Goal: Task Accomplishment & Management: Use online tool/utility

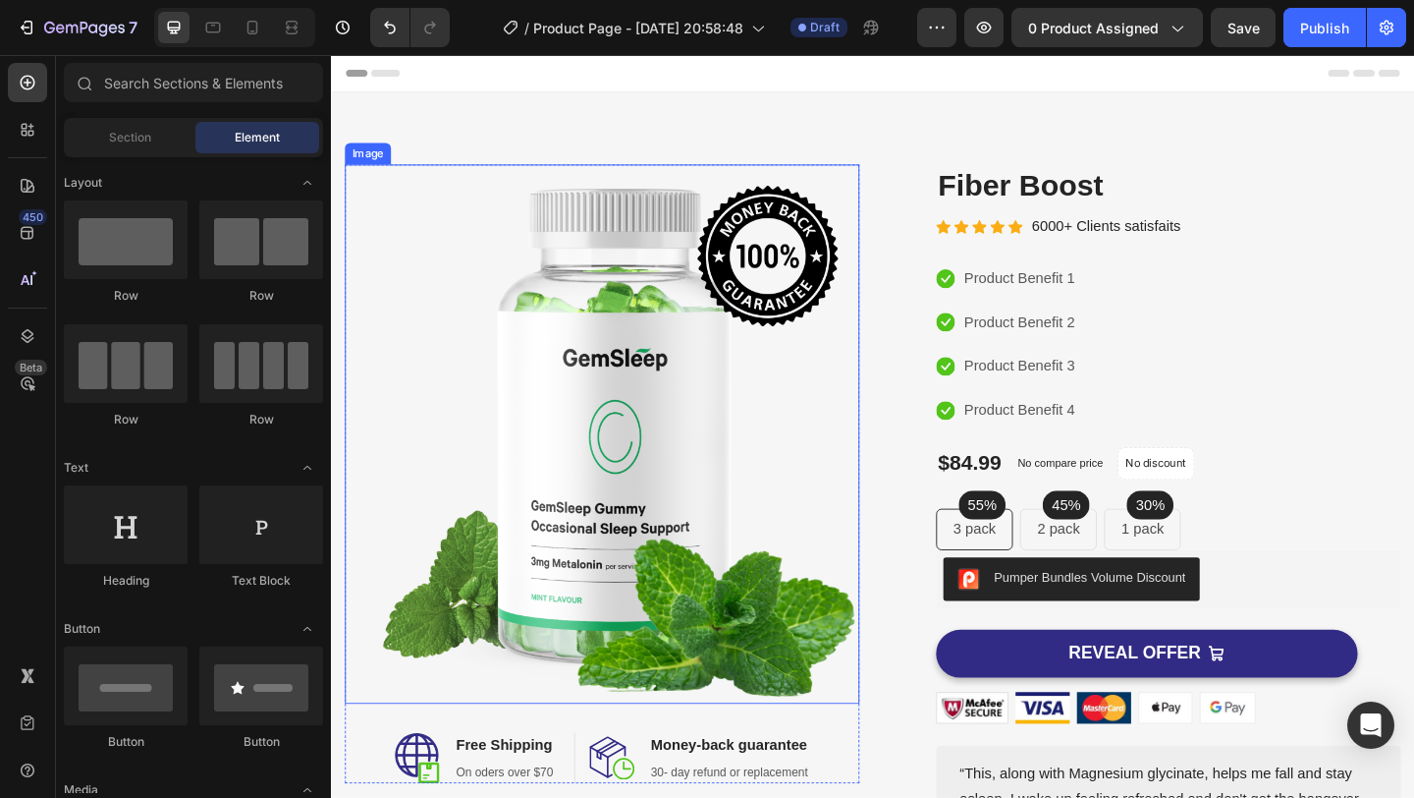
click at [639, 482] on img at bounding box center [626, 467] width 560 height 586
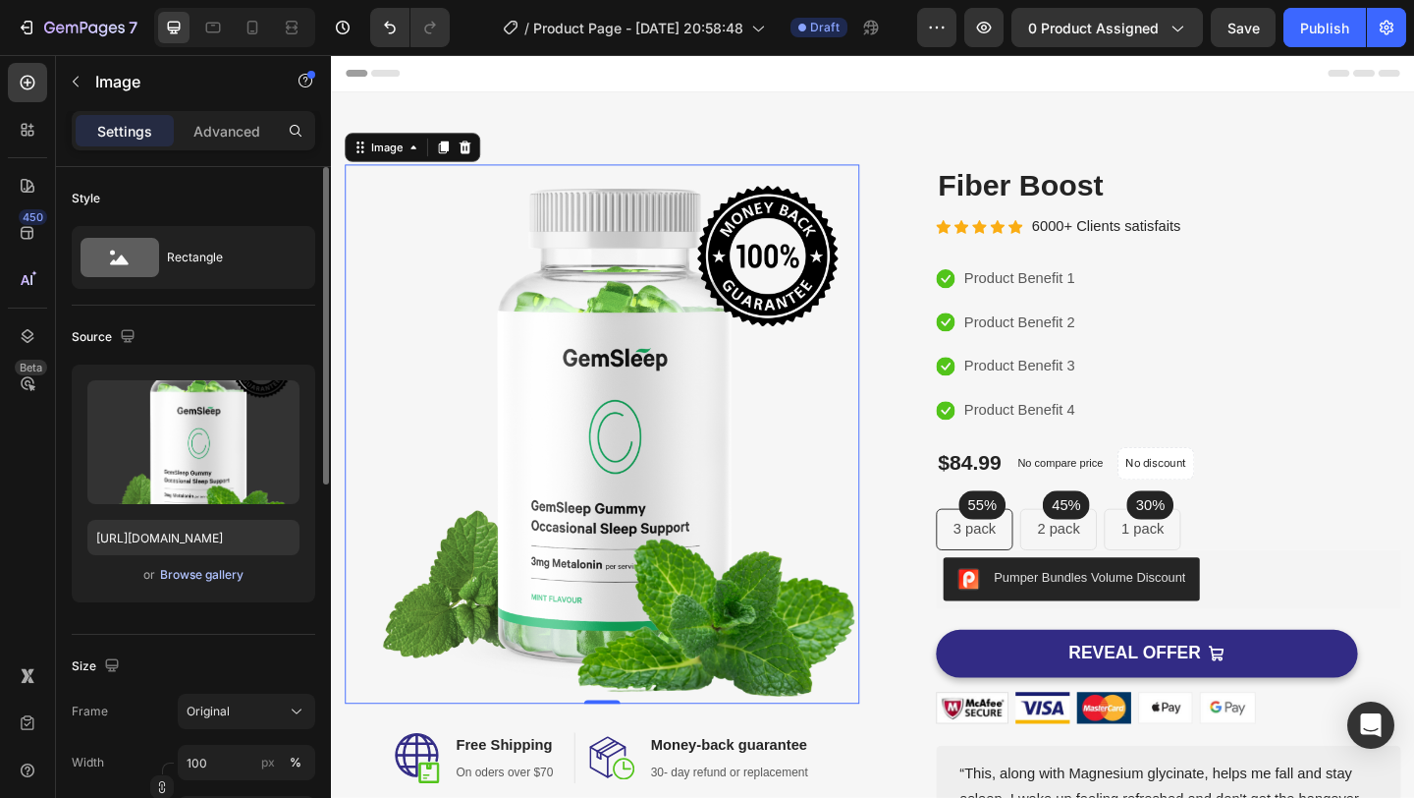
click at [213, 578] on div "Browse gallery" at bounding box center [201, 575] width 83 height 18
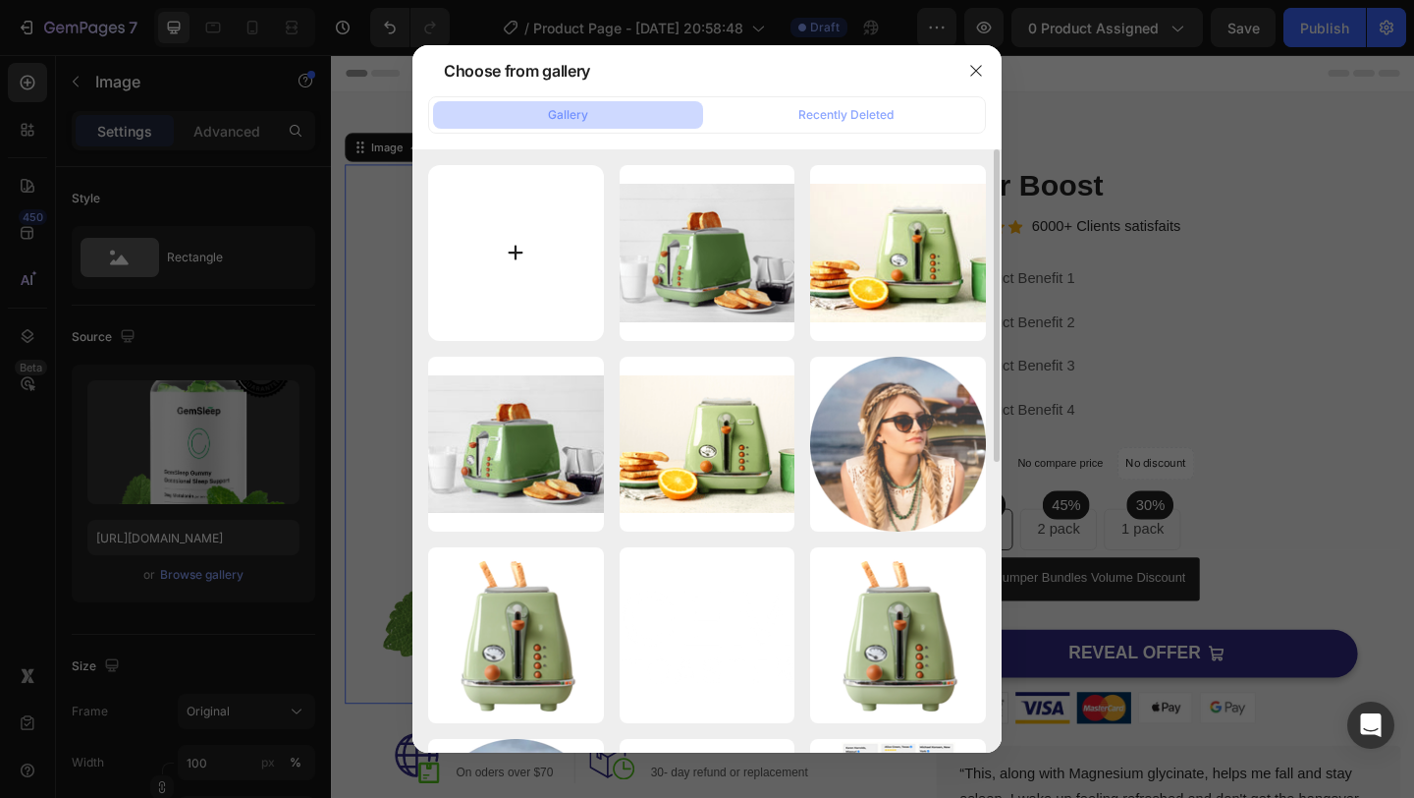
click at [576, 212] on input "file" at bounding box center [516, 253] width 176 height 176
type input "C:\fakepath\np1.jpeg"
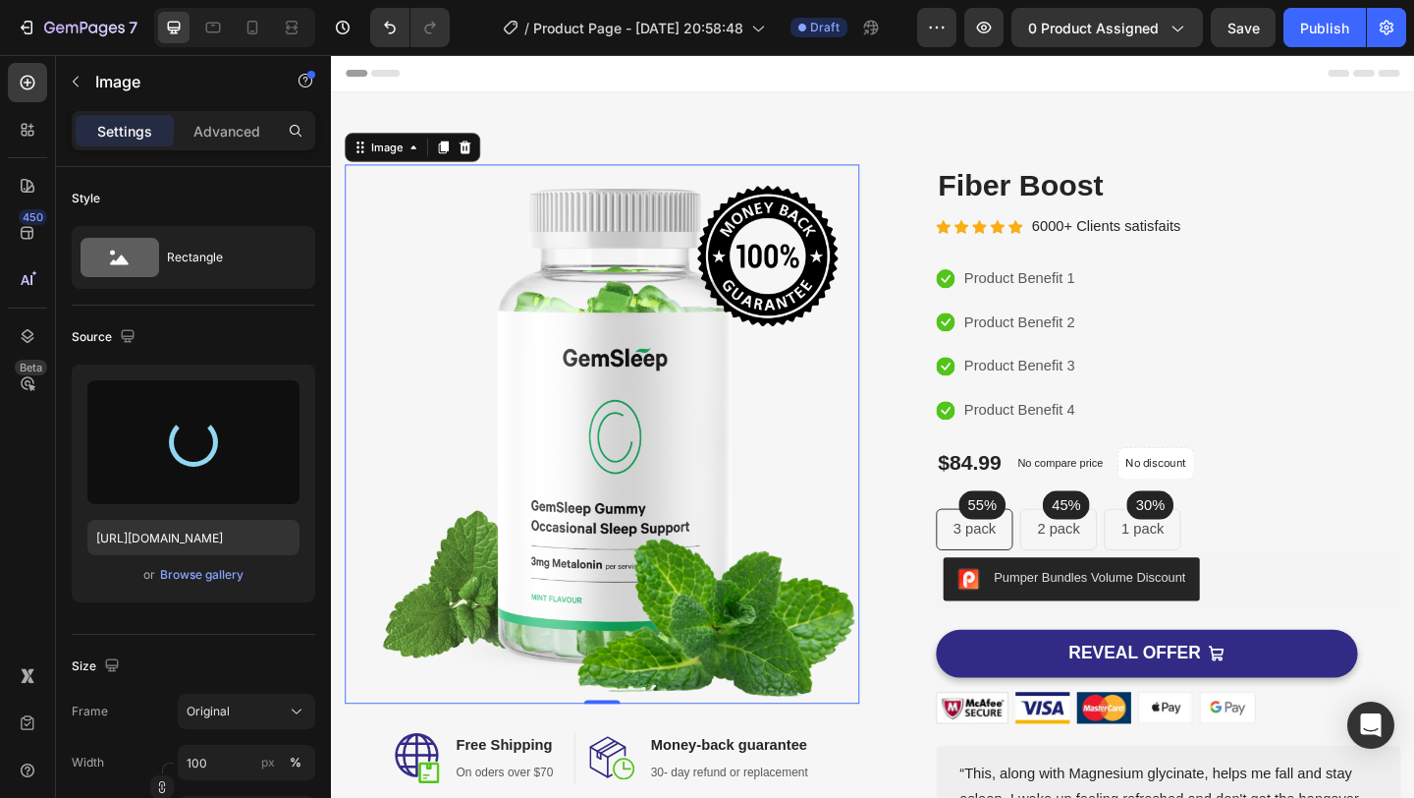
type input "[URL][DOMAIN_NAME]"
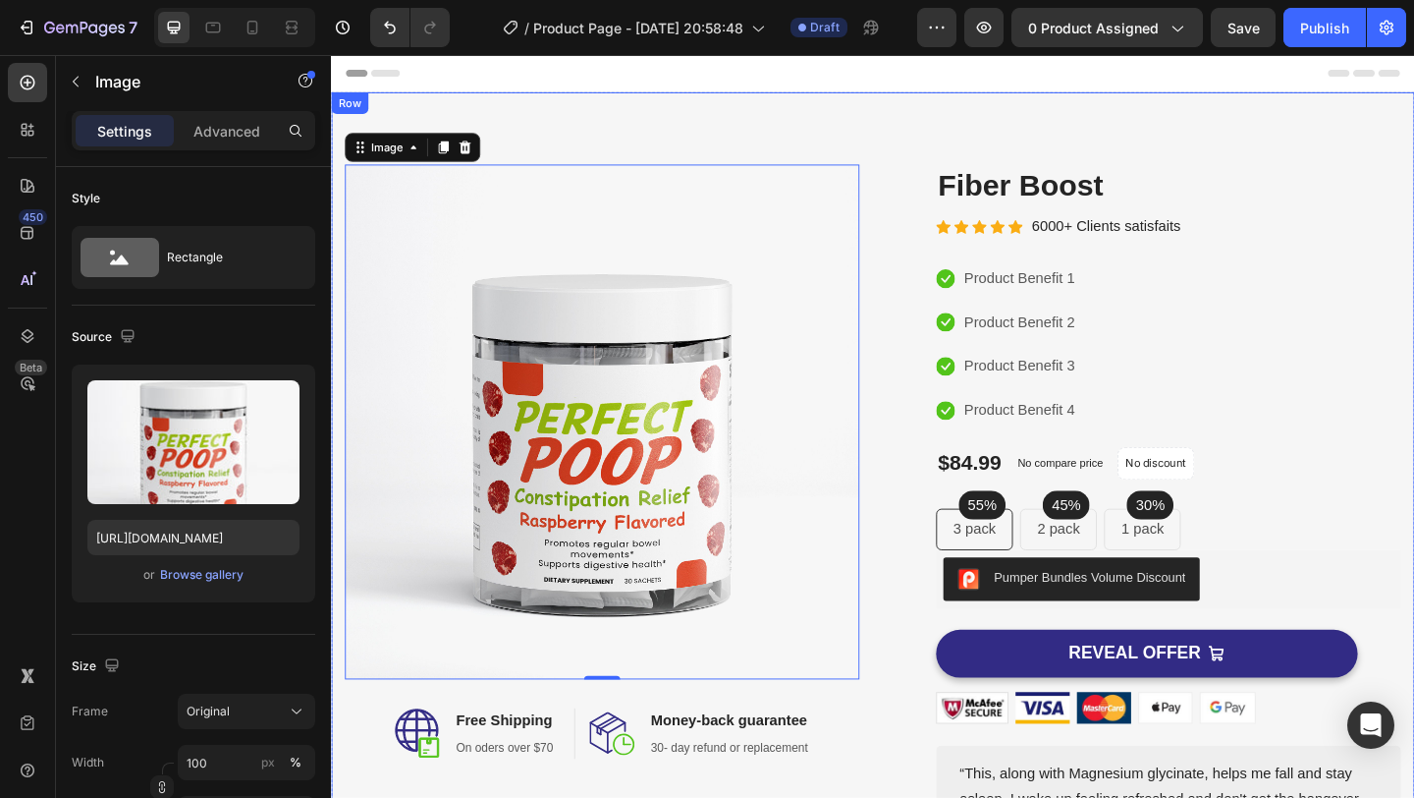
click at [971, 136] on div "Image 0 Image Free Shipping Heading On oders over $70 Text block Row Image Mone…" at bounding box center [920, 571] width 1179 height 952
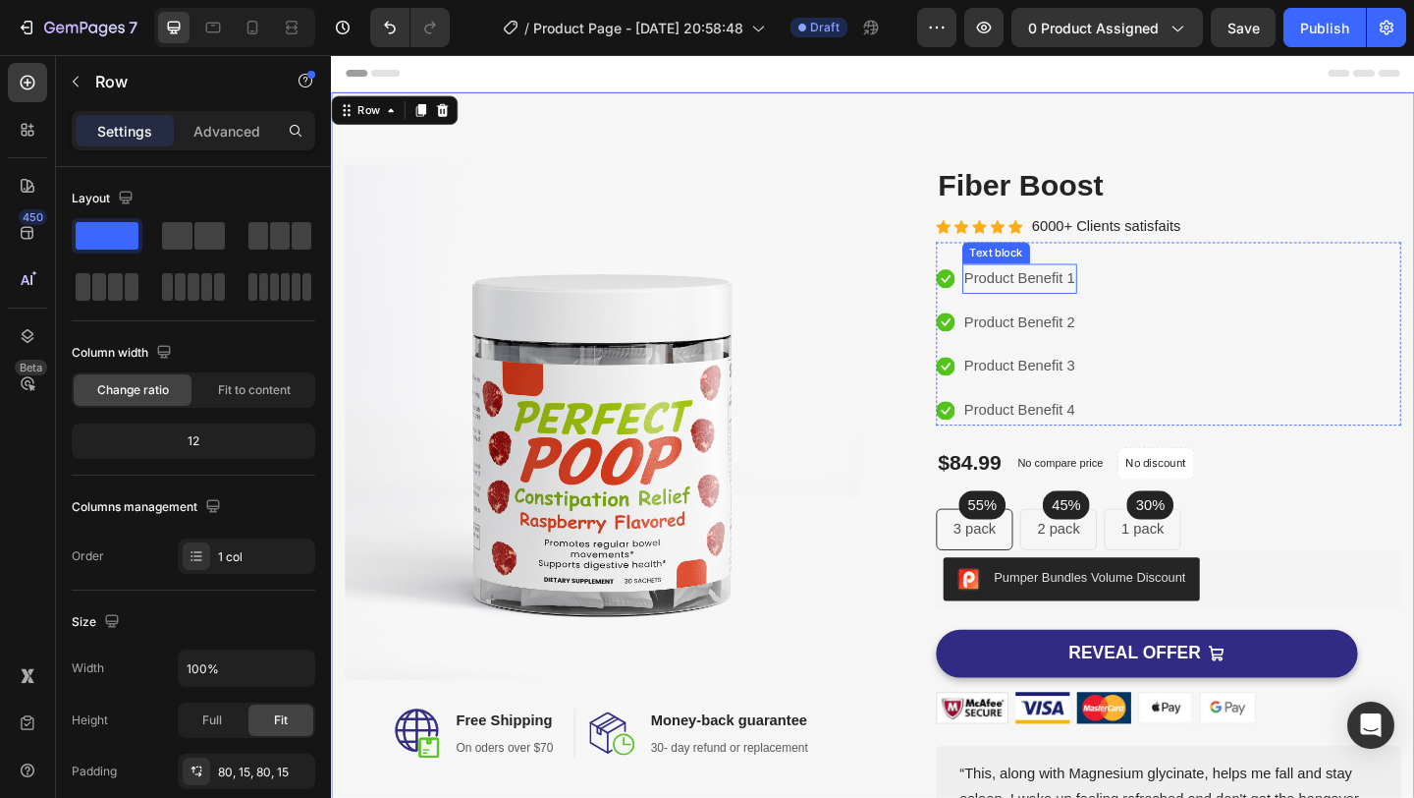
click at [1098, 305] on p "Product Benefit 1" at bounding box center [1080, 298] width 121 height 28
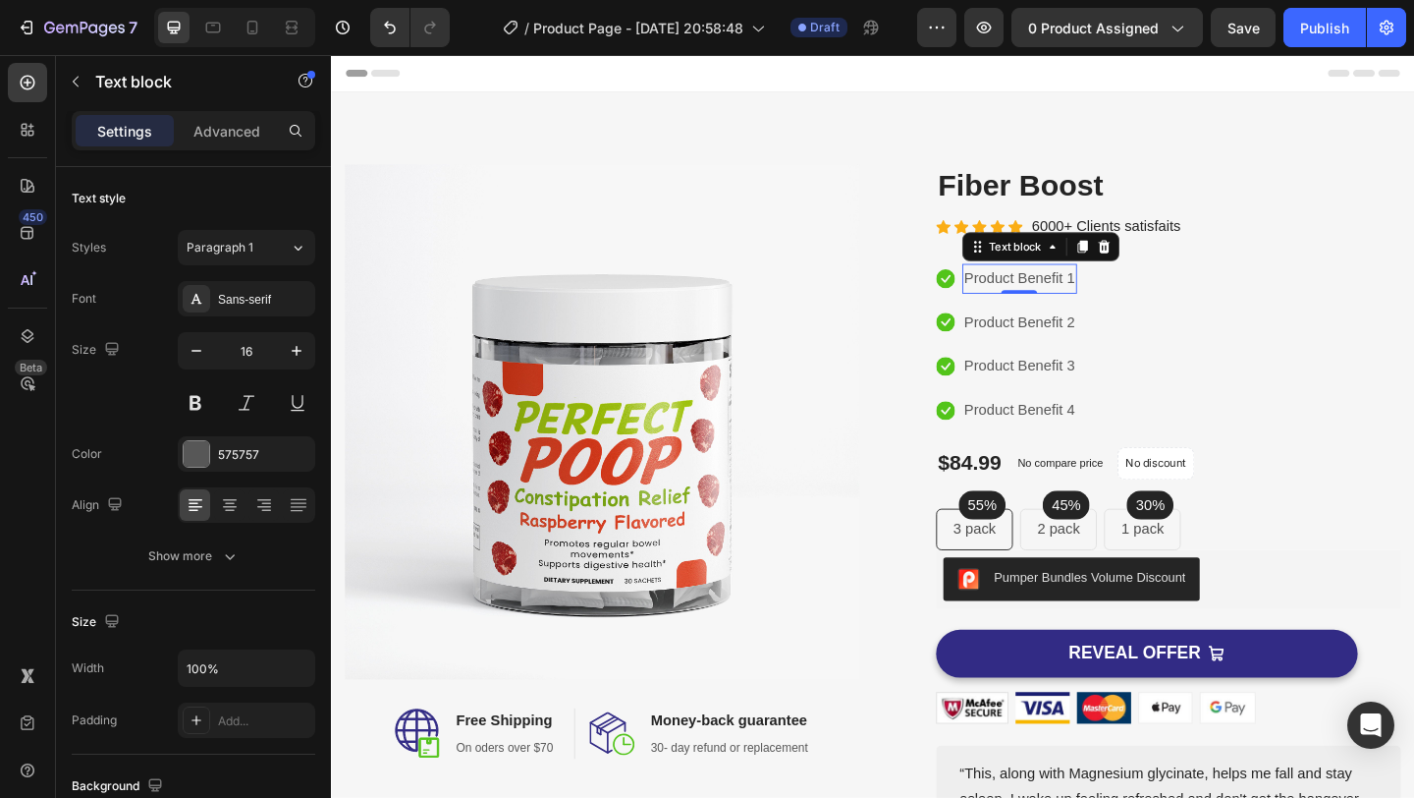
click at [1098, 304] on p "Product Benefit 1" at bounding box center [1080, 298] width 121 height 28
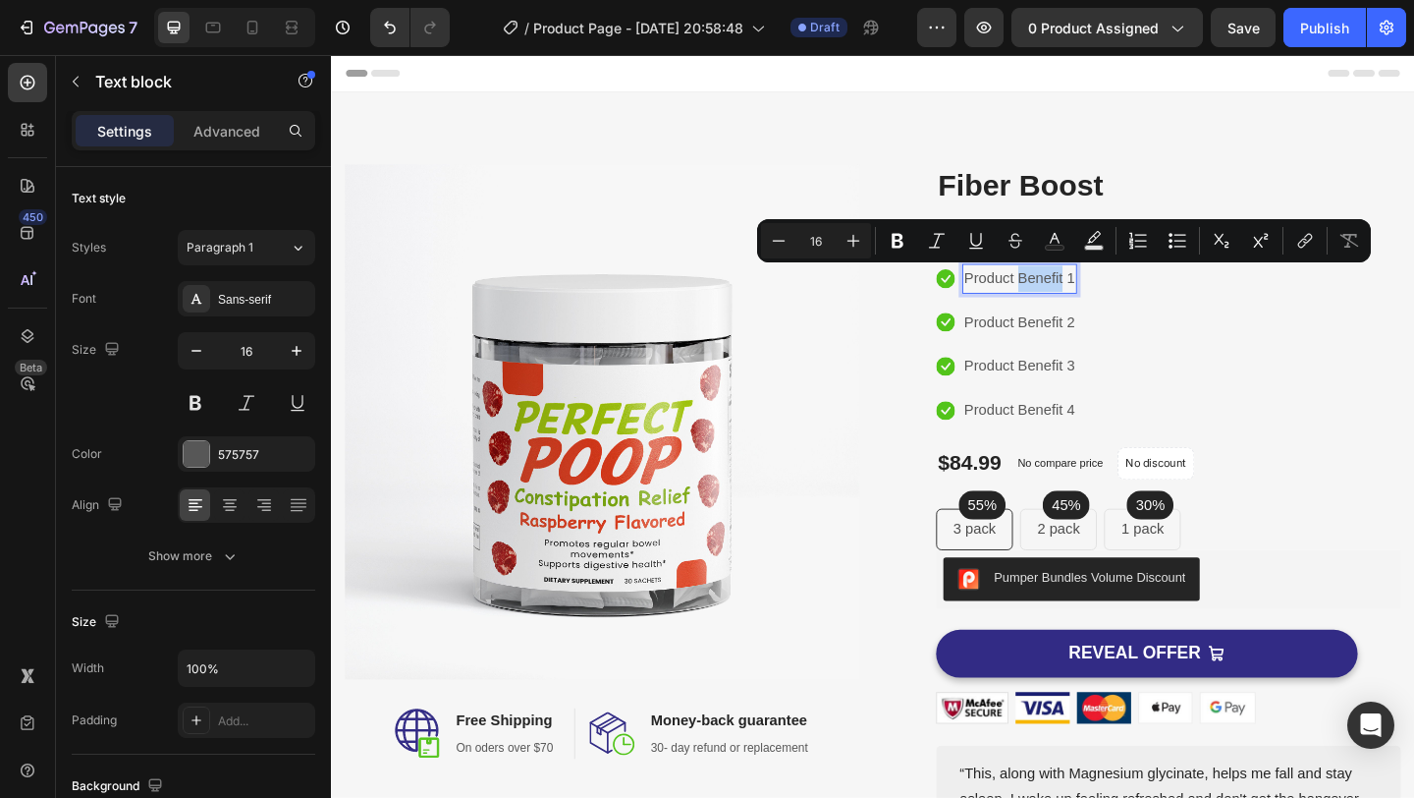
click at [1091, 300] on p "Product Benefit 1" at bounding box center [1080, 298] width 121 height 28
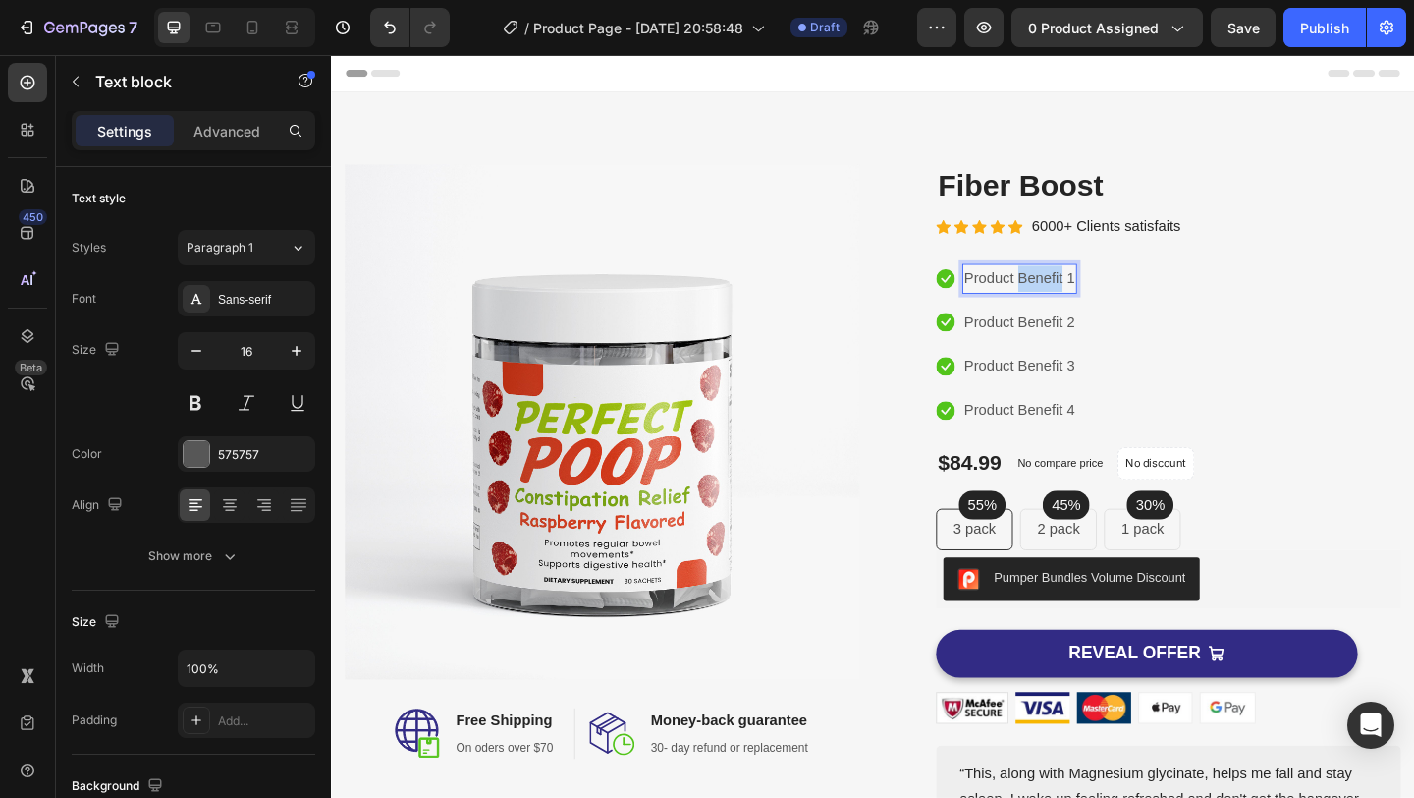
click at [1091, 300] on p "Product Benefit 1" at bounding box center [1080, 298] width 121 height 28
click at [1088, 355] on p "Product Benefit 2" at bounding box center [1080, 346] width 121 height 28
click at [1063, 353] on p "Product Benefit 2" at bounding box center [1080, 346] width 121 height 28
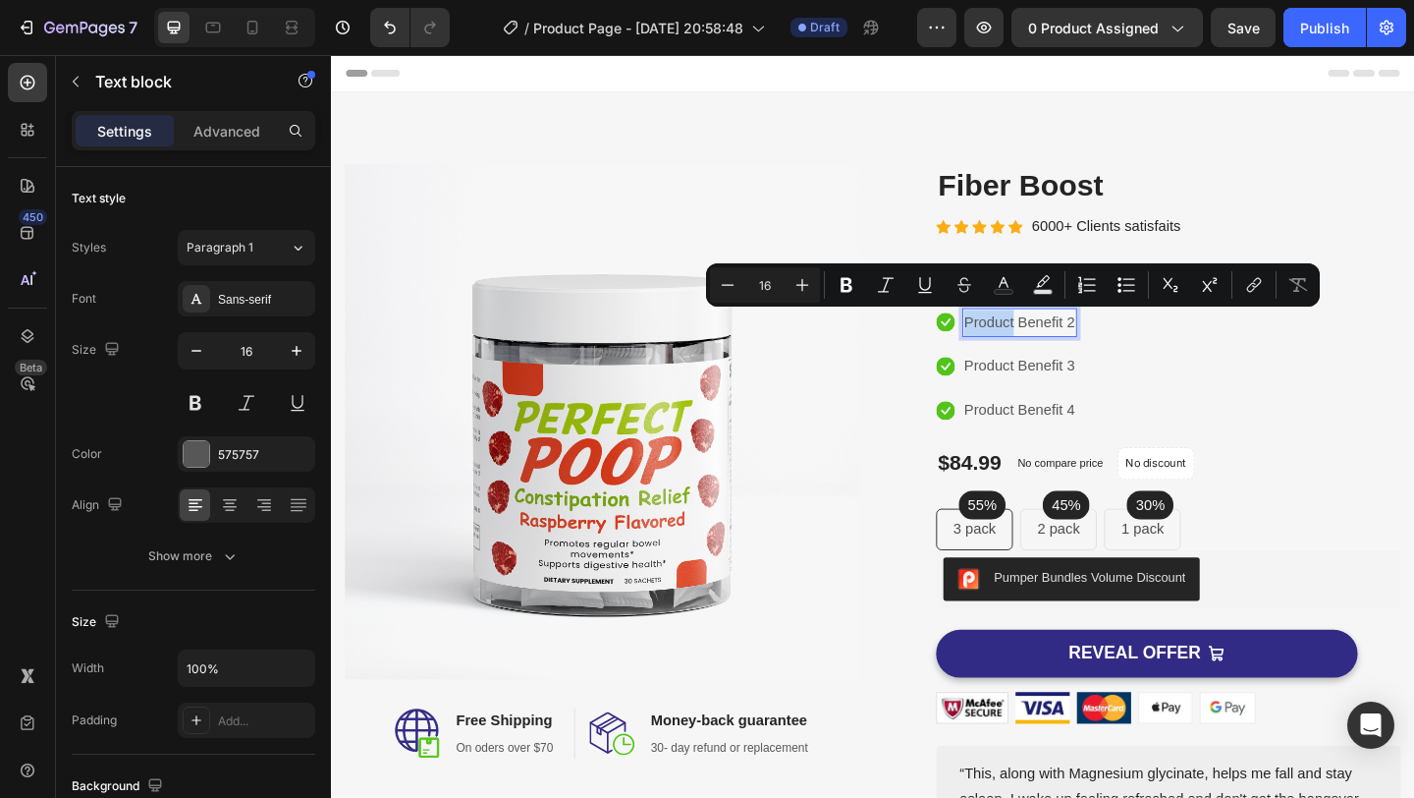
click at [1067, 353] on p "Product Benefit 2" at bounding box center [1080, 346] width 121 height 28
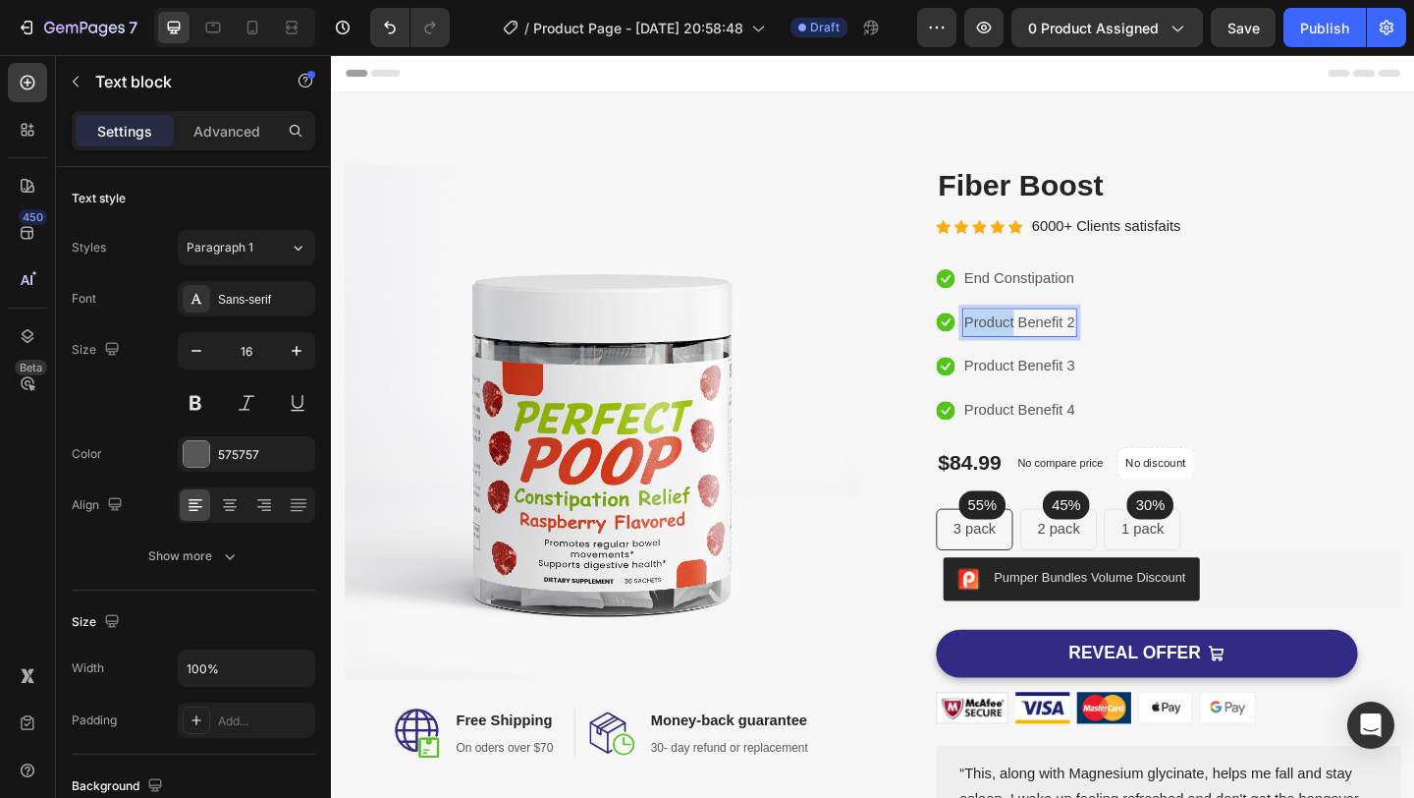
click at [1067, 353] on p "Product Benefit 2" at bounding box center [1080, 346] width 121 height 28
click at [1097, 399] on p "Product Benefit 3" at bounding box center [1080, 393] width 121 height 28
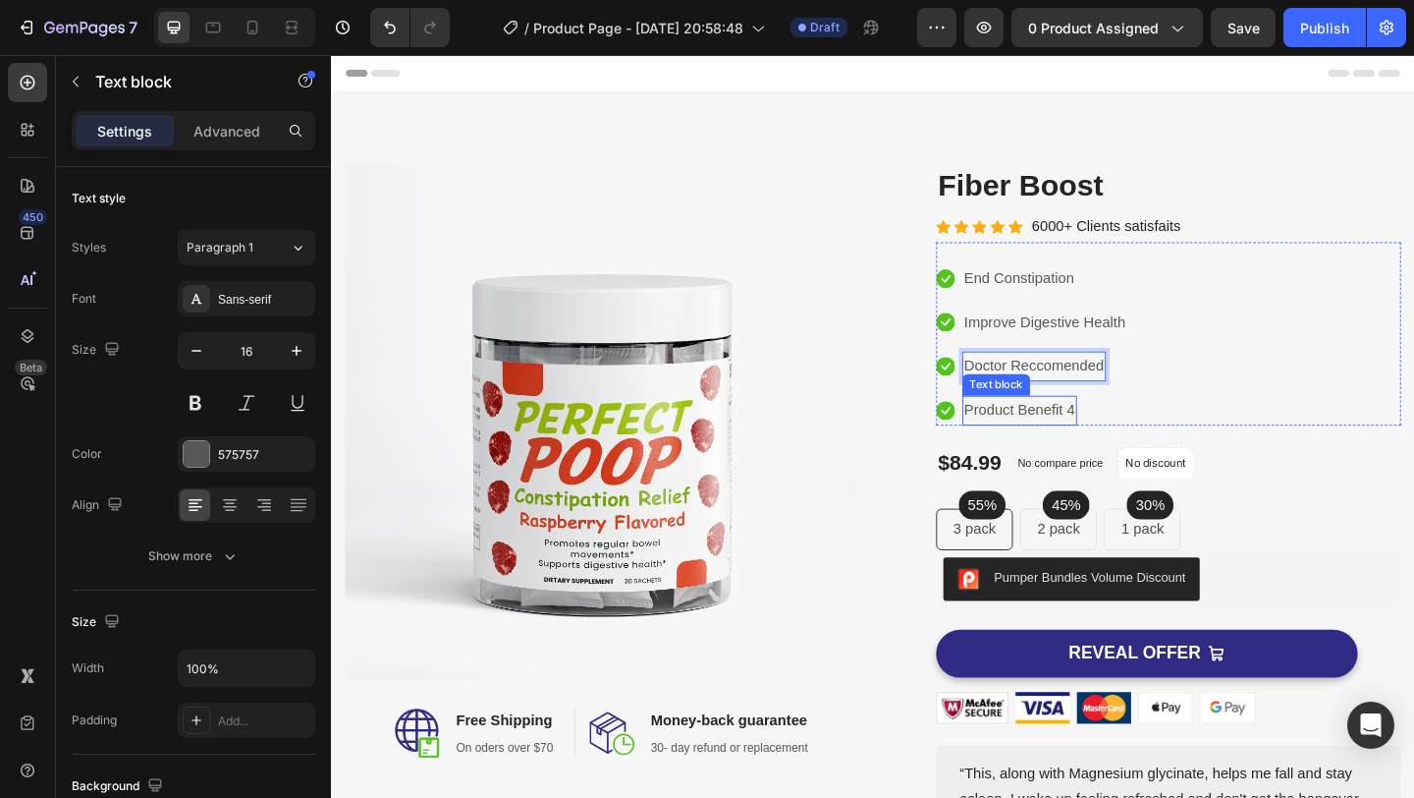
click at [1114, 444] on p "Product Benefit 4" at bounding box center [1080, 441] width 121 height 28
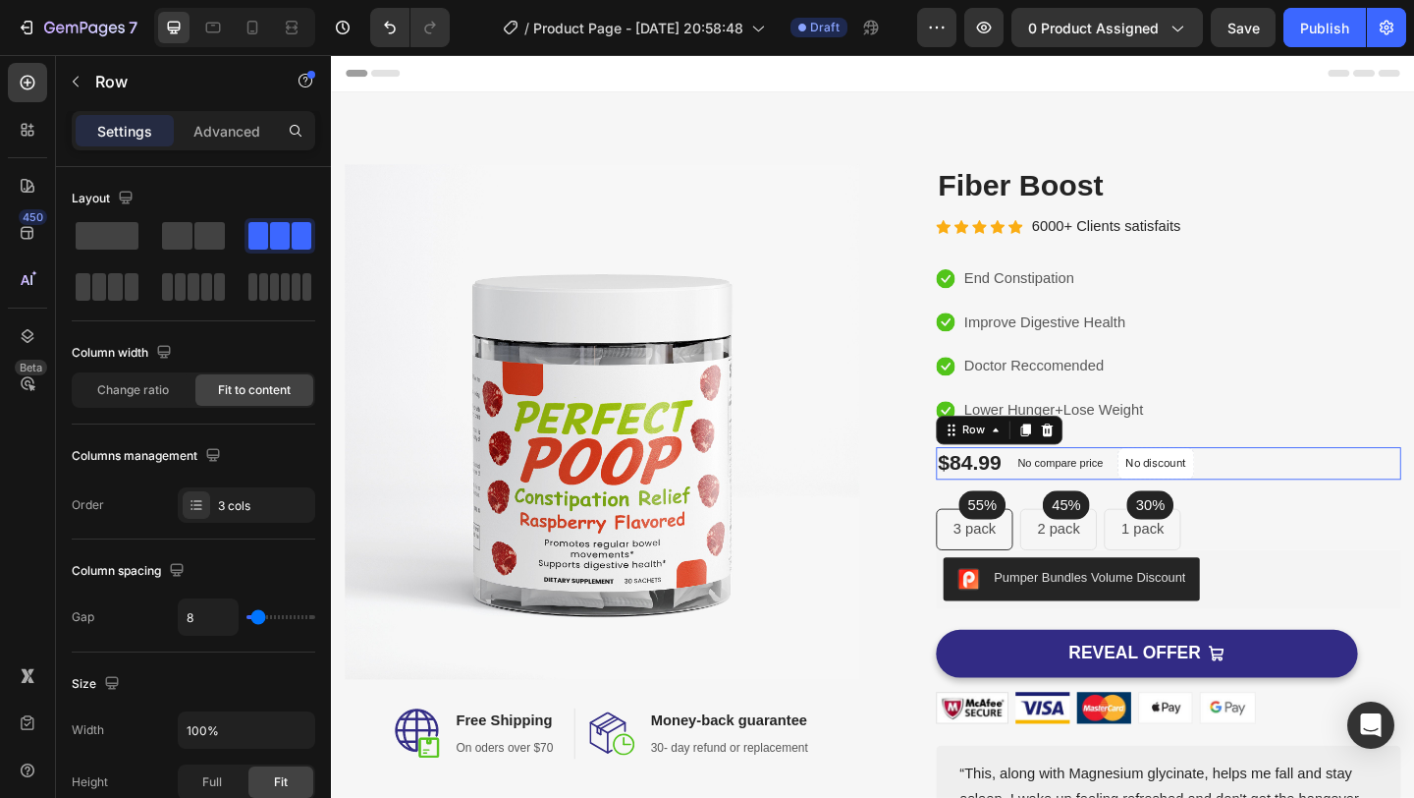
click at [1340, 515] on div "$84.99 Product Price Product Price No compare price Compare Price No discount N…" at bounding box center [1242, 498] width 506 height 35
click at [1134, 504] on p "No compare price" at bounding box center [1123, 499] width 93 height 12
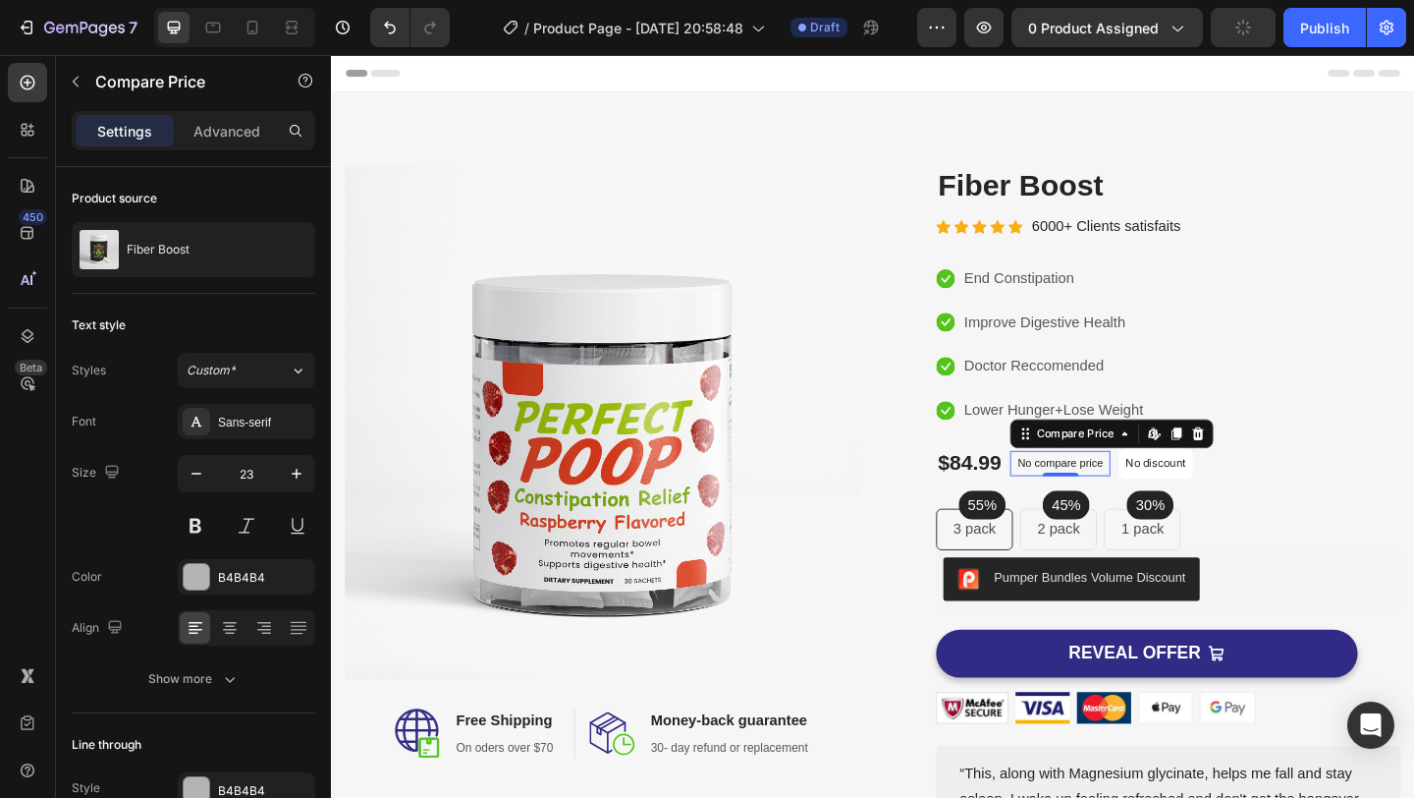
click at [1134, 501] on p "No compare price" at bounding box center [1123, 499] width 93 height 12
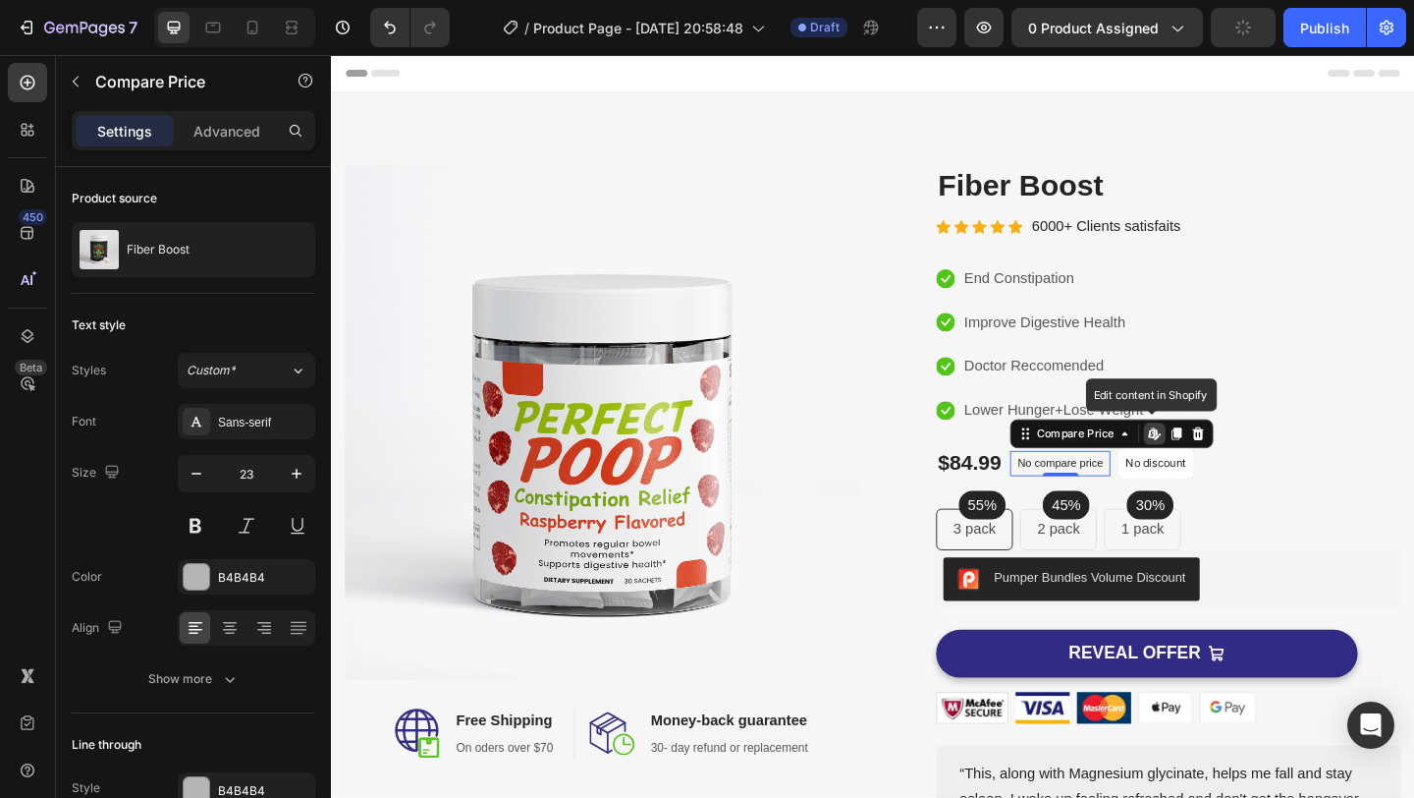
click at [1149, 498] on p "No compare price" at bounding box center [1123, 499] width 93 height 12
click at [1224, 470] on icon at bounding box center [1224, 466] width 8 height 12
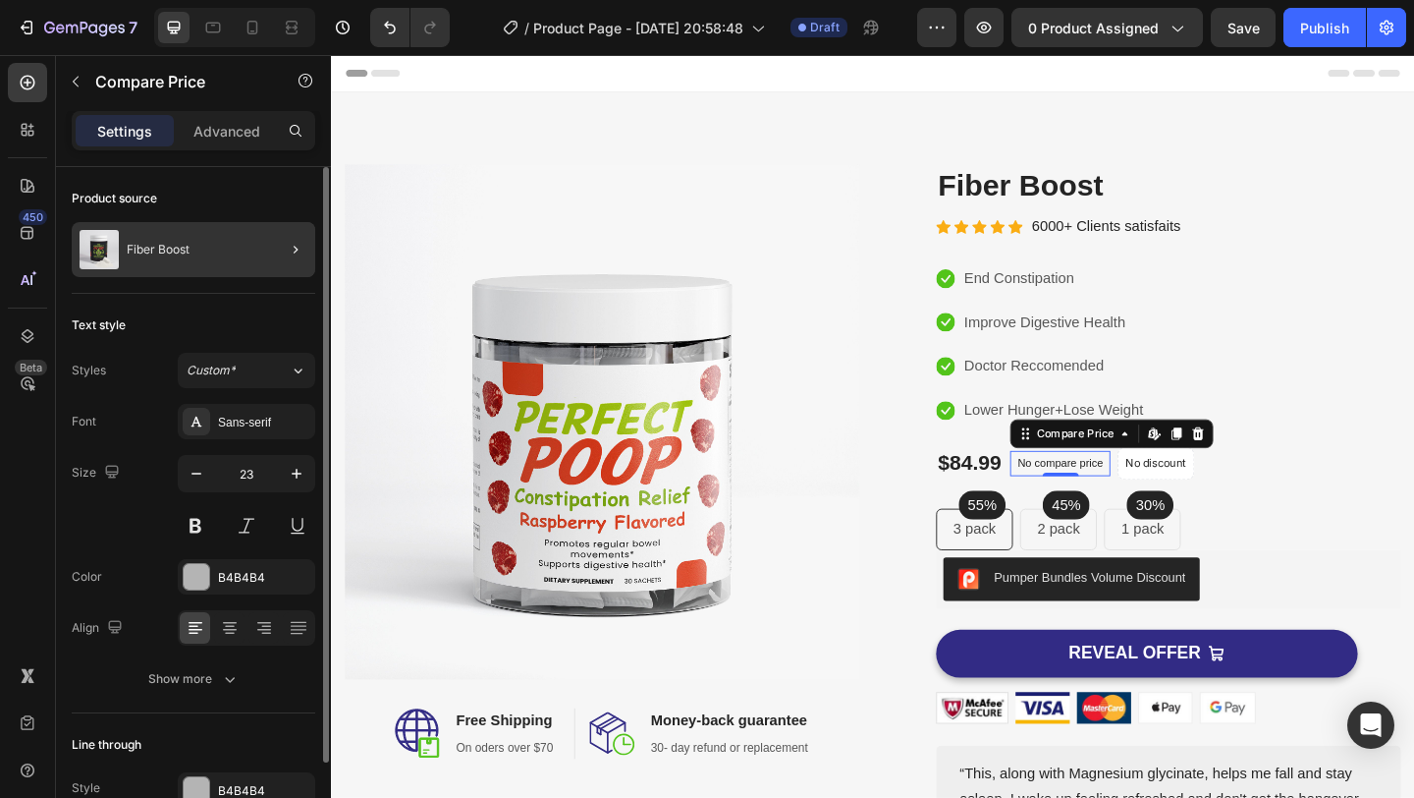
click at [279, 243] on div at bounding box center [287, 249] width 55 height 55
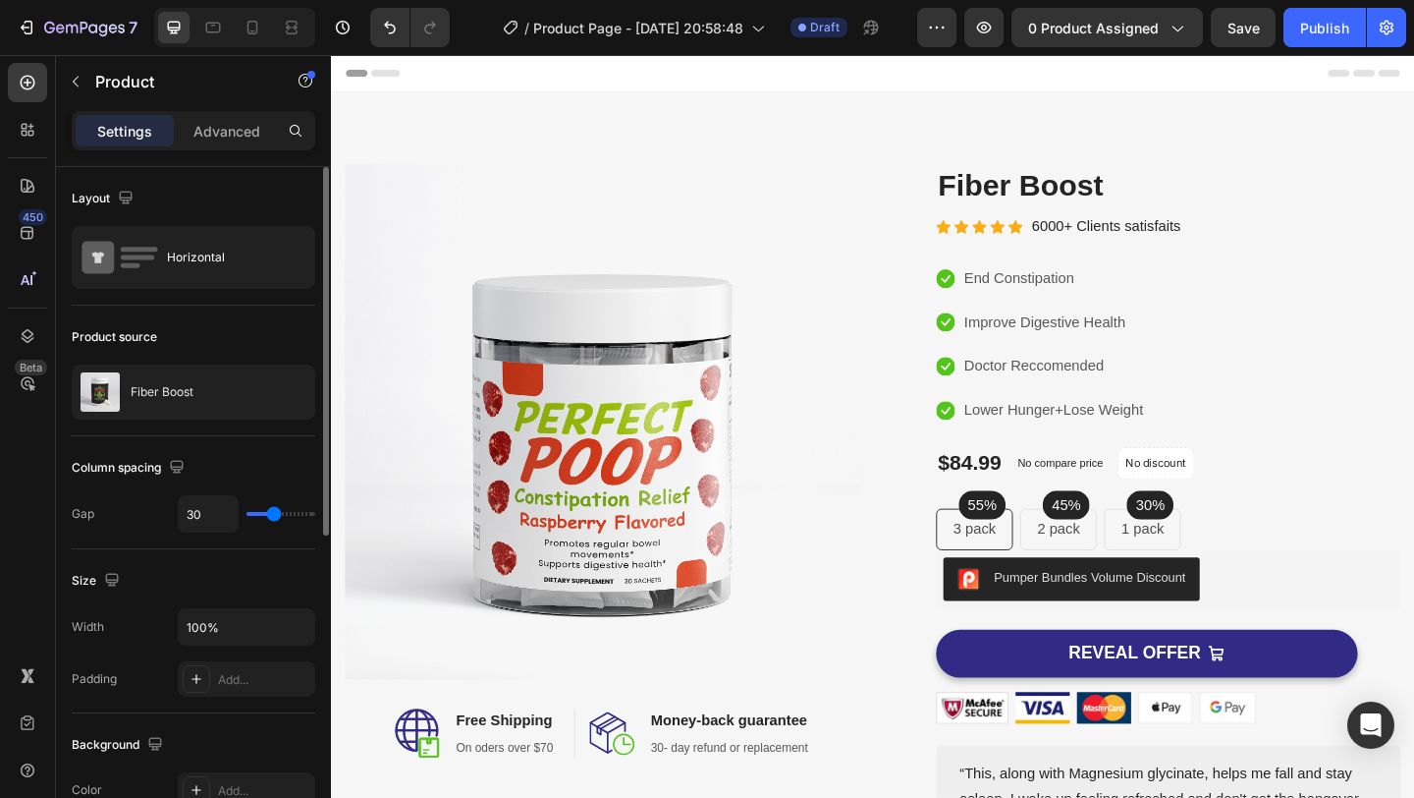
drag, startPoint x: 267, startPoint y: 396, endPoint x: 279, endPoint y: 334, distance: 63.0
click at [279, 334] on div "Product source Fiber Boost" at bounding box center [194, 370] width 244 height 131
click at [300, 391] on icon "button" at bounding box center [295, 392] width 16 height 16
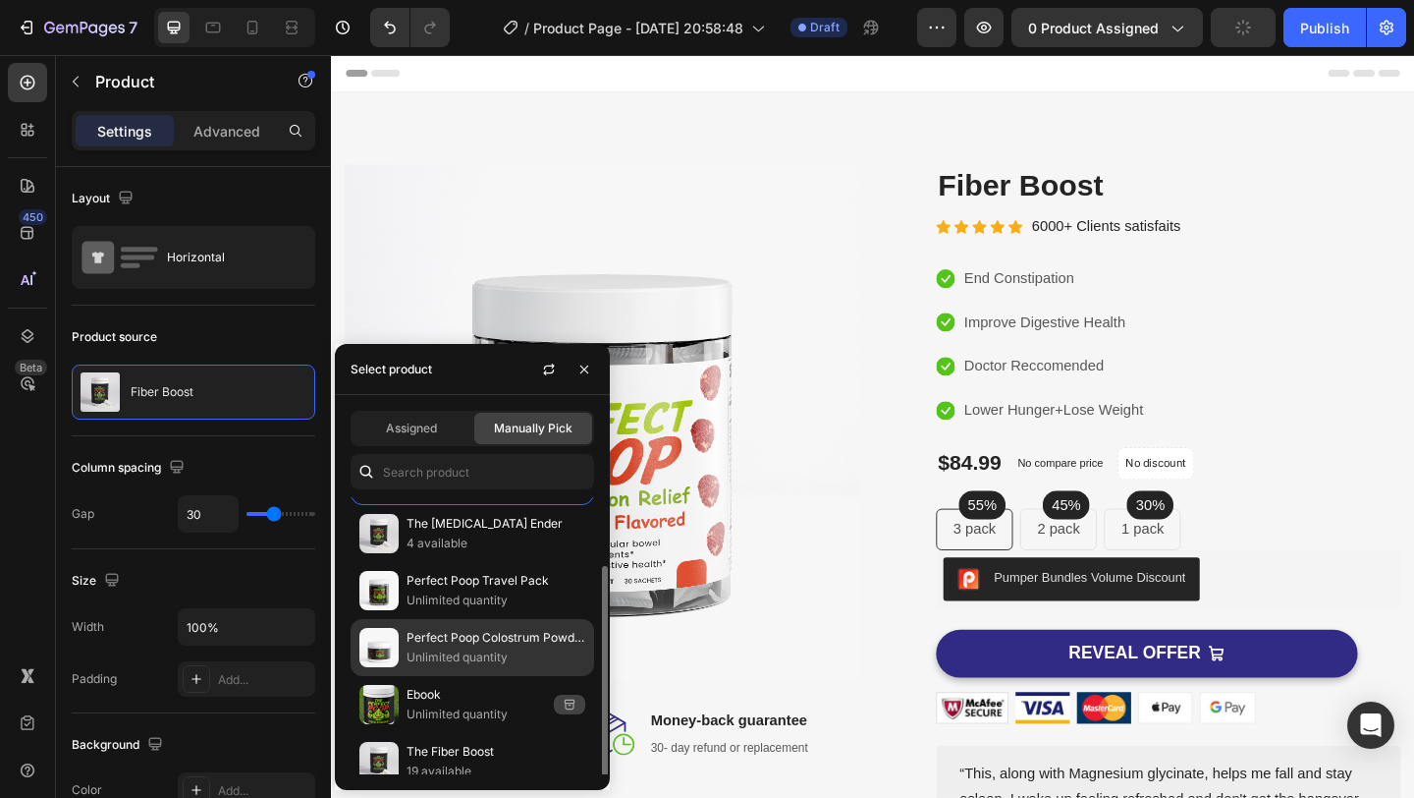
scroll to position [65, 0]
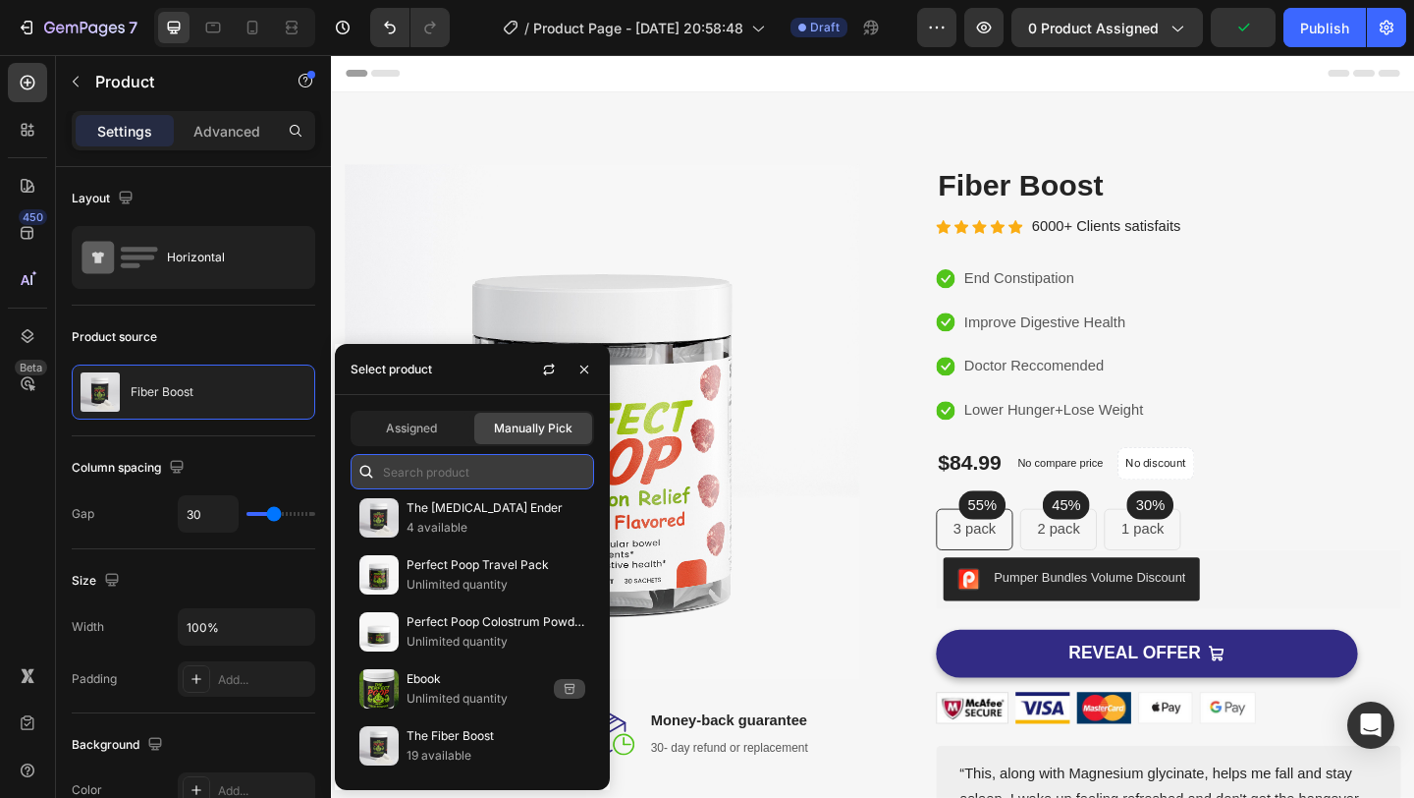
click at [499, 464] on input "text" at bounding box center [473, 471] width 244 height 35
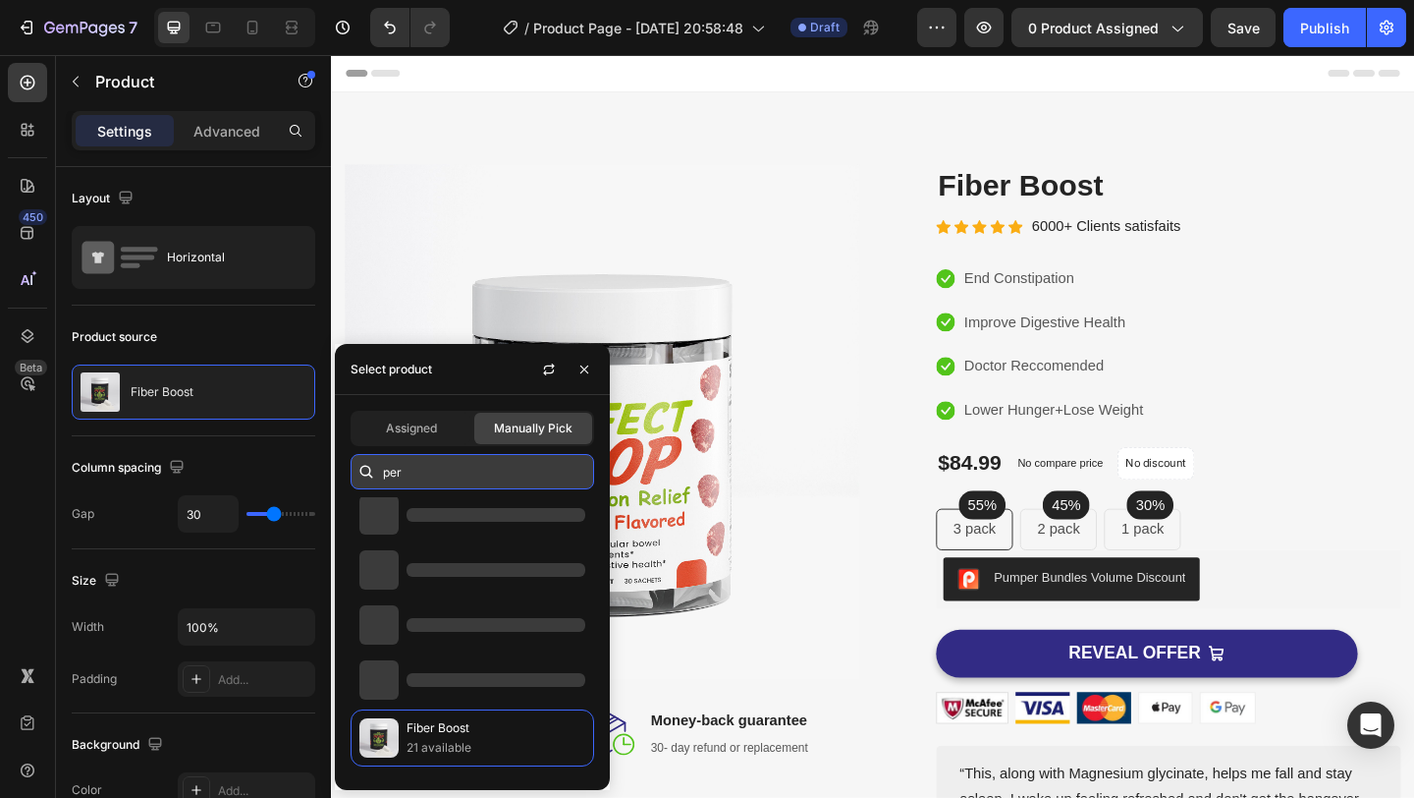
scroll to position [0, 0]
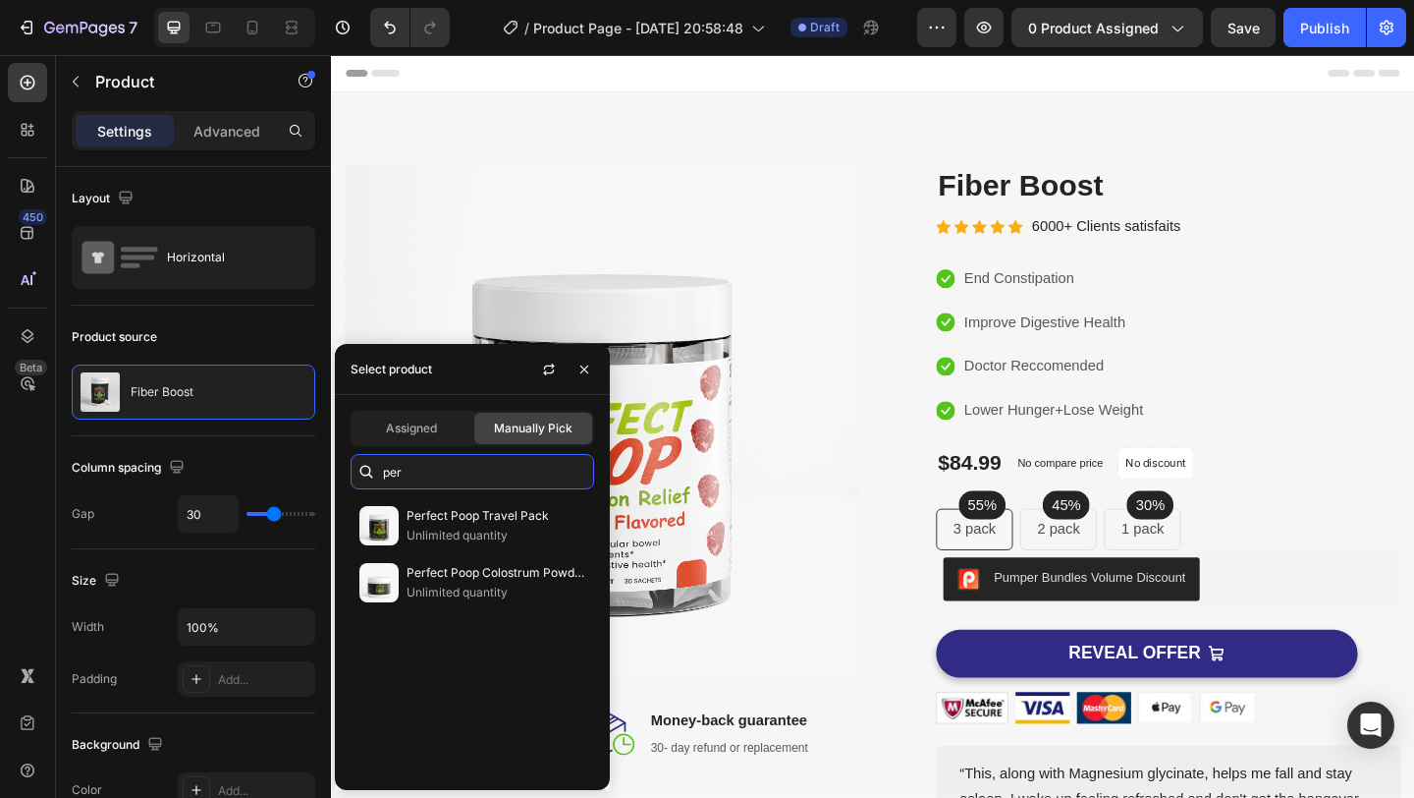
type input "per"
click at [583, 372] on icon "button" at bounding box center [585, 369] width 16 height 16
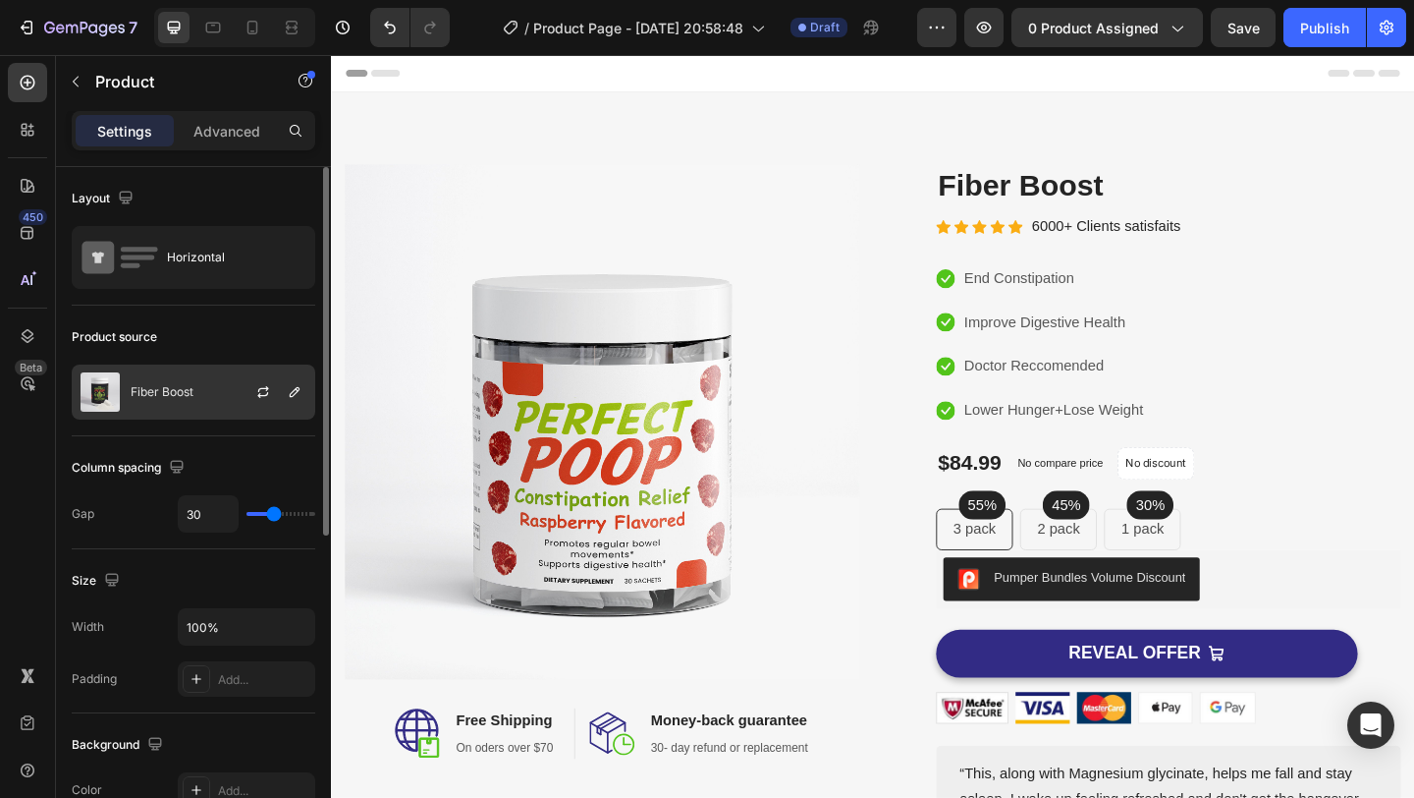
click at [180, 387] on p "Fiber Boost" at bounding box center [162, 392] width 63 height 14
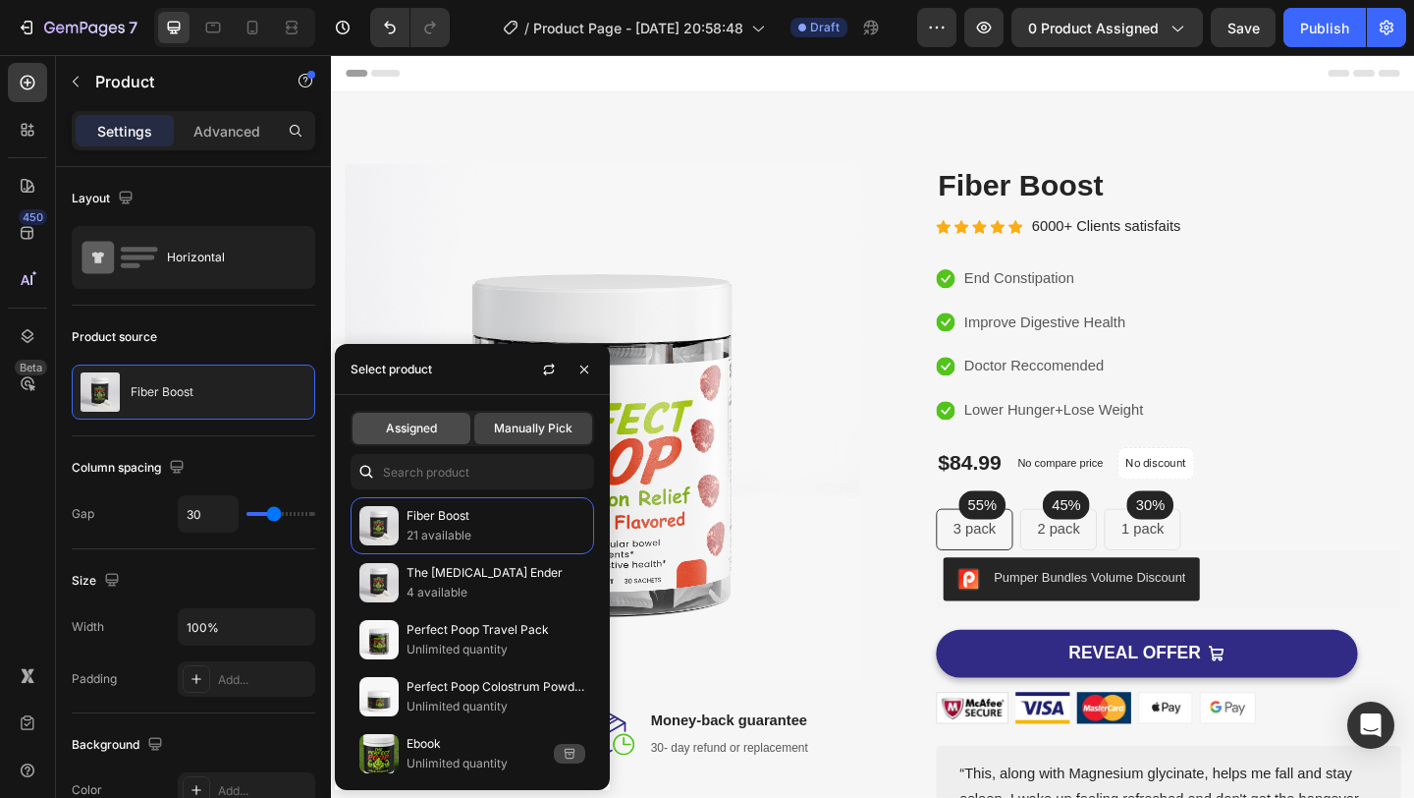
click at [420, 438] on div "Assigned" at bounding box center [412, 428] width 118 height 31
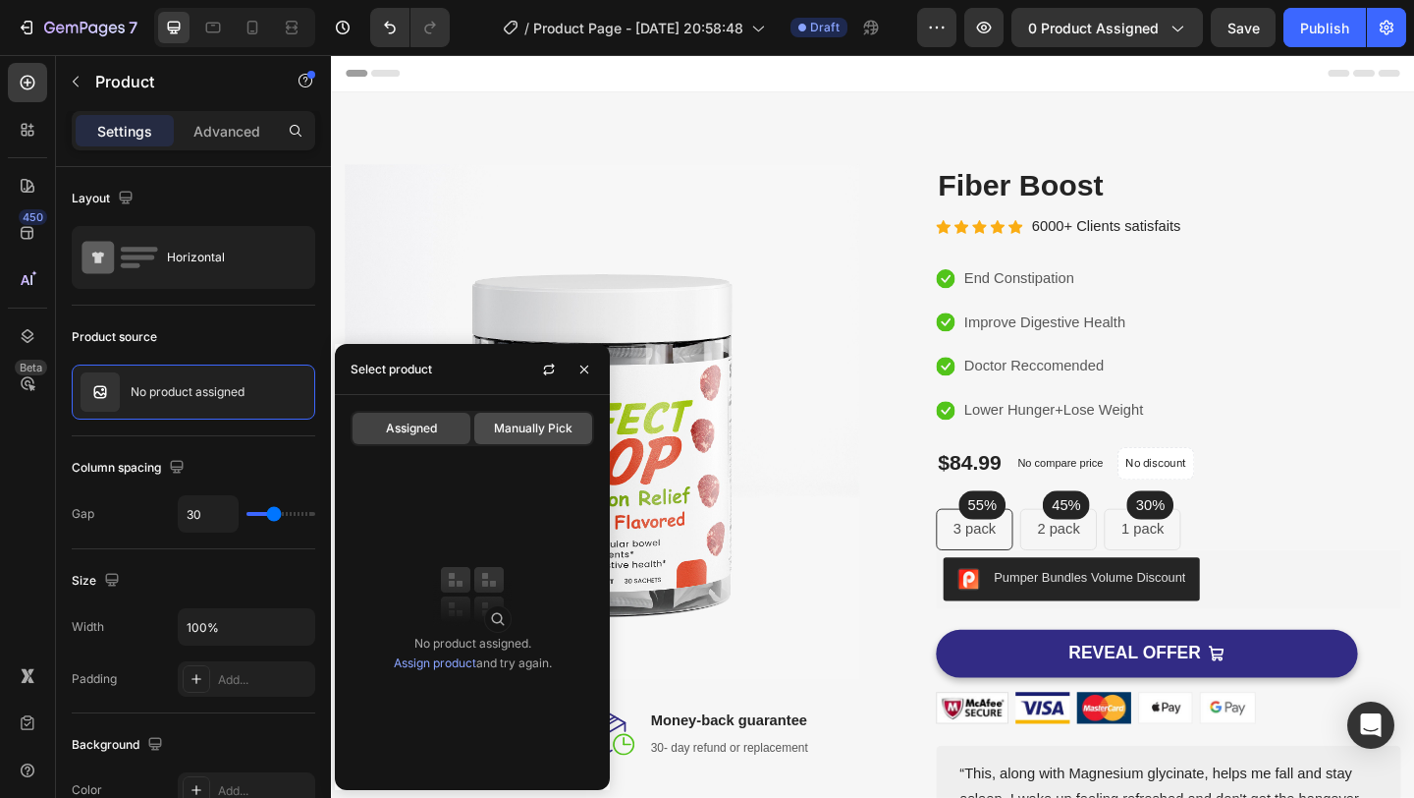
click at [489, 441] on div "Manually Pick" at bounding box center [533, 428] width 118 height 31
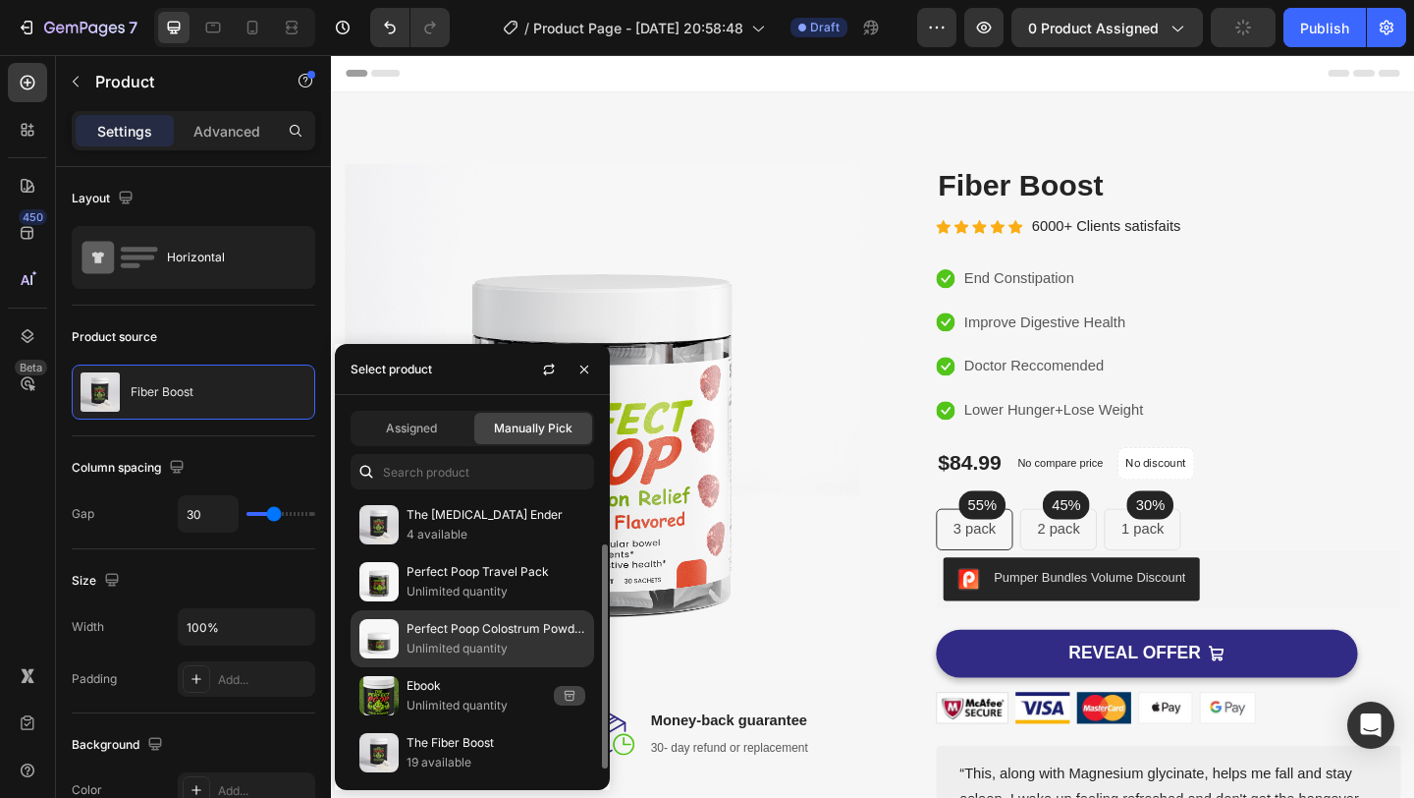
scroll to position [65, 0]
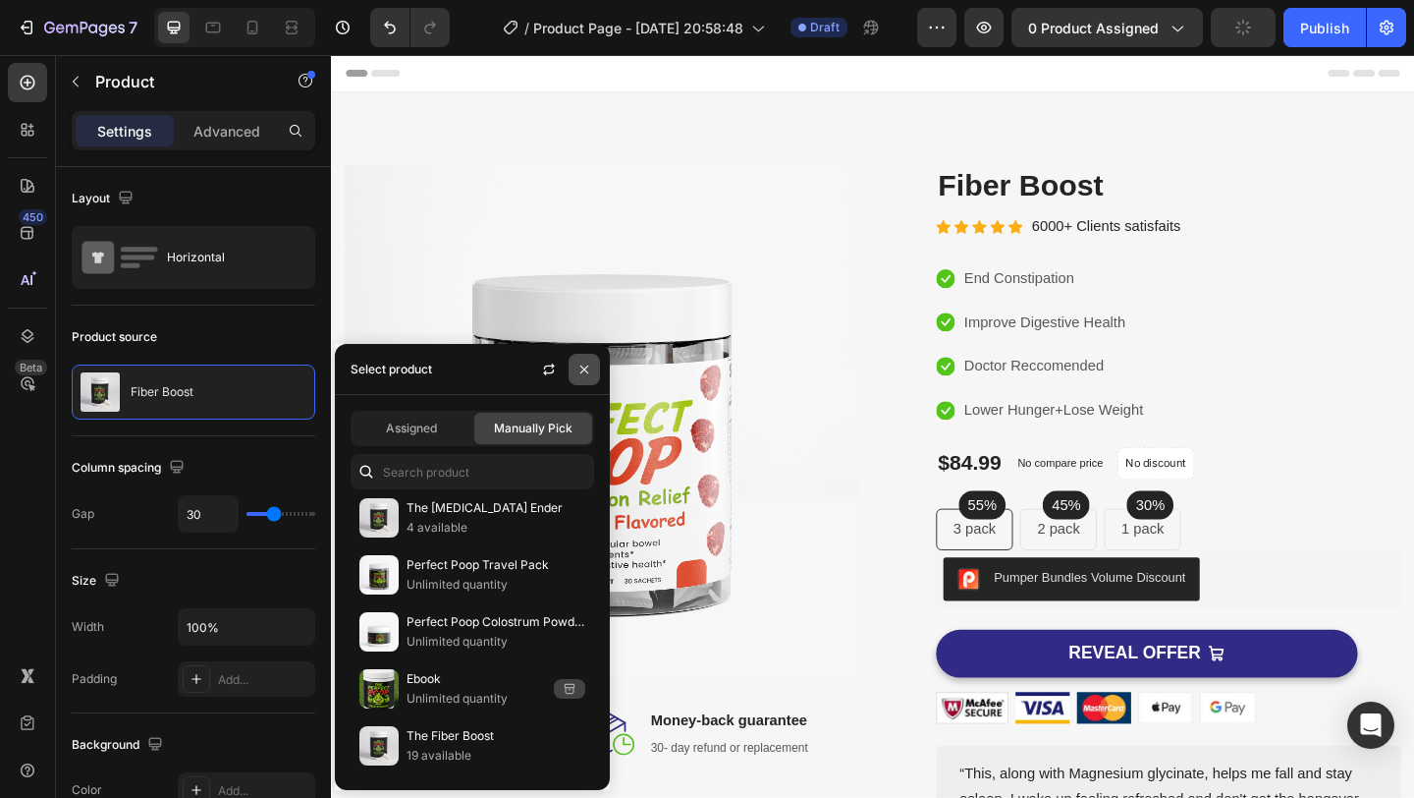
click at [582, 367] on icon "button" at bounding box center [584, 368] width 8 height 8
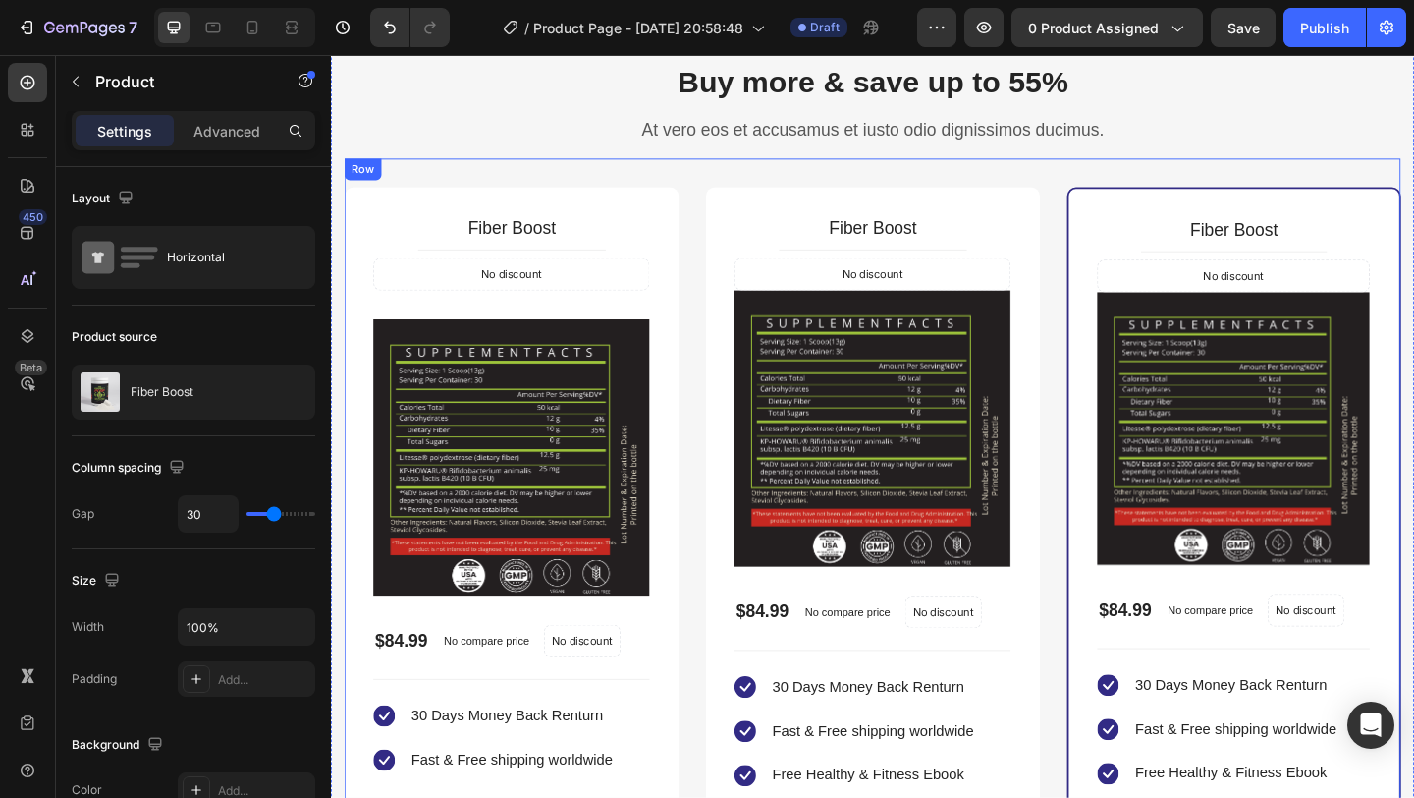
scroll to position [4502, 0]
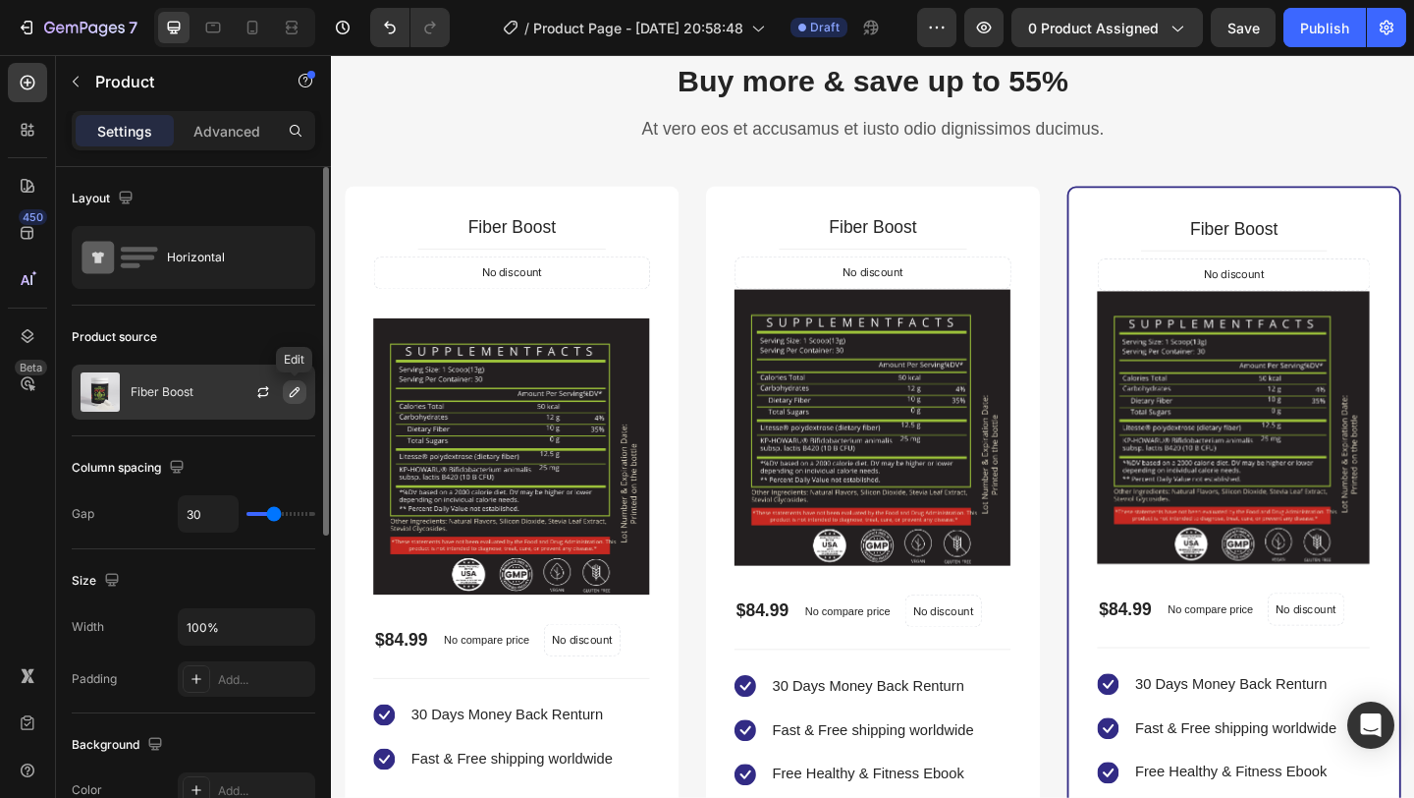
click at [291, 397] on icon "button" at bounding box center [295, 392] width 16 height 16
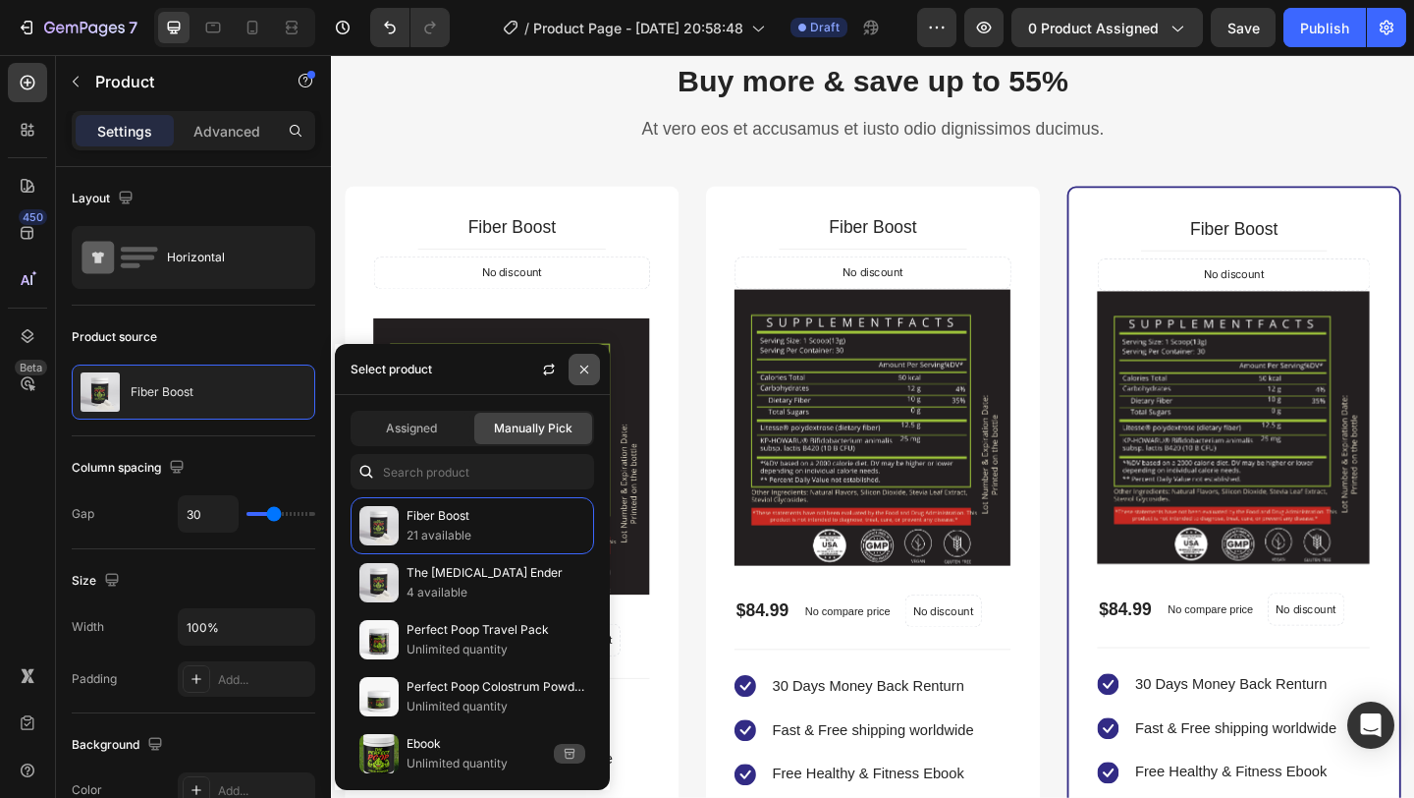
click at [585, 367] on icon "button" at bounding box center [584, 368] width 8 height 8
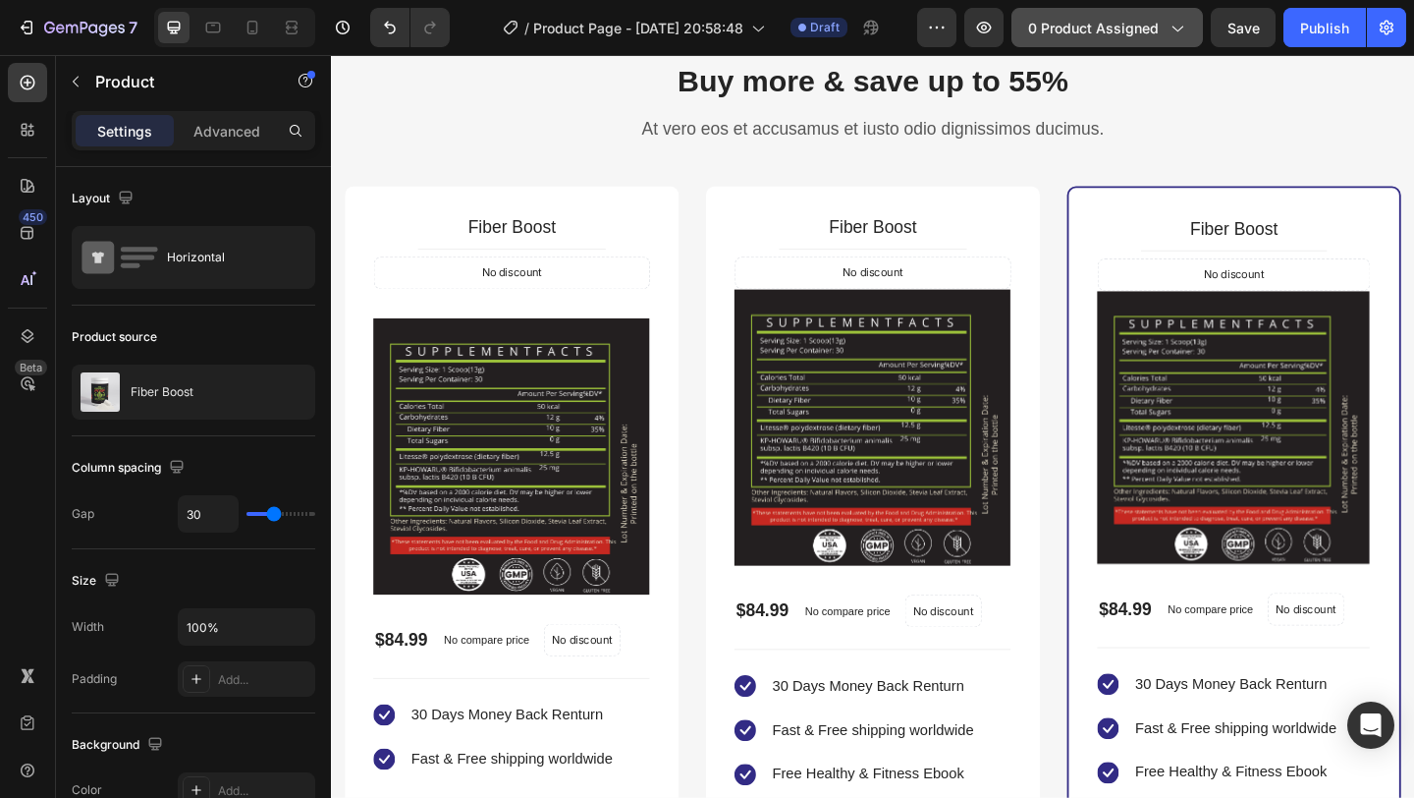
click at [1156, 20] on span "0 product assigned" at bounding box center [1093, 28] width 131 height 21
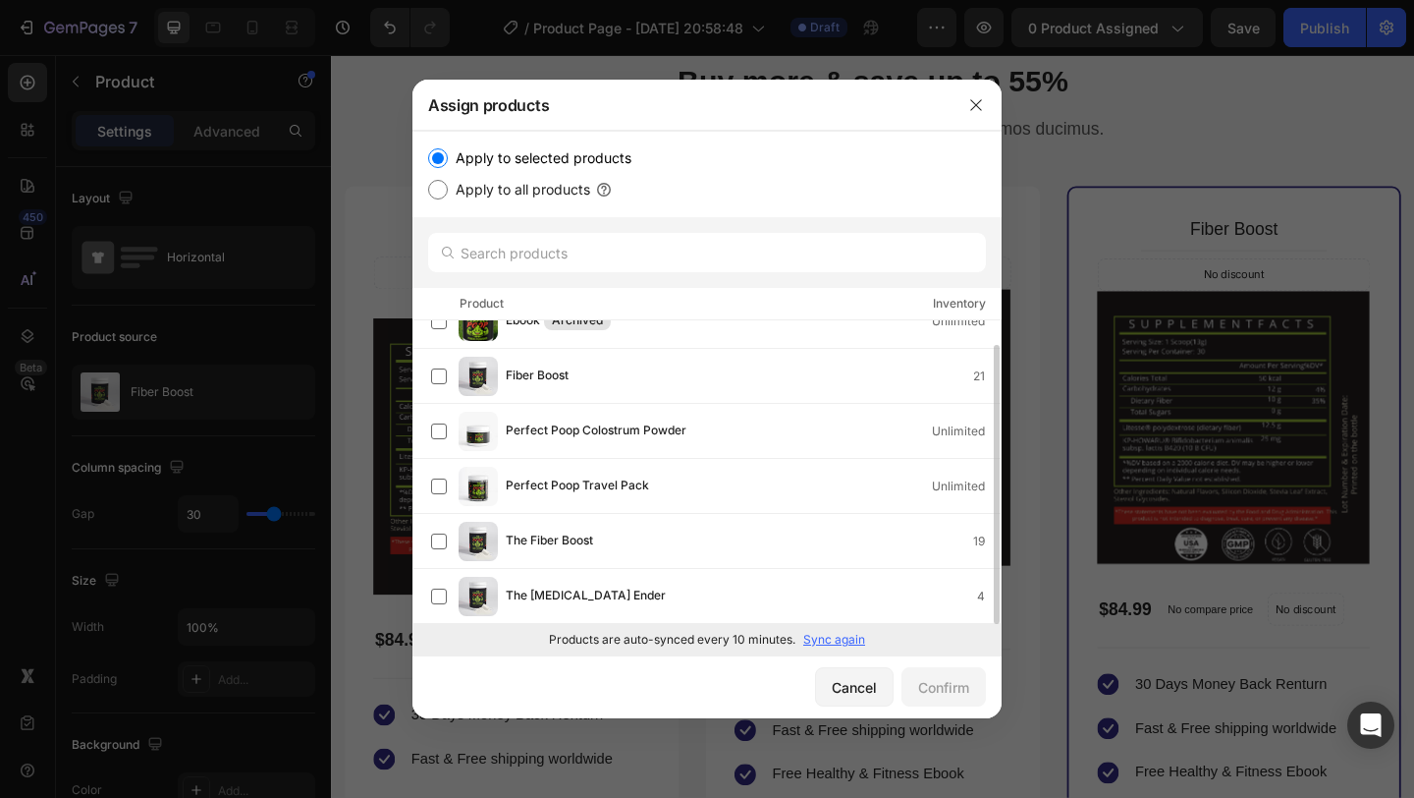
scroll to position [27, 0]
click at [848, 640] on p "Sync again" at bounding box center [834, 640] width 62 height 18
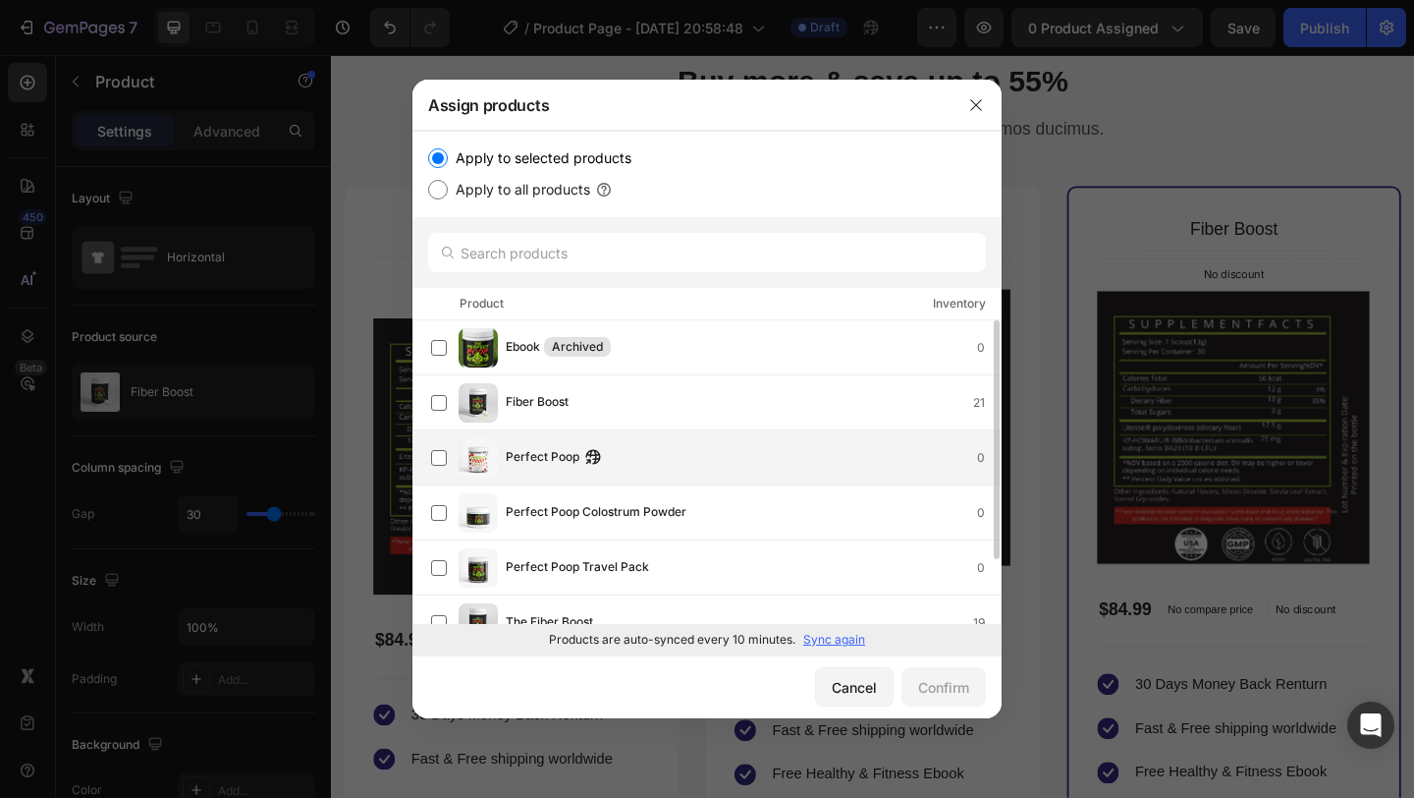
click at [701, 462] on div "Perfect Poop 0" at bounding box center [753, 458] width 495 height 22
click at [939, 691] on div "Confirm" at bounding box center [943, 687] width 51 height 21
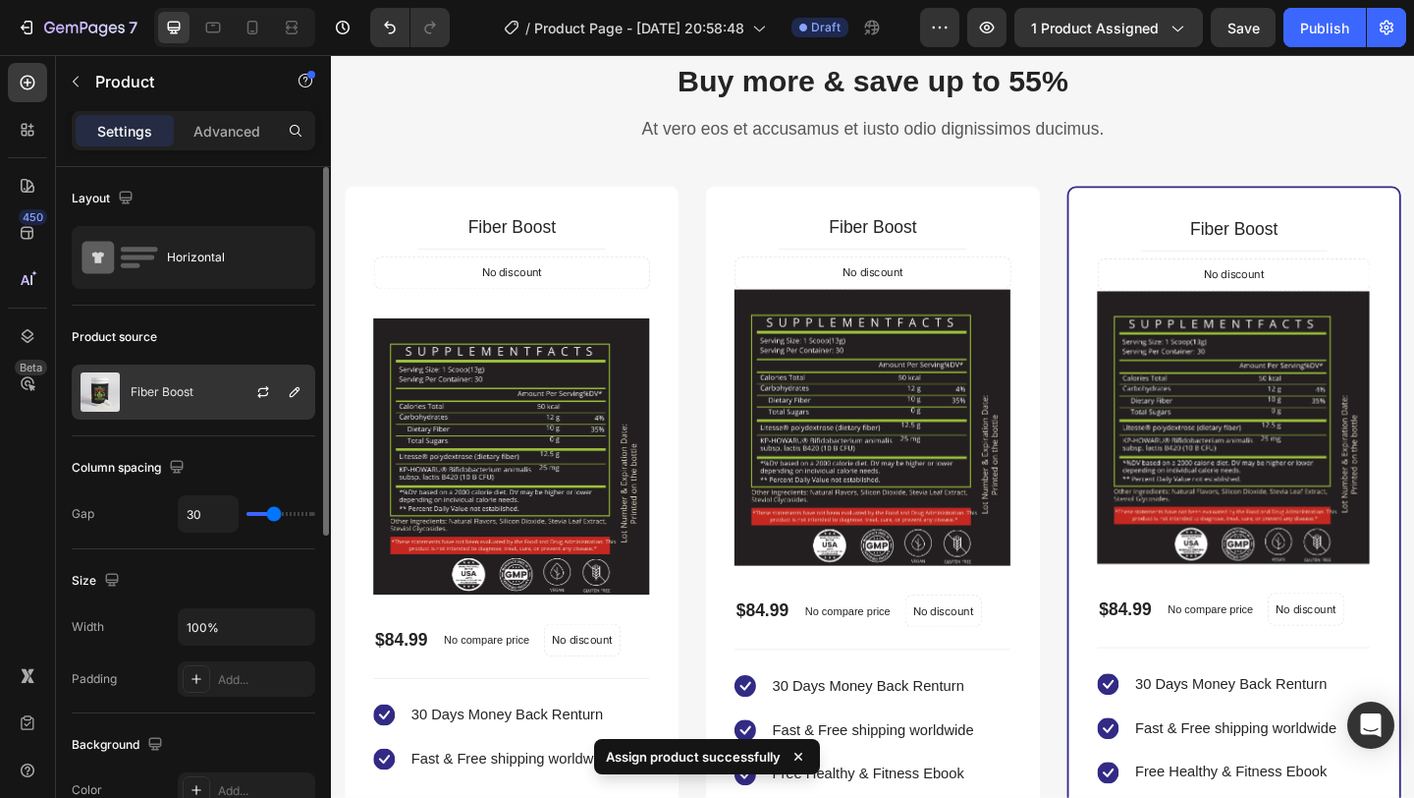
click at [186, 394] on p "Fiber Boost" at bounding box center [162, 392] width 63 height 14
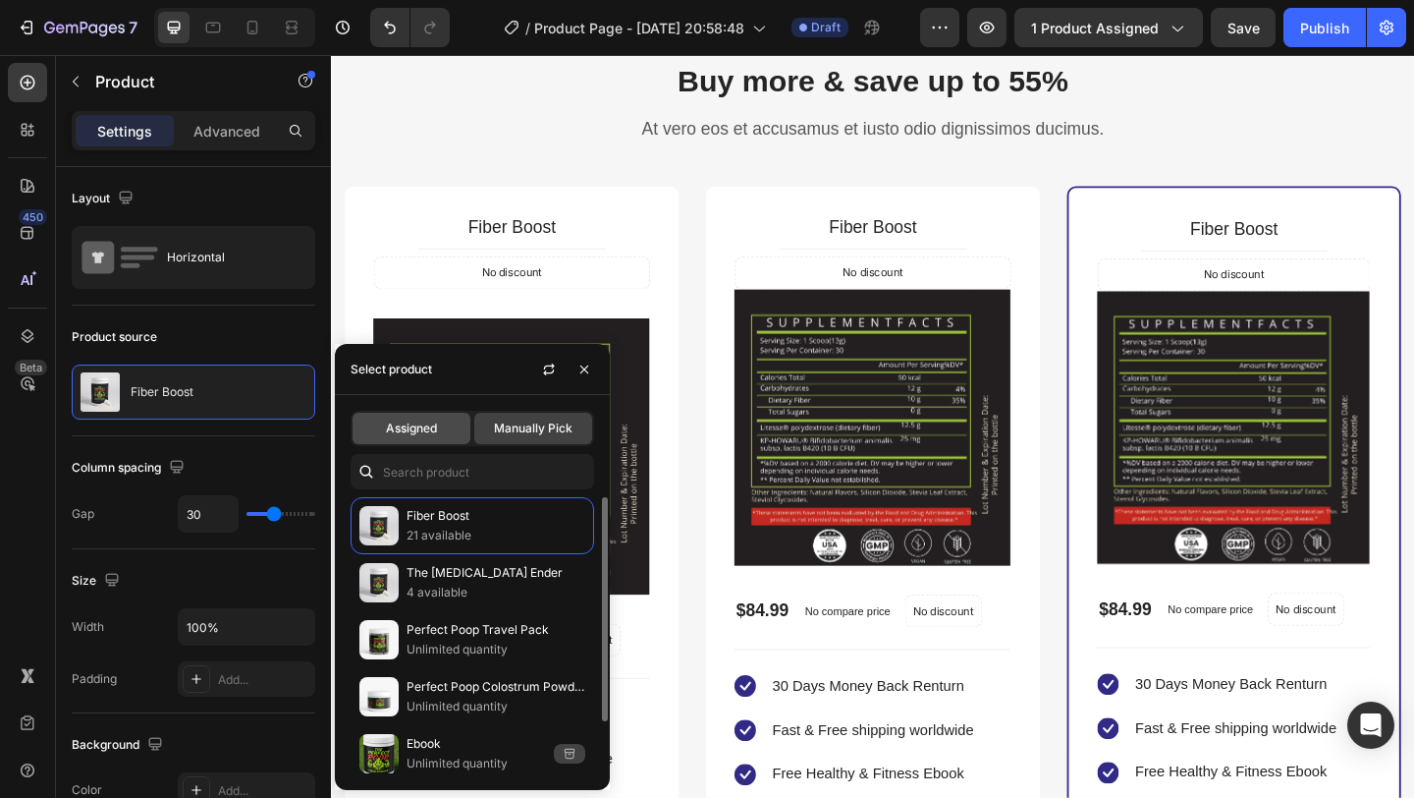
click at [435, 414] on div "Assigned" at bounding box center [412, 428] width 118 height 31
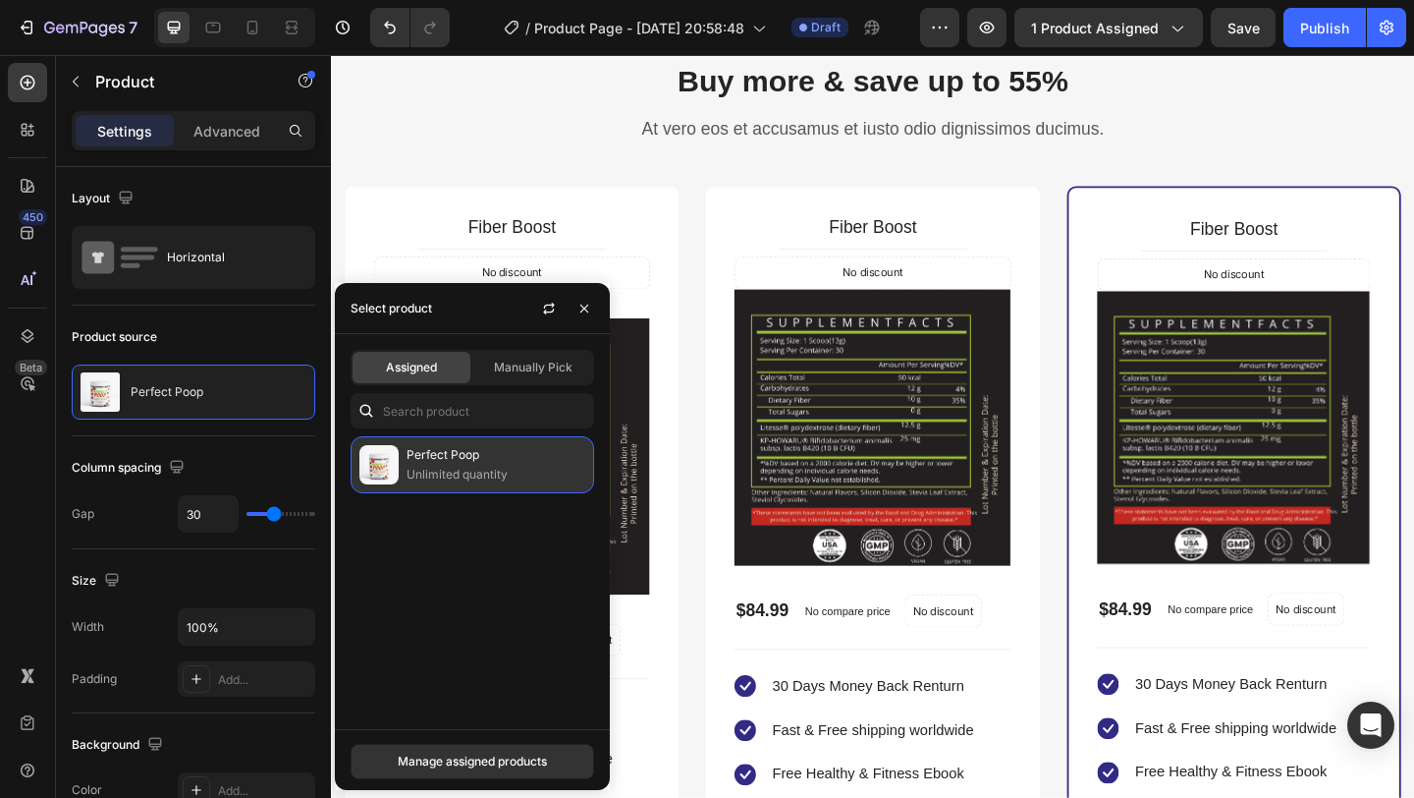
click at [513, 467] on p "Unlimited quantity" at bounding box center [496, 475] width 179 height 20
click at [490, 474] on p "Unlimited quantity" at bounding box center [496, 475] width 179 height 20
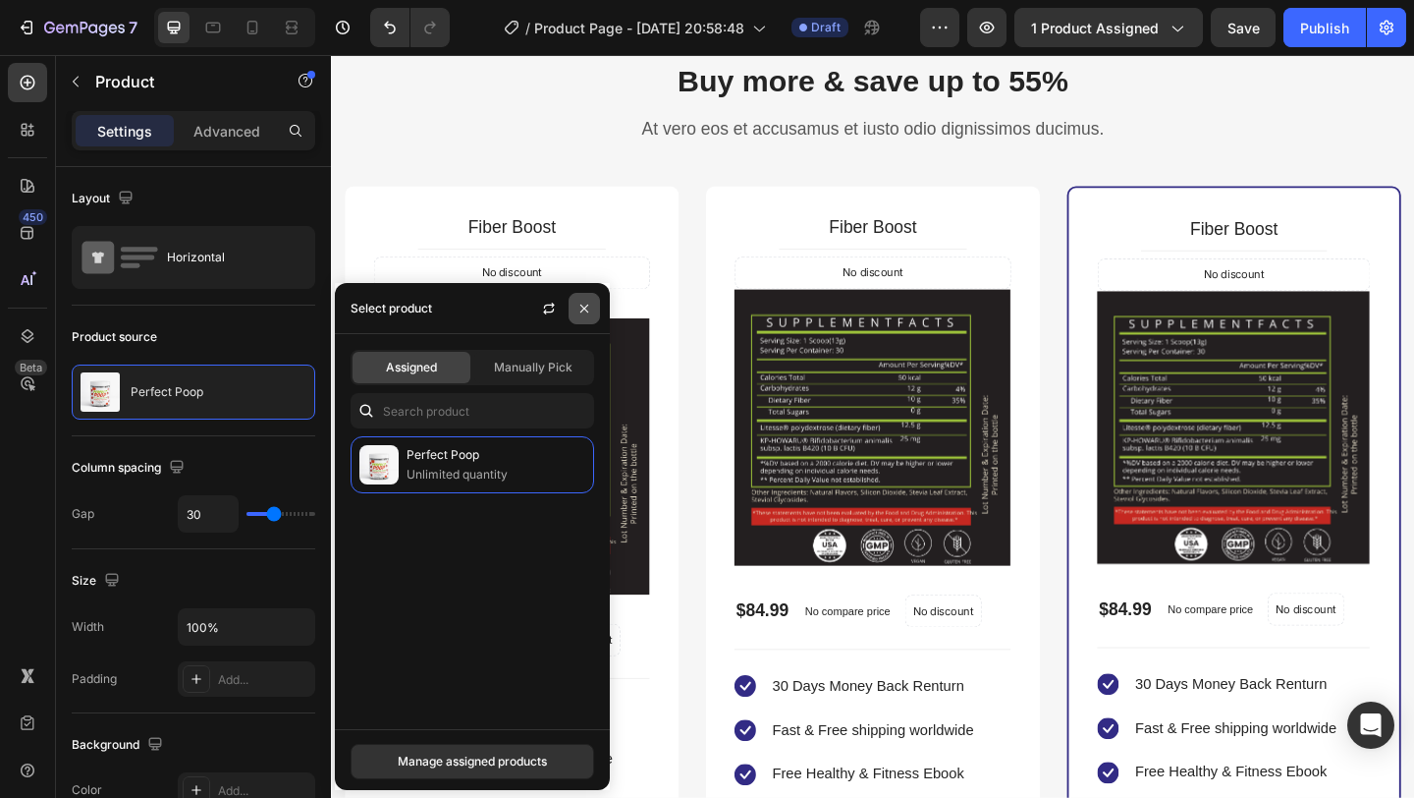
click at [592, 304] on button "button" at bounding box center [584, 308] width 31 height 31
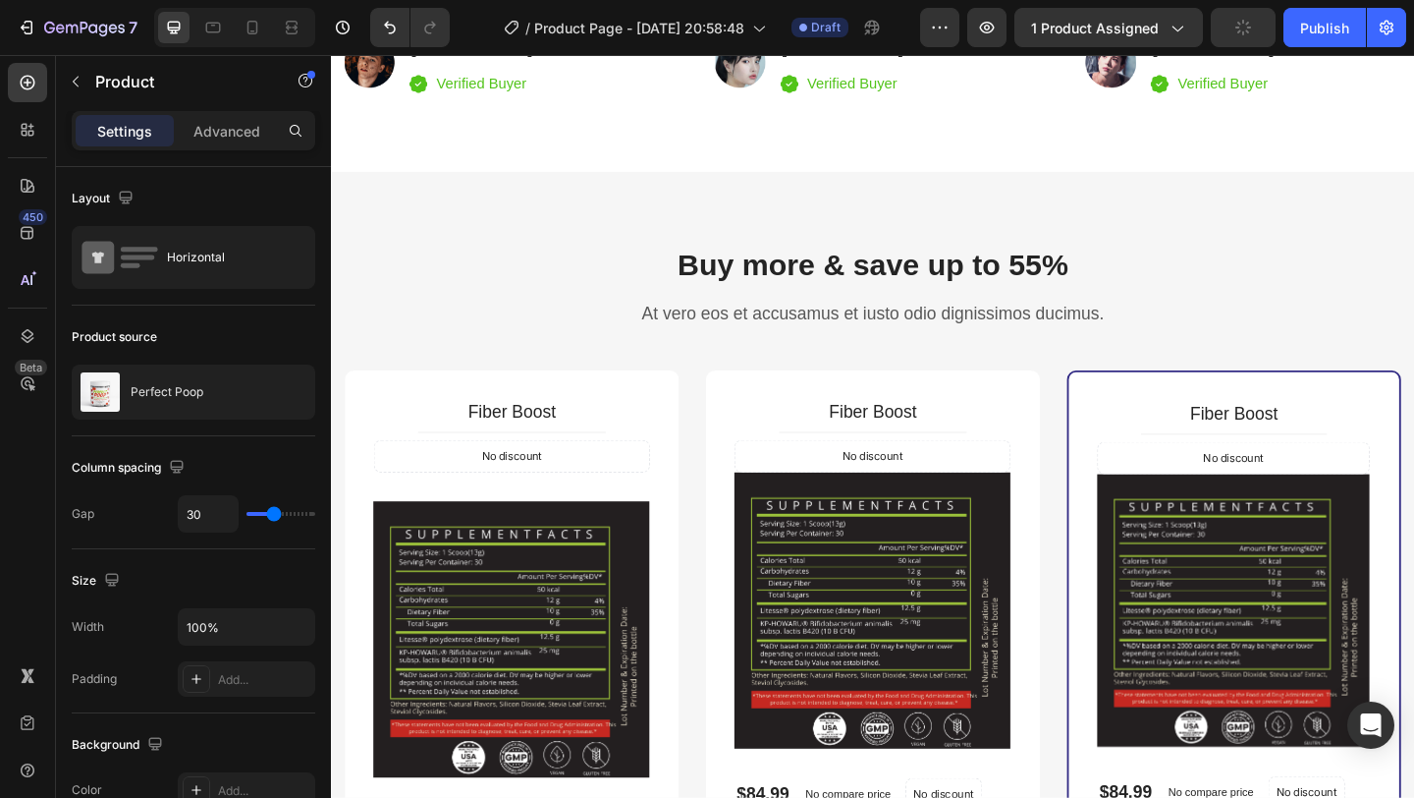
scroll to position [4324, 0]
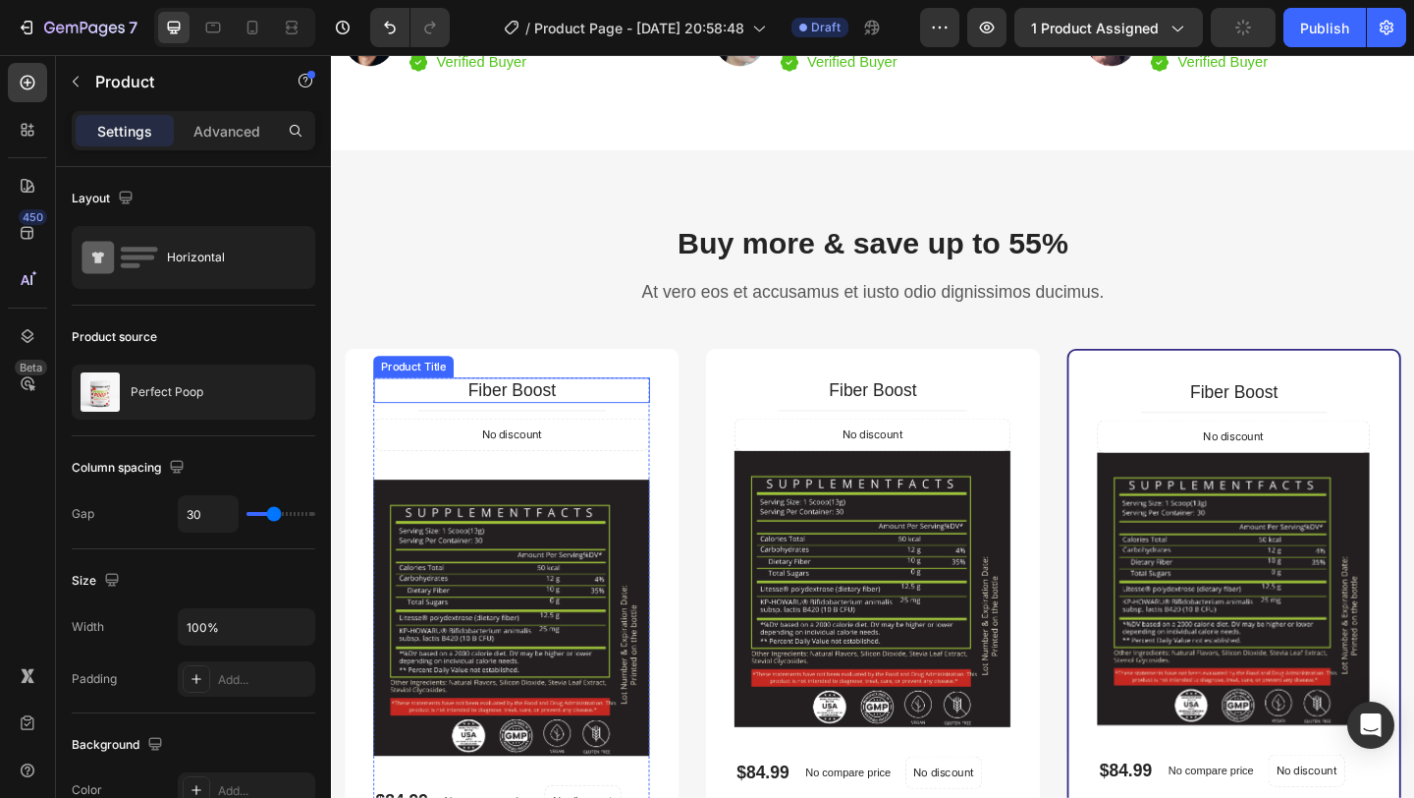
click at [561, 409] on h2 "Fiber Boost" at bounding box center [527, 420] width 301 height 28
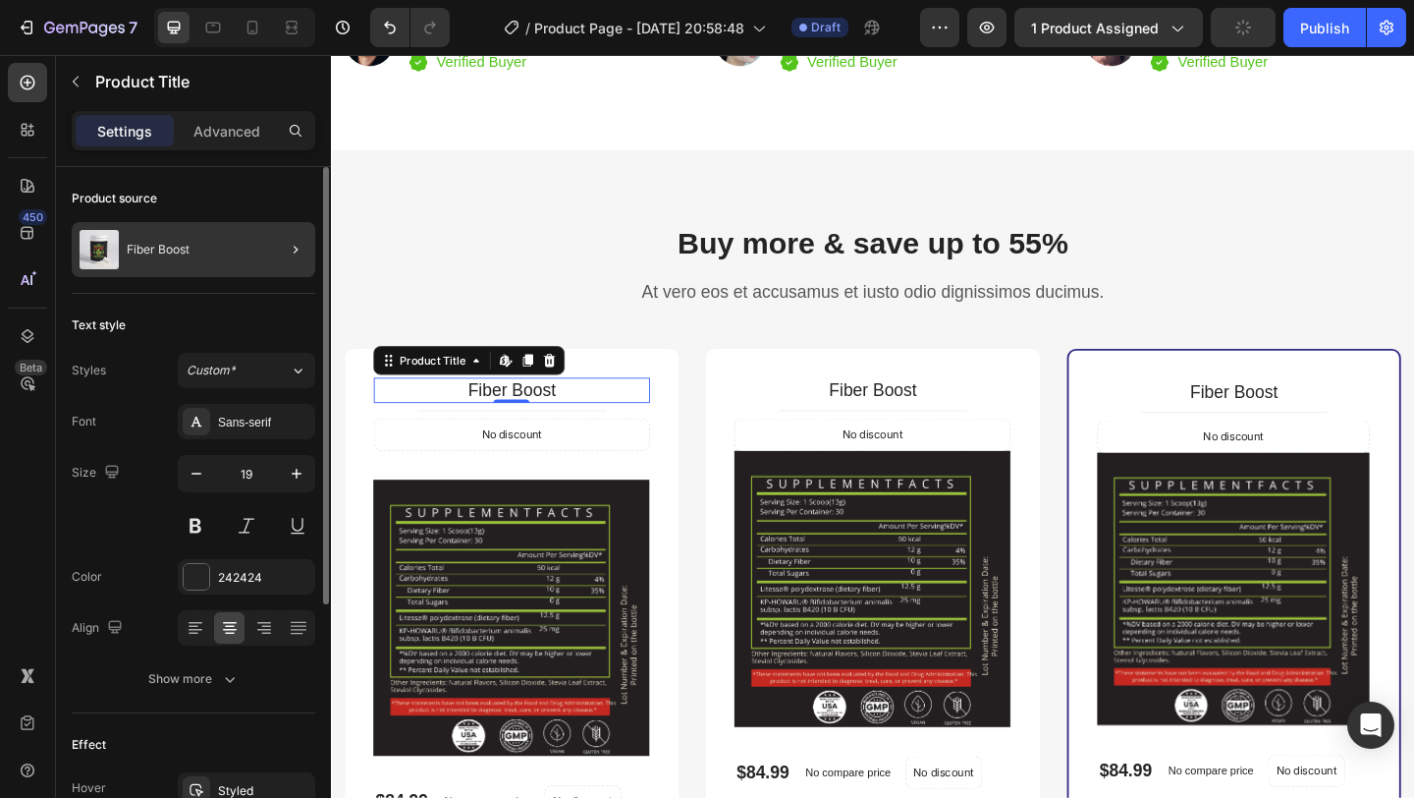
click at [272, 248] on div at bounding box center [287, 249] width 55 height 55
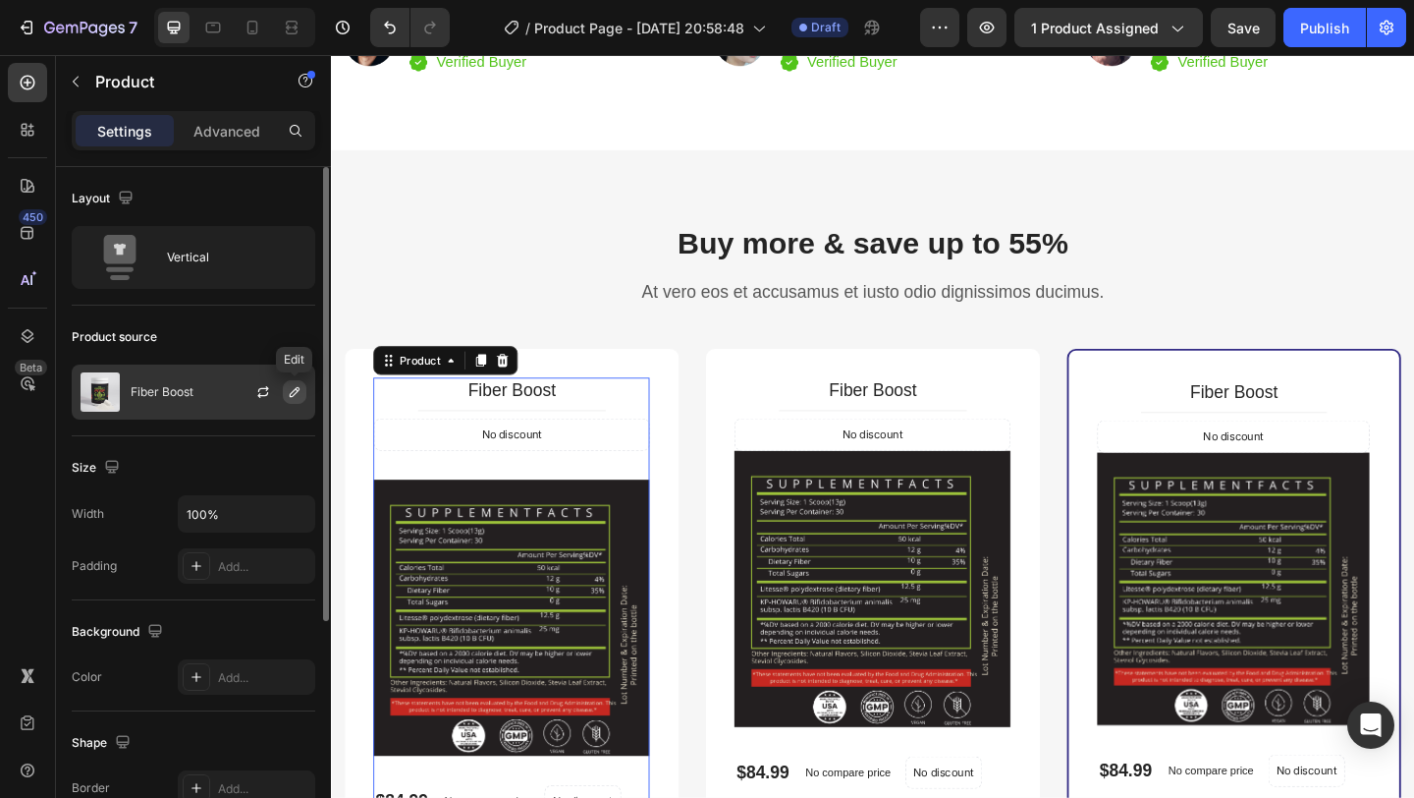
click at [296, 395] on icon "button" at bounding box center [295, 392] width 16 height 16
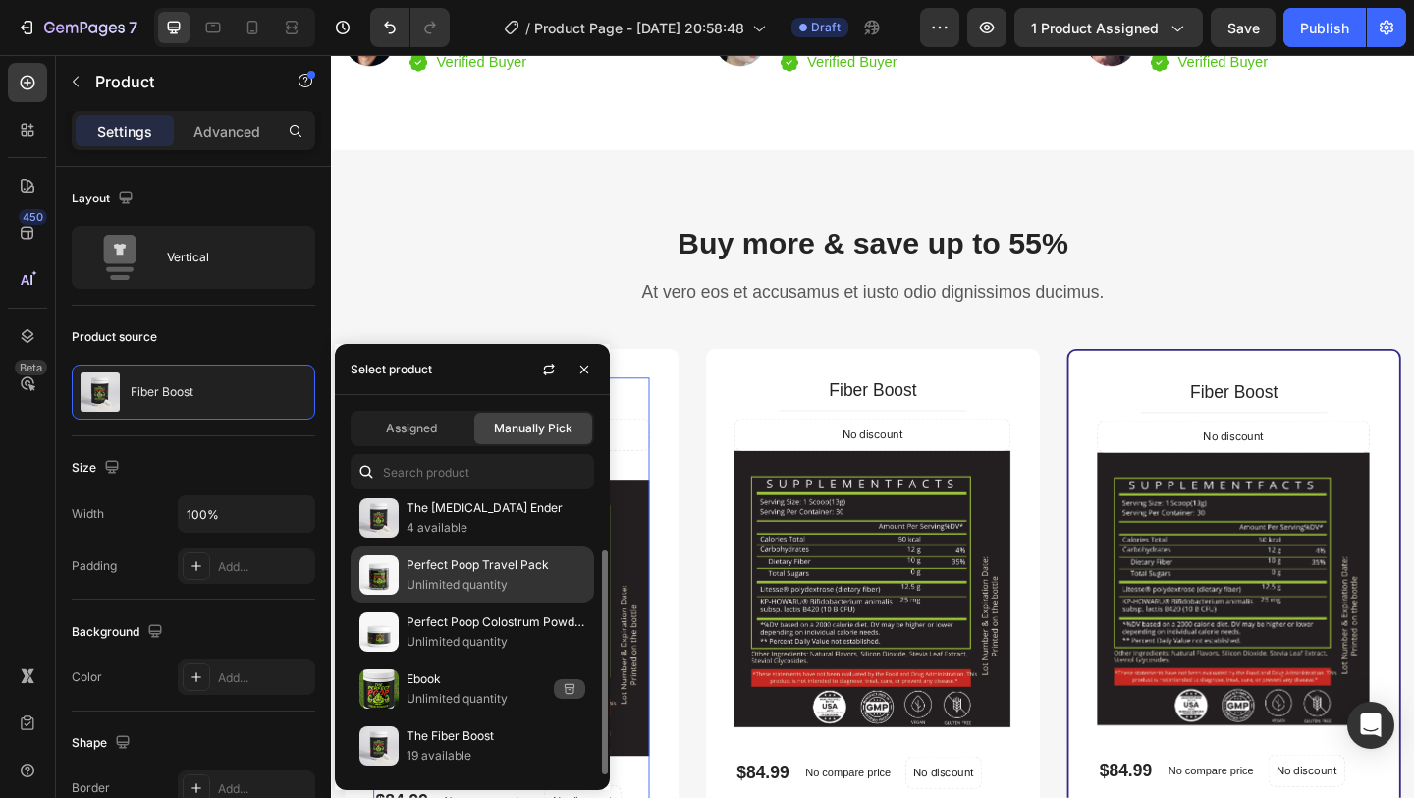
scroll to position [0, 0]
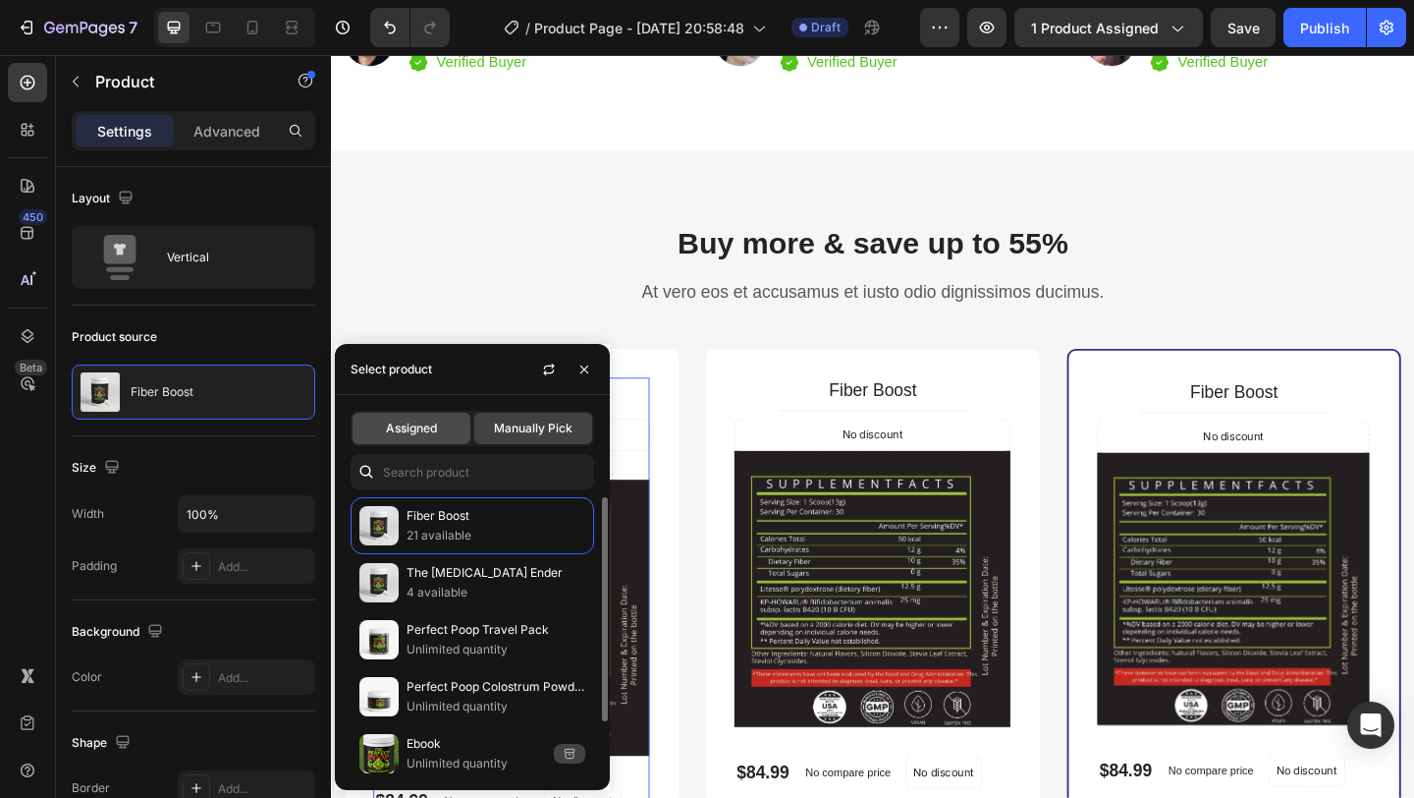
click at [428, 414] on div "Assigned" at bounding box center [412, 428] width 118 height 31
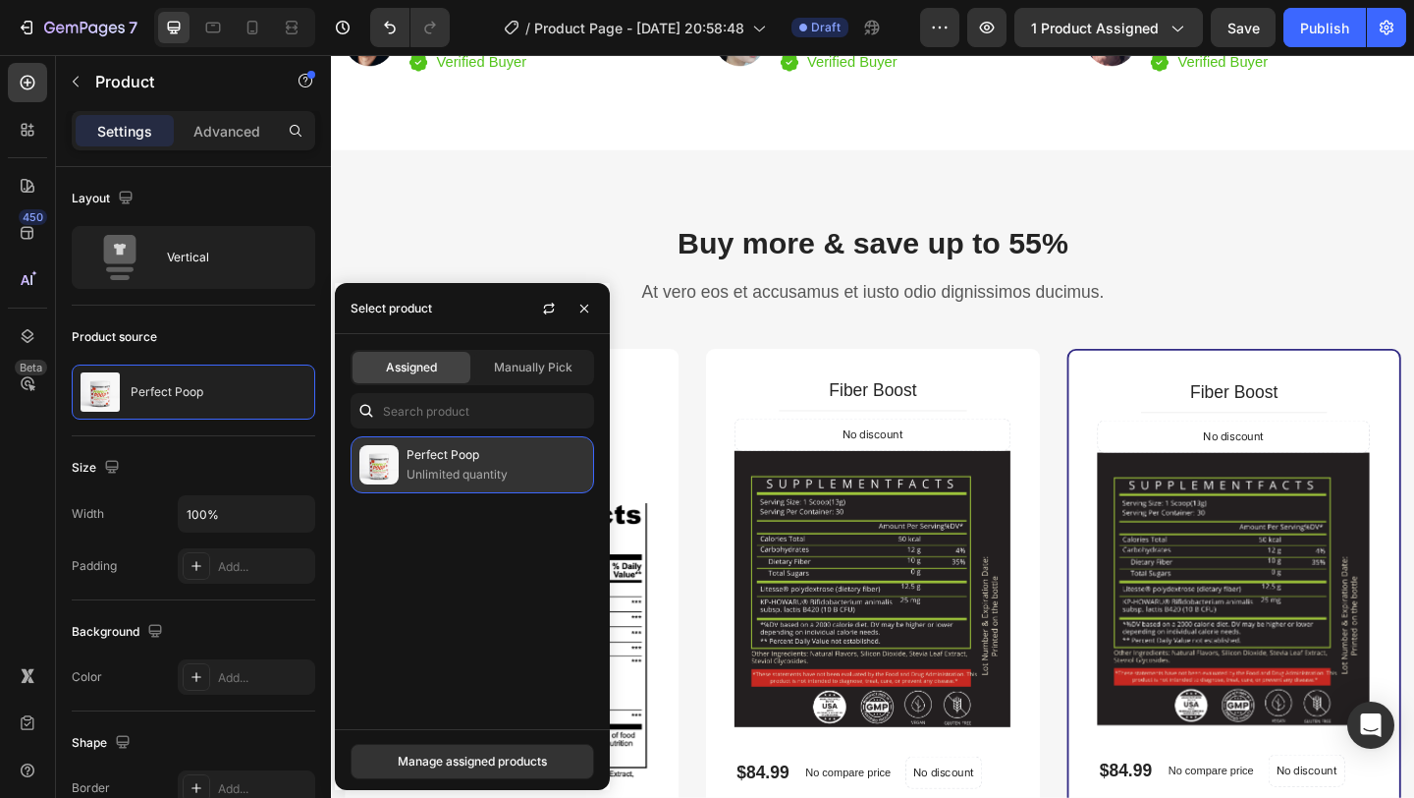
click at [439, 488] on div "Perfect Poop Unlimited quantity" at bounding box center [473, 464] width 244 height 57
click at [495, 451] on p "Perfect Poop" at bounding box center [496, 455] width 179 height 20
click at [490, 753] on div "Manage assigned products" at bounding box center [472, 761] width 149 height 18
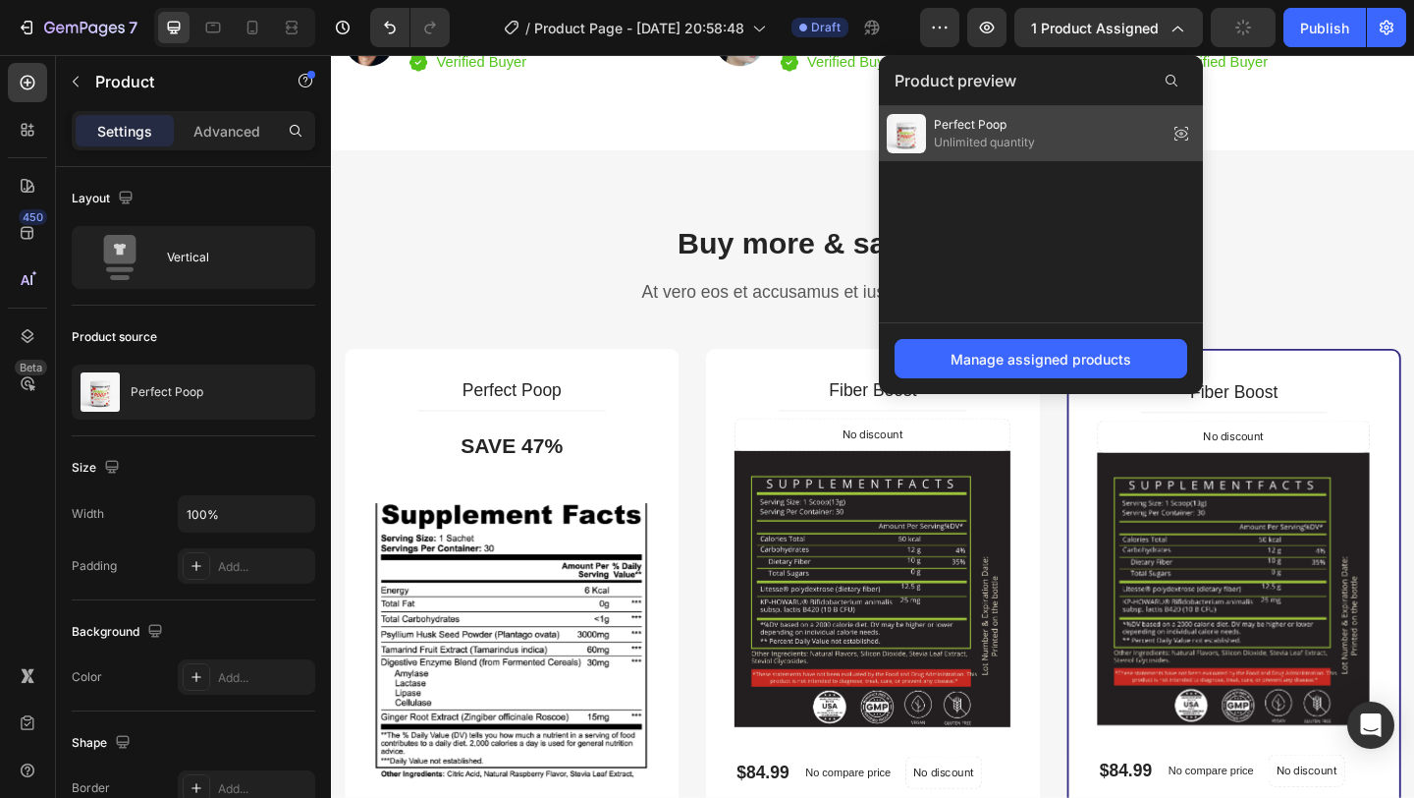
click at [1035, 144] on span "Unlimited quantity" at bounding box center [984, 143] width 101 height 18
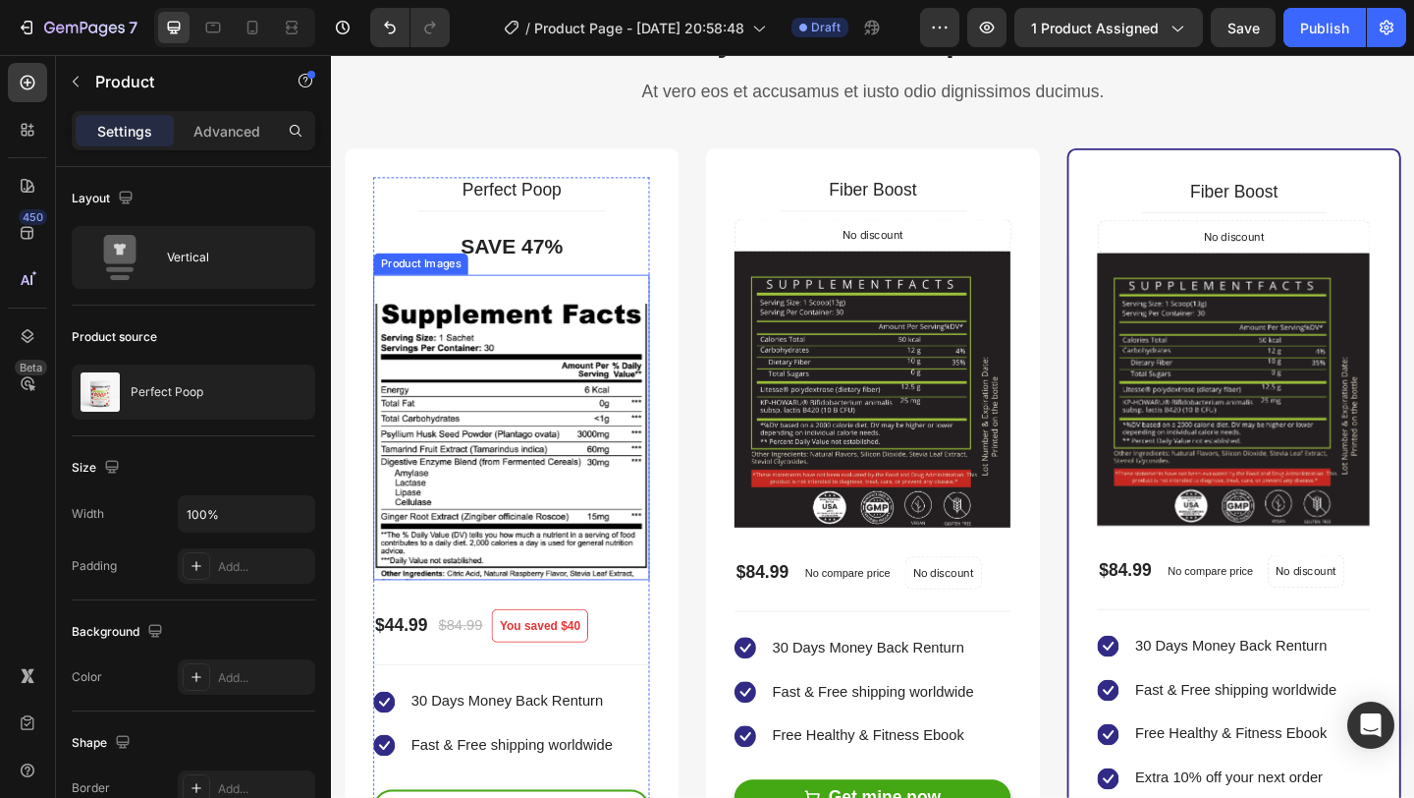
scroll to position [4536, 0]
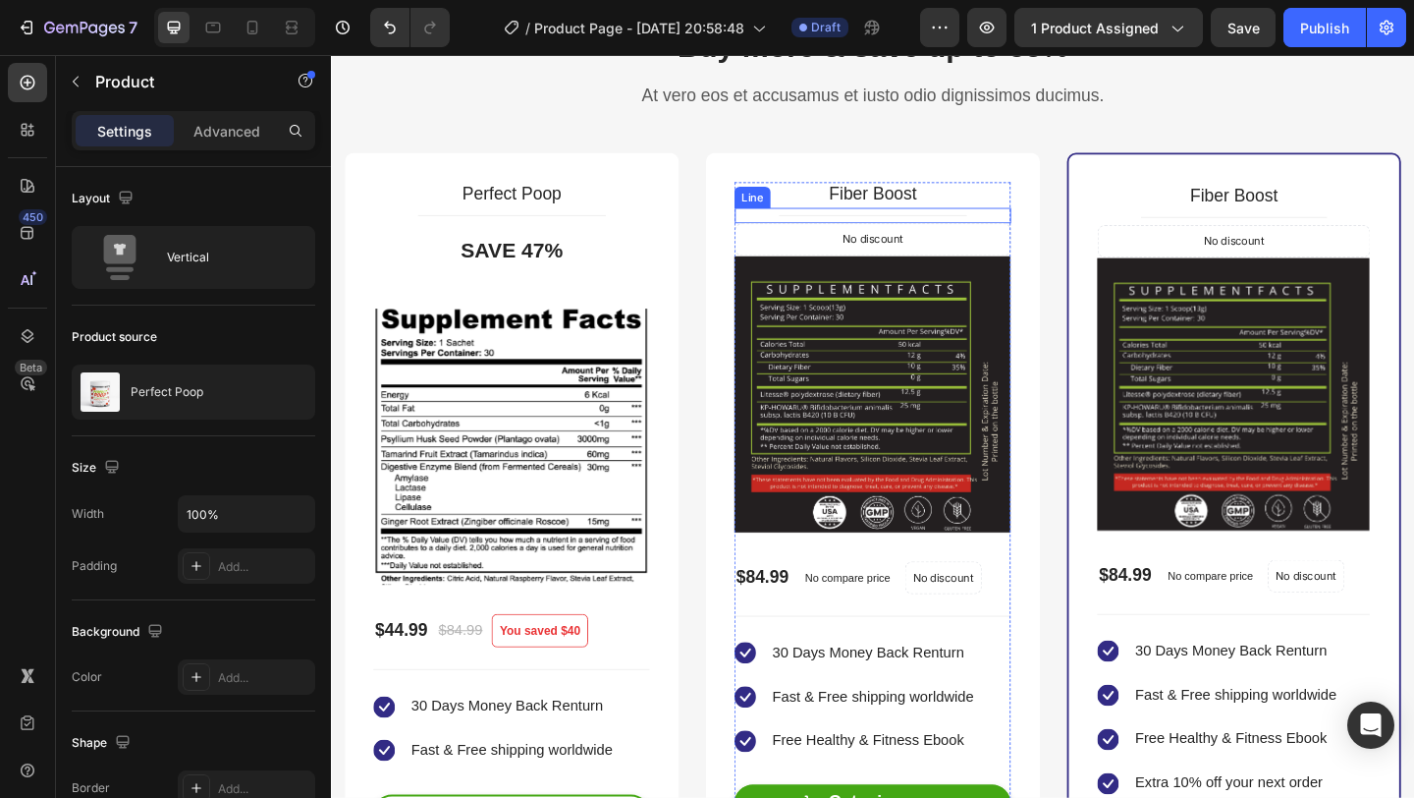
click at [1070, 229] on div "Title" at bounding box center [920, 229] width 301 height 1
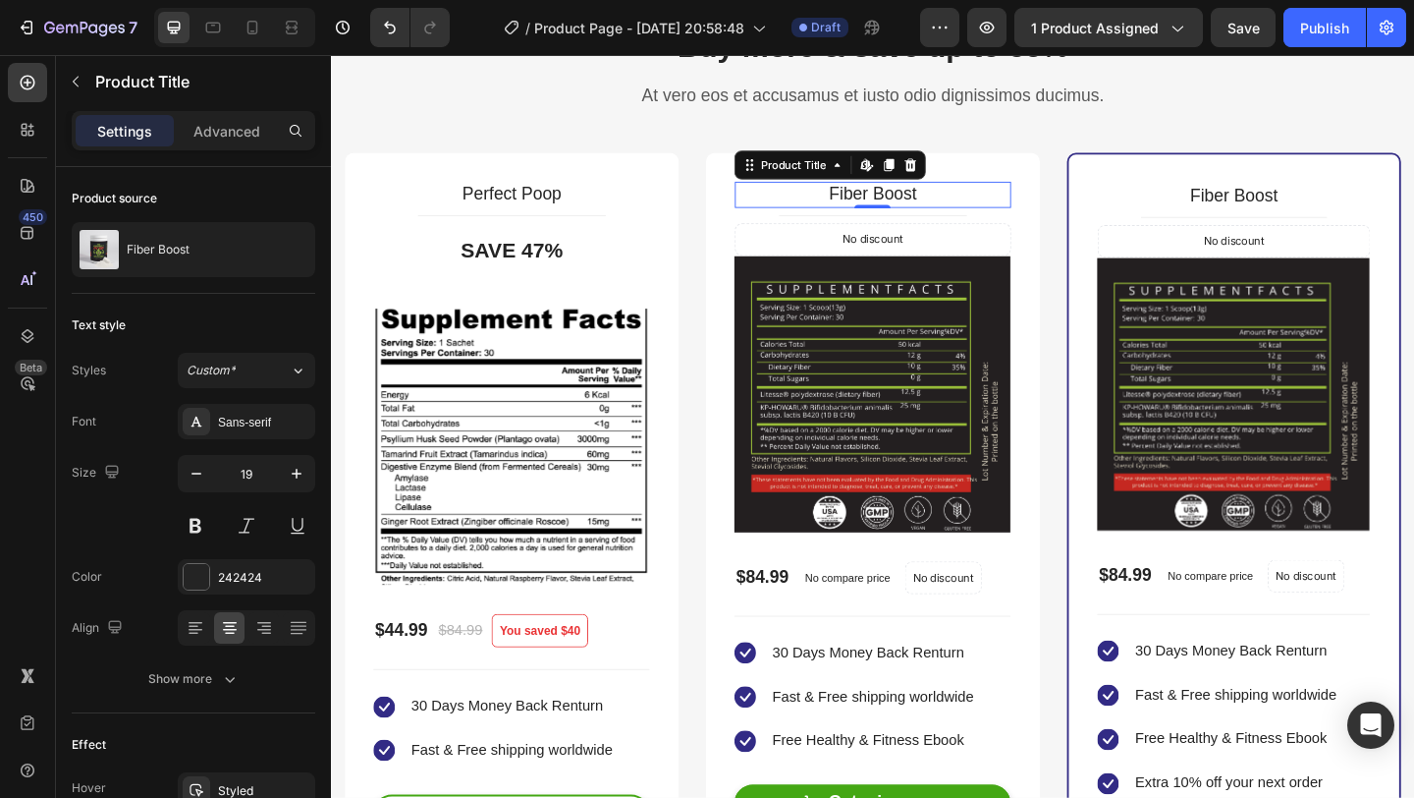
click at [1058, 193] on h2 "Fiber Boost" at bounding box center [920, 207] width 301 height 28
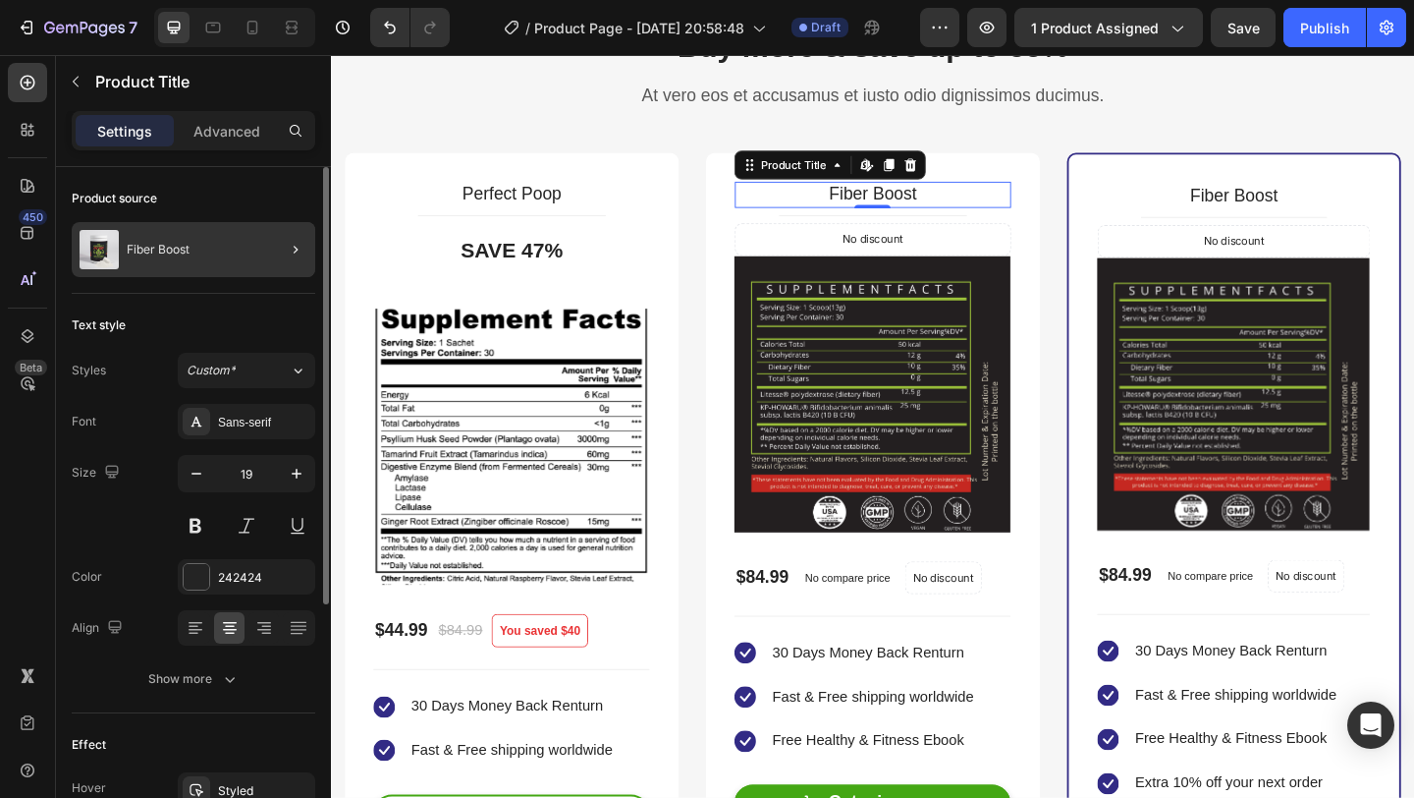
click at [280, 261] on div at bounding box center [287, 249] width 55 height 55
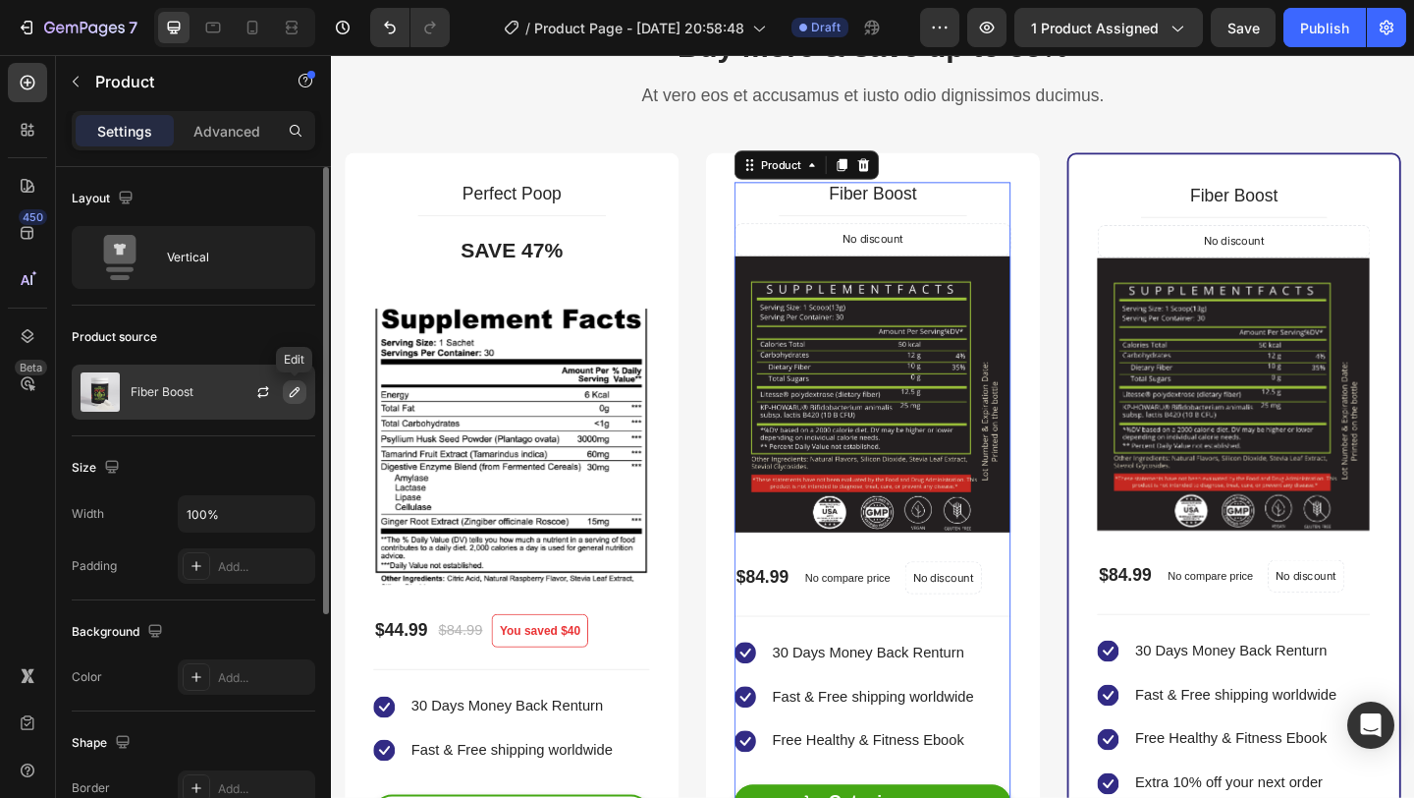
click at [296, 400] on button "button" at bounding box center [295, 392] width 24 height 24
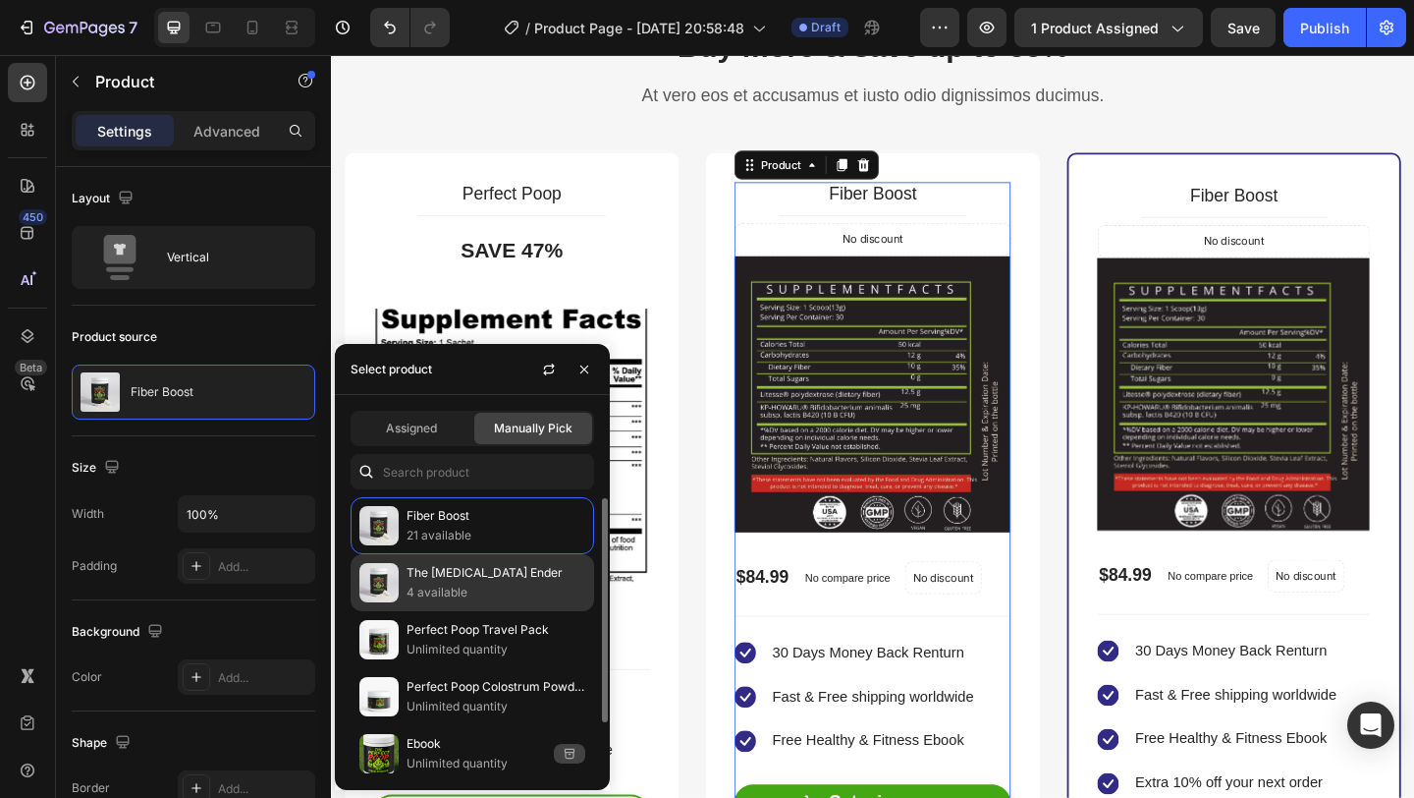
scroll to position [65, 0]
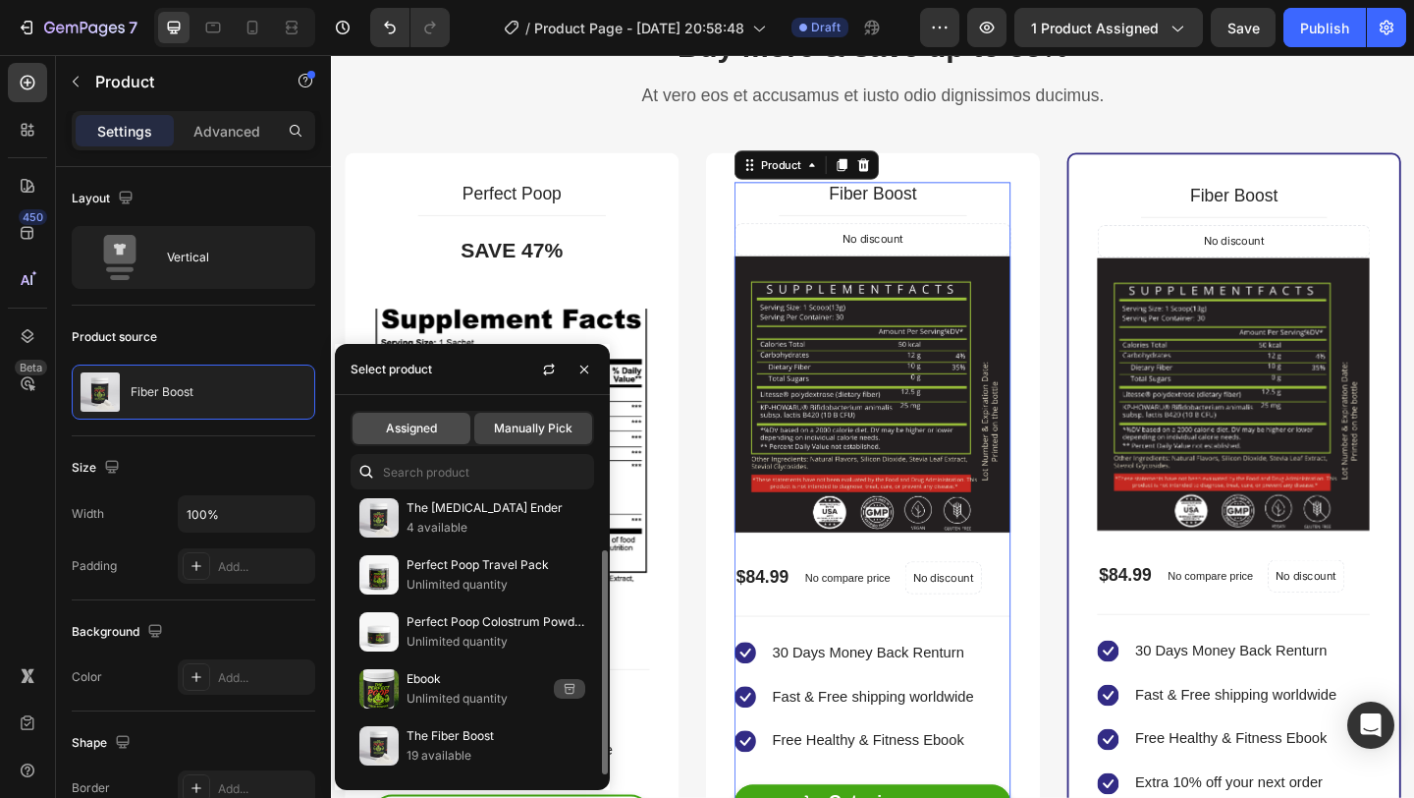
click at [440, 425] on div "Assigned" at bounding box center [412, 428] width 118 height 31
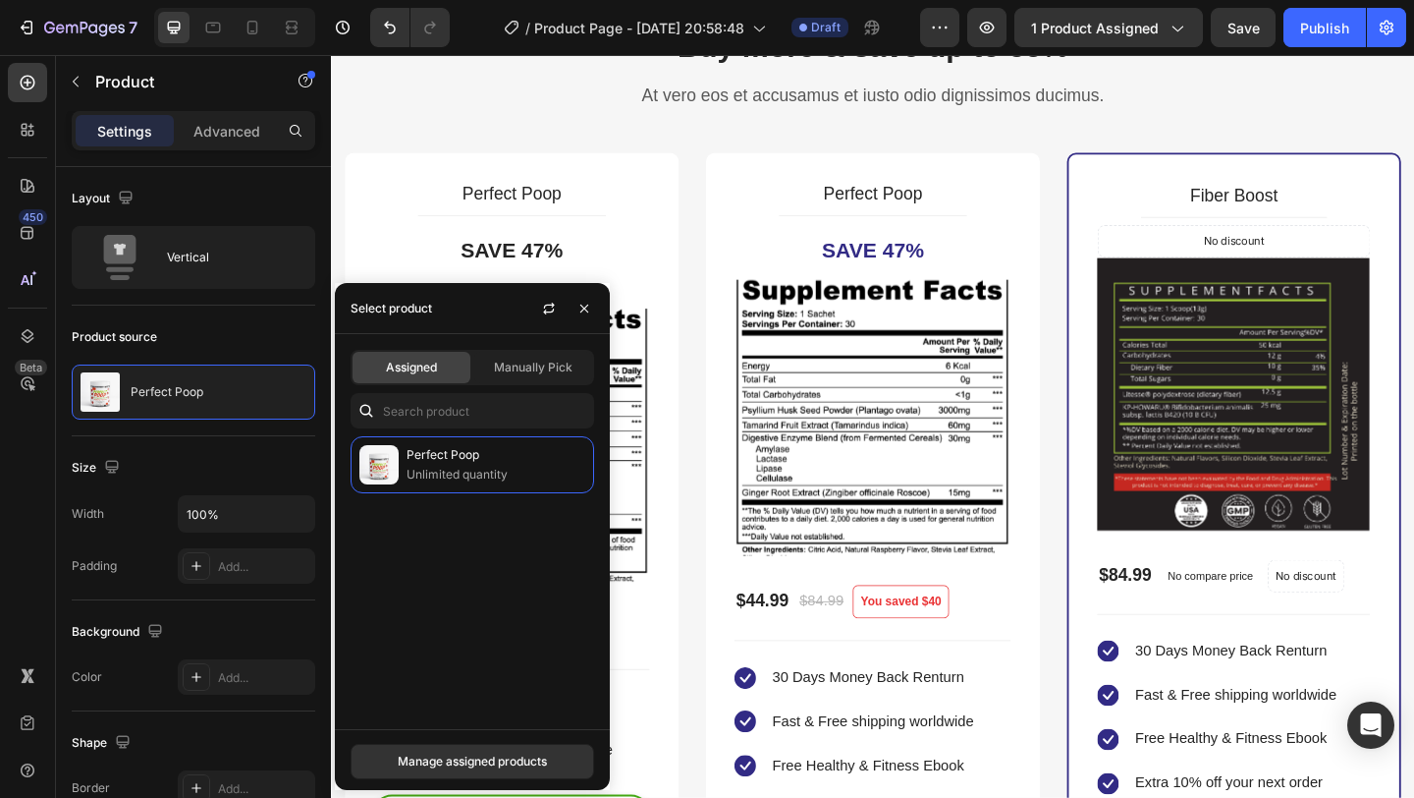
click at [464, 494] on div "Perfect Poop Unlimited quantity" at bounding box center [472, 574] width 275 height 277
click at [482, 466] on p "Unlimited quantity" at bounding box center [496, 475] width 179 height 20
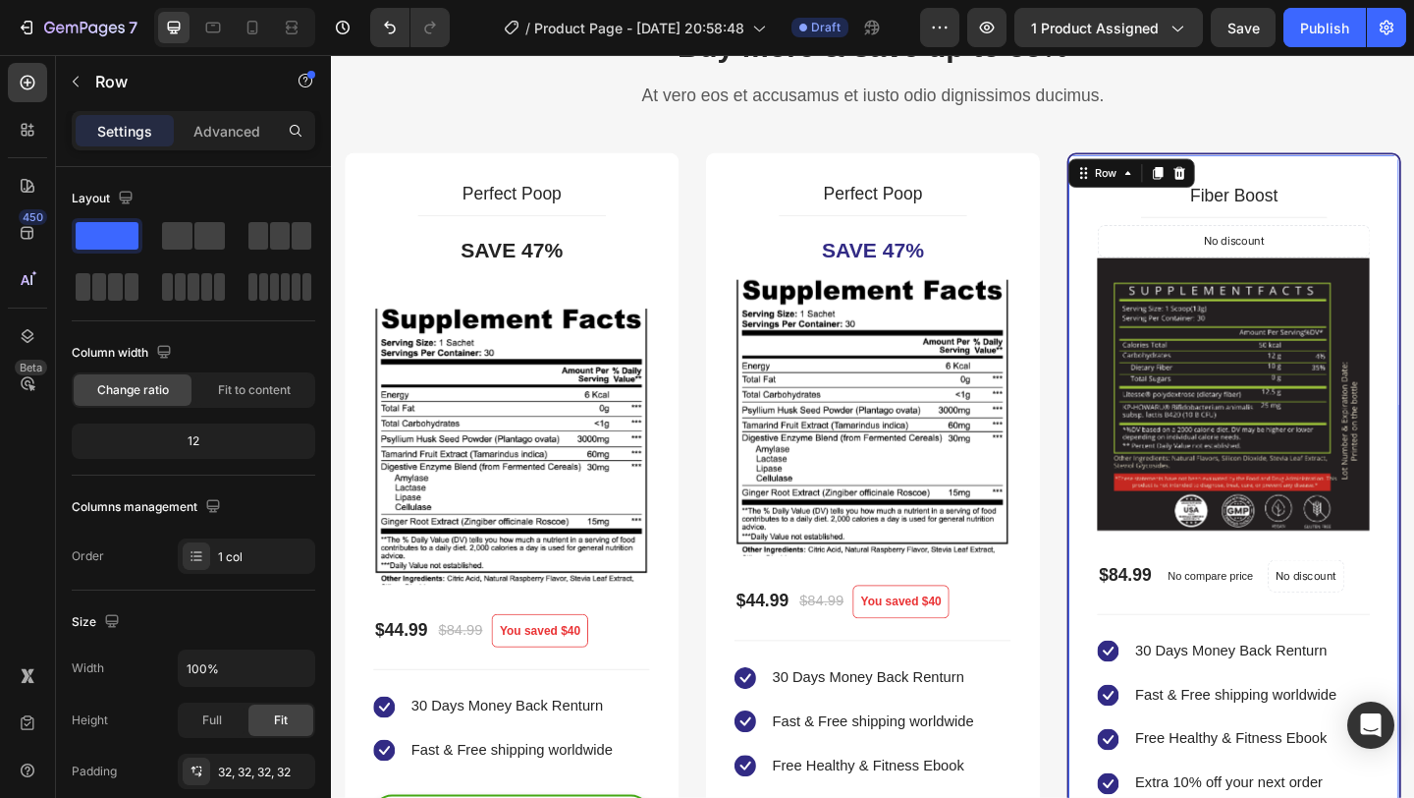
click at [1362, 193] on div "Fiber Boost Product Title Title Line No discount Not be displayed when publishe…" at bounding box center [1313, 619] width 363 height 917
click at [1346, 212] on h2 "Fiber Boost" at bounding box center [1313, 208] width 297 height 28
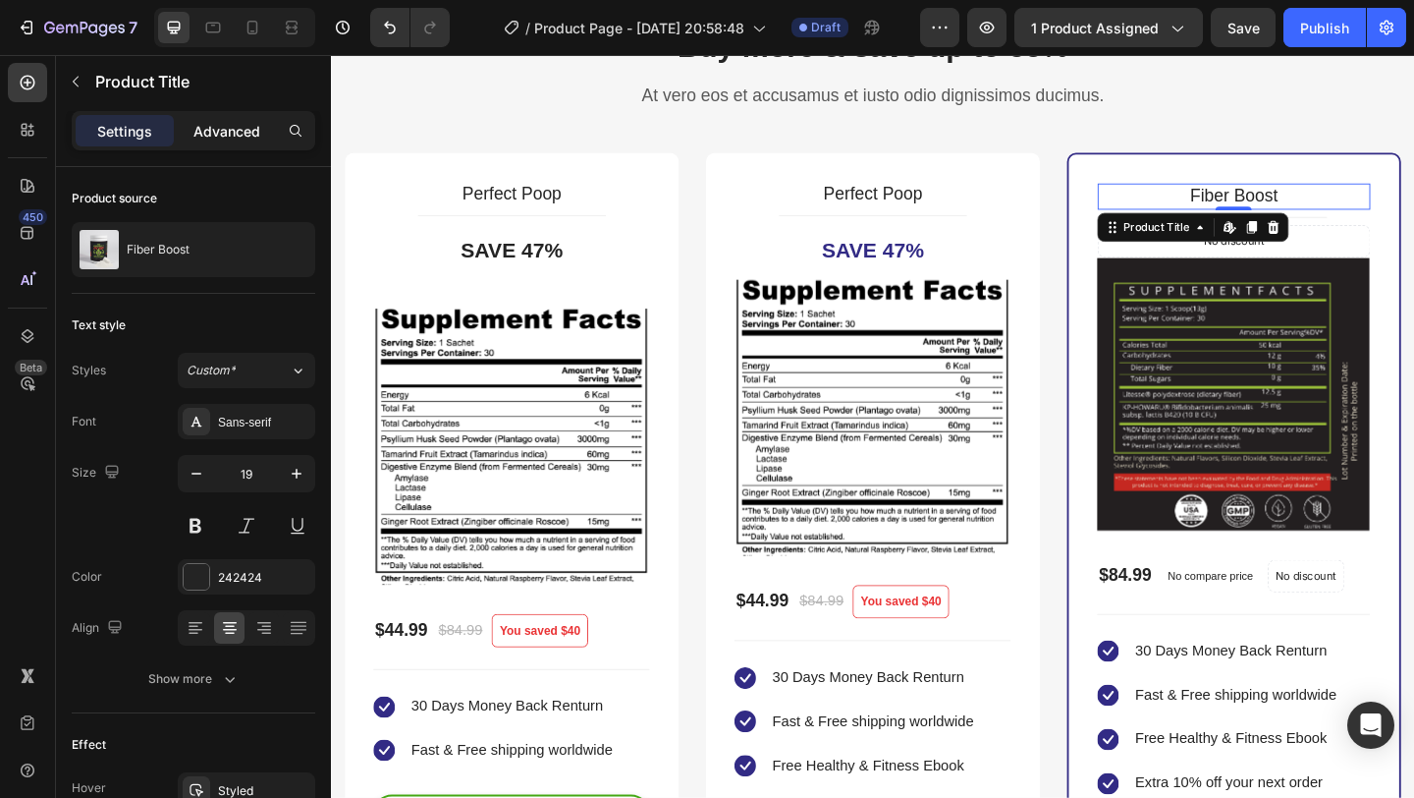
click at [238, 129] on p "Advanced" at bounding box center [226, 131] width 67 height 21
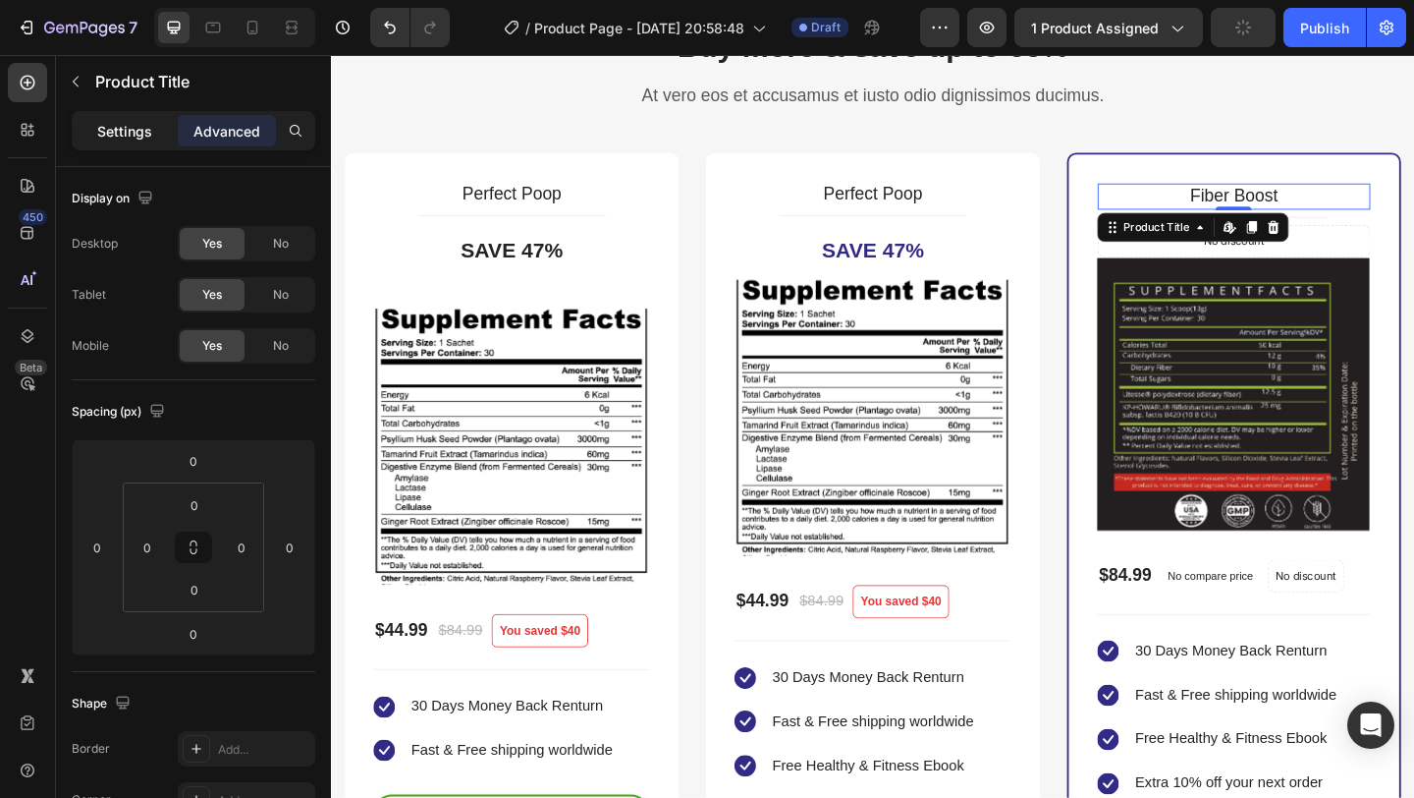
click at [141, 134] on p "Settings" at bounding box center [124, 131] width 55 height 21
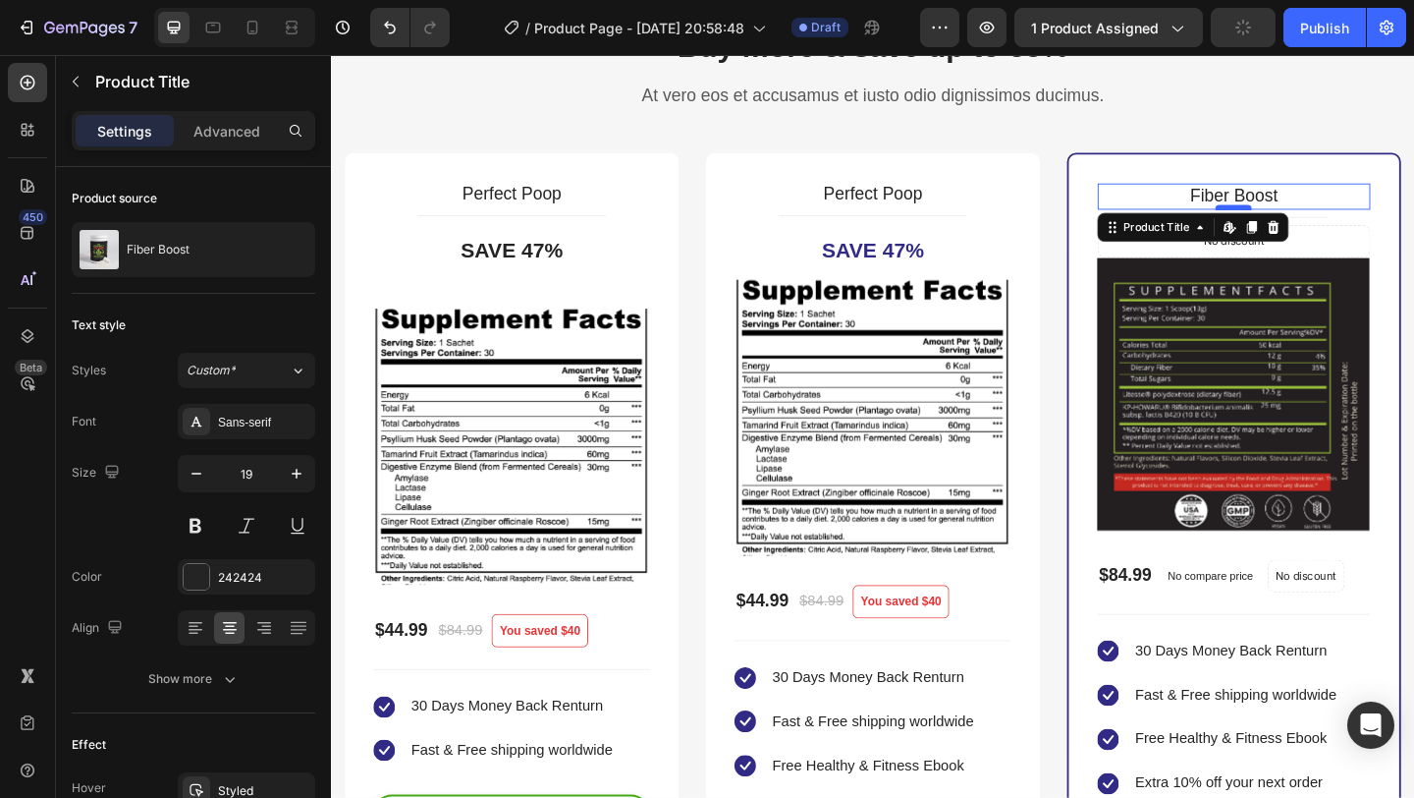
click at [1321, 220] on div at bounding box center [1313, 220] width 39 height 6
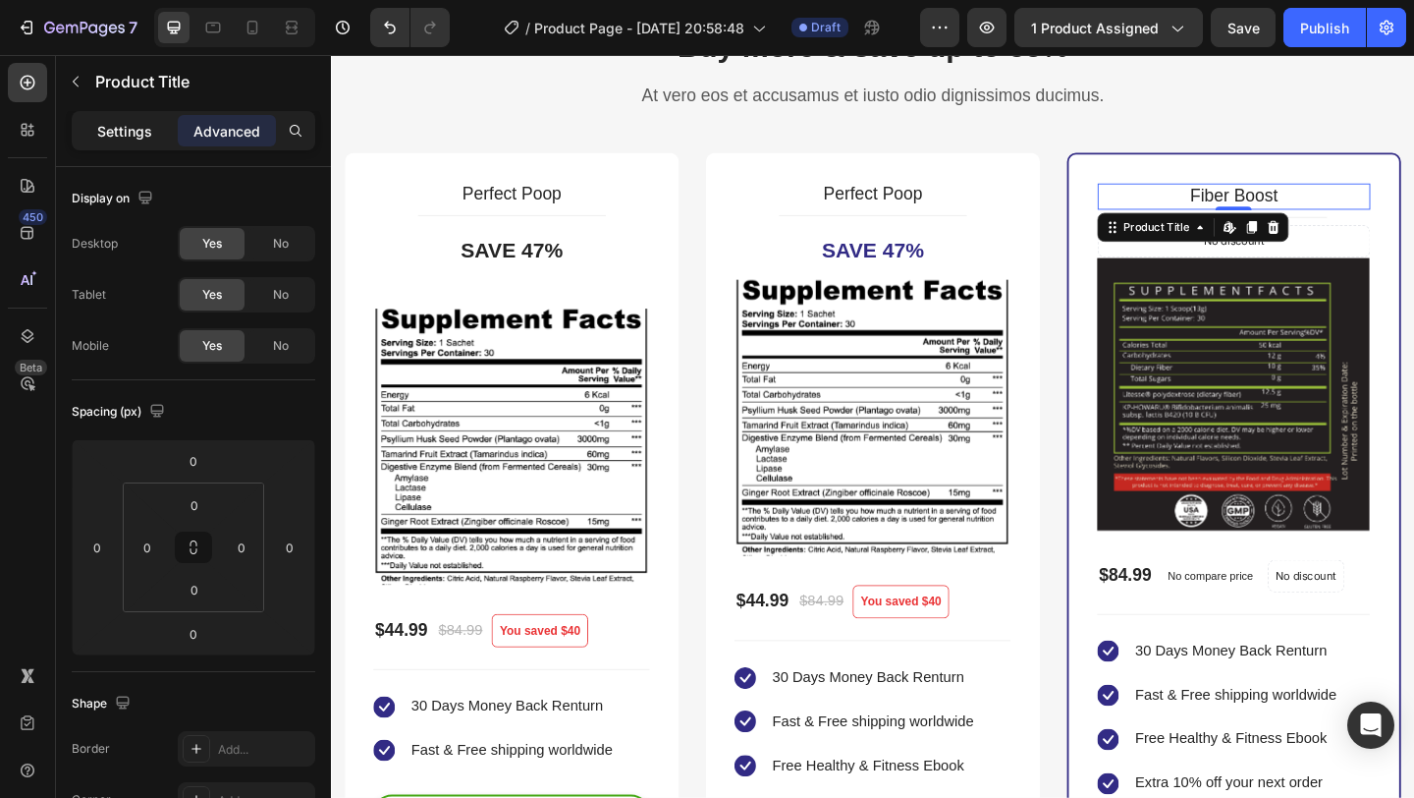
click at [152, 134] on div "Settings" at bounding box center [125, 130] width 98 height 31
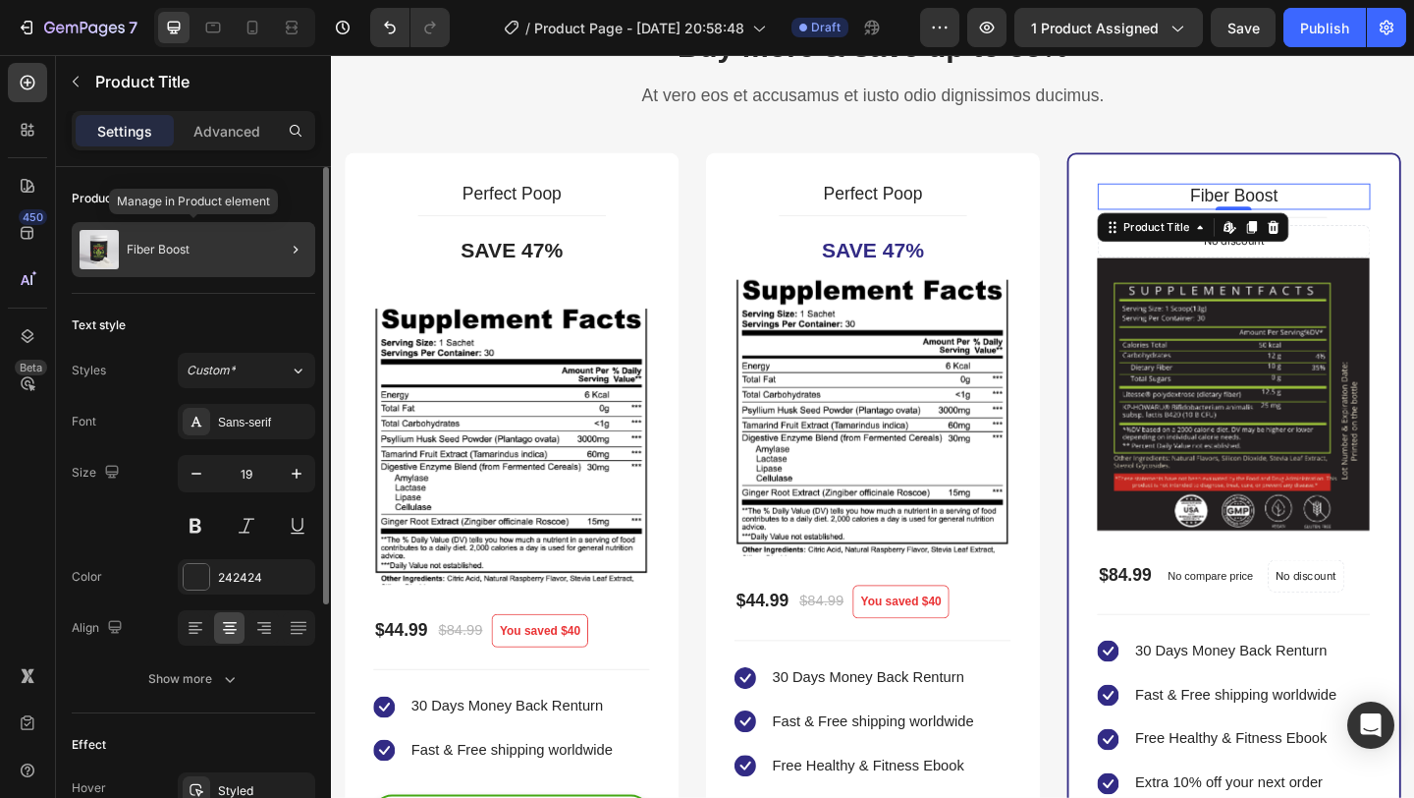
click at [255, 259] on div "Fiber Boost" at bounding box center [194, 249] width 244 height 55
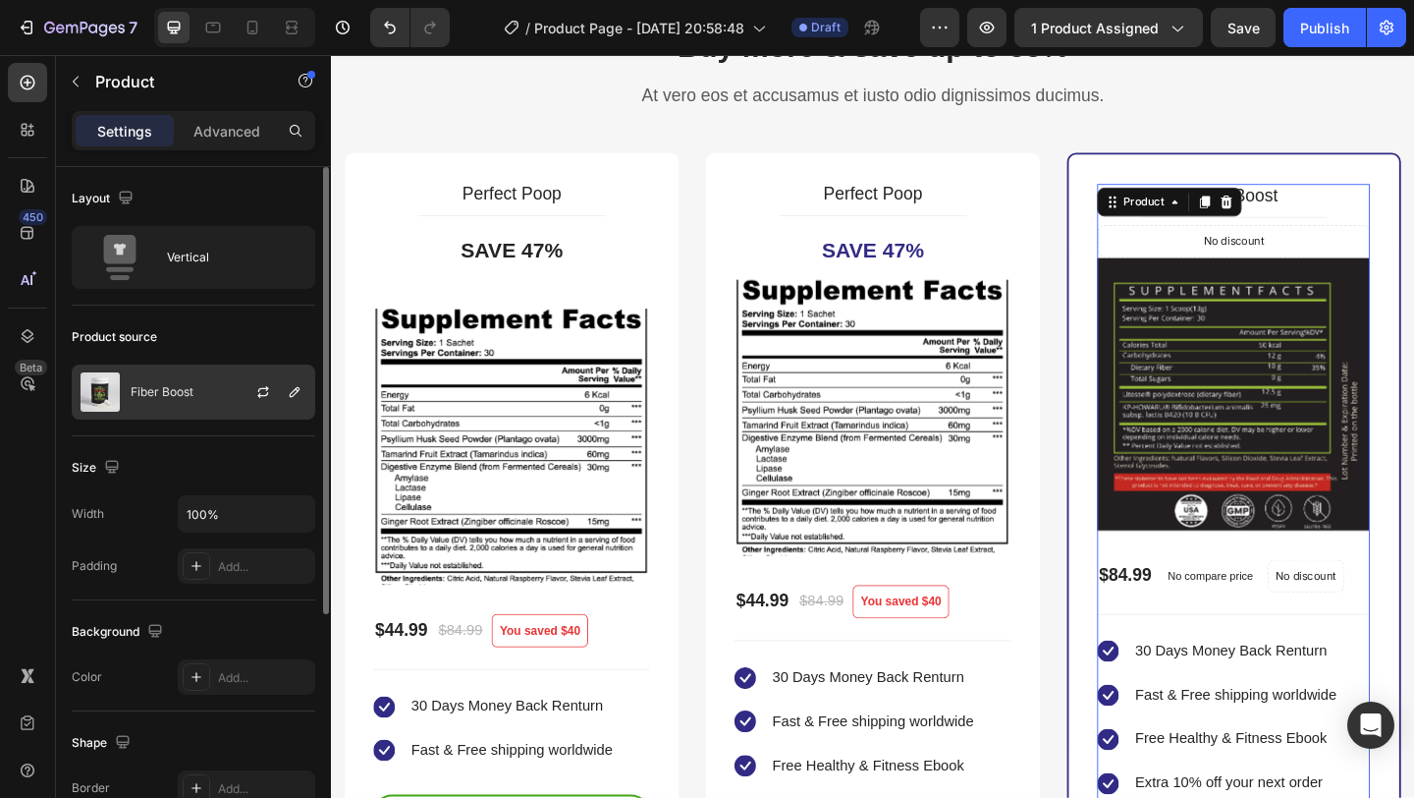
click at [274, 414] on div at bounding box center [271, 391] width 86 height 53
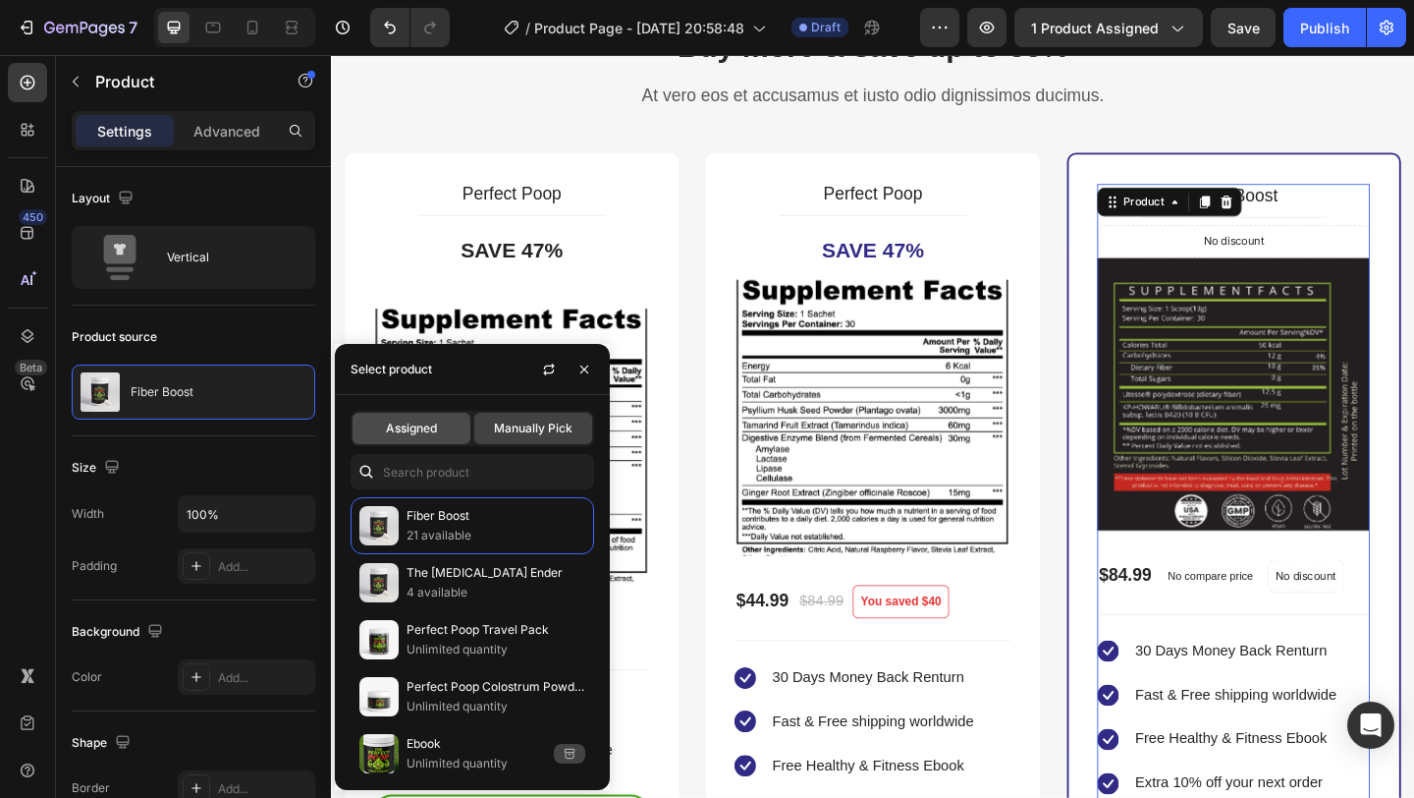
click at [414, 434] on span "Assigned" at bounding box center [411, 428] width 51 height 18
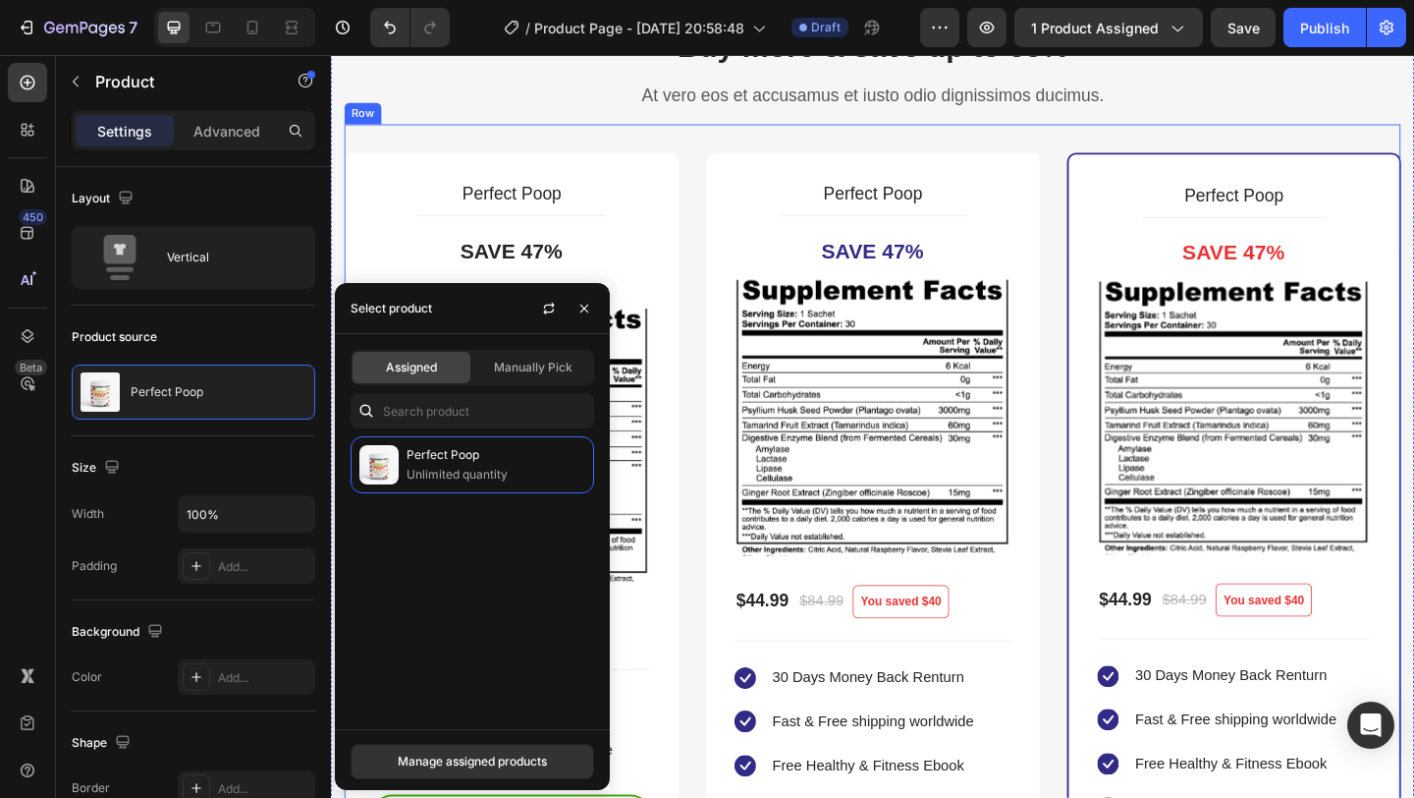
click at [1140, 138] on div "Perfect Poop Product Title Title Line Save 47% Product Badge Product Images $44…" at bounding box center [920, 617] width 1149 height 975
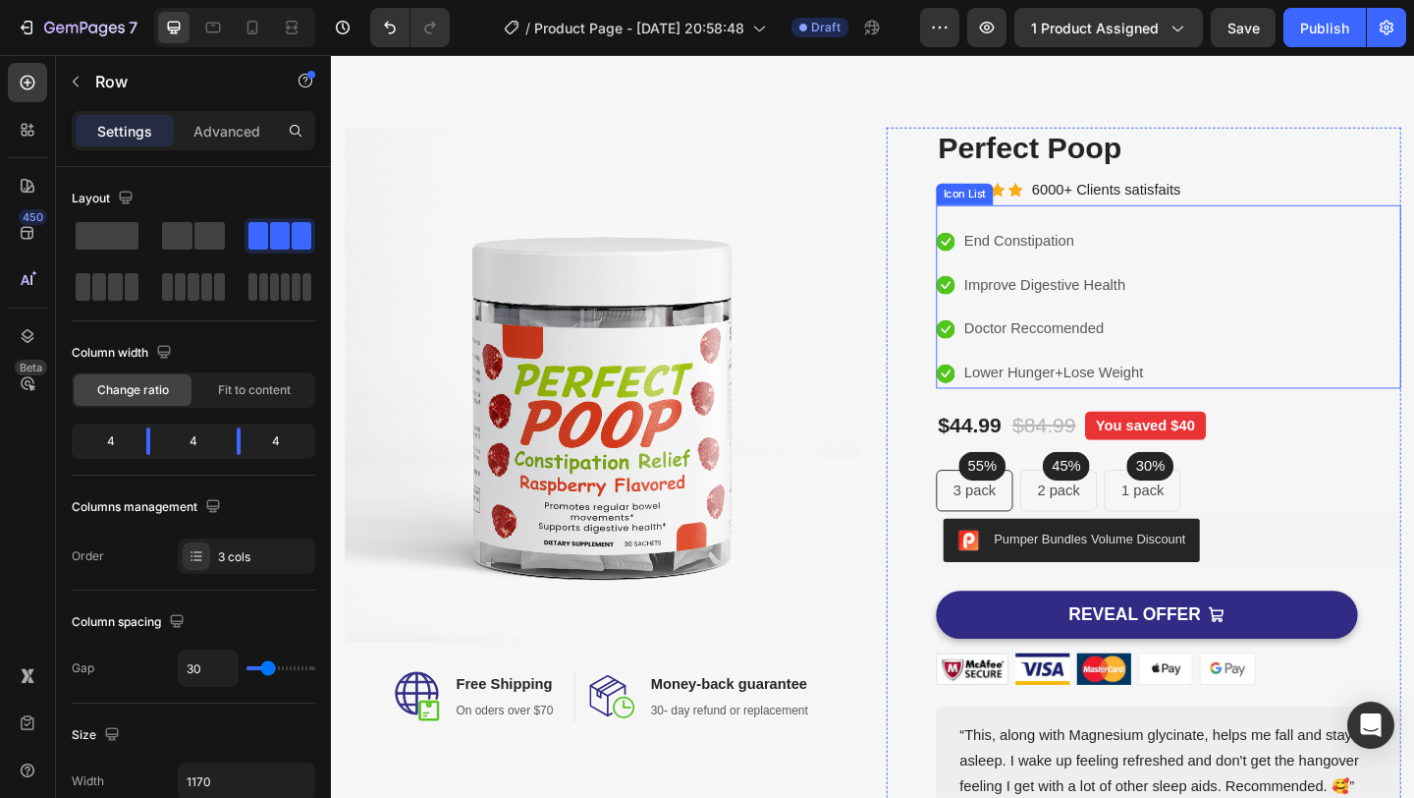
scroll to position [56, 0]
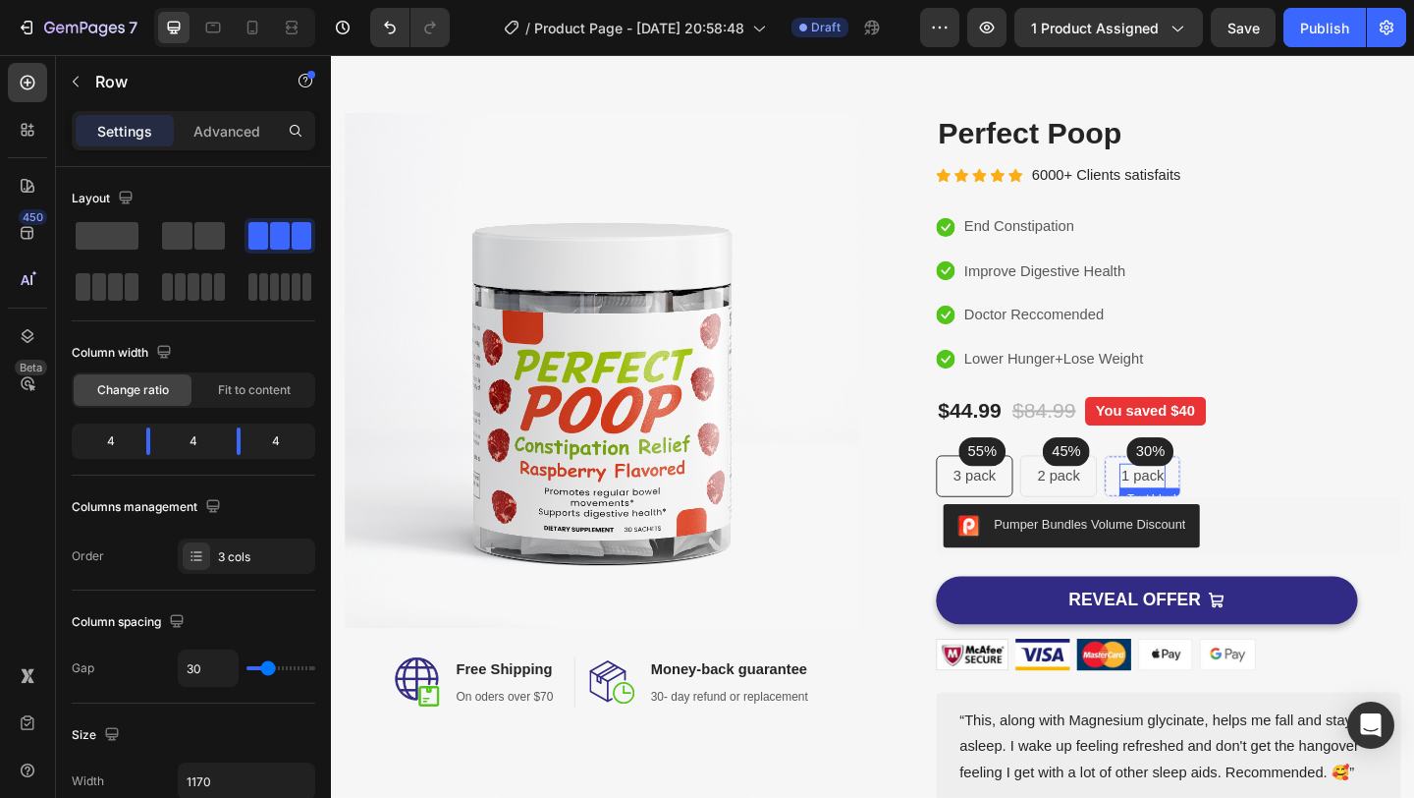
click at [1207, 510] on p "1 pack" at bounding box center [1213, 513] width 46 height 24
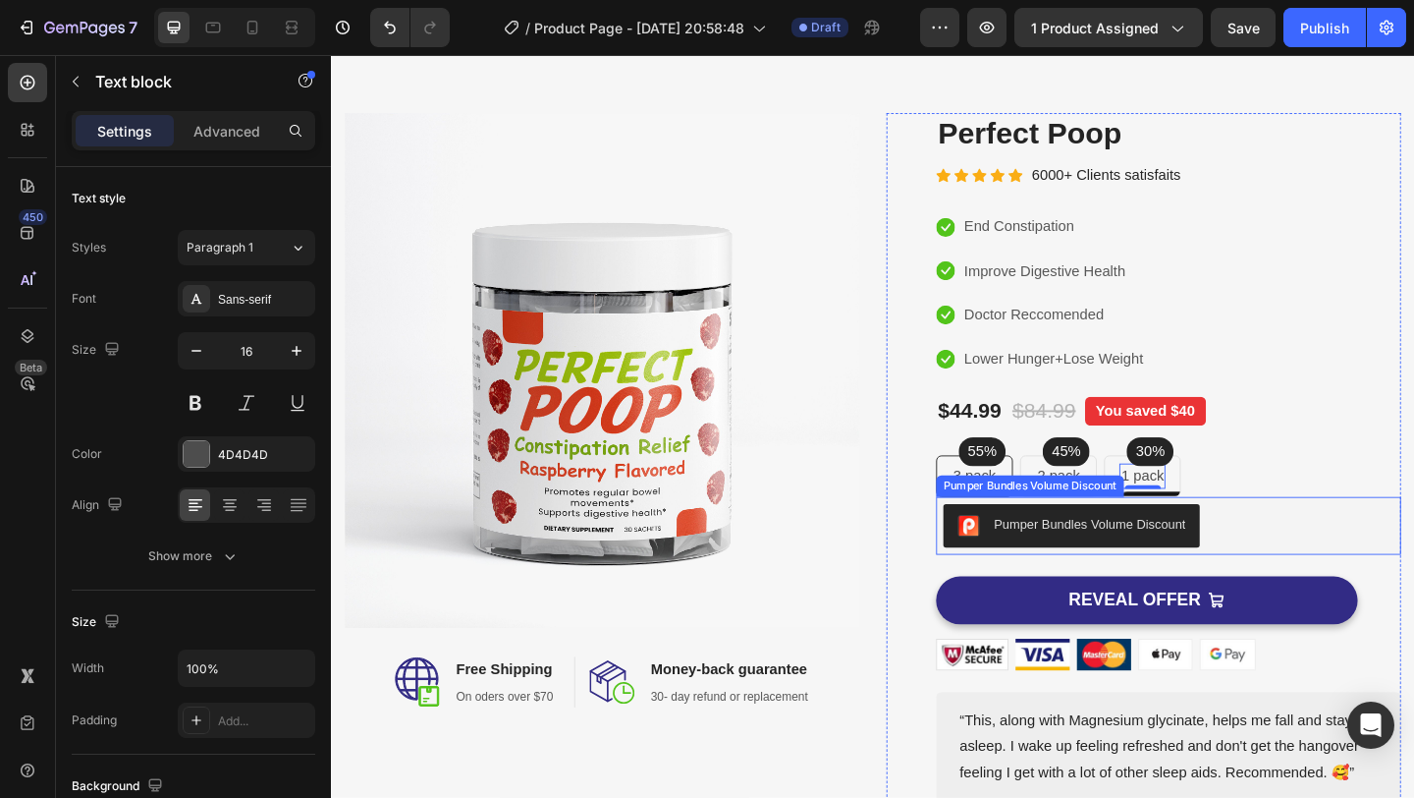
click at [1231, 563] on div "Pumper Bundles Volume Discount" at bounding box center [1156, 565] width 208 height 21
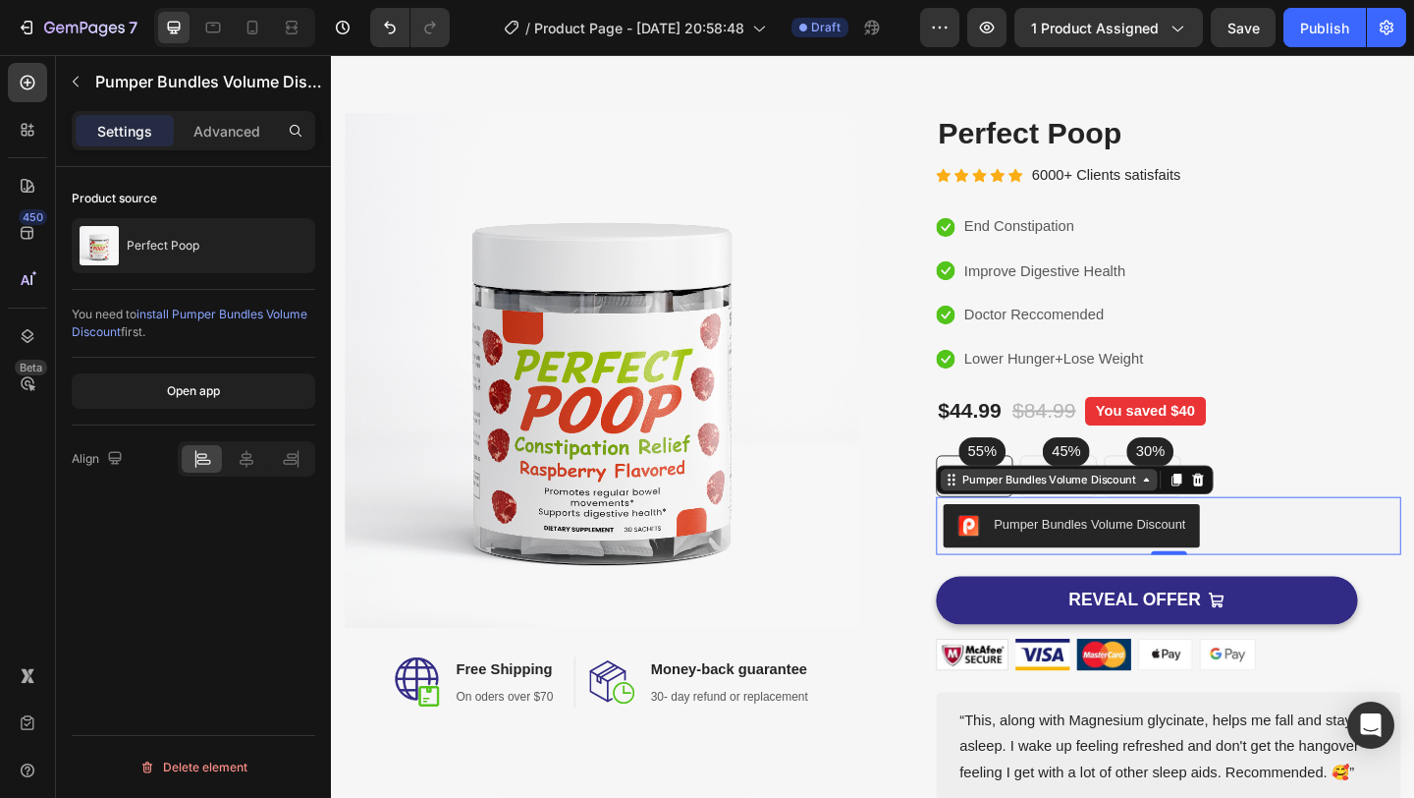
click at [1224, 523] on icon at bounding box center [1218, 517] width 16 height 16
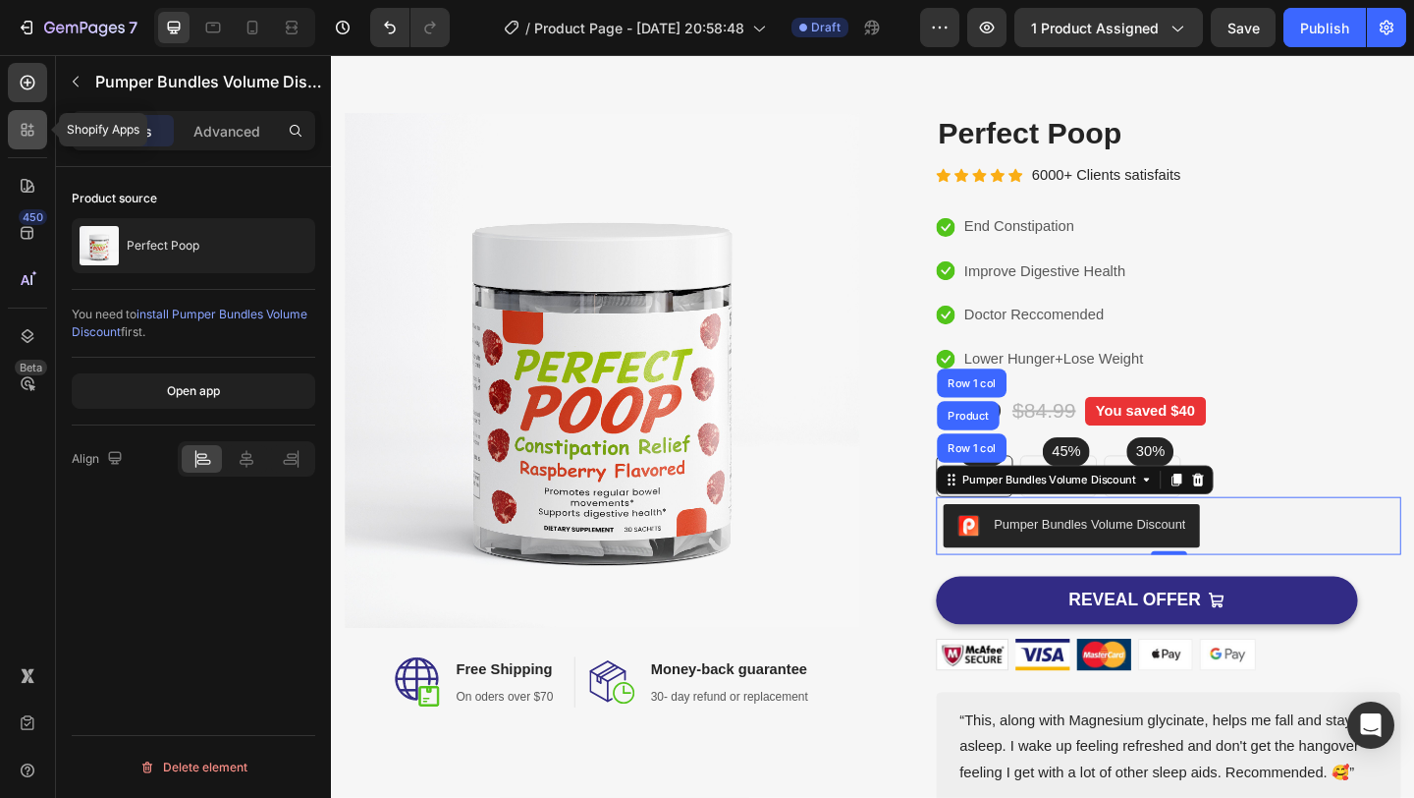
click at [31, 125] on icon at bounding box center [31, 127] width 6 height 6
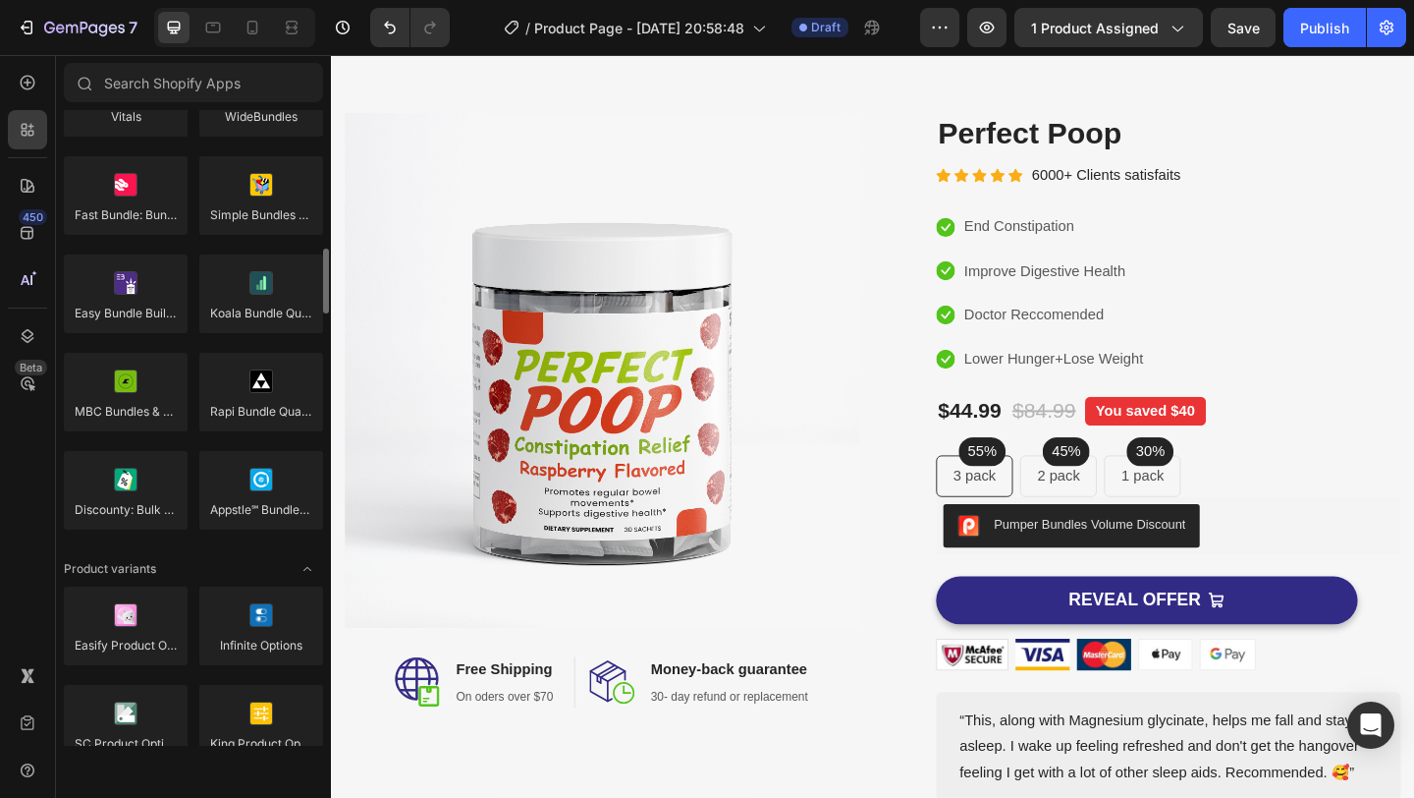
scroll to position [1747, 0]
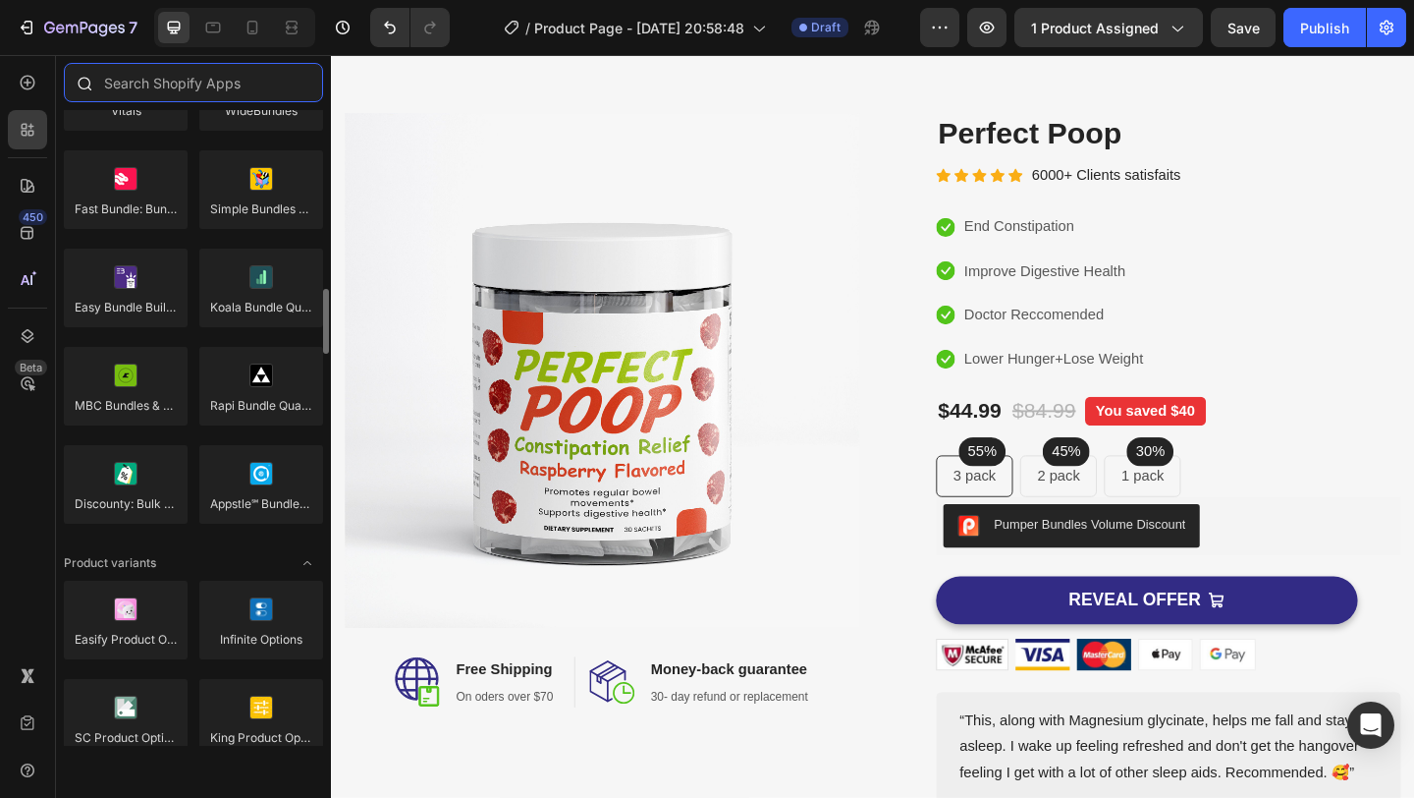
click at [231, 83] on input "text" at bounding box center [193, 82] width 259 height 39
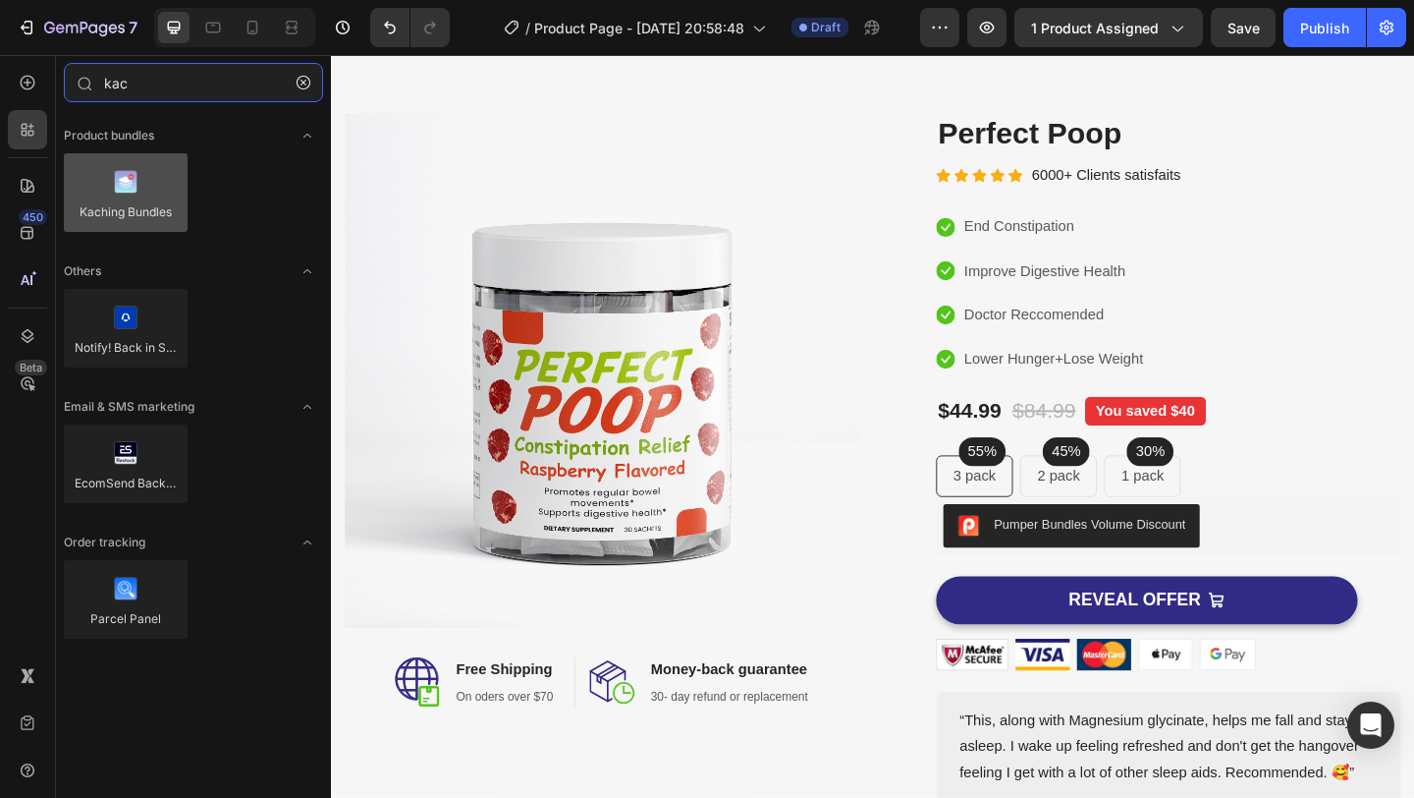
type input "kac"
click at [147, 170] on div at bounding box center [126, 192] width 124 height 79
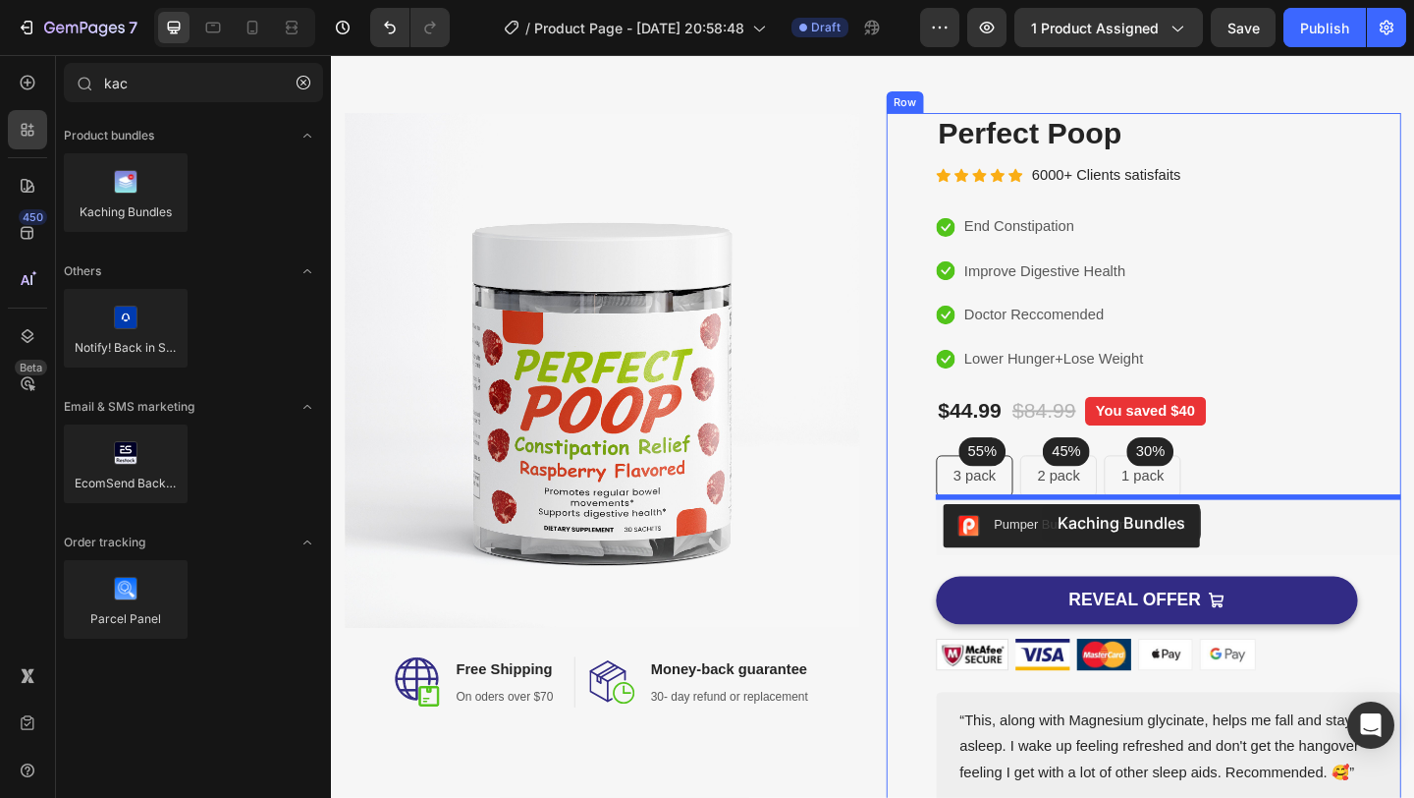
drag, startPoint x: 460, startPoint y: 262, endPoint x: 1104, endPoint y: 543, distance: 702.9
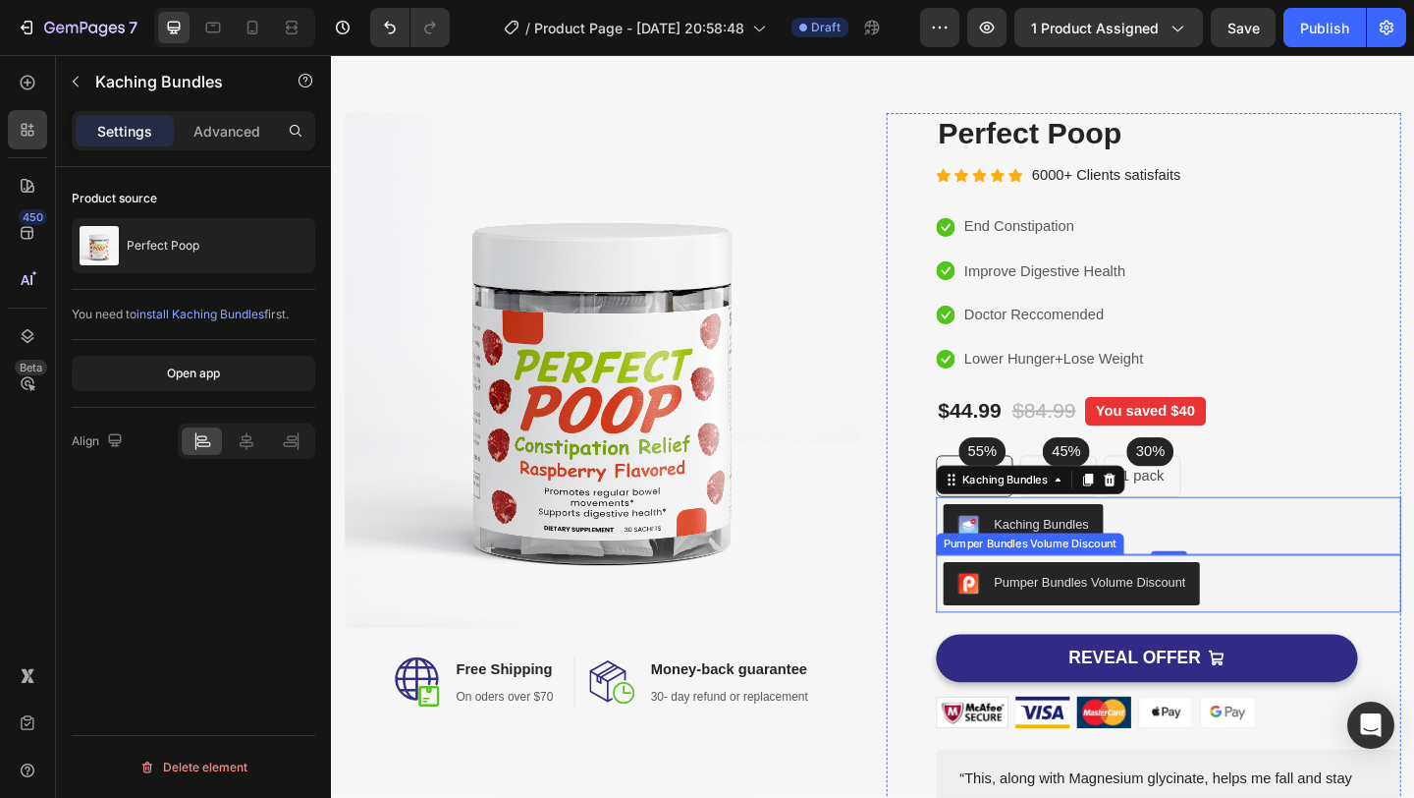
click at [1291, 624] on div "Pumper Bundles Volume Discount" at bounding box center [1242, 629] width 490 height 47
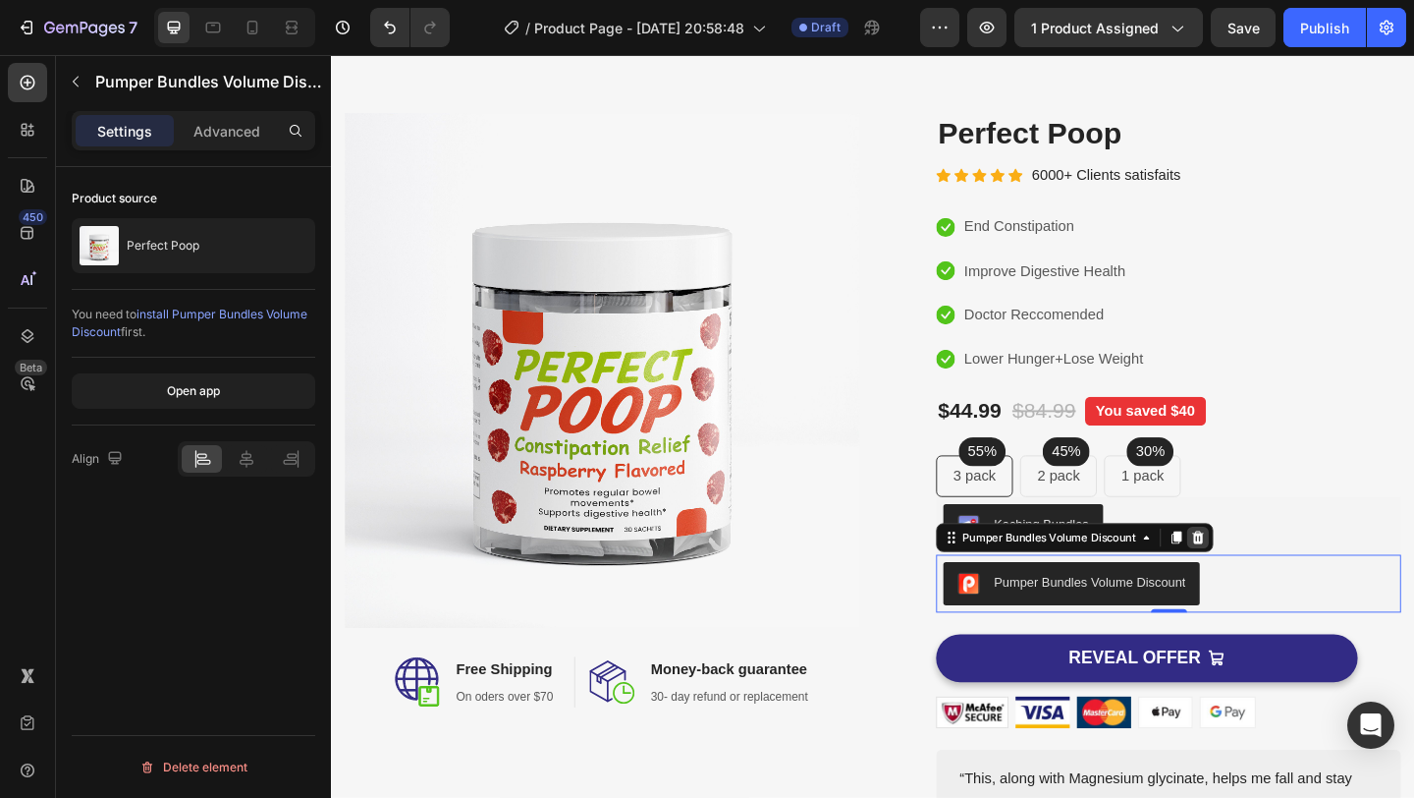
click at [1282, 581] on icon at bounding box center [1274, 580] width 16 height 16
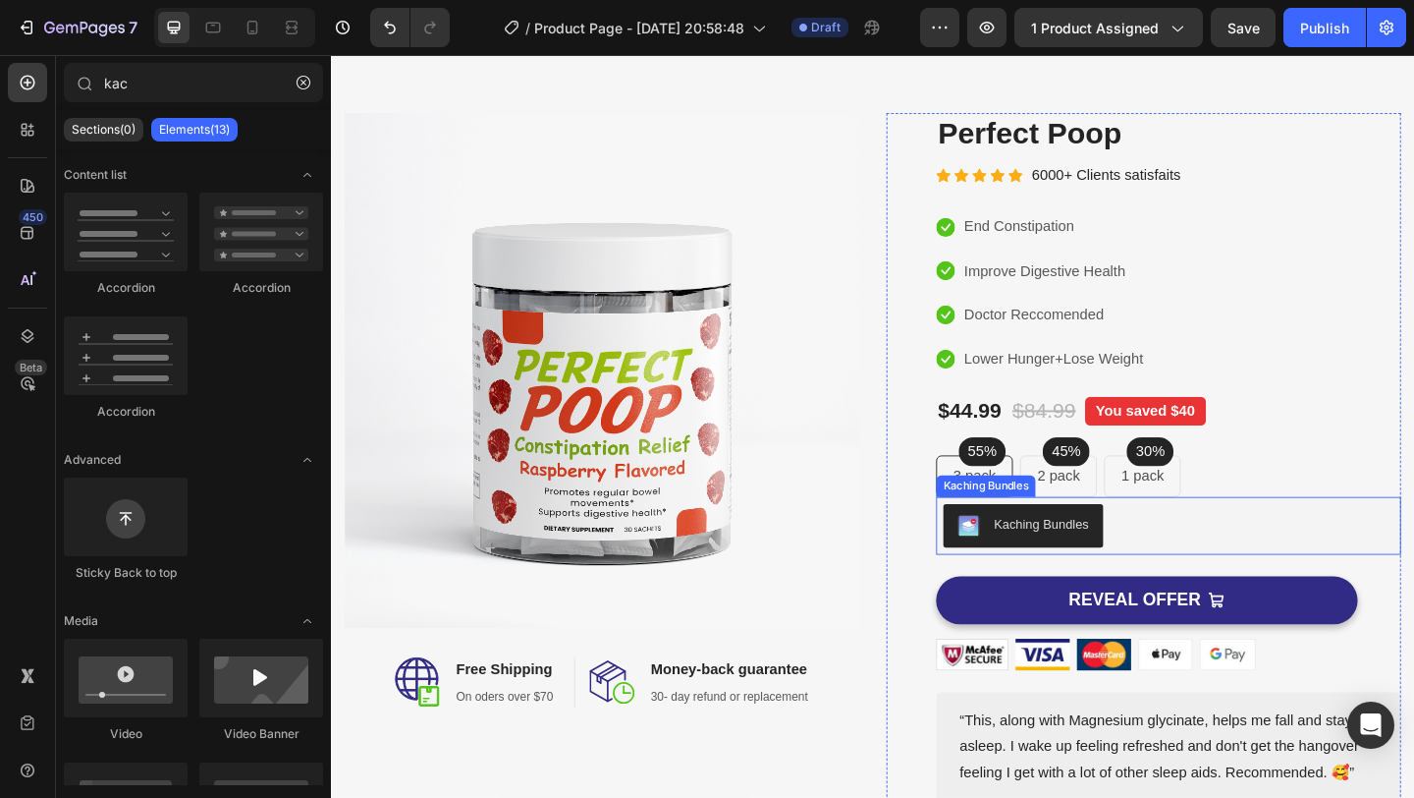
click at [1145, 558] on div "Kaching Bundles" at bounding box center [1103, 565] width 103 height 21
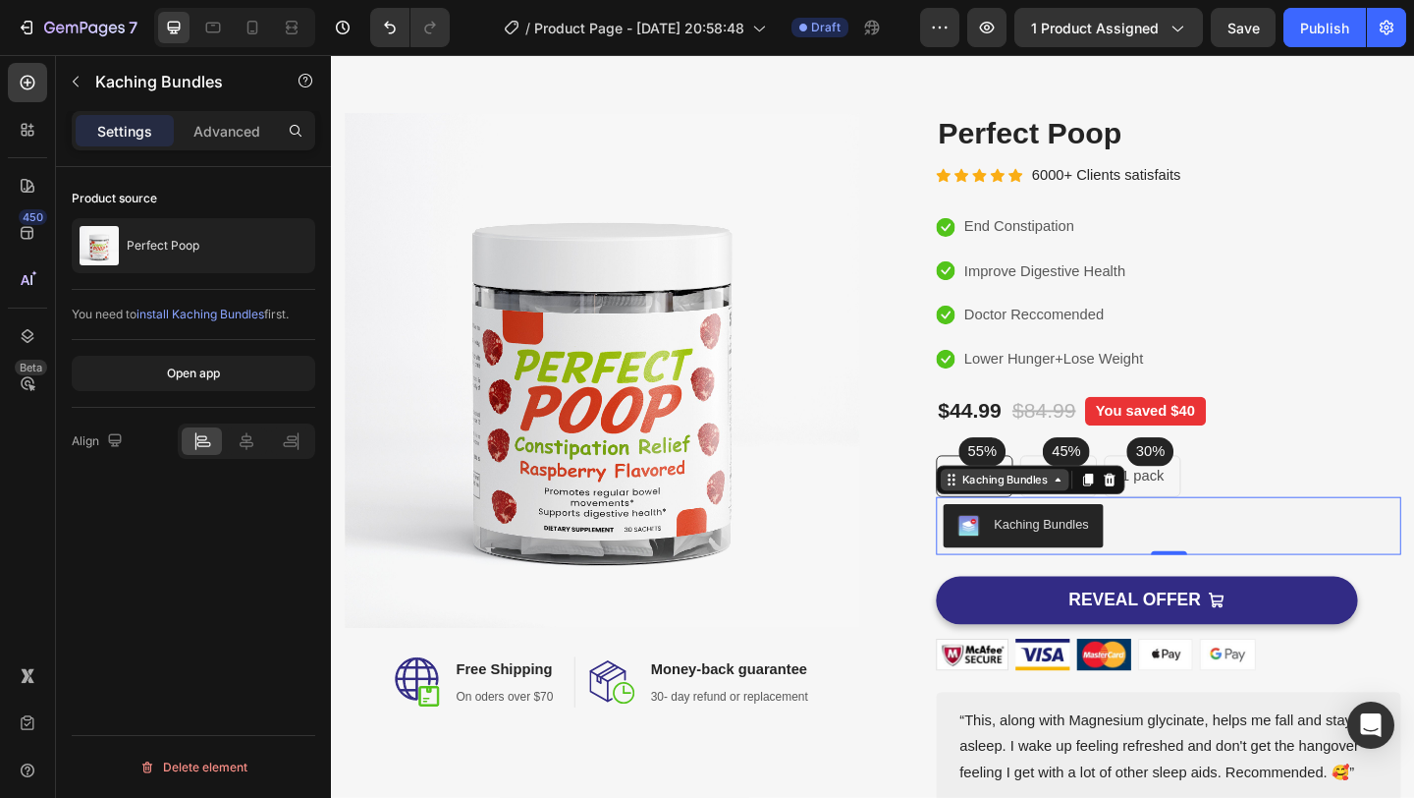
click at [1130, 524] on icon at bounding box center [1122, 517] width 16 height 16
click at [1345, 499] on div "55% Text block Row 3 pack Text block Row 45% Text block Row 2 pack Text block R…" at bounding box center [1242, 512] width 506 height 45
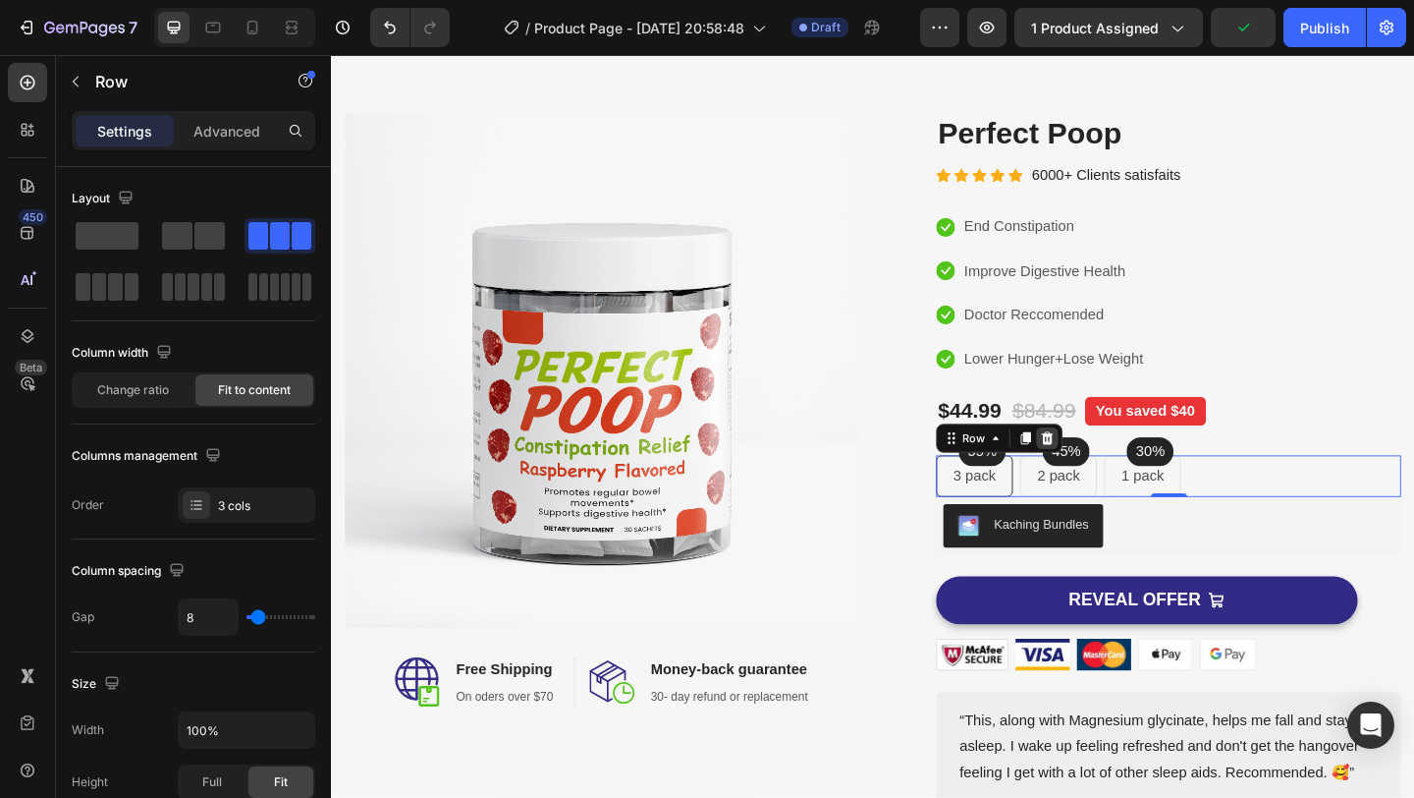
click at [1113, 470] on icon at bounding box center [1110, 472] width 13 height 14
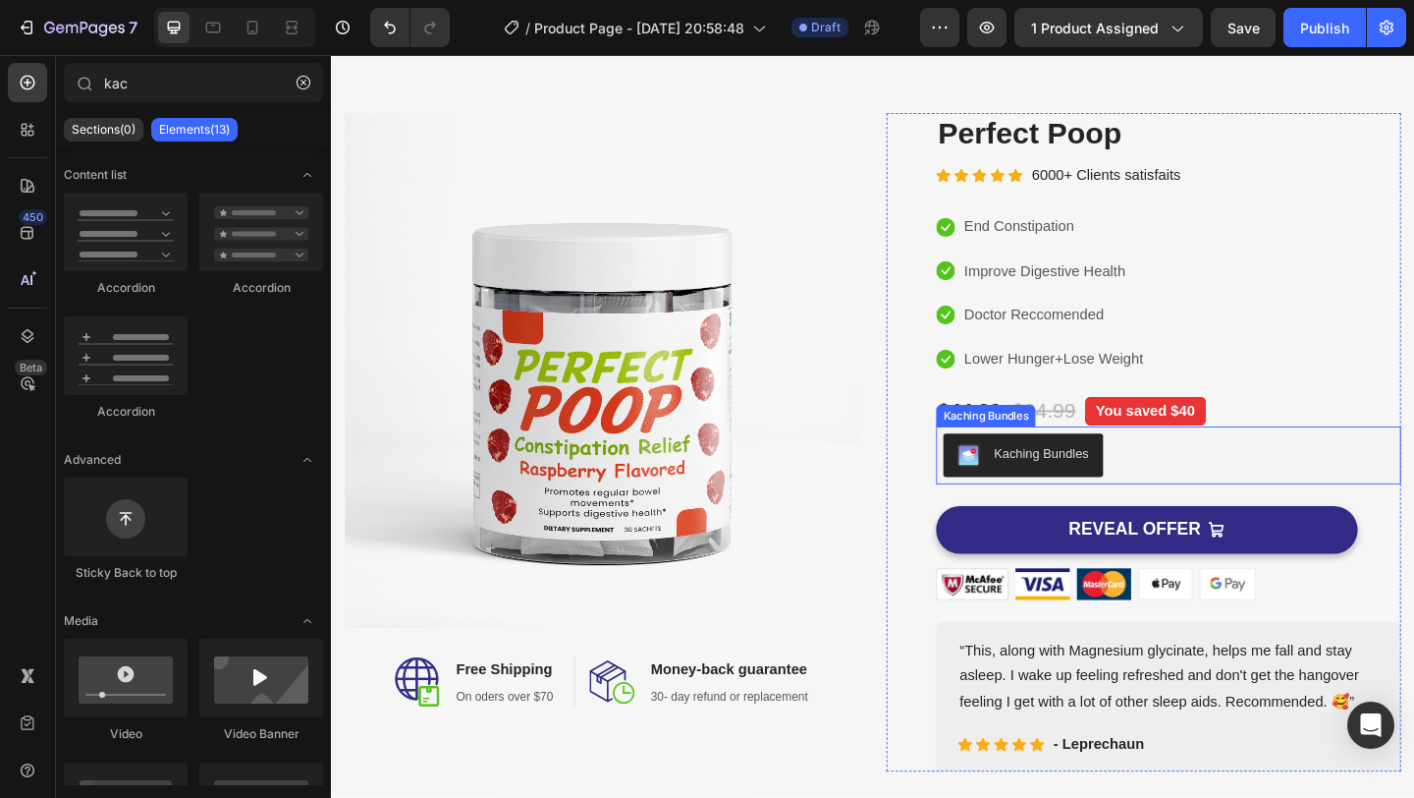
click at [1133, 495] on div "Kaching Bundles" at bounding box center [1103, 488] width 103 height 21
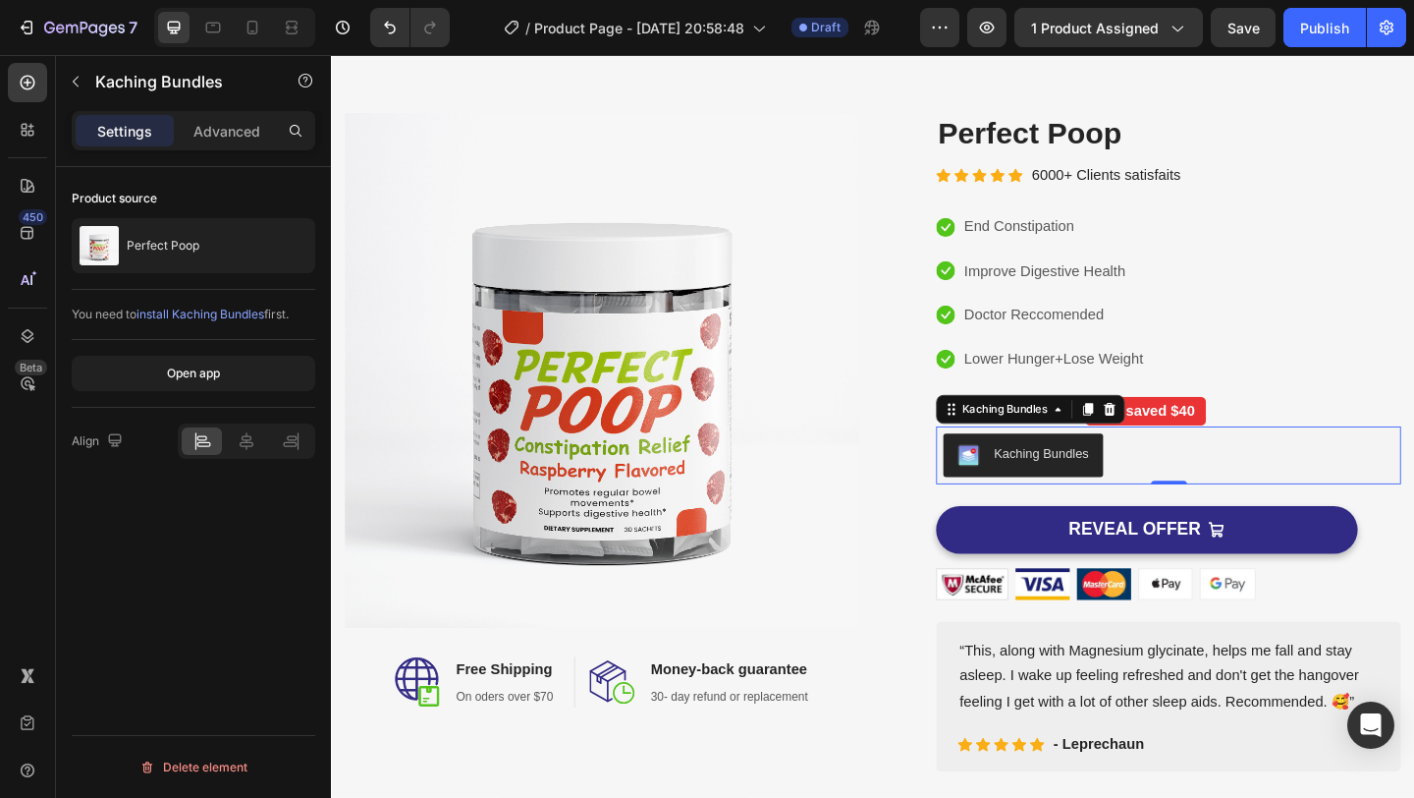
click at [1133, 495] on div "Kaching Bundles" at bounding box center [1103, 488] width 103 height 21
click at [255, 379] on button "Open app" at bounding box center [194, 373] width 244 height 35
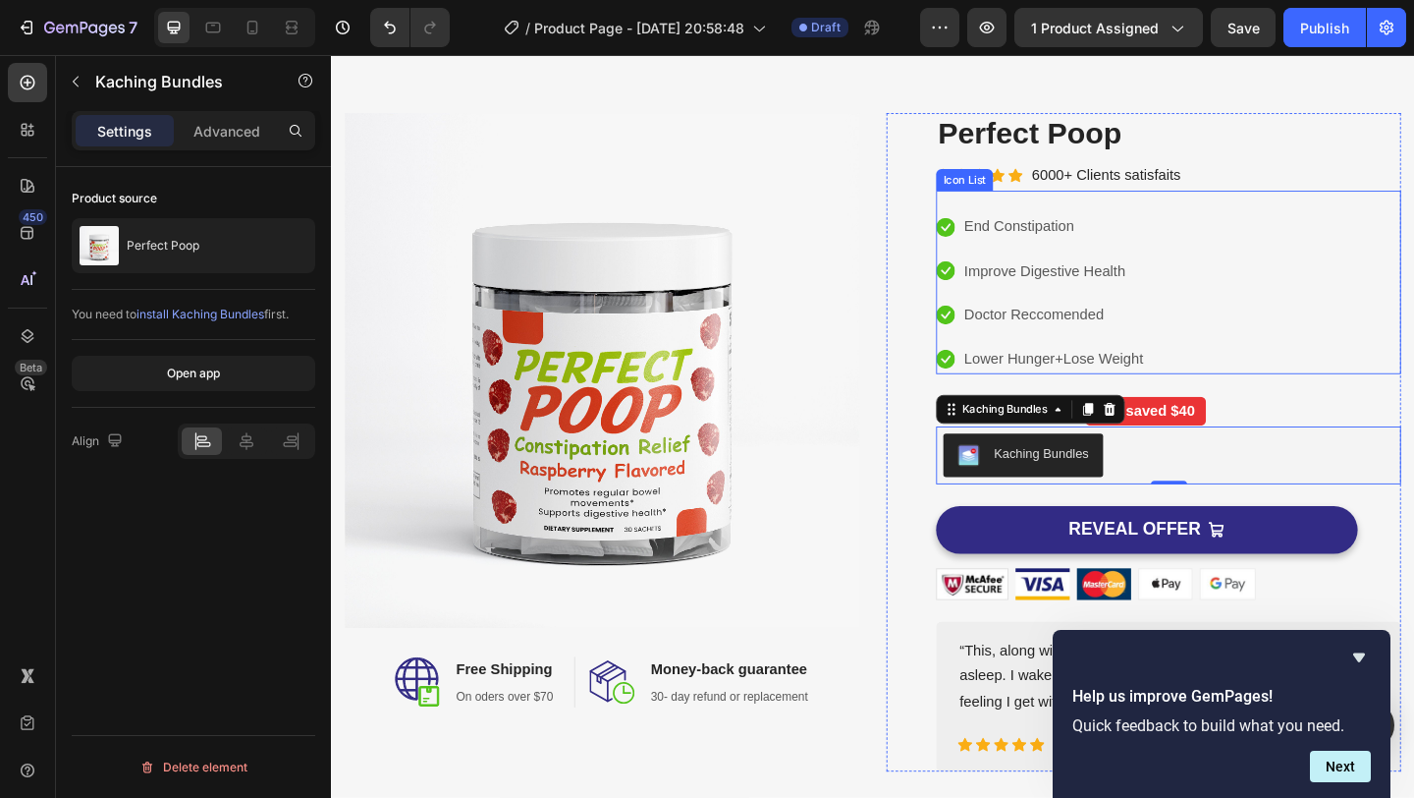
click at [1297, 343] on div "Icon End Constipation Text block Icon Improve Digestive Health Text block Icon …" at bounding box center [1242, 314] width 506 height 176
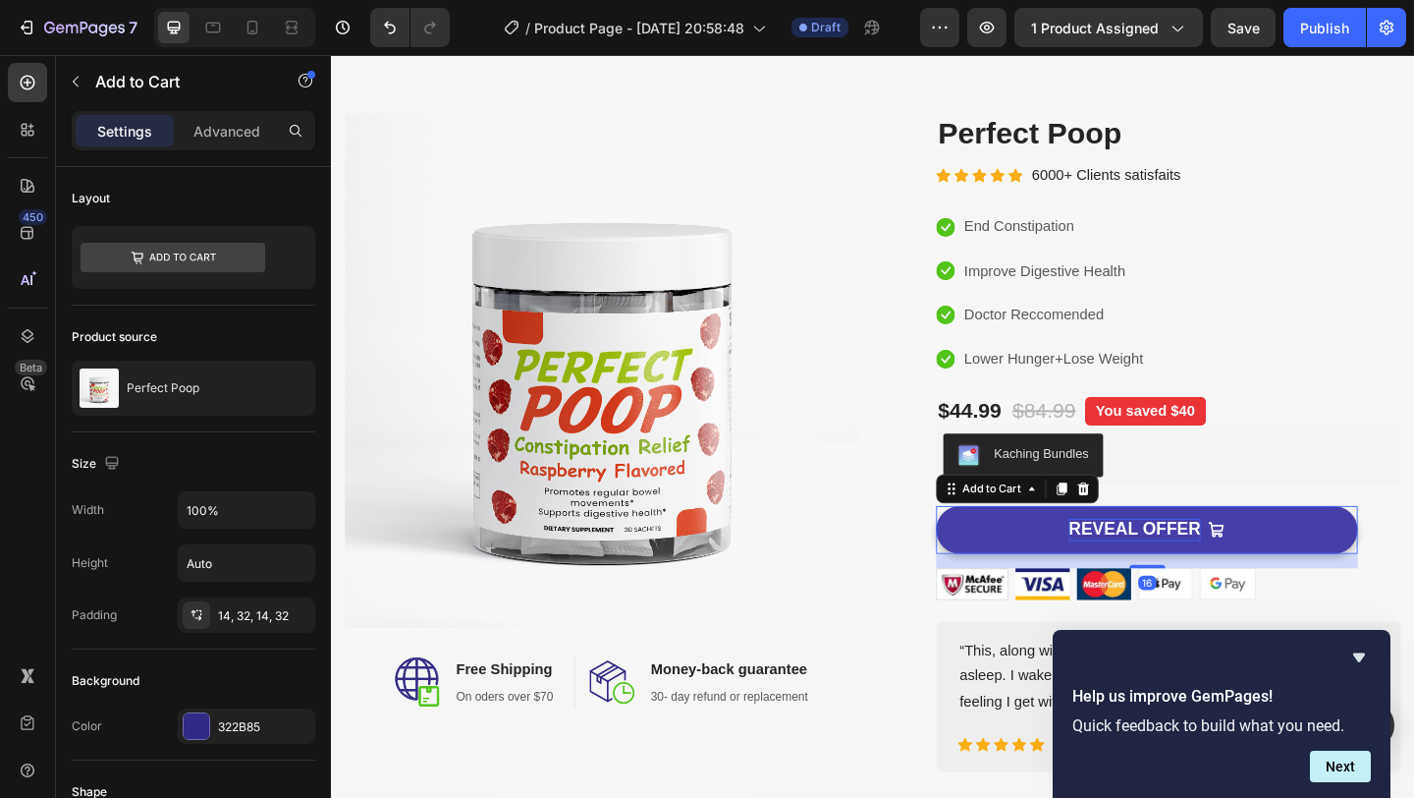
click at [1251, 567] on div "REVEAL OFFER" at bounding box center [1204, 571] width 143 height 25
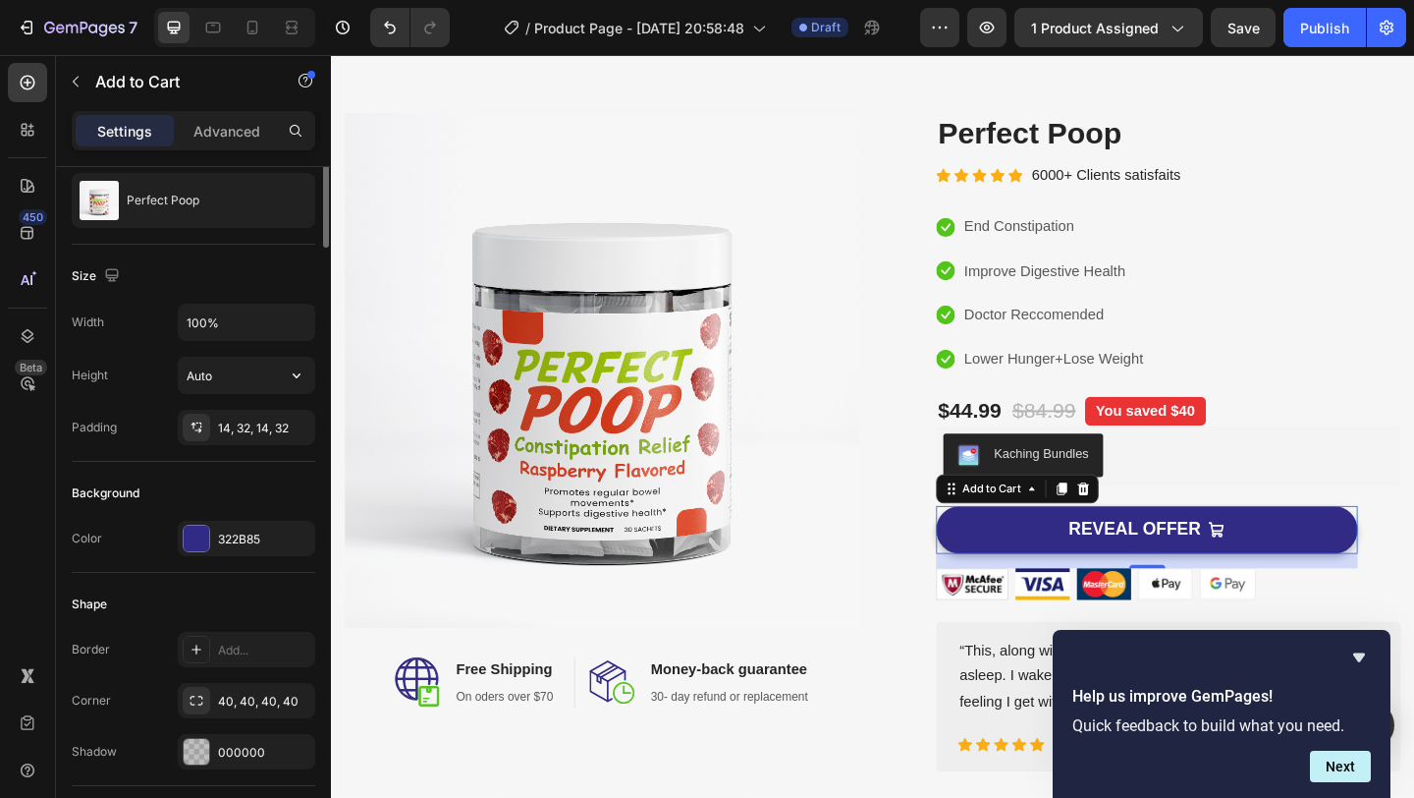
scroll to position [0, 0]
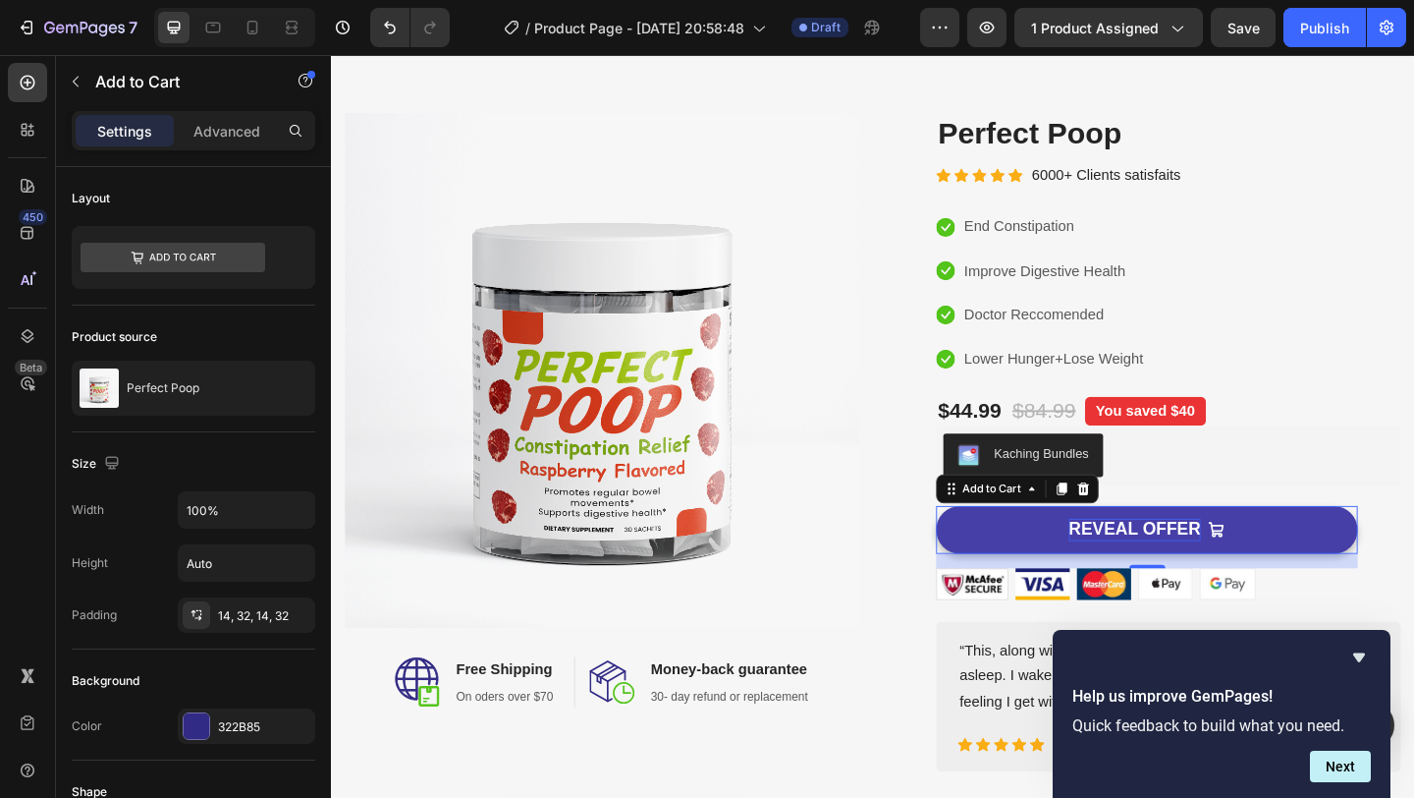
click at [1195, 572] on div "REVEAL OFFER" at bounding box center [1204, 571] width 143 height 25
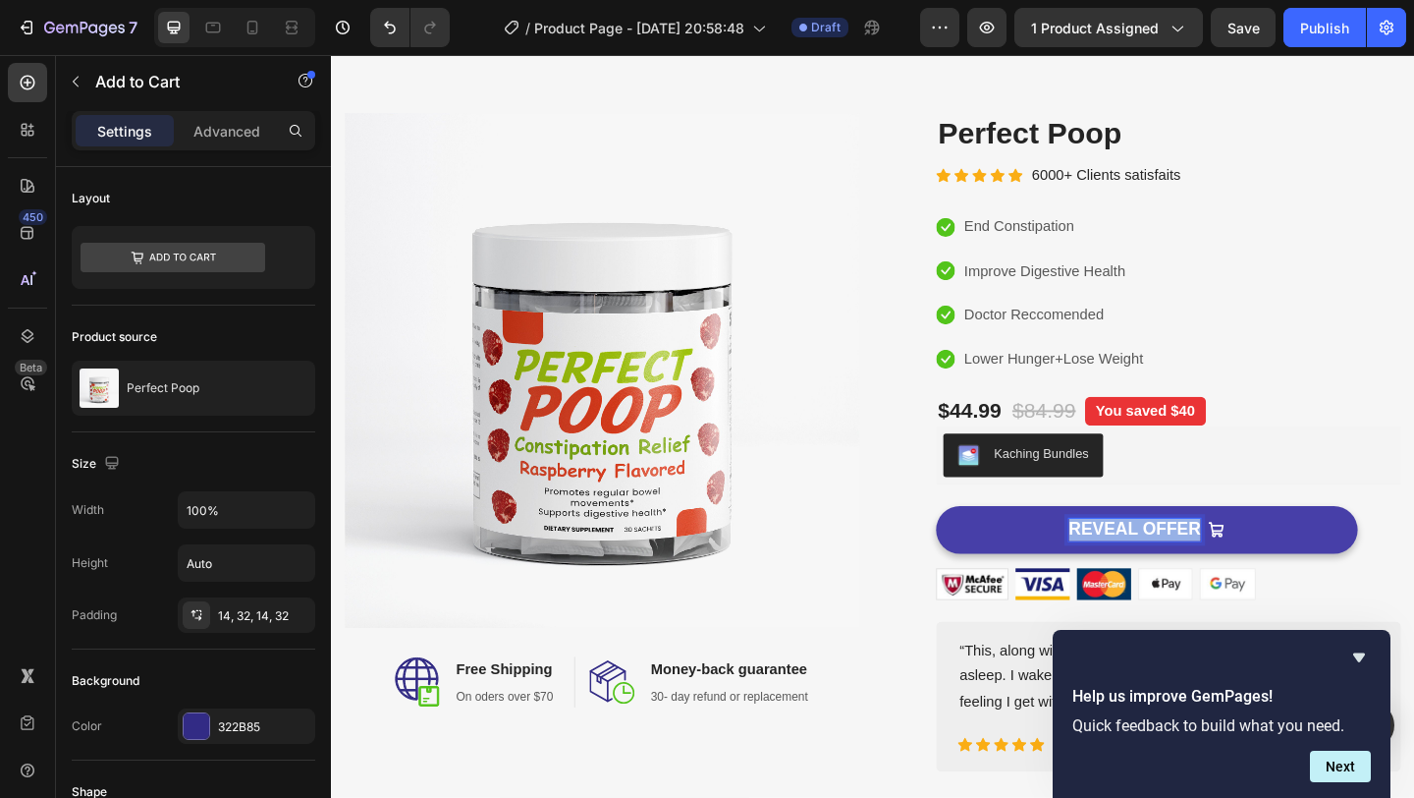
drag, startPoint x: 1139, startPoint y: 572, endPoint x: 1277, endPoint y: 574, distance: 137.5
click at [1277, 574] on div "REVEAL OFFER" at bounding box center [1218, 571] width 170 height 25
click at [989, 545] on button "Add" at bounding box center [1218, 571] width 459 height 52
click at [989, 545] on button "Add To" at bounding box center [1218, 571] width 459 height 52
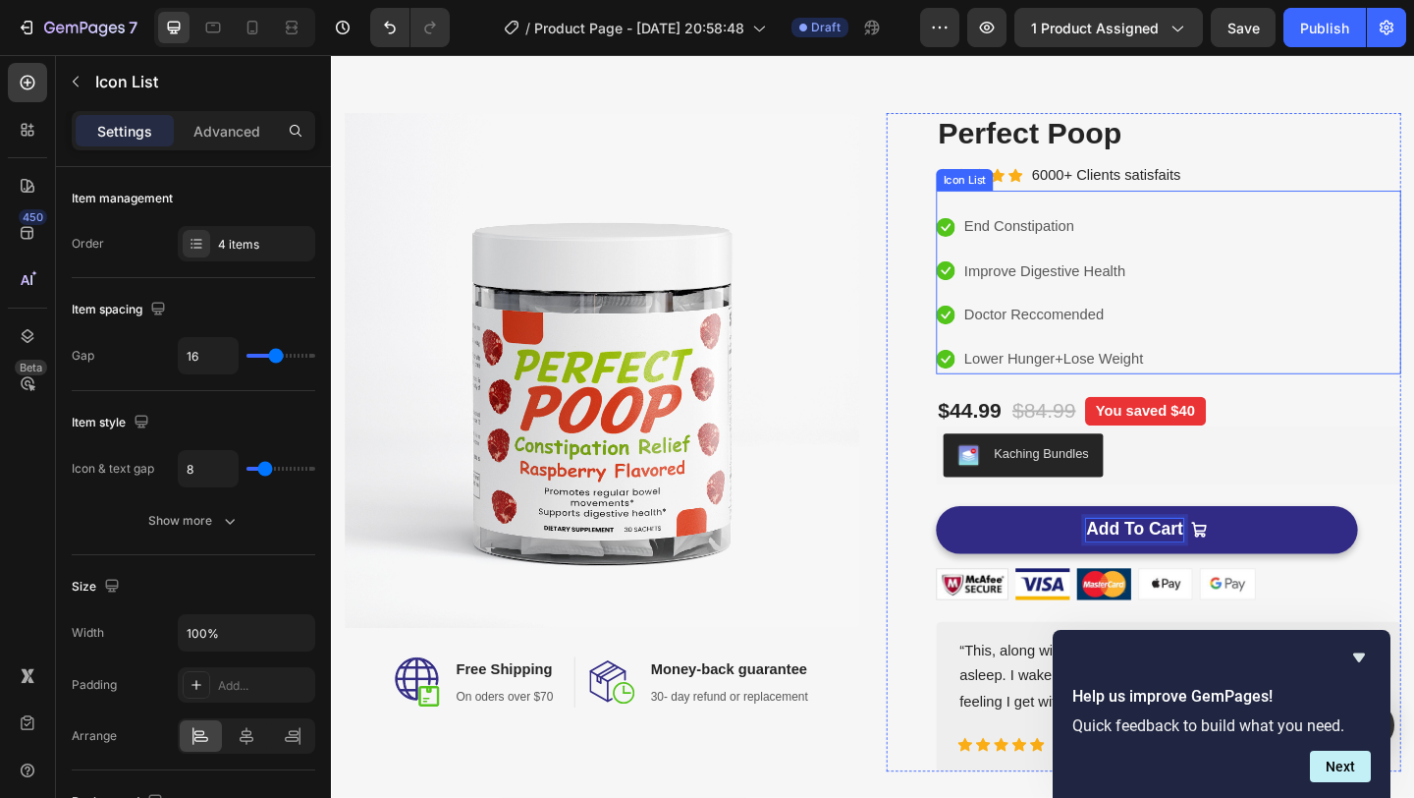
click at [1374, 389] on div "Icon End Constipation Text block Icon Improve Digestive Health Text block Icon …" at bounding box center [1242, 314] width 506 height 176
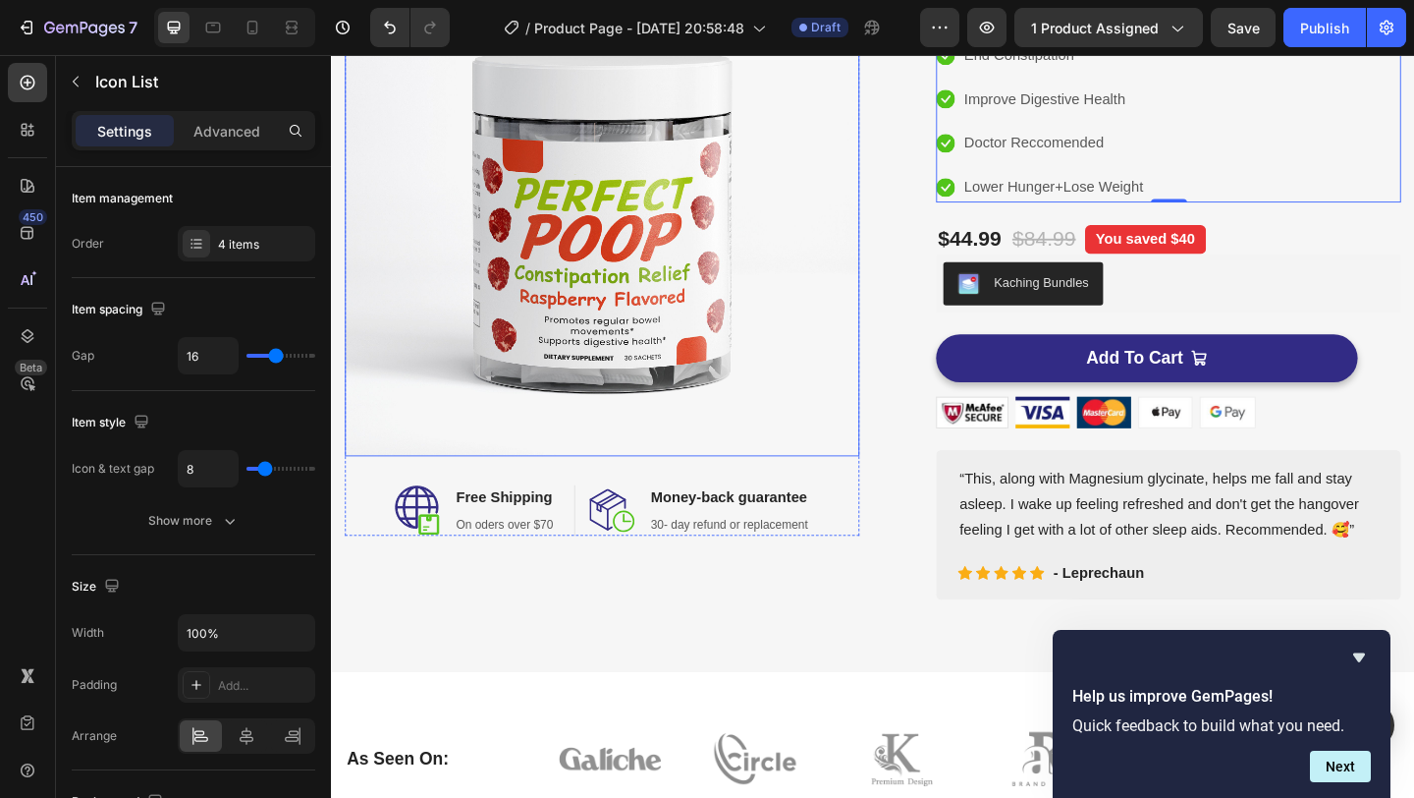
scroll to position [246, 0]
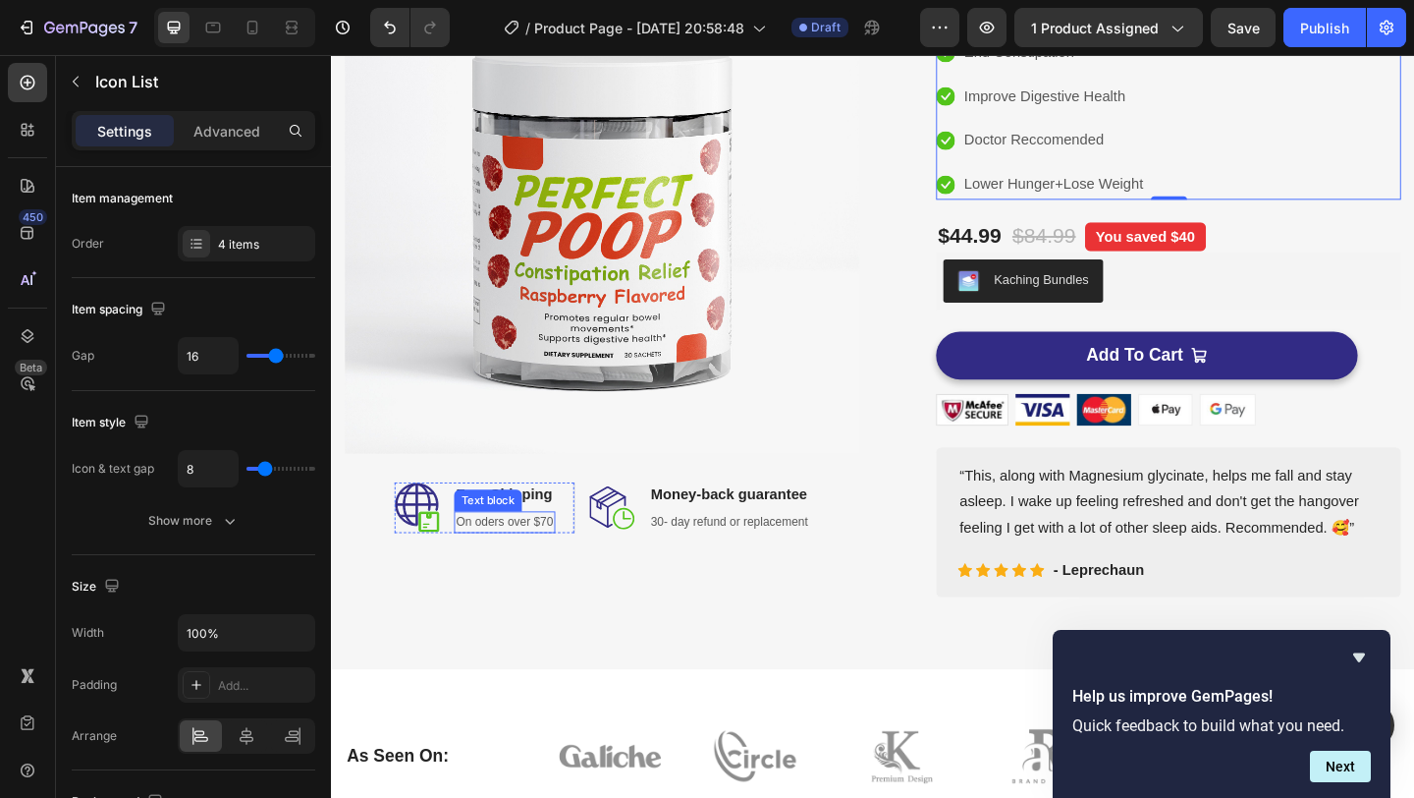
click at [557, 566] on p "On oders over $70" at bounding box center [520, 563] width 106 height 20
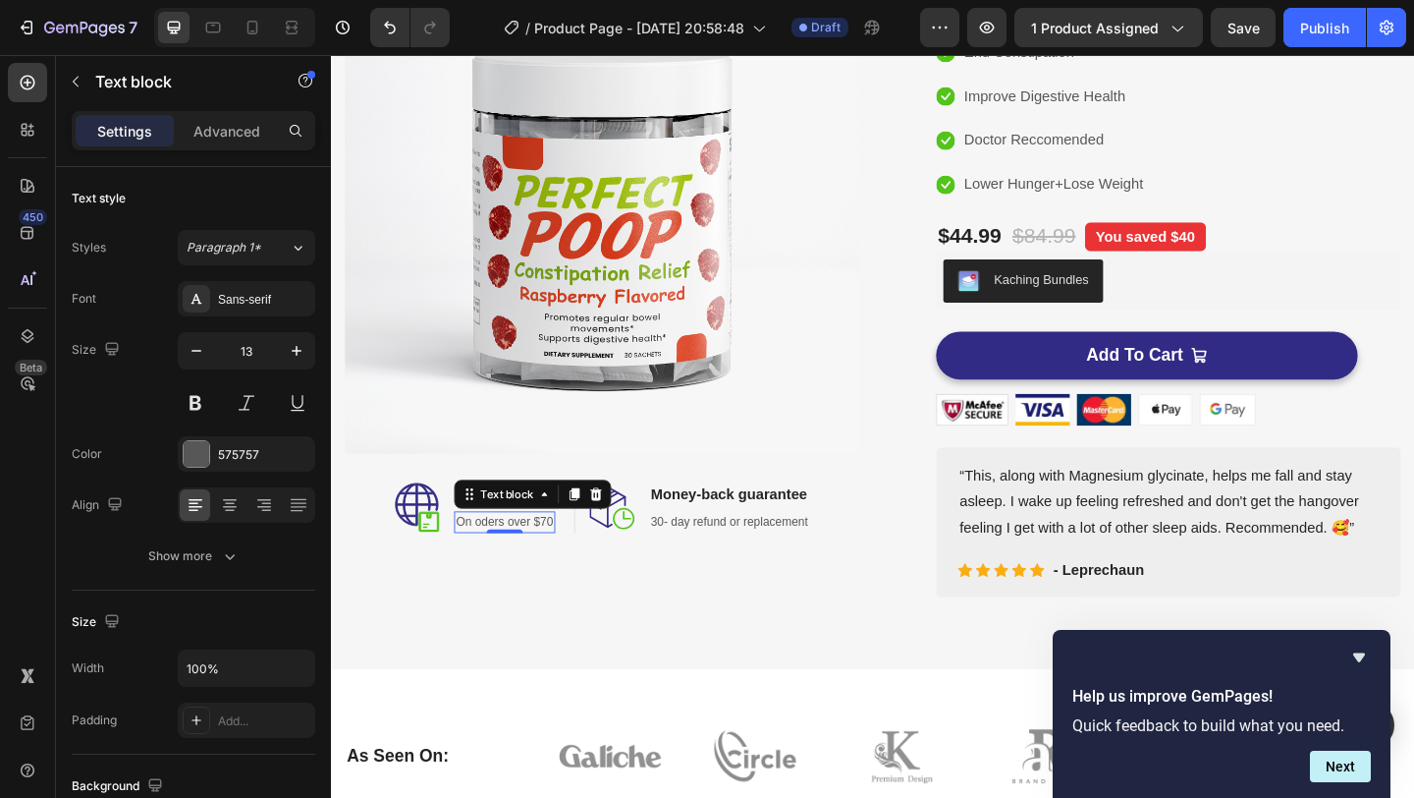
click at [557, 565] on p "On oders over $70" at bounding box center [520, 563] width 106 height 20
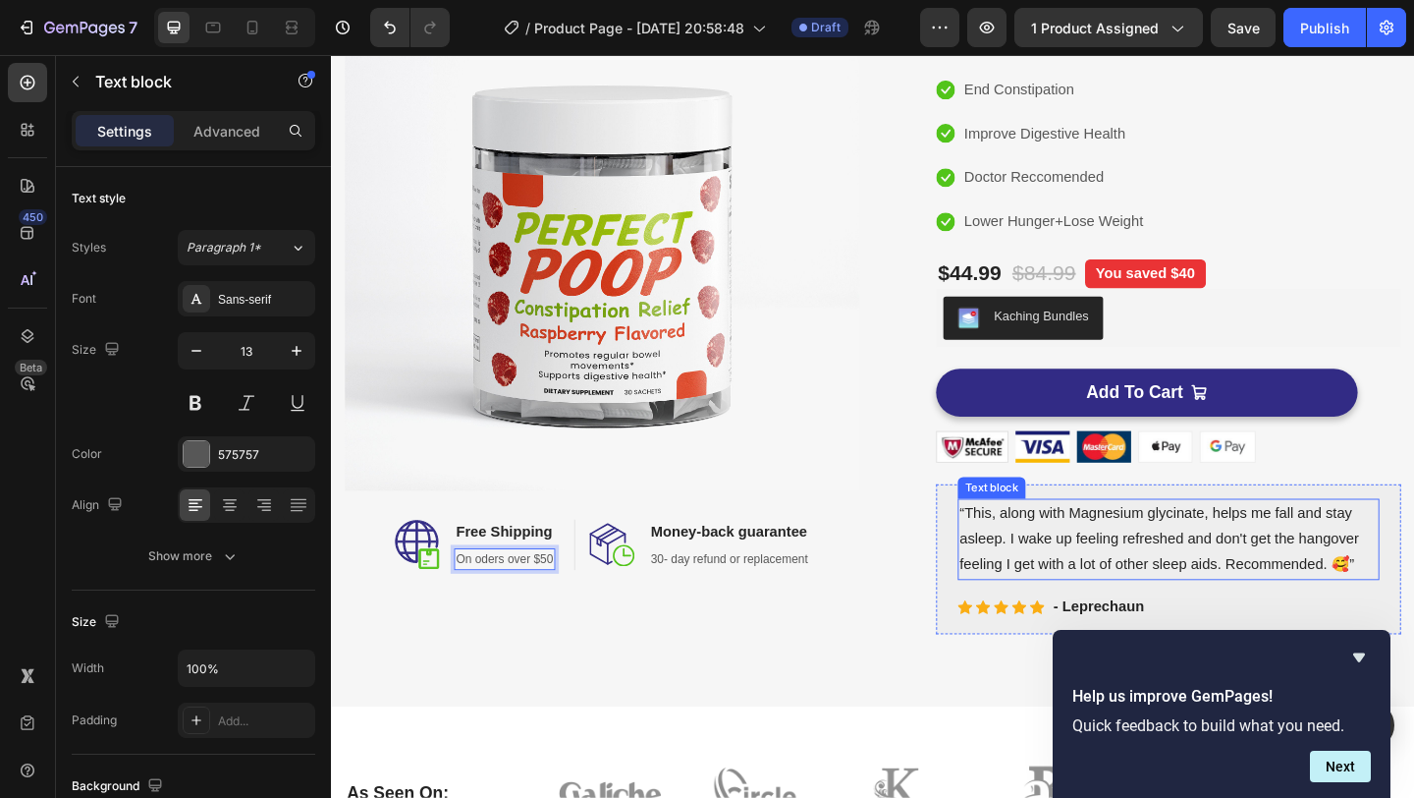
scroll to position [233, 0]
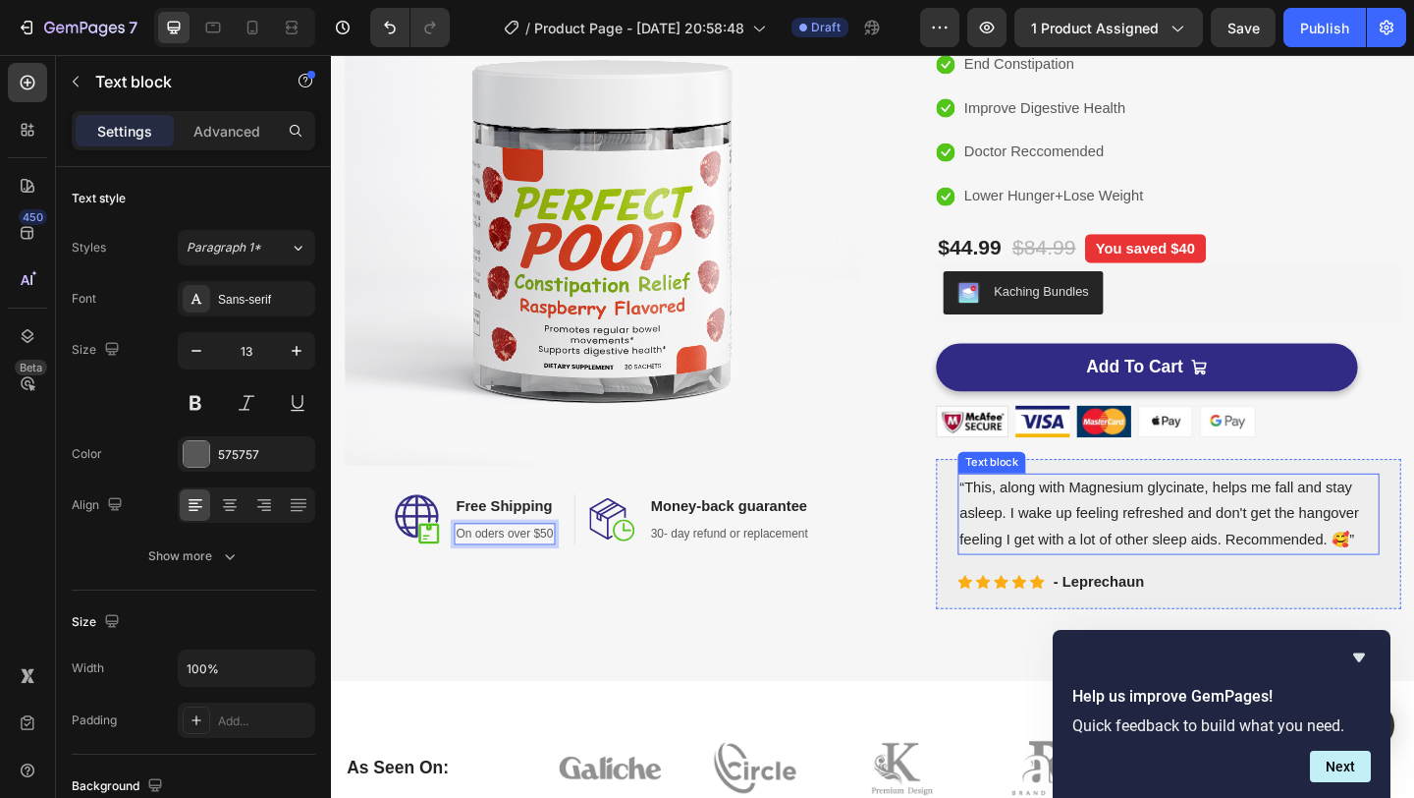
click at [1195, 546] on p "“This, along with Magnesium glycinate, helps me fall and stay asleep. I wake up…" at bounding box center [1242, 554] width 455 height 84
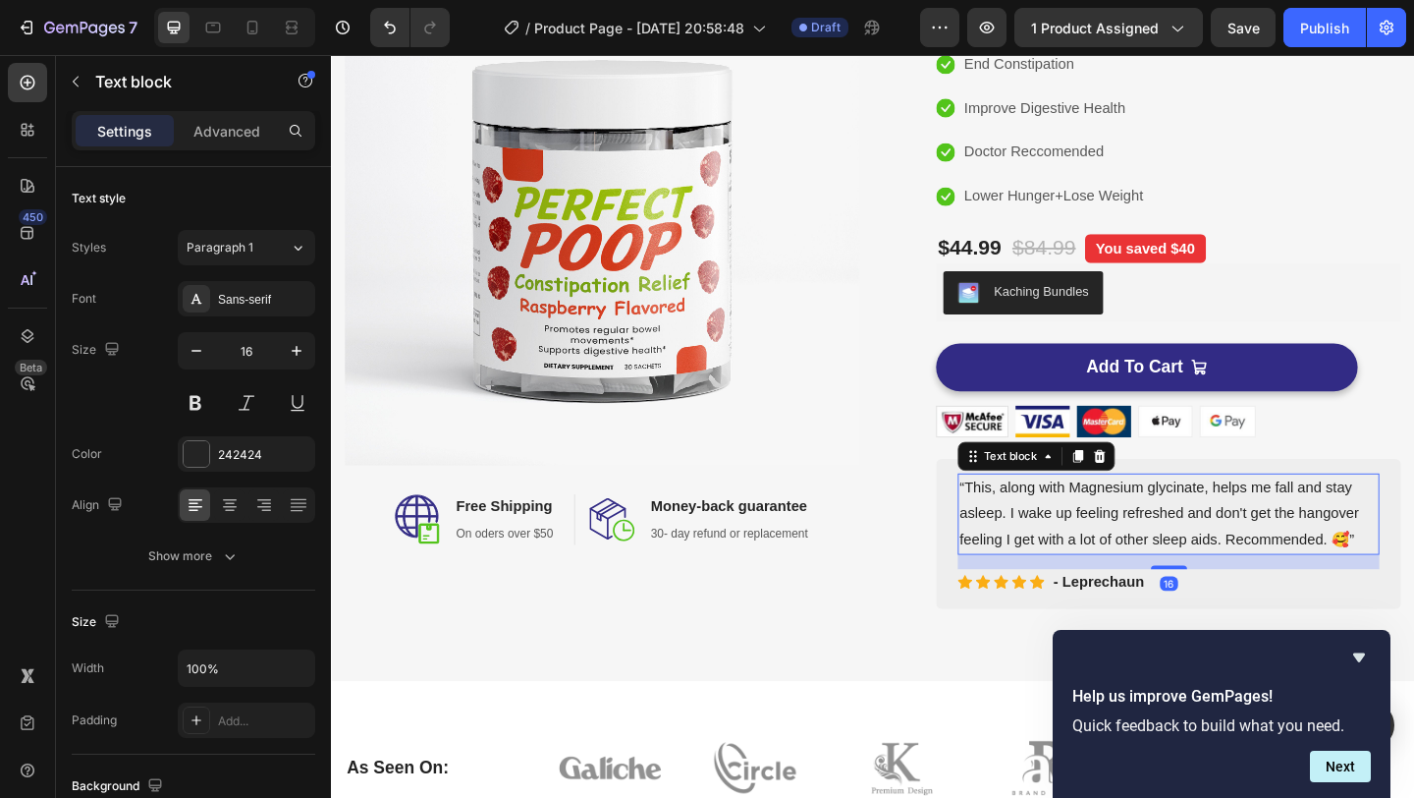
click at [1195, 546] on p "“This, along with Magnesium glycinate, helps me fall and stay asleep. I wake up…" at bounding box center [1242, 554] width 455 height 84
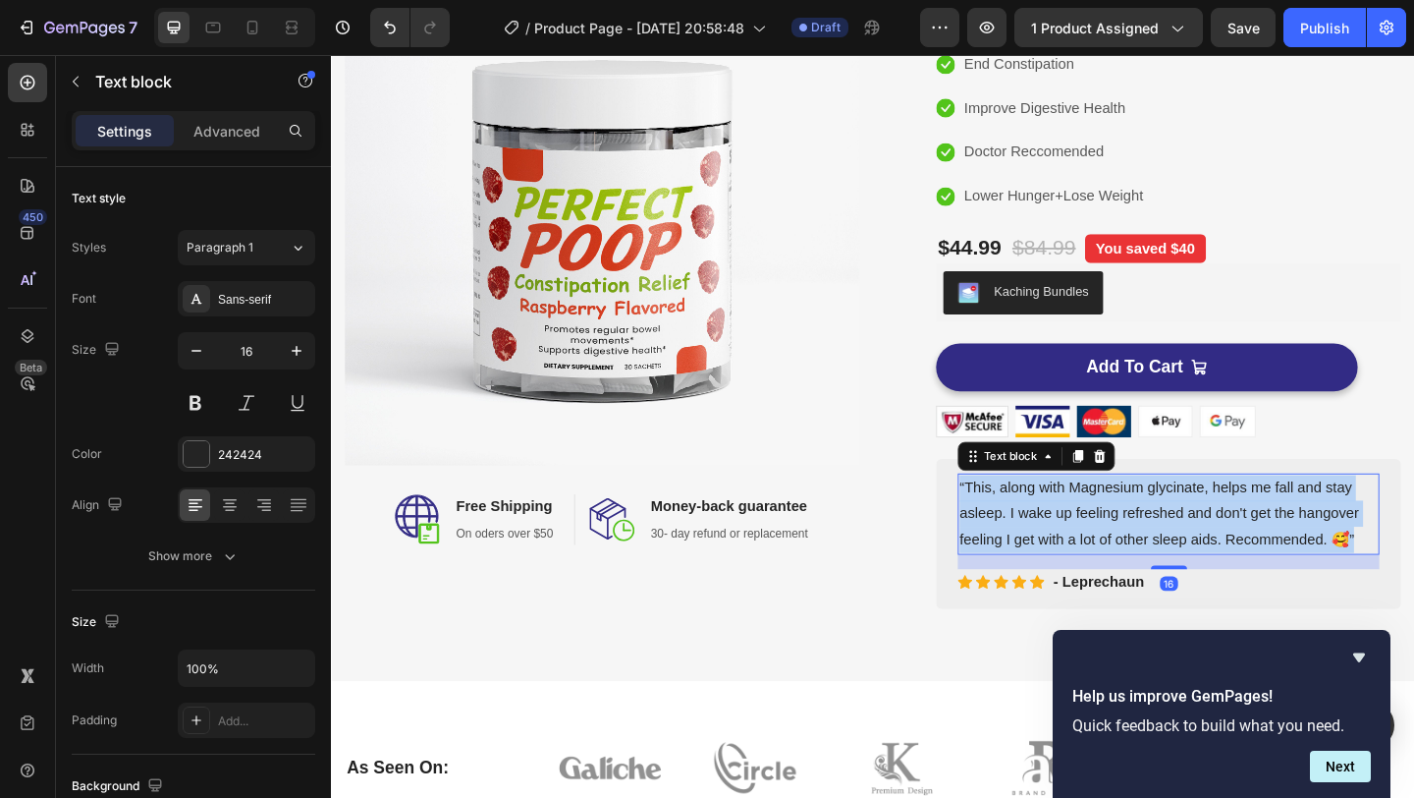
click at [1195, 546] on p "“This, along with Magnesium glycinate, helps me fall and stay asleep. I wake up…" at bounding box center [1242, 554] width 455 height 84
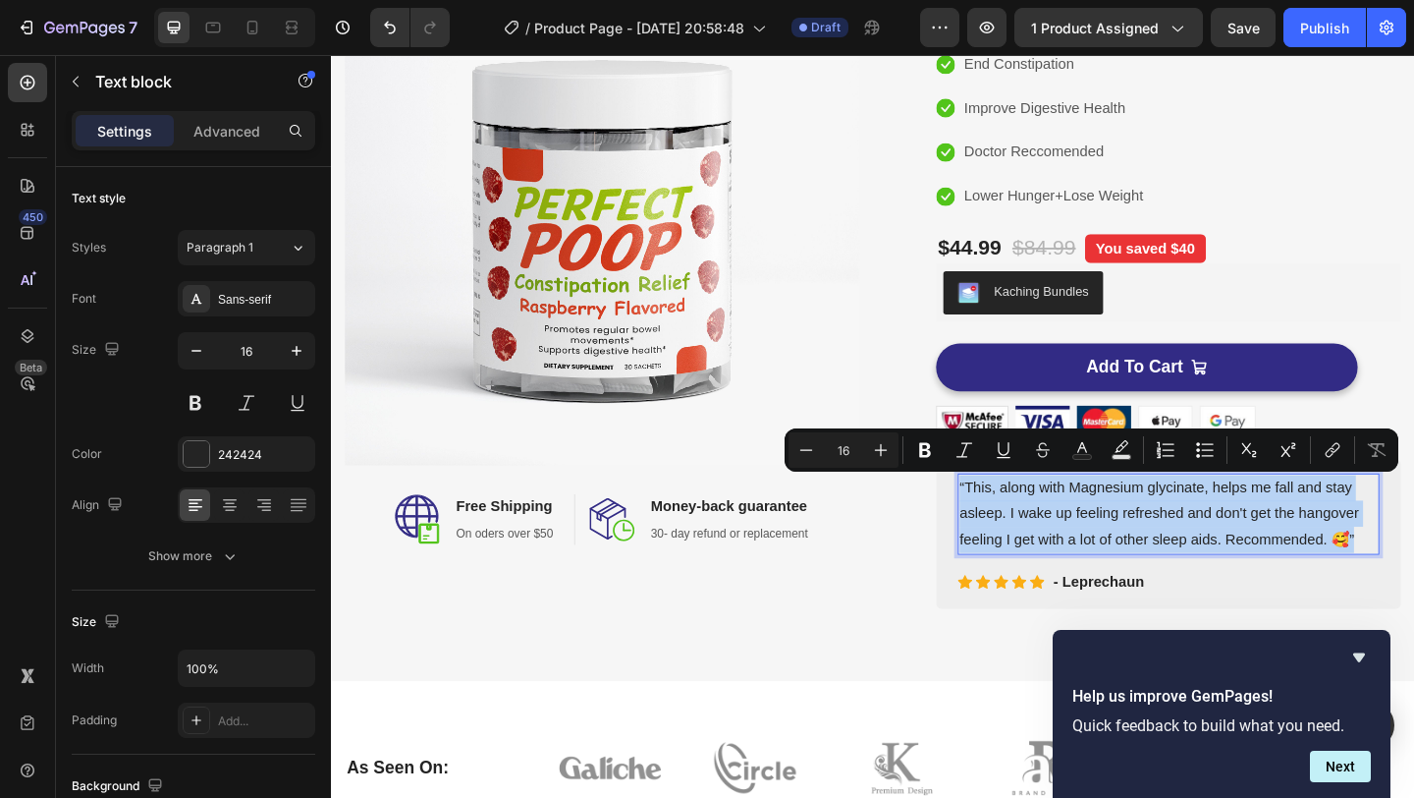
click at [1156, 542] on p "“This, along with Magnesium glycinate, helps me fall and stay asleep. I wake up…" at bounding box center [1242, 554] width 455 height 84
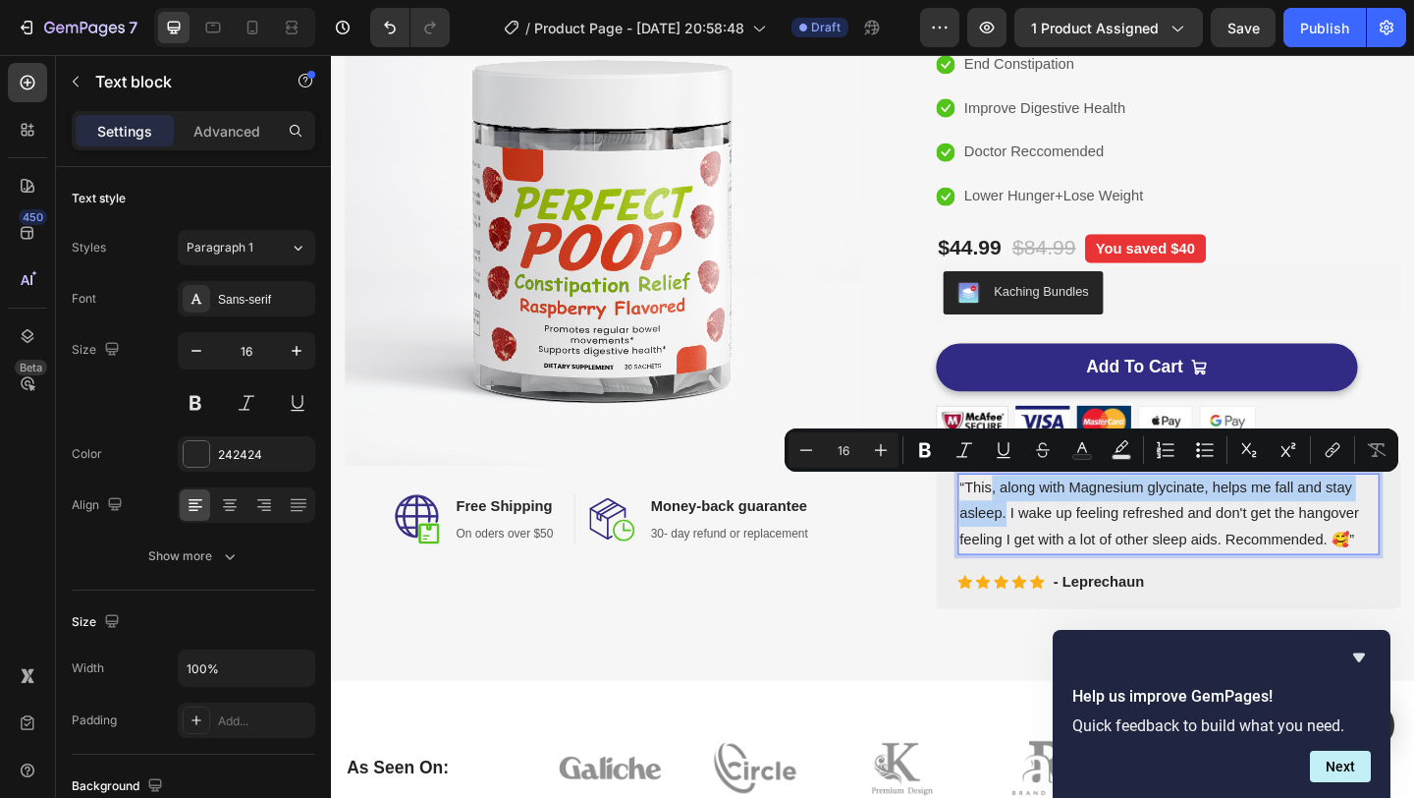
drag, startPoint x: 1047, startPoint y: 522, endPoint x: 1064, endPoint y: 554, distance: 36.5
click at [1064, 554] on p "“This, along with Magnesium glycinate, helps me fall and stay asleep. I wake up…" at bounding box center [1242, 554] width 455 height 84
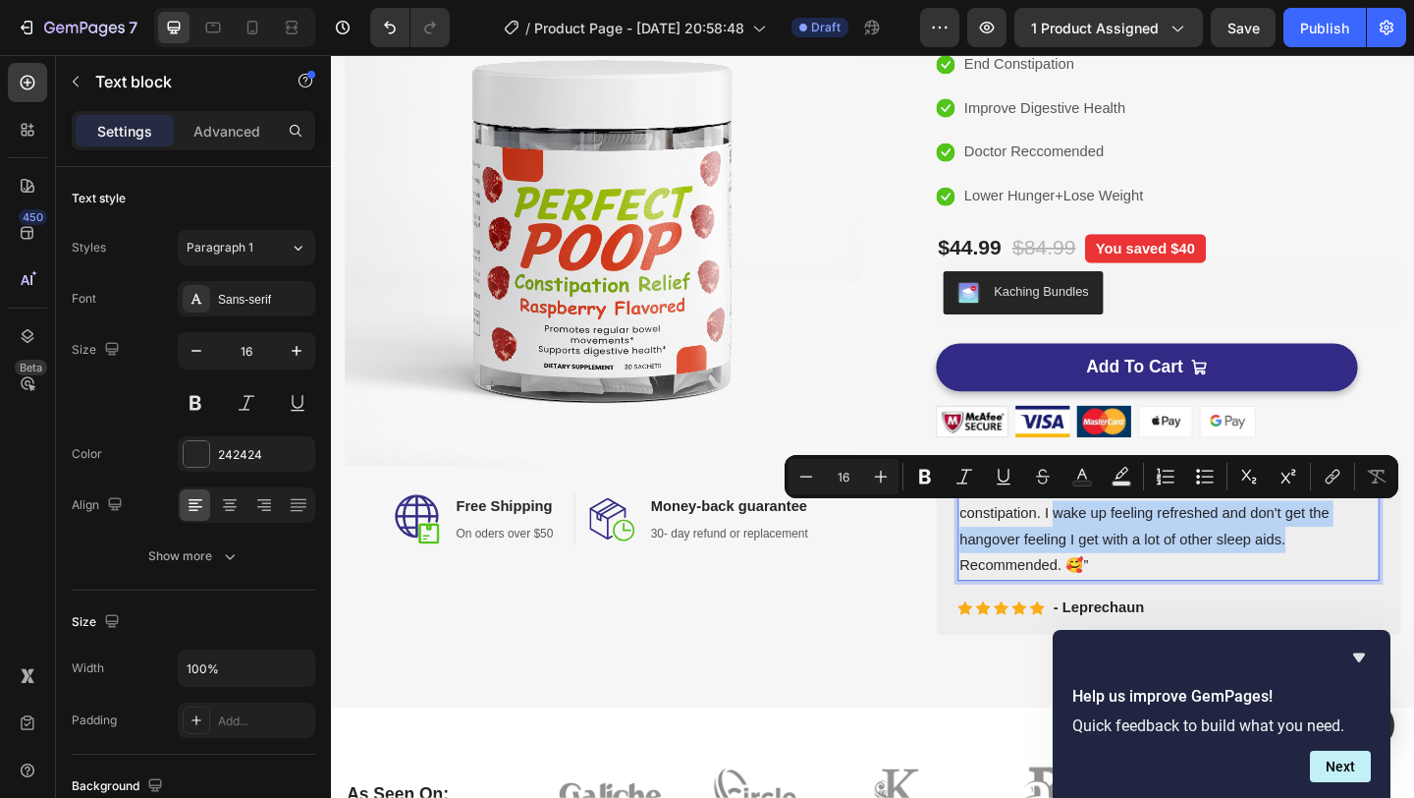
drag, startPoint x: 1119, startPoint y: 552, endPoint x: 1370, endPoint y: 575, distance: 252.5
click at [1370, 575] on p "“This is the only product that has done anything for my constipation. I wake up…" at bounding box center [1242, 568] width 455 height 113
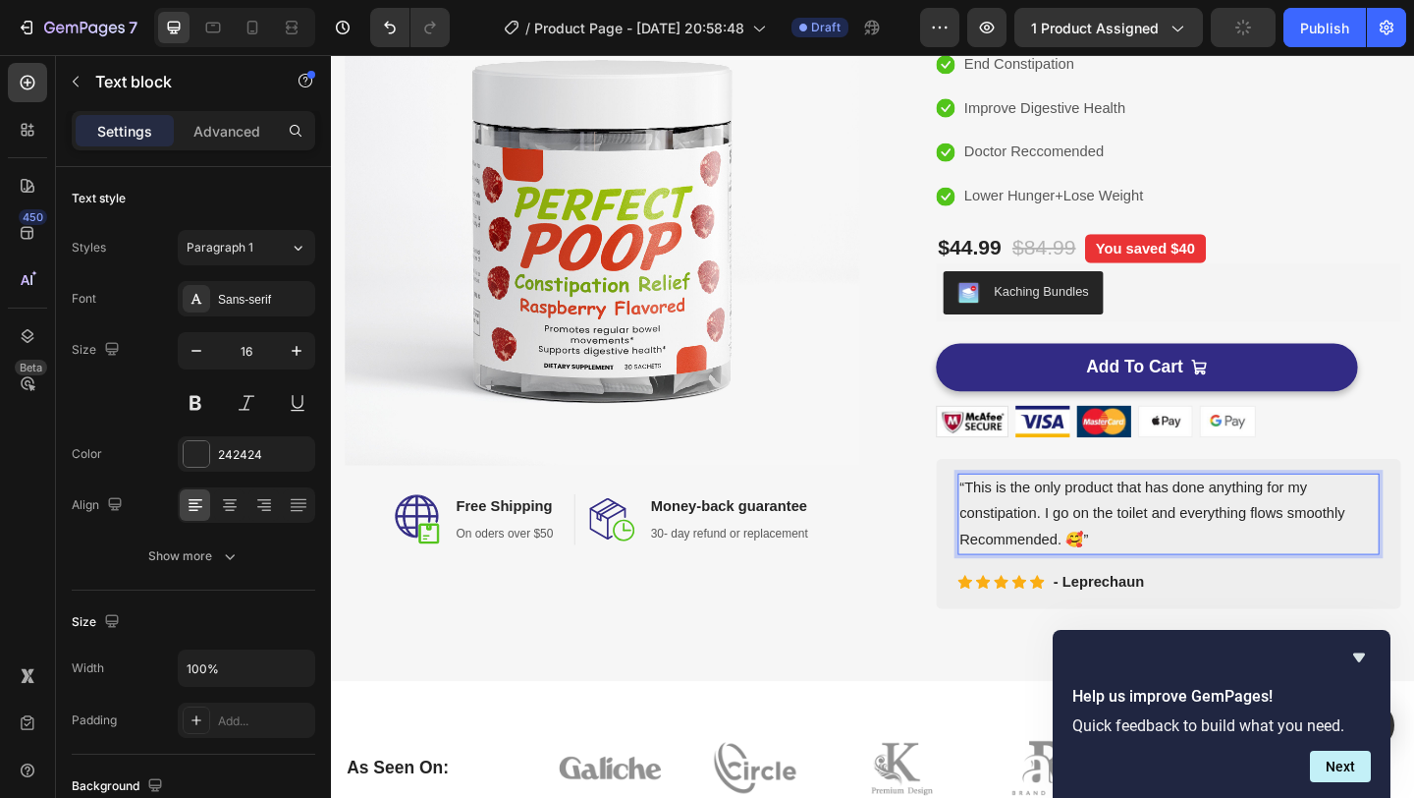
click at [1107, 554] on p "“This is the only product that has done anything for my constipation. I go on t…" at bounding box center [1242, 554] width 455 height 84
click at [1077, 583] on p "“This is the only product that has done anything for my constipation. When I go…" at bounding box center [1242, 554] width 455 height 84
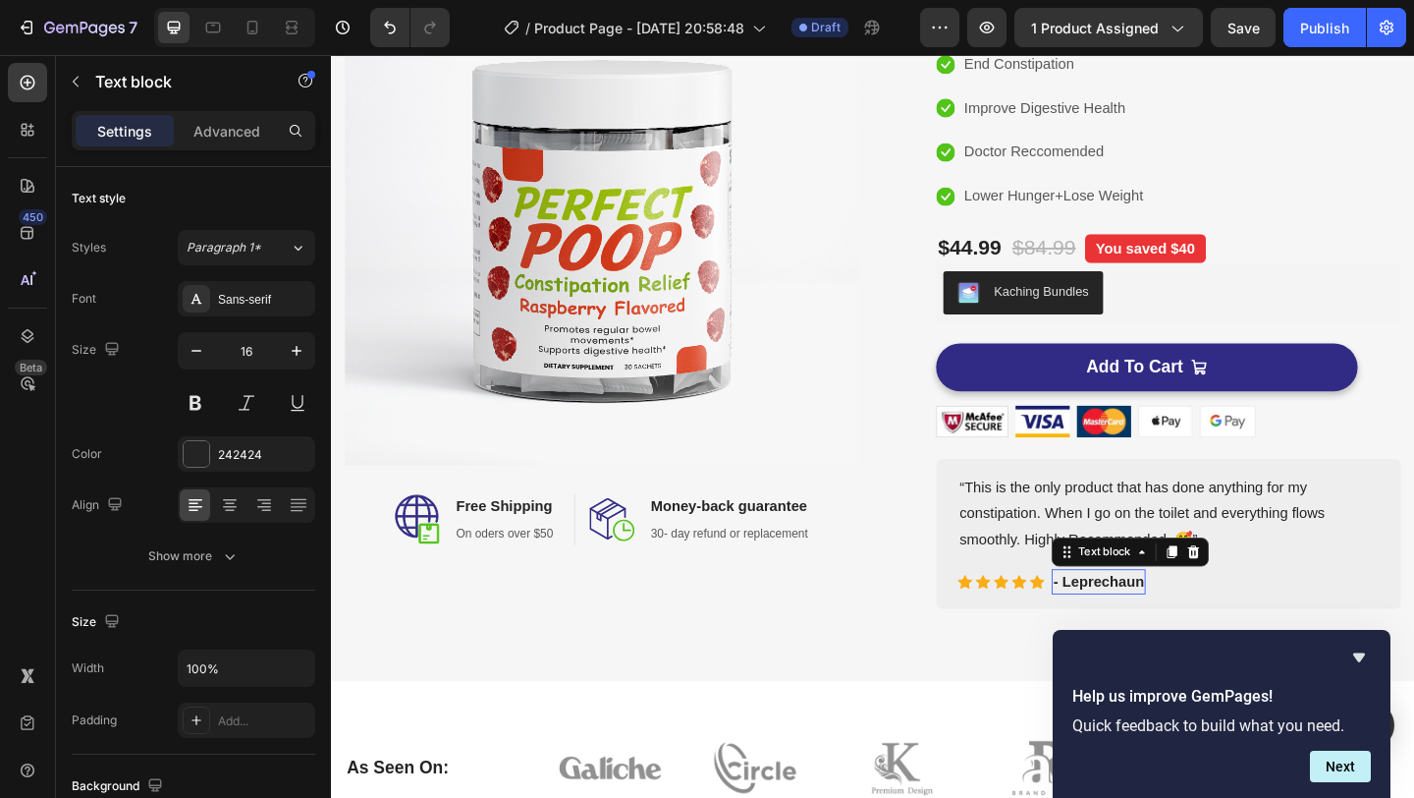
click at [1183, 630] on p "- Leprechaun" at bounding box center [1166, 628] width 98 height 24
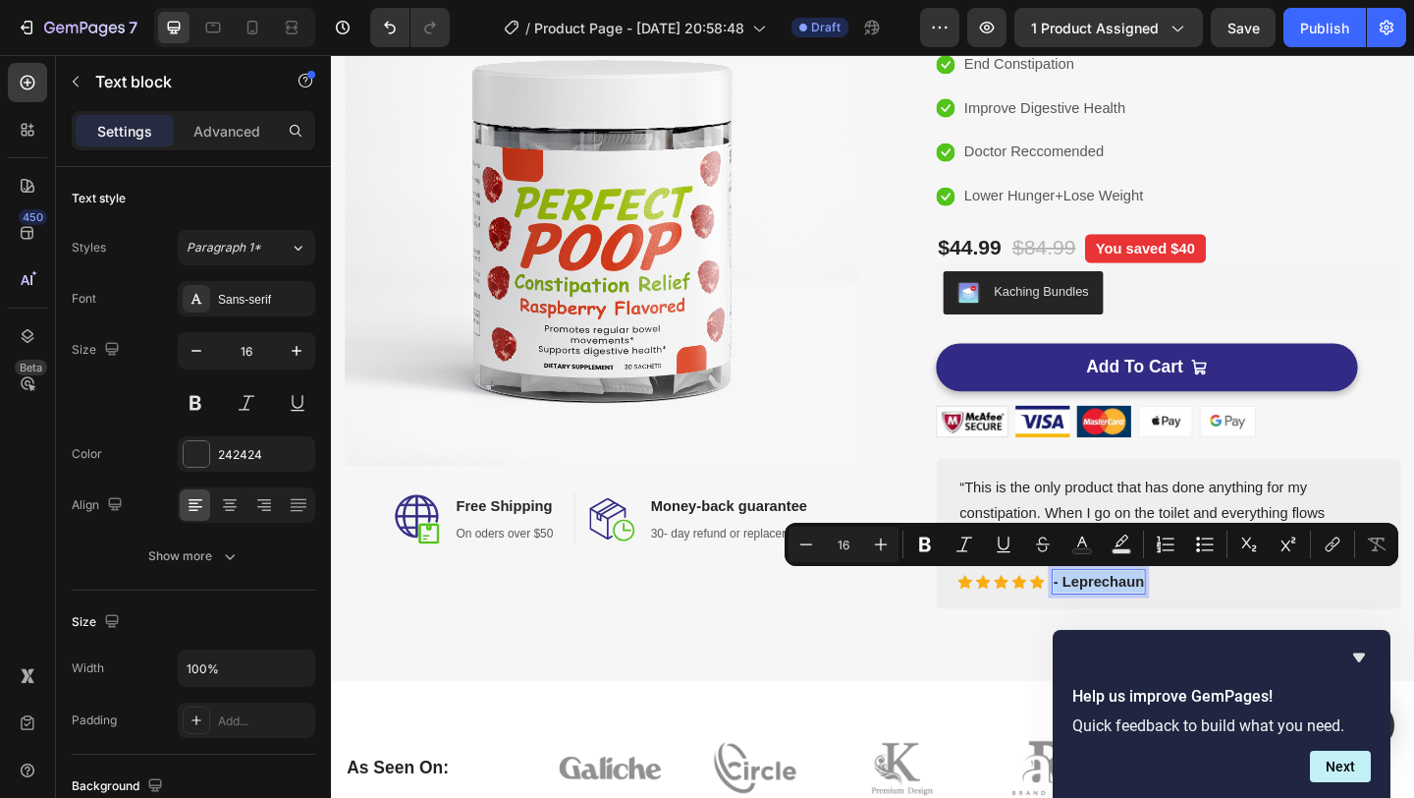
click at [1183, 630] on p "- Leprechaun" at bounding box center [1166, 628] width 98 height 24
click at [1169, 628] on p "- Leprechaun" at bounding box center [1166, 628] width 98 height 24
drag, startPoint x: 1123, startPoint y: 629, endPoint x: 1216, endPoint y: 627, distance: 93.3
click at [1216, 627] on div "- Leprechaun" at bounding box center [1166, 628] width 102 height 28
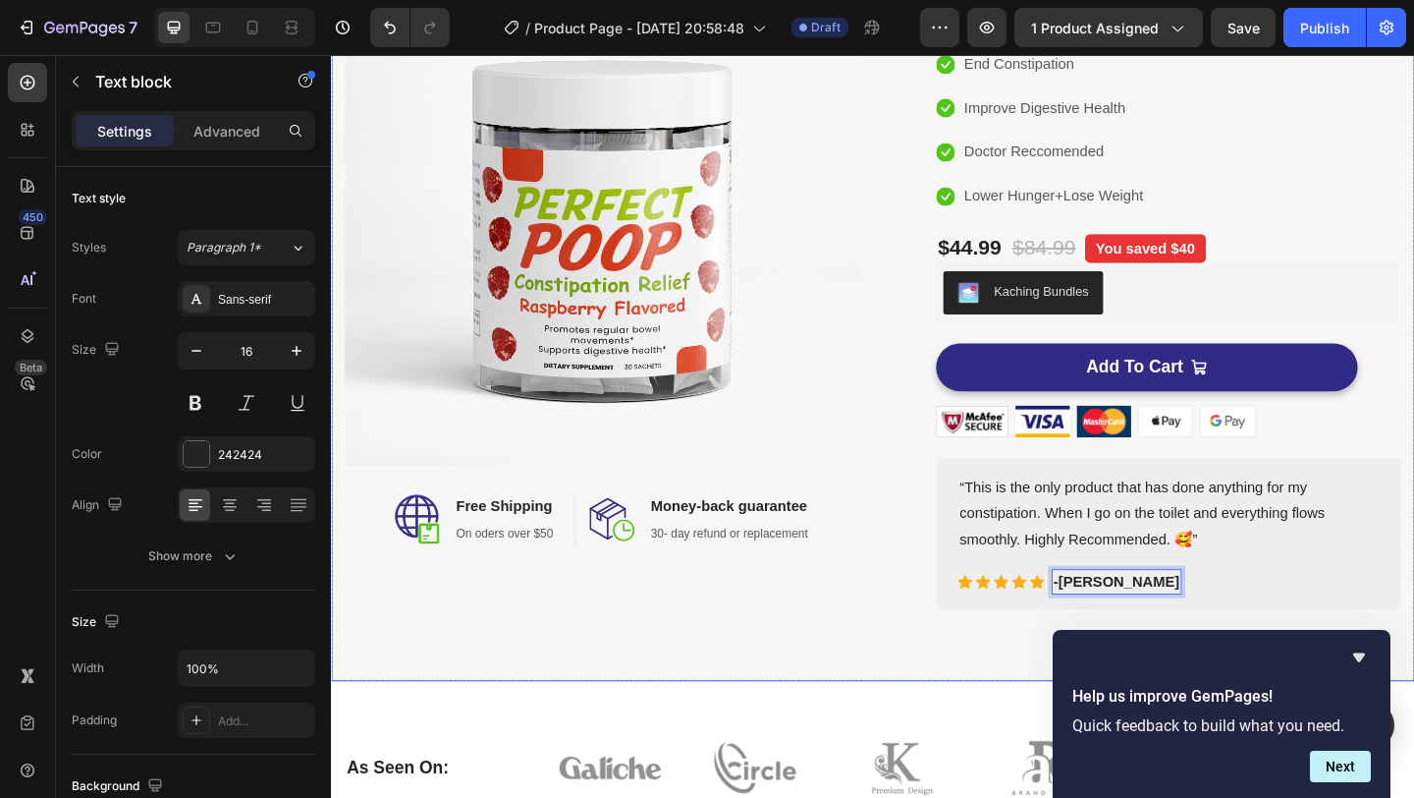
click at [1053, 670] on div "Image Image Free Shipping Heading On oders over $50 Text block Row Image Money-…" at bounding box center [920, 298] width 1179 height 873
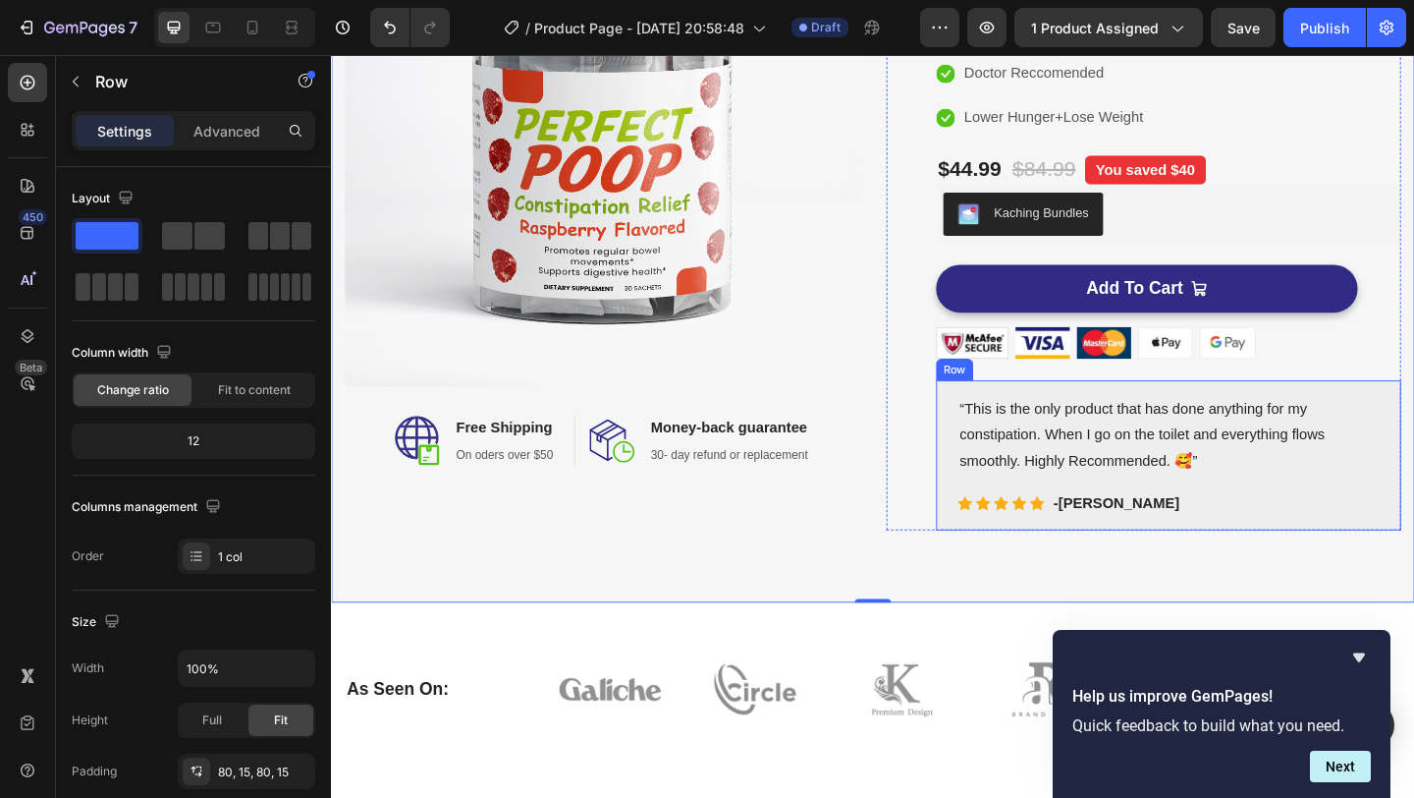
scroll to position [321, 0]
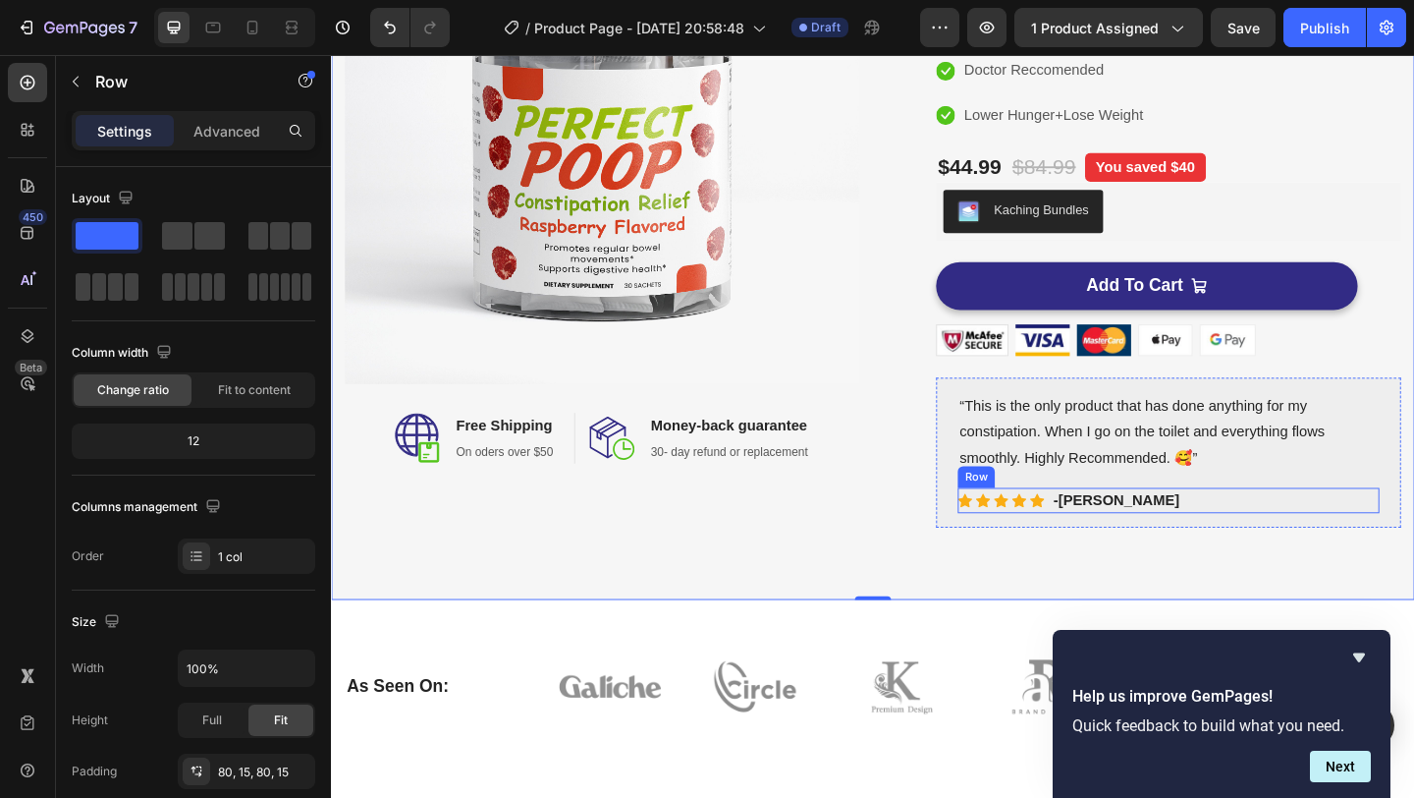
click at [1241, 540] on div "Icon Icon Icon Icon Icon Icon List Hoz -Samantha Kohl Text block Row" at bounding box center [1242, 539] width 459 height 28
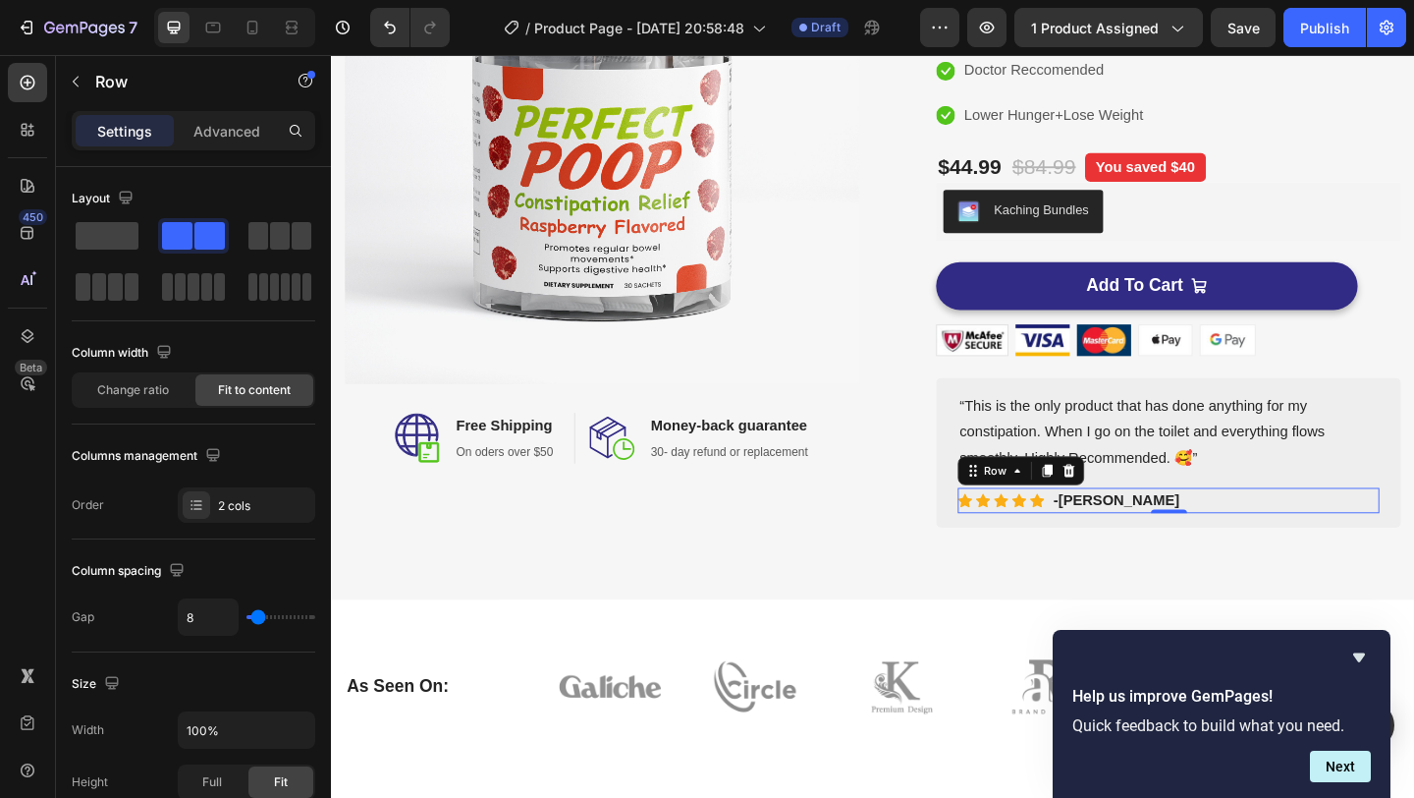
click at [1241, 540] on div "Icon Icon Icon Icon Icon Icon List Hoz -Samantha Kohl Text block Row 0" at bounding box center [1242, 539] width 459 height 28
click at [1241, 539] on div "Icon Icon Icon Icon Icon Icon List Hoz -Samantha Kohl Text block Row 0" at bounding box center [1242, 539] width 459 height 28
click at [1240, 539] on div "Icon Icon Icon Icon Icon Icon List Hoz -Samantha Kohl Text block Row 0" at bounding box center [1242, 539] width 459 height 28
click at [1237, 536] on div "-Samantha Kohl" at bounding box center [1185, 539] width 141 height 28
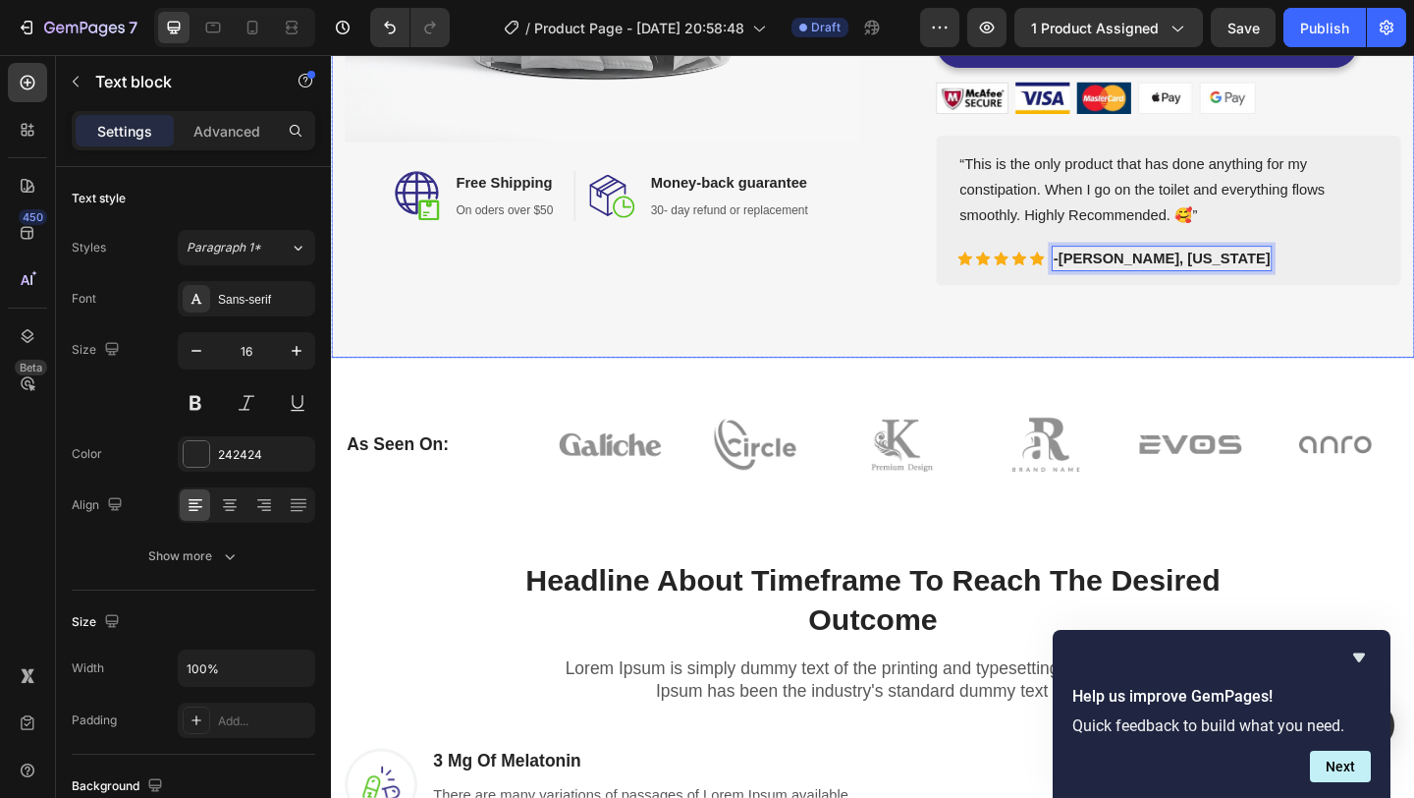
scroll to position [615, 0]
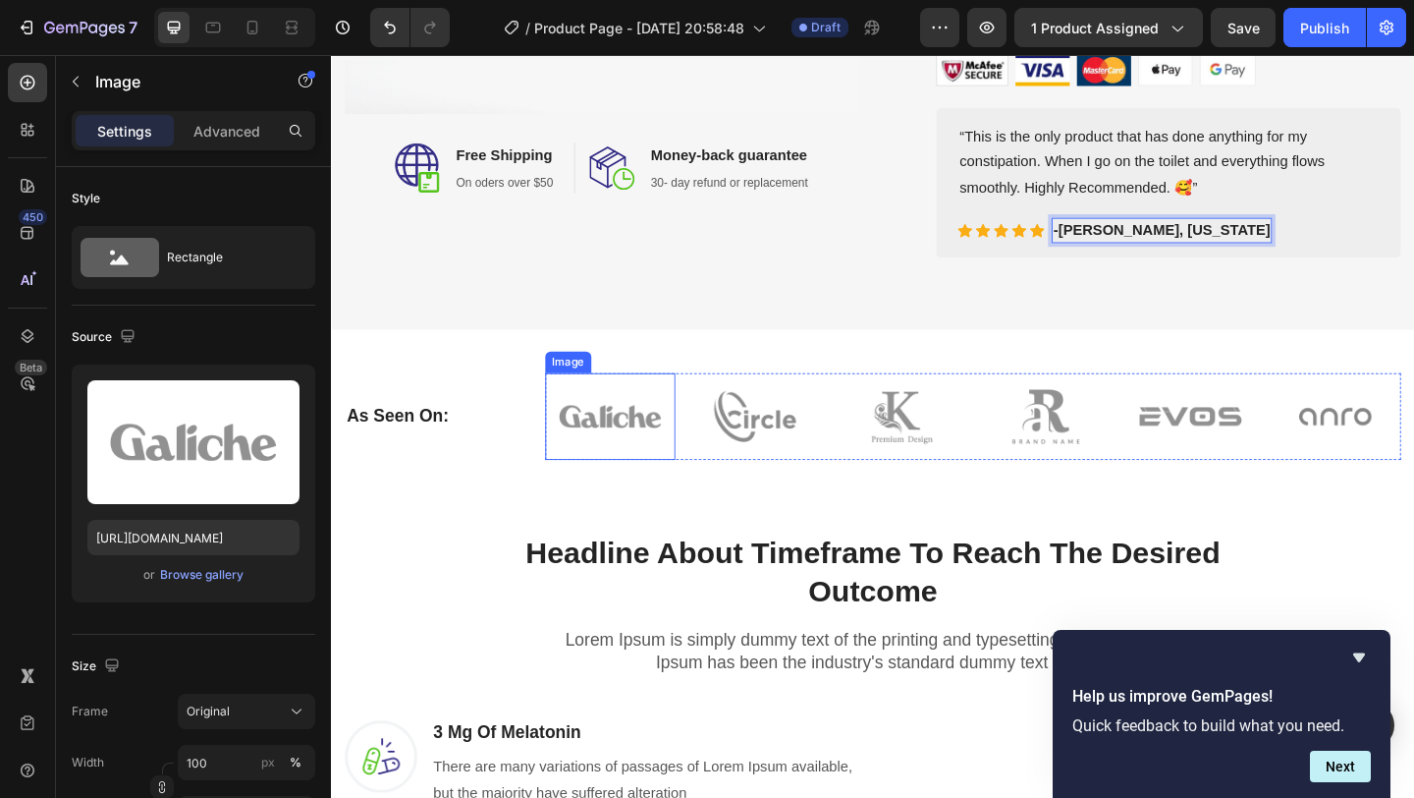
click at [640, 460] on img at bounding box center [635, 448] width 142 height 94
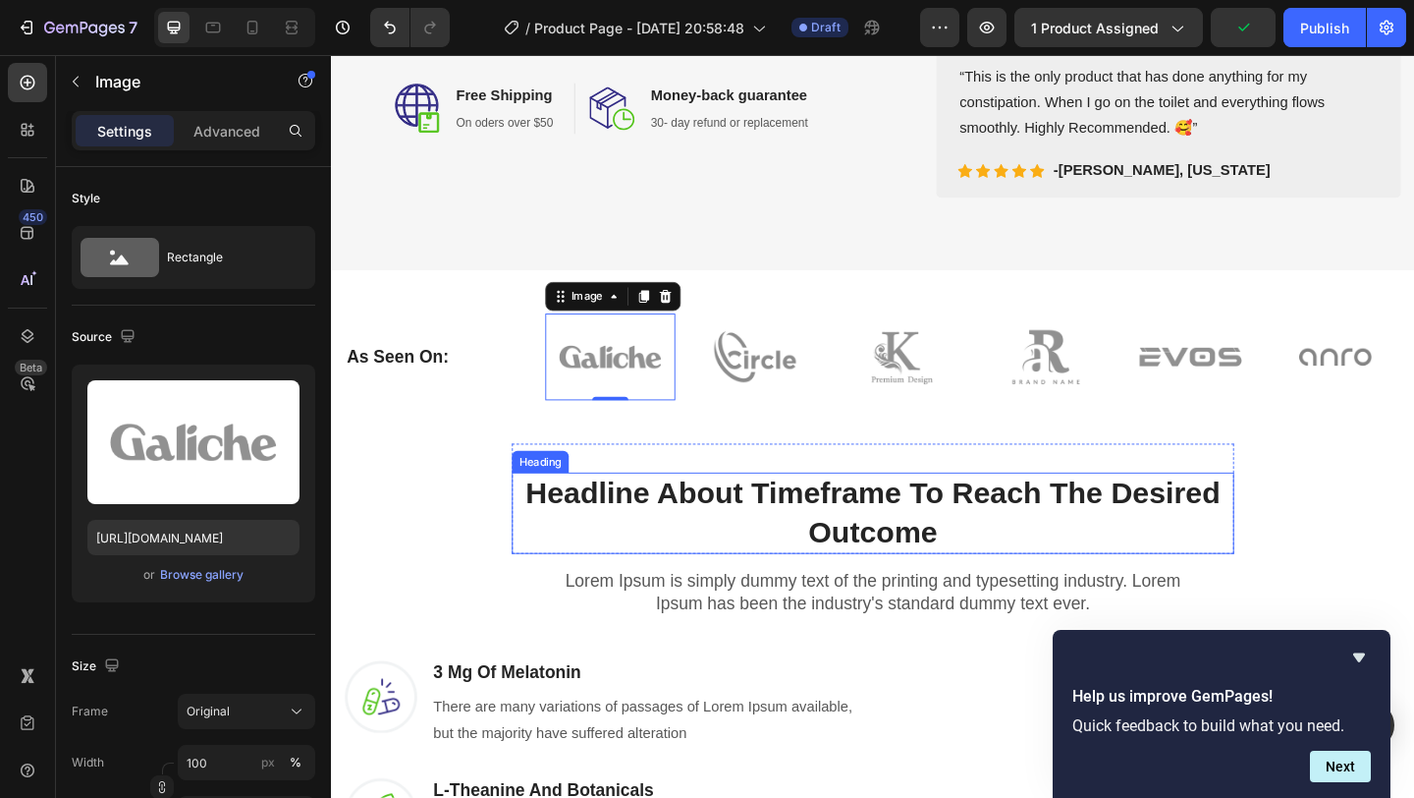
scroll to position [686, 0]
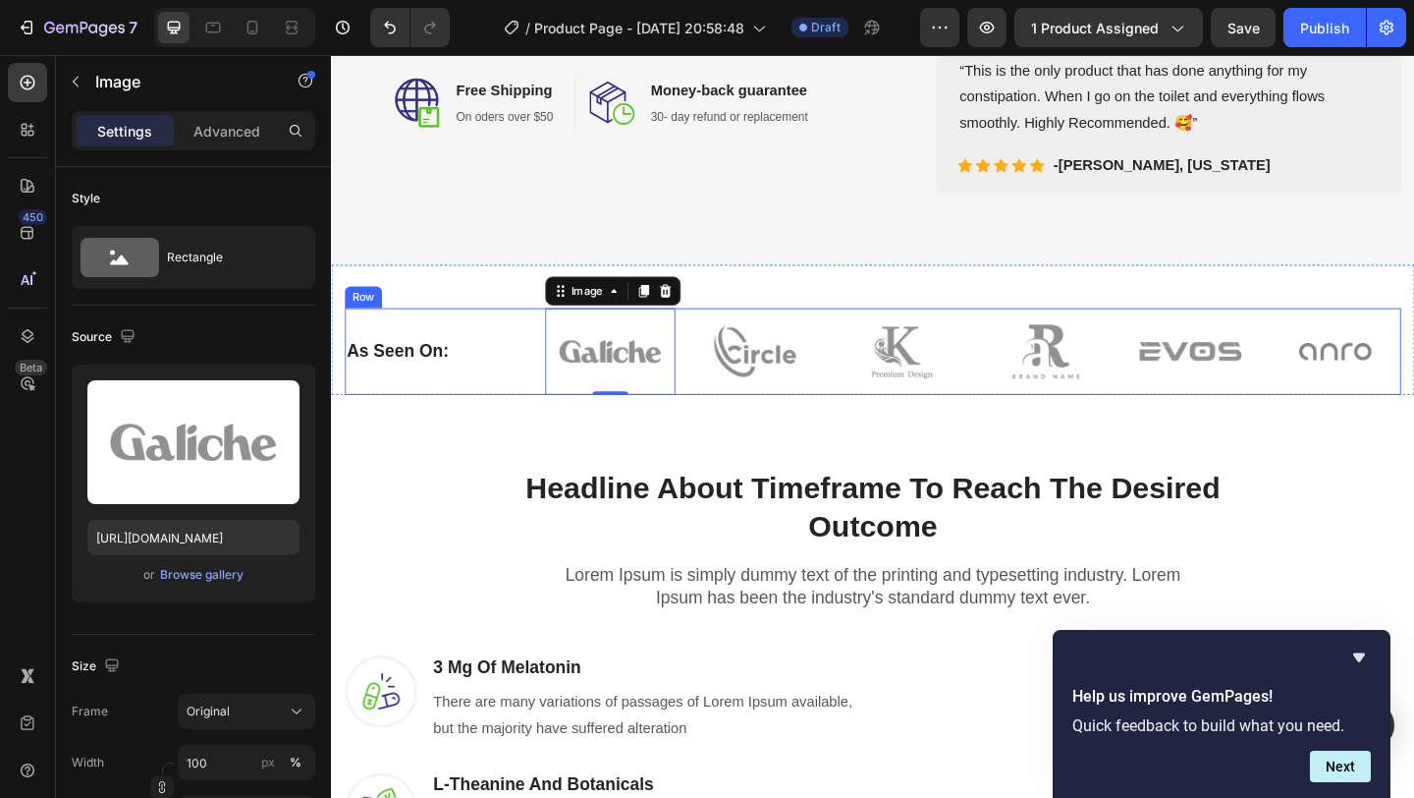
click at [465, 353] on div "As Seen On: Heading" at bounding box center [439, 377] width 187 height 94
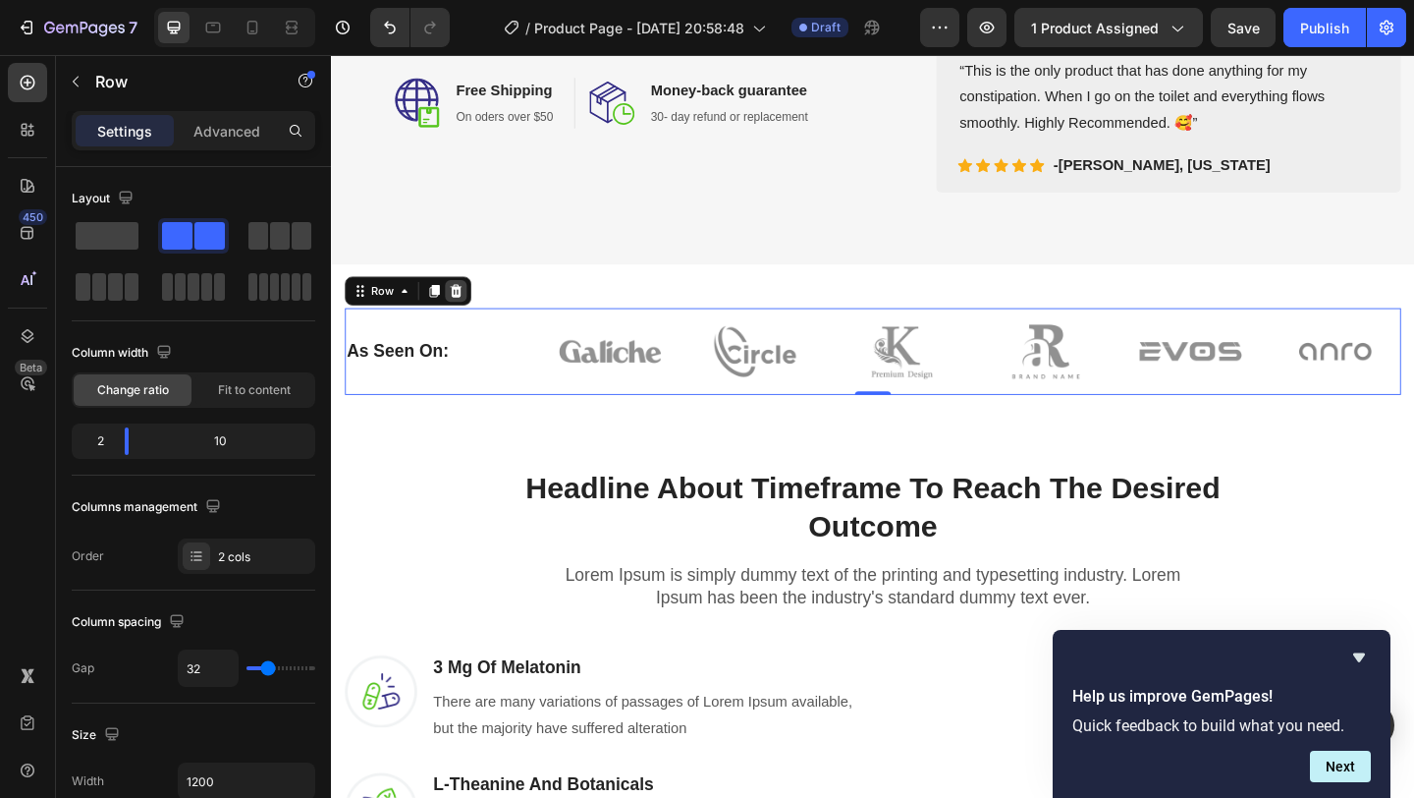
click at [472, 306] on icon at bounding box center [467, 312] width 16 height 16
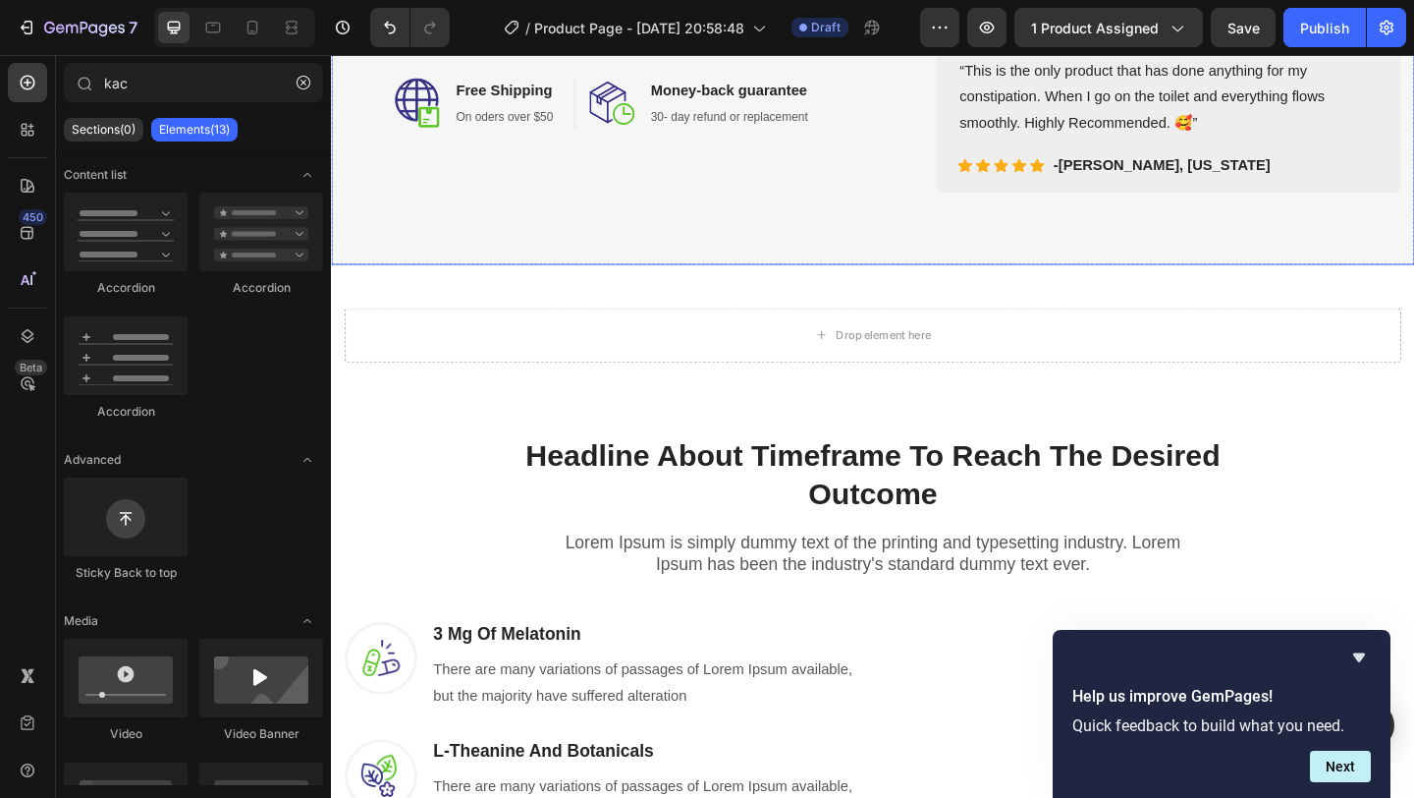
scroll to position [650, 0]
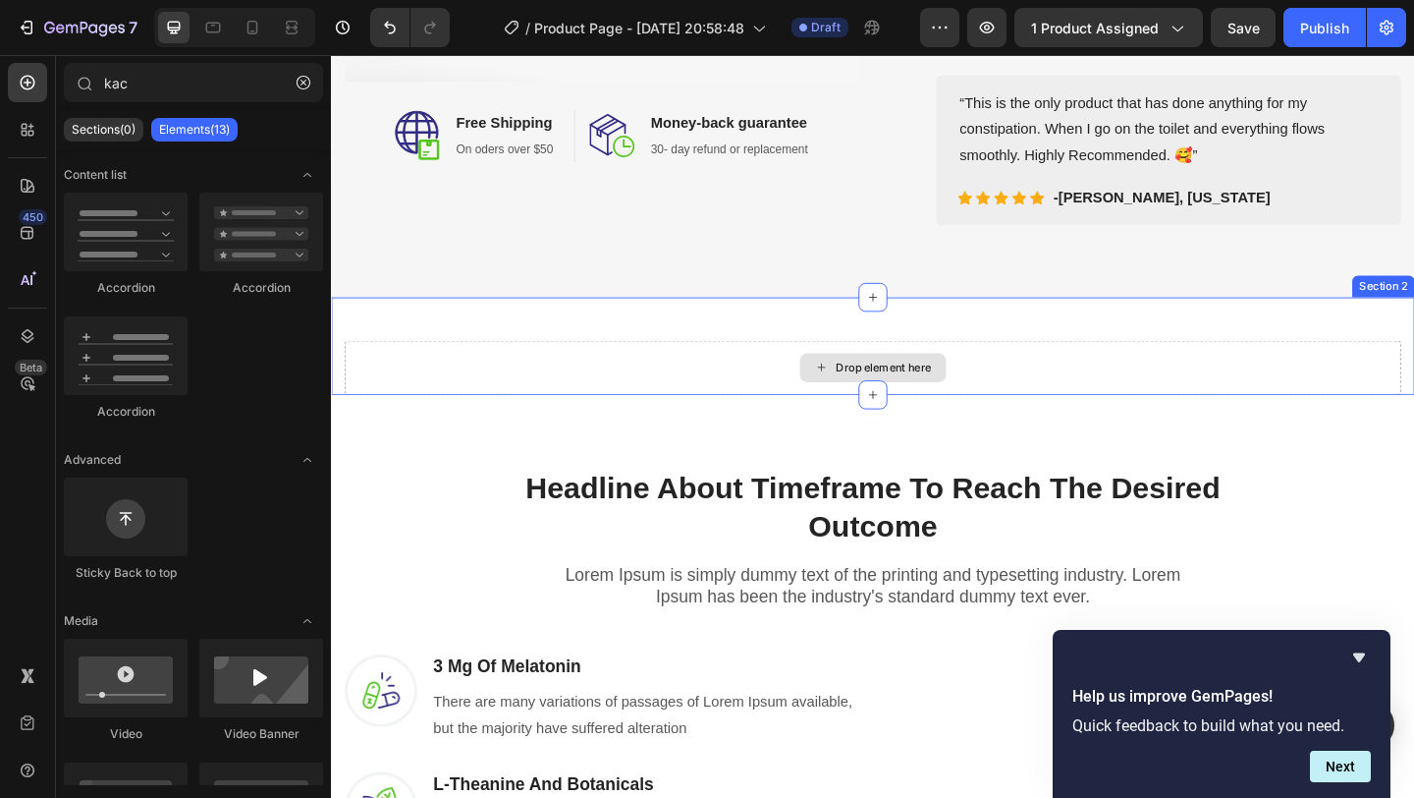
click at [772, 397] on div "Drop element here" at bounding box center [920, 394] width 1149 height 59
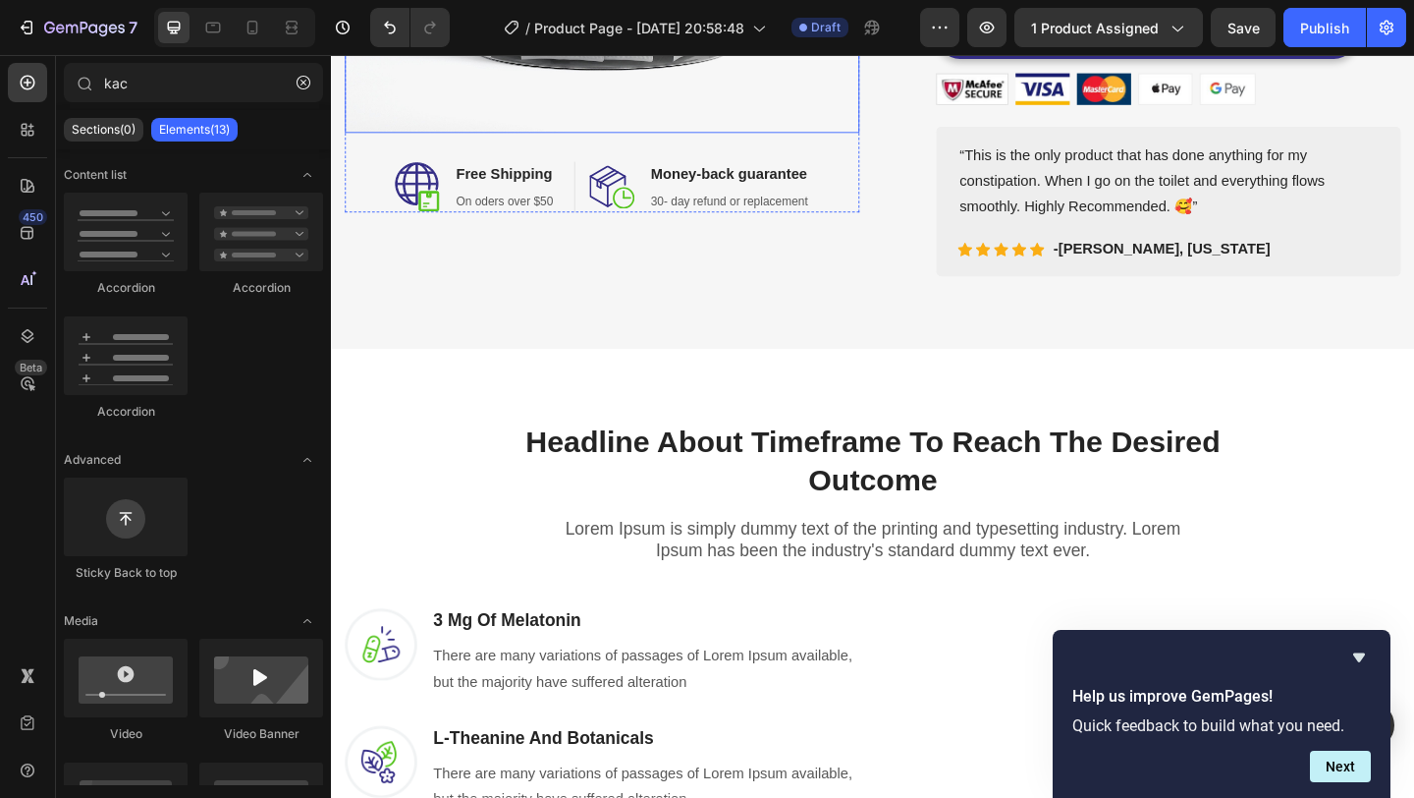
scroll to position [621, 0]
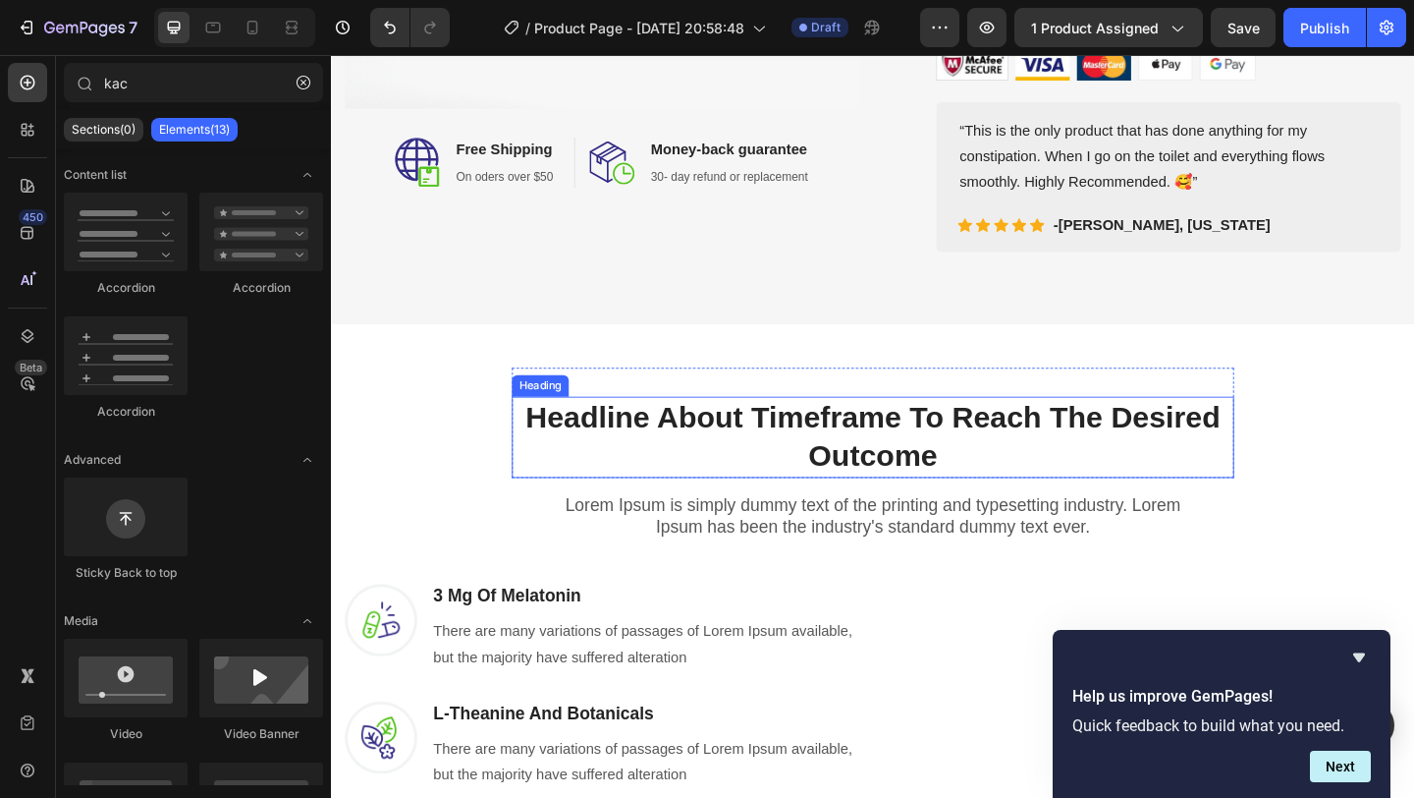
click at [889, 481] on p "Headline About Timeframe To Reach The Desired Outcome" at bounding box center [920, 470] width 782 height 84
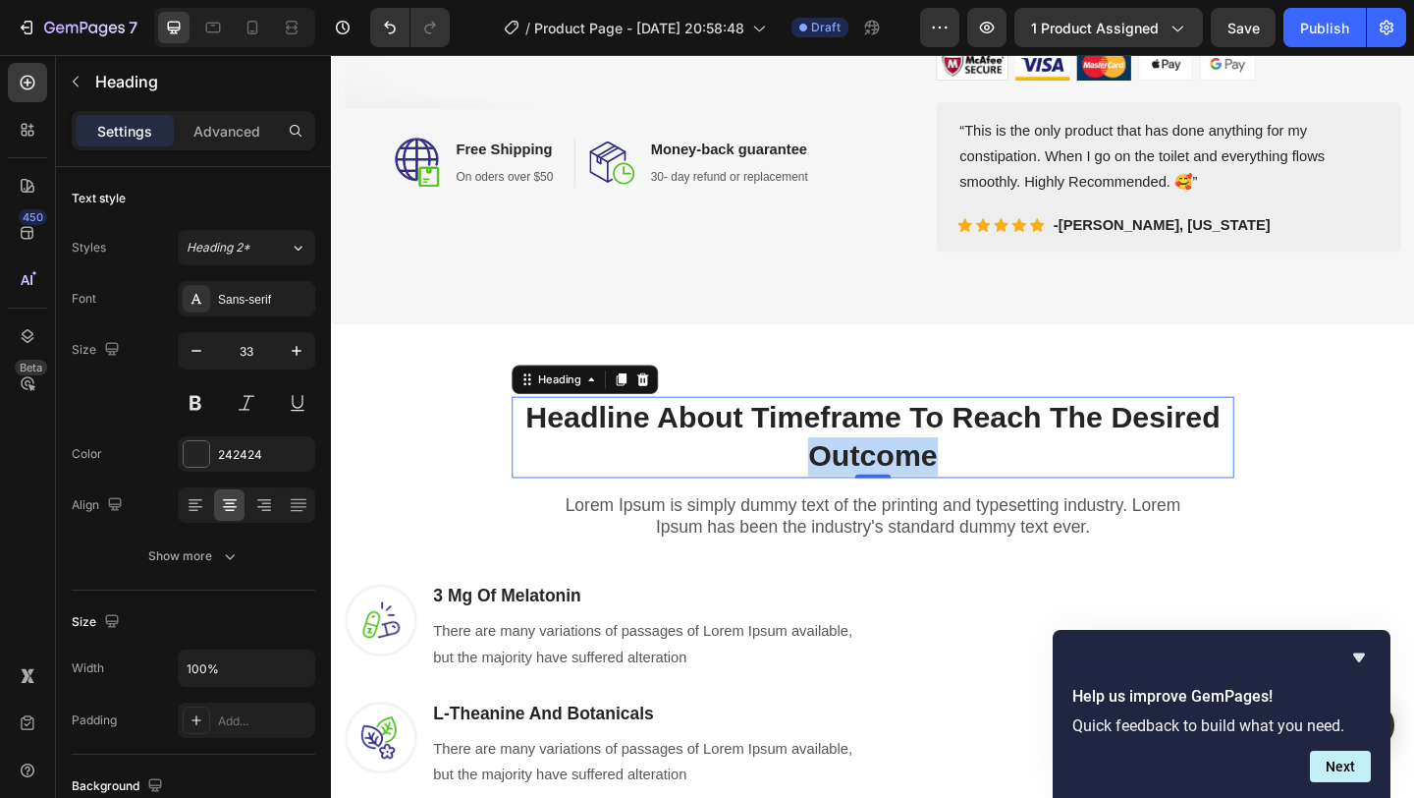
click at [889, 481] on p "Headline About Timeframe To Reach The Desired Outcome" at bounding box center [920, 470] width 782 height 84
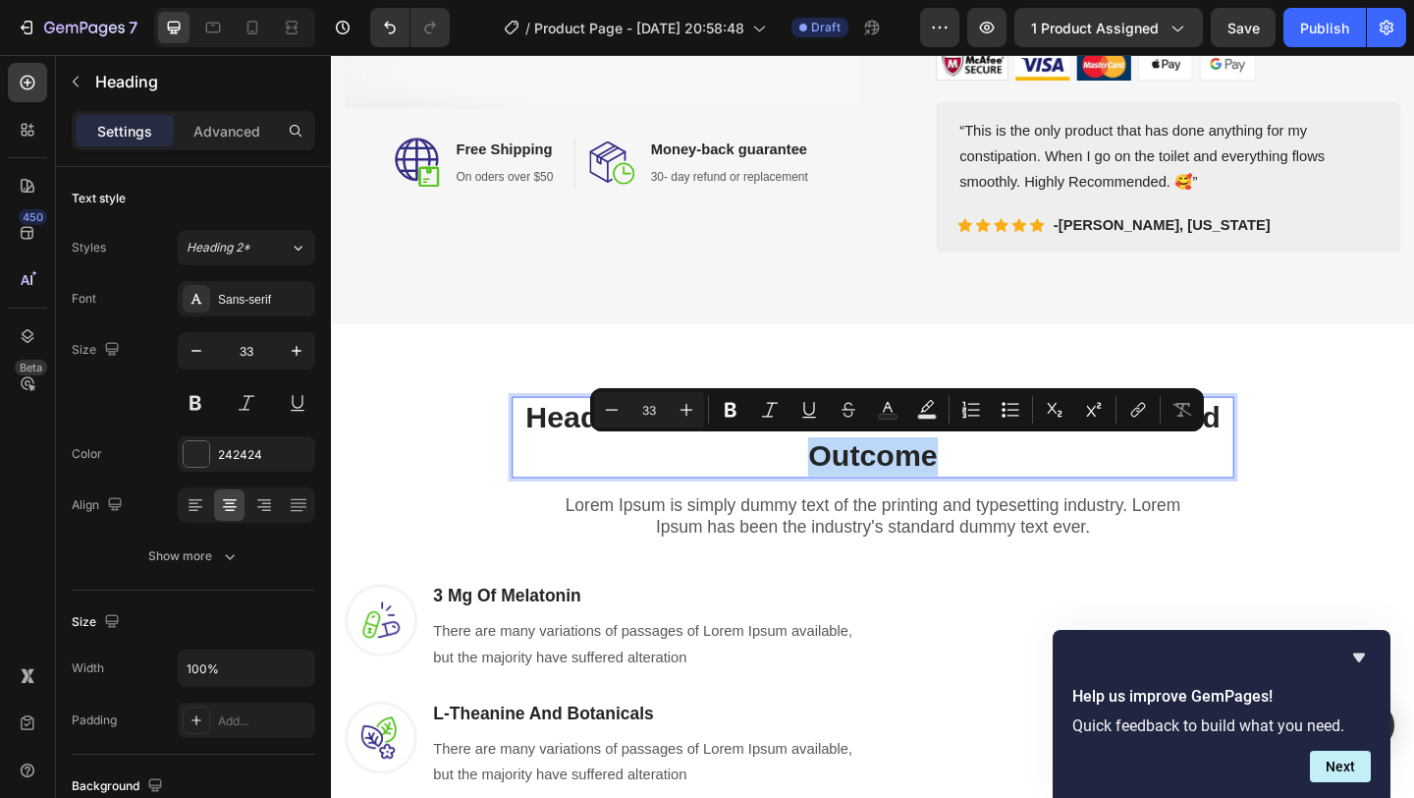
click at [1022, 493] on p "Headline About Timeframe To Reach The Desired Outcome" at bounding box center [920, 470] width 782 height 84
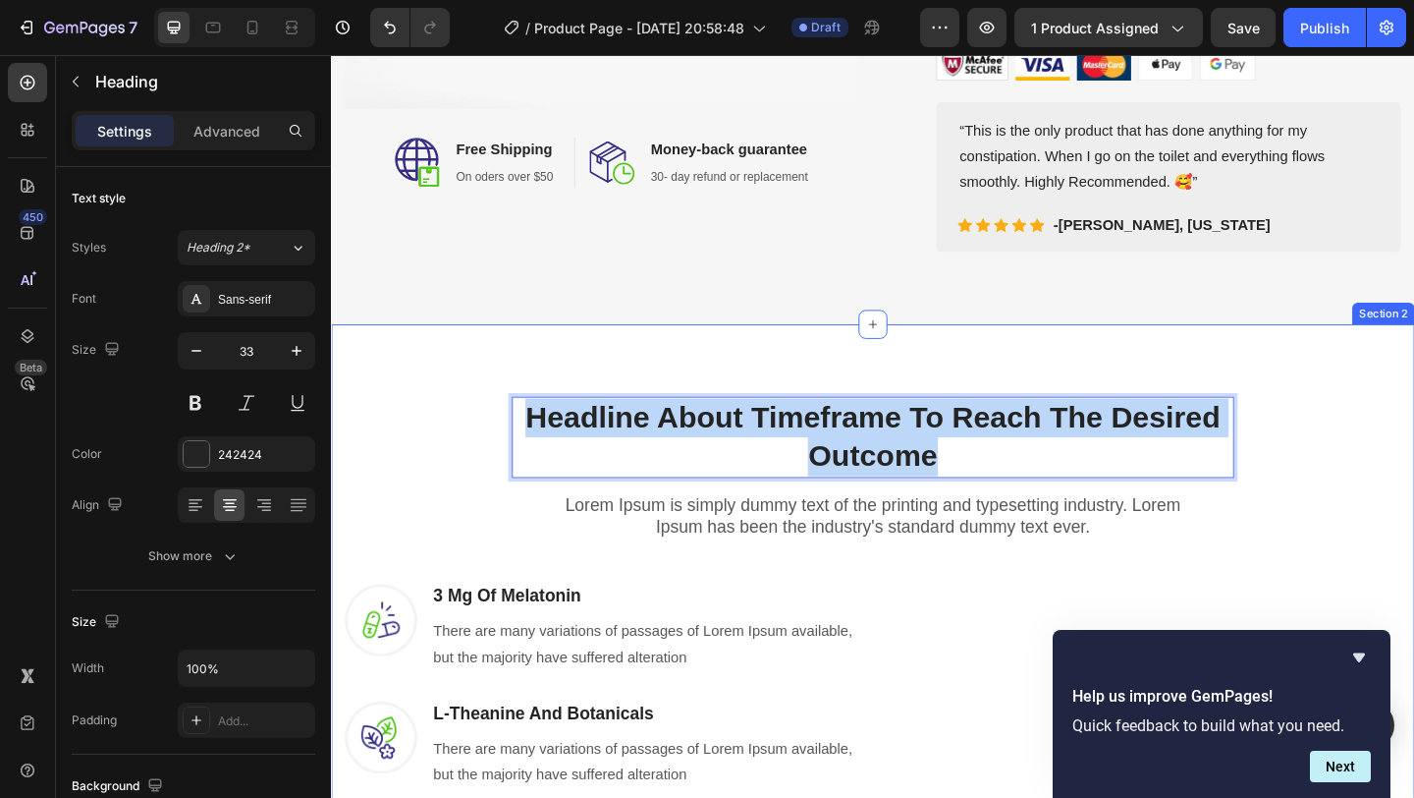
drag, startPoint x: 1022, startPoint y: 493, endPoint x: 511, endPoint y: 439, distance: 514.6
click at [511, 439] on div "Headline About Timeframe To Reach The Desired Outcome Heading 0 Row Lorem Ipsum…" at bounding box center [920, 747] width 1149 height 705
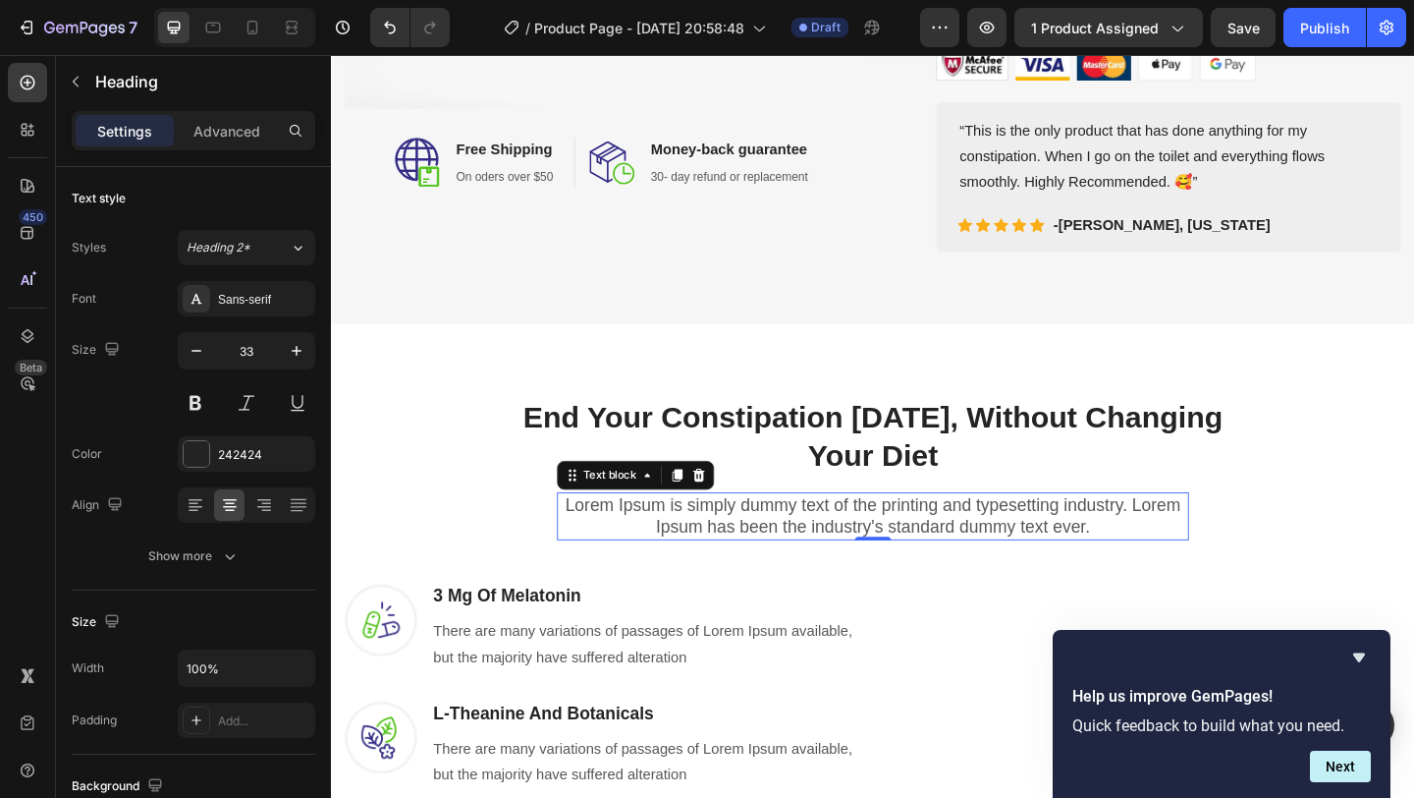
click at [755, 569] on p "Lorem Ipsum is simply dummy text of the printing and typesetting industry. Lore…" at bounding box center [921, 556] width 684 height 48
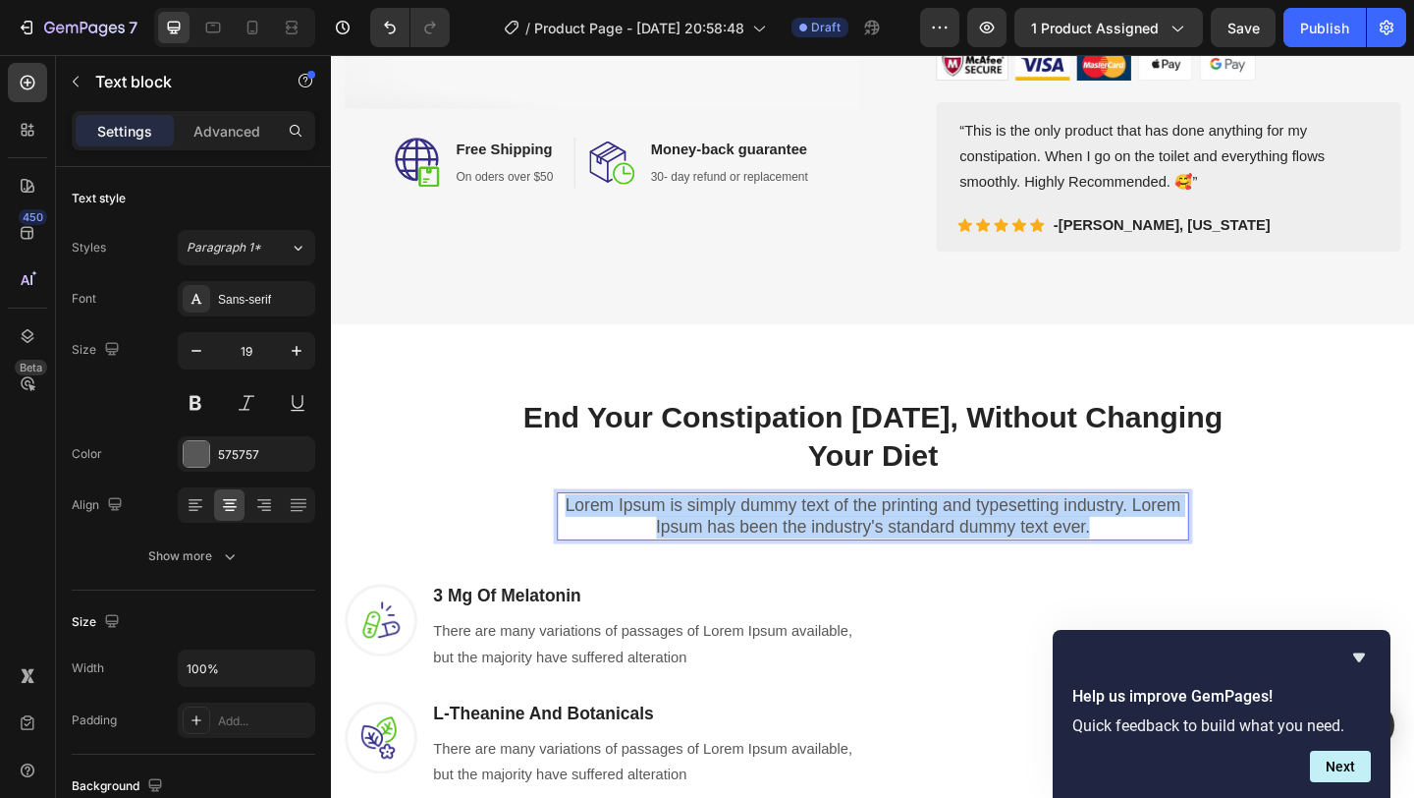
click at [755, 569] on p "Lorem Ipsum is simply dummy text of the printing and typesetting industry. Lore…" at bounding box center [921, 556] width 684 height 48
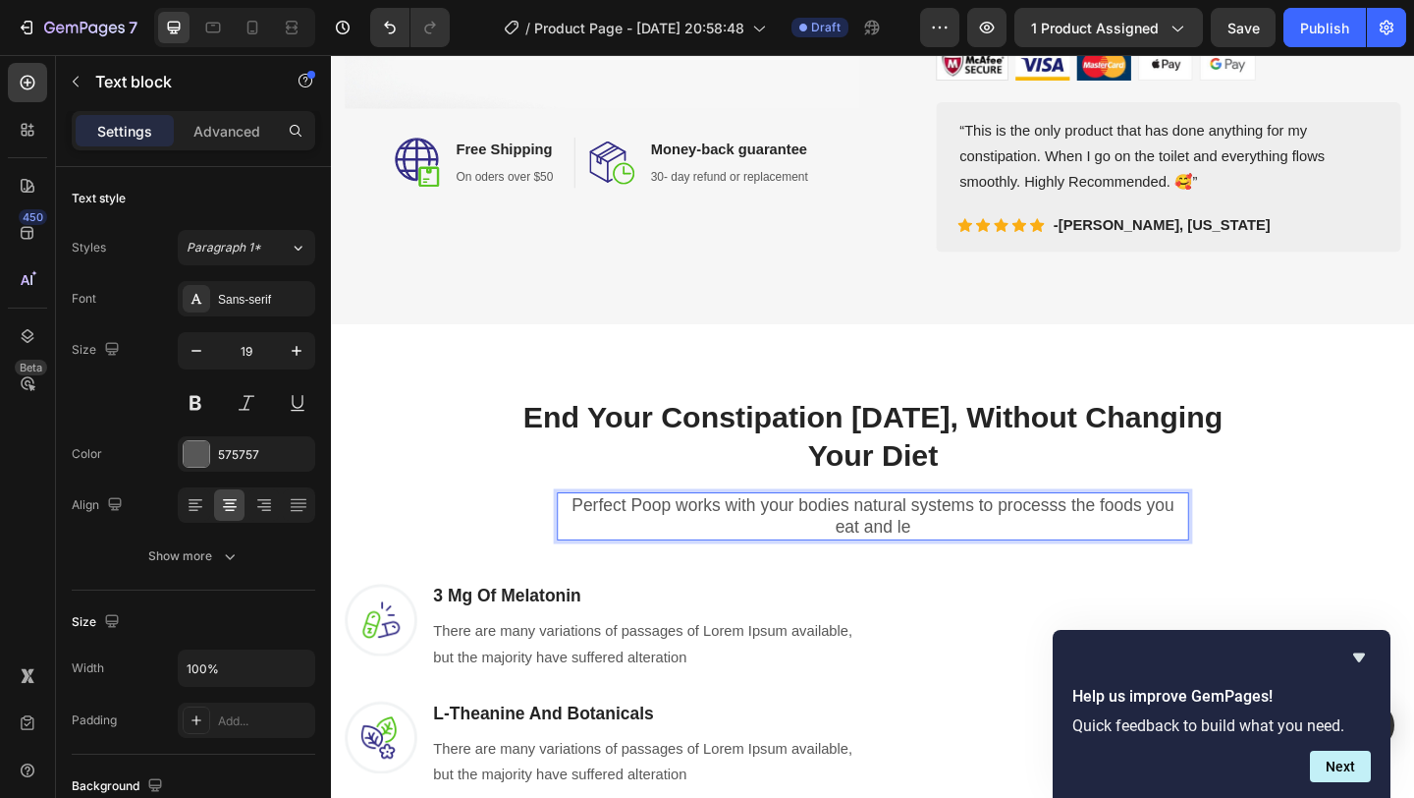
click at [1058, 544] on p "Perfect Poop works with your bodies natural systems to processs the foods you e…" at bounding box center [921, 556] width 684 height 48
click at [1078, 569] on p "Perfect Poop works with your bodies natural systems to properly processs the fo…" at bounding box center [921, 556] width 684 height 48
click at [1196, 548] on p "Perfect Poop works with your bodies natural systems to properly processs the fo…" at bounding box center [921, 556] width 684 height 48
click at [1051, 573] on p "Perfect Poop works with your bodies natural systems to properly process the foo…" at bounding box center [921, 556] width 684 height 48
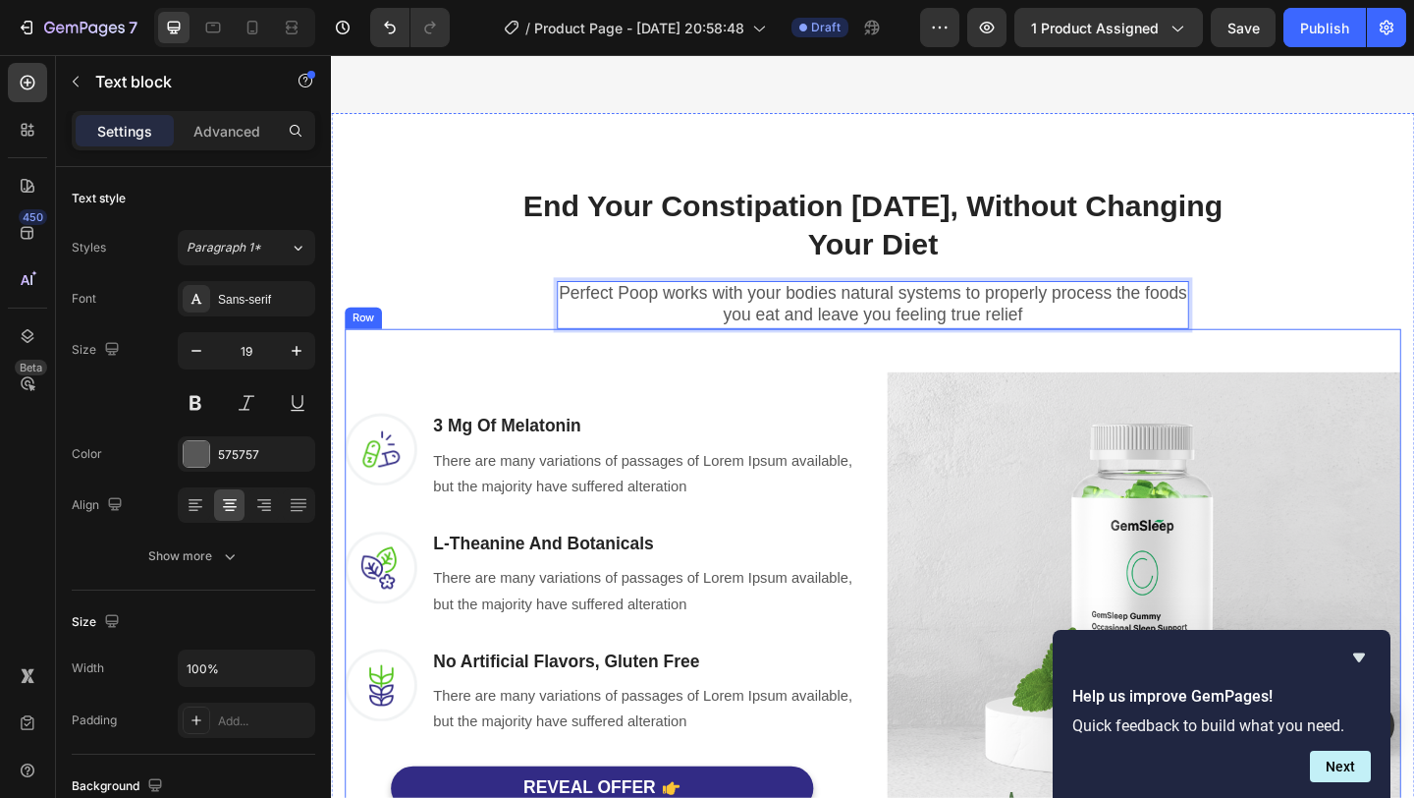
scroll to position [879, 0]
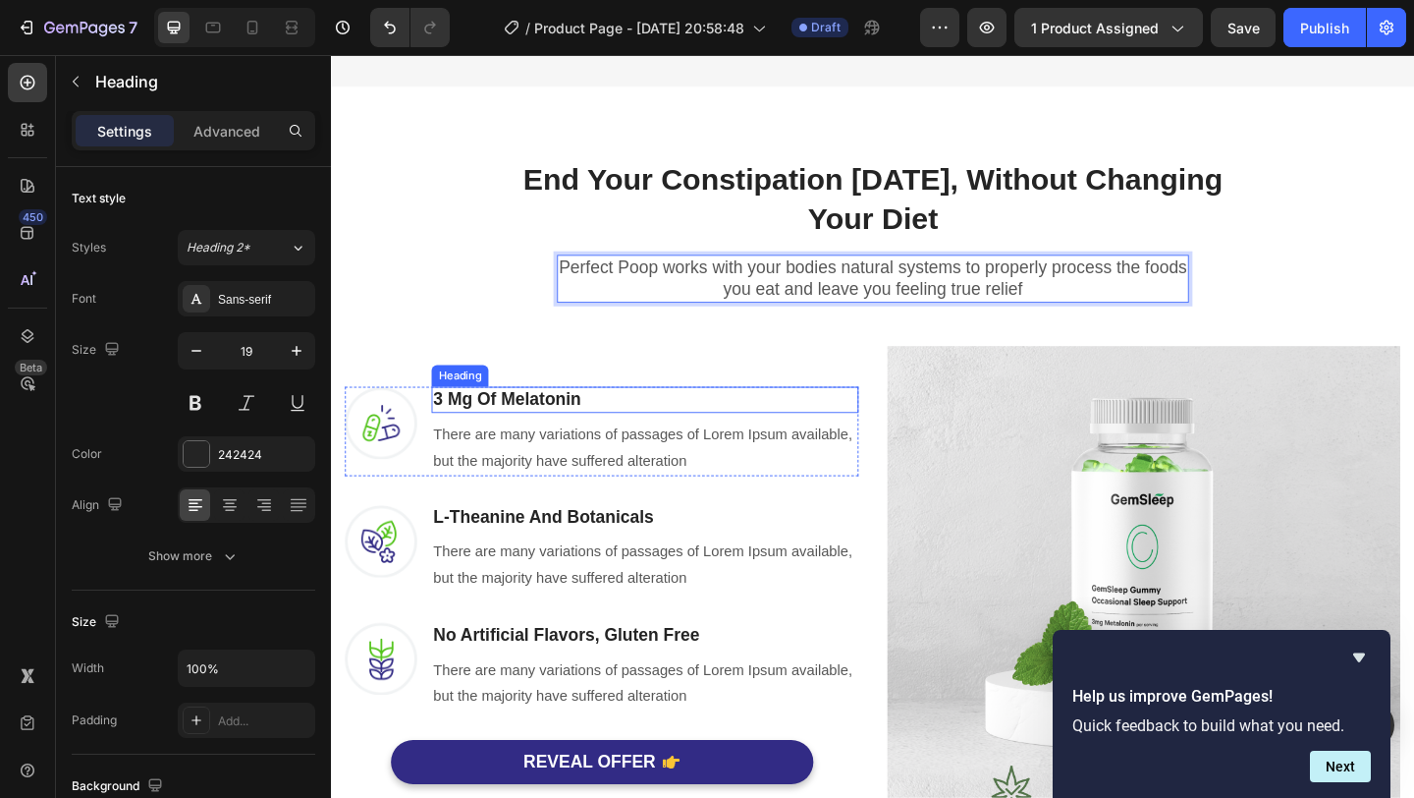
click at [468, 430] on p "3 Mg Of Melatonin" at bounding box center [672, 429] width 461 height 25
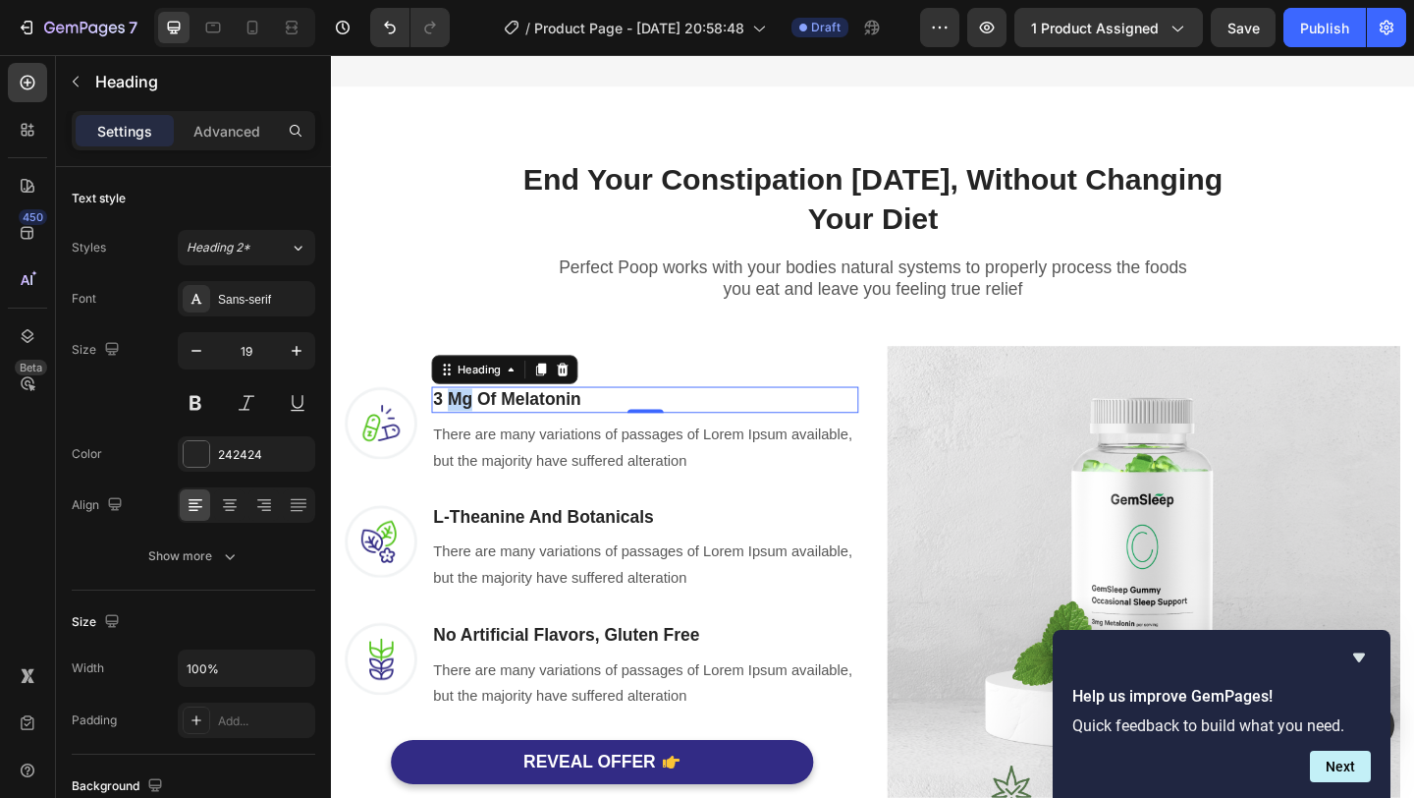
click at [468, 430] on p "3 Mg Of Melatonin" at bounding box center [672, 429] width 461 height 25
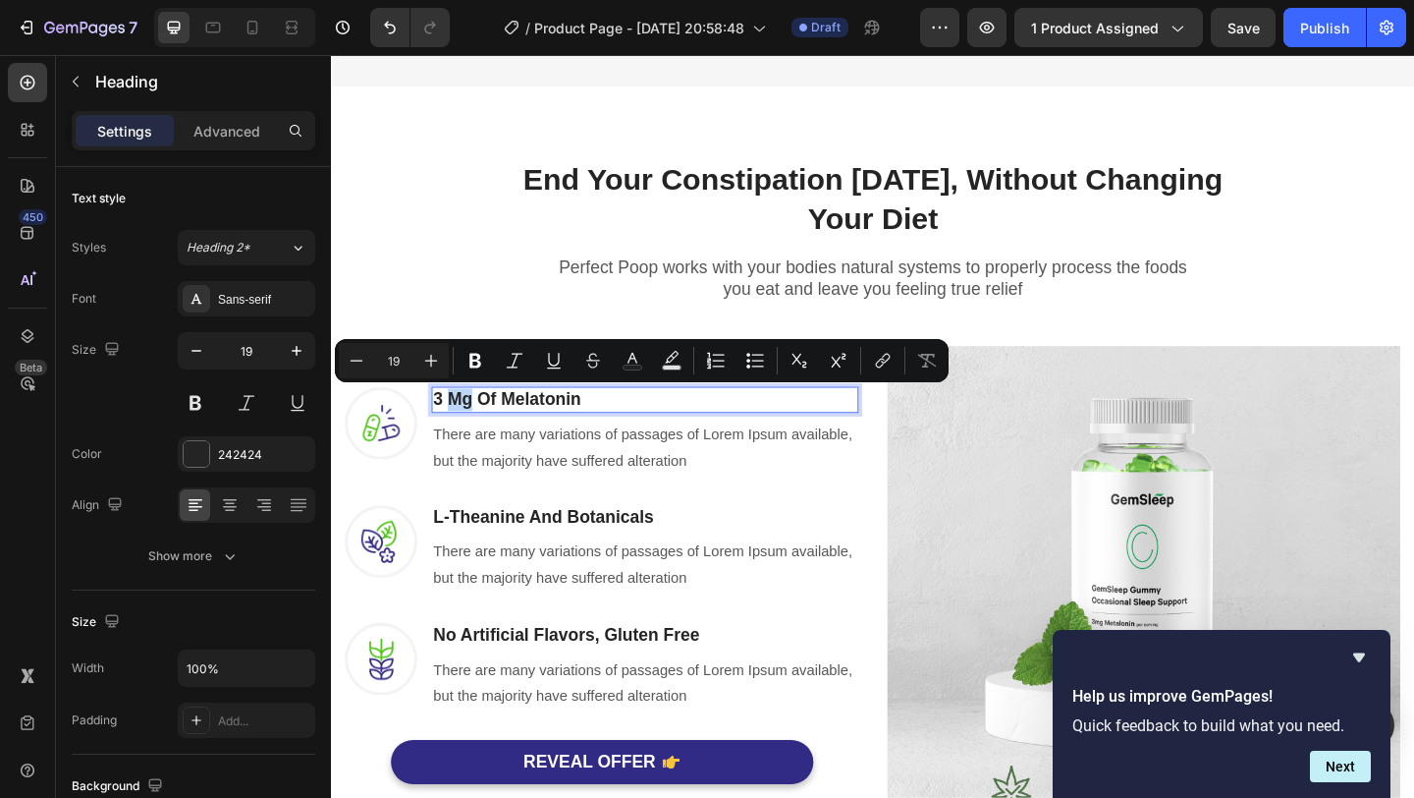
click at [471, 429] on p "3 Mg Of Melatonin" at bounding box center [672, 429] width 461 height 25
drag, startPoint x: 463, startPoint y: 429, endPoint x: 474, endPoint y: 431, distance: 11.9
click at [474, 431] on p "3 Mg Of Melatonin" at bounding box center [672, 429] width 461 height 25
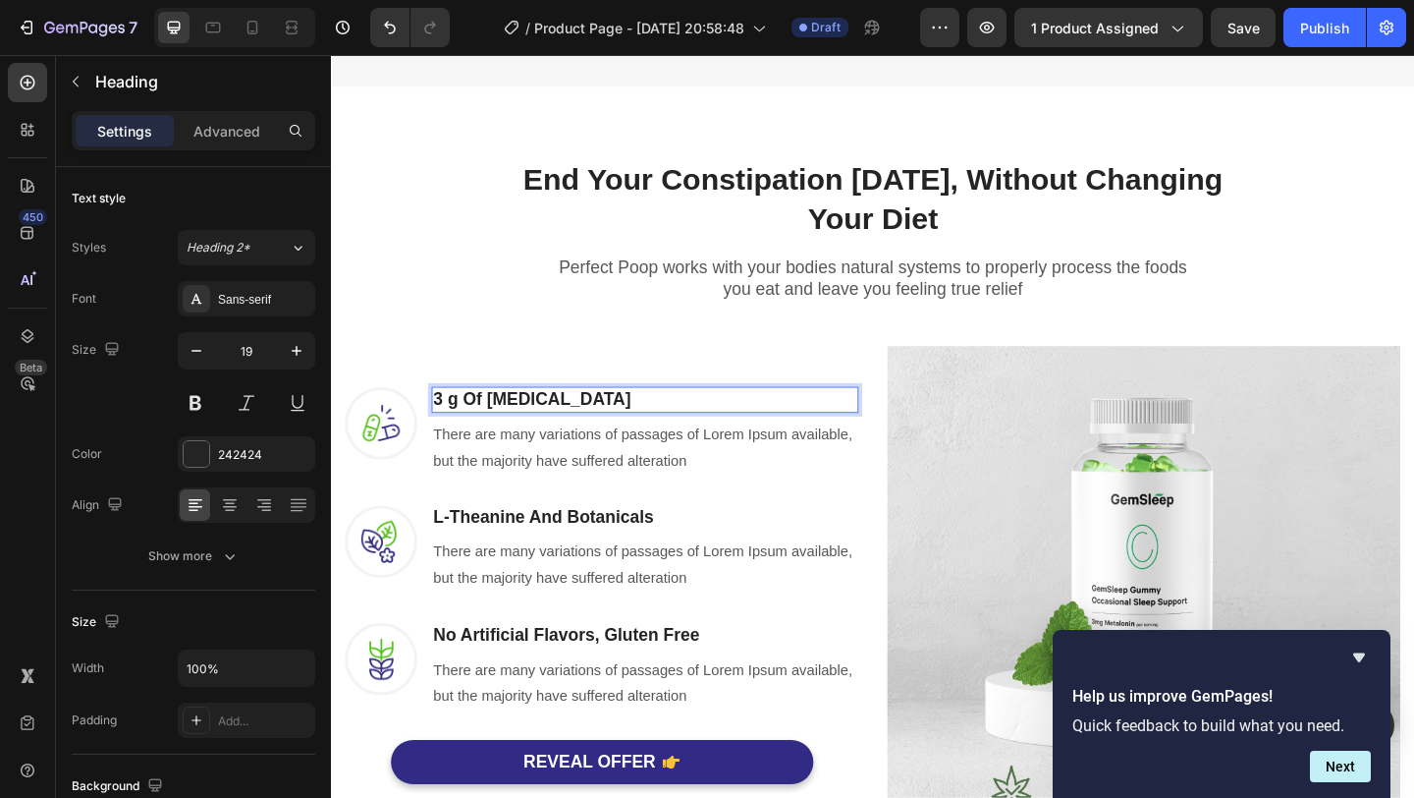
click at [467, 428] on p "3 g Of Melatonin" at bounding box center [672, 429] width 461 height 25
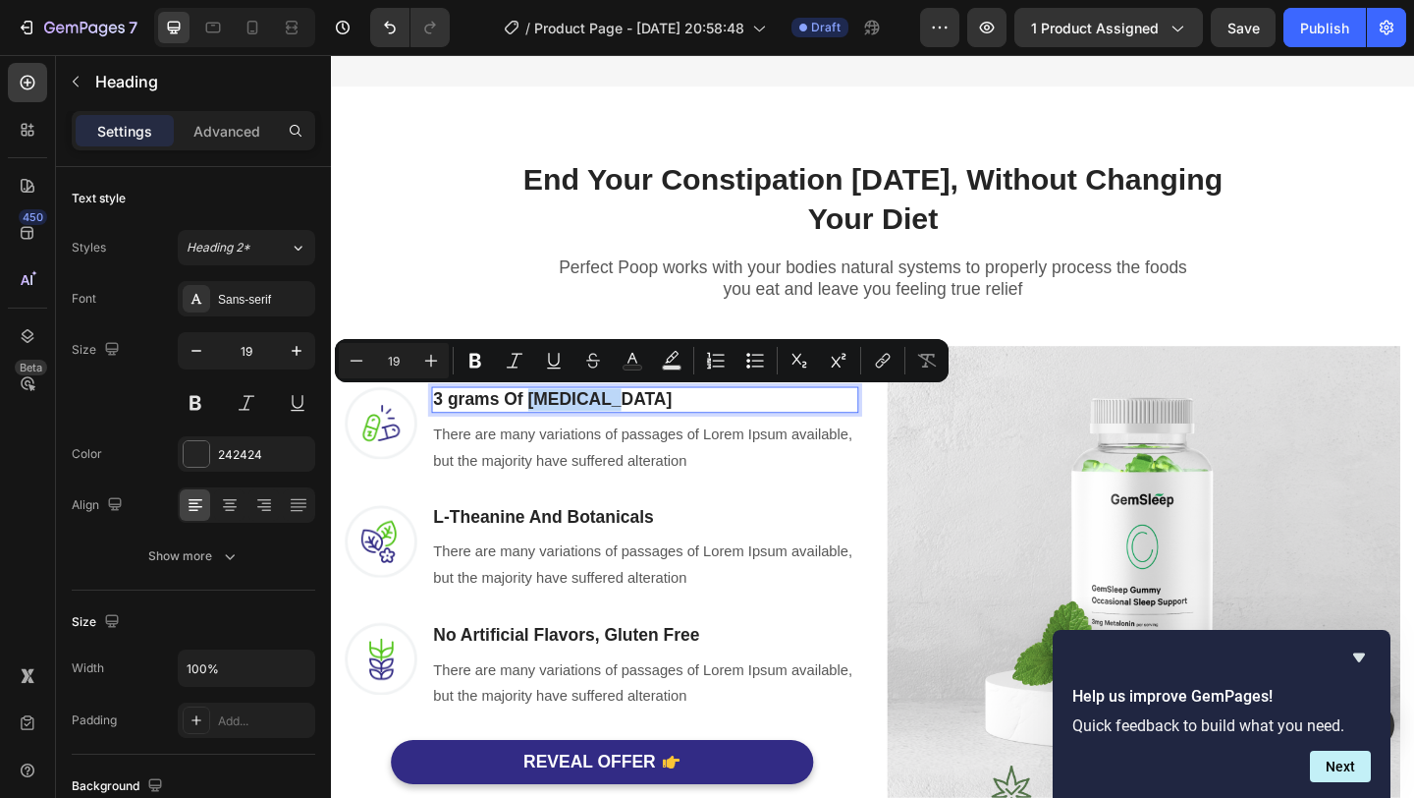
drag, startPoint x: 646, startPoint y: 429, endPoint x: 548, endPoint y: 423, distance: 98.4
click at [548, 423] on p "3 grams Of Melatonin" at bounding box center [672, 429] width 461 height 25
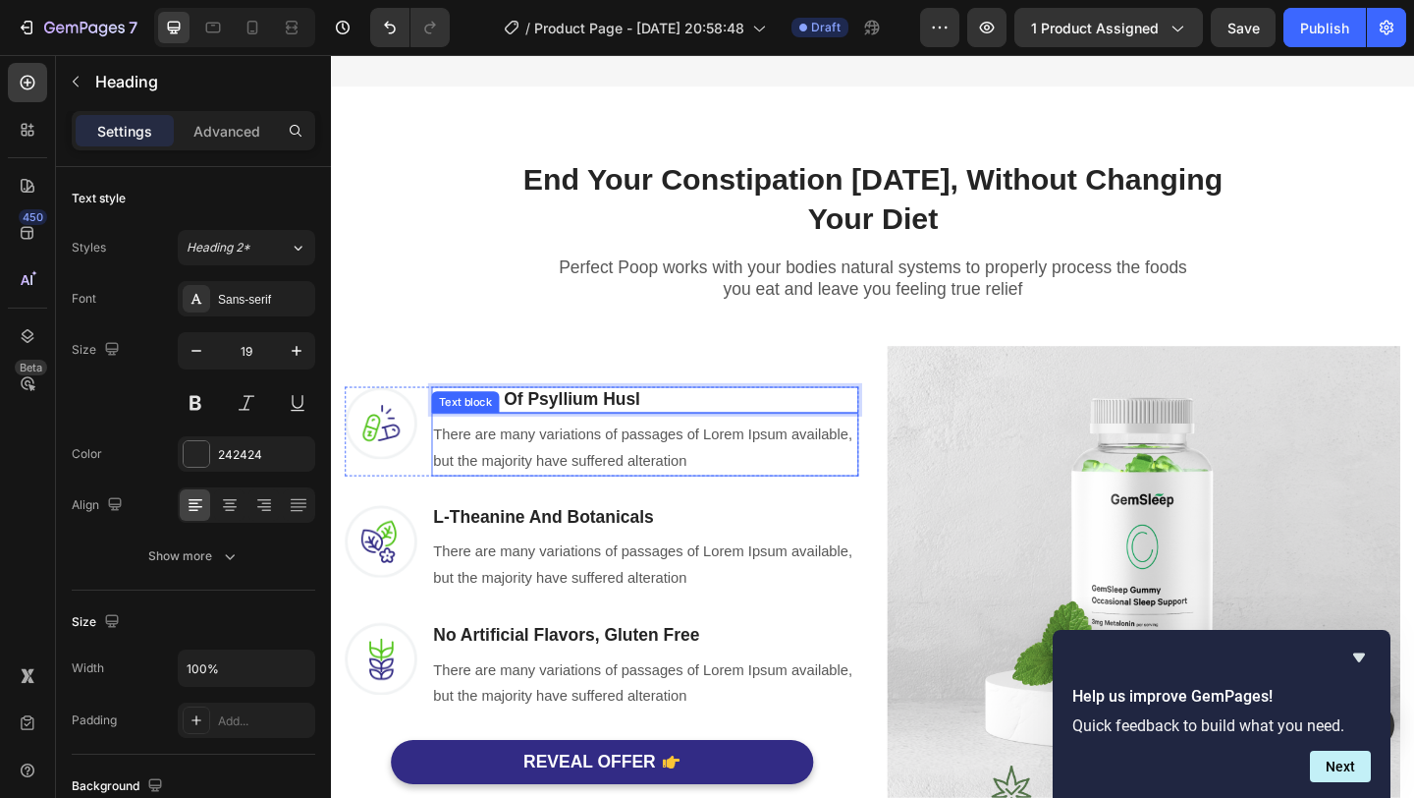
click at [689, 492] on p "There are many variations of passages of Lorem Ipsum available, but the majorit…" at bounding box center [672, 482] width 461 height 57
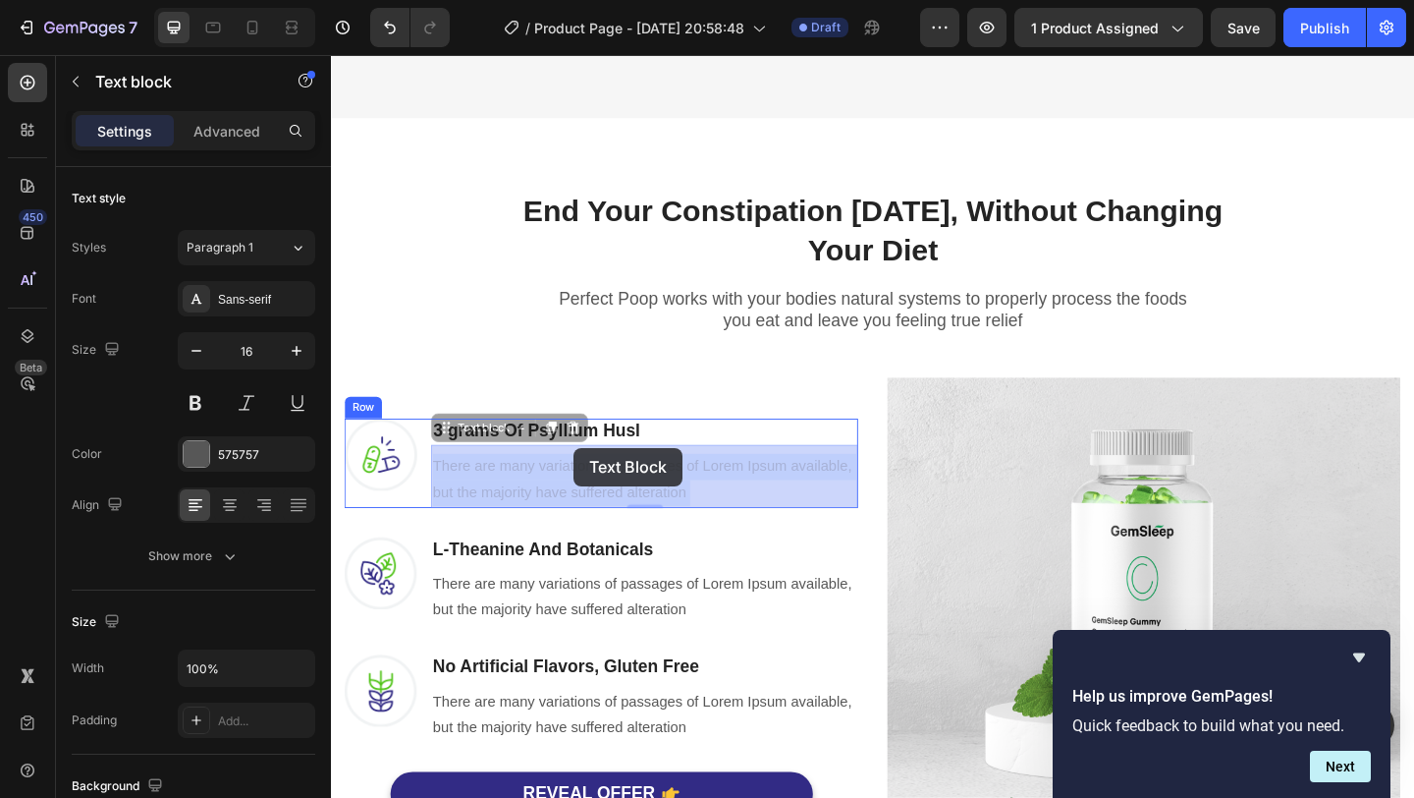
drag, startPoint x: 736, startPoint y: 496, endPoint x: 595, endPoint y: 482, distance: 141.1
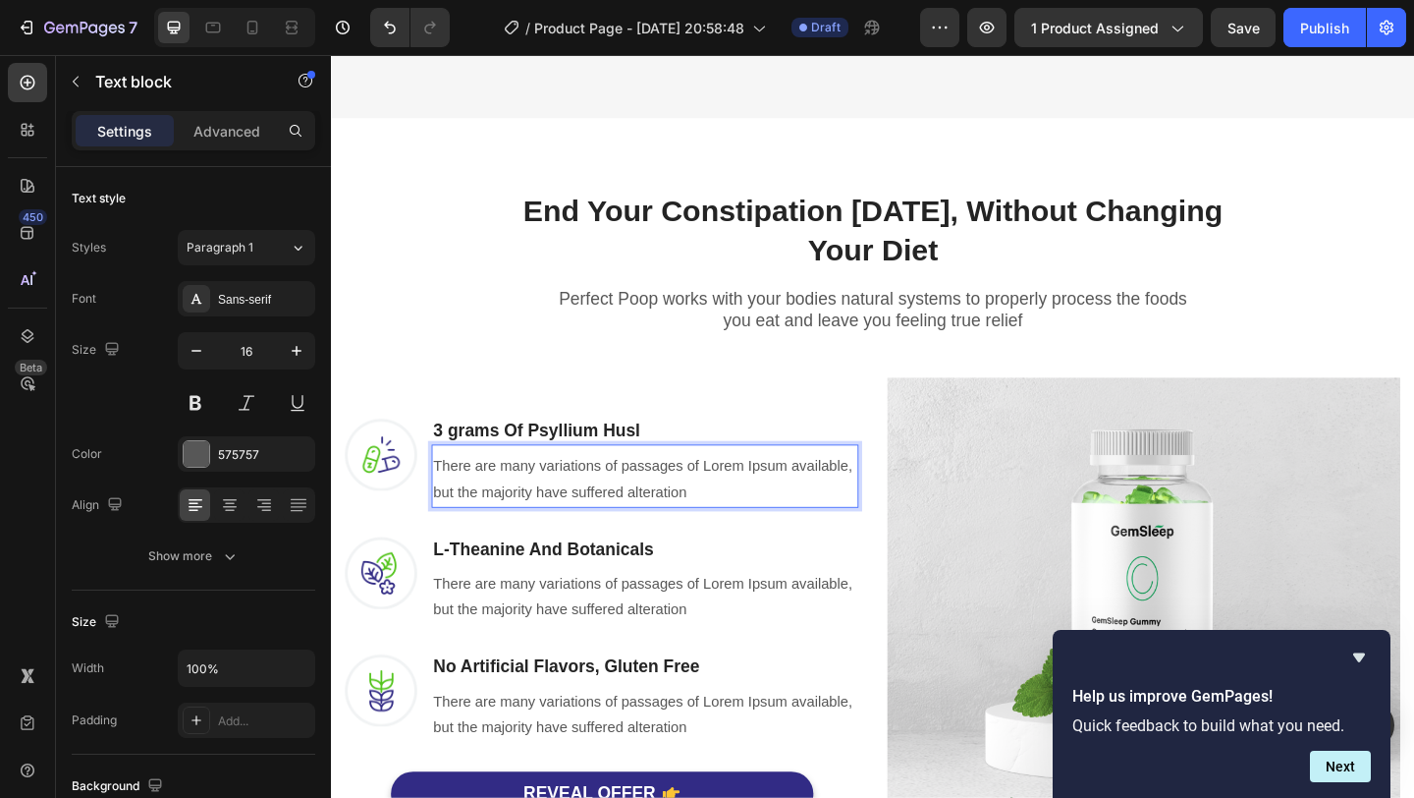
click at [727, 529] on p "There are many variations of passages of Lorem Ipsum available, but the majorit…" at bounding box center [672, 516] width 461 height 57
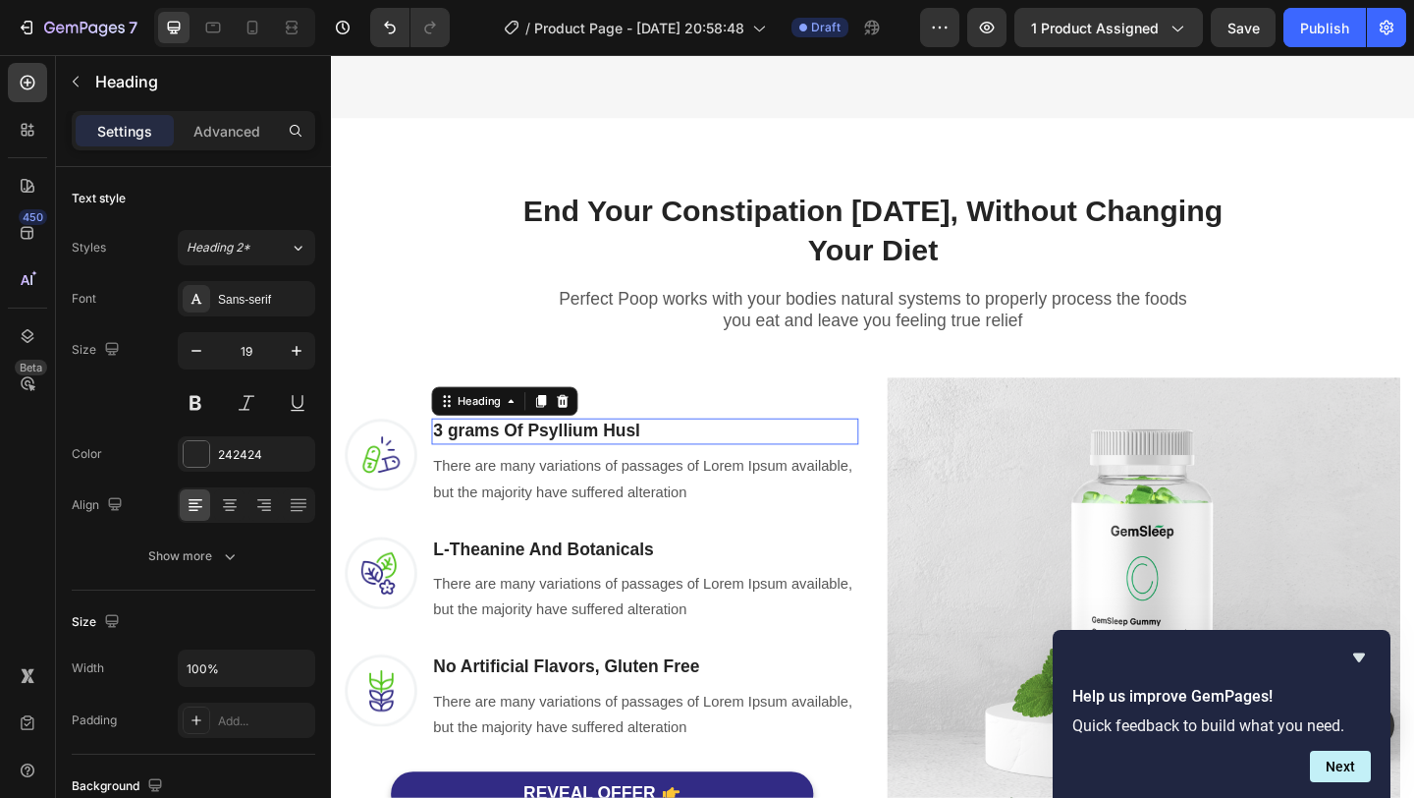
click at [659, 460] on p "3 grams Of Psyllium Husl" at bounding box center [672, 464] width 461 height 25
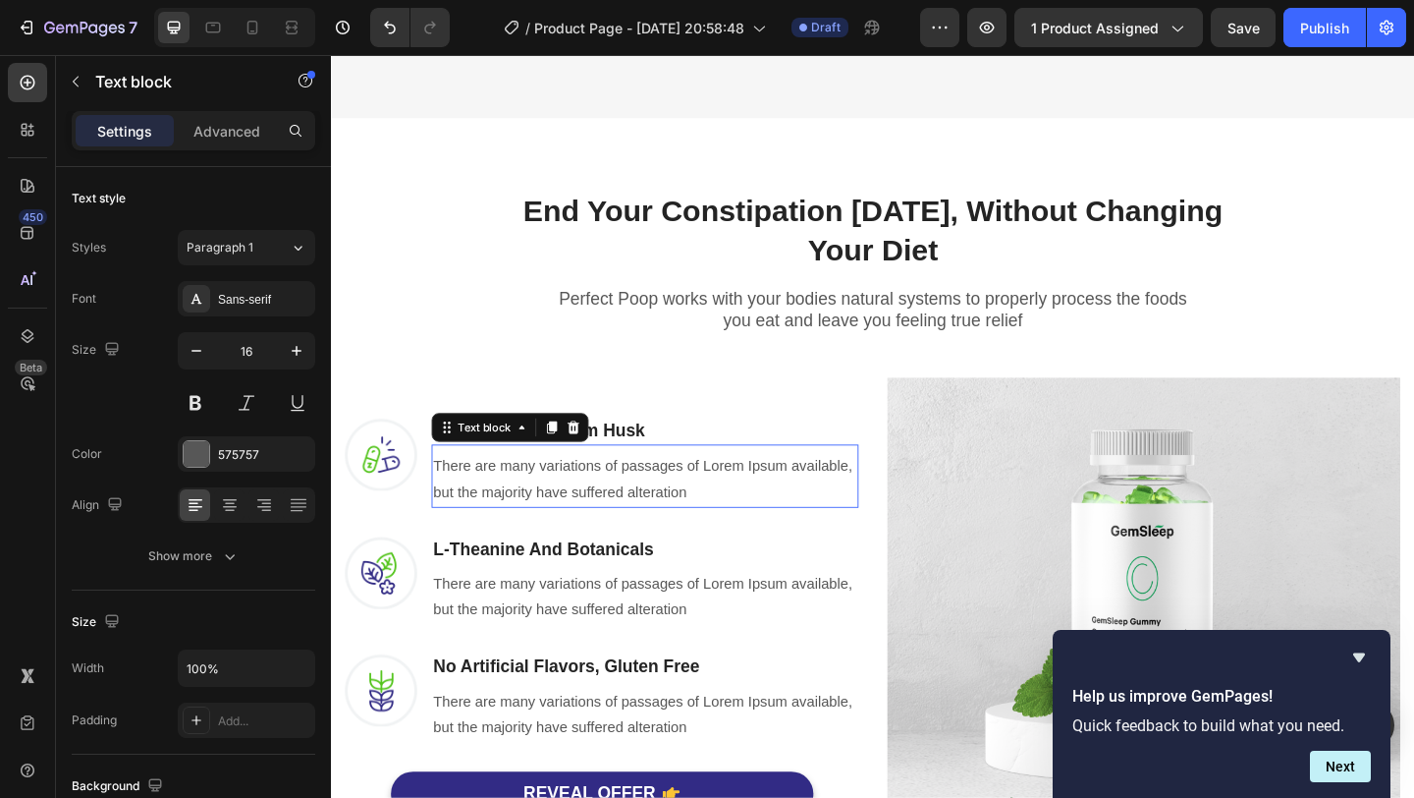
click at [718, 519] on p "There are many variations of passages of Lorem Ipsum available, but the majorit…" at bounding box center [672, 516] width 461 height 57
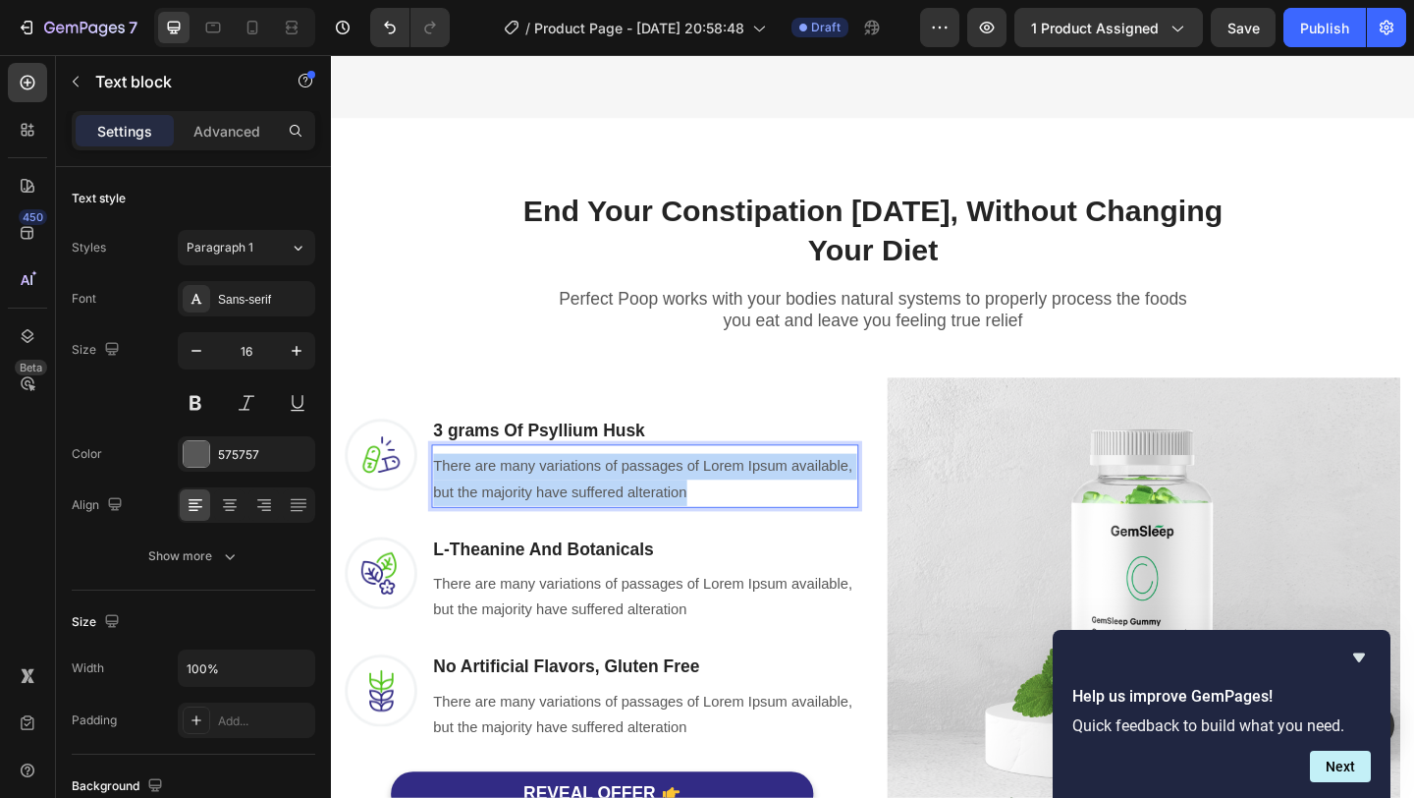
drag, startPoint x: 727, startPoint y: 533, endPoint x: 441, endPoint y: 488, distance: 289.4
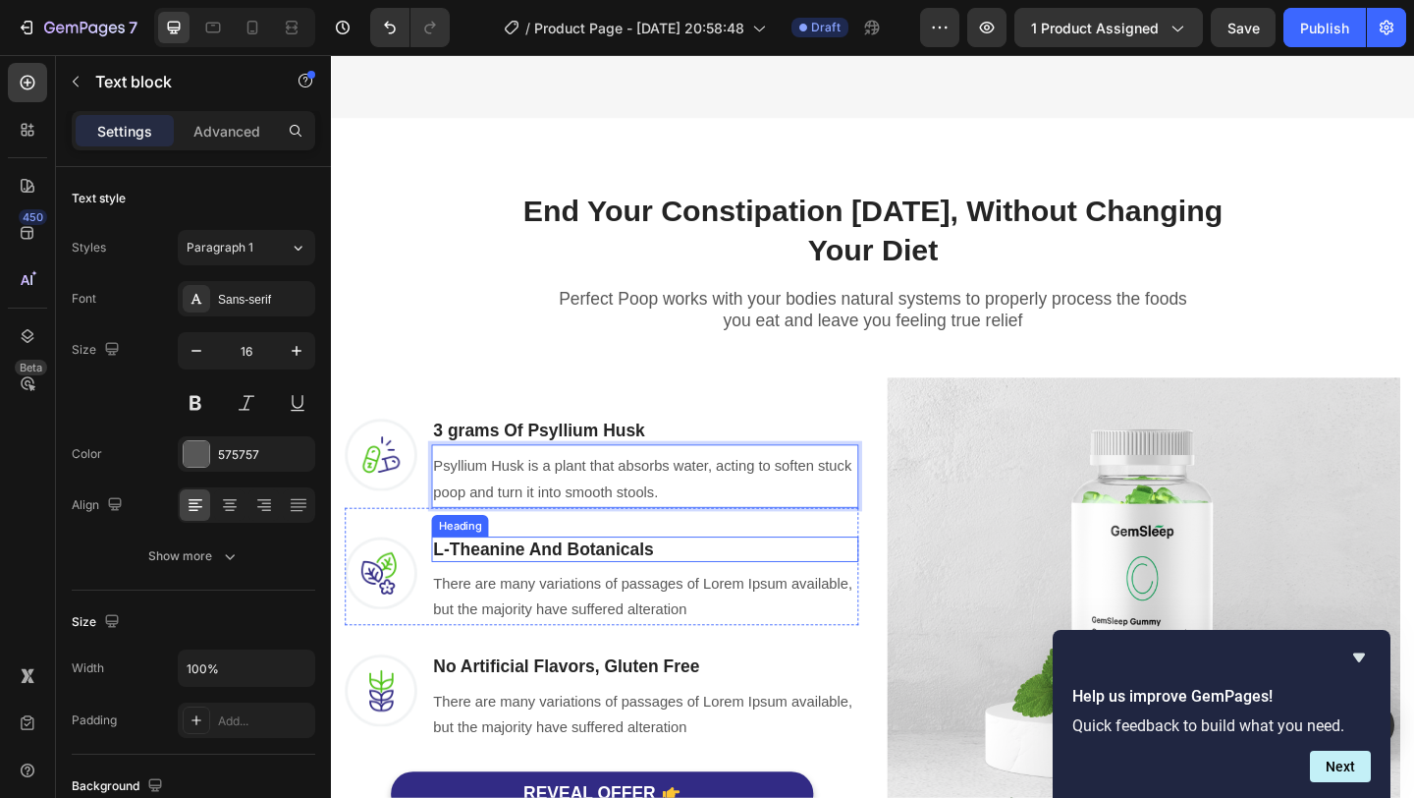
click at [520, 586] on p "L-Theanine And Botanicals" at bounding box center [672, 592] width 461 height 25
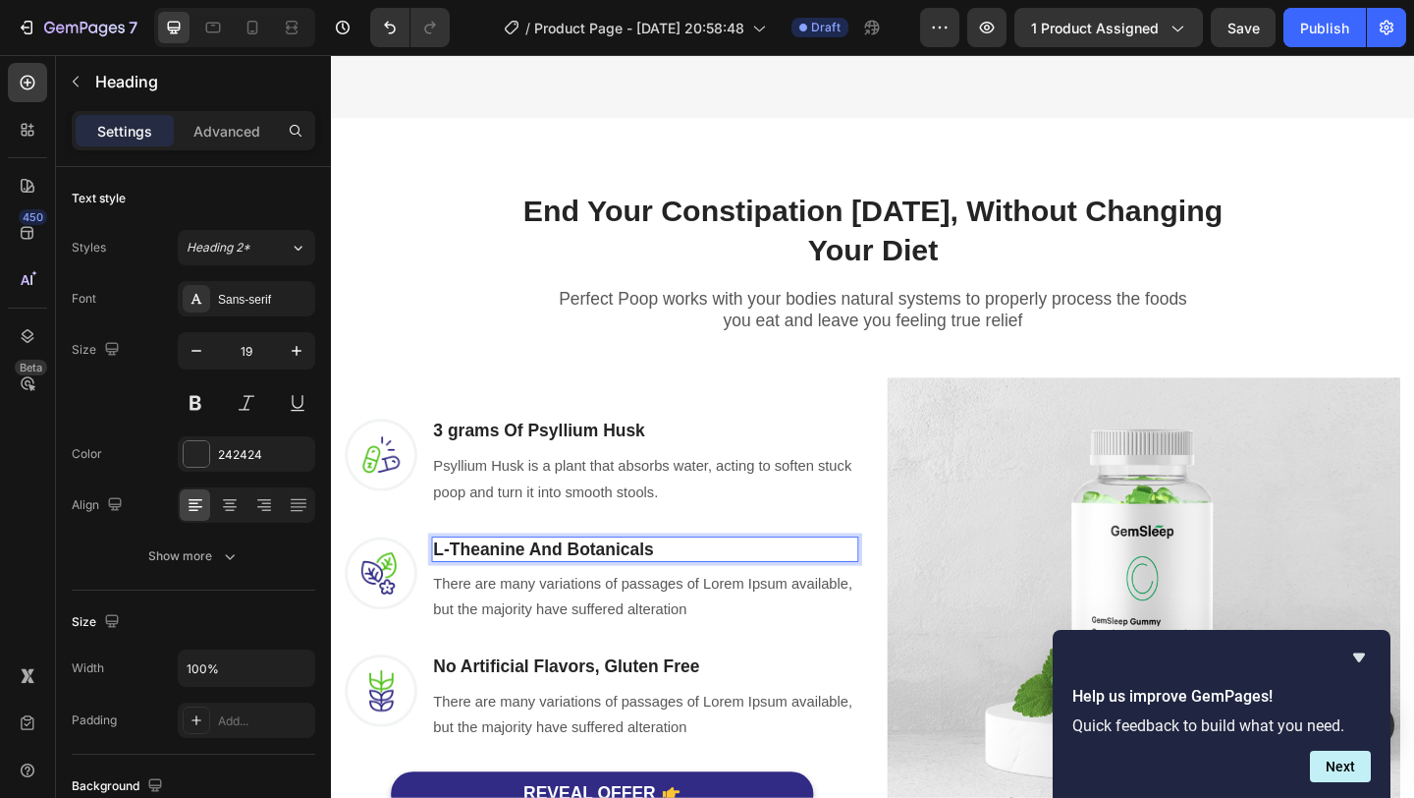
click at [624, 586] on p "L-Theanine And Botanicals" at bounding box center [672, 592] width 461 height 25
click at [584, 641] on p "There are many variations of passages of Lorem Ipsum available, but the majorit…" at bounding box center [672, 644] width 461 height 57
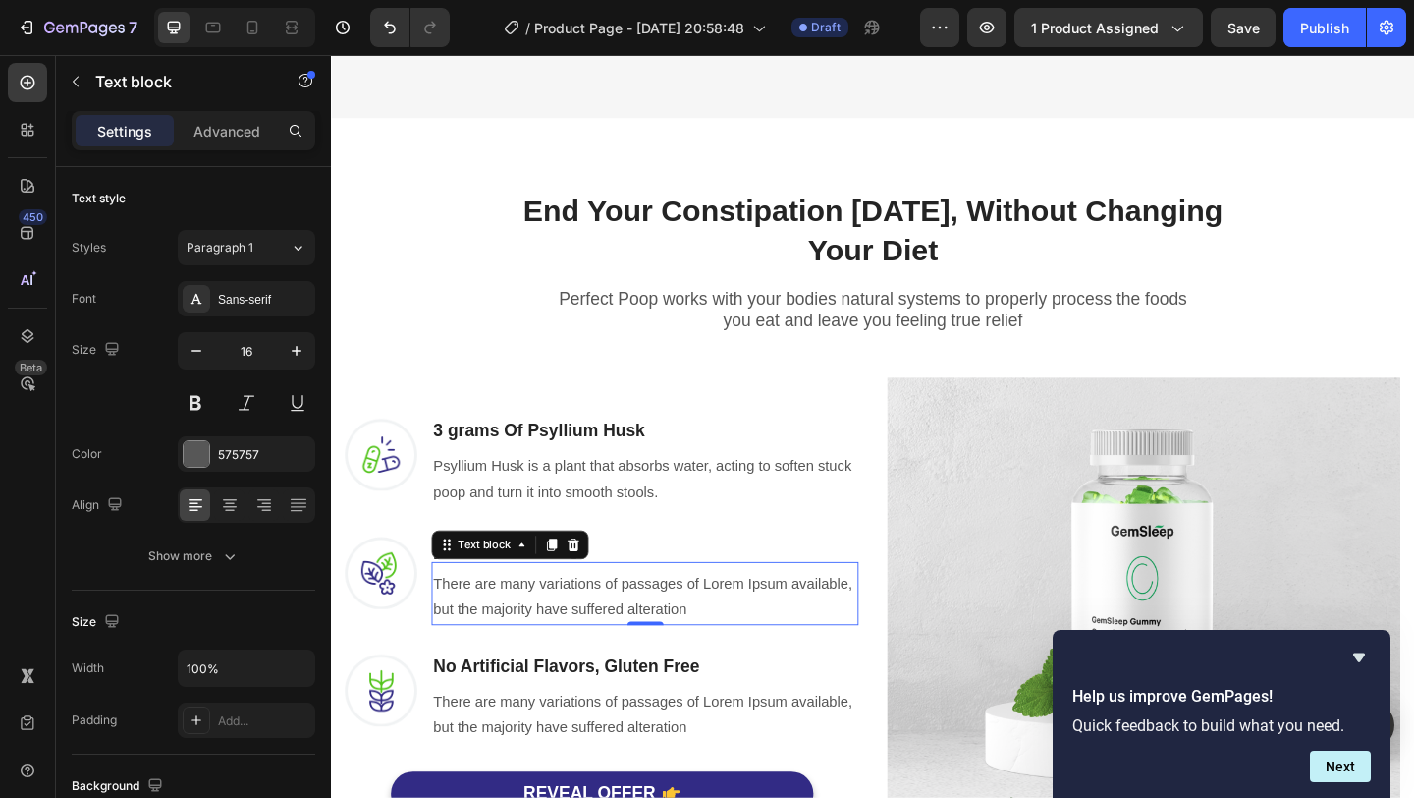
click at [584, 641] on p "There are many variations of passages of Lorem Ipsum available, but the majorit…" at bounding box center [672, 644] width 461 height 57
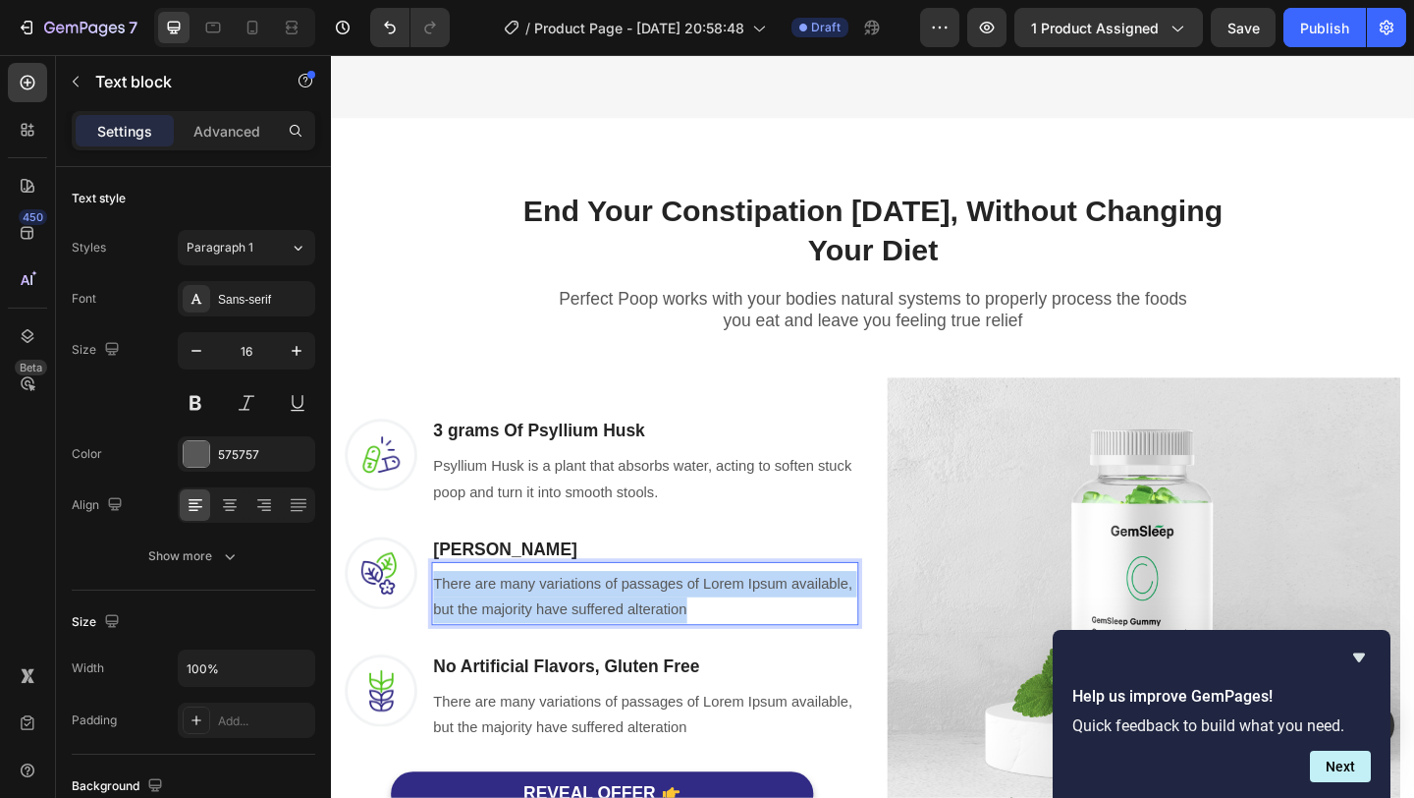
click at [584, 641] on p "There are many variations of passages of Lorem Ipsum available, but the majorit…" at bounding box center [672, 644] width 461 height 57
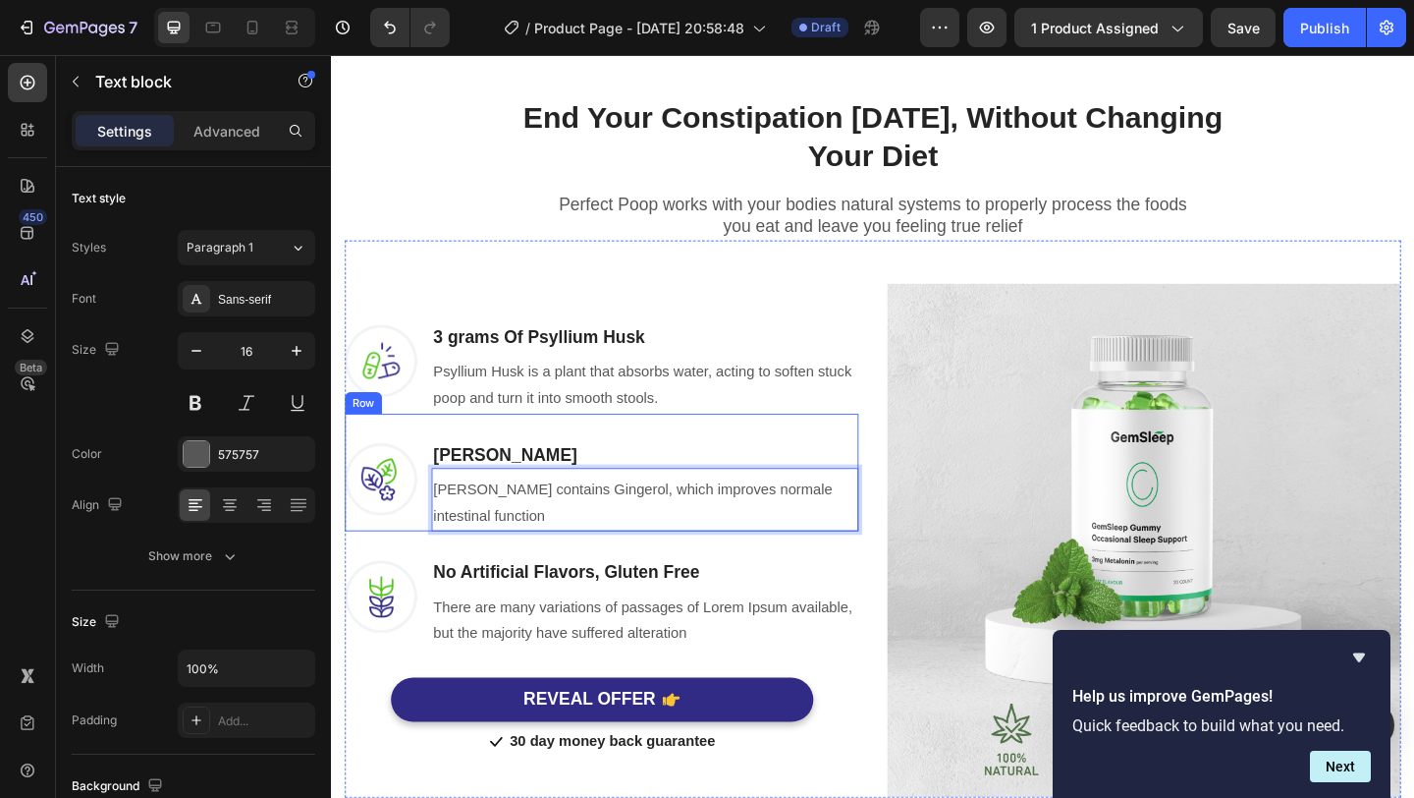
scroll to position [986, 0]
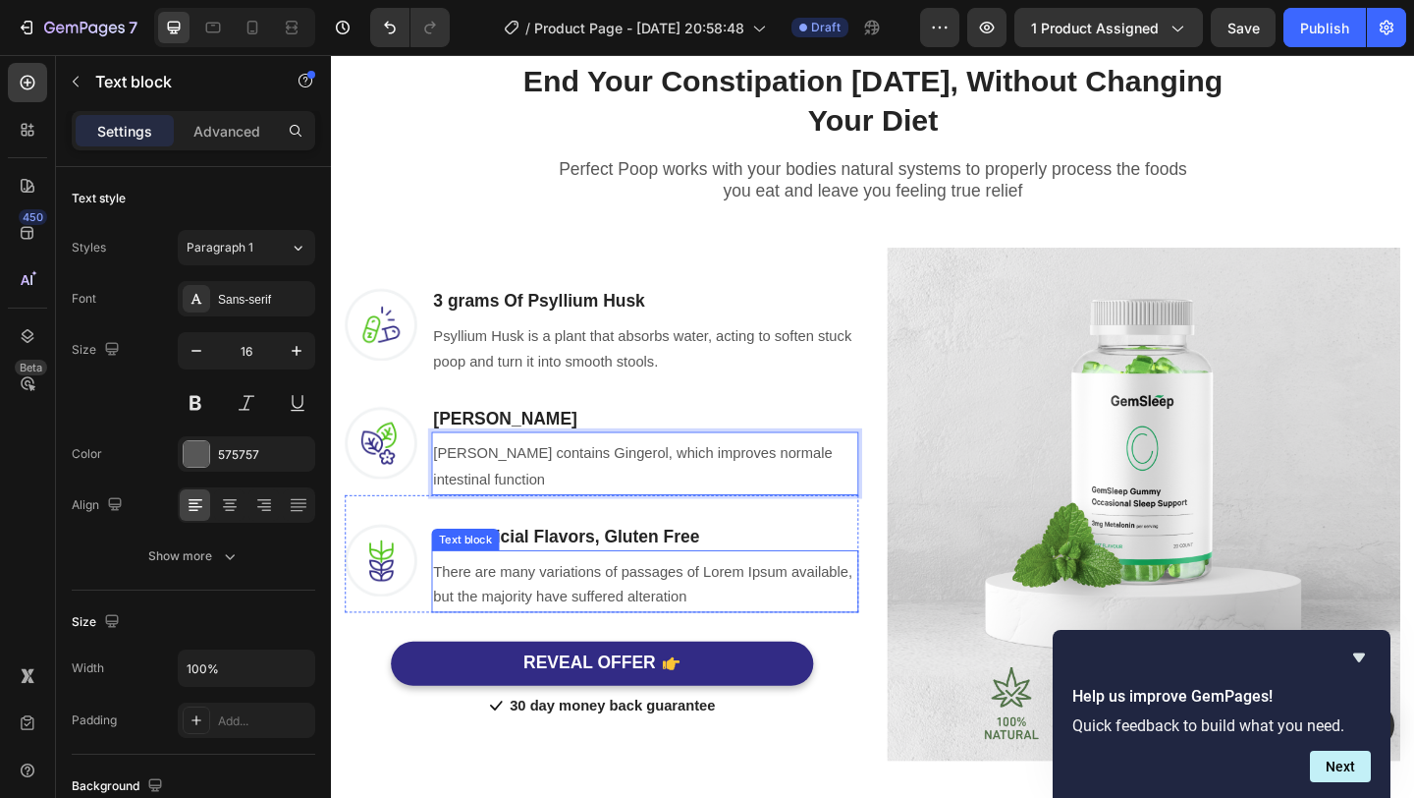
click at [635, 626] on p "There are many variations of passages of Lorem Ipsum available, but the majorit…" at bounding box center [672, 631] width 461 height 57
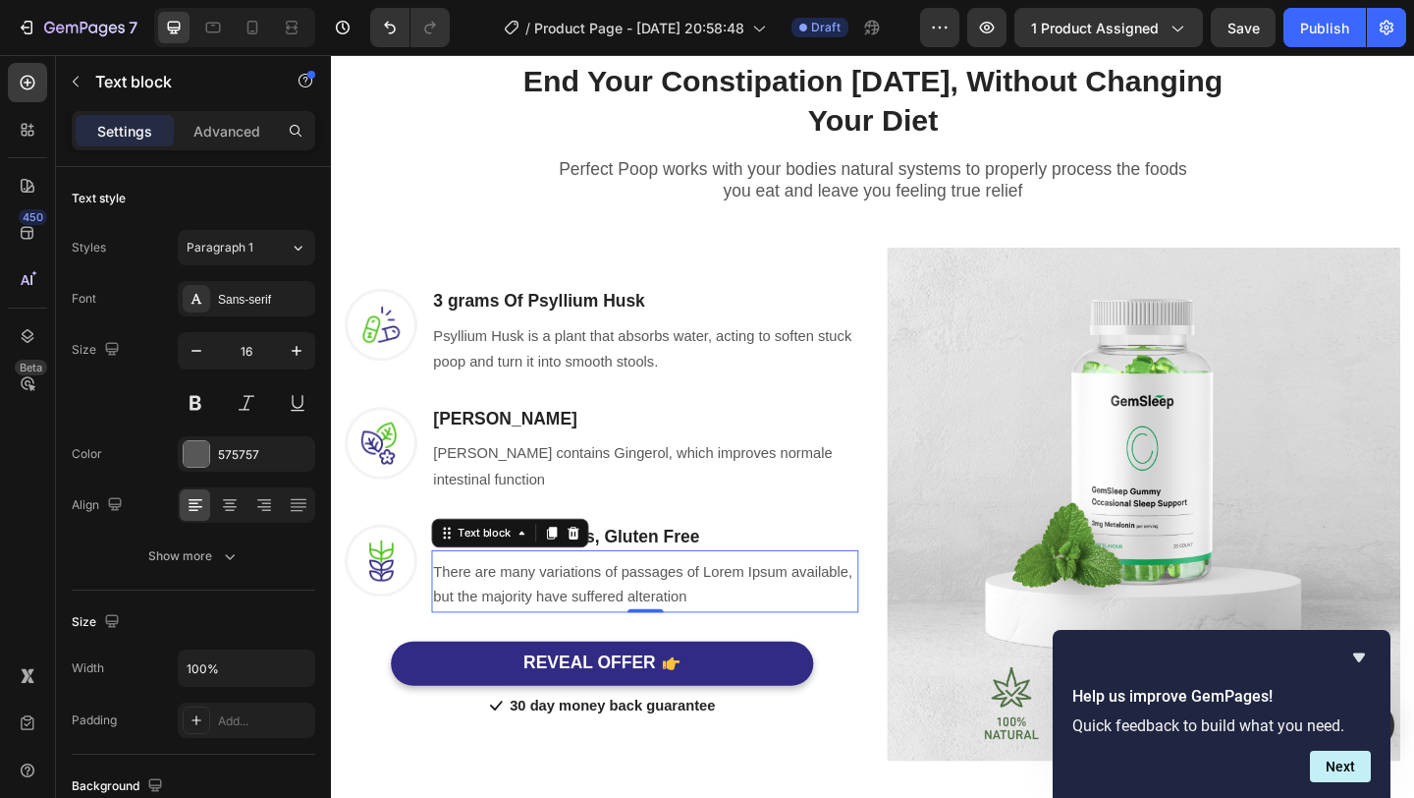
click at [635, 626] on p "There are many variations of passages of Lorem Ipsum available, but the majorit…" at bounding box center [672, 631] width 461 height 57
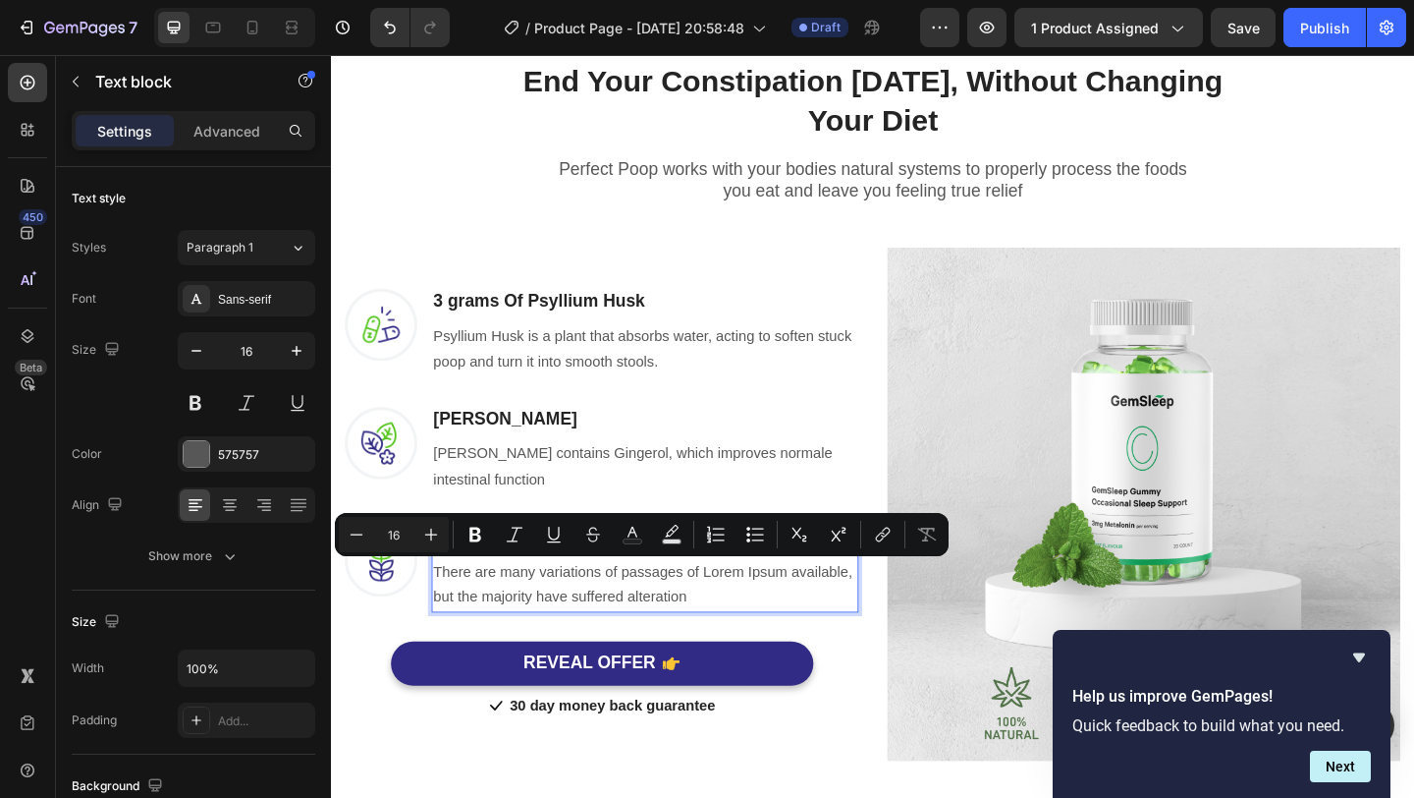
click at [724, 648] on p "There are many variations of passages of Lorem Ipsum available, but the majorit…" at bounding box center [672, 631] width 461 height 57
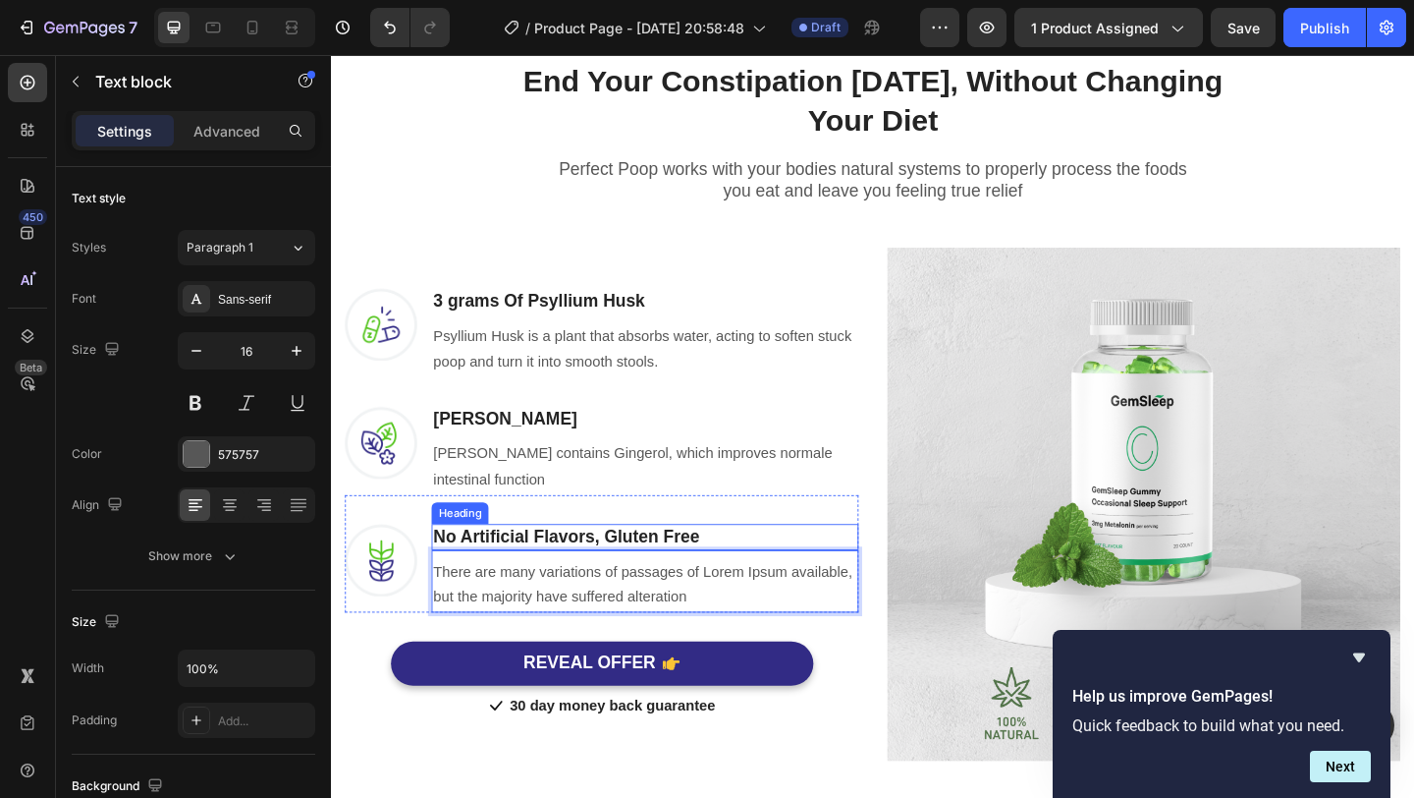
click at [677, 579] on p "No Artificial Flavors, Gluten Free" at bounding box center [672, 579] width 461 height 25
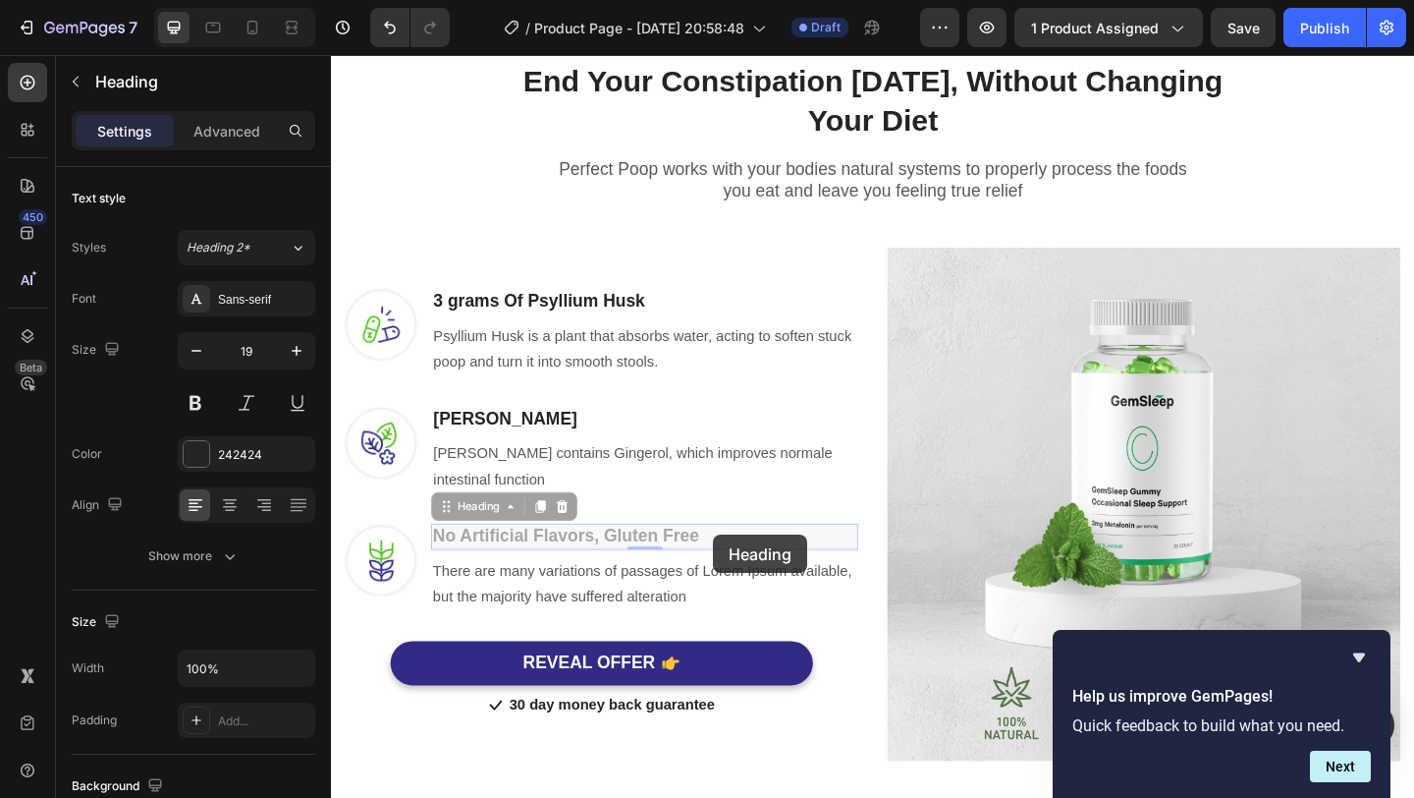
scroll to position [972, 0]
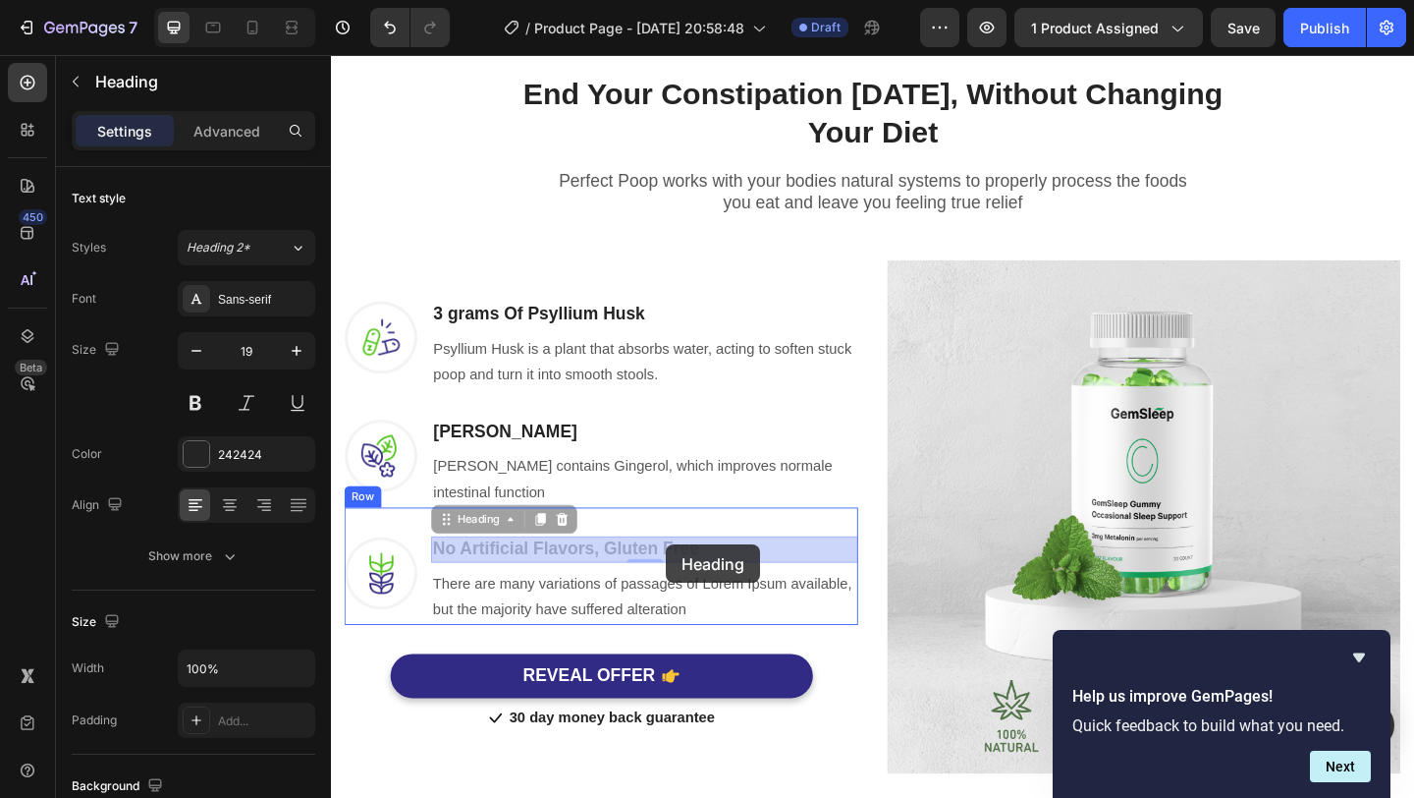
drag, startPoint x: 747, startPoint y: 577, endPoint x: 695, endPoint y: 587, distance: 53.2
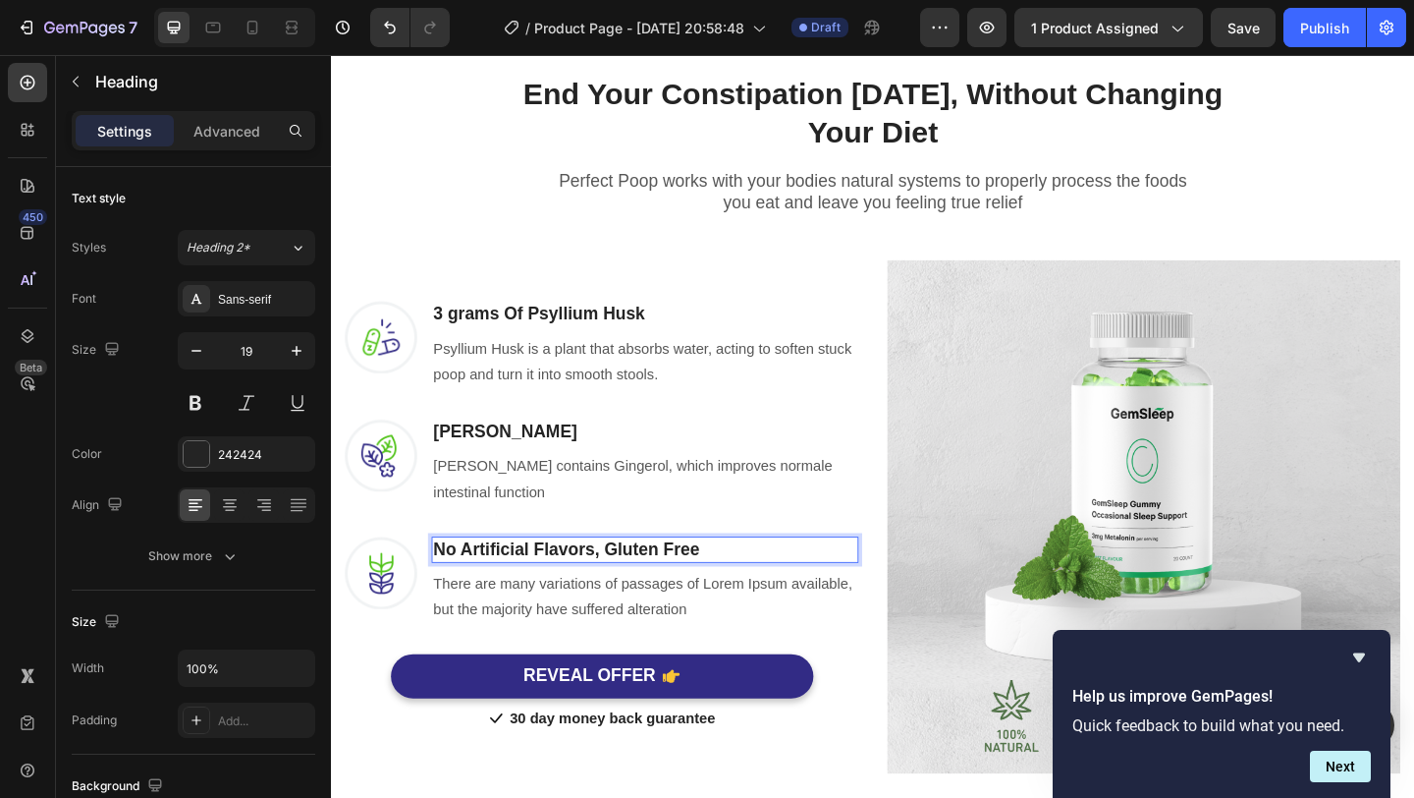
click at [705, 591] on p "No Artificial Flavors, Gluten Free" at bounding box center [672, 592] width 461 height 25
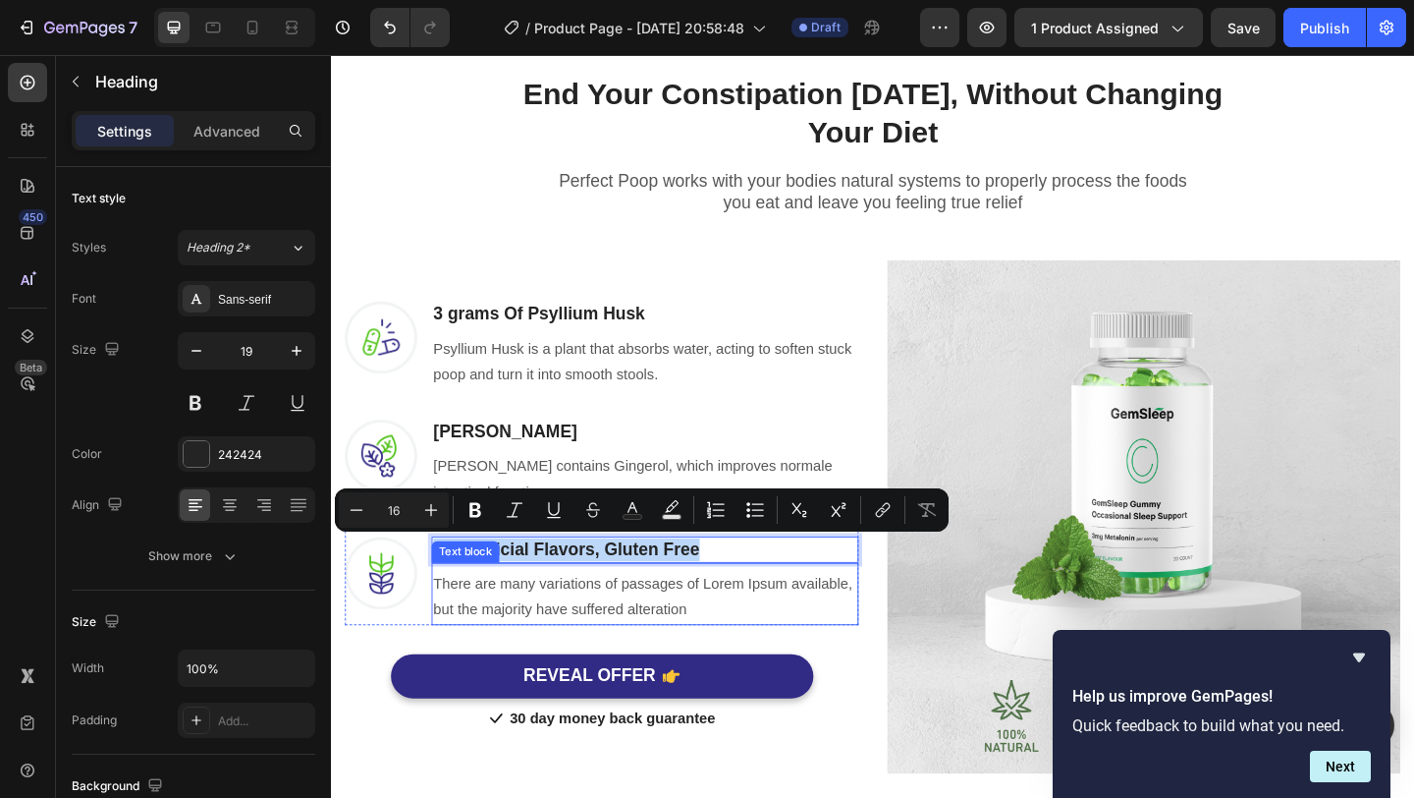
click at [767, 643] on p "There are many variations of passages of Lorem Ipsum available, but the majorit…" at bounding box center [672, 645] width 461 height 57
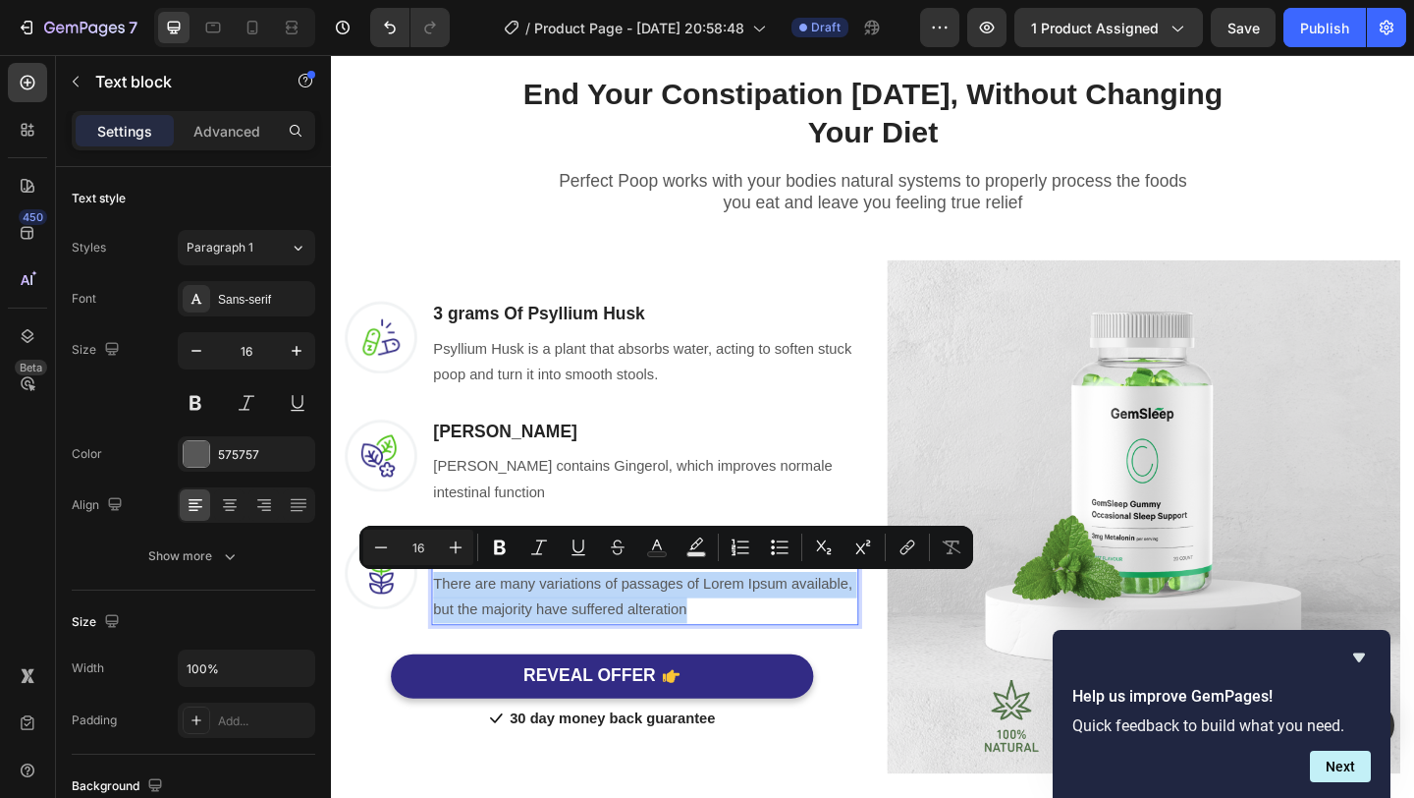
drag, startPoint x: 725, startPoint y: 653, endPoint x: 446, endPoint y: 624, distance: 280.5
click at [446, 624] on p "There are many variations of passages of Lorem Ipsum available, but the majorit…" at bounding box center [672, 645] width 461 height 57
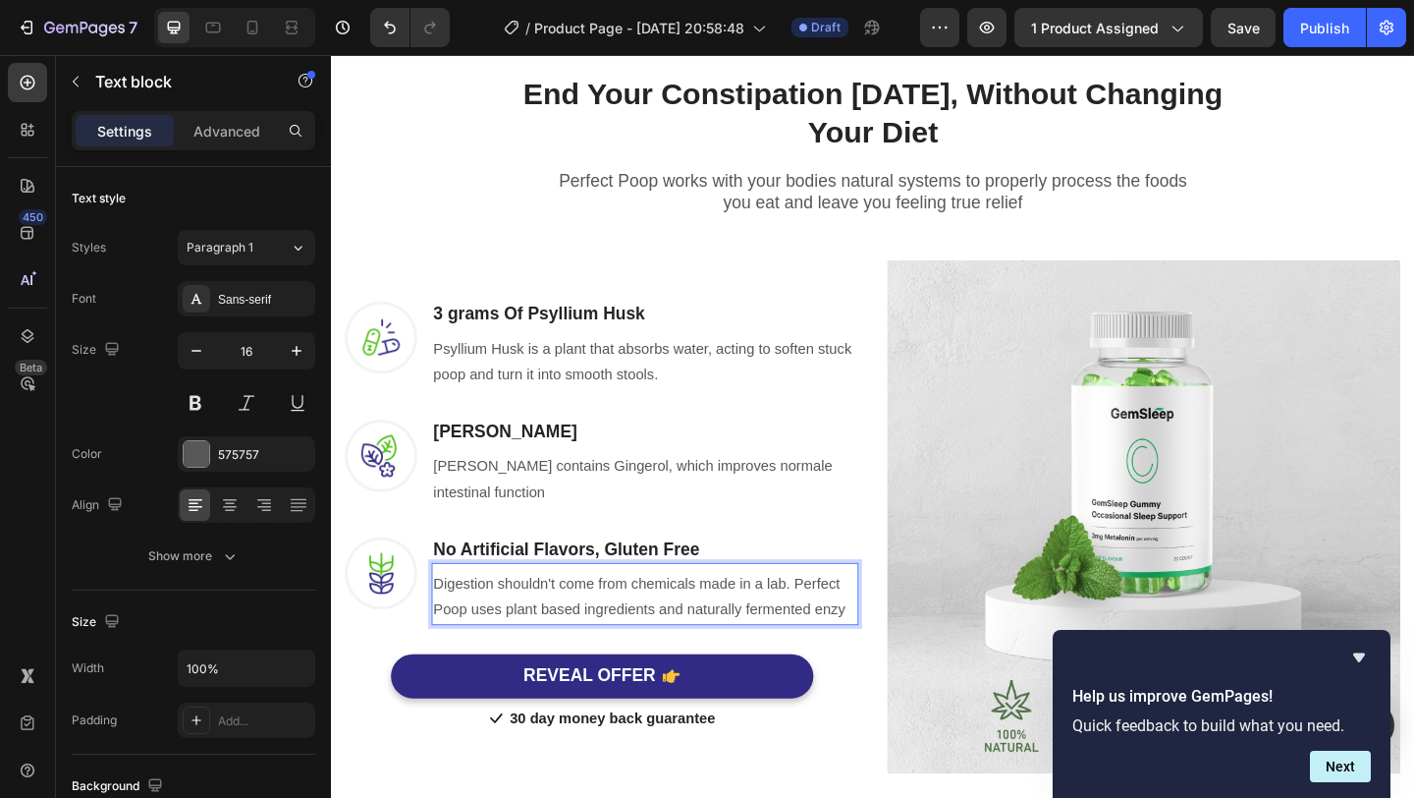
scroll to position [959, 0]
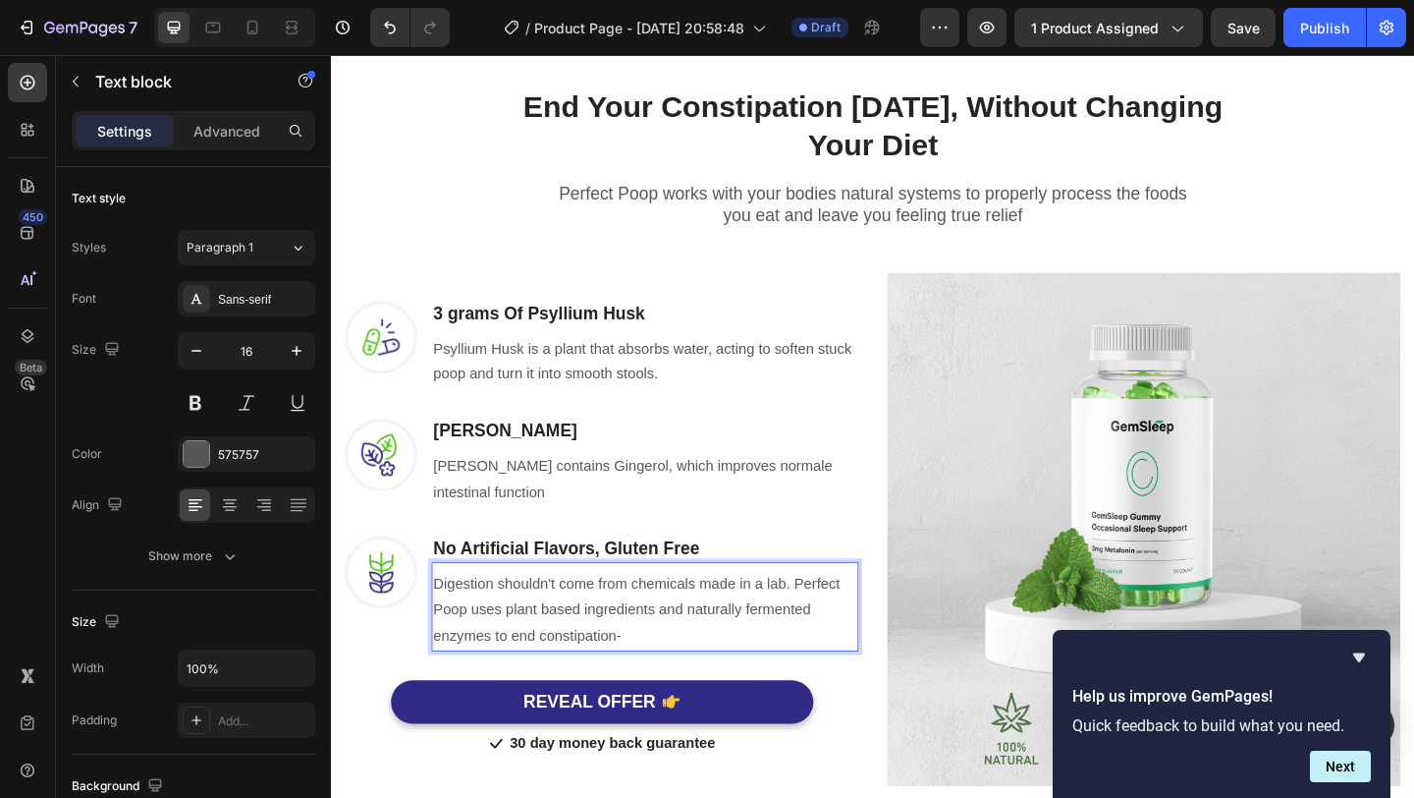
click at [773, 660] on p "Digestion shouldn't come from chemicals made in a lab. Perfect Poop uses plant …" at bounding box center [672, 658] width 461 height 84
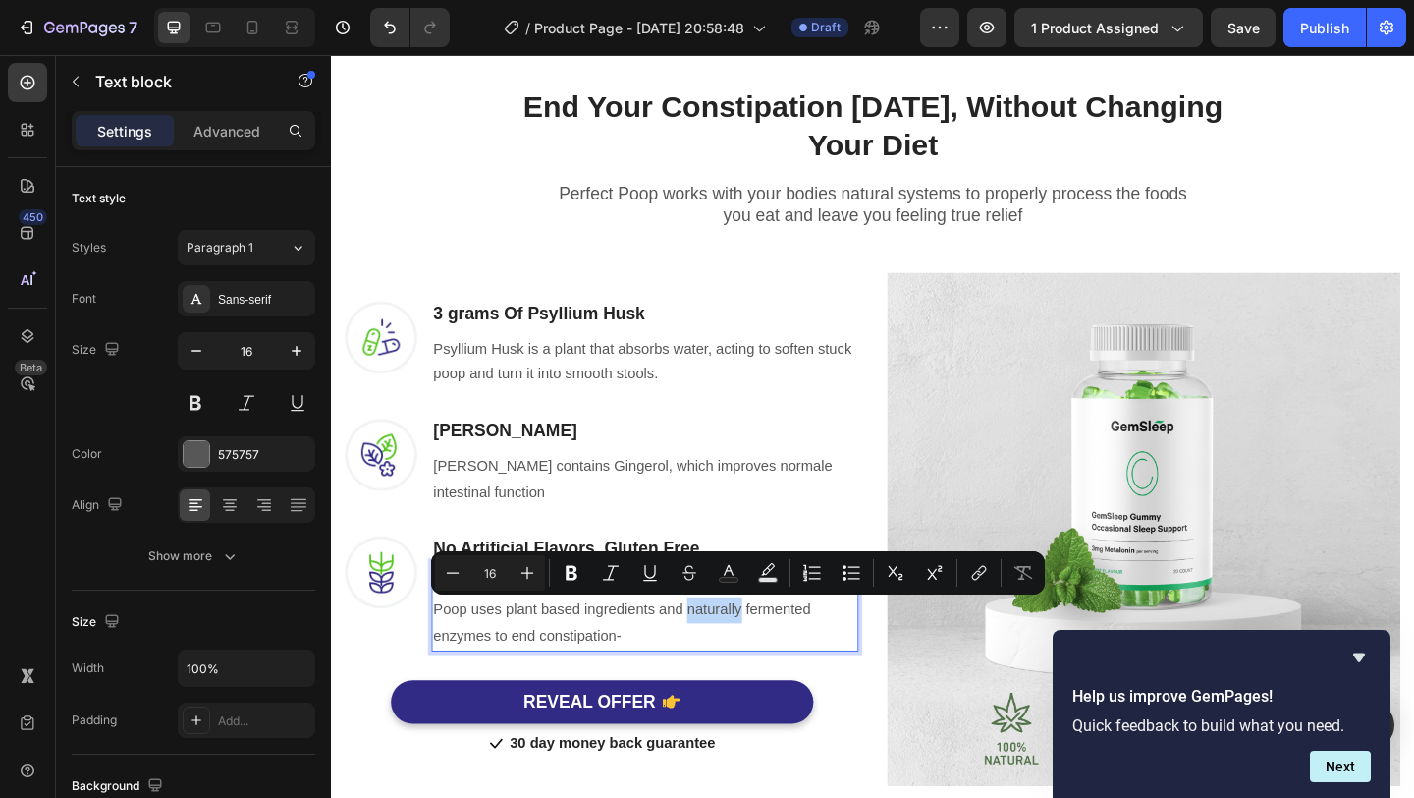
drag, startPoint x: 778, startPoint y: 659, endPoint x: 721, endPoint y: 657, distance: 57.0
click at [721, 657] on p "Digestion shouldn't come from chemicals made in a lab. Perfect Poop uses plant …" at bounding box center [672, 658] width 461 height 84
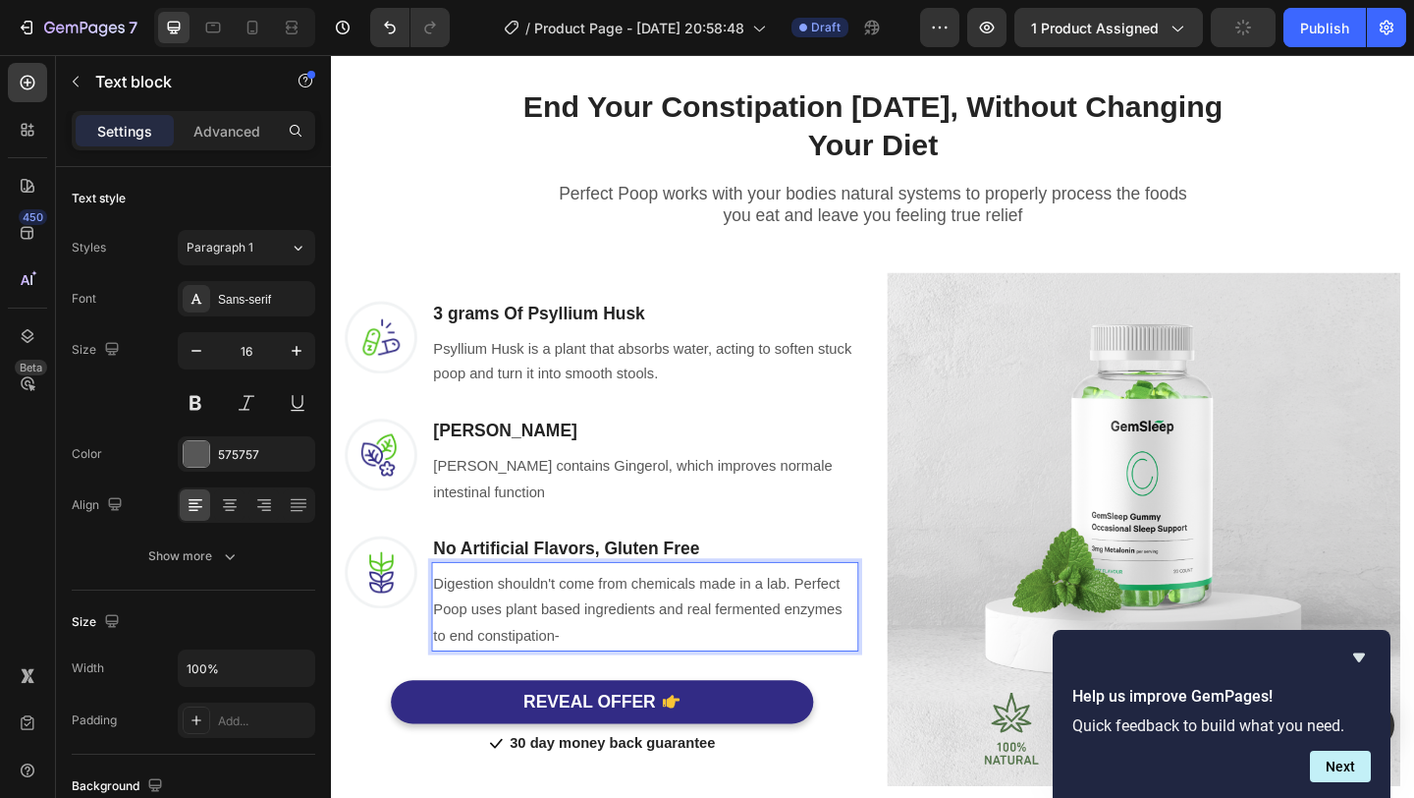
click at [663, 682] on p "Digestion shouldn't come from chemicals made in a lab. Perfect Poop uses plant …" at bounding box center [672, 658] width 461 height 84
click at [251, 396] on button at bounding box center [246, 402] width 35 height 35
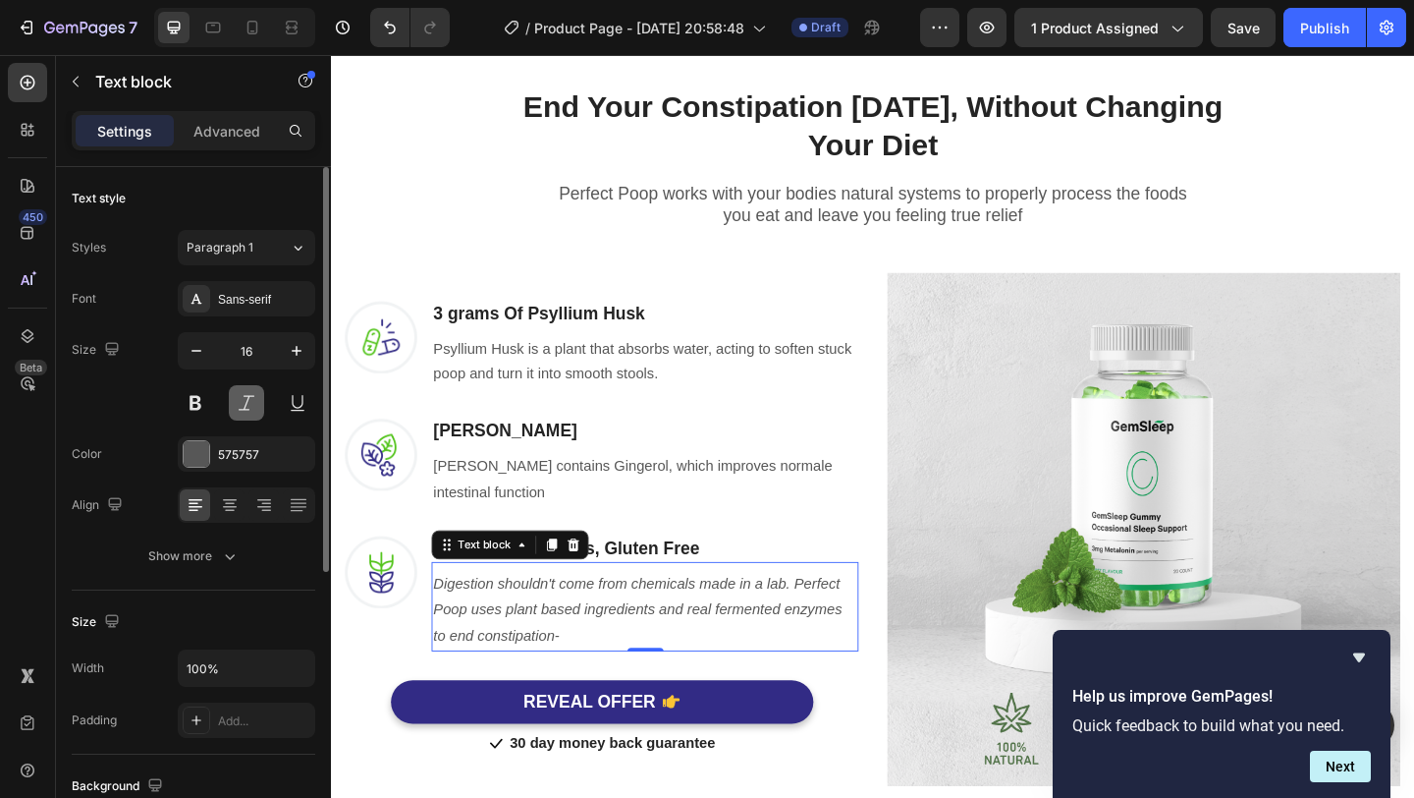
click at [251, 396] on button at bounding box center [246, 402] width 35 height 35
click at [251, 405] on button at bounding box center [246, 402] width 35 height 35
click at [611, 689] on p "Digestion shouldn't come from chemicals made in a lab. Perfect Poop uses plant …" at bounding box center [672, 658] width 461 height 84
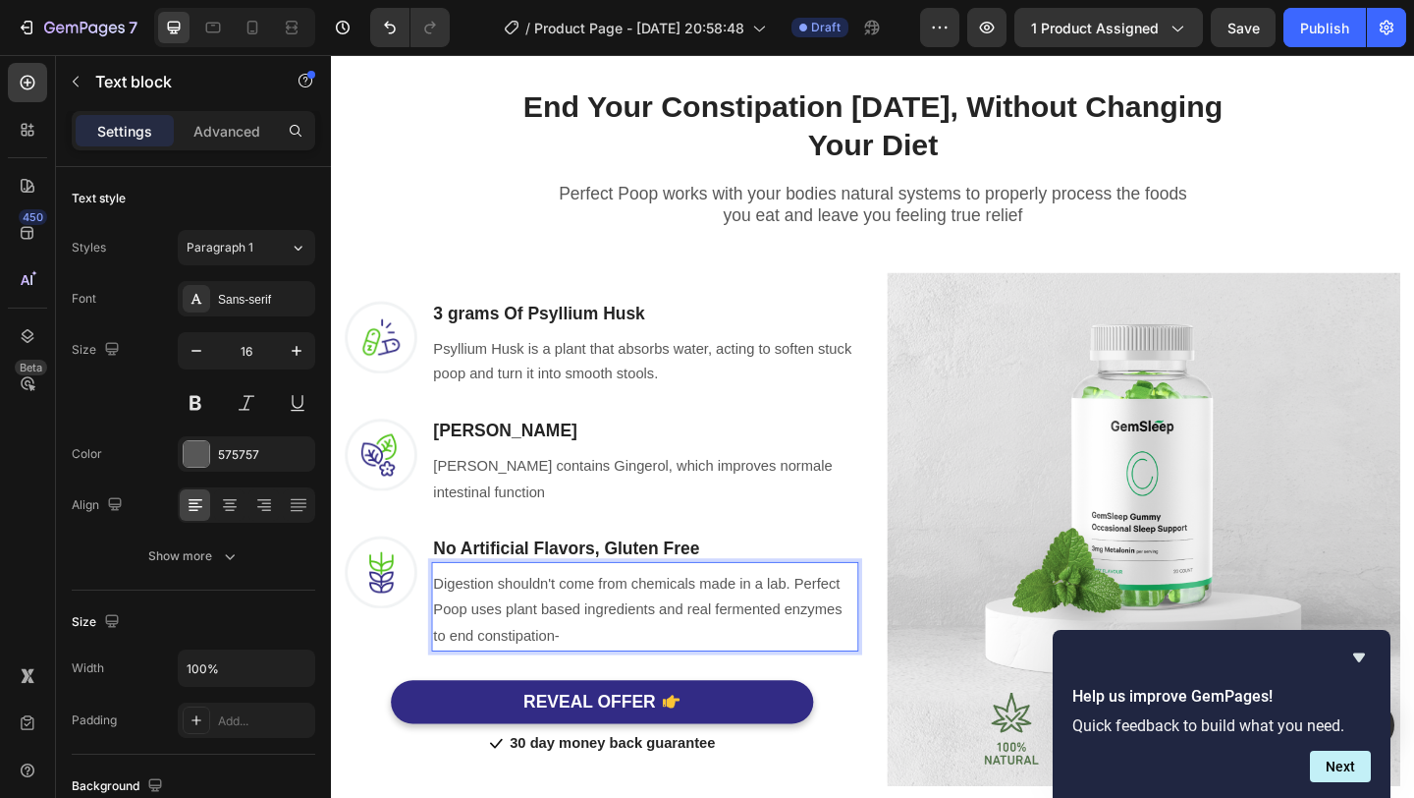
click at [611, 689] on p "Digestion shouldn't come from chemicals made in a lab. Perfect Poop uses plant …" at bounding box center [672, 658] width 461 height 84
click at [629, 685] on p "Digestion shouldn't come from chemicals made in a lab. Perfect Poop uses plant …" at bounding box center [672, 658] width 461 height 84
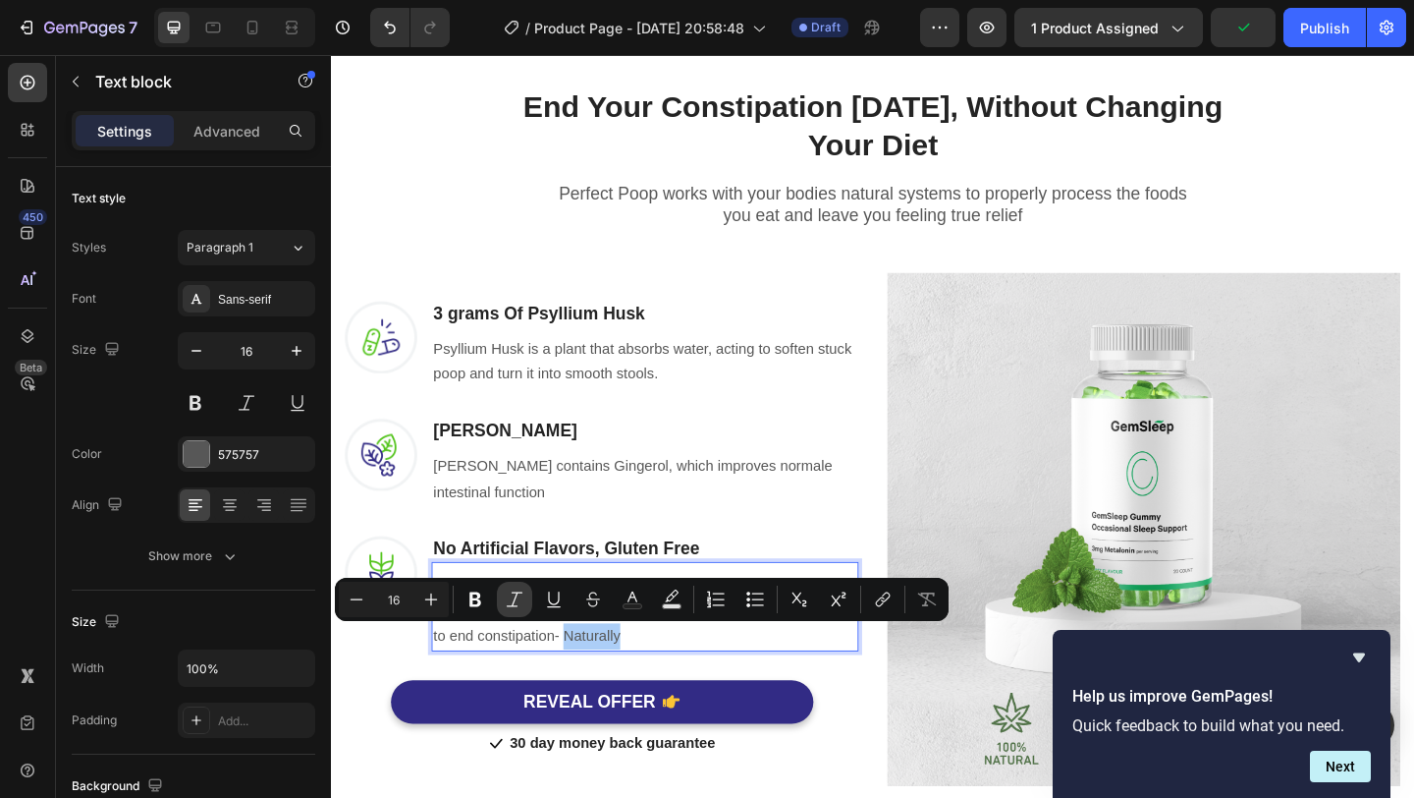
click at [508, 606] on icon "Editor contextual toolbar" at bounding box center [515, 599] width 20 height 20
click at [788, 582] on p "No Artificial Flavors, Gluten Free" at bounding box center [672, 592] width 461 height 25
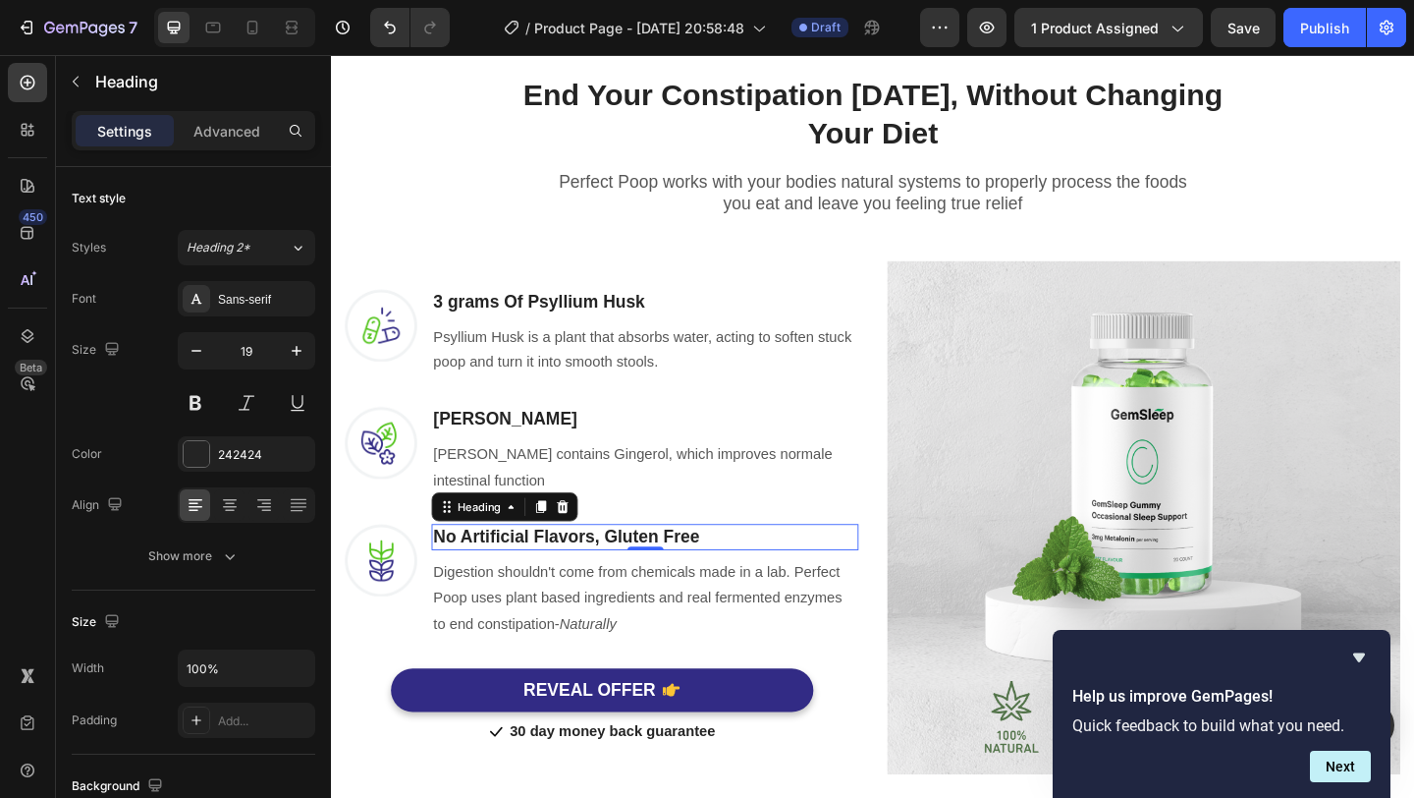
scroll to position [996, 0]
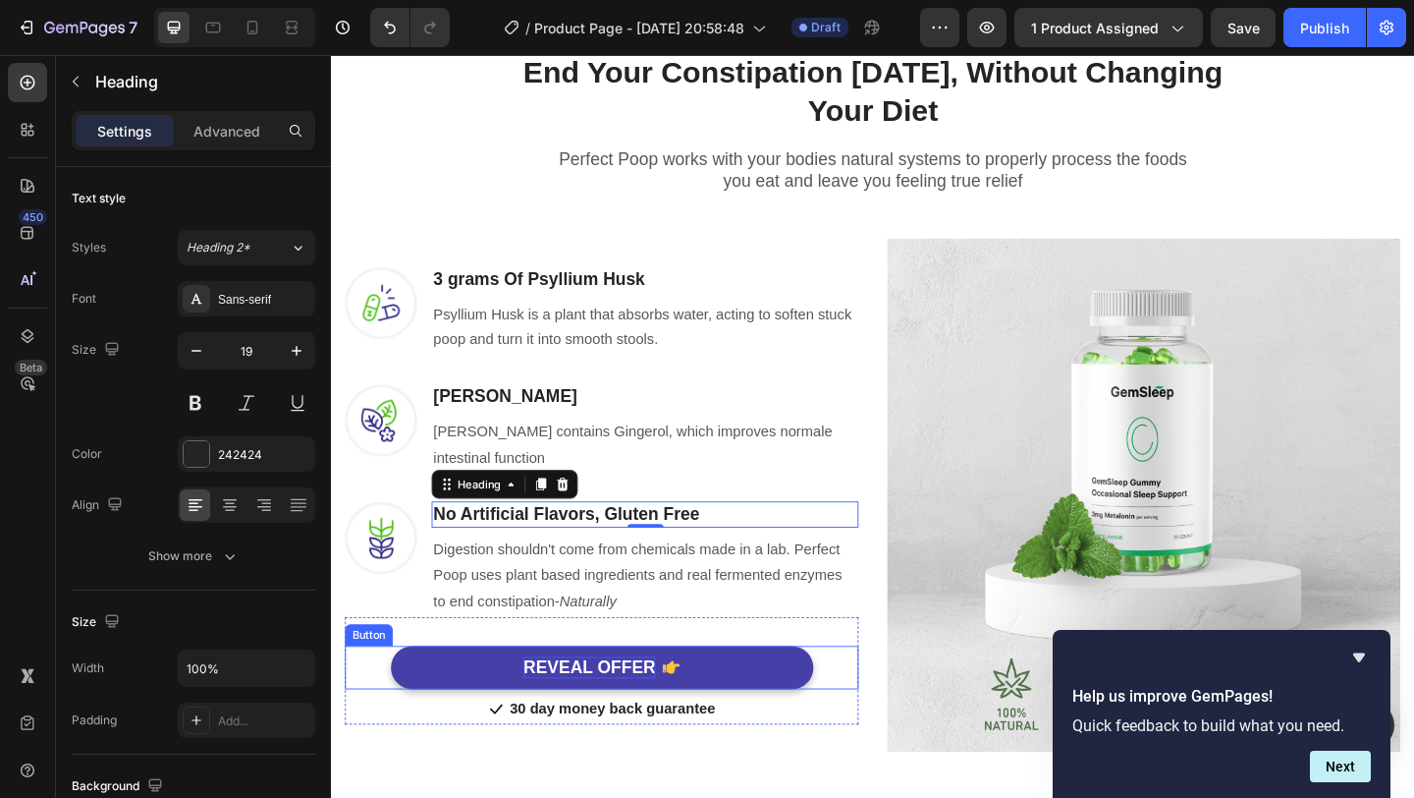
click at [628, 722] on div "REVEAL OFFER" at bounding box center [611, 721] width 143 height 25
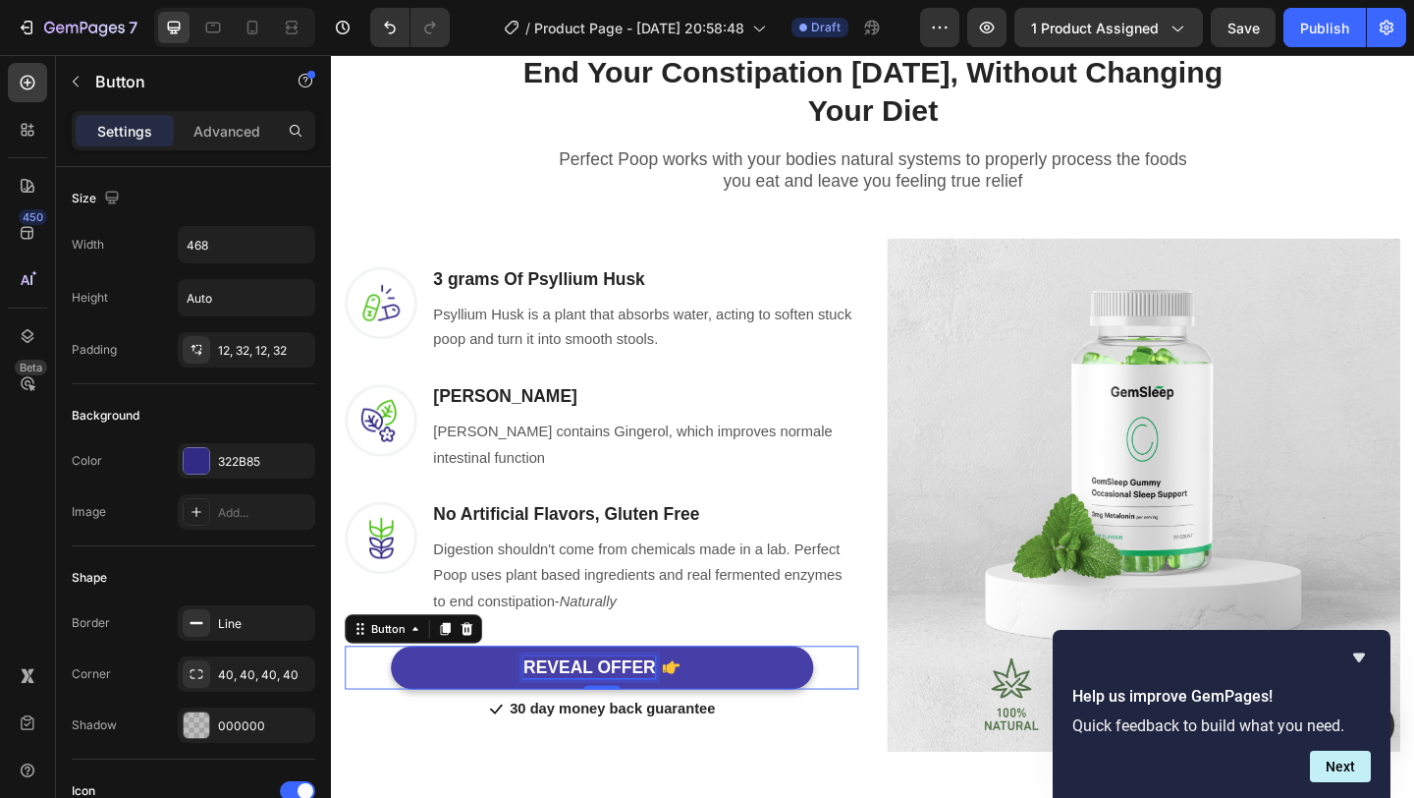
click at [628, 722] on div "REVEAL OFFER" at bounding box center [611, 721] width 143 height 25
click at [628, 722] on p "REVEAL OFFER" at bounding box center [611, 721] width 143 height 25
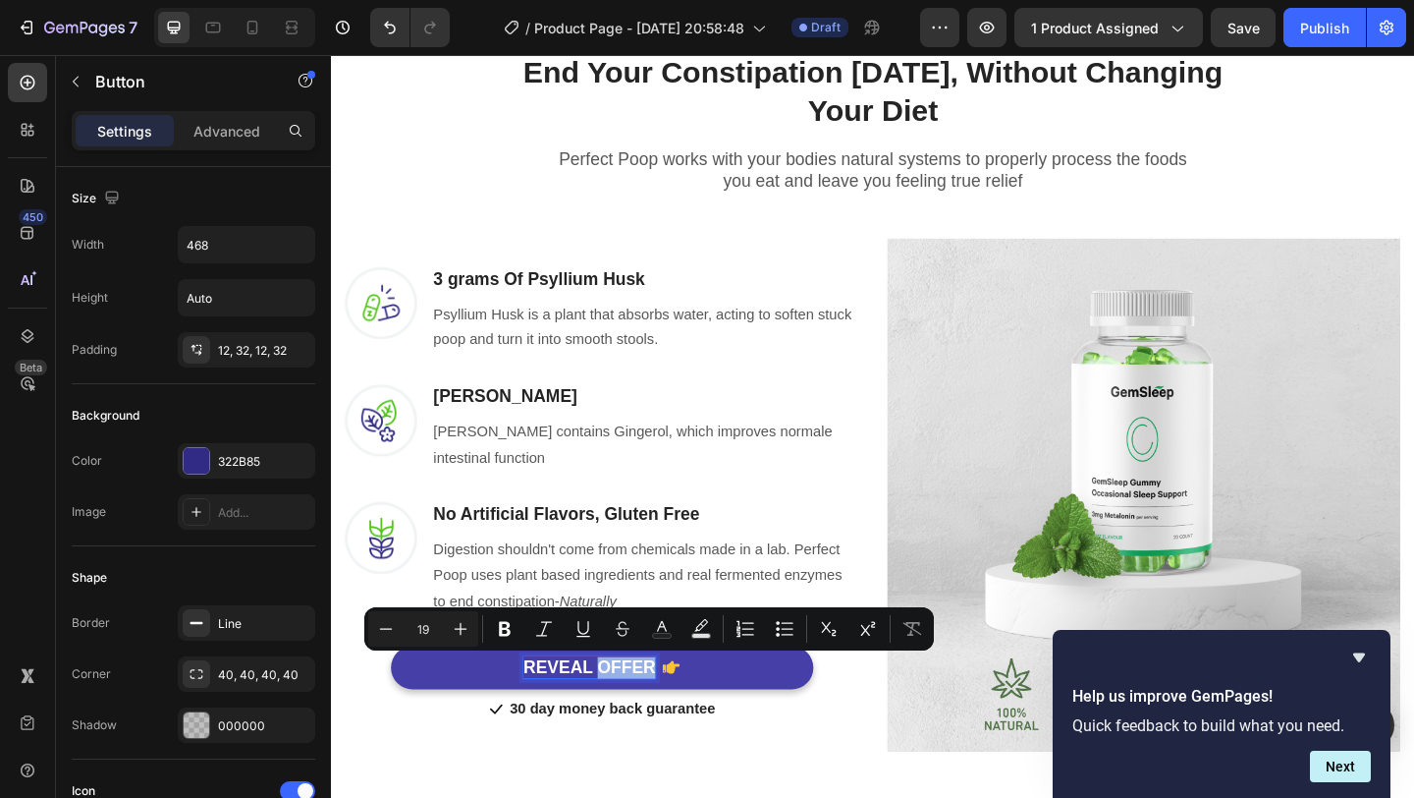
click at [628, 722] on p "REVEAL OFFER" at bounding box center [611, 721] width 143 height 25
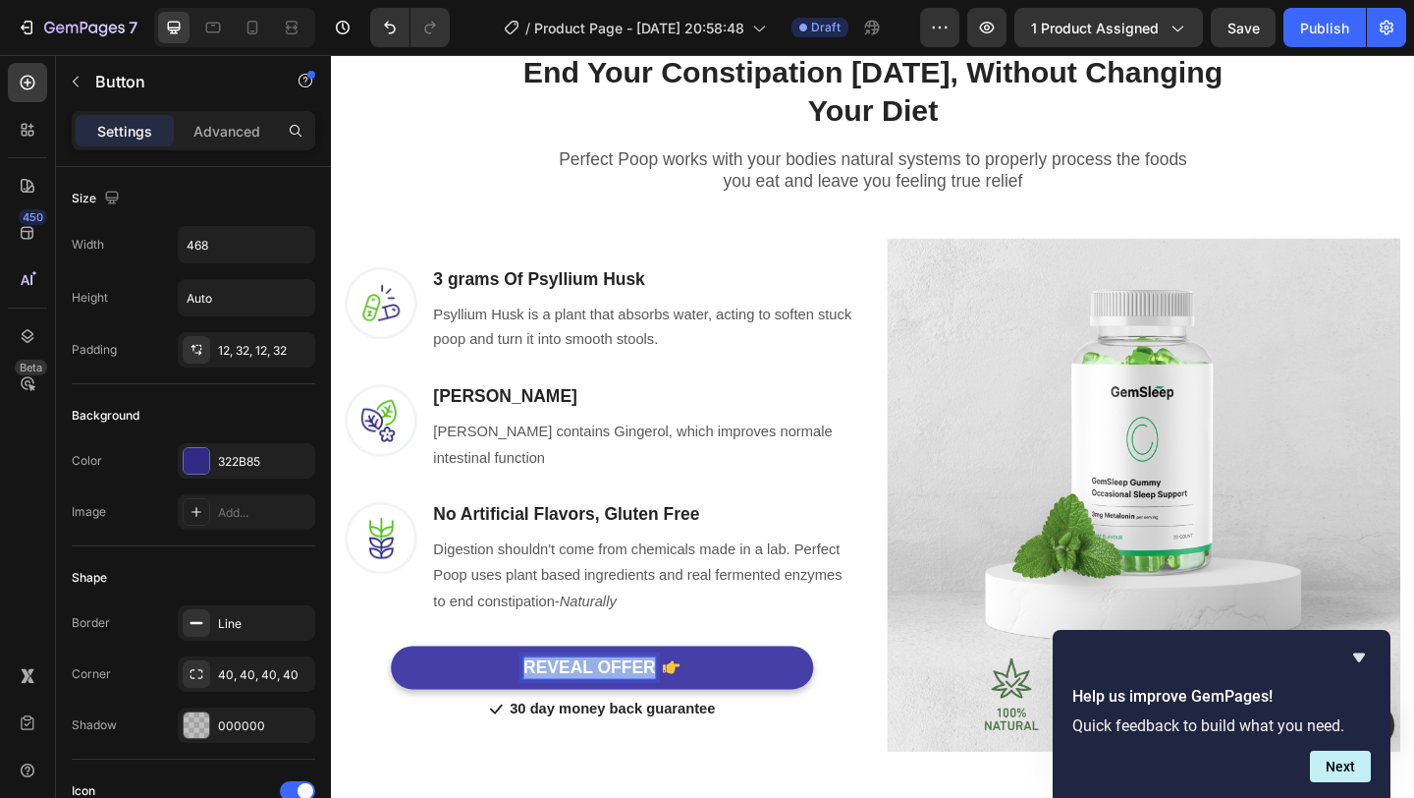
click at [628, 722] on p "REVEAL OFFER" at bounding box center [611, 721] width 143 height 25
click at [396, 697] on button "Add" at bounding box center [626, 721] width 460 height 48
click at [396, 697] on button "Add To" at bounding box center [626, 721] width 460 height 48
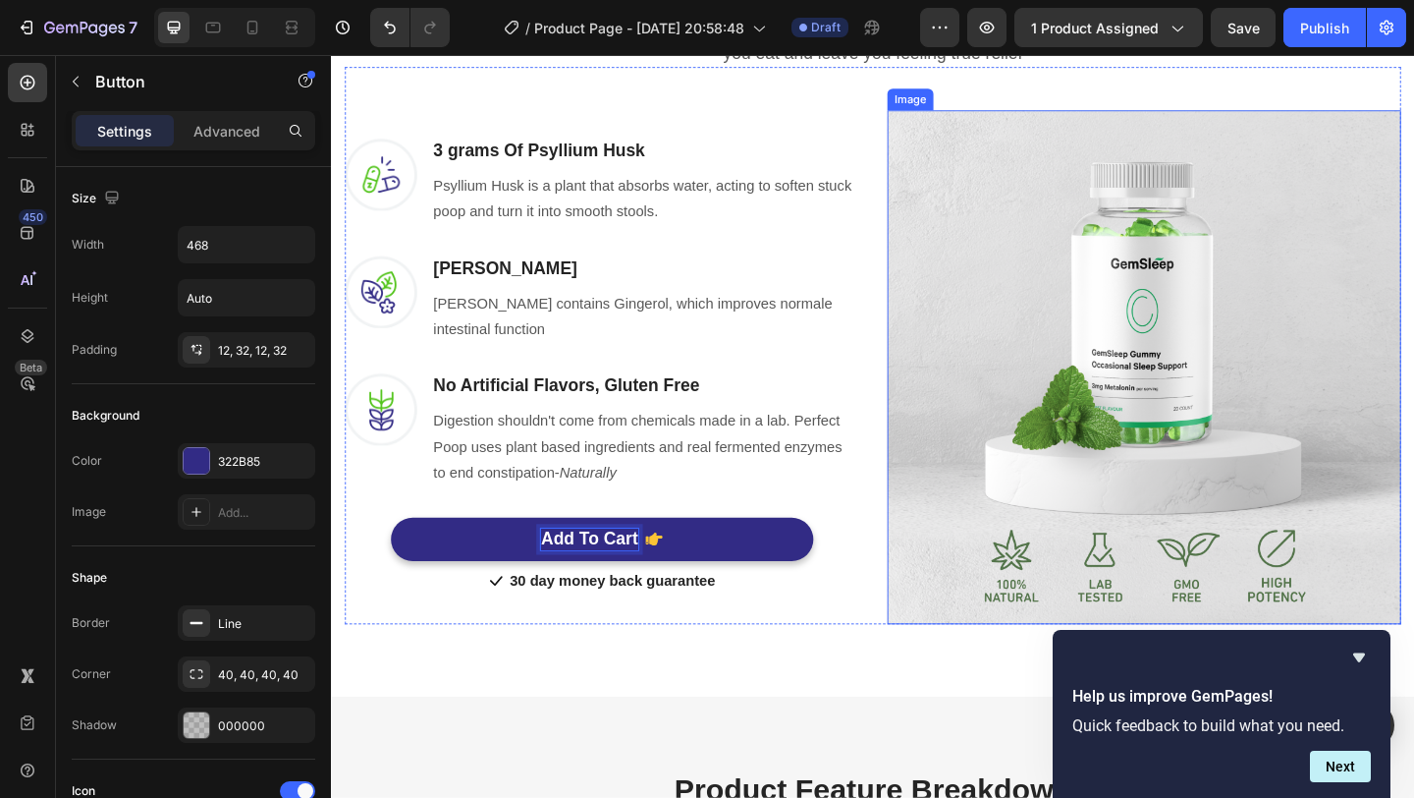
scroll to position [1137, 0]
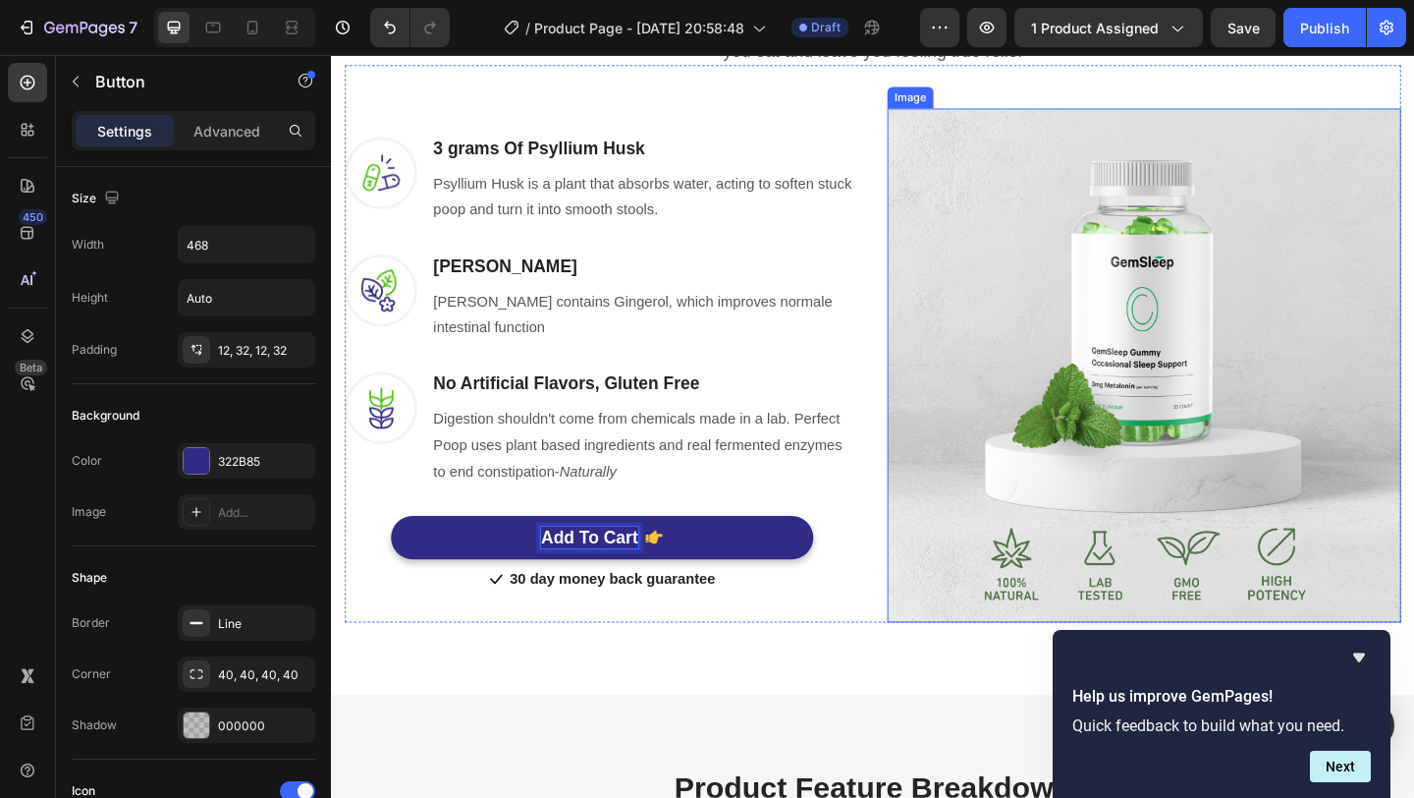
click at [1159, 441] on img at bounding box center [1215, 392] width 559 height 559
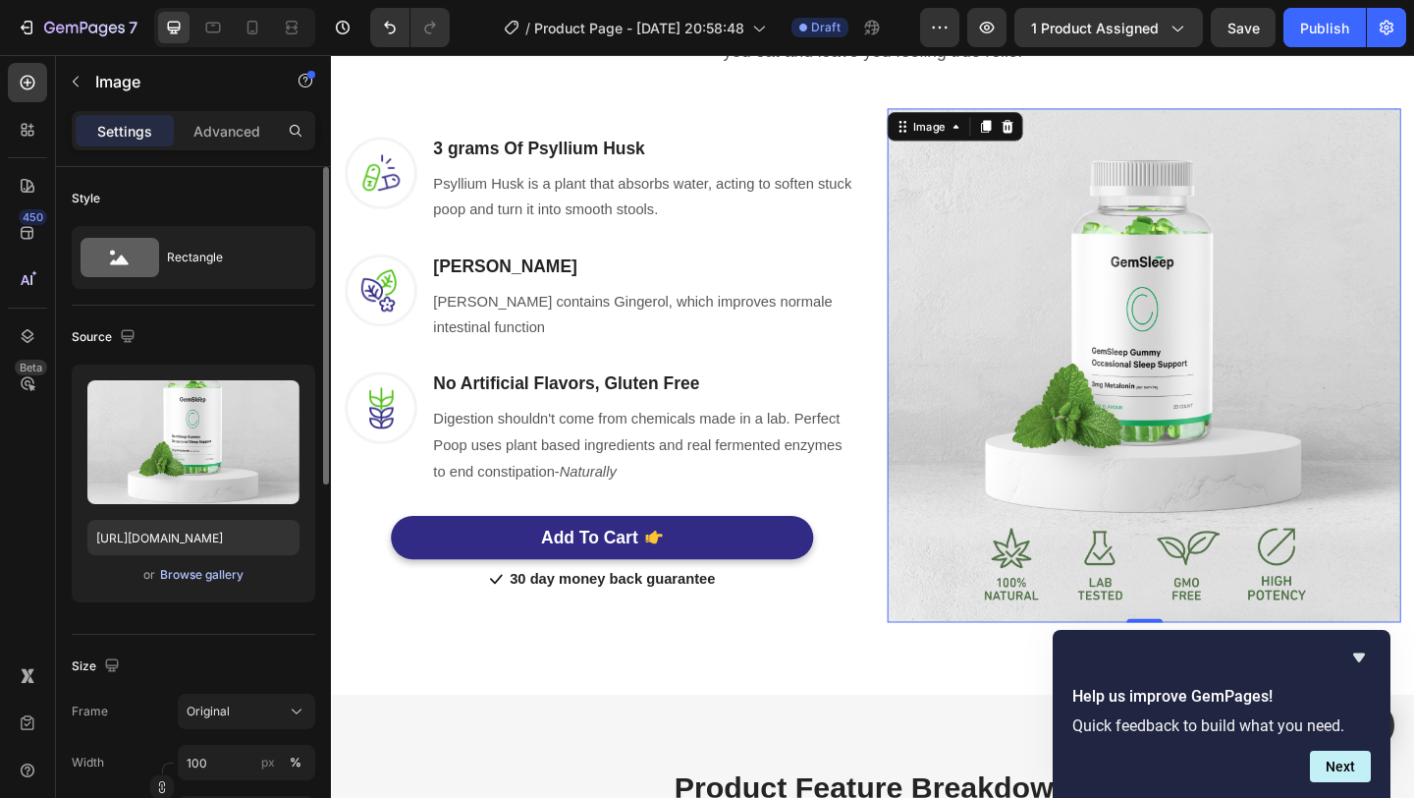
click at [218, 569] on div "Browse gallery" at bounding box center [201, 575] width 83 height 18
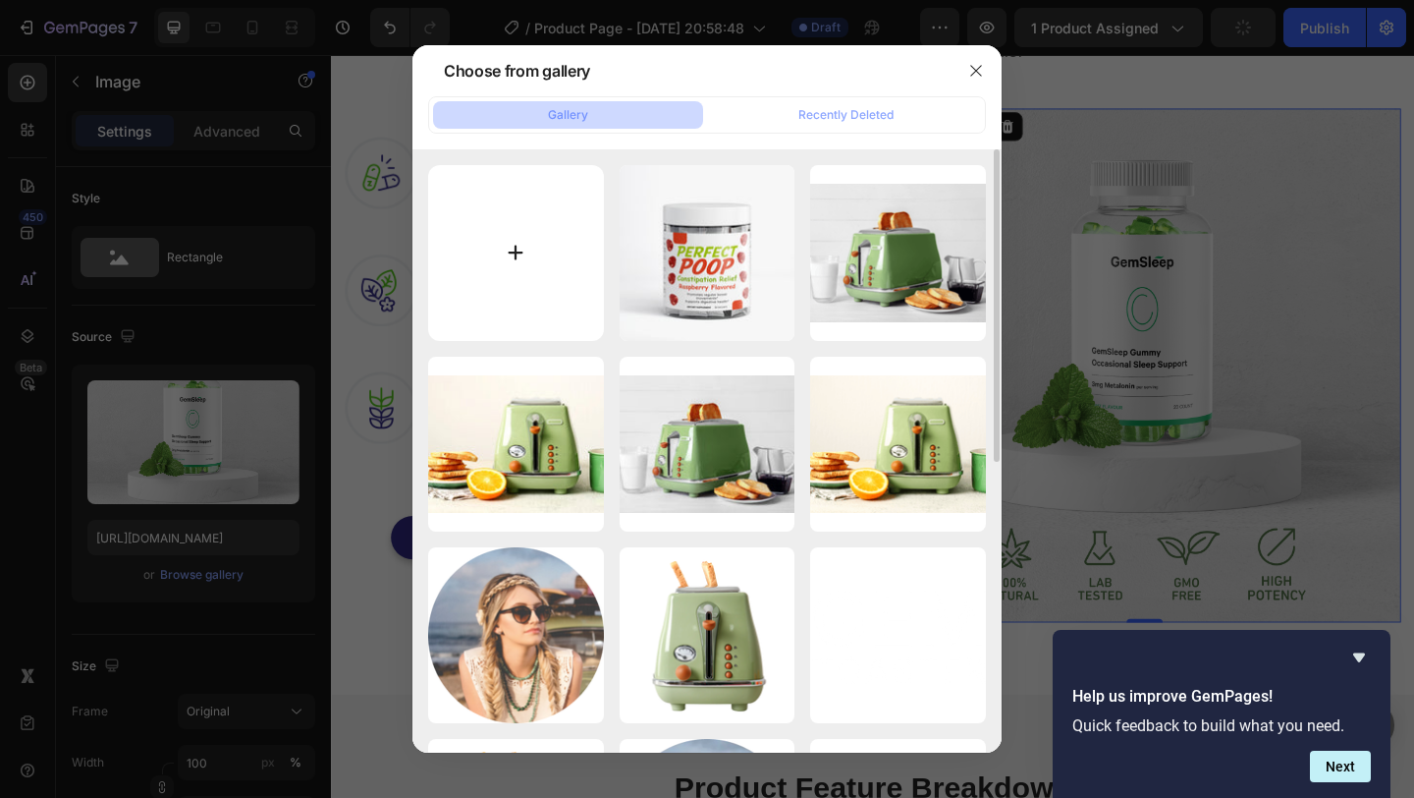
click at [555, 309] on input "file" at bounding box center [516, 253] width 176 height 176
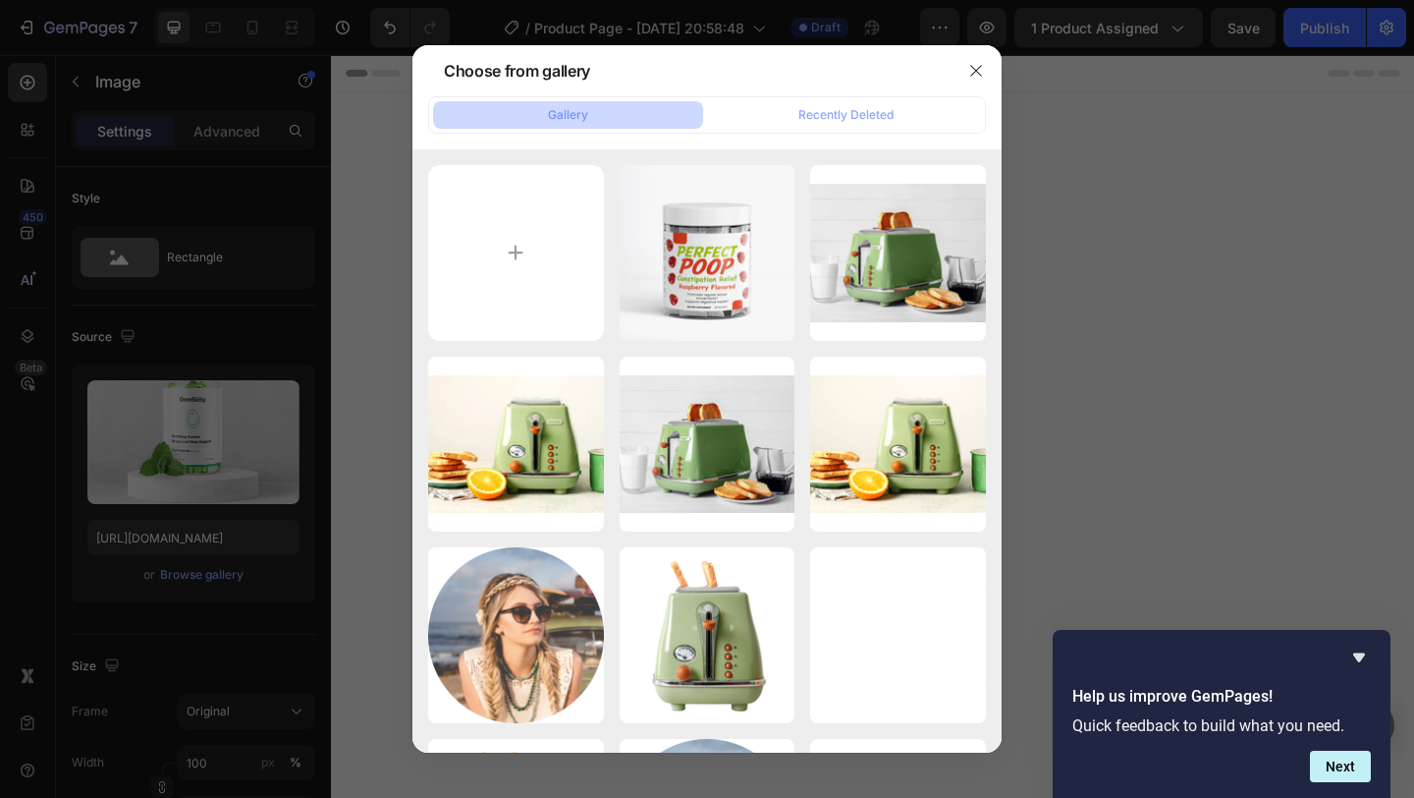
scroll to position [1137, 0]
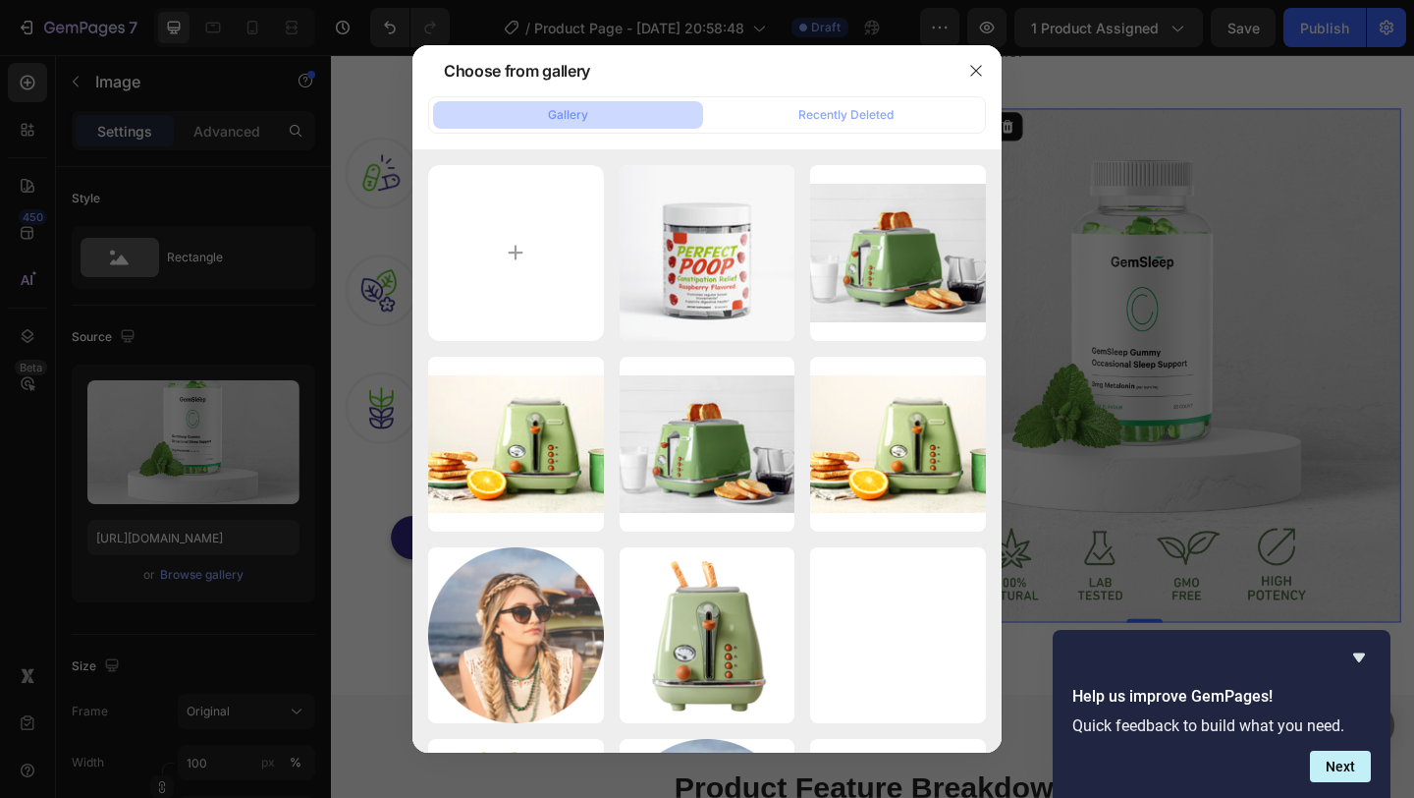
type input "C:\fakepath\np2.jpeg"
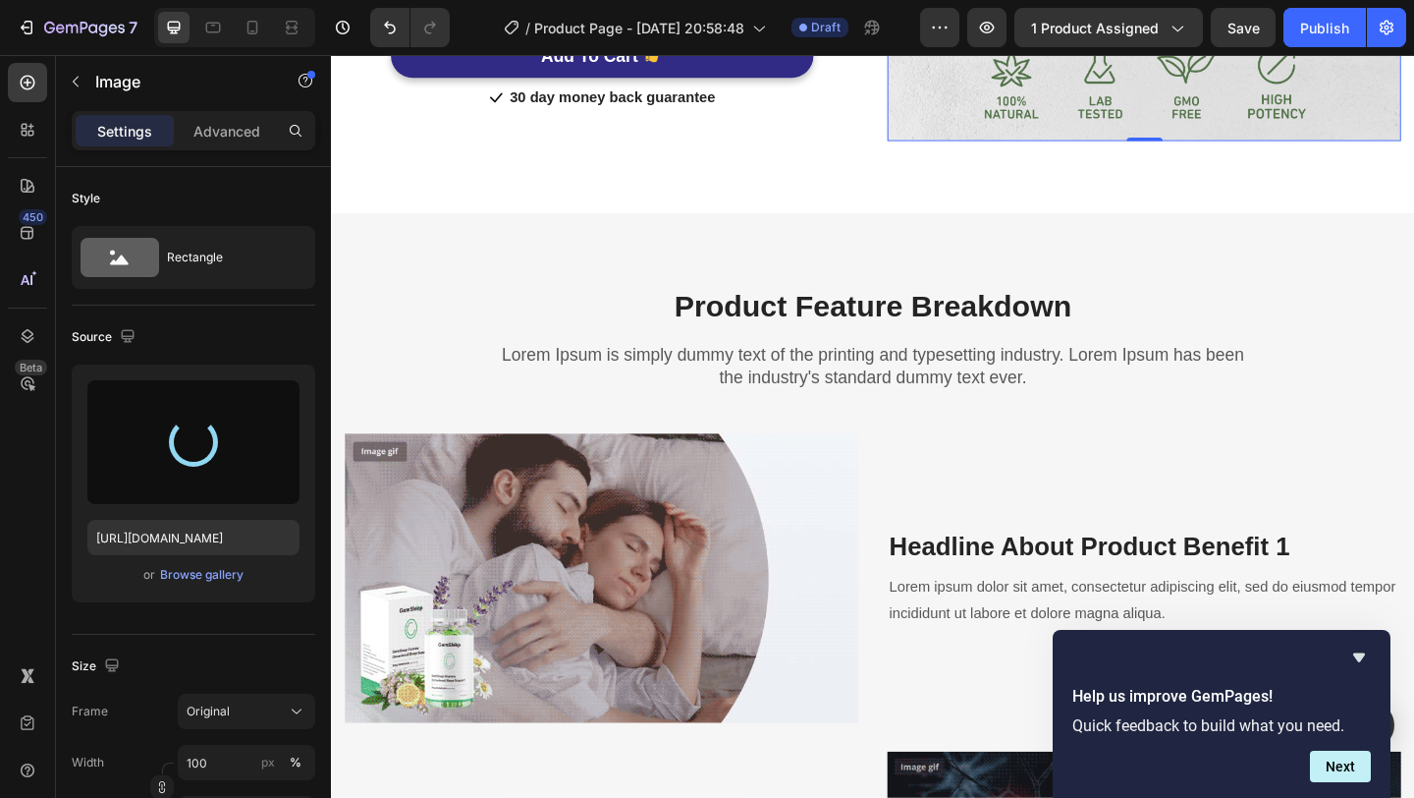
type input "[URL][DOMAIN_NAME]"
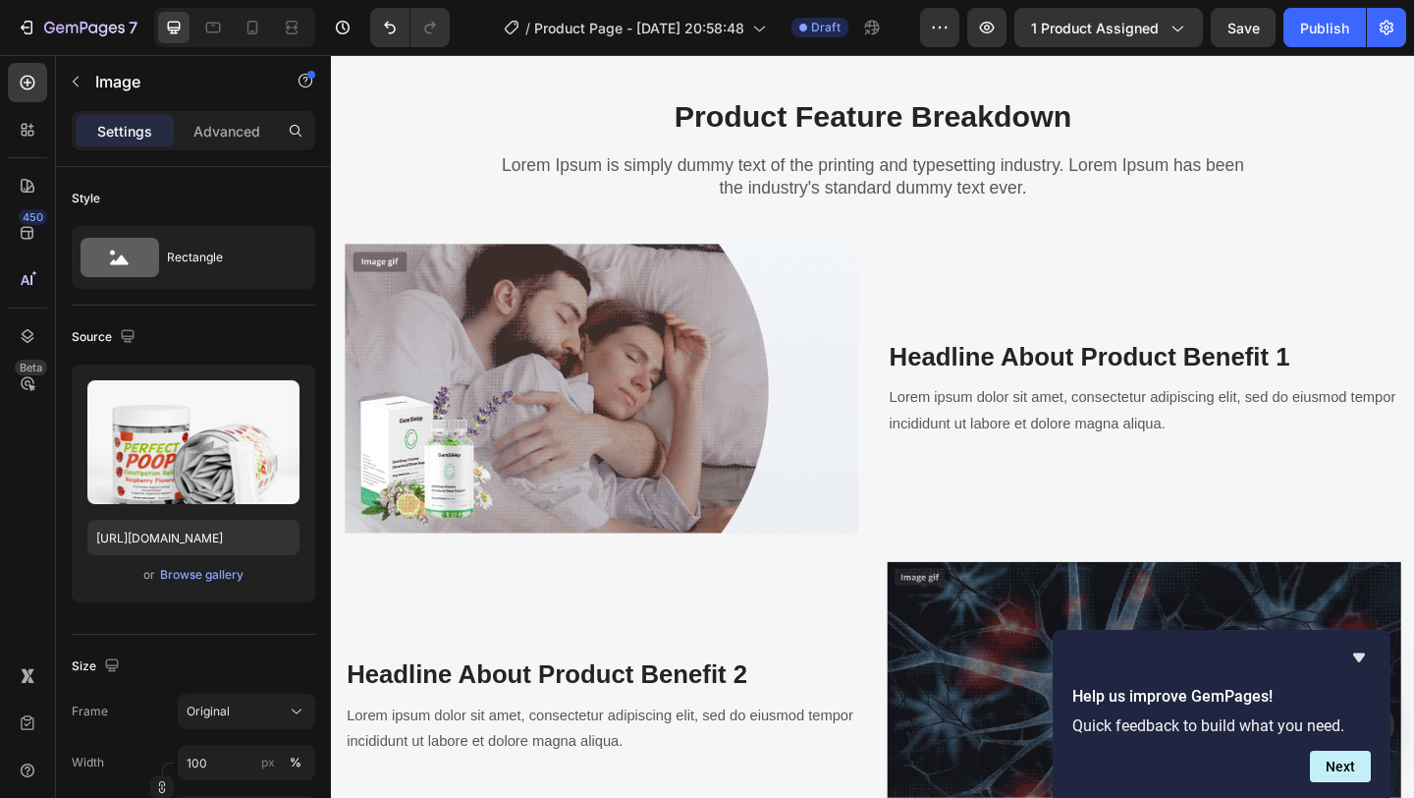
scroll to position [1872, 0]
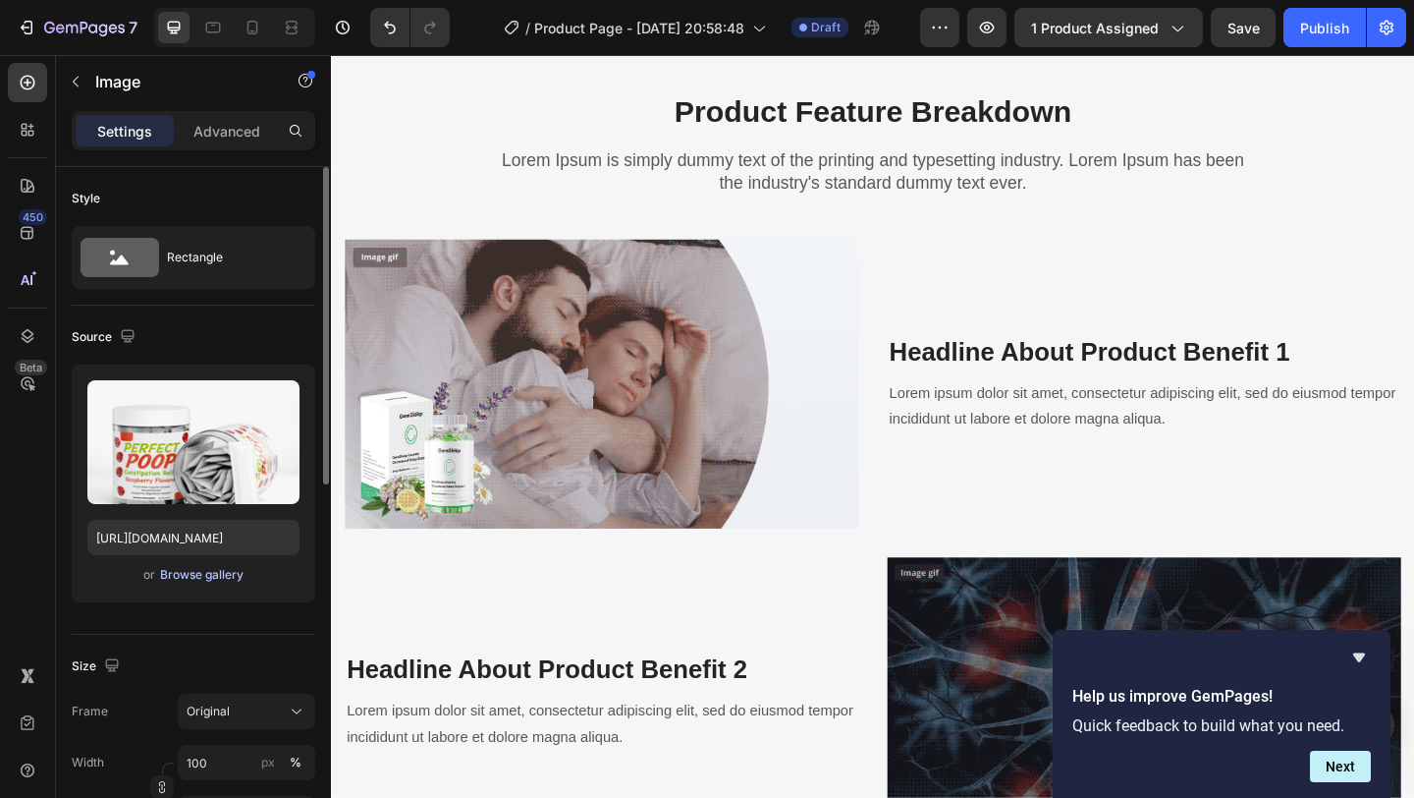
click at [221, 575] on div "Browse gallery" at bounding box center [201, 575] width 83 height 18
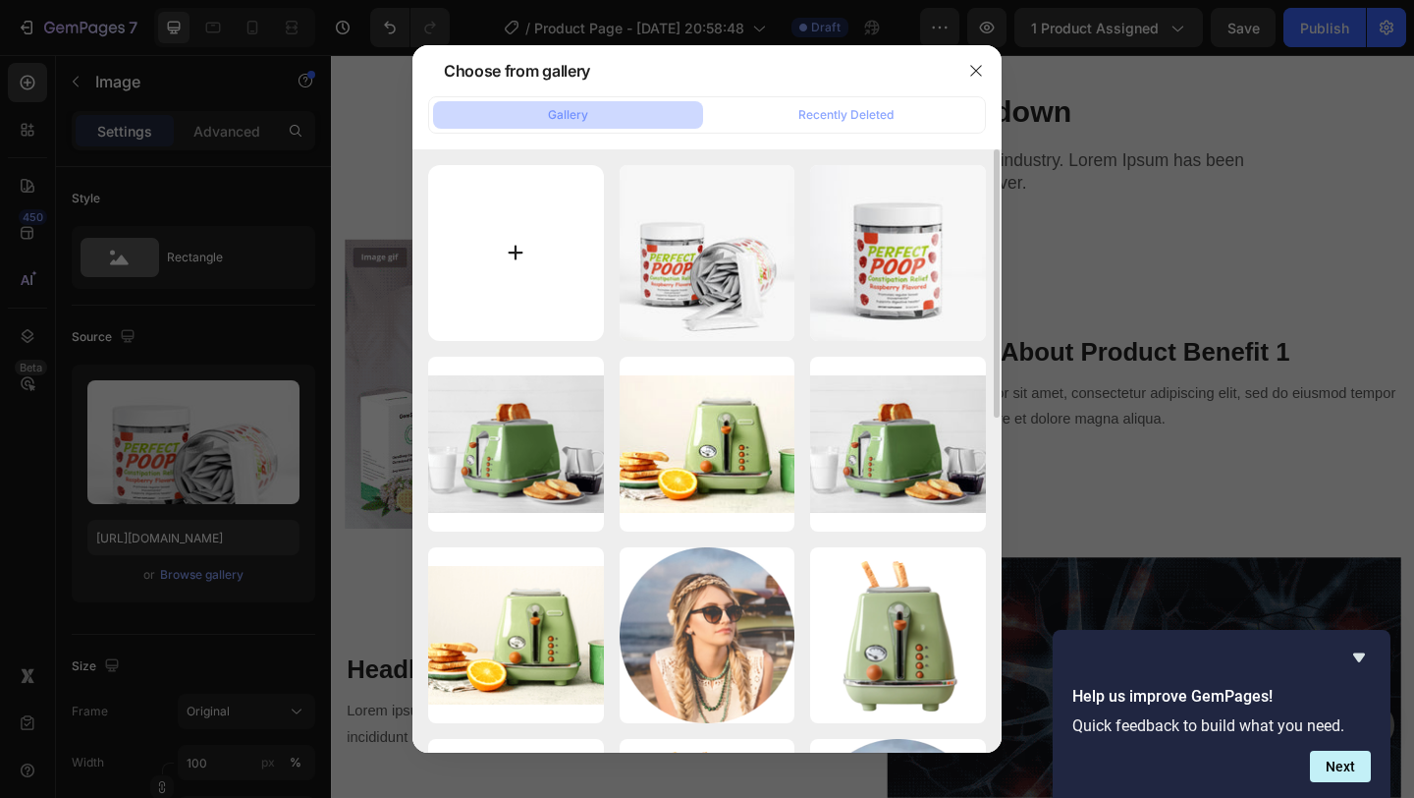
click at [527, 248] on input "file" at bounding box center [516, 253] width 176 height 176
type input "C:\fakepath\np4.jpeg"
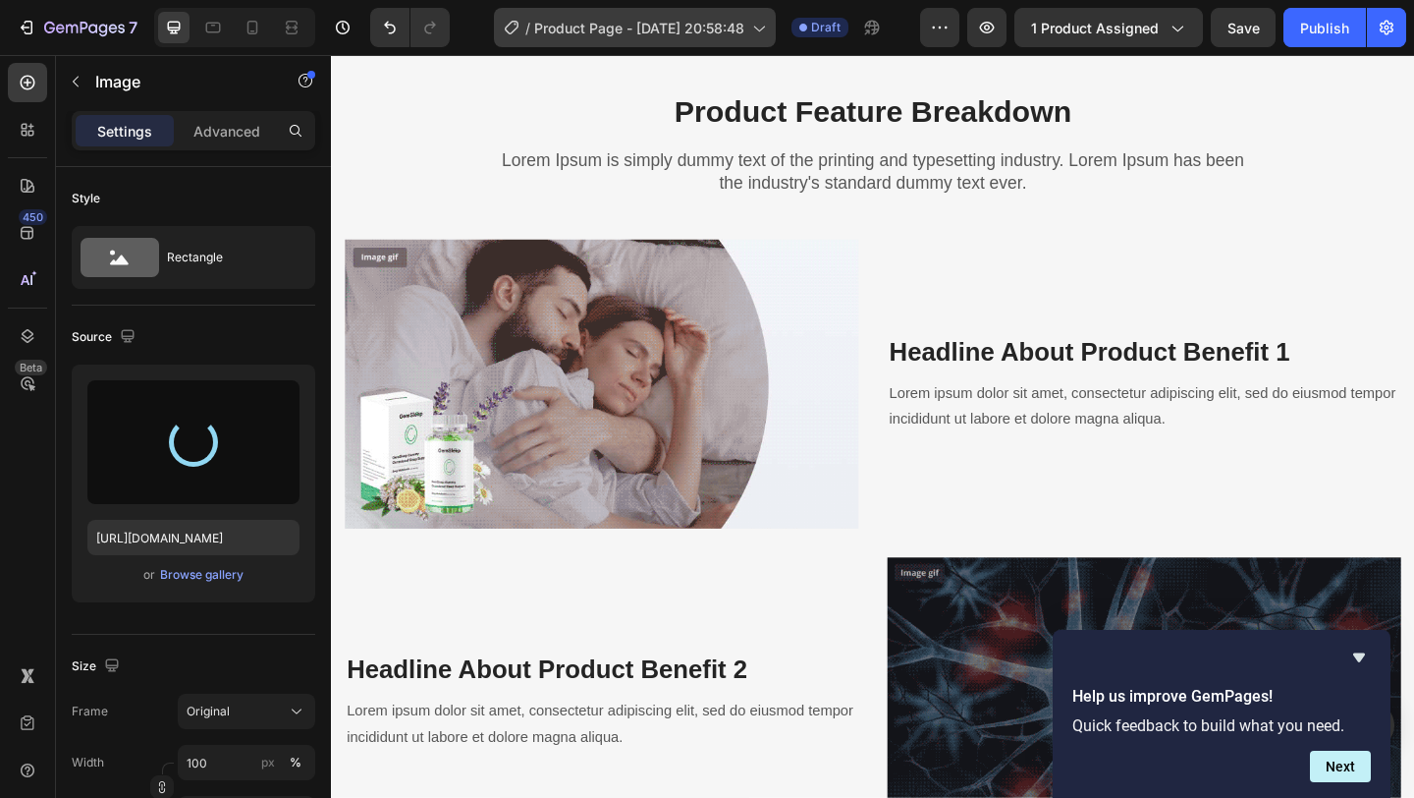
type input "[URL][DOMAIN_NAME]"
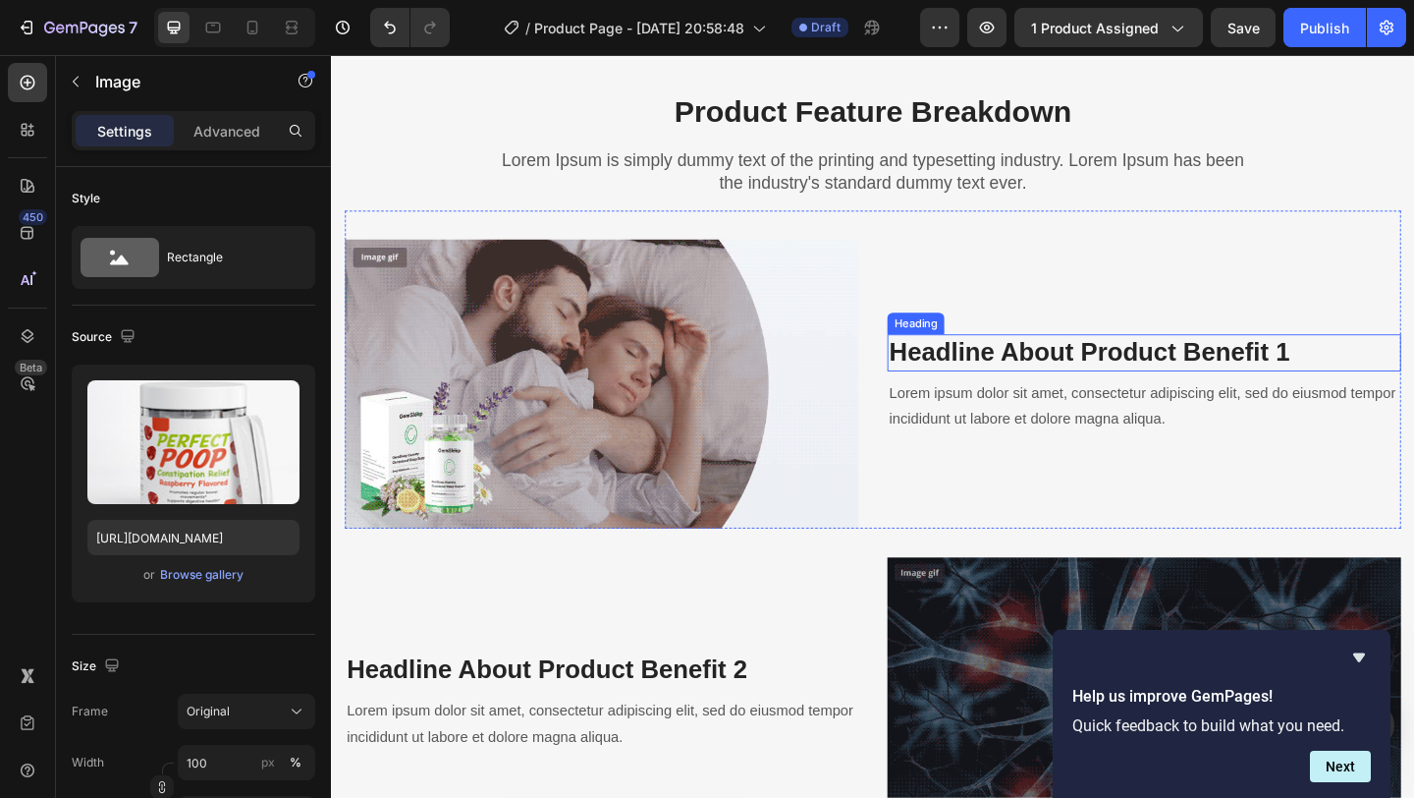
click at [1081, 372] on p "Headline About Product Benefit 1" at bounding box center [1215, 377] width 555 height 35
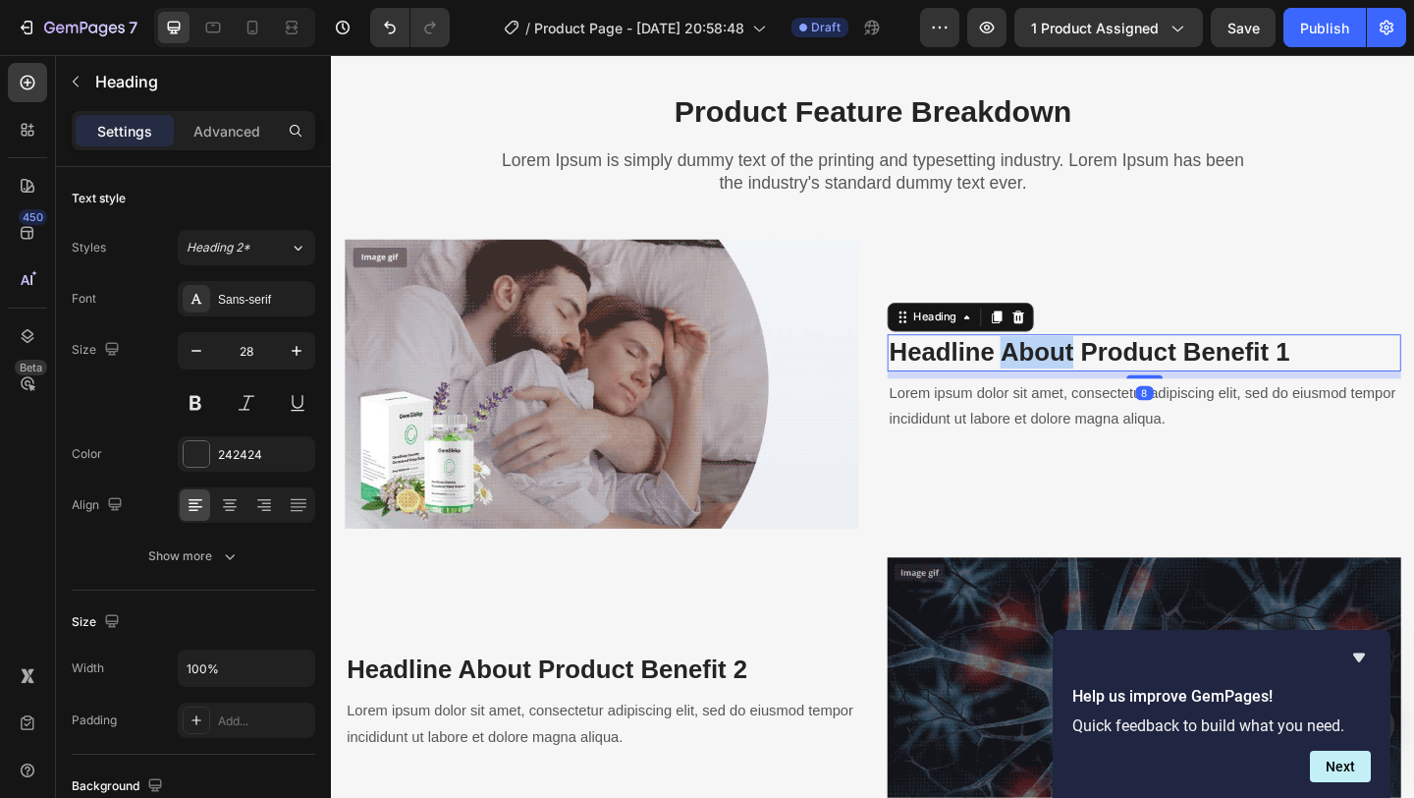
click at [1081, 372] on p "Headline About Product Benefit 1" at bounding box center [1215, 377] width 555 height 35
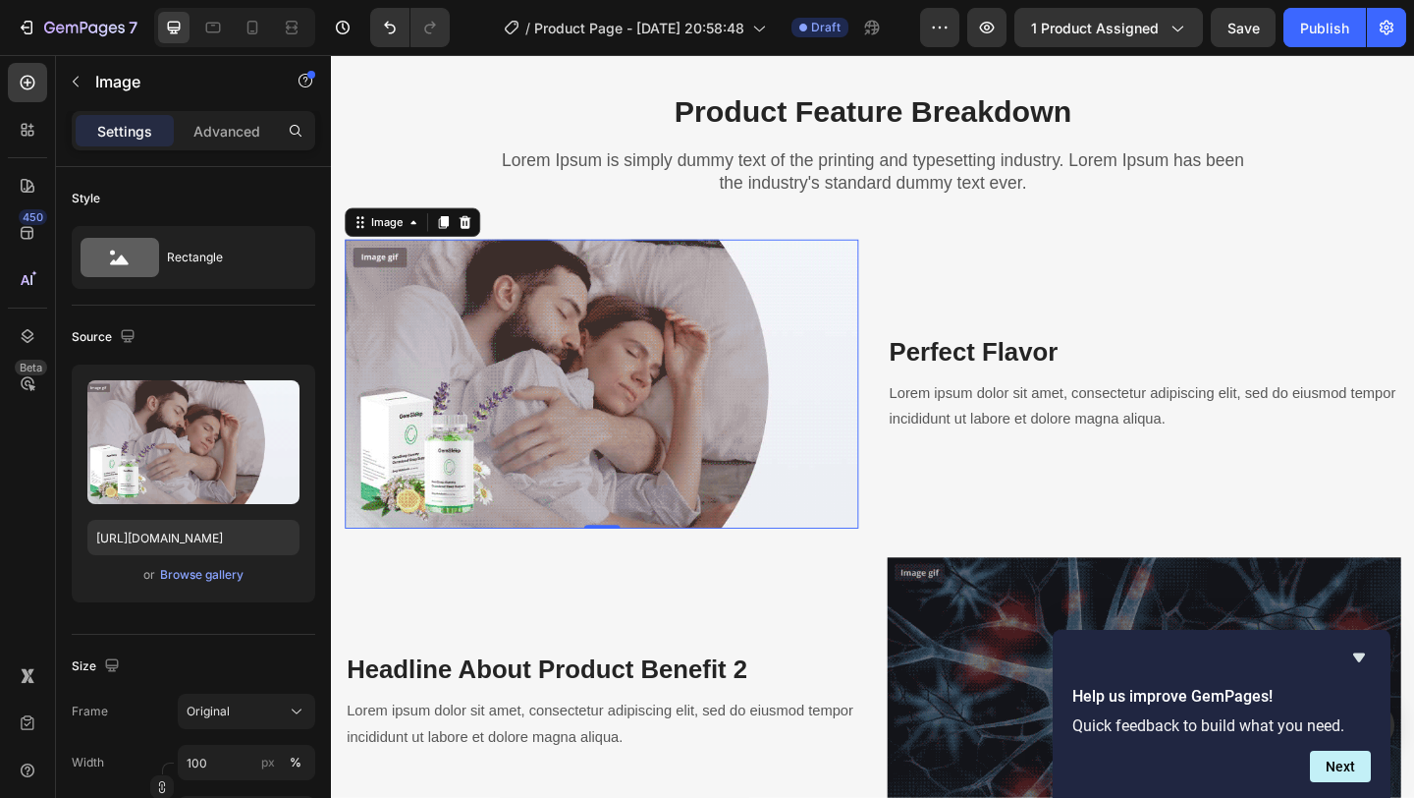
click at [597, 404] on img at bounding box center [625, 412] width 559 height 314
click at [230, 574] on div "Browse gallery" at bounding box center [201, 575] width 83 height 18
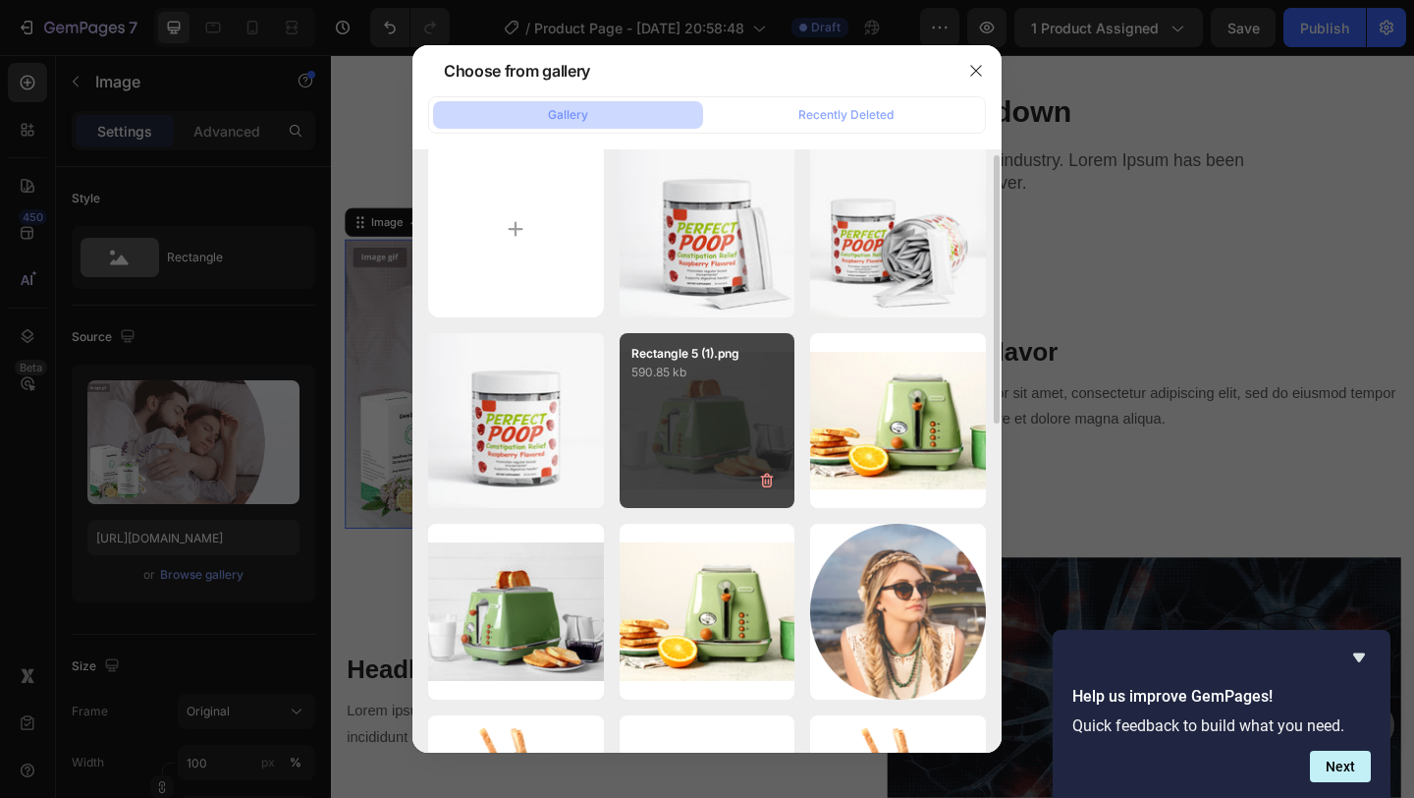
scroll to position [31, 0]
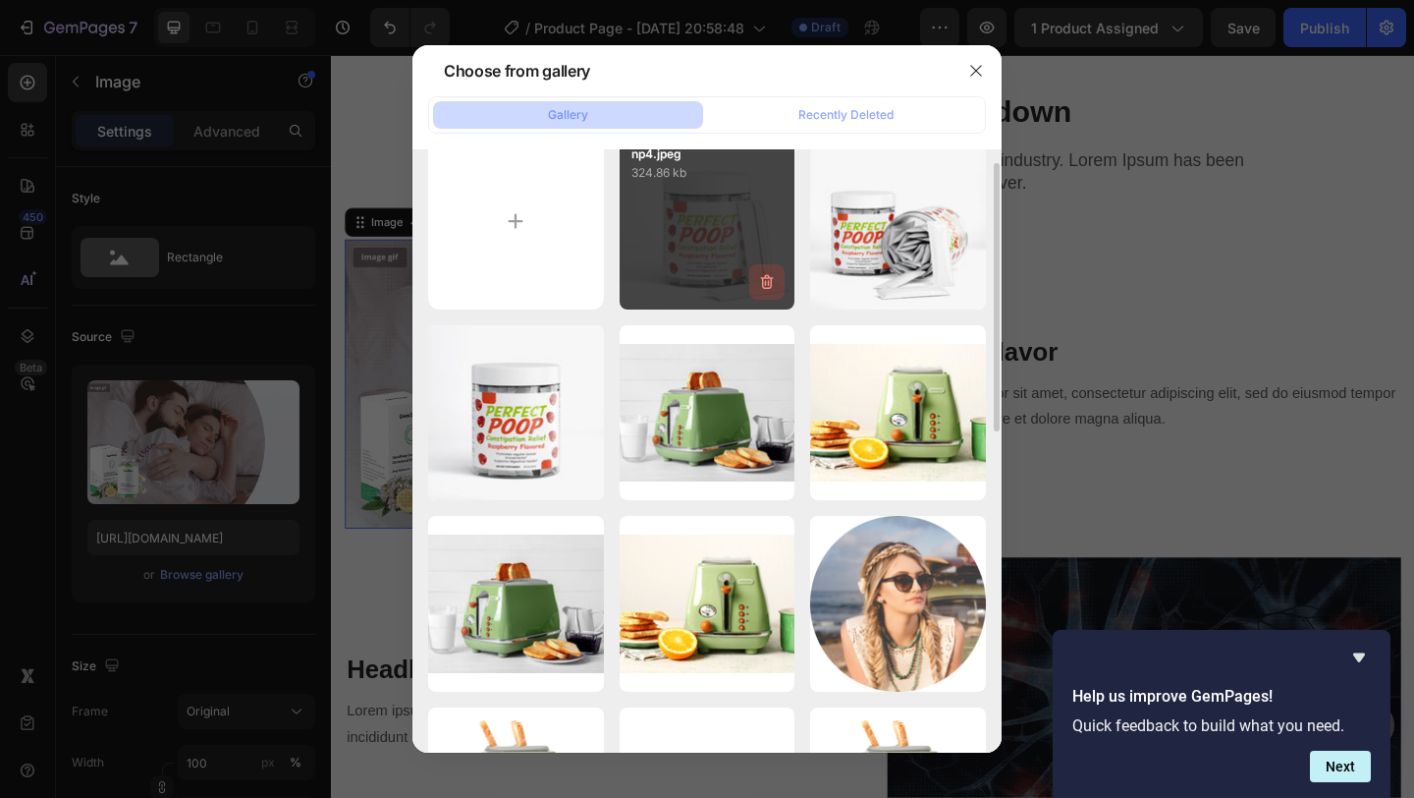
click at [759, 269] on button "button" at bounding box center [766, 281] width 35 height 35
click at [721, 233] on div "Delete Image? 324.86 kb Cancel Delete" at bounding box center [708, 222] width 176 height 176
click at [660, 200] on div "Delete Image? 324.86 kb Cancel Delete" at bounding box center [708, 222] width 176 height 176
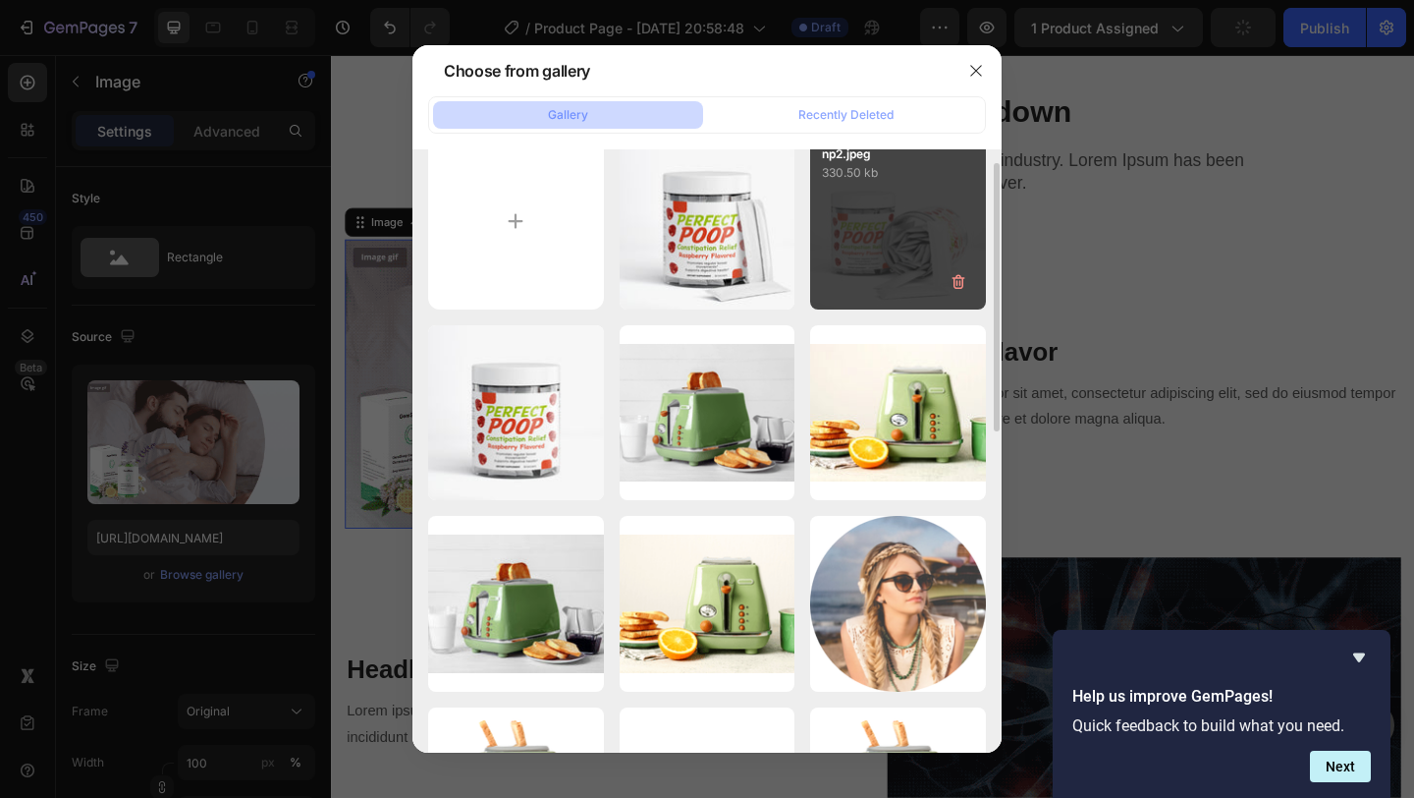
click at [945, 236] on div "np2.jpeg 330.50 kb" at bounding box center [898, 222] width 176 height 176
type input "https://cdn.shopify.com/s/files/1/0637/7009/9823/files/gempages_582972290900165…"
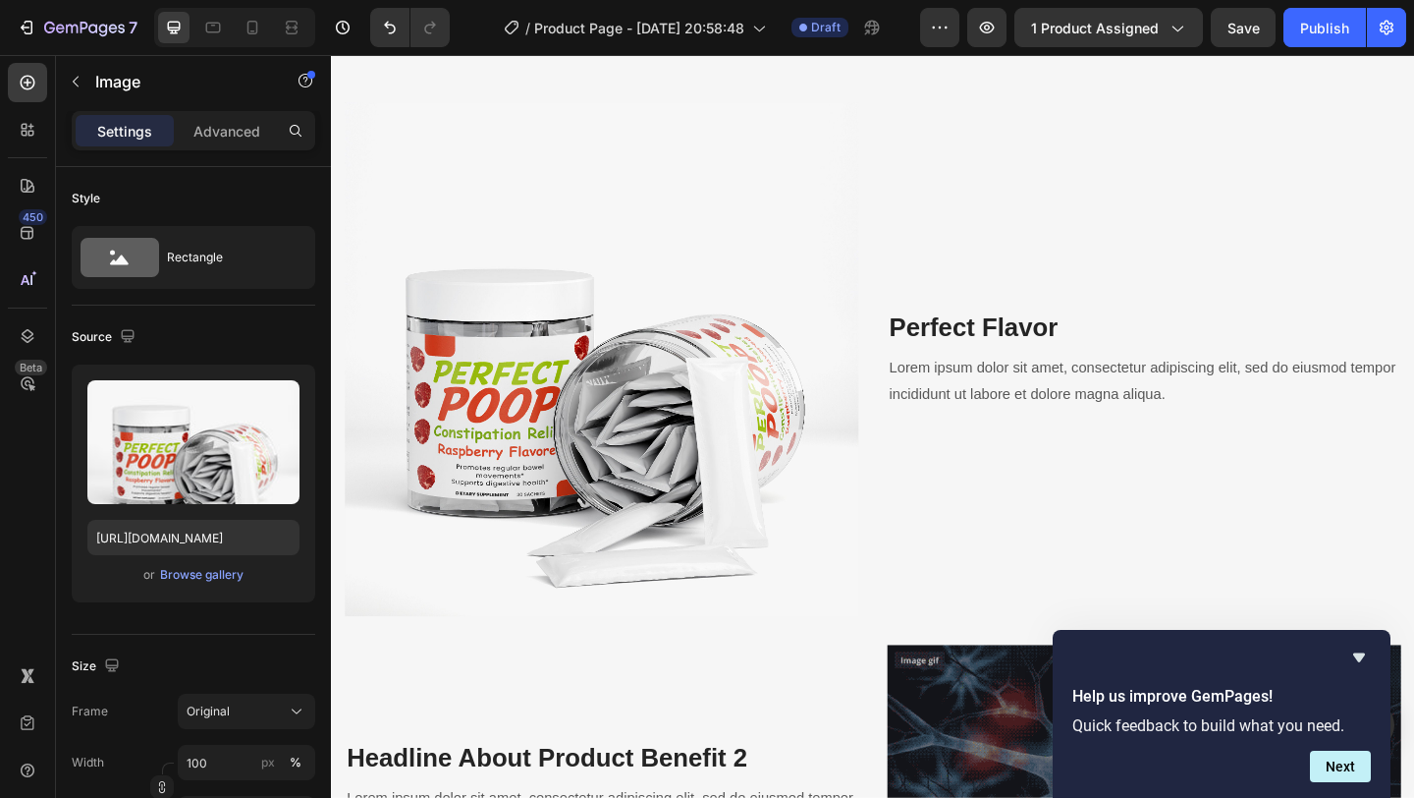
scroll to position [2123, 0]
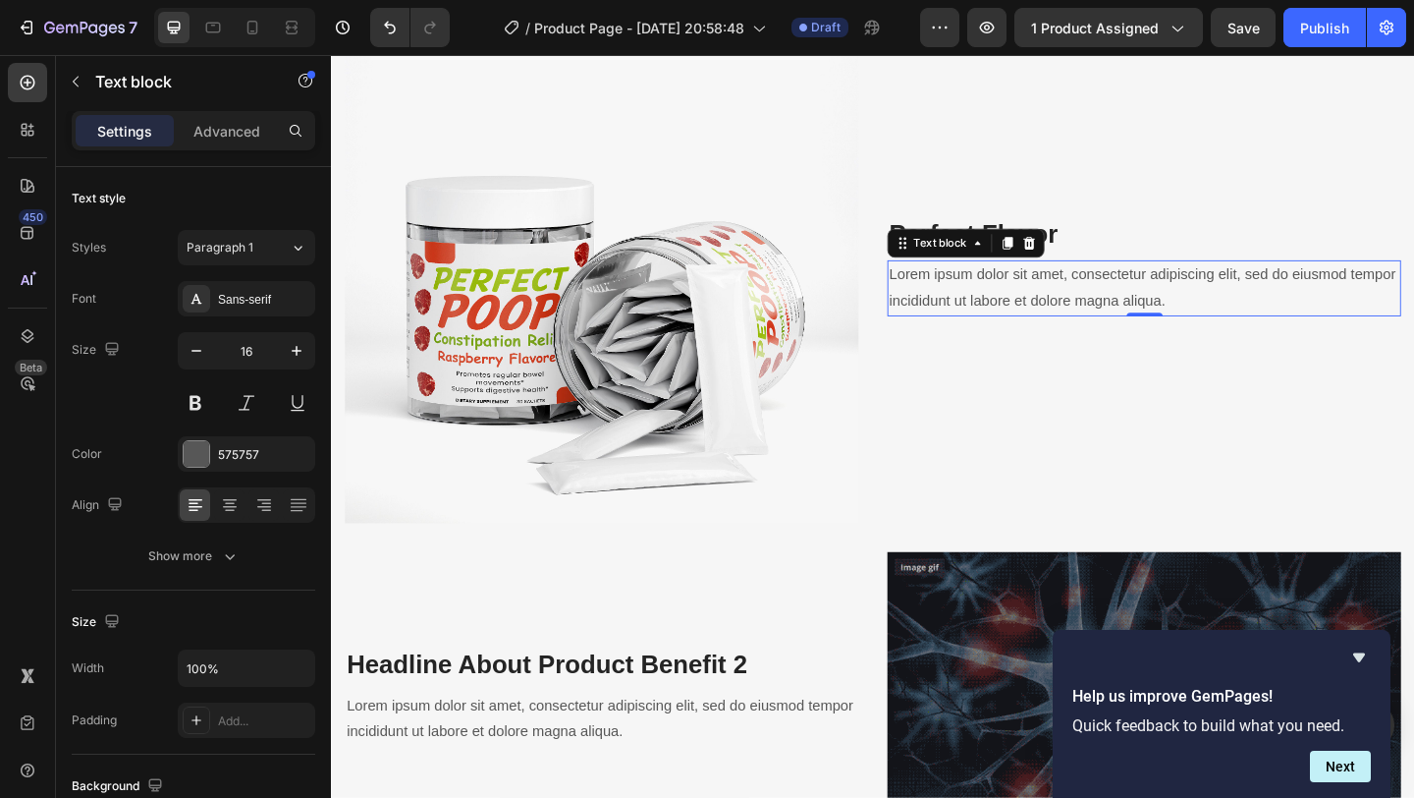
click at [1021, 300] on p "Lorem ipsum dolor sit amet, consectetur adipiscing elit, sed do eiusmod tempor …" at bounding box center [1215, 308] width 555 height 57
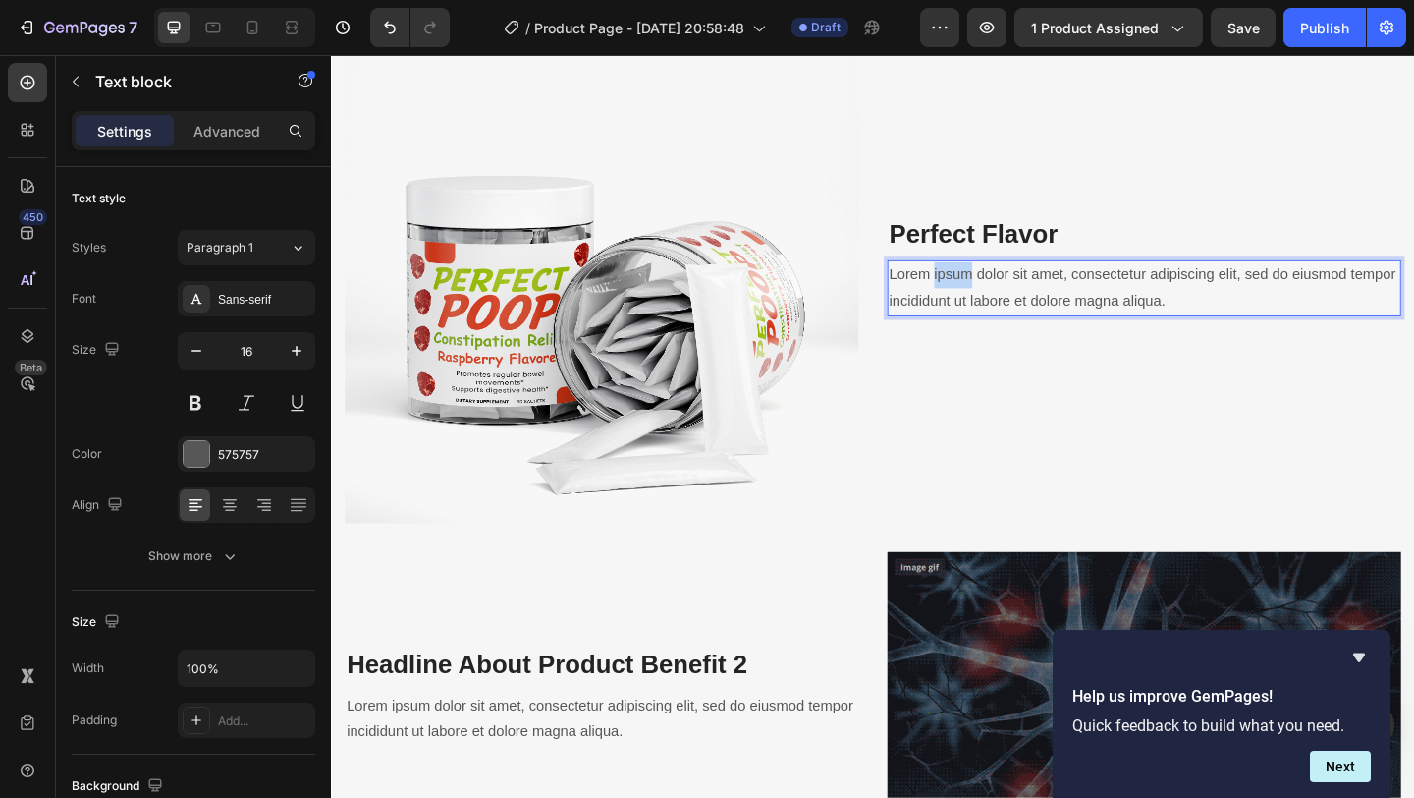
click at [1021, 300] on p "Lorem ipsum dolor sit amet, consectetur adipiscing elit, sed do eiusmod tempor …" at bounding box center [1215, 308] width 555 height 57
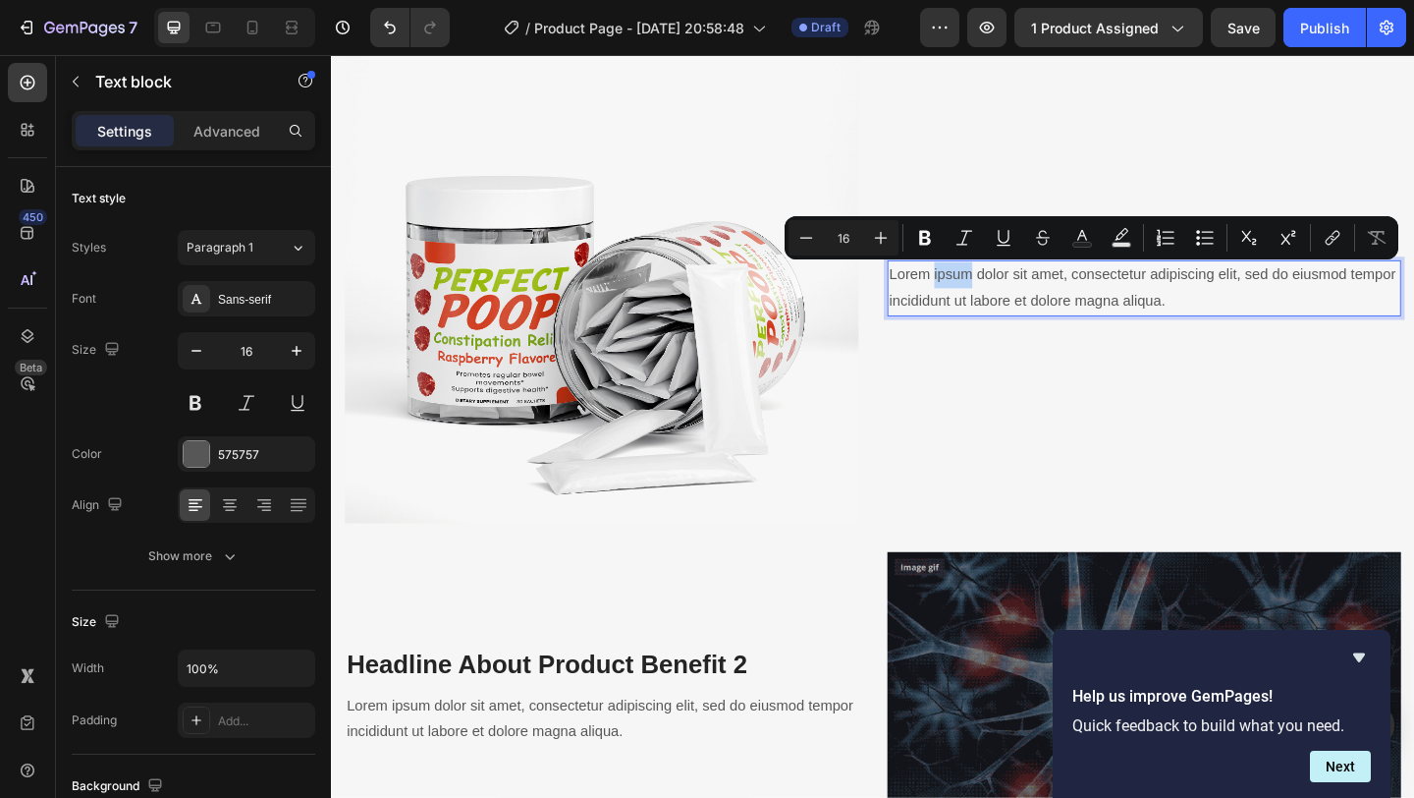
scroll to position [2136, 0]
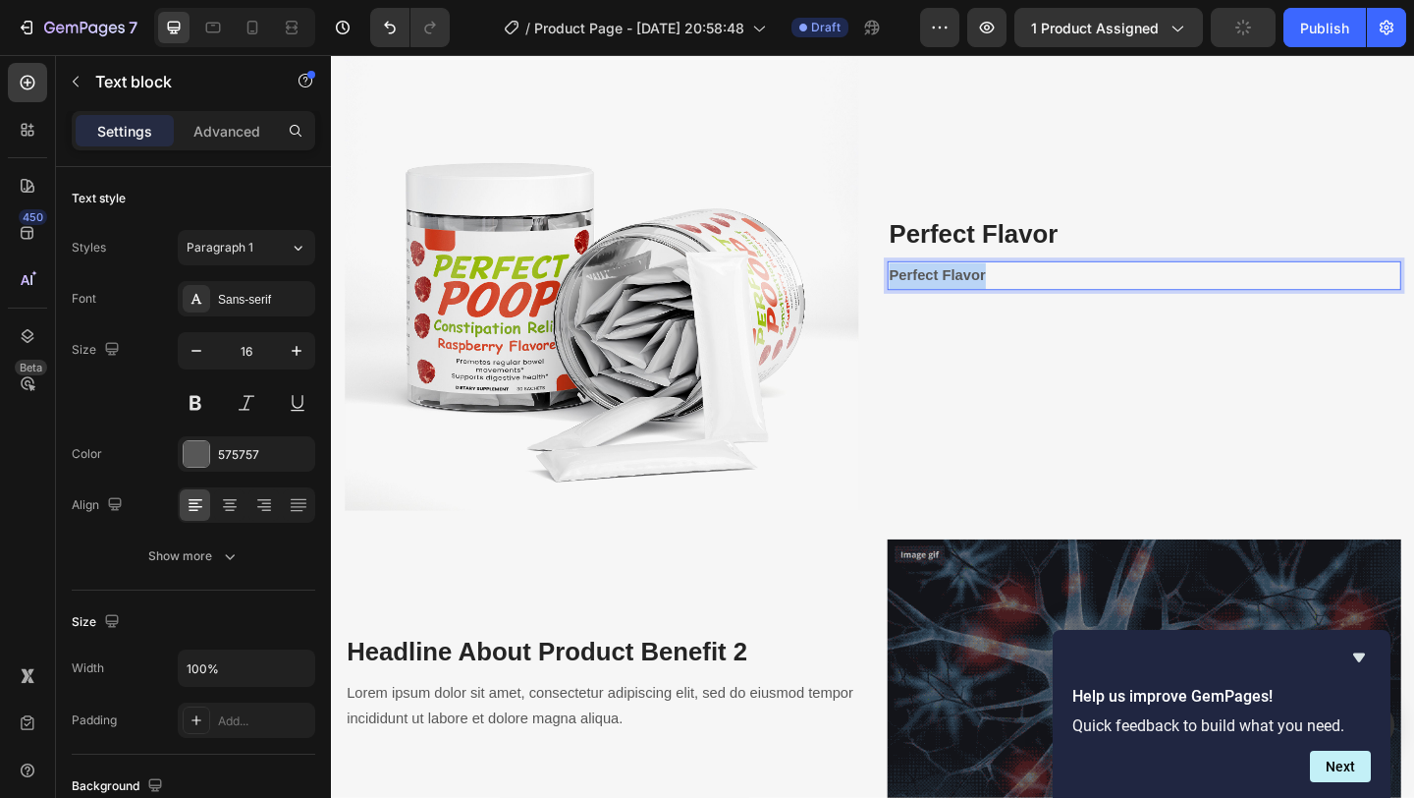
drag, startPoint x: 1050, startPoint y: 291, endPoint x: 940, endPoint y: 292, distance: 110.0
click at [940, 292] on p "Perfect Flavor" at bounding box center [1215, 295] width 555 height 28
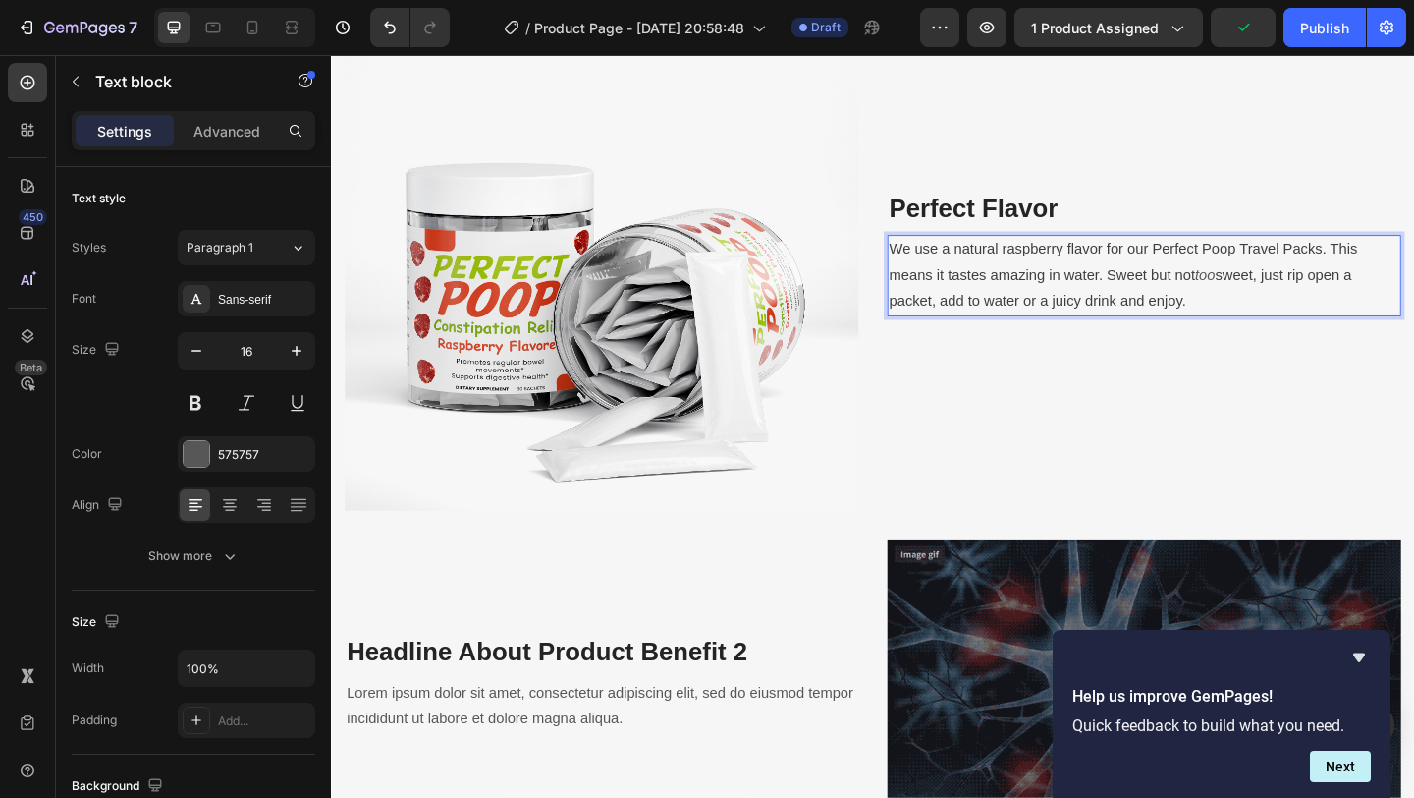
click at [1295, 308] on p "We use a natural raspberry flavor for our Perfect Poop Travel Packs. This means…" at bounding box center [1215, 294] width 555 height 84
drag, startPoint x: 1202, startPoint y: 266, endPoint x: 1231, endPoint y: 266, distance: 28.5
click at [1231, 266] on span "We use a natural raspberry flavor for our Perfect Poop Travel Packs. This means…" at bounding box center [1193, 279] width 510 height 45
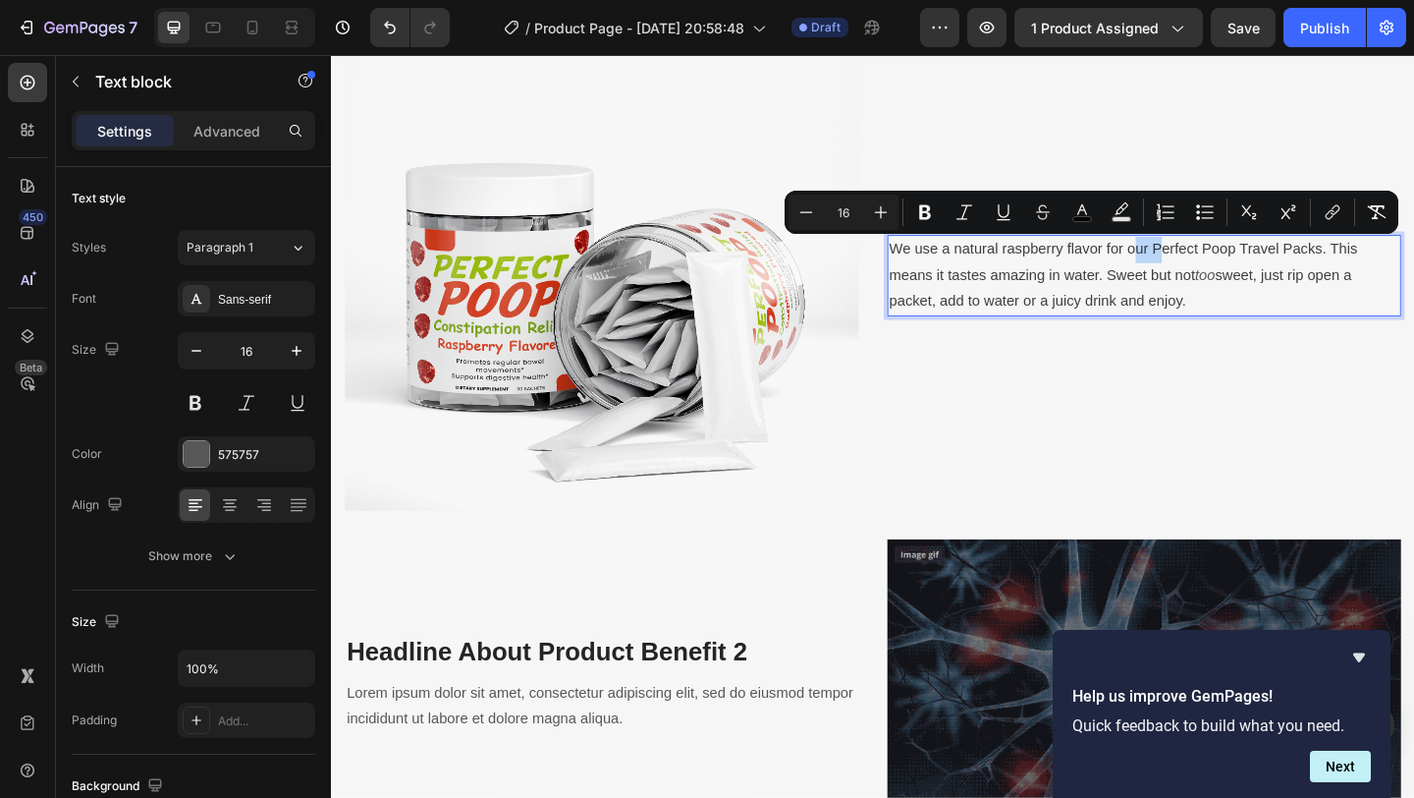
click at [1201, 264] on span "We use a natural raspberry flavor for our Perfect Poop Travel Packs. This means…" at bounding box center [1193, 279] width 510 height 45
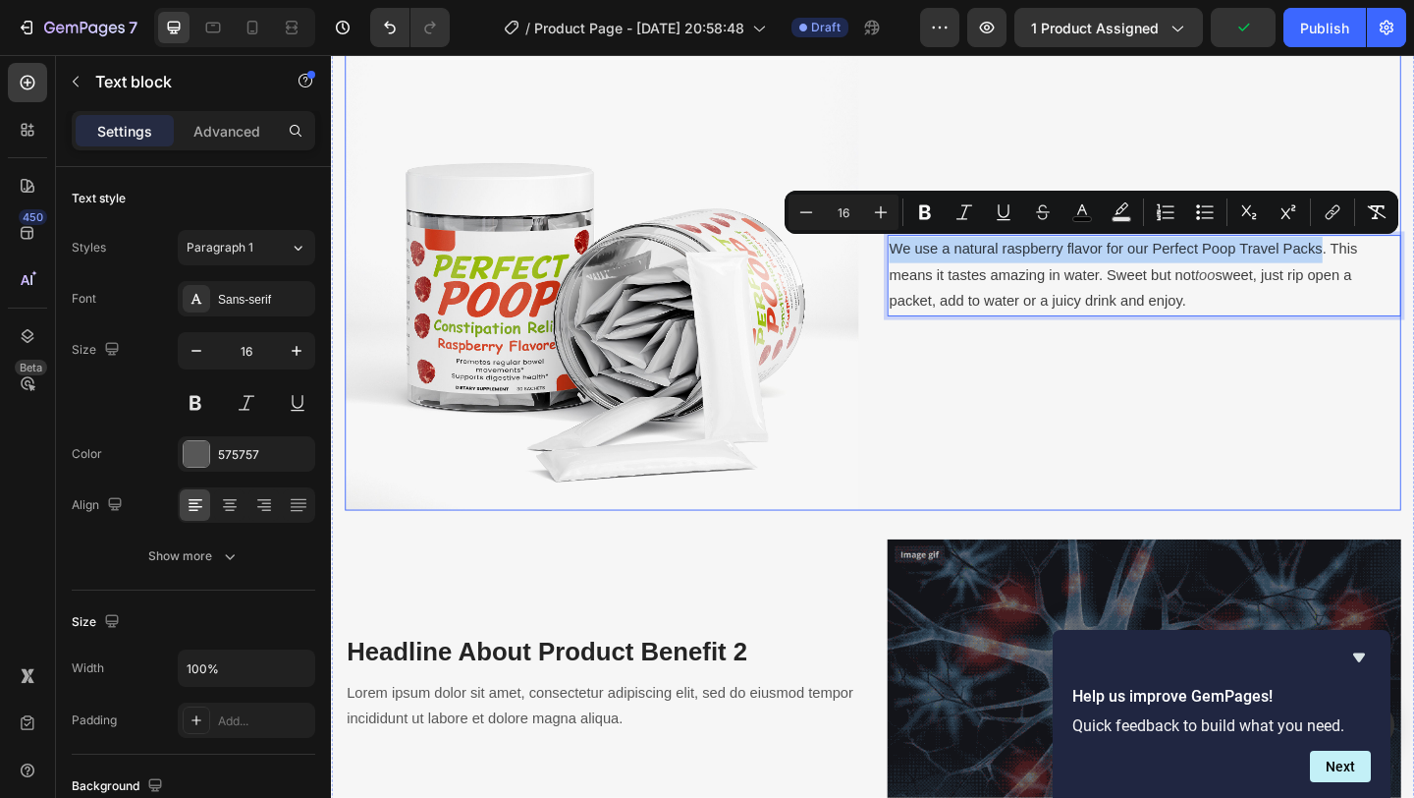
drag, startPoint x: 1407, startPoint y: 266, endPoint x: 931, endPoint y: 268, distance: 475.4
click at [931, 268] on div "Image Perfect Flavor Heading We use a natural raspberry flavor for our Perfect …" at bounding box center [920, 255] width 1149 height 590
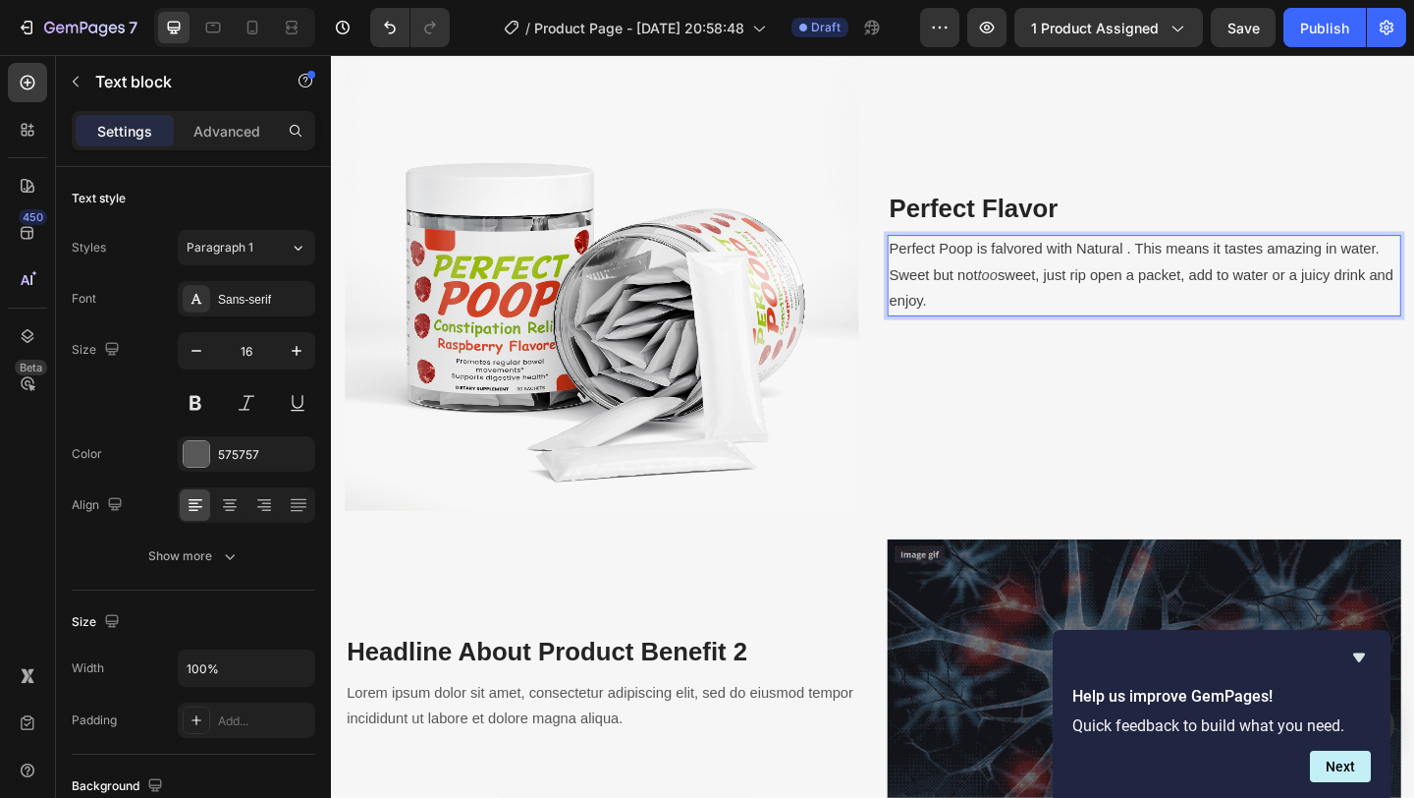
click at [1077, 262] on span "Perfect Poop is falvored with Natural . This means it tastes amazing in water. …" at bounding box center [1204, 279] width 533 height 45
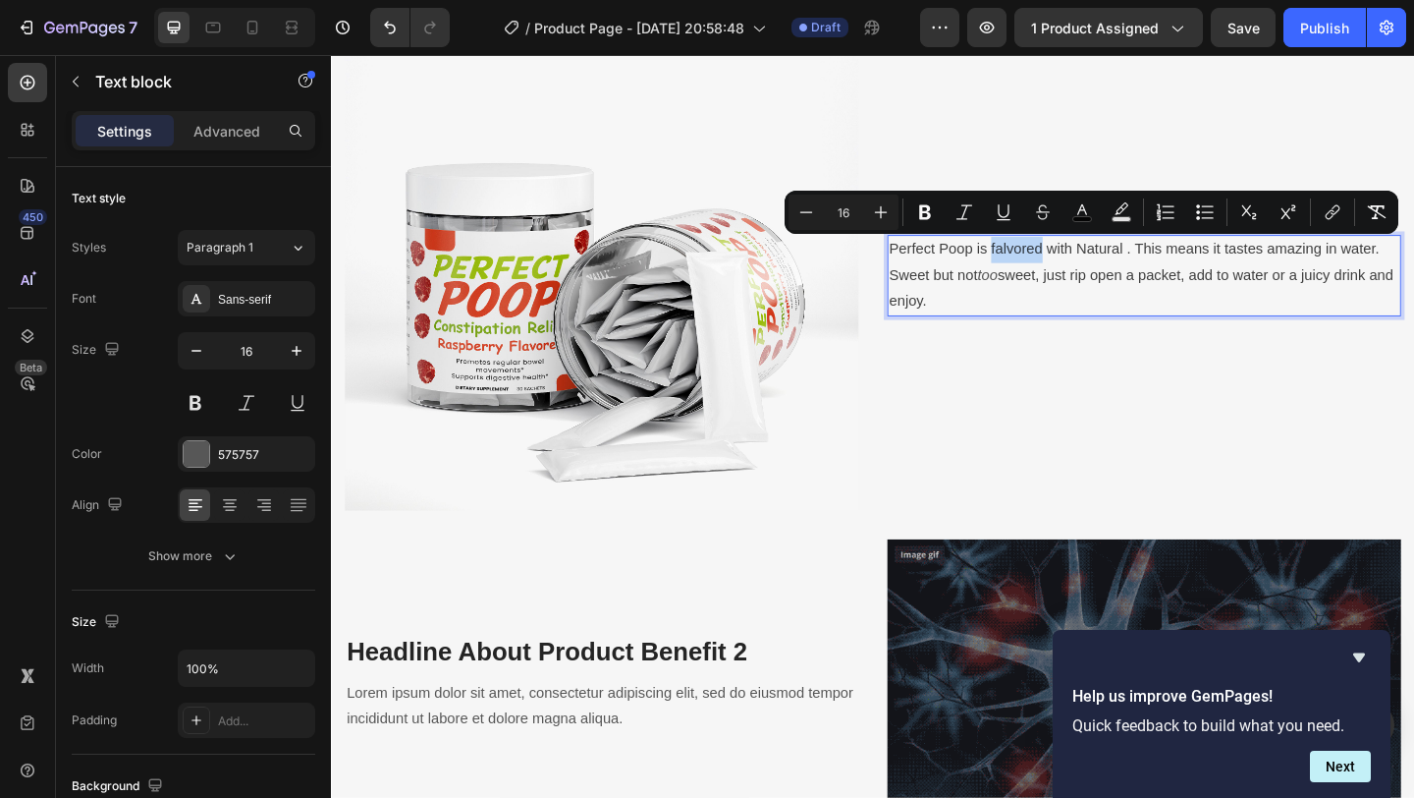
click at [1077, 262] on span "Perfect Poop is falvored with Natural . This means it tastes amazing in water. …" at bounding box center [1204, 279] width 533 height 45
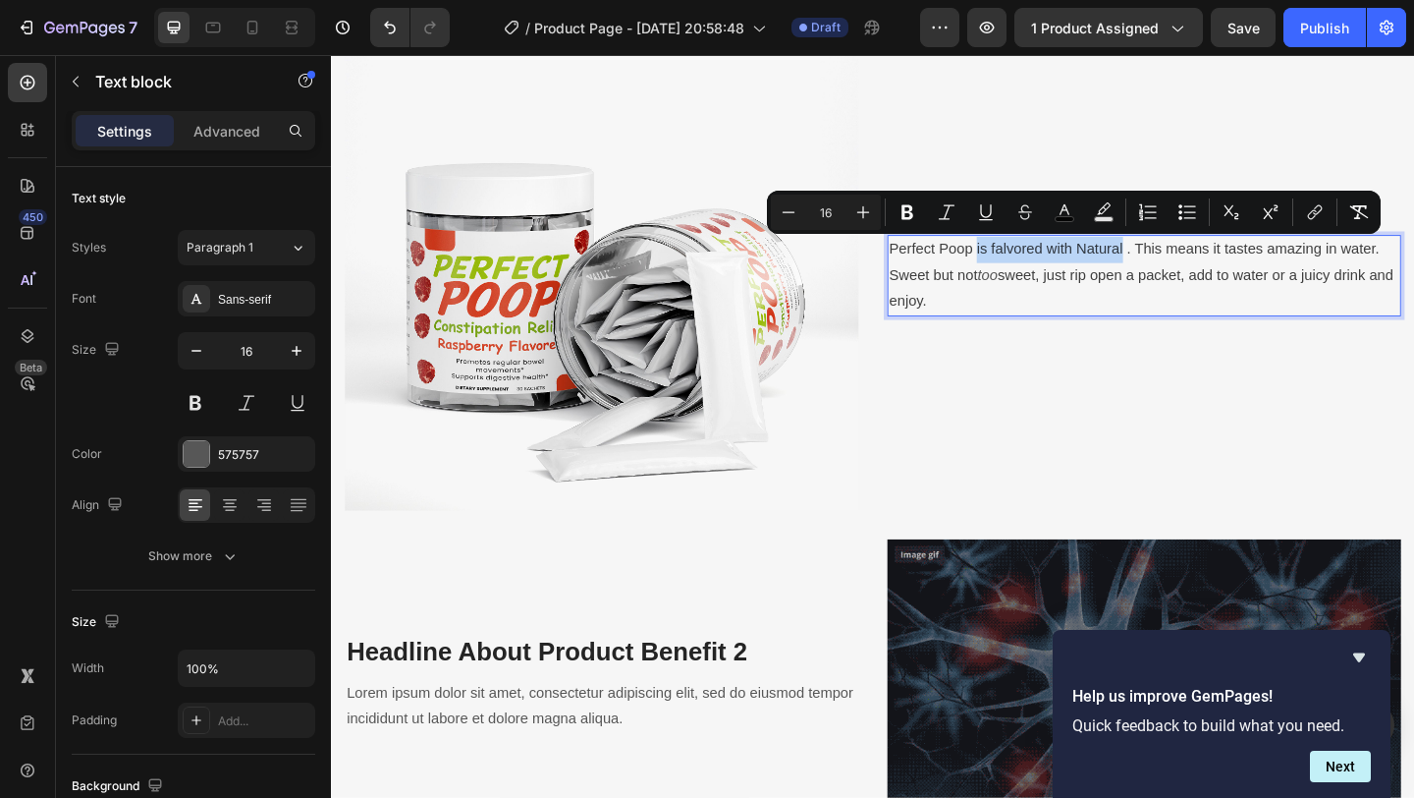
drag, startPoint x: 1190, startPoint y: 269, endPoint x: 1034, endPoint y: 274, distance: 156.3
click at [1034, 274] on span "Perfect Poop is falvored with Natural . This means it tastes amazing in water. …" at bounding box center [1204, 279] width 533 height 45
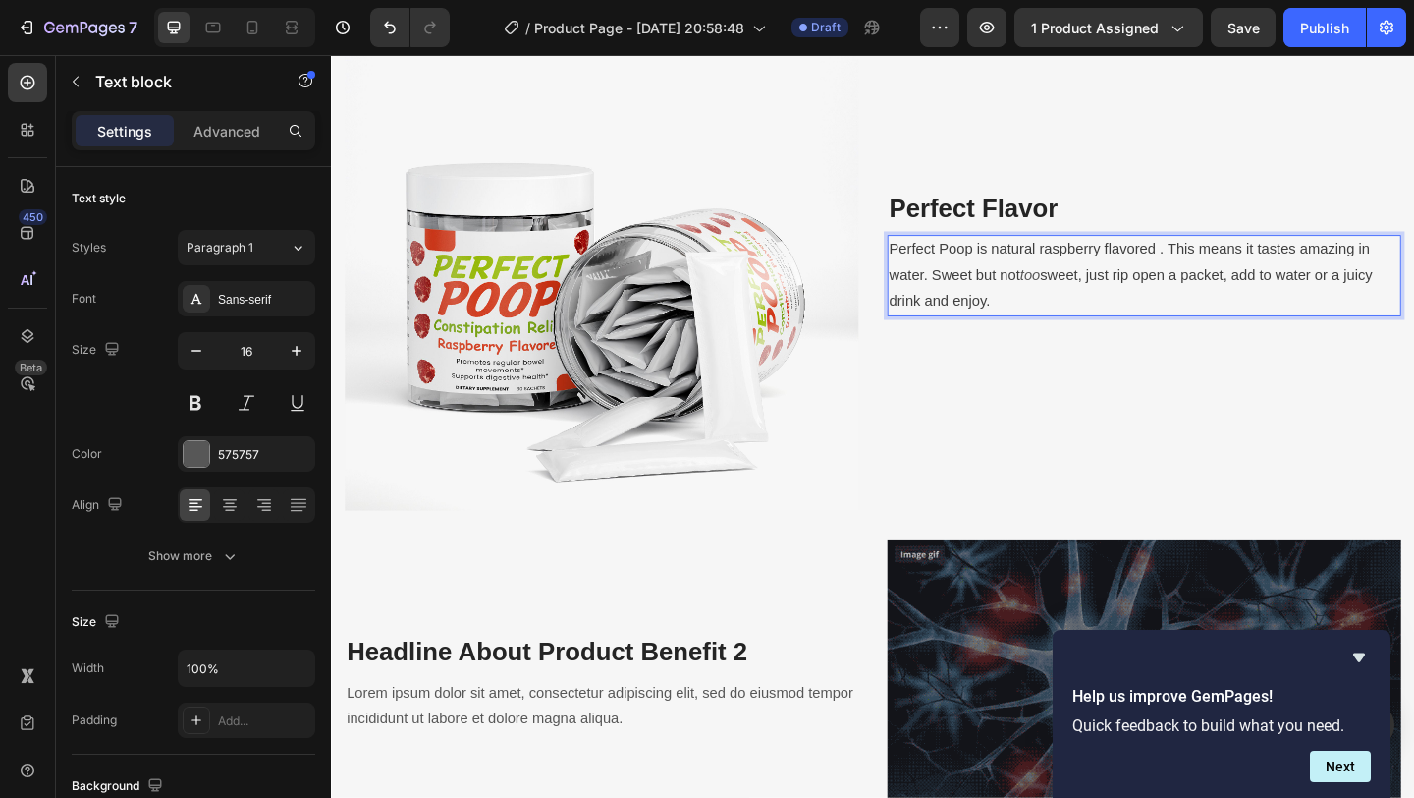
click at [1141, 311] on p "Perfect Poop is natural raspberry flavored . This means it tastes amazing in wa…" at bounding box center [1215, 294] width 555 height 84
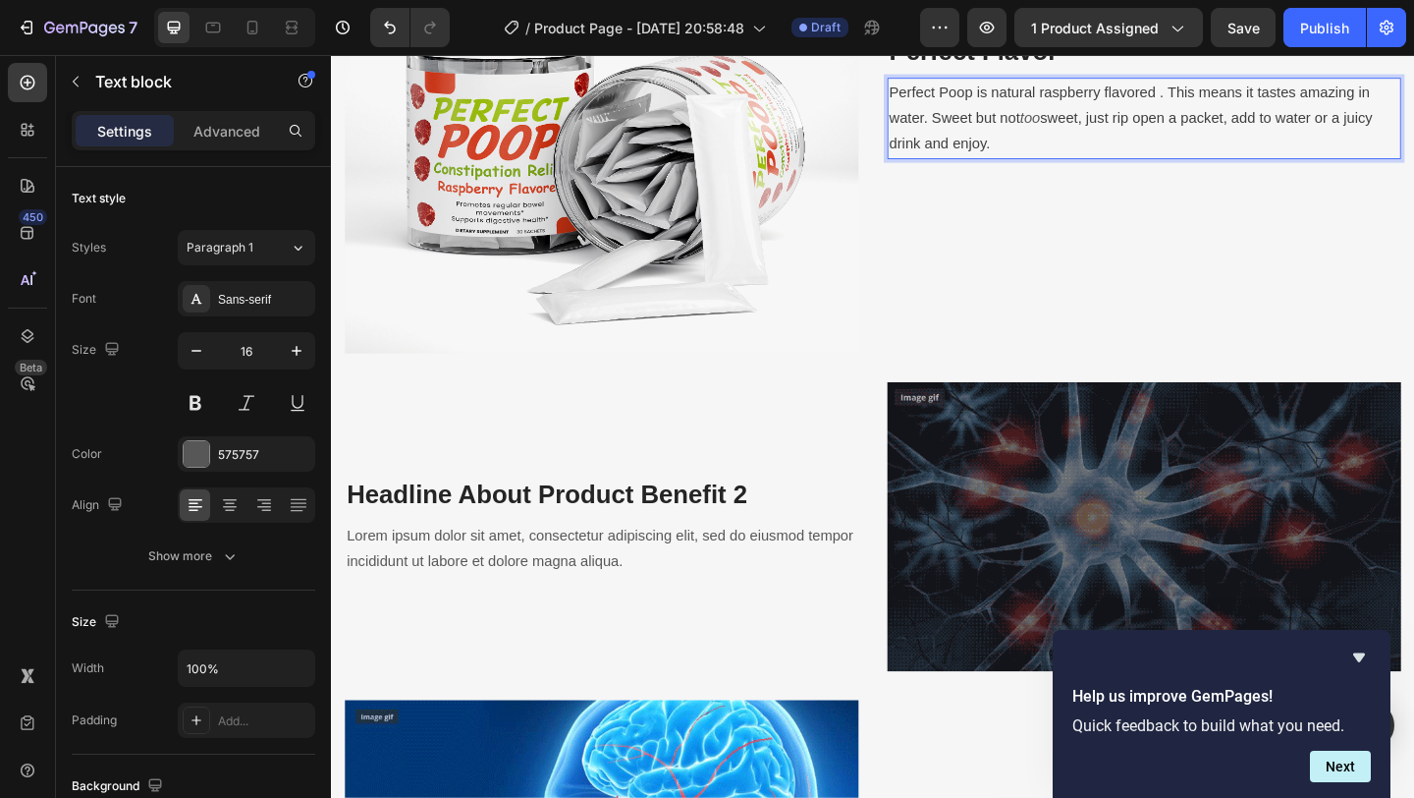
scroll to position [2318, 0]
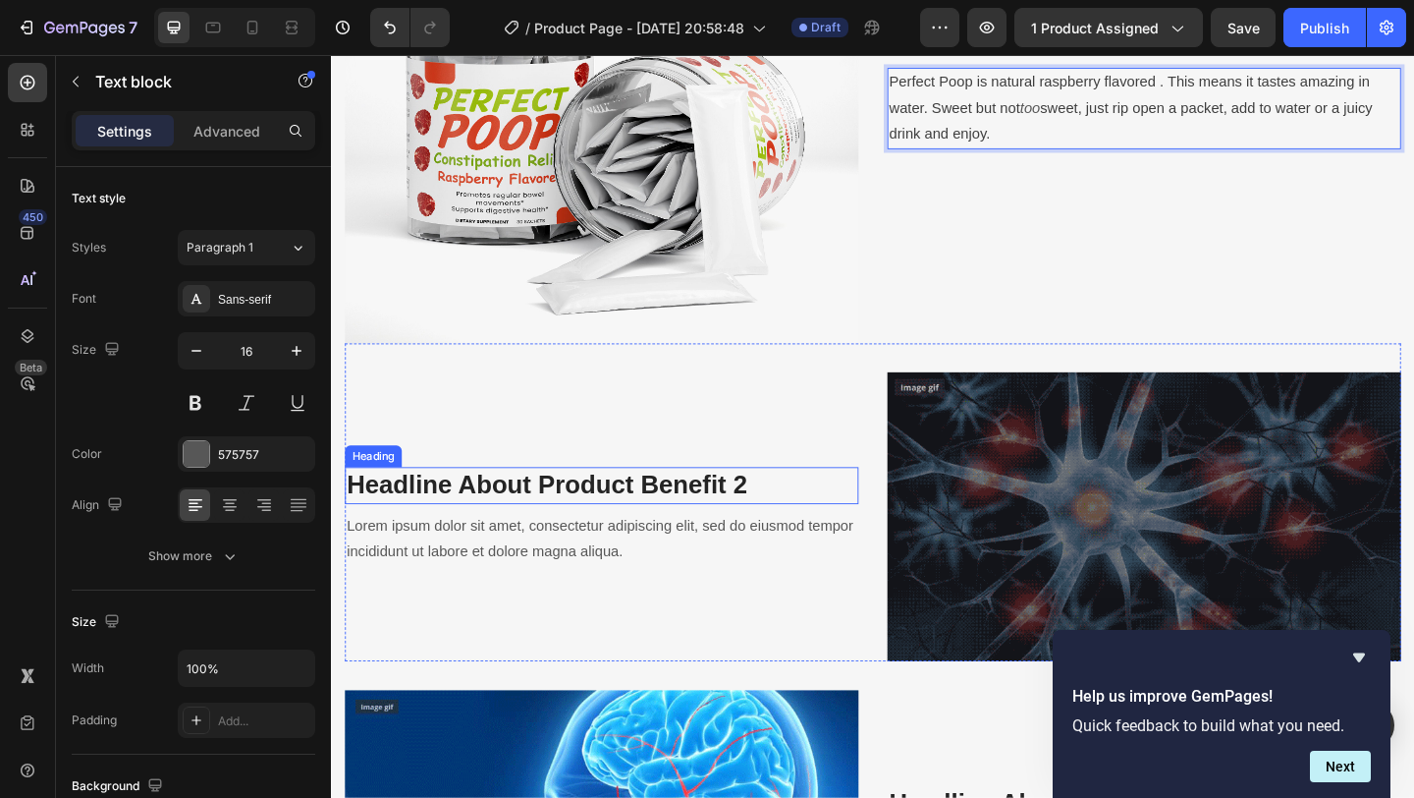
click at [767, 513] on p "Headline About Product Benefit 2" at bounding box center [625, 522] width 555 height 35
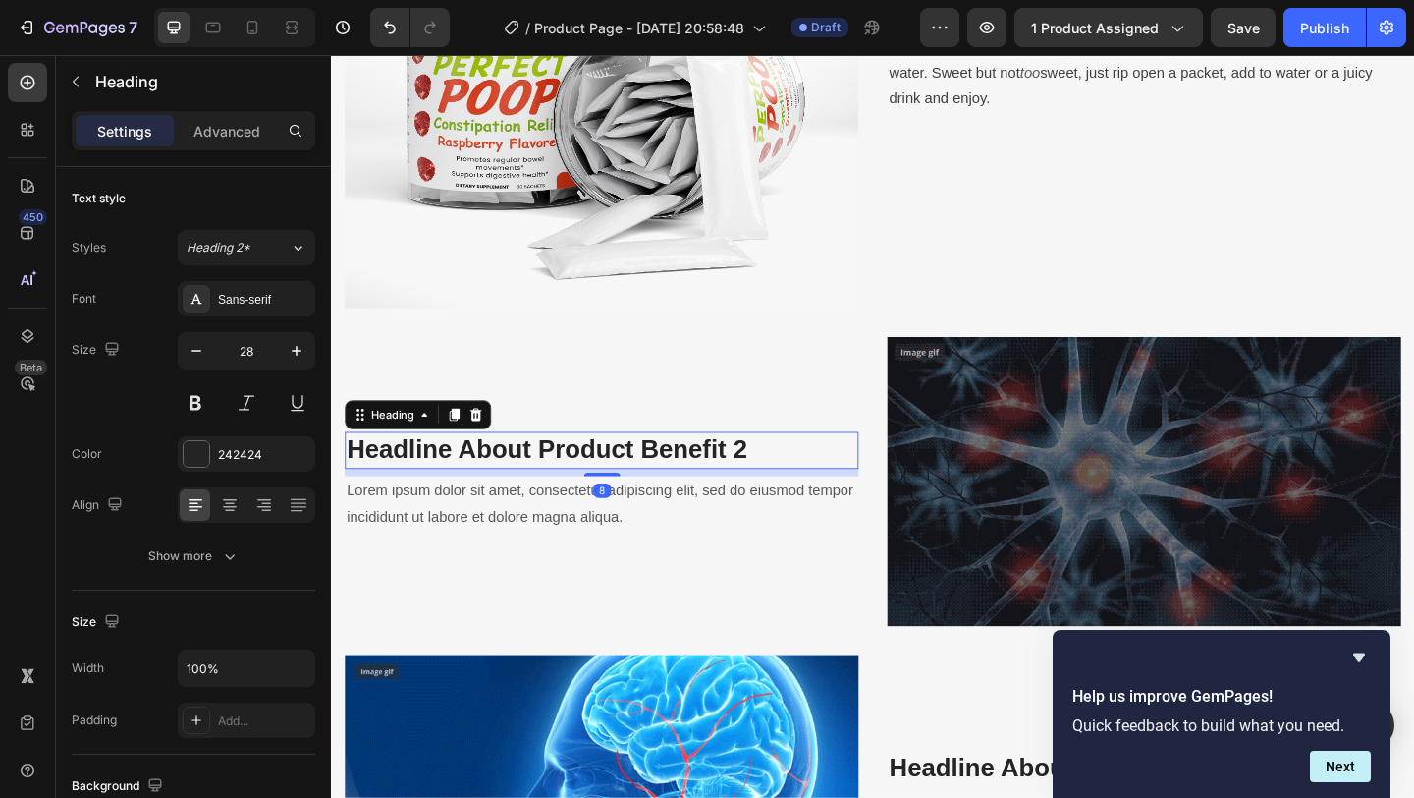
scroll to position [2368, 0]
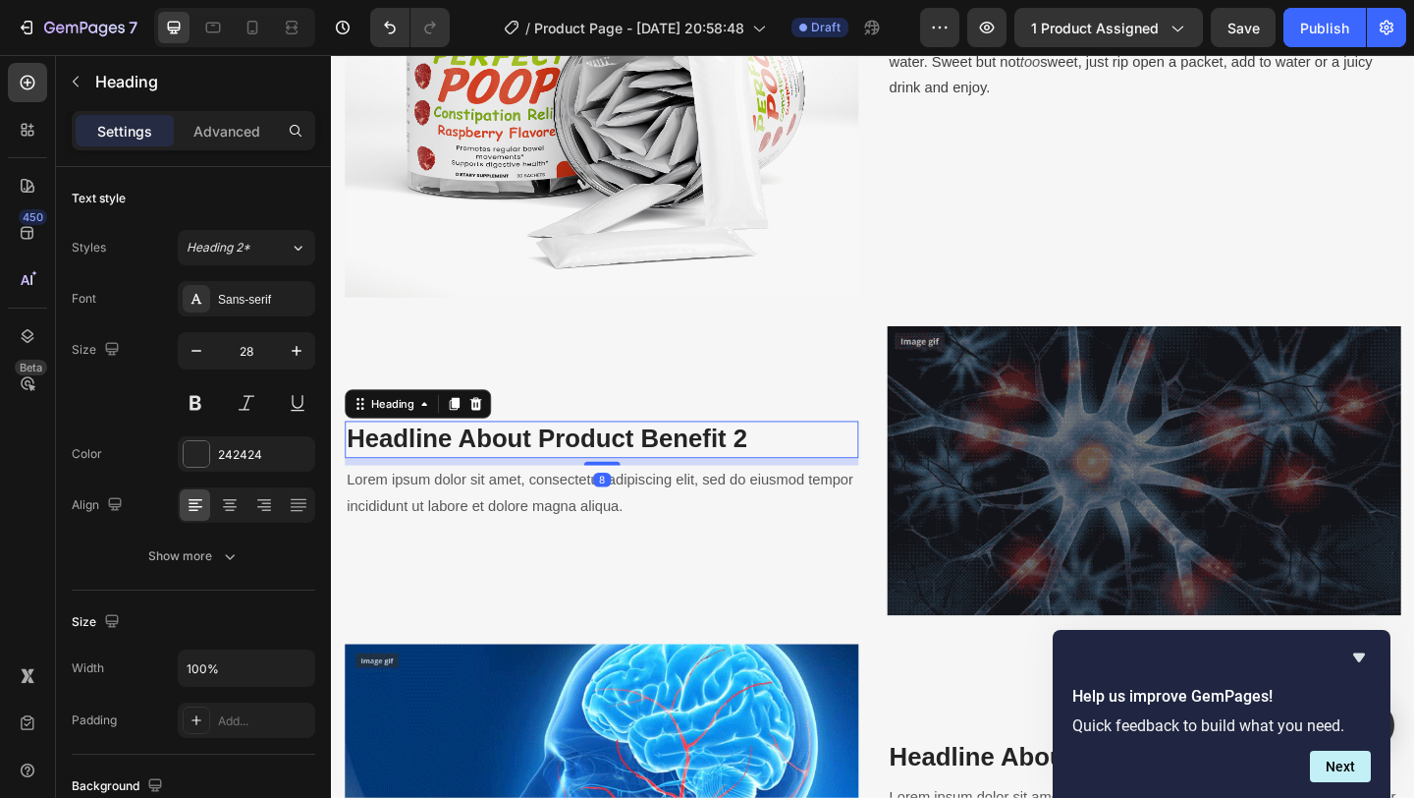
click at [710, 469] on p "Headline About Product Benefit 2" at bounding box center [625, 472] width 555 height 35
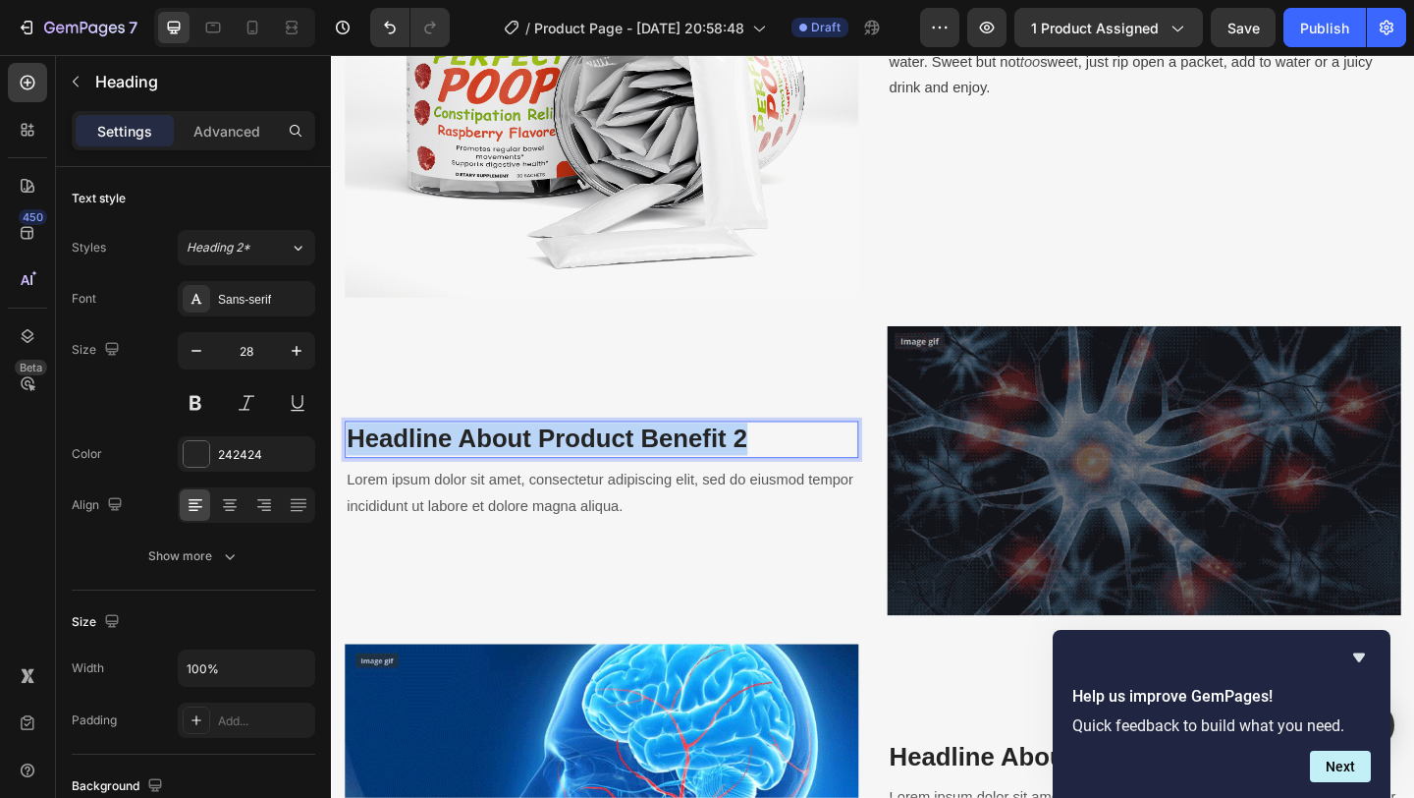
click at [710, 469] on p "Headline About Product Benefit 2" at bounding box center [625, 472] width 555 height 35
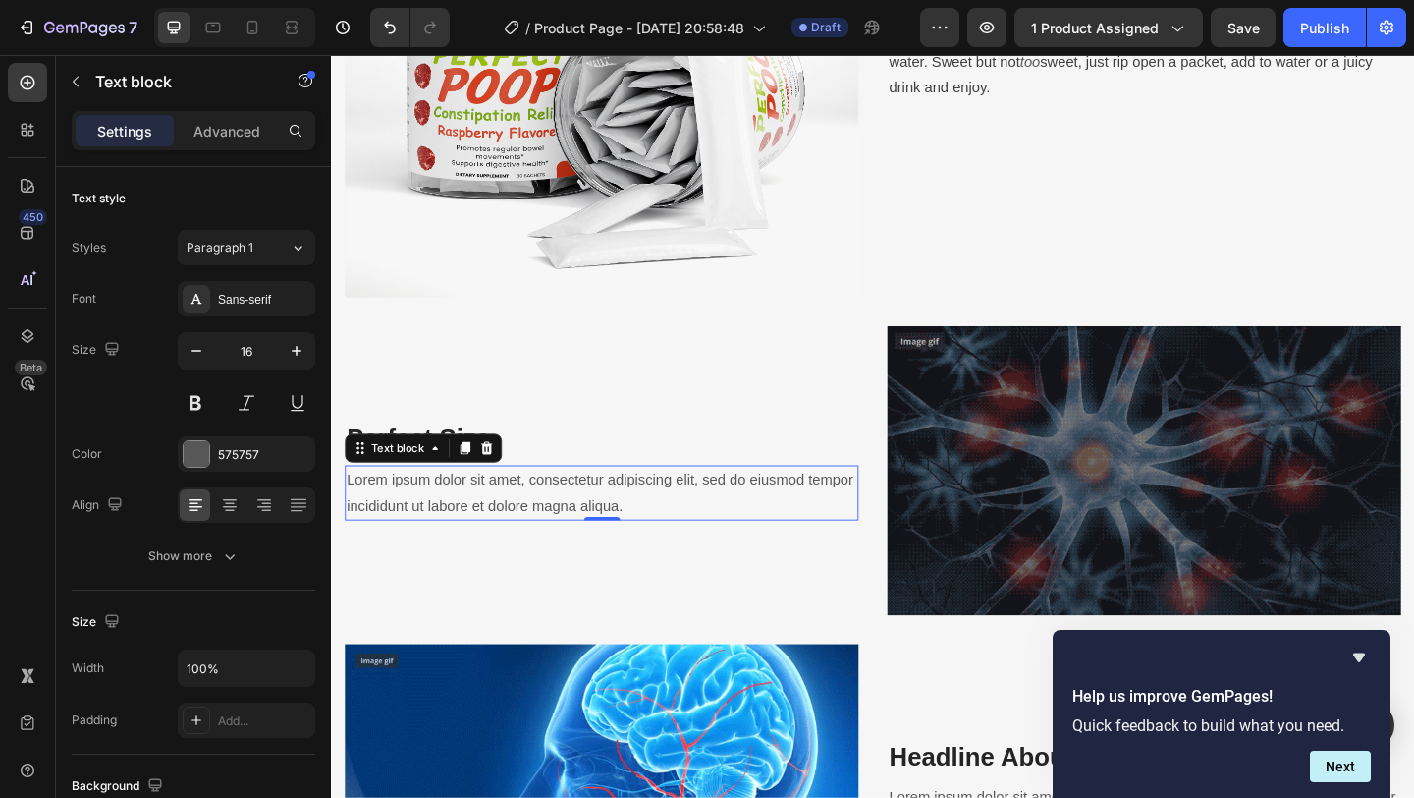
click at [664, 514] on p "Lorem ipsum dolor sit amet, consectetur adipiscing elit, sed do eiusmod tempor …" at bounding box center [625, 531] width 555 height 57
click at [613, 532] on p "Lorem ipsum dolor sit amet, consectetur adipiscing elit, sed do eiusmod tempor …" at bounding box center [625, 531] width 555 height 57
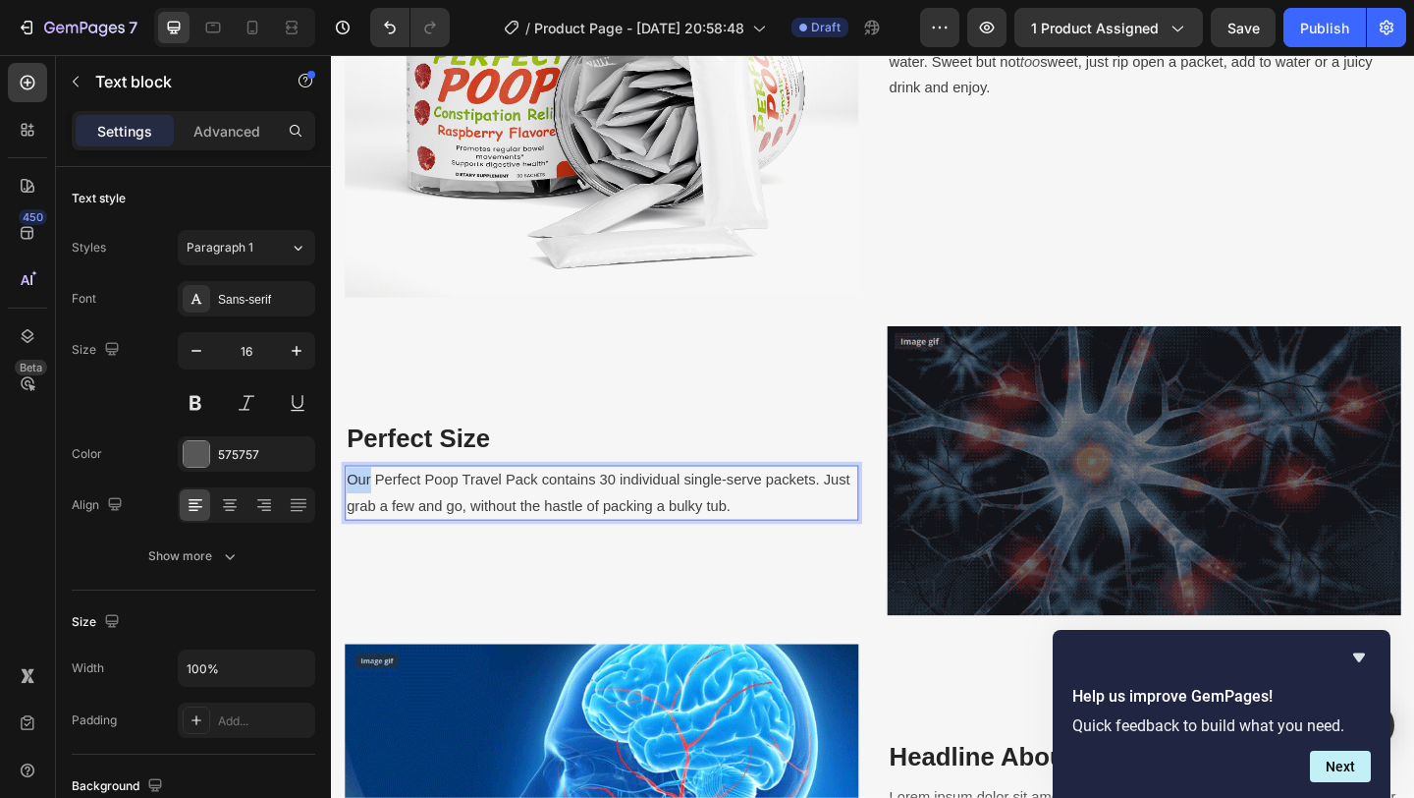
drag, startPoint x: 374, startPoint y: 520, endPoint x: 349, endPoint y: 517, distance: 25.7
click at [349, 517] on span "Our Perfect Poop Travel Pack contains 30 individual single-serve packets. Just …" at bounding box center [622, 530] width 548 height 45
click at [529, 521] on span "Perfect Poop Travel Pack contains 30 individual single-serve packets. Just grab…" at bounding box center [624, 530] width 553 height 45
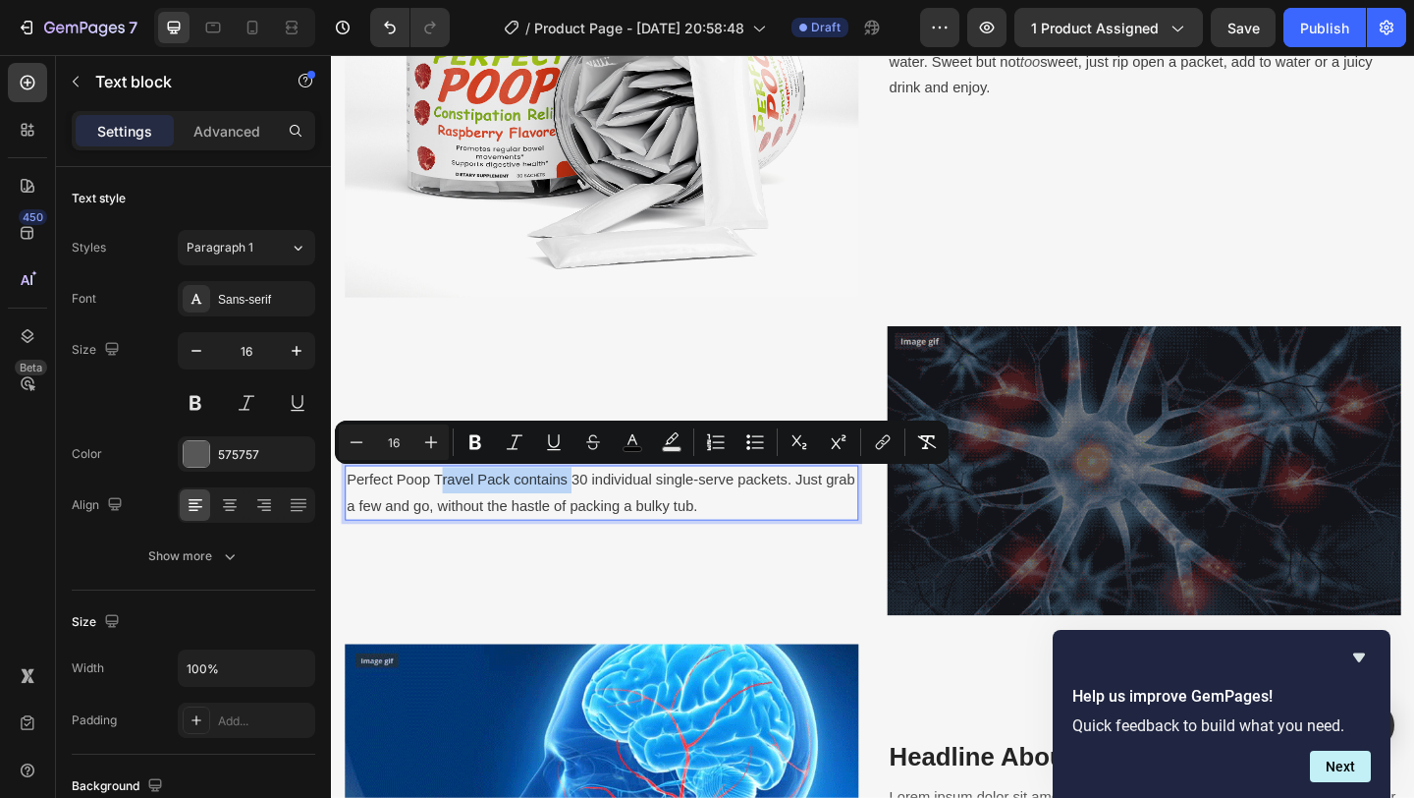
drag, startPoint x: 591, startPoint y: 519, endPoint x: 451, endPoint y: 516, distance: 140.5
click at [451, 516] on span "Perfect Poop Travel Pack contains 30 individual single-serve packets. Just grab…" at bounding box center [624, 530] width 553 height 45
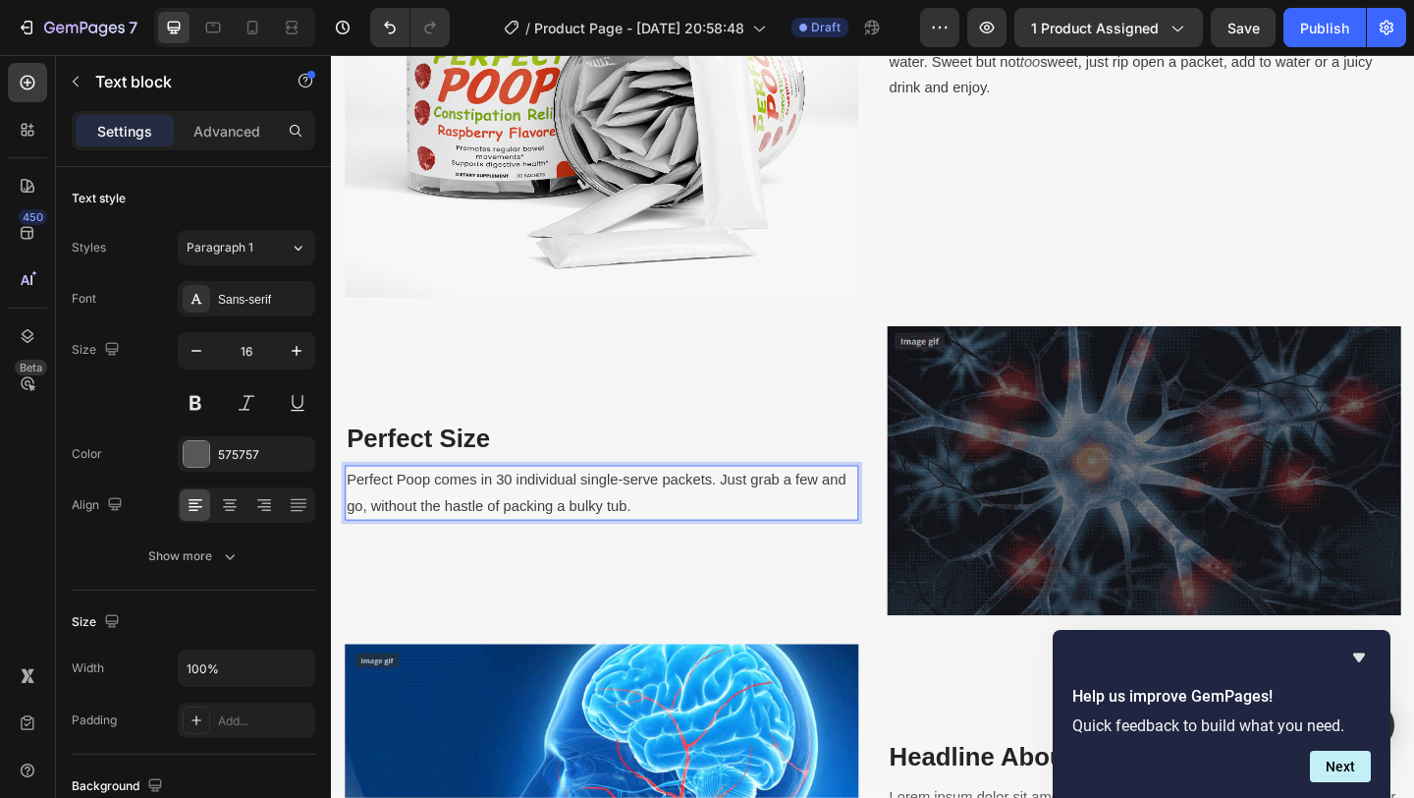
click at [468, 542] on span "Perfect Poop comes in 30 individual single-serve packets. Just grab a few and g…" at bounding box center [619, 530] width 543 height 45
click at [660, 548] on p "Perfect Poop comes in 30 individual single-serve packets. Just grab a few and g…" at bounding box center [625, 531] width 555 height 57
click at [862, 516] on span "Perfect Poop comes in 30 individual single-serve packets. Just grab a few and g…" at bounding box center [619, 530] width 543 height 45
drag, startPoint x: 366, startPoint y: 549, endPoint x: 838, endPoint y: 519, distance: 472.4
click at [838, 519] on span "Perfect Poop comes in 30 individual single-serve packets. Just grab a few and g…" at bounding box center [619, 530] width 543 height 45
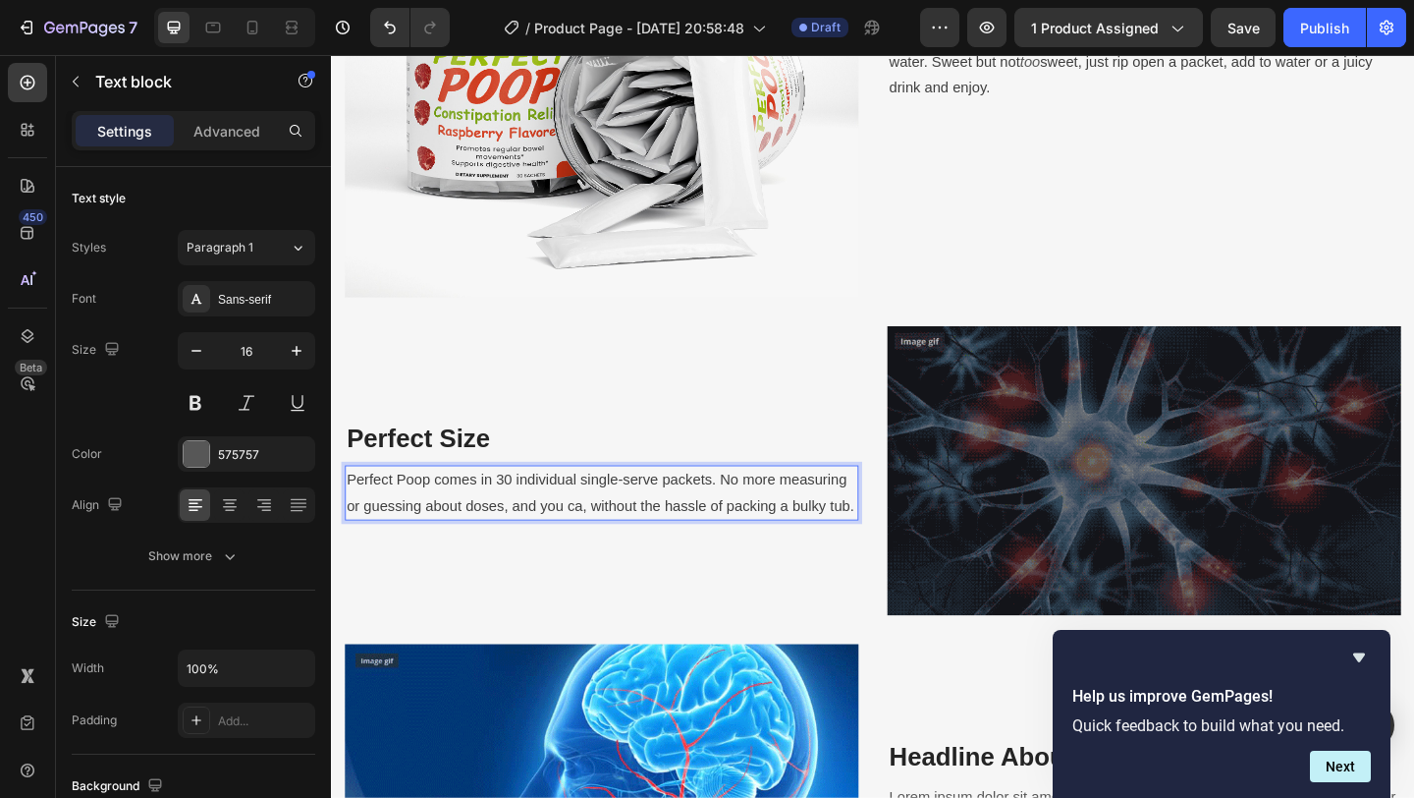
scroll to position [2353, 0]
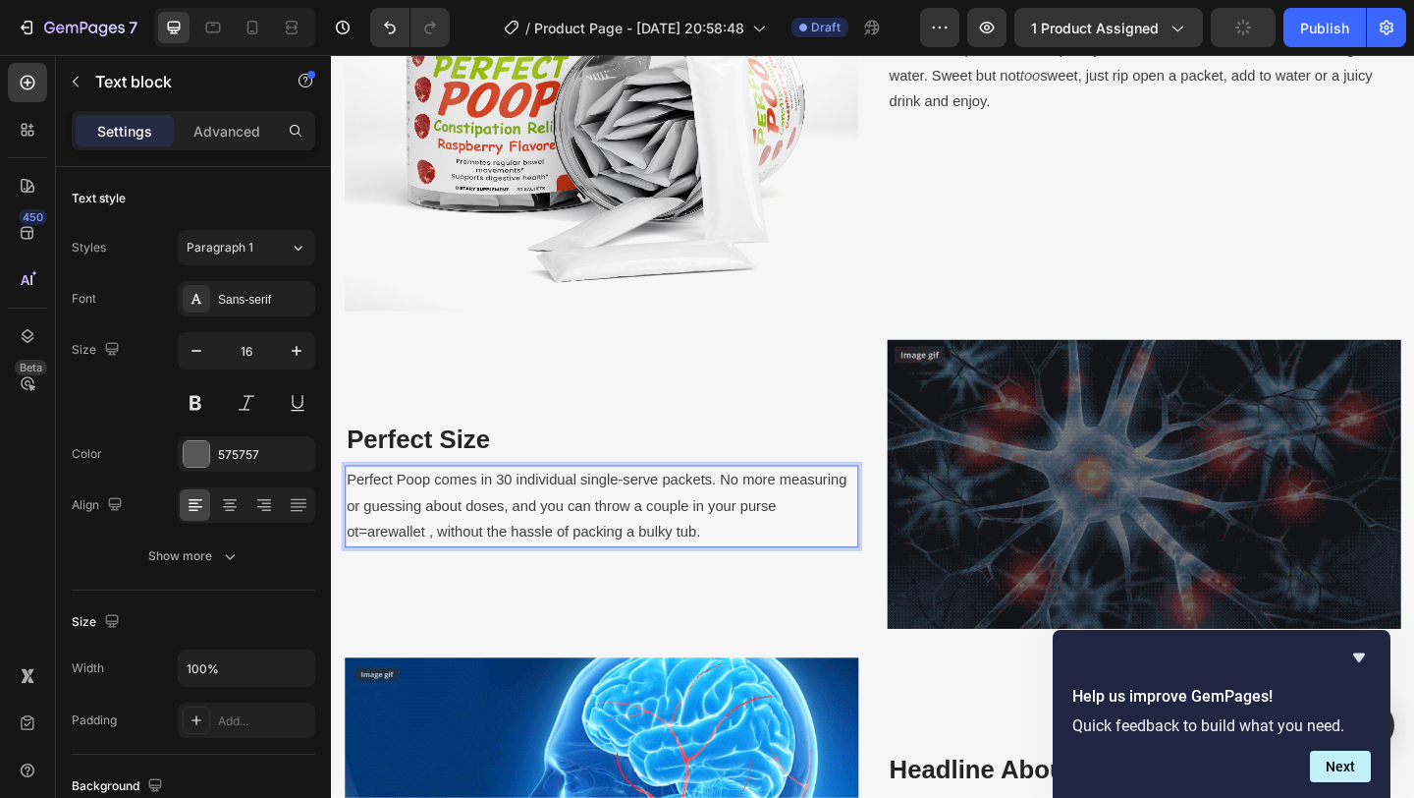
click at [370, 573] on span "Perfect Poop comes in 30 individual single-serve packets. No more measuring or …" at bounding box center [620, 545] width 544 height 74
click at [650, 540] on span "Perfect Poop comes in 30 individual single-serve packets. No more measuring or …" at bounding box center [620, 545] width 544 height 74
click at [716, 546] on span "Perfect Poop comes in 30 individual single-serve packets. No more measuring or …" at bounding box center [620, 545] width 544 height 74
click at [450, 575] on span "Perfect Poop comes in 30 individual single-serve packets. No more measuring or …" at bounding box center [620, 545] width 544 height 74
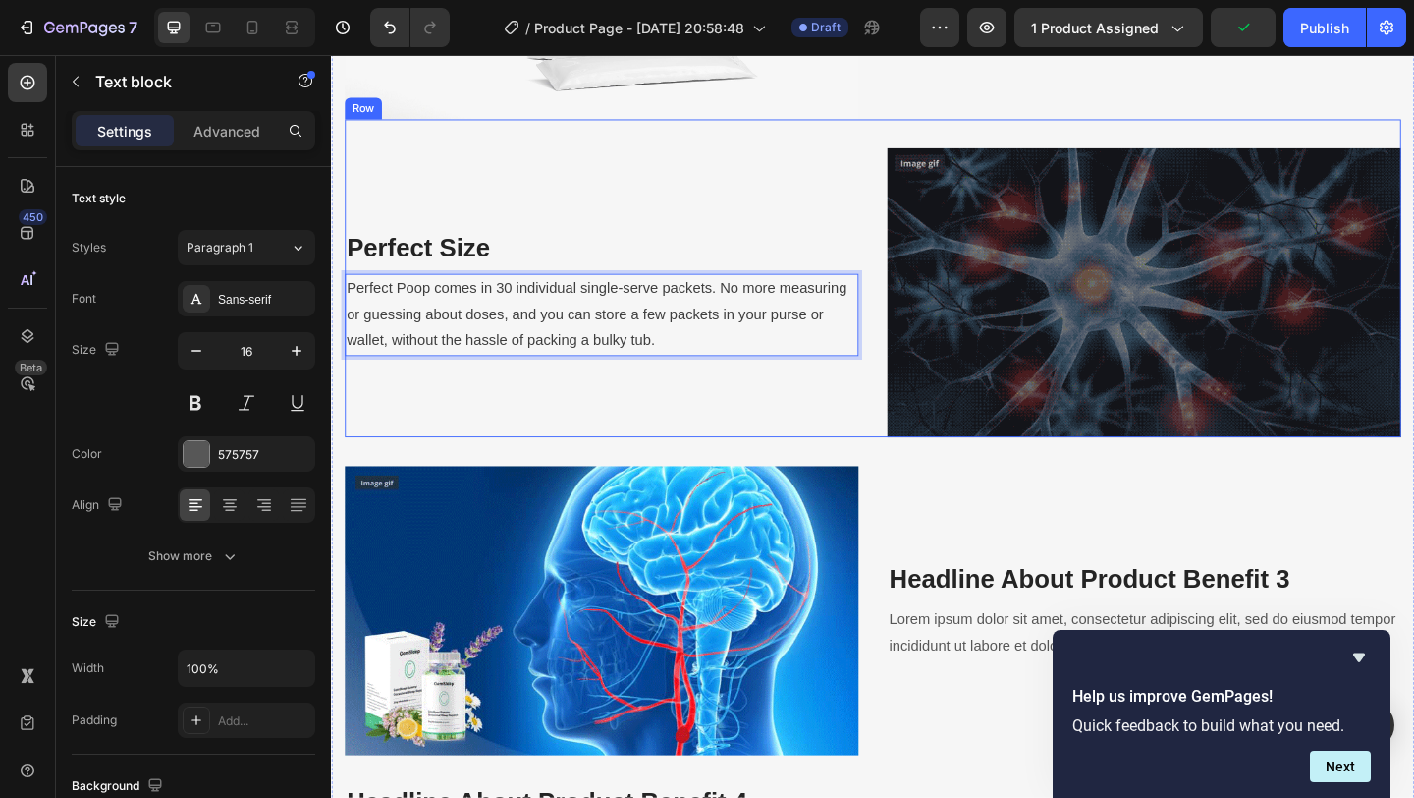
scroll to position [2571, 0]
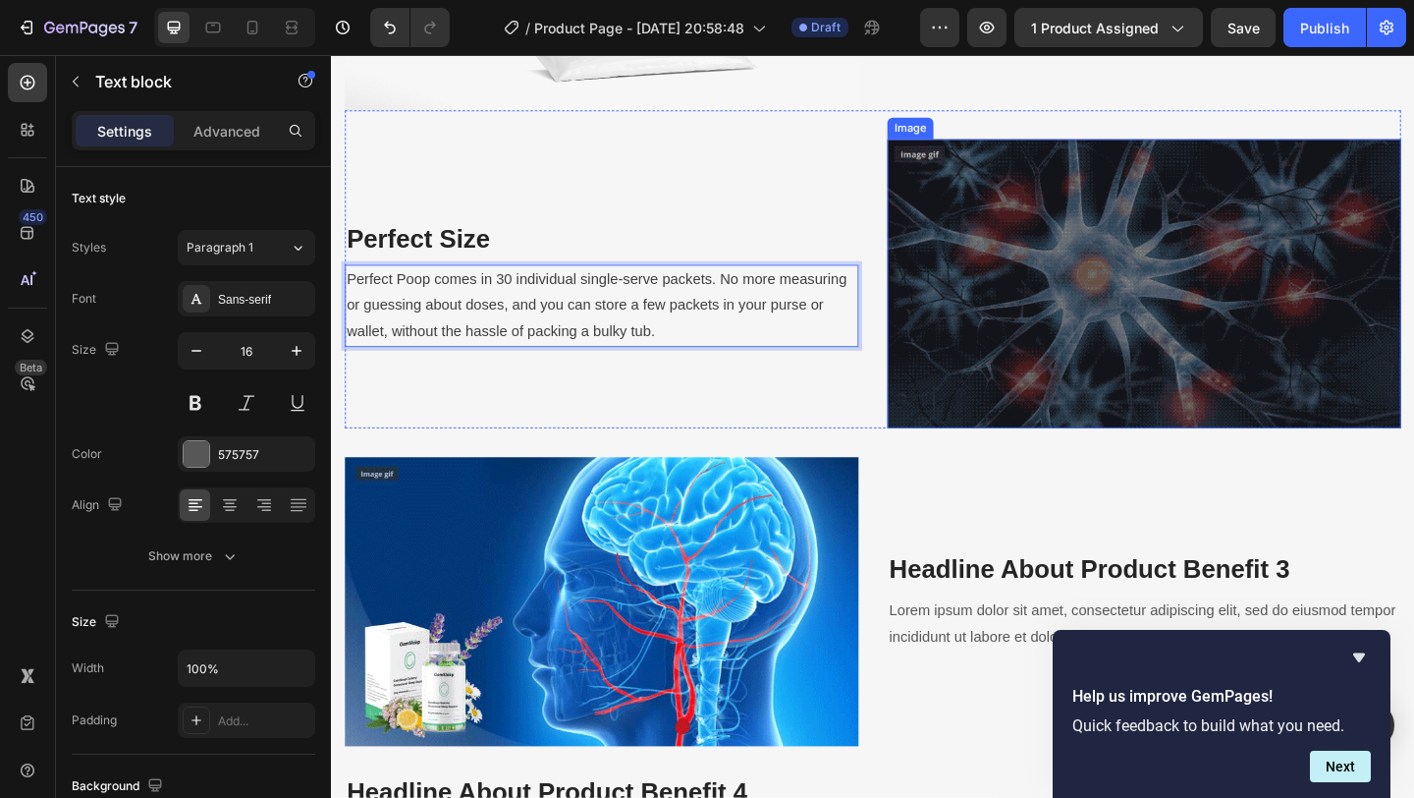
click at [1278, 305] on img at bounding box center [1215, 303] width 559 height 314
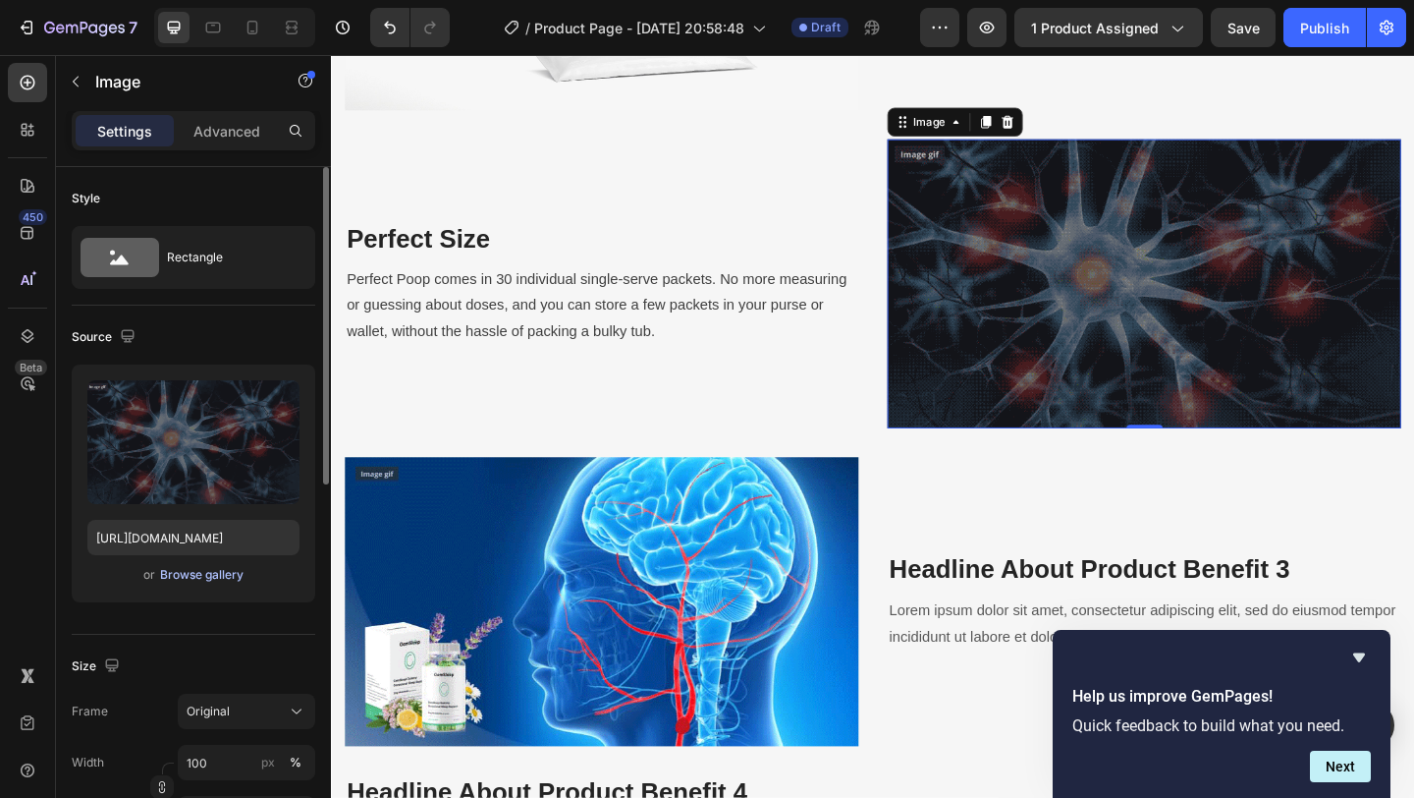
click at [223, 579] on div "Browse gallery" at bounding box center [201, 575] width 83 height 18
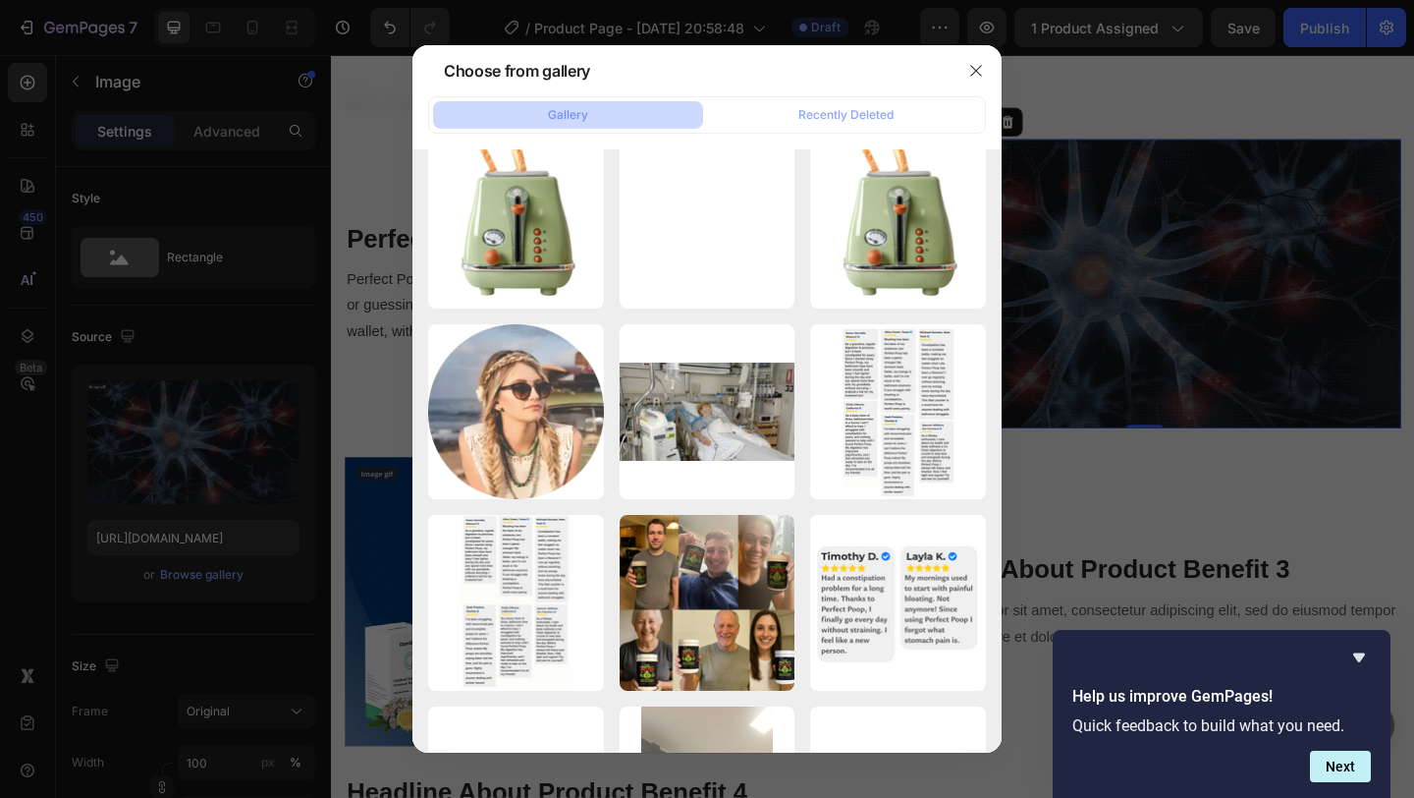
scroll to position [0, 0]
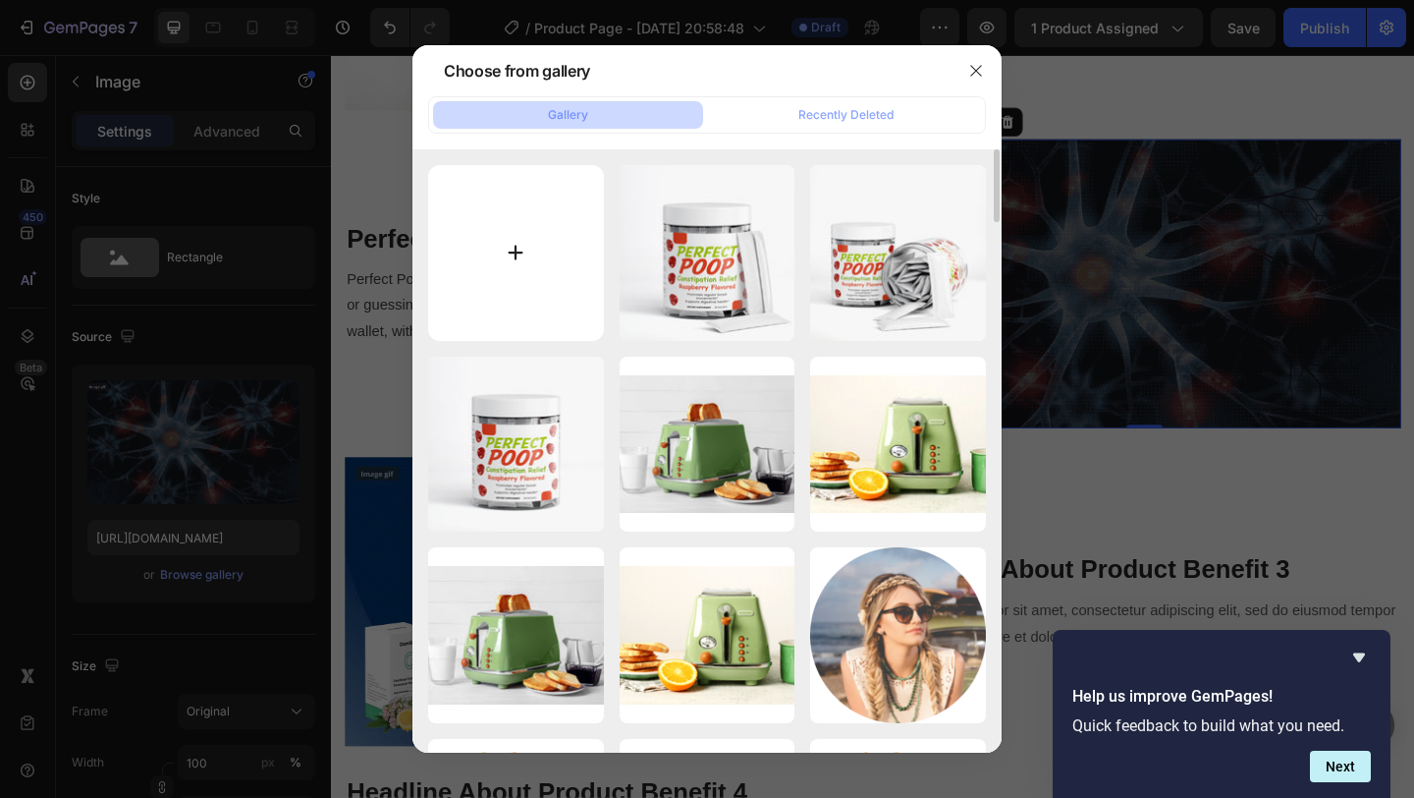
click at [523, 277] on input "file" at bounding box center [516, 253] width 176 height 176
click at [531, 273] on input "file" at bounding box center [516, 253] width 176 height 176
type input "C:\fakepath\np6.jpeg"
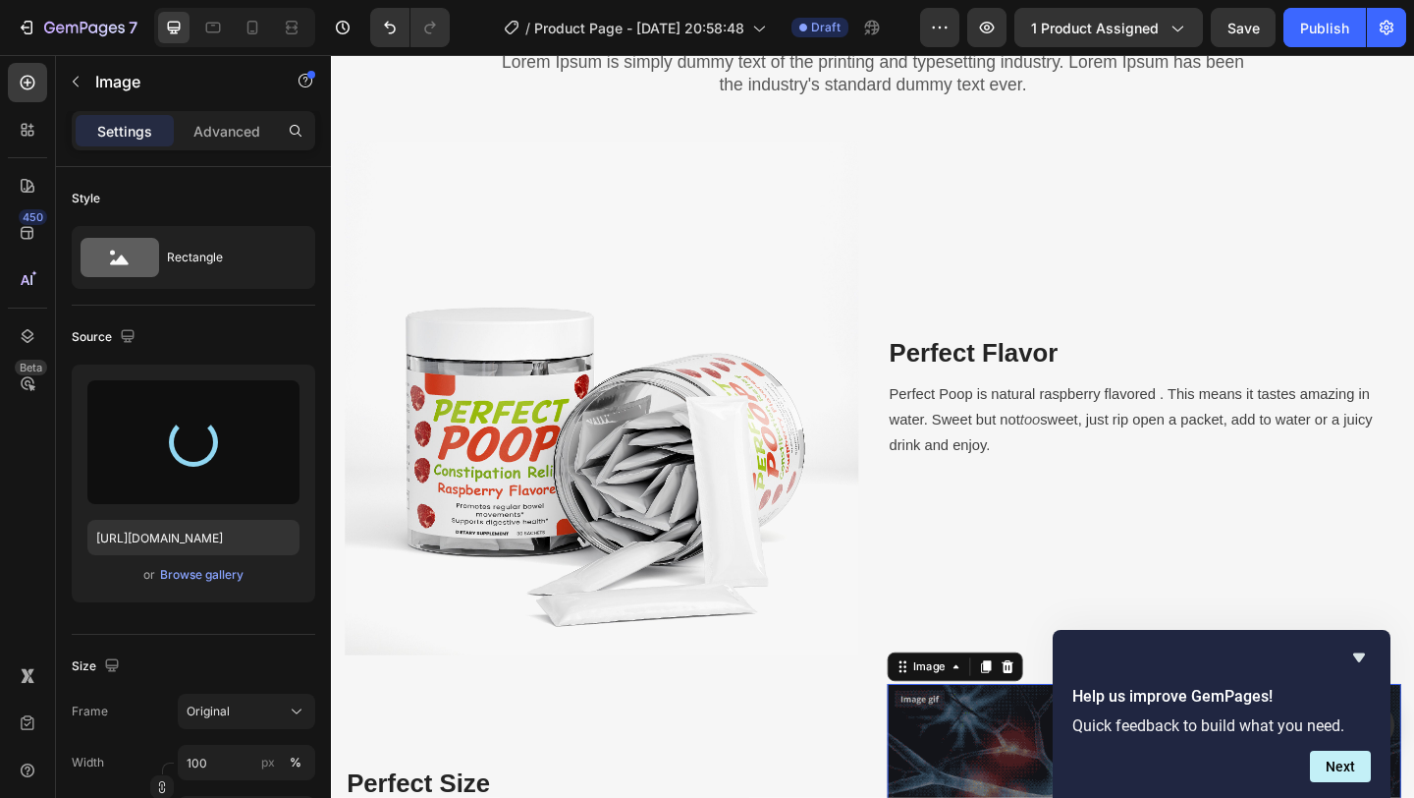
type input "https://cdn.shopify.com/s/files/1/0637/7009/9823/files/gempages_582972290900165…"
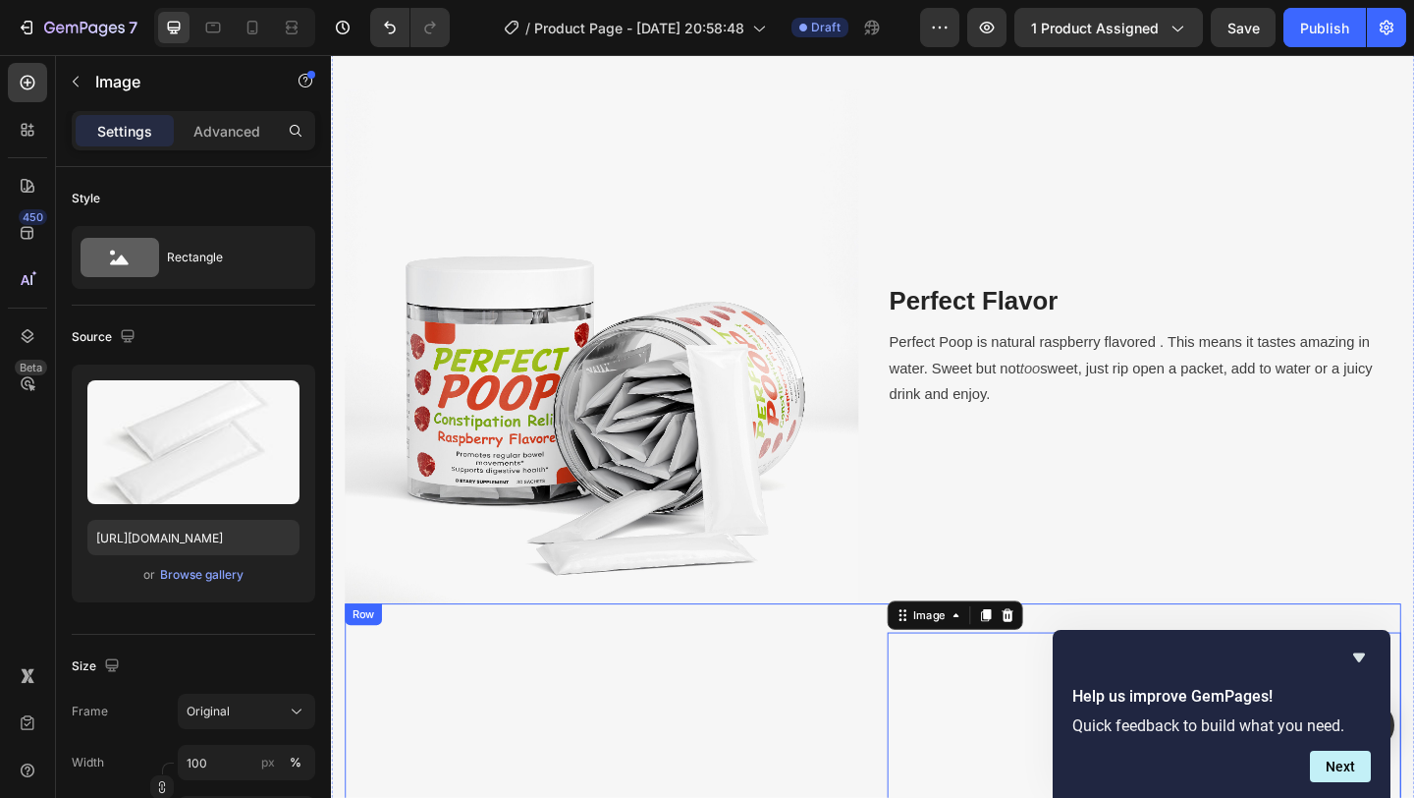
scroll to position [2024, 0]
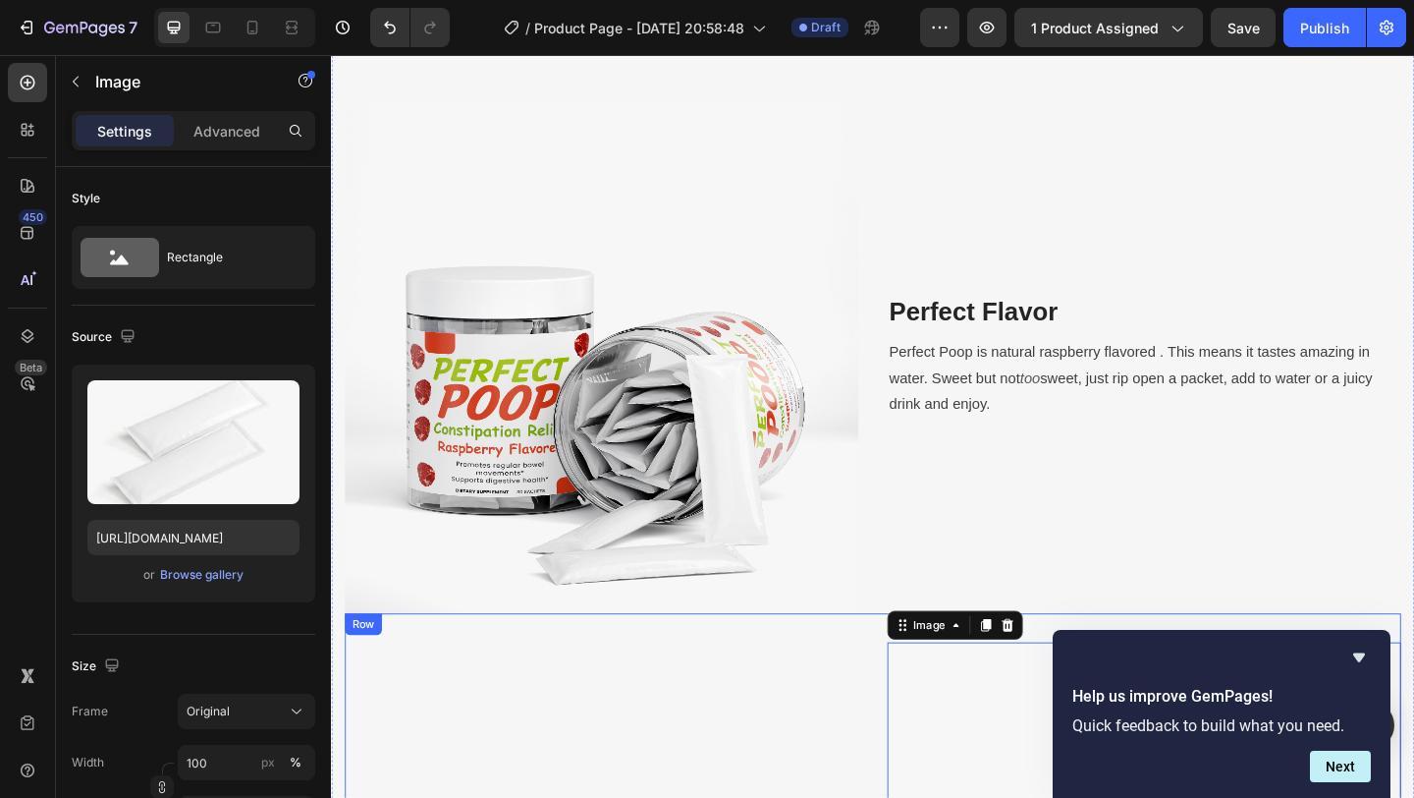
click at [594, 408] on img at bounding box center [625, 382] width 559 height 559
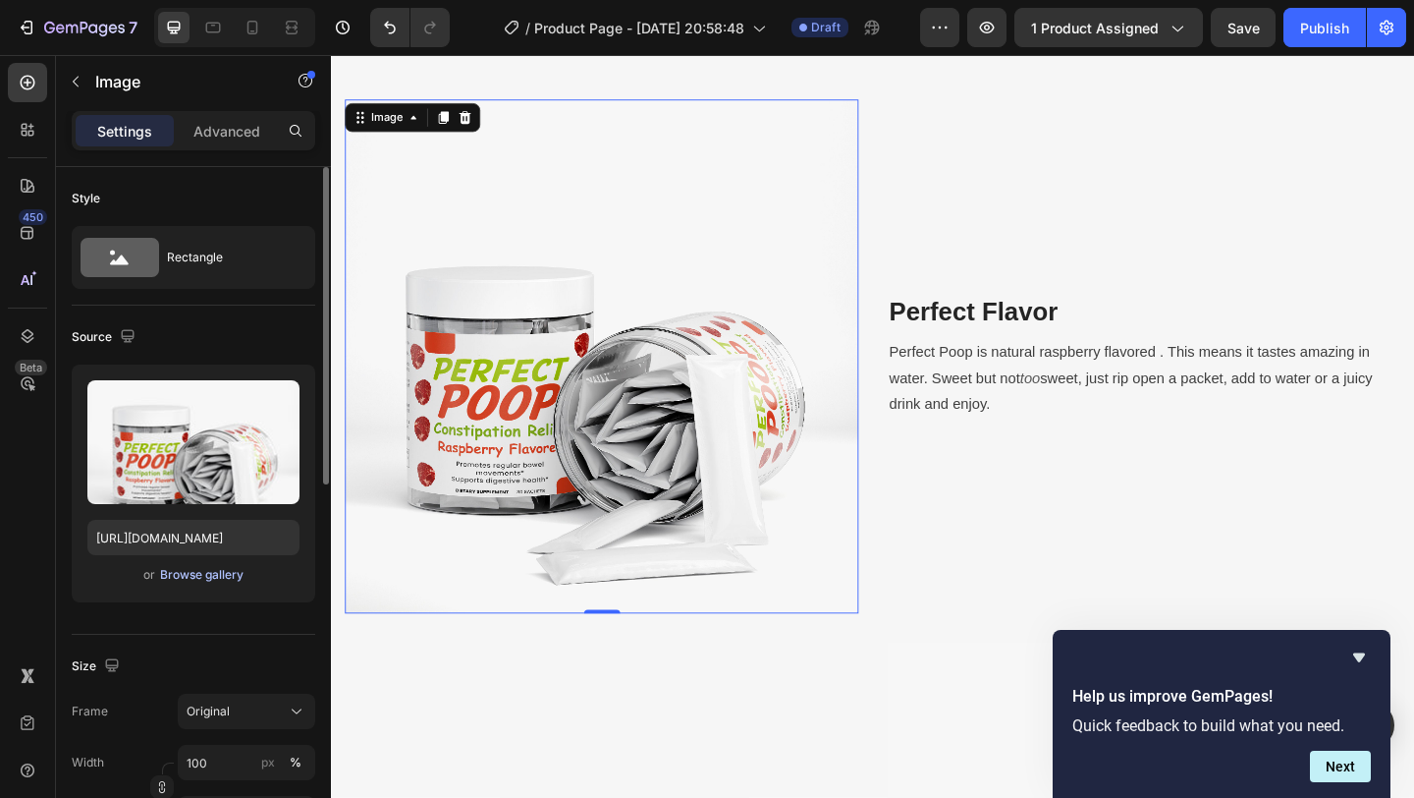
click at [213, 576] on div "Browse gallery" at bounding box center [201, 575] width 83 height 18
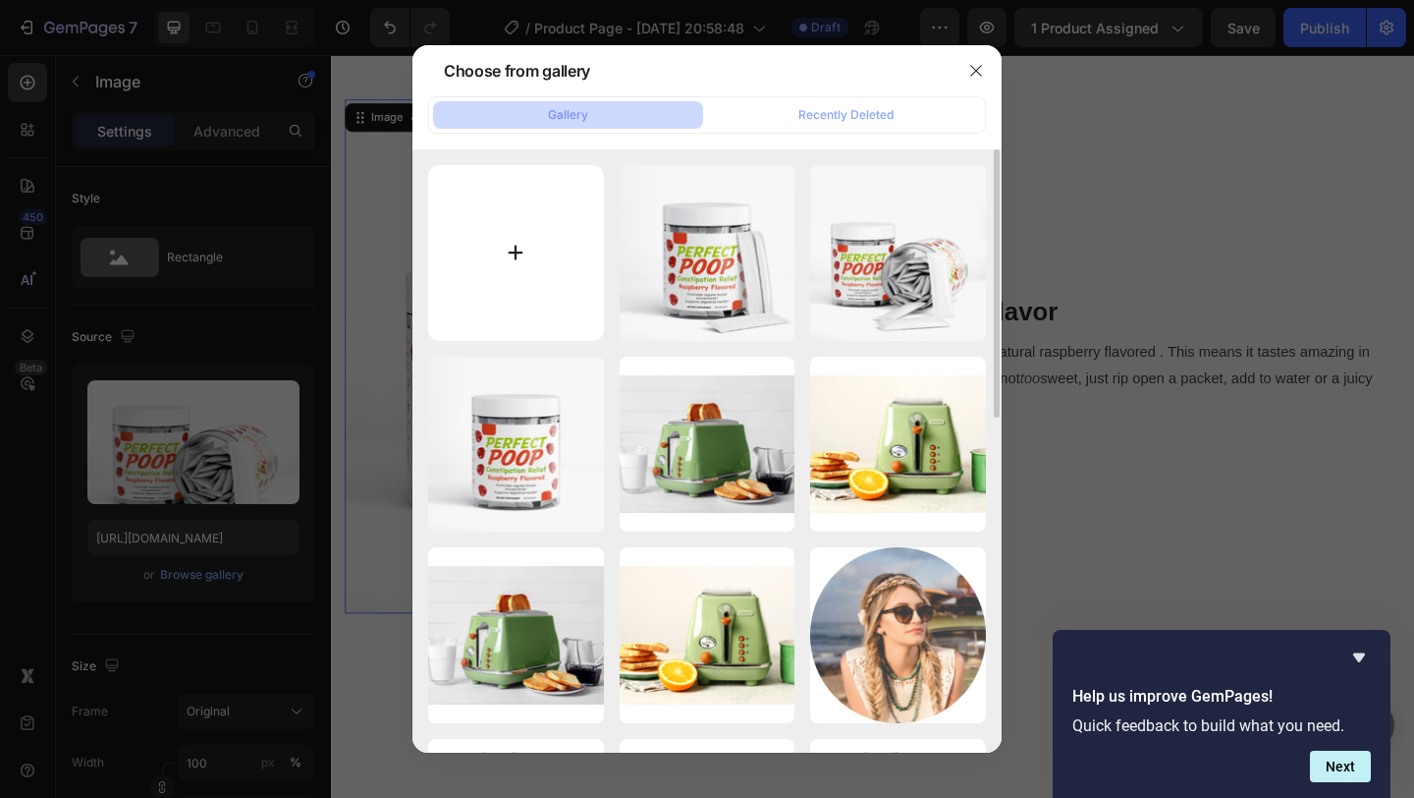
click at [525, 285] on input "file" at bounding box center [516, 253] width 176 height 176
type input "C:\fakepath\ras.webp"
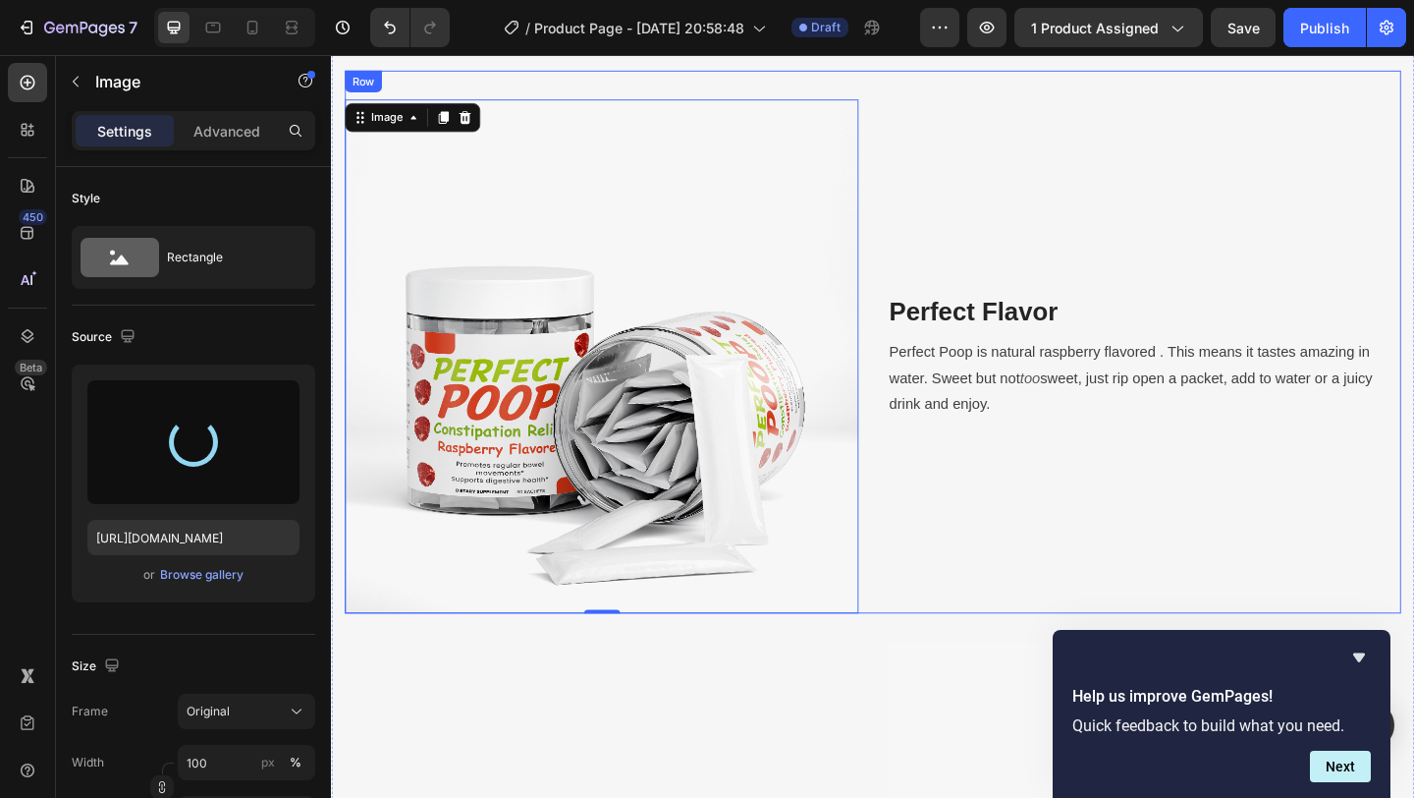
type input "https://cdn.shopify.com/s/files/1/0637/7009/9823/files/gempages_582972290900165…"
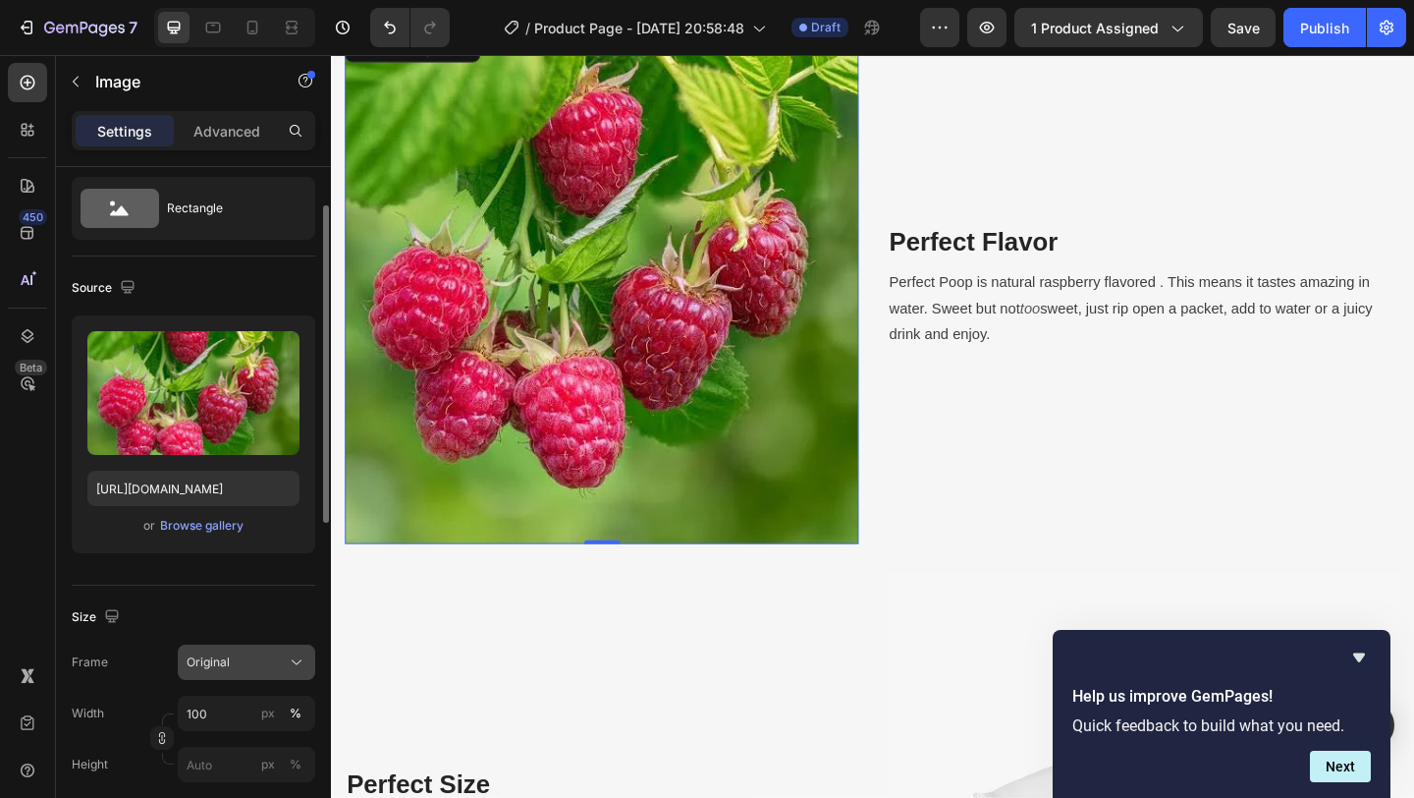
scroll to position [62, 0]
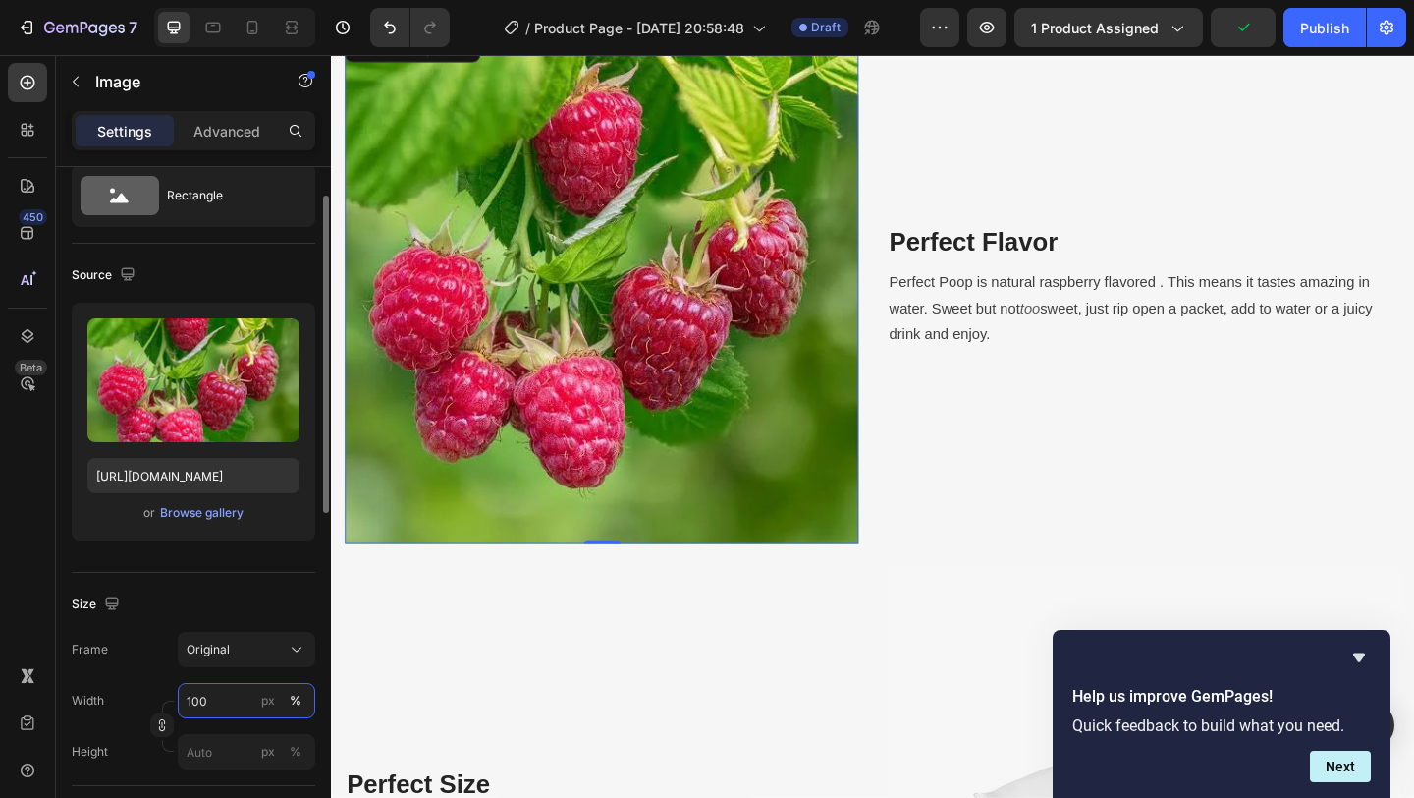
click at [227, 702] on input "100" at bounding box center [247, 700] width 138 height 35
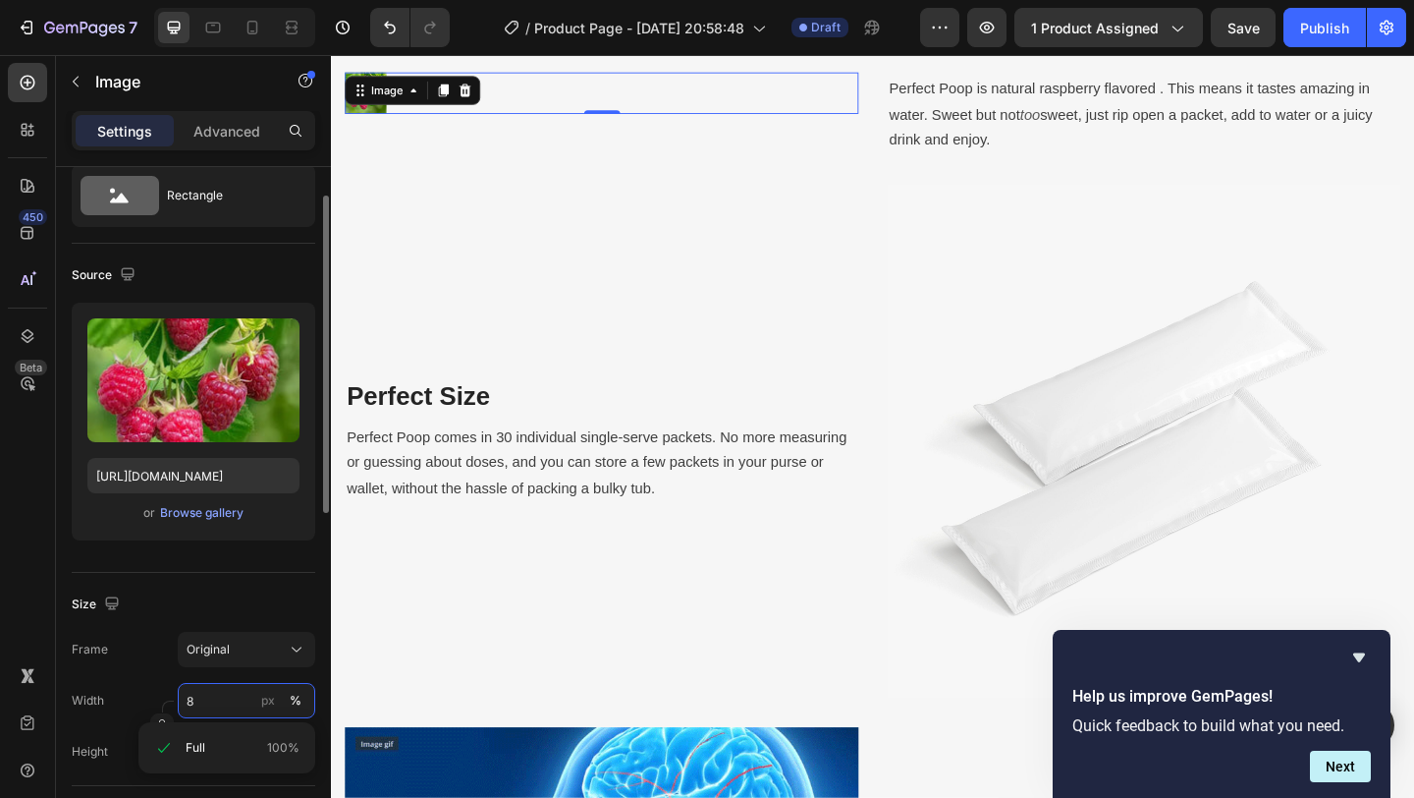
type input "80"
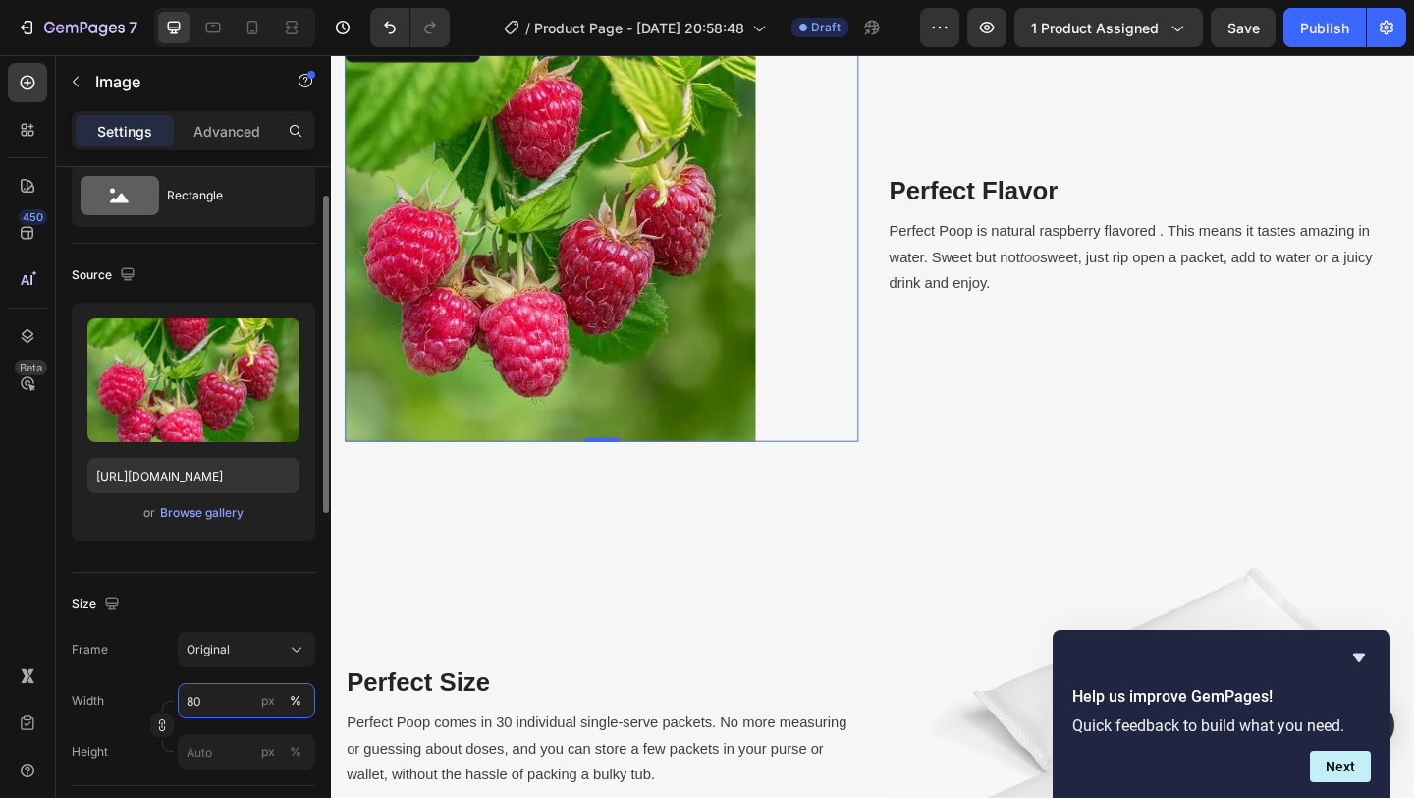
scroll to position [2055, 0]
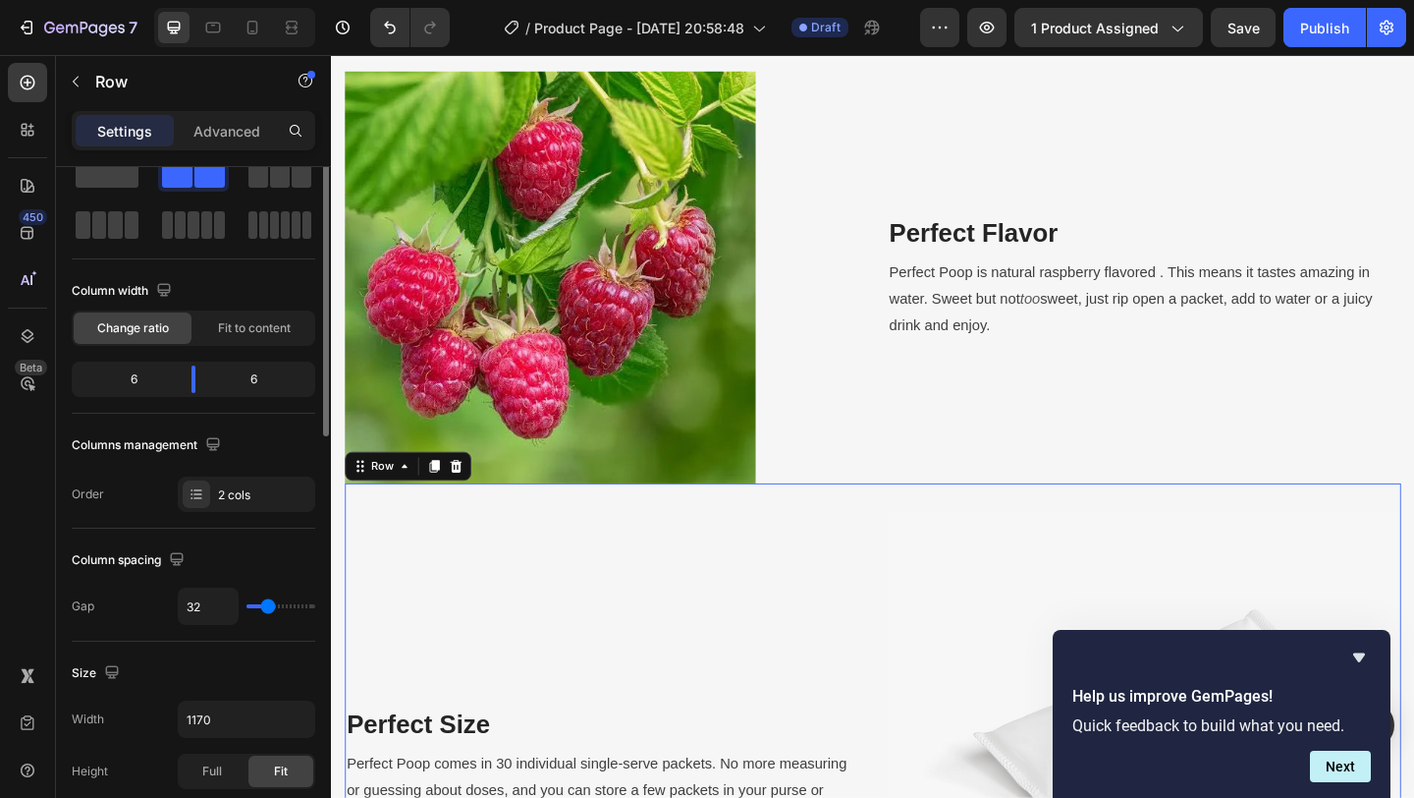
scroll to position [0, 0]
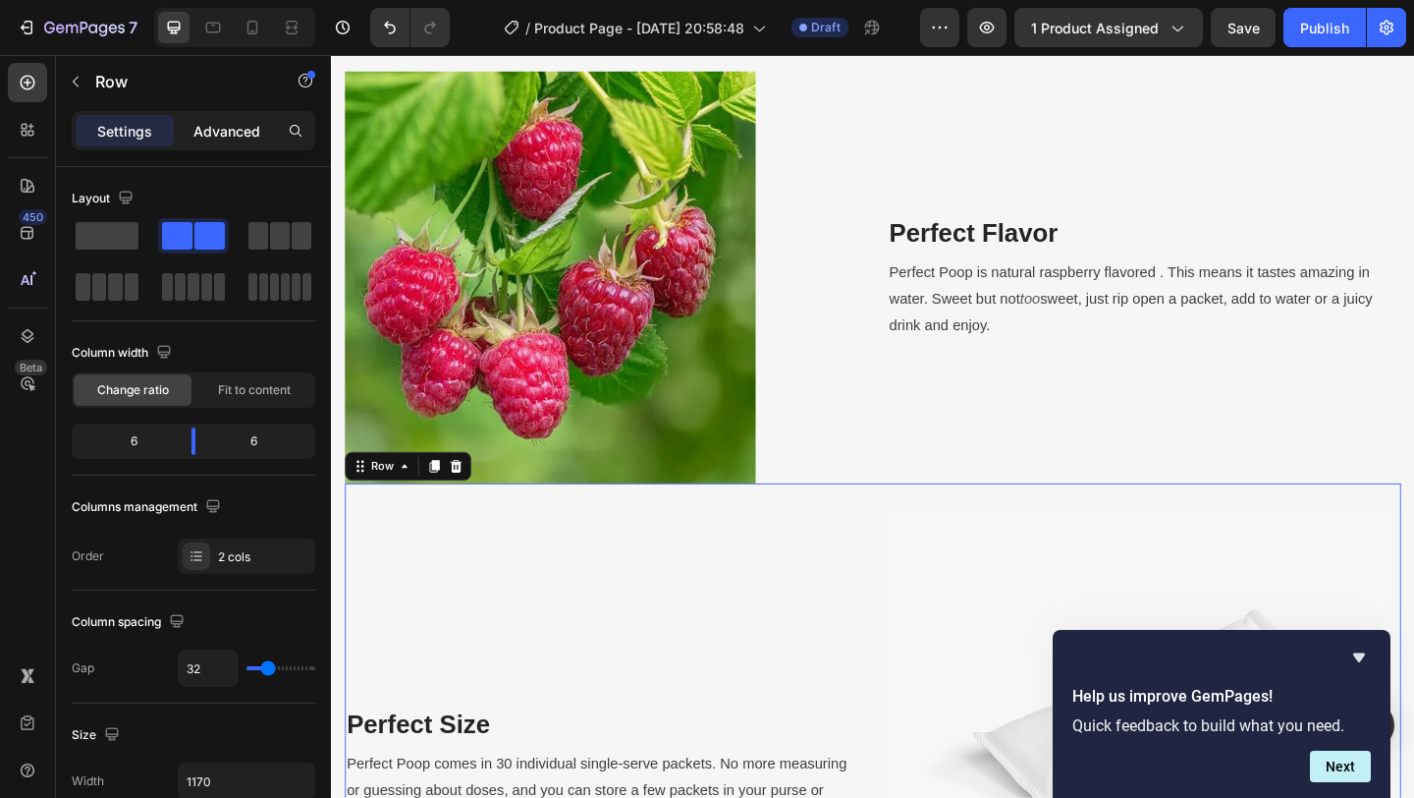
click at [241, 128] on p "Advanced" at bounding box center [226, 131] width 67 height 21
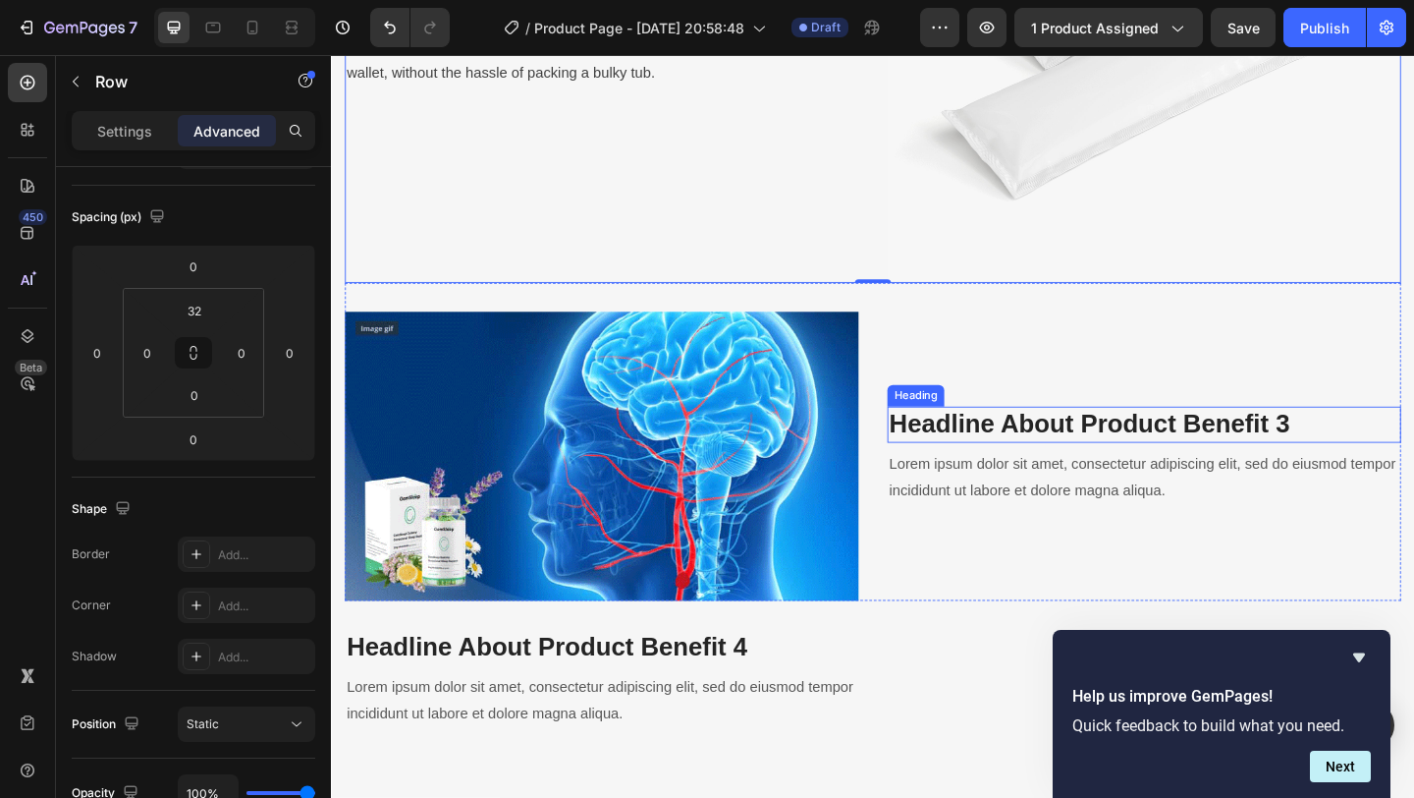
scroll to position [2874, 0]
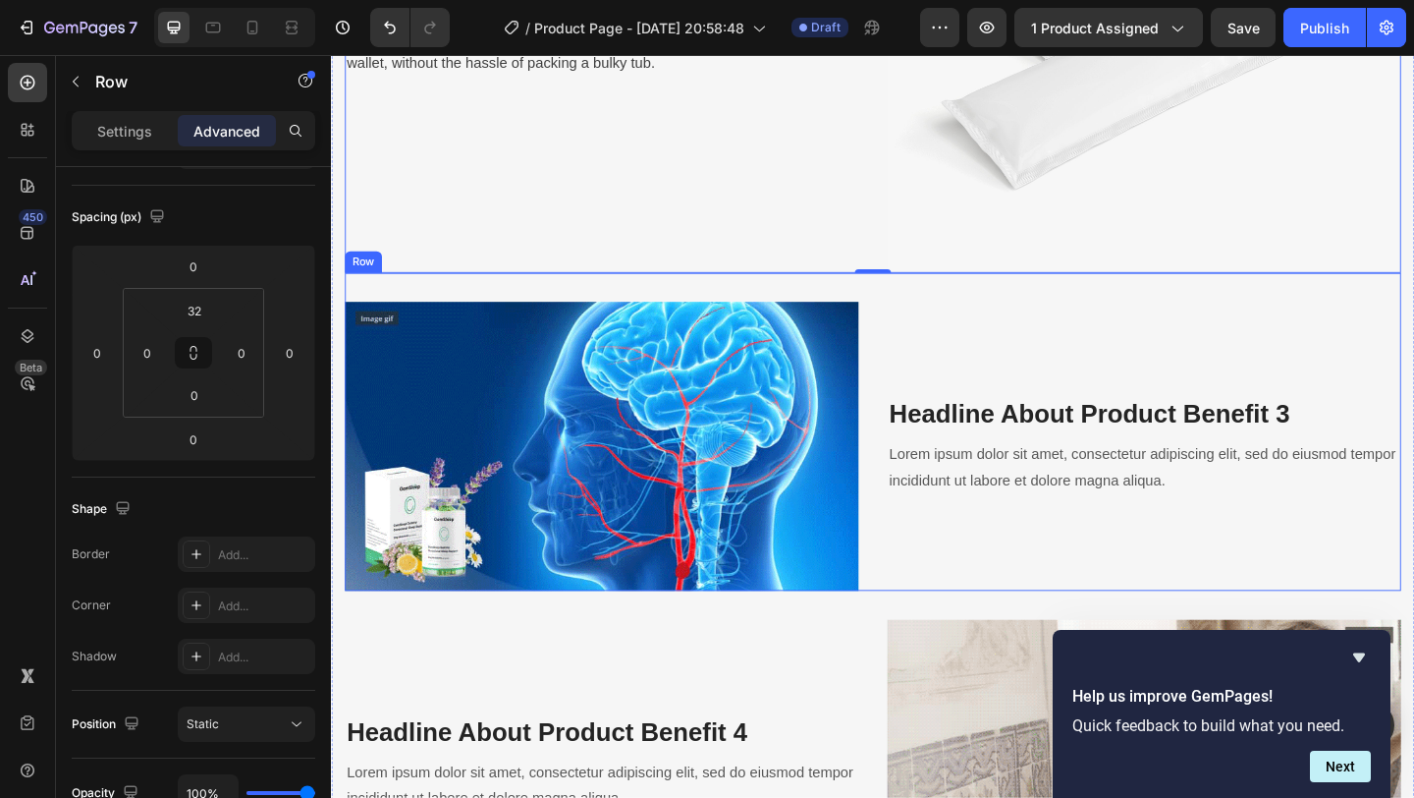
click at [1101, 440] on p "Headline About Product Benefit 3" at bounding box center [1215, 445] width 555 height 35
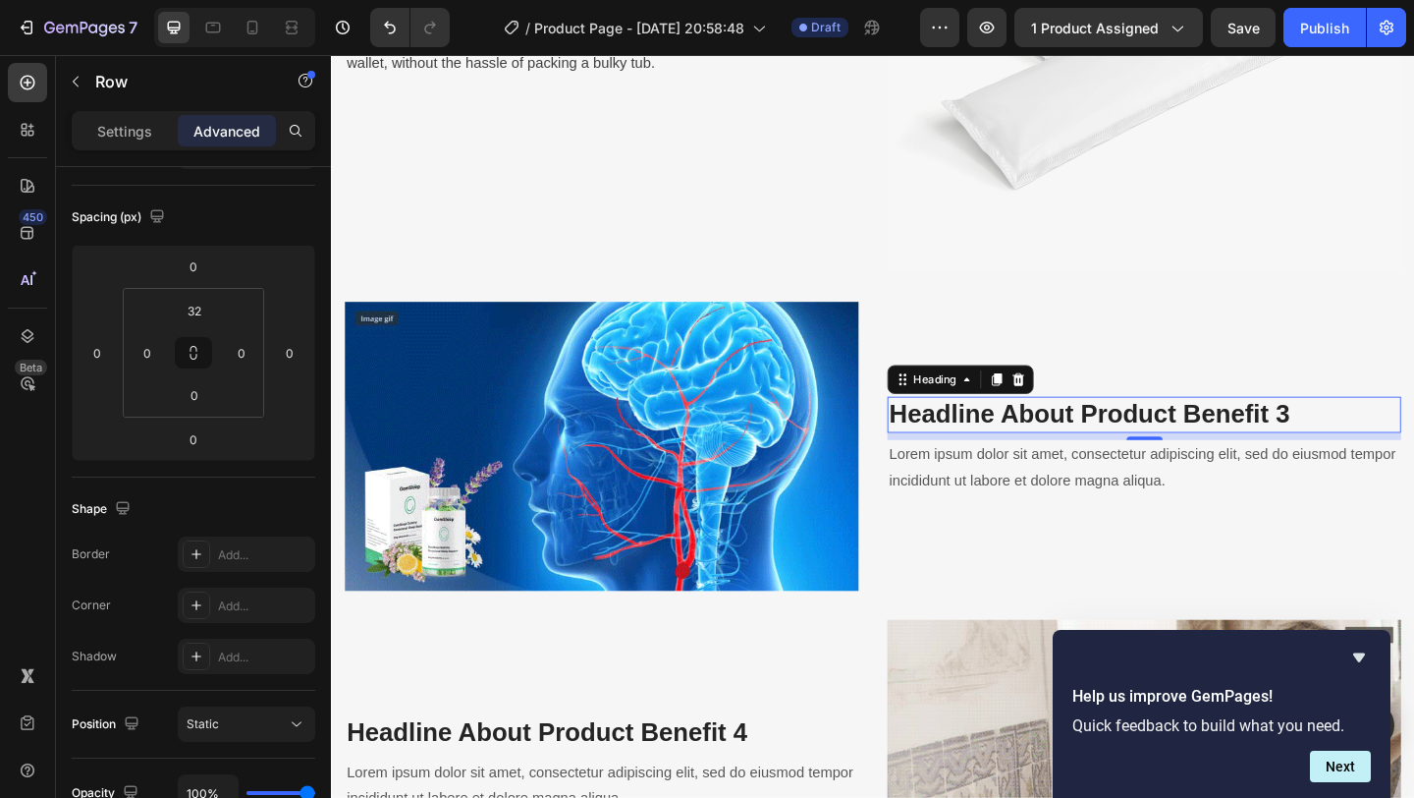
scroll to position [0, 0]
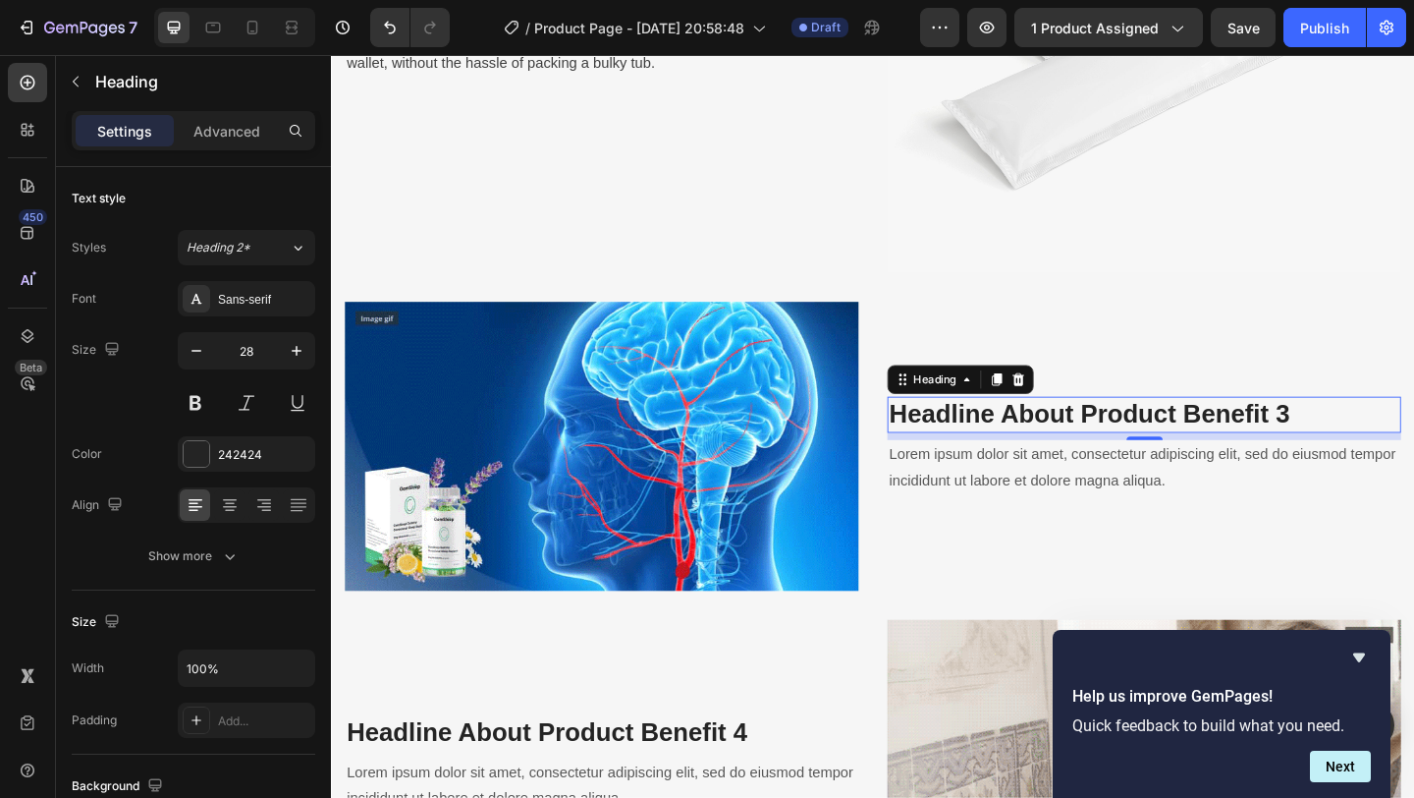
click at [1081, 457] on p "Headline About Product Benefit 3" at bounding box center [1215, 445] width 555 height 35
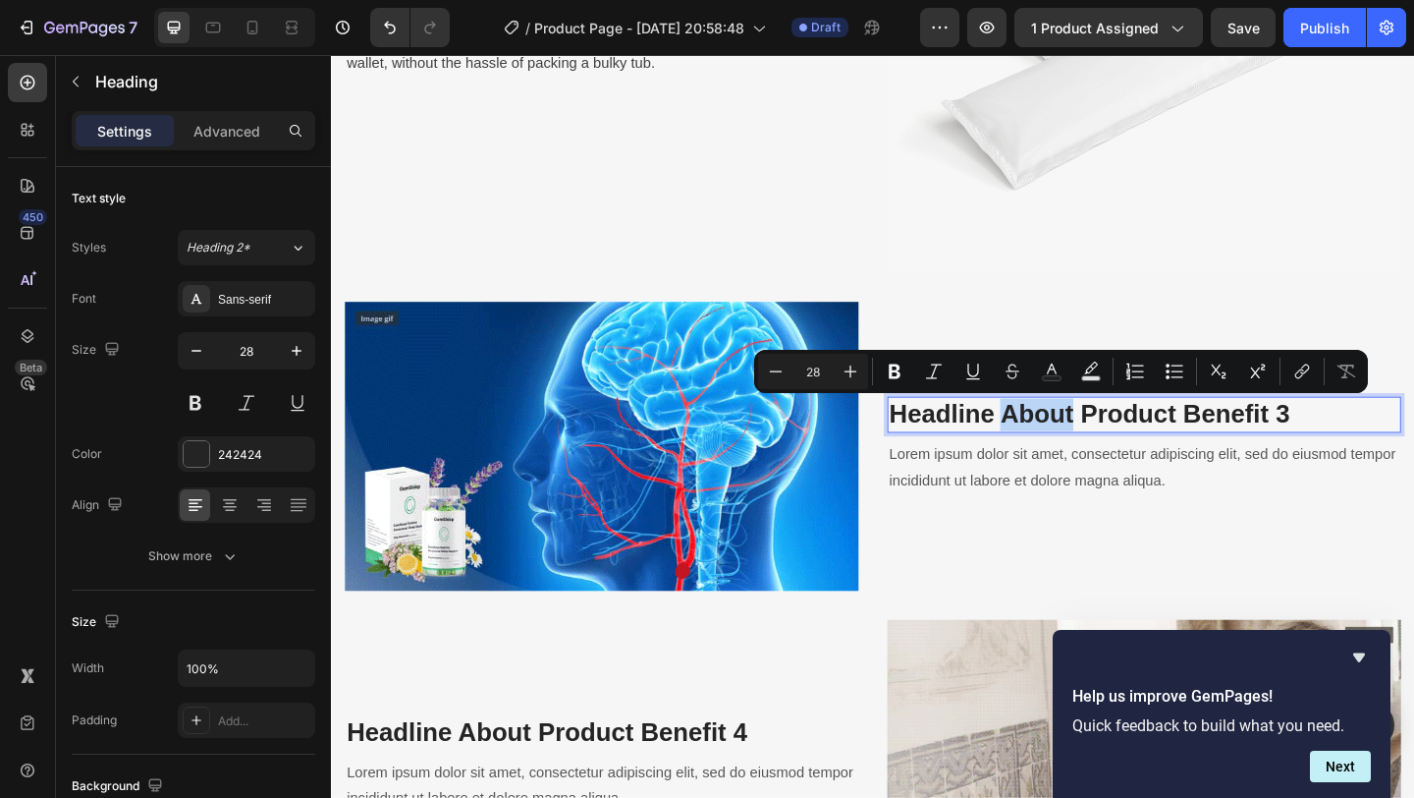
click at [1081, 457] on p "Headline About Product Benefit 3" at bounding box center [1215, 445] width 555 height 35
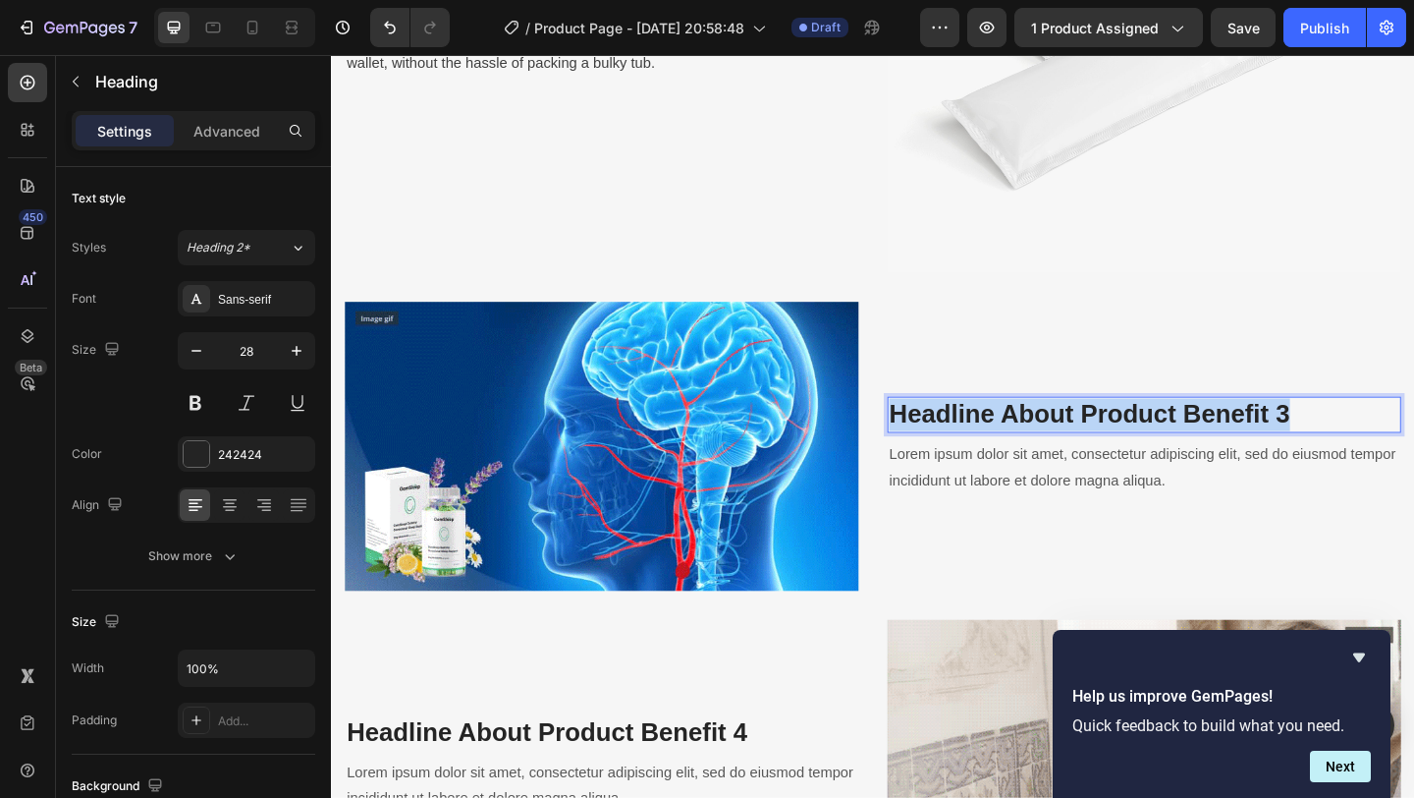
click at [1081, 457] on p "Headline About Product Benefit 3" at bounding box center [1215, 445] width 555 height 35
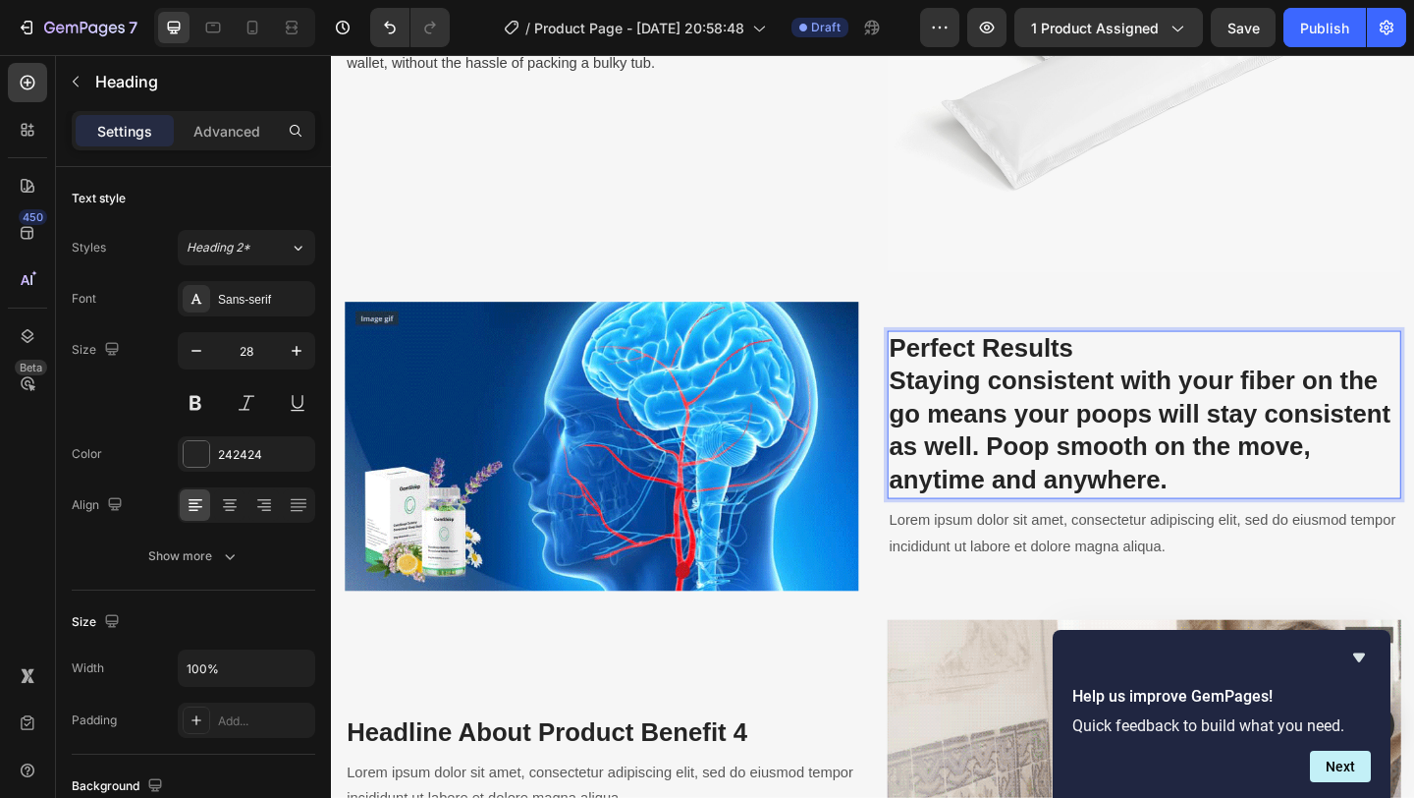
scroll to position [2802, 0]
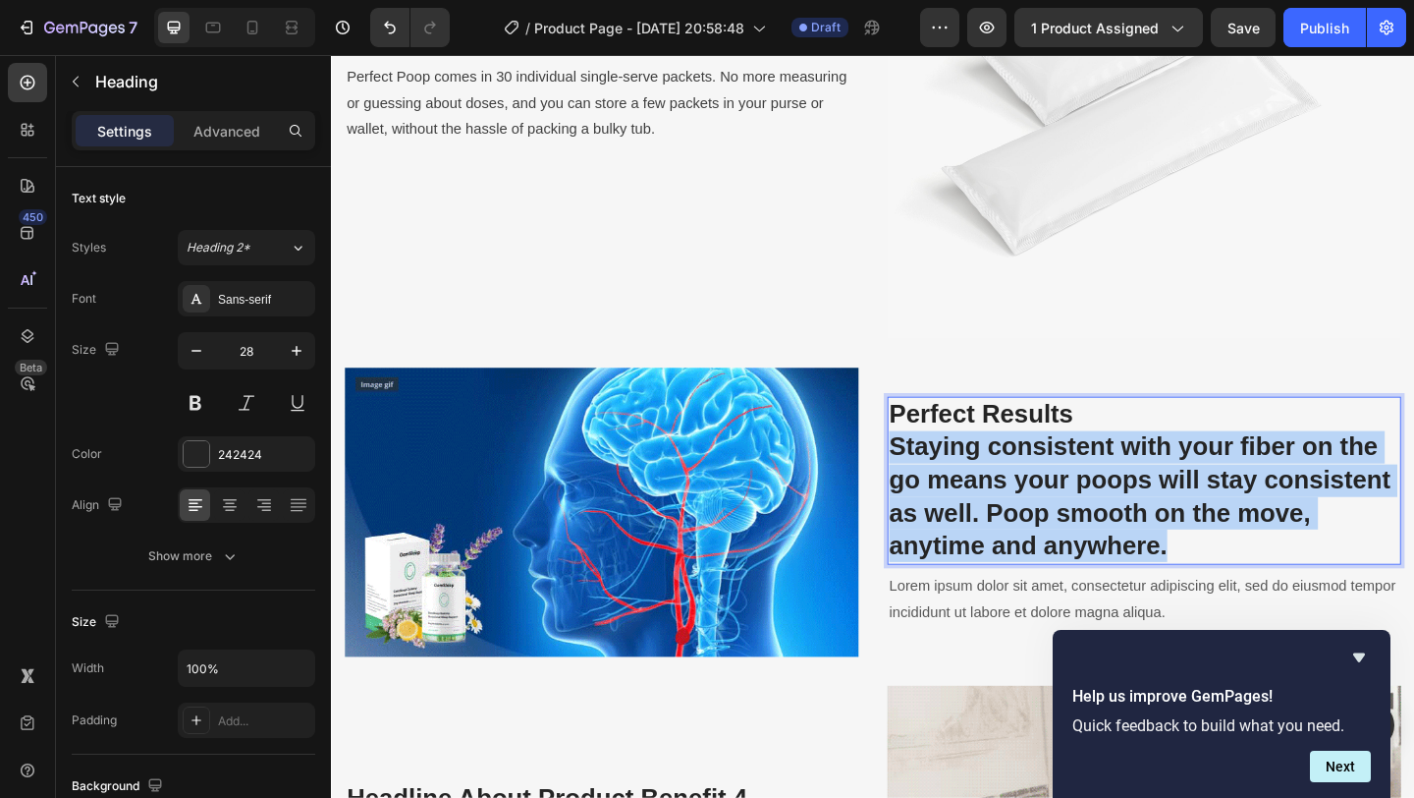
drag, startPoint x: 1258, startPoint y: 586, endPoint x: 941, endPoint y: 467, distance: 339.1
click at [941, 467] on p "Staying consistent with your fiber on the go means your poops will stay consist…" at bounding box center [1215, 535] width 555 height 143
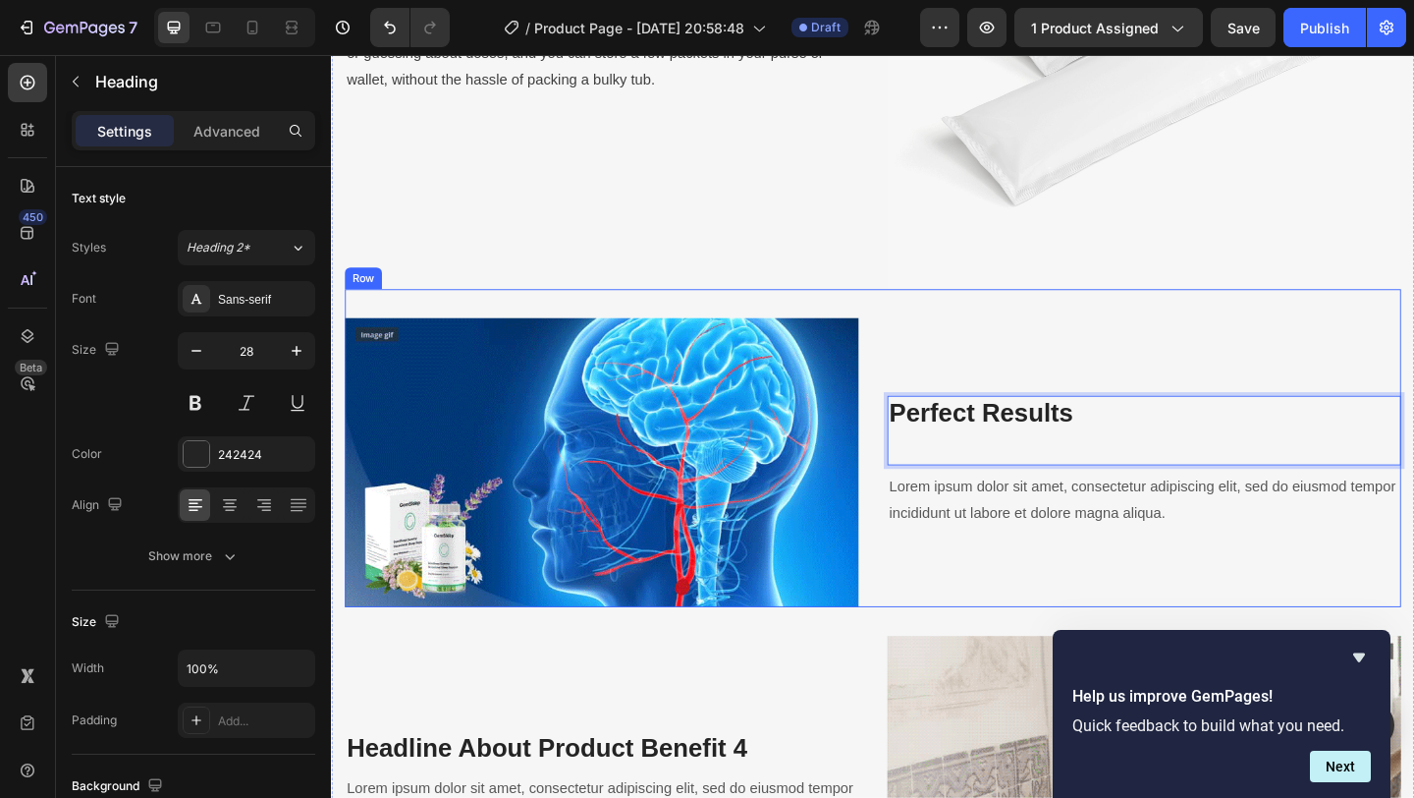
scroll to position [2874, 0]
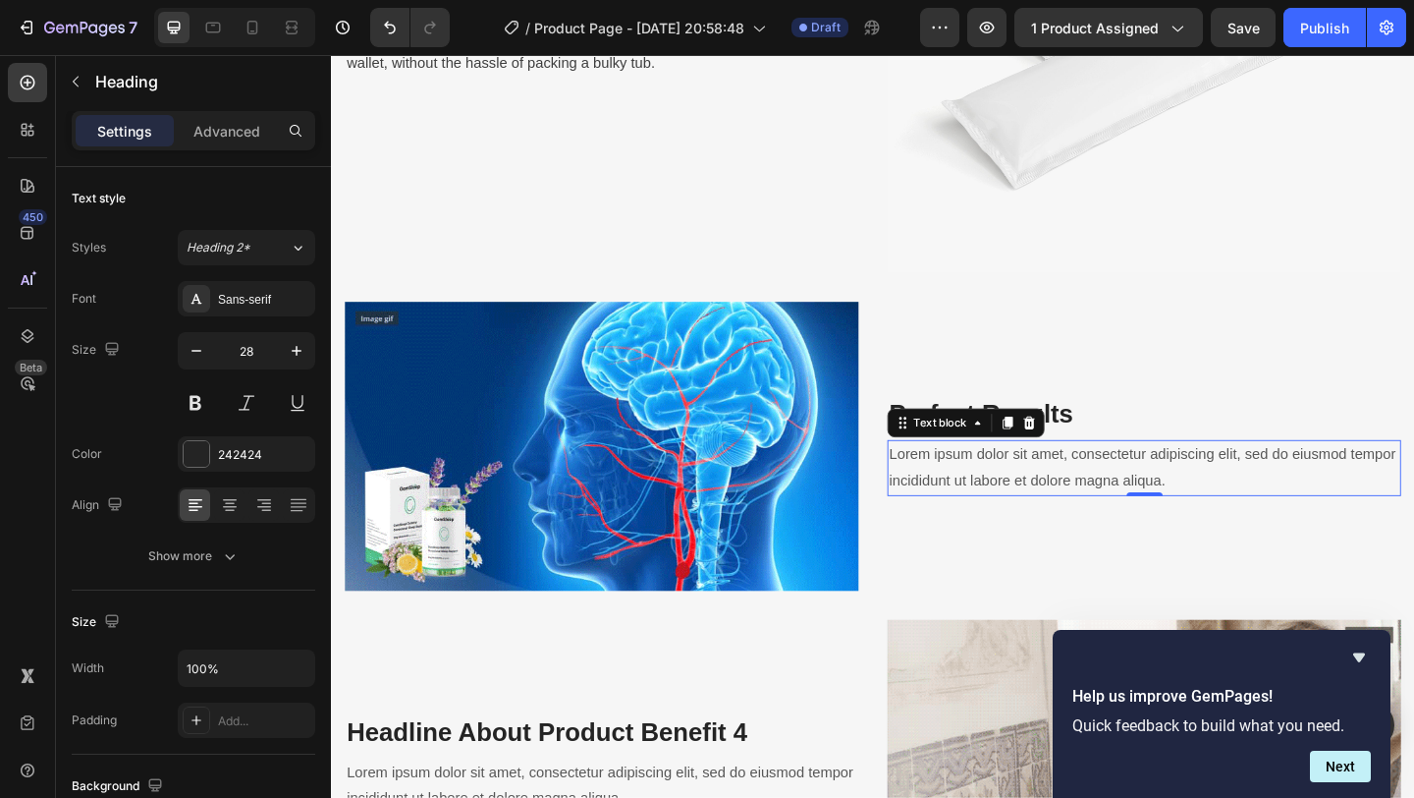
click at [1067, 510] on p "Lorem ipsum dolor sit amet, consectetur adipiscing elit, sed do eiusmod tempor …" at bounding box center [1215, 503] width 555 height 57
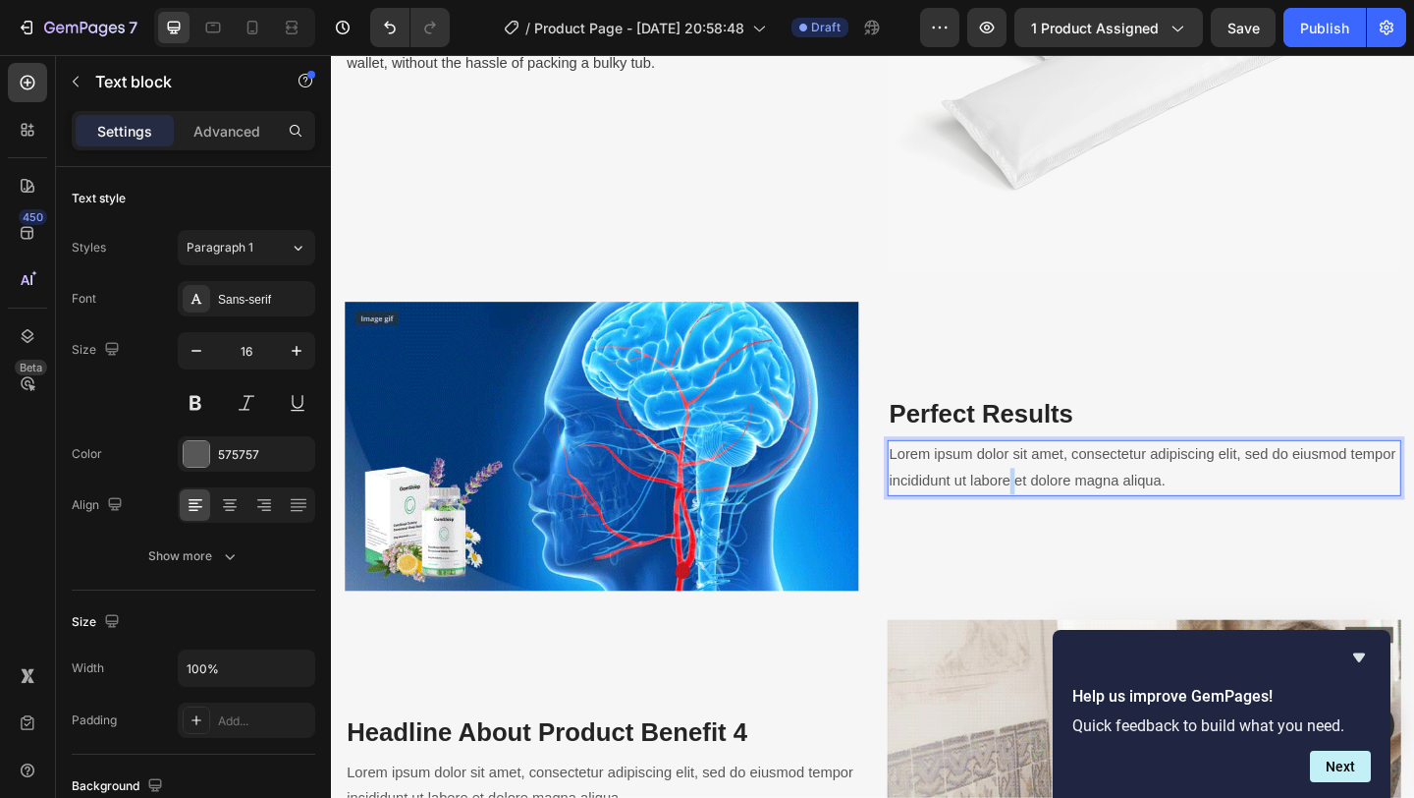
click at [1067, 510] on p "Lorem ipsum dolor sit amet, consectetur adipiscing elit, sed do eiusmod tempor …" at bounding box center [1215, 503] width 555 height 57
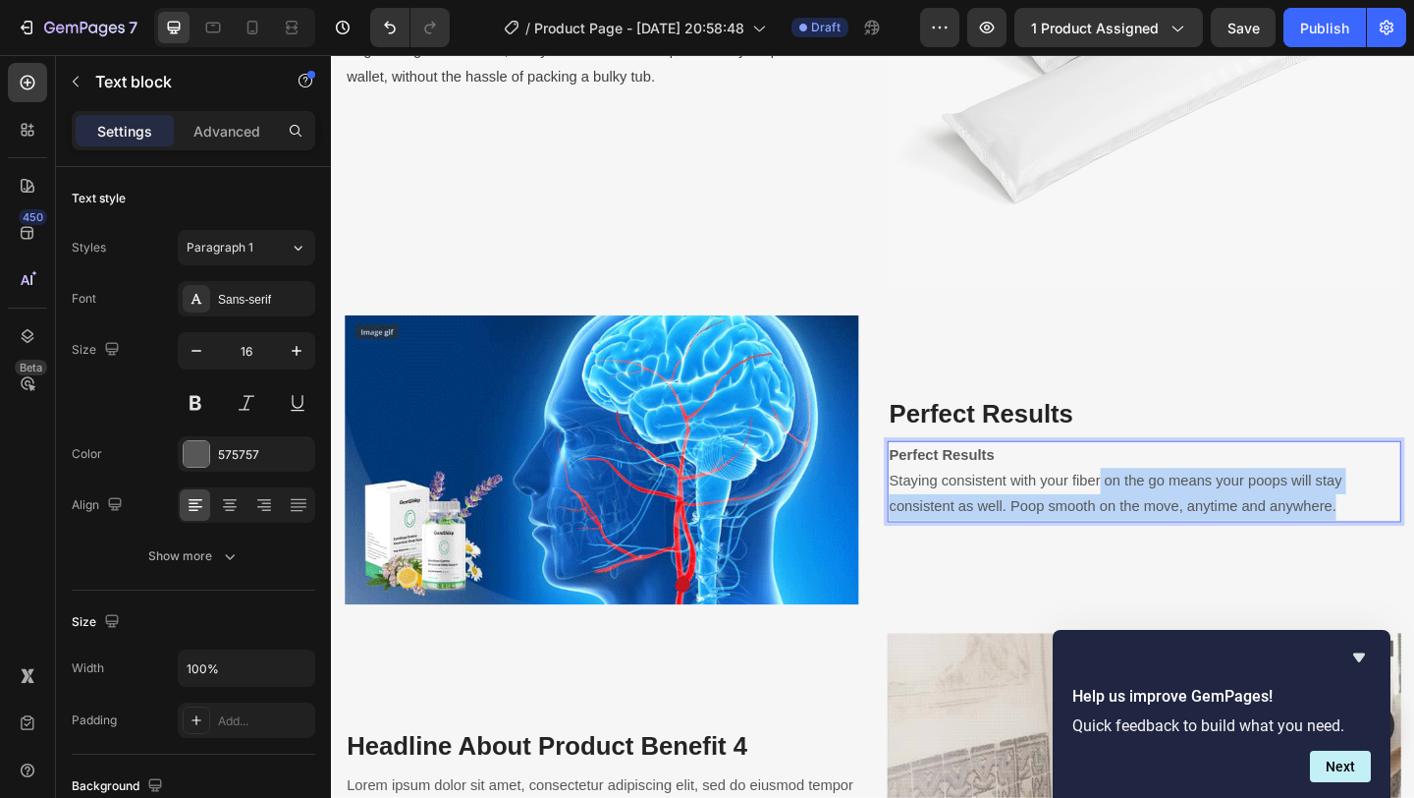
drag, startPoint x: 1422, startPoint y: 543, endPoint x: 1167, endPoint y: 516, distance: 256.9
click at [1167, 516] on p "Staying consistent with your fiber on the go means your poops will stay consist…" at bounding box center [1215, 532] width 555 height 57
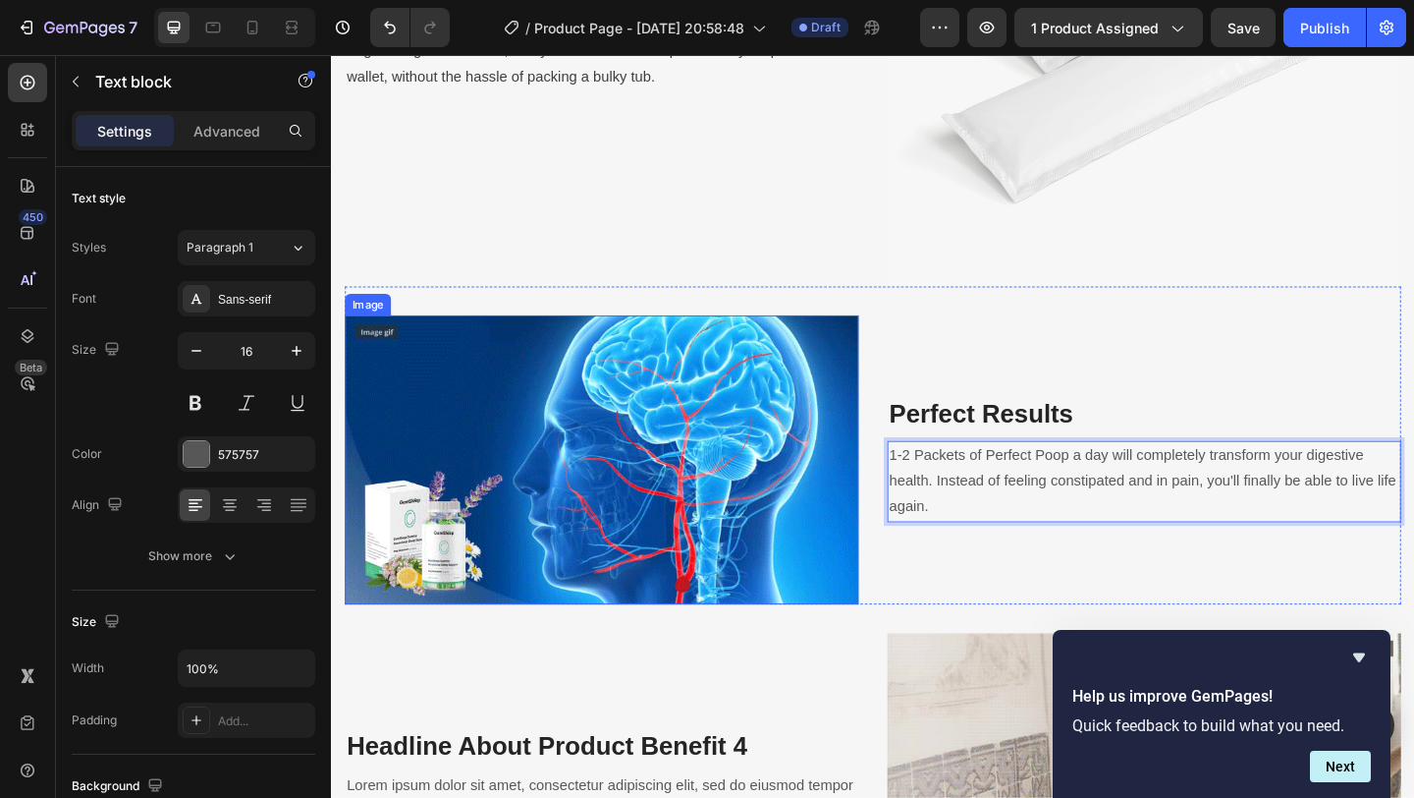
click at [695, 520] on img at bounding box center [625, 495] width 559 height 314
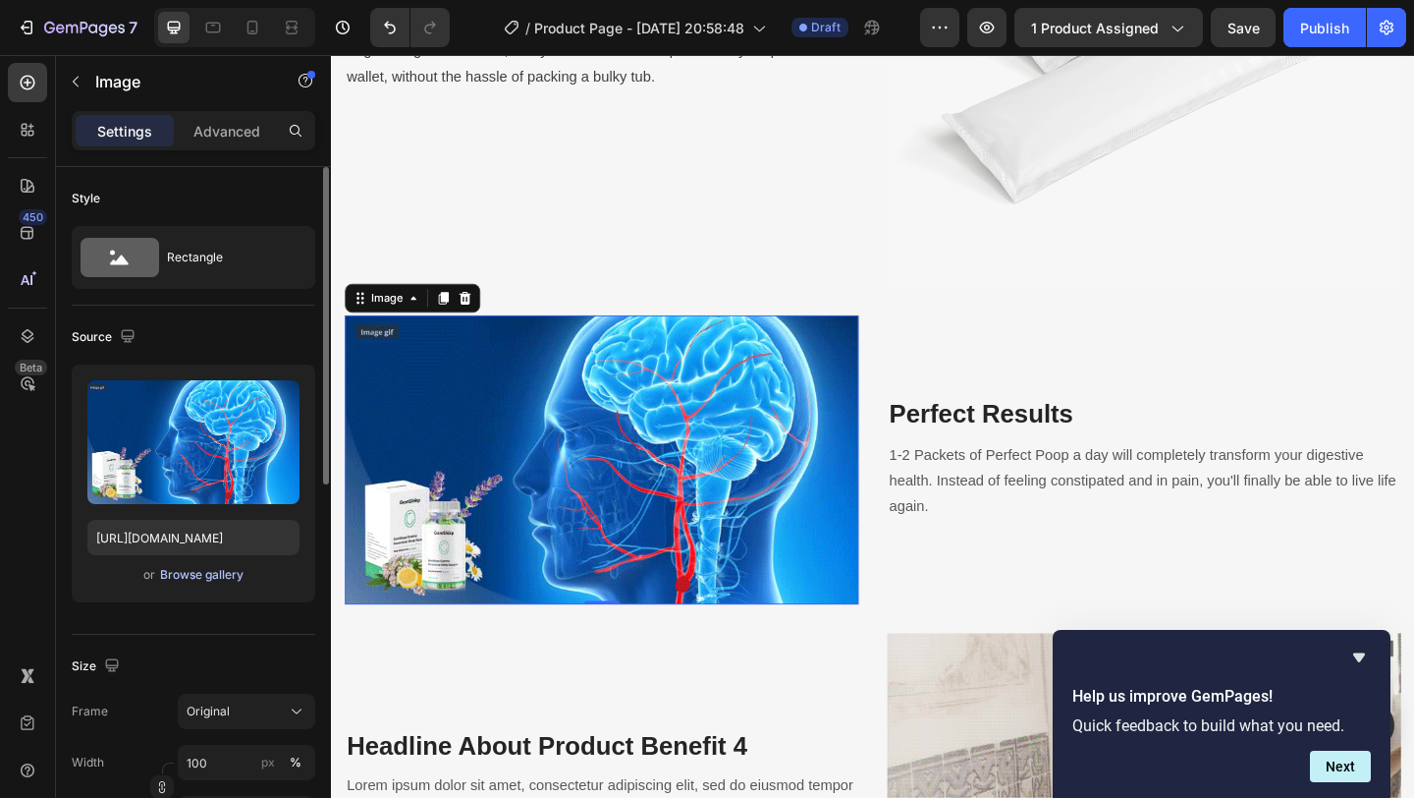
click at [220, 579] on div "Browse gallery" at bounding box center [201, 575] width 83 height 18
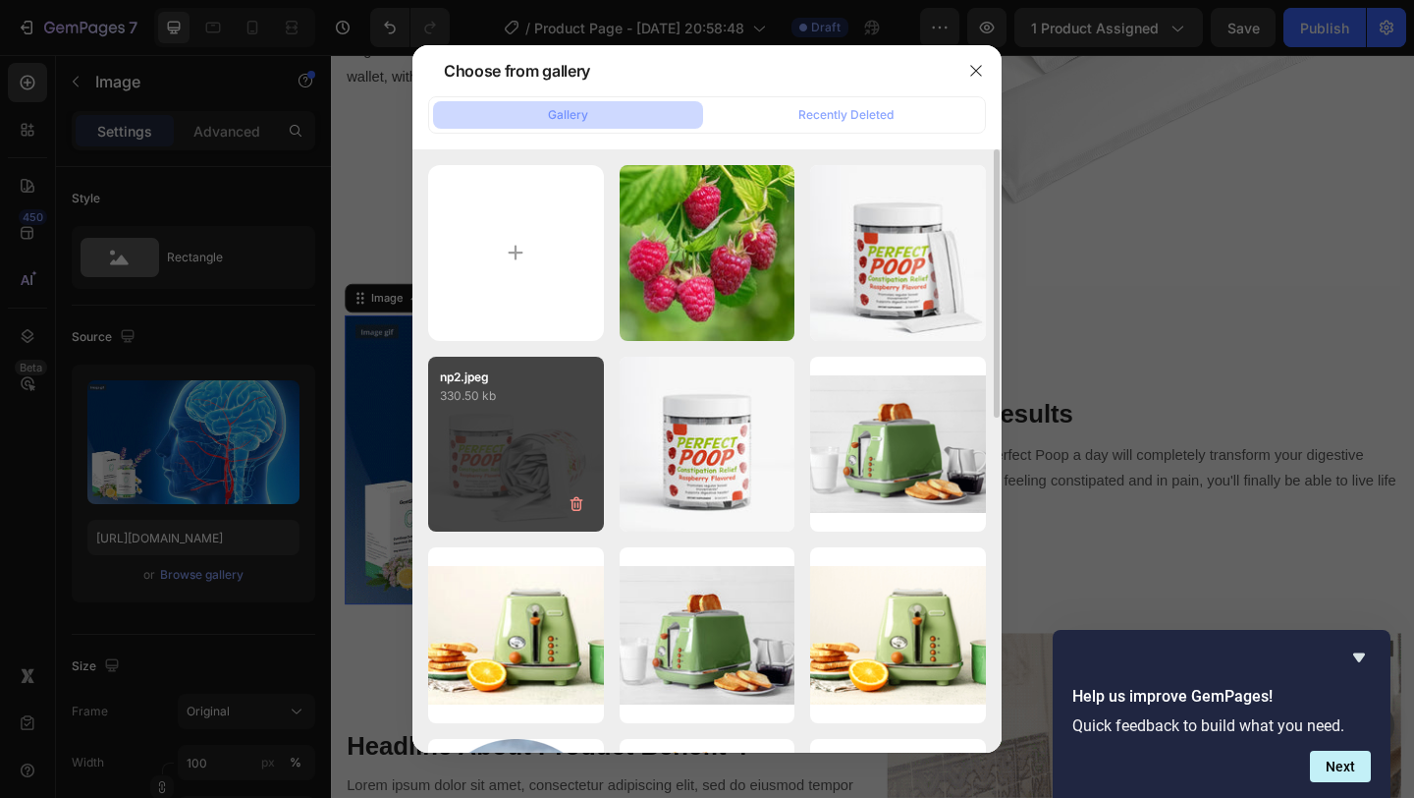
click at [533, 441] on div "np2.jpeg 330.50 kb" at bounding box center [516, 445] width 176 height 176
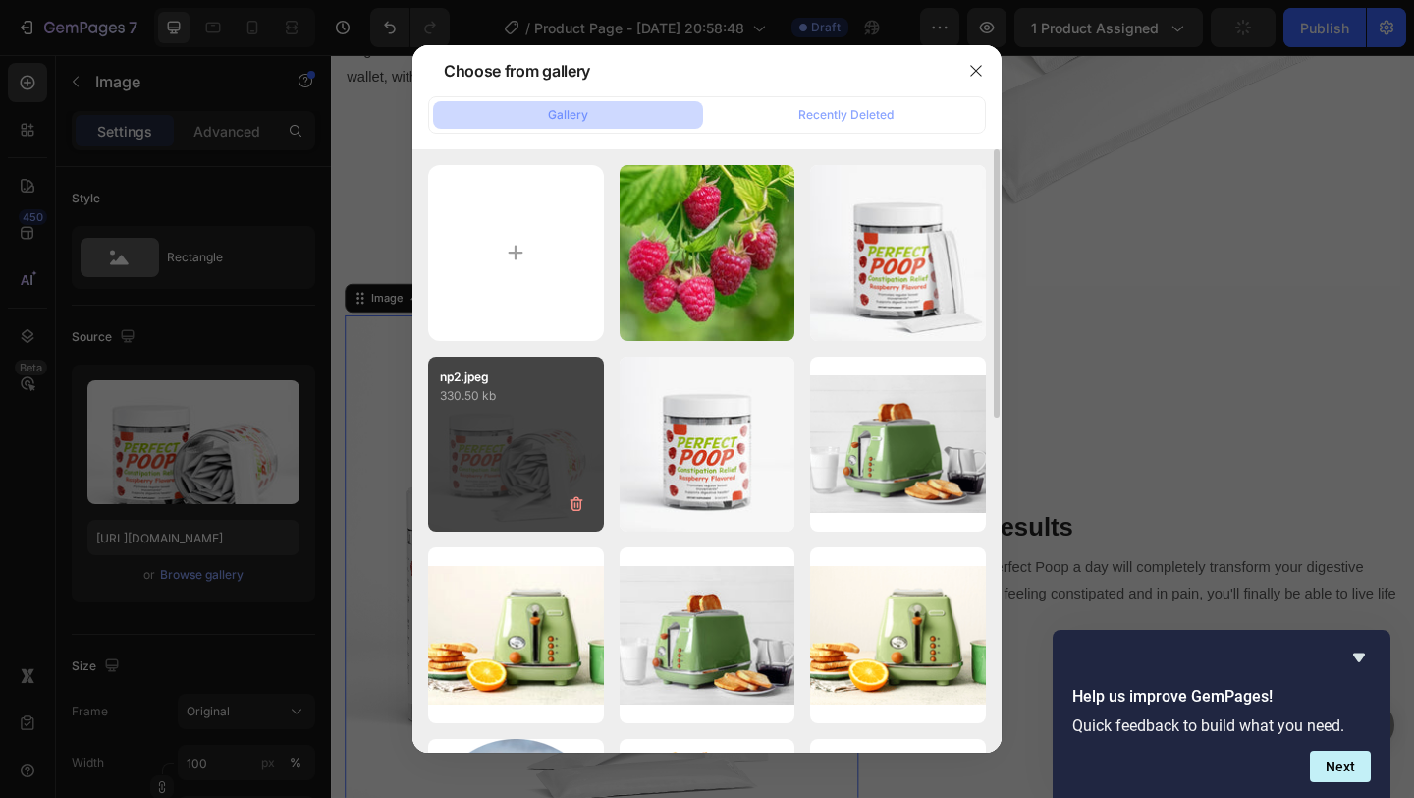
type input "https://cdn.shopify.com/s/files/1/0637/7009/9823/files/gempages_582972290900165…"
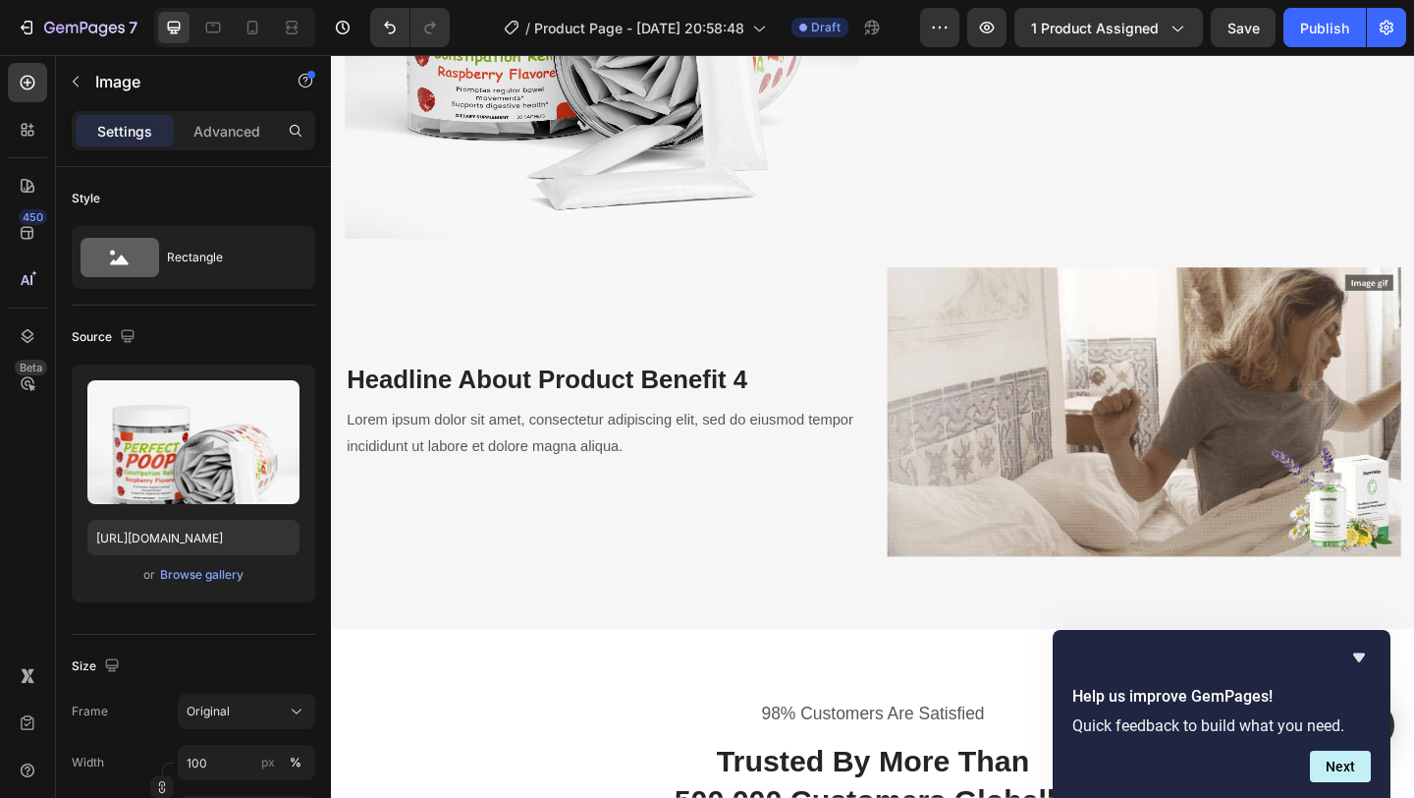
scroll to position [3535, 0]
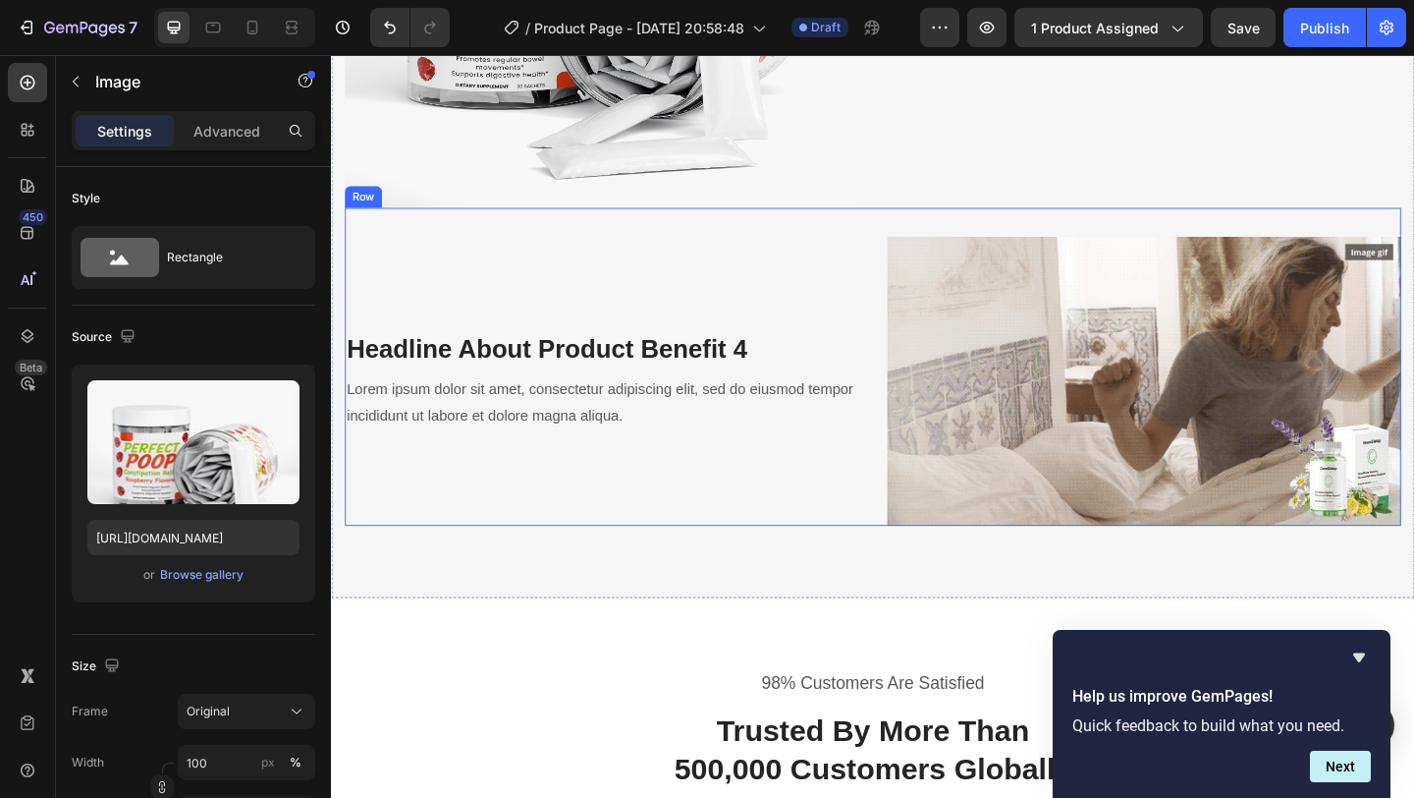
click at [773, 275] on div "Headline About Product Benefit 4 Heading Lorem ipsum dolor sit amet, consectetu…" at bounding box center [625, 409] width 559 height 314
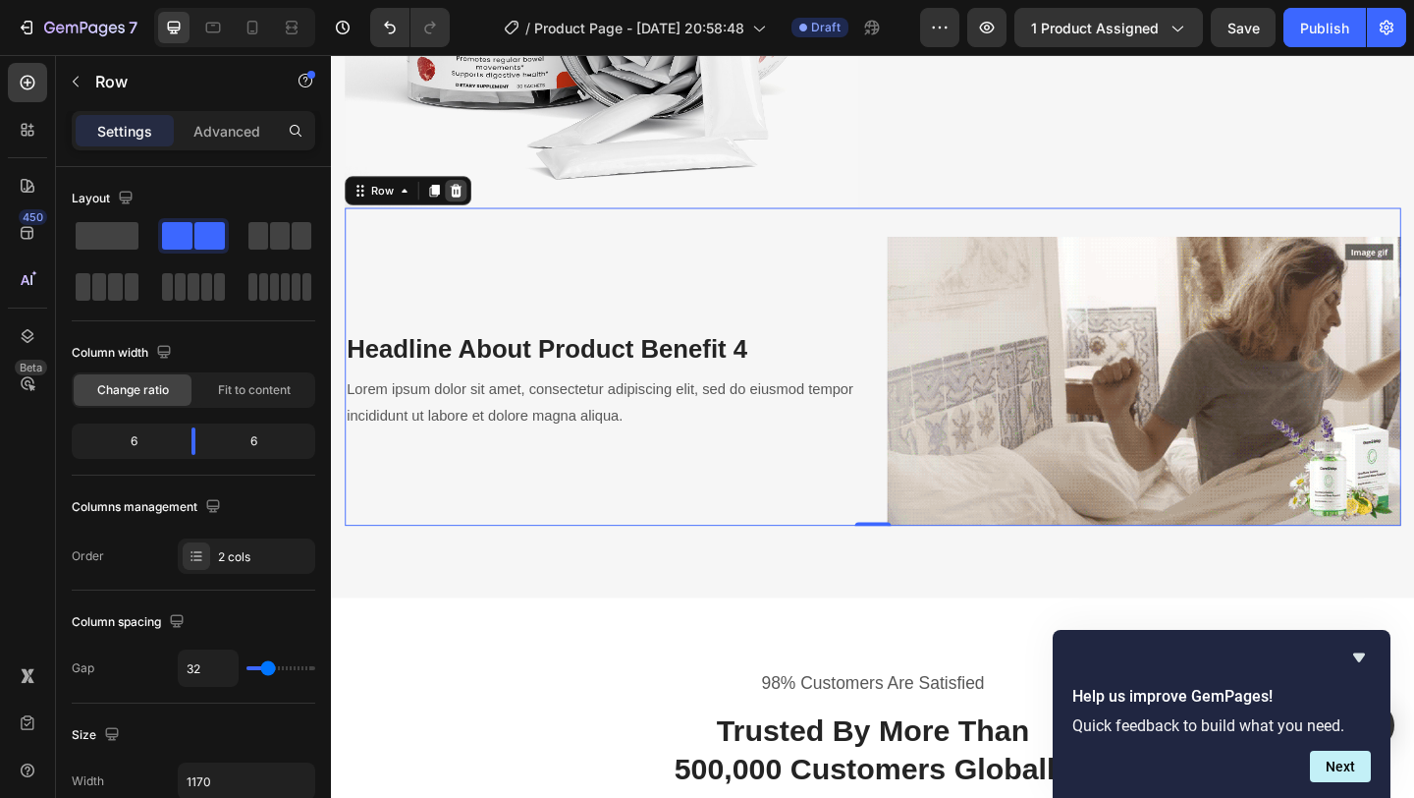
click at [472, 204] on icon at bounding box center [467, 202] width 16 height 16
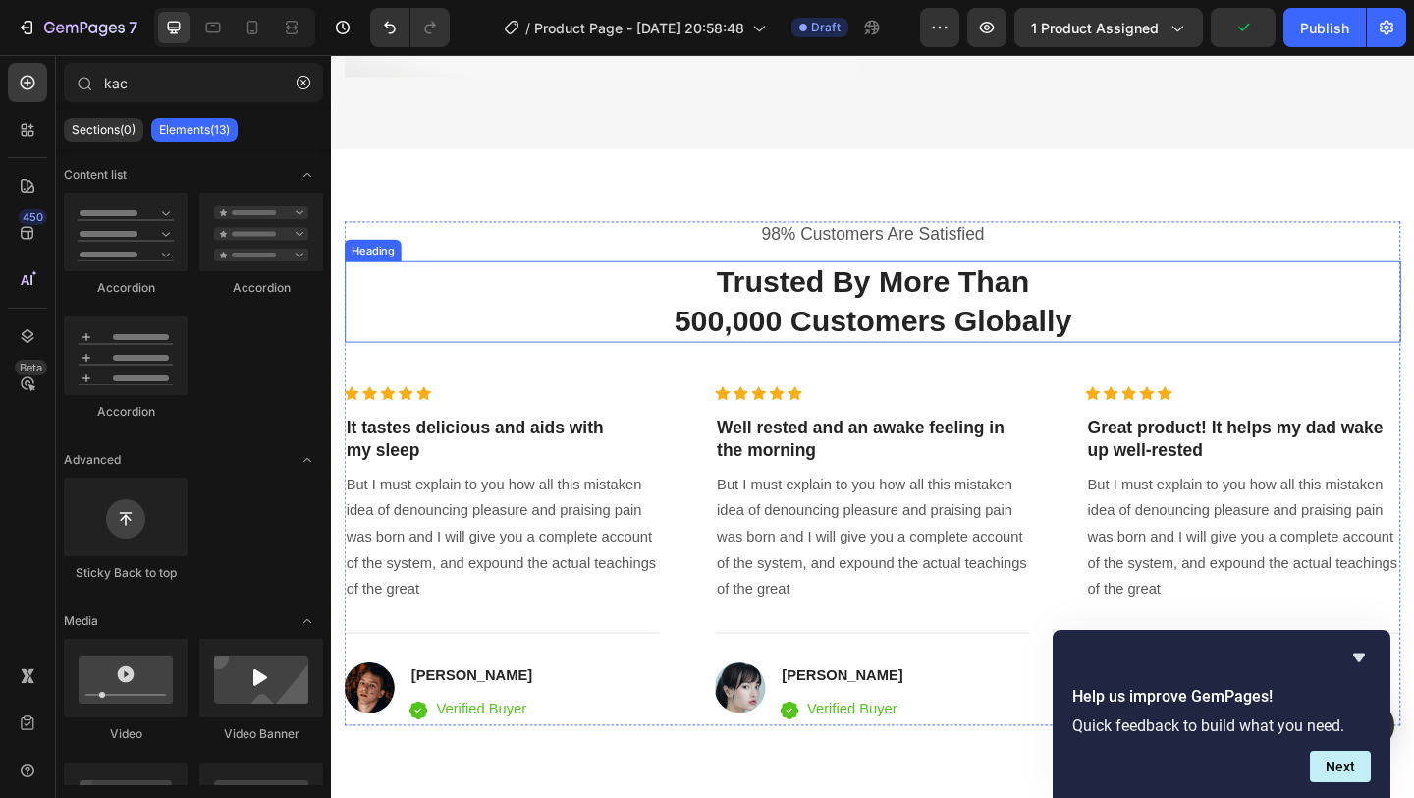
scroll to position [3695, 0]
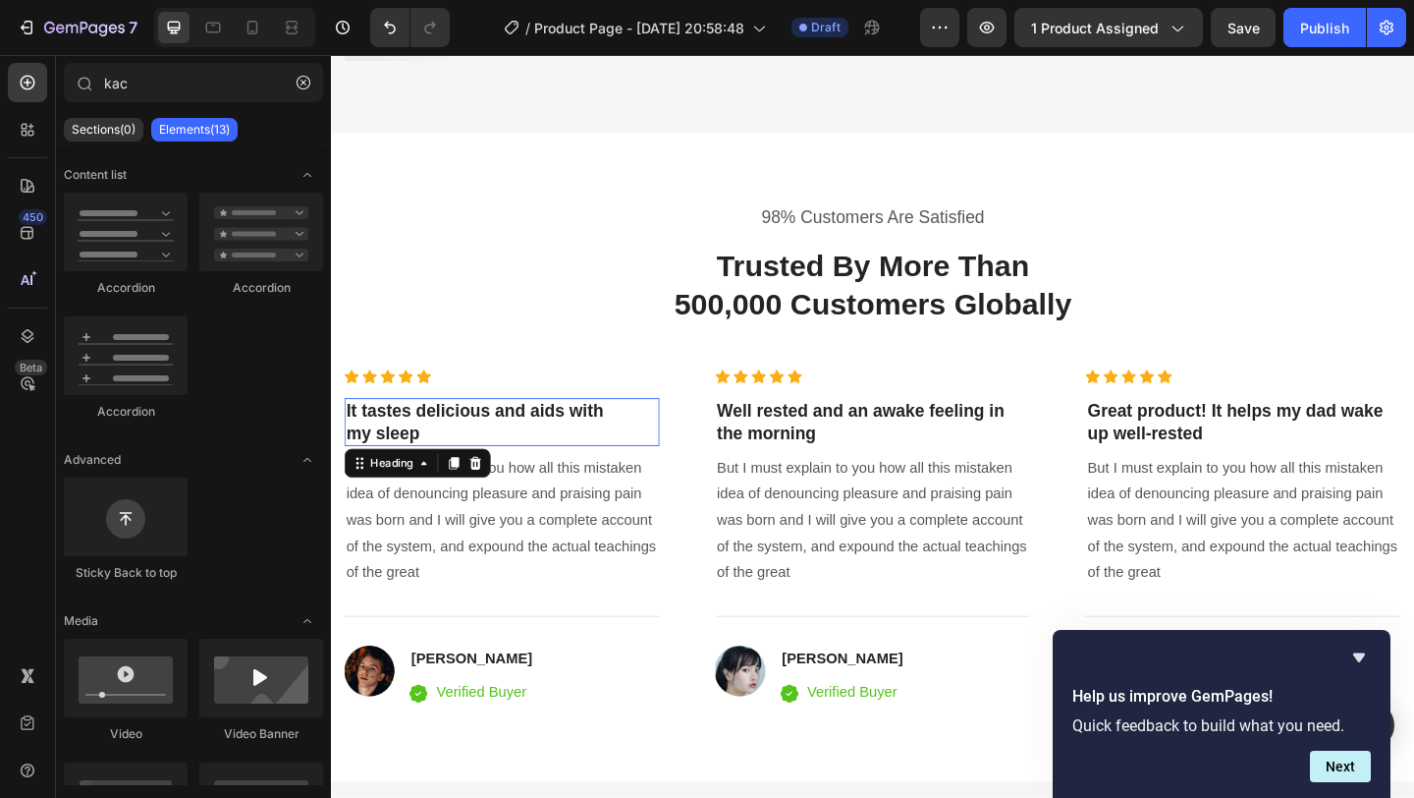
click at [404, 470] on p "It tastes delicious and aids with my sleep" at bounding box center [517, 454] width 339 height 48
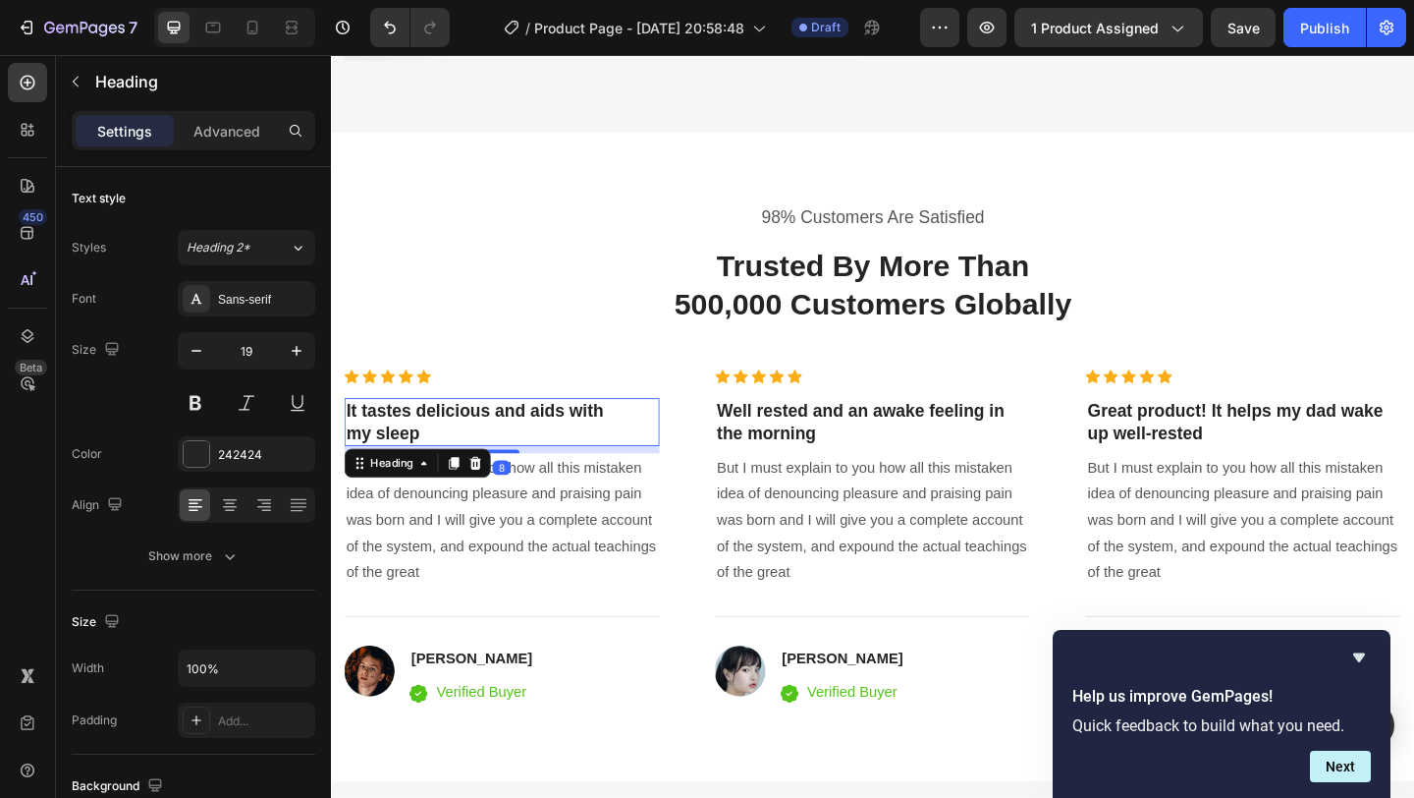
click at [404, 470] on p "It tastes delicious and aids with my sleep" at bounding box center [517, 454] width 339 height 48
click at [482, 586] on p "But I must explain to you how all this mistaken idea of denouncing pleasure and…" at bounding box center [517, 560] width 339 height 141
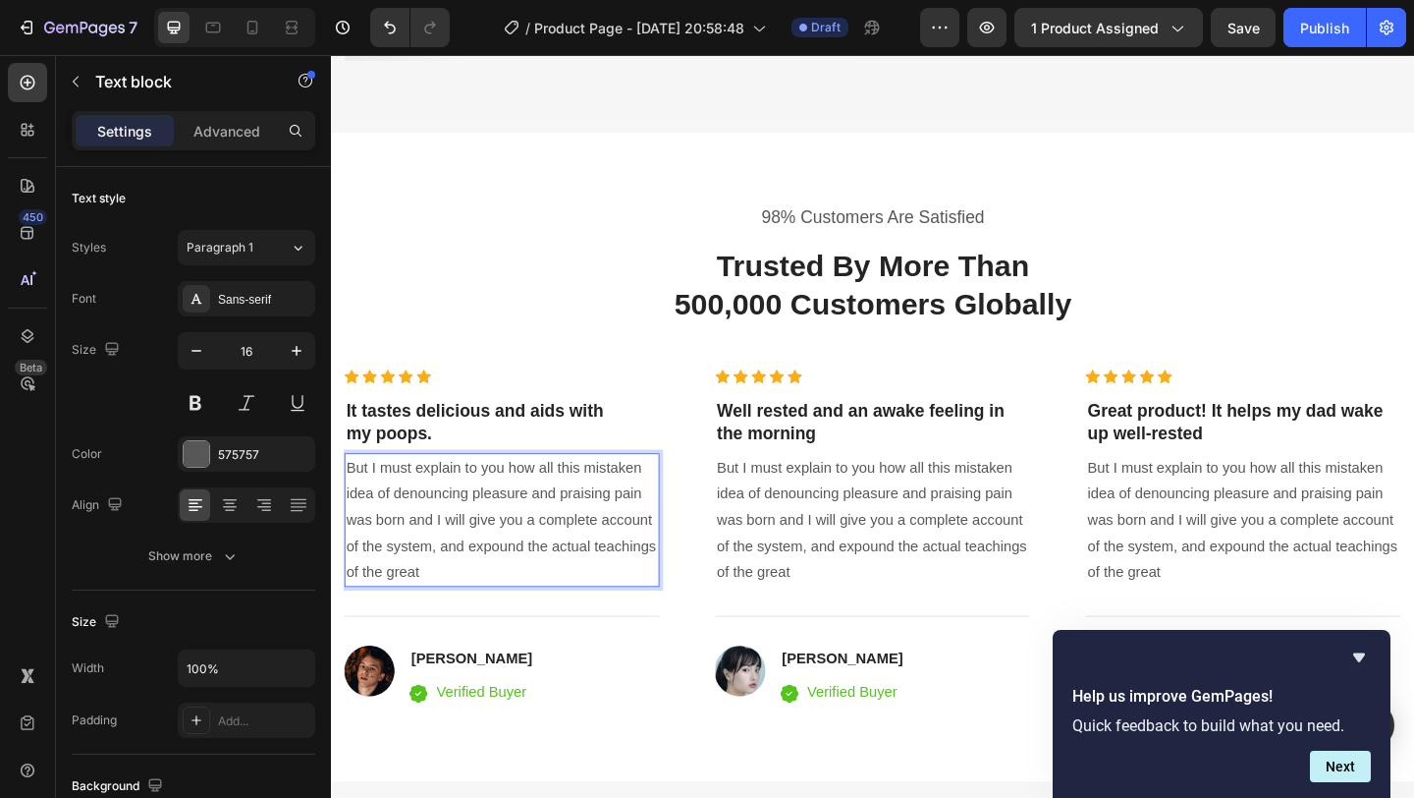
click at [449, 605] on p "But I must explain to you how all this mistaken idea of denouncing pleasure and…" at bounding box center [517, 560] width 339 height 141
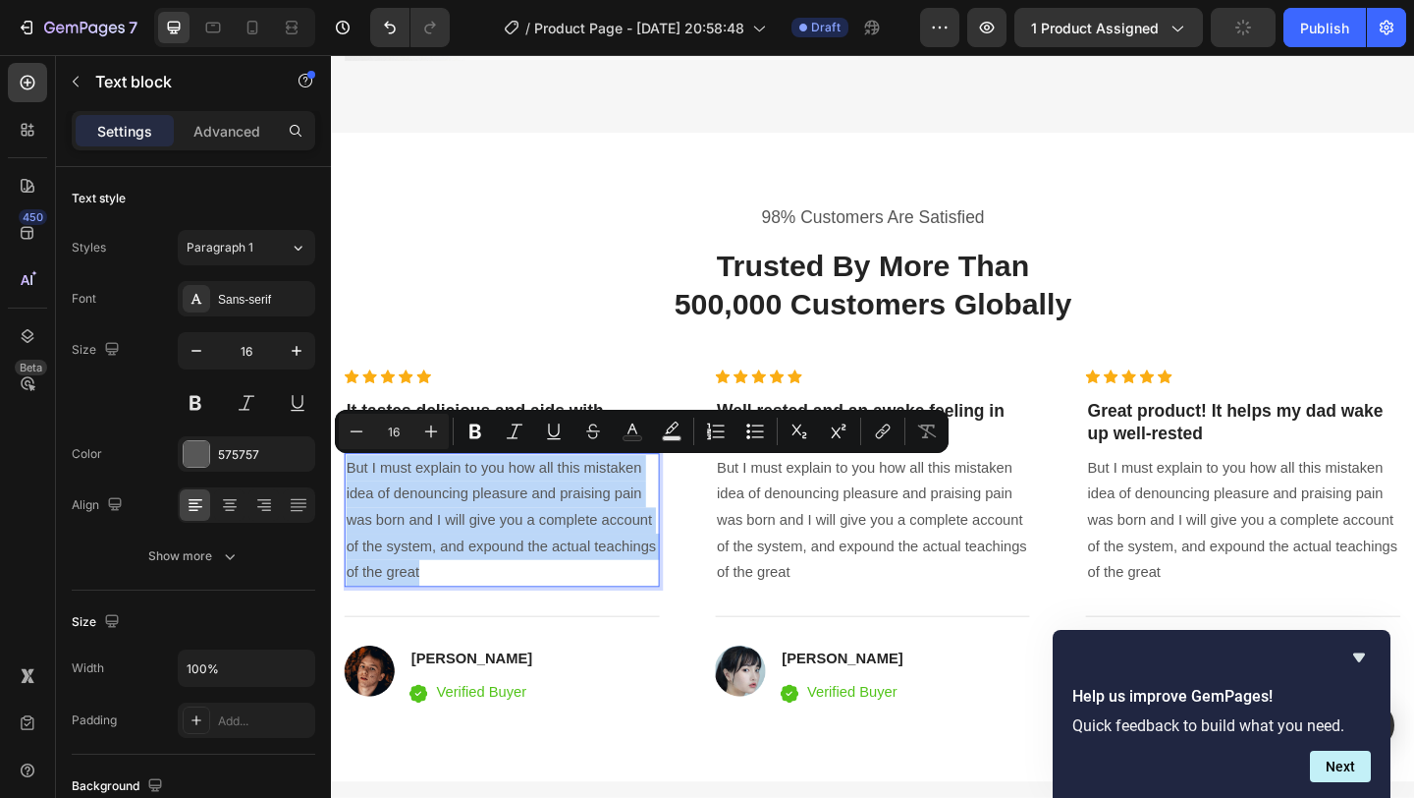
drag, startPoint x: 448, startPoint y: 616, endPoint x: 347, endPoint y: 509, distance: 147.3
click at [347, 509] on div "But I must explain to you how all this mistaken idea of denouncing pleasure and…" at bounding box center [517, 560] width 343 height 145
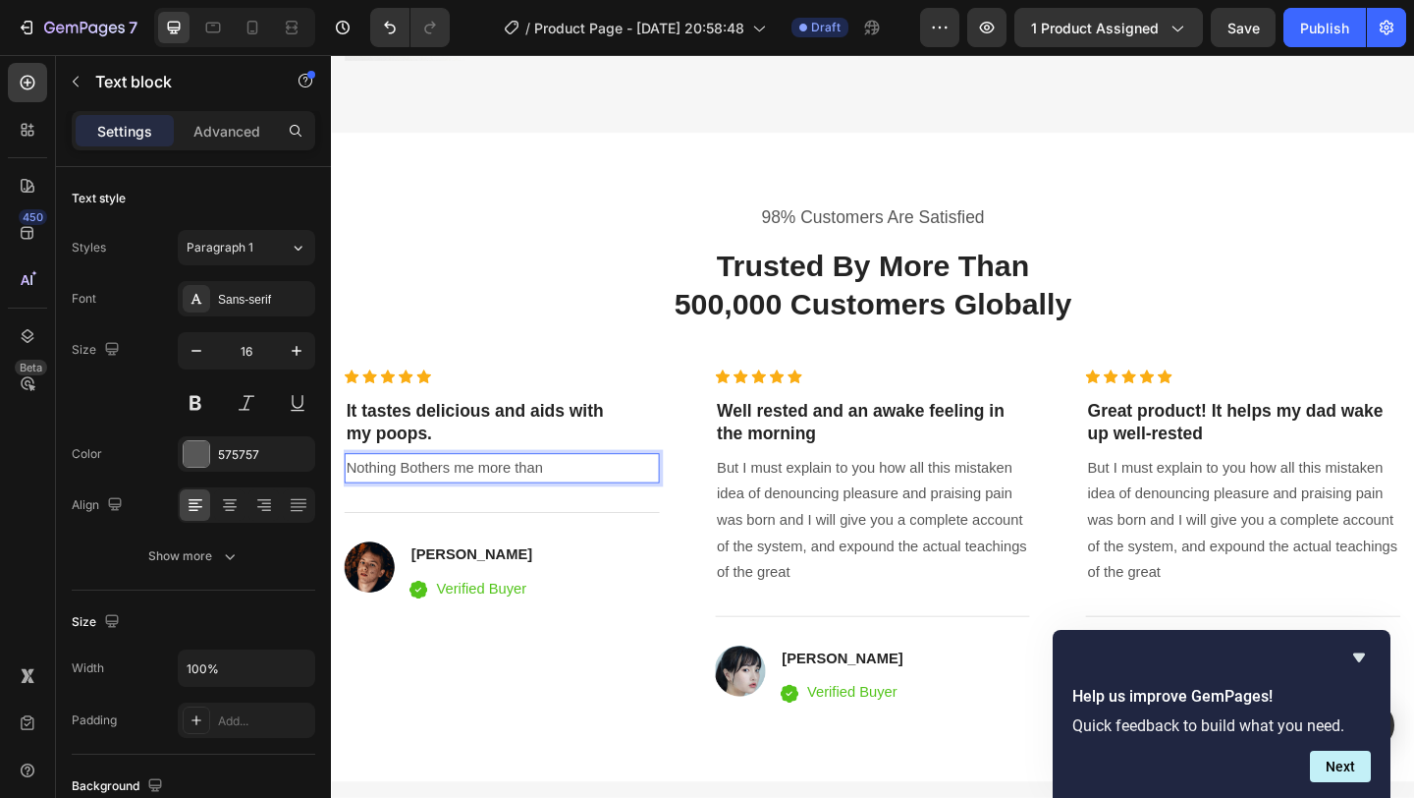
click at [408, 502] on p "Nothing Bothers me more than" at bounding box center [517, 504] width 339 height 28
click at [578, 504] on p "Nothing bothers me more than" at bounding box center [517, 504] width 339 height 28
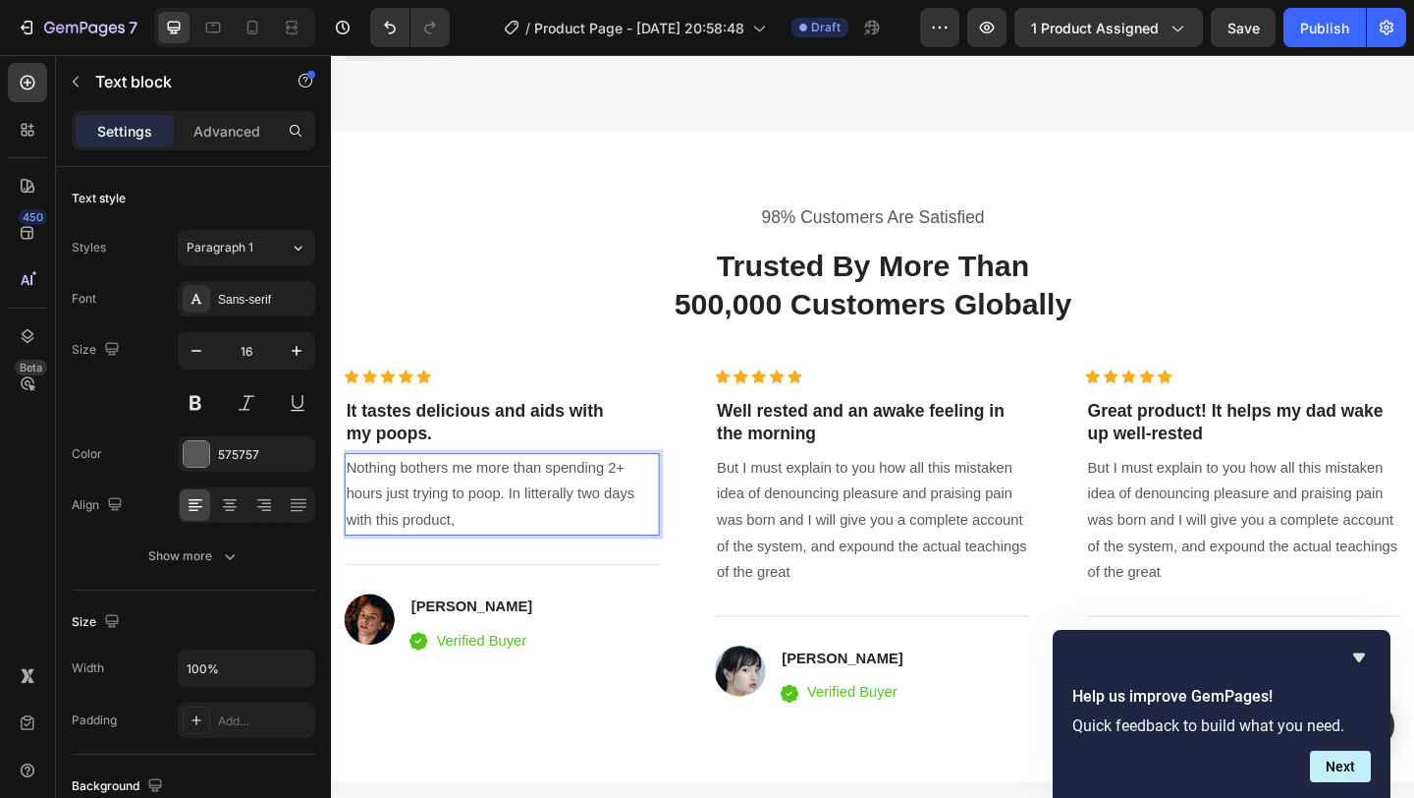
click at [580, 534] on p "Nothing bothers me more than spending 2+ hours just trying to poop. In litteral…" at bounding box center [517, 532] width 339 height 84
click at [493, 563] on p "Nothing bothers me more than spending 2+ hours just trying to poop. In only two…" at bounding box center [517, 532] width 339 height 84
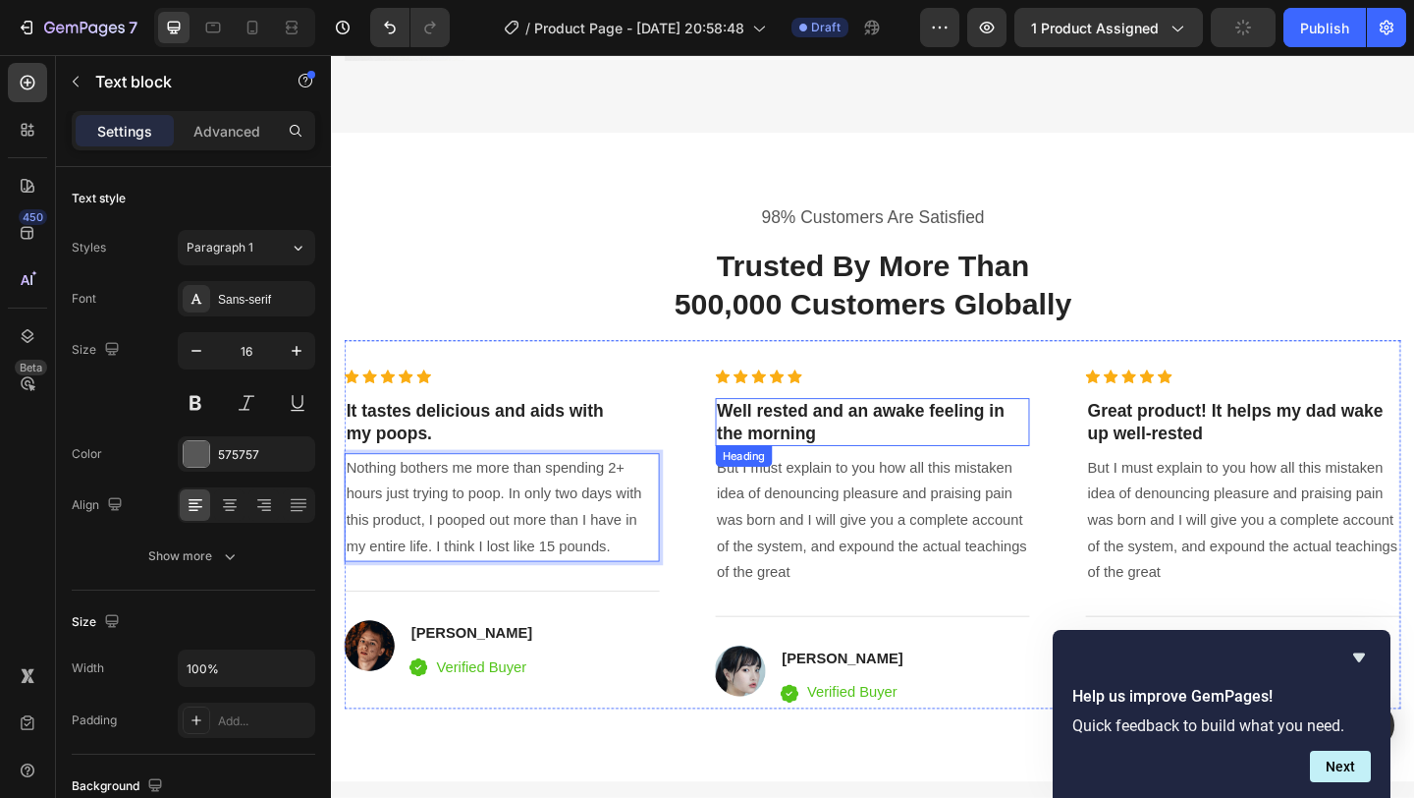
click at [884, 457] on p "Well rested and an awake feeling in the morning" at bounding box center [920, 454] width 339 height 48
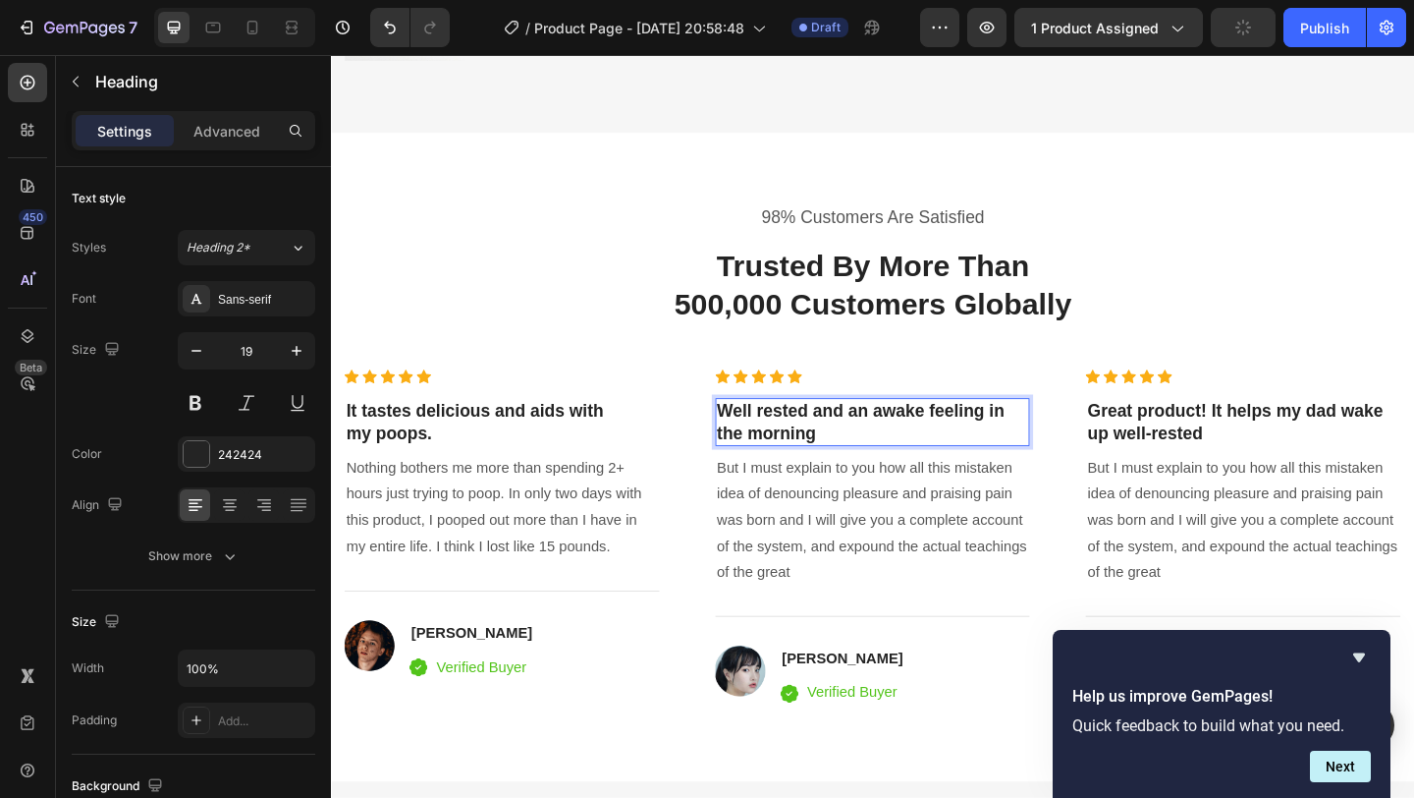
click at [881, 469] on p "Well rested and an awake feeling in the morning" at bounding box center [920, 454] width 339 height 48
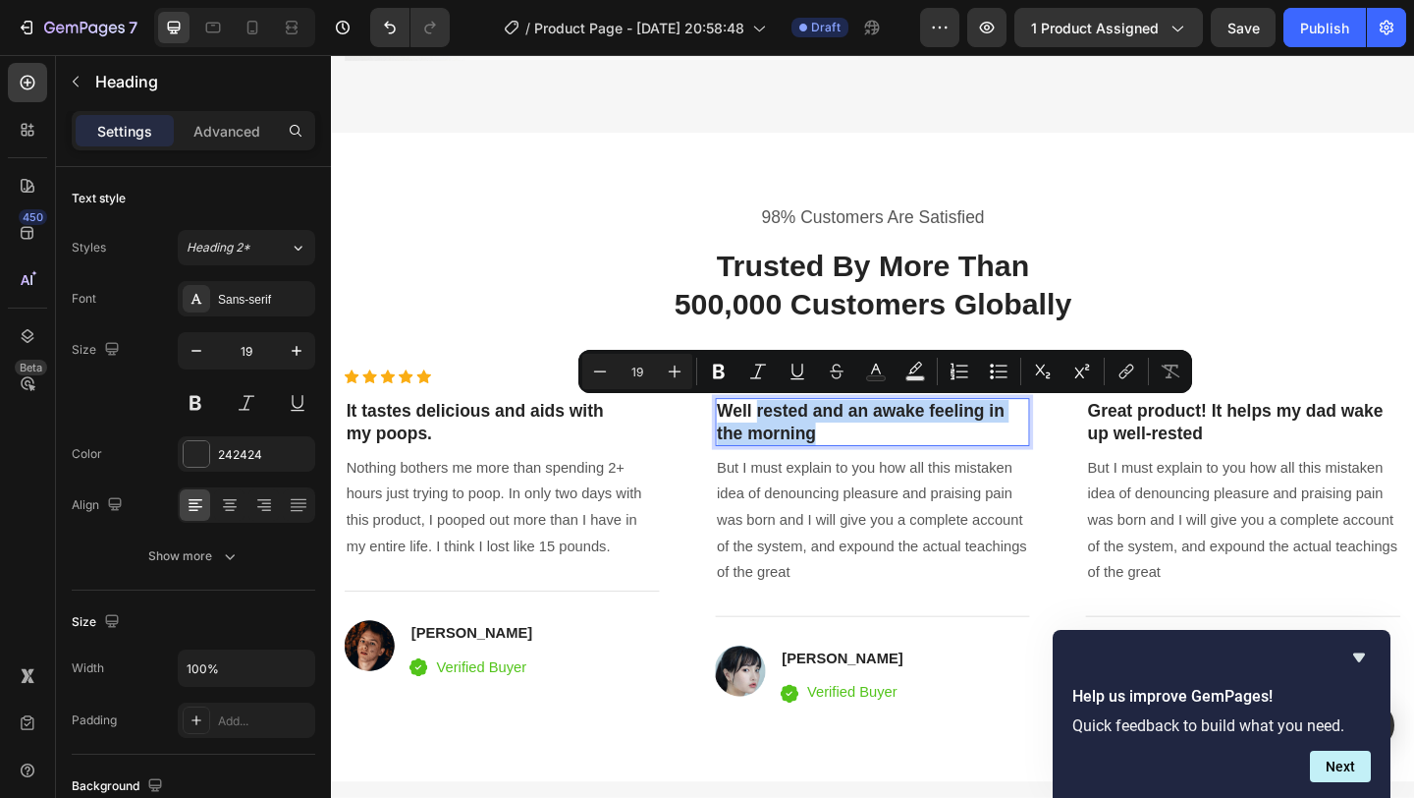
drag, startPoint x: 881, startPoint y: 469, endPoint x: 796, endPoint y: 443, distance: 89.2
click at [796, 443] on p "Well rested and an awake feeling in the morning" at bounding box center [920, 454] width 339 height 48
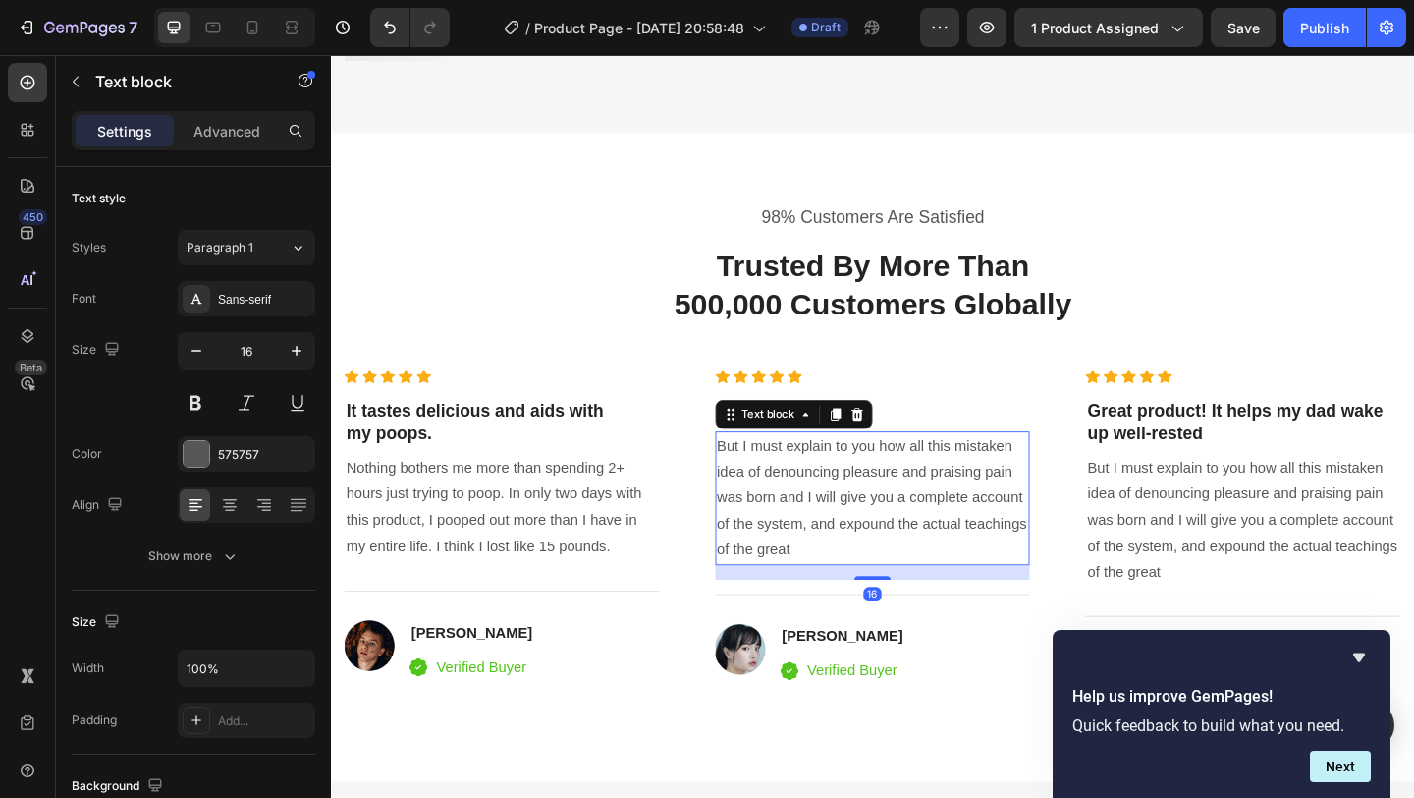
click at [793, 525] on p "But I must explain to you how all this mistaken idea of denouncing pleasure and…" at bounding box center [920, 537] width 339 height 141
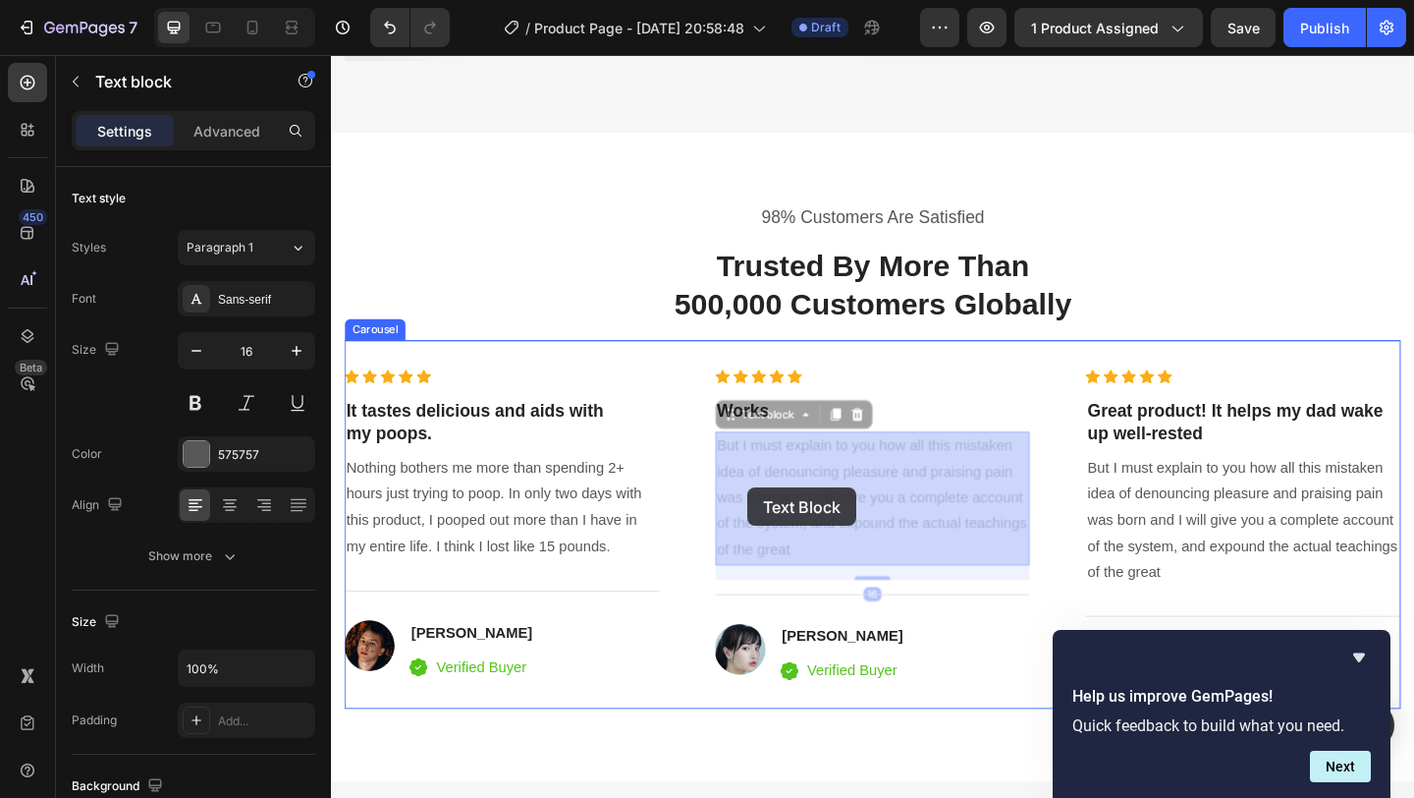
drag, startPoint x: 839, startPoint y: 591, endPoint x: 784, endPoint y: 525, distance: 85.8
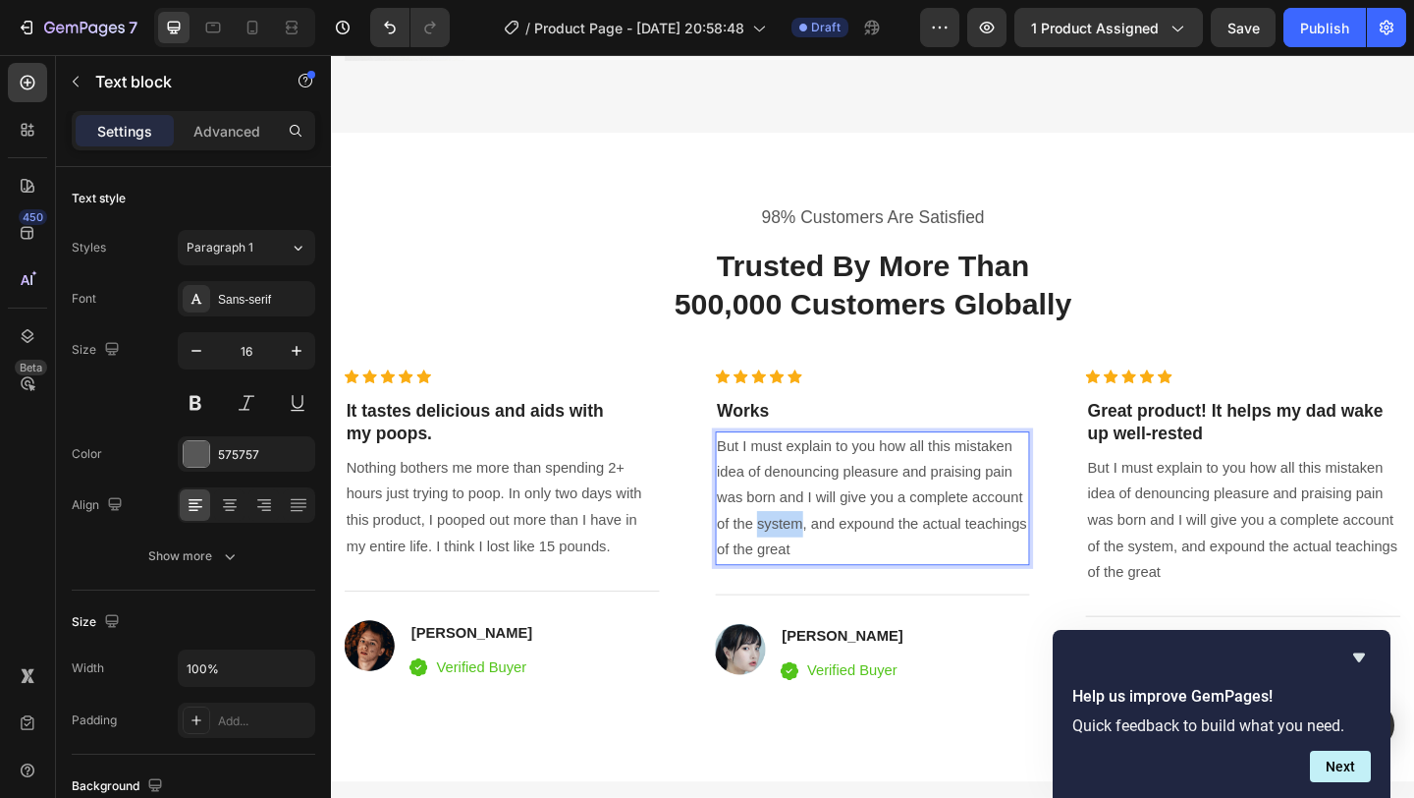
click at [821, 552] on p "But I must explain to you how all this mistaken idea of denouncing pleasure and…" at bounding box center [920, 537] width 339 height 141
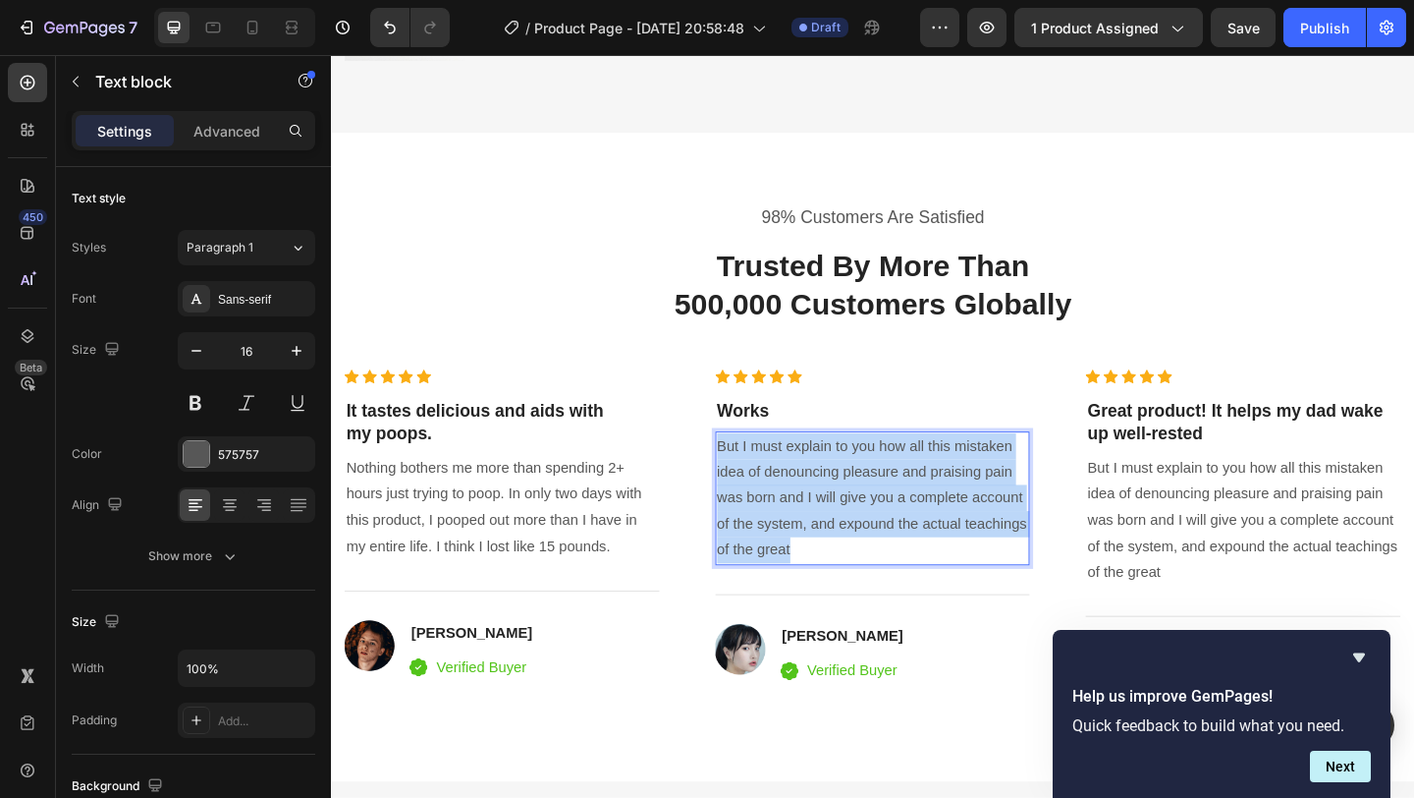
click at [821, 552] on p "But I must explain to you how all this mistaken idea of denouncing pleasure and…" at bounding box center [920, 537] width 339 height 141
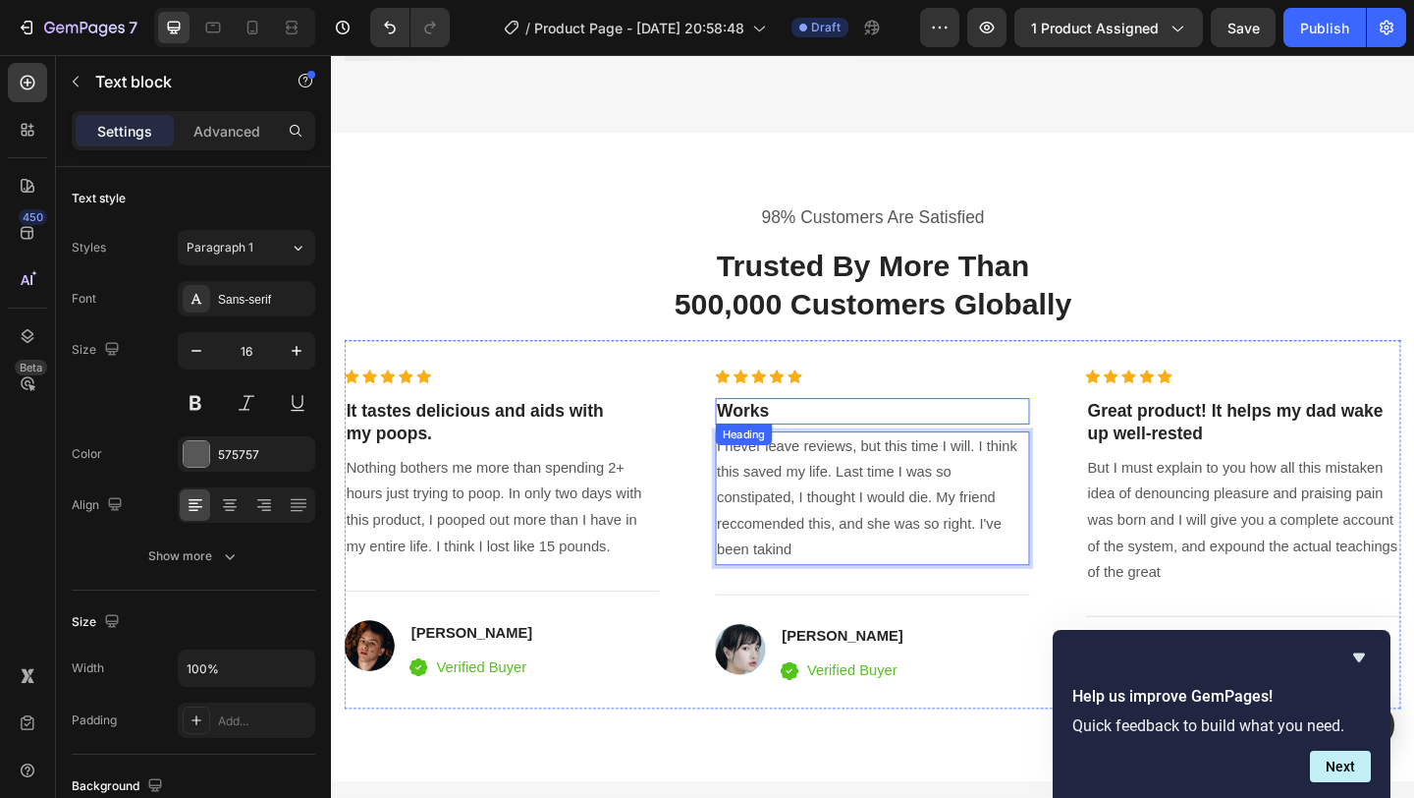
click at [800, 438] on p "Works" at bounding box center [920, 442] width 339 height 25
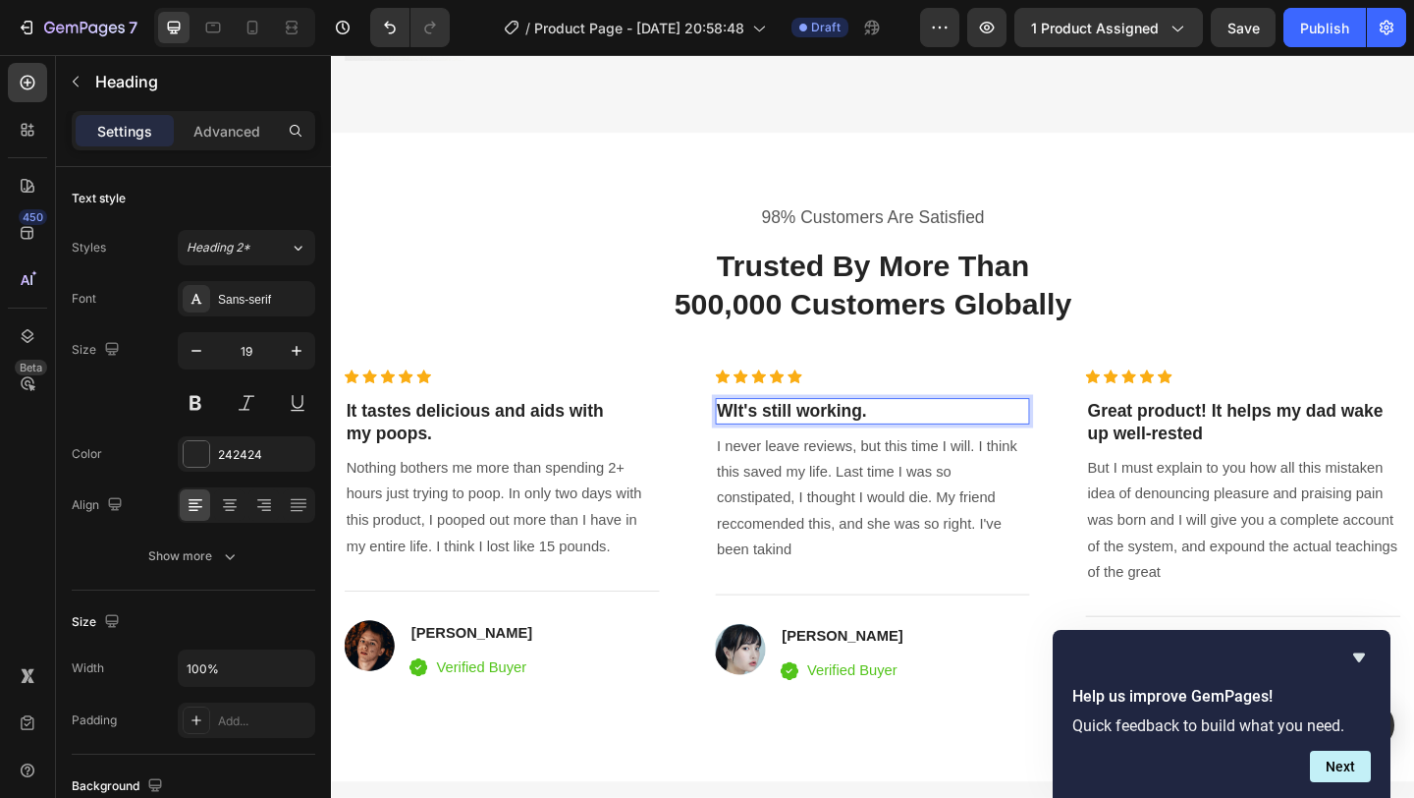
click at [768, 442] on p "WIt's still working." at bounding box center [920, 442] width 339 height 25
click at [924, 435] on p "It's still working." at bounding box center [920, 442] width 339 height 25
click at [864, 598] on p "I never leave reviews, but this time I will. I think this saved my life. Last t…" at bounding box center [920, 537] width 339 height 141
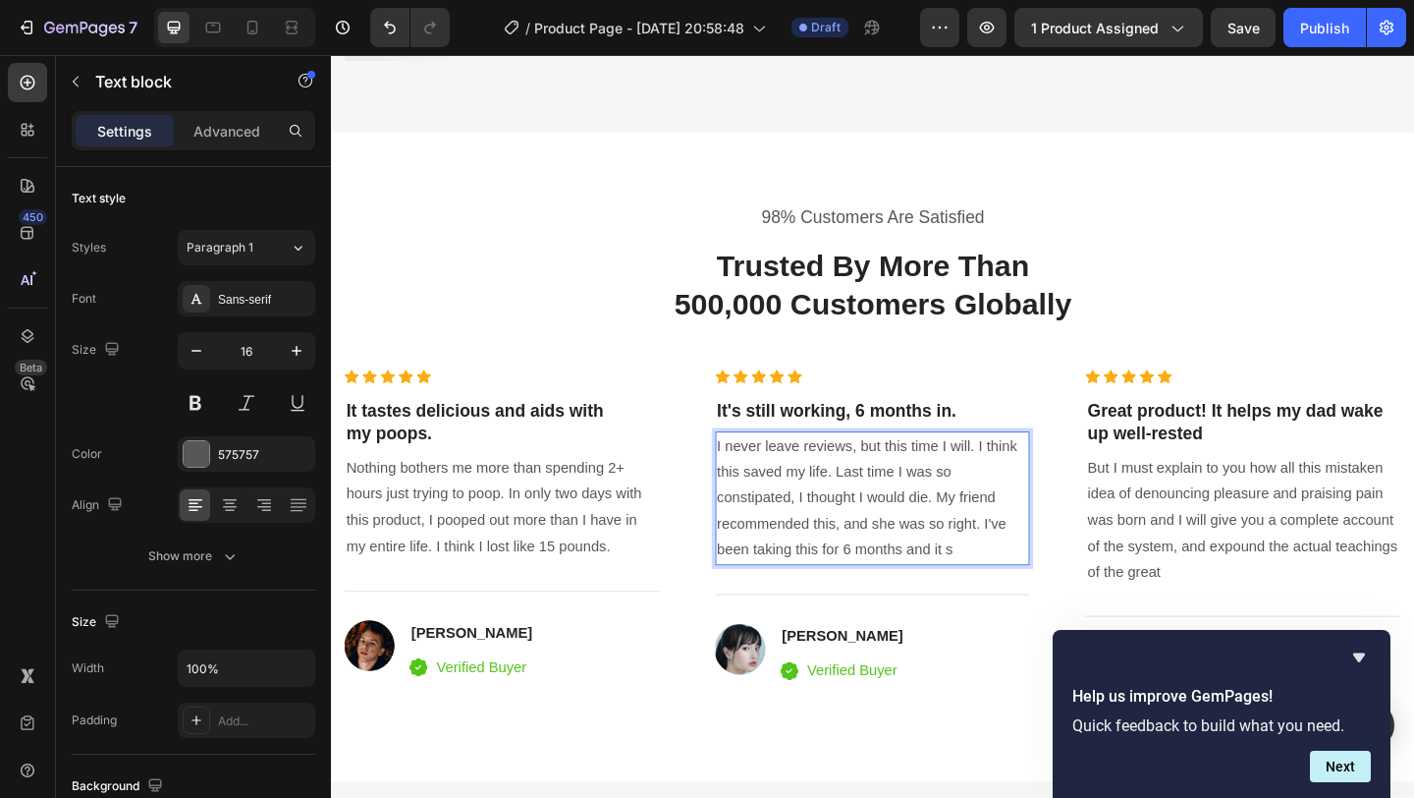
click at [1022, 593] on p "I never leave reviews, but this time I will. I think this saved my life. Last t…" at bounding box center [920, 537] width 339 height 141
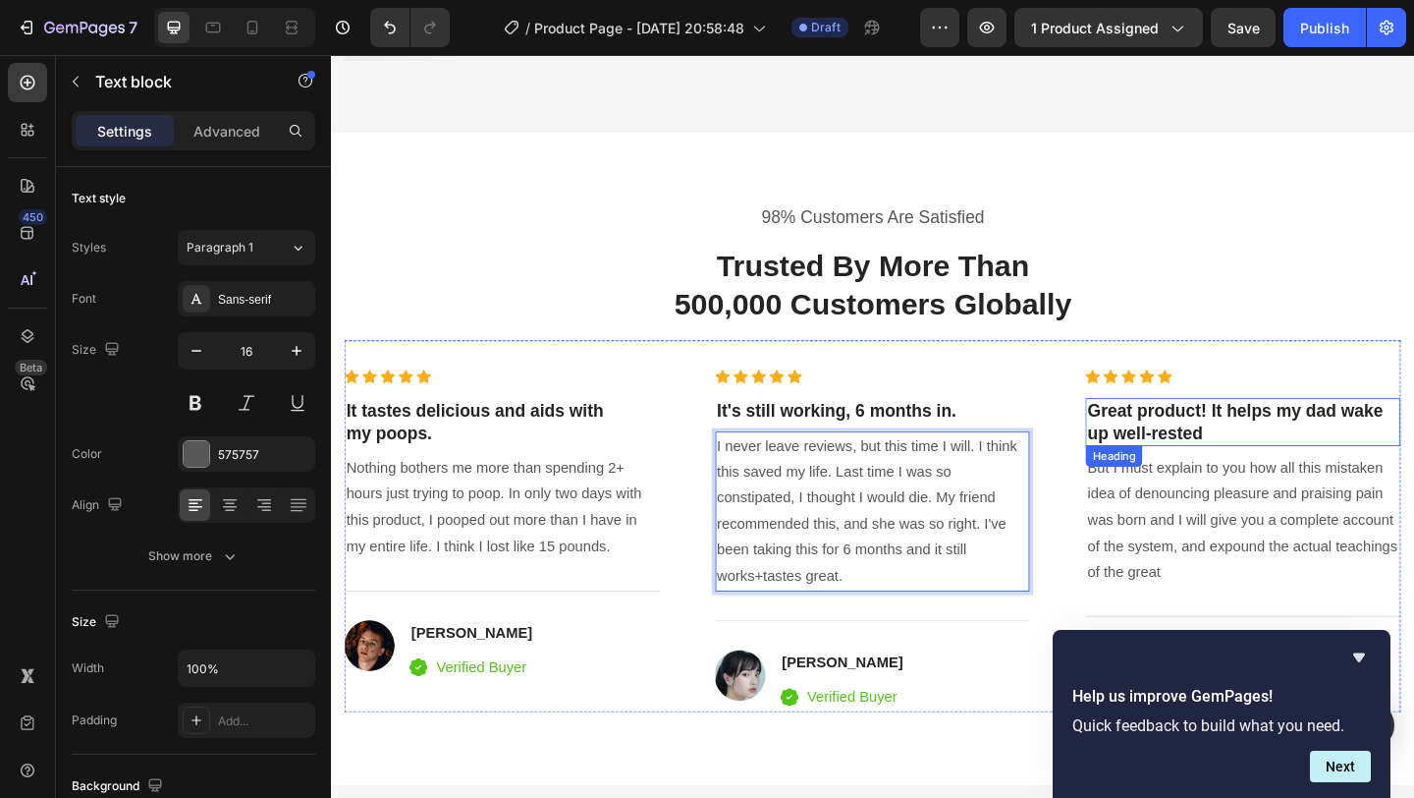
click at [1268, 473] on p "Great product! It helps my dad wake up well-rested" at bounding box center [1323, 454] width 339 height 48
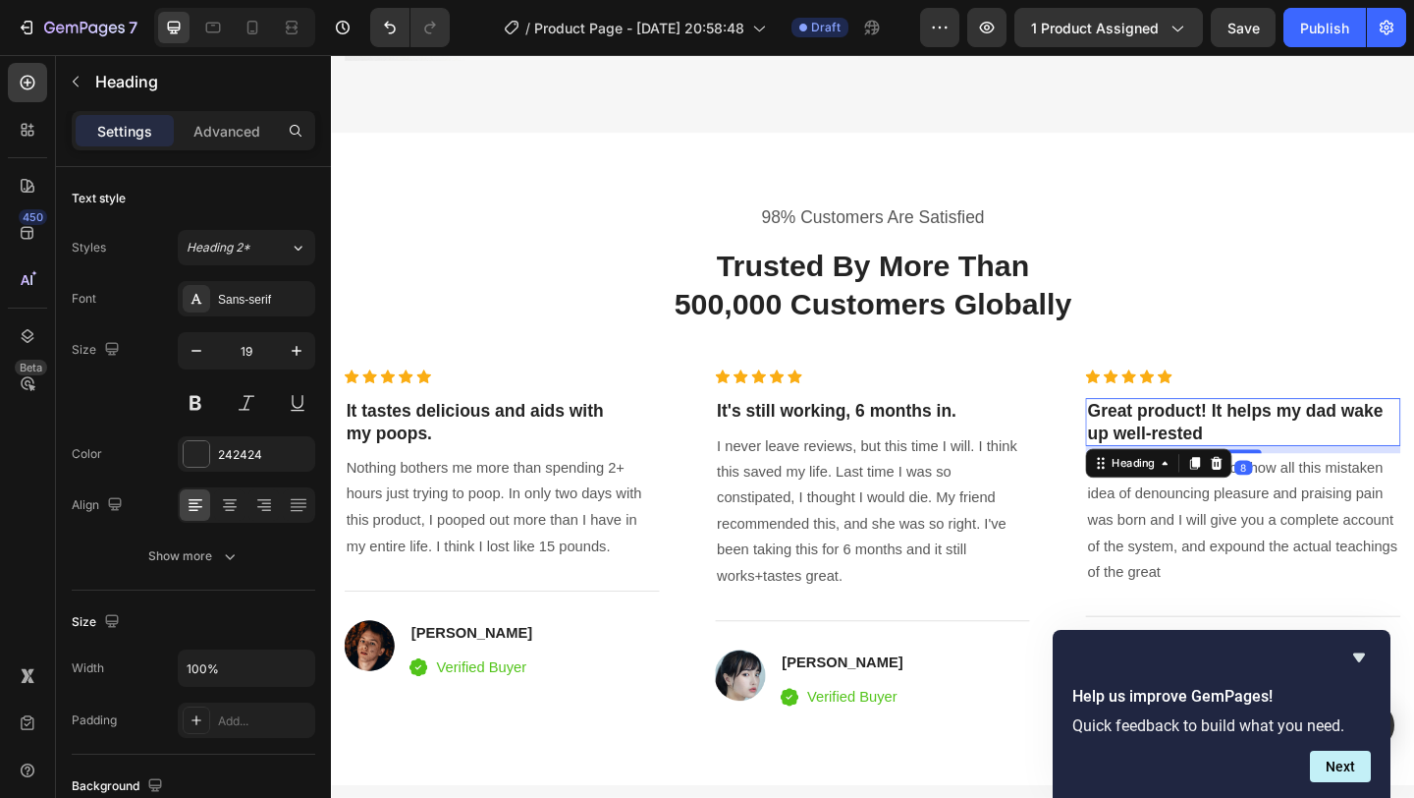
click at [1309, 465] on p "Great product! It helps my dad wake up well-rested" at bounding box center [1323, 454] width 339 height 48
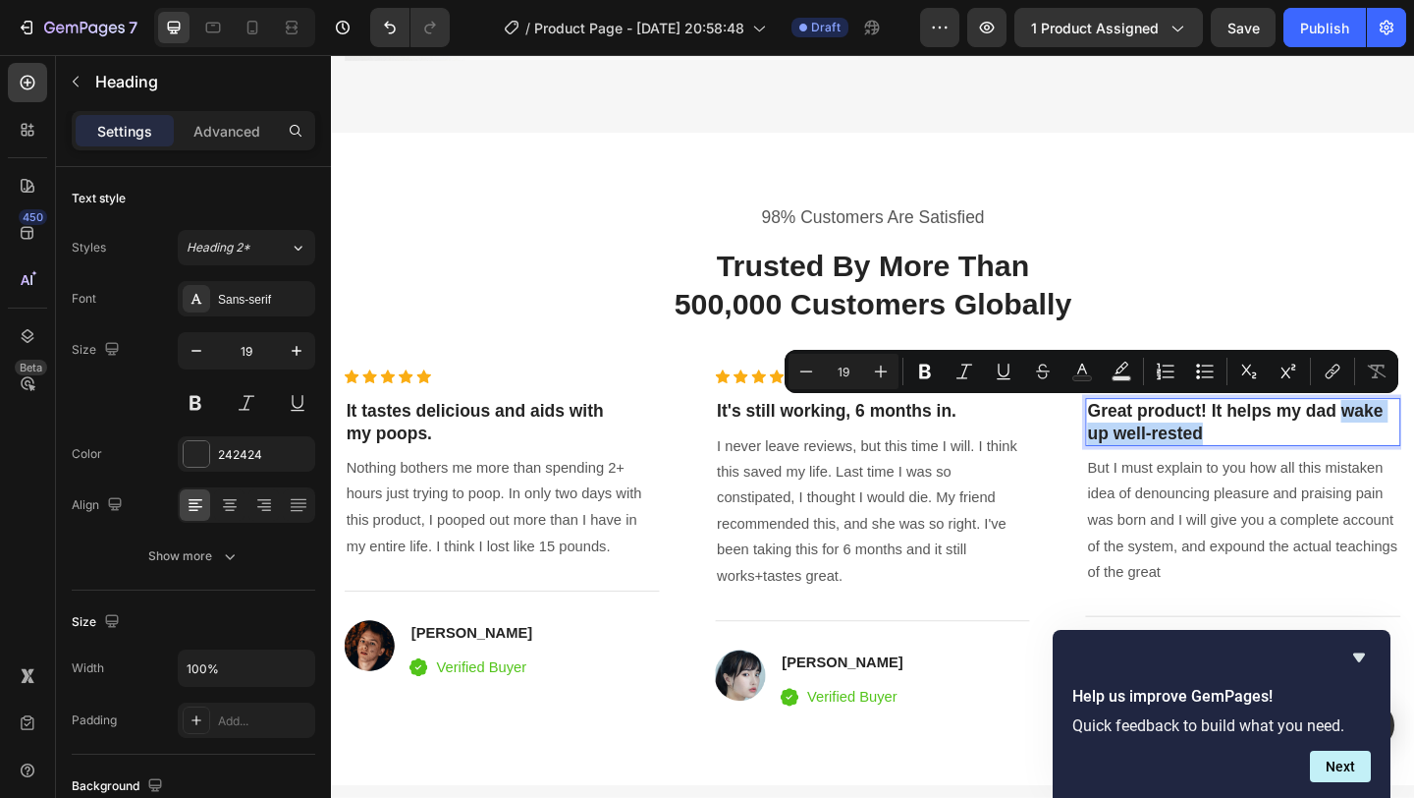
drag, startPoint x: 1304, startPoint y: 466, endPoint x: 1428, endPoint y: 442, distance: 126.0
click at [1413, 442] on p "Great product! It helps my dad wake up well-rested" at bounding box center [1323, 454] width 339 height 48
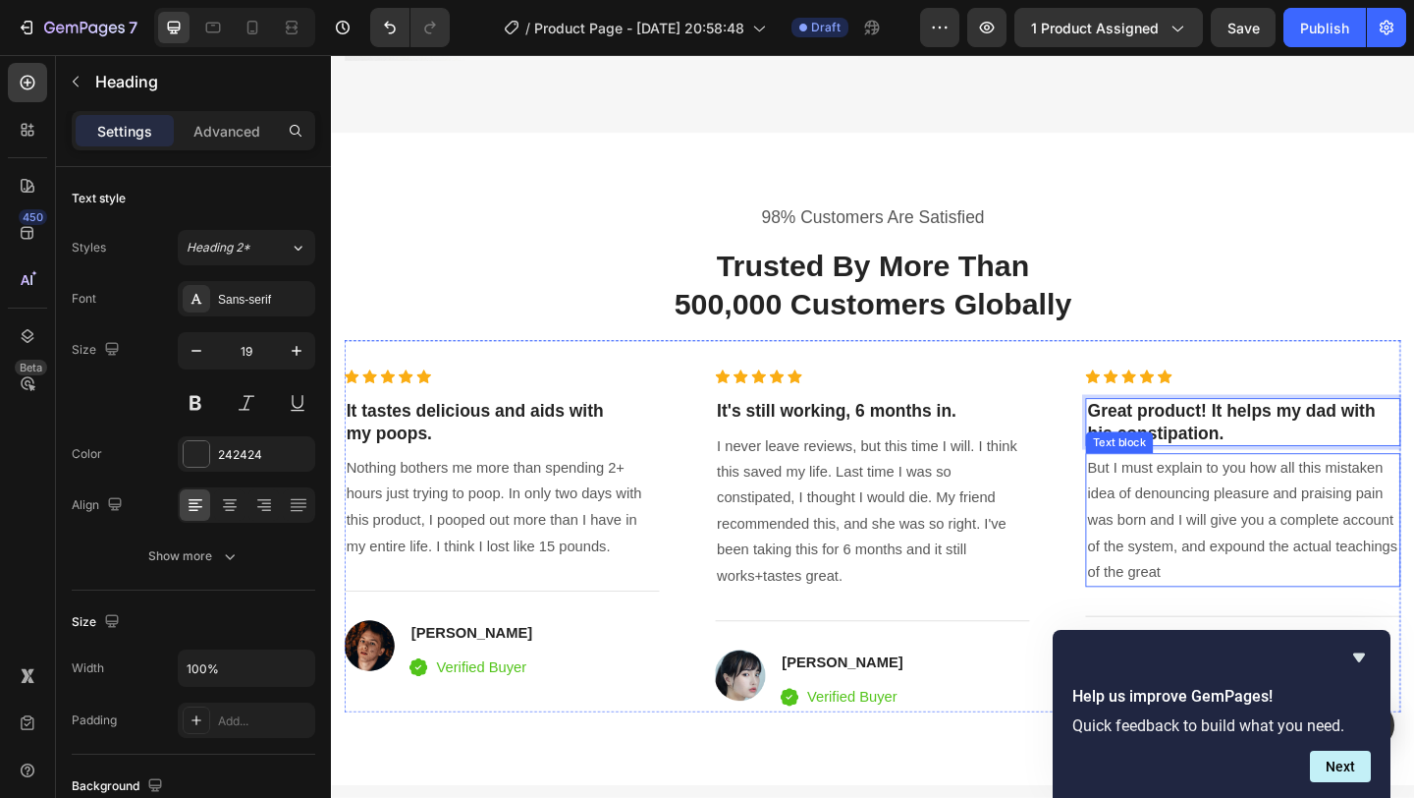
click at [1238, 588] on p "But I must explain to you how all this mistaken idea of denouncing pleasure and…" at bounding box center [1323, 560] width 339 height 141
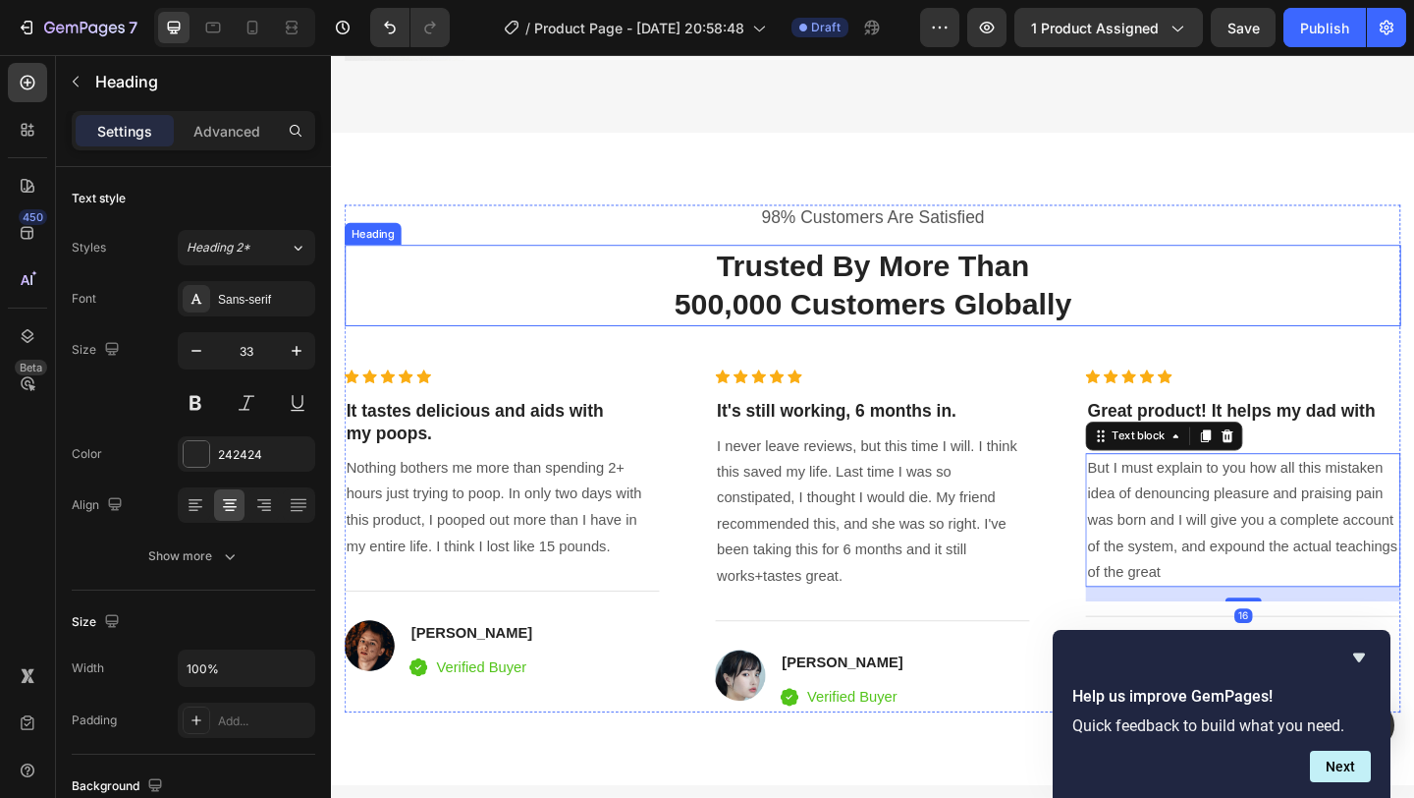
click at [755, 331] on p "Trusted By More Than 500,000 Customers Globally" at bounding box center [920, 305] width 1145 height 84
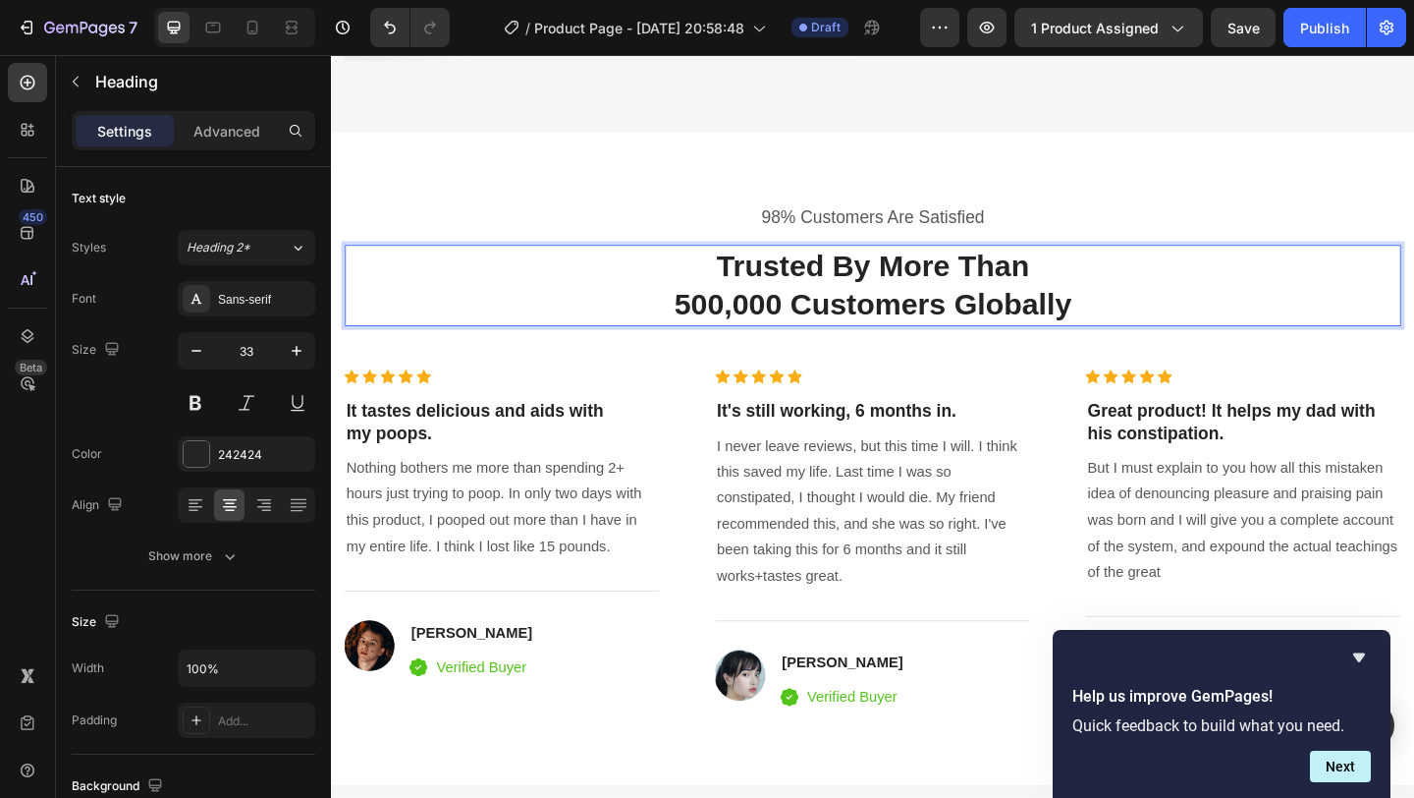
click at [741, 329] on p "Trusted By More Than 500,000 Customers Globally" at bounding box center [920, 305] width 1145 height 84
click at [1066, 330] on p "Trusted By More Than 50,000 Customers Globally" at bounding box center [920, 305] width 1145 height 84
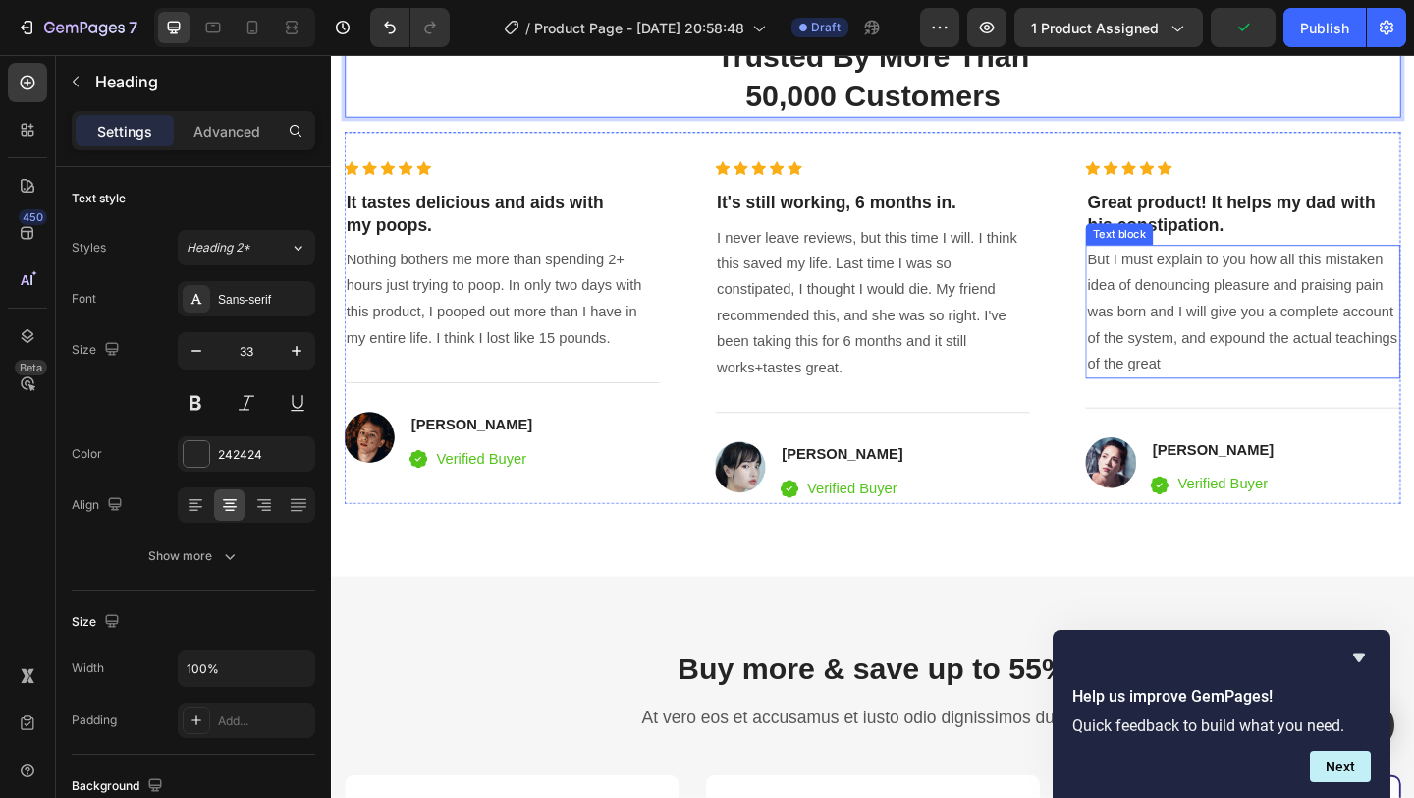
scroll to position [3943, 0]
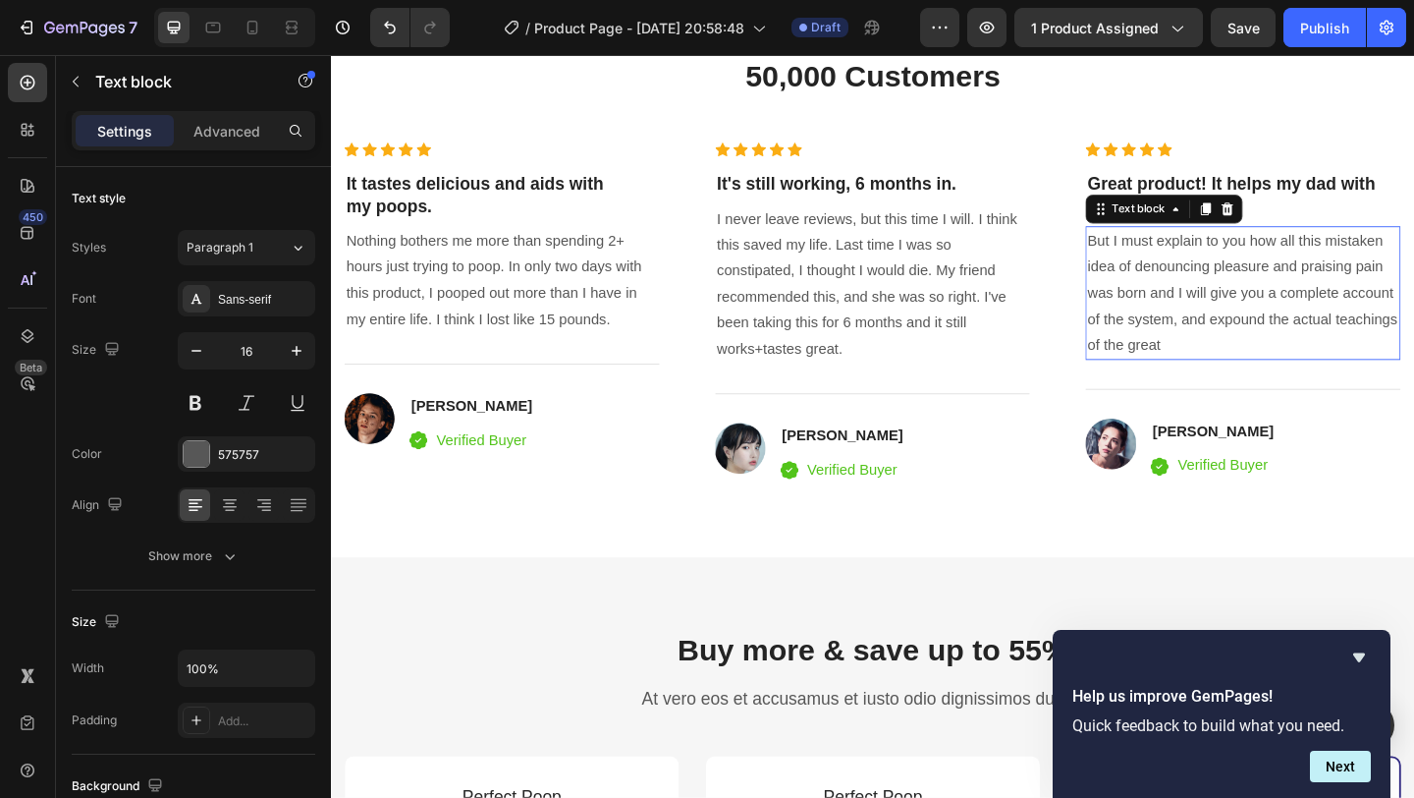
click at [1261, 357] on p "But I must explain to you how all this mistaken idea of denouncing pleasure and…" at bounding box center [1323, 313] width 339 height 141
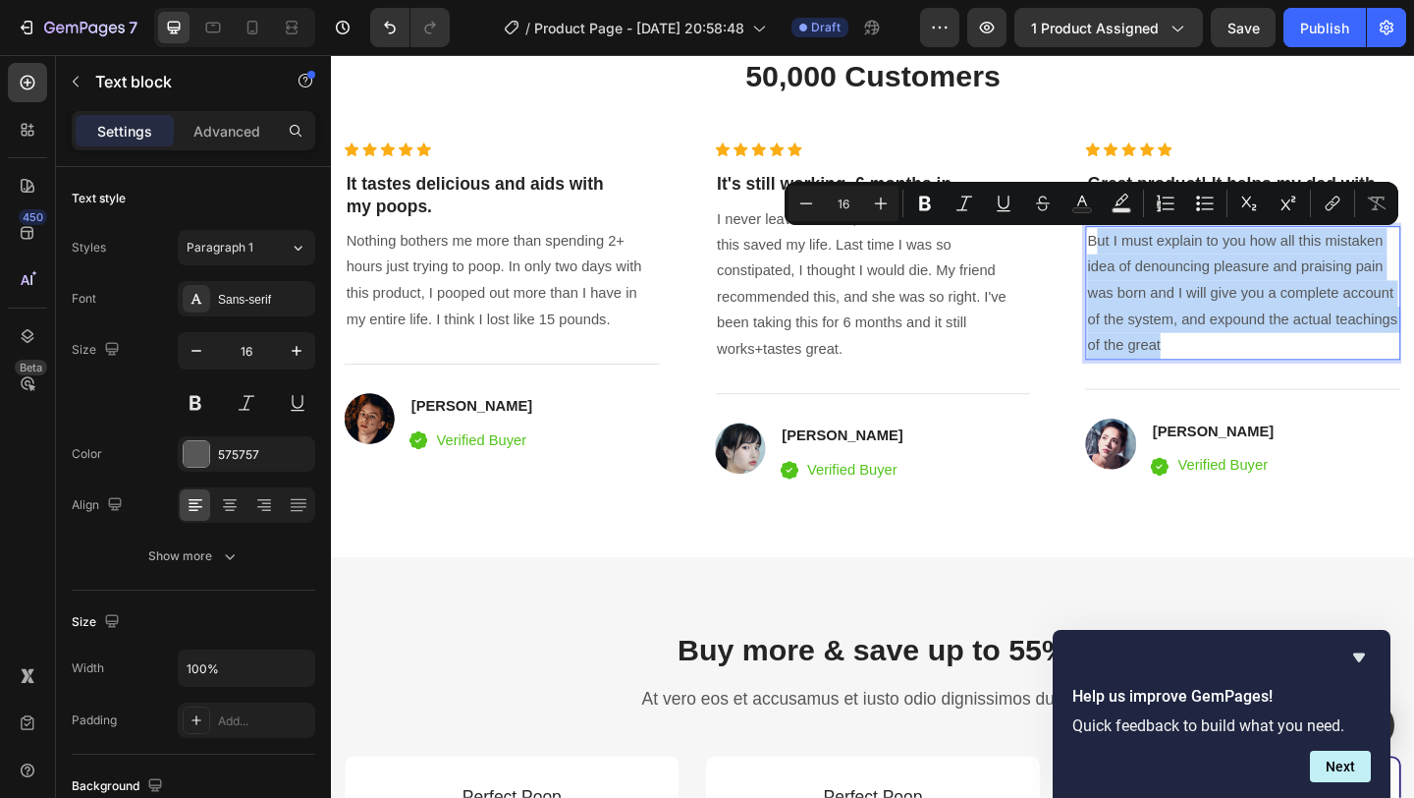
drag, startPoint x: 1242, startPoint y: 377, endPoint x: 1168, endPoint y: 267, distance: 132.4
click at [1168, 267] on p "But I must explain to you how all this mistaken idea of denouncing pleasure and…" at bounding box center [1323, 313] width 339 height 141
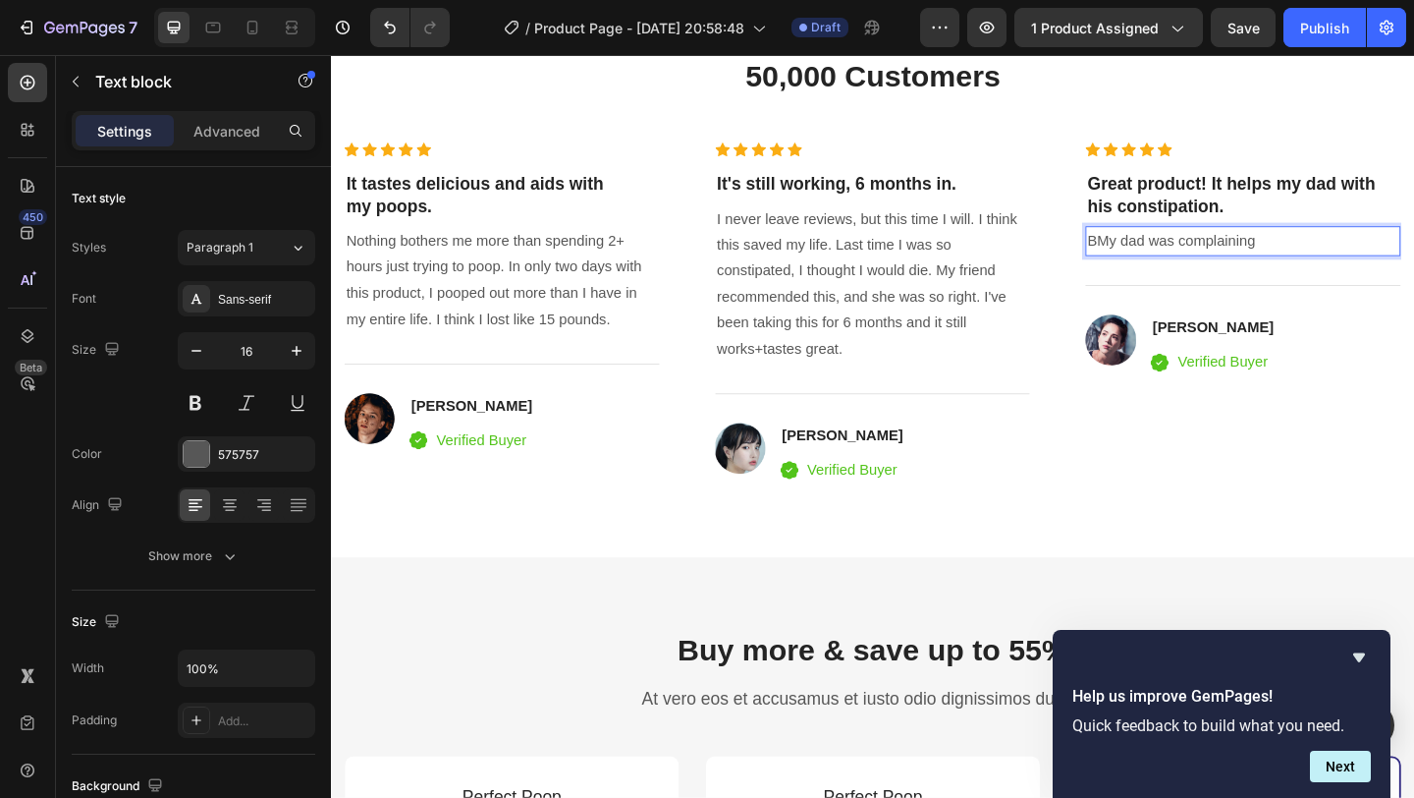
click at [1173, 259] on p "BMy dad was complaining" at bounding box center [1323, 257] width 339 height 28
click at [1350, 259] on p "My dad was complaining" at bounding box center [1323, 257] width 339 height 28
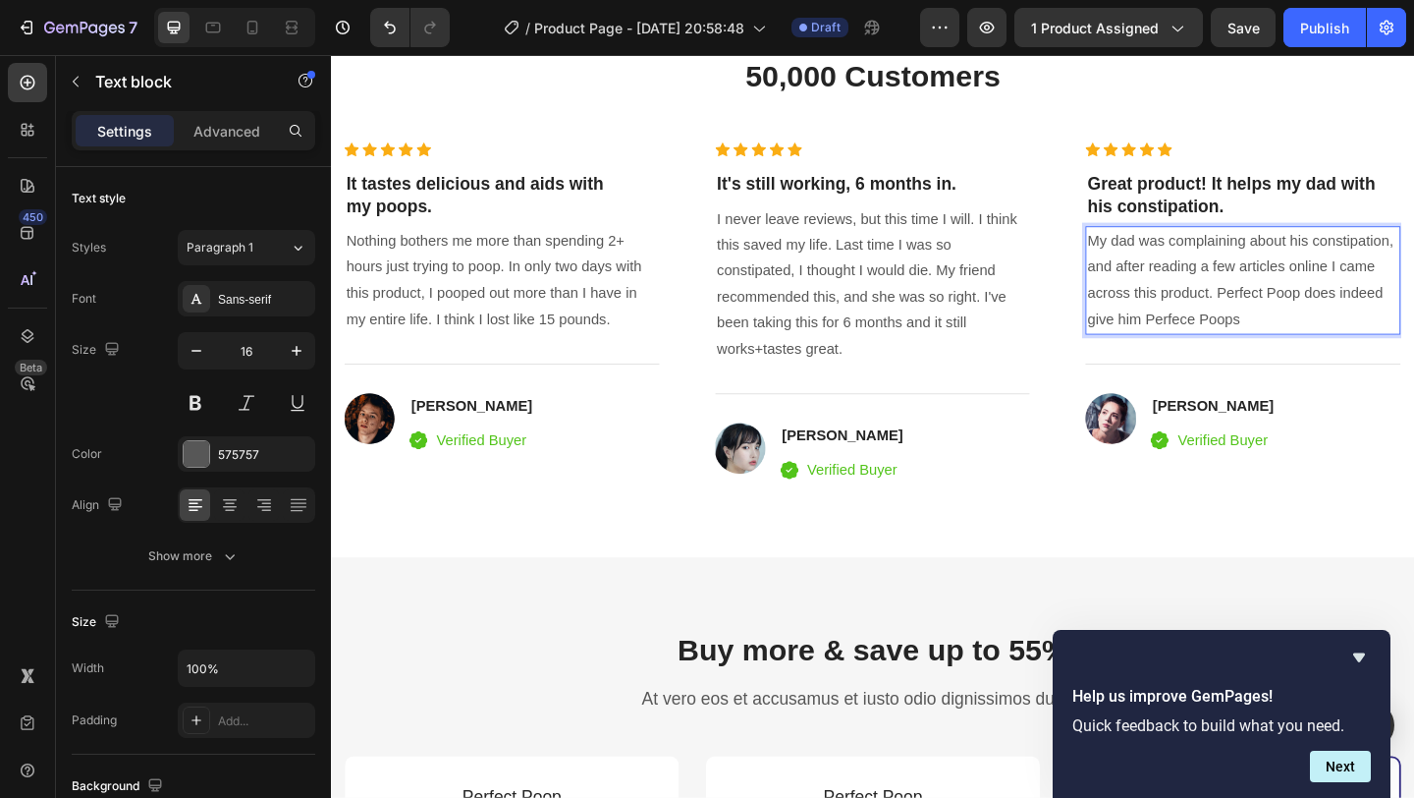
click at [1214, 345] on p "My dad was complaining about his constipation, and after reading a few articles…" at bounding box center [1323, 299] width 339 height 113
click at [1244, 345] on p "My dad was complaining about his constipation, and after reading a few articles…" at bounding box center [1323, 299] width 339 height 113
click at [1295, 343] on p "My dad was complaining about his constipation, and after reading a few articles…" at bounding box center [1323, 299] width 339 height 113
click at [1296, 312] on p "My dad was complaining about his constipation, and after reading a few articles…" at bounding box center [1323, 299] width 339 height 113
click at [1299, 336] on p "My dad was complaining about his constipation, and after reading a few articles…" at bounding box center [1323, 299] width 339 height 113
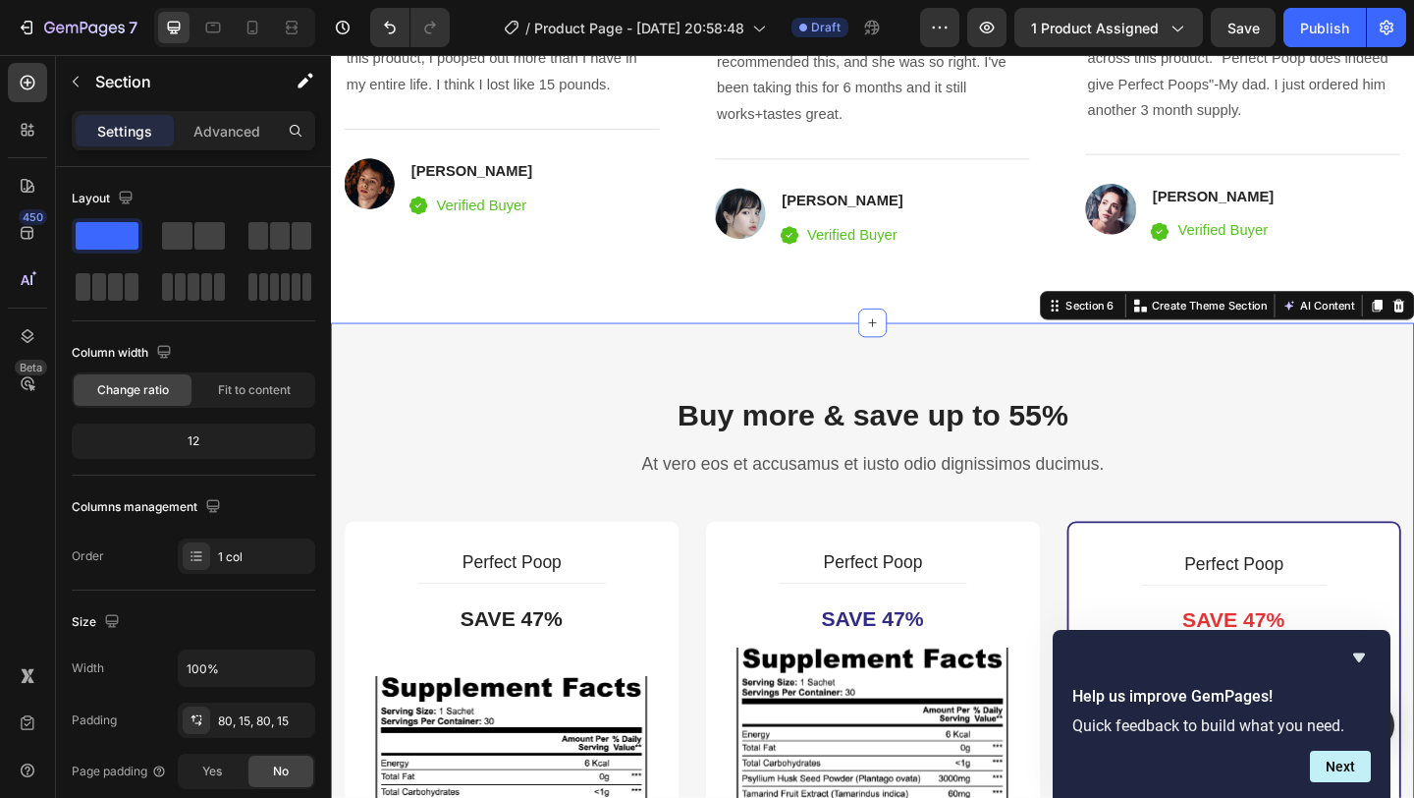
scroll to position [4228, 0]
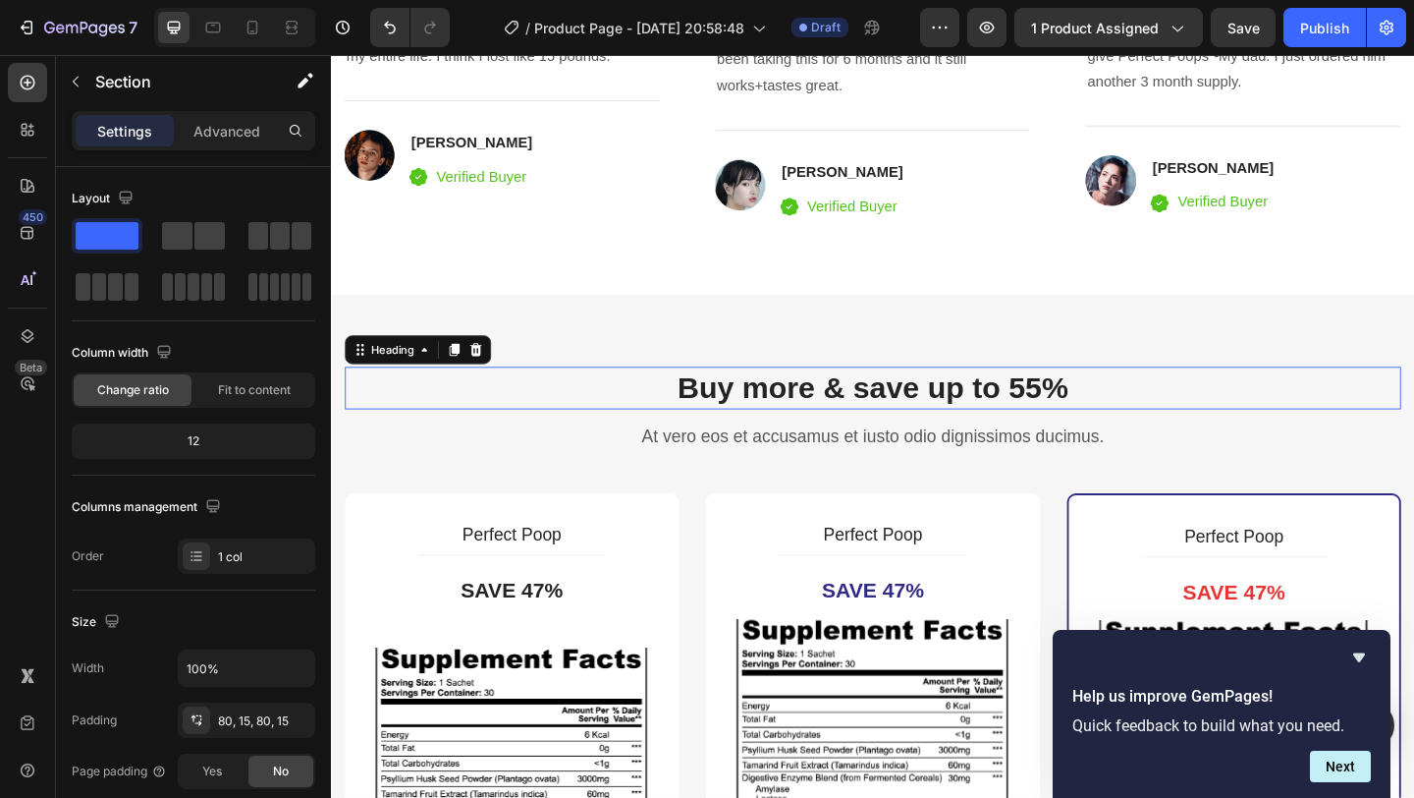
click at [1077, 424] on p "Buy more & save up to 55%" at bounding box center [920, 417] width 1145 height 42
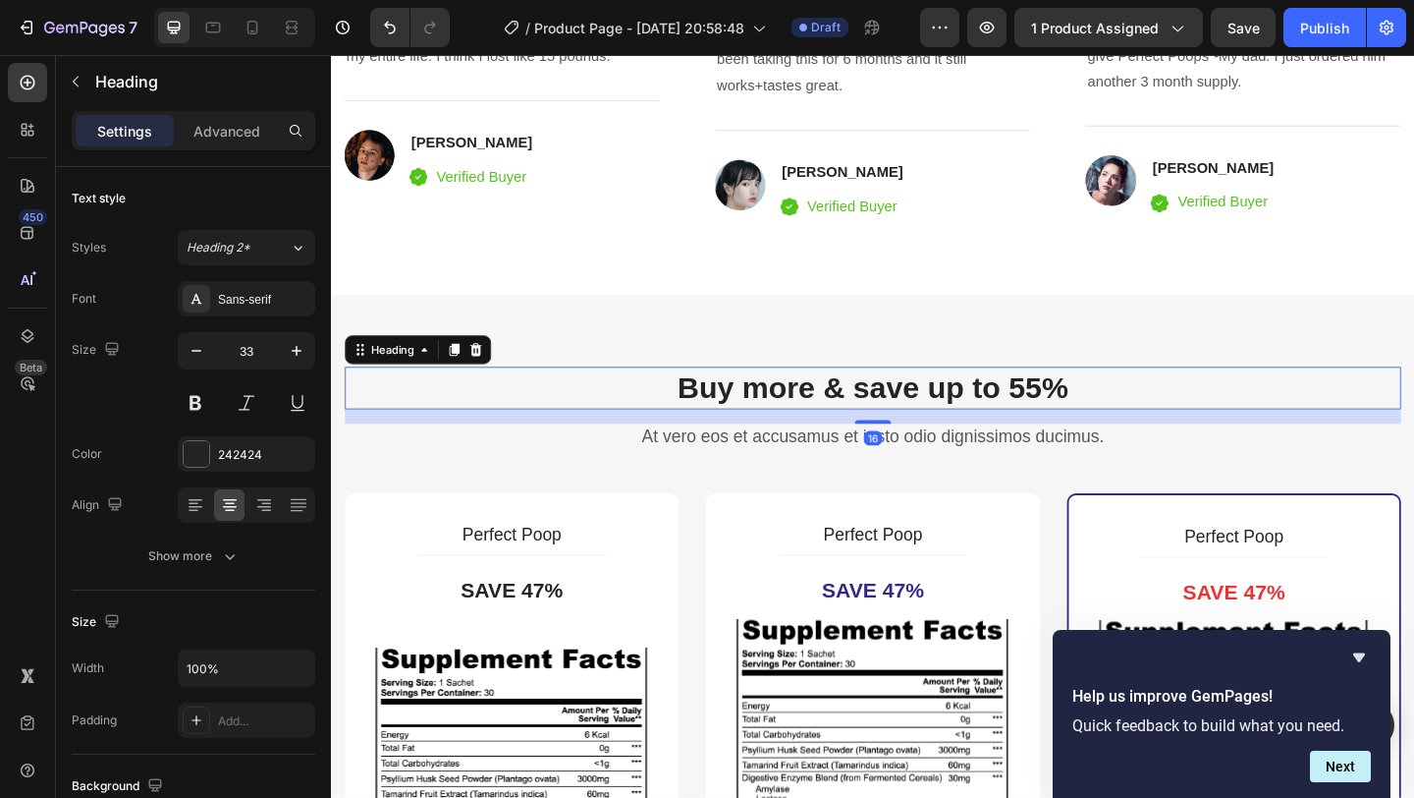
click at [1077, 424] on p "Buy more & save up to 55%" at bounding box center [920, 417] width 1145 height 42
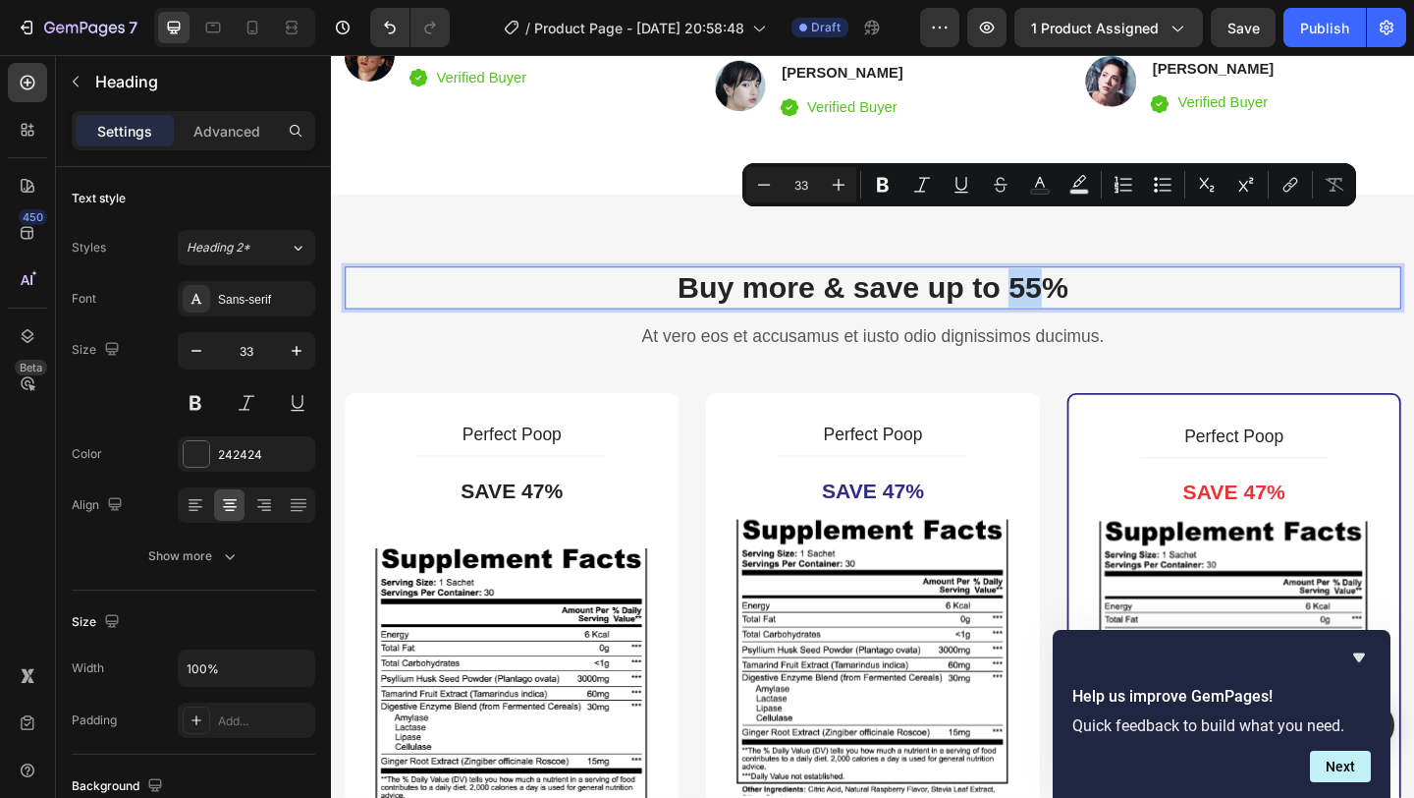
scroll to position [4298, 0]
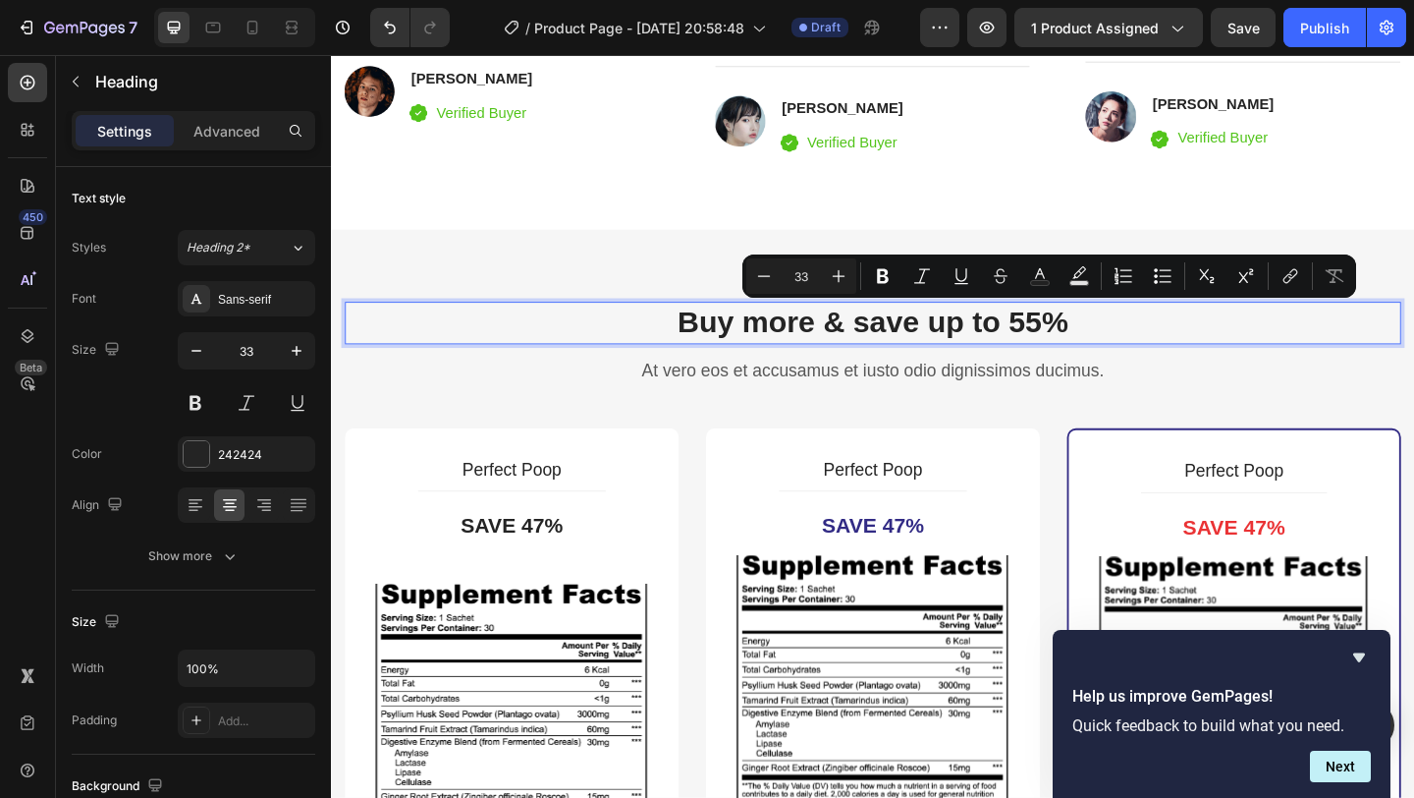
click at [1132, 342] on p "Buy more & save up to 55%" at bounding box center [920, 346] width 1145 height 42
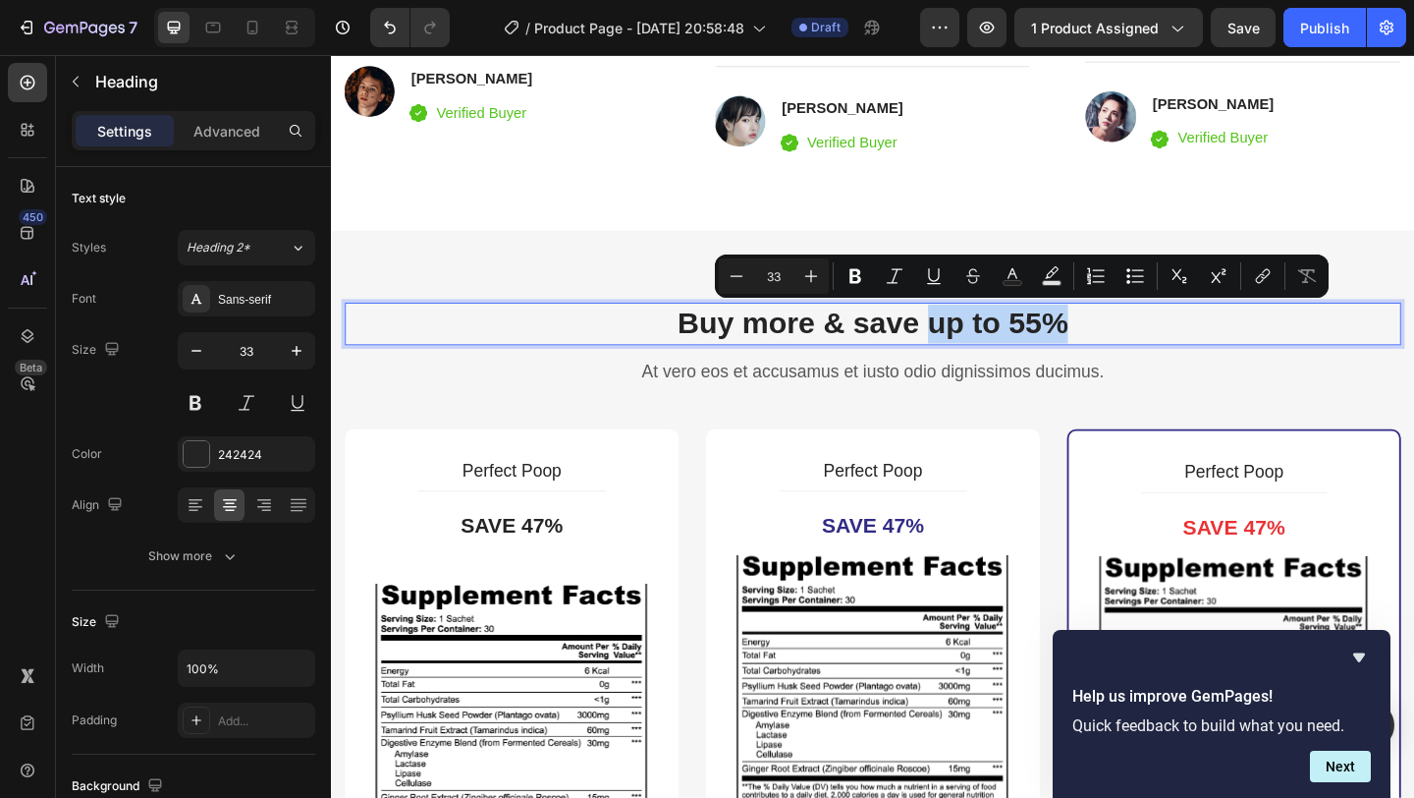
drag, startPoint x: 1139, startPoint y: 344, endPoint x: 988, endPoint y: 345, distance: 151.3
click at [988, 345] on p "Buy more & save up to 55%" at bounding box center [920, 347] width 1145 height 42
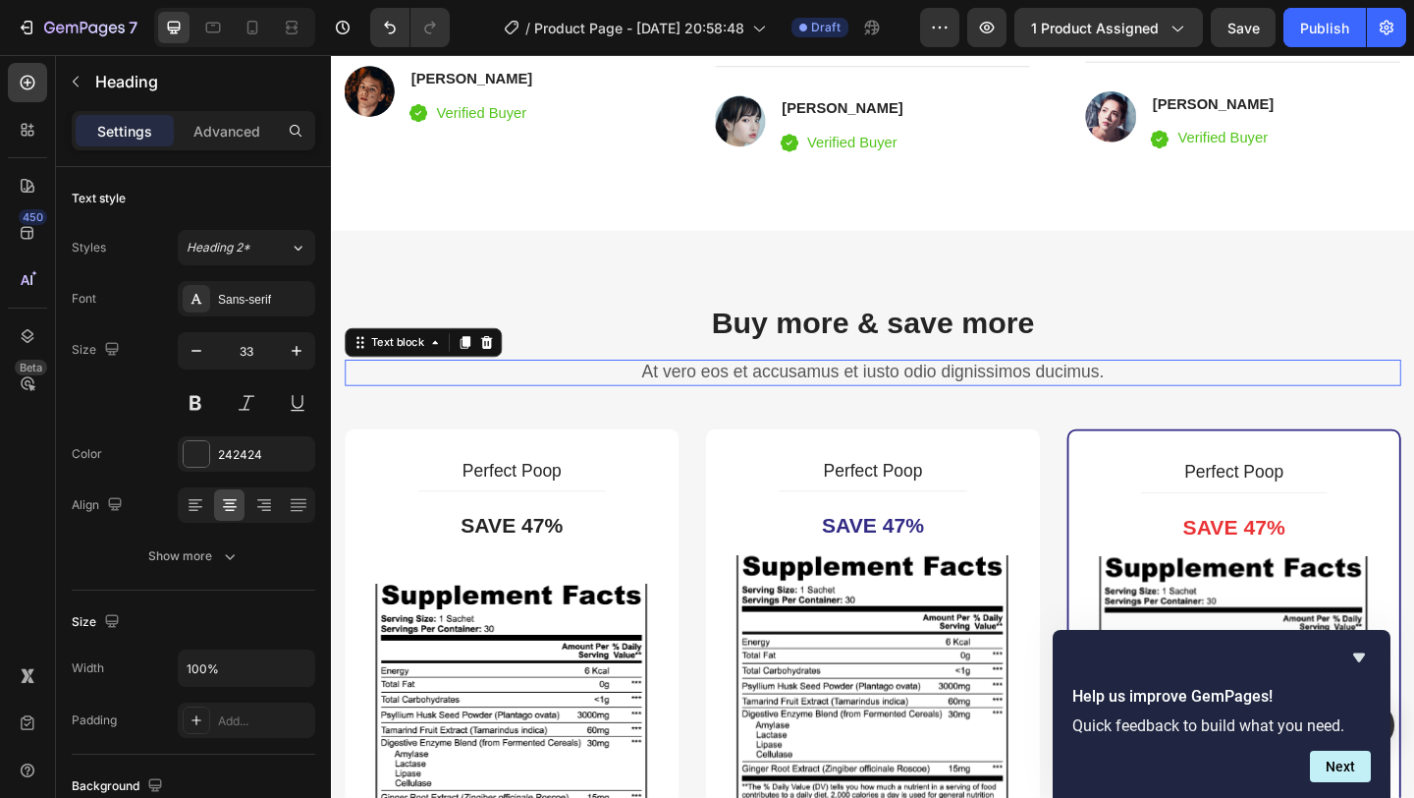
click at [894, 402] on p "At vero eos et accusamus et iusto odio dignissimos ducimus." at bounding box center [920, 400] width 1145 height 25
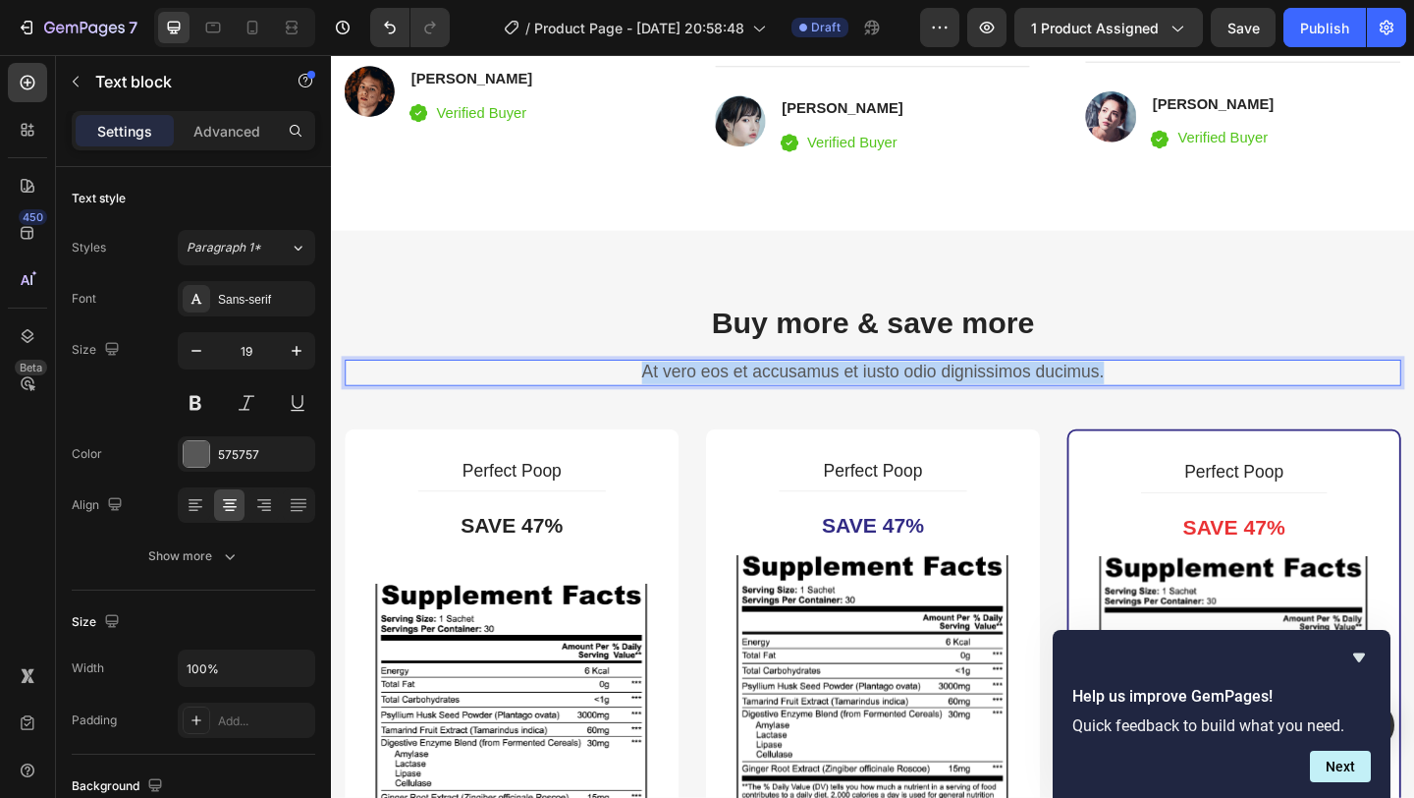
click at [894, 402] on p "At vero eos et accusamus et iusto odio dignissimos ducimus." at bounding box center [920, 400] width 1145 height 25
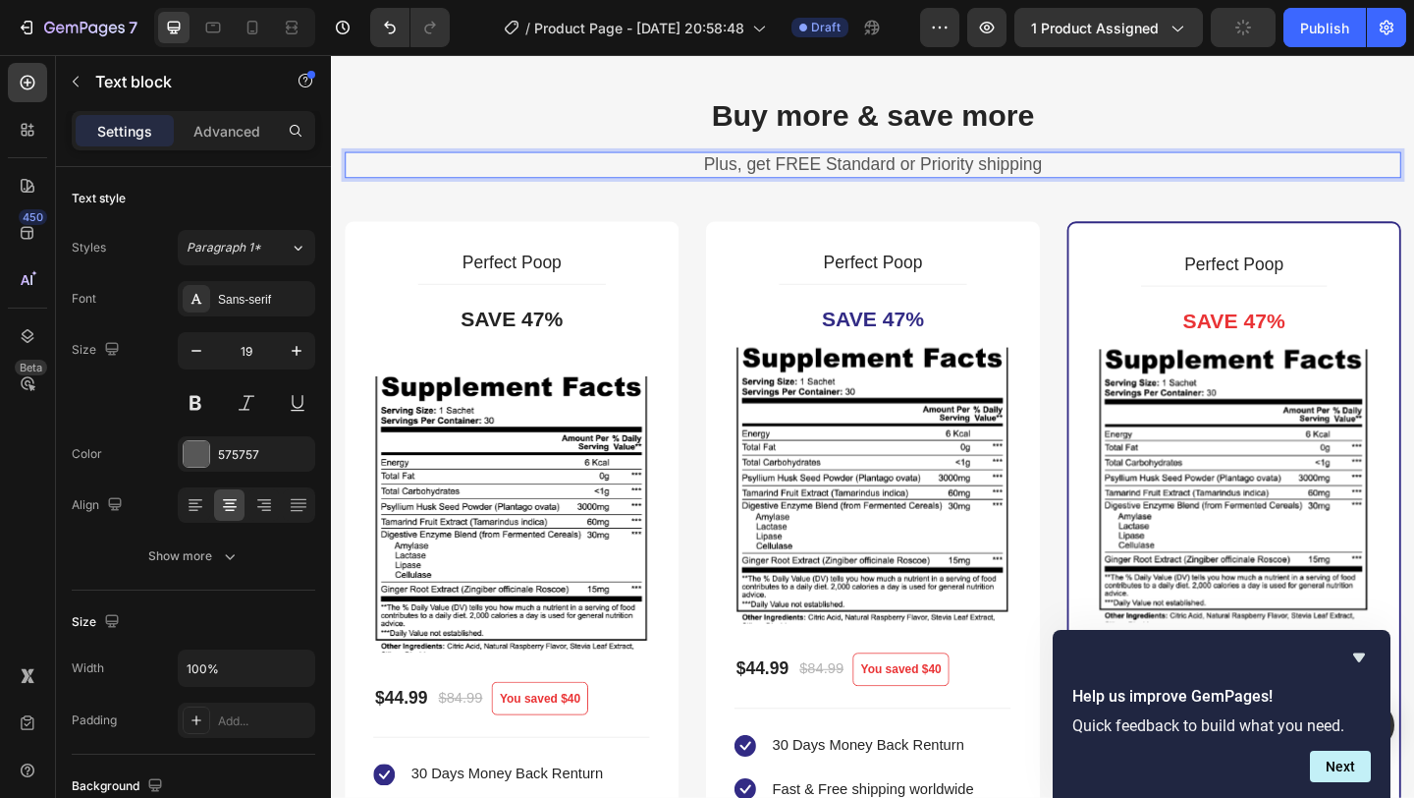
scroll to position [4524, 0]
click at [562, 337] on pre "Save 47%" at bounding box center [527, 341] width 142 height 61
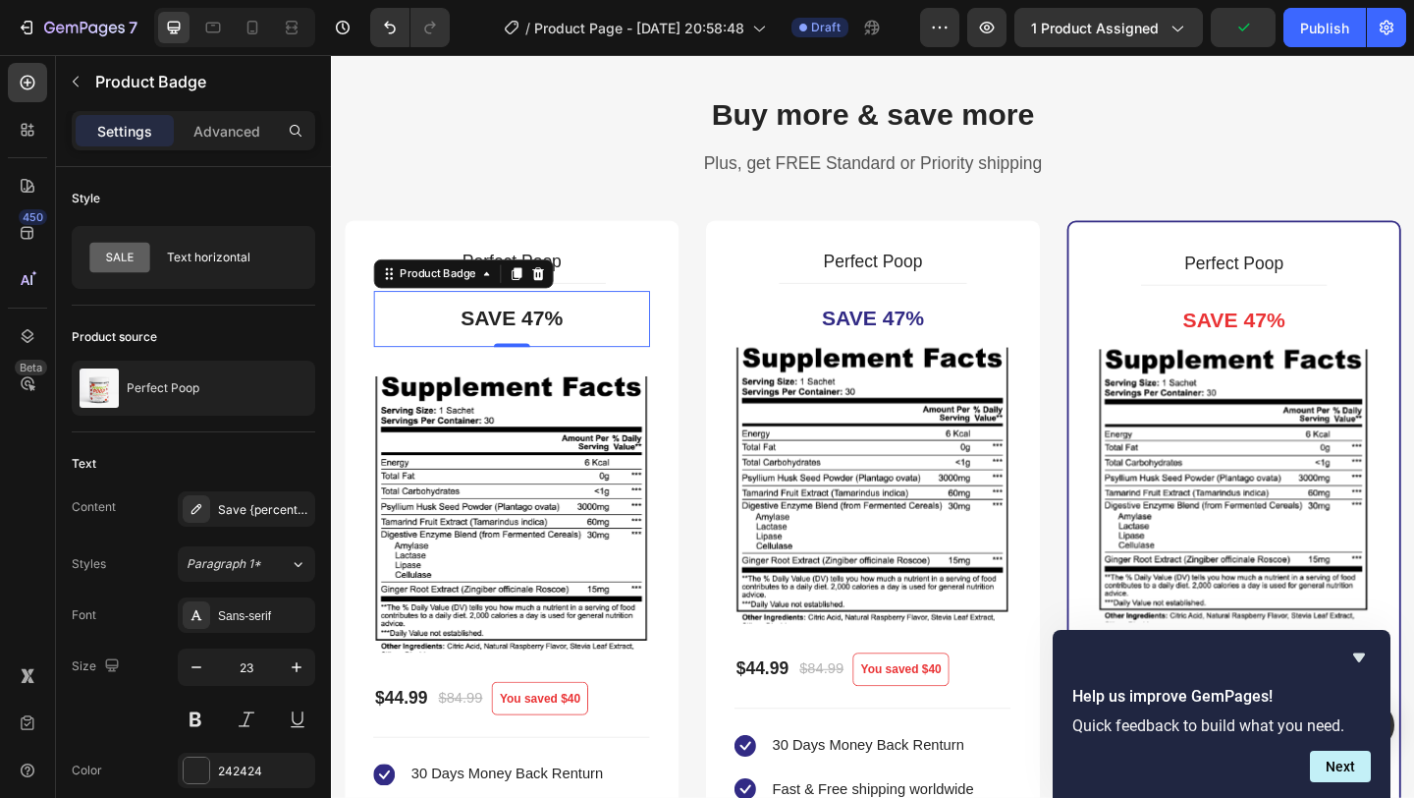
click at [561, 337] on pre "Save 47%" at bounding box center [527, 341] width 142 height 61
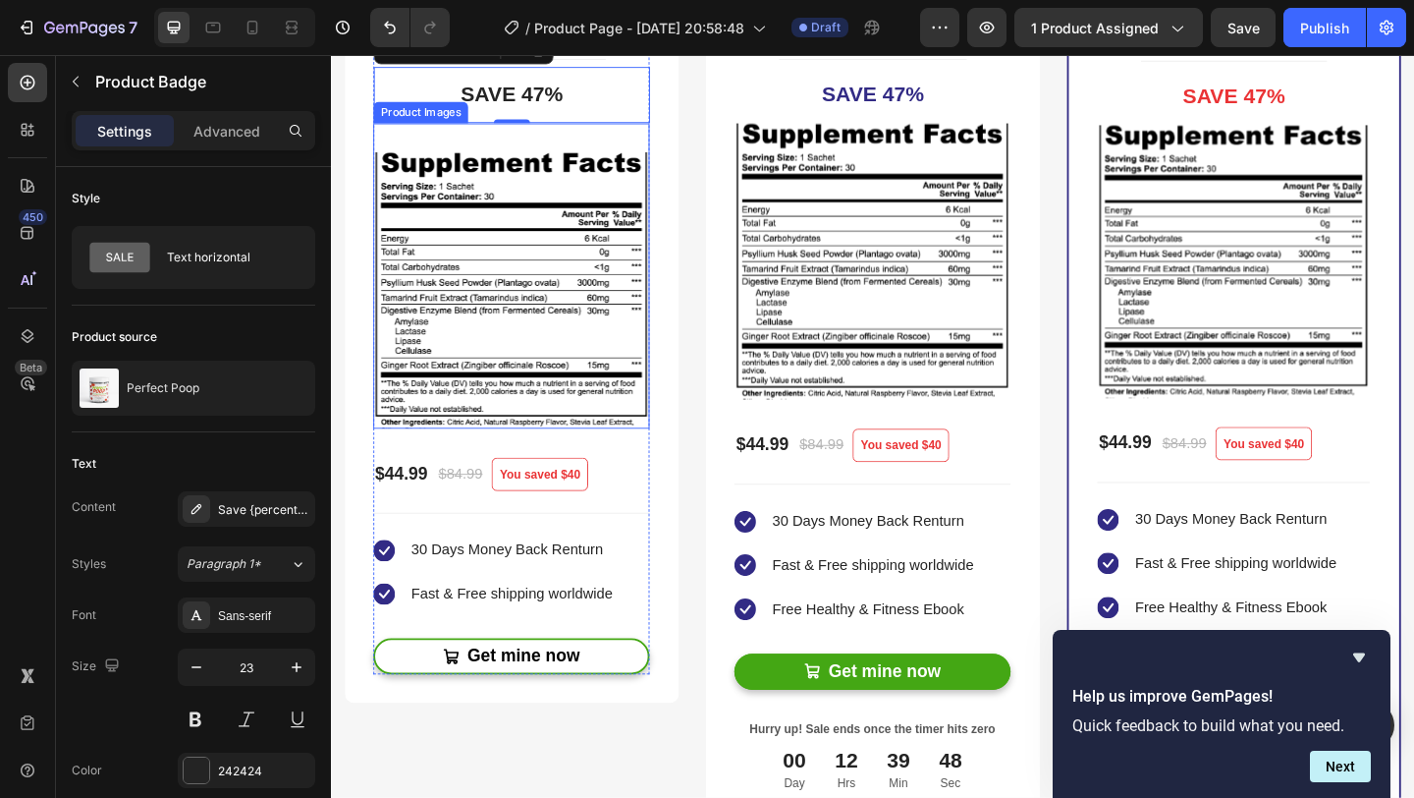
scroll to position [4792, 0]
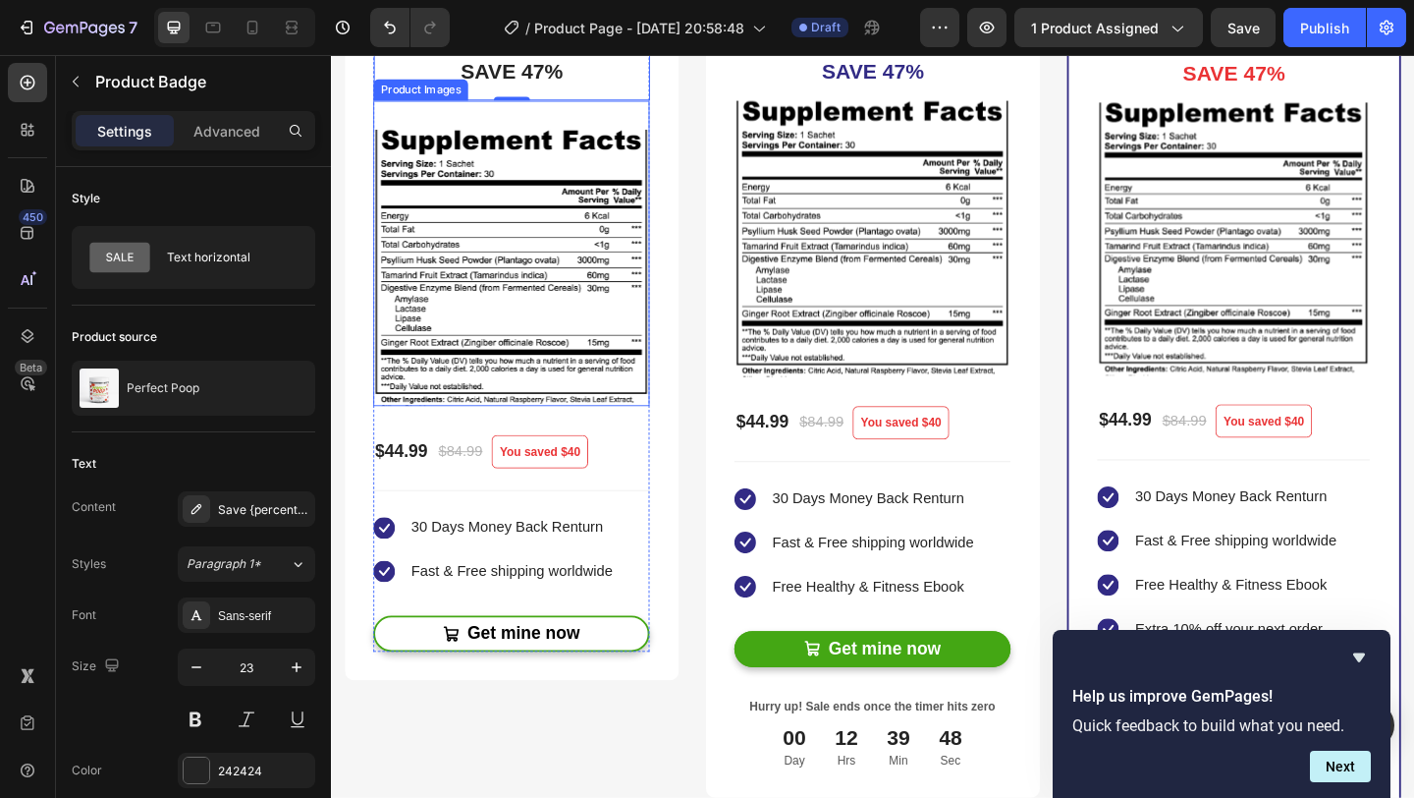
click at [562, 361] on img at bounding box center [527, 286] width 301 height 301
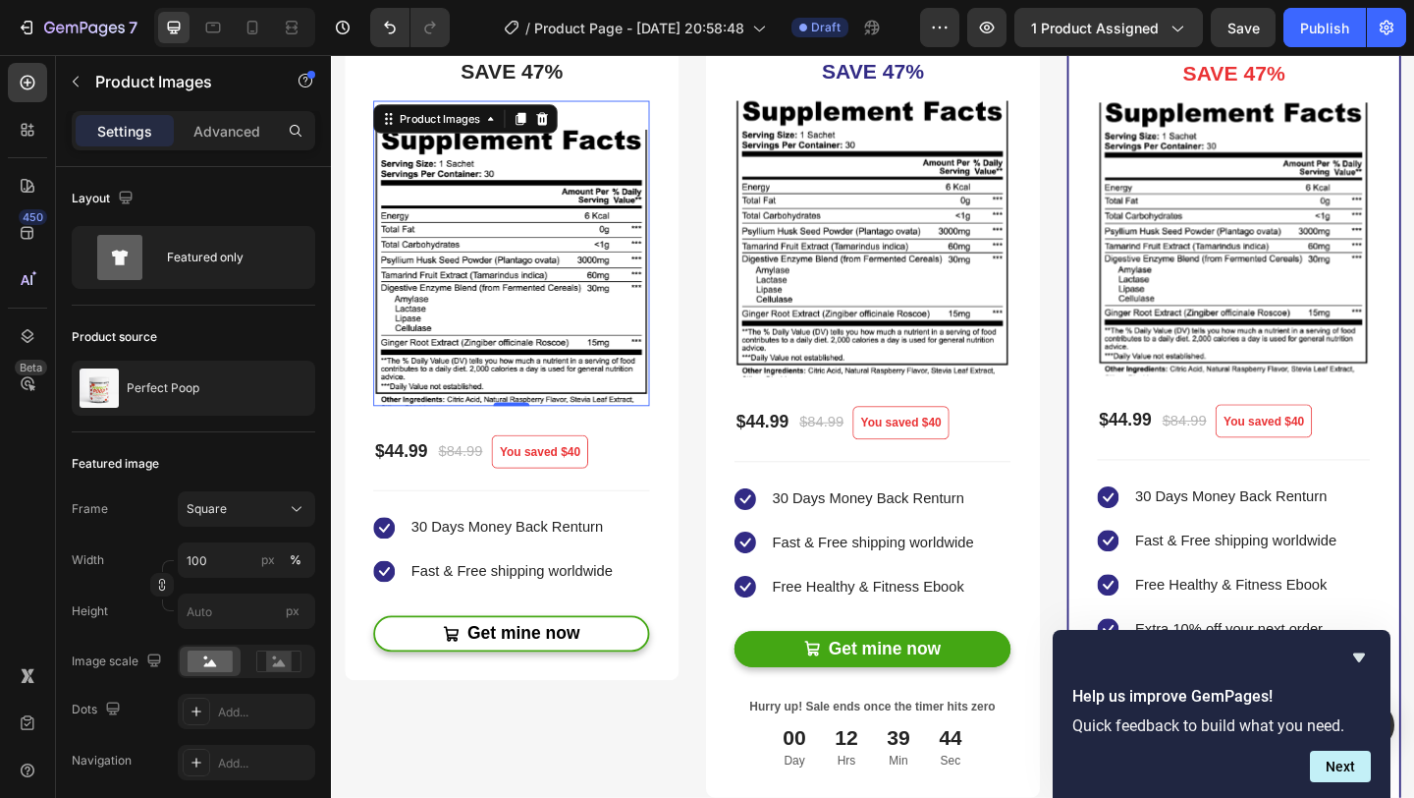
click at [483, 269] on img at bounding box center [527, 286] width 301 height 301
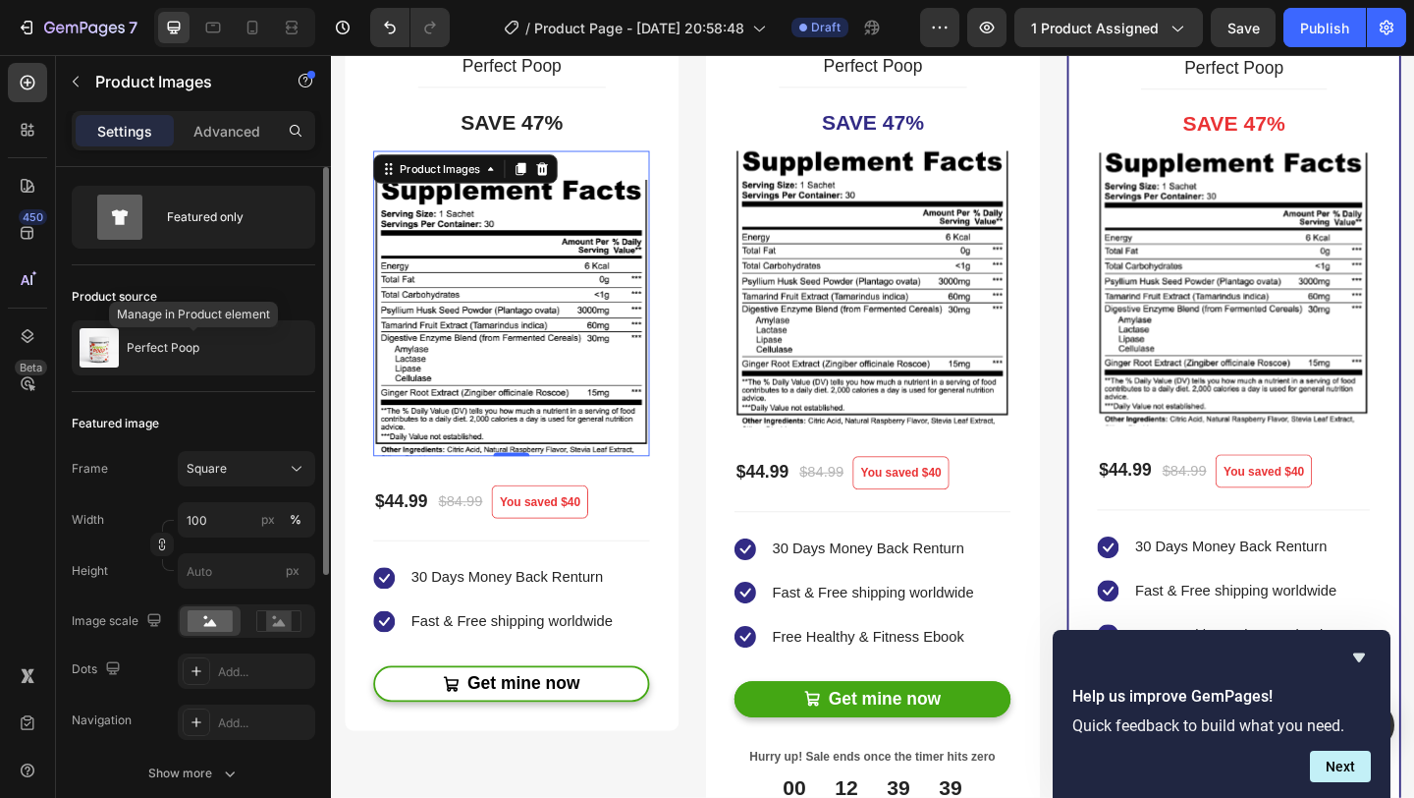
scroll to position [0, 0]
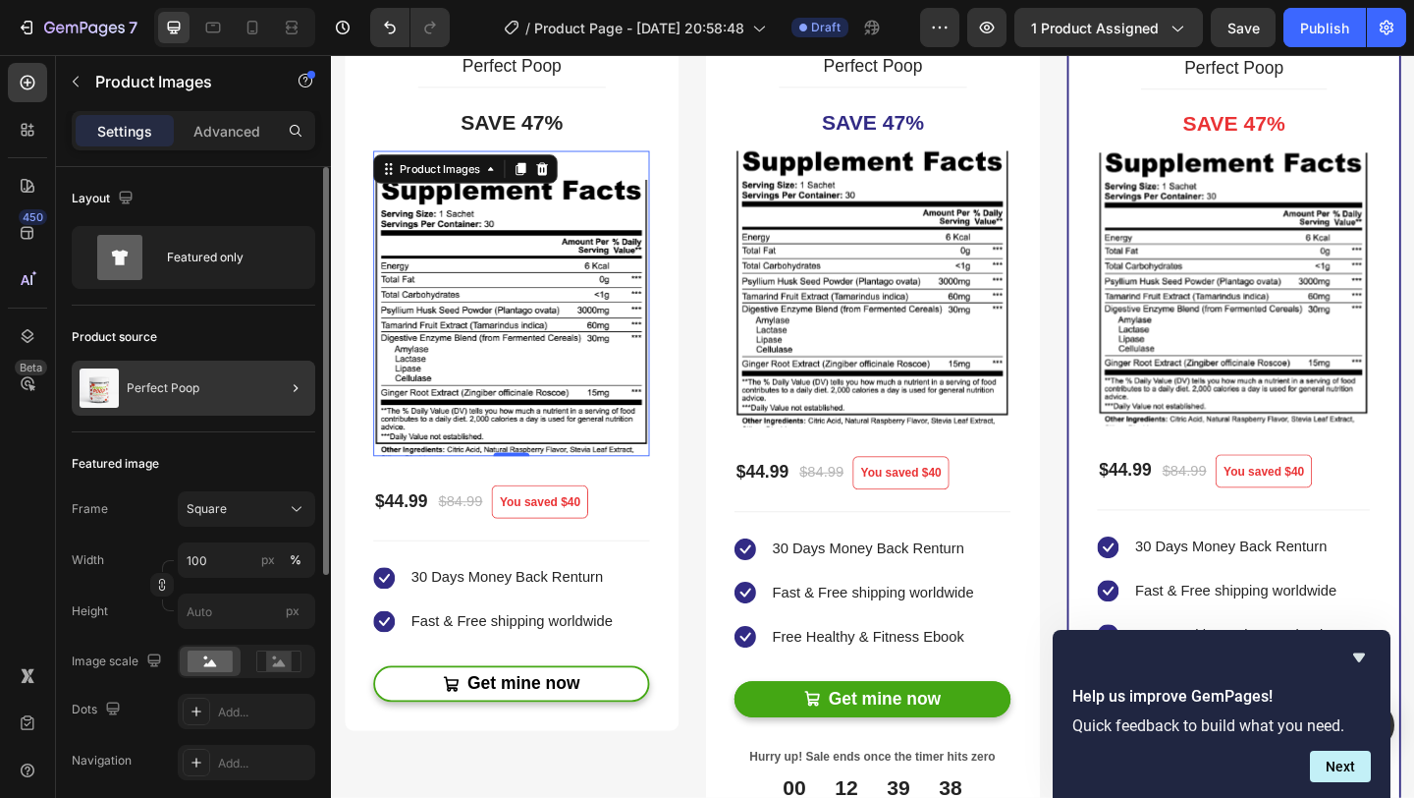
click at [282, 390] on div at bounding box center [287, 387] width 55 height 55
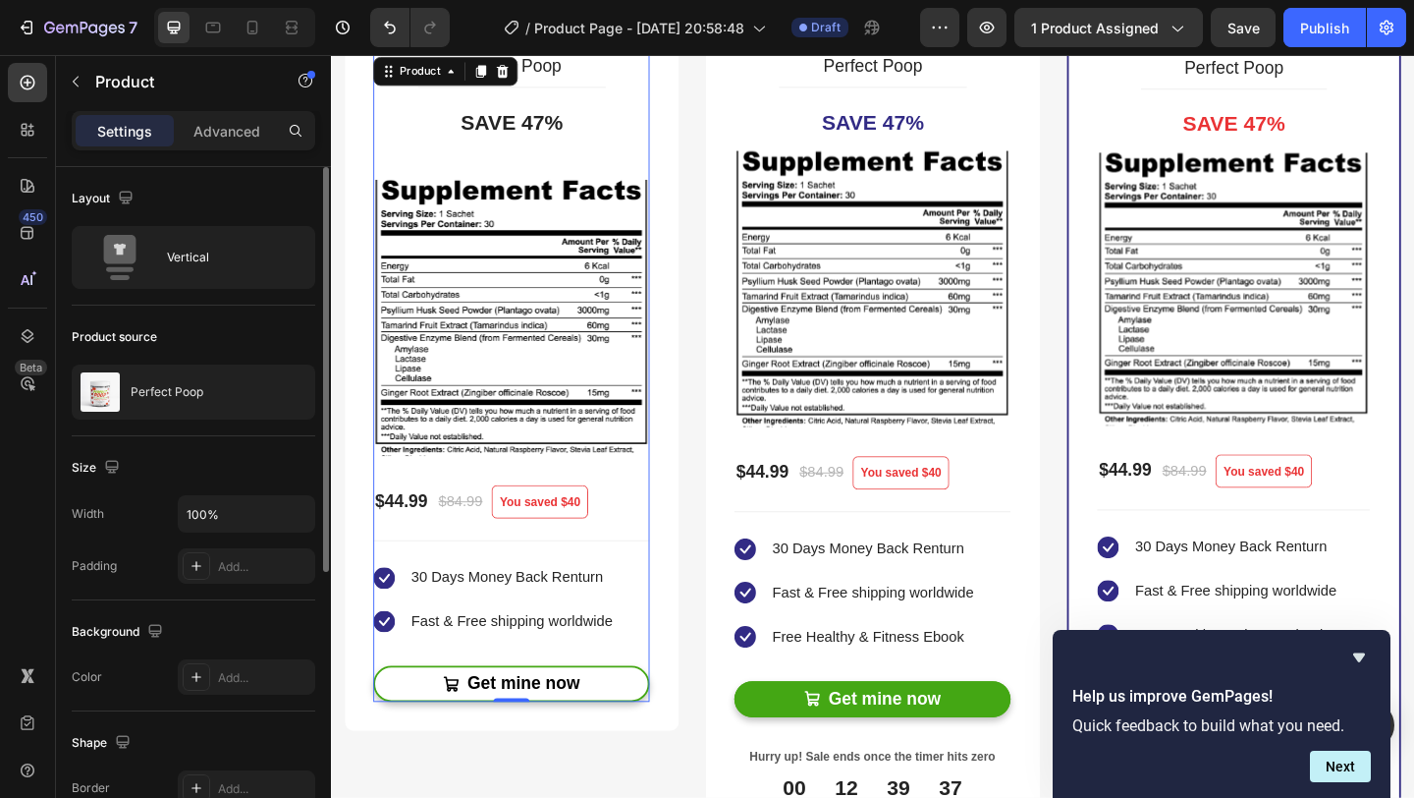
click at [226, 113] on div "Settings Advanced" at bounding box center [194, 130] width 244 height 39
click at [226, 133] on p "Advanced" at bounding box center [226, 131] width 67 height 21
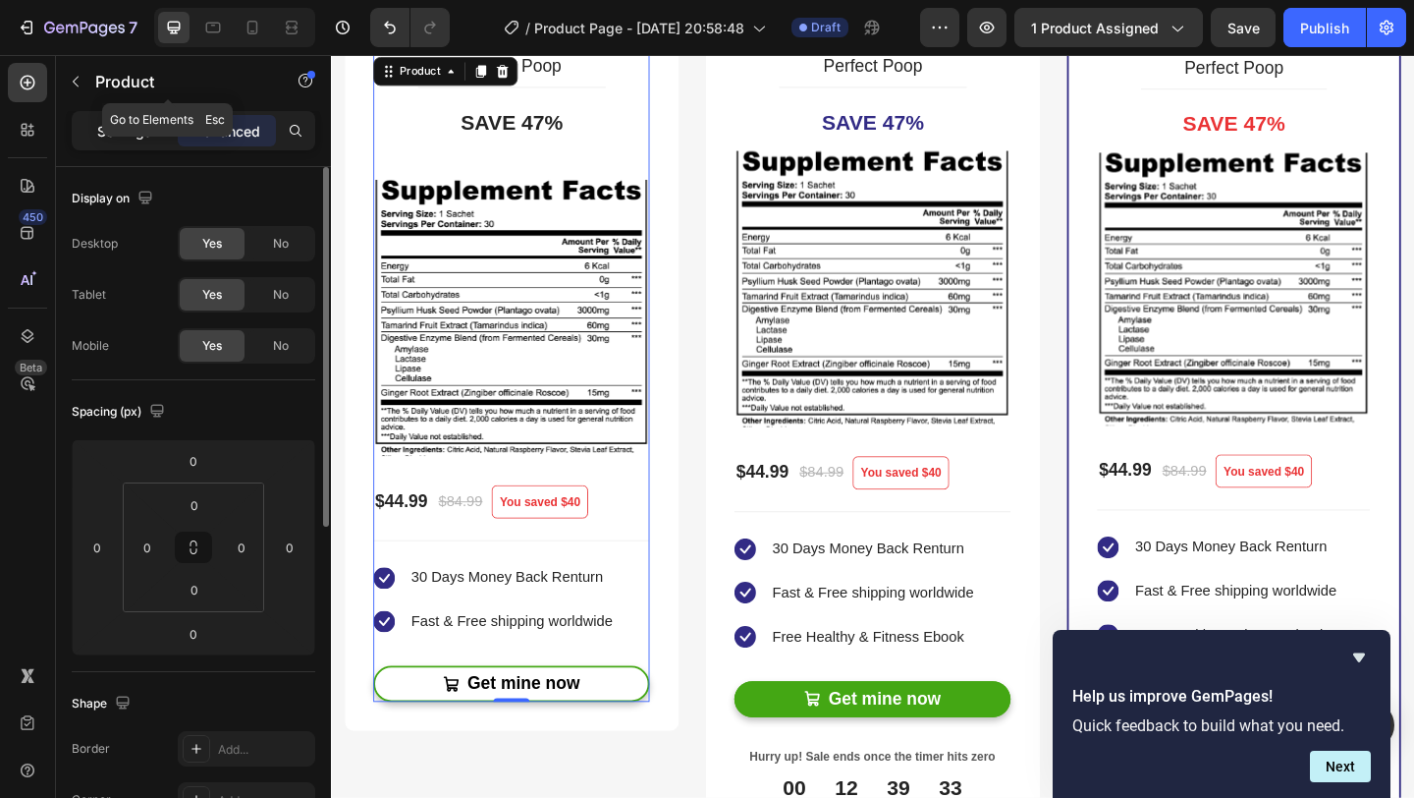
click at [122, 121] on p "Settings" at bounding box center [124, 131] width 55 height 21
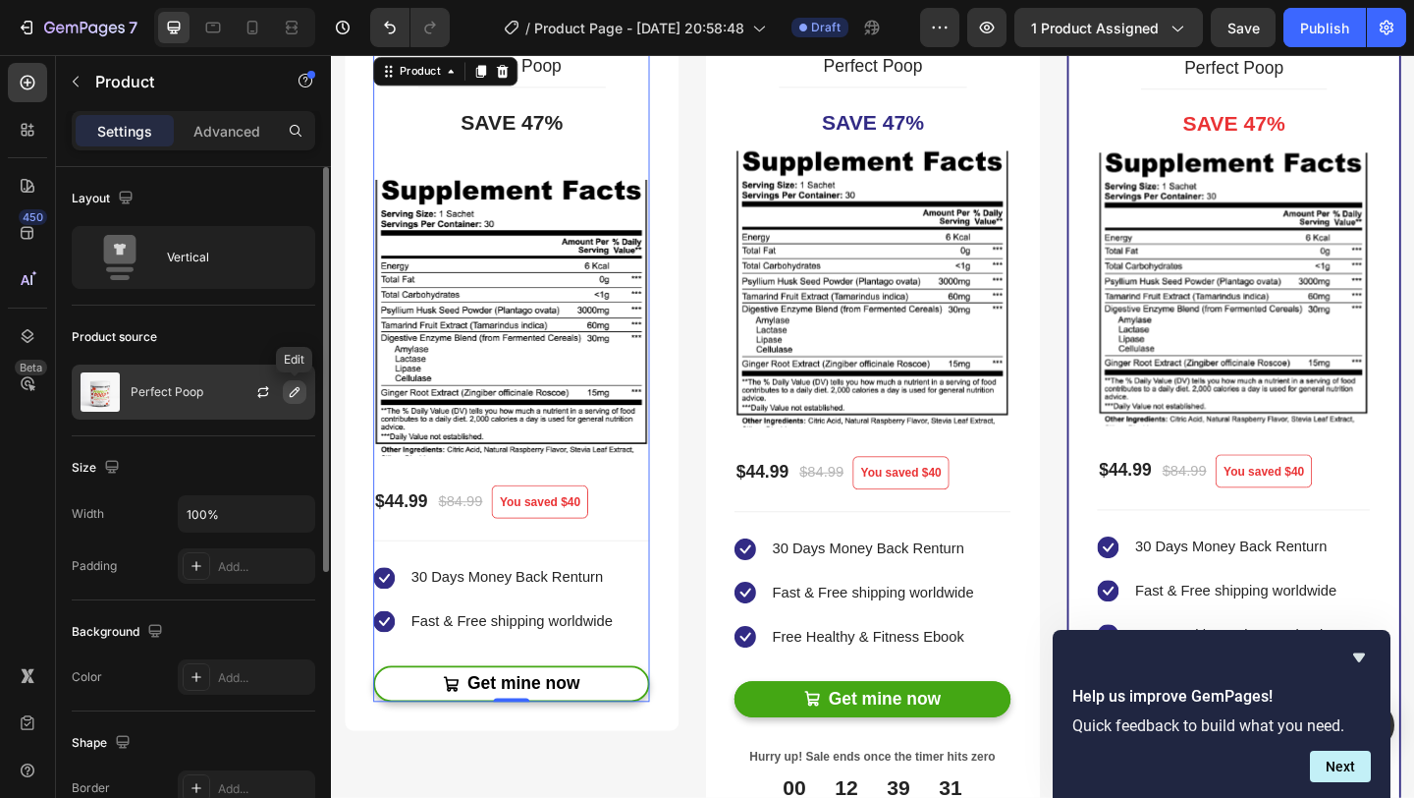
click at [302, 400] on button "button" at bounding box center [295, 392] width 24 height 24
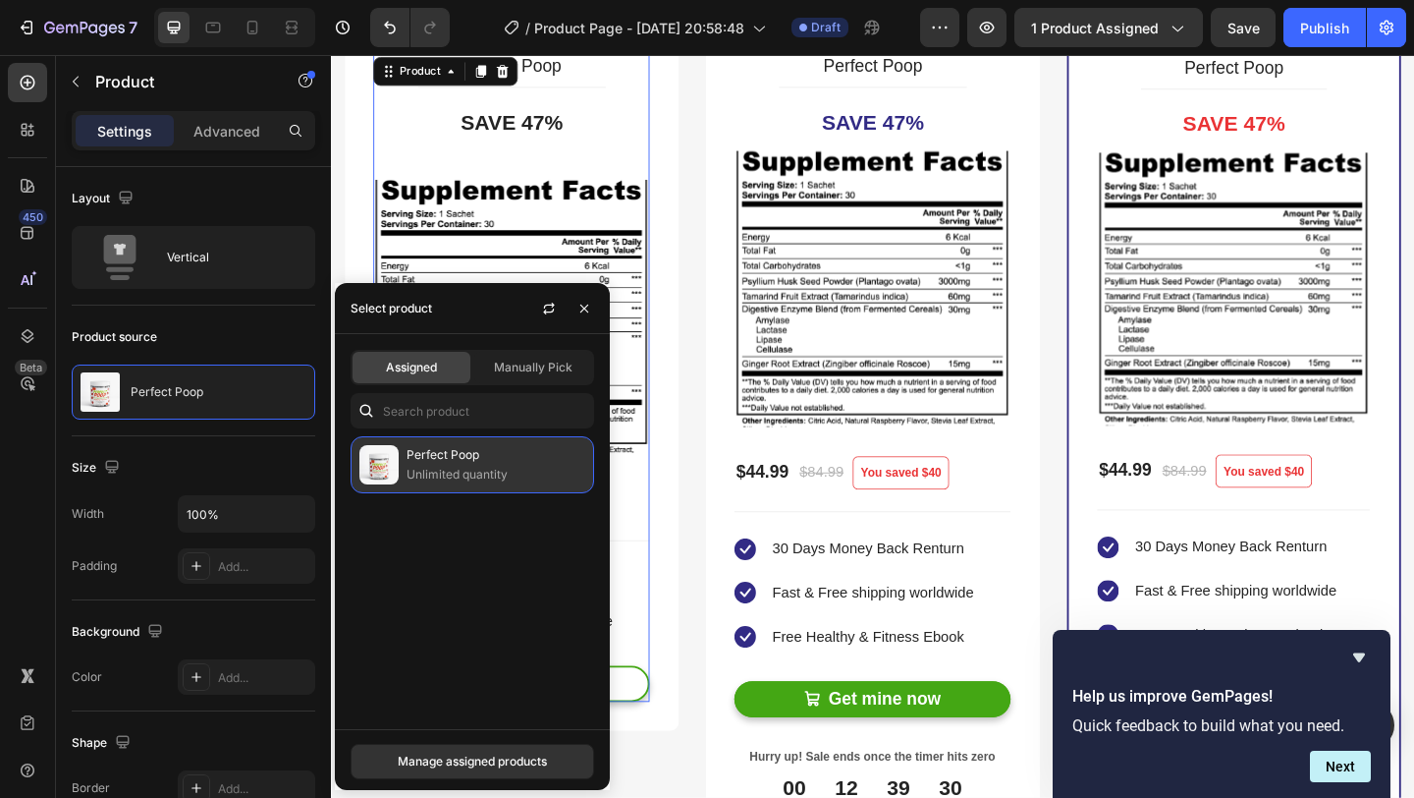
click at [520, 459] on p "Perfect Poop" at bounding box center [496, 455] width 179 height 20
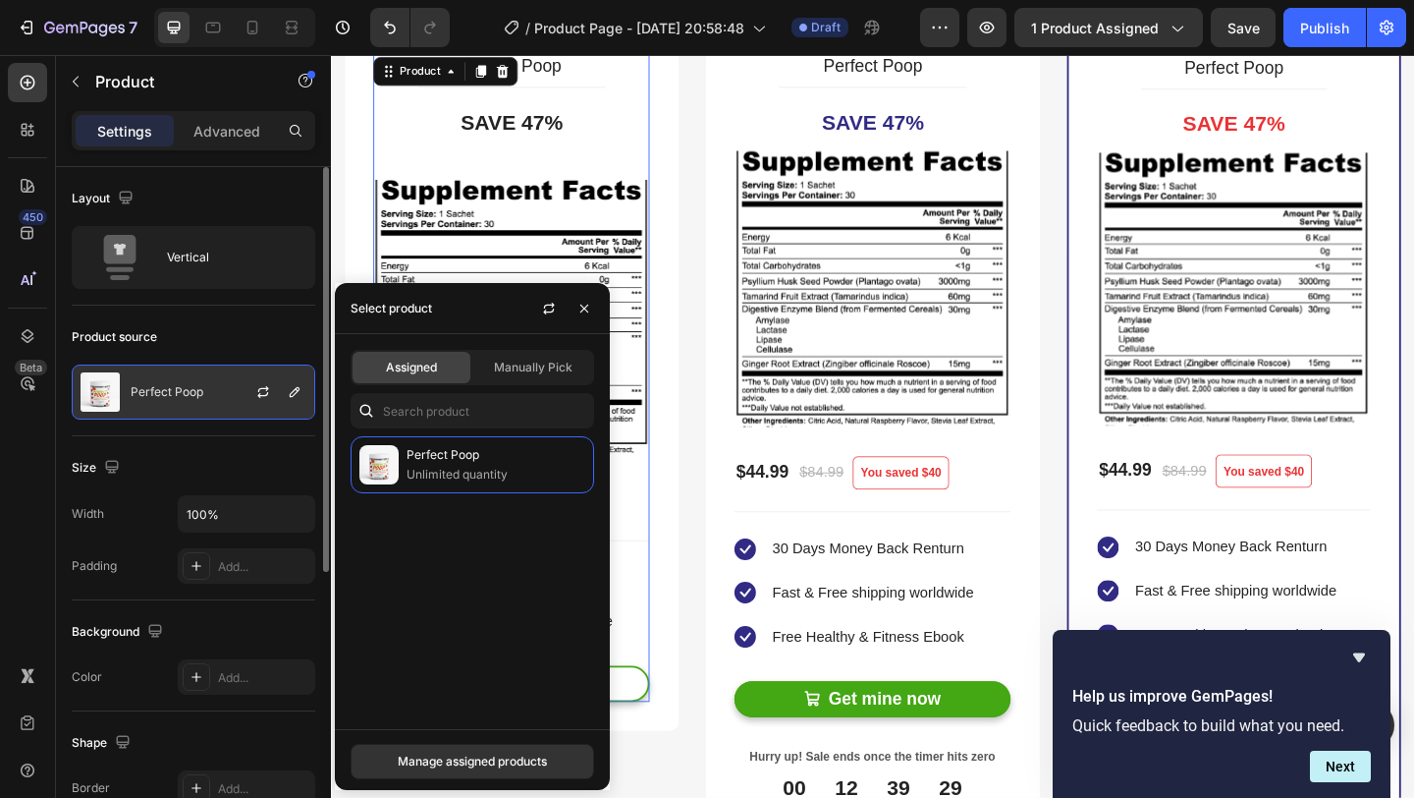
click at [223, 410] on div "Perfect Poop" at bounding box center [194, 391] width 244 height 55
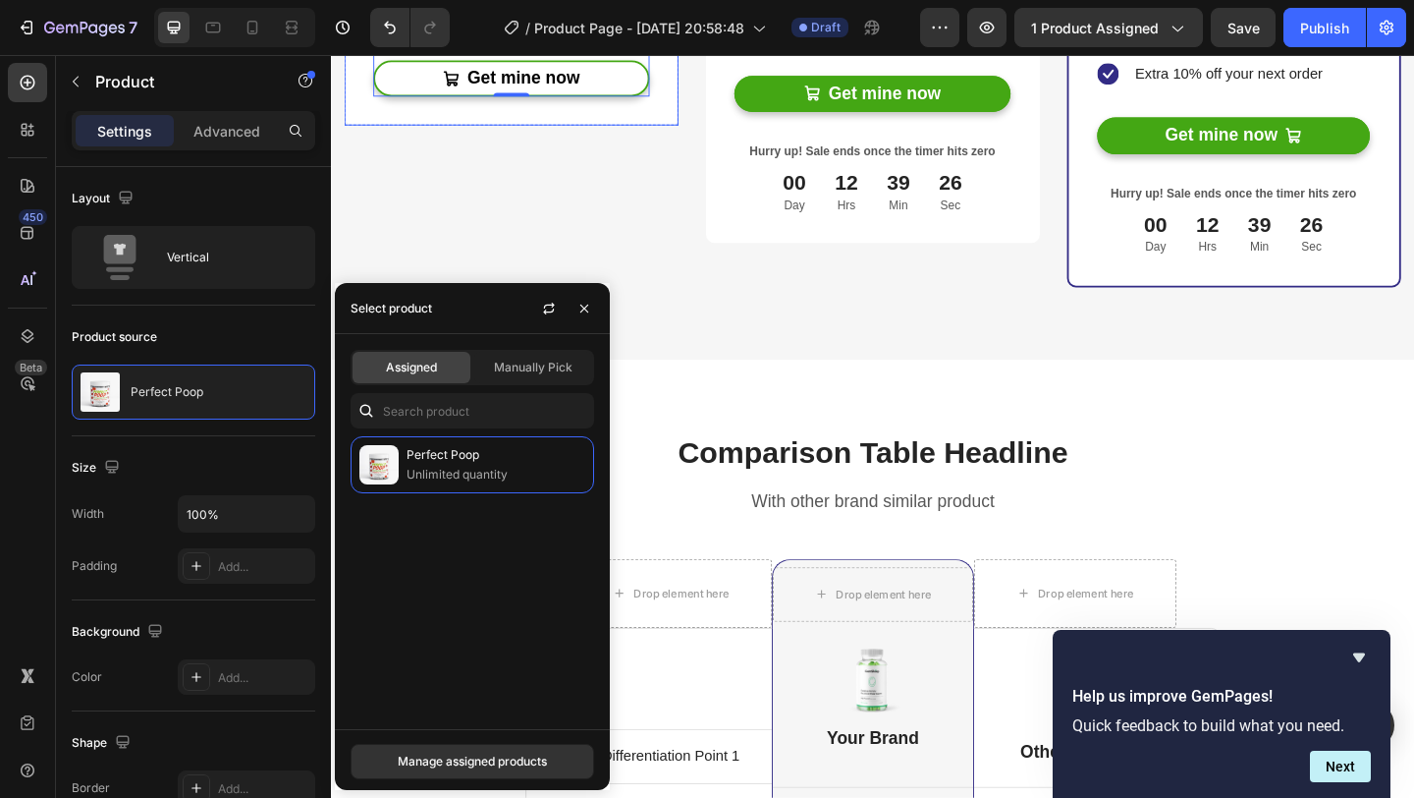
scroll to position [5437, 0]
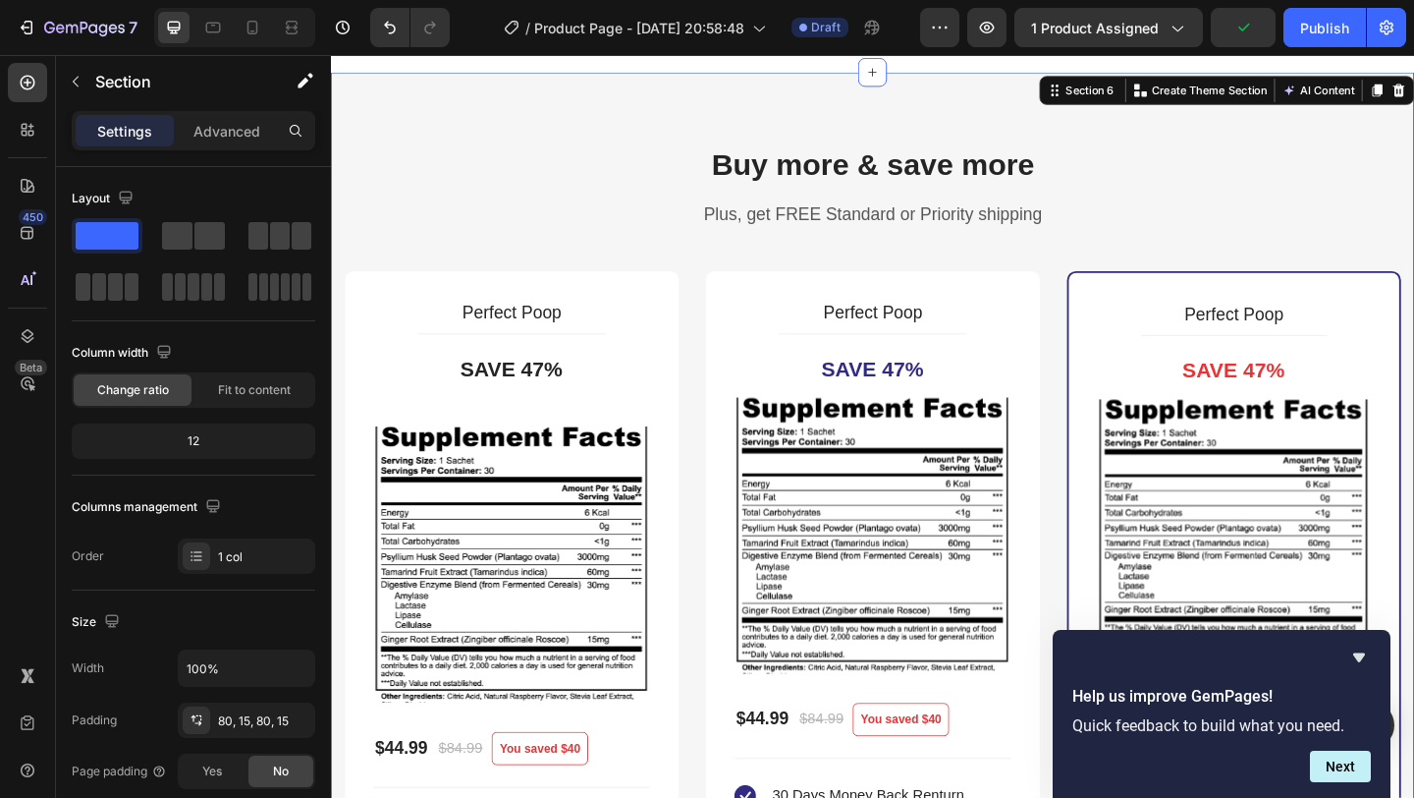
scroll to position [4463, 0]
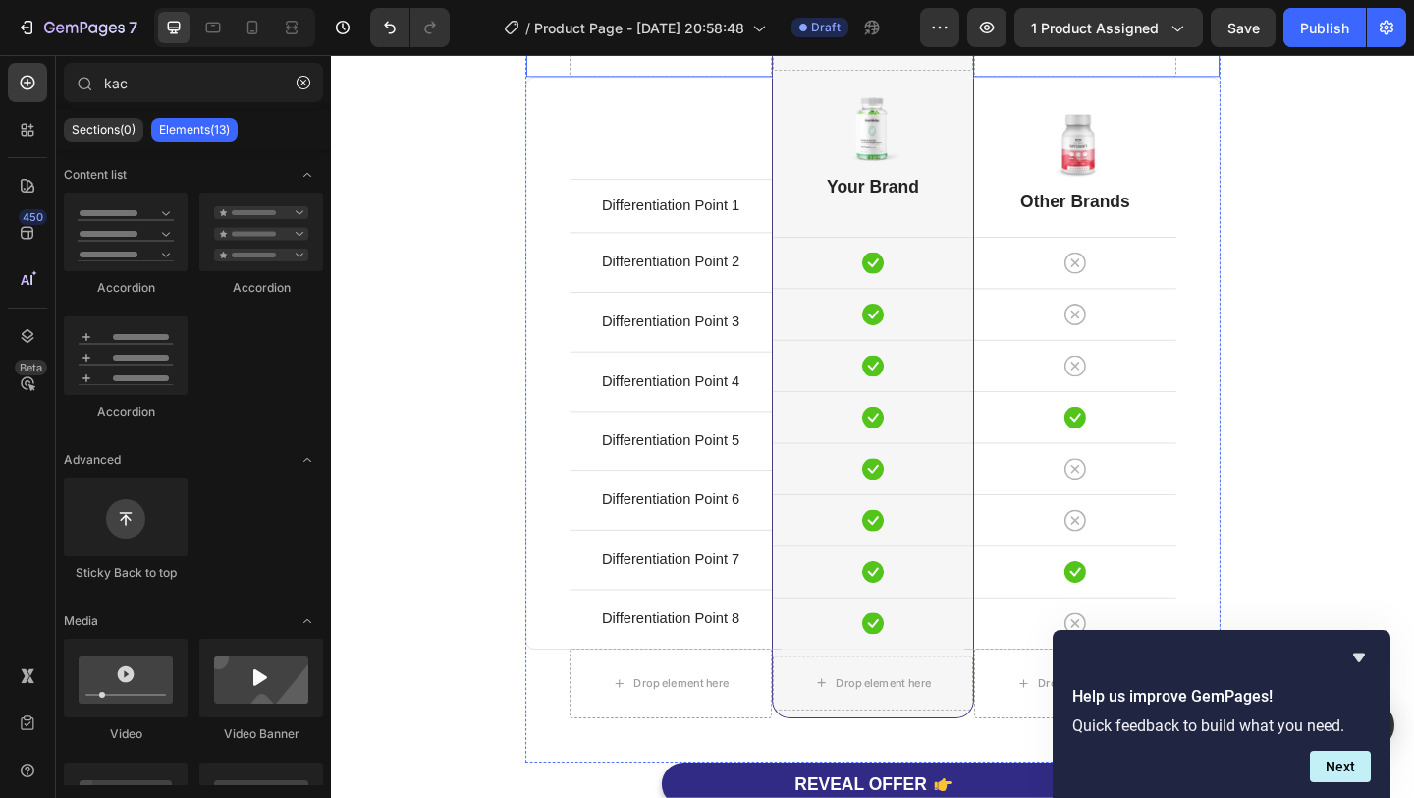
scroll to position [4760, 0]
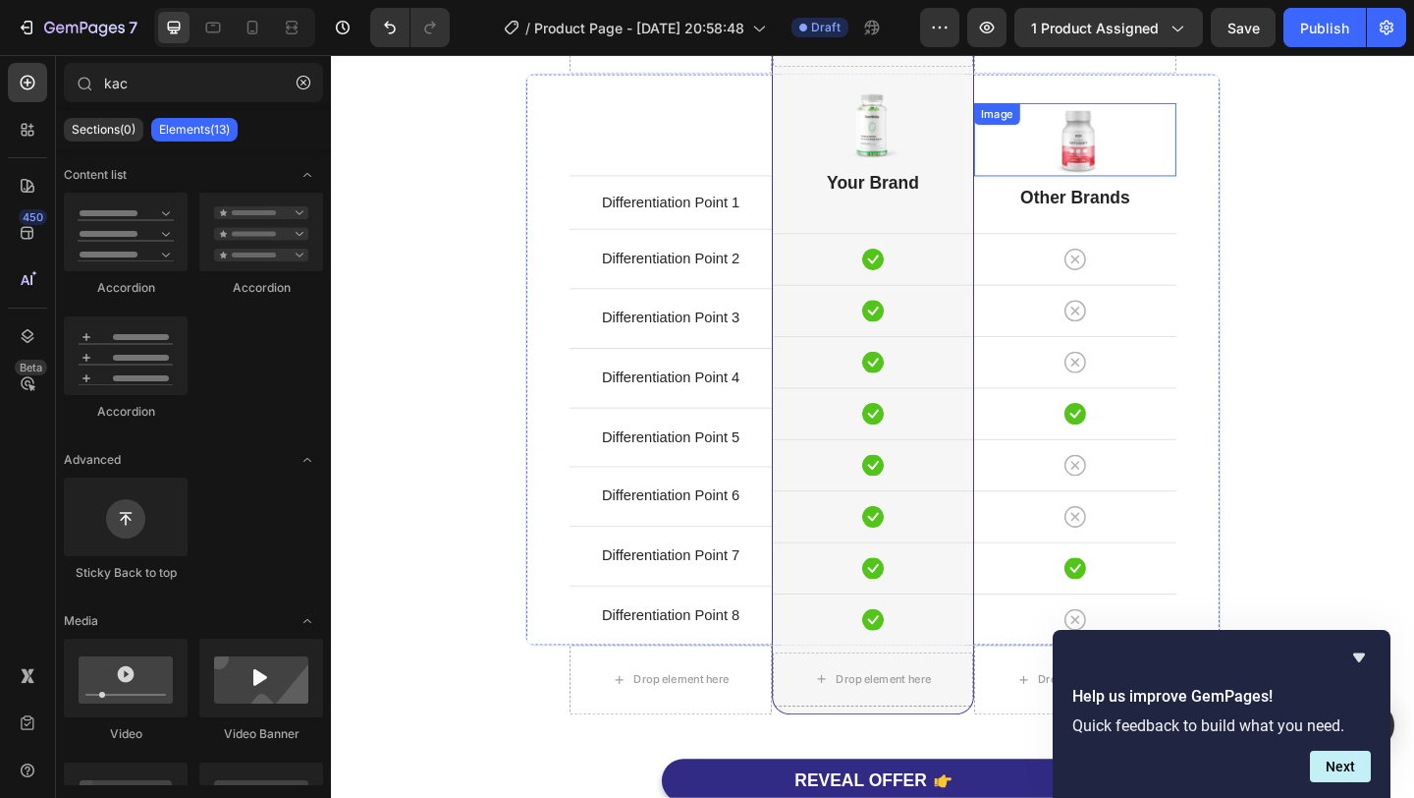
click at [1129, 166] on img at bounding box center [1140, 147] width 79 height 80
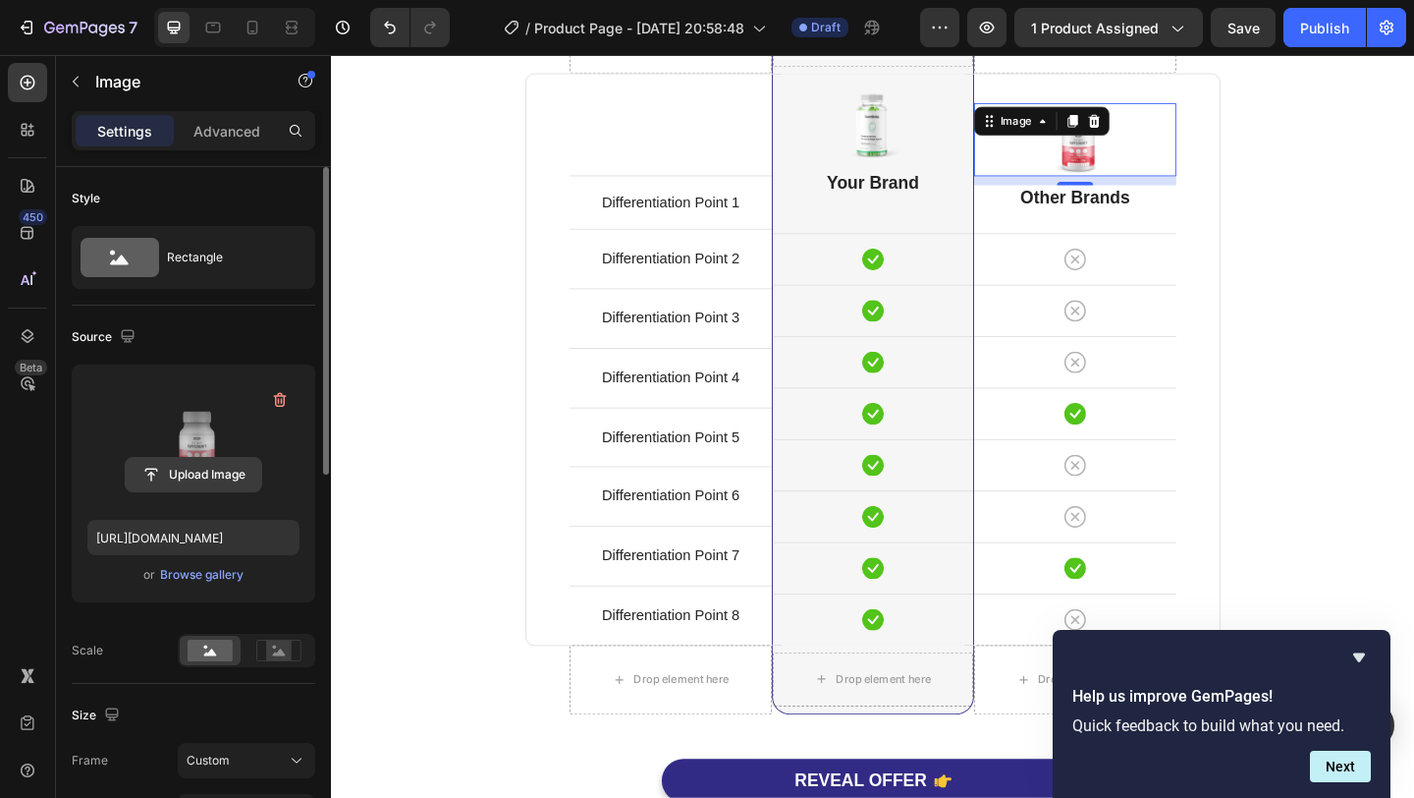
click at [191, 470] on input "file" at bounding box center [194, 474] width 136 height 33
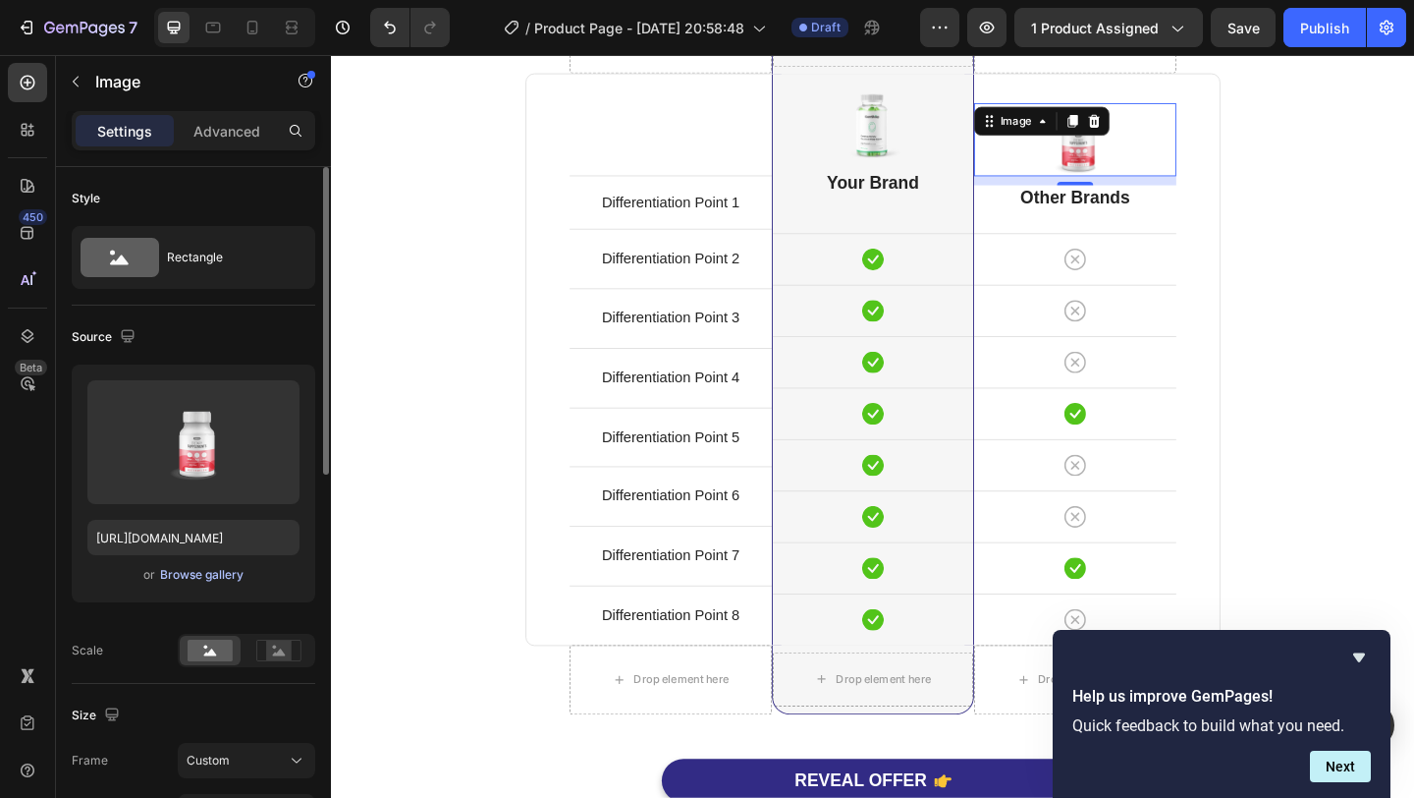
click at [213, 575] on div "Browse gallery" at bounding box center [201, 575] width 83 height 18
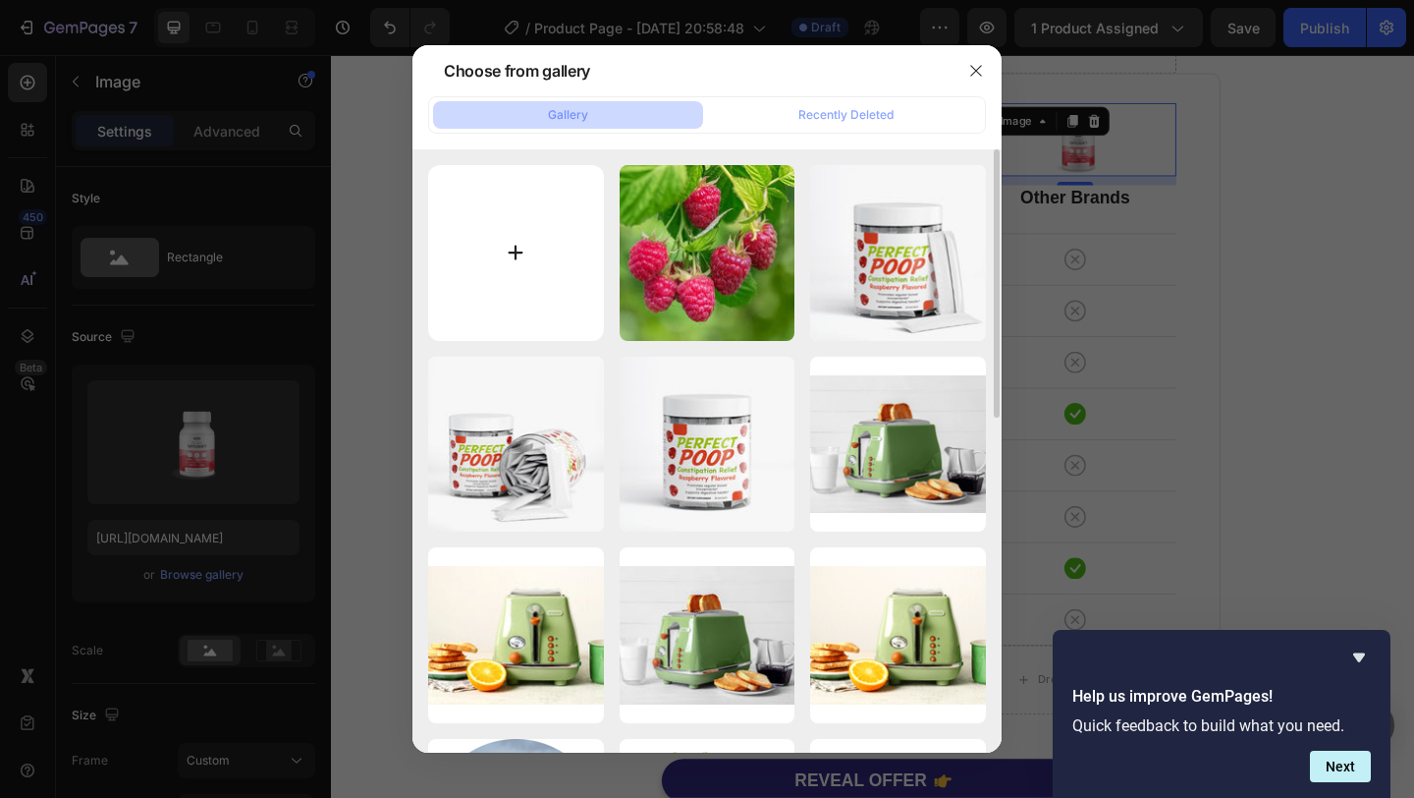
click at [478, 313] on input "file" at bounding box center [516, 253] width 176 height 176
type input "C:\fakepath\miralax.webp"
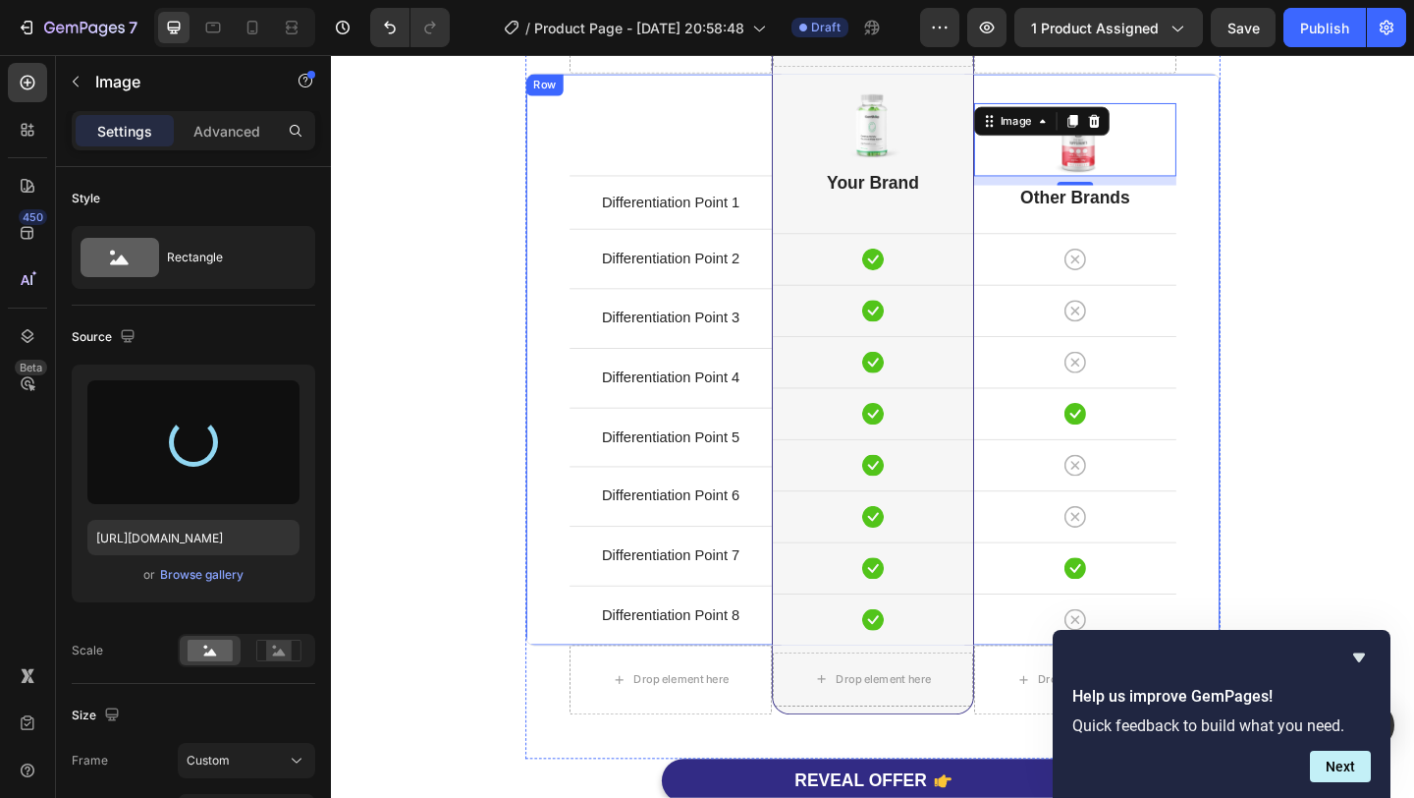
type input "[URL][DOMAIN_NAME]"
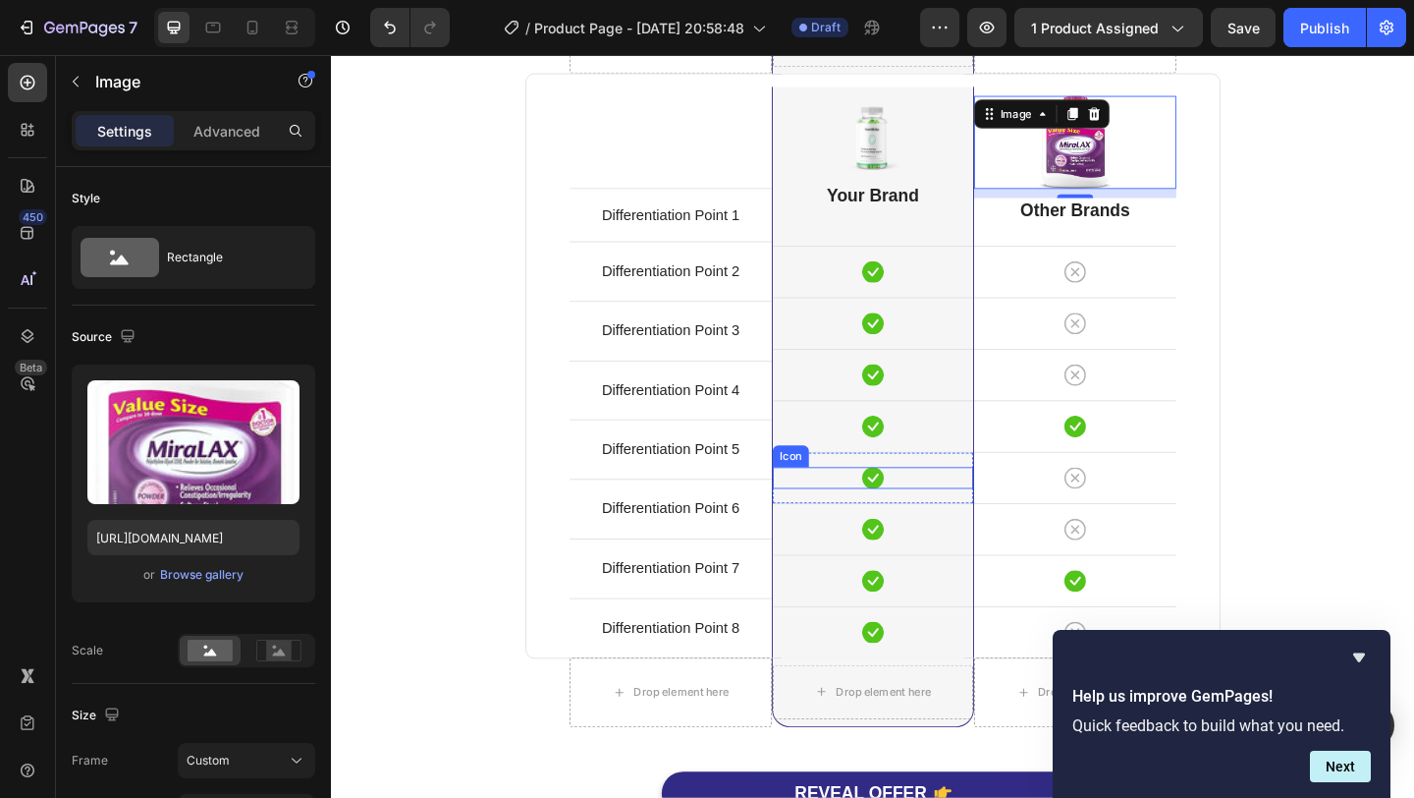
scroll to position [4710, 0]
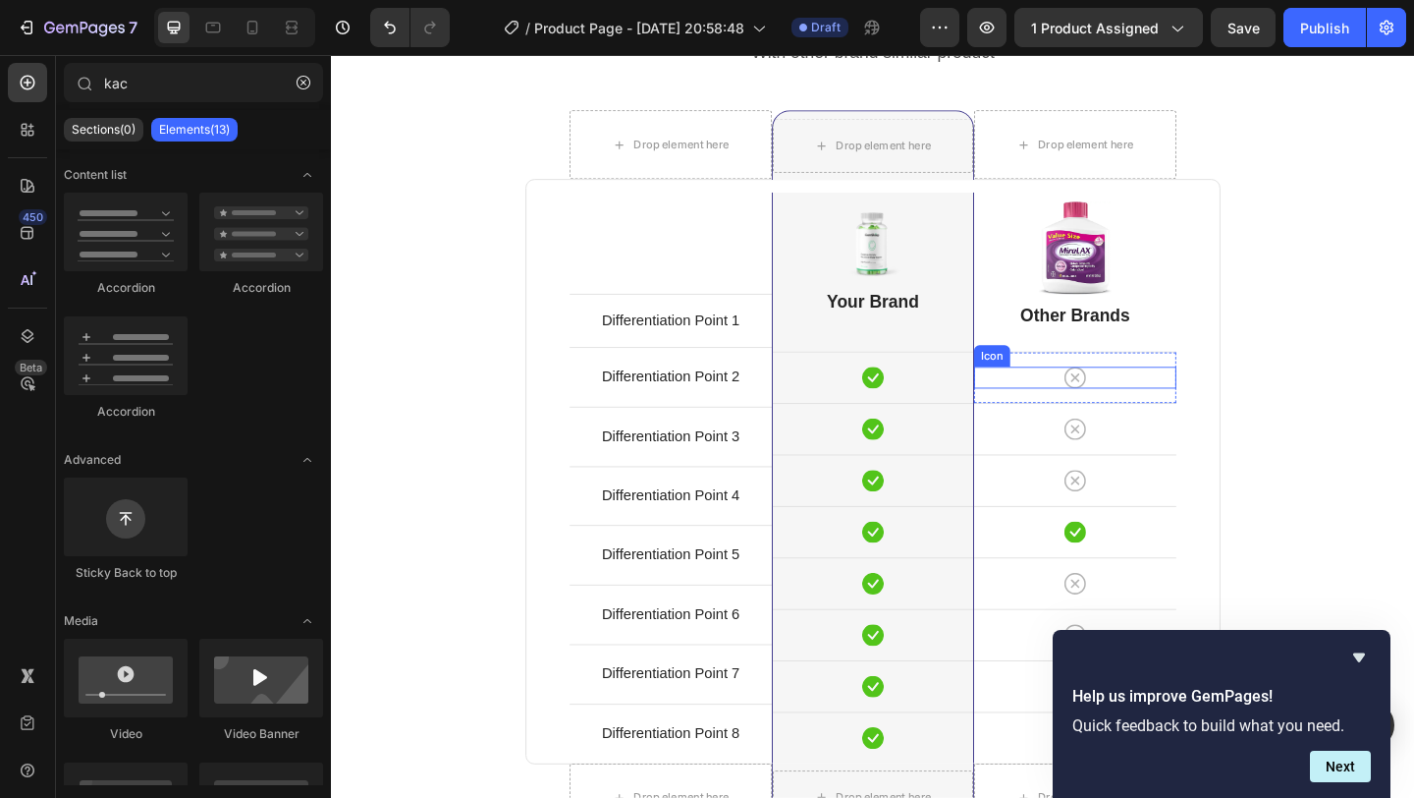
scroll to position [4648, 0]
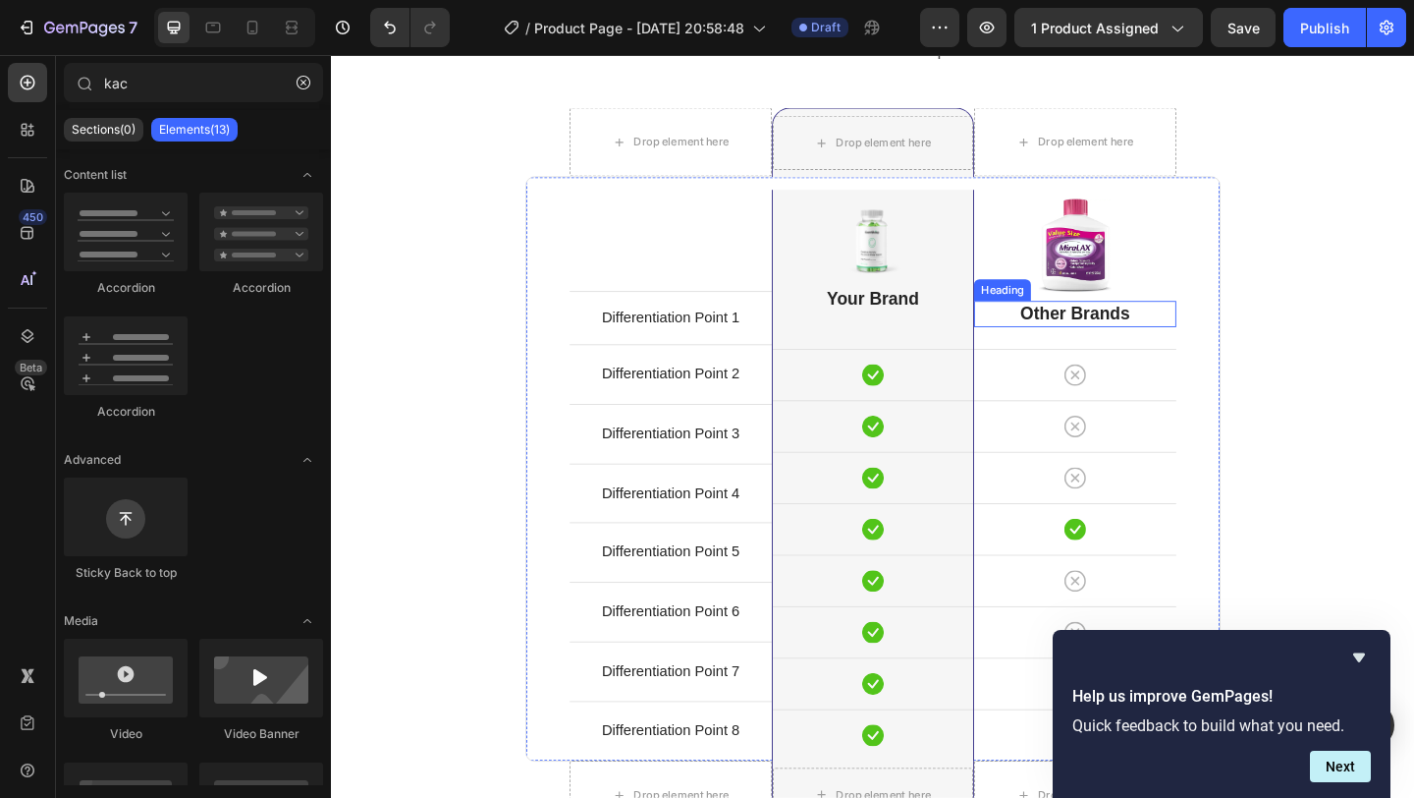
click at [1152, 348] on p "Other Brands" at bounding box center [1140, 336] width 216 height 25
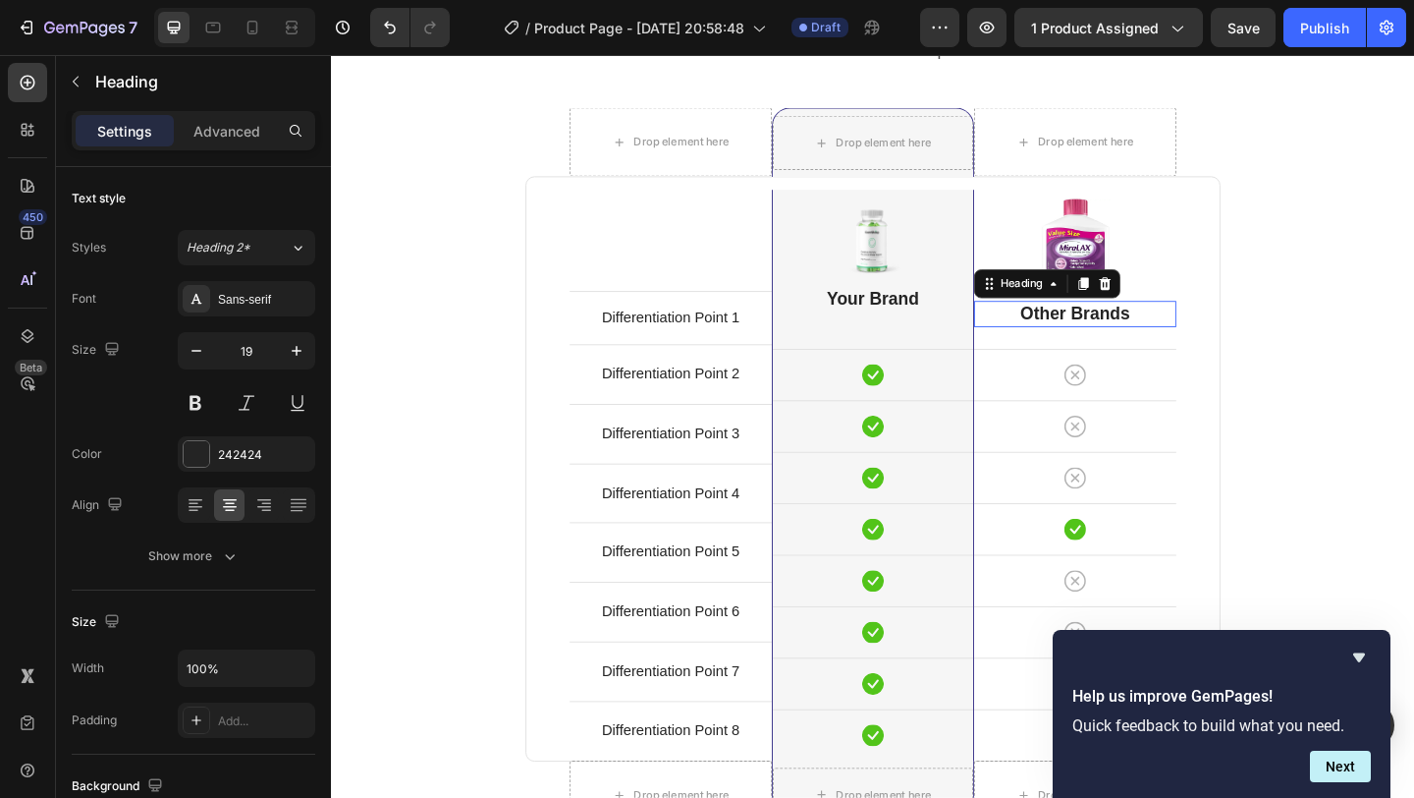
click at [1152, 348] on p "Other Brands" at bounding box center [1140, 336] width 216 height 25
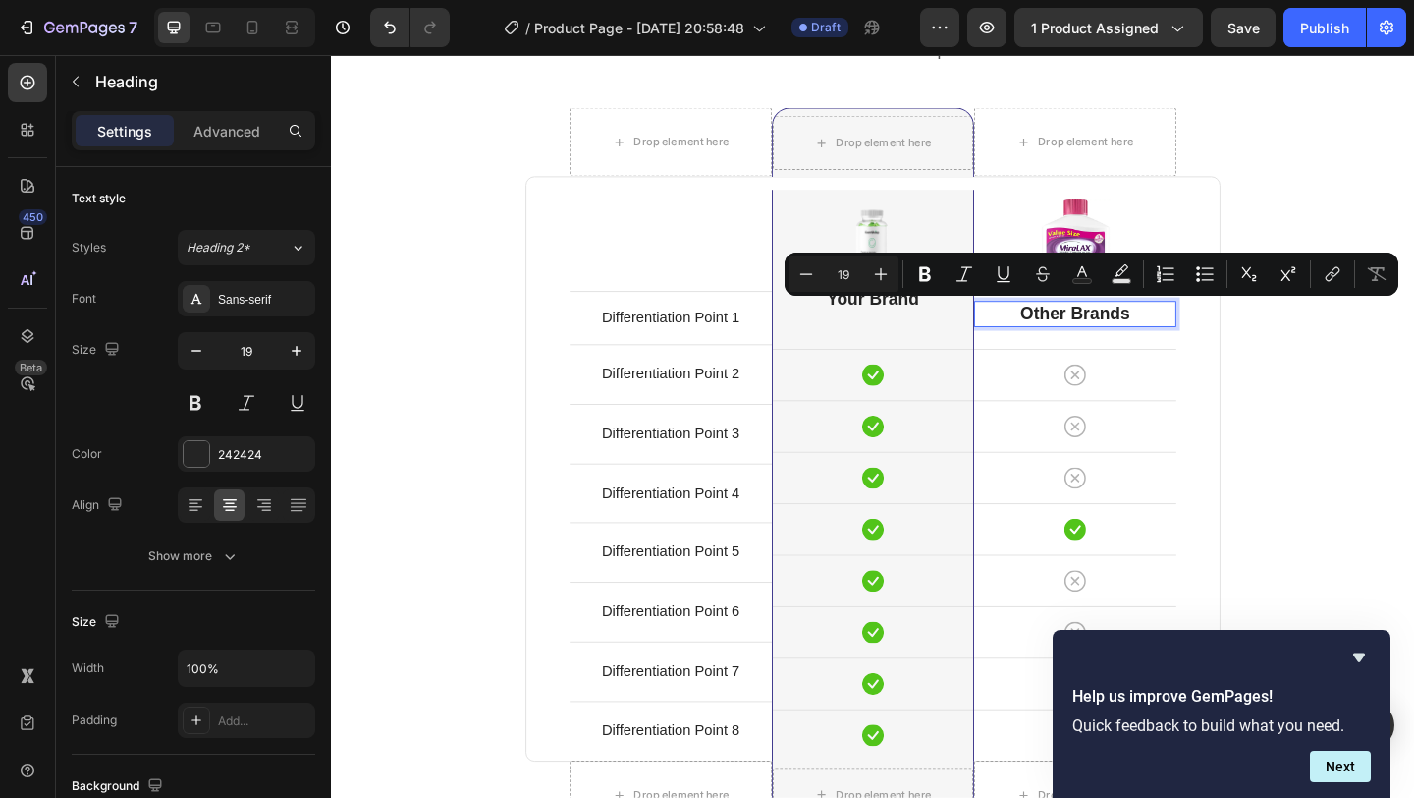
click at [1125, 337] on p "Other Brands" at bounding box center [1140, 336] width 216 height 25
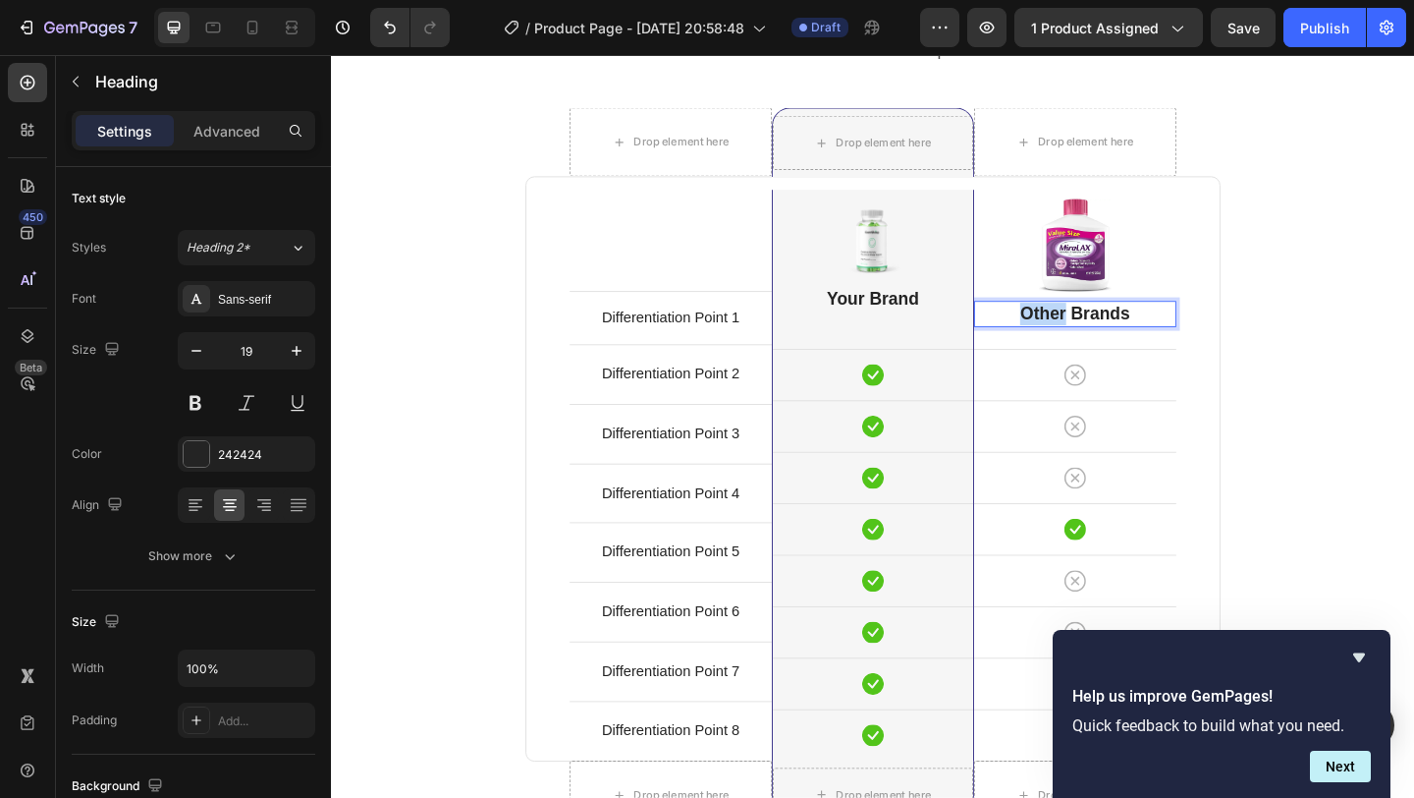
click at [1125, 337] on p "Other Brands" at bounding box center [1140, 336] width 216 height 25
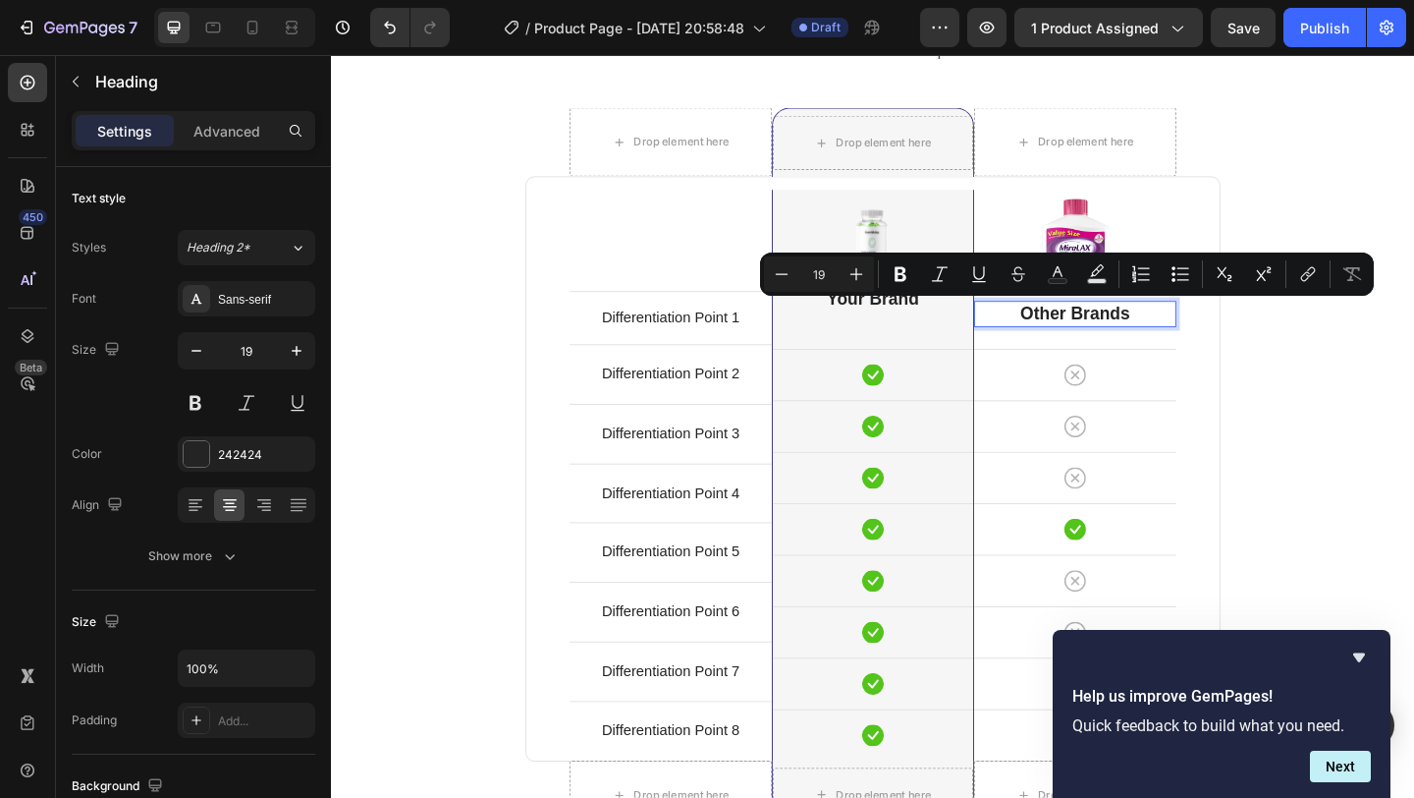
click at [1153, 337] on p "Other Brands" at bounding box center [1140, 336] width 216 height 25
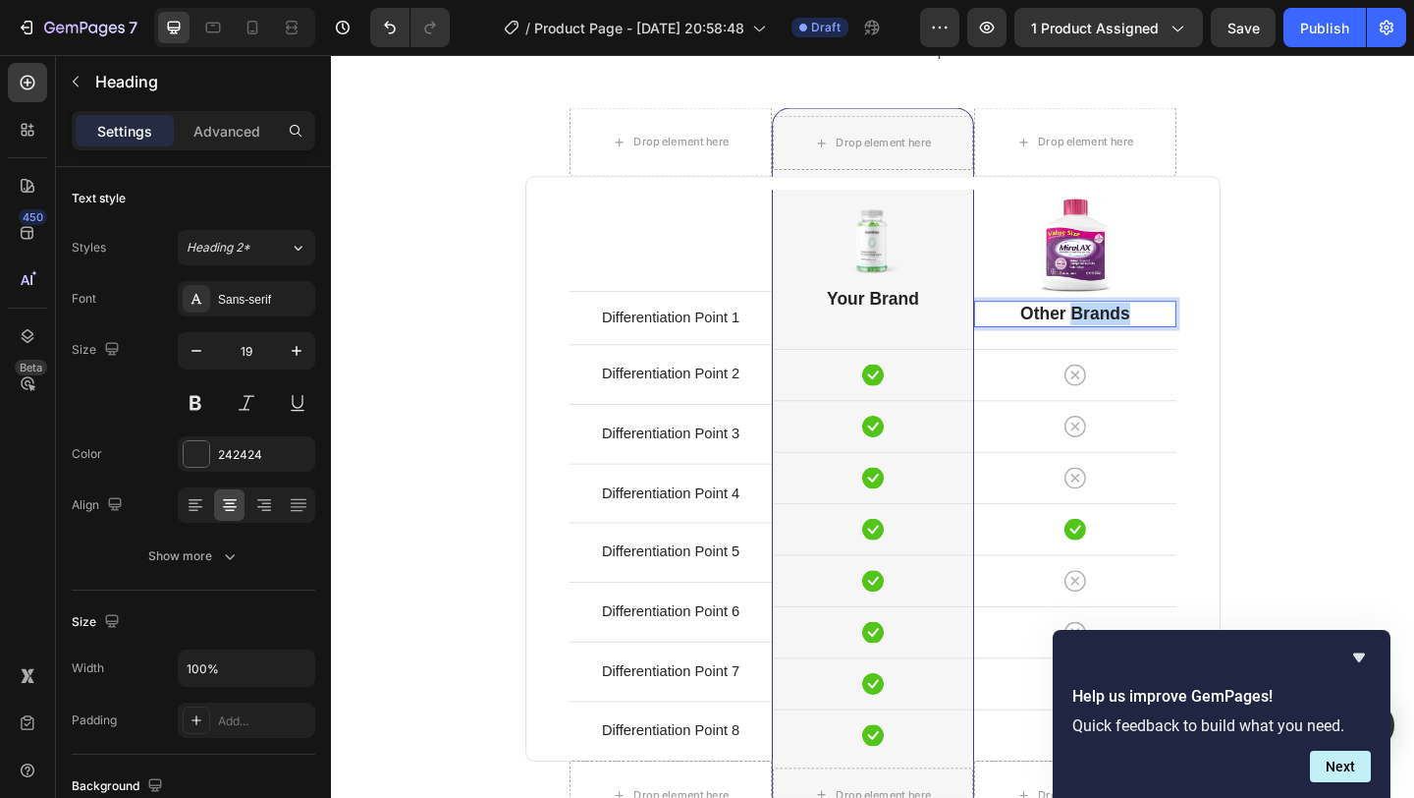
click at [1153, 337] on p "Other Brands" at bounding box center [1140, 336] width 216 height 25
click at [956, 322] on p "Your Brand" at bounding box center [920, 320] width 214 height 25
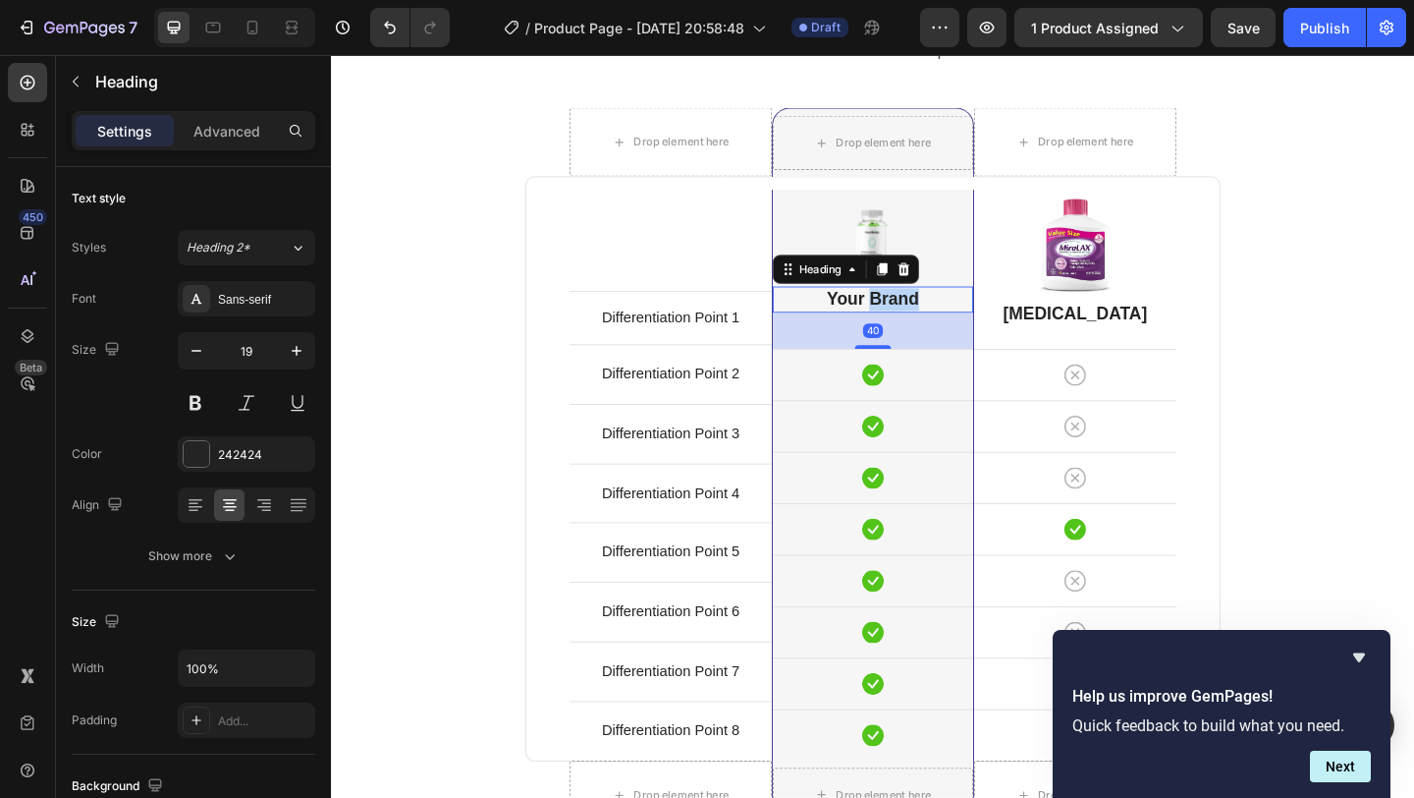
click at [956, 322] on p "Your Brand" at bounding box center [920, 320] width 214 height 25
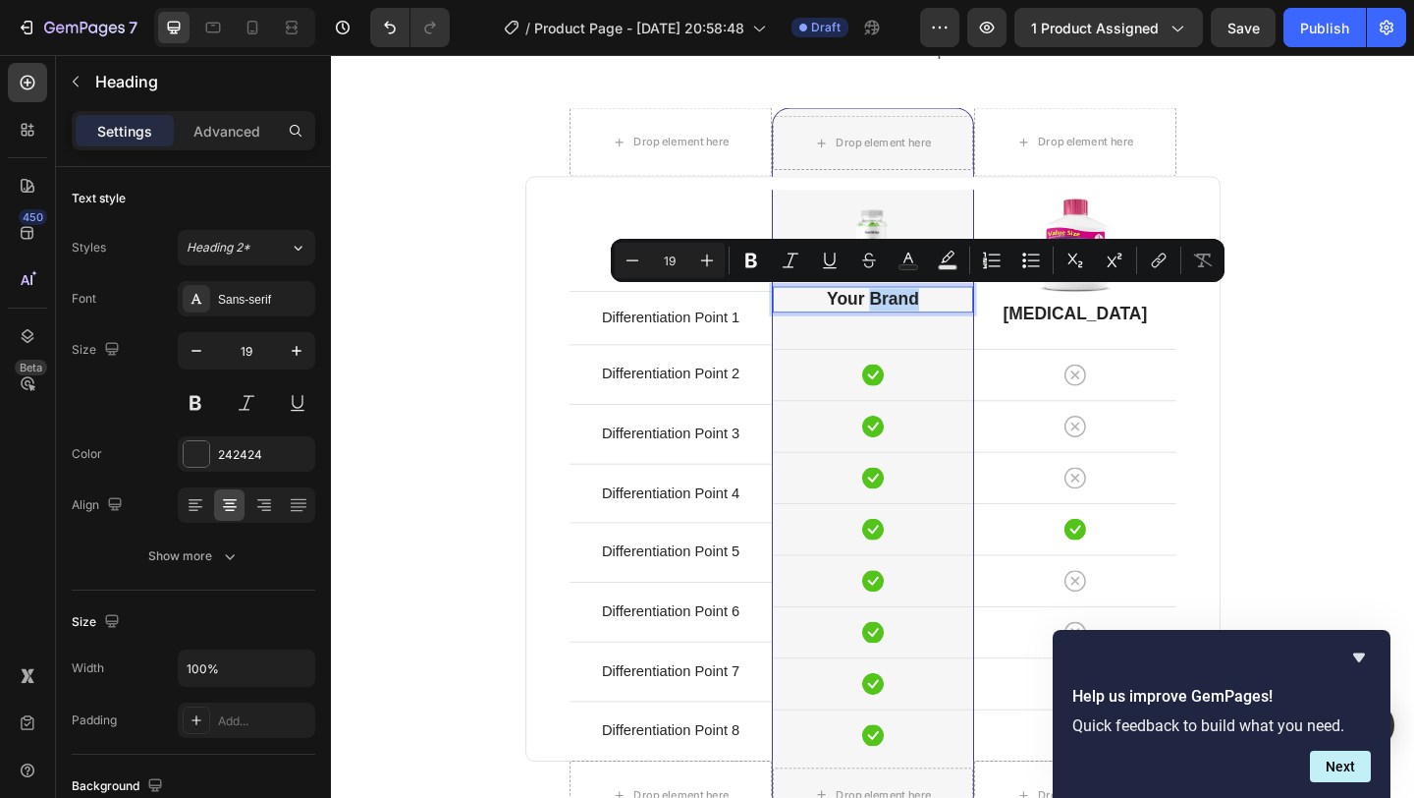
click at [916, 320] on p "Your Brand" at bounding box center [920, 320] width 214 height 25
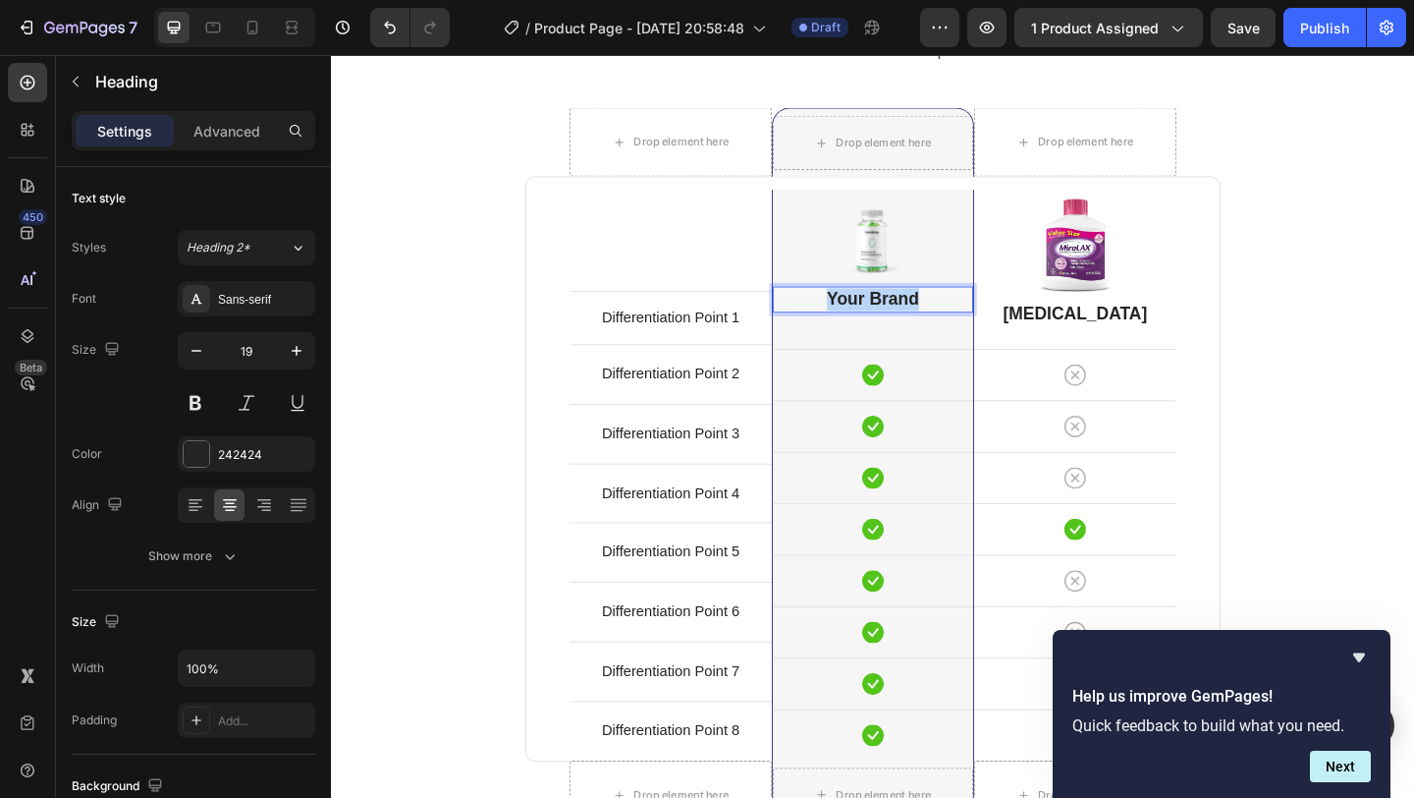
click at [916, 320] on p "Your Brand" at bounding box center [920, 320] width 214 height 25
click at [922, 247] on div "Image" at bounding box center [920, 257] width 218 height 80
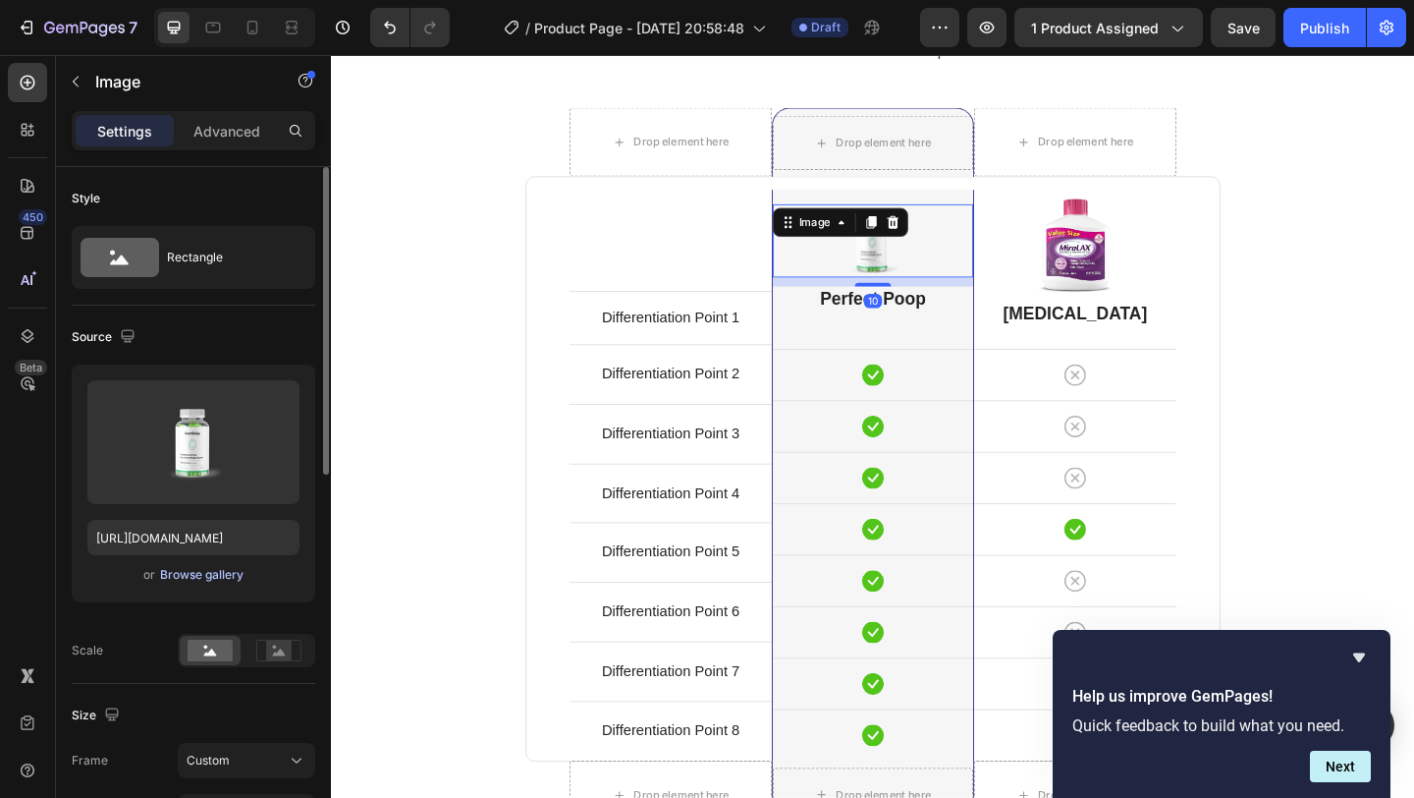
click at [217, 572] on div "Browse gallery" at bounding box center [201, 575] width 83 height 18
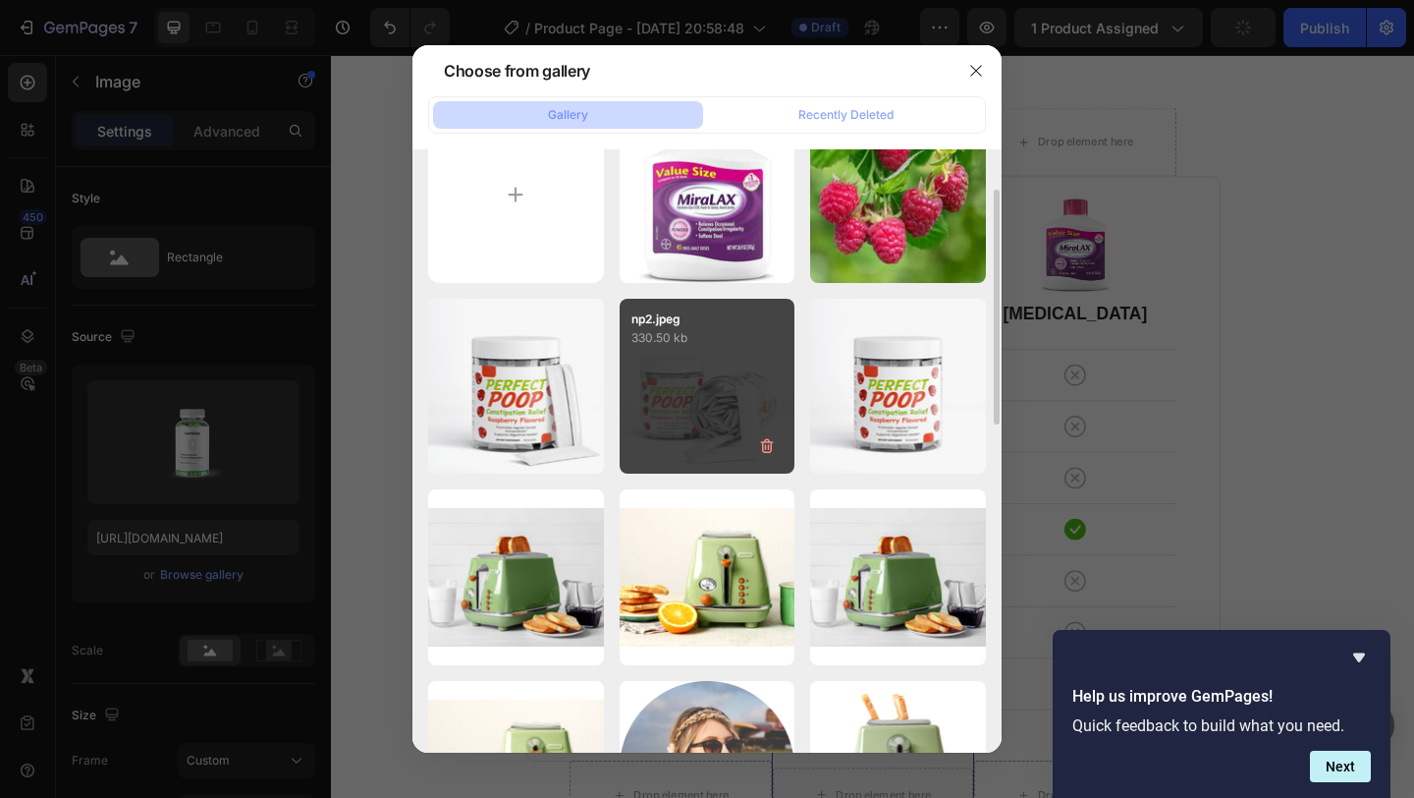
scroll to position [71, 0]
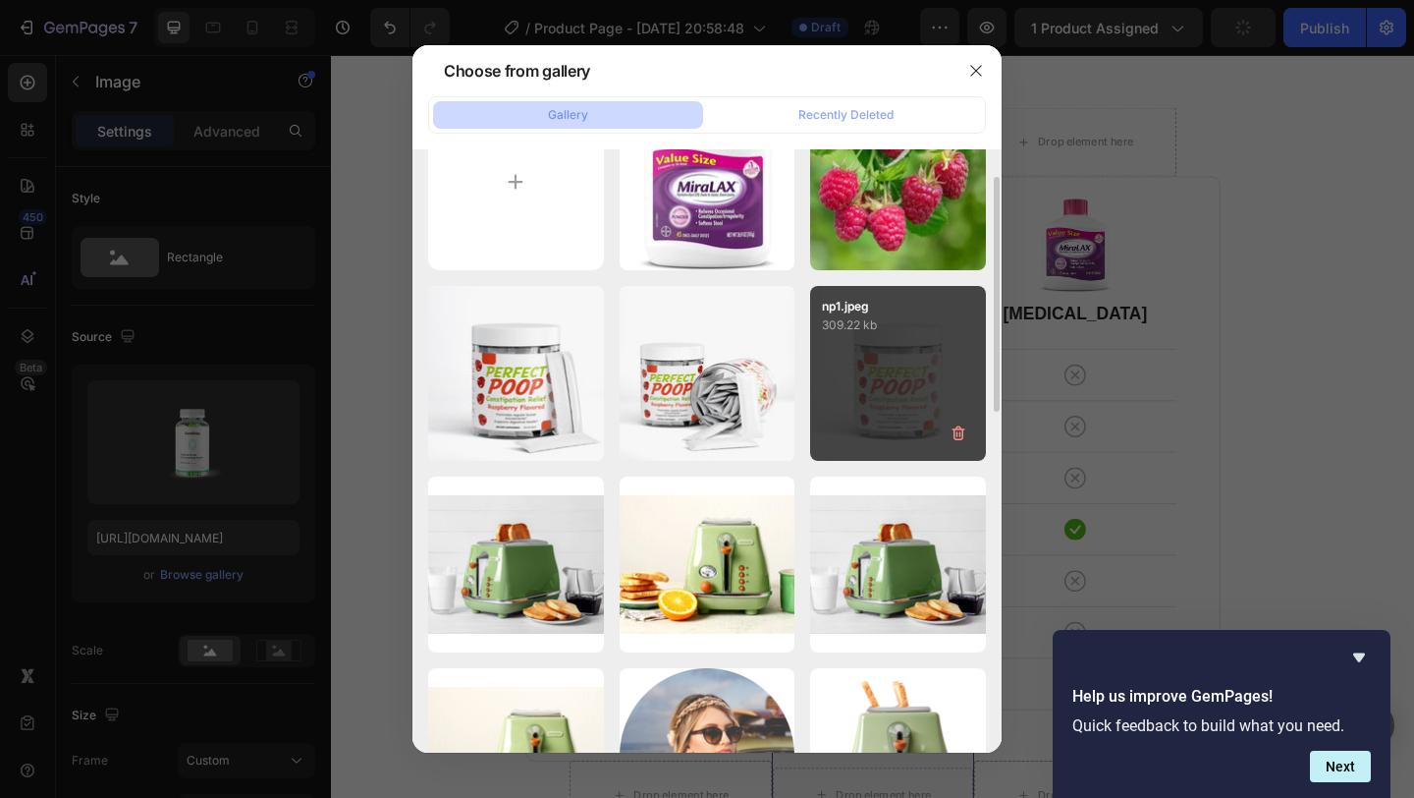
click at [897, 369] on div "np1.jpeg 309.22 kb" at bounding box center [898, 374] width 176 height 176
type input "[URL][DOMAIN_NAME]"
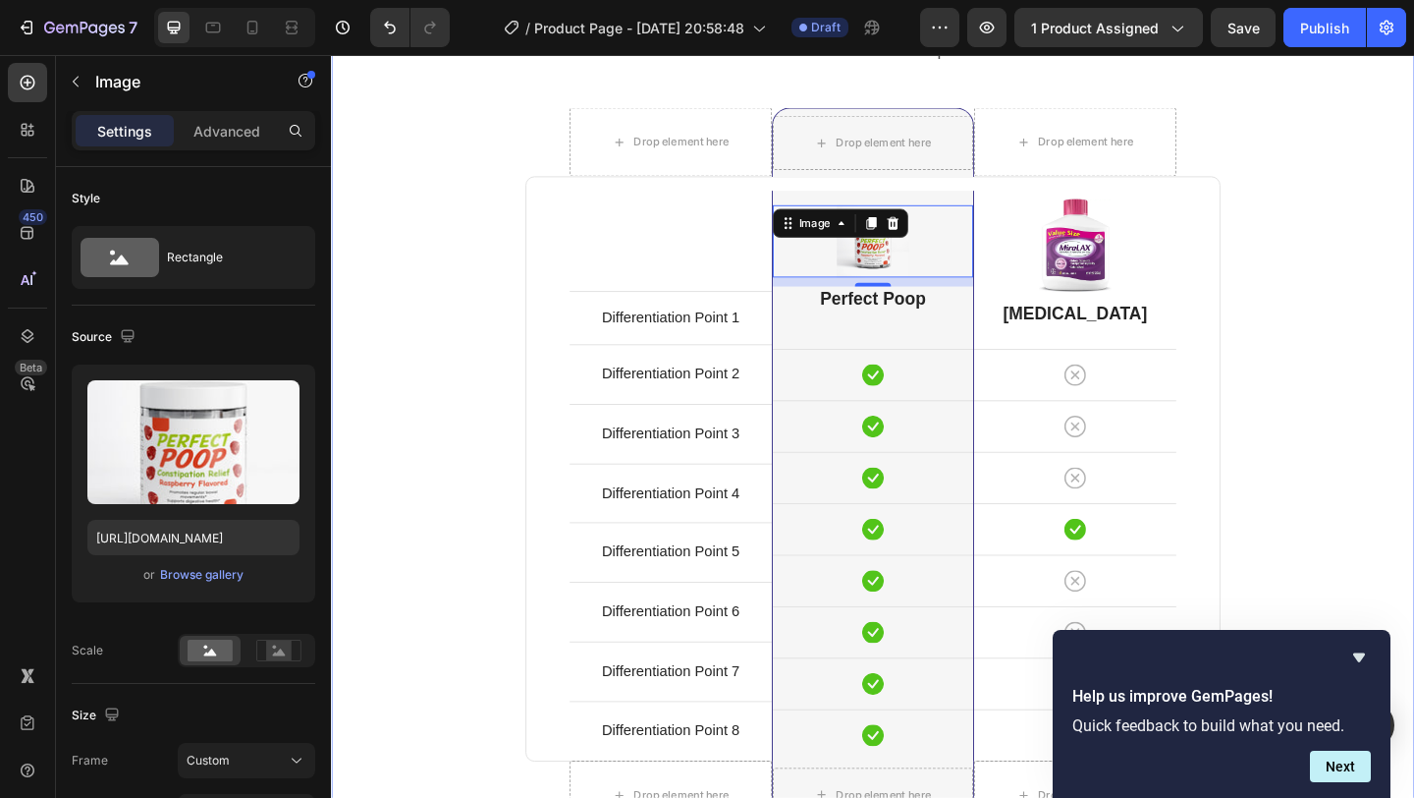
click at [1413, 389] on div "Comparison Table Headline Heading With other brand similar product Text block R…" at bounding box center [920, 503] width 1149 height 1060
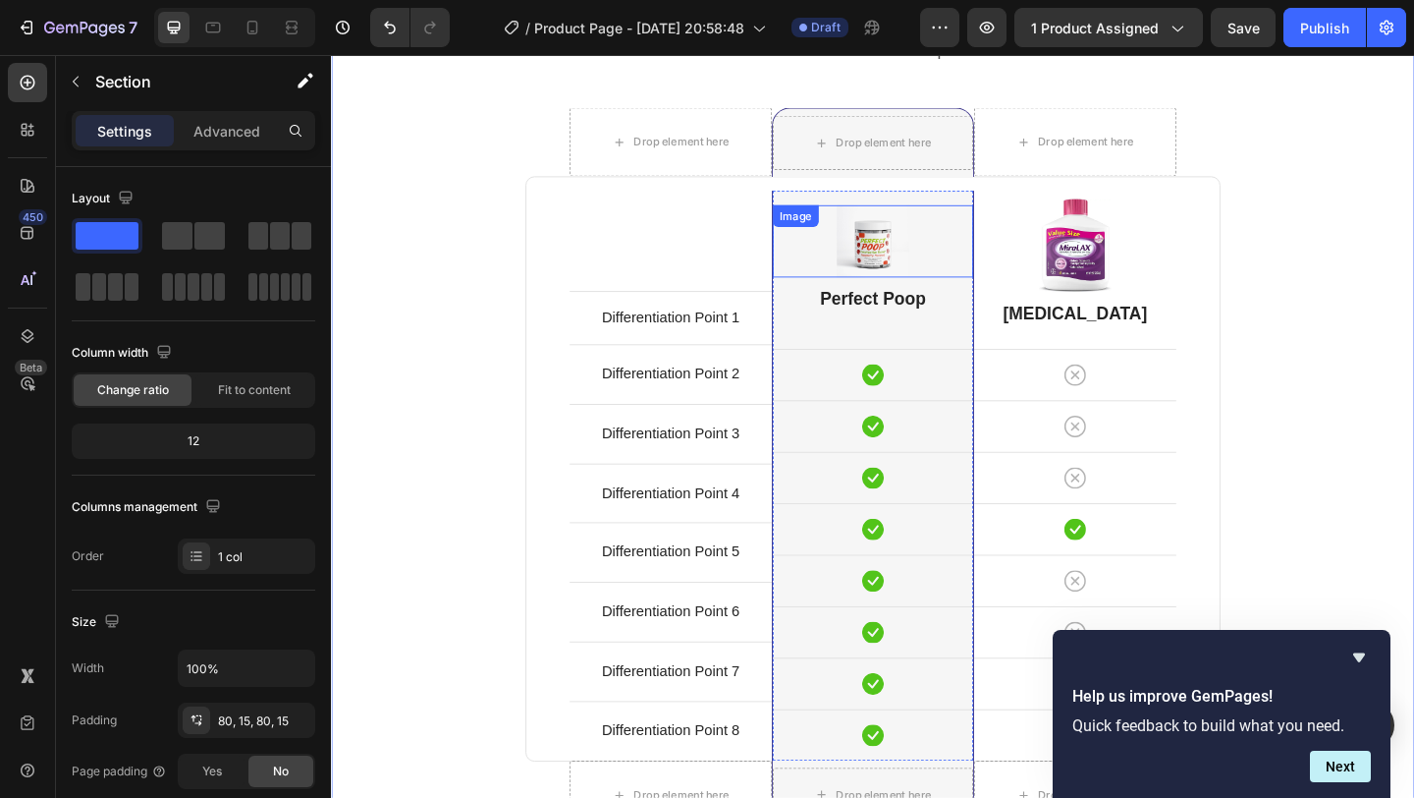
click at [922, 272] on img at bounding box center [920, 257] width 79 height 79
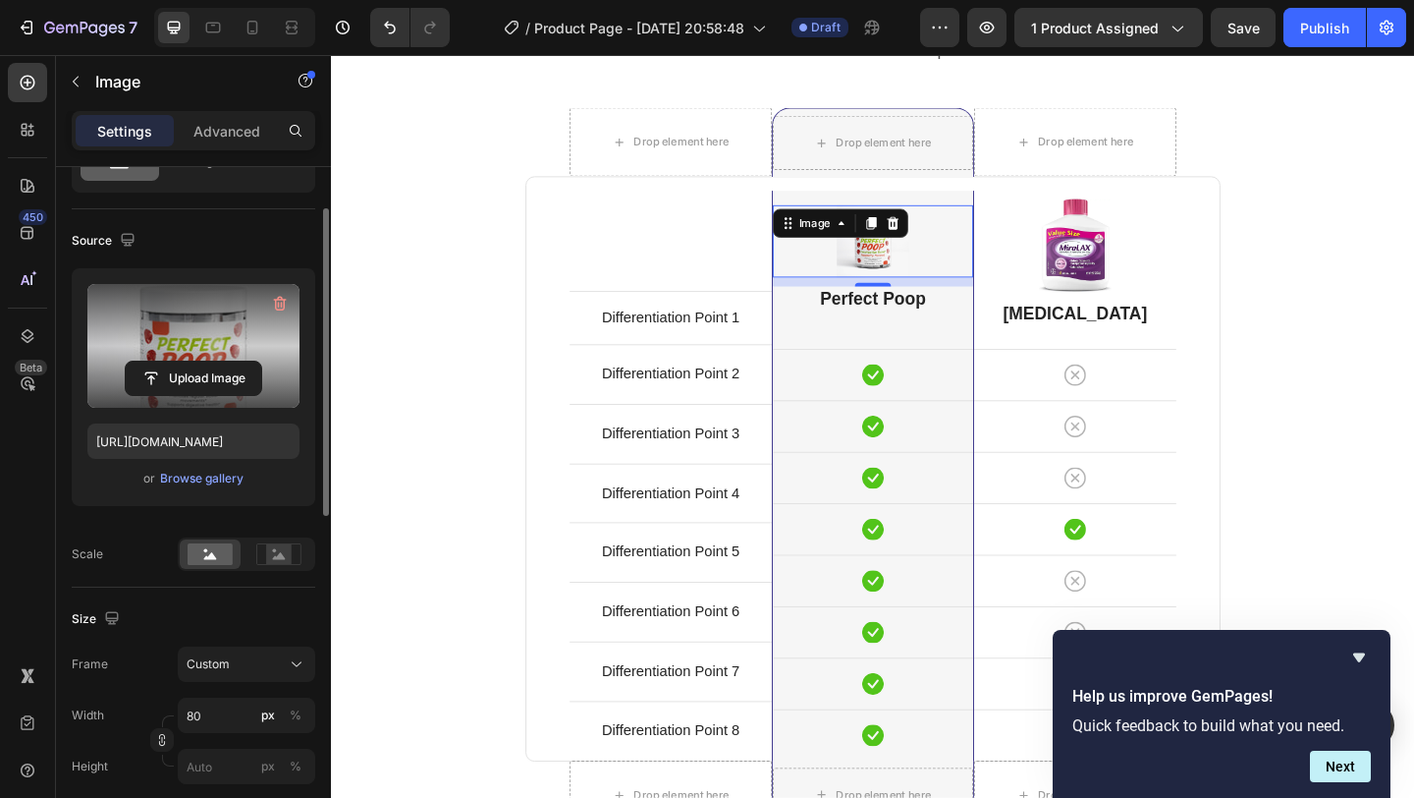
scroll to position [98, 0]
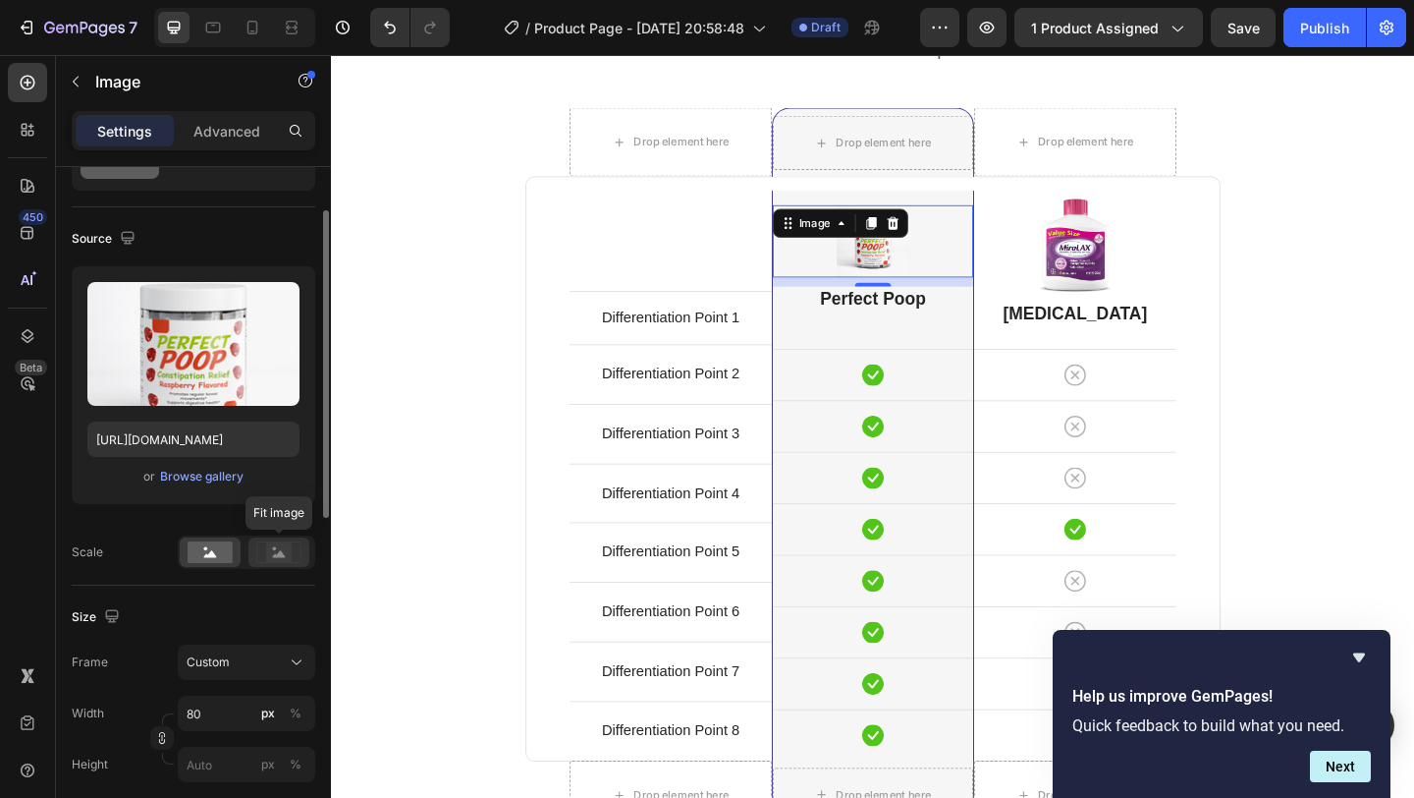
click at [294, 543] on icon at bounding box center [278, 552] width 45 height 22
click at [211, 555] on icon at bounding box center [210, 553] width 13 height 7
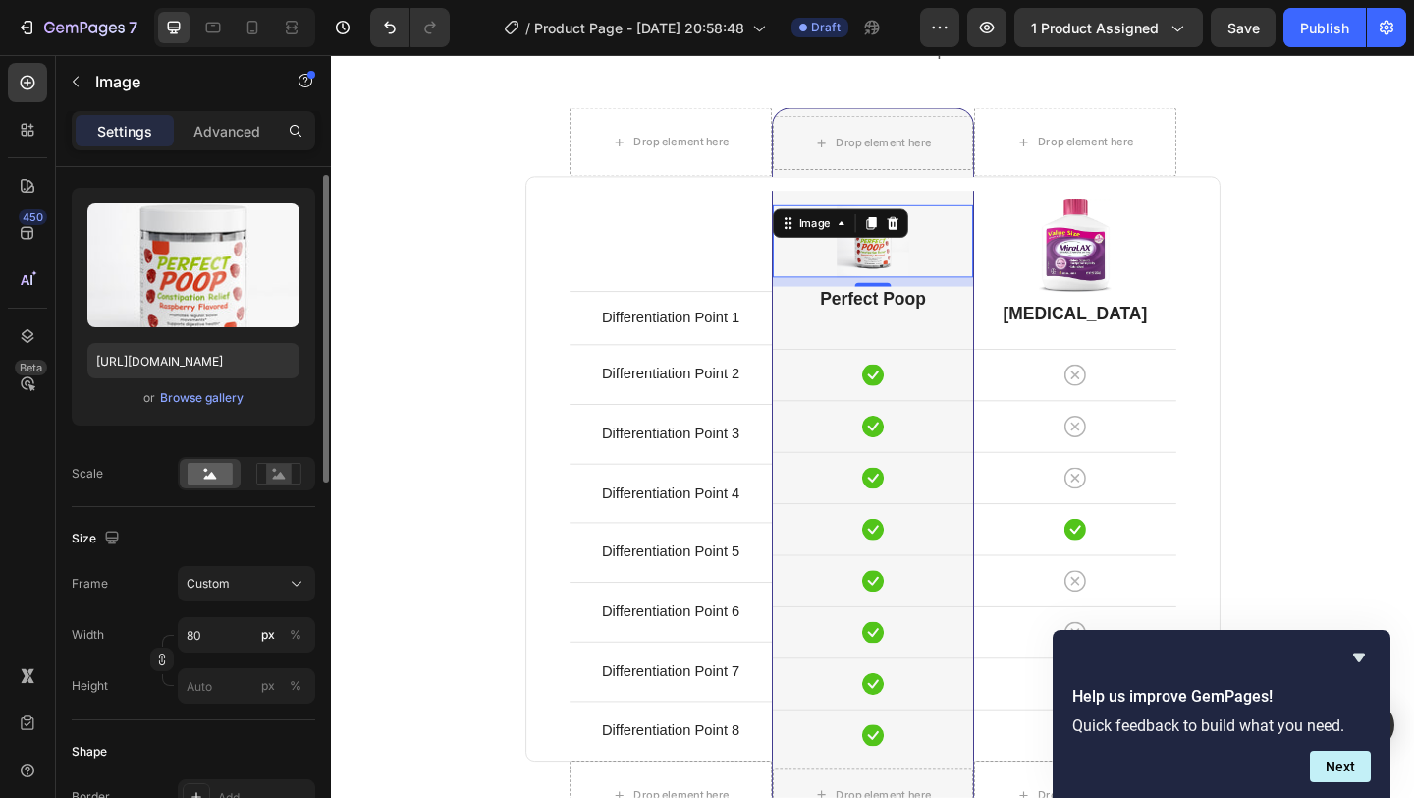
scroll to position [205, 0]
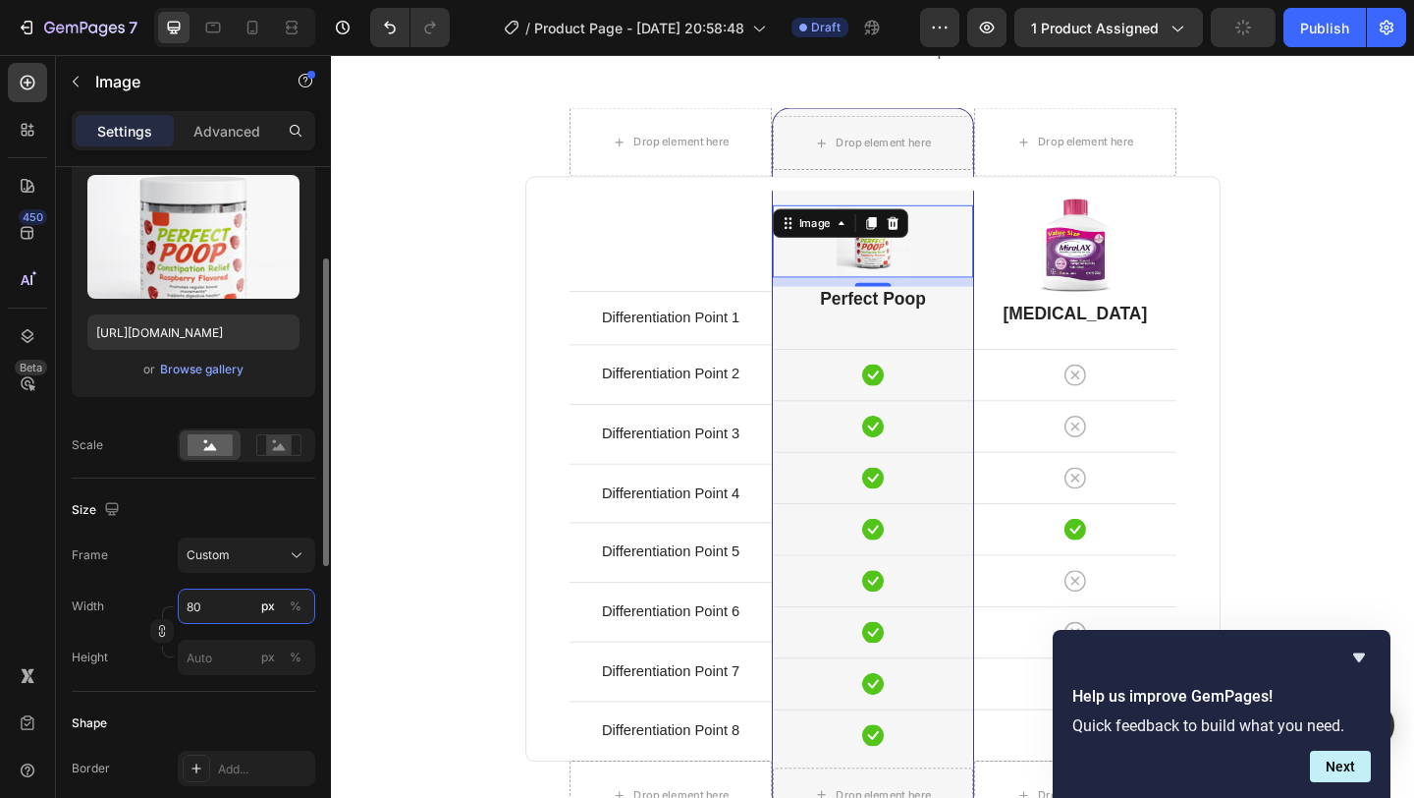
drag, startPoint x: 216, startPoint y: 614, endPoint x: 170, endPoint y: 613, distance: 46.2
click at [170, 613] on div "Width 80 px % Height px %" at bounding box center [194, 631] width 244 height 86
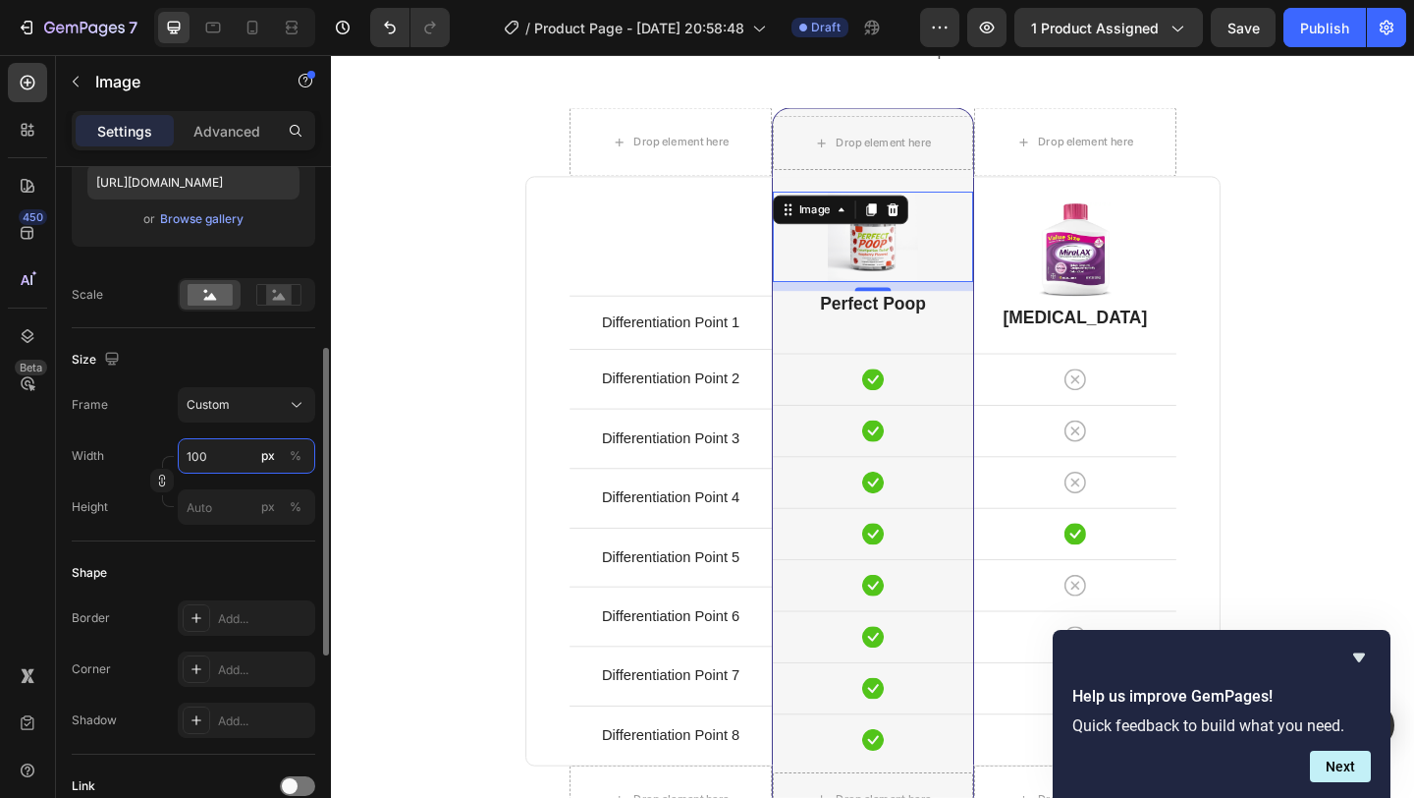
scroll to position [350, 0]
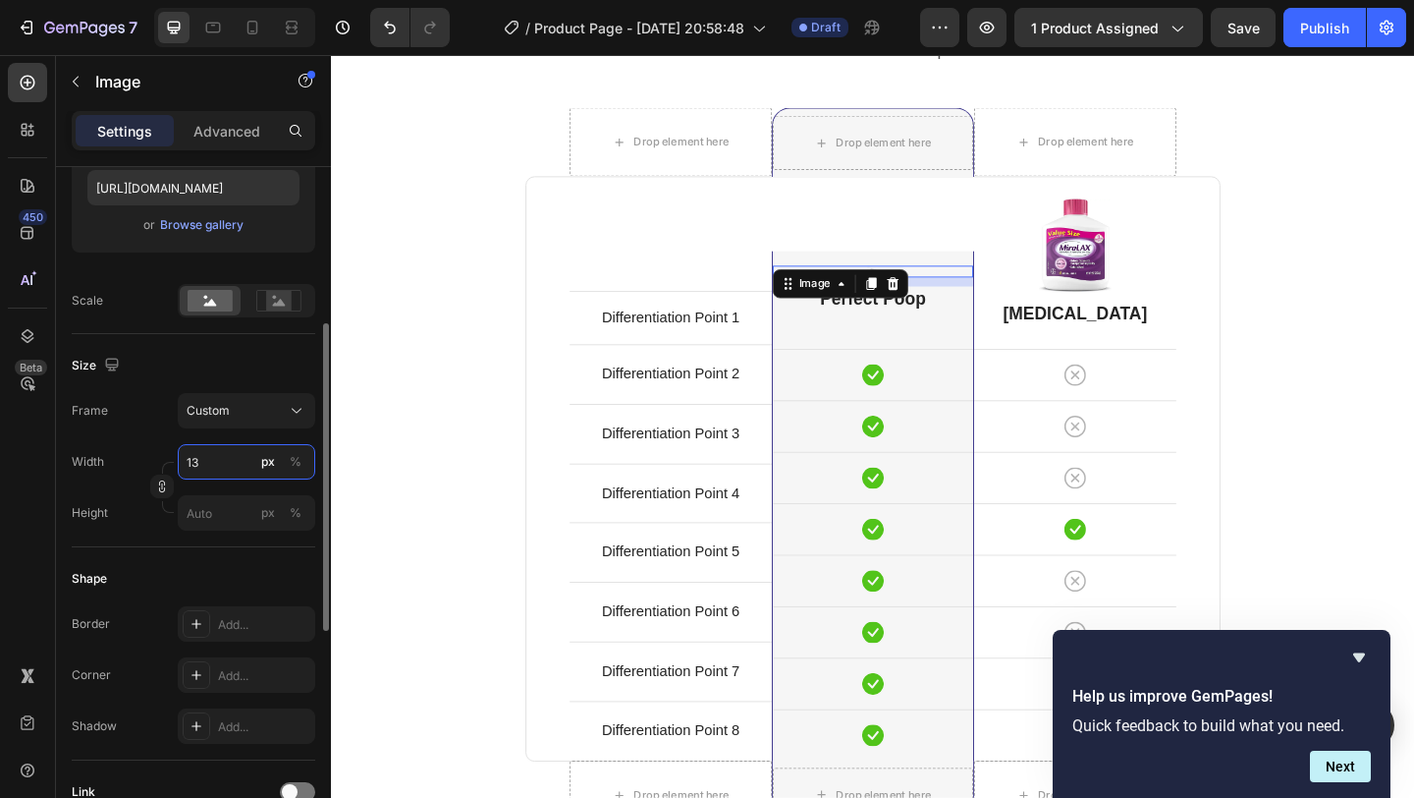
type input "130"
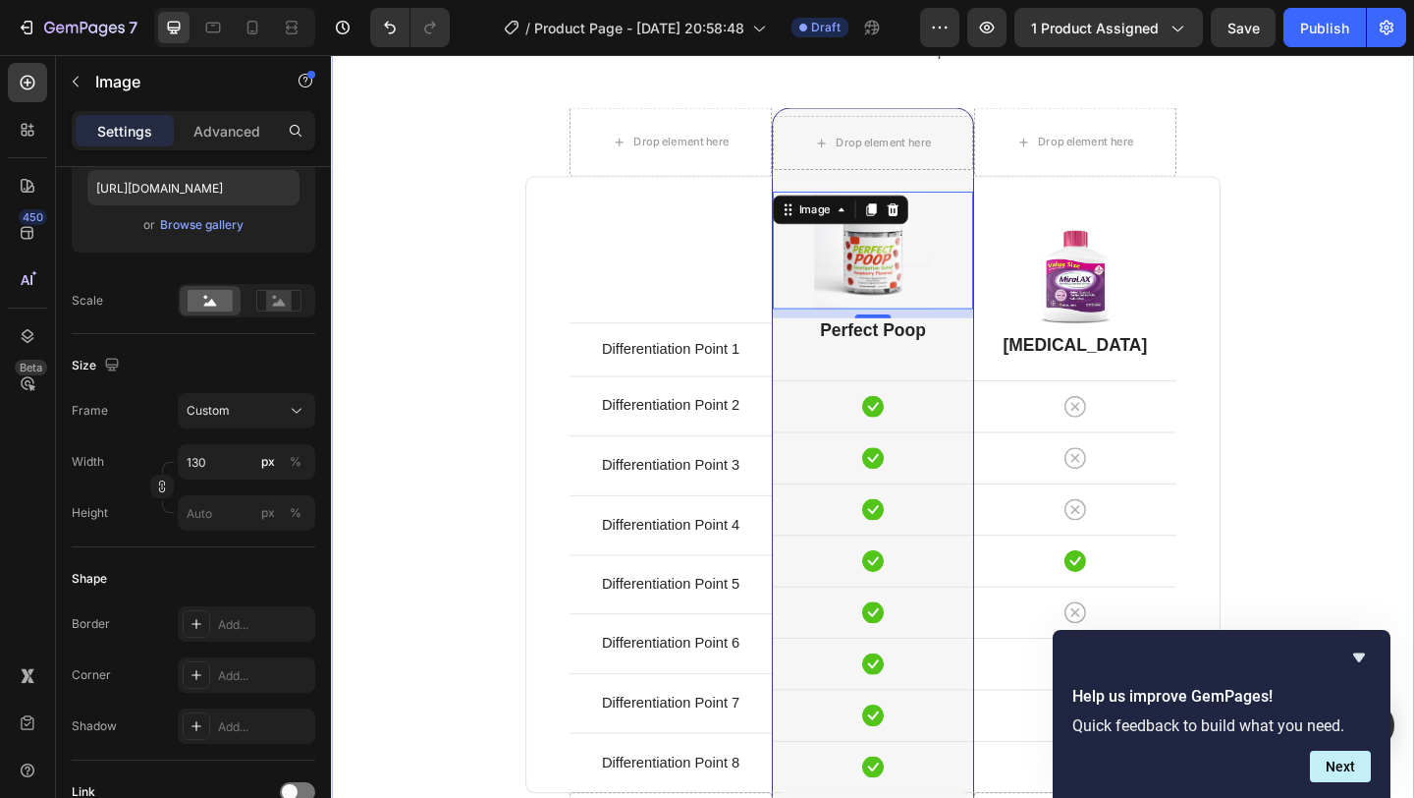
click at [1413, 356] on div "Comparison Table Headline Heading With other brand similar product Text block R…" at bounding box center [920, 520] width 1149 height 1094
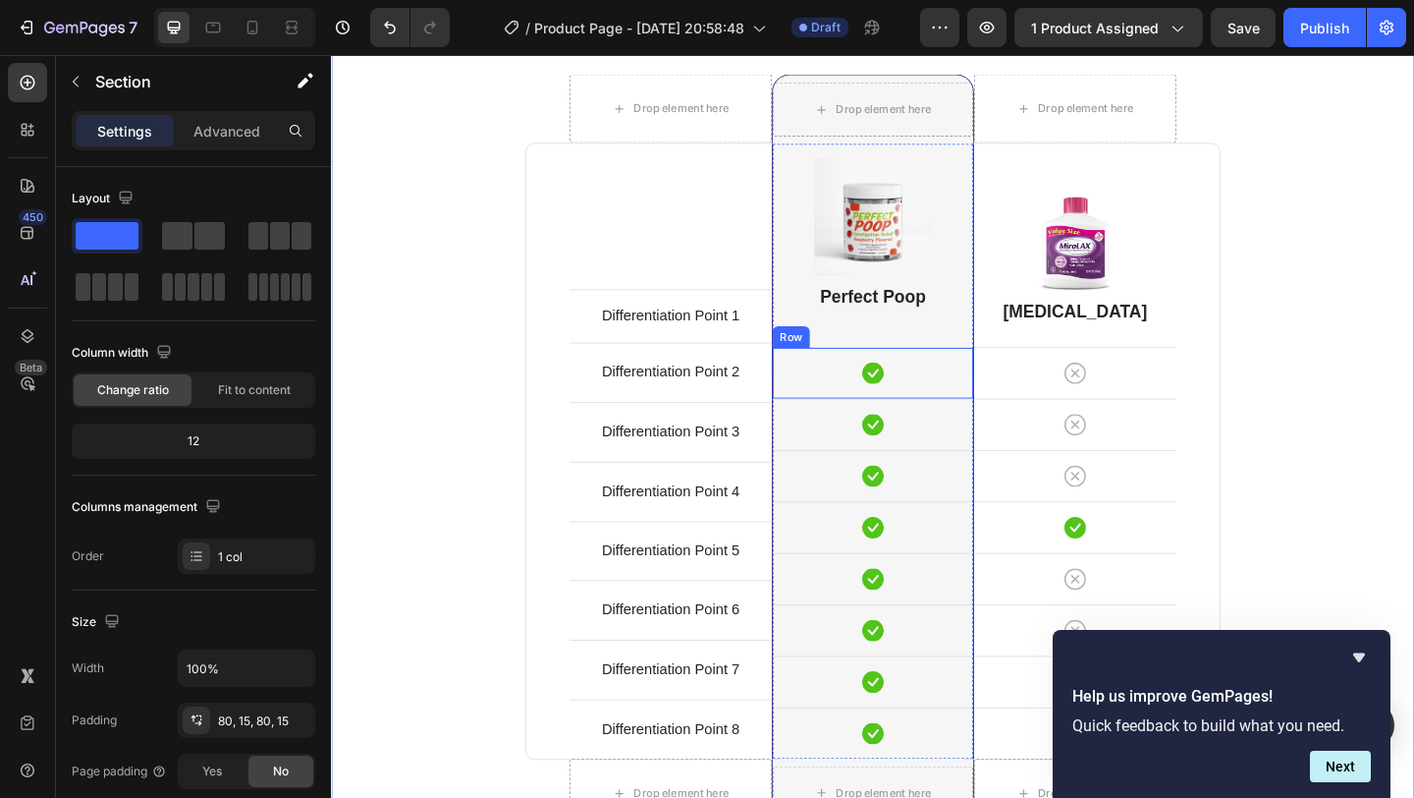
scroll to position [4685, 0]
click at [741, 404] on p "Differentiation Point 2" at bounding box center [700, 399] width 216 height 28
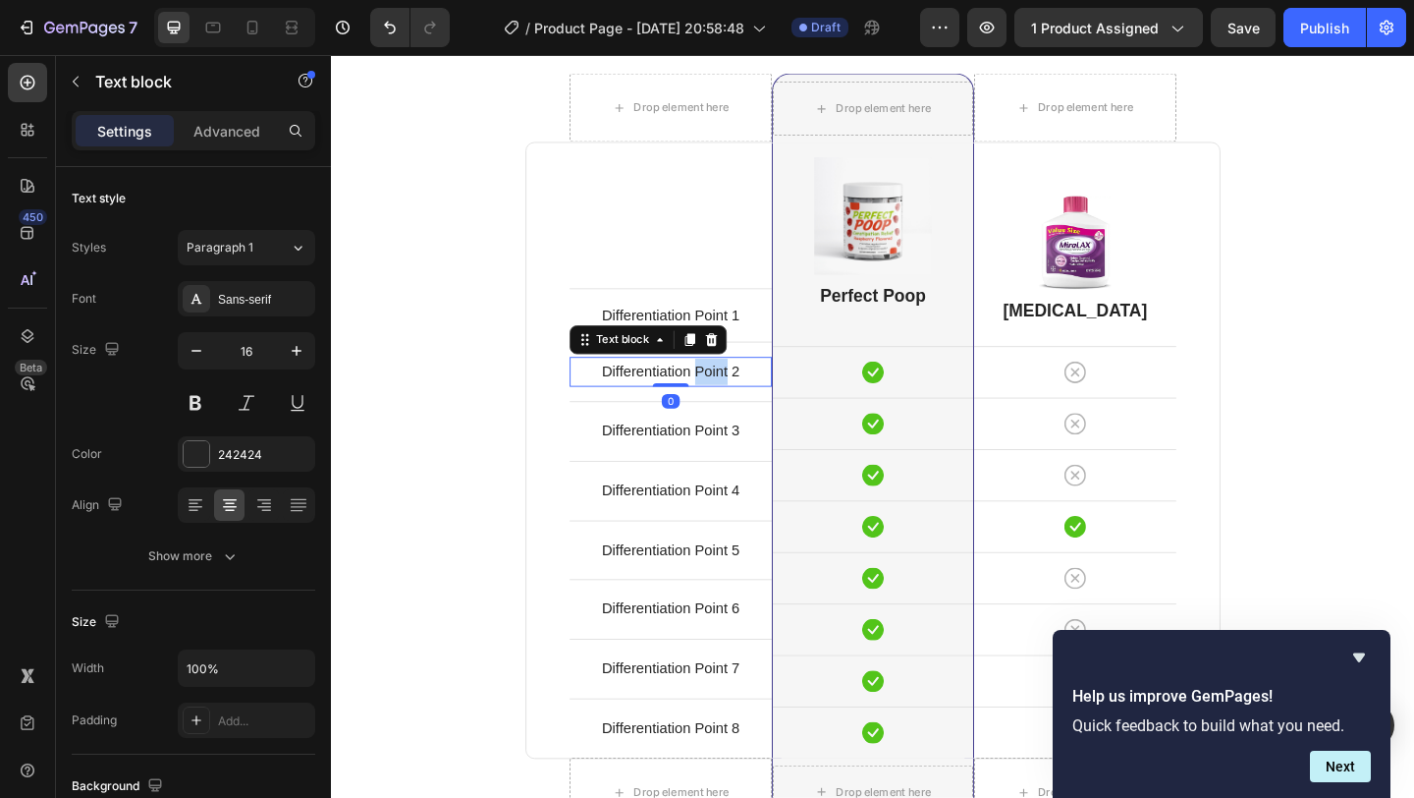
click at [741, 404] on p "Differentiation Point 2" at bounding box center [700, 399] width 216 height 28
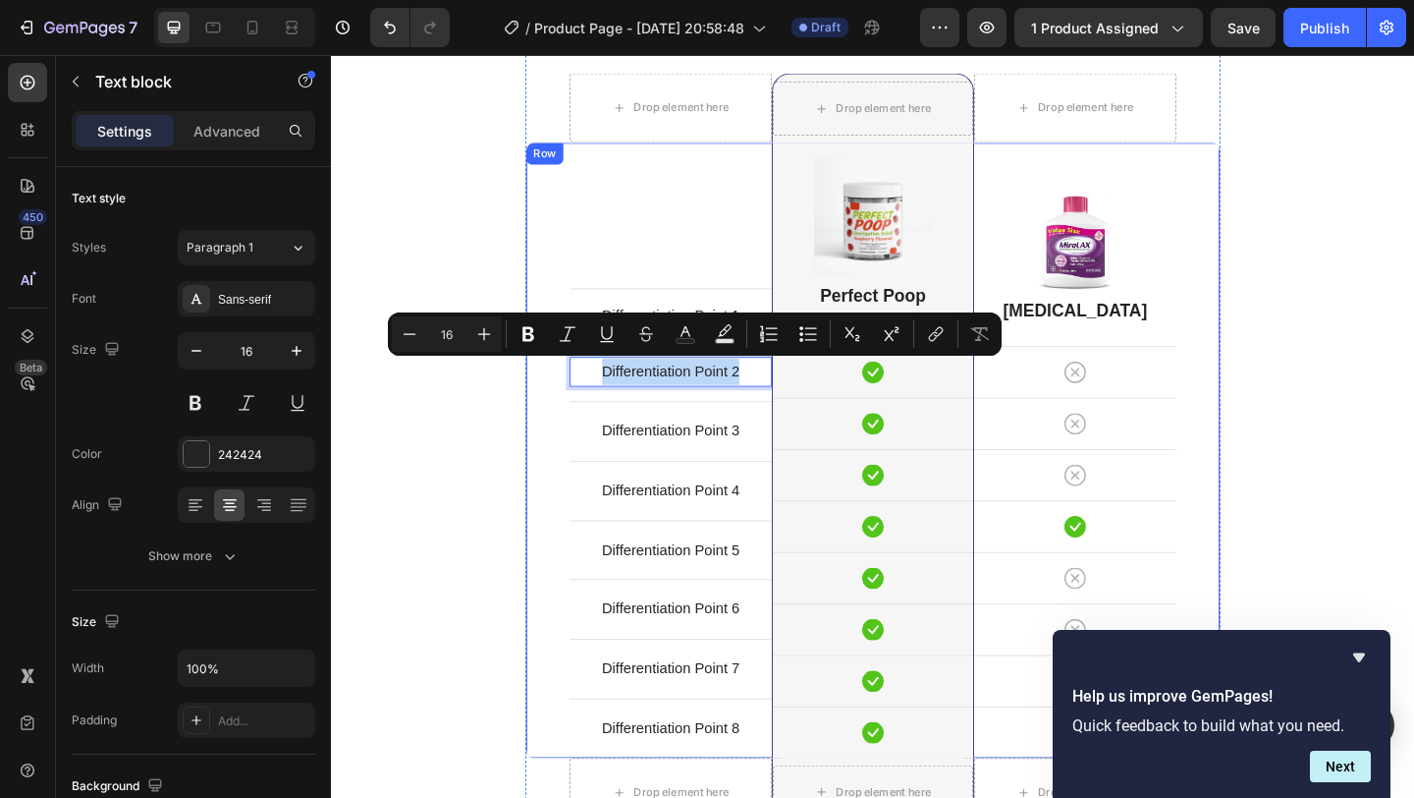
click at [739, 301] on div "Differentiation Point 1 Text block Row Differentiation Point 2 Text block 0 Row…" at bounding box center [700, 484] width 220 height 669
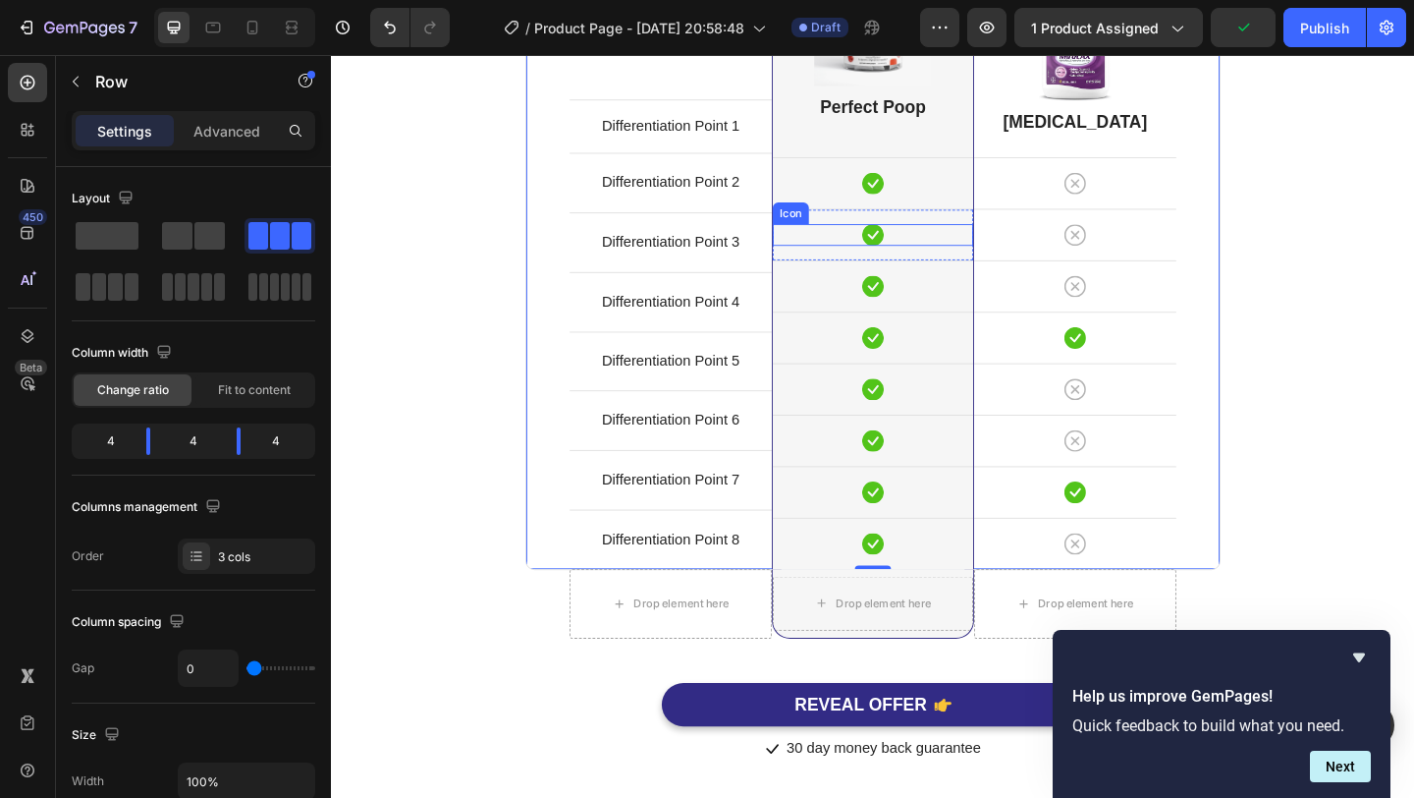
scroll to position [4913, 0]
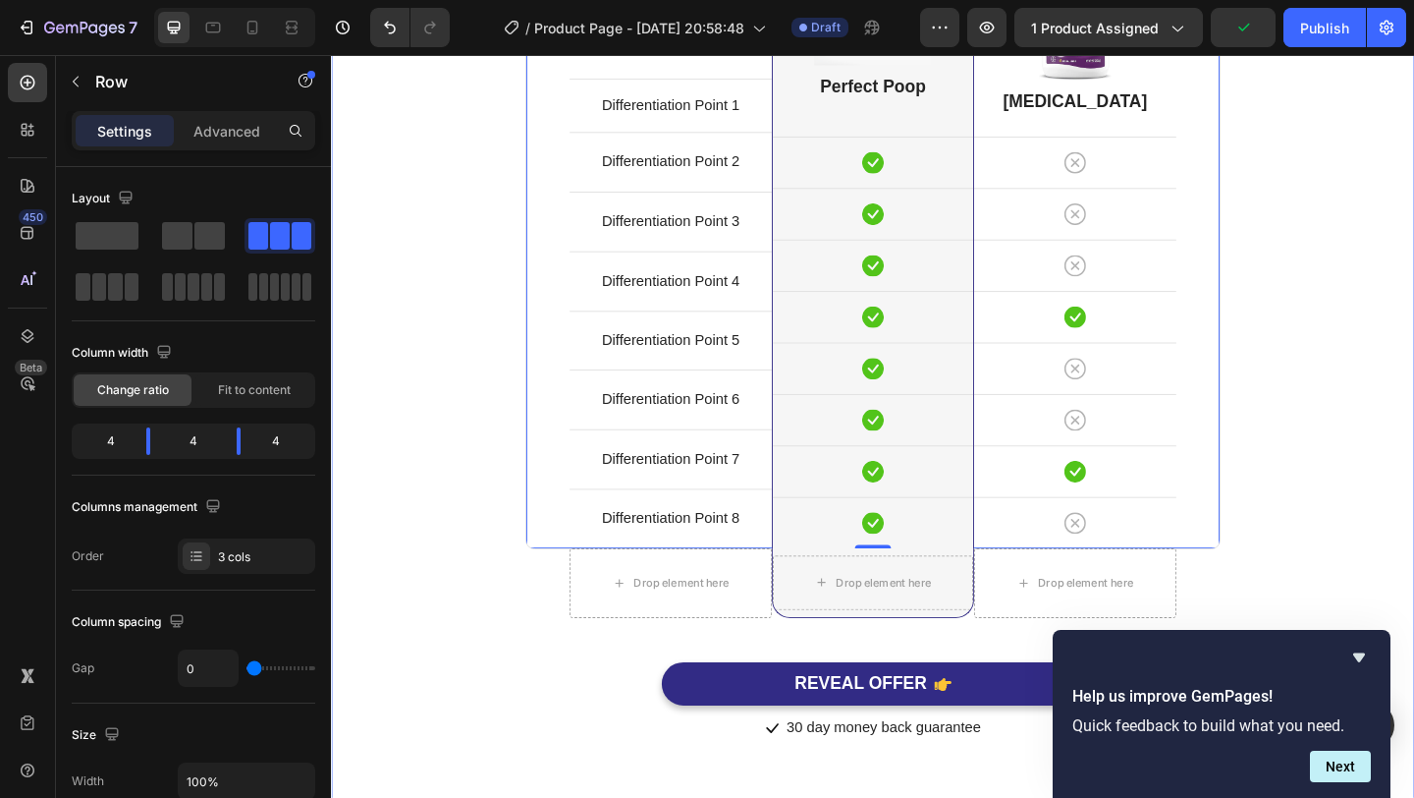
click at [1413, 476] on div "Comparison Table Headline Heading With other brand similar product Text block R…" at bounding box center [920, 255] width 1149 height 1094
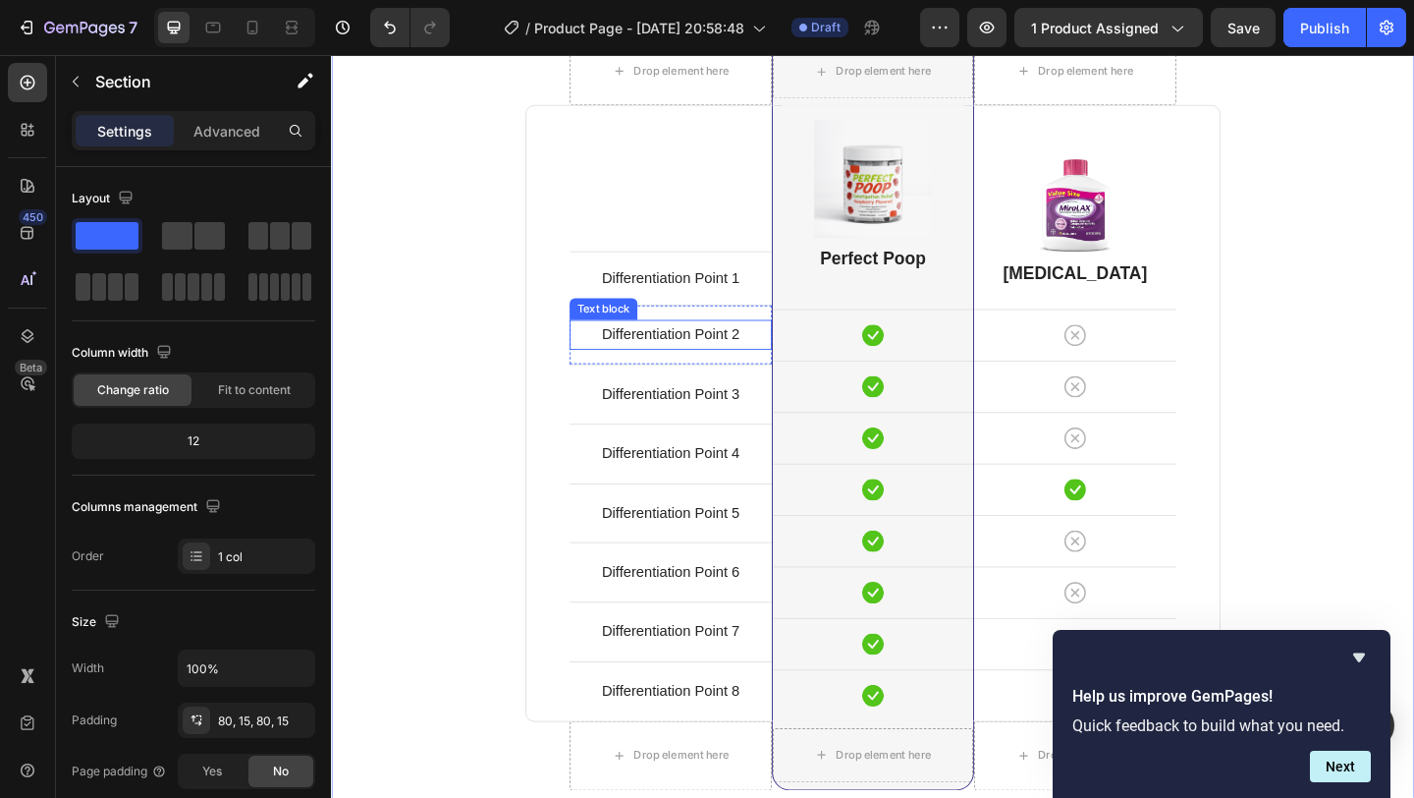
scroll to position [4722, 0]
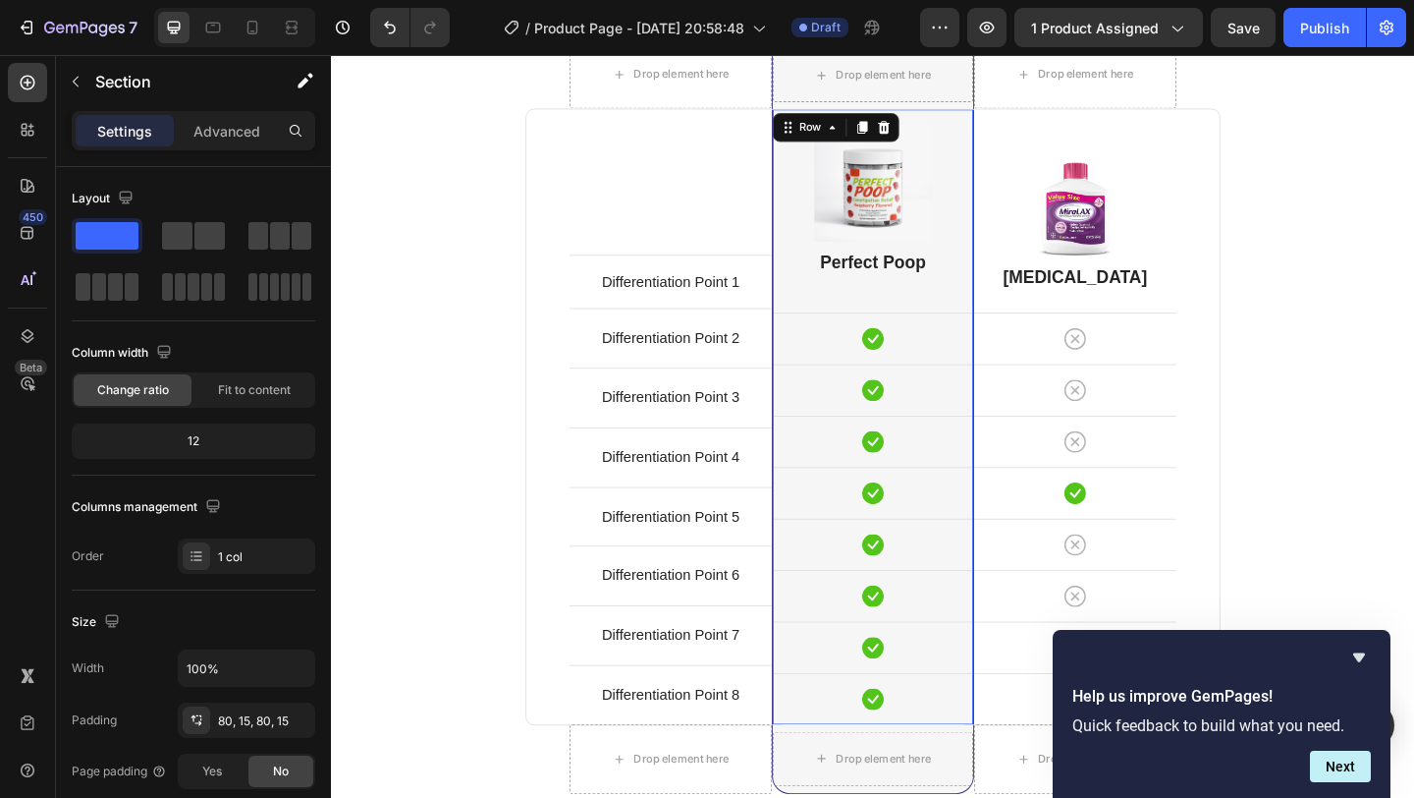
click at [910, 308] on div "Image Perfect Poop Heading Icon Row Icon Row Icon Row Icon Row Icon Row Icon Ro…" at bounding box center [920, 448] width 218 height 669
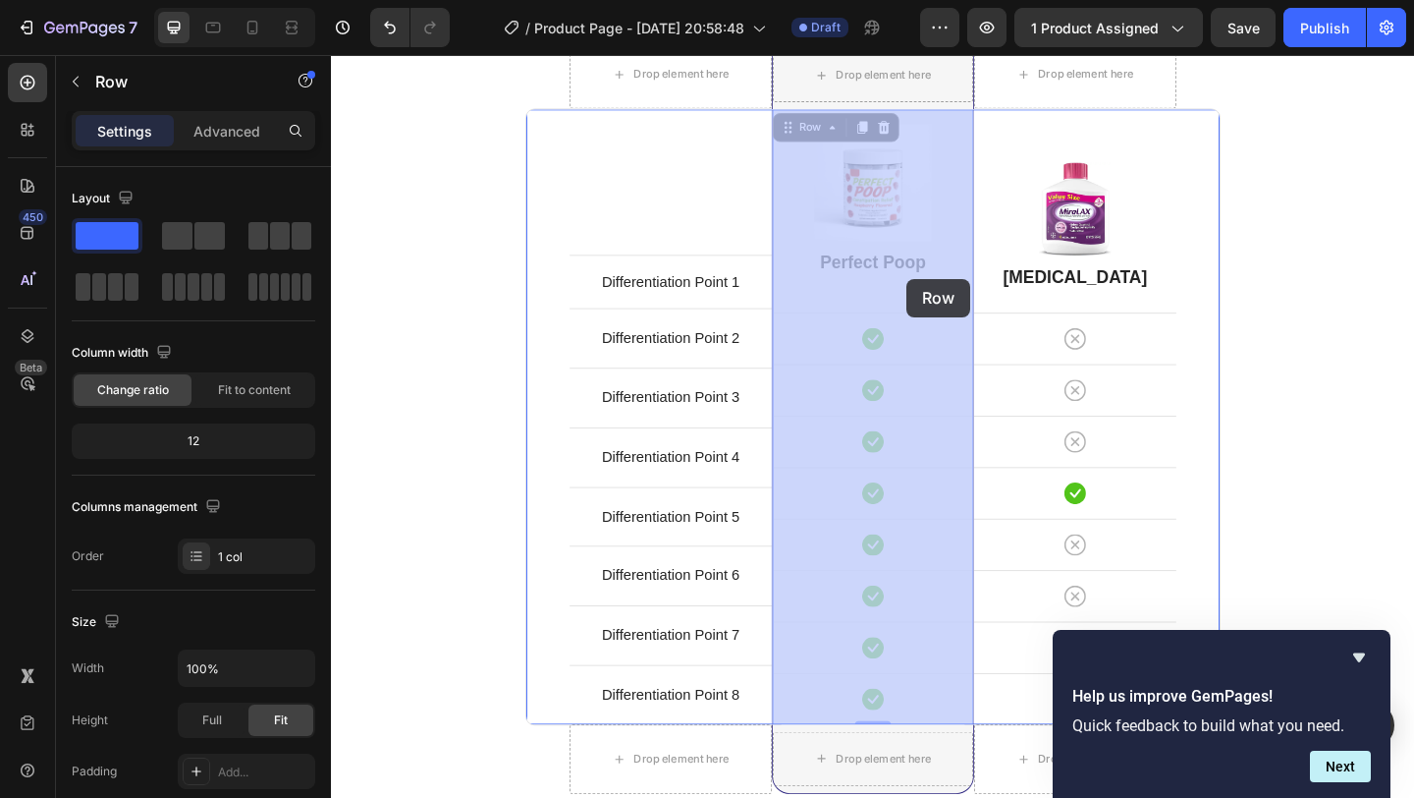
drag, startPoint x: 957, startPoint y: 322, endPoint x: 955, endPoint y: 307, distance: 14.9
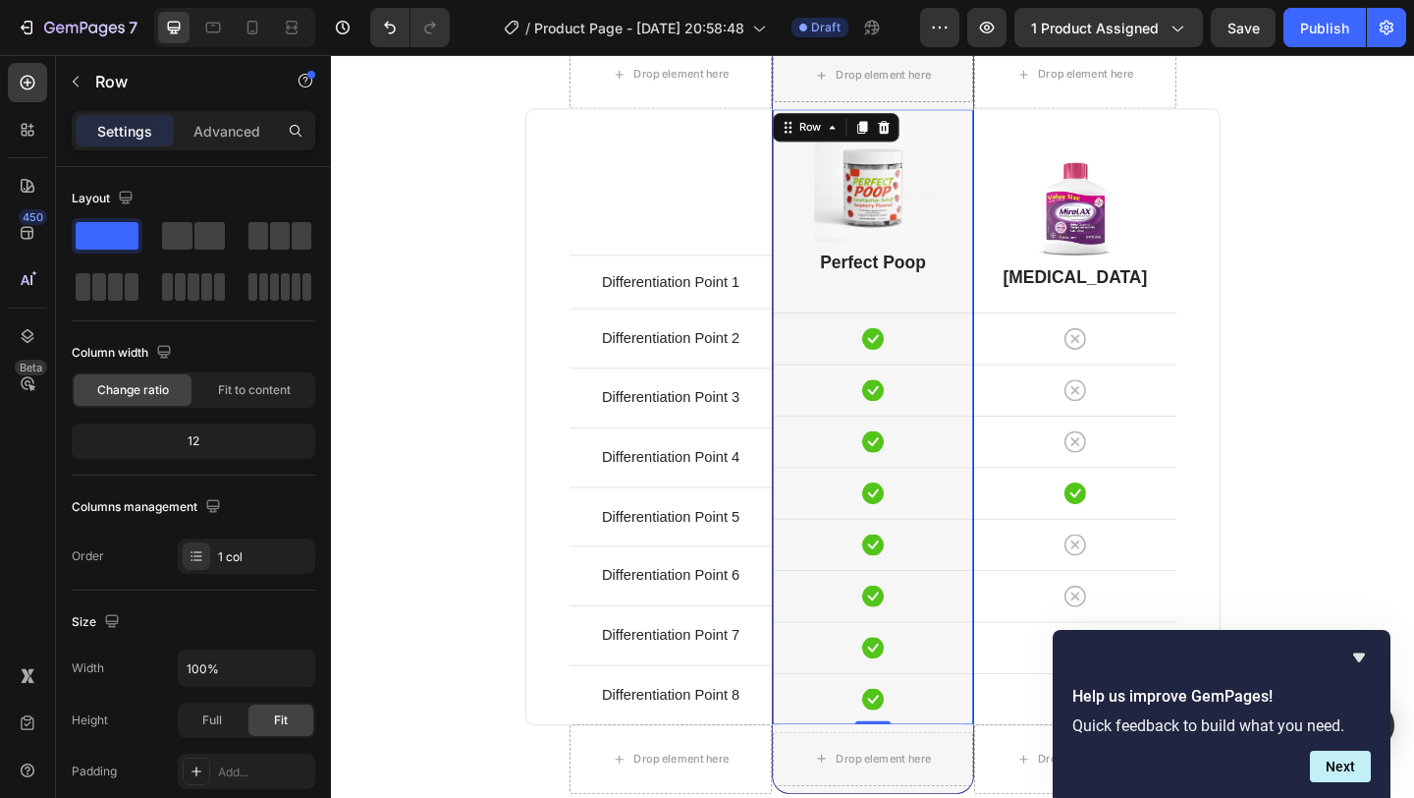
click at [950, 298] on div "Image Perfect Poop Heading Icon Row Icon Row Icon Row Icon Row Icon Row Icon Ro…" at bounding box center [920, 448] width 218 height 669
click at [913, 312] on div "Image Perfect Poop Heading Icon Row Icon Row Icon Row Icon Row Icon Row Icon Ro…" at bounding box center [920, 448] width 218 height 669
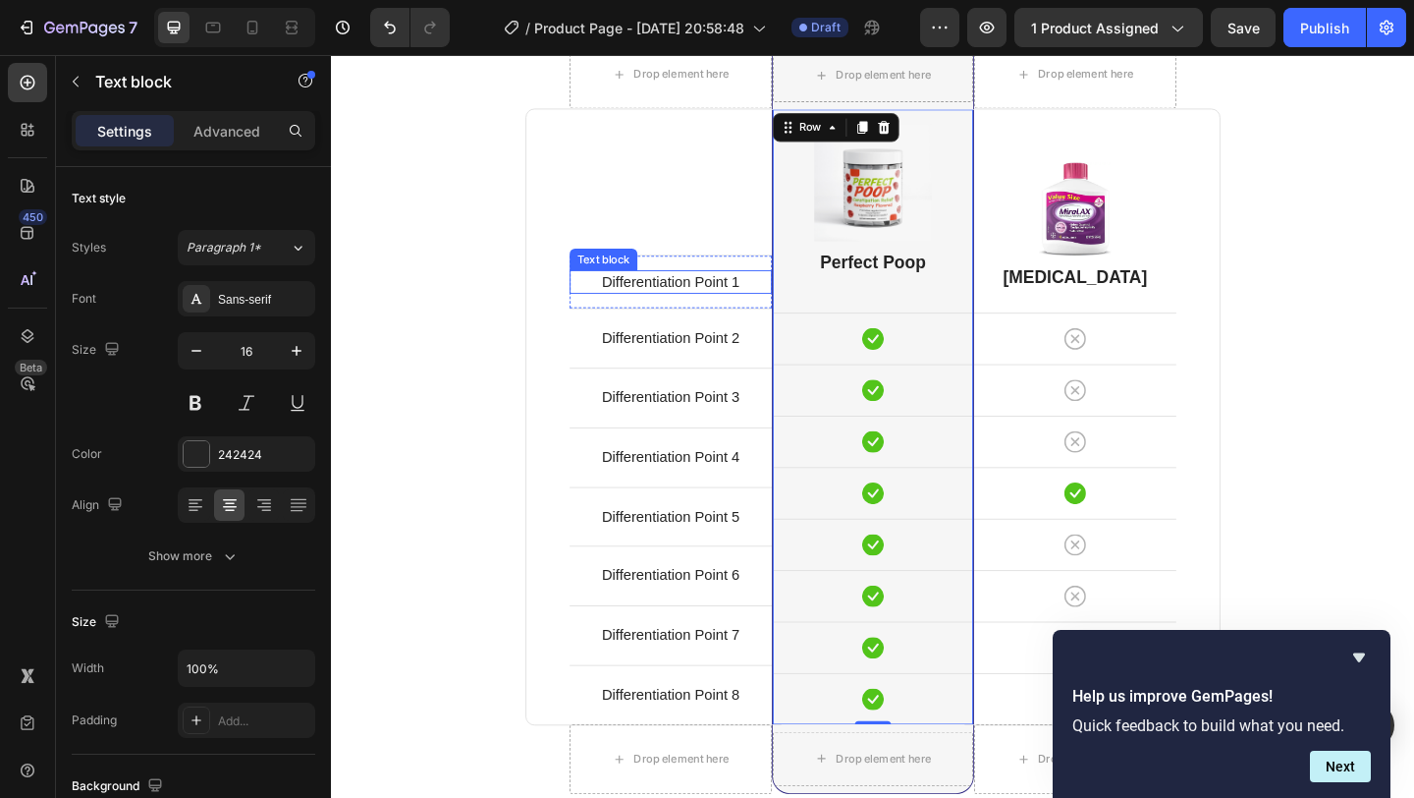
click at [708, 311] on div "Differentiation Point 1 Text block" at bounding box center [700, 302] width 220 height 26
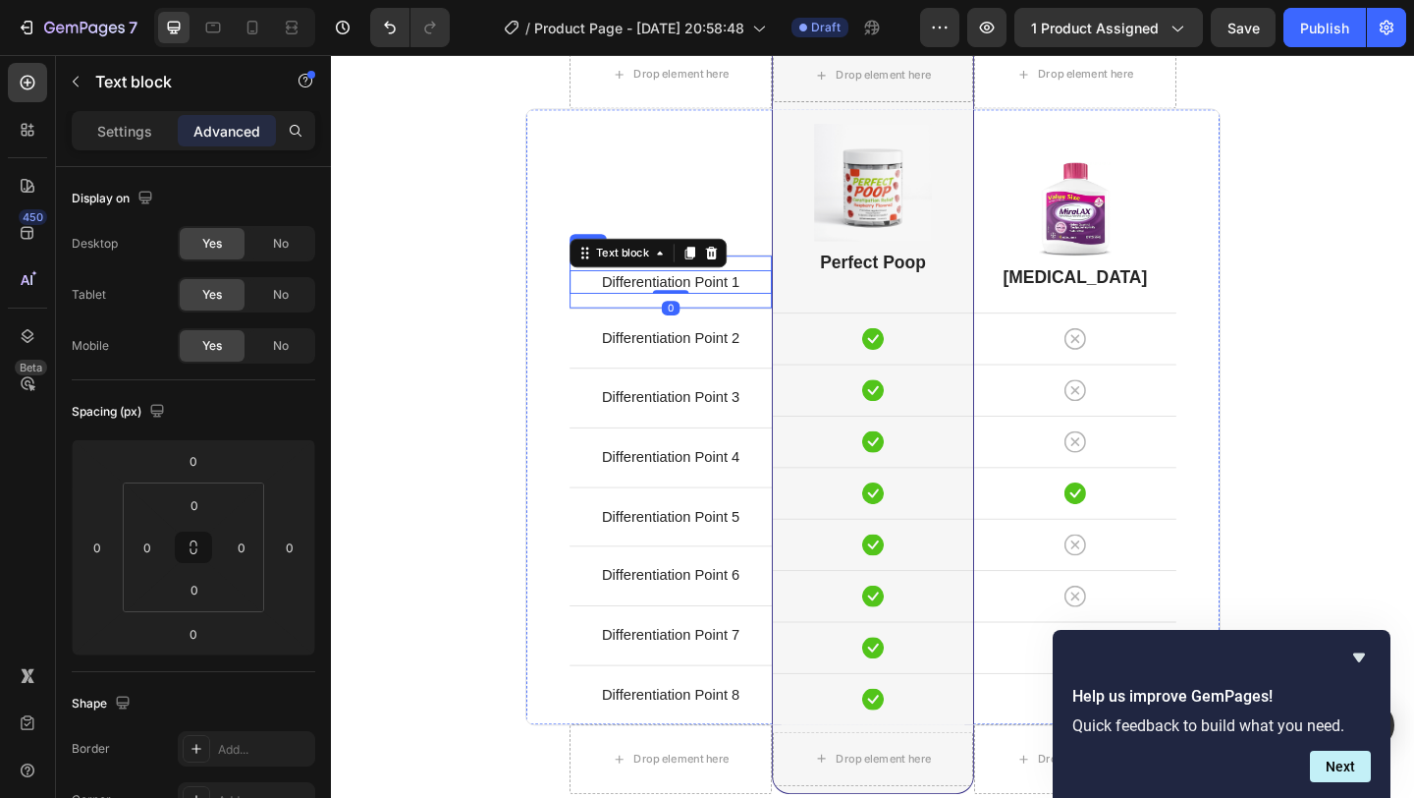
click at [787, 285] on div "Differentiation Point 1 Text block 0 Row" at bounding box center [700, 301] width 220 height 58
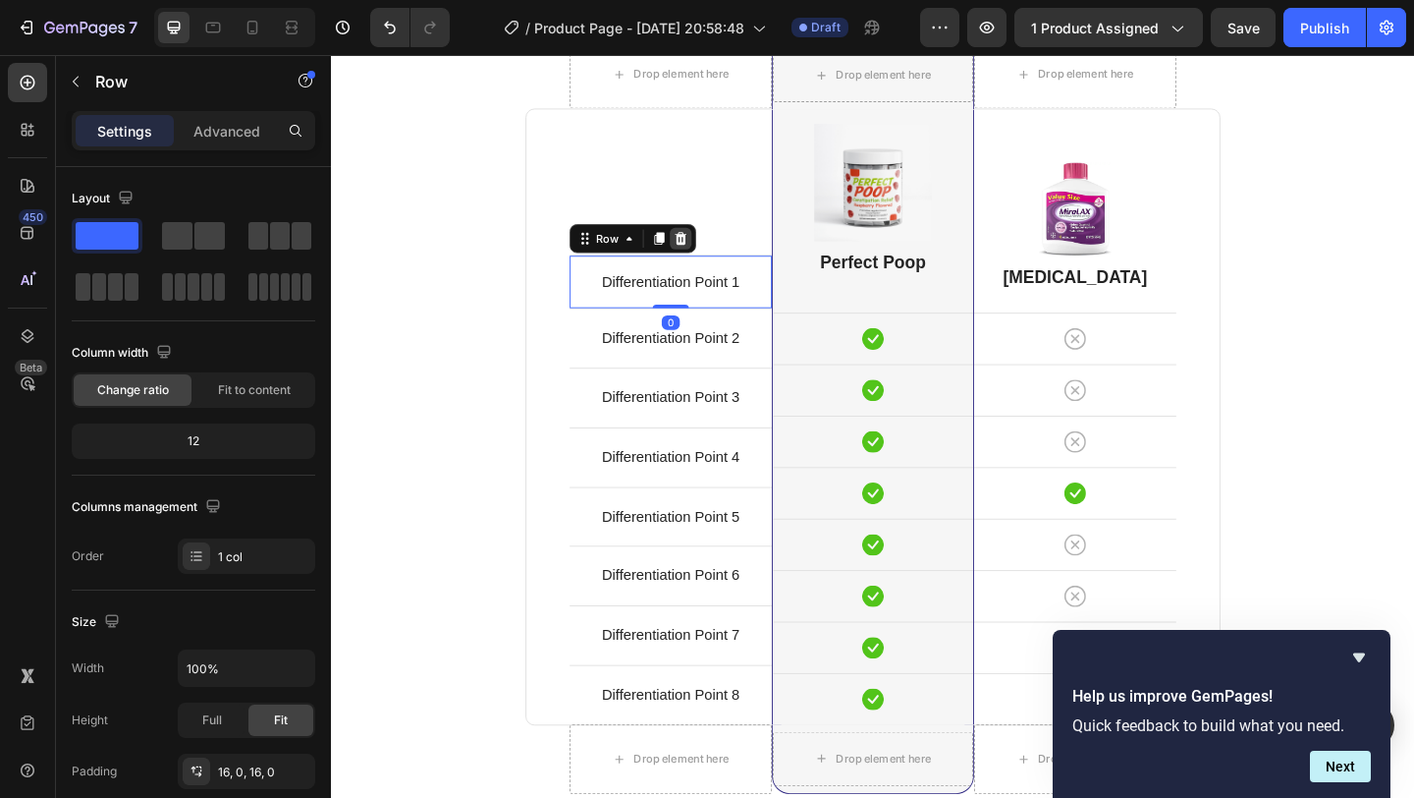
click at [709, 255] on icon at bounding box center [711, 255] width 16 height 16
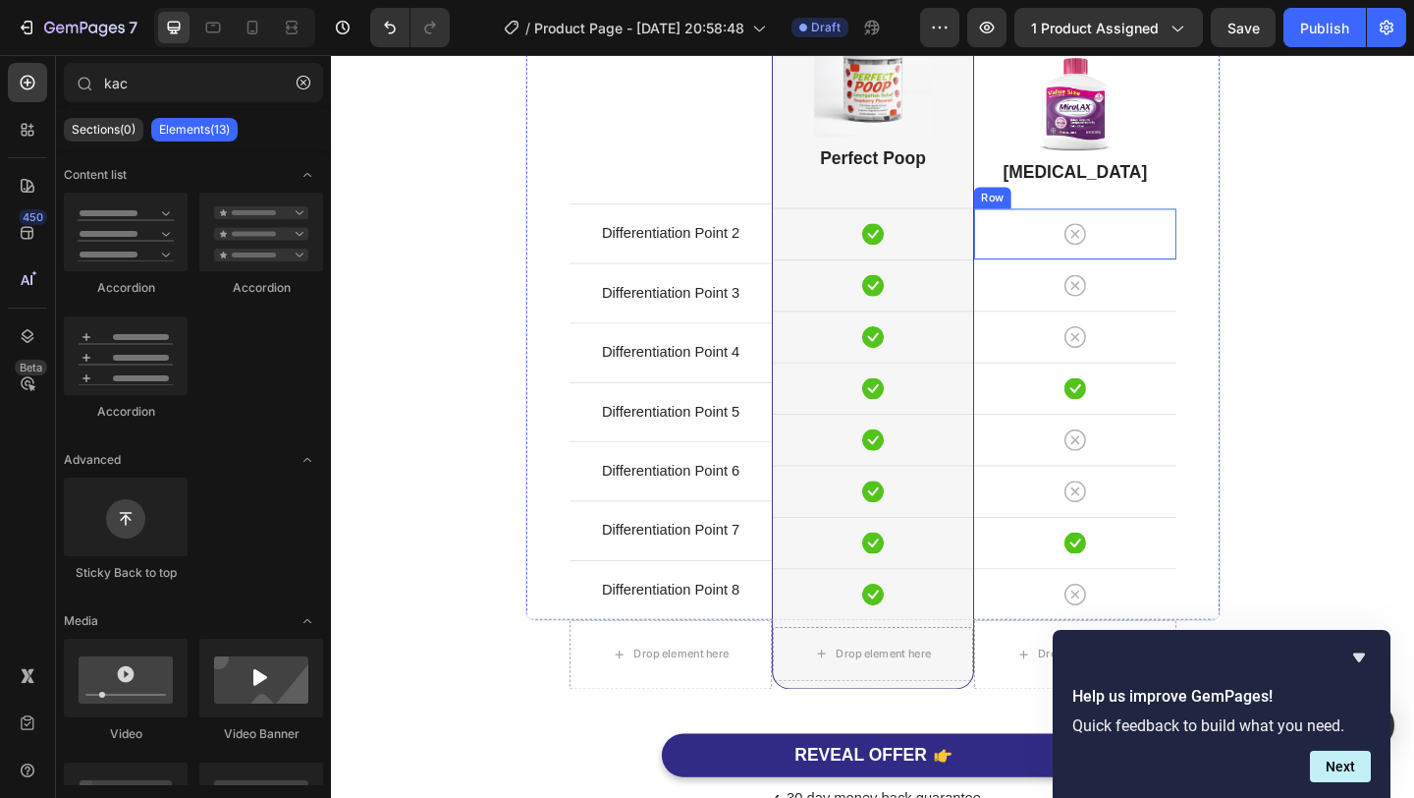
scroll to position [4806, 0]
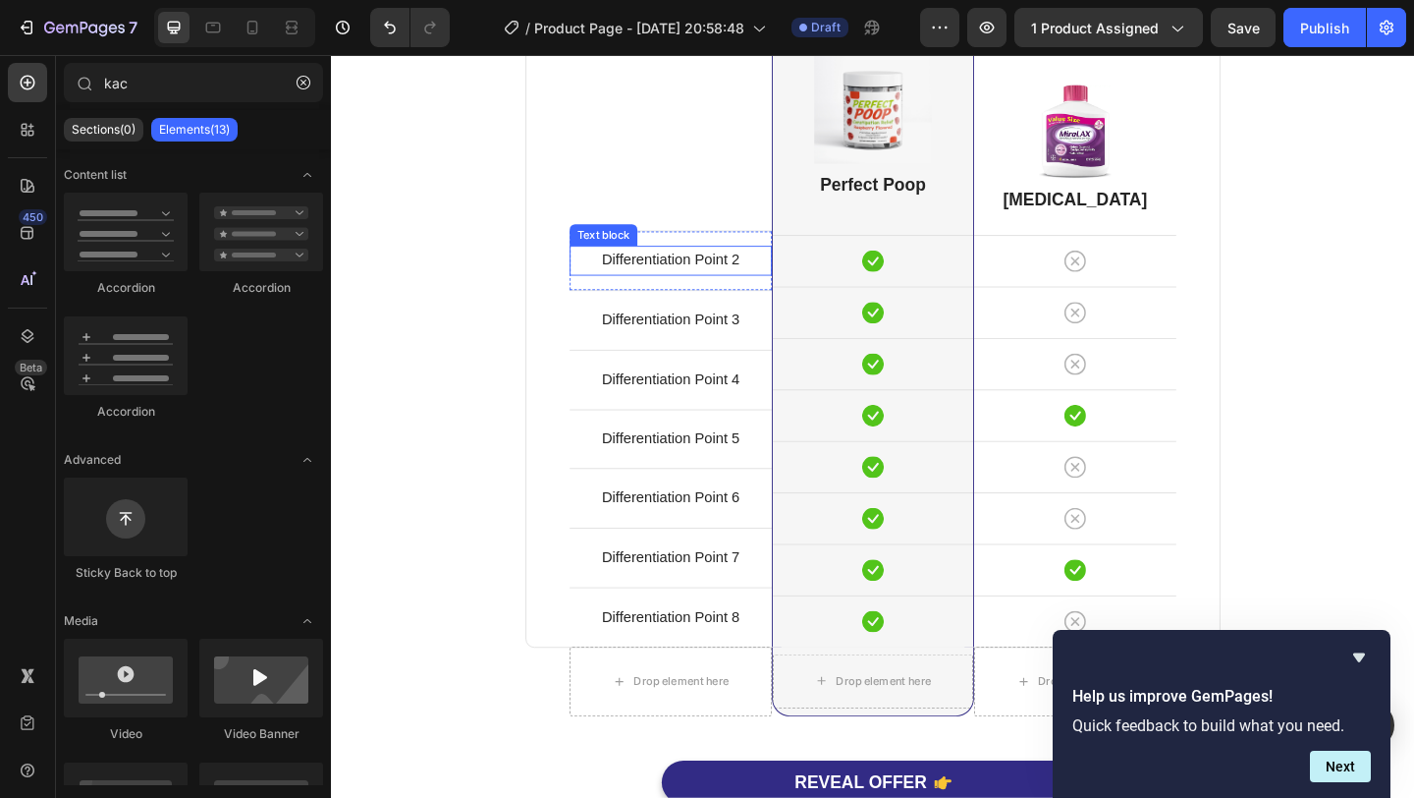
click at [746, 284] on p "Differentiation Point 2" at bounding box center [700, 278] width 216 height 28
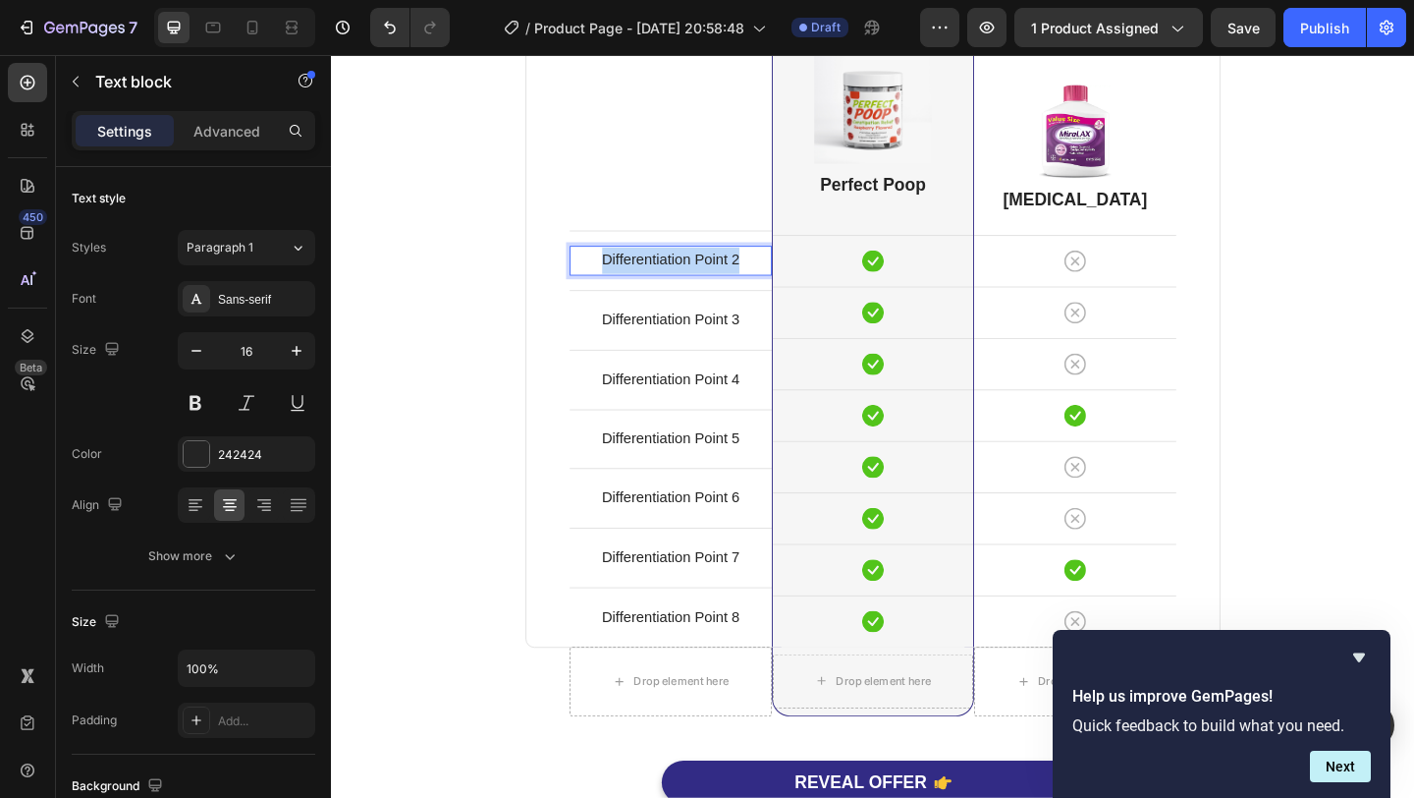
click at [746, 284] on p "Differentiation Point 2" at bounding box center [700, 278] width 216 height 28
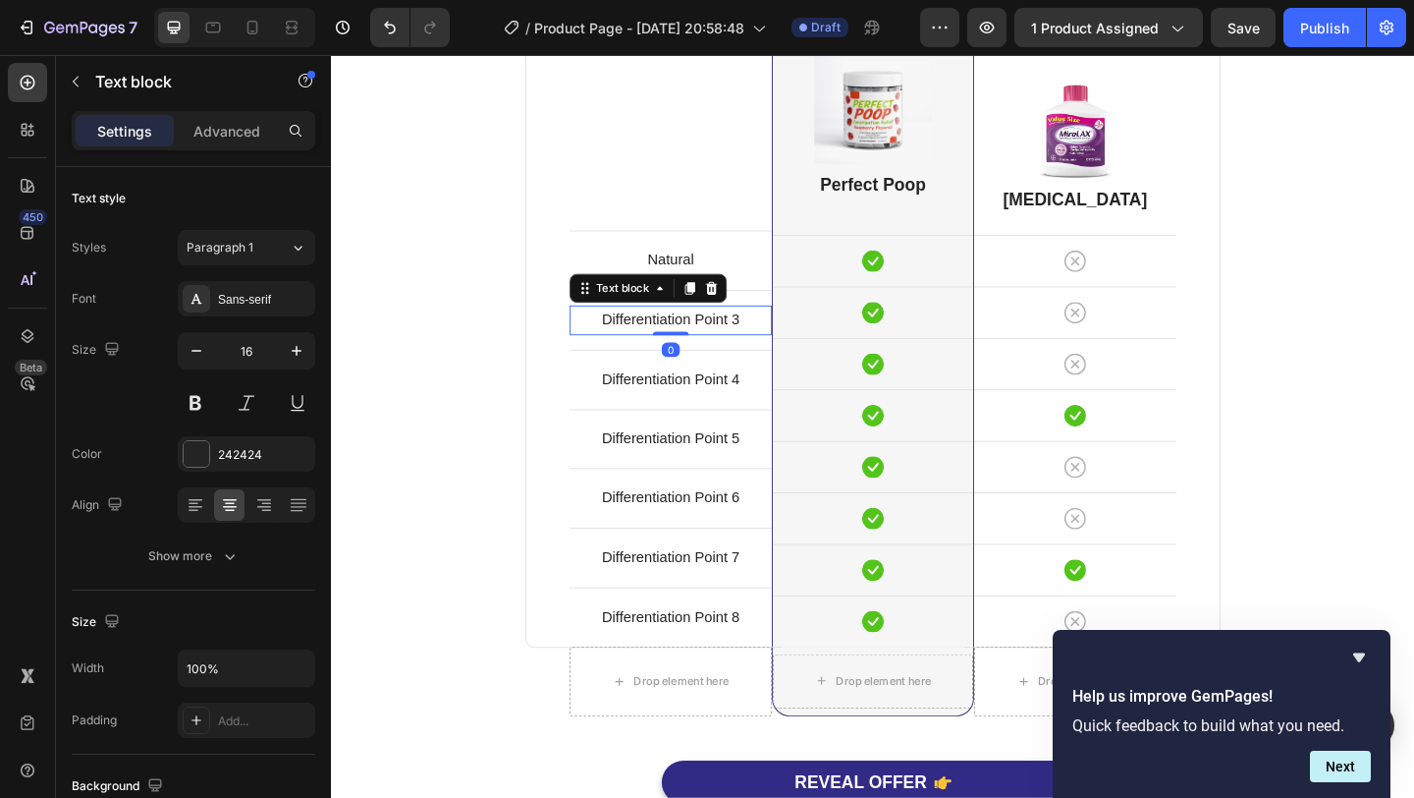
click at [751, 329] on p "Differentiation Point 3" at bounding box center [700, 343] width 216 height 28
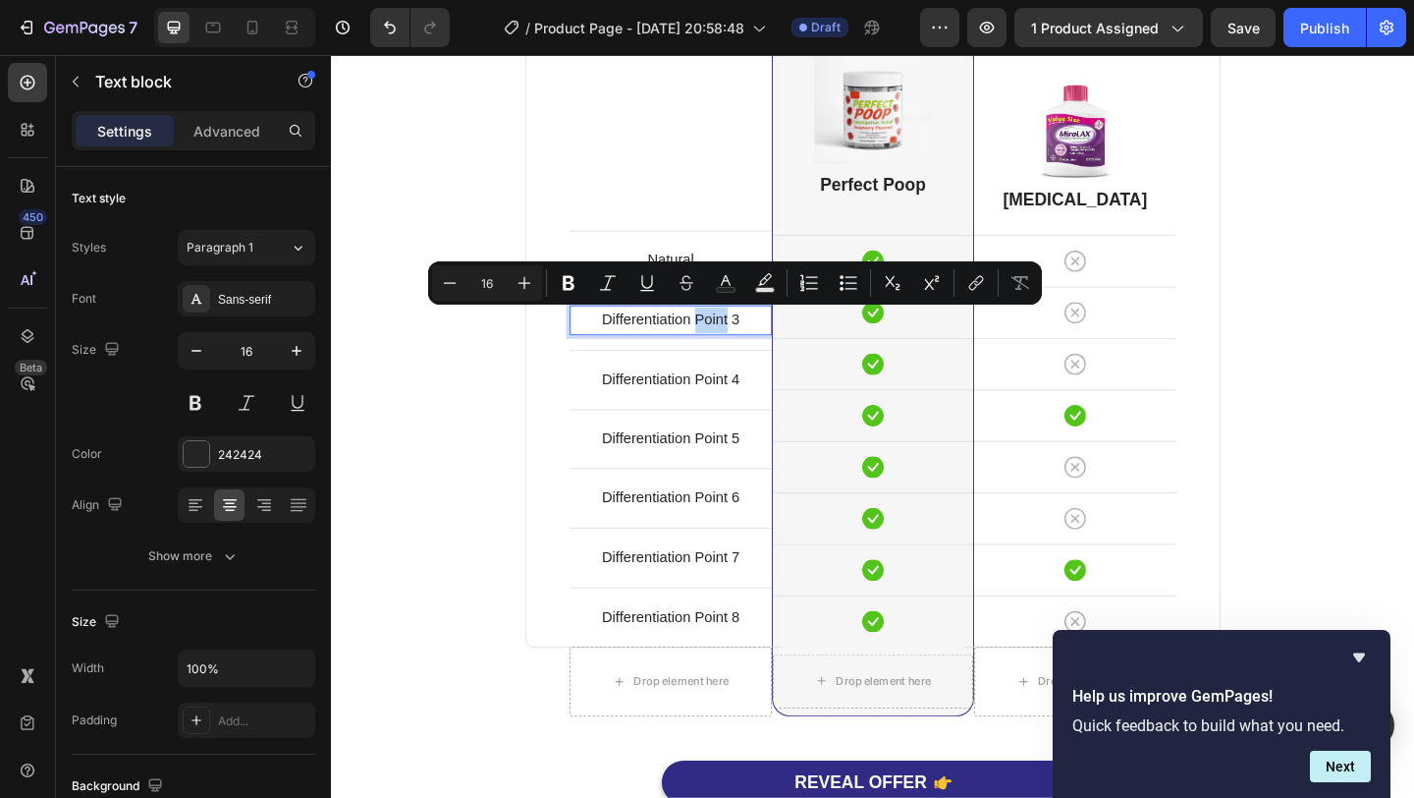
click at [751, 330] on p "Differentiation Point 3" at bounding box center [700, 343] width 216 height 28
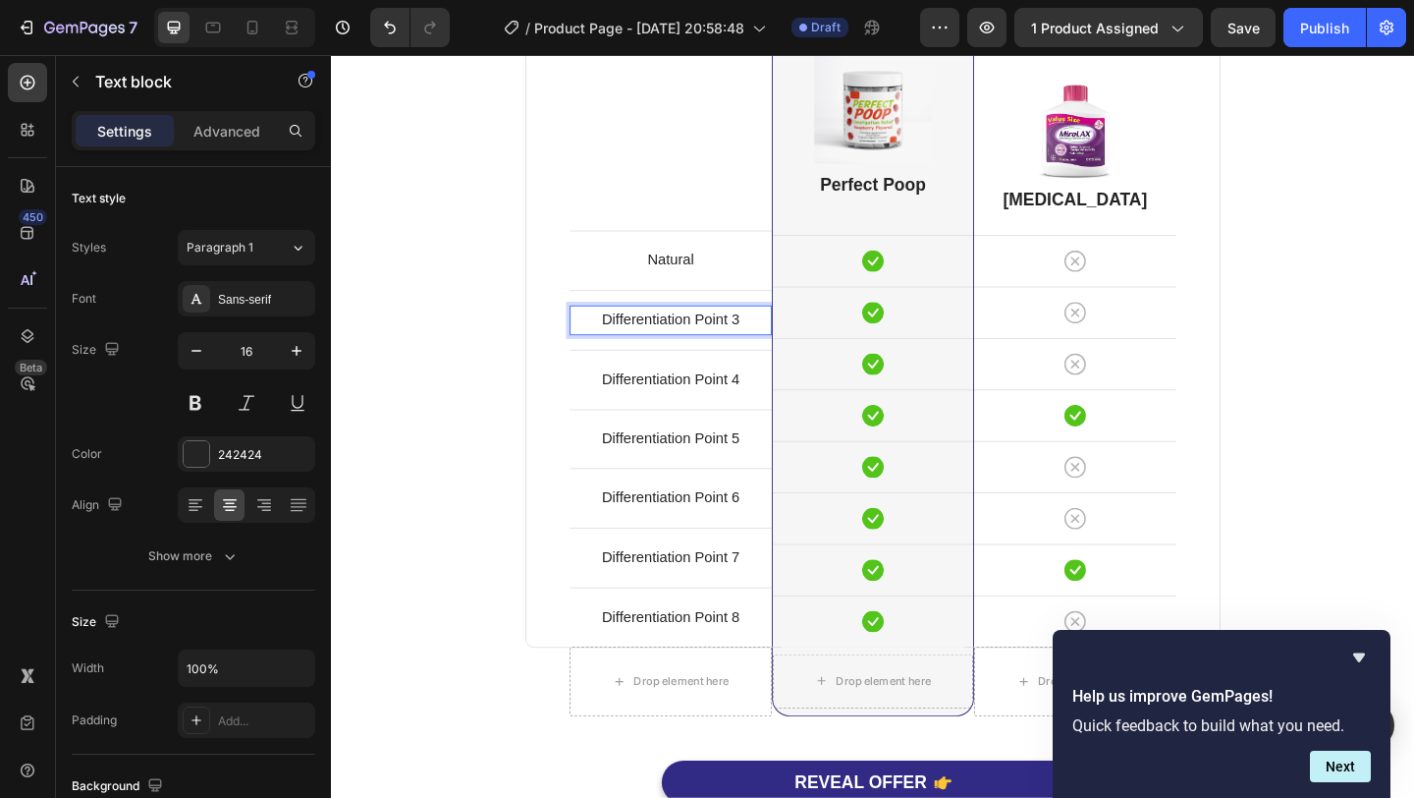
click at [752, 343] on p "Differentiation Point 3" at bounding box center [700, 343] width 216 height 28
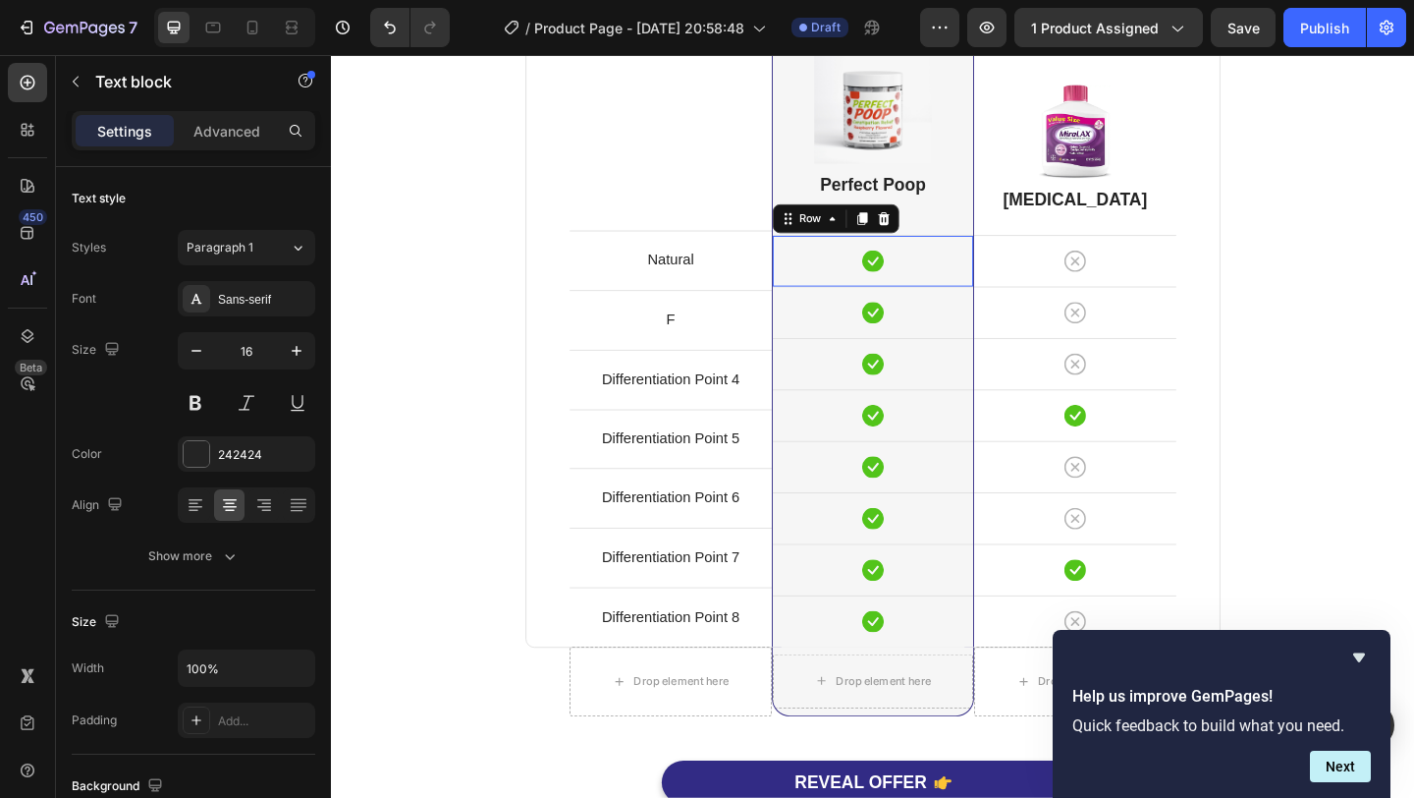
click at [967, 302] on div "Icon Row 0" at bounding box center [920, 278] width 218 height 56
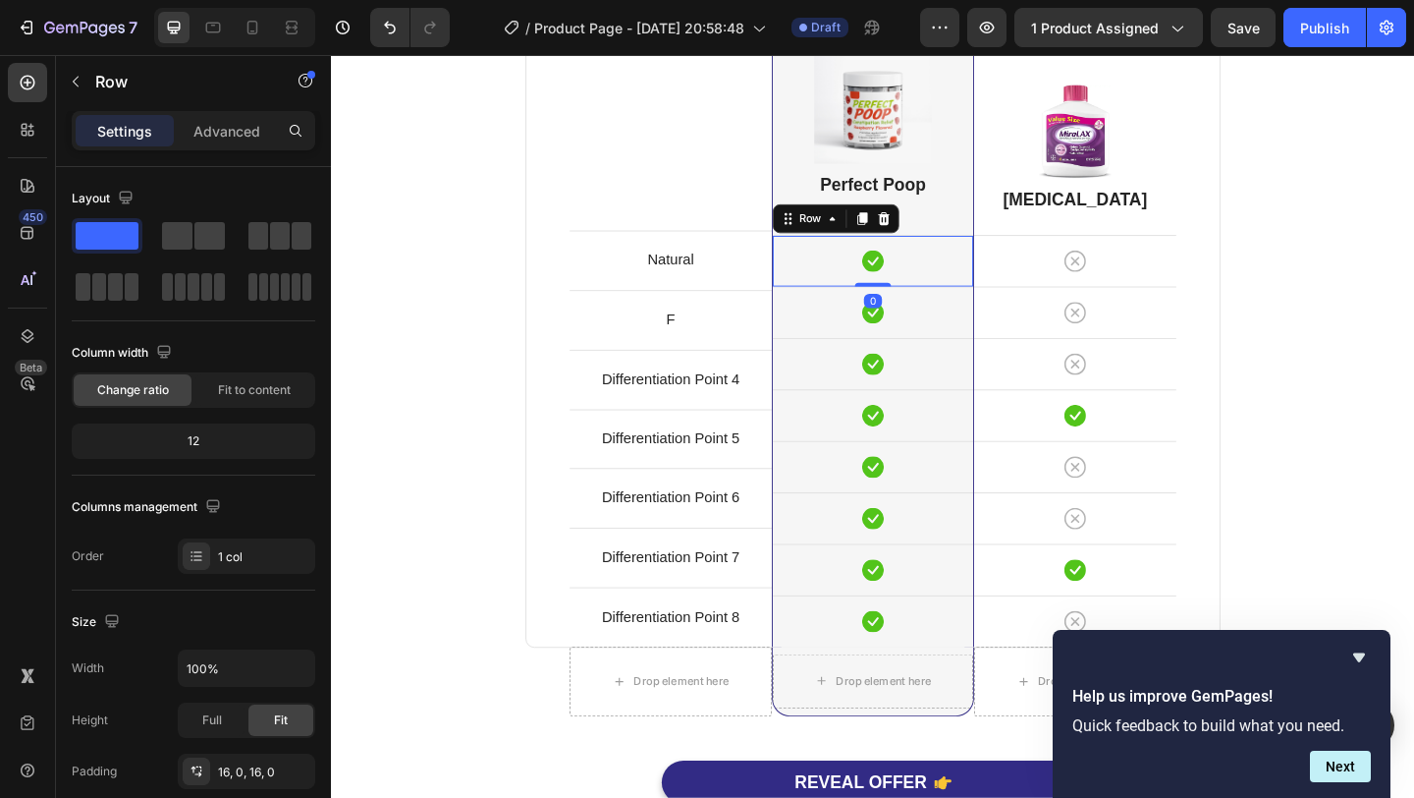
click at [961, 297] on div "Icon Row 0" at bounding box center [920, 278] width 218 height 56
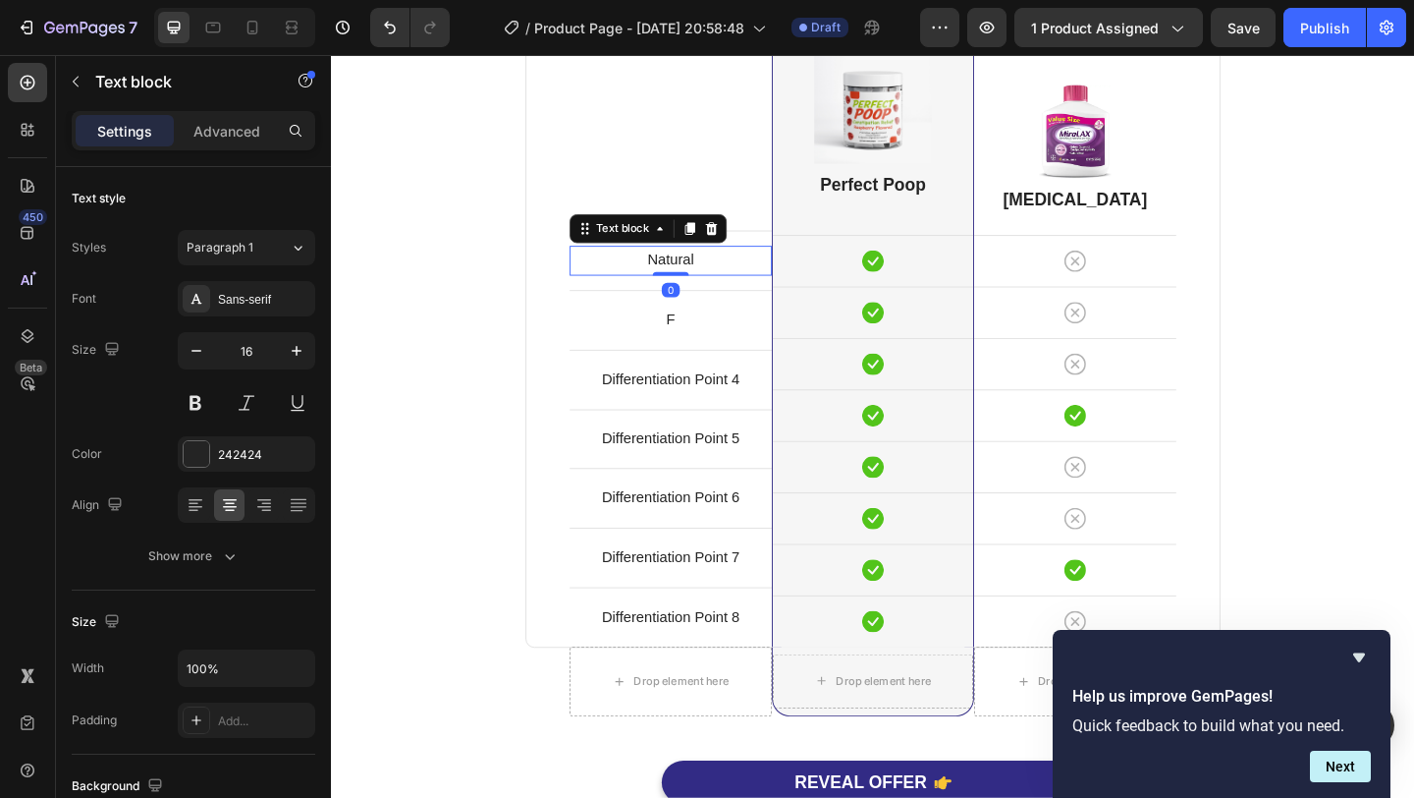
click at [741, 274] on p "Natural" at bounding box center [700, 278] width 216 height 28
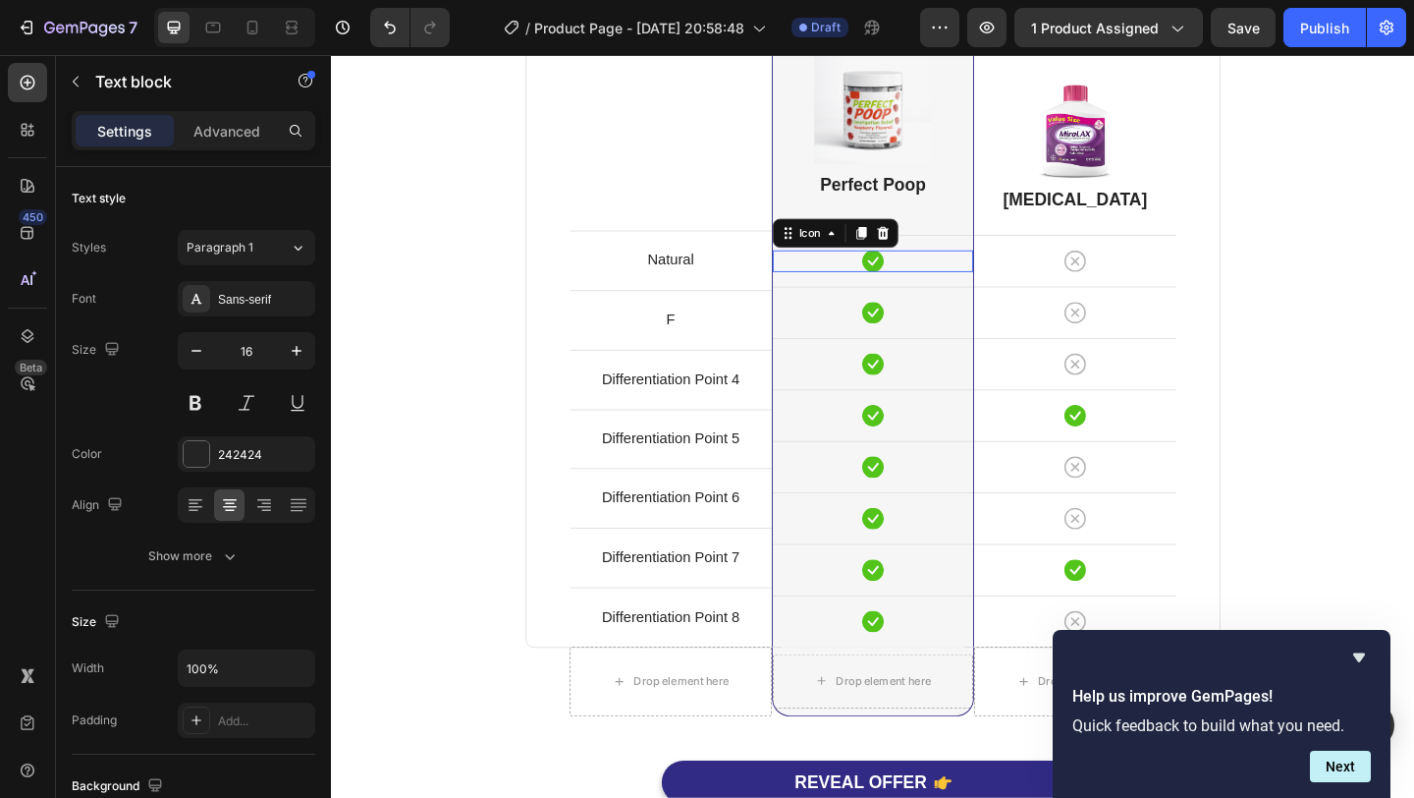
click at [956, 287] on div "Icon 0" at bounding box center [920, 279] width 218 height 24
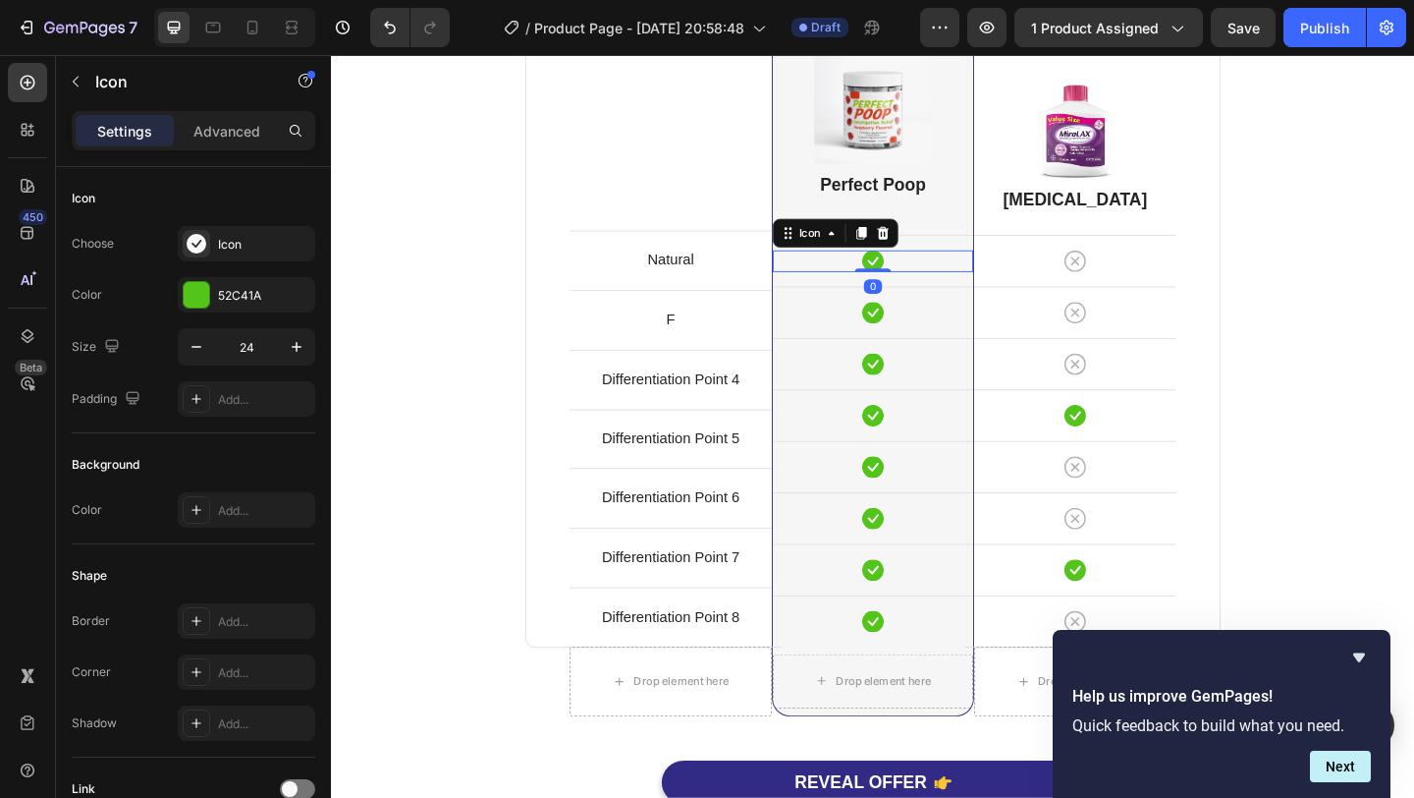
click at [983, 289] on div "Icon 0" at bounding box center [920, 279] width 218 height 24
click at [99, 81] on p "Icon" at bounding box center [178, 82] width 167 height 24
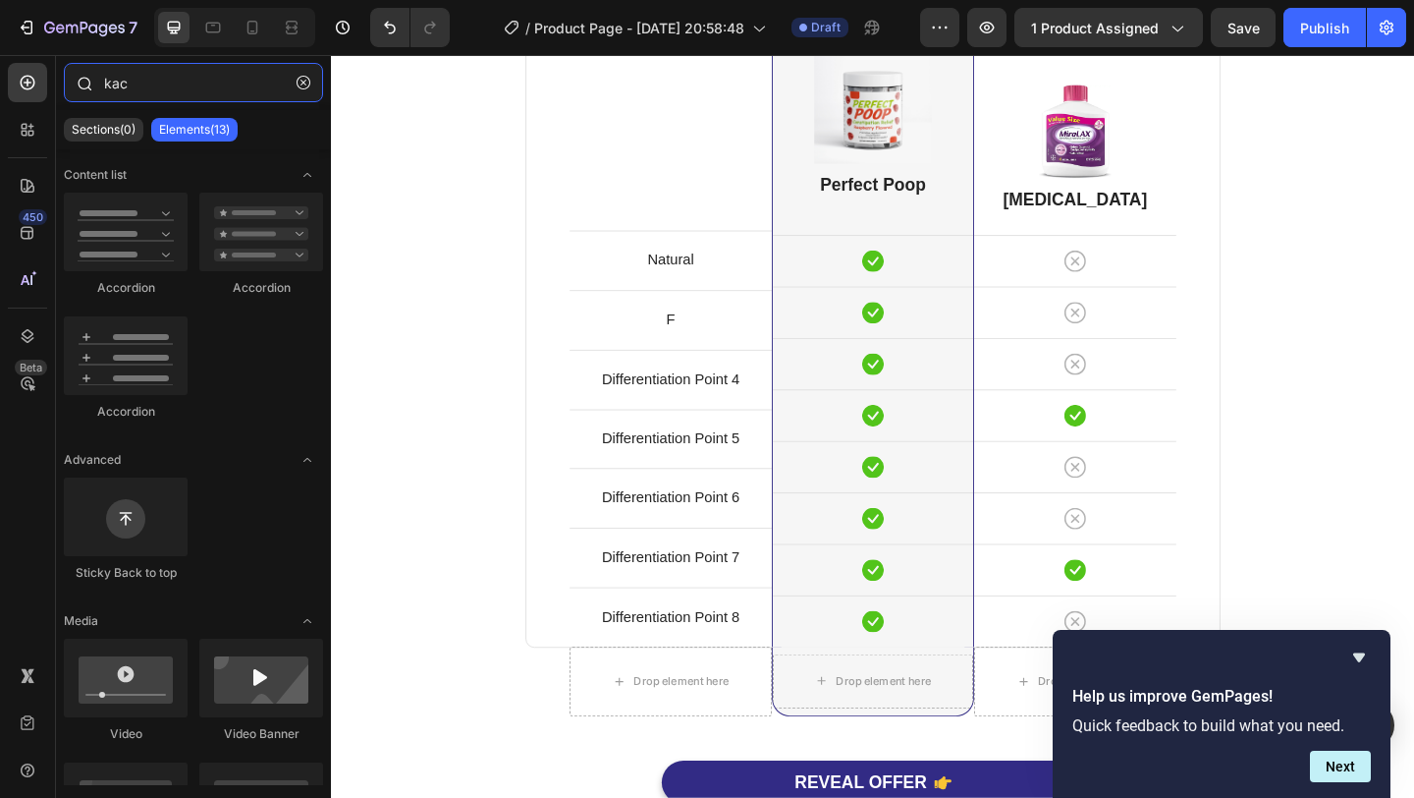
click at [153, 83] on input "kac" at bounding box center [193, 82] width 259 height 39
click at [309, 83] on icon "button" at bounding box center [304, 83] width 14 height 14
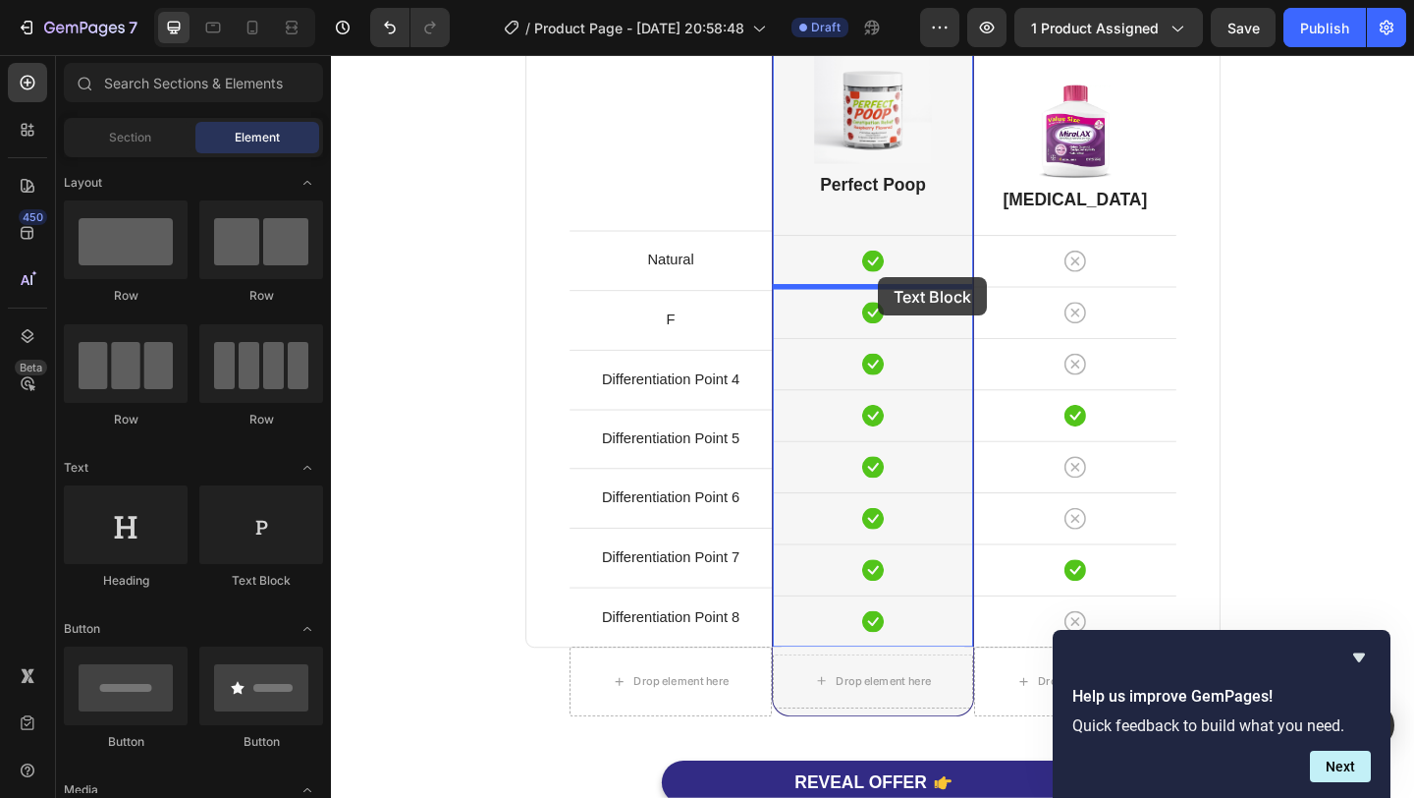
drag, startPoint x: 611, startPoint y: 578, endPoint x: 926, endPoint y: 297, distance: 422.3
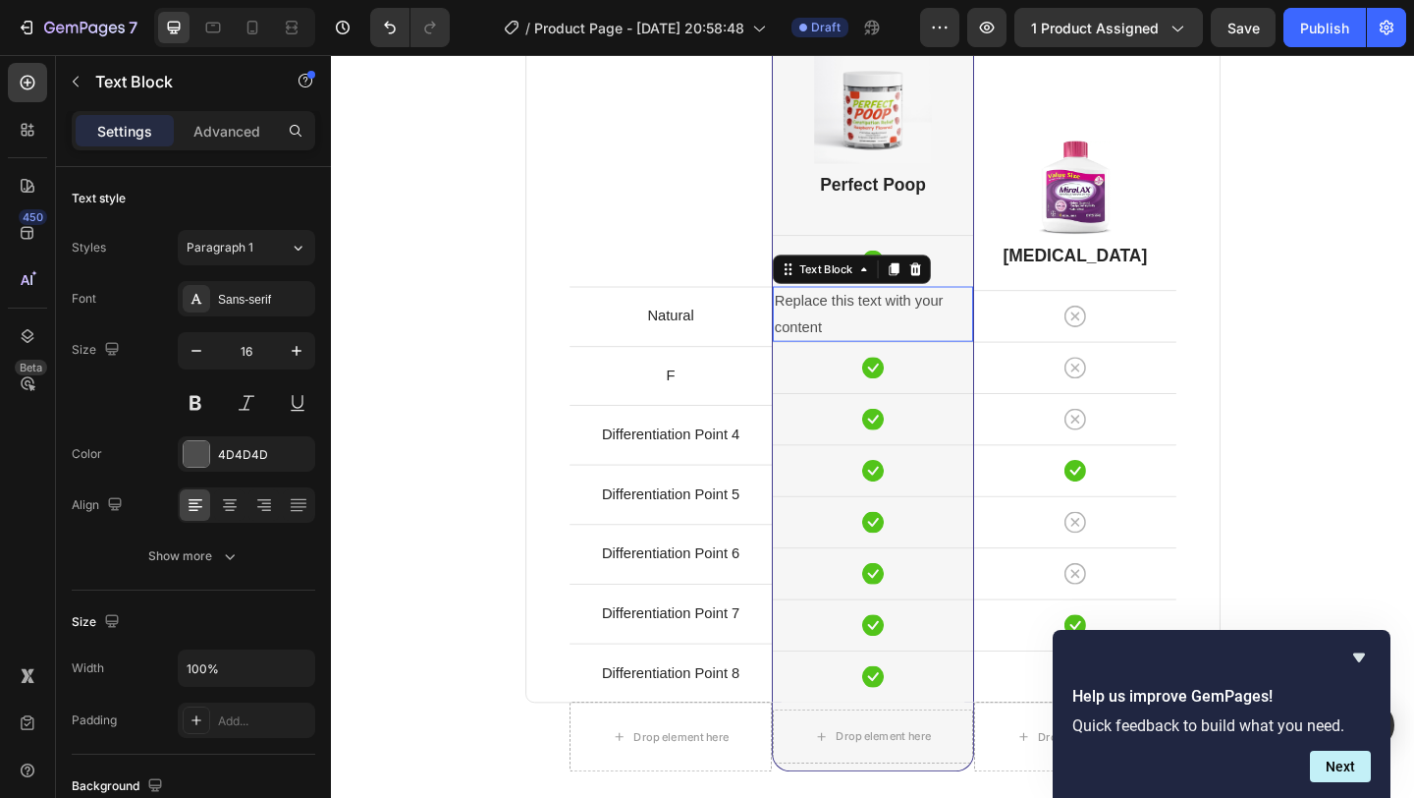
scroll to position [4867, 0]
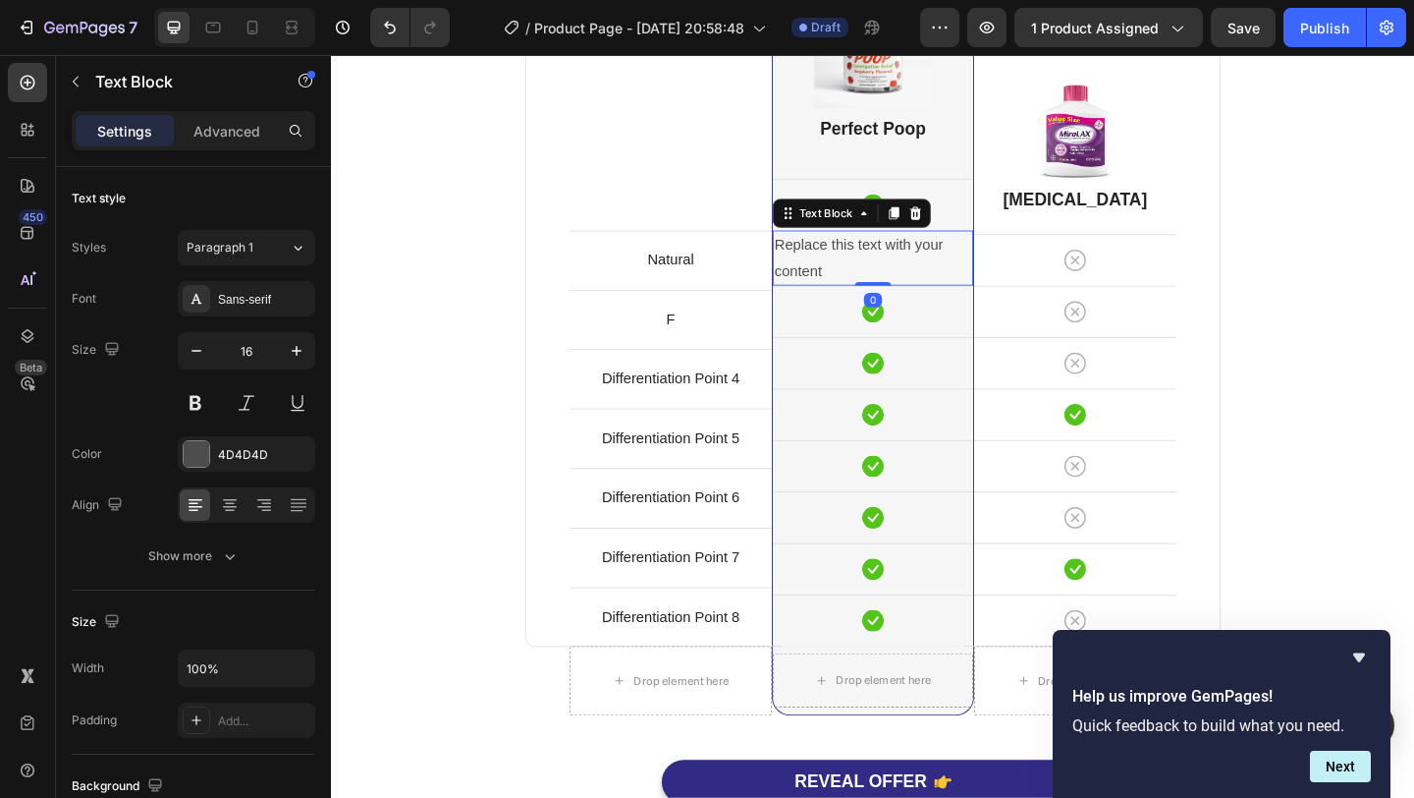
click at [918, 265] on div "Replace this text with your content" at bounding box center [920, 276] width 218 height 61
click at [918, 265] on p "Replace this text with your content" at bounding box center [920, 276] width 214 height 57
click at [877, 271] on p "Replace this text with your content" at bounding box center [920, 276] width 214 height 57
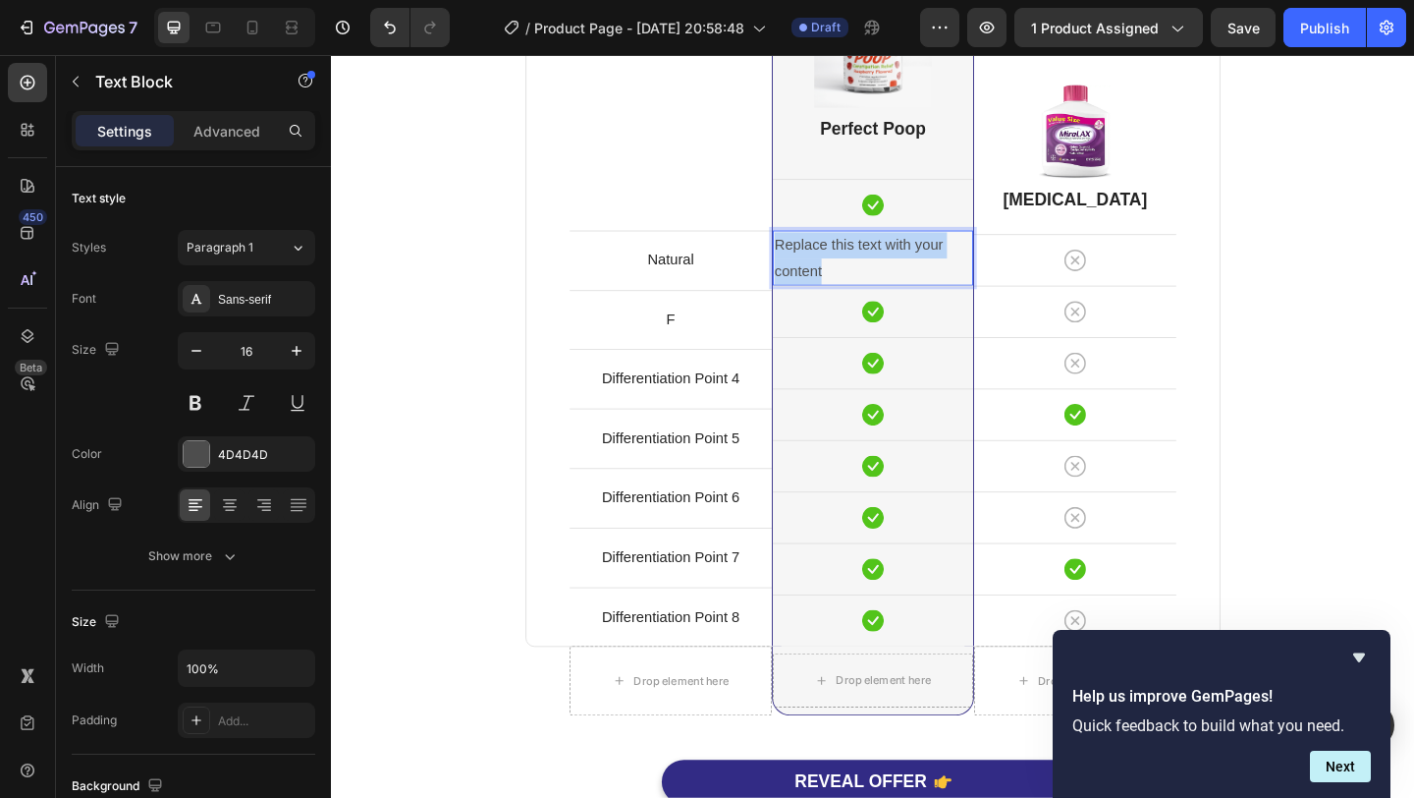
click at [877, 271] on p "Replace this text with your content" at bounding box center [920, 276] width 214 height 57
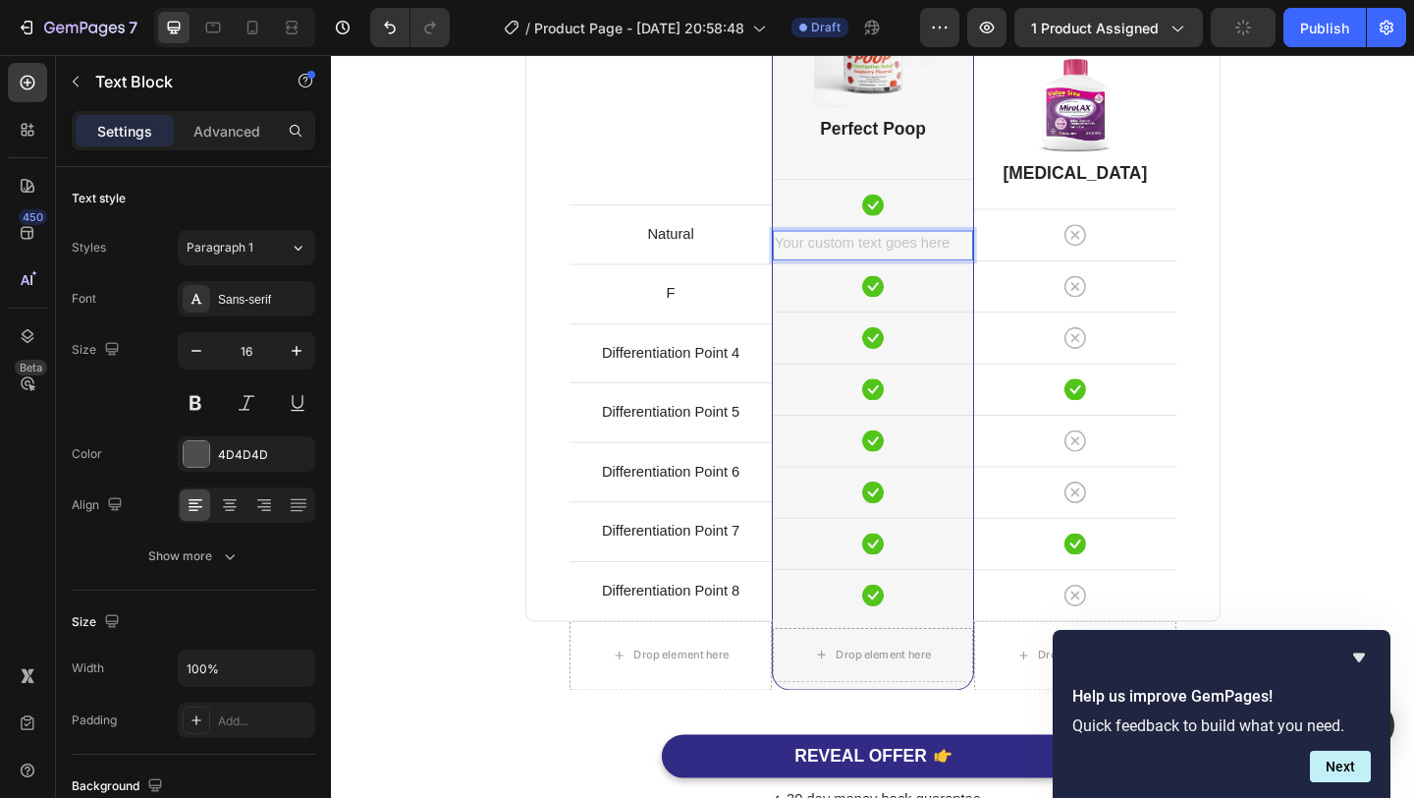
click at [1021, 261] on div "Rich Text Editor. Editing area: main" at bounding box center [920, 262] width 218 height 32
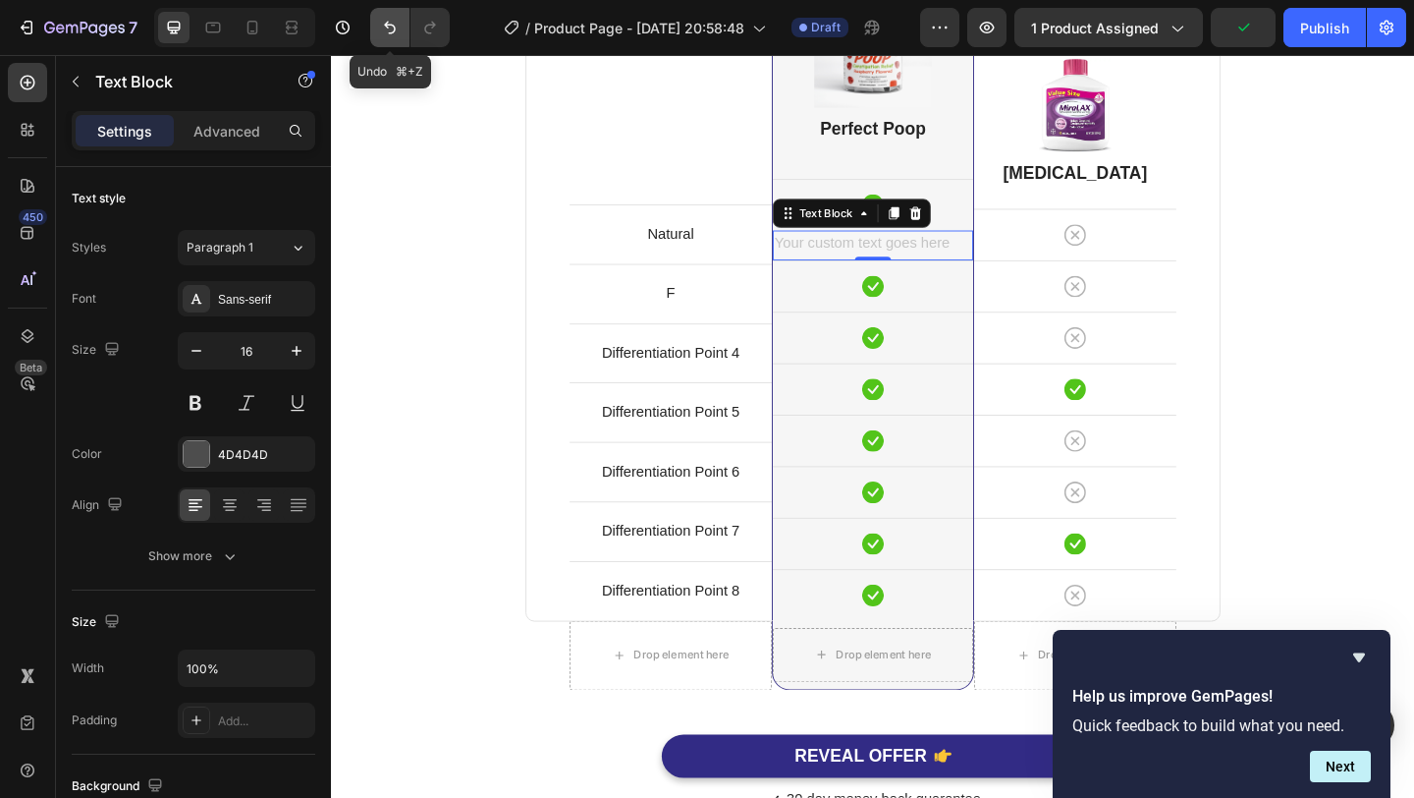
click at [380, 28] on icon "Undo/Redo" at bounding box center [390, 28] width 20 height 20
click at [510, 181] on div "Comparison Table Headline Heading With other brand similar product Text block R…" at bounding box center [920, 317] width 1149 height 1127
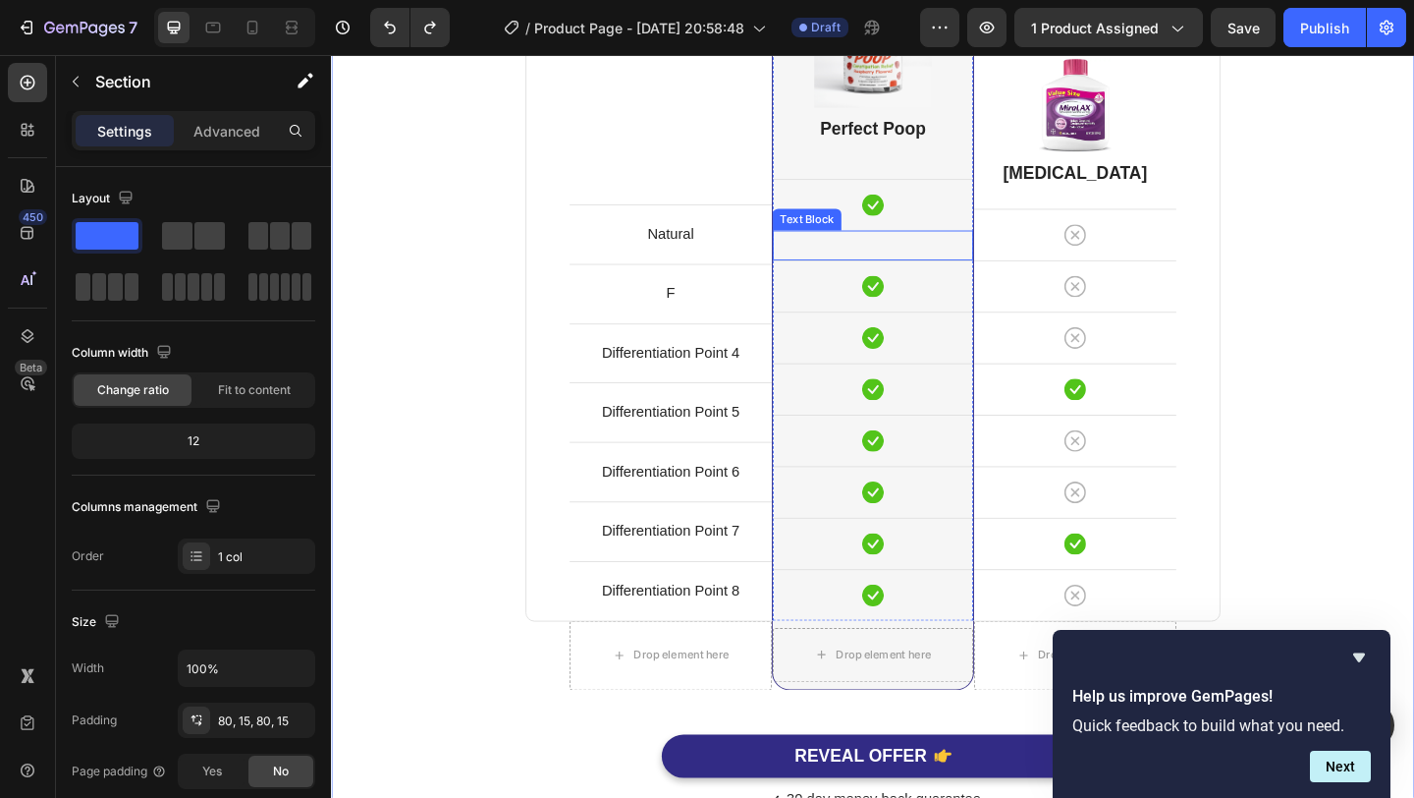
click at [877, 255] on p "Rich Text Editor. Editing area: main" at bounding box center [920, 262] width 214 height 28
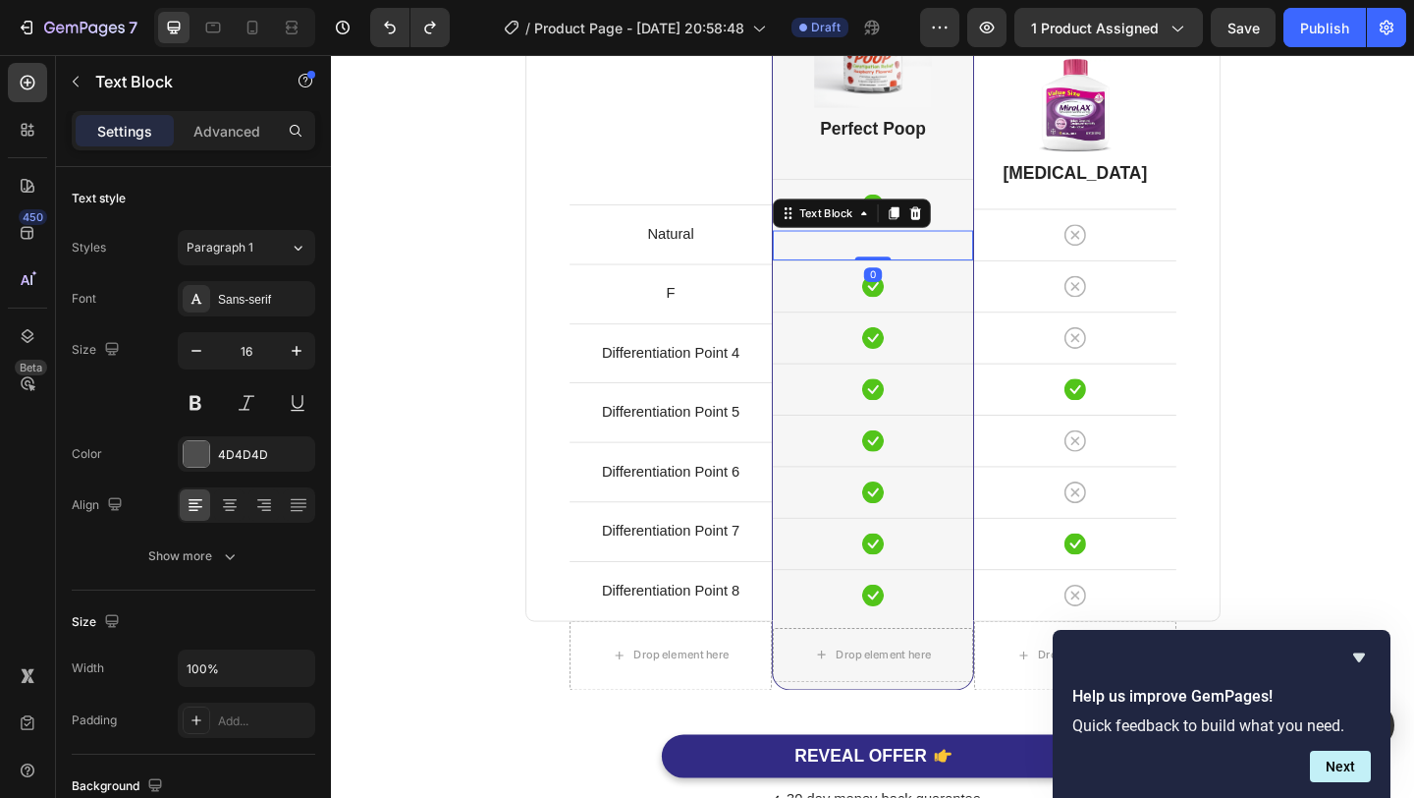
click at [966, 239] on div "Text Block" at bounding box center [897, 226] width 172 height 31
click at [967, 232] on icon at bounding box center [967, 227] width 13 height 14
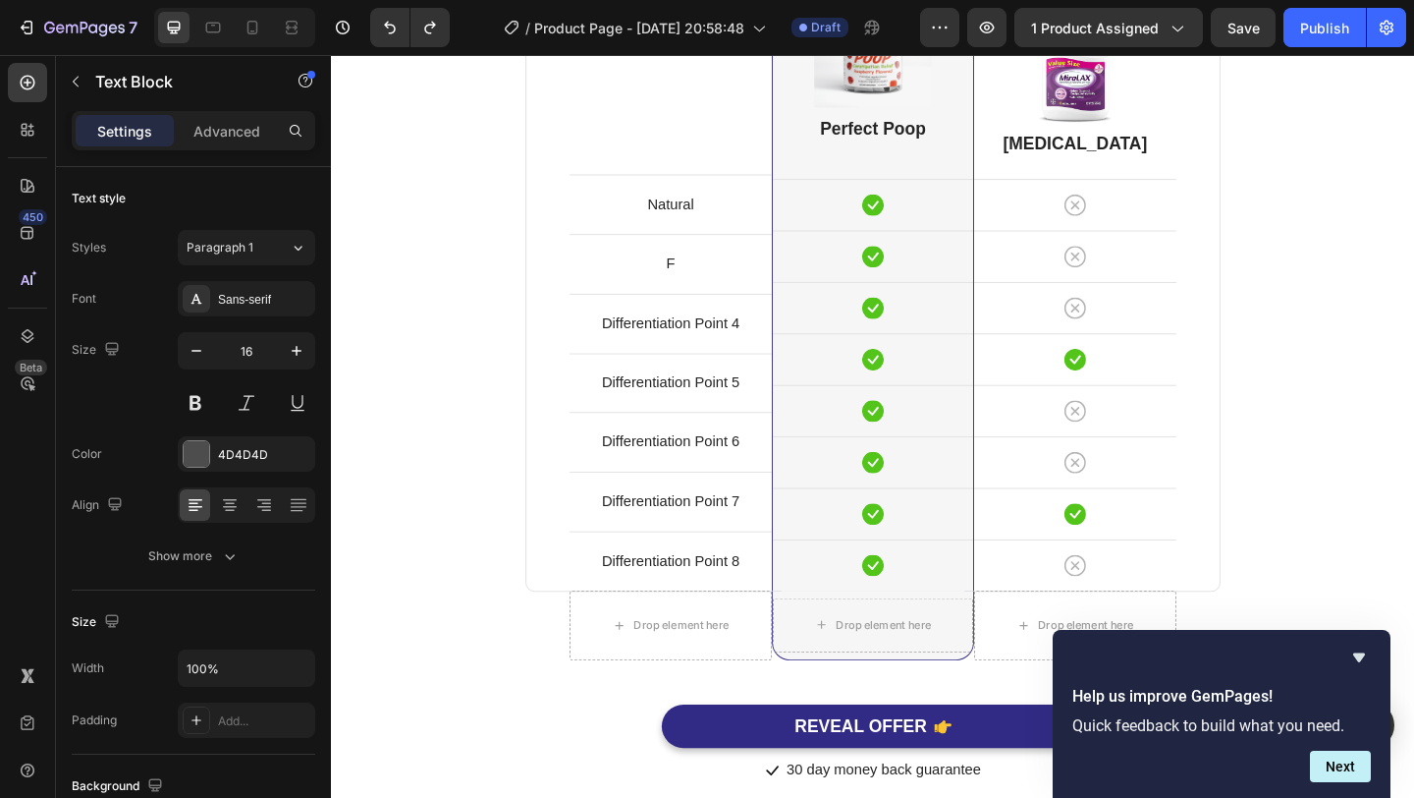
scroll to position [4834, 0]
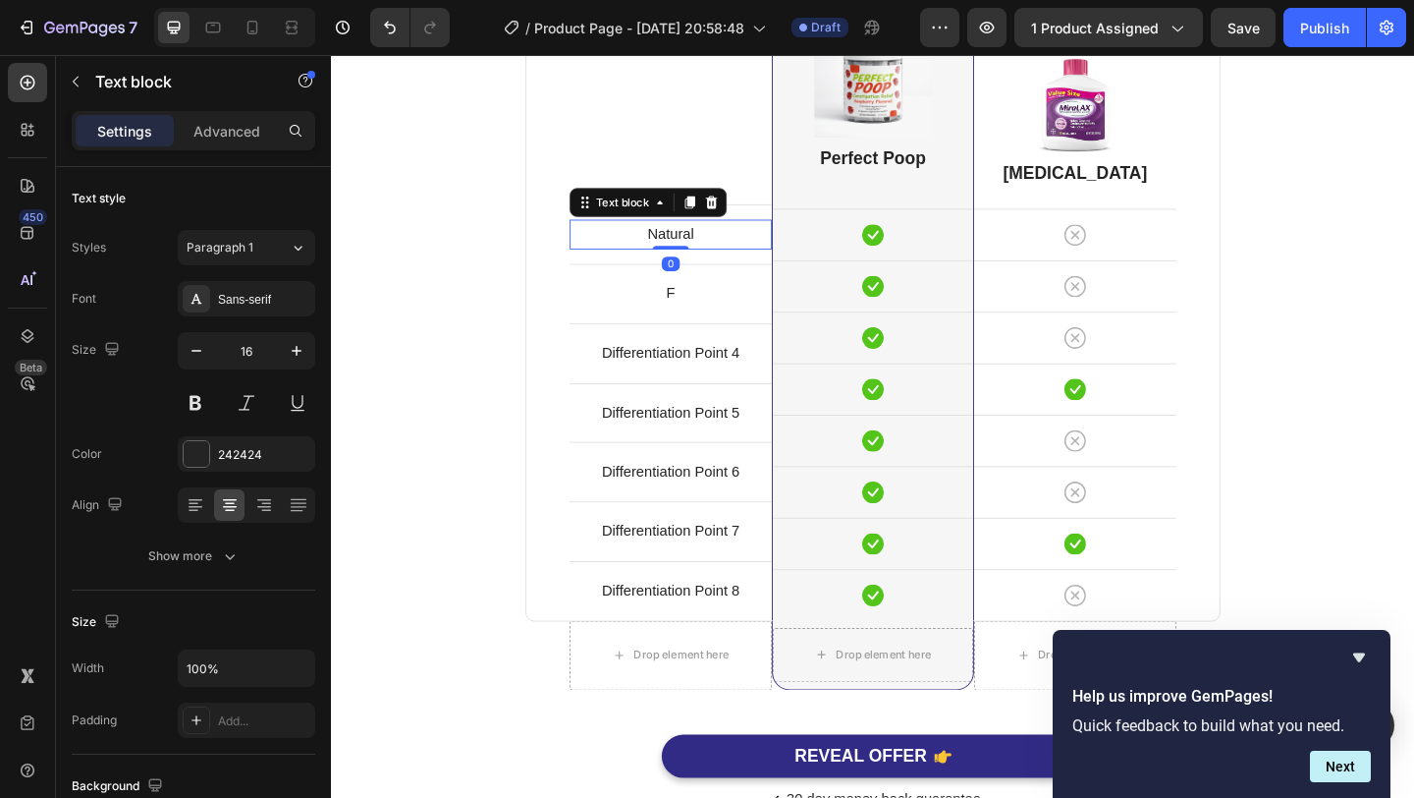
click at [737, 253] on p "Natural" at bounding box center [700, 250] width 216 height 28
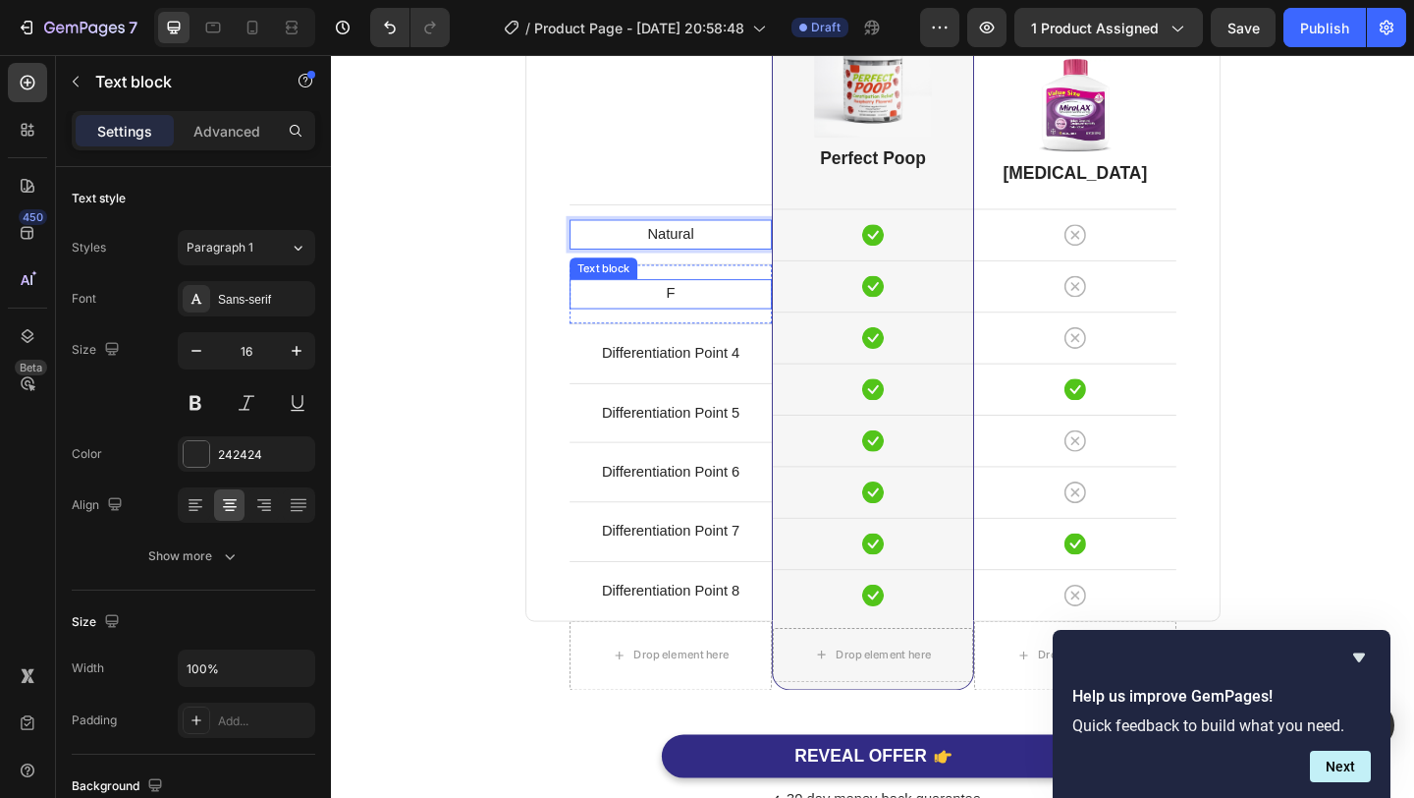
click at [701, 325] on p "F" at bounding box center [700, 315] width 216 height 28
click at [703, 318] on p "F" at bounding box center [700, 315] width 216 height 28
click at [715, 243] on p "Natural" at bounding box center [700, 250] width 216 height 28
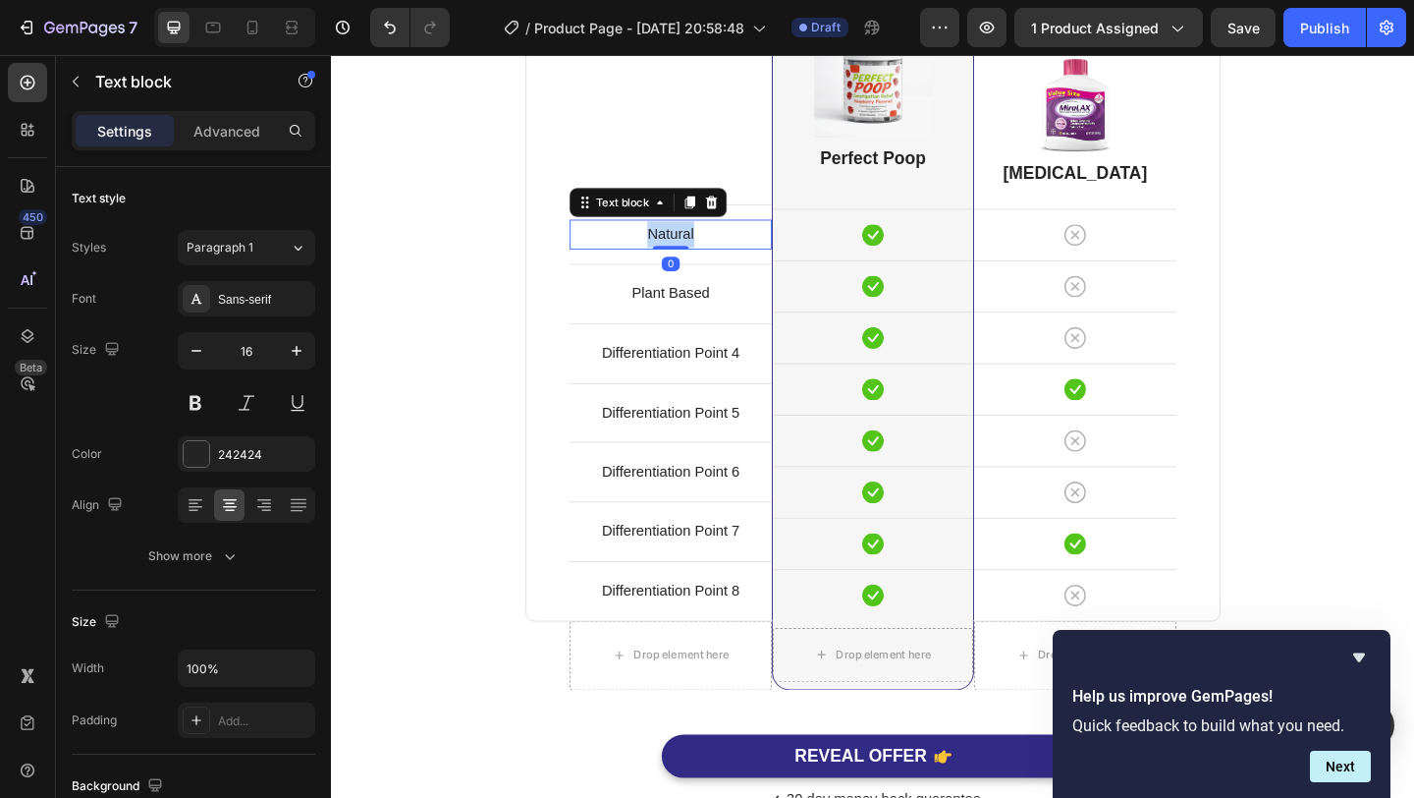
click at [715, 243] on p "Natural" at bounding box center [700, 250] width 216 height 28
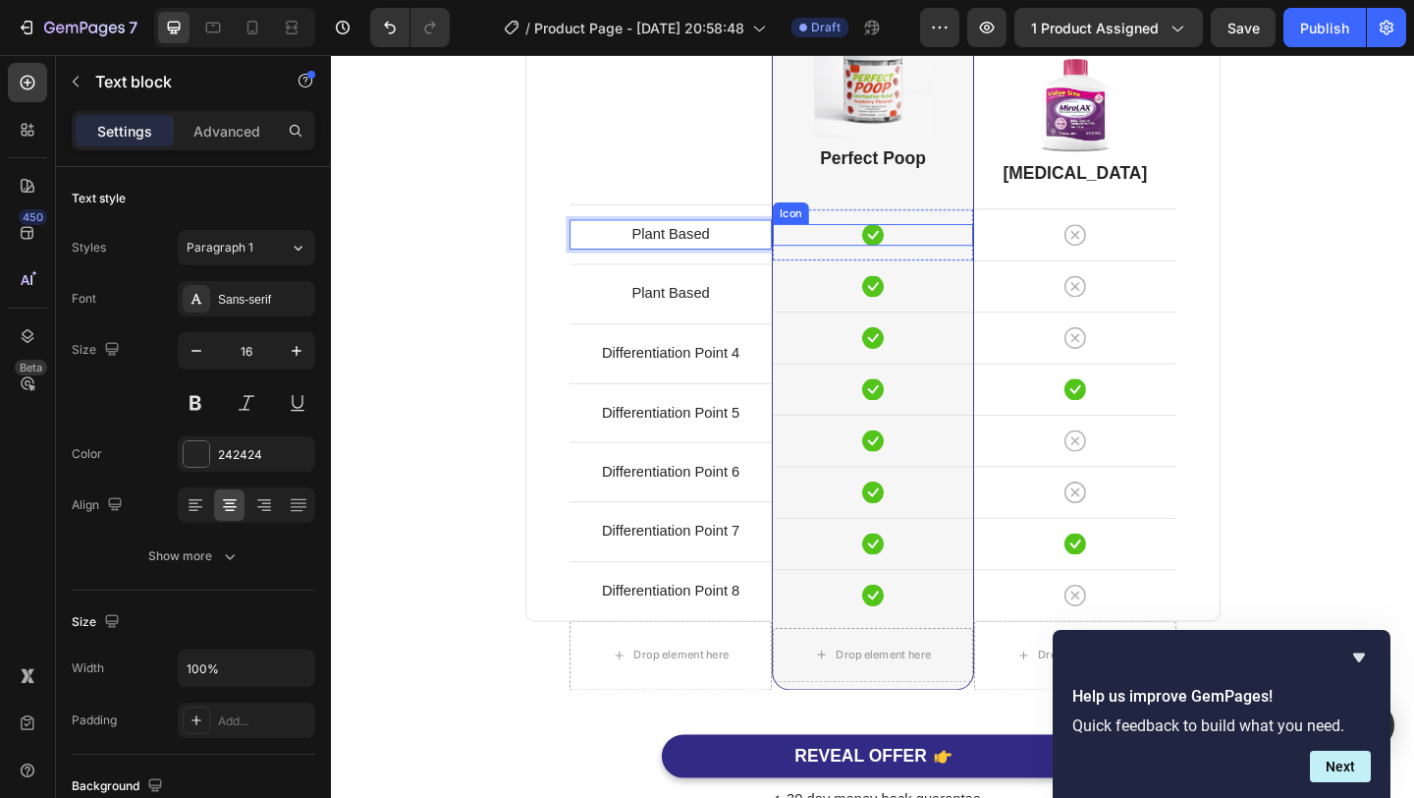
click at [974, 258] on div "Icon" at bounding box center [920, 251] width 218 height 24
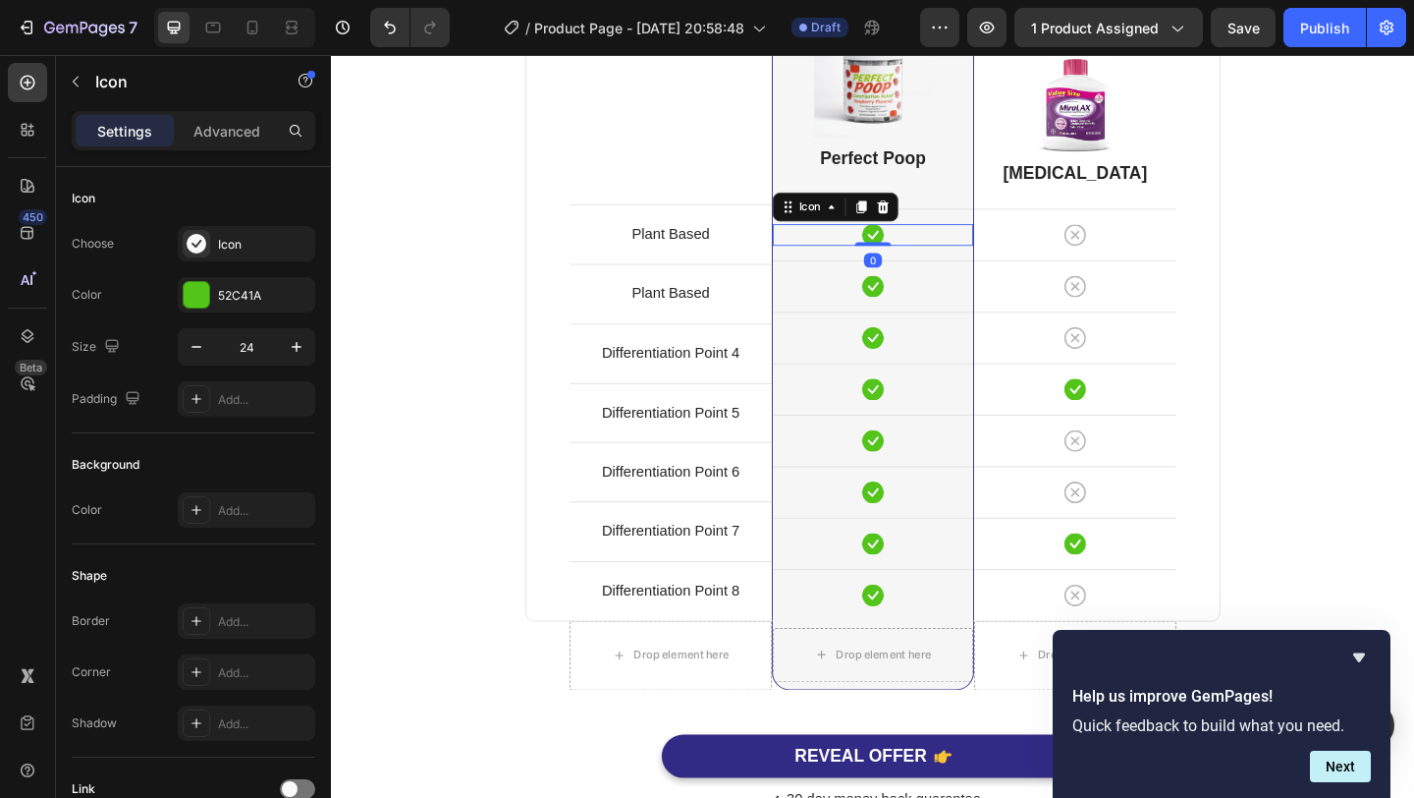
click at [959, 253] on div "Icon 0" at bounding box center [920, 251] width 218 height 24
click at [227, 127] on p "Advanced" at bounding box center [226, 131] width 67 height 21
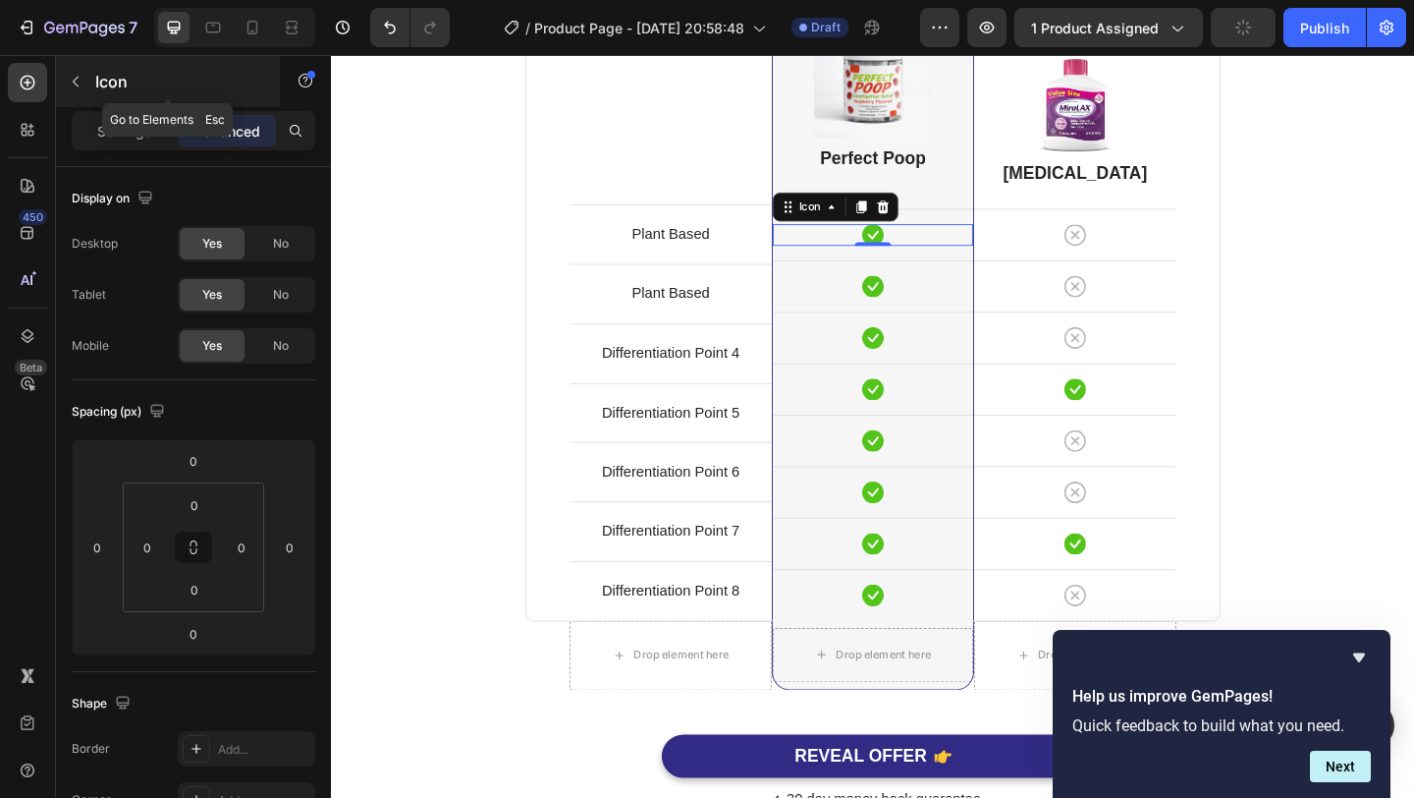
click at [114, 93] on div "Icon" at bounding box center [168, 81] width 224 height 51
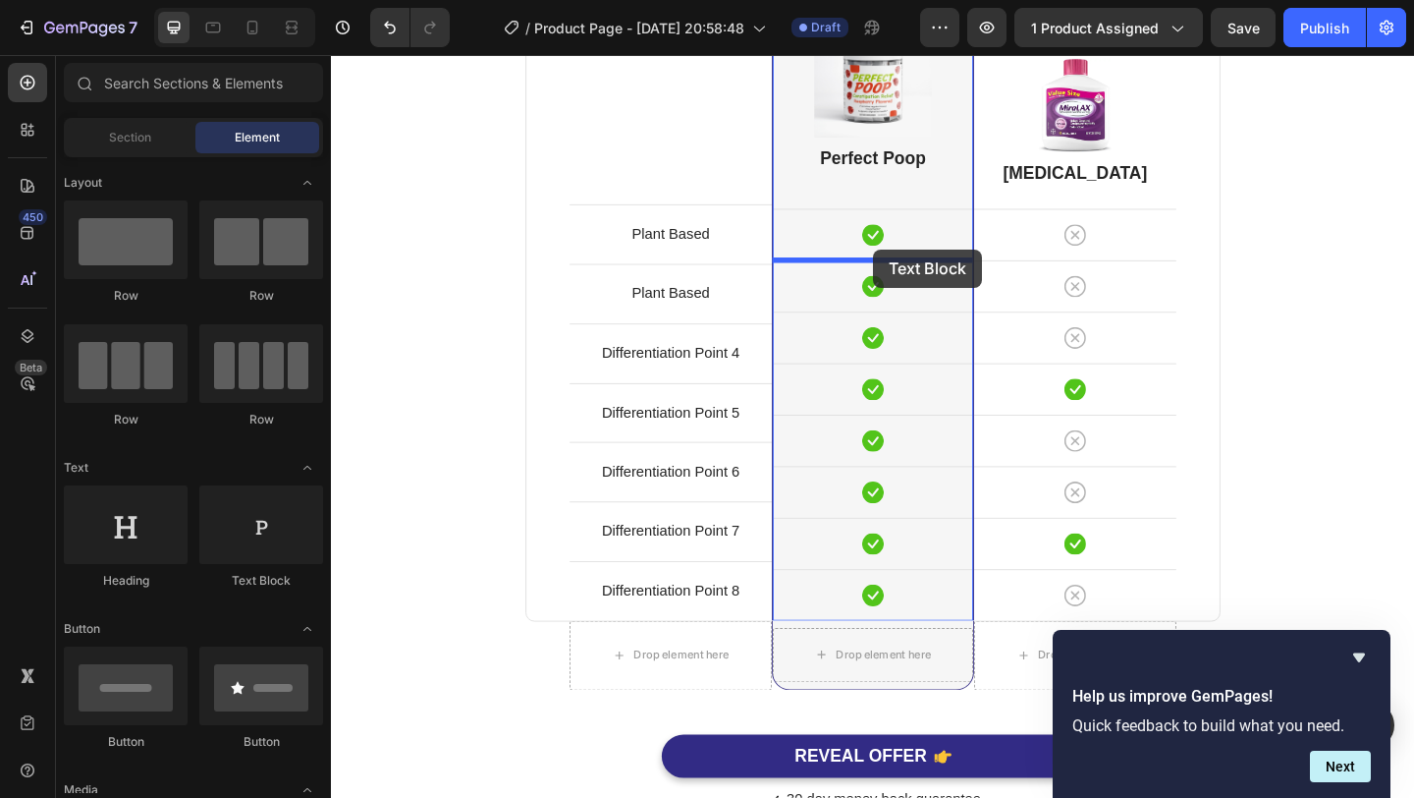
drag, startPoint x: 602, startPoint y: 602, endPoint x: 920, endPoint y: 266, distance: 462.7
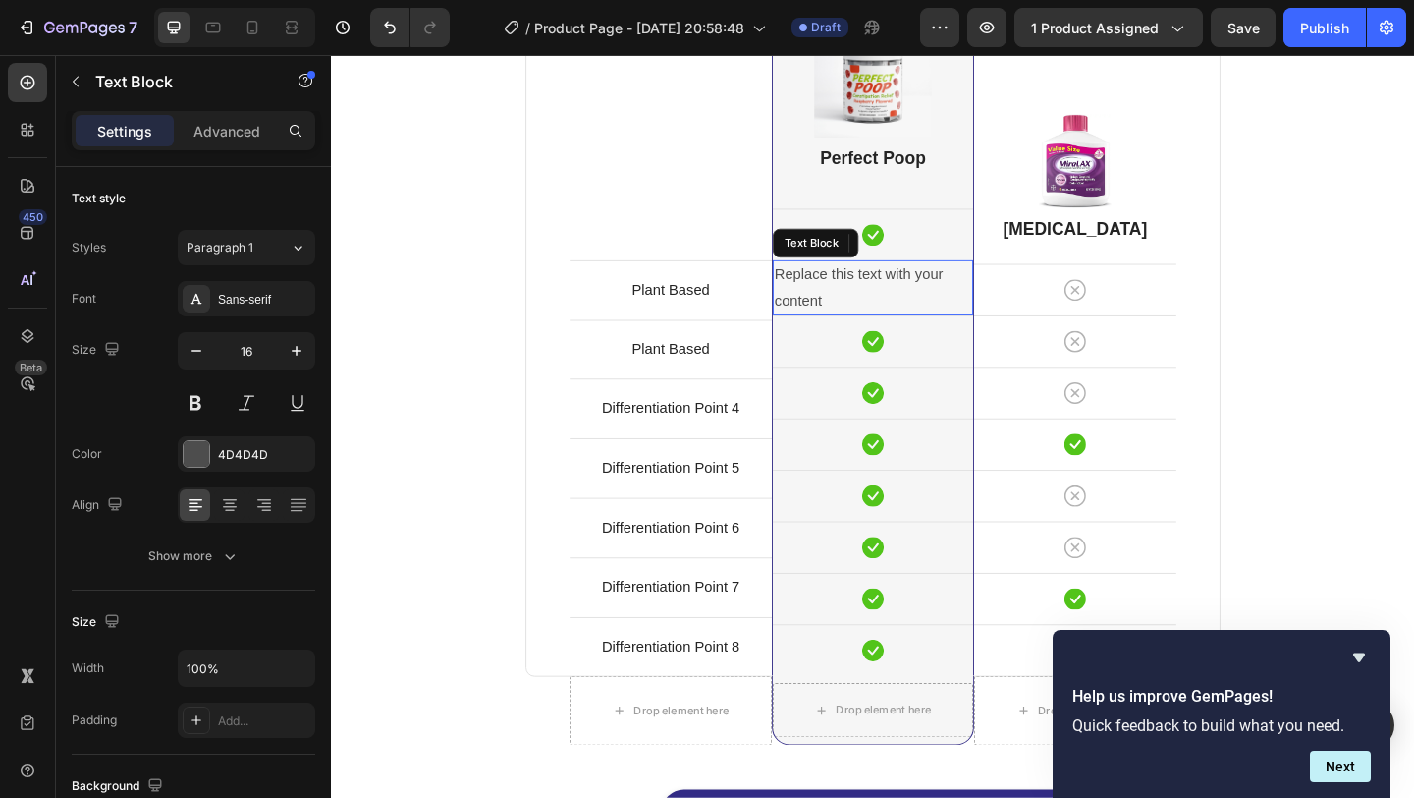
scroll to position [4895, 0]
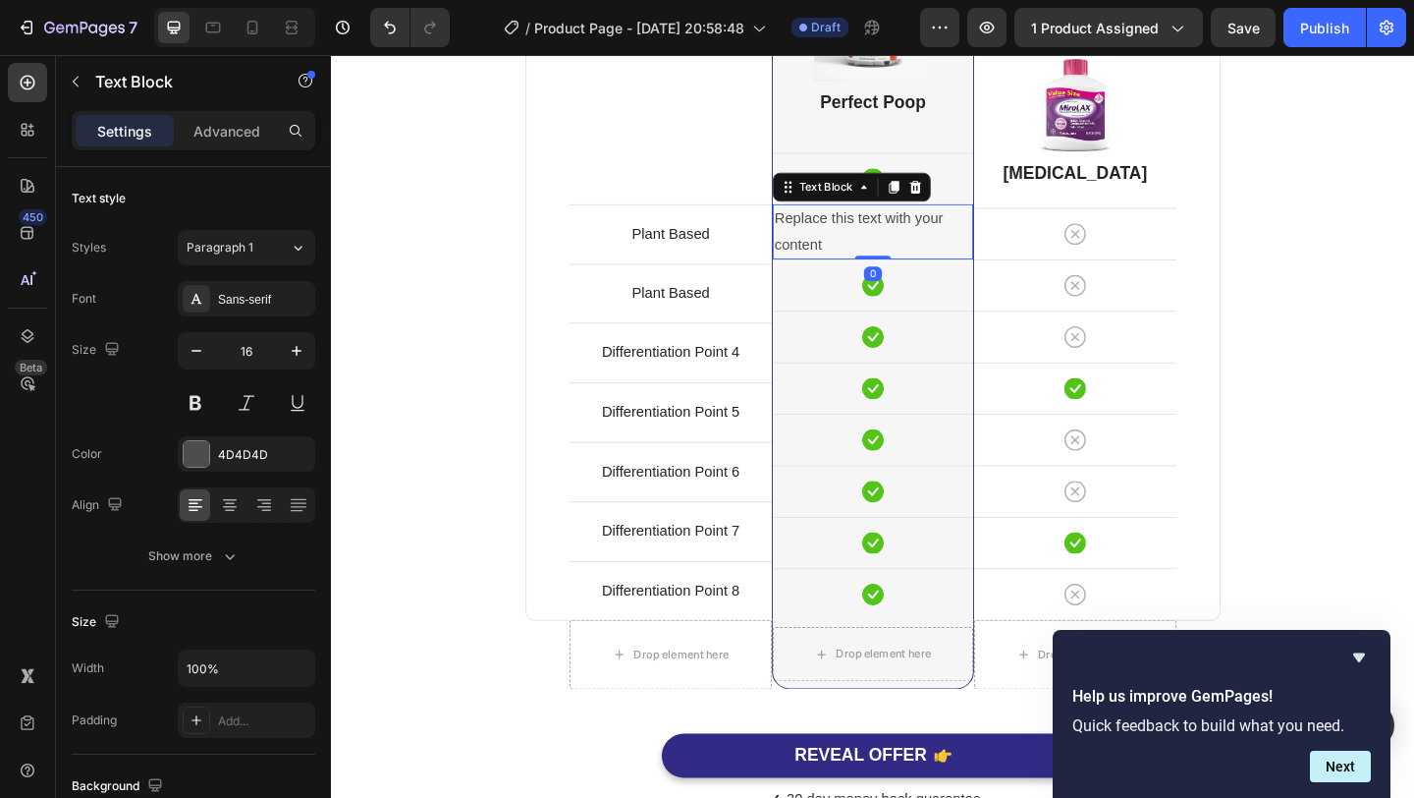
click at [878, 237] on div "Replace this text with your content" at bounding box center [920, 247] width 218 height 61
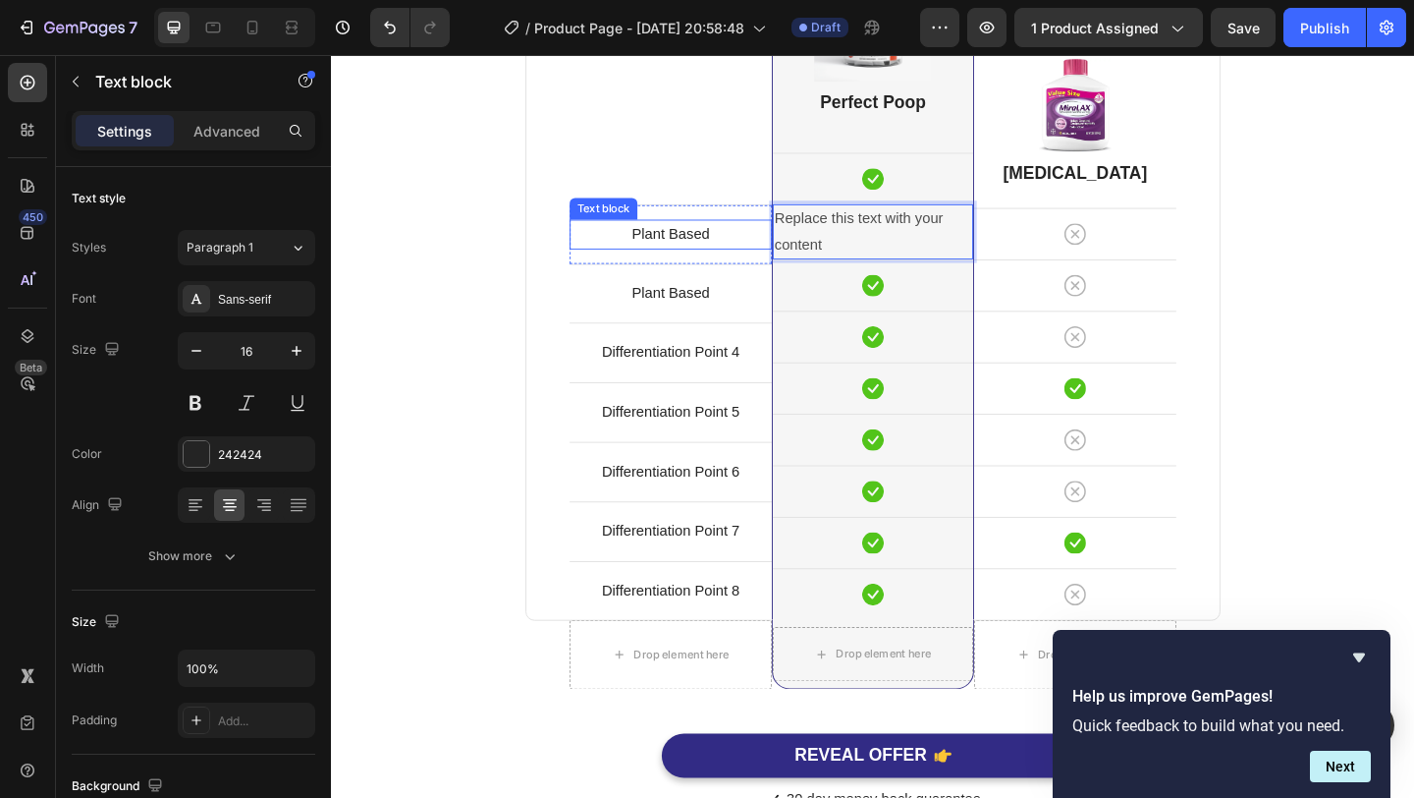
click at [720, 249] on p "Plant Based" at bounding box center [700, 250] width 216 height 28
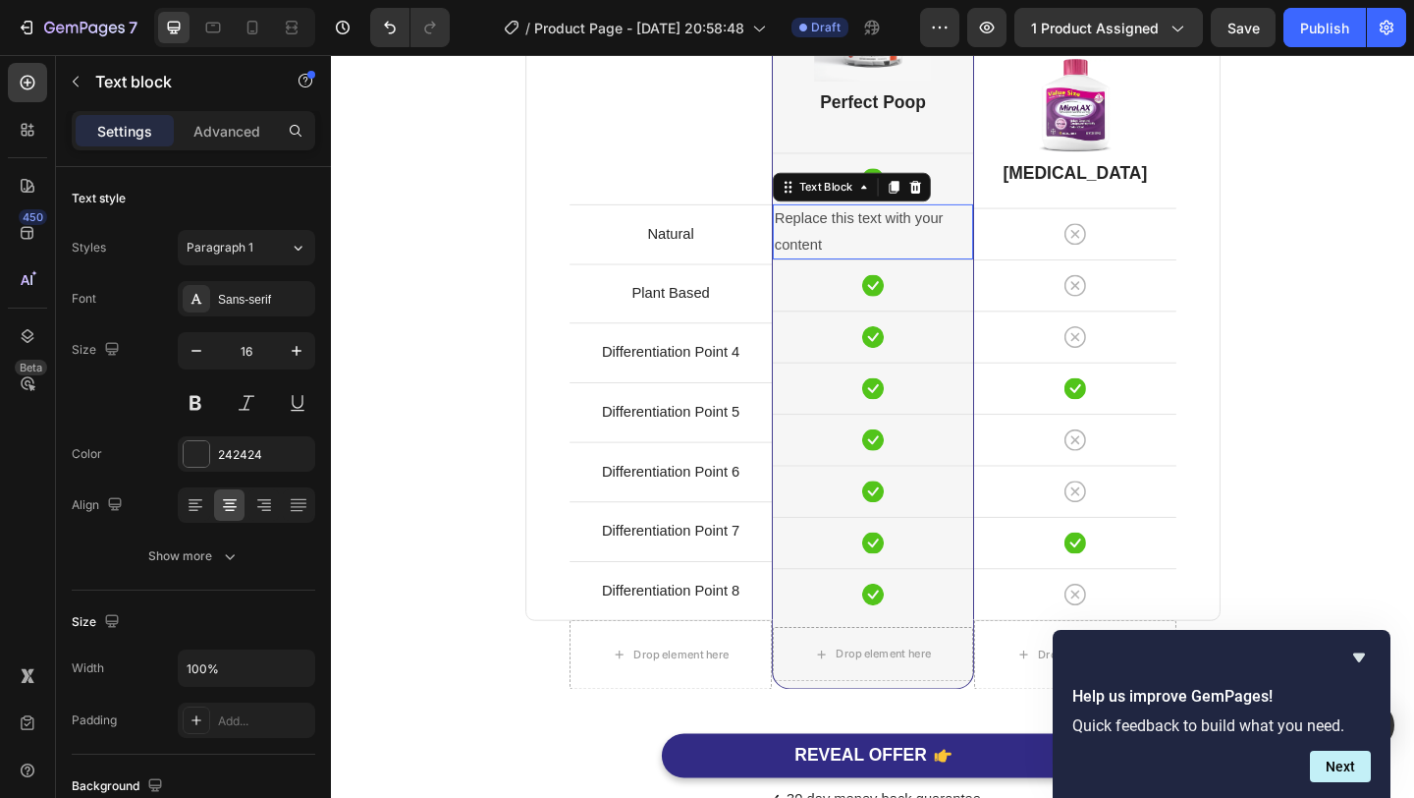
click at [892, 240] on p "Replace this text with your content" at bounding box center [920, 247] width 214 height 57
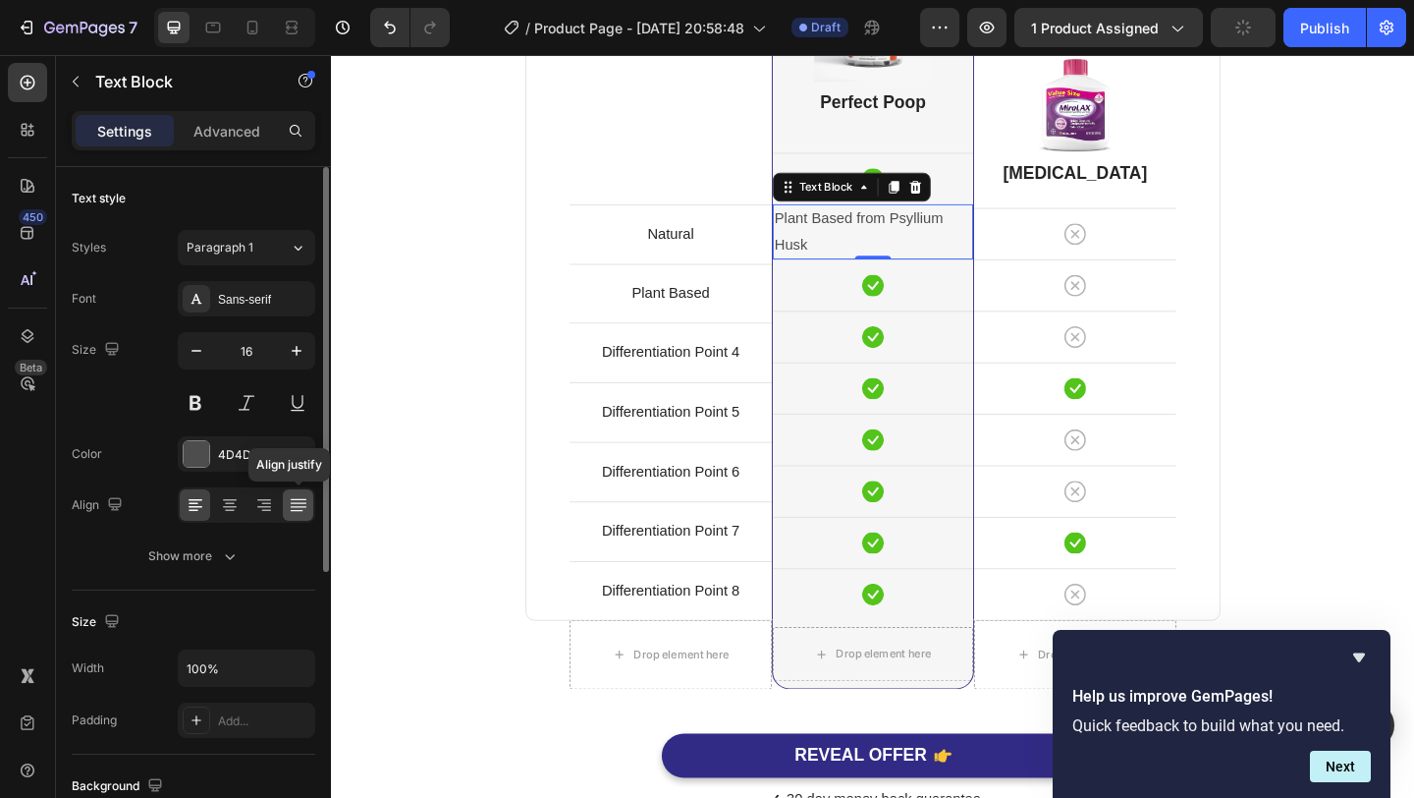
click at [300, 510] on icon at bounding box center [296, 510] width 13 height 1
click at [232, 507] on icon at bounding box center [230, 505] width 20 height 20
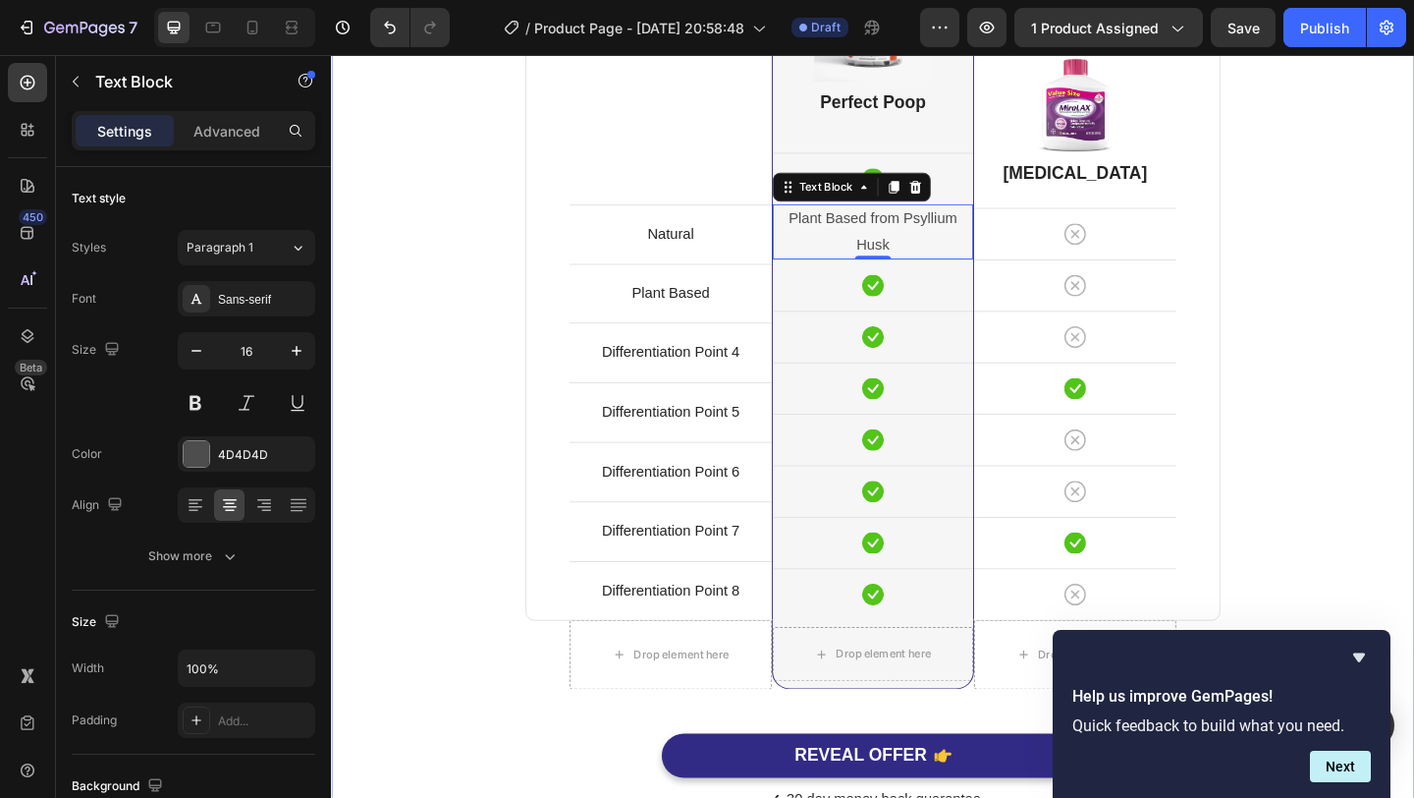
click at [390, 199] on div "Comparison Table Headline Heading With other brand similar product Text block R…" at bounding box center [920, 303] width 1149 height 1155
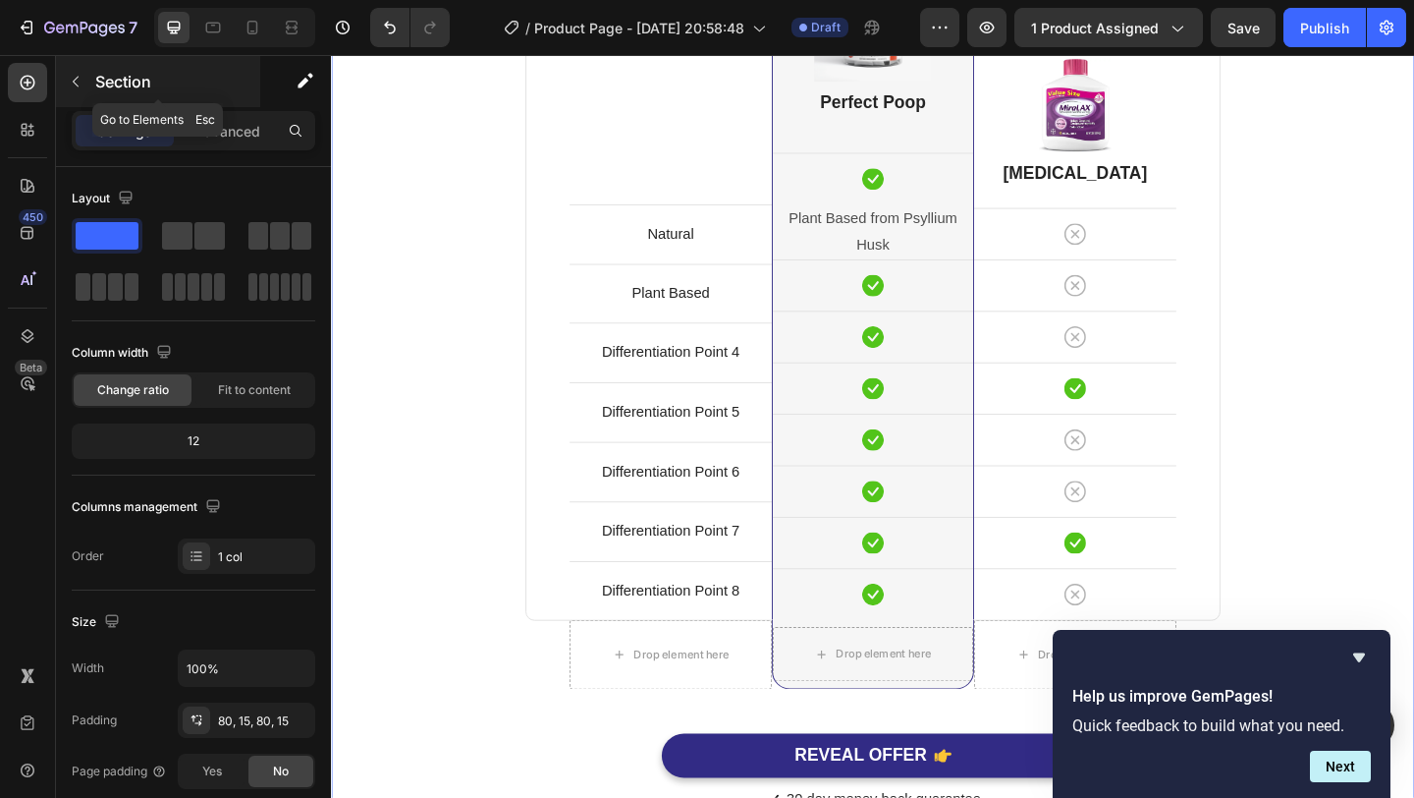
click at [98, 83] on p "Section" at bounding box center [175, 82] width 161 height 24
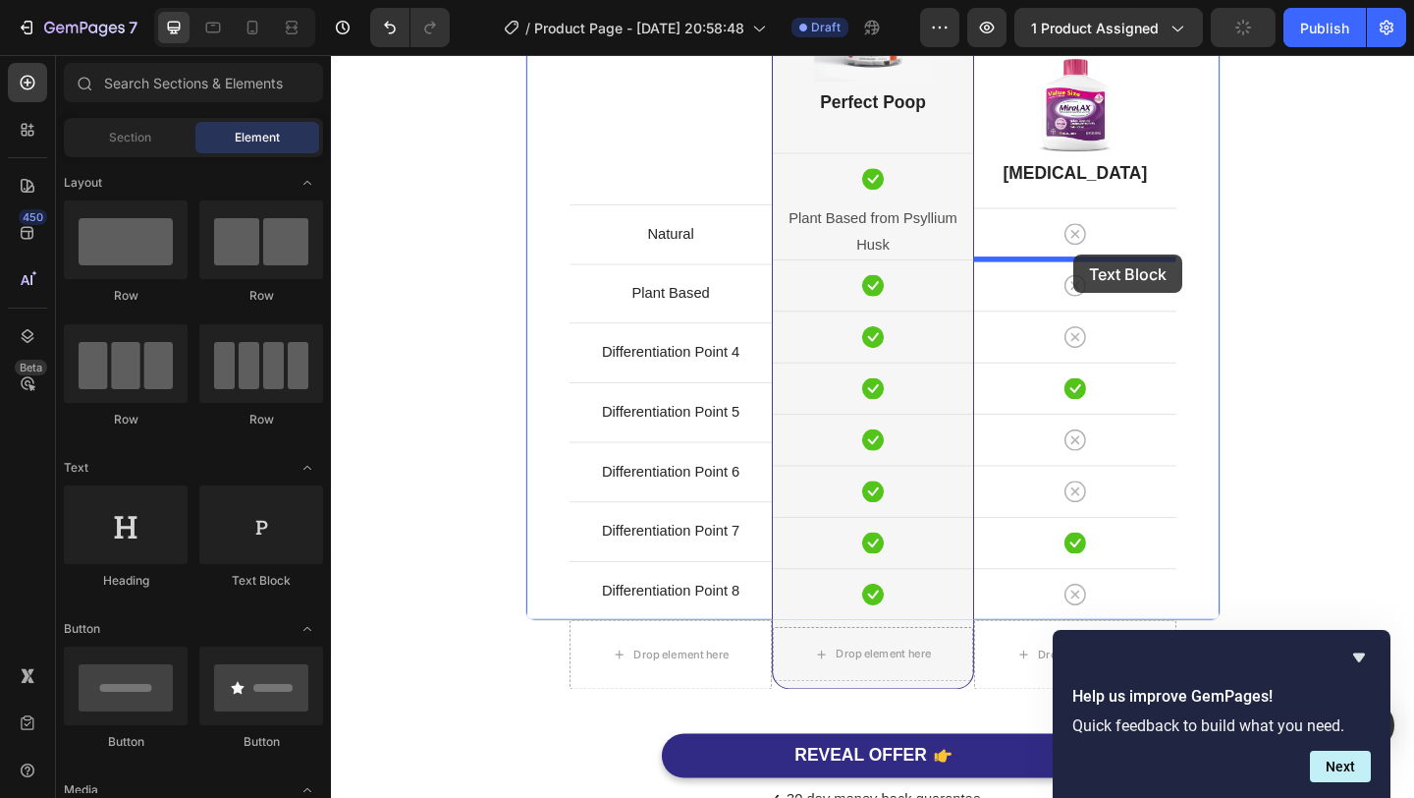
drag, startPoint x: 590, startPoint y: 586, endPoint x: 1139, endPoint y: 270, distance: 633.6
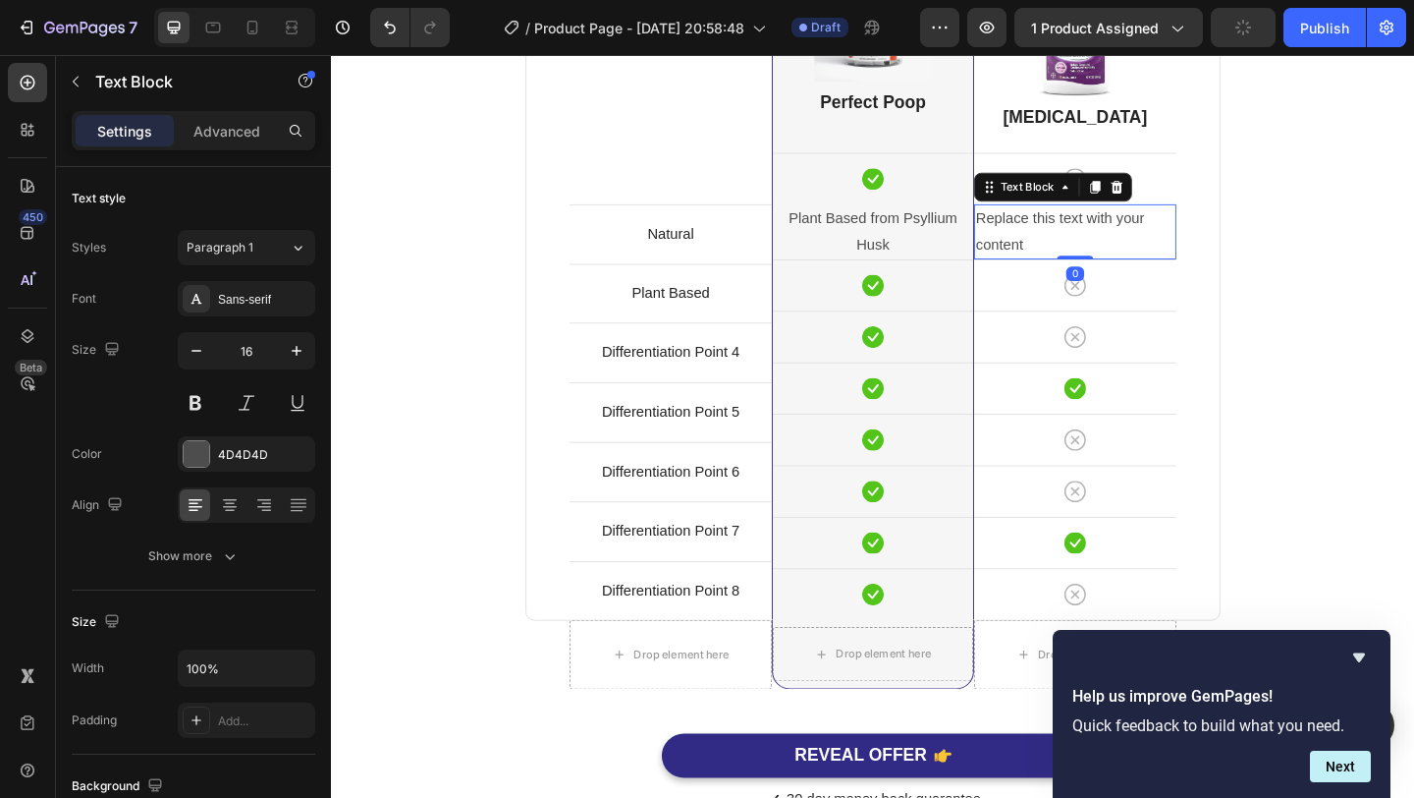
click at [1119, 241] on div "Replace this text with your content" at bounding box center [1140, 247] width 220 height 61
click at [1119, 241] on p "Replace this text with your content" at bounding box center [1140, 247] width 216 height 57
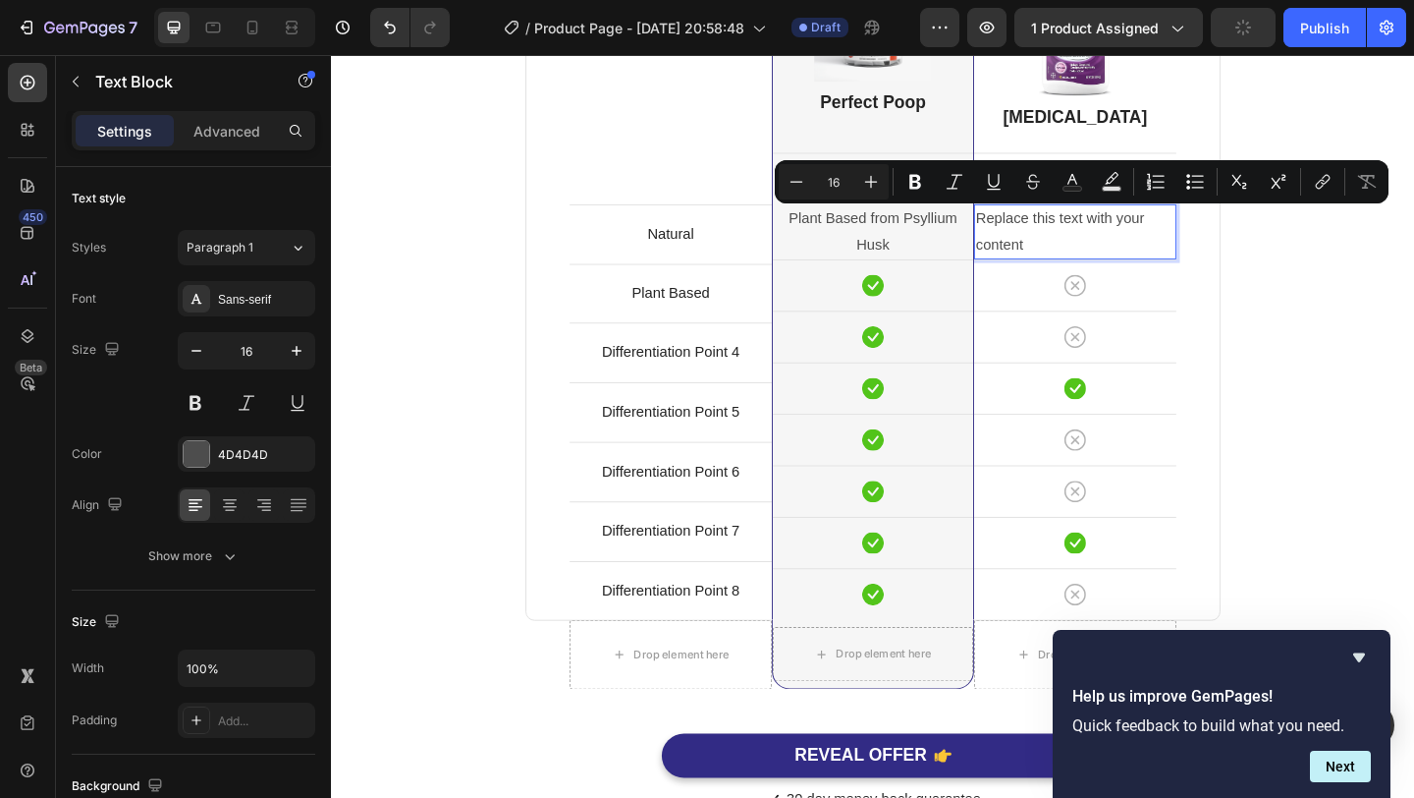
click at [1093, 242] on p "Replace this text with your content" at bounding box center [1140, 247] width 216 height 57
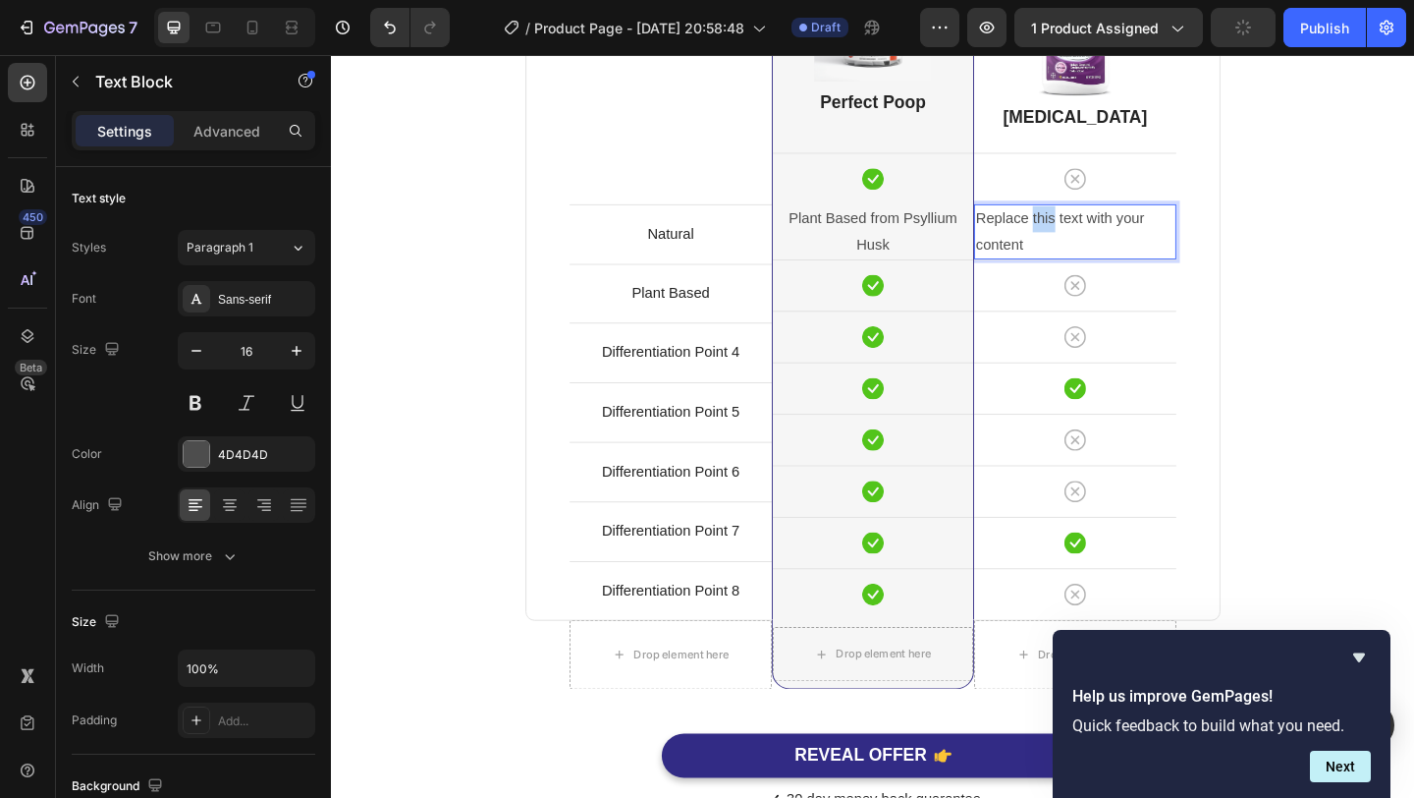
click at [1093, 242] on p "Replace this text with your content" at bounding box center [1140, 247] width 216 height 57
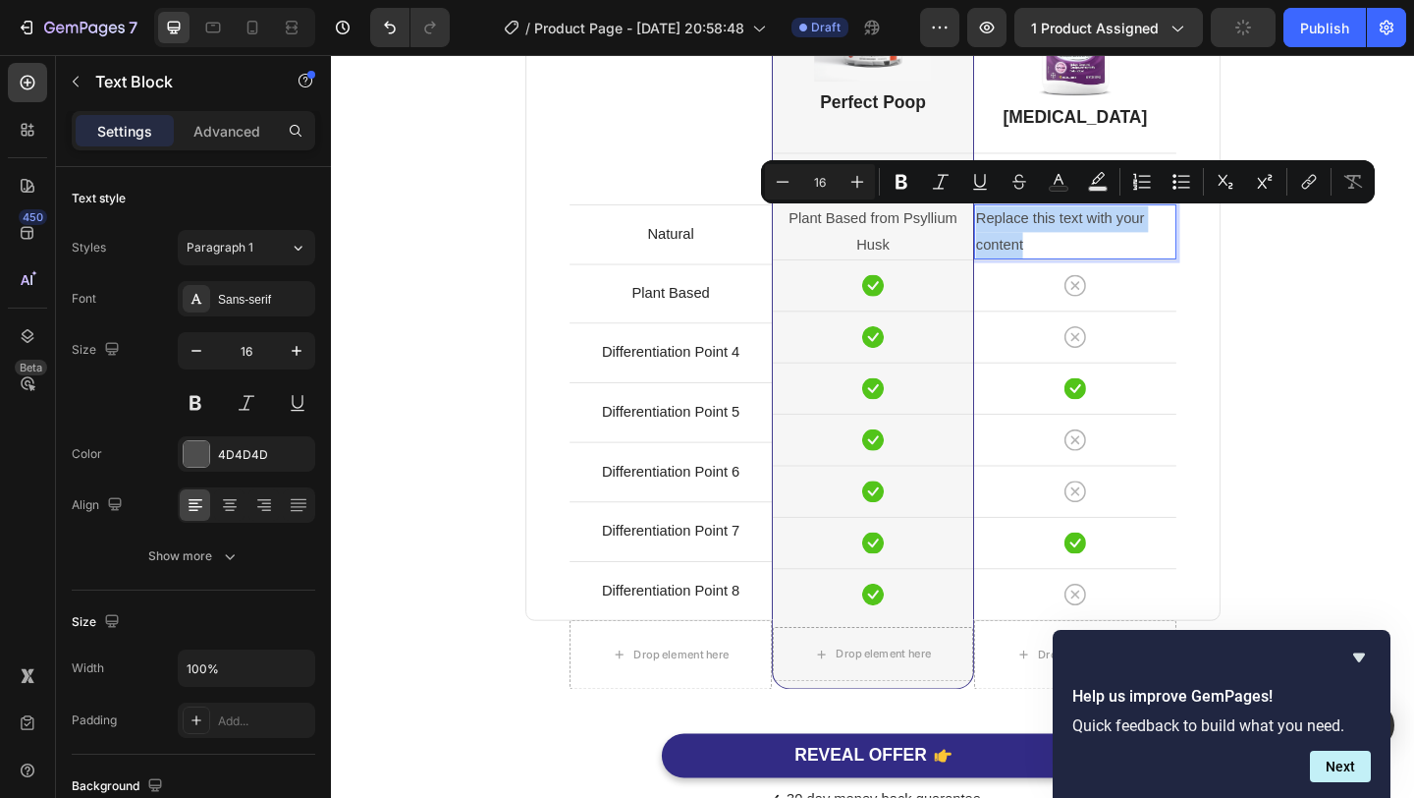
click at [1093, 242] on p "Replace this text with your content" at bounding box center [1140, 247] width 216 height 57
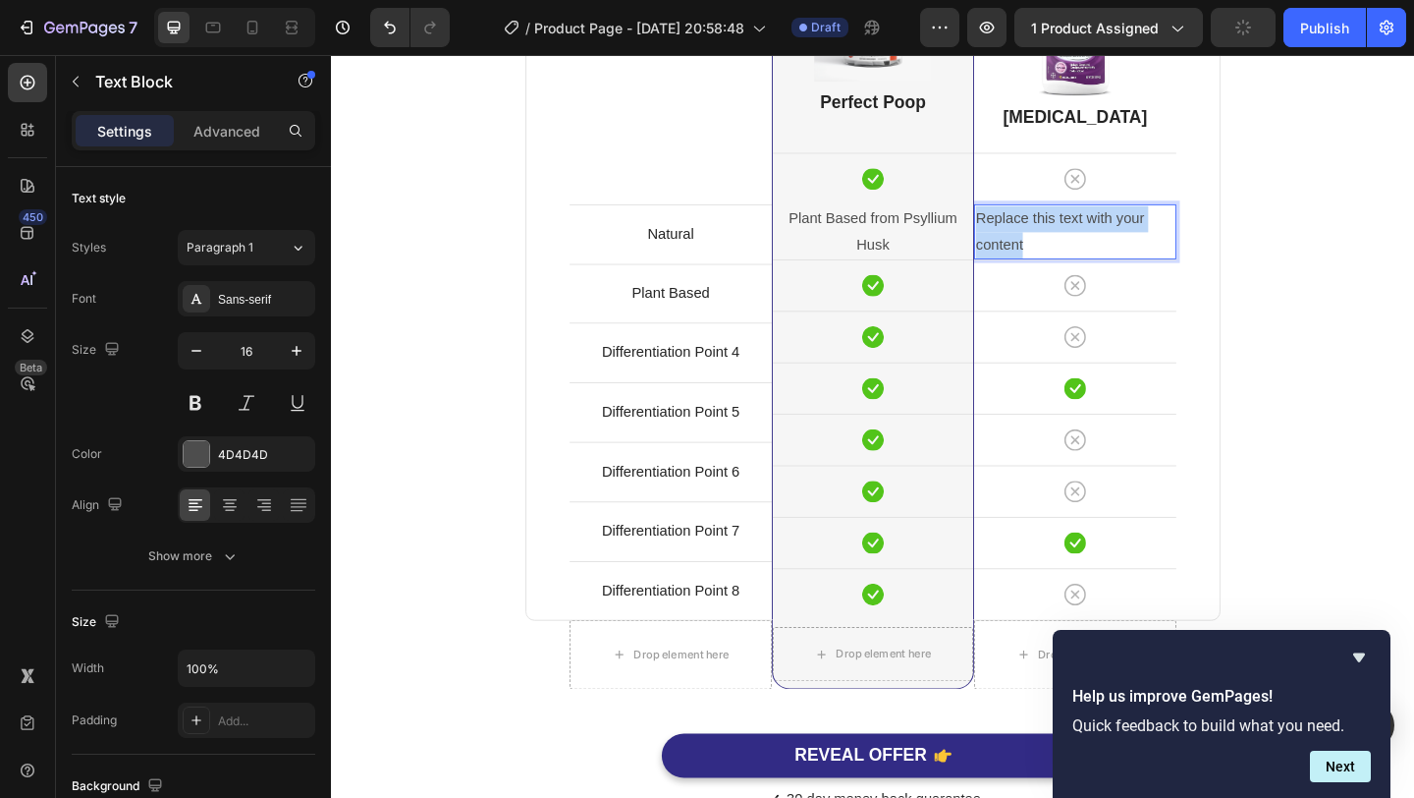
click at [1093, 242] on p "Replace this text with your content" at bounding box center [1140, 247] width 216 height 57
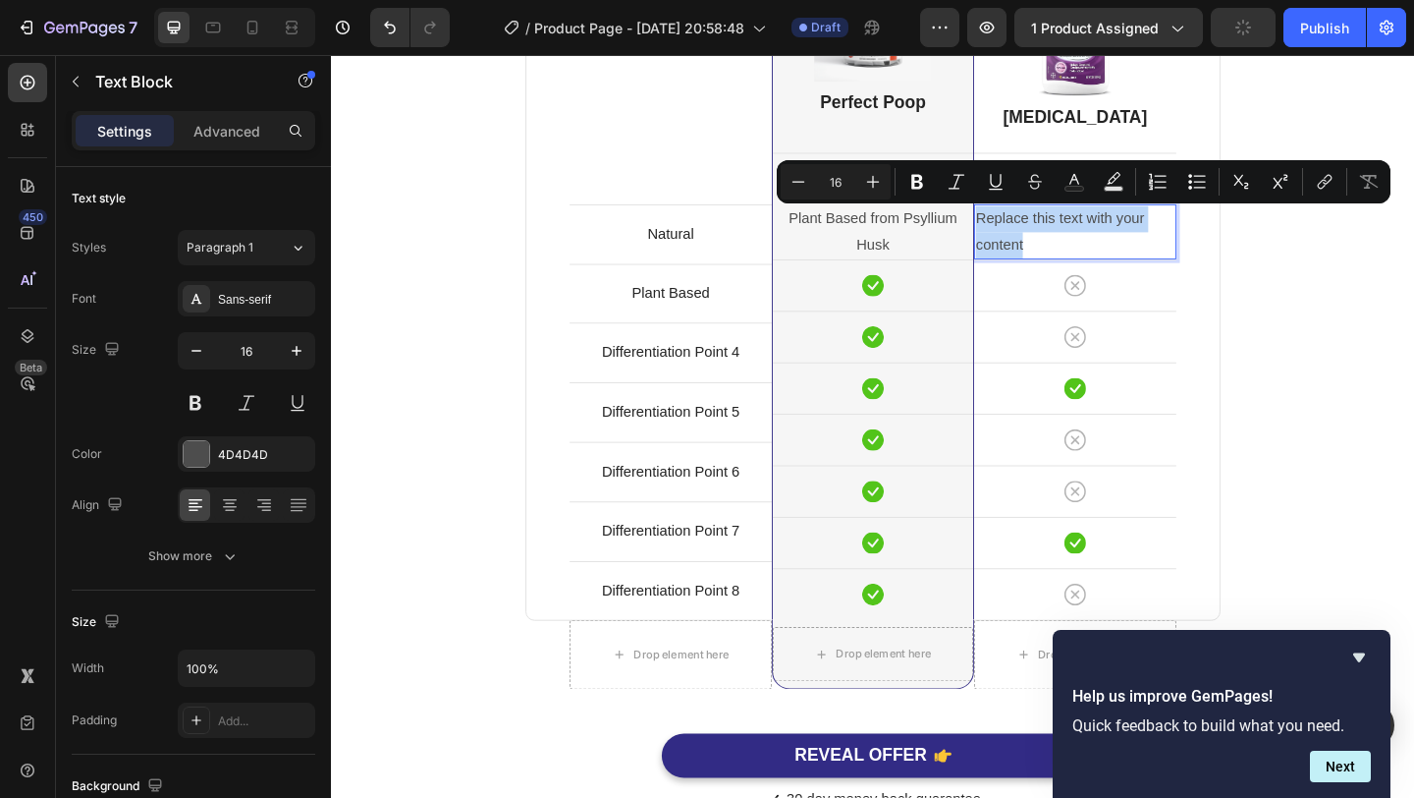
scroll to position [4923, 0]
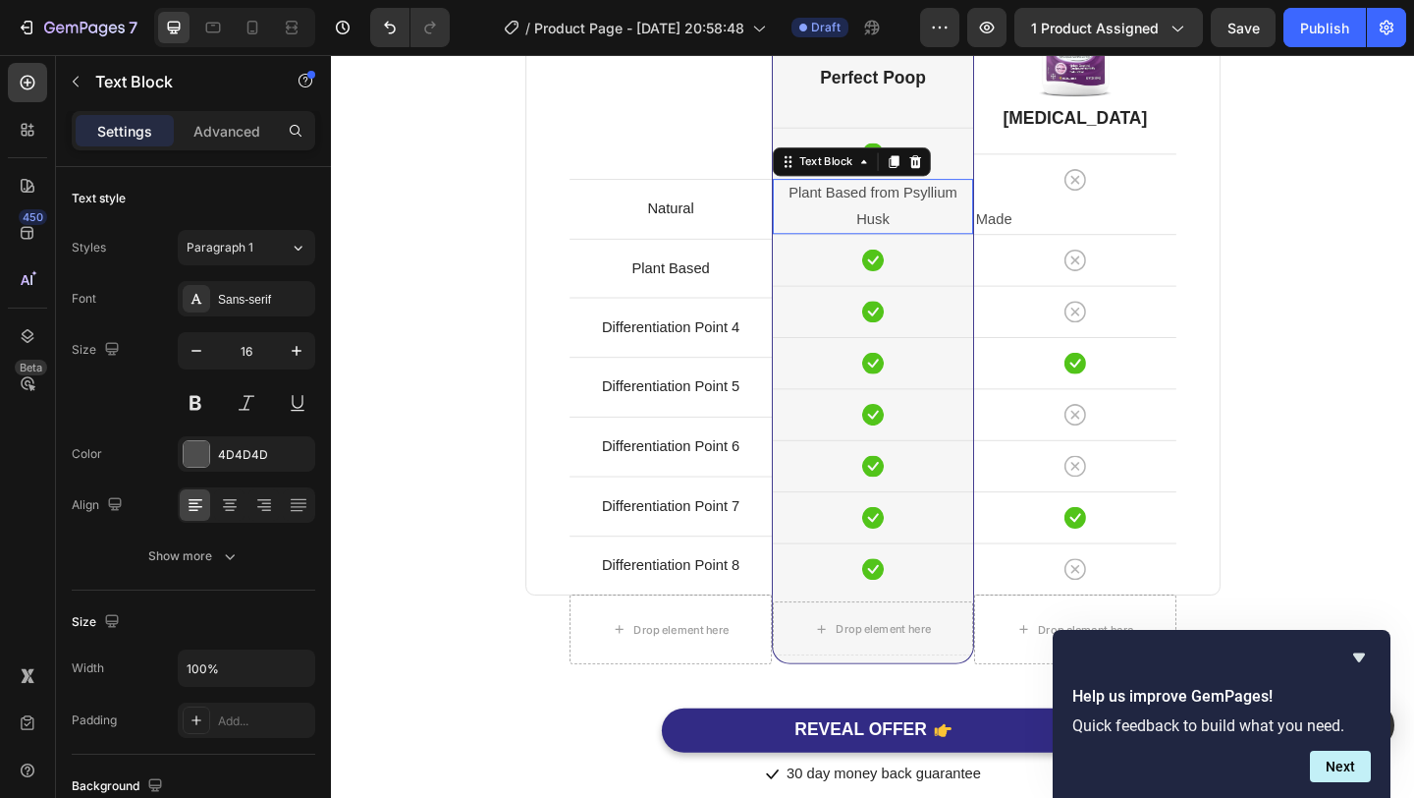
click at [887, 209] on p "Plant Based from Psyllium Husk" at bounding box center [920, 220] width 214 height 57
click at [880, 209] on p "Plant Based from Psyllium Husk" at bounding box center [920, 220] width 214 height 57
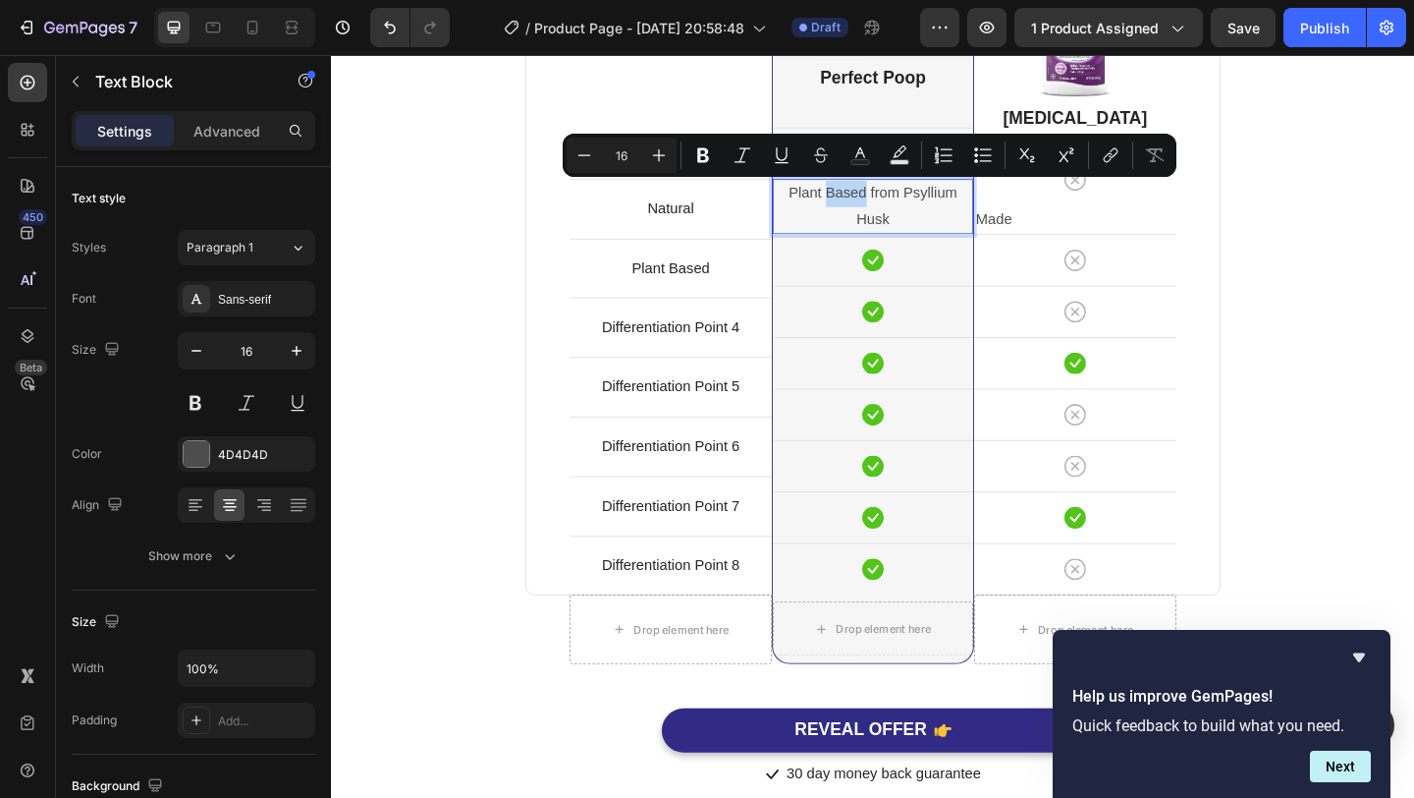
click at [878, 209] on p "Plant Based from Psyllium Husk" at bounding box center [920, 220] width 214 height 57
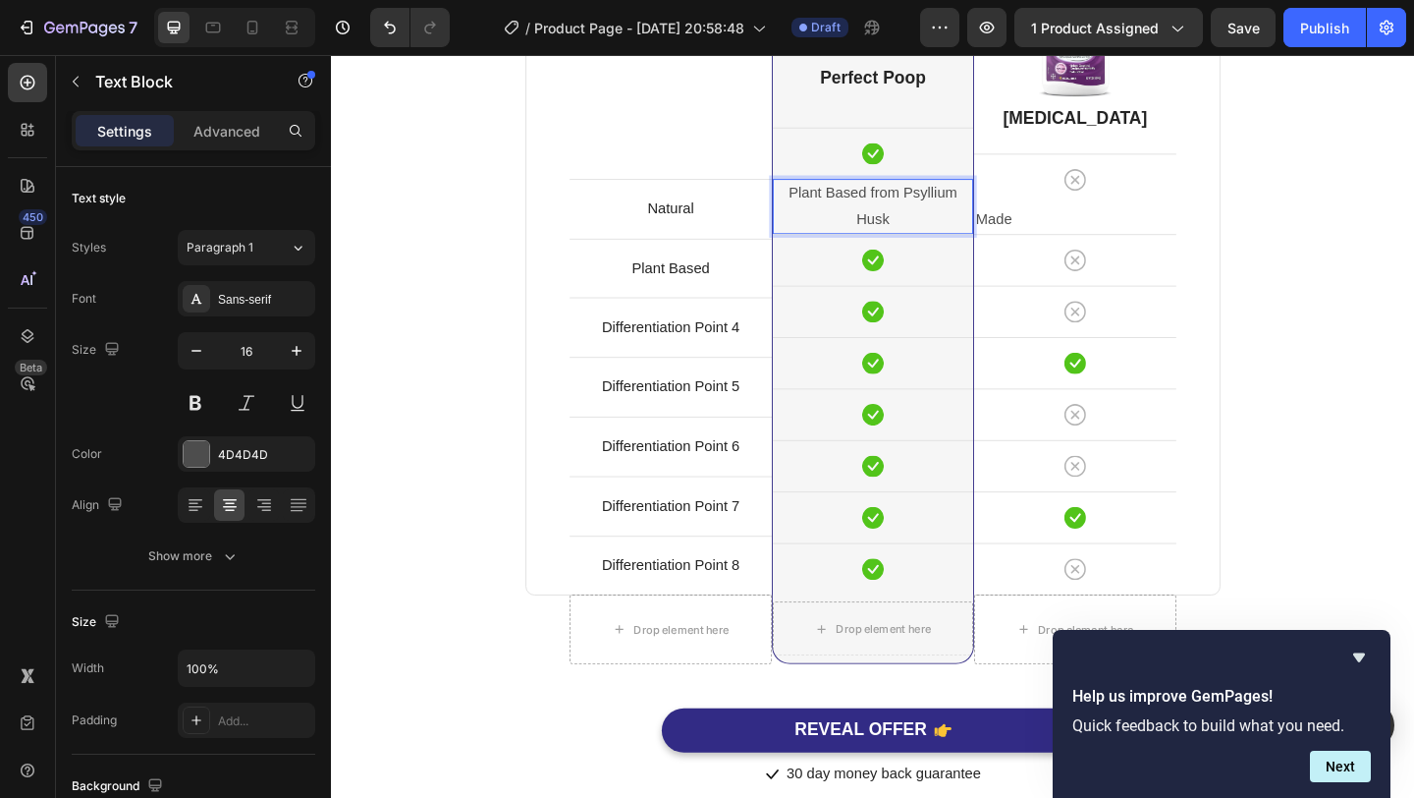
click at [878, 209] on p "Plant Based from Psyllium Husk" at bounding box center [920, 220] width 214 height 57
click at [948, 211] on p "Plant based from Psyllium Husk" at bounding box center [920, 220] width 214 height 57
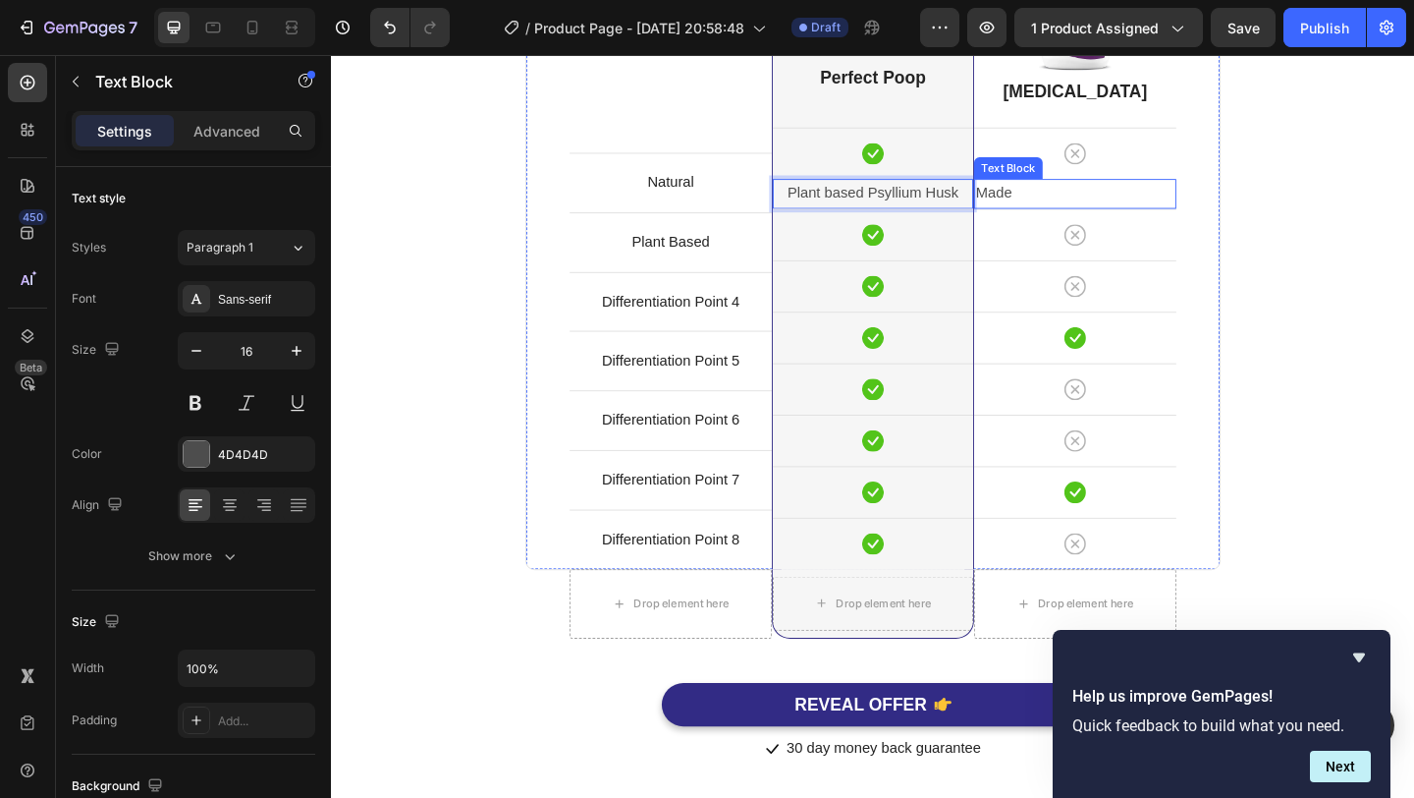
click at [1074, 203] on p "Made" at bounding box center [1140, 206] width 216 height 28
click at [1074, 209] on p "Made" at bounding box center [1140, 206] width 216 height 28
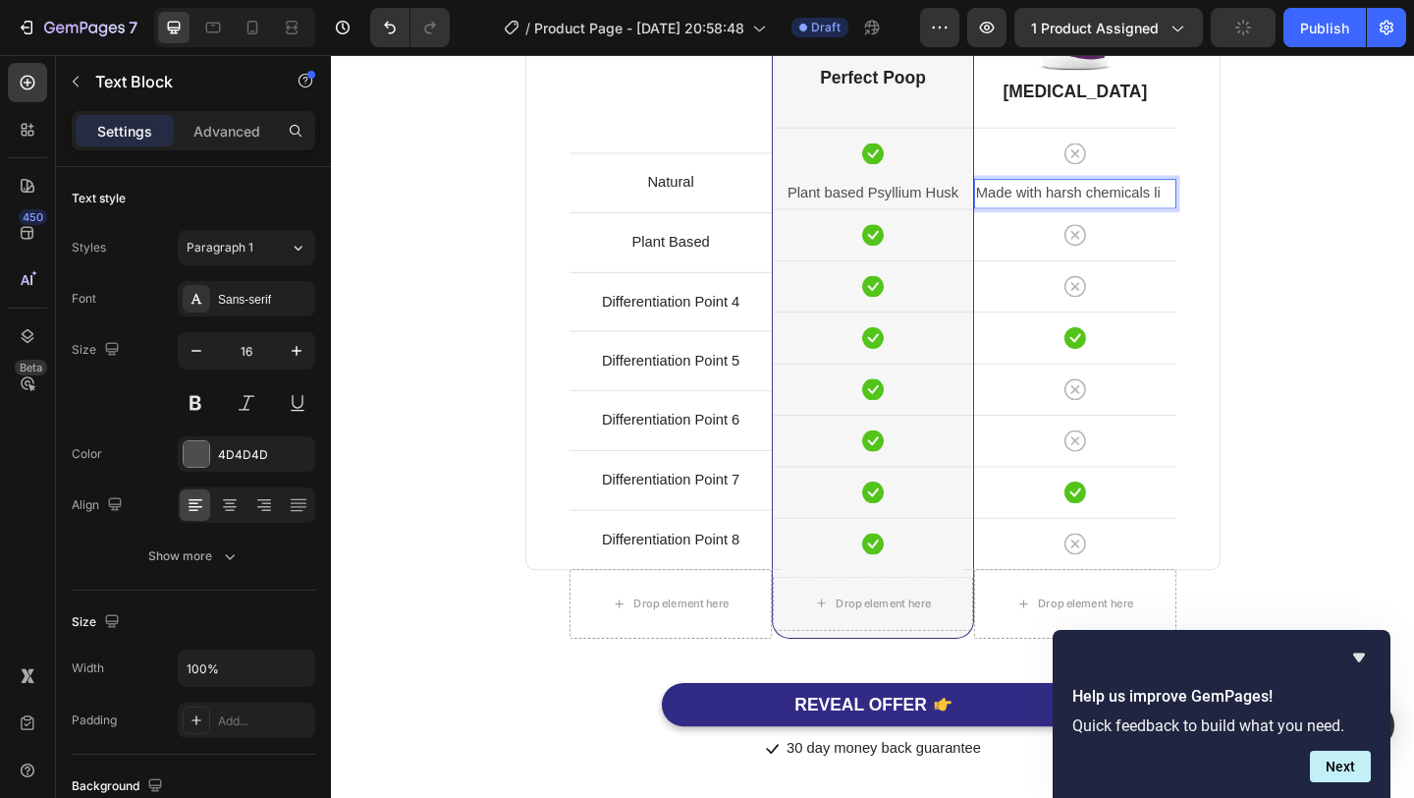
scroll to position [4894, 0]
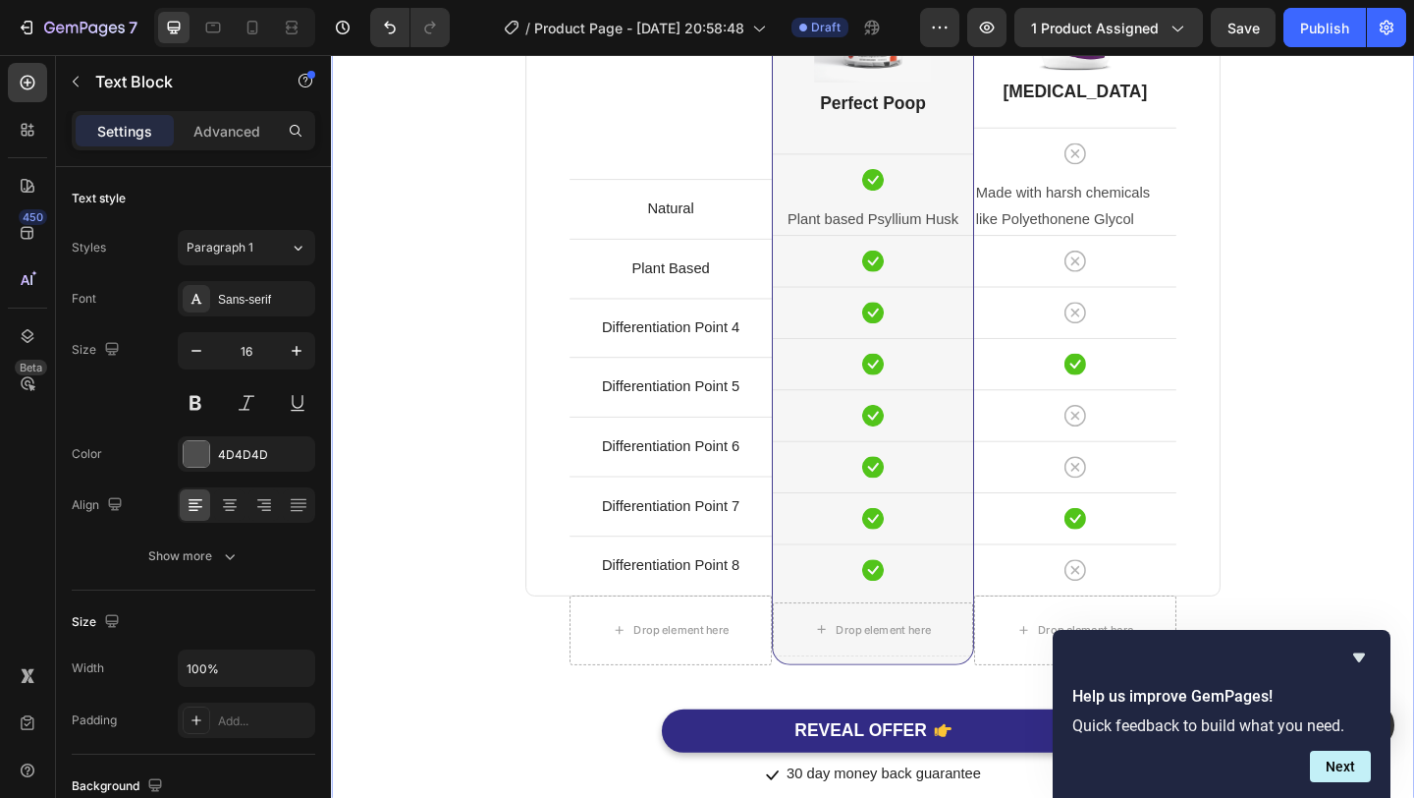
click at [1366, 286] on div "Comparison Table Headline Heading With other brand similar product Text block R…" at bounding box center [920, 290] width 1149 height 1127
click at [1115, 238] on p "Made with harsh chemicals like Polyethonene Glycol" at bounding box center [1140, 220] width 216 height 57
click at [1378, 203] on div "Comparison Table Headline Heading With other brand similar product Text block R…" at bounding box center [920, 290] width 1149 height 1127
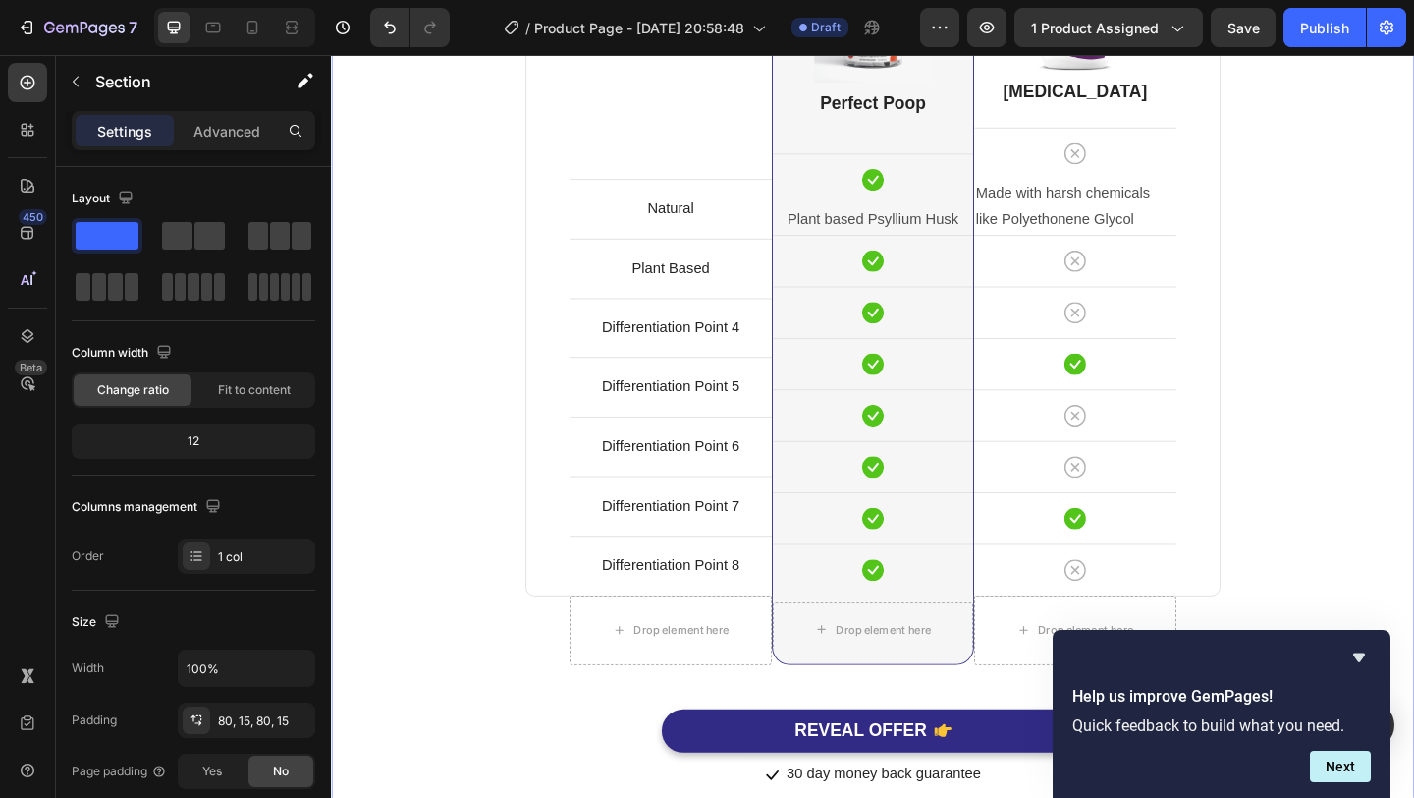
click at [1413, 220] on div "Comparison Table Headline Heading With other brand similar product Text block R…" at bounding box center [920, 290] width 1179 height 1284
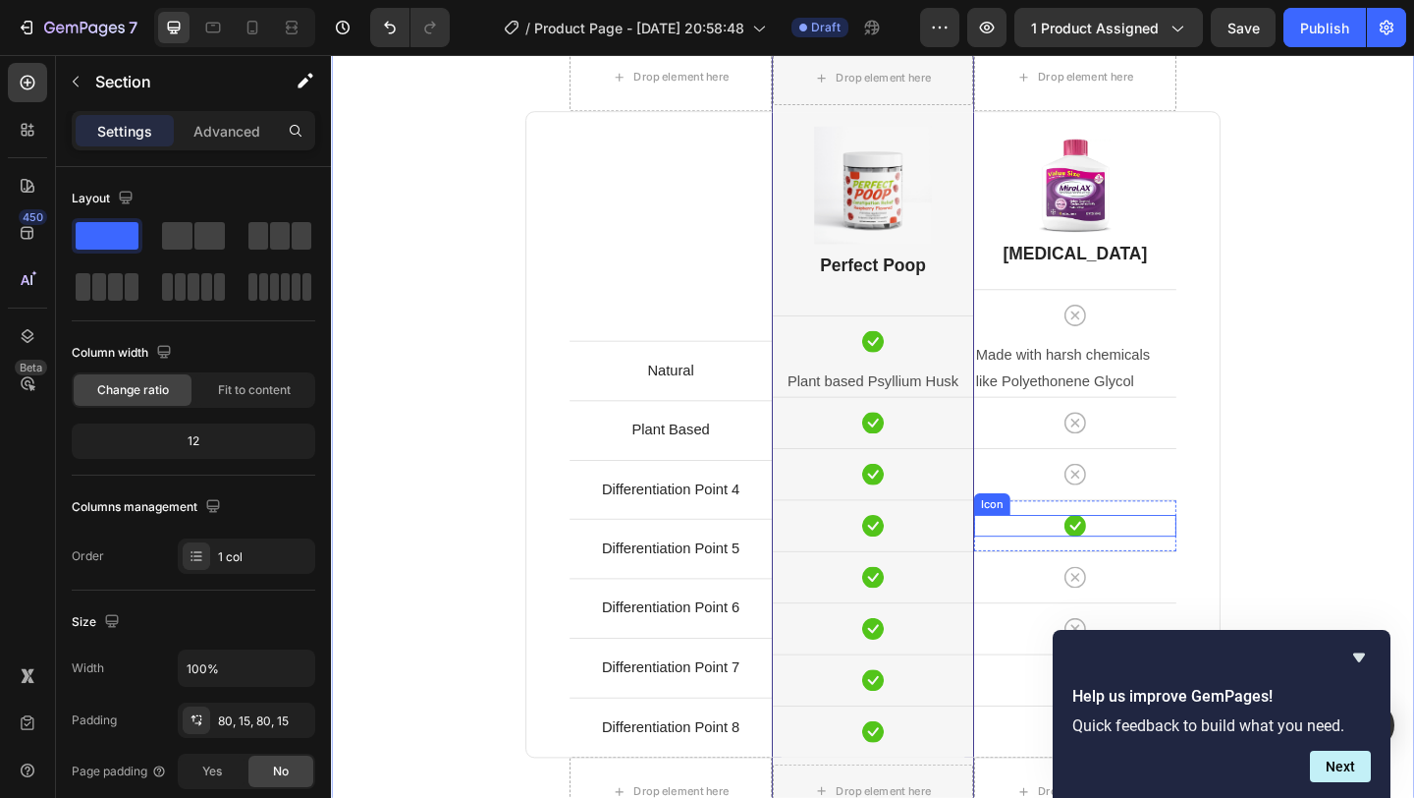
scroll to position [4712, 0]
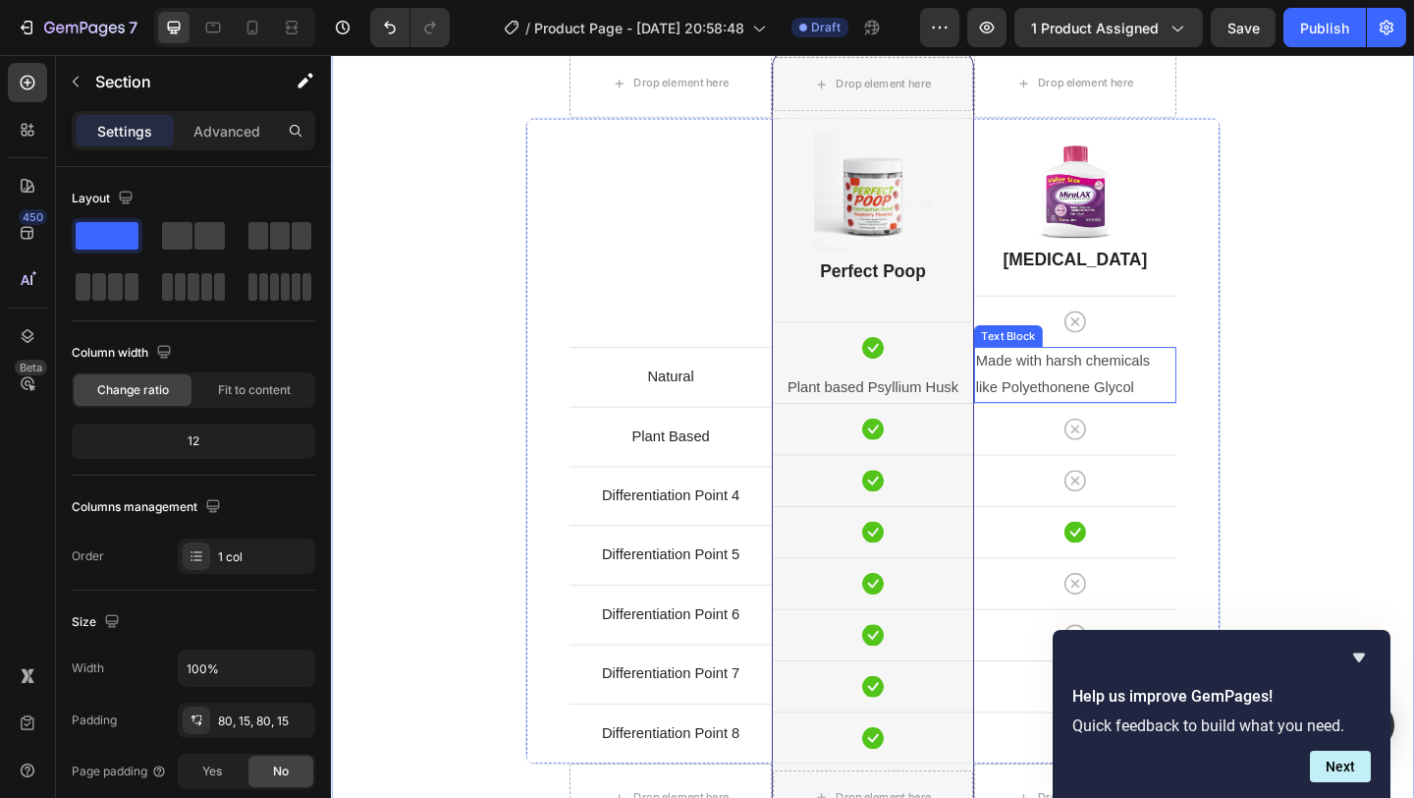
click at [1195, 414] on p "Made with harsh chemicals like Polyethonene Glycol" at bounding box center [1140, 402] width 216 height 57
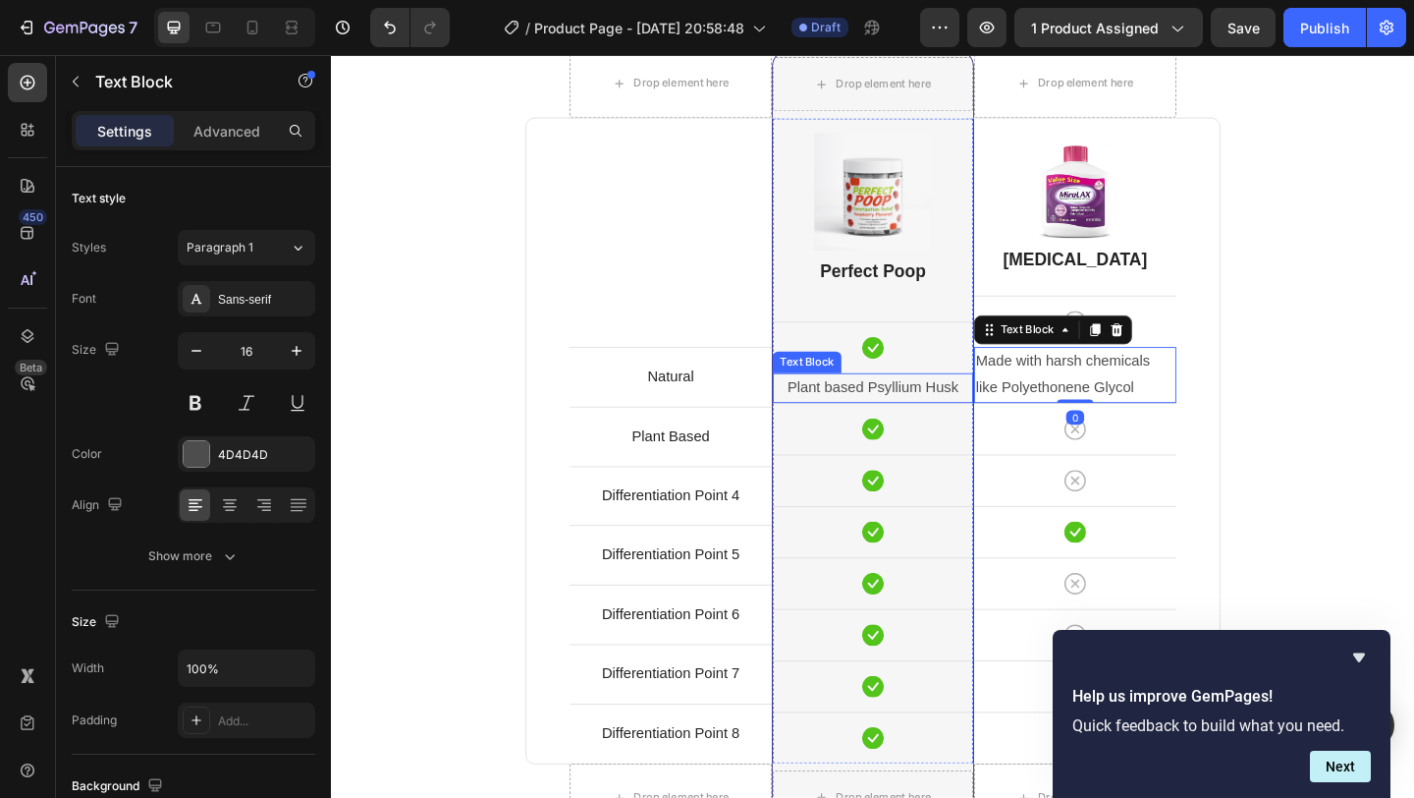
click at [980, 422] on p "Plant based Psyllium Husk" at bounding box center [920, 417] width 214 height 28
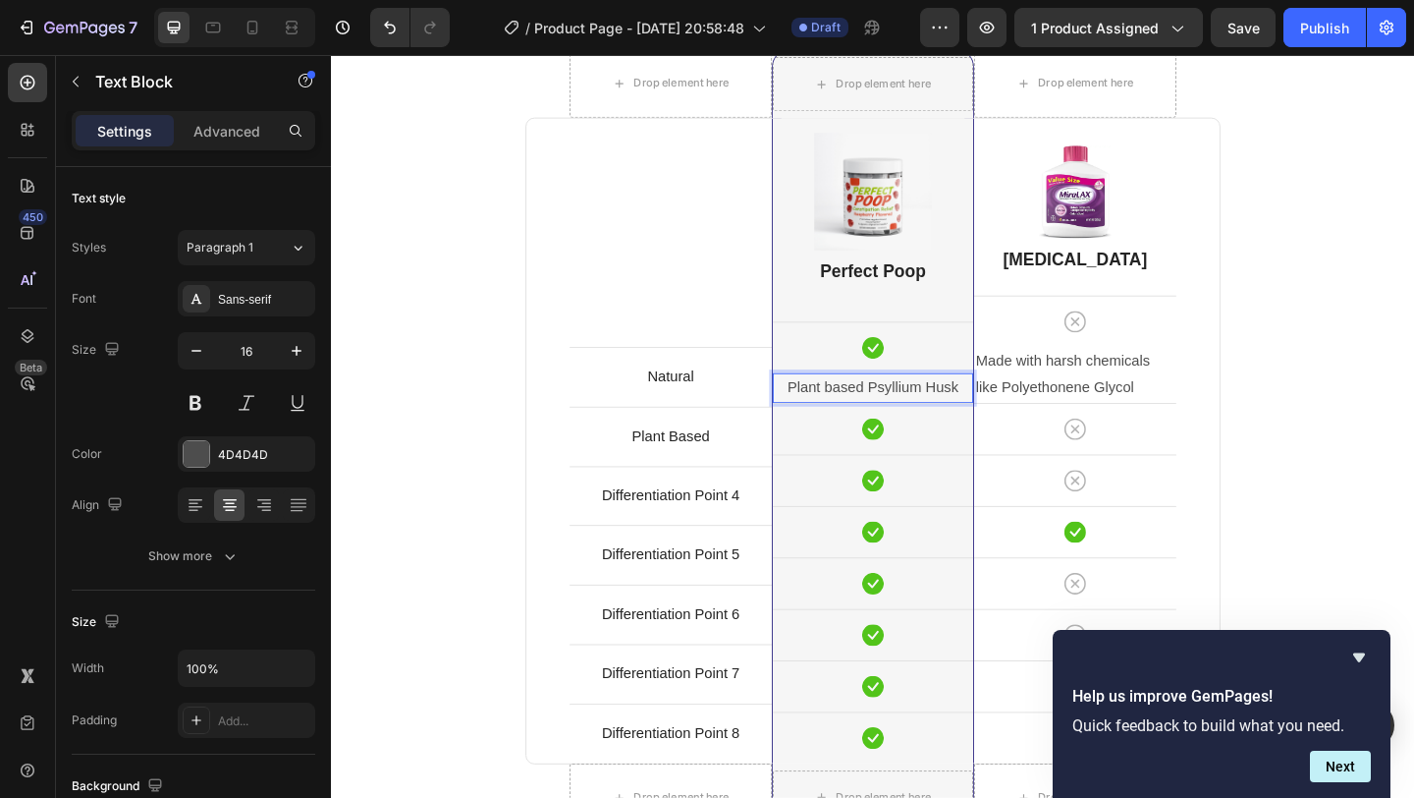
click at [1010, 422] on p "Plant based Psyllium Husk" at bounding box center [920, 417] width 214 height 28
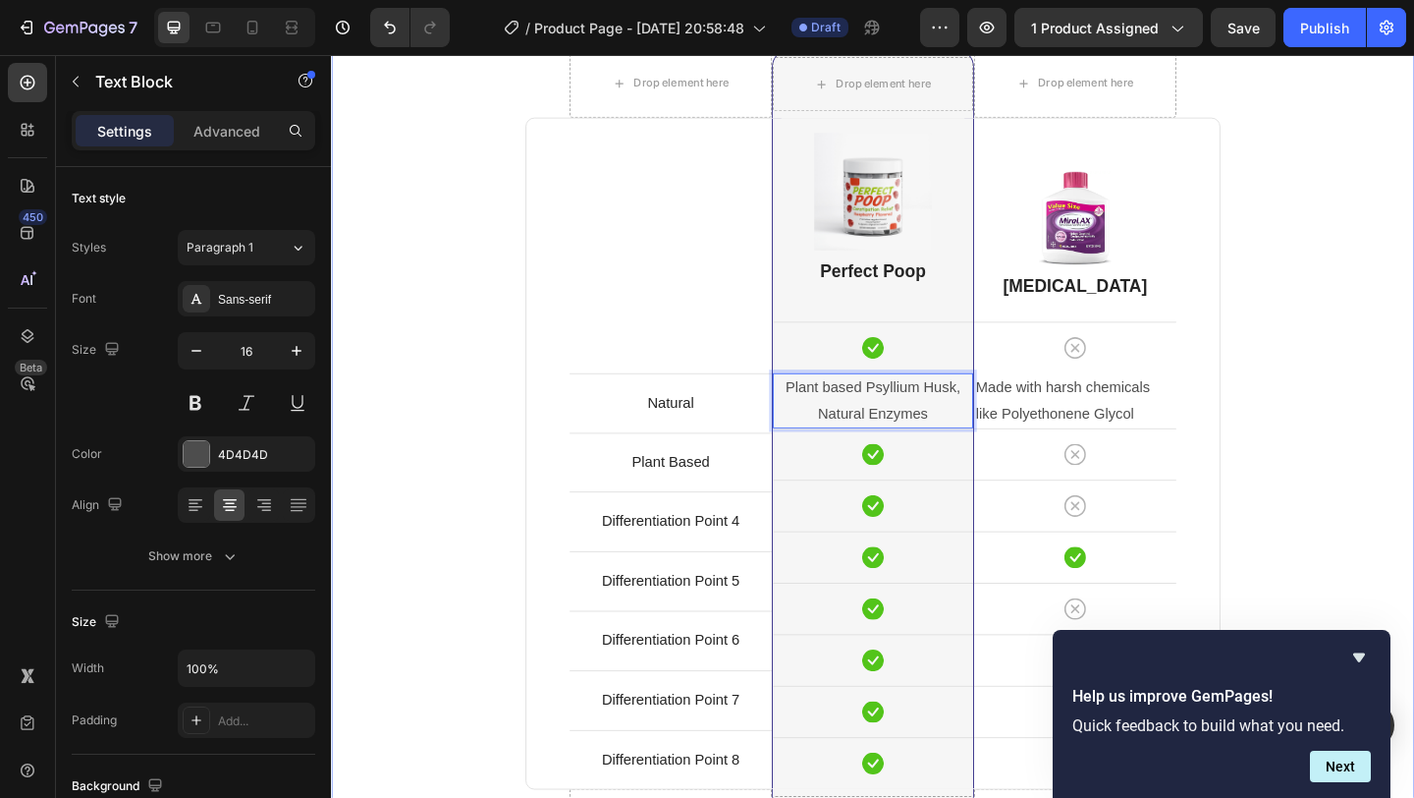
click at [1382, 473] on div "Comparison Table Headline Heading With other brand similar product Text block R…" at bounding box center [920, 487] width 1149 height 1155
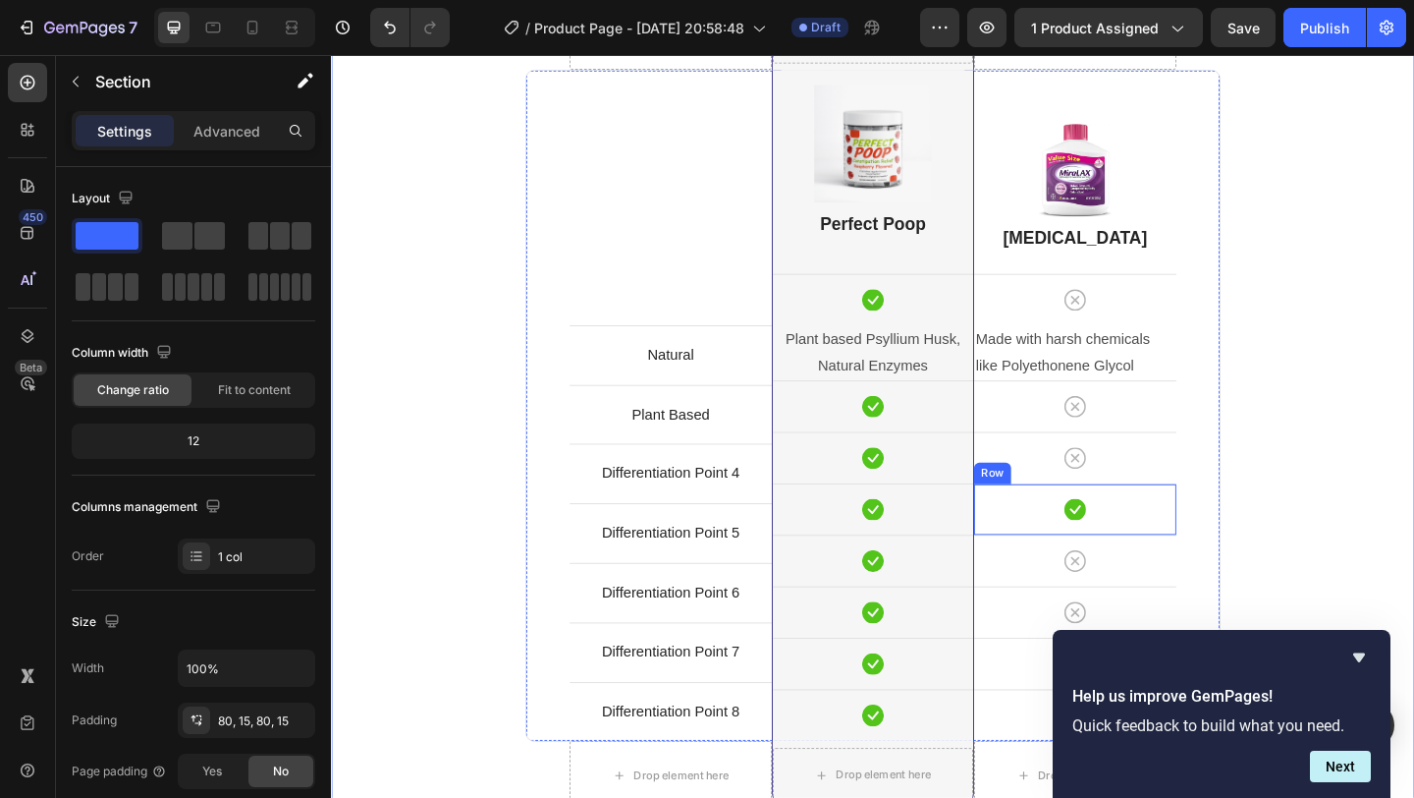
scroll to position [4773, 0]
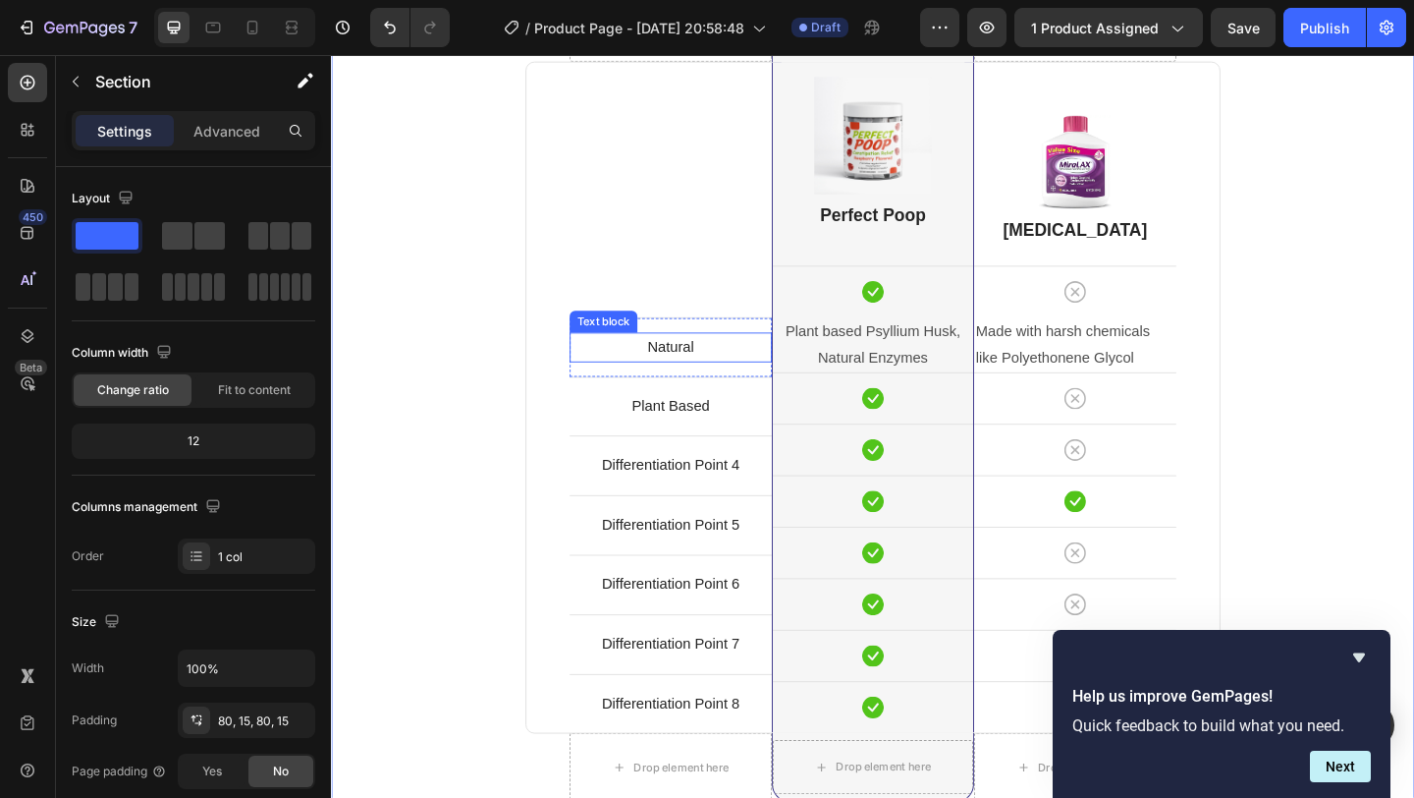
click at [751, 379] on p "Natural" at bounding box center [700, 373] width 216 height 28
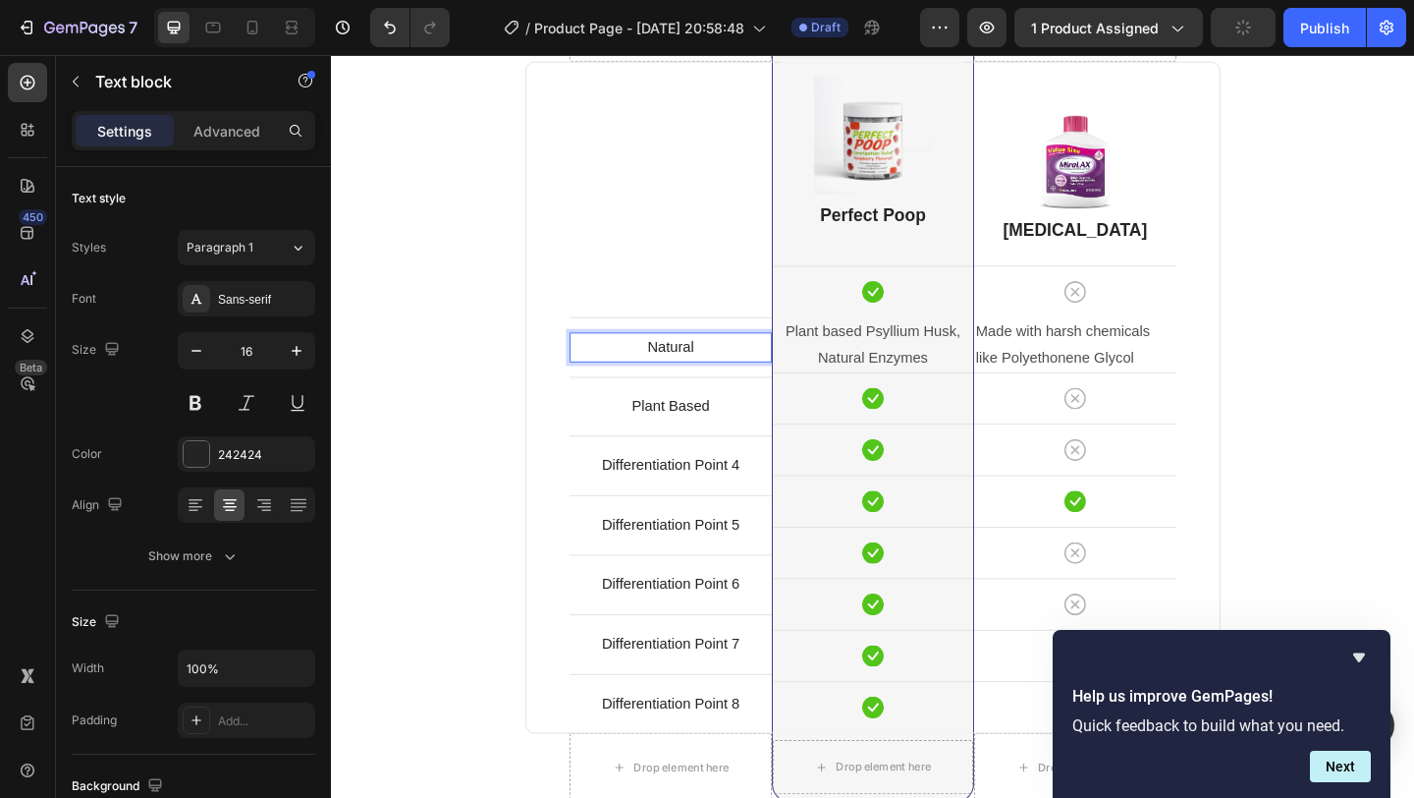
click at [746, 375] on p "Natural" at bounding box center [700, 373] width 216 height 28
click at [685, 379] on p "Natural Ingredients" at bounding box center [700, 373] width 216 height 28
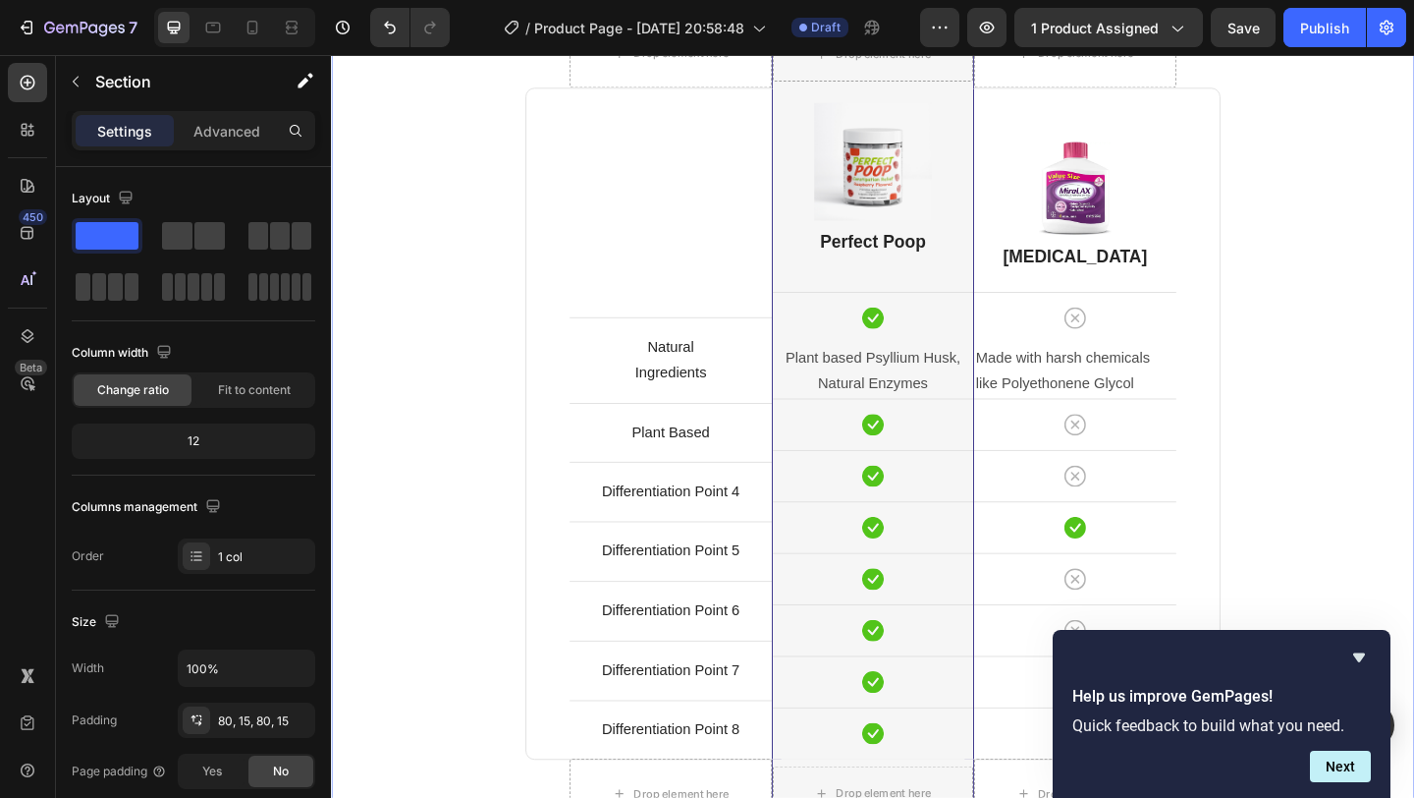
click at [1391, 374] on div "Comparison Table Headline Heading With other brand similar product Text block R…" at bounding box center [920, 454] width 1149 height 1155
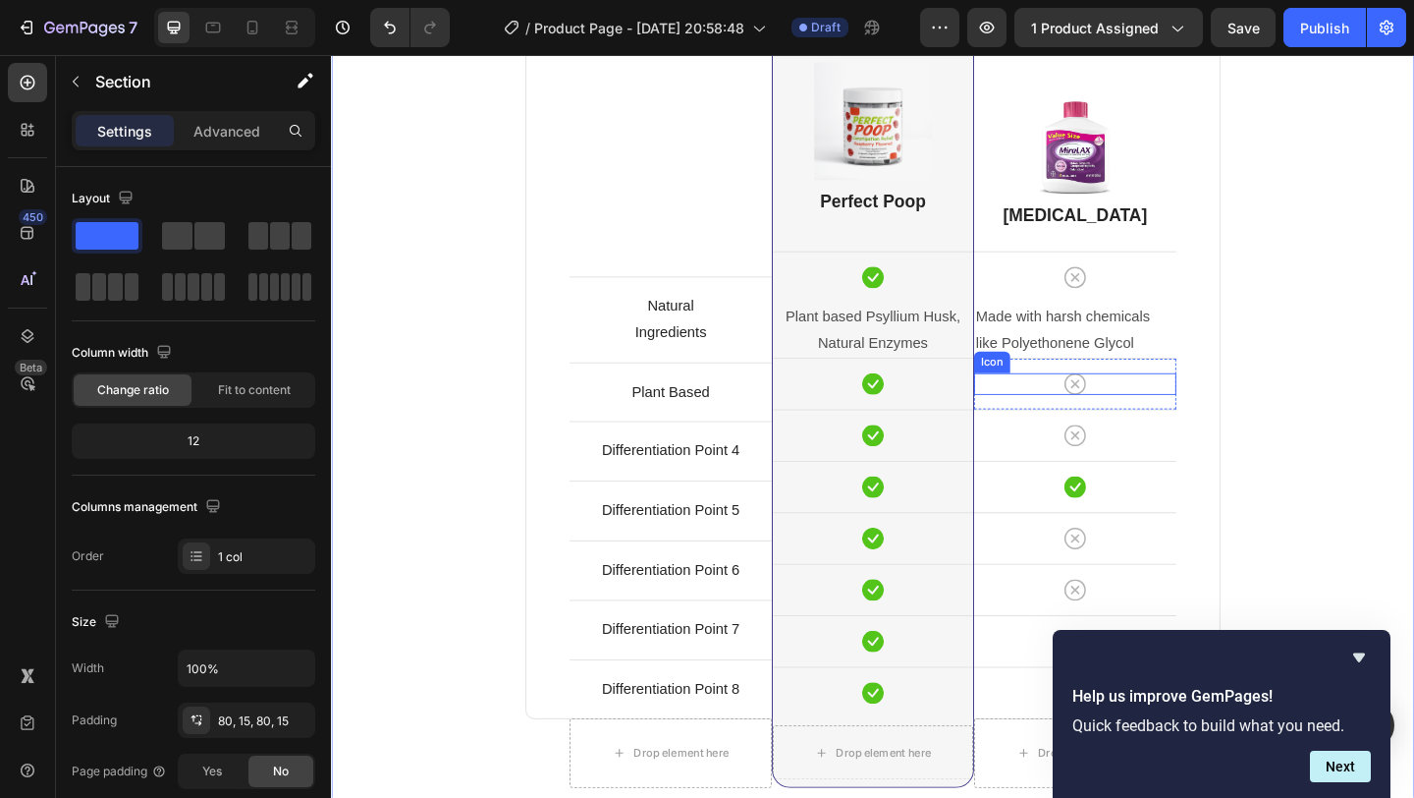
scroll to position [4792, 0]
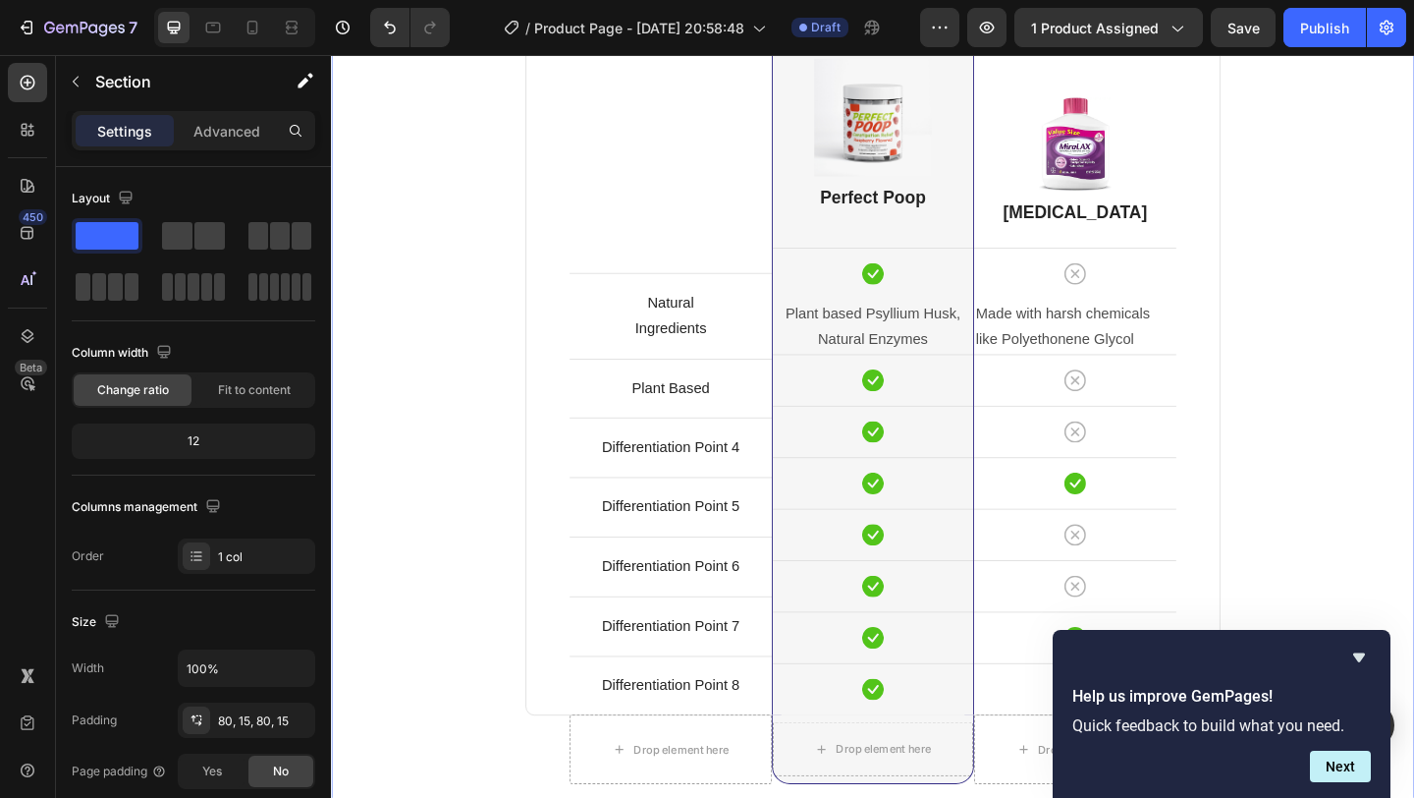
click at [1413, 375] on div "Comparison Table Headline Heading With other brand similar product Text block R…" at bounding box center [920, 406] width 1149 height 1155
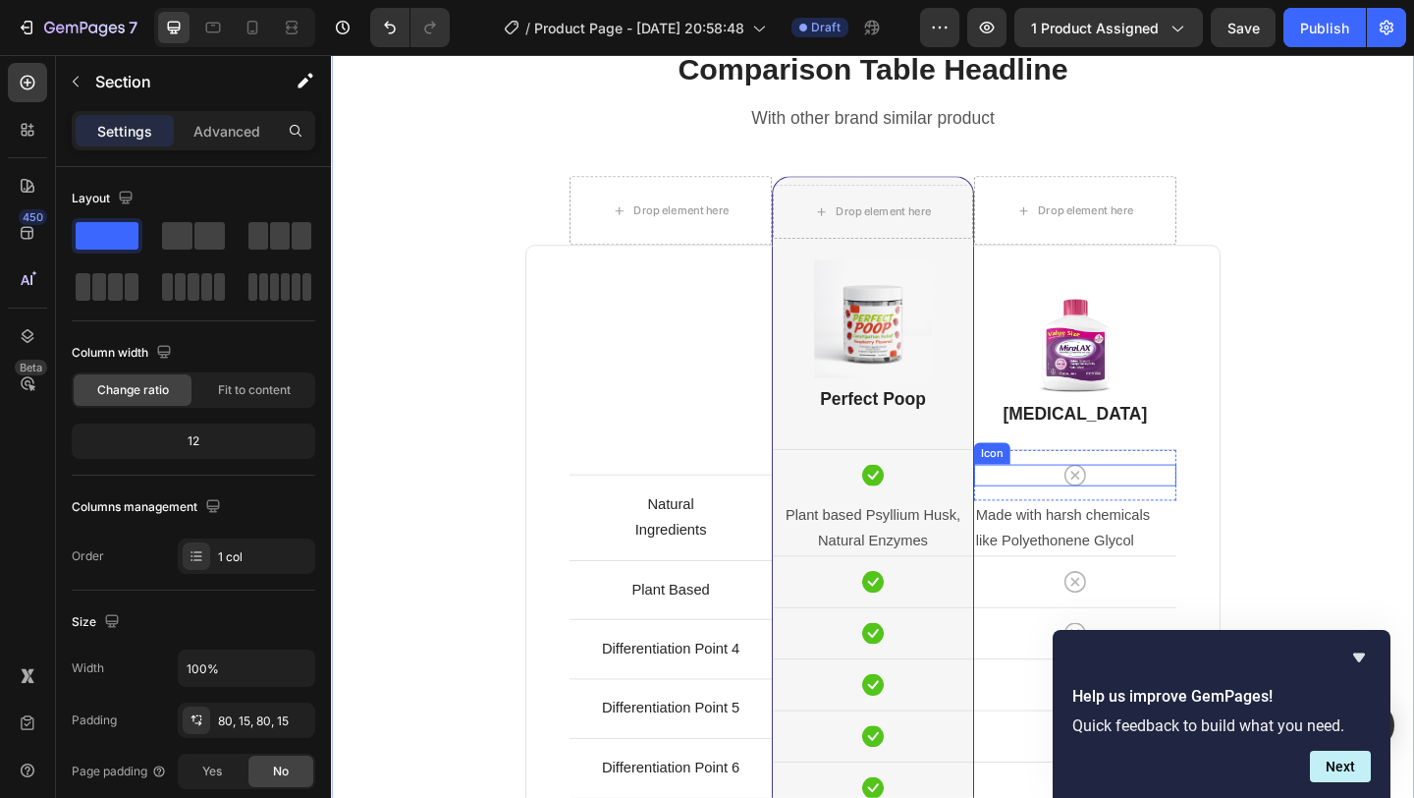
scroll to position [4539, 0]
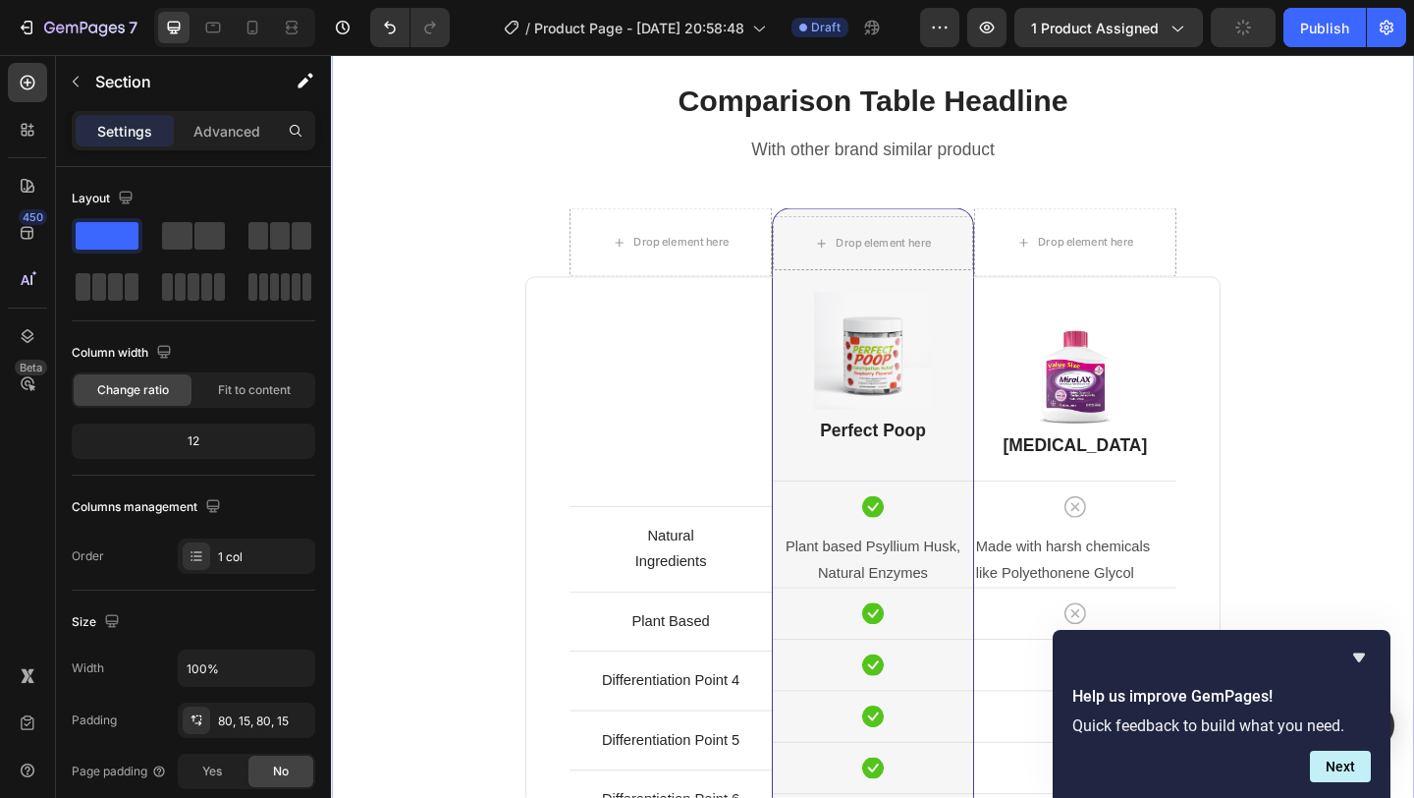
click at [1413, 438] on div "Comparison Table Headline Heading With other brand similar product Text block R…" at bounding box center [920, 660] width 1149 height 1155
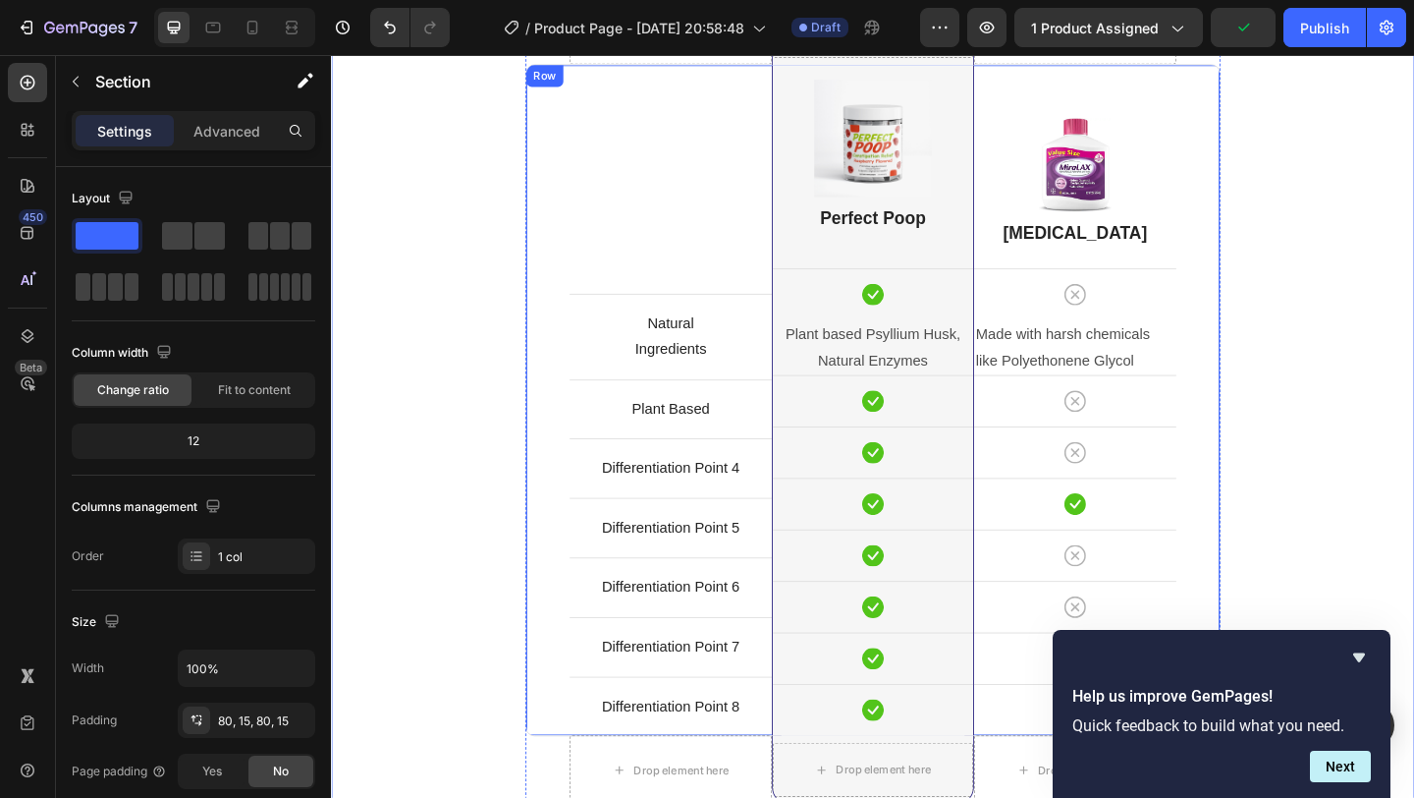
scroll to position [4808, 0]
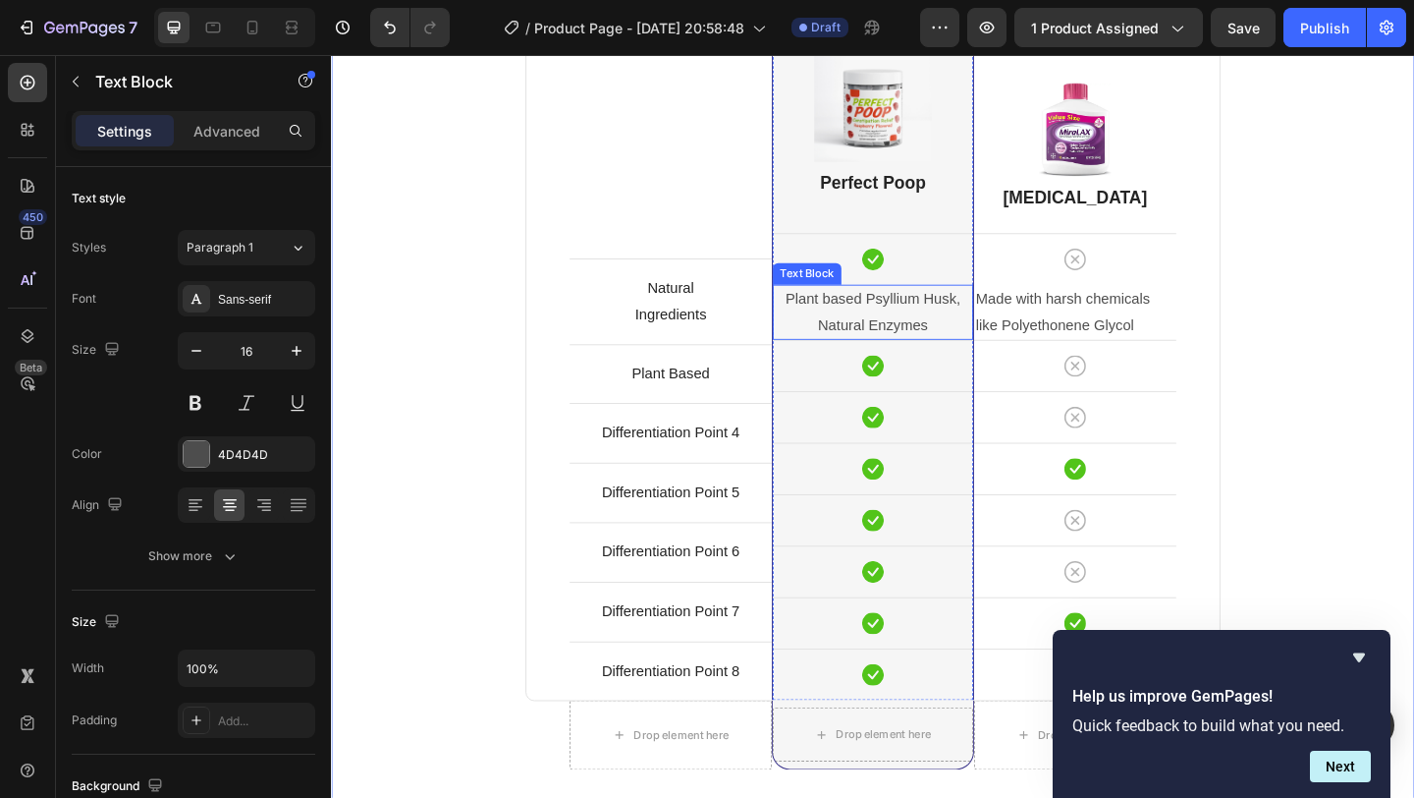
click at [992, 352] on p "Plant based Psyllium Husk, Natural Enzymes" at bounding box center [920, 334] width 214 height 57
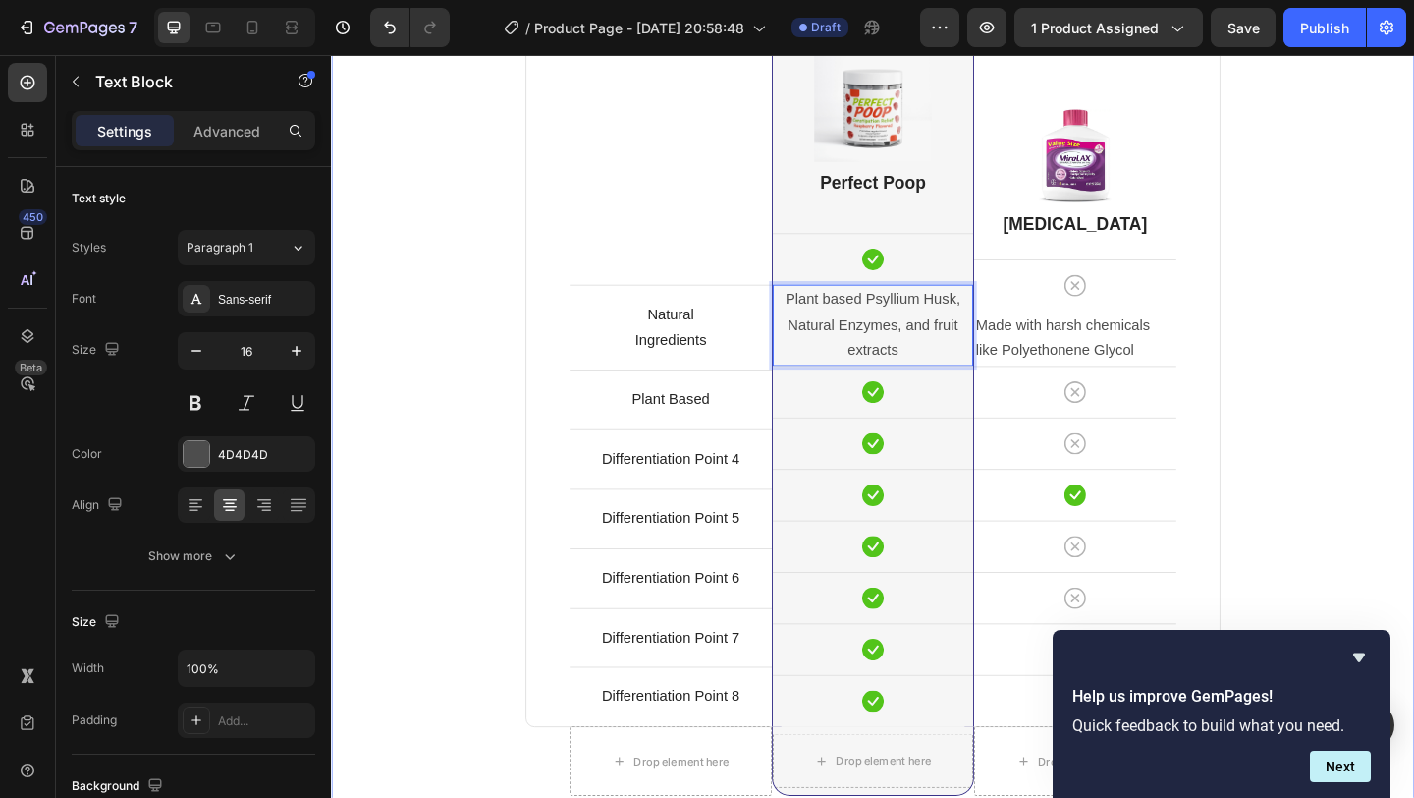
click at [1413, 363] on div "Comparison Table Headline Heading With other brand similar product Text block R…" at bounding box center [920, 405] width 1149 height 1184
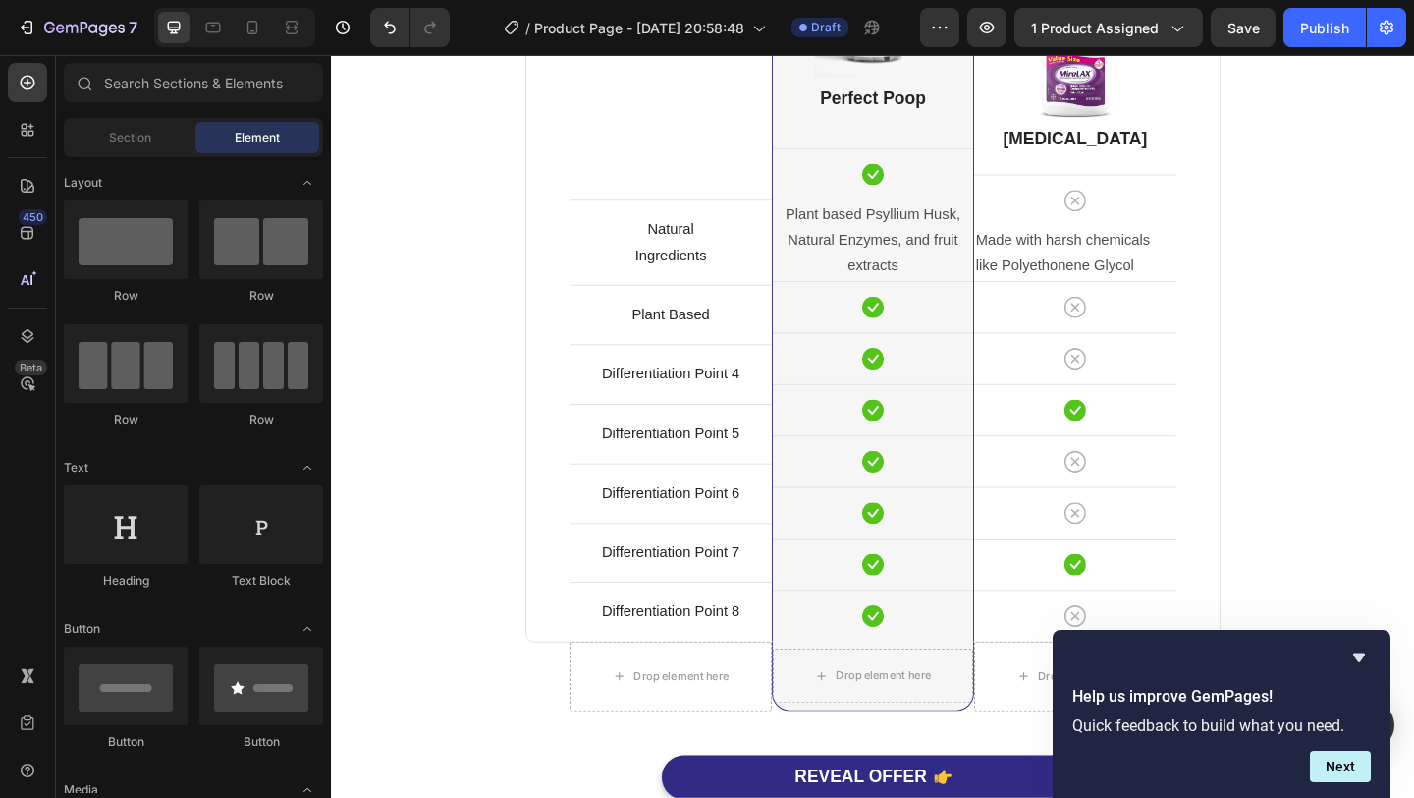
scroll to position [4942, 0]
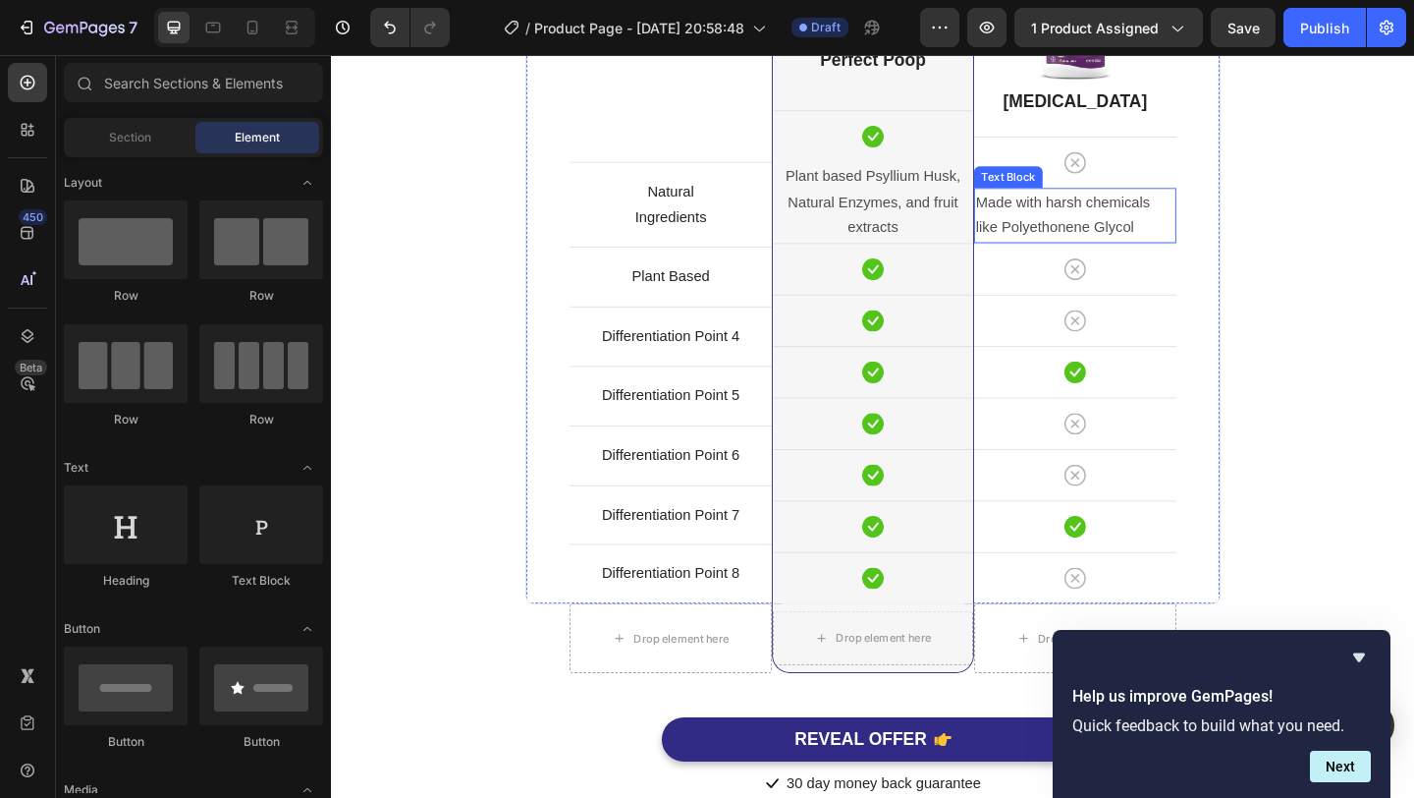
click at [1166, 233] on p "Made with harsh chemicals like Polyethonene Glycol" at bounding box center [1140, 229] width 216 height 57
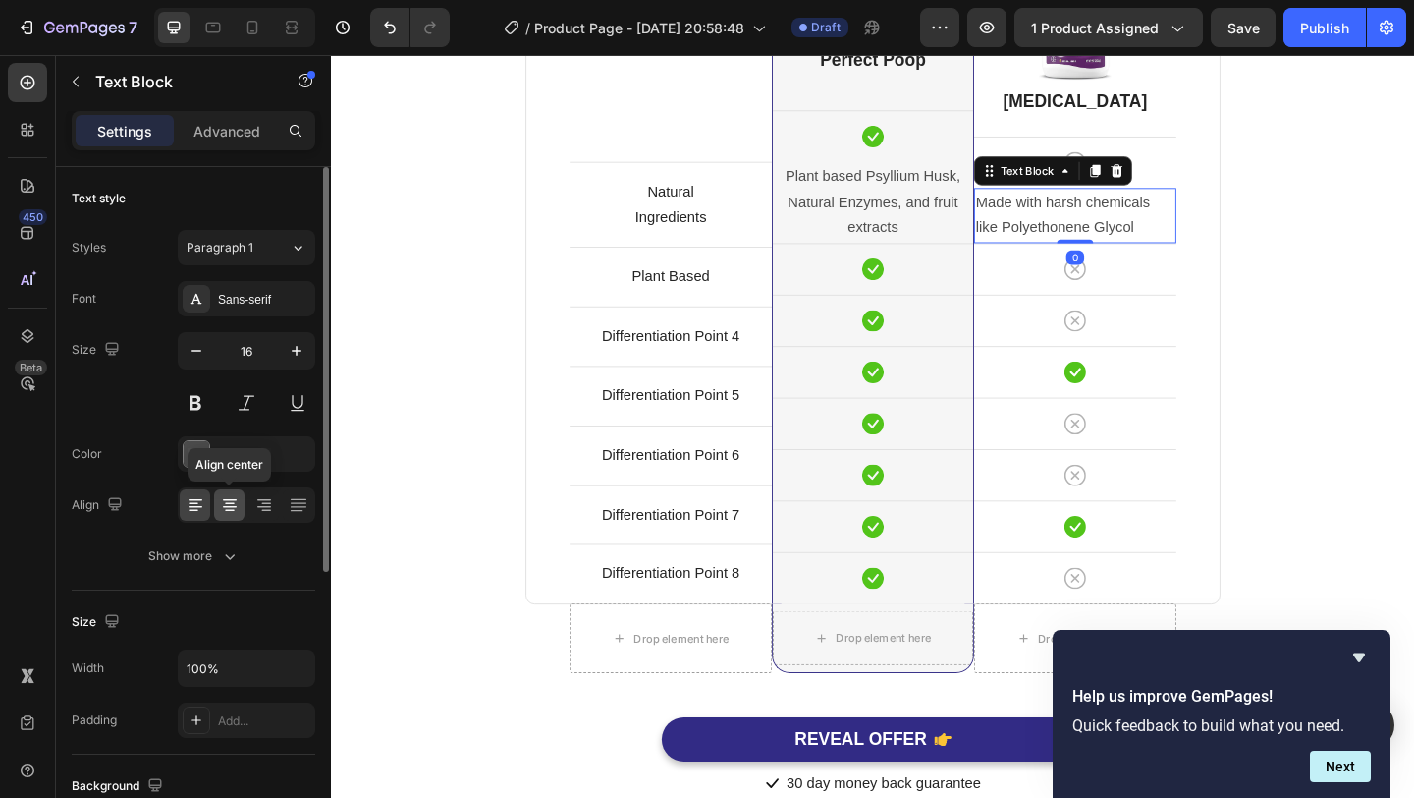
click at [234, 505] on icon at bounding box center [230, 505] width 20 height 20
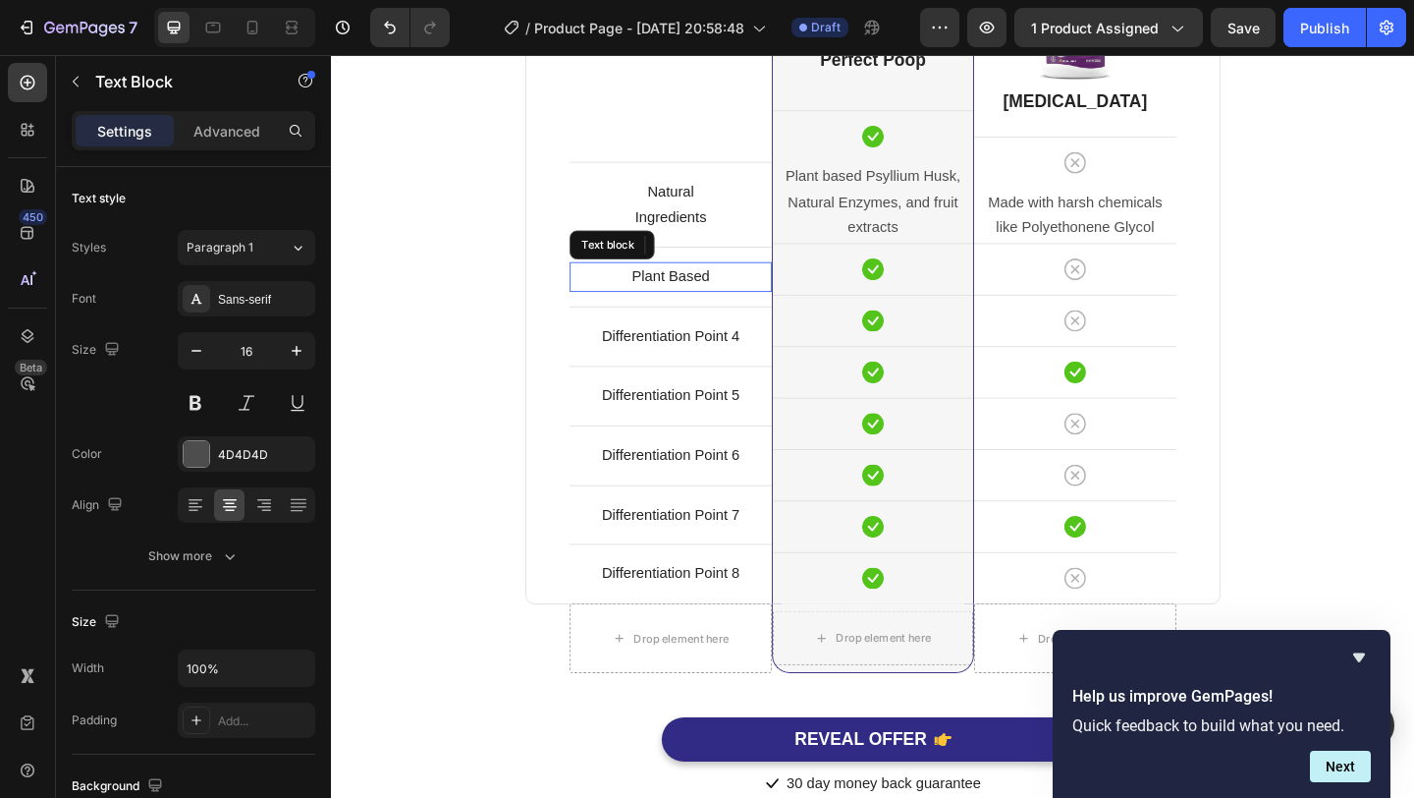
click at [716, 302] on p "Plant Based" at bounding box center [700, 296] width 216 height 28
click at [716, 292] on p "Plant Based" at bounding box center [700, 296] width 216 height 28
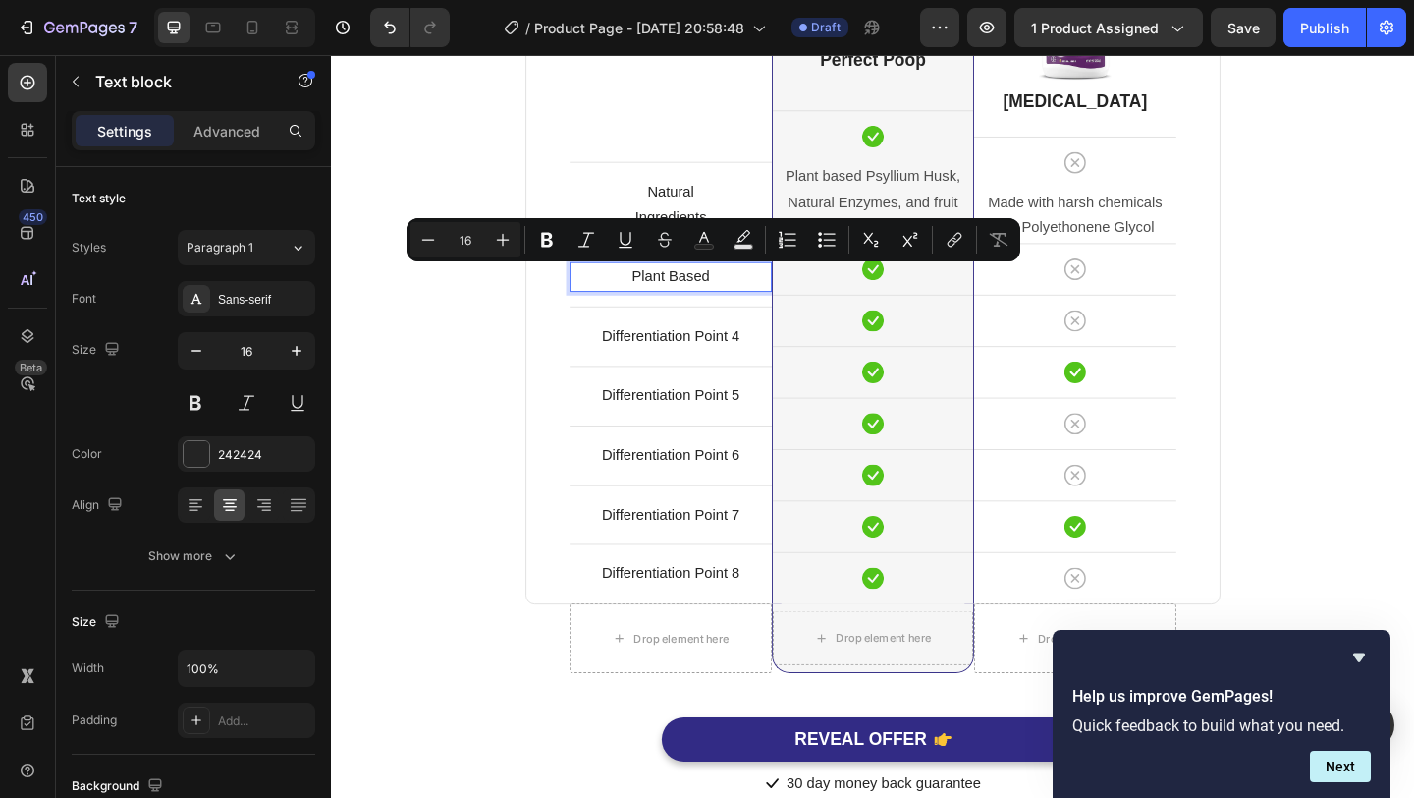
click at [690, 296] on p "Plant Based" at bounding box center [700, 296] width 216 height 28
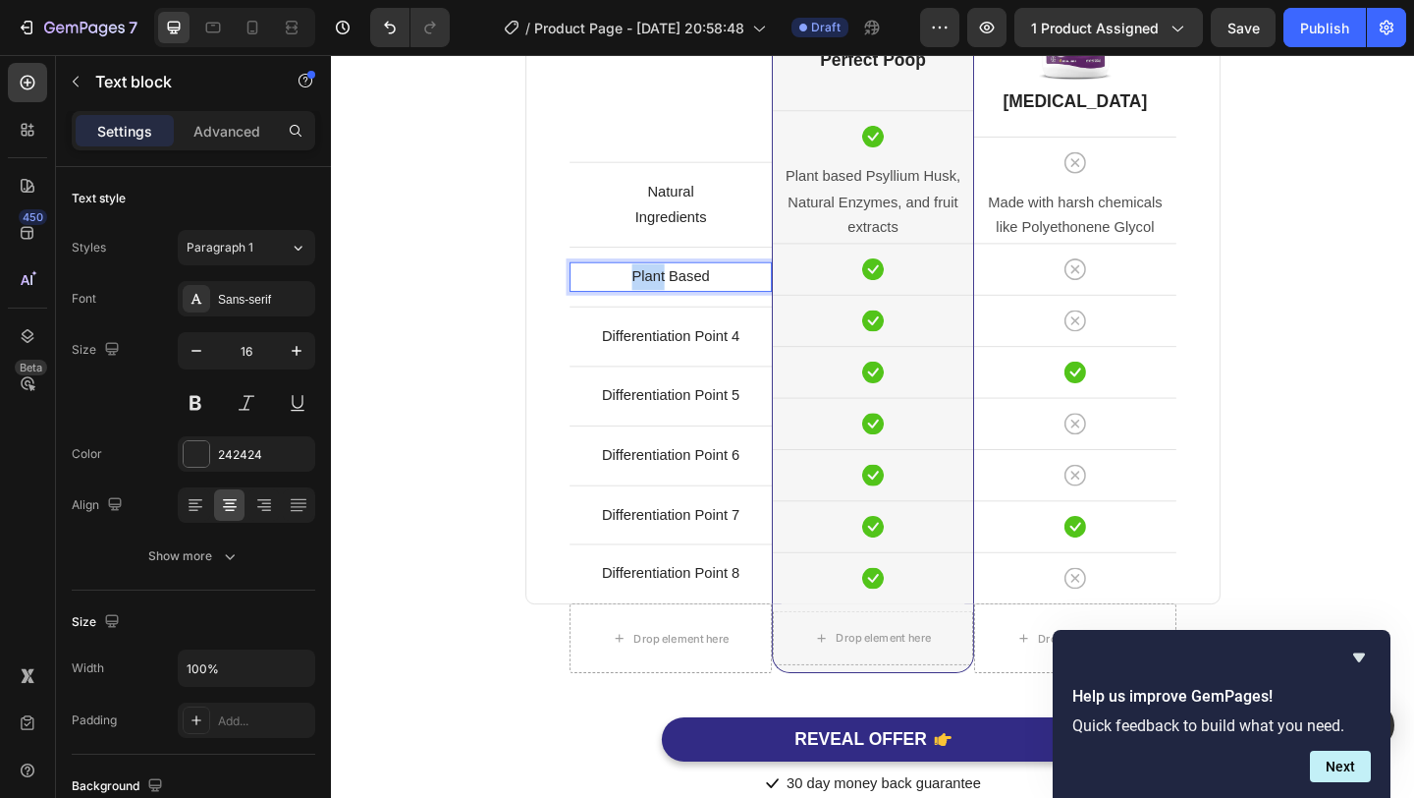
click at [690, 296] on p "Plant Based" at bounding box center [700, 296] width 216 height 28
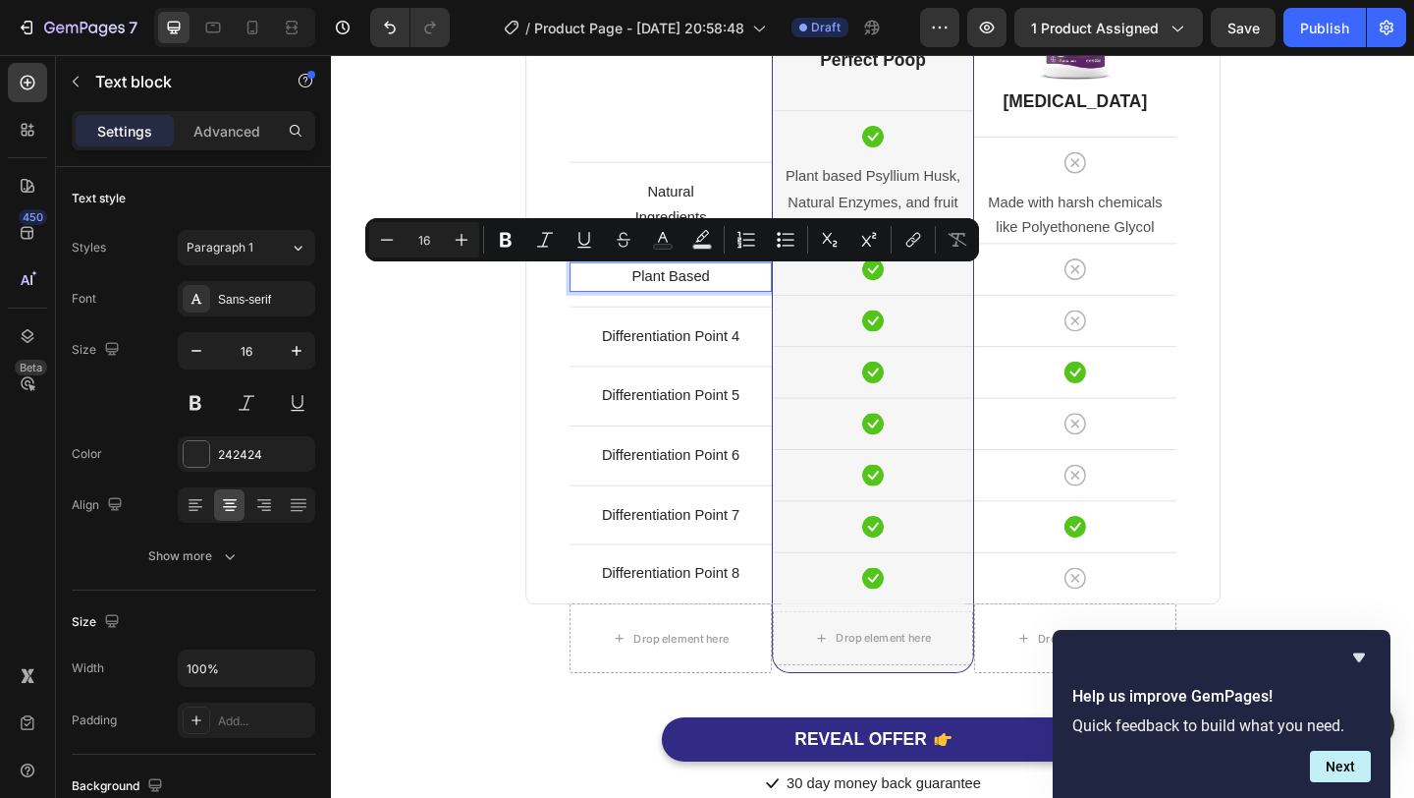
click at [741, 293] on p "Plant Based" at bounding box center [700, 296] width 216 height 28
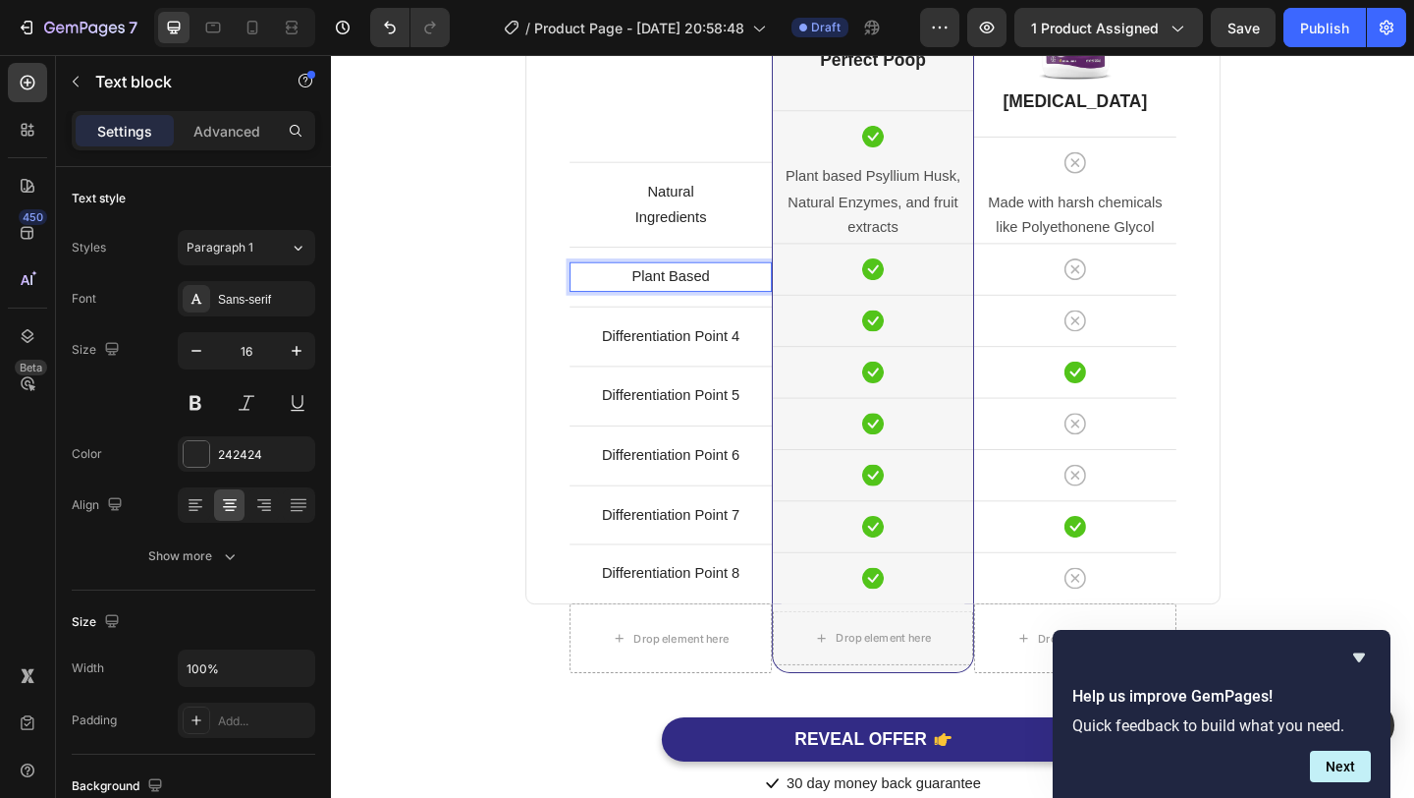
click at [741, 293] on p "Plant Based" at bounding box center [700, 296] width 216 height 28
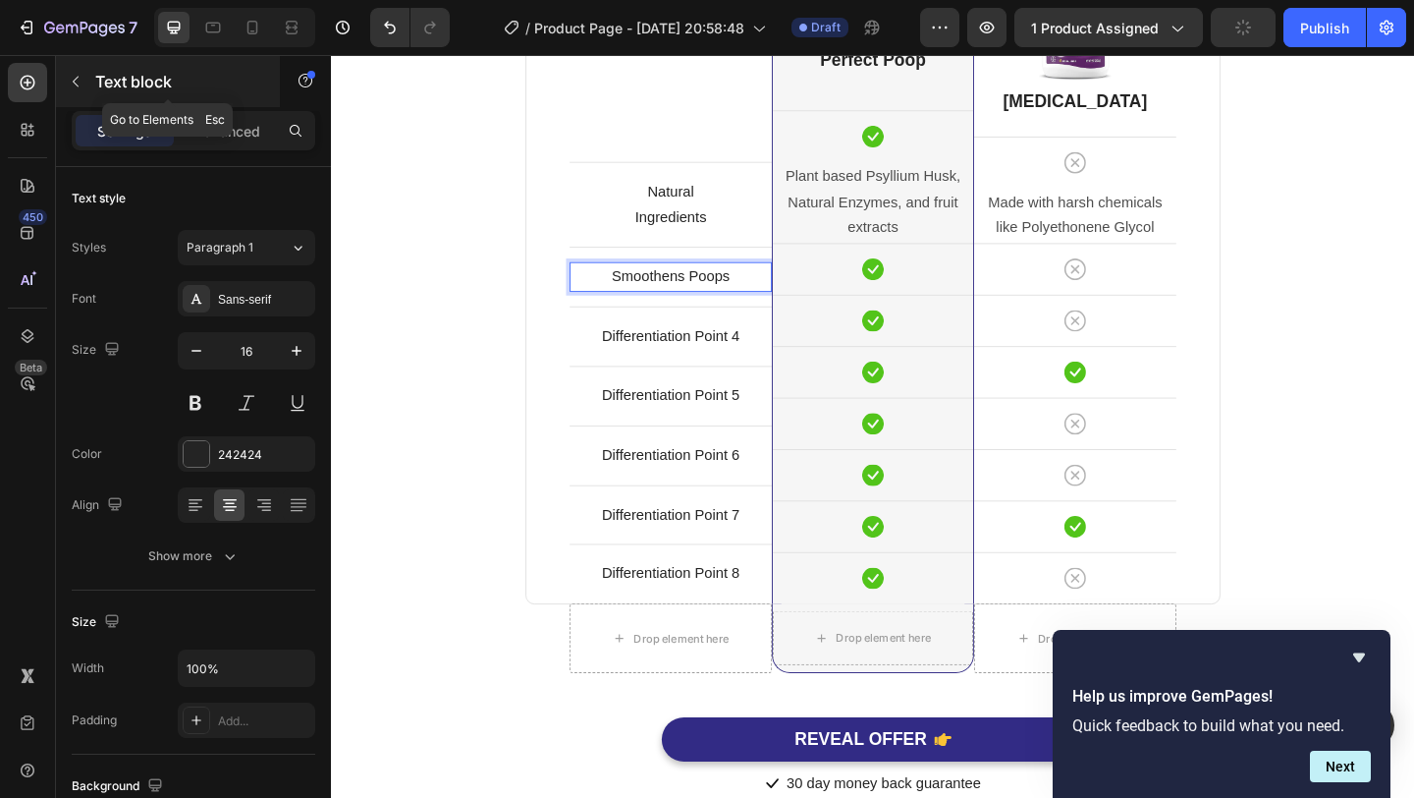
click at [108, 80] on p "Text block" at bounding box center [178, 82] width 167 height 24
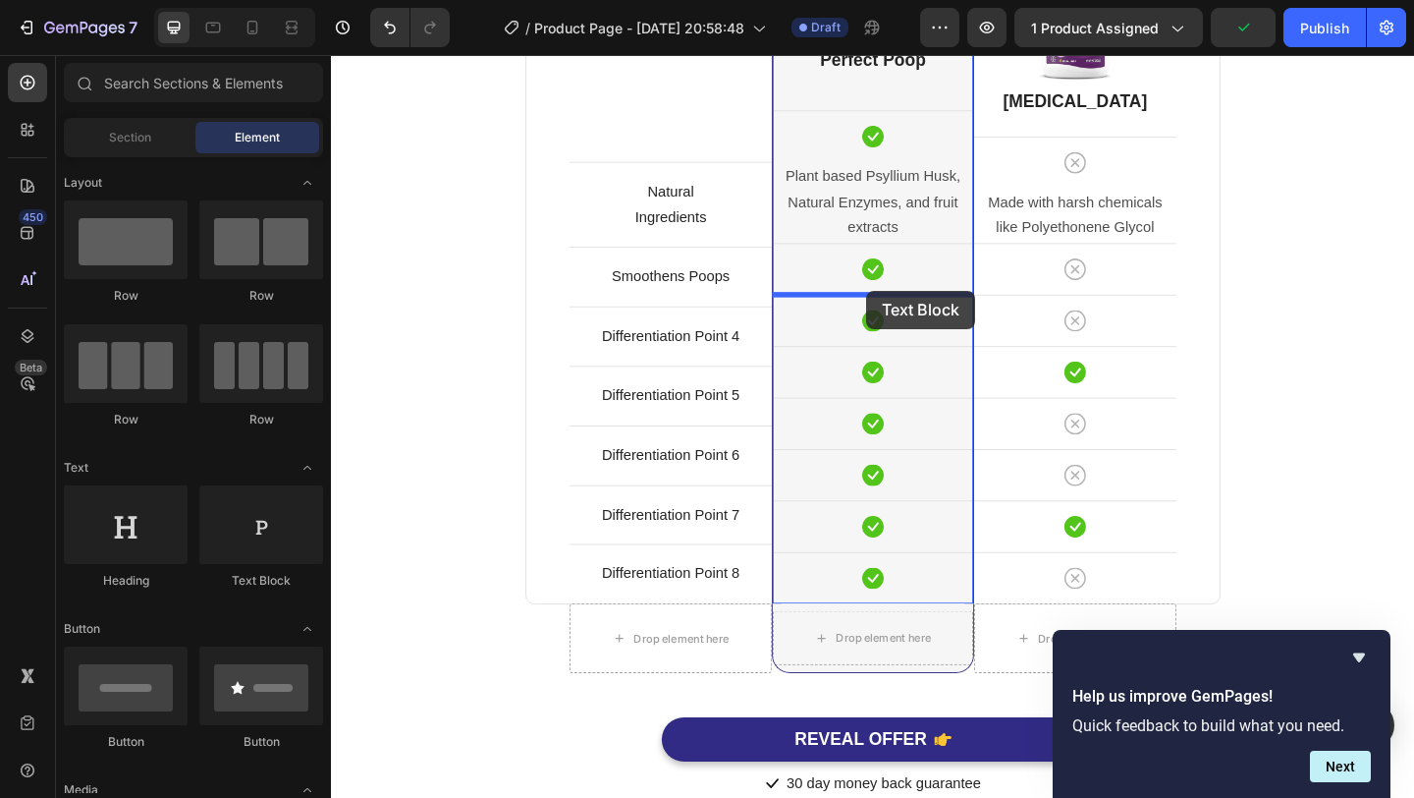
drag, startPoint x: 595, startPoint y: 604, endPoint x: 913, endPoint y: 311, distance: 432.4
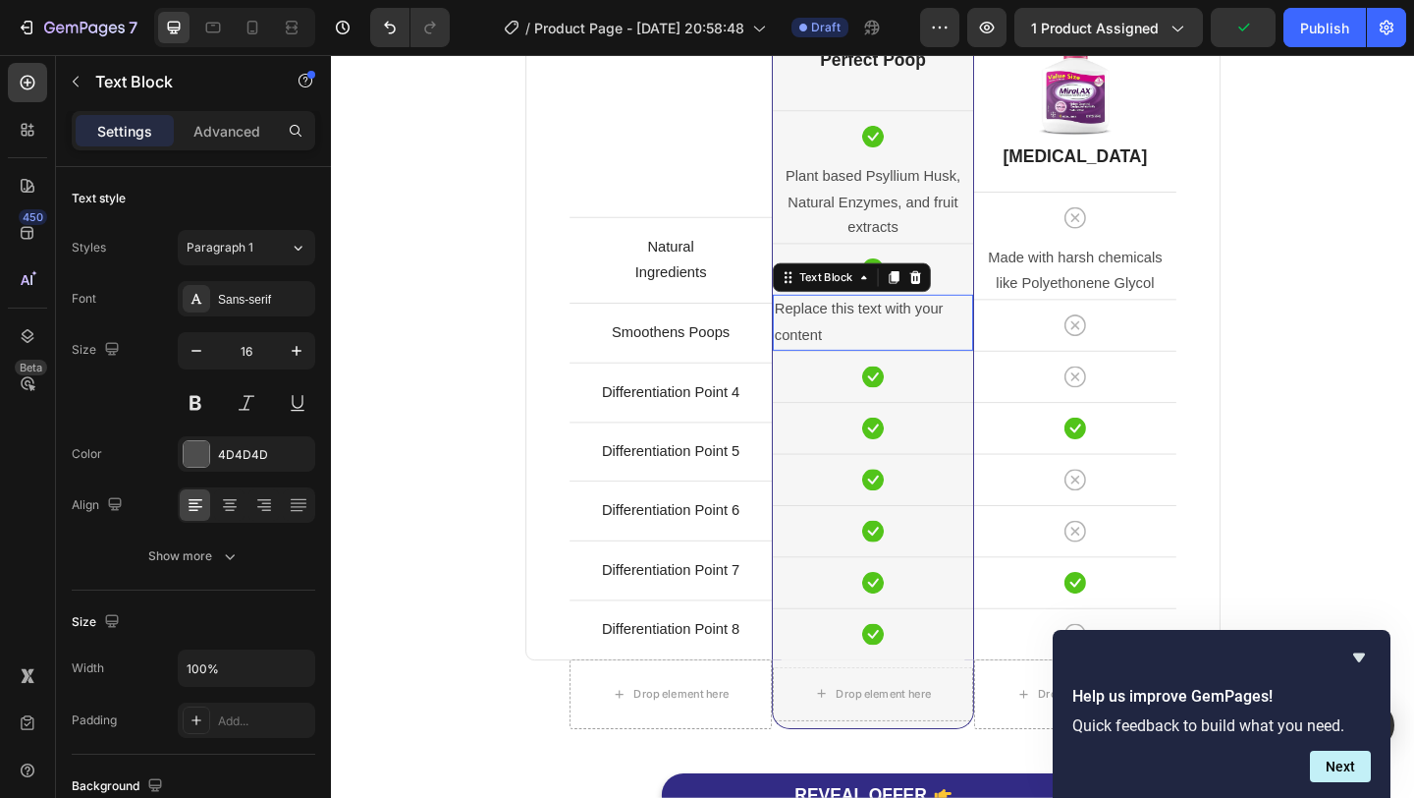
scroll to position [5001, 0]
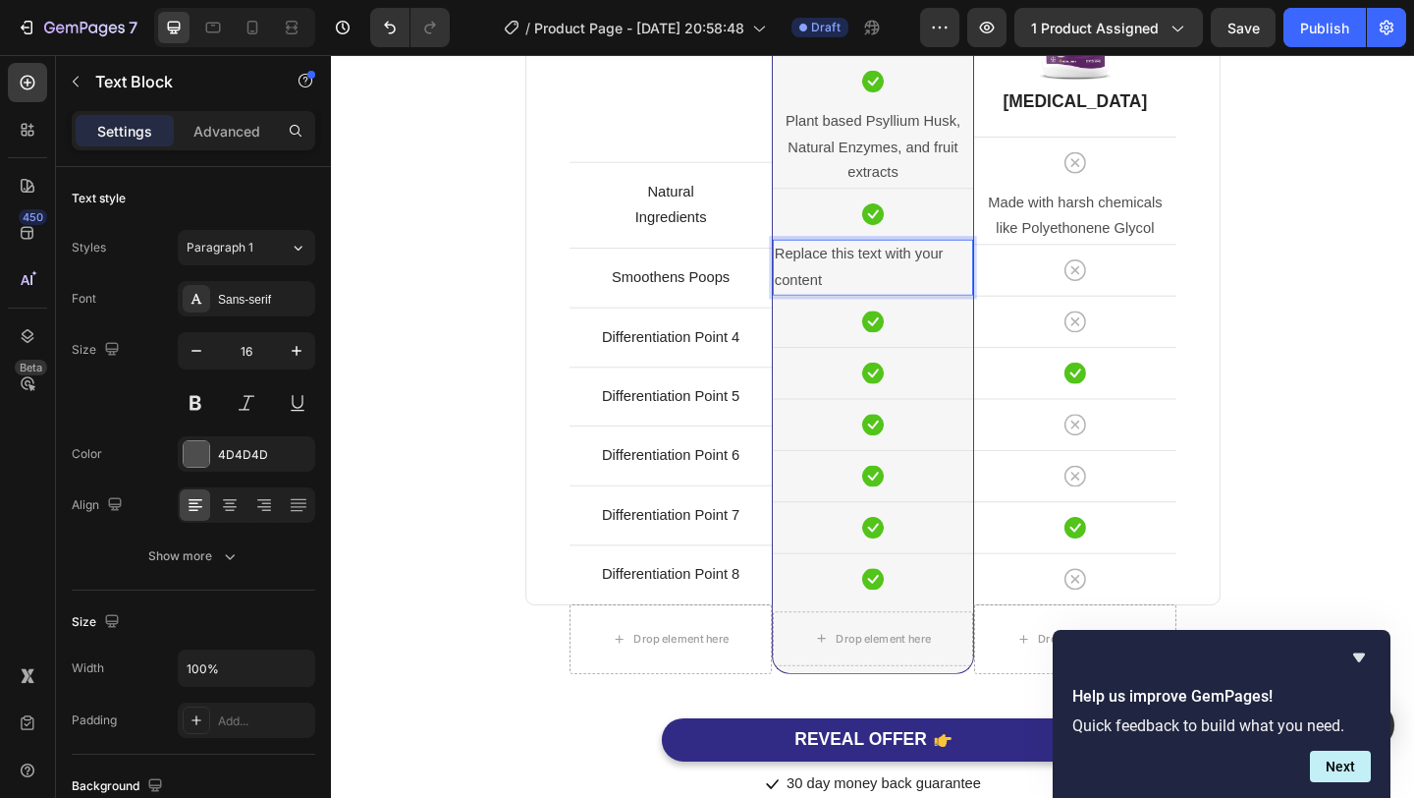
click at [849, 283] on div "Replace this text with your content" at bounding box center [920, 285] width 218 height 61
click at [849, 283] on p "Replace this text with your content" at bounding box center [920, 285] width 214 height 57
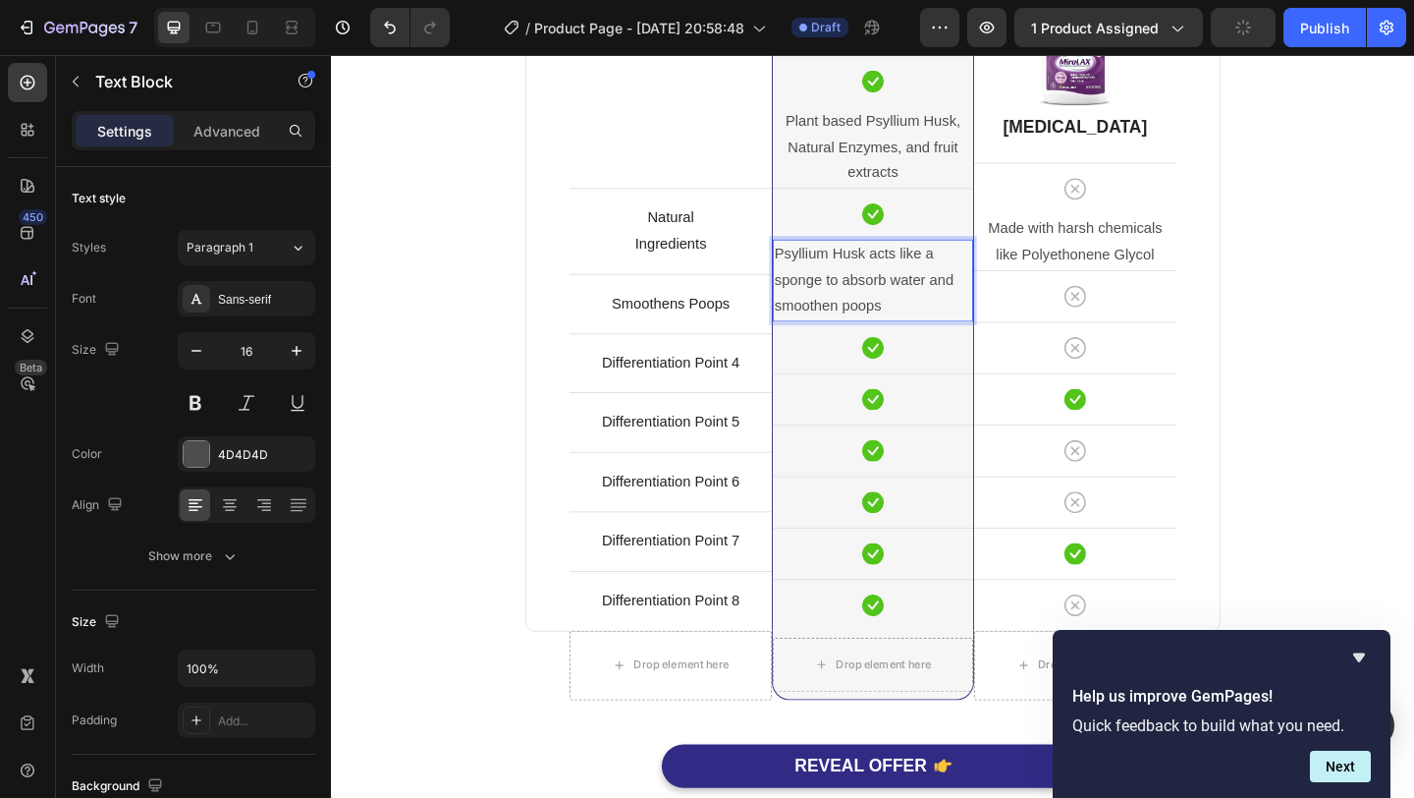
click at [890, 294] on p "Psyllium Husk acts like a sponge to absorb water and smoothen poops" at bounding box center [920, 299] width 214 height 84
click at [57, 88] on div "Text Block" at bounding box center [168, 81] width 224 height 51
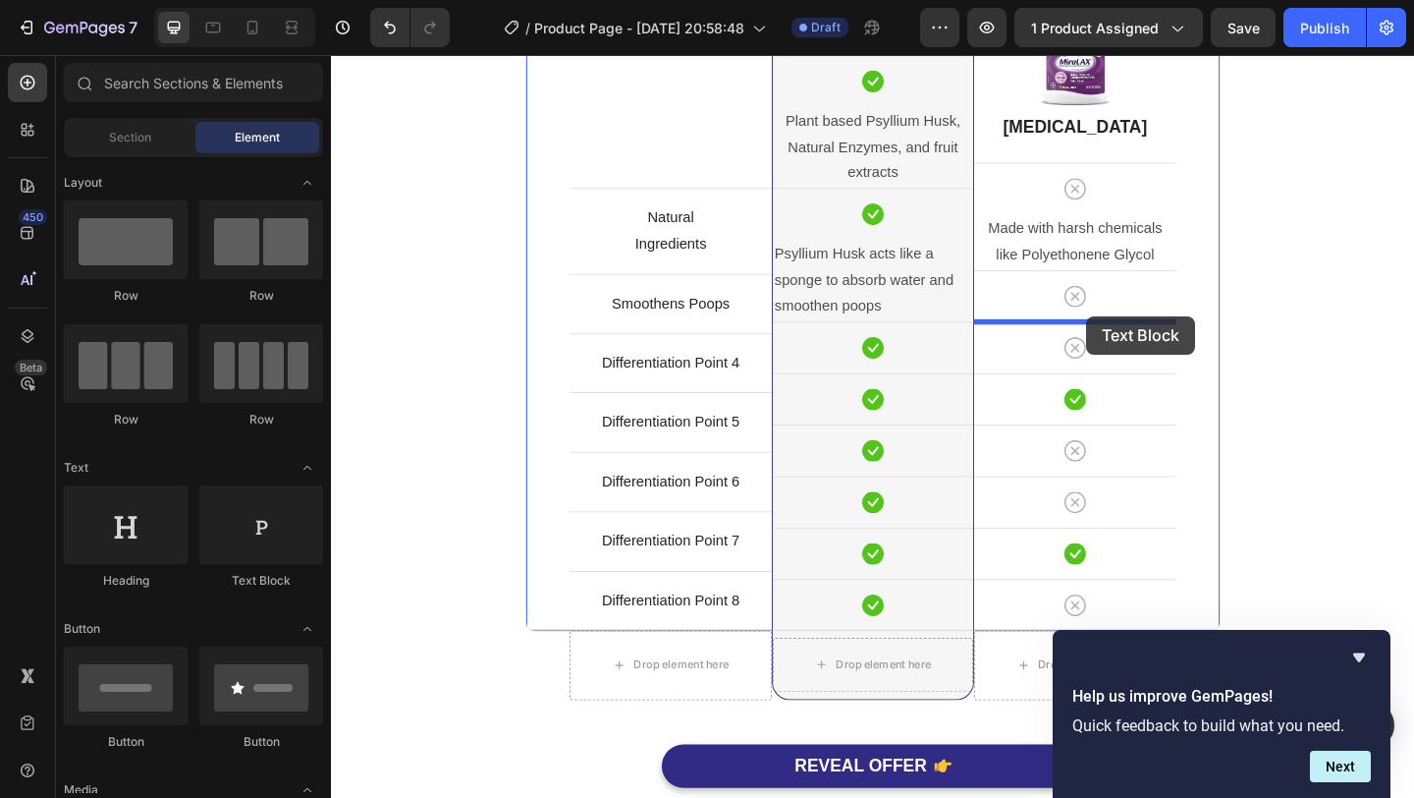
drag, startPoint x: 593, startPoint y: 607, endPoint x: 1153, endPoint y: 339, distance: 620.8
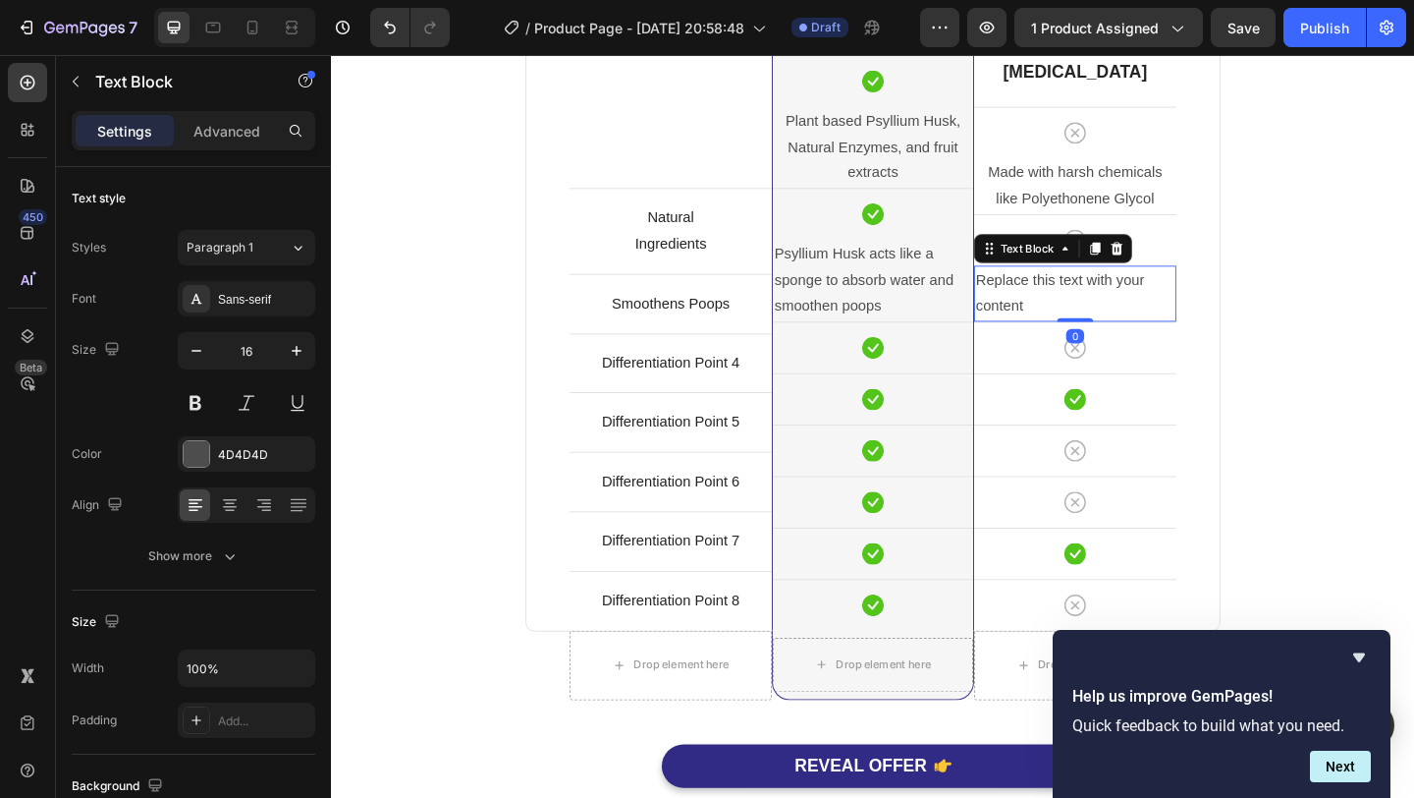
click at [1090, 307] on div "Replace this text with your content" at bounding box center [1140, 314] width 220 height 61
click at [1090, 307] on p "Replace this text with your content" at bounding box center [1140, 314] width 216 height 57
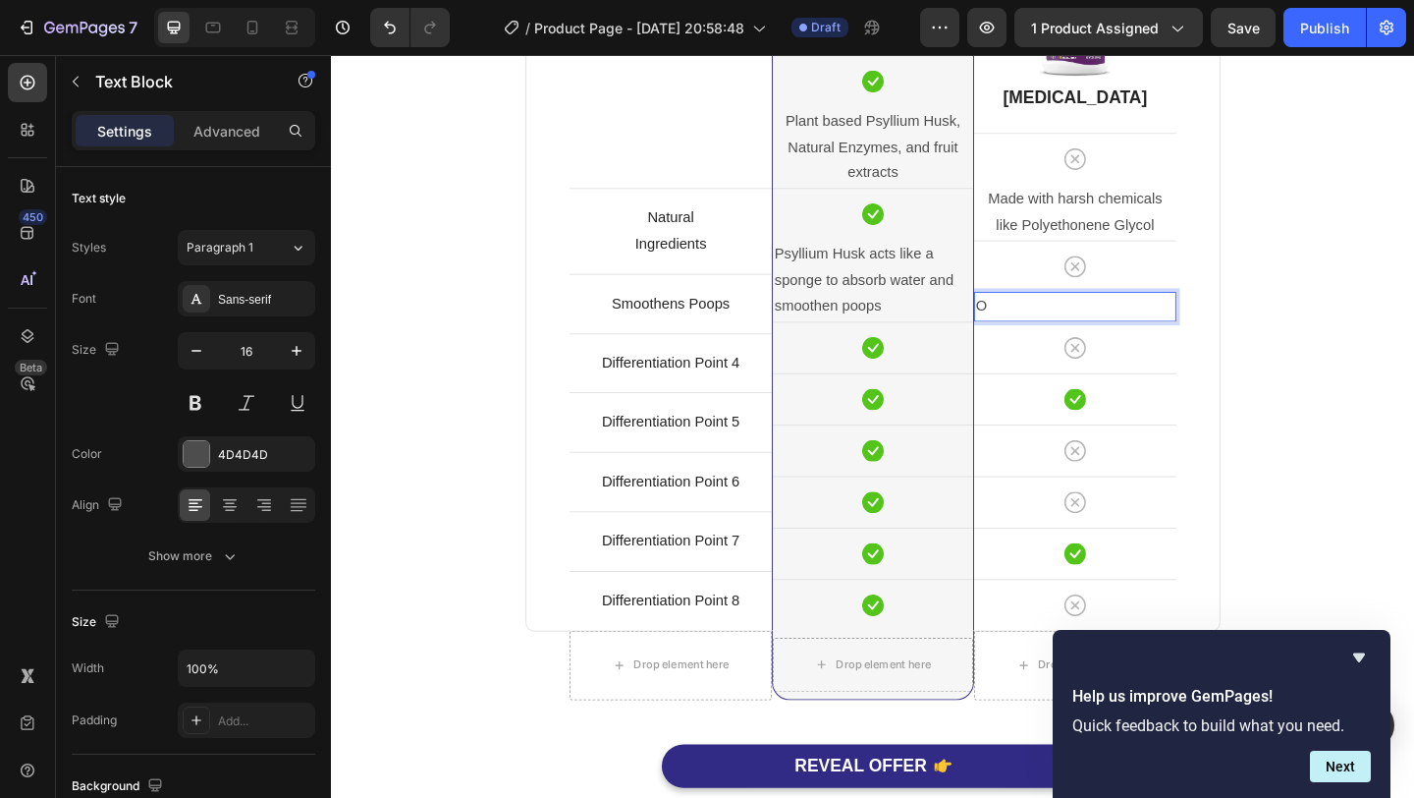
scroll to position [5030, 0]
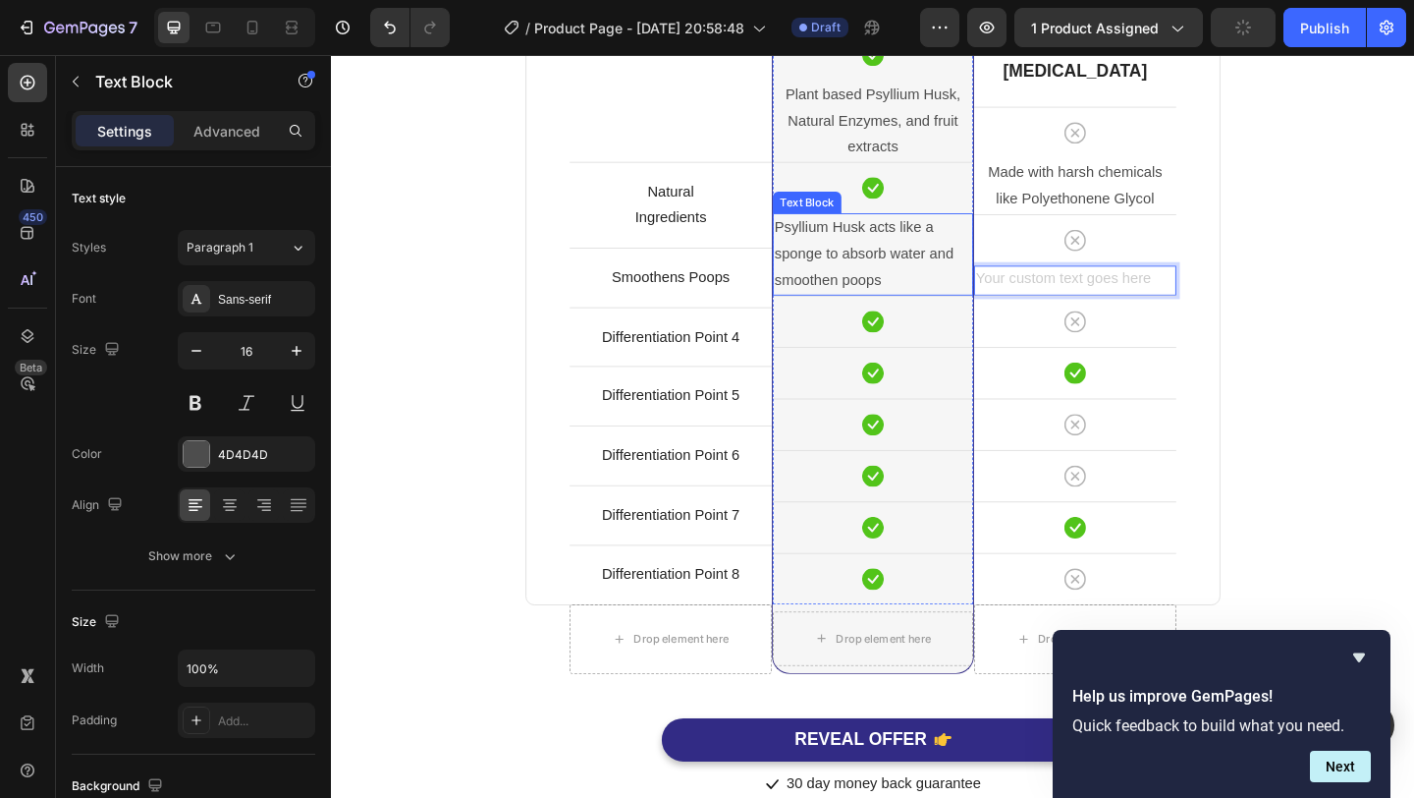
click at [931, 279] on p "Psyllium Husk acts like a sponge to absorb water and smoothen poops" at bounding box center [920, 271] width 214 height 84
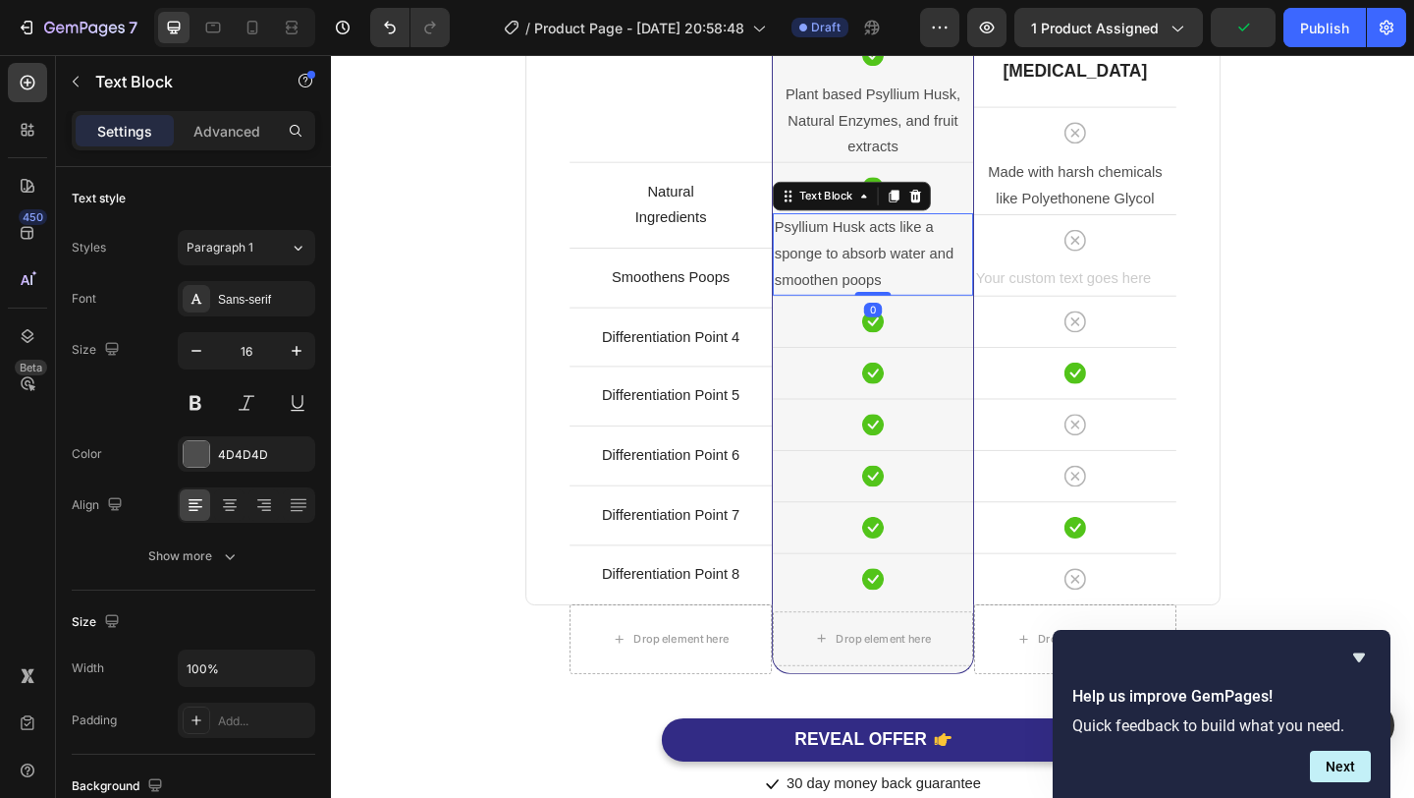
click at [965, 220] on div "Text Block" at bounding box center [897, 208] width 172 height 31
click at [967, 214] on icon at bounding box center [967, 208] width 13 height 14
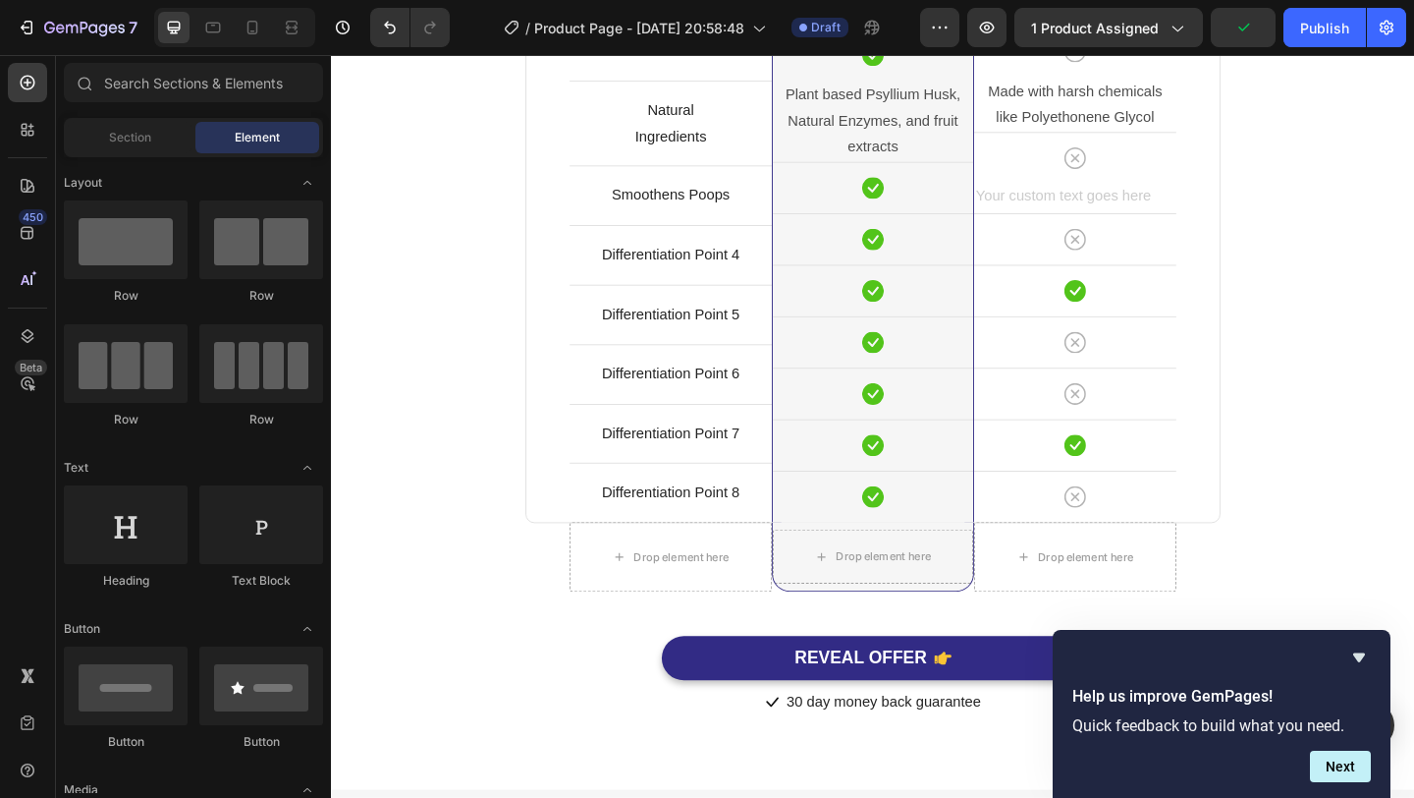
scroll to position [4942, 0]
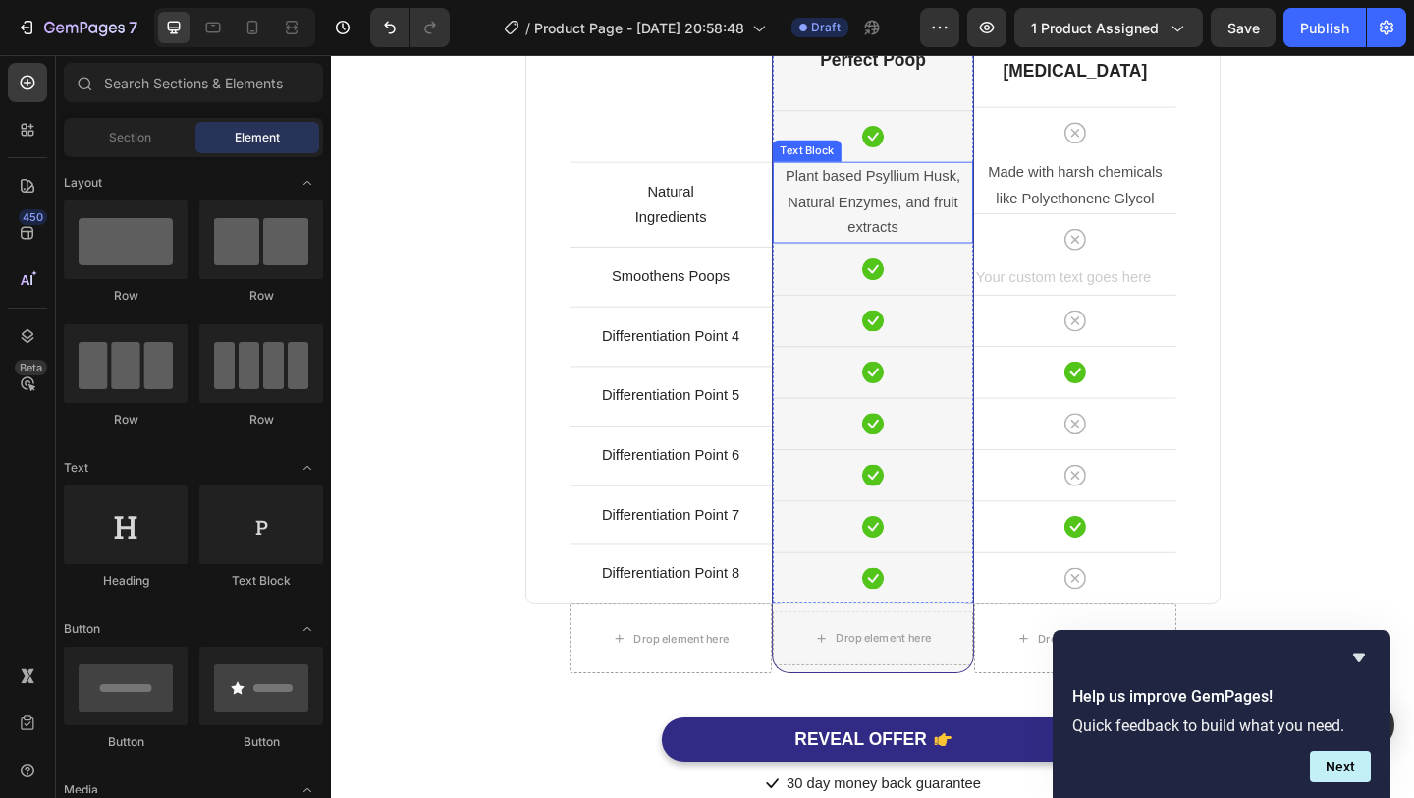
click at [940, 257] on div "Plant based Psyllium Husk, Natural Enzymes, and fruit extracts" at bounding box center [920, 215] width 218 height 88
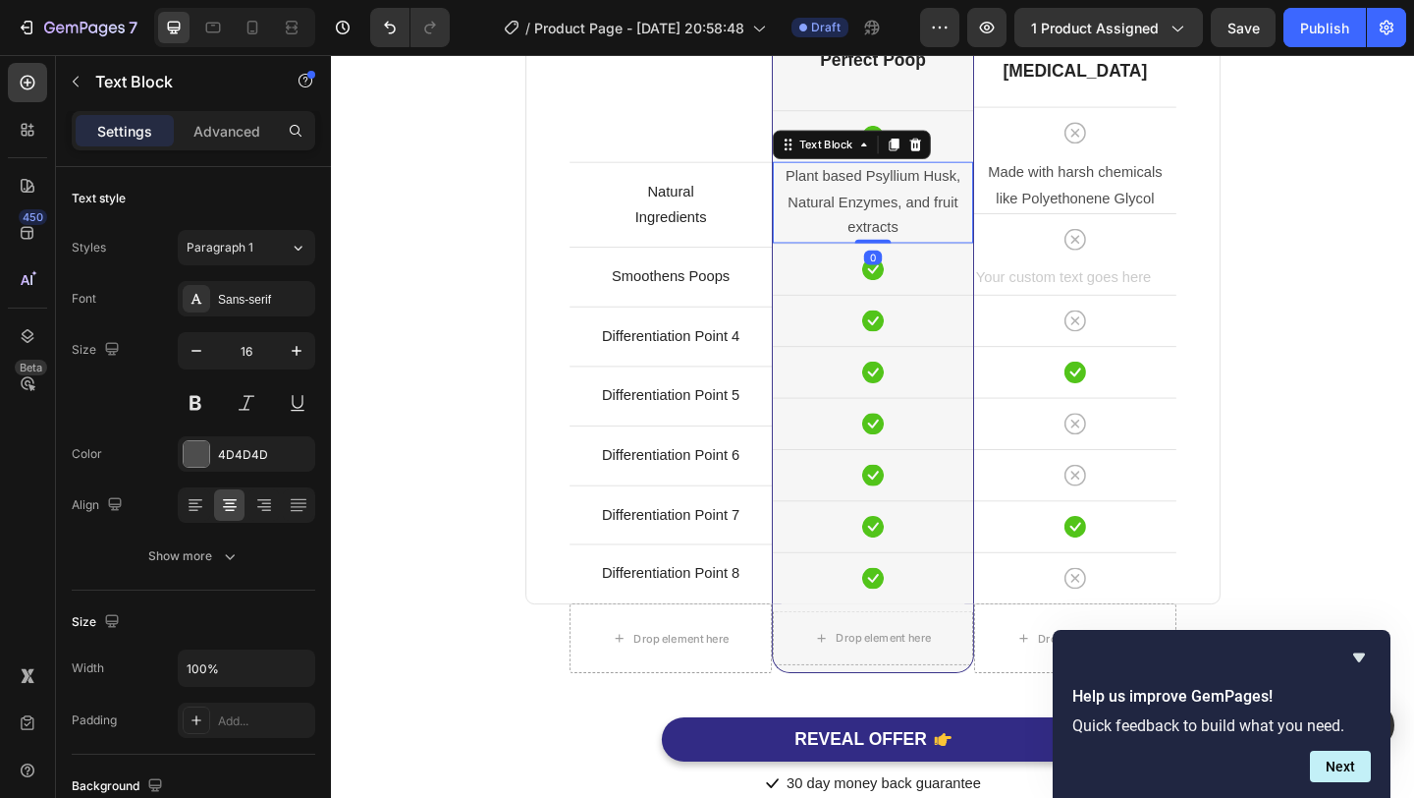
click at [940, 257] on div "Plant based Psyllium Husk, Natural Enzymes, and fruit extracts" at bounding box center [920, 215] width 218 height 88
click at [963, 204] on p "Plant based Psyllium Husk, Natural Enzymes, and fruit extracts" at bounding box center [920, 215] width 214 height 84
click at [1355, 247] on div "Comparison Table Headline Heading With other brand similar product Text block R…" at bounding box center [920, 272] width 1149 height 1184
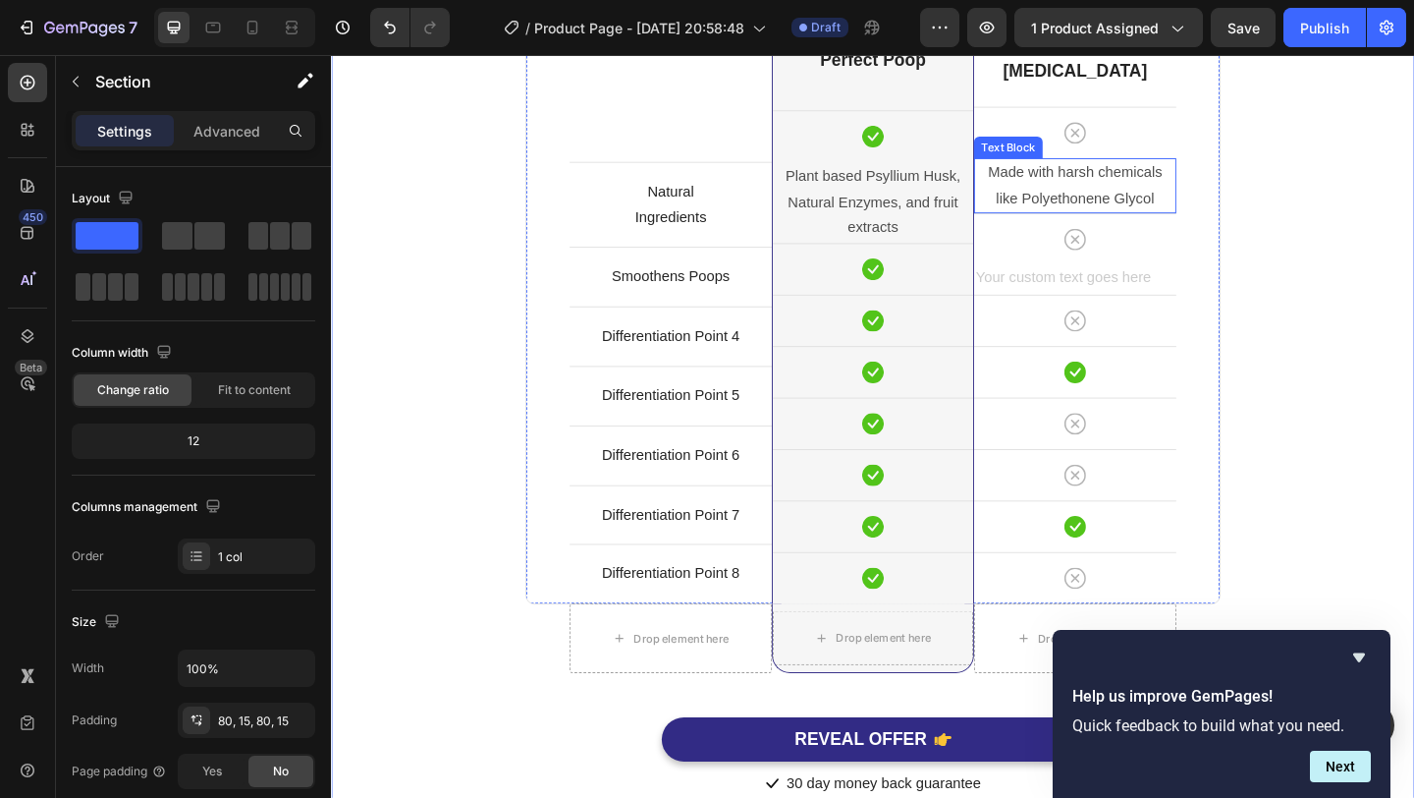
click at [1184, 197] on p "Made with harsh chemicals like Polyethonene Glycol" at bounding box center [1140, 197] width 216 height 57
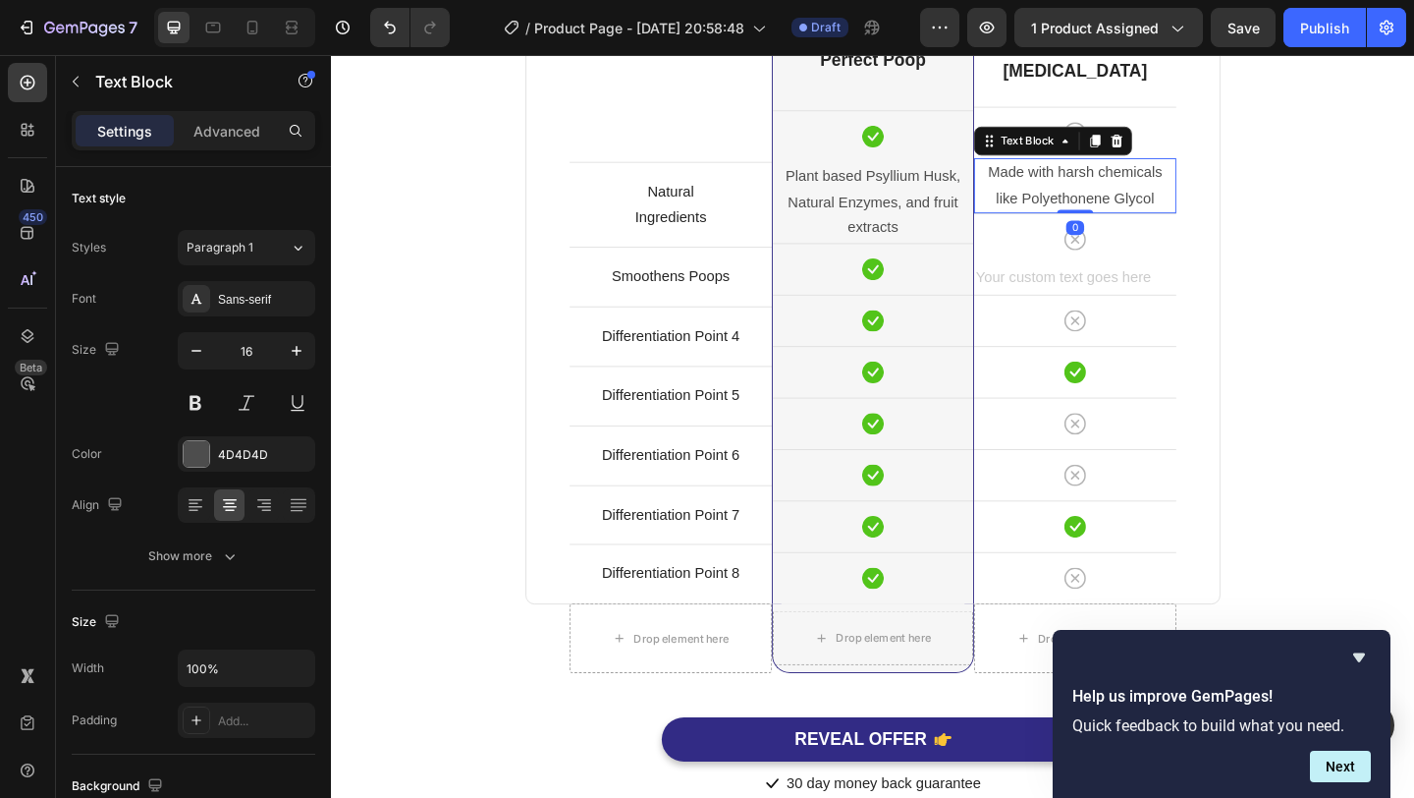
click at [1185, 135] on div "Text Block" at bounding box center [1116, 148] width 172 height 31
click at [1188, 144] on icon at bounding box center [1186, 148] width 13 height 14
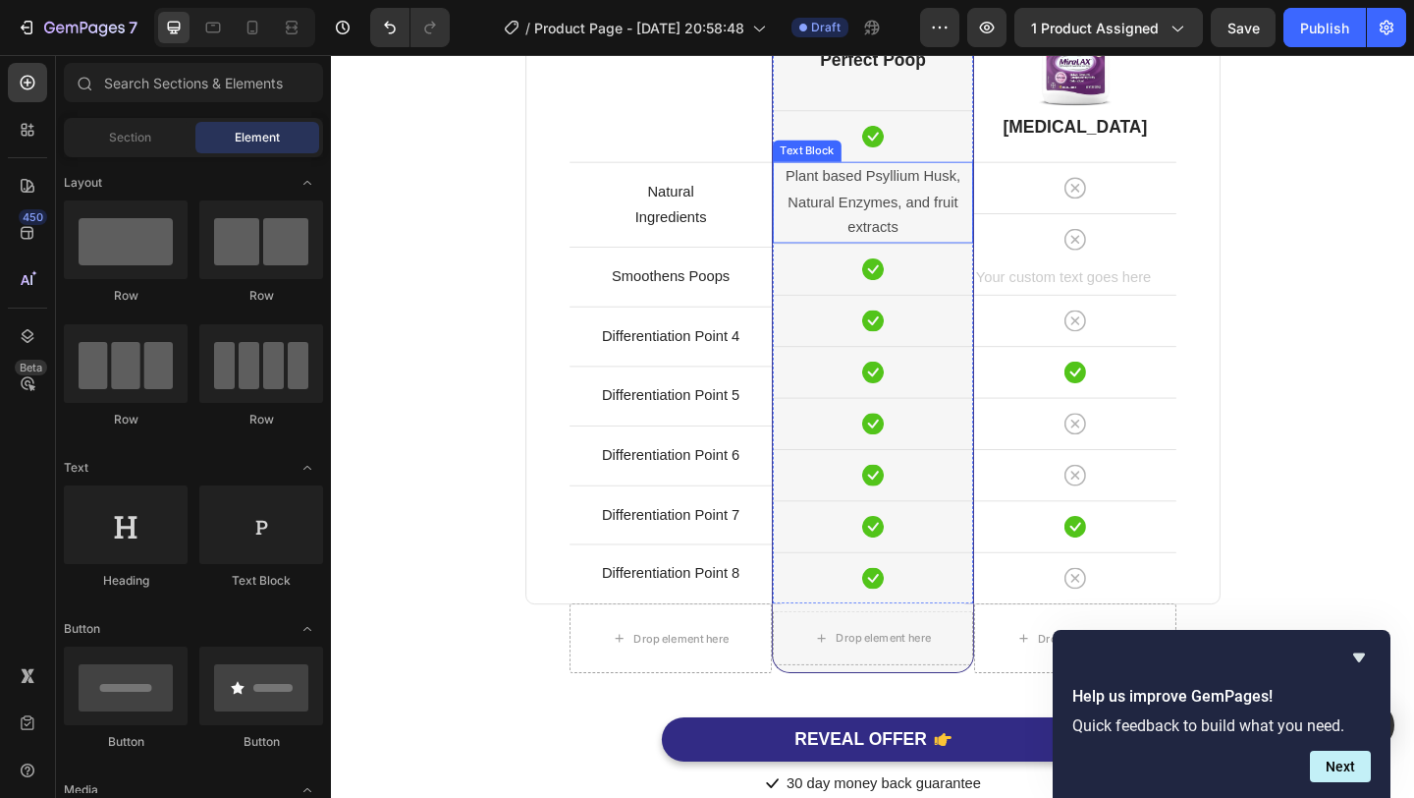
click at [967, 210] on p "Plant based Psyllium Husk, Natural Enzymes, and fruit extracts" at bounding box center [920, 215] width 214 height 84
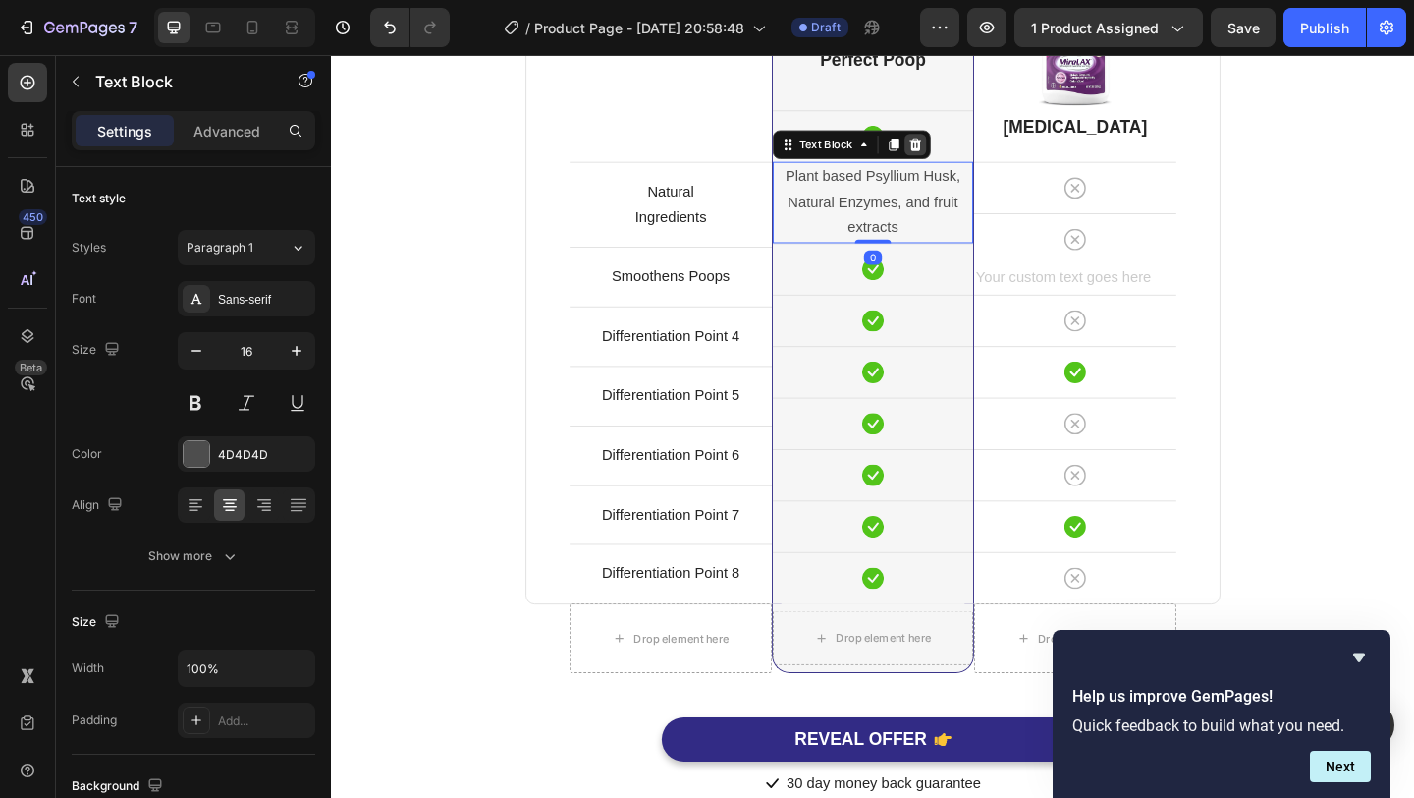
click at [974, 162] on div at bounding box center [967, 152] width 24 height 24
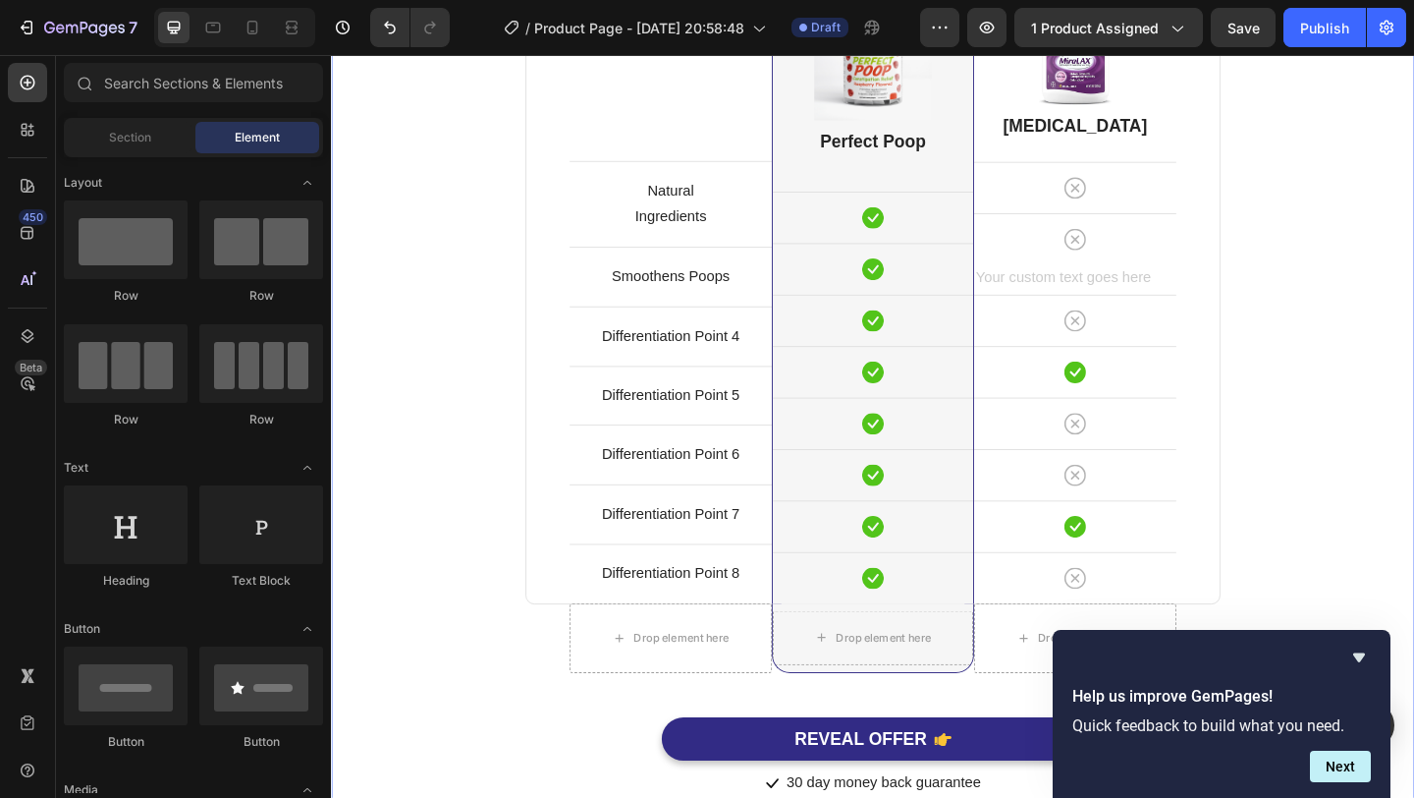
click at [1392, 244] on div "Comparison Table Headline Heading With other brand similar product Text block R…" at bounding box center [920, 315] width 1149 height 1094
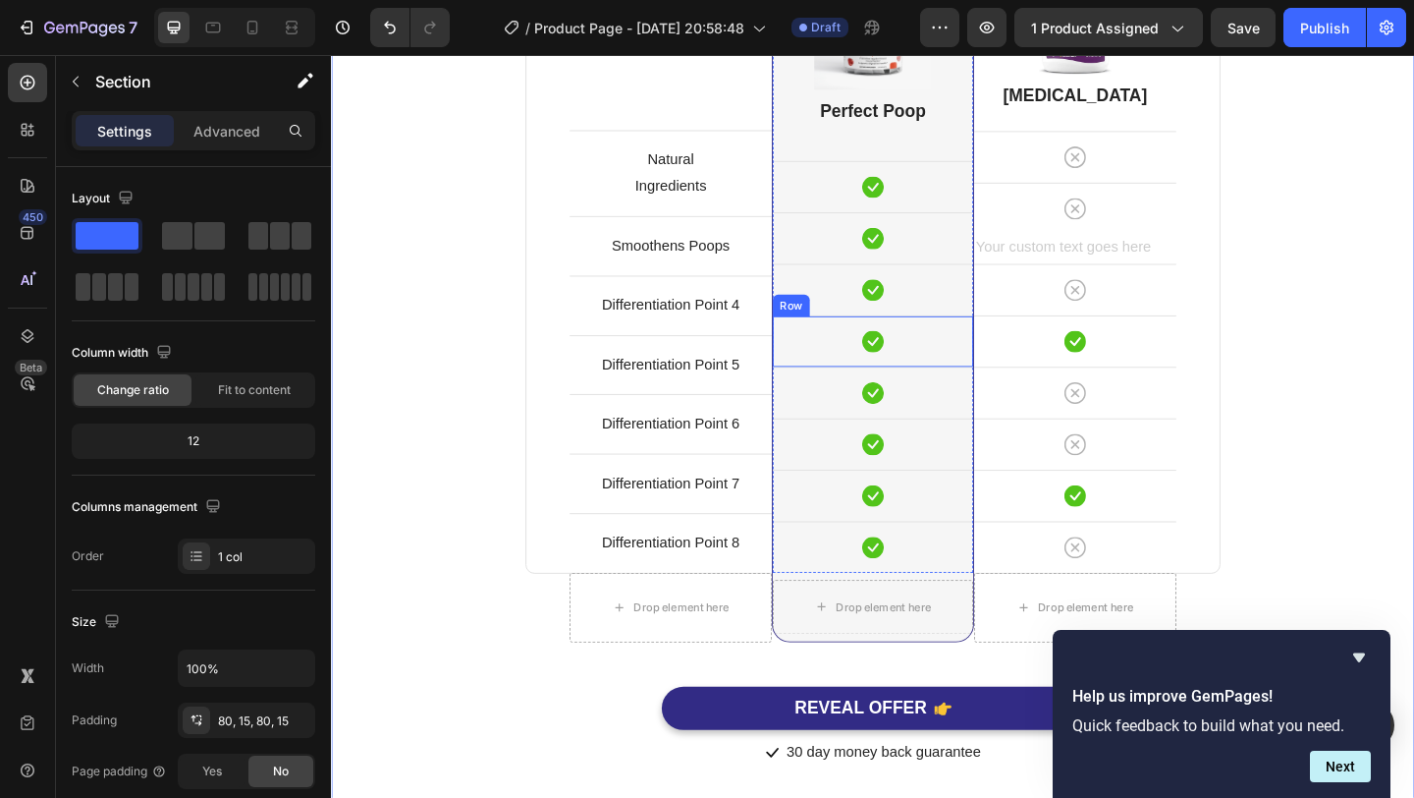
scroll to position [4898, 0]
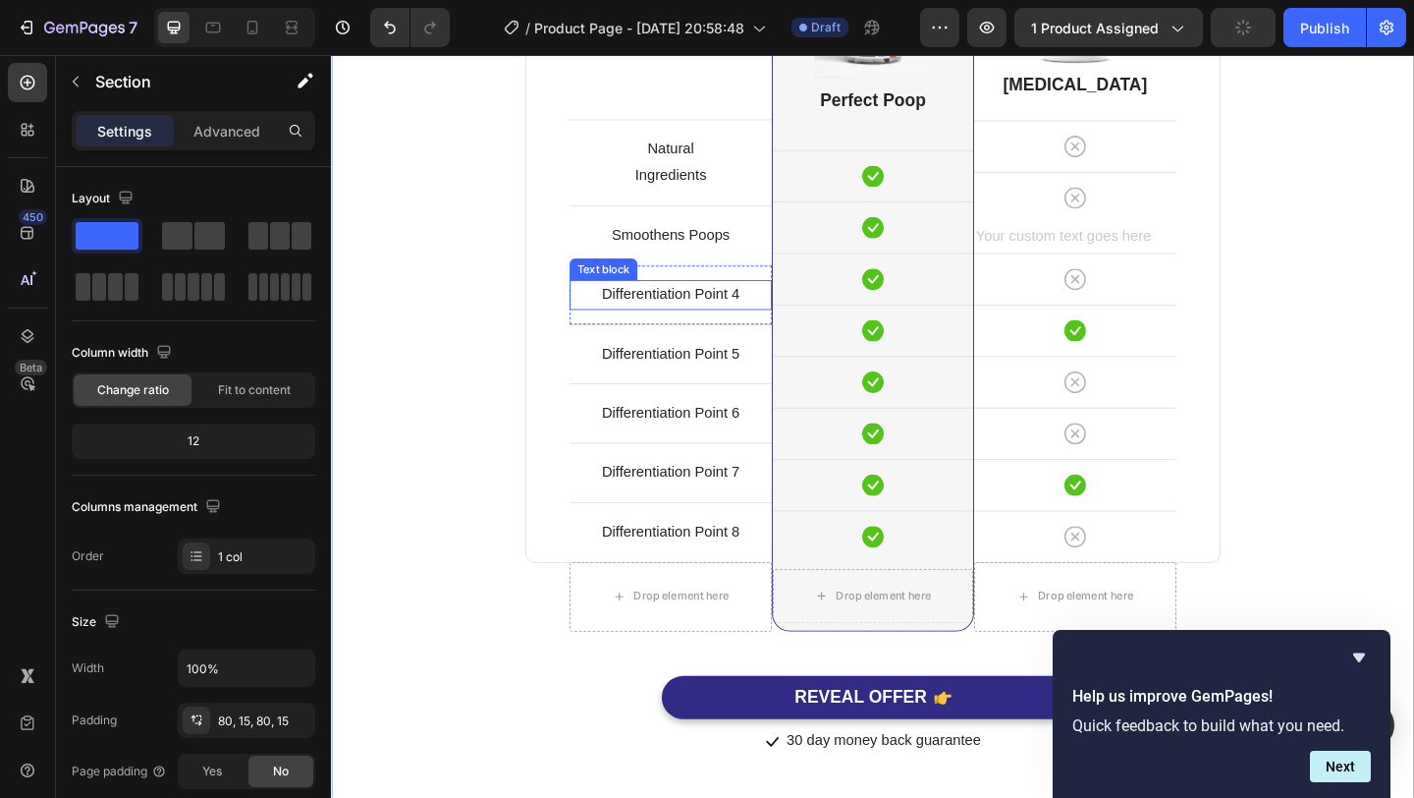
click at [741, 319] on p "Differentiation Point 4" at bounding box center [700, 316] width 216 height 28
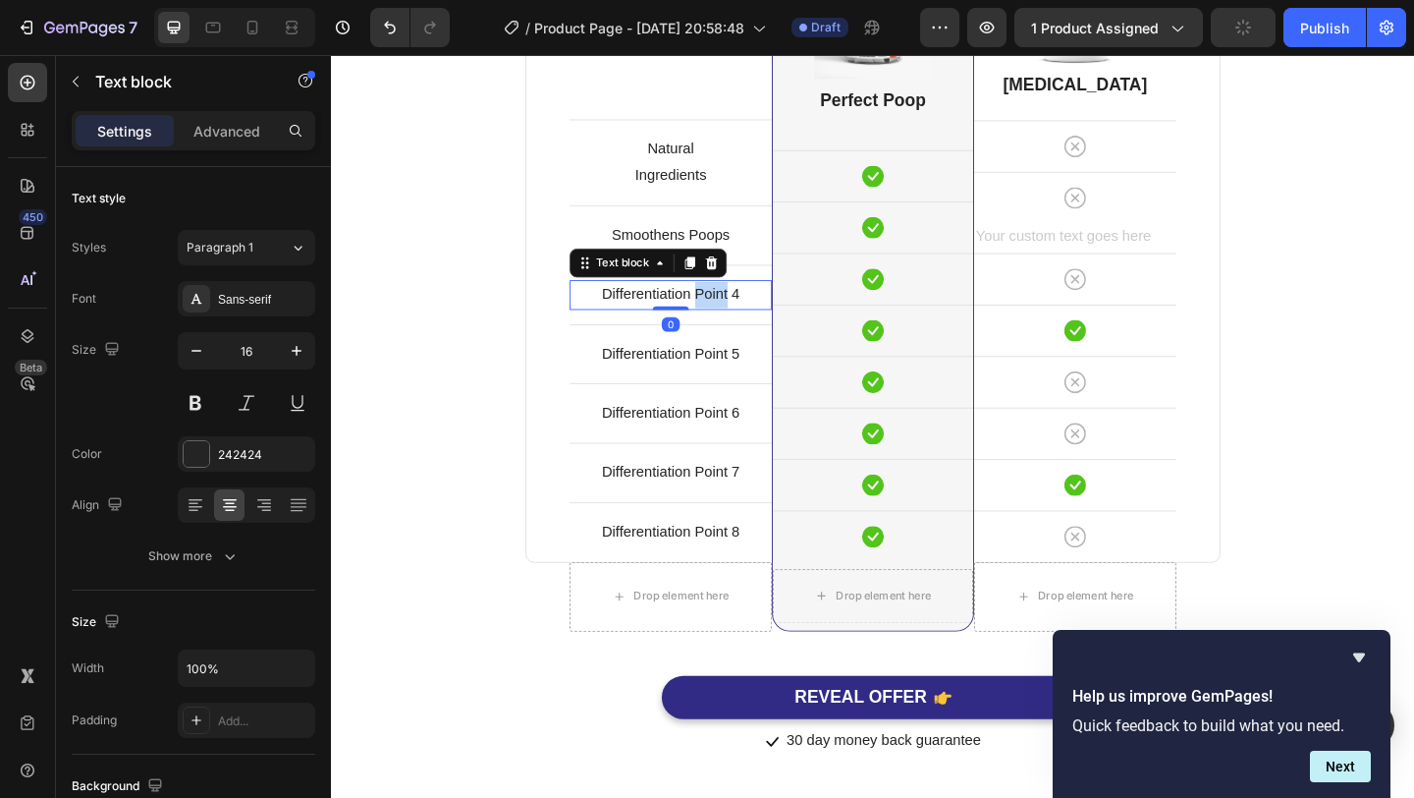
click at [741, 319] on p "Differentiation Point 4" at bounding box center [700, 316] width 216 height 28
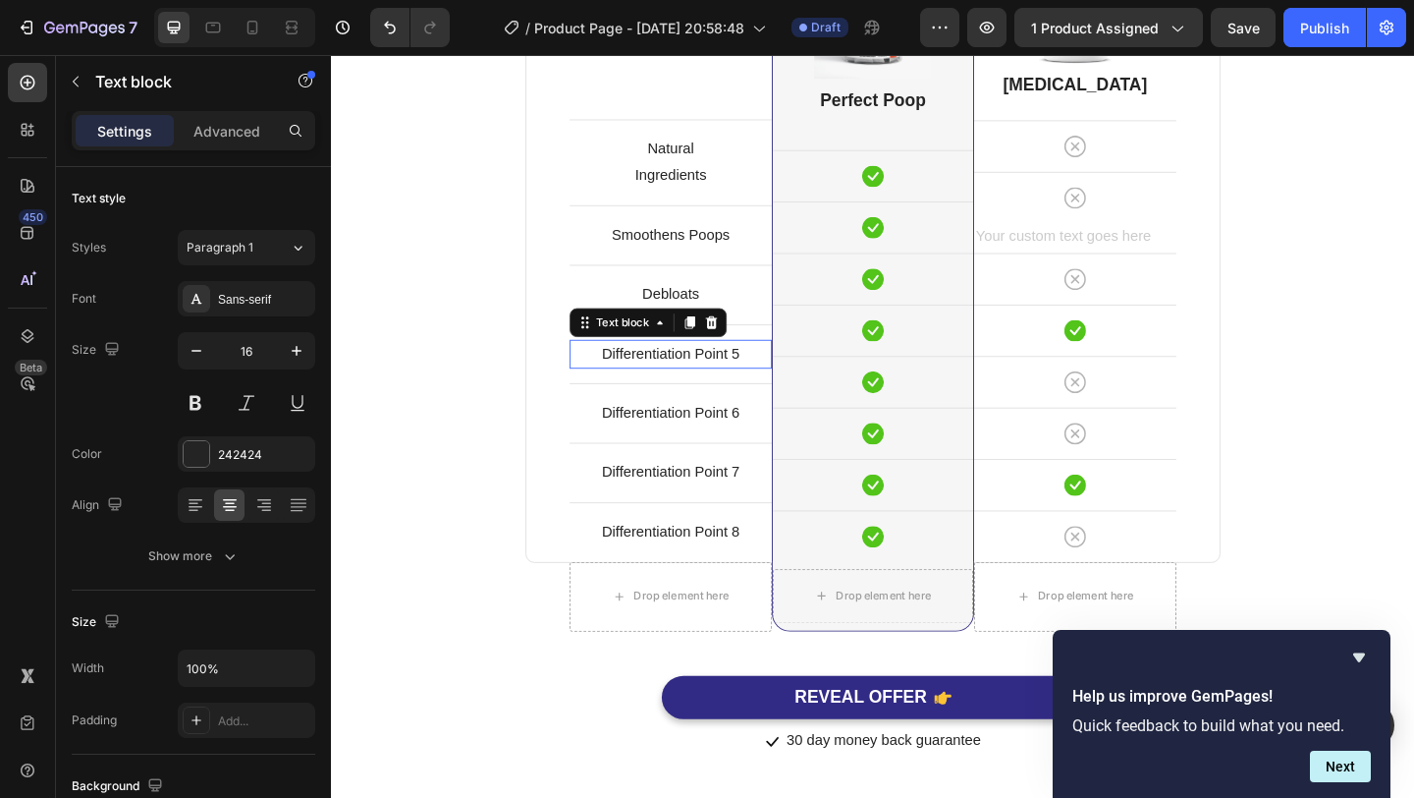
click at [760, 376] on p "Differentiation Point 5" at bounding box center [700, 380] width 216 height 28
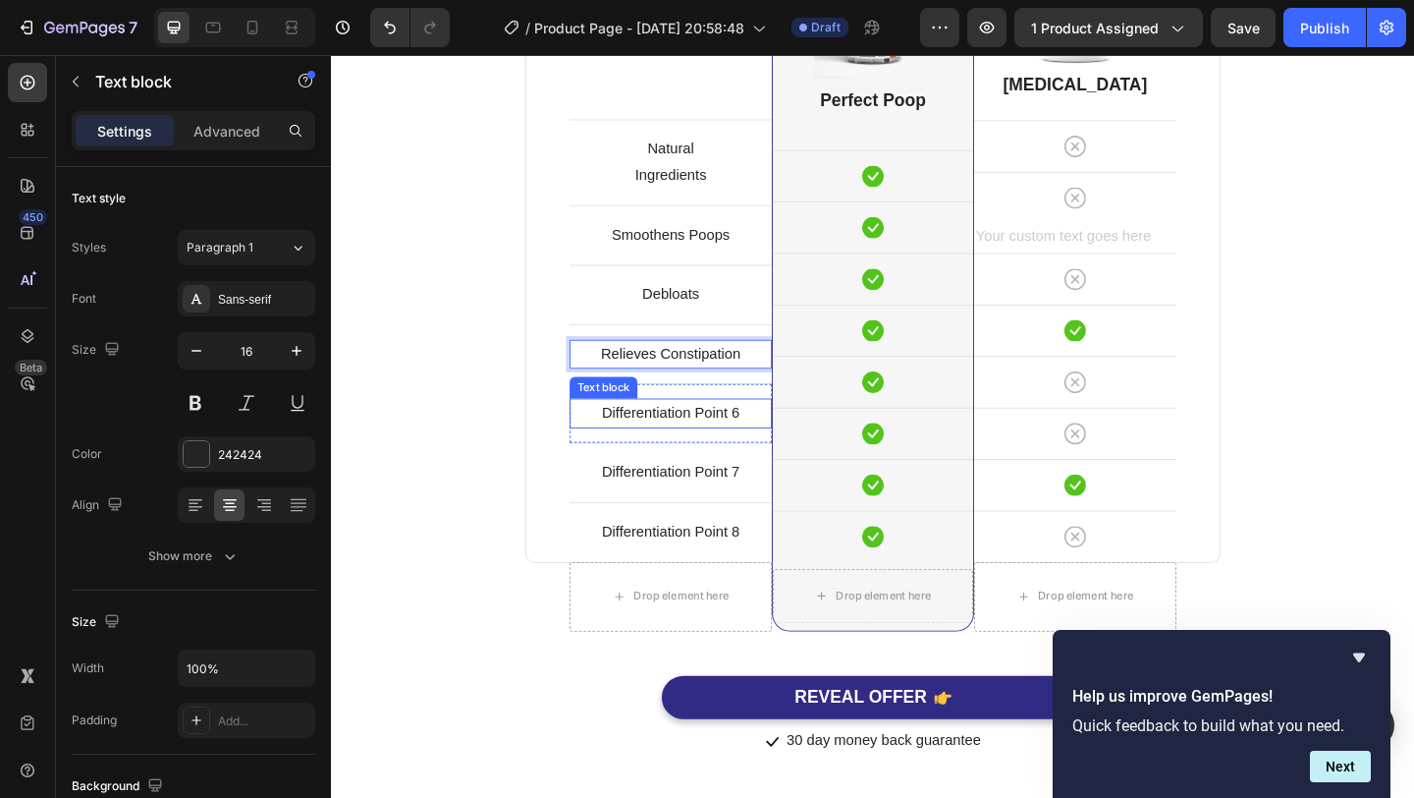
click at [722, 448] on p "Differentiation Point 6" at bounding box center [700, 444] width 216 height 28
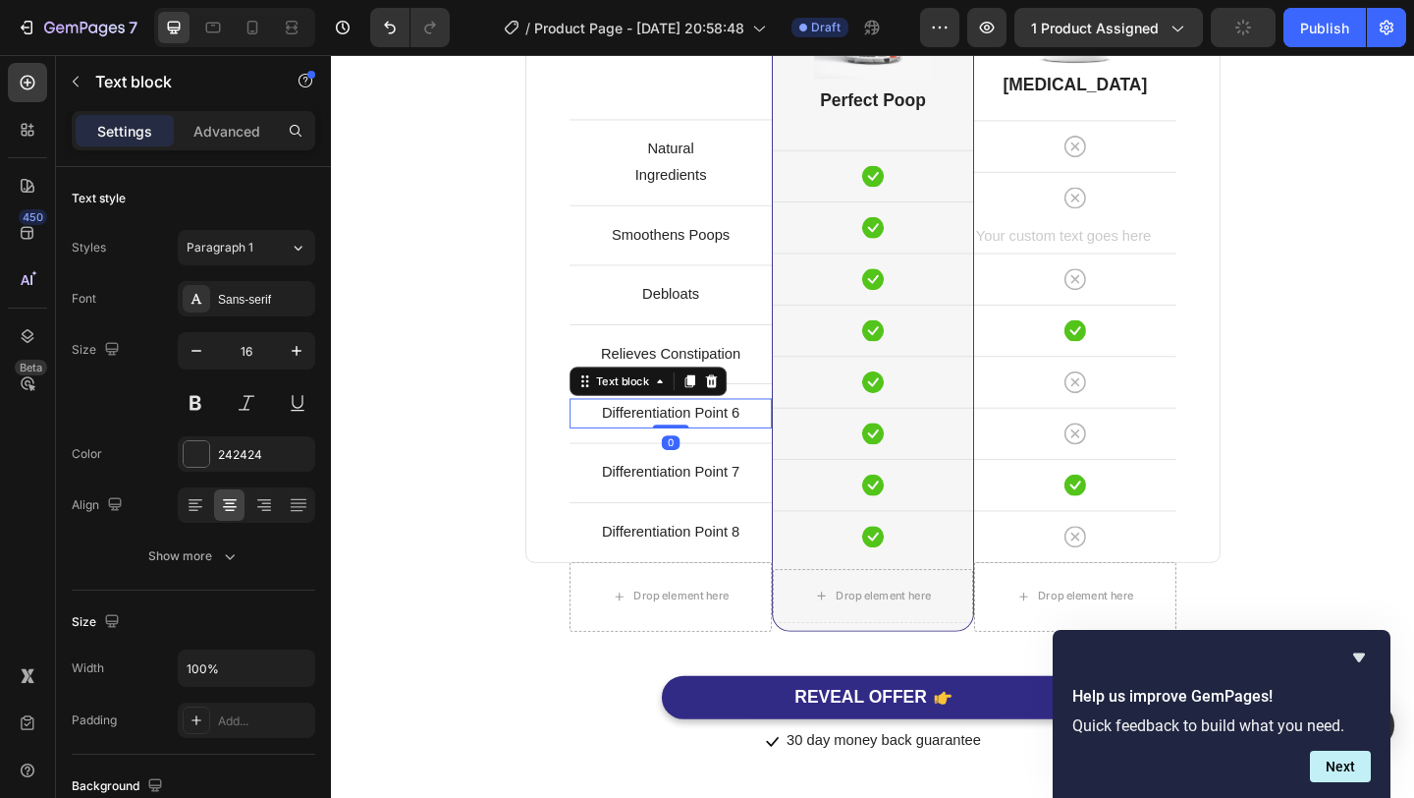
click at [731, 443] on p "Differentiation Point 6" at bounding box center [700, 444] width 216 height 28
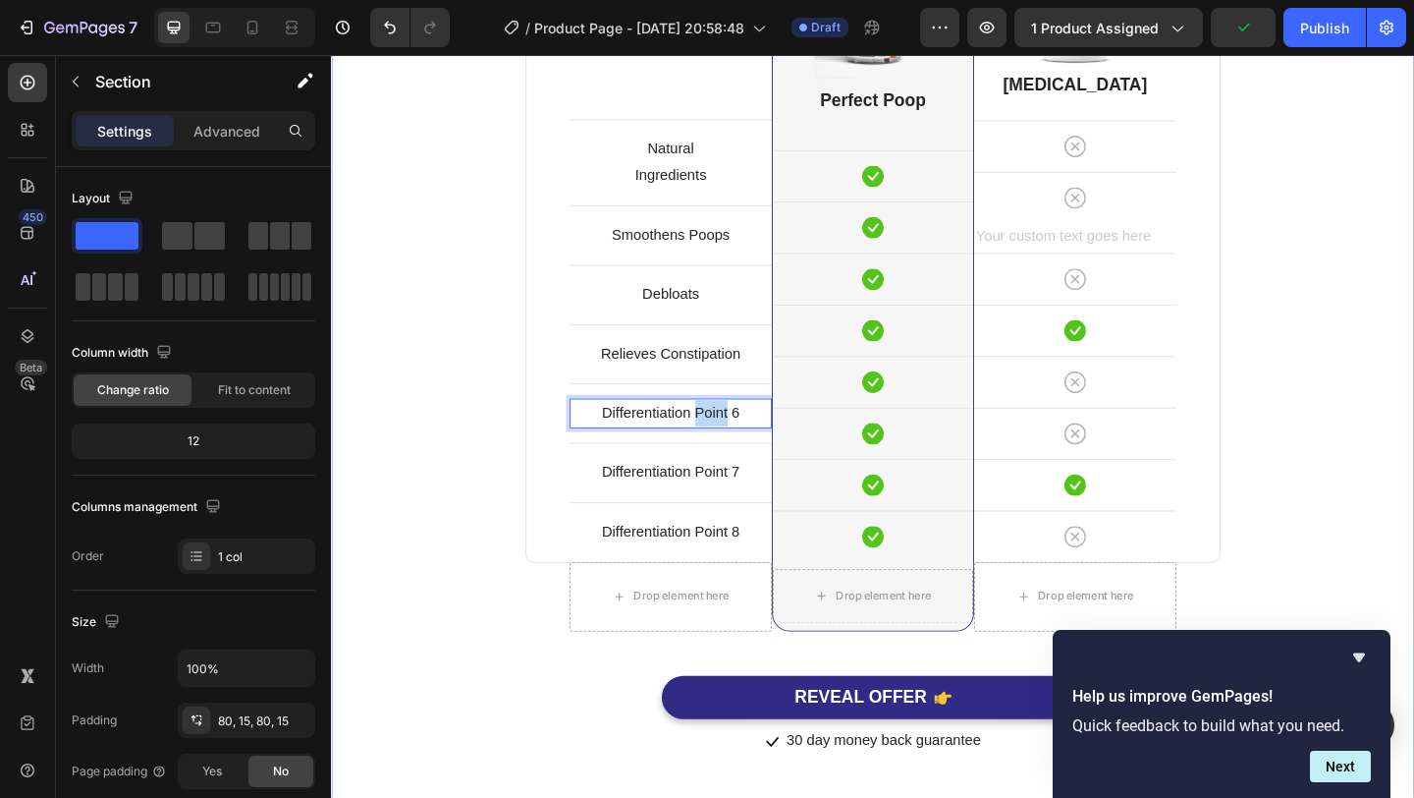
click at [1413, 444] on div "Comparison Table Headline Heading With other brand similar product Text block R…" at bounding box center [920, 270] width 1149 height 1094
click at [758, 441] on p "Differentiation Point 6" at bounding box center [700, 444] width 216 height 28
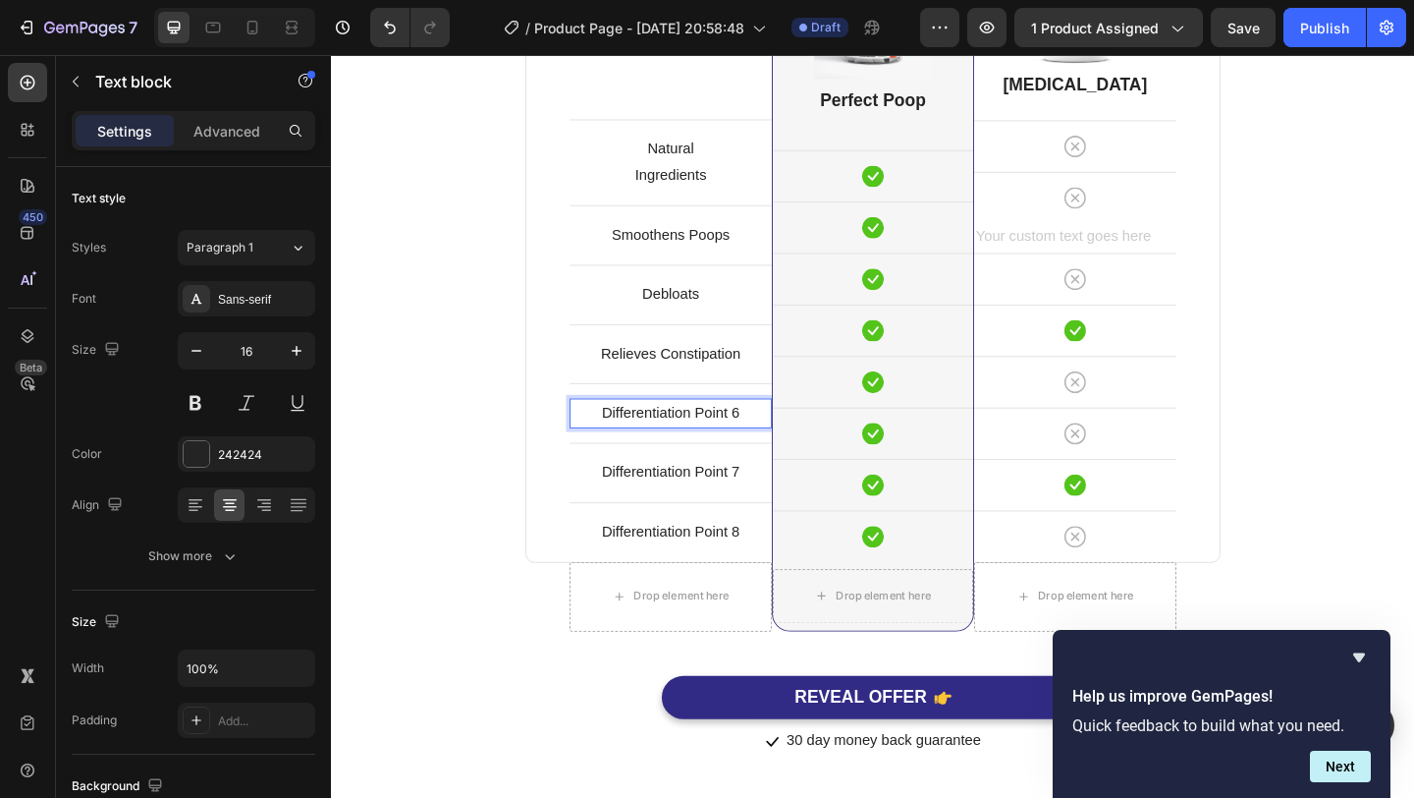
click at [751, 441] on p "Differentiation Point 6" at bounding box center [700, 444] width 216 height 28
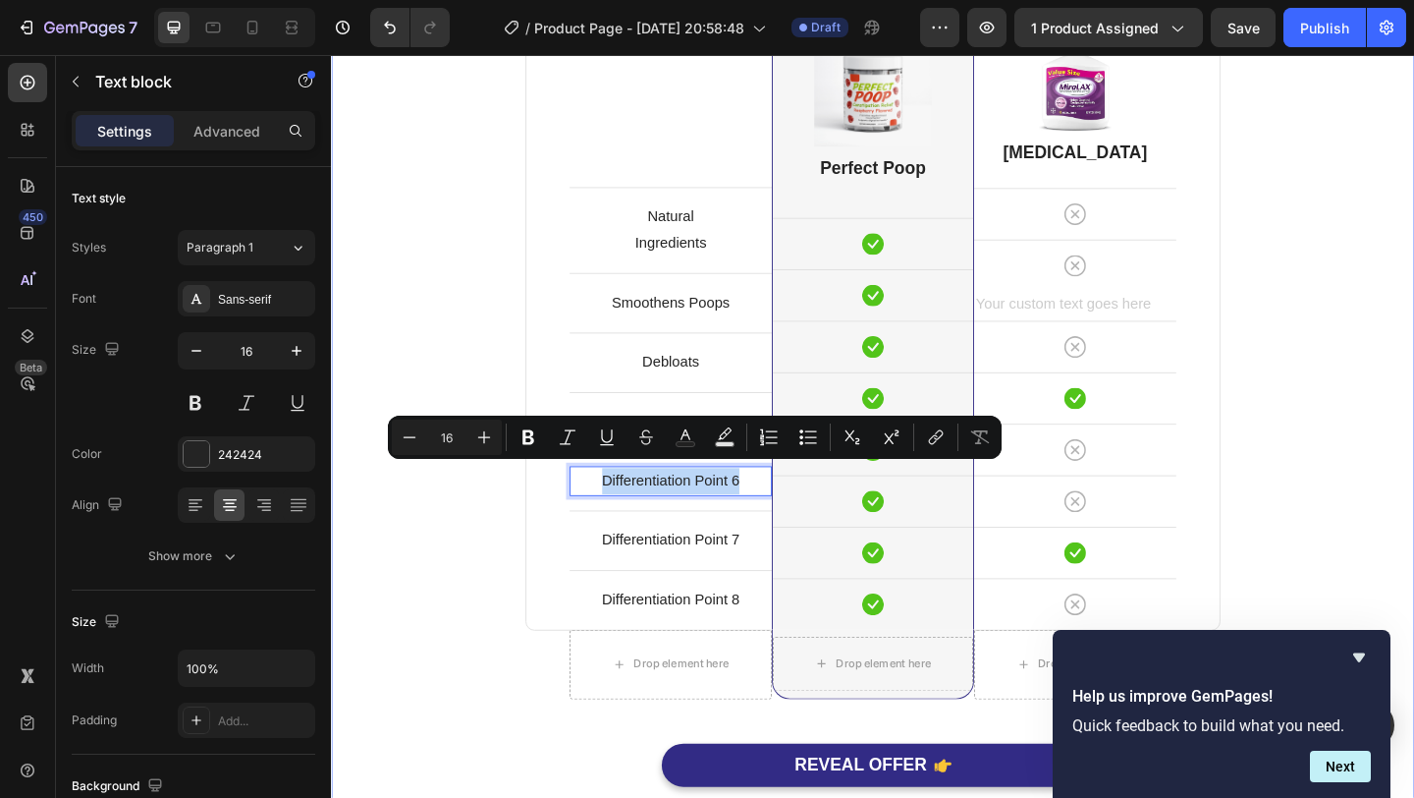
scroll to position [4813, 0]
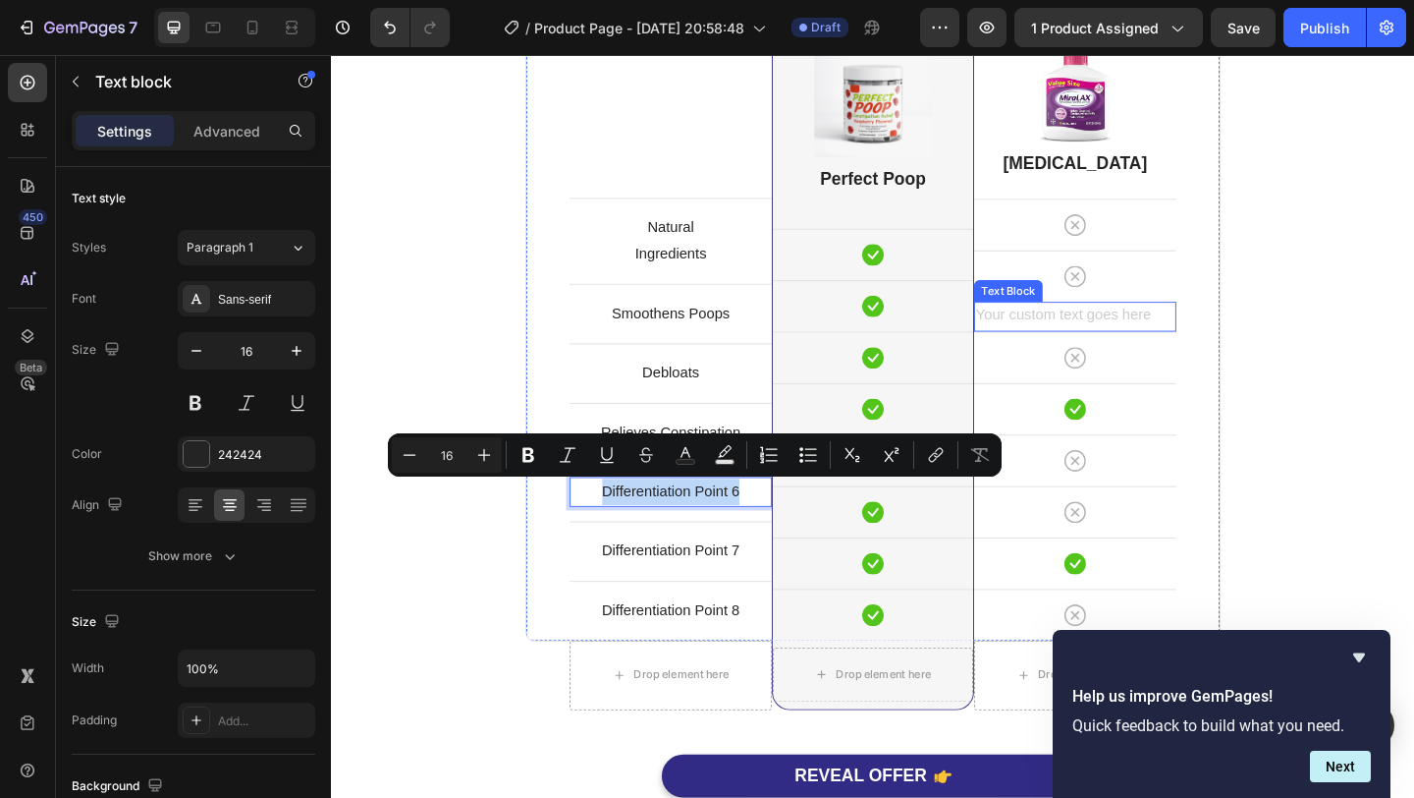
click at [1174, 341] on div "Rich Text Editor. Editing area: main" at bounding box center [1140, 339] width 220 height 32
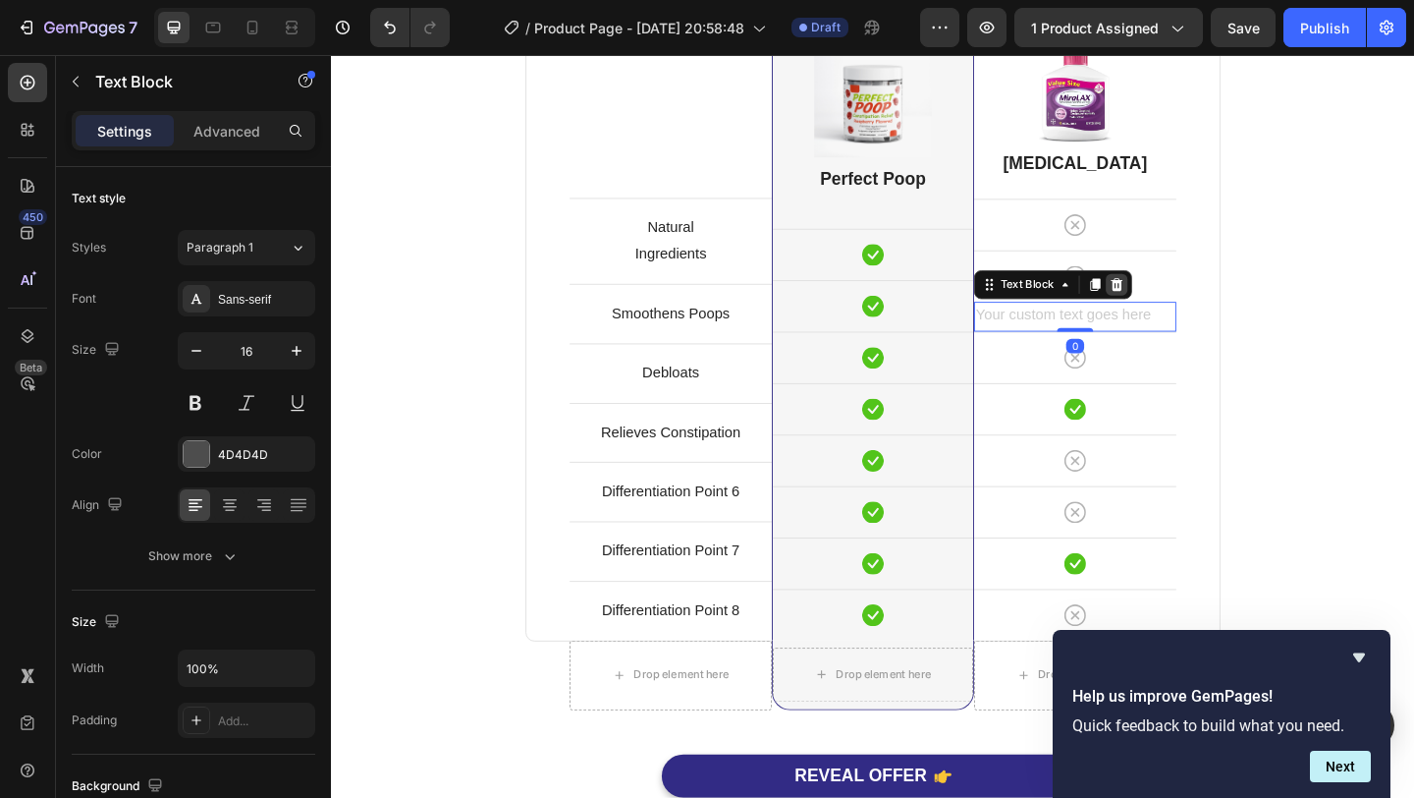
click at [1192, 300] on icon at bounding box center [1186, 305] width 16 height 16
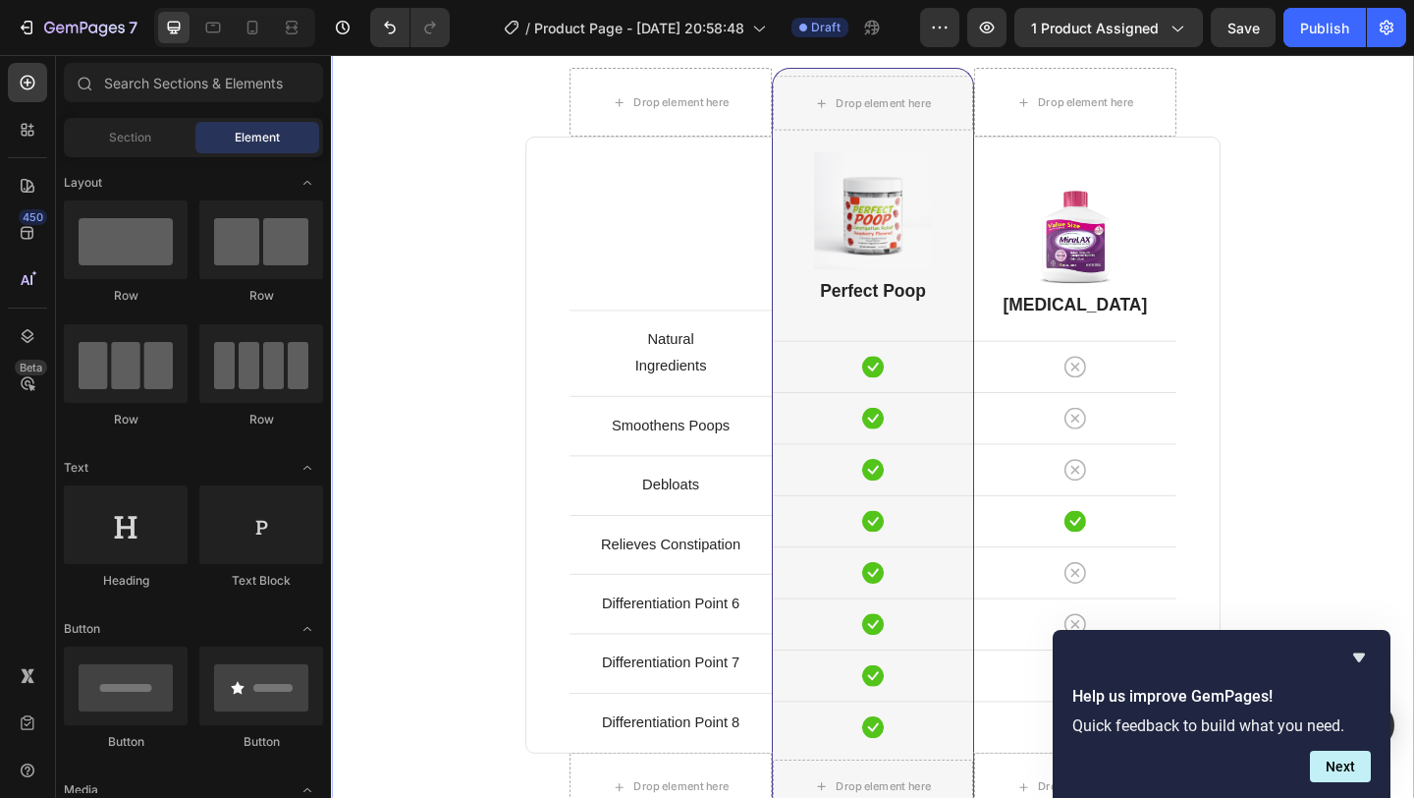
scroll to position [4730, 0]
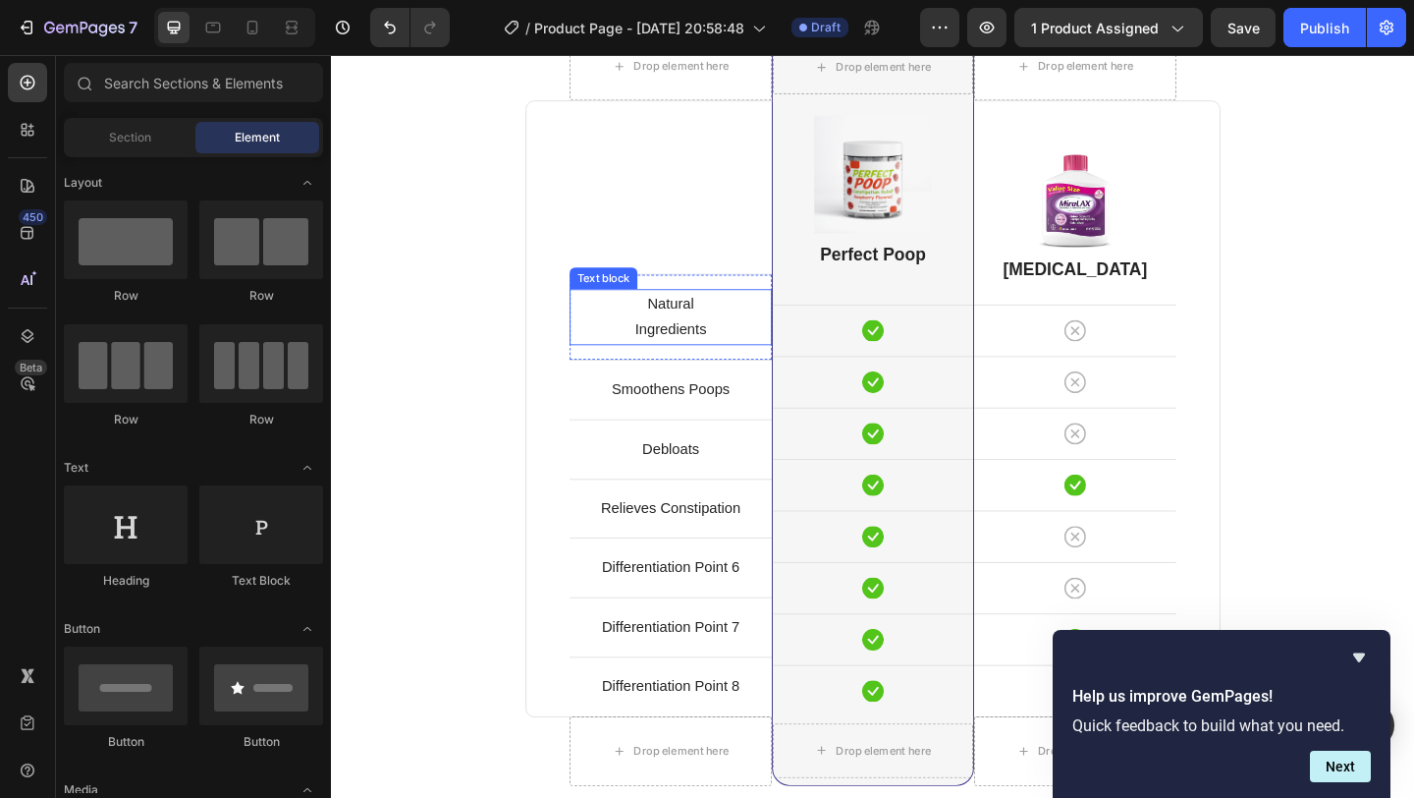
click at [664, 344] on p "Ingredients" at bounding box center [700, 354] width 216 height 28
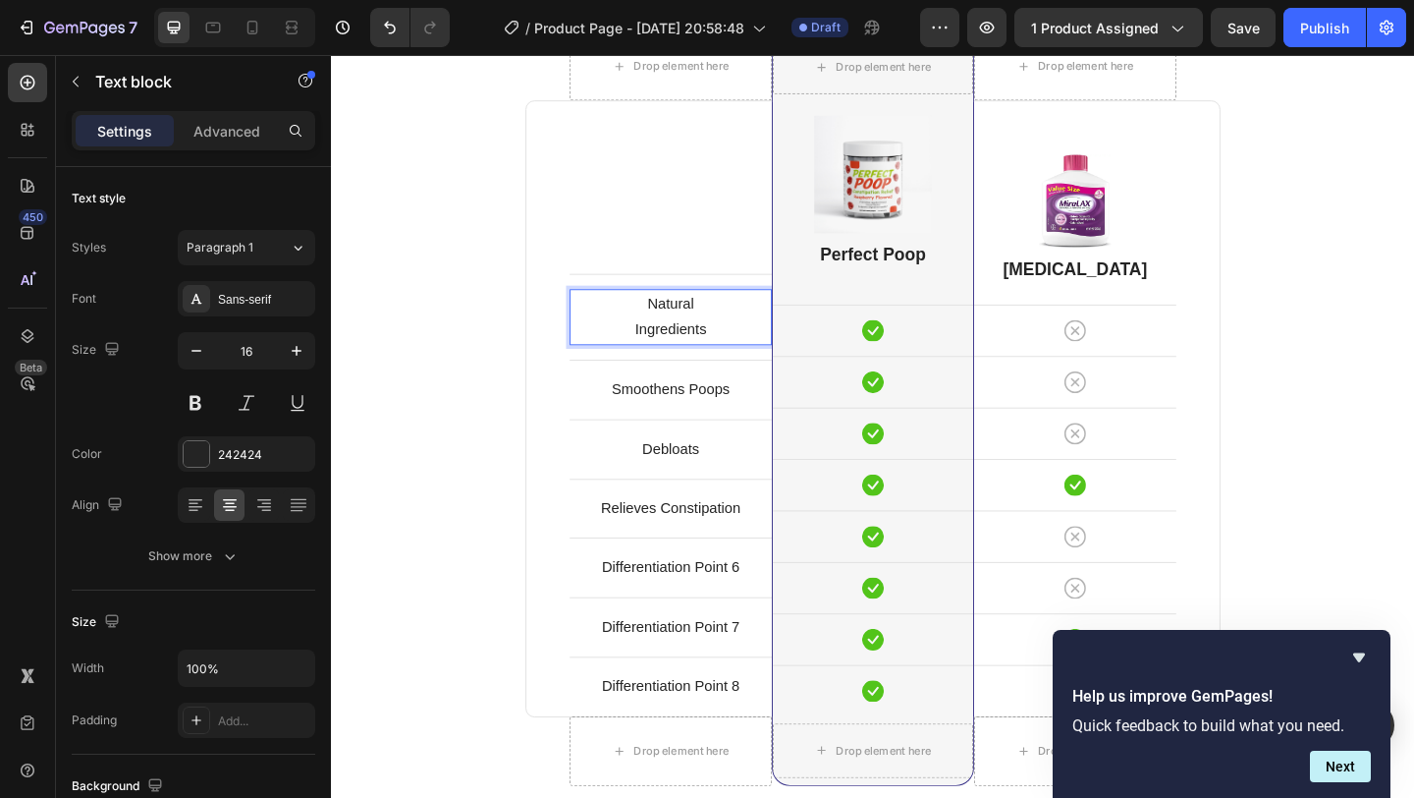
scroll to position [4758, 0]
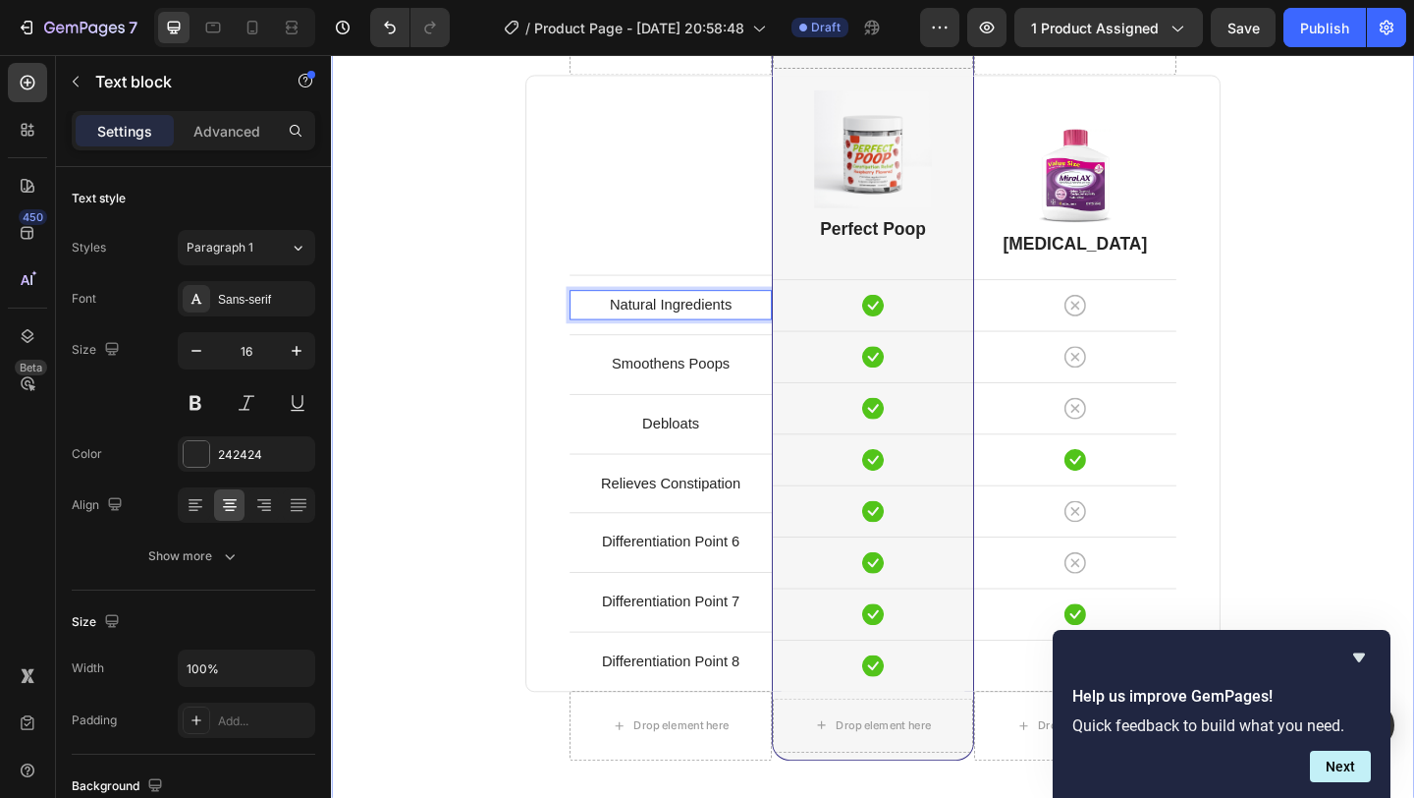
click at [1413, 374] on div "Comparison Table Headline Heading With other brand similar product Text block R…" at bounding box center [920, 410] width 1179 height 1251
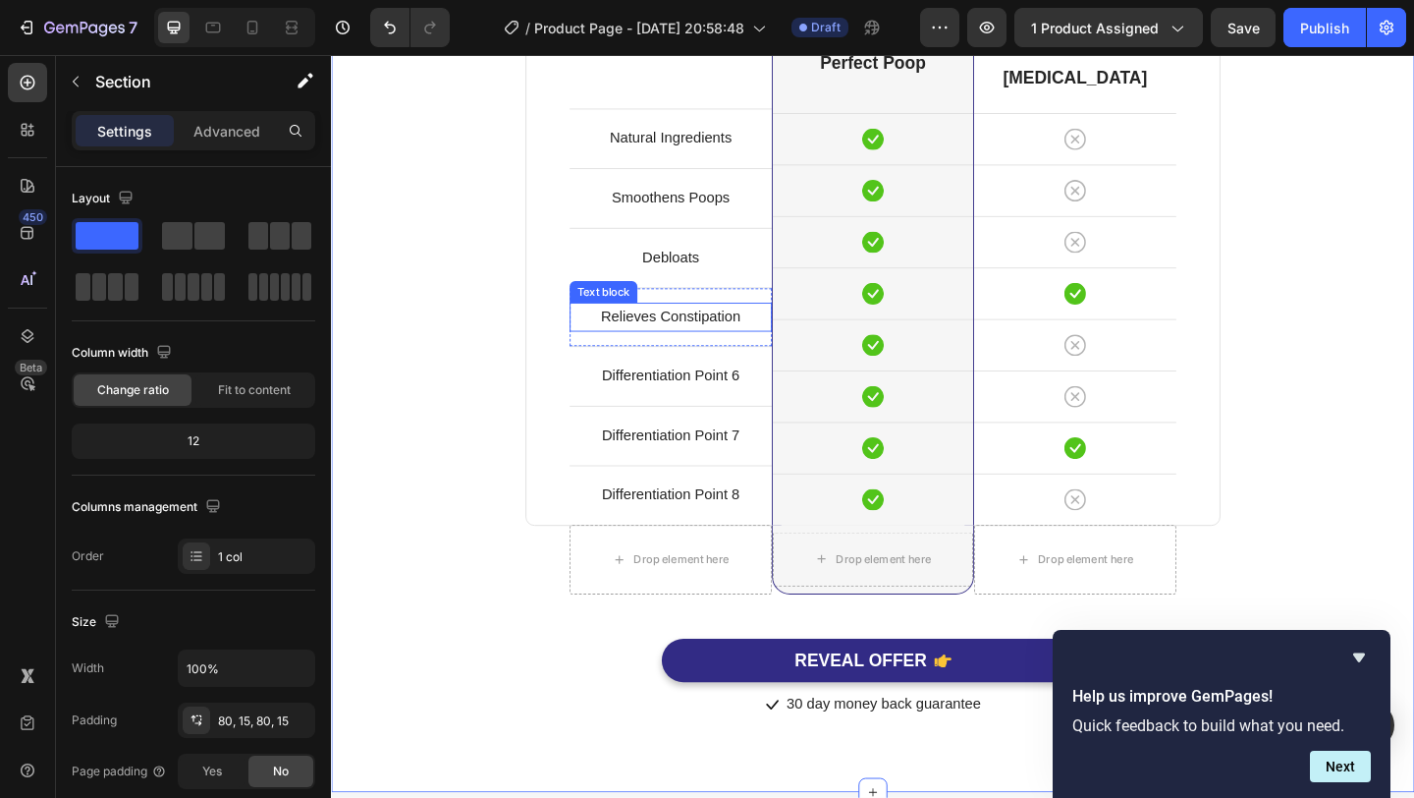
scroll to position [4954, 0]
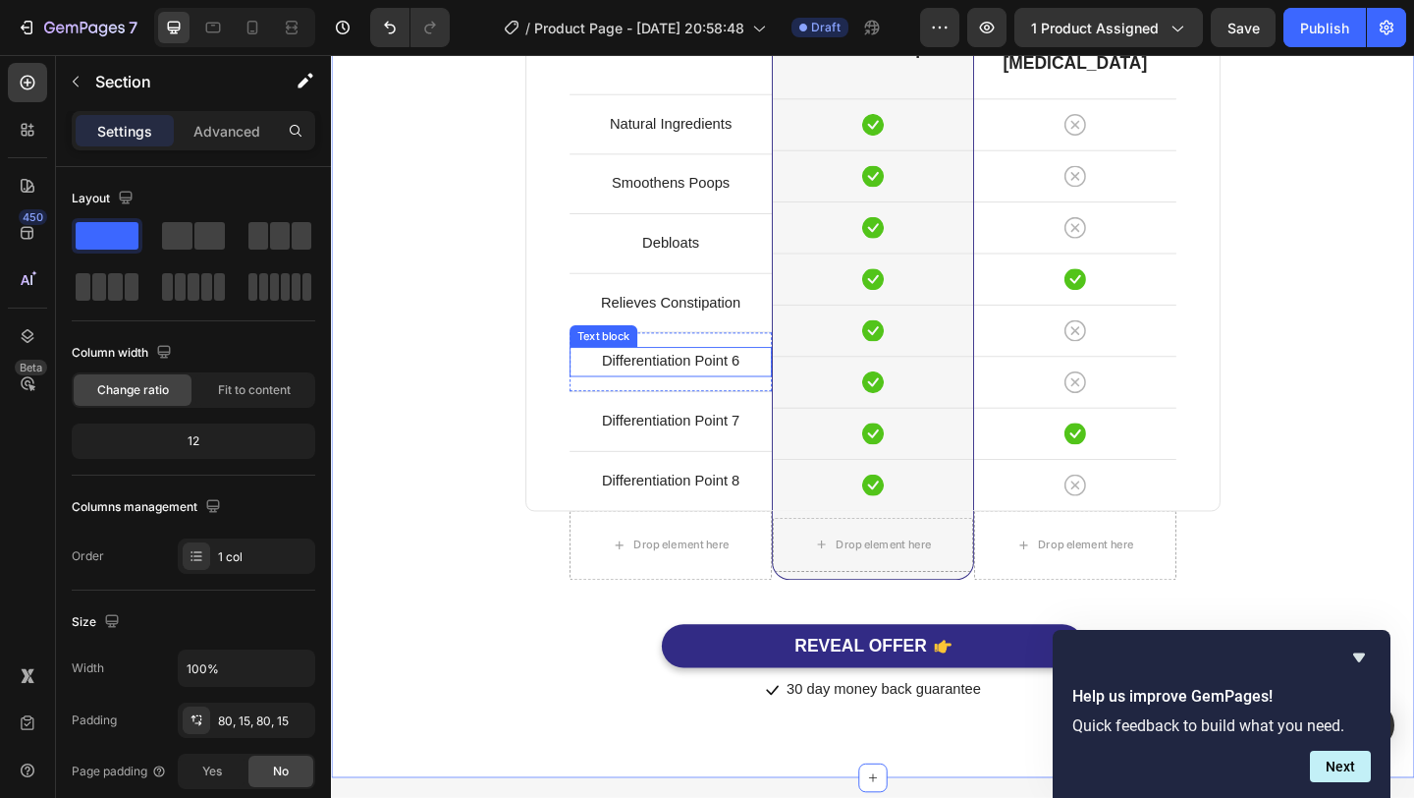
click at [744, 395] on p "Differentiation Point 6" at bounding box center [700, 388] width 216 height 28
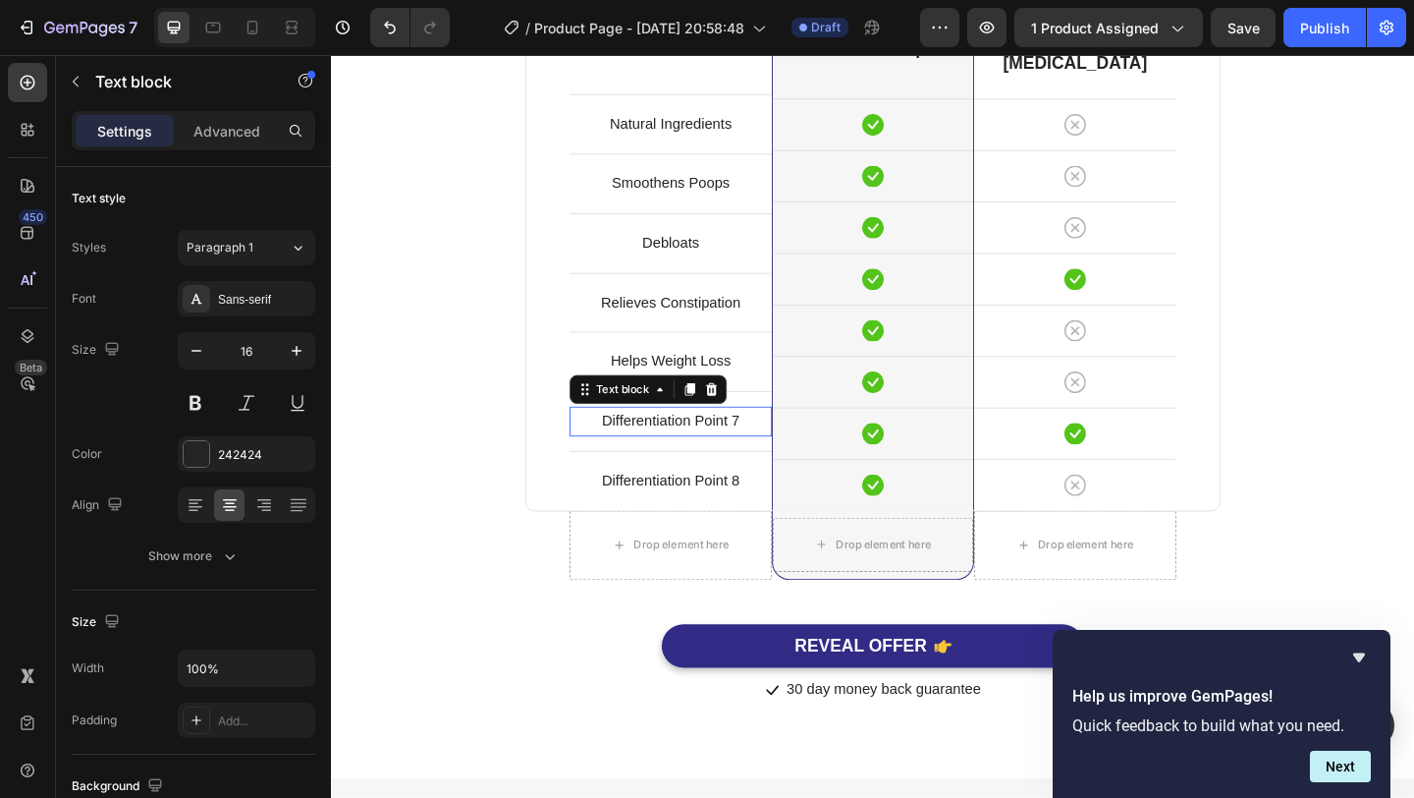
click at [740, 465] on p "Differentiation Point 7" at bounding box center [700, 453] width 216 height 28
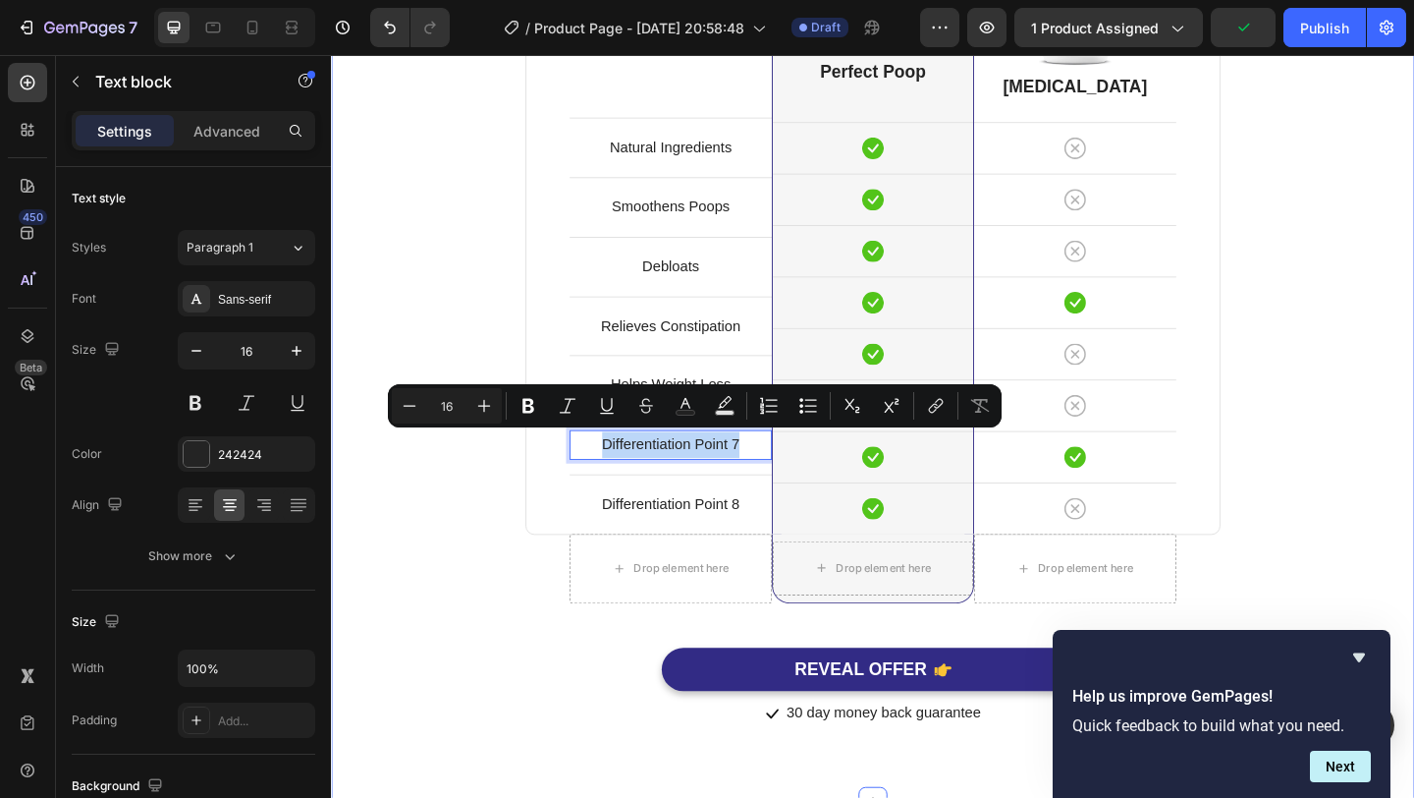
scroll to position [4960, 0]
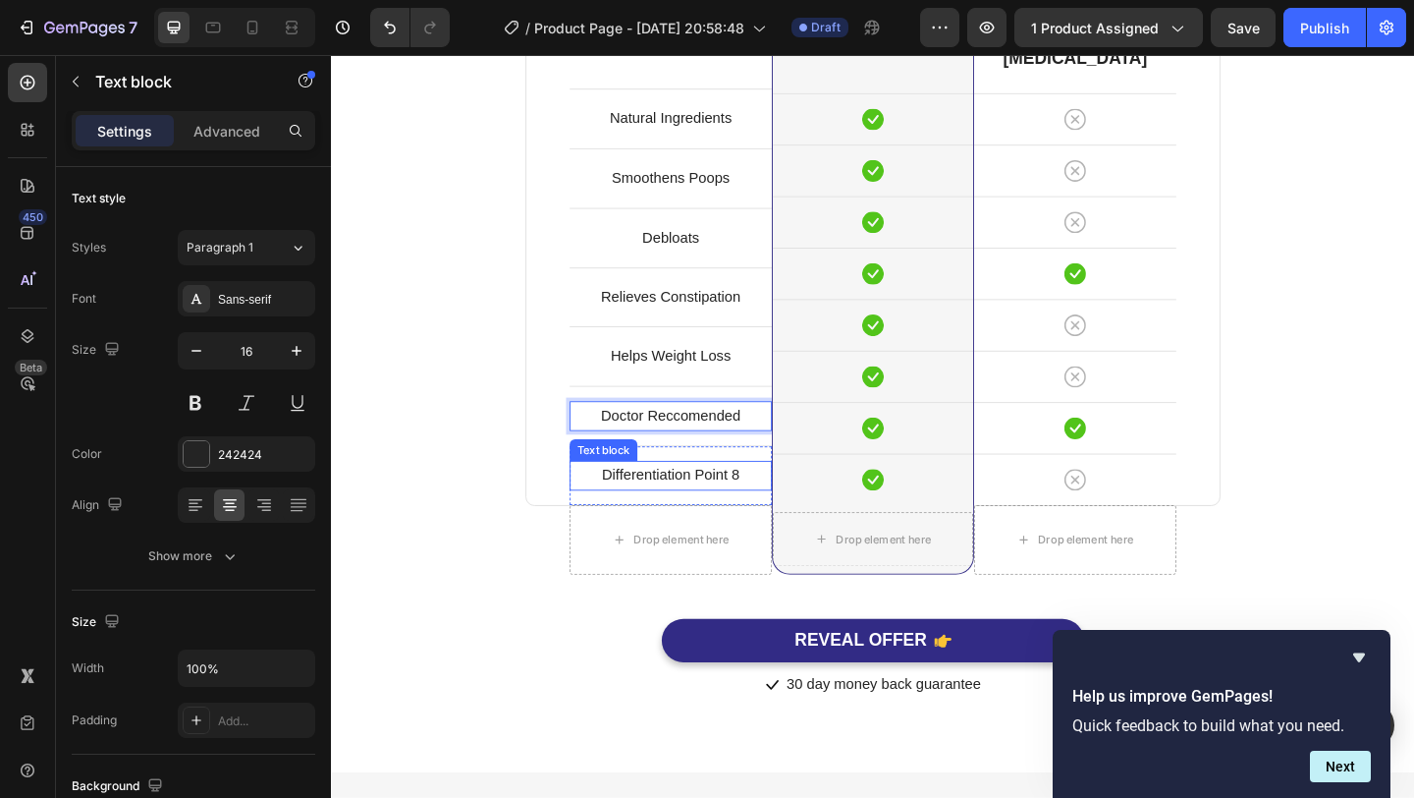
click at [743, 520] on p "Differentiation Point 8" at bounding box center [700, 512] width 216 height 28
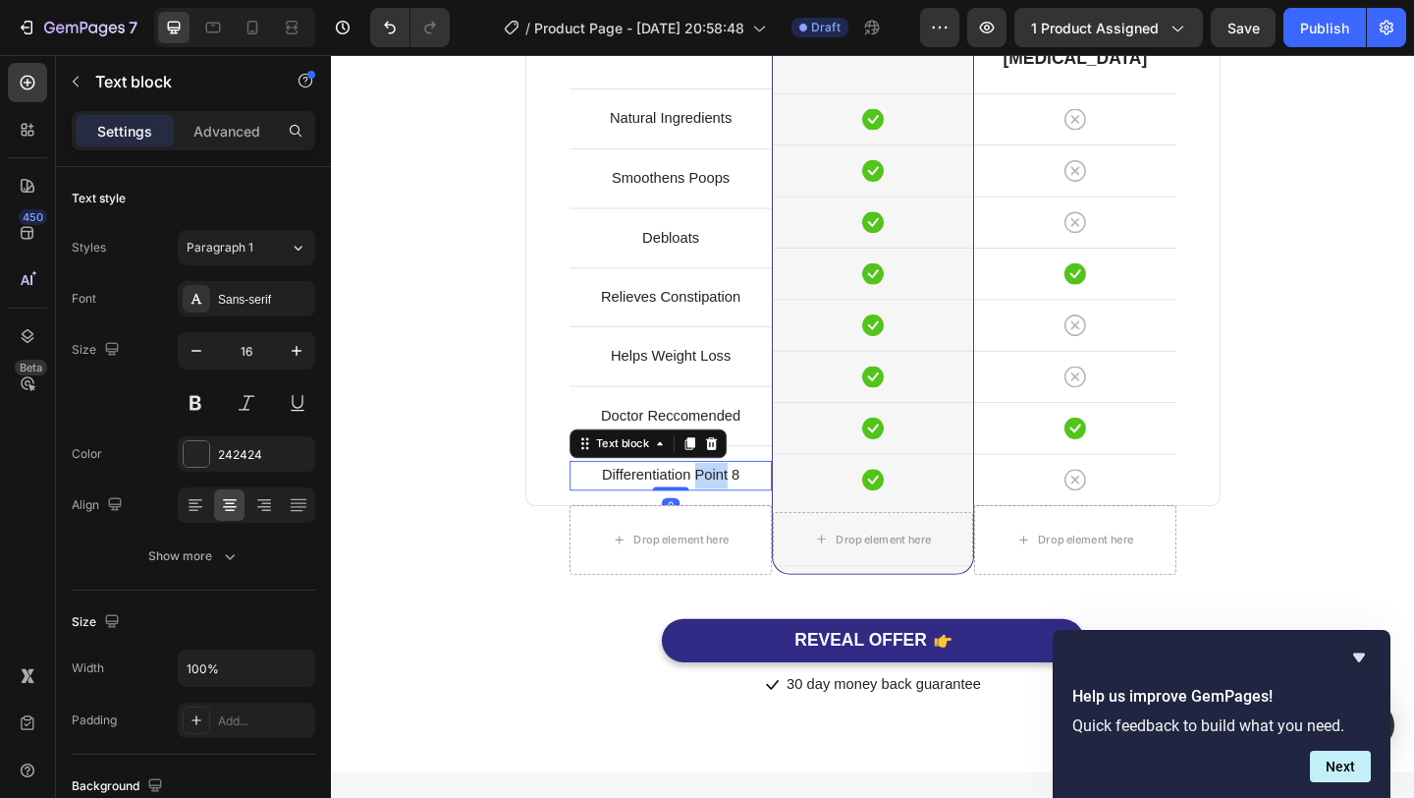
click at [743, 520] on p "Differentiation Point 8" at bounding box center [700, 512] width 216 height 28
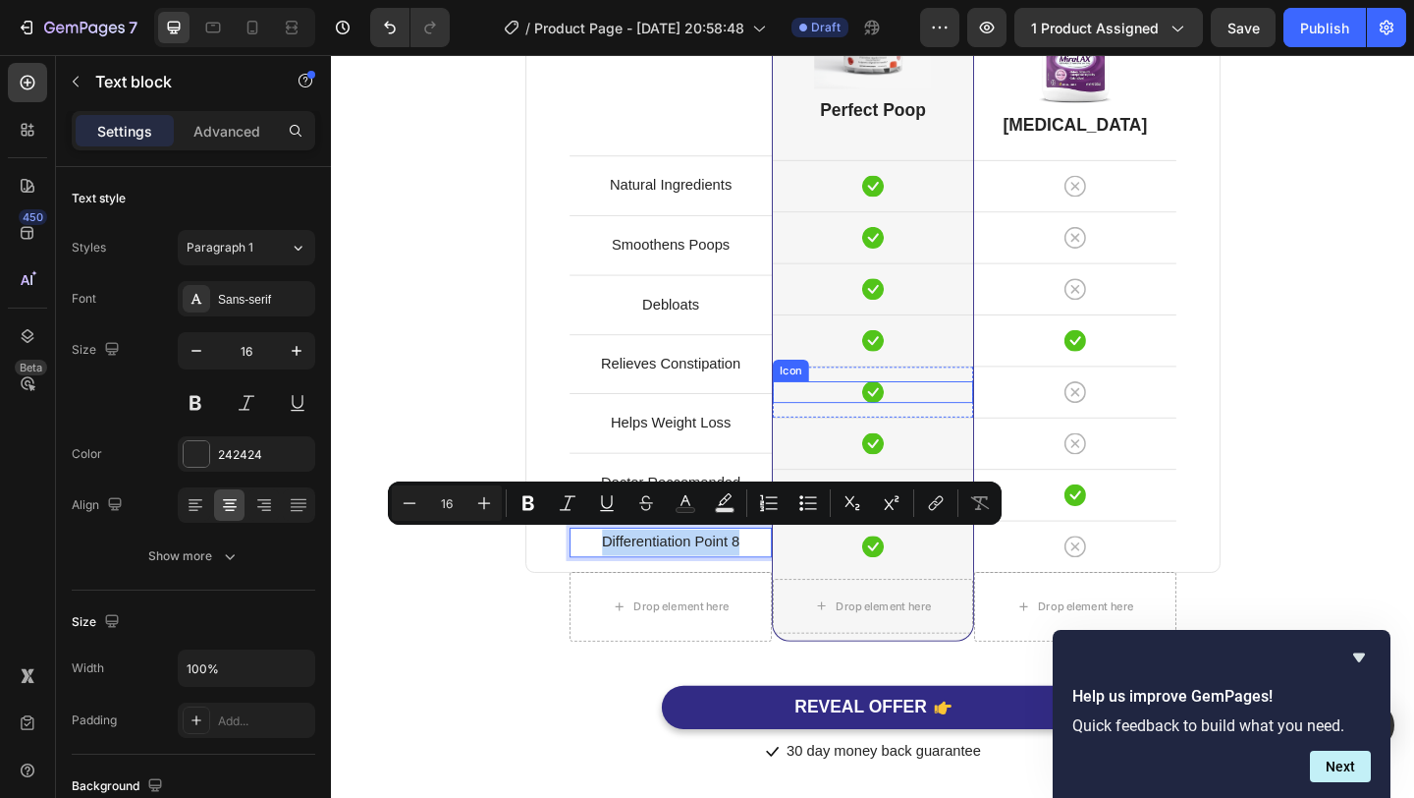
scroll to position [4912, 0]
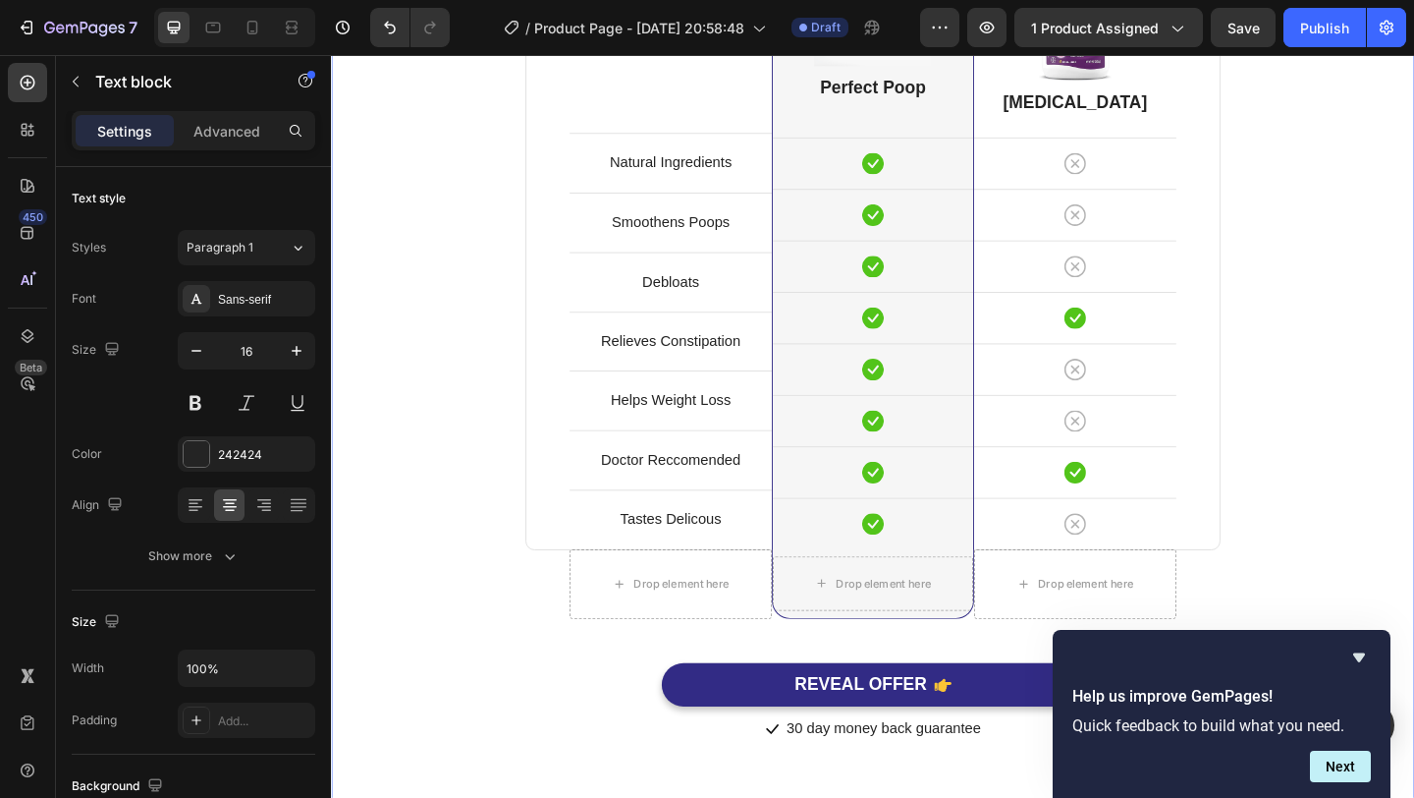
click at [1413, 444] on div "Comparison Table Headline Heading With other brand similar product Text block R…" at bounding box center [920, 256] width 1149 height 1094
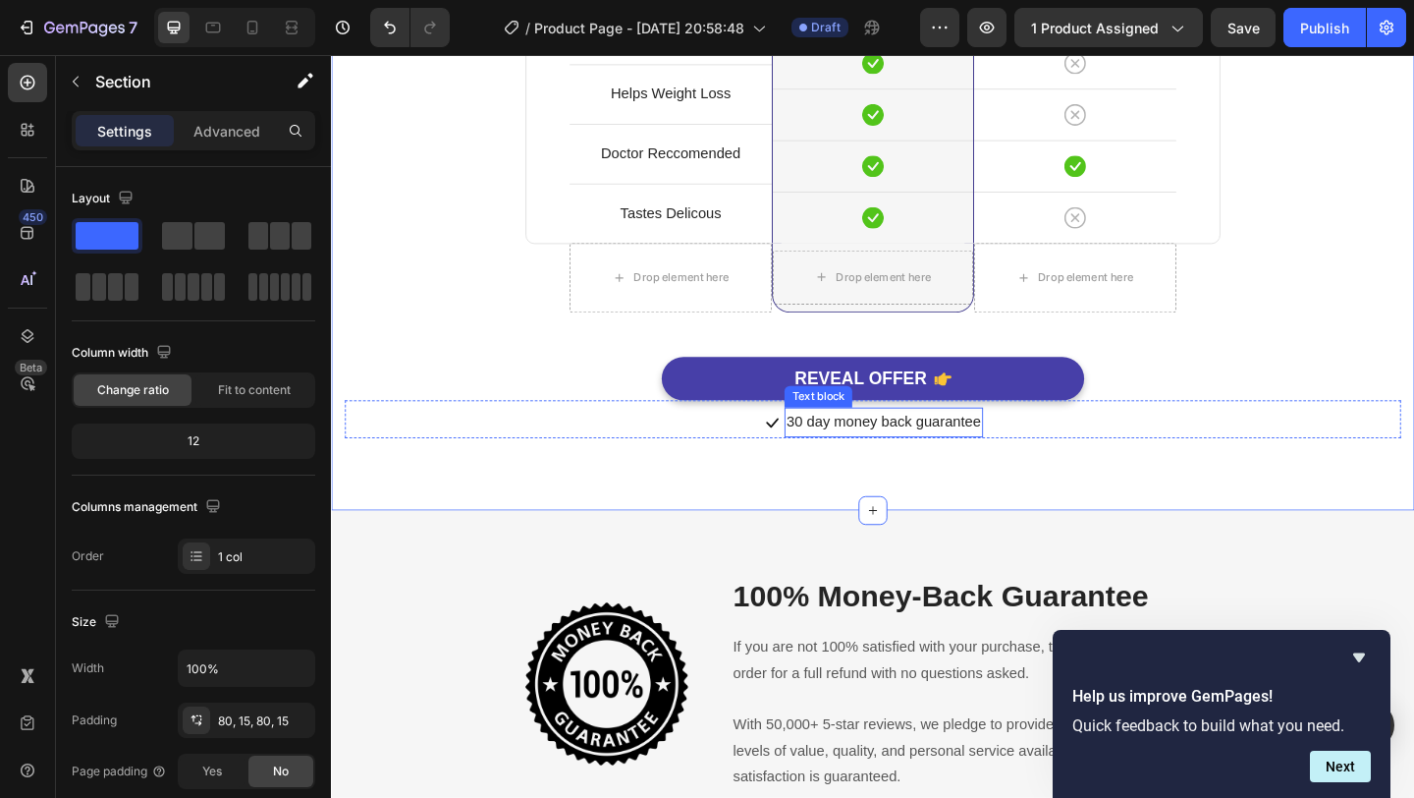
scroll to position [5257, 0]
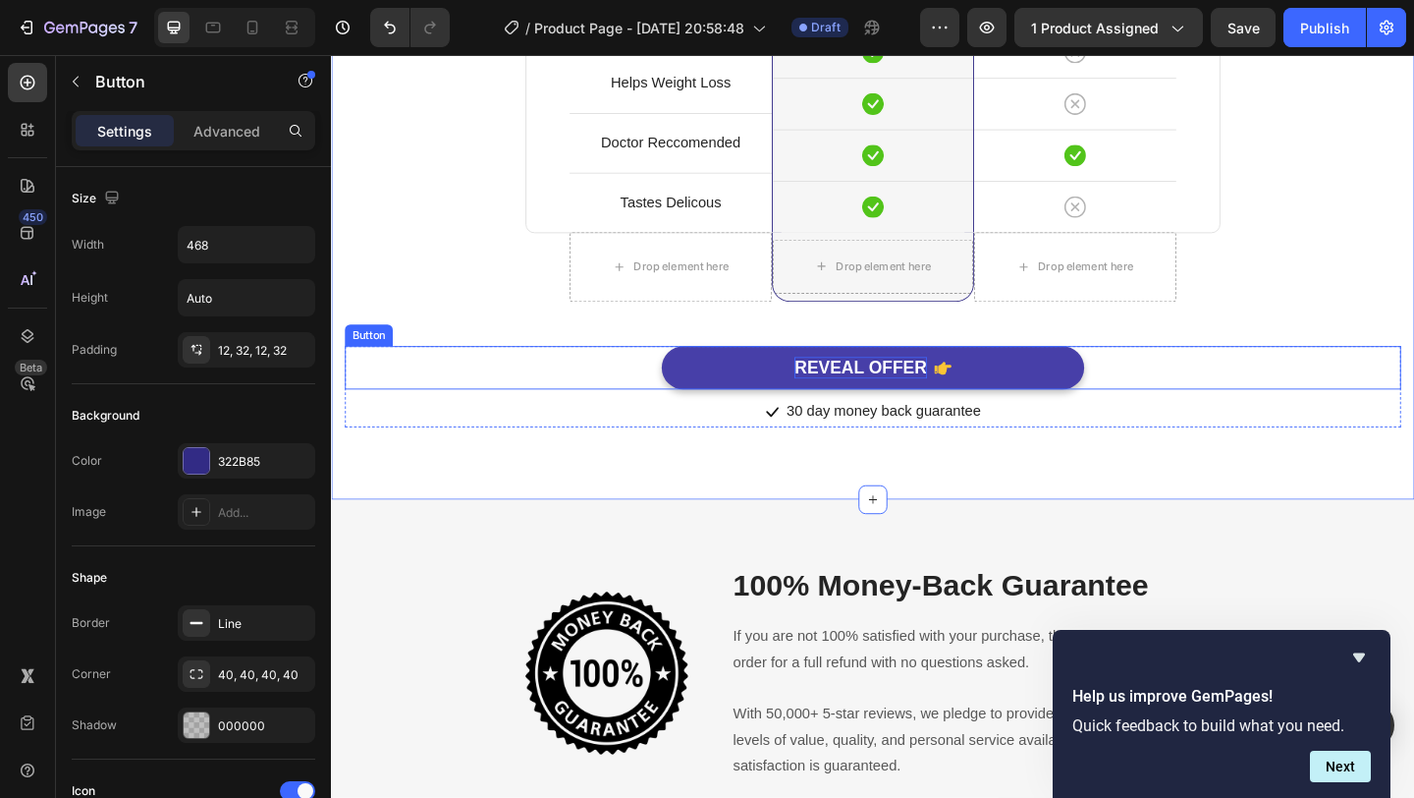
click at [966, 389] on div "REVEAL OFFER" at bounding box center [906, 395] width 143 height 25
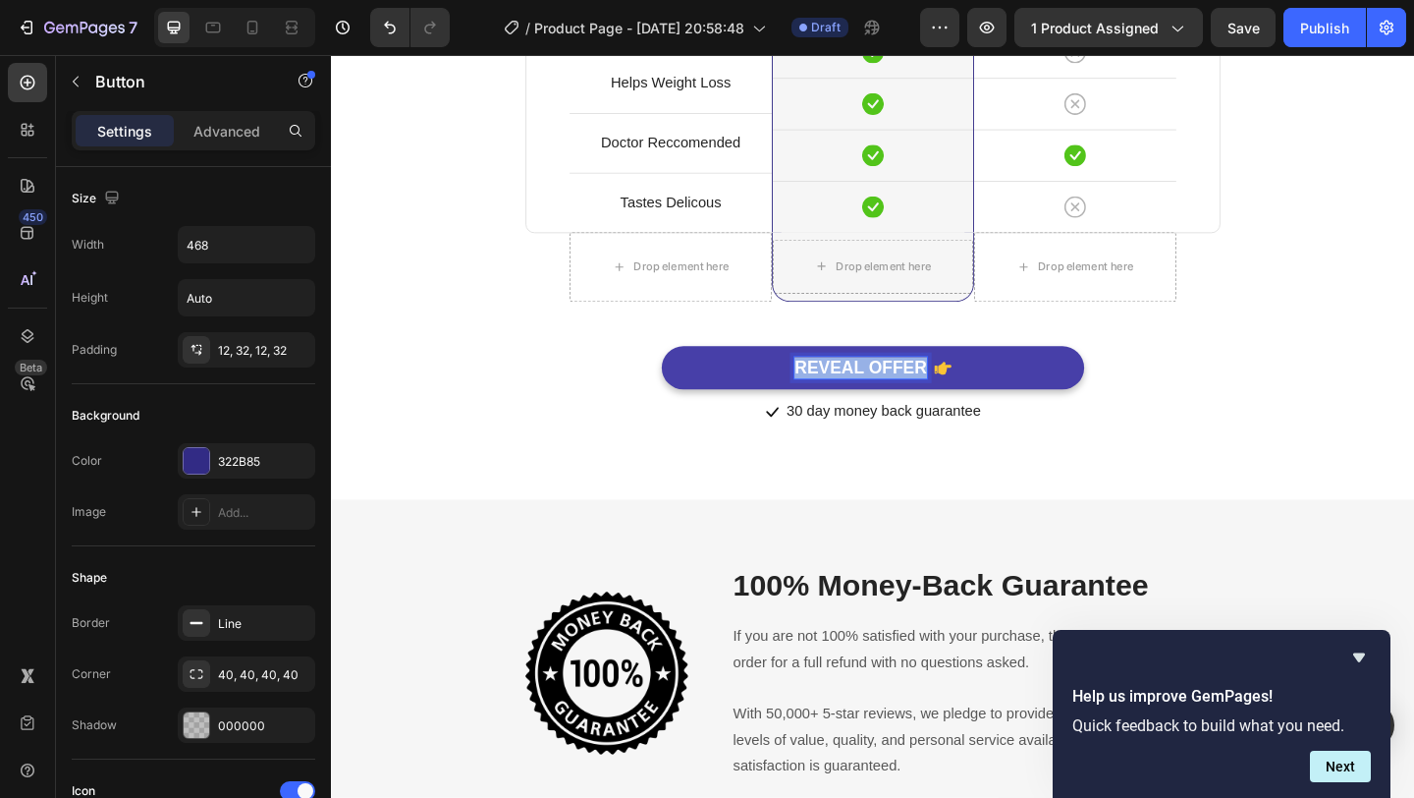
click at [966, 389] on p "REVEAL OFFER" at bounding box center [906, 395] width 143 height 25
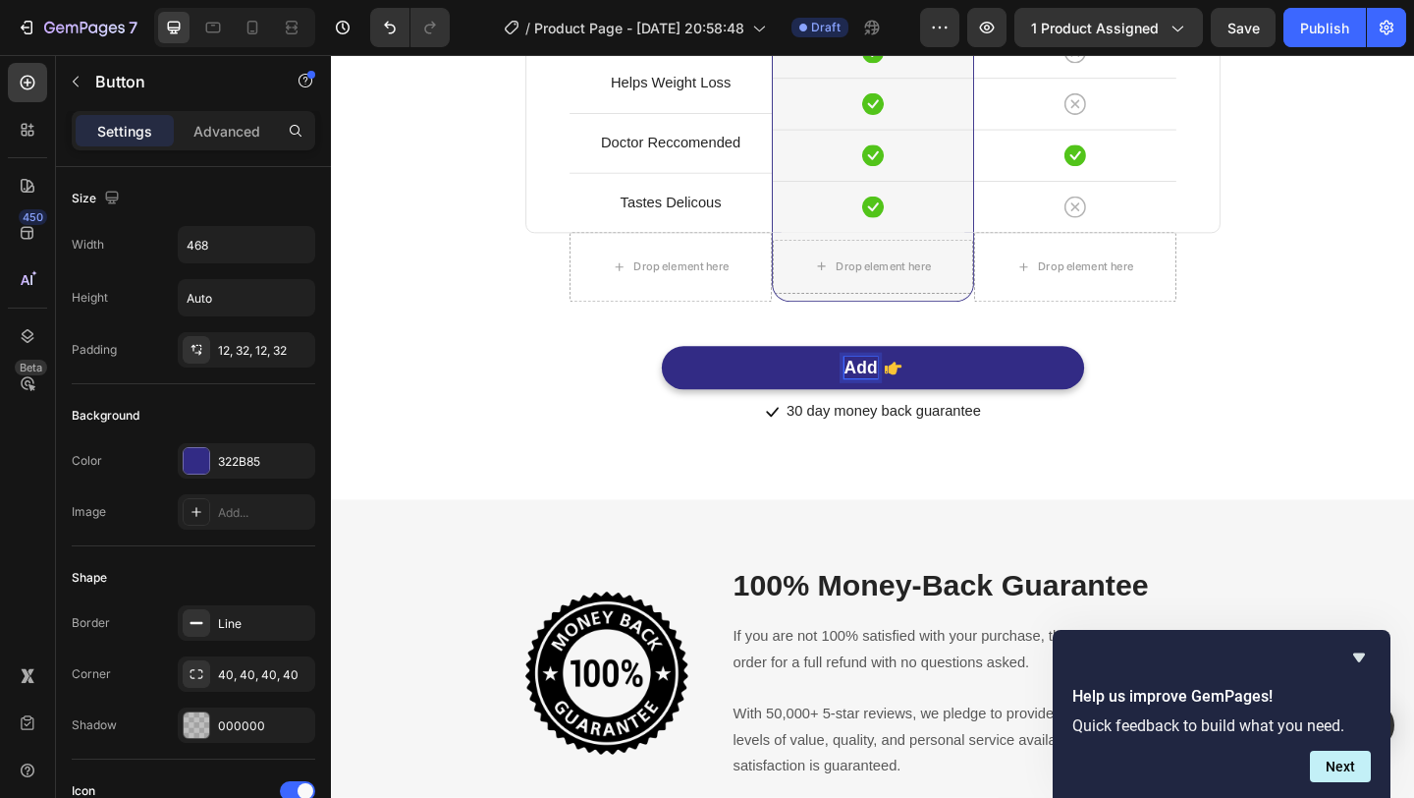
click at [691, 371] on button "Add" at bounding box center [921, 395] width 460 height 48
click at [691, 371] on button "BUY" at bounding box center [921, 395] width 460 height 48
click at [691, 371] on button "BUY PERFEC" at bounding box center [921, 395] width 460 height 48
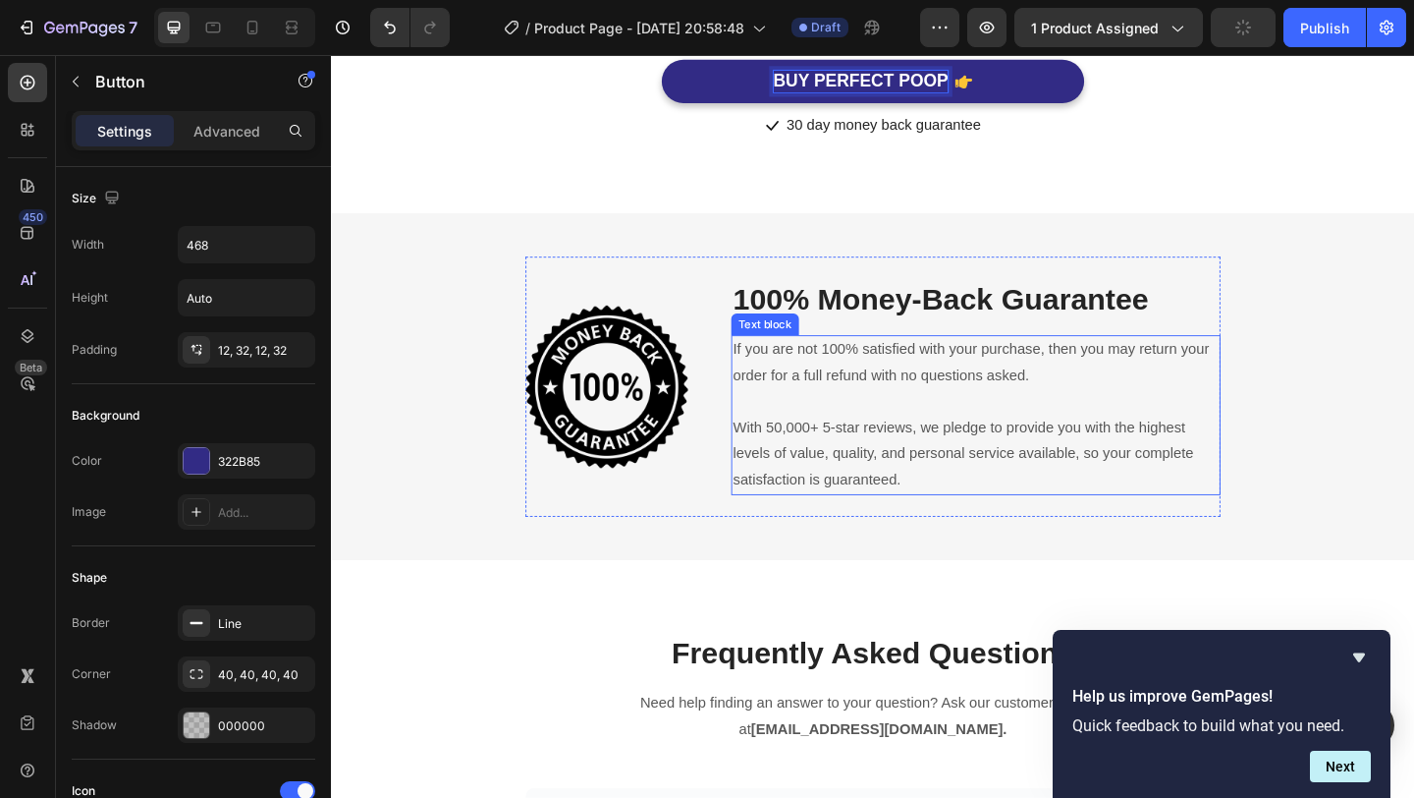
scroll to position [5578, 0]
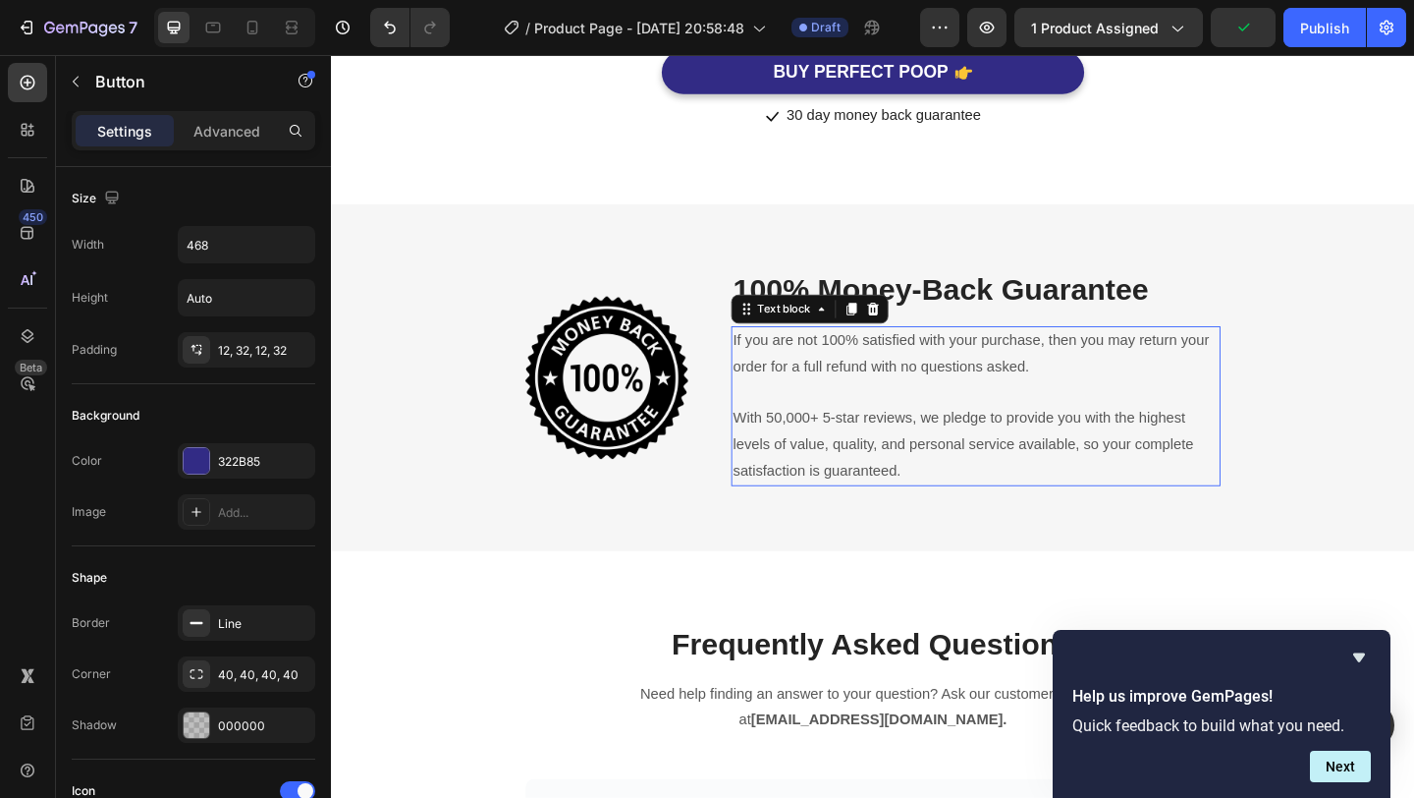
click at [1052, 402] on p "If you are not 100% satisfied with your purchase, then you may return your orde…" at bounding box center [1032, 380] width 528 height 57
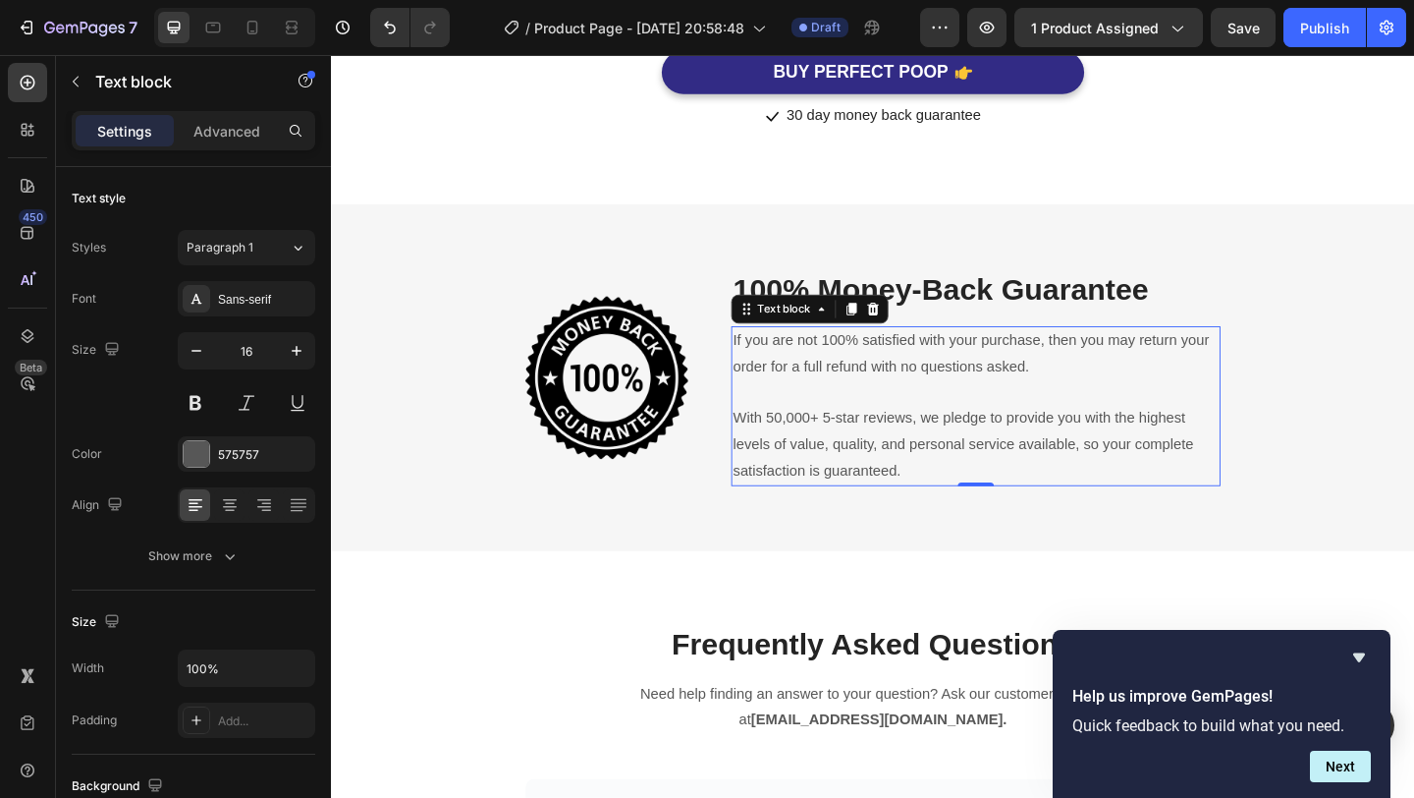
click at [811, 396] on p "If you are not 100% satisfied with your purchase, then you may return your orde…" at bounding box center [1032, 380] width 528 height 57
click at [1098, 363] on p "If you are not 100% satisfied with your purchase, then you may return your orde…" at bounding box center [1032, 380] width 528 height 57
click at [1098, 362] on p "If you are not 100% satisfied with your purchase, then you may return your orde…" at bounding box center [1032, 380] width 528 height 57
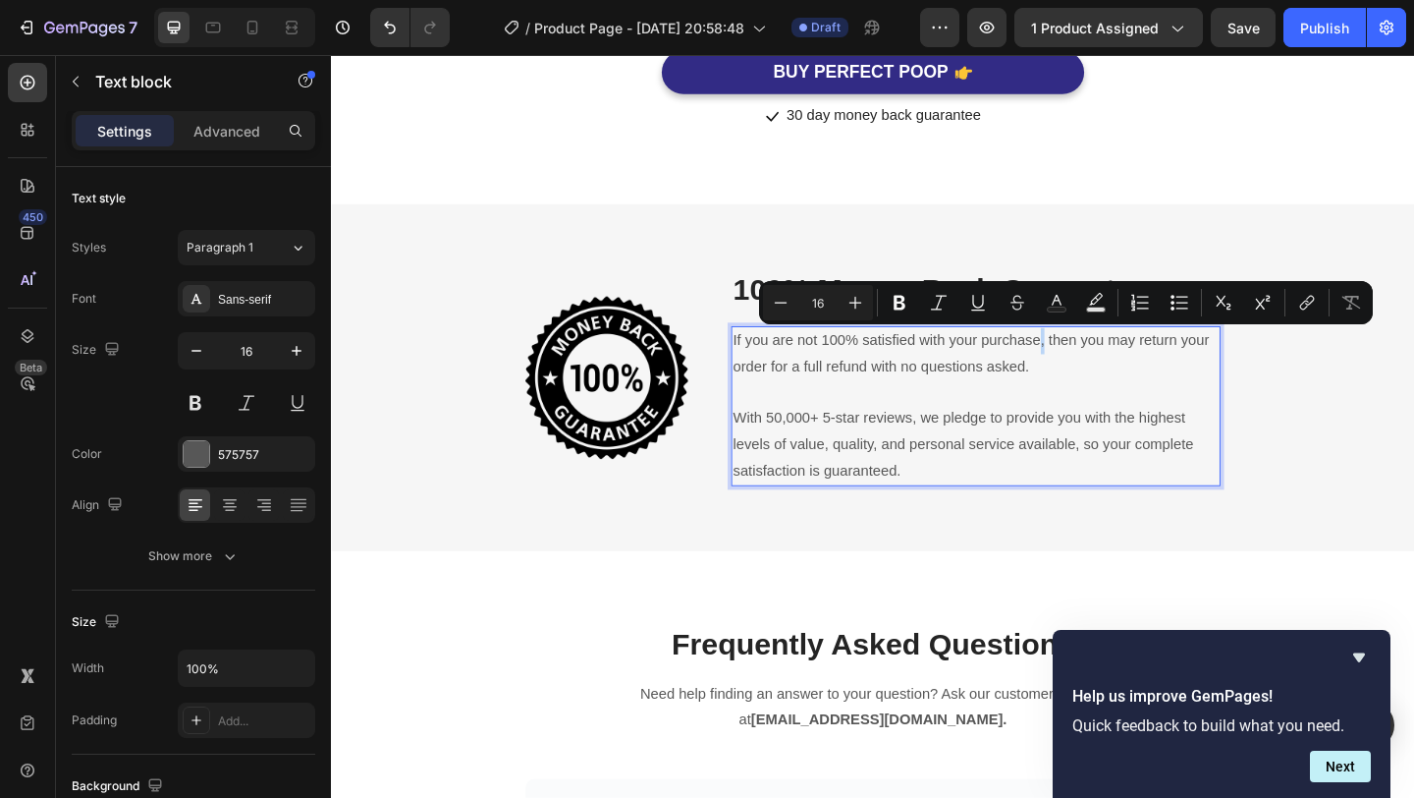
click at [1103, 368] on p "If you are not 100% satisfied with your purchase, then you may return your orde…" at bounding box center [1032, 380] width 528 height 57
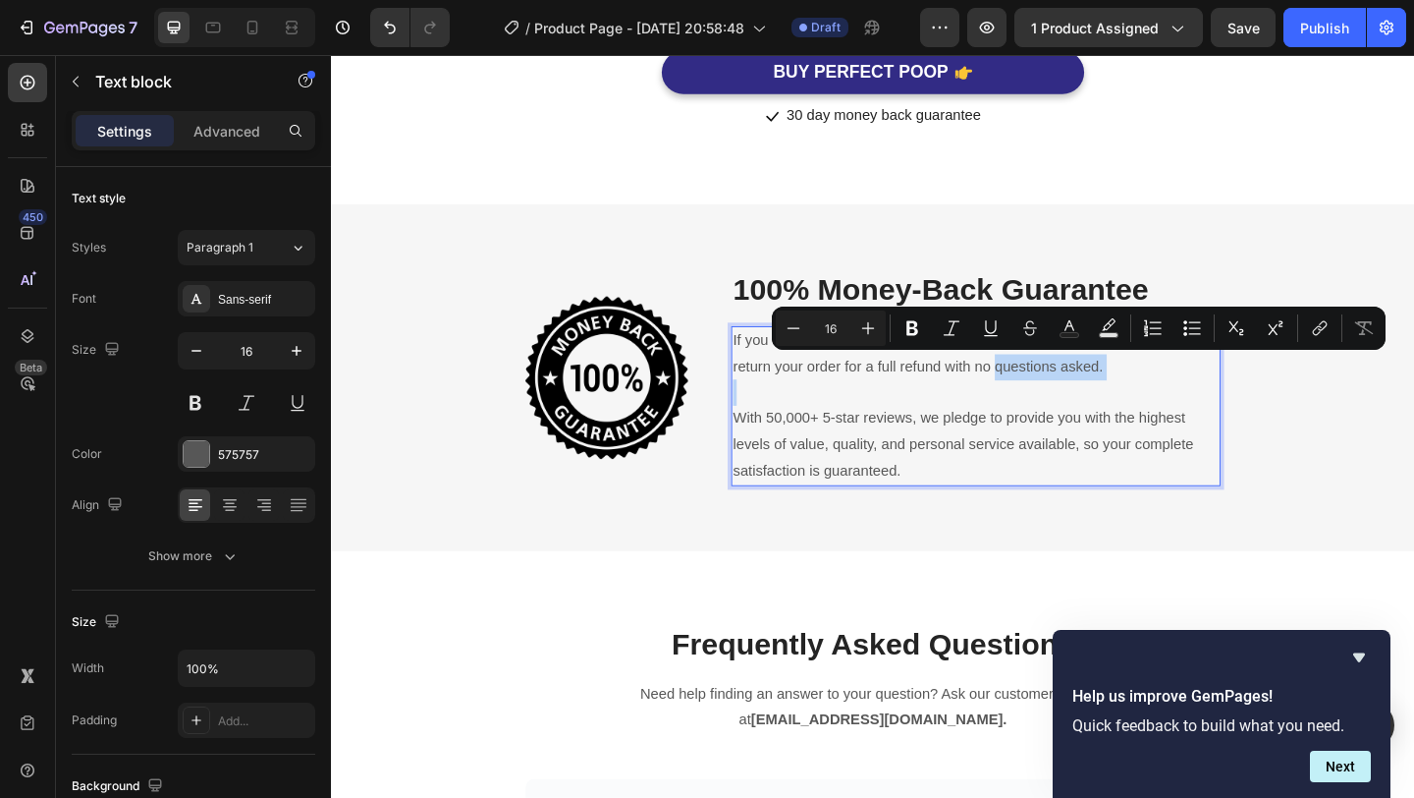
drag, startPoint x: 1034, startPoint y: 398, endPoint x: 1240, endPoint y: 406, distance: 205.4
click at [1240, 406] on div "If you are not 100% satisfied with your purchase within 30 days, then you may r…" at bounding box center [1032, 437] width 532 height 174
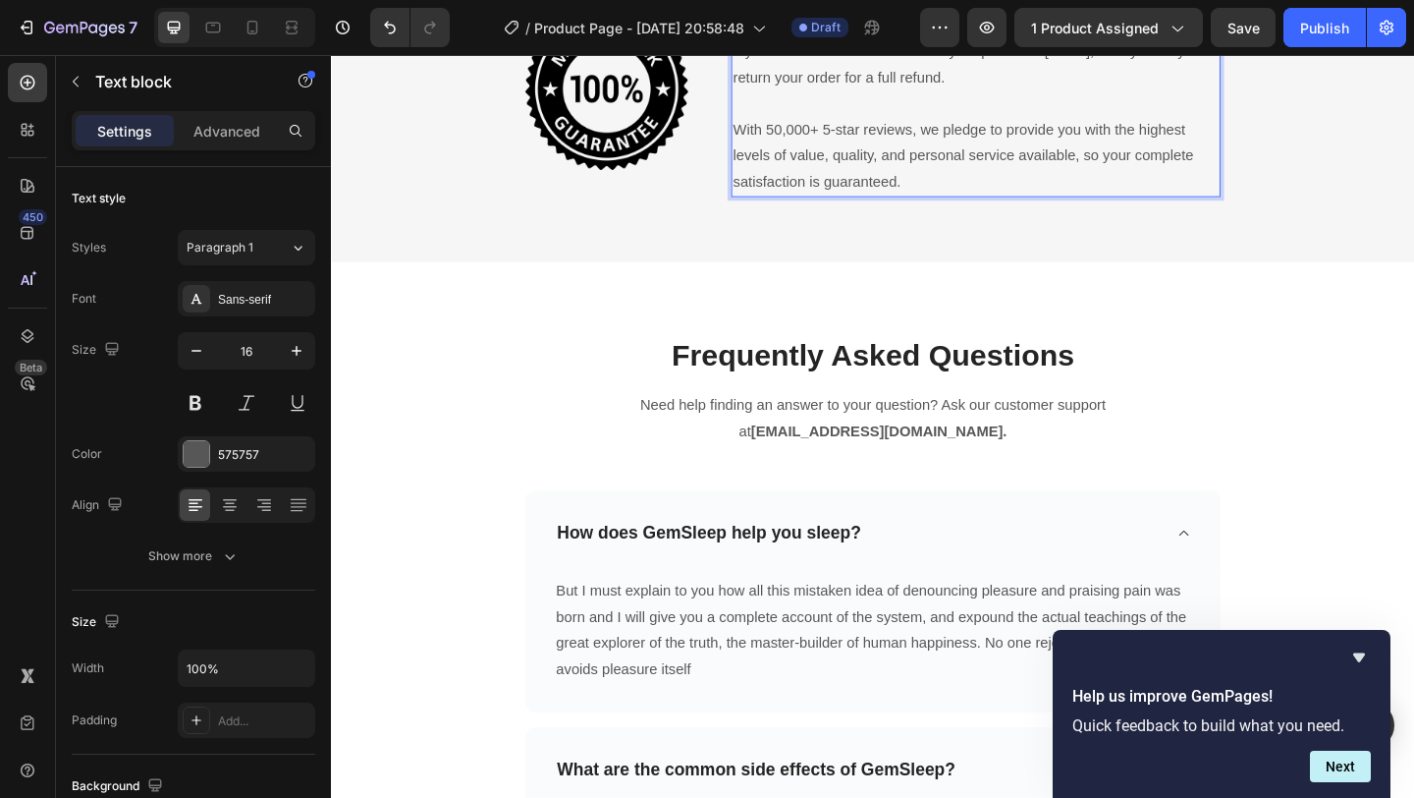
scroll to position [5956, 0]
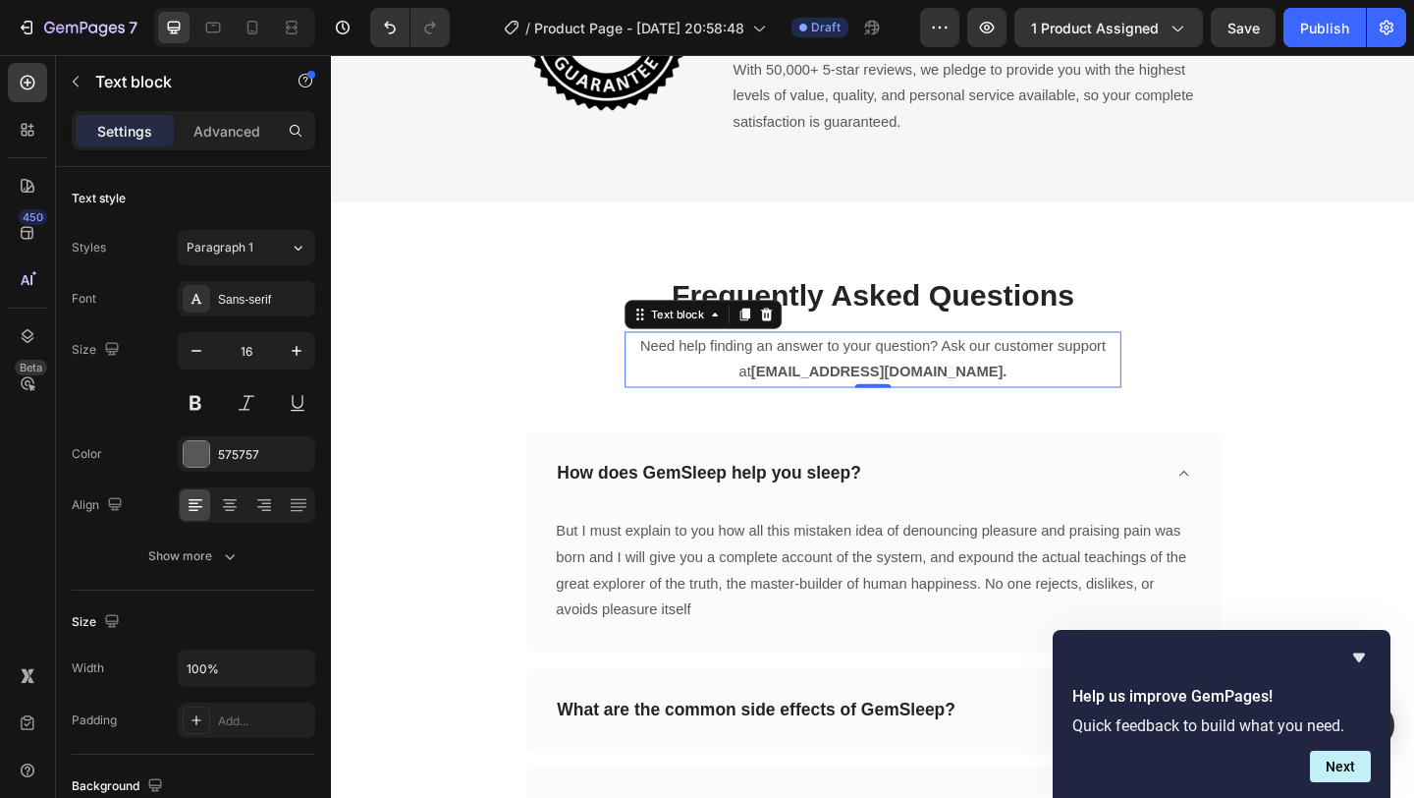
click at [1025, 402] on p "Need help finding an answer to your question? Ask our customer support at suppo…" at bounding box center [920, 386] width 536 height 57
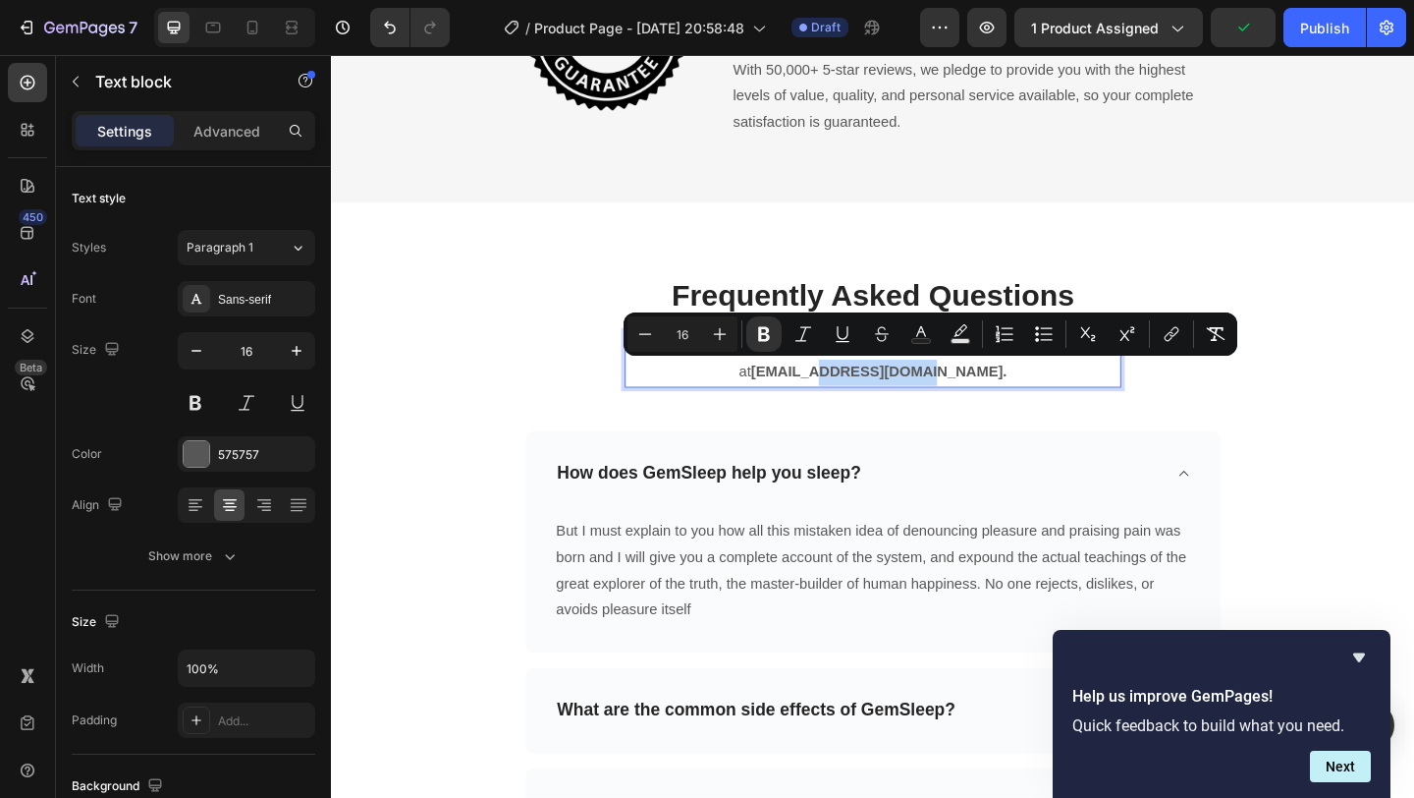
drag, startPoint x: 1014, startPoint y: 399, endPoint x: 901, endPoint y: 402, distance: 113.0
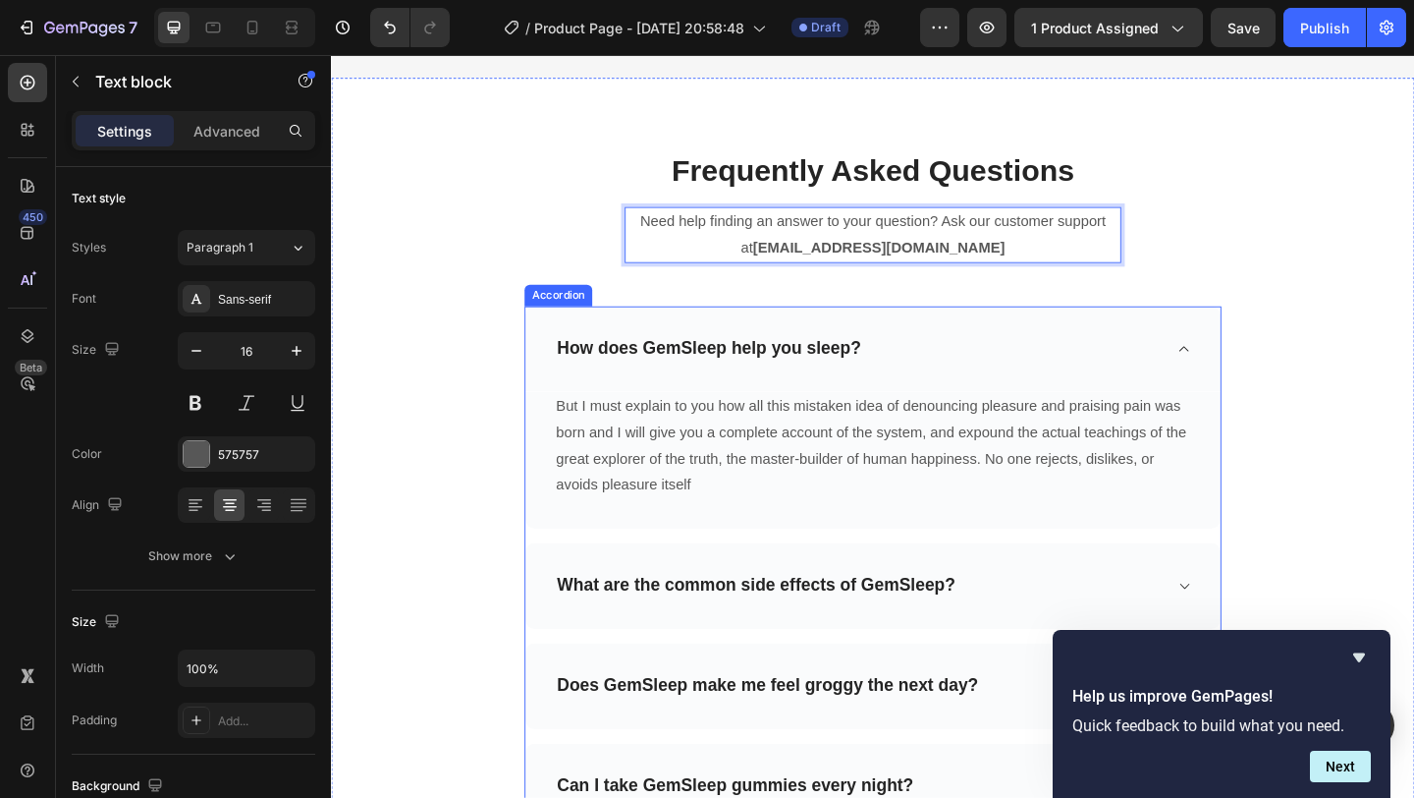
scroll to position [6094, 0]
click at [793, 373] on div "How does GemSleep help you sleep?" at bounding box center [742, 373] width 337 height 30
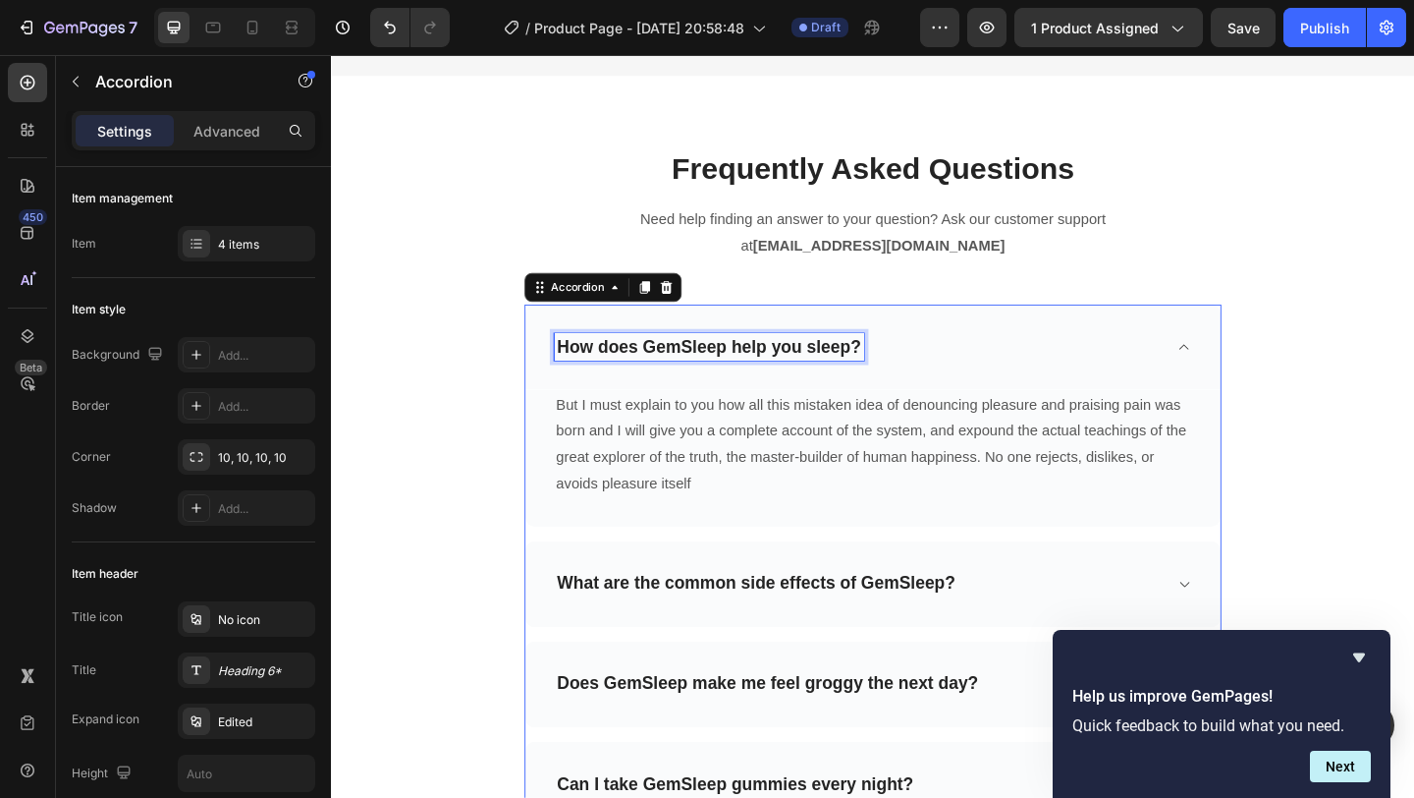
click at [793, 373] on div "How does GemSleep help you sleep?" at bounding box center [742, 373] width 337 height 30
click at [793, 373] on p "How does GemSleep help you sleep?" at bounding box center [742, 372] width 331 height 25
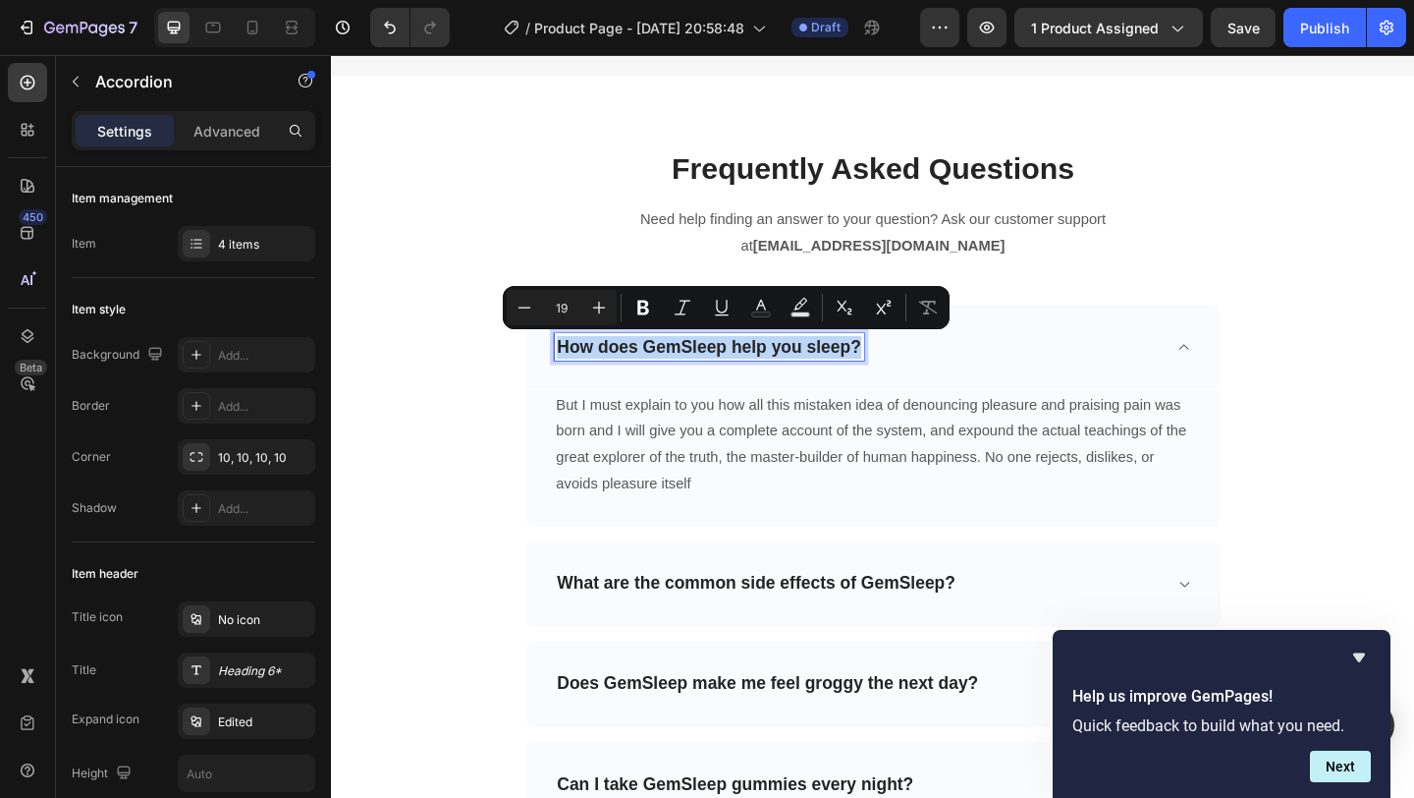
click at [764, 373] on p "How does GemSleep help you sleep?" at bounding box center [742, 372] width 331 height 25
click at [673, 364] on p "How does GemSleep help you sleep?" at bounding box center [742, 372] width 331 height 25
drag, startPoint x: 670, startPoint y: 364, endPoint x: 905, endPoint y: 375, distance: 235.0
click at [905, 375] on p "How does GemSleep help you sleep?" at bounding box center [742, 372] width 331 height 25
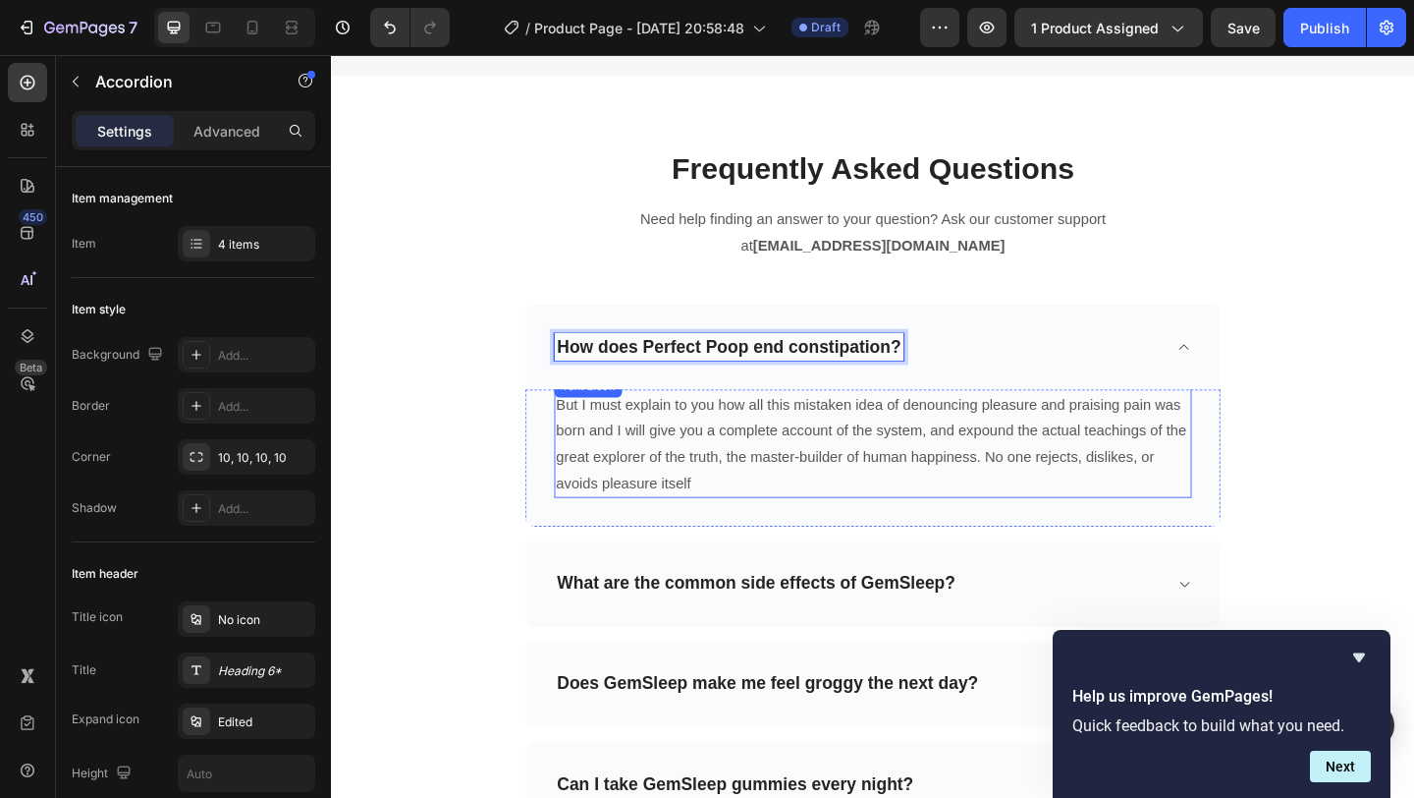
click at [743, 465] on p "But I must explain to you how all this mistaken idea of denouncing pleasure and…" at bounding box center [921, 477] width 690 height 113
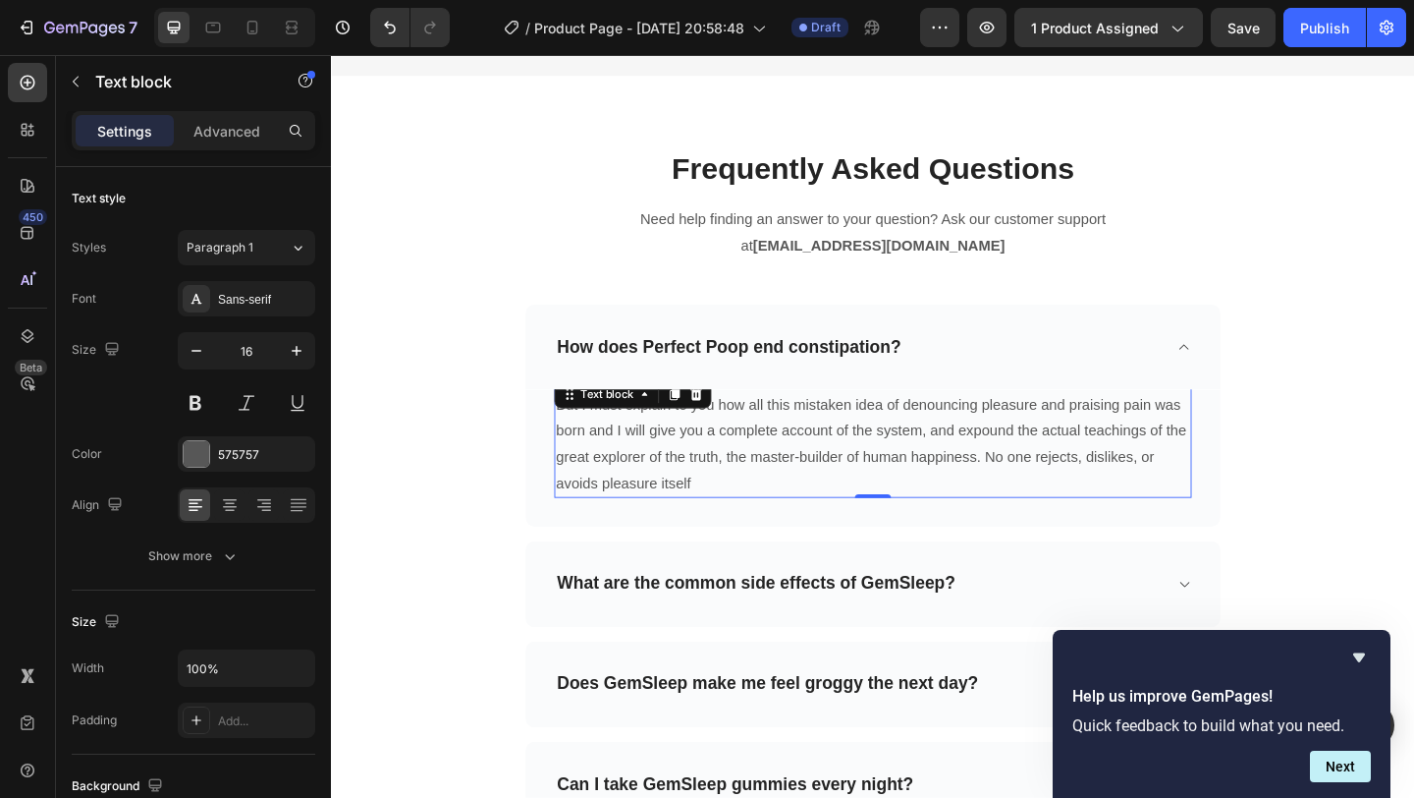
click at [743, 465] on p "But I must explain to you how all this mistaken idea of denouncing pleasure and…" at bounding box center [921, 477] width 690 height 113
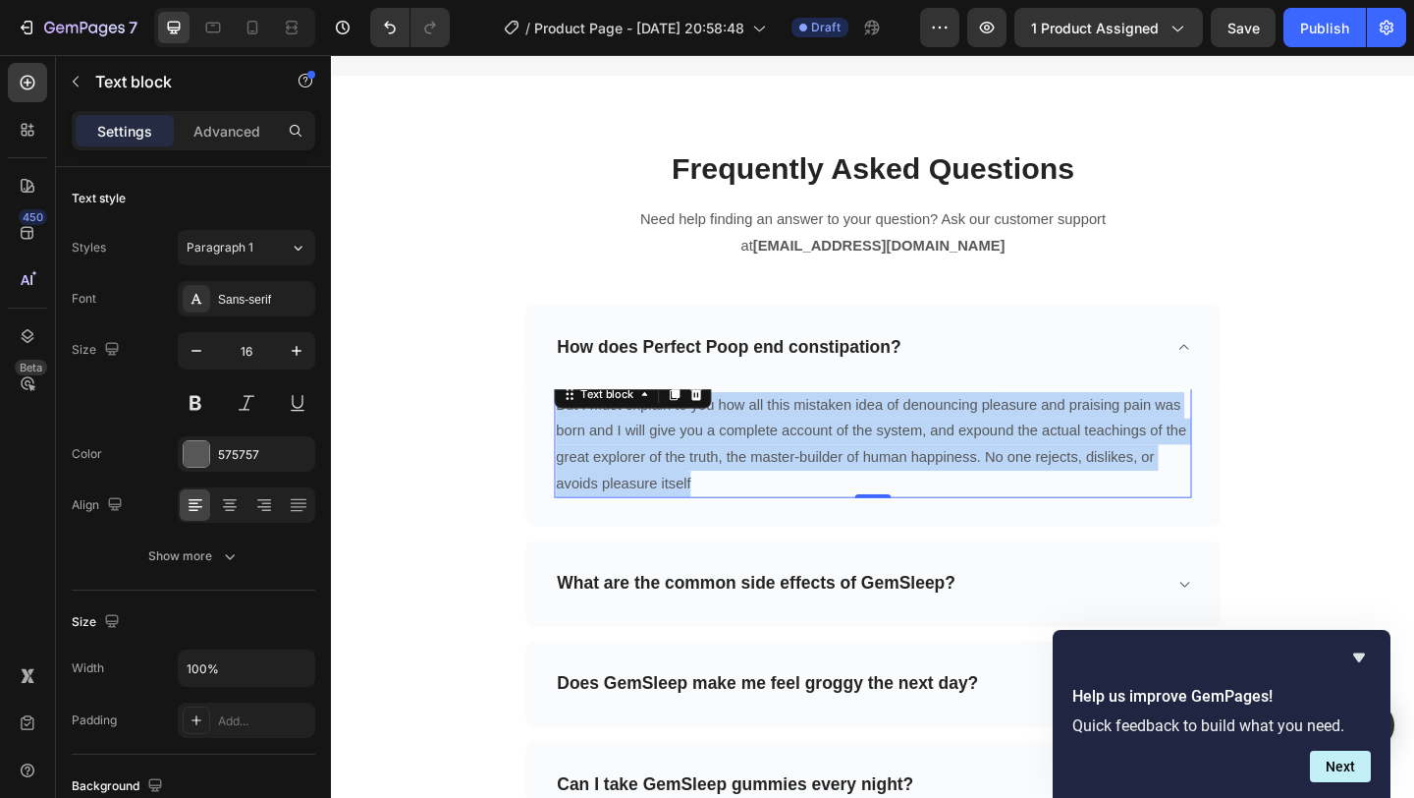
click at [743, 465] on p "But I must explain to you how all this mistaken idea of denouncing pleasure and…" at bounding box center [921, 477] width 690 height 113
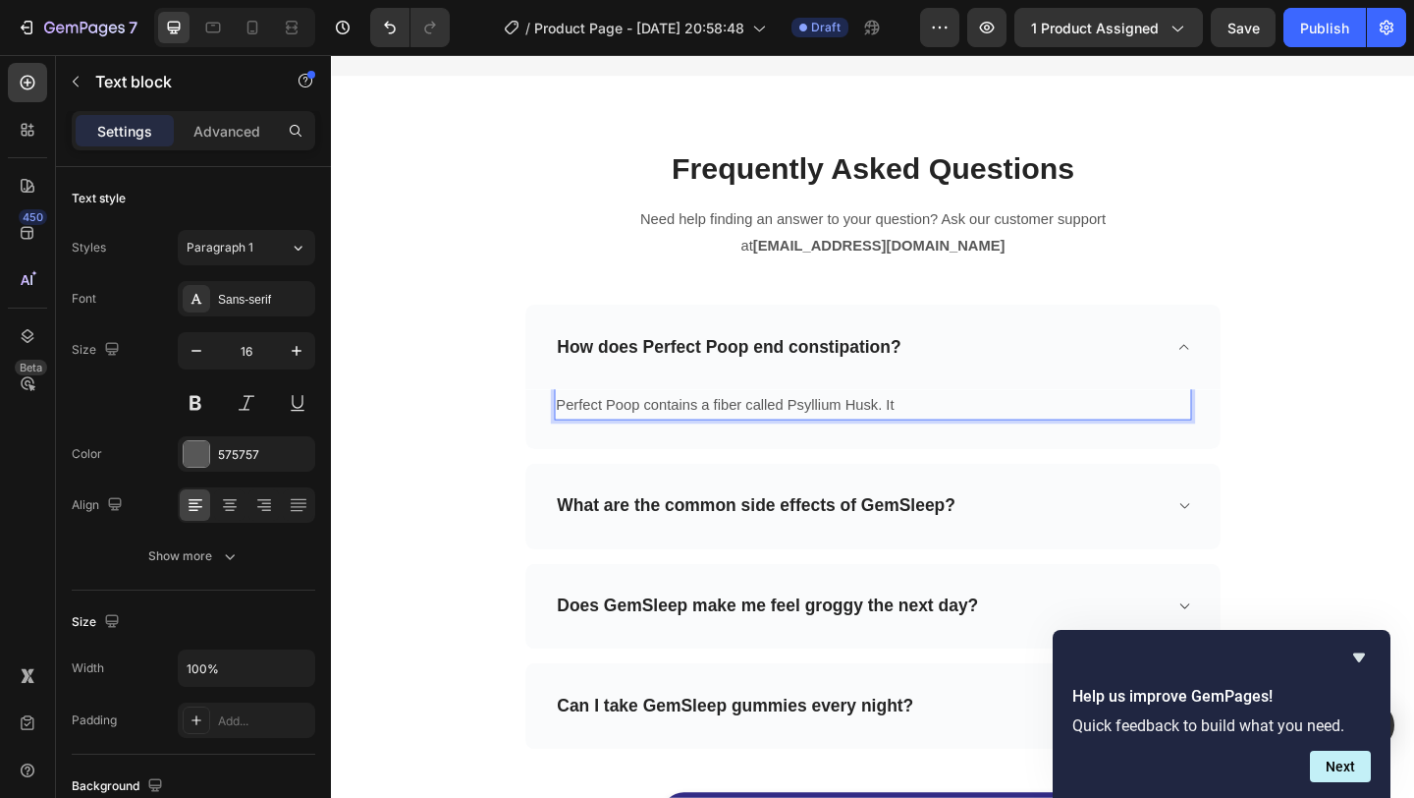
click at [748, 438] on p "Perfect Poop contains a fiber called Psyllium Husk. It" at bounding box center [921, 435] width 690 height 28
click at [1071, 434] on p "Perfect Poop contains a plant-based fiber called Psyllium Husk. It" at bounding box center [921, 435] width 690 height 28
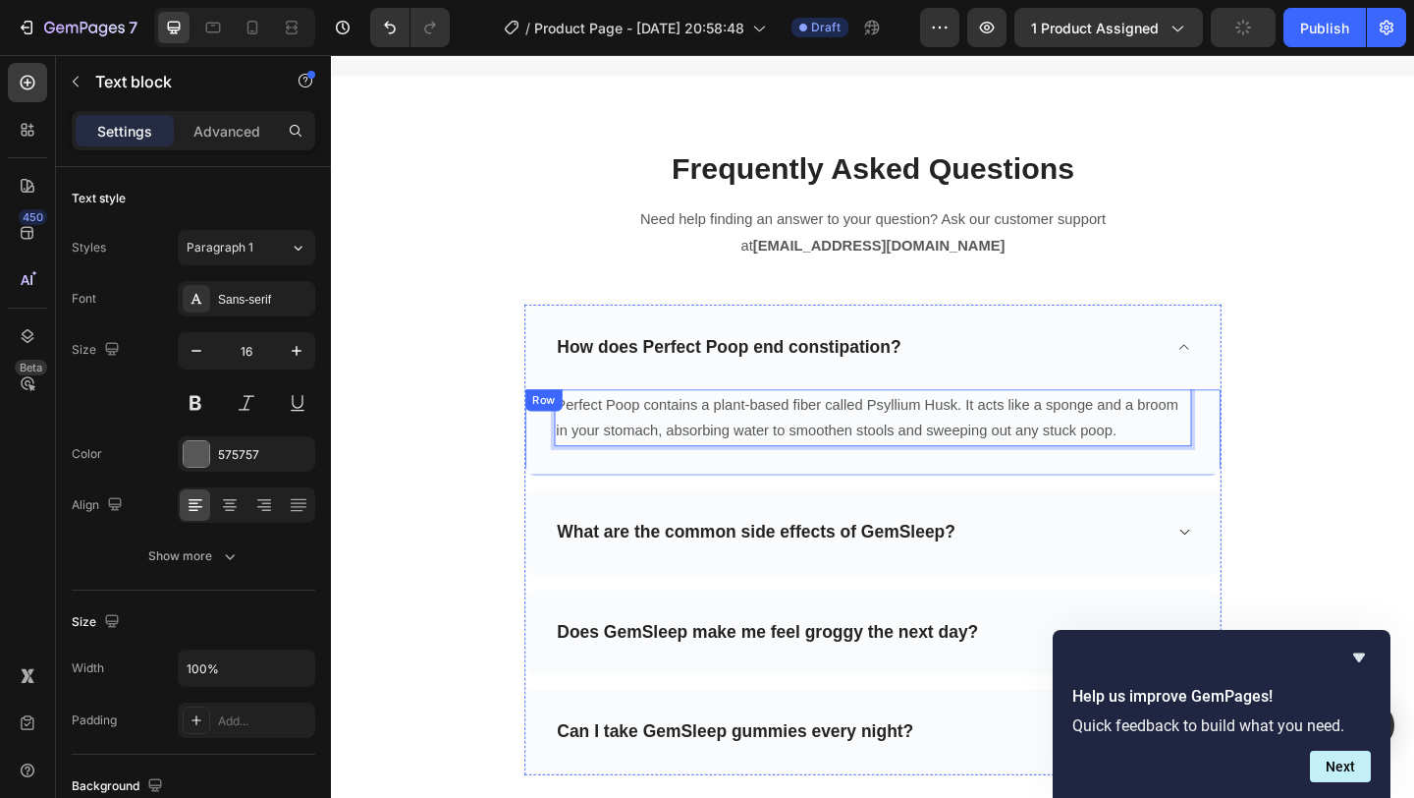
scroll to position [6145, 0]
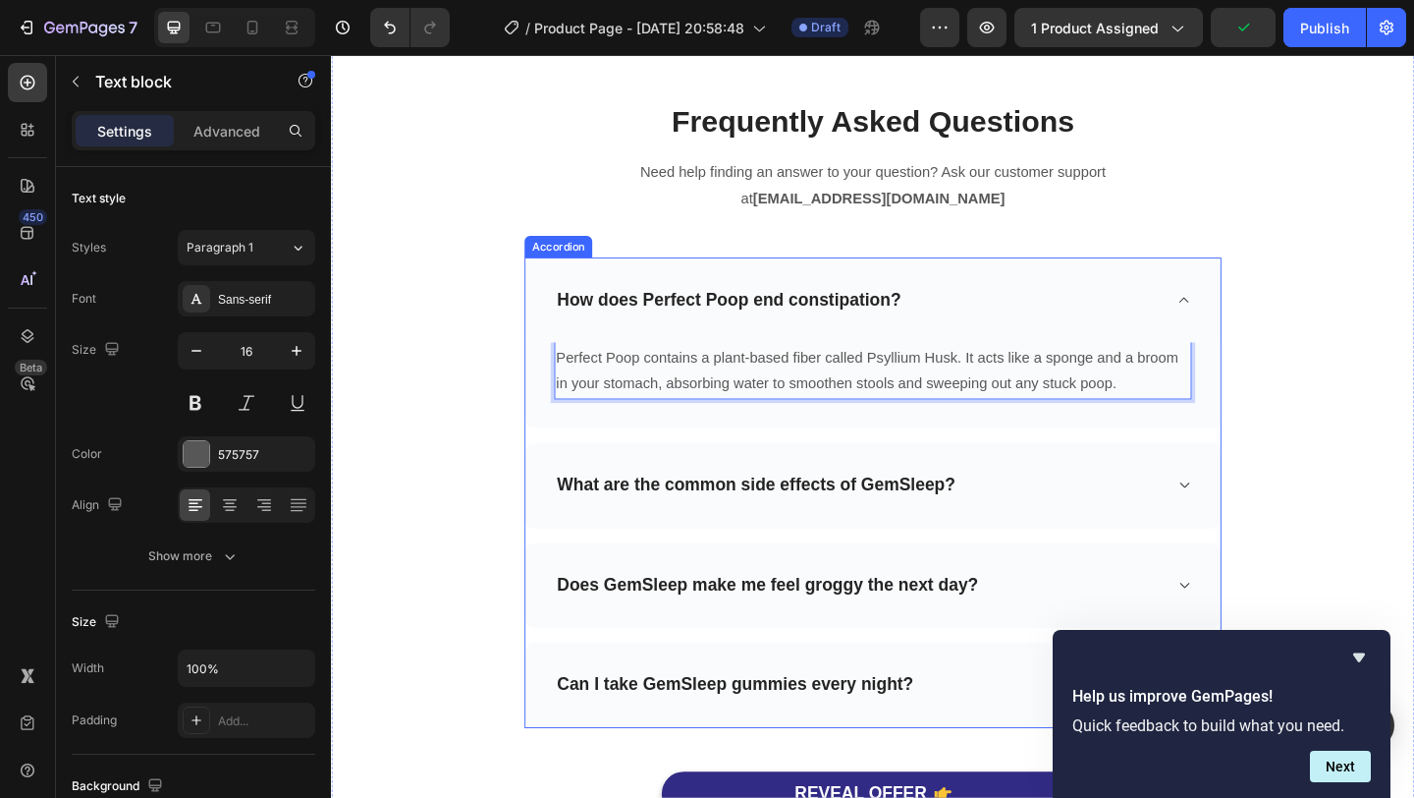
click at [964, 513] on p "What are the common side effects of GemSleep?" at bounding box center [793, 523] width 433 height 25
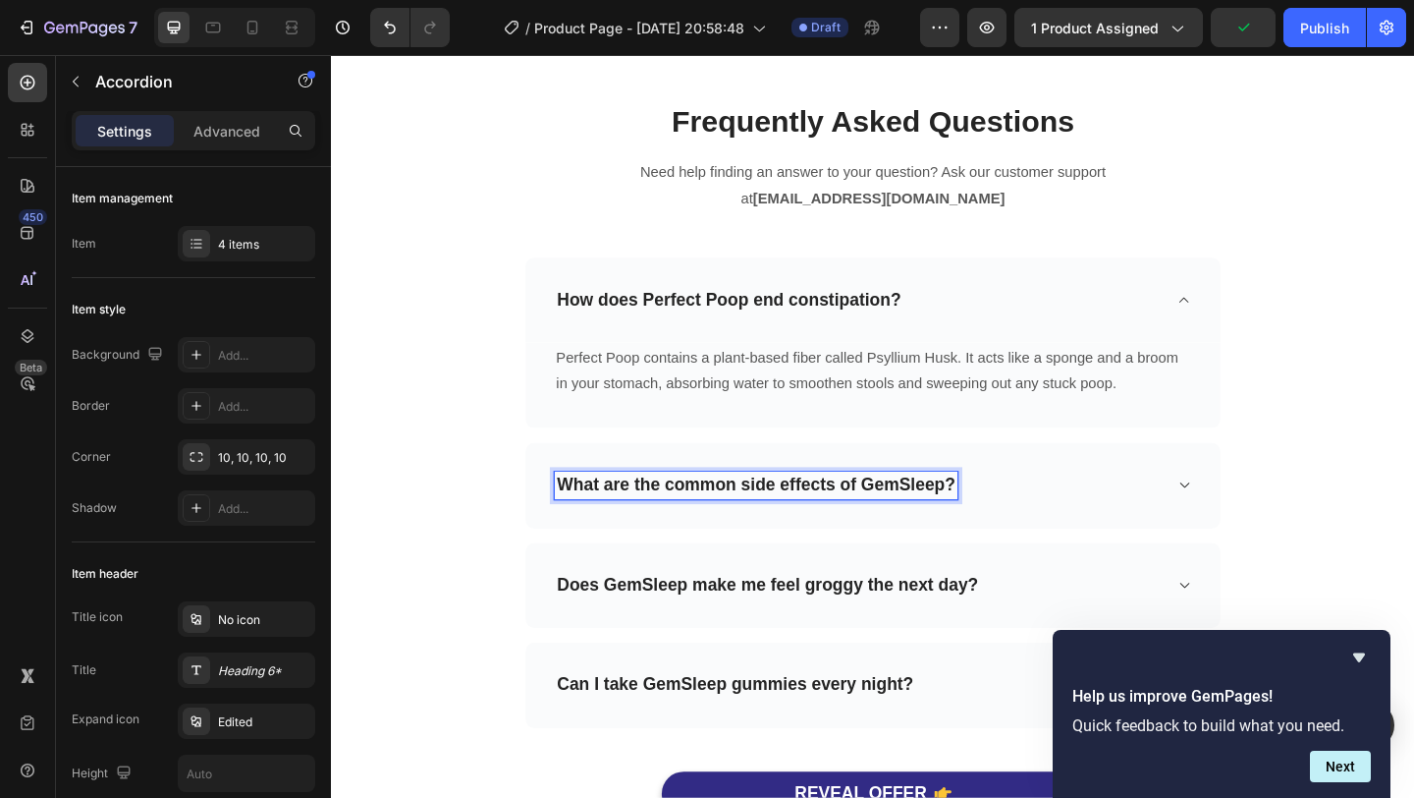
click at [954, 520] on p "What are the common side effects of GemSleep?" at bounding box center [793, 523] width 433 height 25
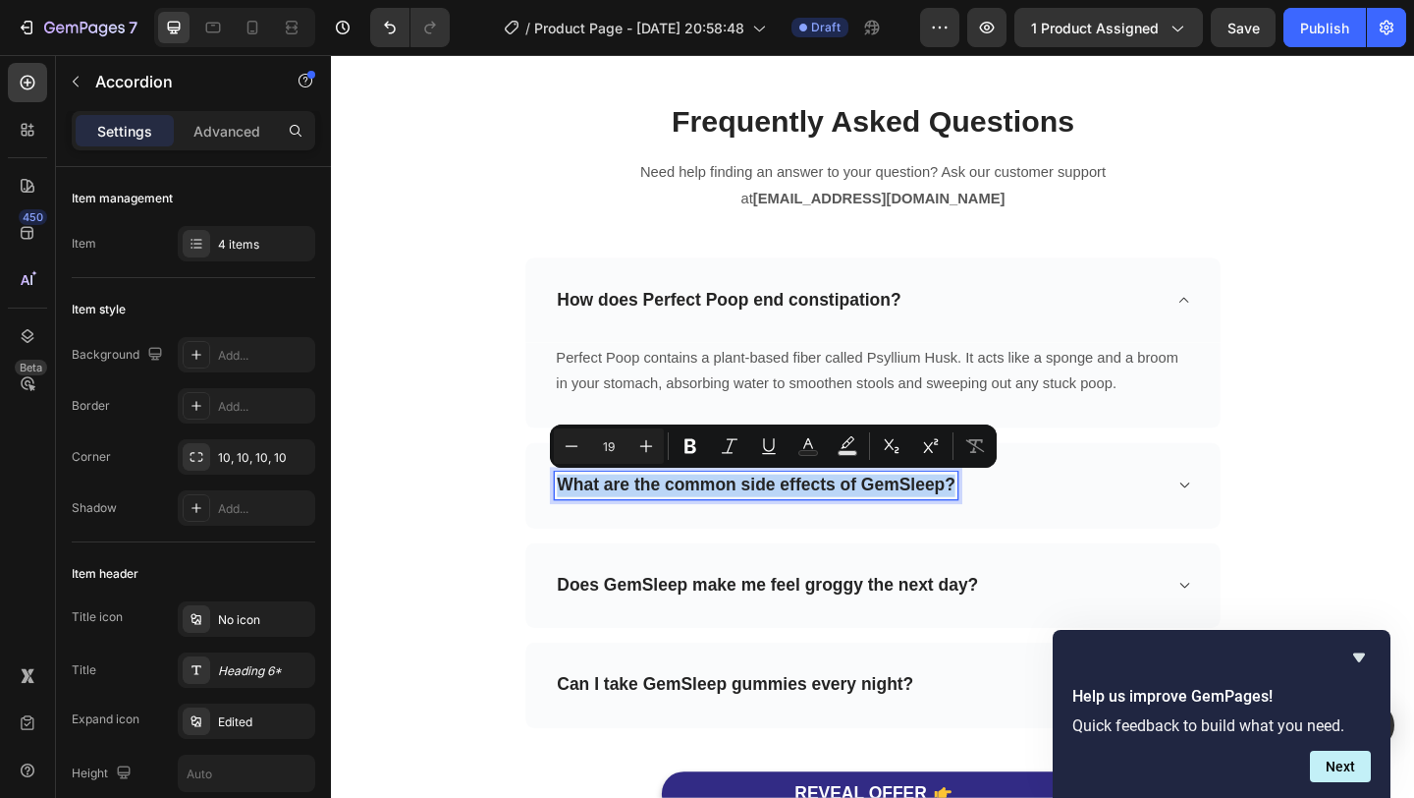
click at [954, 520] on p "What are the common side effects of GemSleep?" at bounding box center [793, 523] width 433 height 25
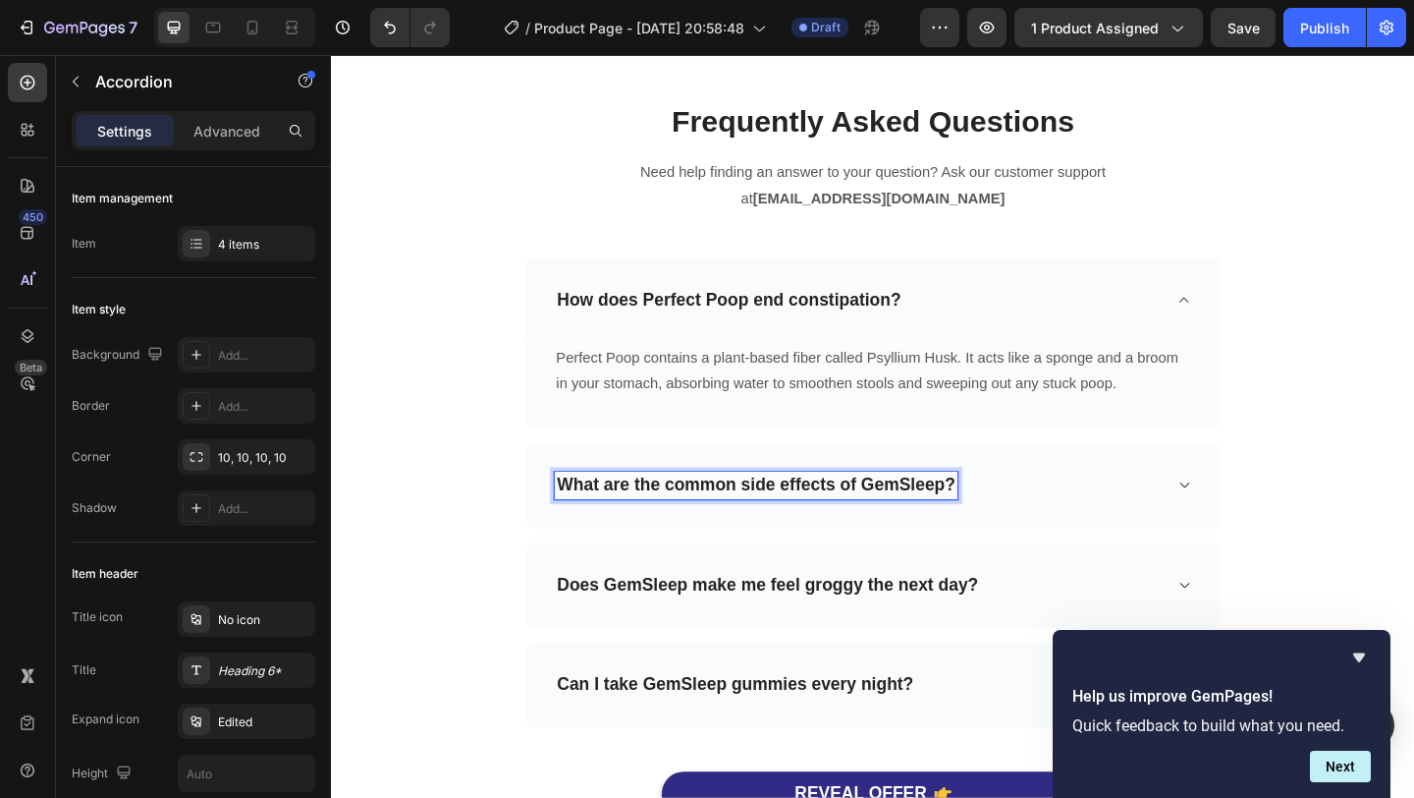
click at [937, 521] on p "What are the common side effects of GemSleep?" at bounding box center [793, 523] width 433 height 25
click at [1205, 525] on div "What are the common side effects of Perfect Poop?" at bounding box center [905, 523] width 662 height 30
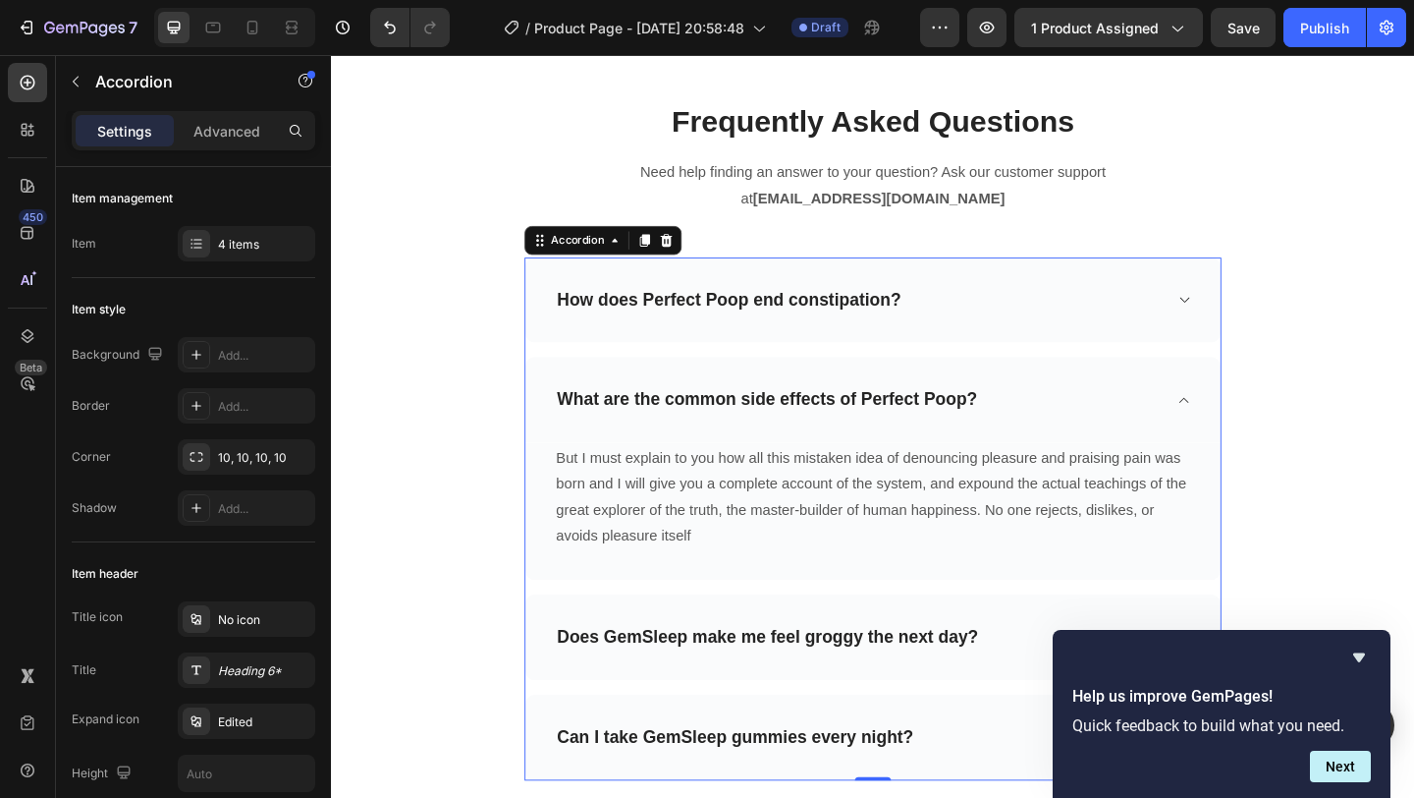
scroll to position [6167, 0]
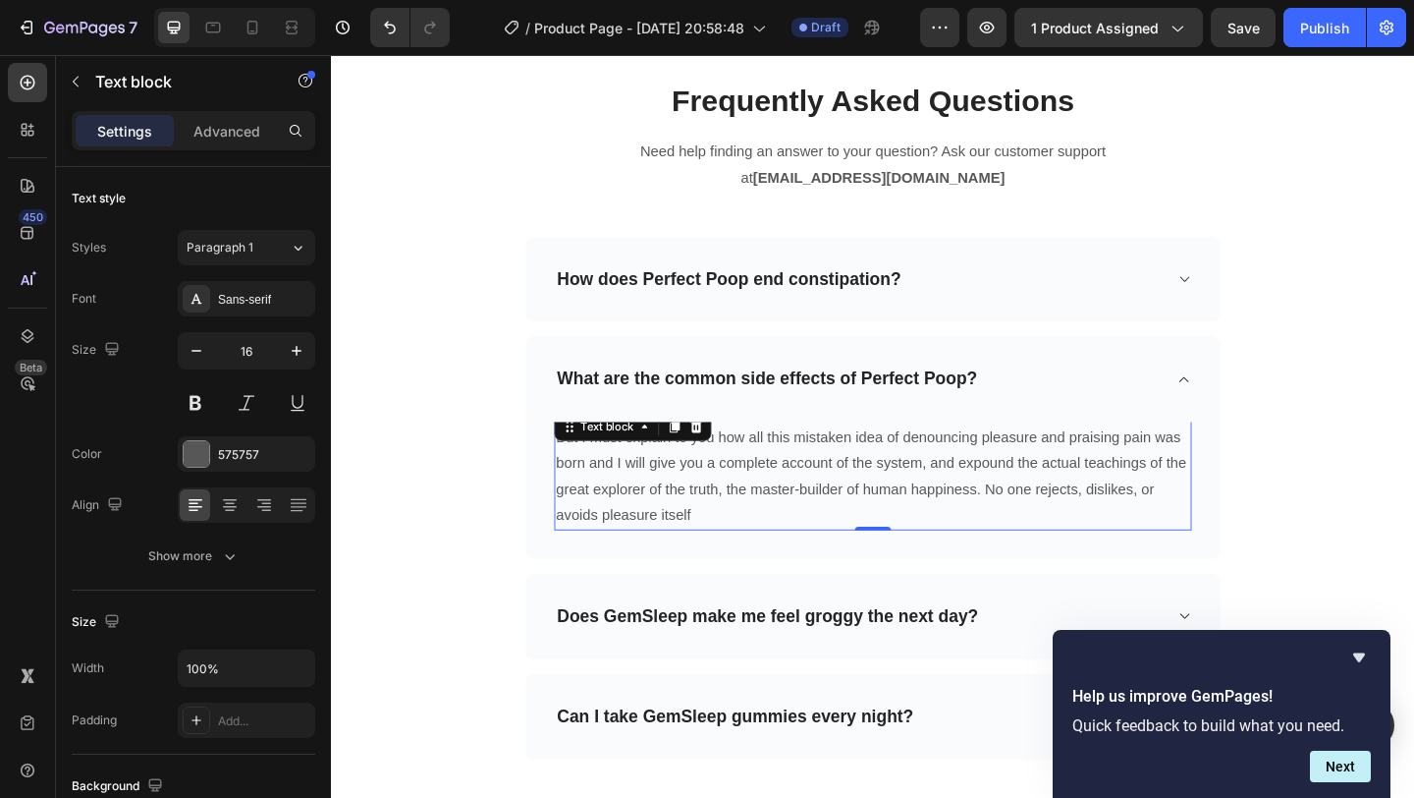
click at [852, 531] on p "But I must explain to you how all this mistaken idea of denouncing pleasure and…" at bounding box center [921, 513] width 690 height 113
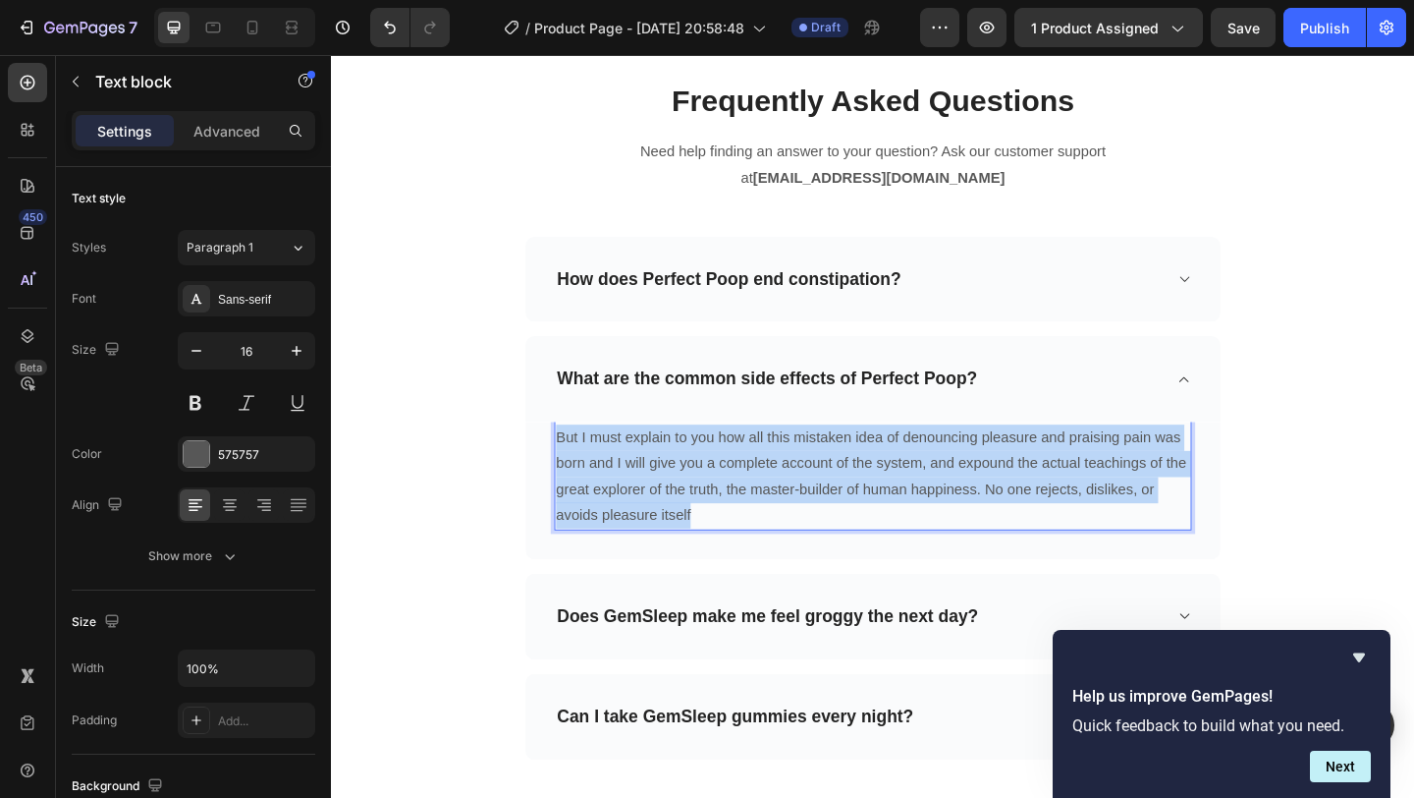
click at [852, 531] on p "But I must explain to you how all this mistaken idea of denouncing pleasure and…" at bounding box center [921, 513] width 690 height 113
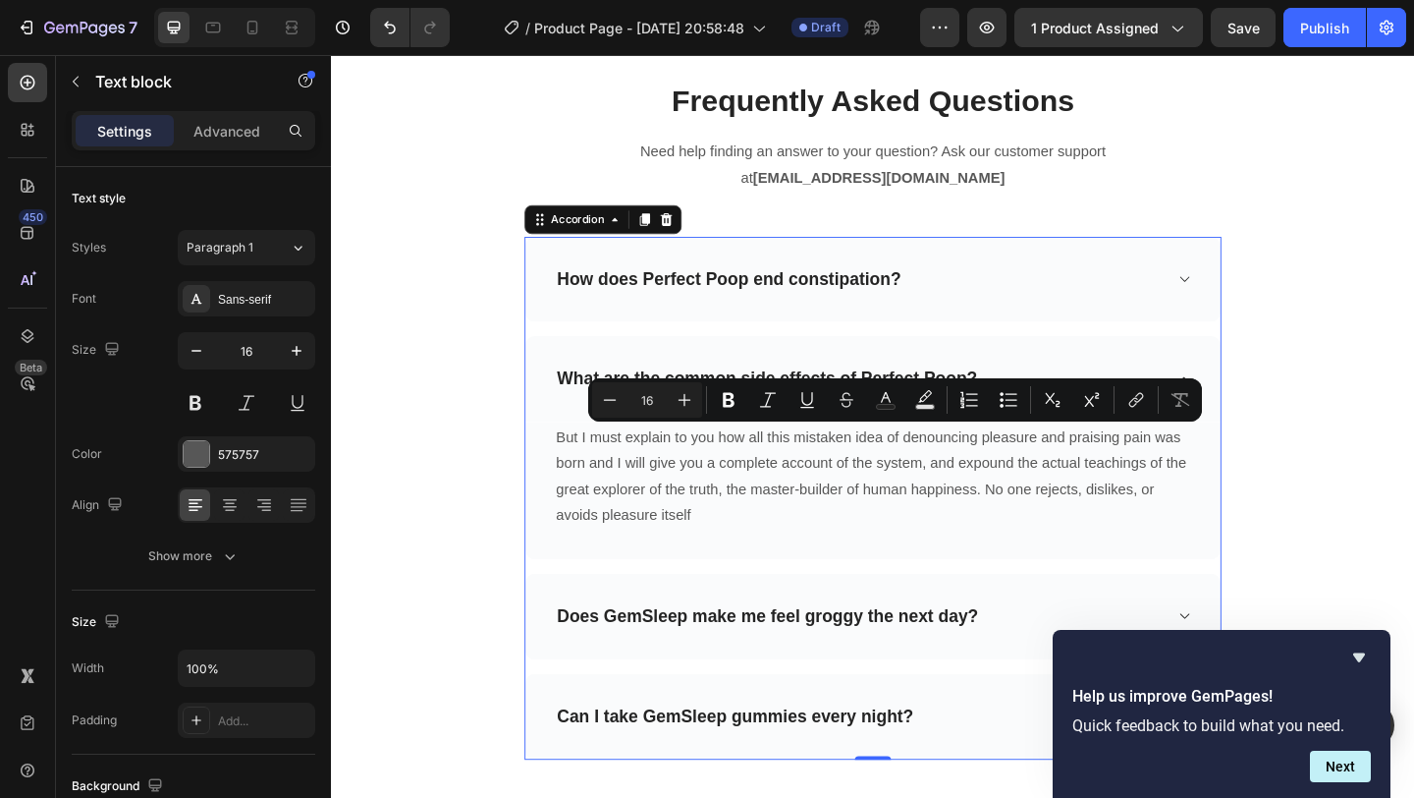
click at [939, 383] on div "What are the common side effects of Perfect Poop?" at bounding box center [920, 406] width 756 height 93
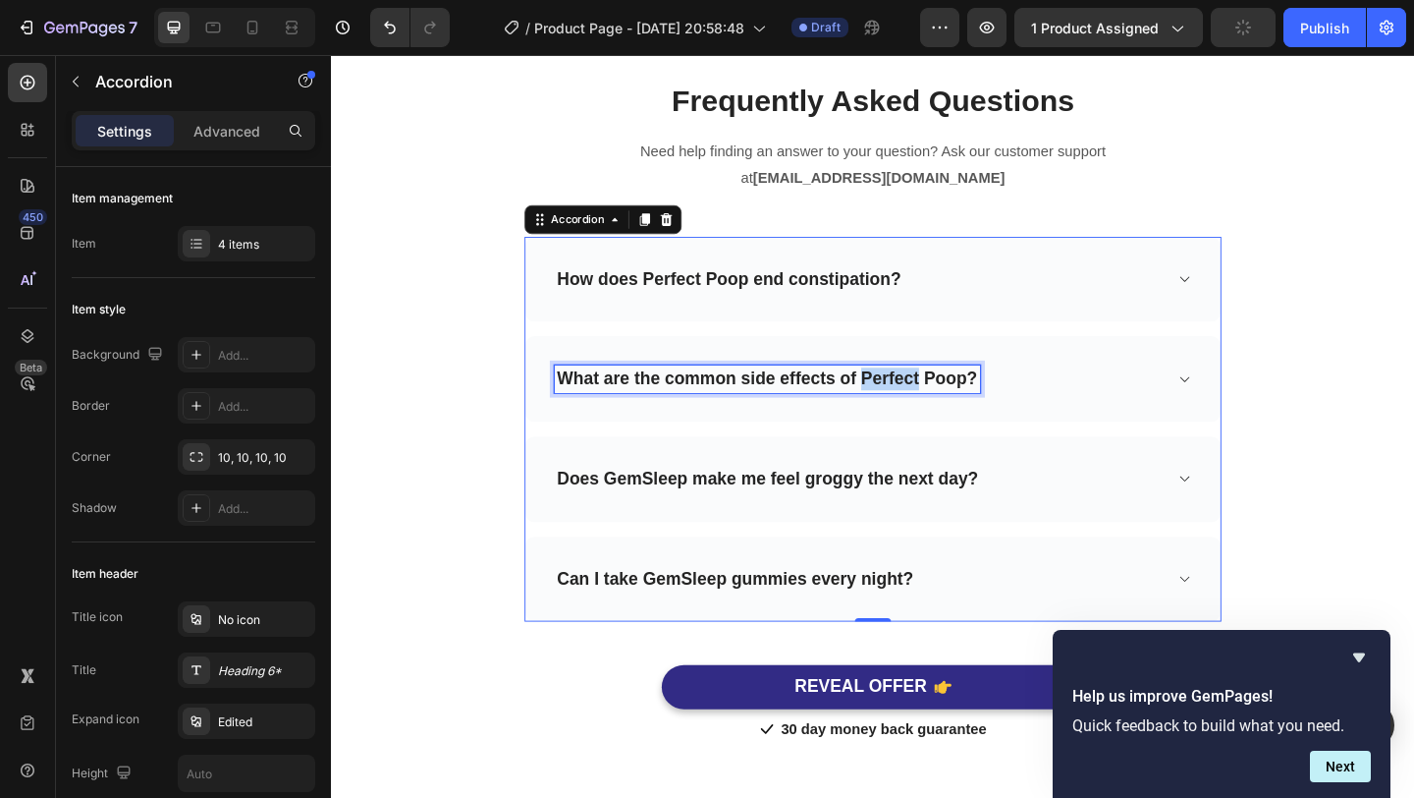
click at [939, 403] on p "What are the common side effects of Perfect Poop?" at bounding box center [806, 407] width 458 height 25
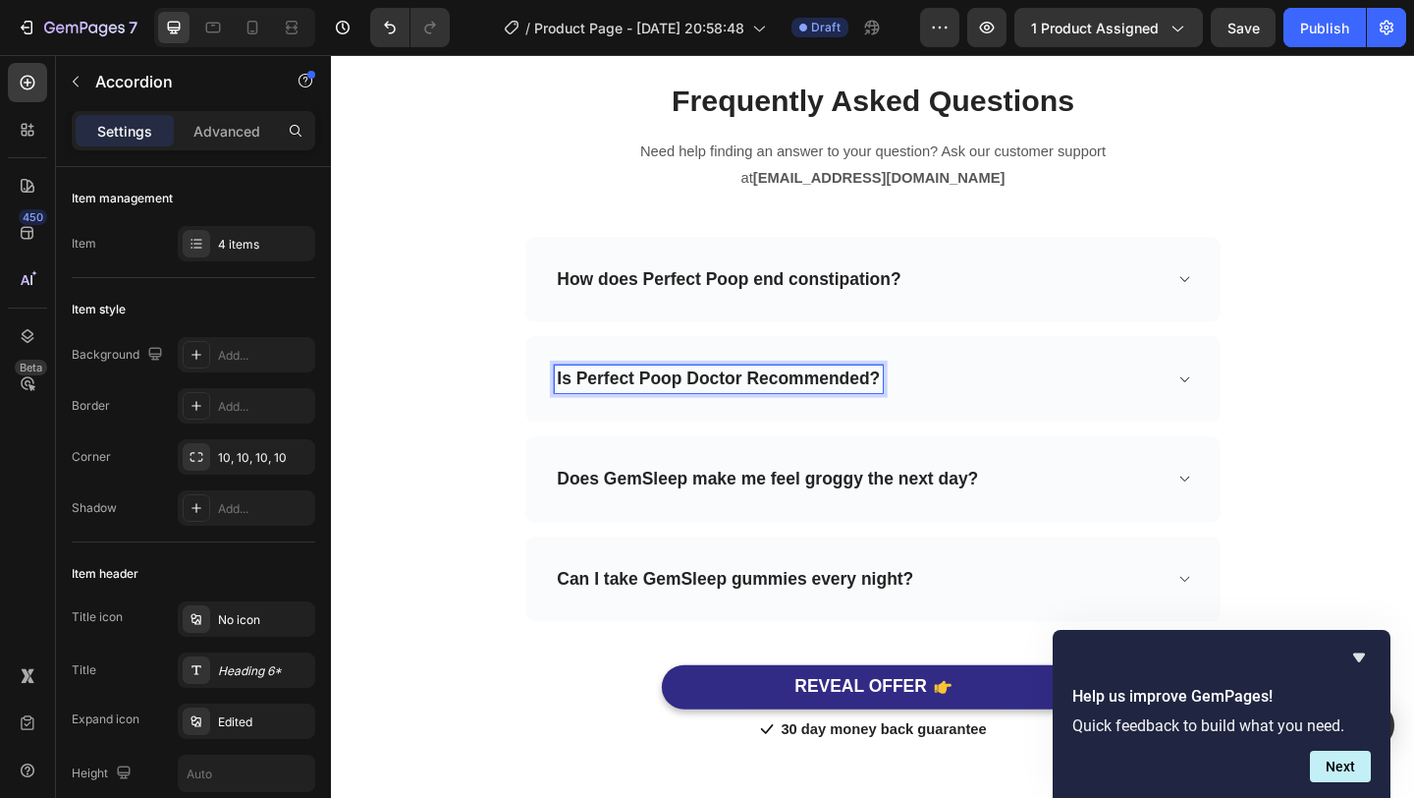
click at [1196, 421] on div "Is Perfect Poop Doctor Recommended?" at bounding box center [920, 406] width 756 height 93
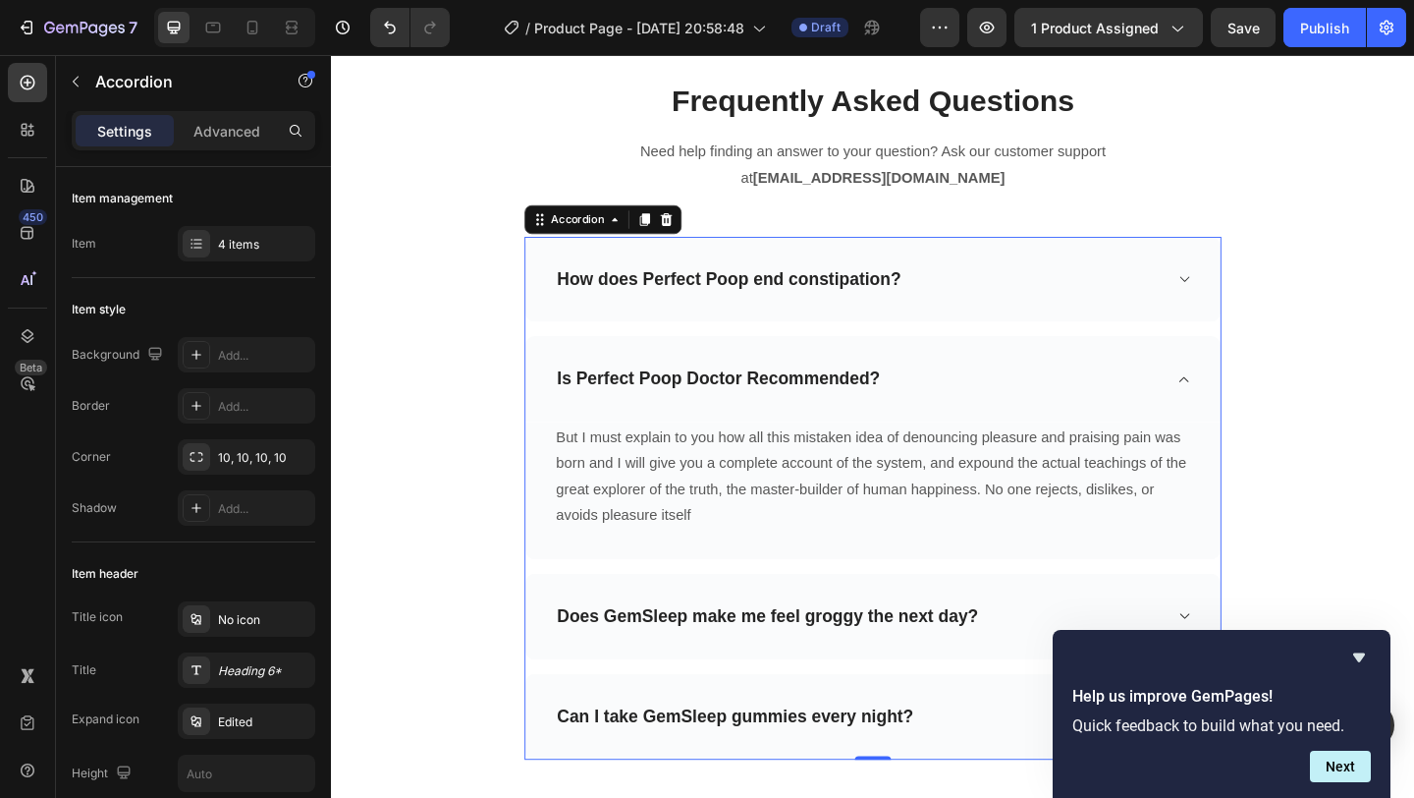
click at [899, 401] on p "Is Perfect Poop Doctor Recommended?" at bounding box center [753, 407] width 352 height 25
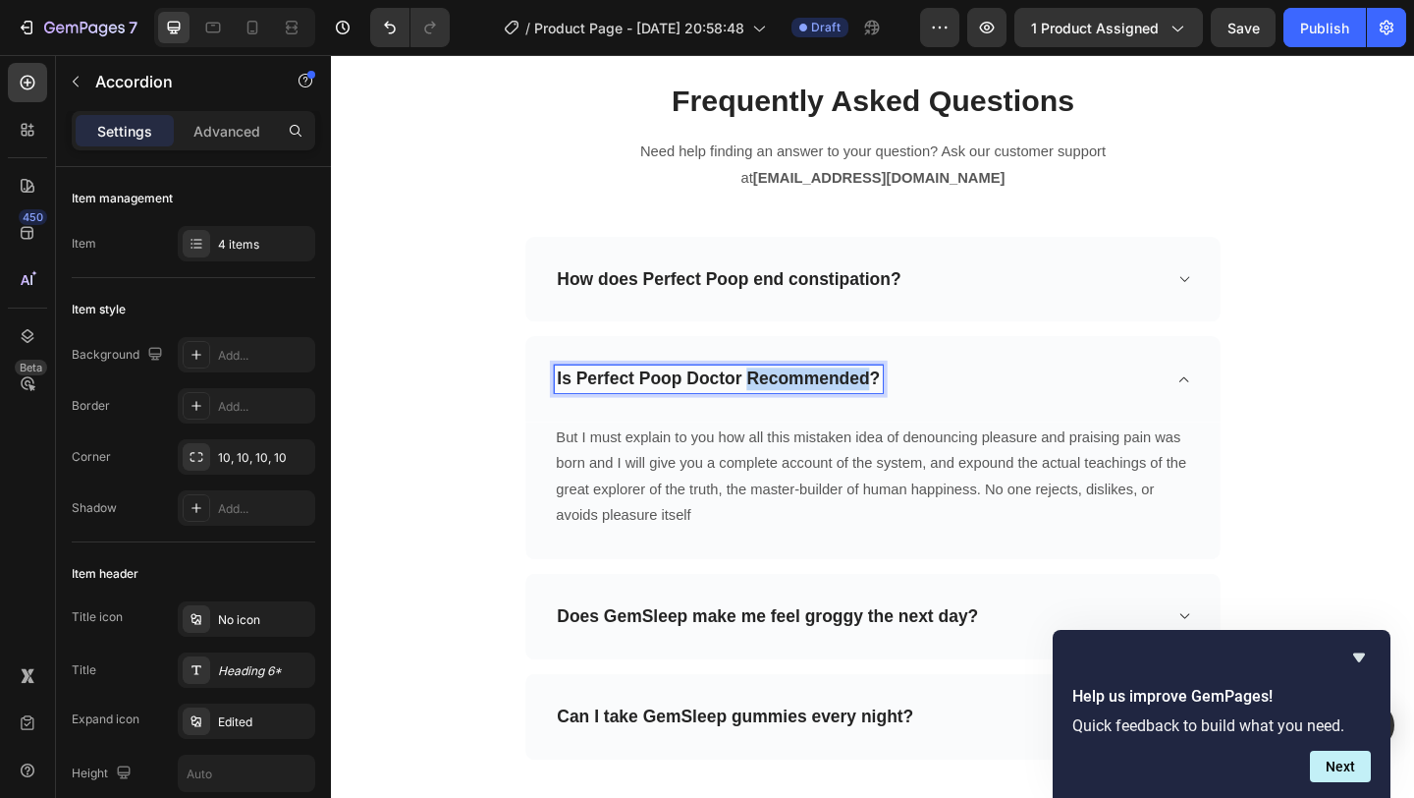
click at [899, 401] on p "Is Perfect Poop Doctor Recommended?" at bounding box center [753, 407] width 352 height 25
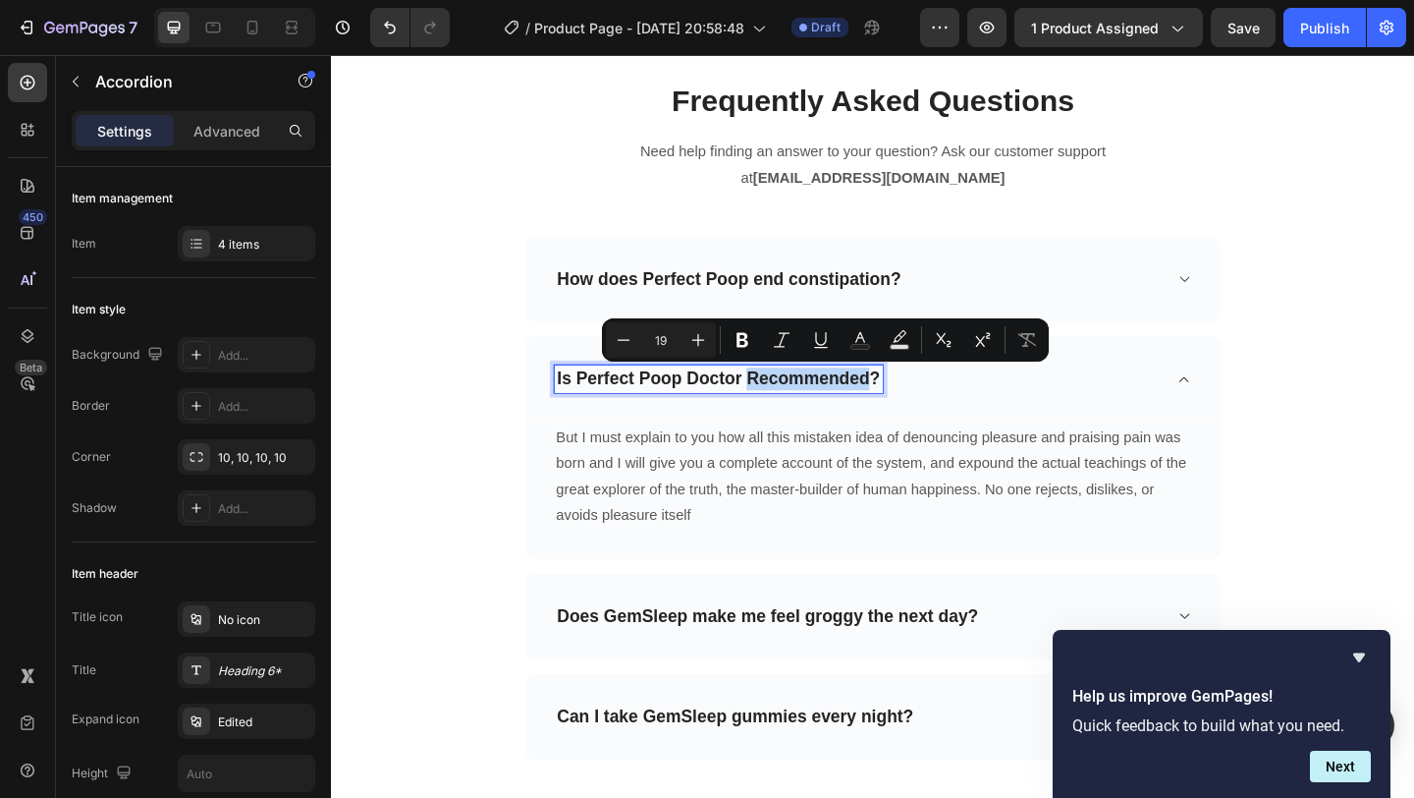
click at [899, 401] on p "Is Perfect Poop Doctor Recommended?" at bounding box center [753, 407] width 352 height 25
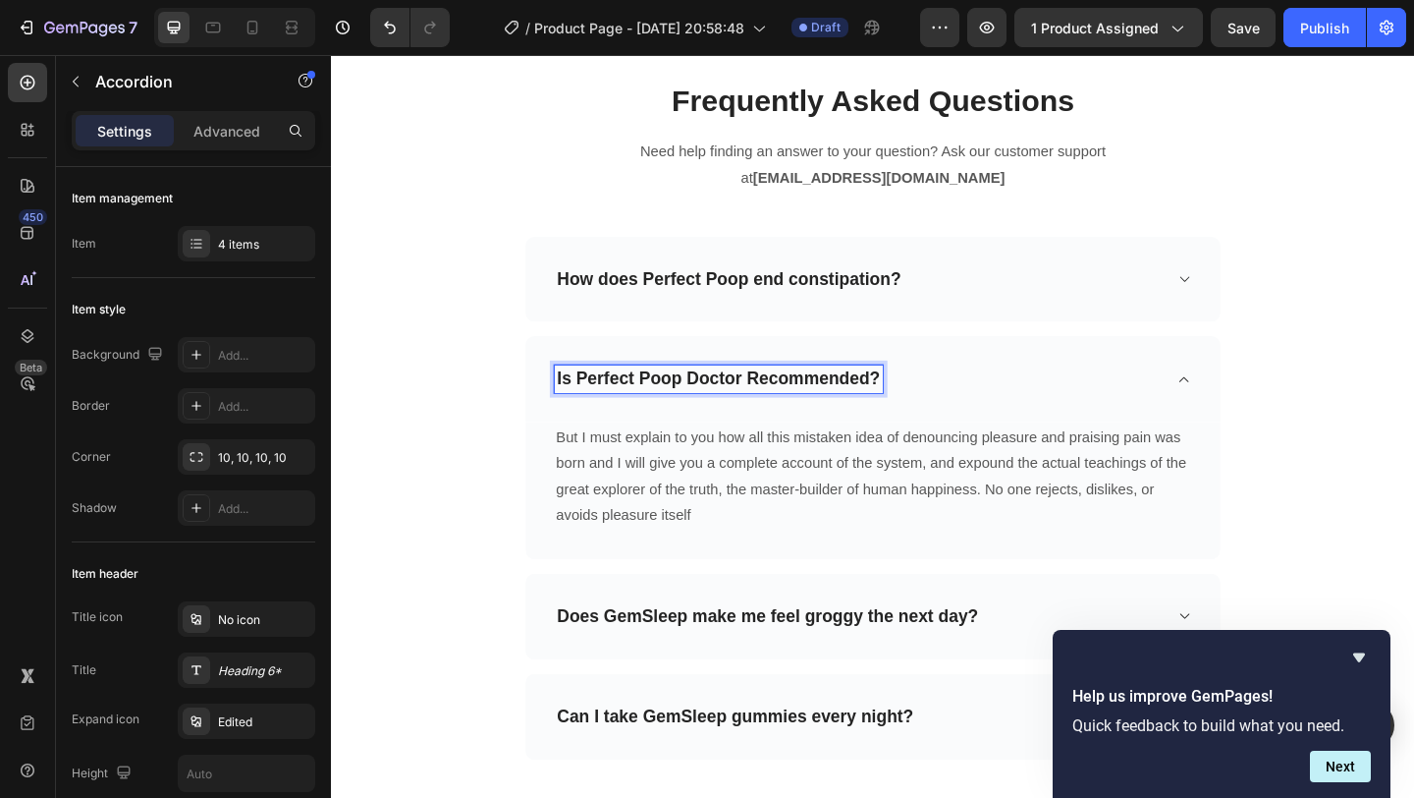
click at [921, 409] on p "Is Perfect Poop Doctor Recommended?" at bounding box center [753, 407] width 352 height 25
click at [869, 414] on p "Is Perfect Poop Doctor Recommendedd ?" at bounding box center [761, 407] width 368 height 25
click at [745, 489] on p "But I must explain to you how all this mistaken idea of denouncing pleasure and…" at bounding box center [921, 513] width 690 height 113
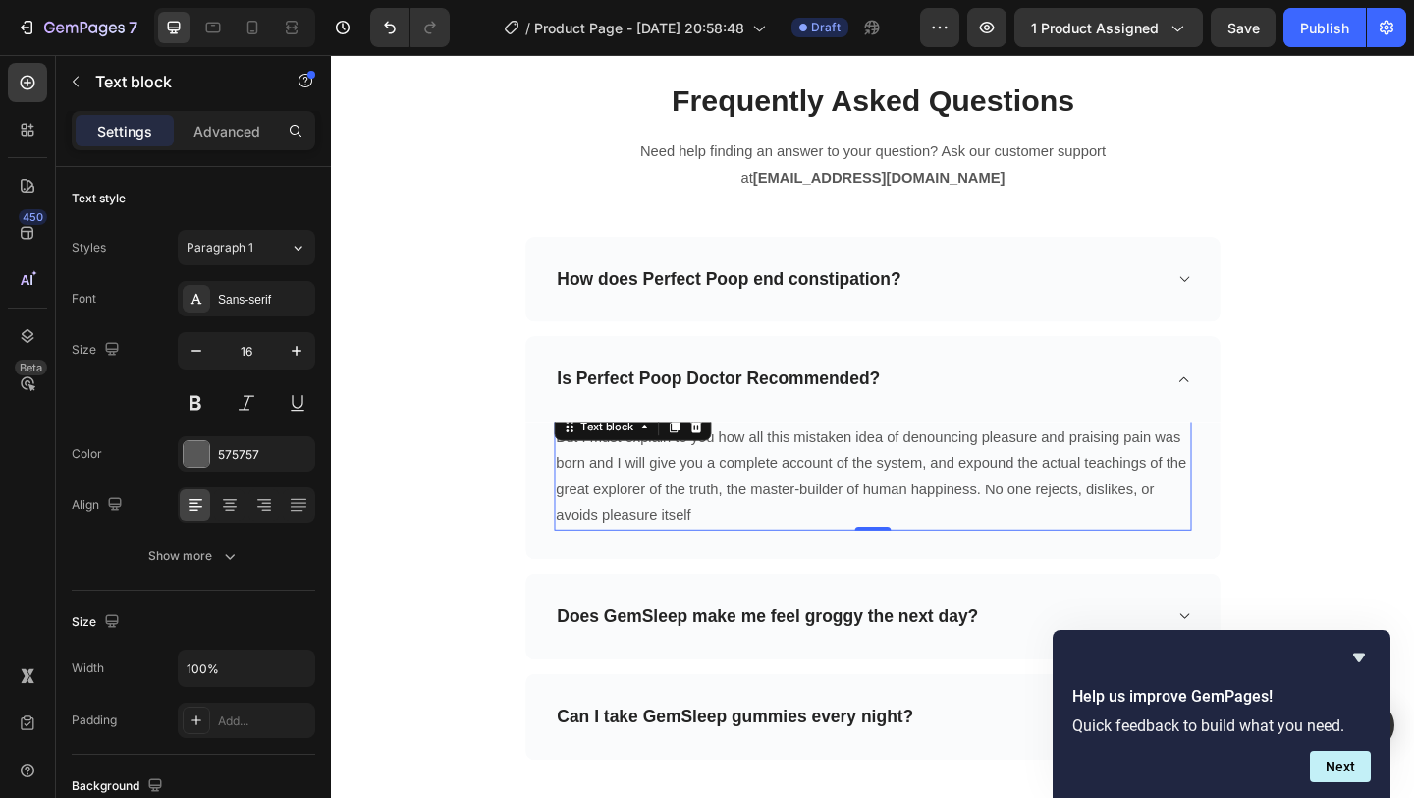
click at [745, 489] on p "But I must explain to you how all this mistaken idea of denouncing pleasure and…" at bounding box center [921, 513] width 690 height 113
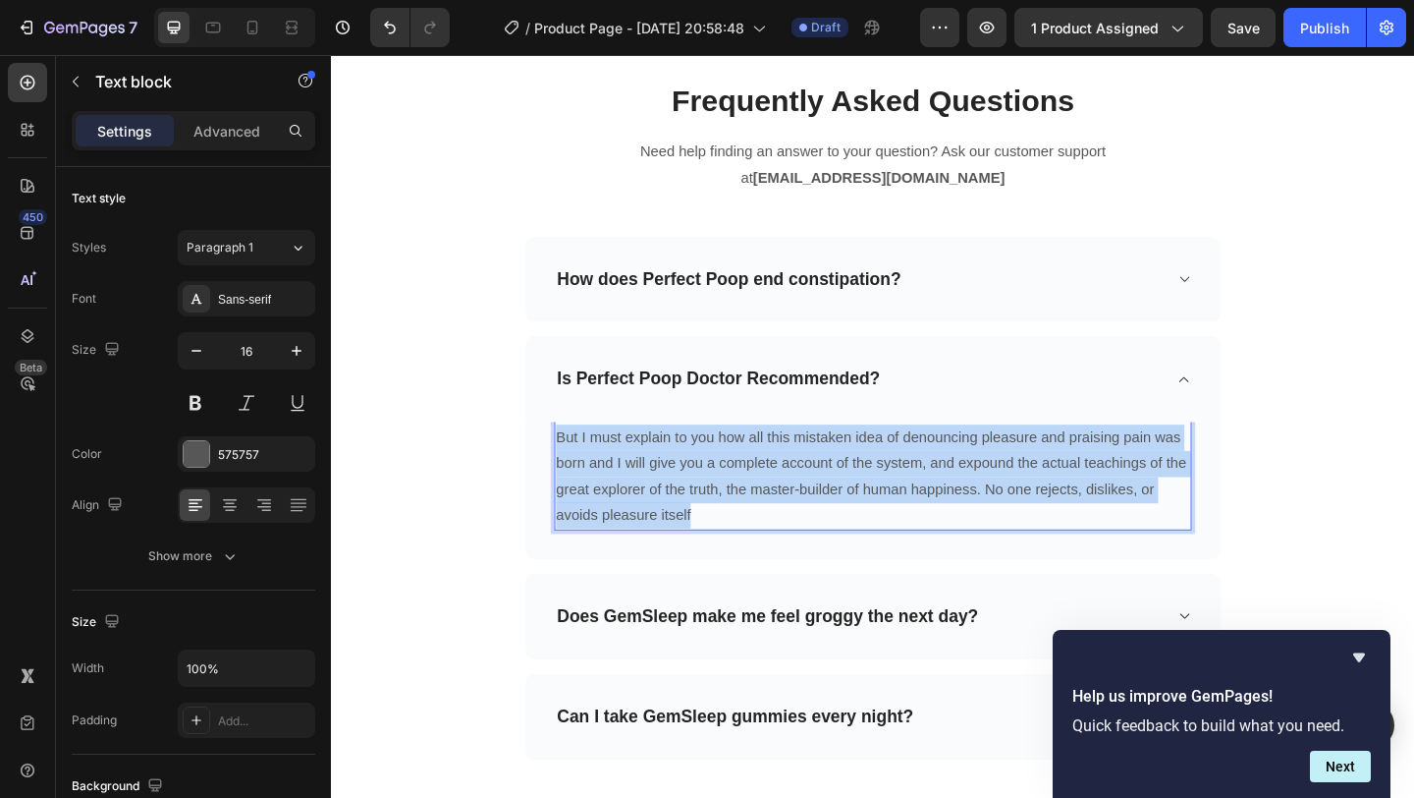
click at [745, 489] on p "But I must explain to you how all this mistaken idea of denouncing pleasure and…" at bounding box center [921, 513] width 690 height 113
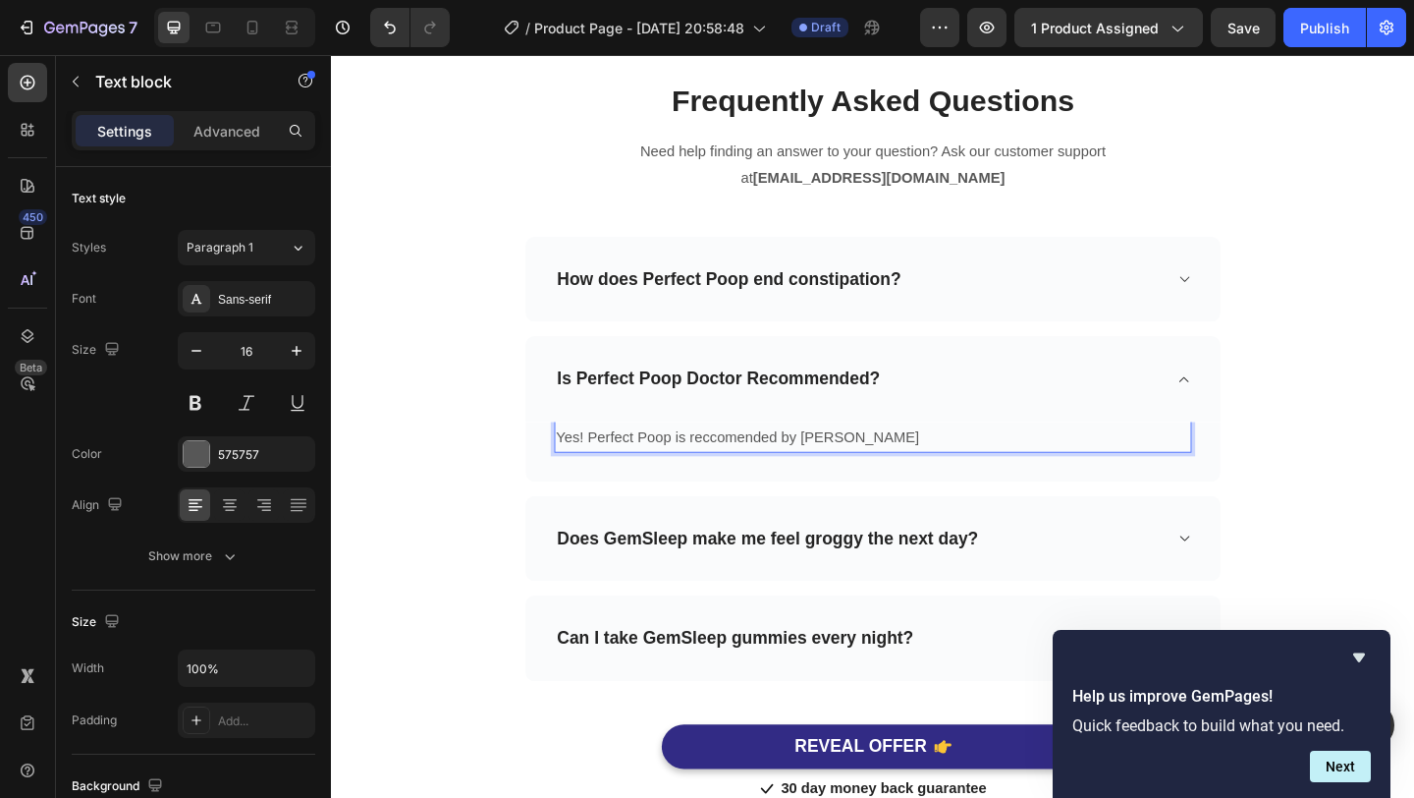
click at [766, 470] on p "Yes! Perfect Poop is reccomended by Dr. Bernard Yonk" at bounding box center [921, 471] width 690 height 28
click at [973, 465] on p "Yes! Perfect Poop is recommended by Dr. Bernard Yonk" at bounding box center [921, 471] width 690 height 28
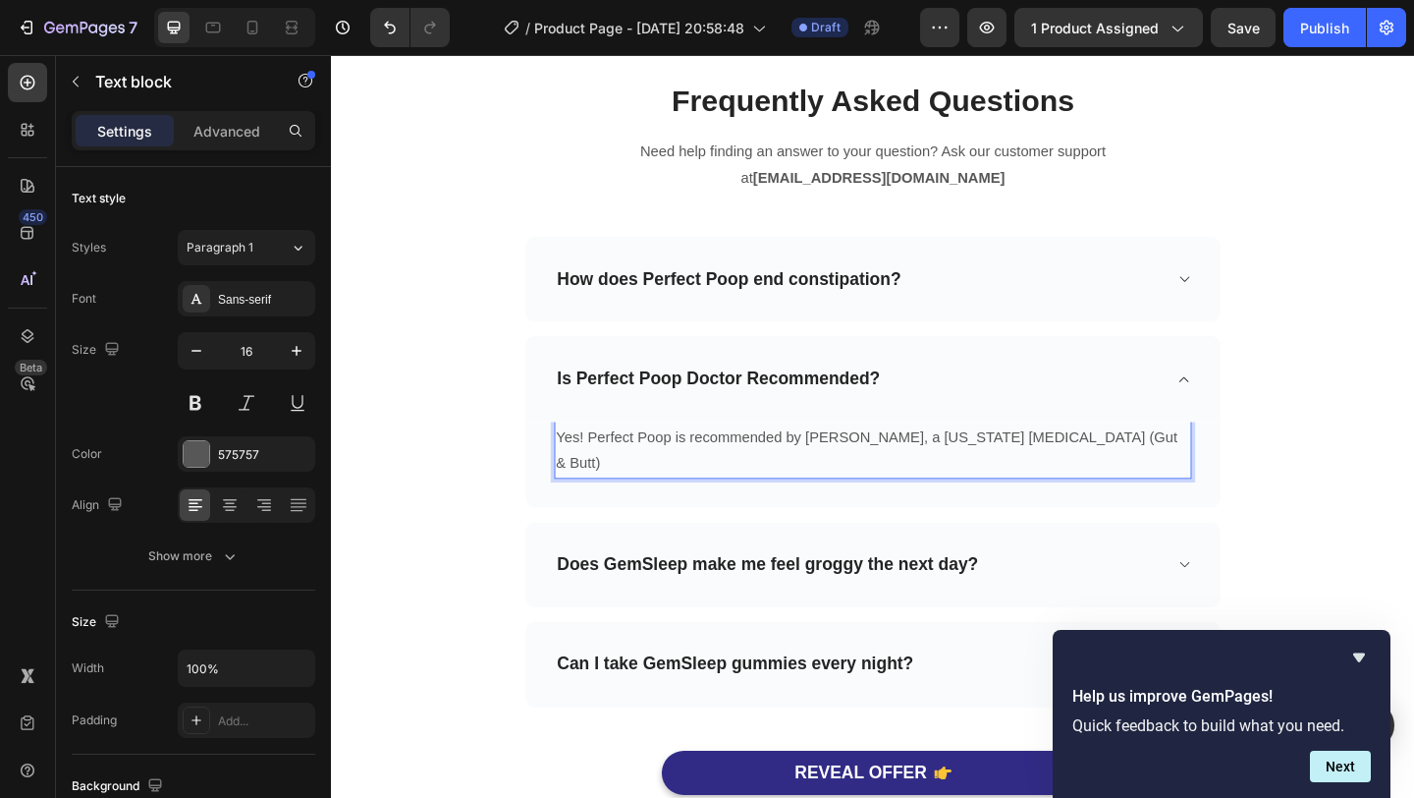
click at [602, 499] on p "Yes! Perfect Poop is recommended by Dr. Bernard Yonk, a New York Gastroenterolo…" at bounding box center [921, 485] width 690 height 57
click at [689, 498] on p "Yes! Perfect Poop is recommended by Dr. Bernard Yonk, a New York Gastroenterolo…" at bounding box center [921, 485] width 690 height 57
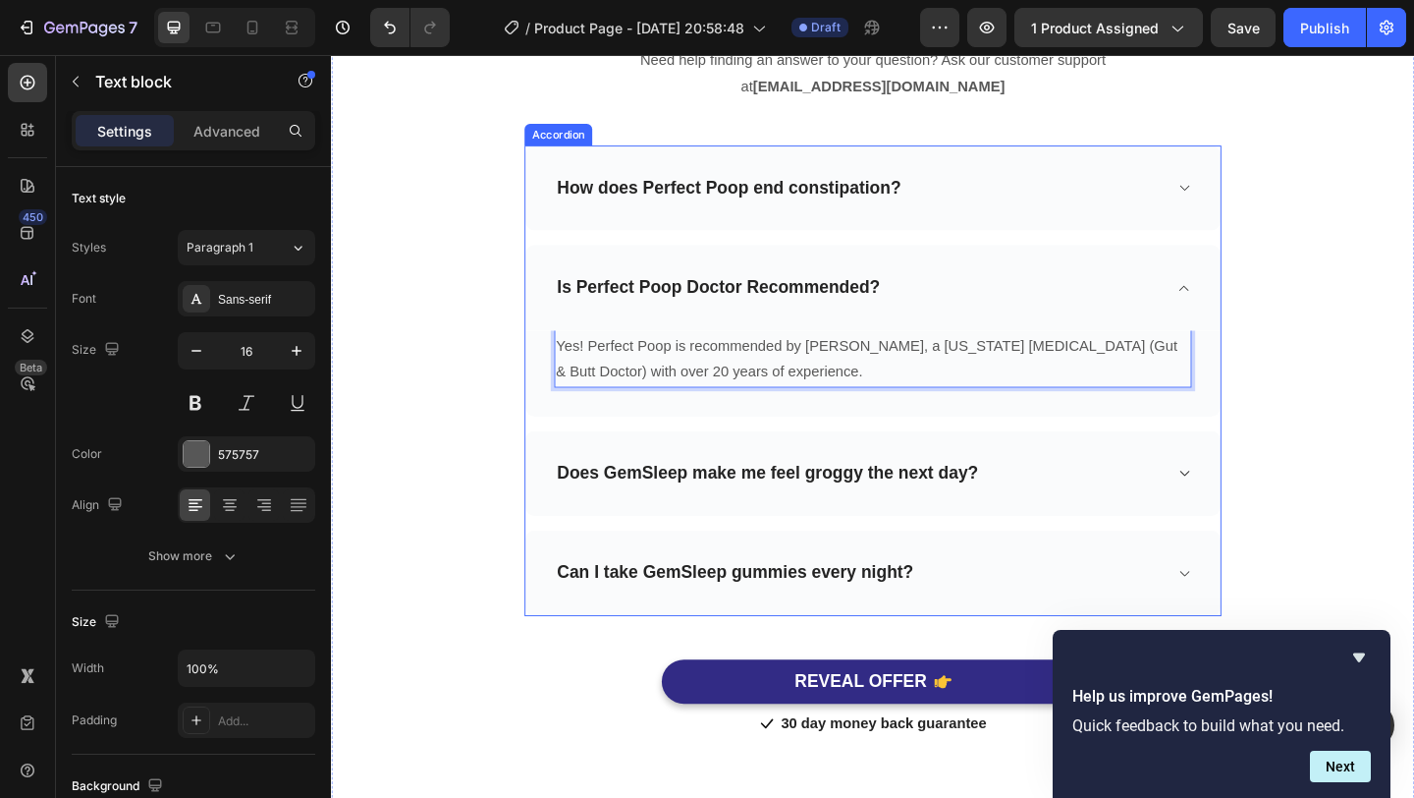
scroll to position [6270, 0]
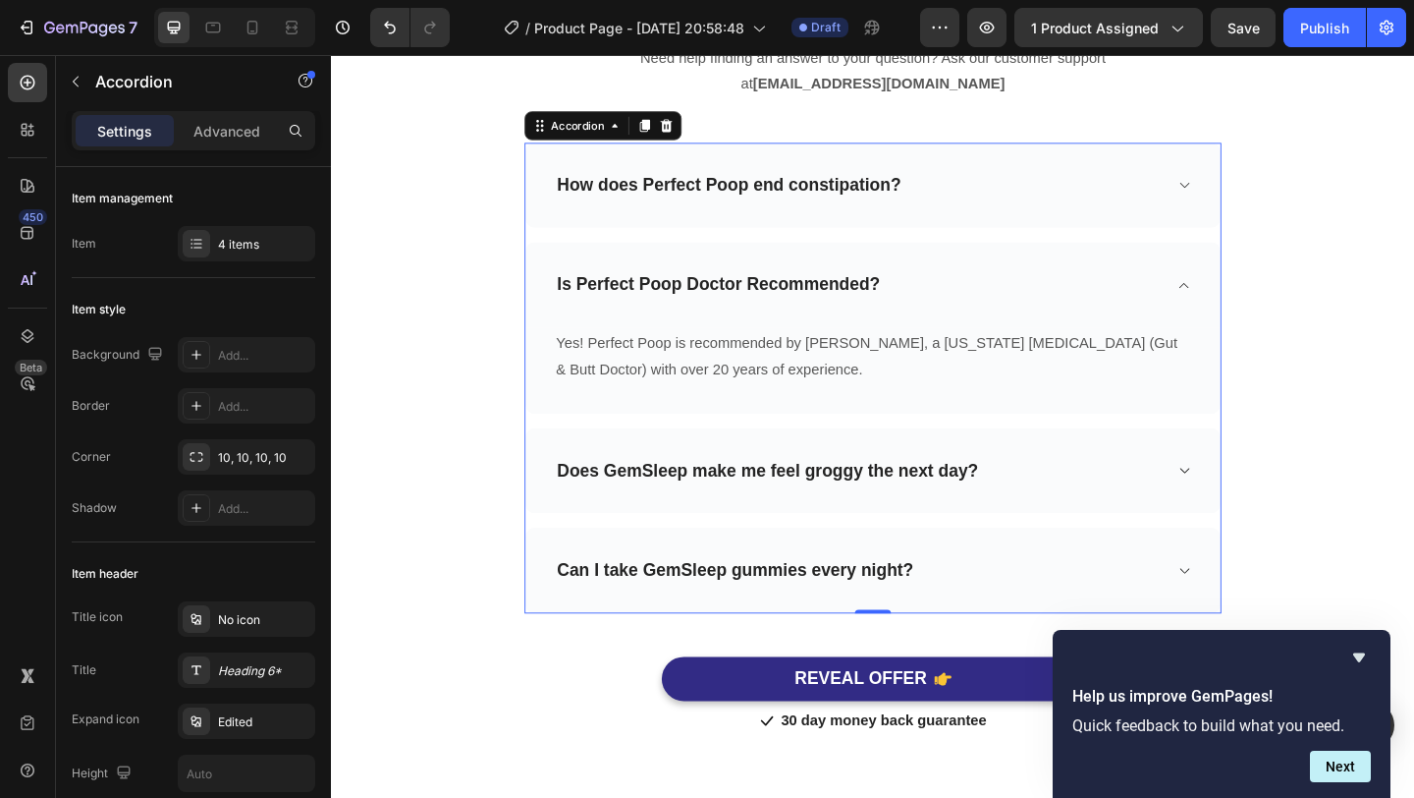
click at [1018, 502] on p "Does GemSleep make me feel groggy the next day?" at bounding box center [806, 507] width 459 height 25
click at [1162, 516] on div "Does GemSleep make me feel groggy the next day?" at bounding box center [905, 507] width 662 height 30
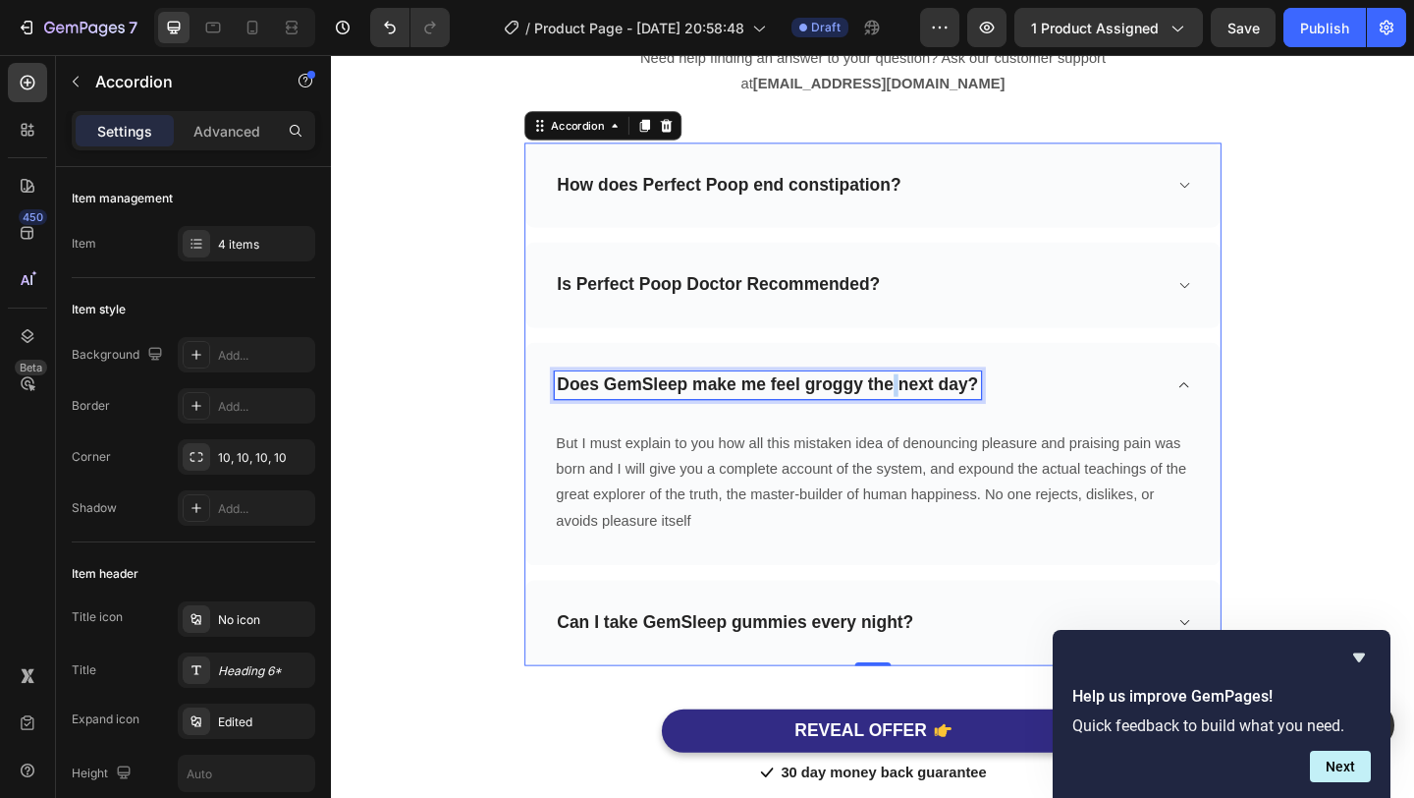
click at [939, 413] on p "Does GemSleep make me feel groggy the next day?" at bounding box center [806, 414] width 459 height 25
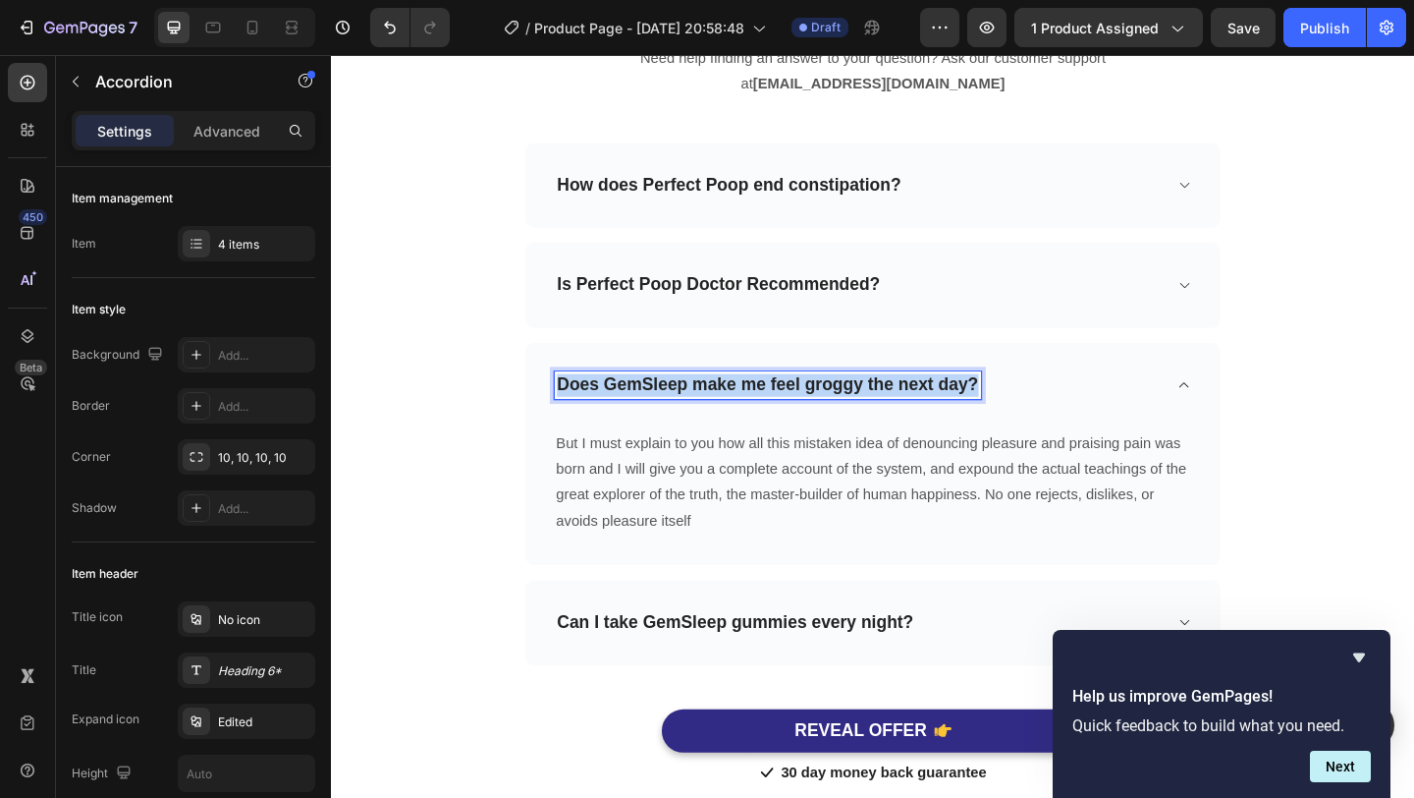
click at [939, 413] on p "Does GemSleep make me feel groggy the next day?" at bounding box center [806, 414] width 459 height 25
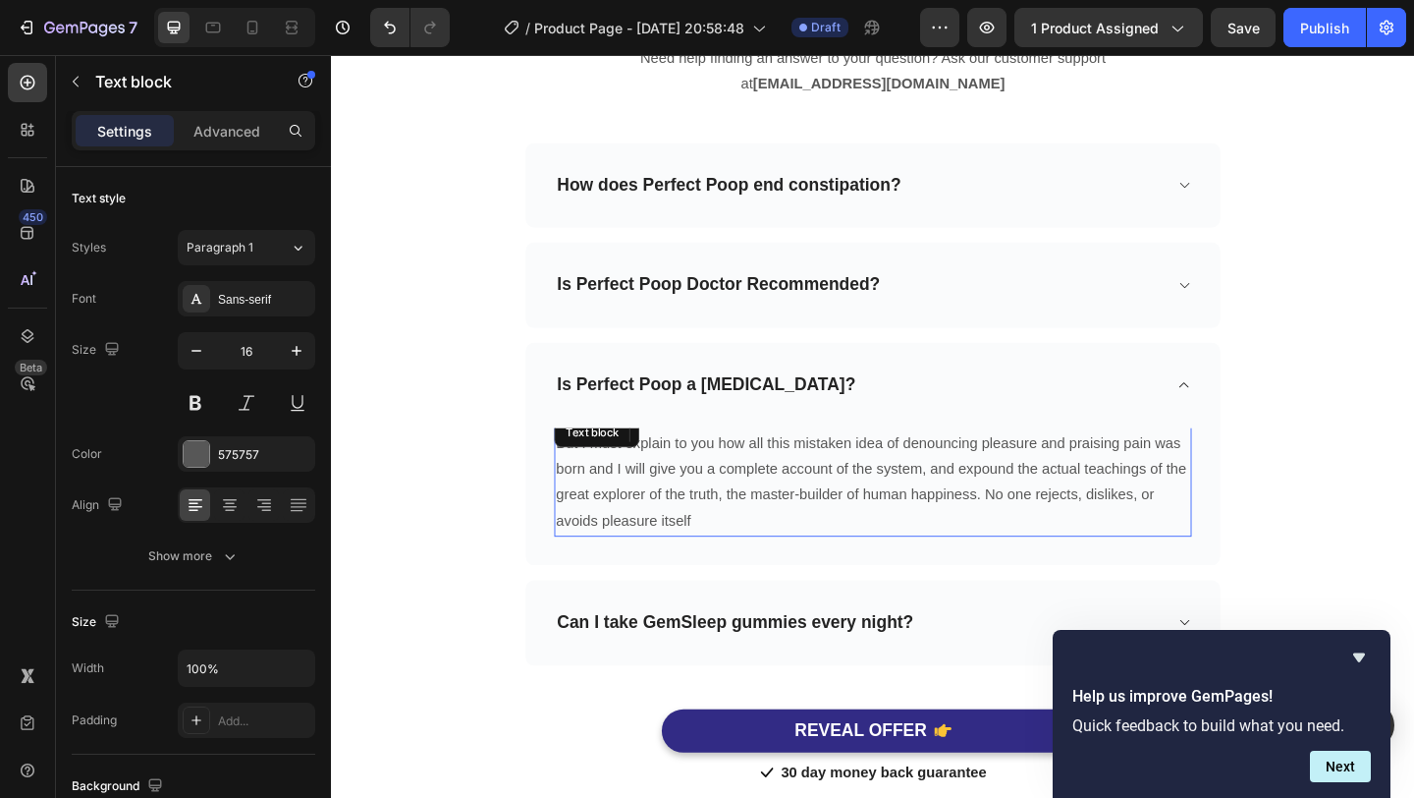
click at [752, 515] on p "But I must explain to you how all this mistaken idea of denouncing pleasure and…" at bounding box center [921, 520] width 690 height 113
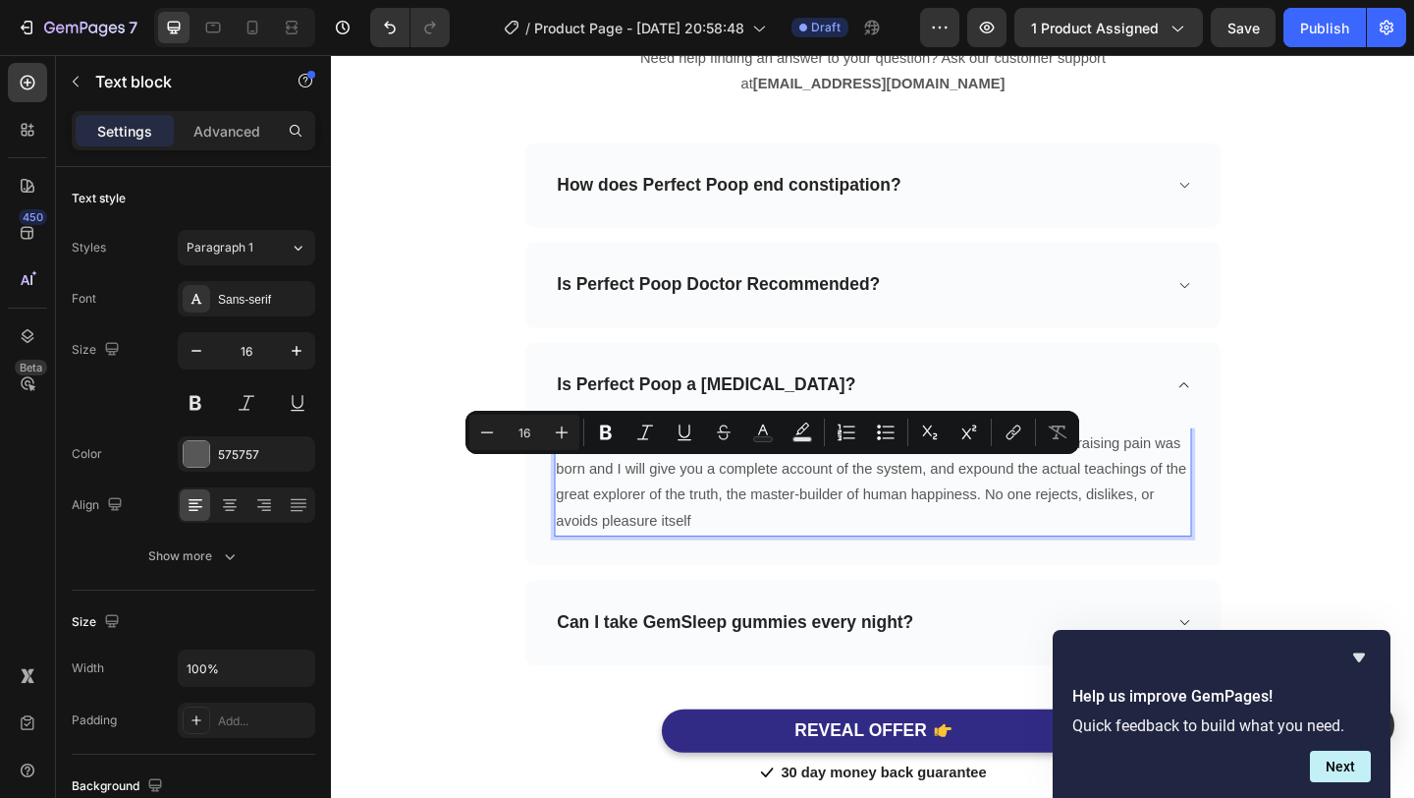
click at [729, 542] on p "But I must explain to you how all this mistaken idea of denouncing pleasure and…" at bounding box center [921, 520] width 690 height 113
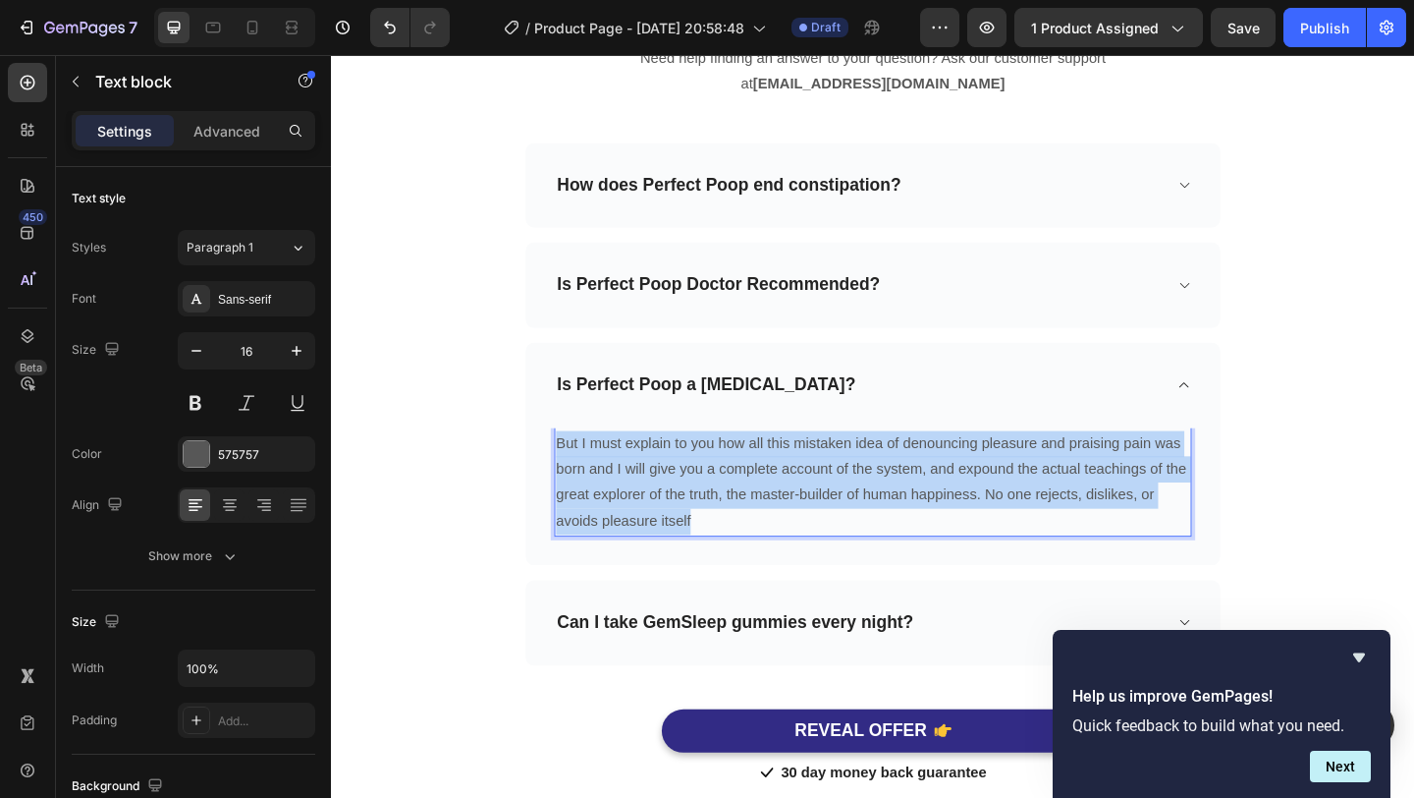
drag, startPoint x: 737, startPoint y: 559, endPoint x: 580, endPoint y: 467, distance: 182.3
click at [580, 467] on p "But I must explain to you how all this mistaken idea of denouncing pleasure and…" at bounding box center [921, 520] width 690 height 113
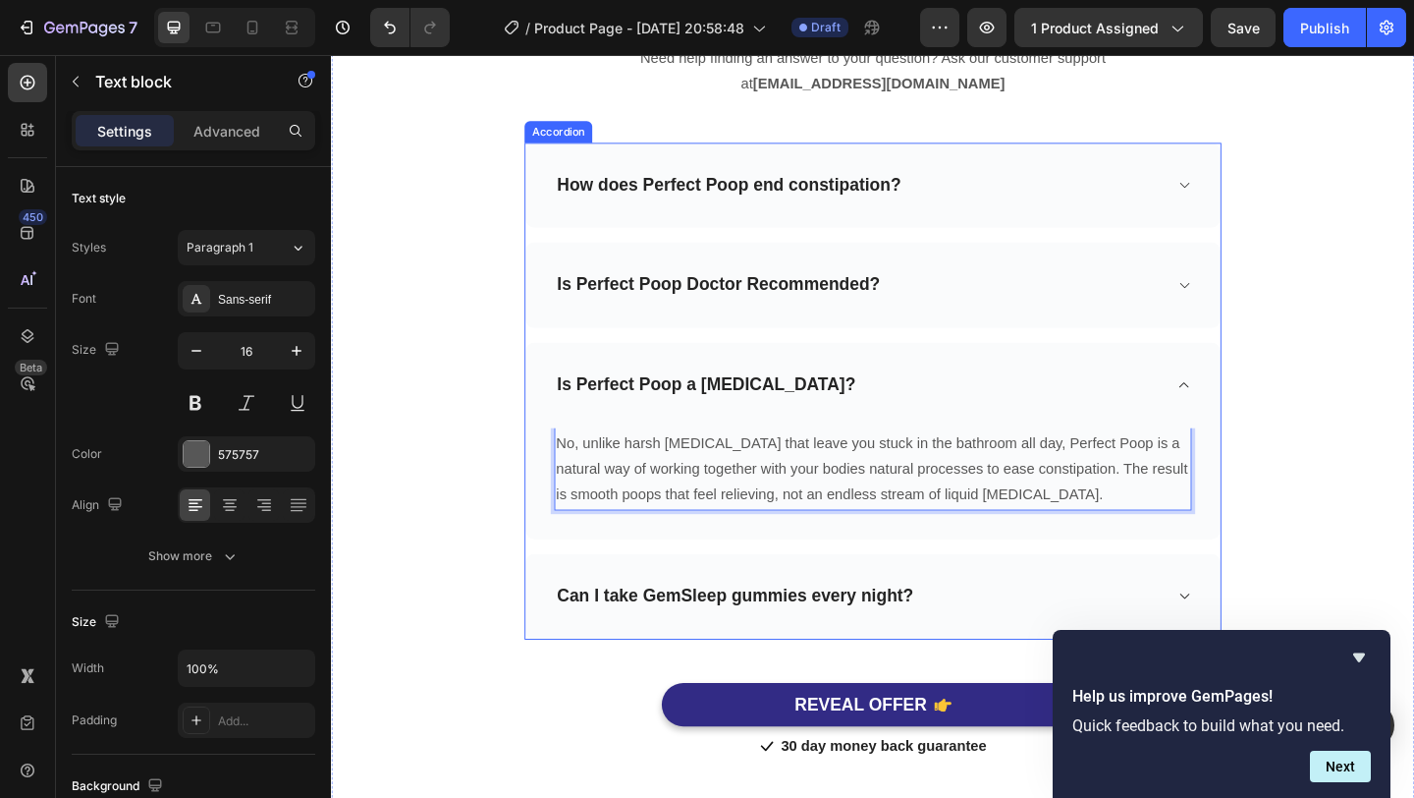
click at [915, 638] on p "Can I take GemSleep gummies every night?" at bounding box center [771, 644] width 388 height 25
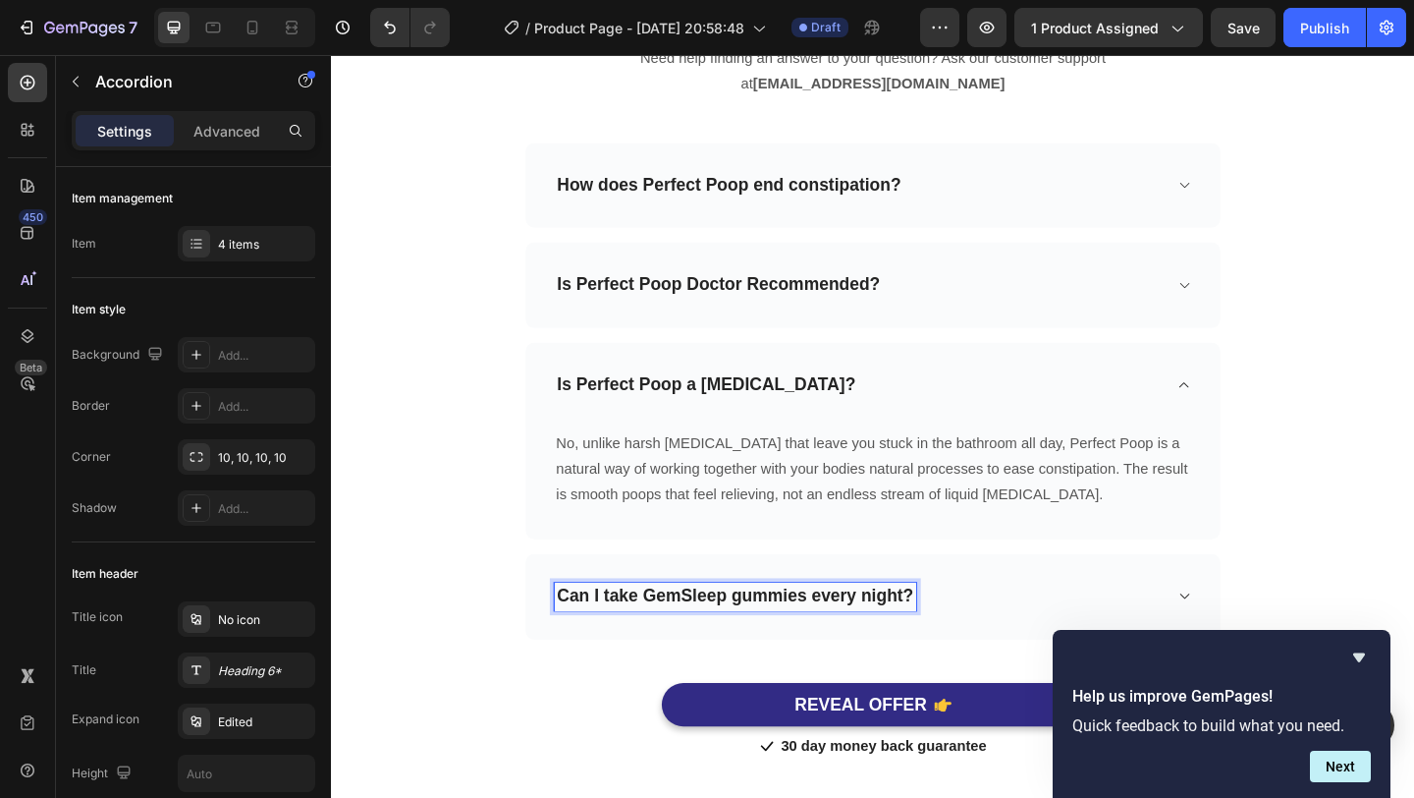
click at [920, 645] on p "Can I take GemSleep gummies every night?" at bounding box center [771, 644] width 388 height 25
click at [704, 637] on p "Can I take GemSleep gummies every day?" at bounding box center [764, 644] width 374 height 25
click at [1029, 651] on div "Can I take Perfect Poop every day?" at bounding box center [905, 644] width 662 height 30
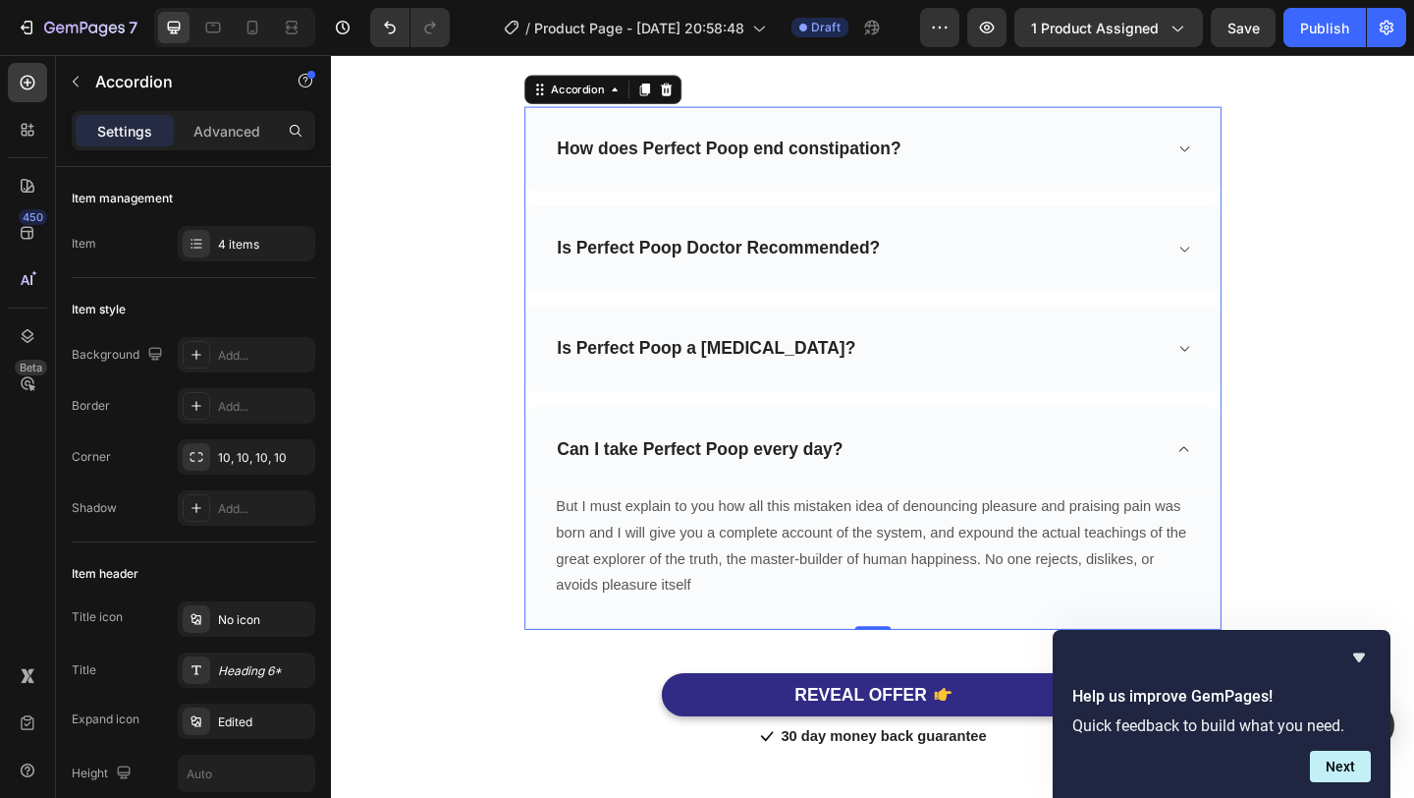
scroll to position [6313, 0]
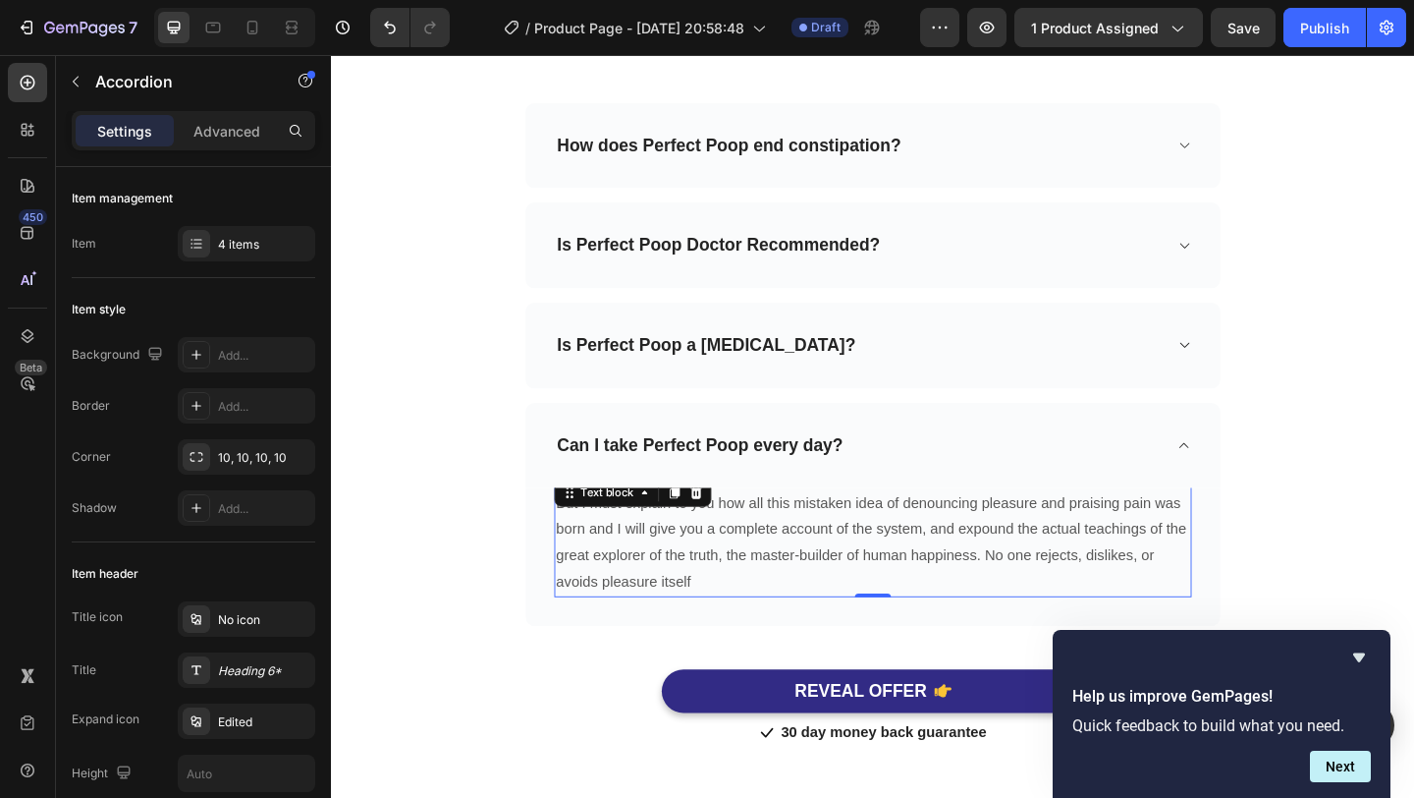
click at [583, 576] on p "But I must explain to you how all this mistaken idea of denouncing pleasure and…" at bounding box center [921, 584] width 690 height 113
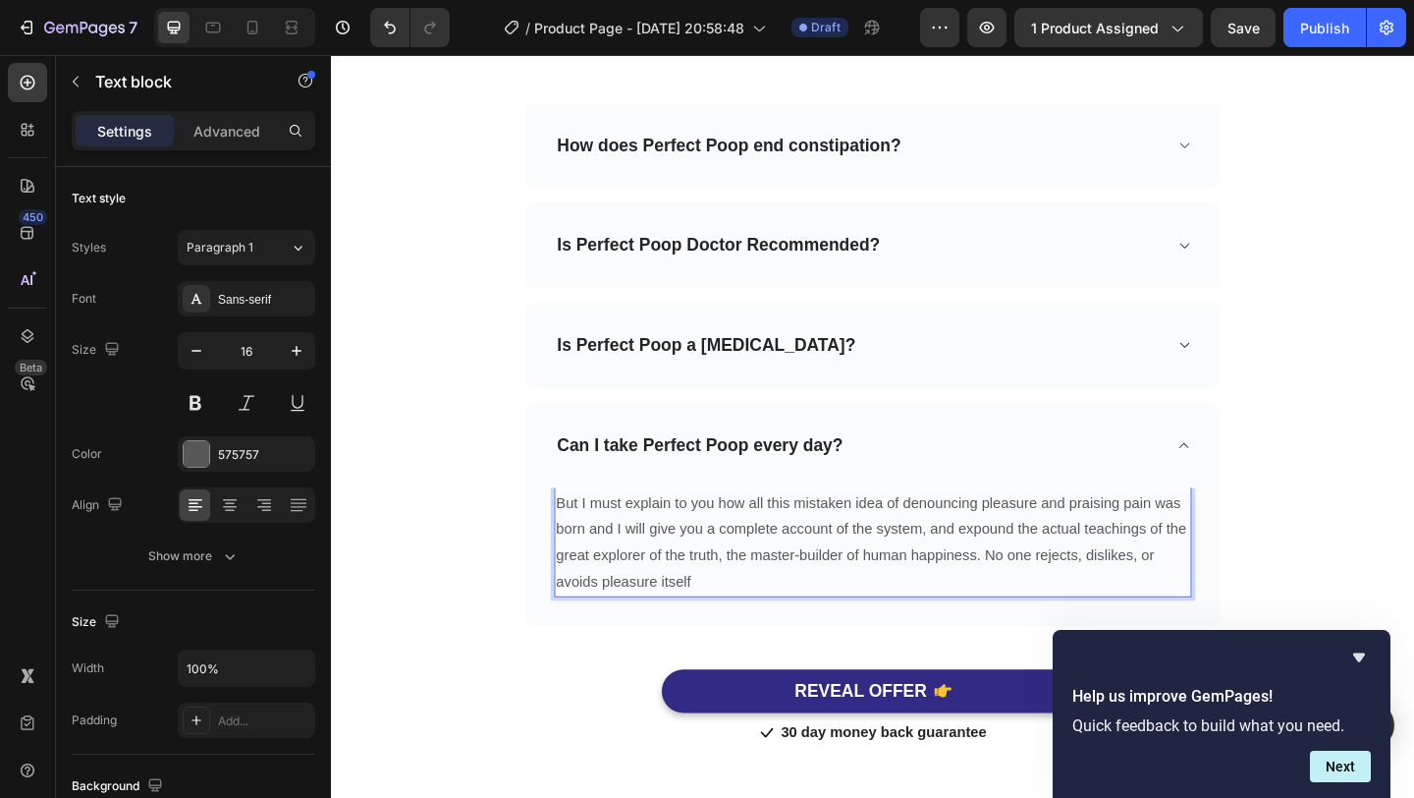
click at [583, 576] on p "But I must explain to you how all this mistaken idea of denouncing pleasure and…" at bounding box center [921, 584] width 690 height 113
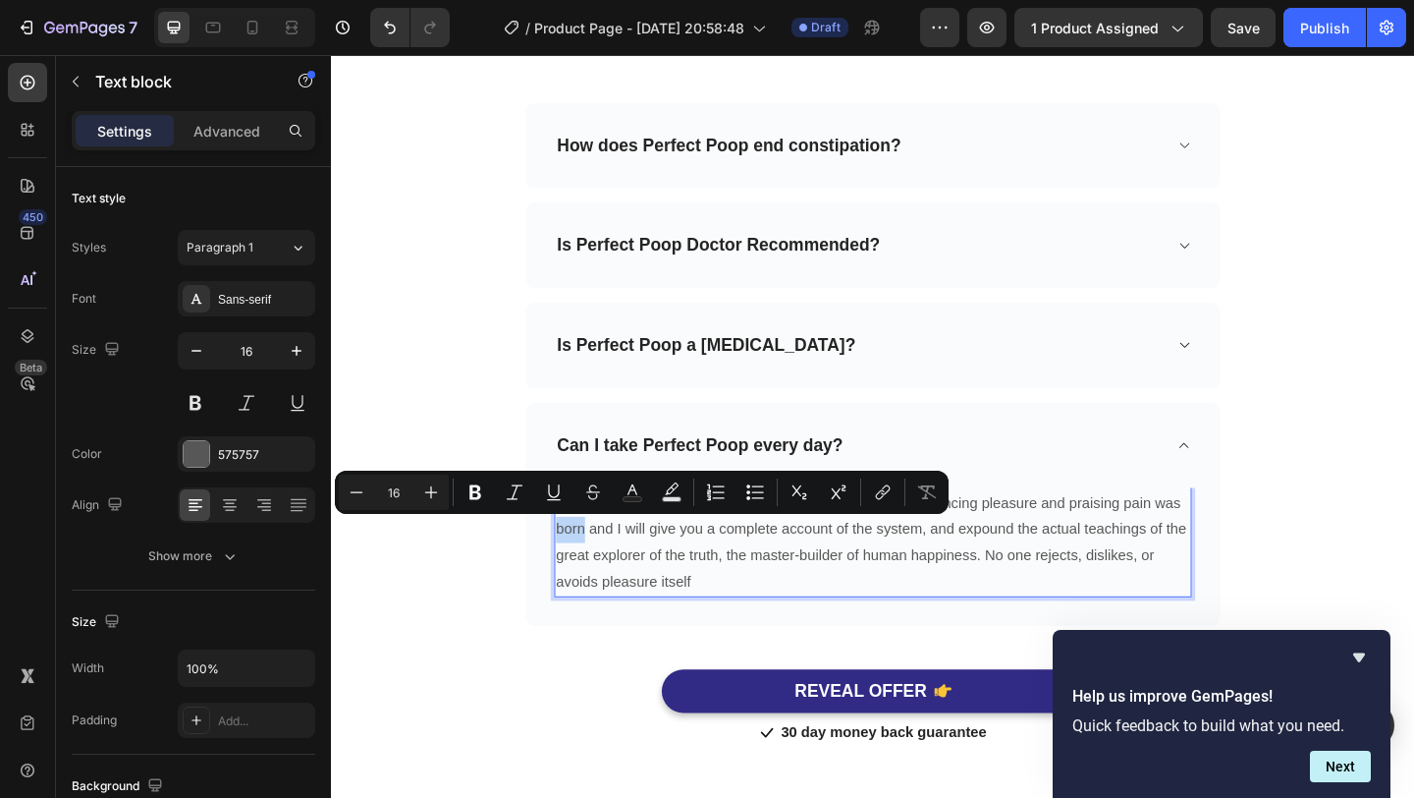
click at [586, 574] on p "But I must explain to you how all this mistaken idea of denouncing pleasure and…" at bounding box center [921, 584] width 690 height 113
click at [601, 574] on p "But I must explain to you how all this mistaken idea of denouncing pleasure and…" at bounding box center [921, 584] width 690 height 113
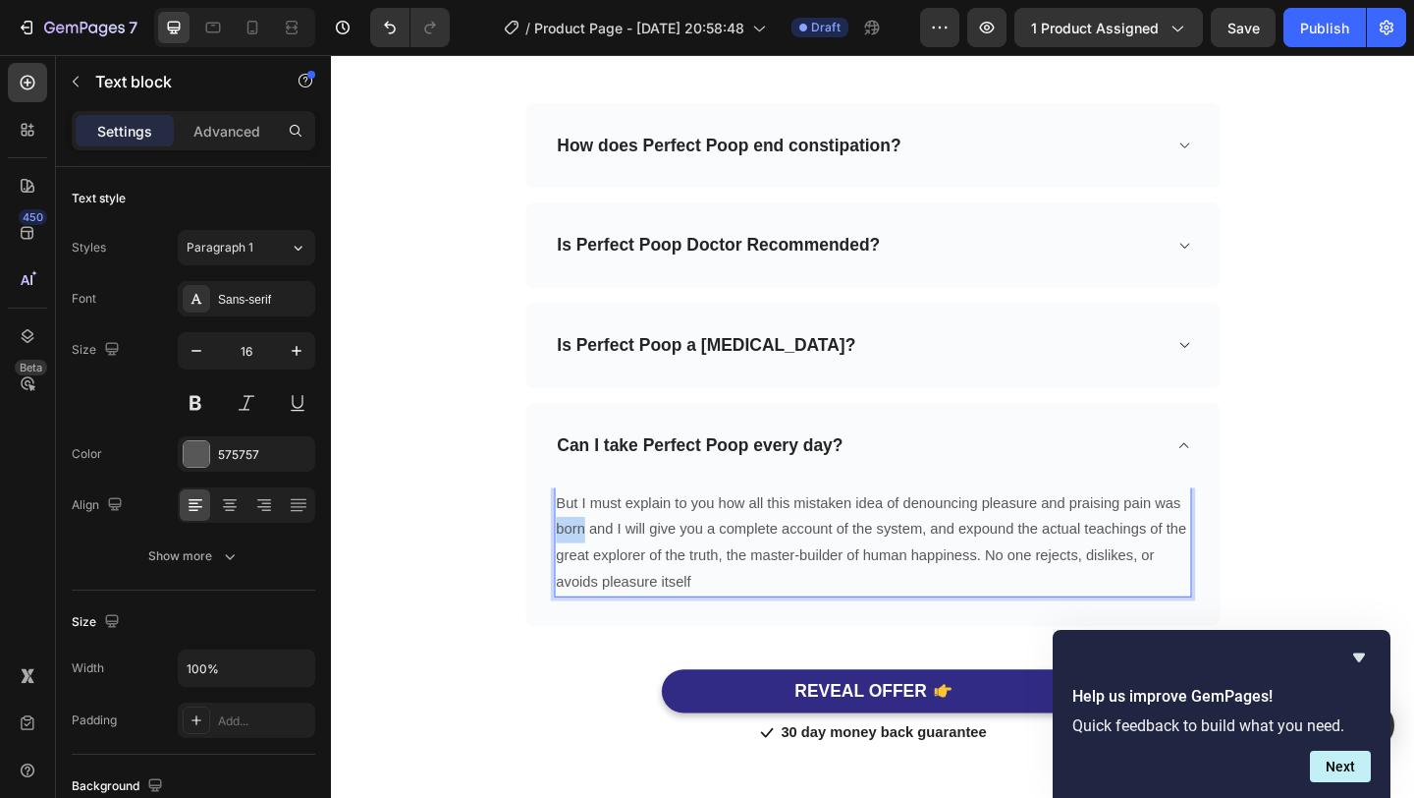
click at [601, 574] on p "But I must explain to you how all this mistaken idea of denouncing pleasure and…" at bounding box center [921, 584] width 690 height 113
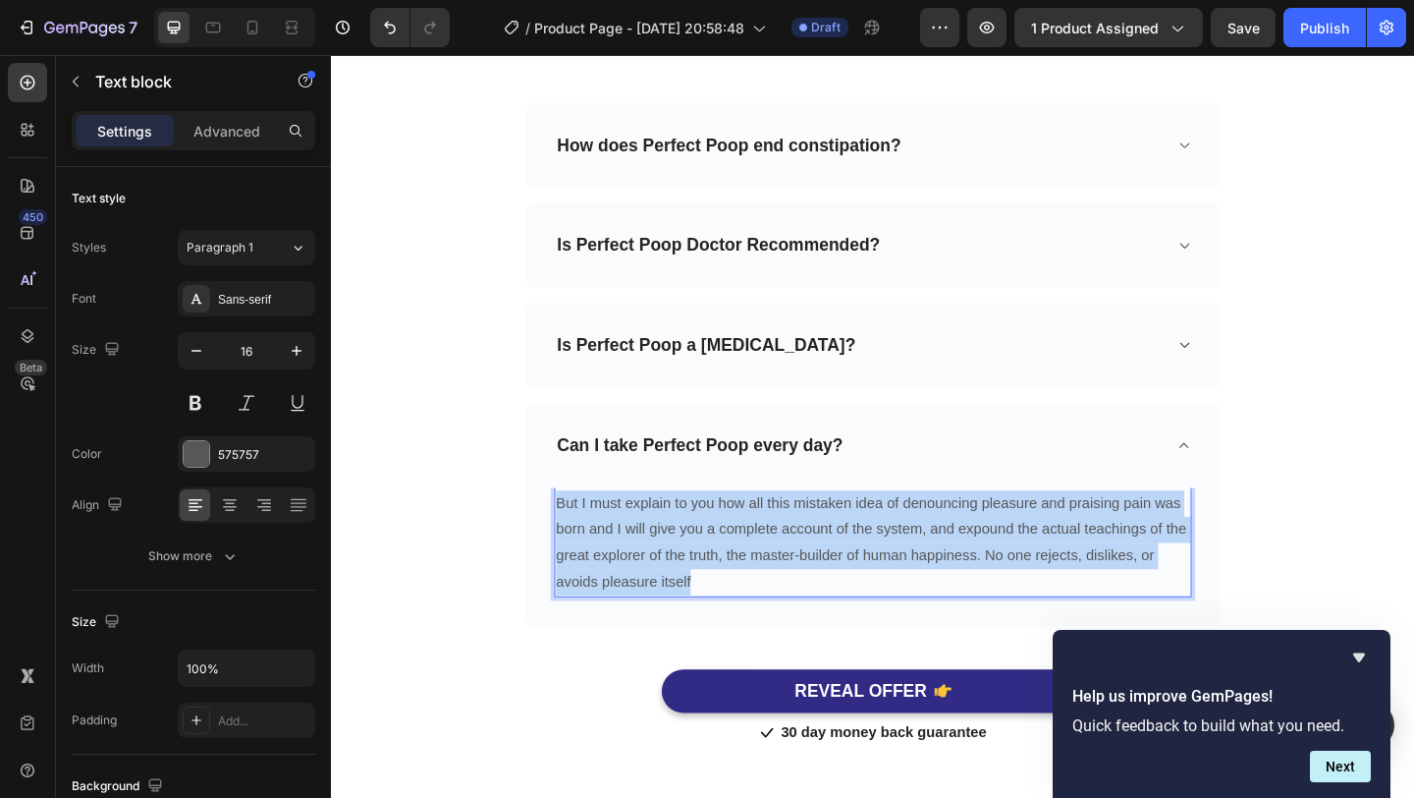
click at [601, 574] on p "But I must explain to you how all this mistaken idea of denouncing pleasure and…" at bounding box center [921, 584] width 690 height 113
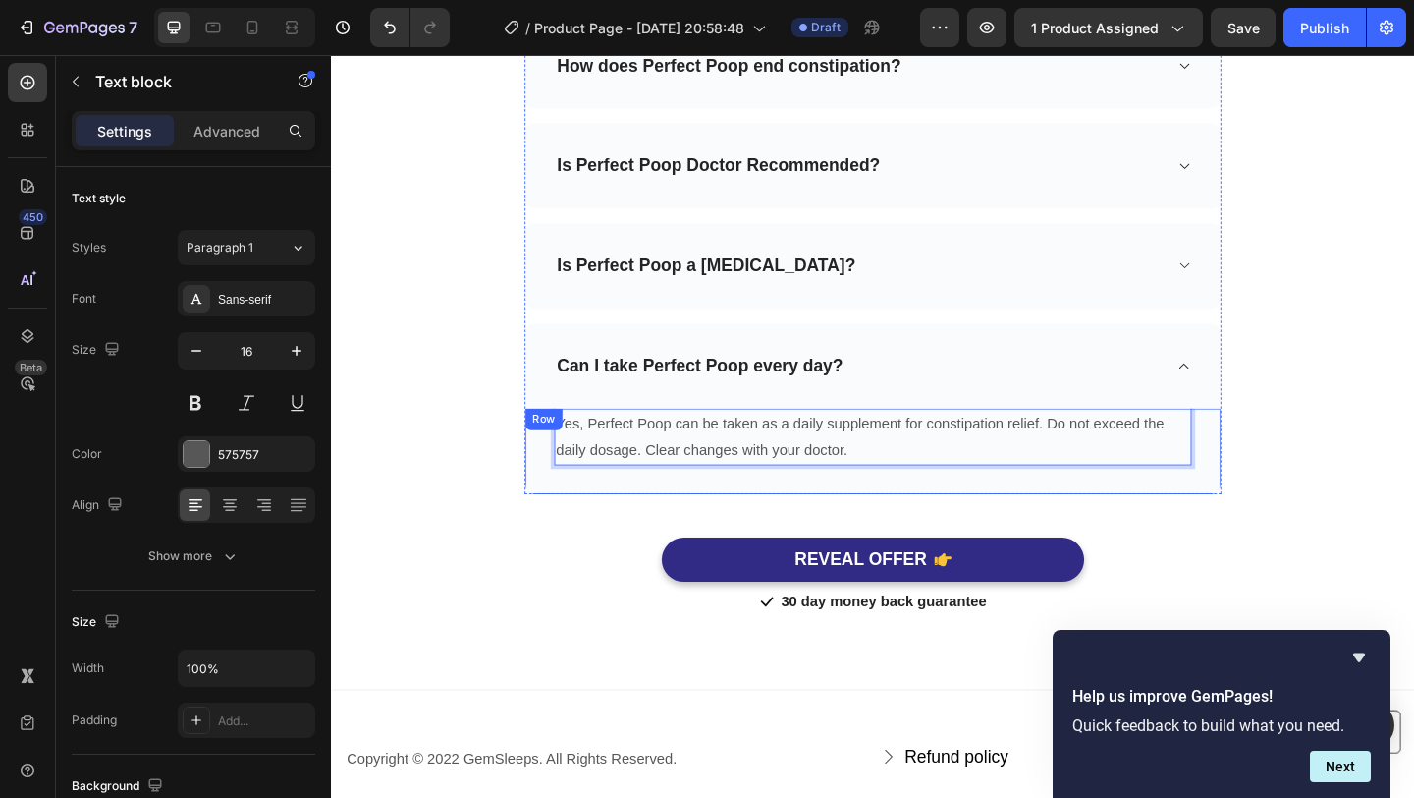
scroll to position [6456, 0]
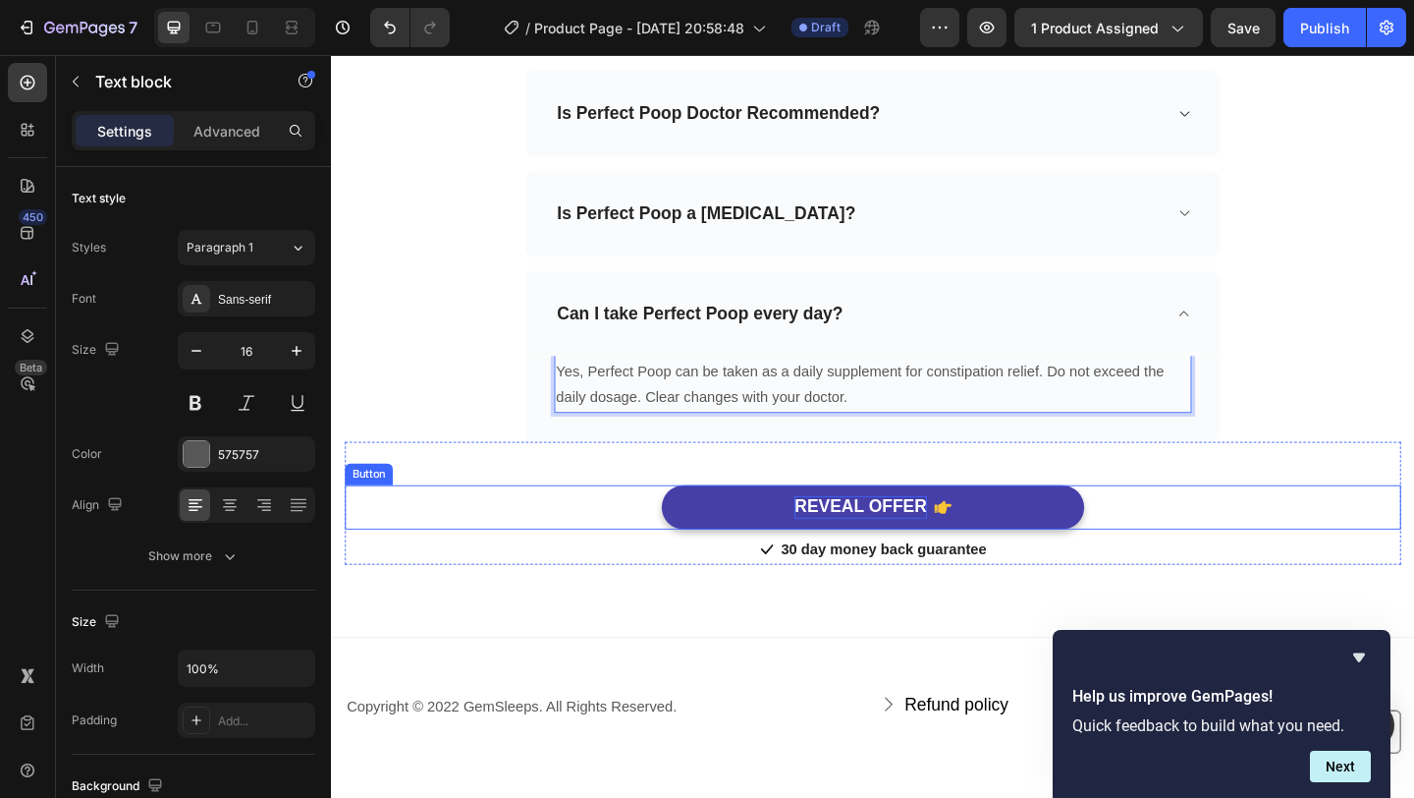
click at [897, 547] on div "REVEAL OFFER" at bounding box center [906, 546] width 143 height 25
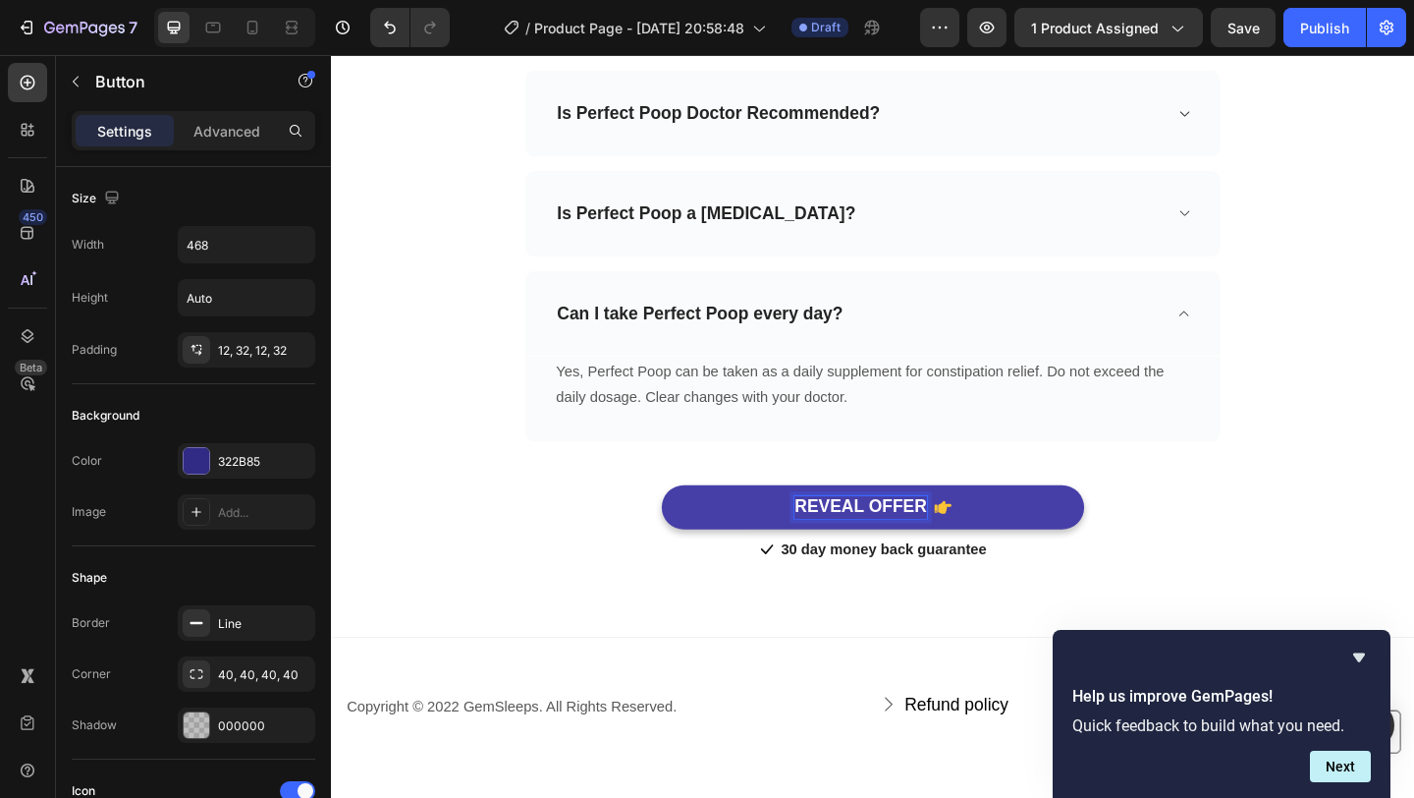
click at [897, 547] on div "REVEAL OFFER" at bounding box center [906, 546] width 143 height 25
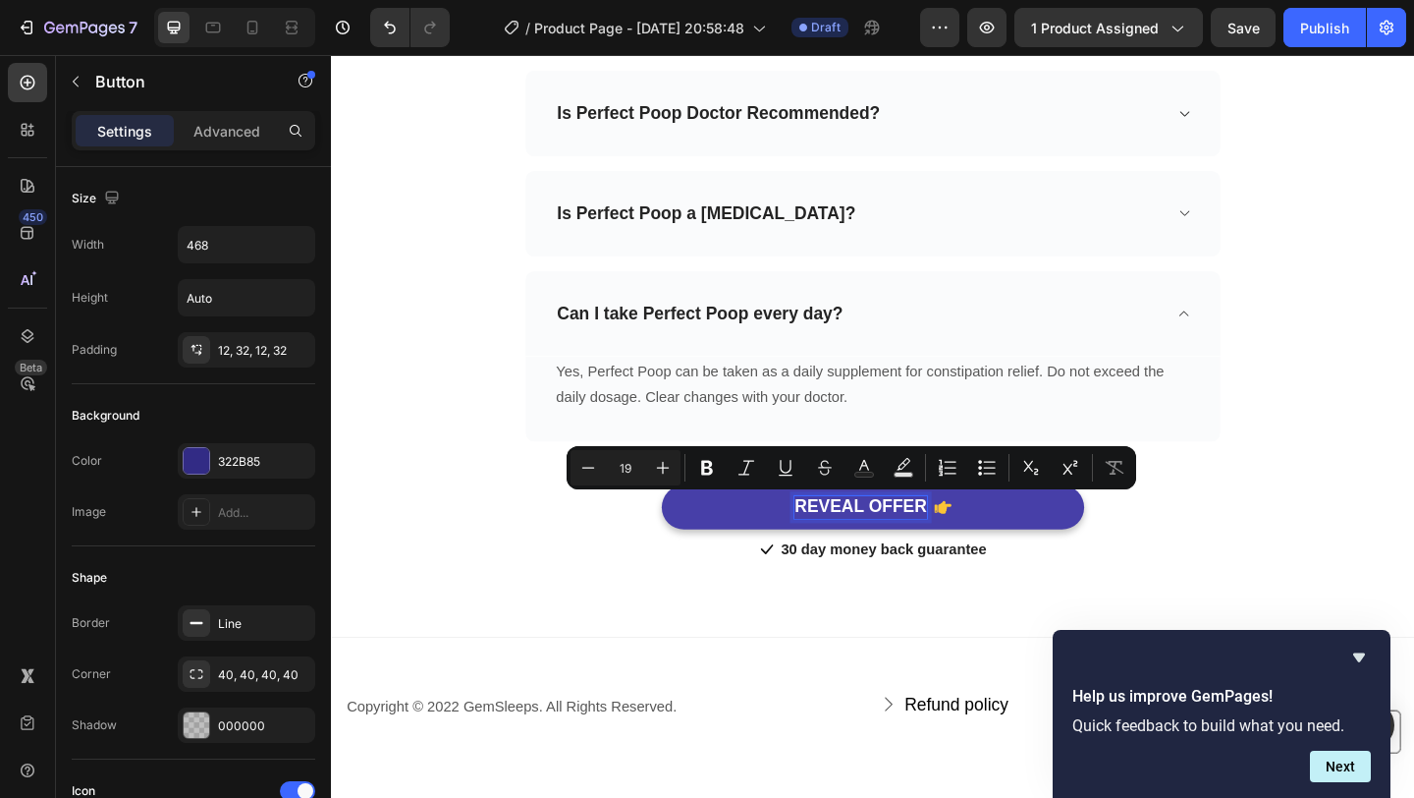
click at [897, 547] on p "REVEAL OFFER" at bounding box center [906, 546] width 143 height 25
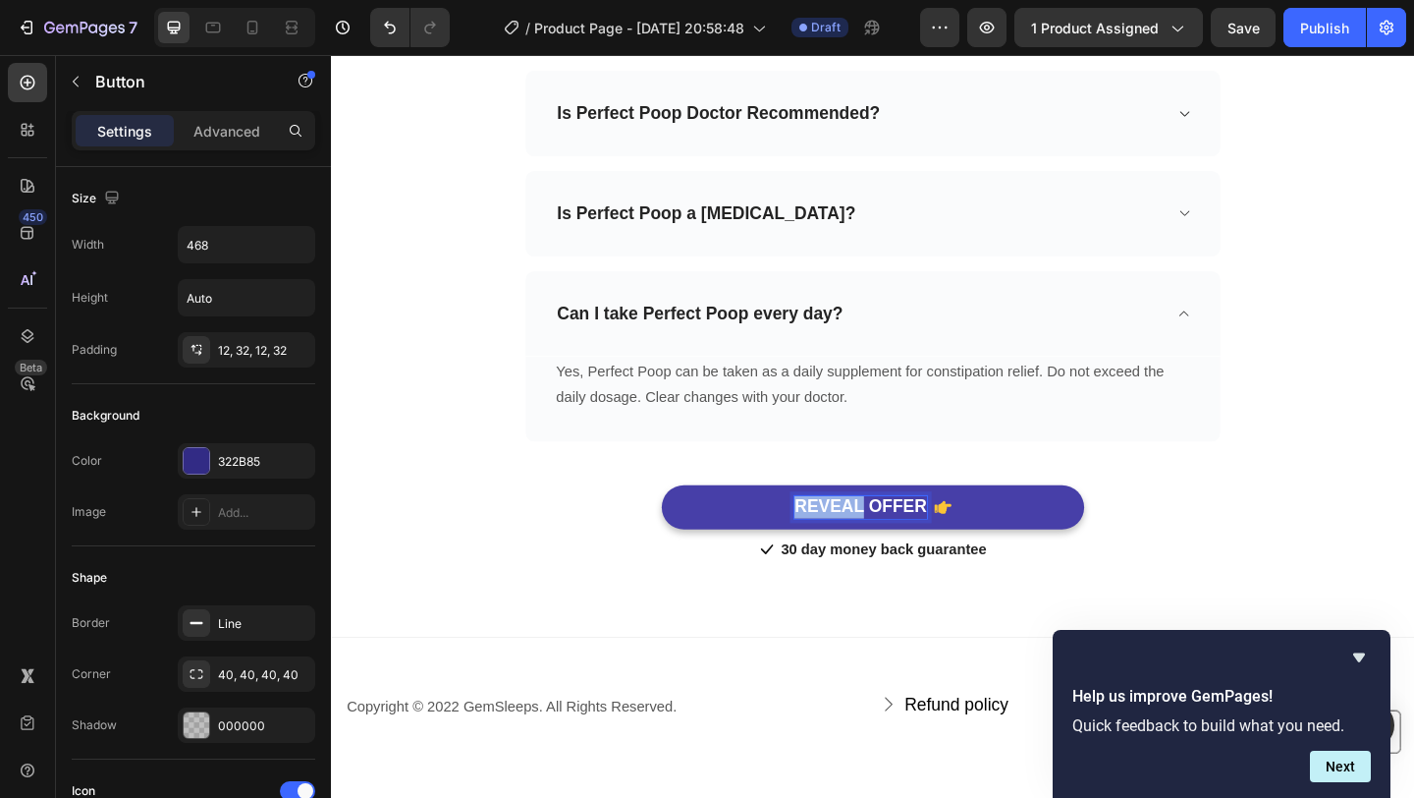
click at [897, 547] on p "REVEAL OFFER" at bounding box center [906, 546] width 143 height 25
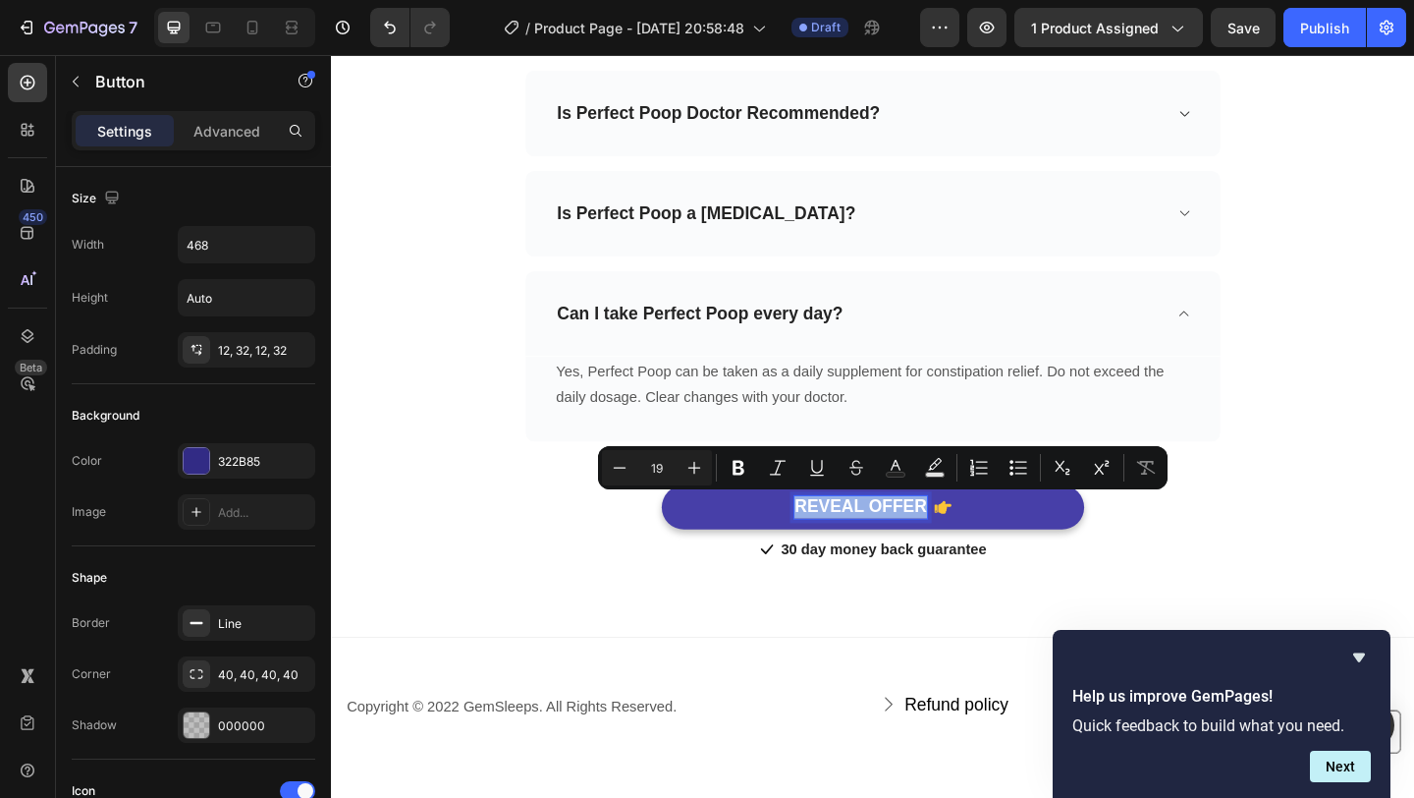
click at [897, 547] on p "REVEAL OFFER" at bounding box center [906, 546] width 143 height 25
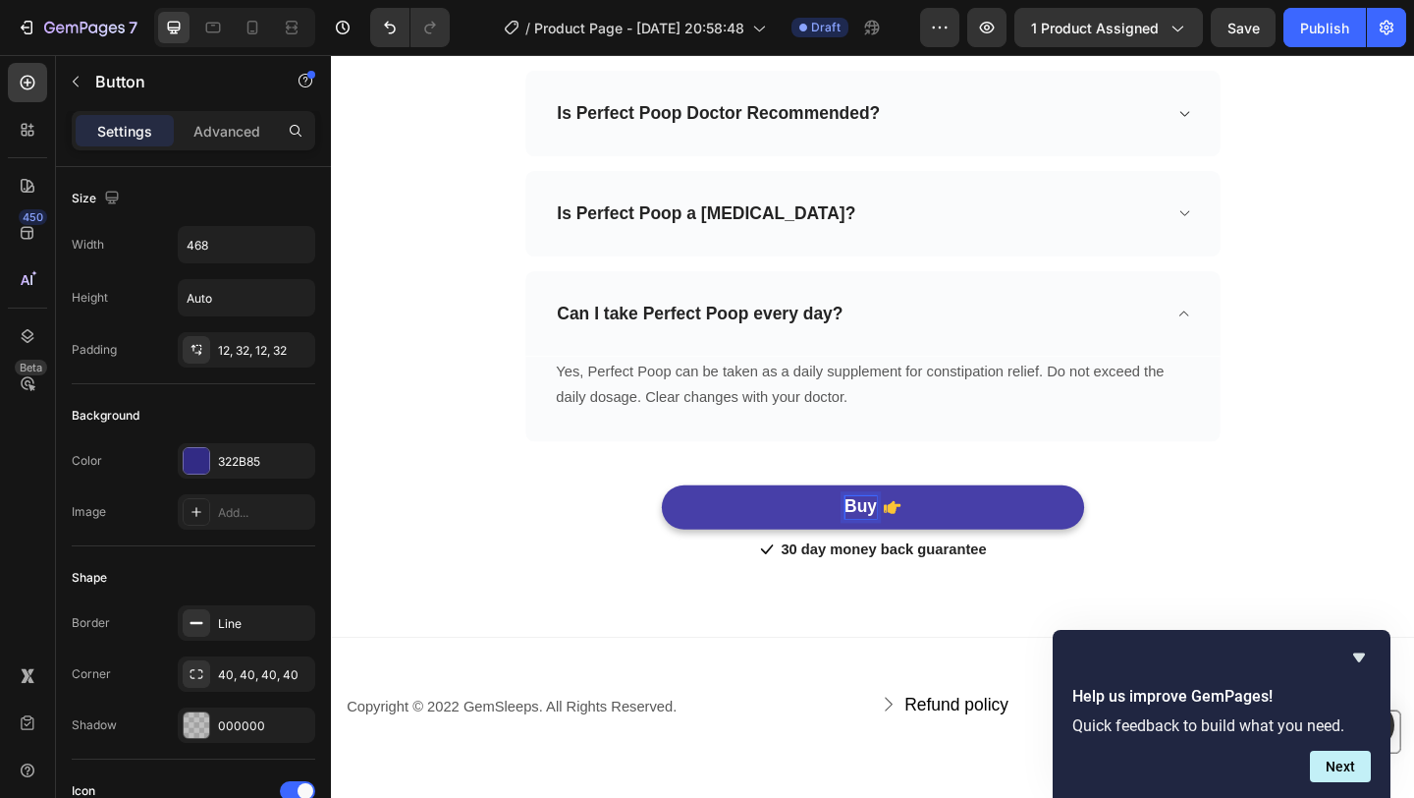
click at [691, 523] on button "Buy" at bounding box center [921, 547] width 460 height 48
click at [691, 523] on button "Buy Perfect" at bounding box center [921, 547] width 460 height 48
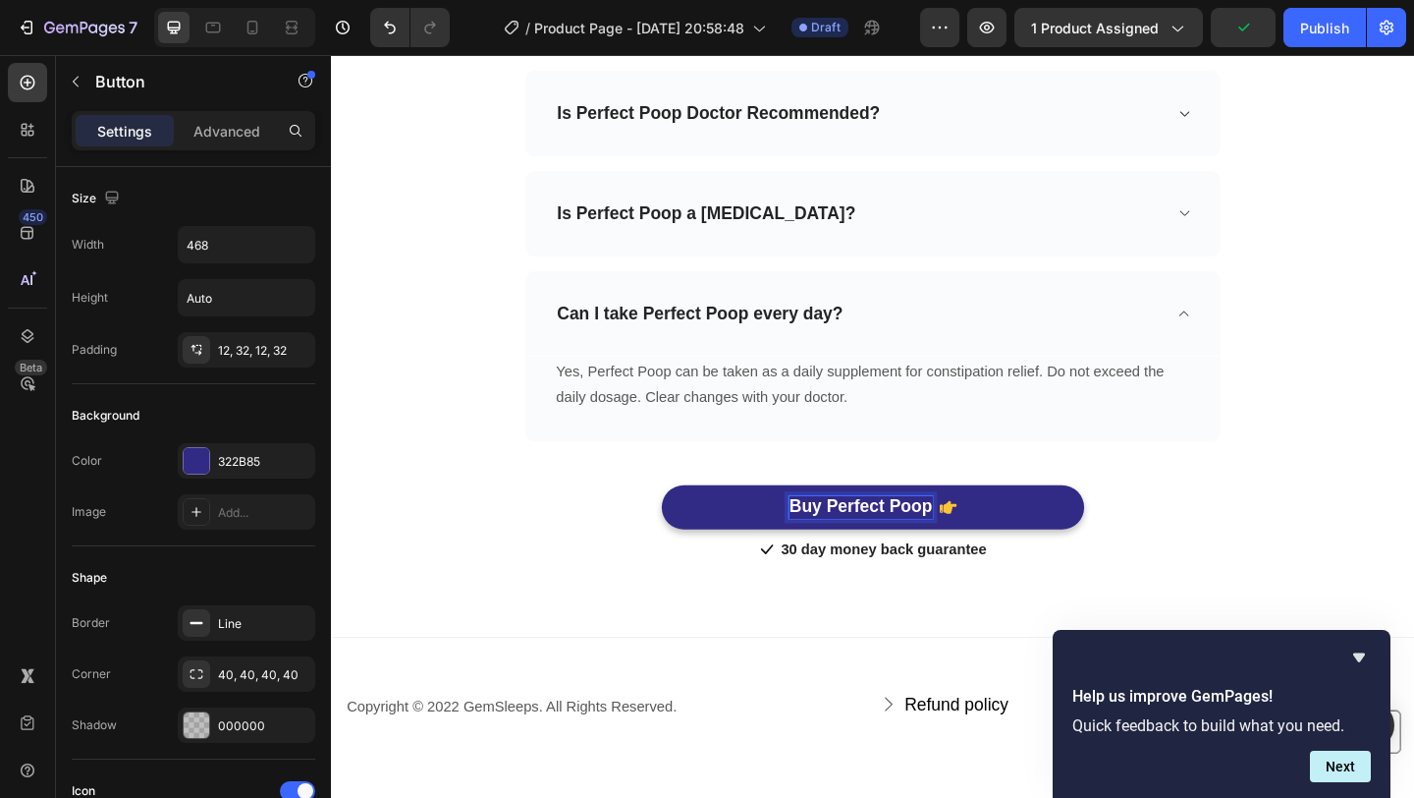
click at [1287, 568] on div "Buy Perfect Poop Button 0" at bounding box center [920, 547] width 1149 height 48
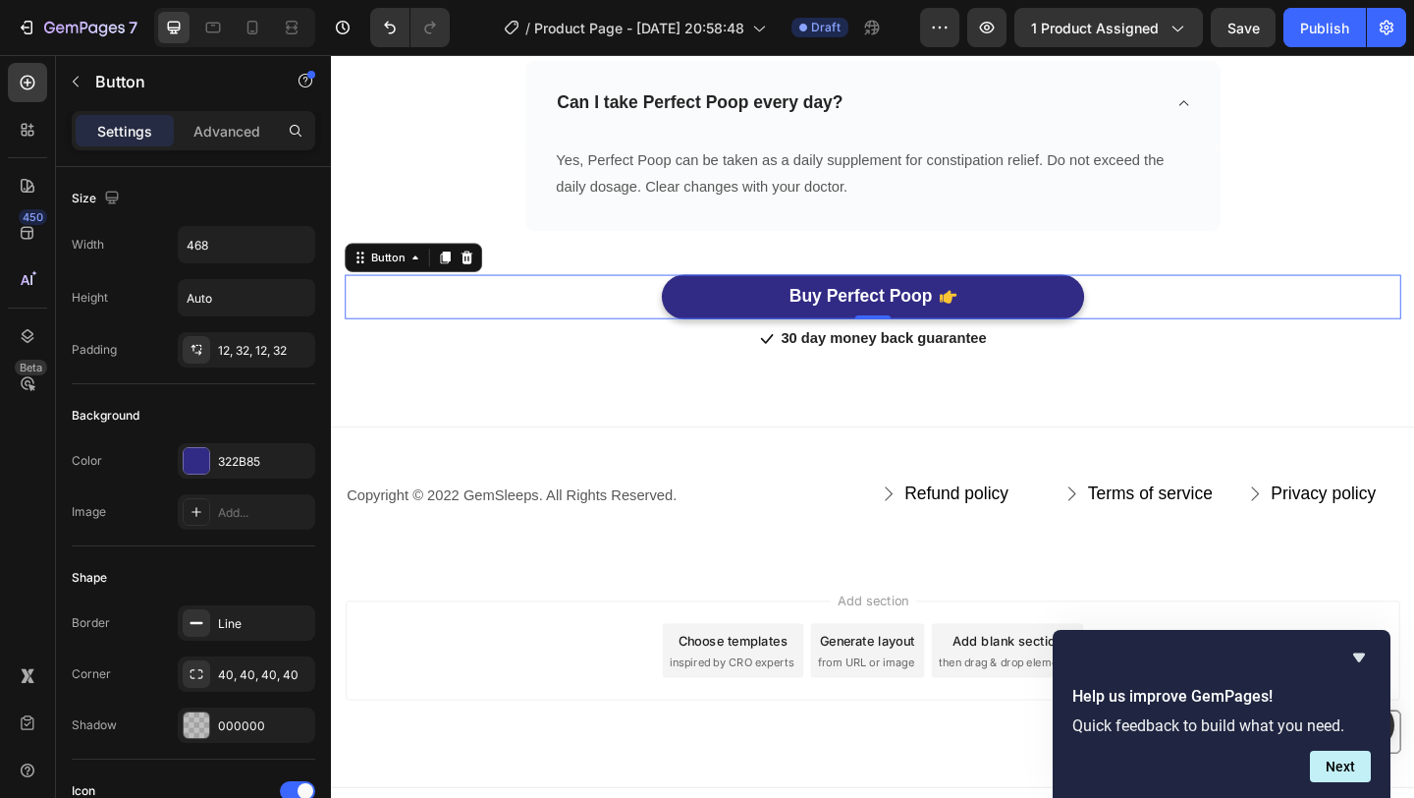
scroll to position [6694, 0]
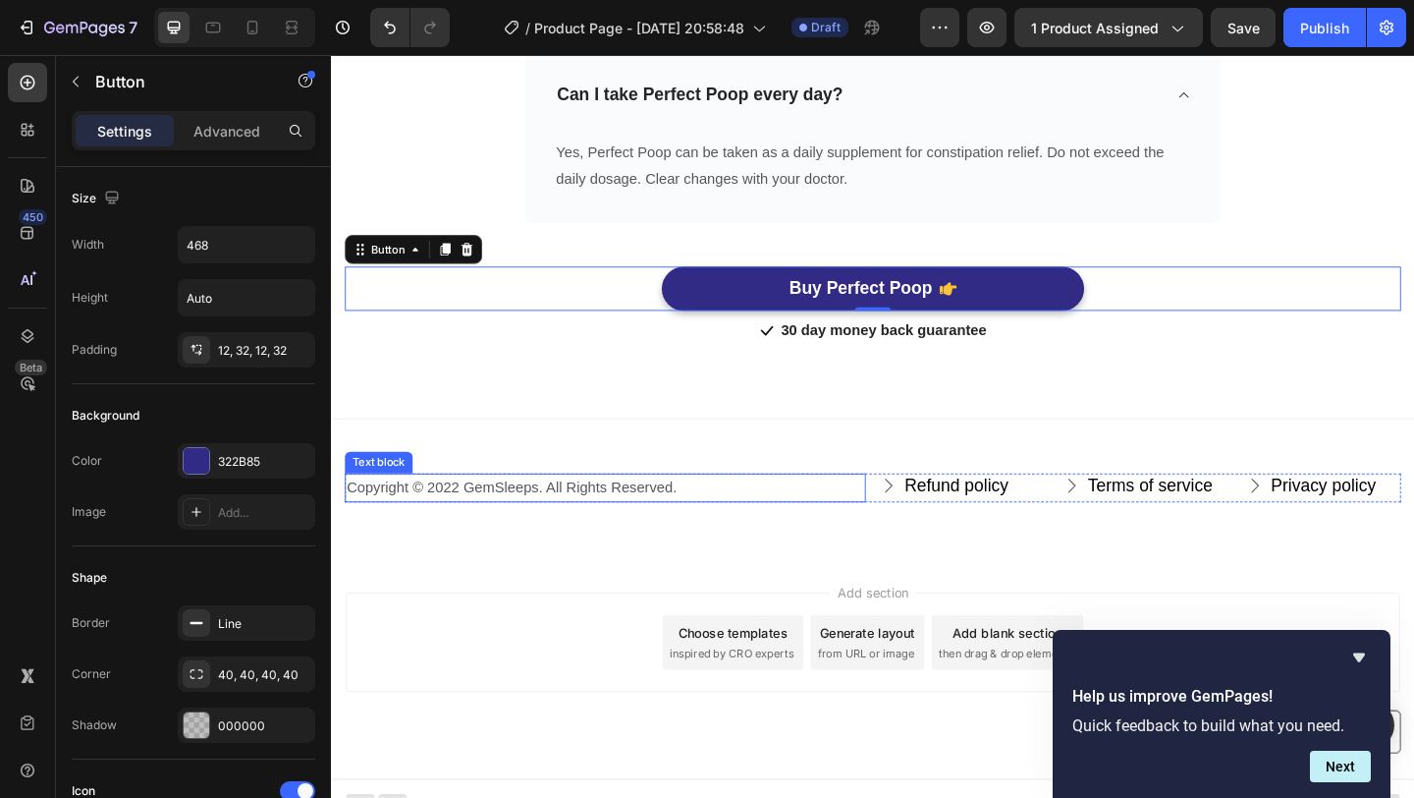
click at [458, 520] on p "Copyright © 2022 GemSleeps. All Rights Reserved." at bounding box center [629, 526] width 563 height 28
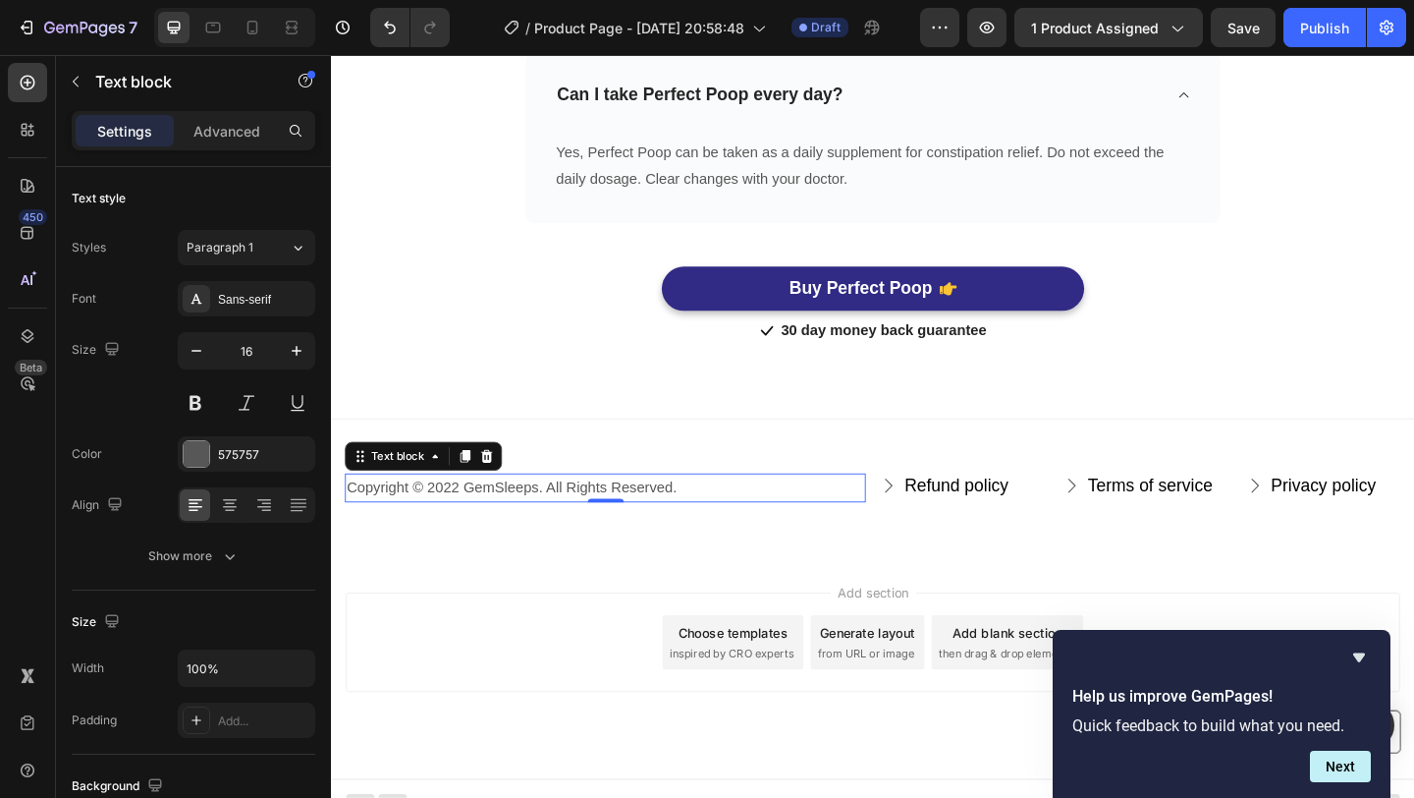
click at [462, 524] on p "Copyright © 2022 GemSleeps. All Rights Reserved." at bounding box center [629, 526] width 563 height 28
click at [467, 525] on p "Copyright © 2022 GemSleeps. All Rights Reserved." at bounding box center [629, 526] width 563 height 28
click at [526, 525] on p "Copyright © 2025 GemSleeps. All Rights Reserved." at bounding box center [629, 526] width 563 height 28
click at [470, 525] on p "Copyright © 2025 Perfect Poop. All Rights Reserved." at bounding box center [629, 526] width 563 height 28
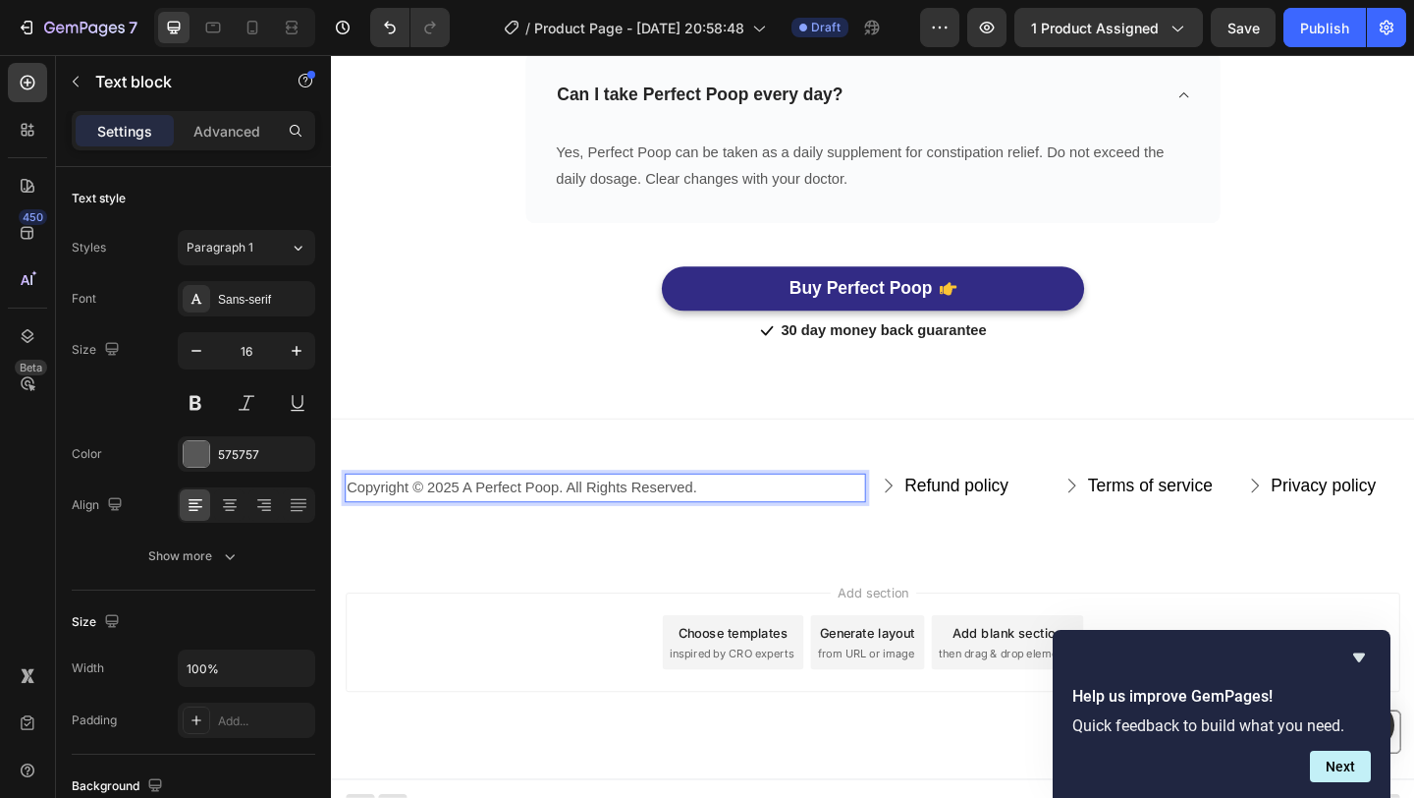
click at [579, 527] on p "Copyright © 2025 A Perfect Poop. All Rights Reserved." at bounding box center [629, 526] width 563 height 28
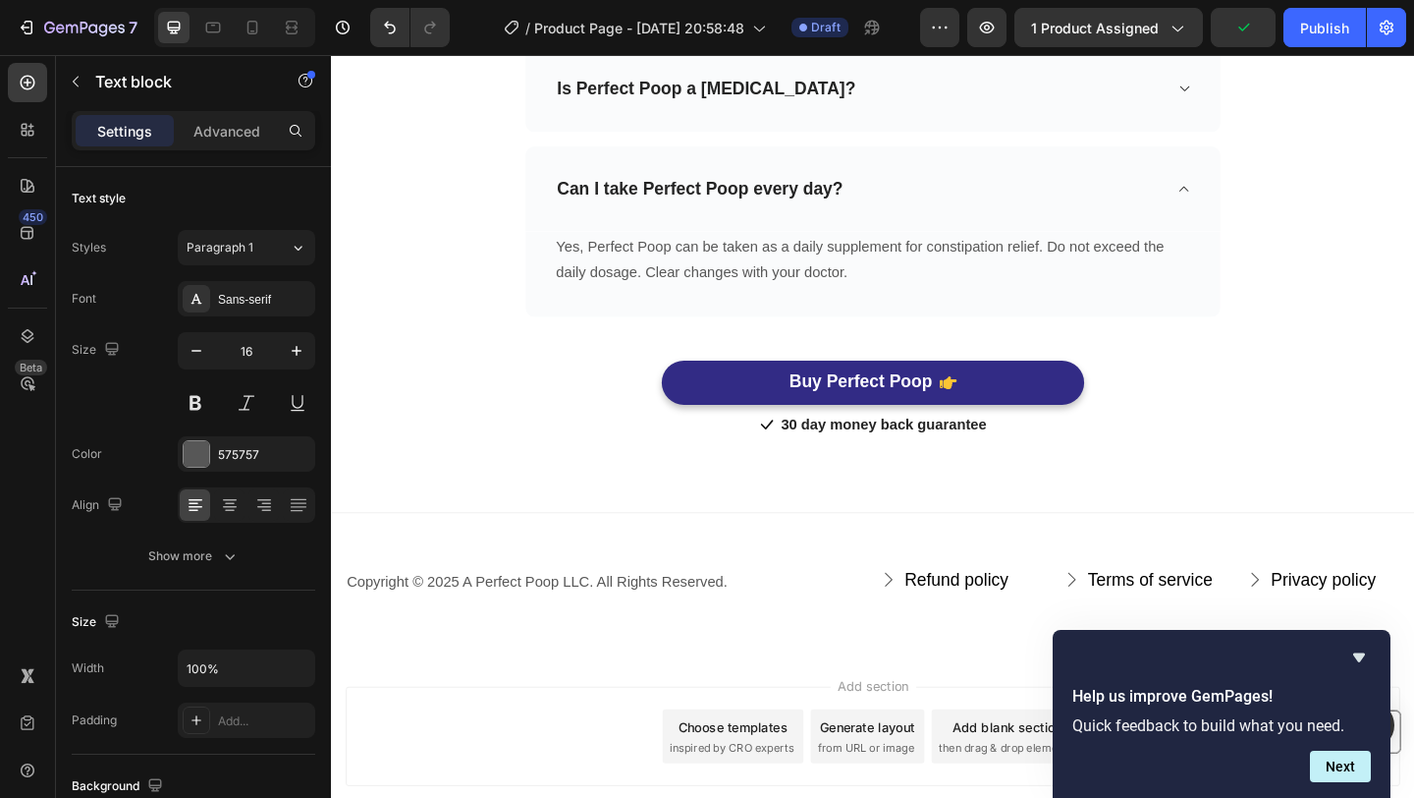
scroll to position [6602, 0]
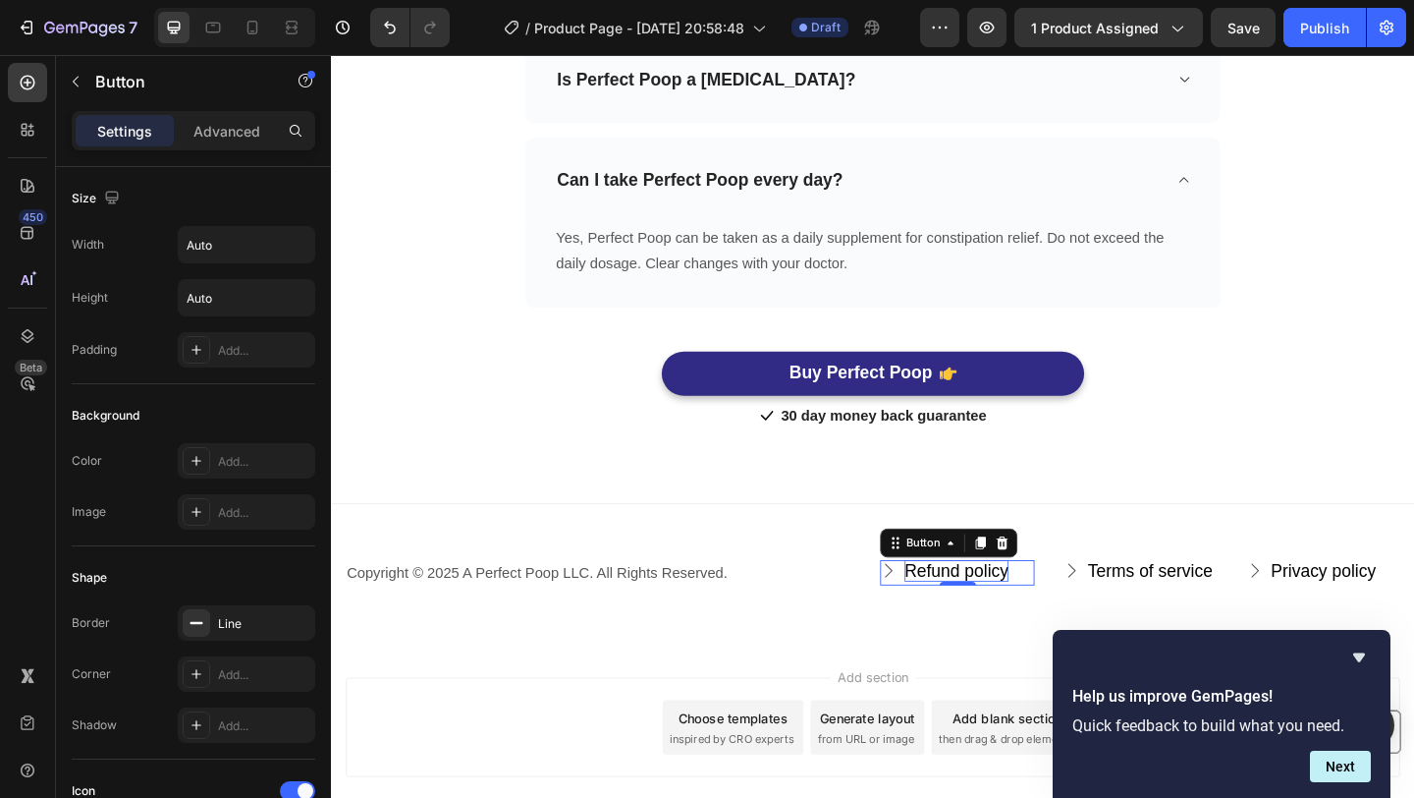
click at [1016, 605] on div "Refund policy" at bounding box center [1011, 616] width 113 height 25
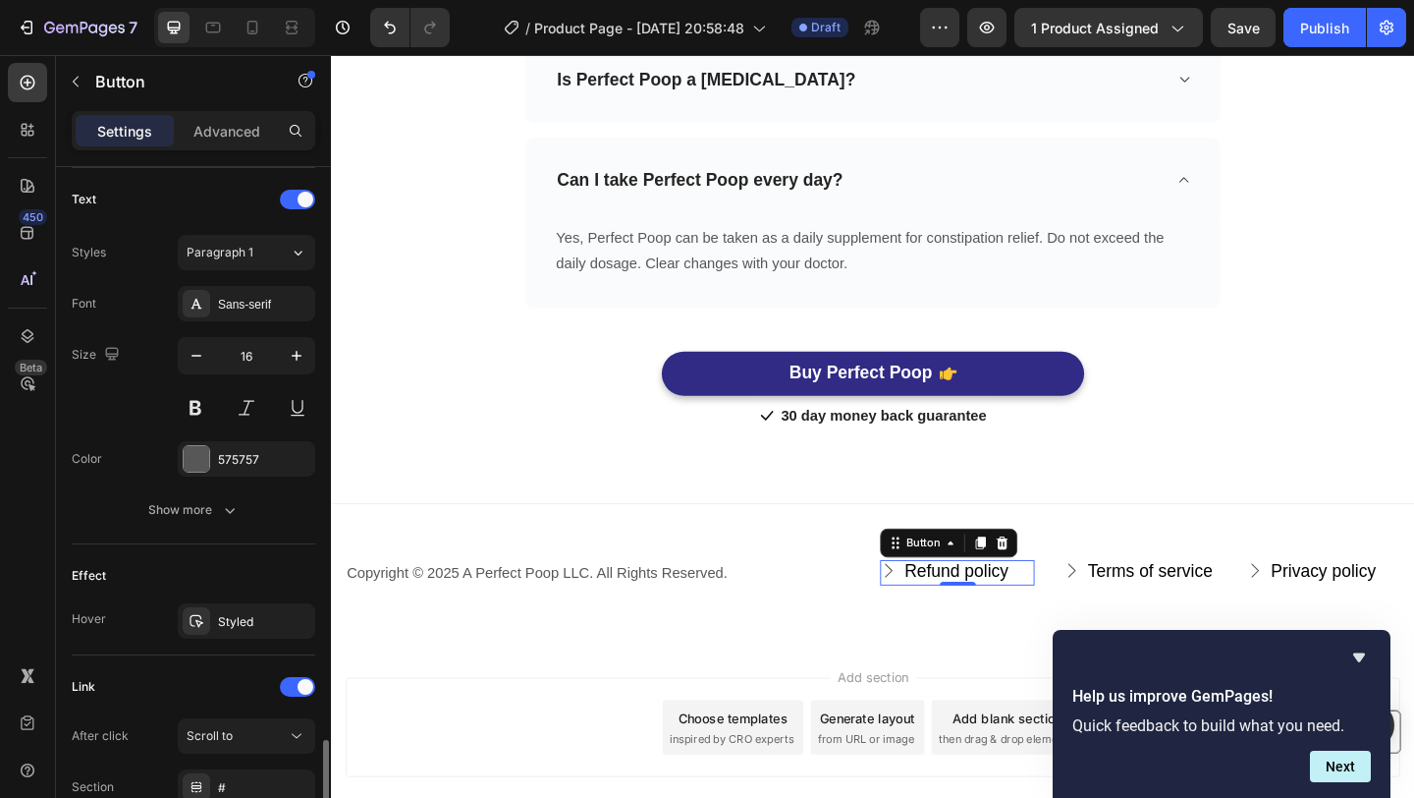
scroll to position [979, 0]
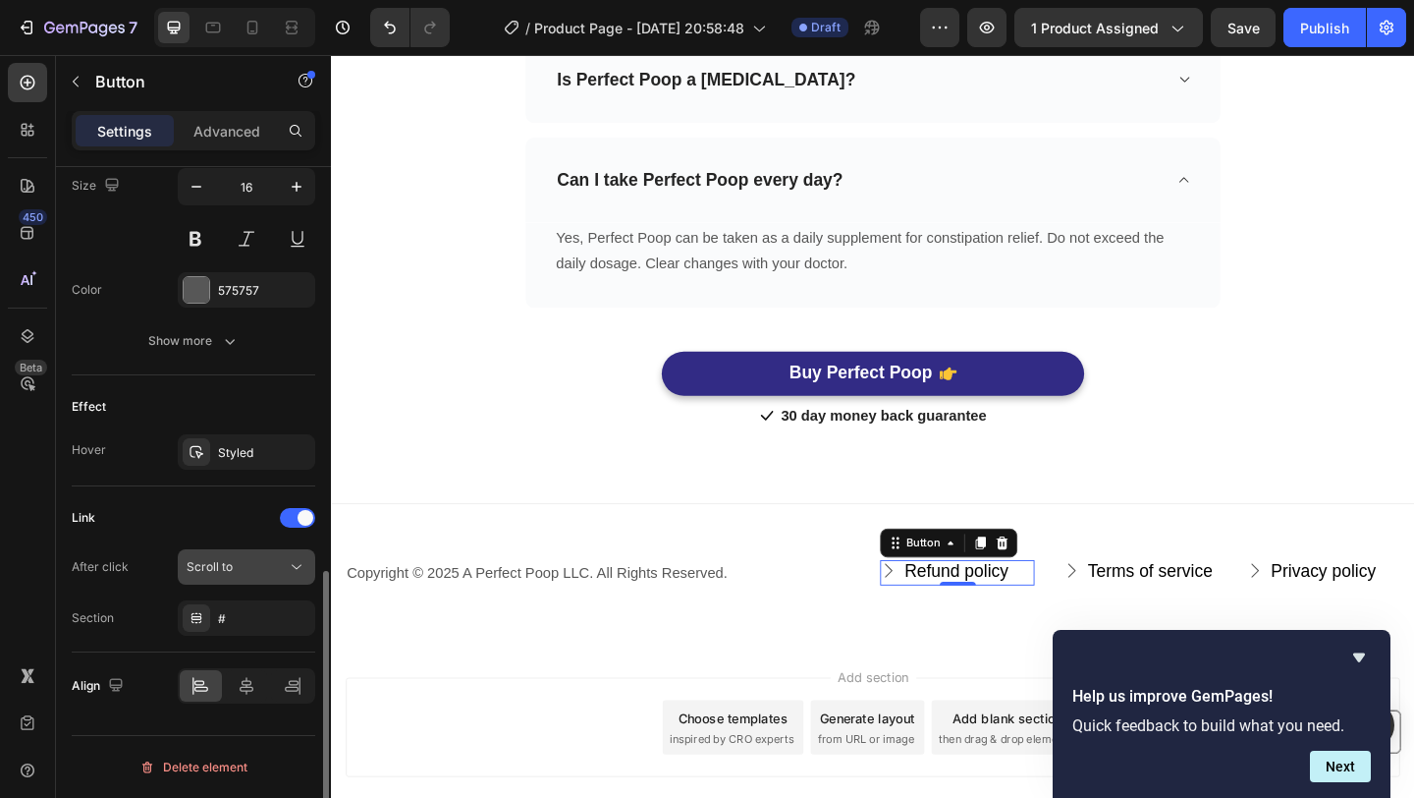
click at [245, 557] on div "Scroll to" at bounding box center [247, 567] width 120 height 20
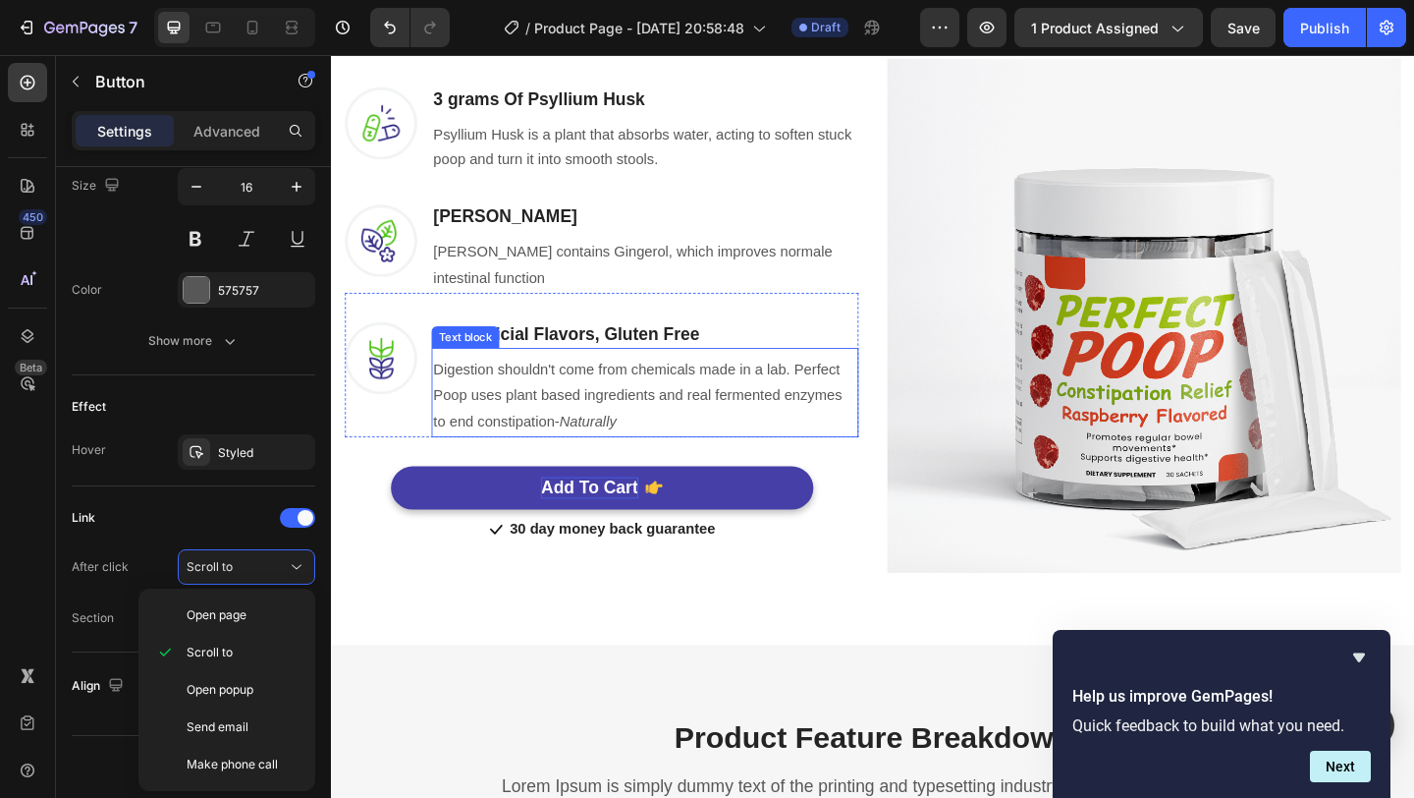
scroll to position [1228, 0]
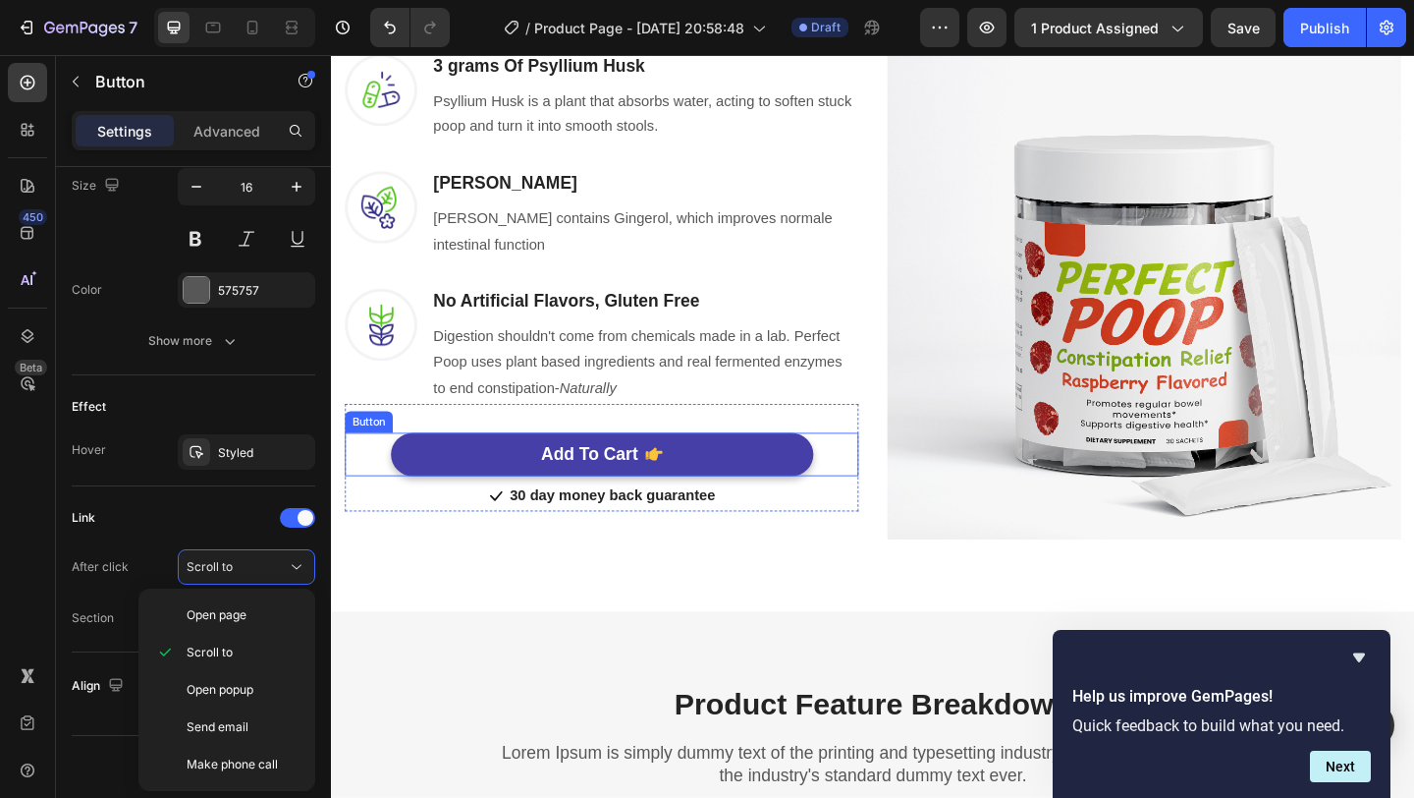
click at [691, 490] on button "Add To Cart" at bounding box center [626, 490] width 460 height 48
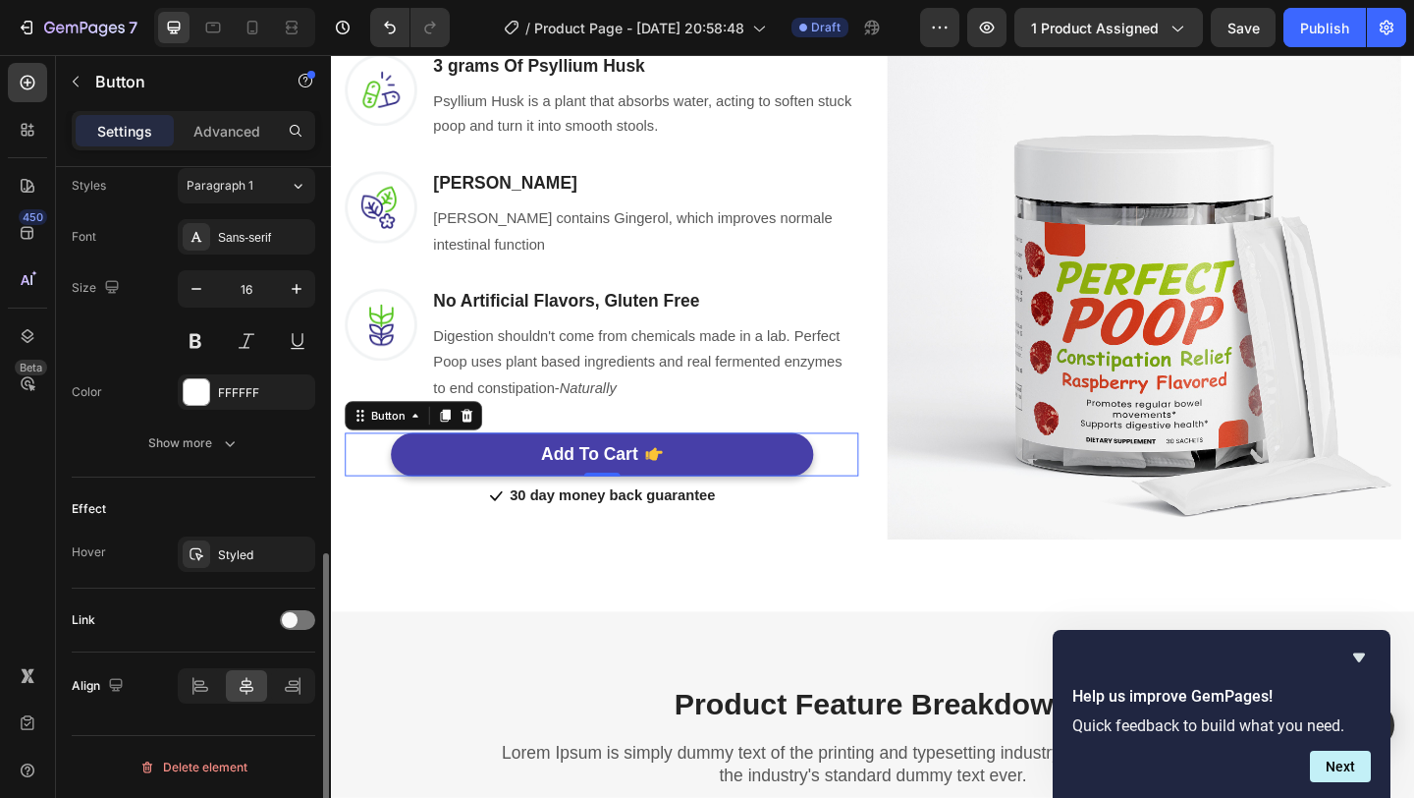
scroll to position [877, 0]
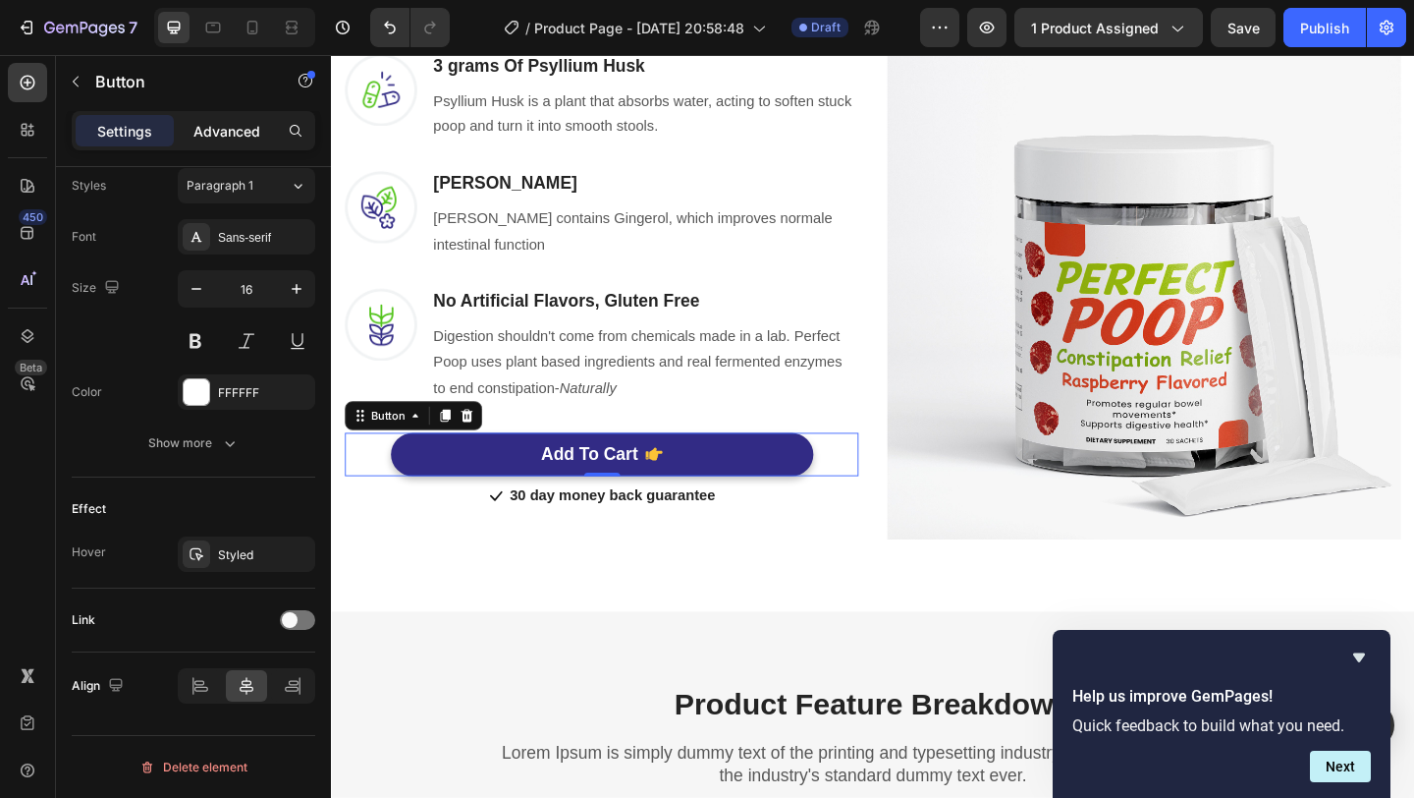
click at [235, 135] on p "Advanced" at bounding box center [226, 131] width 67 height 21
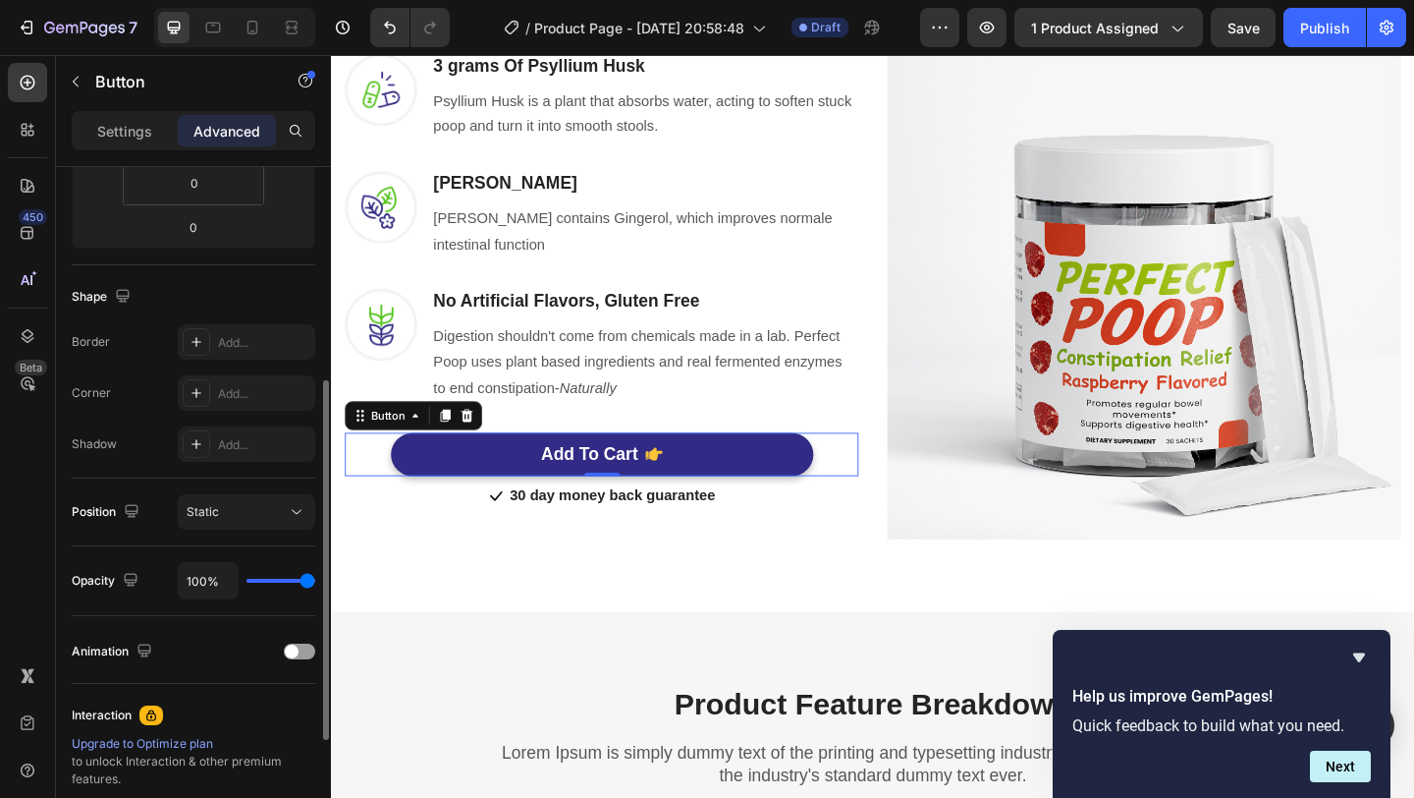
scroll to position [0, 0]
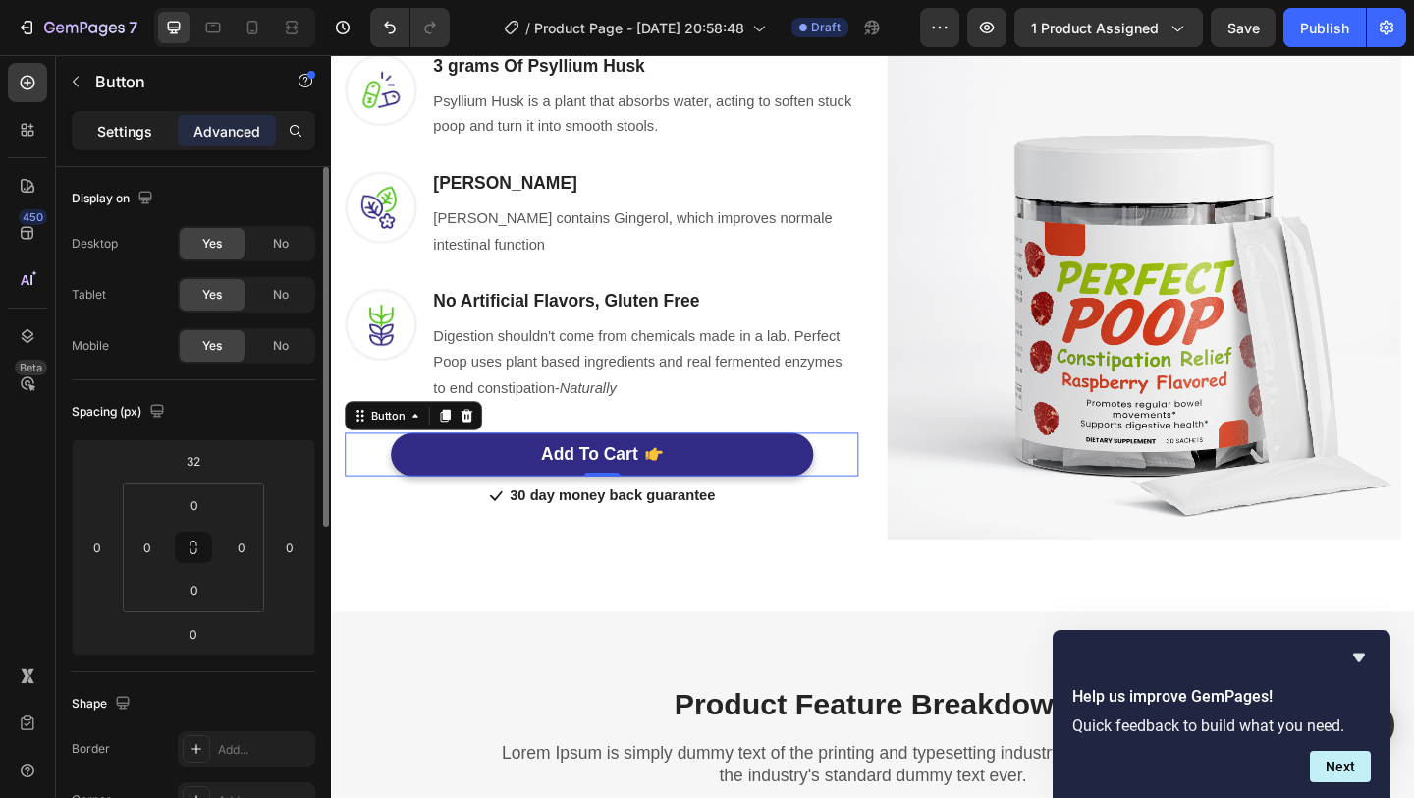
click at [136, 131] on p "Settings" at bounding box center [124, 131] width 55 height 21
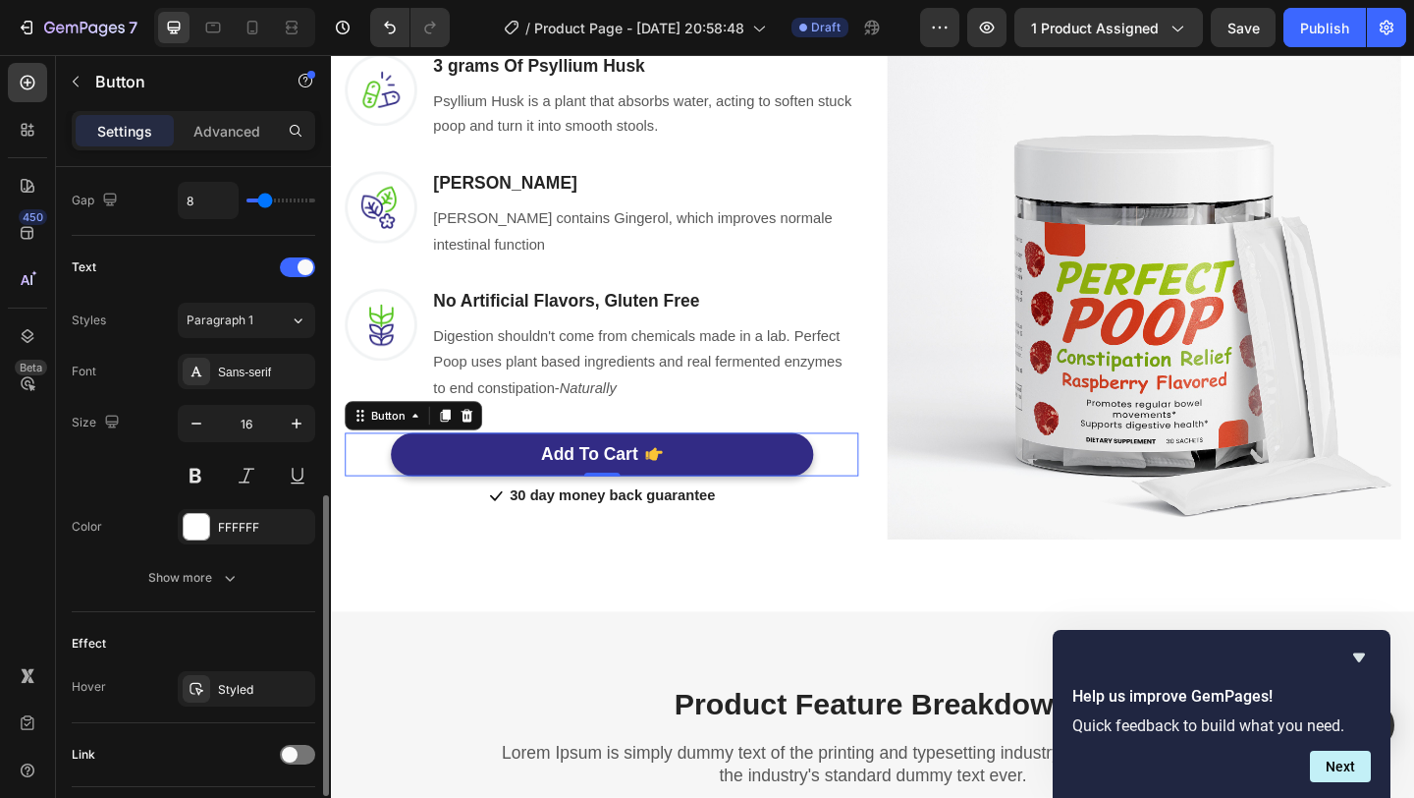
scroll to position [877, 0]
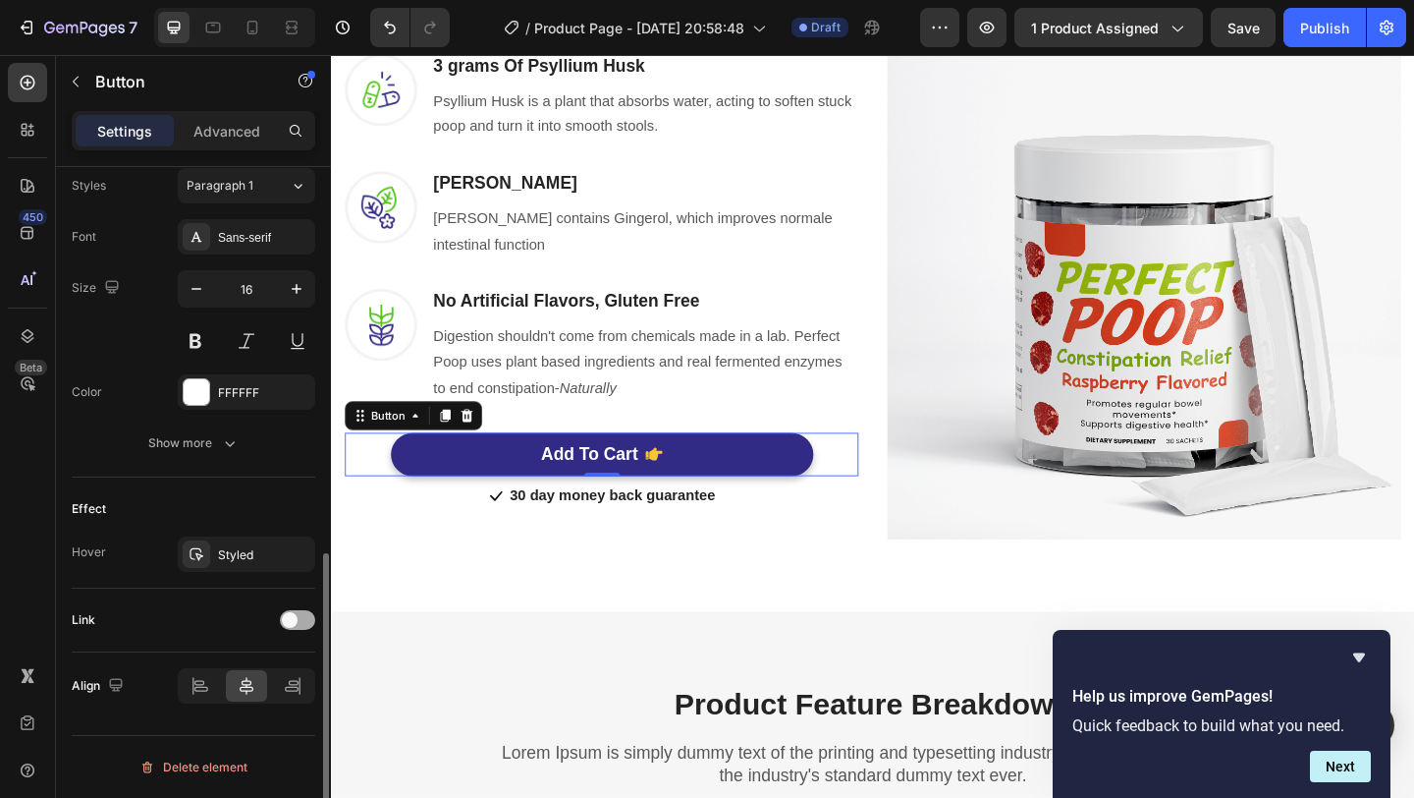
click at [297, 627] on div at bounding box center [297, 620] width 35 height 20
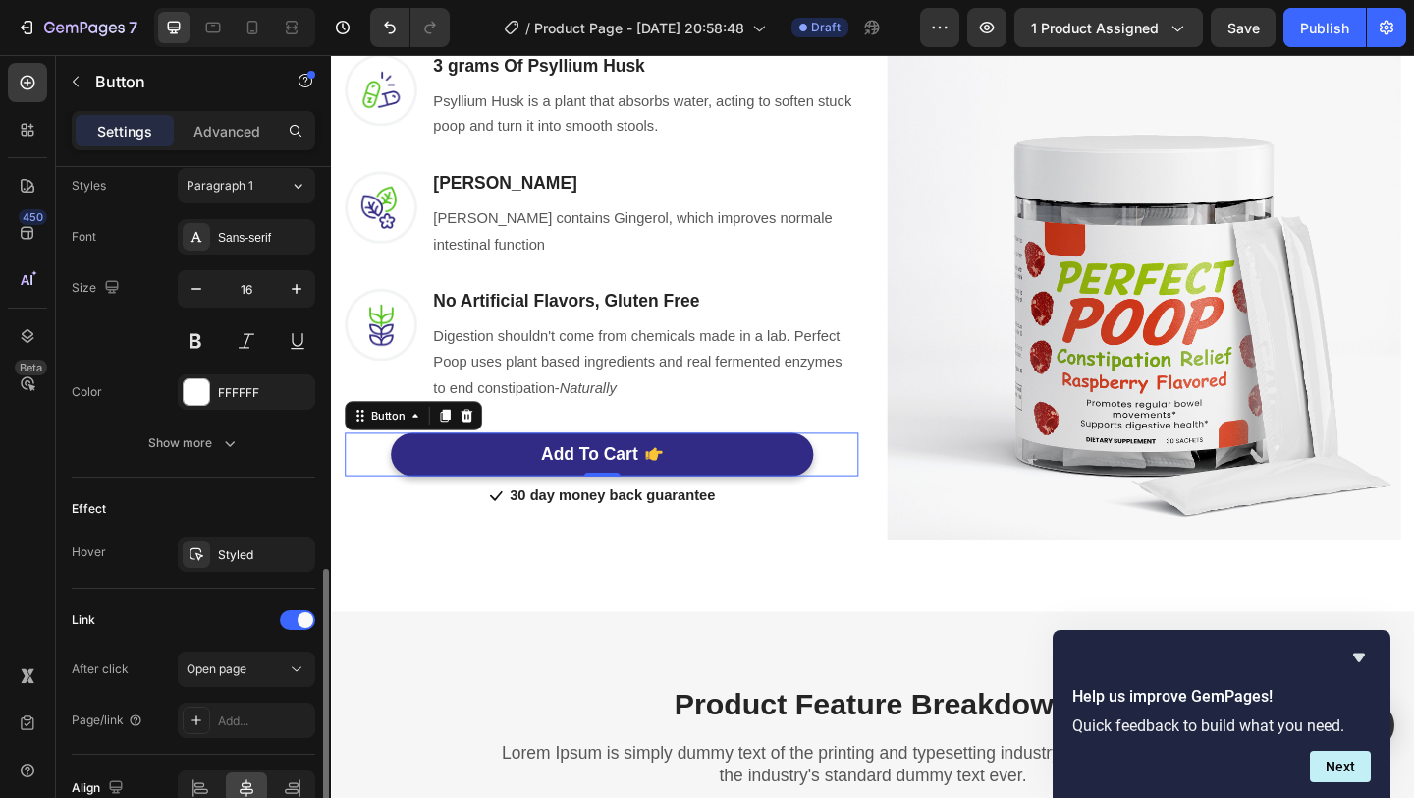
scroll to position [917, 0]
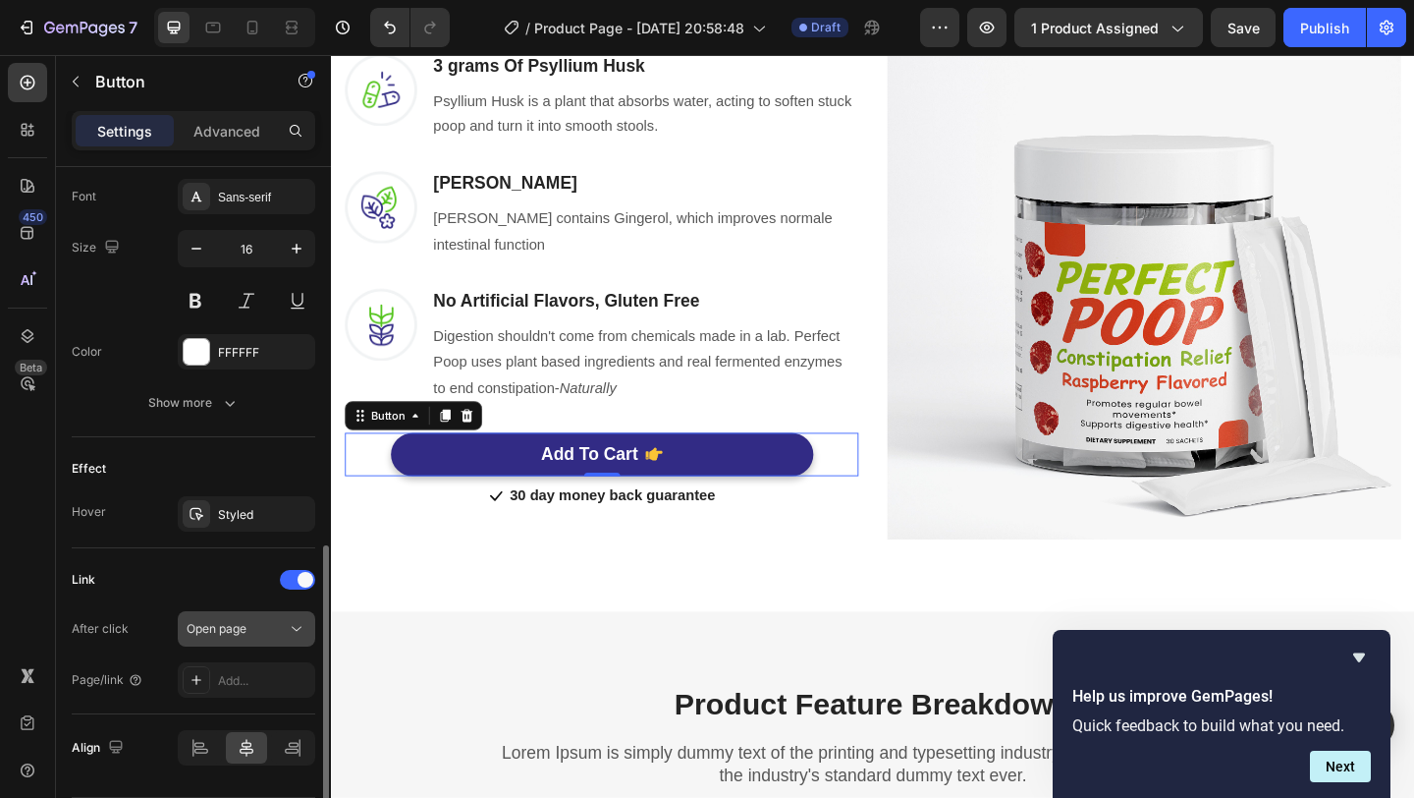
click at [241, 626] on span "Open page" at bounding box center [217, 628] width 60 height 15
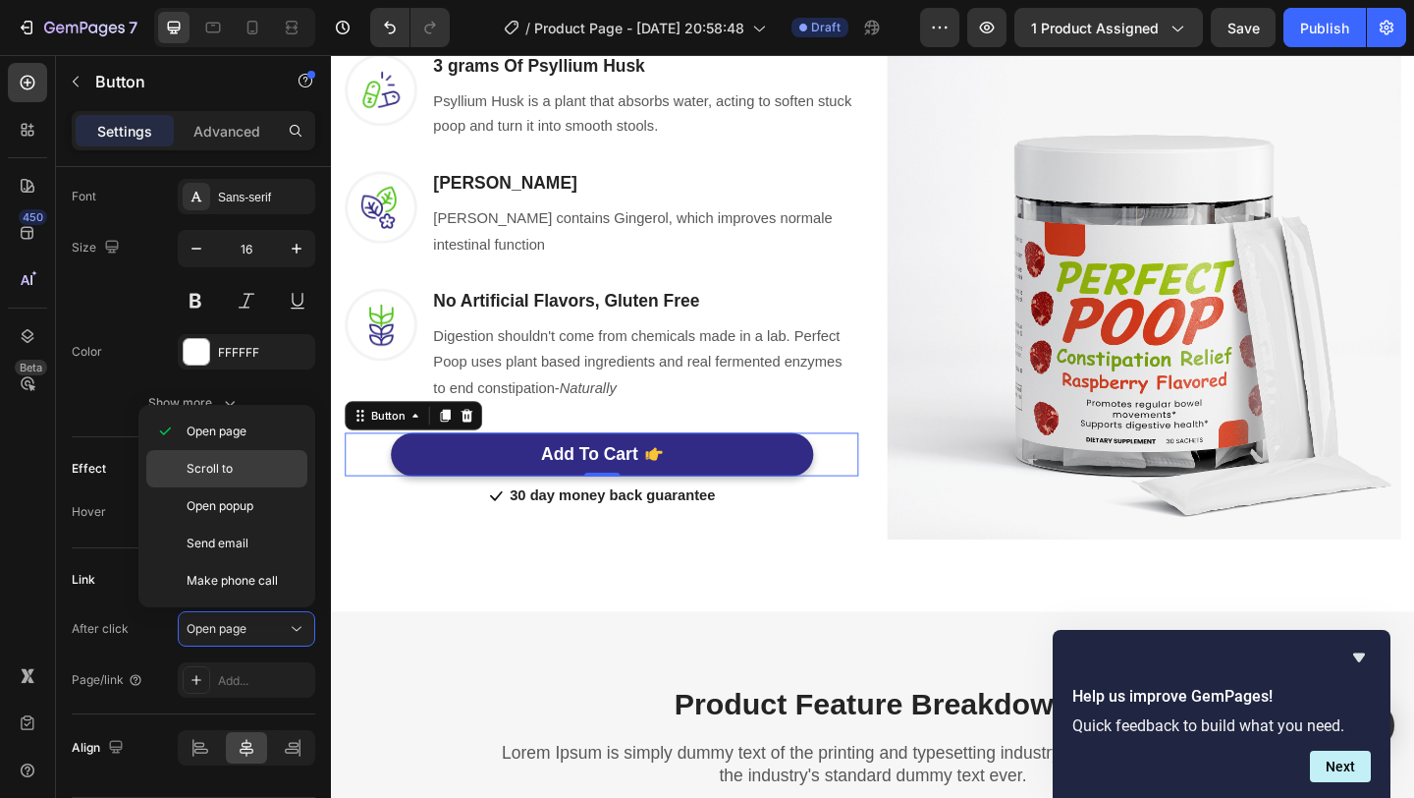
click at [248, 468] on p "Scroll to" at bounding box center [243, 469] width 112 height 18
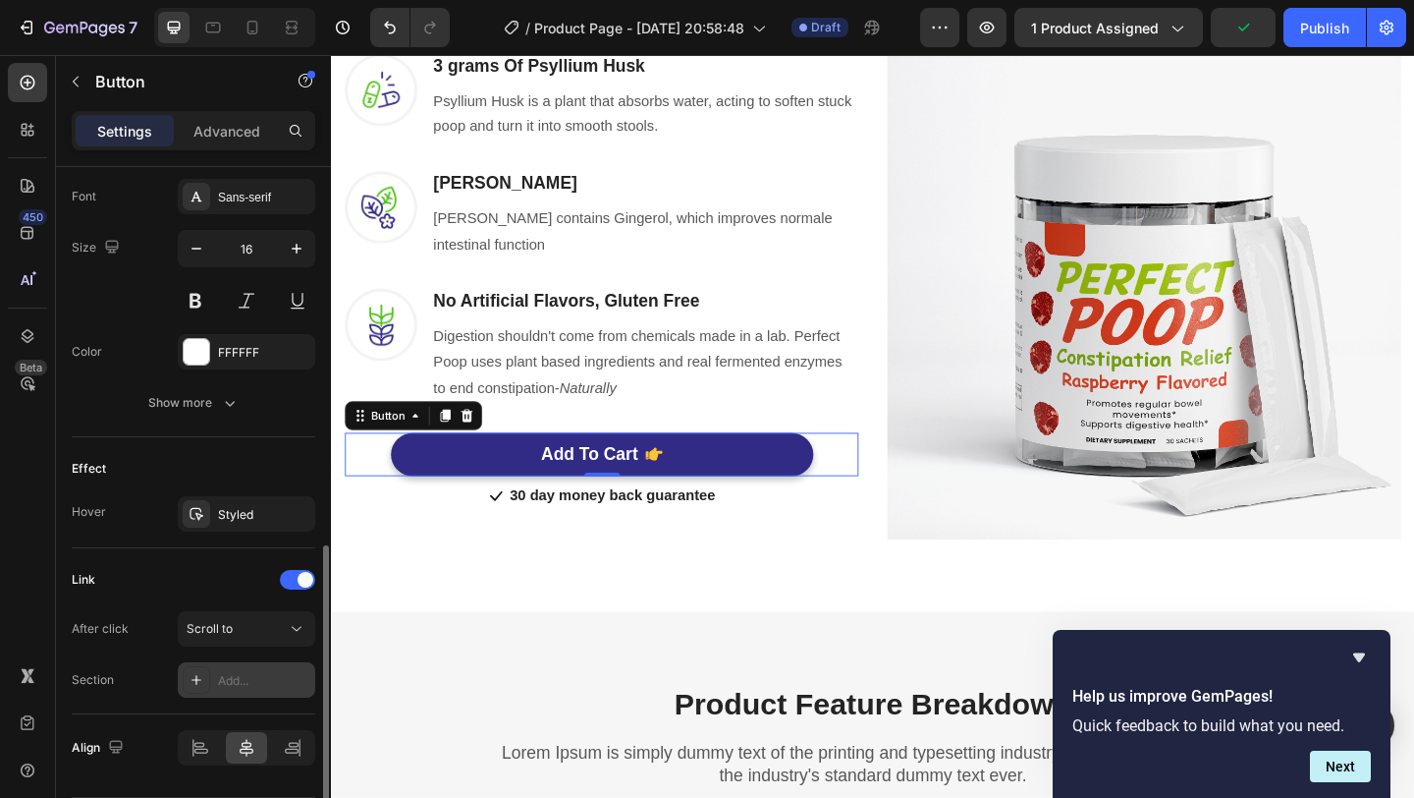
click at [243, 675] on div "Add..." at bounding box center [264, 681] width 92 height 18
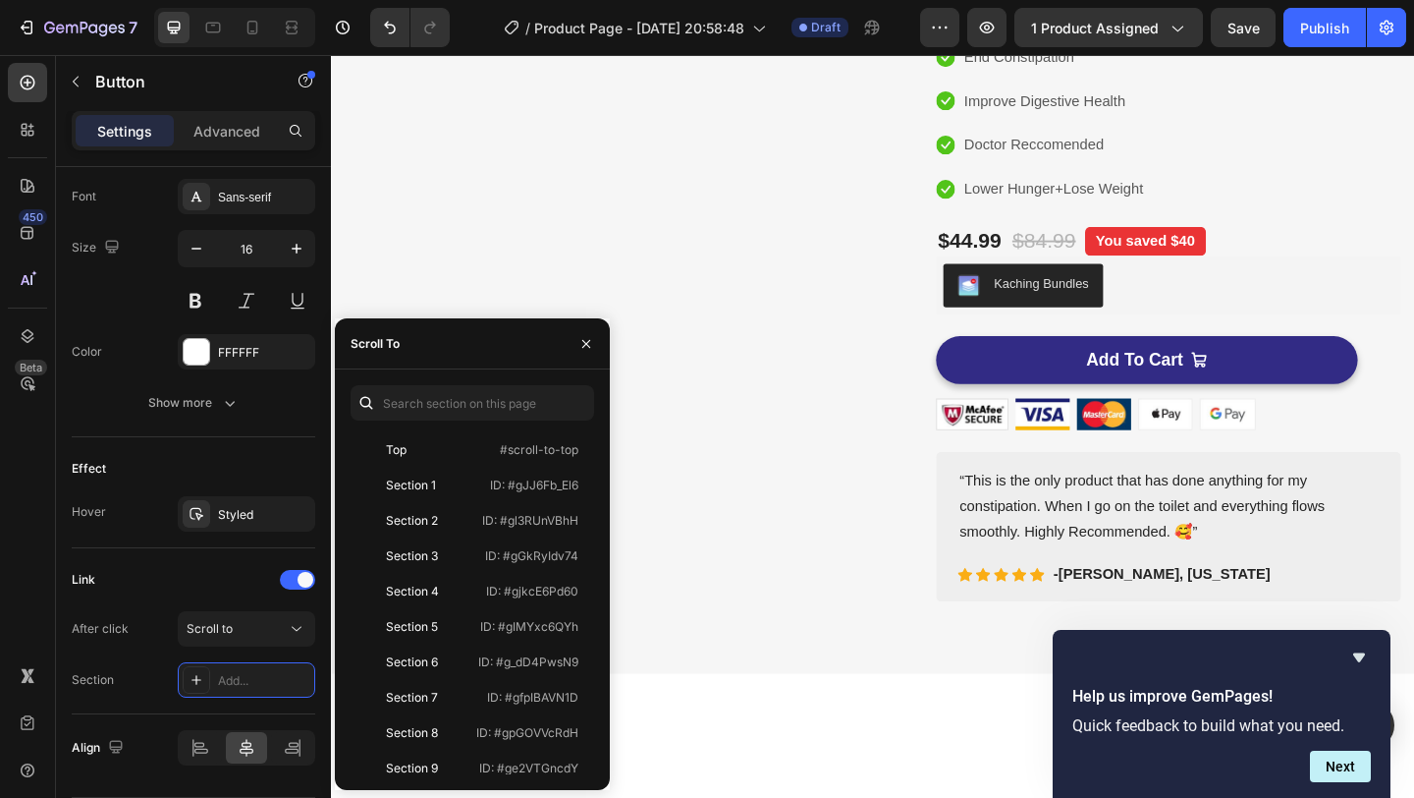
scroll to position [0, 0]
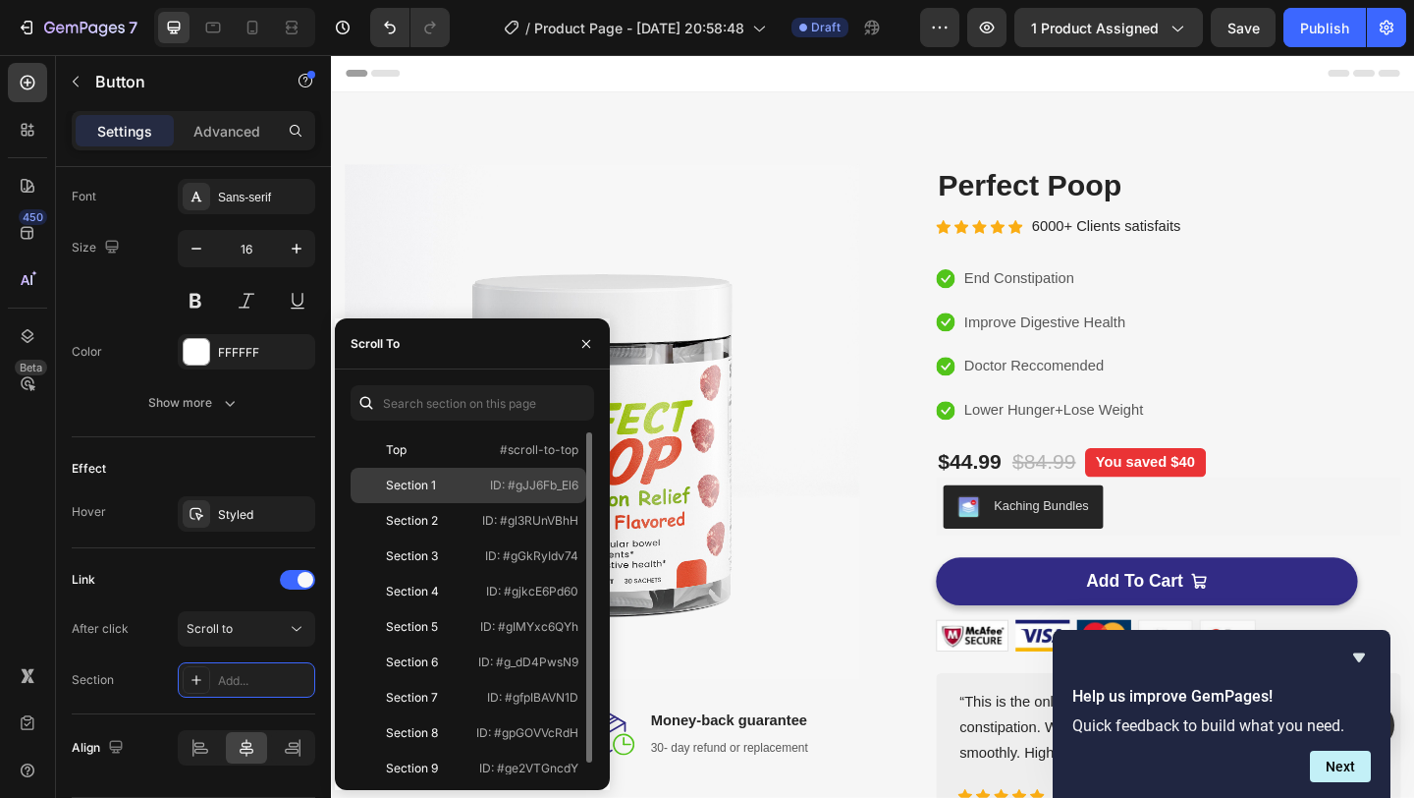
click at [544, 497] on div "Section 1 ID: #gJJ6Fb_El6" at bounding box center [469, 485] width 236 height 35
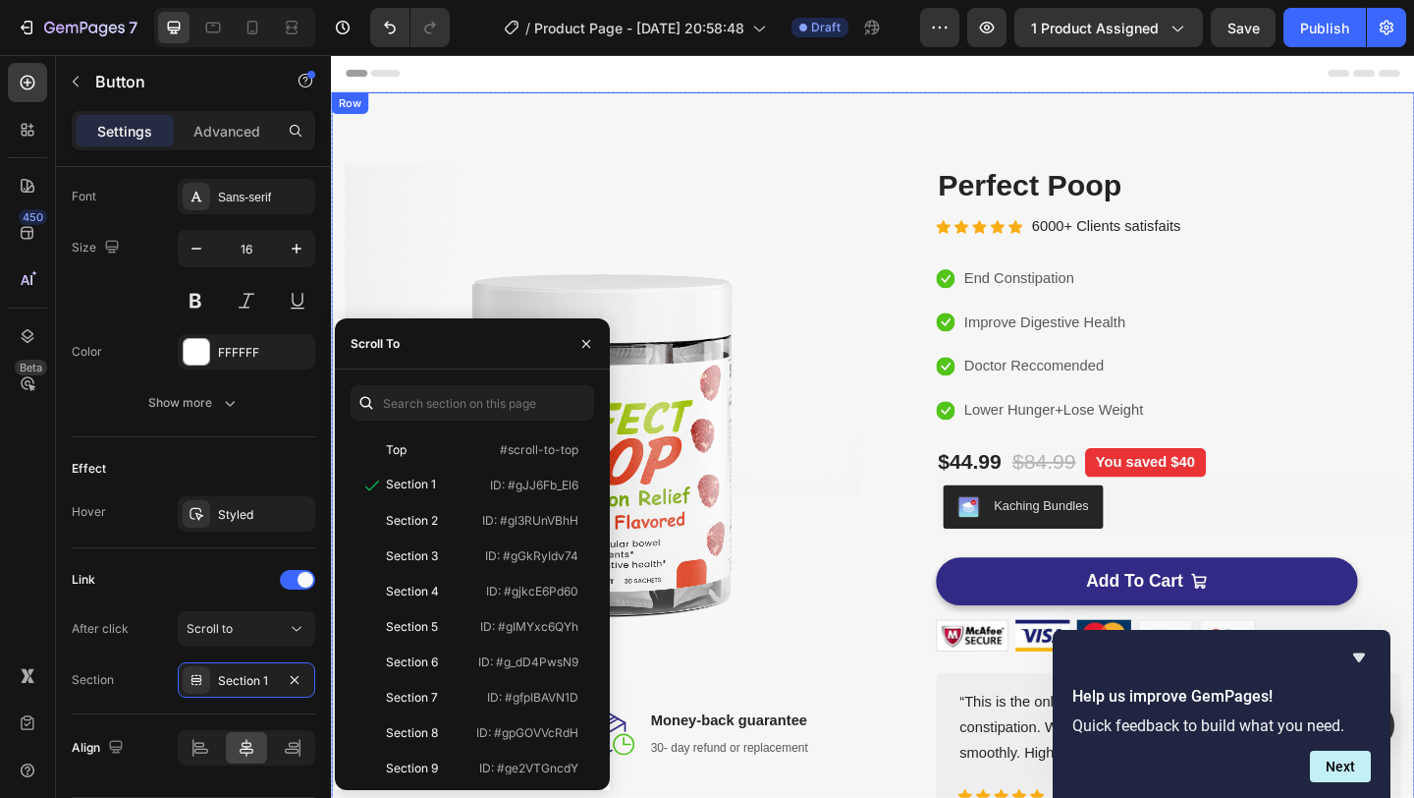
click at [1413, 244] on div "Image Image Free Shipping Heading On oders over $50 Text block Row Image Money-…" at bounding box center [920, 531] width 1179 height 873
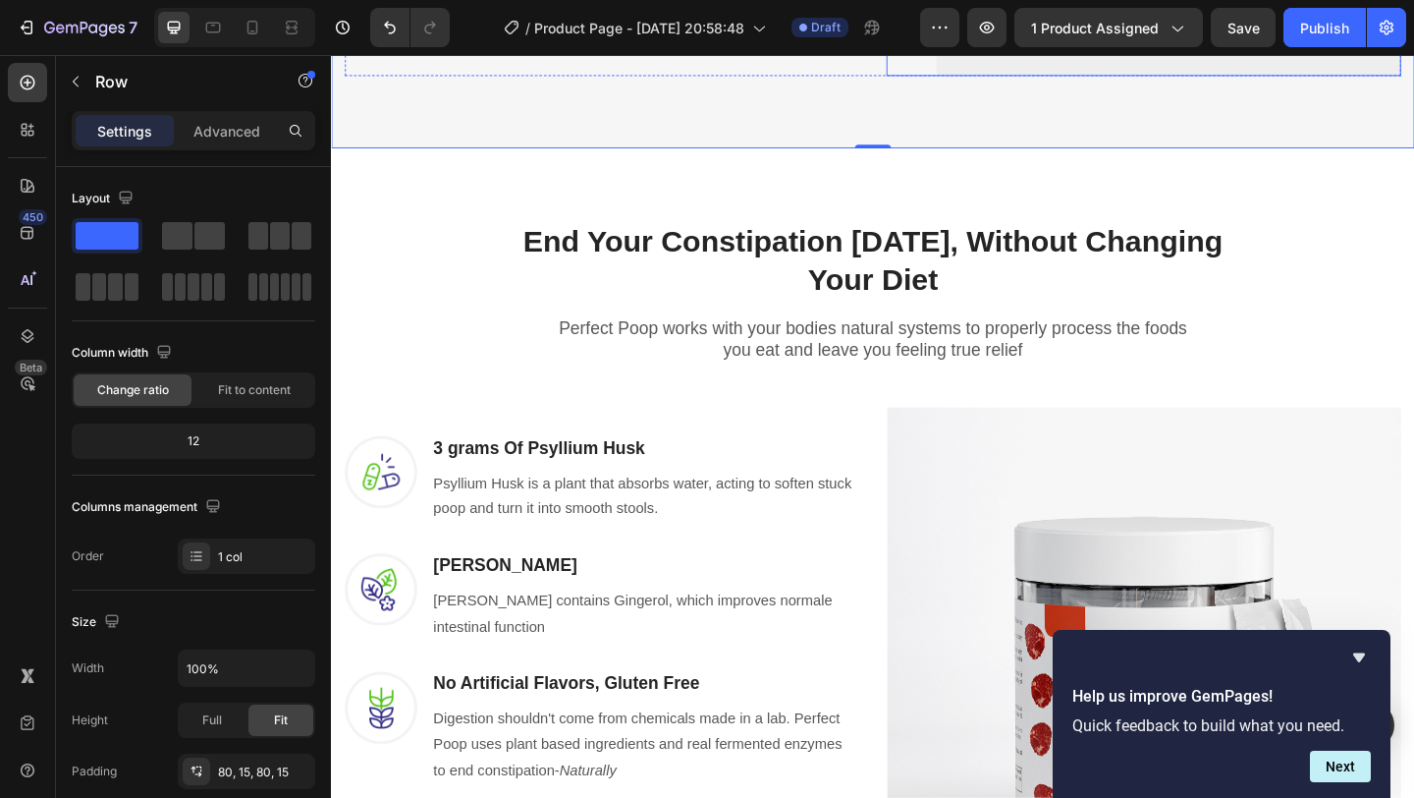
scroll to position [1090, 0]
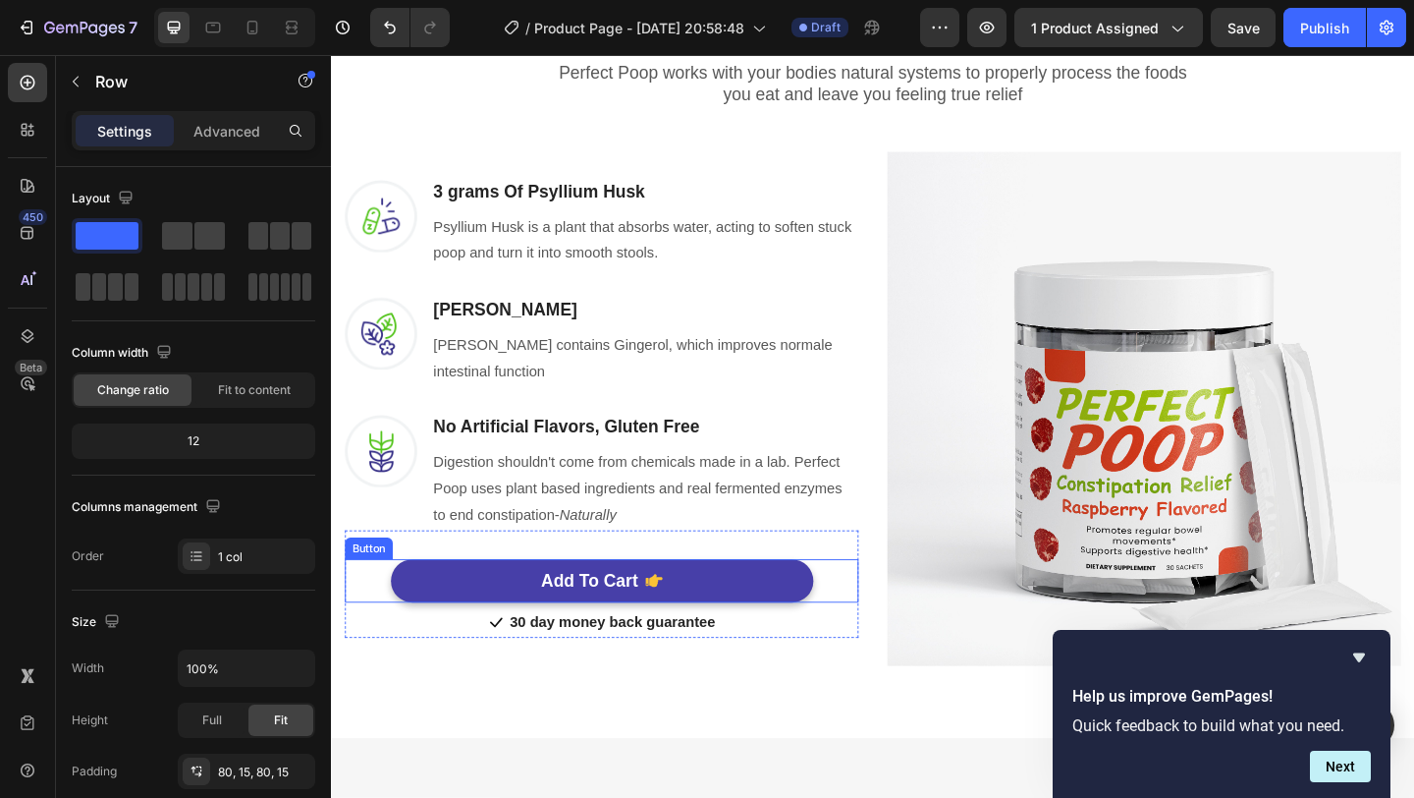
click at [758, 623] on link "Add To Cart" at bounding box center [626, 627] width 460 height 48
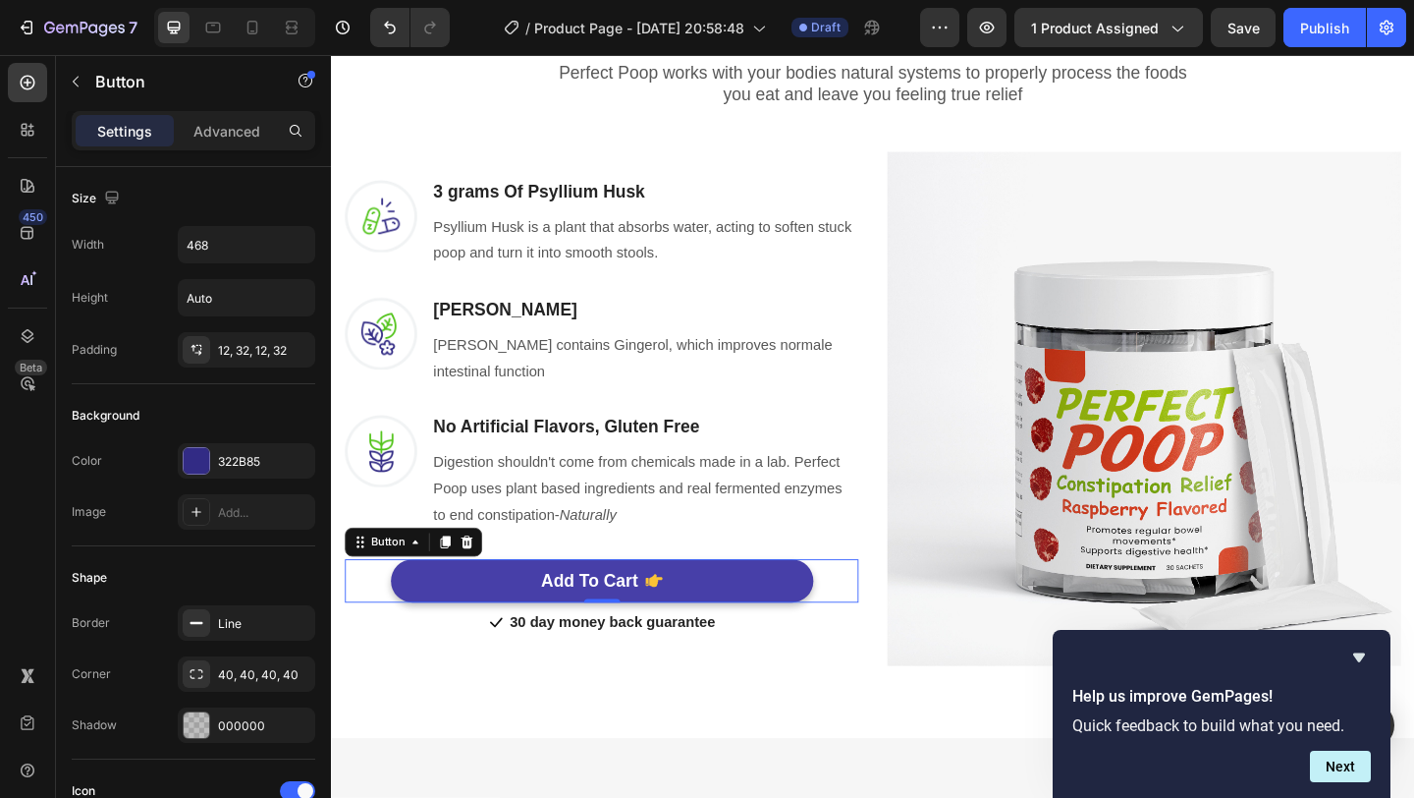
click at [758, 623] on link "Add To Cart" at bounding box center [626, 627] width 460 height 48
click at [705, 629] on link "Add To Cart" at bounding box center [626, 627] width 460 height 48
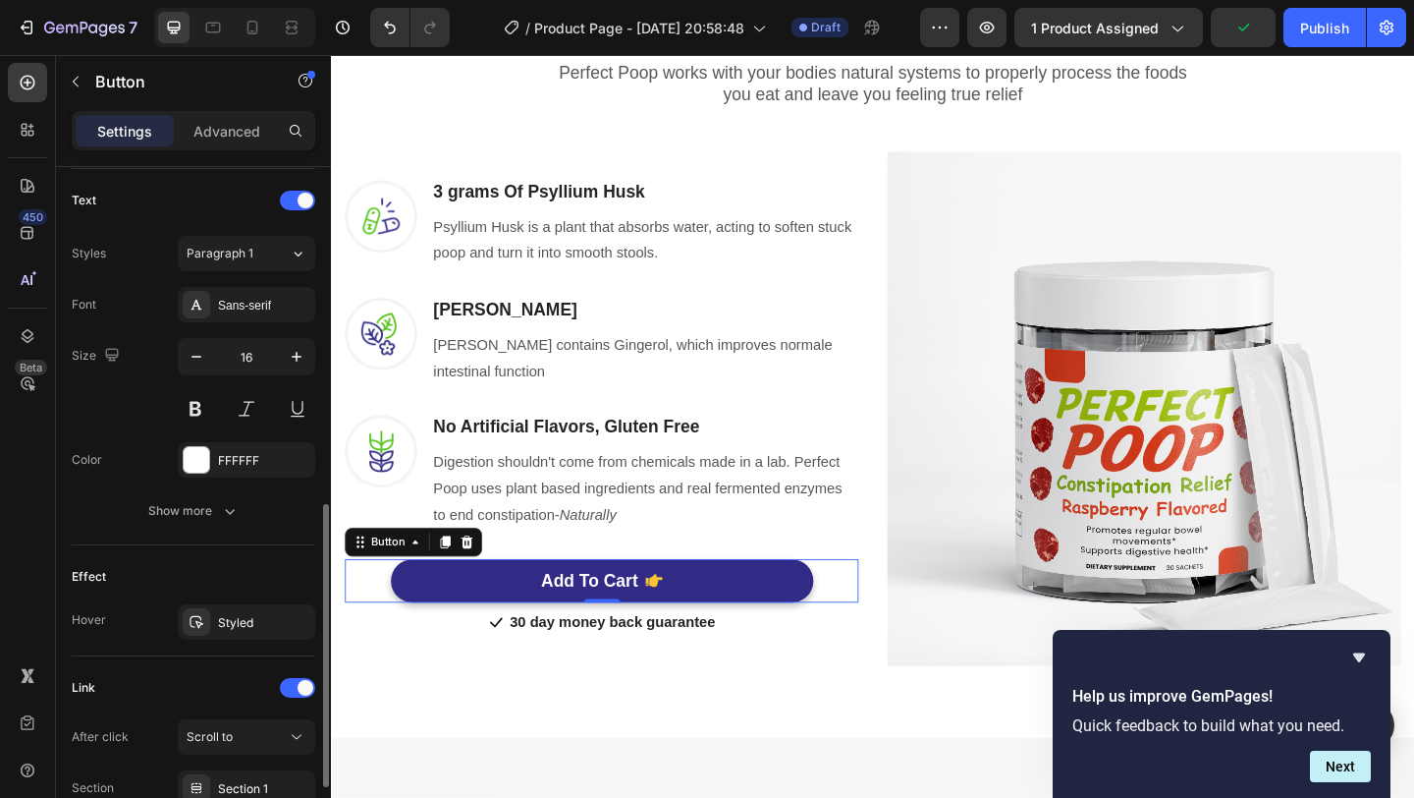
scroll to position [812, 0]
click at [258, 725] on div "Scroll to" at bounding box center [237, 734] width 100 height 18
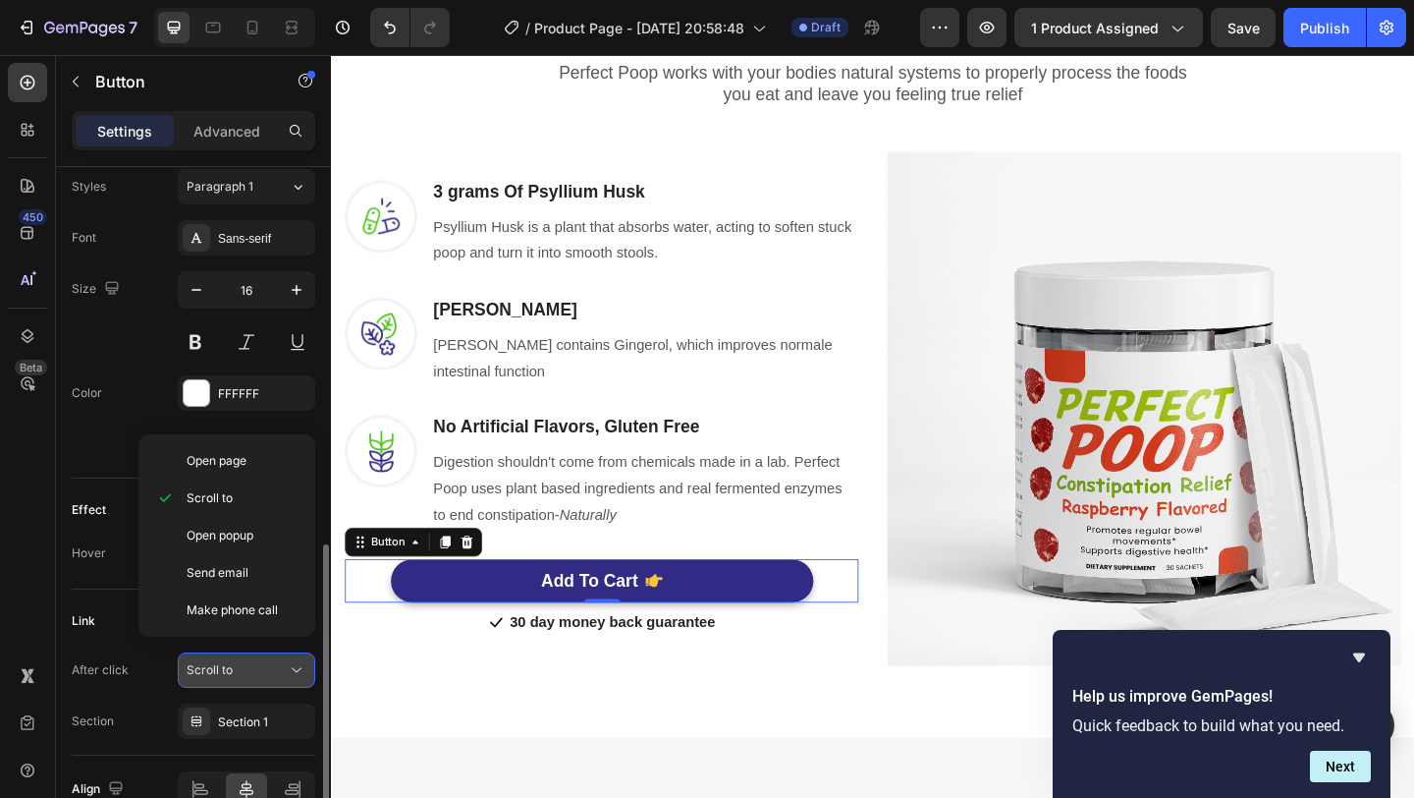
scroll to position [912, 0]
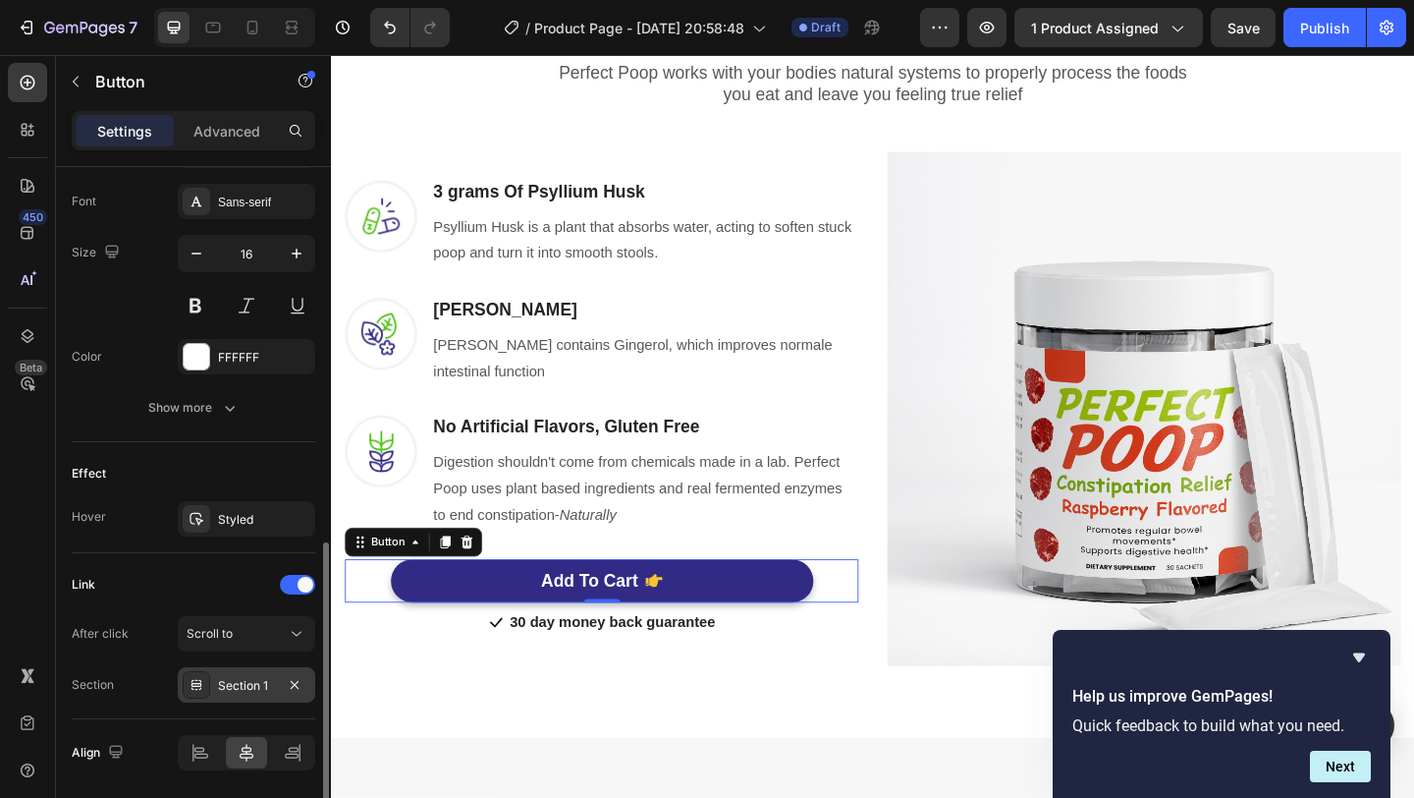
click at [262, 690] on div "Section 1" at bounding box center [246, 686] width 57 height 18
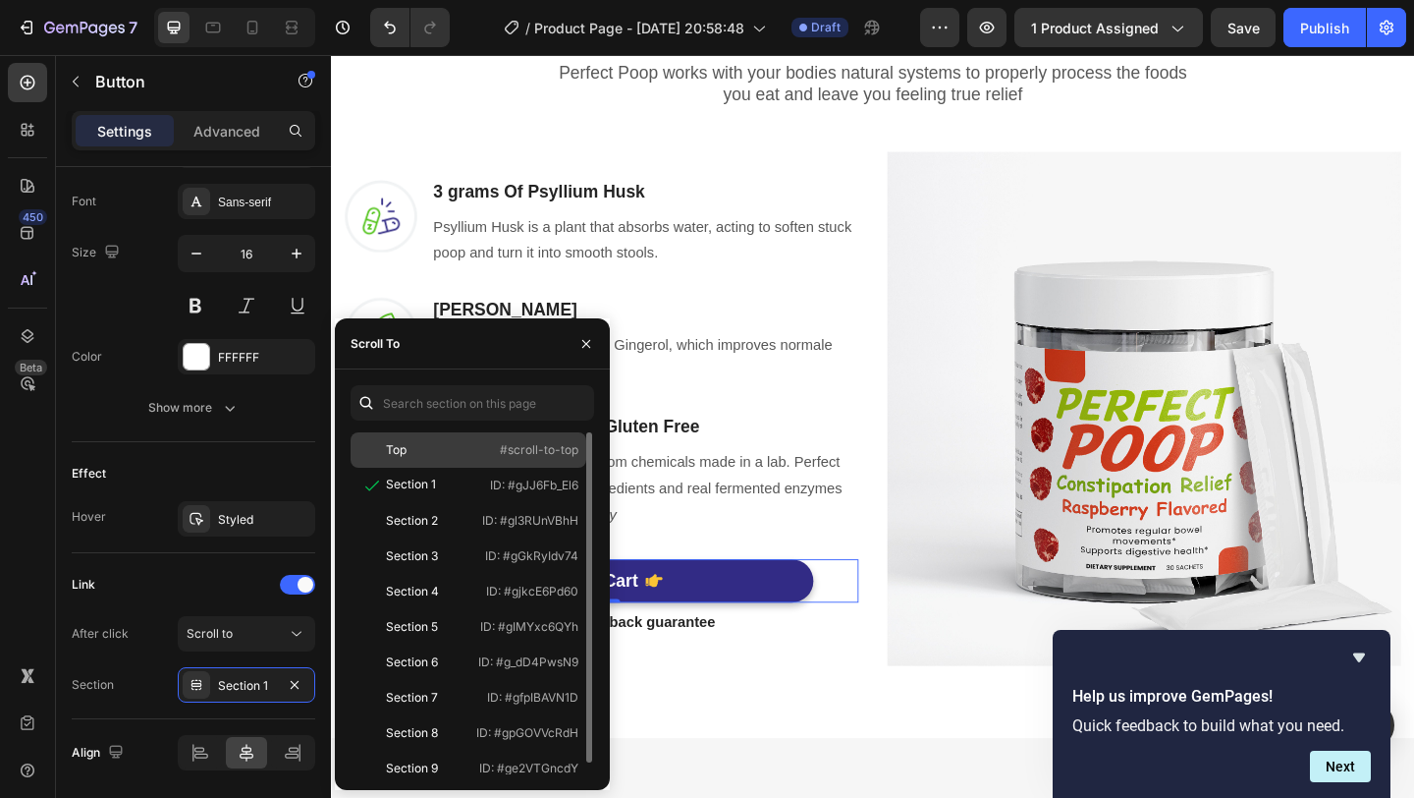
click at [474, 433] on div "Top #scroll-to-top" at bounding box center [469, 449] width 236 height 35
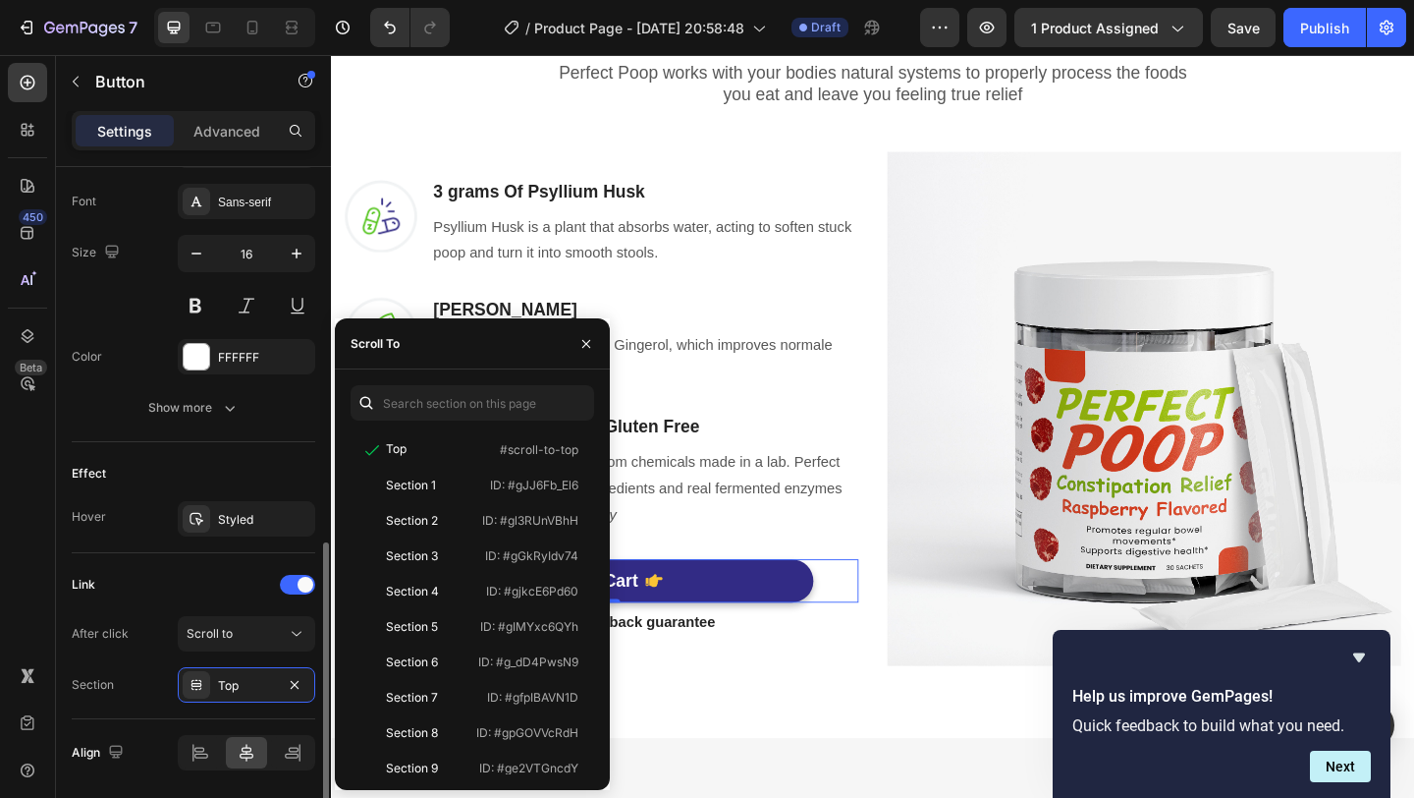
click at [225, 571] on div "Link" at bounding box center [194, 584] width 244 height 31
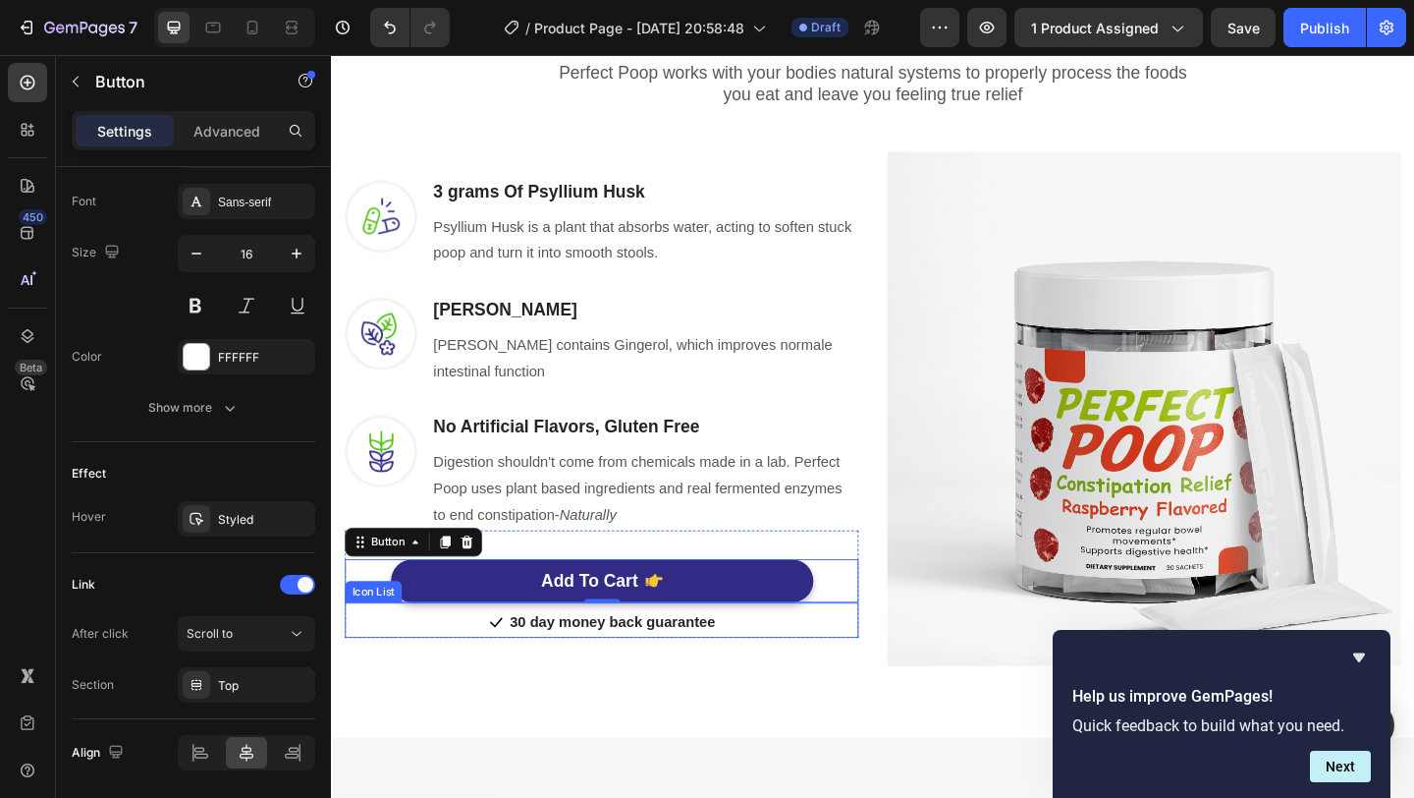
click at [841, 661] on div "Icon 30 day money back guarantee Text block" at bounding box center [625, 673] width 559 height 30
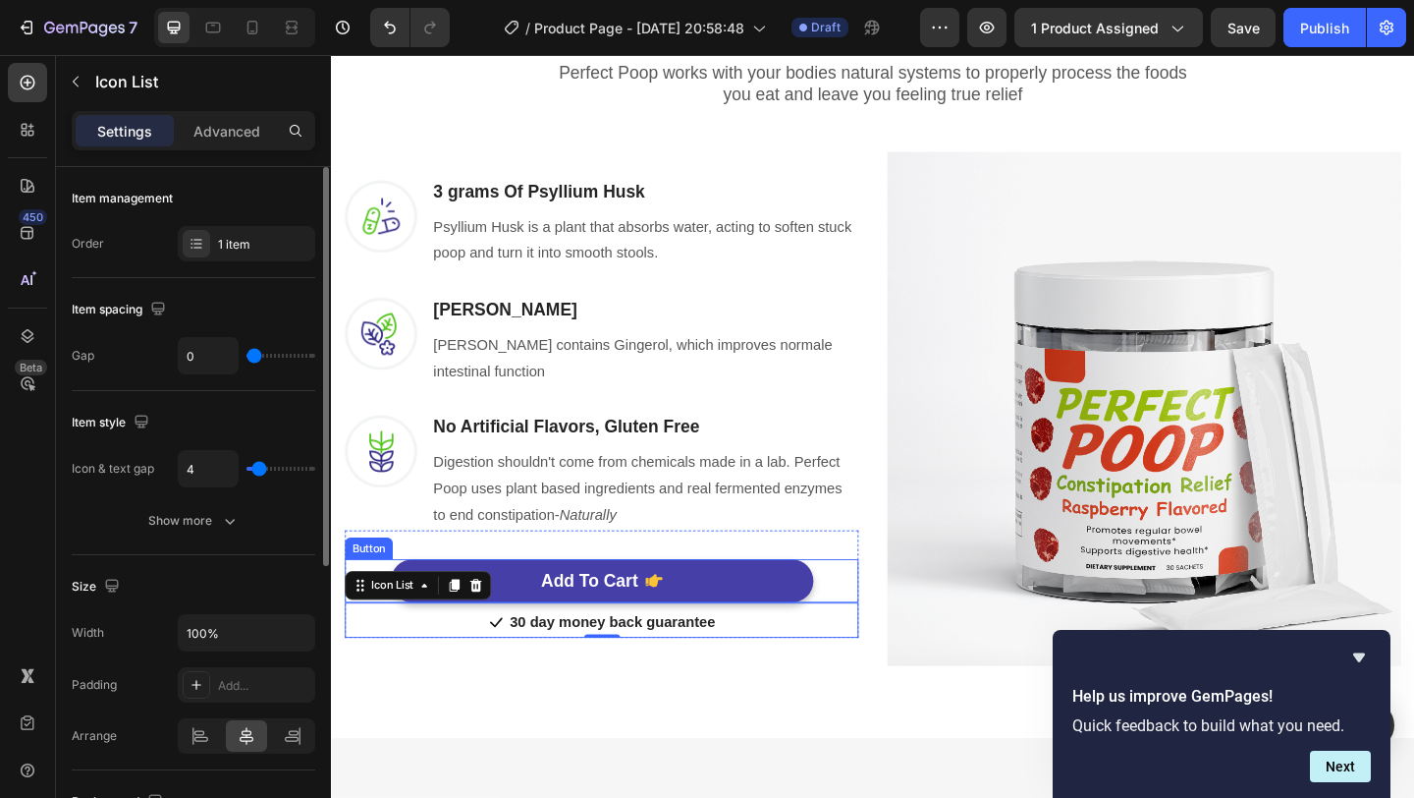
click at [780, 619] on button "Add To Cart" at bounding box center [626, 627] width 460 height 48
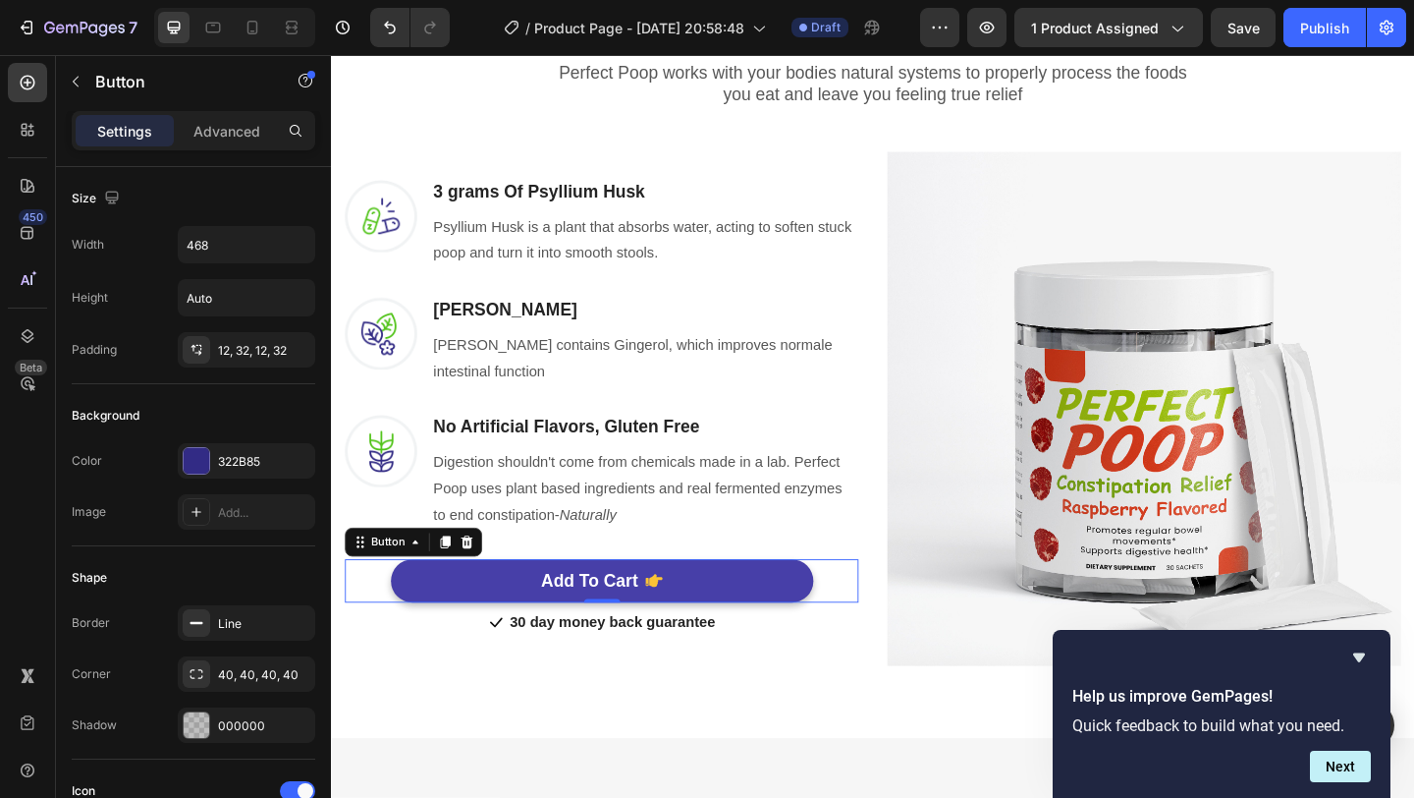
click at [759, 612] on button "Add To Cart" at bounding box center [626, 627] width 460 height 48
click at [624, 621] on p "Add To Cart" at bounding box center [611, 627] width 105 height 25
click at [510, 625] on button "Add To Cart" at bounding box center [626, 627] width 460 height 48
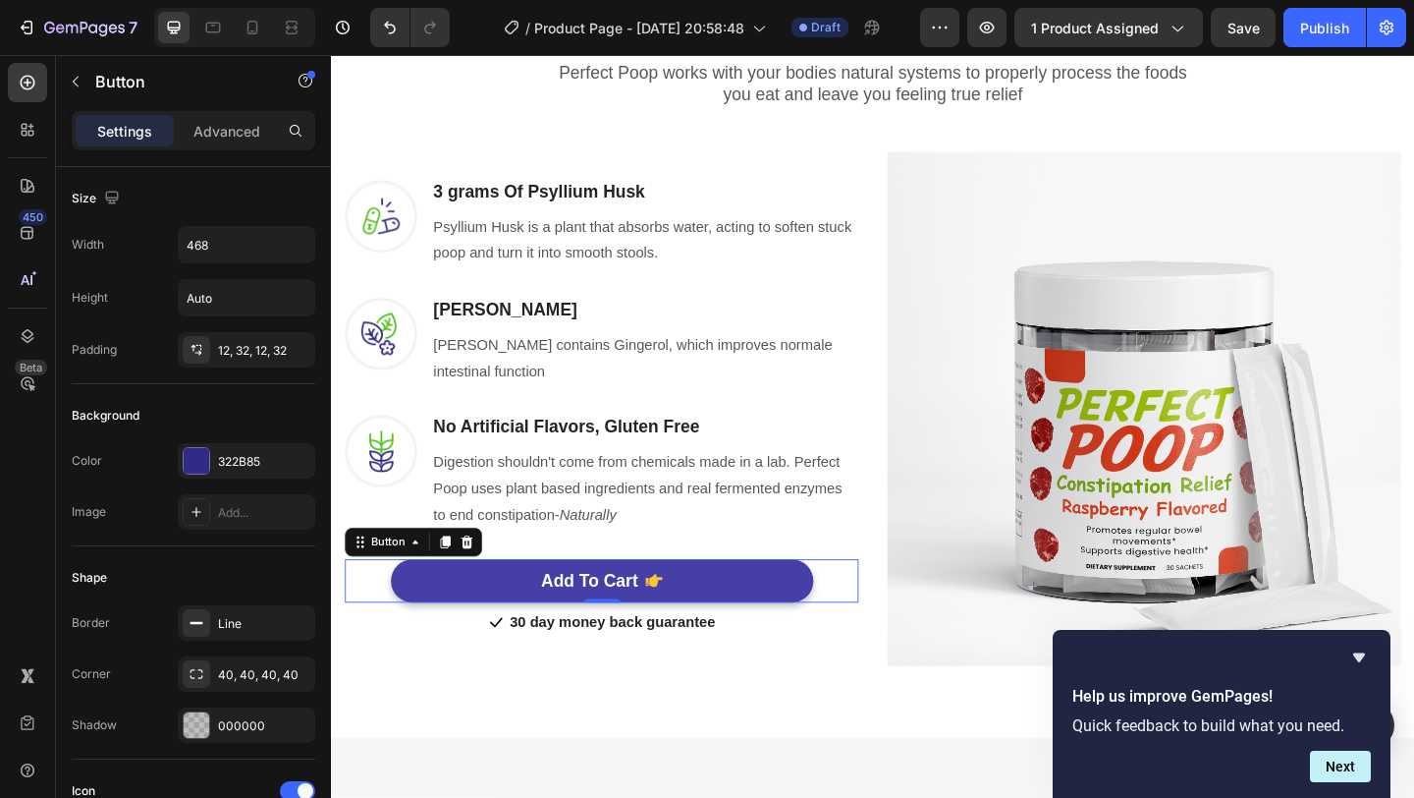
click at [510, 625] on button "Add To Cart" at bounding box center [626, 627] width 460 height 48
click at [696, 643] on button "Add To Cart" at bounding box center [626, 627] width 460 height 48
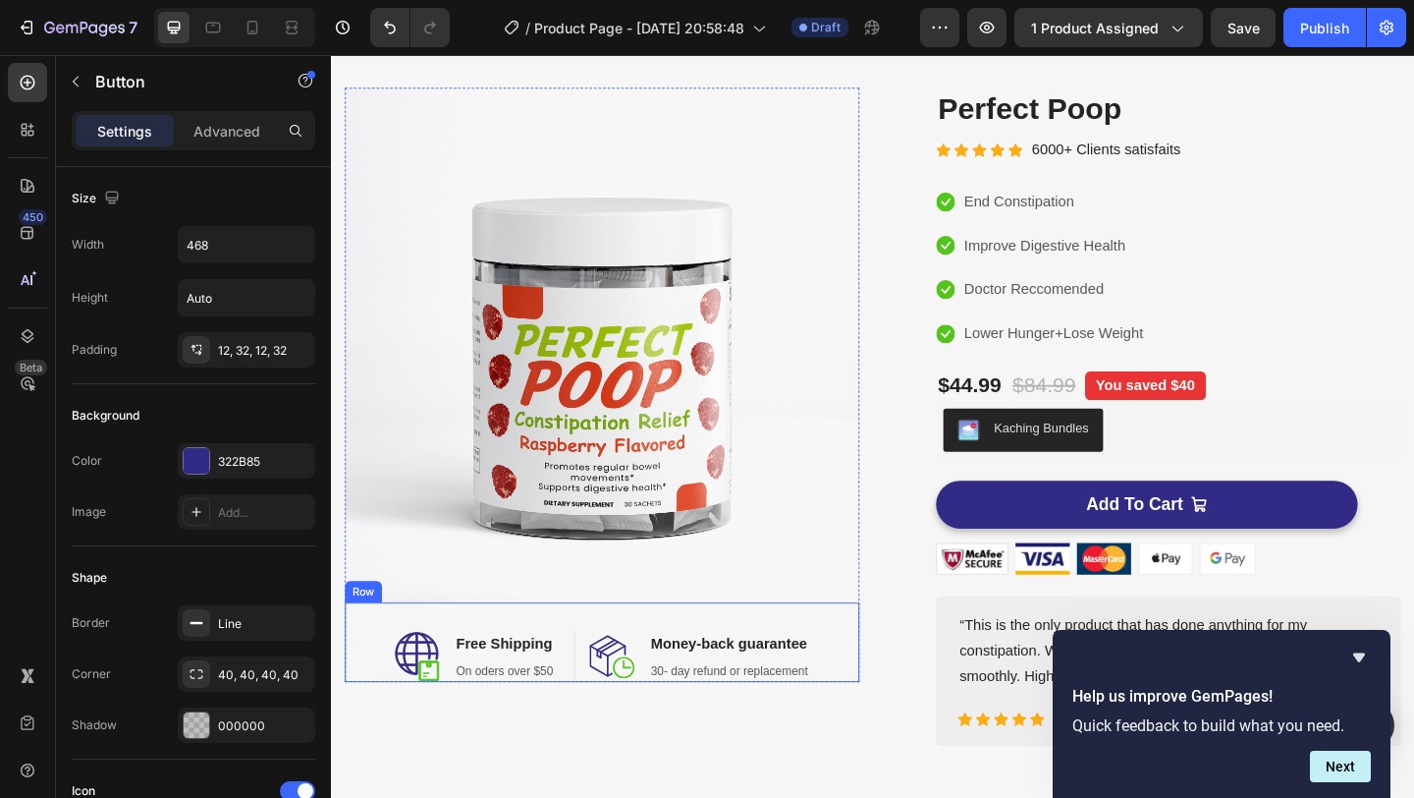
scroll to position [151, 0]
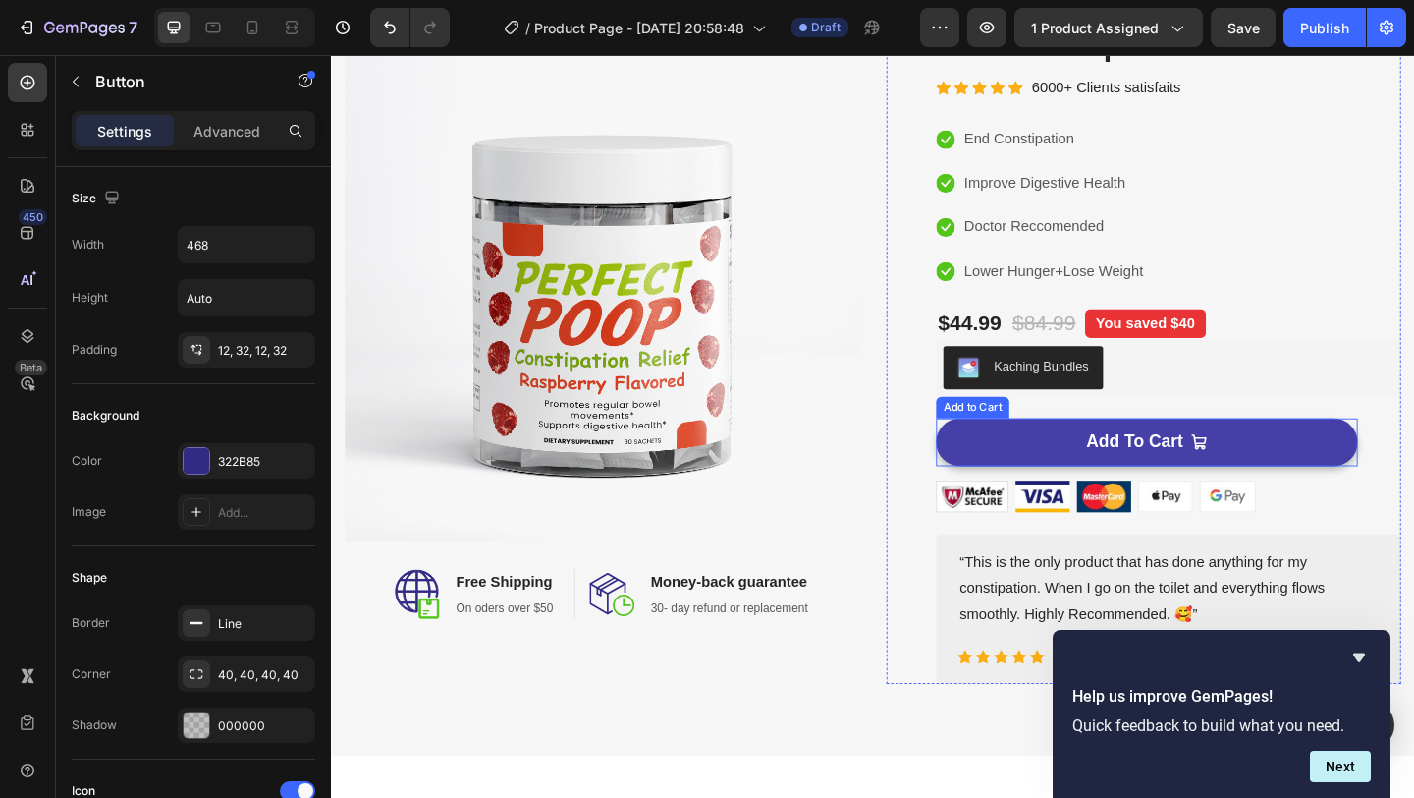
click at [1080, 478] on button "Add To Cart" at bounding box center [1218, 476] width 459 height 52
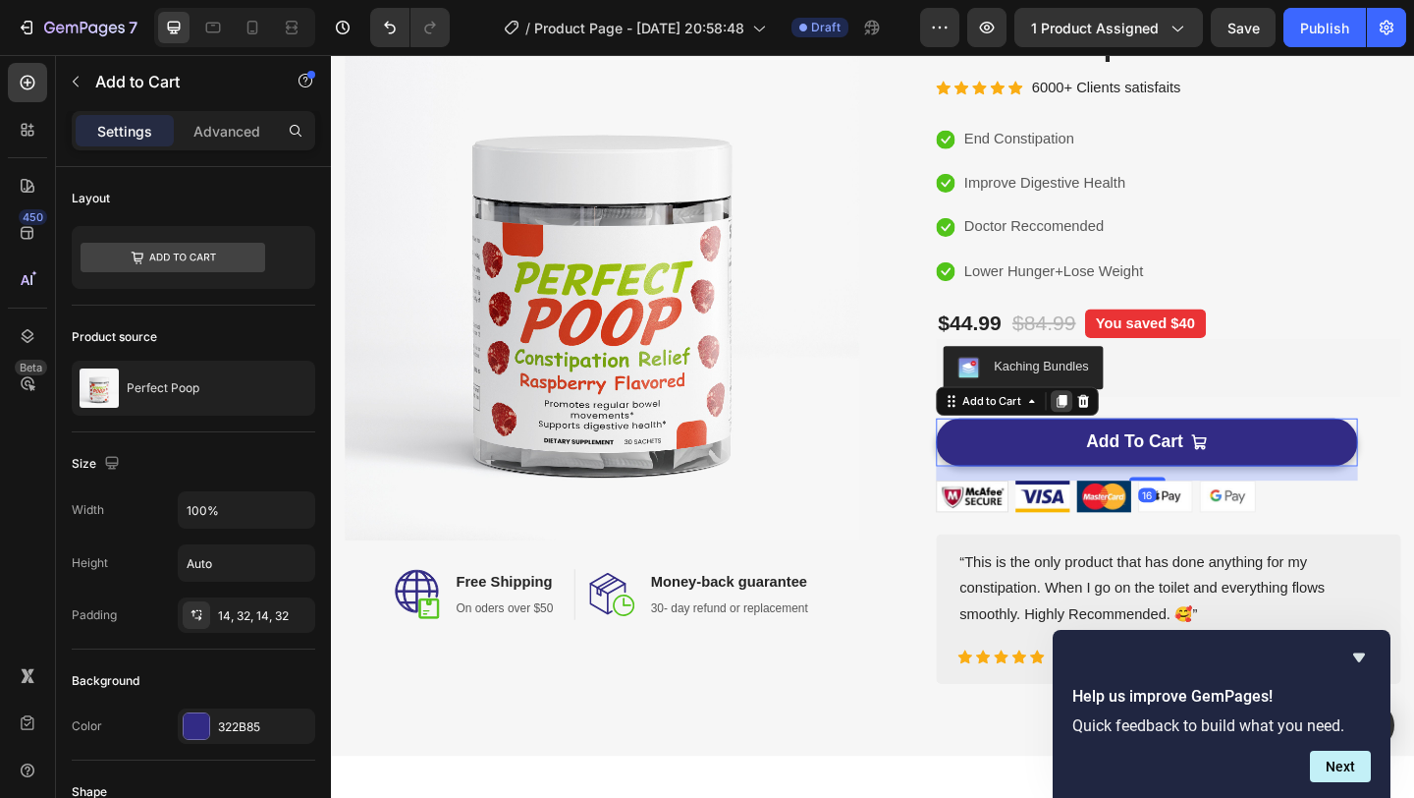
click at [1125, 433] on icon at bounding box center [1126, 431] width 11 height 14
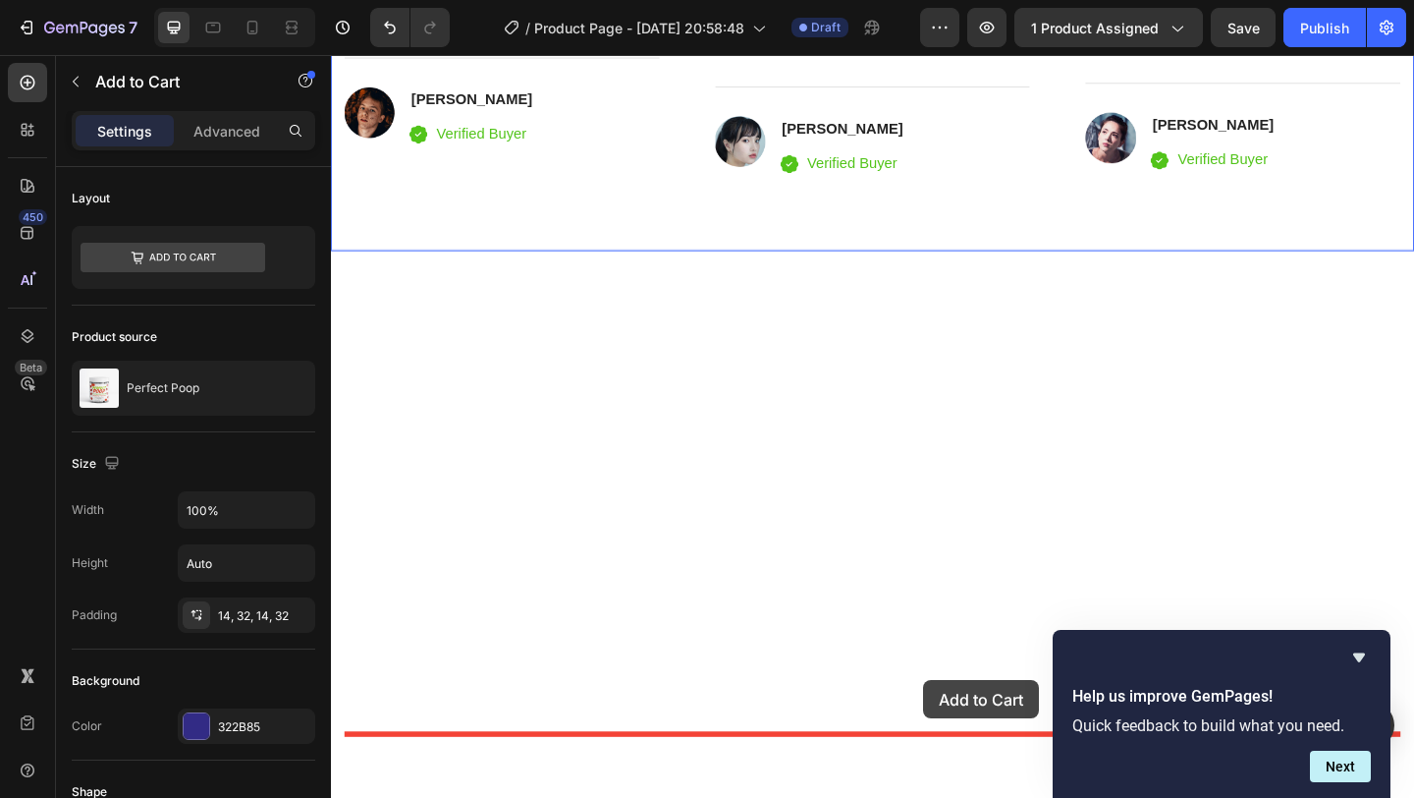
scroll to position [3263, 0]
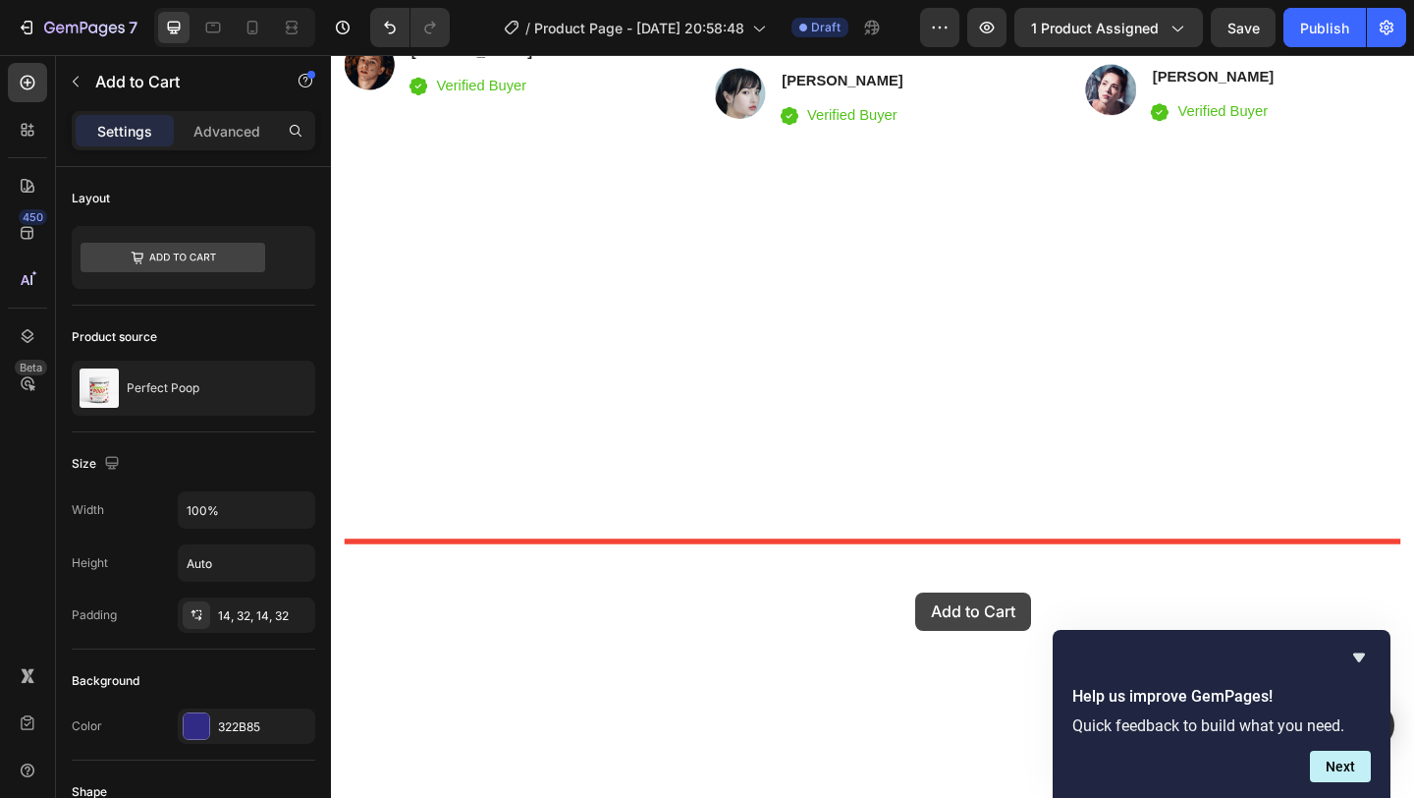
drag, startPoint x: 1130, startPoint y: 566, endPoint x: 967, endPoint y: 639, distance: 178.0
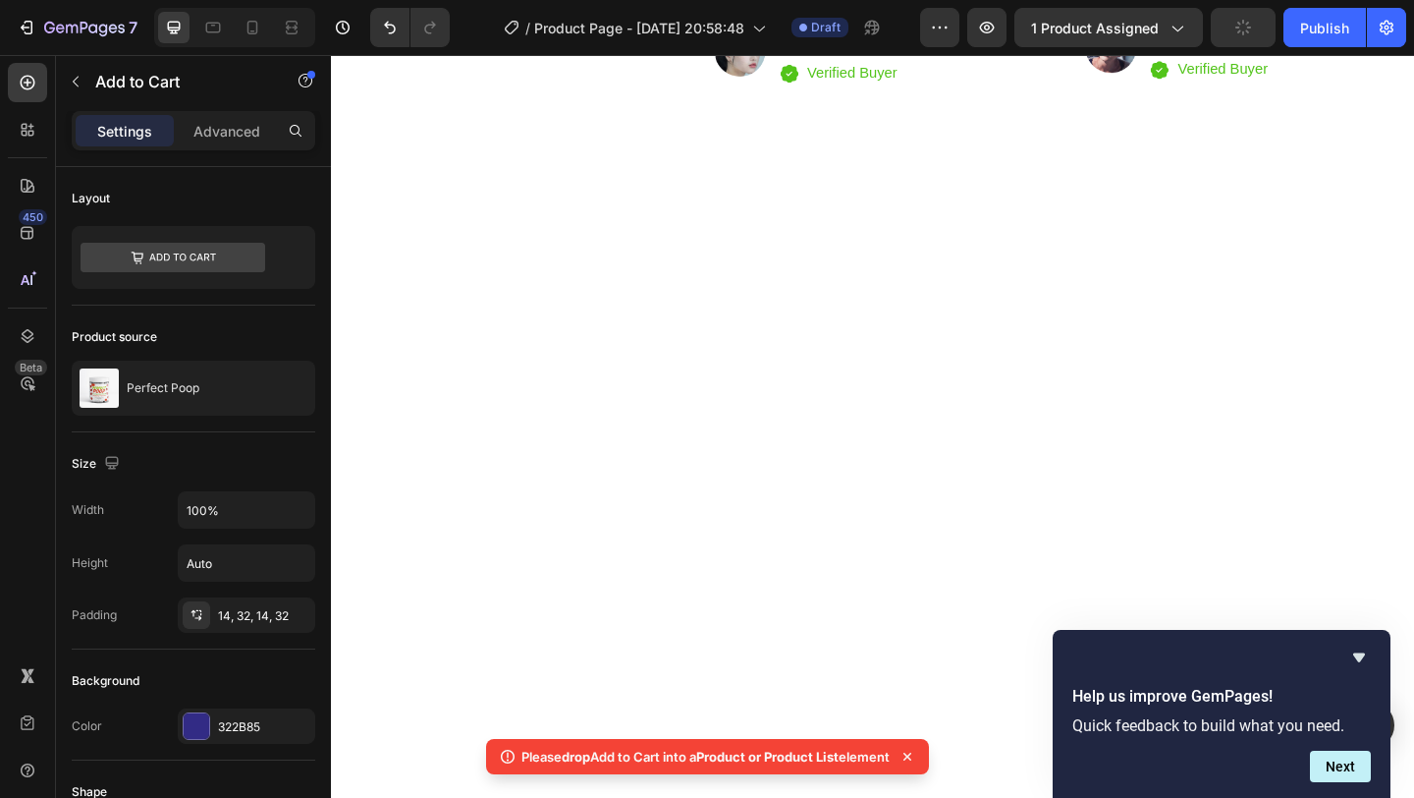
scroll to position [3376, 0]
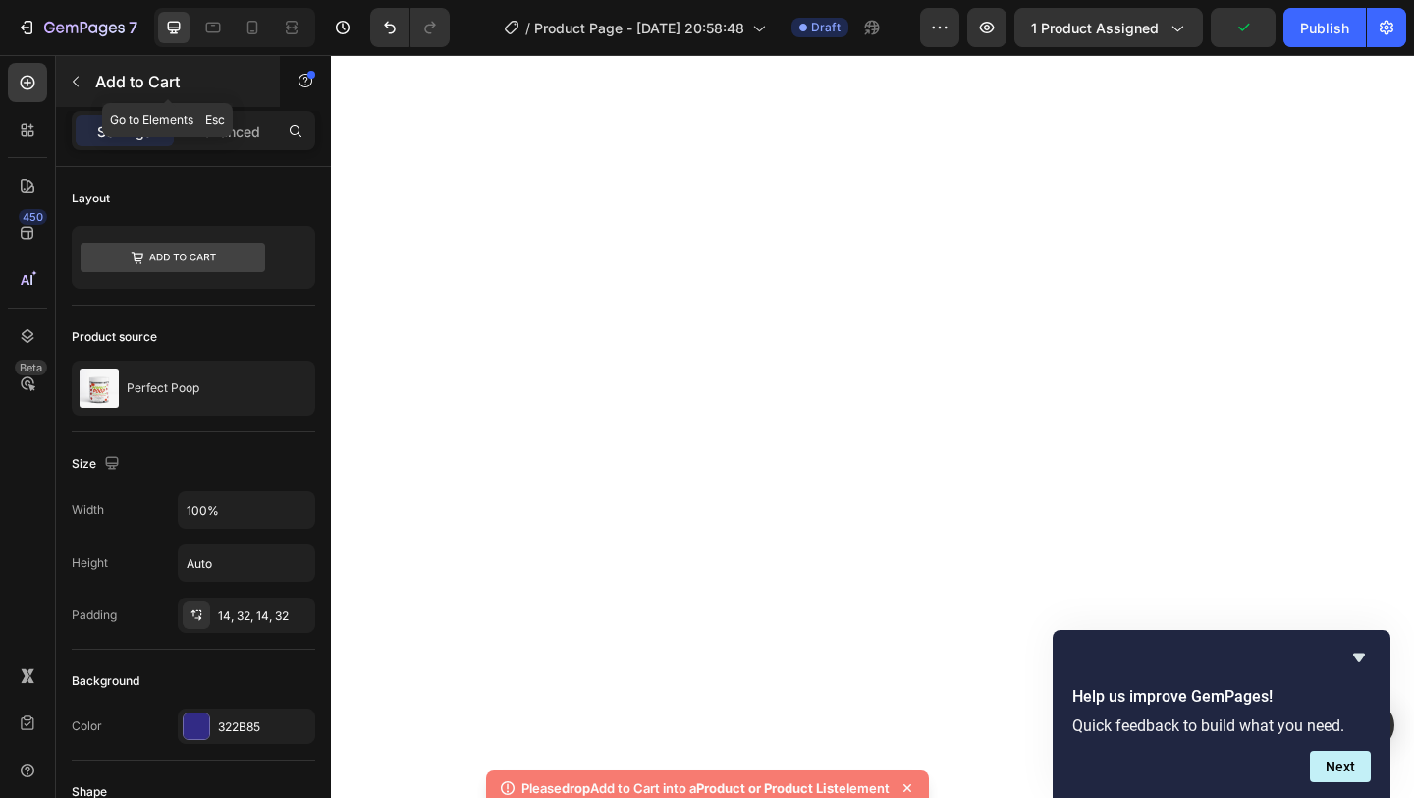
click at [99, 84] on p "Add to Cart" at bounding box center [178, 82] width 167 height 24
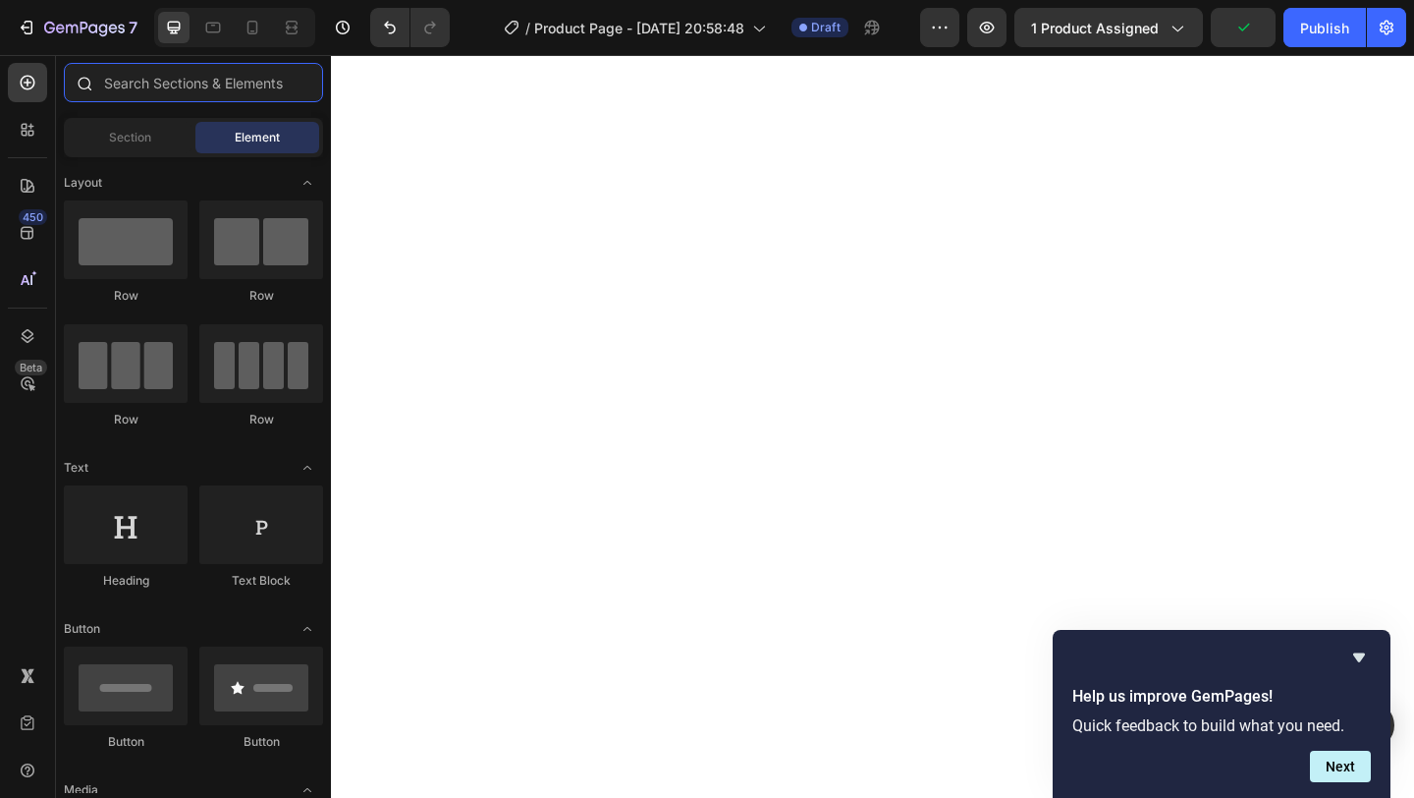
click at [157, 85] on input "text" at bounding box center [193, 82] width 259 height 39
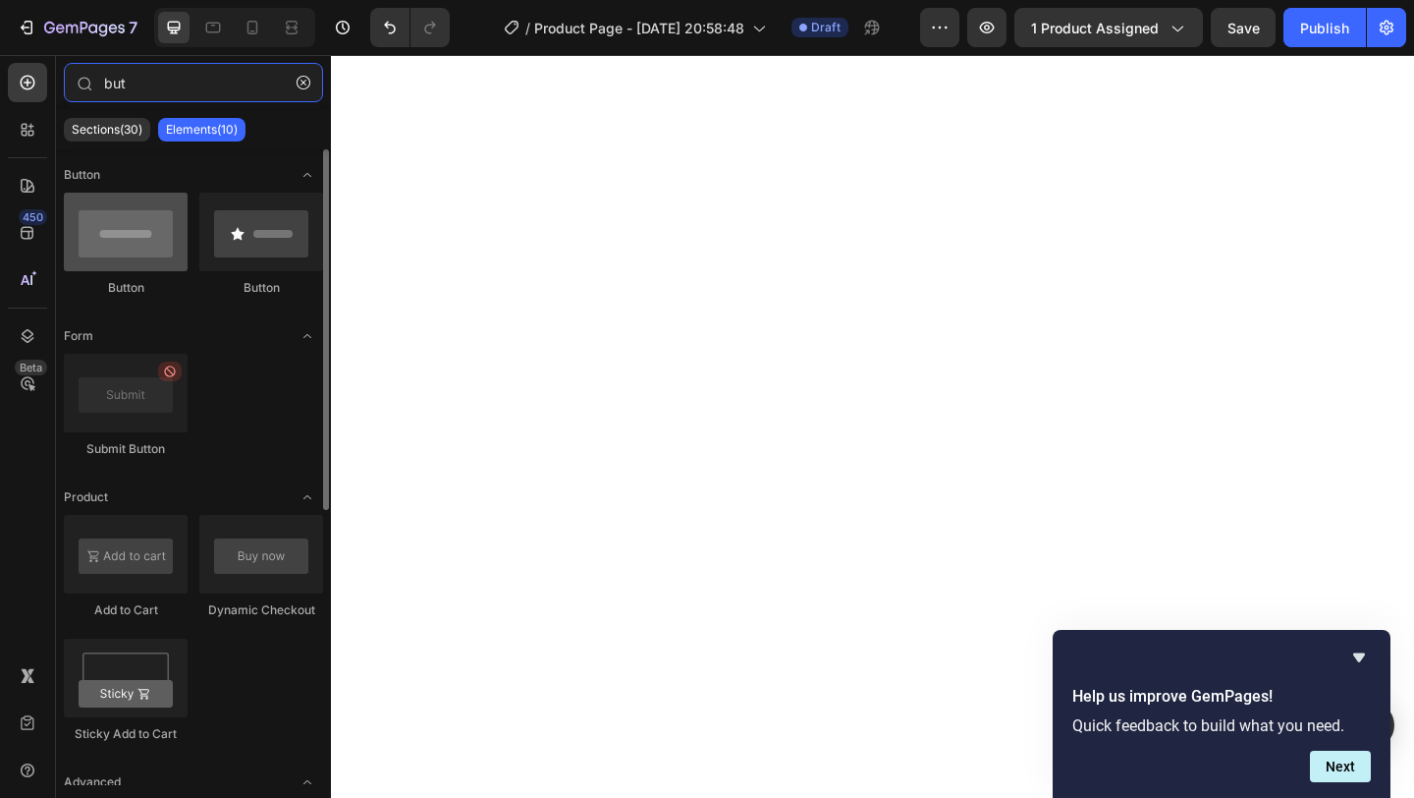
type input "but"
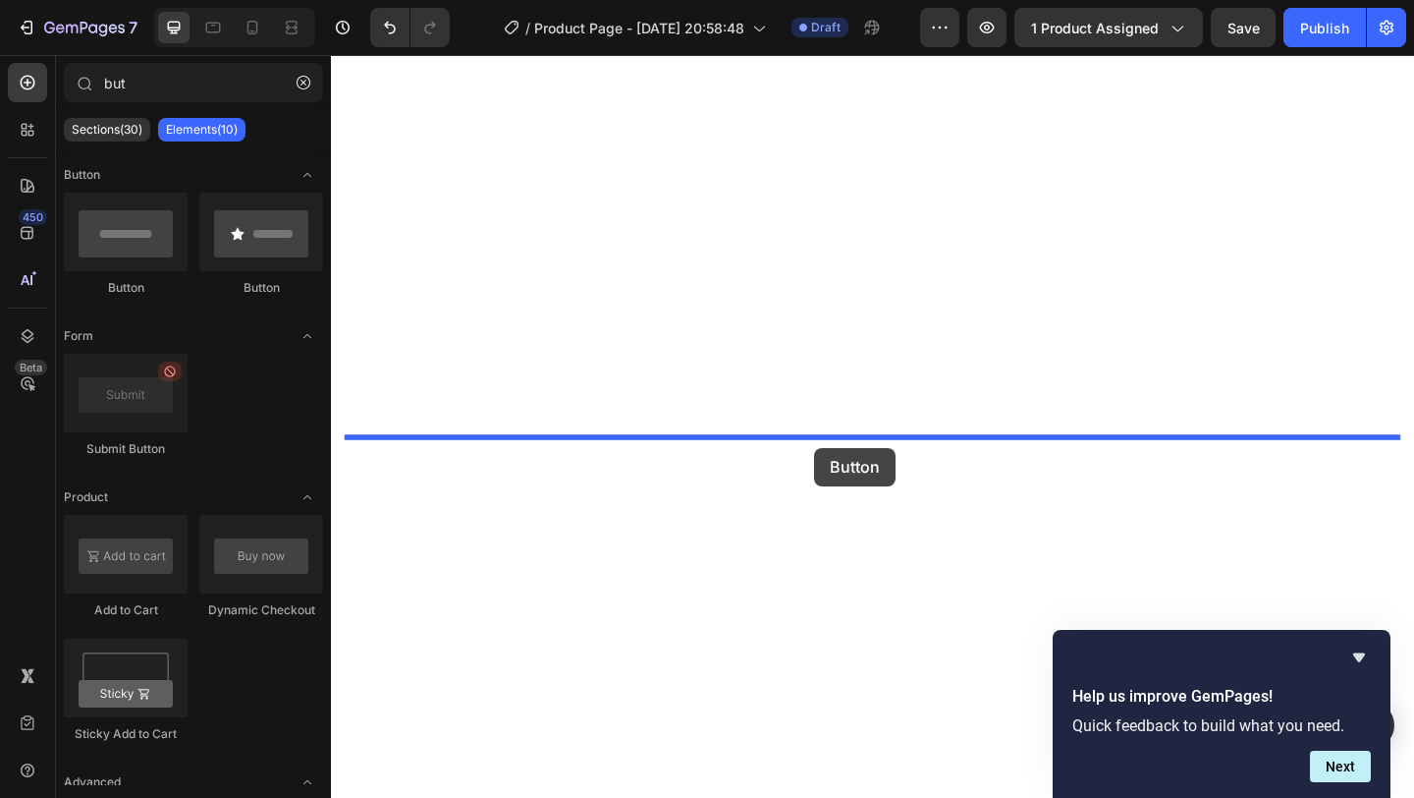
drag, startPoint x: 459, startPoint y: 308, endPoint x: 856, endPoint y: 482, distance: 434.1
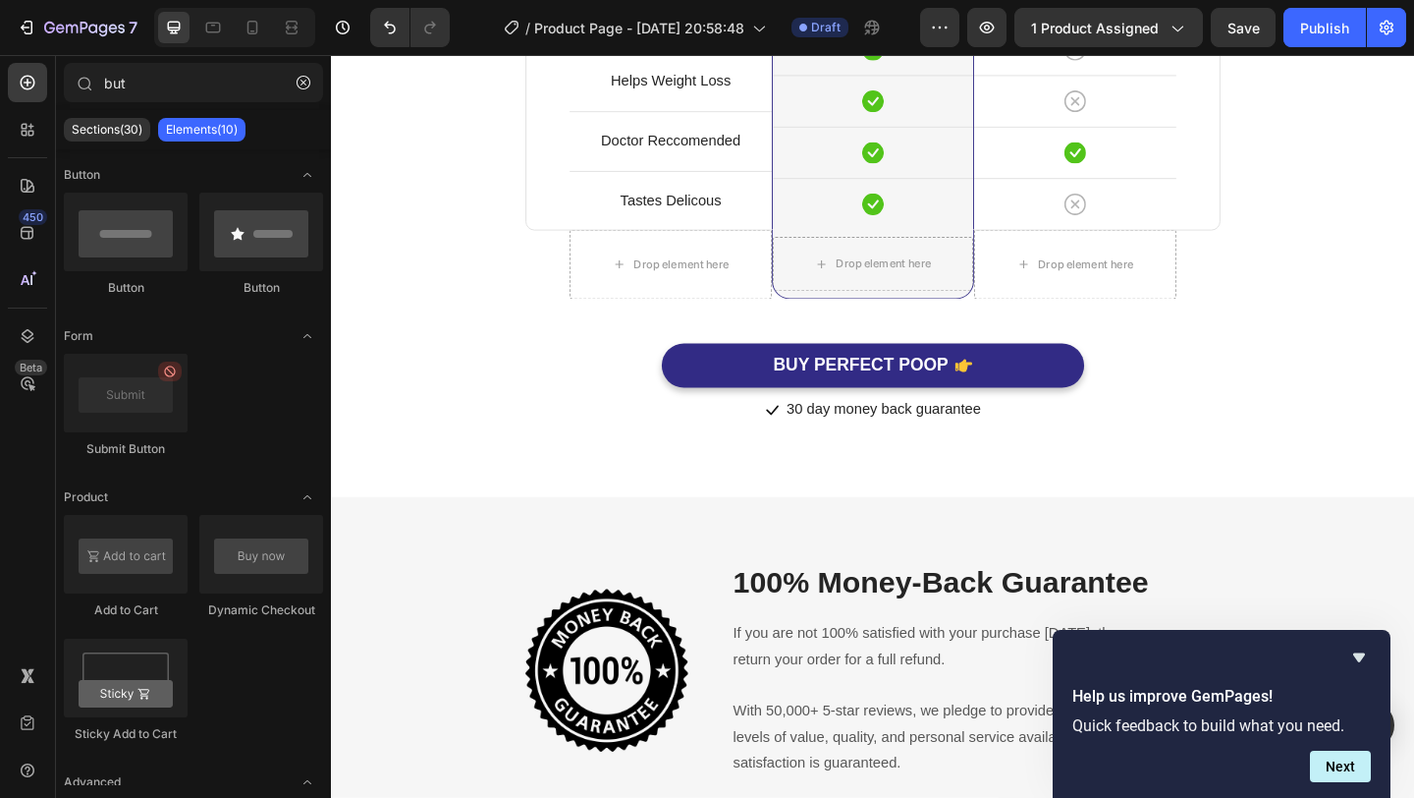
scroll to position [5192, 0]
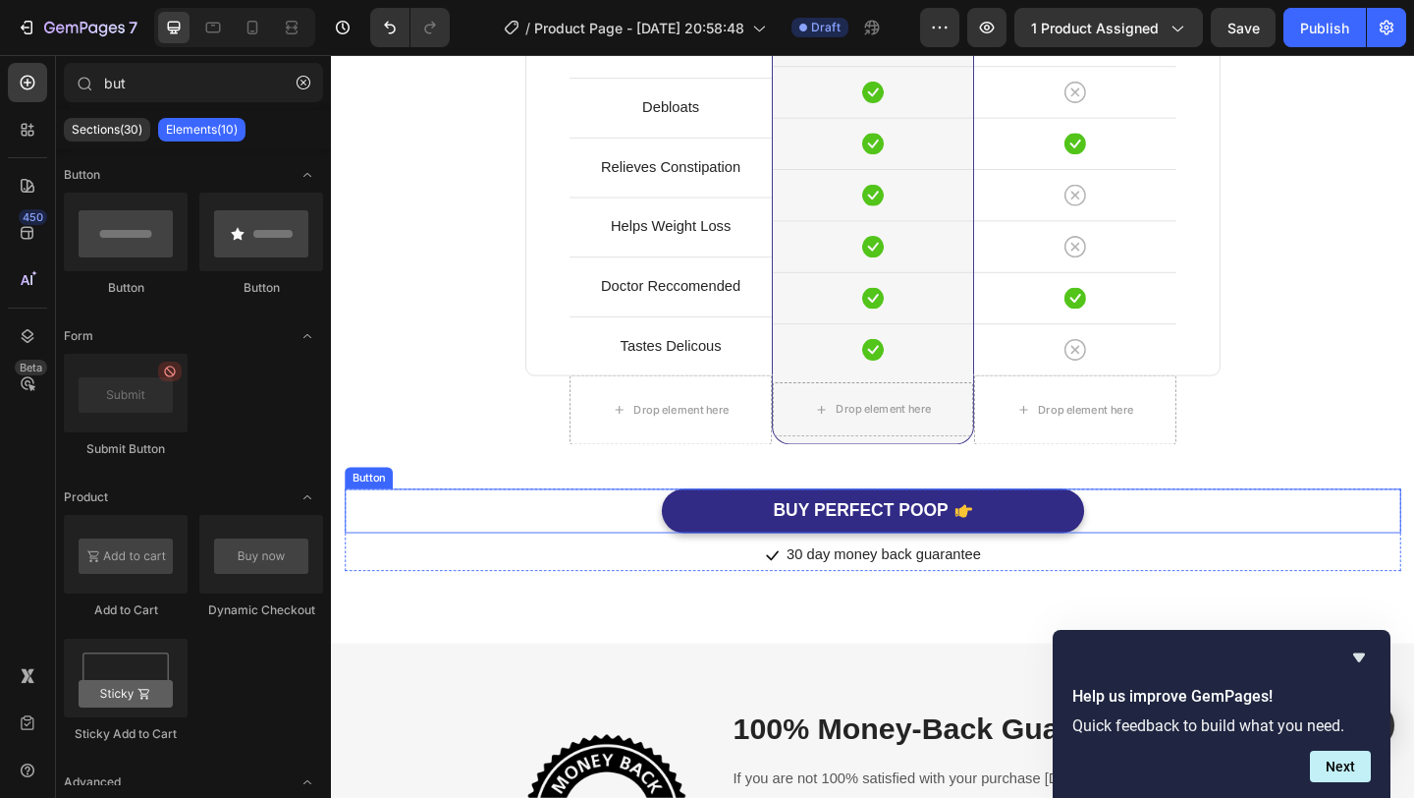
click at [1230, 536] on div "BUY PERFECT POOP Button" at bounding box center [920, 550] width 1149 height 48
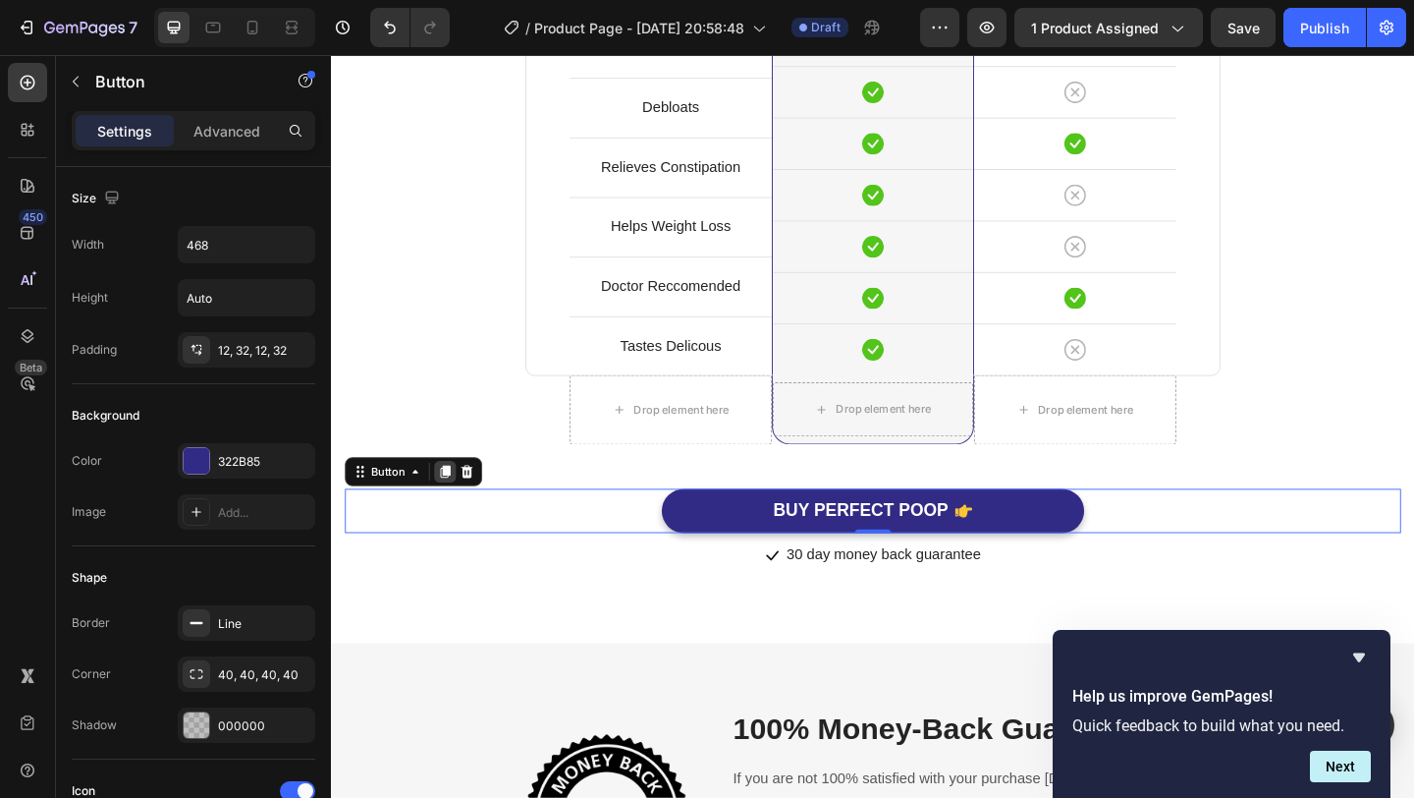
click at [450, 509] on icon at bounding box center [455, 509] width 11 height 14
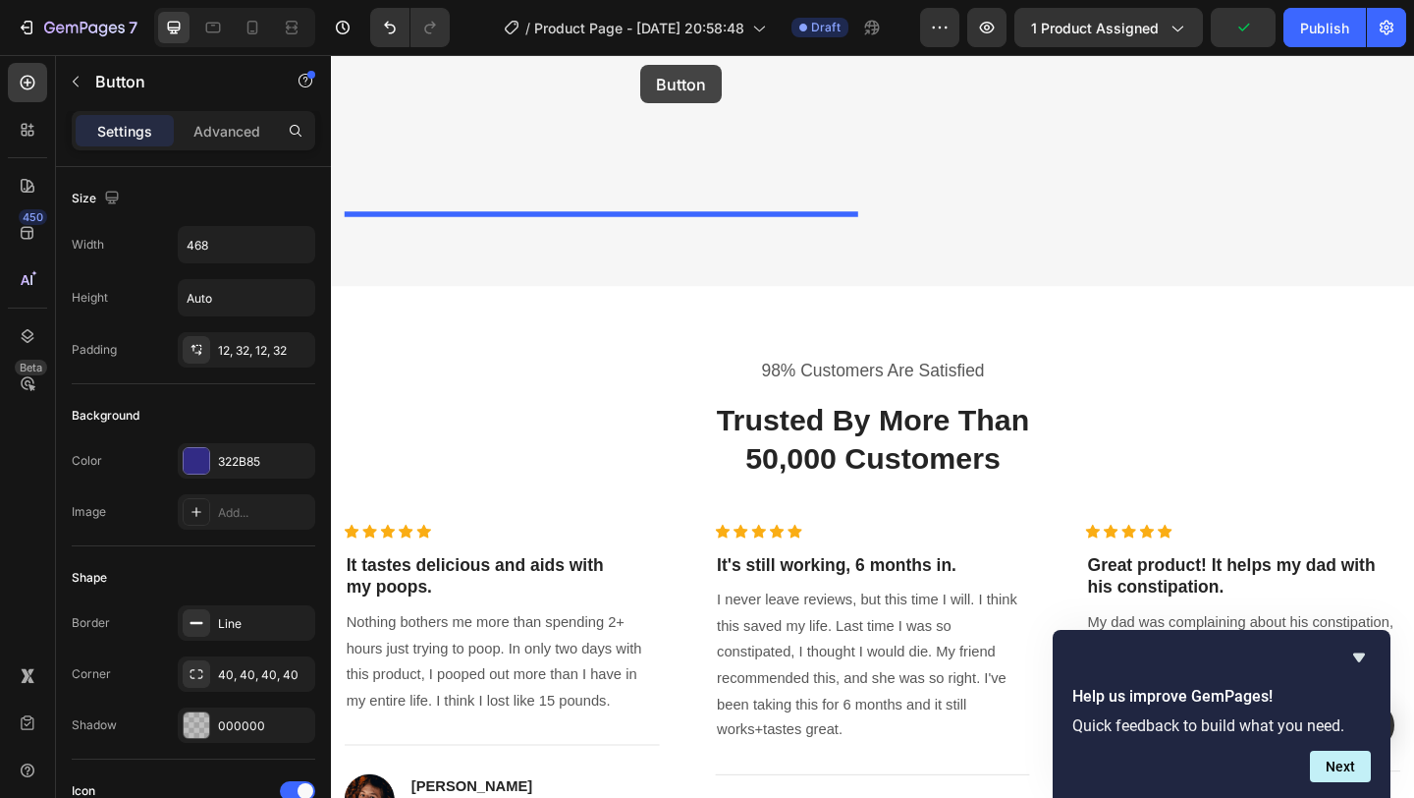
scroll to position [3548, 0]
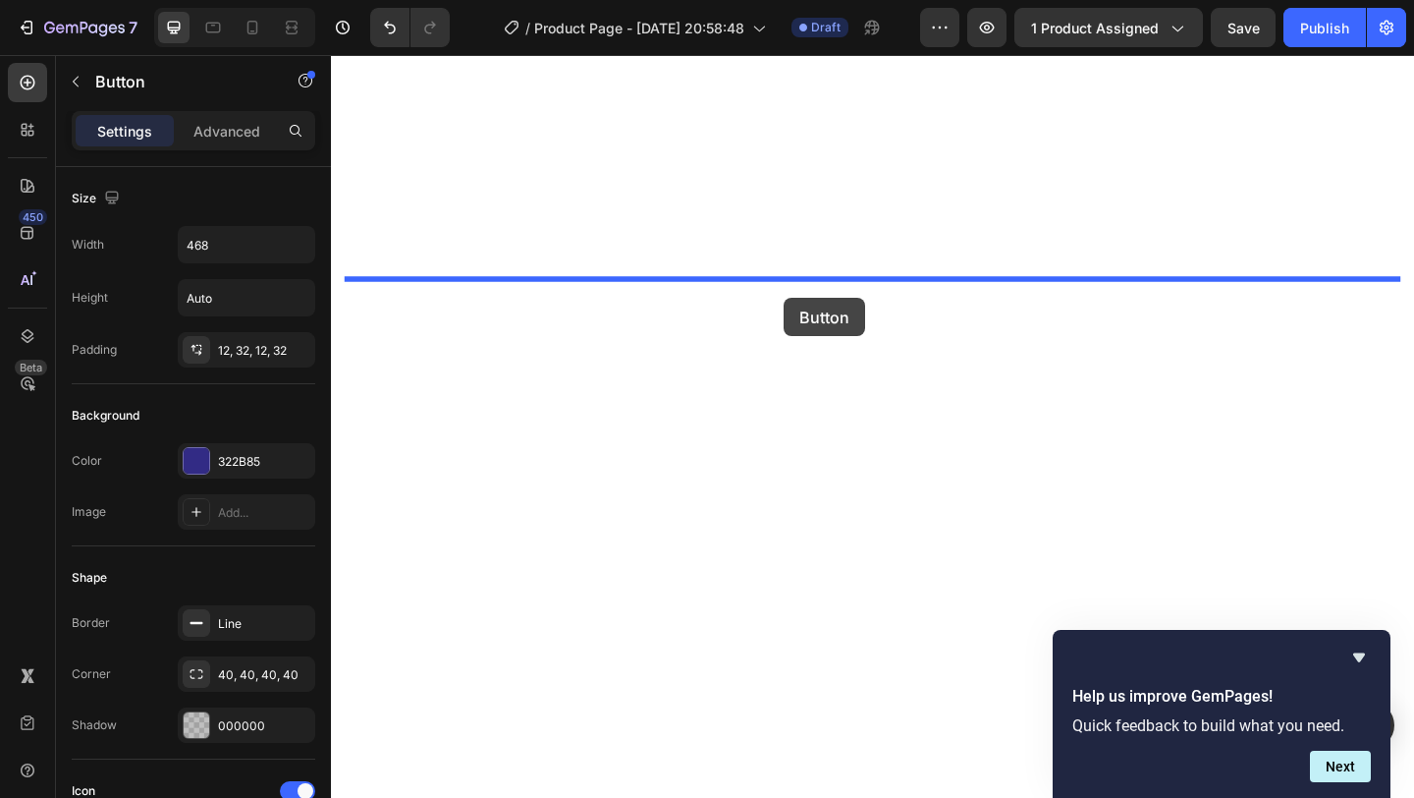
drag, startPoint x: 621, startPoint y: 607, endPoint x: 817, endPoint y: 324, distance: 344.4
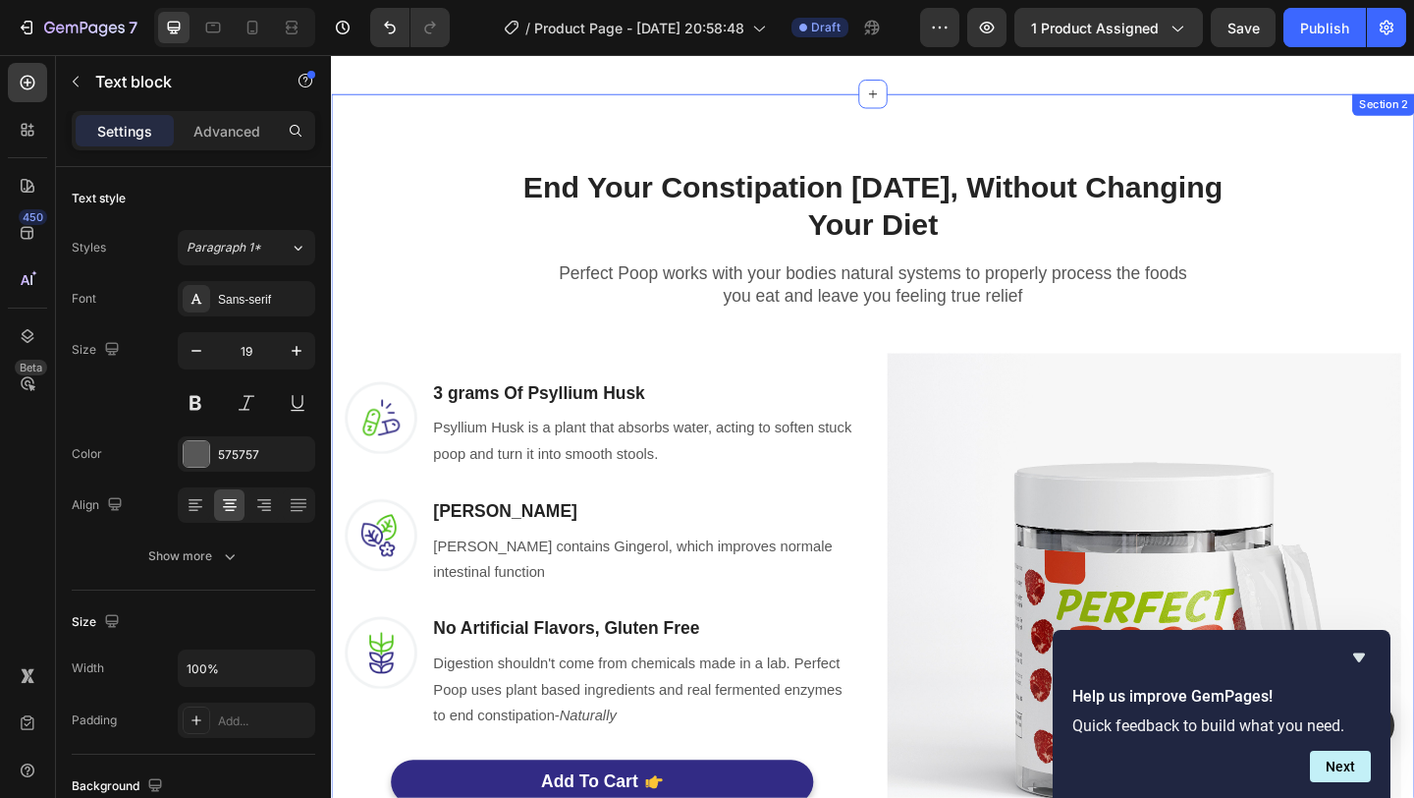
scroll to position [1180, 0]
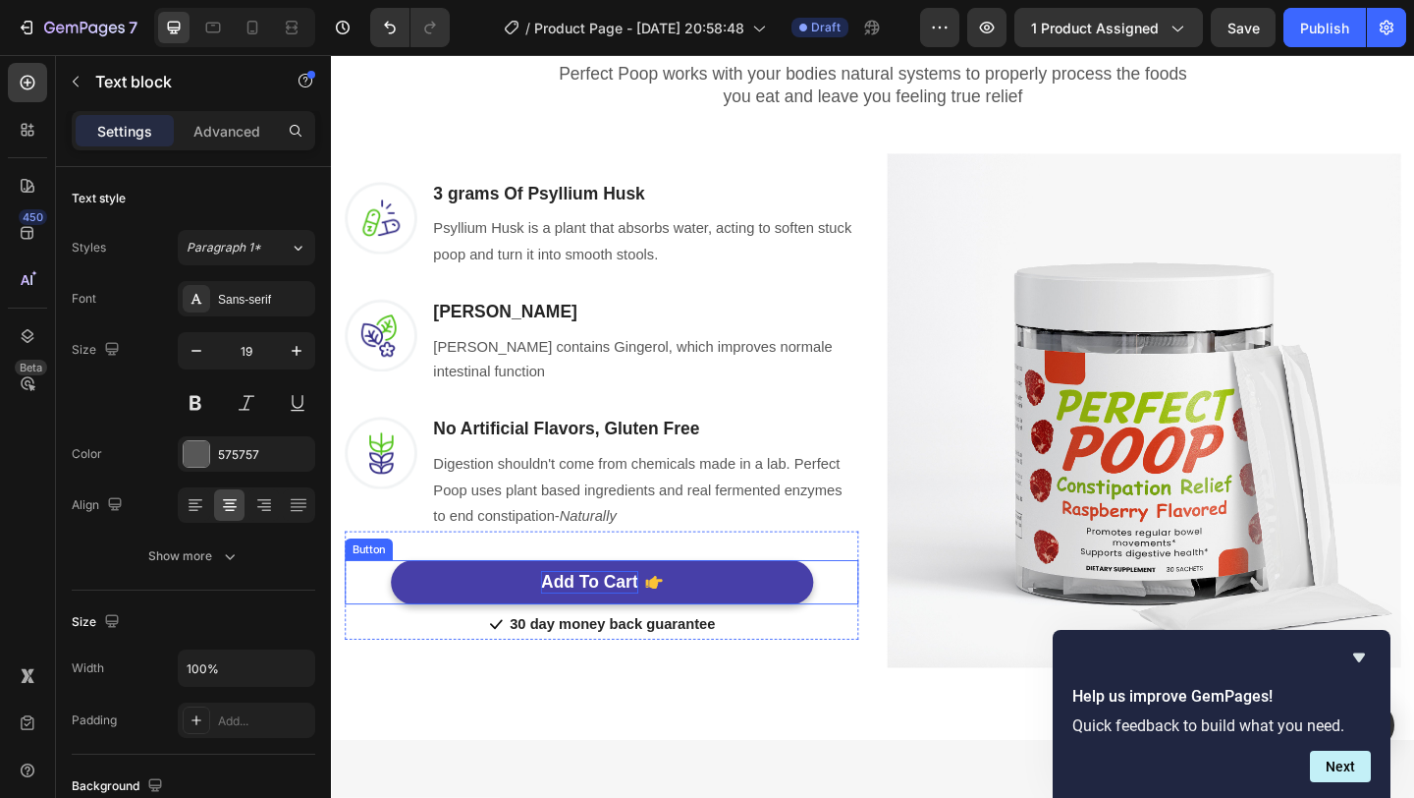
click at [646, 621] on p "Add To Cart" at bounding box center [611, 628] width 105 height 25
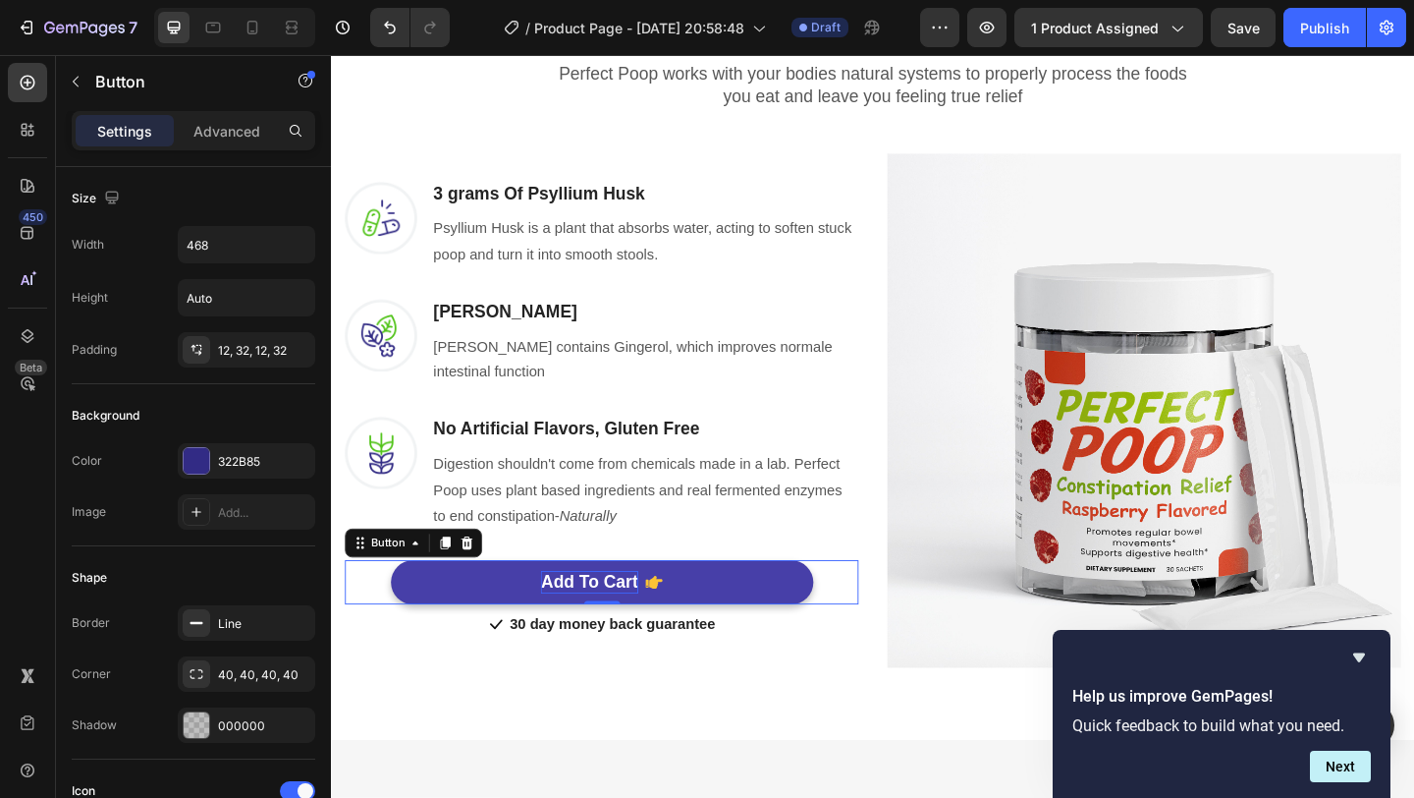
click at [634, 627] on p "Add To Cart" at bounding box center [611, 628] width 105 height 25
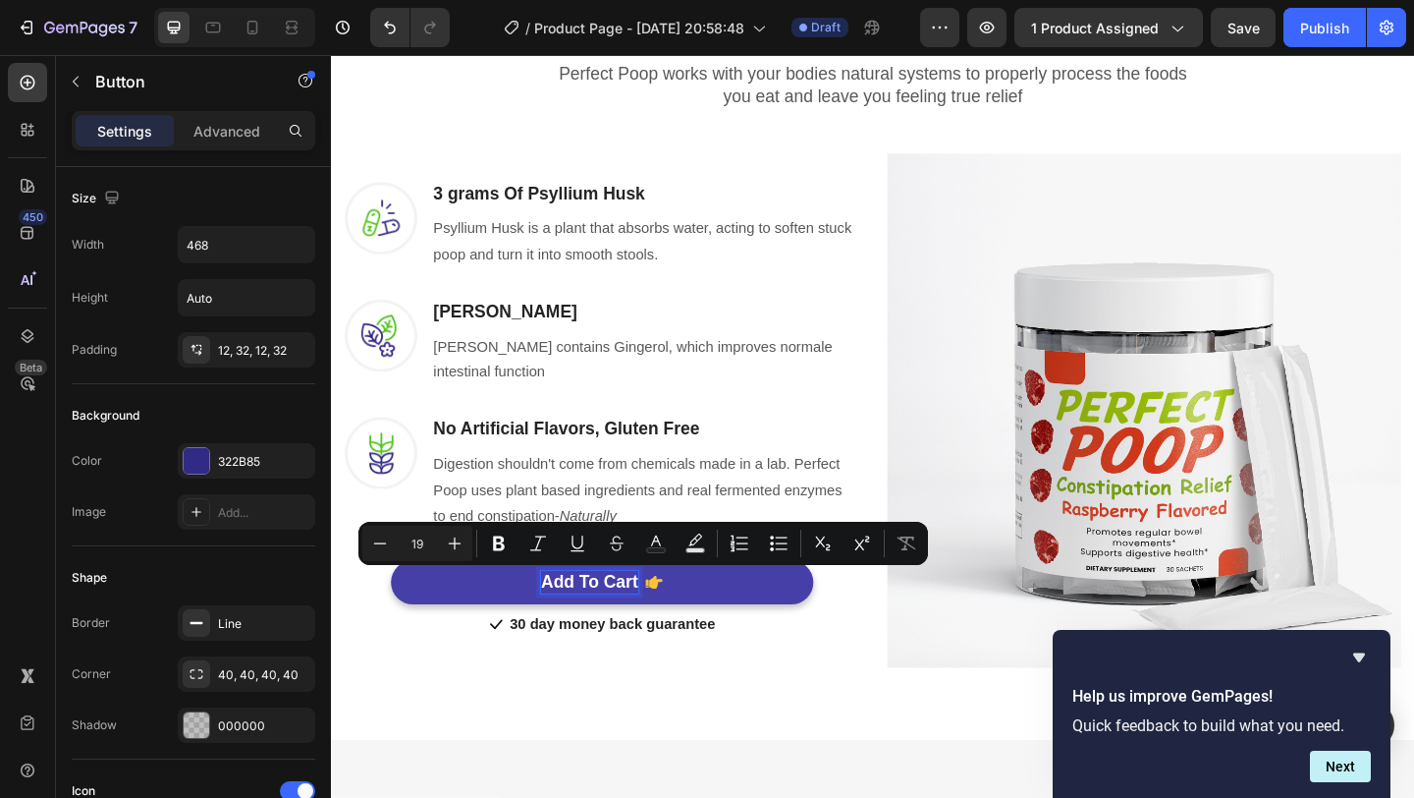
click at [611, 628] on p "Add To Cart" at bounding box center [611, 628] width 105 height 25
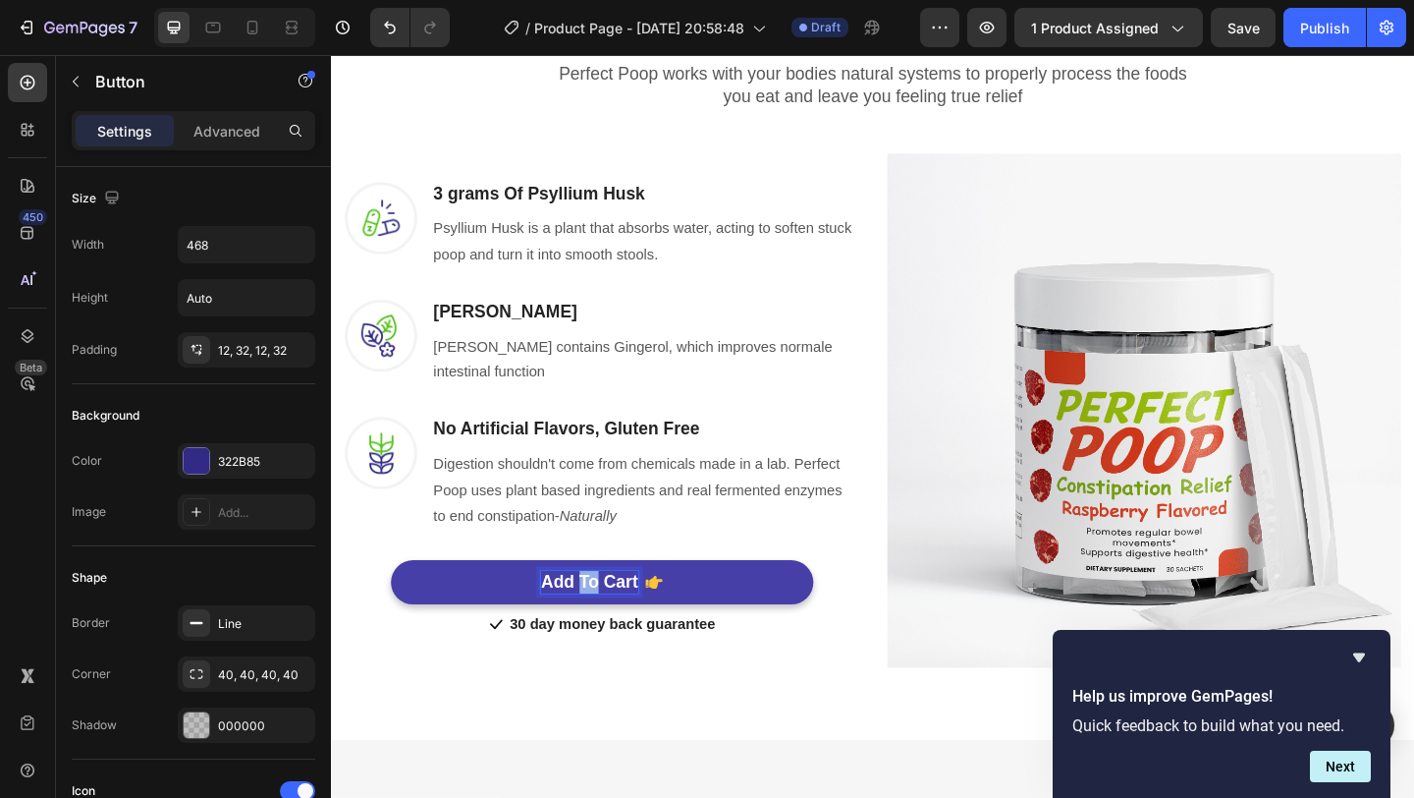
click at [611, 628] on p "Add To Cart" at bounding box center [611, 628] width 105 height 25
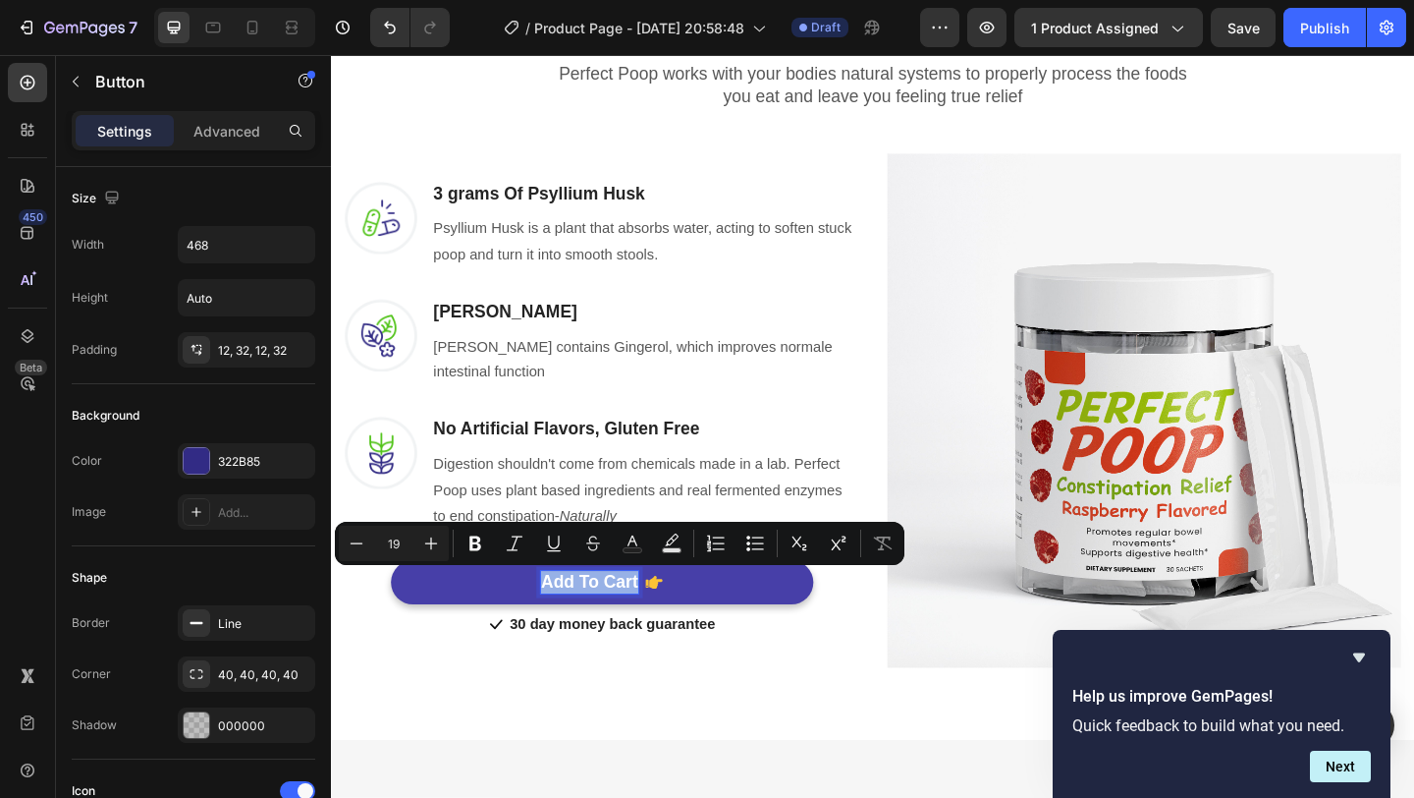
click at [611, 628] on p "Add To Cart" at bounding box center [611, 628] width 105 height 25
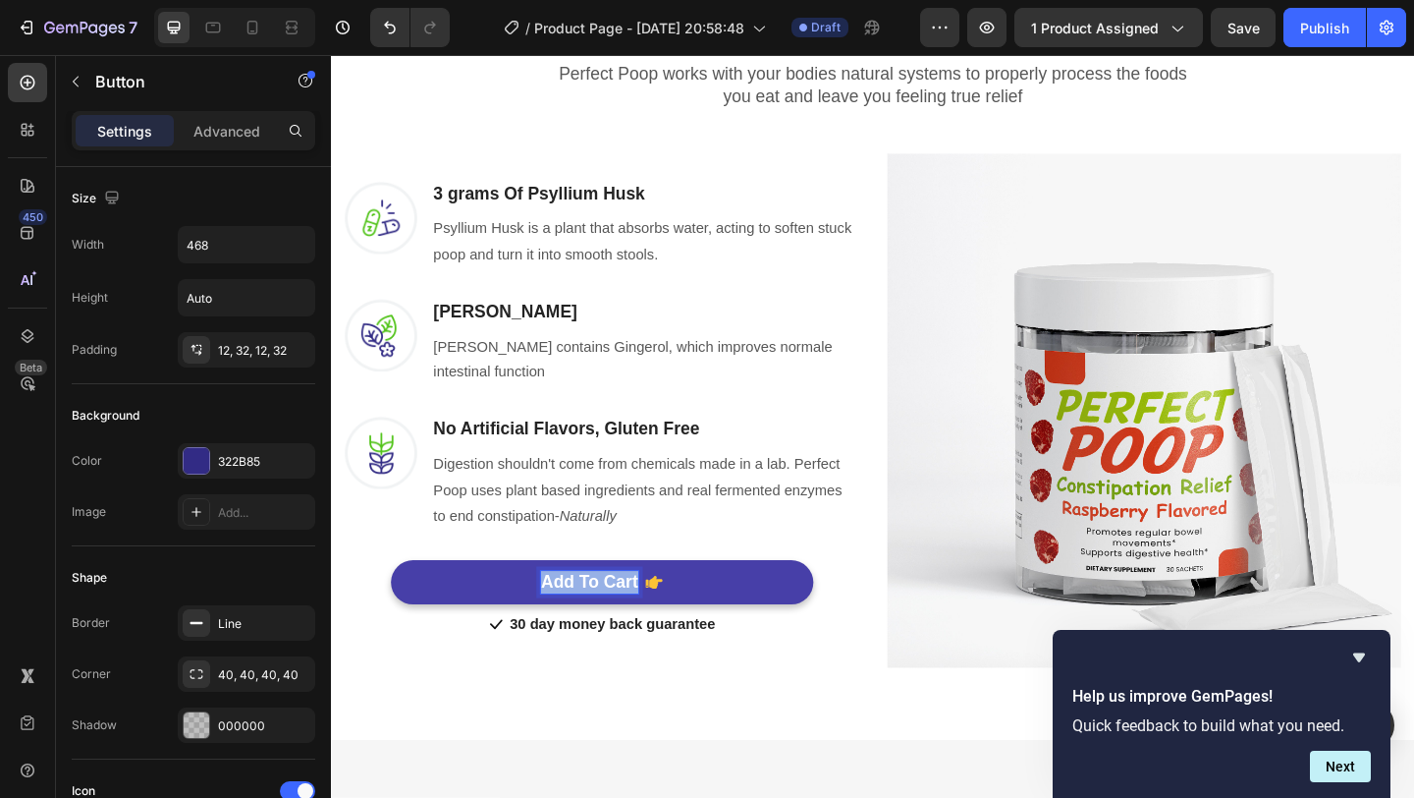
click at [611, 628] on p "Add To Cart" at bounding box center [611, 628] width 105 height 25
click at [396, 604] on button "Get" at bounding box center [626, 628] width 460 height 48
click at [396, 604] on button "Get $40" at bounding box center [626, 628] width 460 height 48
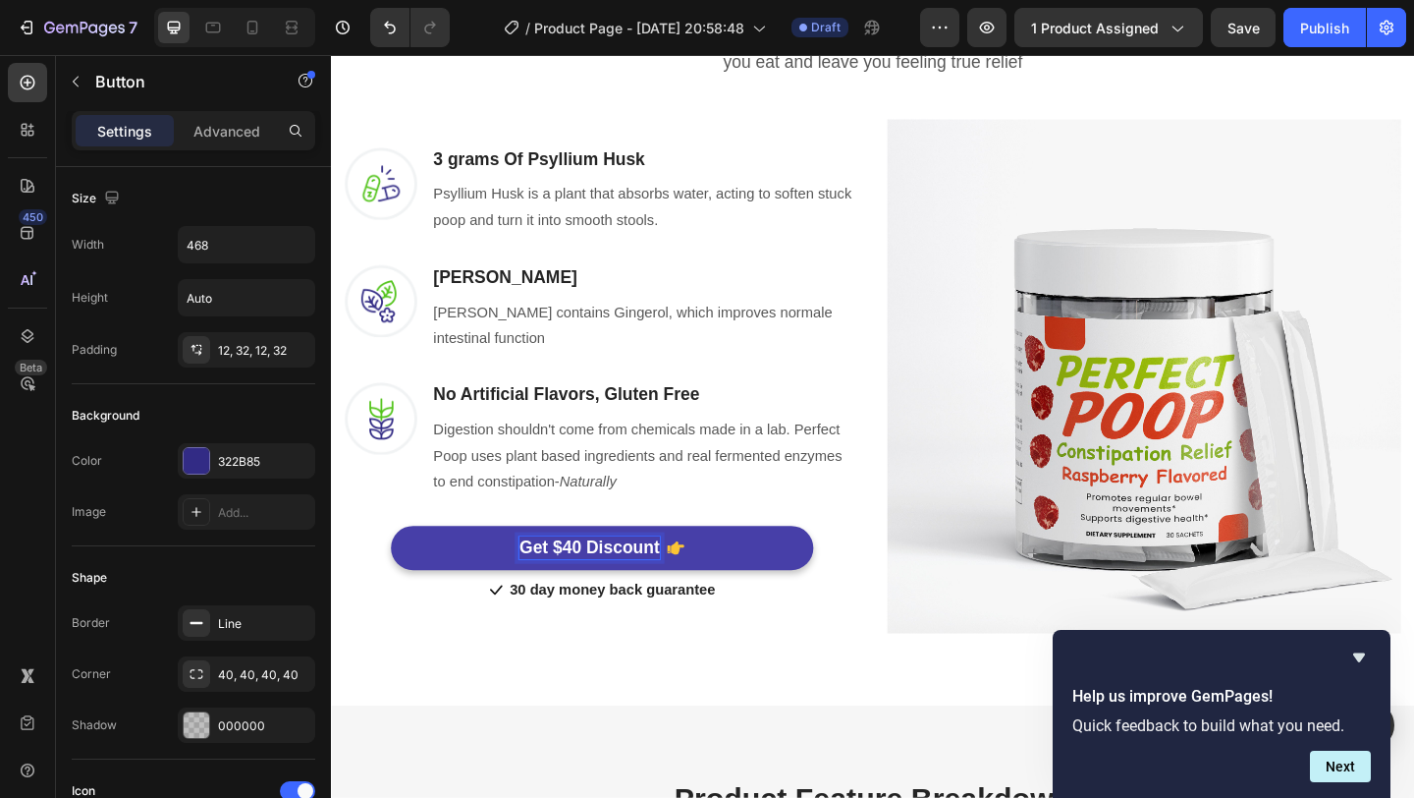
scroll to position [1227, 0]
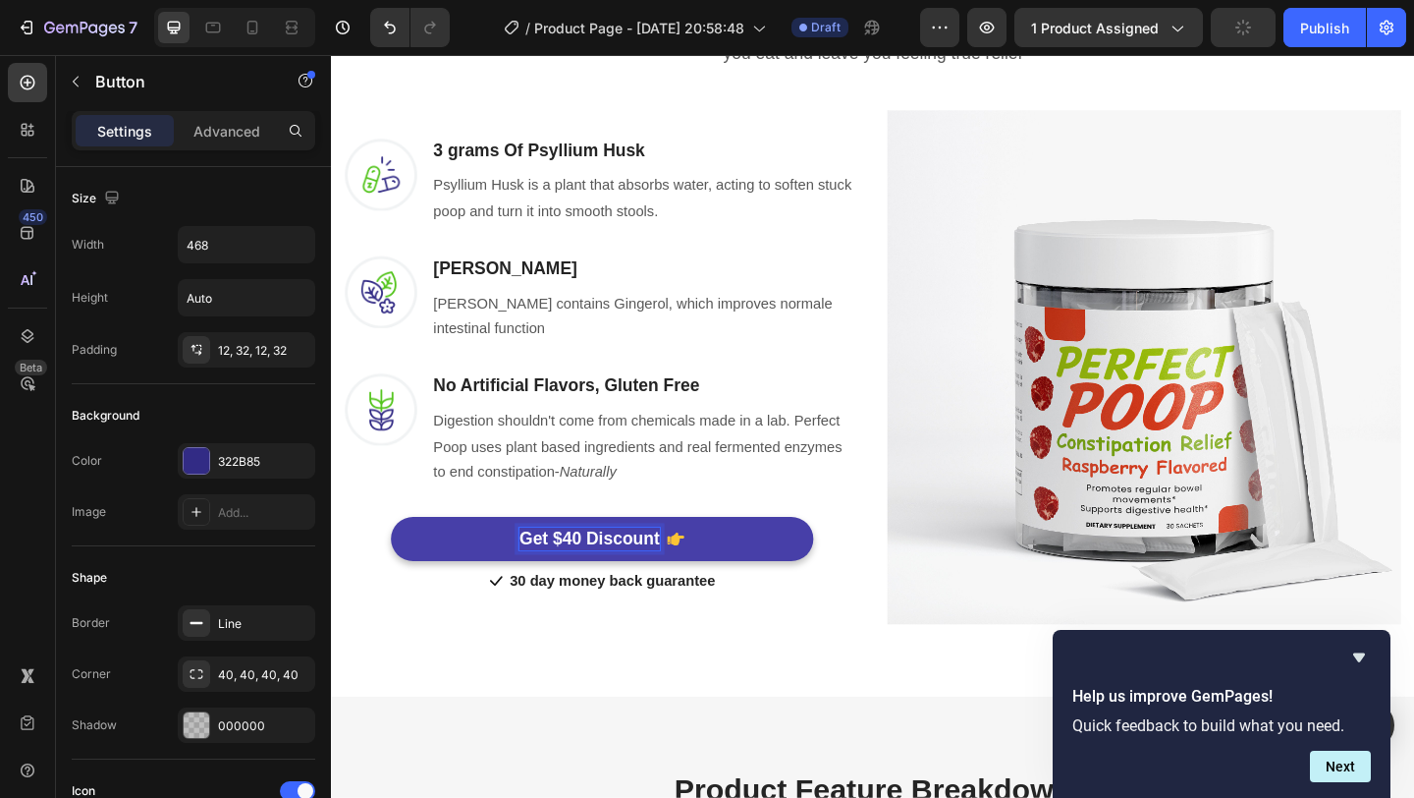
click at [563, 587] on p "Get $40 Discount" at bounding box center [611, 581] width 152 height 25
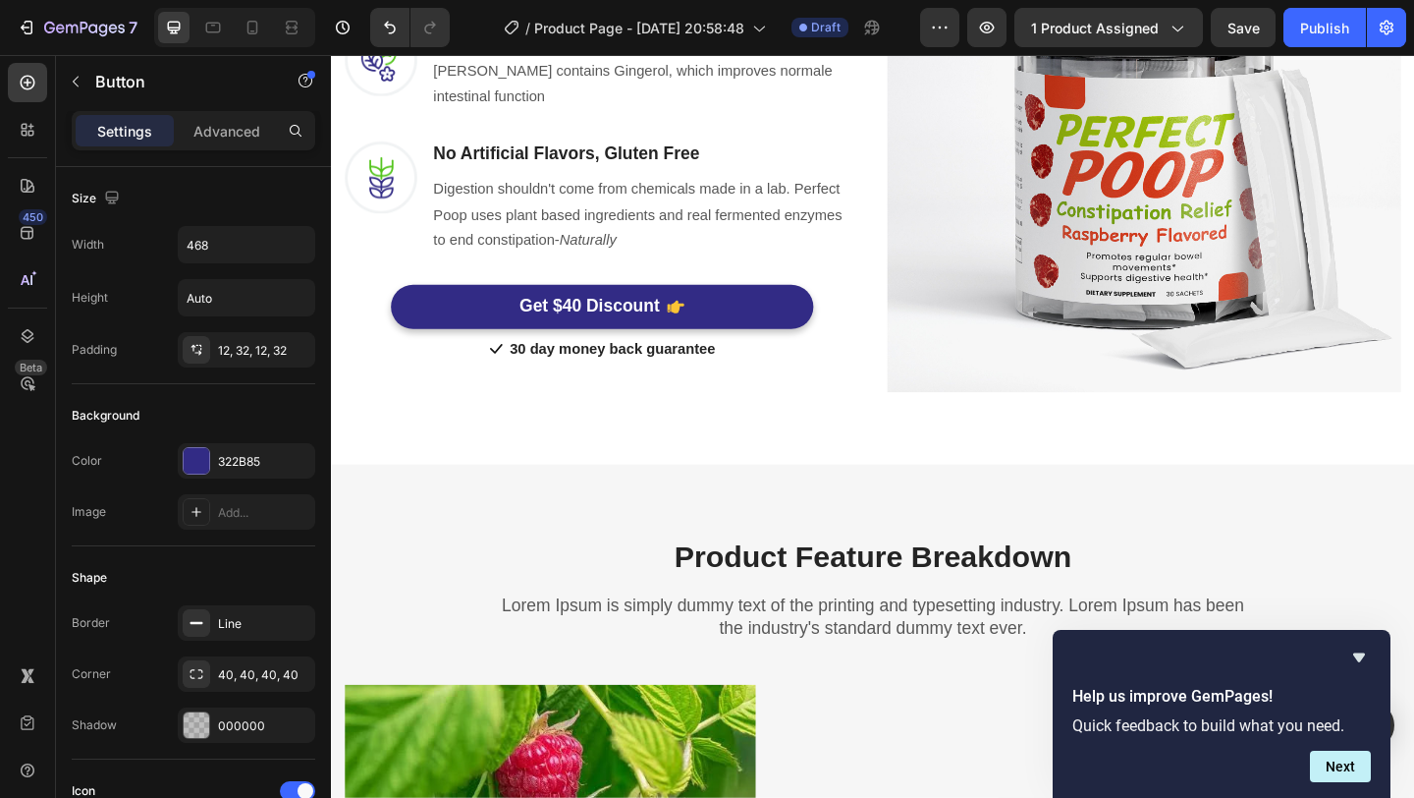
scroll to position [1492, 0]
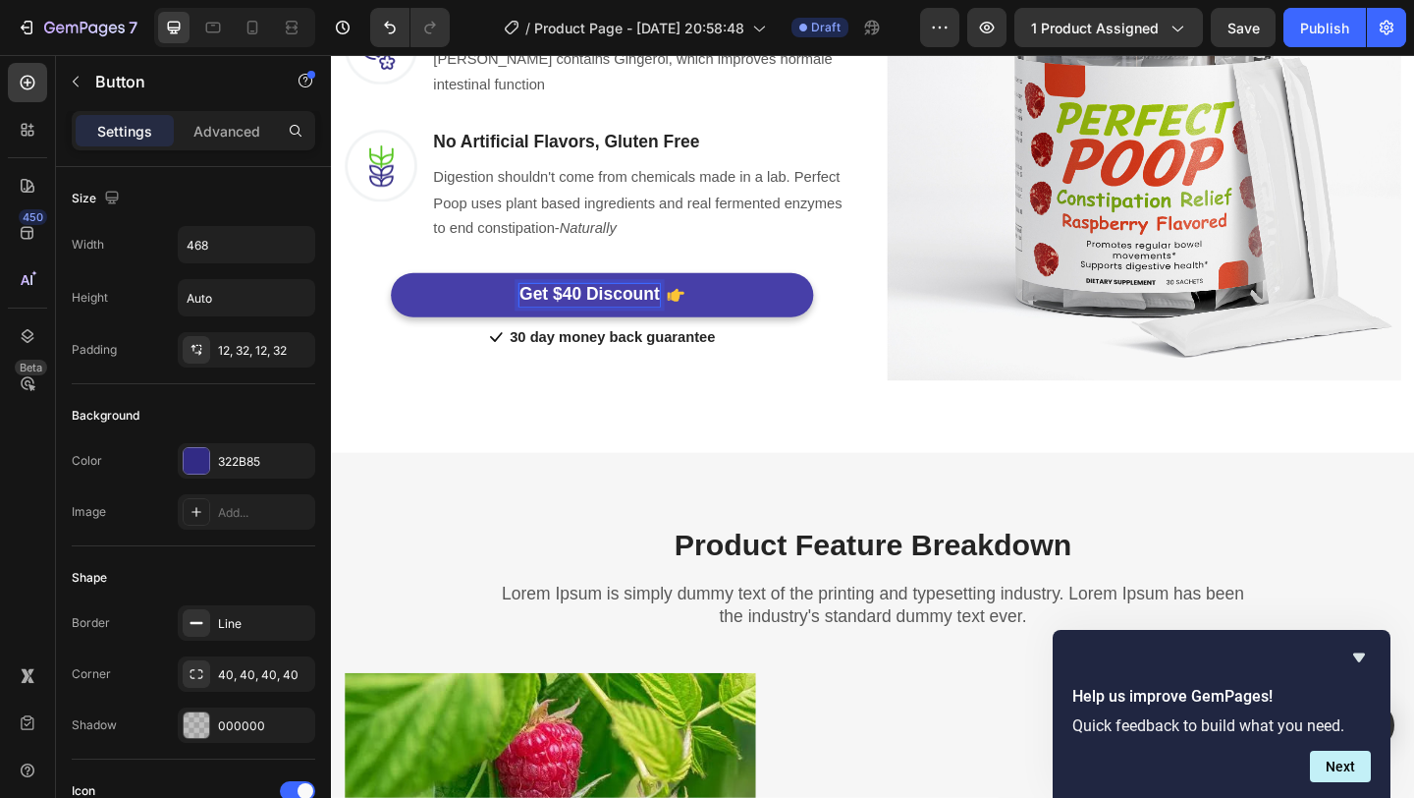
click at [633, 311] on p "Get $40 Discount" at bounding box center [611, 316] width 152 height 25
click at [601, 316] on p "Get $40 Discount" at bounding box center [611, 316] width 152 height 25
click at [626, 320] on p "Get 66% Discount" at bounding box center [611, 316] width 159 height 25
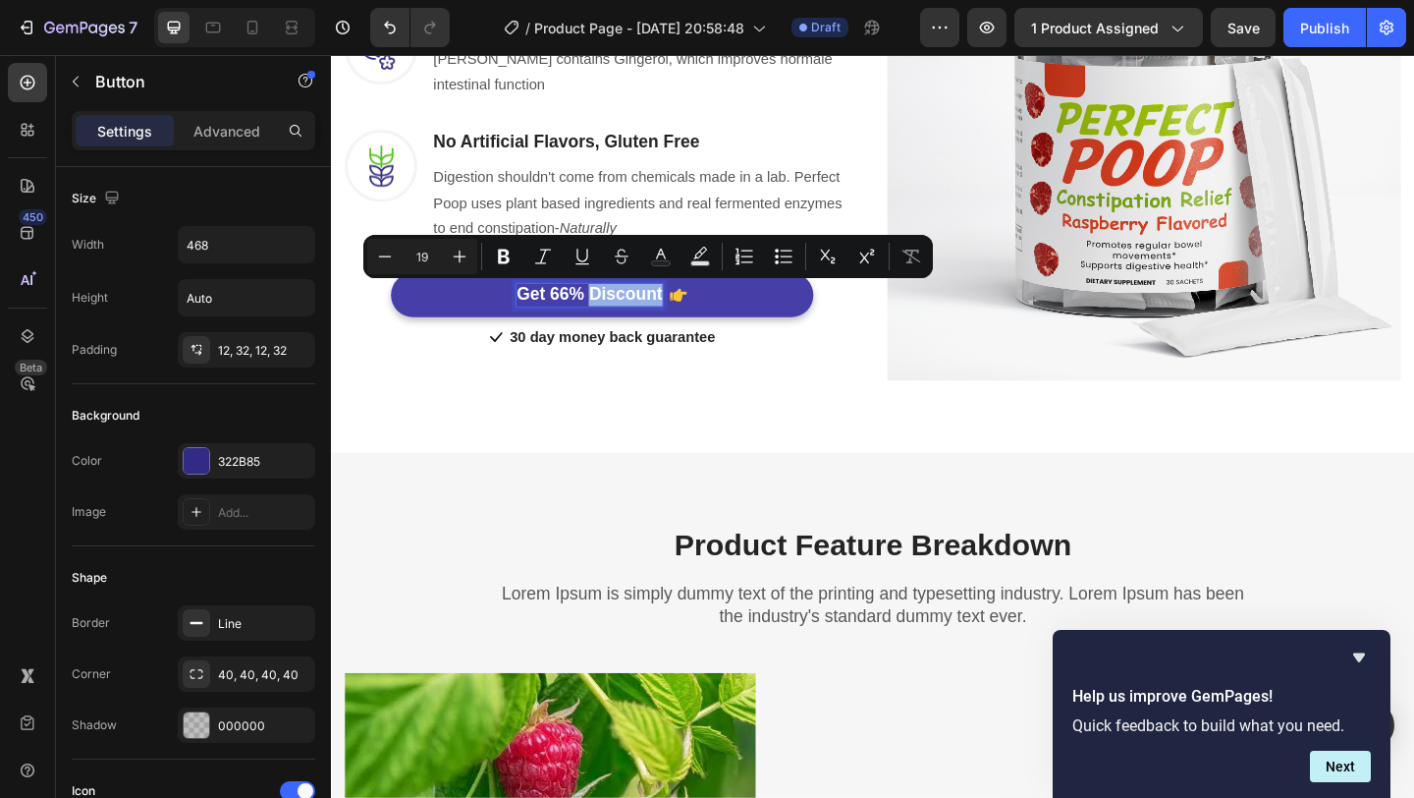
drag, startPoint x: 616, startPoint y: 318, endPoint x: 691, endPoint y: 318, distance: 75.6
click at [691, 318] on div "Get 66% Discount" at bounding box center [625, 316] width 186 height 25
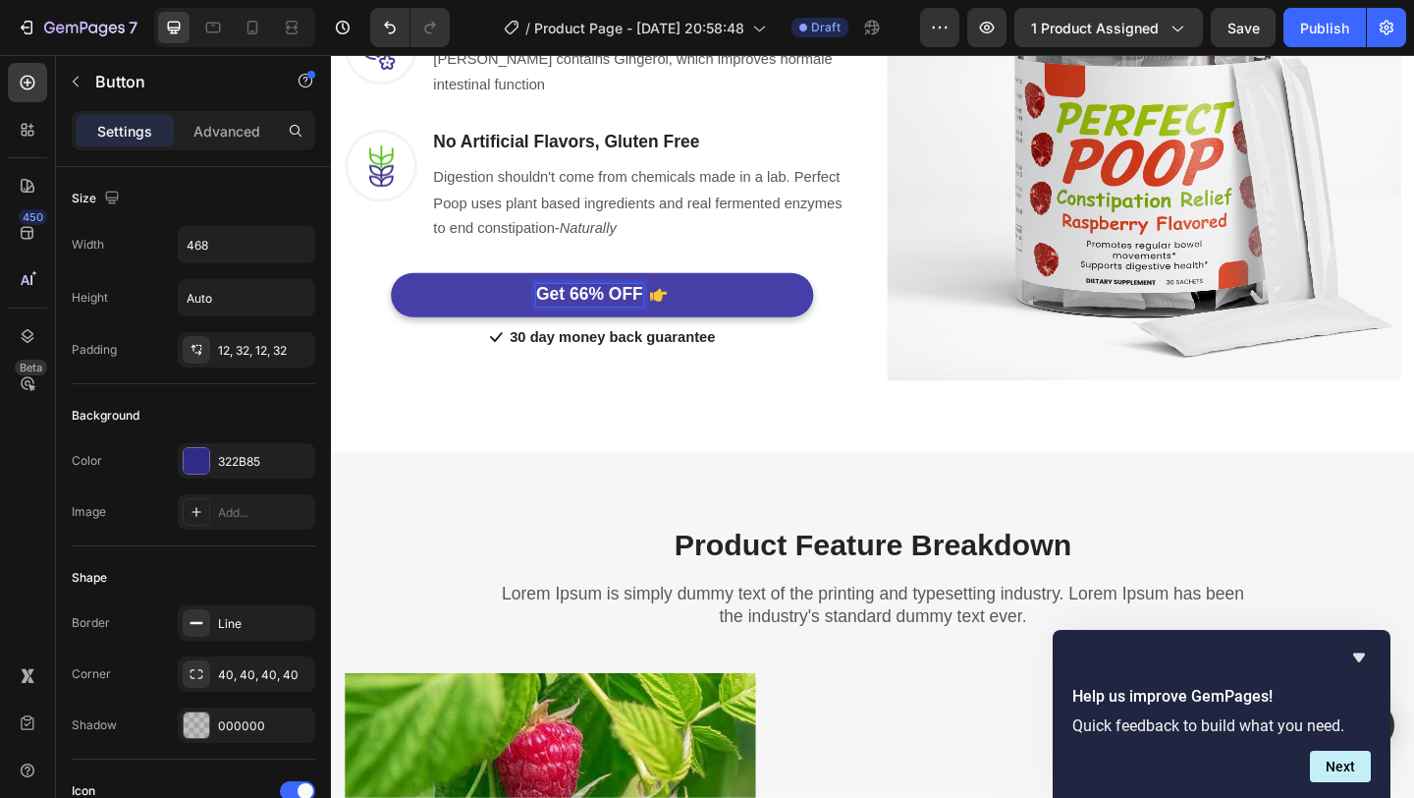
click at [586, 317] on p "Get 66% OFF" at bounding box center [612, 316] width 116 height 25
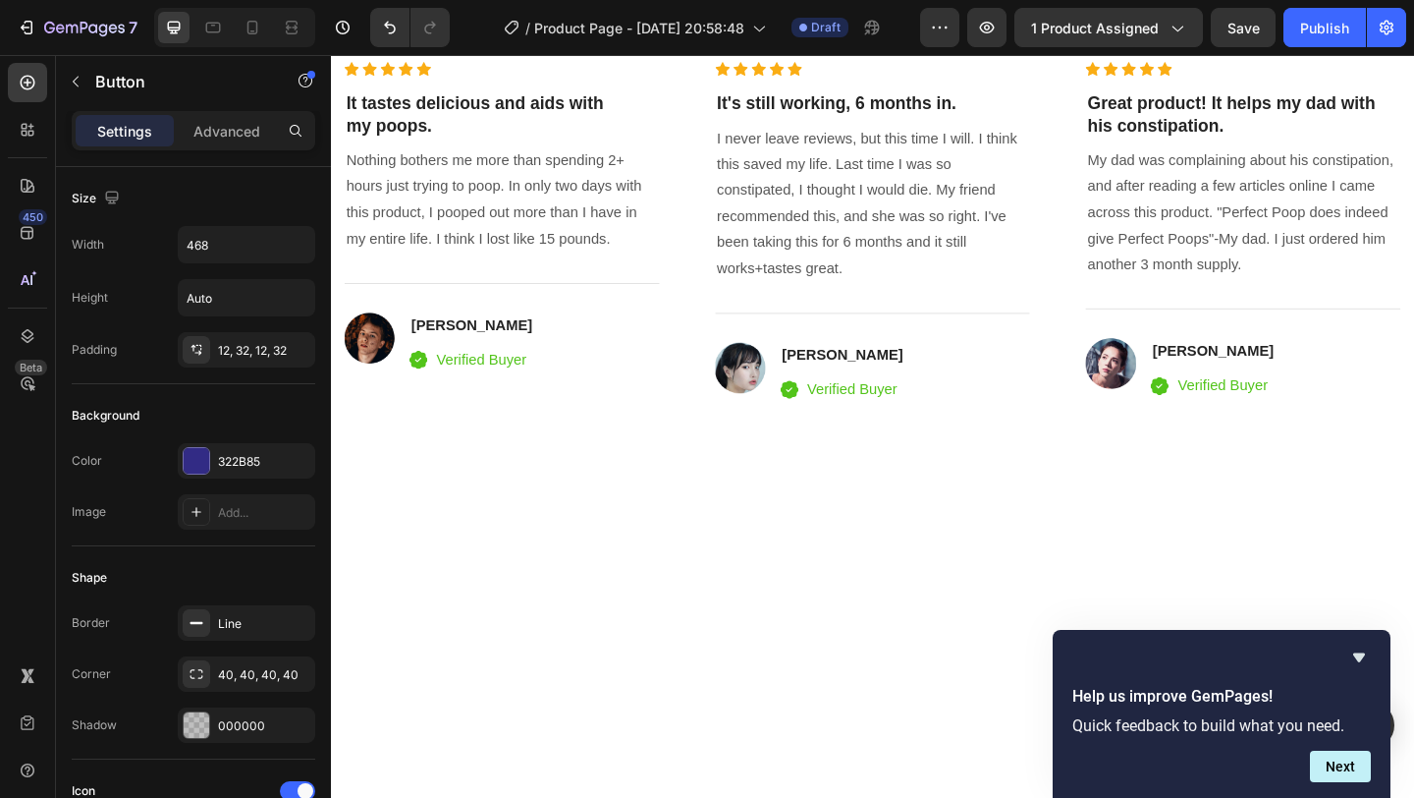
scroll to position [3340, 0]
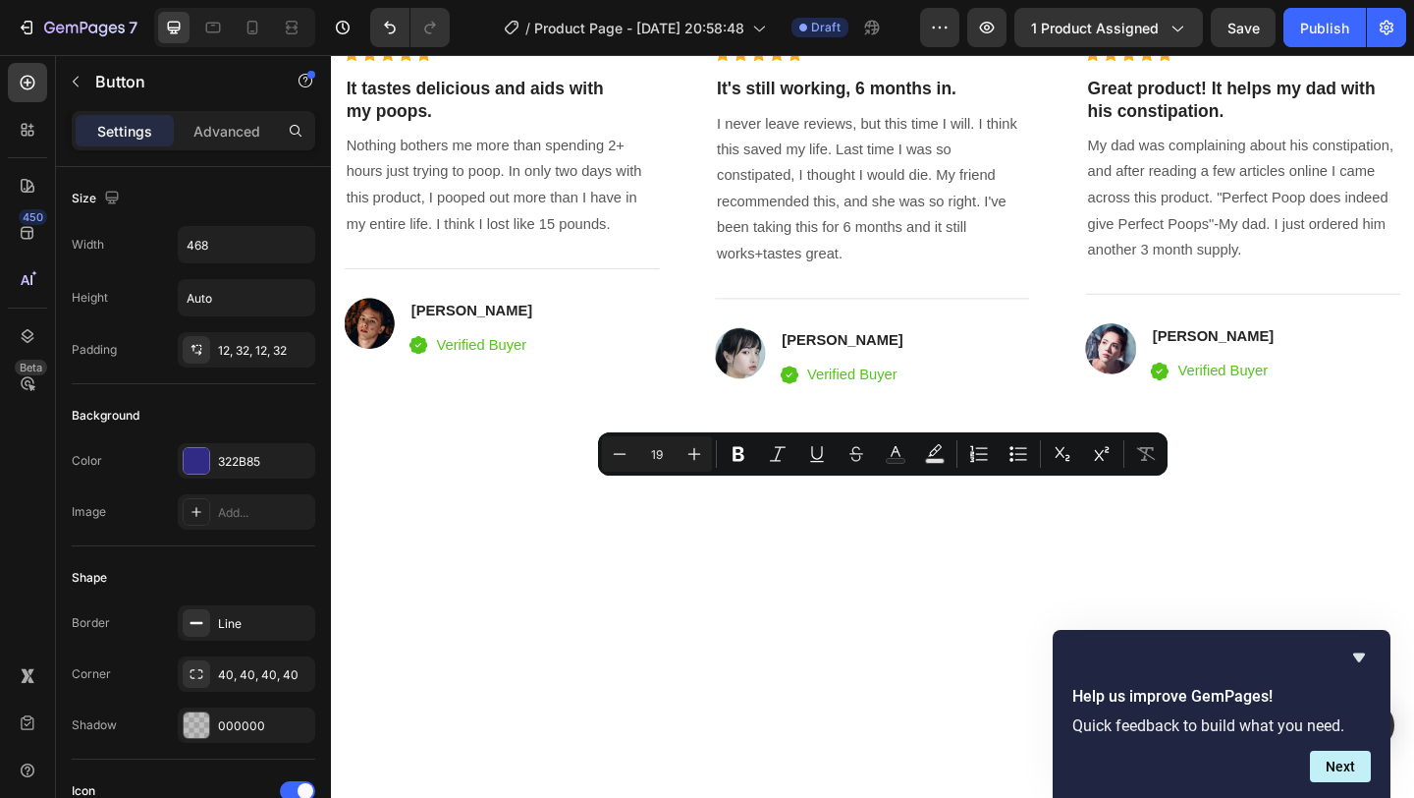
drag, startPoint x: 912, startPoint y: 530, endPoint x: 993, endPoint y: 531, distance: 80.5
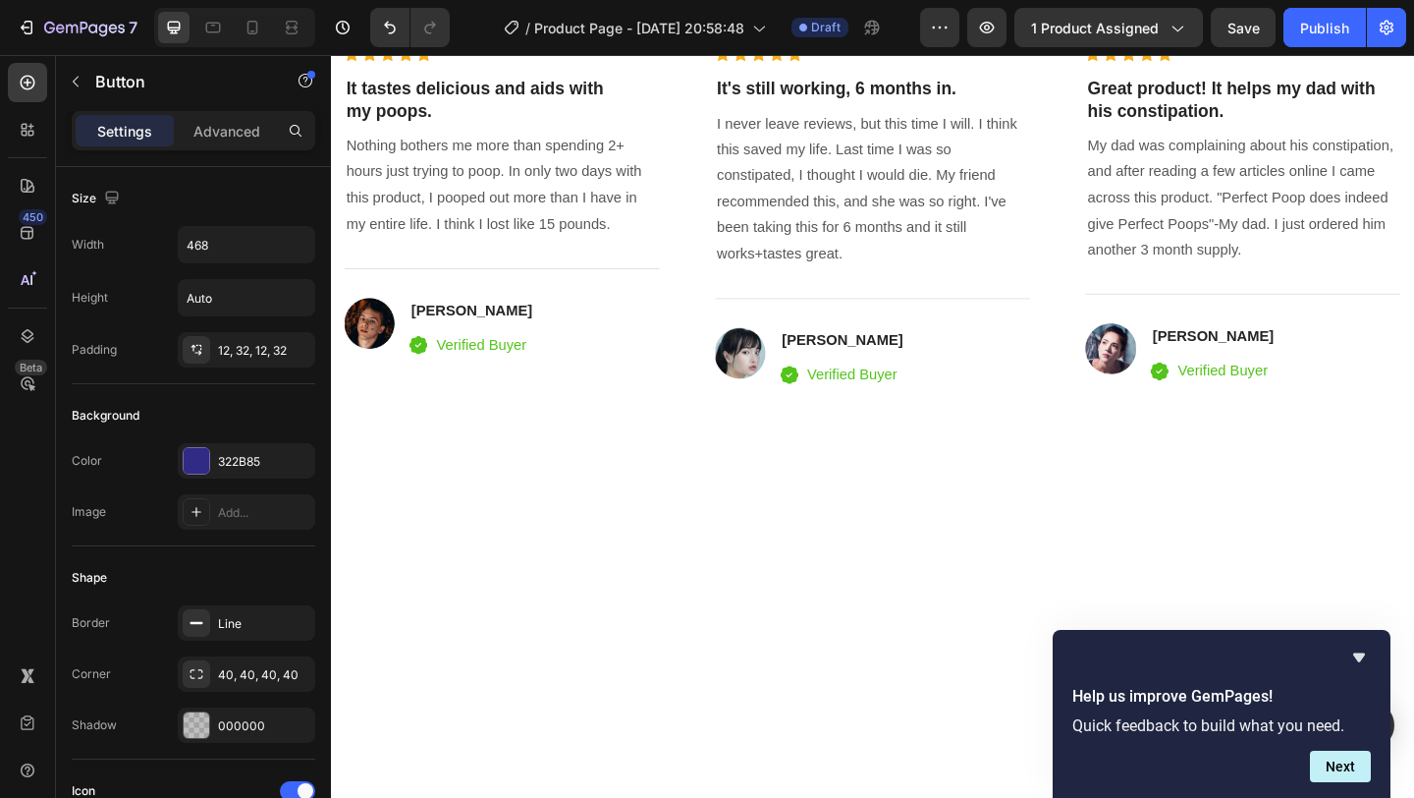
scroll to position [3381, 0]
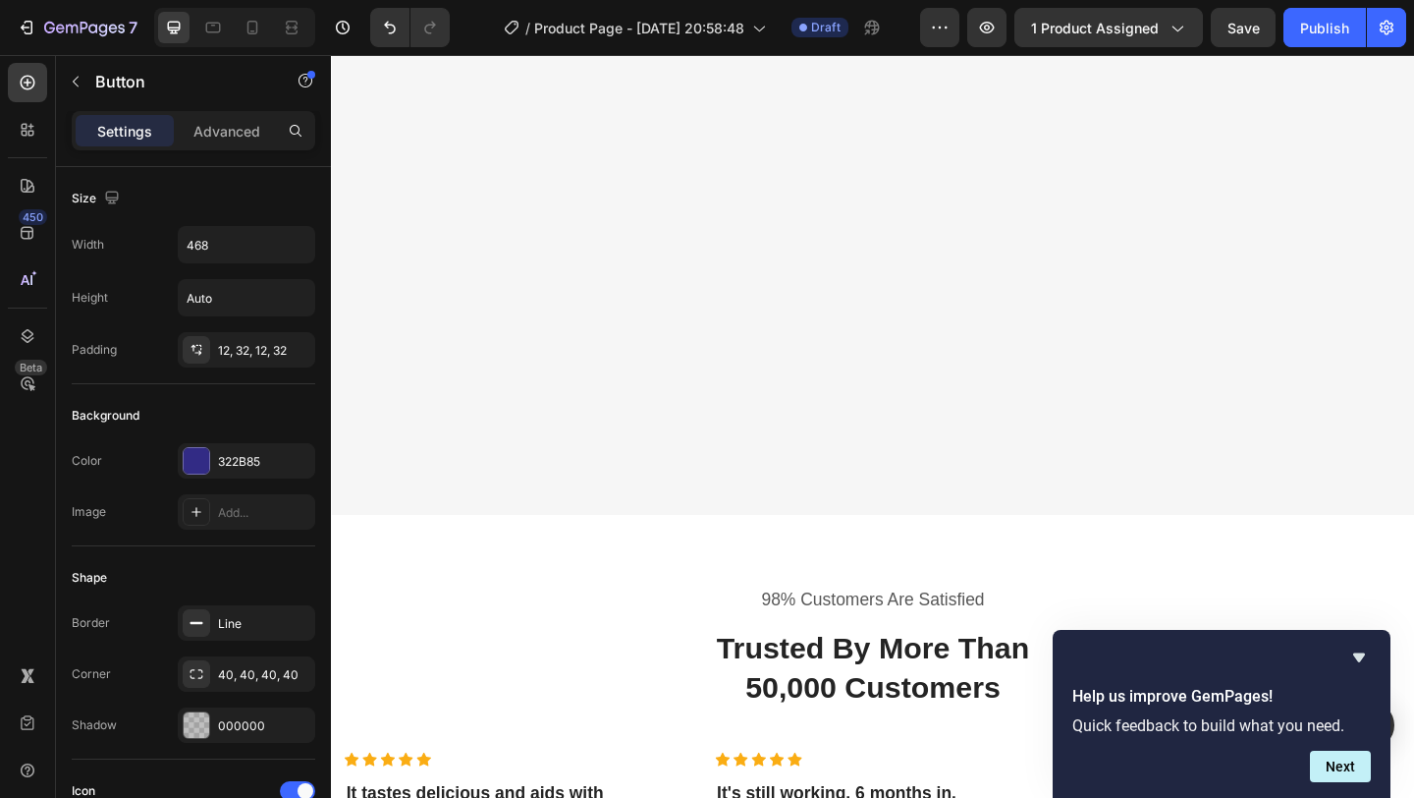
scroll to position [3458, 0]
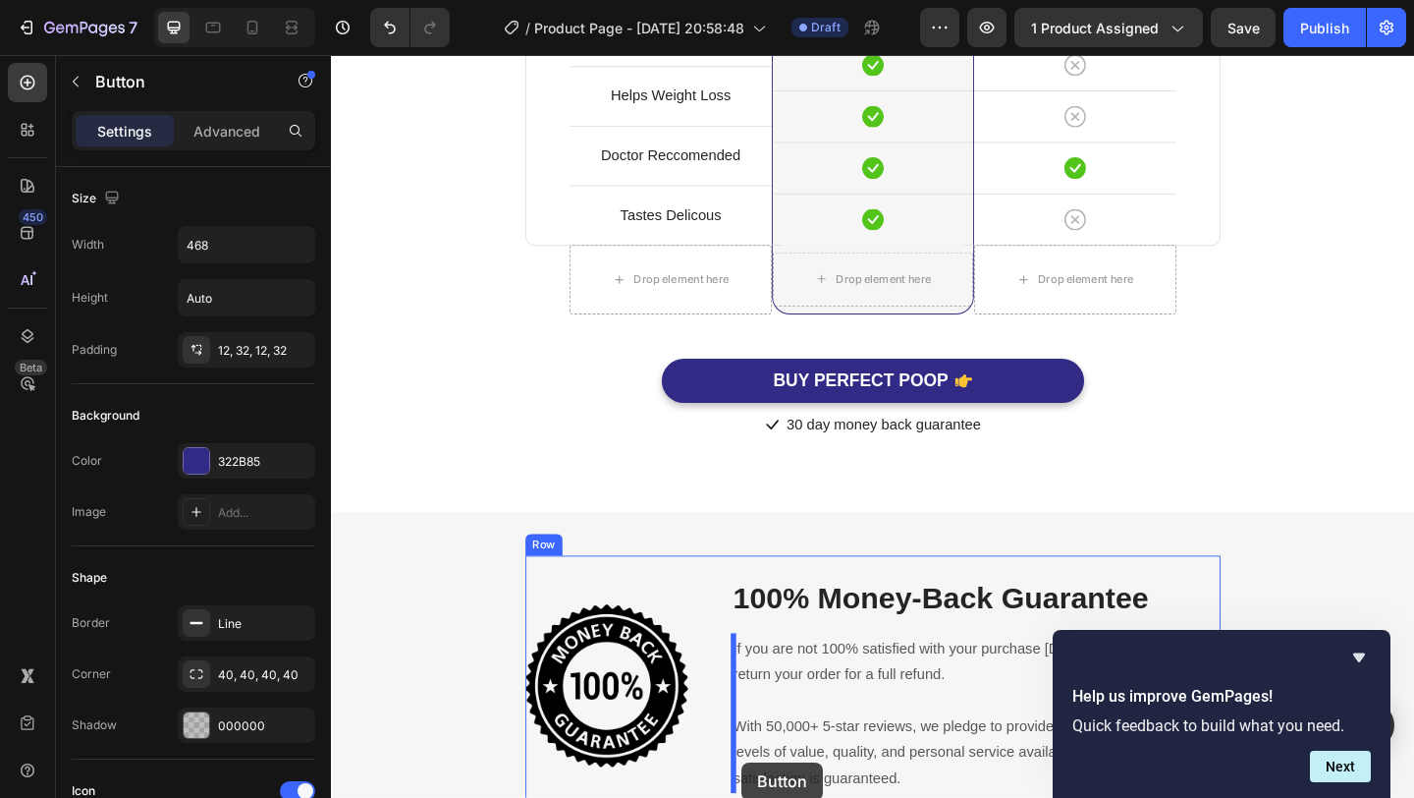
scroll to position [5442, 0]
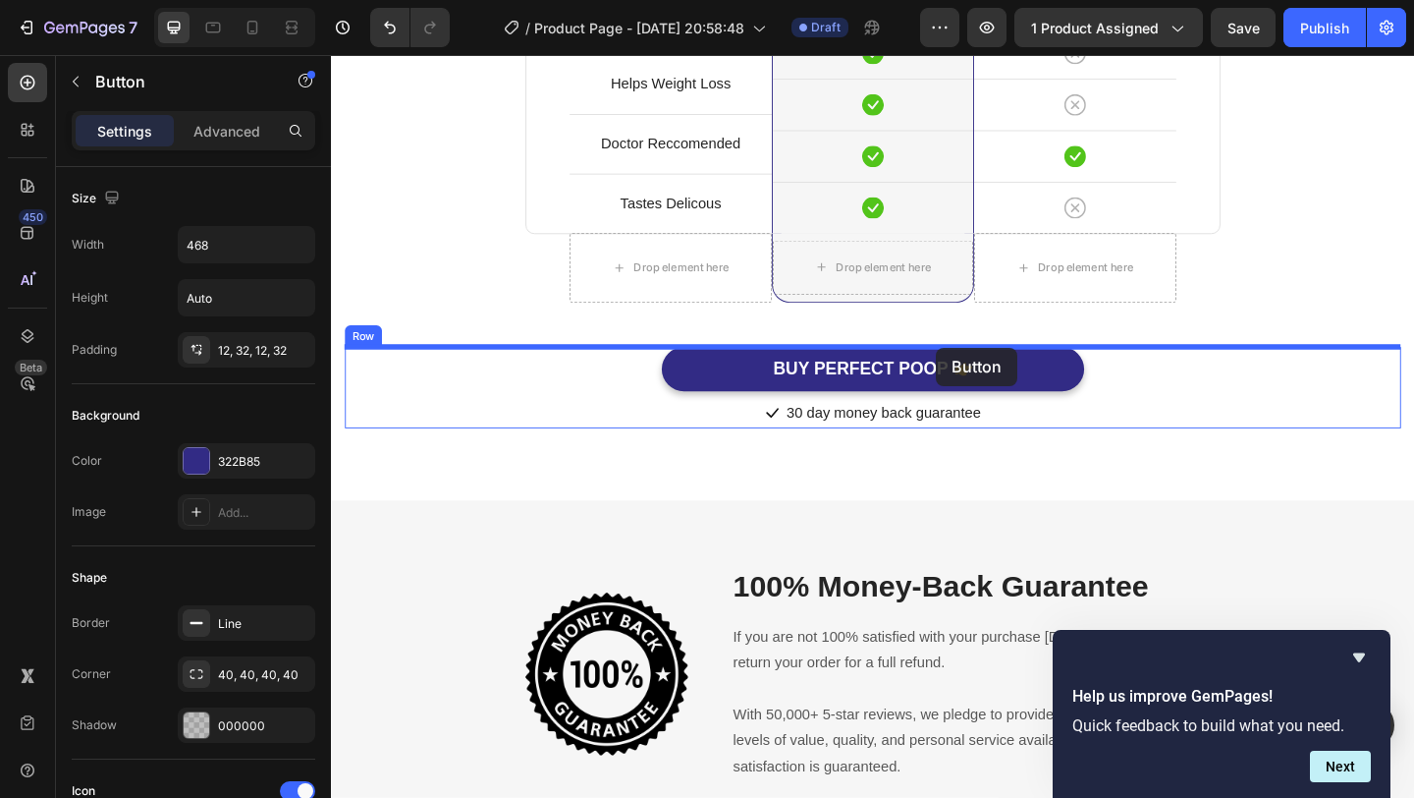
drag, startPoint x: 654, startPoint y: 456, endPoint x: 988, endPoint y: 381, distance: 342.2
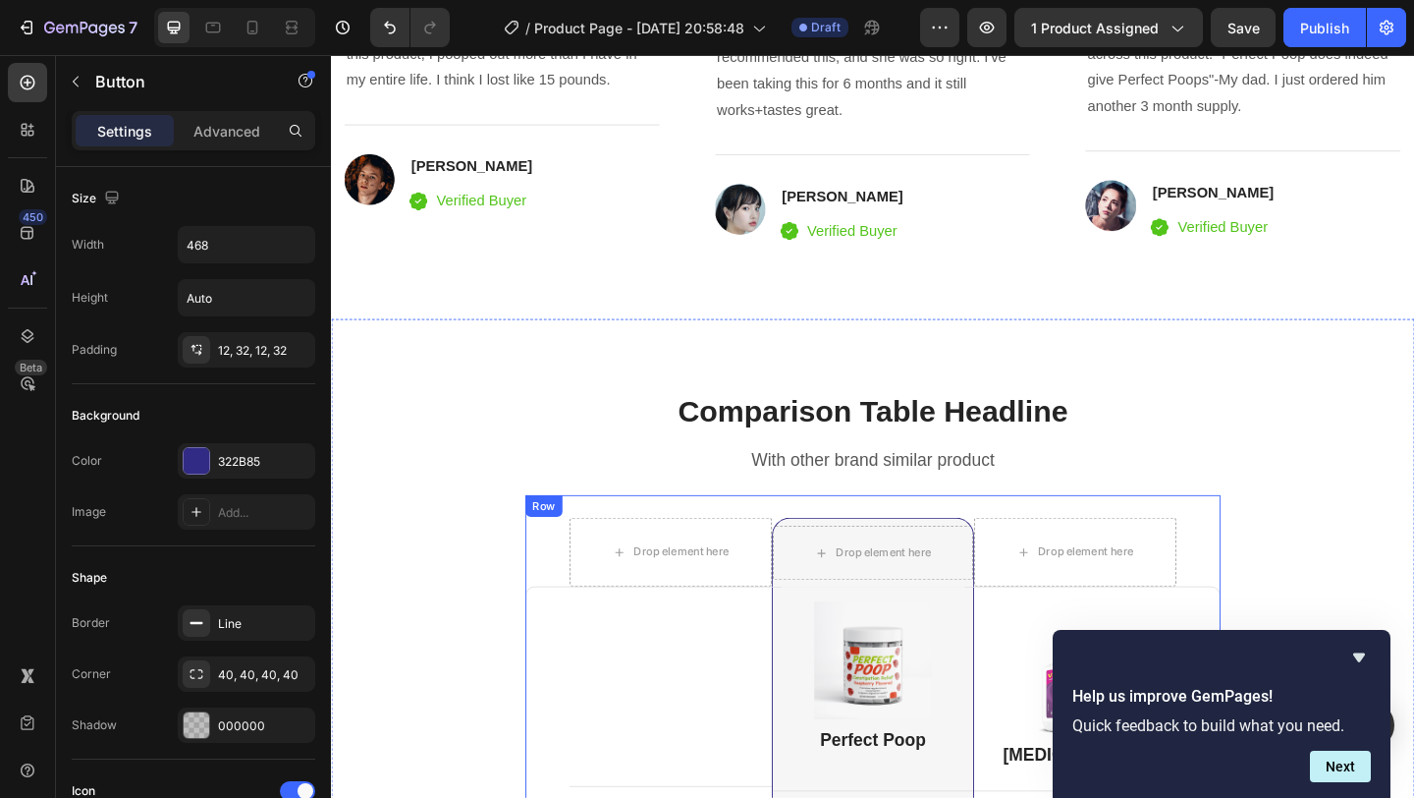
scroll to position [4343, 0]
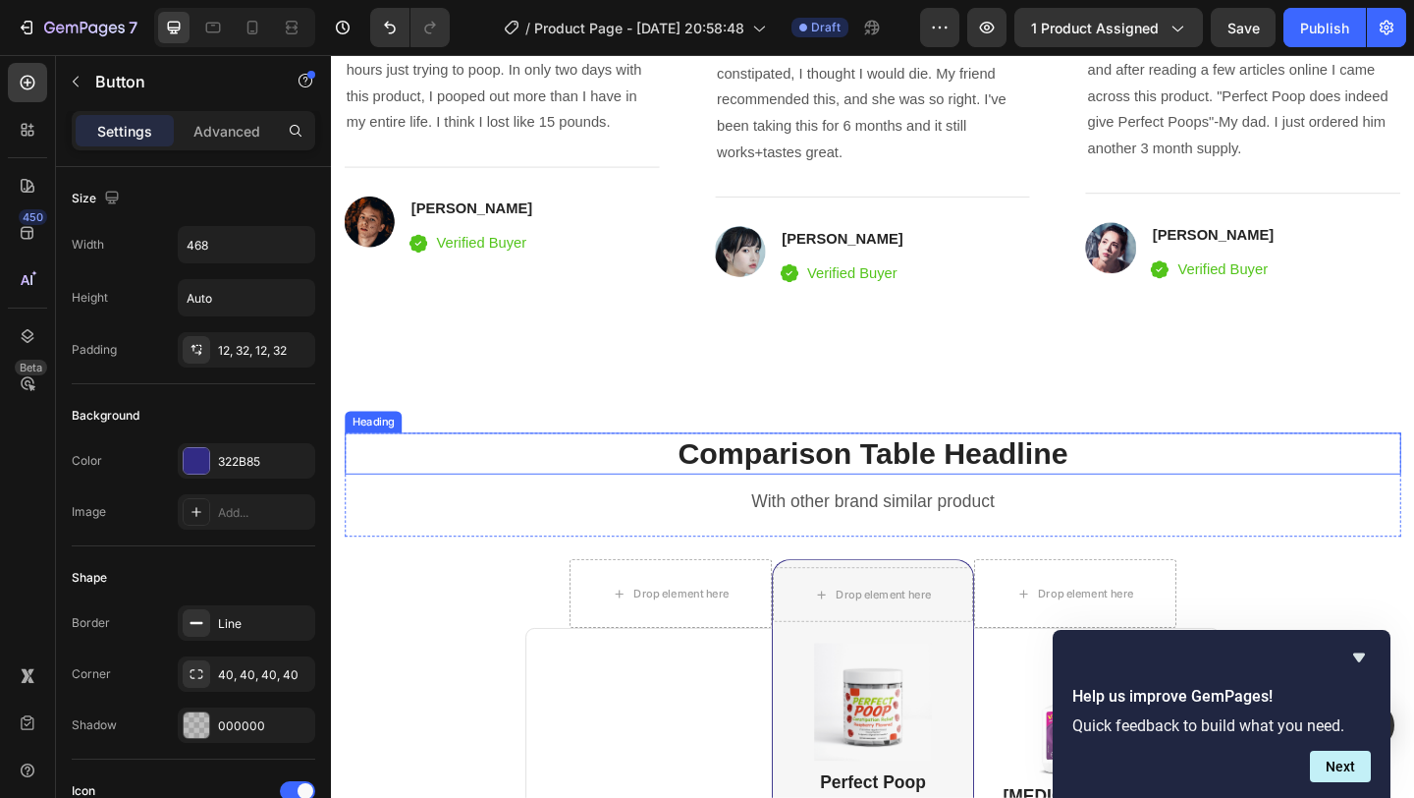
click at [997, 488] on p "Comparison Table Headline" at bounding box center [920, 489] width 1145 height 42
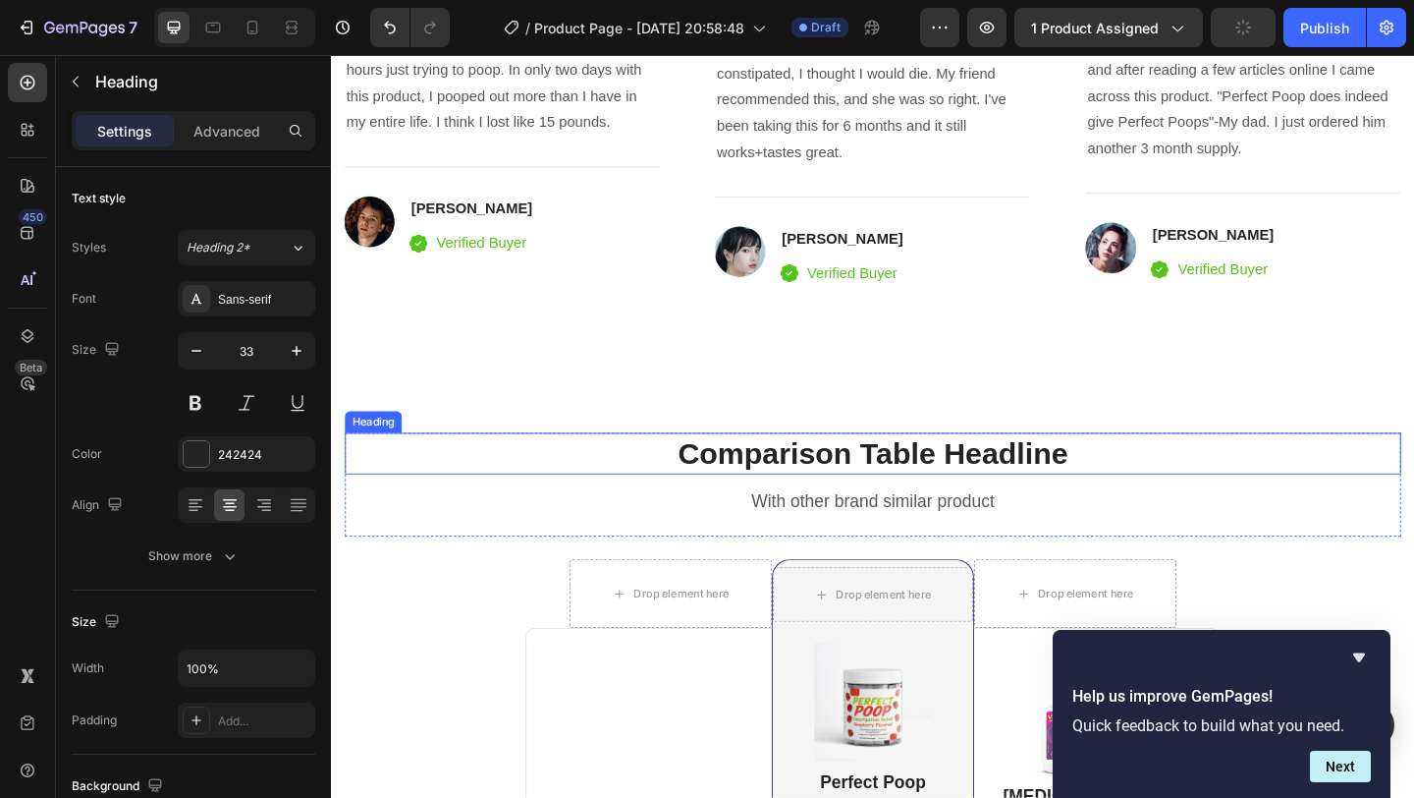
click at [997, 488] on p "Comparison Table Headline" at bounding box center [920, 489] width 1145 height 42
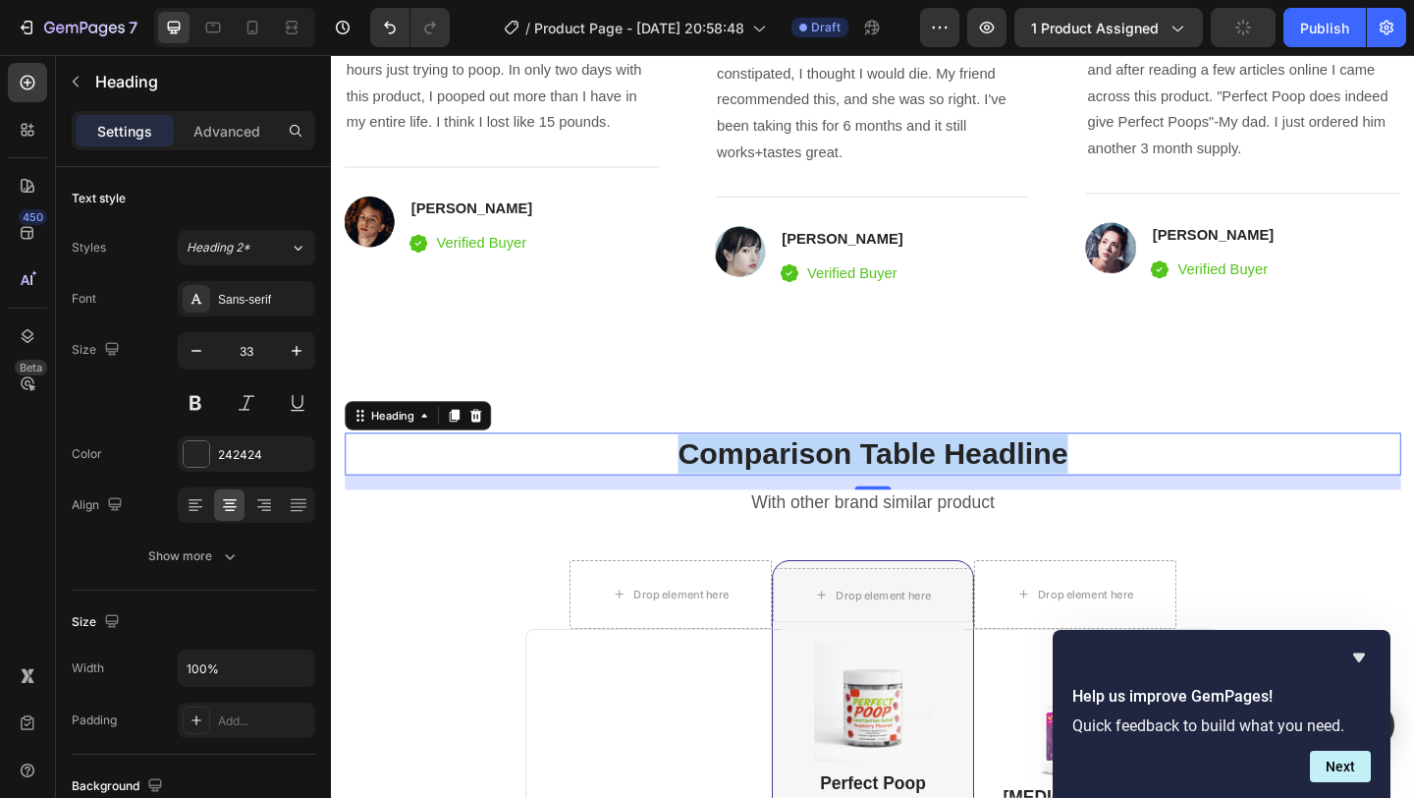
click at [997, 488] on p "Comparison Table Headline" at bounding box center [920, 489] width 1145 height 42
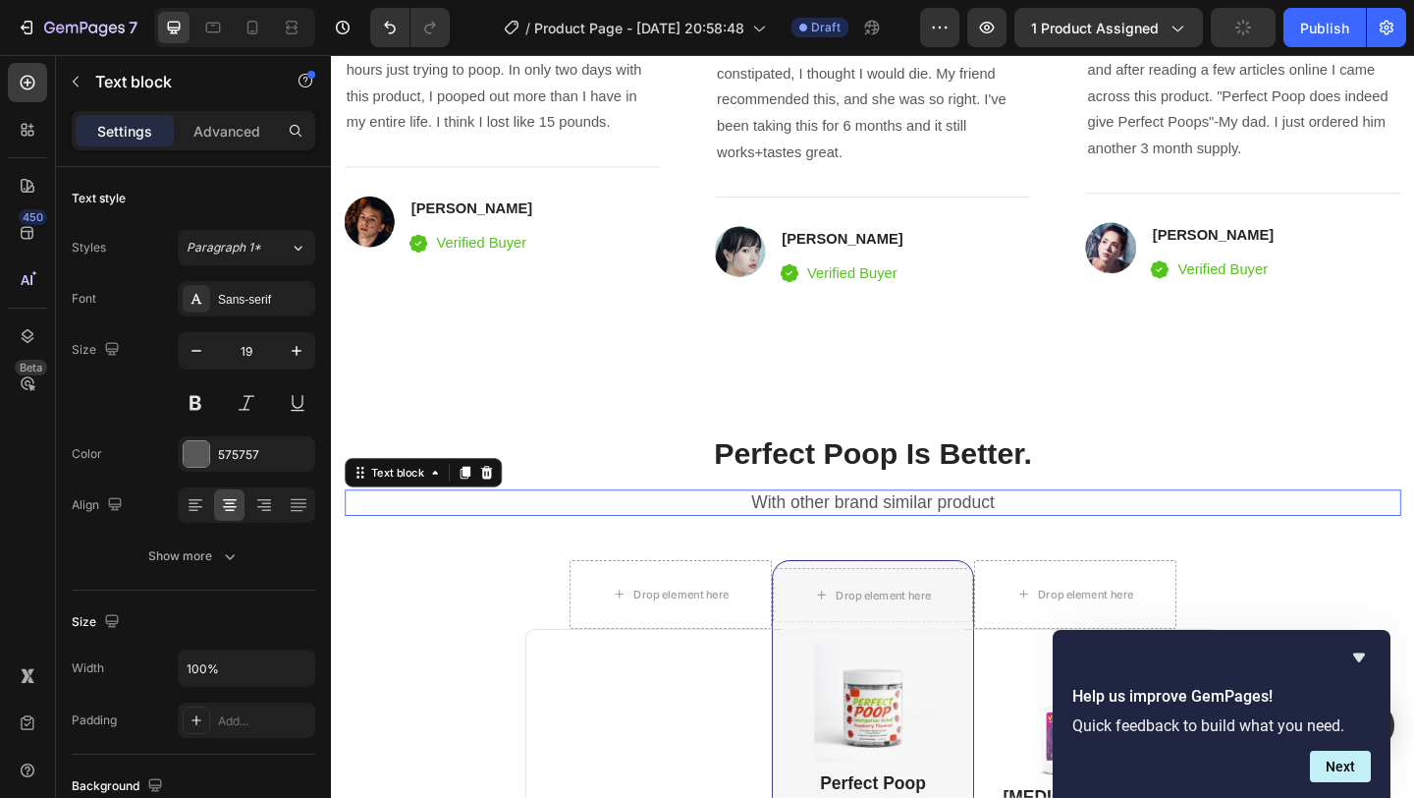
click at [949, 542] on p "With other brand similar product" at bounding box center [920, 541] width 1145 height 25
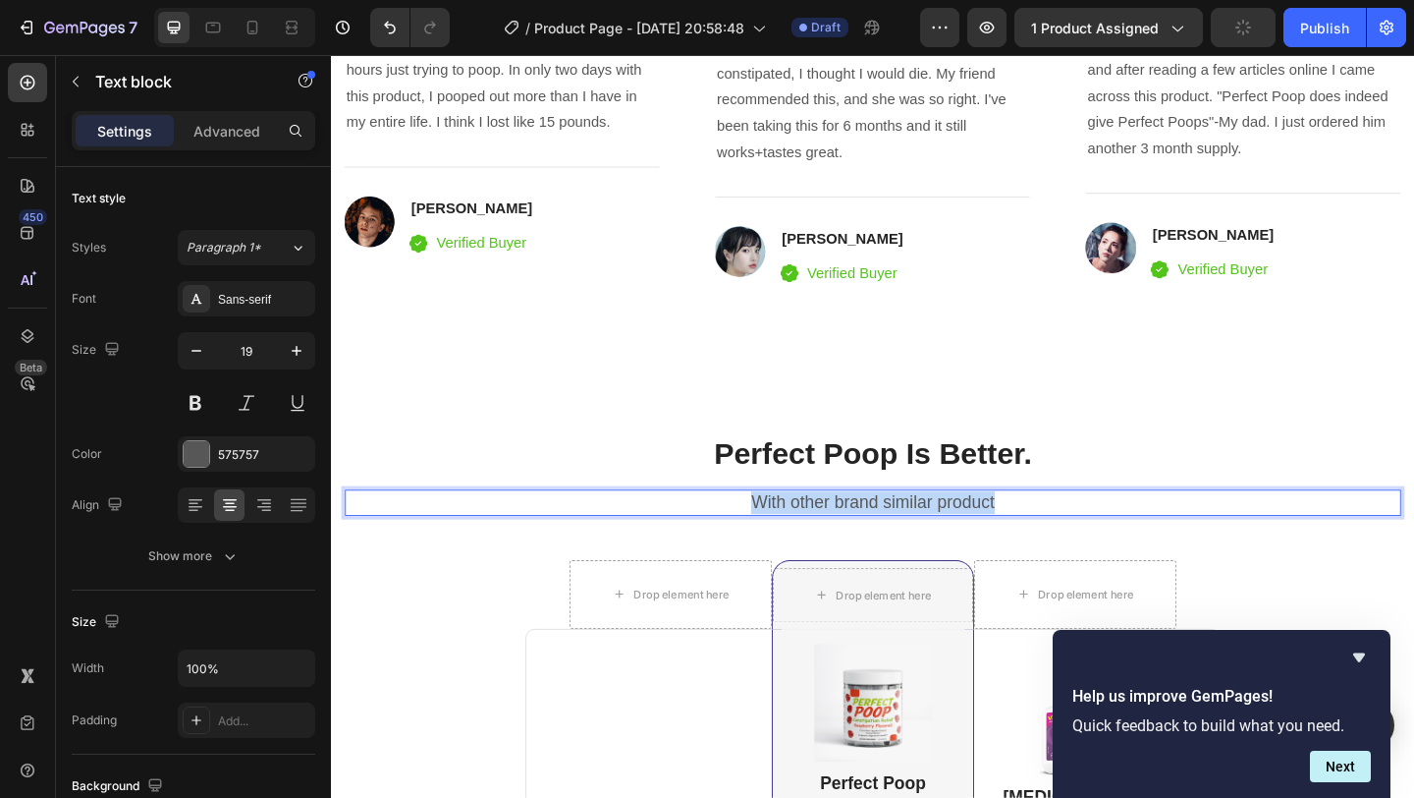
click at [948, 542] on p "With other brand similar product" at bounding box center [920, 541] width 1145 height 25
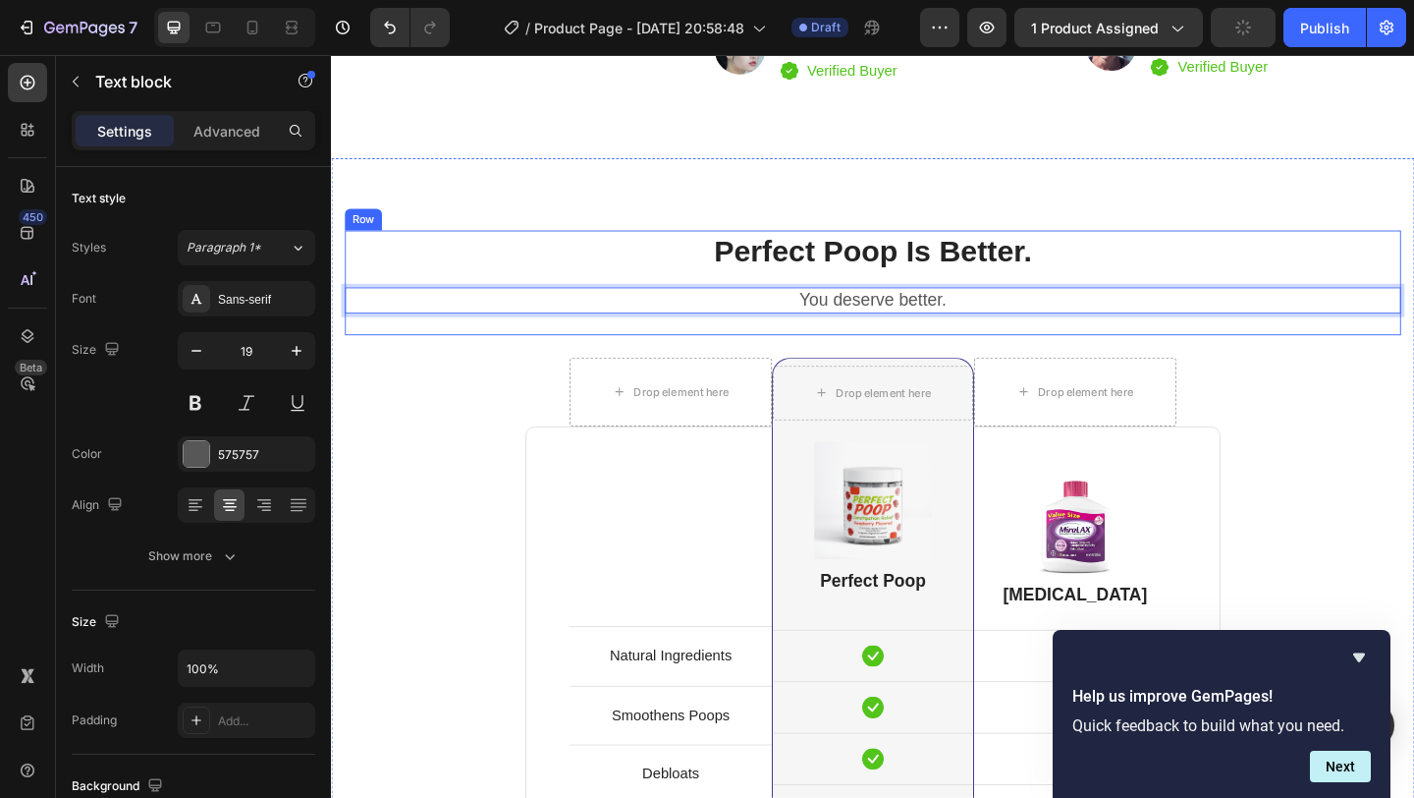
scroll to position [4578, 0]
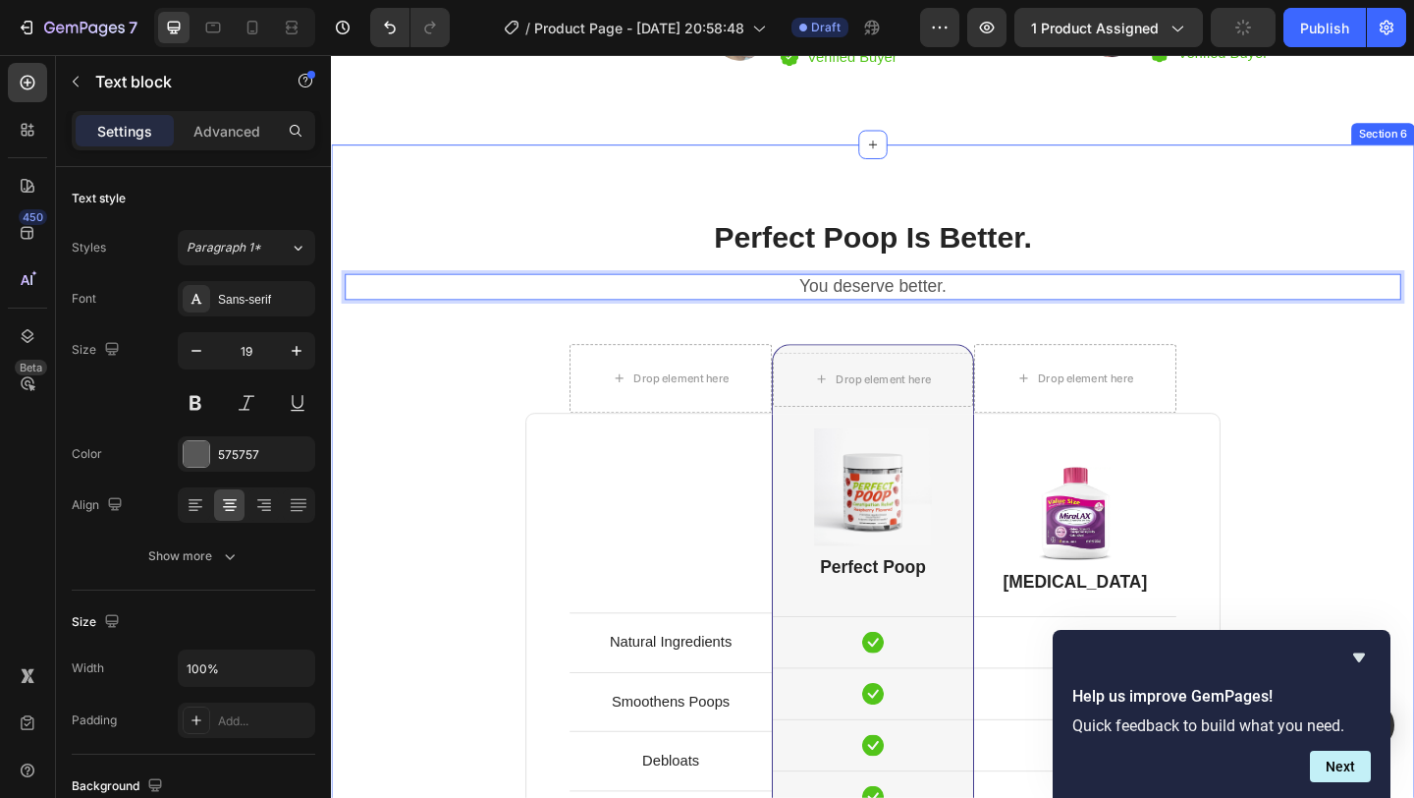
click at [1360, 388] on div "Perfect Poop Is Better. Heading You deserve better. Text block 0 Row Drop eleme…" at bounding box center [920, 802] width 1149 height 1142
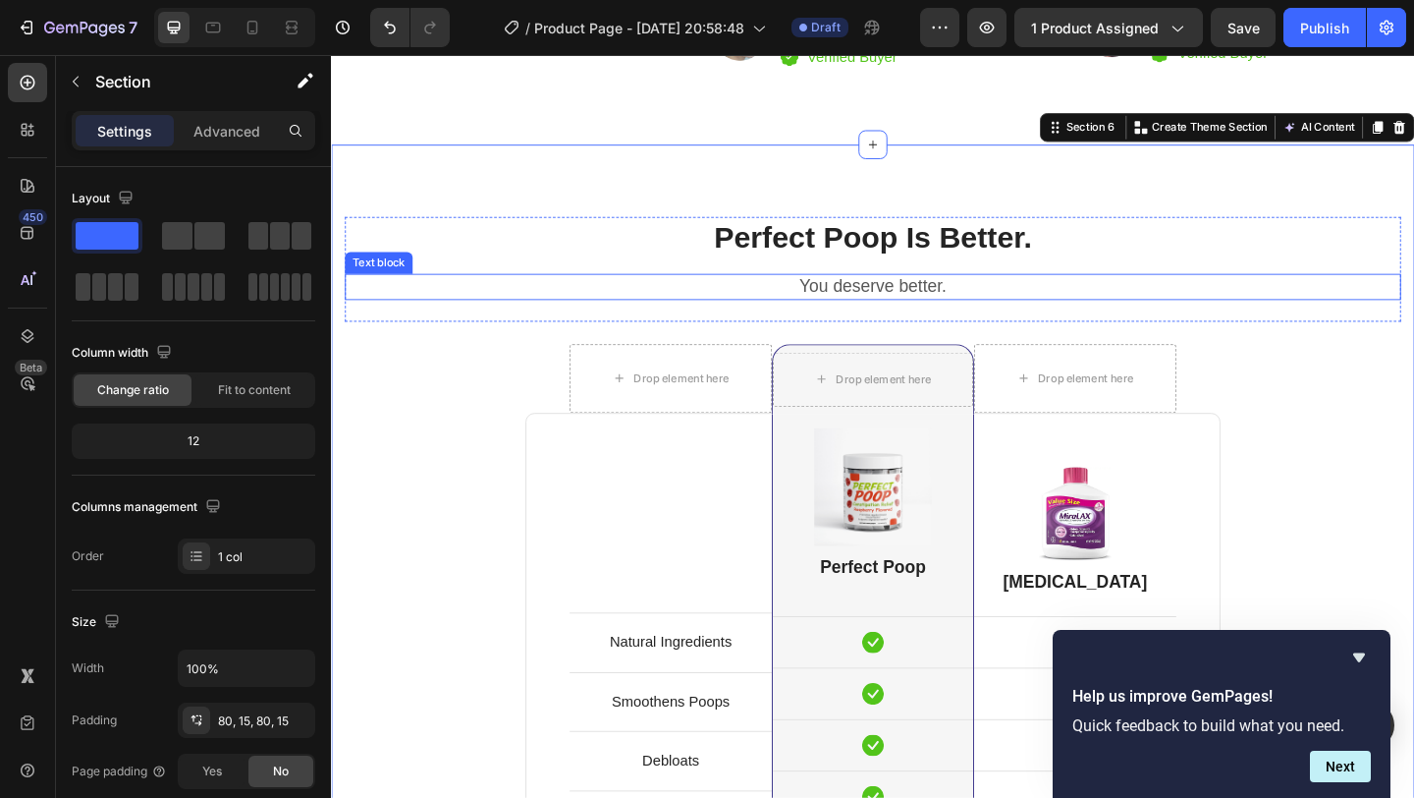
click at [984, 305] on p "You deserve better." at bounding box center [920, 307] width 1145 height 25
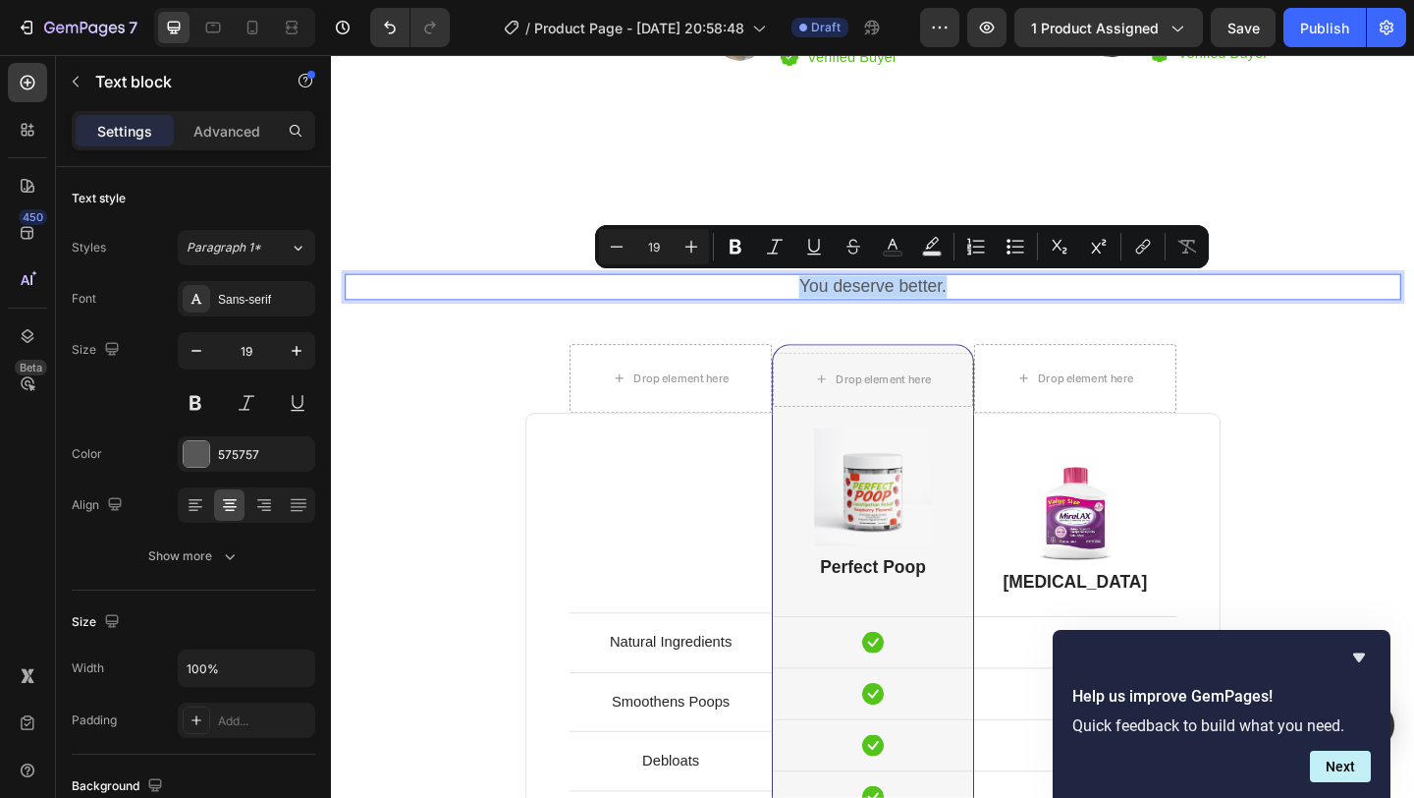
drag, startPoint x: 1015, startPoint y: 306, endPoint x: 846, endPoint y: 307, distance: 168.9
click at [846, 307] on p "You deserve better." at bounding box center [920, 307] width 1145 height 25
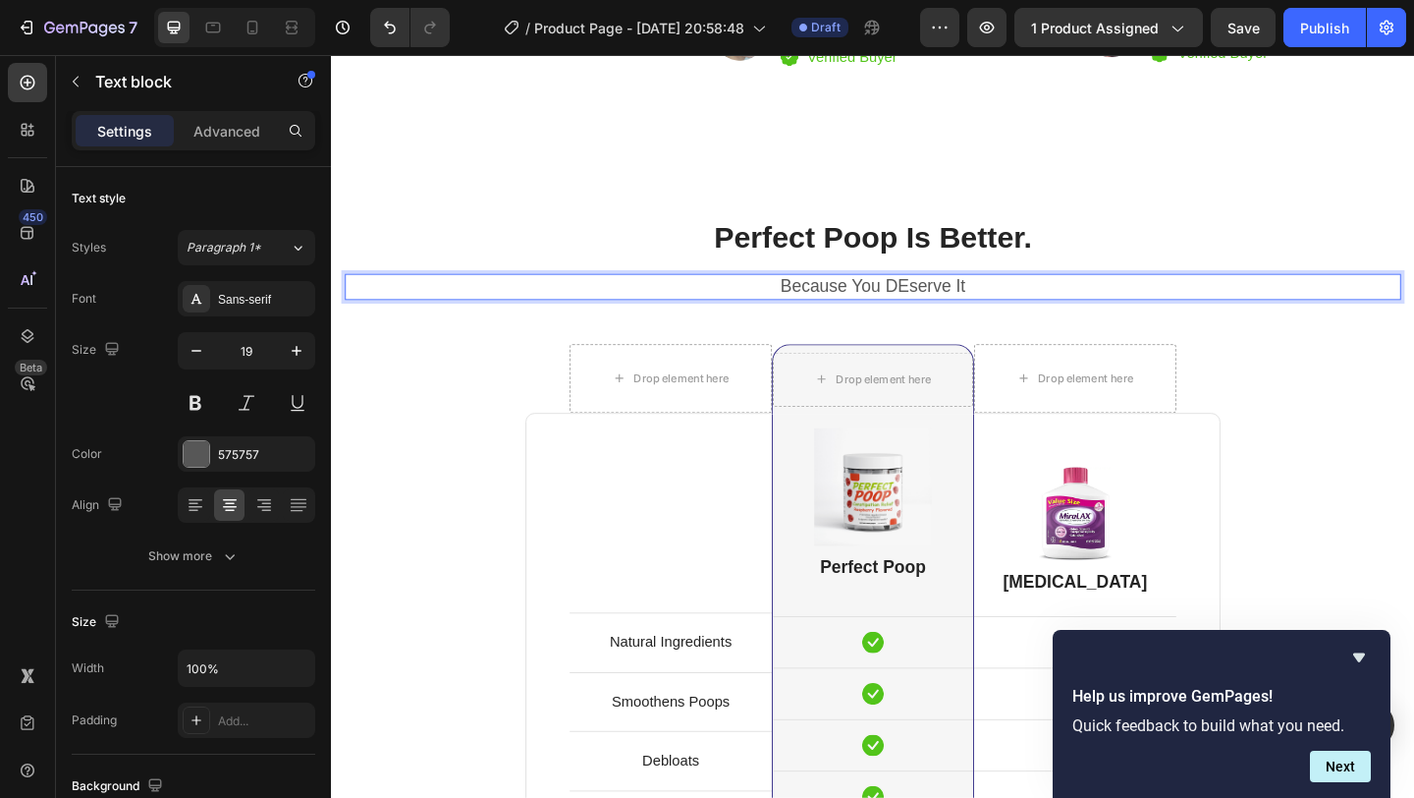
click at [952, 299] on p "Because You DEserve It" at bounding box center [920, 307] width 1145 height 25
click at [958, 301] on p "Because You DEserve It" at bounding box center [920, 307] width 1145 height 25
click at [1113, 310] on p "Because You Deserve It" at bounding box center [920, 307] width 1145 height 25
click at [1299, 402] on div "Perfect Poop Is Better. Heading Because You Deserve It. Text block 0 Row Drop e…" at bounding box center [920, 802] width 1149 height 1142
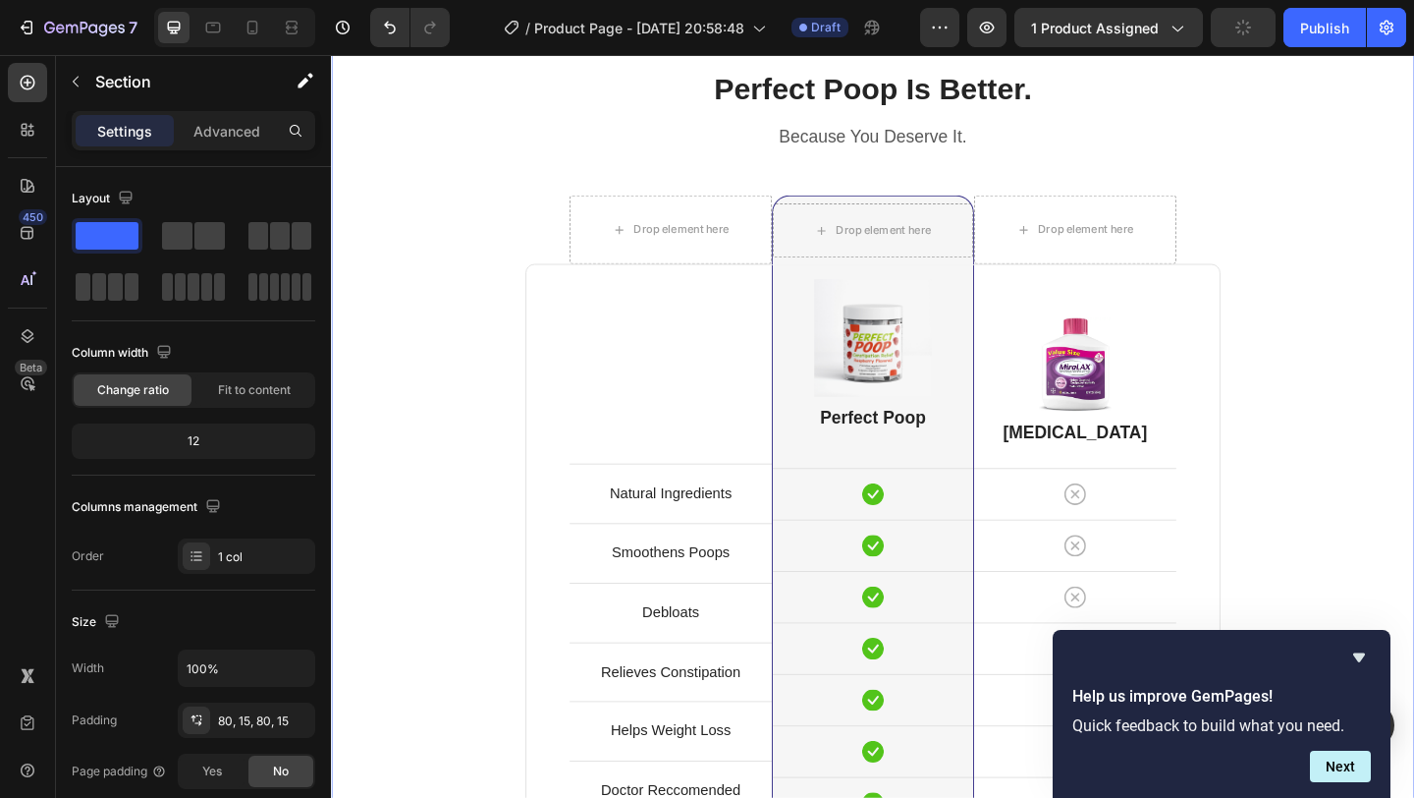
scroll to position [4754, 0]
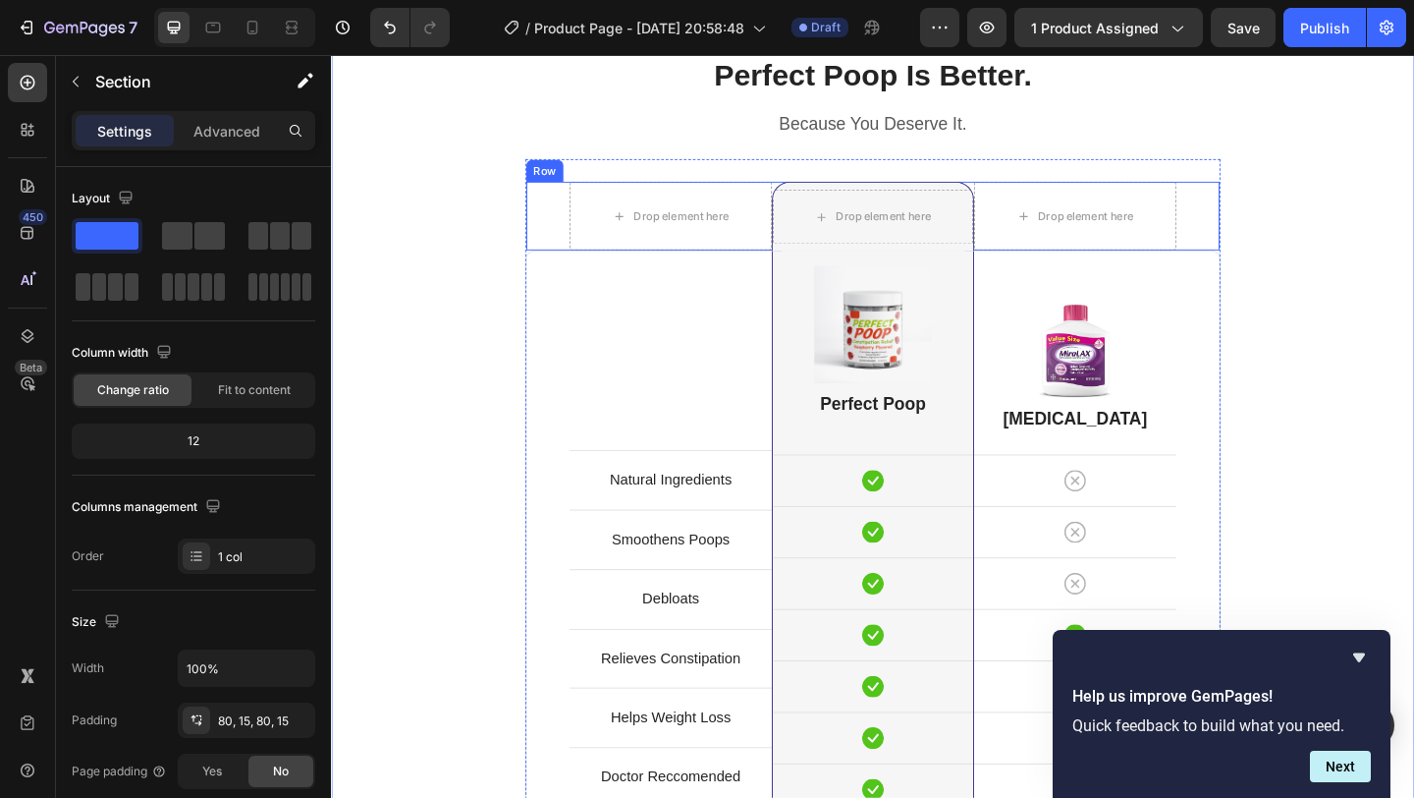
click at [1269, 232] on div "Drop element here Drop element here Row Drop element here Row" at bounding box center [920, 230] width 756 height 77
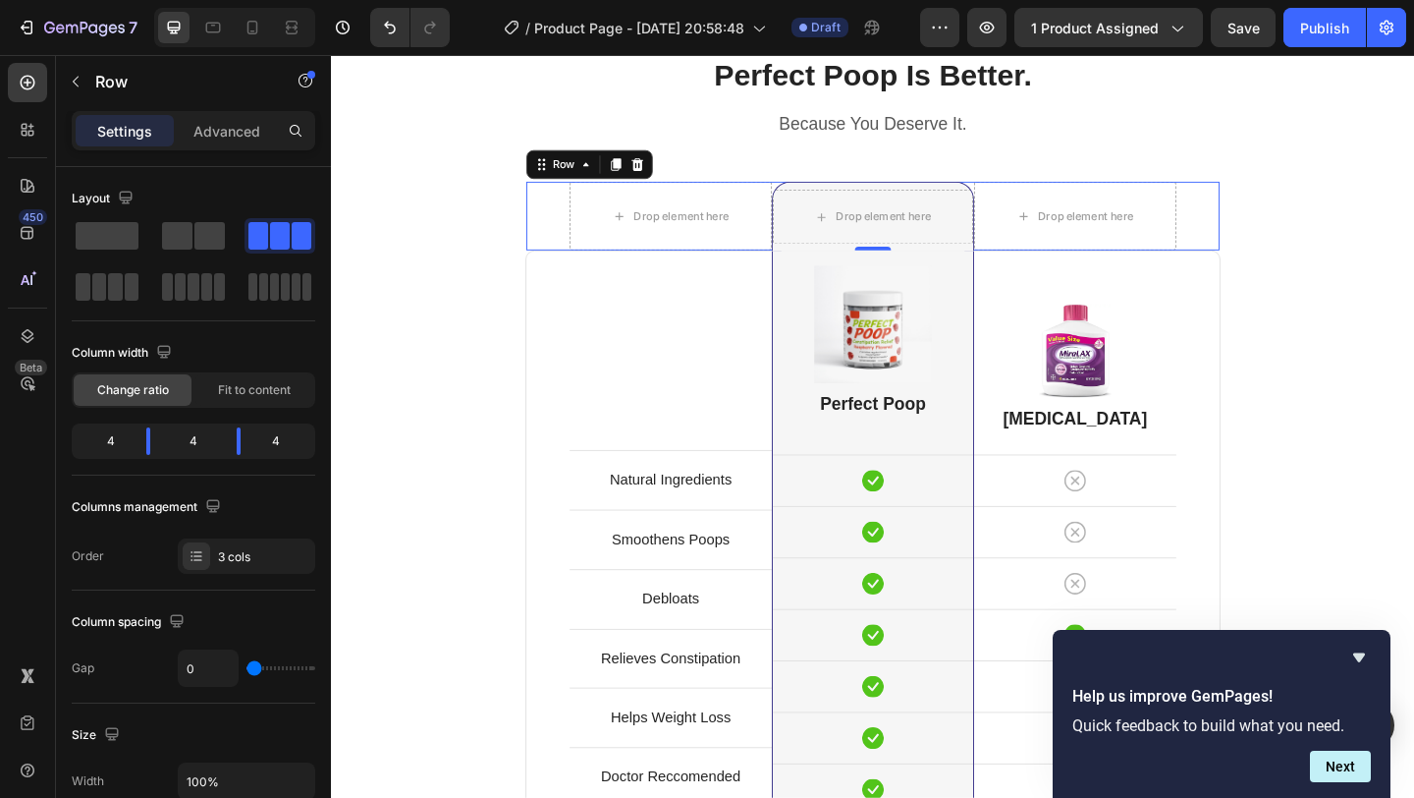
click at [676, 172] on div "Row" at bounding box center [612, 173] width 138 height 31
click at [668, 171] on icon at bounding box center [664, 174] width 16 height 16
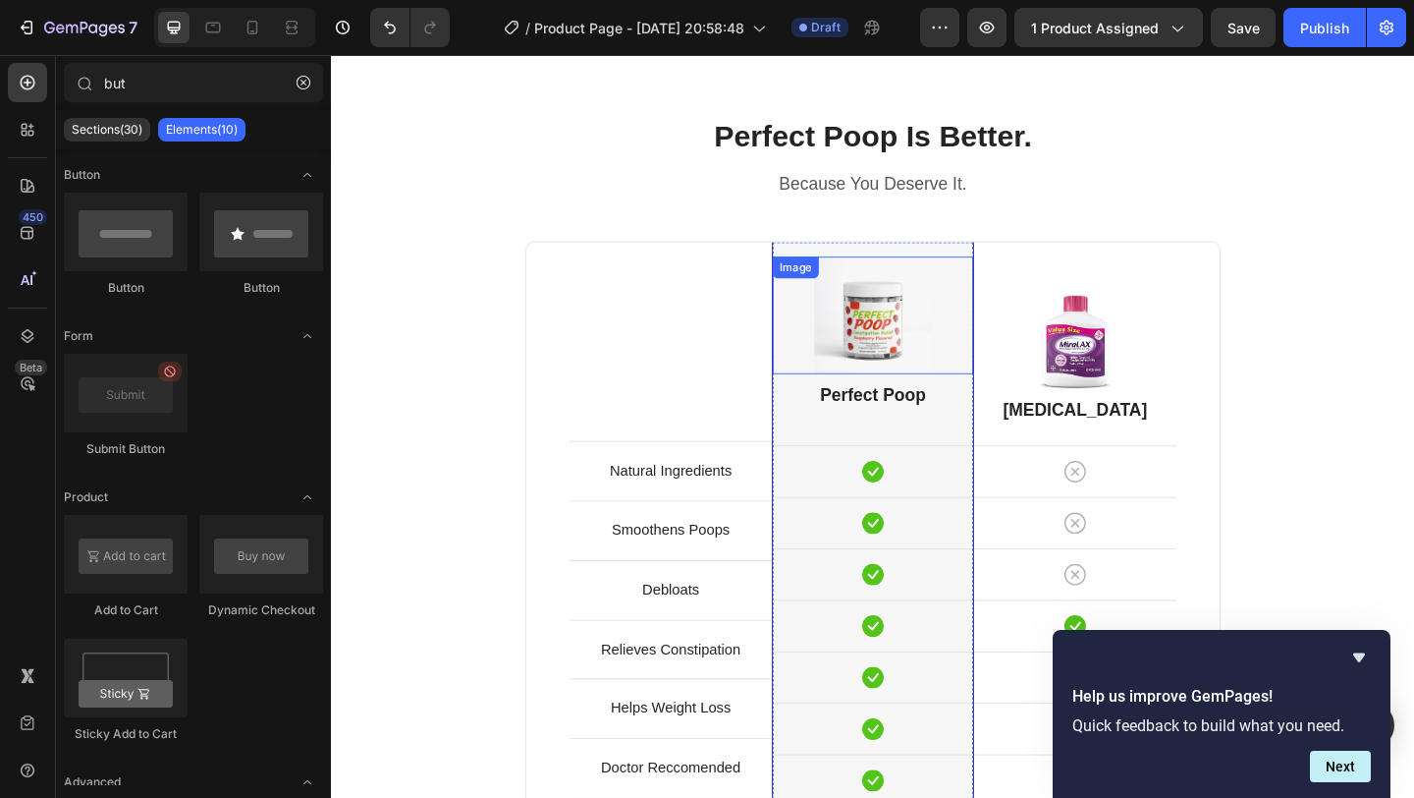
scroll to position [4680, 0]
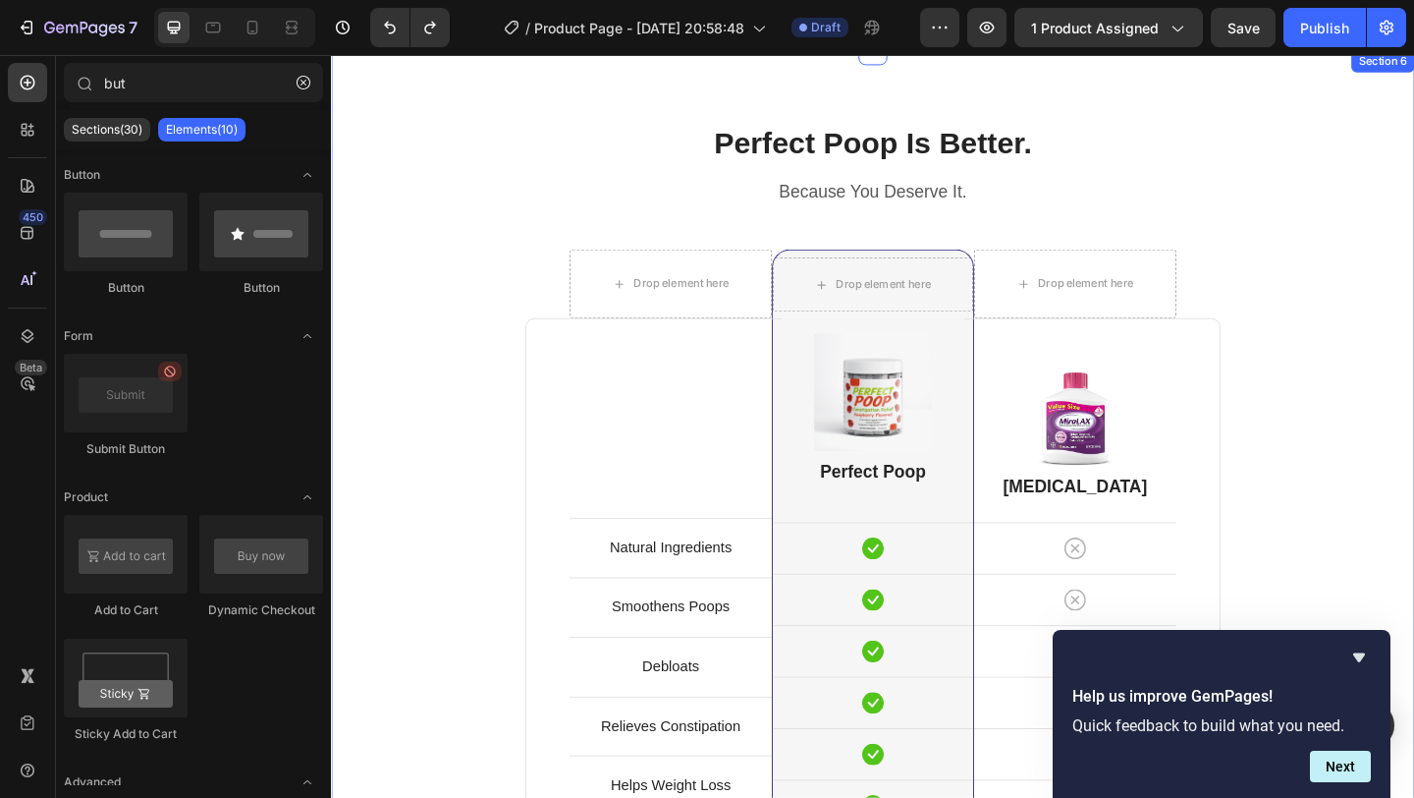
click at [1413, 451] on div "Perfect Poop Is Better. Heading Because You Deserve It. Text block Row Drop ele…" at bounding box center [920, 700] width 1149 height 1142
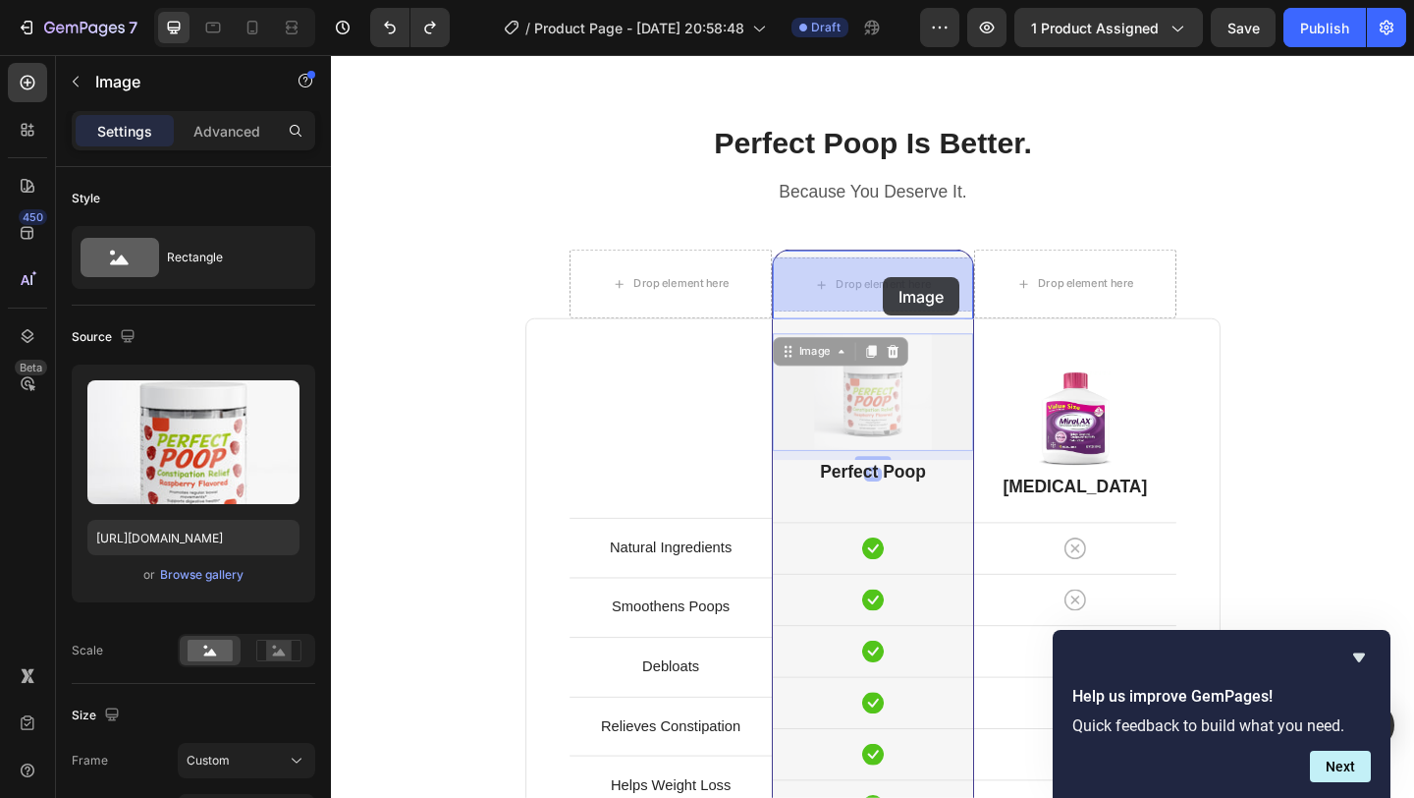
drag, startPoint x: 931, startPoint y: 428, endPoint x: 931, endPoint y: 297, distance: 131.6
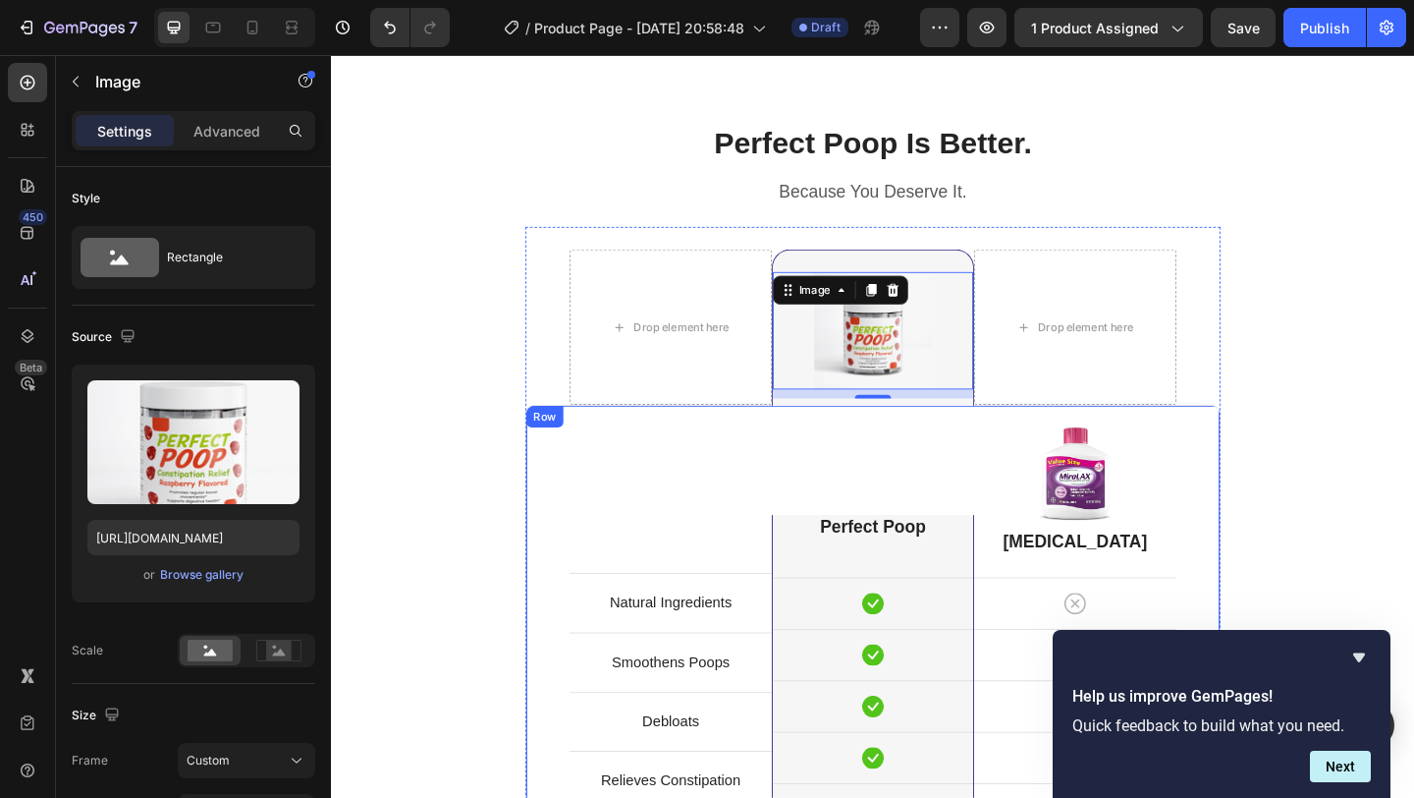
click at [922, 473] on div "Perfect Poop Heading Icon Row Icon Row Icon Row Icon Row Icon Row Icon Row Icon…" at bounding box center [920, 753] width 220 height 635
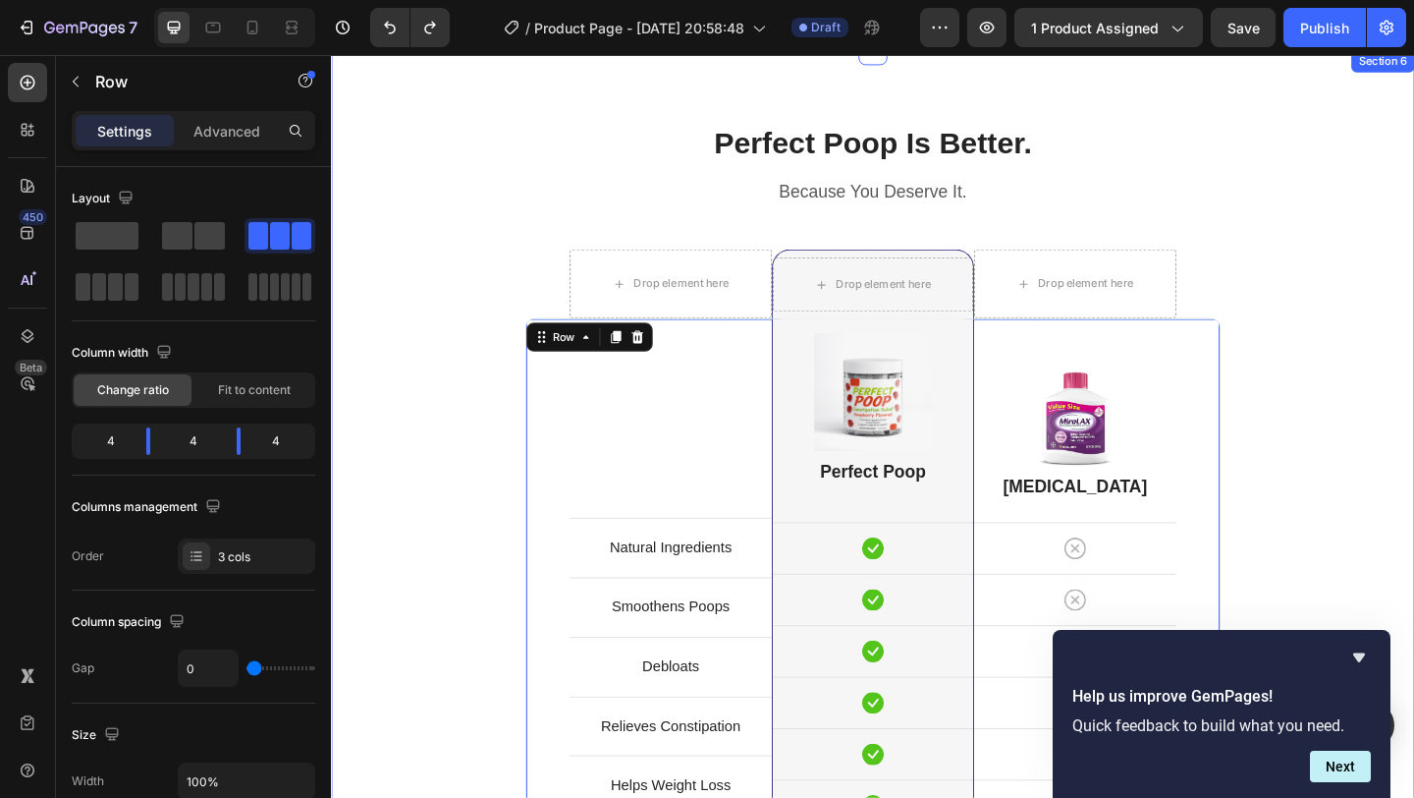
click at [1413, 325] on div "Perfect Poop Is Better. Heading Because You Deserve It. Text block Row Drop ele…" at bounding box center [920, 700] width 1149 height 1142
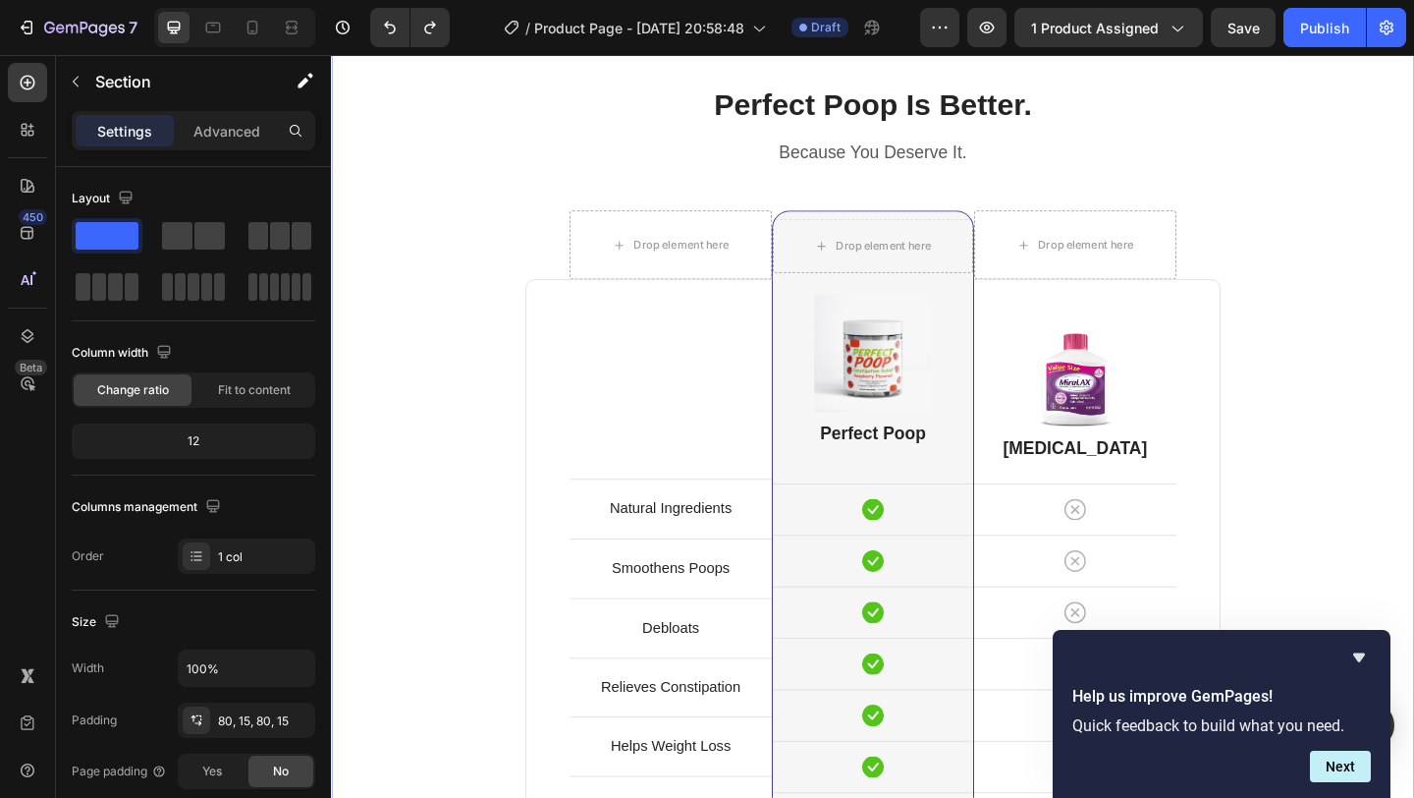
scroll to position [4742, 0]
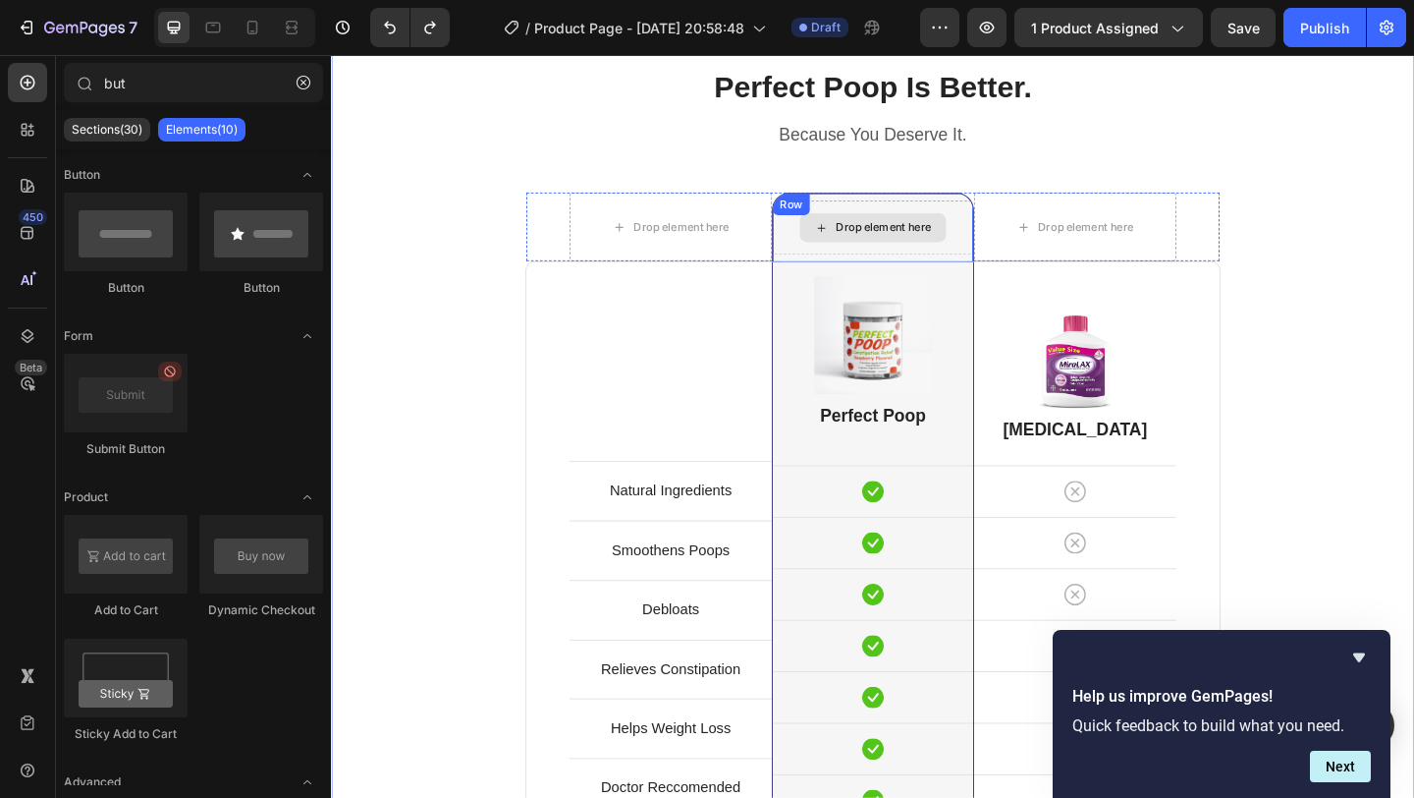
click at [996, 252] on div "Drop element here" at bounding box center [920, 242] width 159 height 31
click at [612, 153] on p "Because You Deserve It." at bounding box center [920, 142] width 1145 height 25
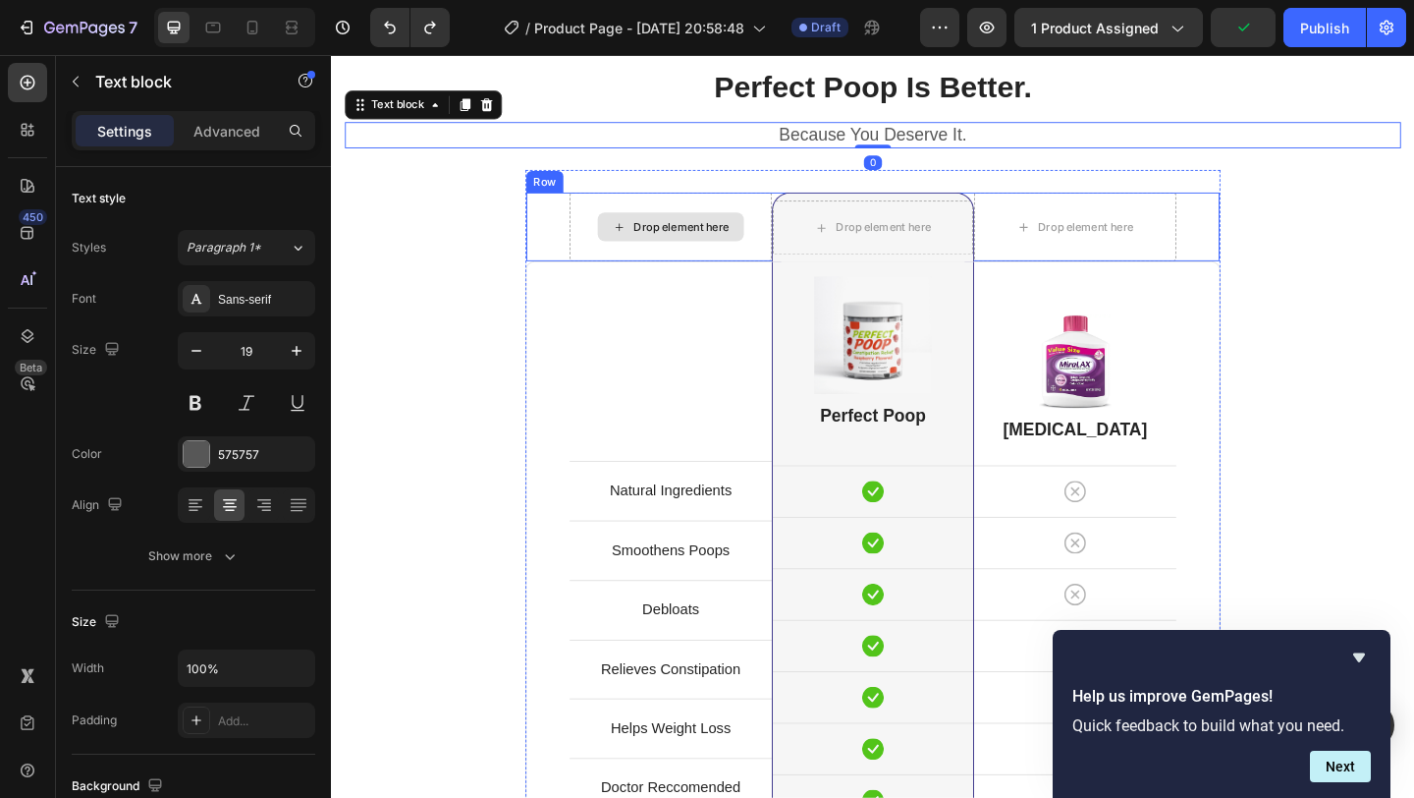
click at [797, 248] on div "Drop element here" at bounding box center [700, 241] width 220 height 75
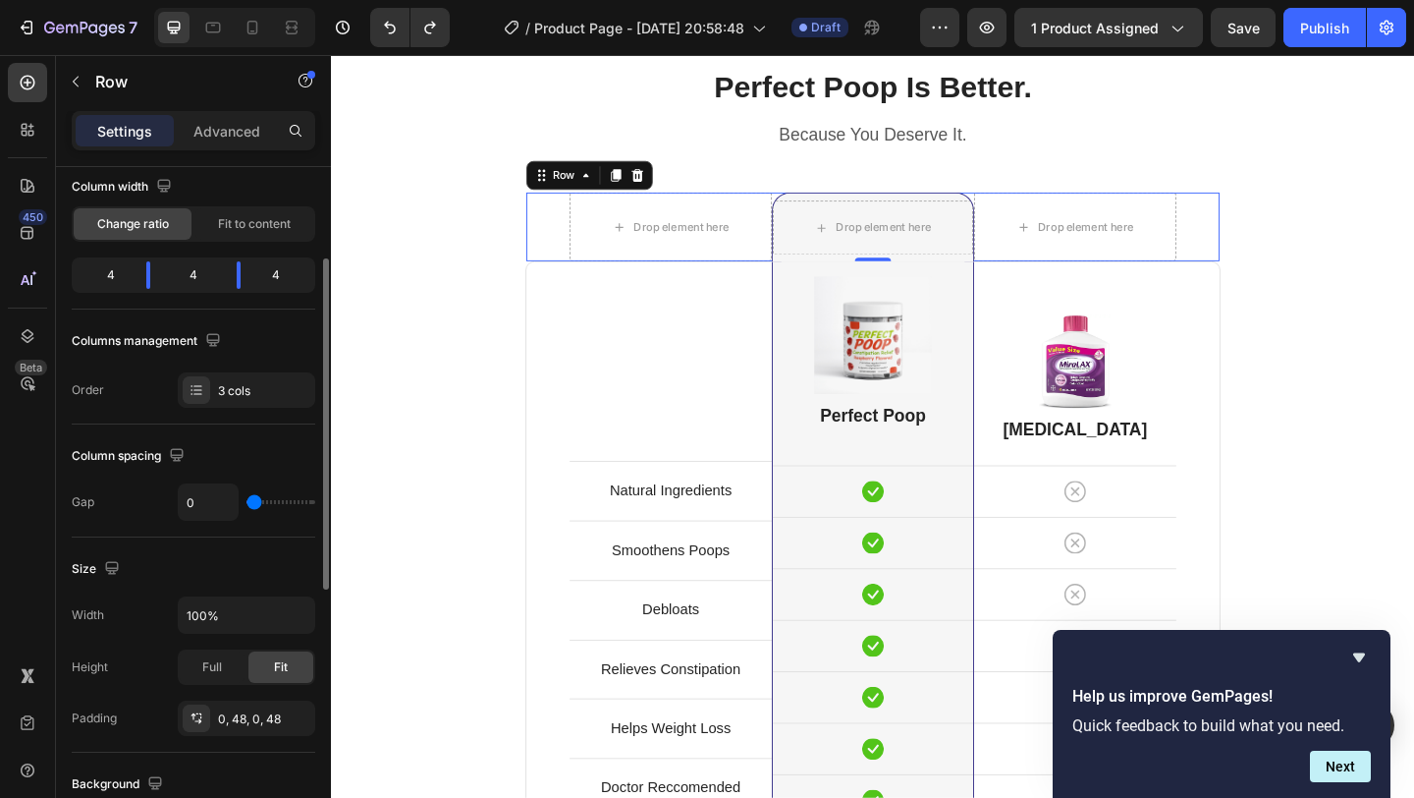
scroll to position [174, 0]
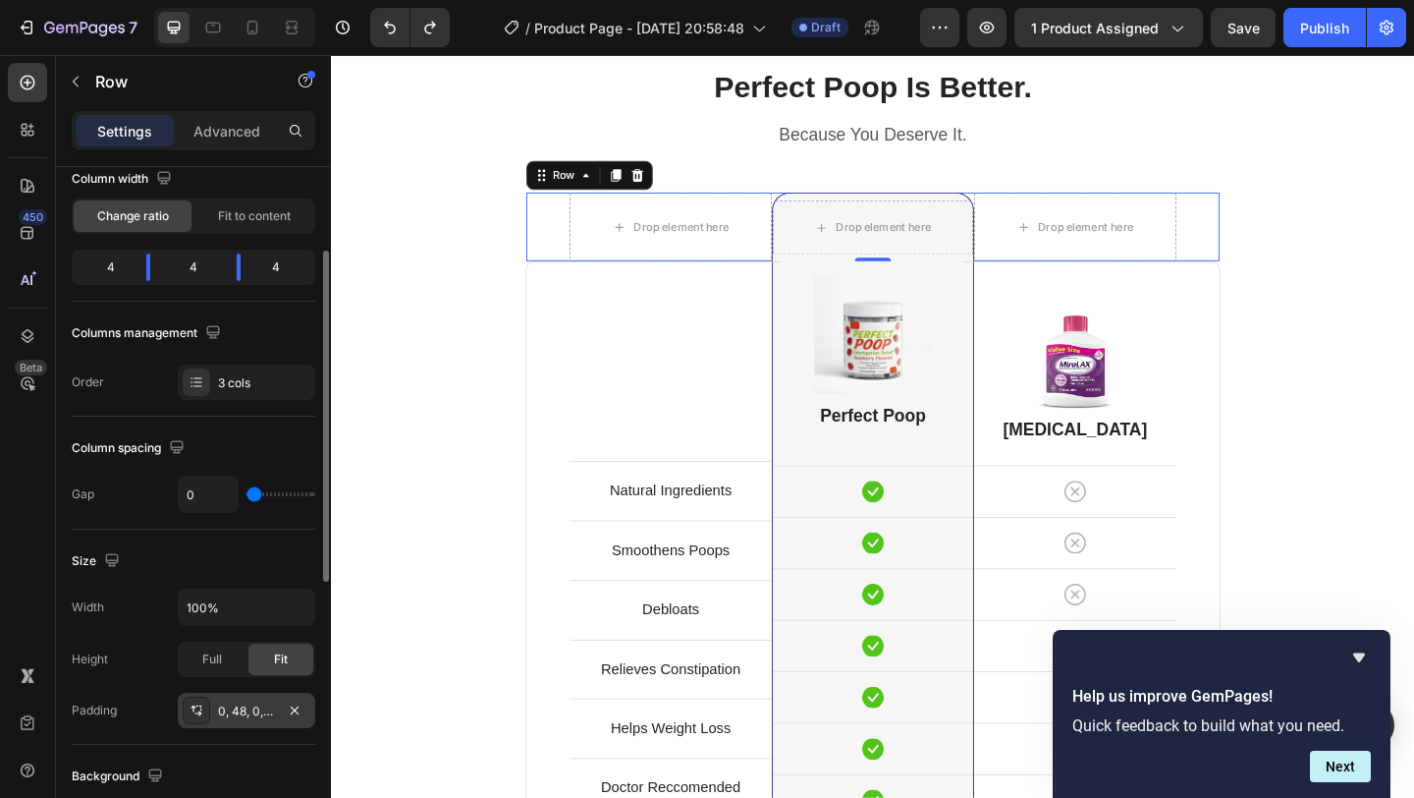
click at [240, 708] on div "0, 48, 0, 48" at bounding box center [246, 711] width 57 height 18
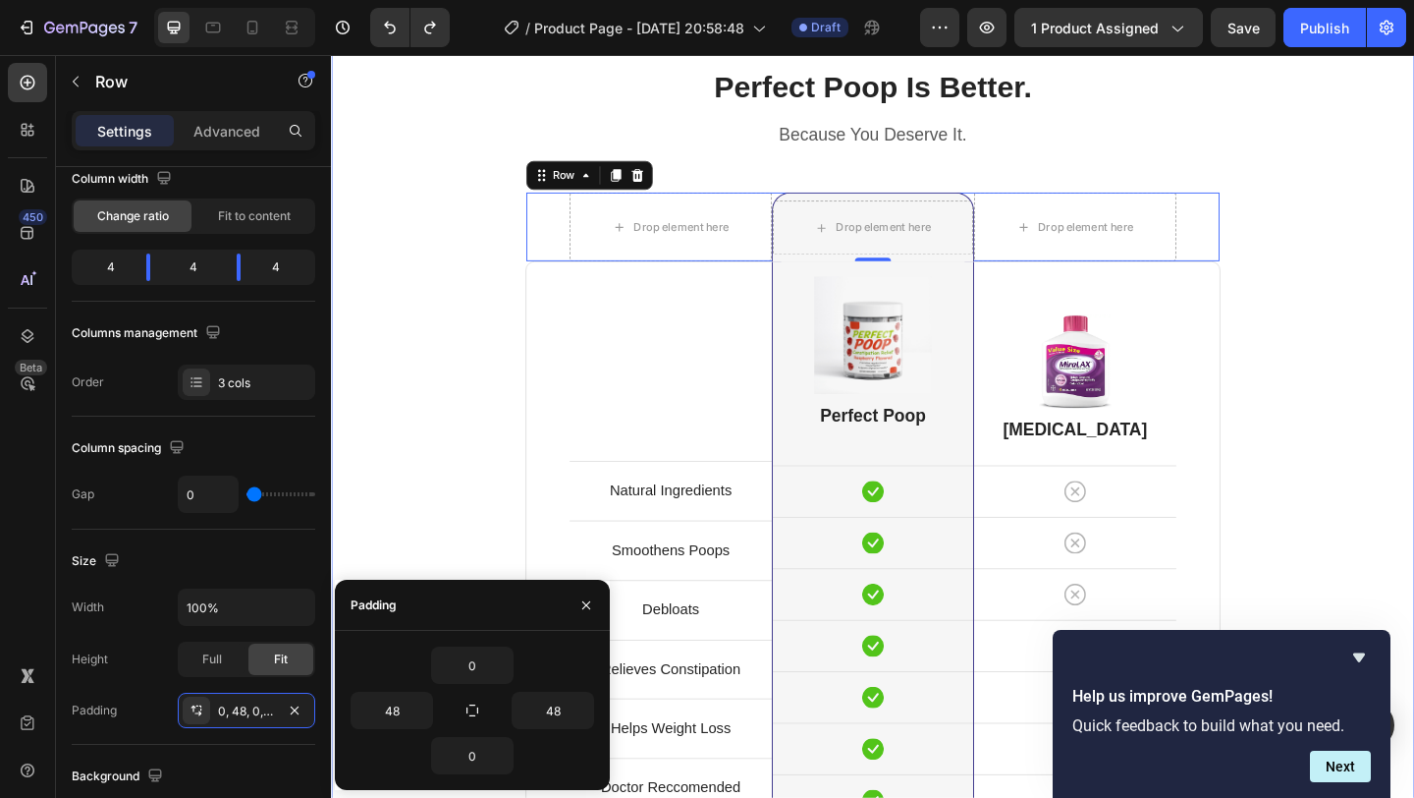
click at [1413, 371] on div "Perfect Poop Is Better. Heading Because You Deserve It. Text block Row Drop ele…" at bounding box center [920, 638] width 1149 height 1142
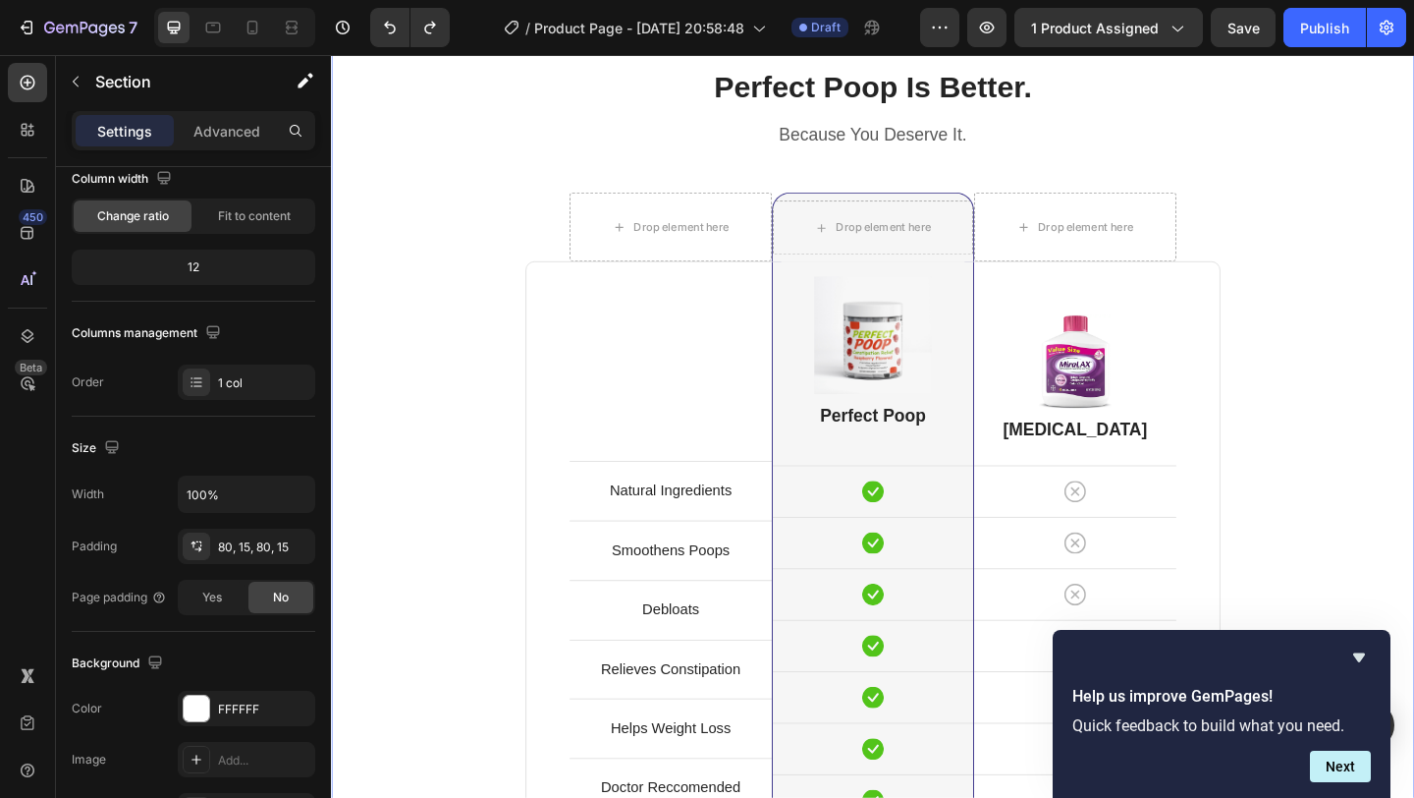
scroll to position [0, 0]
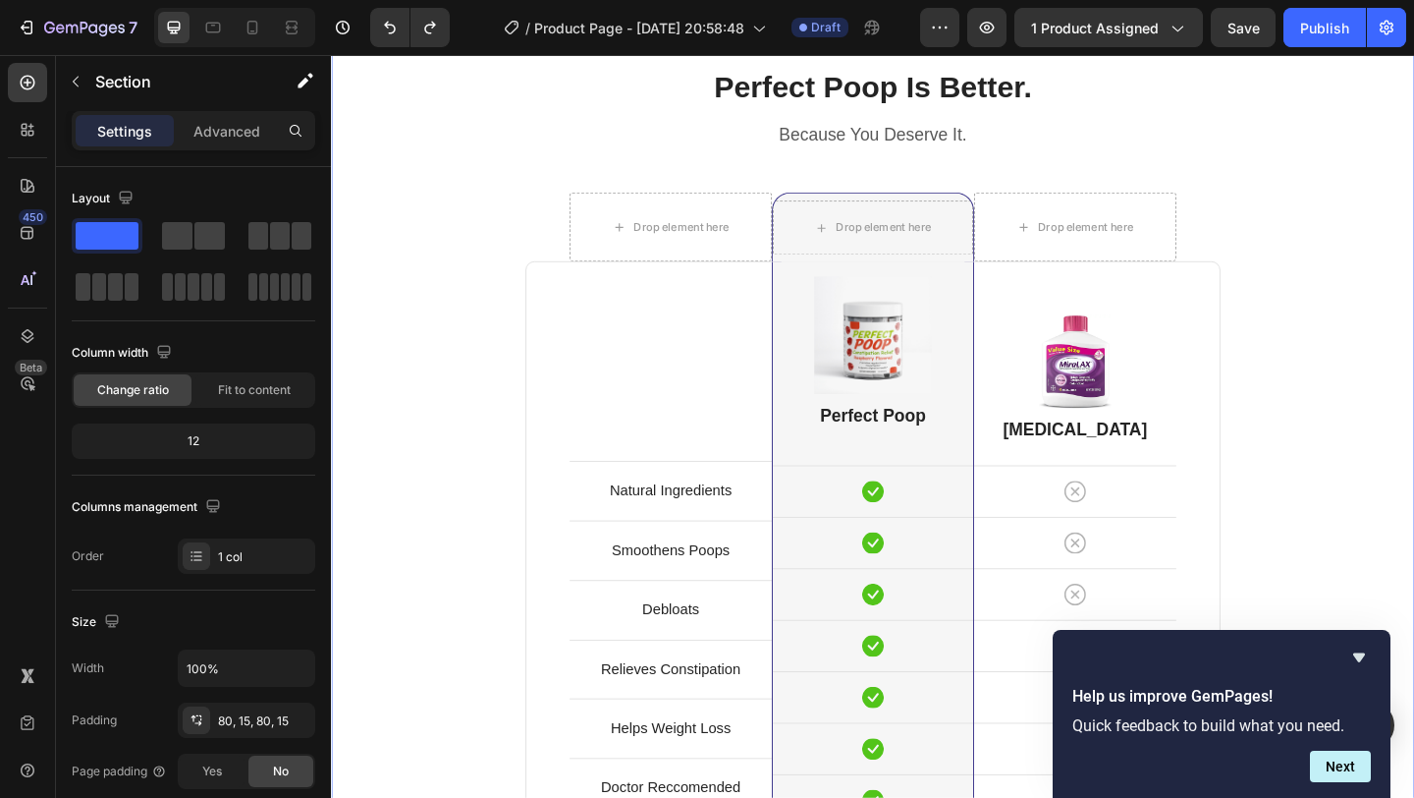
click at [1413, 329] on div "Perfect Poop Is Better. Heading Because You Deserve It. Text block Row Drop ele…" at bounding box center [920, 638] width 1149 height 1142
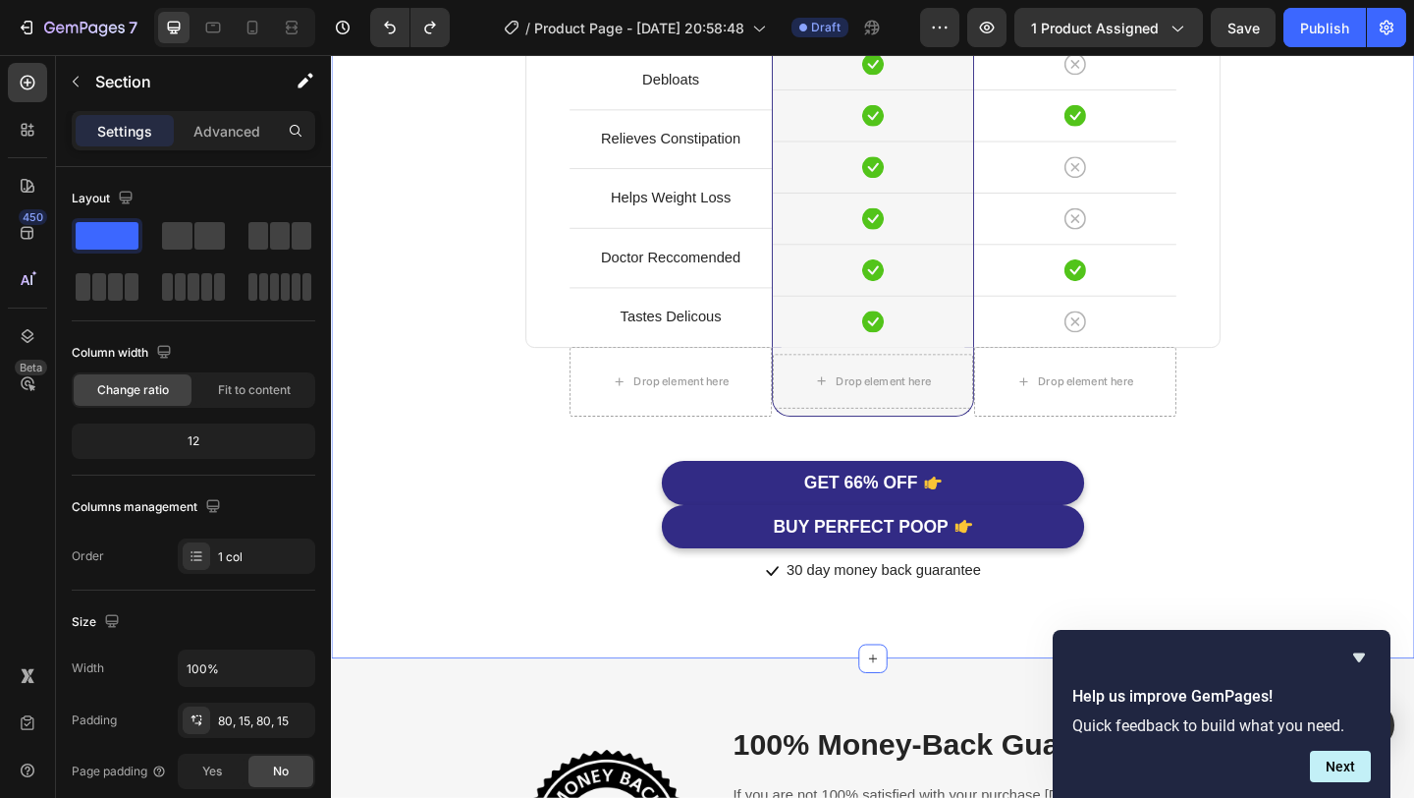
scroll to position [5340, 0]
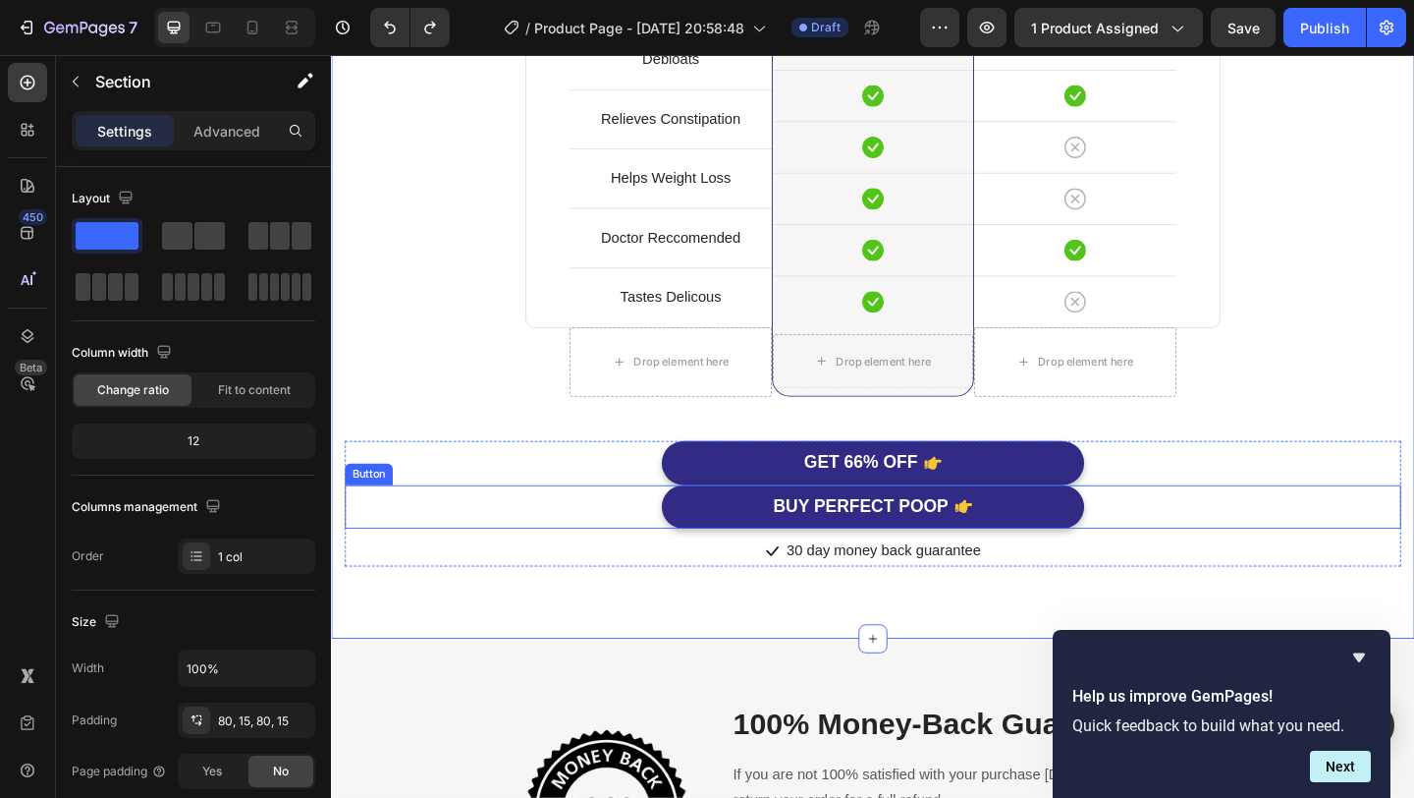
click at [1183, 541] on div "BUY PERFECT POOP Button" at bounding box center [920, 547] width 1149 height 48
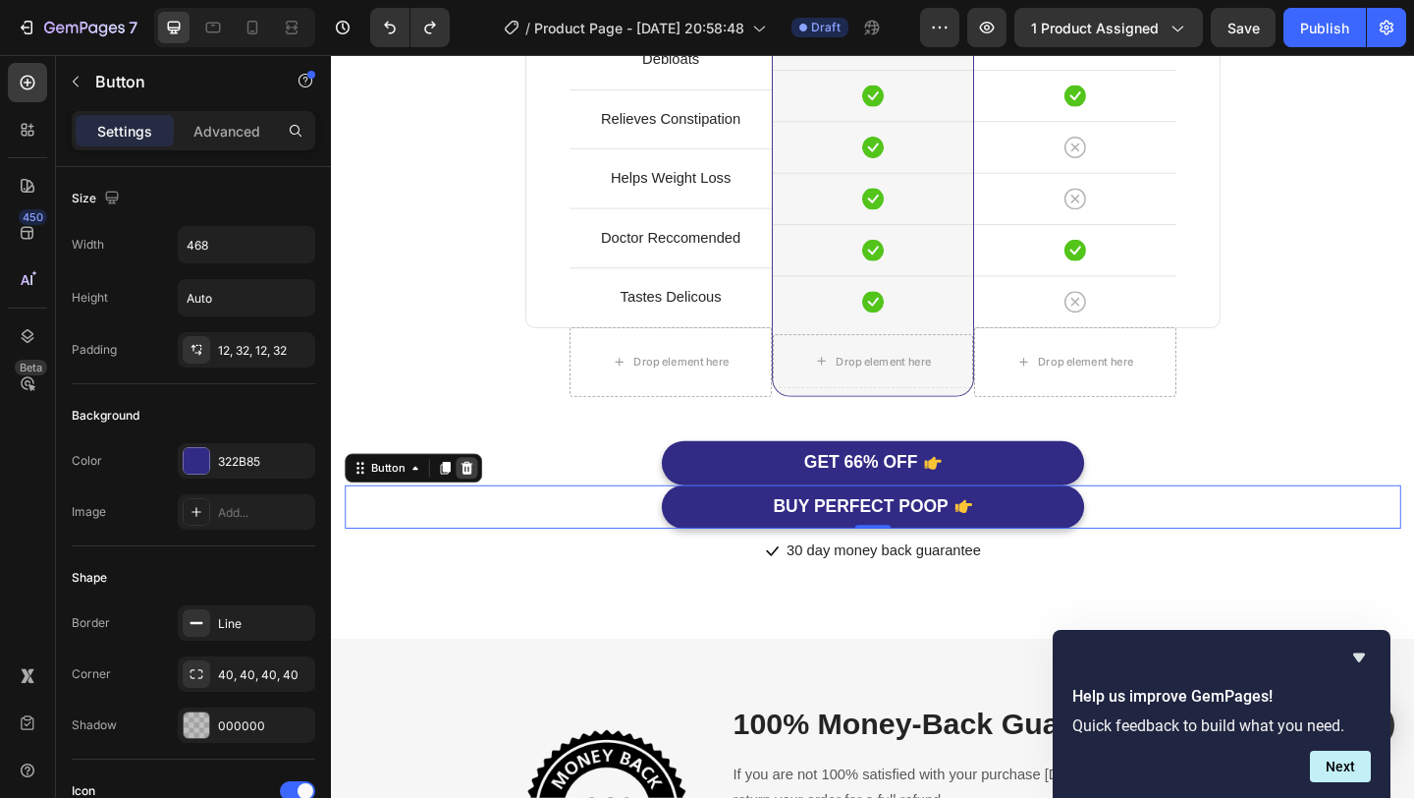
click at [482, 503] on icon at bounding box center [478, 503] width 13 height 14
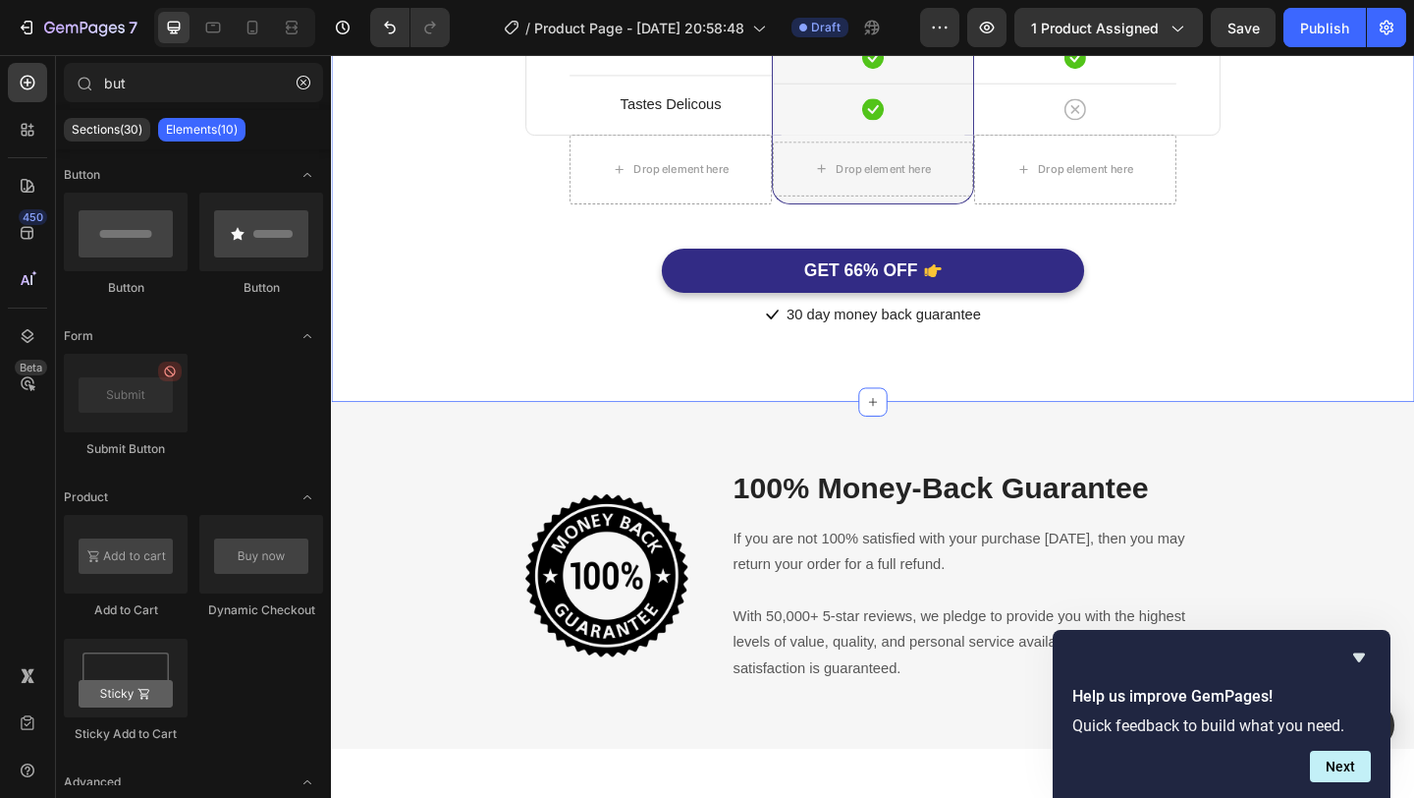
scroll to position [5569, 0]
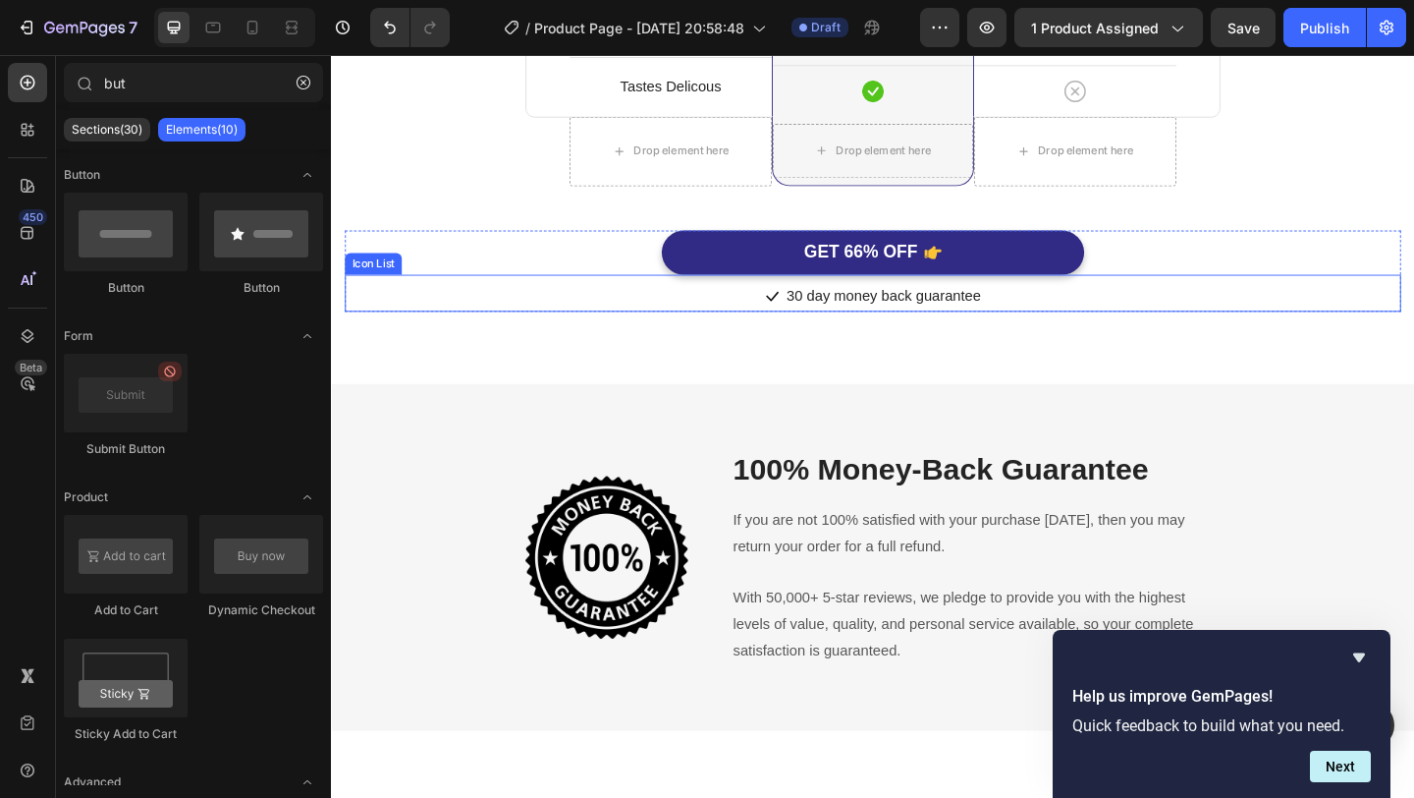
click at [1053, 329] on div "Icon 30 day money back guarantee Text block" at bounding box center [920, 318] width 1149 height 32
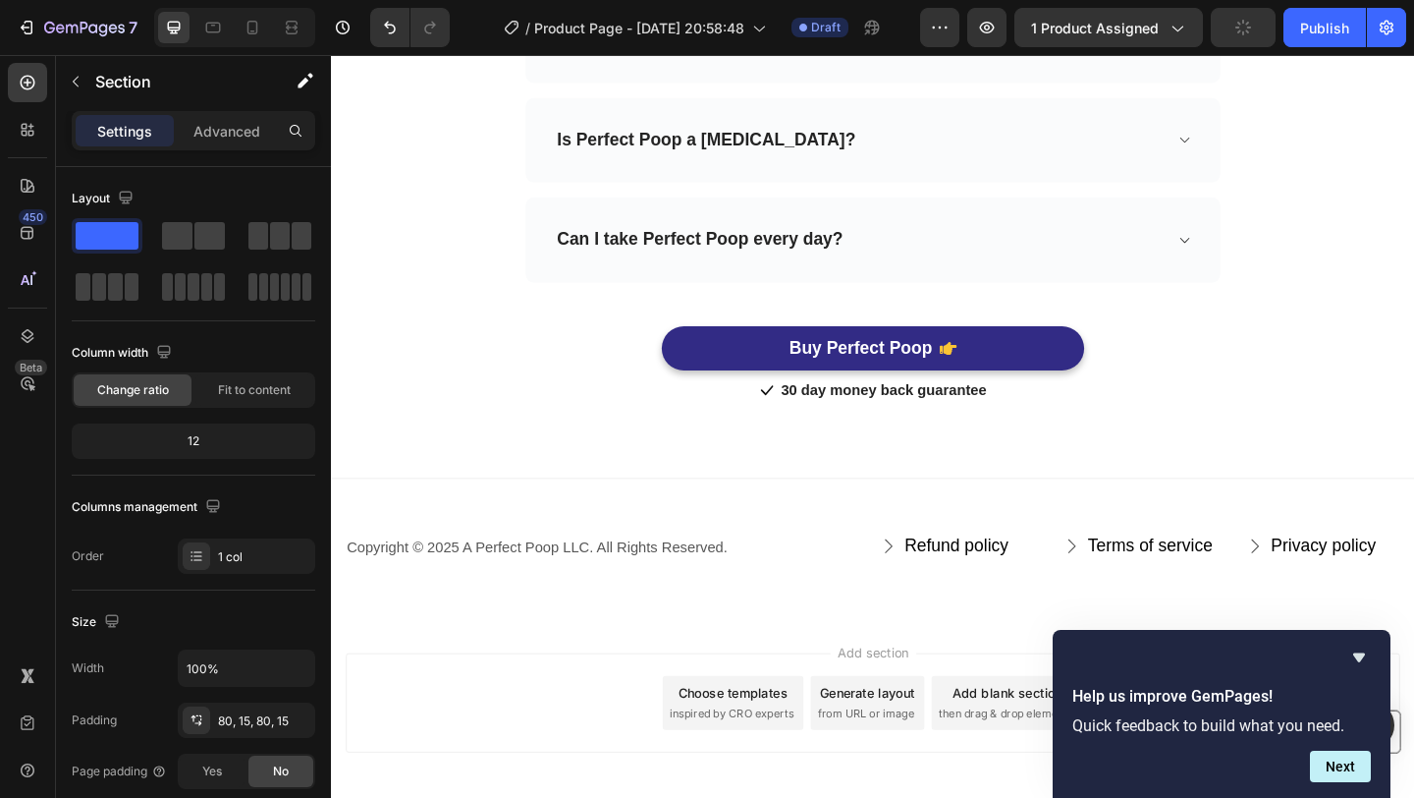
scroll to position [6780, 0]
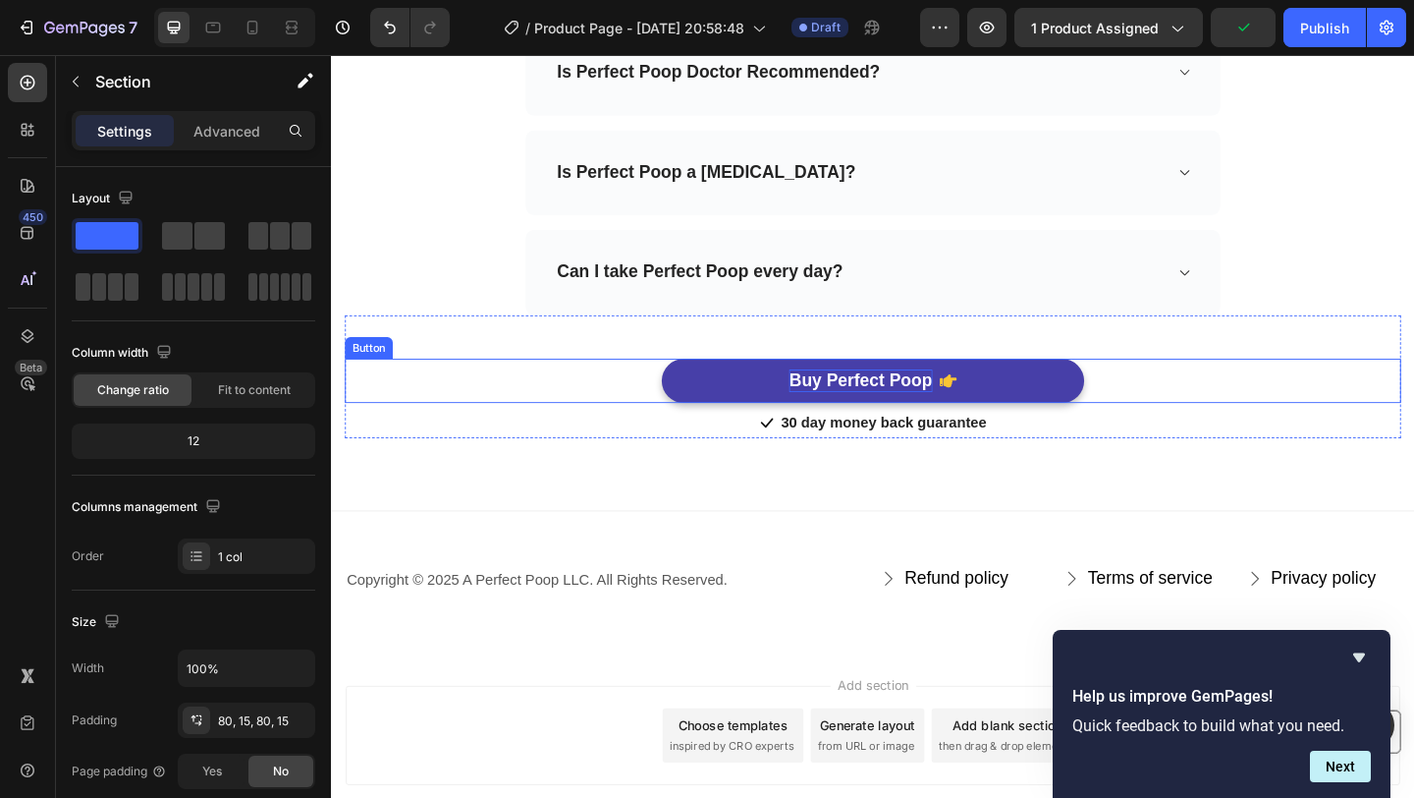
click at [954, 413] on p "Buy Perfect Poop" at bounding box center [906, 409] width 155 height 25
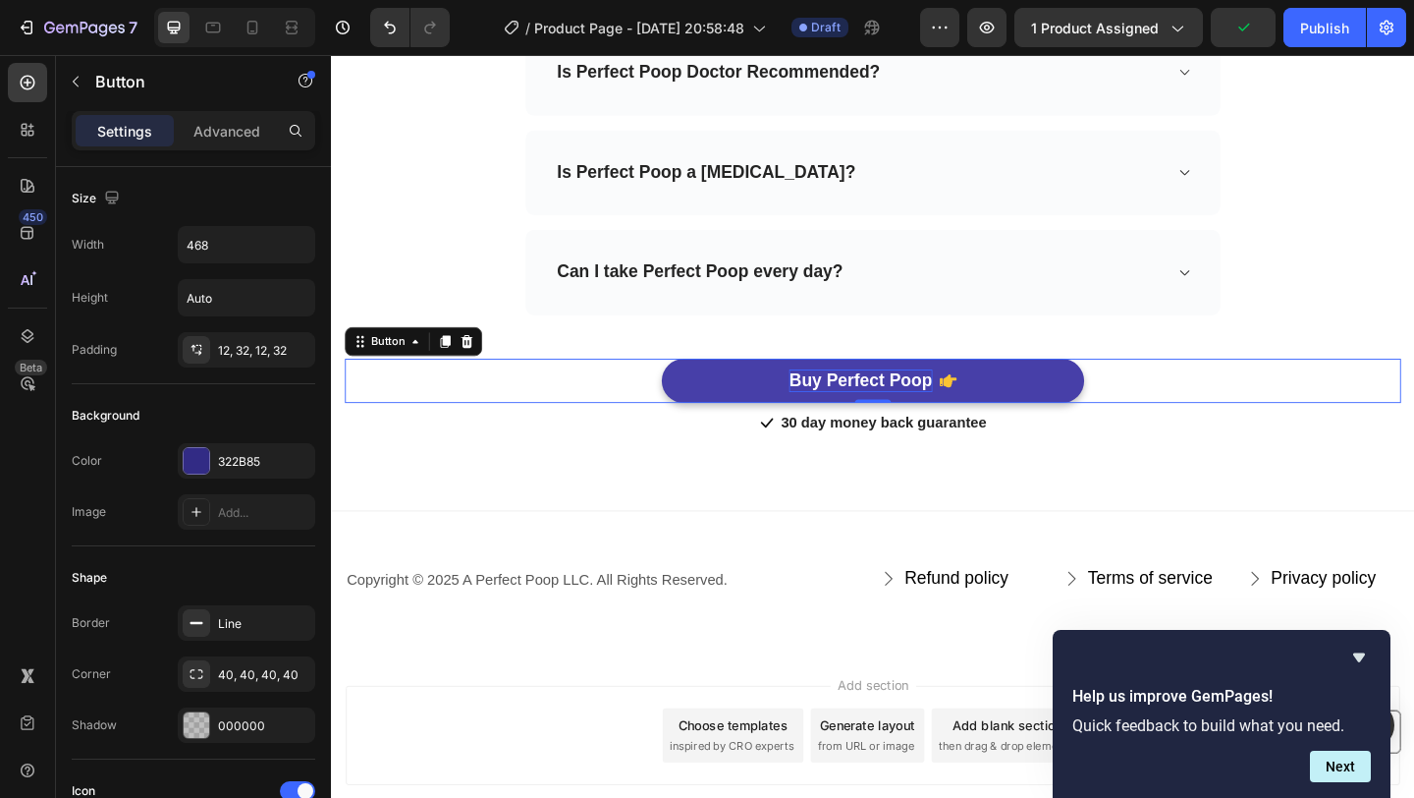
click at [950, 407] on p "Buy Perfect Poop" at bounding box center [906, 409] width 155 height 25
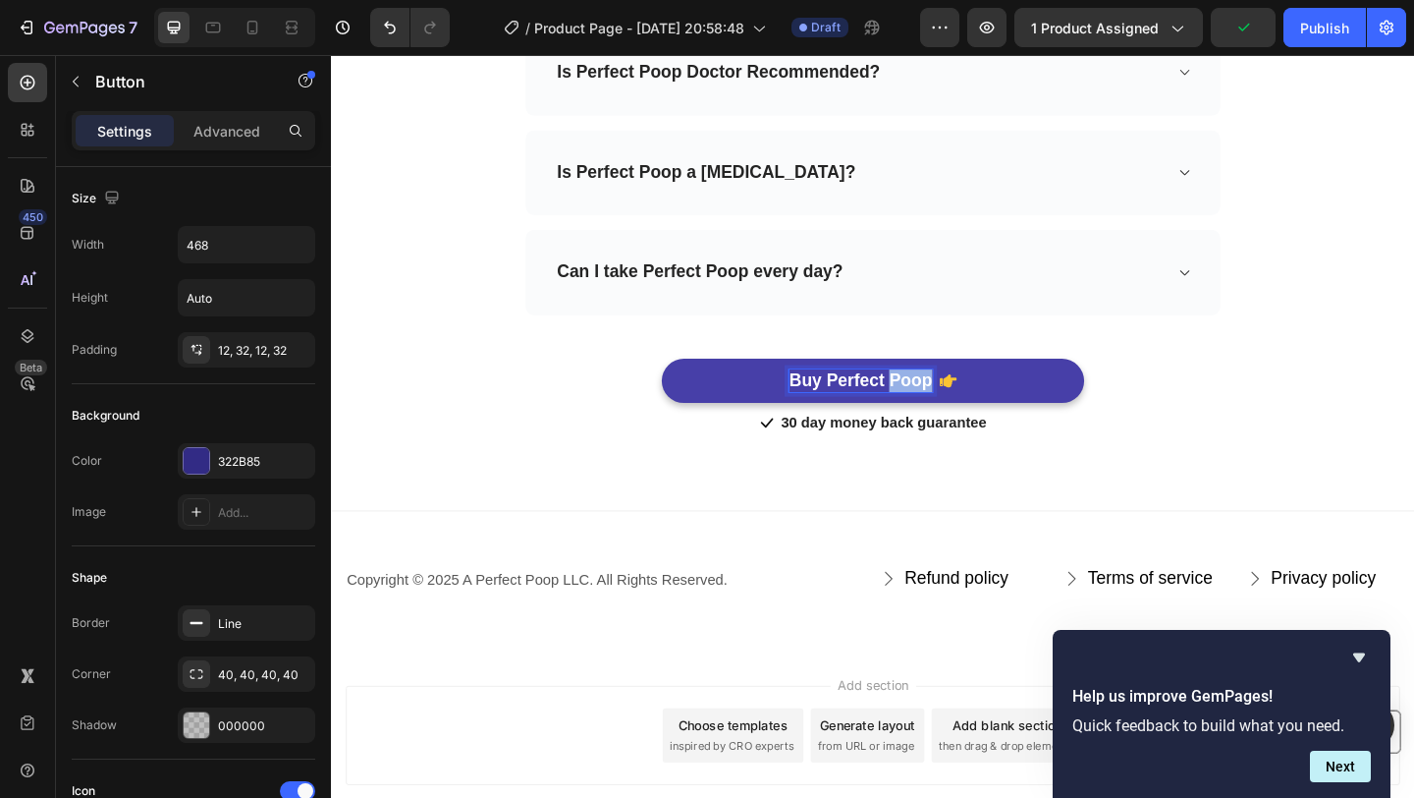
click at [950, 407] on p "Buy Perfect Poop" at bounding box center [906, 409] width 155 height 25
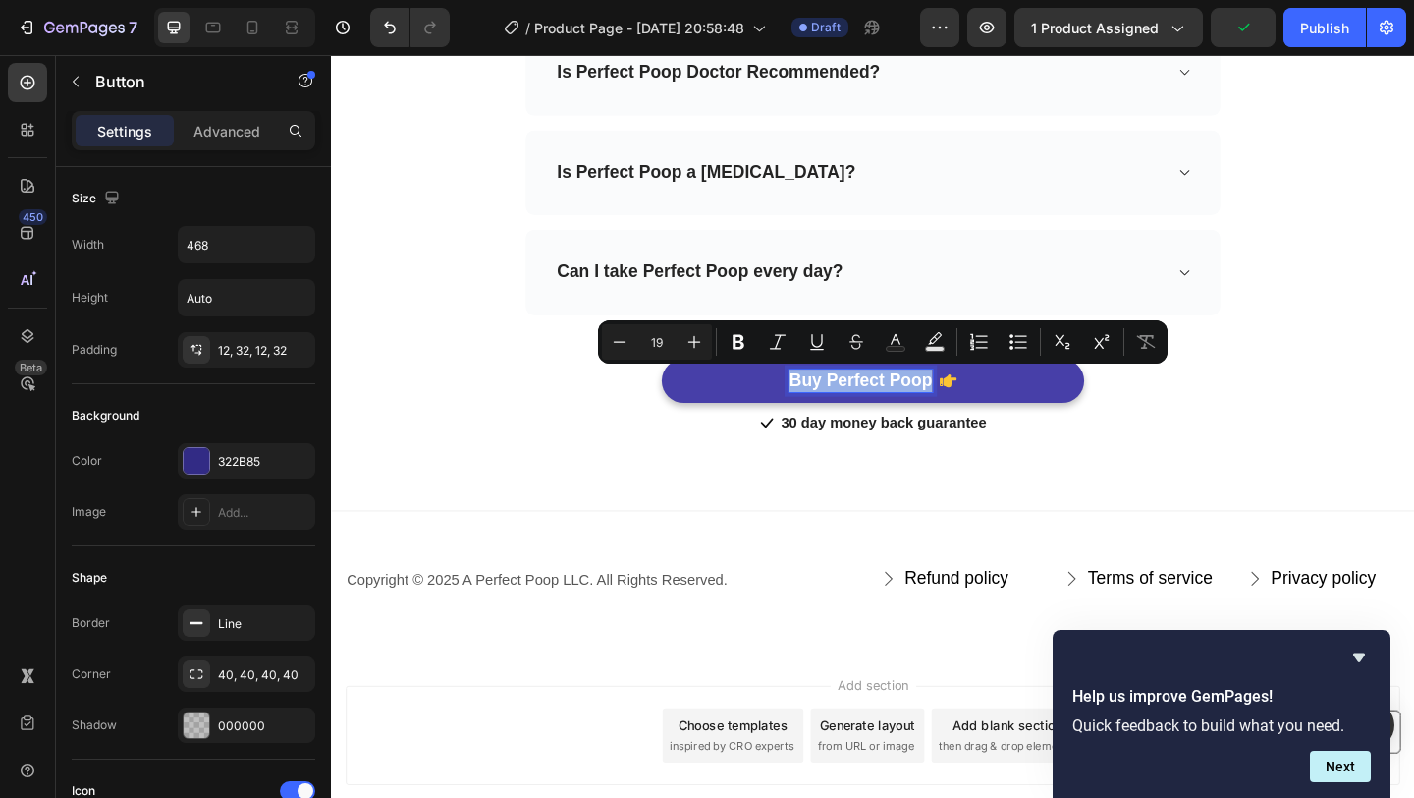
click at [950, 407] on p "Buy Perfect Poop" at bounding box center [906, 409] width 155 height 25
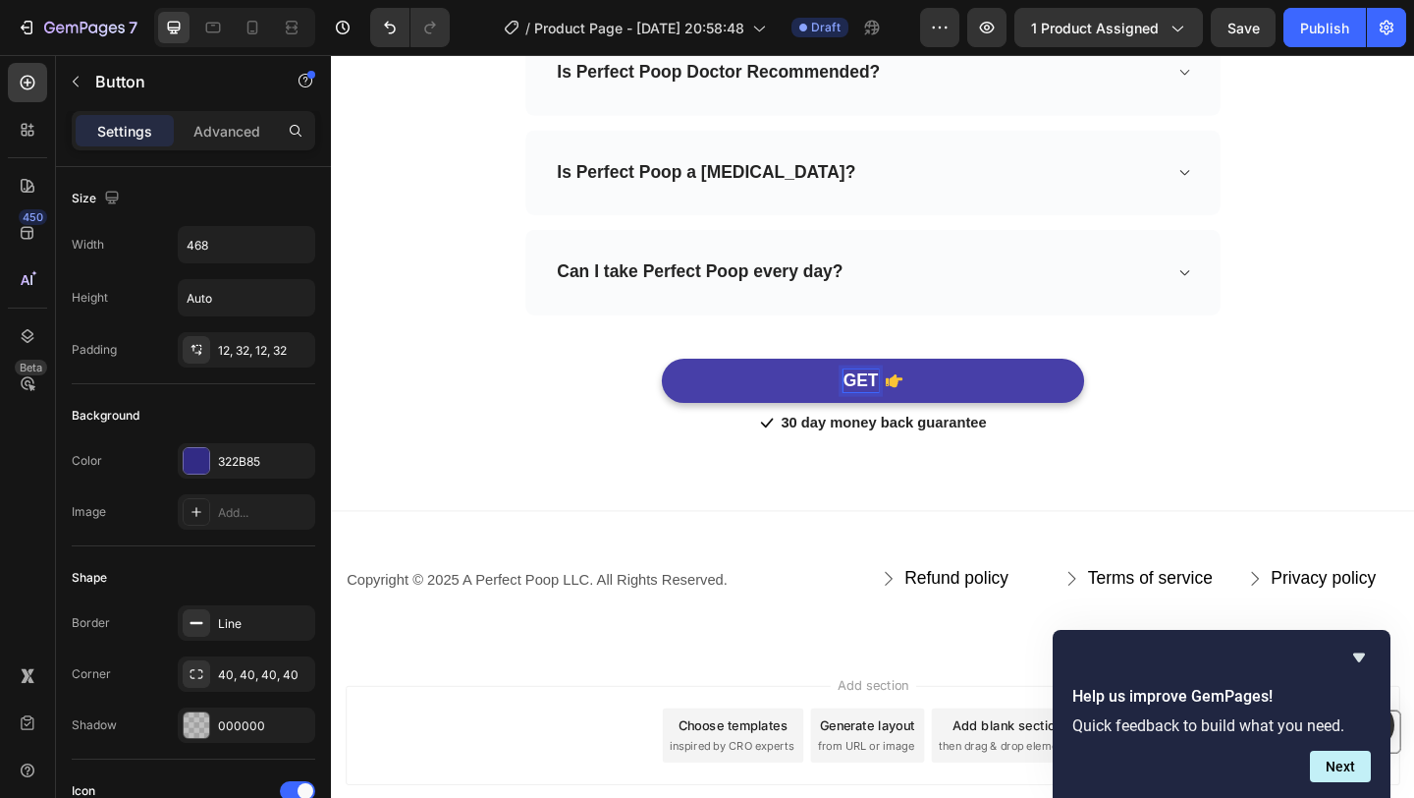
click at [691, 385] on button "GET" at bounding box center [921, 409] width 460 height 48
click at [691, 385] on button "GET 60%" at bounding box center [921, 409] width 460 height 48
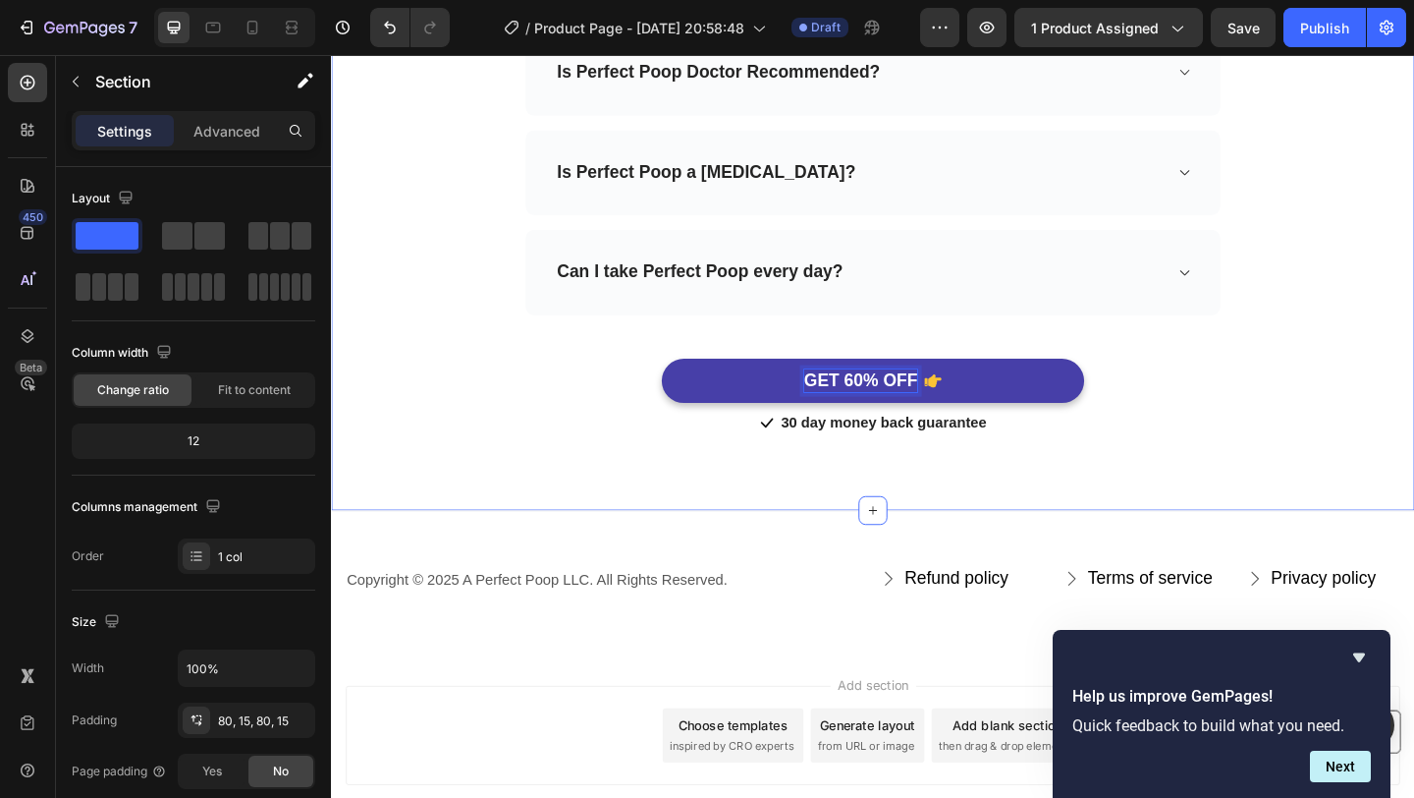
click at [1162, 493] on div "Frequently Asked Questions Heading Need help finding an answer to your question…" at bounding box center [920, 64] width 1179 height 972
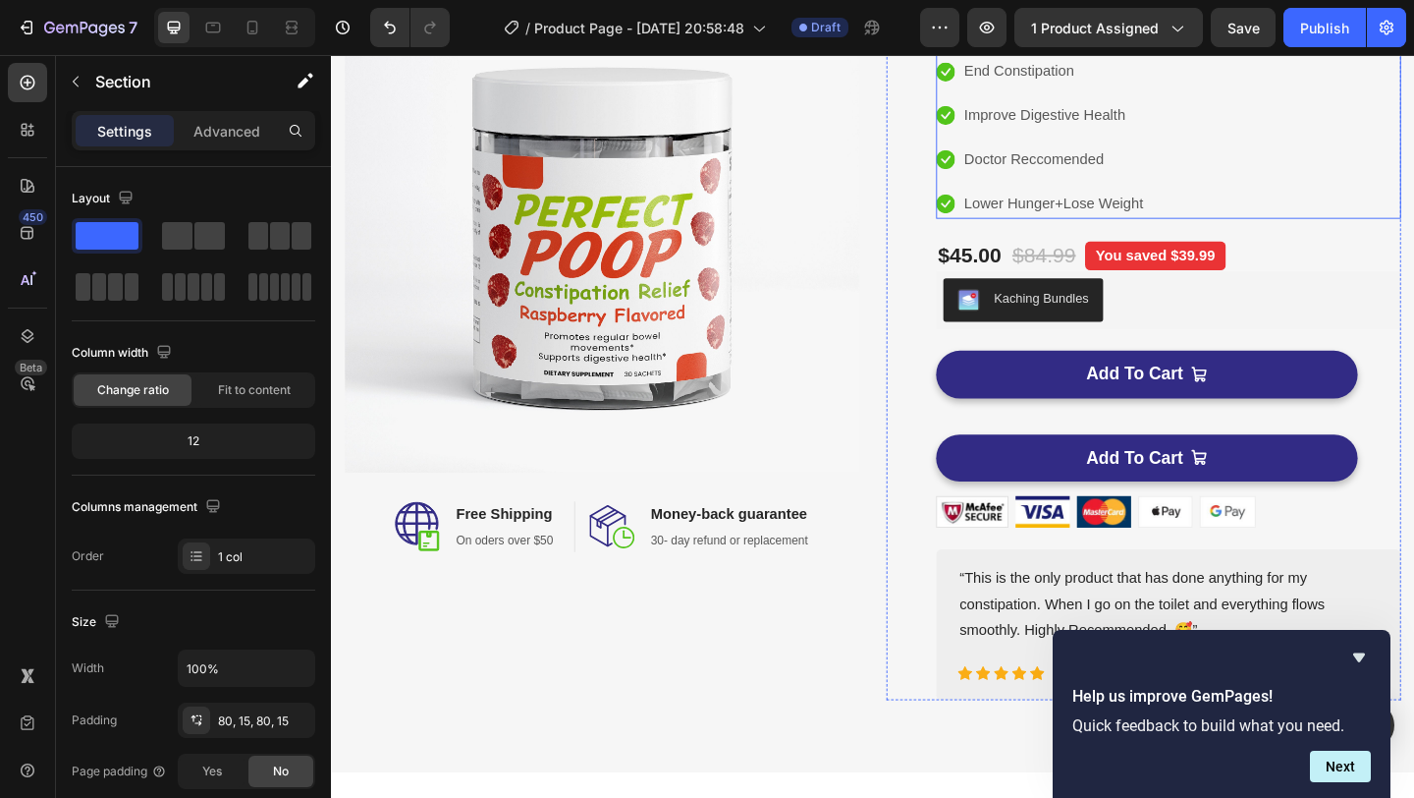
scroll to position [226, 0]
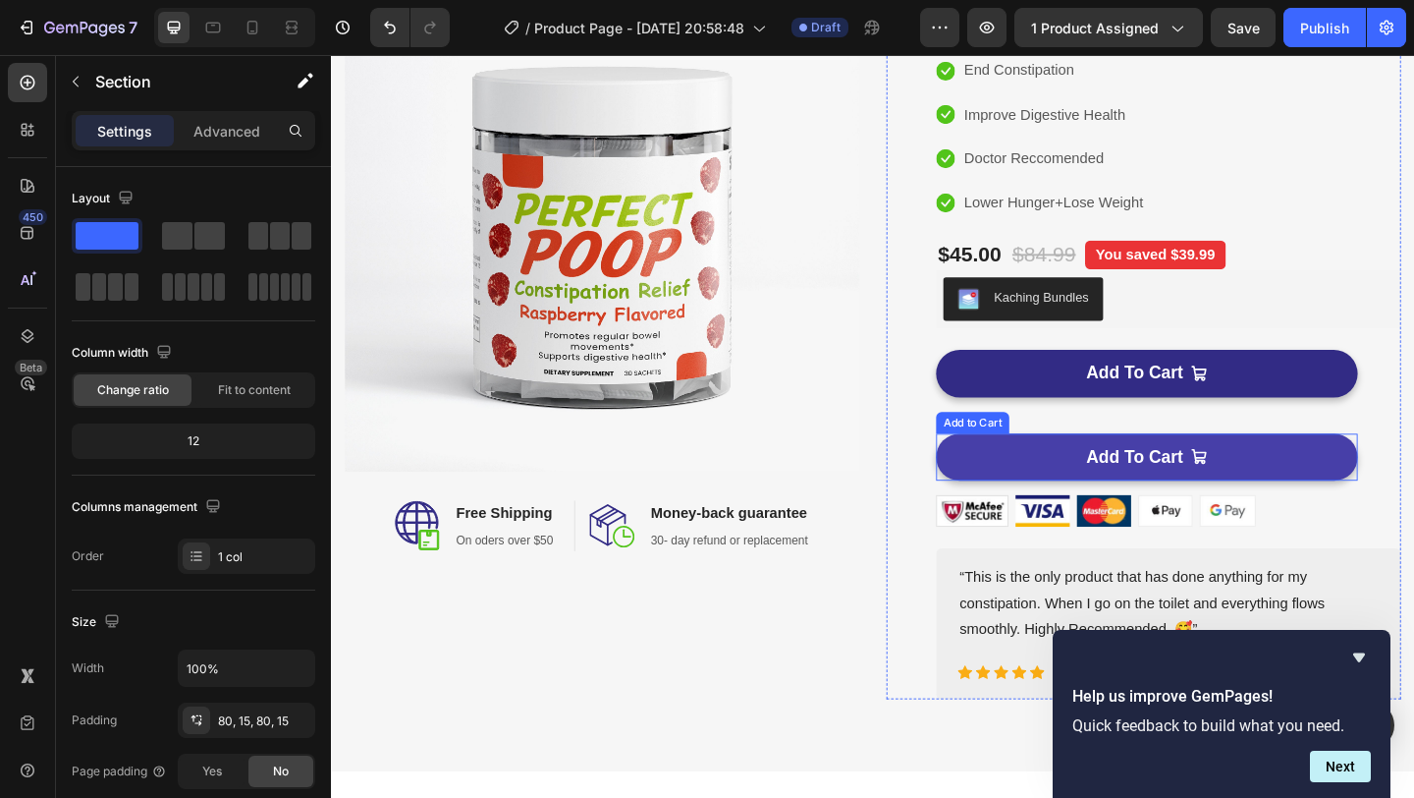
click at [1349, 473] on button "Add To Cart" at bounding box center [1218, 493] width 459 height 52
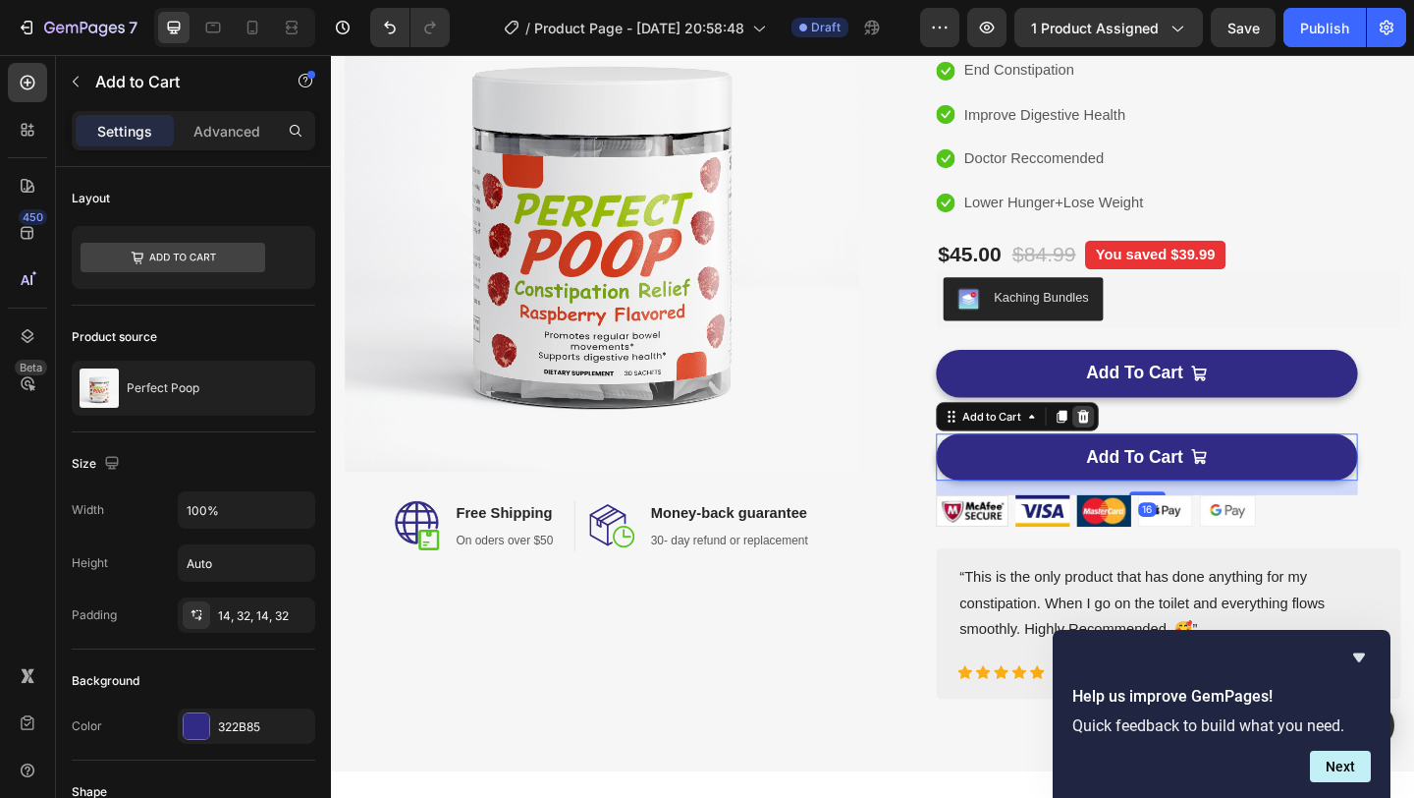
click at [1149, 449] on icon at bounding box center [1149, 447] width 13 height 14
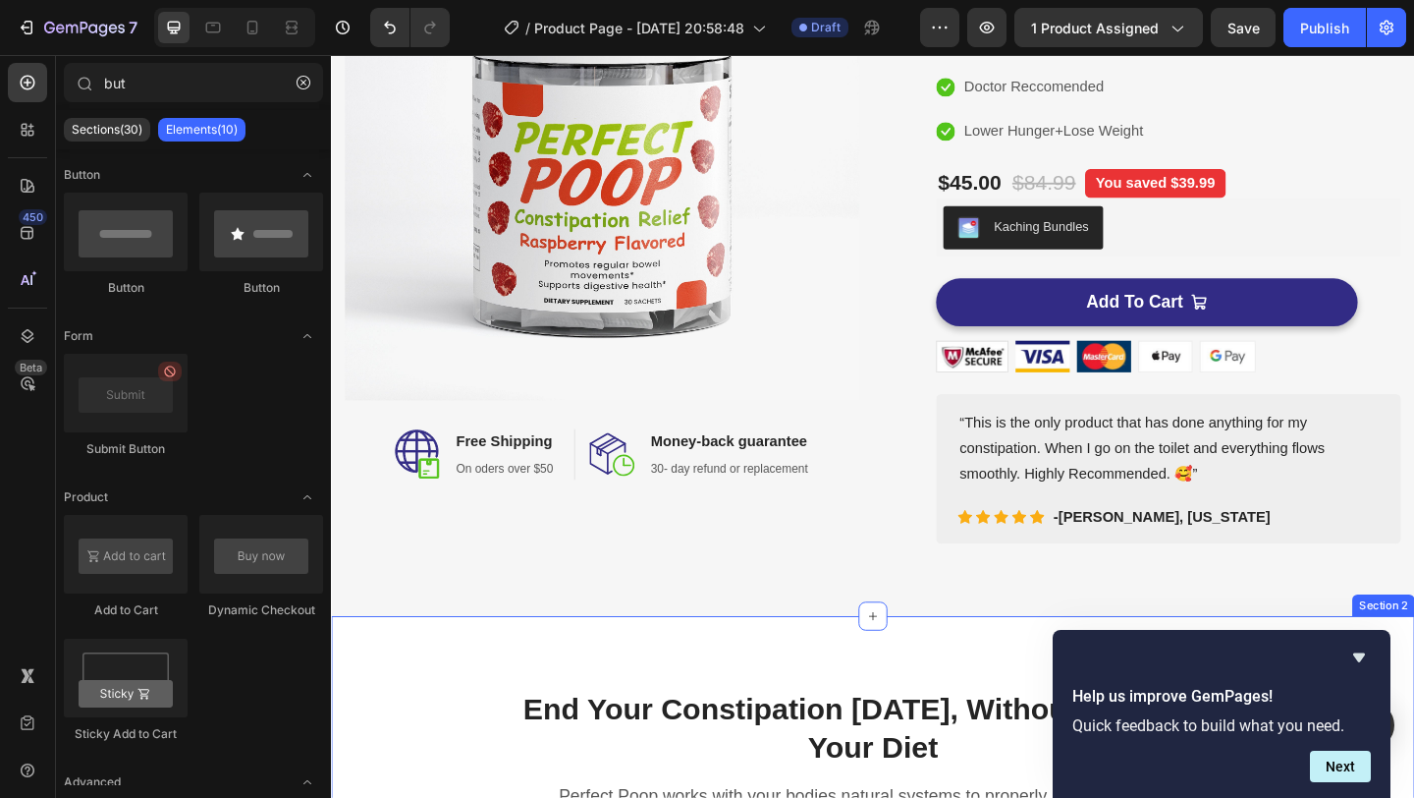
scroll to position [240, 0]
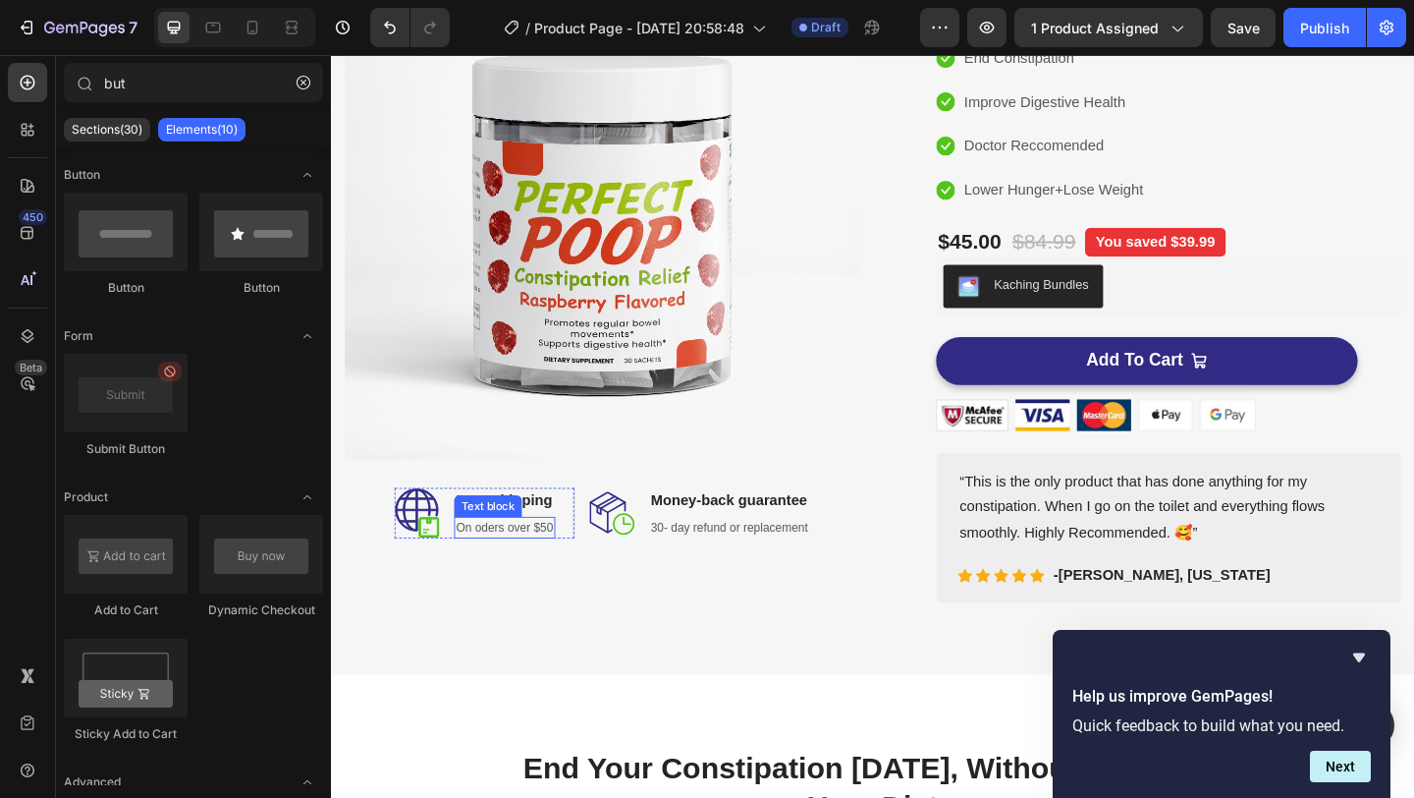
click at [523, 566] on p "On oders over $50" at bounding box center [520, 569] width 106 height 20
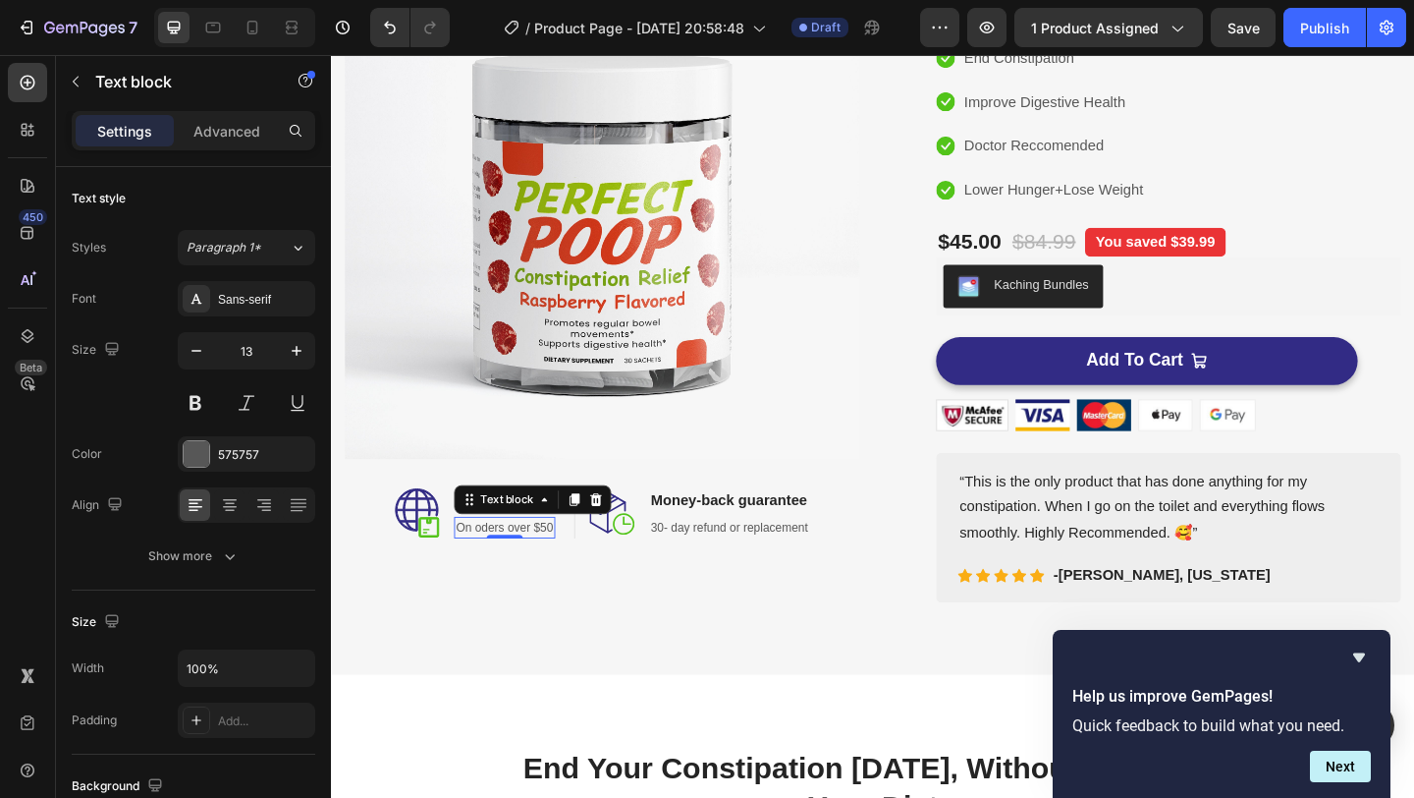
click at [511, 567] on p "On oders over $50" at bounding box center [520, 569] width 106 height 20
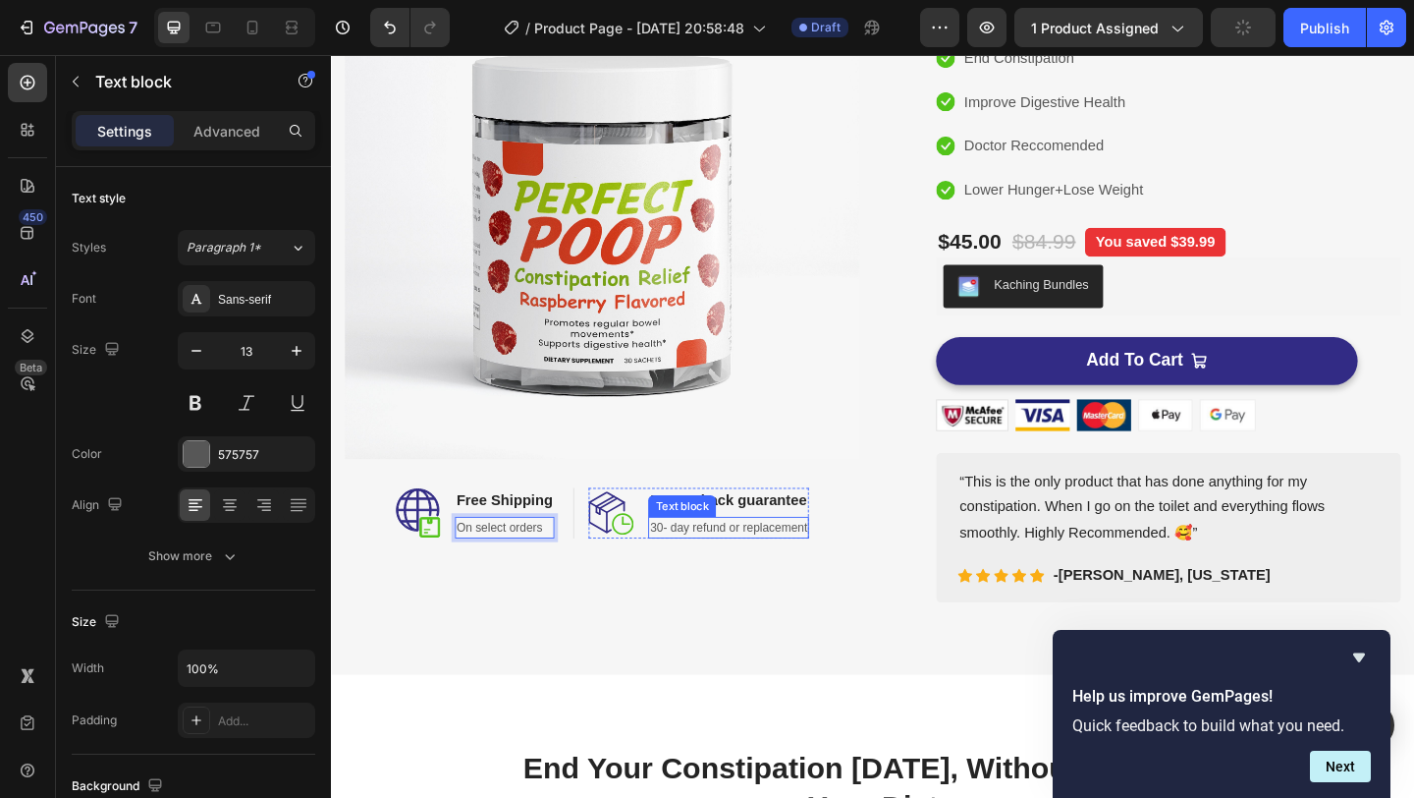
click at [769, 574] on p "30- day refund or replacement" at bounding box center [763, 569] width 171 height 20
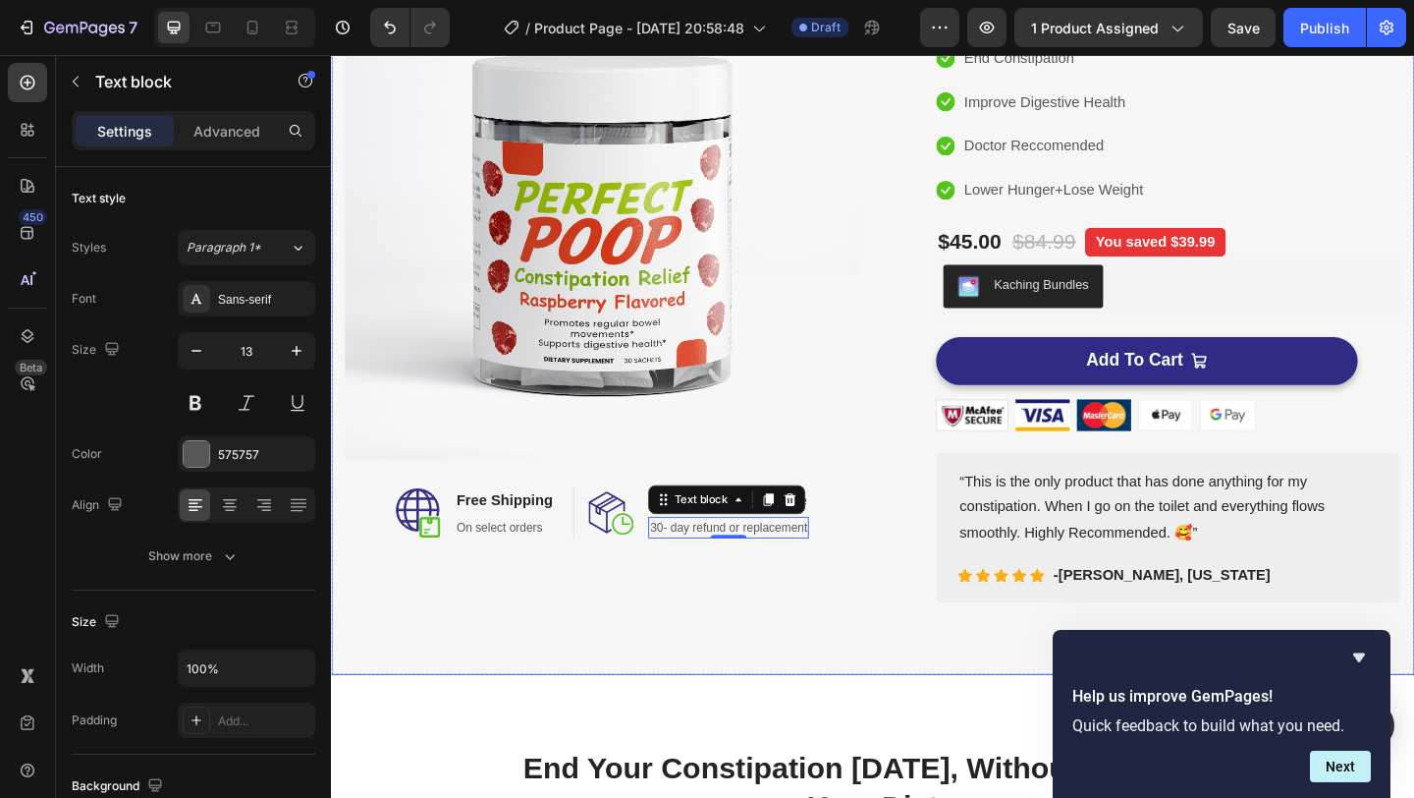
click at [1011, 682] on div "Image Image Free Shipping Heading On select orders Text block Row Image Money-b…" at bounding box center [920, 292] width 1179 height 873
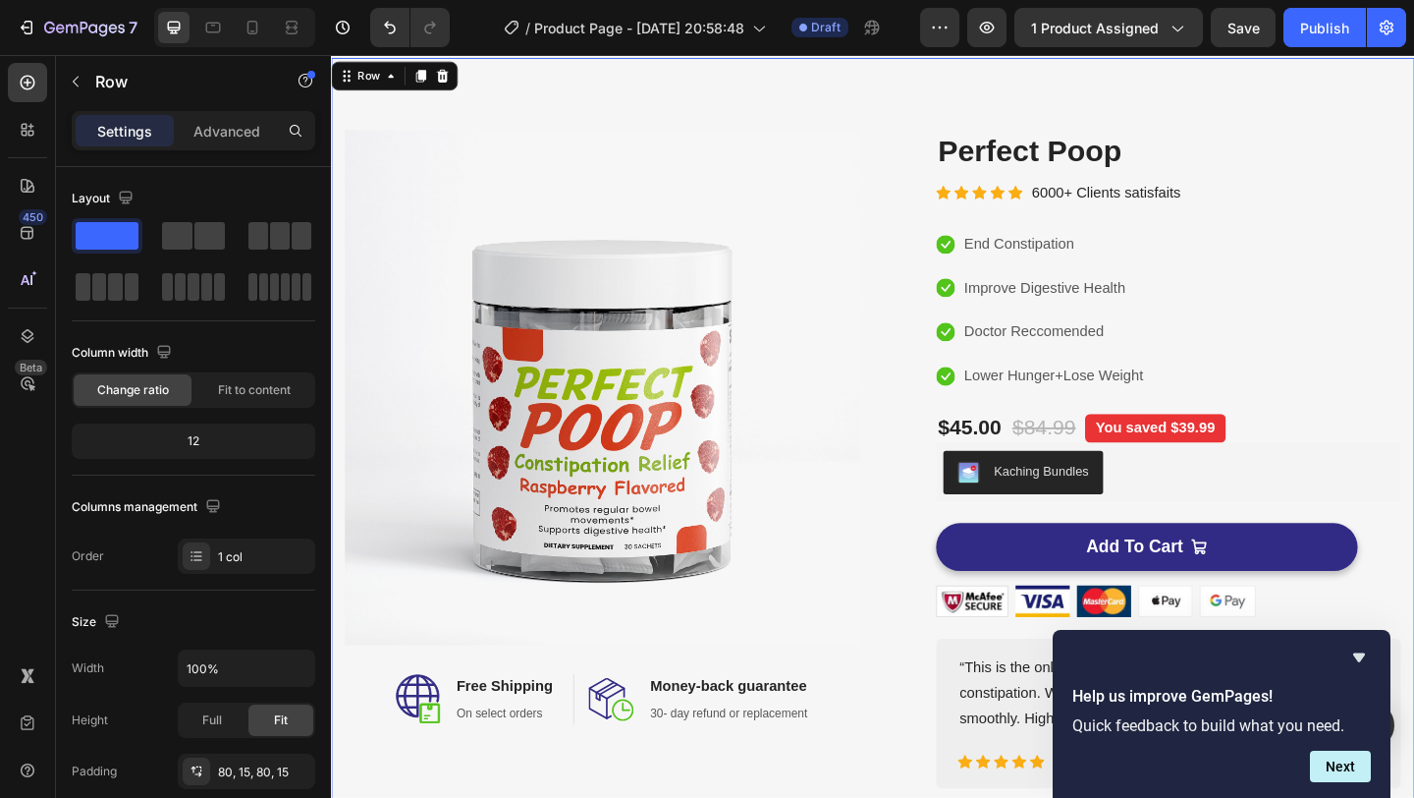
scroll to position [0, 0]
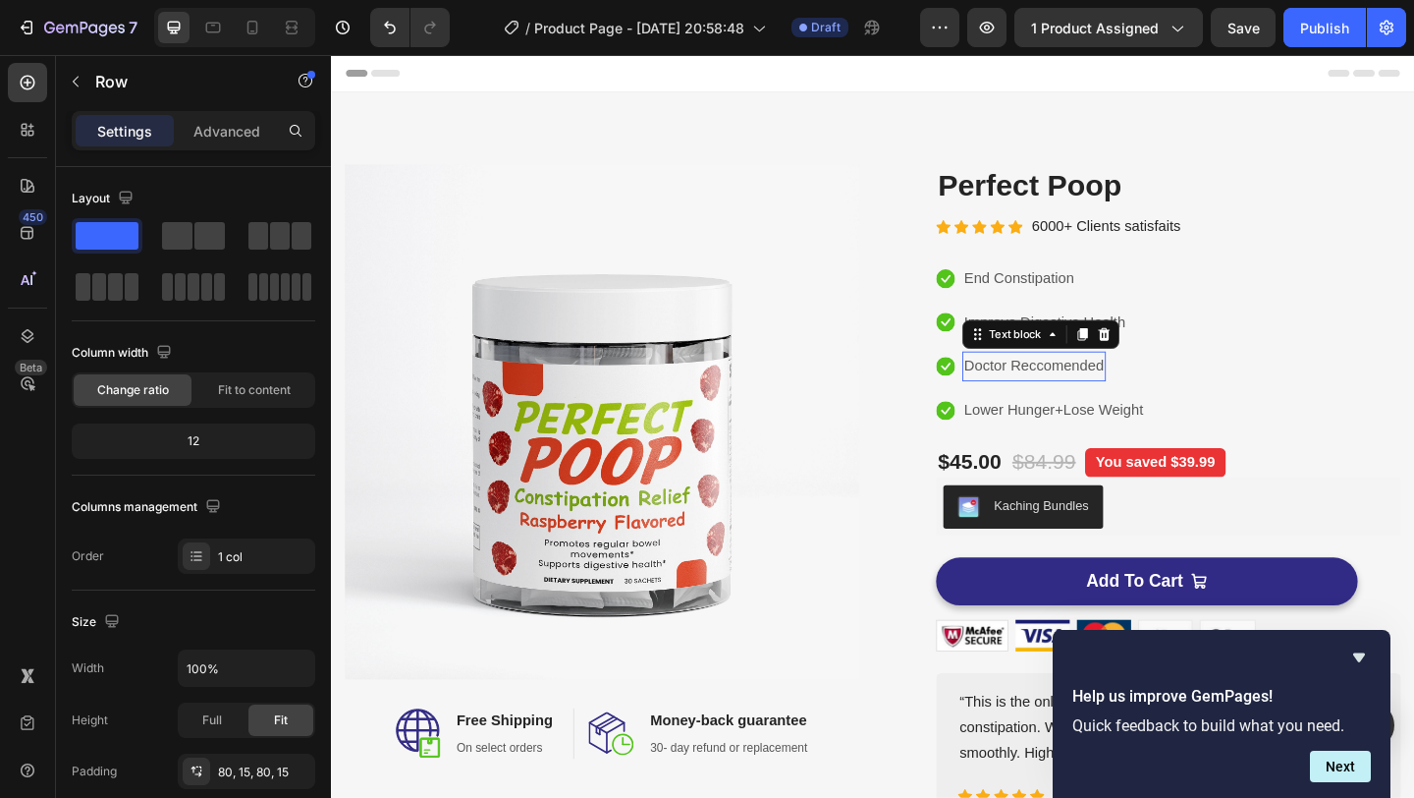
click at [1120, 402] on p "Doctor Reccomended" at bounding box center [1096, 393] width 152 height 28
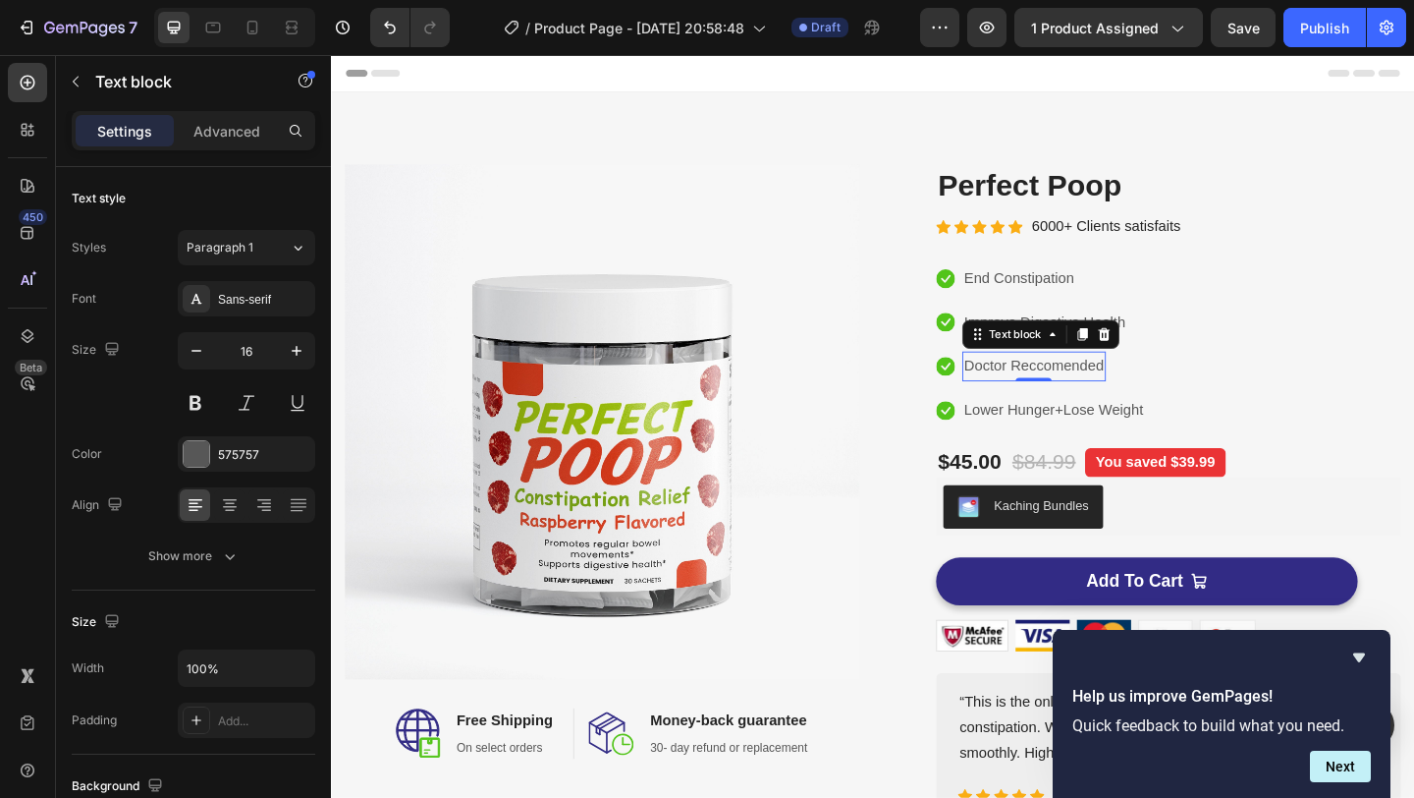
click at [1145, 402] on p "Doctor Reccomended" at bounding box center [1096, 393] width 152 height 28
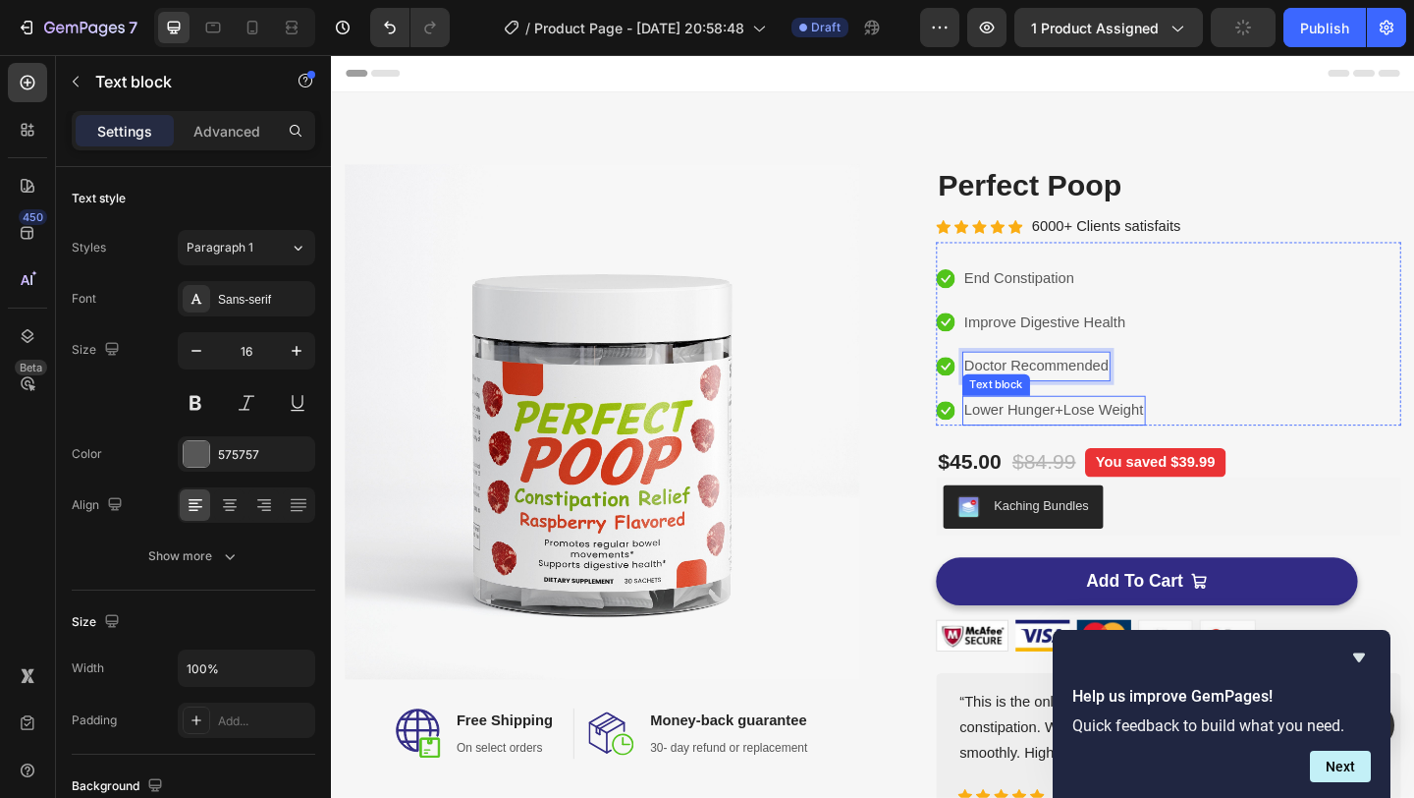
click at [1144, 437] on p "Lower Hunger+Lose Weight" at bounding box center [1117, 441] width 195 height 28
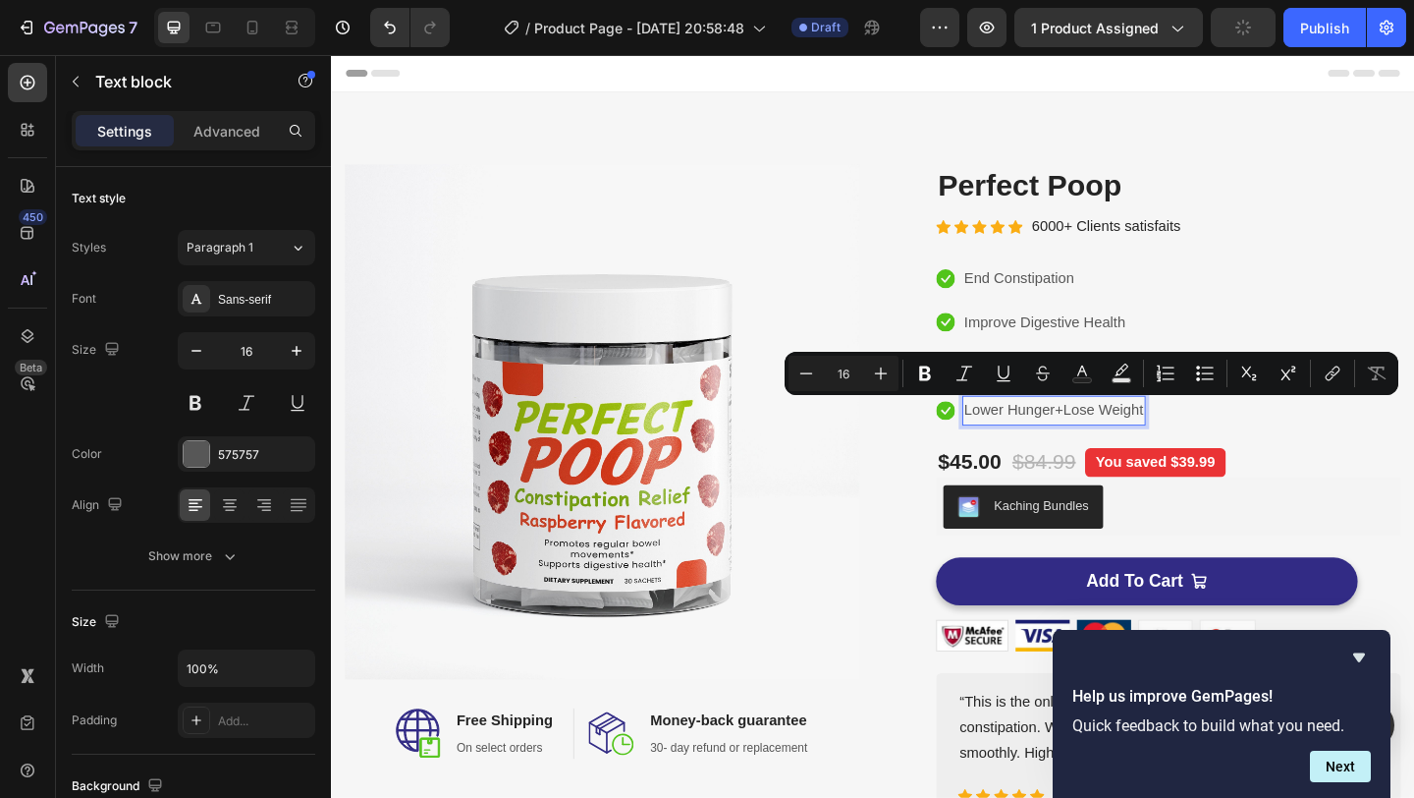
click at [1106, 444] on p "Lower Hunger+Lose Weight" at bounding box center [1117, 441] width 195 height 28
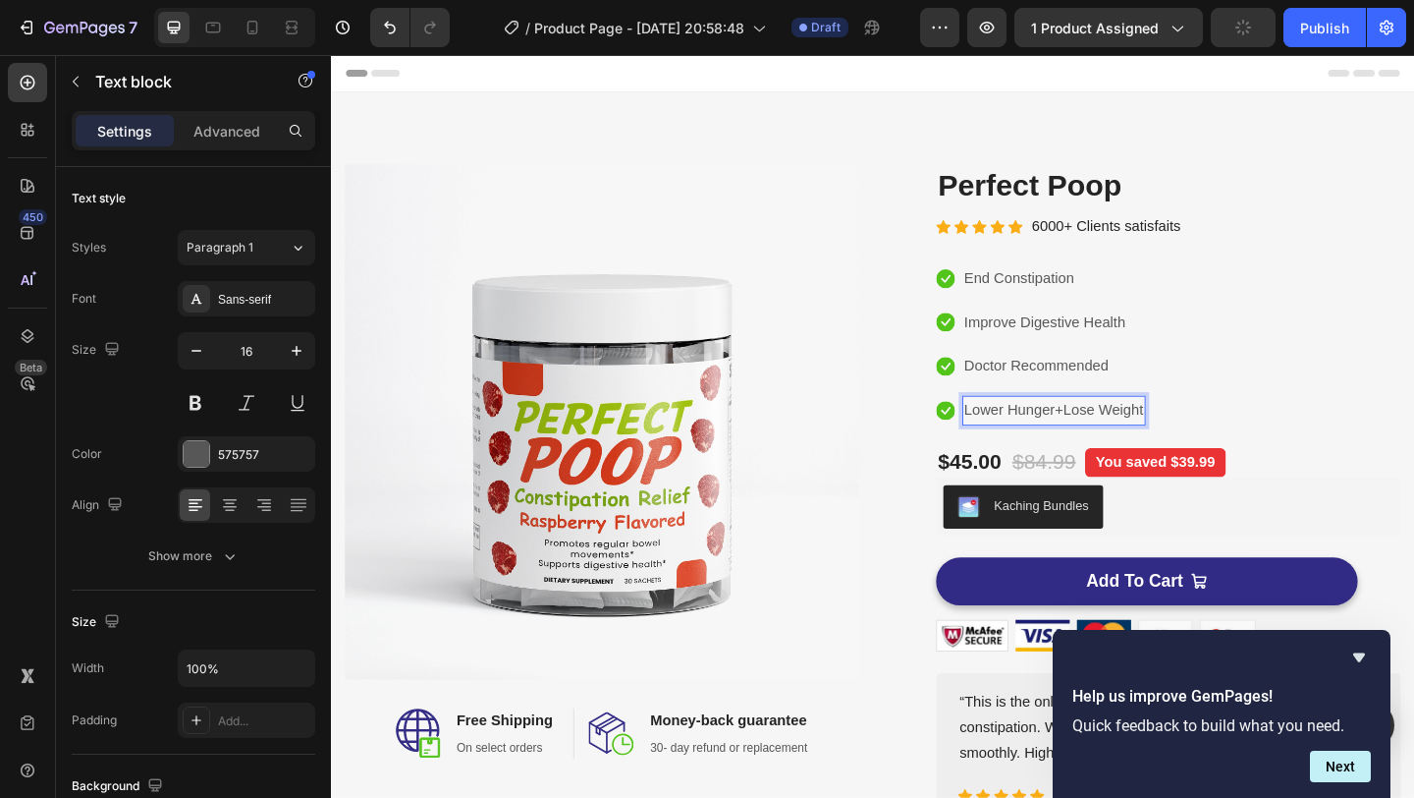
click at [1106, 444] on p "Lower Hunger+Lose Weight" at bounding box center [1117, 441] width 195 height 28
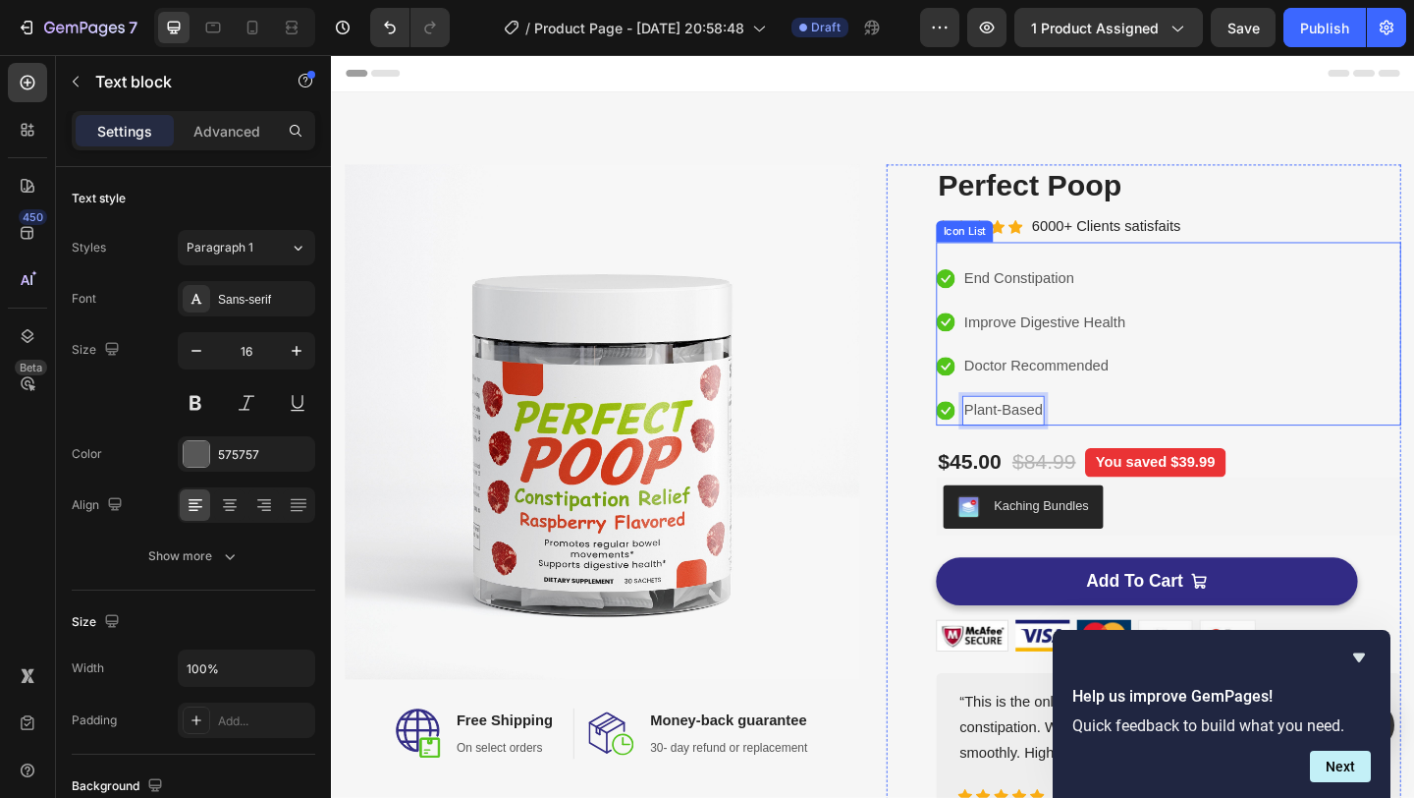
click at [1413, 443] on div "Icon End Constipation Text block Icon Improve Digestive Health Text block Icon …" at bounding box center [1242, 370] width 506 height 176
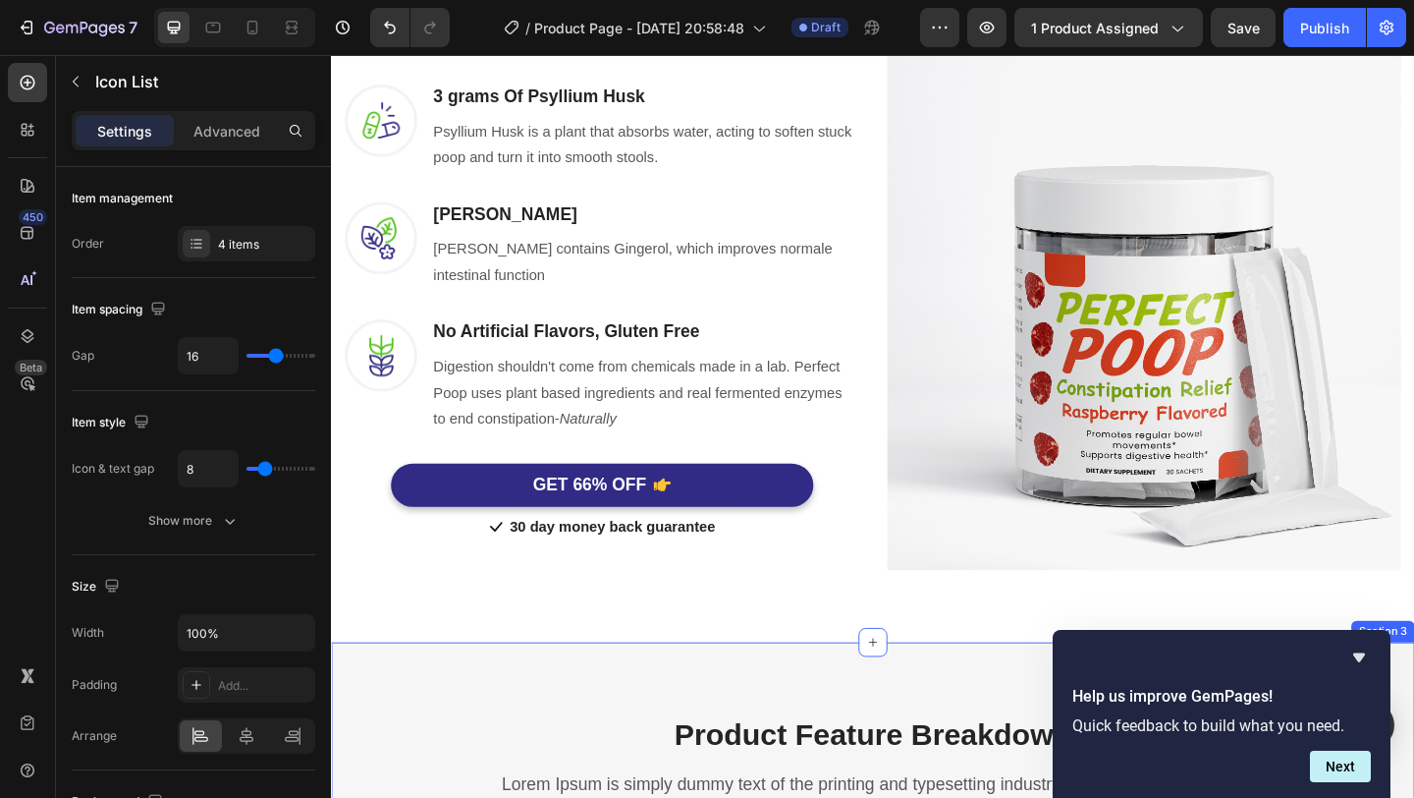
scroll to position [1193, 0]
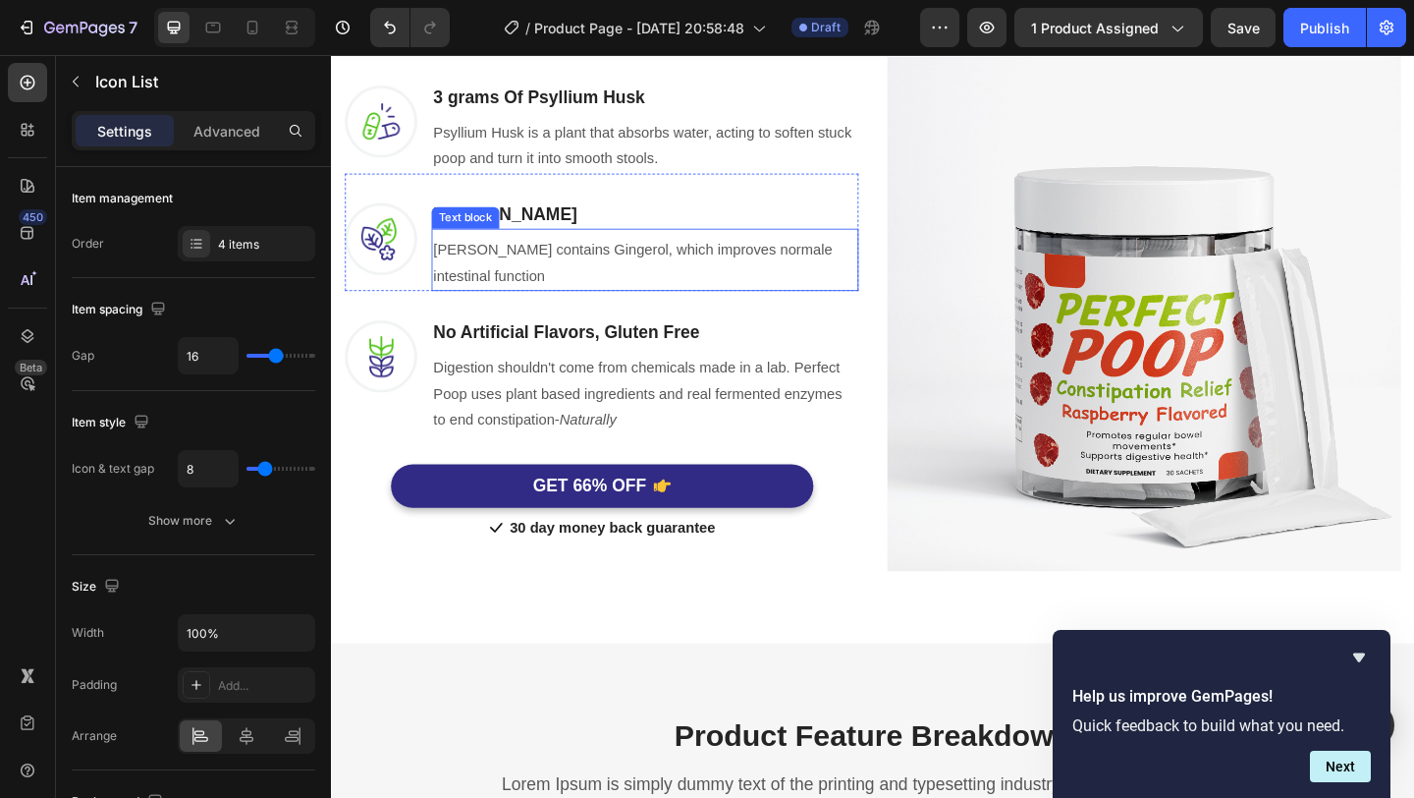
click at [813, 275] on p "Ginger Root contains Gingerol, which improves normale intestinal function" at bounding box center [672, 281] width 461 height 57
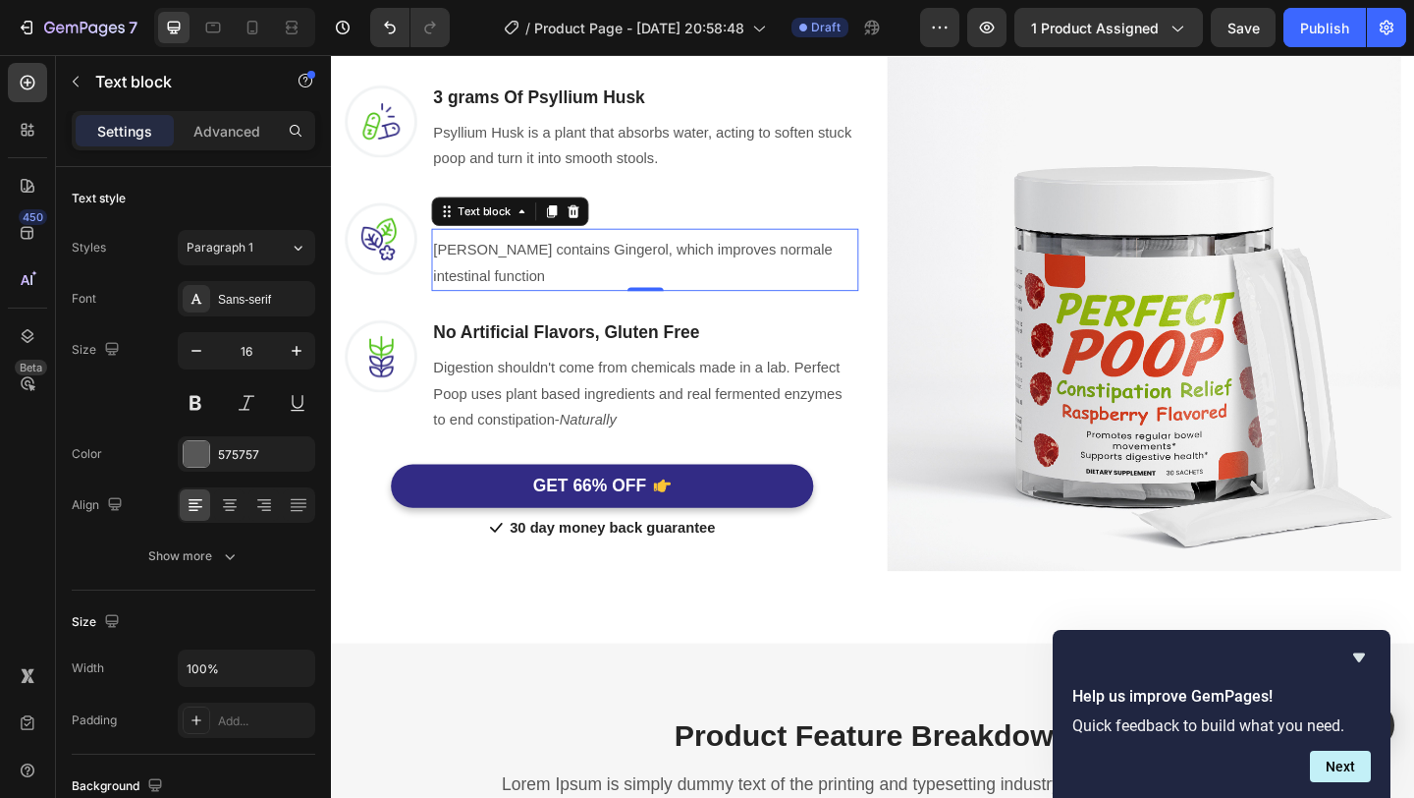
click at [805, 269] on p "Ginger Root contains Gingerol, which improves normale intestinal function" at bounding box center [672, 281] width 461 height 57
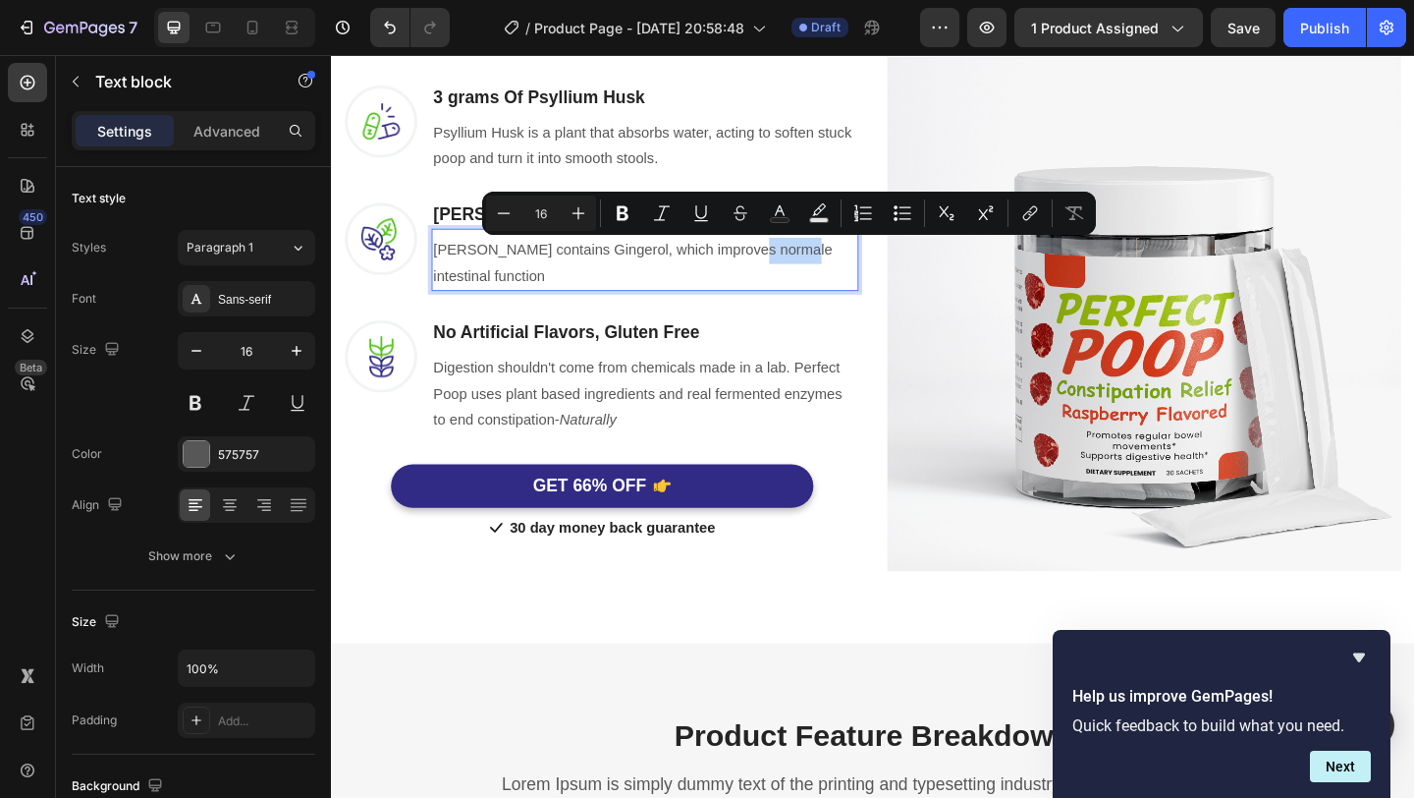
click at [814, 269] on p "Ginger Root contains Gingerol, which improves normale intestinal function" at bounding box center [672, 281] width 461 height 57
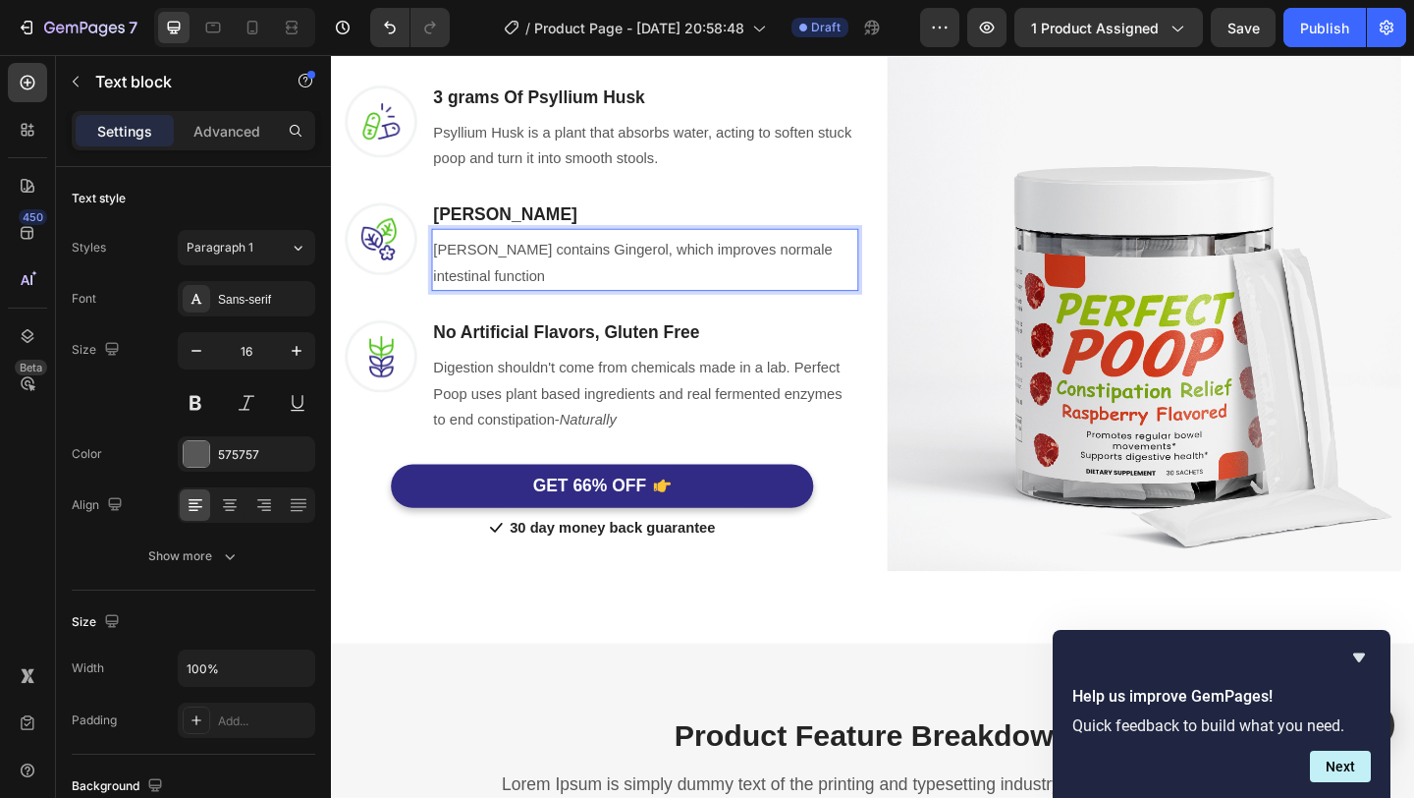
click at [830, 271] on p "Ginger Root contains Gingerol, which improves normale intestinal function" at bounding box center [672, 281] width 461 height 57
click at [772, 276] on p "Ginger Root contains Gingerol, which improves normal intestinal function" at bounding box center [672, 281] width 461 height 57
click at [783, 298] on p "Ginger Root contains Gingerol, which improves normal intestinal function" at bounding box center [672, 281] width 461 height 57
click at [712, 447] on p "Digestion shouldn't come from chemicals made in a lab. Perfect Poop uses plant …" at bounding box center [672, 423] width 461 height 84
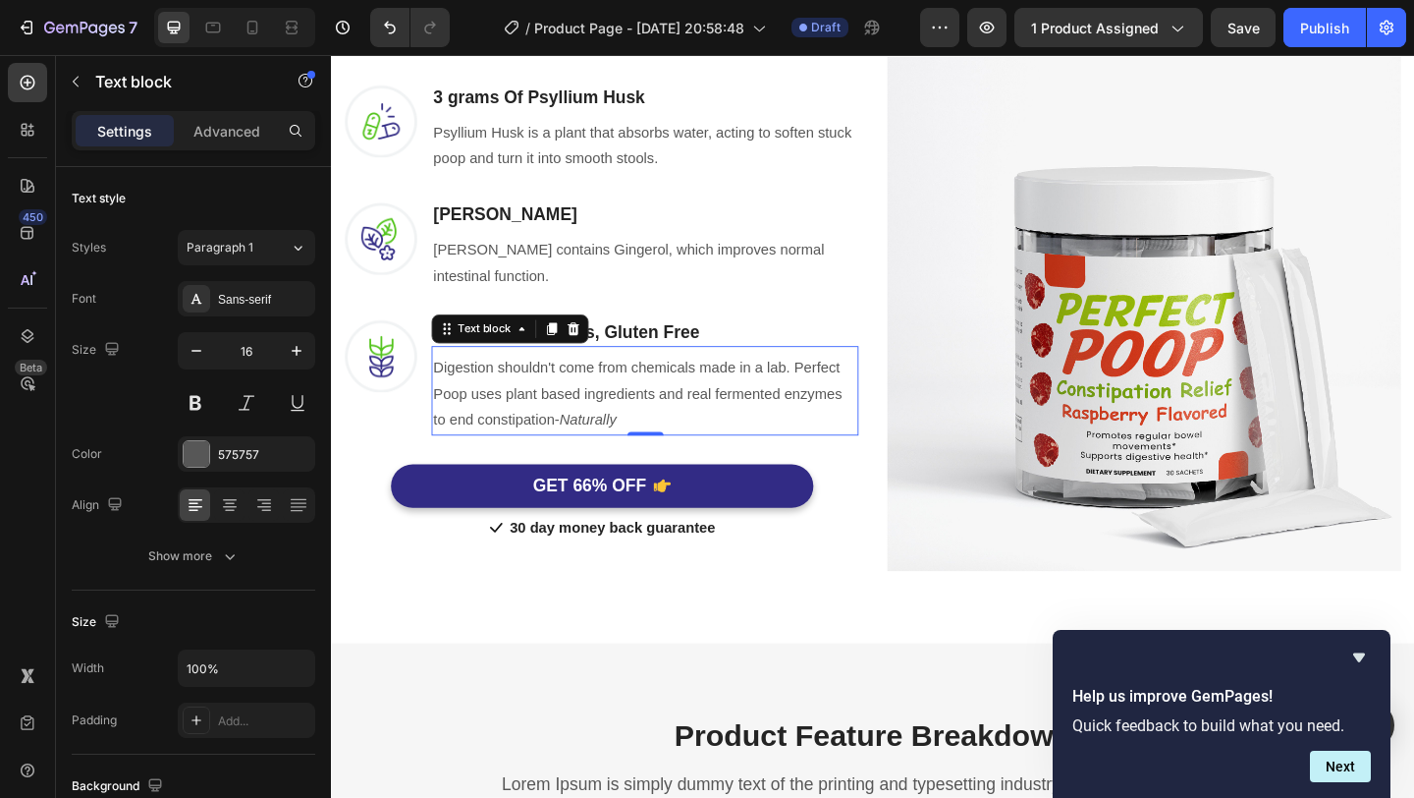
click at [653, 449] on p "Digestion shouldn't come from chemicals made in a lab. Perfect Poop uses plant …" at bounding box center [672, 423] width 461 height 84
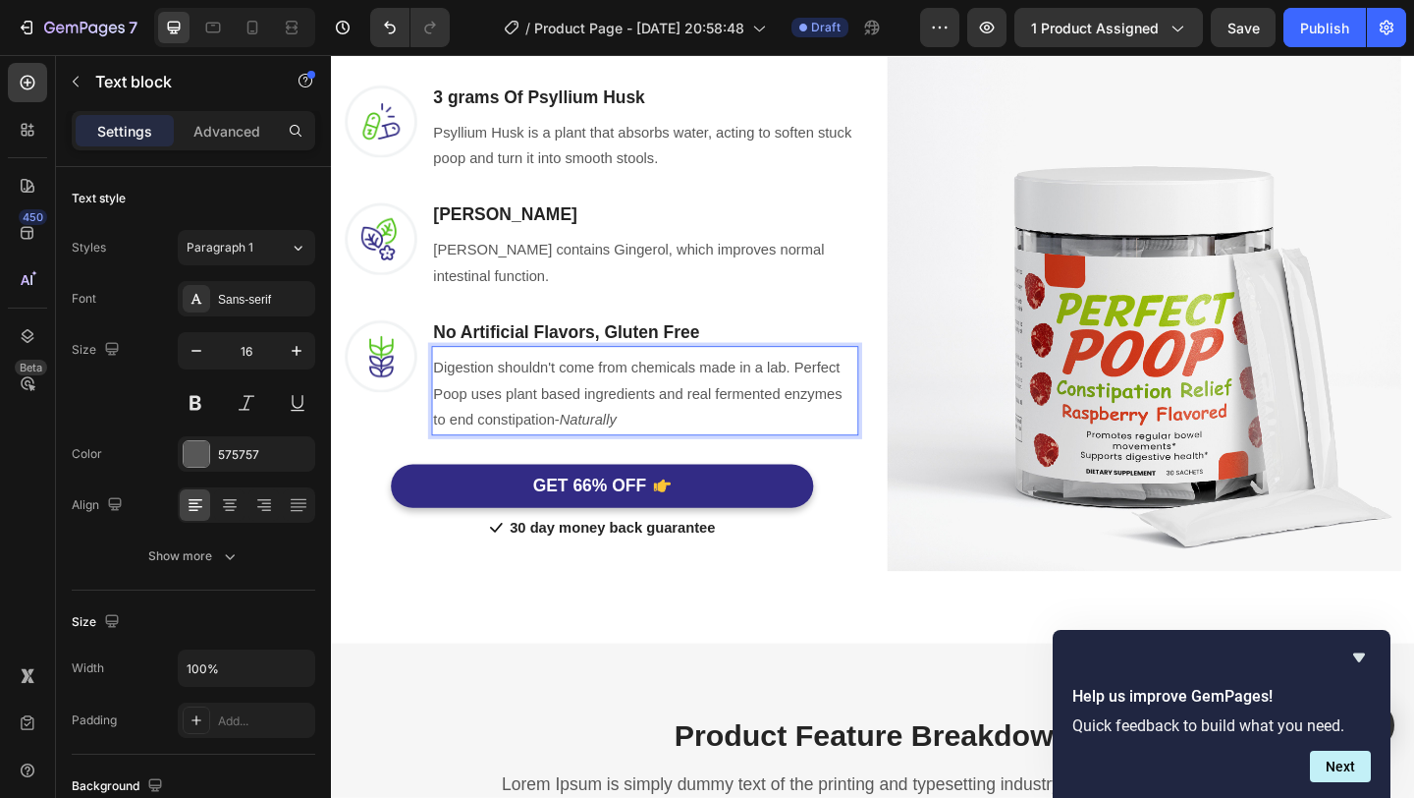
click at [653, 449] on p "Digestion shouldn't come from chemicals made in a lab. Perfect Poop uses plant …" at bounding box center [672, 423] width 461 height 84
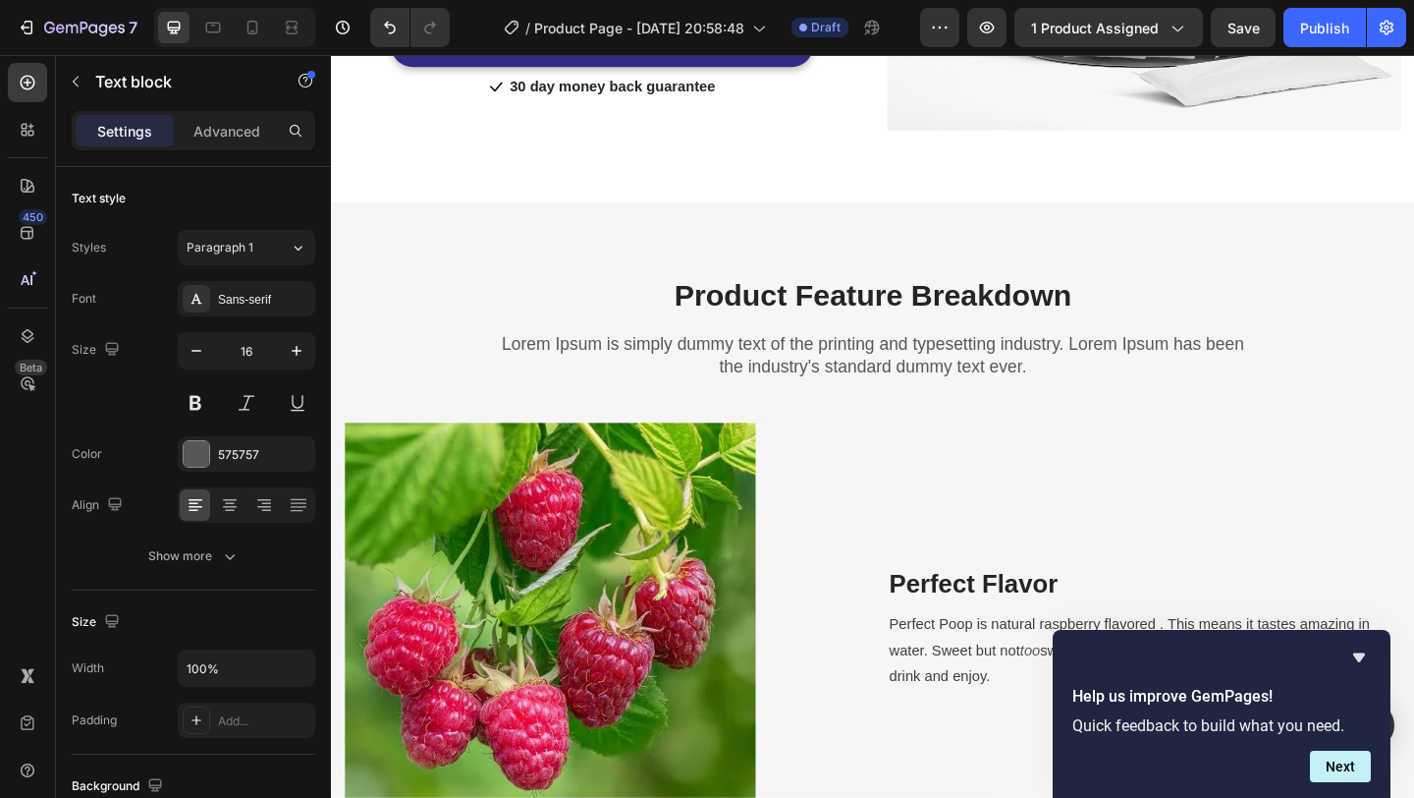
scroll to position [1676, 0]
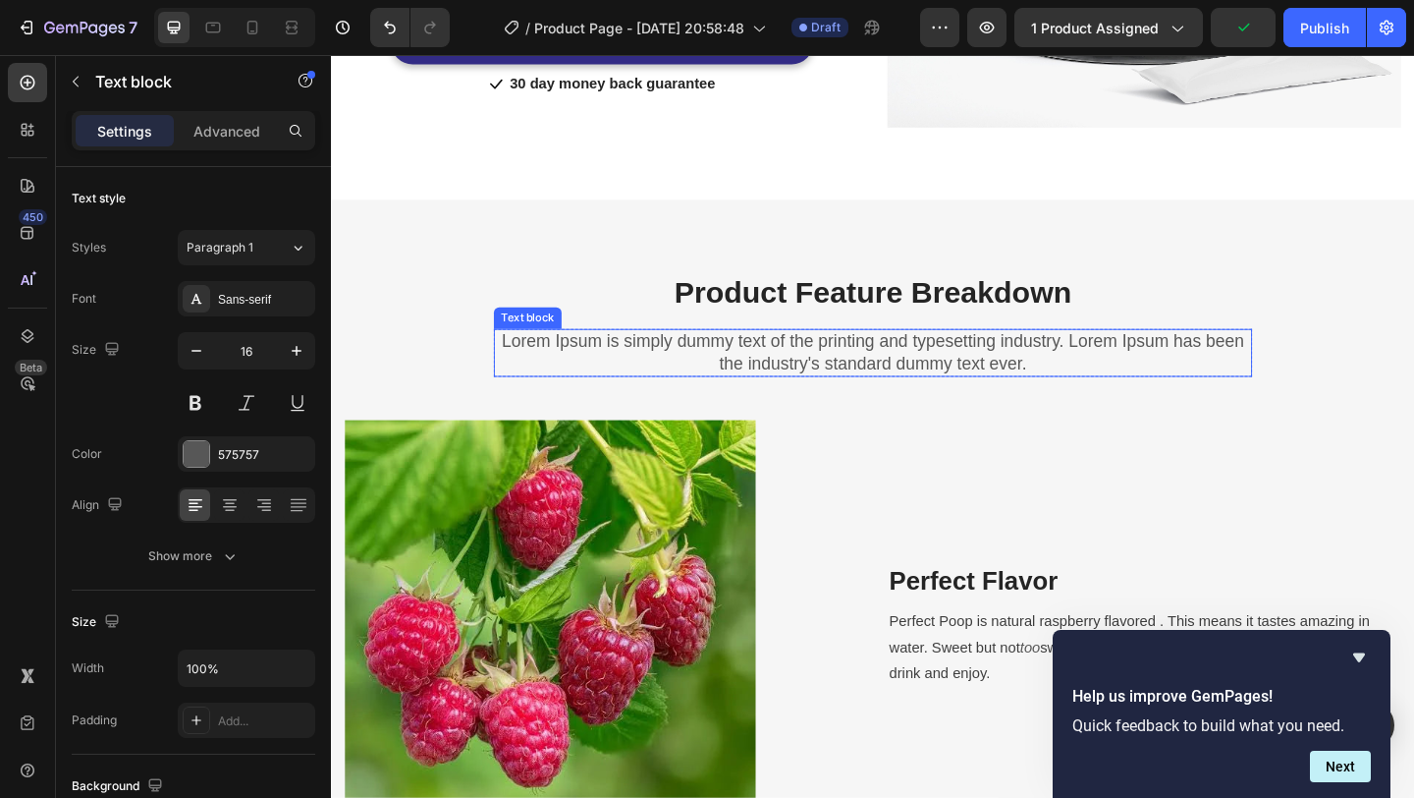
click at [891, 381] on p "Lorem Ipsum is simply dummy text of the printing and typesetting industry. Lore…" at bounding box center [920, 379] width 821 height 48
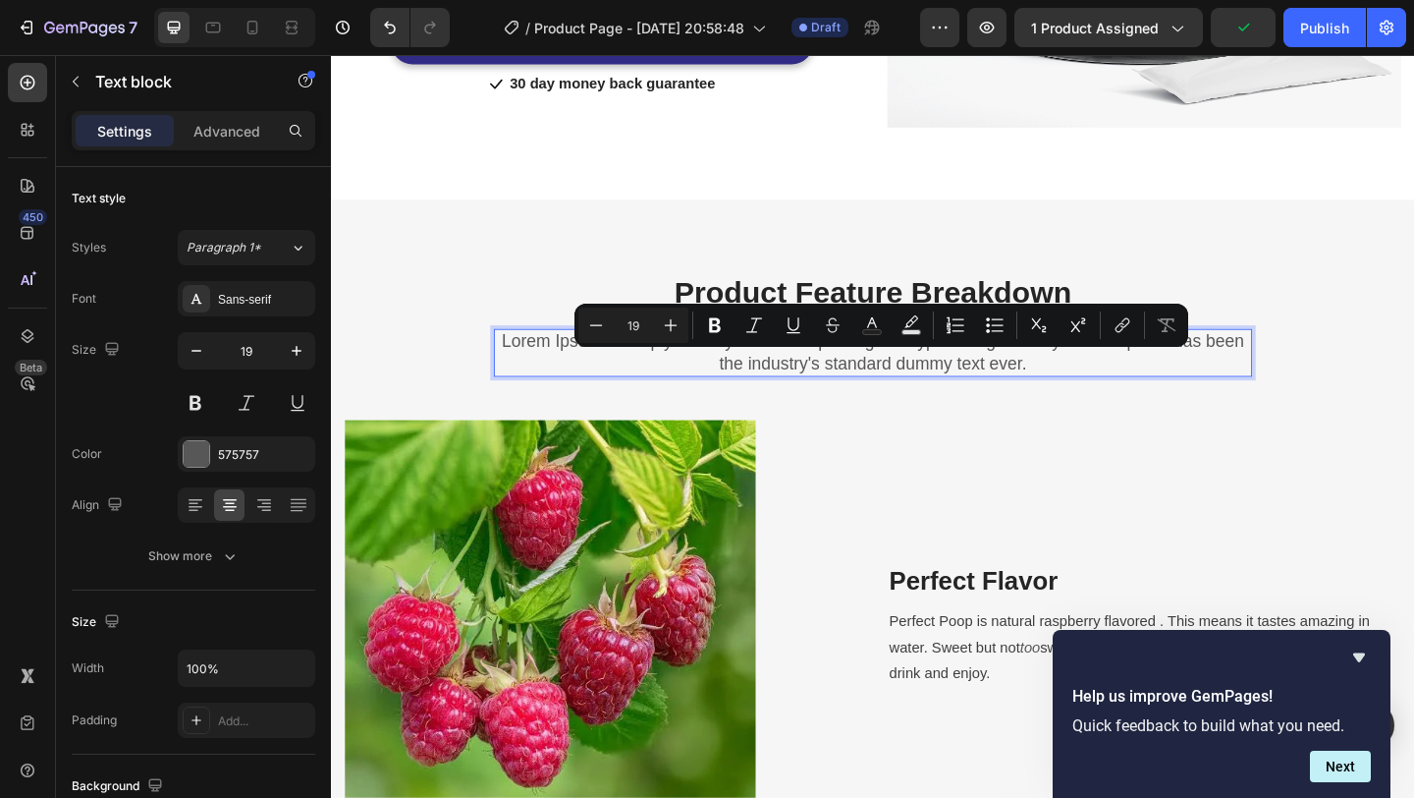
click at [1040, 376] on p "Lorem Ipsum is simply dummy text of the printing and typesetting industry. Lore…" at bounding box center [920, 379] width 821 height 48
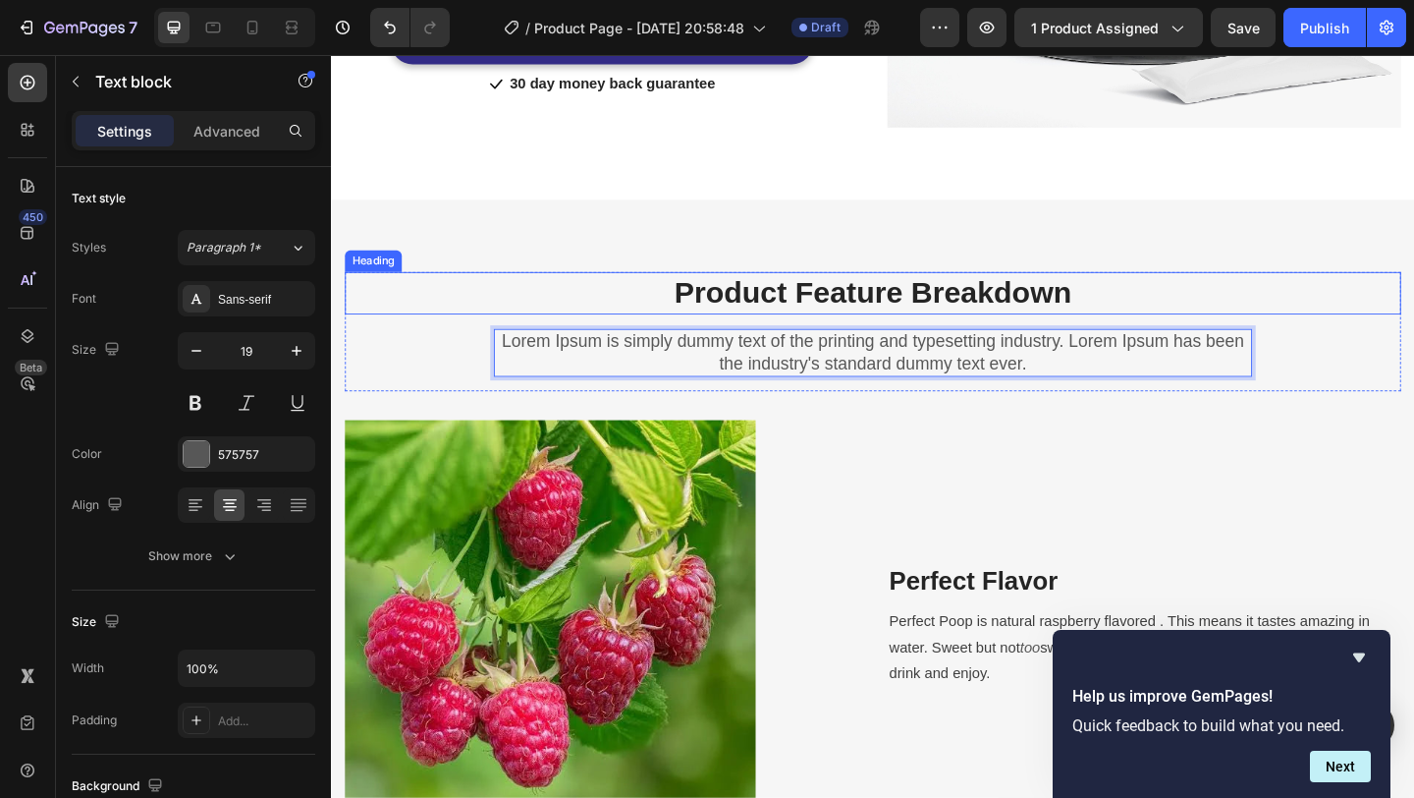
click at [992, 309] on p "Product Feature Breakdown" at bounding box center [920, 314] width 1145 height 42
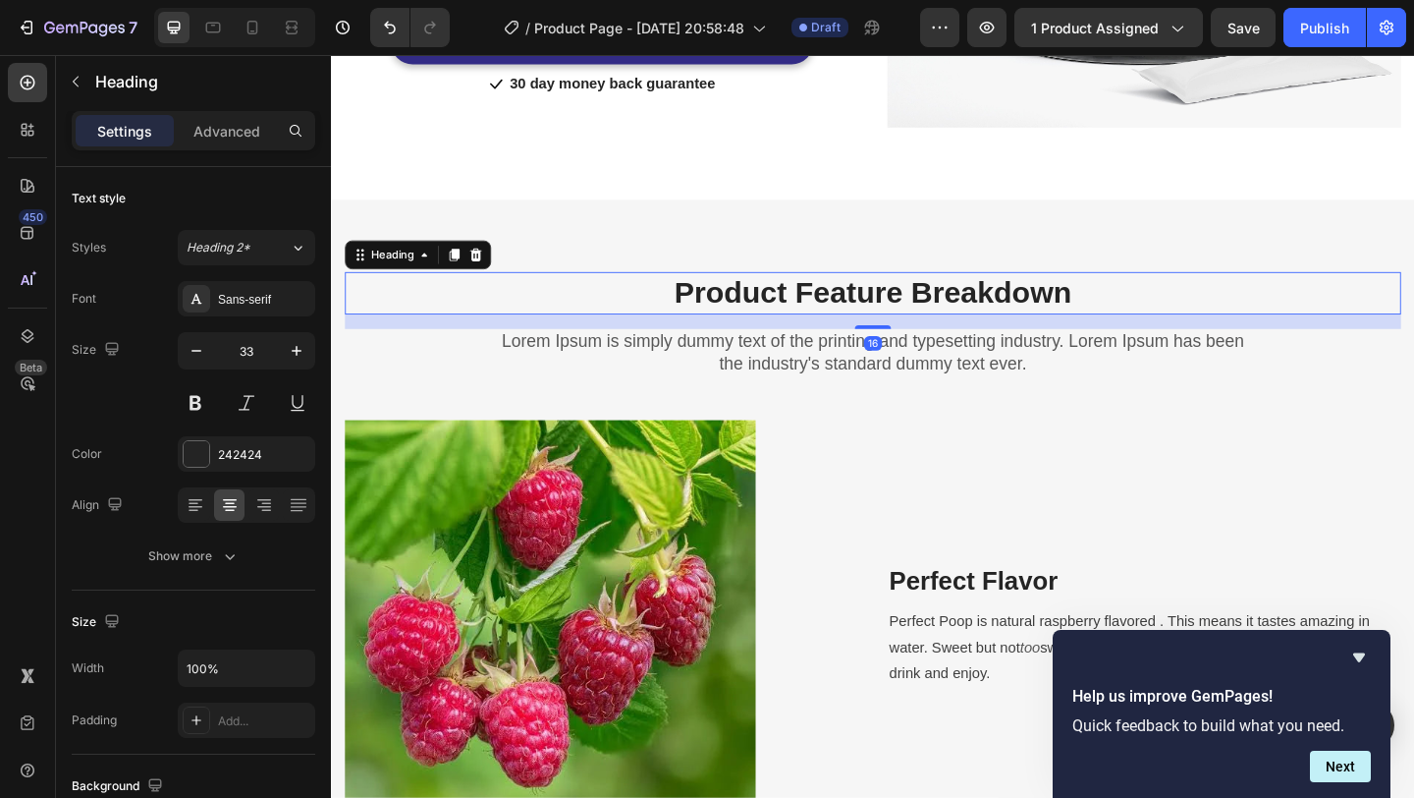
click at [992, 309] on p "Product Feature Breakdown" at bounding box center [920, 314] width 1145 height 42
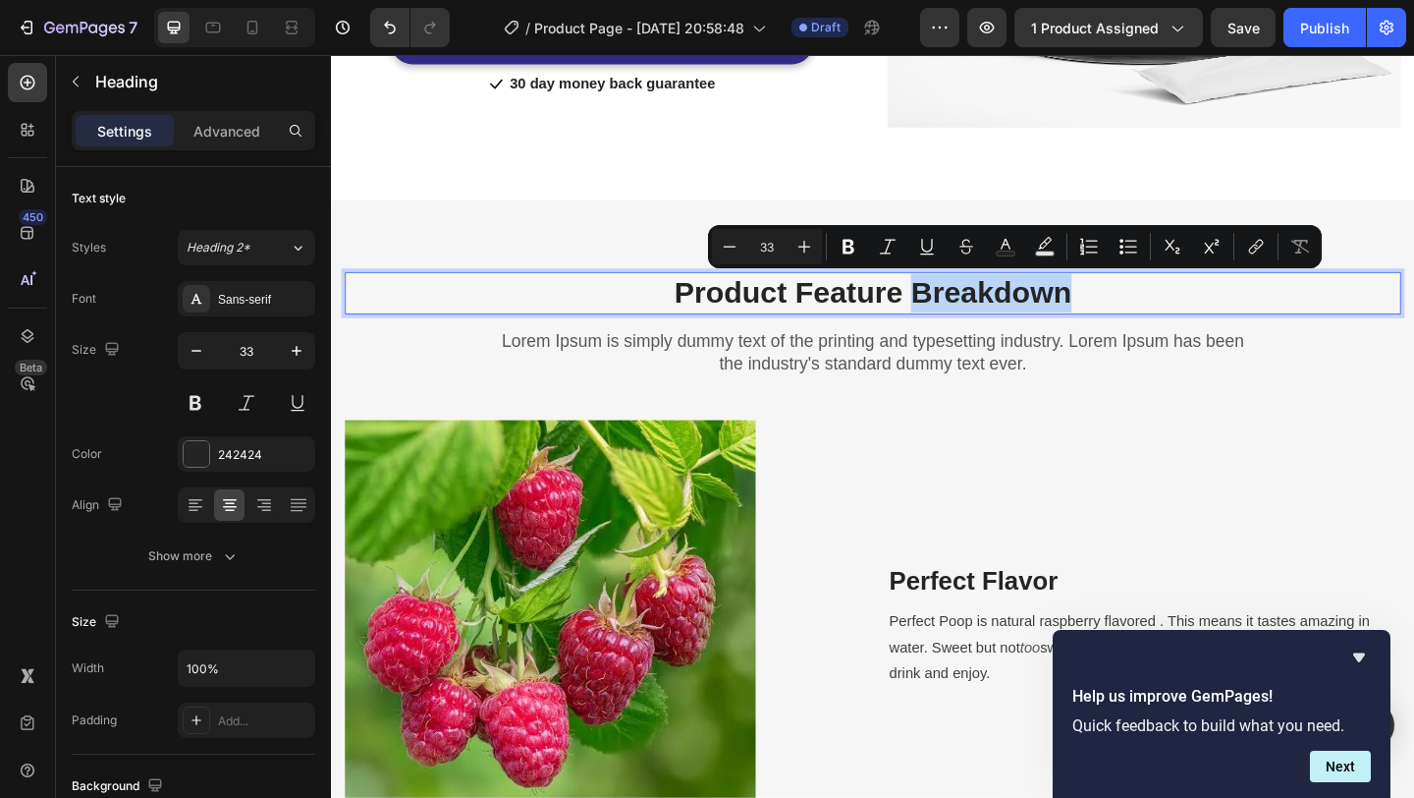
click at [1099, 320] on p "Product Feature Breakdown" at bounding box center [920, 314] width 1145 height 42
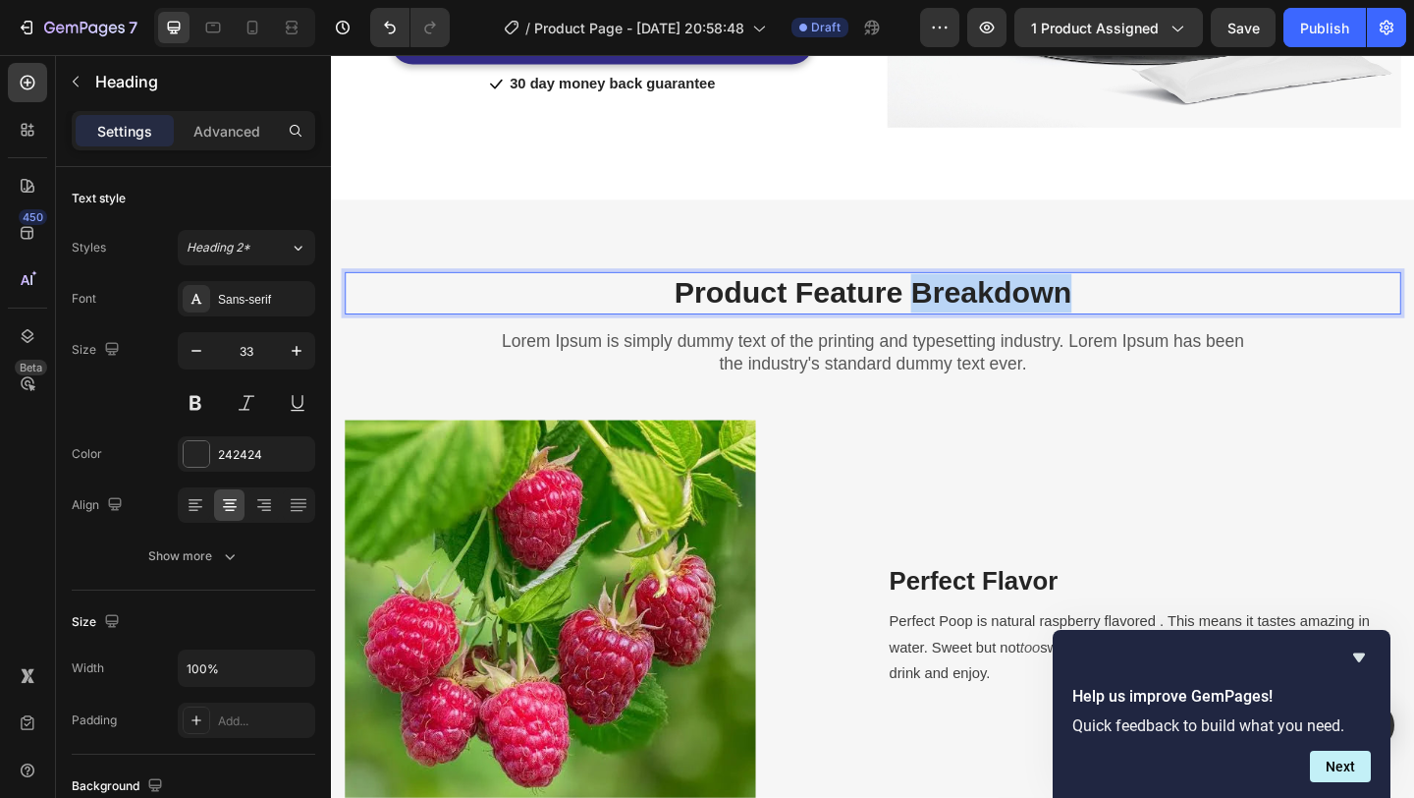
click at [1099, 320] on p "Product Feature Breakdown" at bounding box center [920, 314] width 1145 height 42
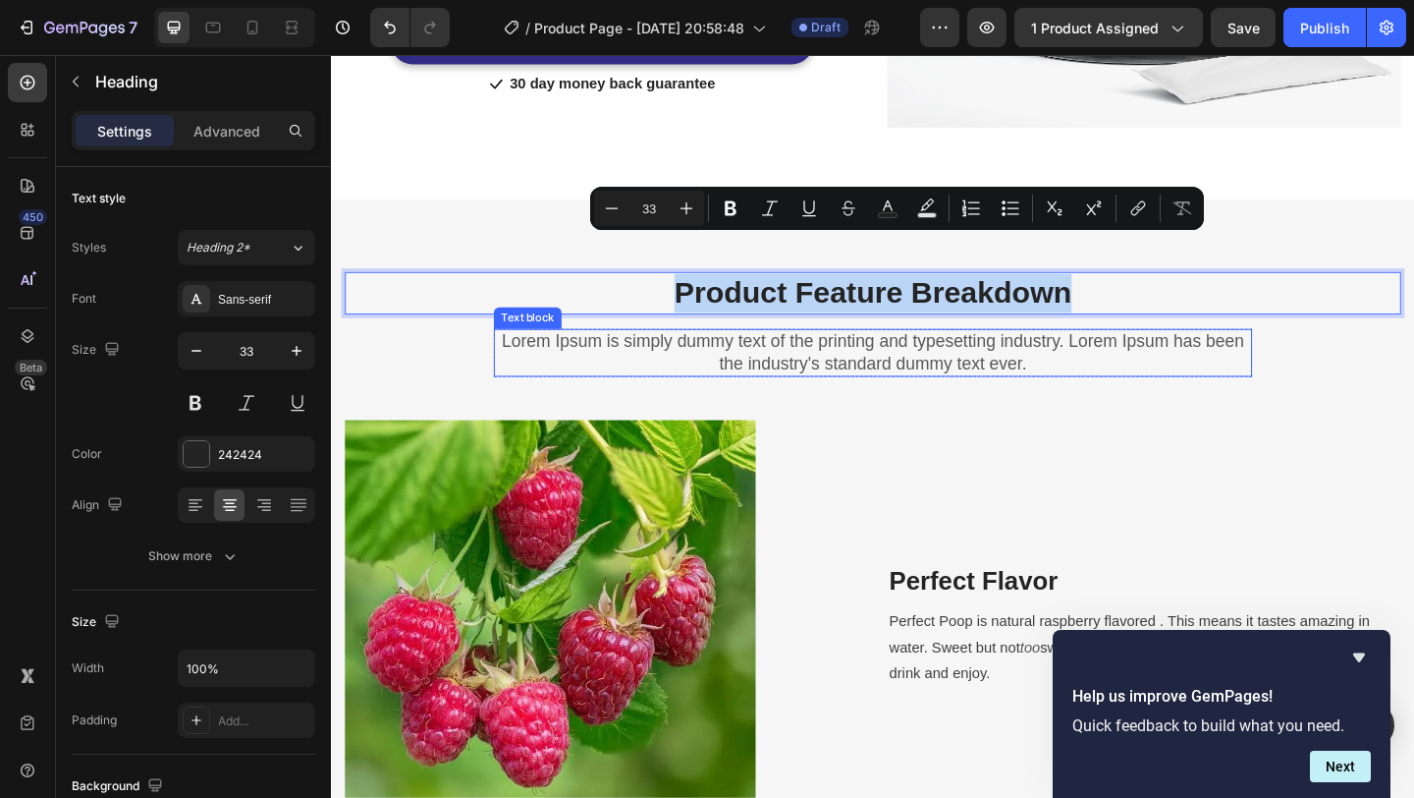
scroll to position [1738, 0]
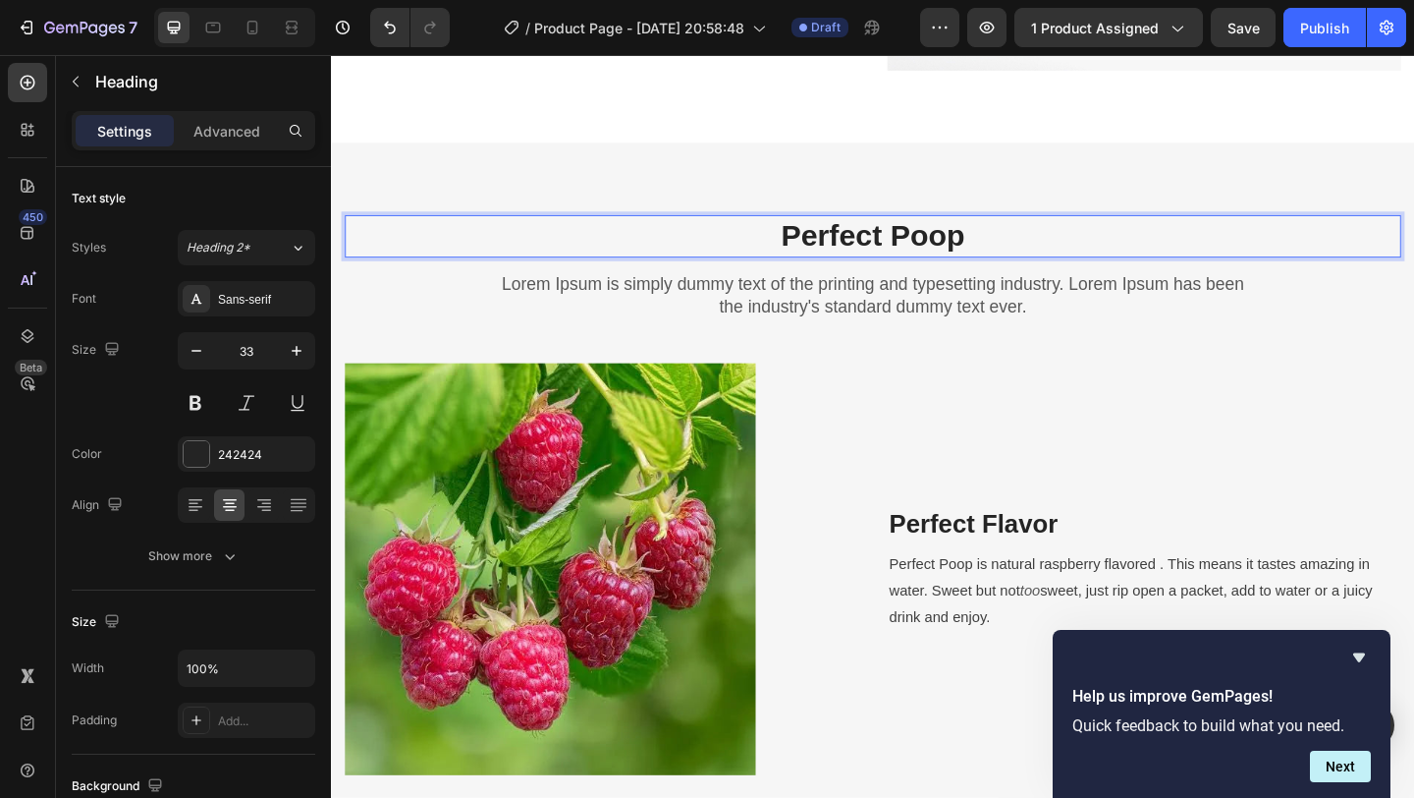
click at [818, 254] on p "Perfect Poop" at bounding box center [920, 252] width 1145 height 42
click at [1111, 251] on p "Why Perfect Poop" at bounding box center [920, 252] width 1145 height 42
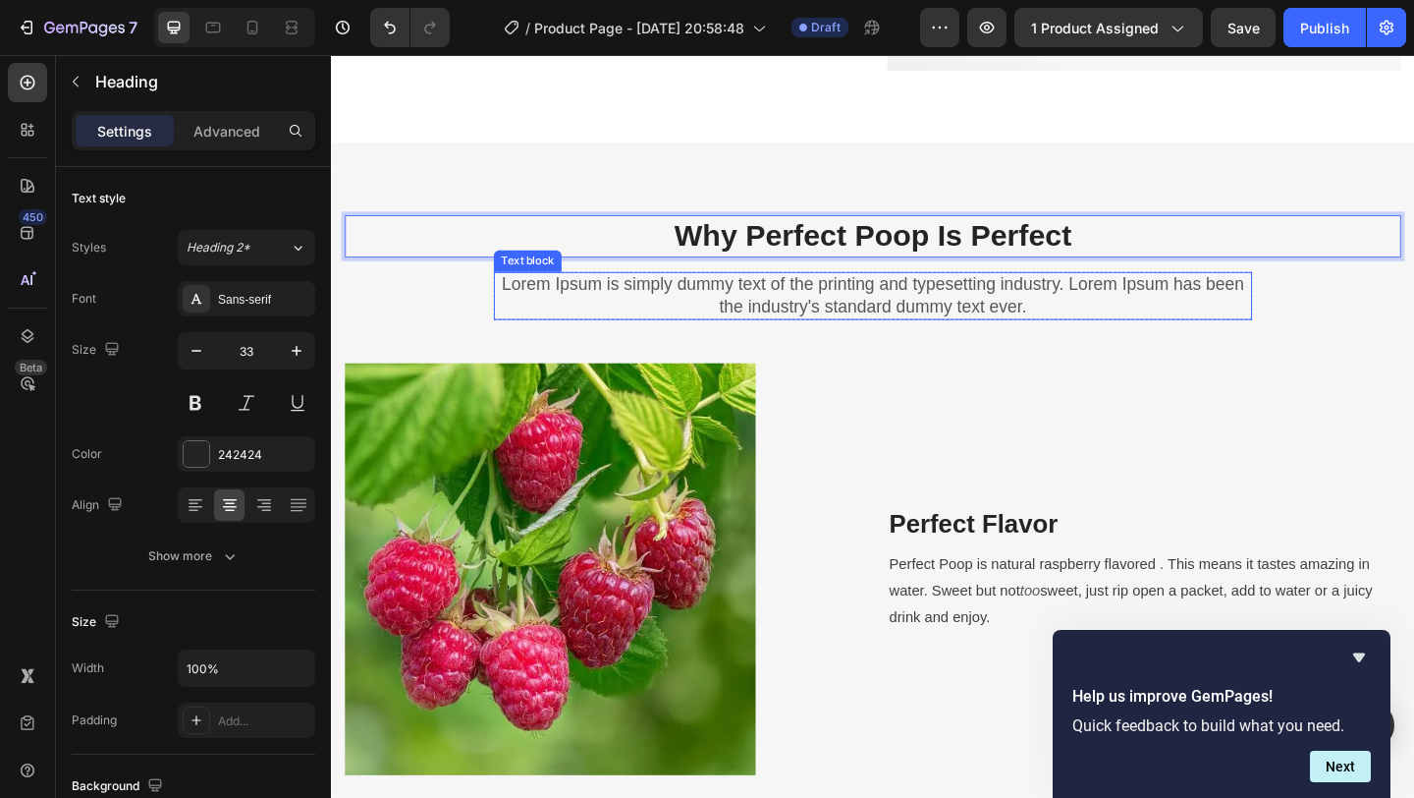
click at [1018, 322] on p "Lorem Ipsum is simply dummy text of the printing and typesetting industry. Lore…" at bounding box center [920, 317] width 821 height 48
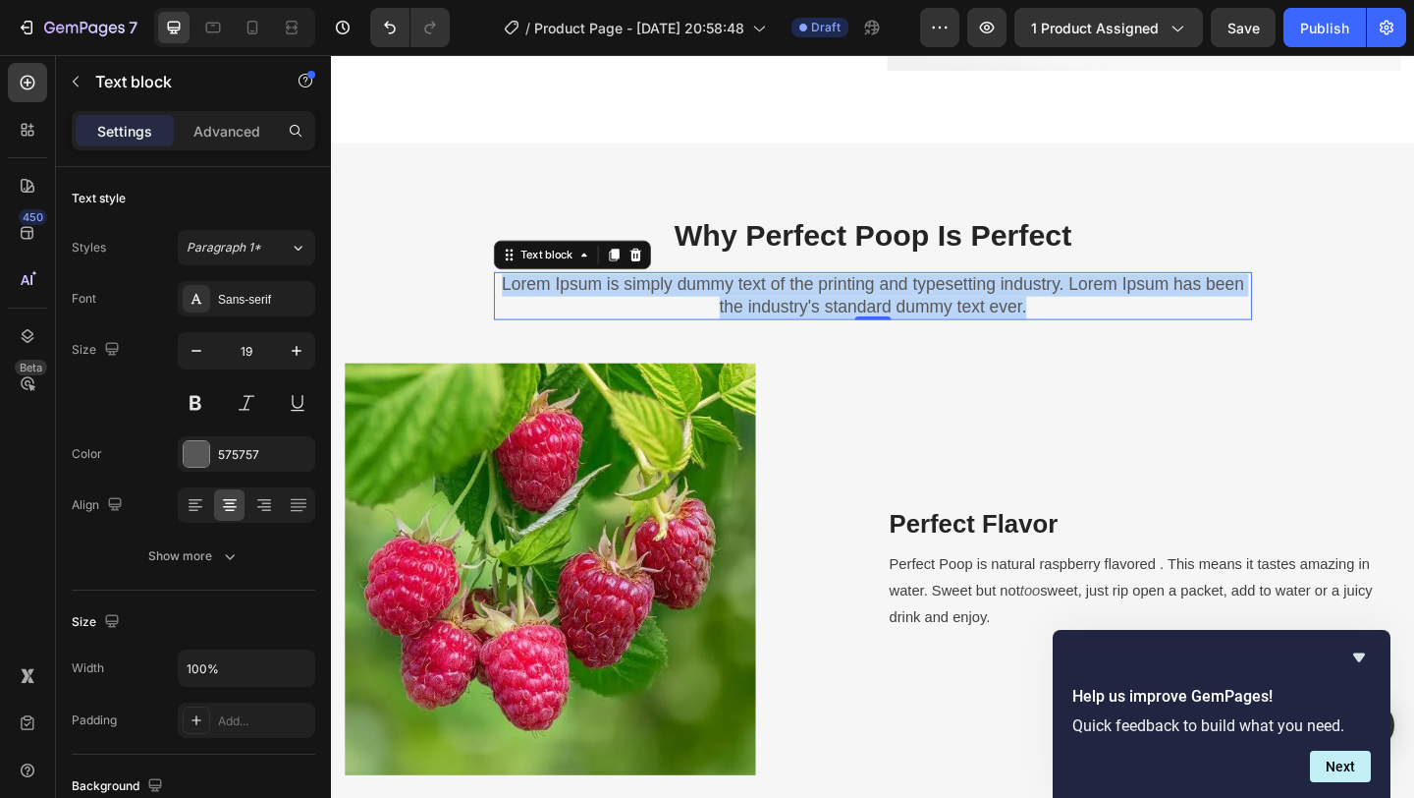
click at [1018, 322] on p "Lorem Ipsum is simply dummy text of the printing and typesetting industry. Lore…" at bounding box center [920, 317] width 821 height 48
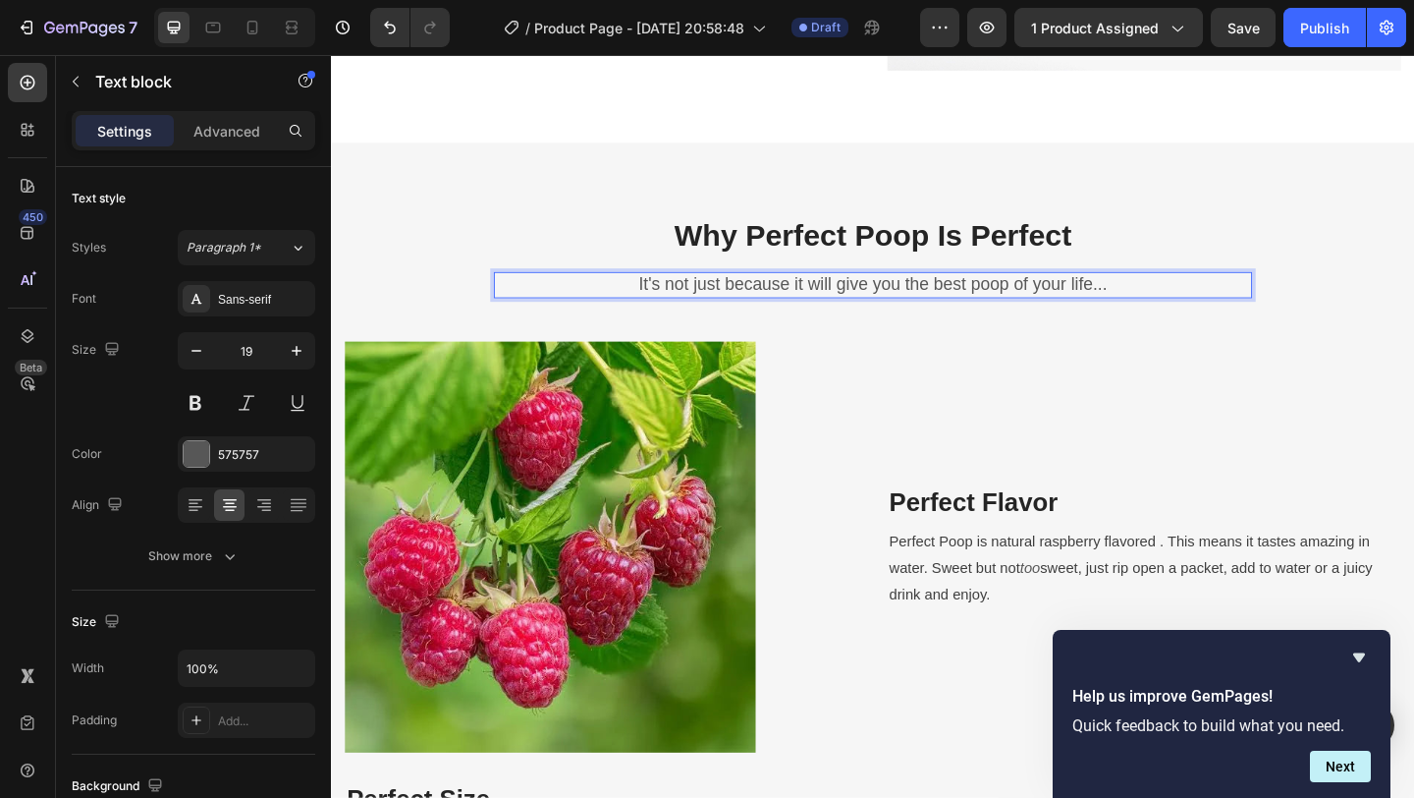
click at [1050, 308] on p "It's not just because it will give you the best poop of your life..." at bounding box center [920, 305] width 821 height 25
click at [846, 303] on p "It's not just because it will give you the best poop of your life..." at bounding box center [920, 305] width 821 height 25
click at [709, 303] on p "It's not just because Perfect Poop will give you the best poop of your life..." at bounding box center [920, 305] width 821 height 25
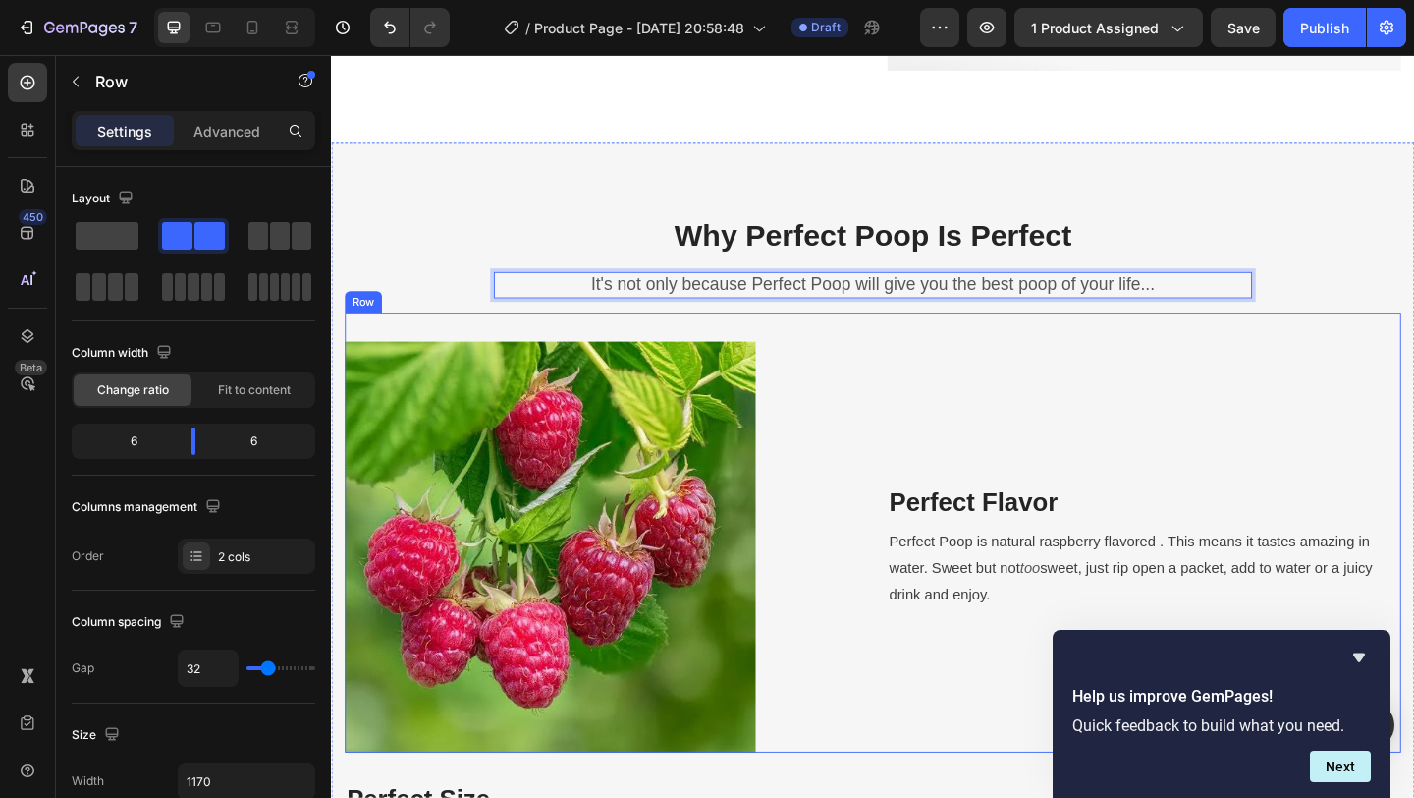
click at [1261, 432] on div "Perfect Flavor Heading Perfect Poop is natural raspberry flavored . This means …" at bounding box center [1215, 589] width 559 height 447
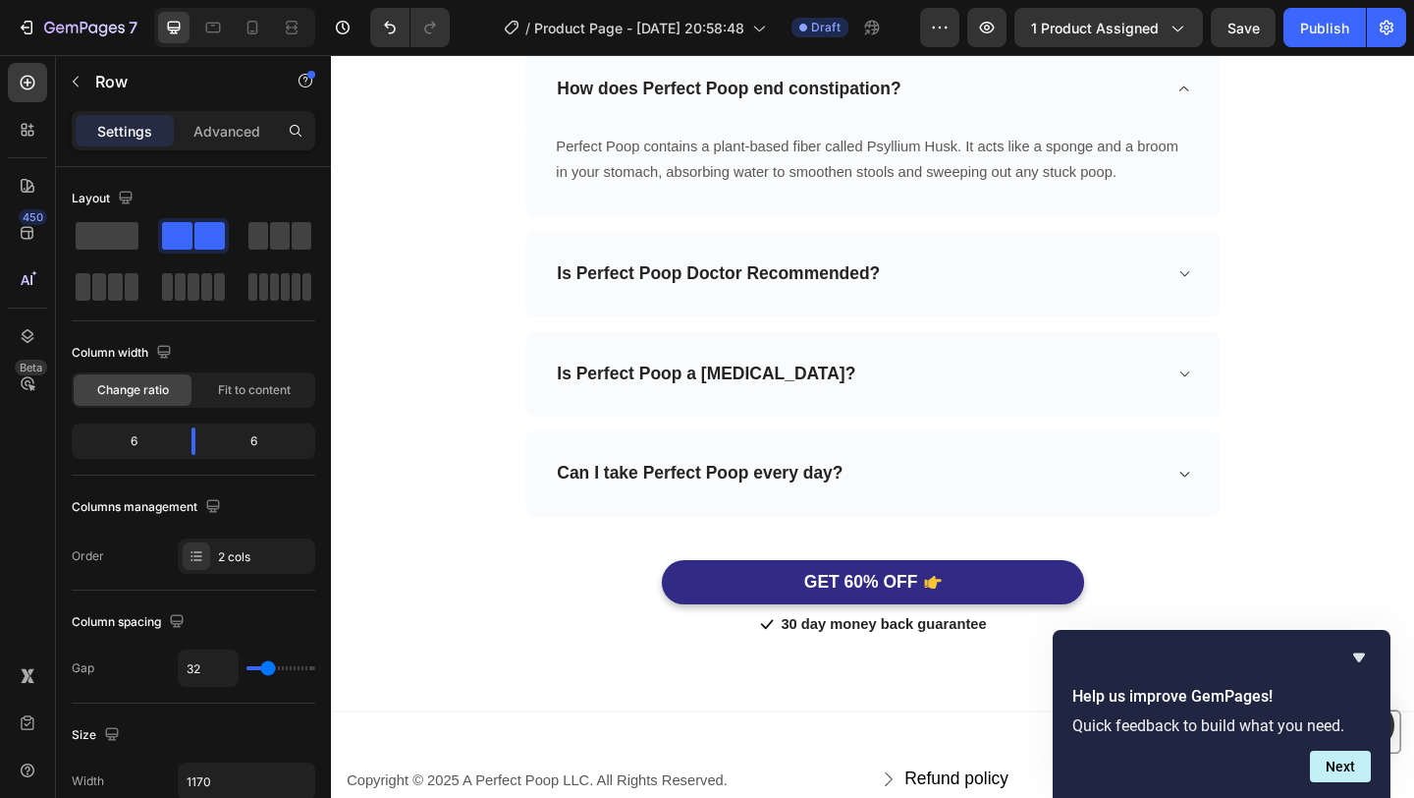
scroll to position [6737, 0]
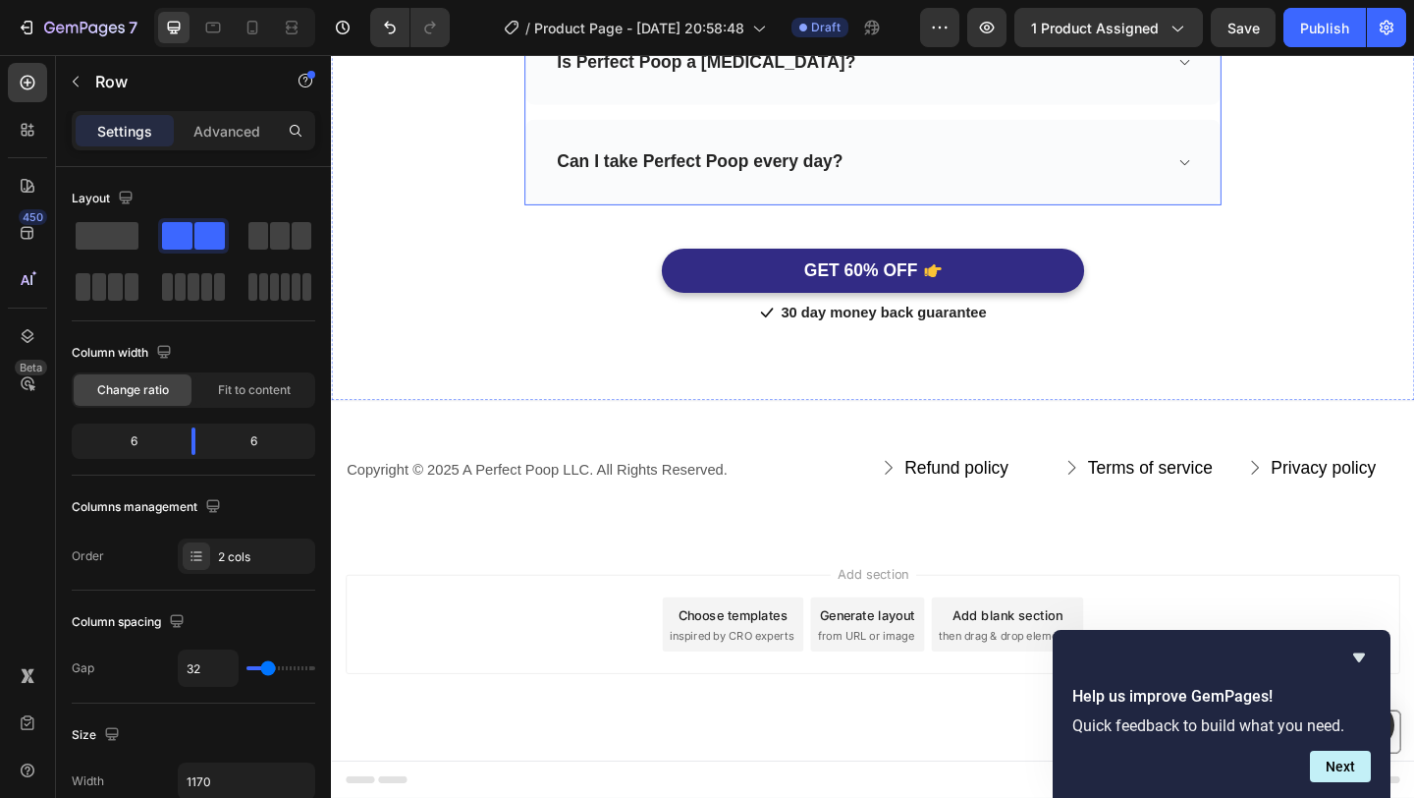
click at [1044, 182] on div "Can I take Perfect Poop every day?" at bounding box center [905, 171] width 662 height 30
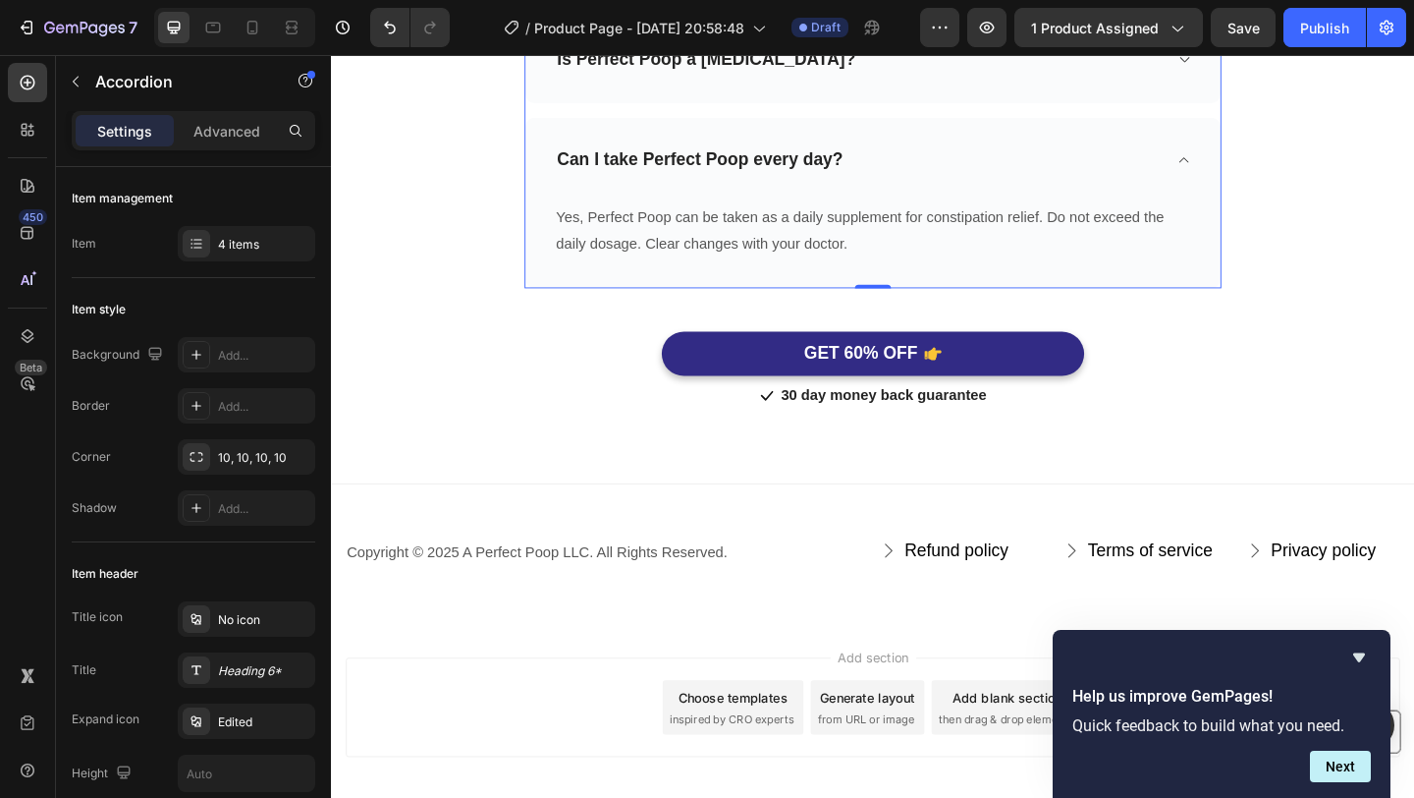
scroll to position [6645, 0]
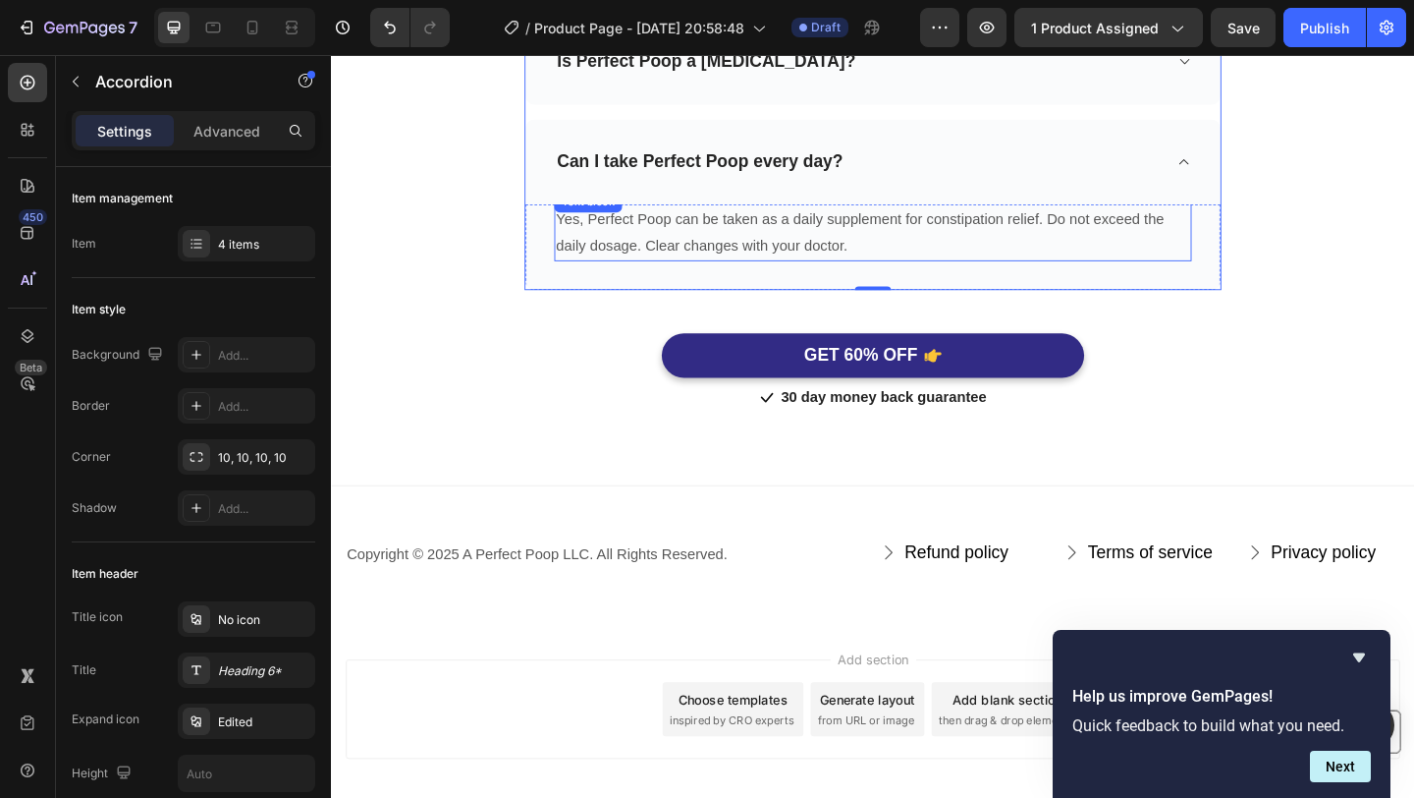
click at [984, 240] on p "Yes, Perfect Poop can be taken as a daily supplement for constipation relief. D…" at bounding box center [921, 248] width 690 height 57
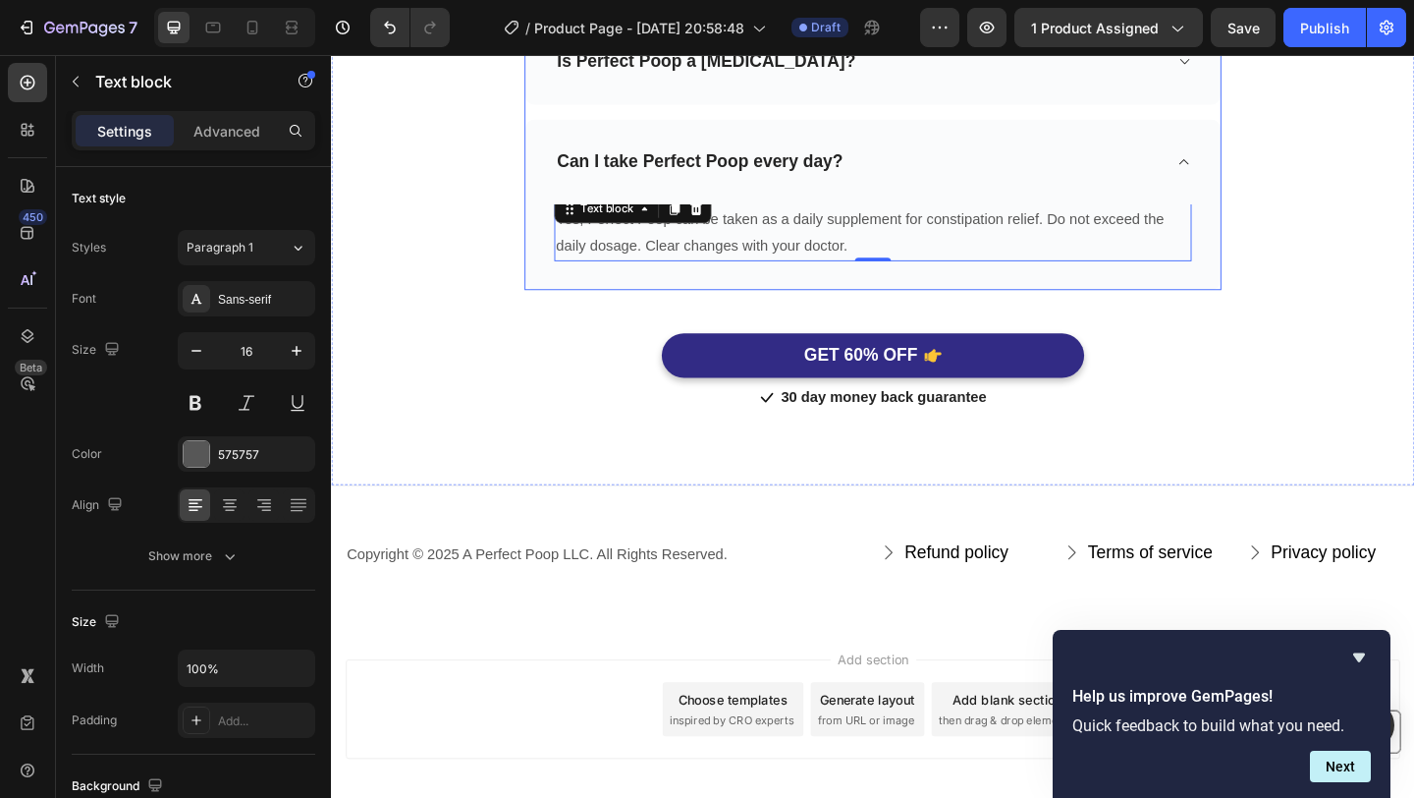
click at [993, 181] on div "Can I take Perfect Poop every day?" at bounding box center [905, 171] width 662 height 30
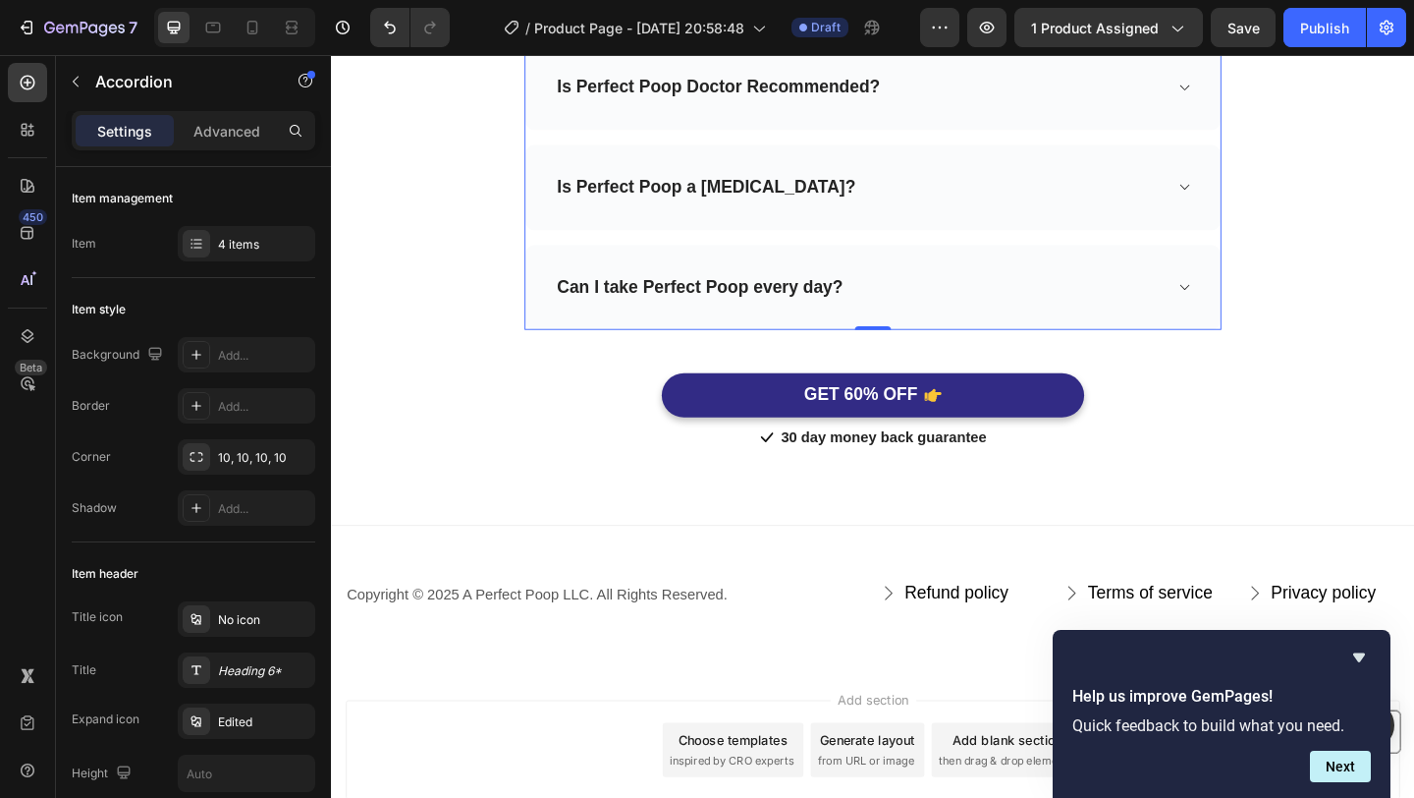
scroll to position [6486, 0]
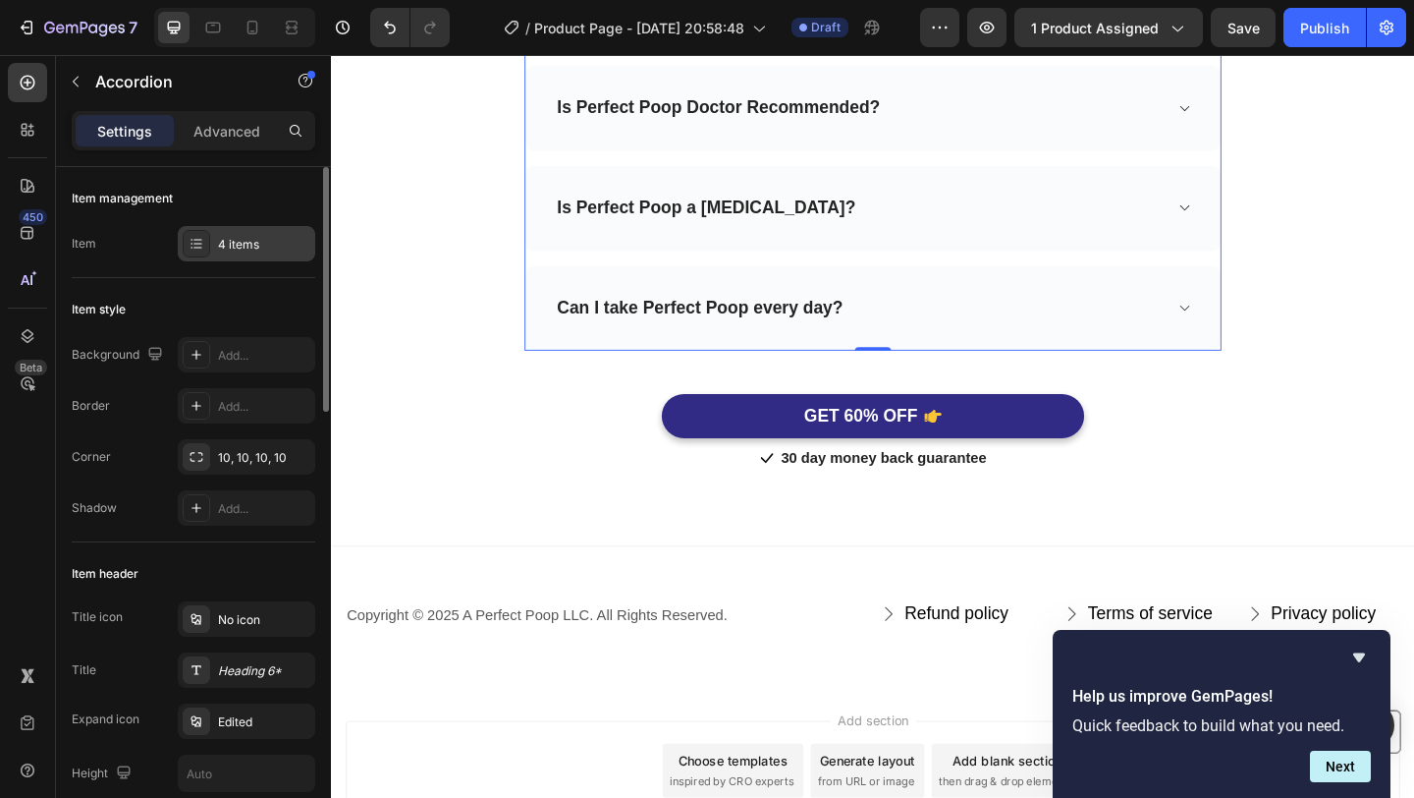
click at [282, 258] on div "4 items" at bounding box center [247, 243] width 138 height 35
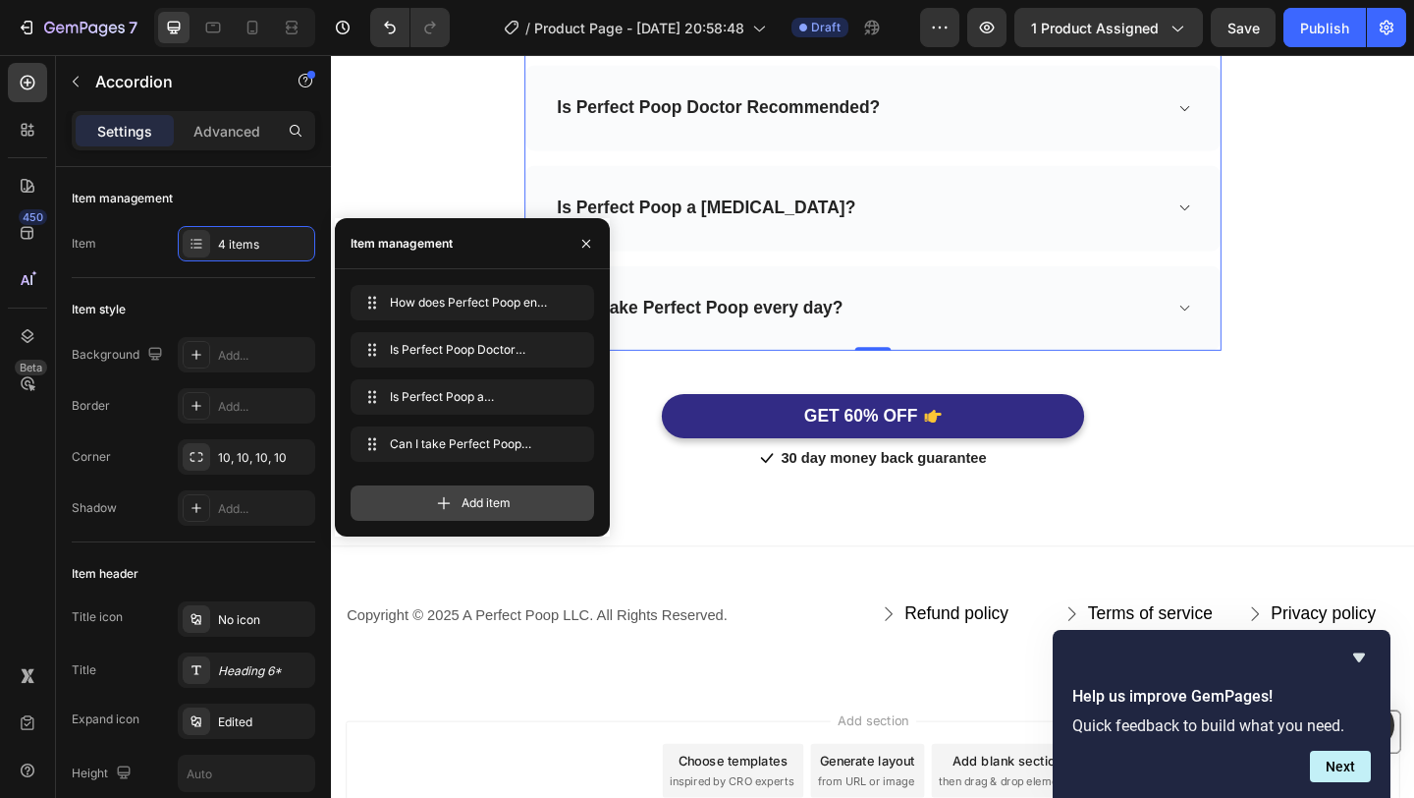
click at [481, 503] on span "Add item" at bounding box center [486, 503] width 49 height 18
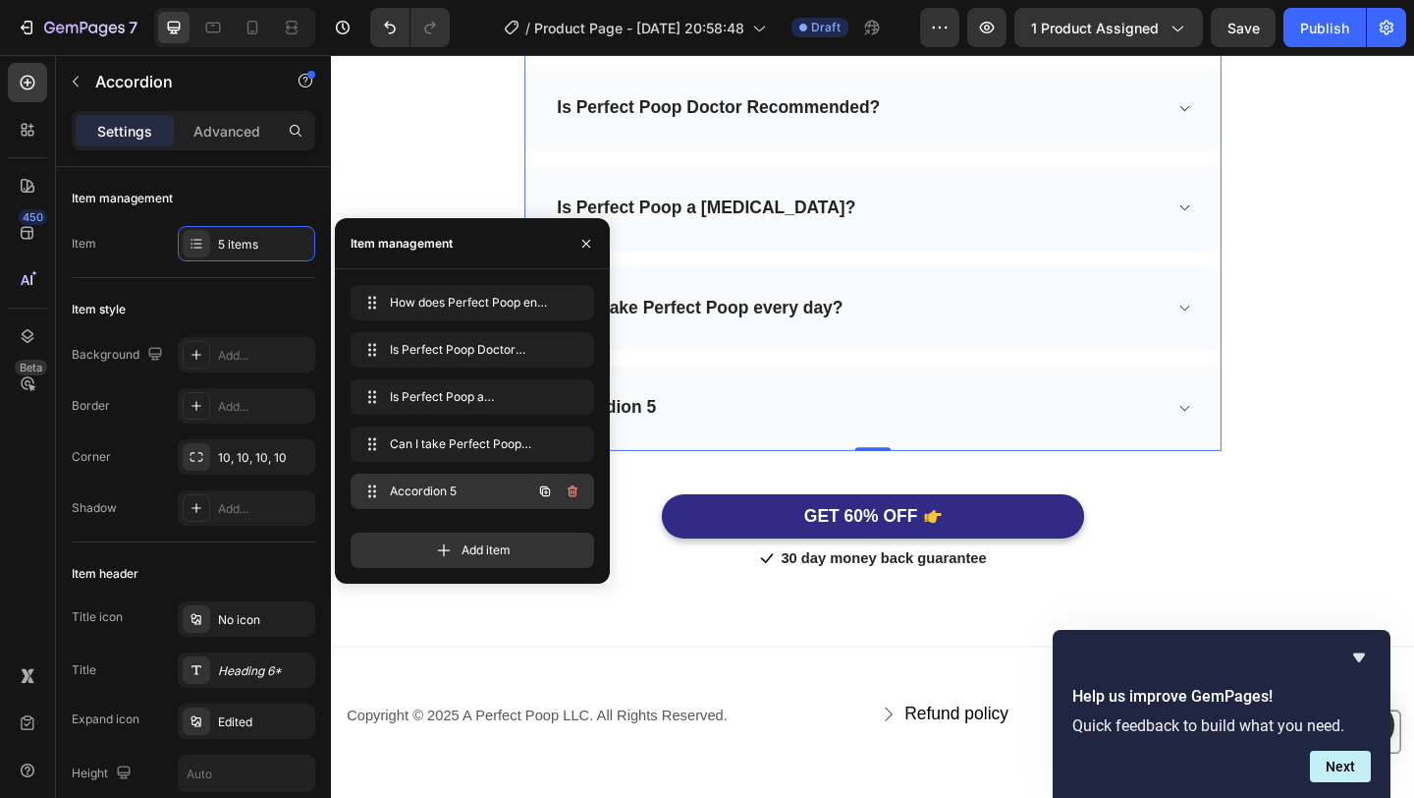
click at [468, 484] on span "Accordion 5" at bounding box center [445, 491] width 111 height 18
click at [711, 452] on div "Accordion 5" at bounding box center [905, 438] width 662 height 30
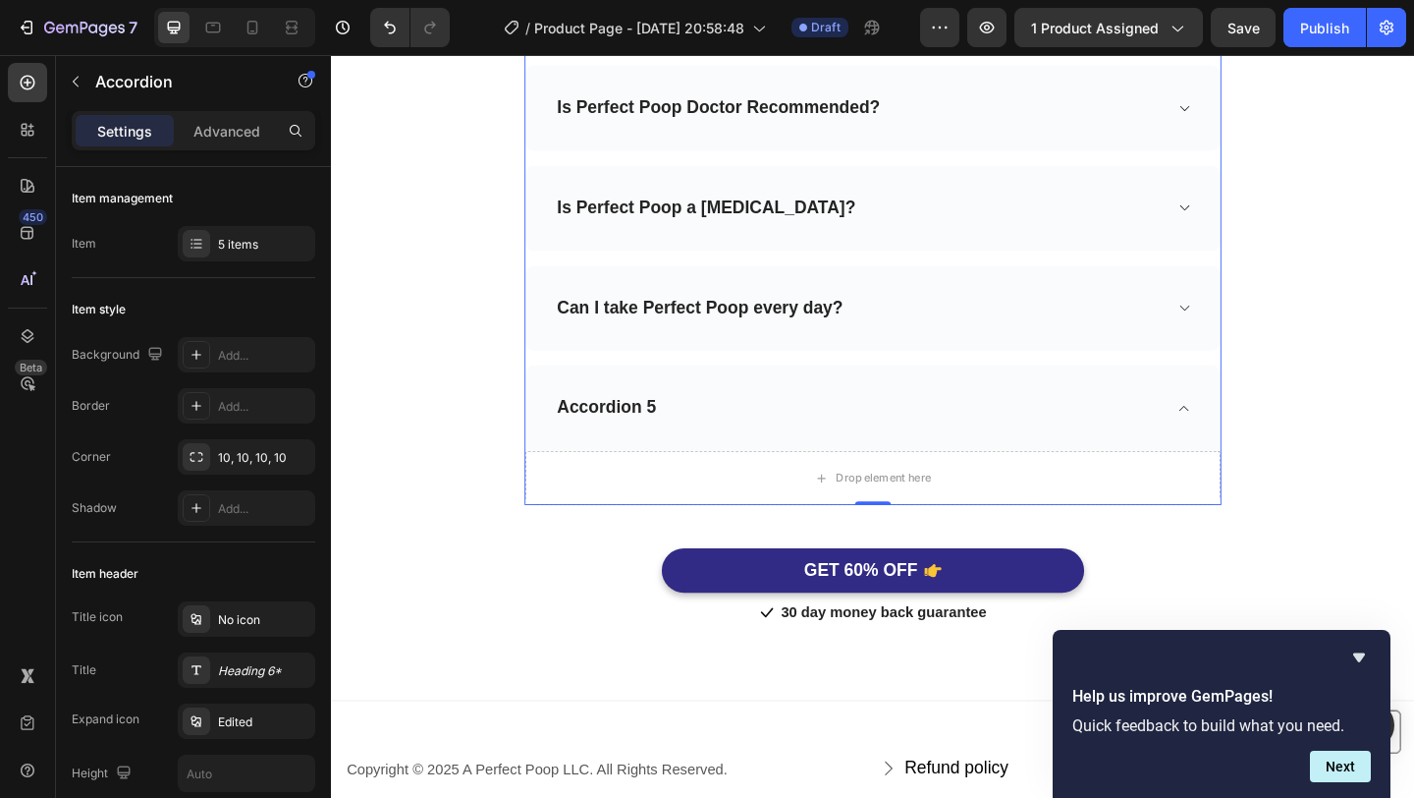
click at [658, 436] on div "Accordion 5" at bounding box center [631, 438] width 114 height 30
click at [668, 441] on p "Accordion 5" at bounding box center [631, 438] width 108 height 25
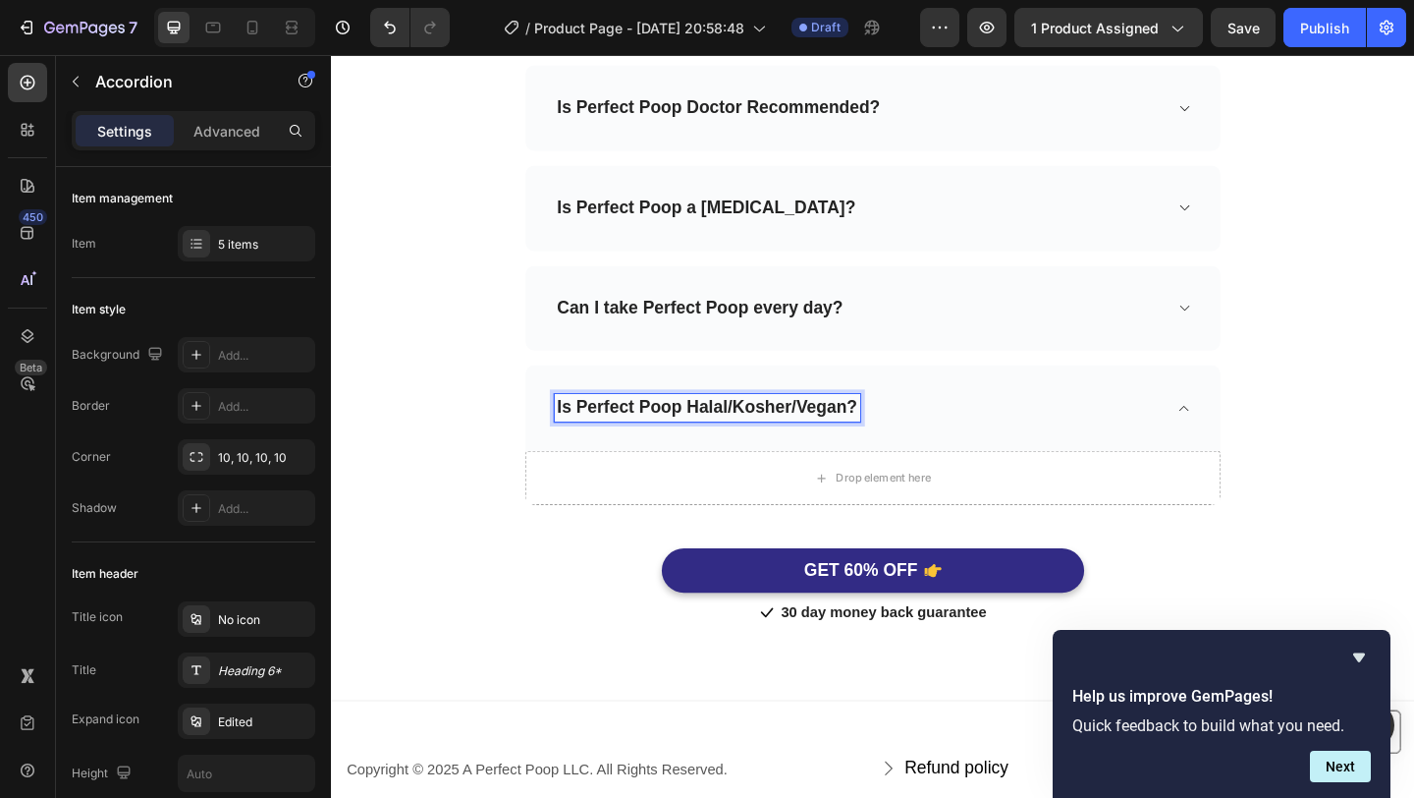
click at [1054, 456] on div "Is Perfect Poop Halal/Kosher/Vegan?" at bounding box center [920, 438] width 756 height 93
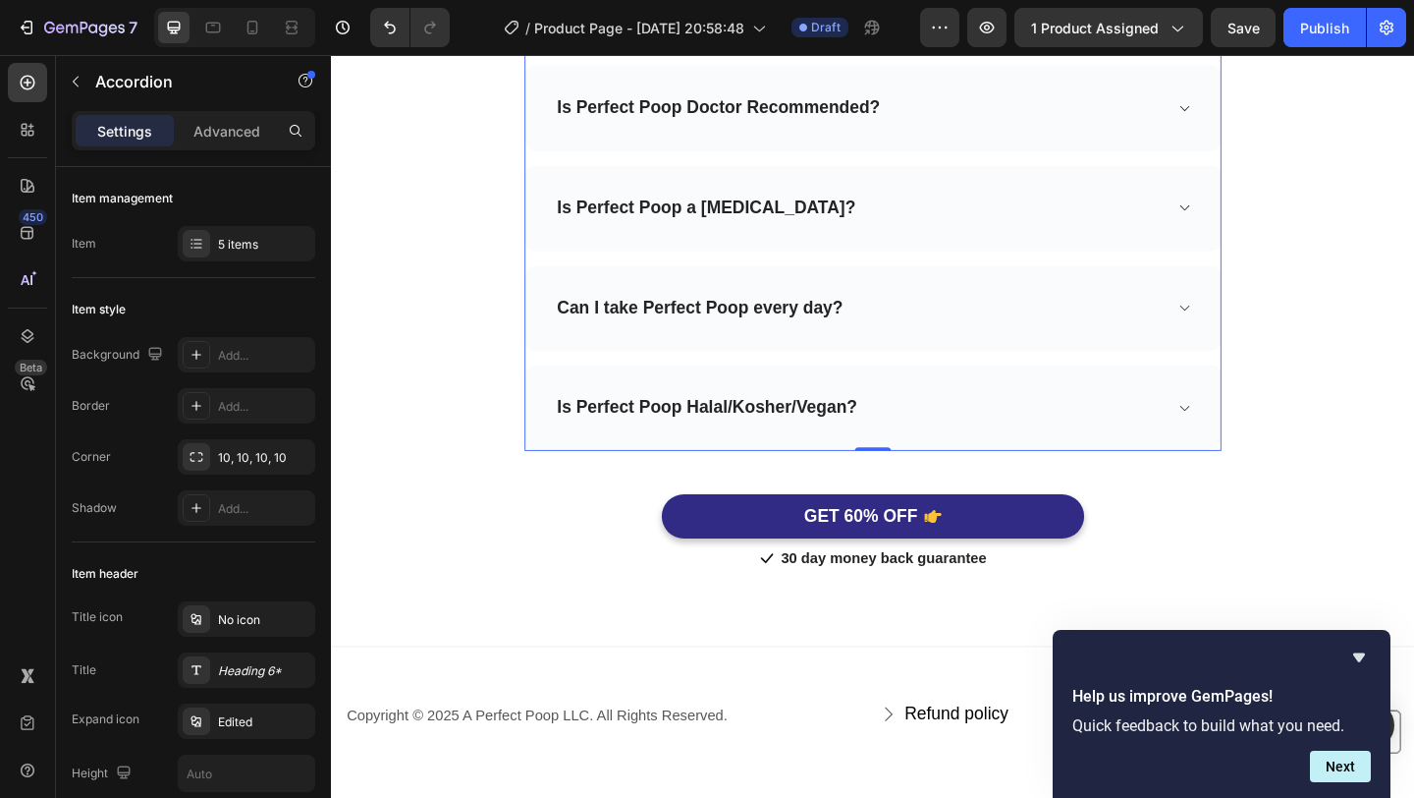
click at [1284, 435] on div "Is Perfect Poop Halal/Kosher/Vegan?" at bounding box center [920, 438] width 756 height 93
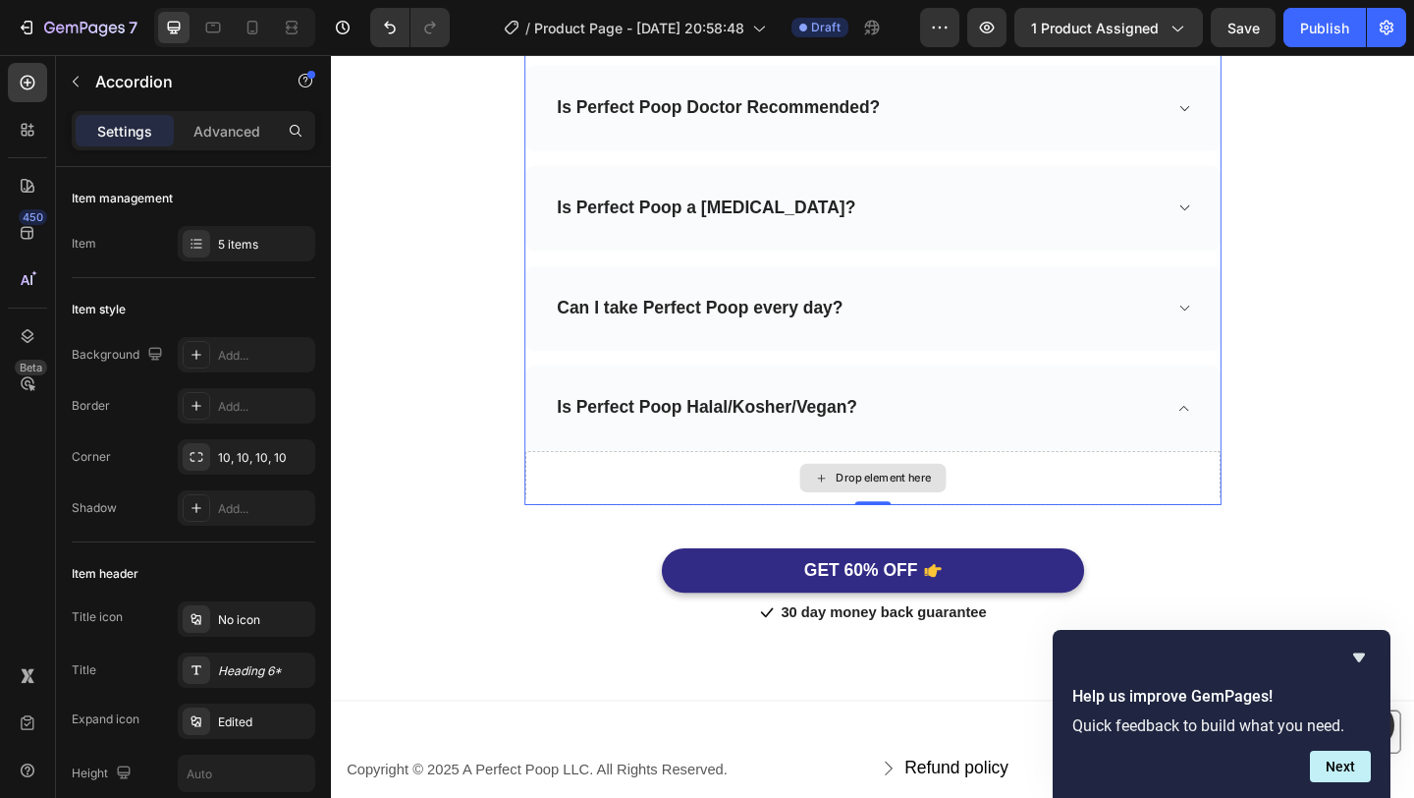
click at [864, 521] on icon at bounding box center [864, 515] width 16 height 17
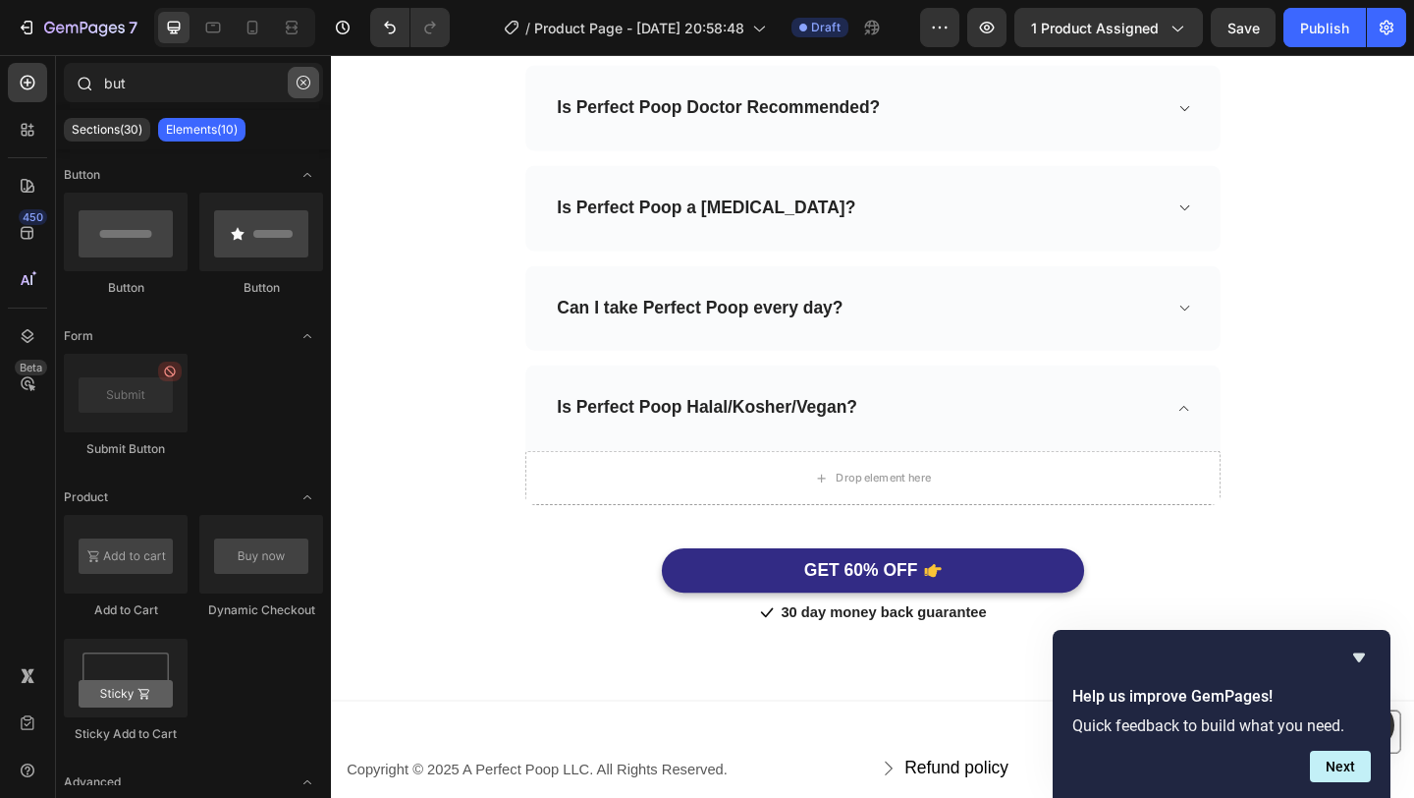
click at [304, 83] on icon "button" at bounding box center [304, 83] width 6 height 6
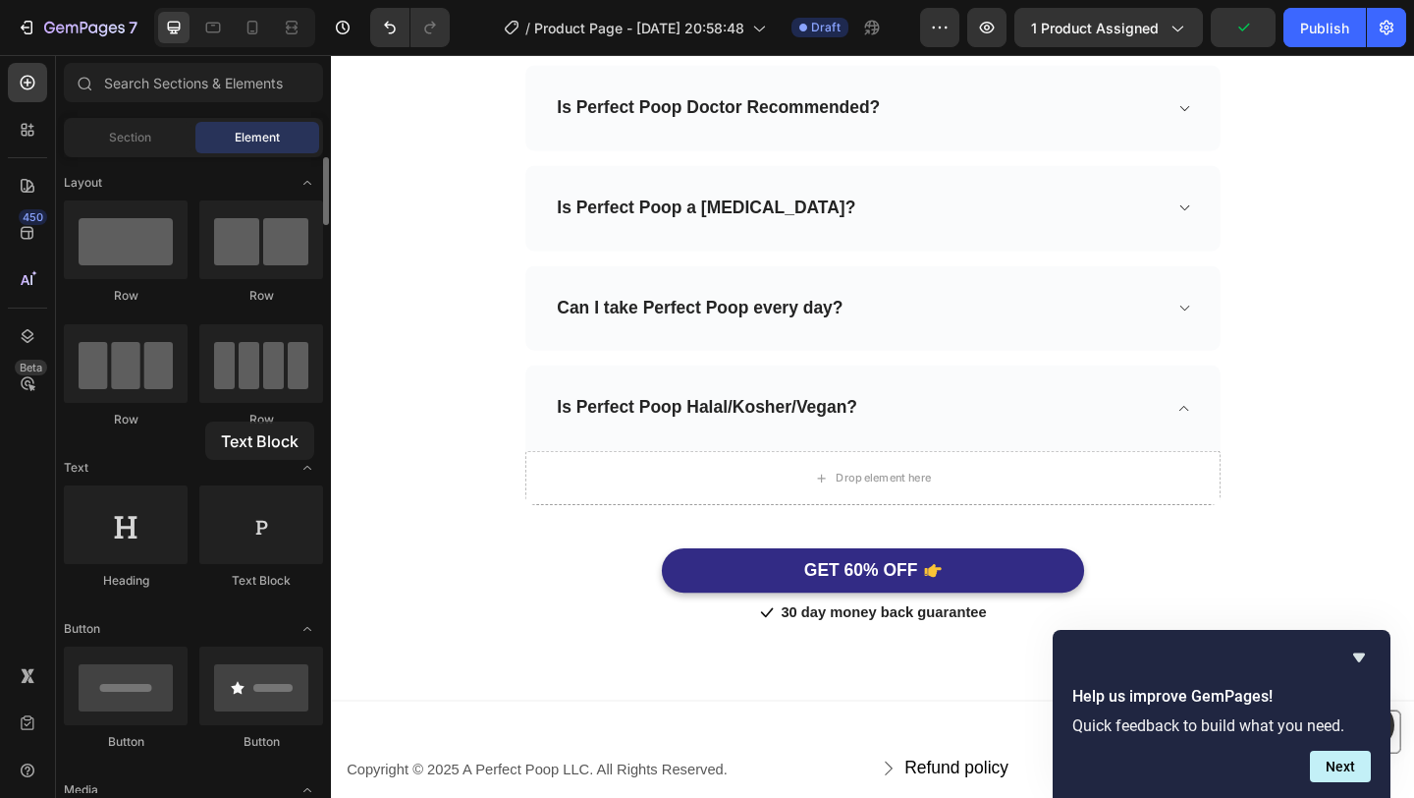
drag, startPoint x: 234, startPoint y: 528, endPoint x: 204, endPoint y: 422, distance: 110.1
click at [1254, 345] on div "Can I take Perfect Poop every day?" at bounding box center [920, 330] width 756 height 93
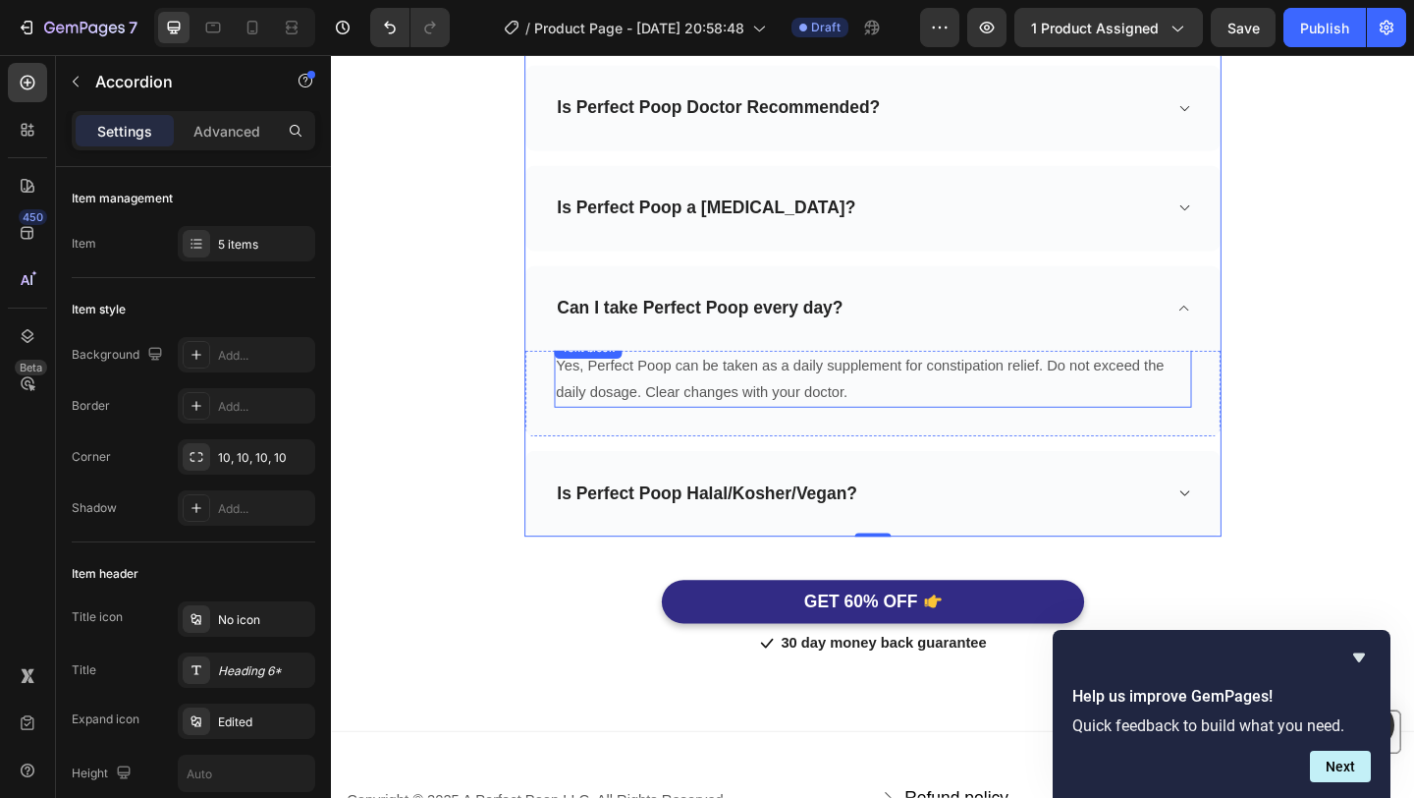
click at [997, 391] on p "Yes, Perfect Poop can be taken as a daily supplement for constipation relief. D…" at bounding box center [921, 407] width 690 height 57
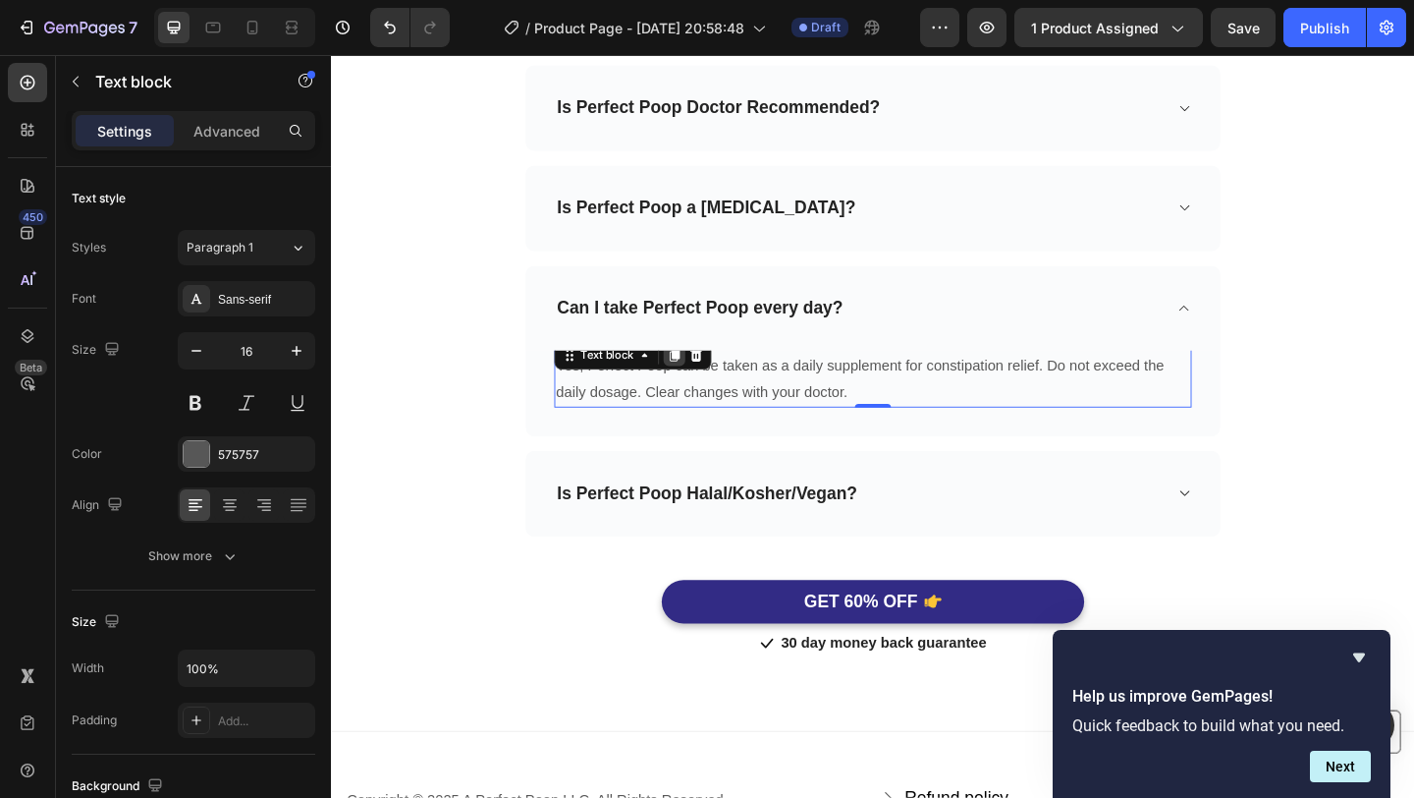
click at [701, 384] on icon at bounding box center [704, 382] width 11 height 14
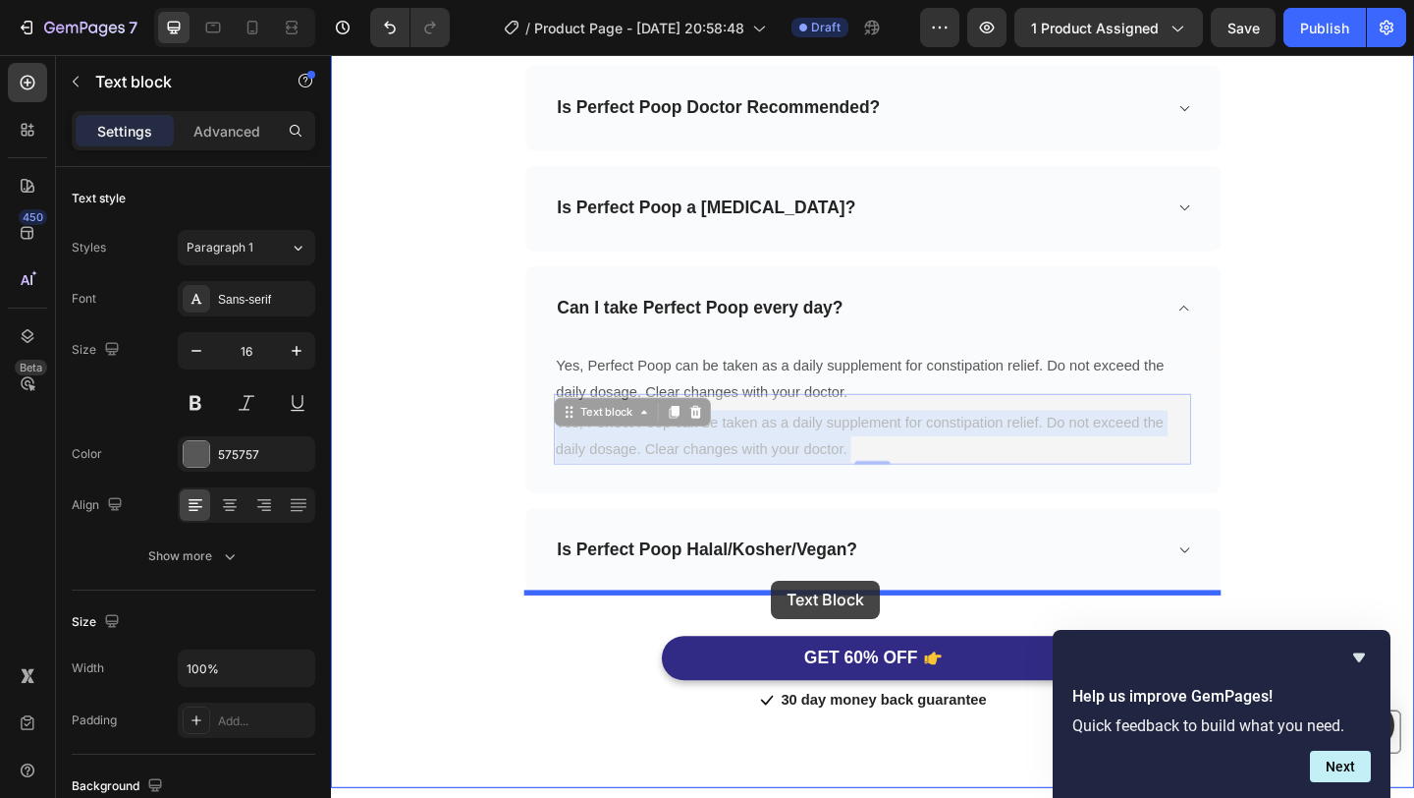
drag, startPoint x: 814, startPoint y: 465, endPoint x: 802, endPoint y: 624, distance: 159.6
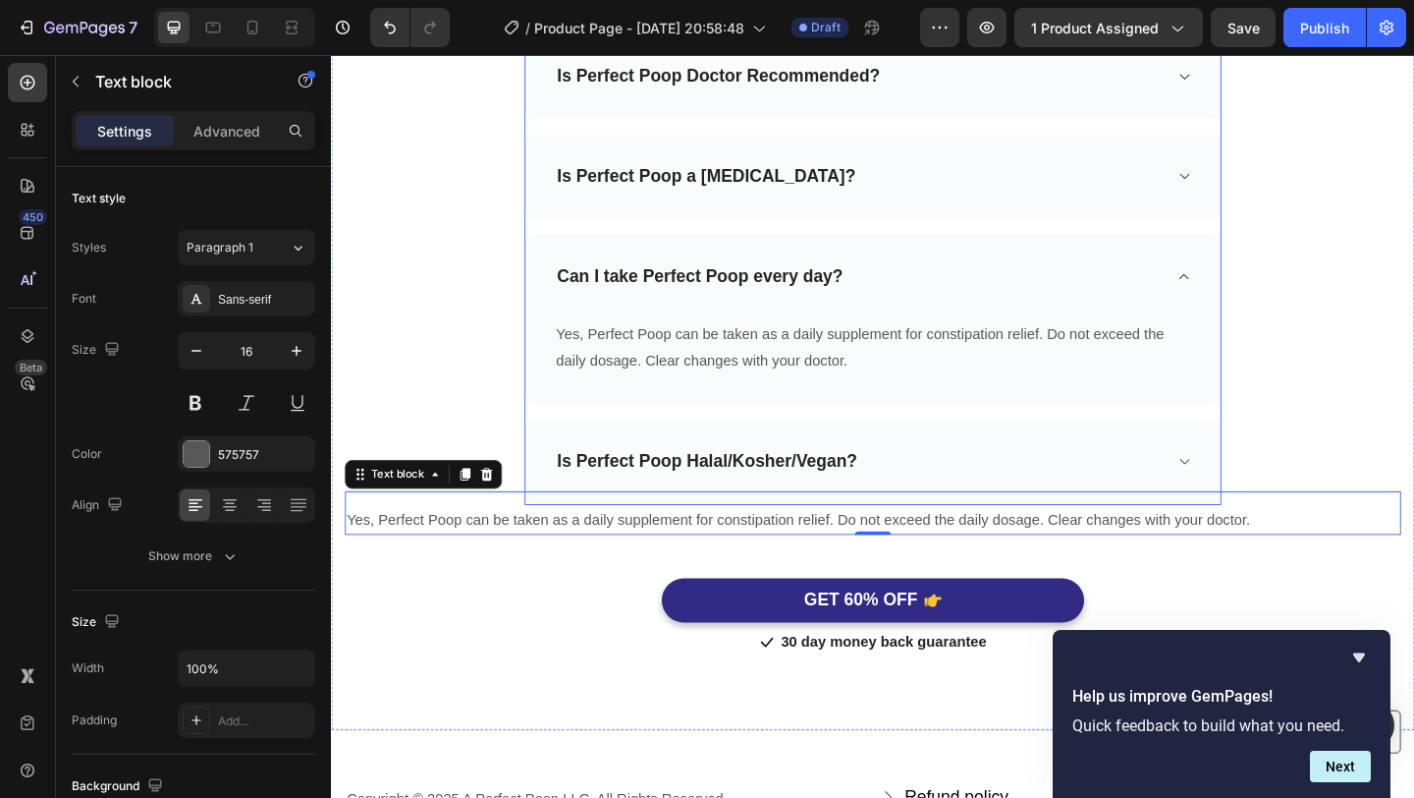
scroll to position [6538, 0]
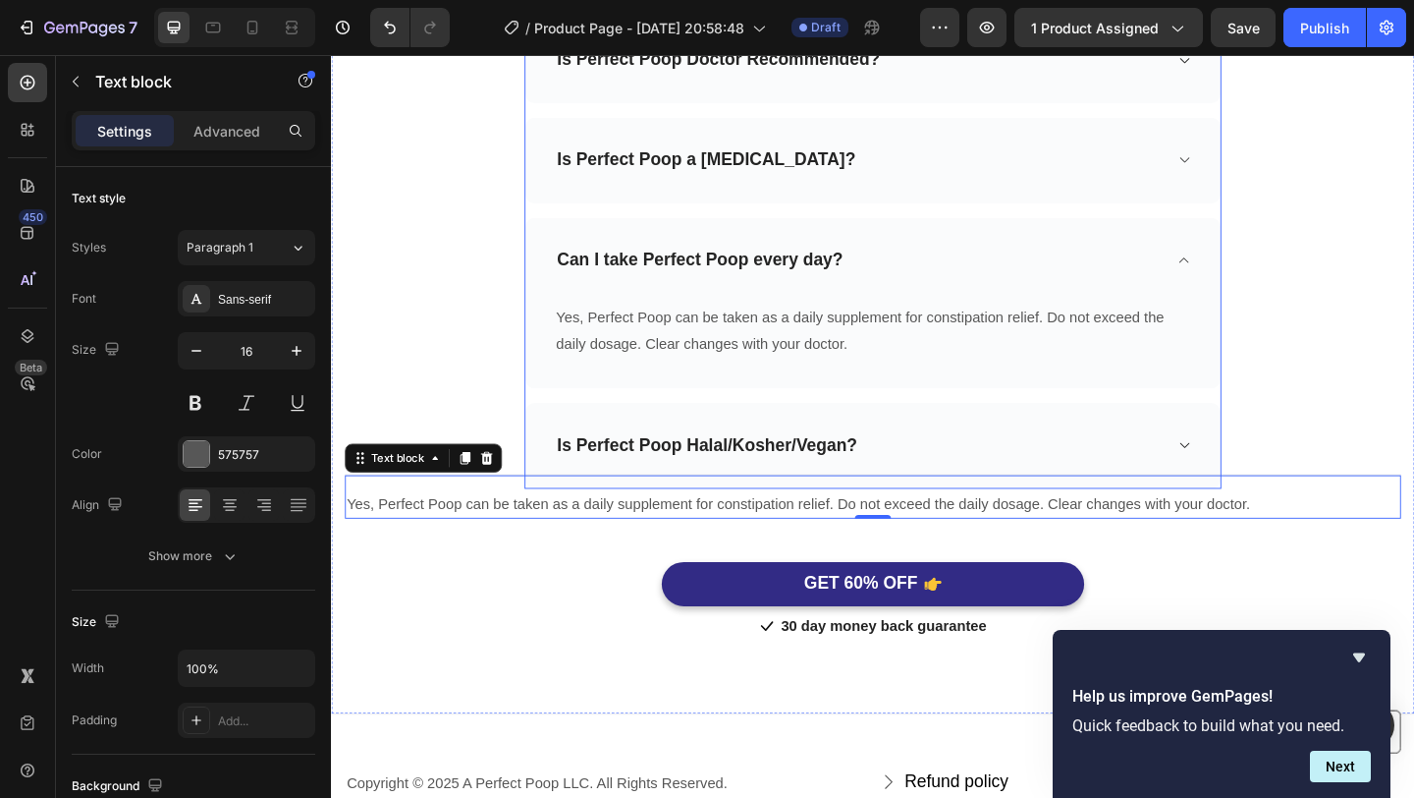
click at [1118, 429] on div "How does Perfect Poop end constipation? Is Perfect Poop Doctor Recommended? Is …" at bounding box center [920, 216] width 758 height 621
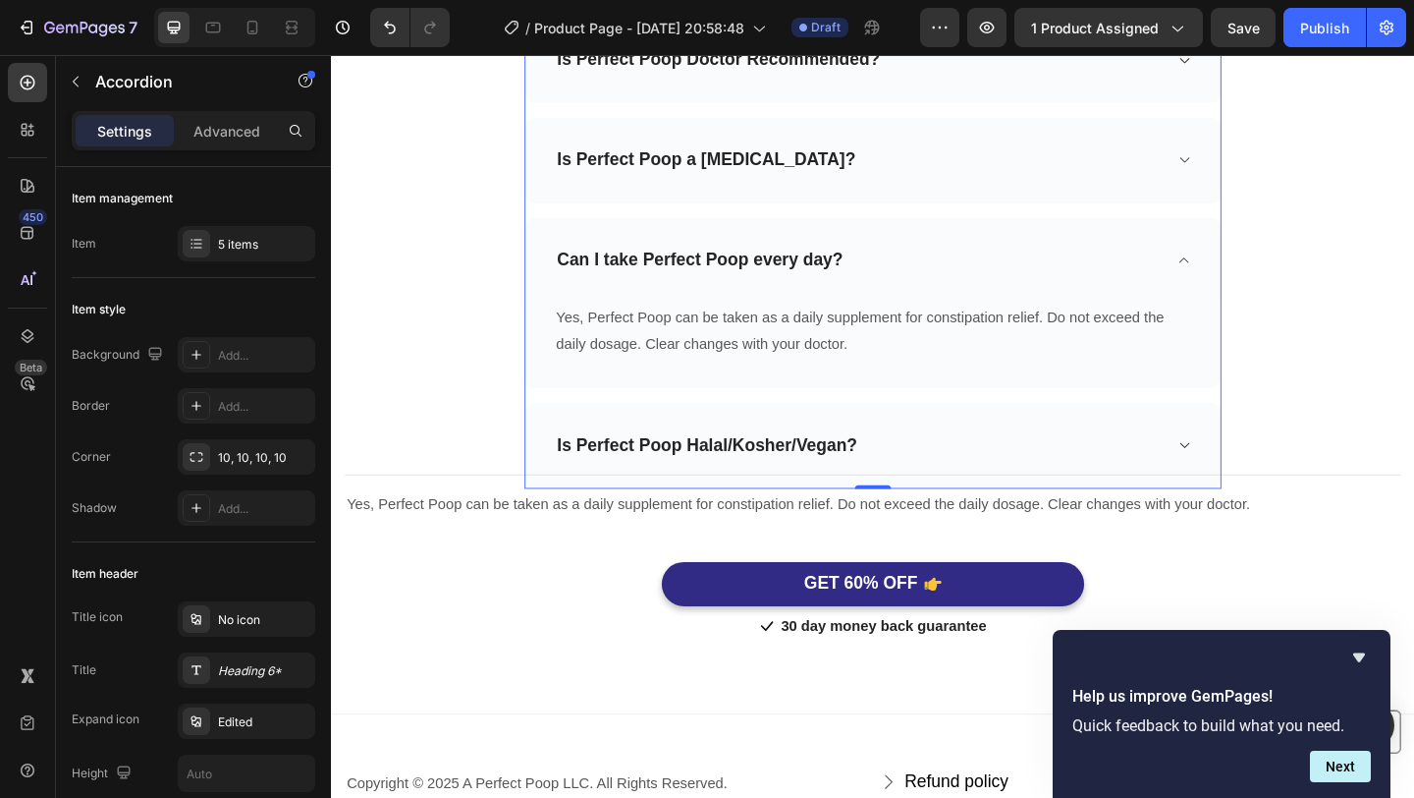
click at [1100, 478] on div "Is Perfect Poop Halal/Kosher/Vegan?" at bounding box center [905, 480] width 662 height 30
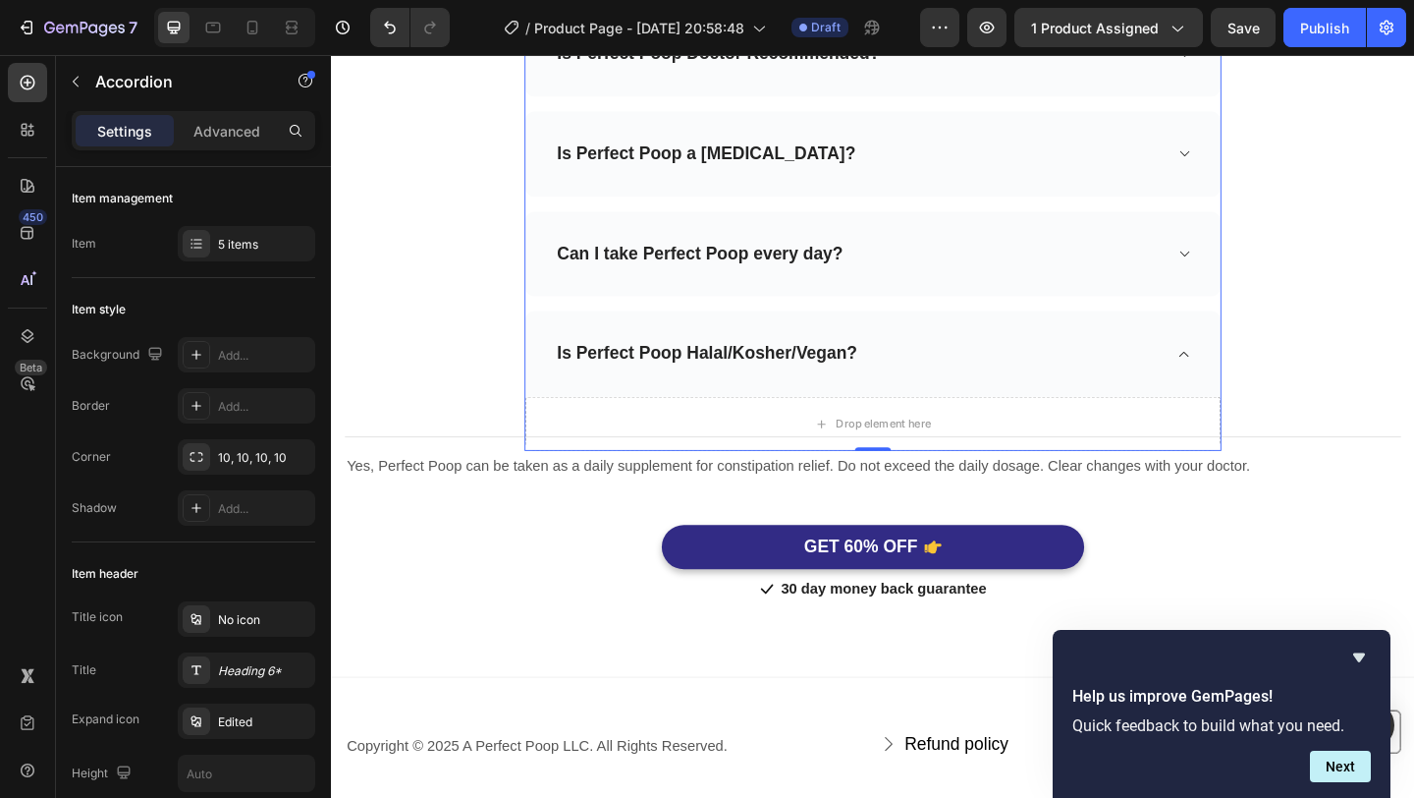
scroll to position [6555, 0]
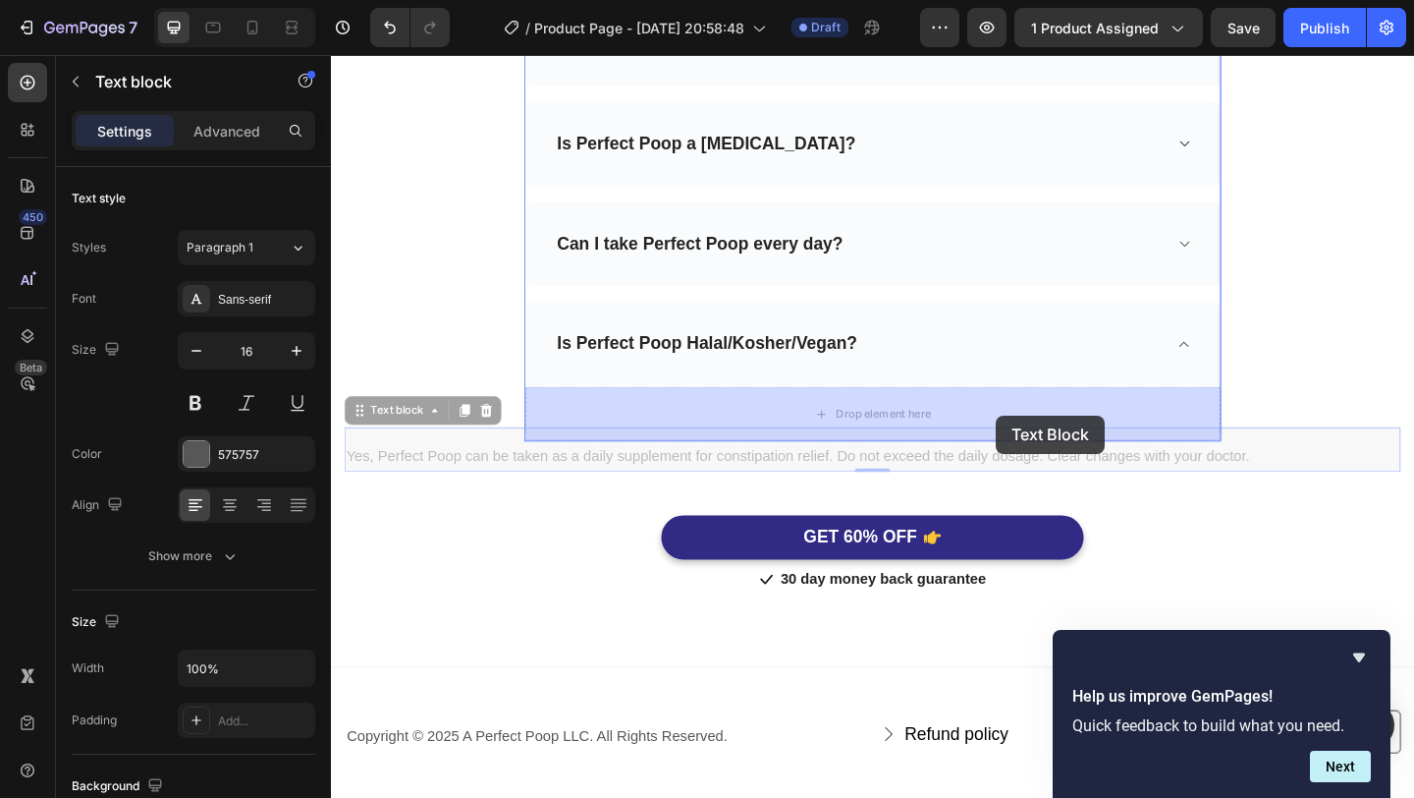
drag, startPoint x: 1062, startPoint y: 499, endPoint x: 1054, endPoint y: 447, distance: 52.6
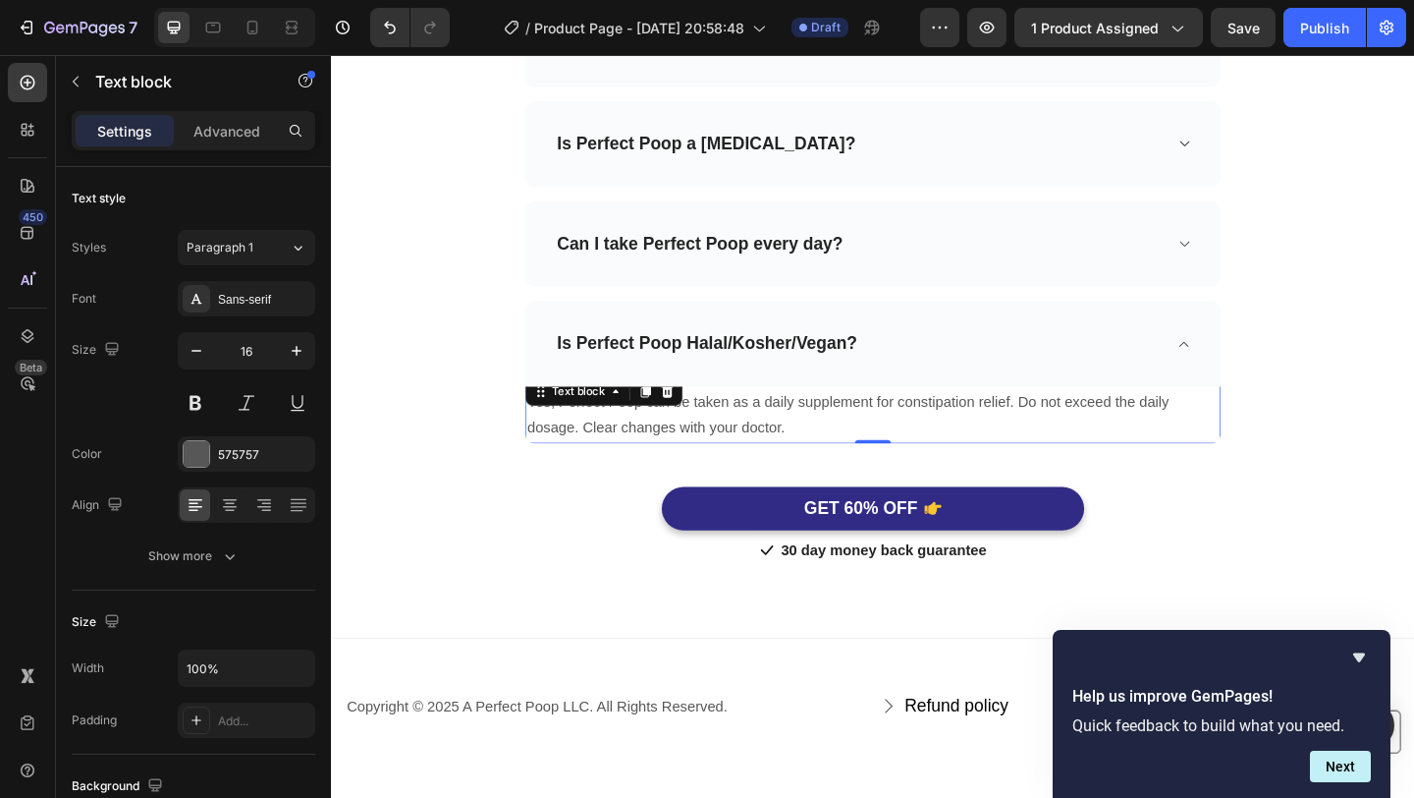
click at [855, 449] on p "Yes, Perfect Poop can be taken as a daily supplement for constipation relief. D…" at bounding box center [920, 446] width 752 height 57
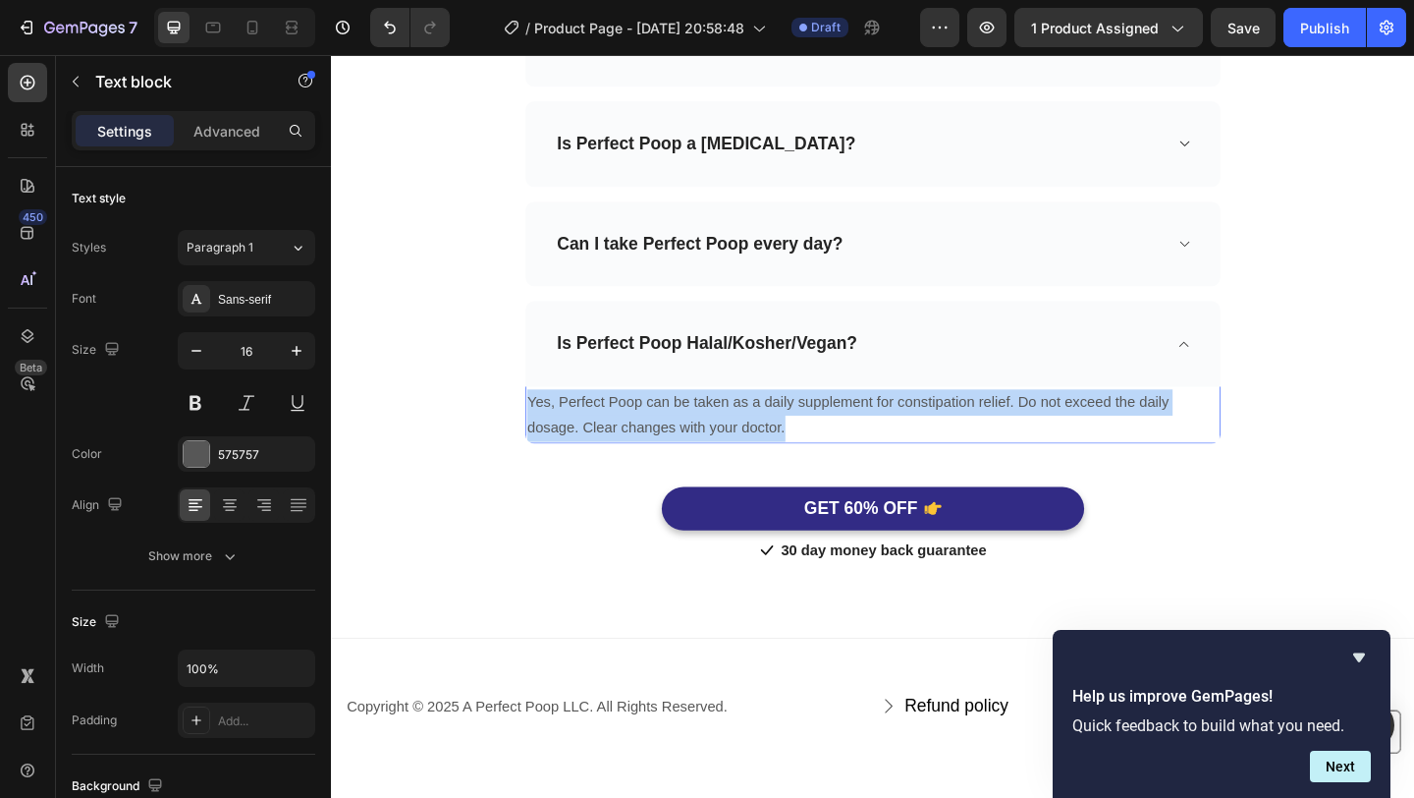
click at [855, 449] on p "Yes, Perfect Poop can be taken as a daily supplement for constipation relief. D…" at bounding box center [920, 446] width 752 height 57
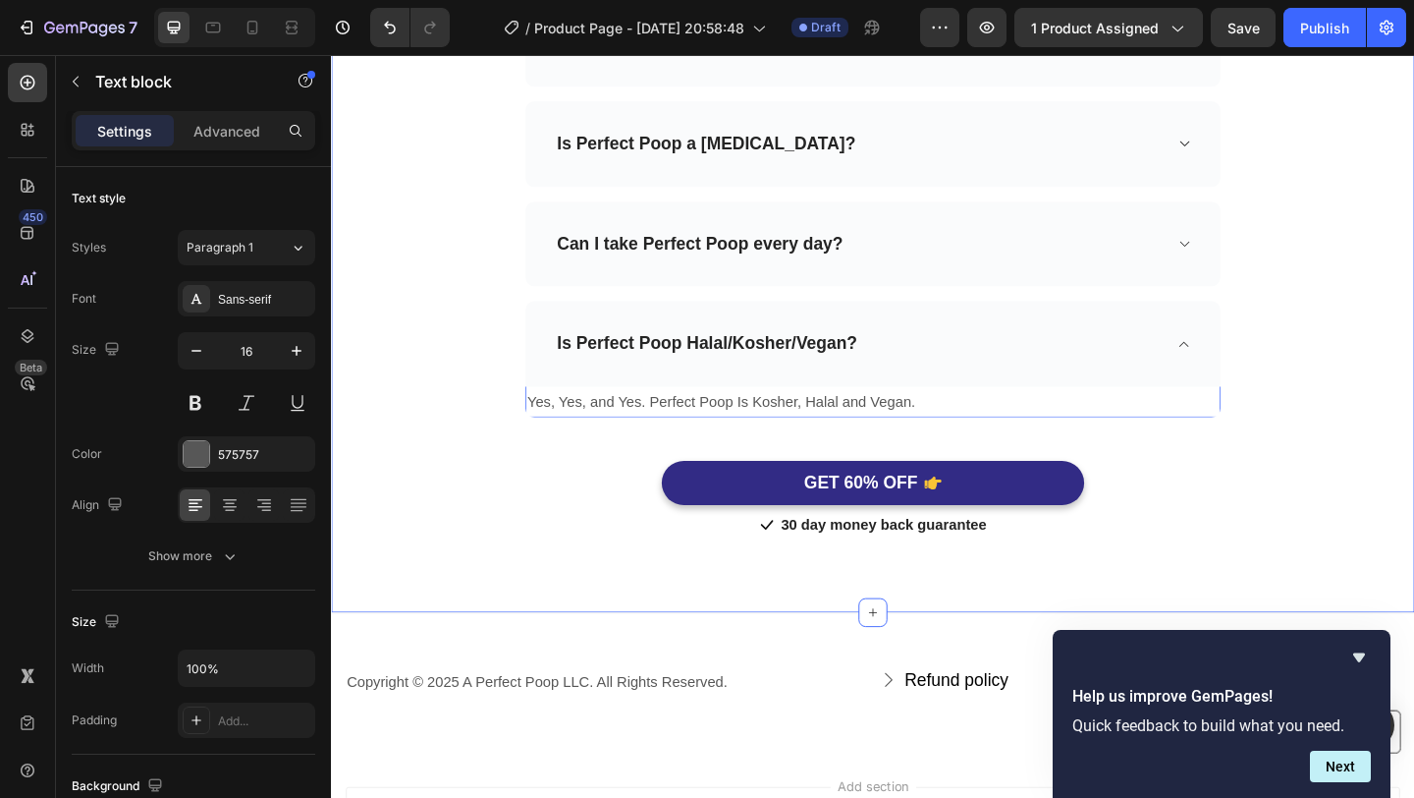
click at [1413, 529] on div "Frequently Asked Questions Heading Need help finding an answer to your question…" at bounding box center [920, 151] width 1179 height 1022
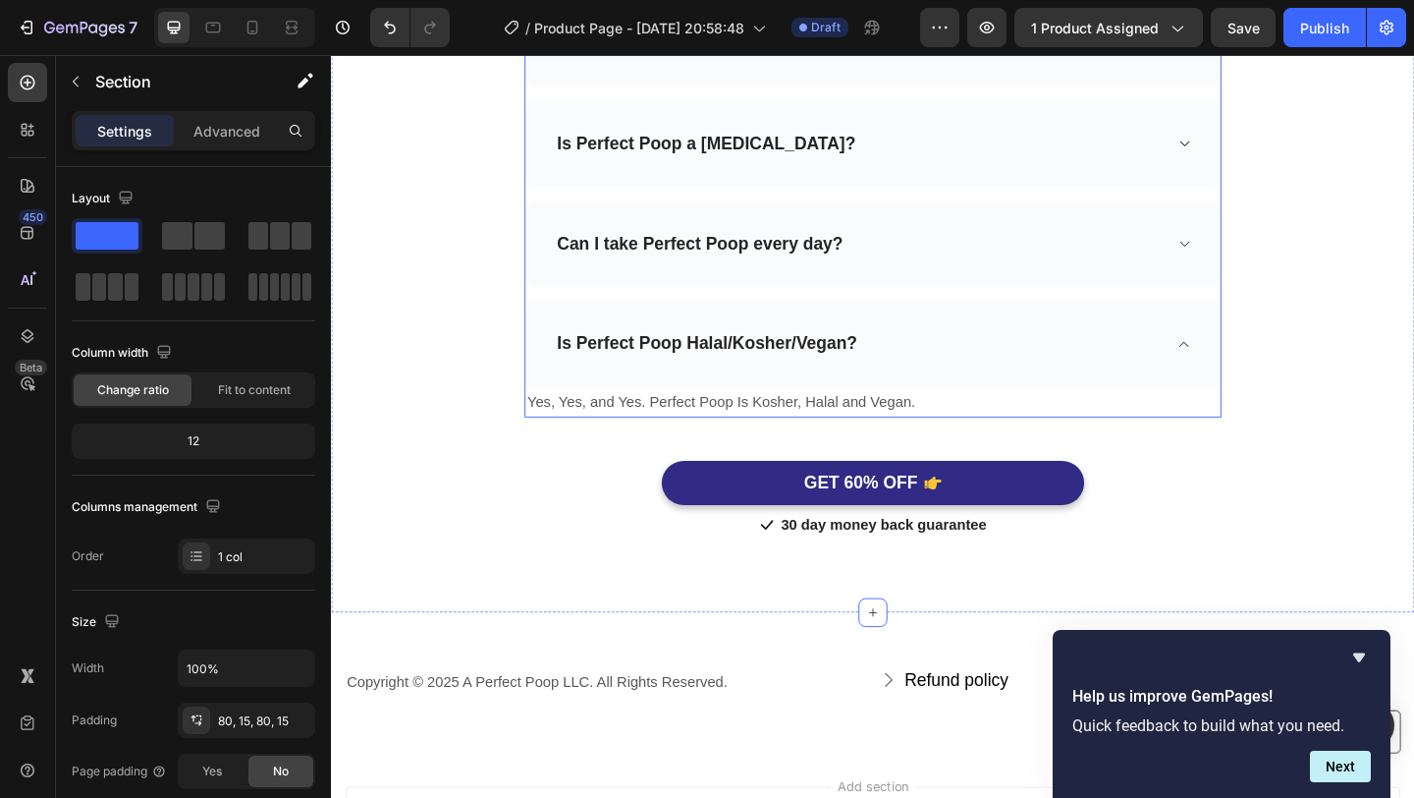
click at [1243, 375] on div "Is Perfect Poop Halal/Kosher/Vegan?" at bounding box center [920, 368] width 756 height 93
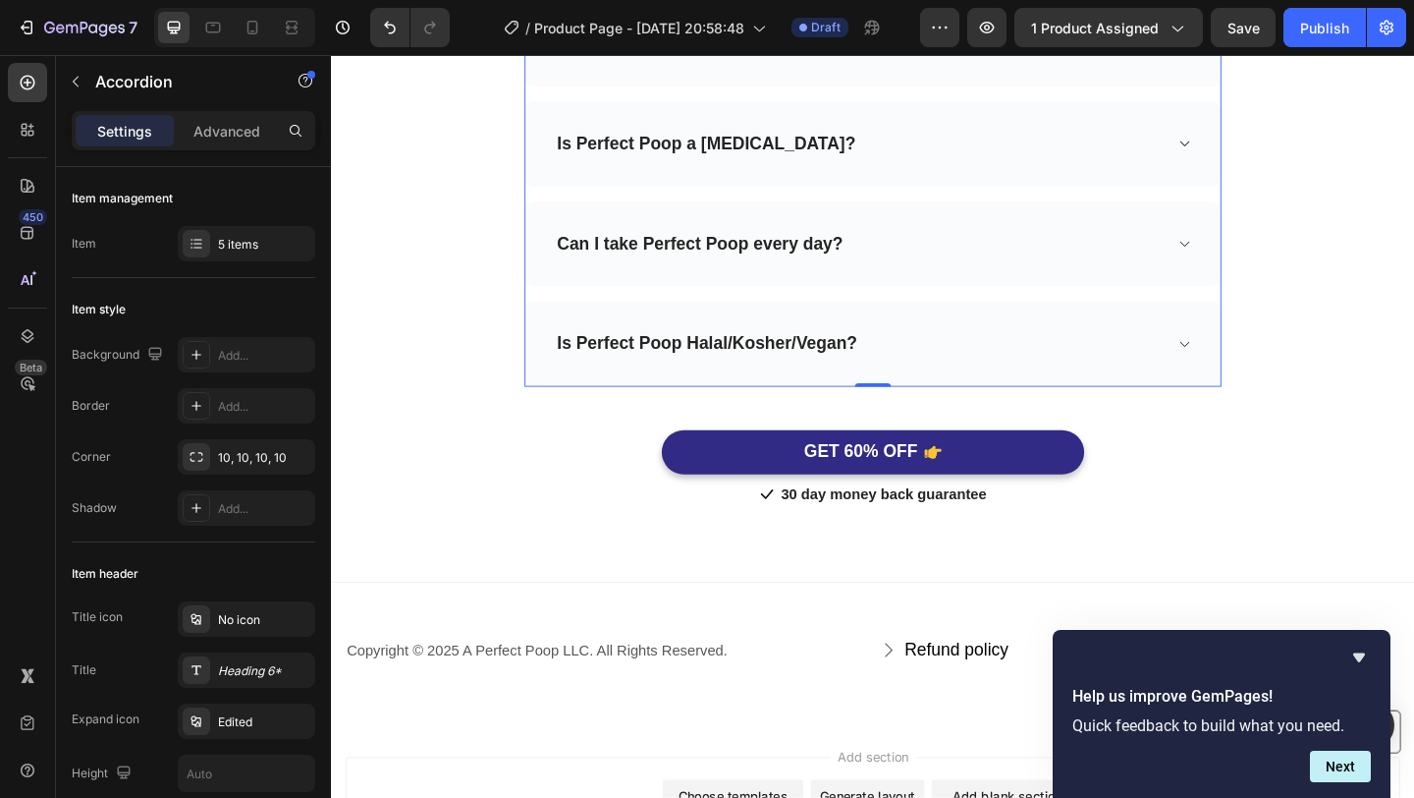
click at [1243, 375] on div "Is Perfect Poop Halal/Kosher/Vegan?" at bounding box center [920, 368] width 756 height 93
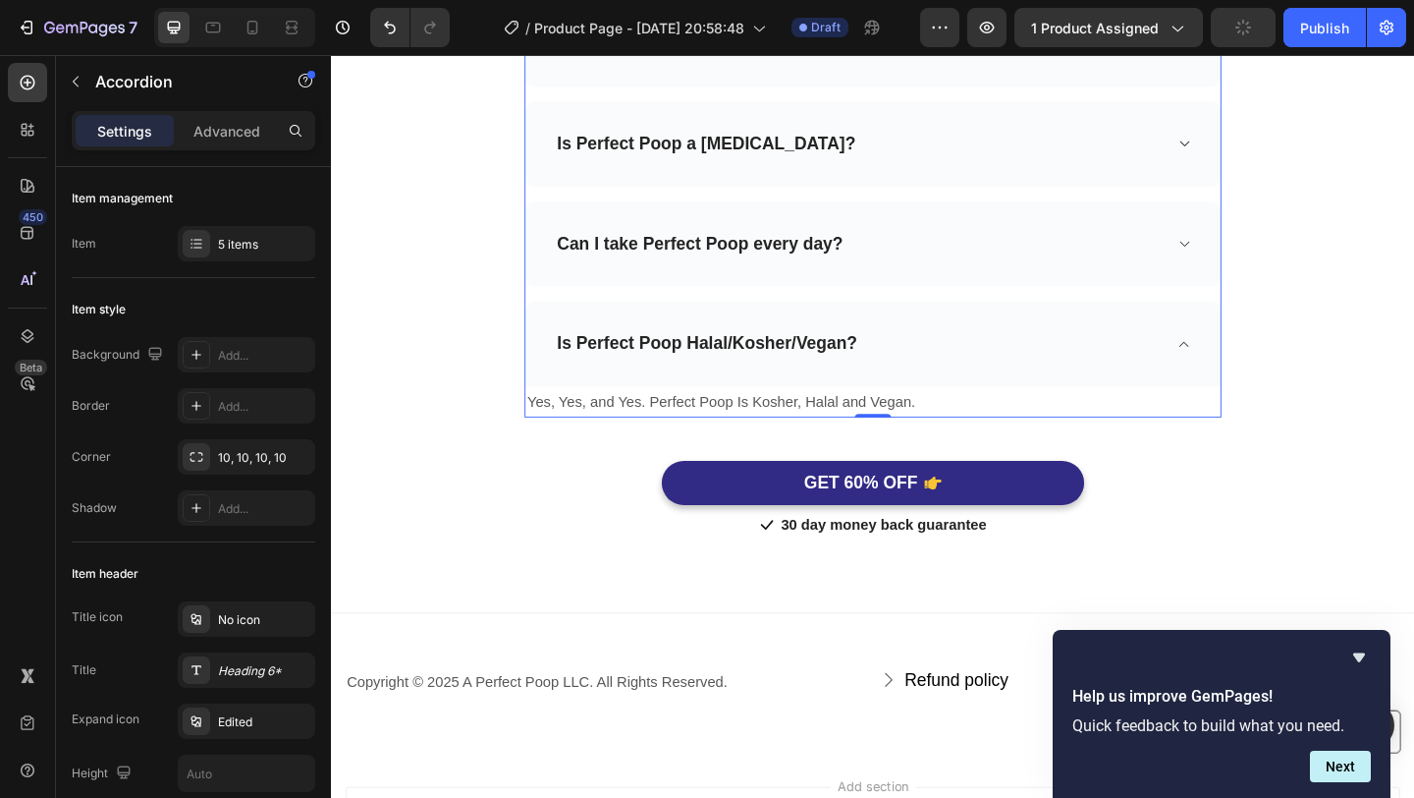
click at [1247, 268] on div "Can I take Perfect Poop every day?" at bounding box center [920, 260] width 756 height 93
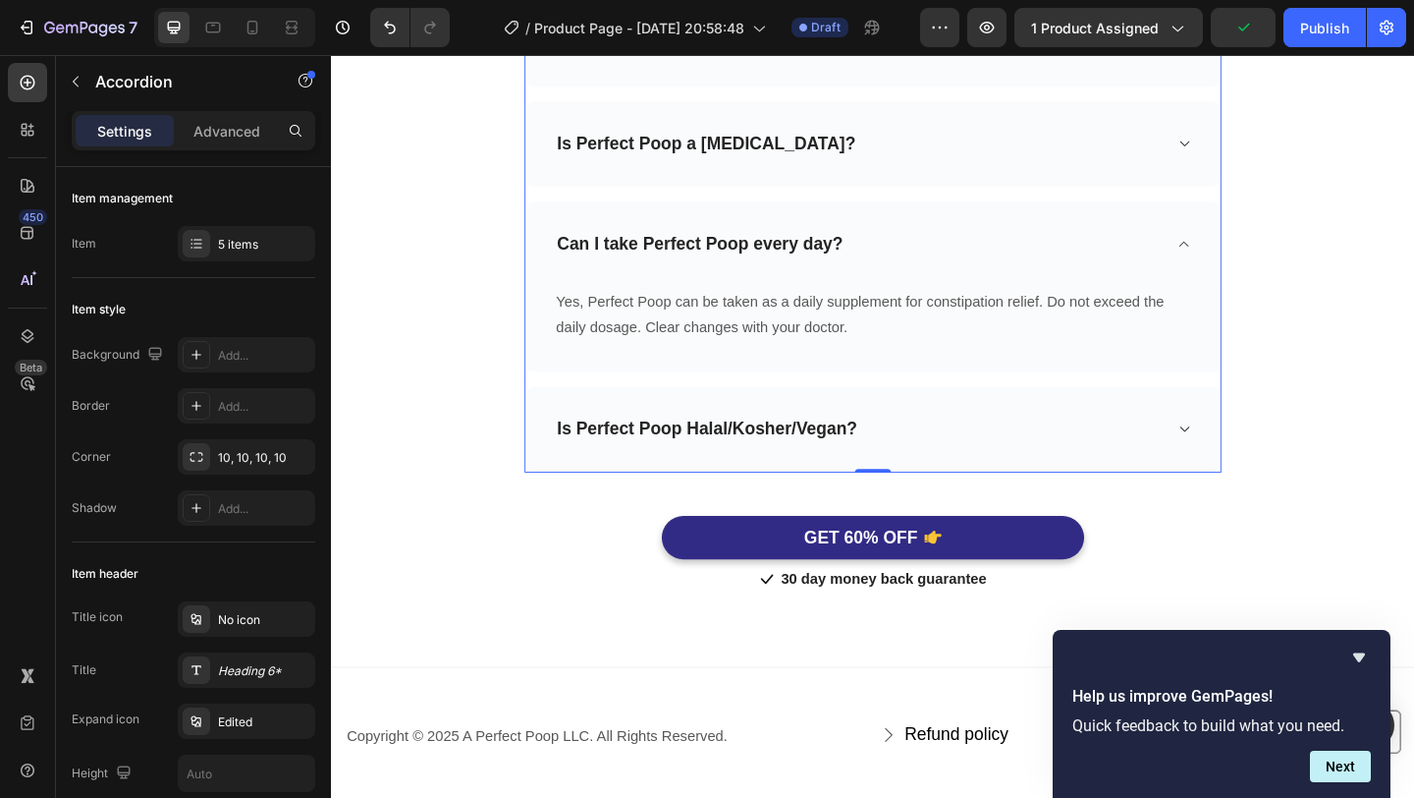
click at [1225, 462] on div "Is Perfect Poop Halal/Kosher/Vegan?" at bounding box center [905, 462] width 662 height 30
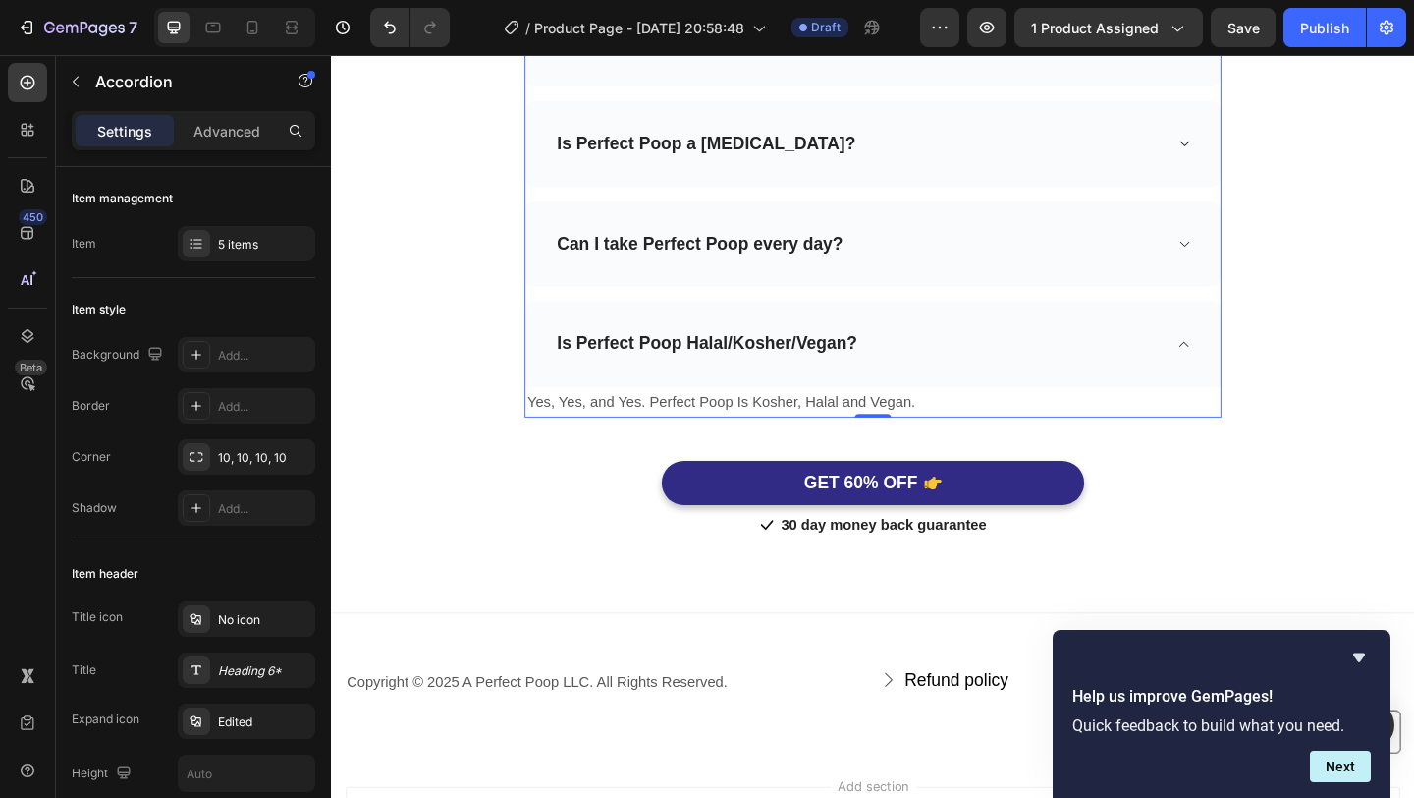
click at [1223, 379] on div "Is Perfect Poop Halal/Kosher/Vegan?" at bounding box center [905, 369] width 662 height 30
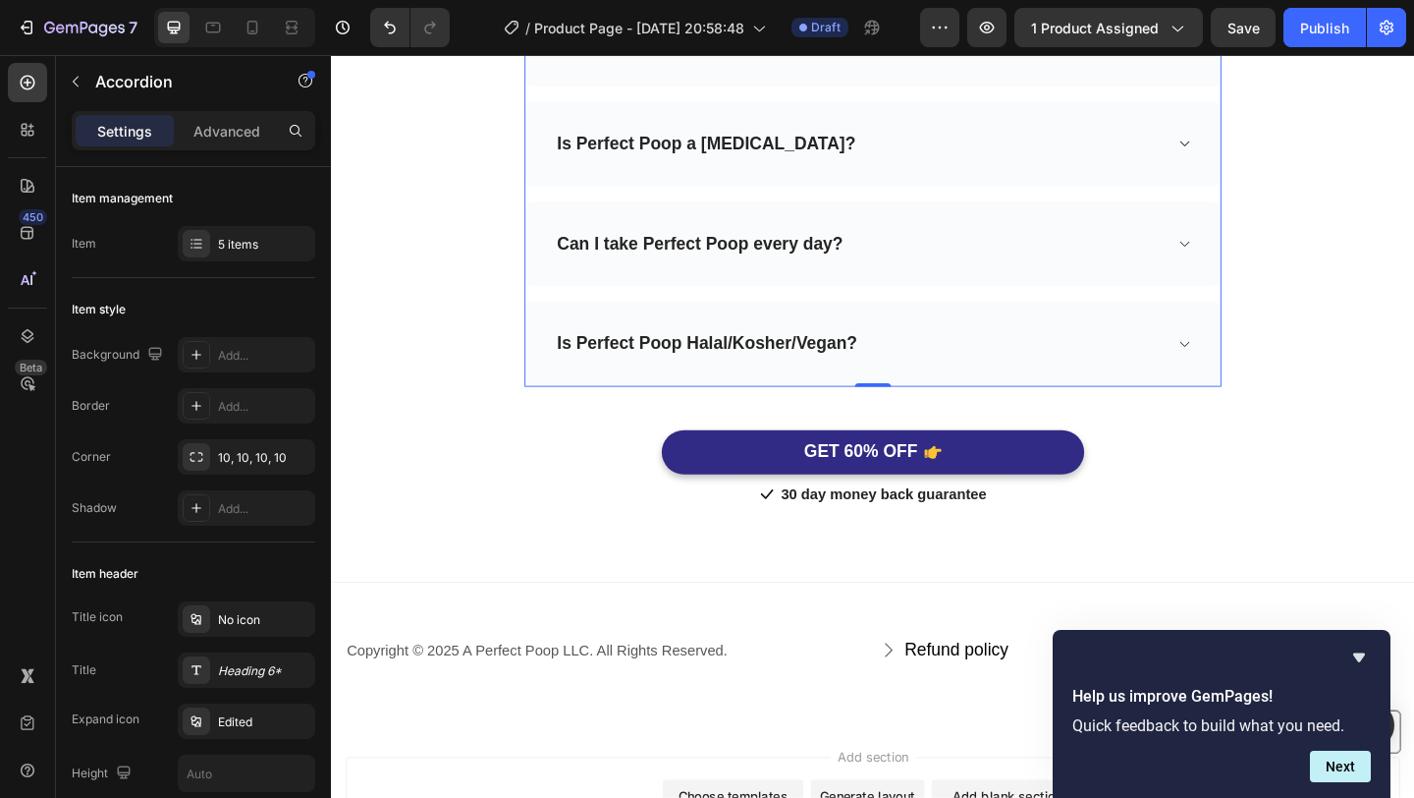
click at [1268, 373] on div "Is Perfect Poop Halal/Kosher/Vegan?" at bounding box center [920, 368] width 756 height 93
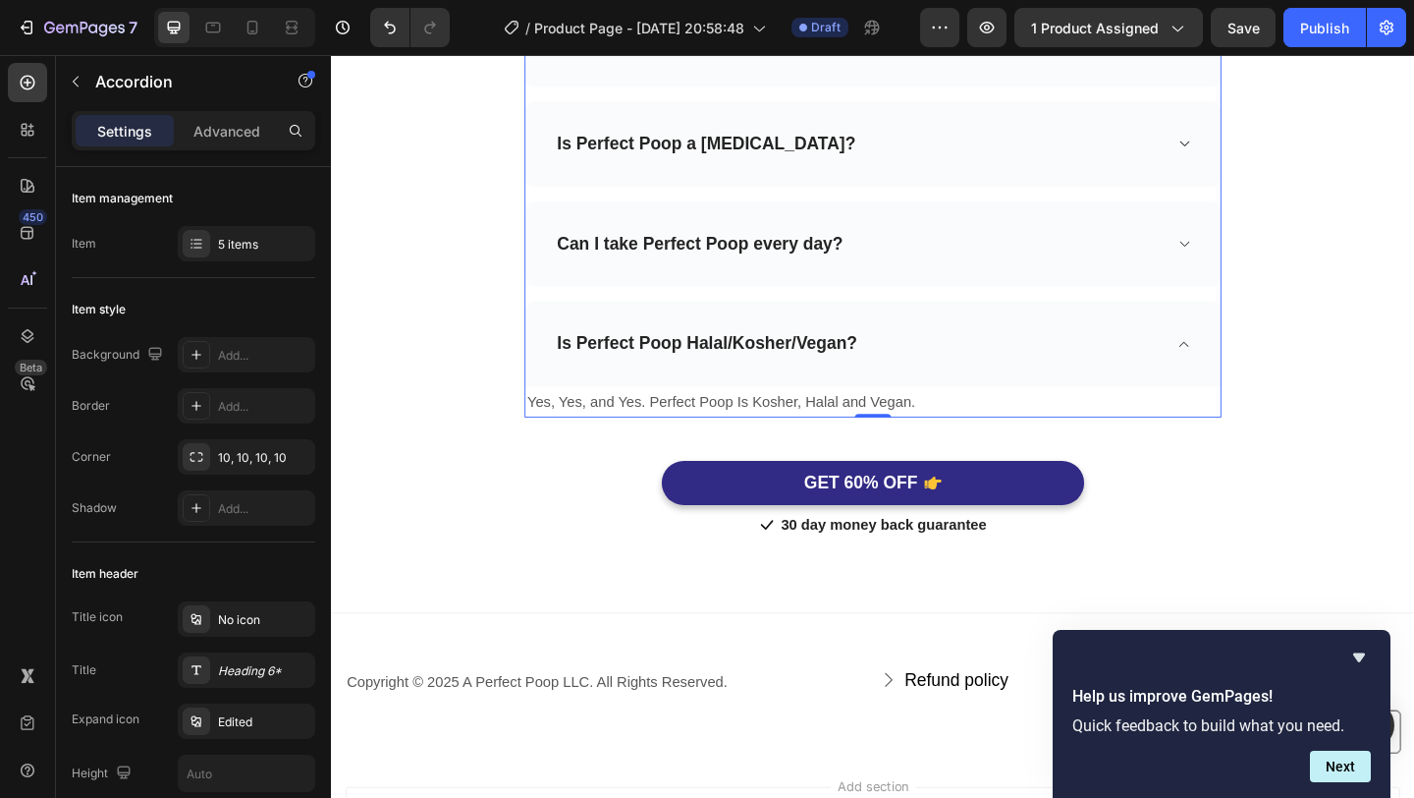
click at [1274, 268] on div "Can I take Perfect Poop every day?" at bounding box center [920, 260] width 756 height 93
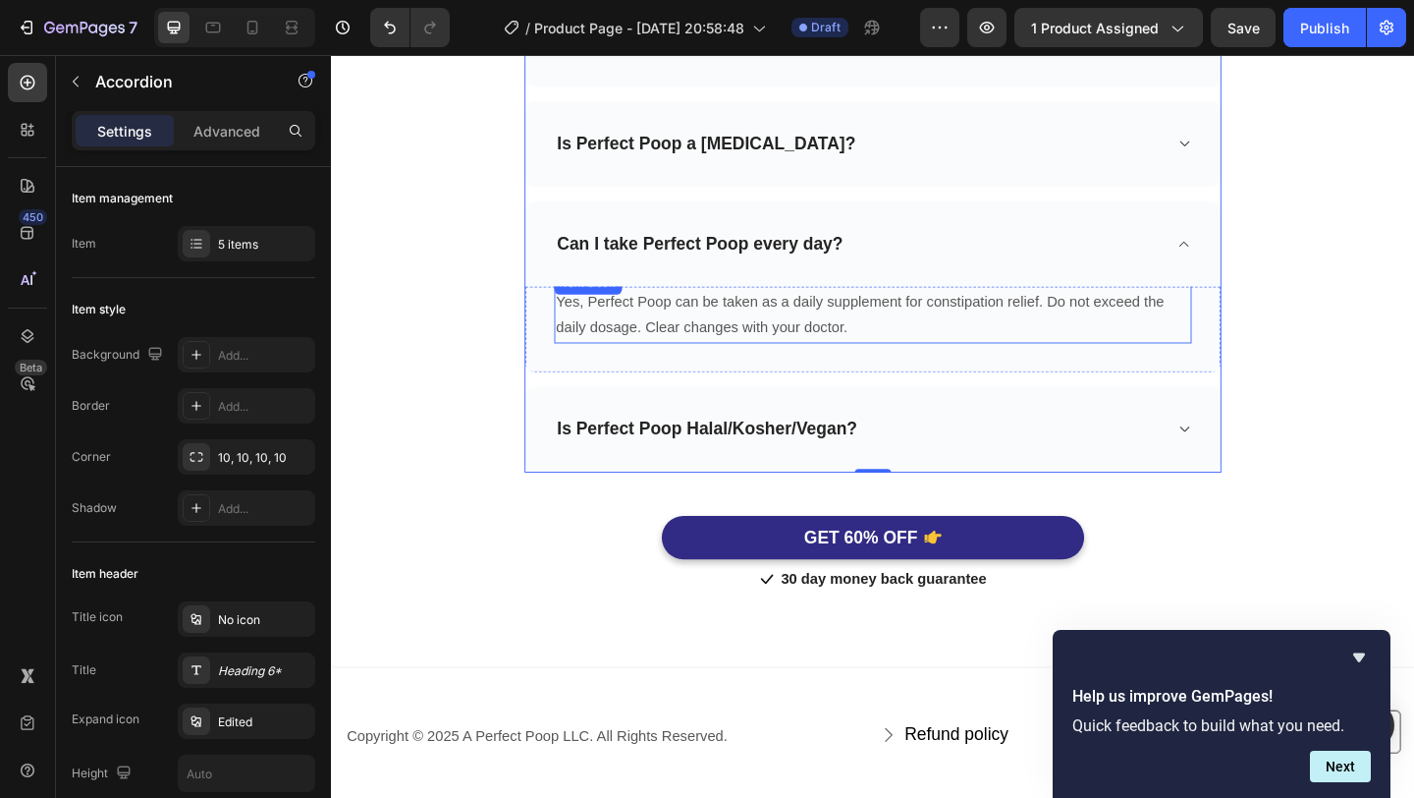
click at [1209, 362] on p "Yes, Perfect Poop can be taken as a daily supplement for constipation relief. D…" at bounding box center [921, 337] width 690 height 57
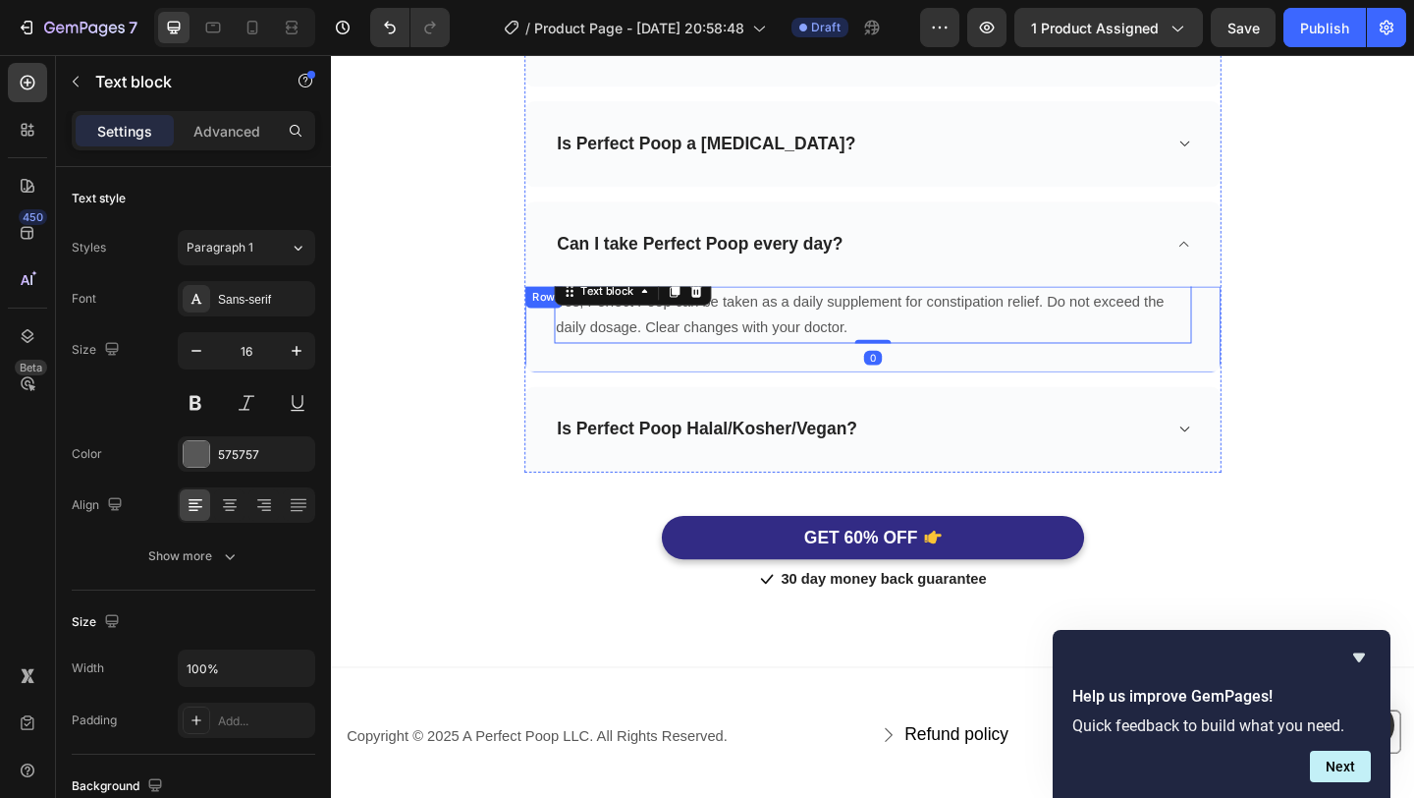
click at [1272, 380] on div "Yes, Perfect Poop can be taken as a daily supplement for constipation relief. D…" at bounding box center [920, 352] width 756 height 93
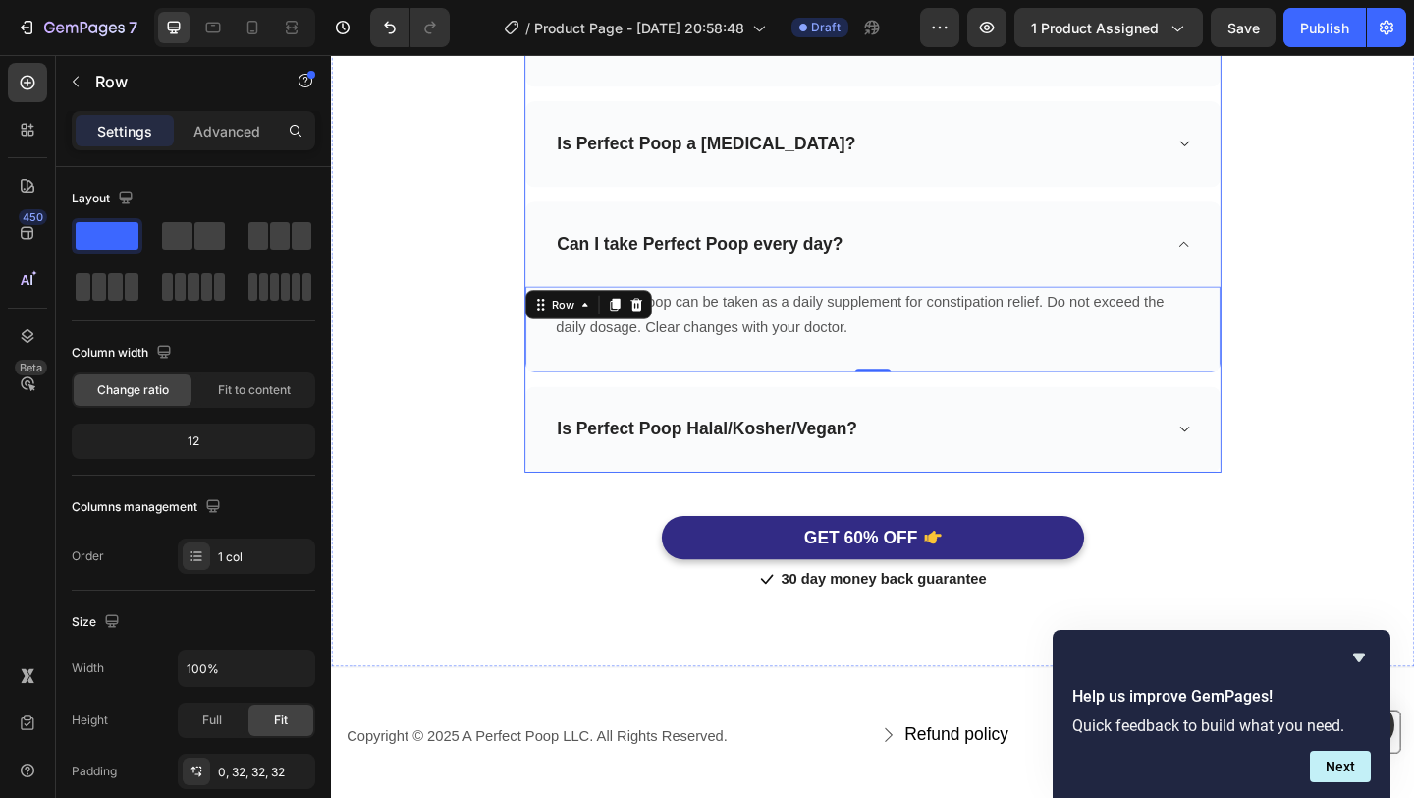
click at [1272, 469] on div "Is Perfect Poop Halal/Kosher/Vegan?" at bounding box center [920, 461] width 756 height 93
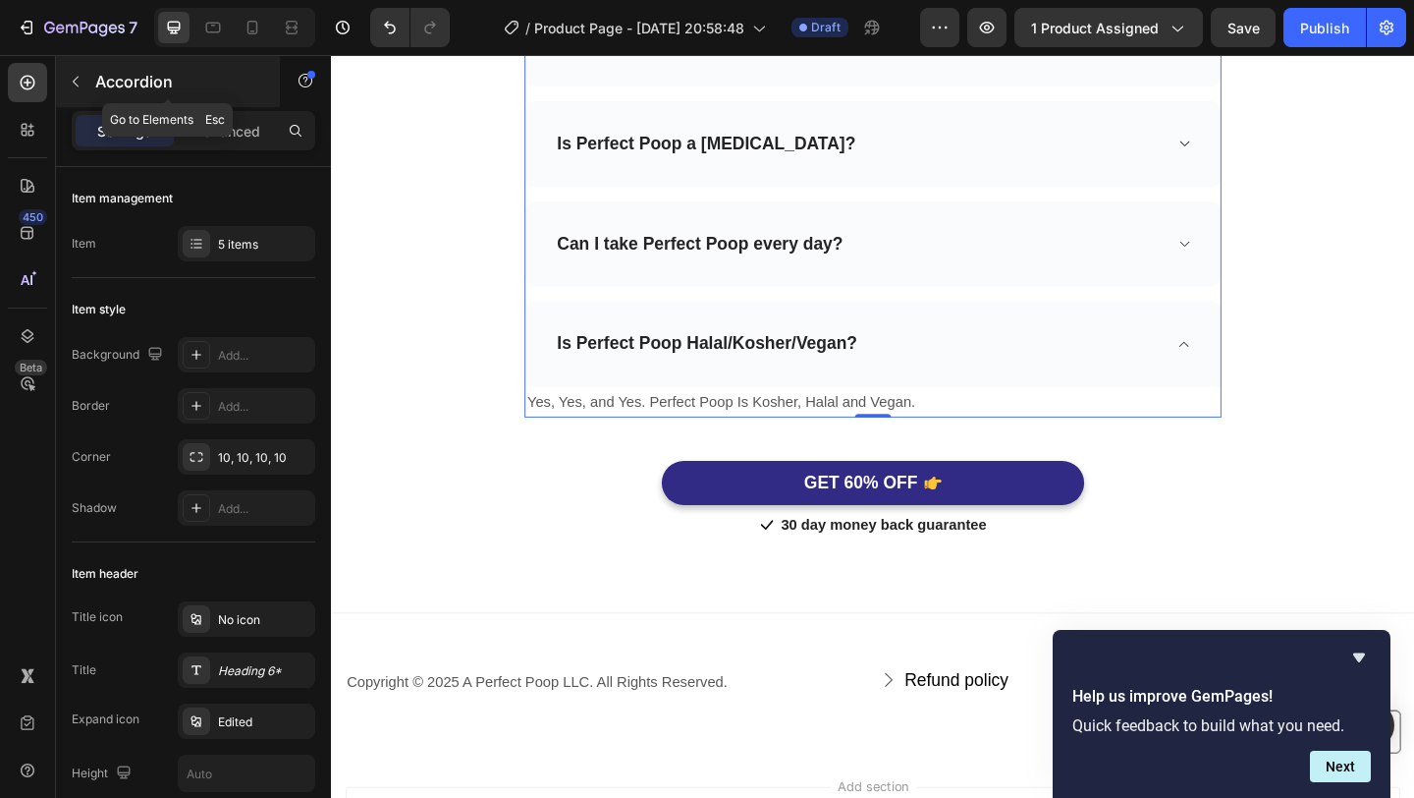
click at [104, 80] on p "Accordion" at bounding box center [178, 82] width 167 height 24
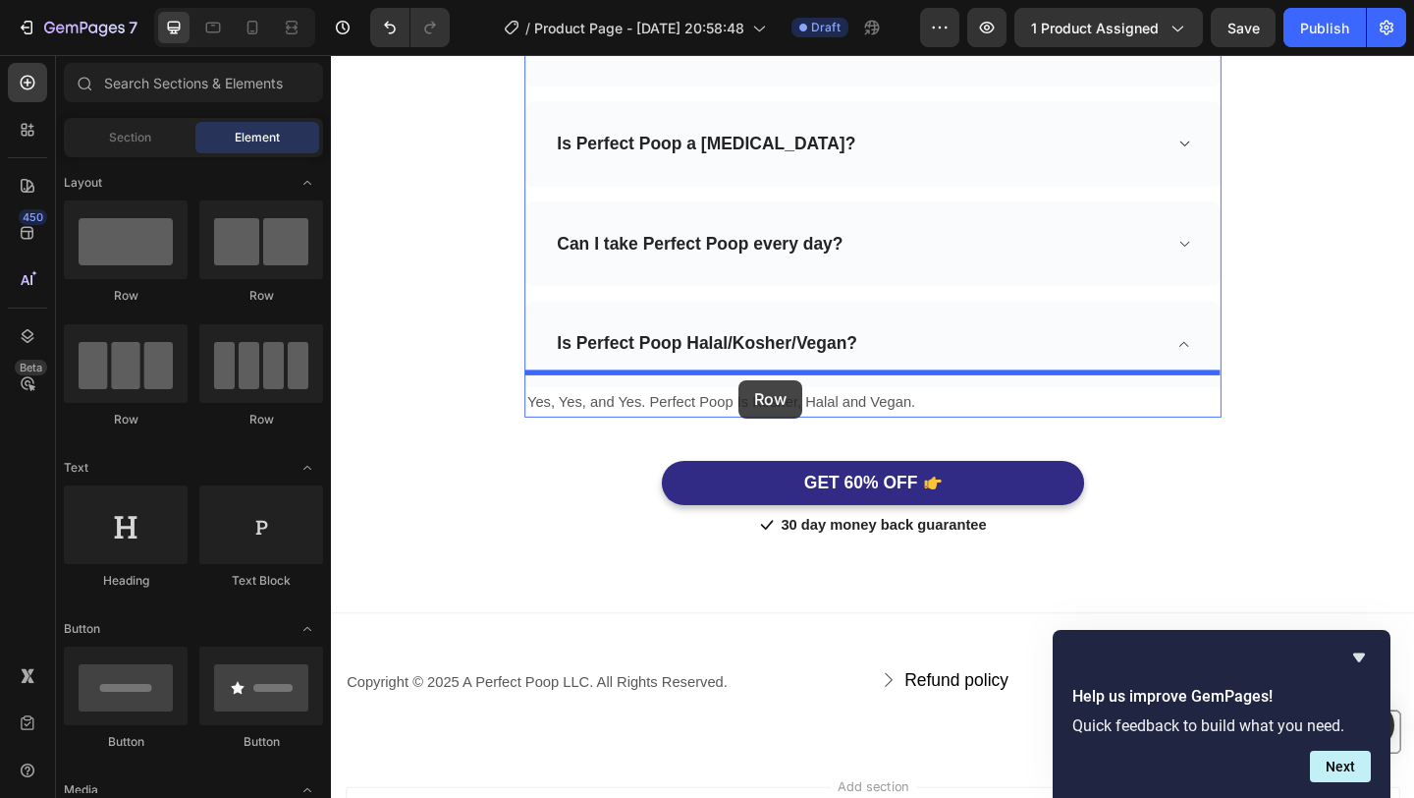
drag, startPoint x: 454, startPoint y: 323, endPoint x: 773, endPoint y: 410, distance: 330.7
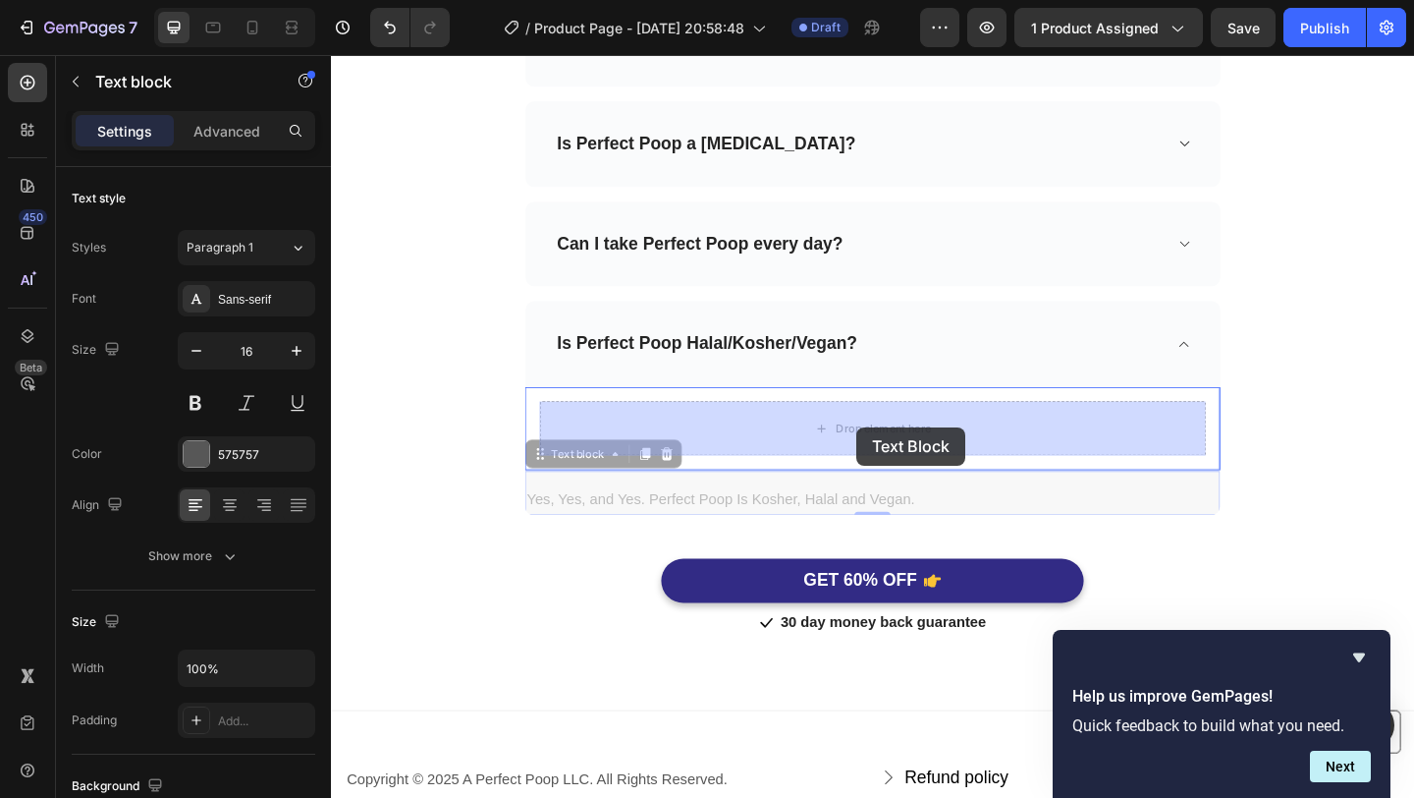
drag, startPoint x: 845, startPoint y: 540, endPoint x: 903, endPoint y: 461, distance: 98.4
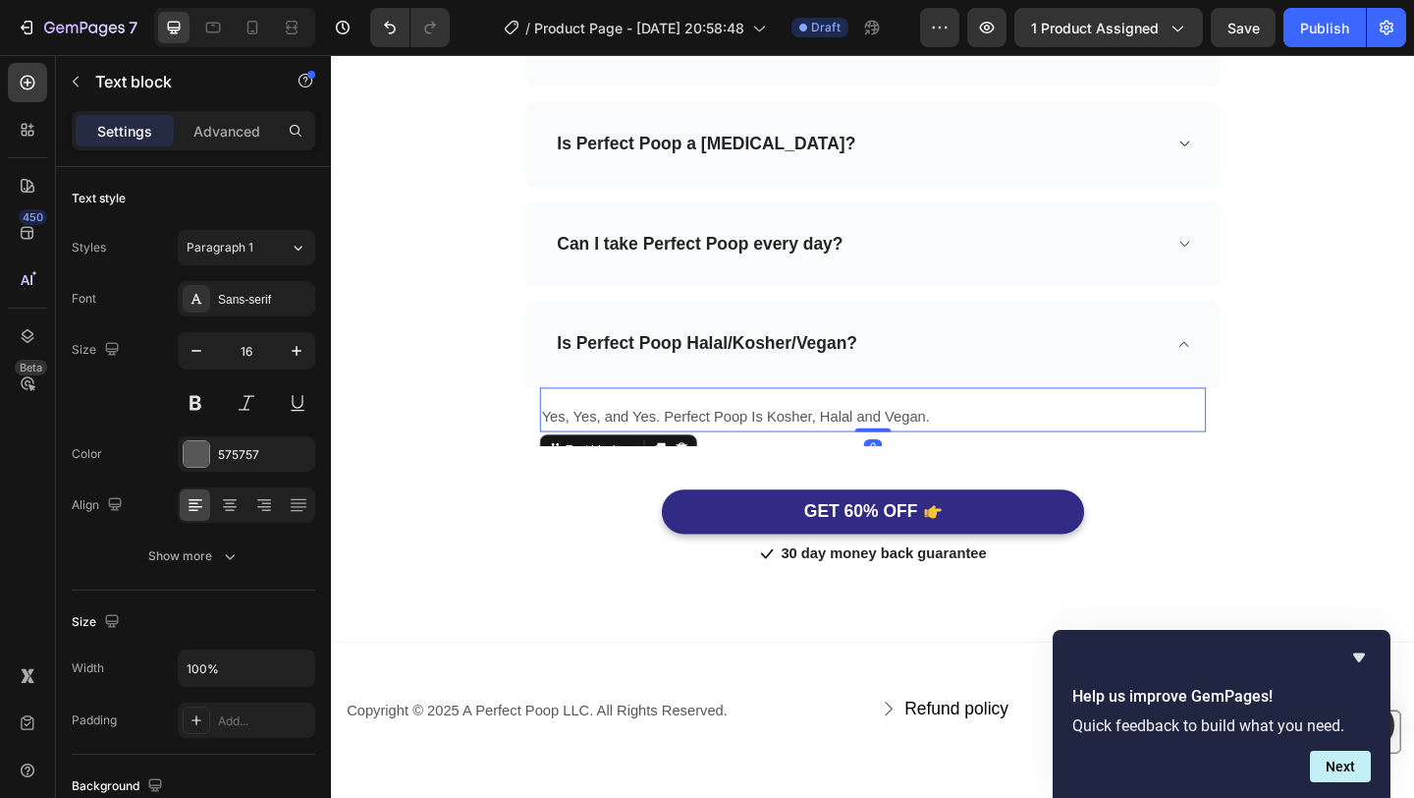
click at [1041, 448] on p "Yes, Yes, and Yes. Perfect Poop Is Kosher, Halal and Vegan." at bounding box center [920, 448] width 721 height 28
click at [1017, 438] on p "Yes, Yes, and Yes. Perfect Poop Is Kosher, Halal and Vegan." at bounding box center [920, 448] width 721 height 28
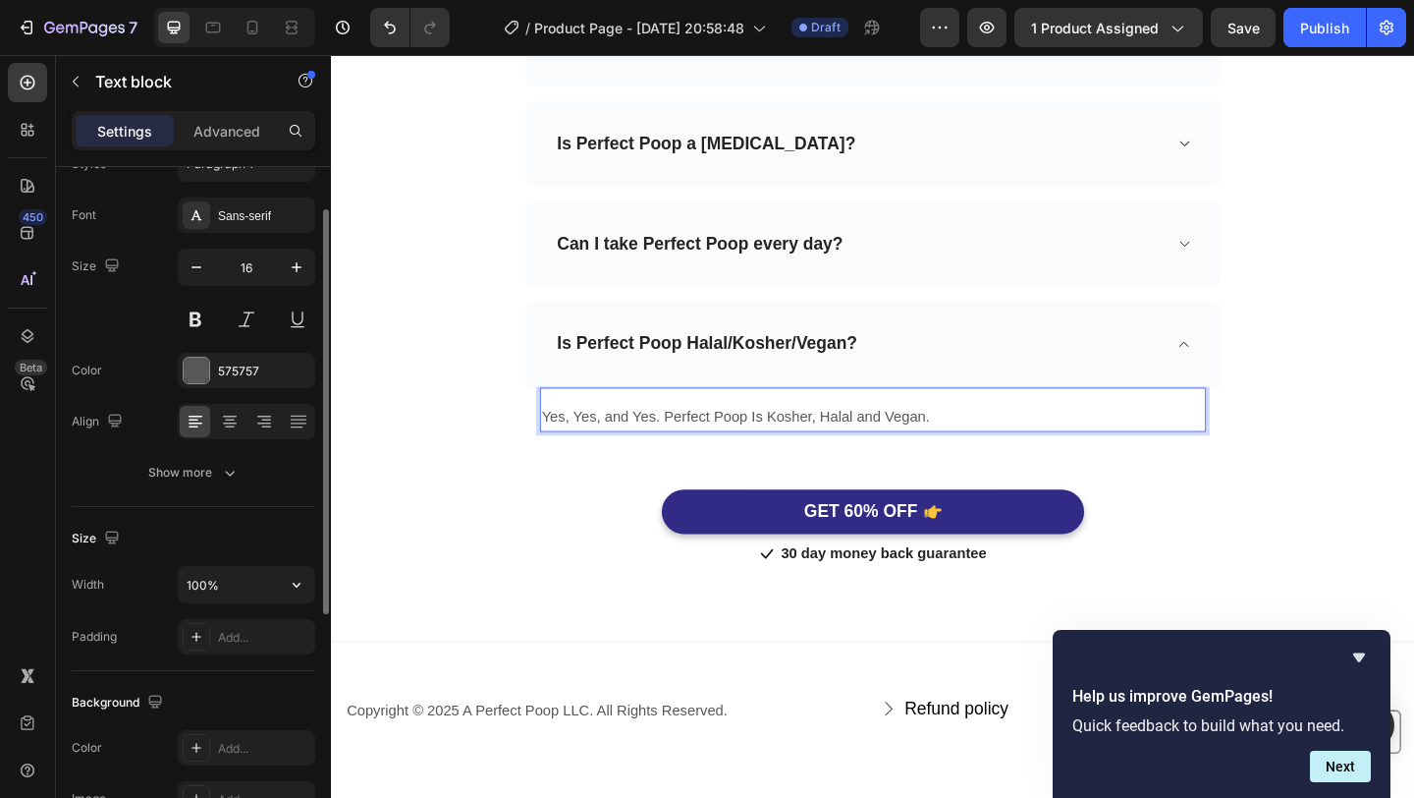
scroll to position [142, 0]
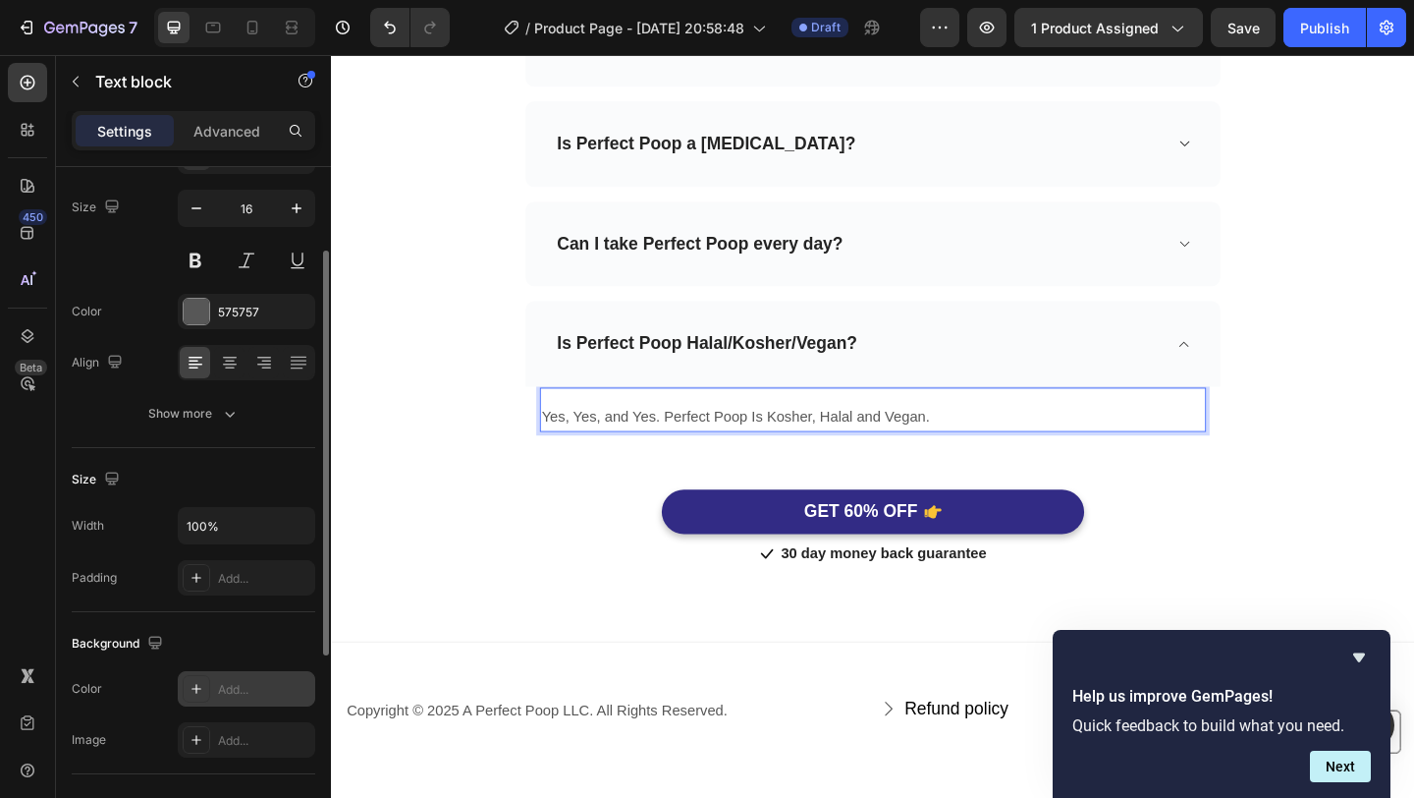
click at [189, 688] on icon at bounding box center [197, 689] width 16 height 16
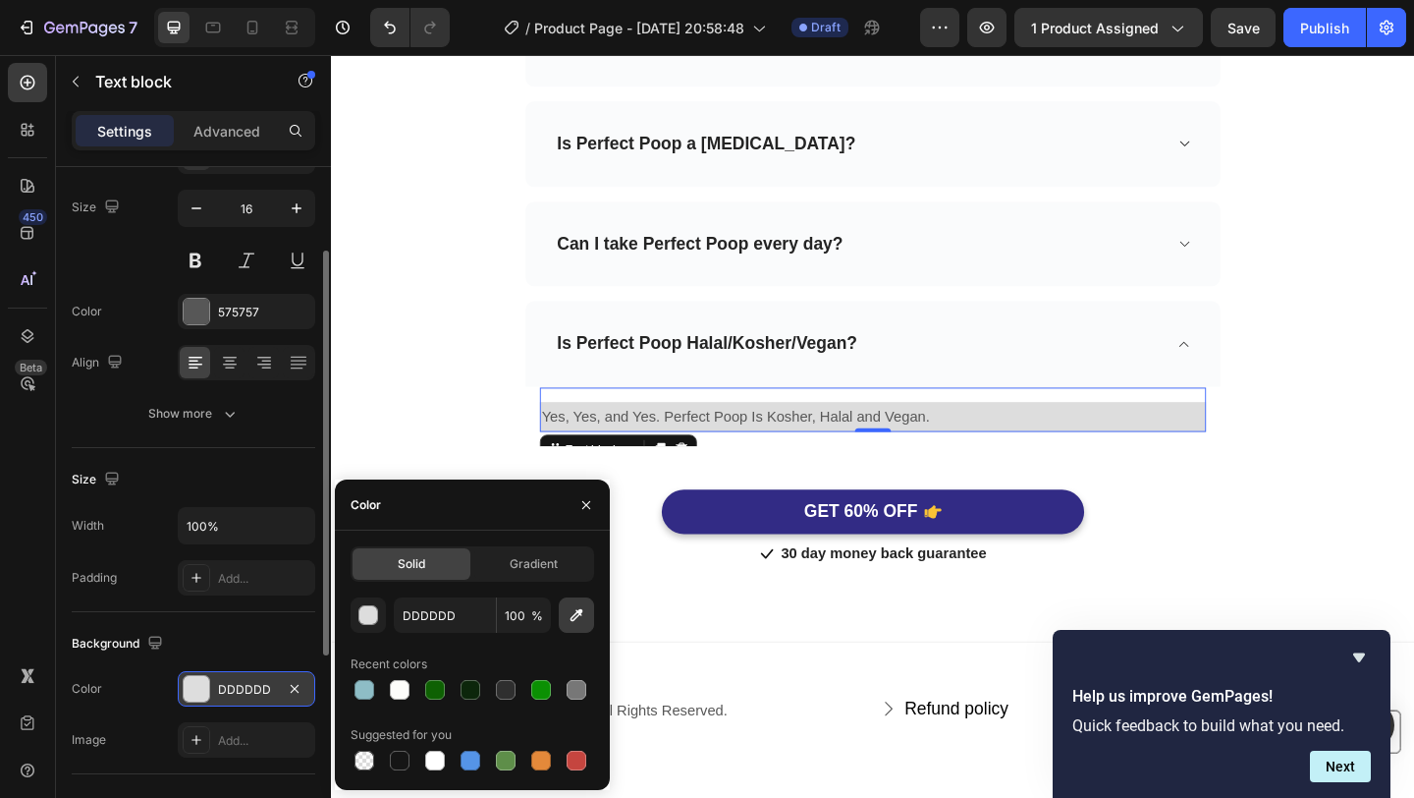
click at [585, 616] on icon "button" at bounding box center [577, 615] width 20 height 20
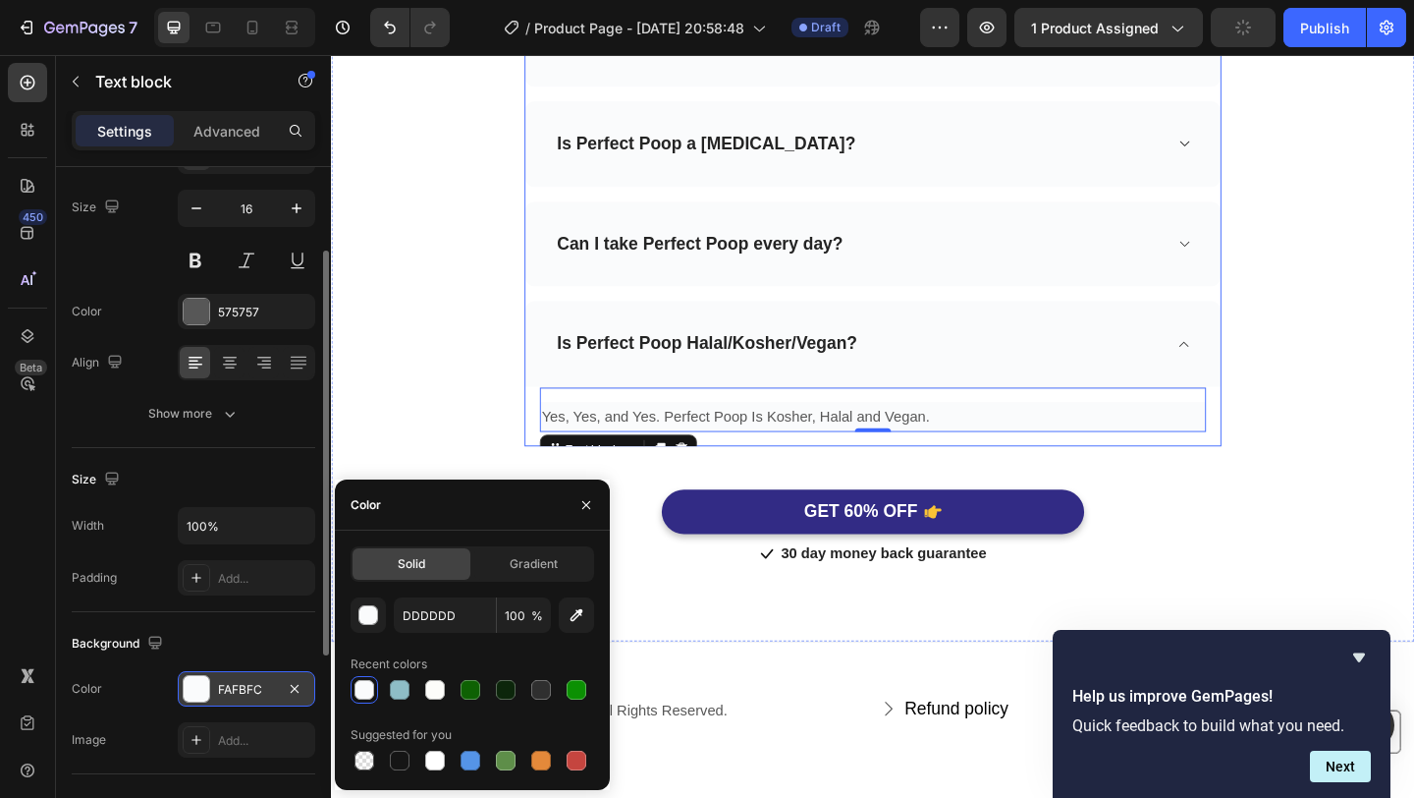
type input "FAFBFC"
click at [1377, 452] on div "Frequently Asked Questions Heading Need help finding an answer to your question…" at bounding box center [920, 166] width 1149 height 896
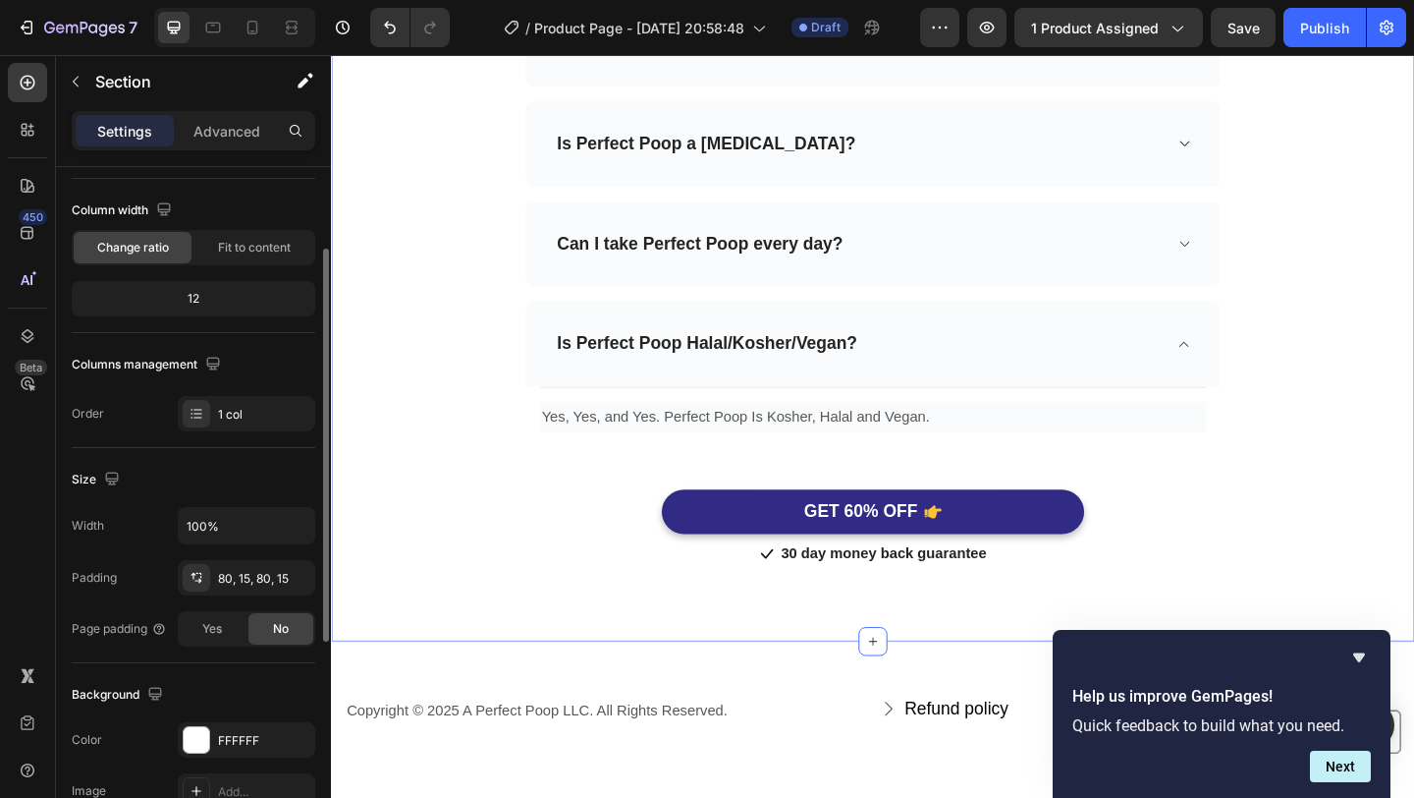
scroll to position [0, 0]
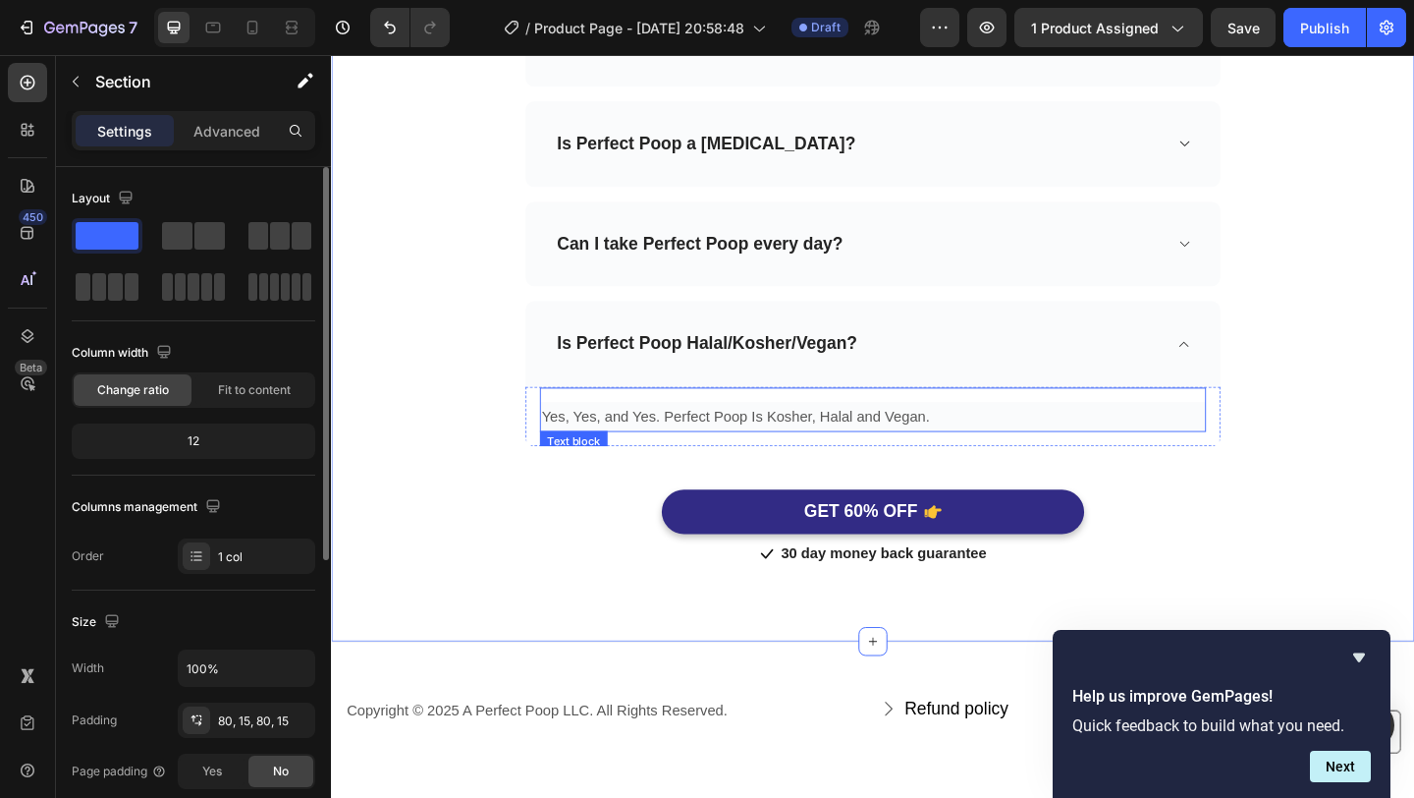
click at [1115, 436] on p "Yes, Yes, and Yes. Perfect Poop Is Kosher, Halal and Vegan." at bounding box center [920, 448] width 721 height 28
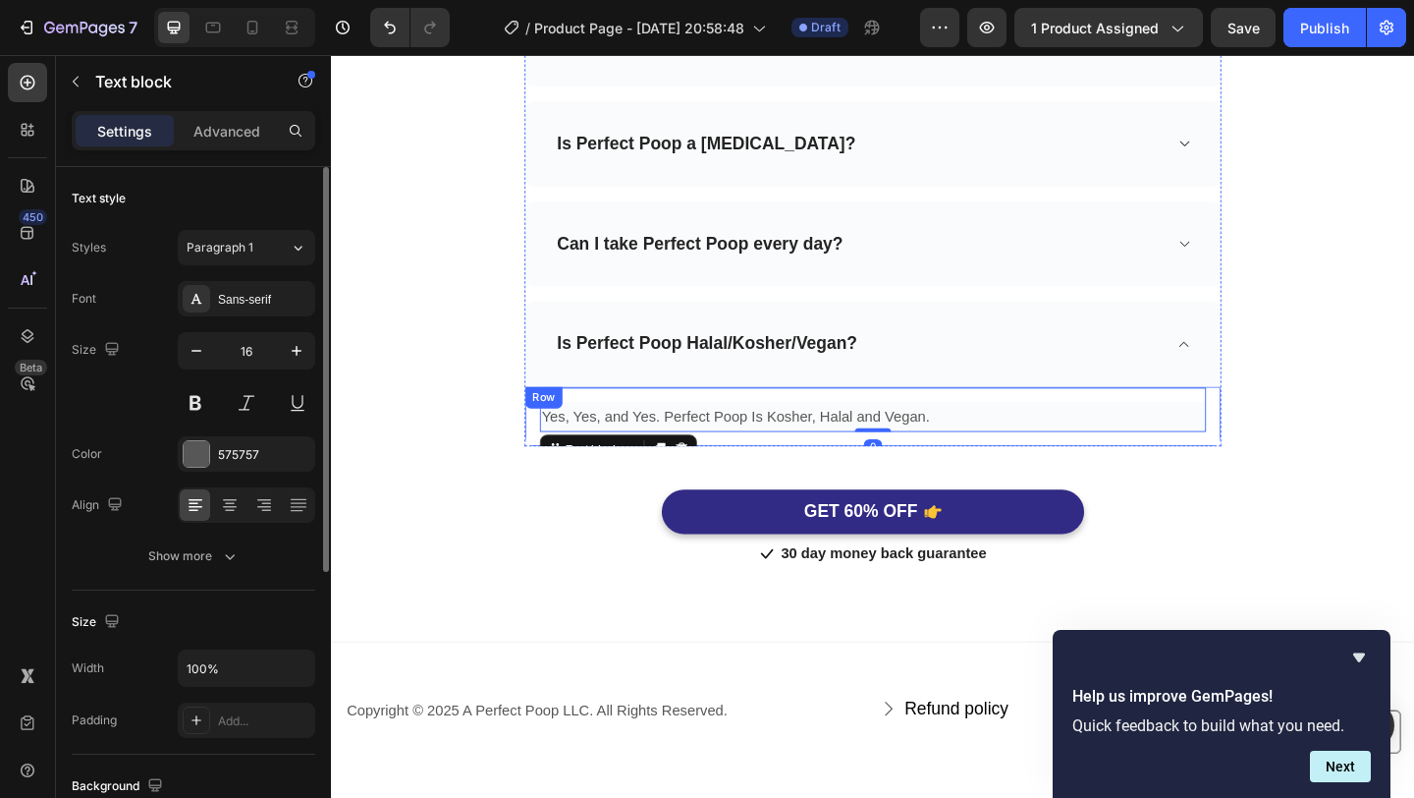
click at [551, 431] on div "Row" at bounding box center [562, 427] width 32 height 18
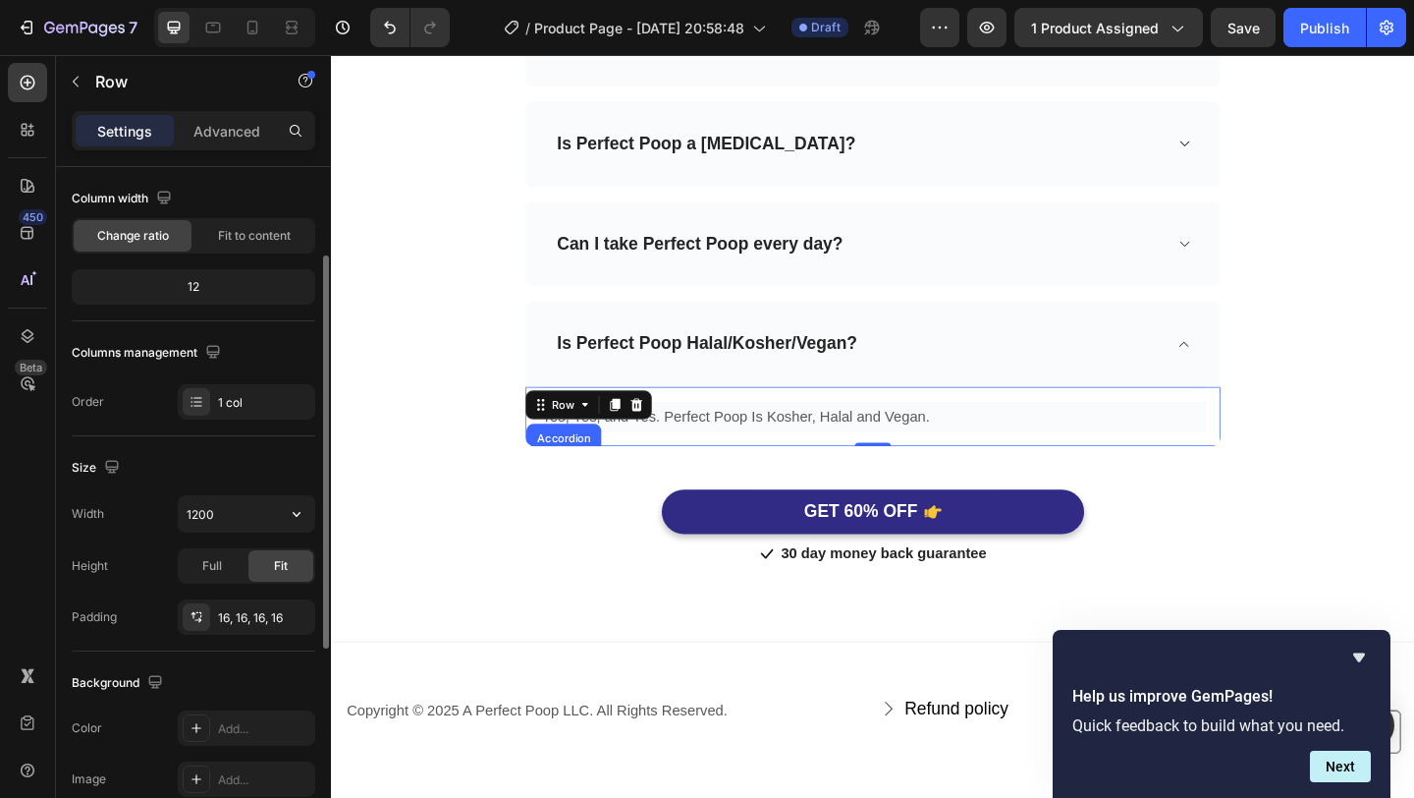
scroll to position [185, 0]
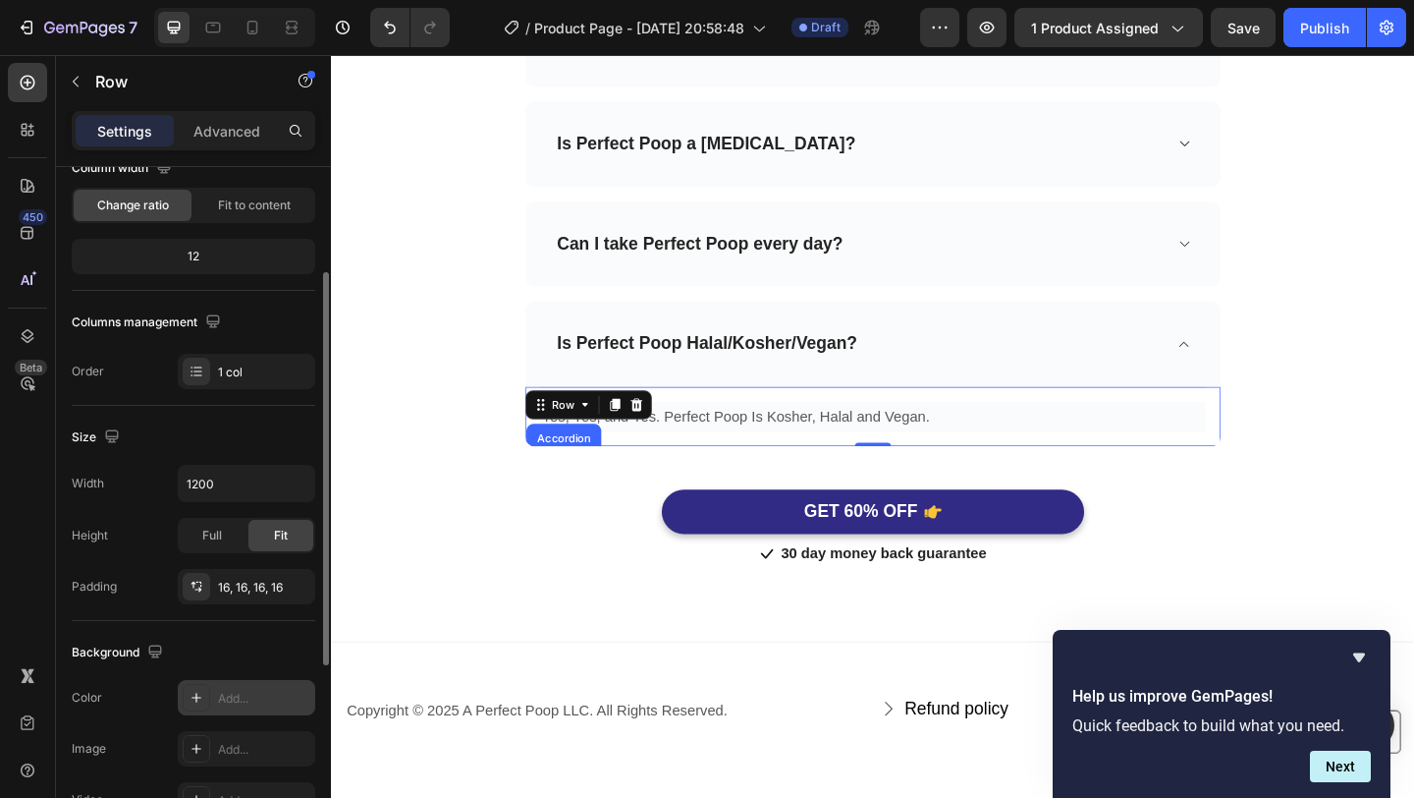
click at [205, 697] on div at bounding box center [197, 698] width 28 height 28
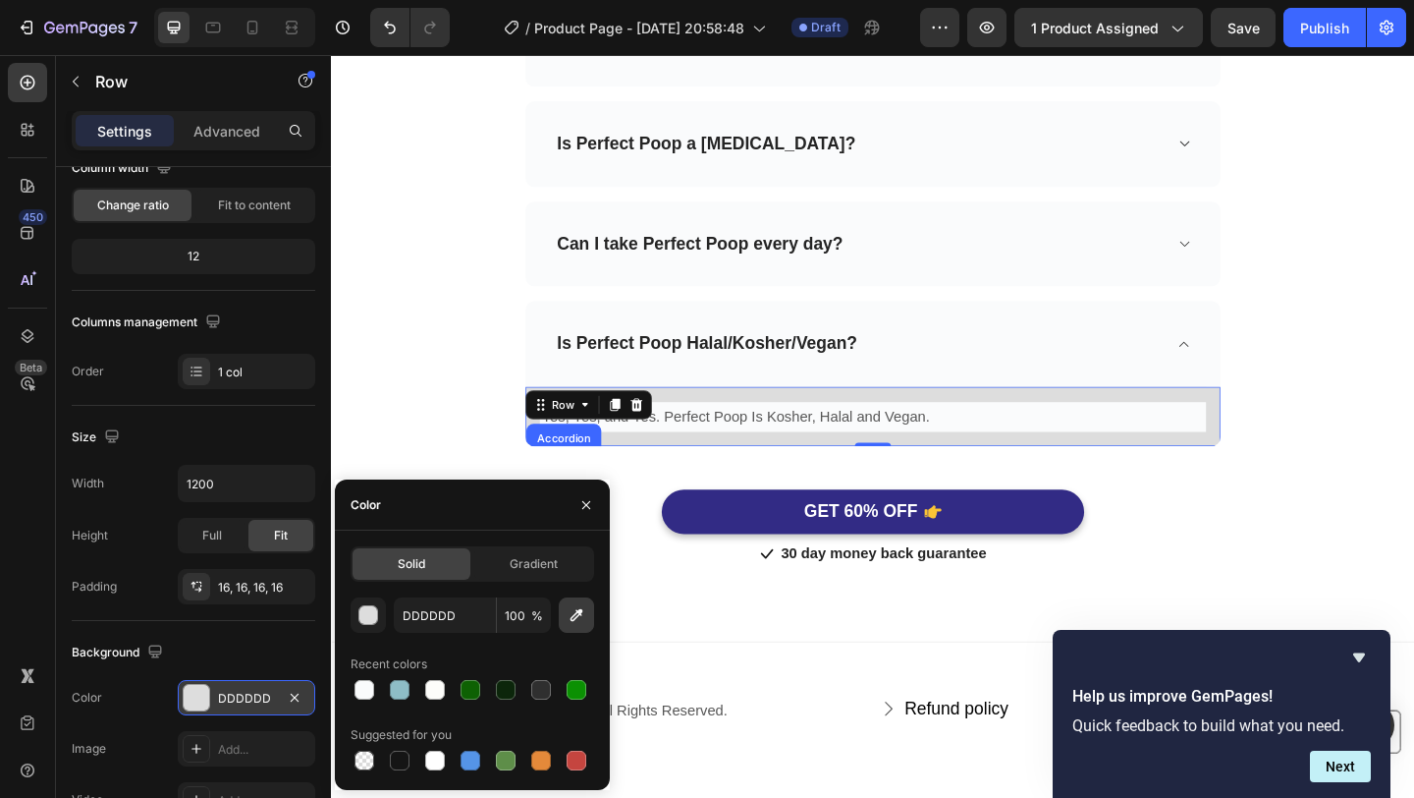
click at [576, 625] on button "button" at bounding box center [576, 614] width 35 height 35
type input "FAFBFC"
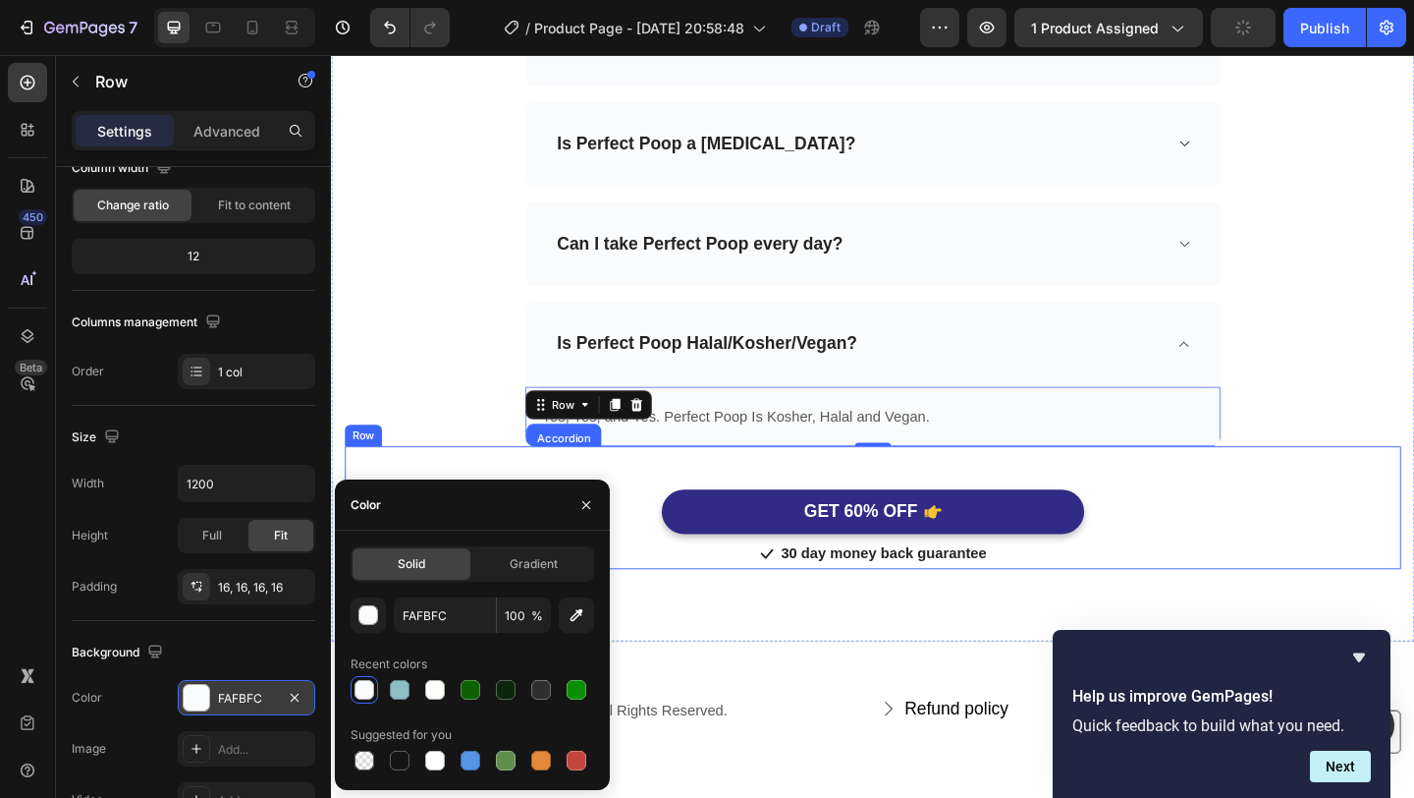
click at [1413, 493] on div "GET 60% OFF Button" at bounding box center [920, 527] width 1149 height 95
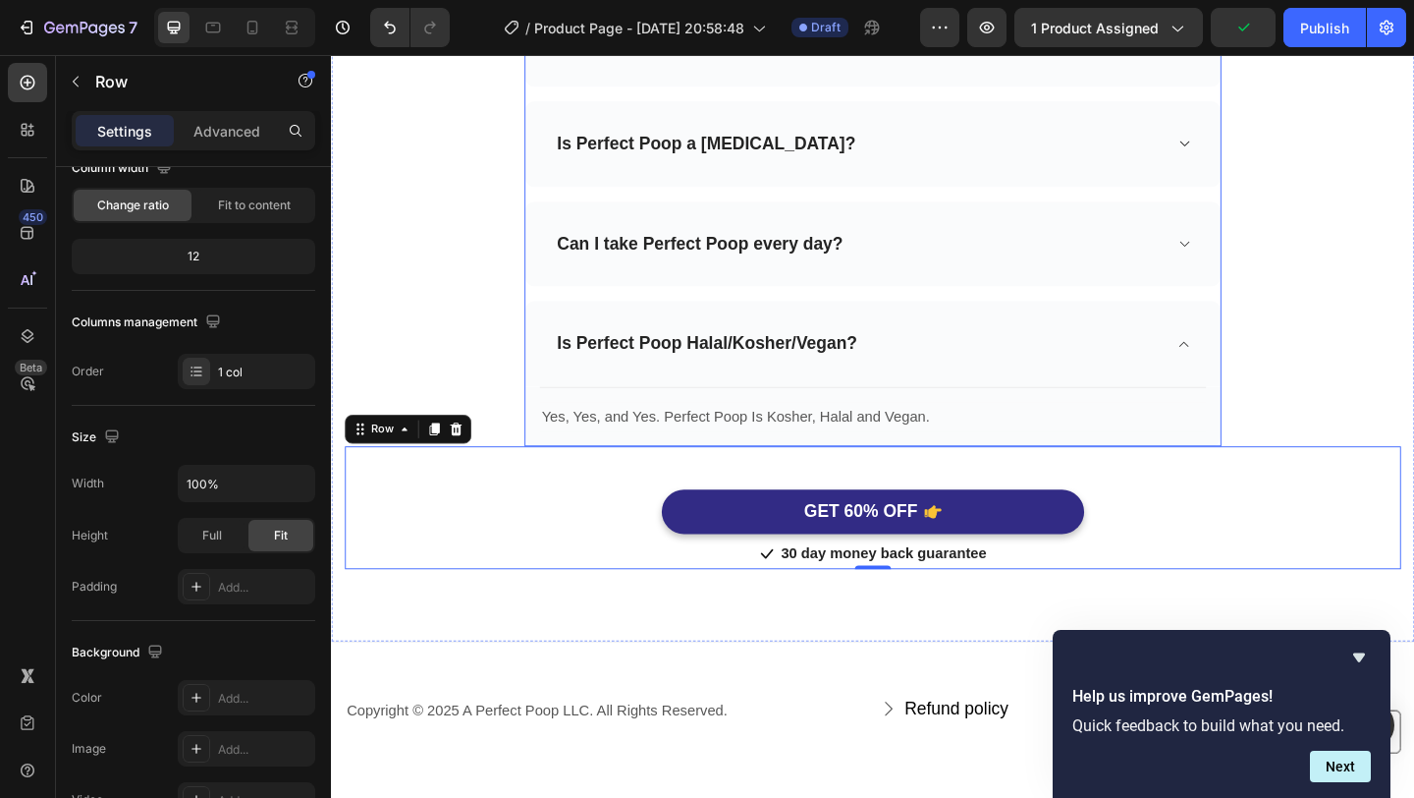
click at [1092, 282] on div "Can I take Perfect Poop every day?" at bounding box center [920, 260] width 756 height 93
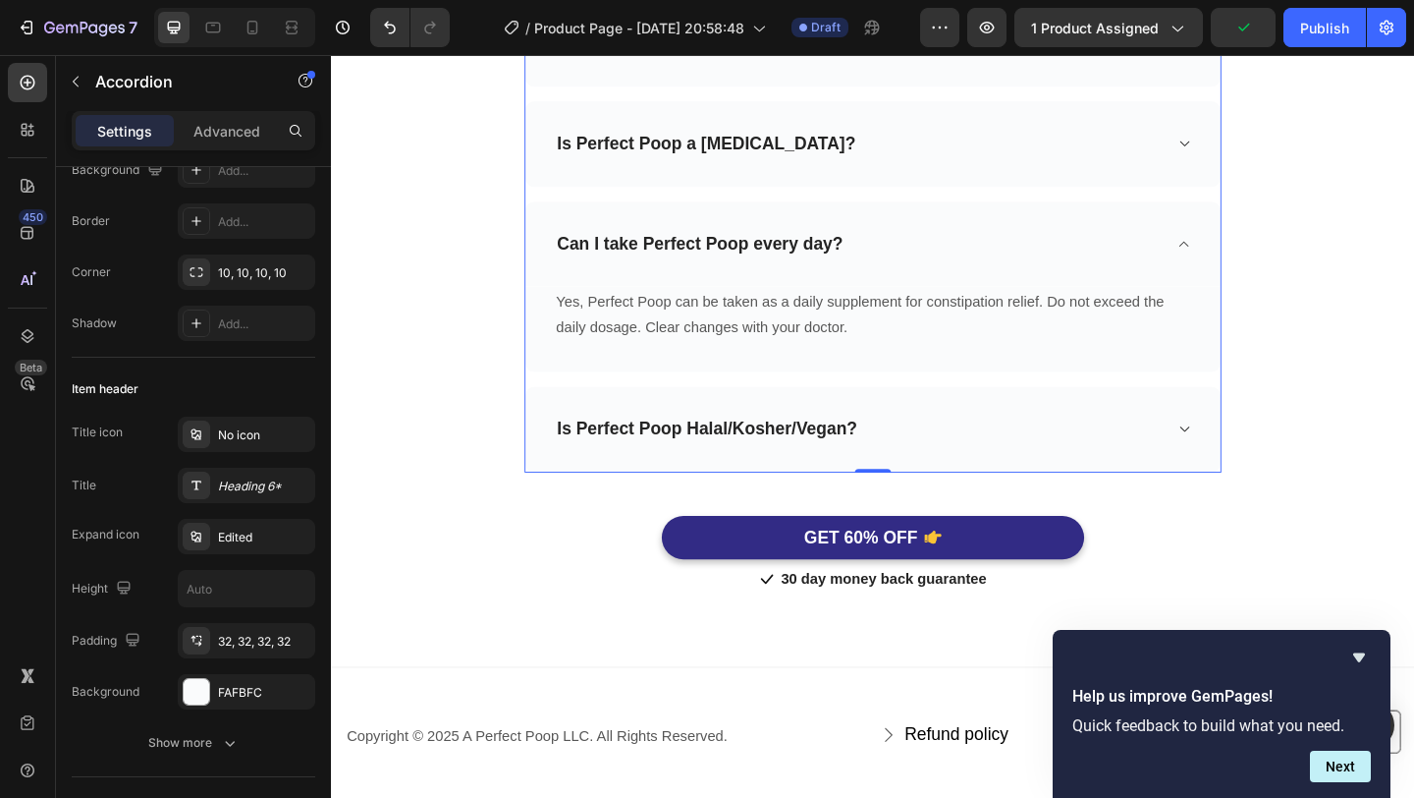
scroll to position [0, 0]
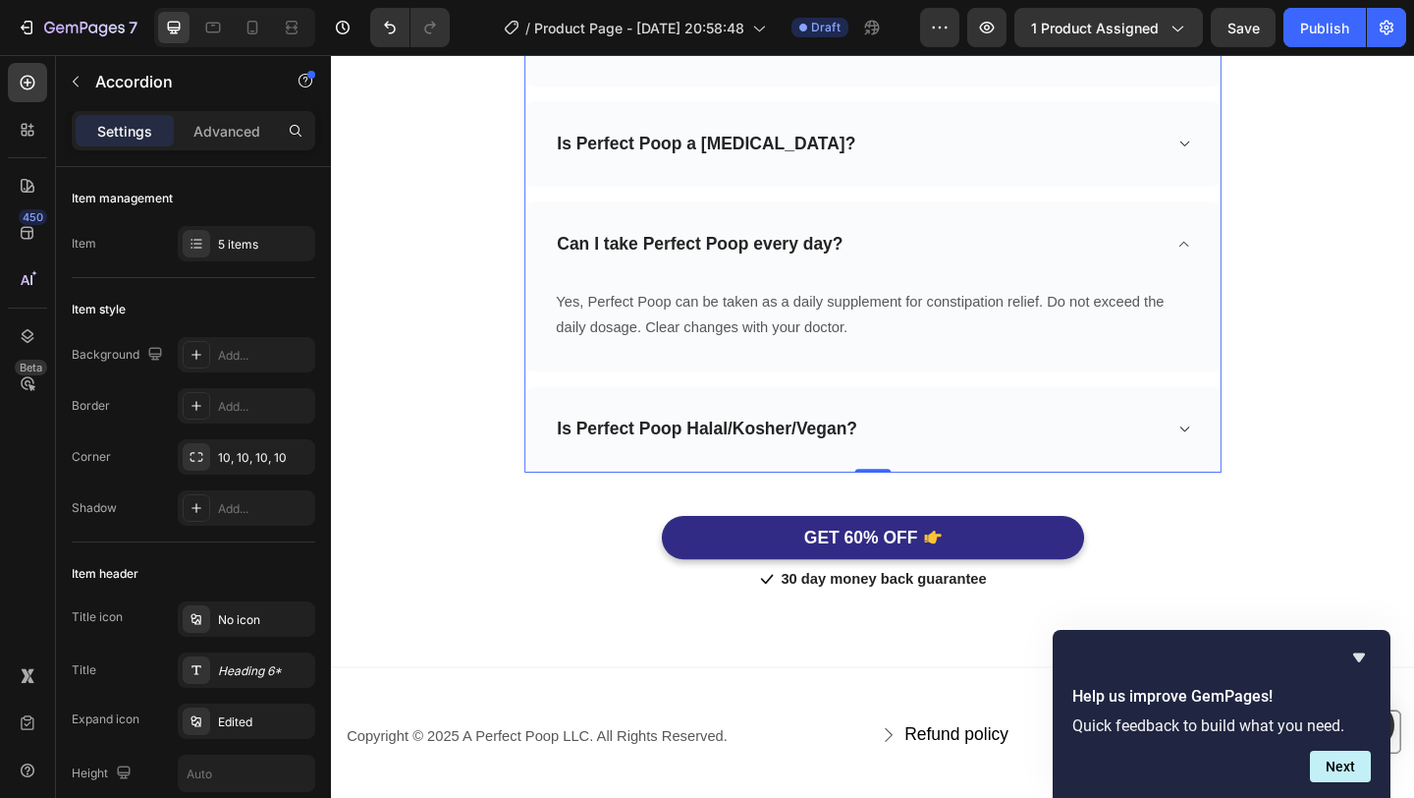
click at [1173, 457] on div "Is Perfect Poop Halal/Kosher/Vegan?" at bounding box center [905, 462] width 662 height 30
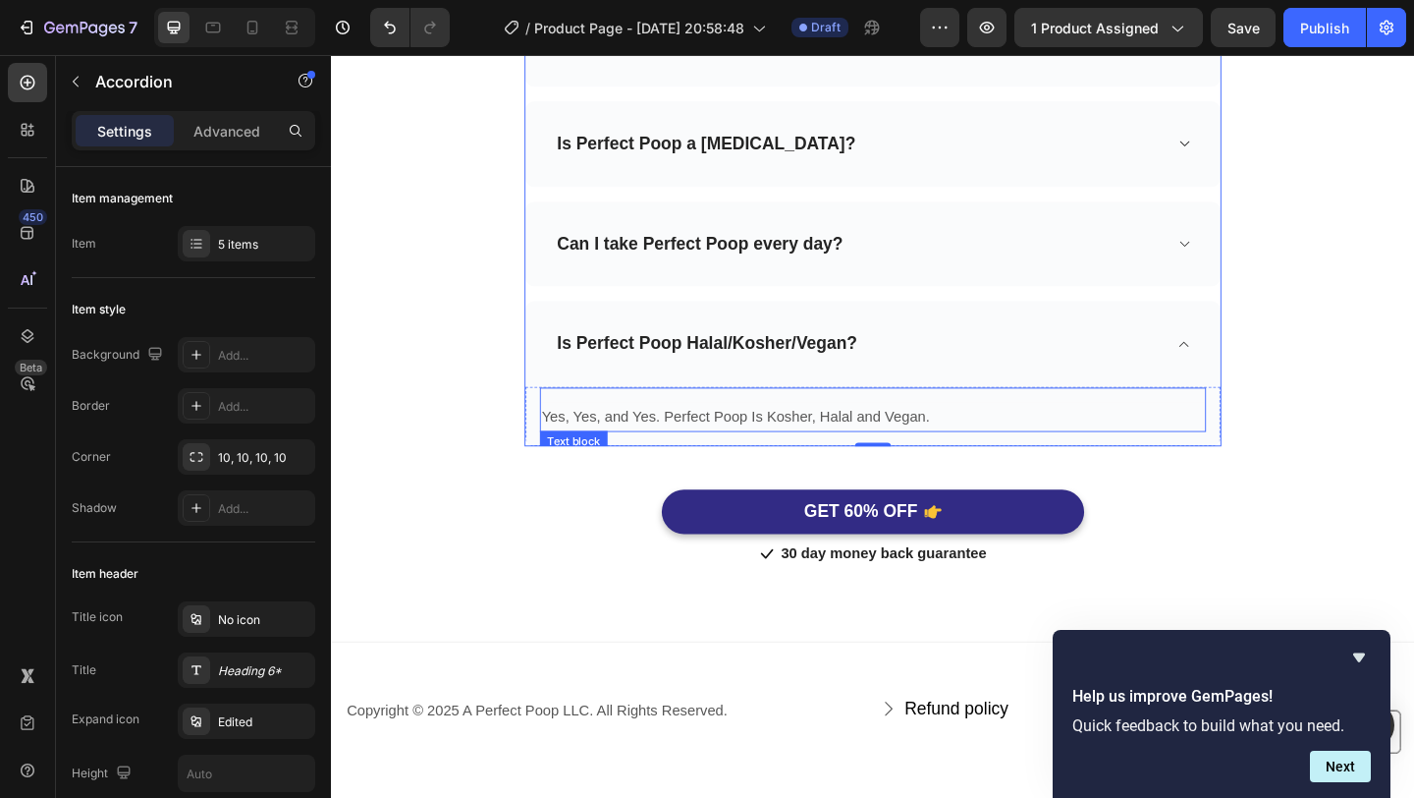
click at [1102, 436] on p "Yes, Yes, and Yes. Perfect Poop Is Kosher, Halal and Vegan." at bounding box center [920, 448] width 721 height 28
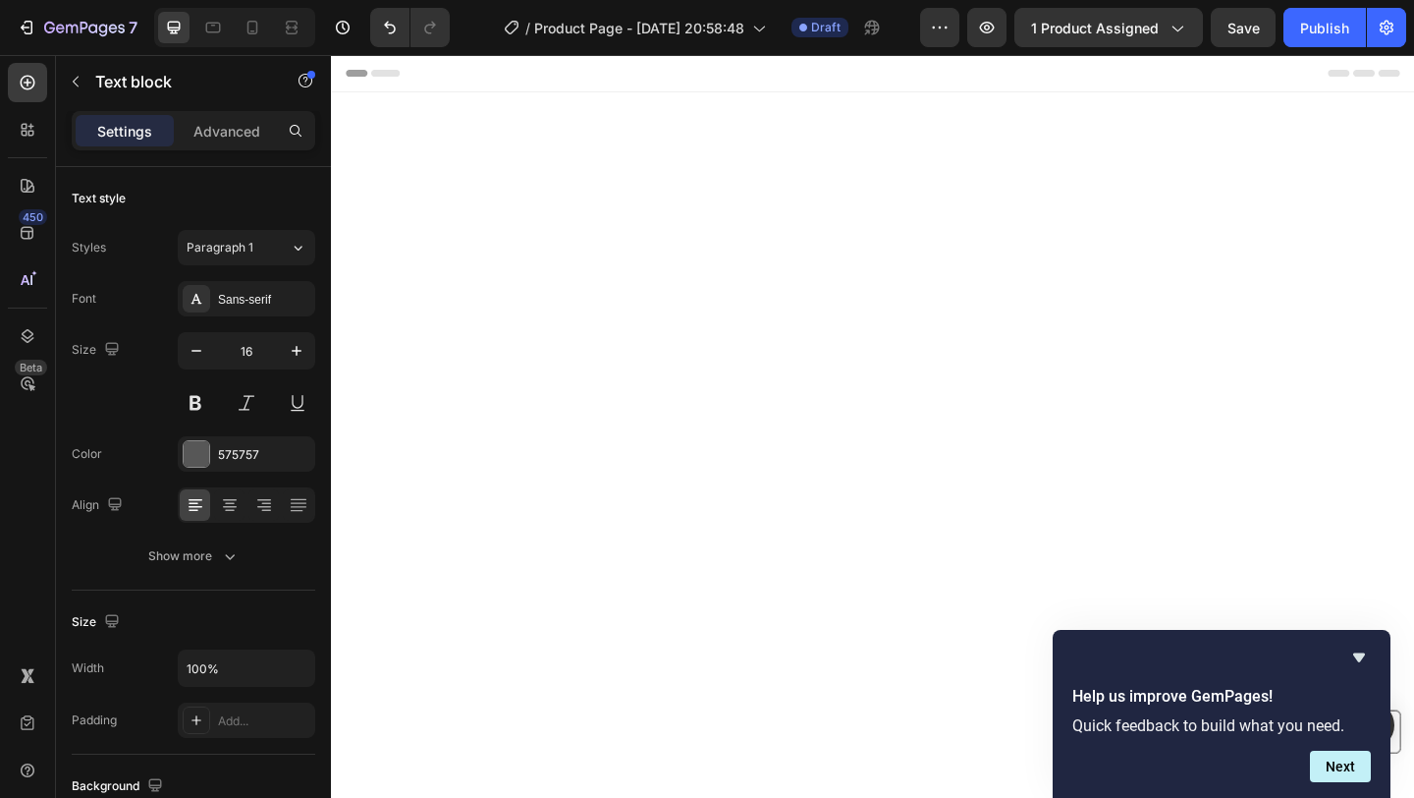
scroll to position [6596, 0]
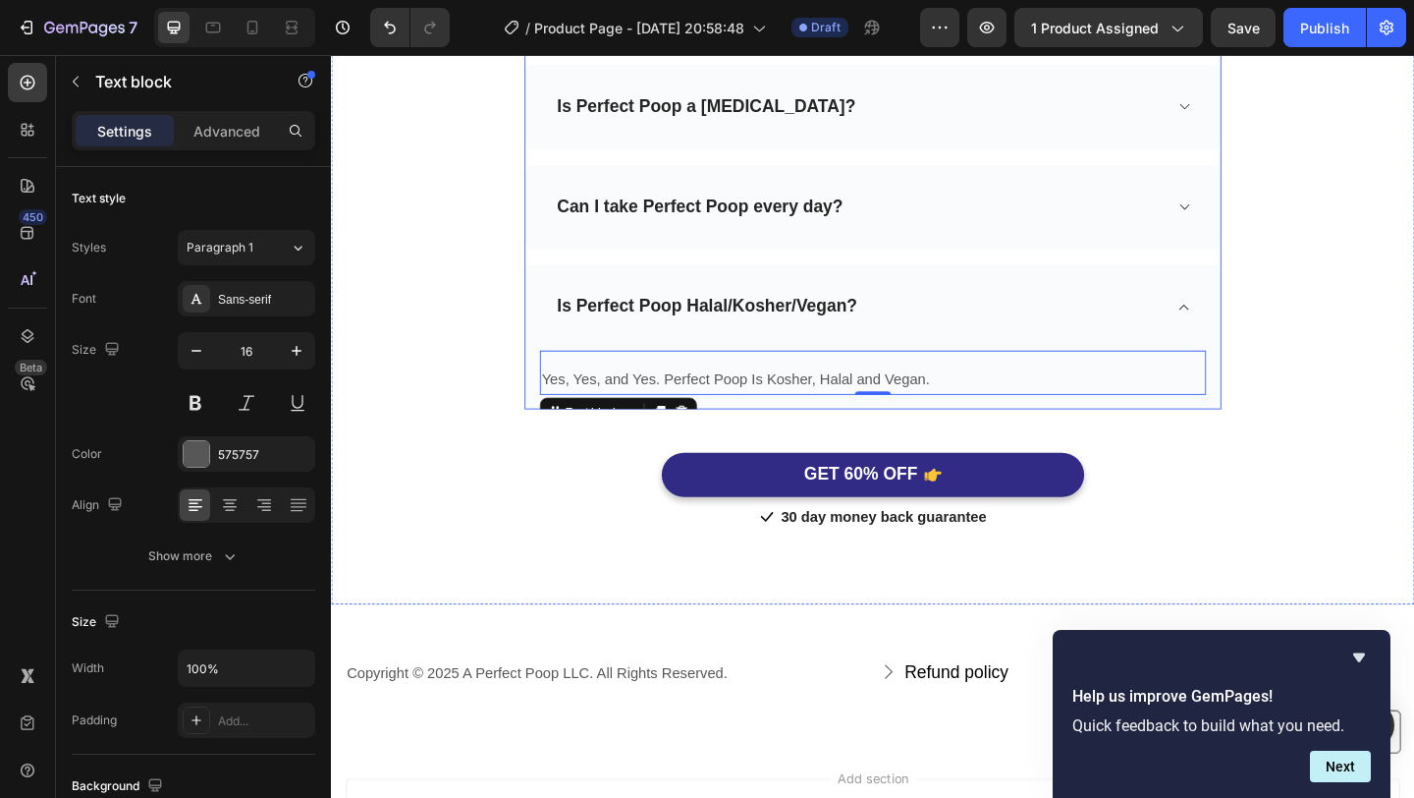
click at [1042, 252] on div "Can I take Perfect Poop every day?" at bounding box center [920, 220] width 756 height 93
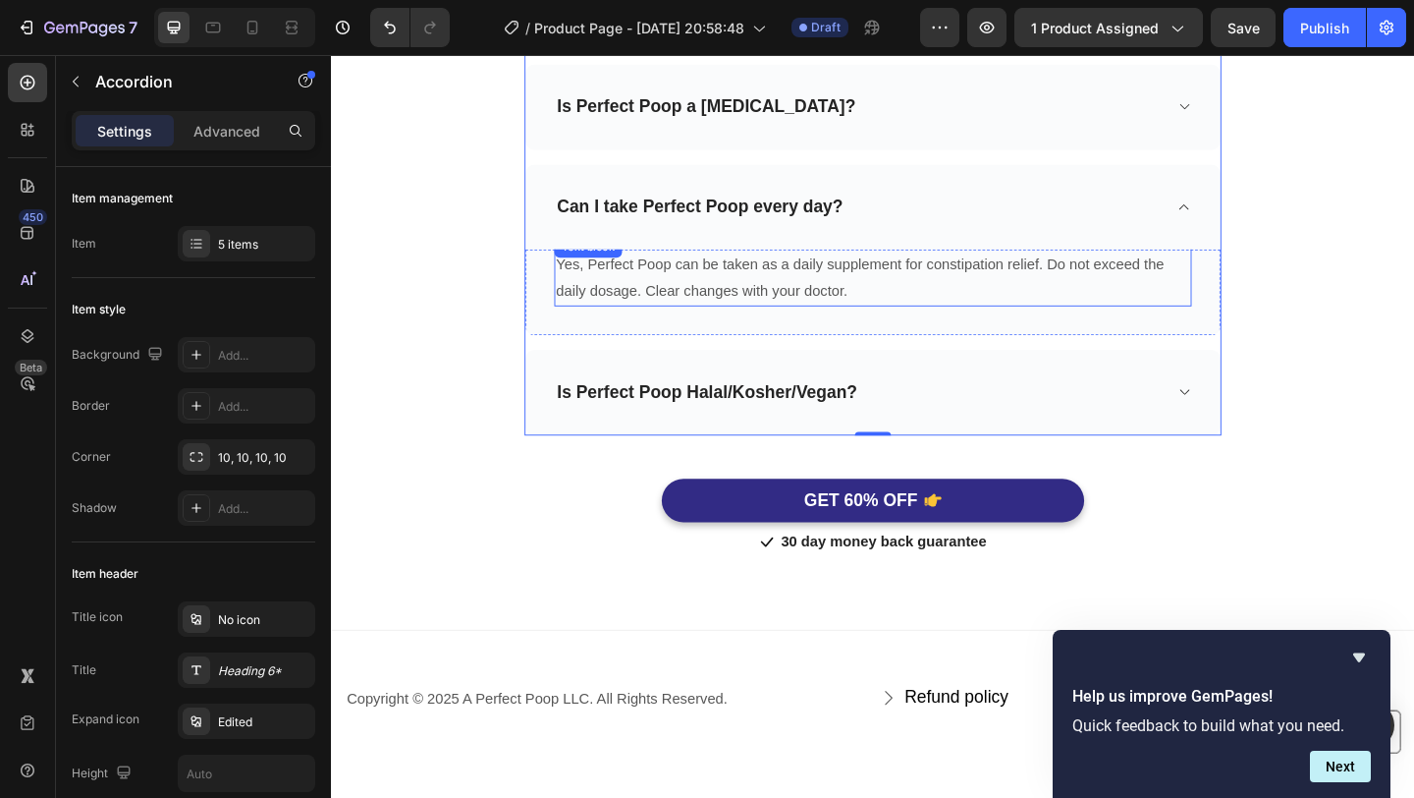
scroll to position [6613, 0]
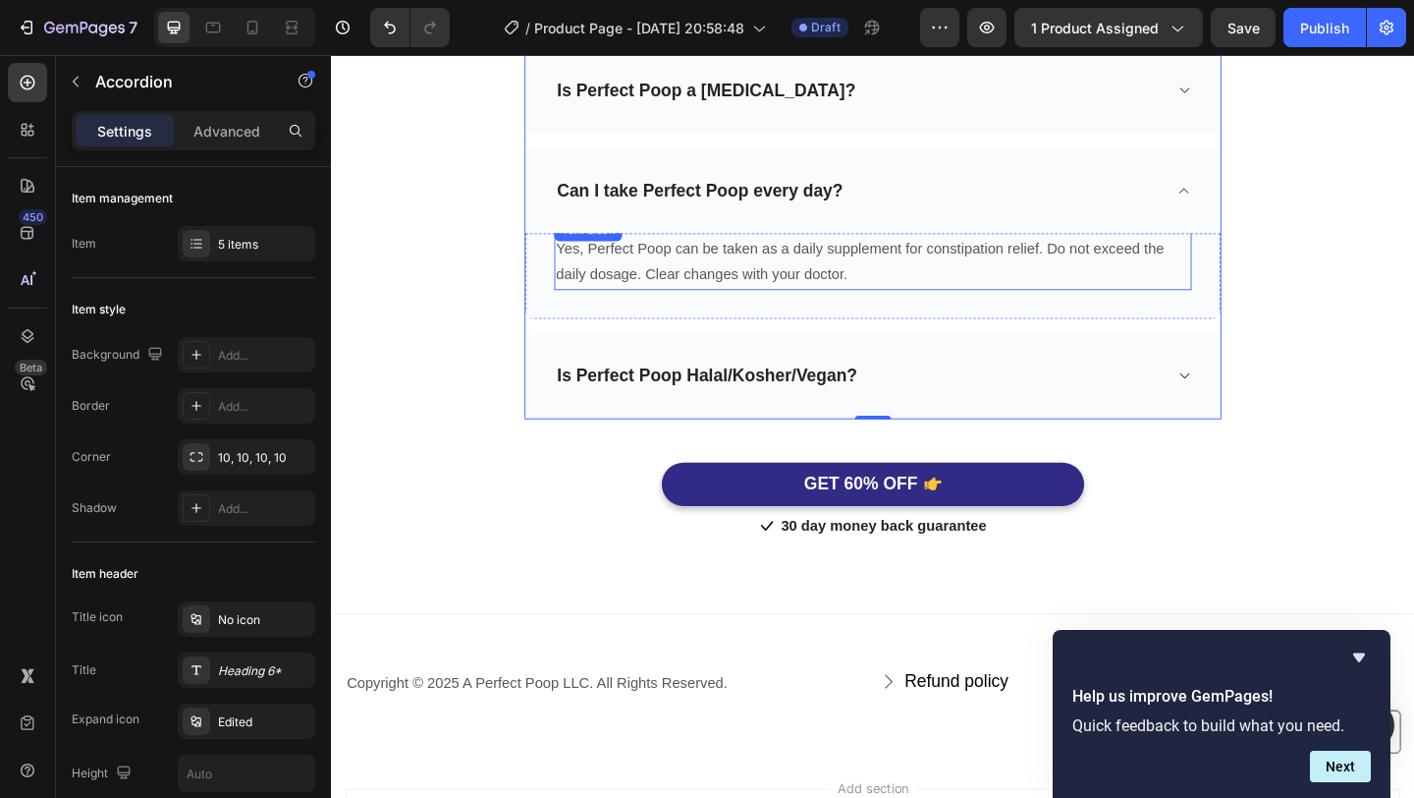
click at [1243, 294] on p "Yes, Perfect Poop can be taken as a daily supplement for constipation relief. D…" at bounding box center [921, 279] width 690 height 57
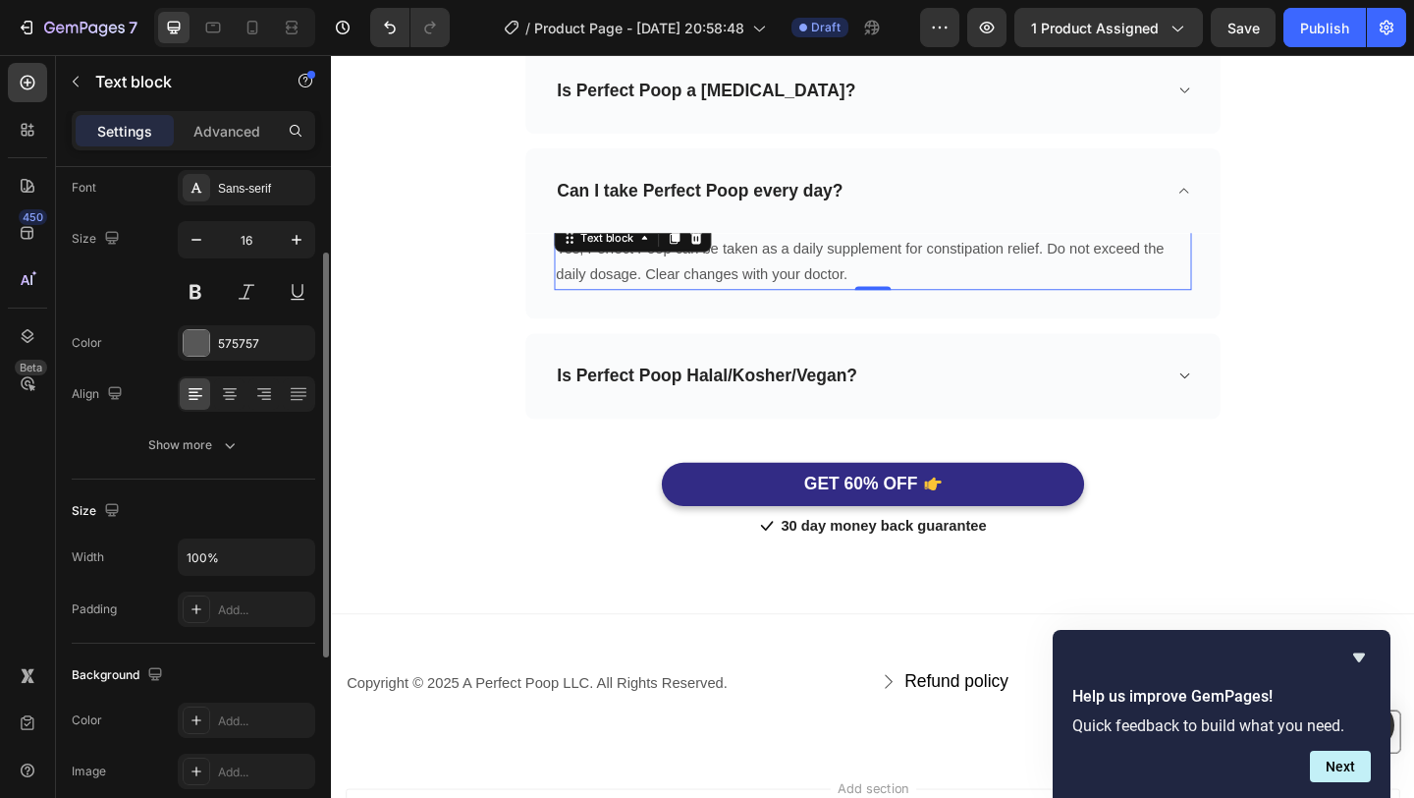
scroll to position [131, 0]
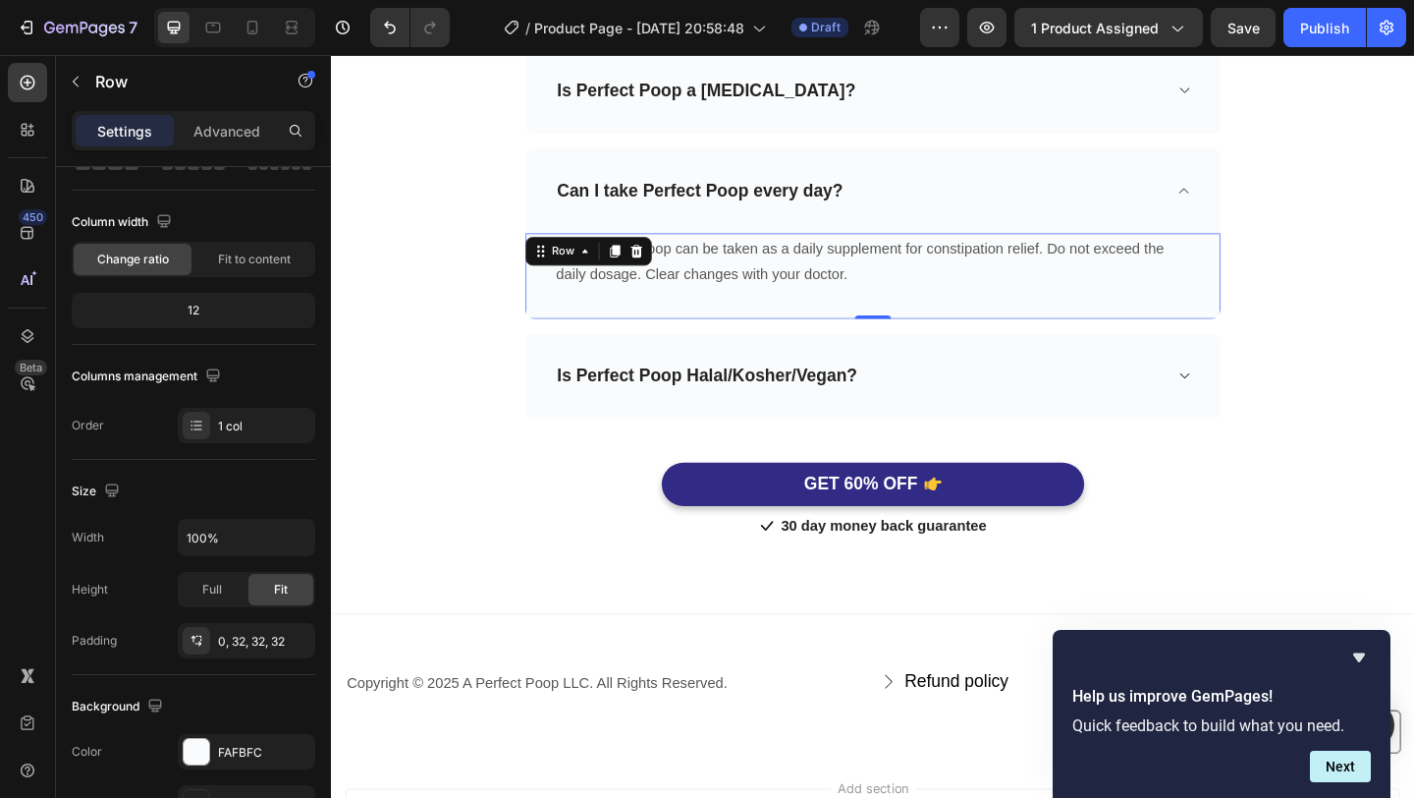
click at [758, 327] on div "Yes, Perfect Poop can be taken as a daily supplement for constipation relief. D…" at bounding box center [920, 295] width 756 height 93
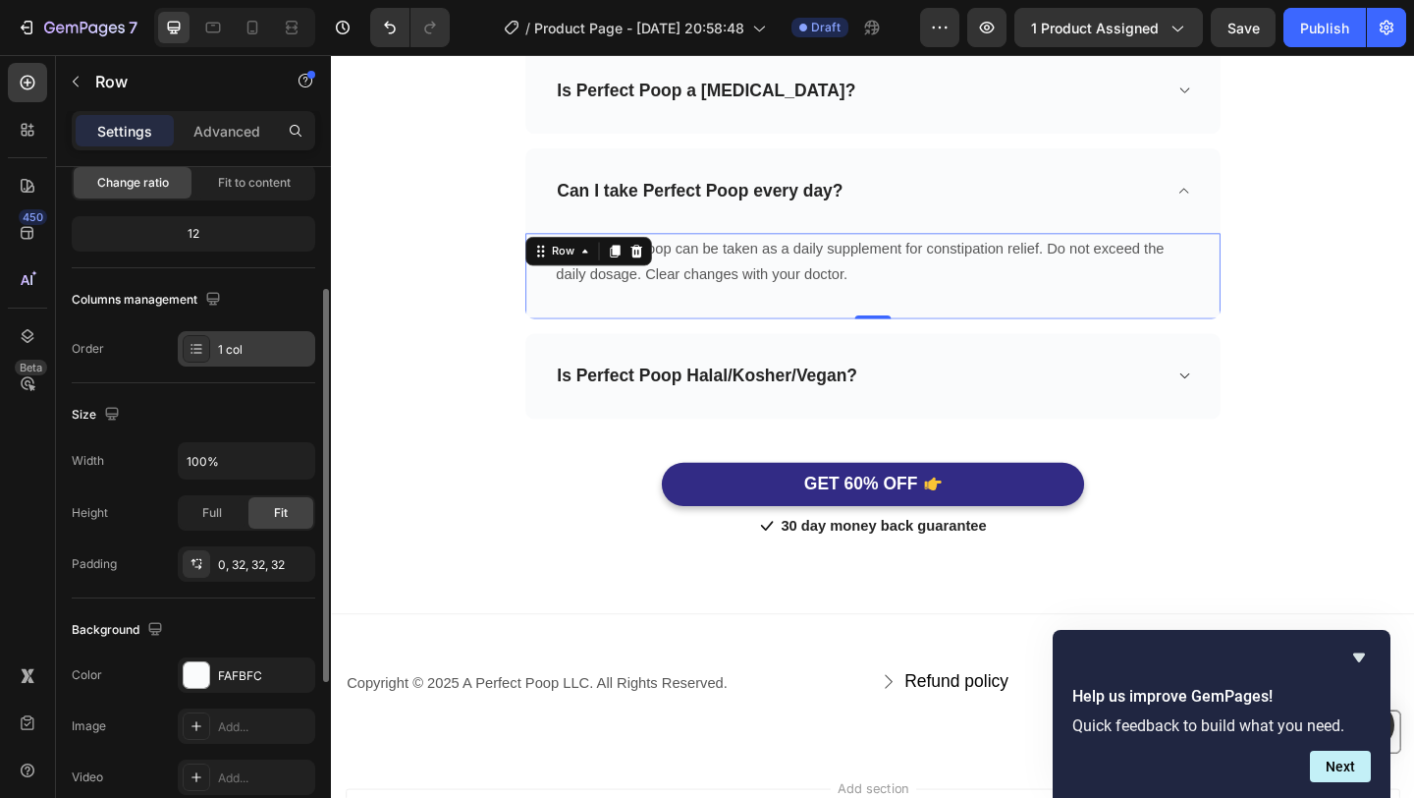
scroll to position [209, 0]
click at [620, 423] on div "Is Perfect Poop Halal/Kosher/Vegan?" at bounding box center [920, 404] width 756 height 93
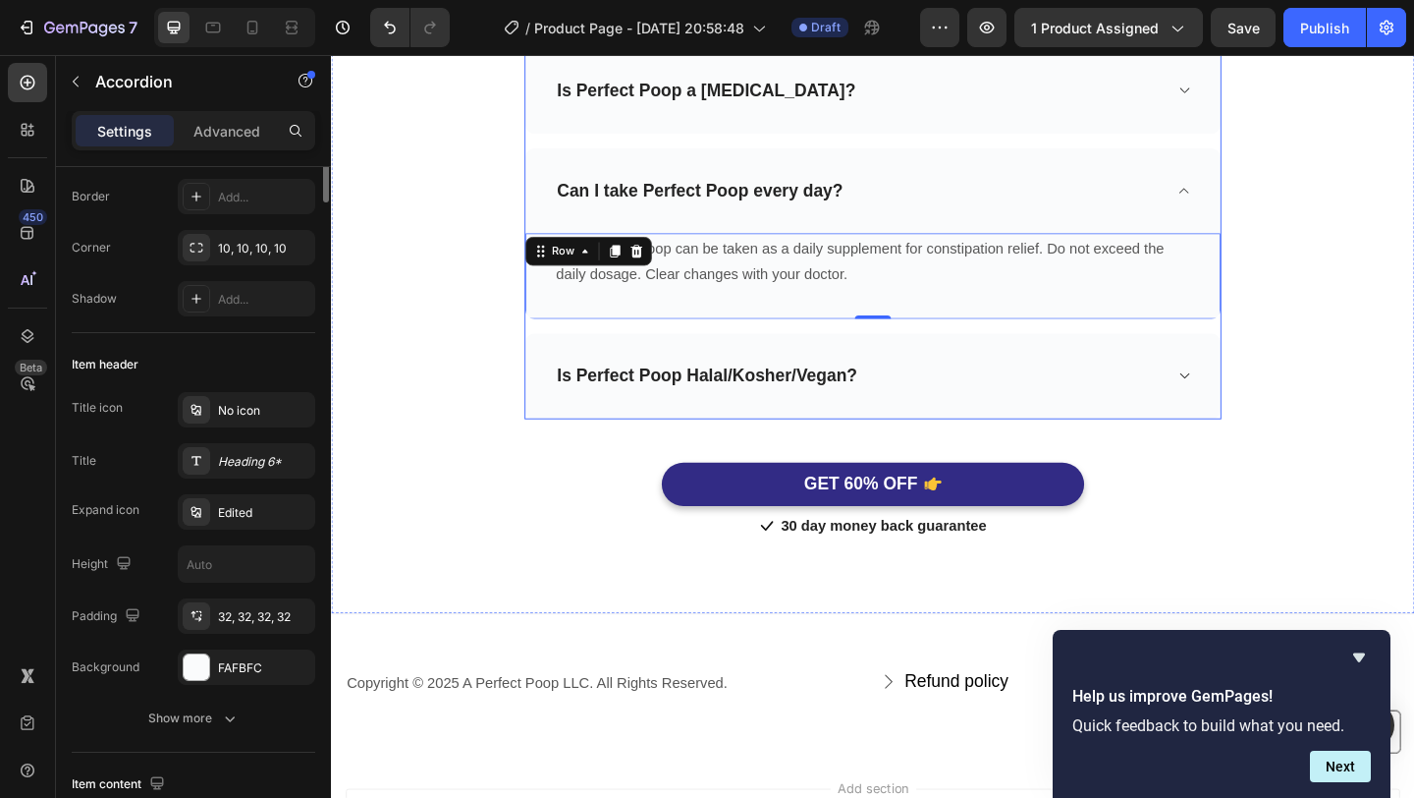
scroll to position [0, 0]
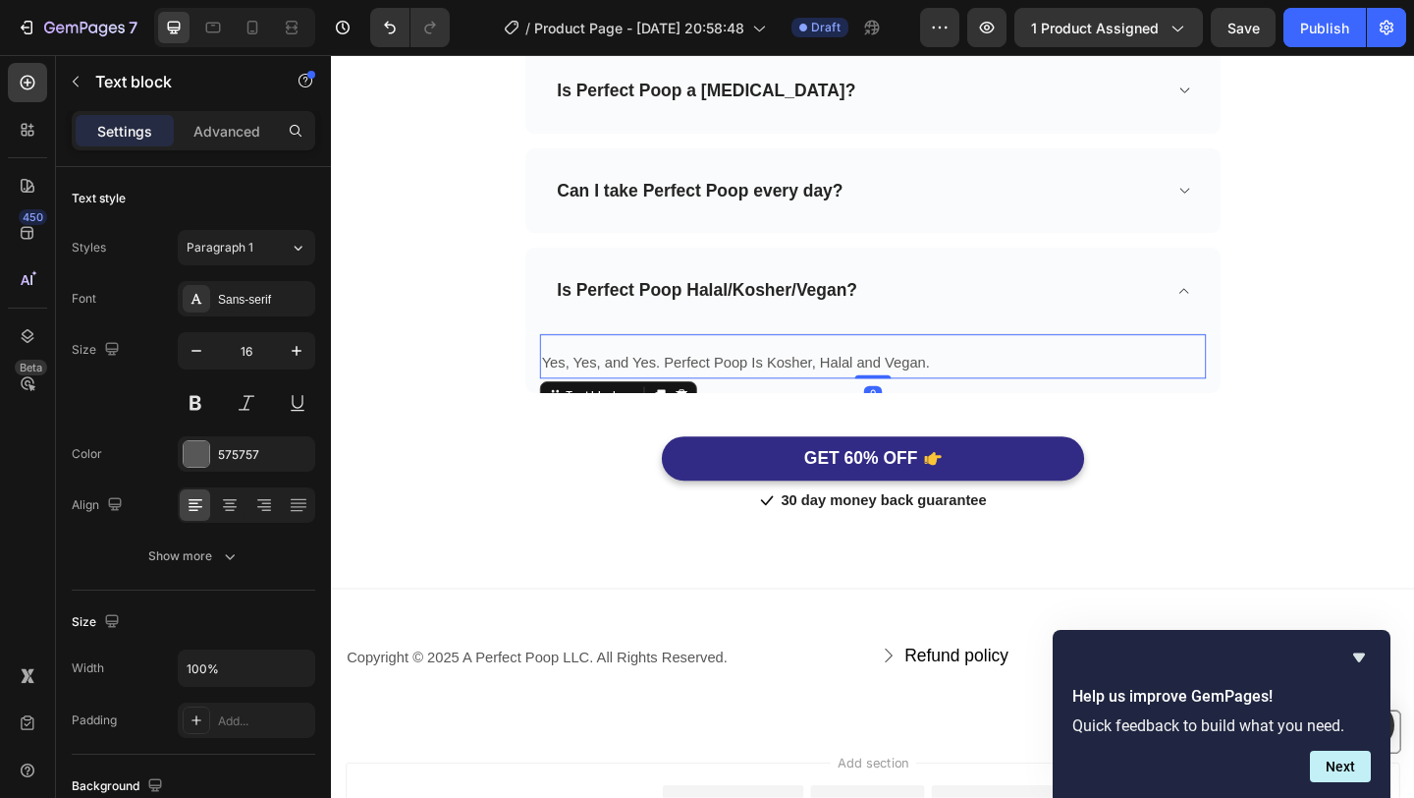
click at [621, 378] on p "Yes, Yes, and Yes. Perfect Poop Is Kosher, Halal and Vegan." at bounding box center [920, 390] width 721 height 28
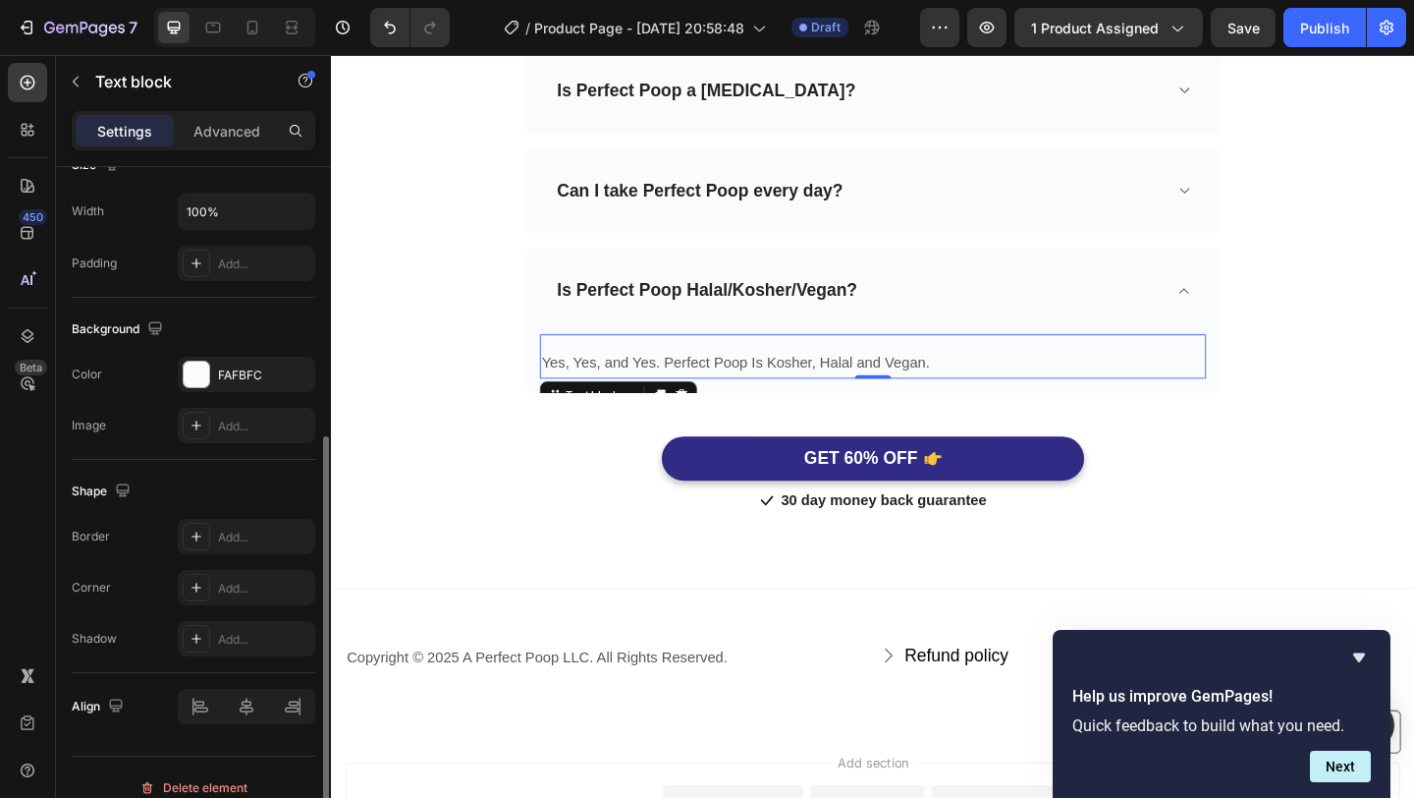
scroll to position [477, 0]
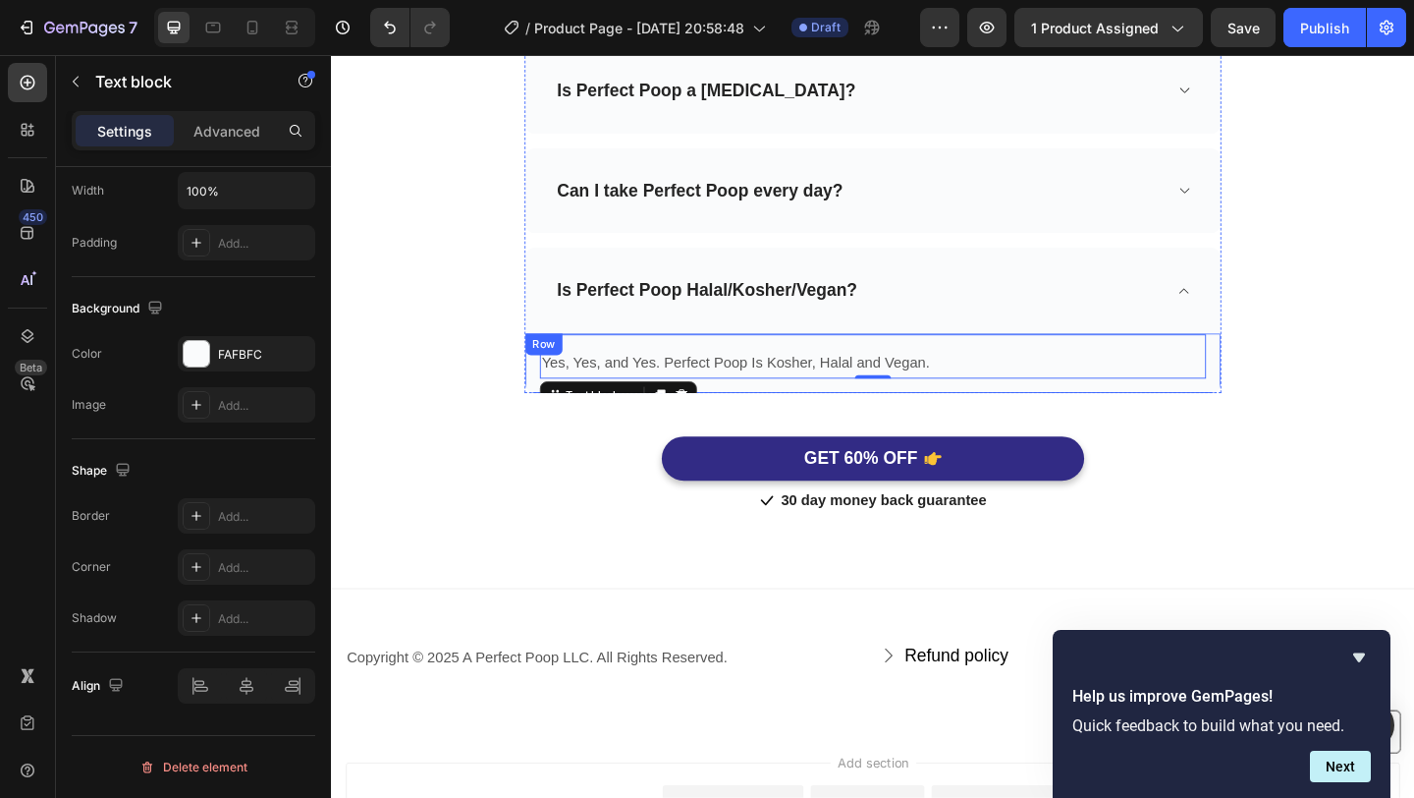
click at [833, 414] on div "Yes, Yes, and Yes. Perfect Poop Is Kosher, Halal and Vegan. Text block 0 Row" at bounding box center [920, 390] width 756 height 65
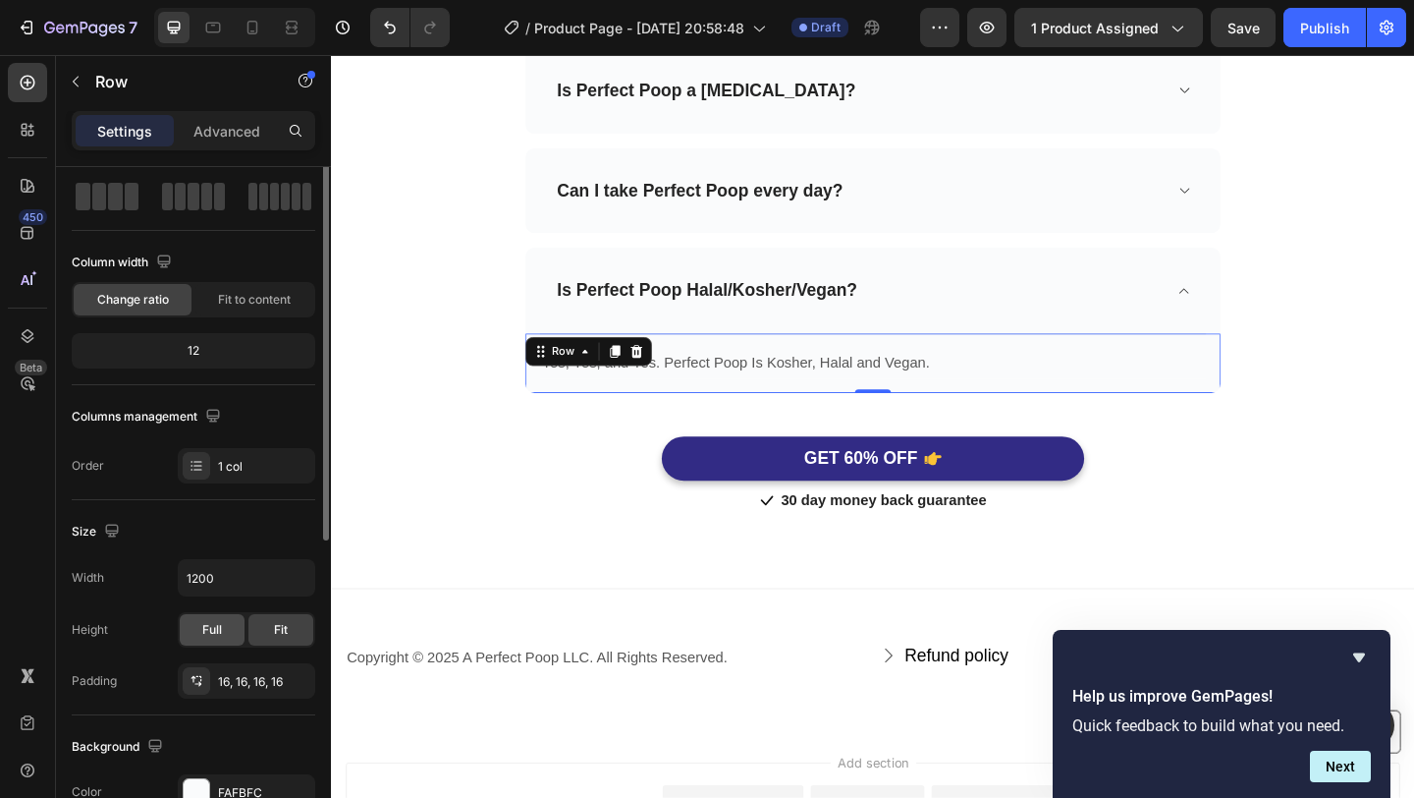
scroll to position [97, 0]
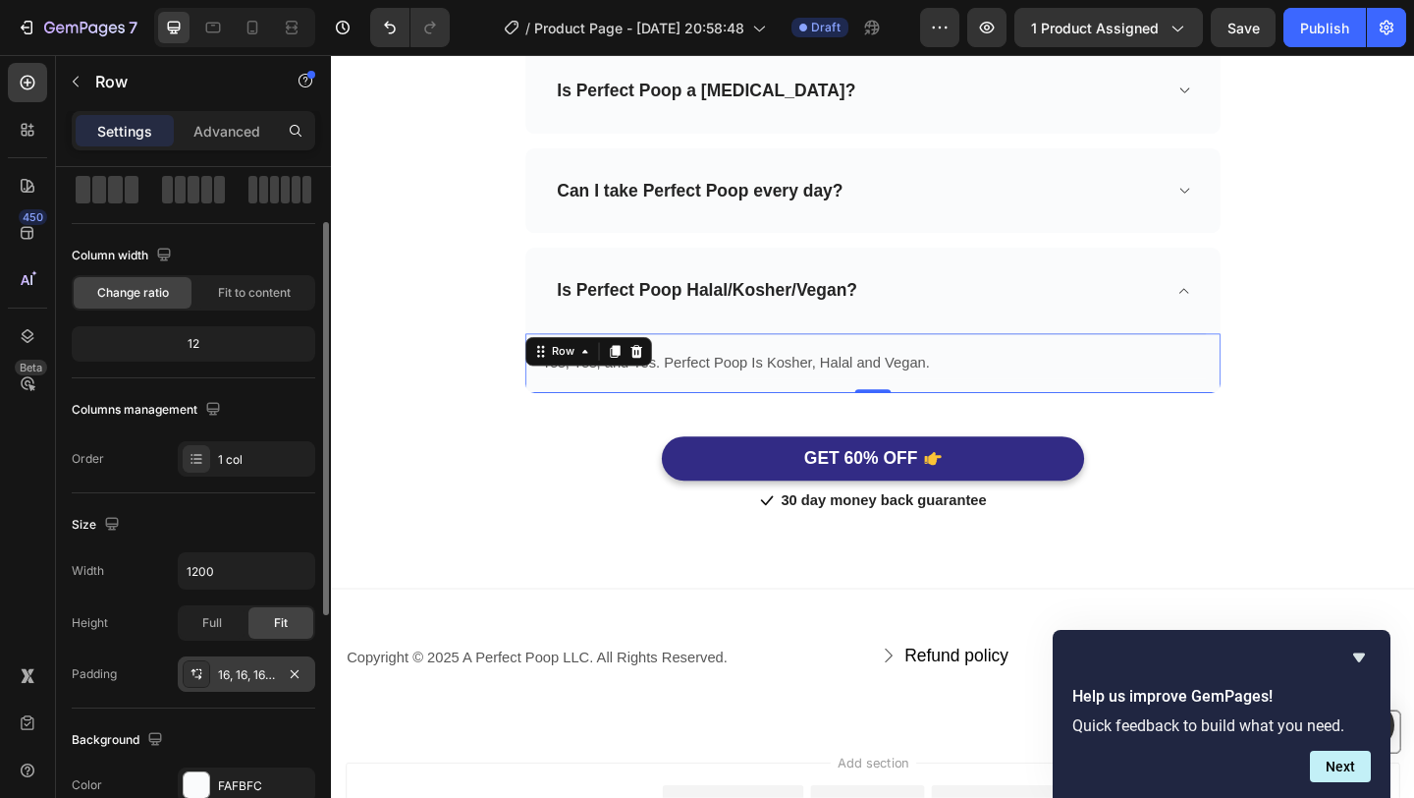
click at [253, 668] on div "16, 16, 16, 16" at bounding box center [246, 675] width 57 height 18
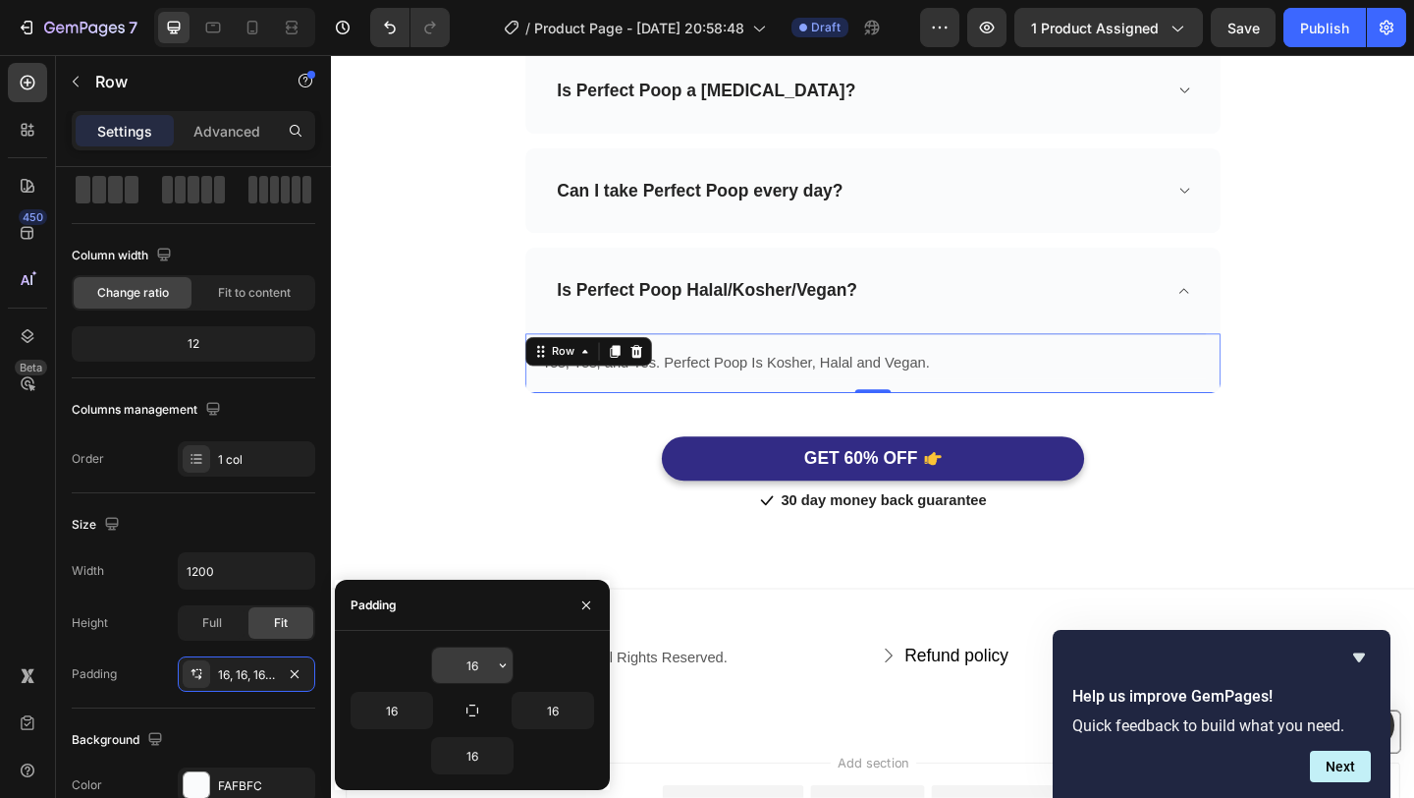
click at [483, 656] on input "16" at bounding box center [472, 664] width 81 height 35
click at [485, 659] on input "16" at bounding box center [472, 664] width 81 height 35
type input "1"
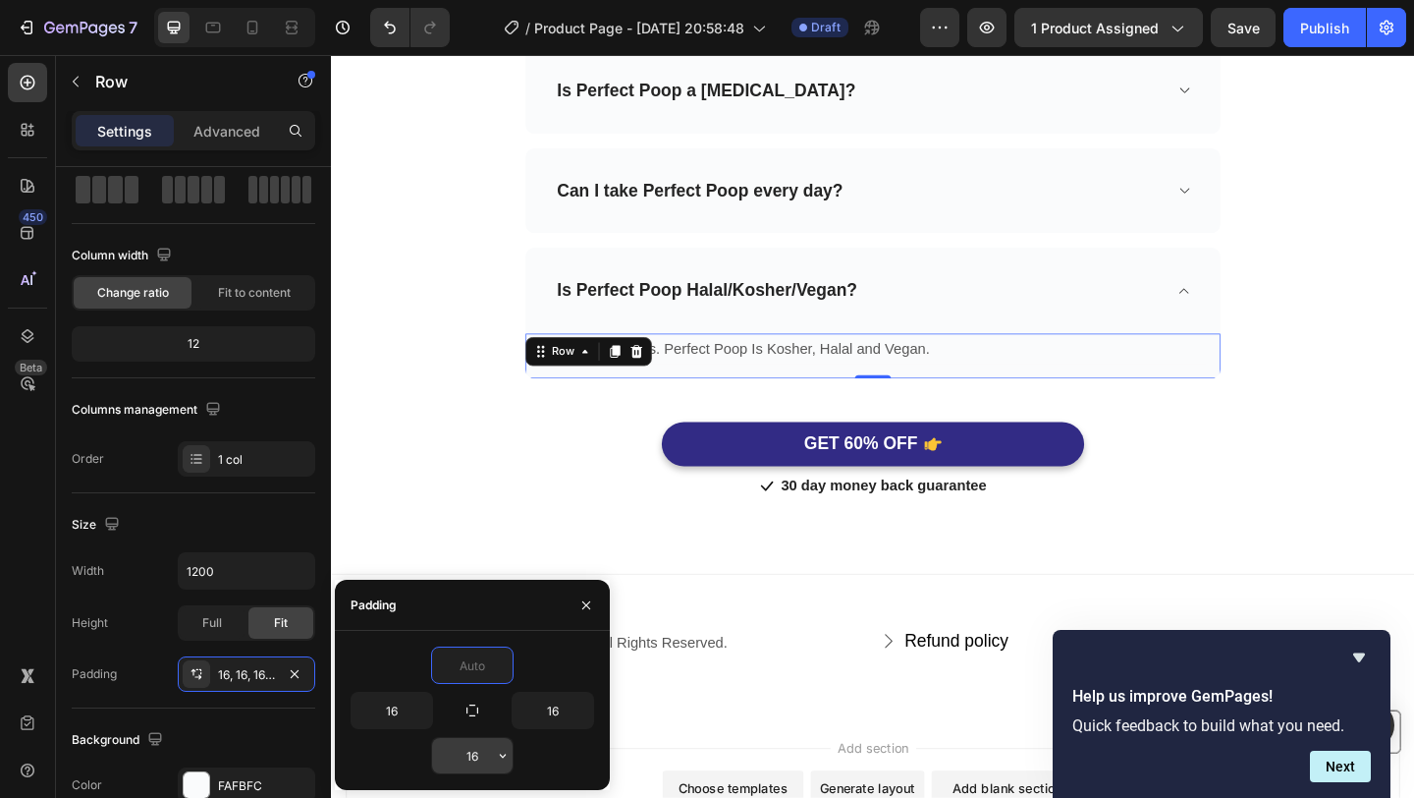
click at [485, 757] on input "16" at bounding box center [472, 755] width 81 height 35
type input "0"
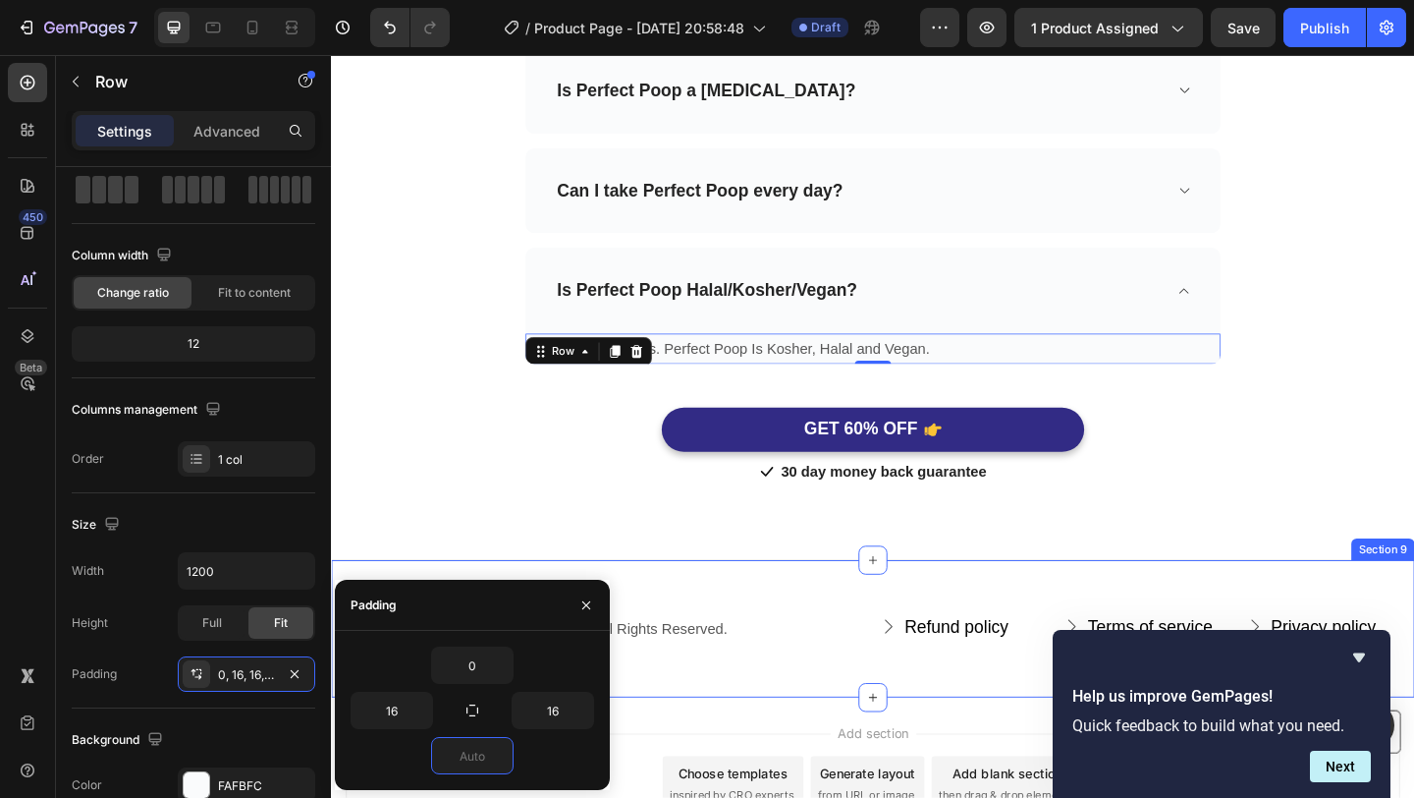
click at [1338, 581] on div "Frequently Asked Questions Heading Need help finding an answer to your question…" at bounding box center [920, 93] width 1179 height 1022
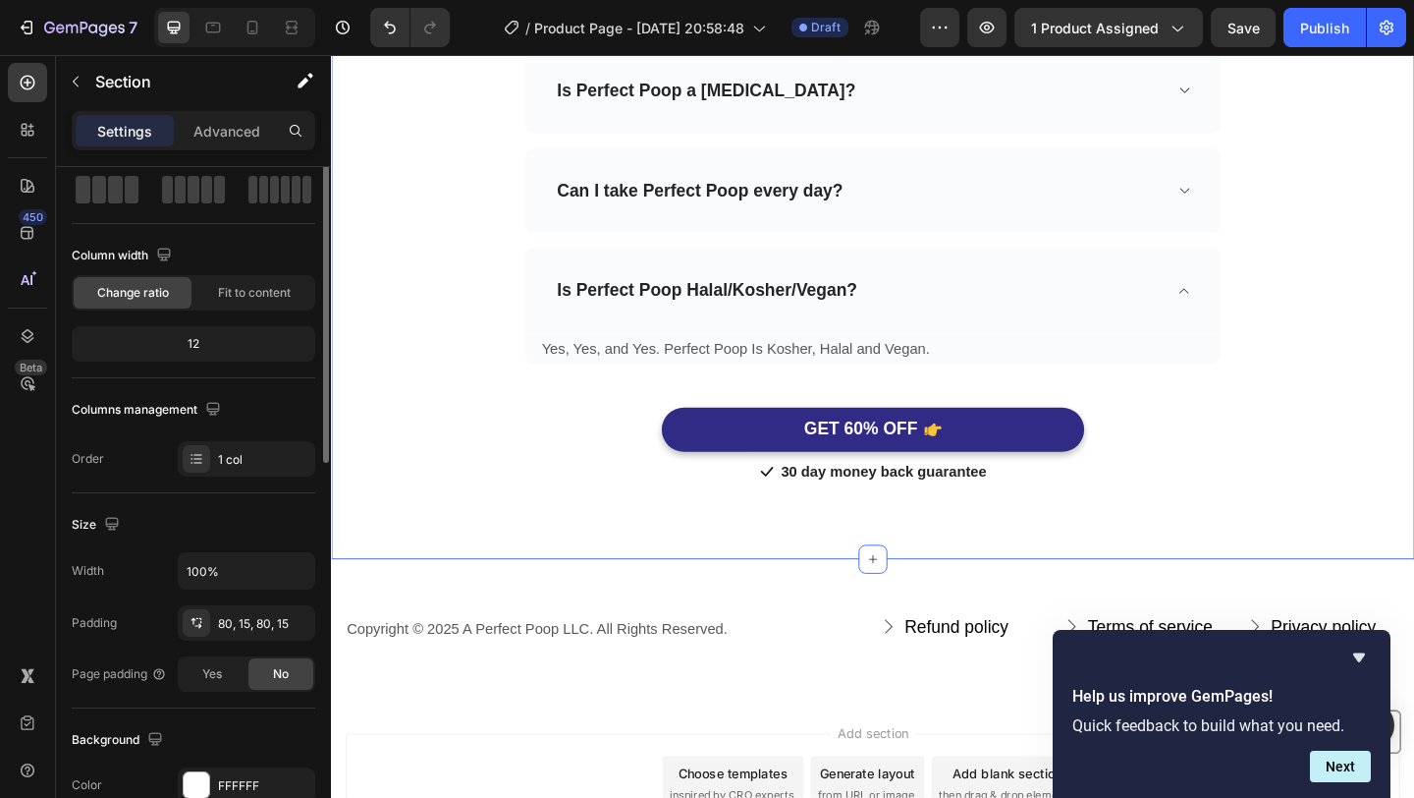
scroll to position [0, 0]
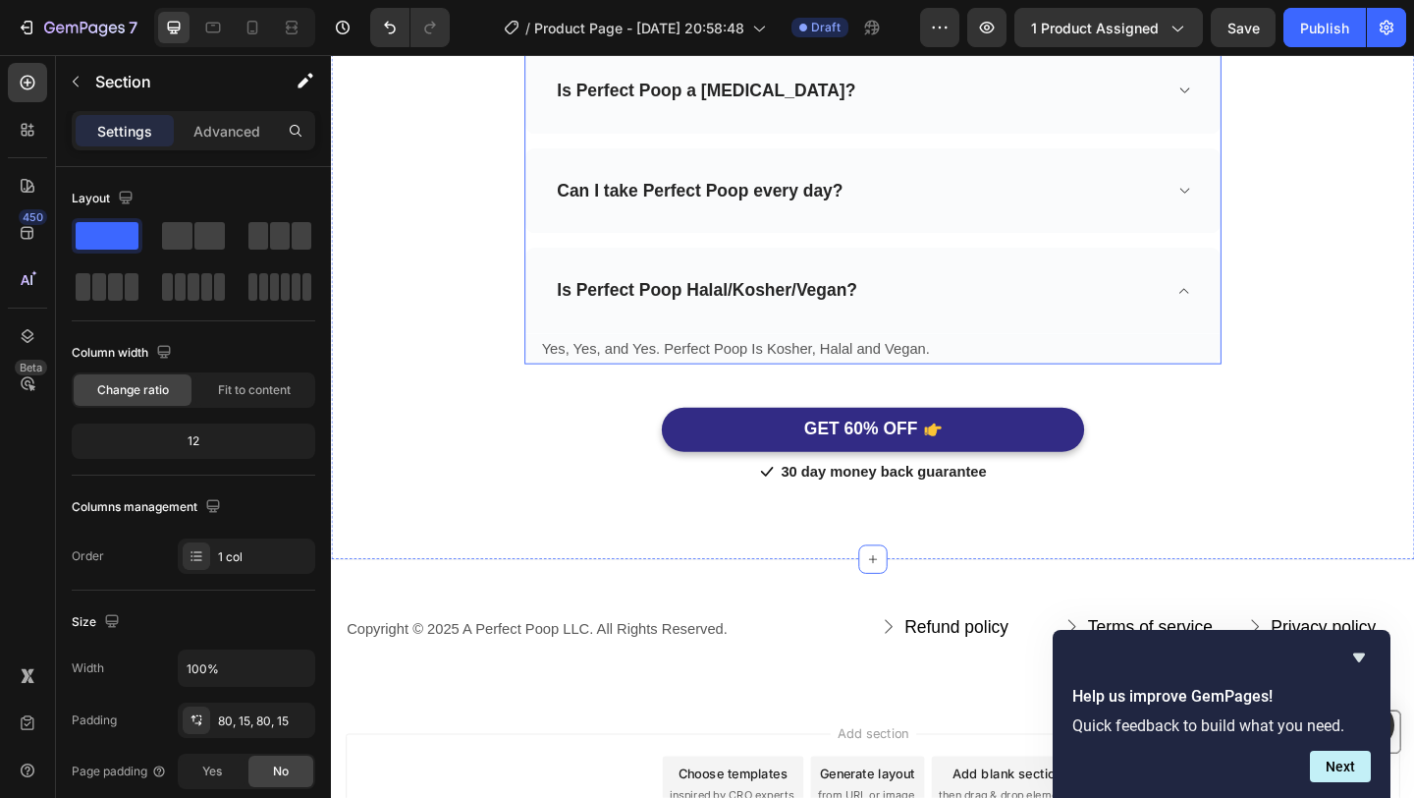
click at [1272, 321] on div "Is Perfect Poop Halal/Kosher/Vegan?" at bounding box center [920, 310] width 756 height 93
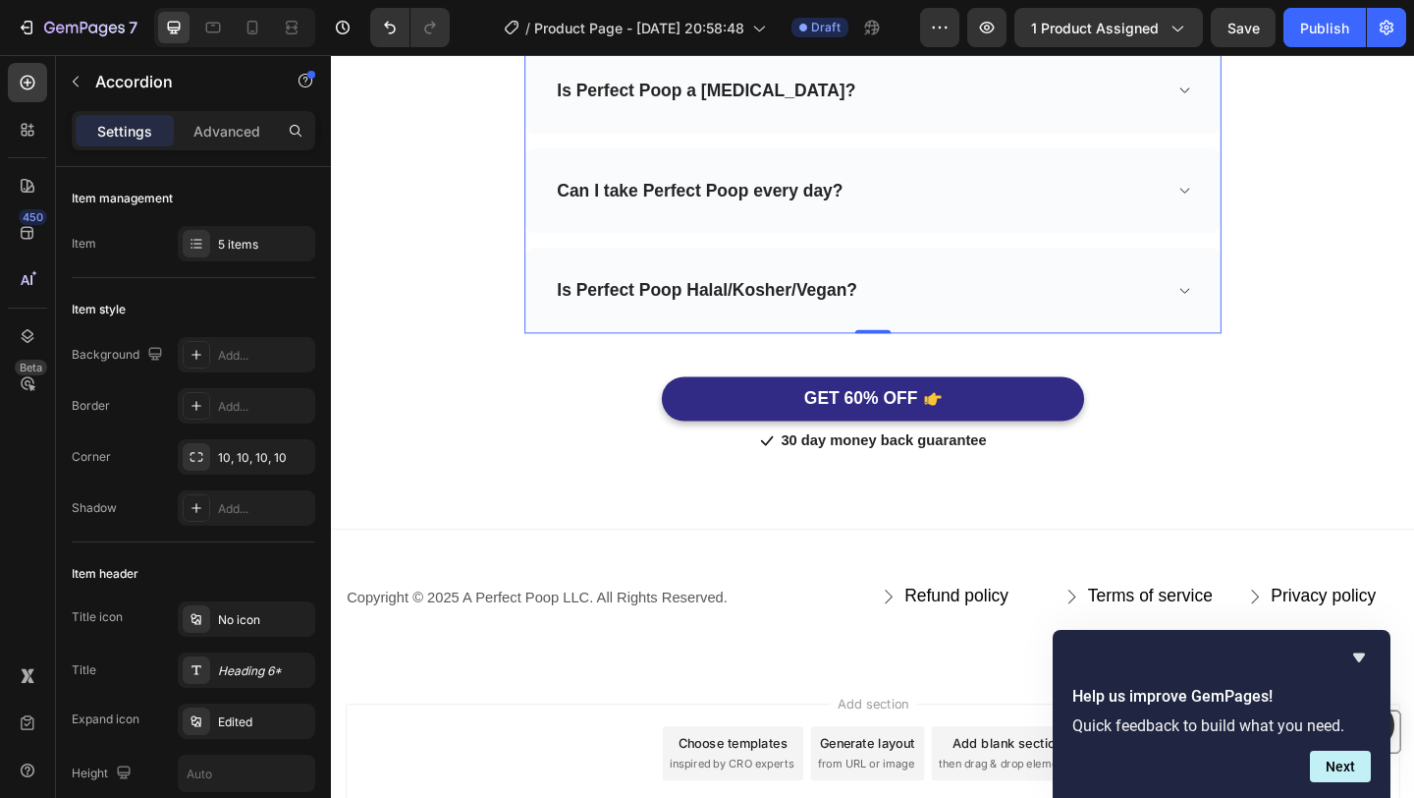
click at [1268, 315] on div "Is Perfect Poop Halal/Kosher/Vegan?" at bounding box center [920, 310] width 756 height 93
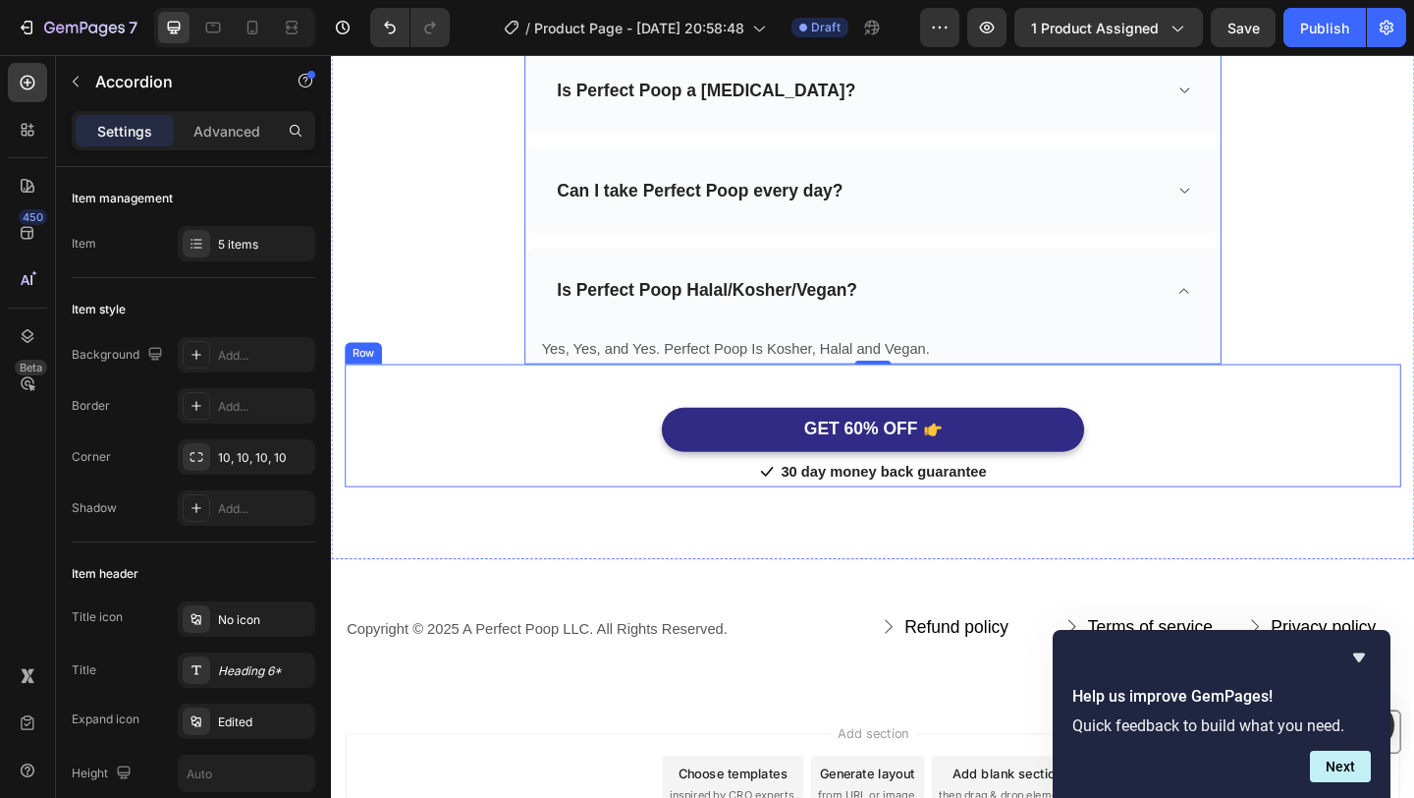
click at [1404, 432] on div "GET 60% OFF Button" at bounding box center [920, 438] width 1149 height 95
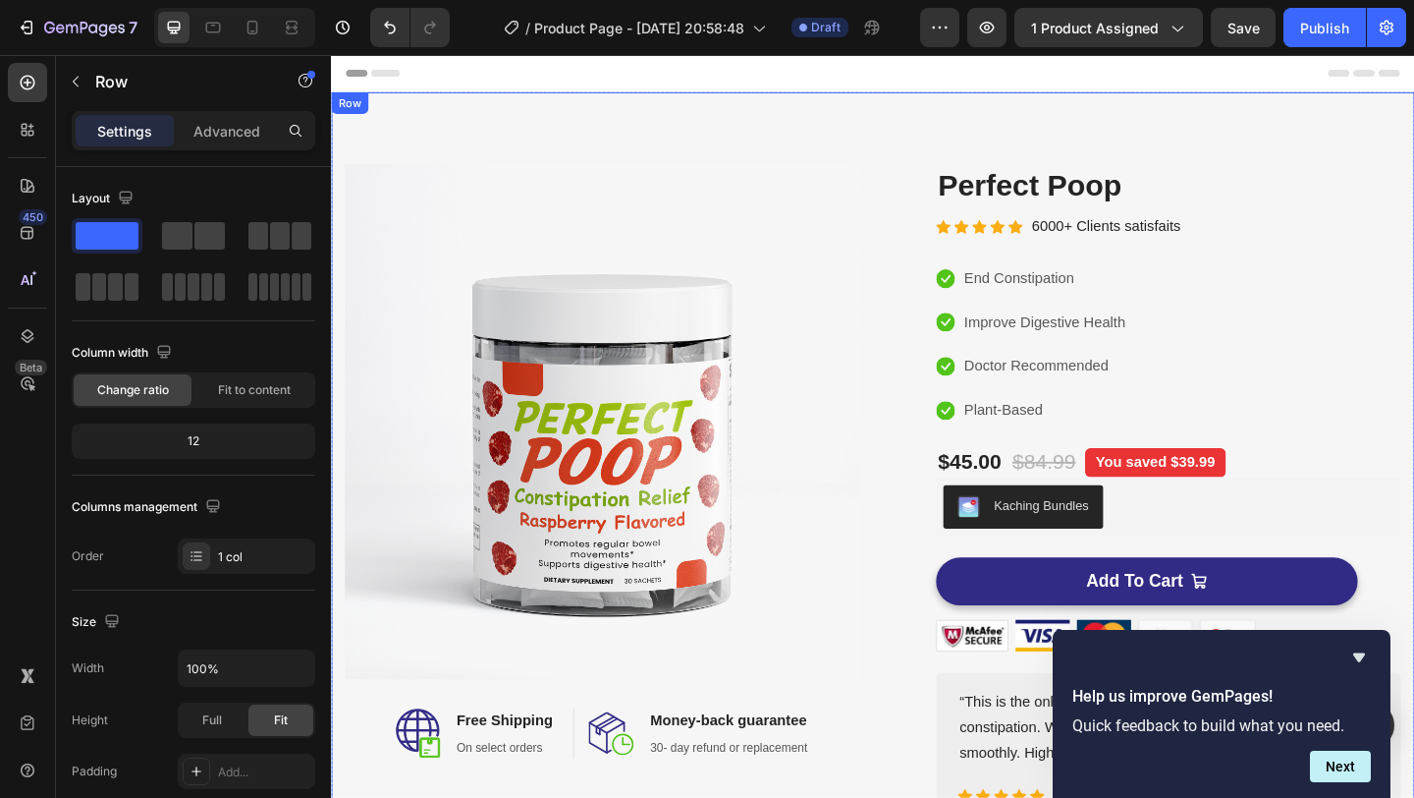
click at [1144, 133] on div "Image Image Free Shipping Heading On select orders Text block Row Image Money-b…" at bounding box center [920, 531] width 1179 height 873
click at [1210, 241] on p "6000+ Clients satisfaits" at bounding box center [1174, 242] width 162 height 28
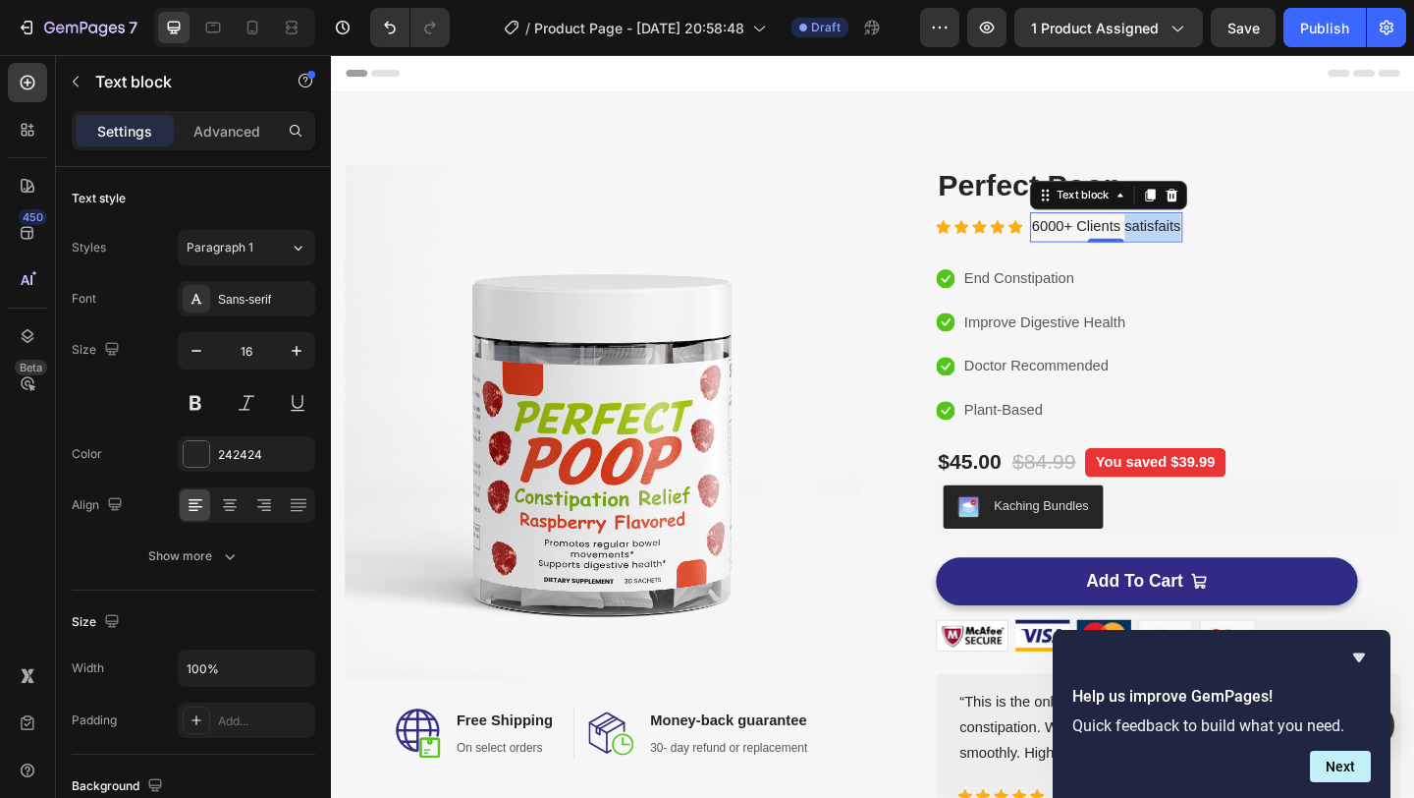
click at [1210, 241] on p "6000+ Clients satisfaits" at bounding box center [1174, 242] width 162 height 28
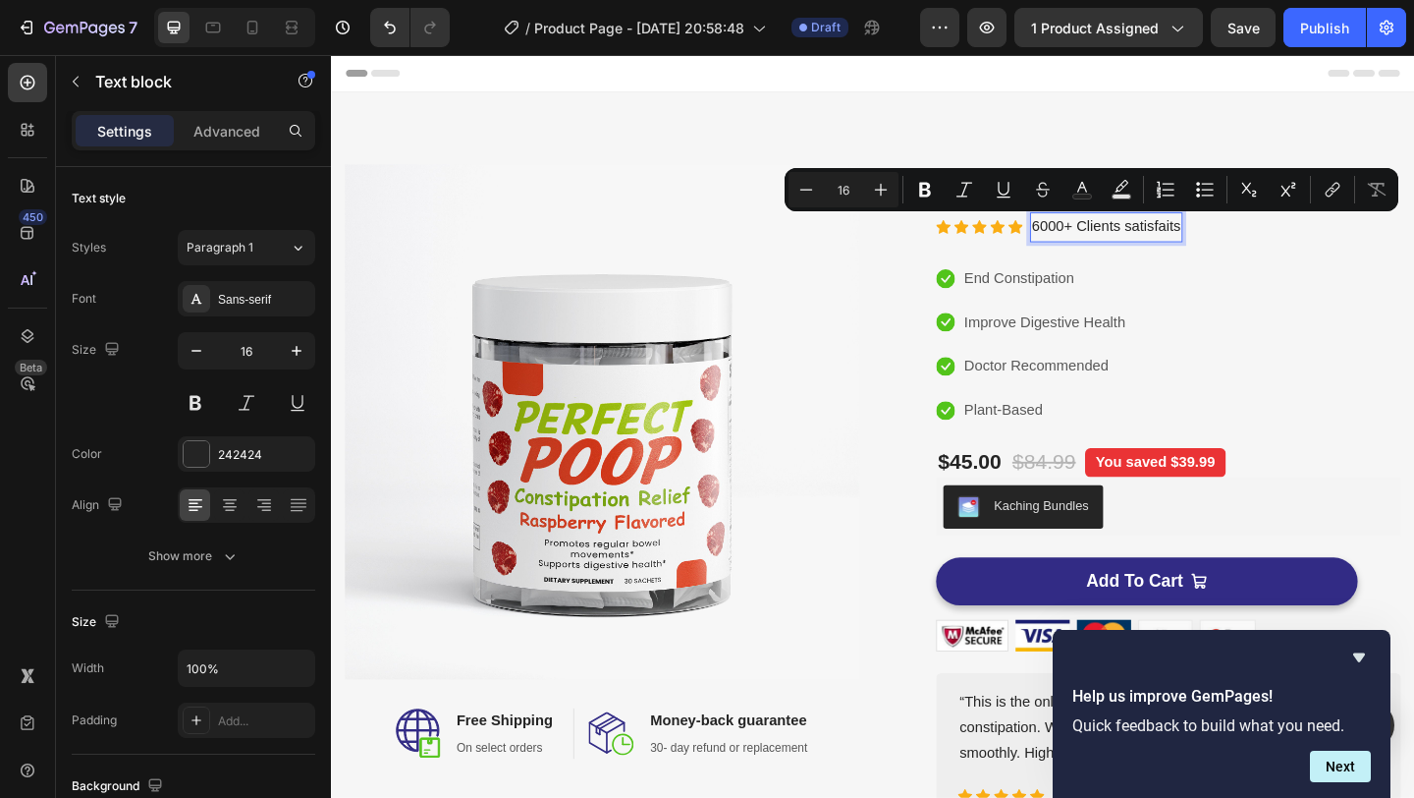
click at [1178, 245] on p "6000+ Clients satisfaits" at bounding box center [1174, 242] width 162 height 28
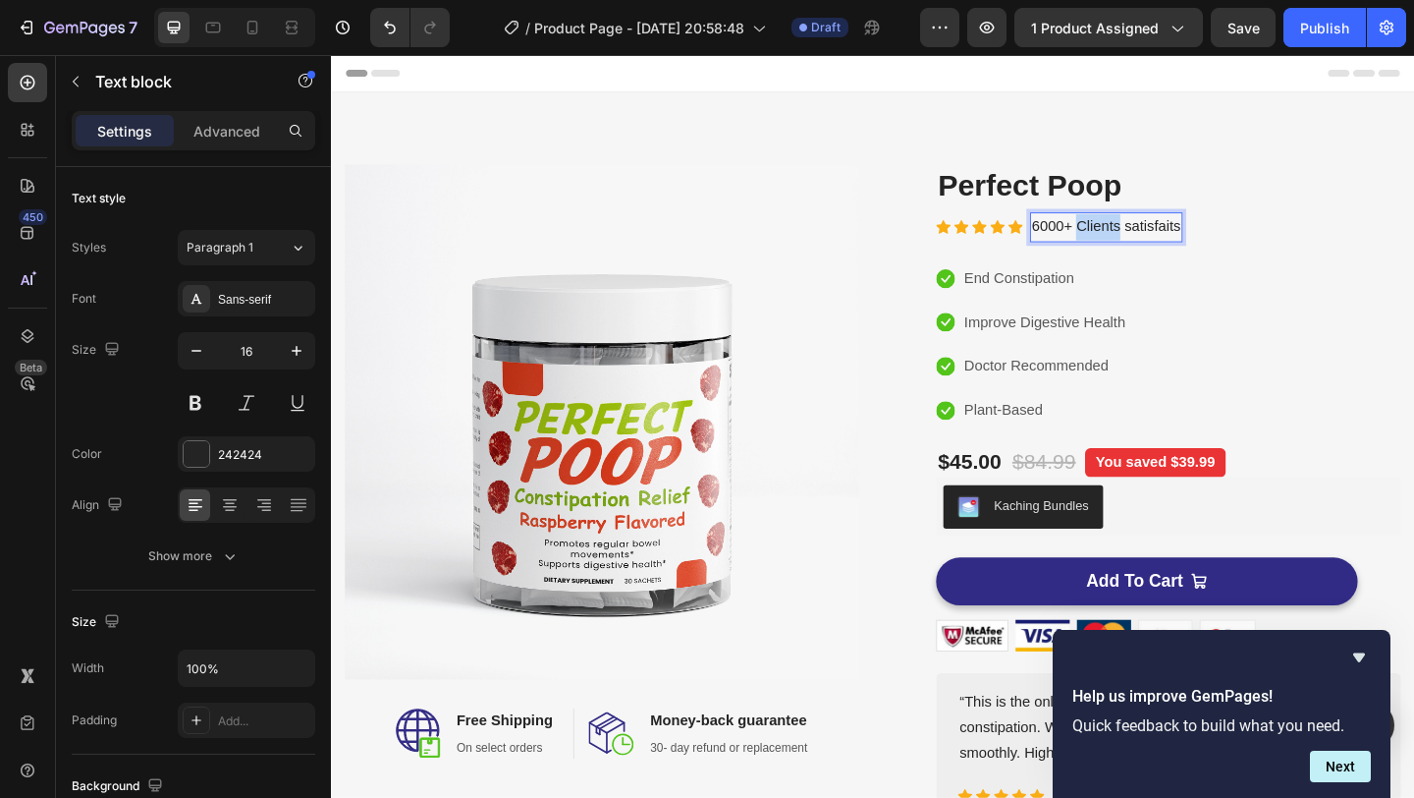
click at [1178, 245] on p "6000+ Clients satisfaits" at bounding box center [1174, 242] width 162 height 28
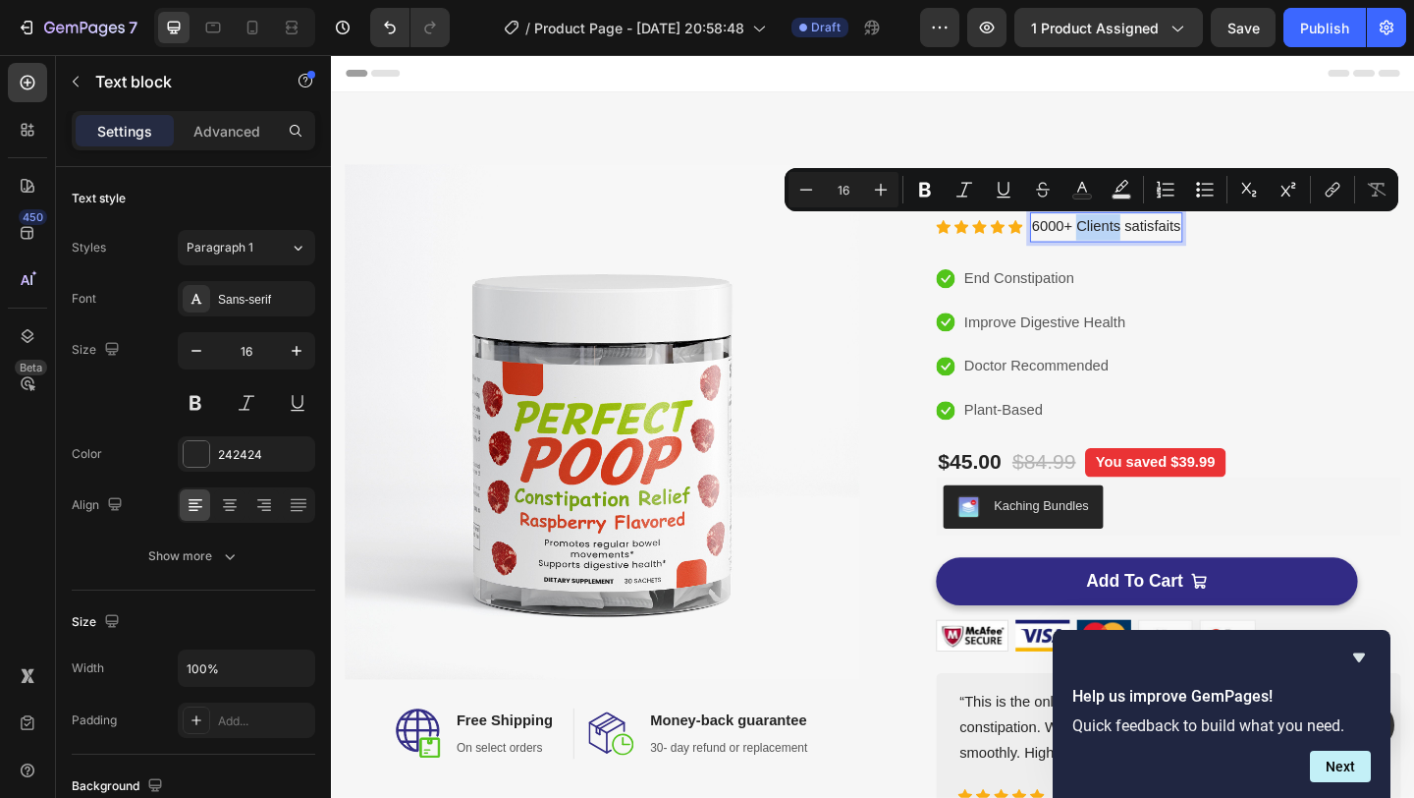
click at [1178, 245] on p "6000+ Clients satisfaits" at bounding box center [1174, 242] width 162 height 28
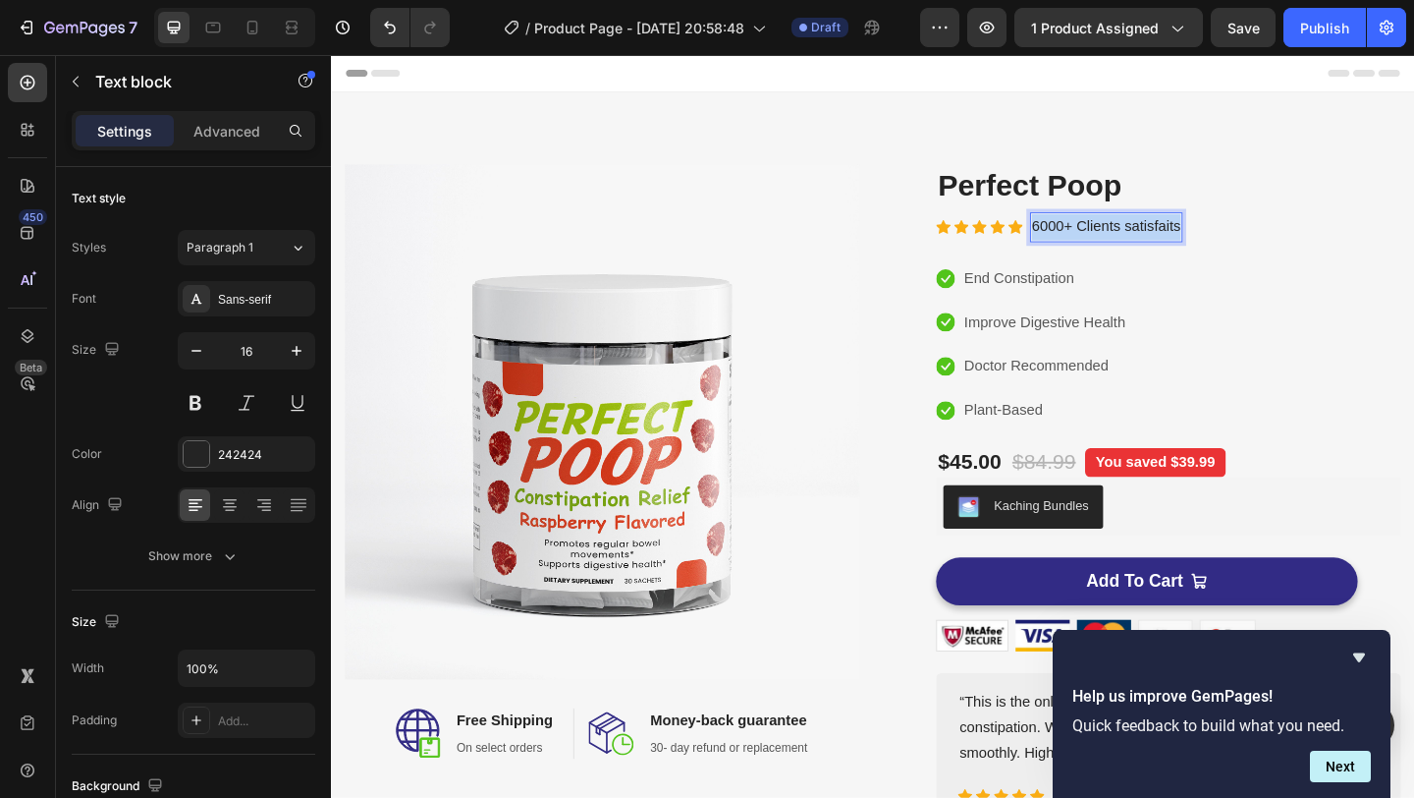
click at [1178, 245] on p "6000+ Clients satisfaits" at bounding box center [1174, 242] width 162 height 28
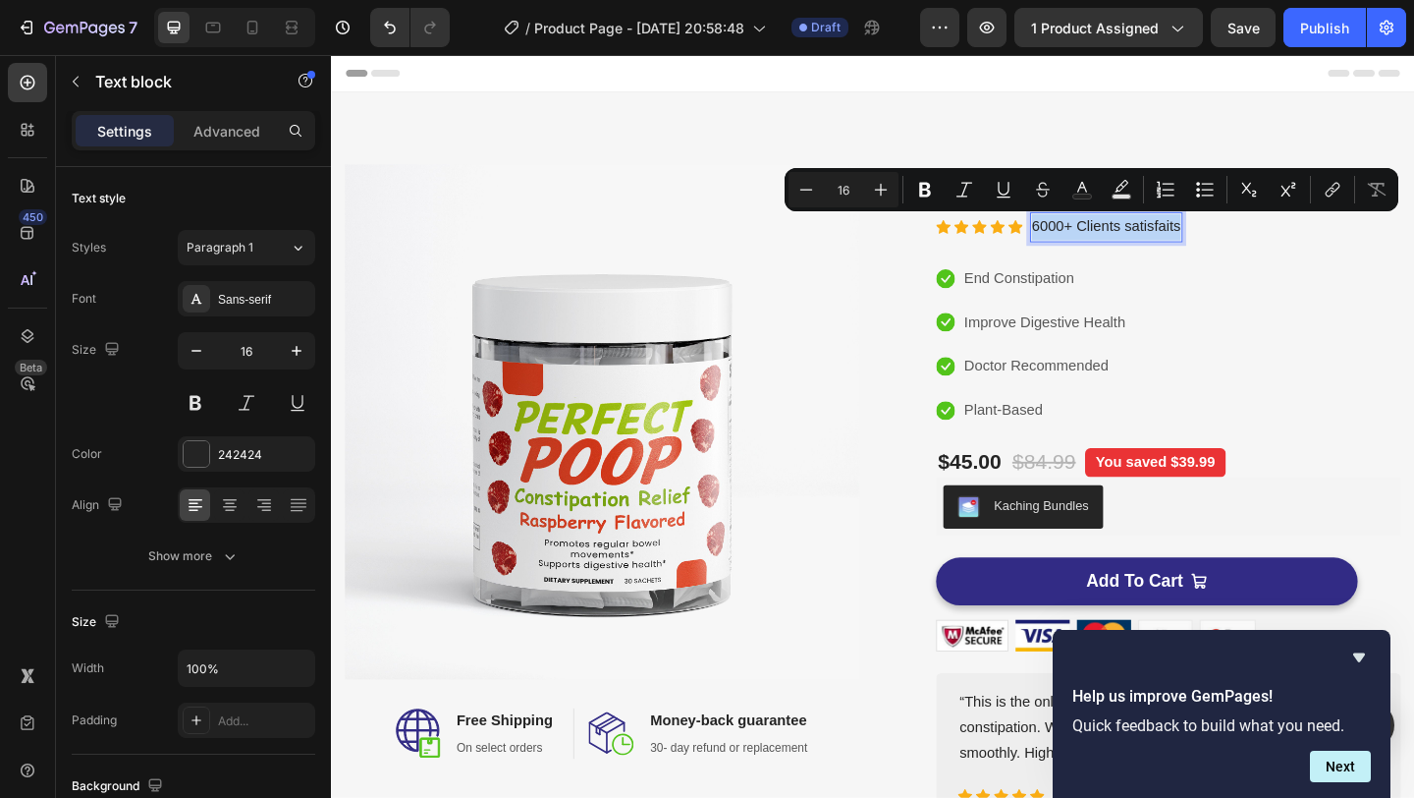
click at [1178, 245] on p "6000+ Clients satisfaits" at bounding box center [1174, 242] width 162 height 28
drag, startPoint x: 1142, startPoint y: 238, endPoint x: 1253, endPoint y: 242, distance: 111.1
click at [1253, 242] on p "6000+ Clients satisfaits" at bounding box center [1174, 242] width 162 height 28
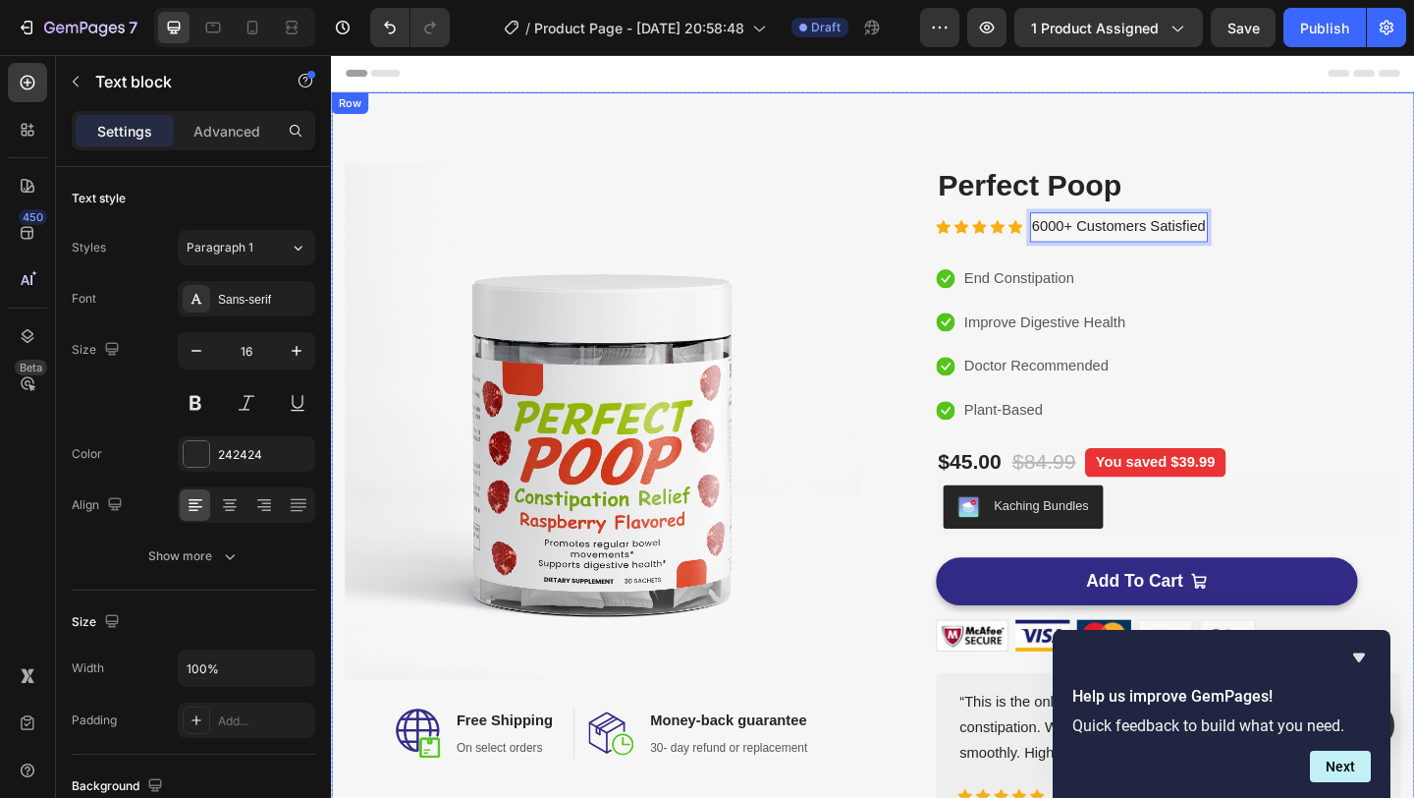
click at [1413, 532] on div "Image Image Free Shipping Heading On select orders Text block Row Image Money-b…" at bounding box center [920, 531] width 1179 height 873
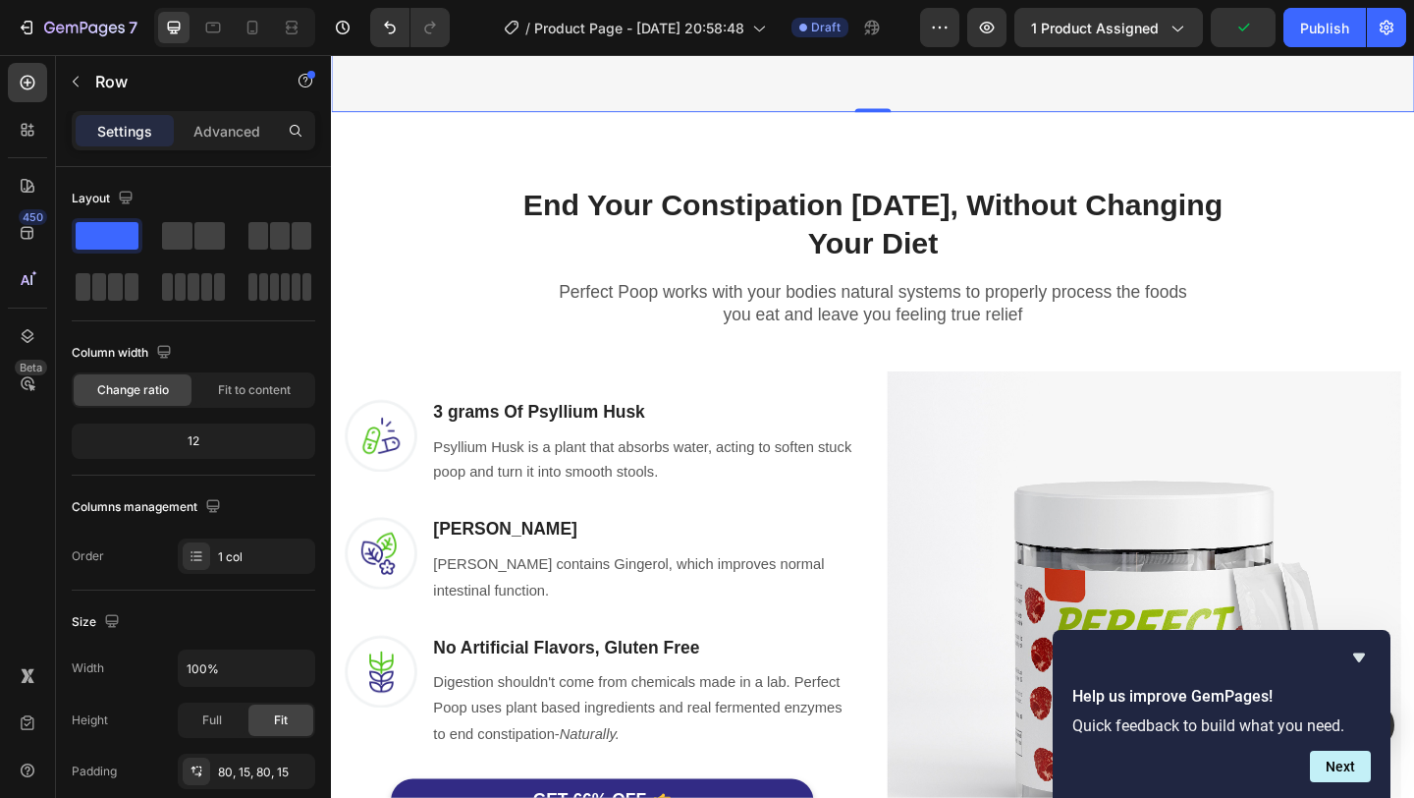
scroll to position [874, 0]
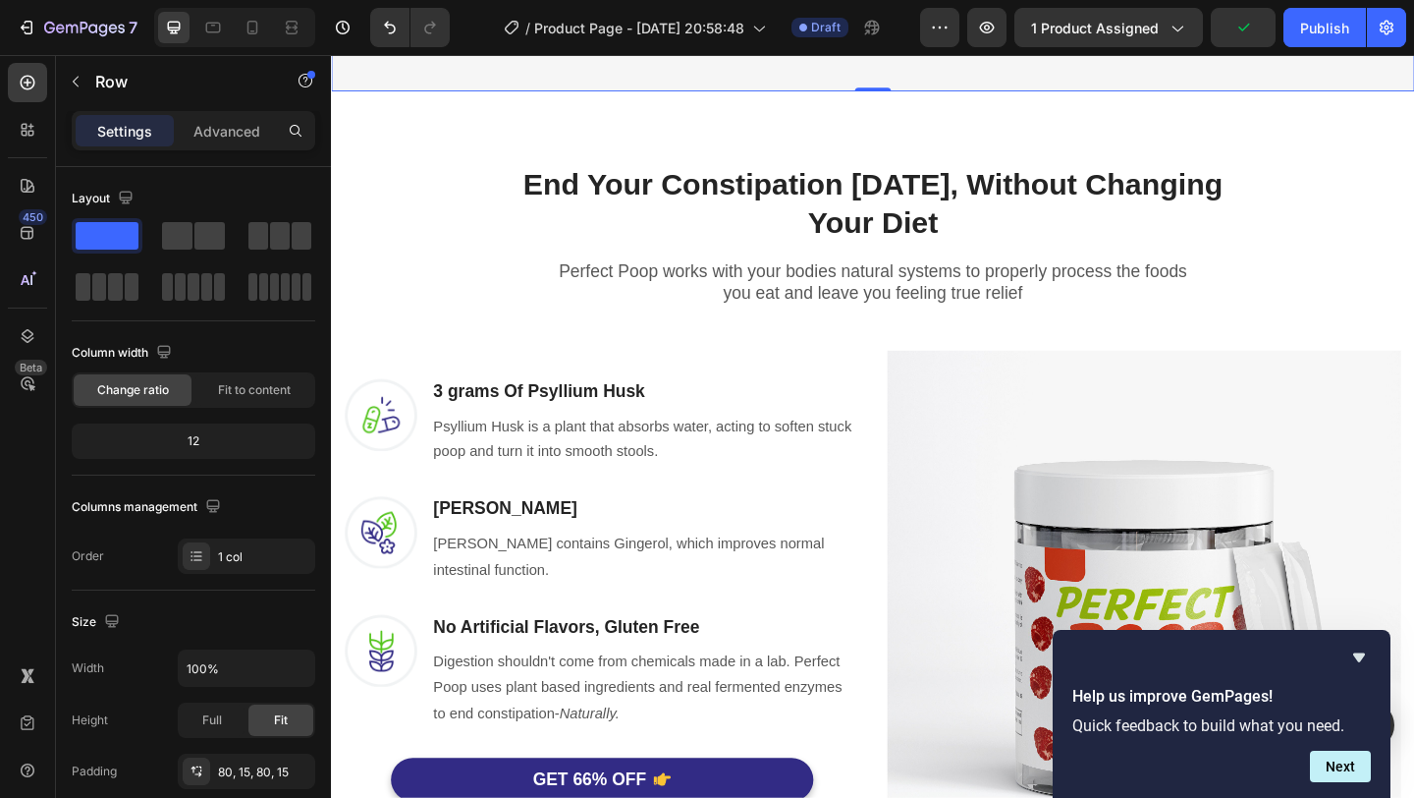
click at [1139, 431] on img at bounding box center [1215, 655] width 559 height 559
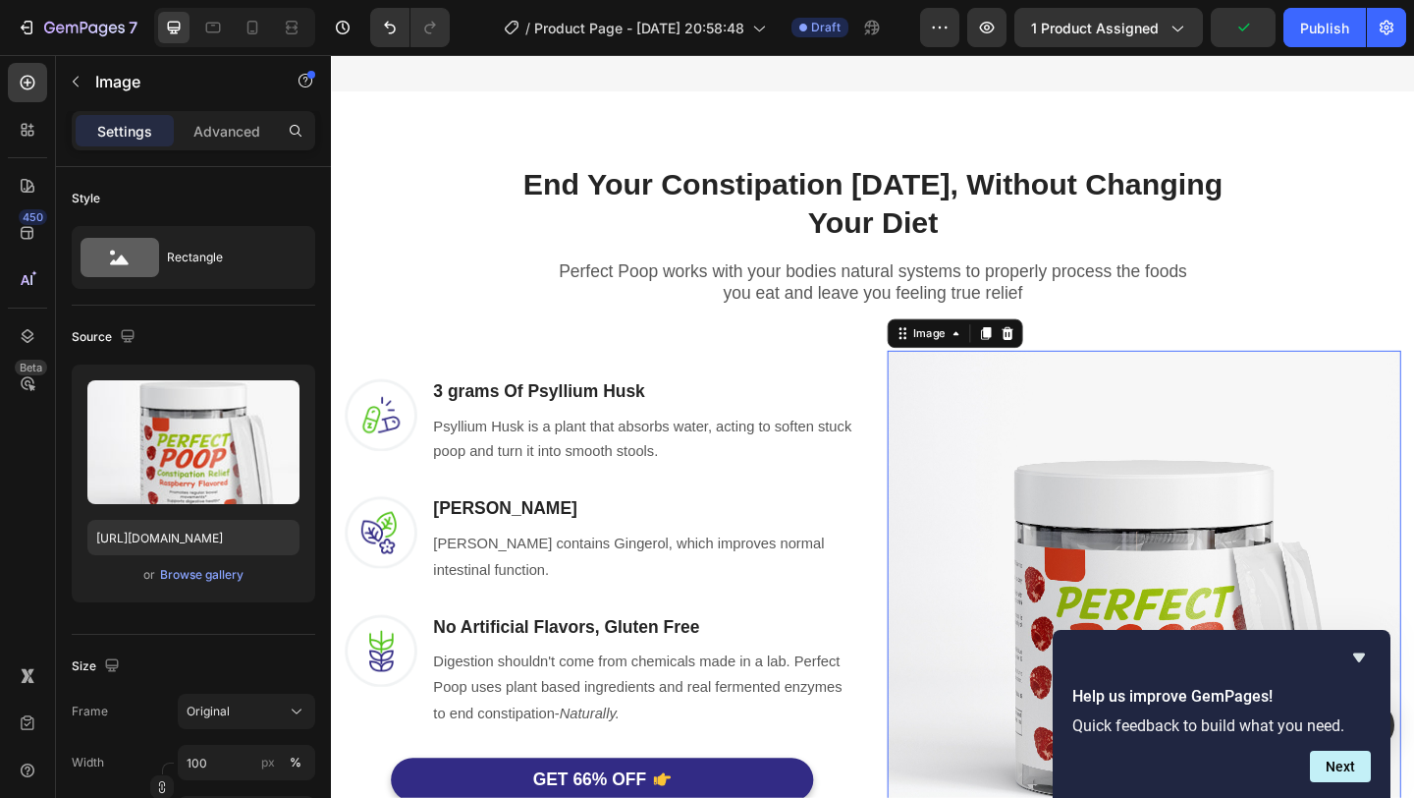
scroll to position [915, 0]
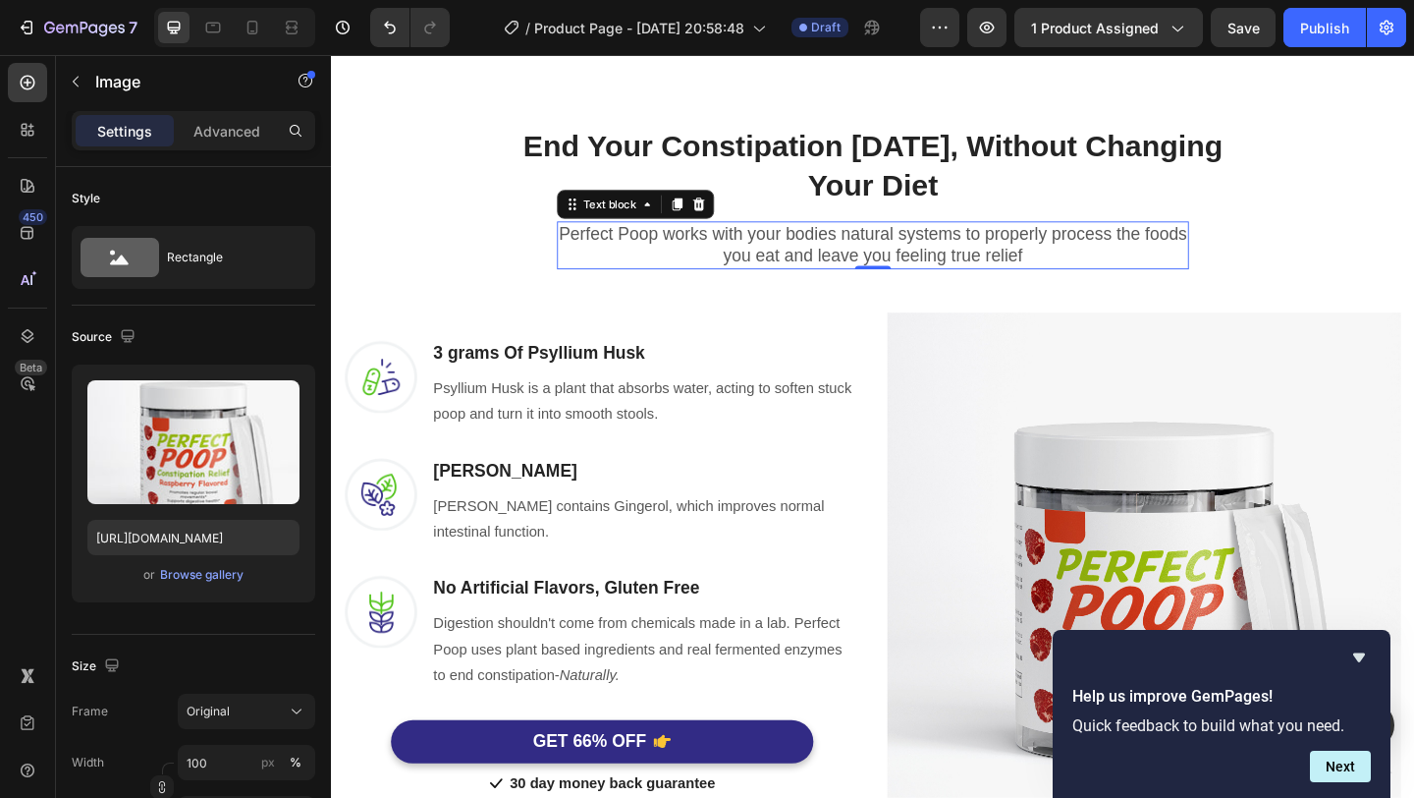
click at [880, 253] on p "Perfect Poop works with your bodies natural systems to properly process the foo…" at bounding box center [921, 262] width 684 height 48
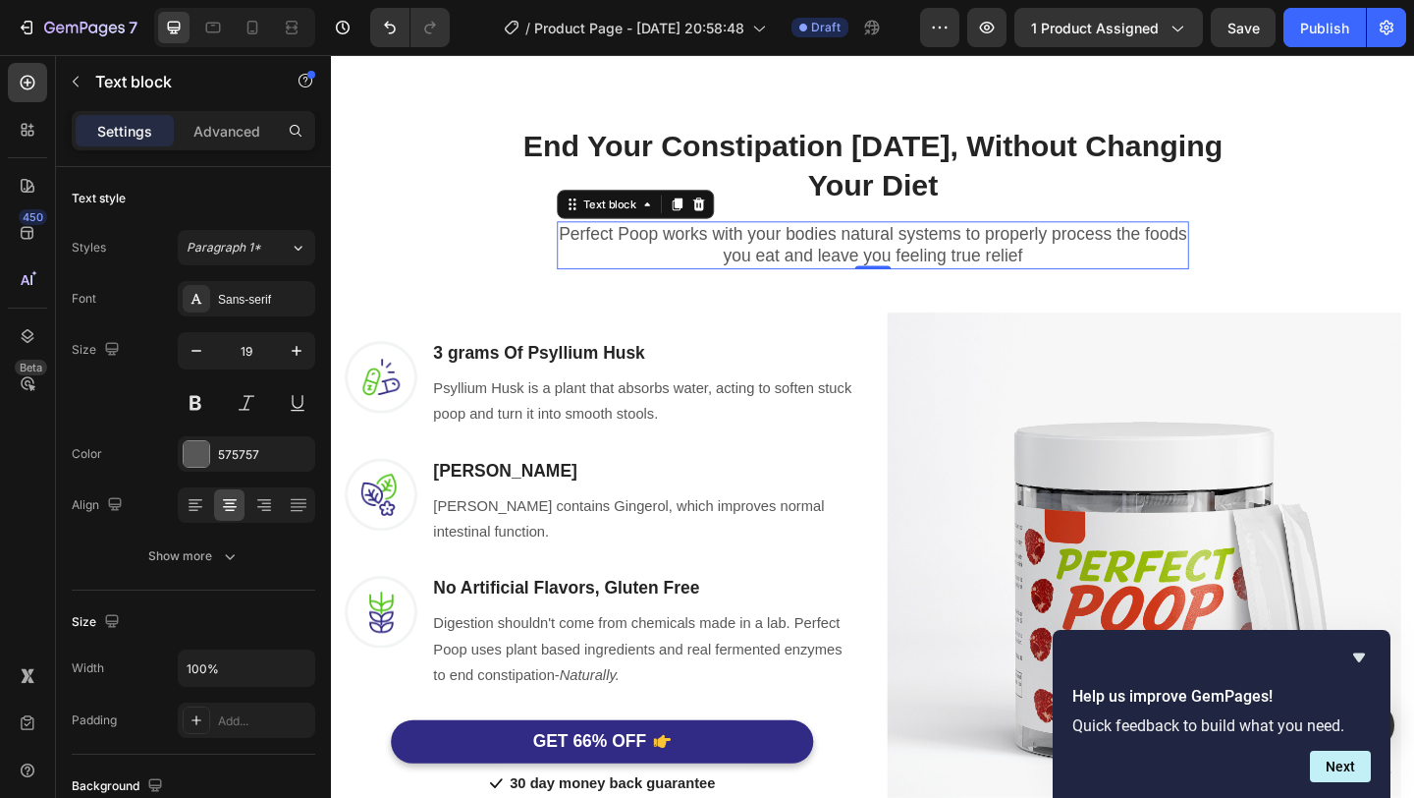
click at [867, 246] on p "Perfect Poop works with your bodies natural systems to properly process the foo…" at bounding box center [921, 262] width 684 height 48
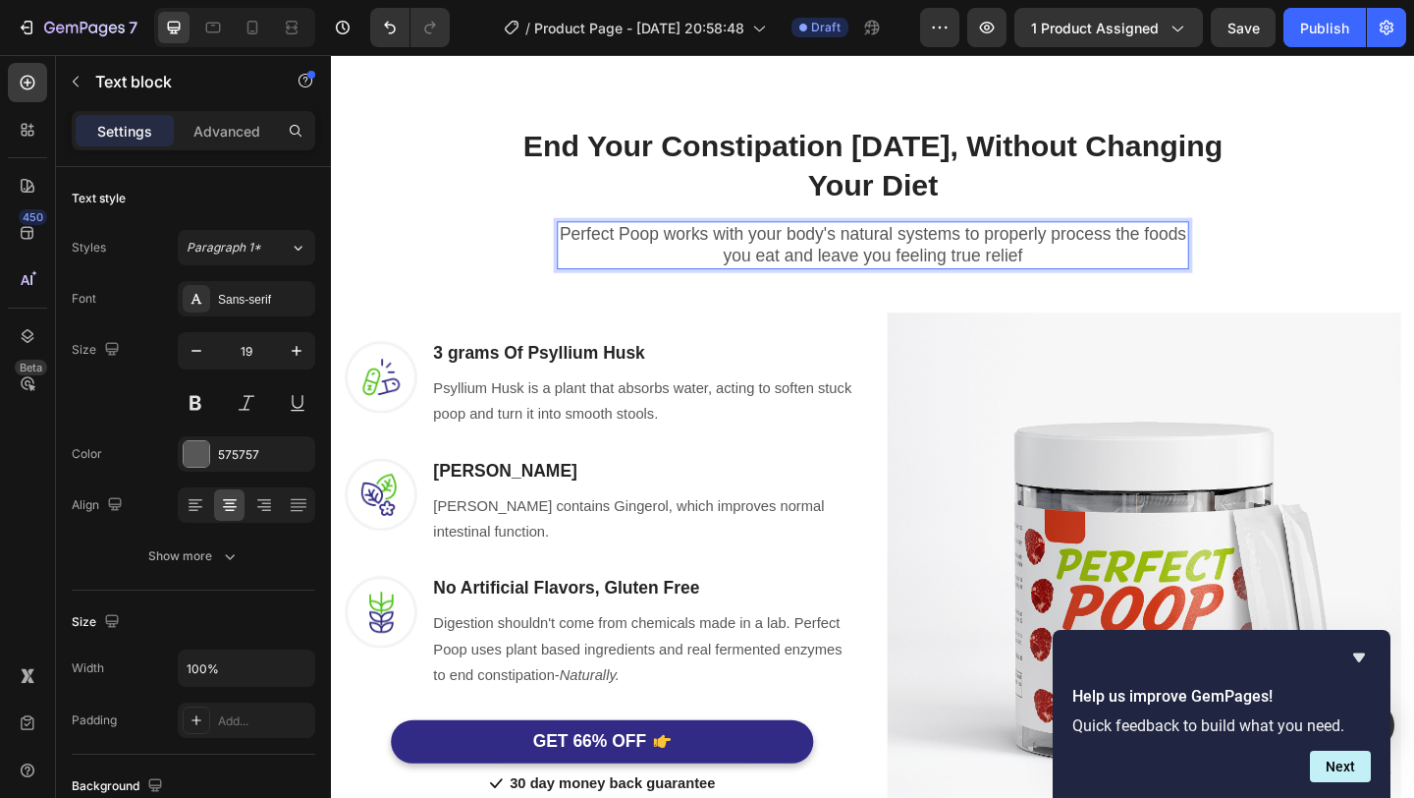
click at [1116, 255] on p "Perfect Poop works with your body's natural systems to properly process the foo…" at bounding box center [921, 262] width 684 height 48
click at [870, 248] on p "Perfect Poop works with your body's natural systems to properly process the foo…" at bounding box center [921, 262] width 684 height 48
click at [873, 251] on p "Perfect Poop works with the natural systems to properly process the foods you e…" at bounding box center [921, 262] width 684 height 48
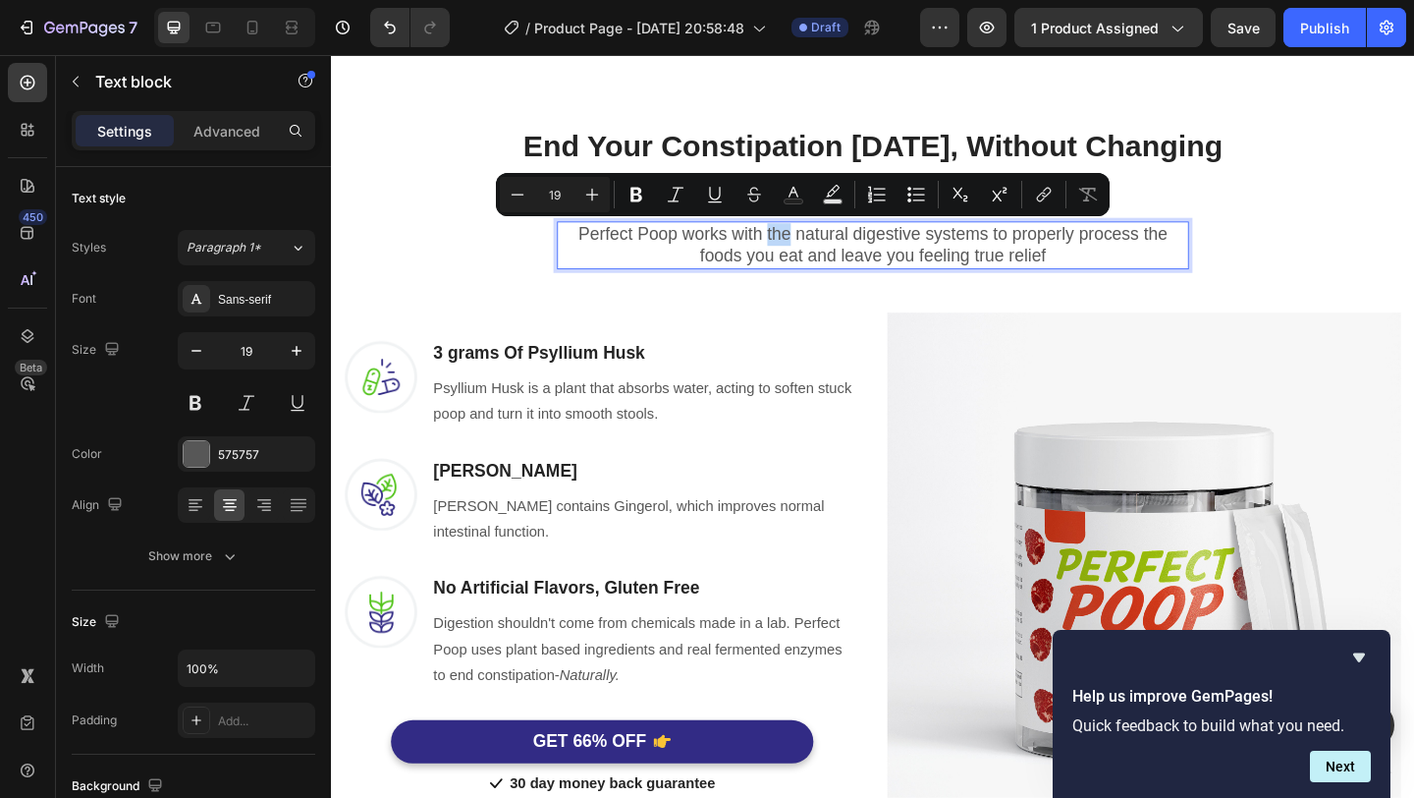
drag, startPoint x: 833, startPoint y: 254, endPoint x: 807, endPoint y: 254, distance: 25.5
click at [807, 254] on p "Perfect Poop works with the natural digestive systems to properly process the f…" at bounding box center [921, 262] width 684 height 48
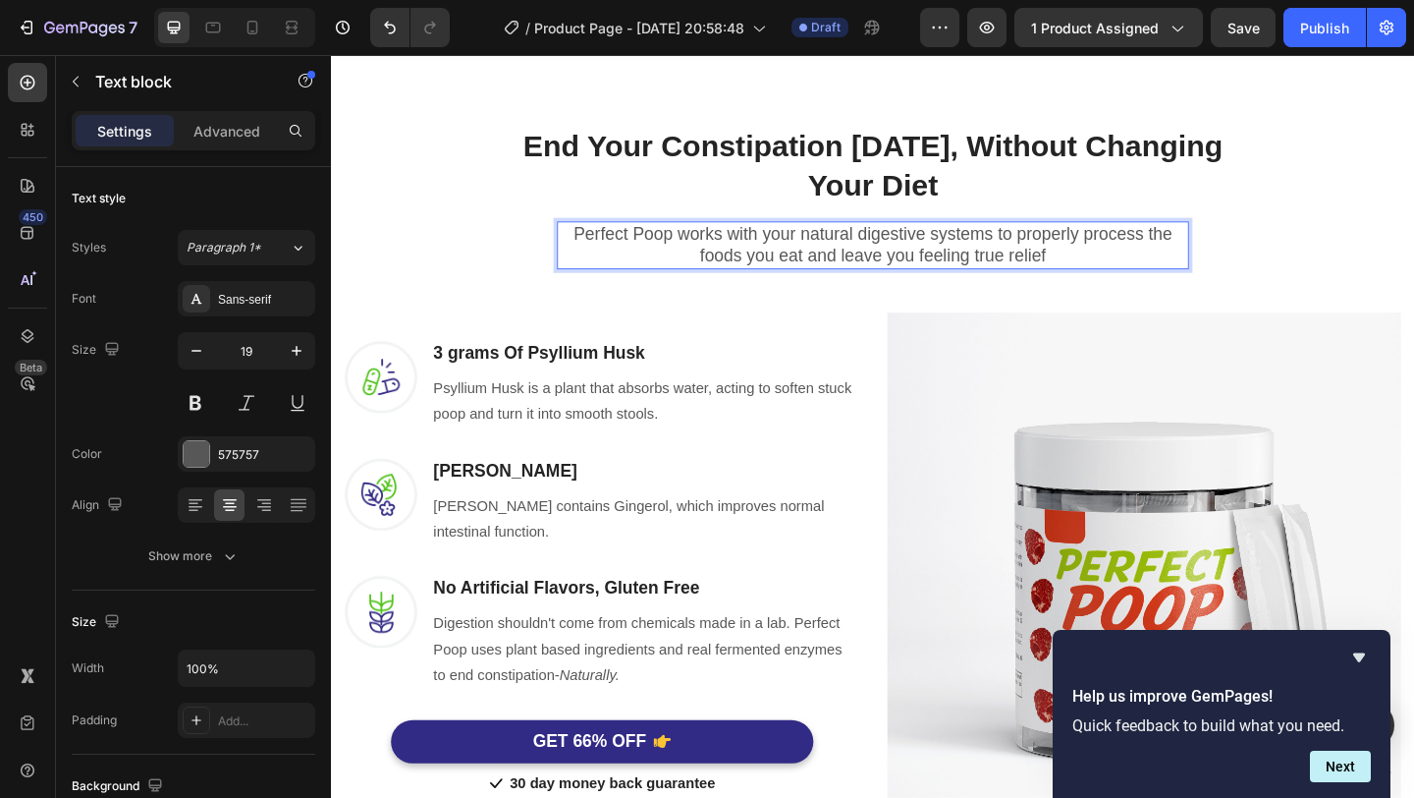
click at [1169, 281] on p "Perfect Poop works with your natural digestive systems to properly process the …" at bounding box center [921, 262] width 684 height 48
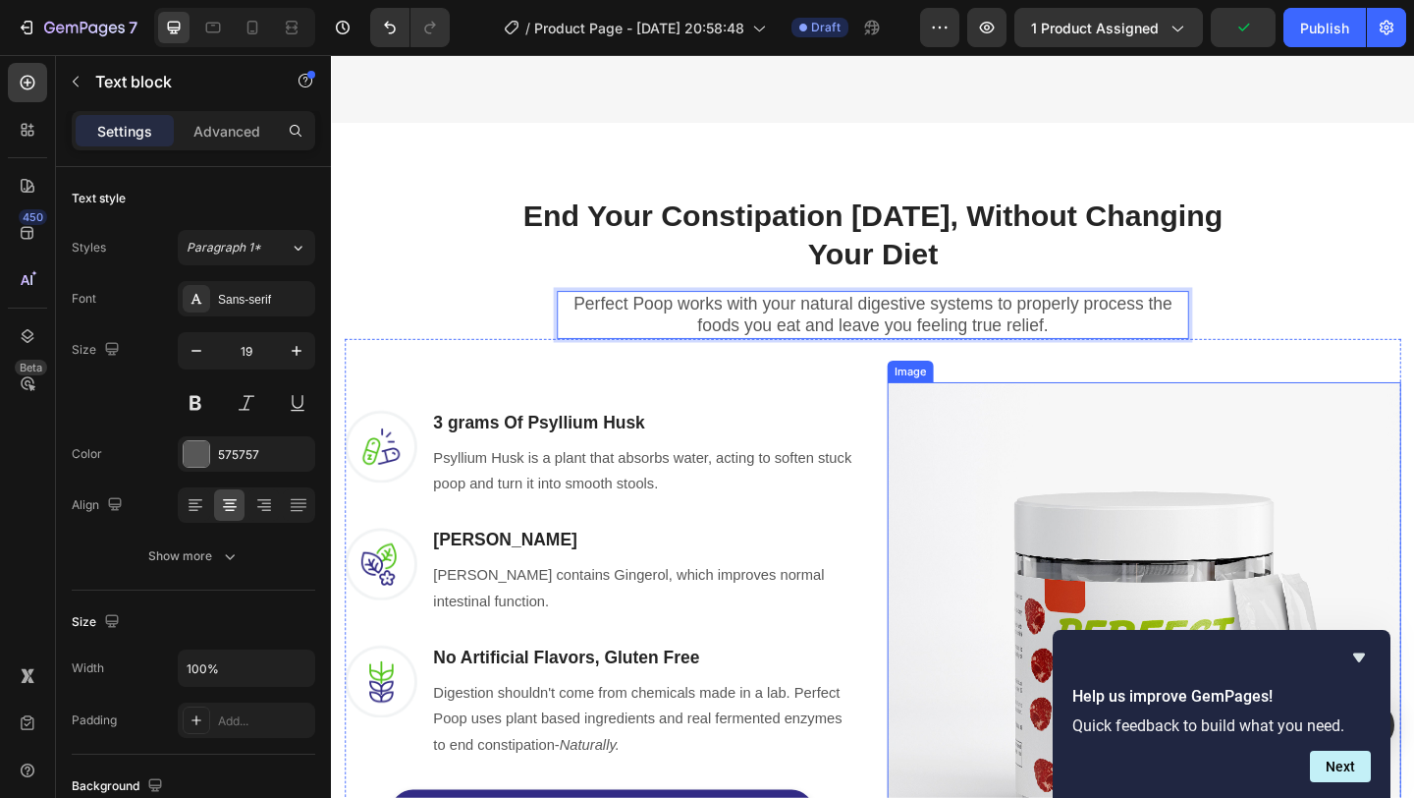
scroll to position [834, 0]
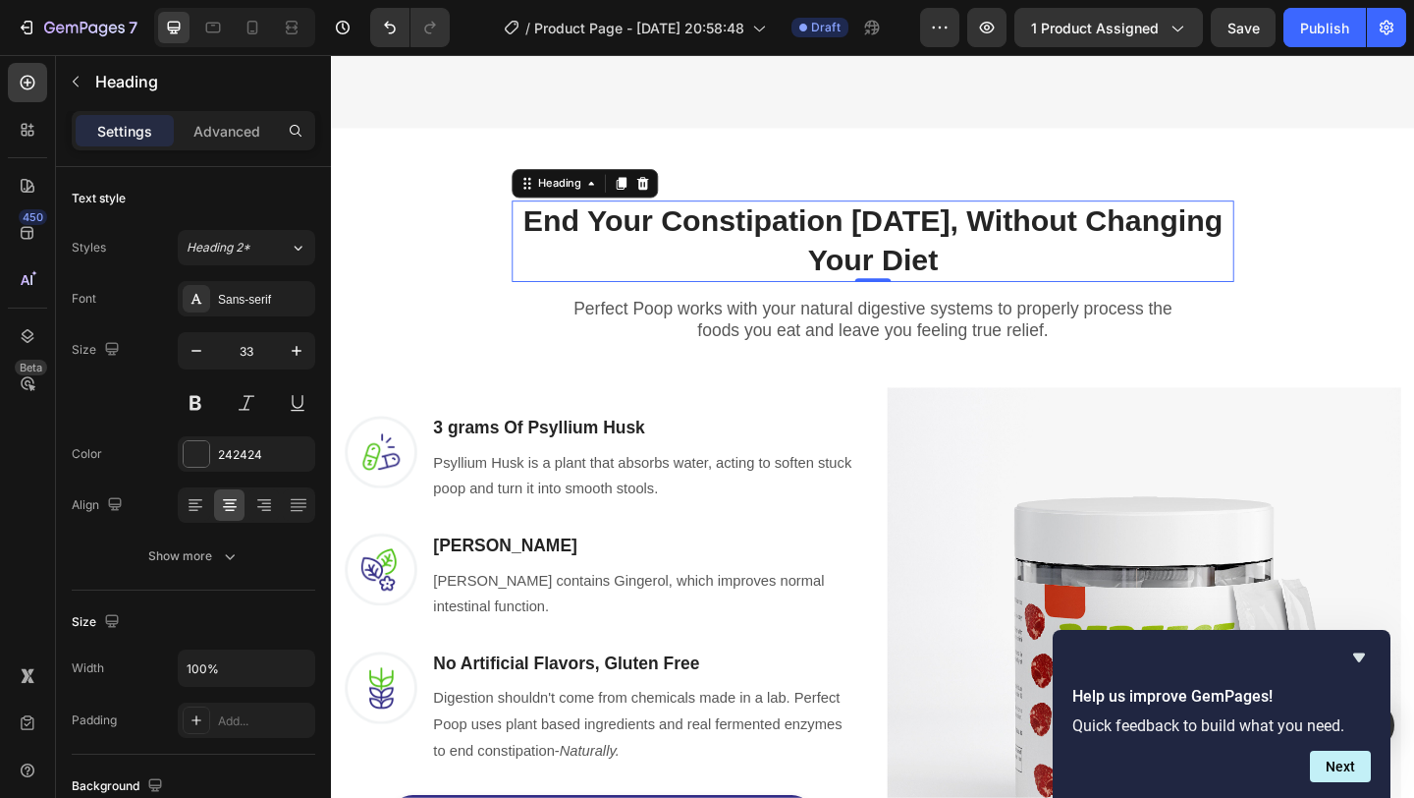
click at [1012, 238] on h2 "End Your Constipation [DATE], Without Changing Your Diet" at bounding box center [920, 257] width 786 height 88
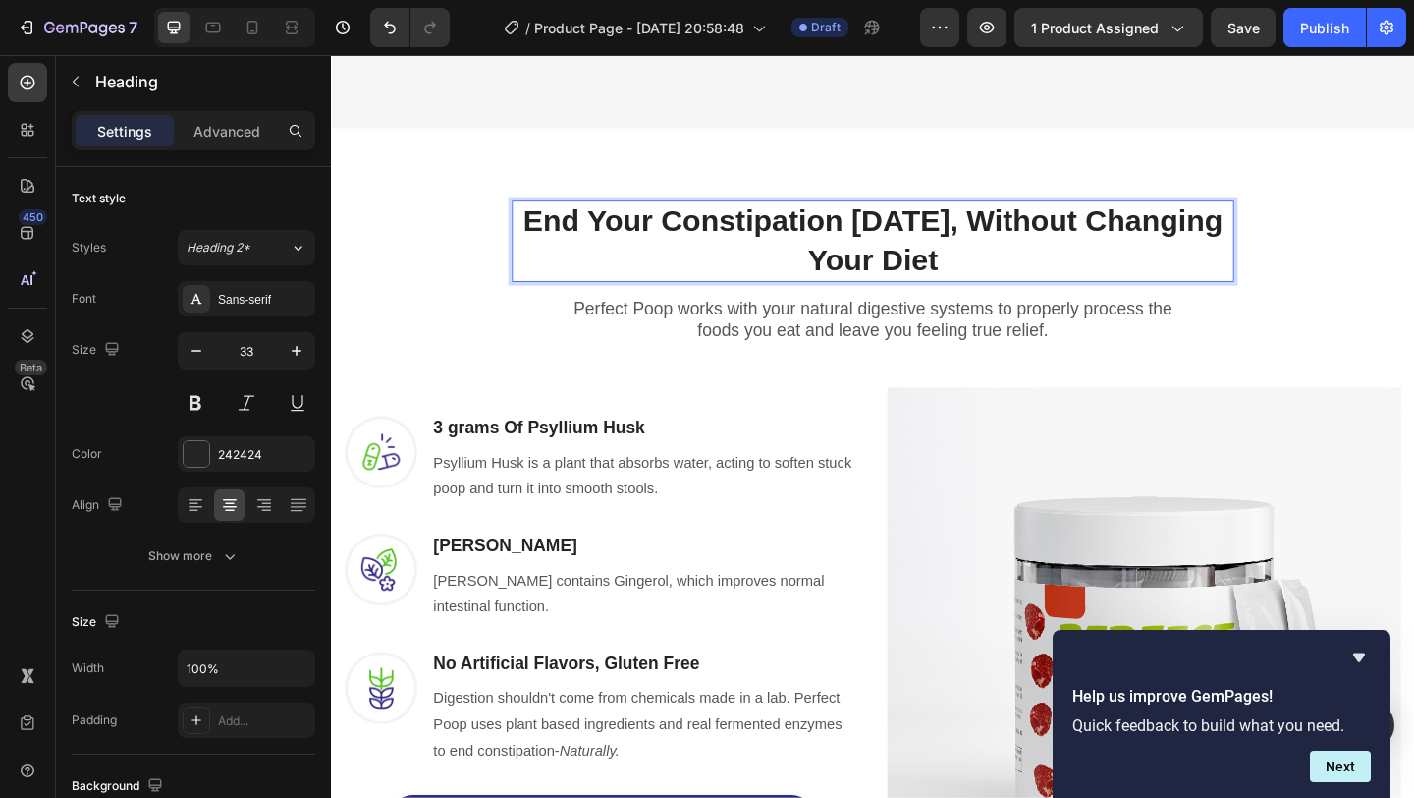
click at [1003, 239] on h2 "End Your Constipation [DATE], Without Changing Your Diet" at bounding box center [920, 257] width 786 height 88
click at [1003, 239] on p "End Your Constipation [DATE], Without Changing Your Diet" at bounding box center [920, 257] width 782 height 84
click at [1103, 247] on p "End Your Constipation [DATE], Without Changing Your Diet" at bounding box center [920, 257] width 782 height 84
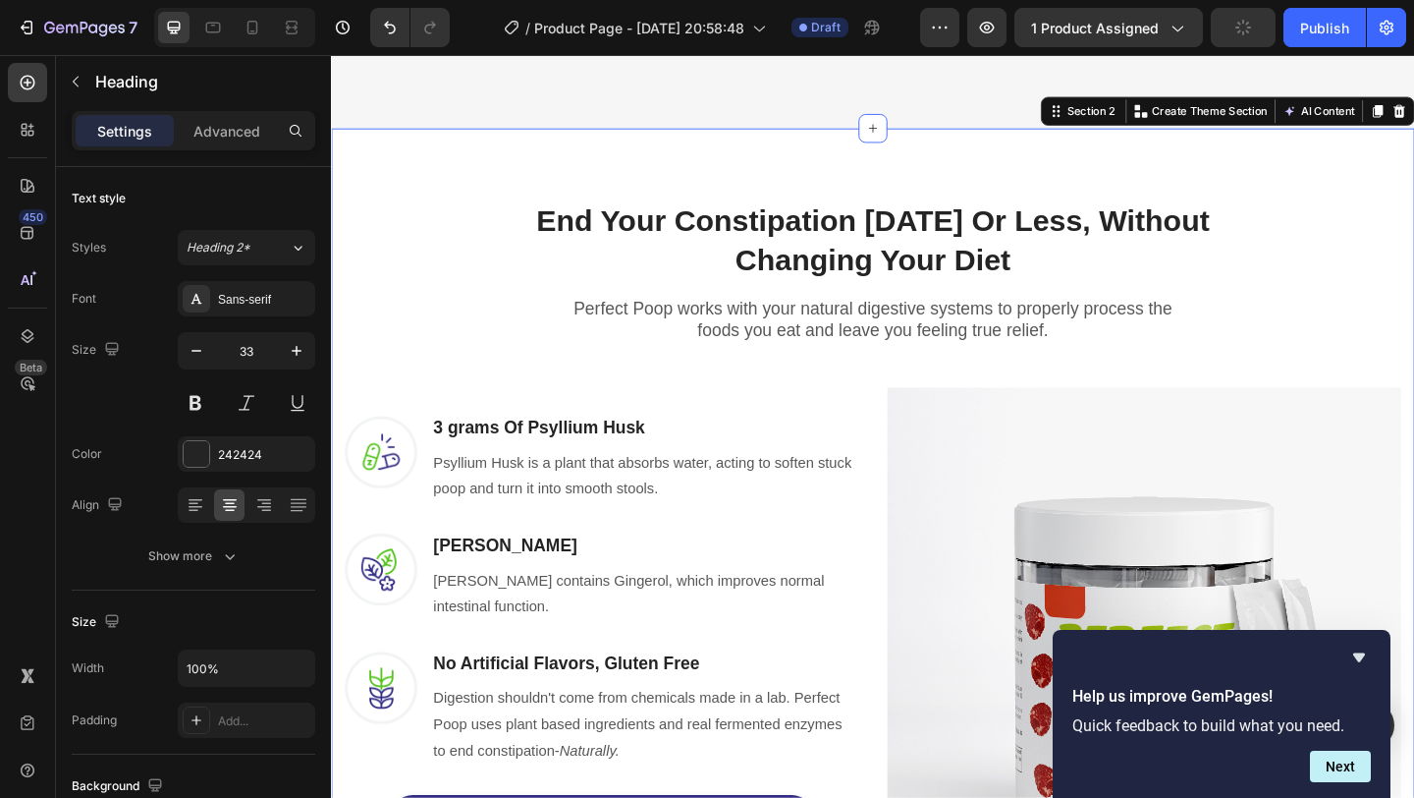
click at [1361, 367] on div "End Your Constipation [DATE] Or Less, Without Changing Your Diet Heading Row Pe…" at bounding box center [920, 579] width 1149 height 794
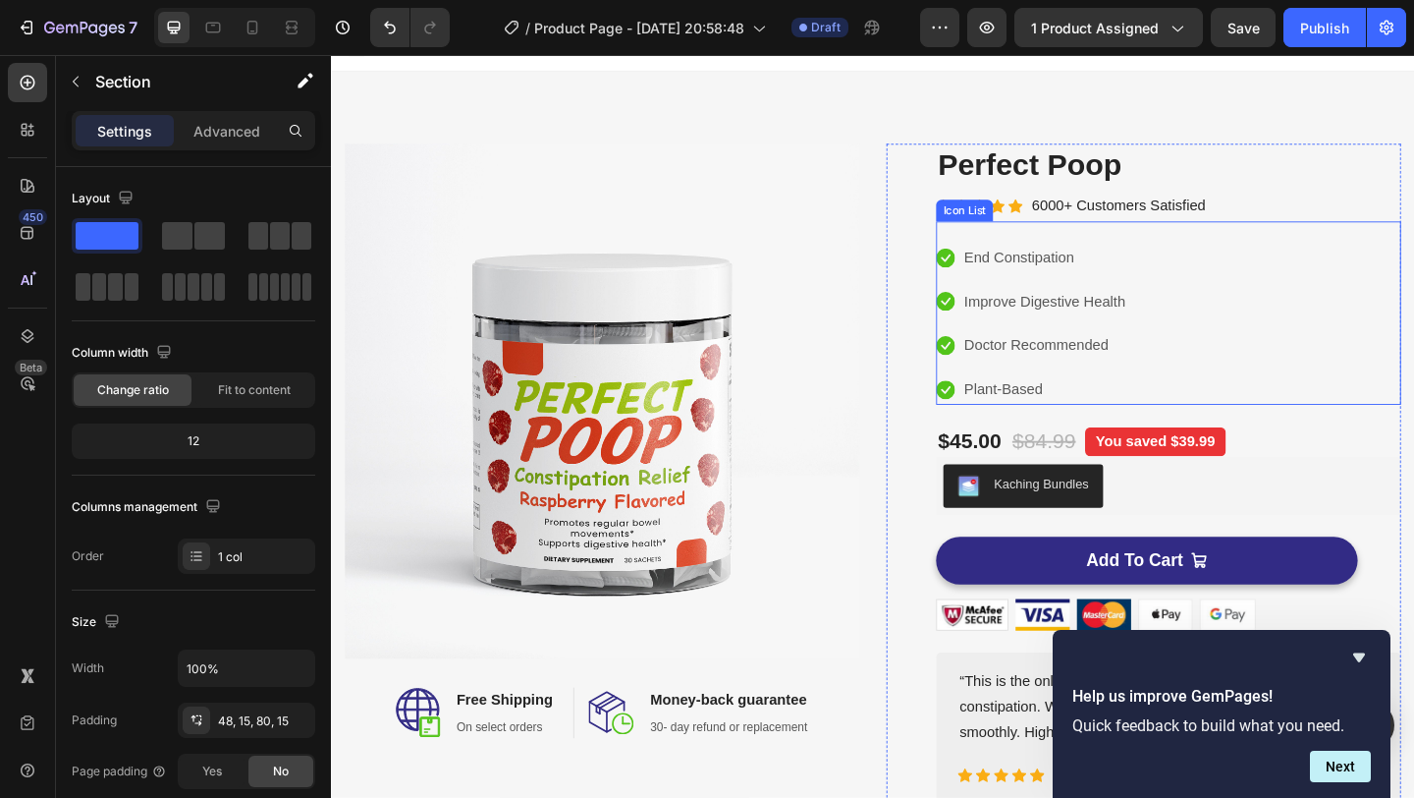
scroll to position [4, 0]
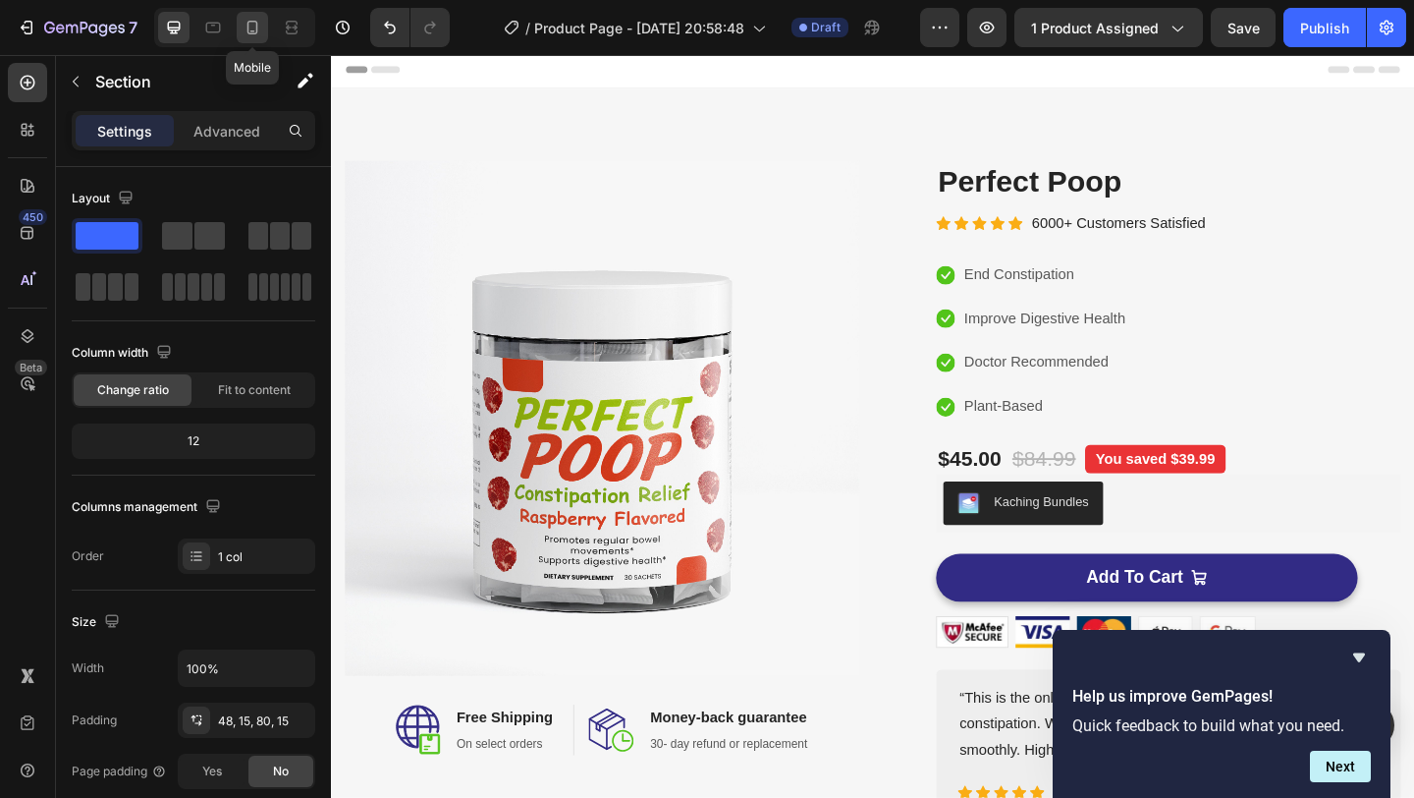
click at [248, 40] on div at bounding box center [252, 27] width 31 height 31
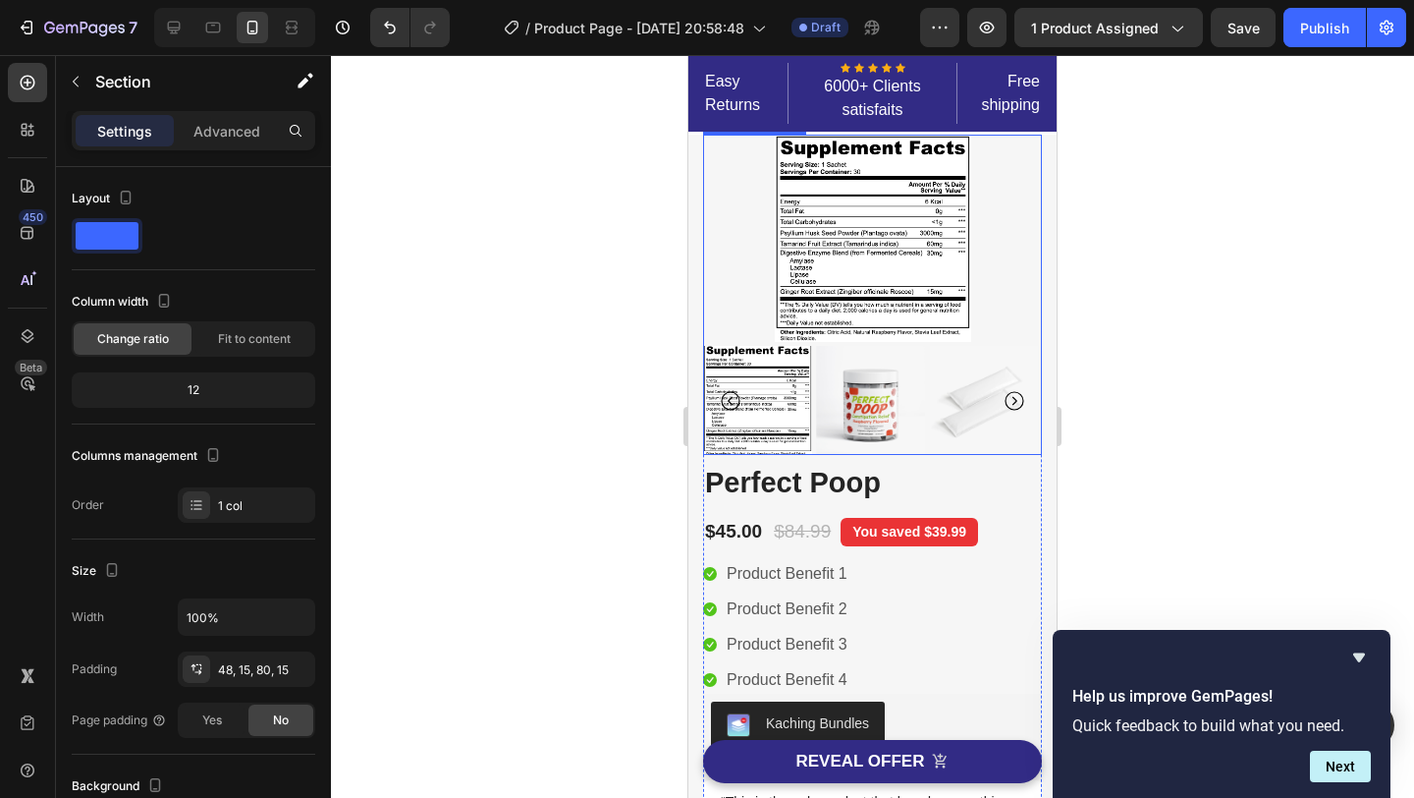
click at [936, 411] on img at bounding box center [983, 400] width 109 height 109
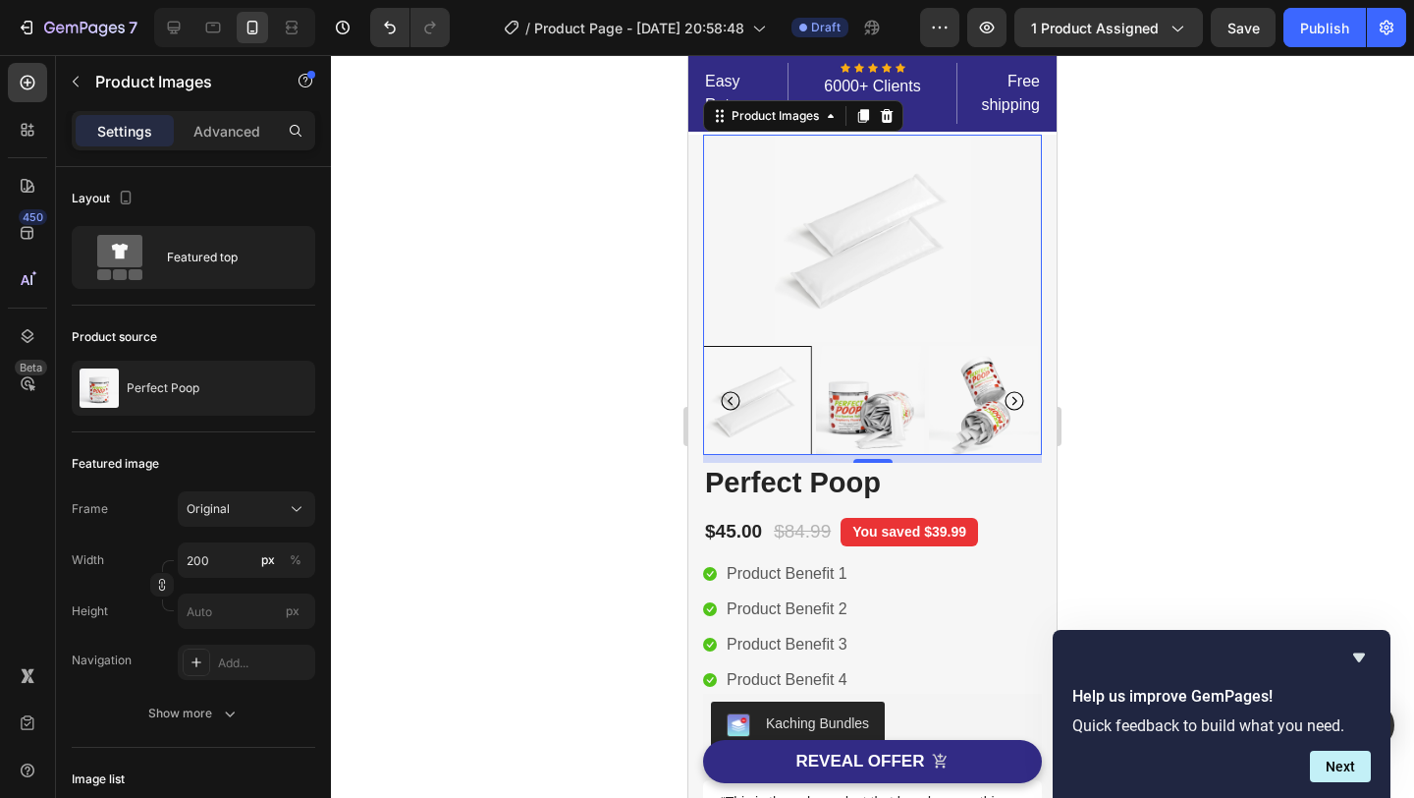
click at [733, 401] on icon "Carousel Back Arrow" at bounding box center [731, 401] width 24 height 24
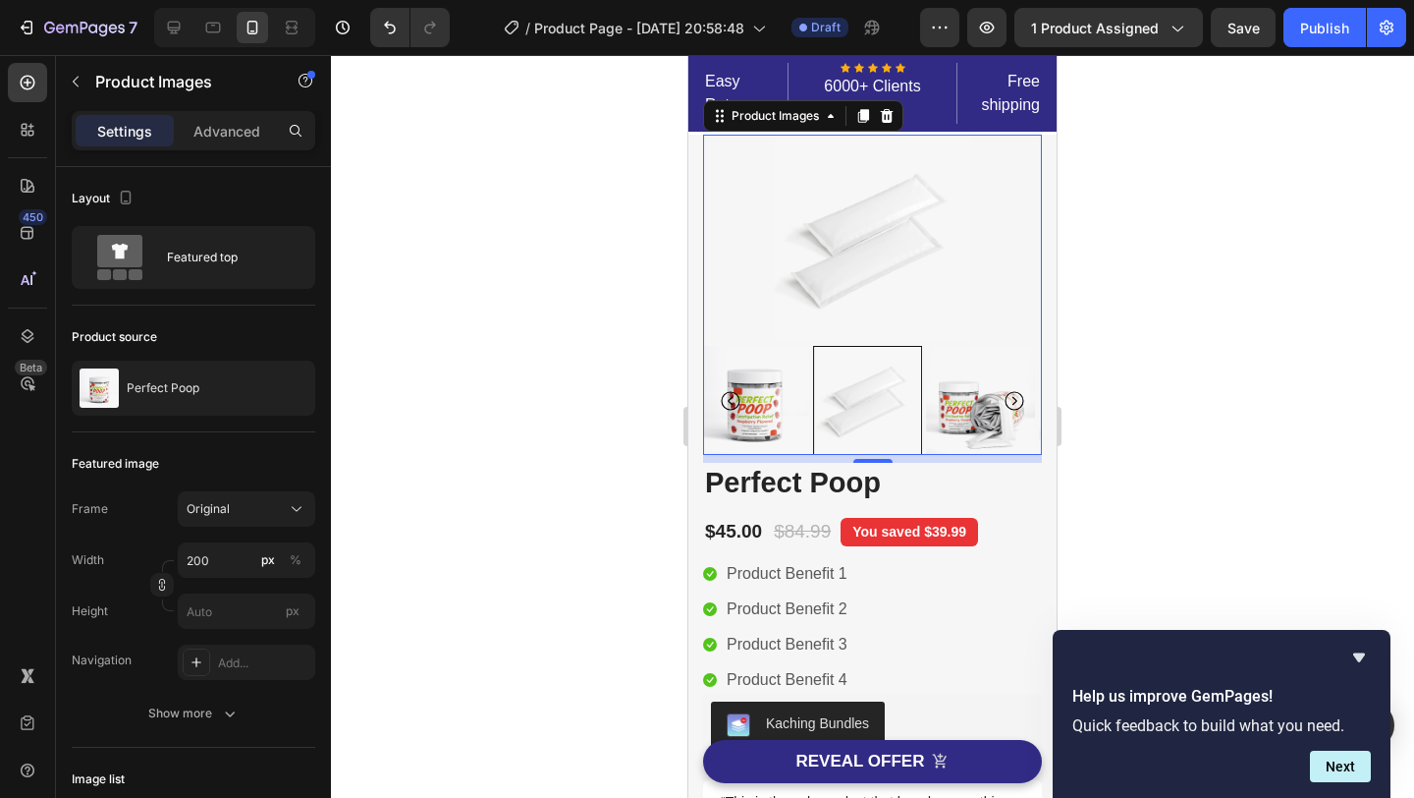
click at [733, 401] on icon "Carousel Back Arrow" at bounding box center [731, 401] width 24 height 24
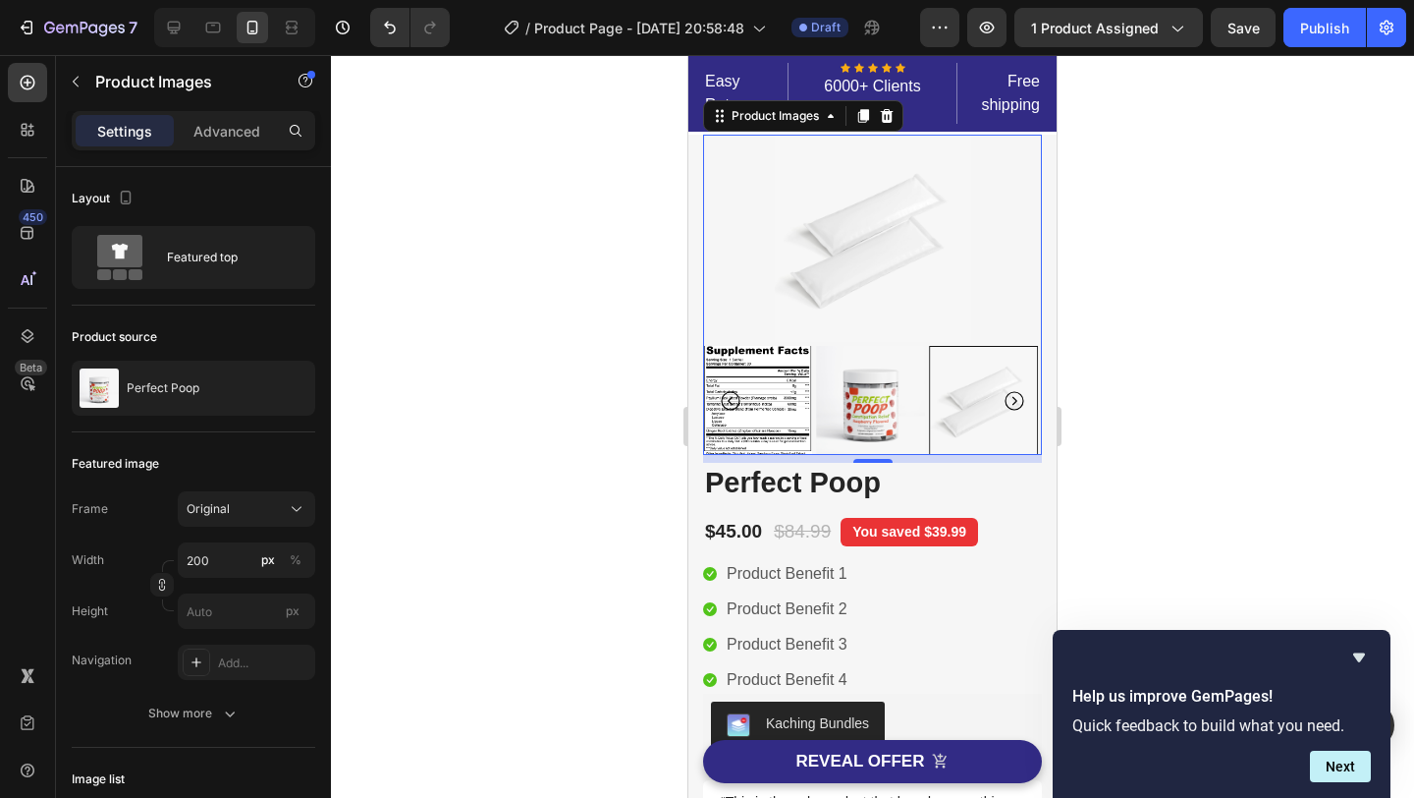
click at [875, 399] on img at bounding box center [870, 400] width 109 height 109
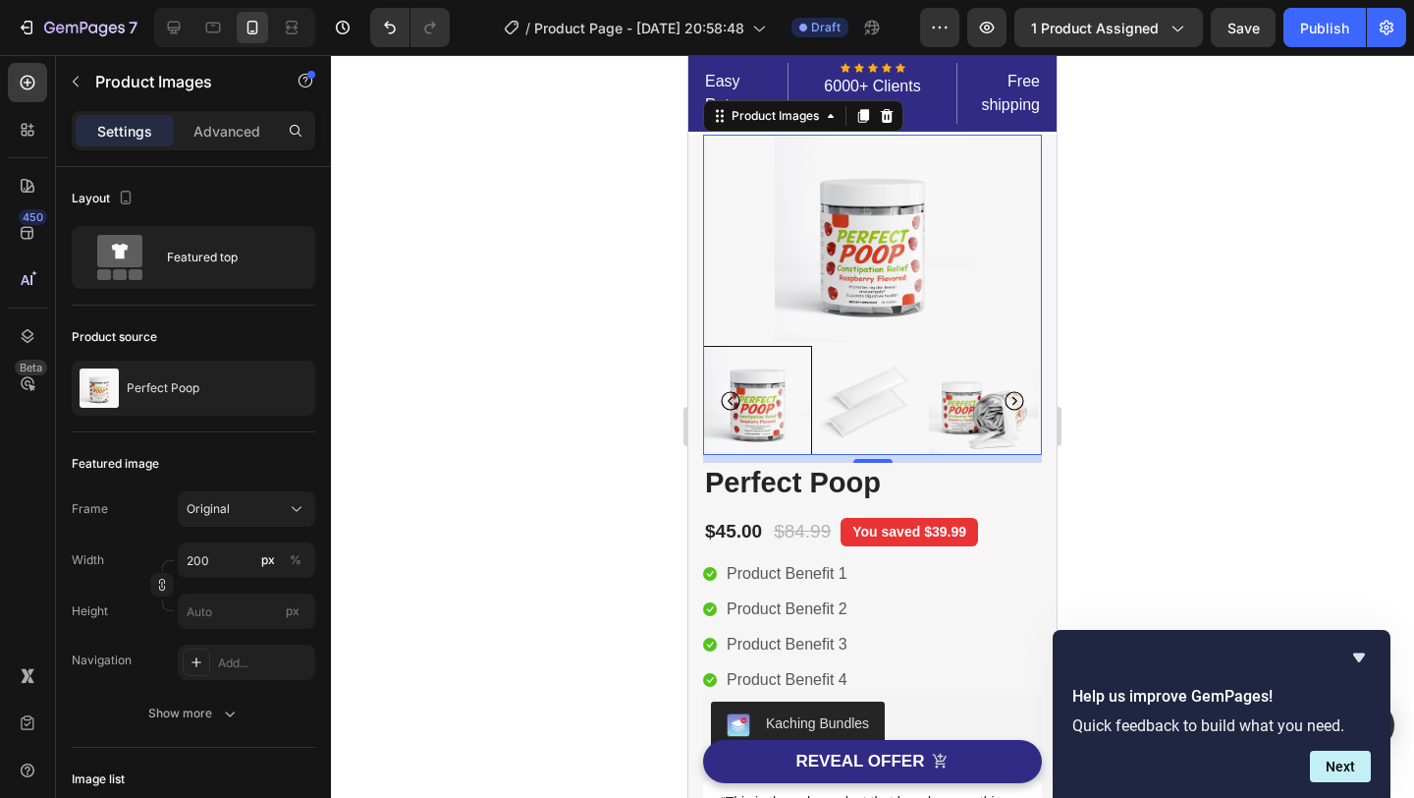
click at [1203, 317] on div at bounding box center [872, 426] width 1083 height 743
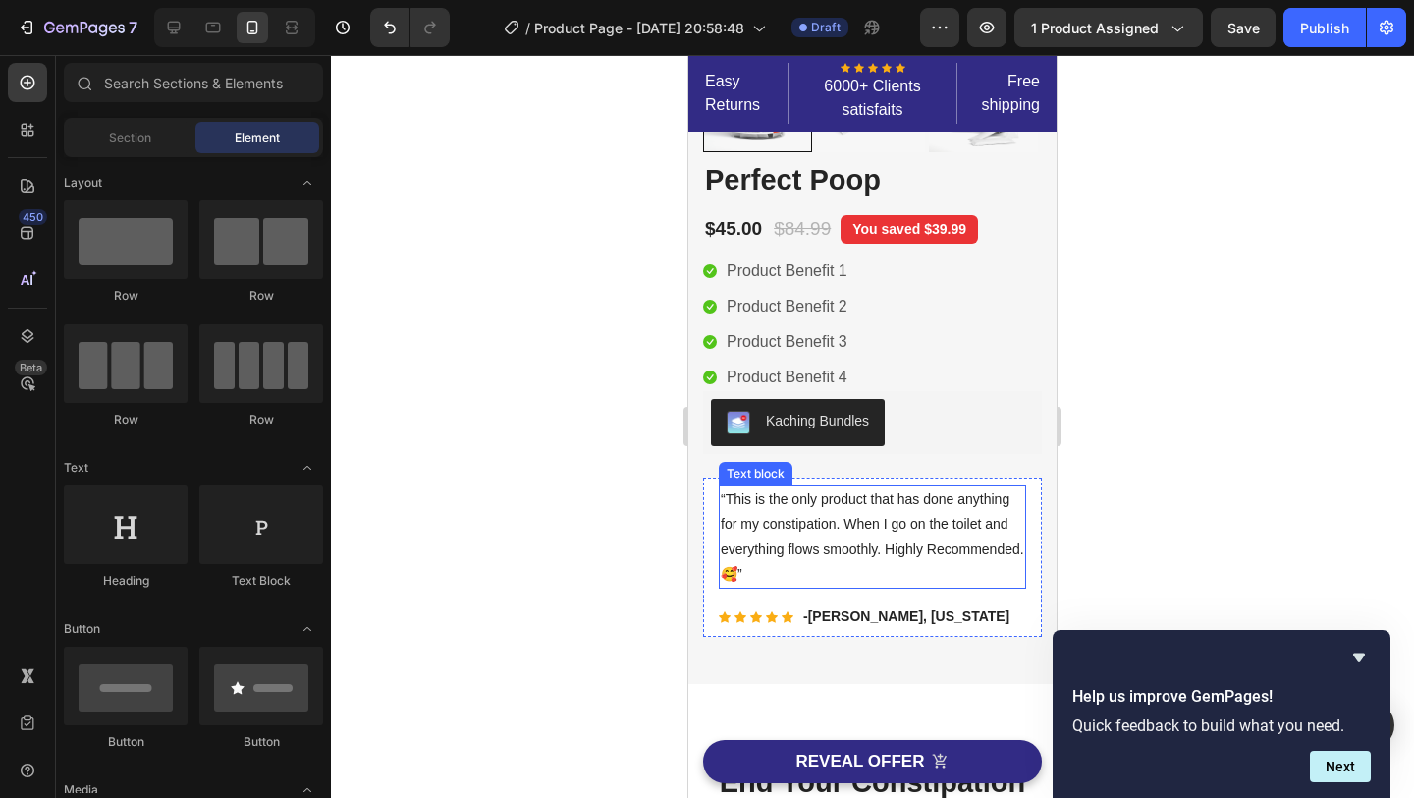
scroll to position [345, 0]
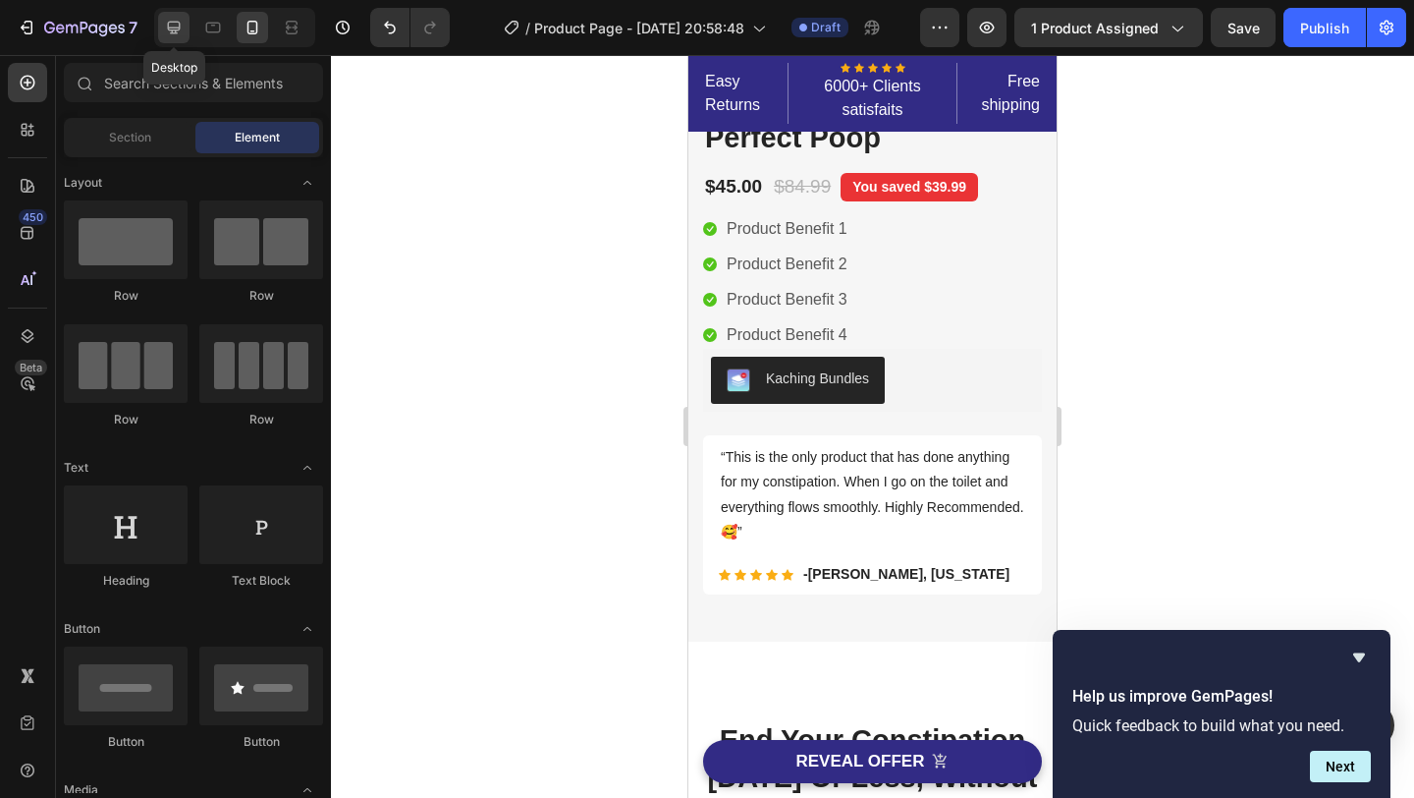
click at [175, 28] on icon at bounding box center [174, 28] width 20 height 20
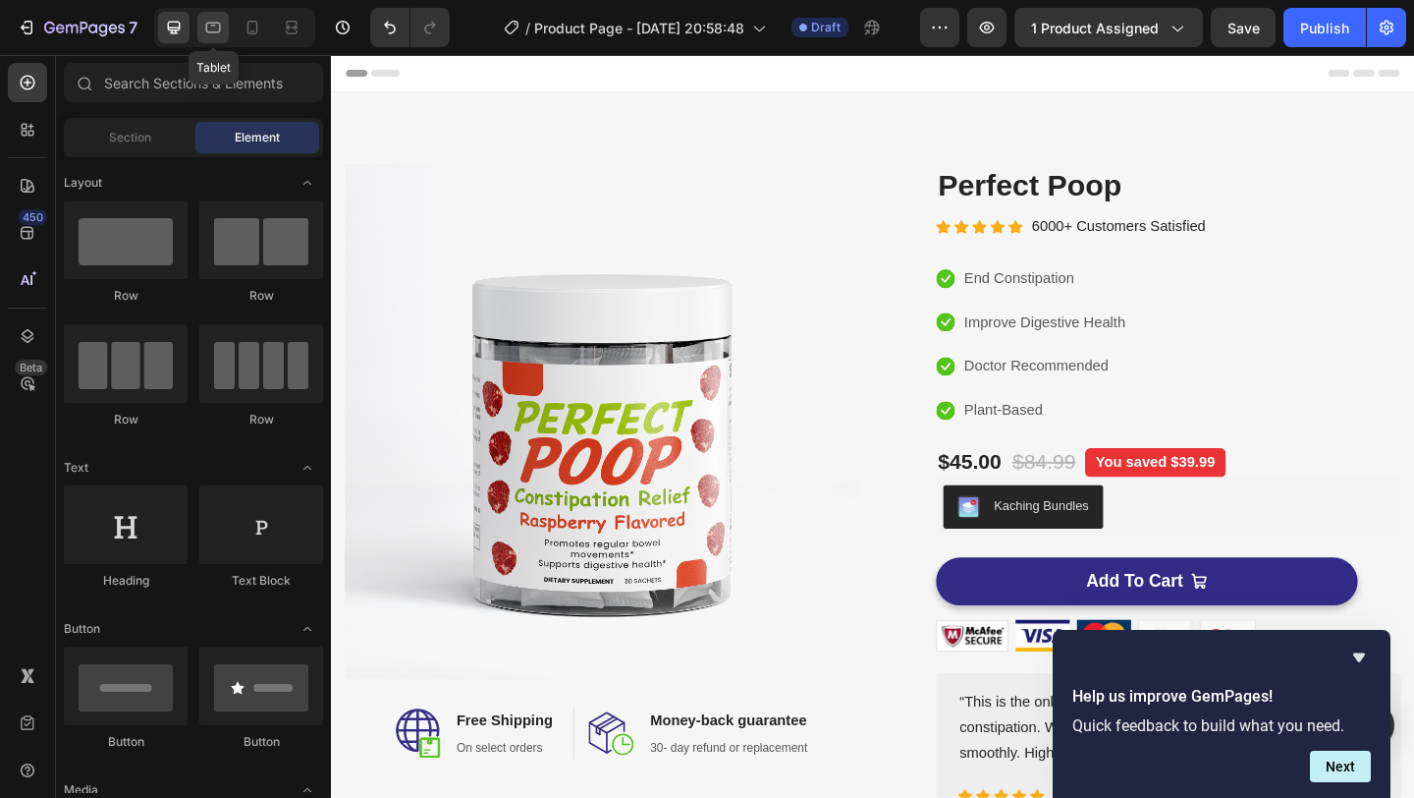
click at [215, 34] on icon at bounding box center [213, 28] width 20 height 20
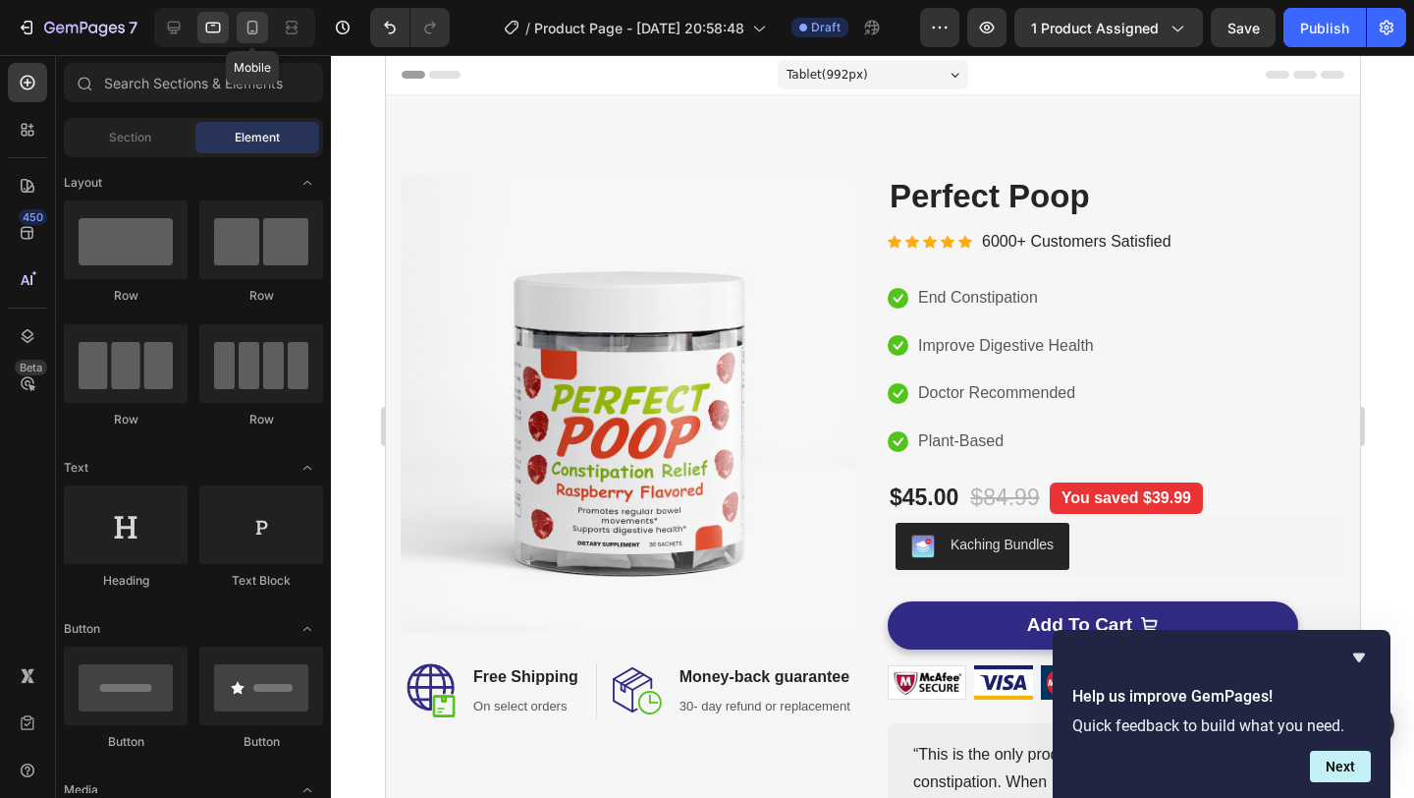
click at [255, 27] on icon at bounding box center [253, 28] width 20 height 20
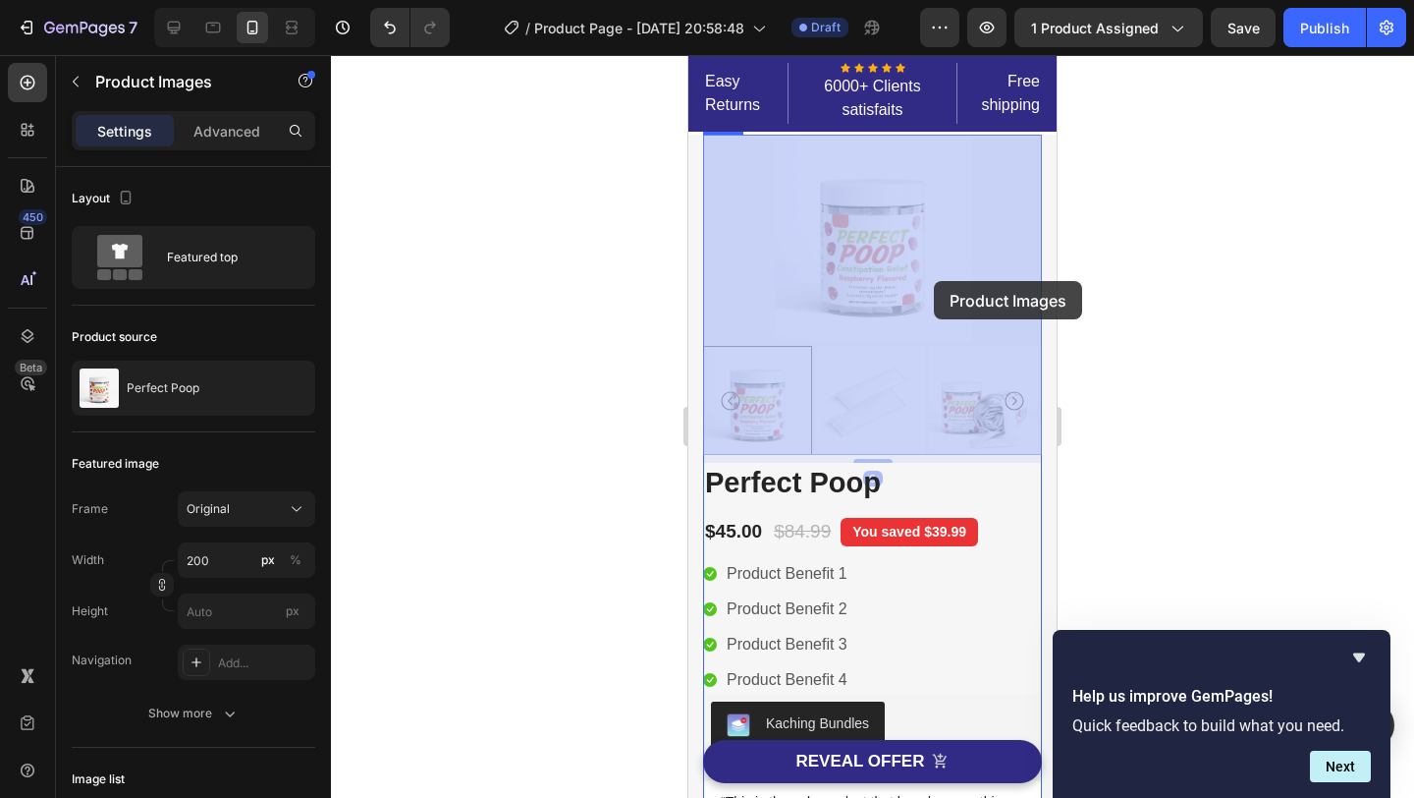
drag, startPoint x: 987, startPoint y: 332, endPoint x: 934, endPoint y: 279, distance: 75.0
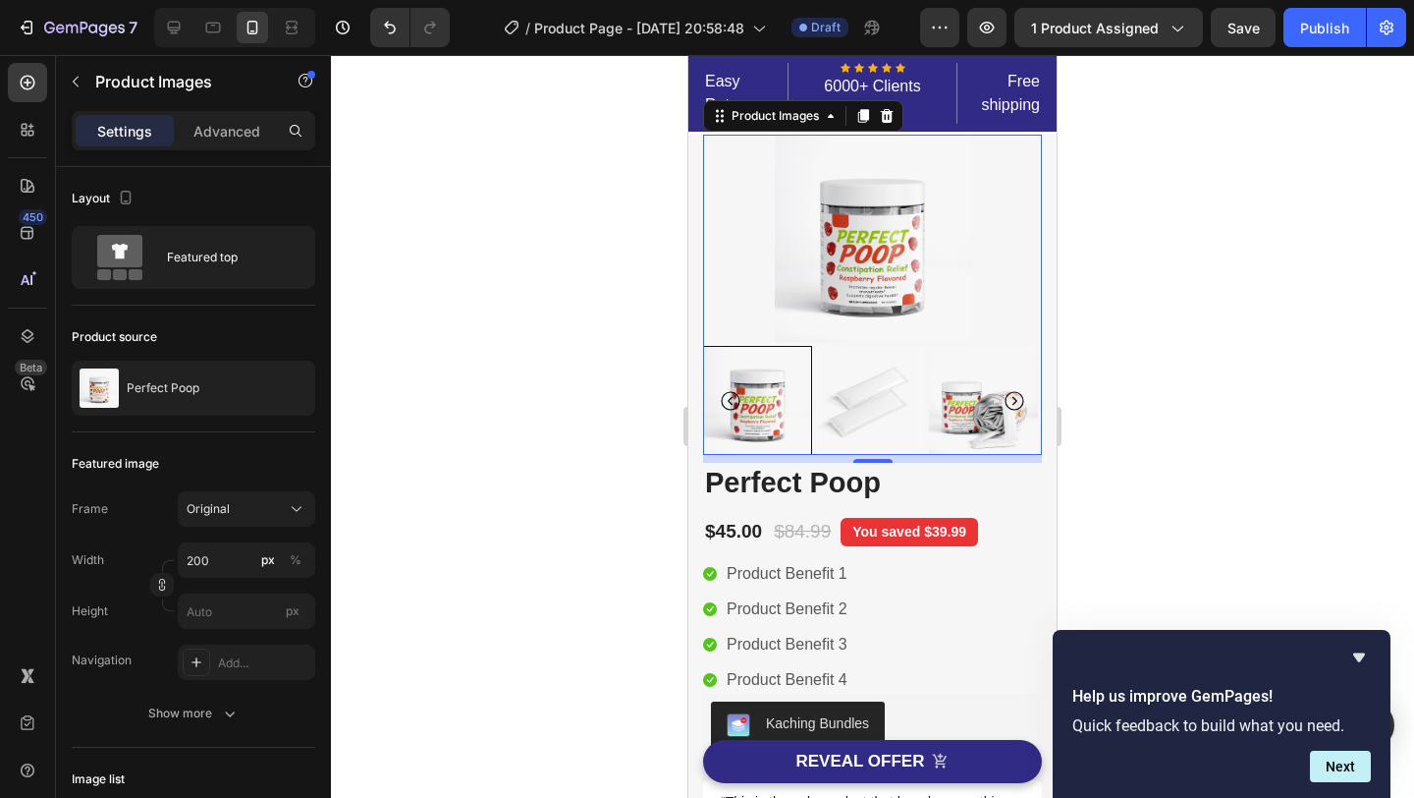
click at [1148, 318] on div at bounding box center [872, 426] width 1083 height 743
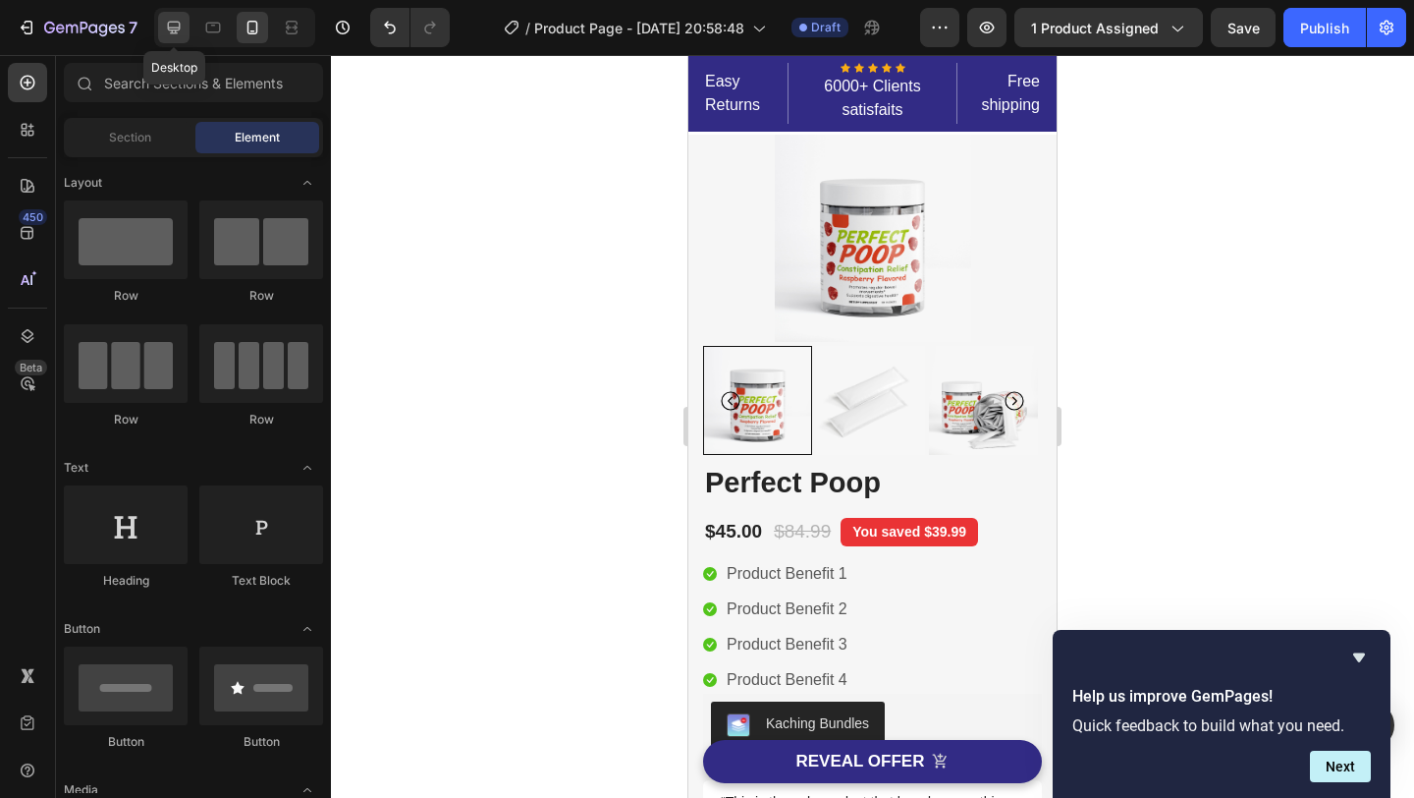
click at [161, 22] on div at bounding box center [173, 27] width 31 height 31
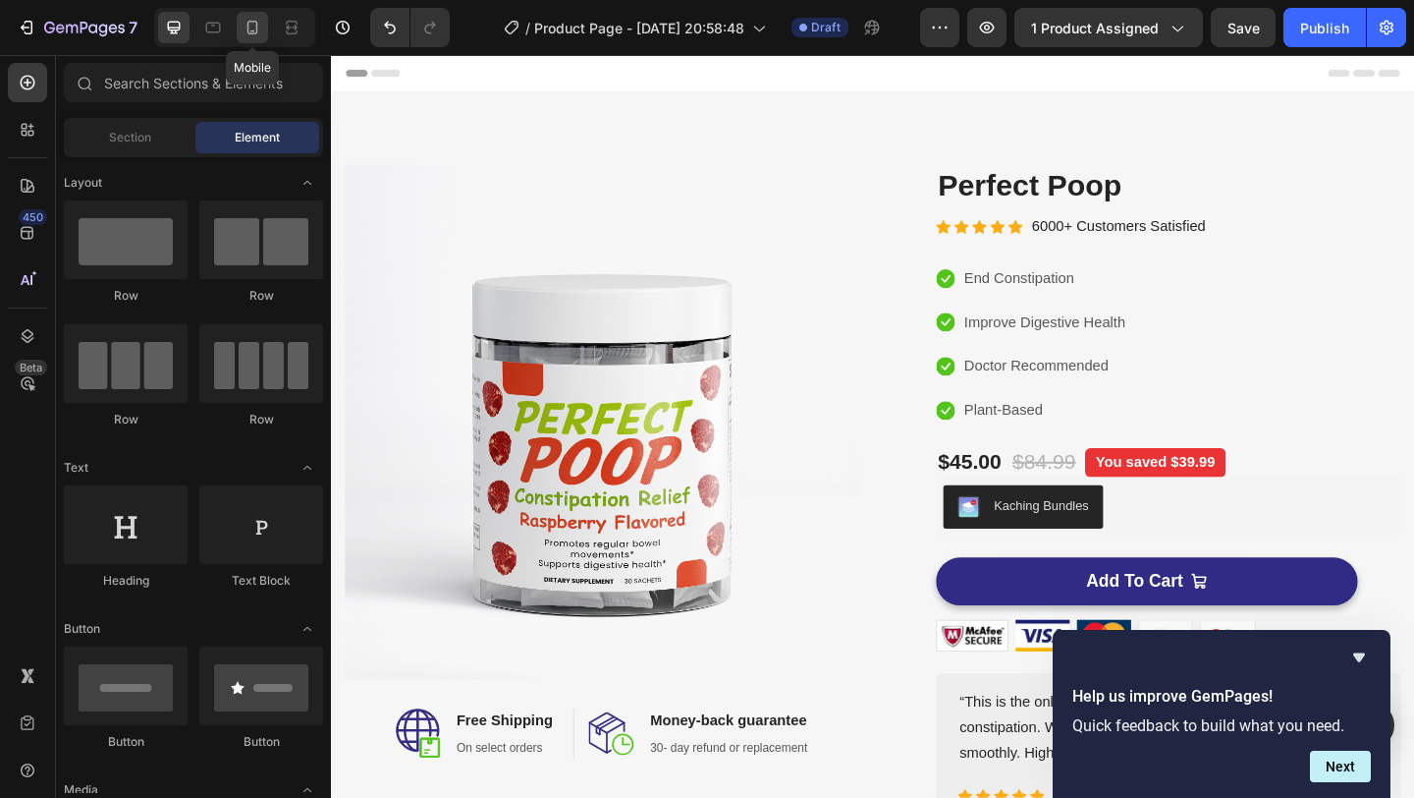
click at [265, 28] on div at bounding box center [252, 27] width 31 height 31
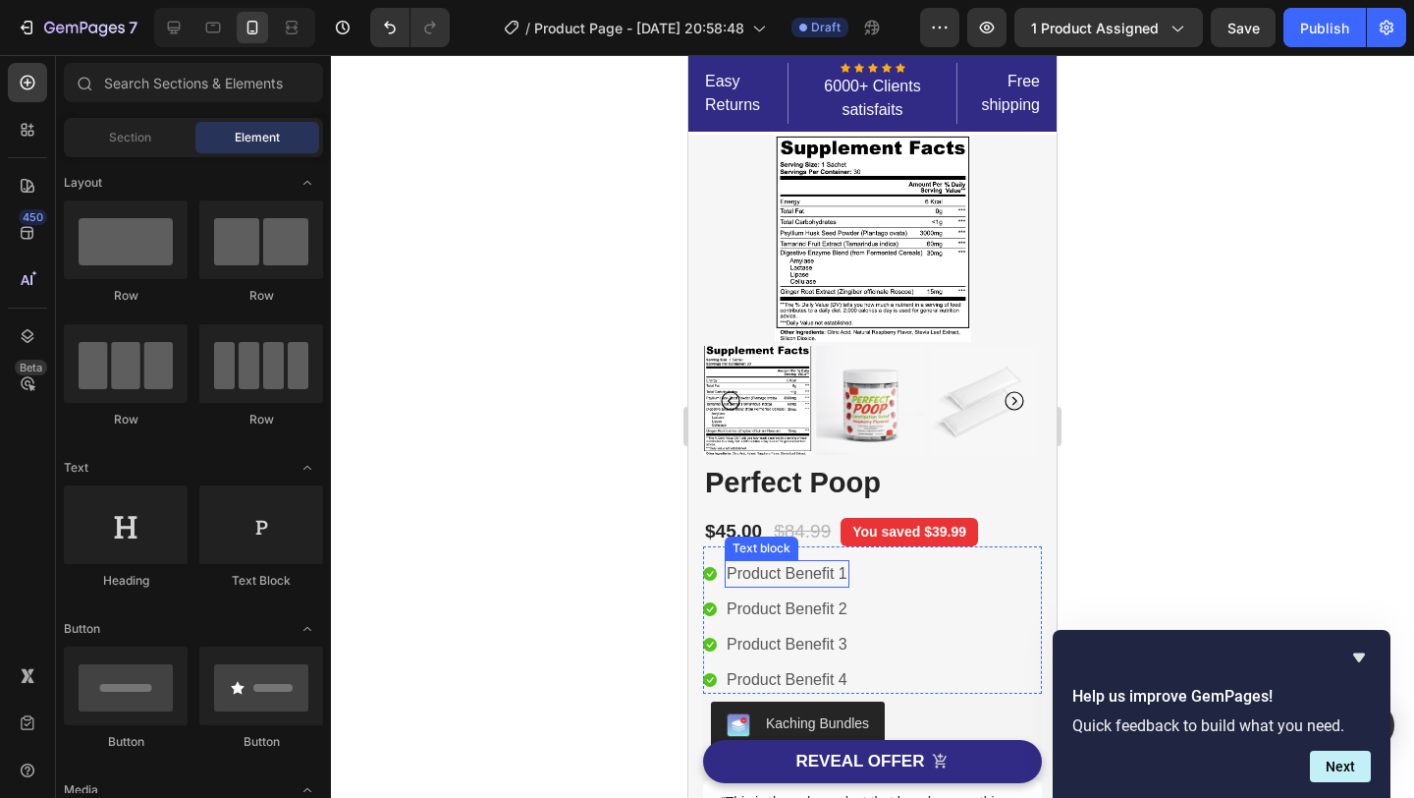
click at [813, 575] on p "Product Benefit 1" at bounding box center [787, 574] width 121 height 24
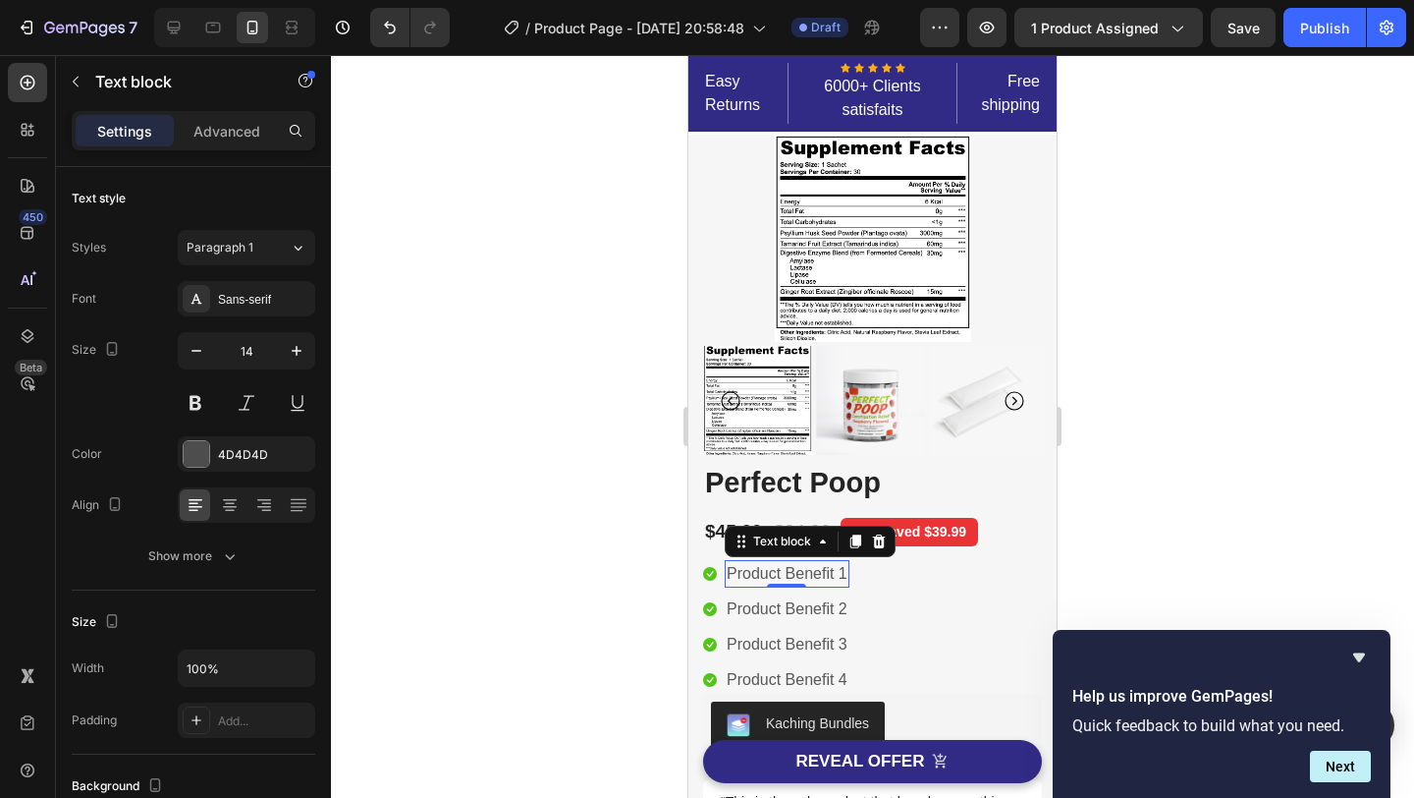
click at [813, 575] on p "Product Benefit 1" at bounding box center [787, 574] width 121 height 24
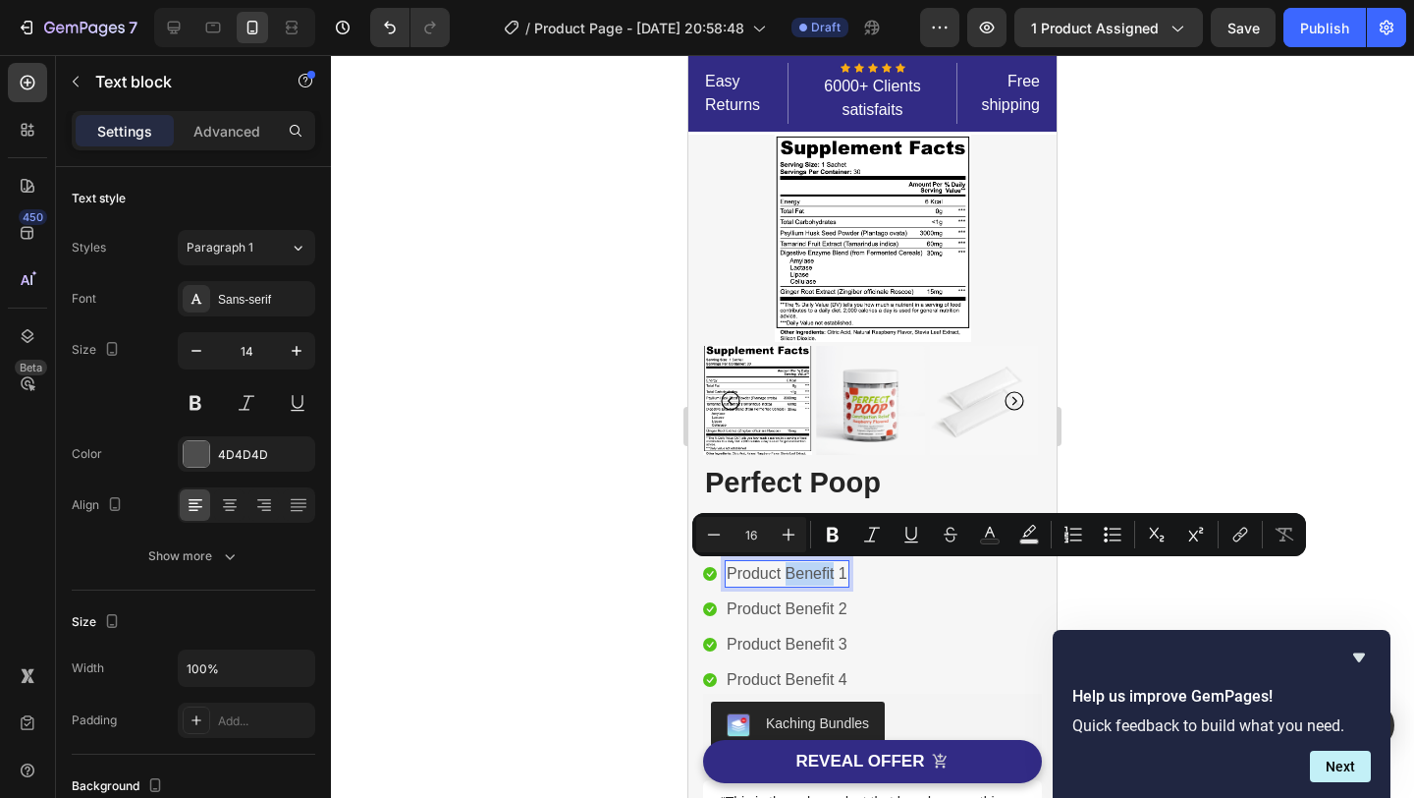
click at [788, 574] on p "Product Benefit 1" at bounding box center [787, 574] width 121 height 24
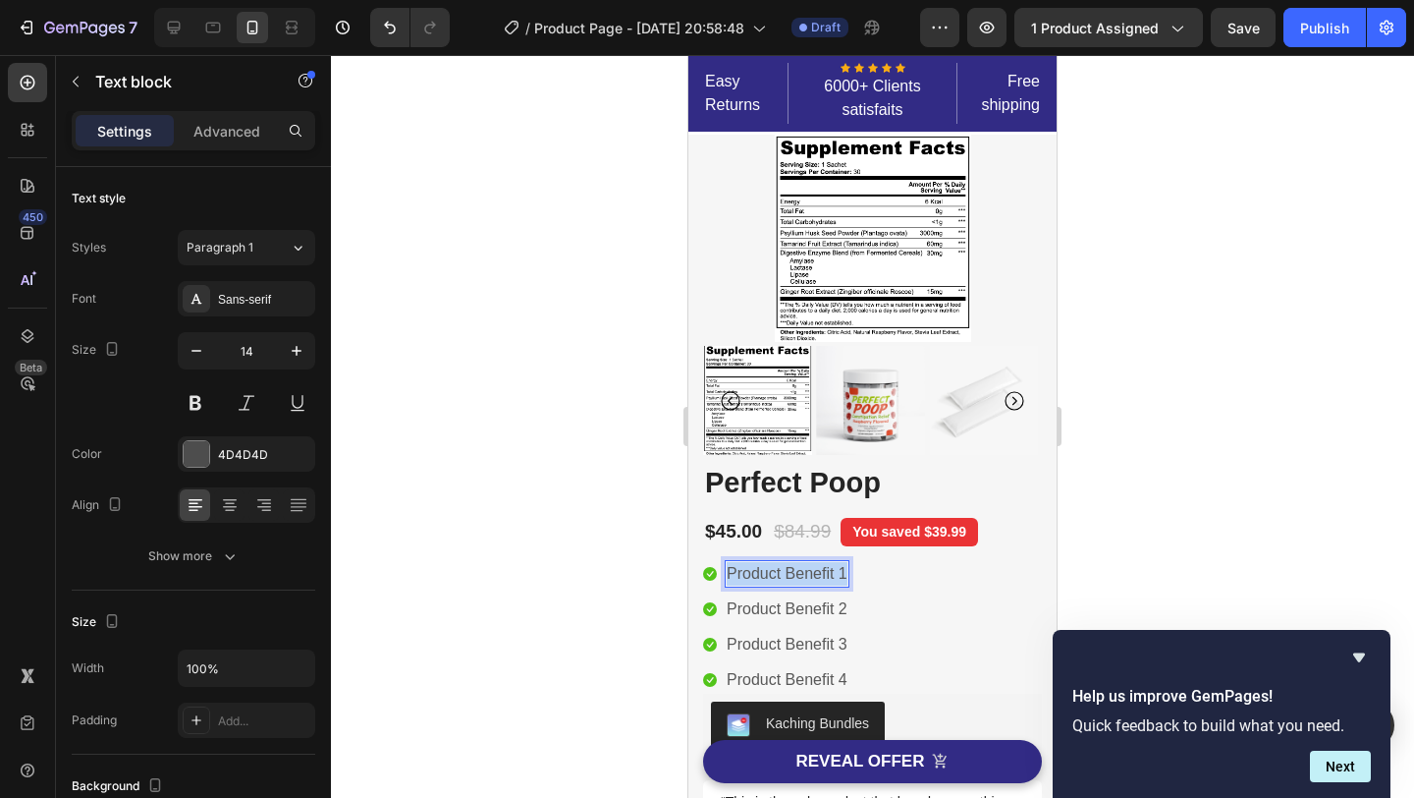
click at [788, 574] on p "Product Benefit 1" at bounding box center [787, 574] width 121 height 24
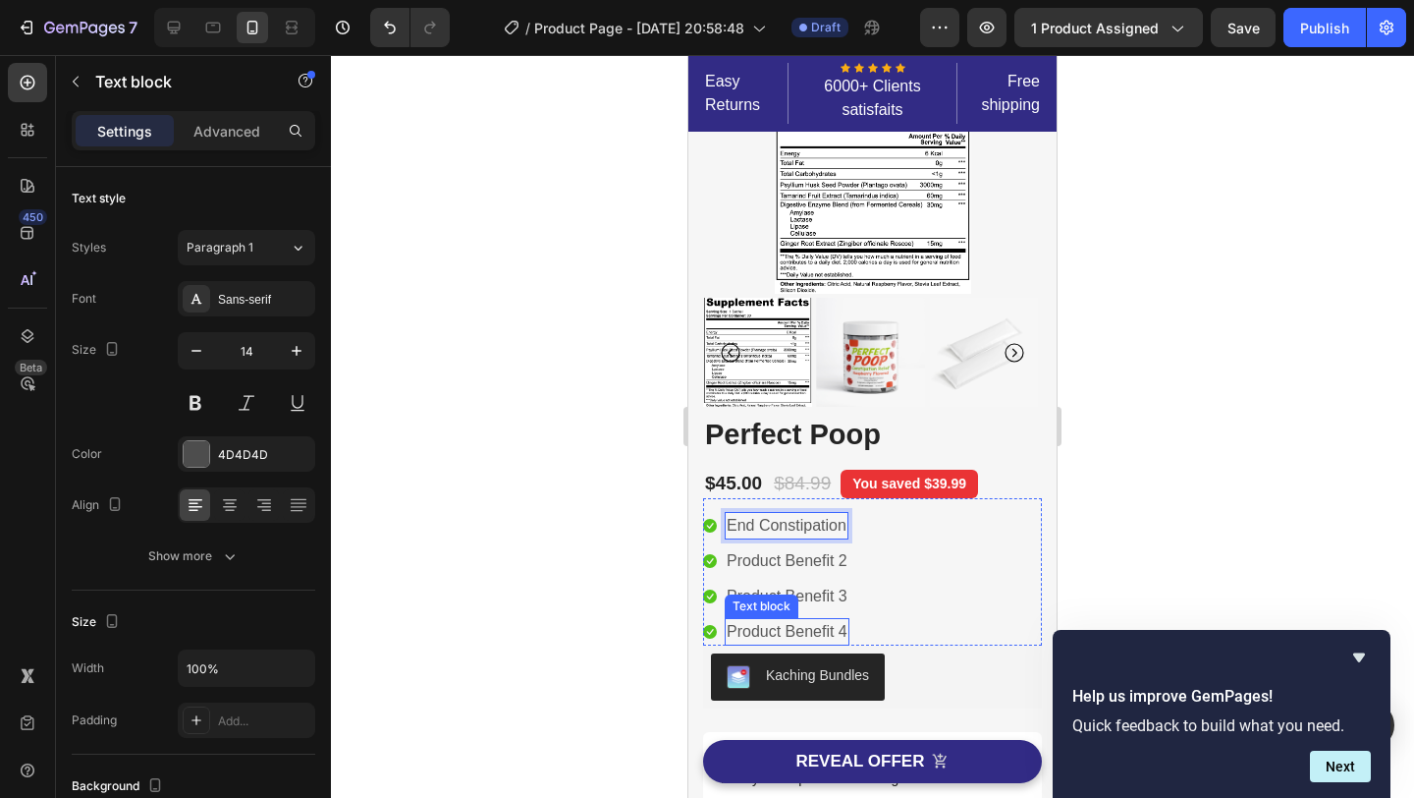
scroll to position [61, 0]
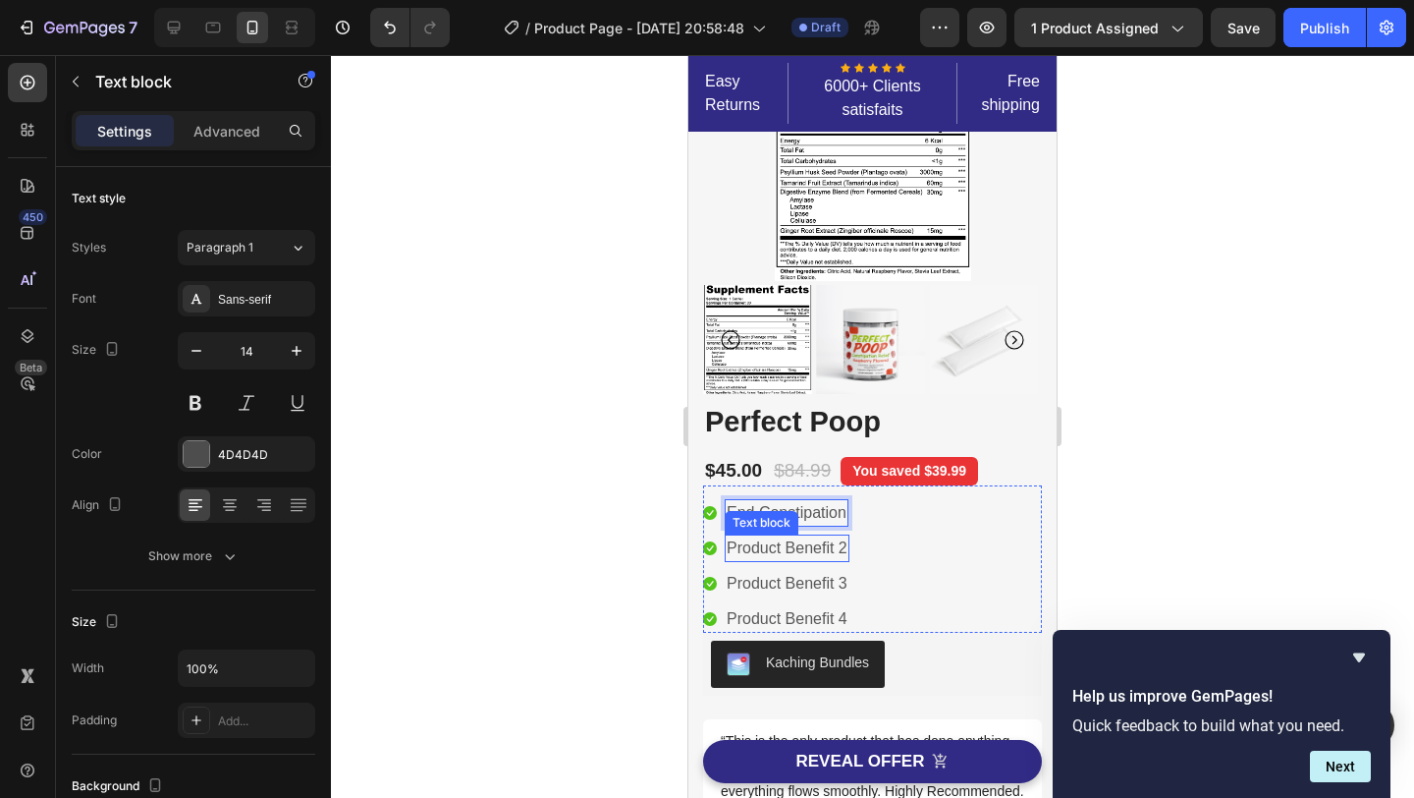
click at [816, 549] on p "Product Benefit 2" at bounding box center [787, 548] width 121 height 24
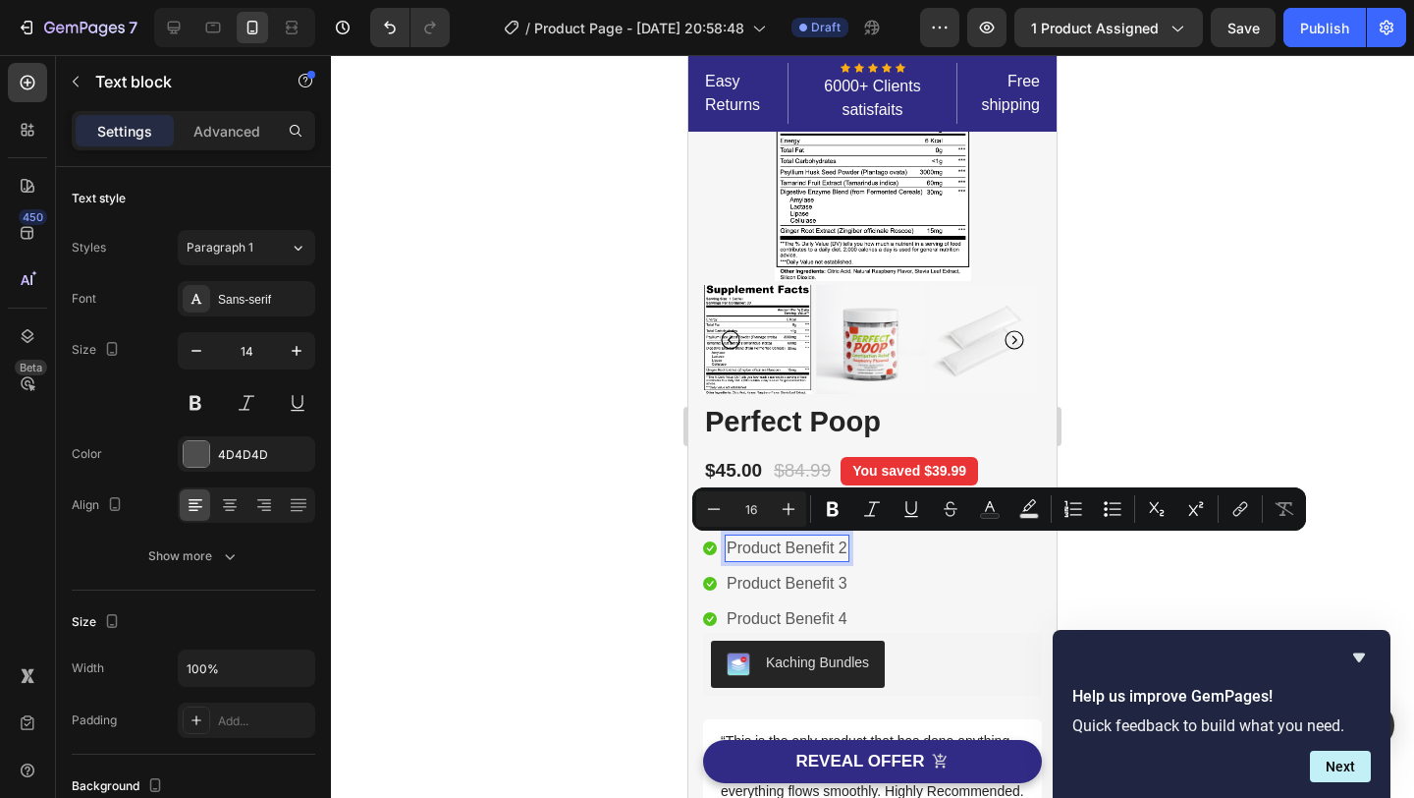
click at [775, 546] on p "Product Benefit 2" at bounding box center [787, 548] width 121 height 24
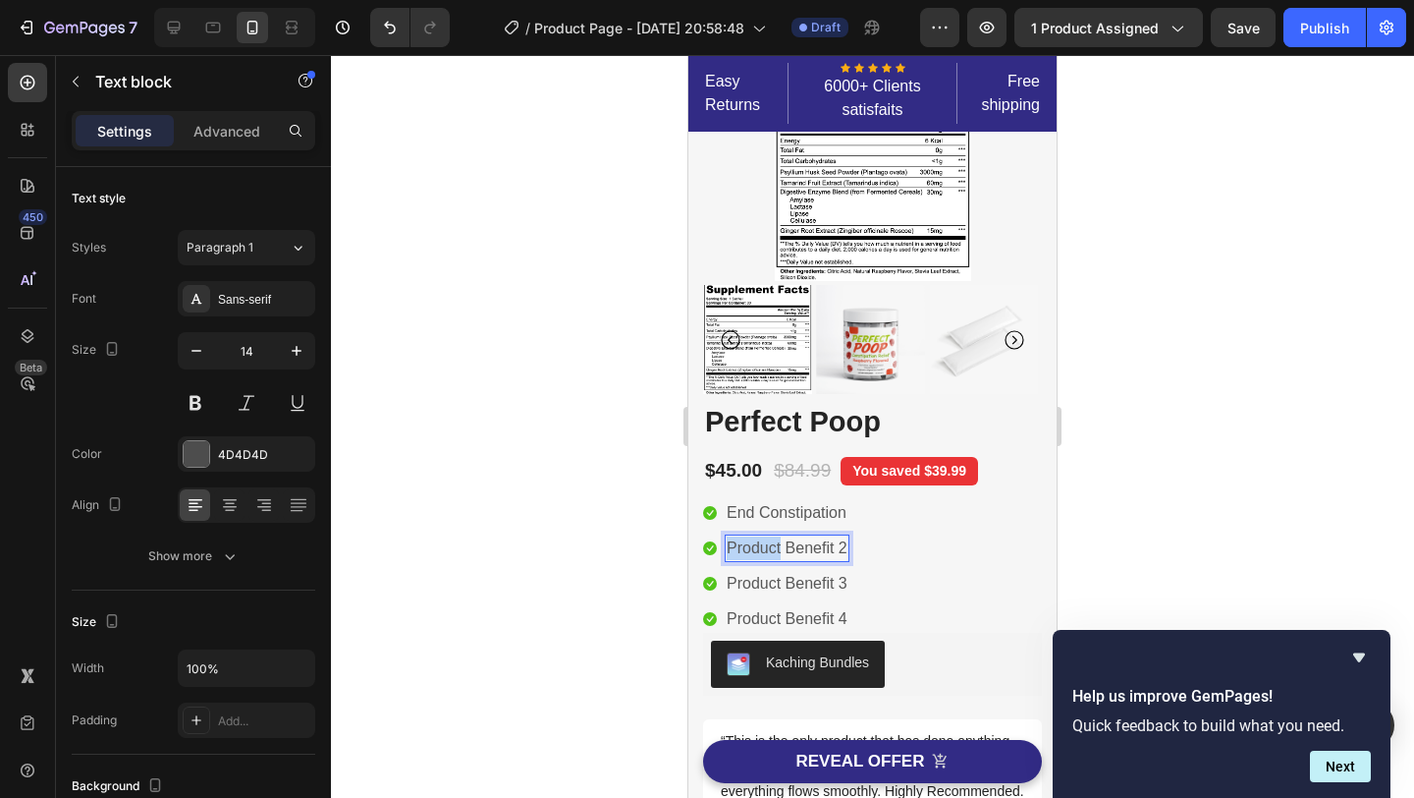
click at [775, 546] on p "Product Benefit 2" at bounding box center [787, 548] width 121 height 24
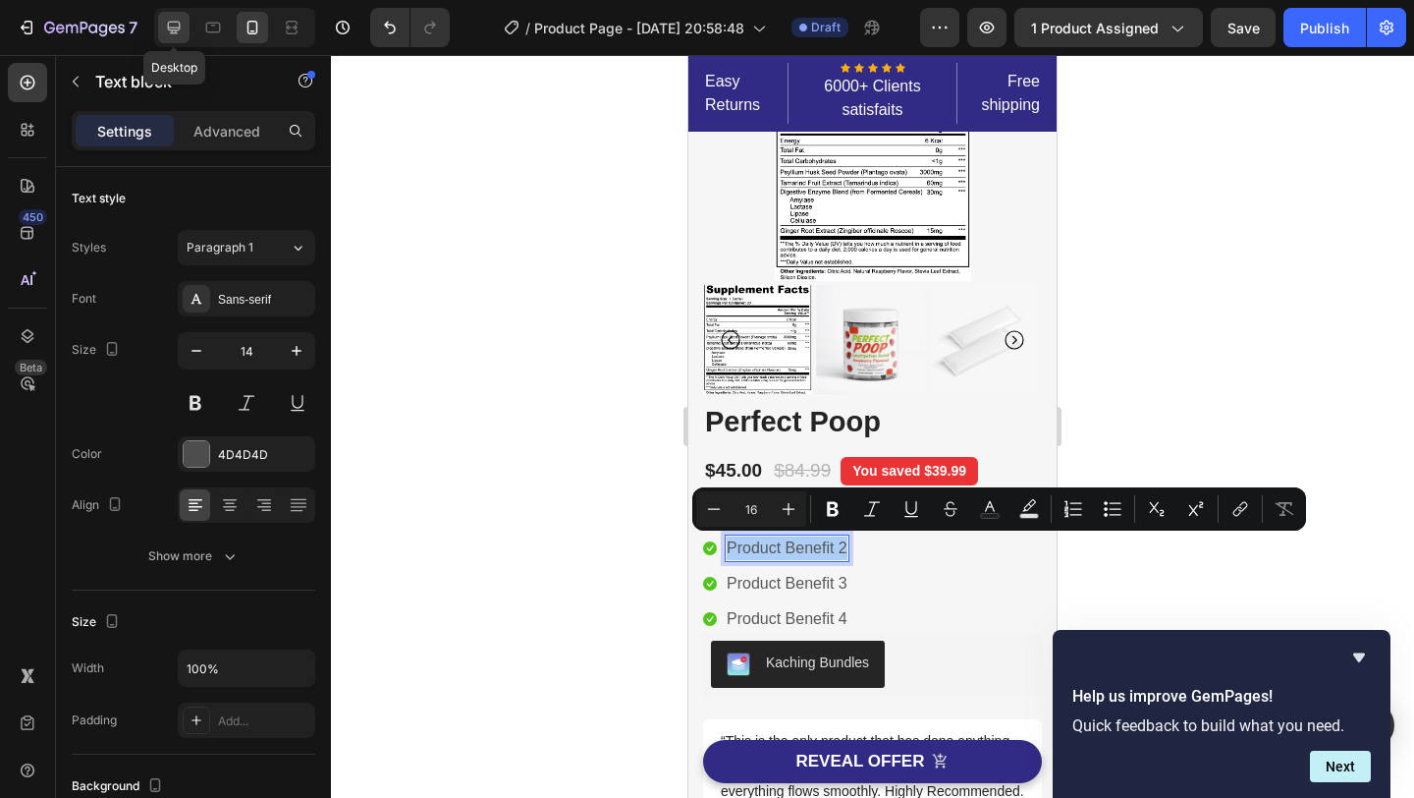
click at [184, 32] on icon at bounding box center [174, 28] width 20 height 20
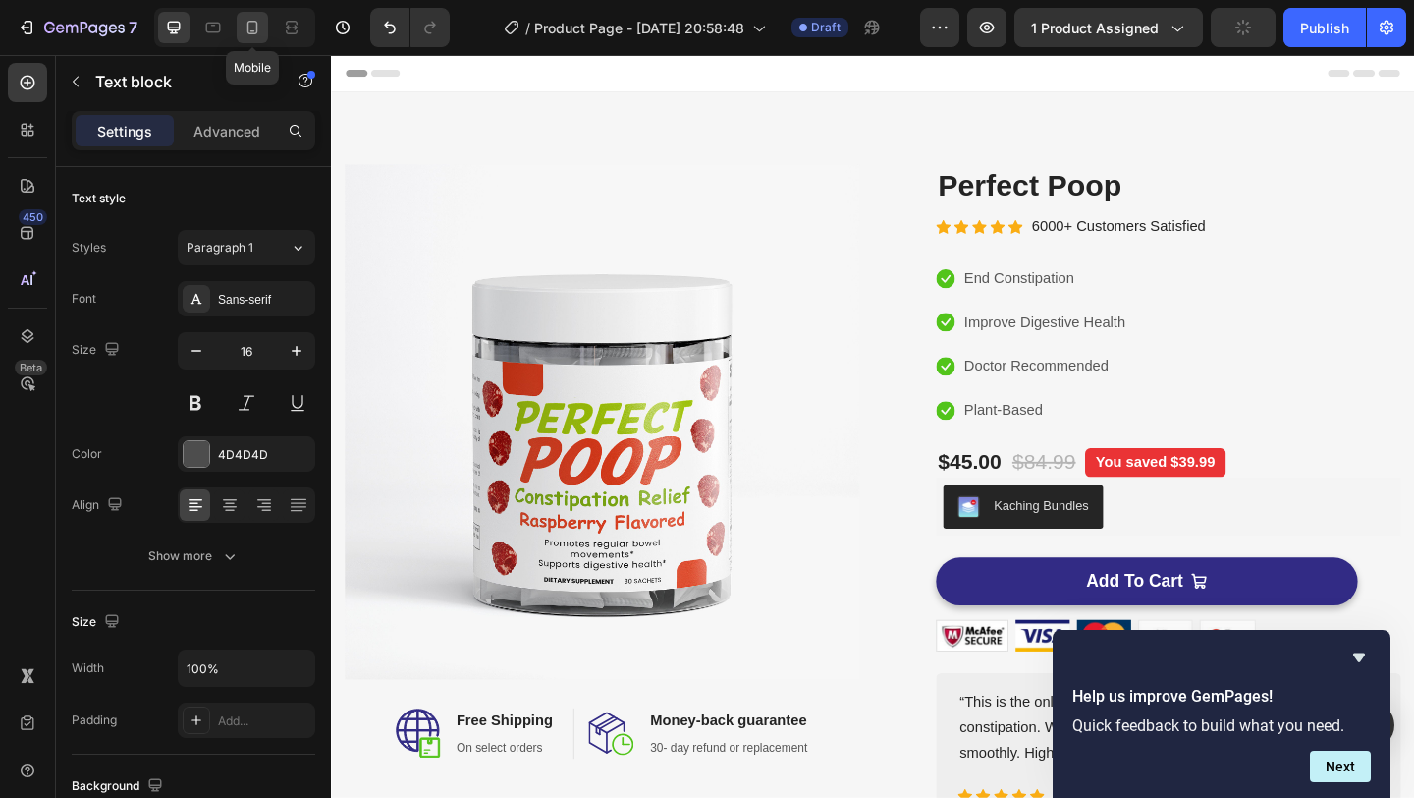
click at [257, 20] on icon at bounding box center [253, 28] width 20 height 20
type input "14"
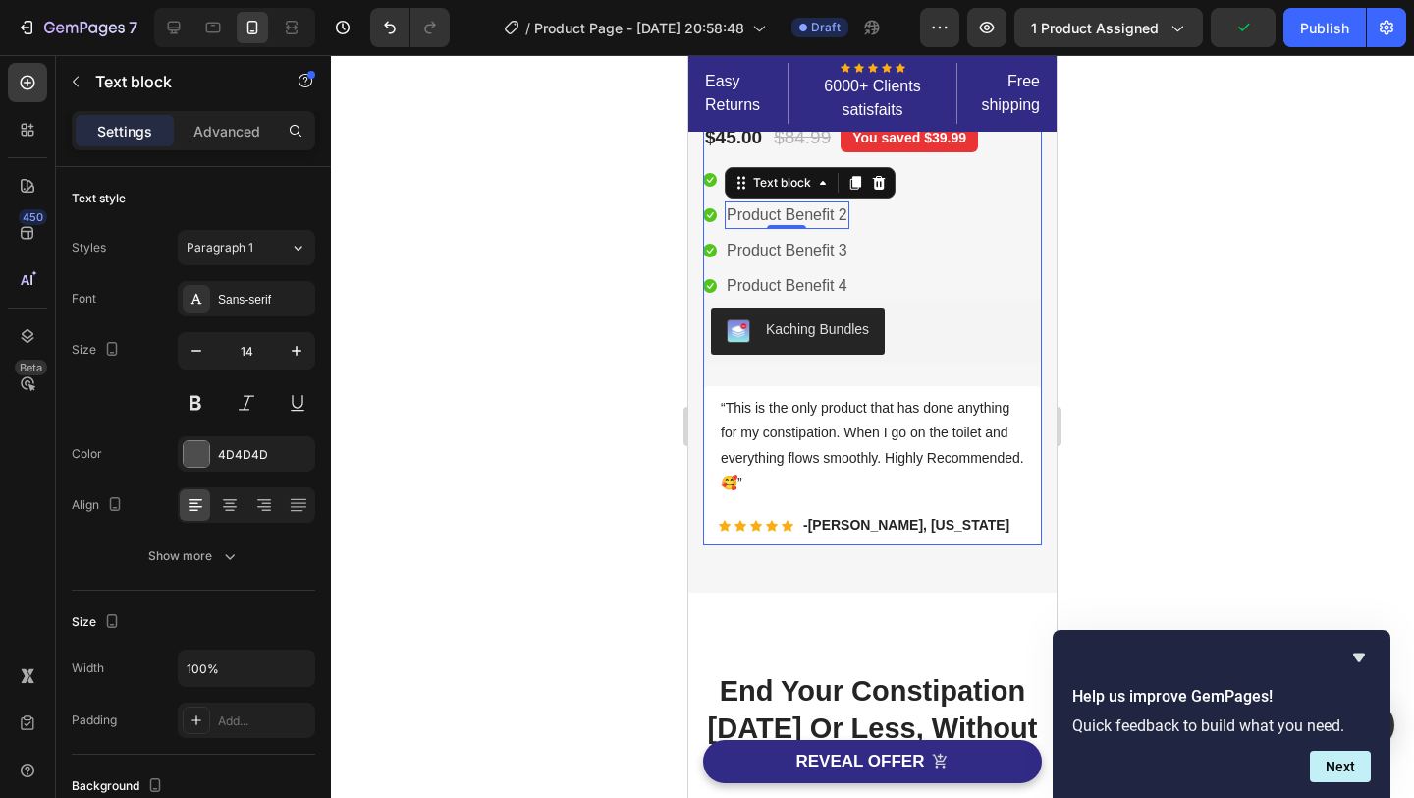
scroll to position [370, 0]
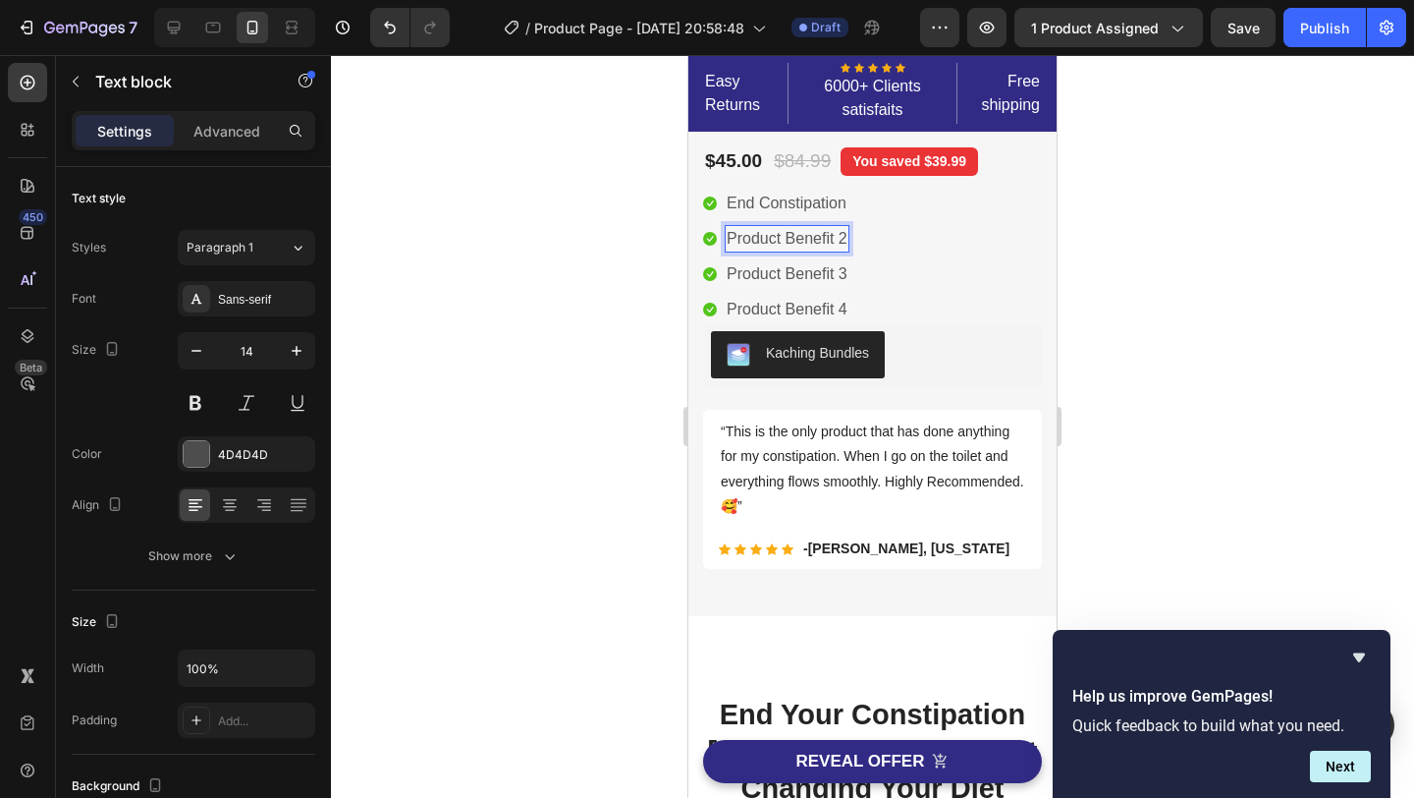
click at [800, 244] on p "Product Benefit 2" at bounding box center [787, 239] width 121 height 24
click at [811, 280] on p "Product Benefit 3" at bounding box center [787, 274] width 121 height 24
click at [179, 27] on icon at bounding box center [174, 28] width 13 height 13
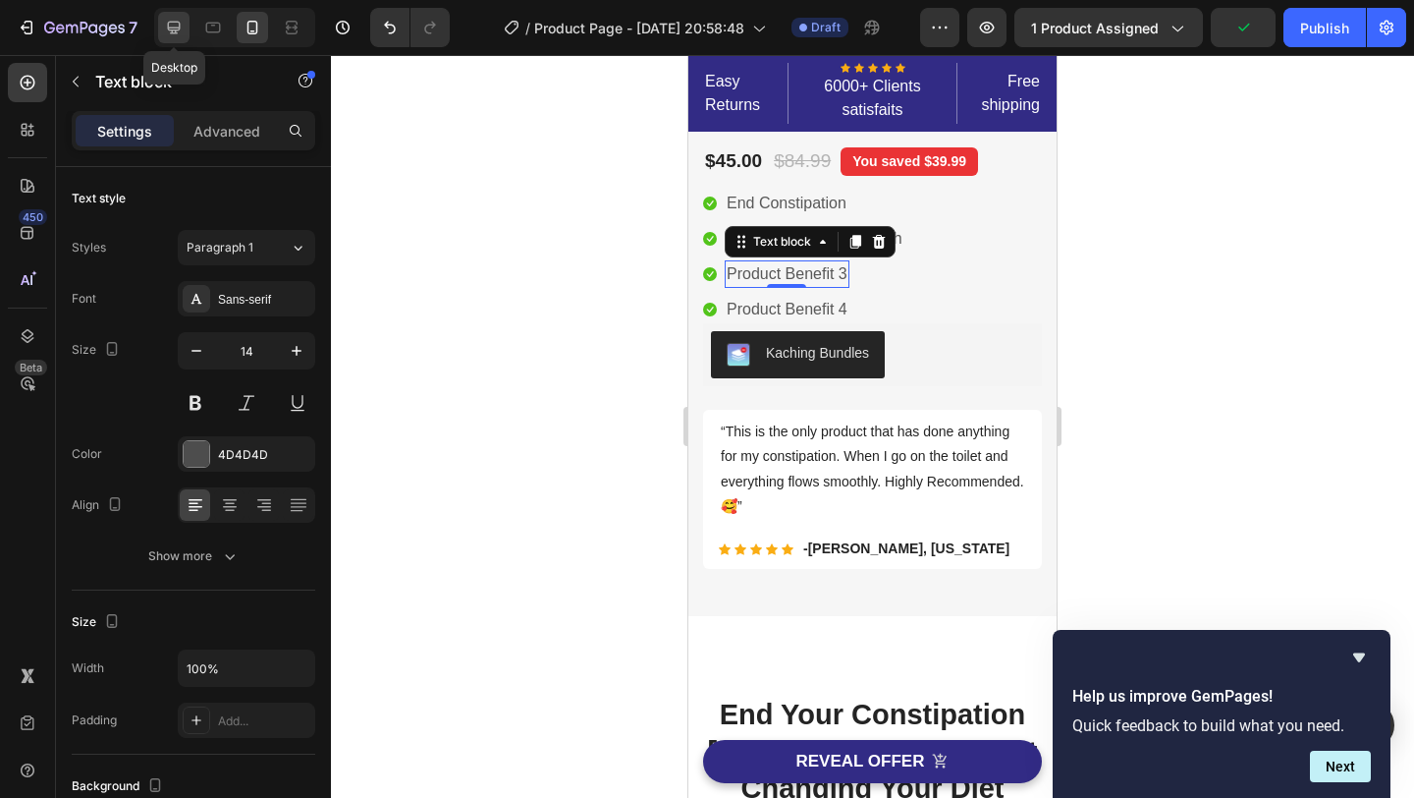
type input "16"
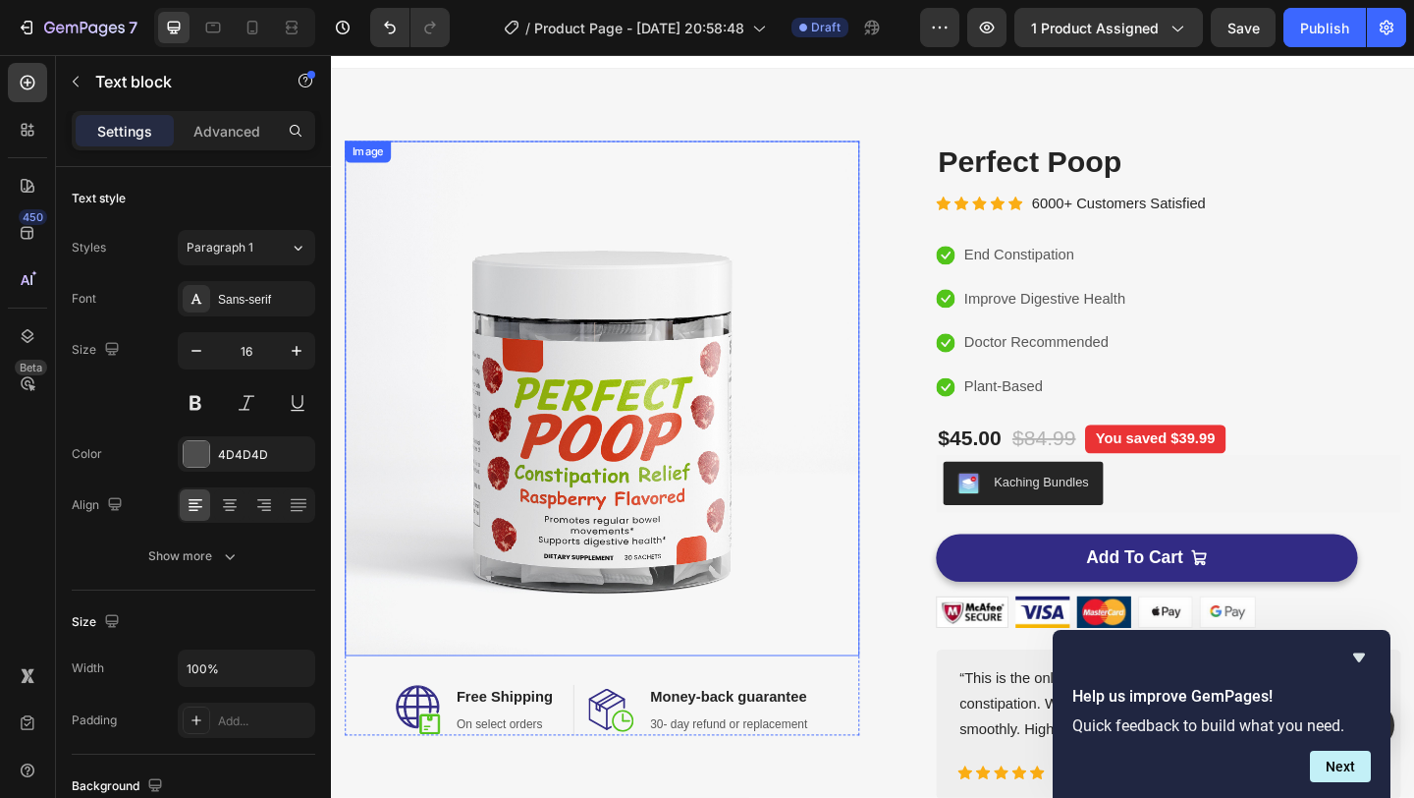
scroll to position [37, 0]
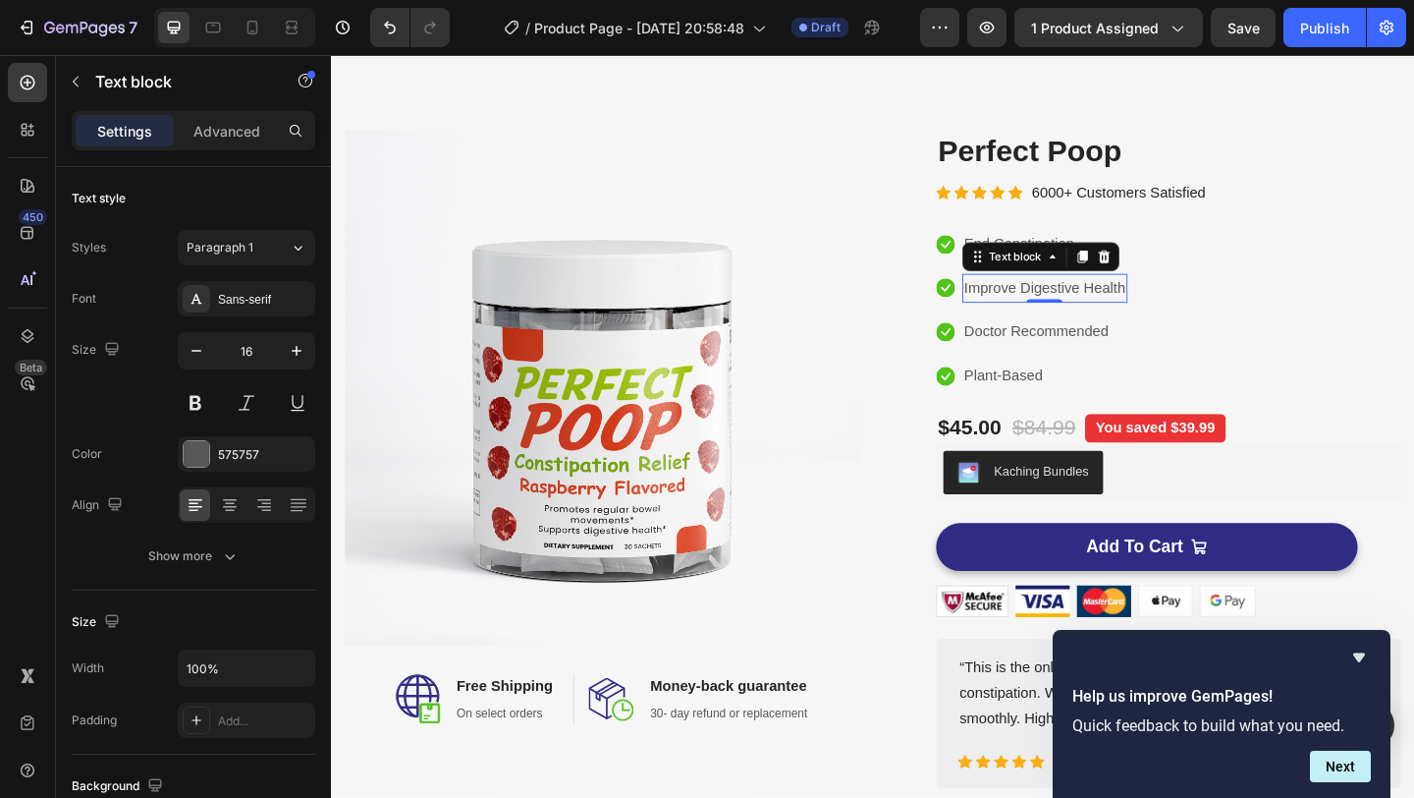
click at [1097, 313] on p "Improve Digestive Health" at bounding box center [1108, 309] width 176 height 28
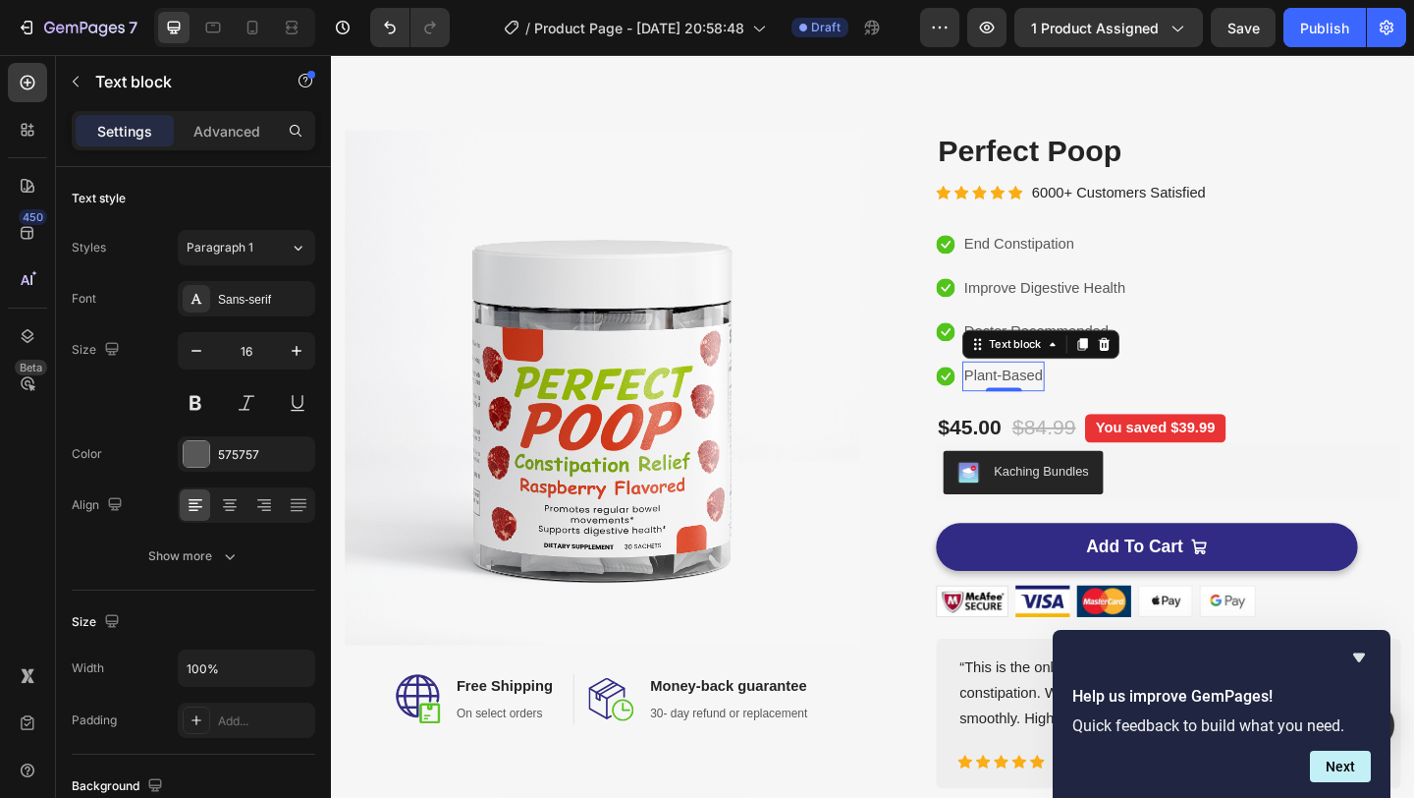
click at [1055, 405] on p "Plant-Based" at bounding box center [1062, 404] width 85 height 28
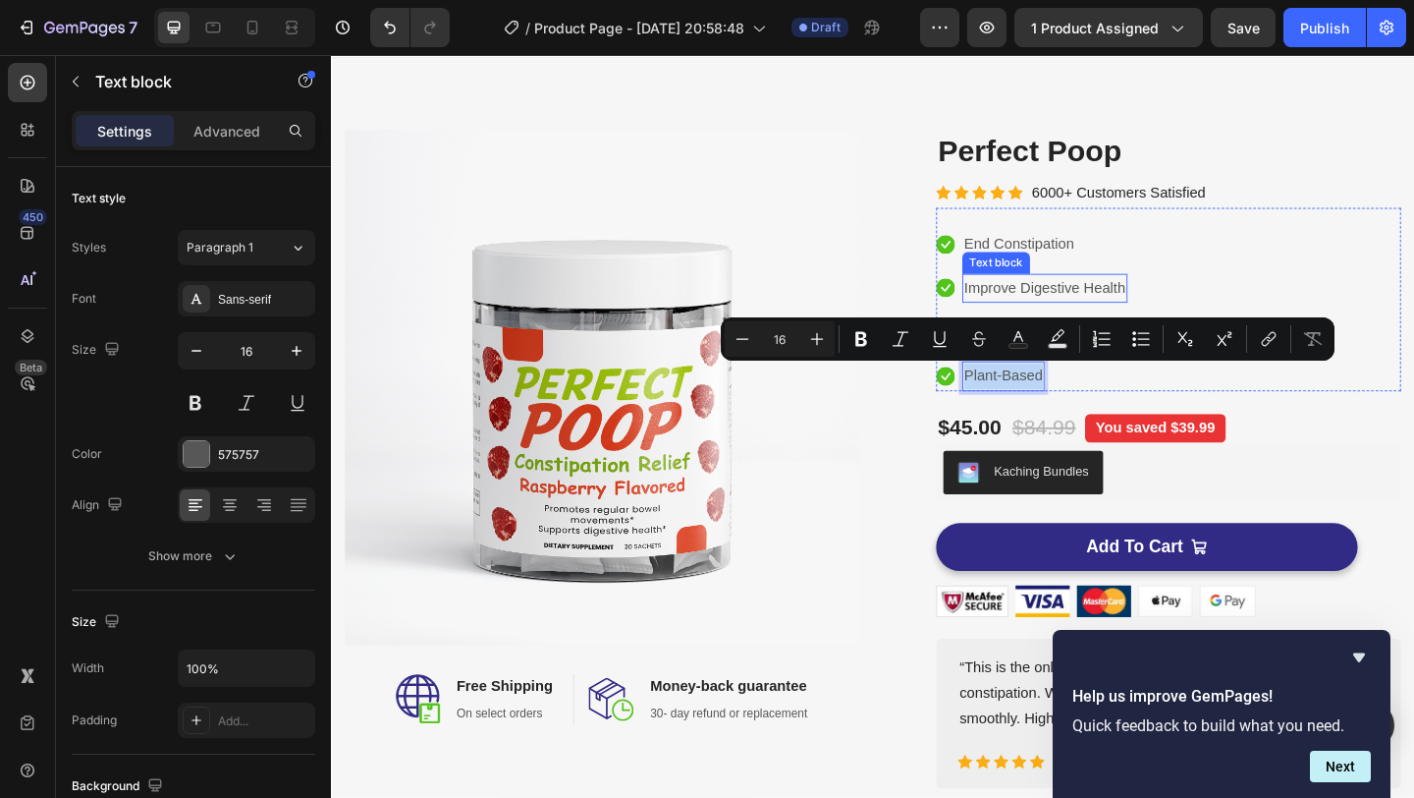
click at [1128, 304] on p "Improve Digestive Health" at bounding box center [1108, 309] width 176 height 28
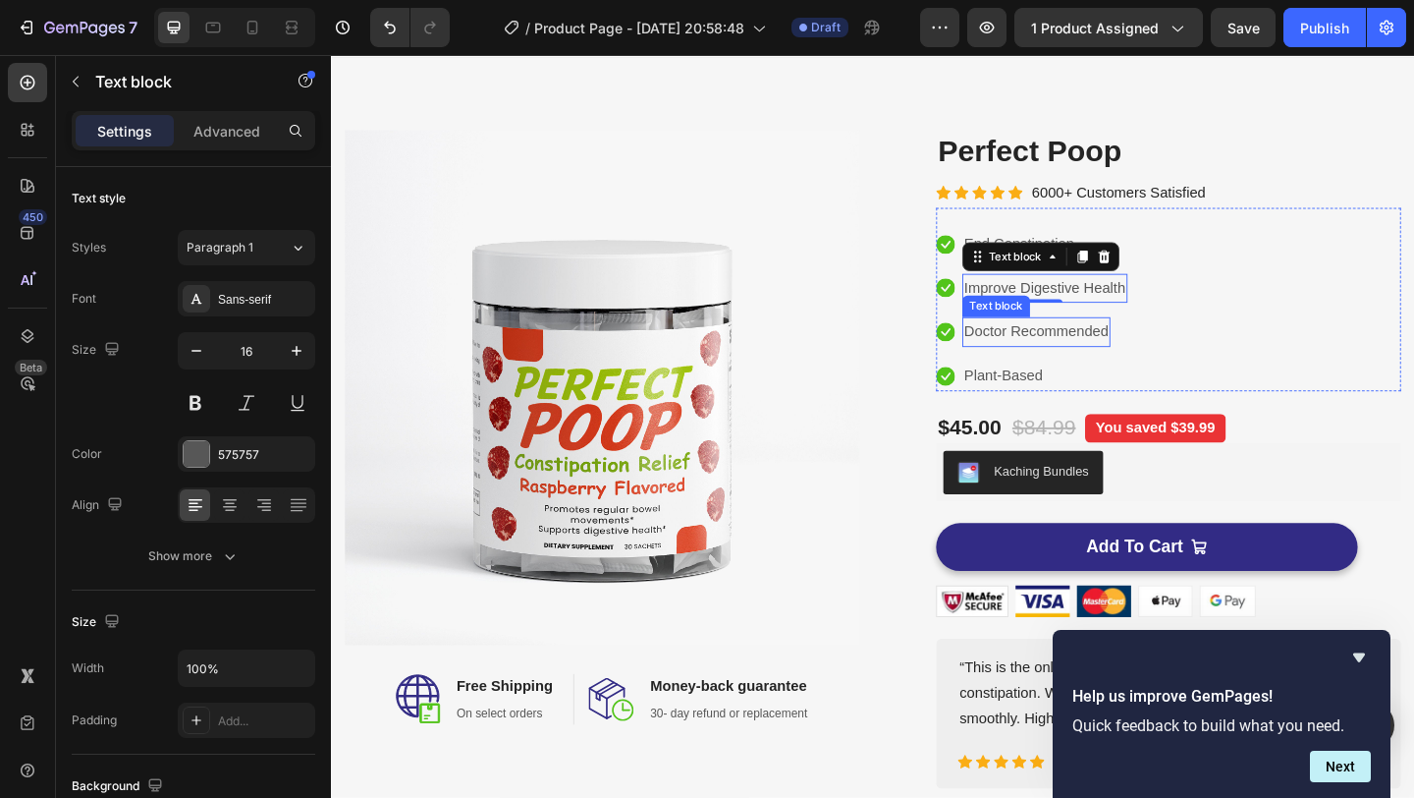
click at [1104, 357] on p "Doctor Recommended" at bounding box center [1098, 356] width 157 height 28
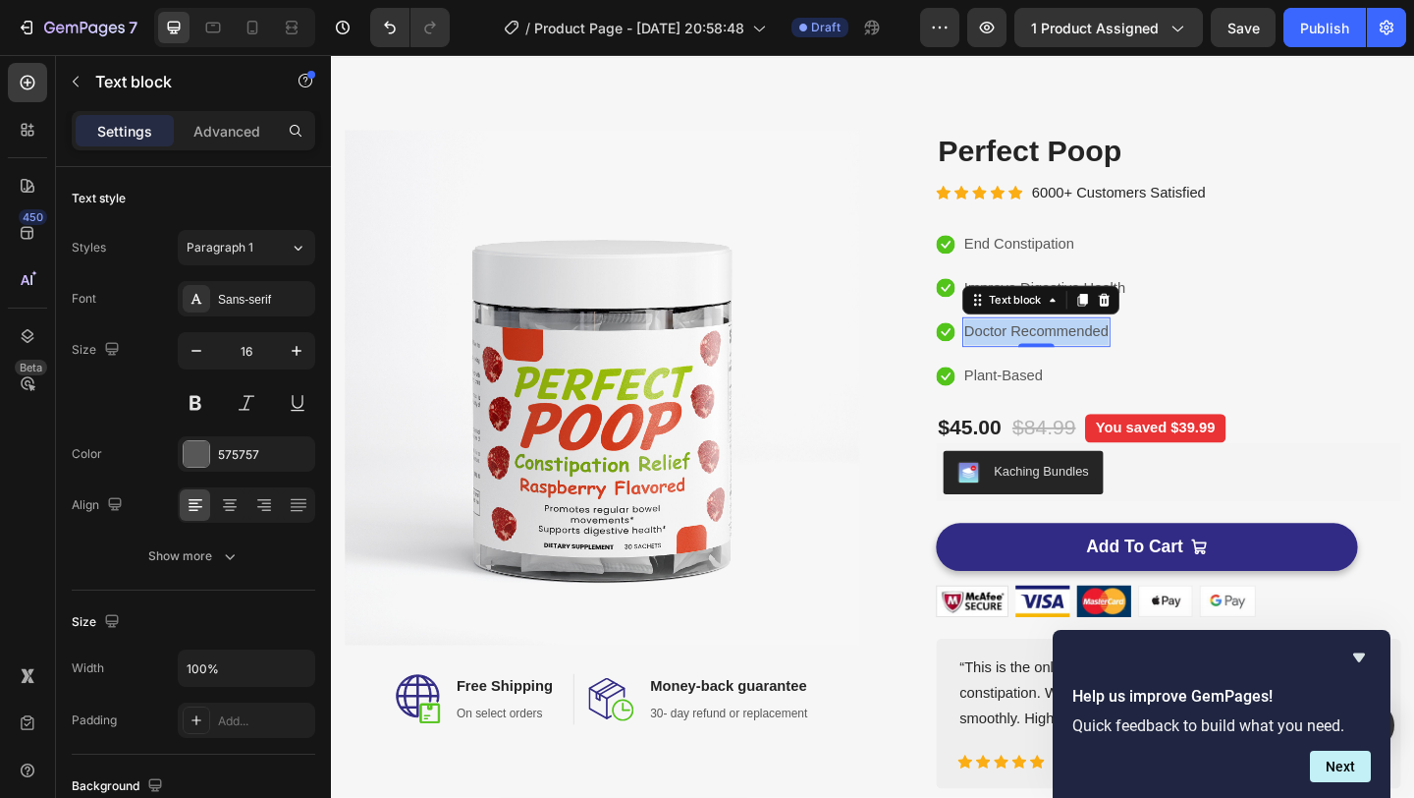
click at [1104, 357] on p "Doctor Recommended" at bounding box center [1098, 356] width 157 height 28
click at [1077, 407] on p "Plant-Based" at bounding box center [1062, 404] width 85 height 28
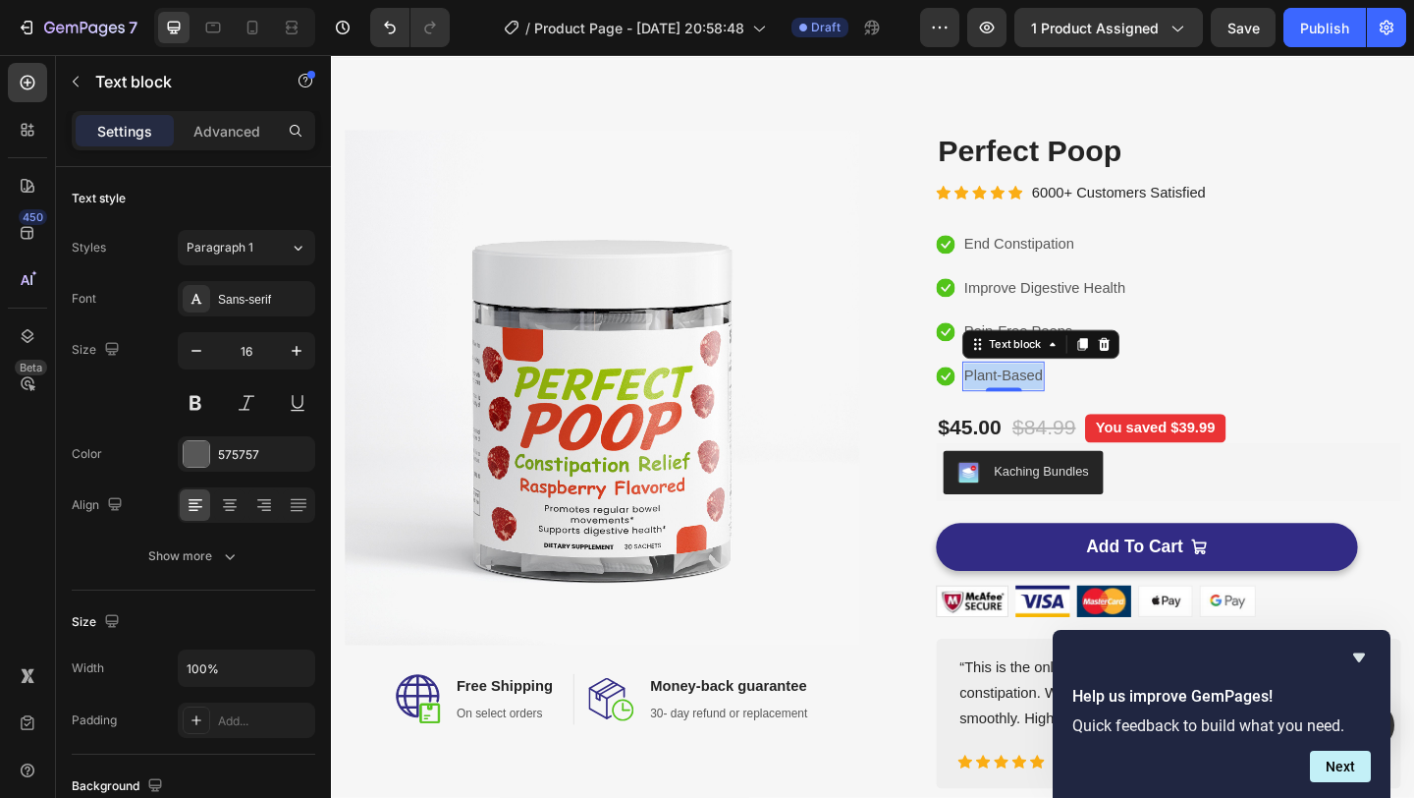
click at [1077, 407] on p "Plant-Based" at bounding box center [1062, 404] width 85 height 28
click at [1092, 405] on p "Doctor REcommneded" at bounding box center [1099, 404] width 159 height 28
click at [246, 34] on icon at bounding box center [253, 28] width 20 height 20
type input "14"
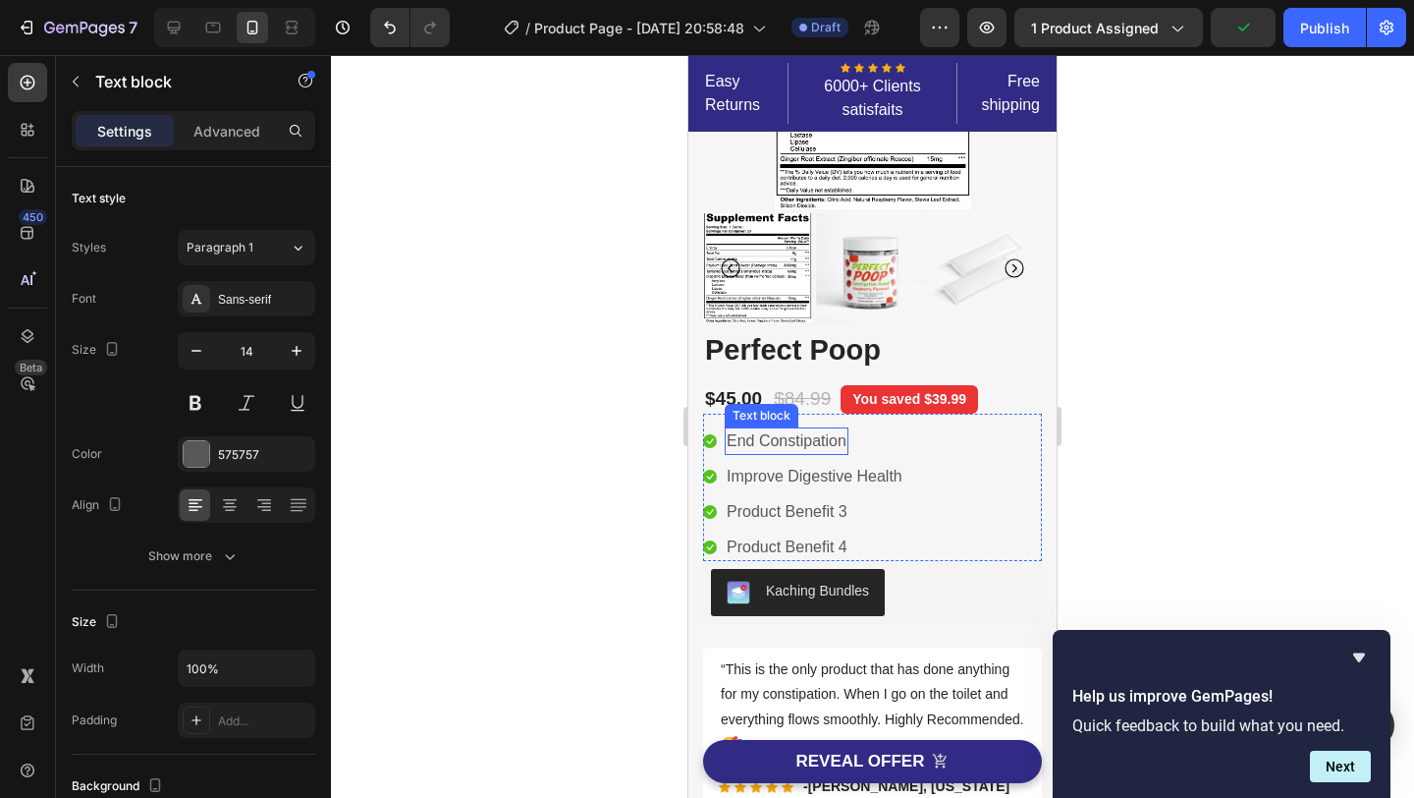
scroll to position [139, 0]
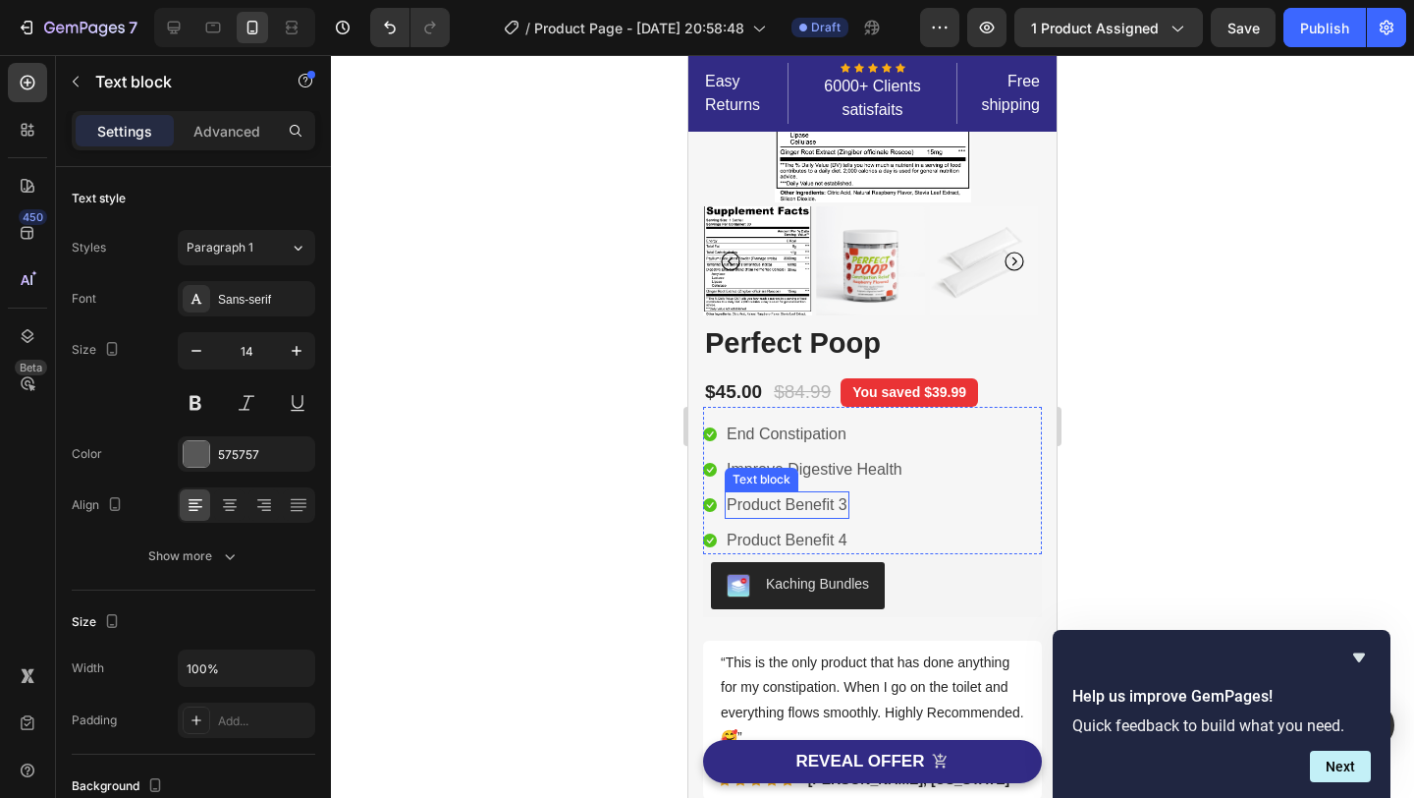
click at [807, 501] on p "Product Benefit 3" at bounding box center [787, 505] width 121 height 24
click at [800, 532] on p "Product Benefit 4" at bounding box center [787, 540] width 121 height 24
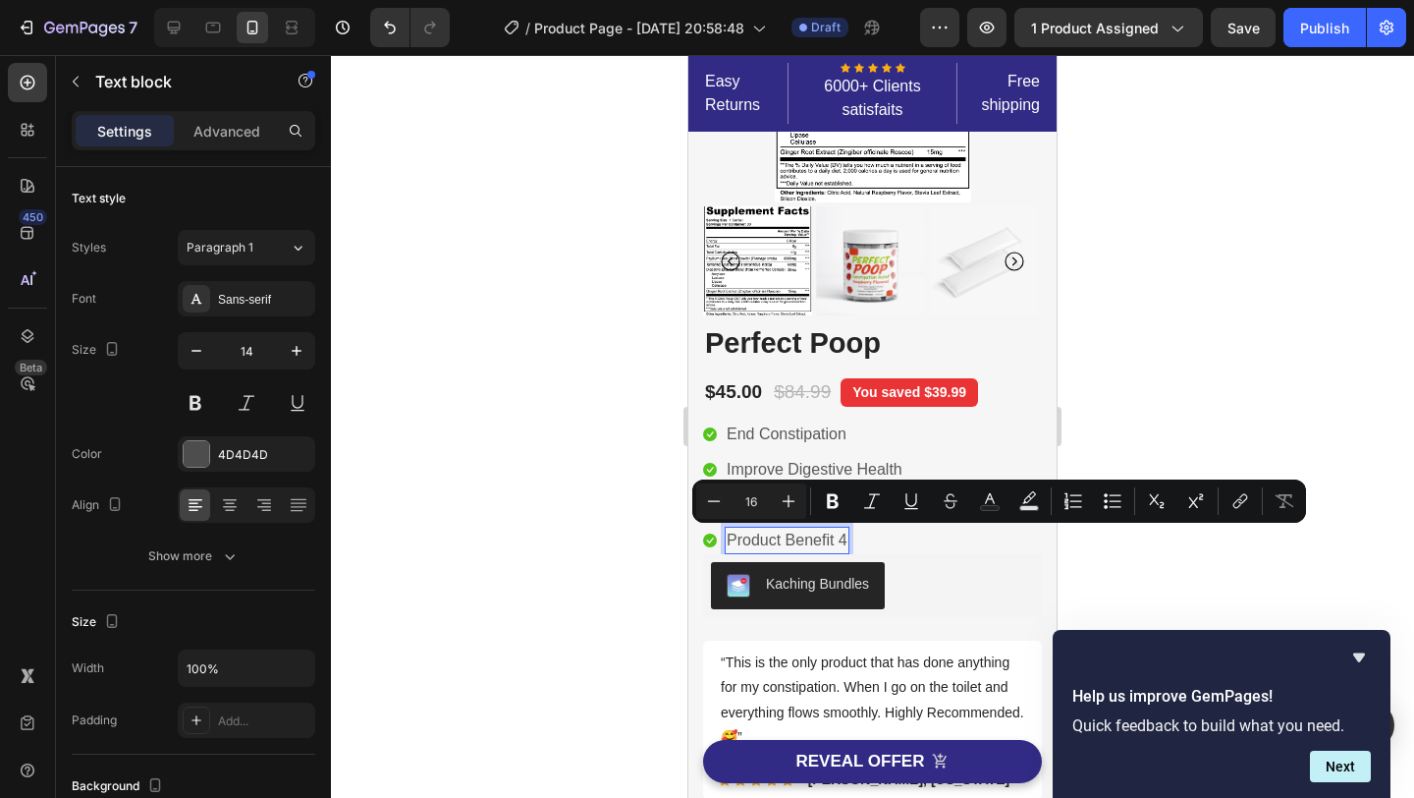
click at [770, 537] on p "Product Benefit 4" at bounding box center [787, 540] width 121 height 24
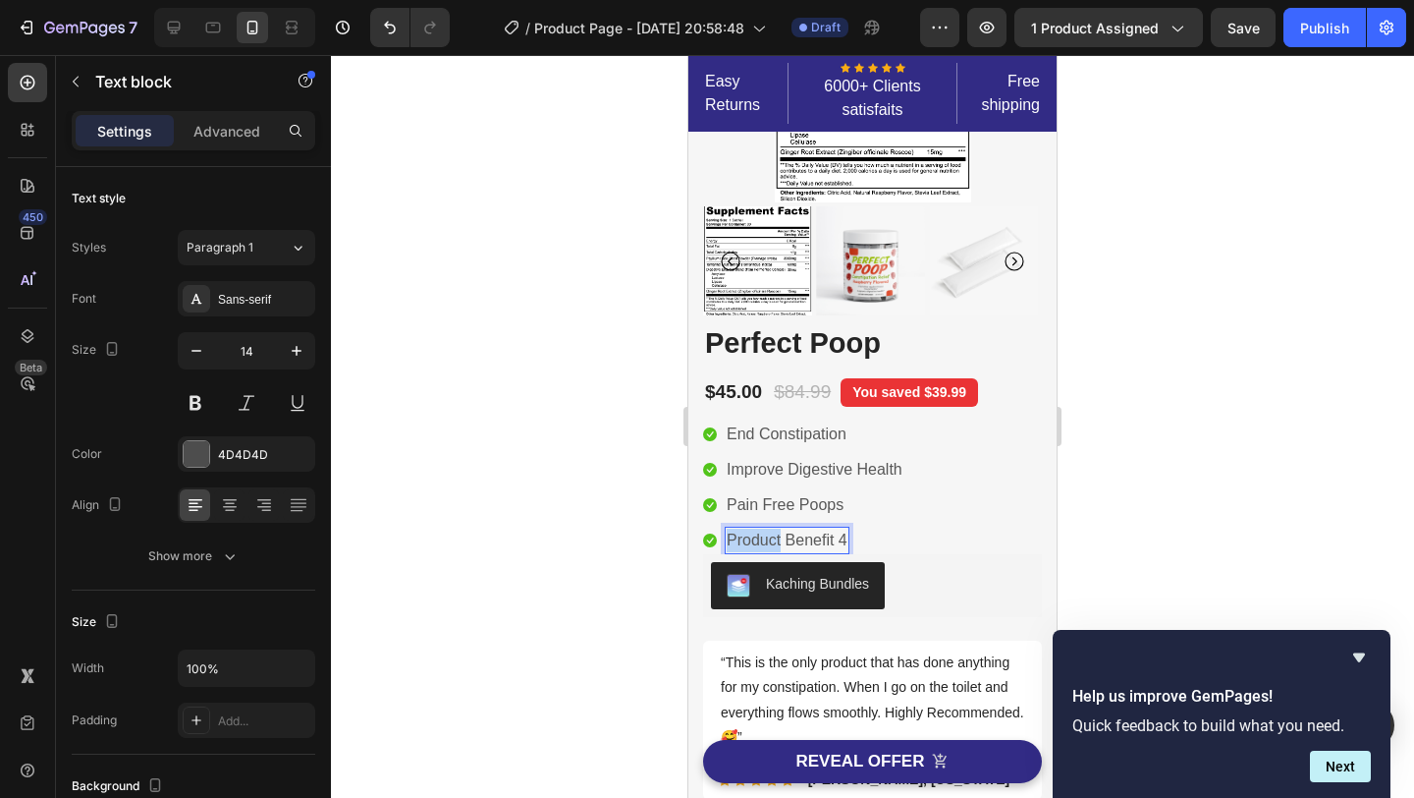
click at [770, 537] on p "Product Benefit 4" at bounding box center [787, 540] width 121 height 24
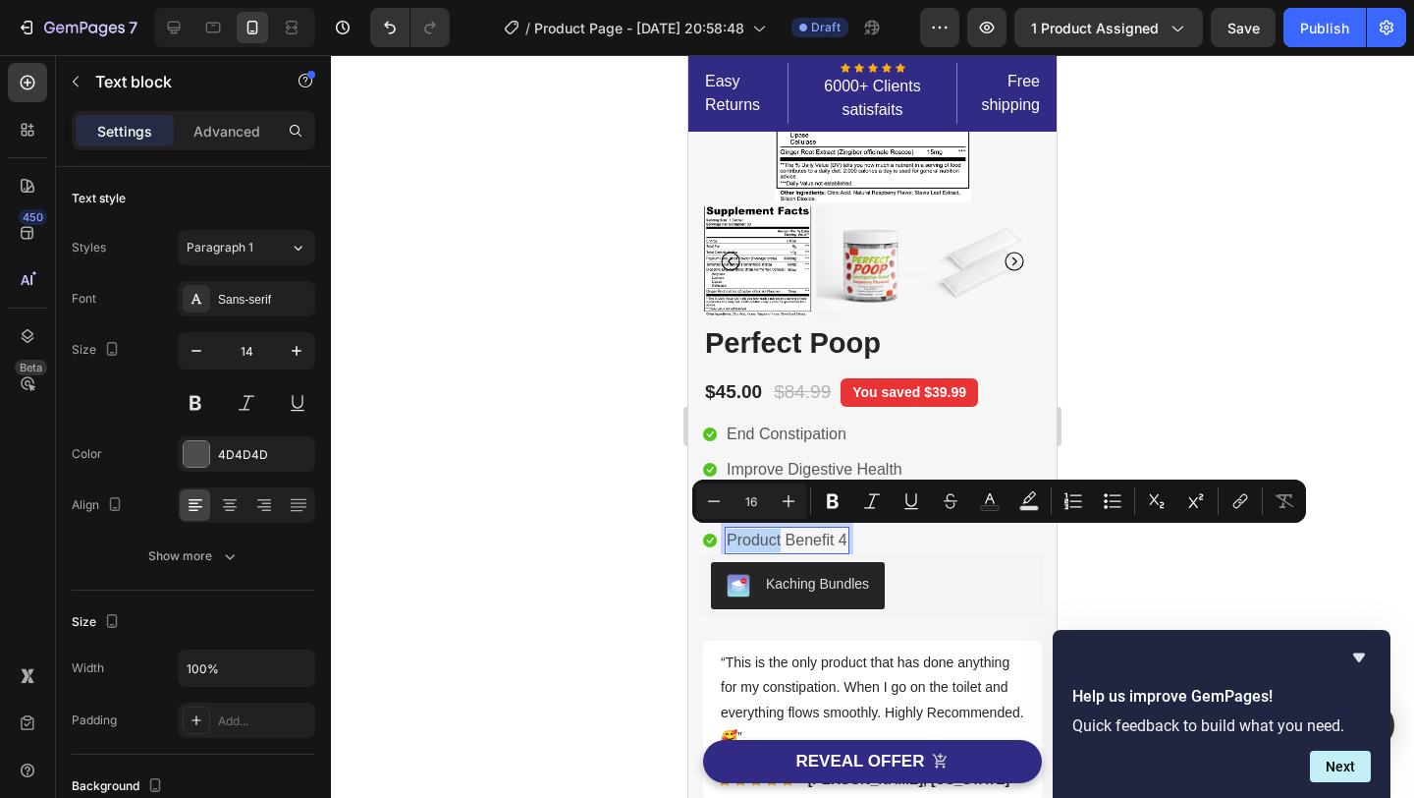
click at [770, 537] on p "Product Benefit 4" at bounding box center [787, 540] width 121 height 24
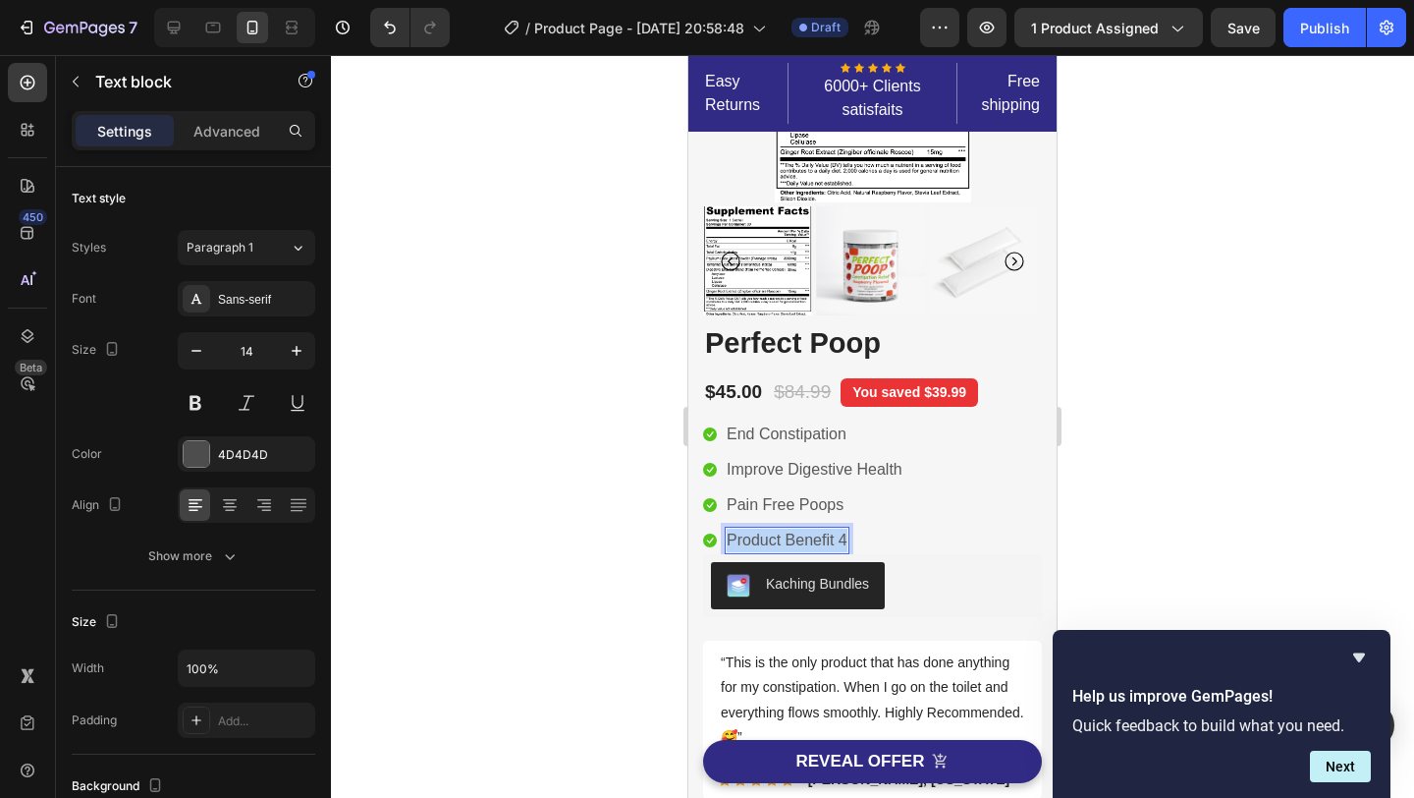
click at [770, 537] on p "Product Benefit 4" at bounding box center [787, 540] width 121 height 24
click at [1179, 521] on div at bounding box center [872, 426] width 1083 height 743
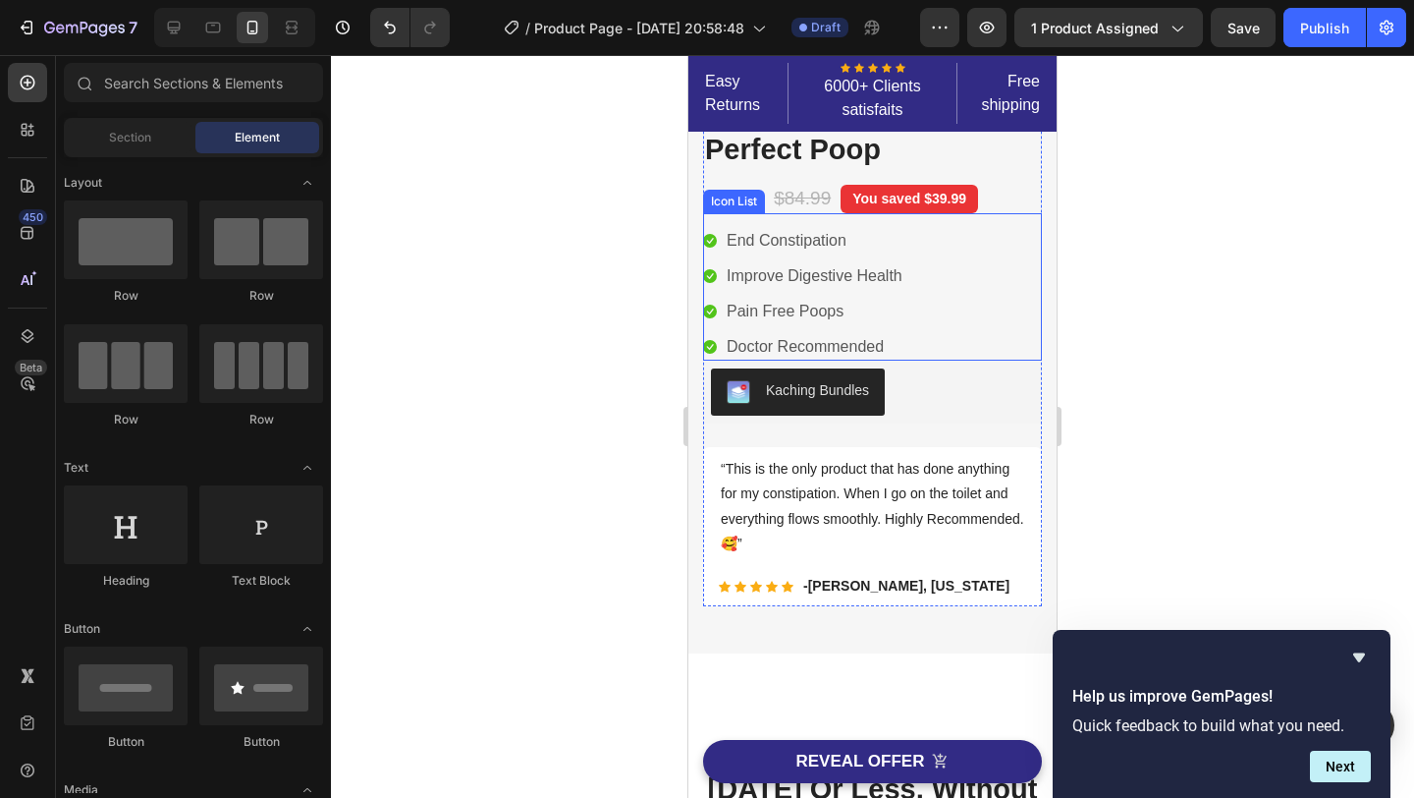
scroll to position [289, 0]
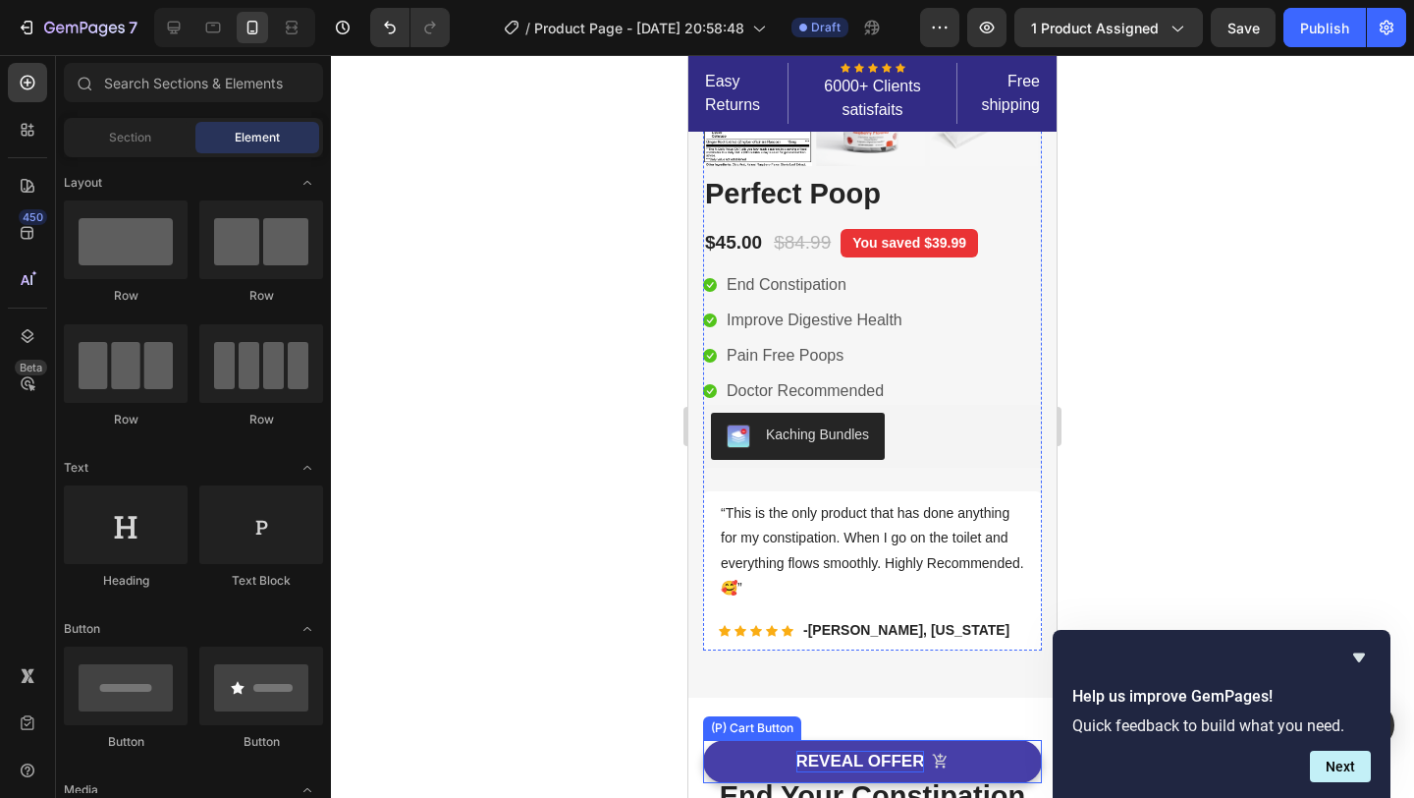
click at [904, 754] on div "REVEAL OFFER" at bounding box center [861, 761] width 129 height 22
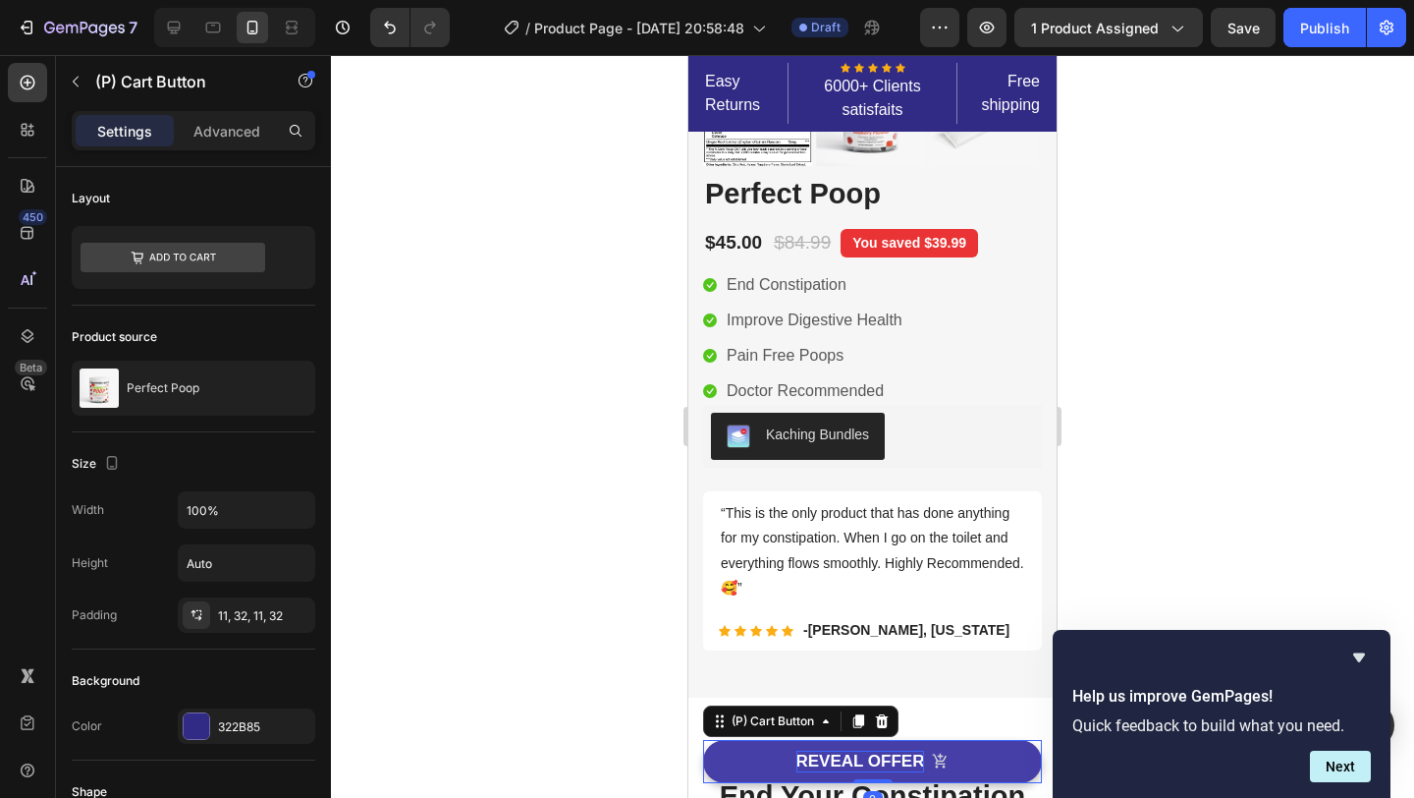
click at [879, 755] on div "REVEAL OFFER" at bounding box center [861, 761] width 129 height 22
click at [879, 755] on p "REVEAL OFFER" at bounding box center [861, 761] width 129 height 22
click at [844, 761] on p "REVEAL OFFER" at bounding box center [861, 761] width 129 height 22
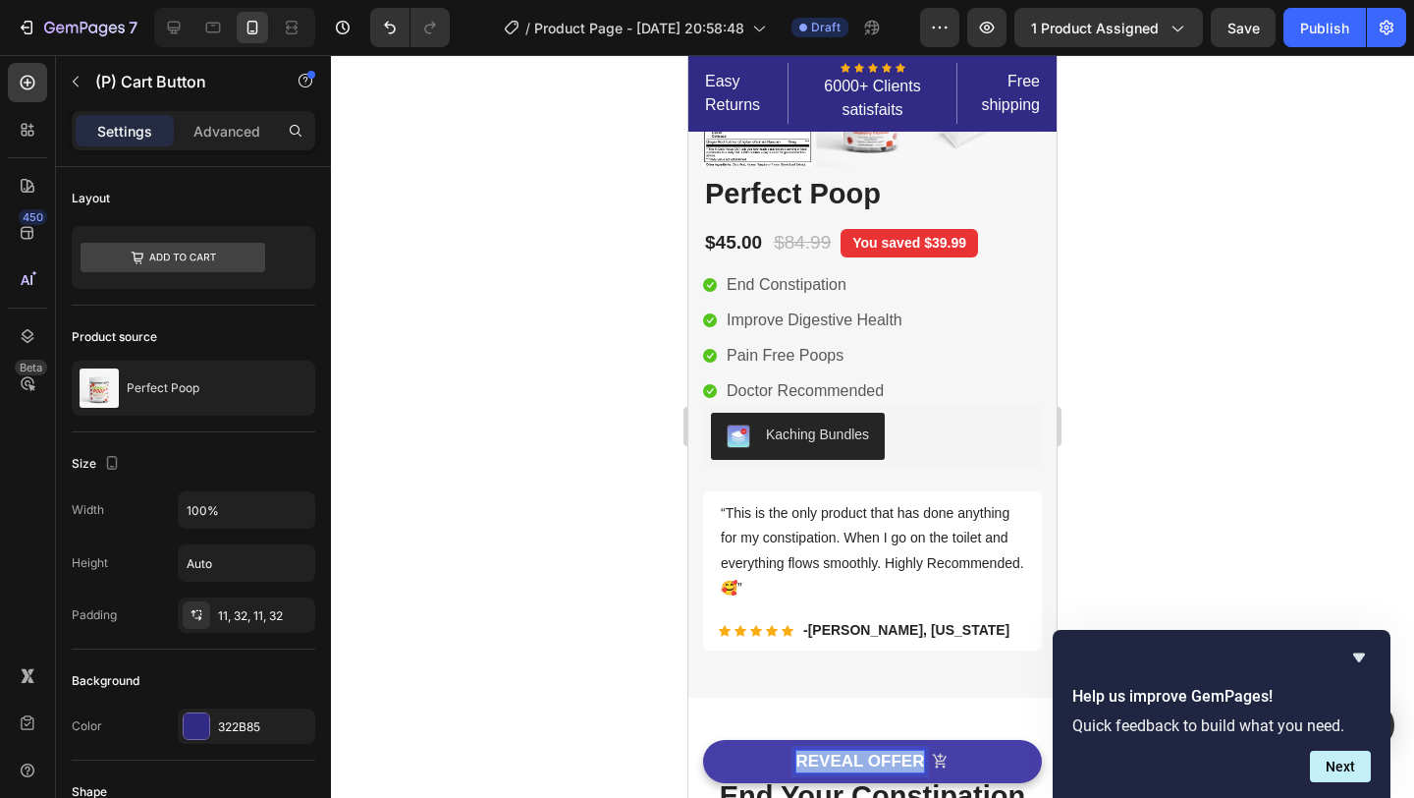
click at [844, 761] on p "REVEAL OFFER" at bounding box center [861, 761] width 129 height 22
click at [703, 740] on button "GET" at bounding box center [872, 761] width 339 height 43
click at [703, 740] on button "GET 66%" at bounding box center [872, 761] width 339 height 43
click at [1129, 499] on div at bounding box center [872, 426] width 1083 height 743
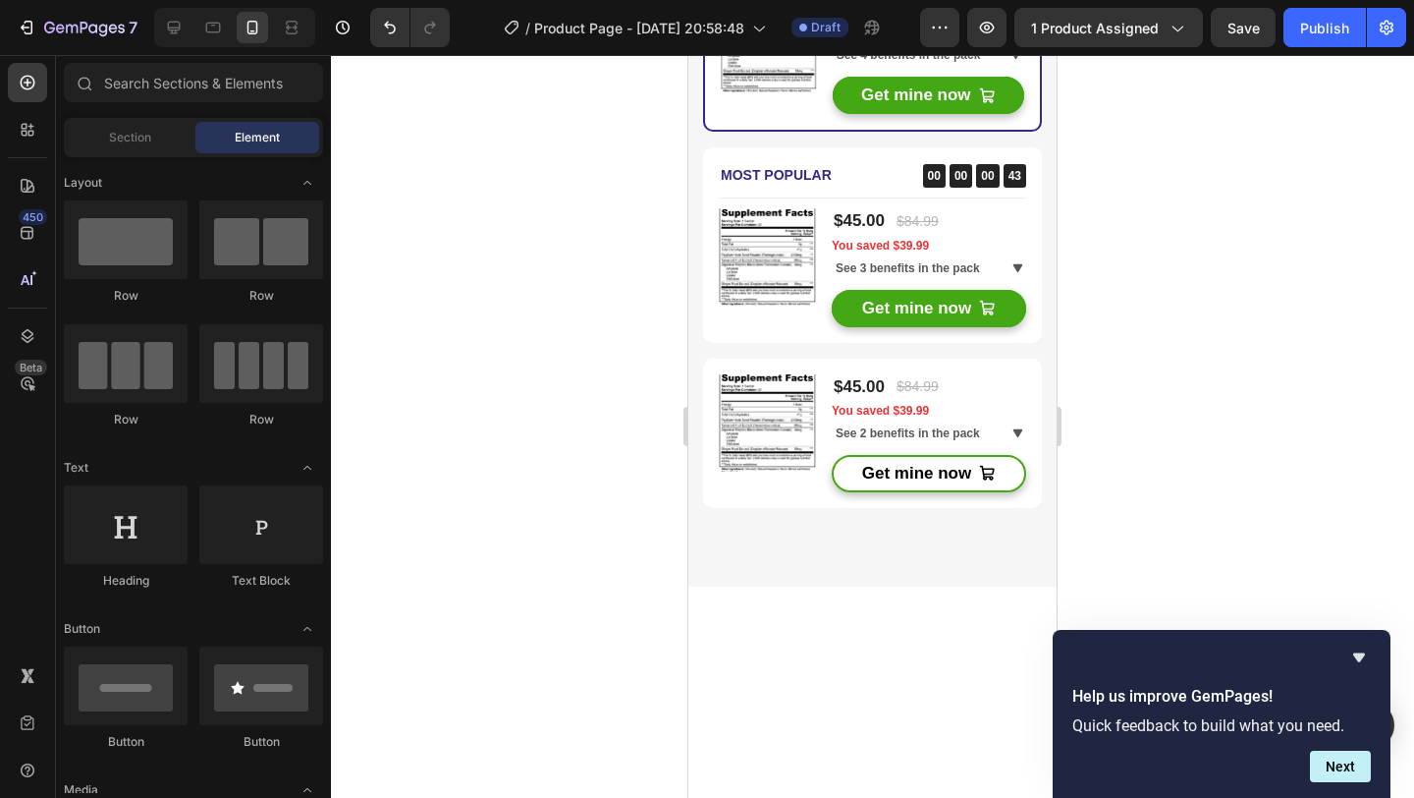
scroll to position [4235, 0]
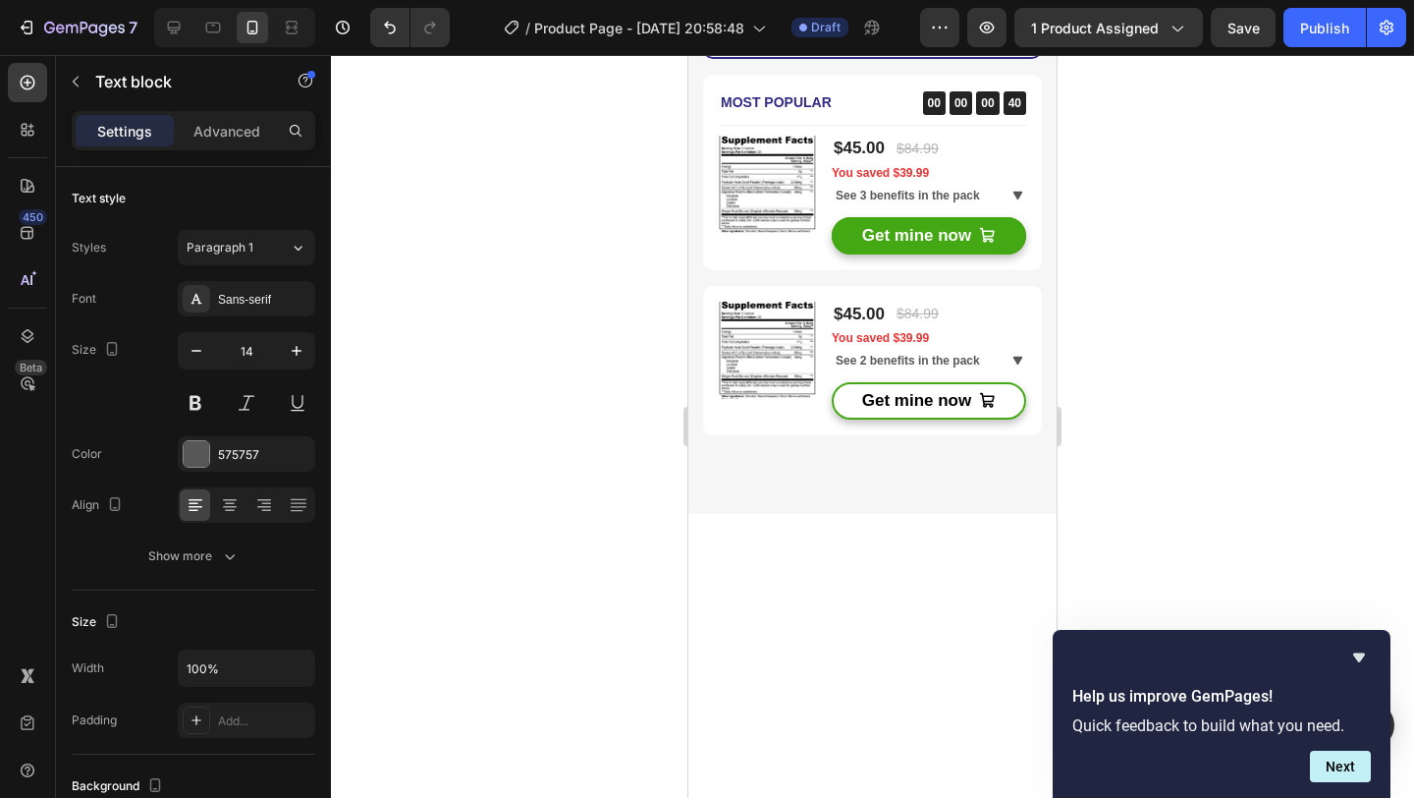
click at [1151, 431] on div at bounding box center [872, 426] width 1083 height 743
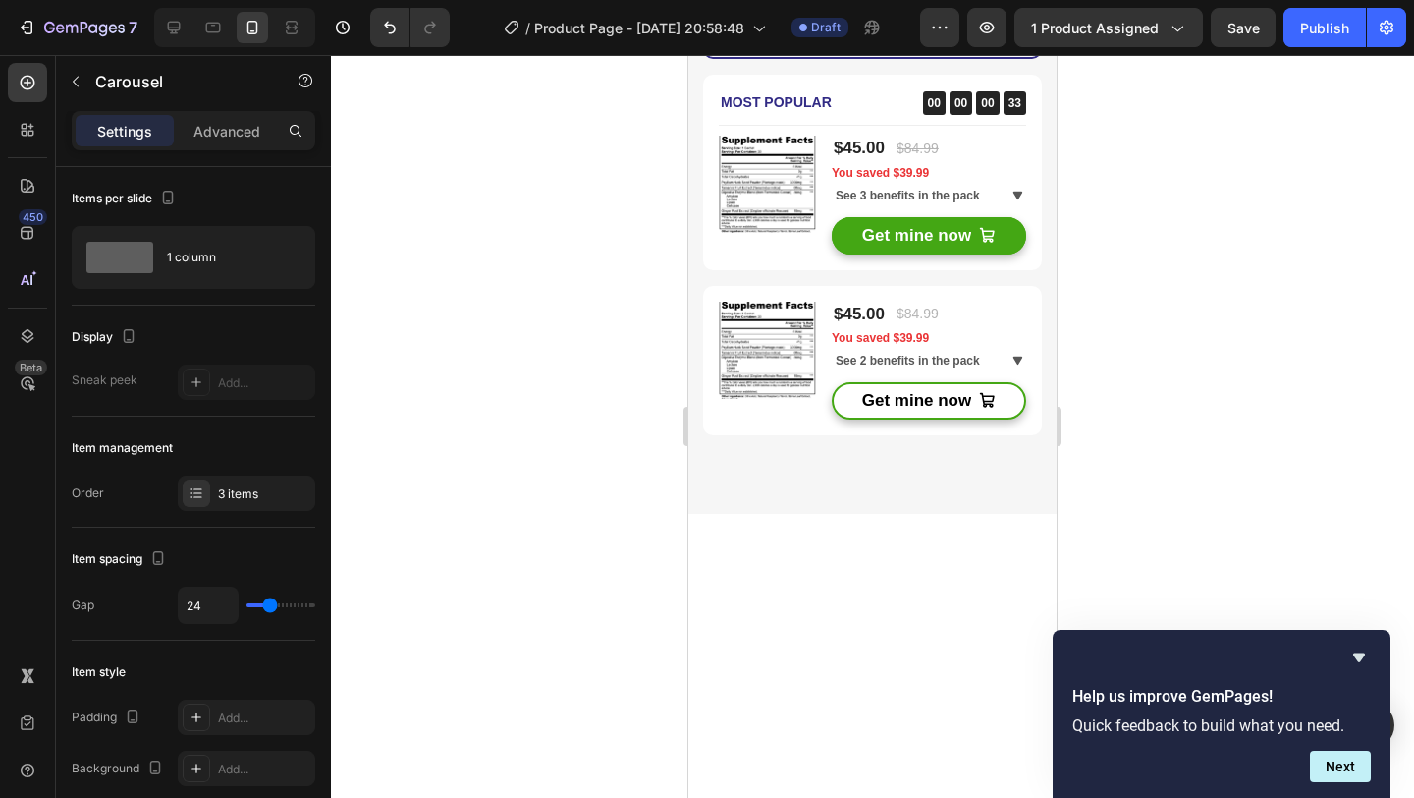
click at [522, 333] on div at bounding box center [872, 426] width 1083 height 743
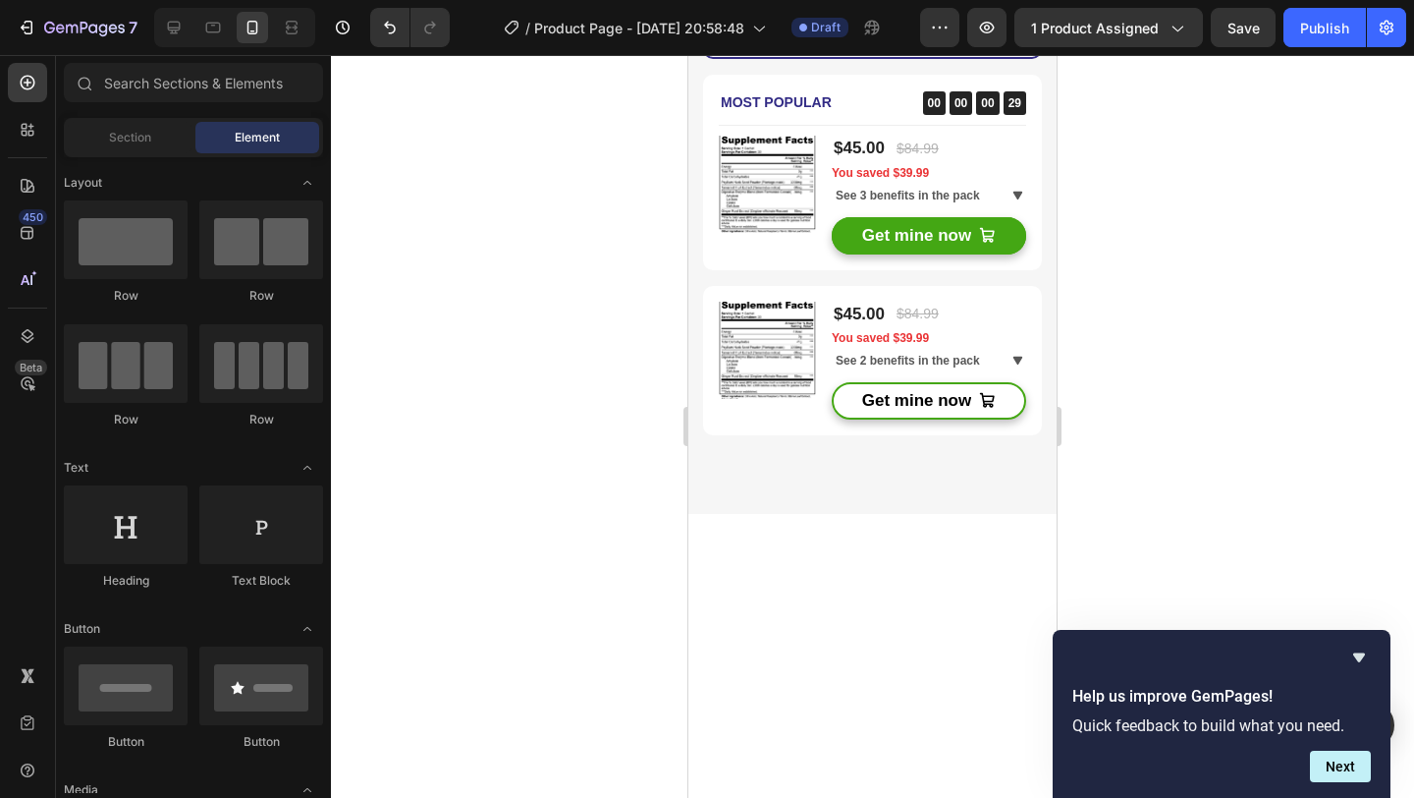
click at [1221, 504] on div at bounding box center [872, 426] width 1083 height 743
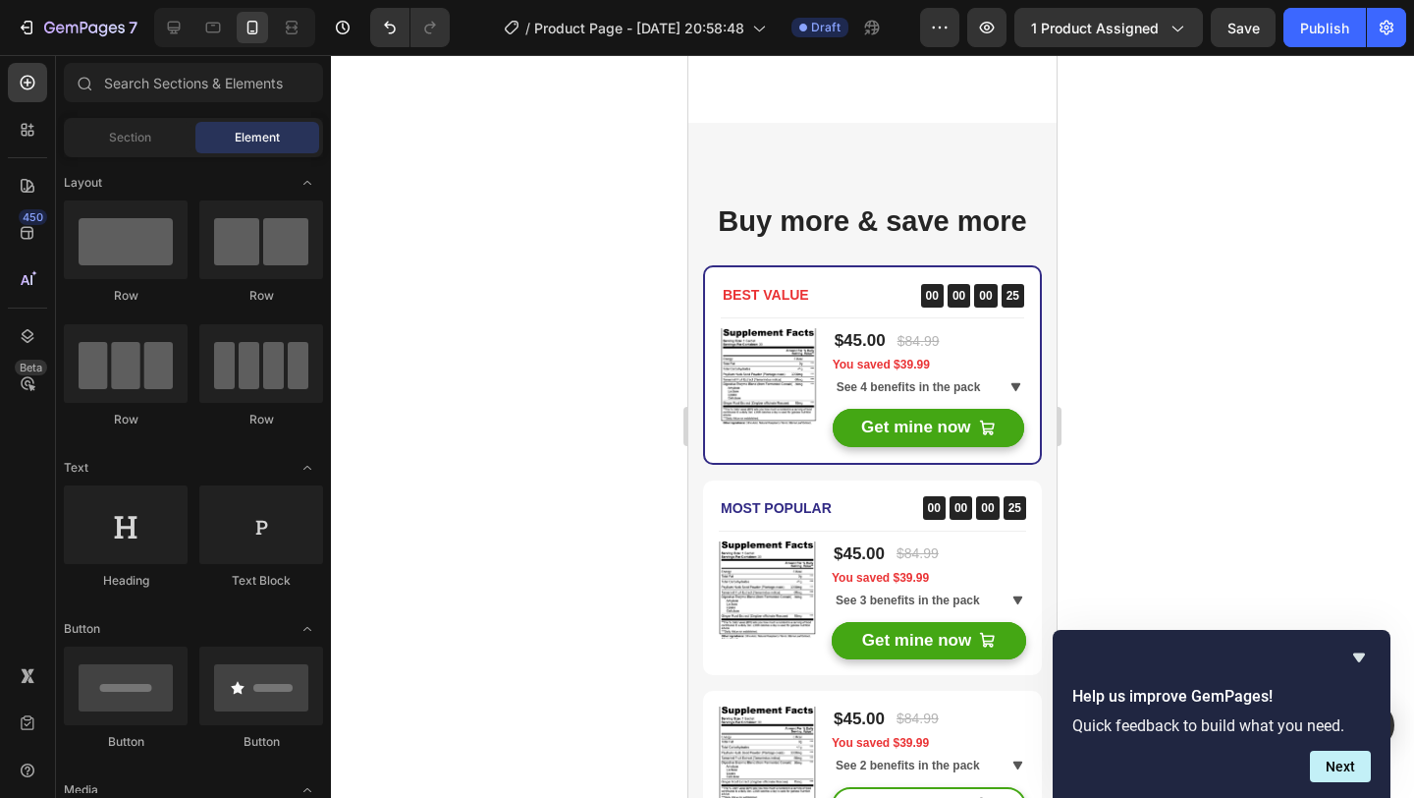
scroll to position [4883, 0]
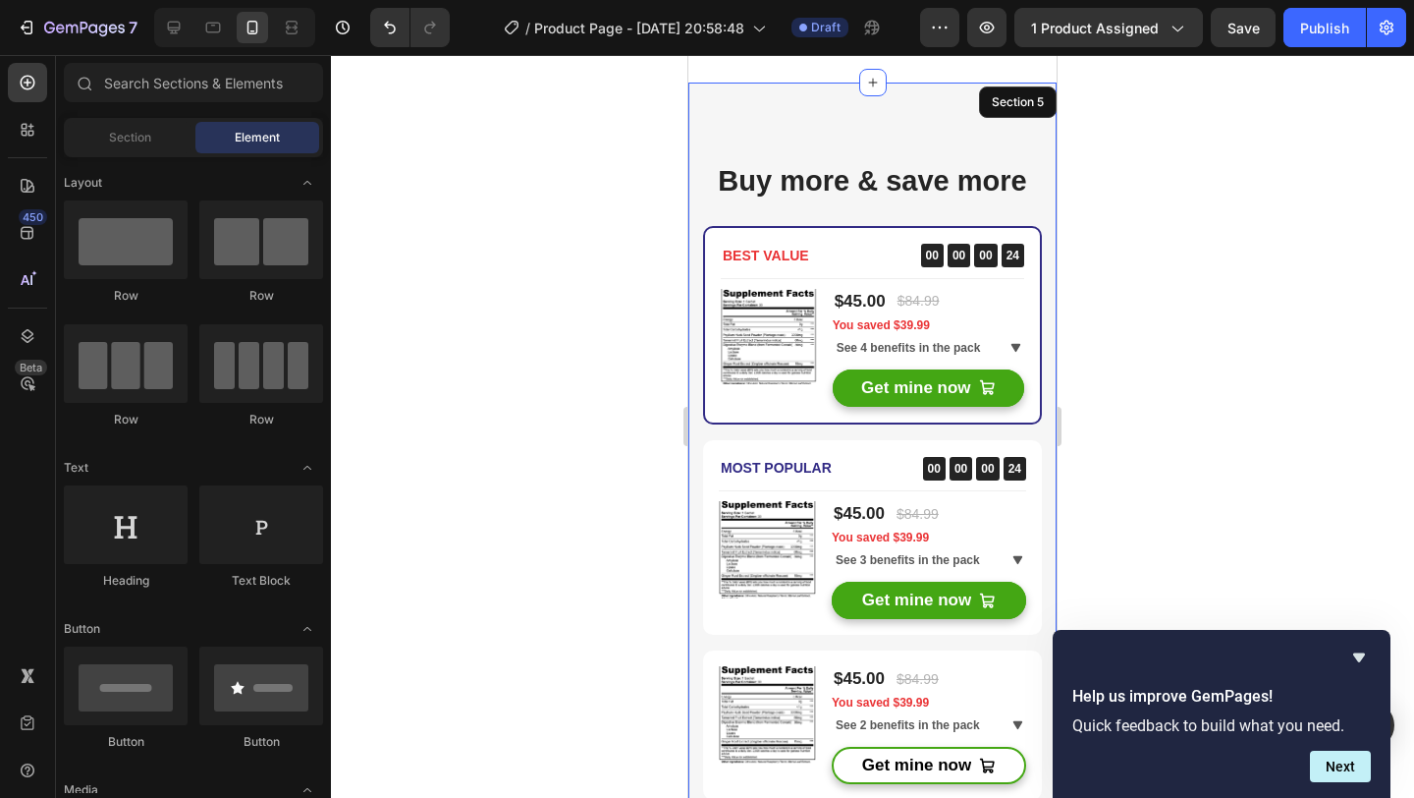
click at [998, 138] on div "Buy more & save more Heading BEST VALUE Text block 00 00 00 24 CountDown Timer …" at bounding box center [873, 481] width 368 height 796
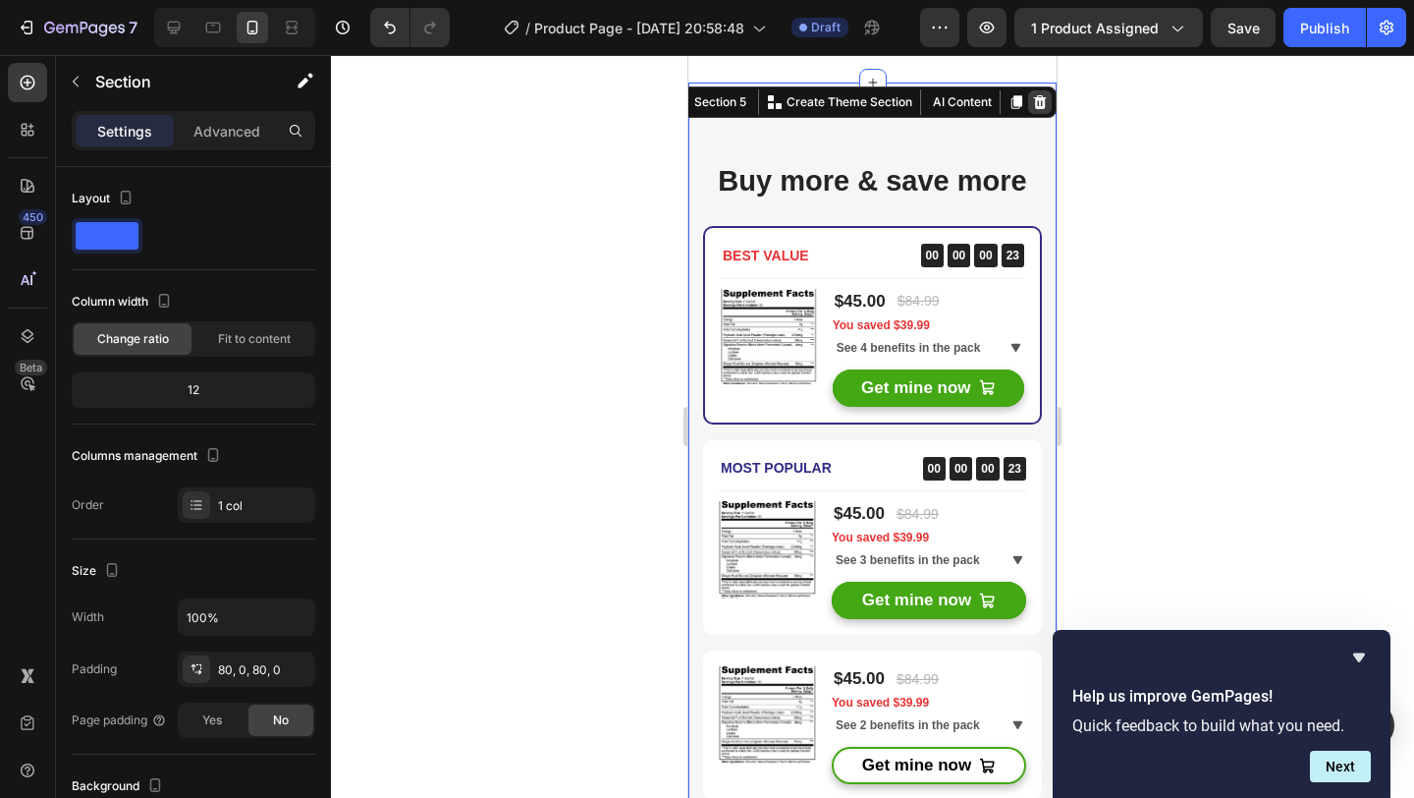
click at [1035, 105] on icon at bounding box center [1040, 102] width 13 height 14
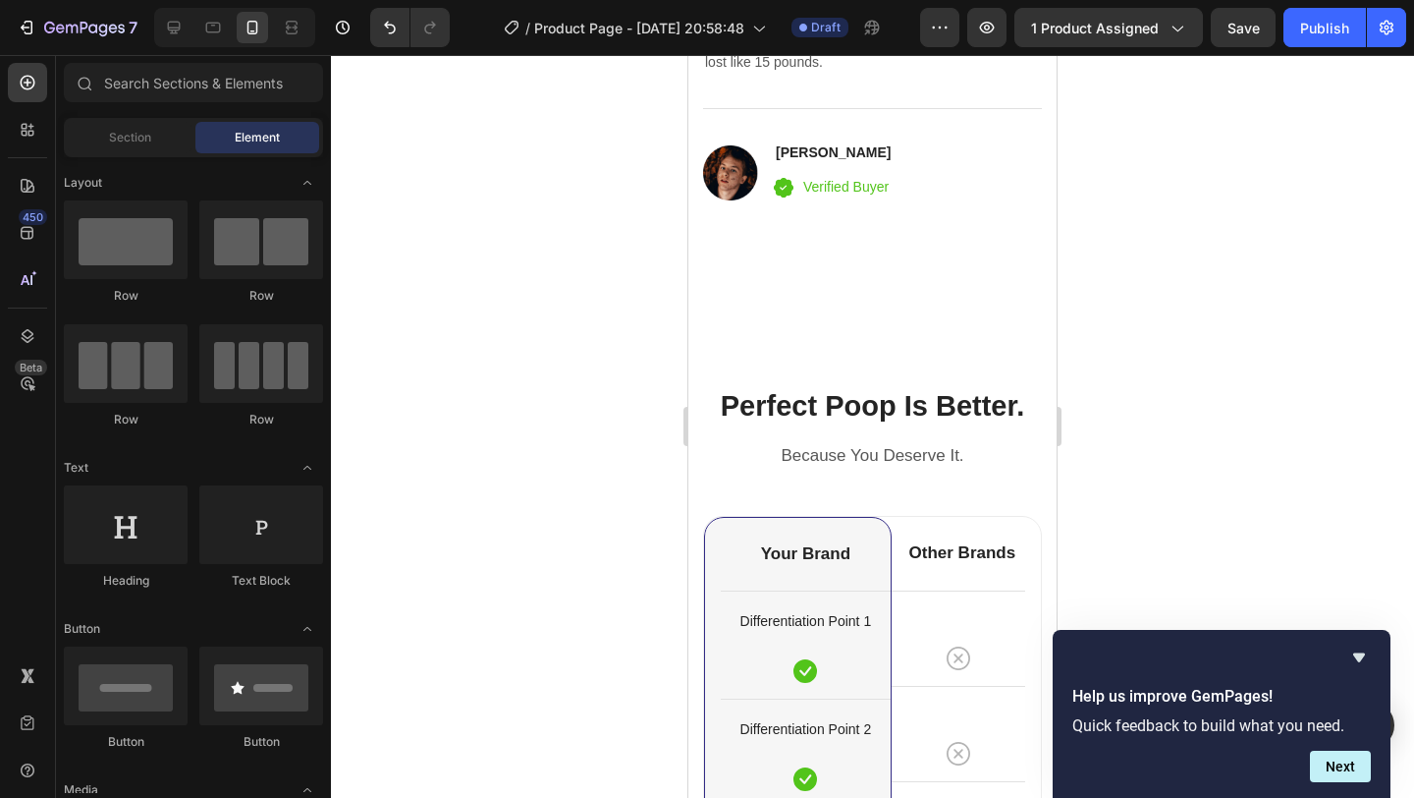
scroll to position [4685, 0]
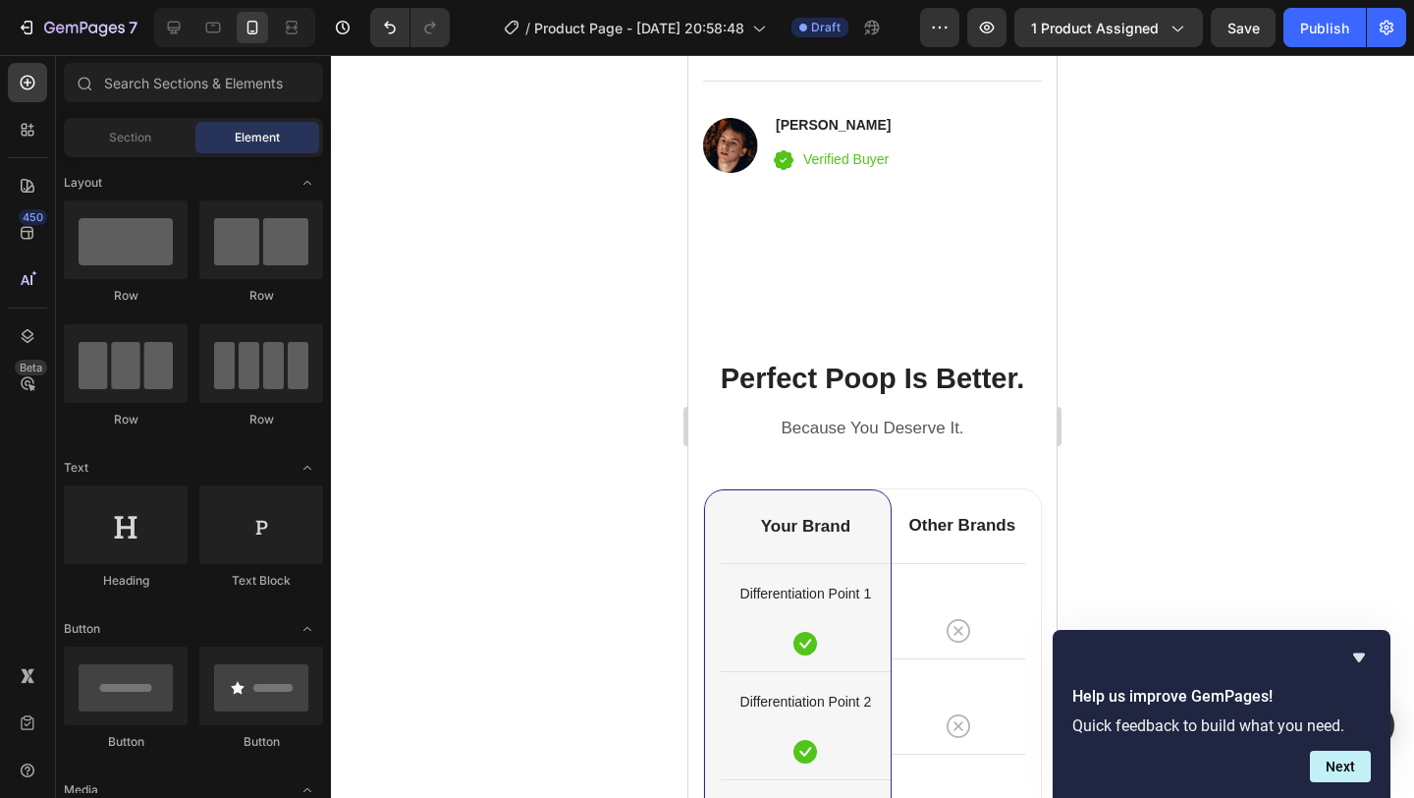
click at [548, 359] on div at bounding box center [872, 426] width 1083 height 743
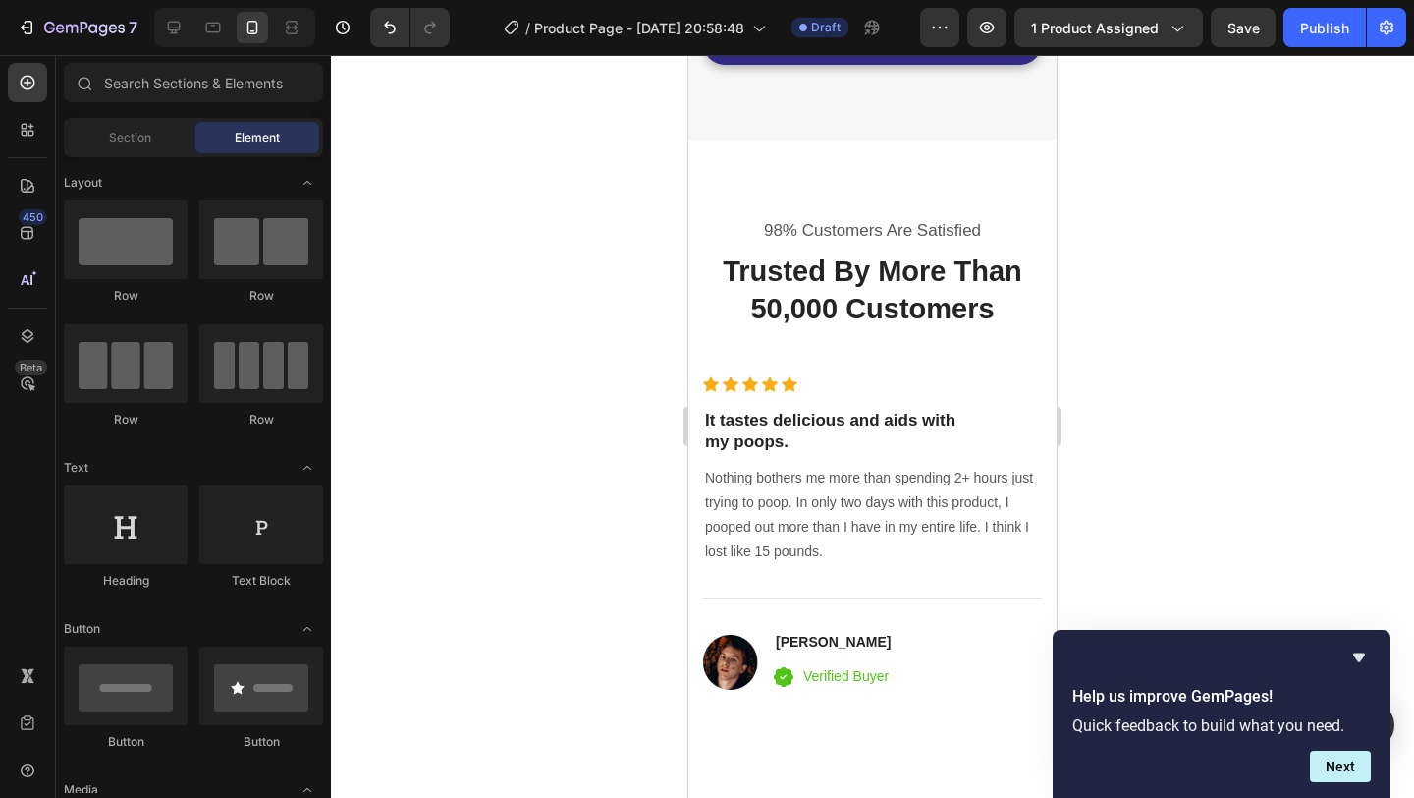
scroll to position [4155, 0]
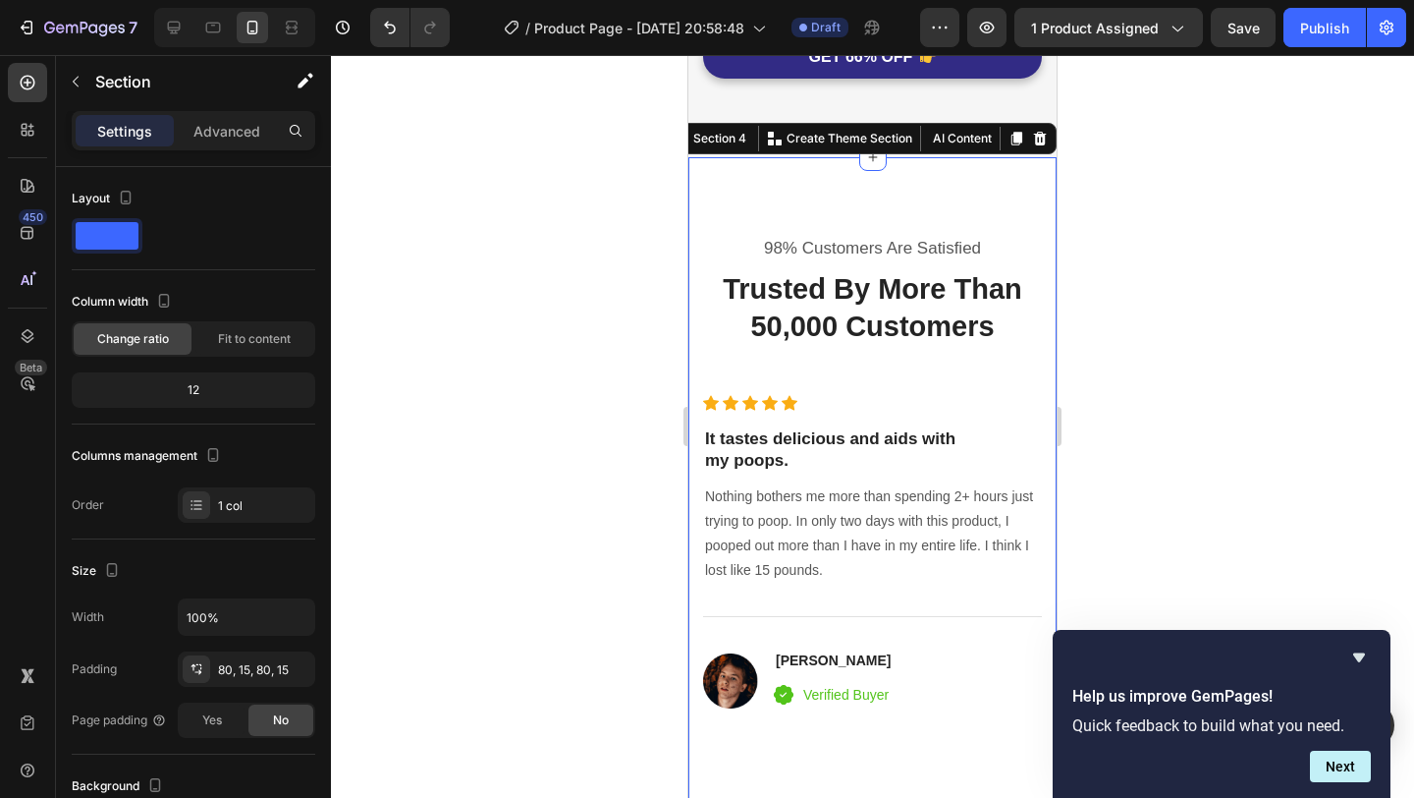
click at [933, 205] on div "98% Customers Are Satisfied Text block Trusted By More Than 50,000 Customers He…" at bounding box center [873, 485] width 368 height 657
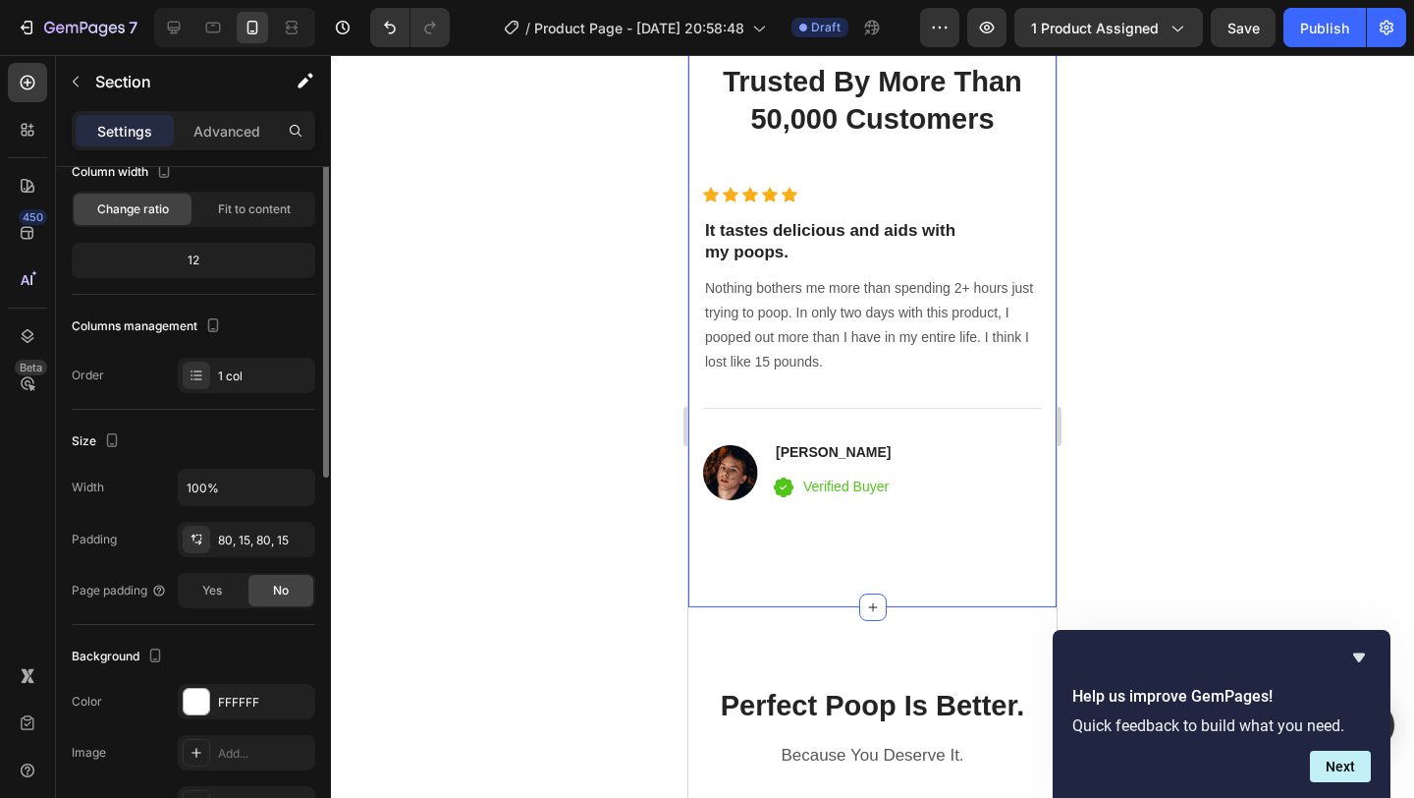
scroll to position [0, 0]
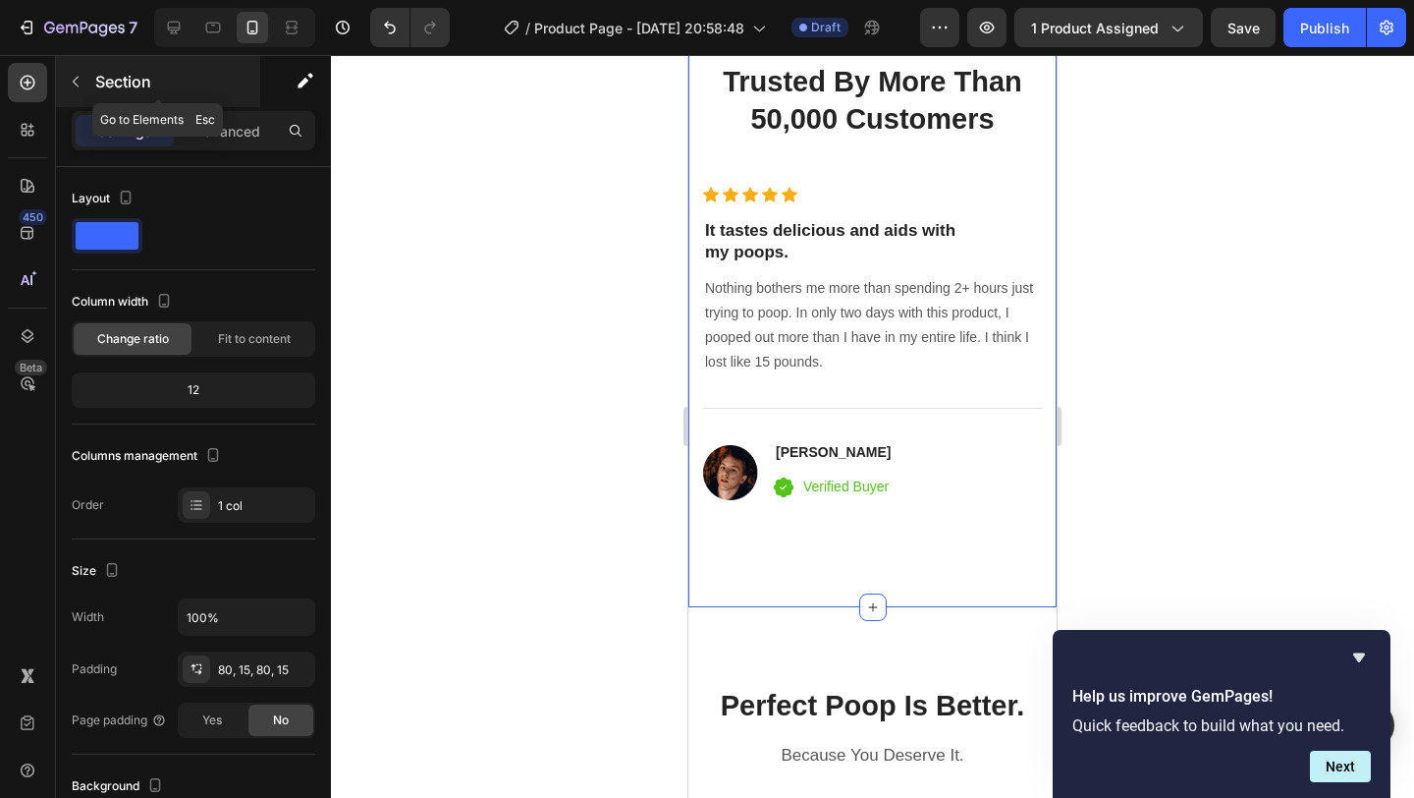
click at [83, 82] on button "button" at bounding box center [75, 81] width 31 height 31
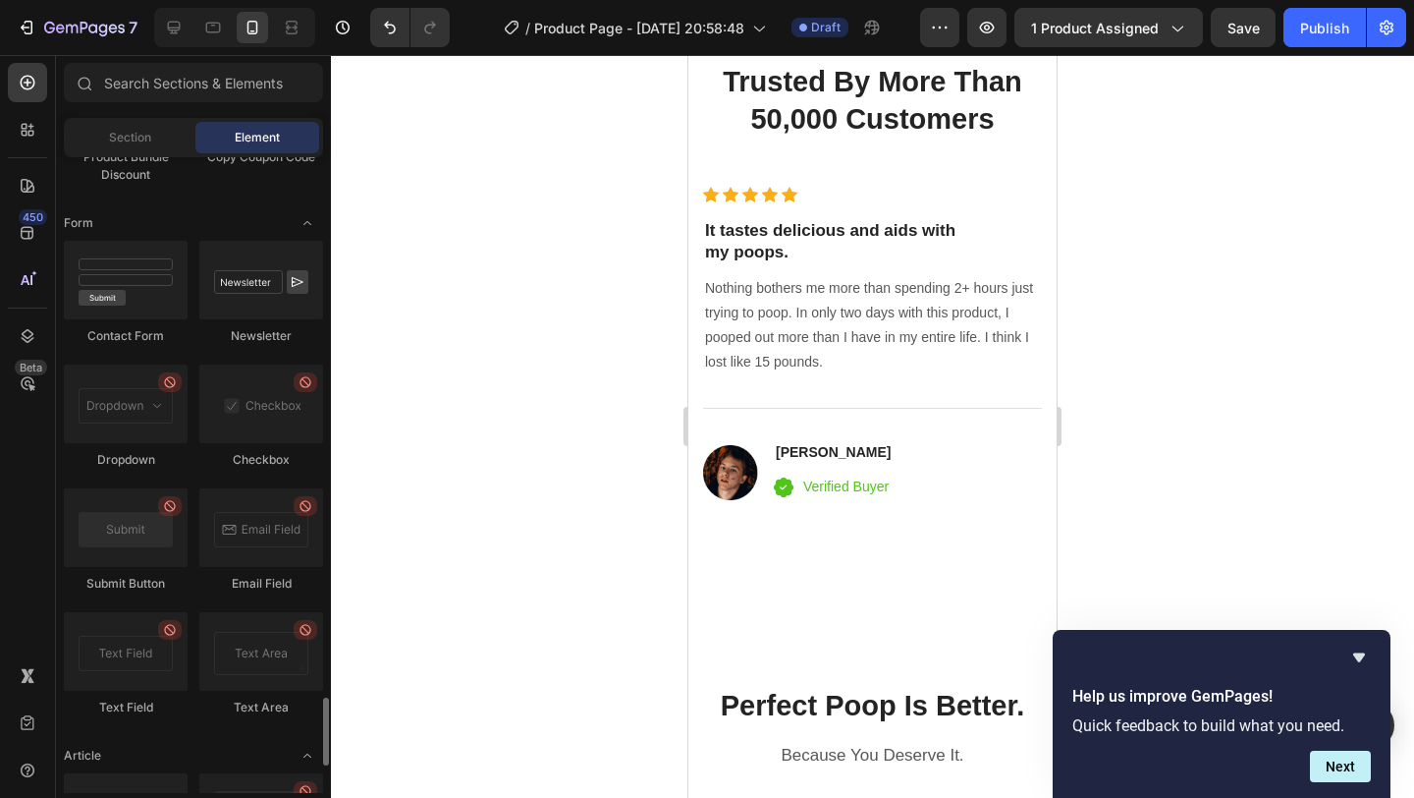
scroll to position [4549, 0]
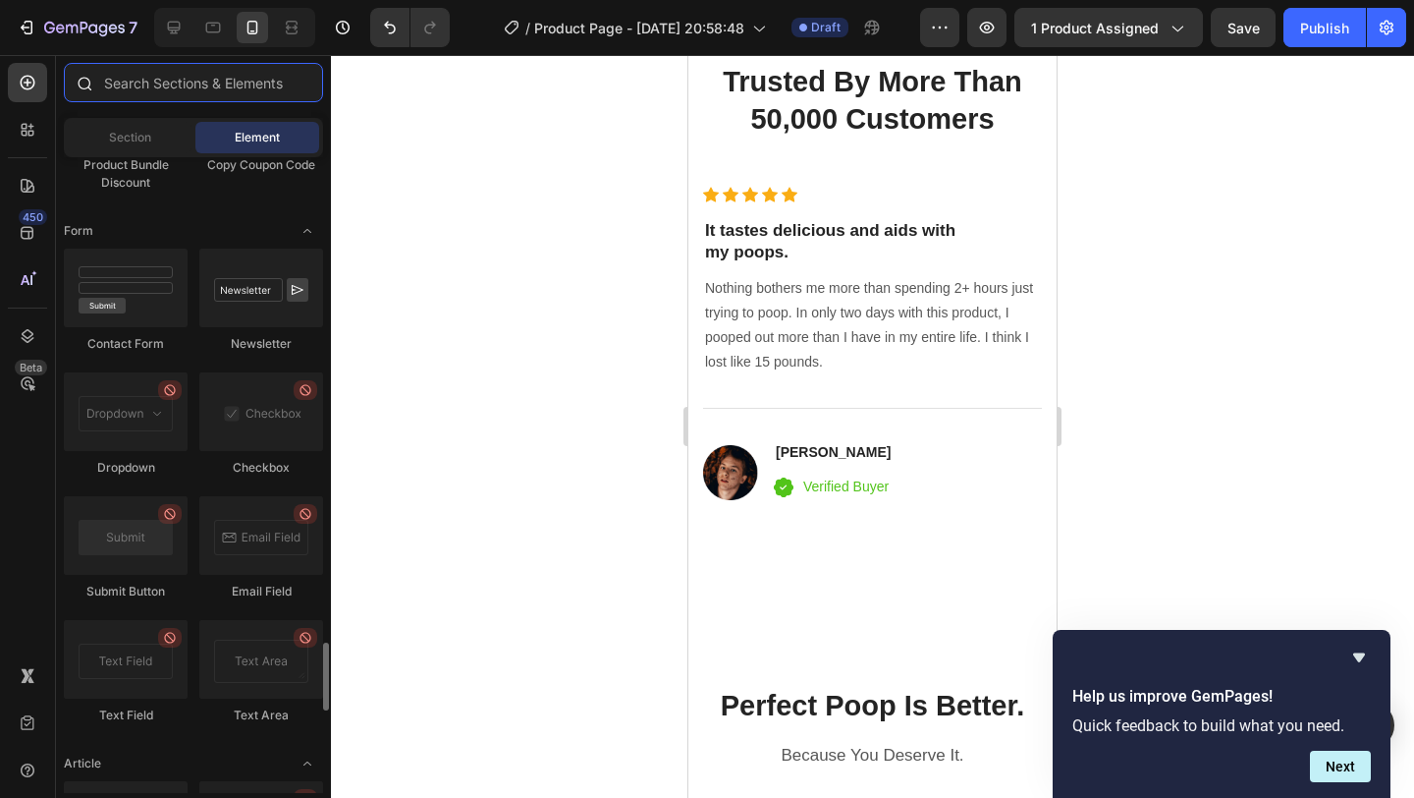
click at [202, 88] on input "text" at bounding box center [193, 82] width 259 height 39
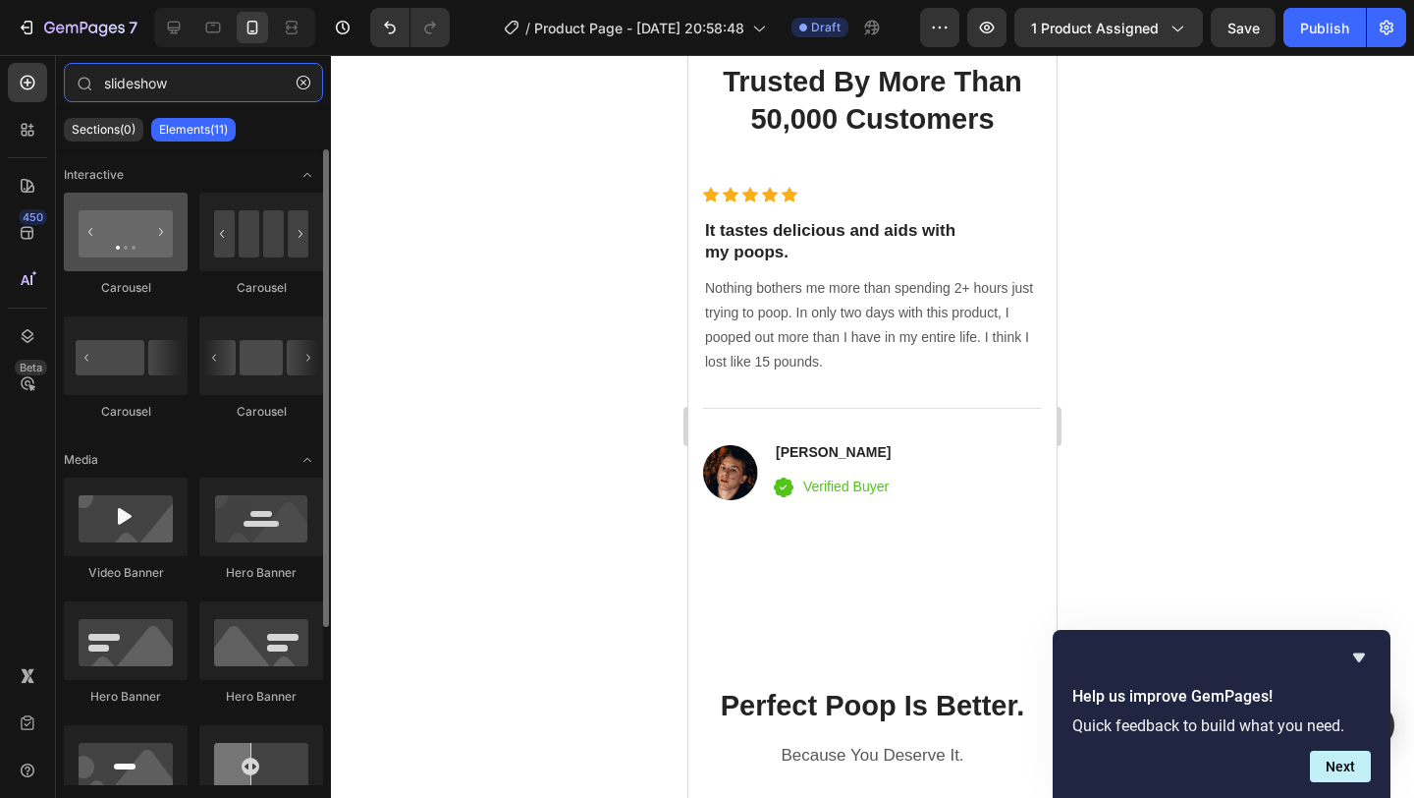
type input "slideshow"
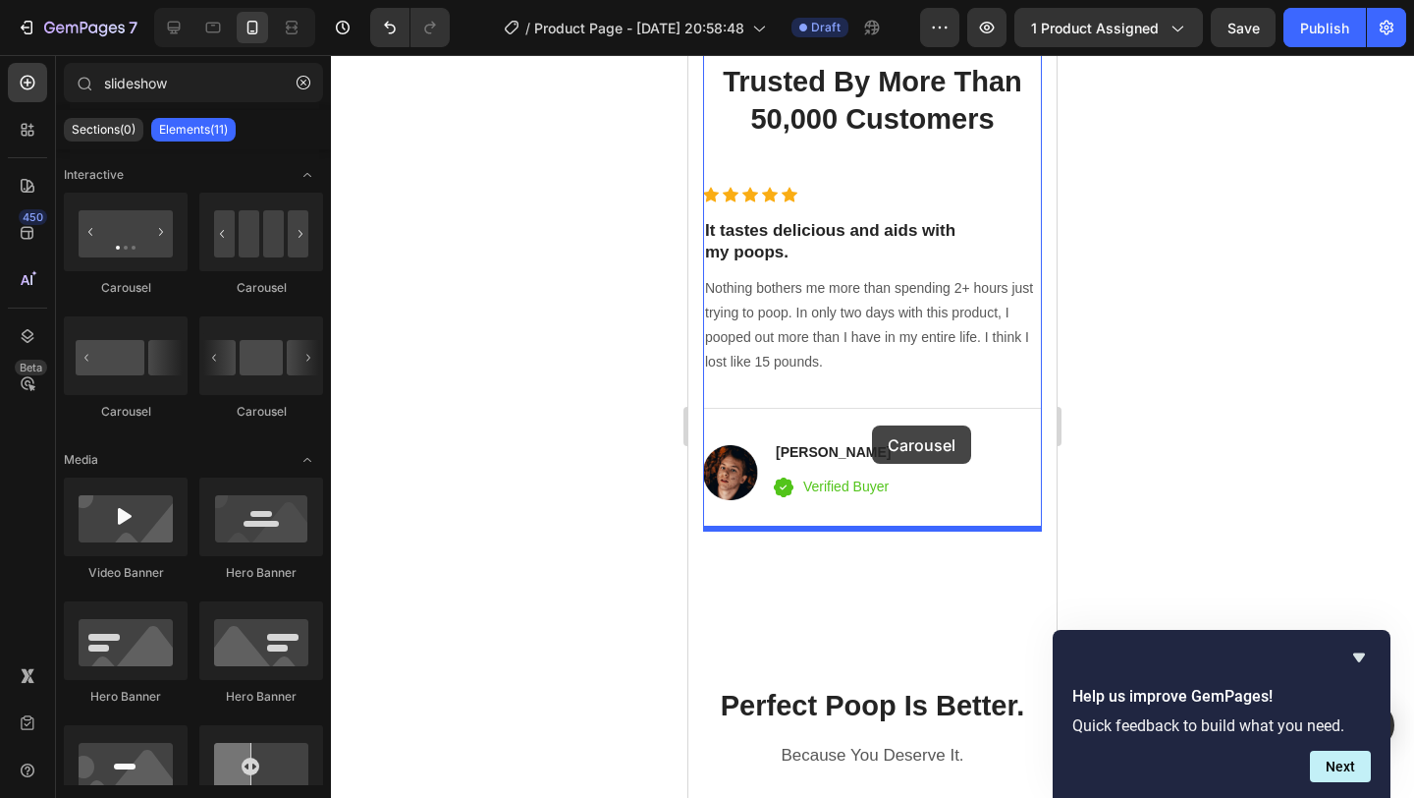
drag, startPoint x: 819, startPoint y: 321, endPoint x: 872, endPoint y: 425, distance: 116.8
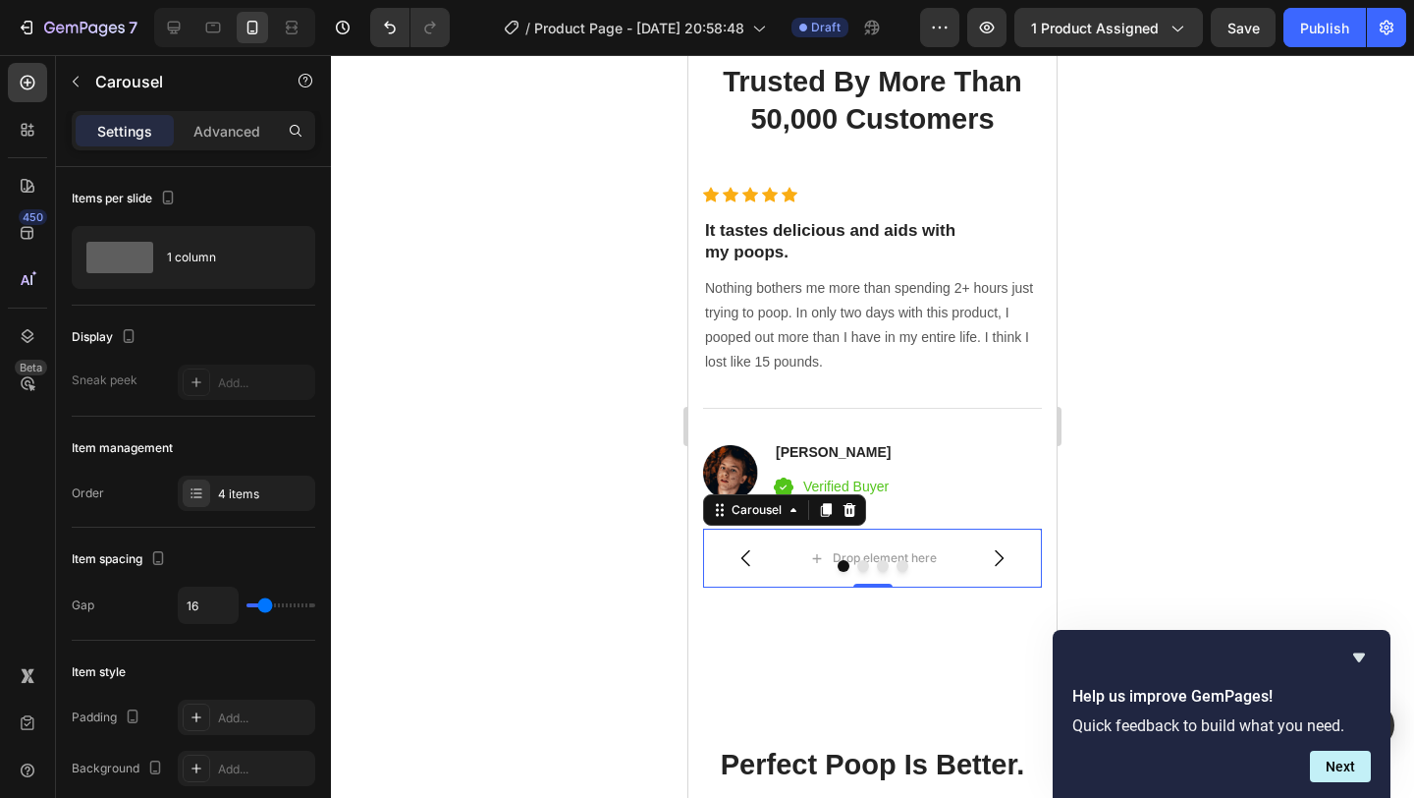
click at [1173, 525] on div at bounding box center [872, 426] width 1083 height 743
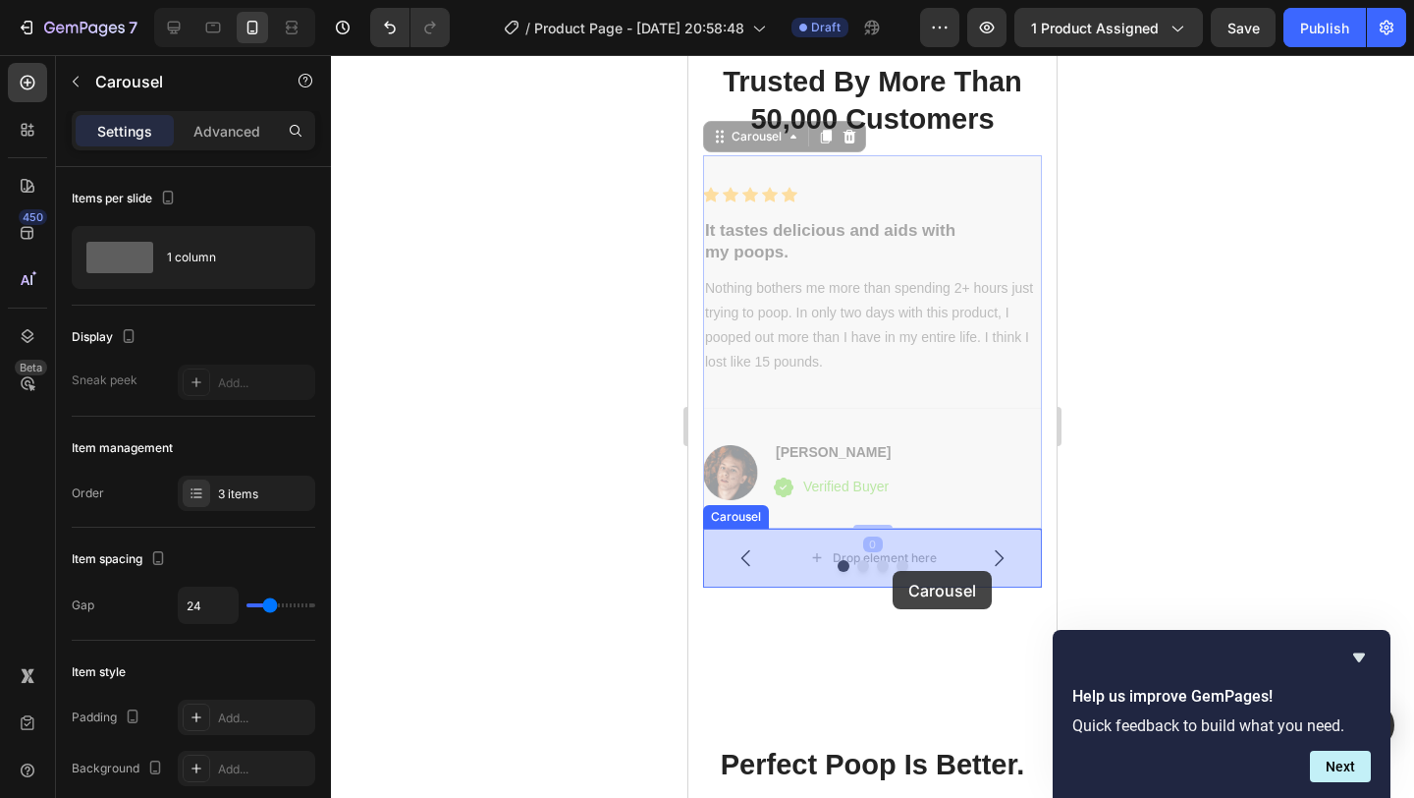
drag, startPoint x: 892, startPoint y: 203, endPoint x: 891, endPoint y: 567, distance: 363.4
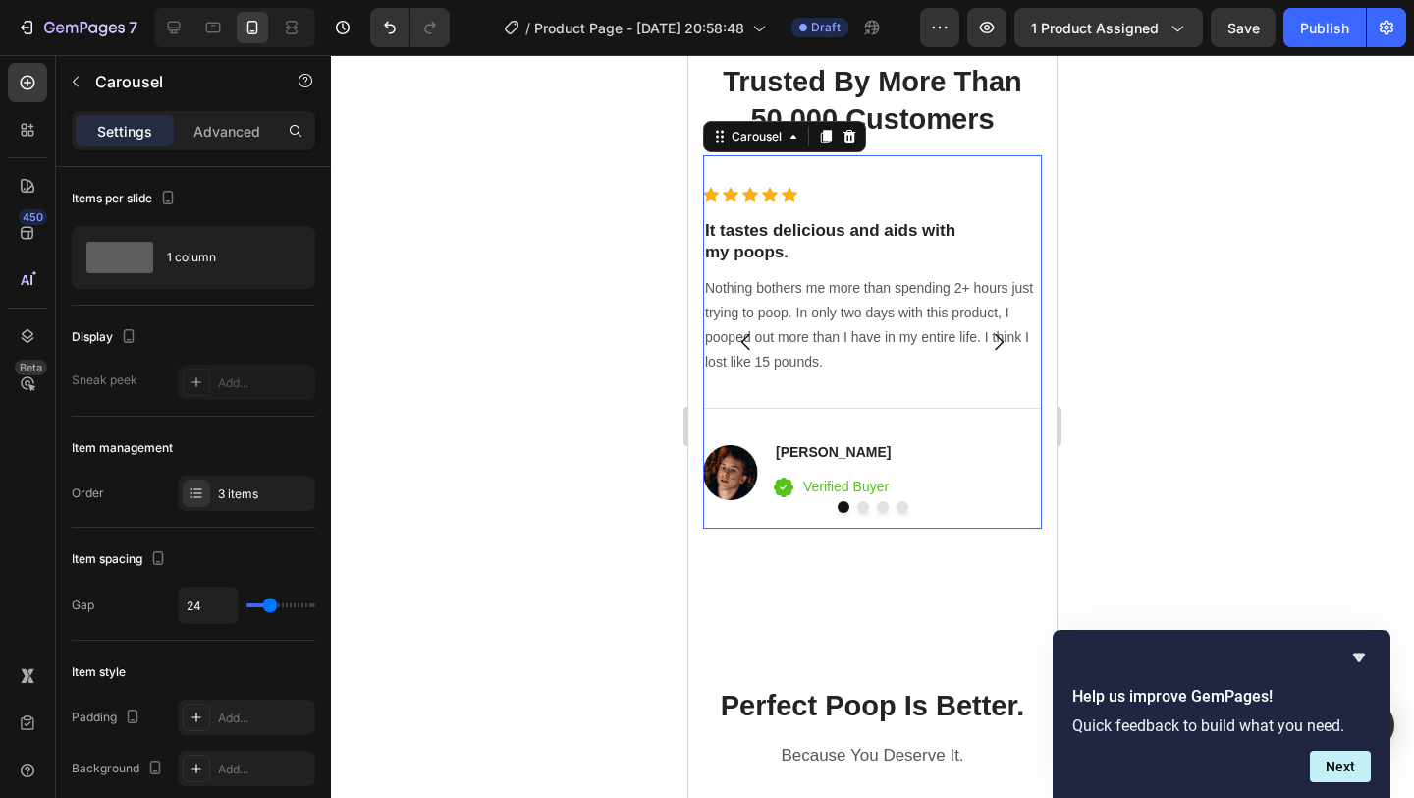
click at [997, 344] on icon "Carousel Next Arrow" at bounding box center [999, 342] width 24 height 24
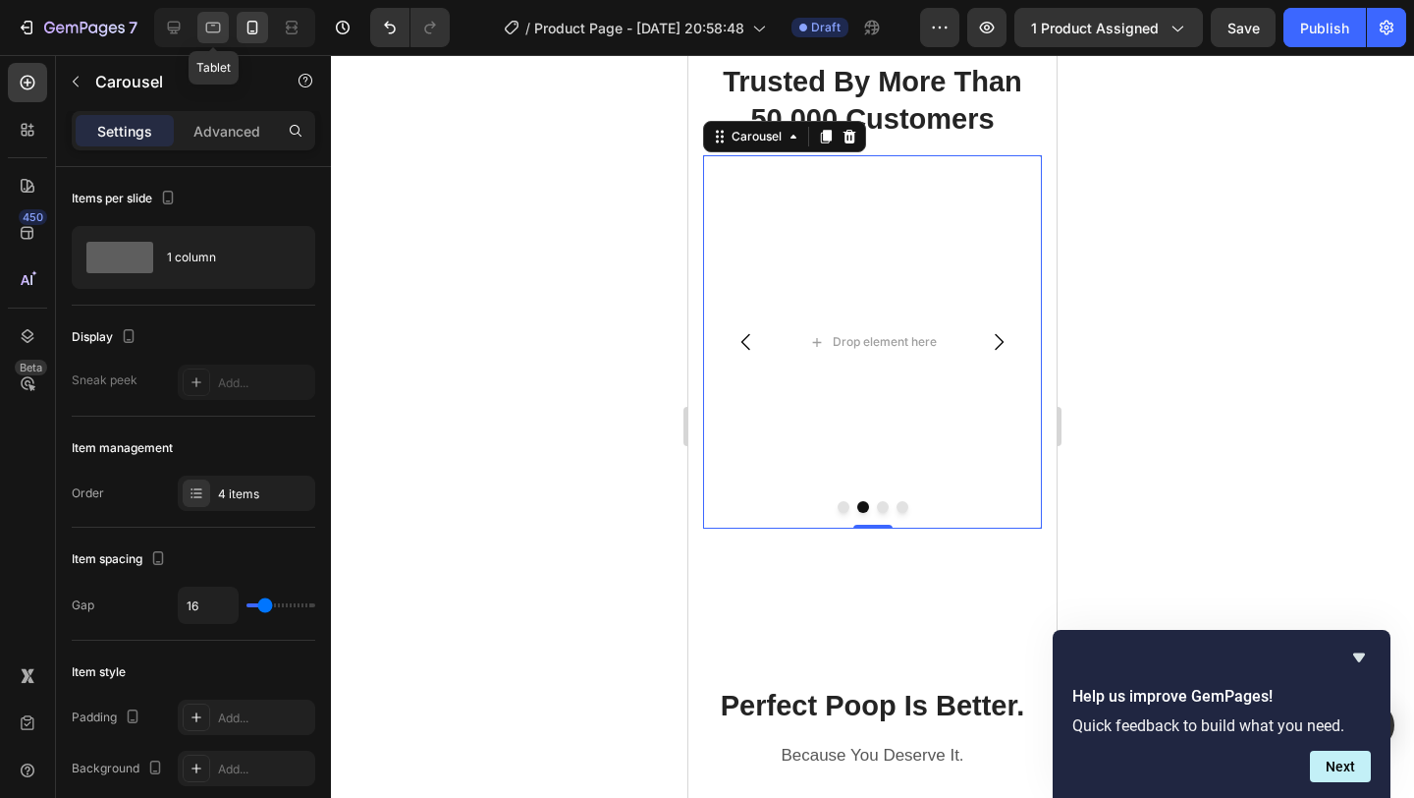
click at [210, 29] on icon at bounding box center [213, 28] width 20 height 20
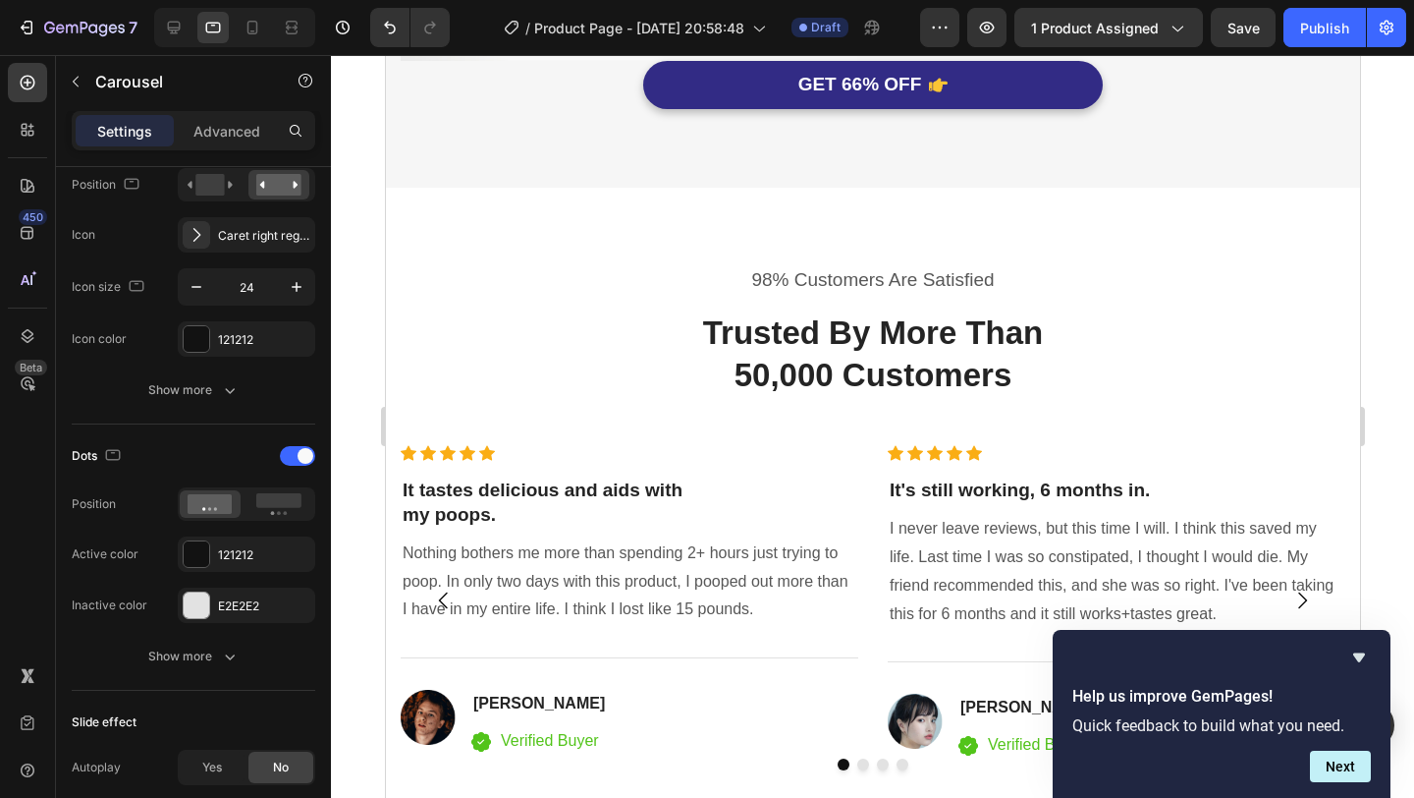
scroll to position [4063, 0]
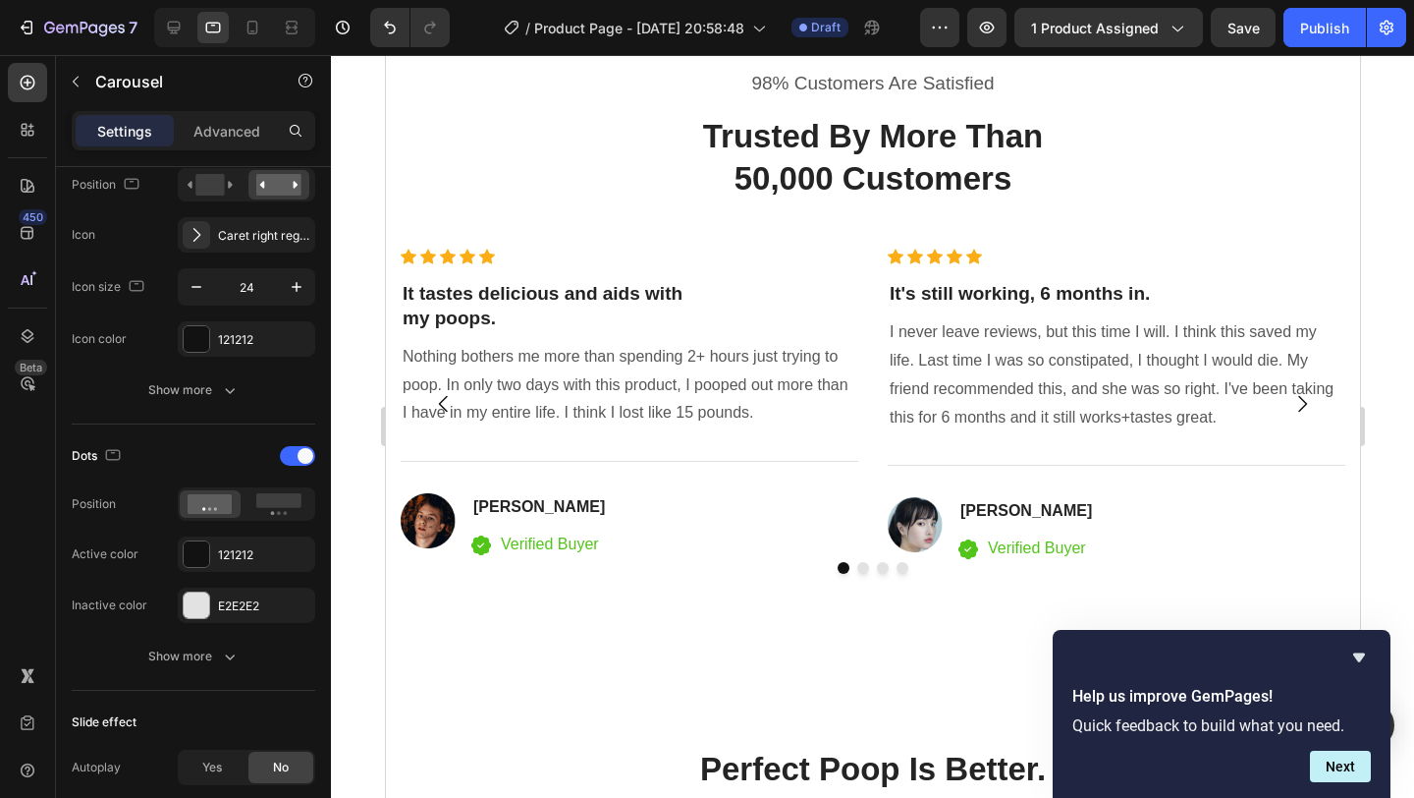
click at [1306, 398] on icon "Carousel Next Arrow" at bounding box center [1302, 404] width 24 height 24
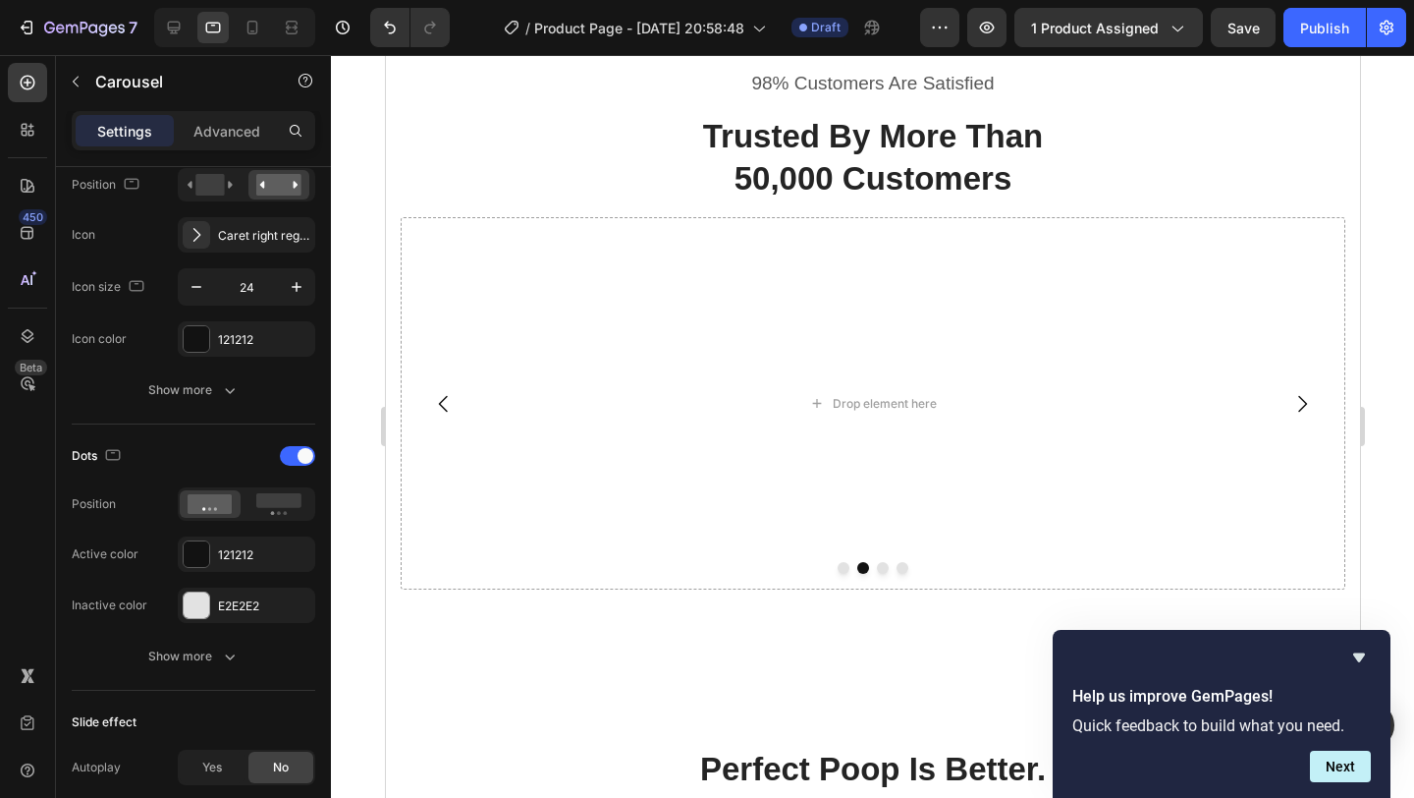
click at [446, 400] on icon "Carousel Back Arrow" at bounding box center [443, 404] width 24 height 24
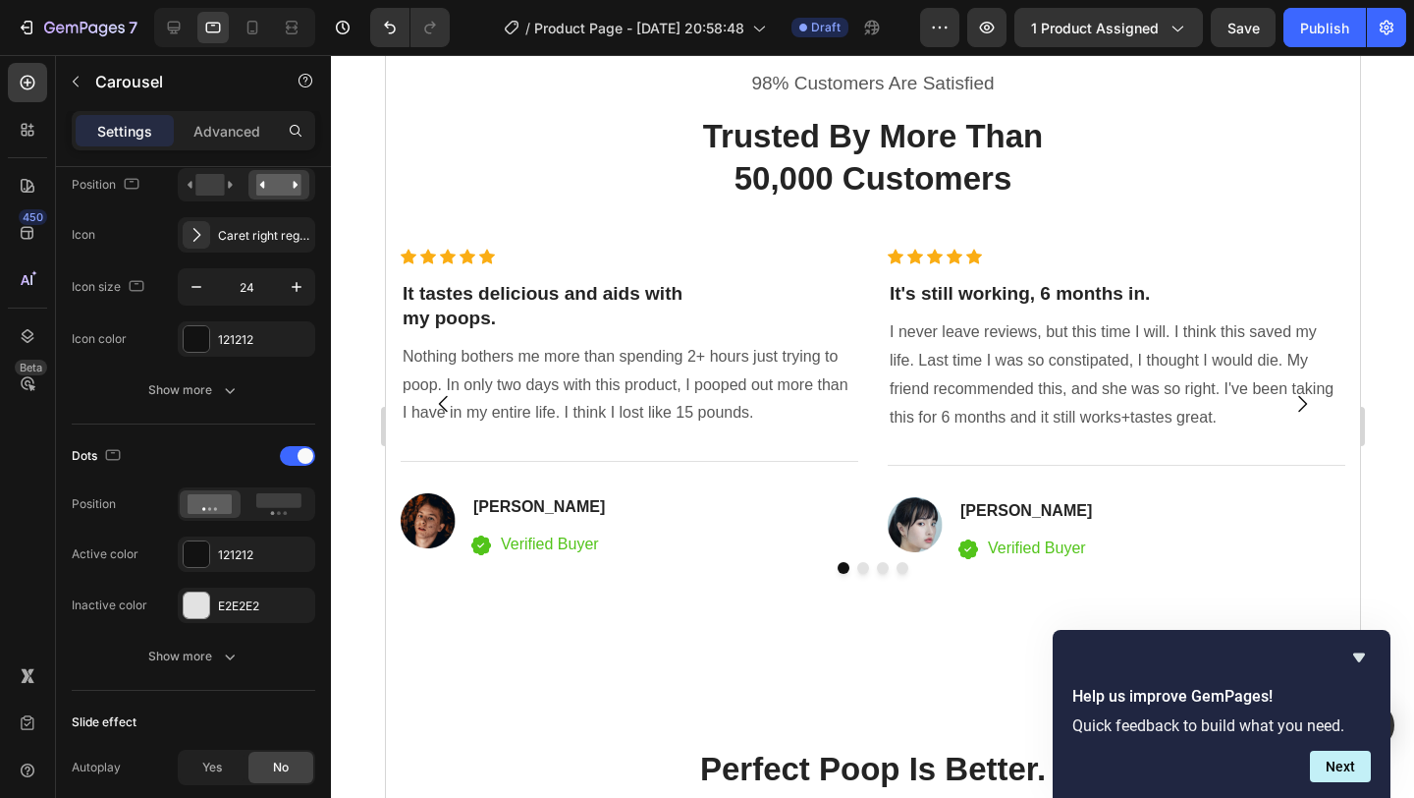
click at [446, 400] on icon "Carousel Back Arrow" at bounding box center [443, 404] width 24 height 24
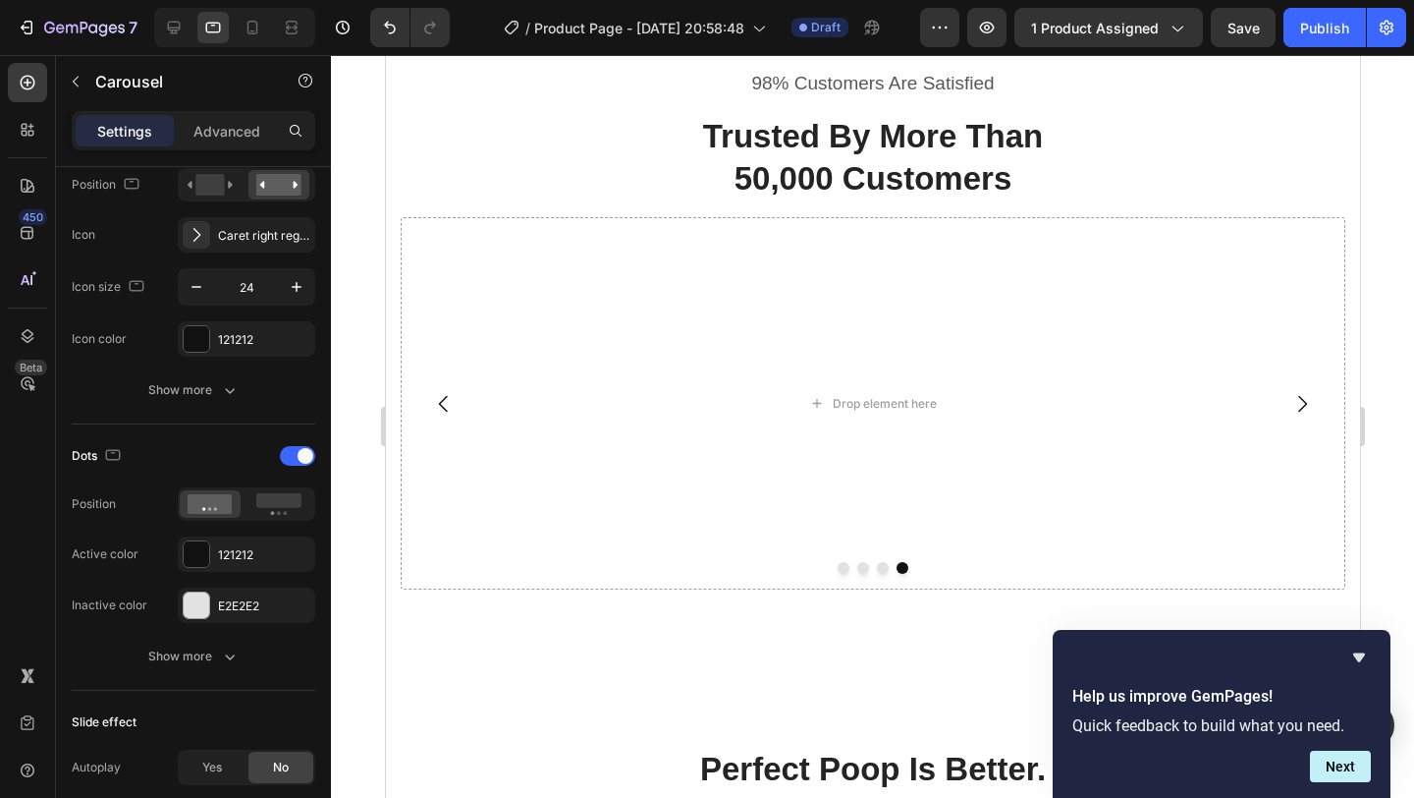
click at [1311, 402] on icon "Carousel Next Arrow" at bounding box center [1302, 404] width 24 height 24
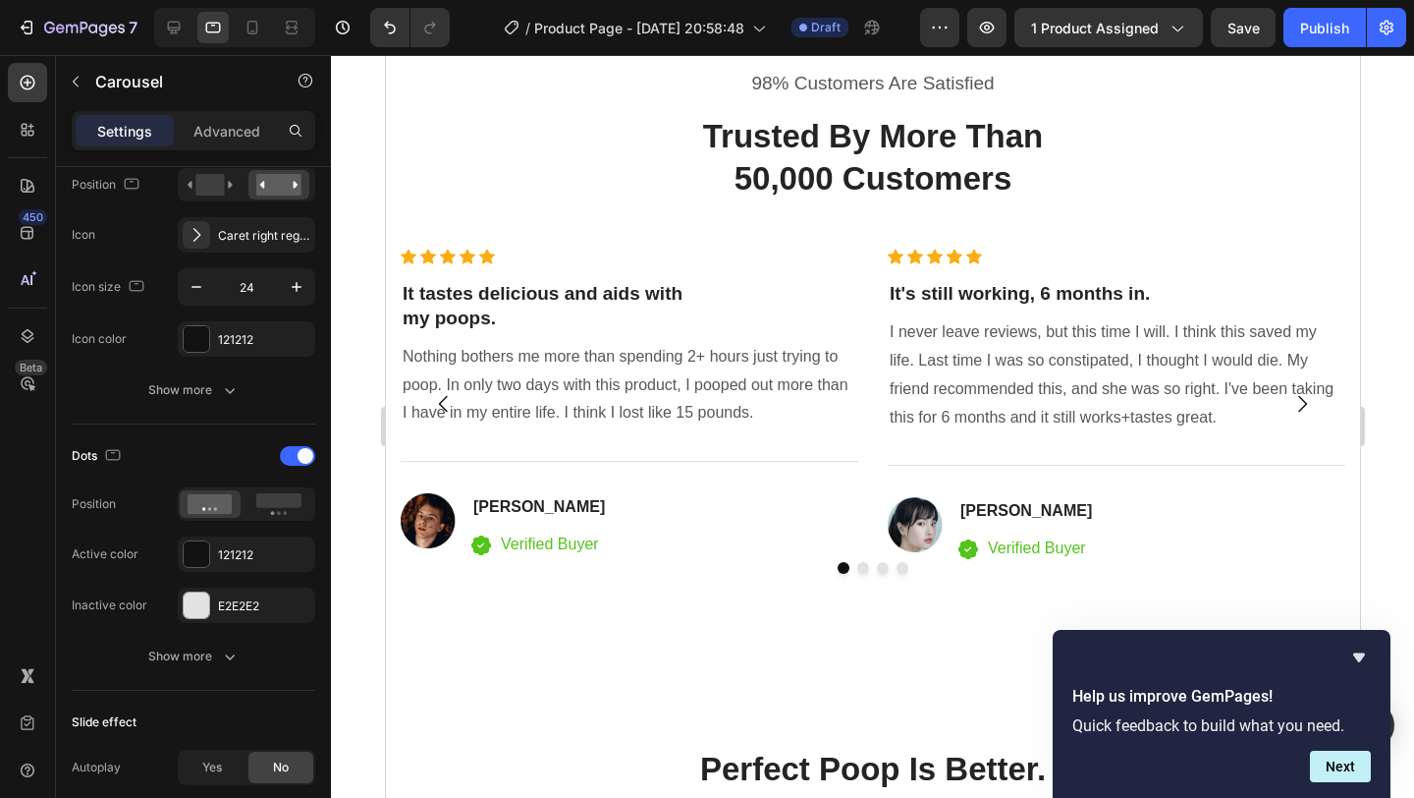
click at [1301, 404] on icon "Carousel Next Arrow" at bounding box center [1302, 404] width 24 height 24
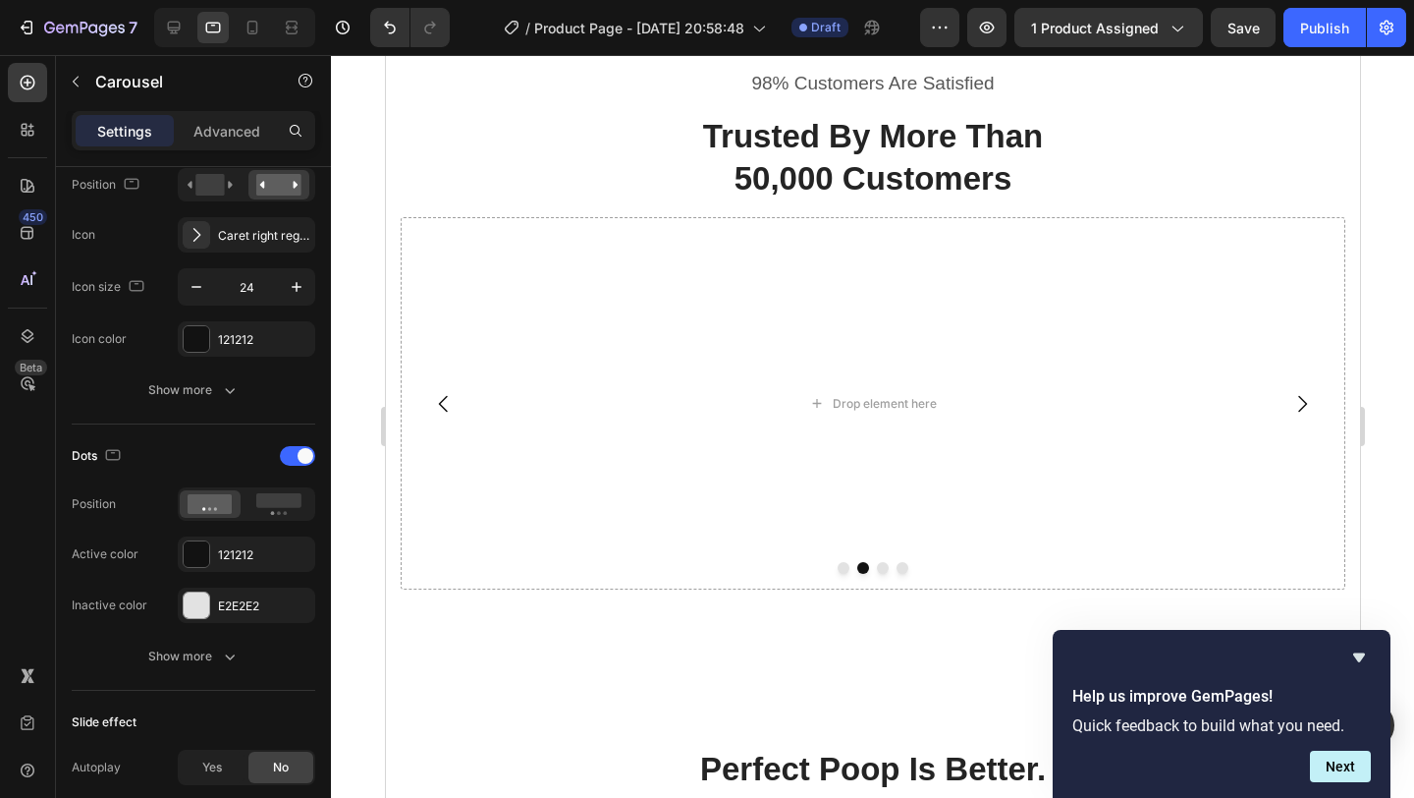
click at [1301, 404] on icon "Carousel Next Arrow" at bounding box center [1302, 404] width 24 height 24
click at [384, 29] on icon "Undo/Redo" at bounding box center [390, 28] width 20 height 20
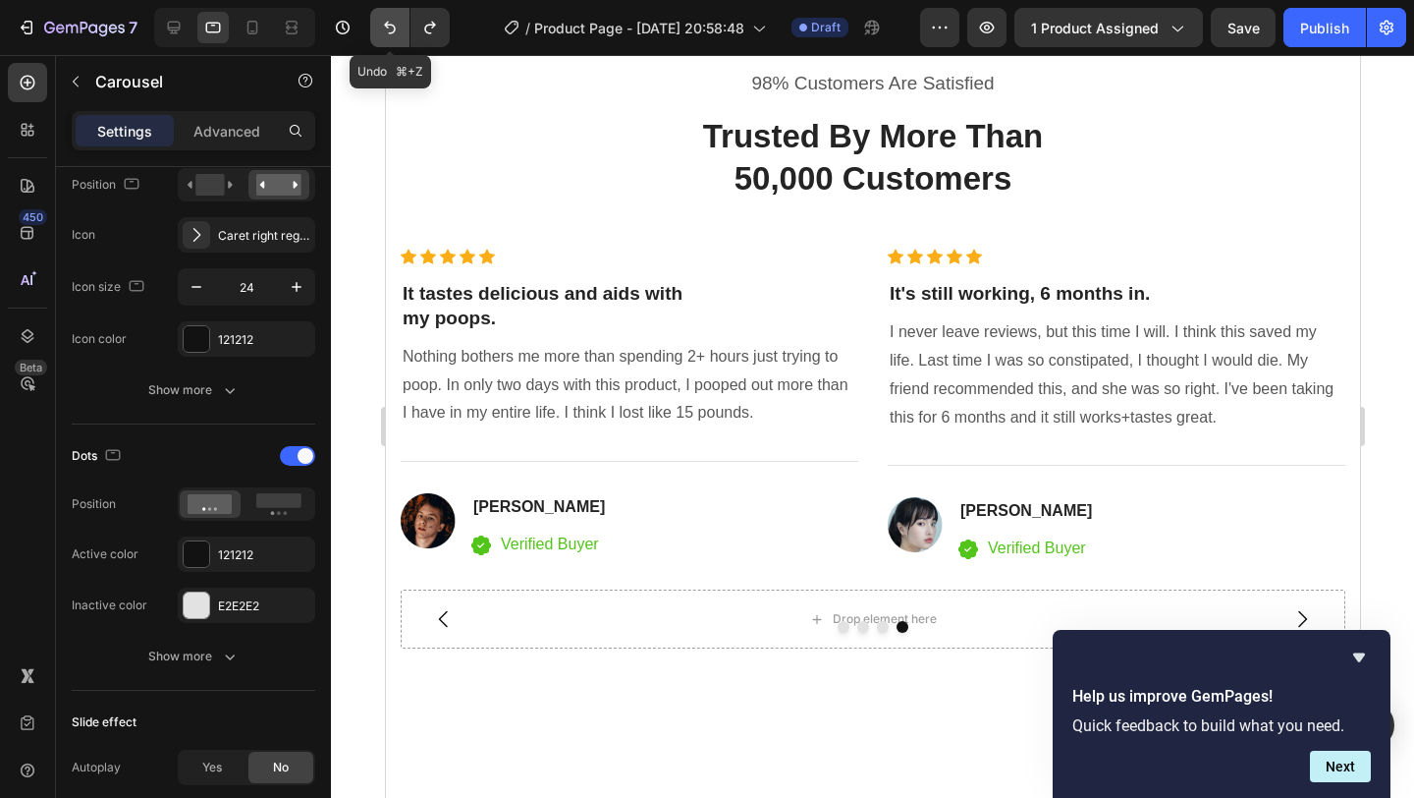
click at [381, 33] on icon "Undo/Redo" at bounding box center [390, 28] width 20 height 20
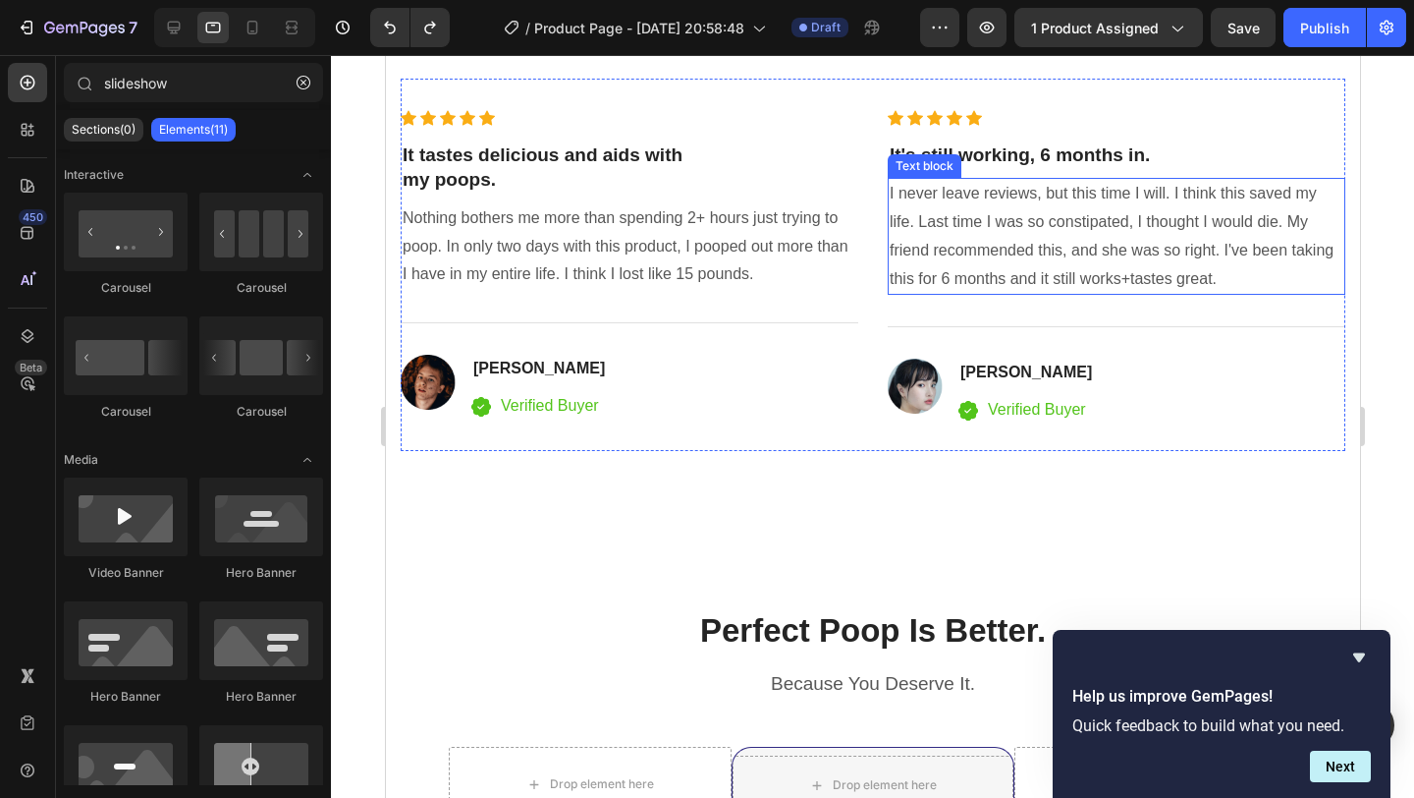
scroll to position [4214, 0]
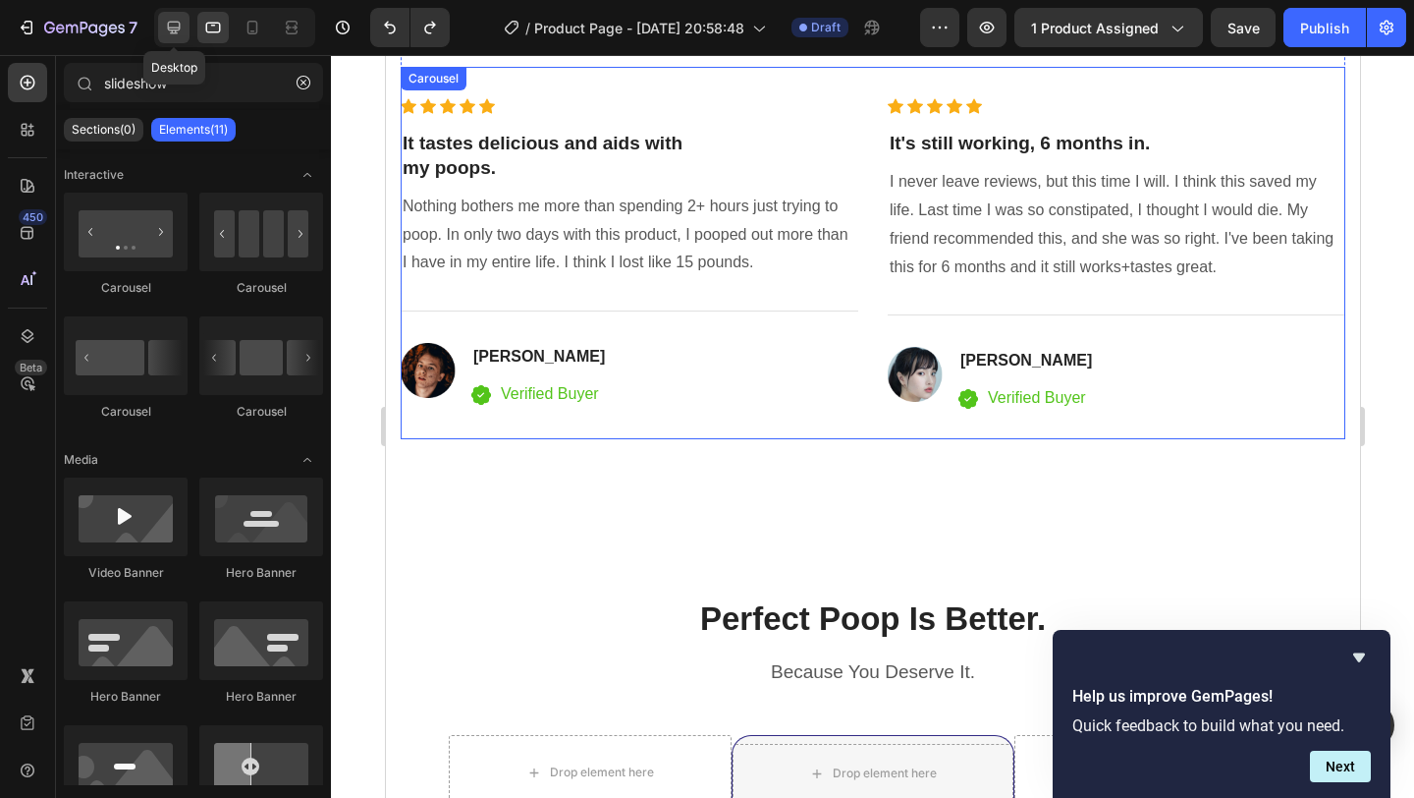
click at [170, 26] on icon at bounding box center [174, 28] width 20 height 20
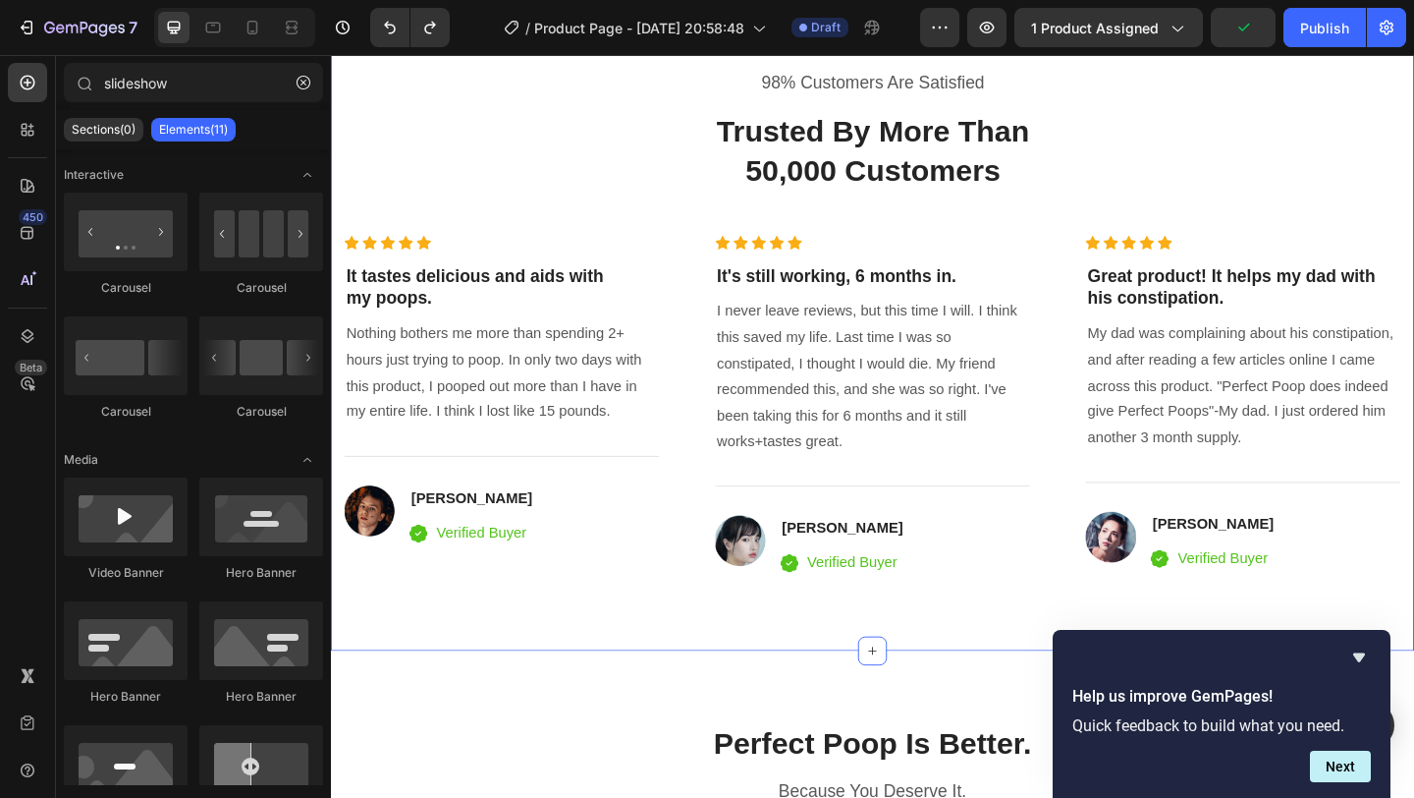
scroll to position [4261, 0]
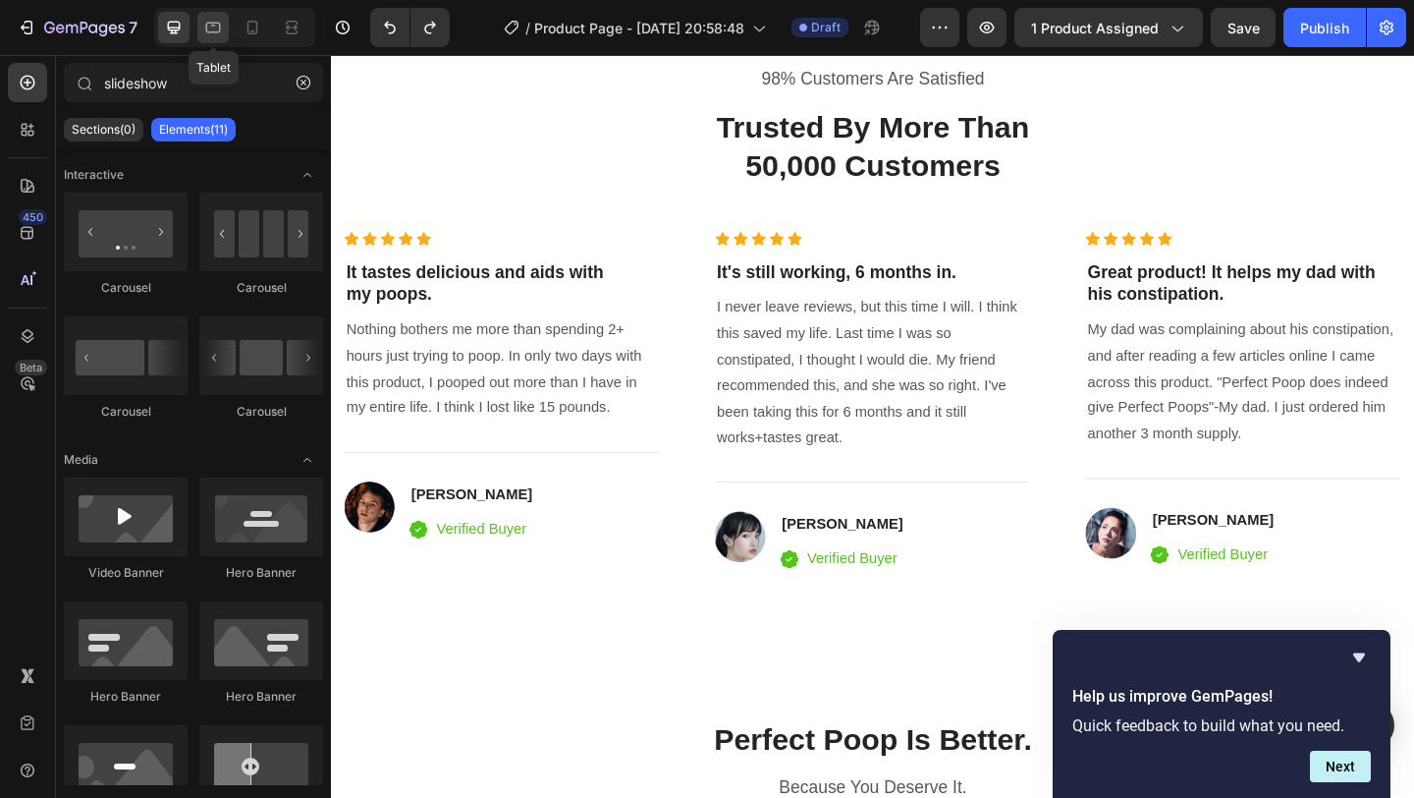
click at [217, 31] on icon at bounding box center [213, 28] width 15 height 11
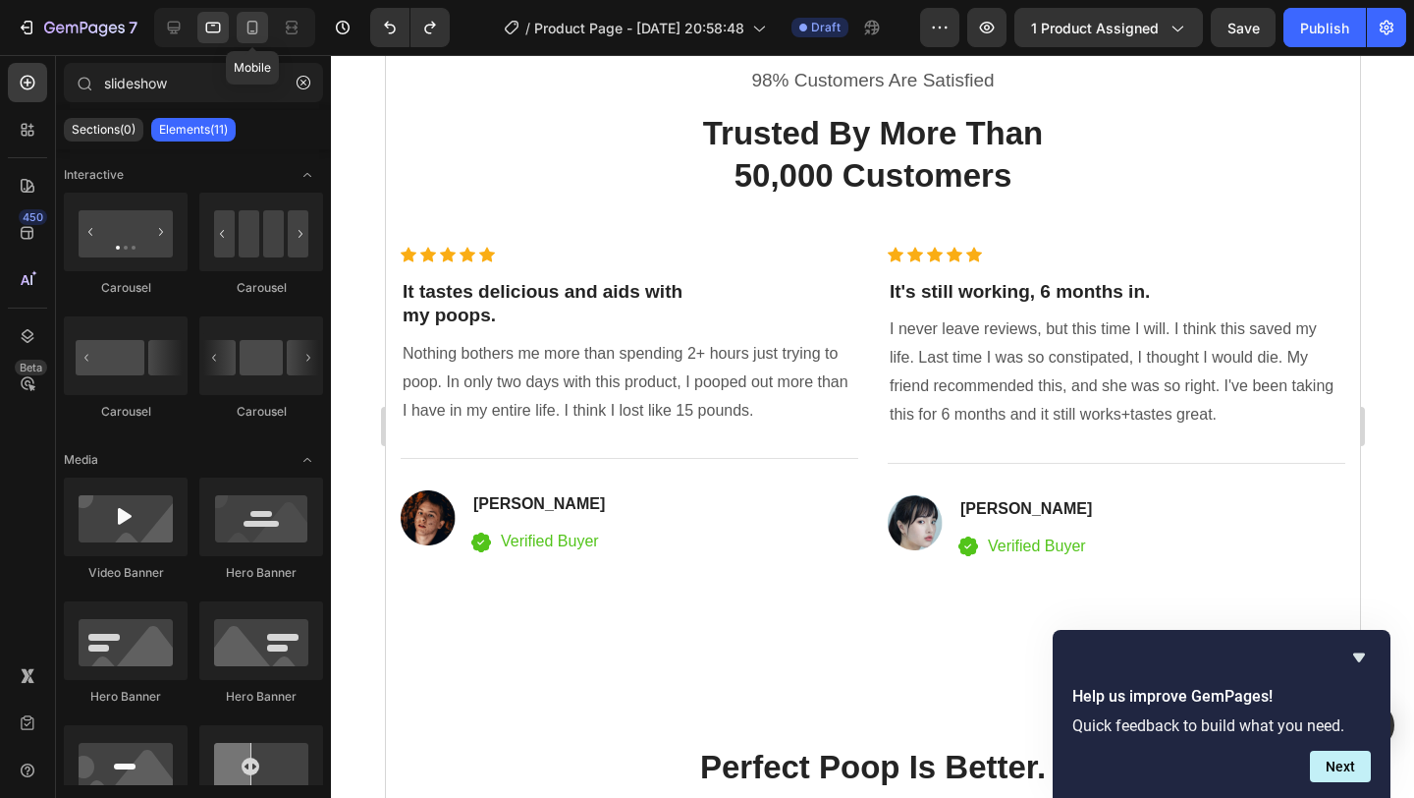
click at [256, 29] on icon at bounding box center [253, 28] width 11 height 14
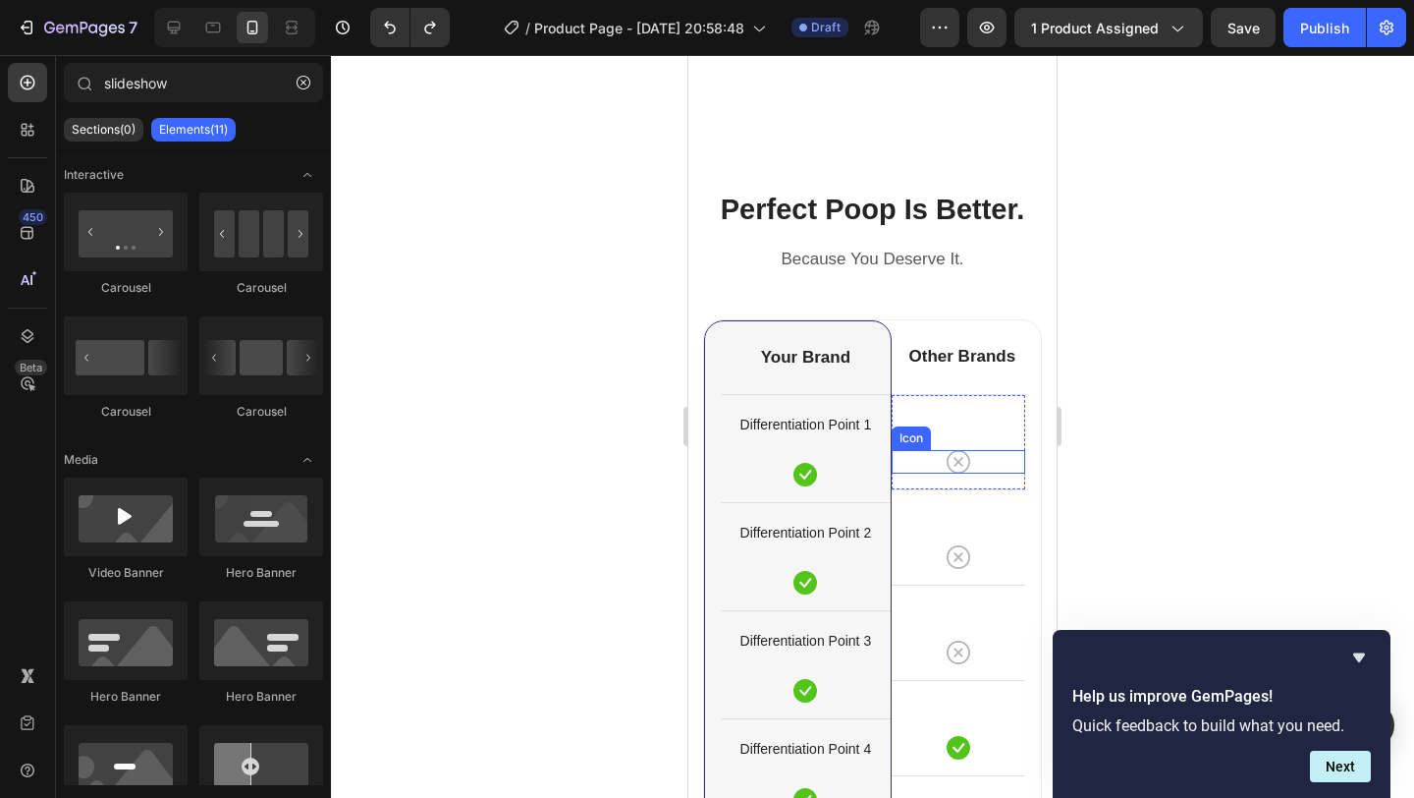
scroll to position [4793, 0]
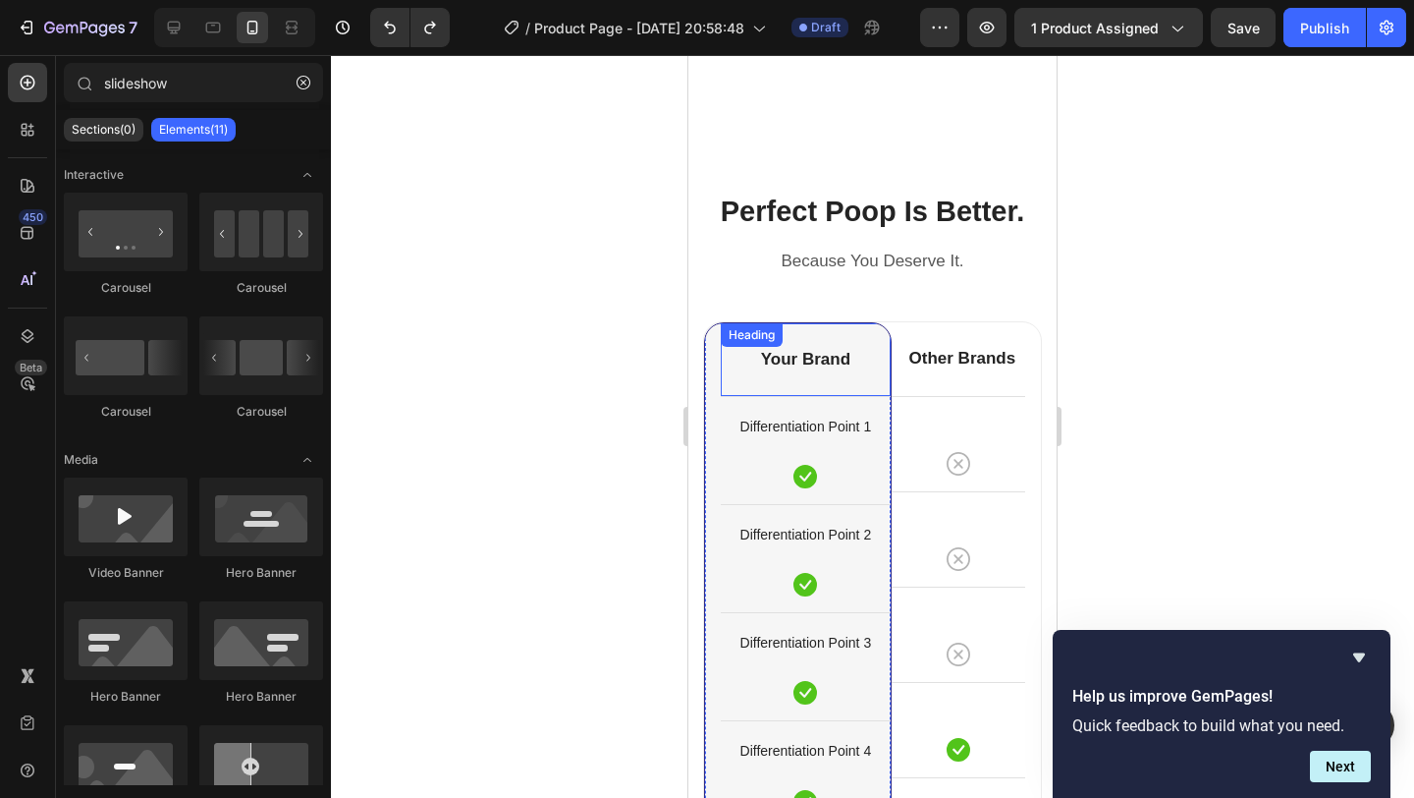
click at [813, 357] on p "Your Brand" at bounding box center [806, 360] width 166 height 22
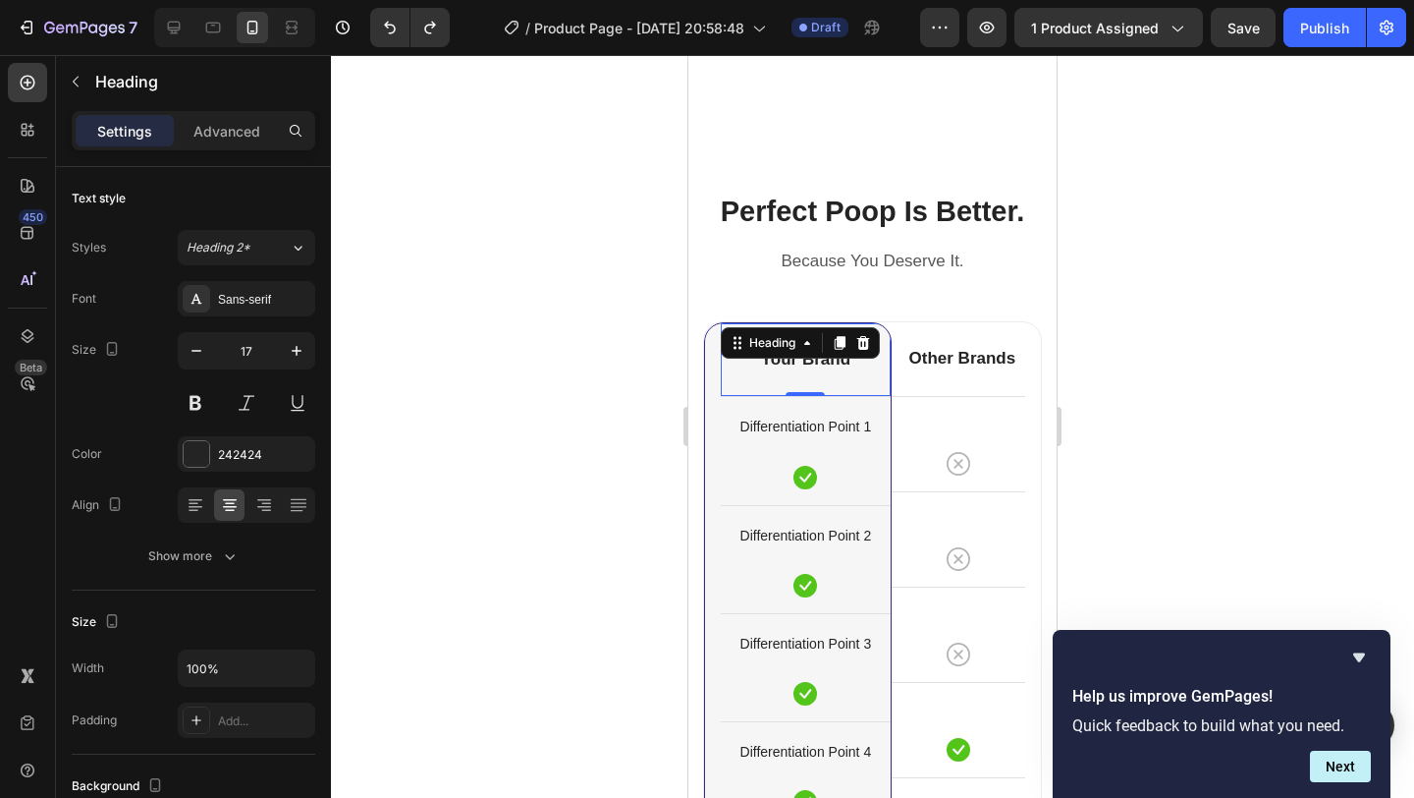
click at [807, 358] on div "Heading" at bounding box center [800, 342] width 159 height 31
click at [822, 378] on div "Your Brand Heading 0" at bounding box center [806, 359] width 170 height 73
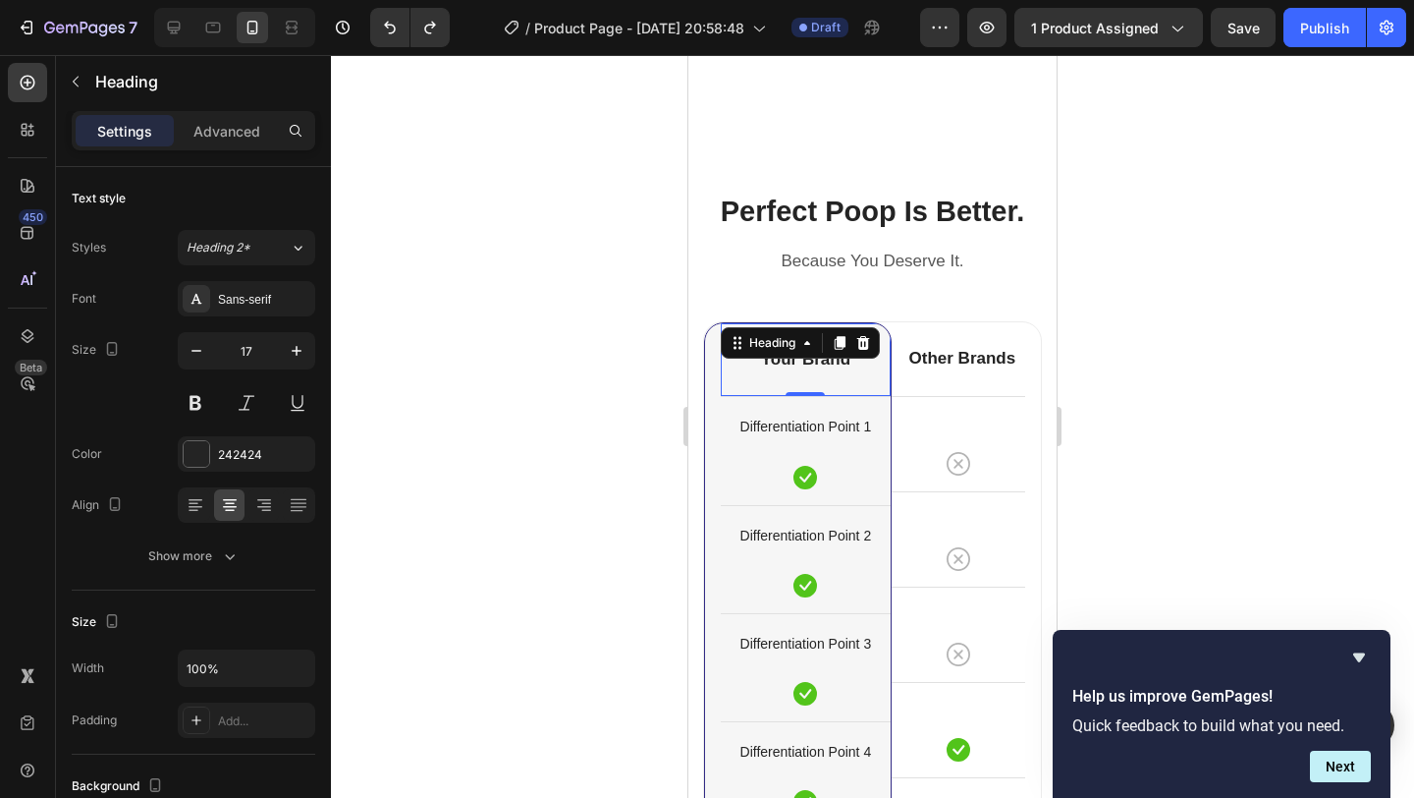
click at [822, 378] on div "Your Brand Heading 0" at bounding box center [806, 359] width 170 height 73
click at [1132, 395] on div at bounding box center [872, 426] width 1083 height 743
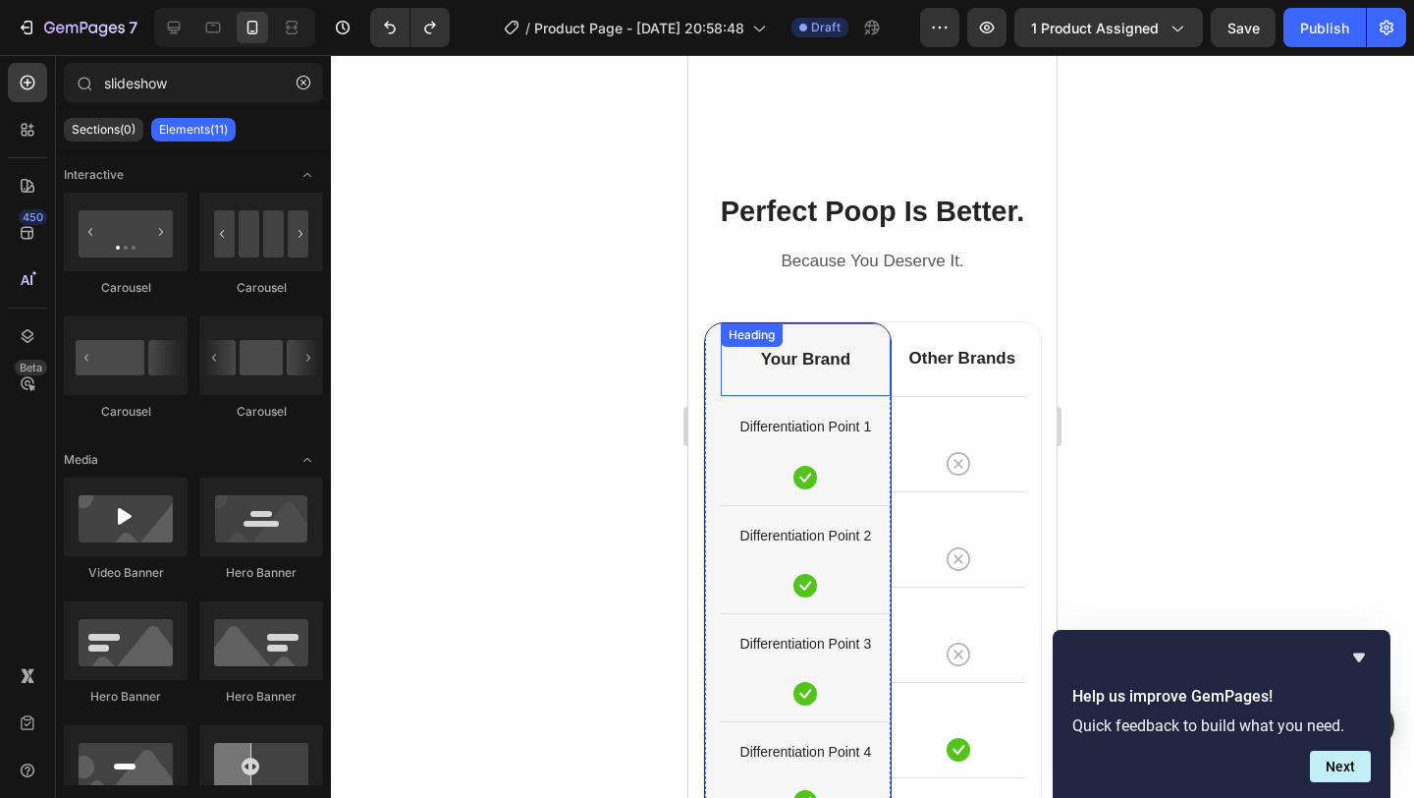
click at [816, 357] on p "Your Brand" at bounding box center [806, 360] width 166 height 22
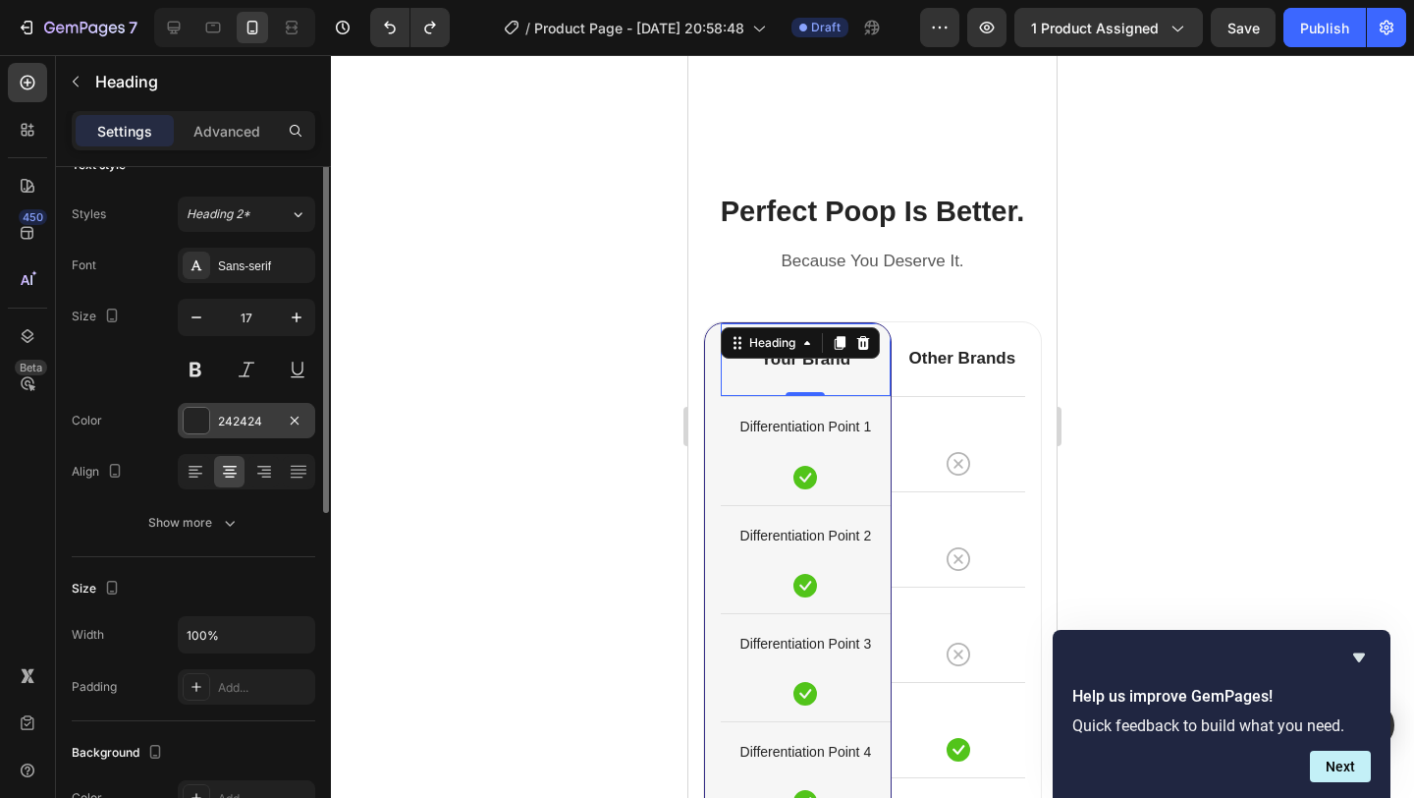
scroll to position [5, 0]
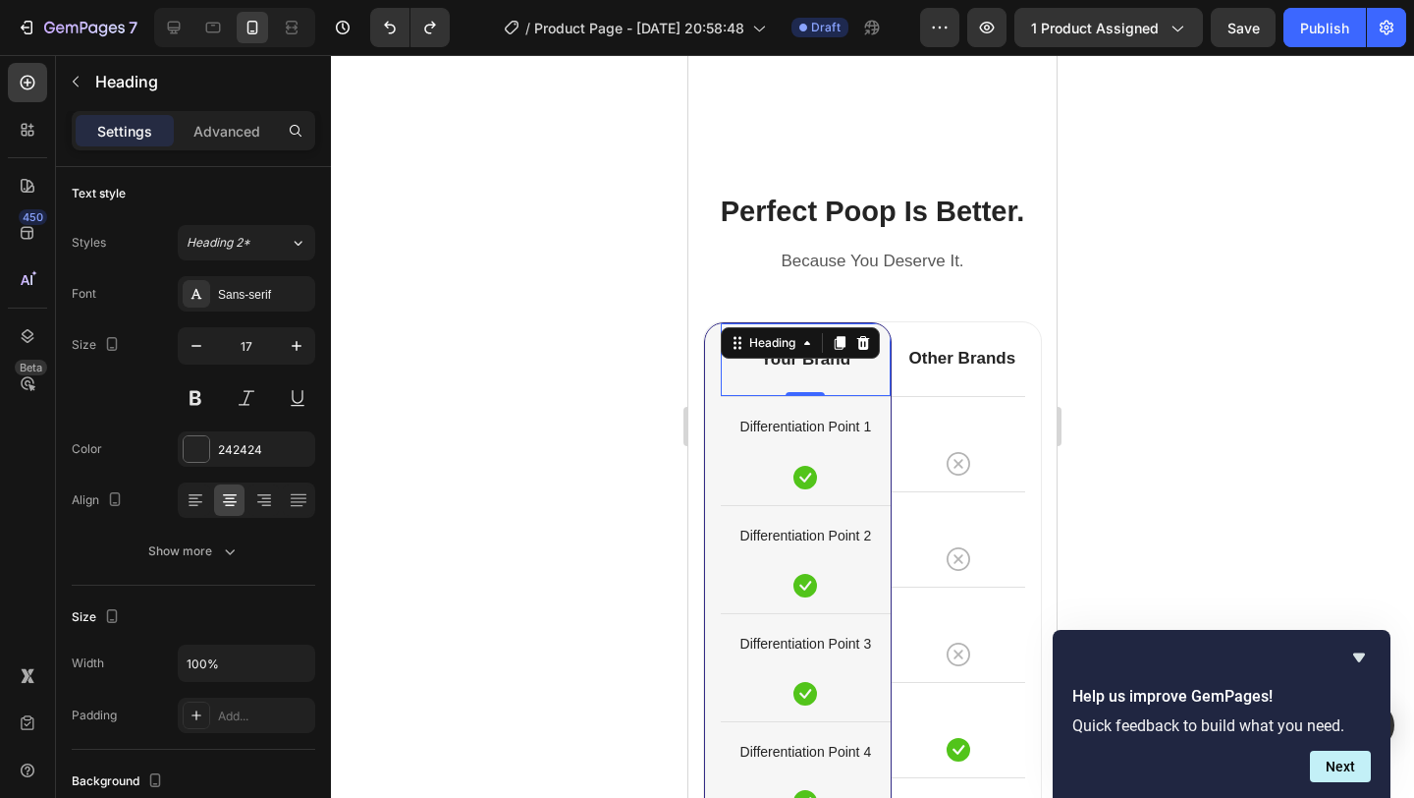
click at [223, 154] on div "Settings Advanced" at bounding box center [193, 139] width 275 height 56
click at [223, 143] on div "Advanced" at bounding box center [227, 130] width 98 height 31
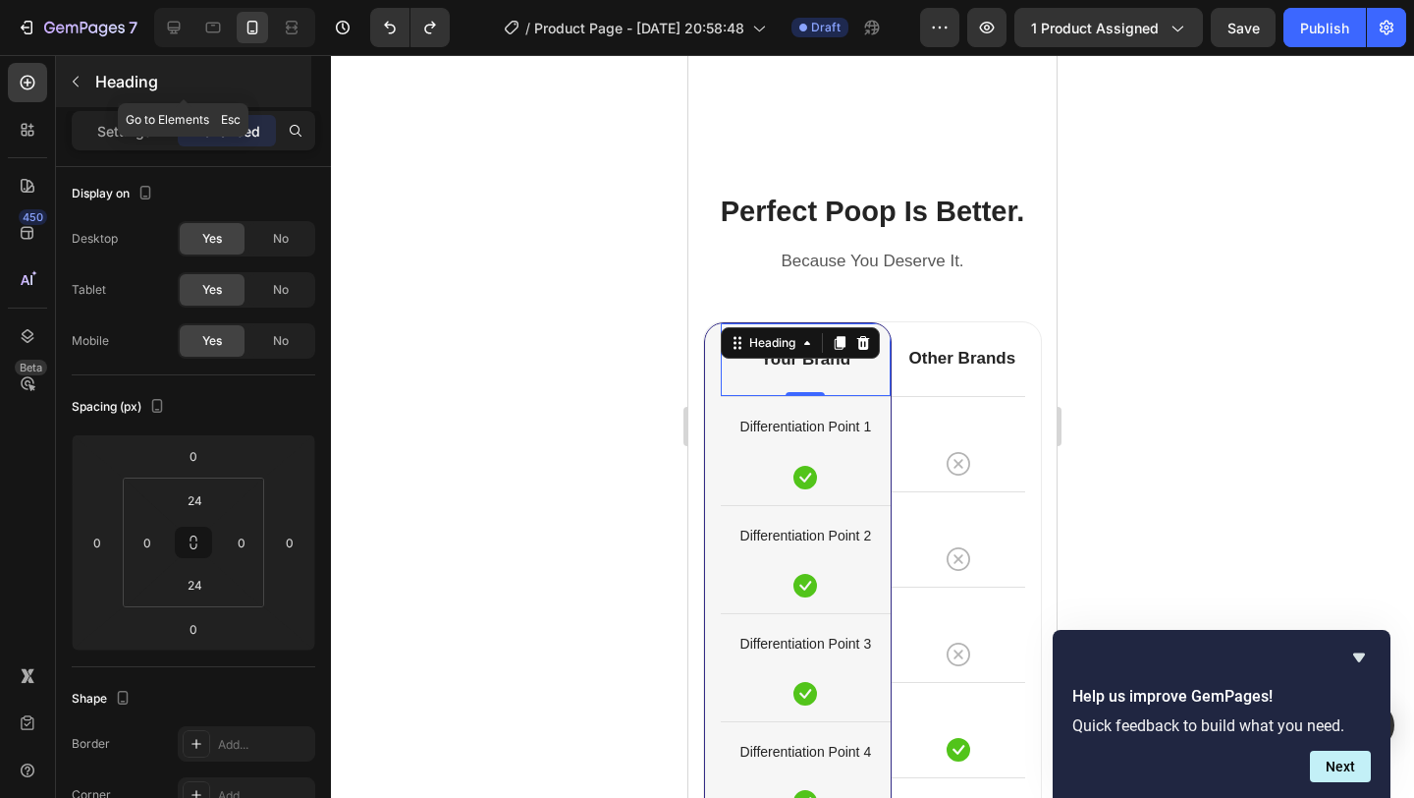
click at [80, 85] on icon "button" at bounding box center [76, 82] width 16 height 16
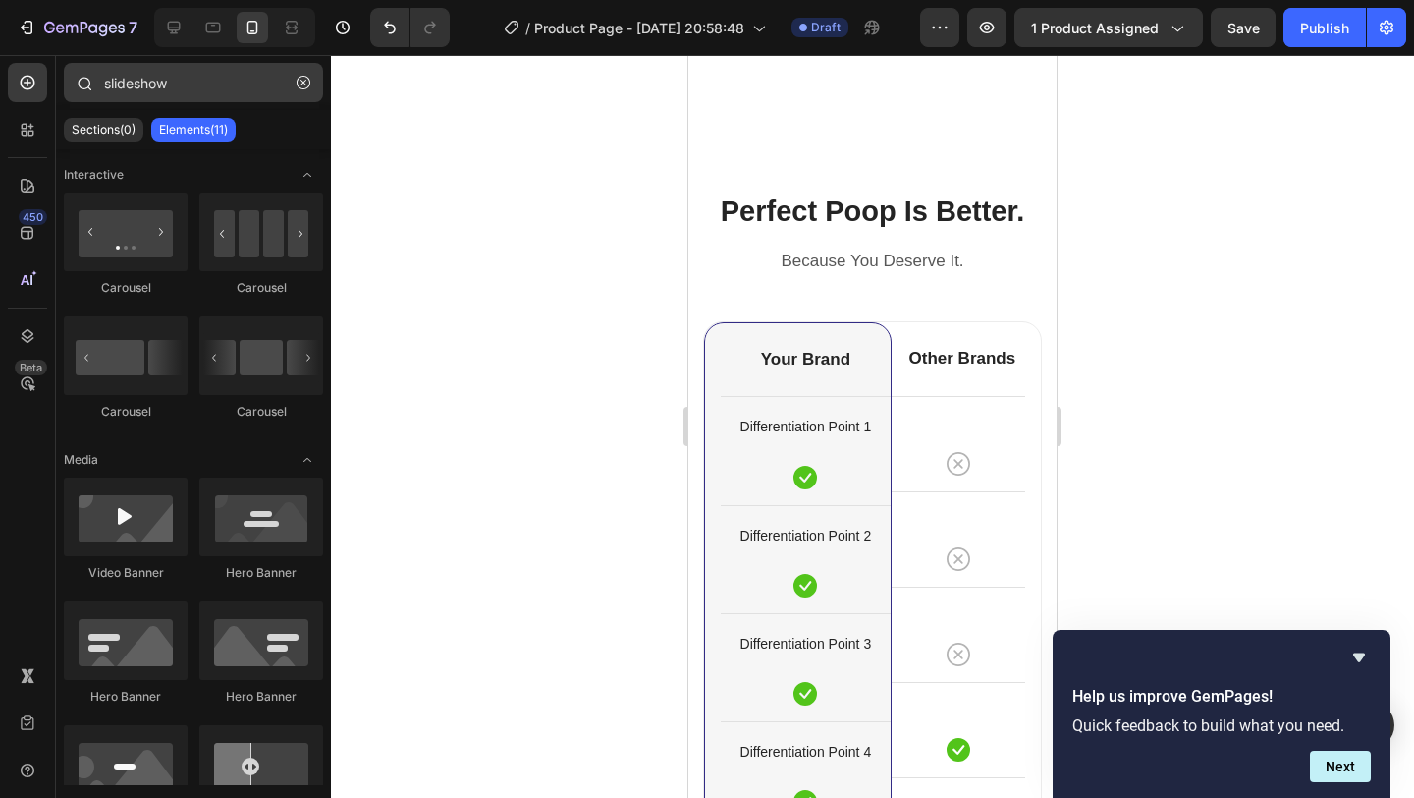
click at [292, 85] on button "button" at bounding box center [303, 82] width 31 height 31
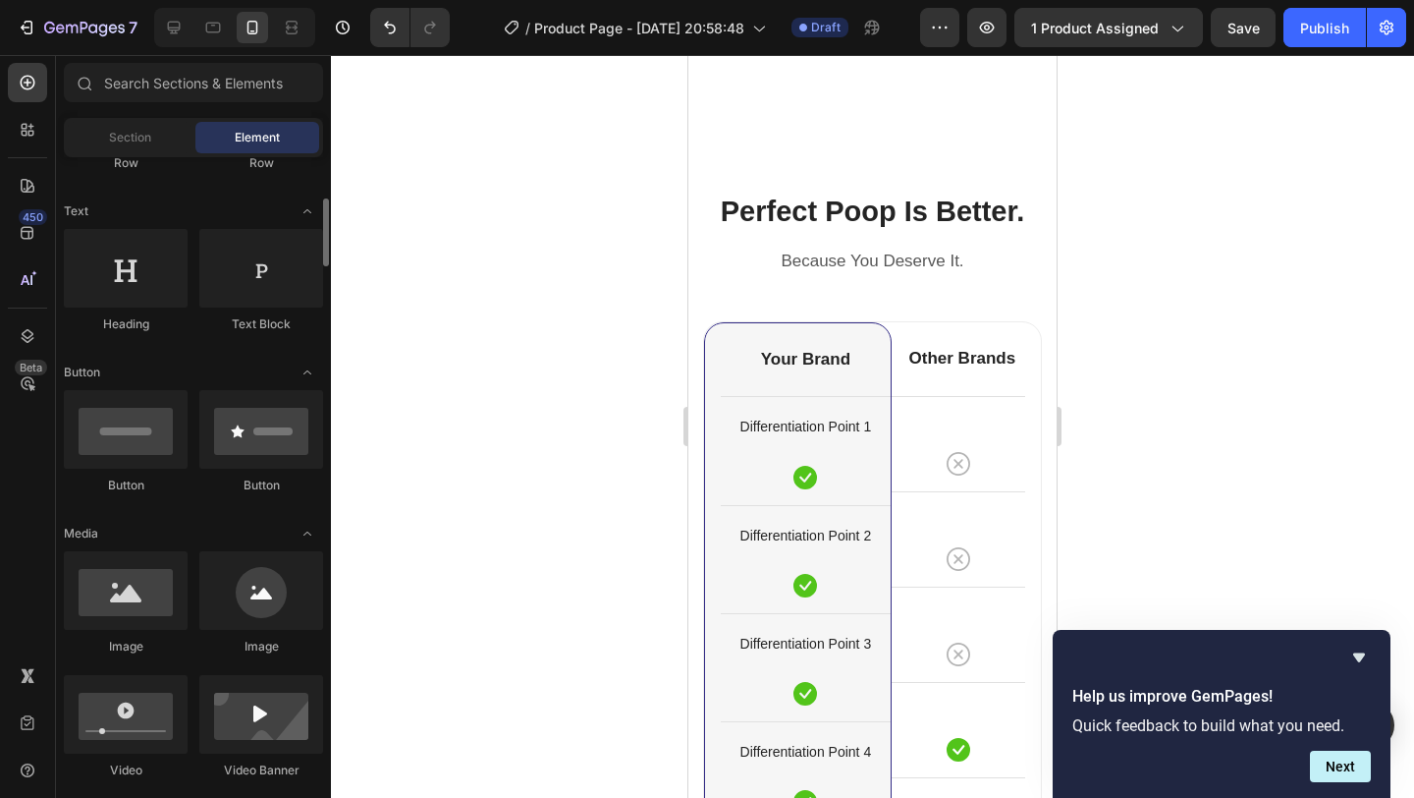
scroll to position [270, 0]
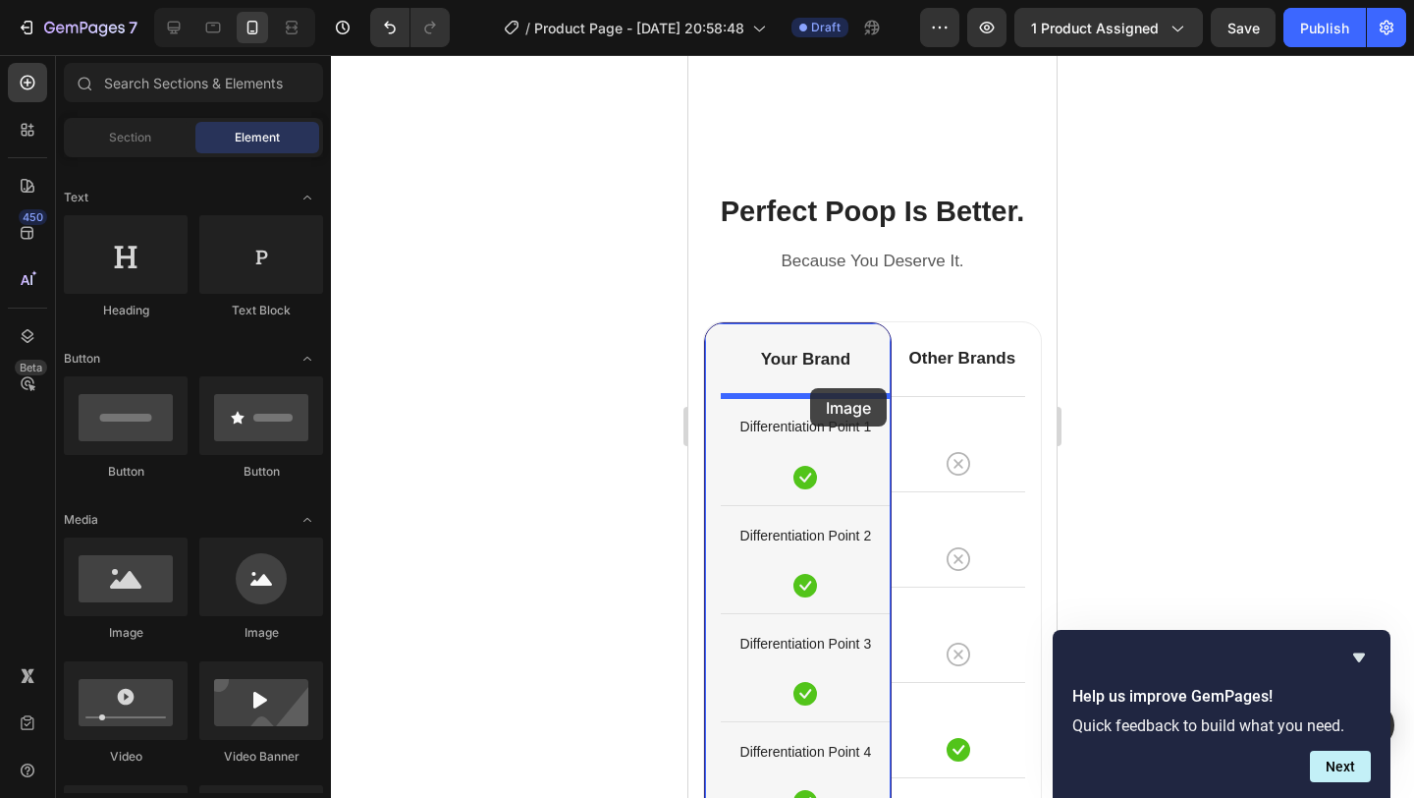
drag, startPoint x: 825, startPoint y: 641, endPoint x: 810, endPoint y: 388, distance: 253.8
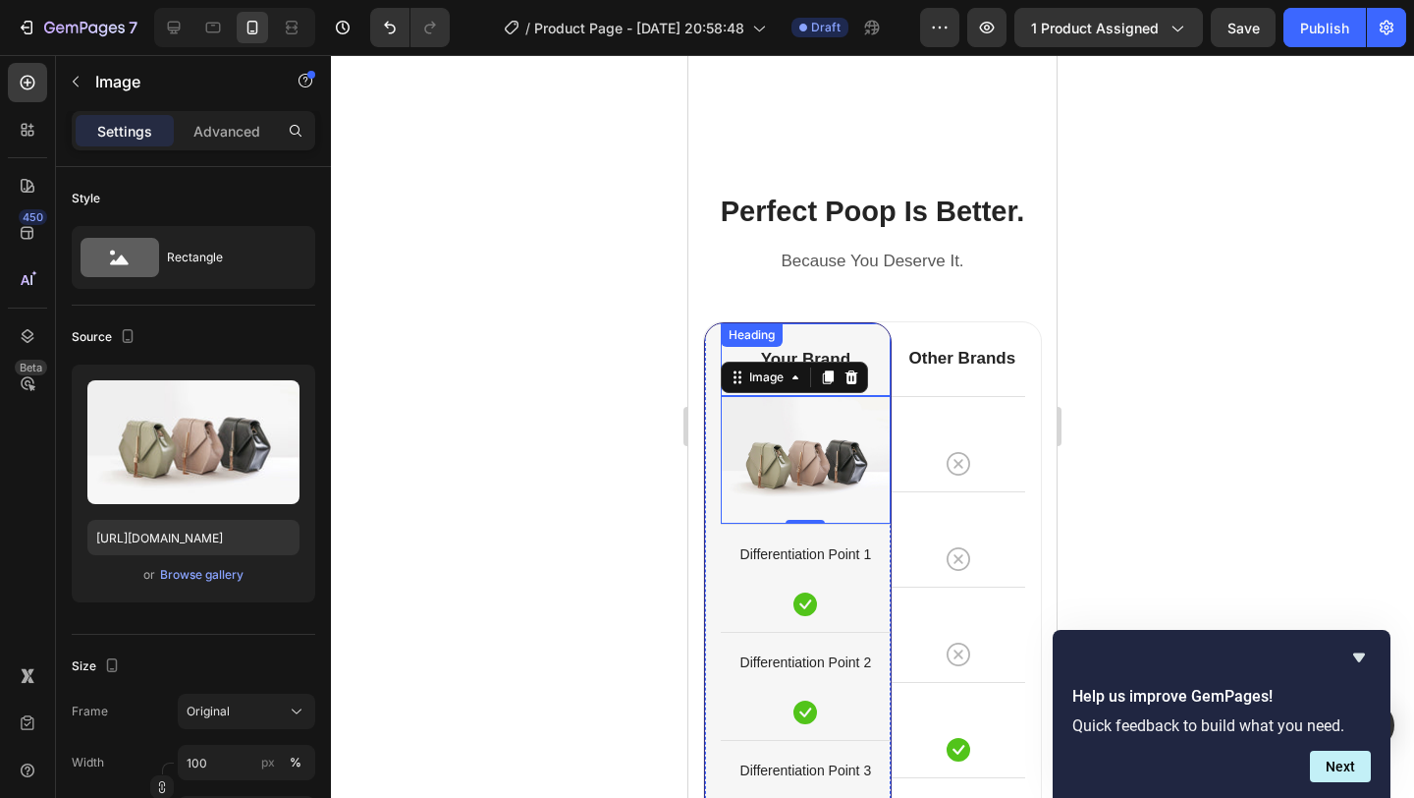
click at [819, 355] on div "Your Brand Heading" at bounding box center [806, 359] width 170 height 73
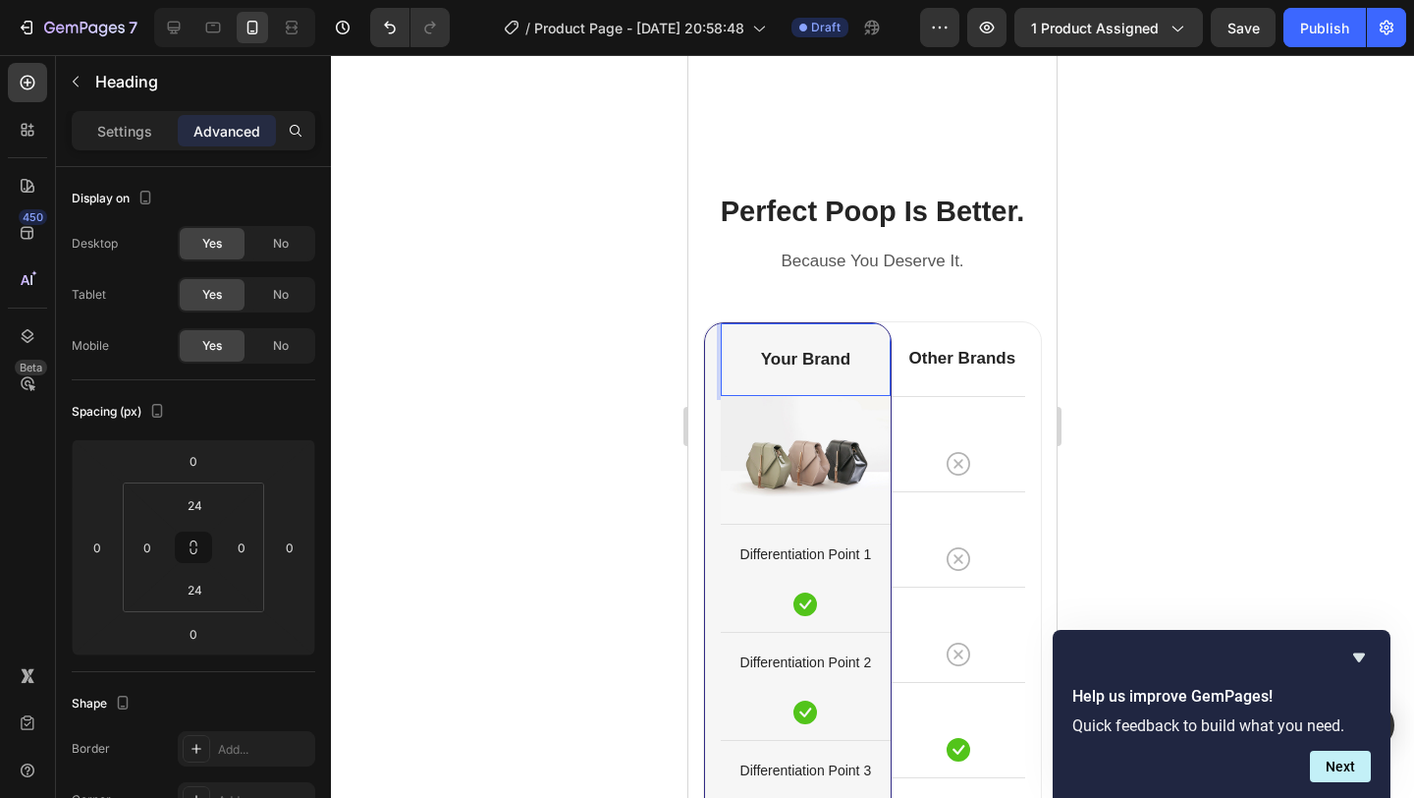
click at [819, 362] on p "Your Brand" at bounding box center [806, 360] width 166 height 22
click at [989, 364] on p "Other Brands" at bounding box center [963, 359] width 122 height 22
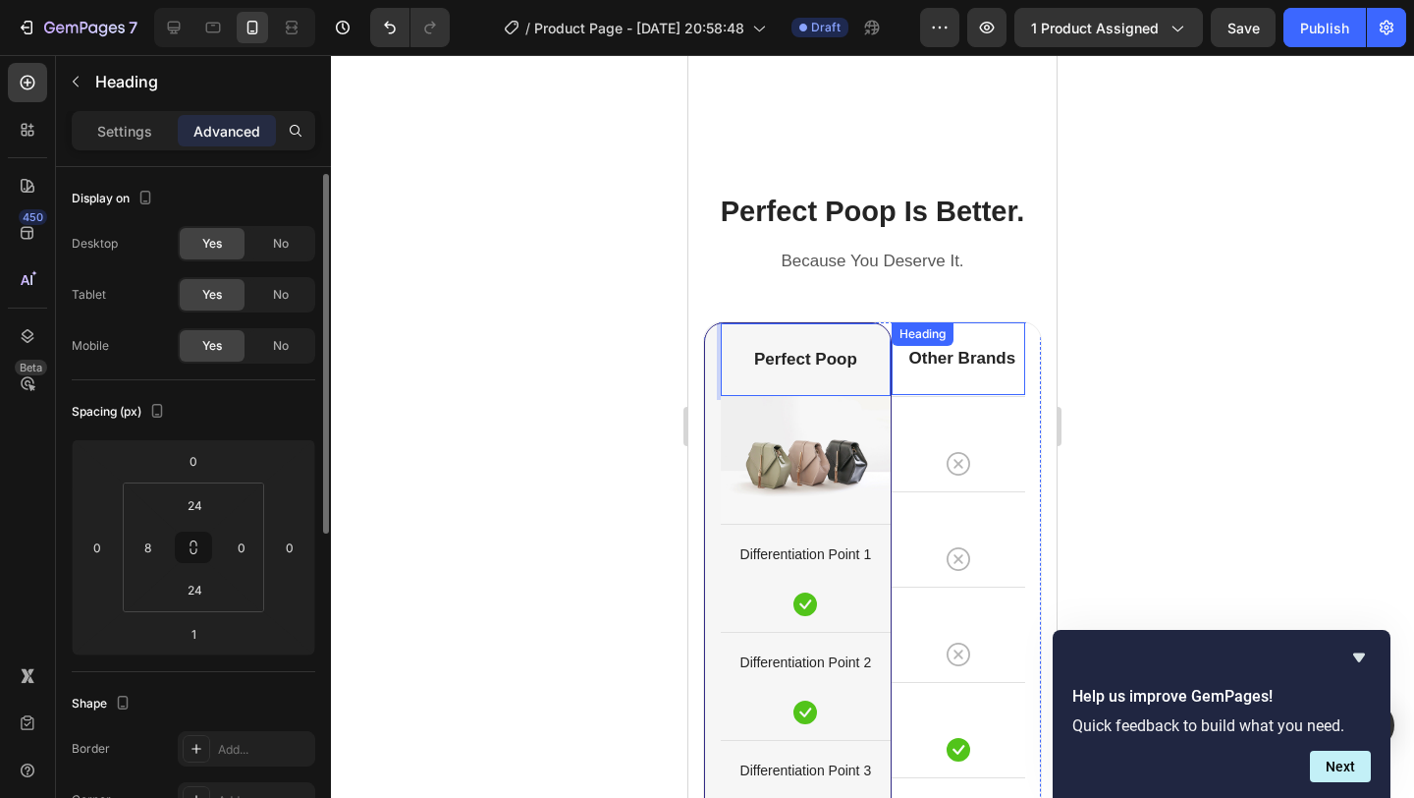
scroll to position [5, 0]
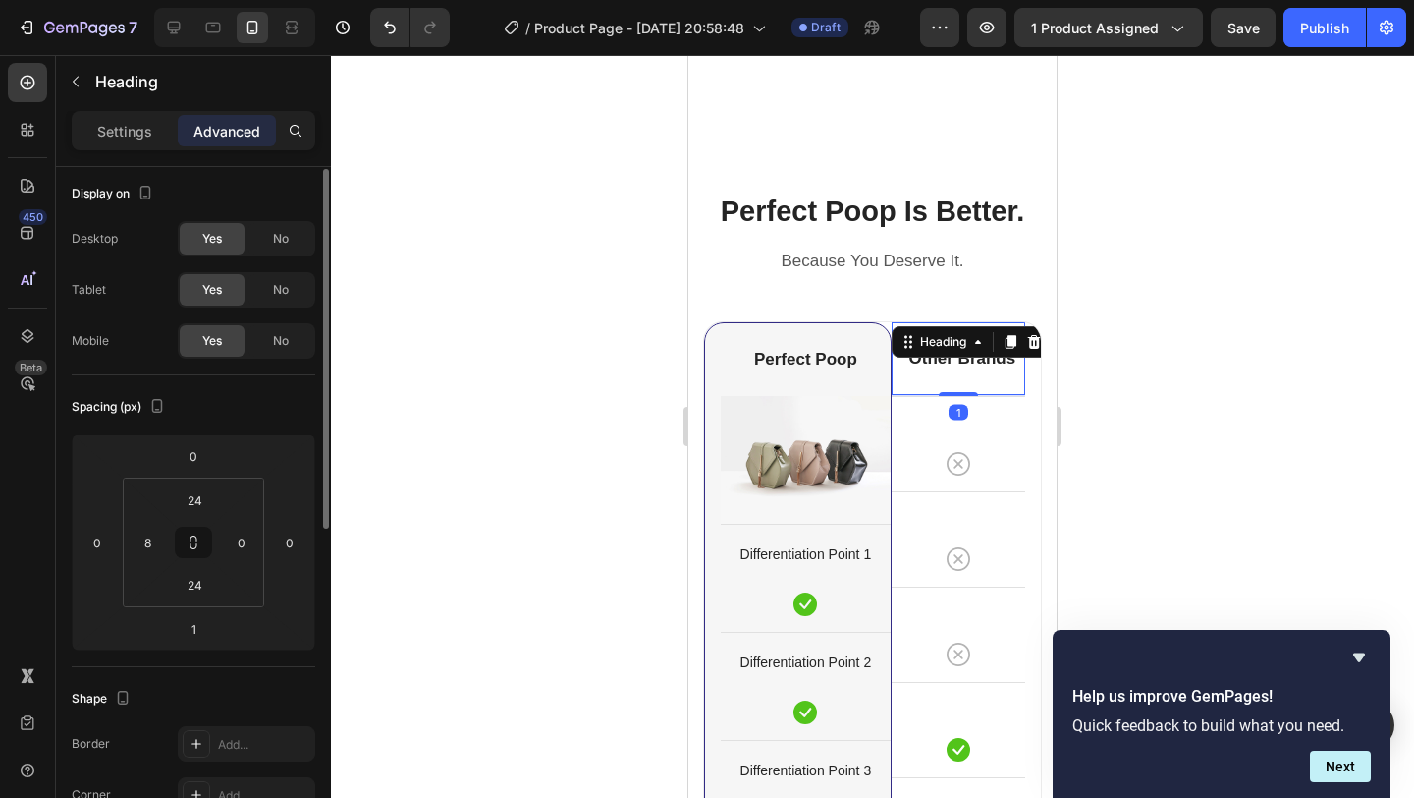
click at [989, 364] on p "Other Brands" at bounding box center [963, 359] width 122 height 22
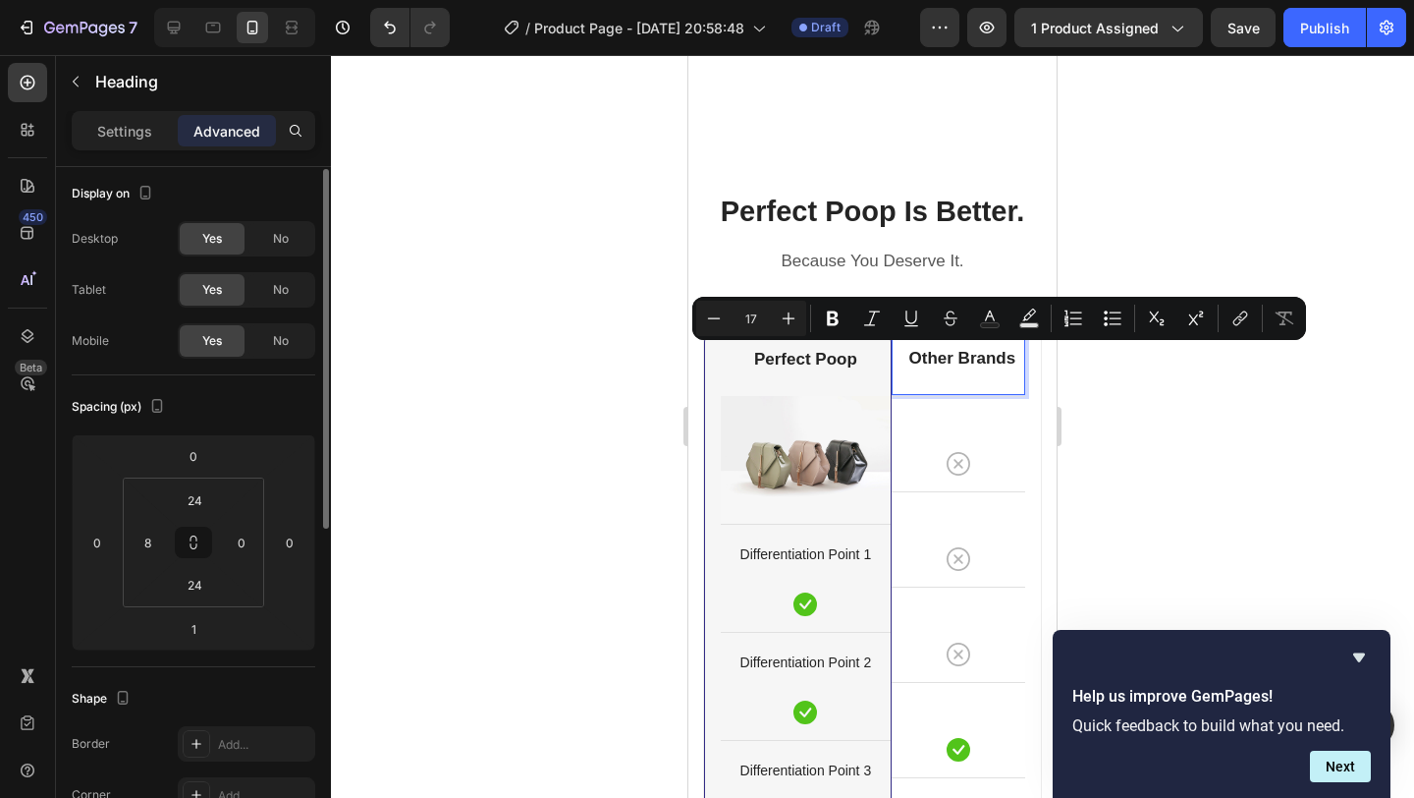
click at [951, 355] on p "Other Brands" at bounding box center [963, 359] width 122 height 22
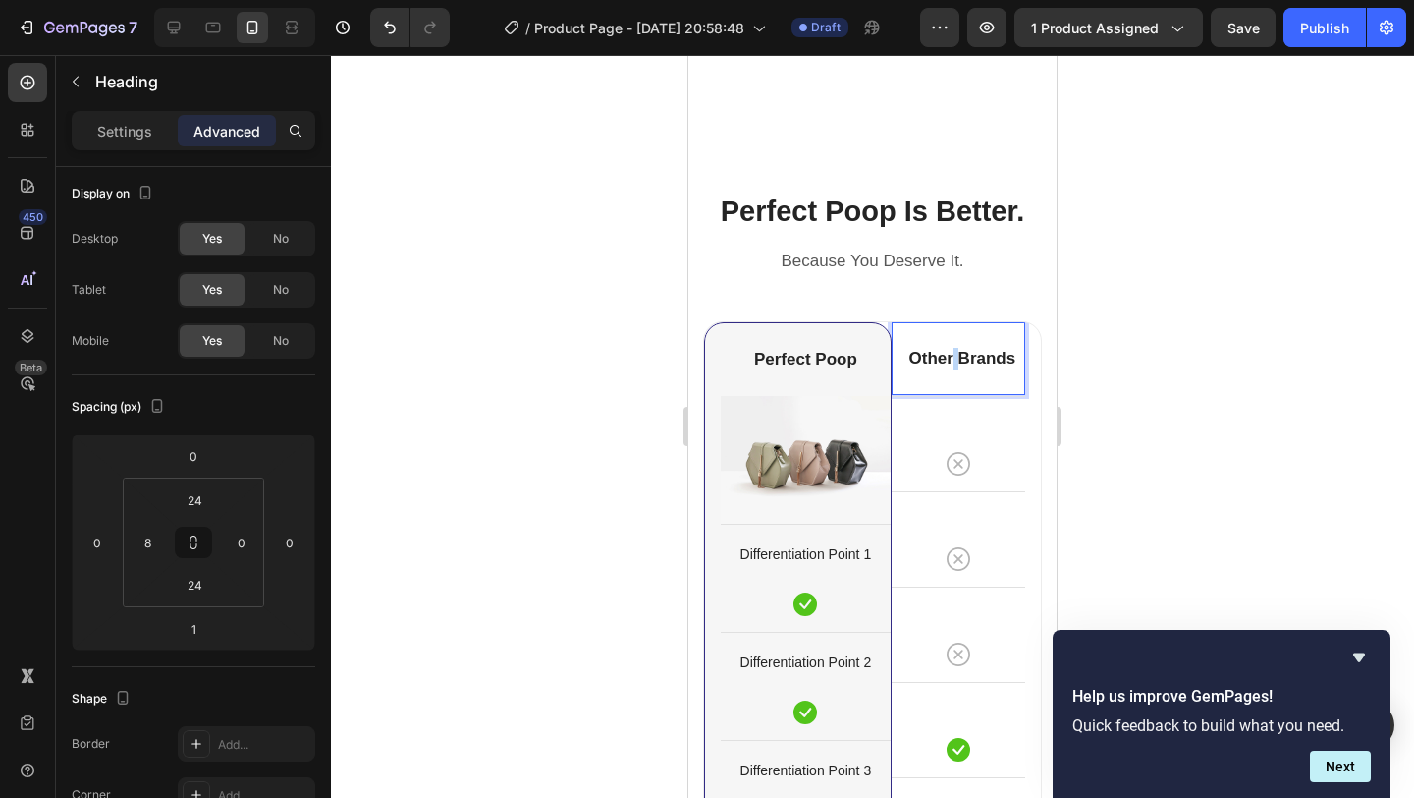
click at [951, 355] on p "Other Brands" at bounding box center [963, 359] width 122 height 22
click at [811, 456] on img at bounding box center [806, 460] width 170 height 128
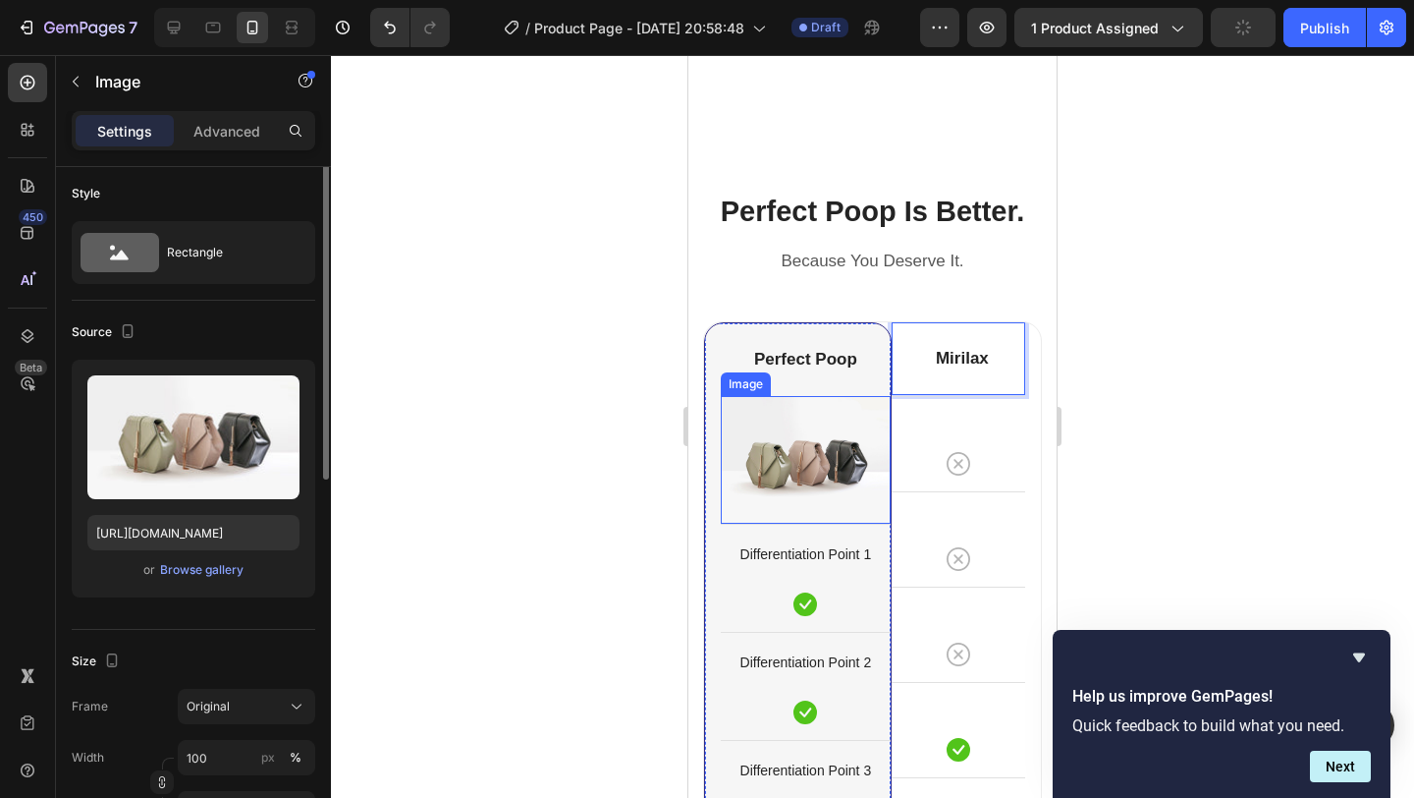
scroll to position [0, 0]
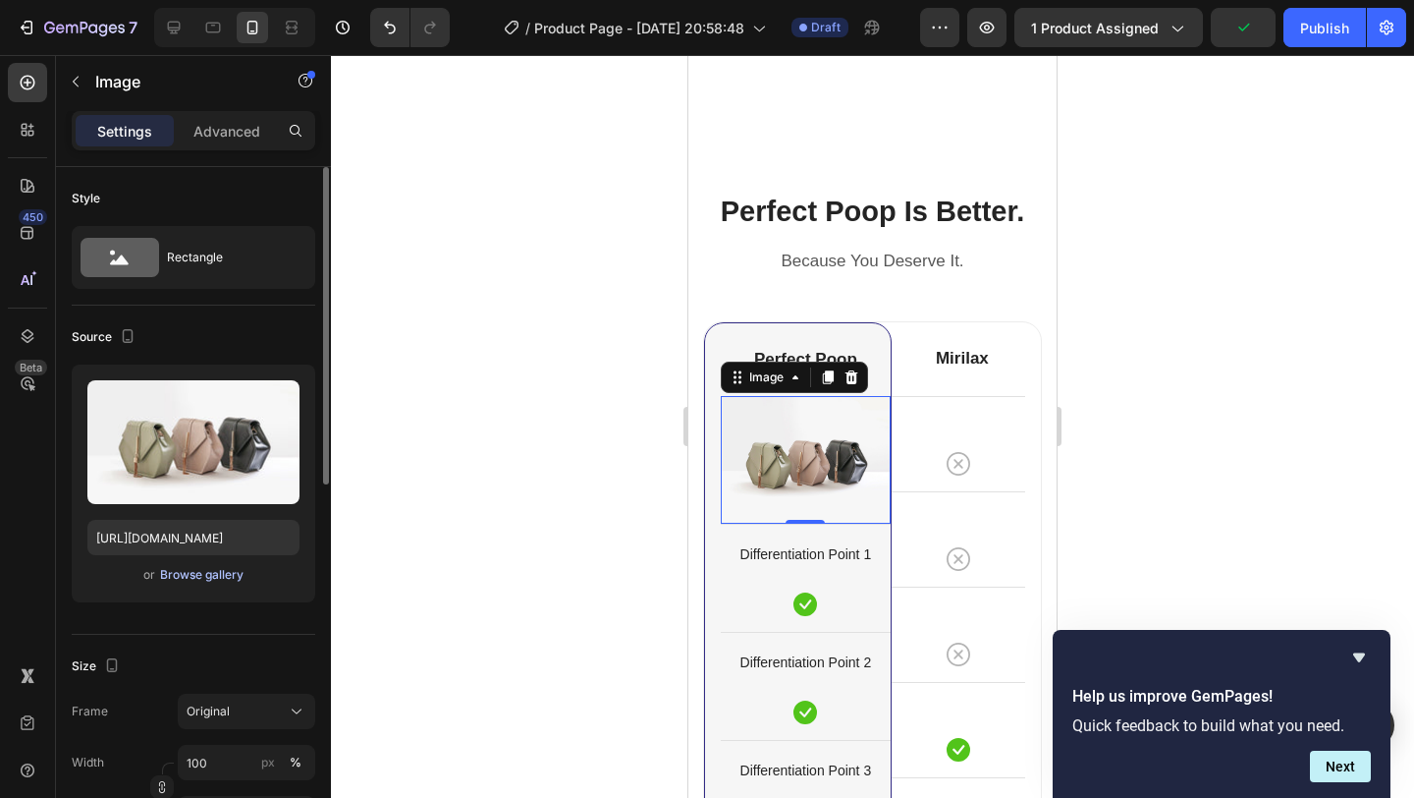
click at [237, 577] on div "Browse gallery" at bounding box center [201, 575] width 83 height 18
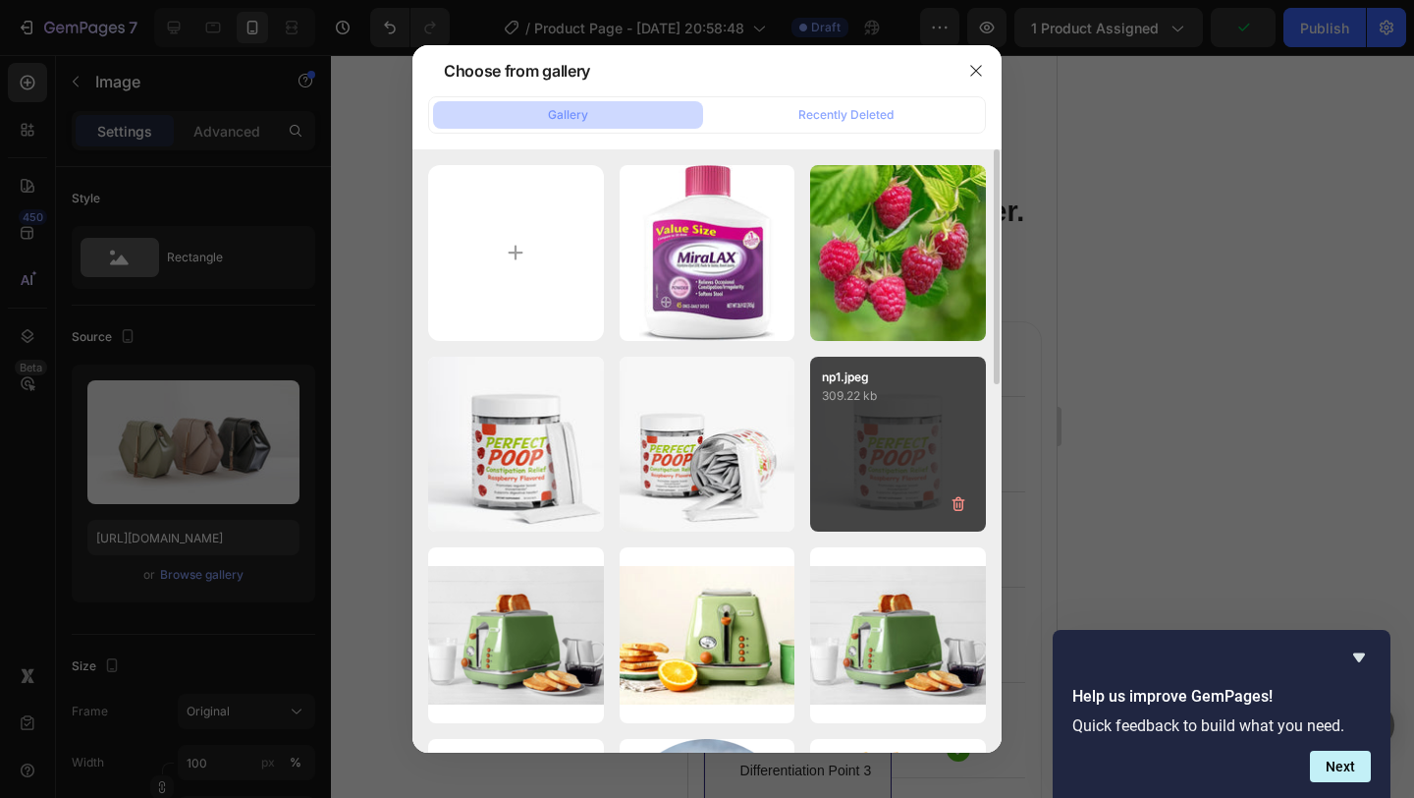
click at [872, 418] on div "np1.jpeg 309.22 kb" at bounding box center [898, 445] width 176 height 176
type input "https://cdn.shopify.com/s/files/1/0637/7009/9823/files/gempages_582972290900165…"
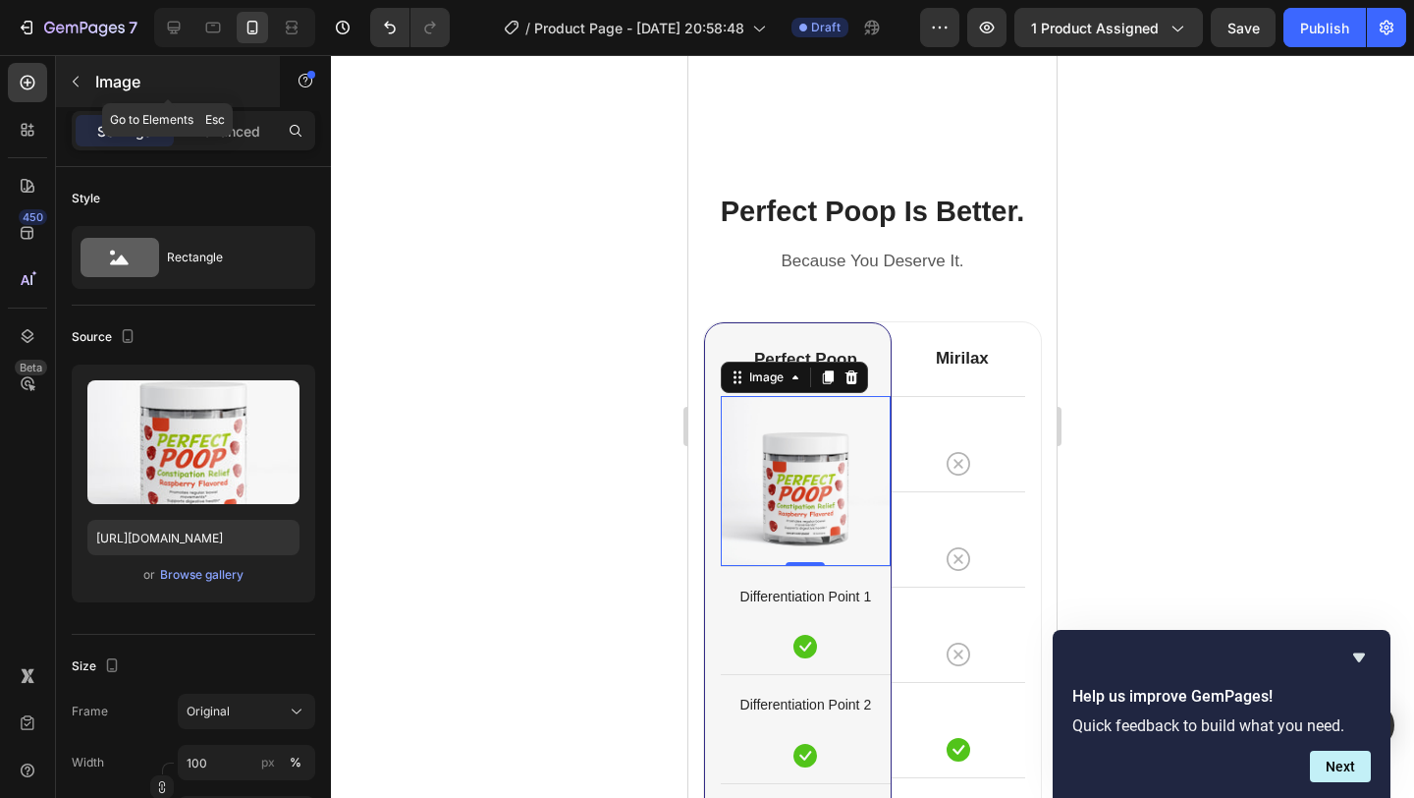
click at [100, 89] on p "Image" at bounding box center [178, 82] width 167 height 24
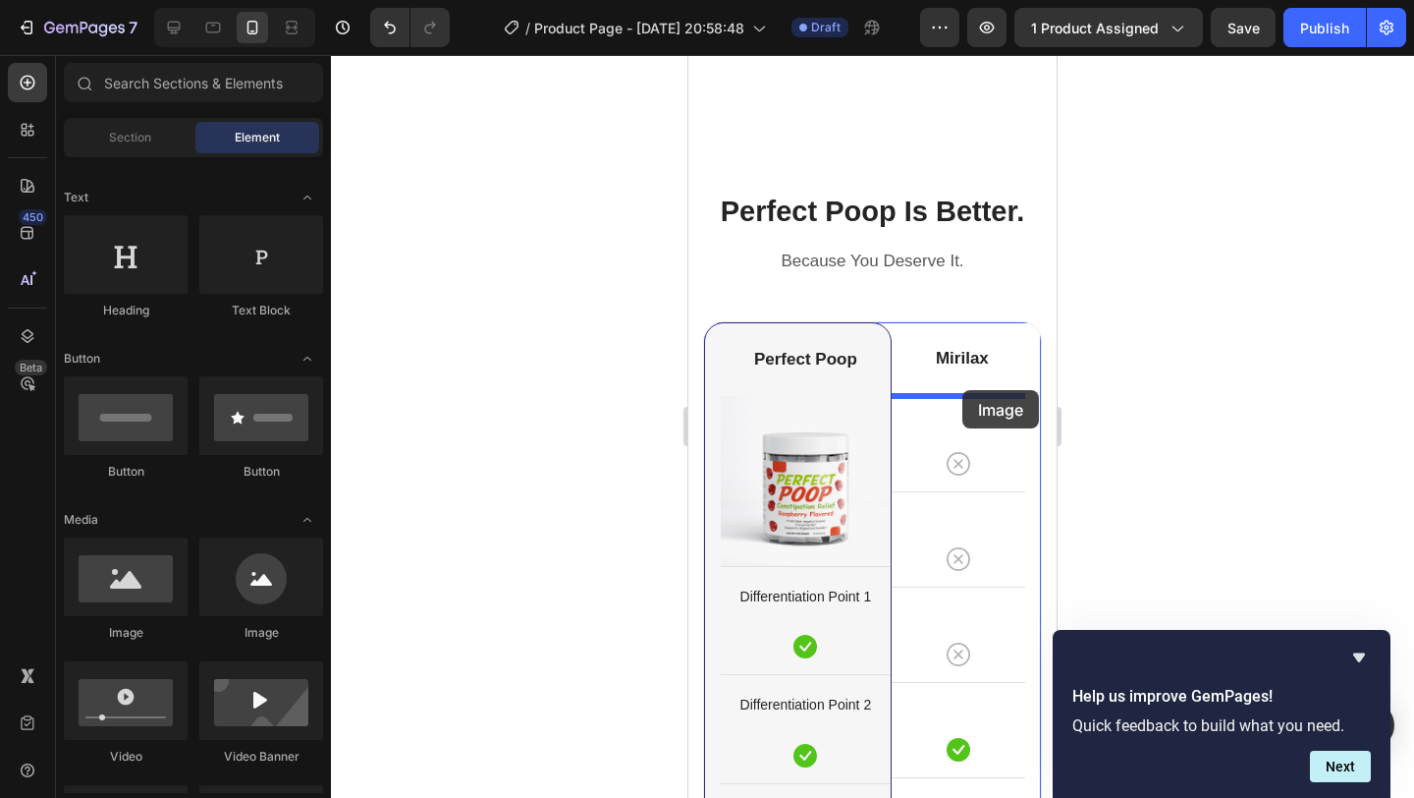
drag, startPoint x: 817, startPoint y: 646, endPoint x: 963, endPoint y: 390, distance: 294.7
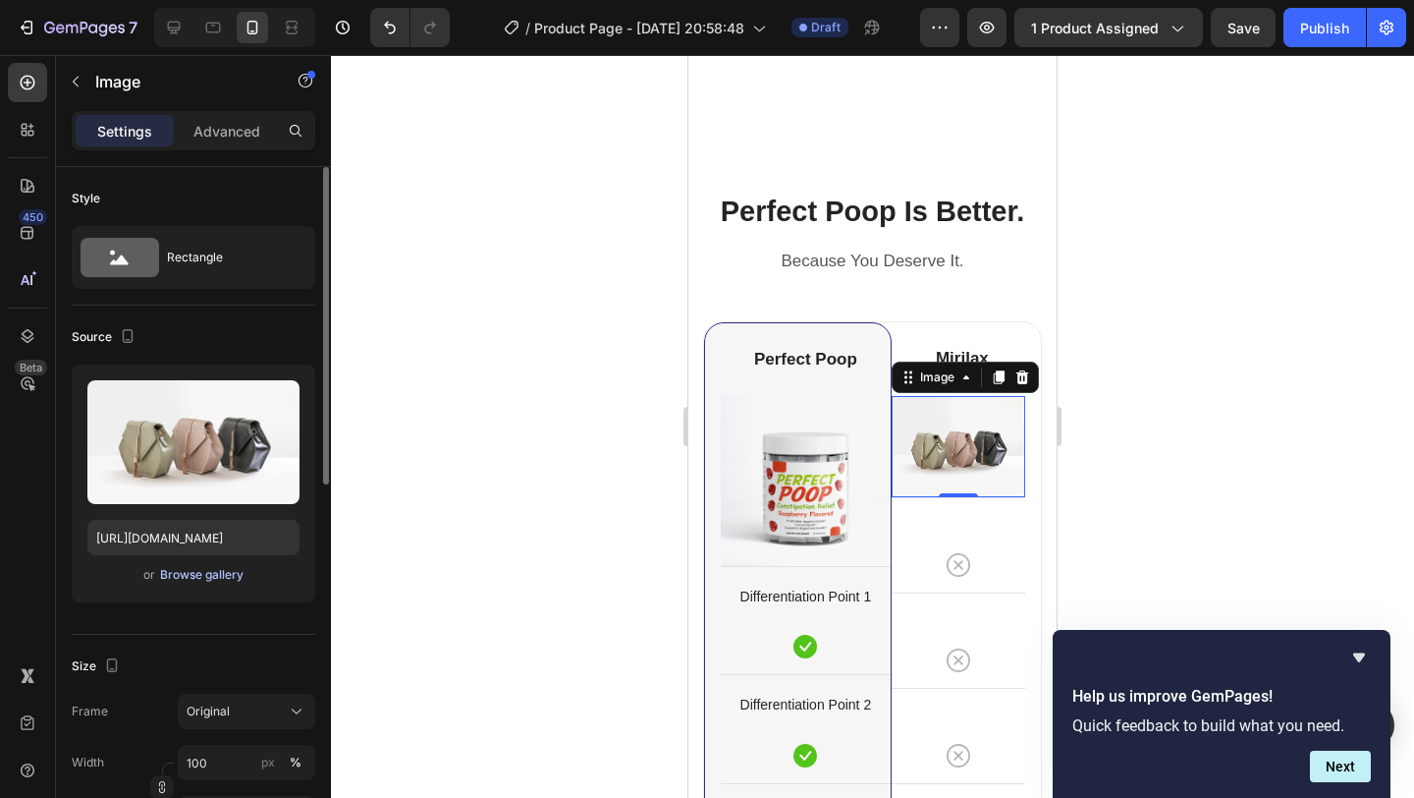
click at [198, 575] on div "Browse gallery" at bounding box center [201, 575] width 83 height 18
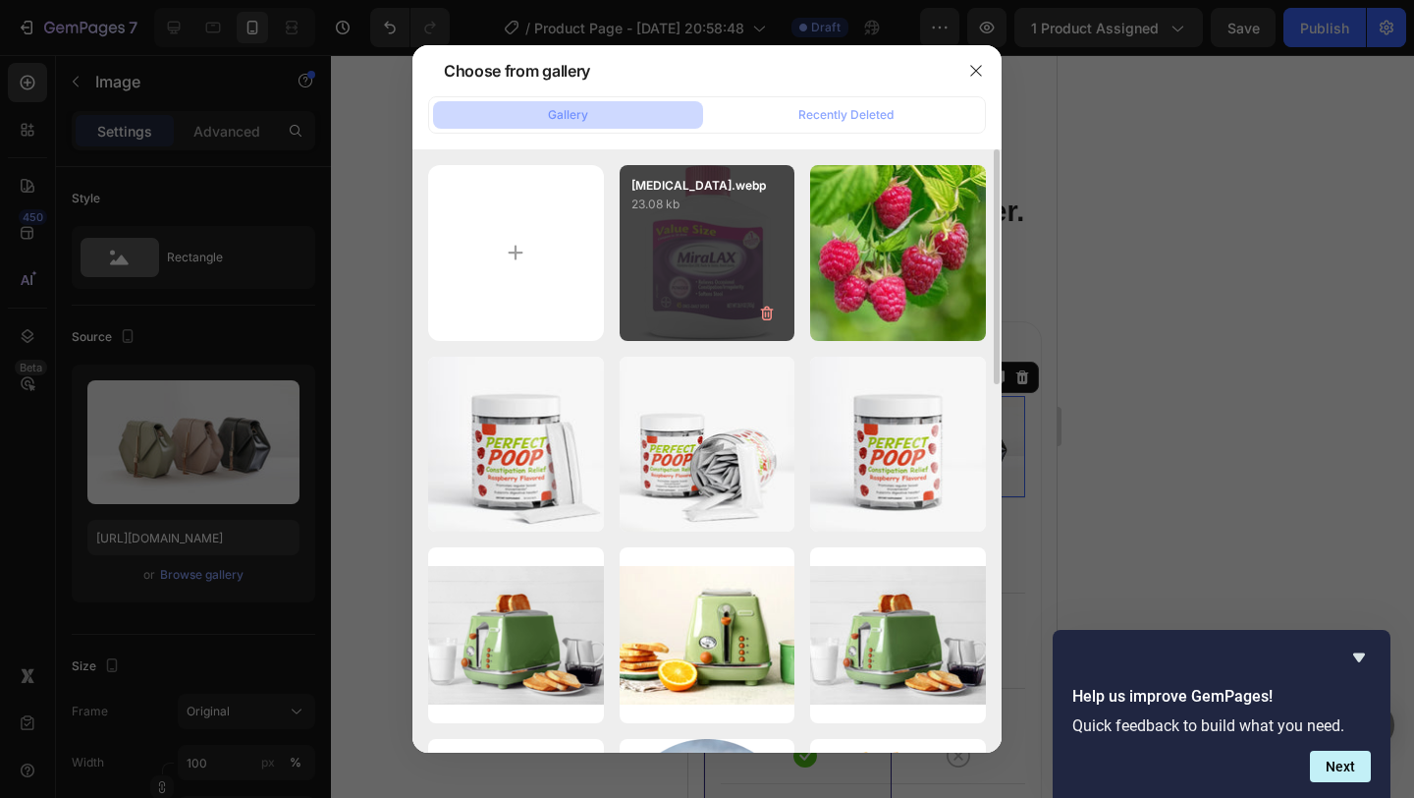
click at [685, 295] on div "miralax.webp 23.08 kb" at bounding box center [708, 253] width 176 height 176
type input "https://cdn.shopify.com/s/files/1/0637/7009/9823/files/gempages_582972290900165…"
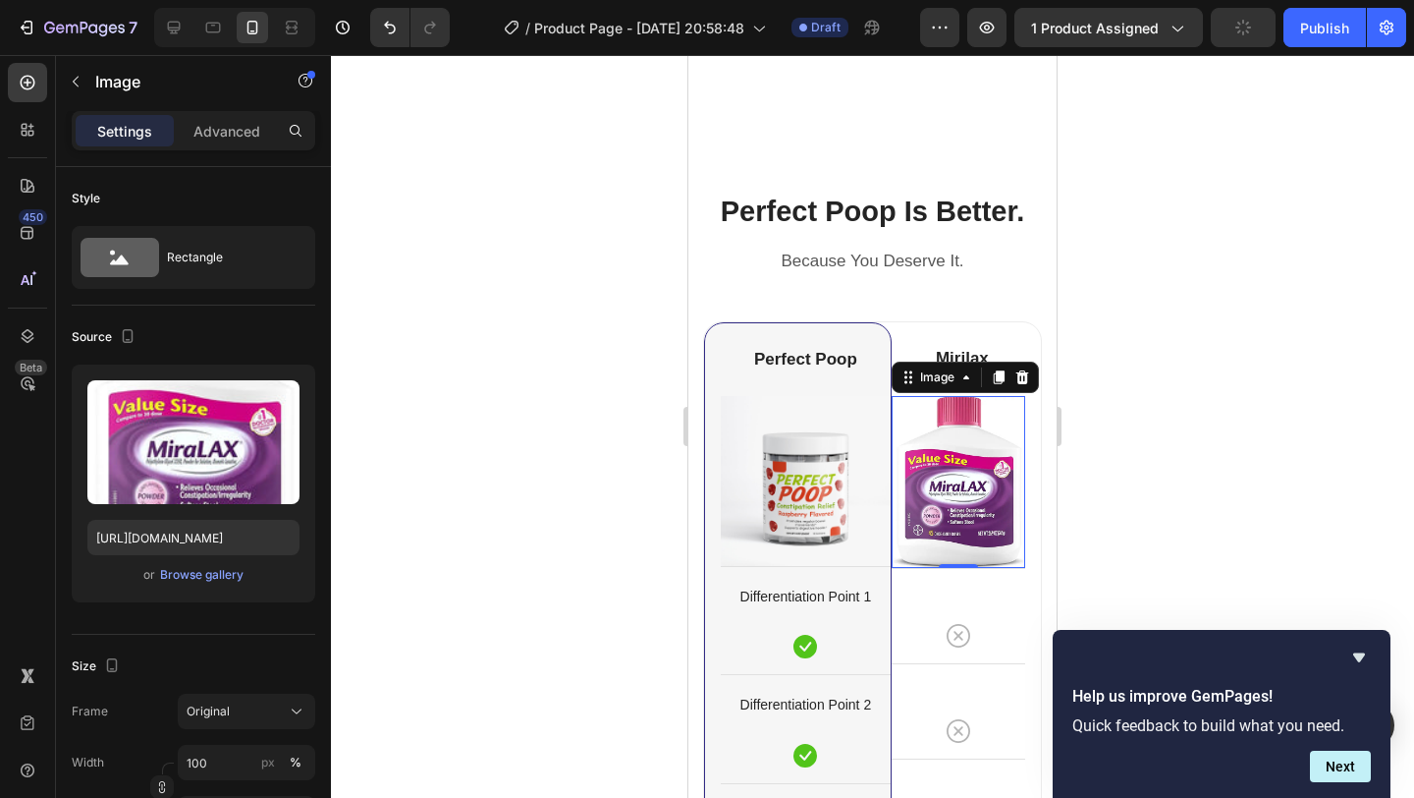
click at [1197, 504] on div at bounding box center [872, 426] width 1083 height 743
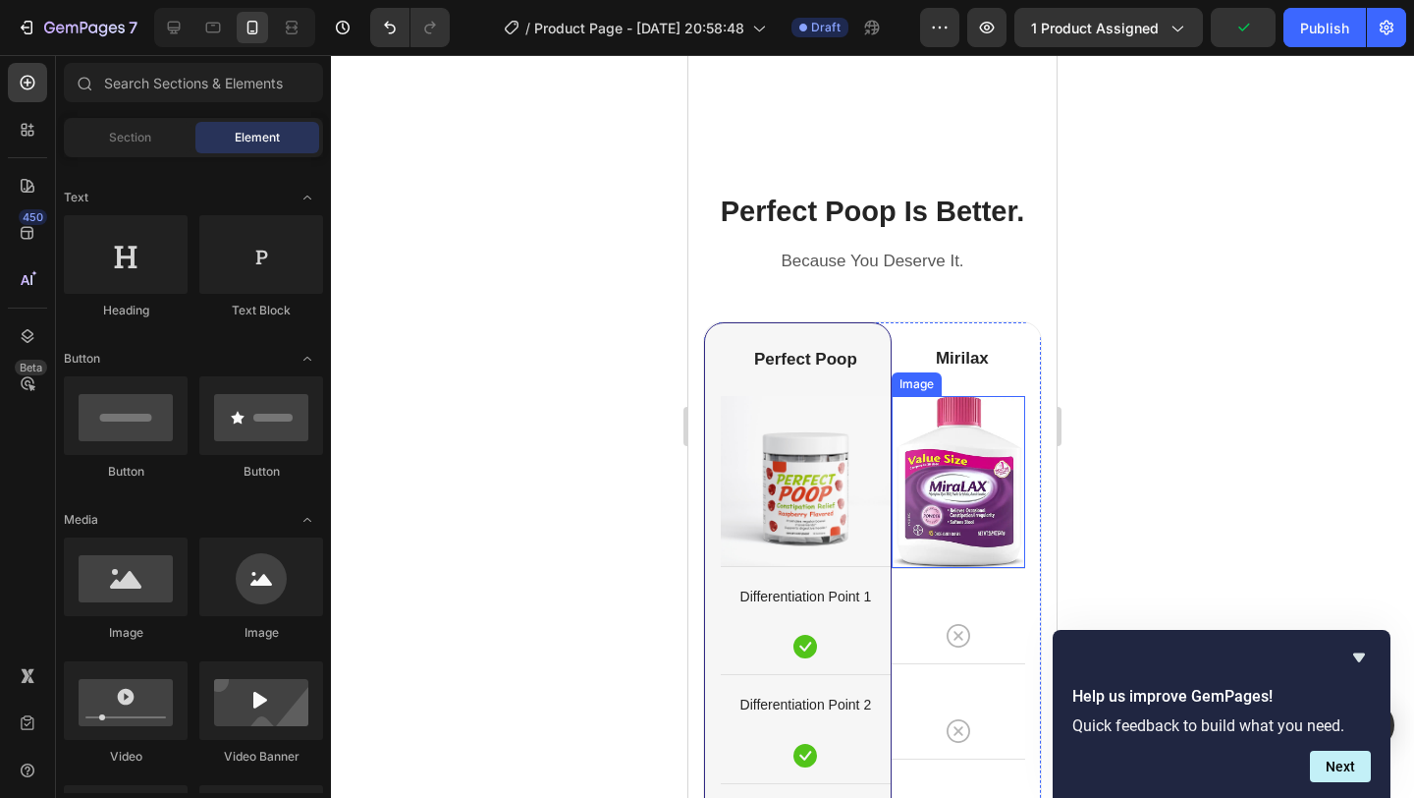
click at [973, 499] on img at bounding box center [959, 482] width 134 height 172
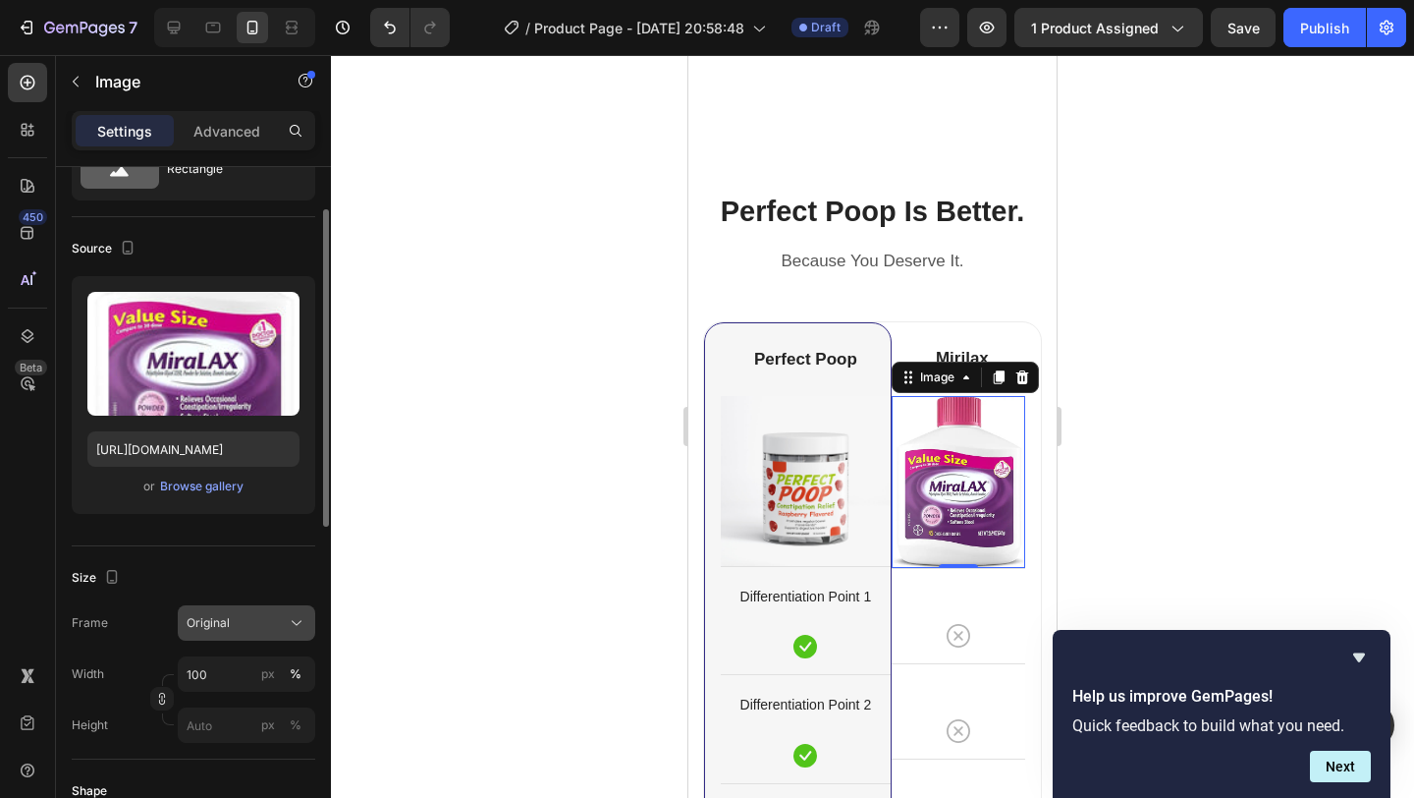
scroll to position [105, 0]
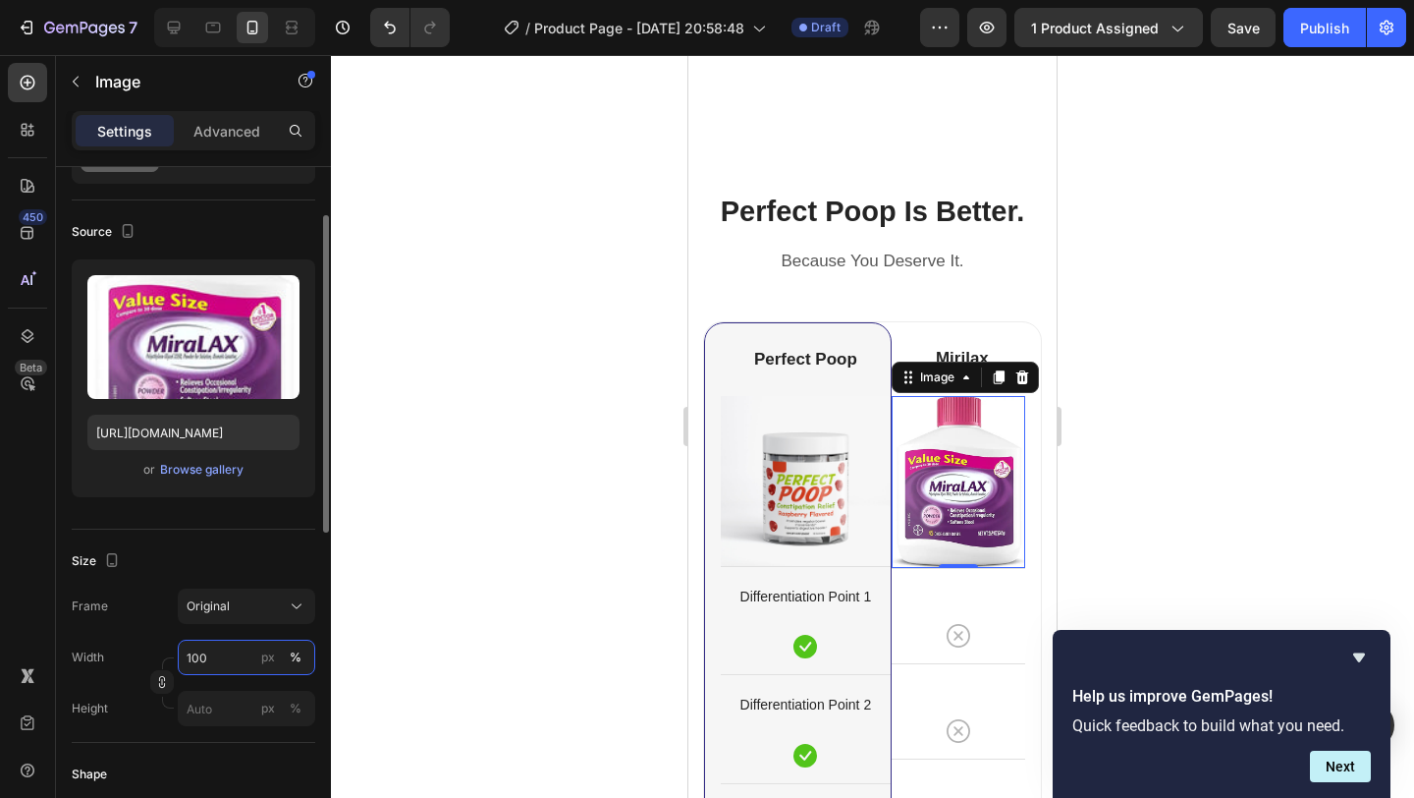
click at [201, 664] on input "100" at bounding box center [247, 656] width 138 height 35
click at [207, 647] on input "100" at bounding box center [247, 656] width 138 height 35
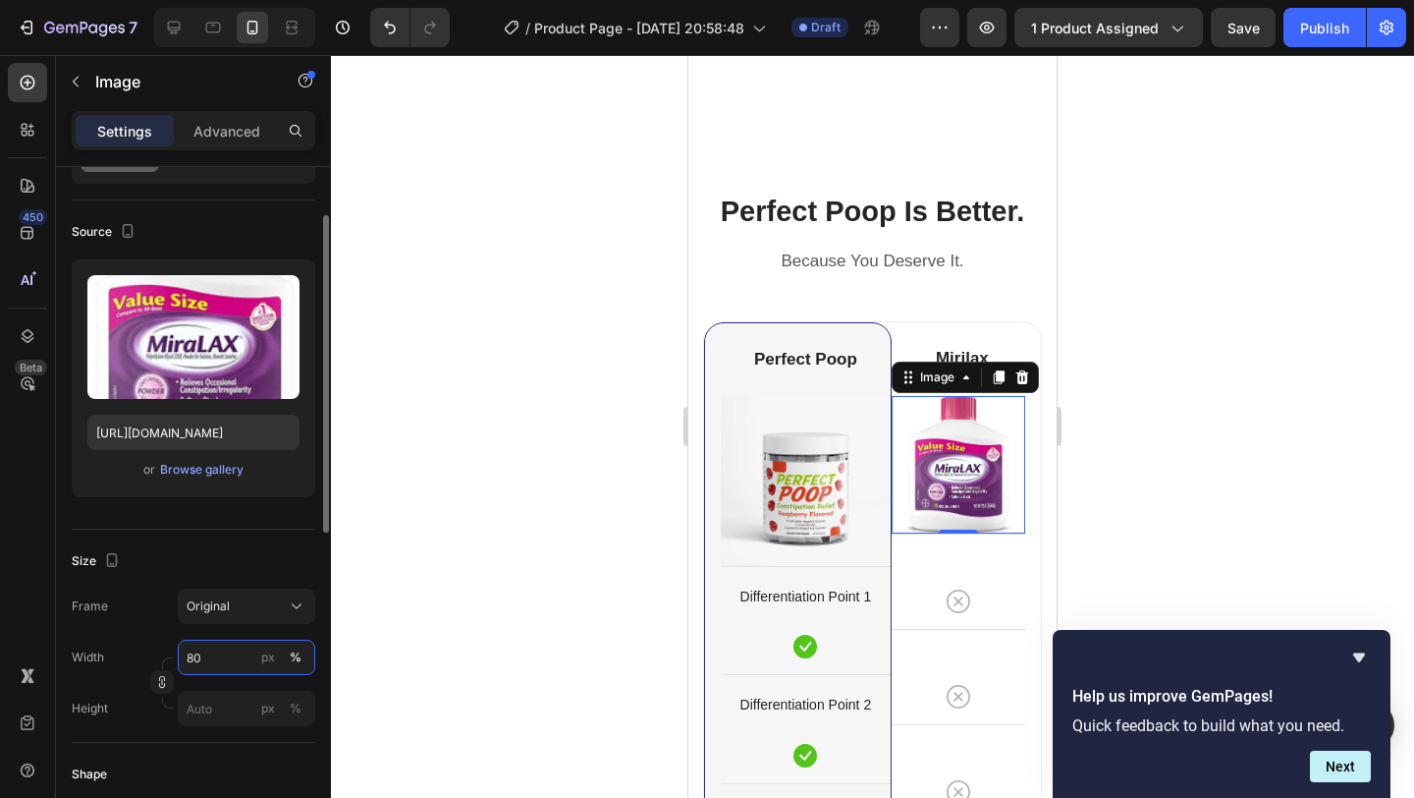
type input "8"
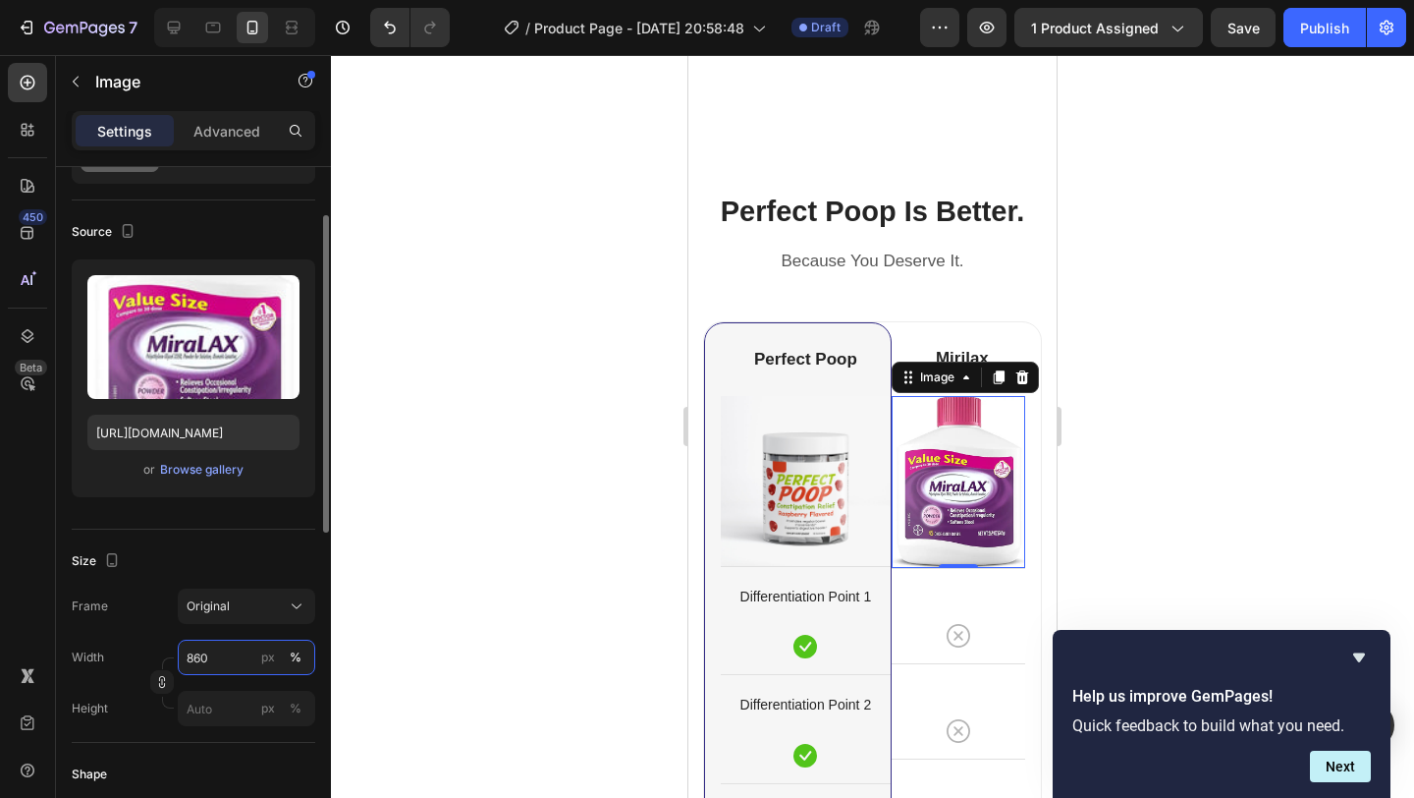
type input "60"
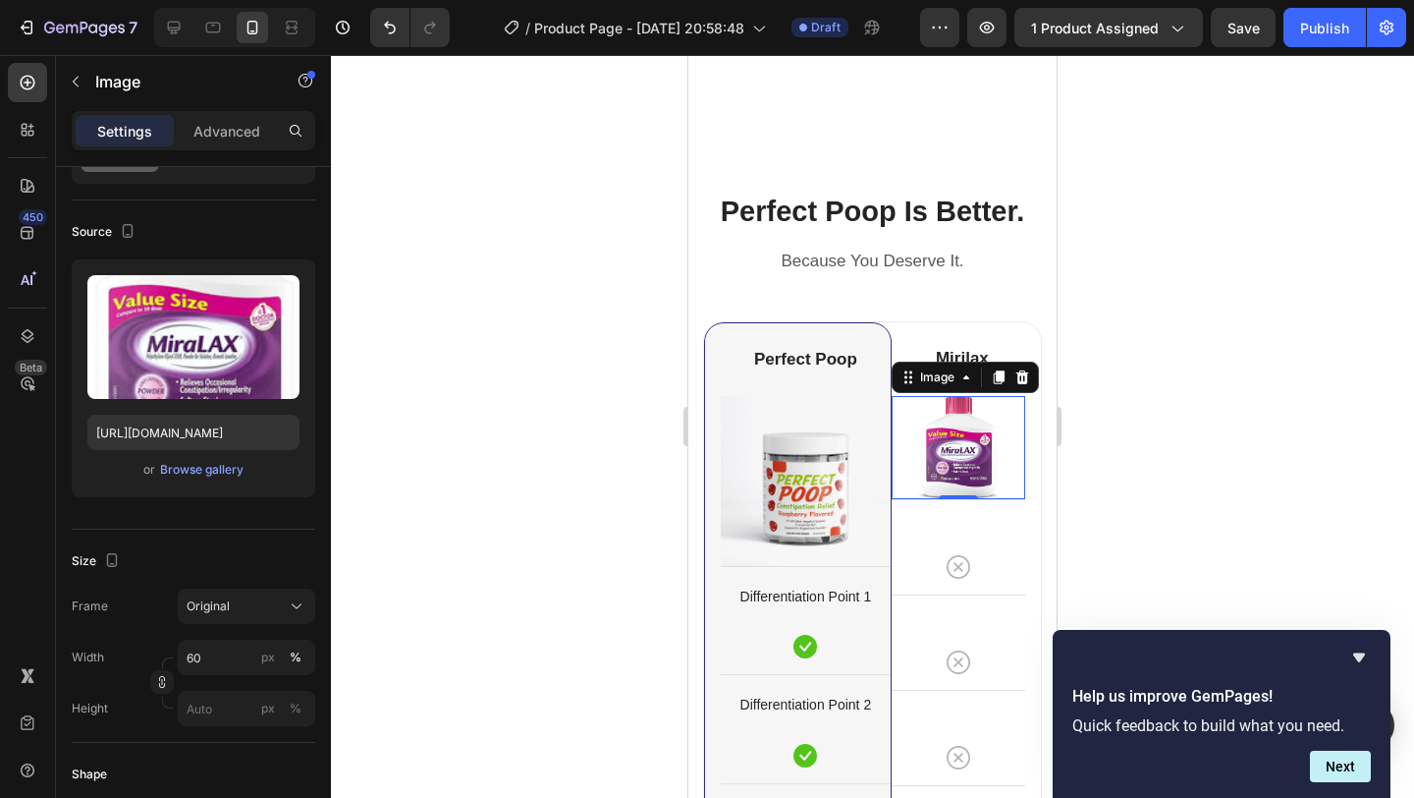
click at [1141, 459] on div at bounding box center [872, 426] width 1083 height 743
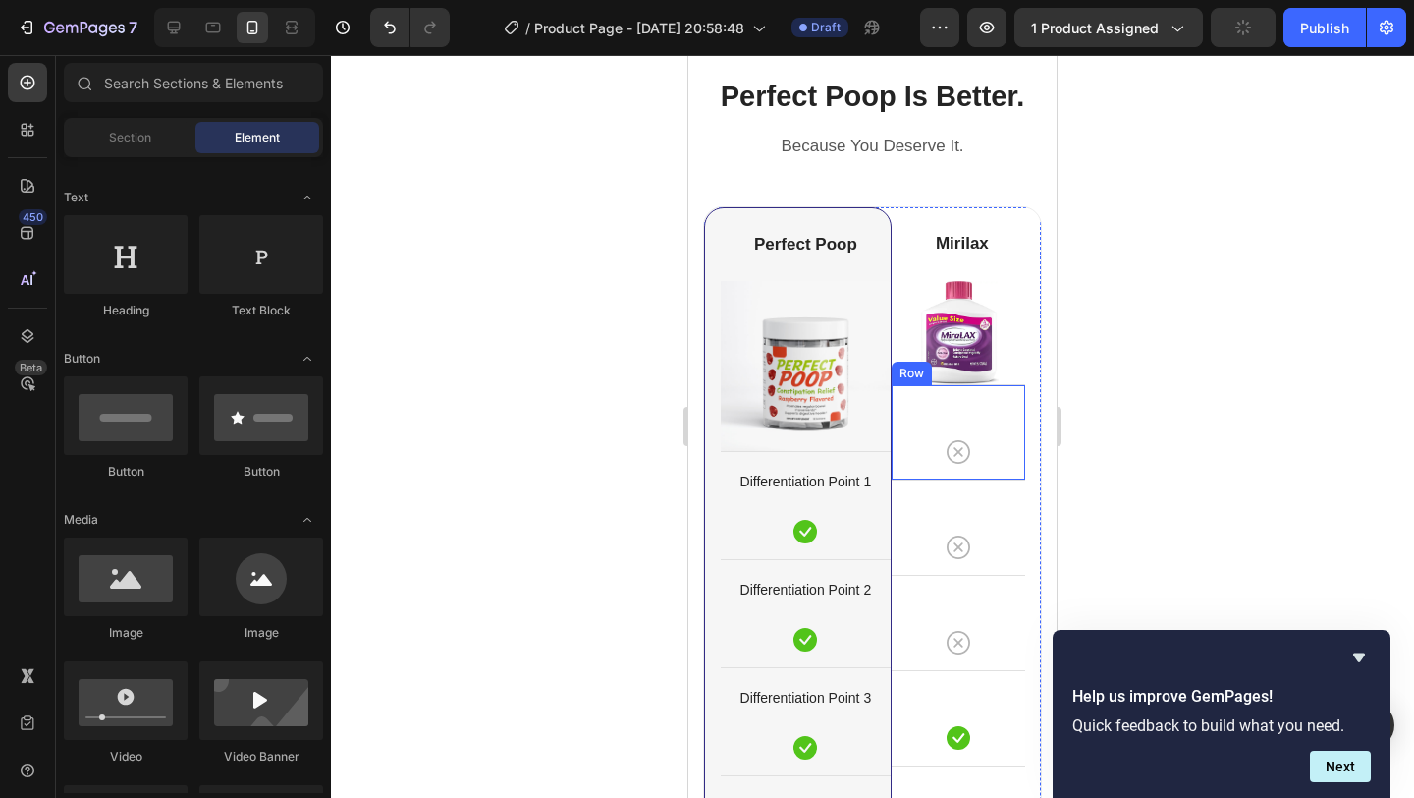
scroll to position [4956, 0]
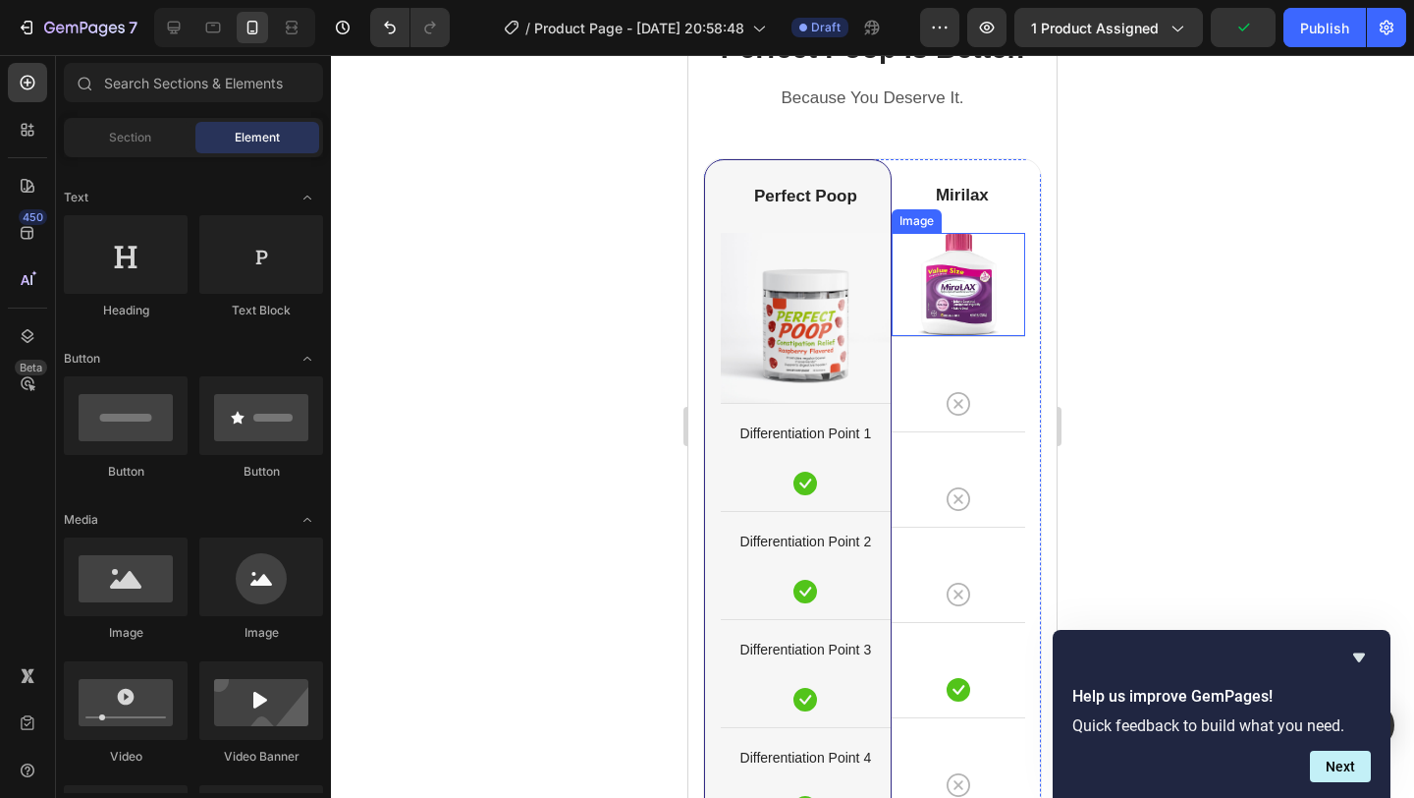
click at [961, 307] on img at bounding box center [958, 284] width 81 height 103
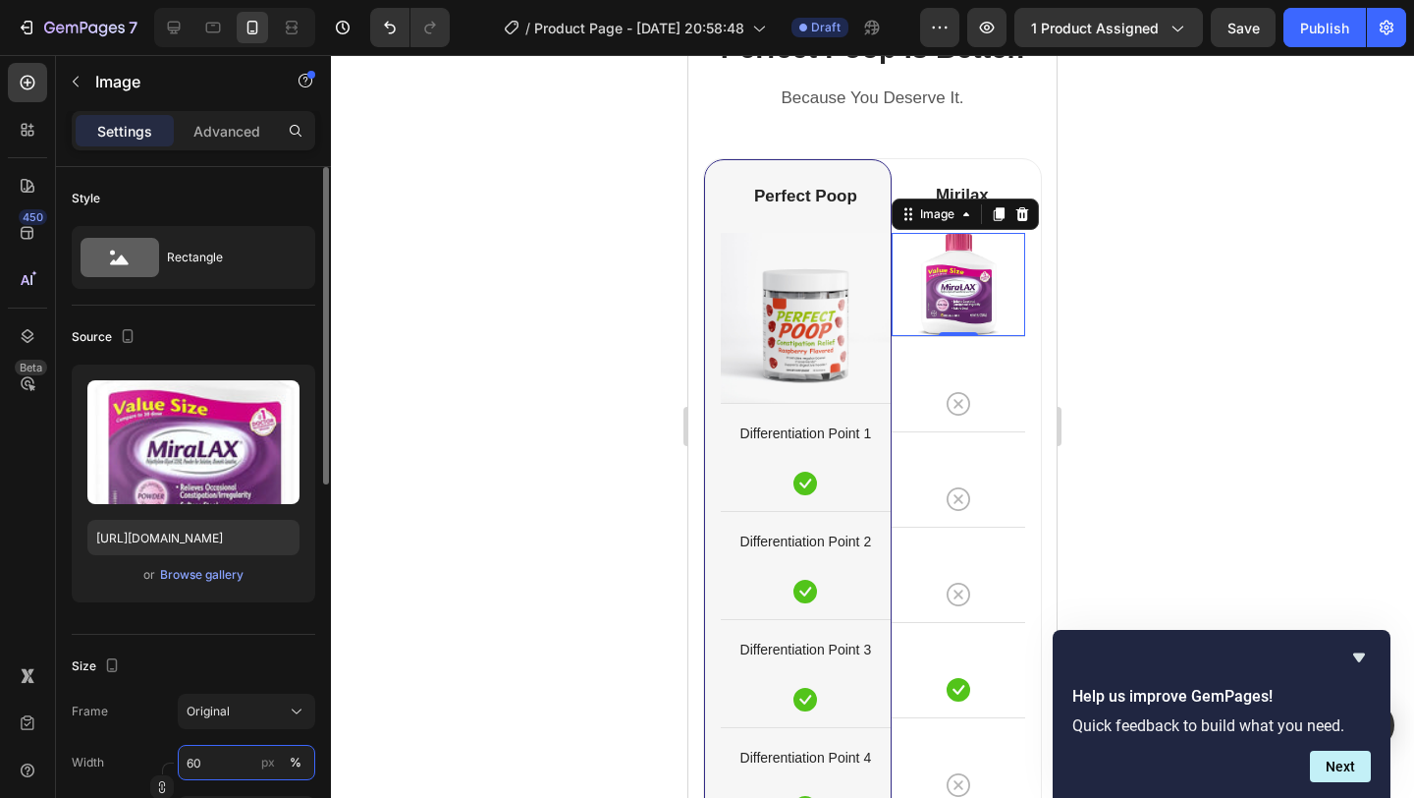
click at [217, 760] on input "60" at bounding box center [247, 762] width 138 height 35
type input "85"
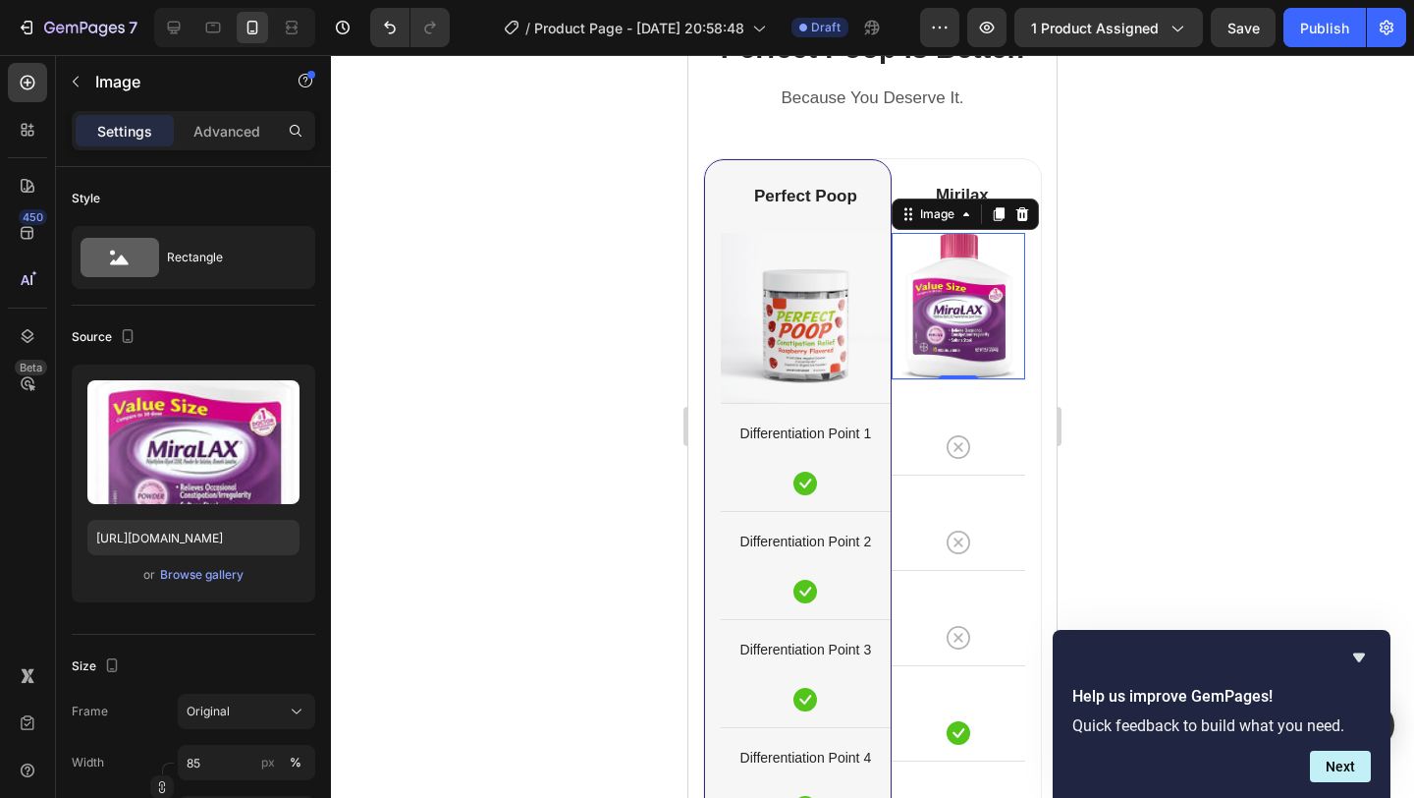
click at [1183, 470] on div at bounding box center [872, 426] width 1083 height 743
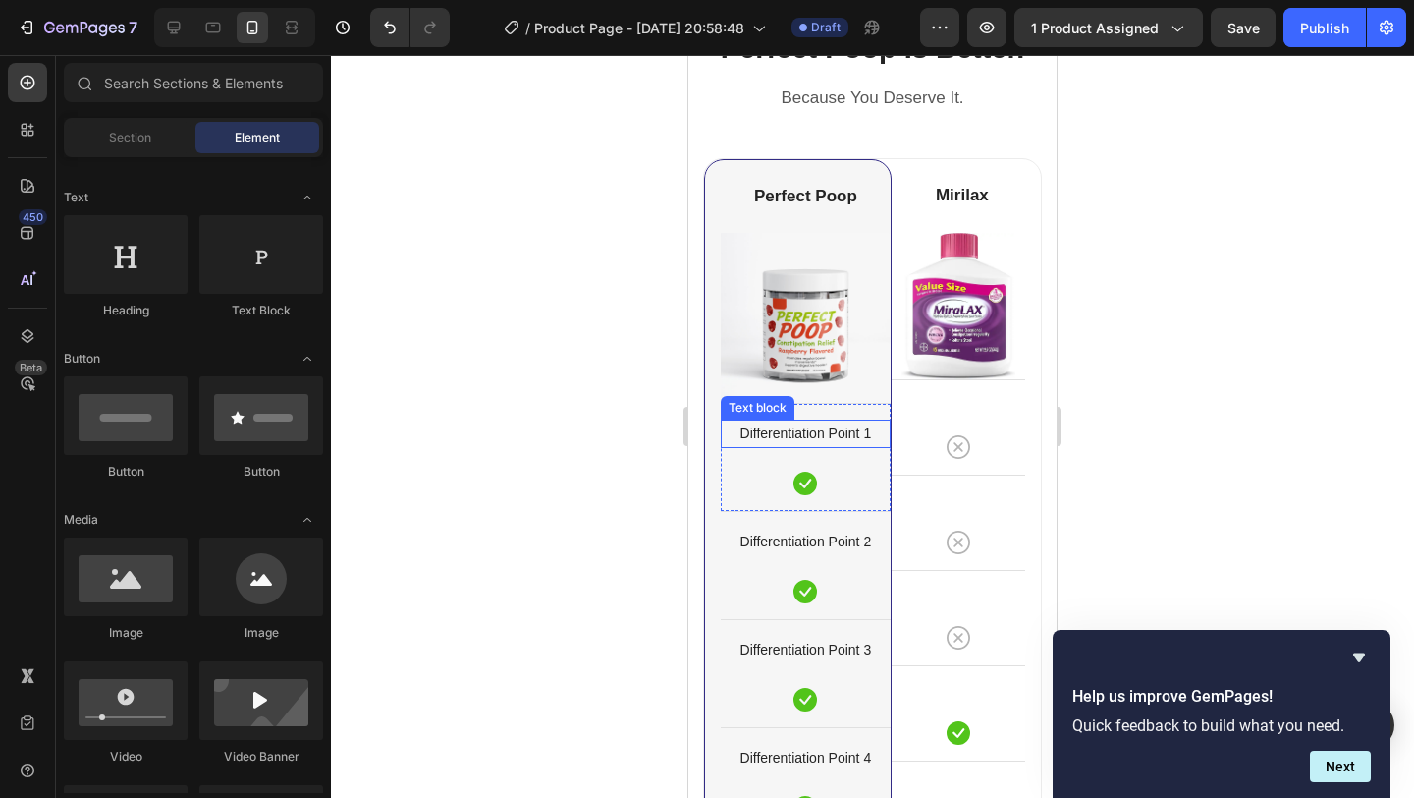
click at [805, 431] on p "Differentiation Point 1" at bounding box center [806, 433] width 166 height 25
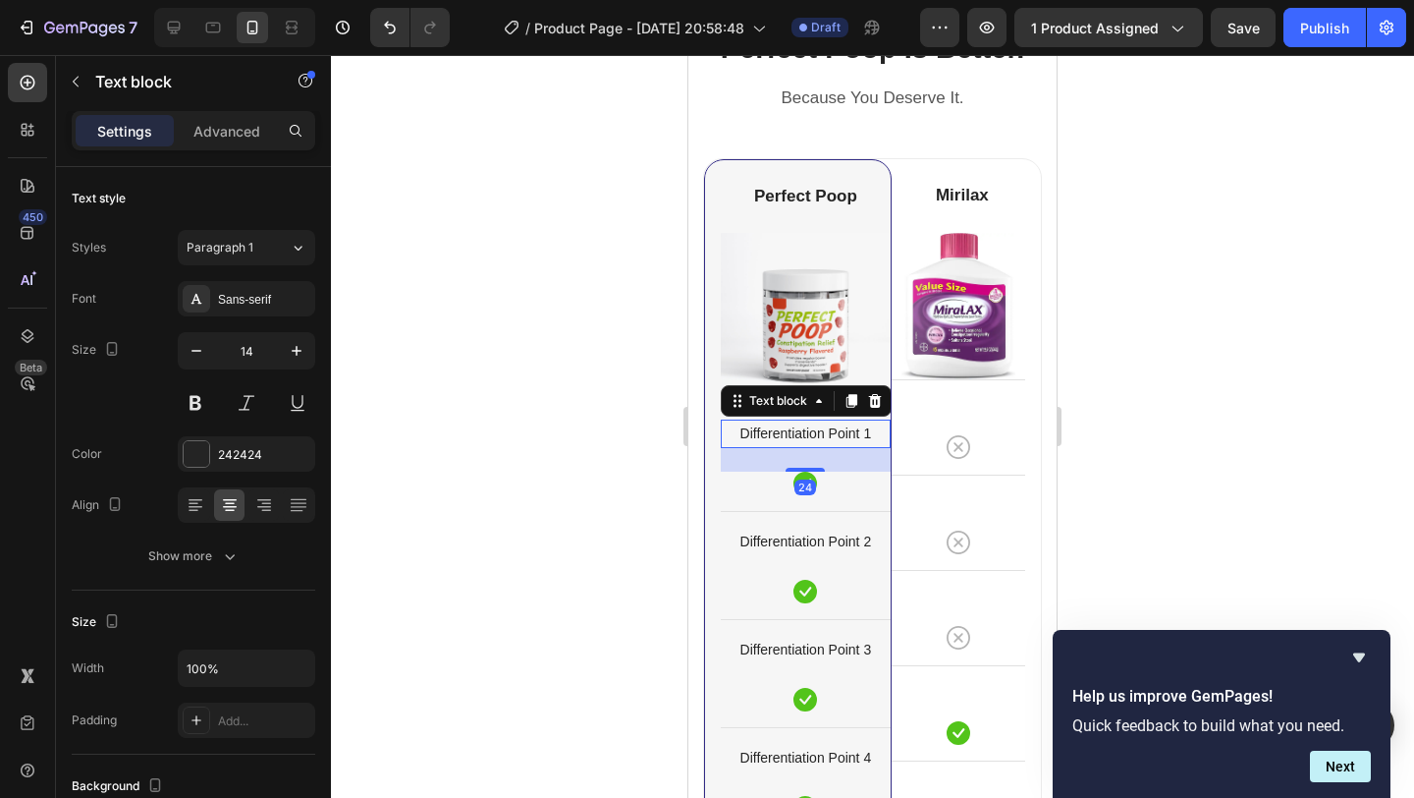
click at [805, 431] on p "Differentiation Point 1" at bounding box center [806, 433] width 166 height 25
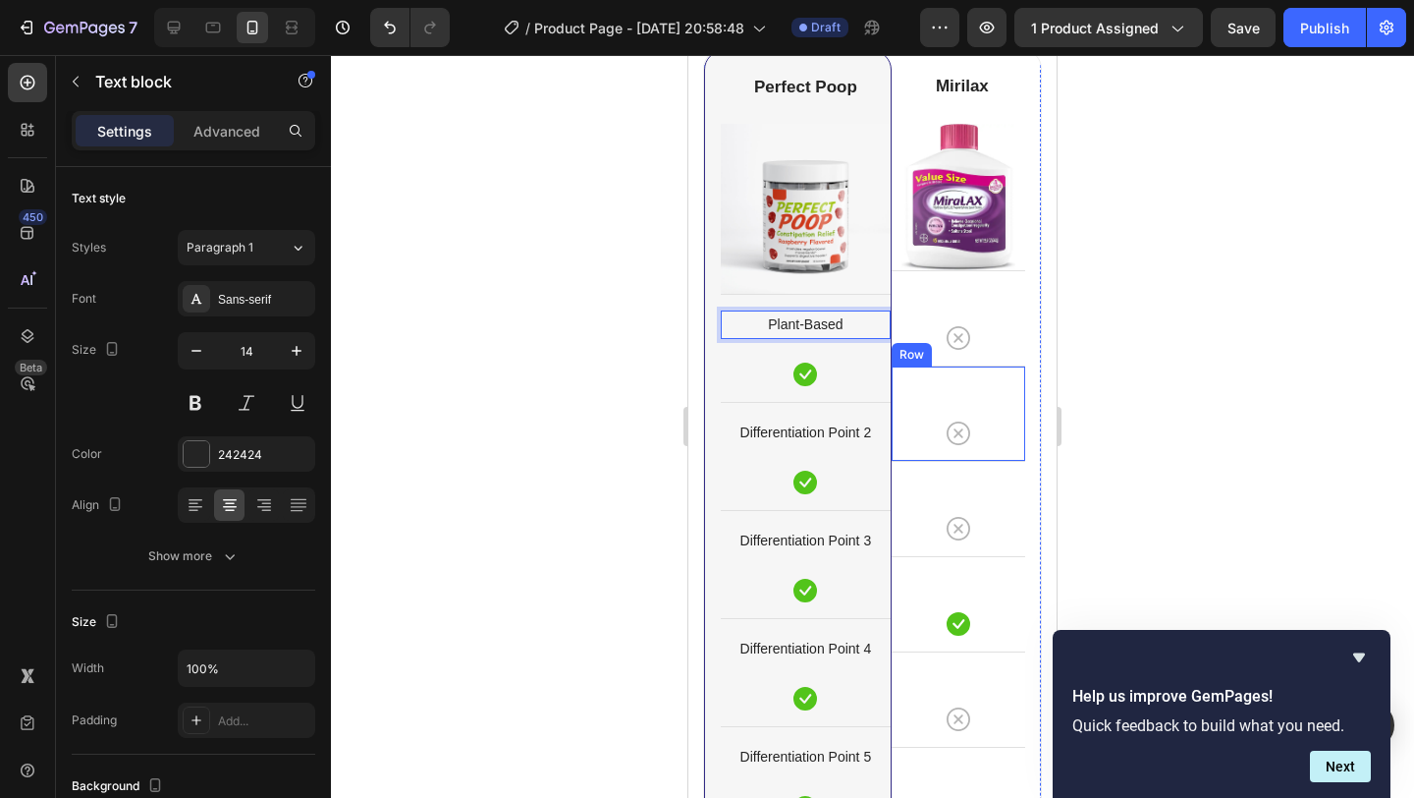
scroll to position [5083, 0]
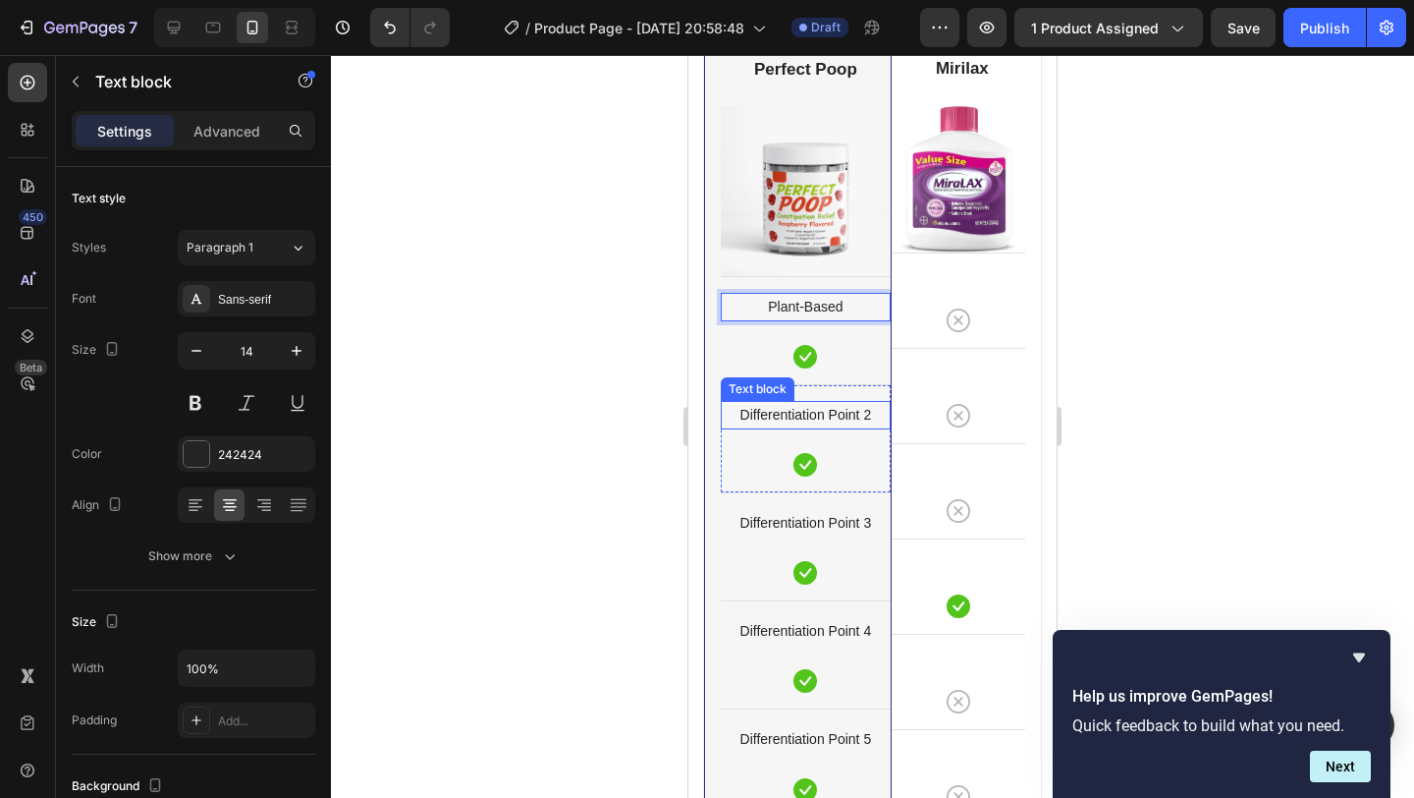
click at [840, 411] on p "Differentiation Point 2" at bounding box center [806, 415] width 166 height 25
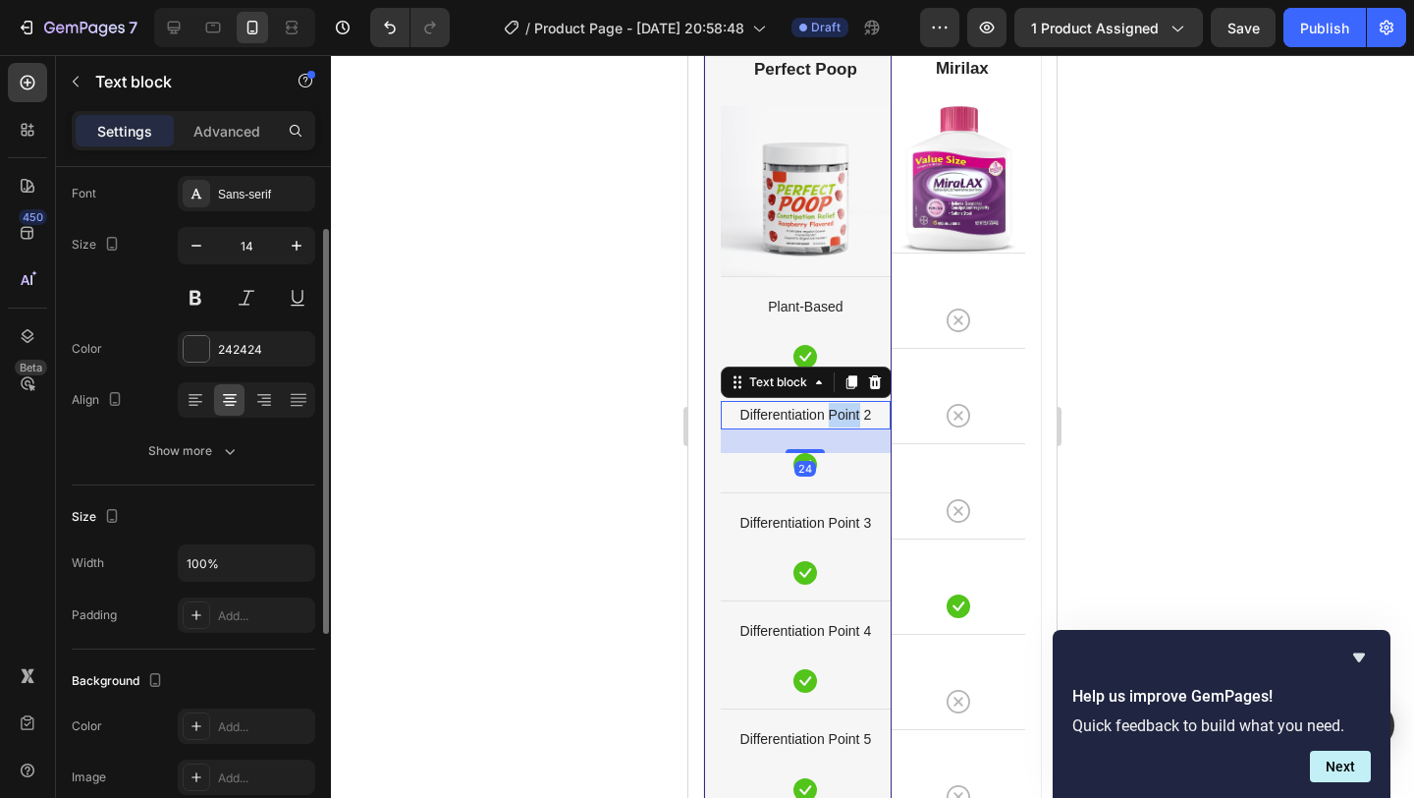
click at [840, 411] on p "Differentiation Point 2" at bounding box center [806, 415] width 166 height 25
click at [836, 411] on p "Differentiation Point 2" at bounding box center [806, 415] width 166 height 25
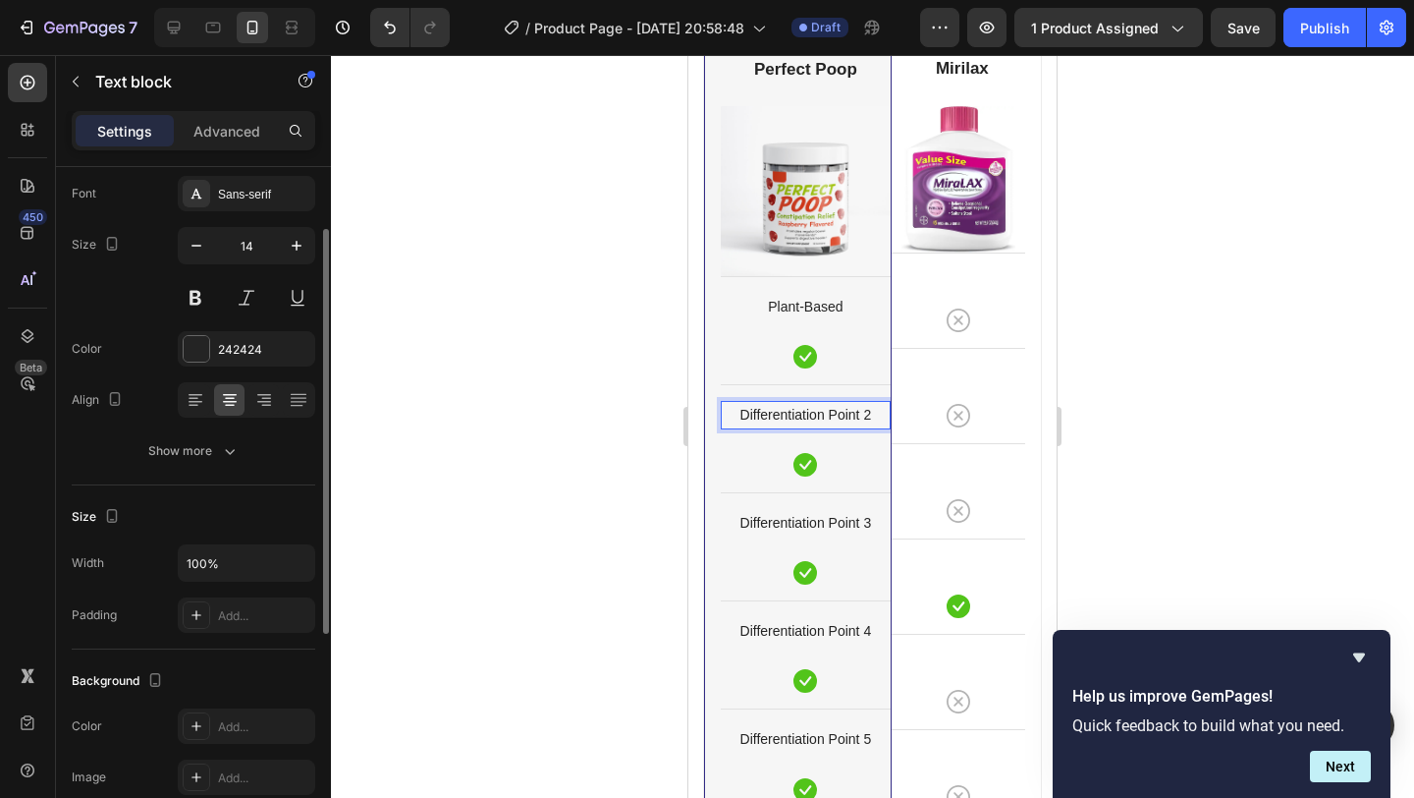
click at [821, 411] on p "Differentiation Point 2" at bounding box center [806, 415] width 166 height 25
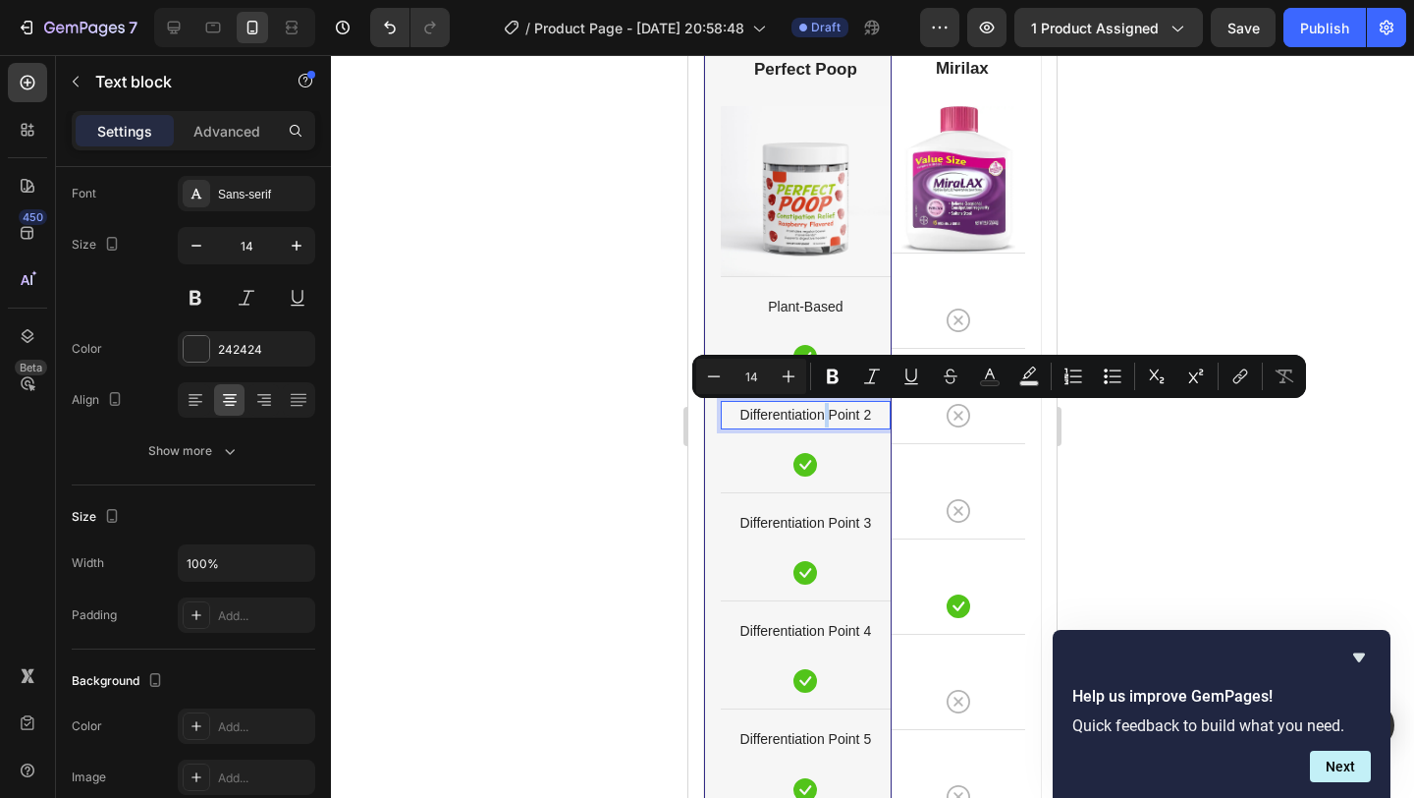
click at [821, 411] on p "Differentiation Point 2" at bounding box center [806, 415] width 166 height 25
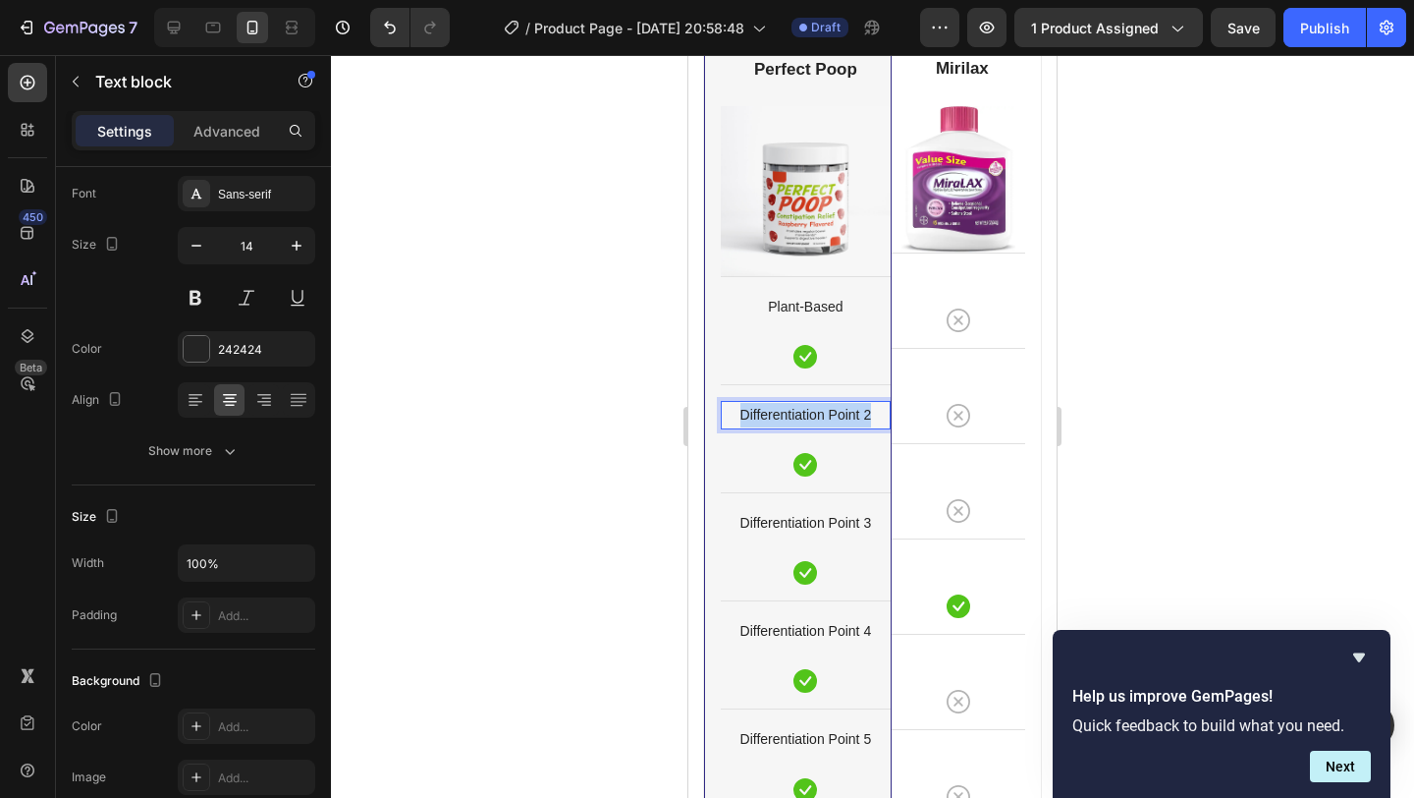
click at [821, 411] on p "Differentiation Point 2" at bounding box center [806, 415] width 166 height 25
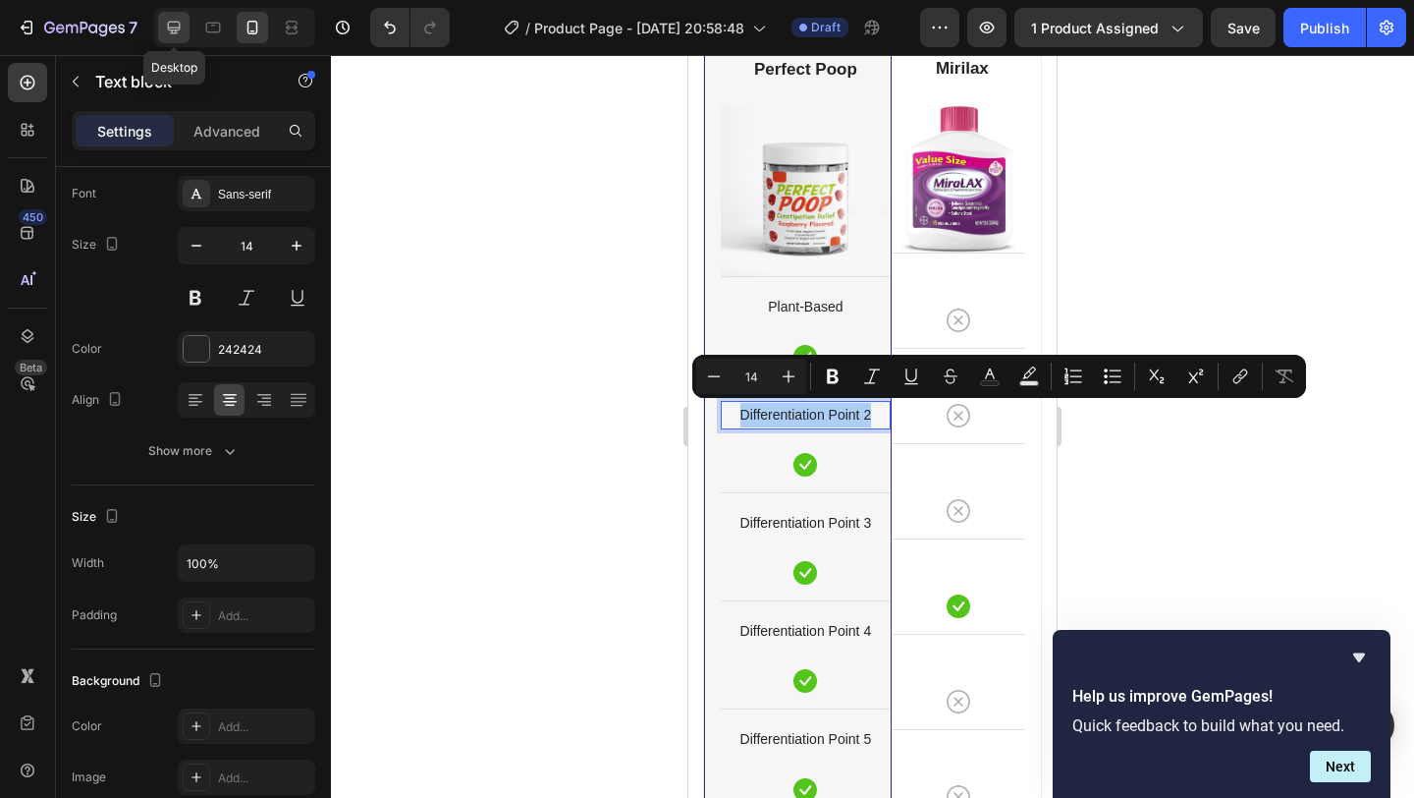
click at [186, 28] on div at bounding box center [173, 27] width 31 height 31
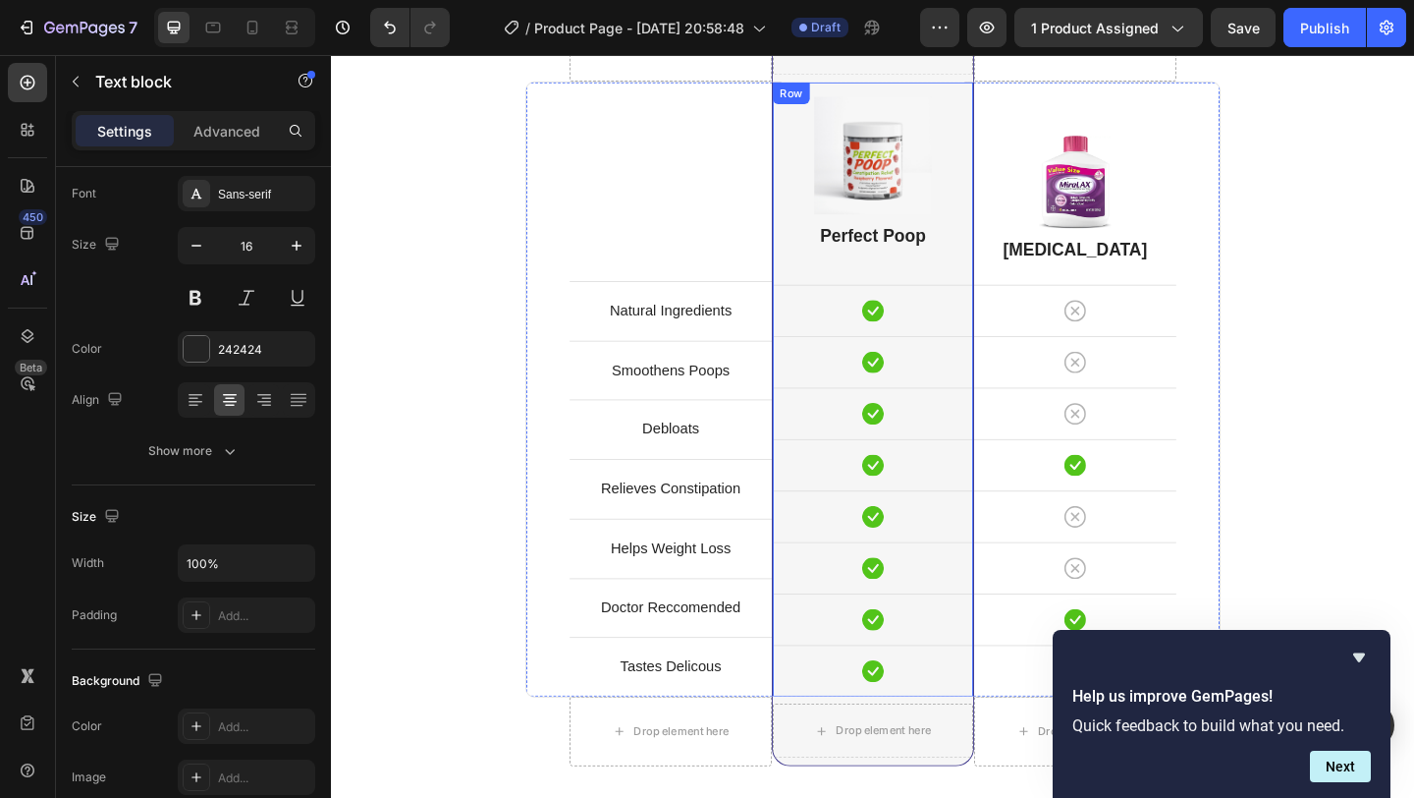
scroll to position [5115, 0]
click at [245, 33] on icon at bounding box center [253, 28] width 20 height 20
type input "14"
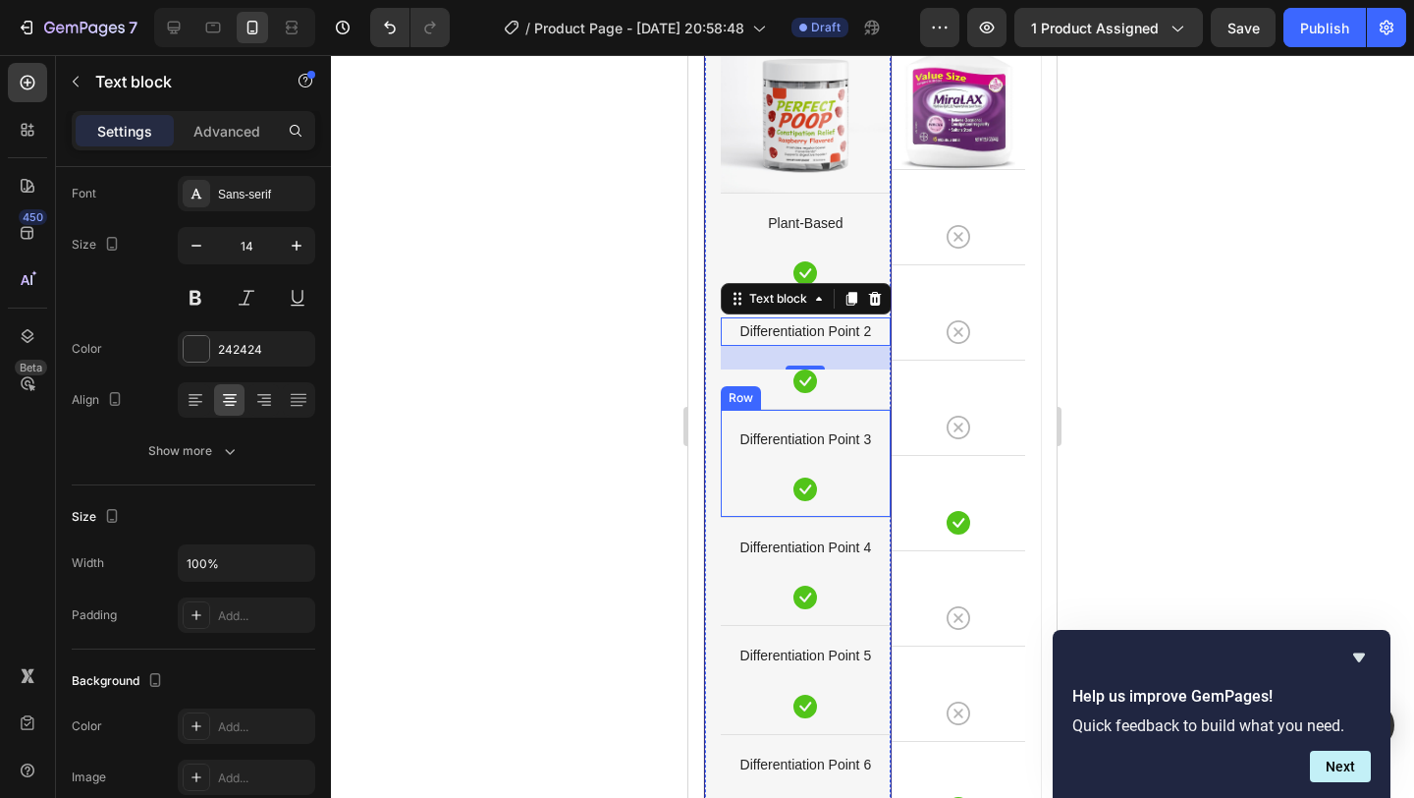
scroll to position [5071, 0]
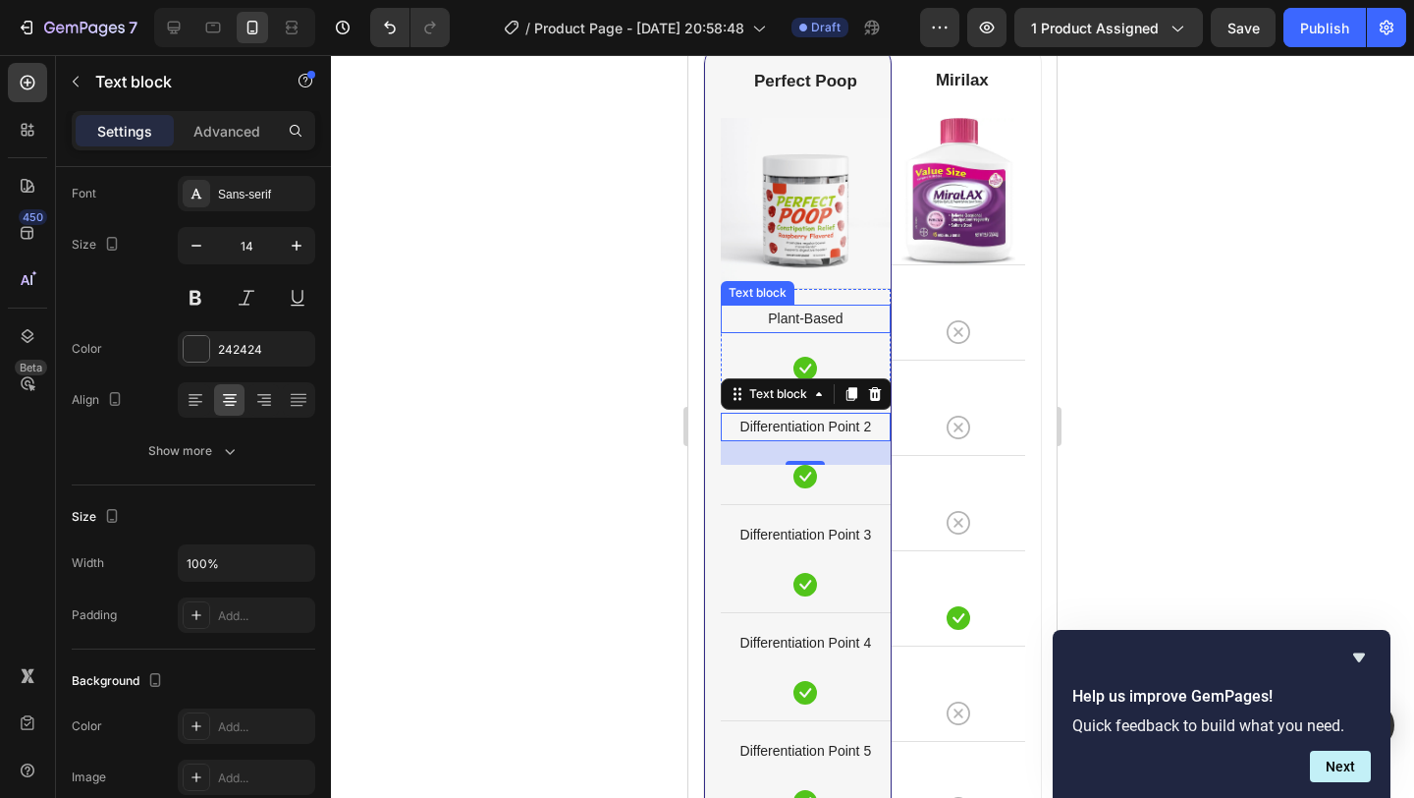
click at [816, 321] on p "Plant-Based" at bounding box center [806, 318] width 166 height 25
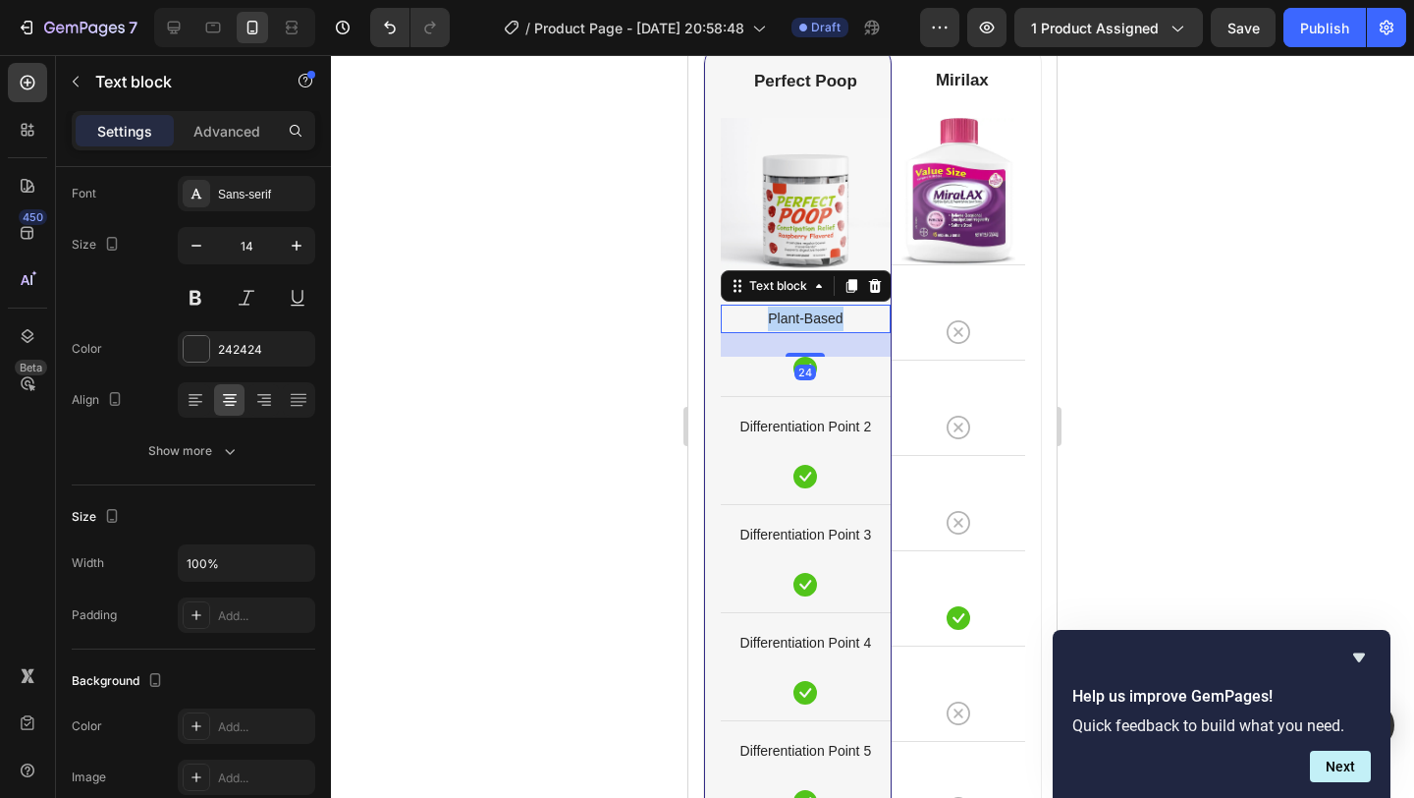
click at [816, 321] on p "Plant-Based" at bounding box center [806, 318] width 166 height 25
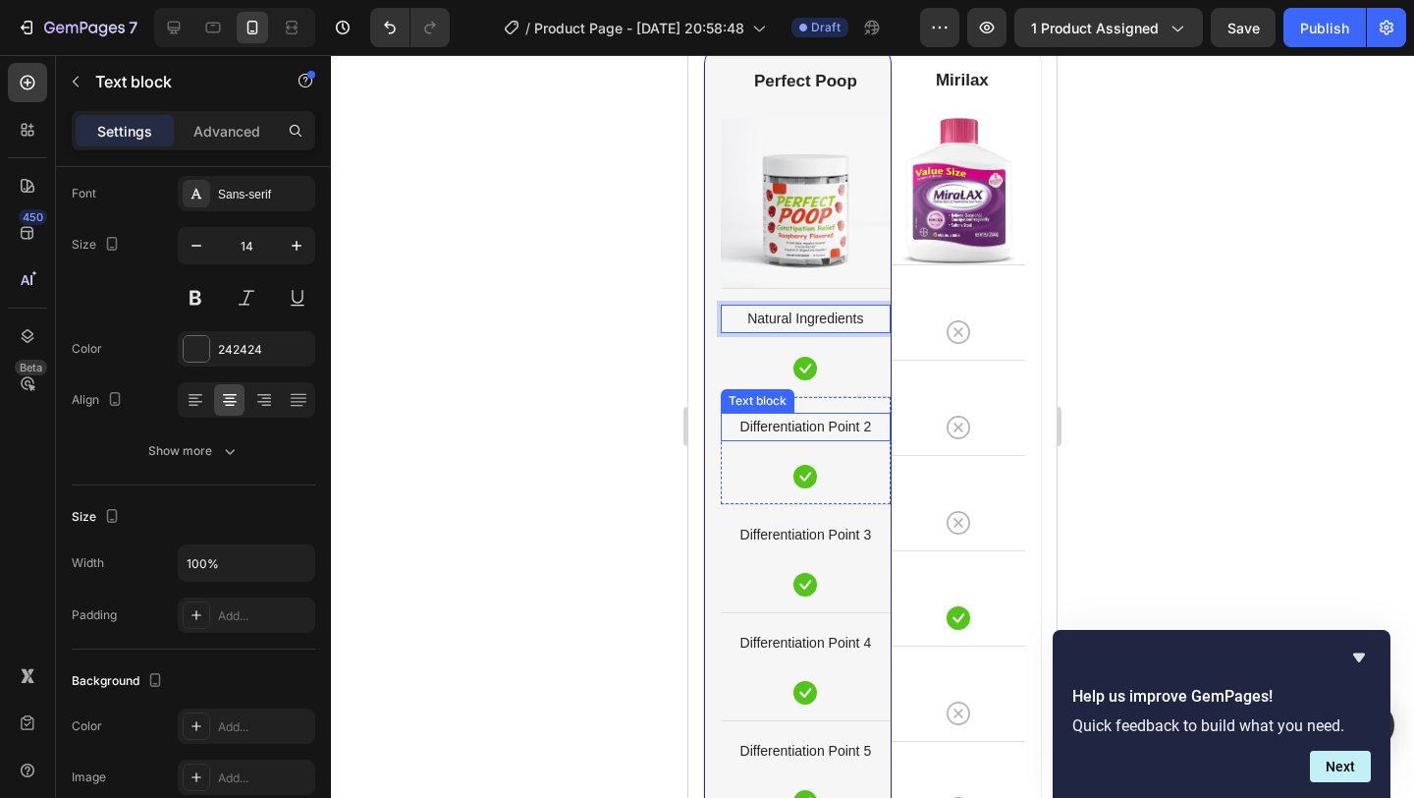
click at [825, 427] on p "Differentiation Point 2" at bounding box center [806, 426] width 166 height 25
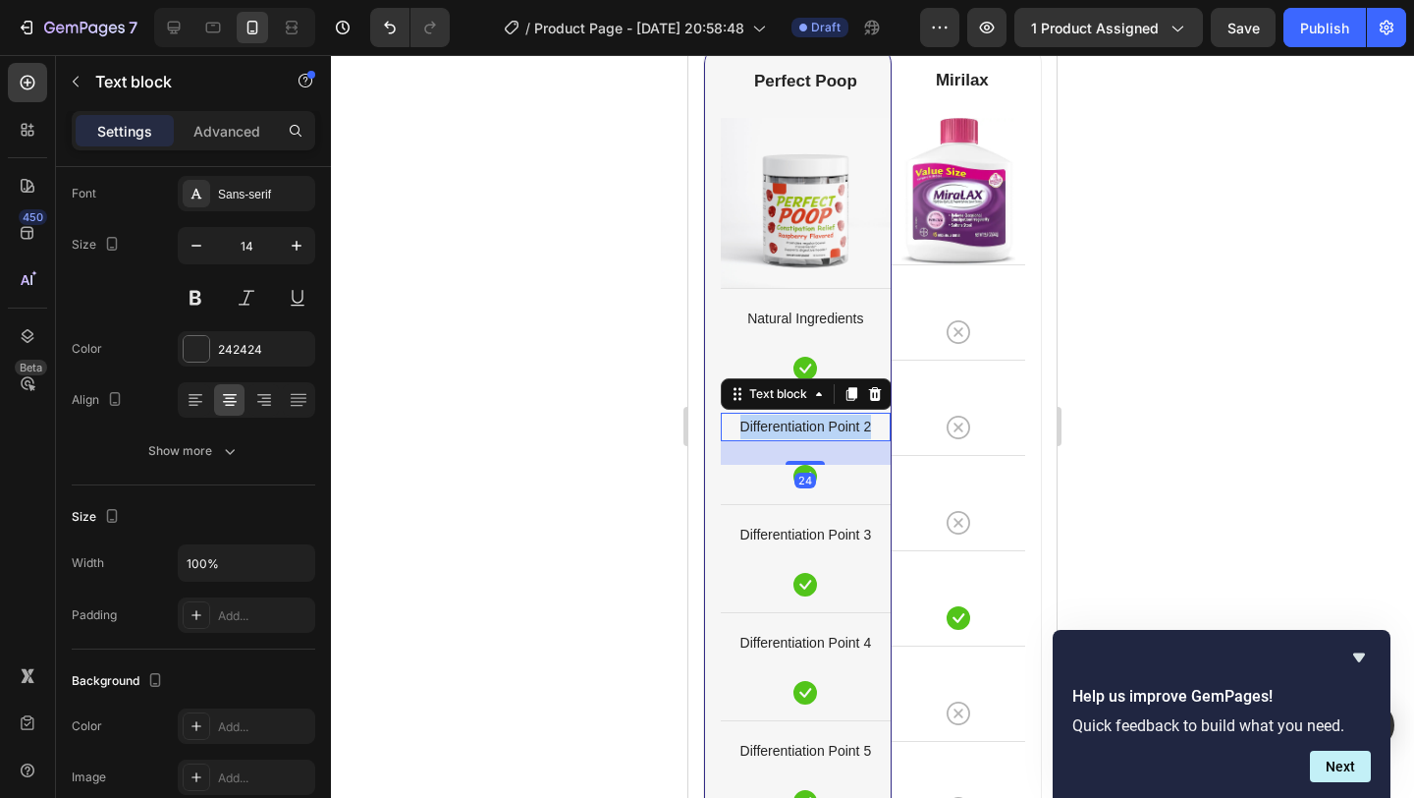
click at [825, 427] on p "Differentiation Point 2" at bounding box center [806, 426] width 166 height 25
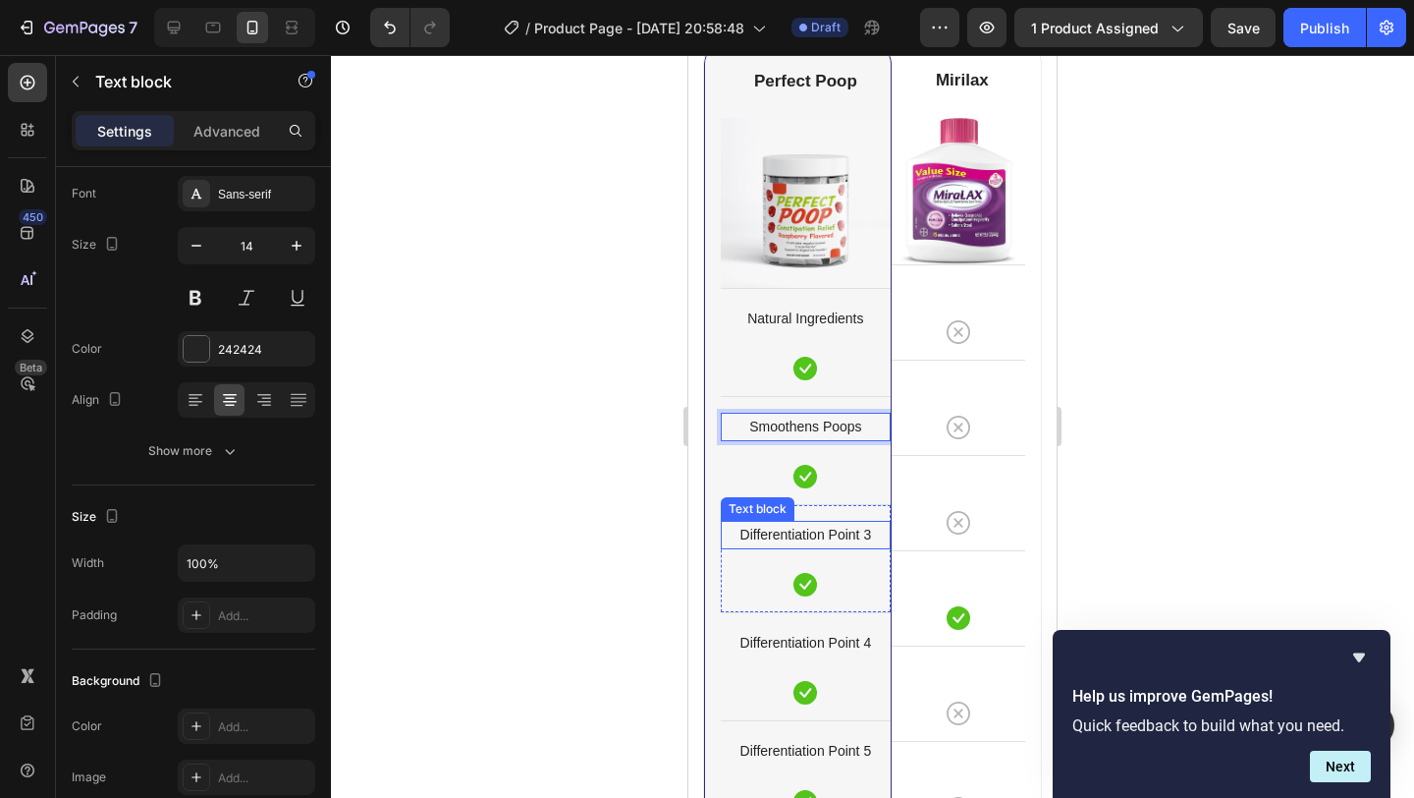
click at [853, 539] on p "Differentiation Point 3" at bounding box center [806, 535] width 166 height 25
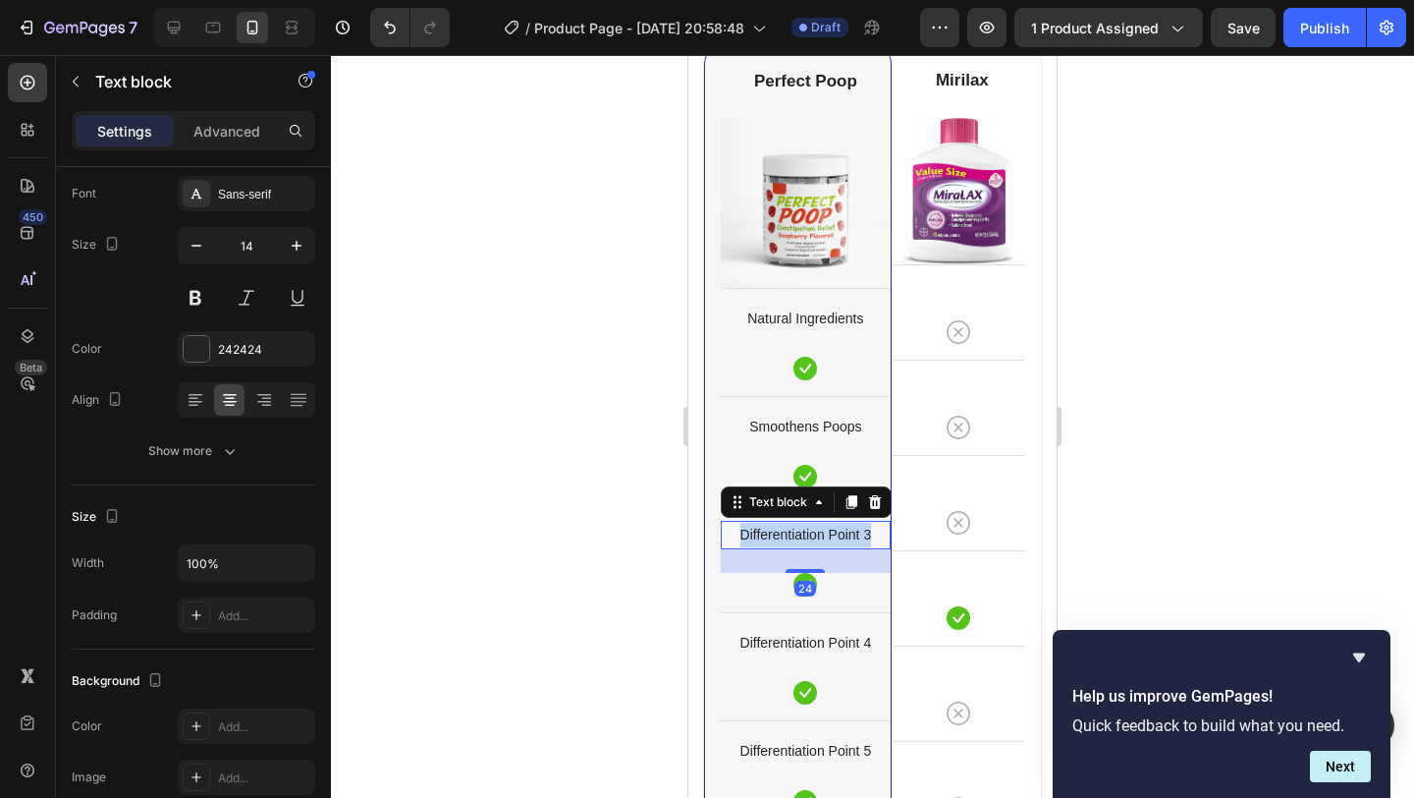
click at [848, 539] on p "Differentiation Point 3" at bounding box center [806, 535] width 166 height 25
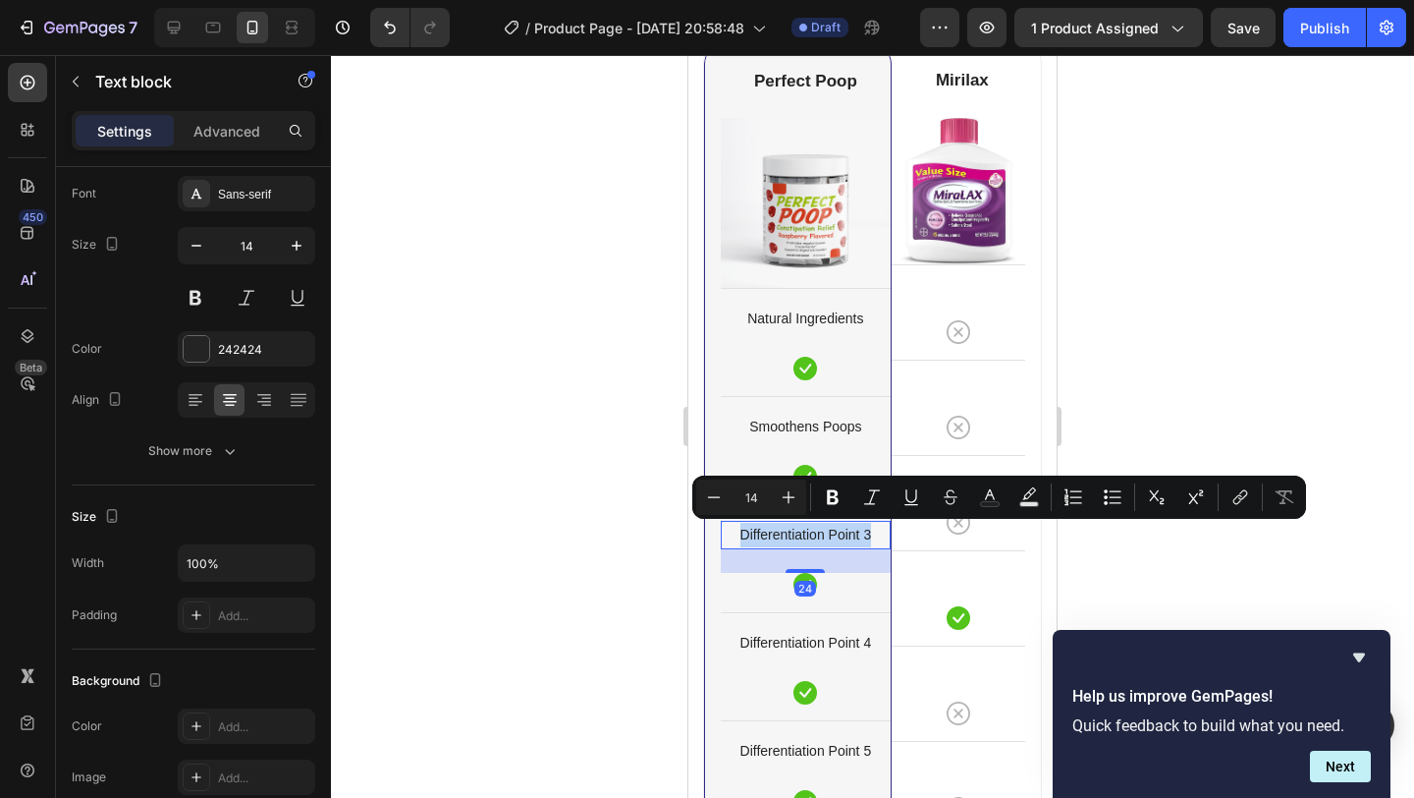
click at [848, 539] on p "Differentiation Point 3" at bounding box center [806, 535] width 166 height 25
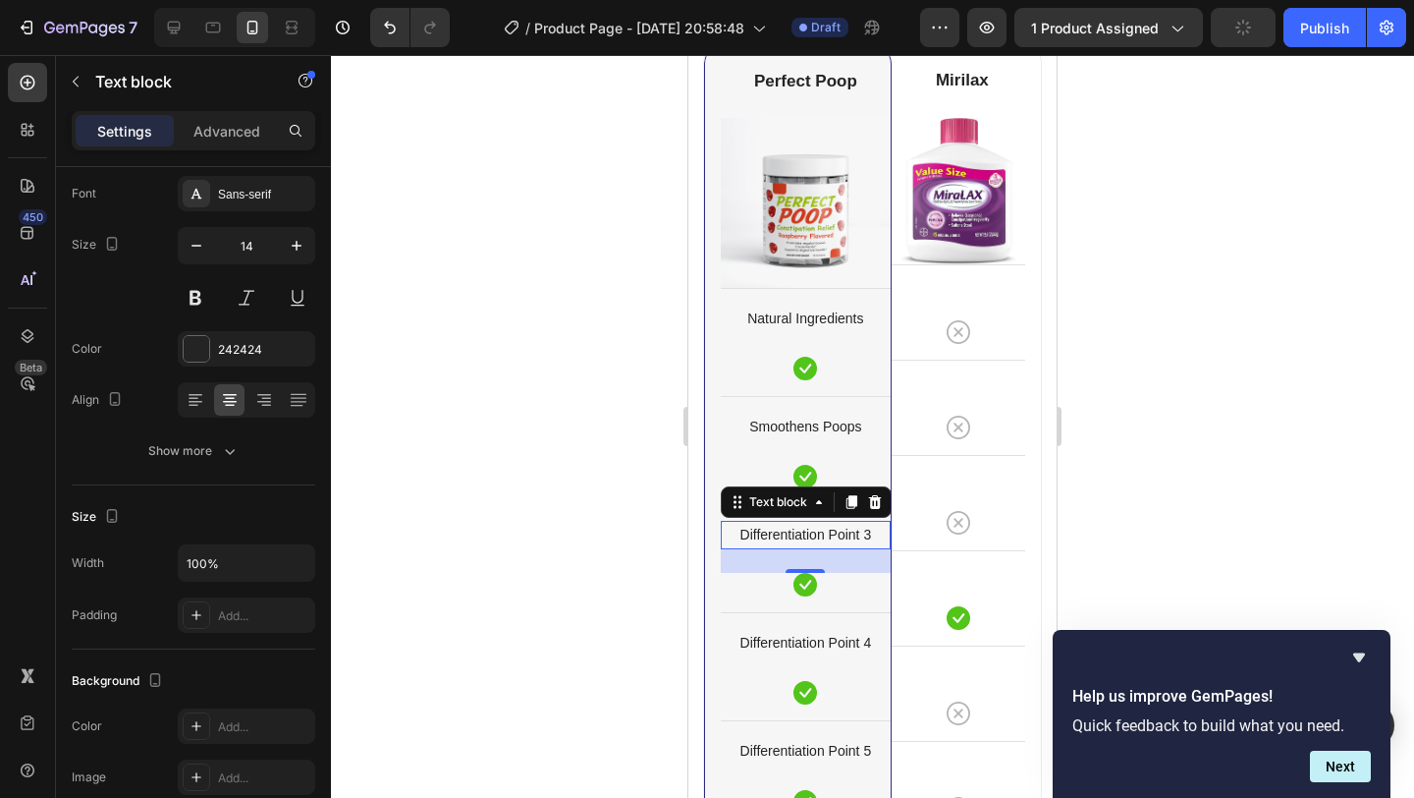
click at [767, 535] on p "Differentiation Point 3" at bounding box center [806, 535] width 166 height 25
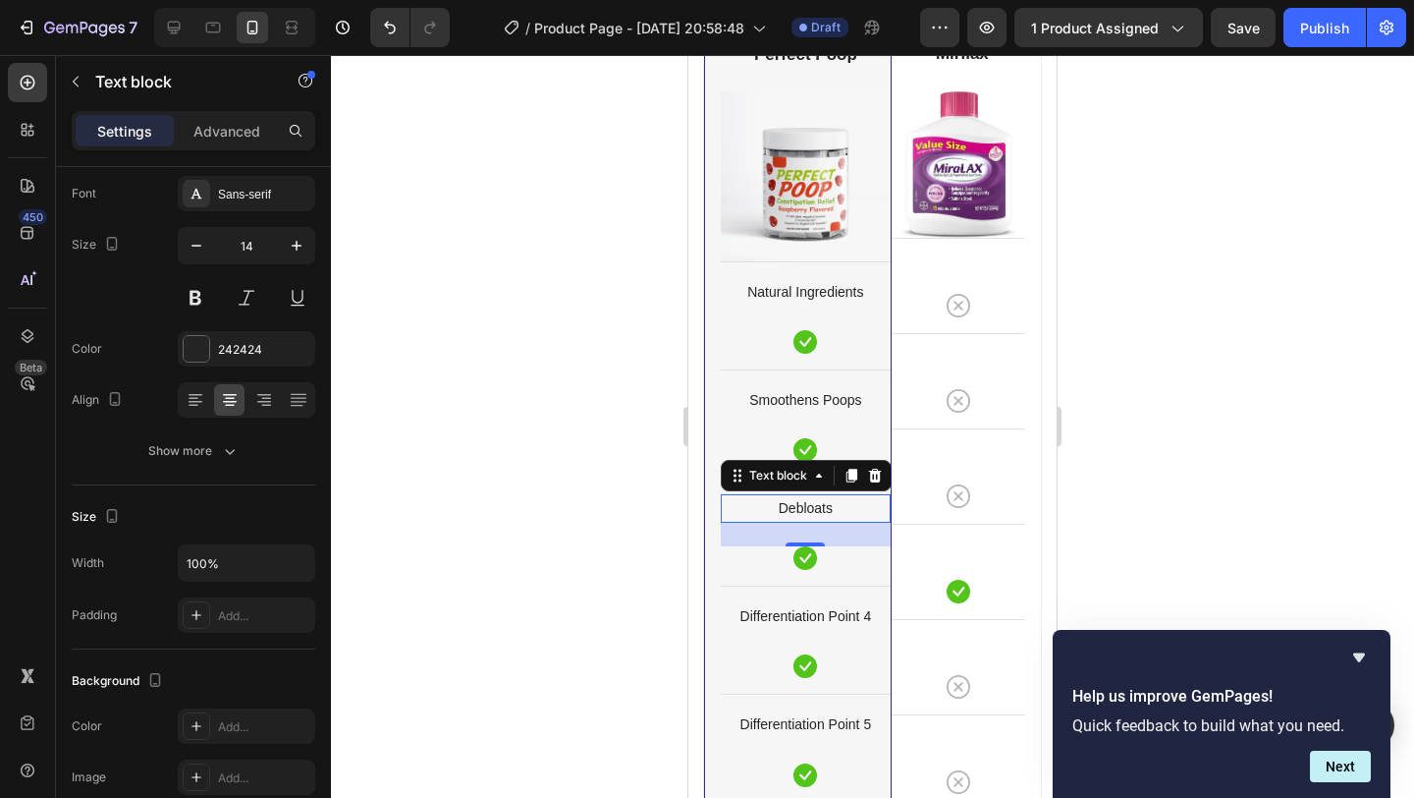
click at [1170, 402] on div at bounding box center [872, 426] width 1083 height 743
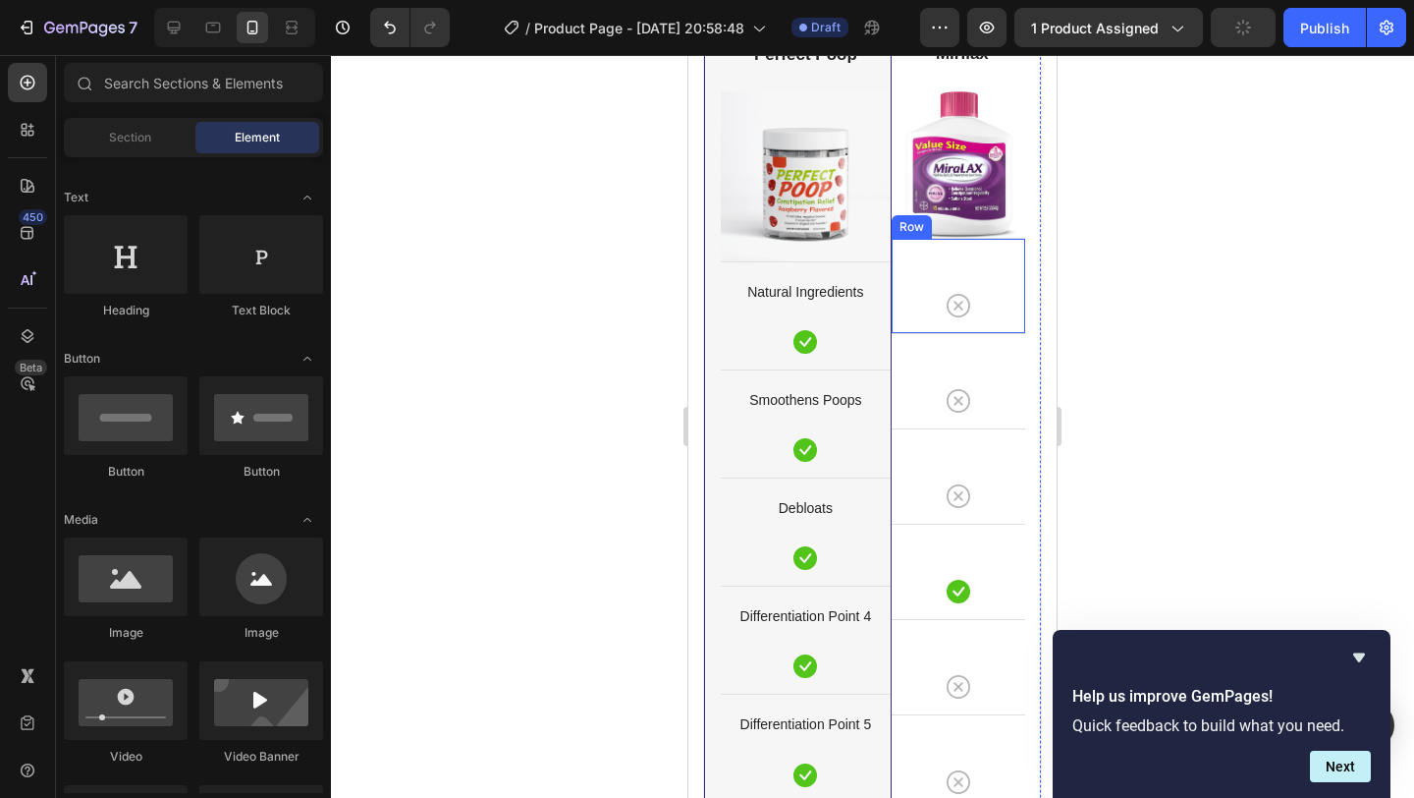
click at [995, 317] on div "Icon Row" at bounding box center [959, 285] width 134 height 95
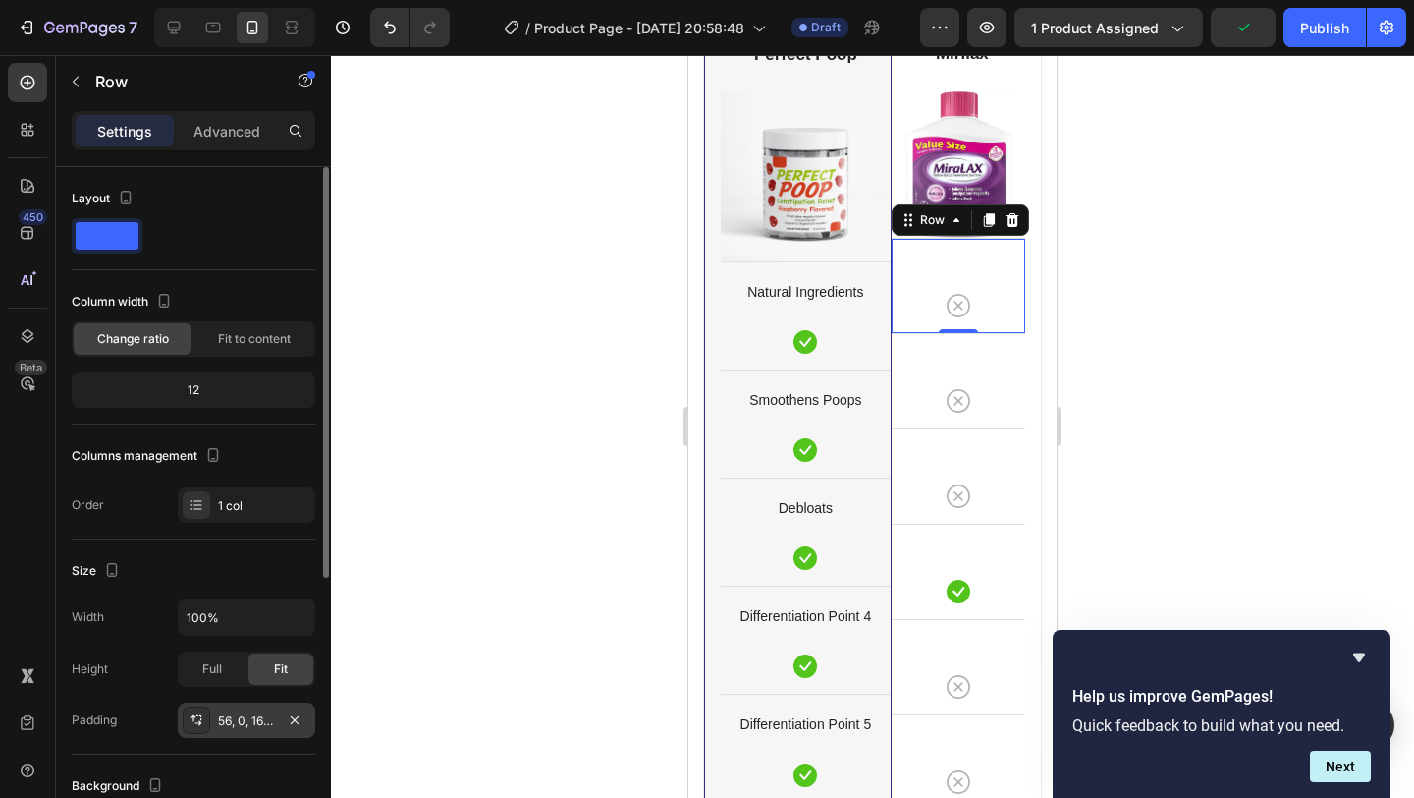
click at [249, 727] on div "56, 0, 16, 0" at bounding box center [246, 721] width 57 height 18
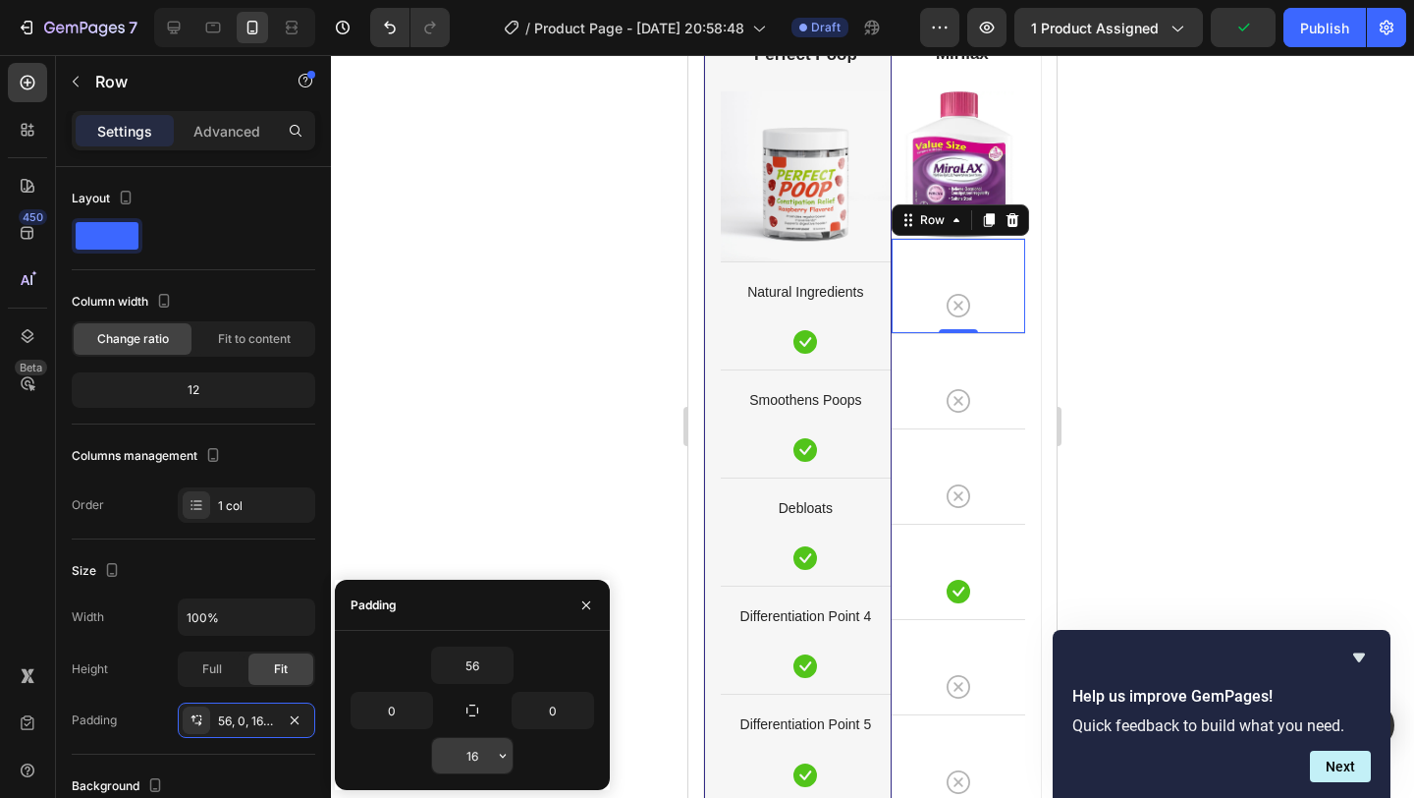
click at [481, 752] on input "16" at bounding box center [472, 755] width 81 height 35
type input "3"
type input "40"
click at [1282, 500] on div at bounding box center [872, 426] width 1083 height 743
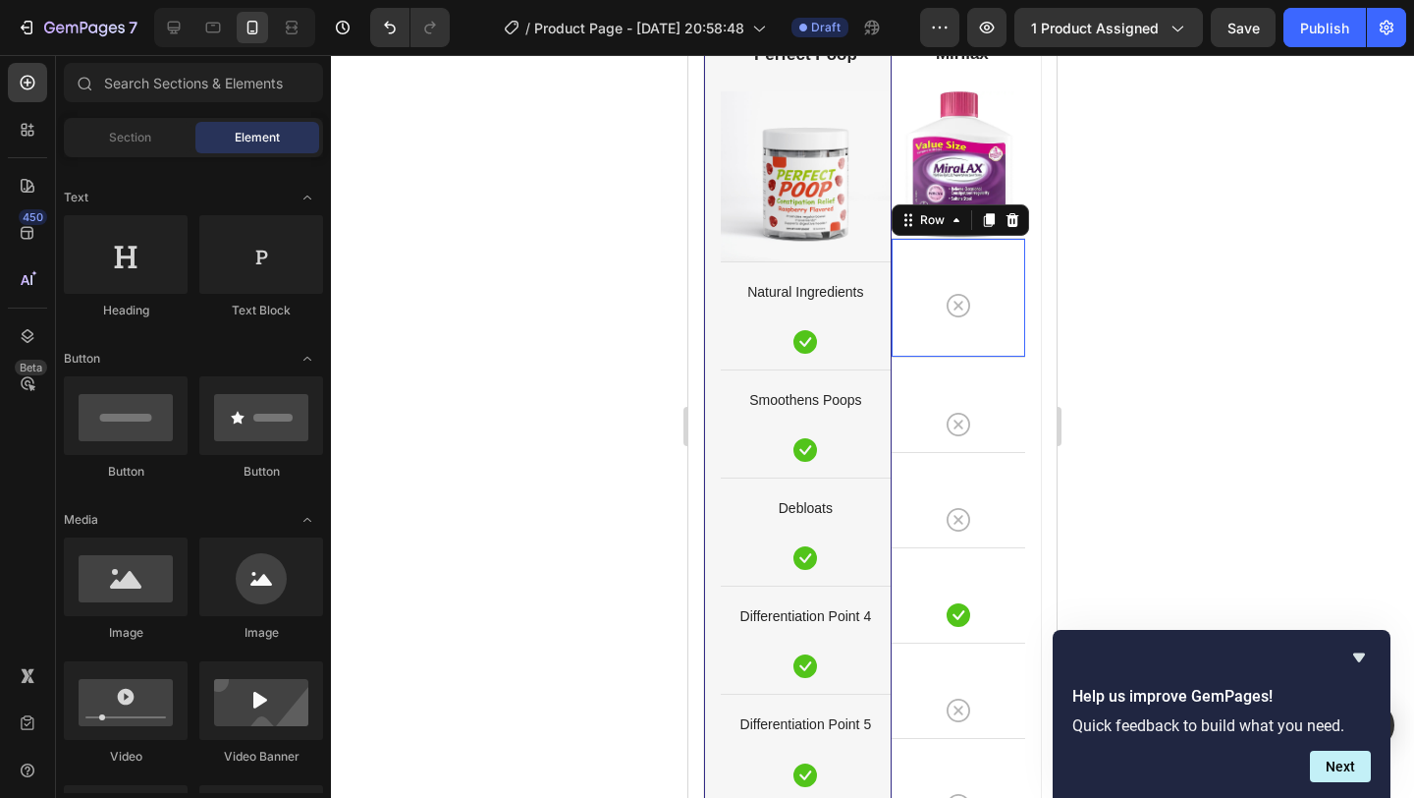
click at [974, 353] on div "Icon Row 0" at bounding box center [959, 297] width 134 height 119
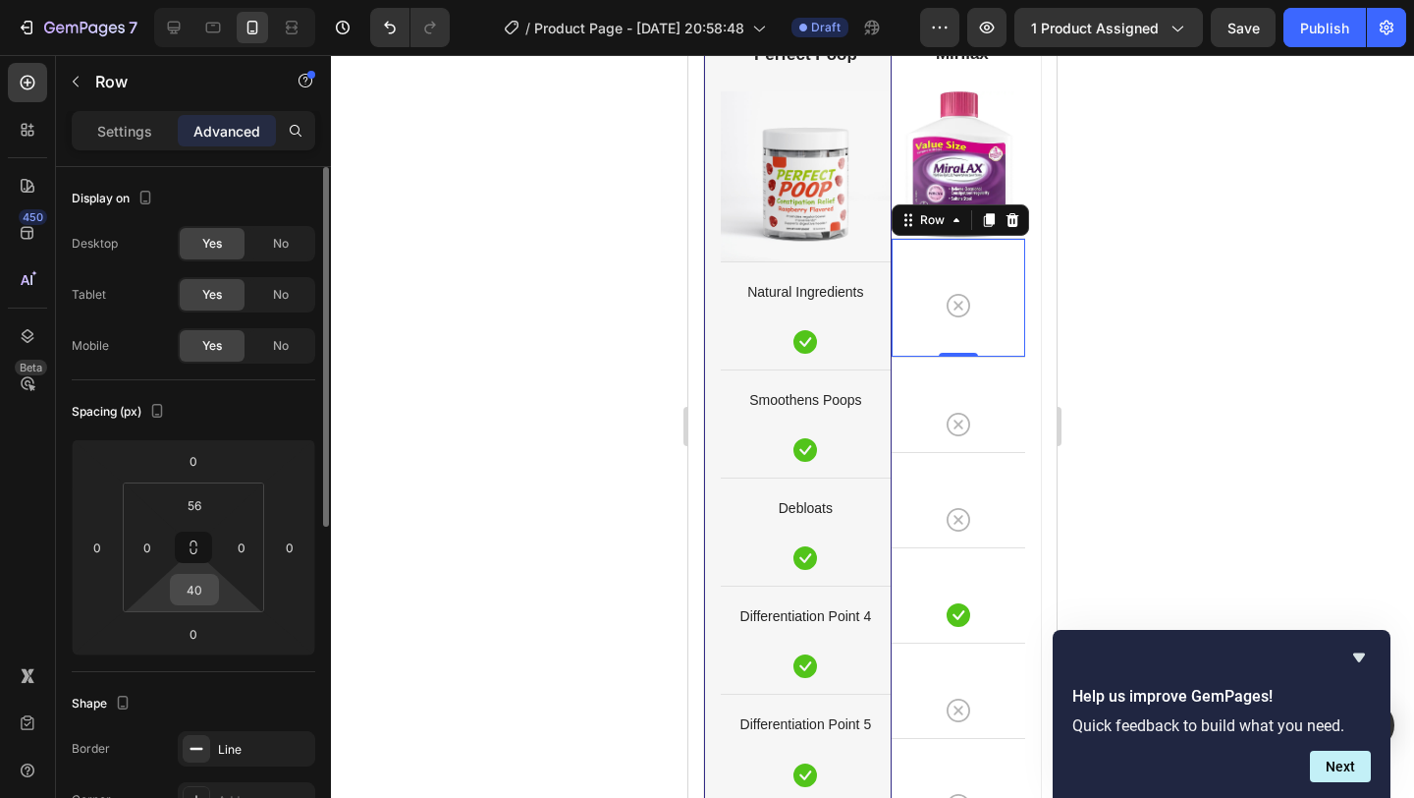
click at [193, 588] on input "40" at bounding box center [194, 589] width 39 height 29
type input "56"
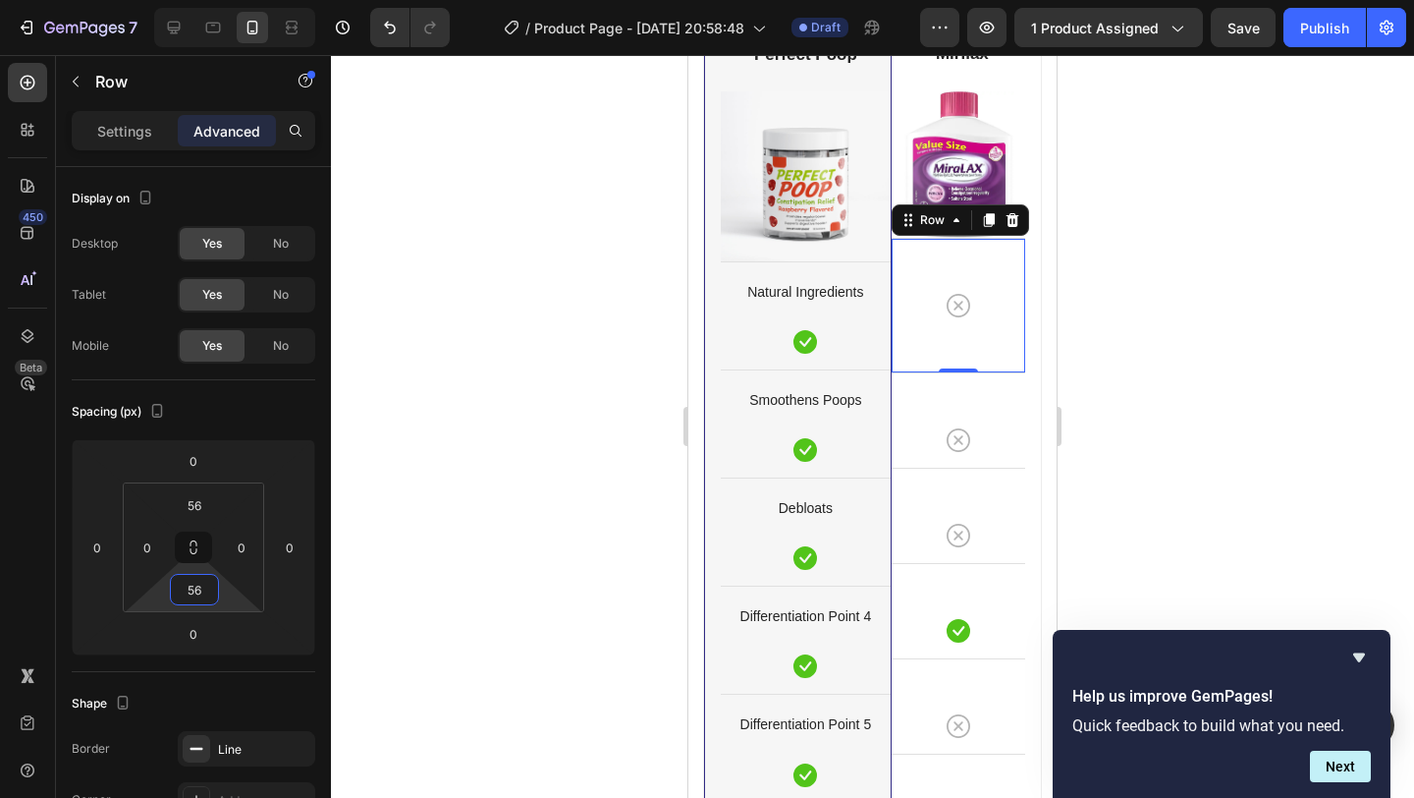
click at [1269, 378] on div at bounding box center [872, 426] width 1083 height 743
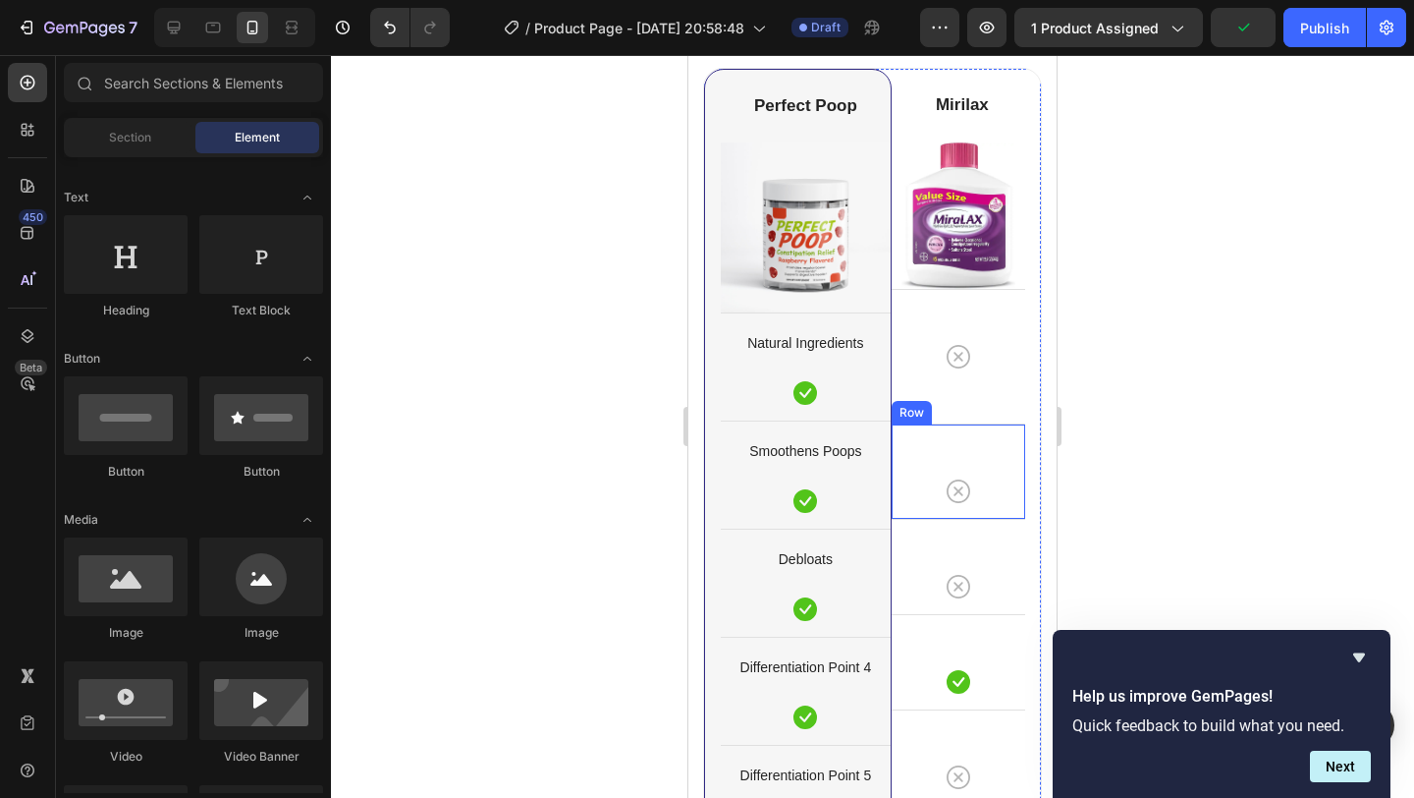
scroll to position [5081, 0]
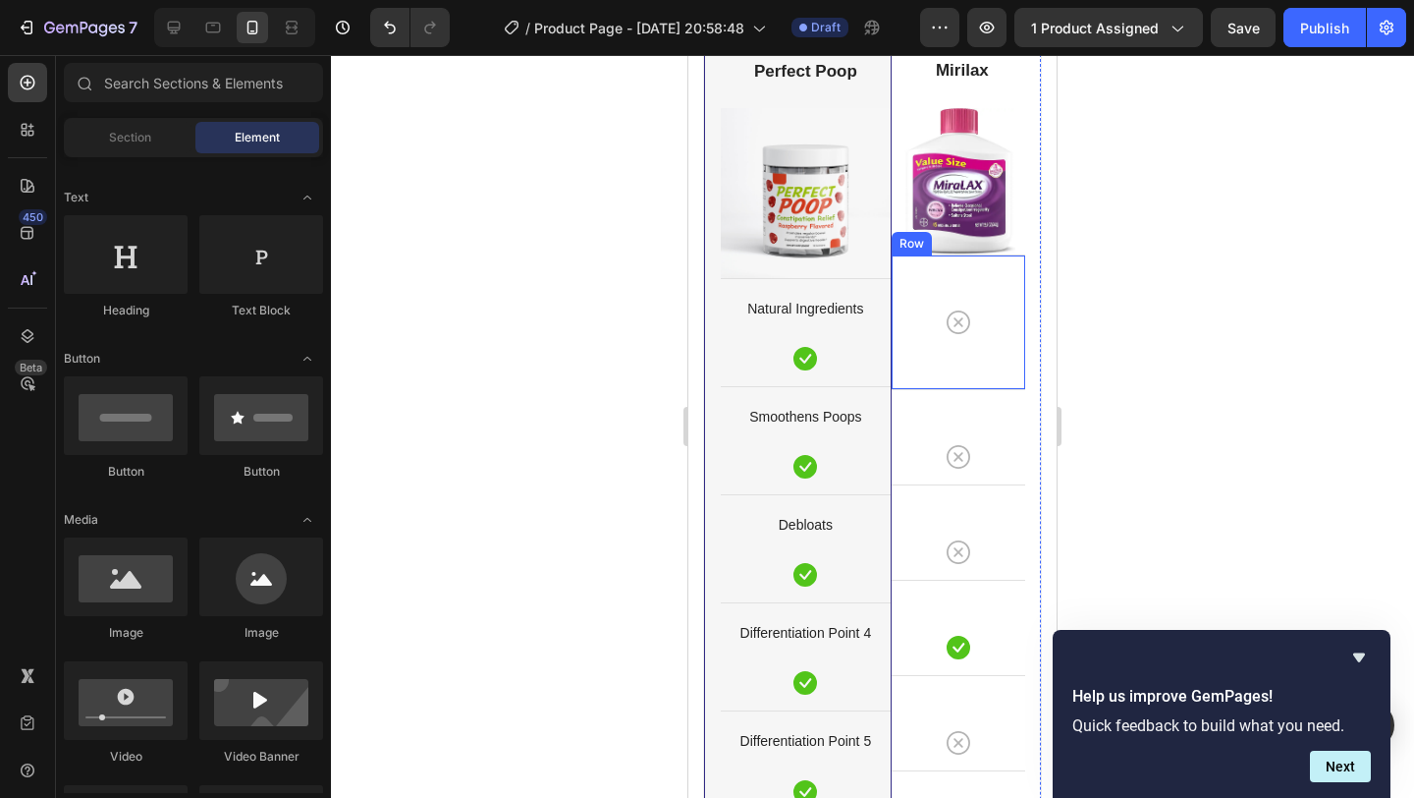
click at [973, 370] on div "Icon Row" at bounding box center [959, 321] width 134 height 135
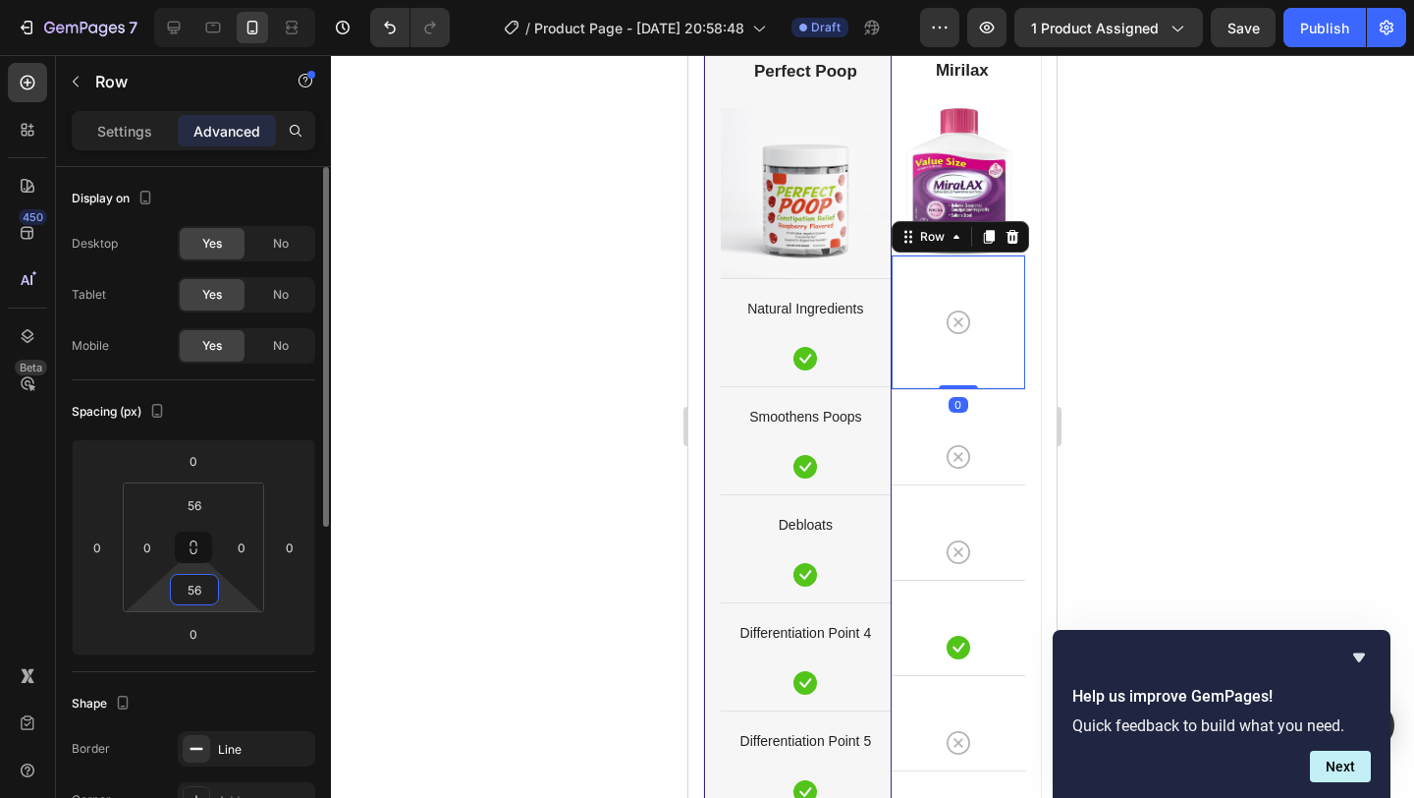
click at [198, 595] on input "56" at bounding box center [194, 589] width 39 height 29
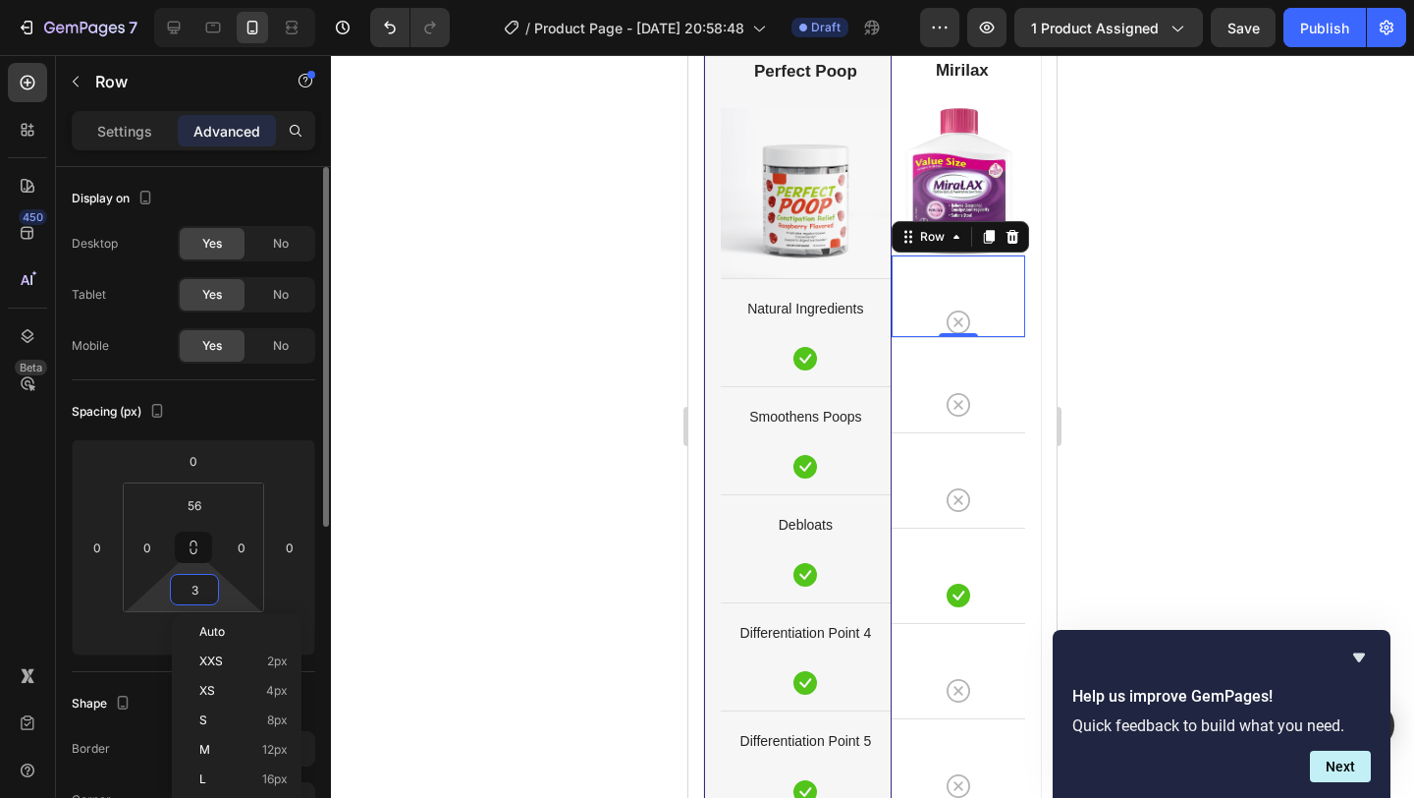
type input "30"
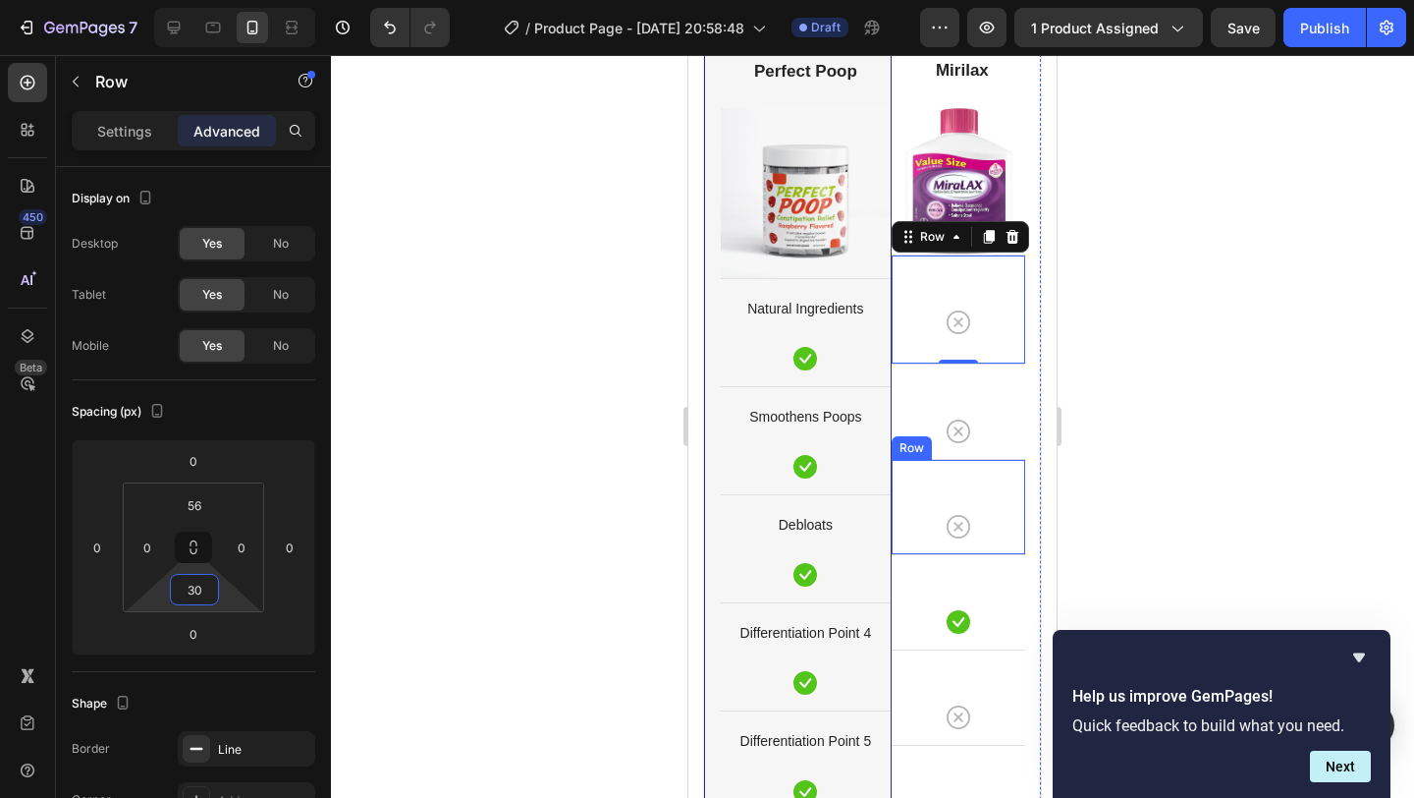
click at [926, 465] on div "Icon Row" at bounding box center [959, 506] width 134 height 95
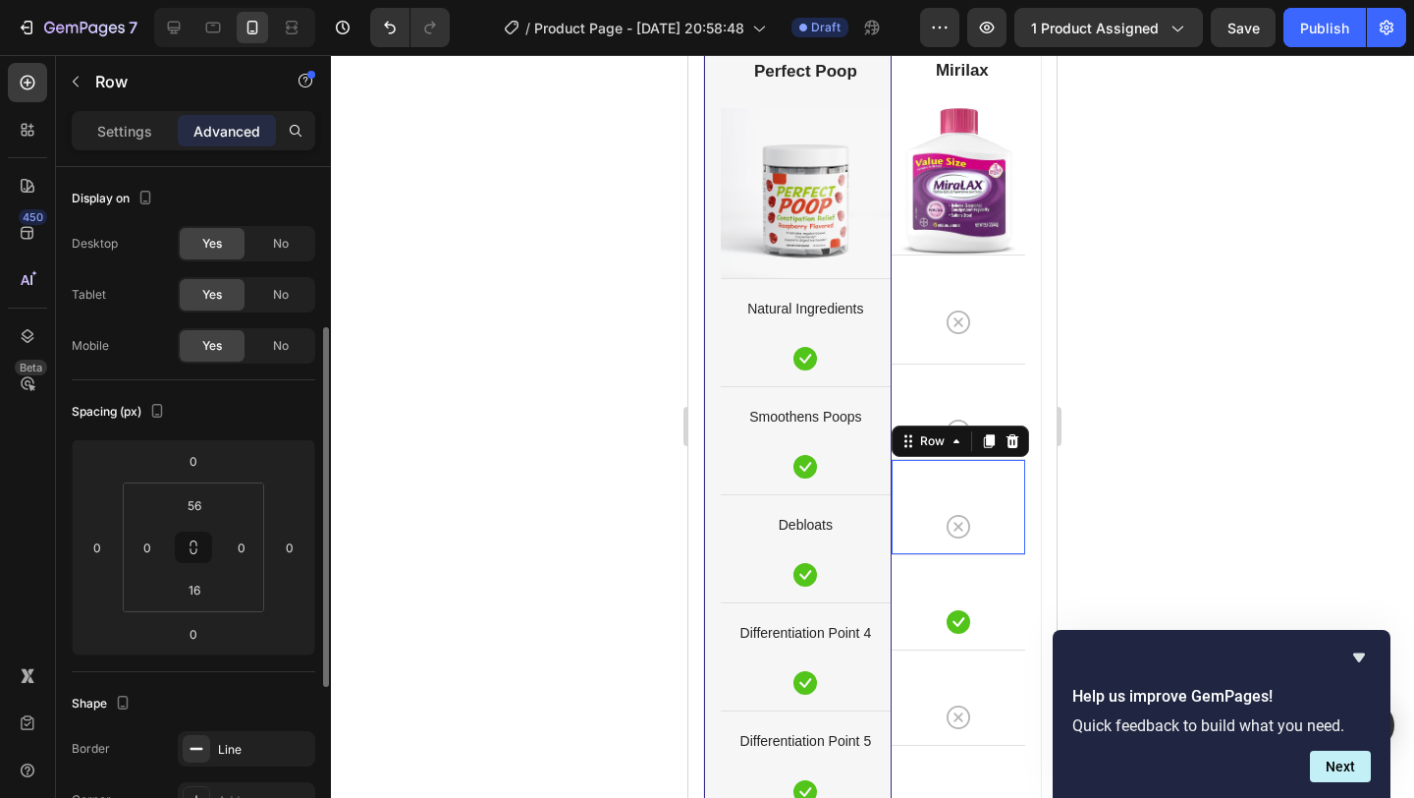
scroll to position [105, 0]
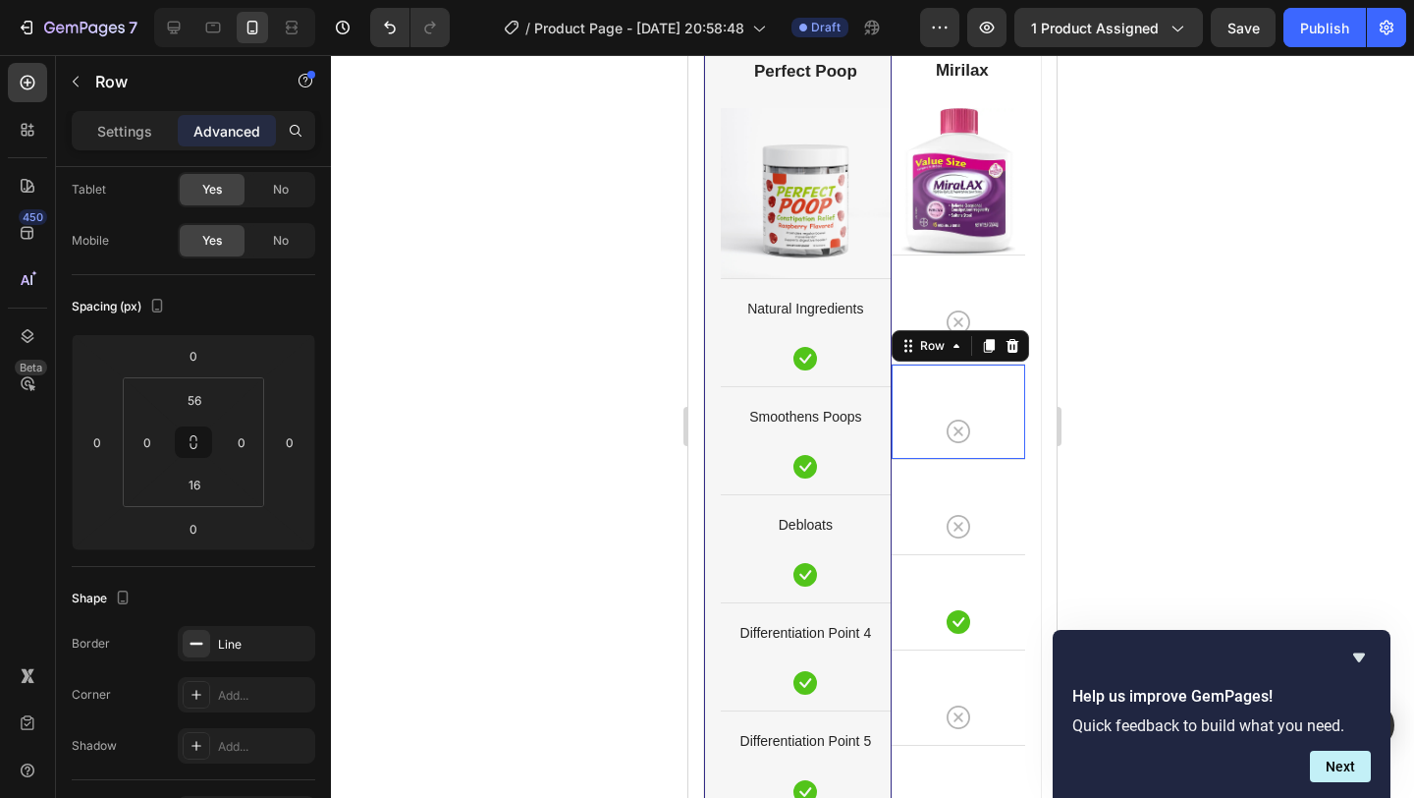
click at [978, 393] on div "Icon Row 0" at bounding box center [959, 410] width 134 height 95
click at [208, 485] on input "16" at bounding box center [194, 484] width 39 height 29
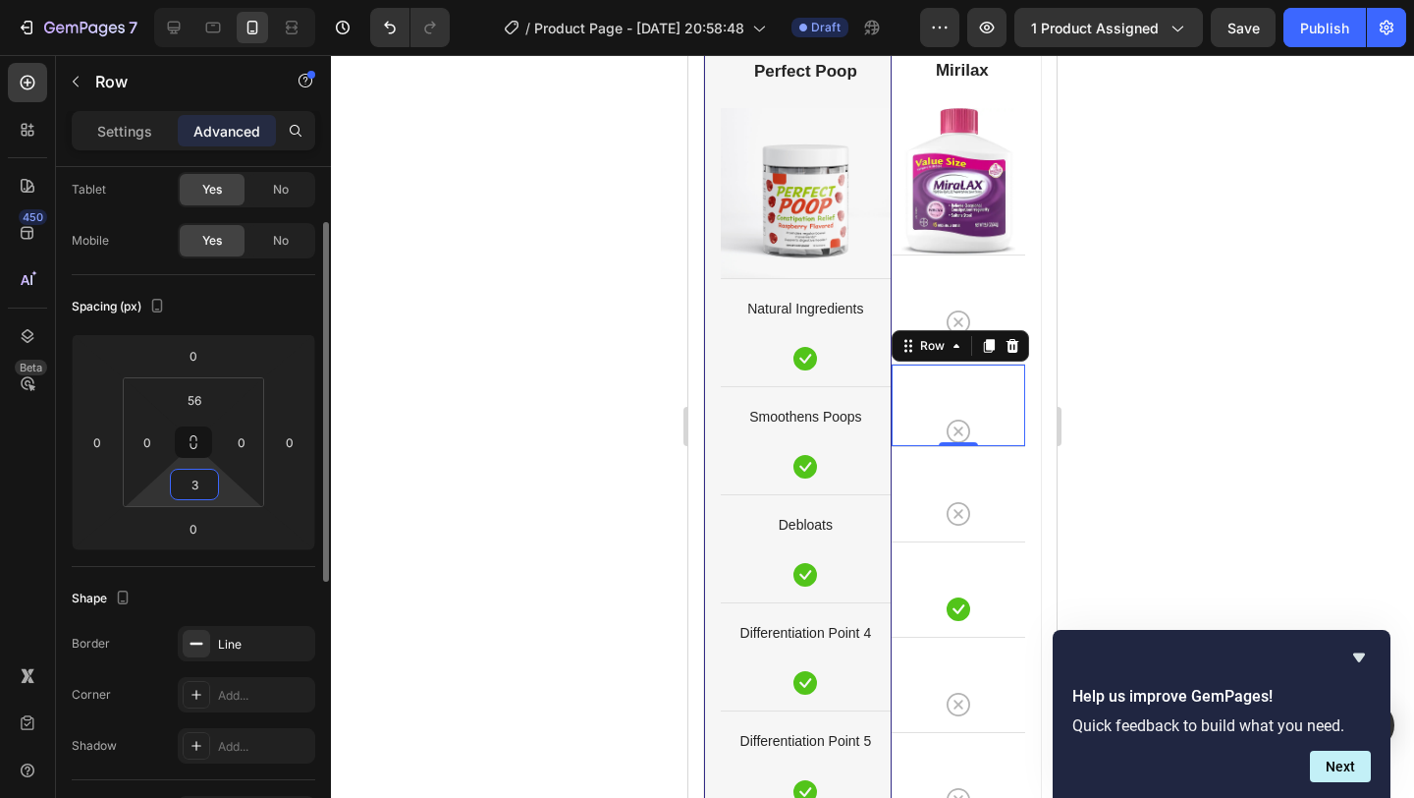
type input "30"
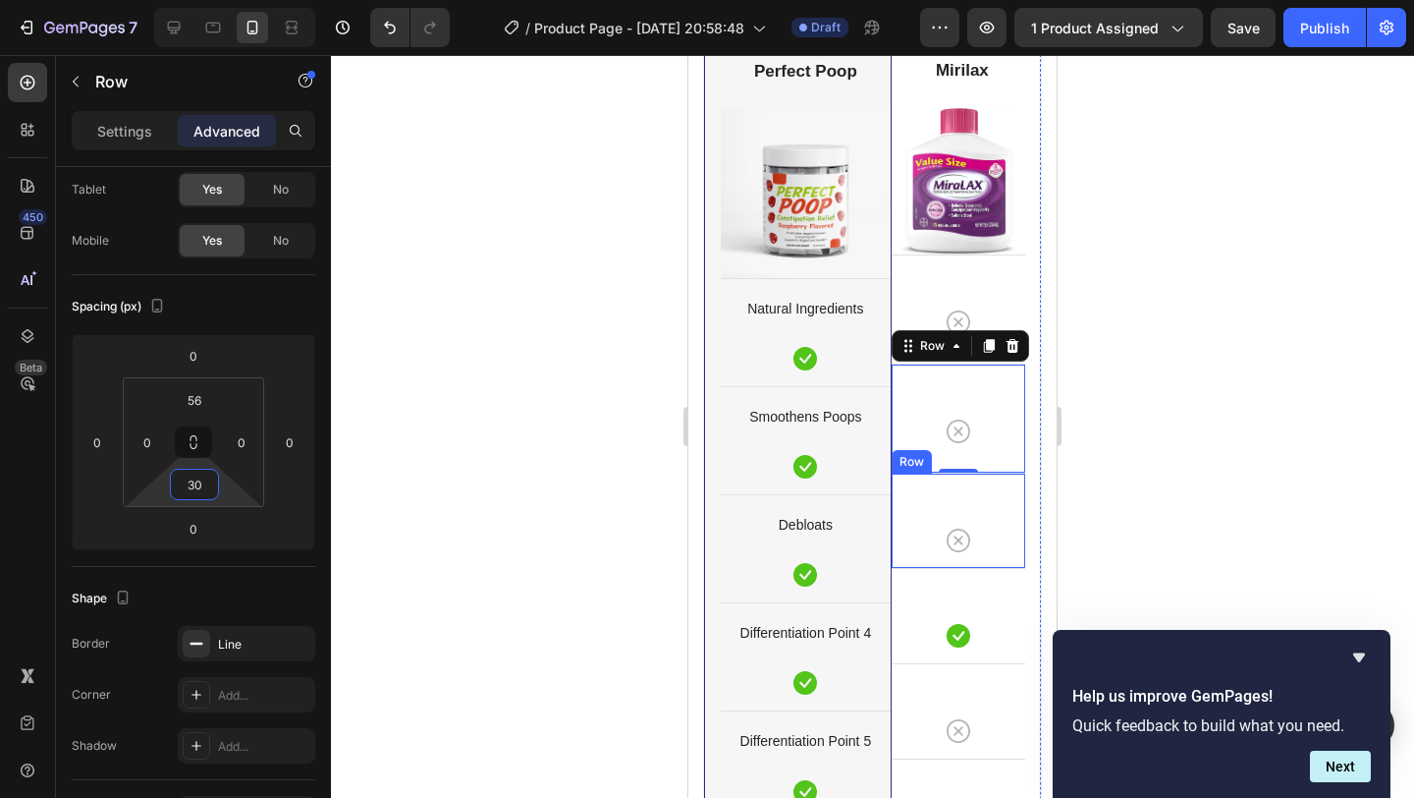
click at [988, 554] on div "Icon Row" at bounding box center [959, 519] width 134 height 95
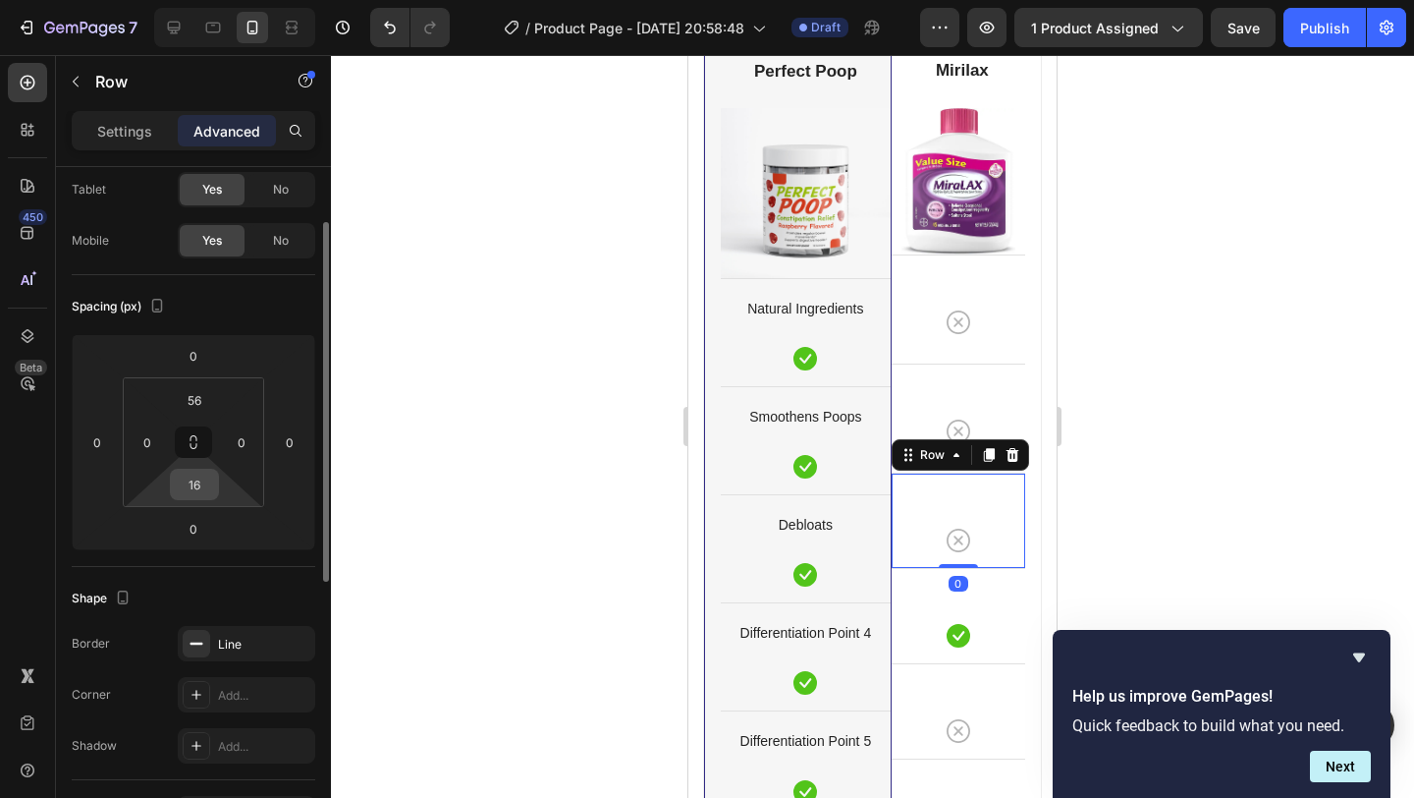
click at [188, 488] on input "16" at bounding box center [194, 484] width 39 height 29
type input "30"
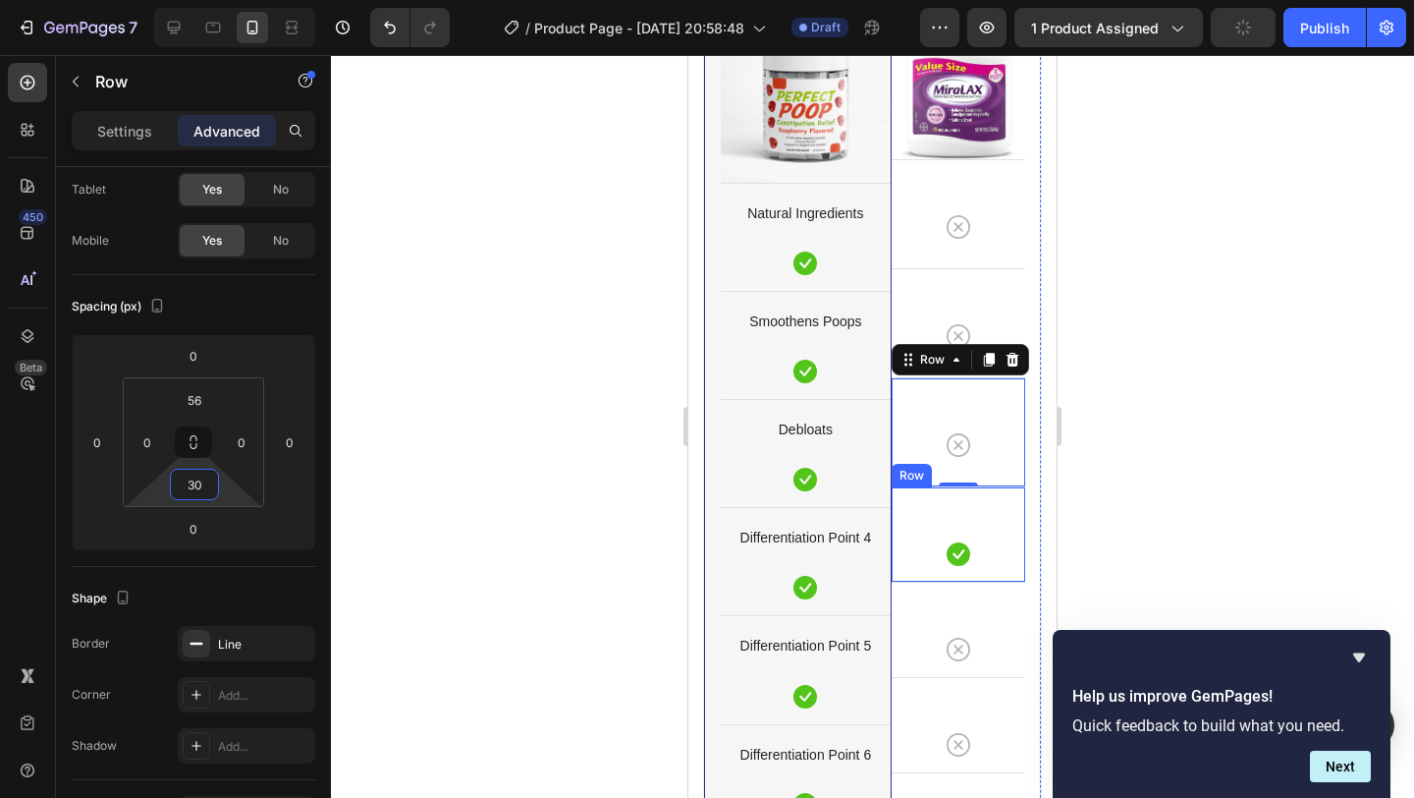
scroll to position [5233, 0]
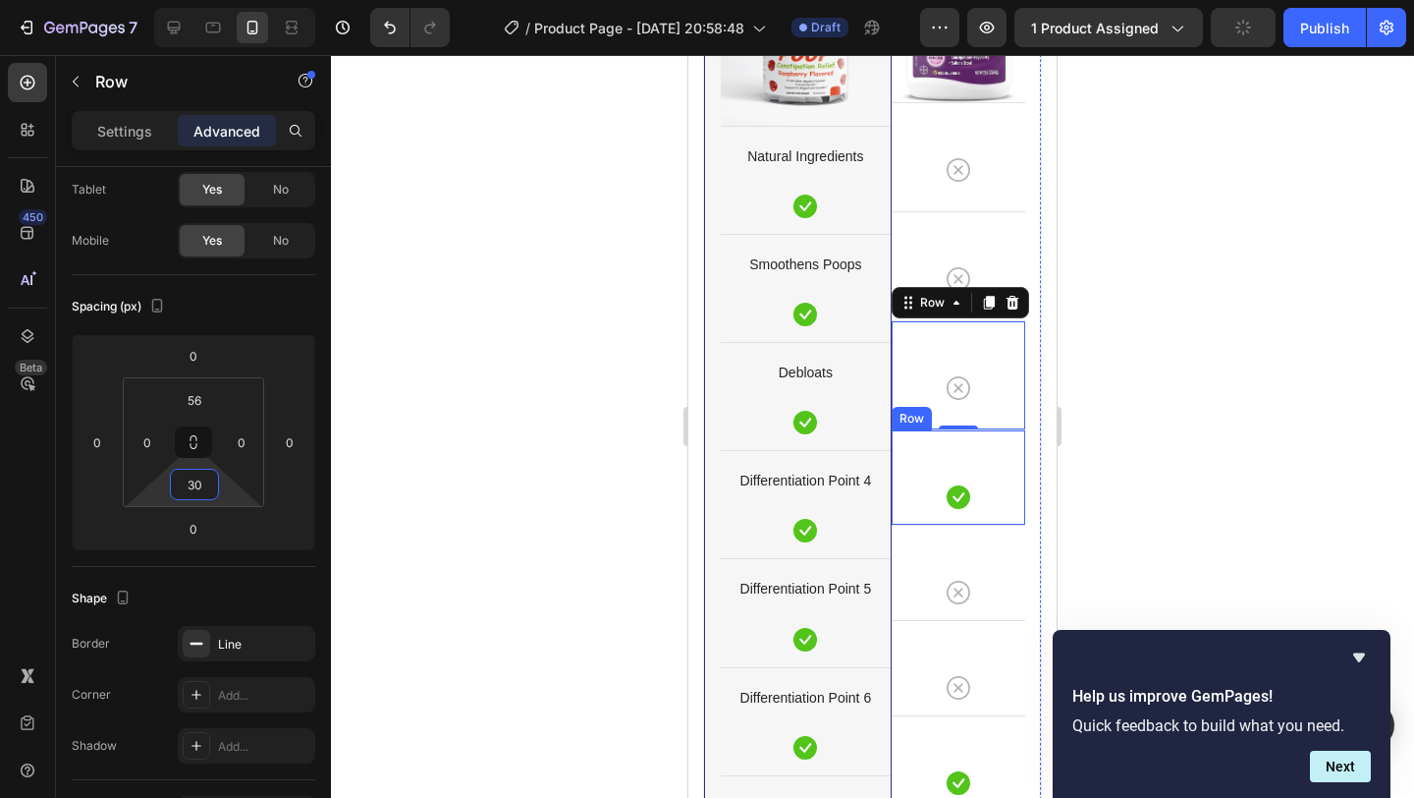
click at [964, 514] on div "Icon Row" at bounding box center [959, 476] width 134 height 95
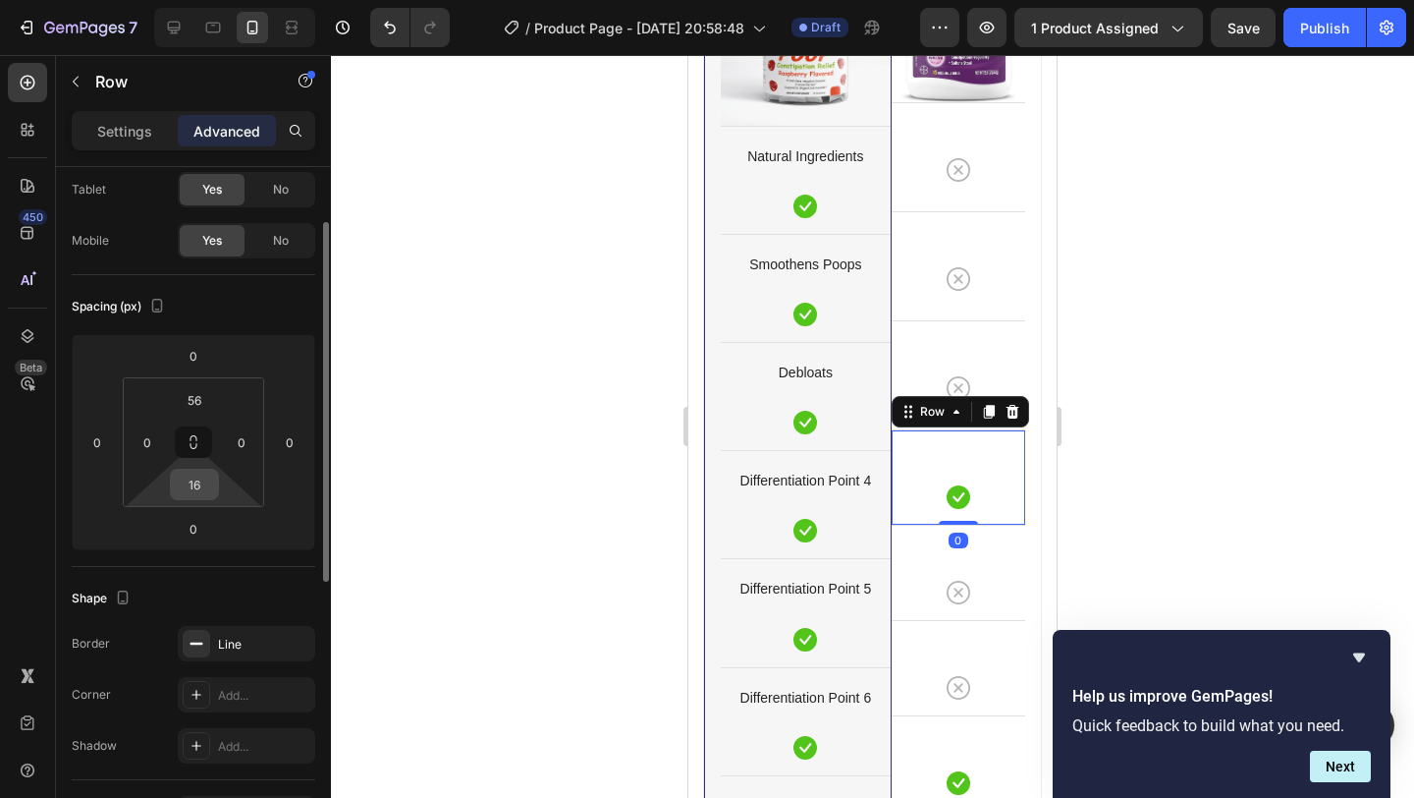
click at [193, 487] on input "16" at bounding box center [194, 484] width 39 height 29
type input "30"
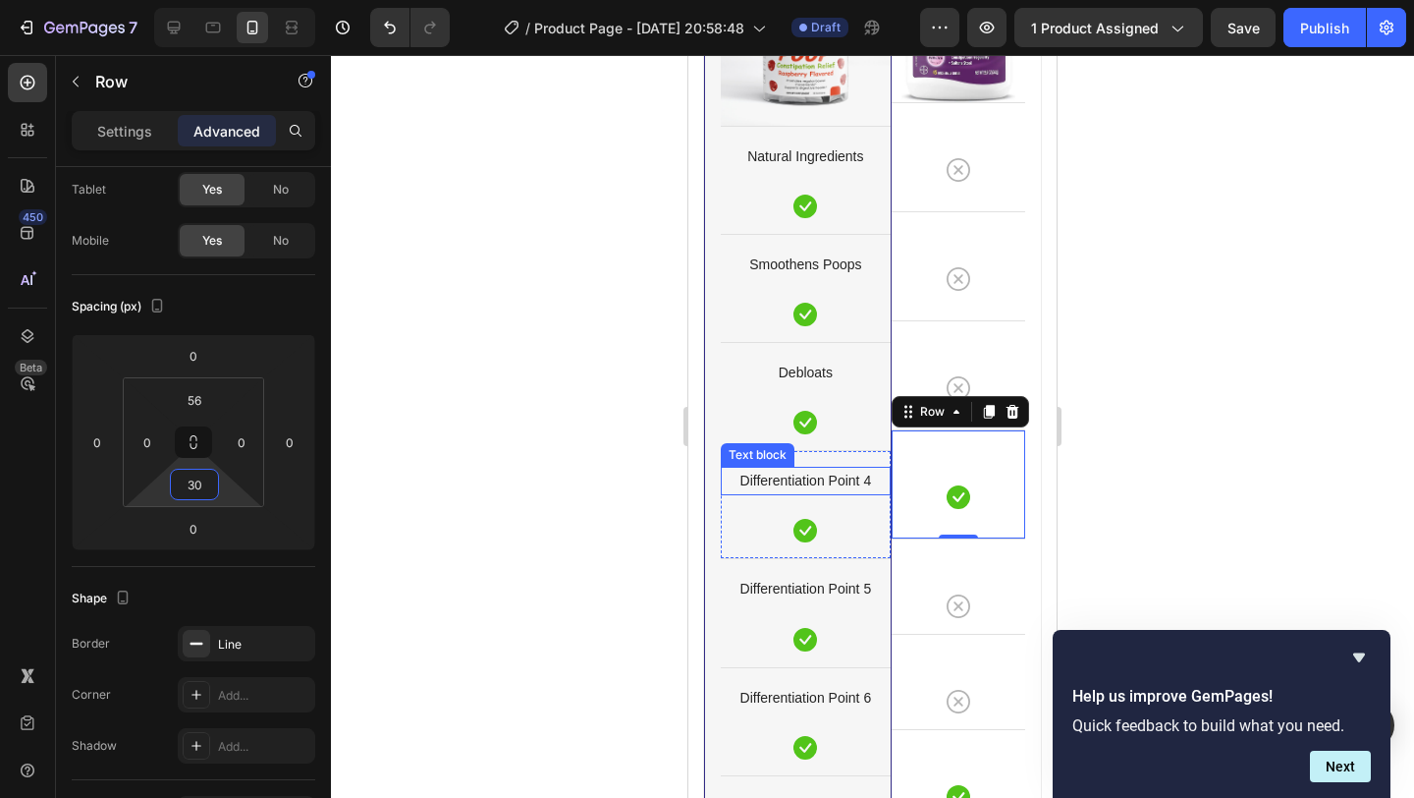
click at [764, 478] on p "Differentiation Point 4" at bounding box center [806, 481] width 166 height 25
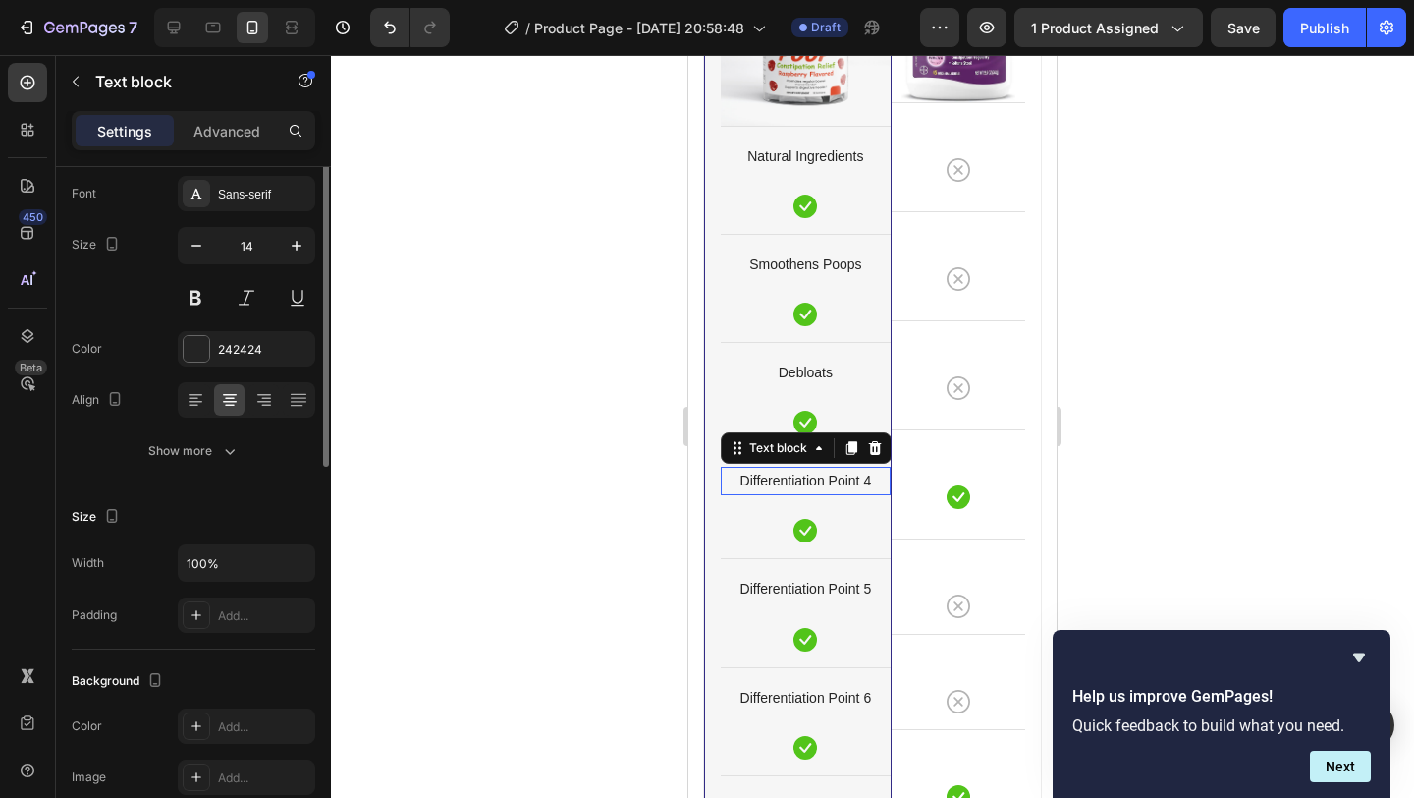
scroll to position [0, 0]
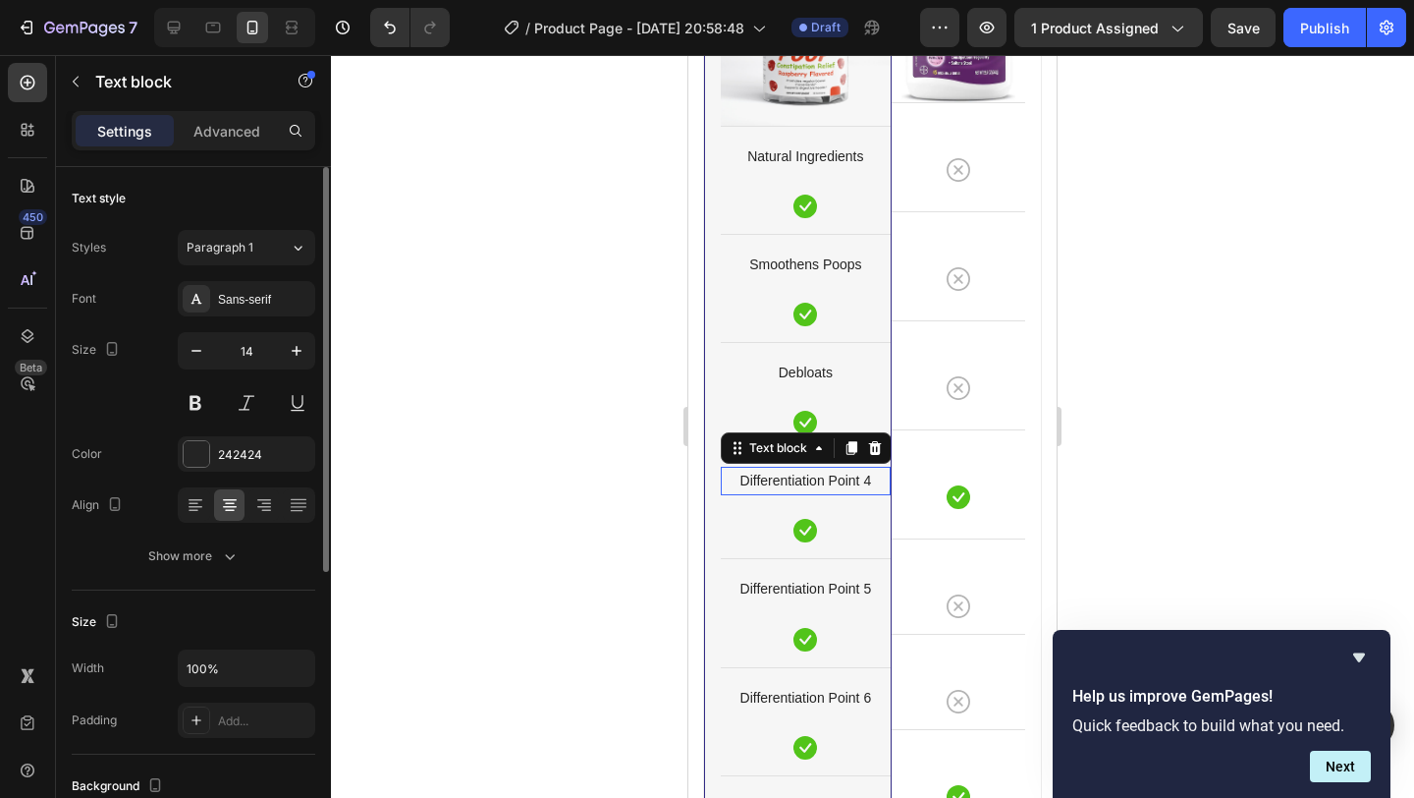
click at [763, 478] on p "Differentiation Point 4" at bounding box center [806, 481] width 166 height 25
click at [763, 481] on p "Differentiation Point 4" at bounding box center [806, 481] width 166 height 25
click at [761, 482] on p "Differentiation Point 4" at bounding box center [806, 481] width 166 height 25
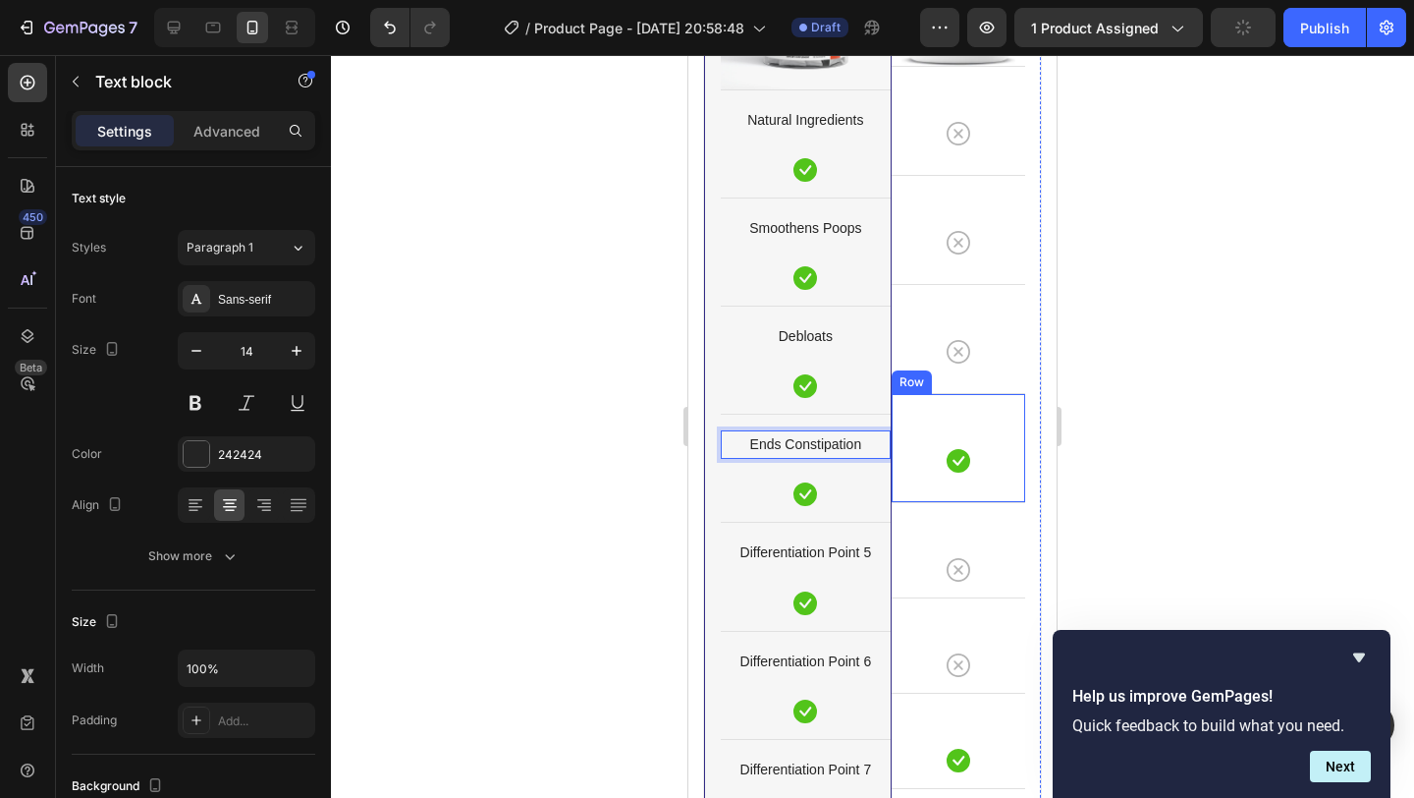
scroll to position [5286, 0]
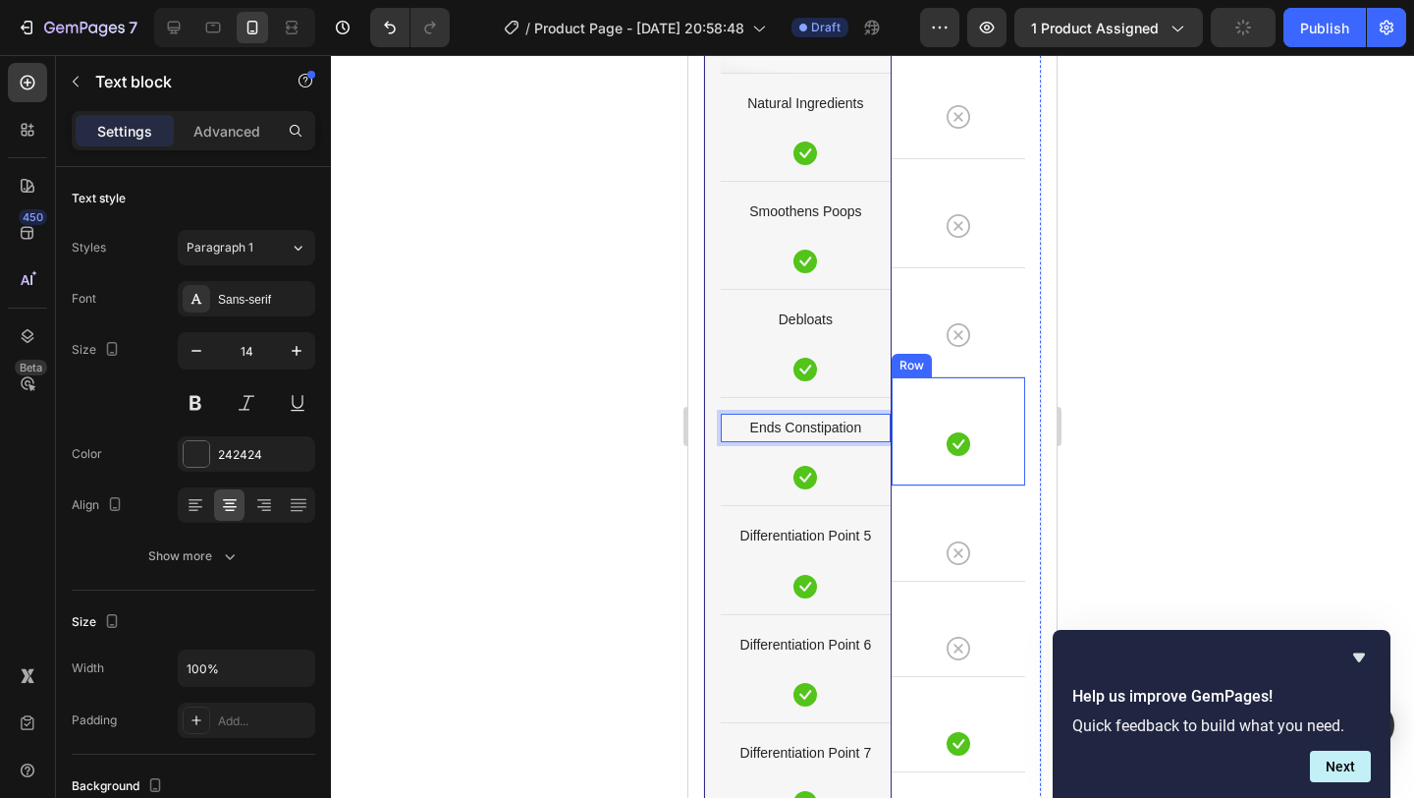
click at [972, 477] on div "Icon Row" at bounding box center [959, 430] width 134 height 109
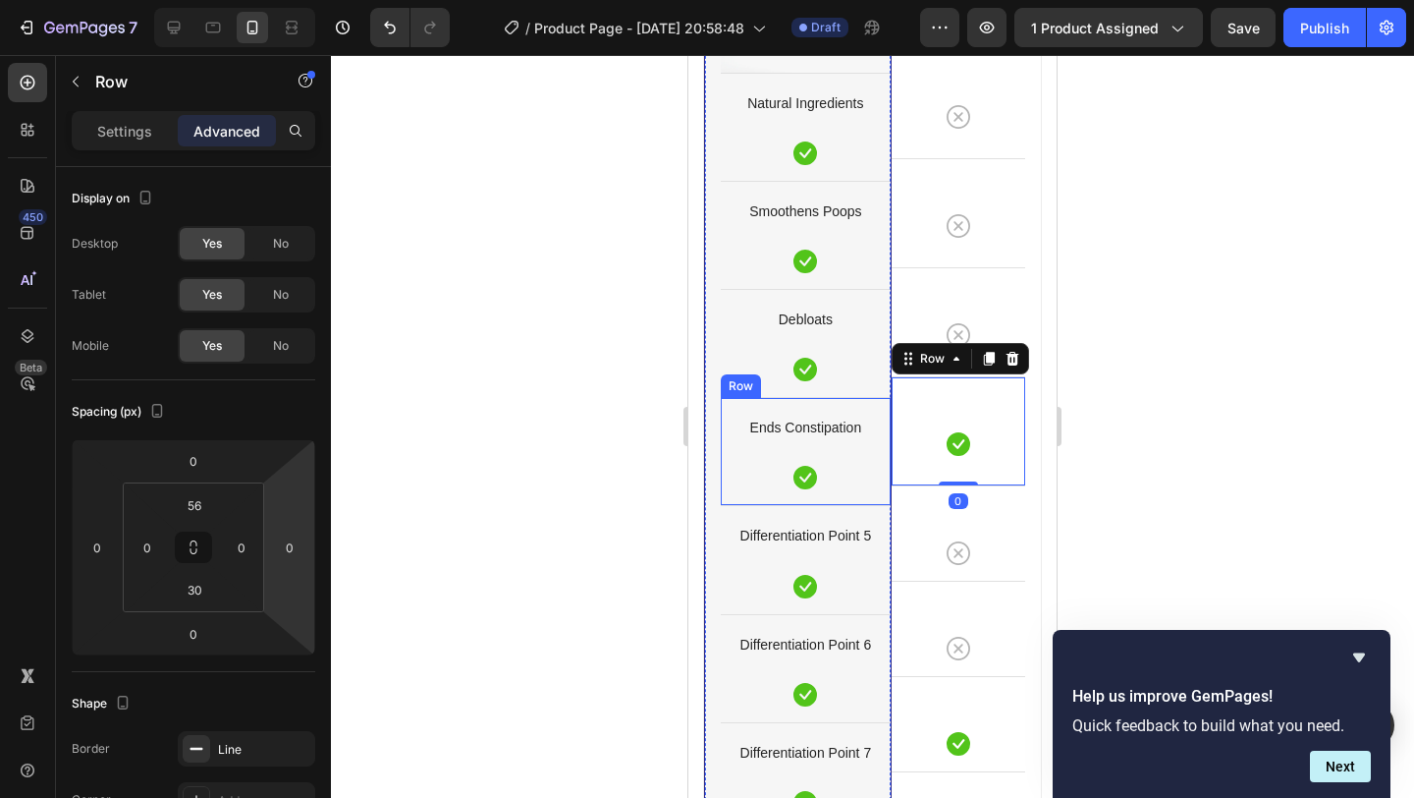
scroll to position [5307, 0]
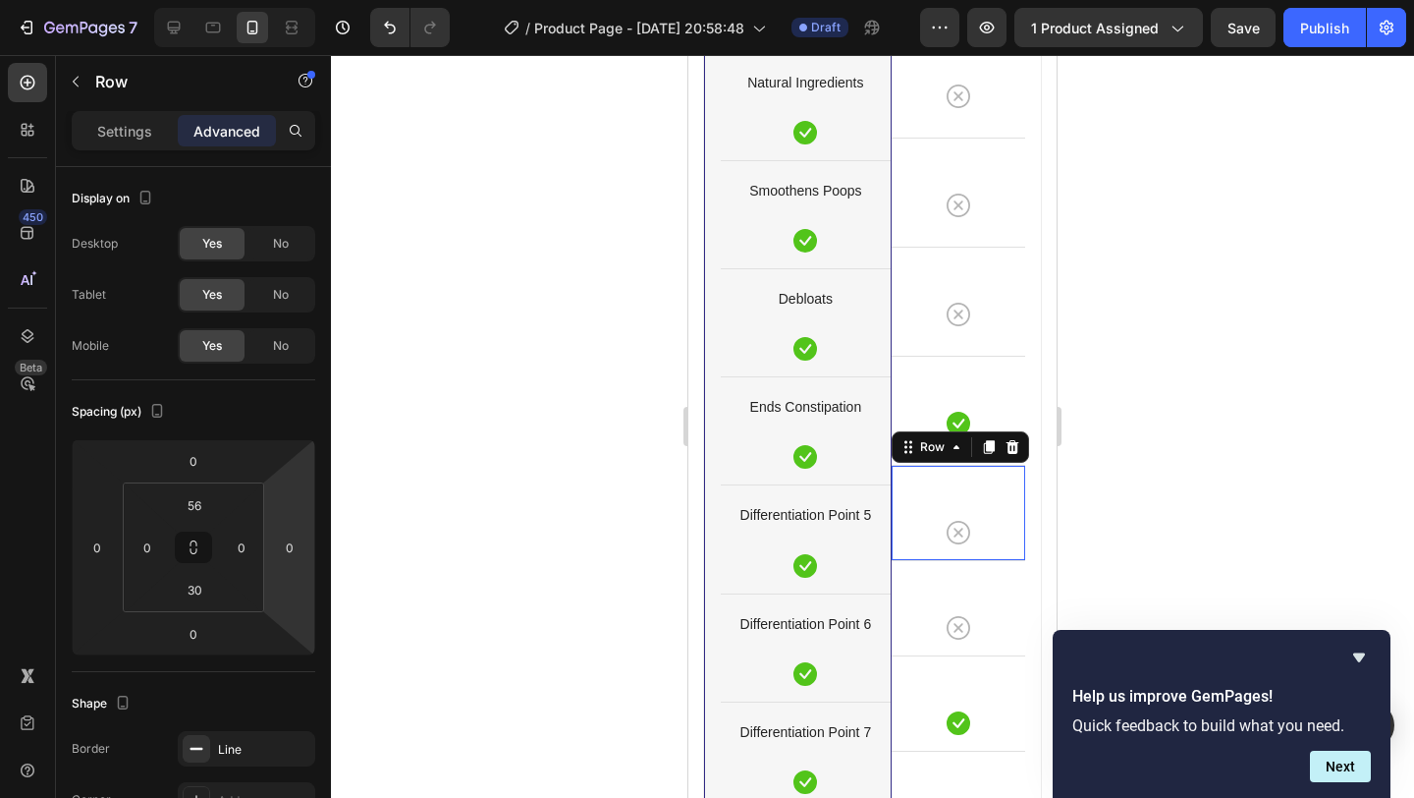
click at [969, 558] on div "Icon Row 0" at bounding box center [959, 512] width 134 height 95
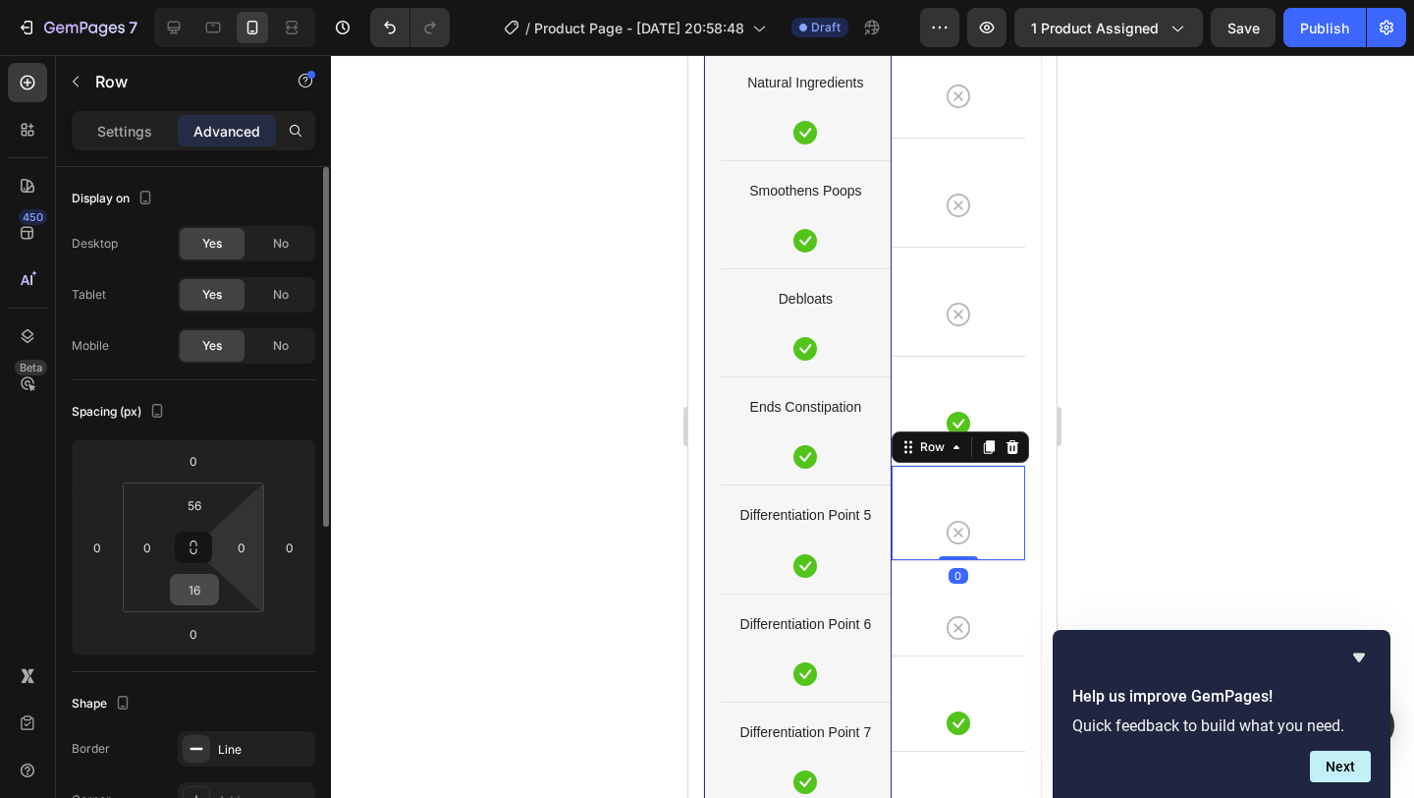
click at [208, 600] on input "16" at bounding box center [194, 589] width 39 height 29
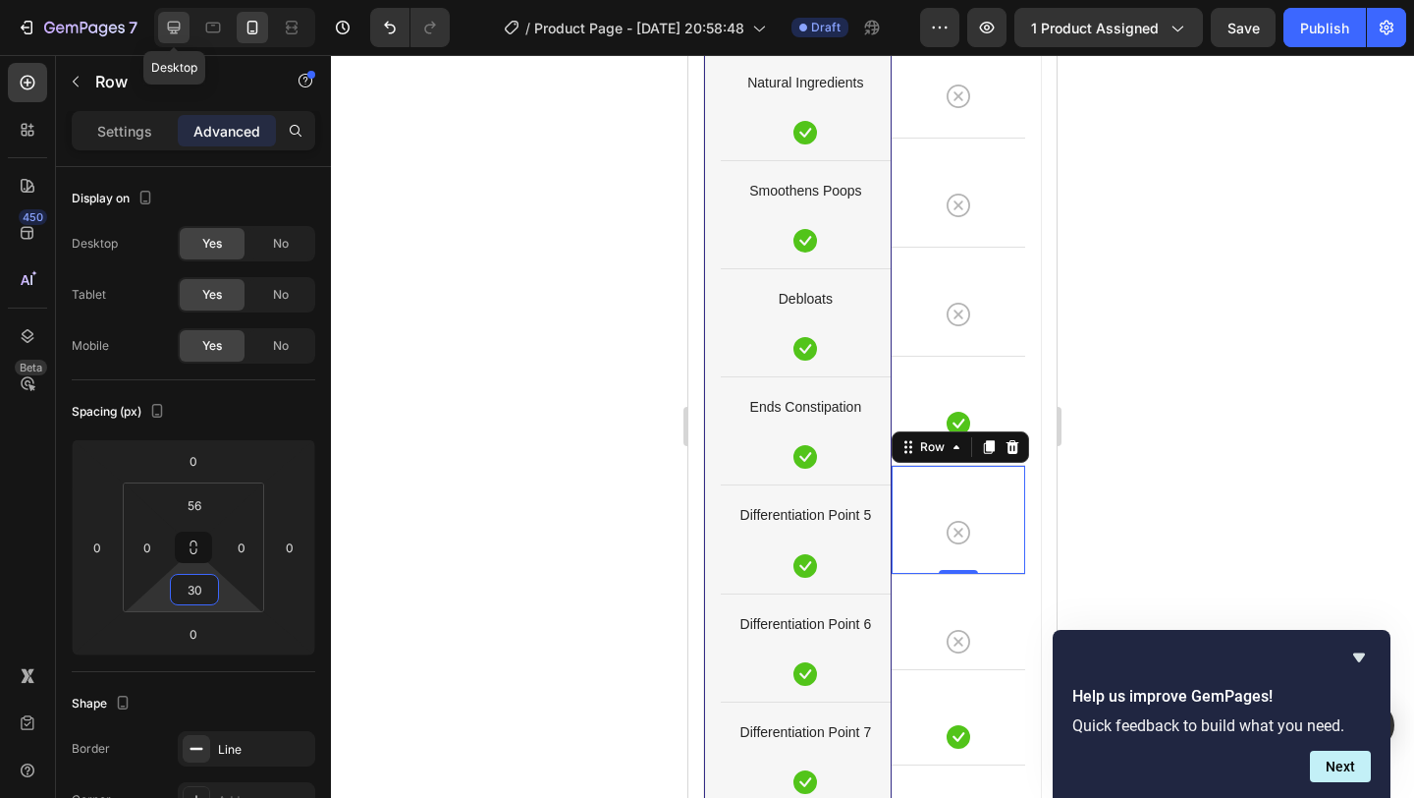
type input "30"
click at [182, 29] on icon at bounding box center [174, 28] width 20 height 20
type input "16"
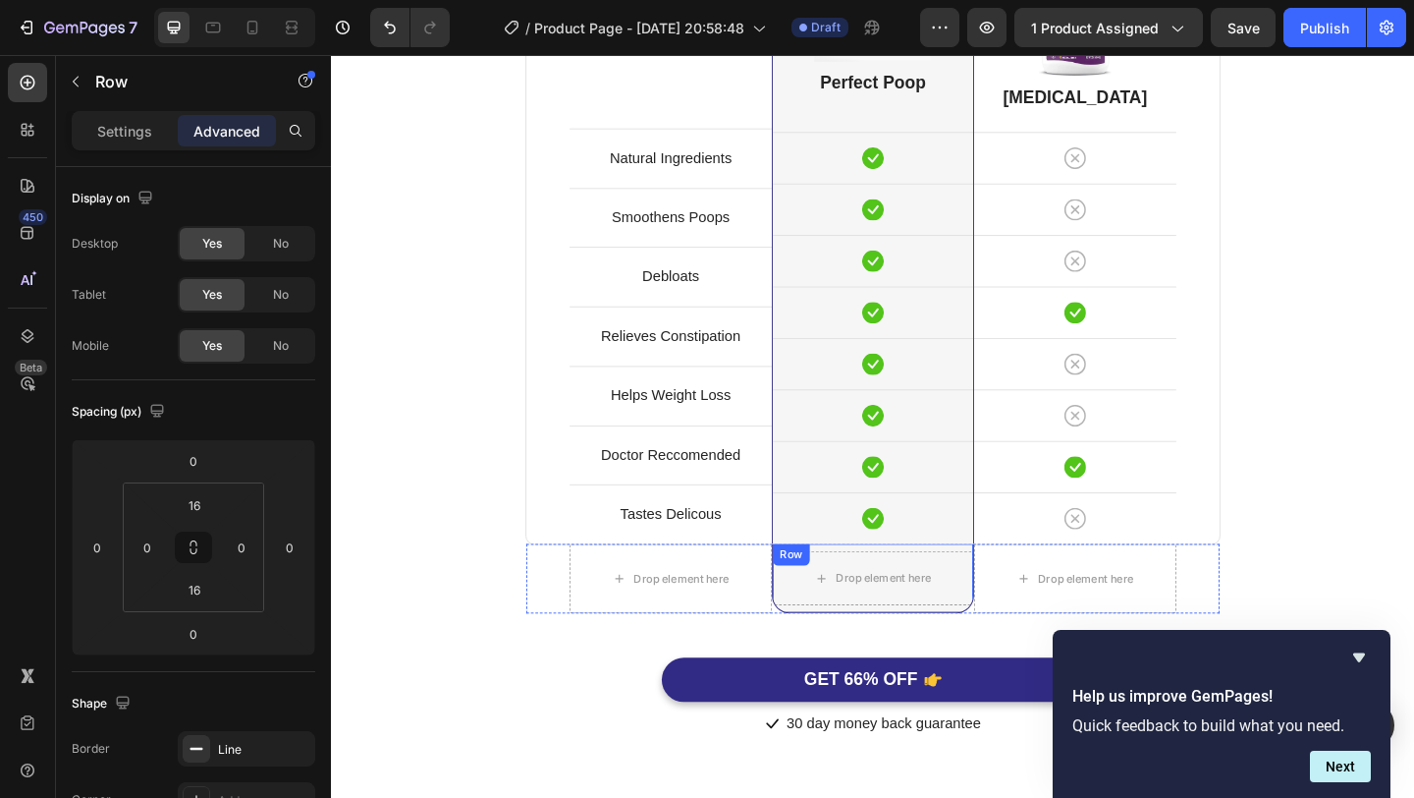
scroll to position [5275, 0]
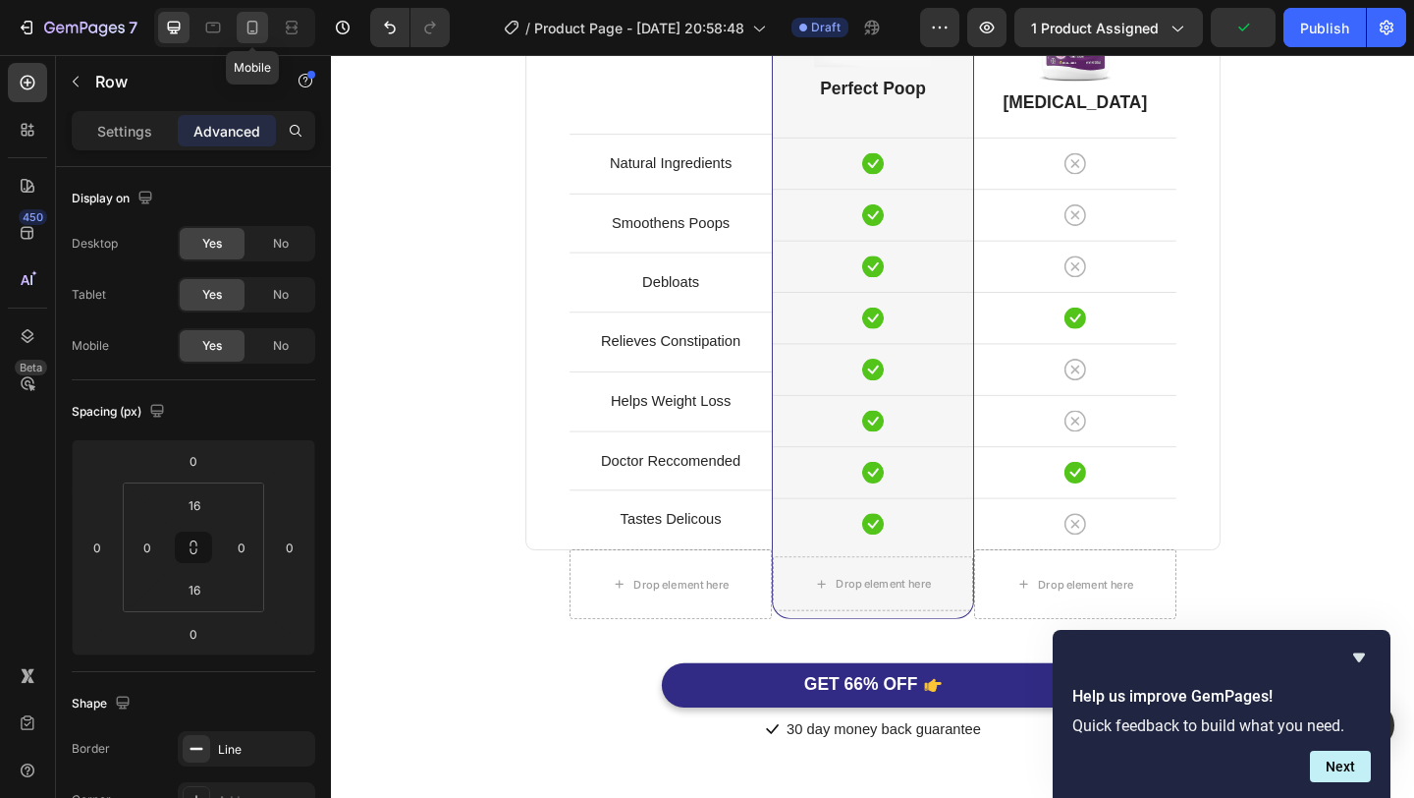
click at [249, 32] on icon at bounding box center [253, 28] width 11 height 14
type input "56"
type input "30"
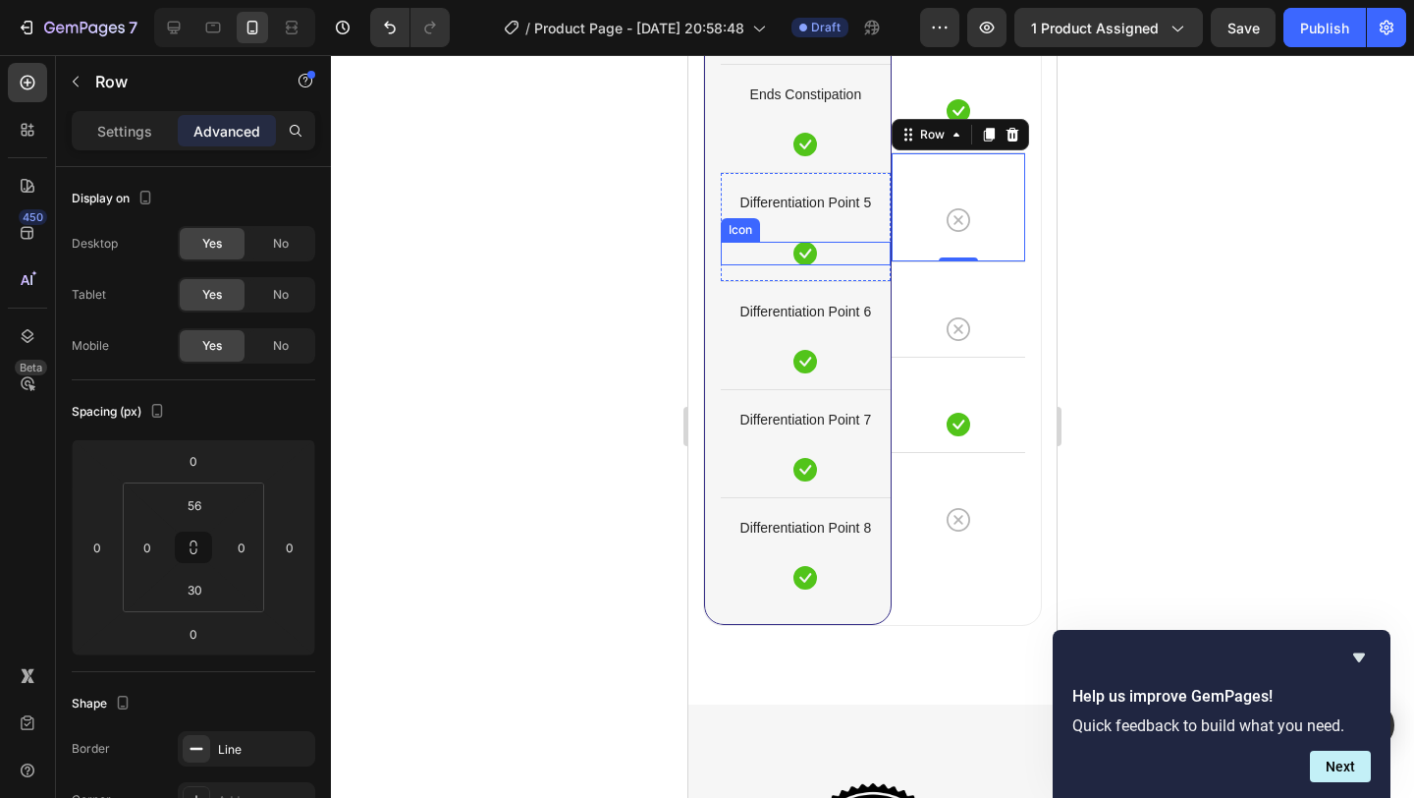
scroll to position [5588, 0]
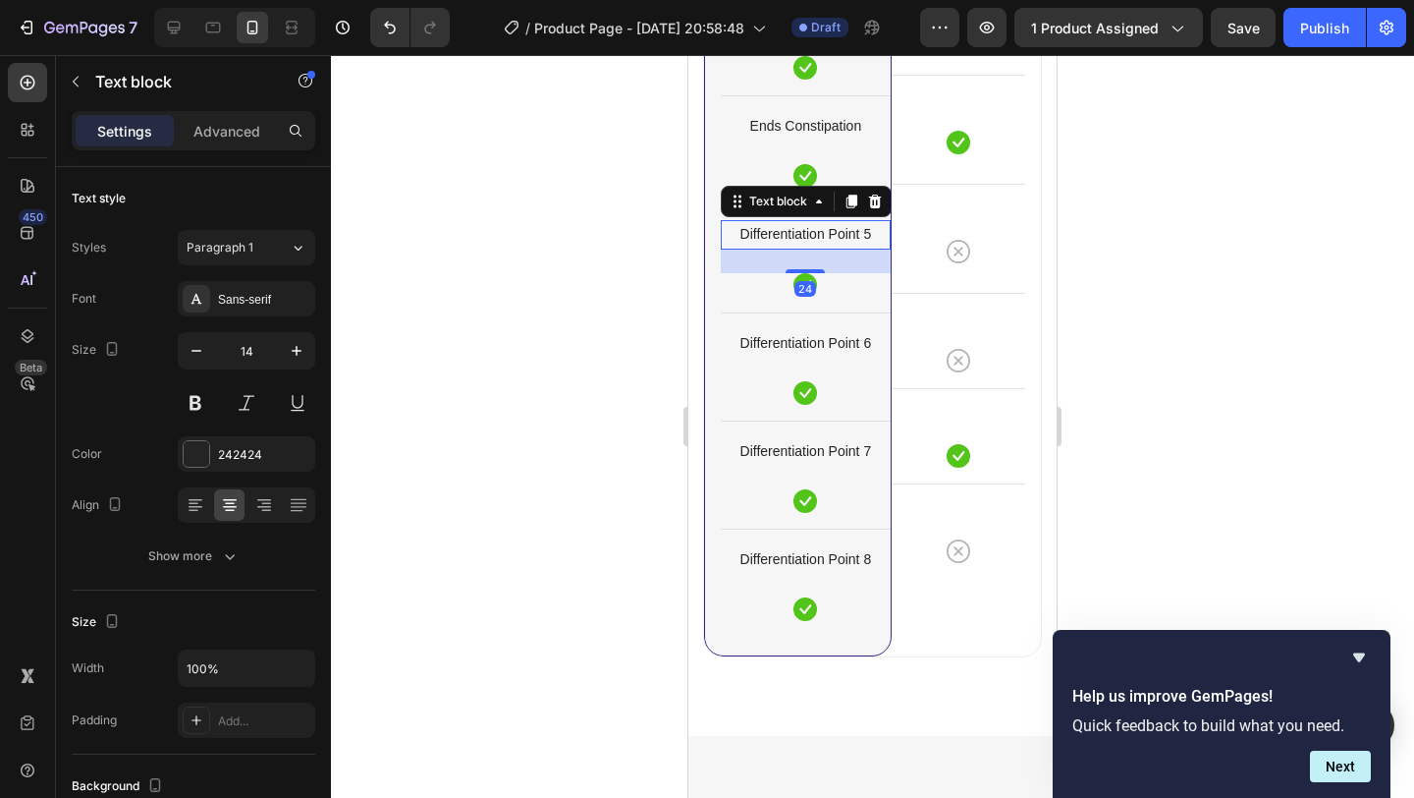
click at [816, 232] on p "Differentiation Point 5" at bounding box center [806, 234] width 166 height 25
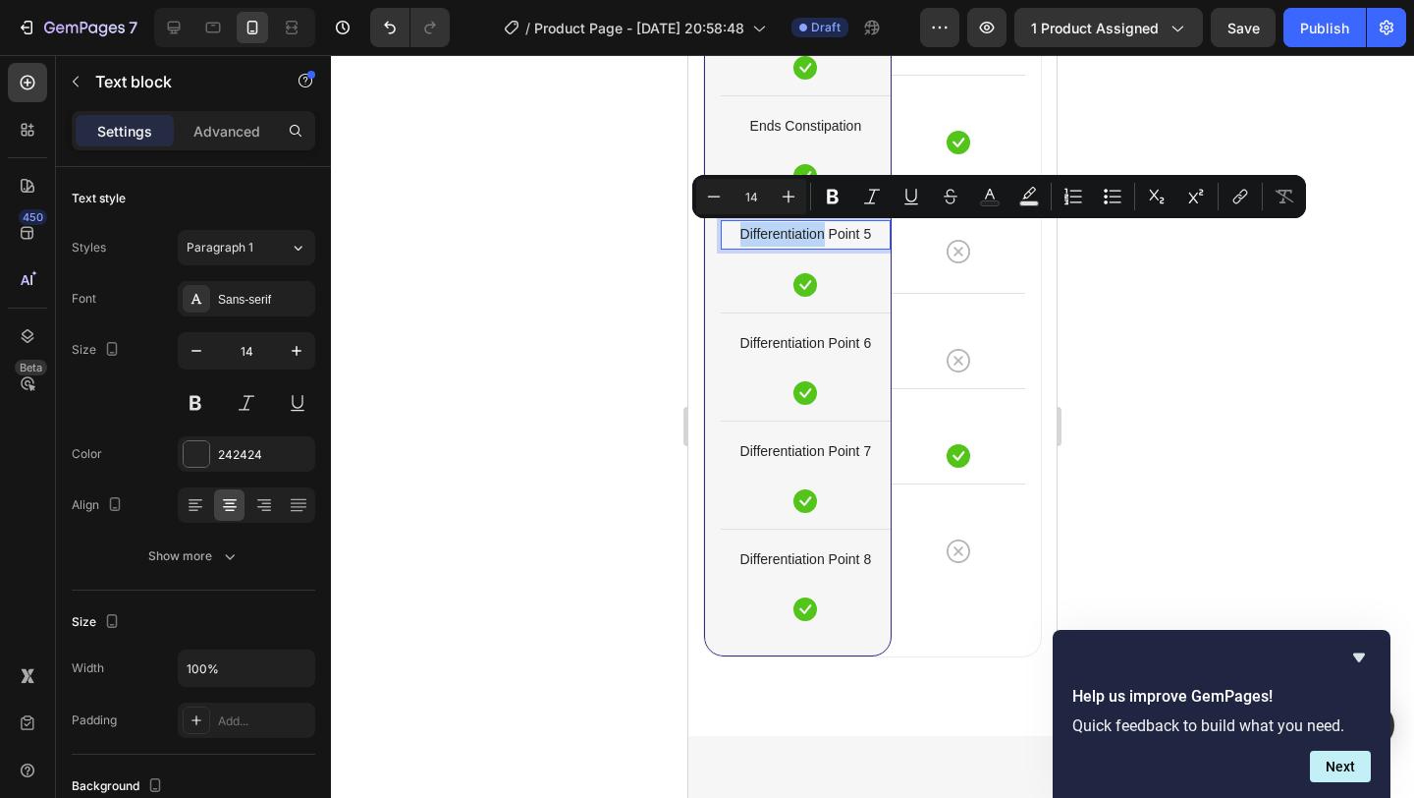
click at [822, 237] on p "Differentiation Point 5" at bounding box center [806, 234] width 166 height 25
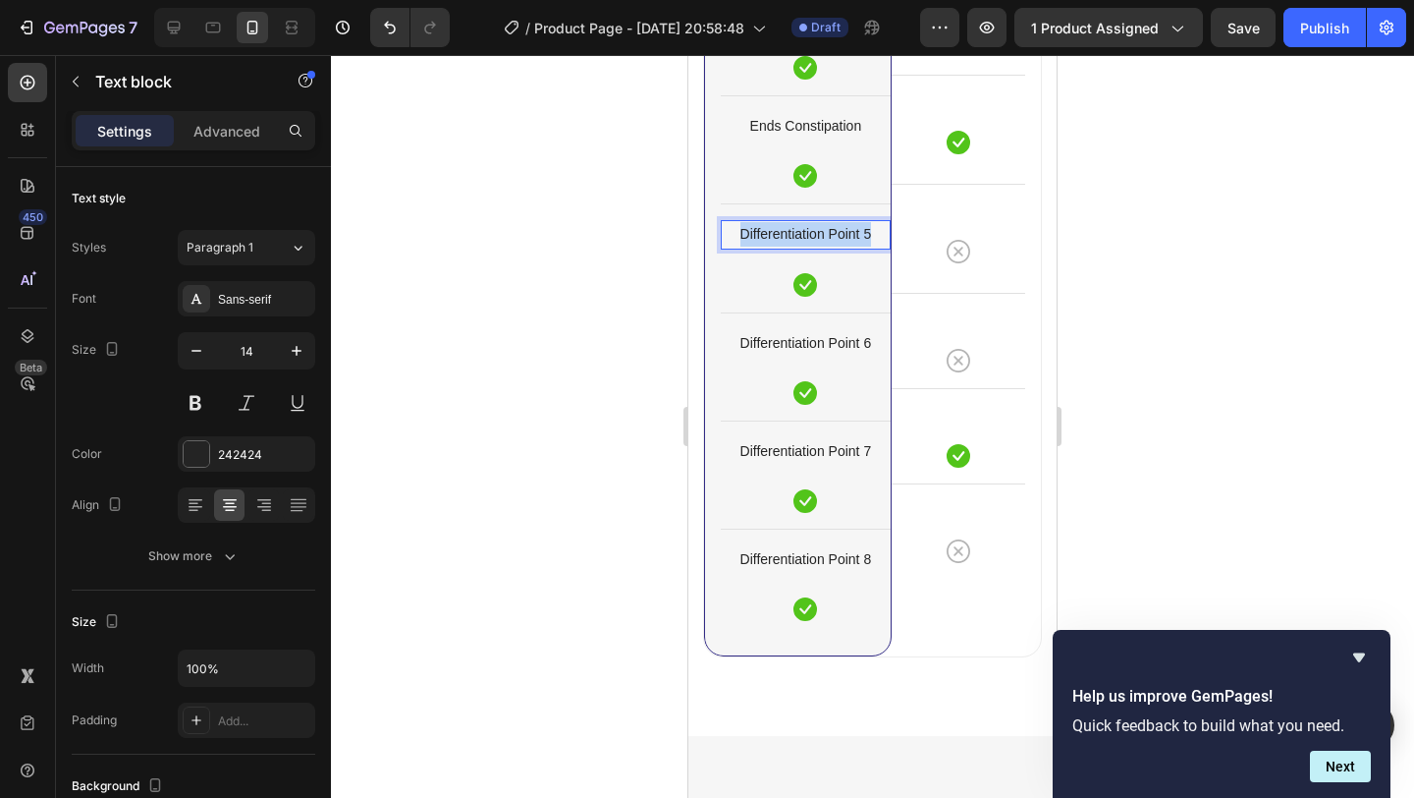
click at [822, 237] on p "Differentiation Point 5" at bounding box center [806, 234] width 166 height 25
click at [950, 278] on div "Icon Row" at bounding box center [959, 238] width 134 height 109
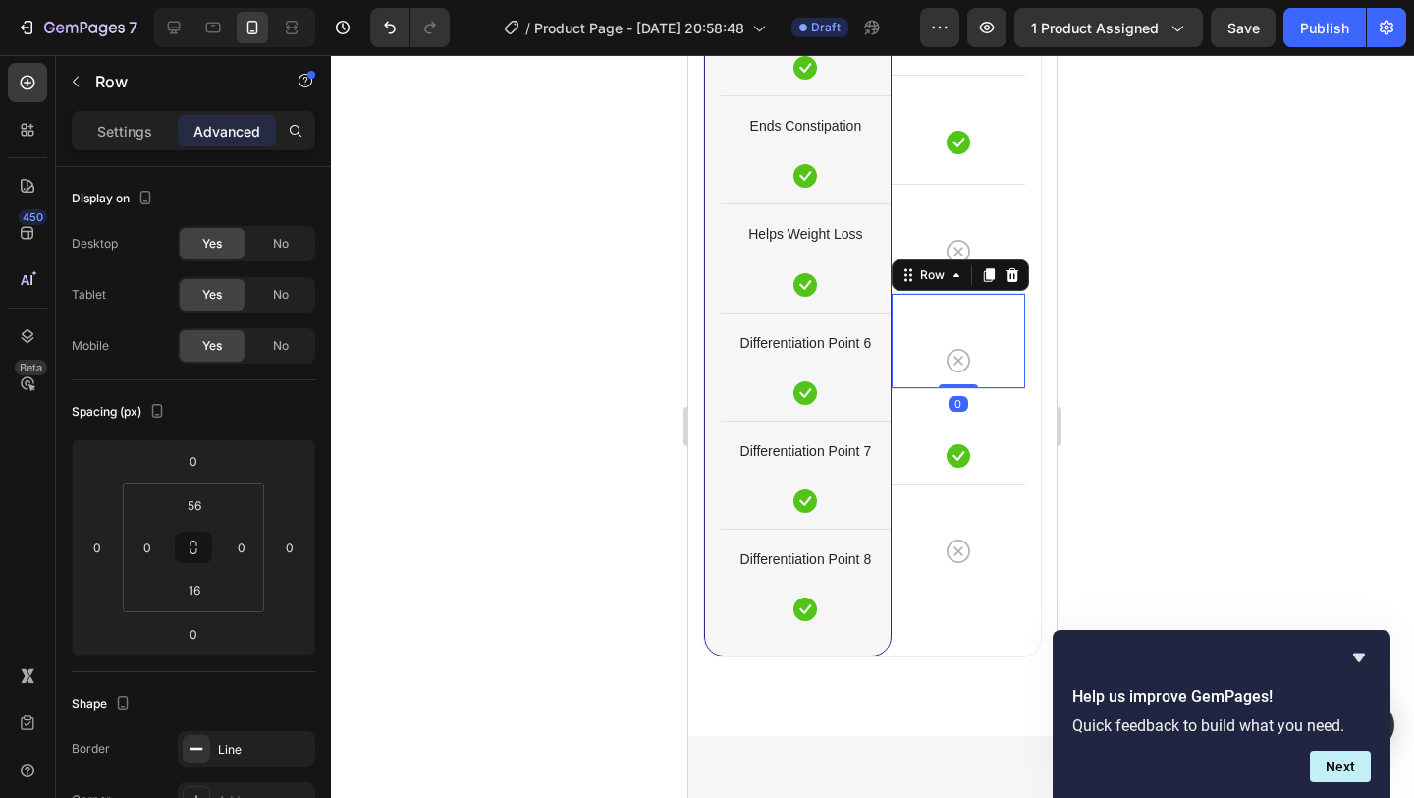
click at [969, 381] on div "Icon Row 0" at bounding box center [959, 340] width 134 height 95
click at [215, 596] on div "16" at bounding box center [194, 589] width 49 height 31
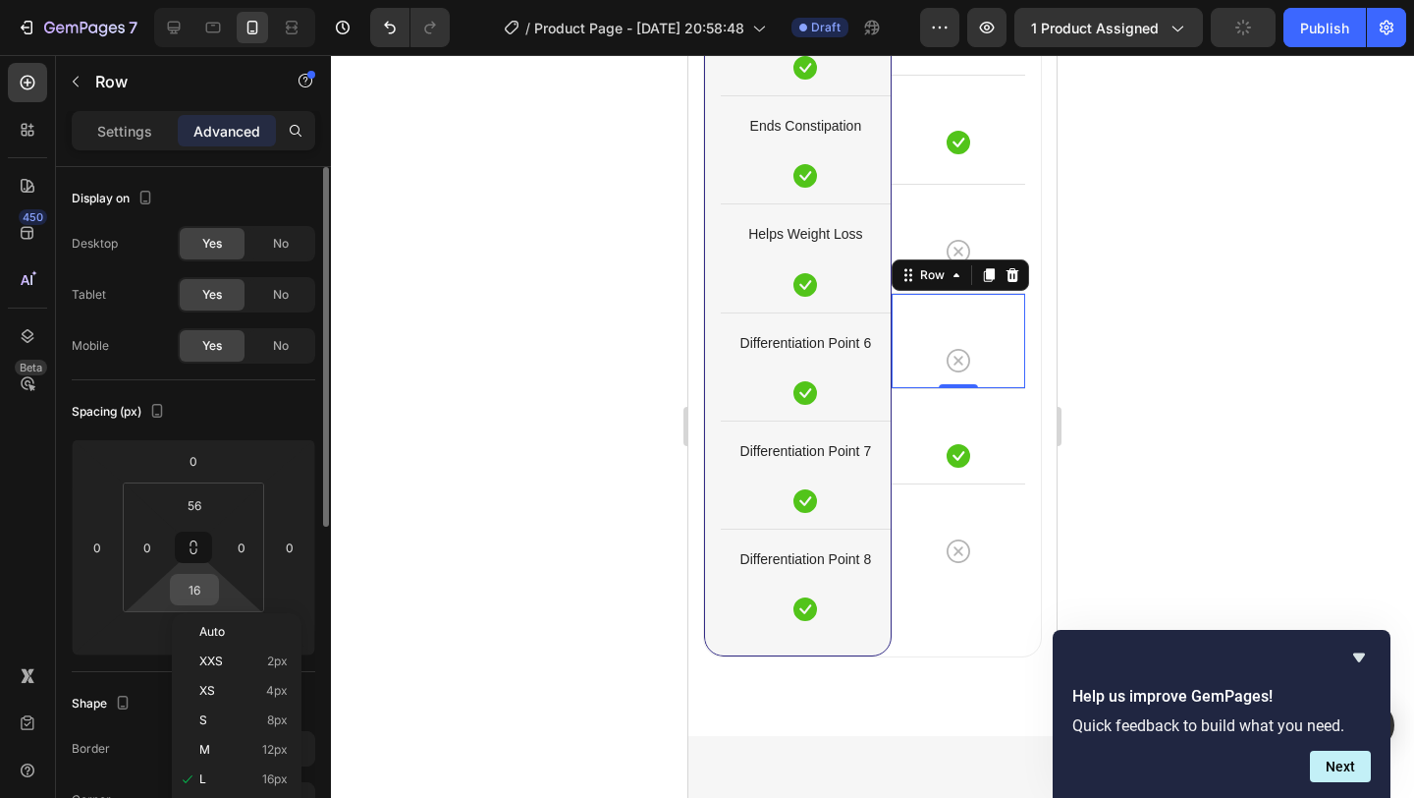
click at [200, 591] on input "16" at bounding box center [194, 589] width 39 height 29
type input "30"
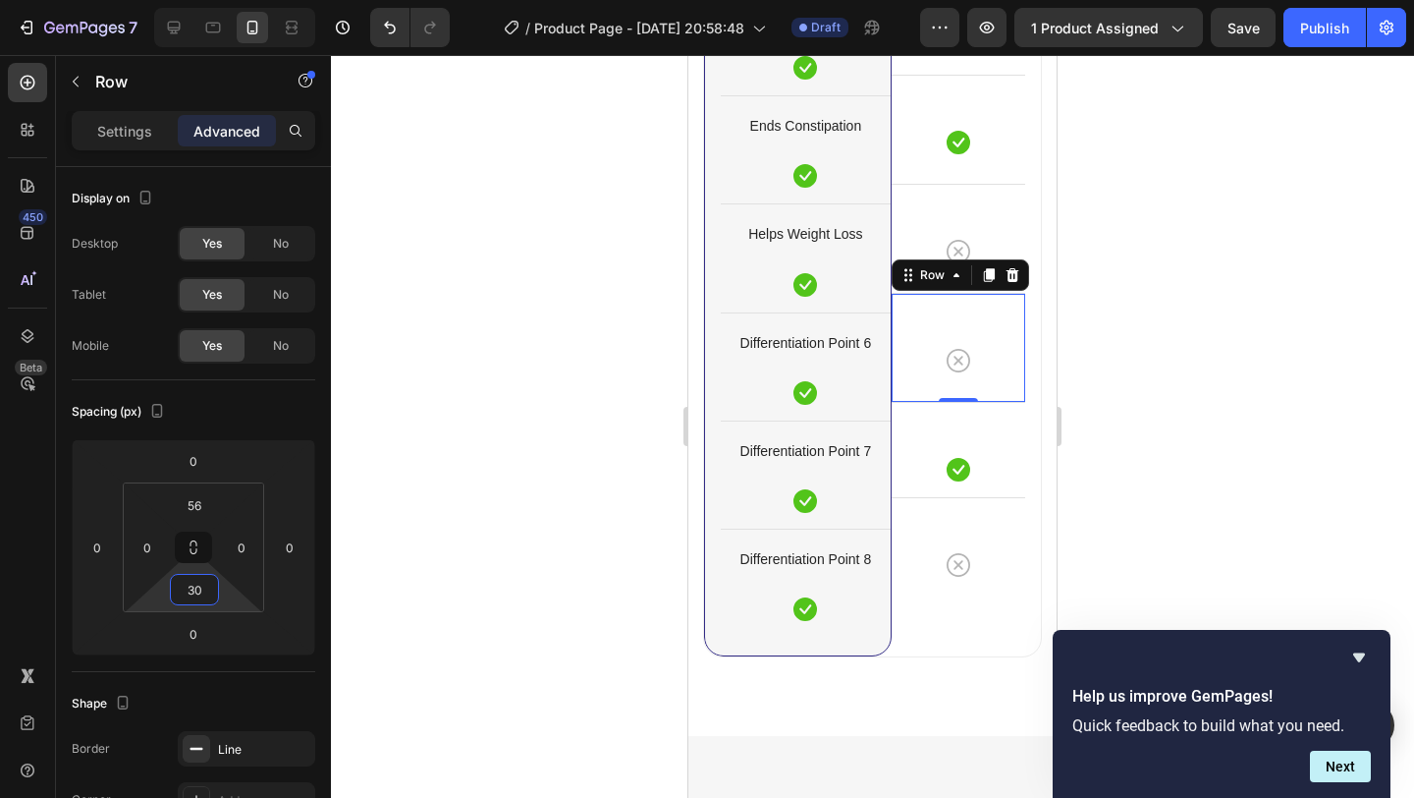
click at [1256, 323] on div at bounding box center [872, 426] width 1083 height 743
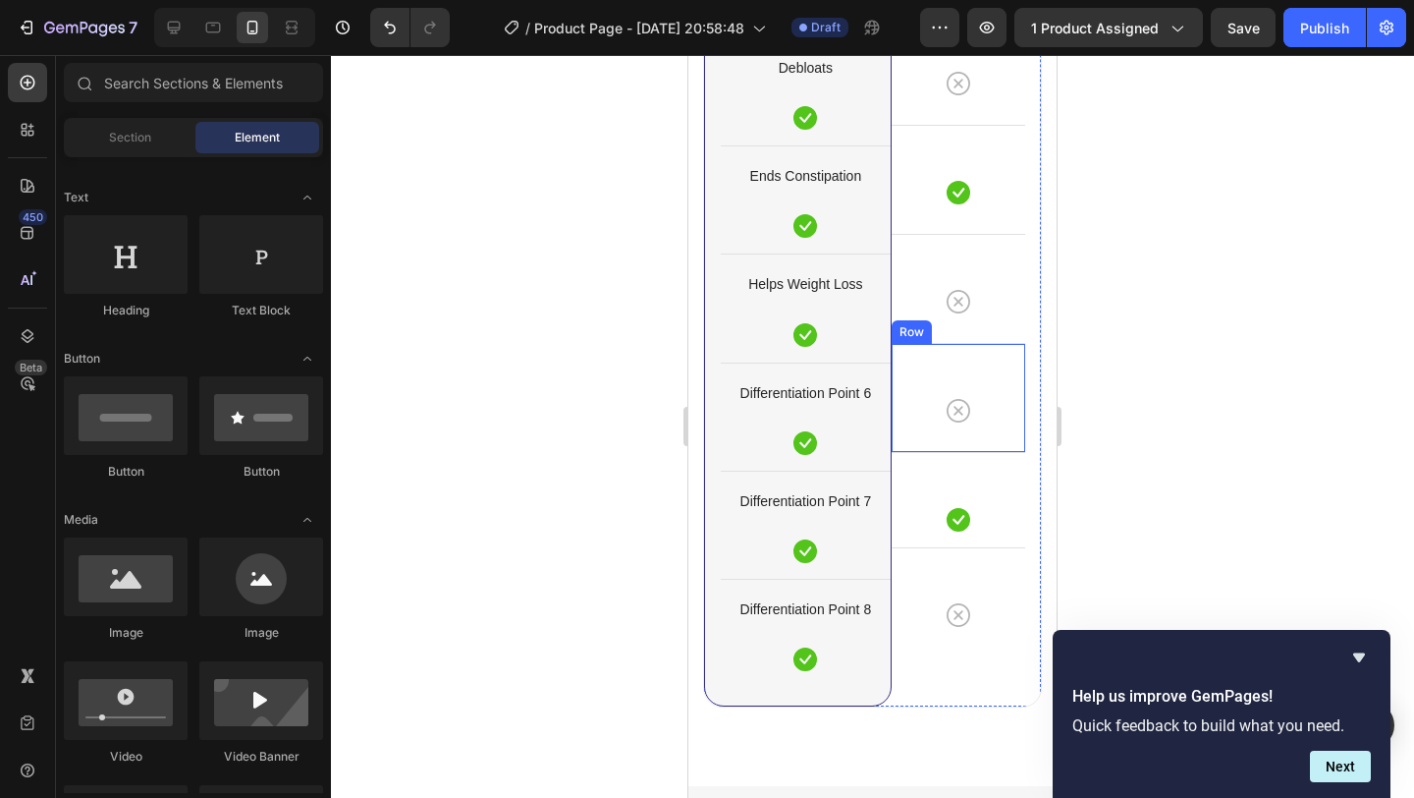
scroll to position [5536, 0]
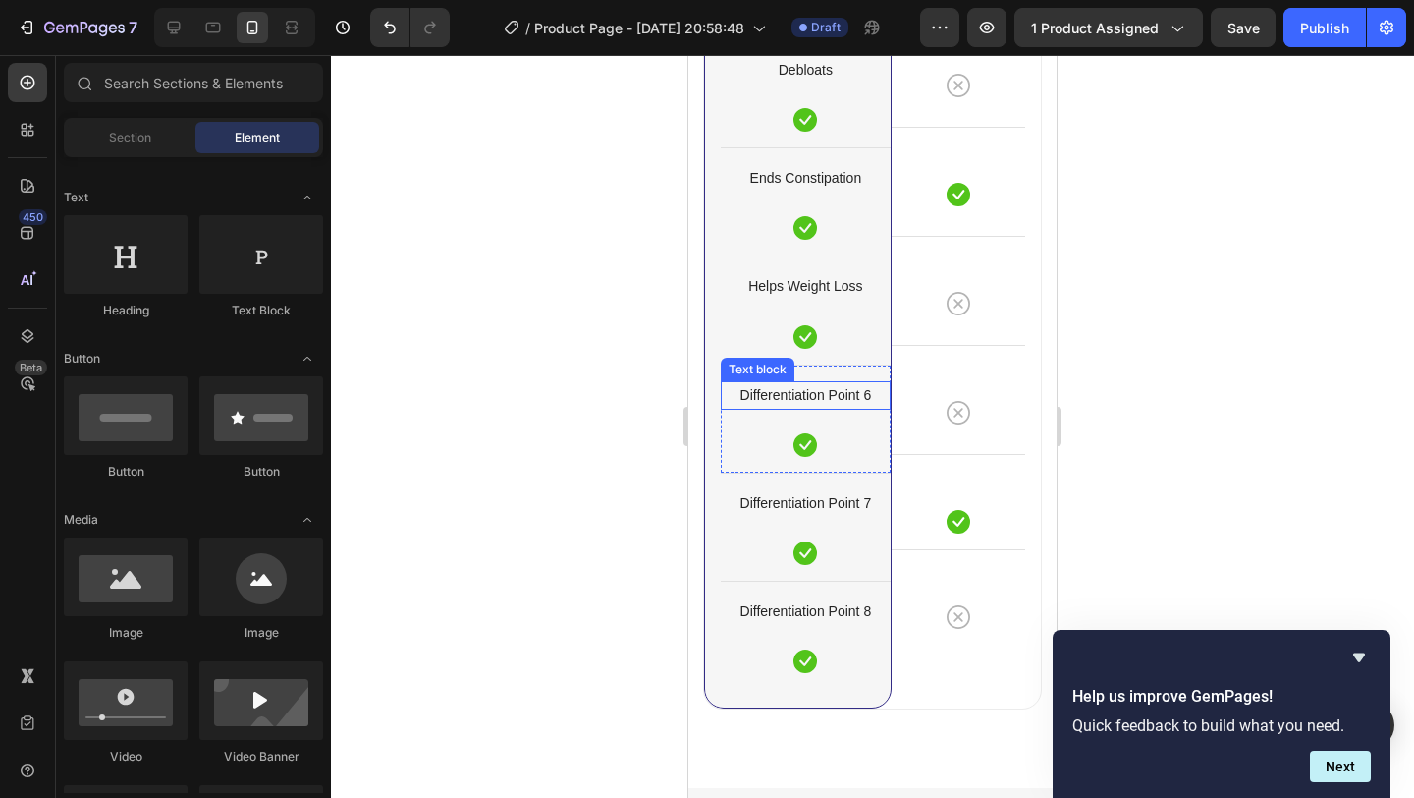
click at [836, 395] on p "Differentiation Point 6" at bounding box center [806, 395] width 166 height 25
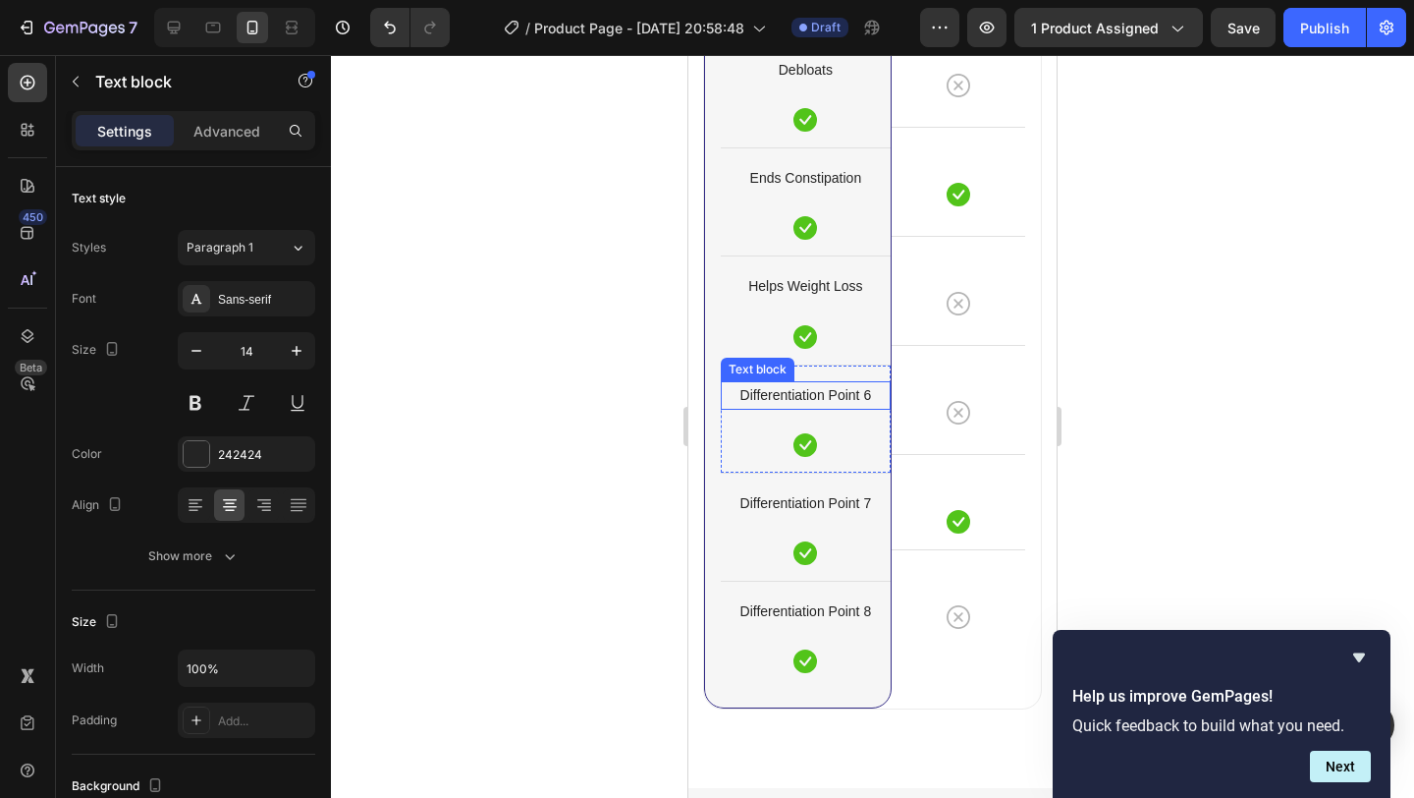
click at [836, 395] on p "Differentiation Point 6" at bounding box center [806, 395] width 166 height 25
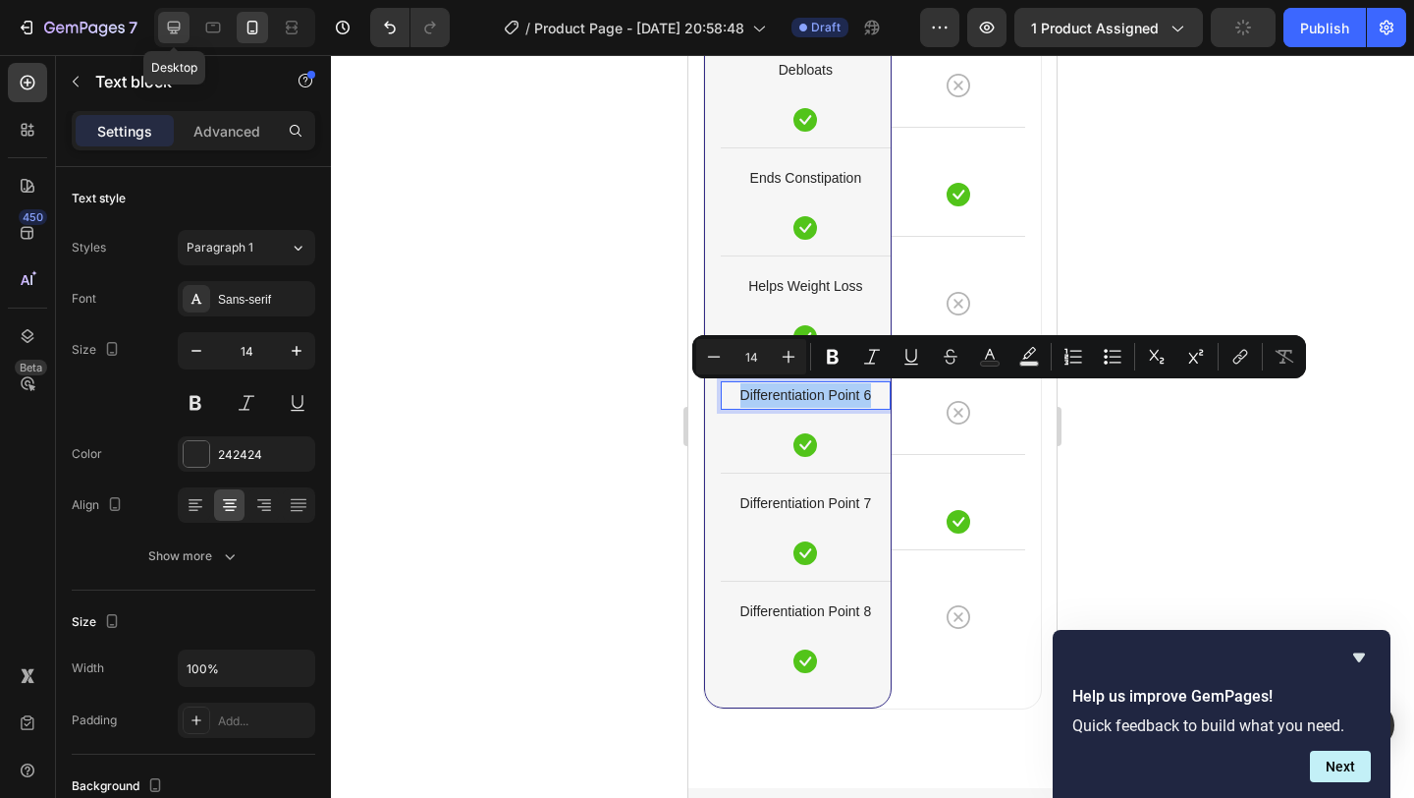
click at [173, 29] on icon at bounding box center [174, 28] width 13 height 13
type input "16"
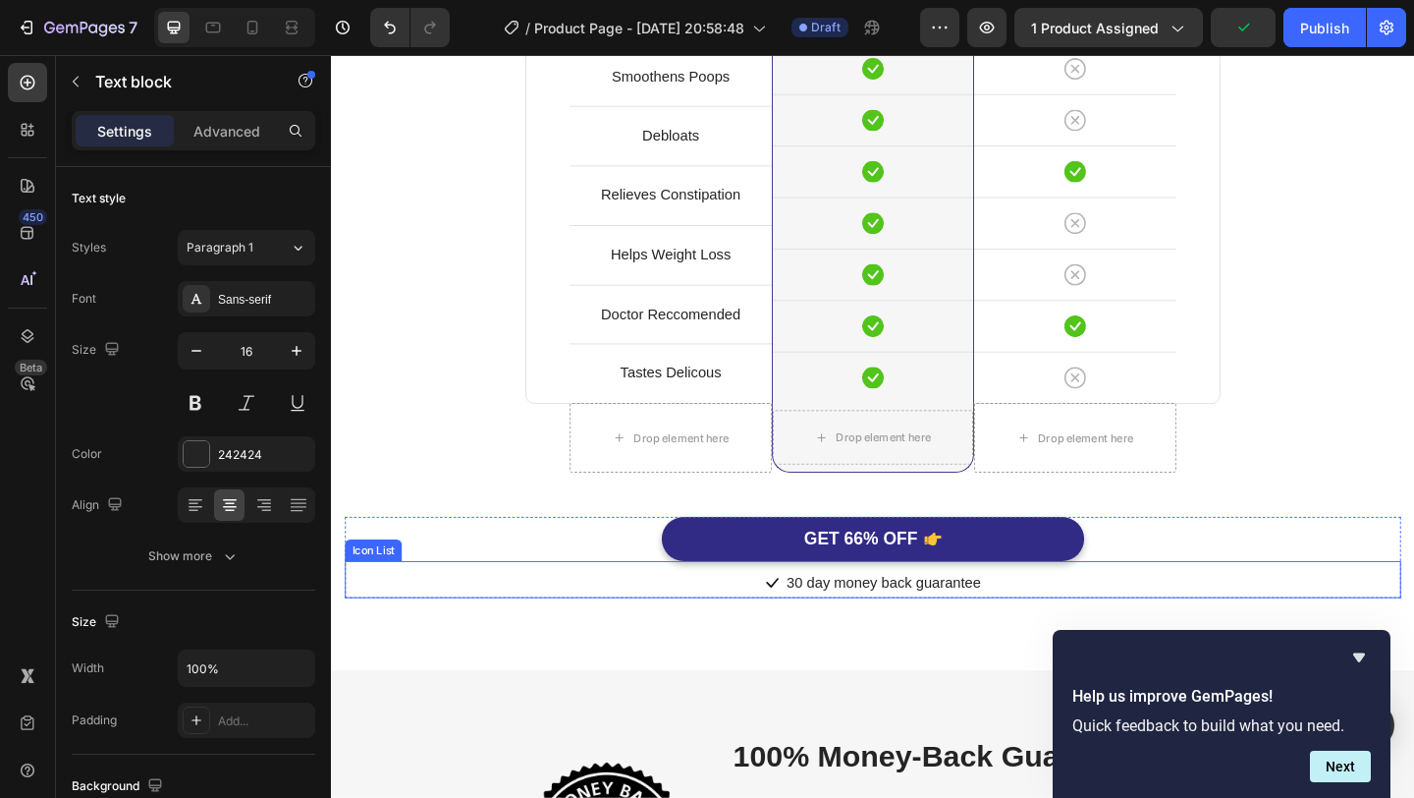
scroll to position [5430, 0]
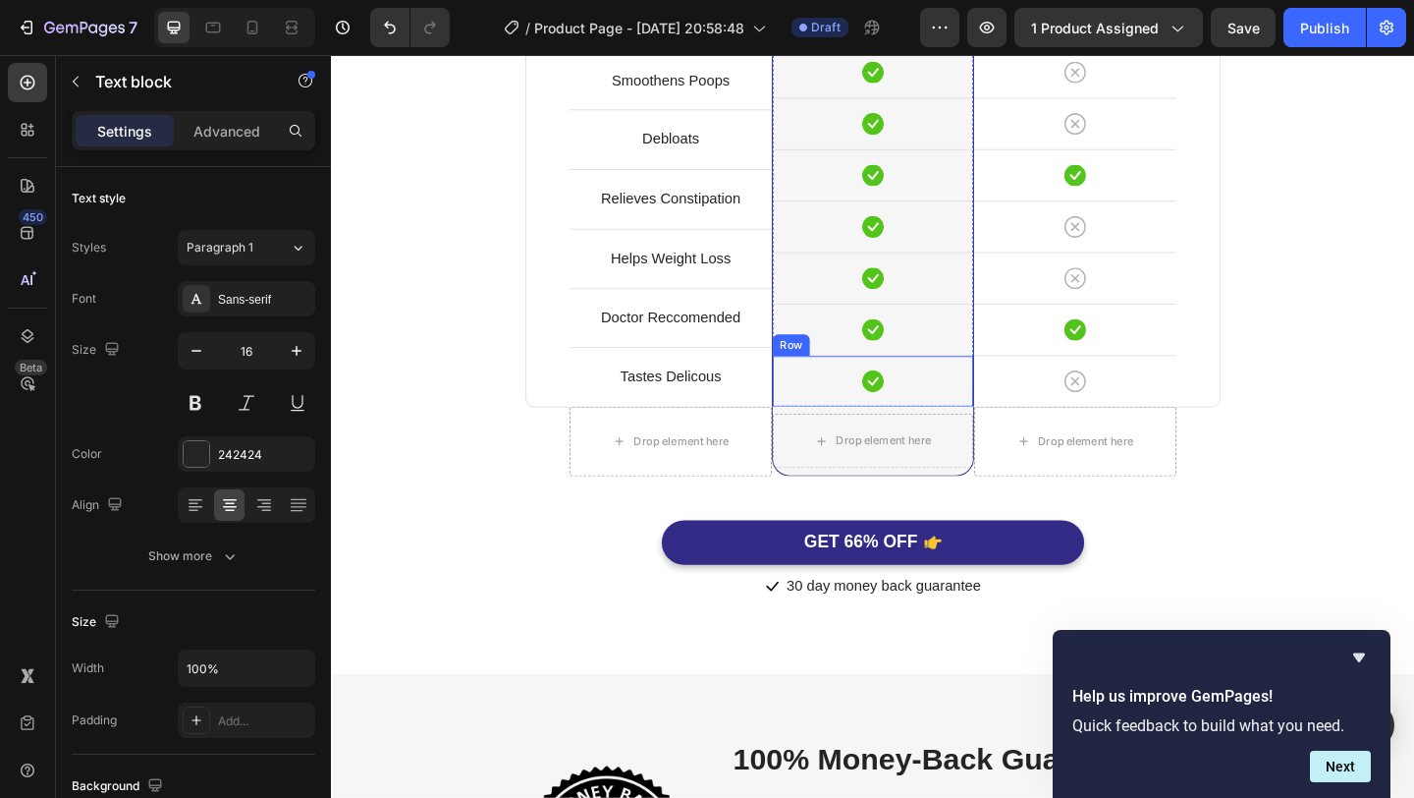
click at [976, 394] on div "Icon Row" at bounding box center [920, 409] width 218 height 56
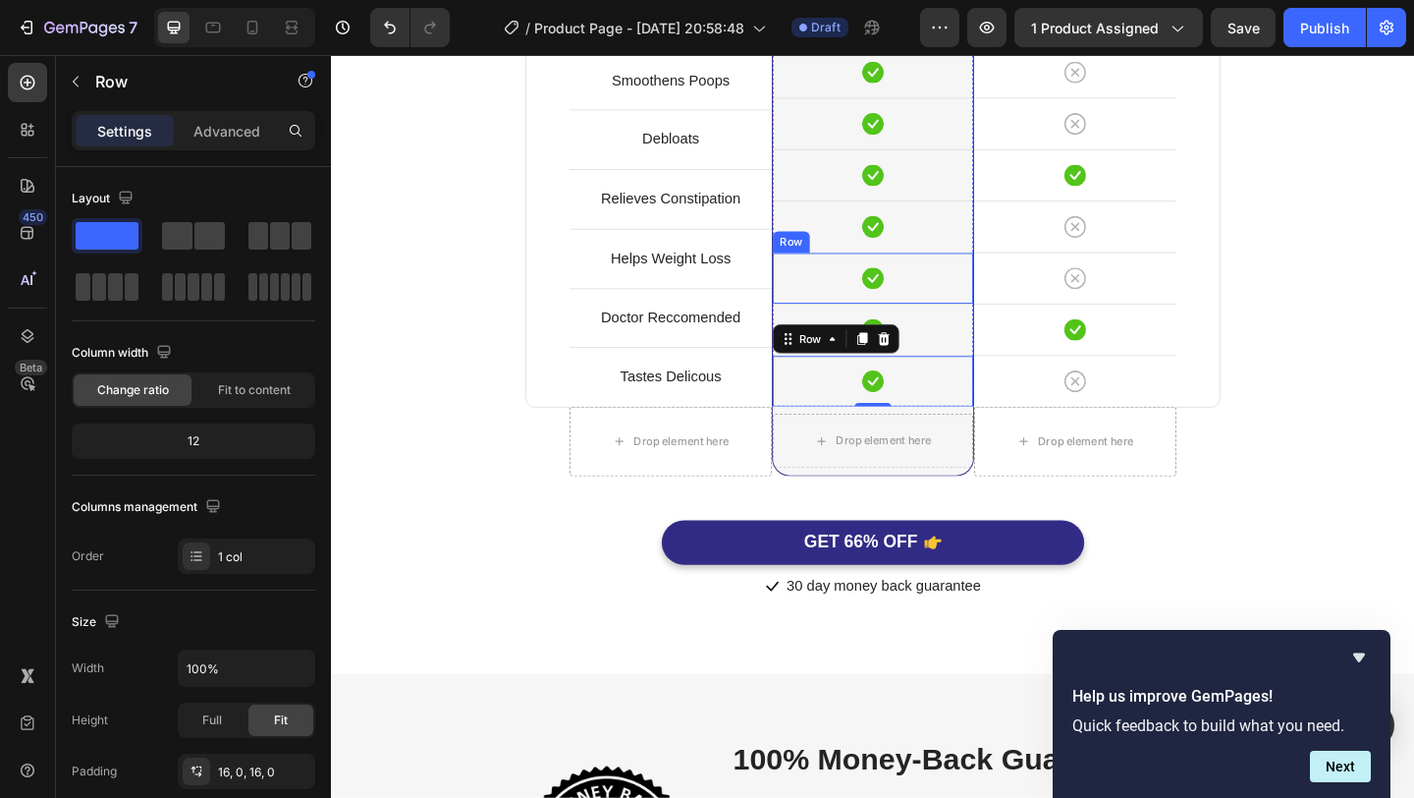
click at [962, 310] on div "Icon Row" at bounding box center [920, 297] width 218 height 56
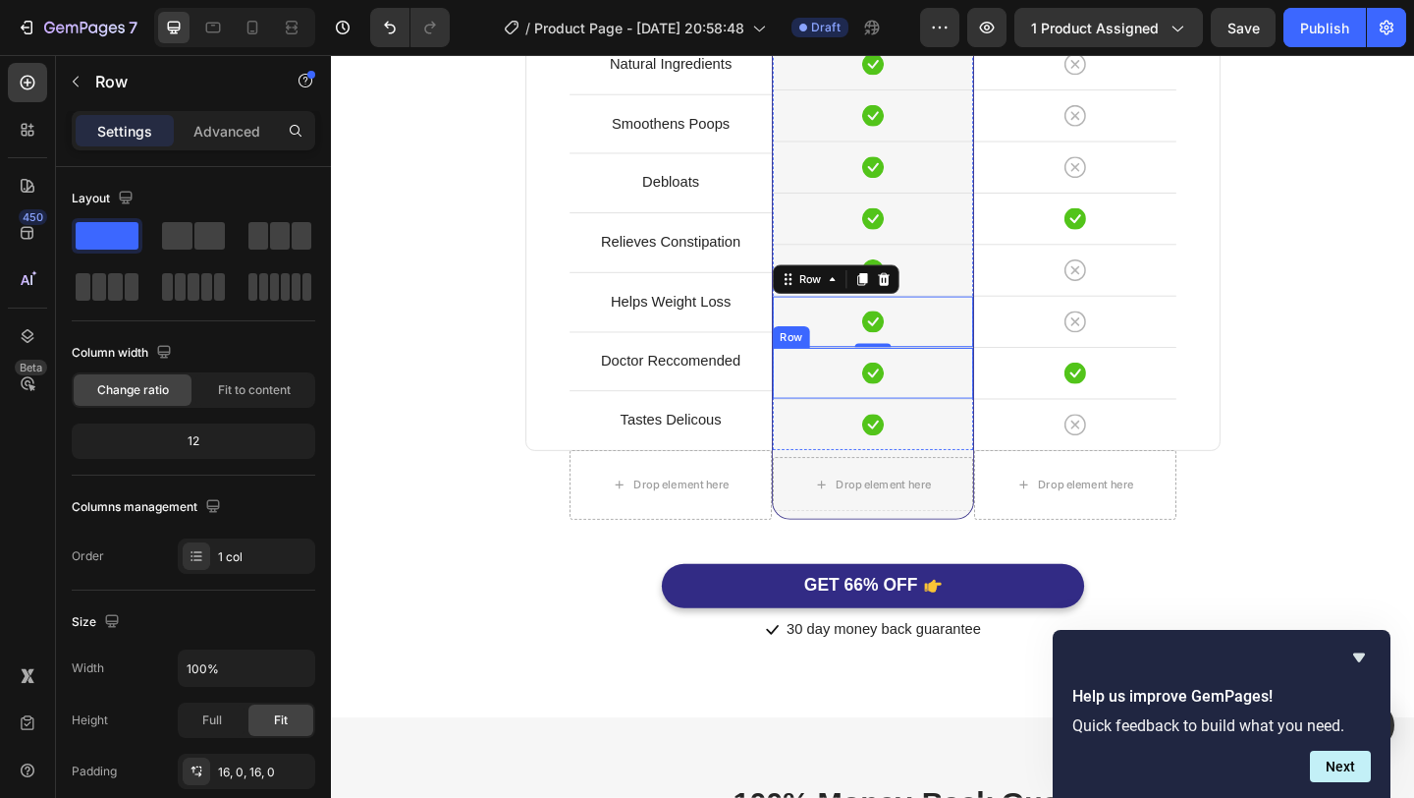
scroll to position [5364, 0]
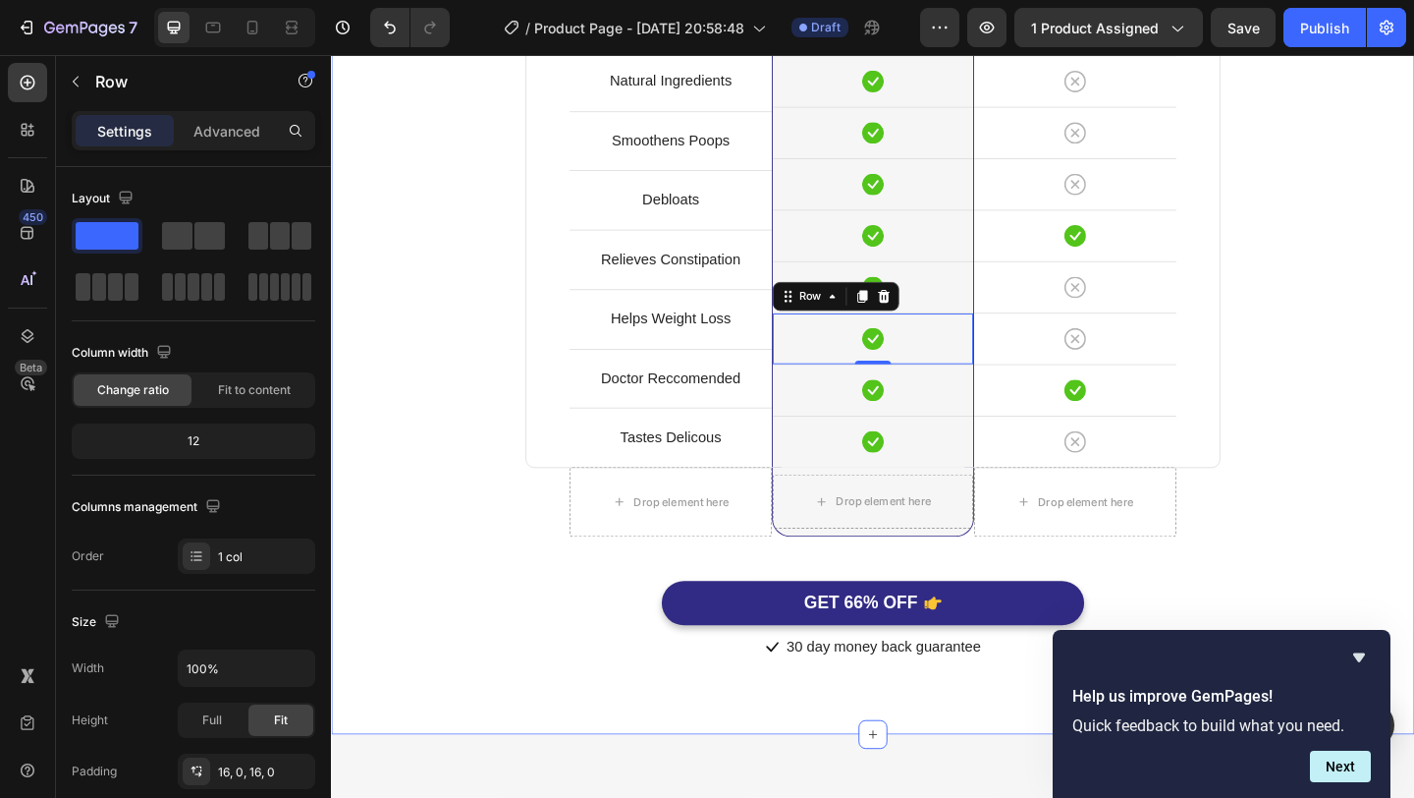
click at [1413, 297] on div "Perfect Poop Is Better. Heading Because You Deserve It. Text block Row Drop ele…" at bounding box center [920, 168] width 1149 height 1094
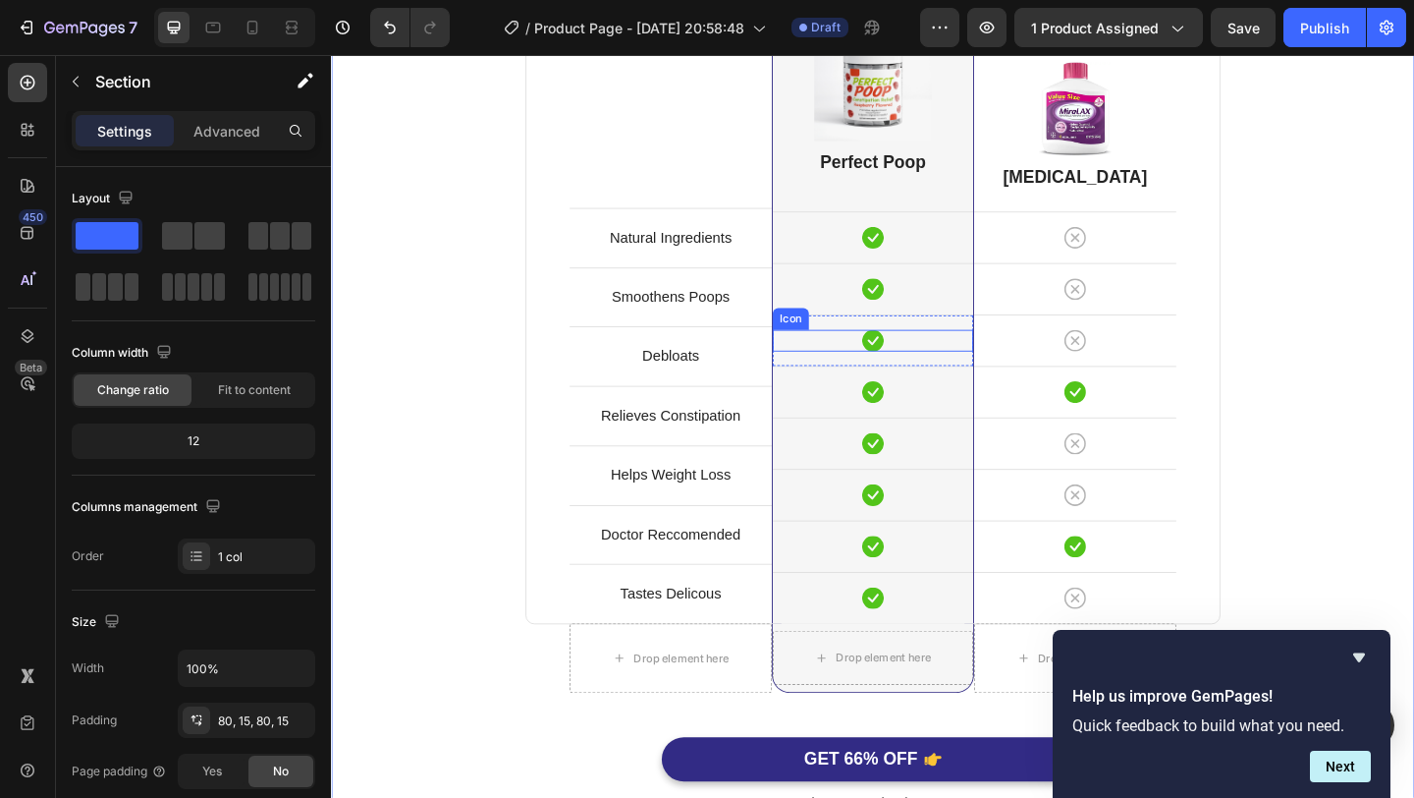
scroll to position [5183, 0]
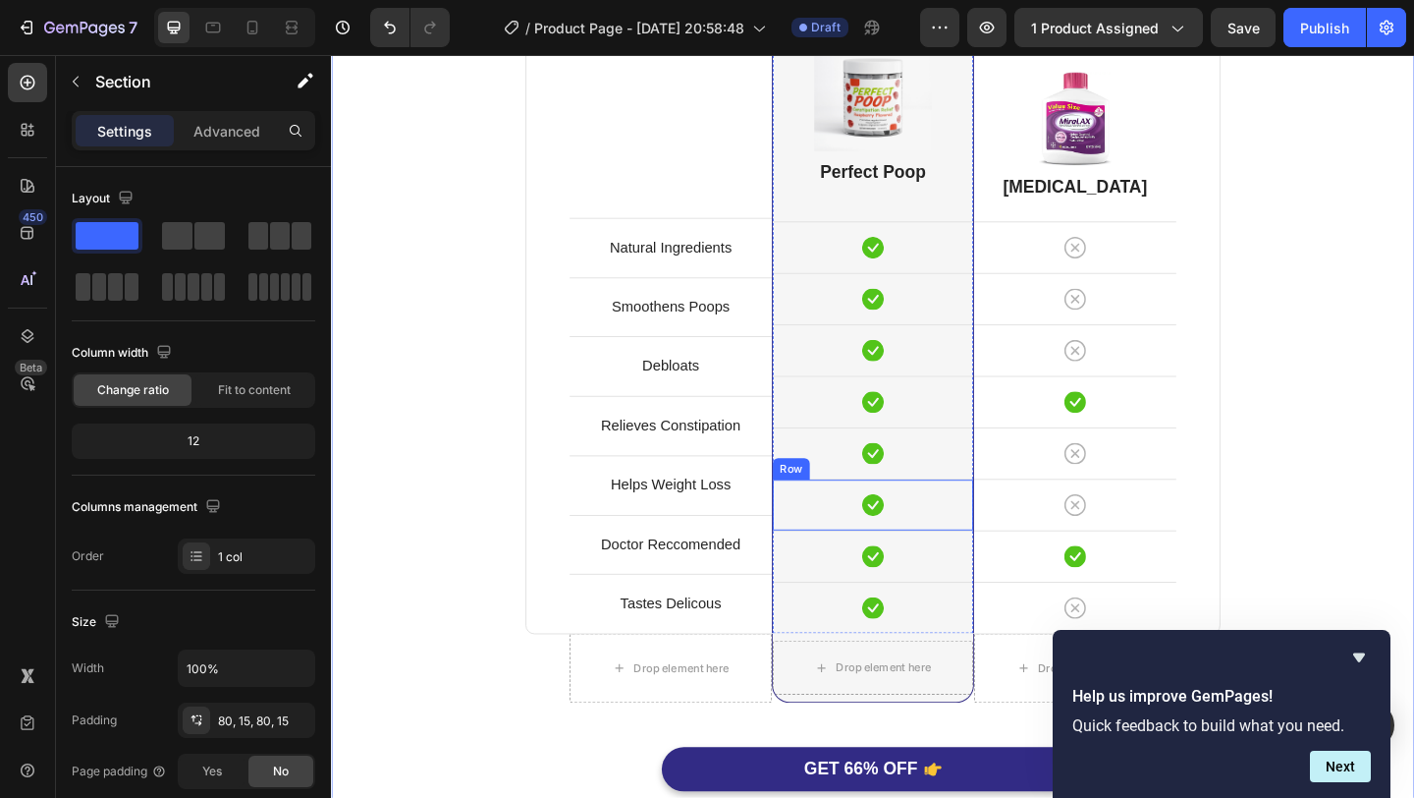
click at [995, 530] on div "Icon Row" at bounding box center [920, 544] width 218 height 56
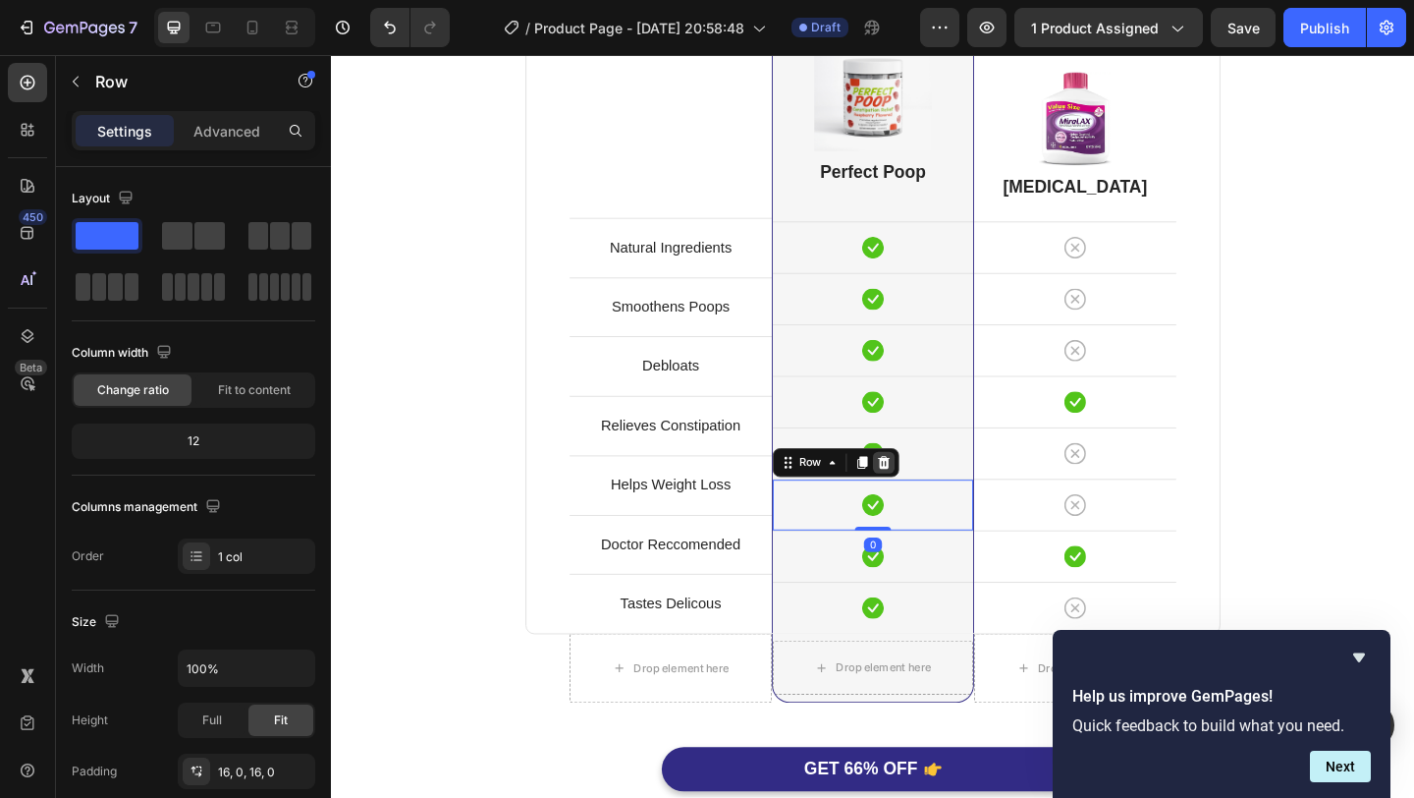
click at [939, 496] on div at bounding box center [932, 498] width 24 height 24
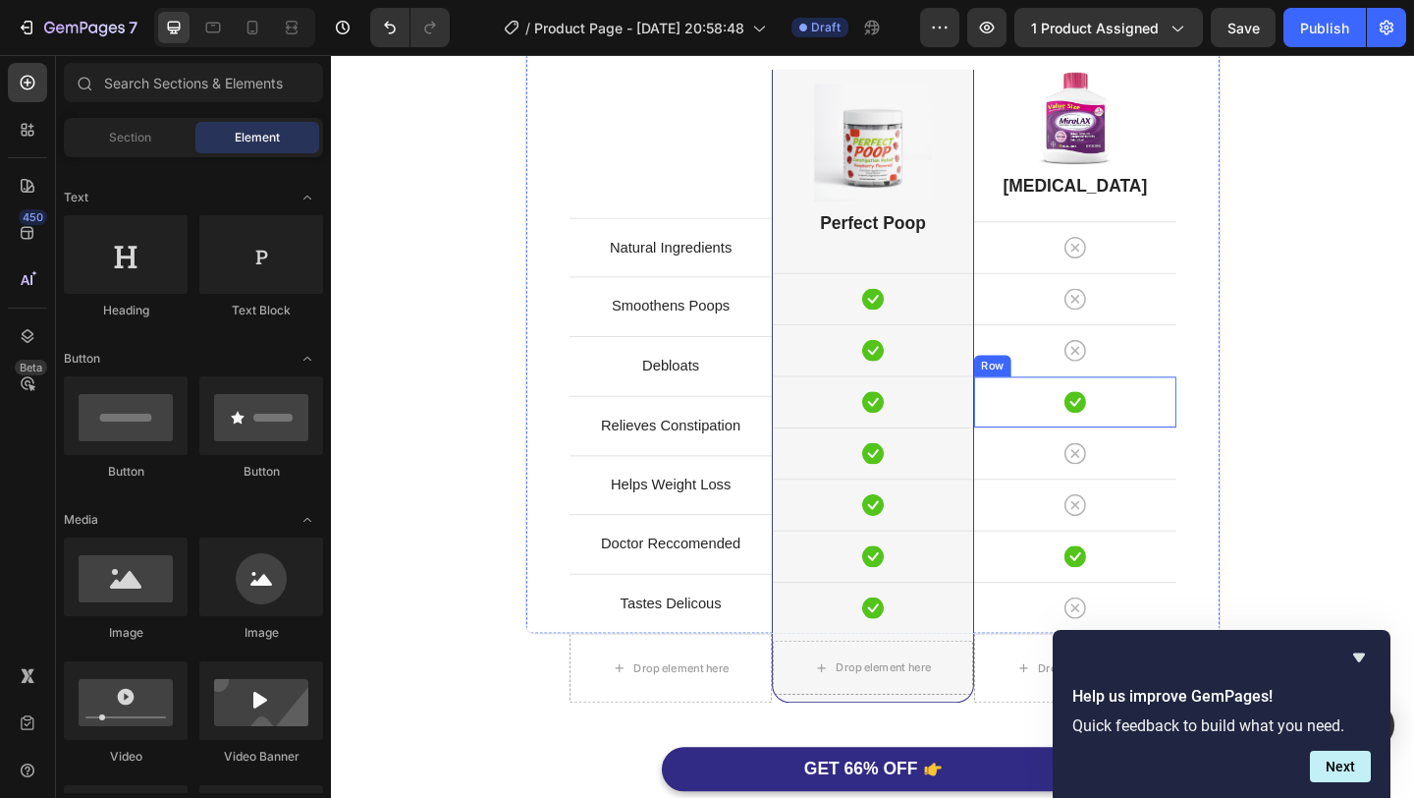
scroll to position [5174, 0]
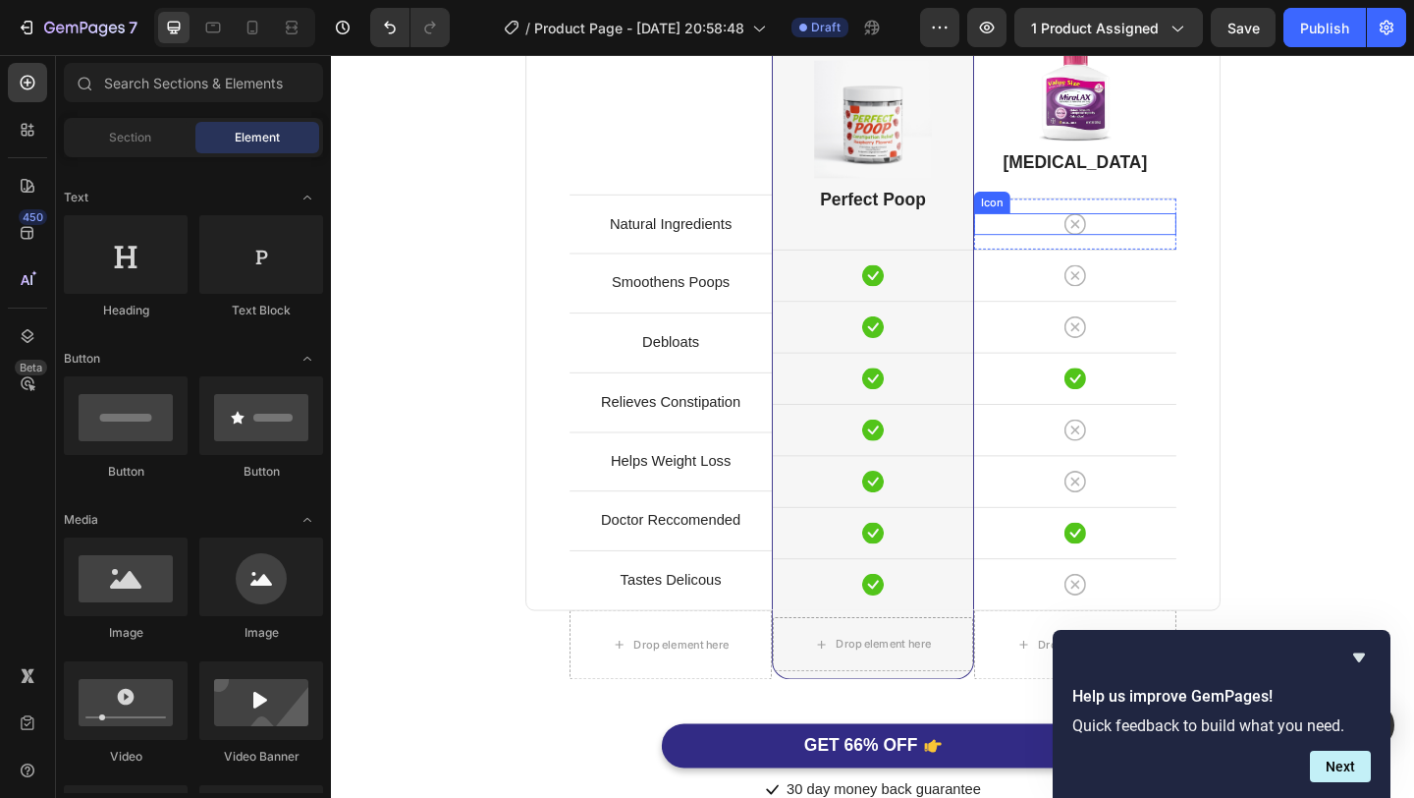
click at [1206, 233] on div "Icon" at bounding box center [1140, 239] width 220 height 24
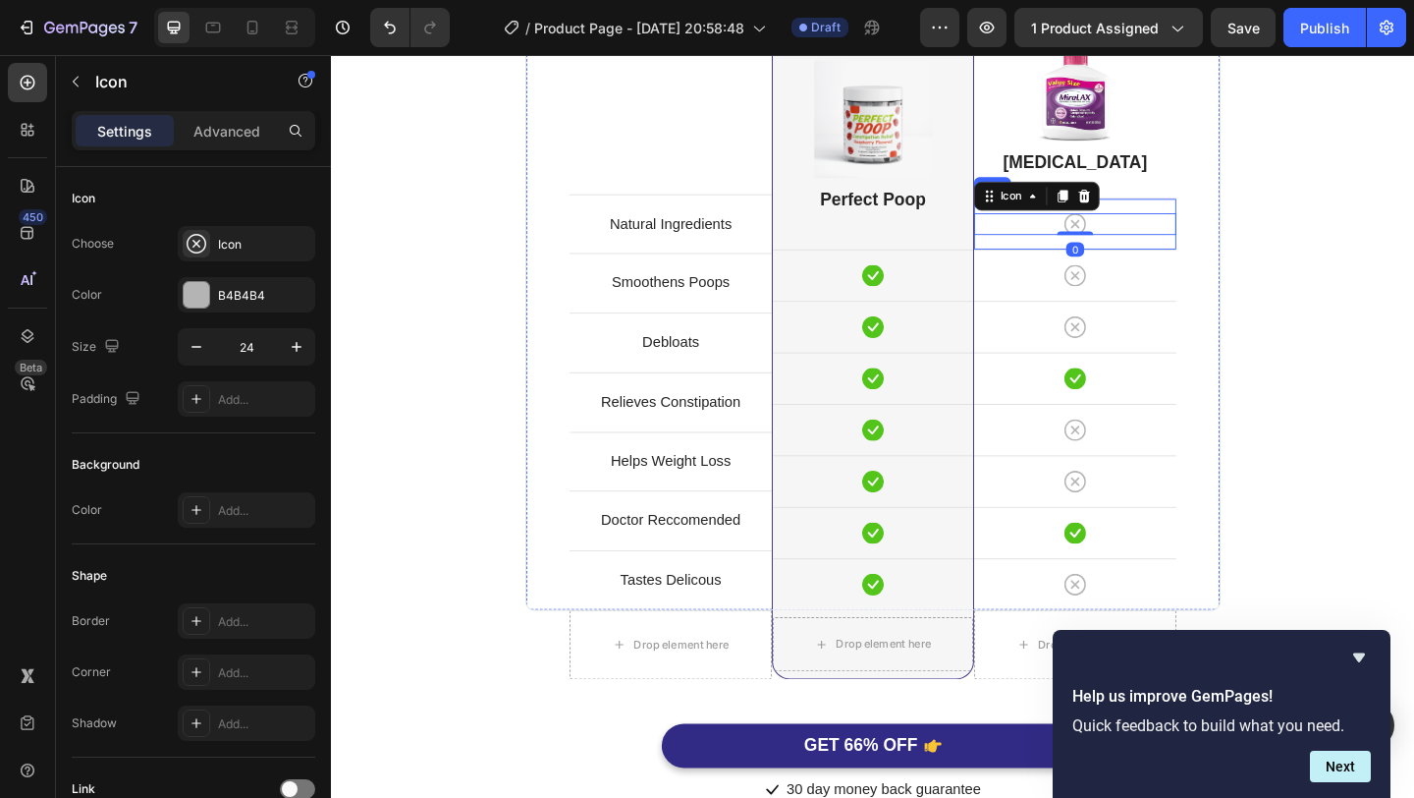
click at [1209, 213] on div "Icon 0 Row" at bounding box center [1140, 238] width 220 height 56
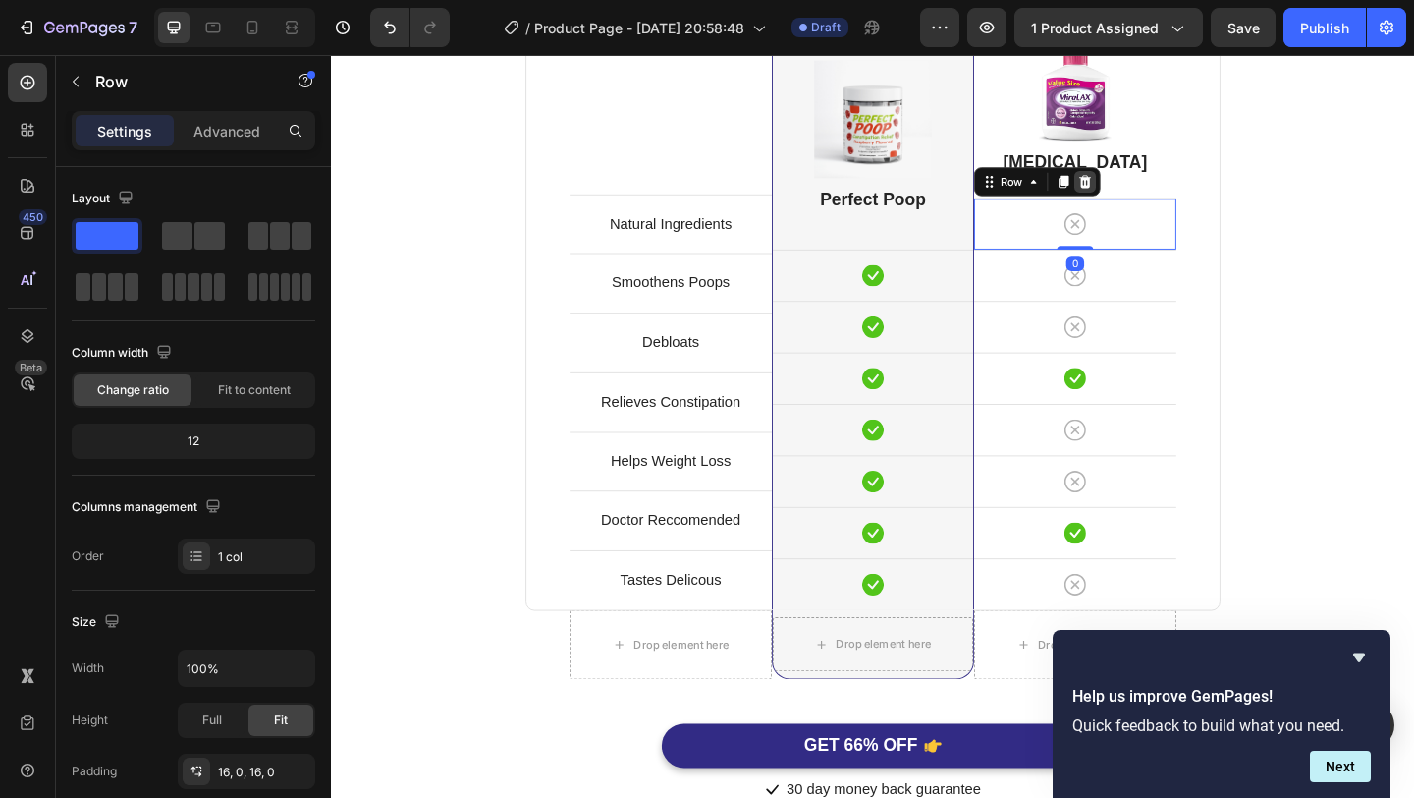
click at [1158, 191] on icon at bounding box center [1151, 193] width 16 height 16
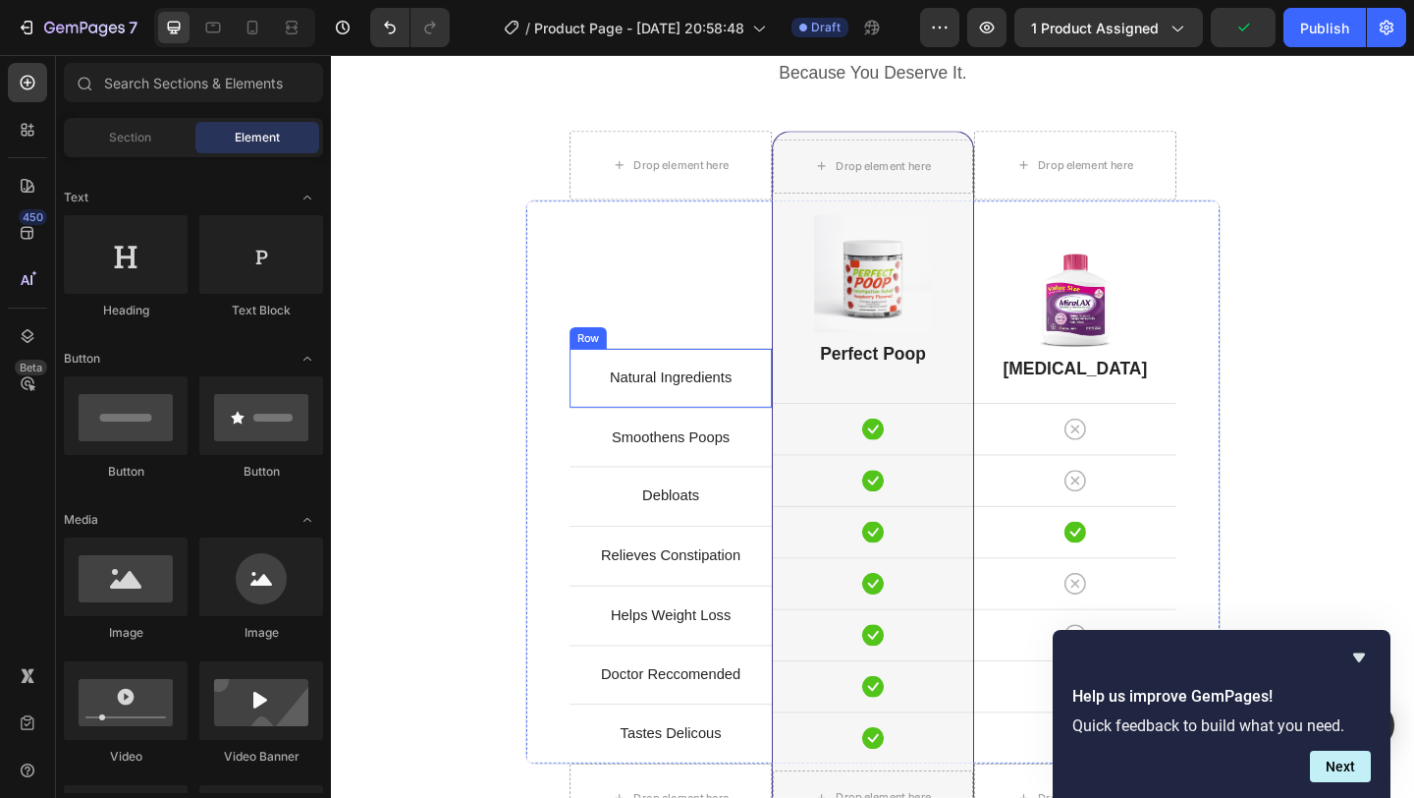
scroll to position [4980, 0]
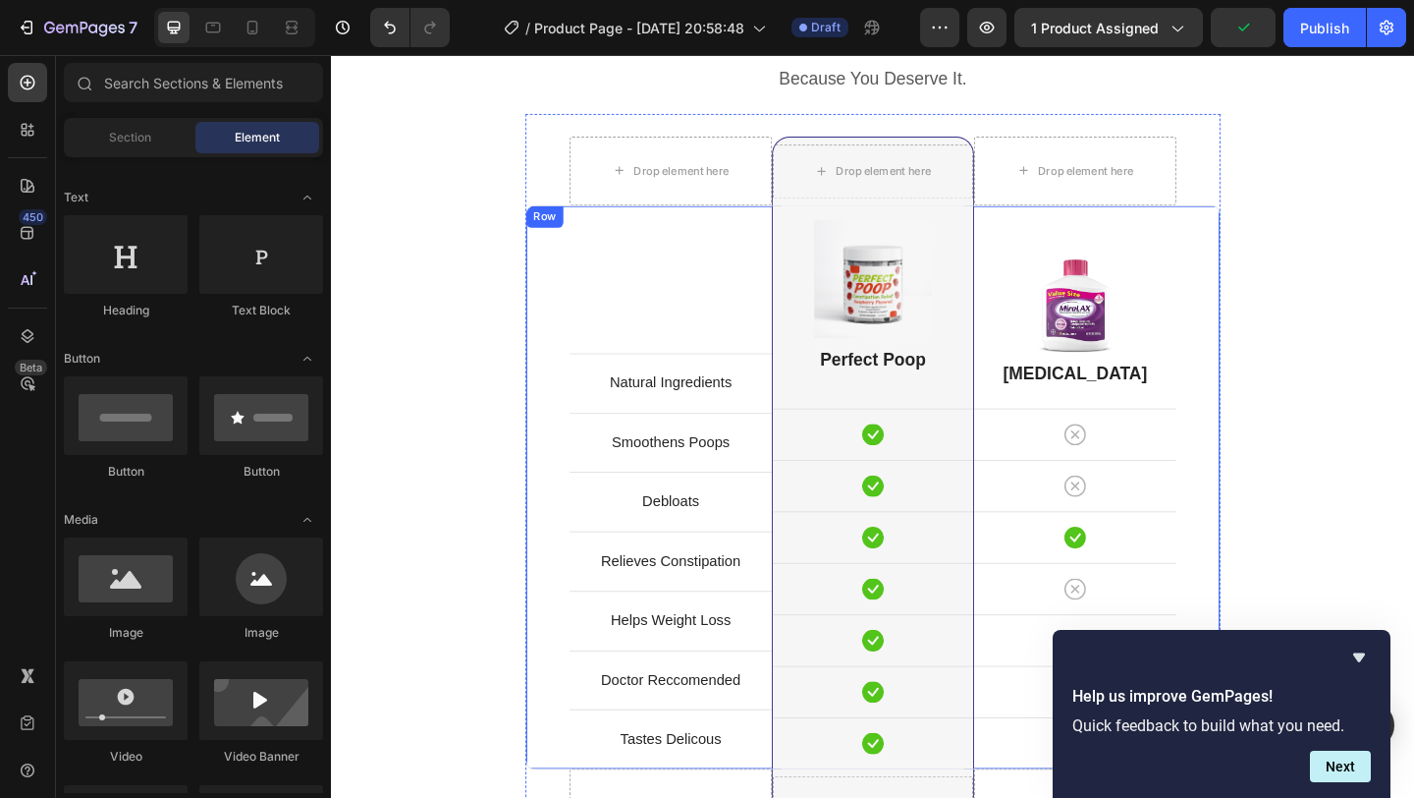
click at [740, 329] on div "Natural Ingredients Text block Row Smoothens Poops Text block Row Debloats Text…" at bounding box center [700, 525] width 220 height 613
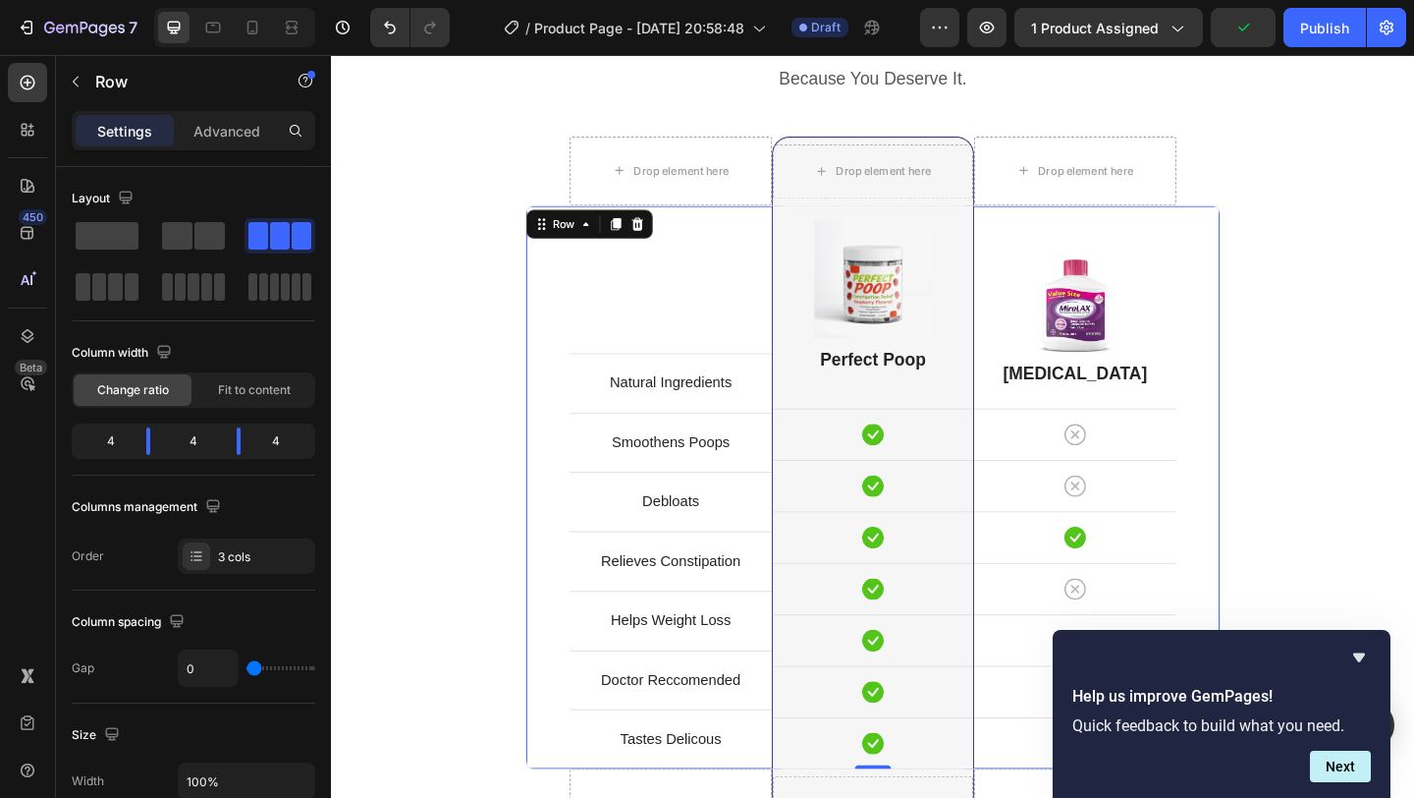
scroll to position [5009, 0]
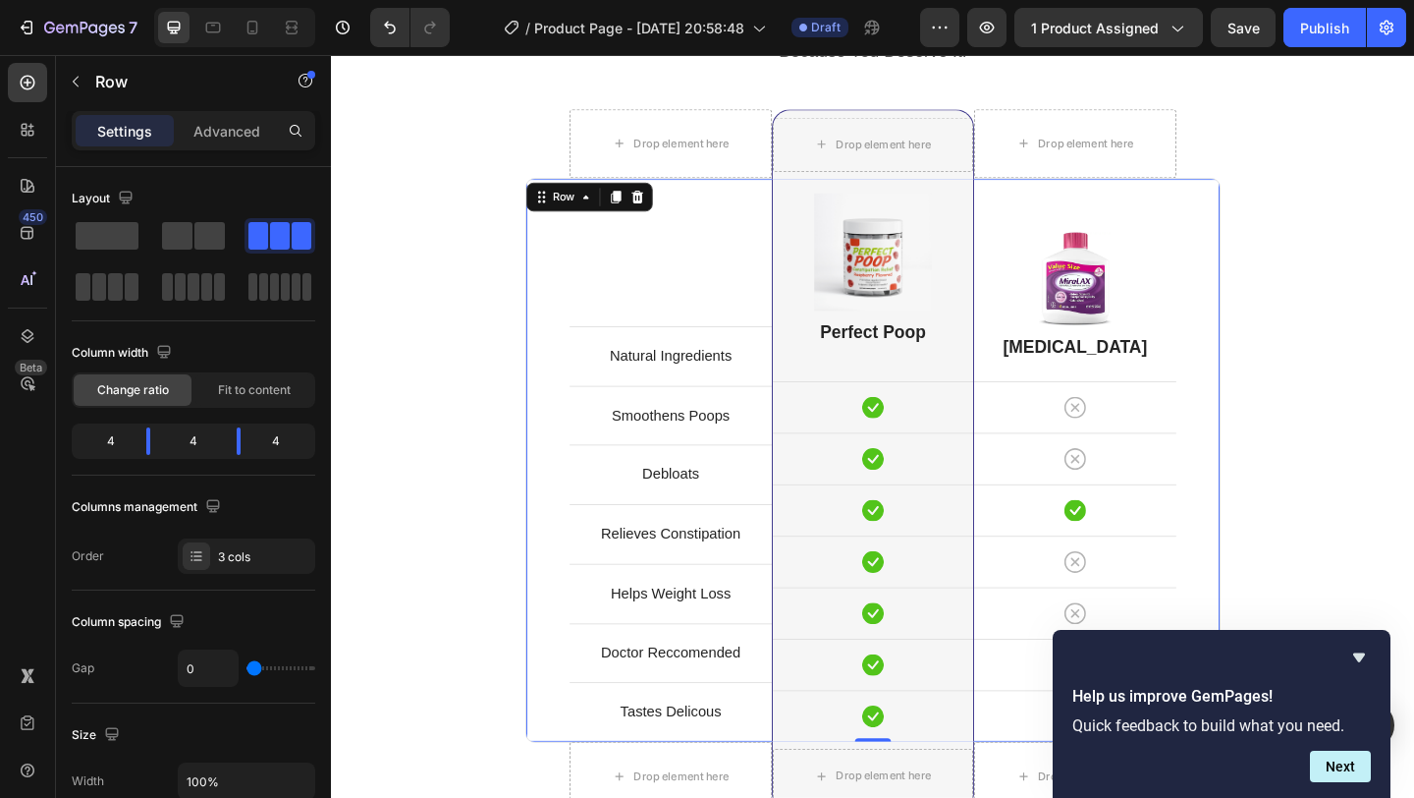
click at [589, 424] on div "Natural Ingredients Text block Row Smoothens Poops Text block Row Debloats Text…" at bounding box center [920, 496] width 756 height 615
click at [726, 360] on div "Natural Ingredients Text block Row" at bounding box center [700, 382] width 220 height 65
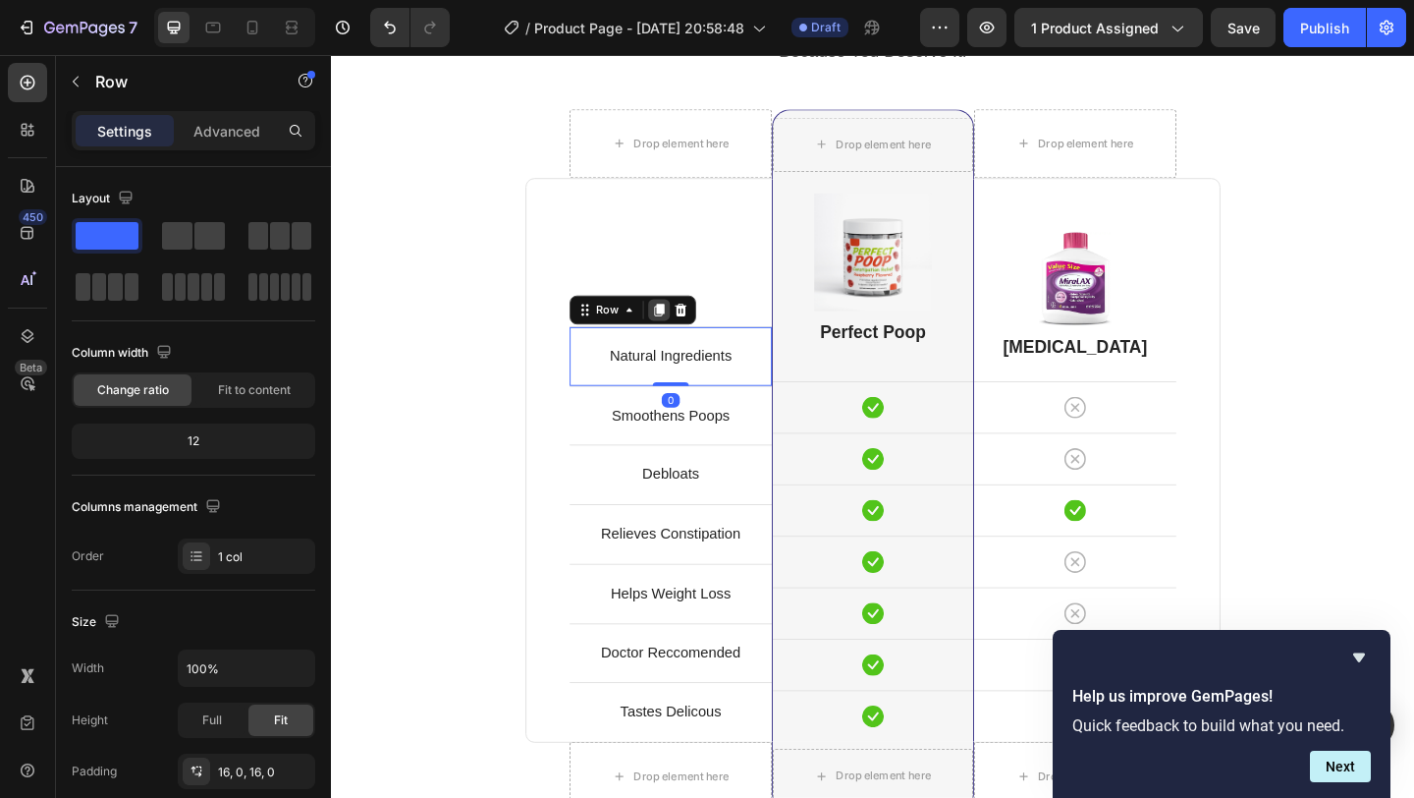
click at [690, 339] on icon at bounding box center [688, 332] width 16 height 16
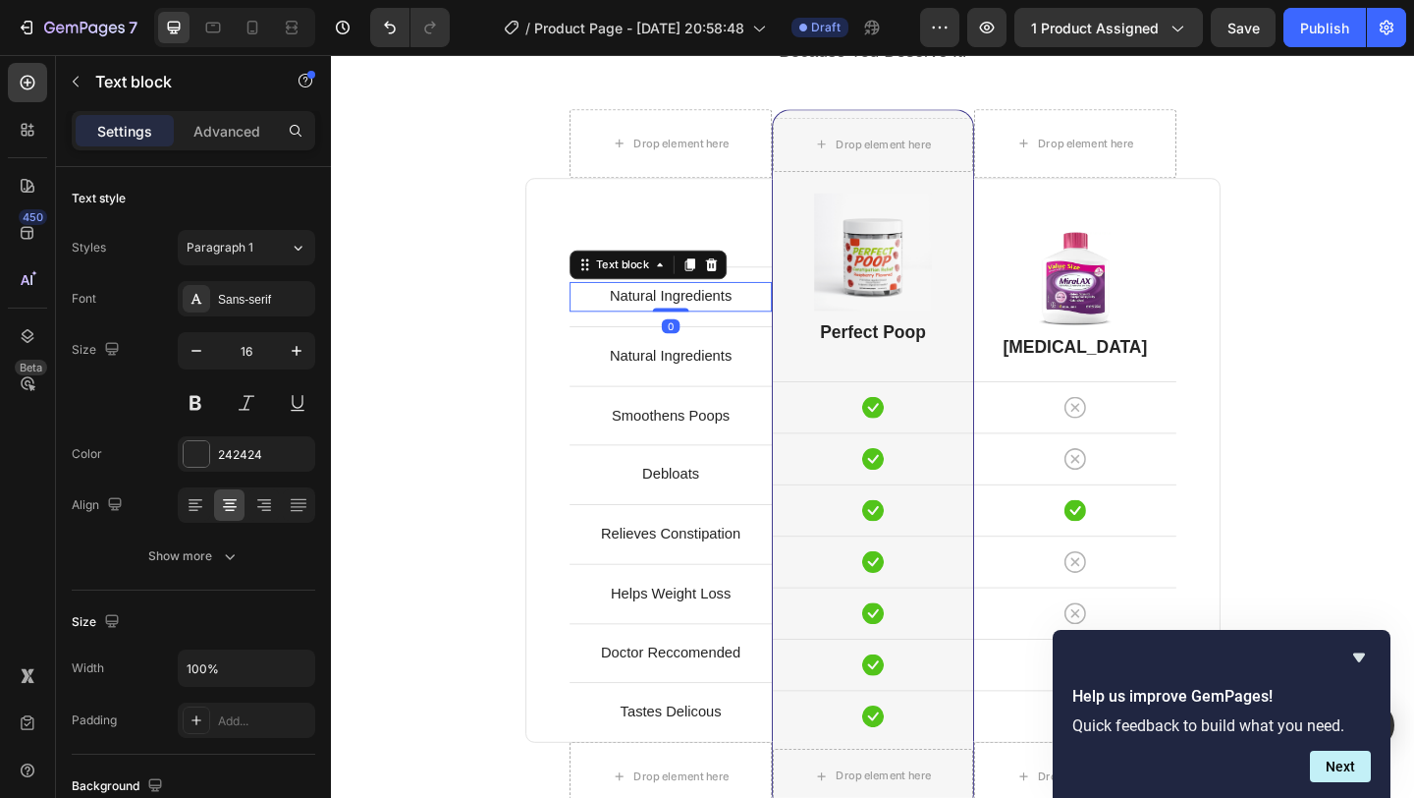
click at [750, 313] on p "Natural Ingredients" at bounding box center [700, 318] width 216 height 28
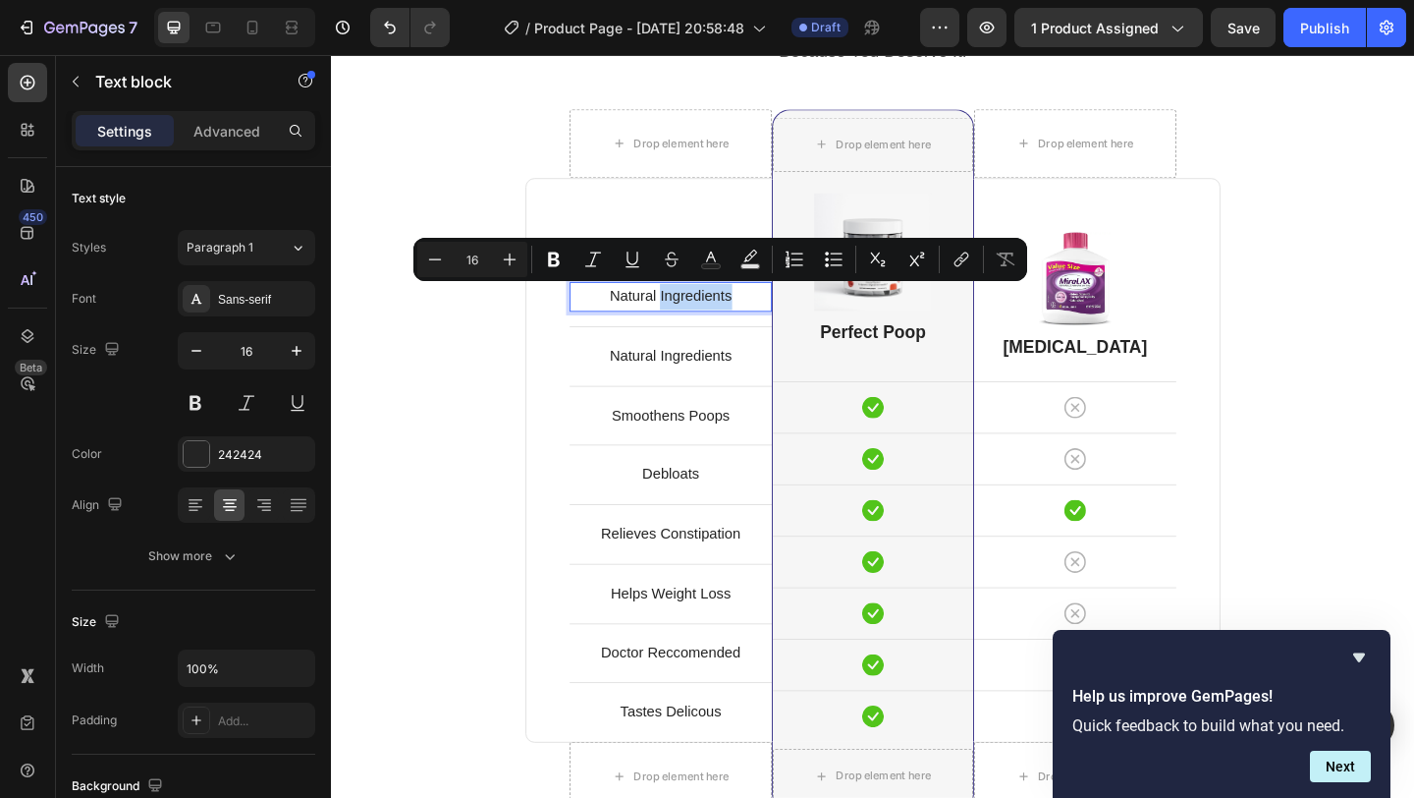
click at [715, 317] on p "Natural Ingredients" at bounding box center [700, 318] width 216 height 28
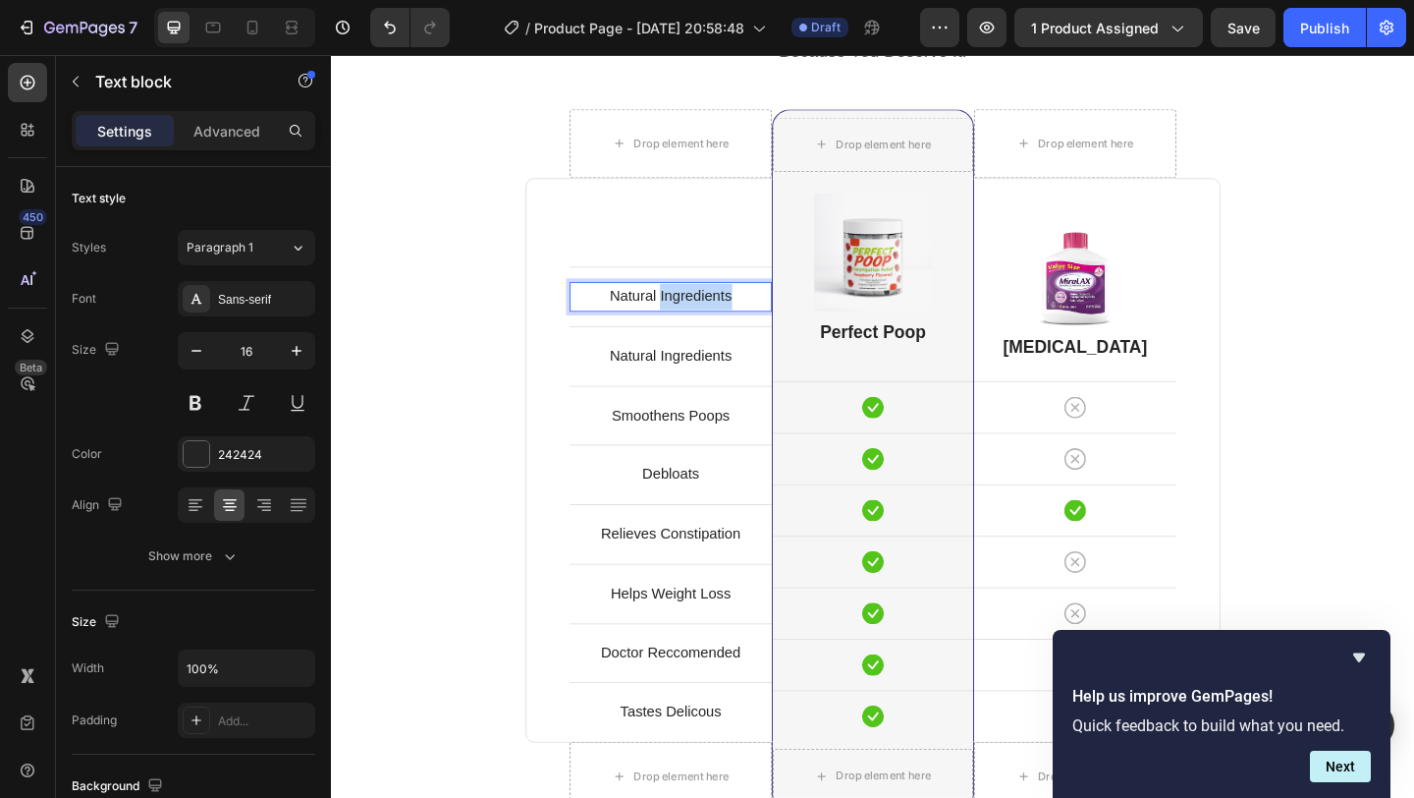
click at [715, 317] on p "Natural Ingredients" at bounding box center [700, 318] width 216 height 28
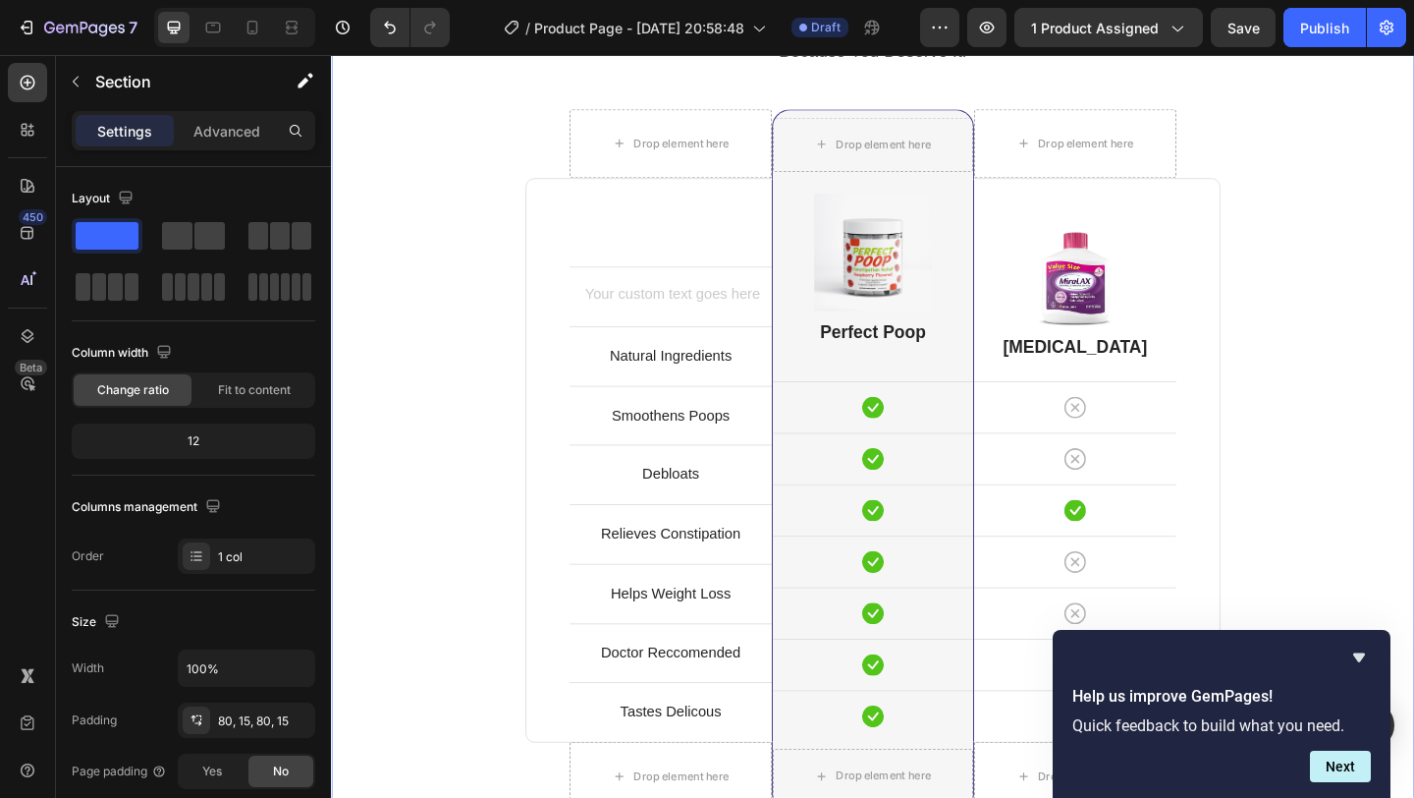
click at [1409, 348] on div "Perfect Poop Is Better. Heading Because You Deserve It. Text block Row Drop ele…" at bounding box center [920, 494] width 1149 height 1038
click at [758, 321] on div "Rich Text Editor. Editing area: main" at bounding box center [700, 318] width 220 height 32
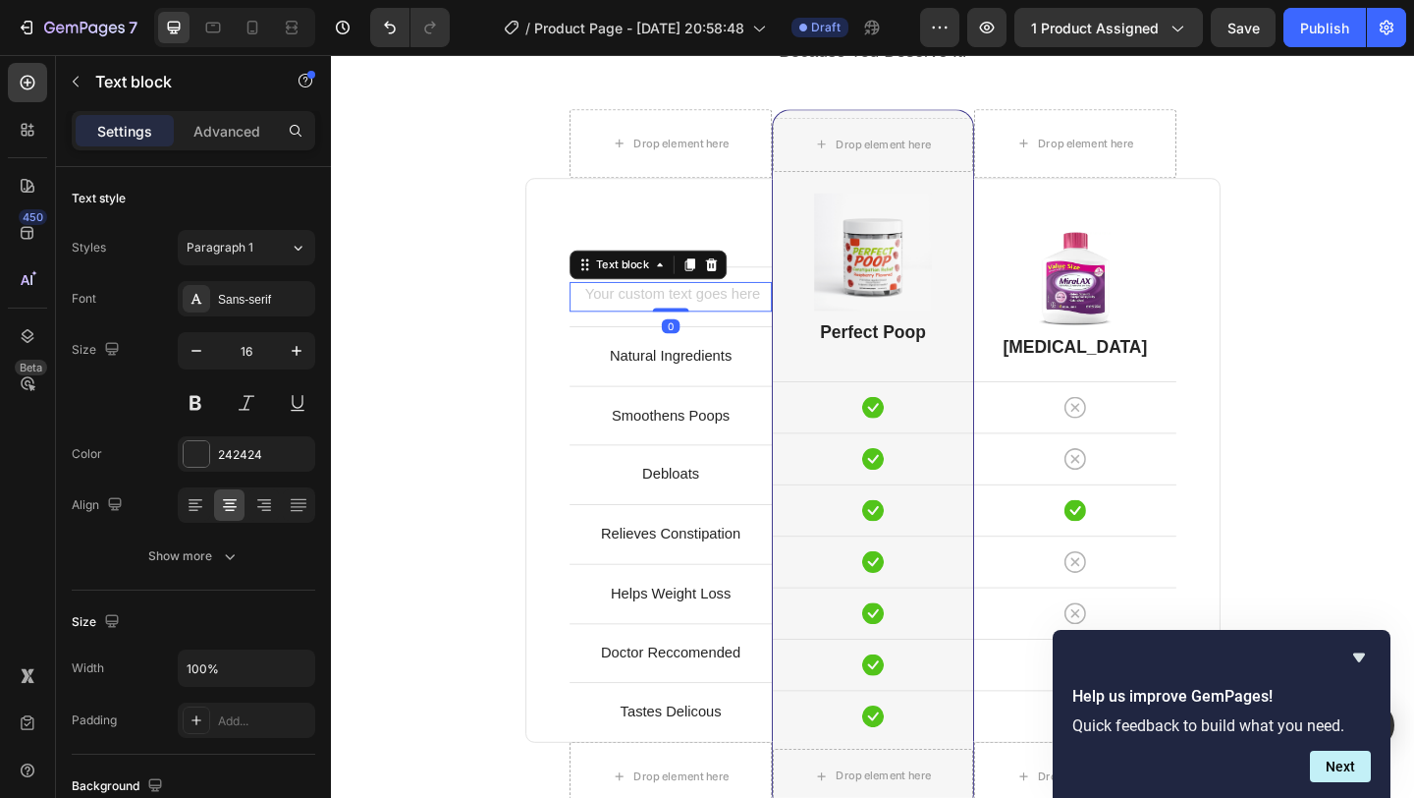
click at [737, 318] on div "Rich Text Editor. Editing area: main" at bounding box center [700, 318] width 220 height 32
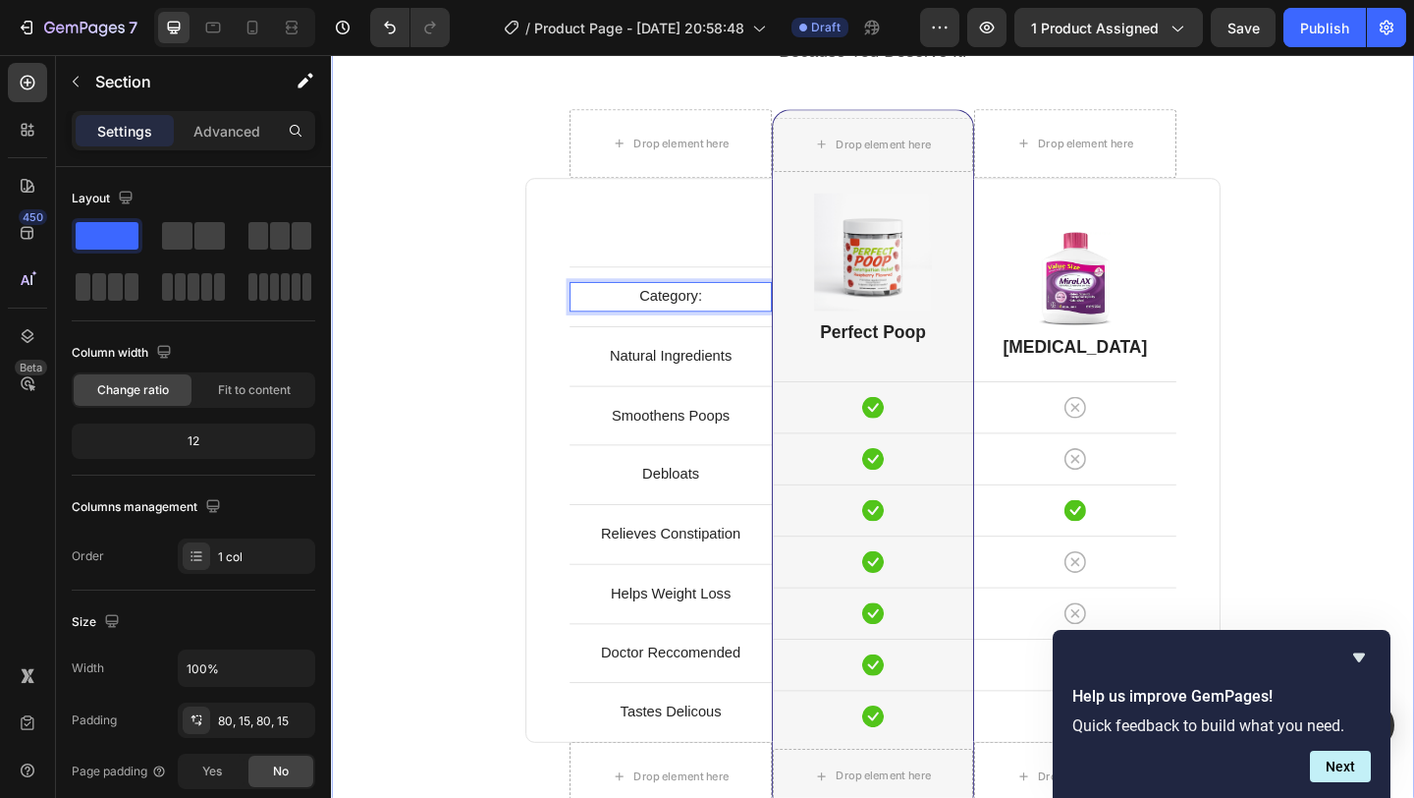
click at [1413, 359] on div "Perfect Poop Is Better. Heading Because You Deserve It. Text block Row Drop ele…" at bounding box center [920, 494] width 1149 height 1038
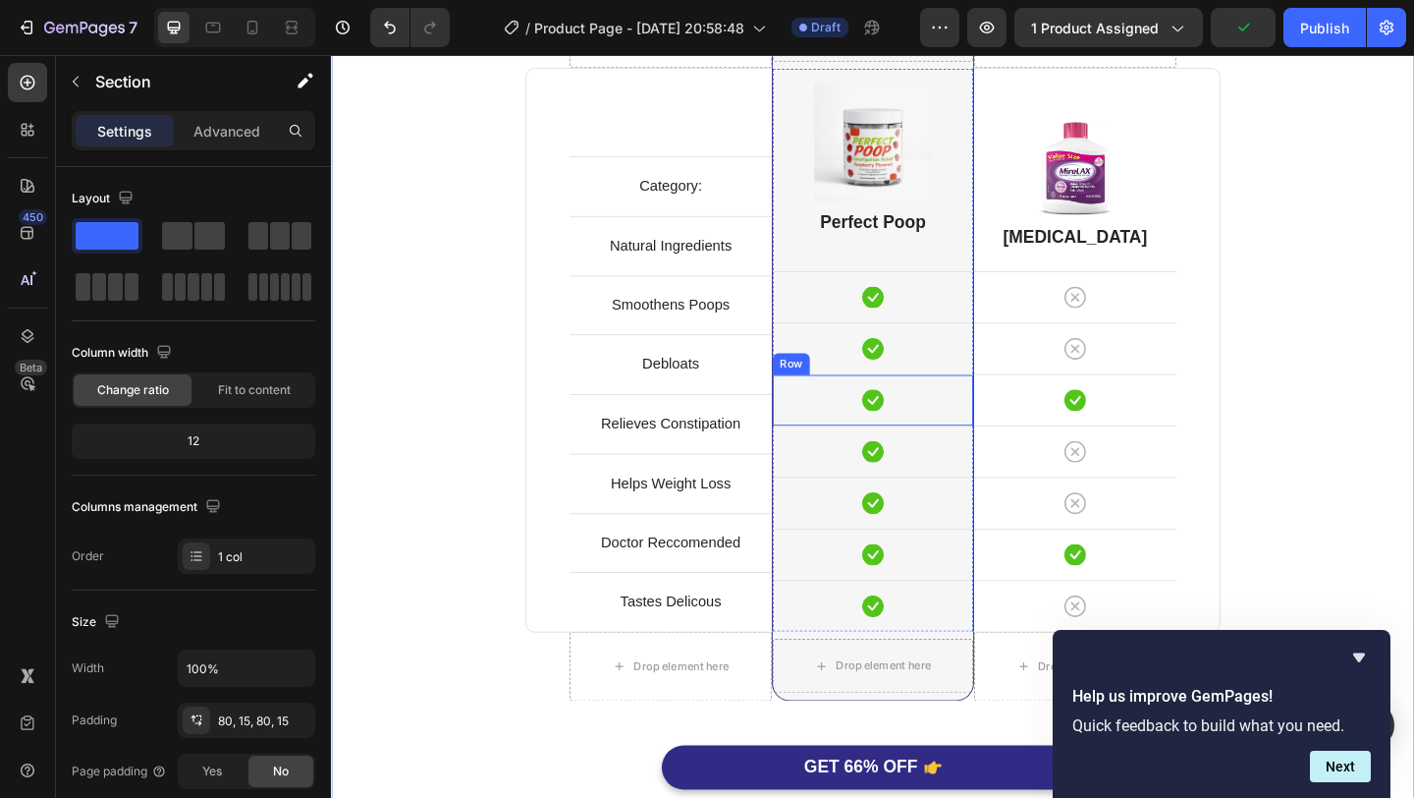
scroll to position [5135, 0]
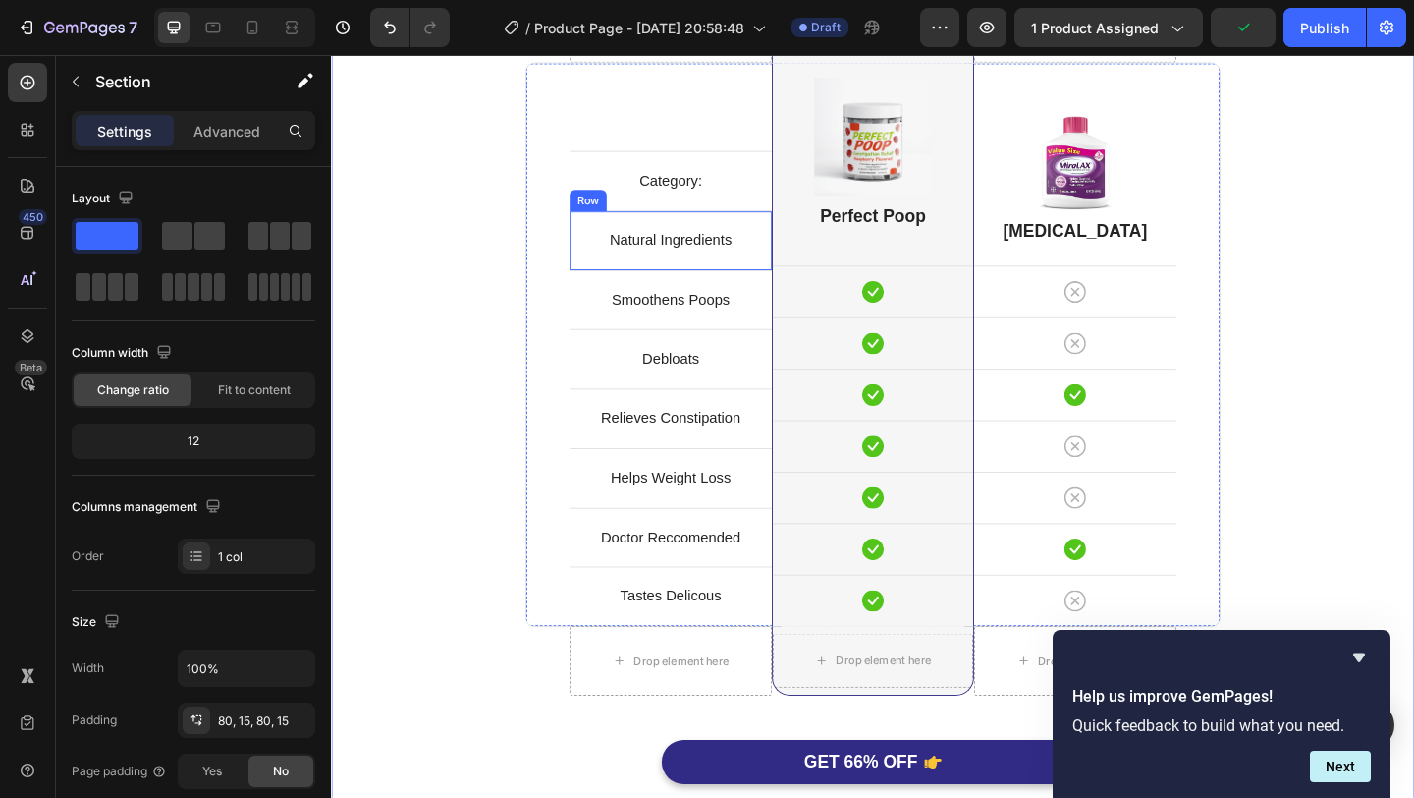
click at [776, 269] on p "Natural Ingredients" at bounding box center [700, 257] width 216 height 28
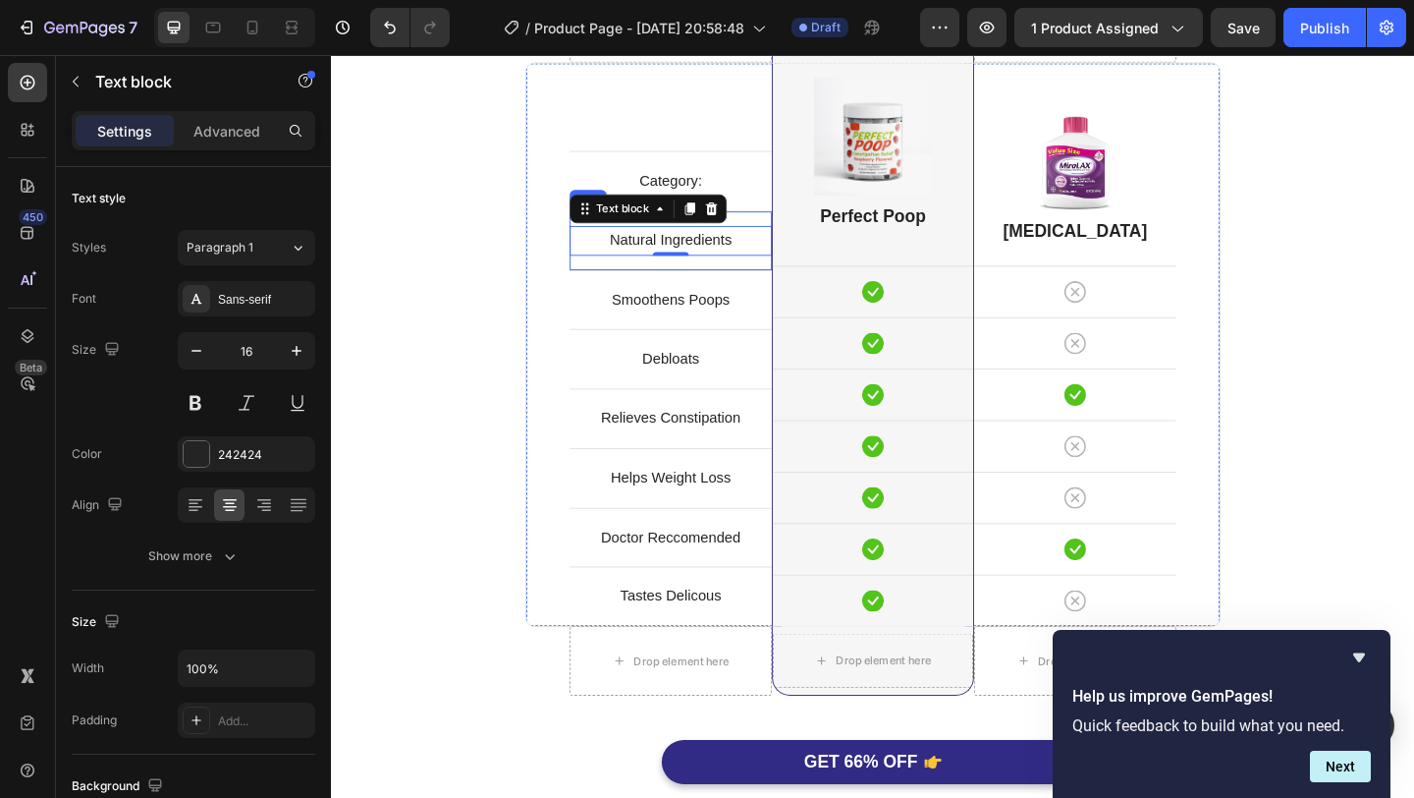
click at [590, 283] on div "Natural Ingredients Text block 0 Row" at bounding box center [700, 256] width 220 height 65
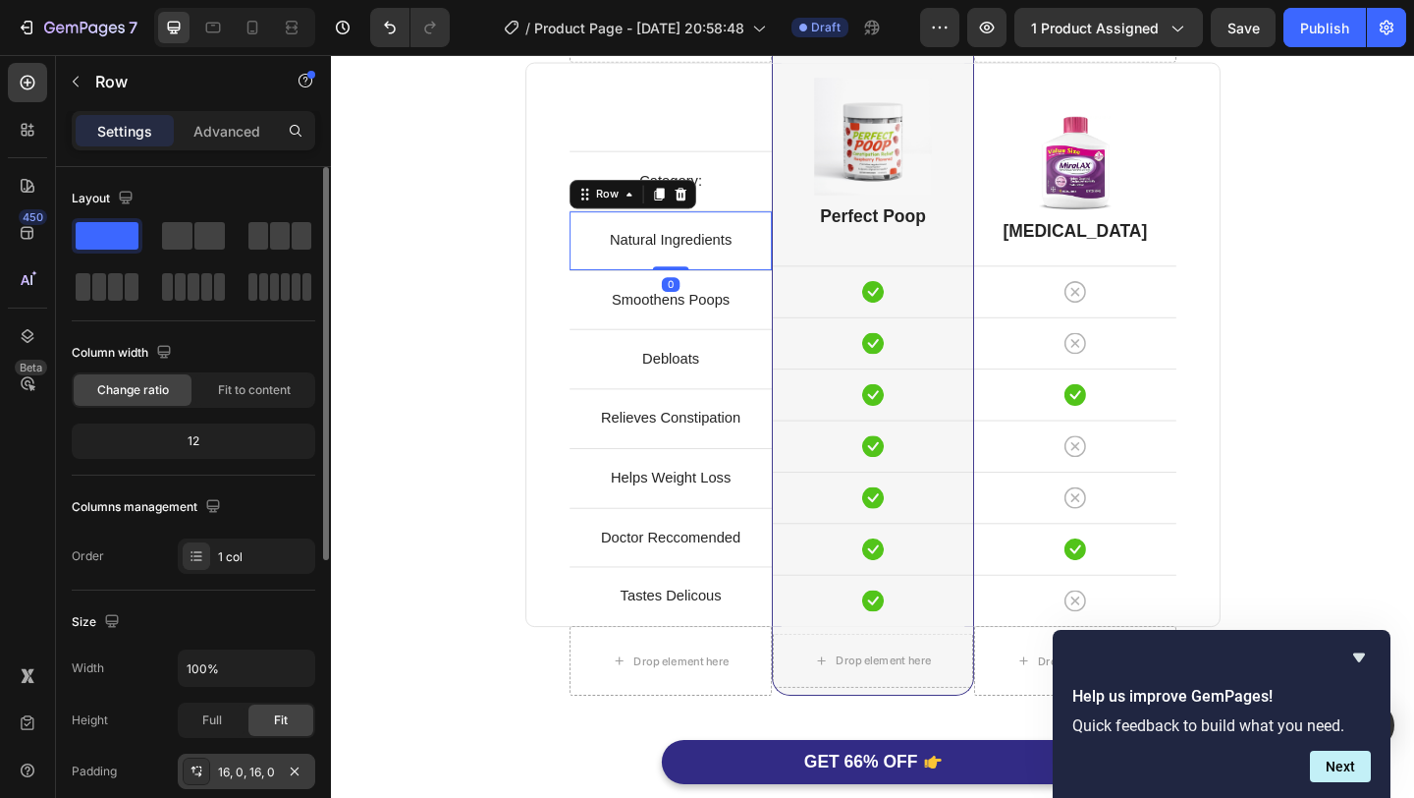
click at [263, 773] on div "16, 0, 16, 0" at bounding box center [246, 772] width 57 height 18
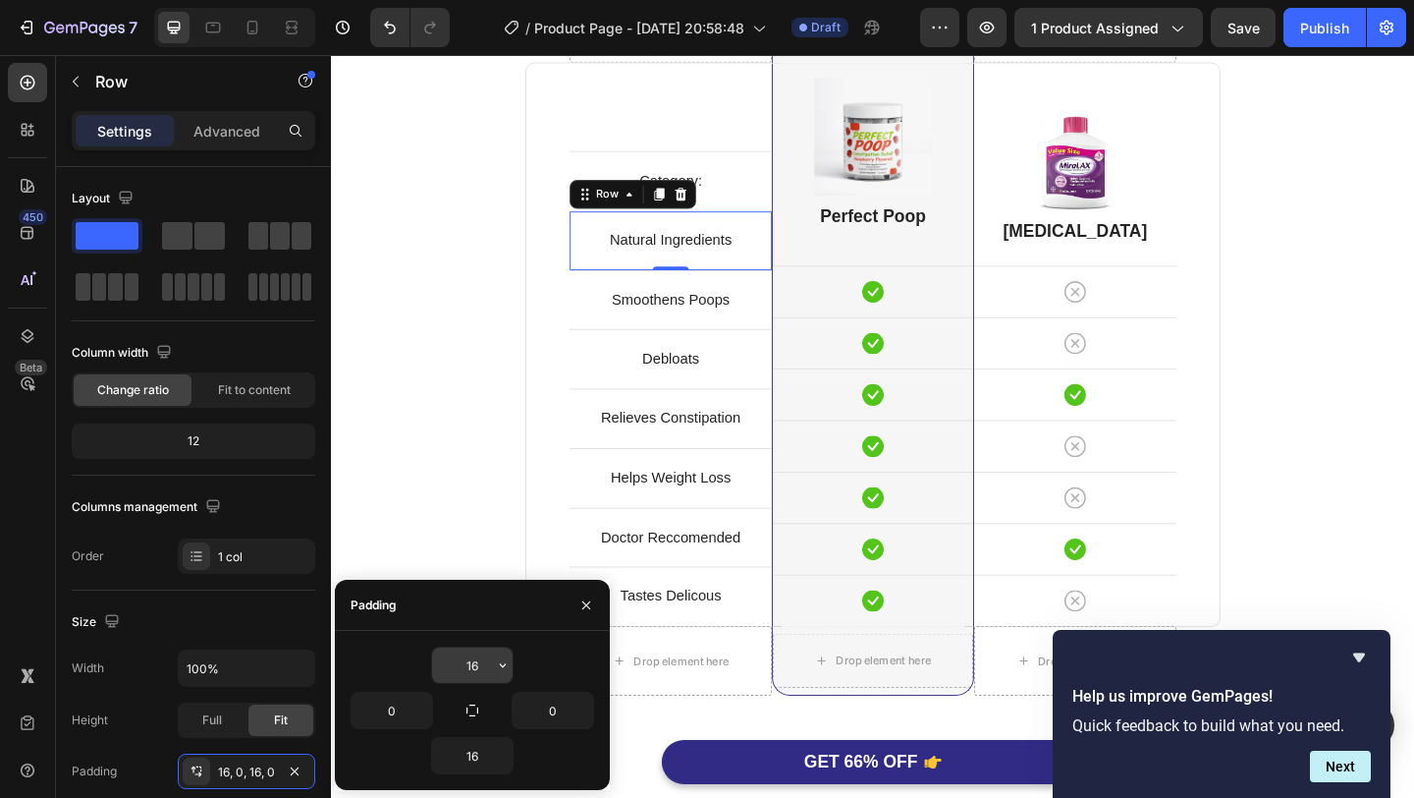
click at [470, 671] on input "16" at bounding box center [472, 664] width 81 height 35
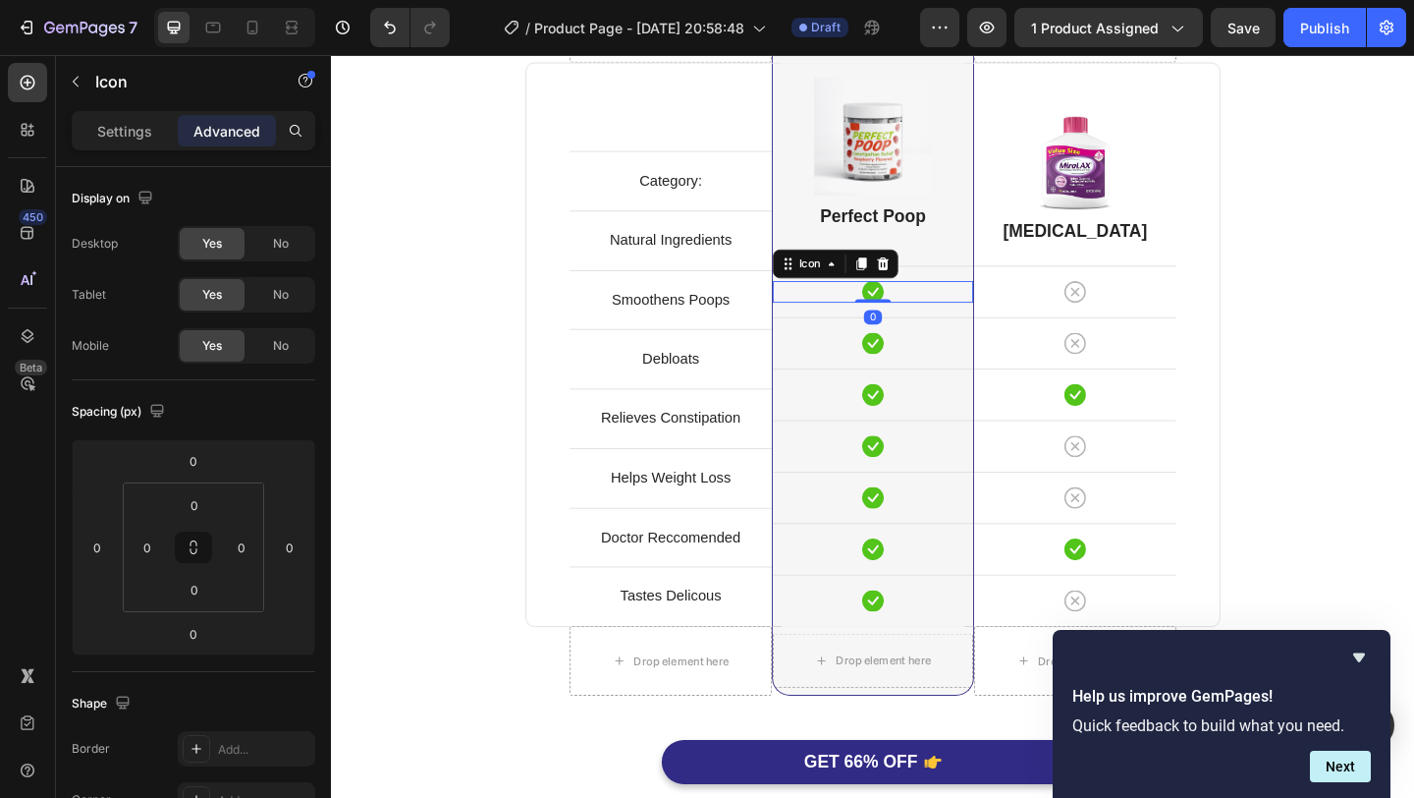
click at [954, 313] on div "Icon 0" at bounding box center [920, 313] width 218 height 24
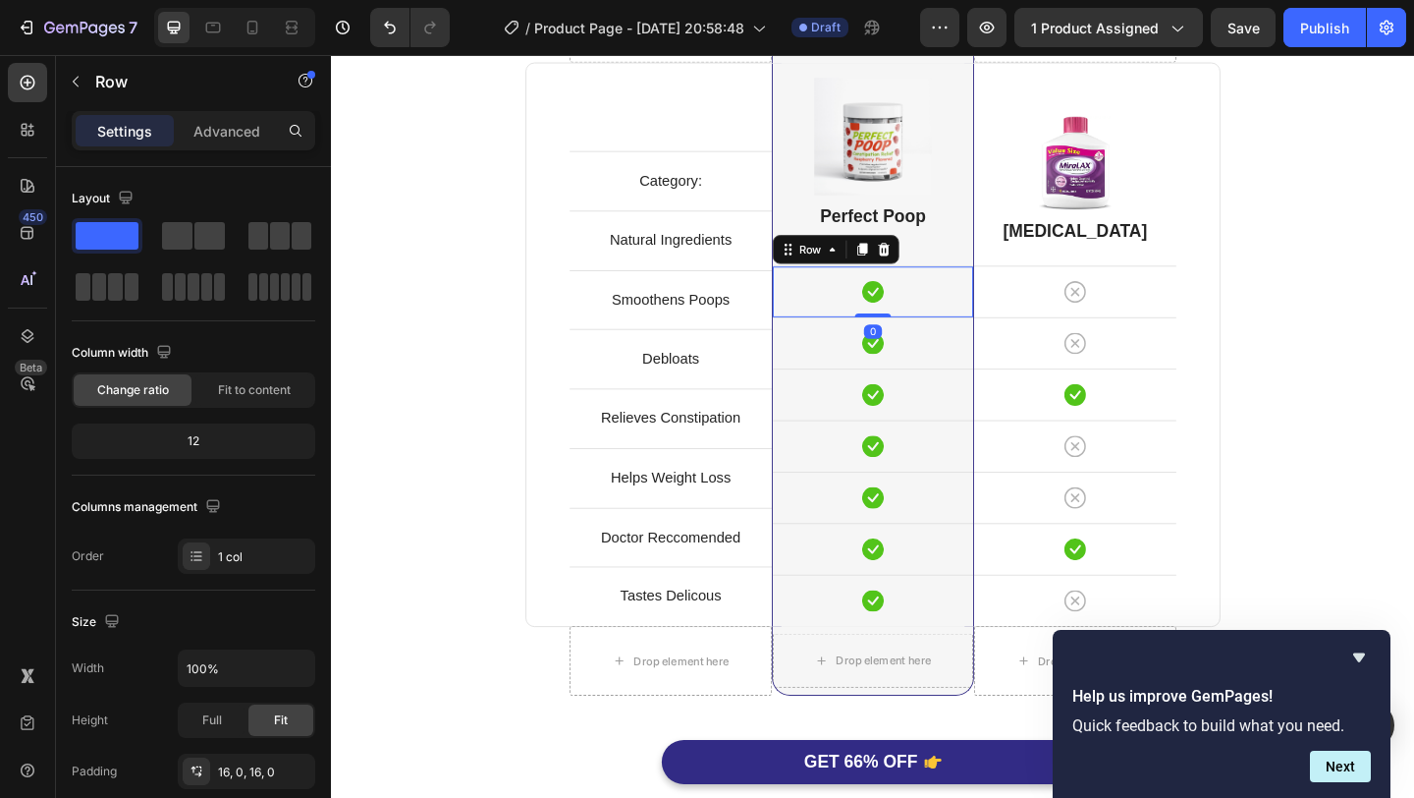
click at [980, 293] on div "Icon Row 0" at bounding box center [920, 312] width 218 height 56
click at [981, 167] on img at bounding box center [920, 144] width 128 height 128
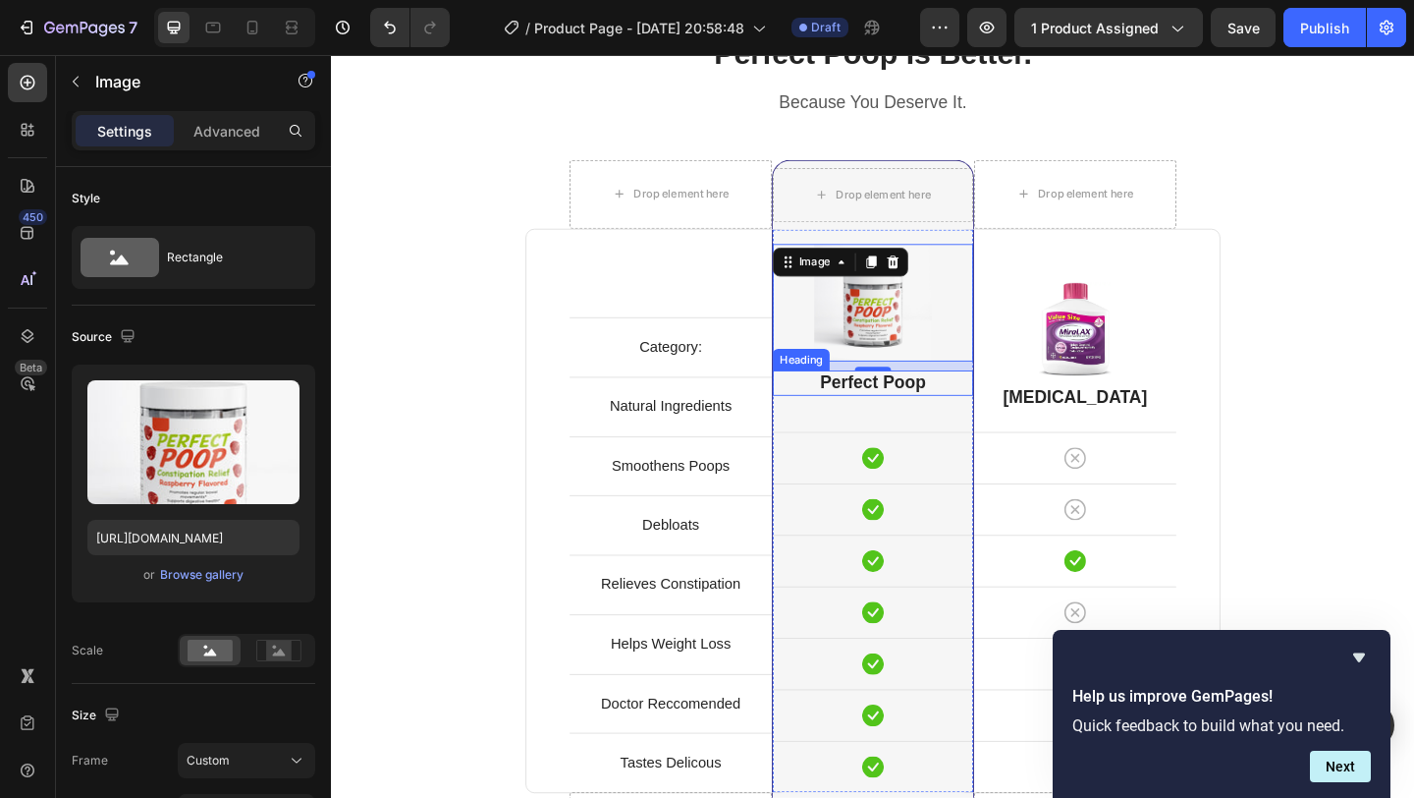
scroll to position [4948, 0]
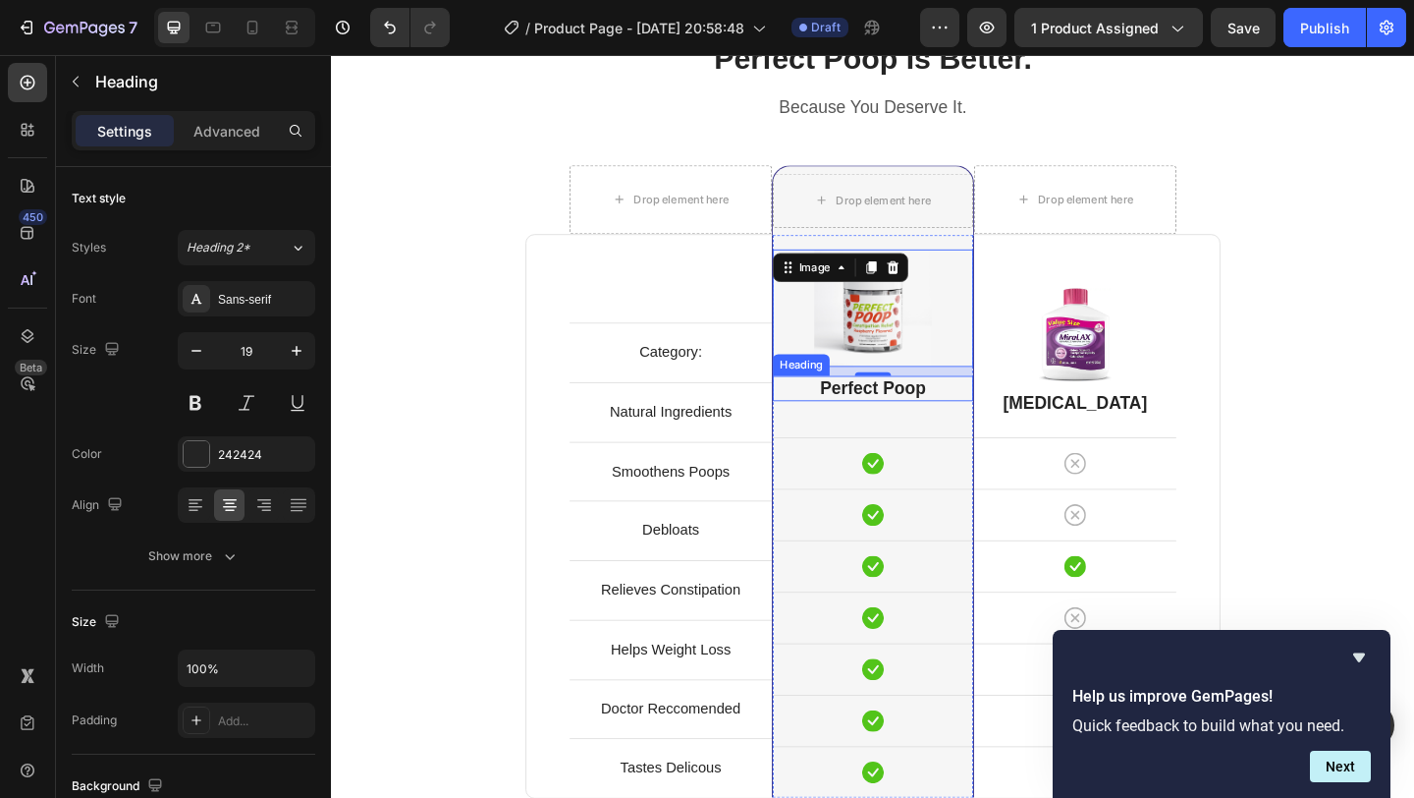
click at [964, 420] on h2 "Perfect Poop" at bounding box center [920, 418] width 218 height 28
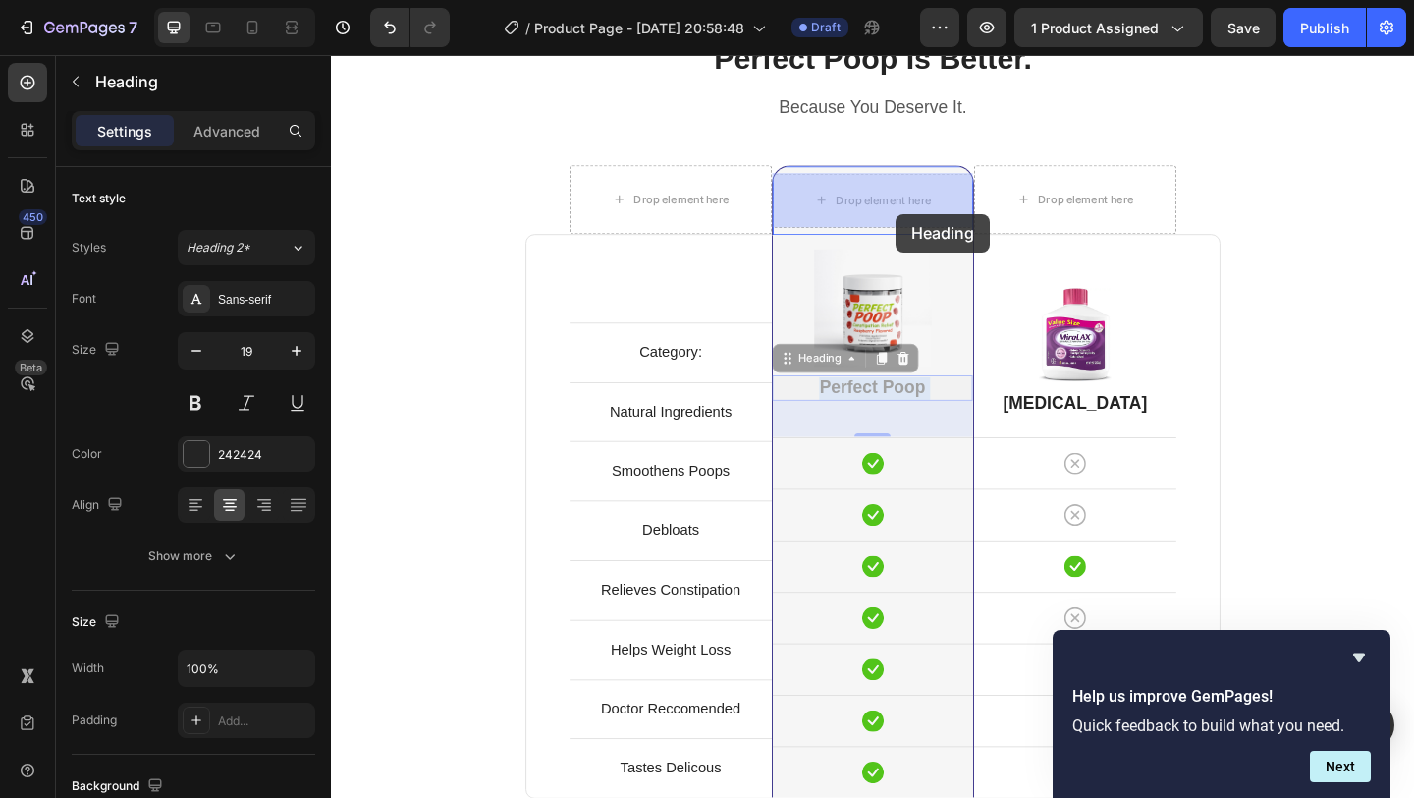
drag, startPoint x: 1005, startPoint y: 420, endPoint x: 946, endPoint y: 228, distance: 201.3
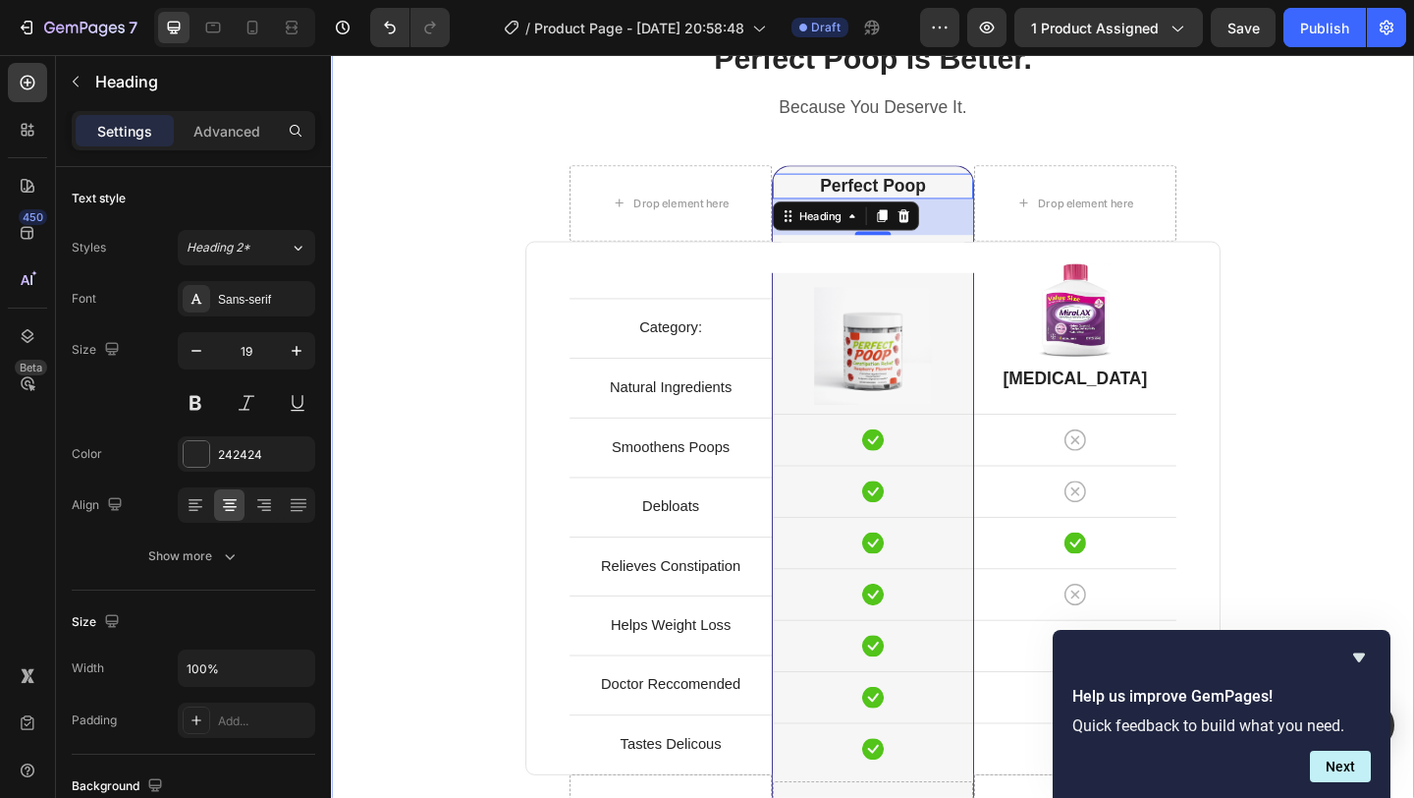
click at [1386, 308] on div "Perfect Poop Is Better. Heading Because You Deserve It. Text block Row Drop ele…" at bounding box center [920, 542] width 1149 height 1013
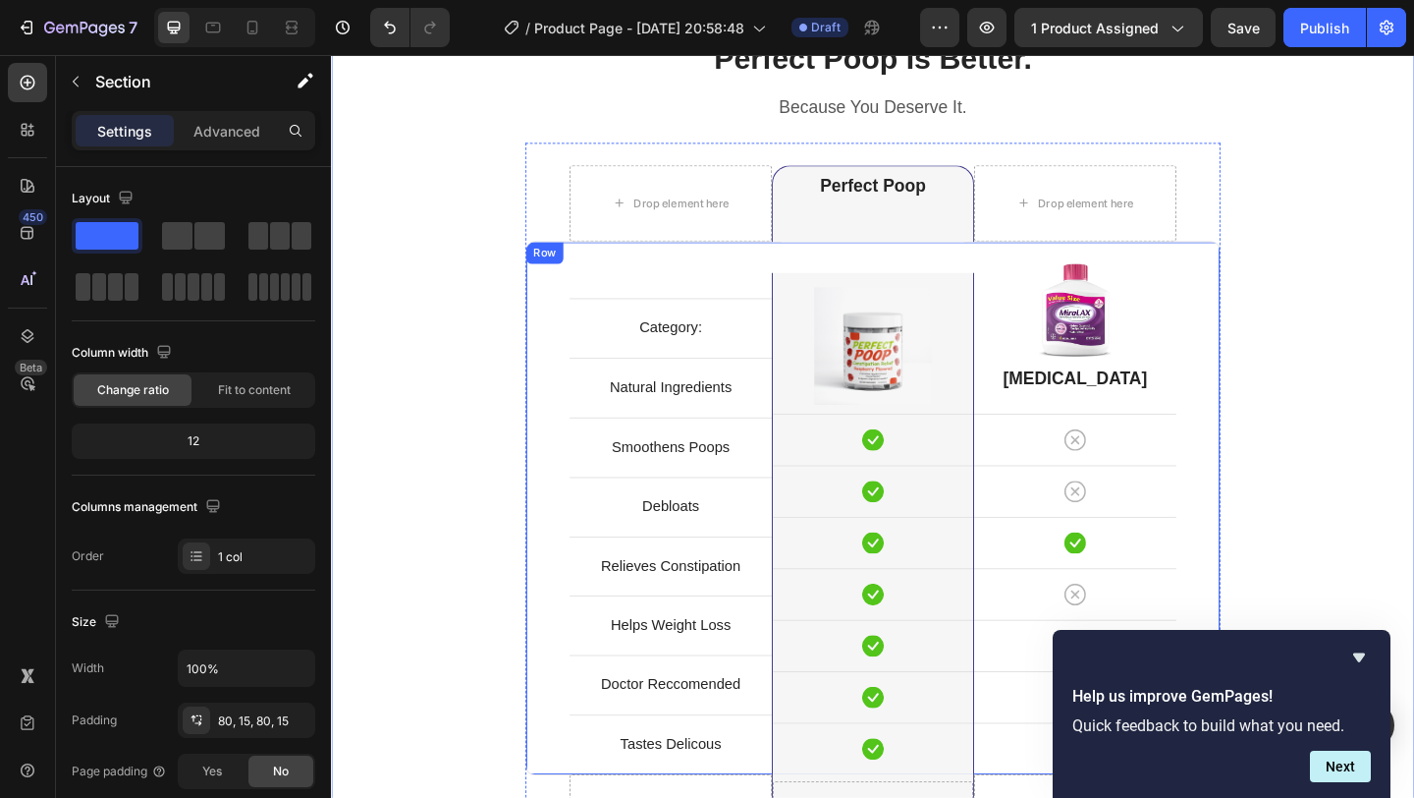
click at [949, 282] on div "Image Icon Row Icon Row Icon Row Icon Row Icon Row Icon Row Icon Row Row" at bounding box center [920, 547] width 220 height 579
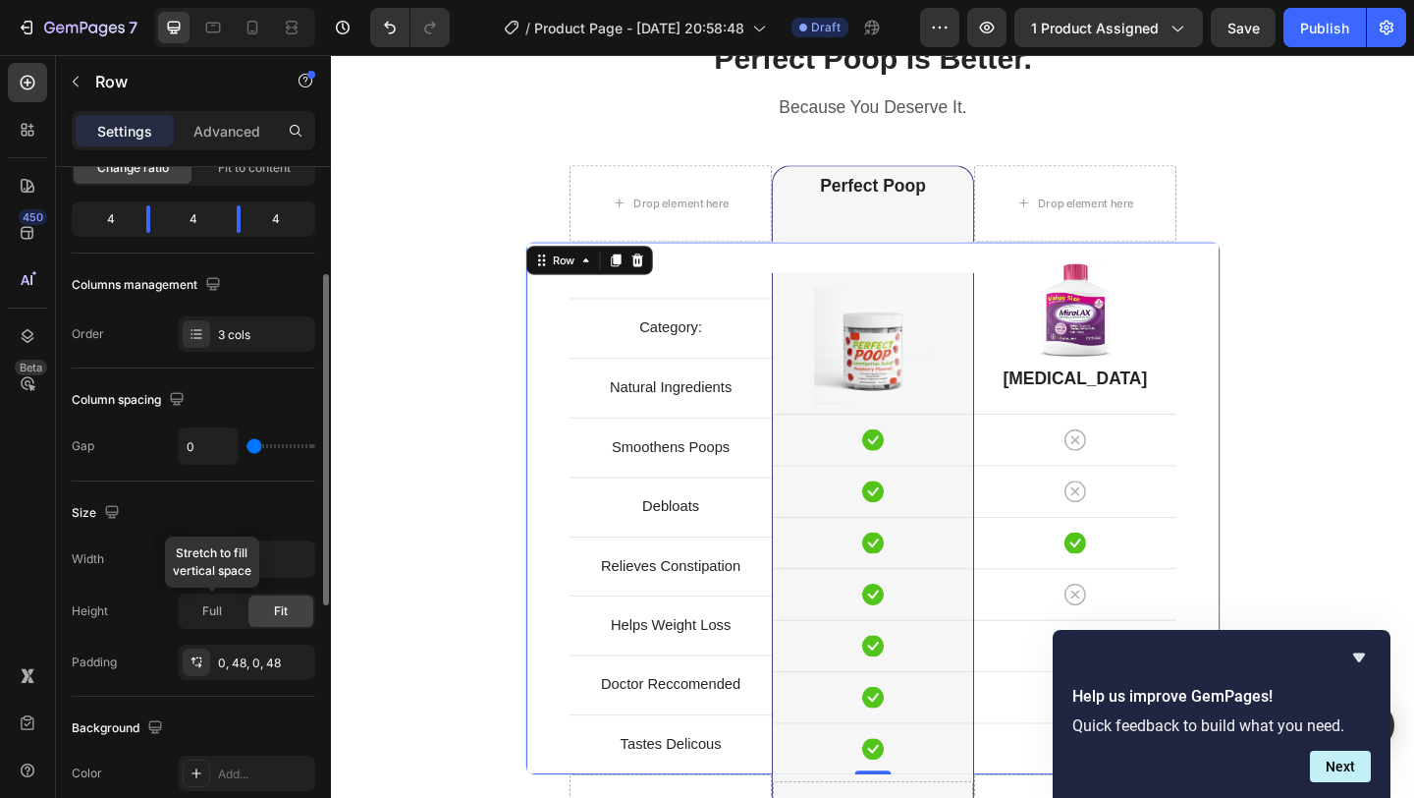
scroll to position [223, 0]
click at [232, 660] on div "0, 48, 0, 48" at bounding box center [246, 662] width 57 height 18
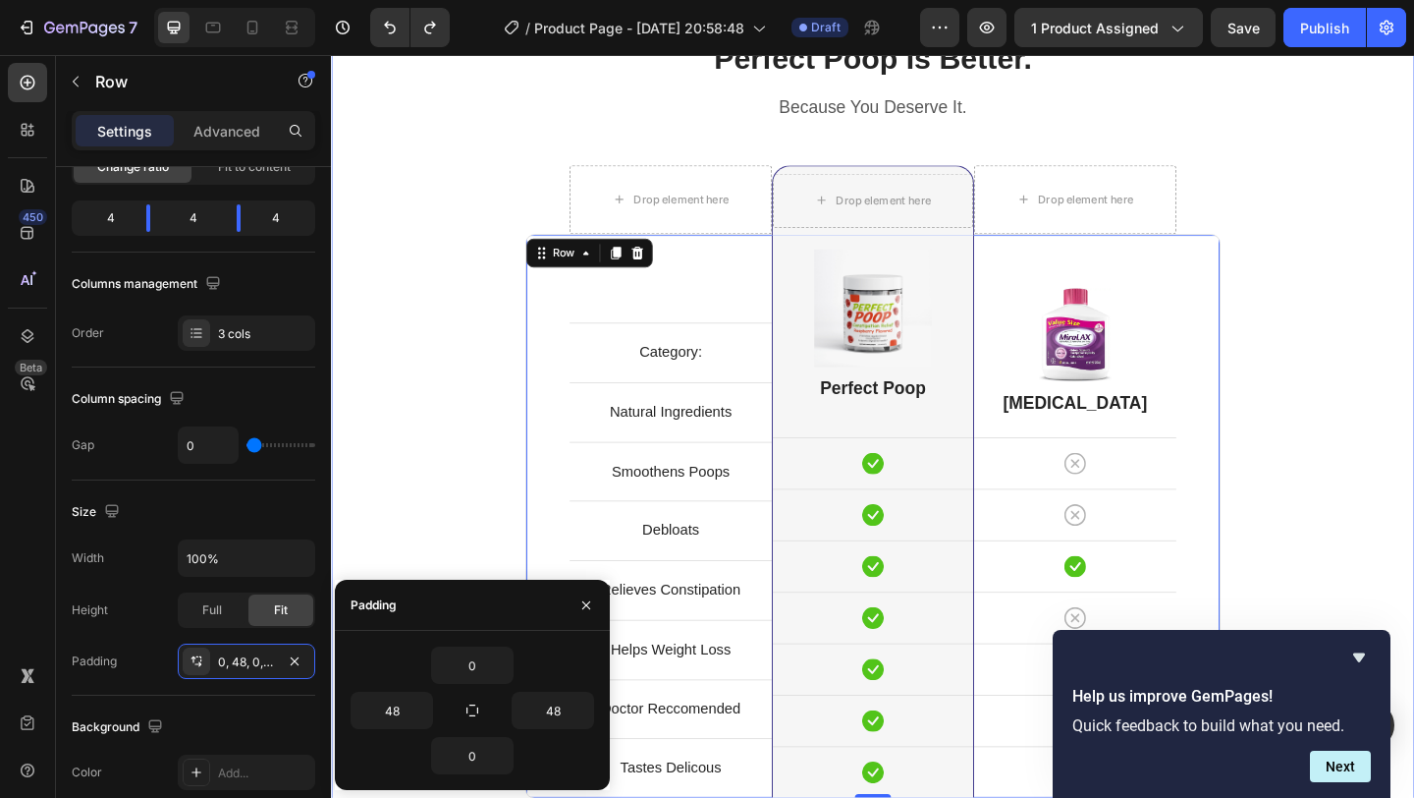
click at [1361, 342] on div "Perfect Poop Is Better. Heading Because You Deserve It. Text block Row Drop ele…" at bounding box center [920, 555] width 1149 height 1038
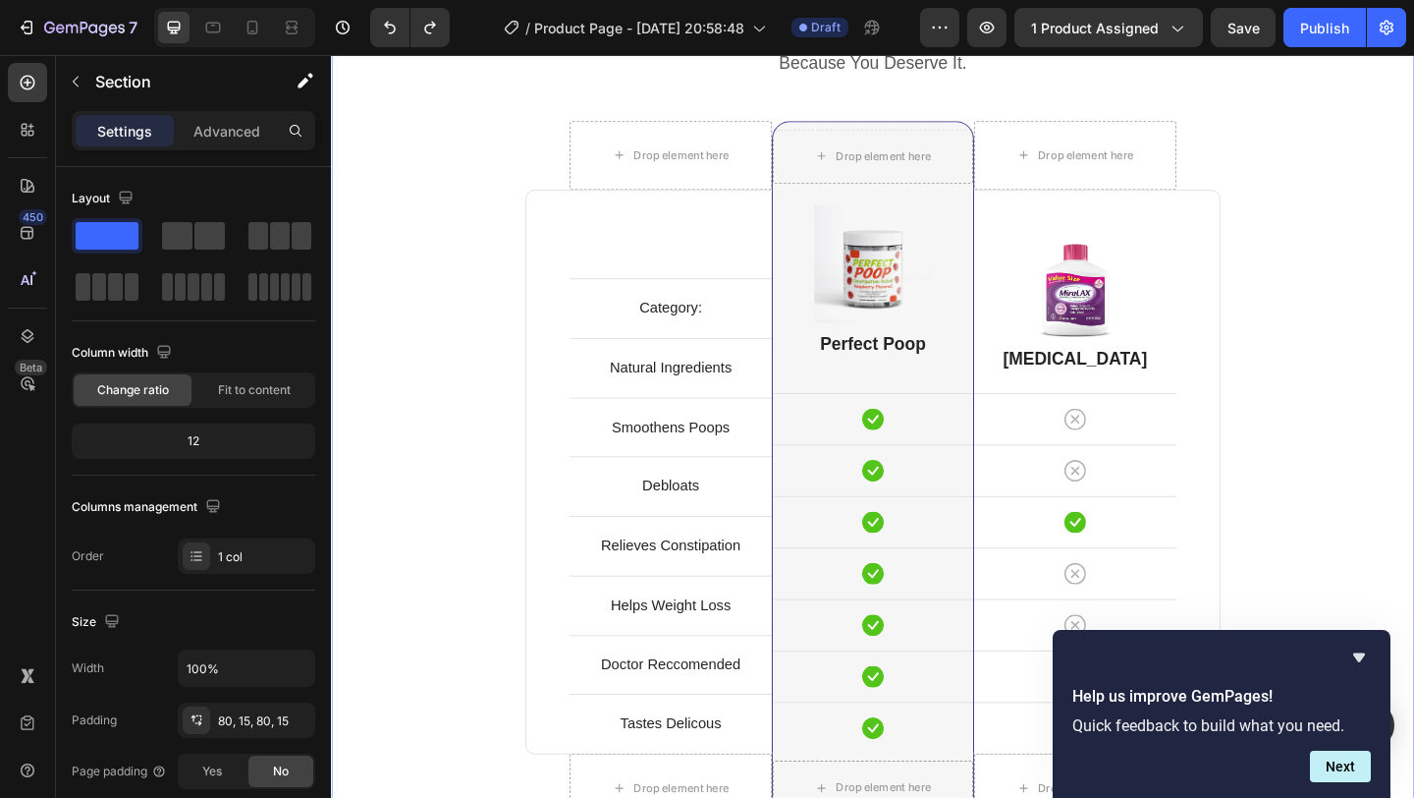
scroll to position [5010, 0]
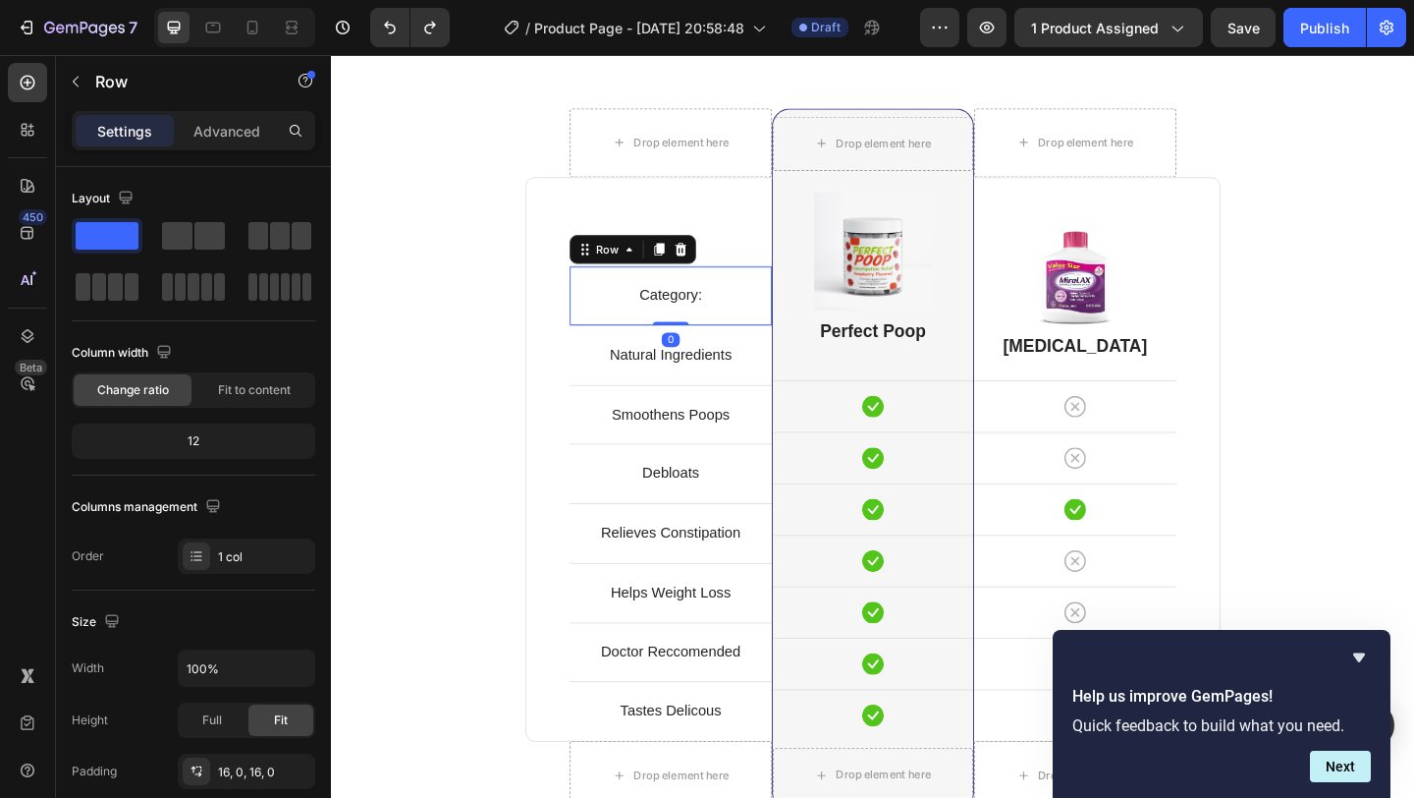
click at [732, 342] on div "Category: Text block Row 0" at bounding box center [700, 316] width 220 height 65
click at [690, 271] on icon at bounding box center [688, 266] width 11 height 14
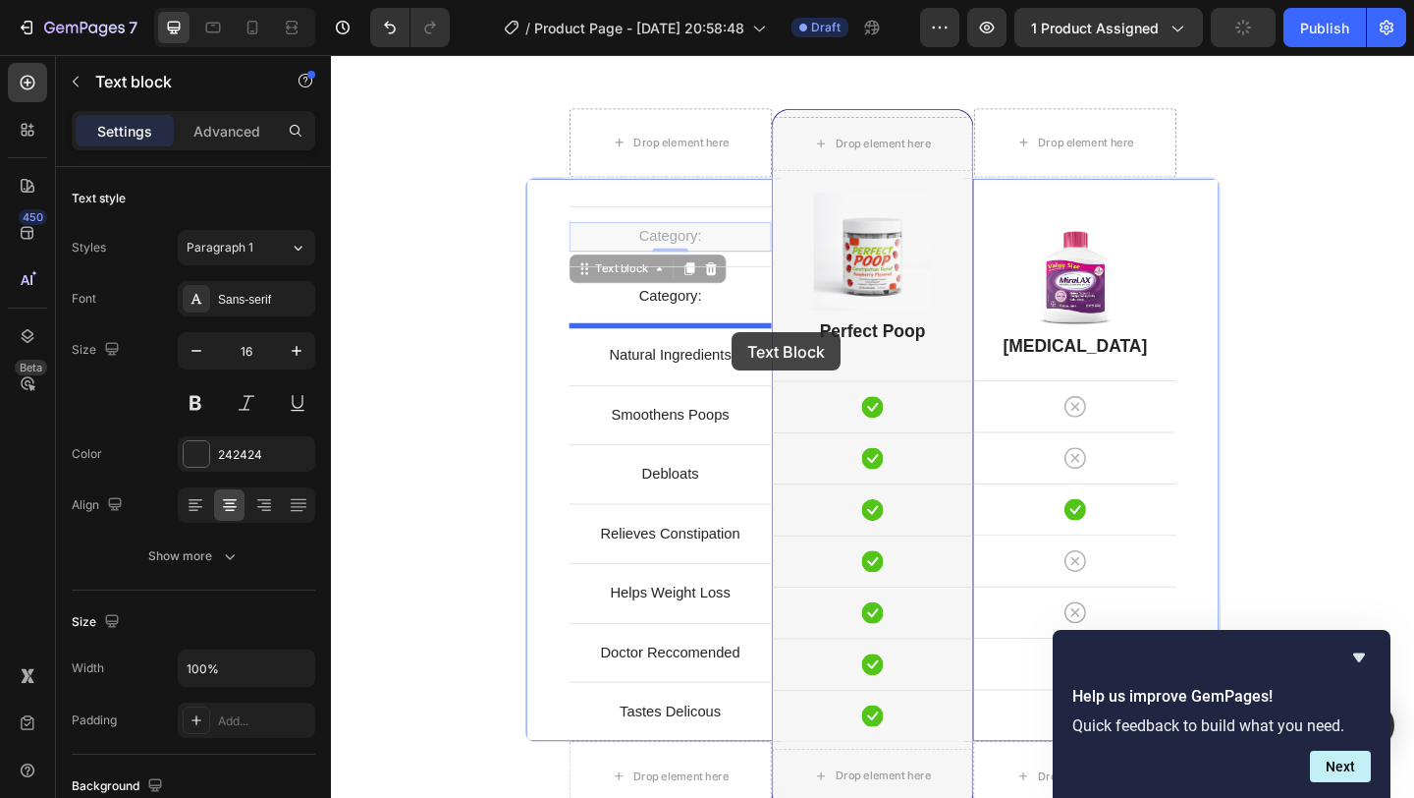
drag, startPoint x: 777, startPoint y: 254, endPoint x: 767, endPoint y: 357, distance: 102.6
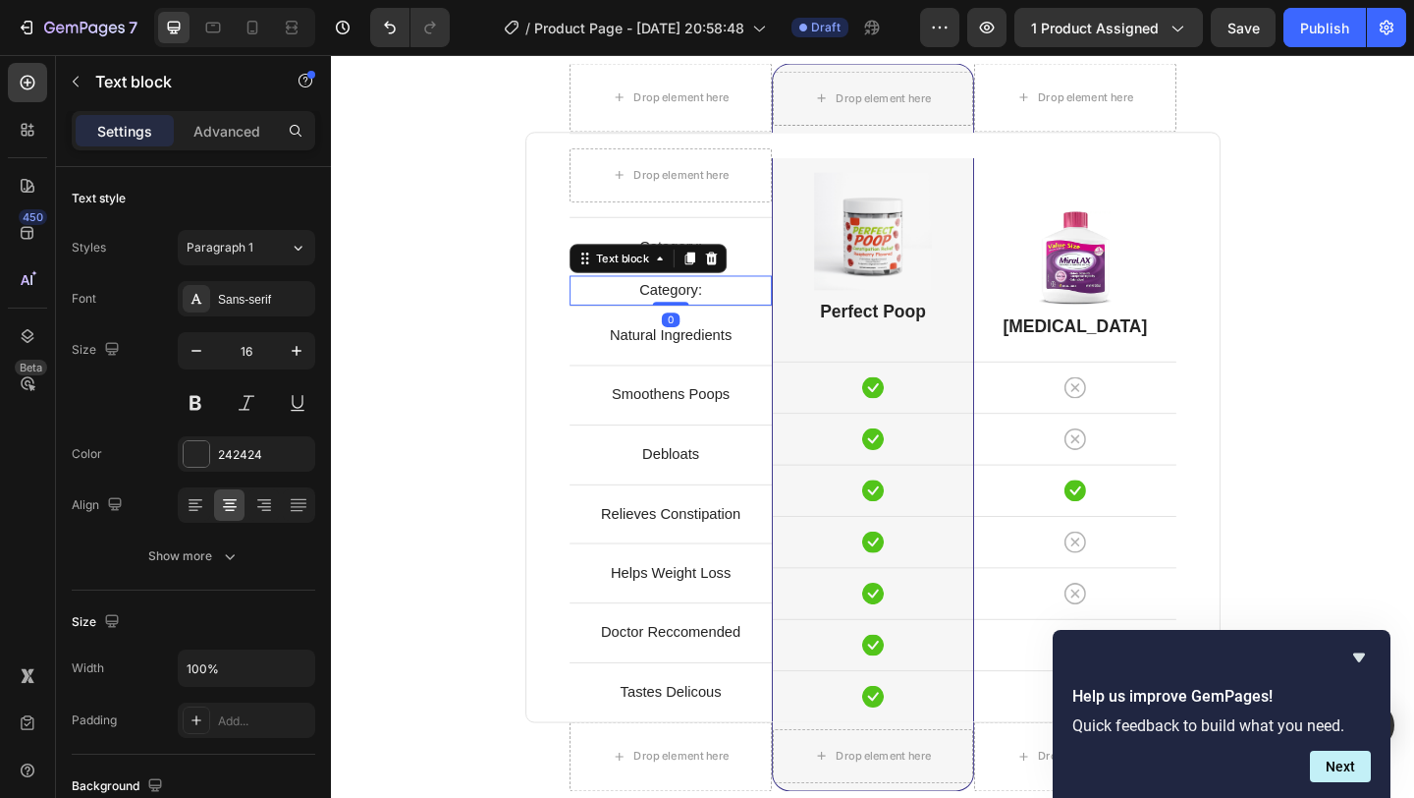
scroll to position [5060, 0]
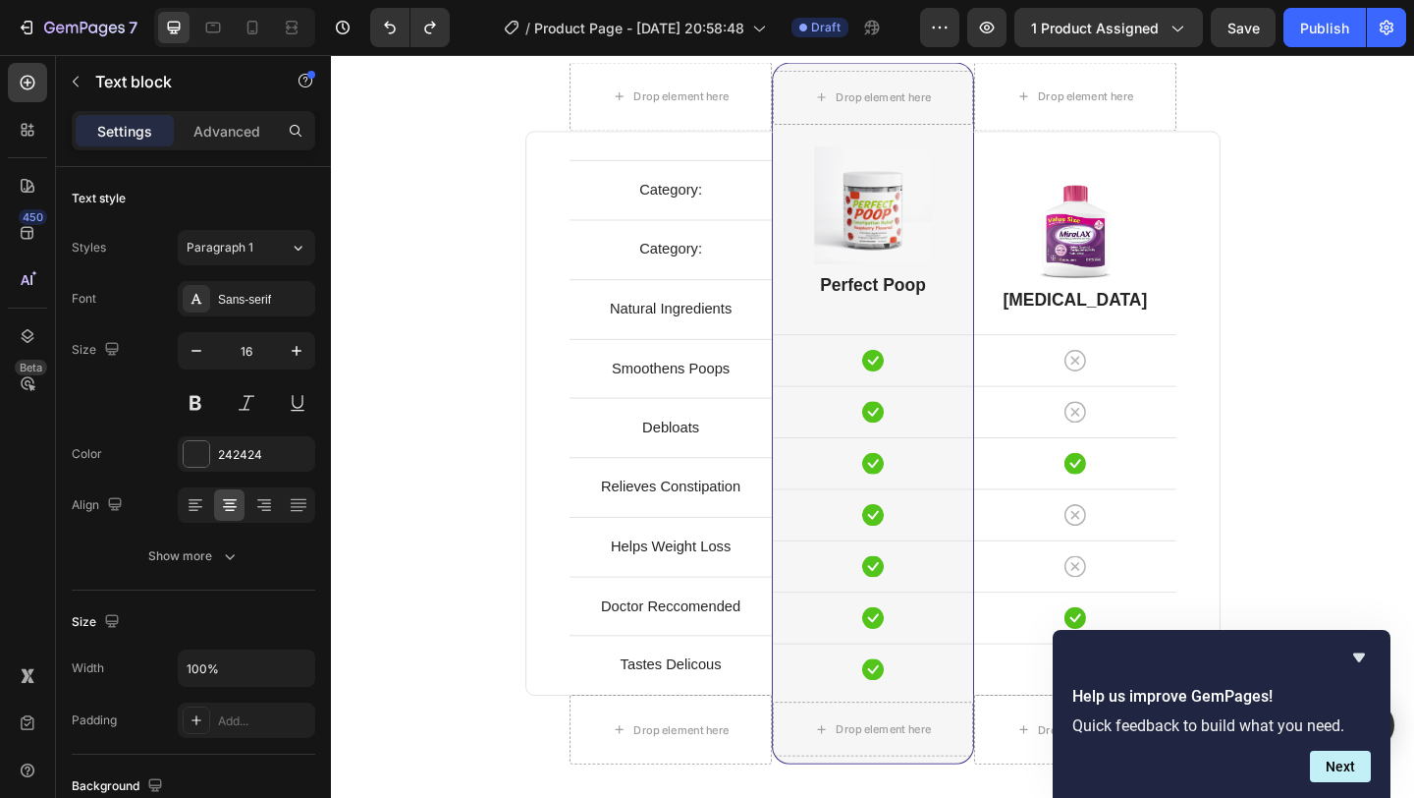
click at [729, 204] on p "Category:" at bounding box center [700, 202] width 216 height 28
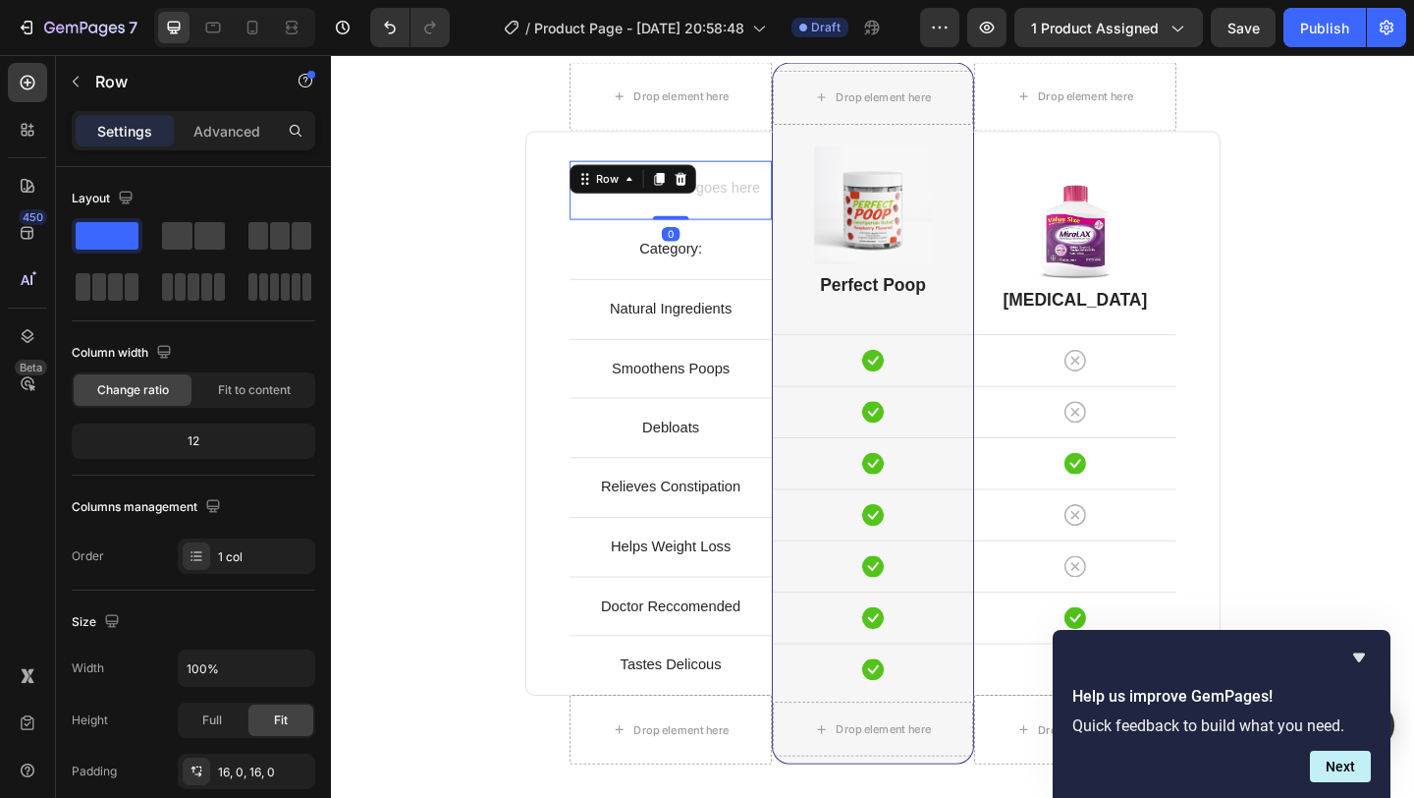
click at [766, 180] on div "Text block Row 0" at bounding box center [700, 201] width 220 height 65
click at [709, 191] on icon at bounding box center [711, 190] width 16 height 16
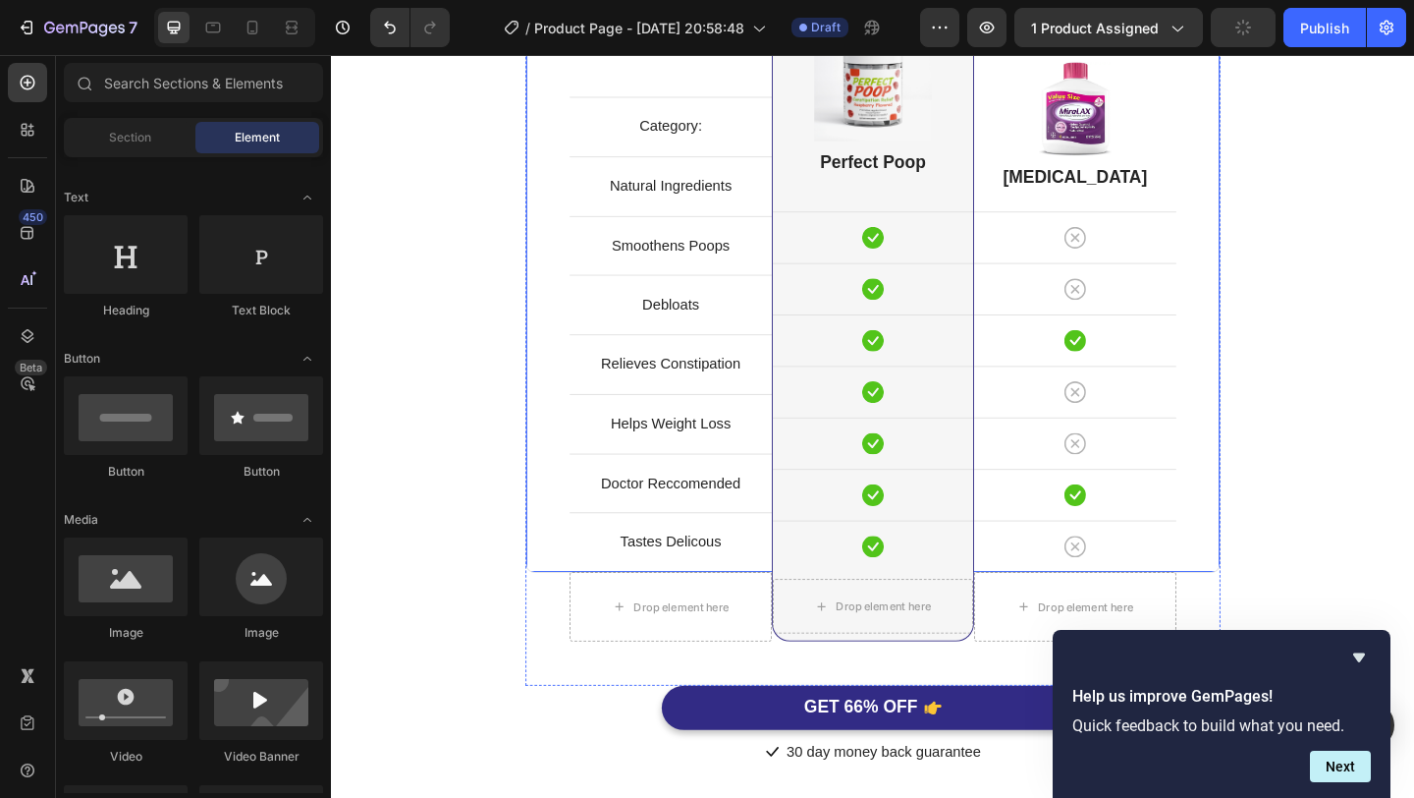
scroll to position [5196, 0]
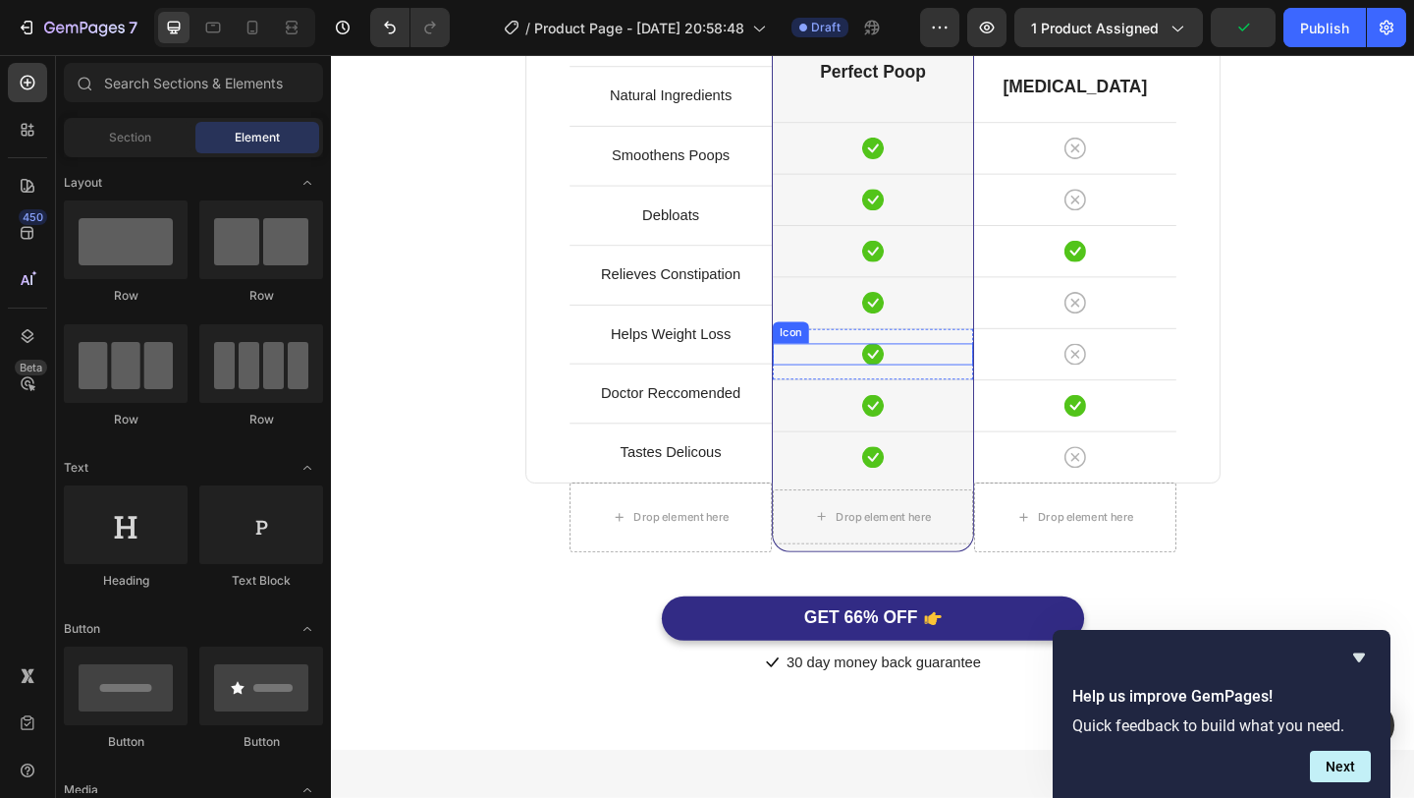
scroll to position [270, 0]
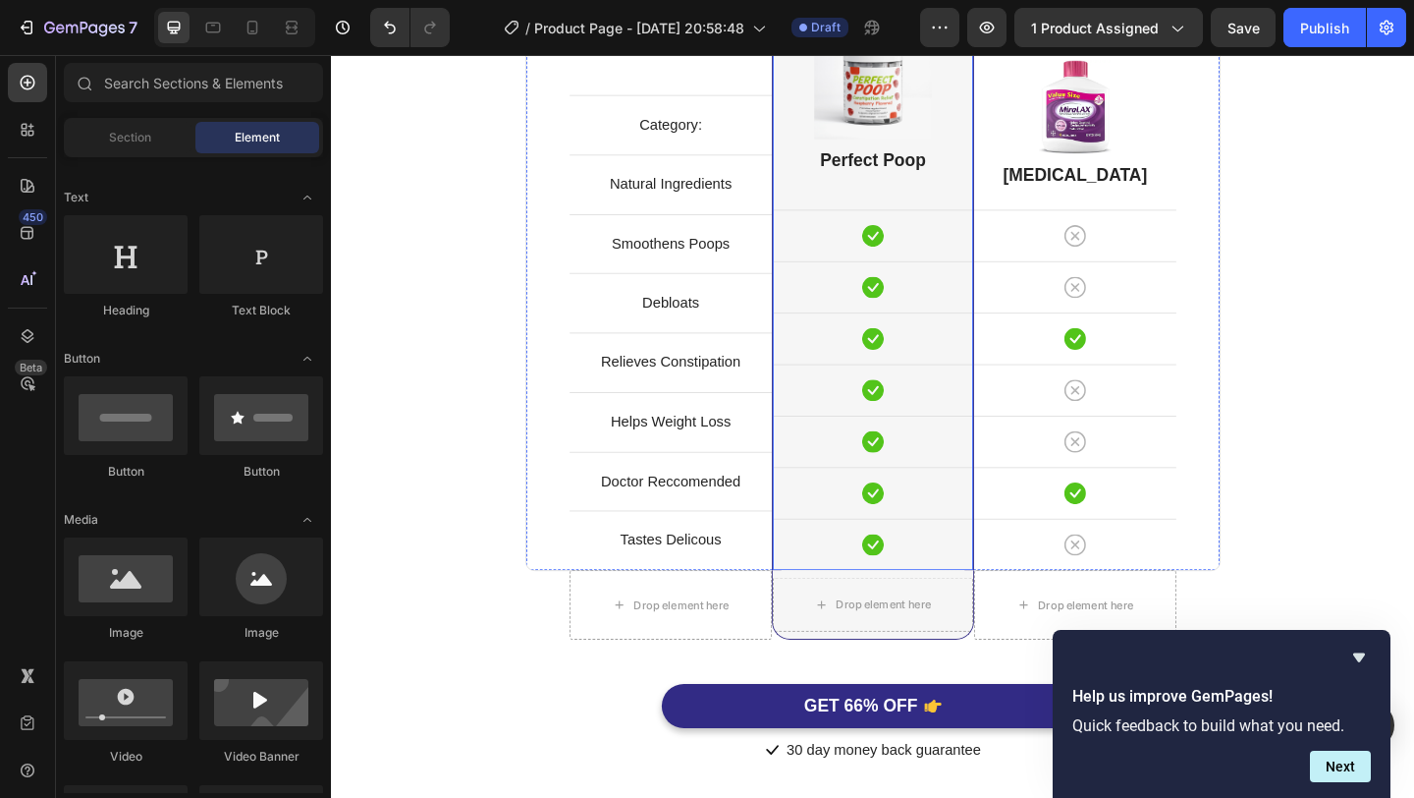
click at [922, 202] on div "Image Perfect Poop Heading Icon Row Icon Row Icon Row Icon Row Icon Row Icon Ro…" at bounding box center [920, 309] width 218 height 613
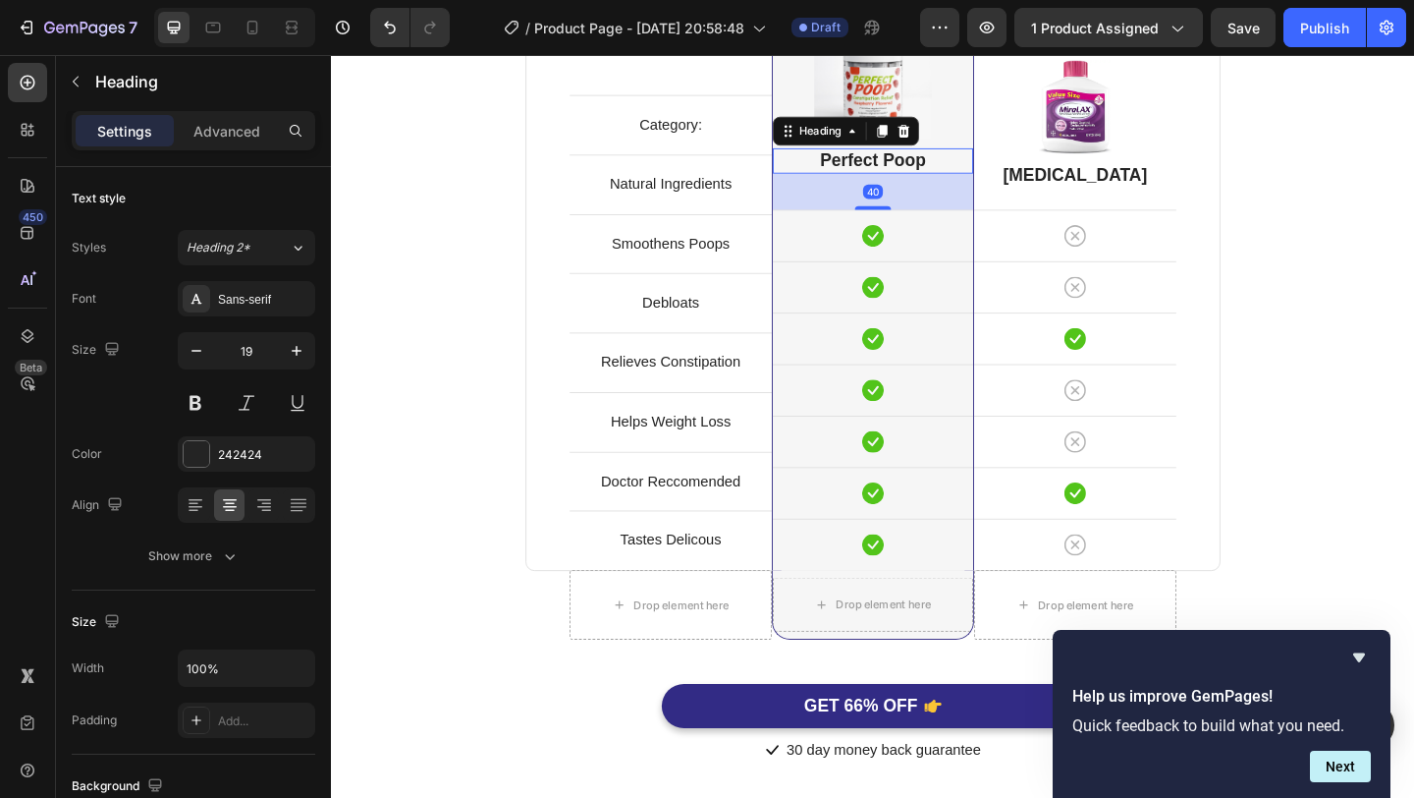
click at [920, 171] on h2 "Perfect Poop" at bounding box center [920, 170] width 218 height 28
click at [931, 218] on div "40" at bounding box center [920, 203] width 218 height 39
click at [932, 190] on div "34" at bounding box center [920, 190] width 218 height 0
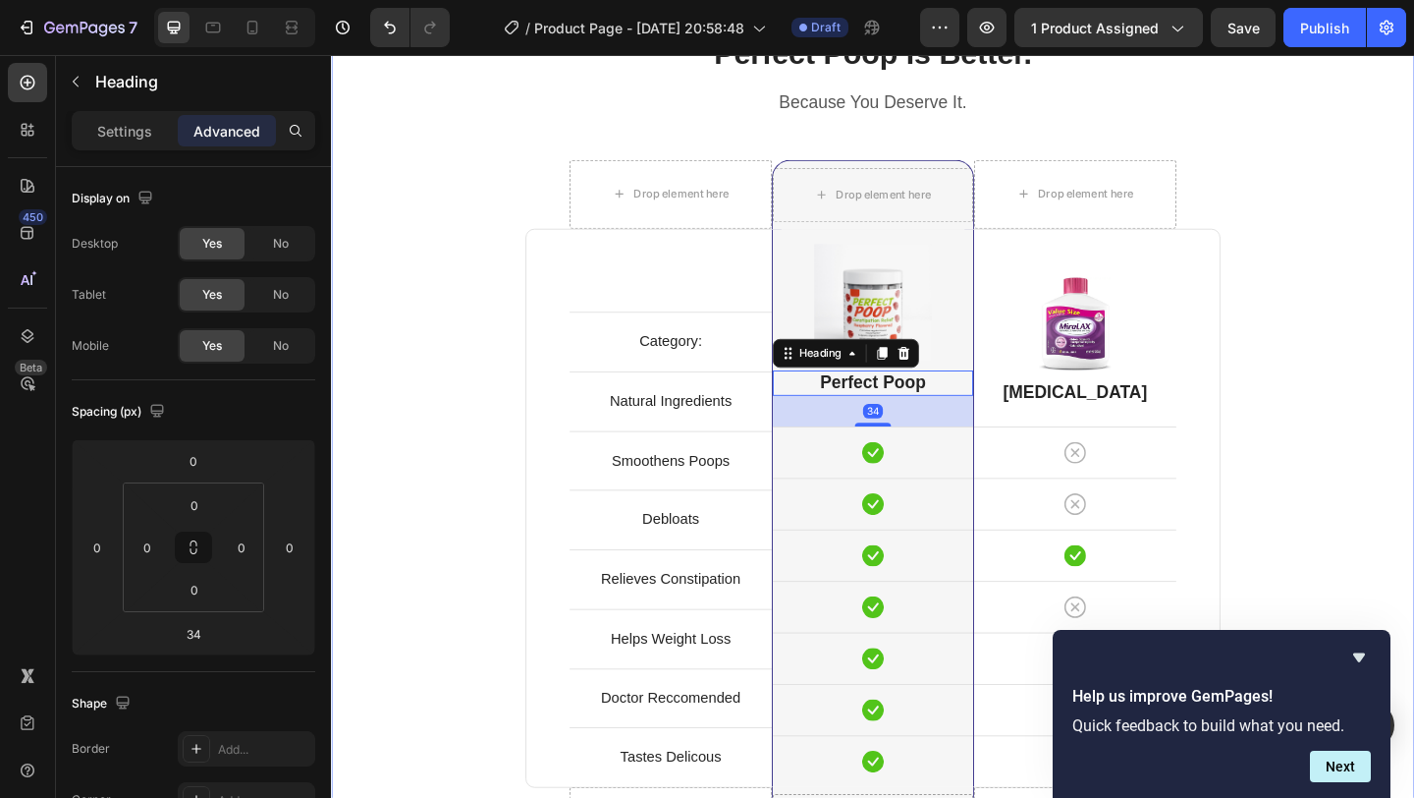
scroll to position [4955, 0]
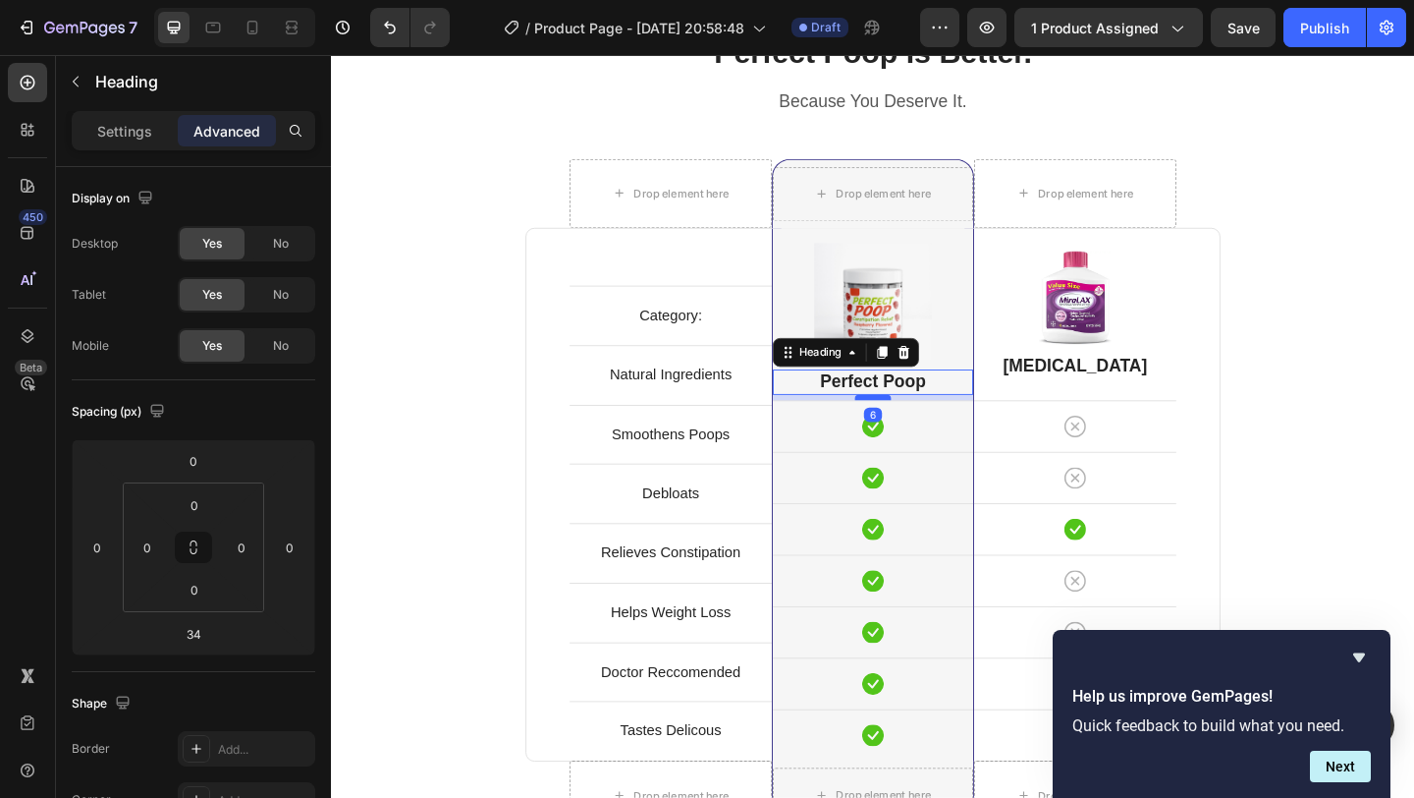
drag, startPoint x: 922, startPoint y: 453, endPoint x: 923, endPoint y: 427, distance: 25.6
click at [923, 427] on div at bounding box center [920, 427] width 39 height 6
type input "6"
click at [1333, 404] on div "Perfect Poop Is Better. Heading Because You Deserve It. Text block Row Drop ele…" at bounding box center [920, 531] width 1149 height 1005
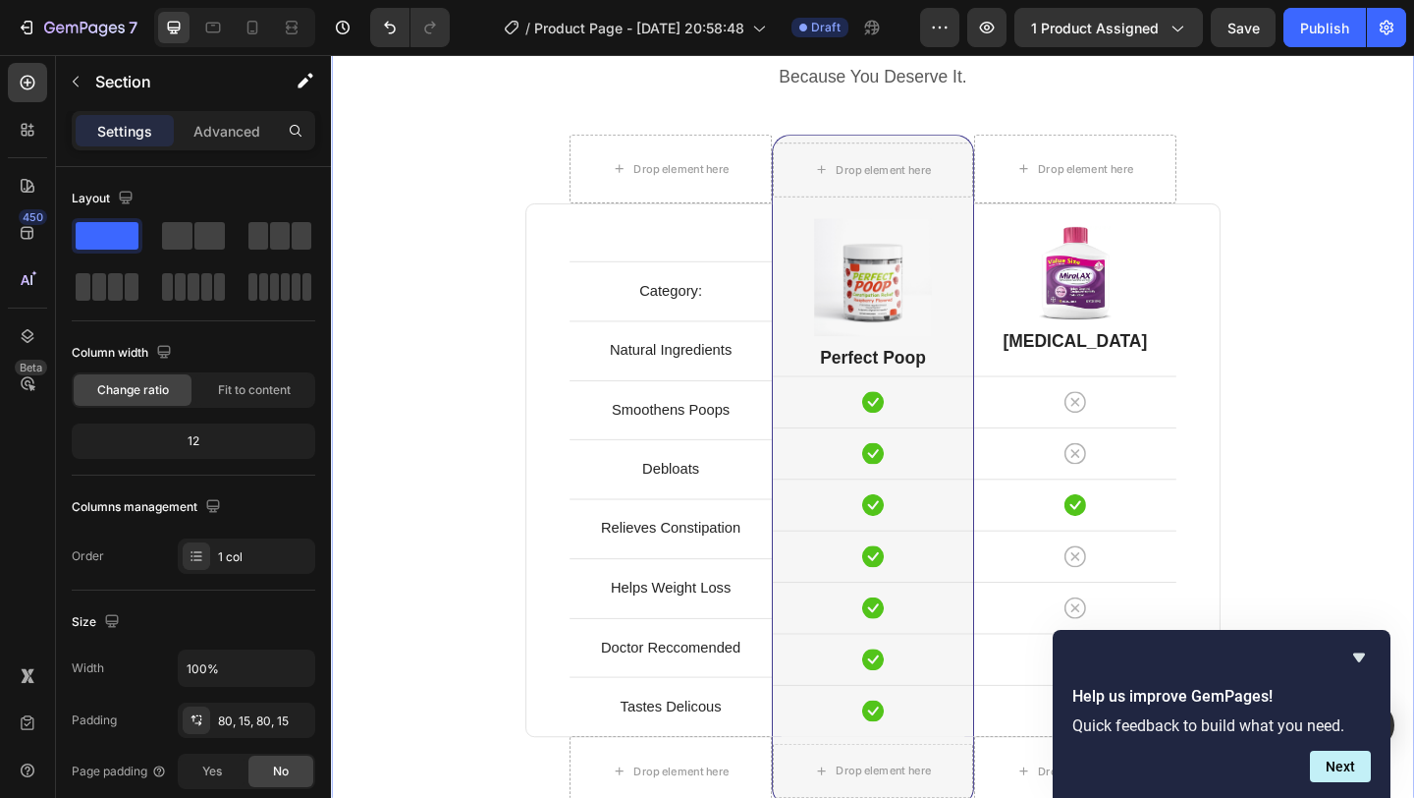
scroll to position [4984, 0]
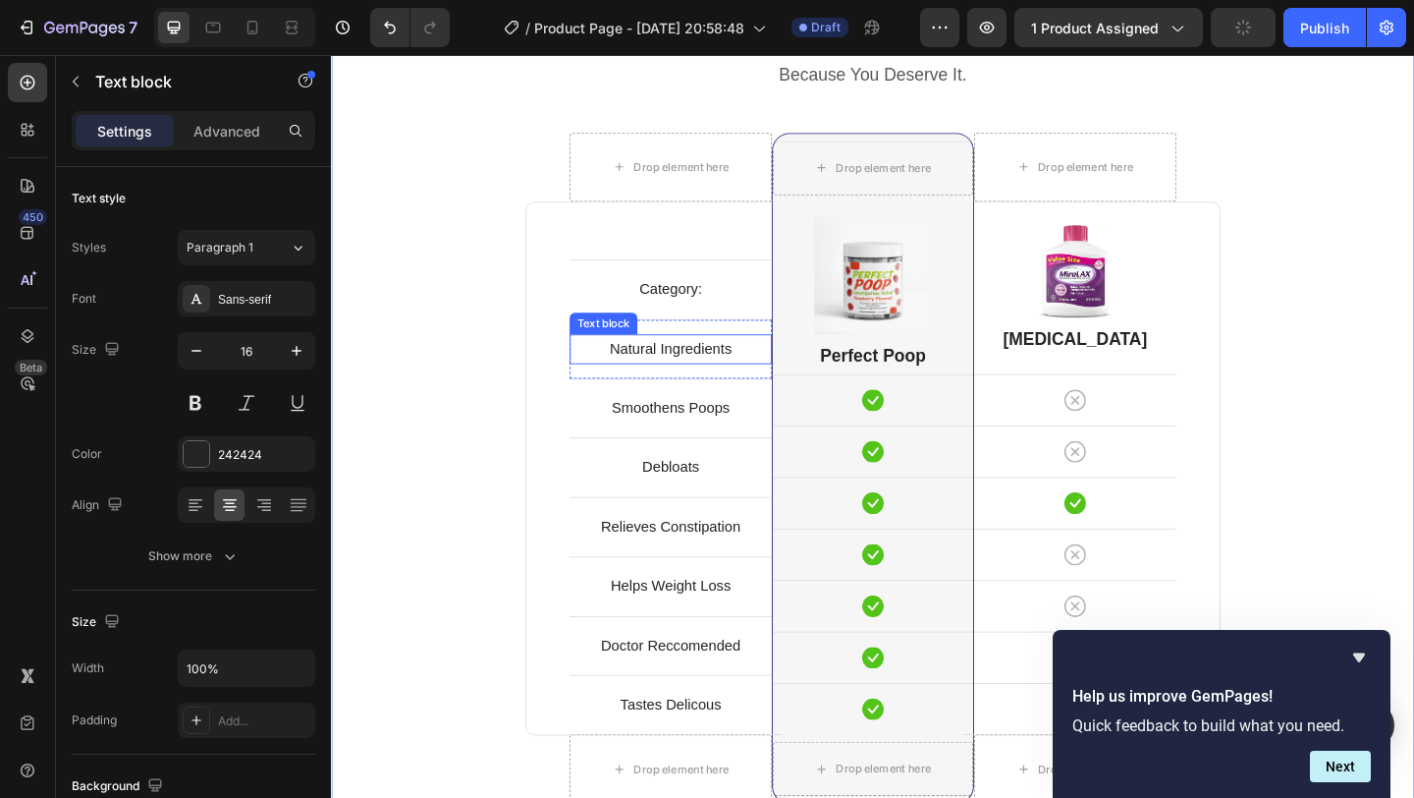
click at [739, 374] on p "Natural Ingredients" at bounding box center [700, 374] width 216 height 28
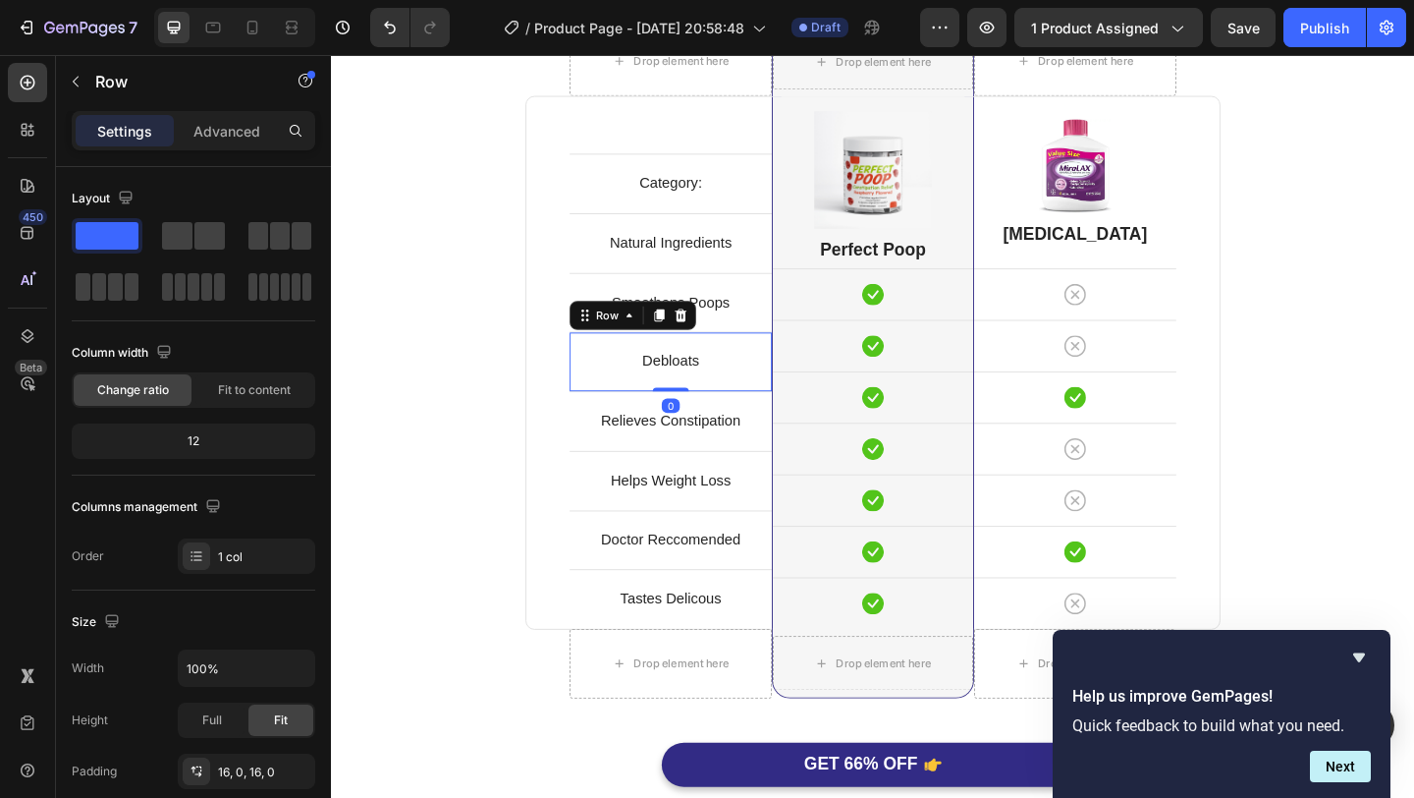
scroll to position [5104, 0]
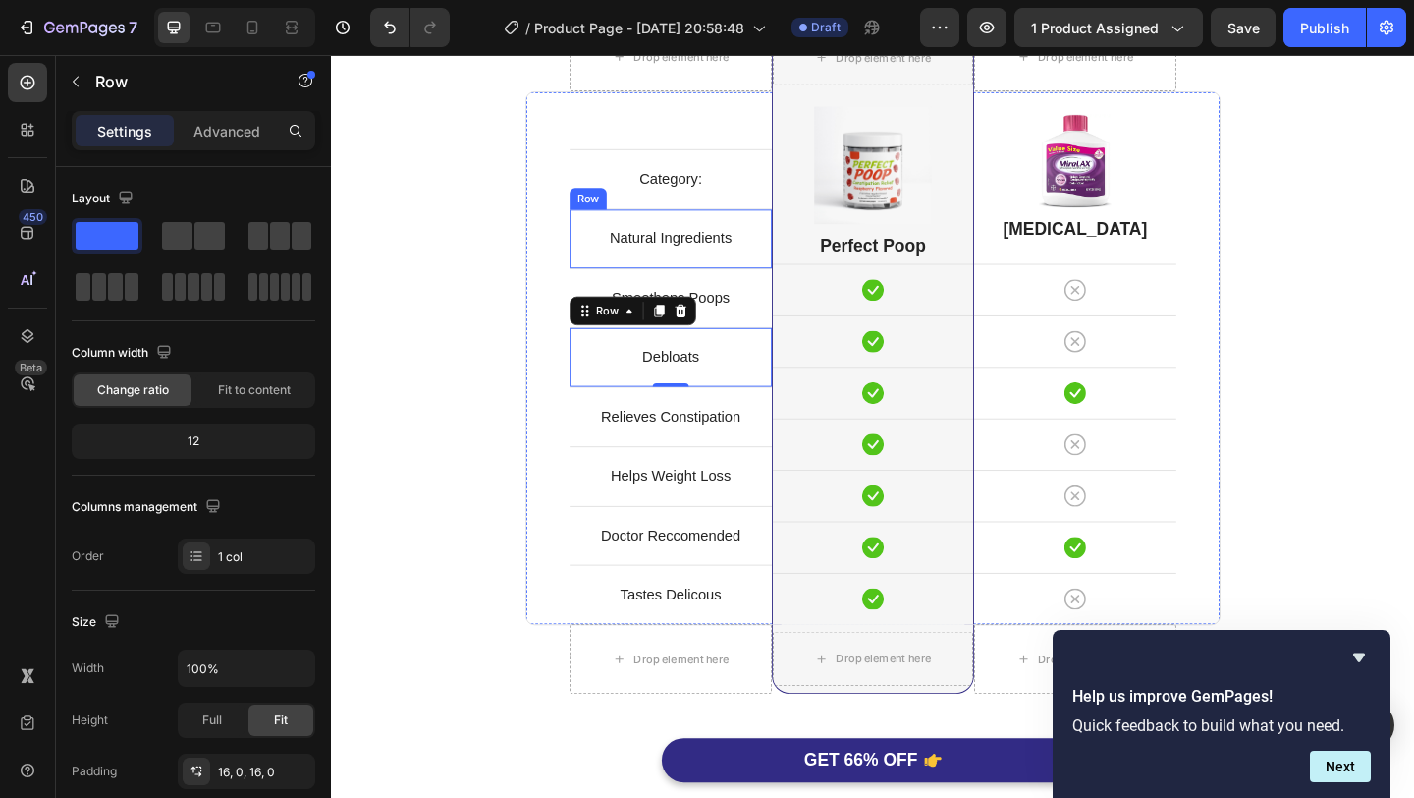
click at [791, 281] on div "Natural Ingredients Text block Row" at bounding box center [700, 254] width 220 height 65
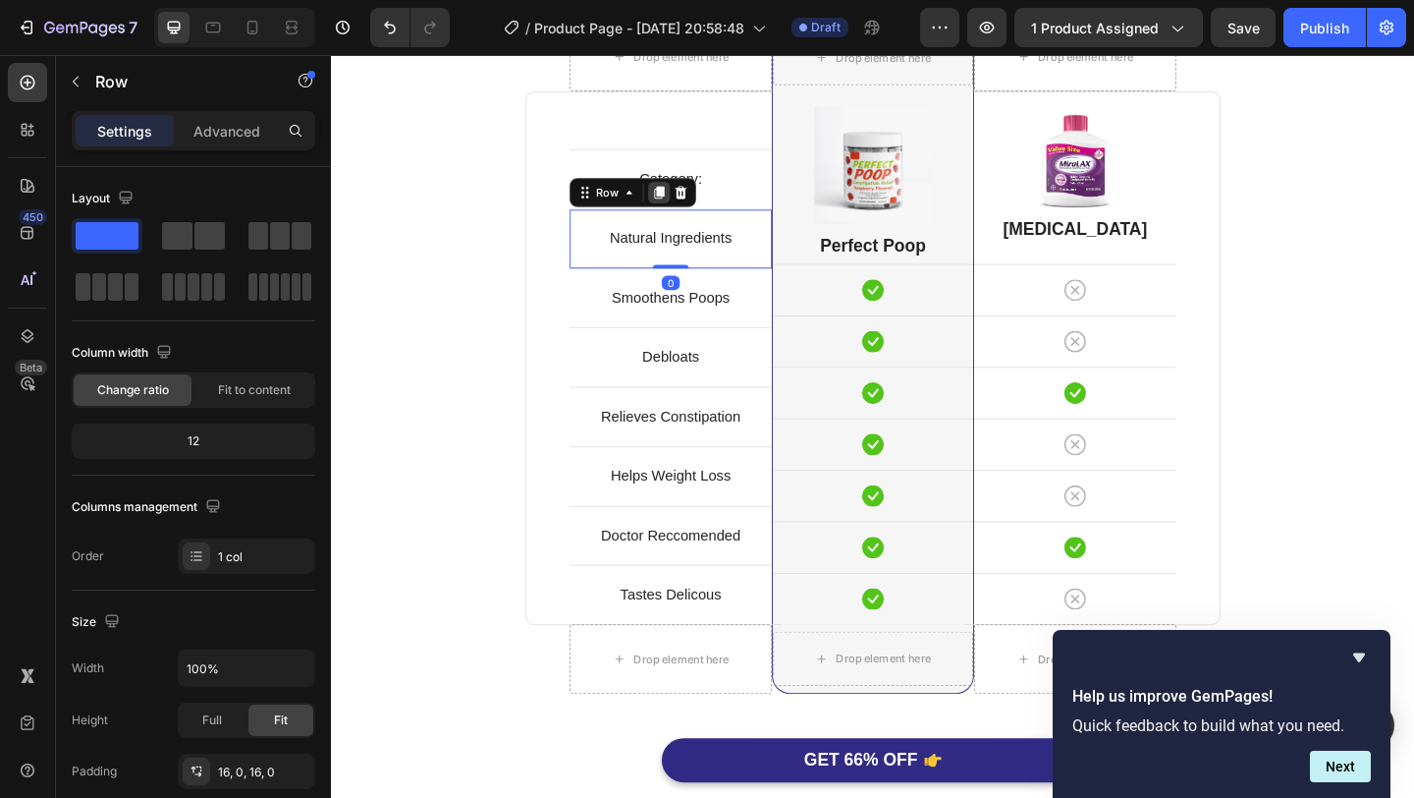
click at [690, 201] on icon at bounding box center [688, 204] width 11 height 14
click at [690, 241] on p "Natural Ingredients" at bounding box center [700, 255] width 216 height 28
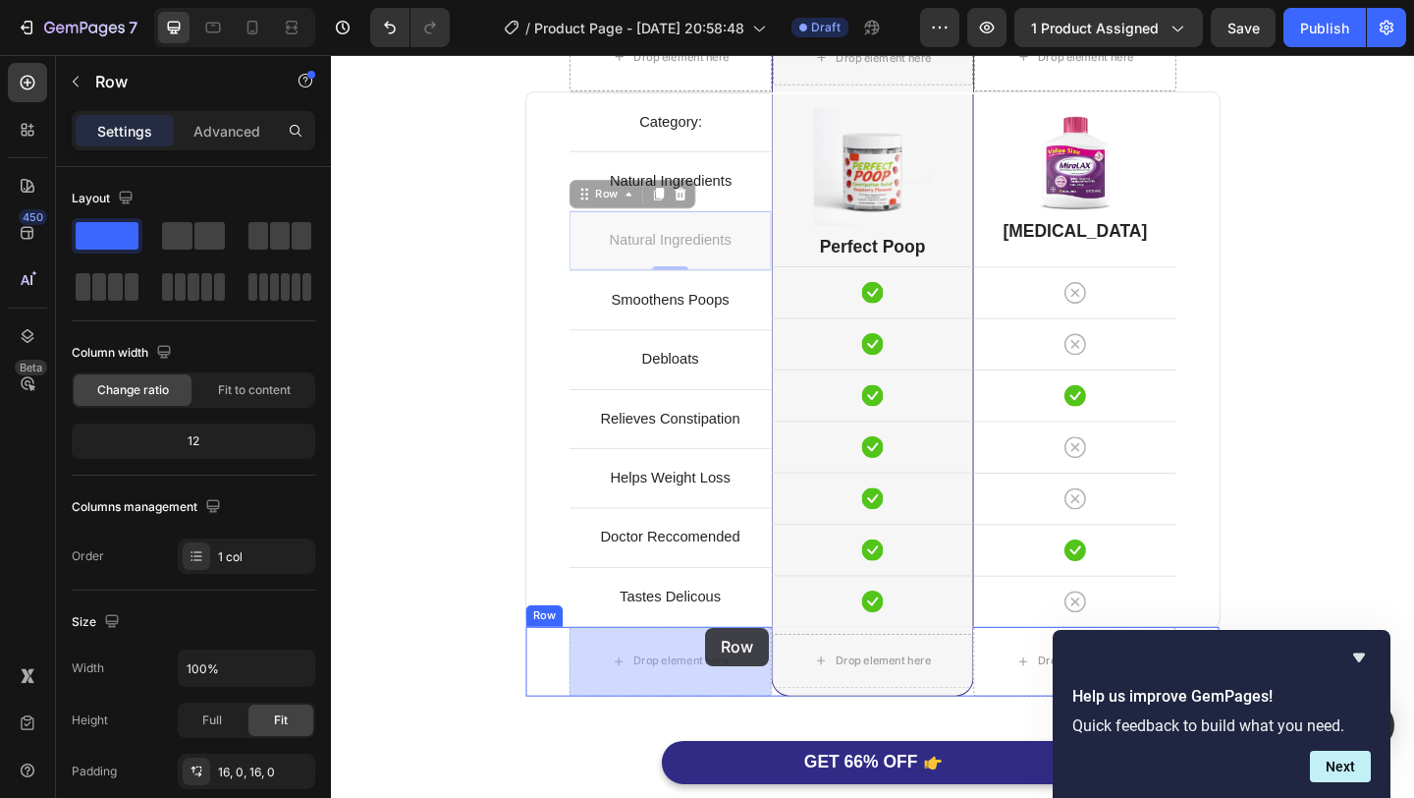
drag, startPoint x: 782, startPoint y: 235, endPoint x: 739, endPoint y: 678, distance: 445.1
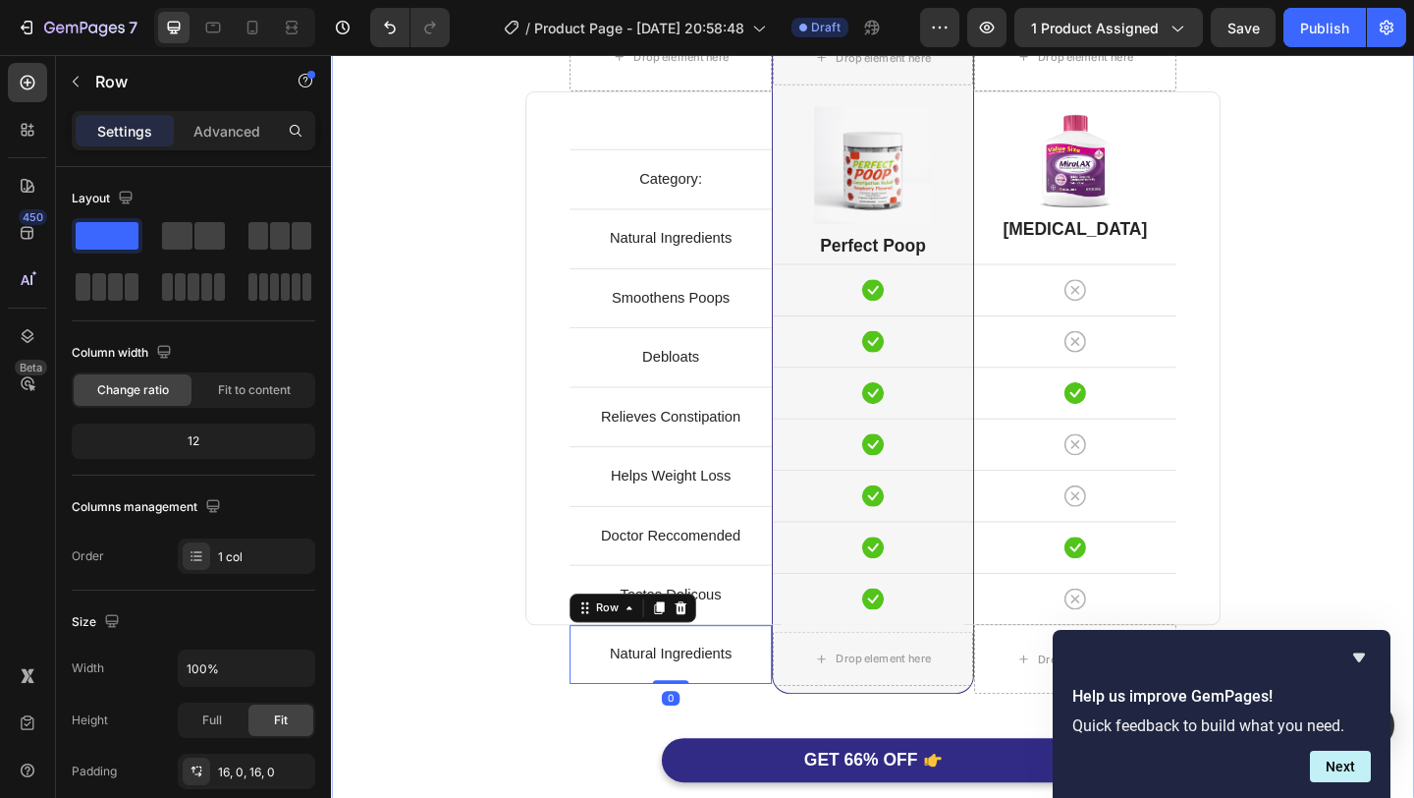
click at [1413, 525] on div "Perfect Poop Is Better. Heading Because You Deserve It. Text block Row Drop ele…" at bounding box center [920, 383] width 1149 height 1005
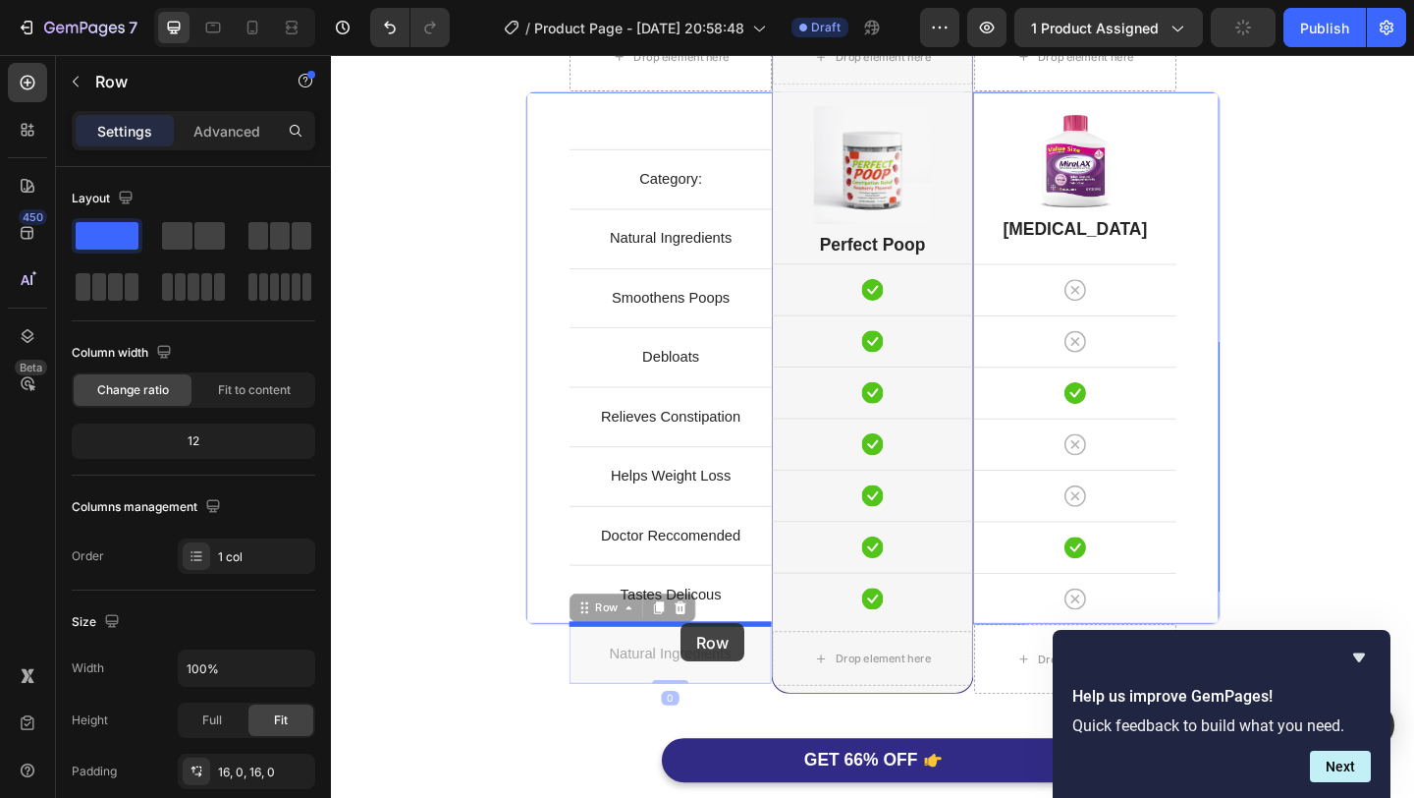
drag, startPoint x: 713, startPoint y: 685, endPoint x: 711, endPoint y: 673, distance: 11.9
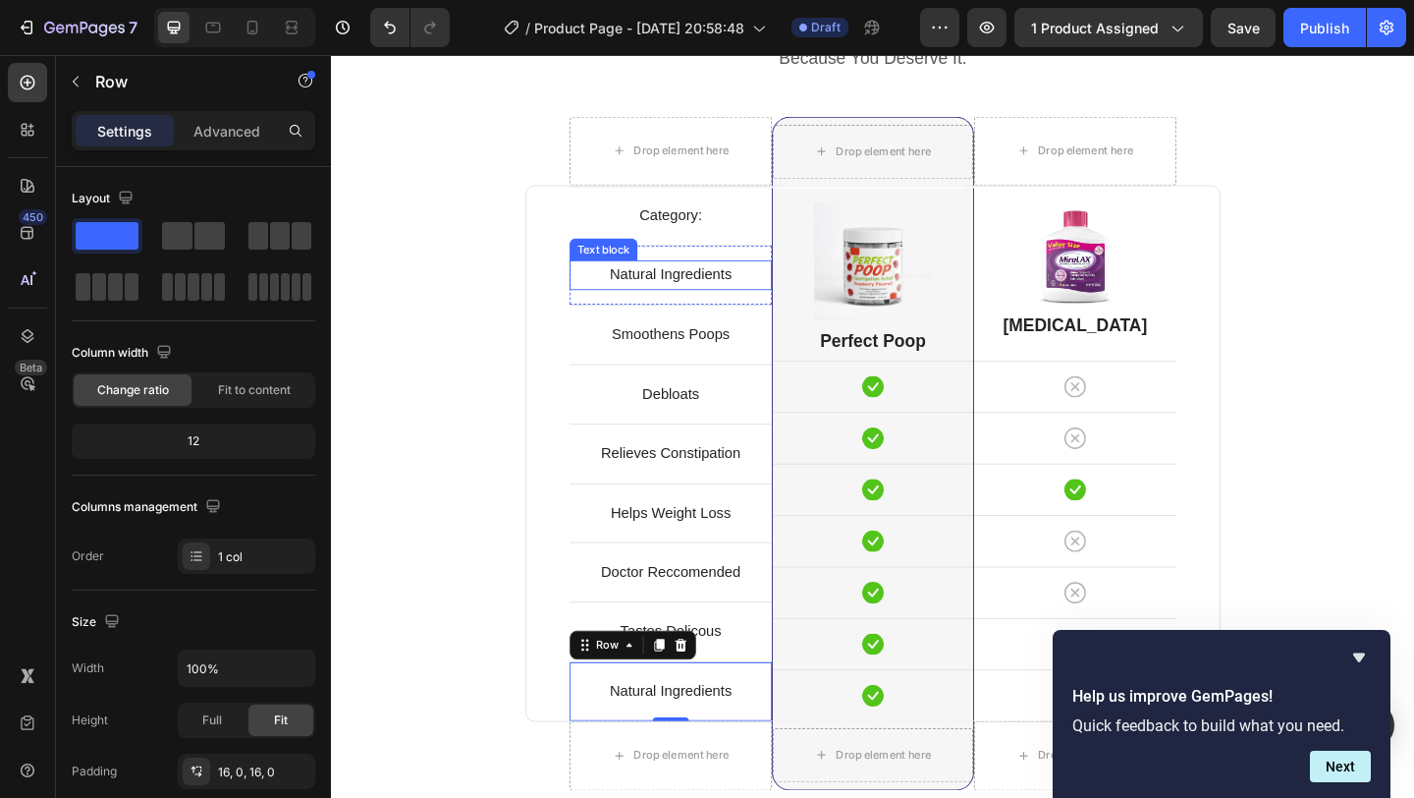
scroll to position [5052, 0]
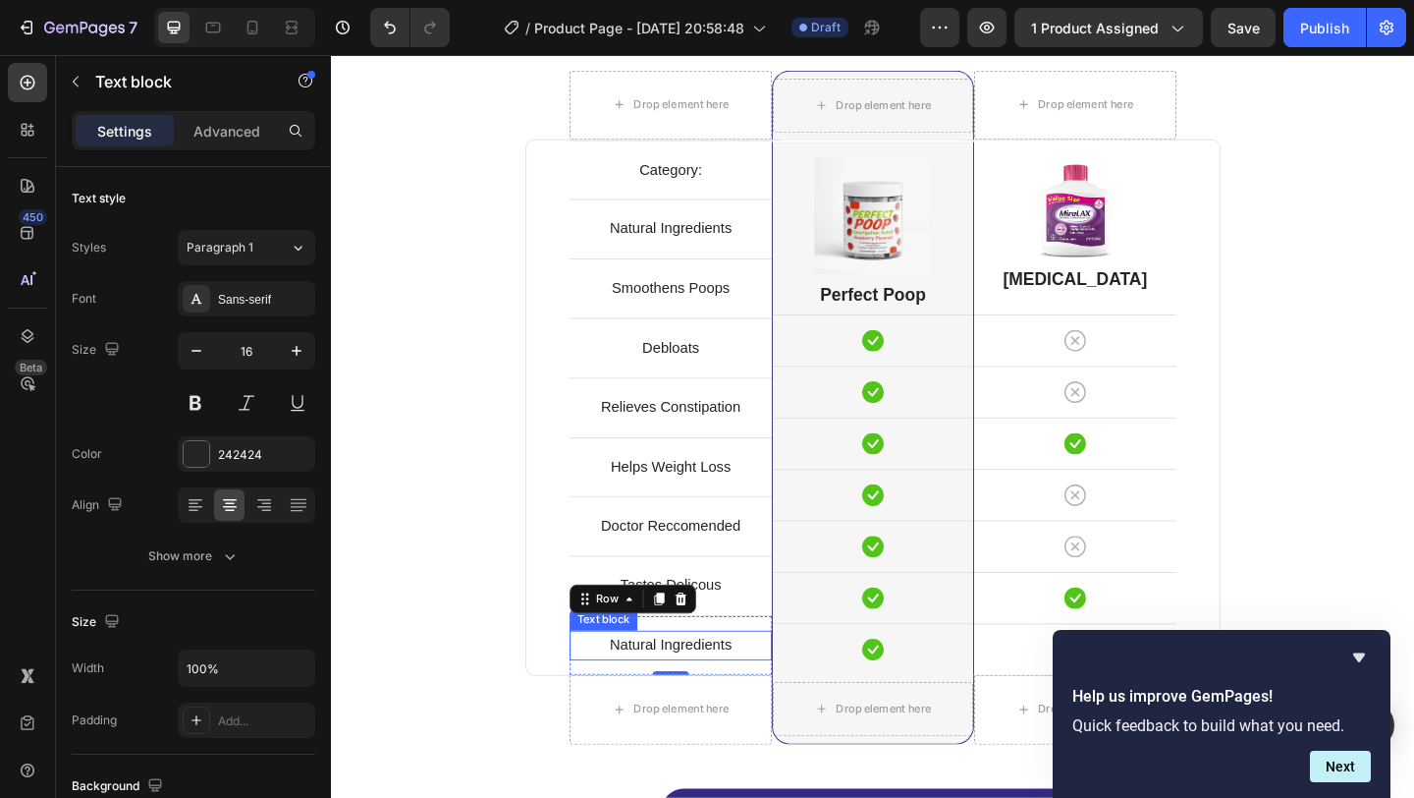
click at [729, 694] on p "Natural Ingredients" at bounding box center [700, 697] width 216 height 28
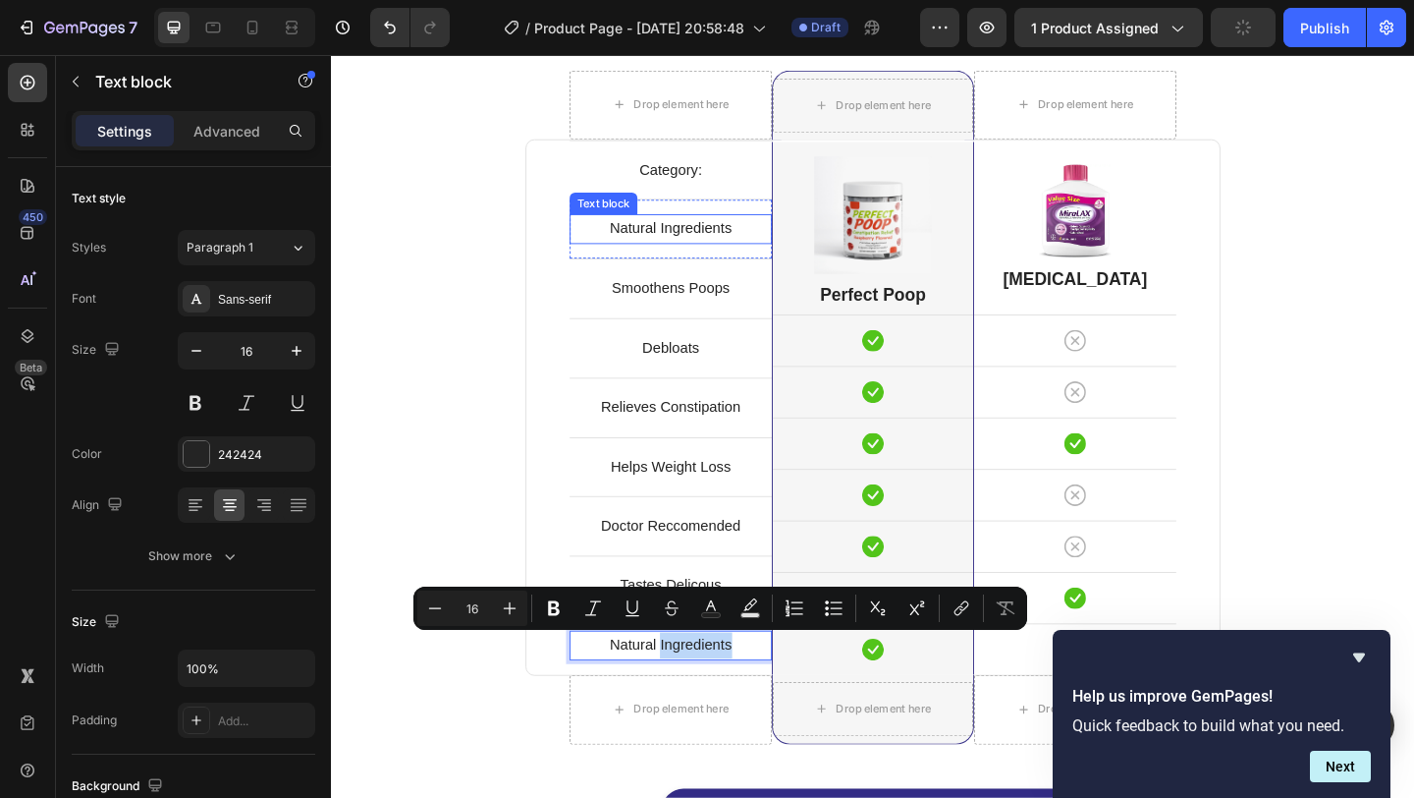
click at [745, 250] on p "Natural Ingredients" at bounding box center [700, 244] width 216 height 28
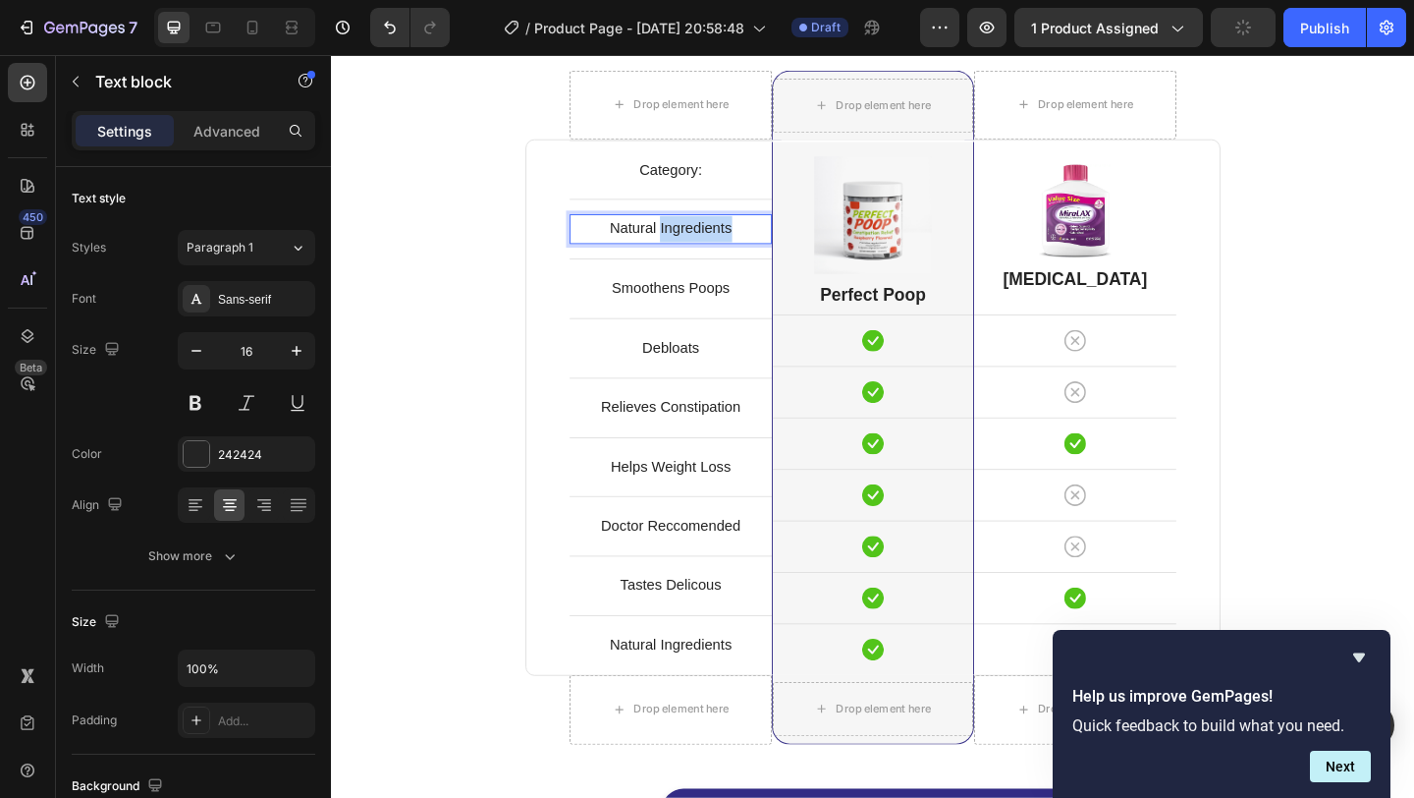
click at [745, 250] on p "Natural Ingredients" at bounding box center [700, 244] width 216 height 28
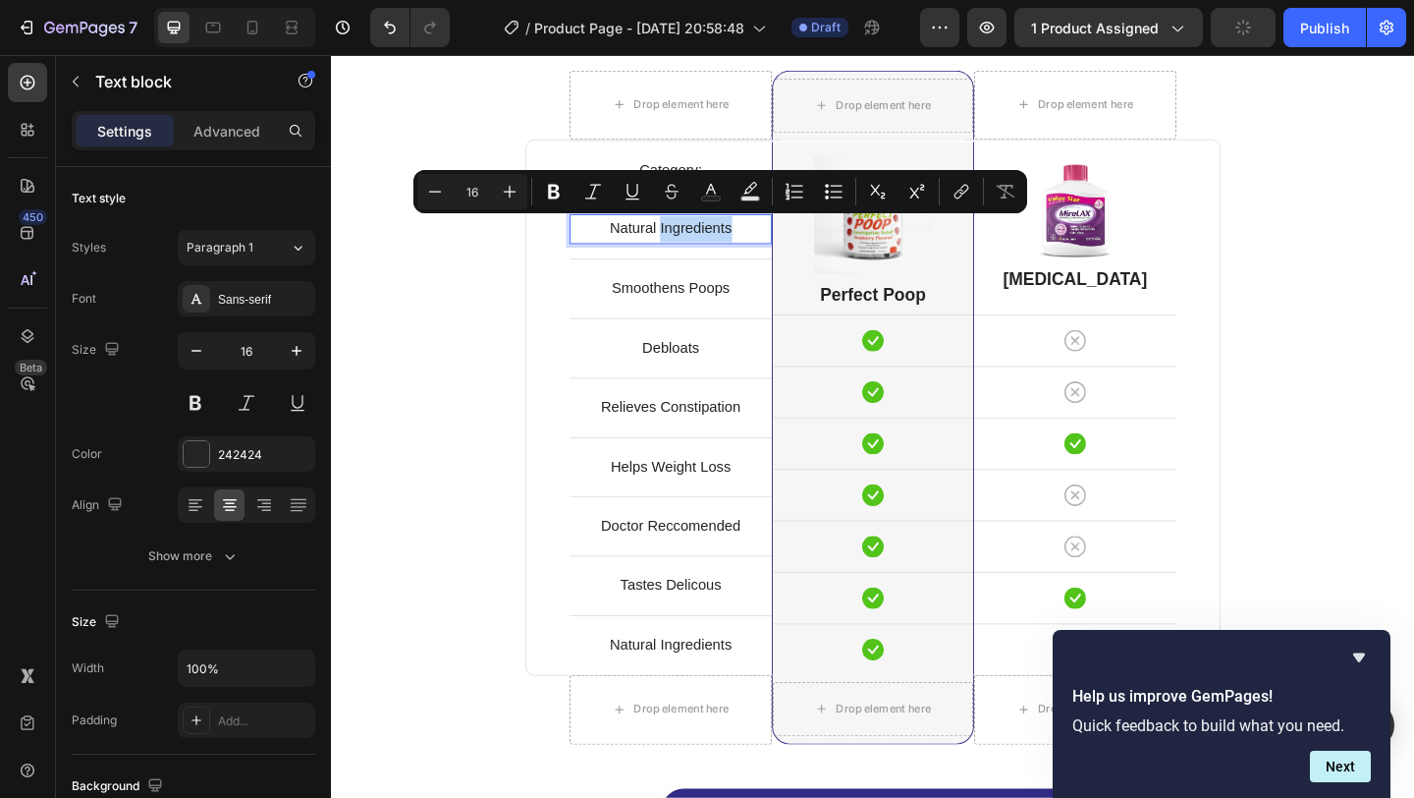
click at [745, 250] on p "Natural Ingredients" at bounding box center [700, 244] width 216 height 28
click at [695, 246] on p "Natural Ingredients" at bounding box center [700, 244] width 216 height 28
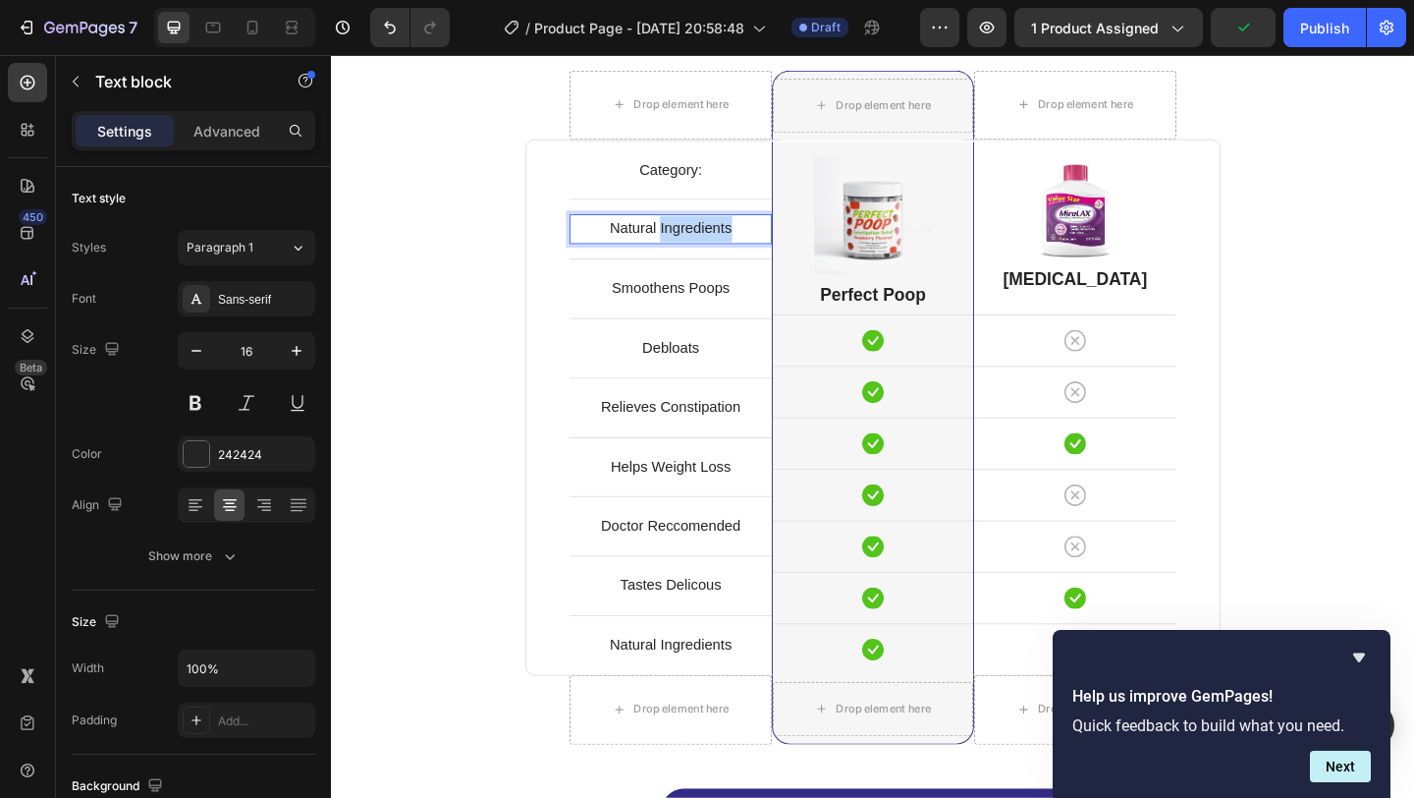
click at [695, 246] on p "Natural Ingredients" at bounding box center [700, 244] width 216 height 28
click at [702, 184] on p "Category:" at bounding box center [700, 180] width 216 height 28
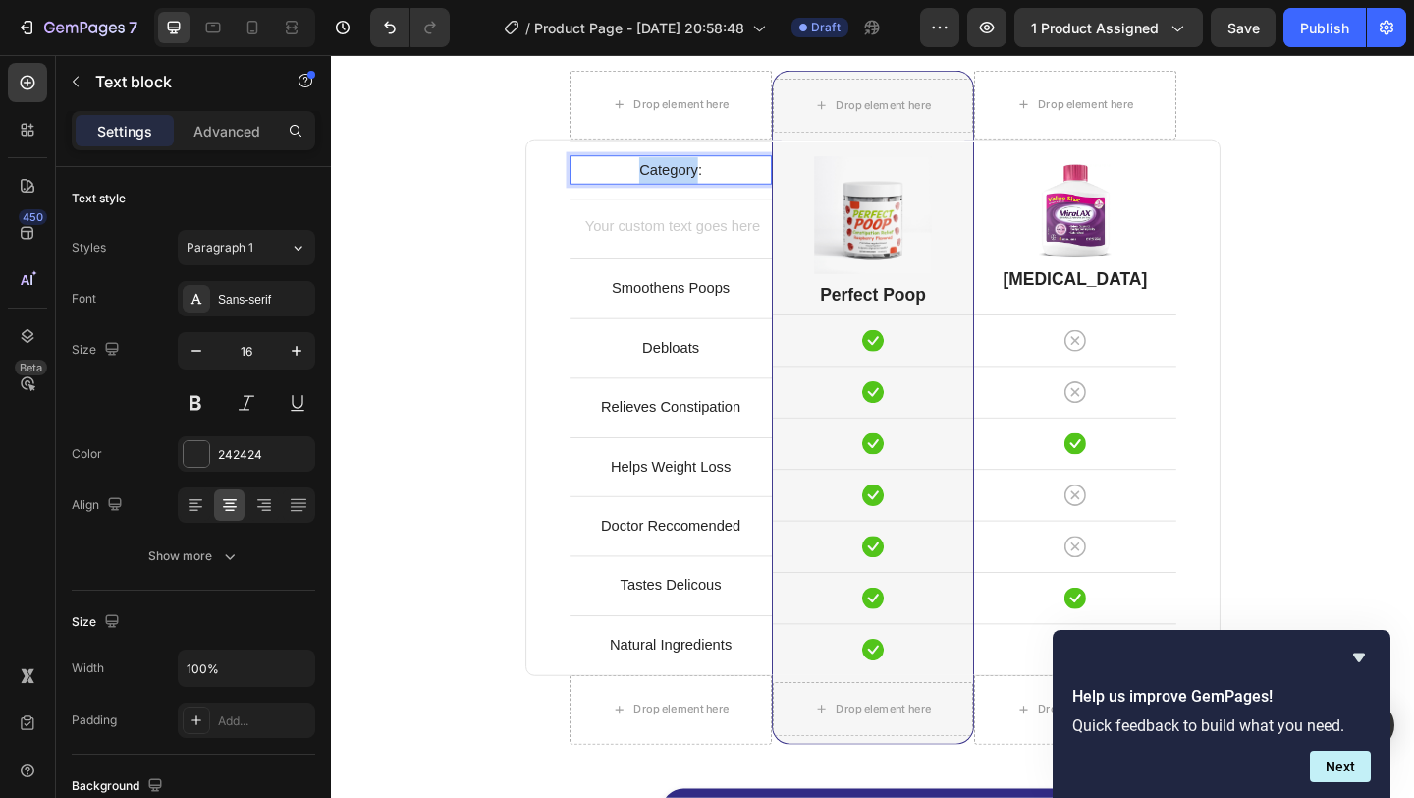
click at [702, 184] on p "Category:" at bounding box center [700, 180] width 216 height 28
click at [725, 310] on p "Smoothens Poops" at bounding box center [700, 309] width 216 height 28
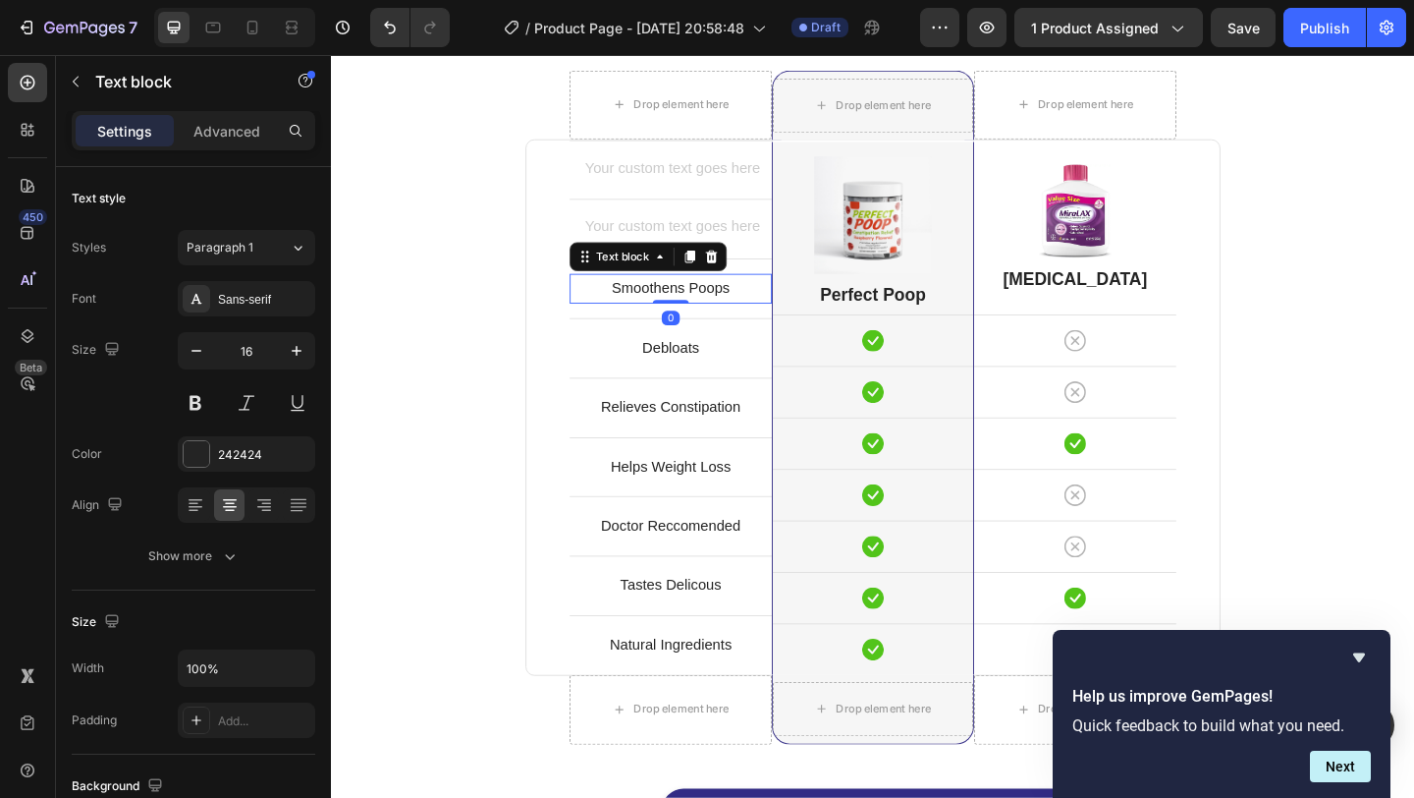
click at [725, 310] on p "Smoothens Poops" at bounding box center [700, 309] width 216 height 28
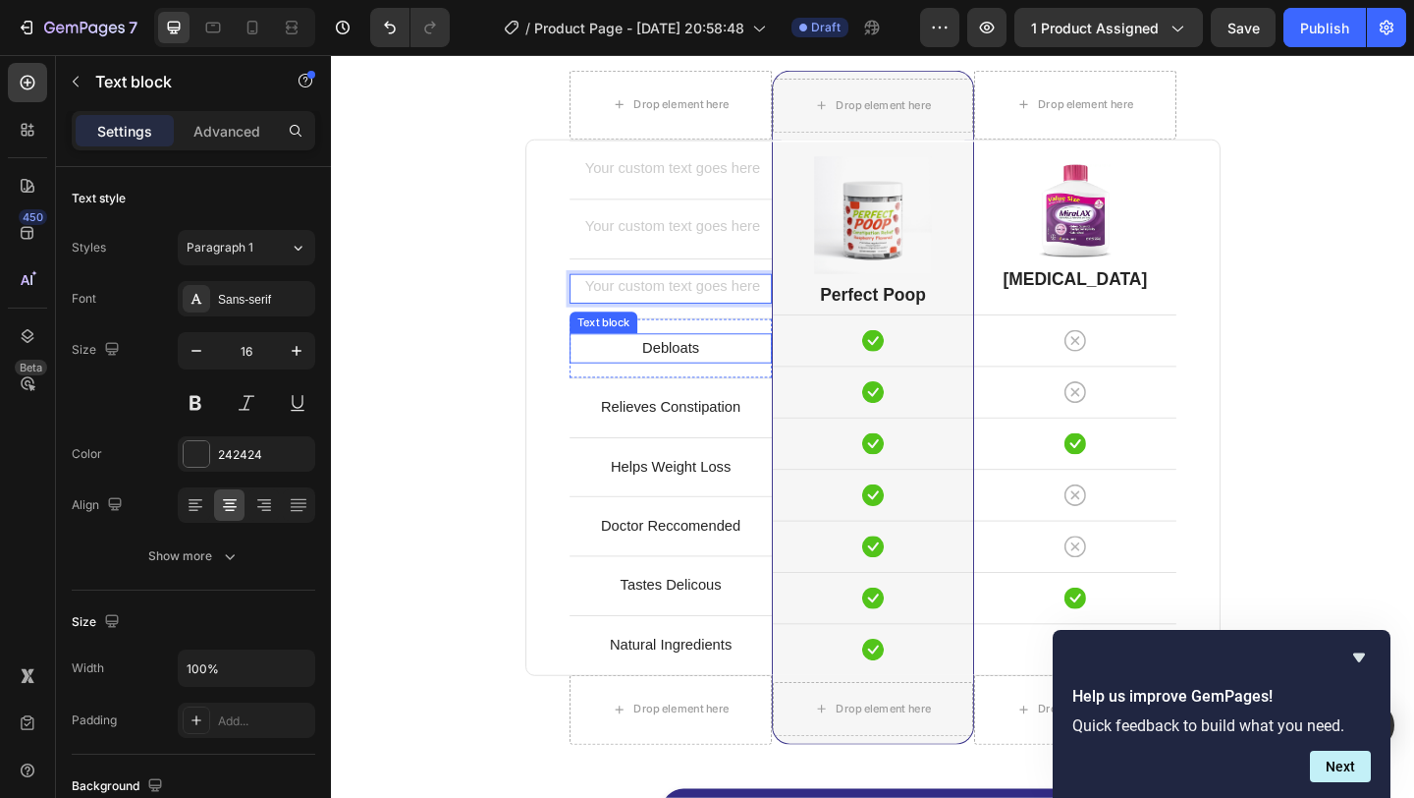
click at [715, 370] on p "Debloats" at bounding box center [700, 373] width 216 height 28
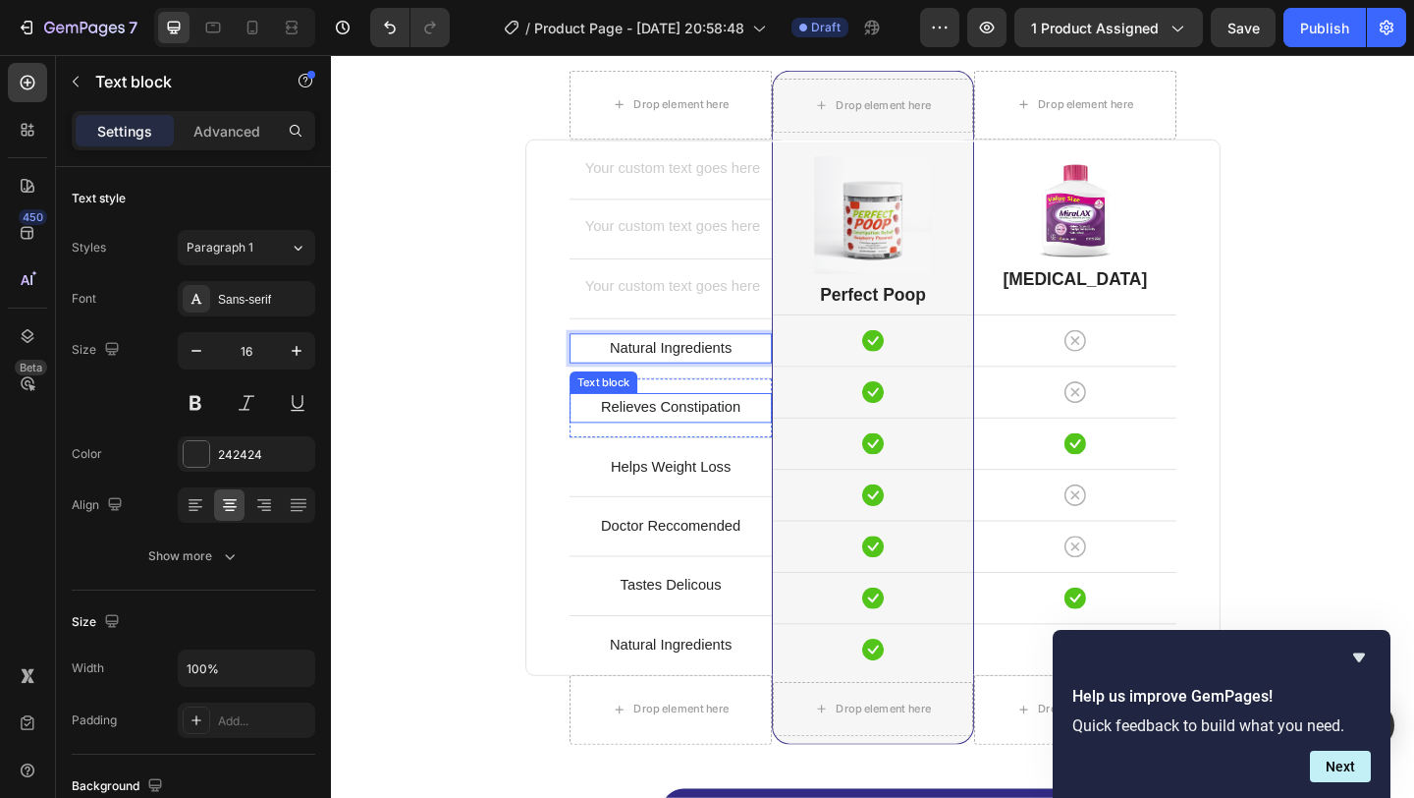
click at [724, 441] on p "Relieves Constipation" at bounding box center [700, 438] width 216 height 28
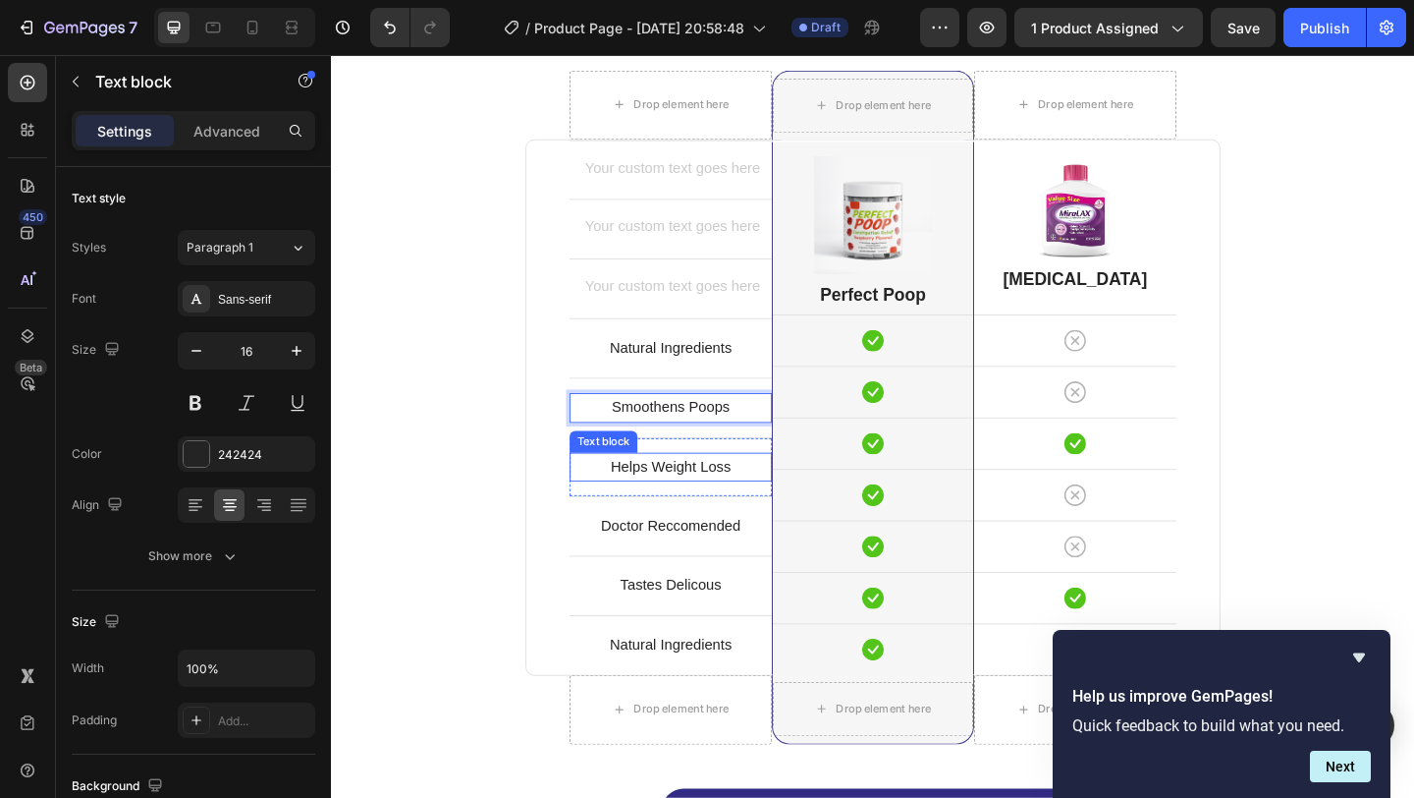
click at [727, 495] on p "Helps Weight Loss" at bounding box center [700, 503] width 216 height 28
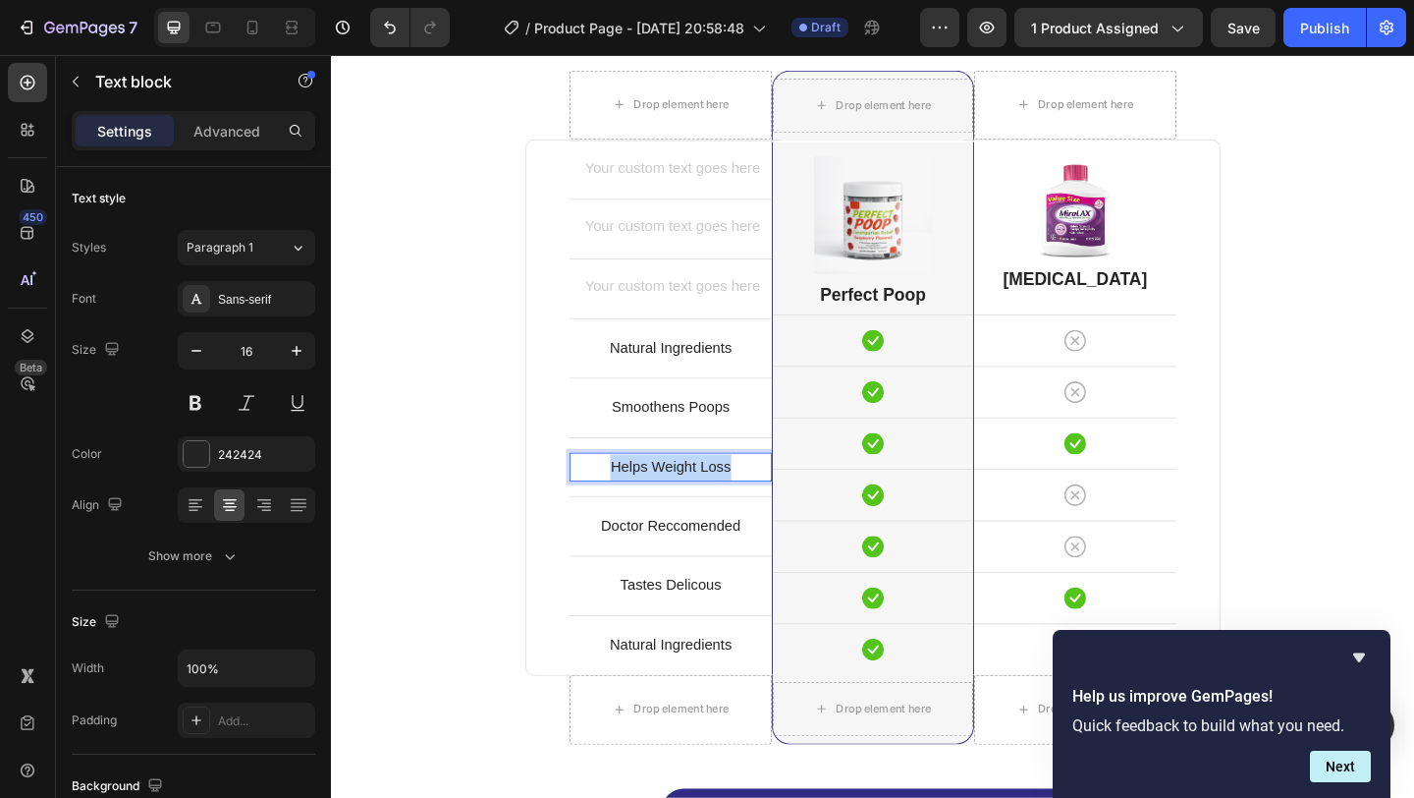
click at [727, 495] on p "Helps Weight Loss" at bounding box center [700, 503] width 216 height 28
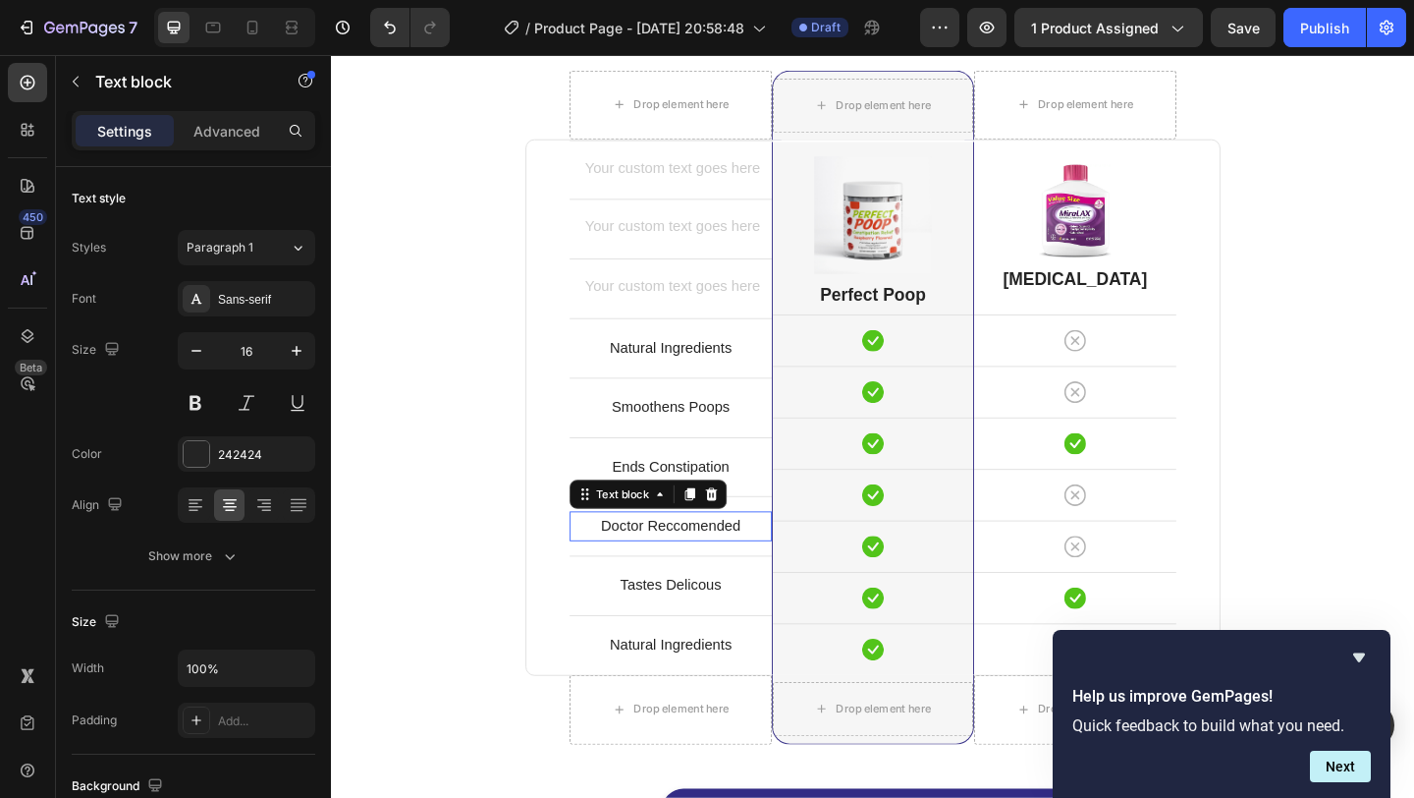
click at [745, 568] on p "Doctor Reccomended" at bounding box center [700, 567] width 216 height 28
click at [726, 574] on p "Doctor Reccomended" at bounding box center [700, 567] width 216 height 28
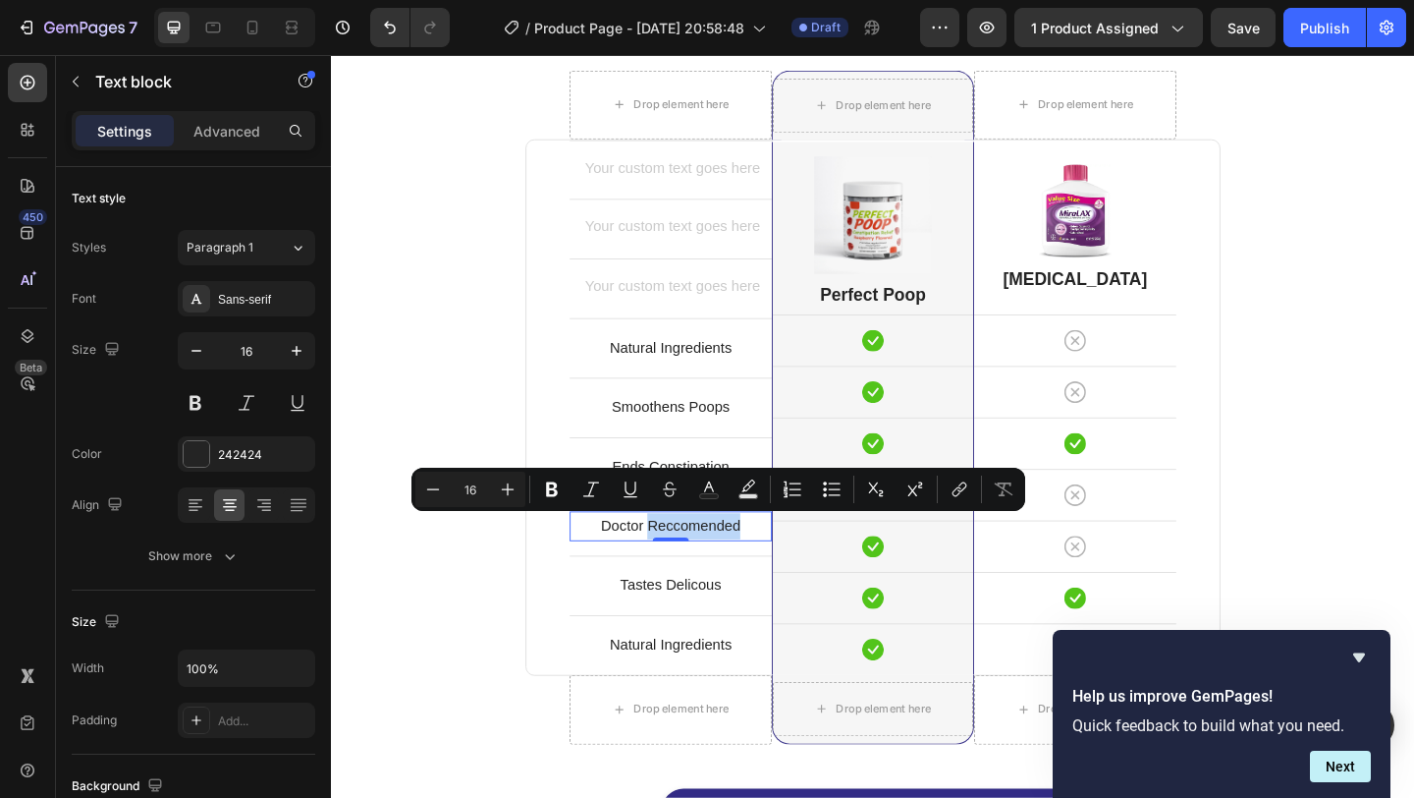
click at [692, 565] on p "Doctor Reccomended" at bounding box center [700, 567] width 216 height 28
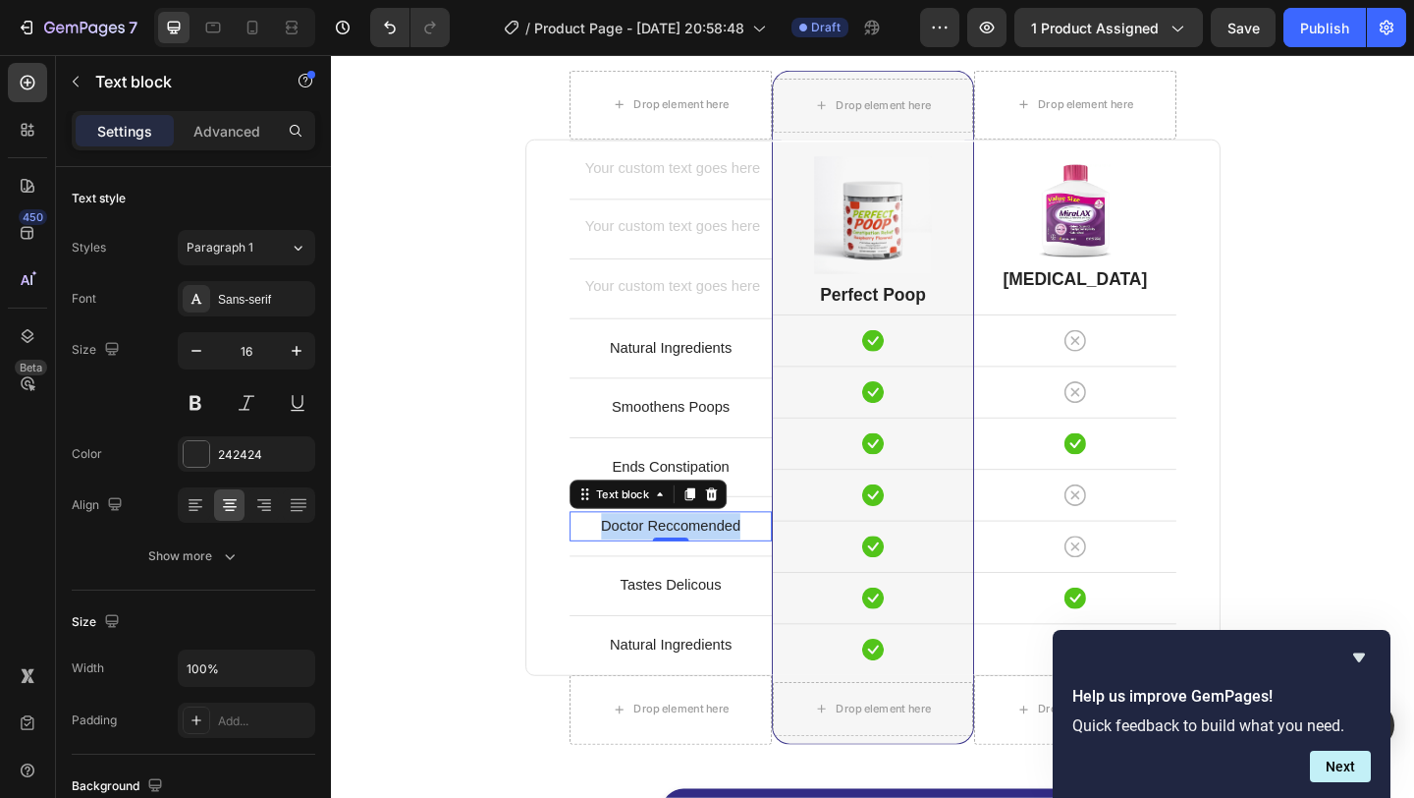
click at [692, 565] on p "Doctor Reccomended" at bounding box center [700, 567] width 216 height 28
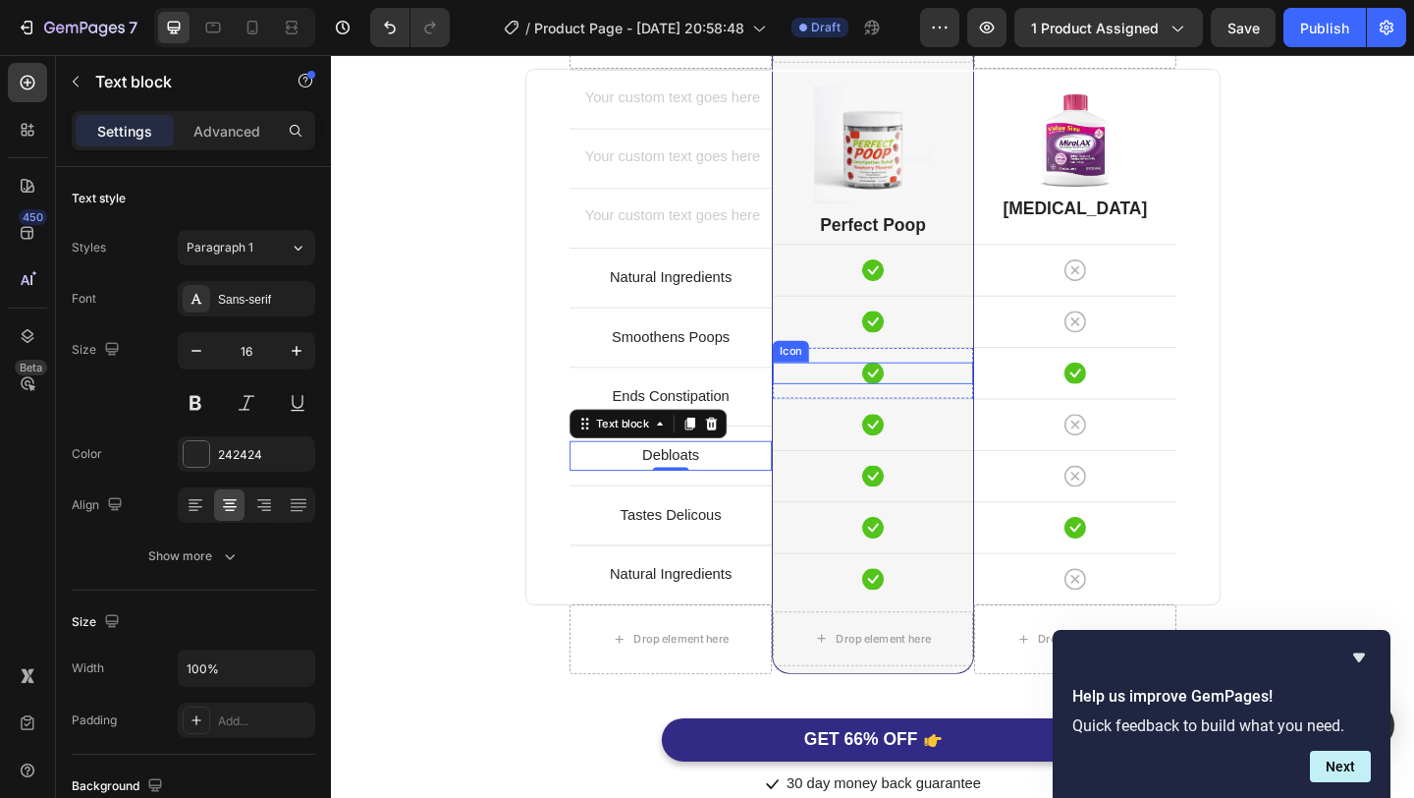
scroll to position [5130, 0]
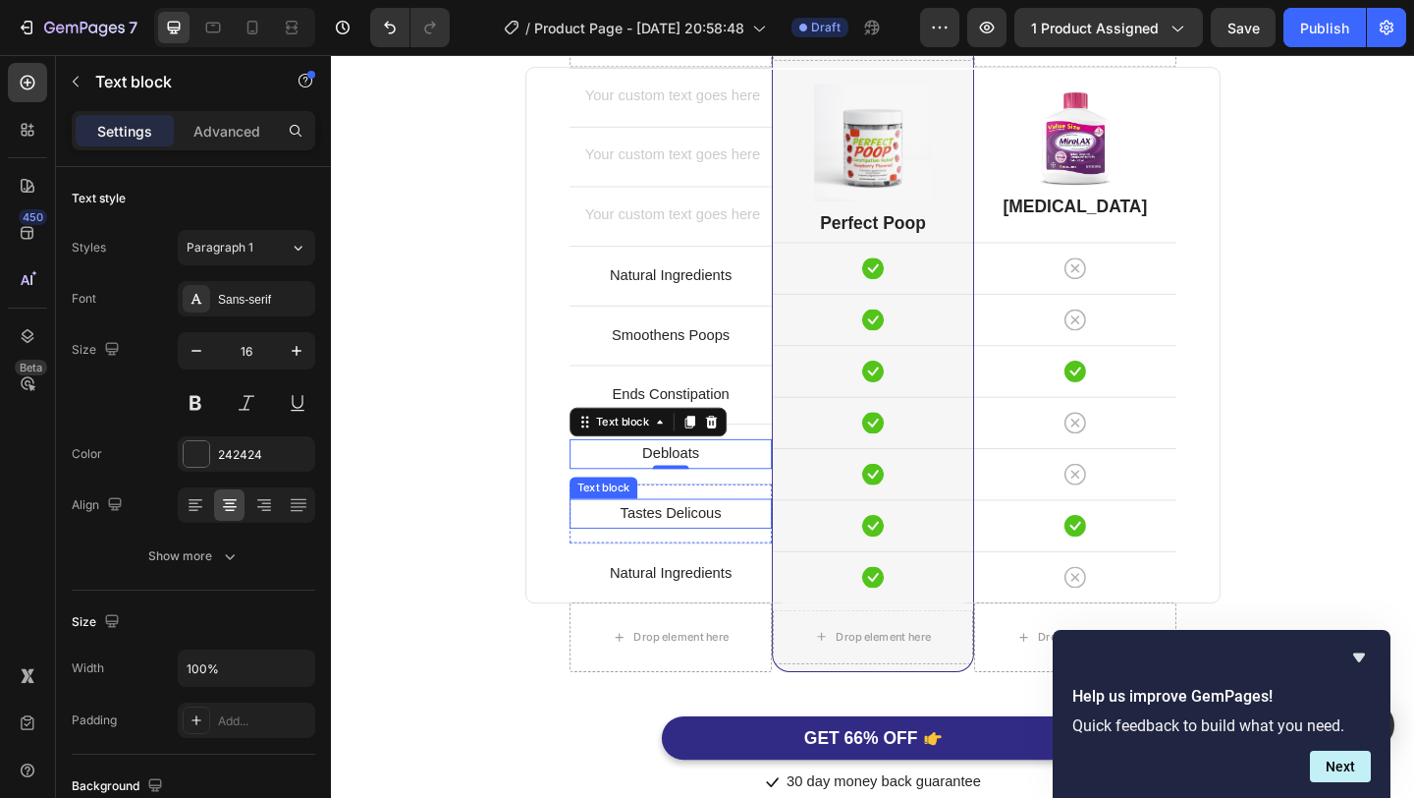
click at [808, 548] on div "Tastes Delicous" at bounding box center [700, 553] width 220 height 32
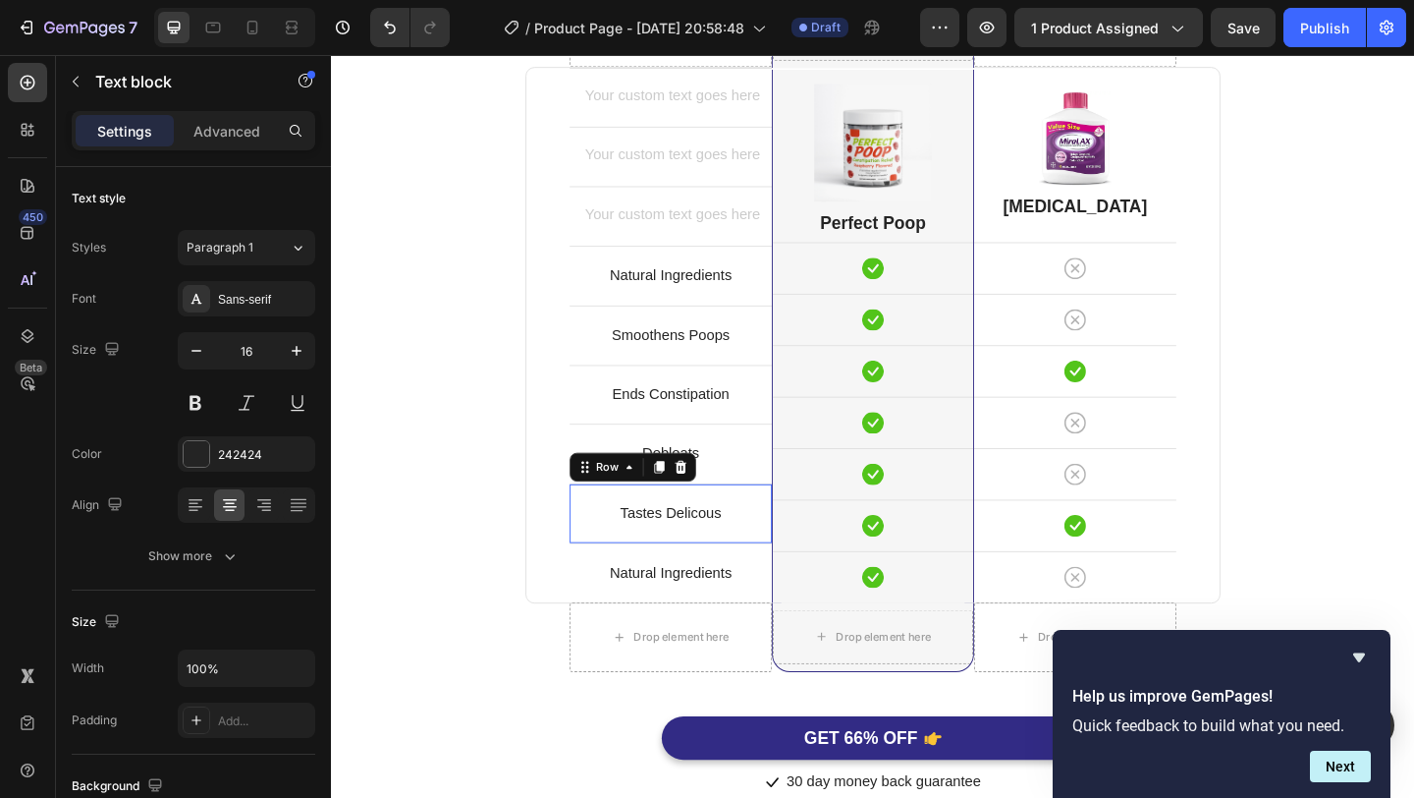
click at [796, 527] on div "Tastes Delicous Text block Row 0" at bounding box center [700, 553] width 220 height 65
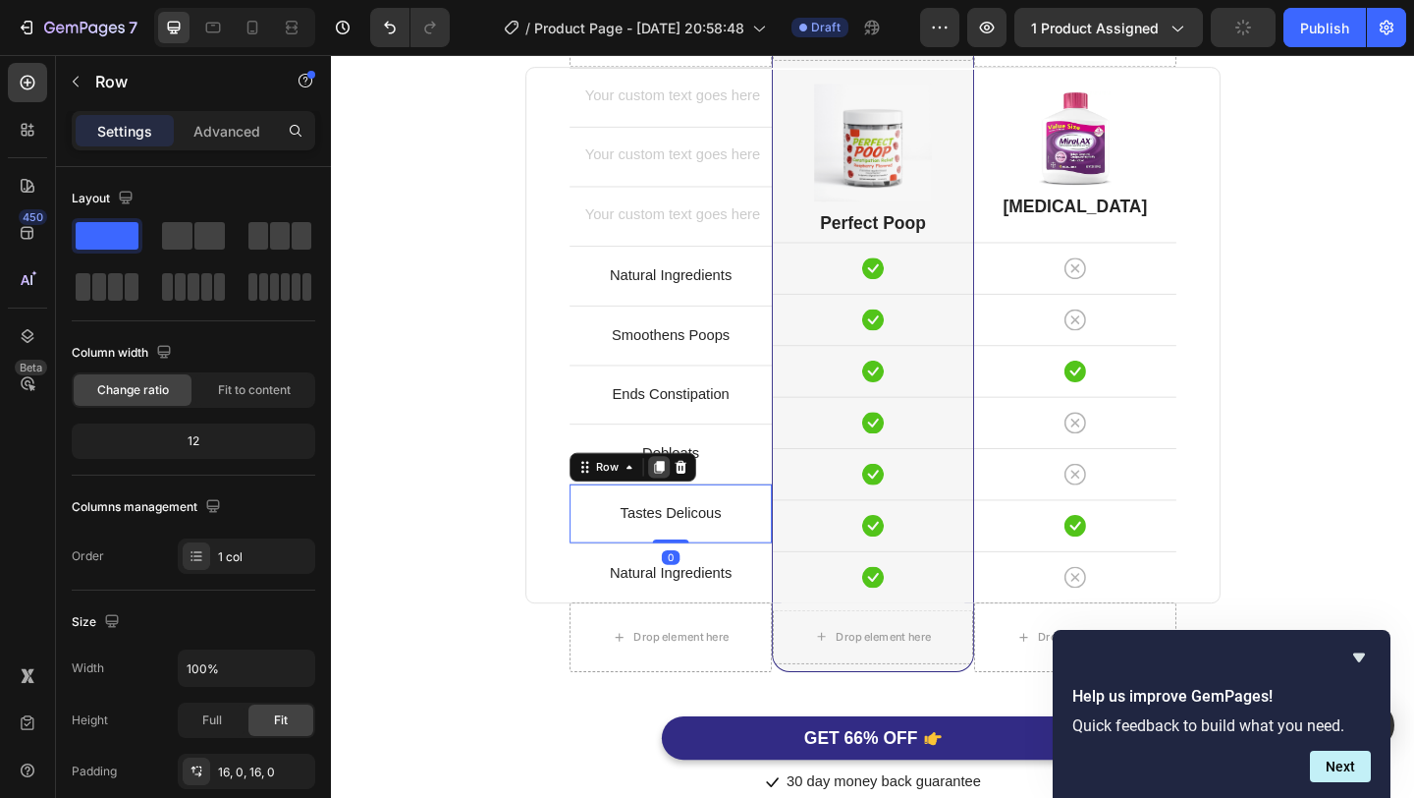
click at [683, 510] on icon at bounding box center [688, 503] width 16 height 16
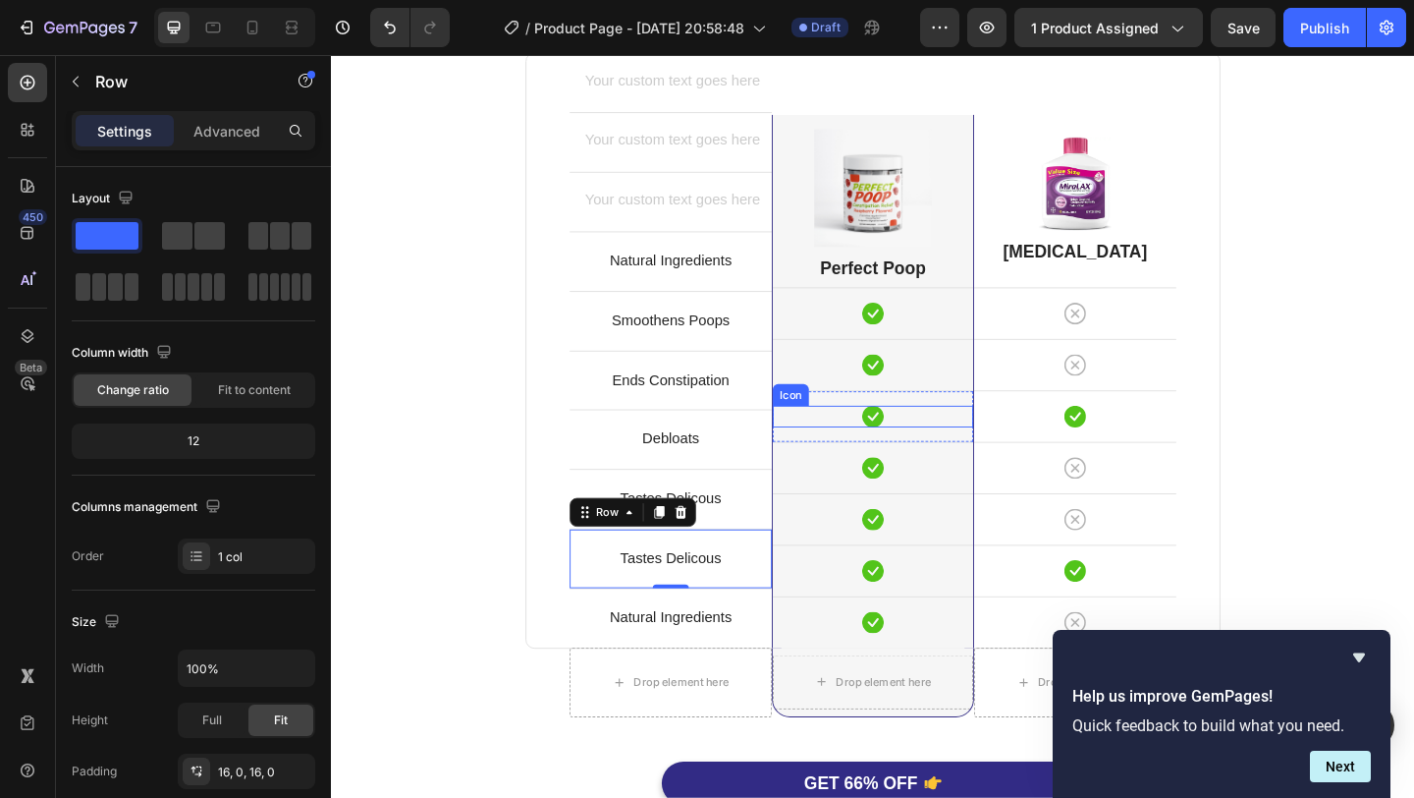
scroll to position [5164, 0]
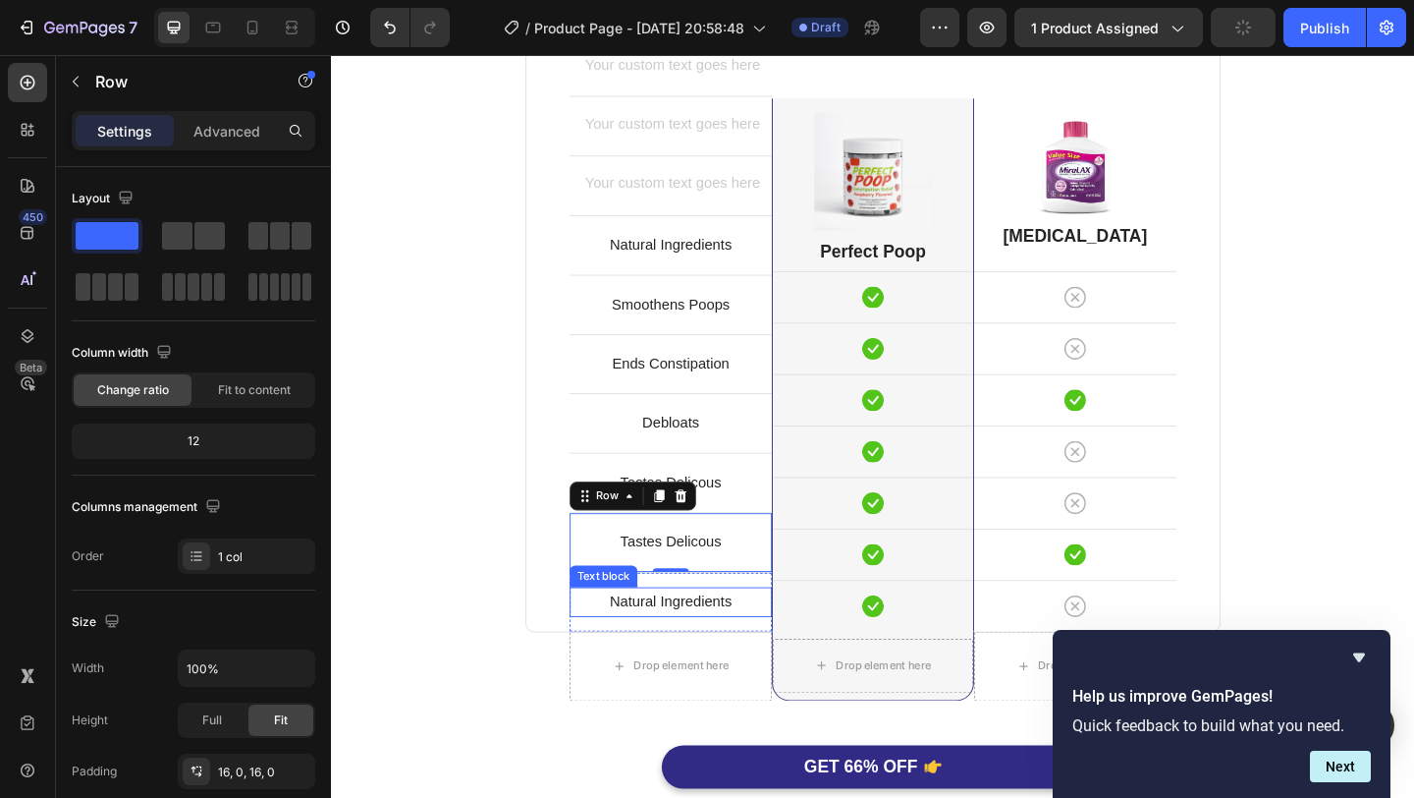
click at [767, 645] on p "Natural Ingredients" at bounding box center [700, 649] width 216 height 28
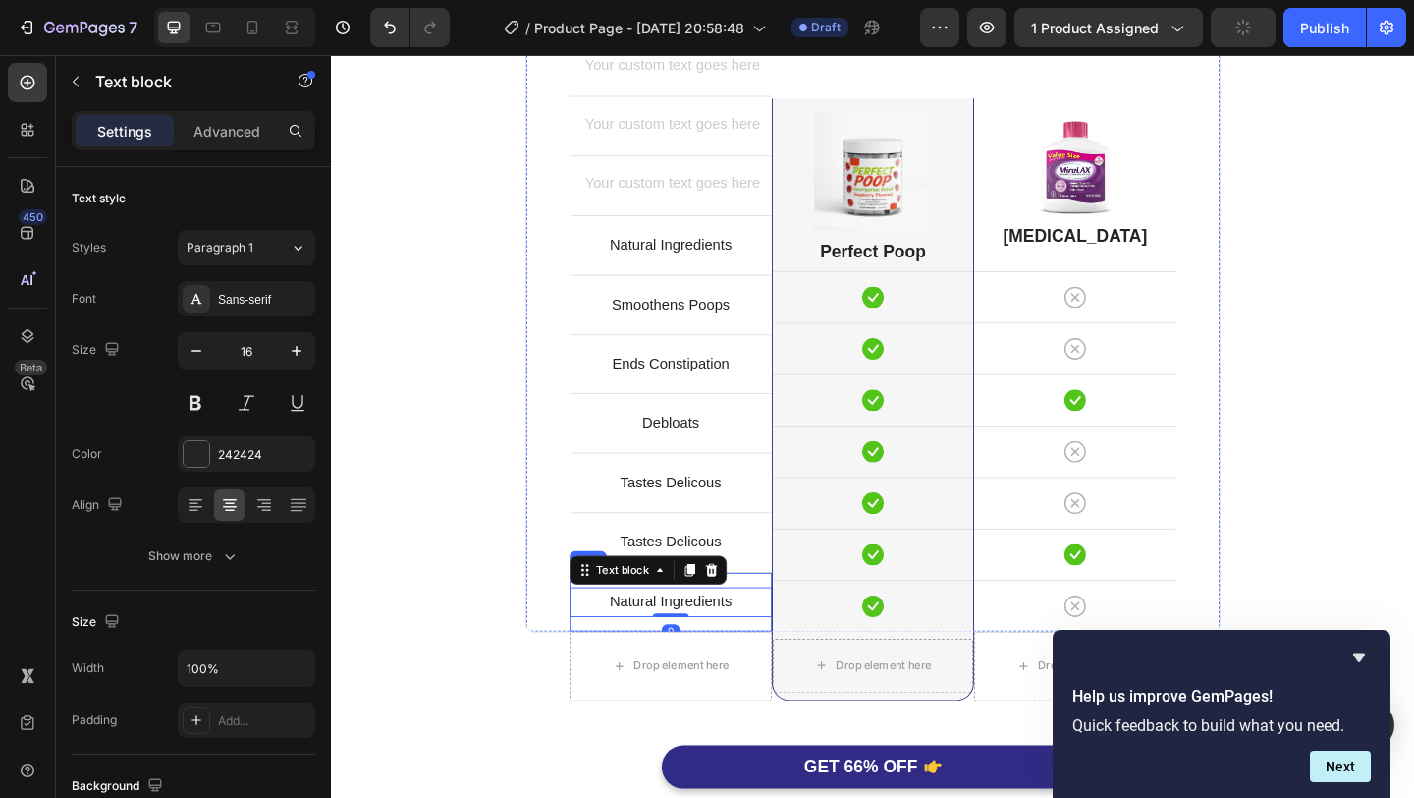
click at [777, 630] on div "Natural Ingredients Text block 0 Row" at bounding box center [700, 649] width 220 height 65
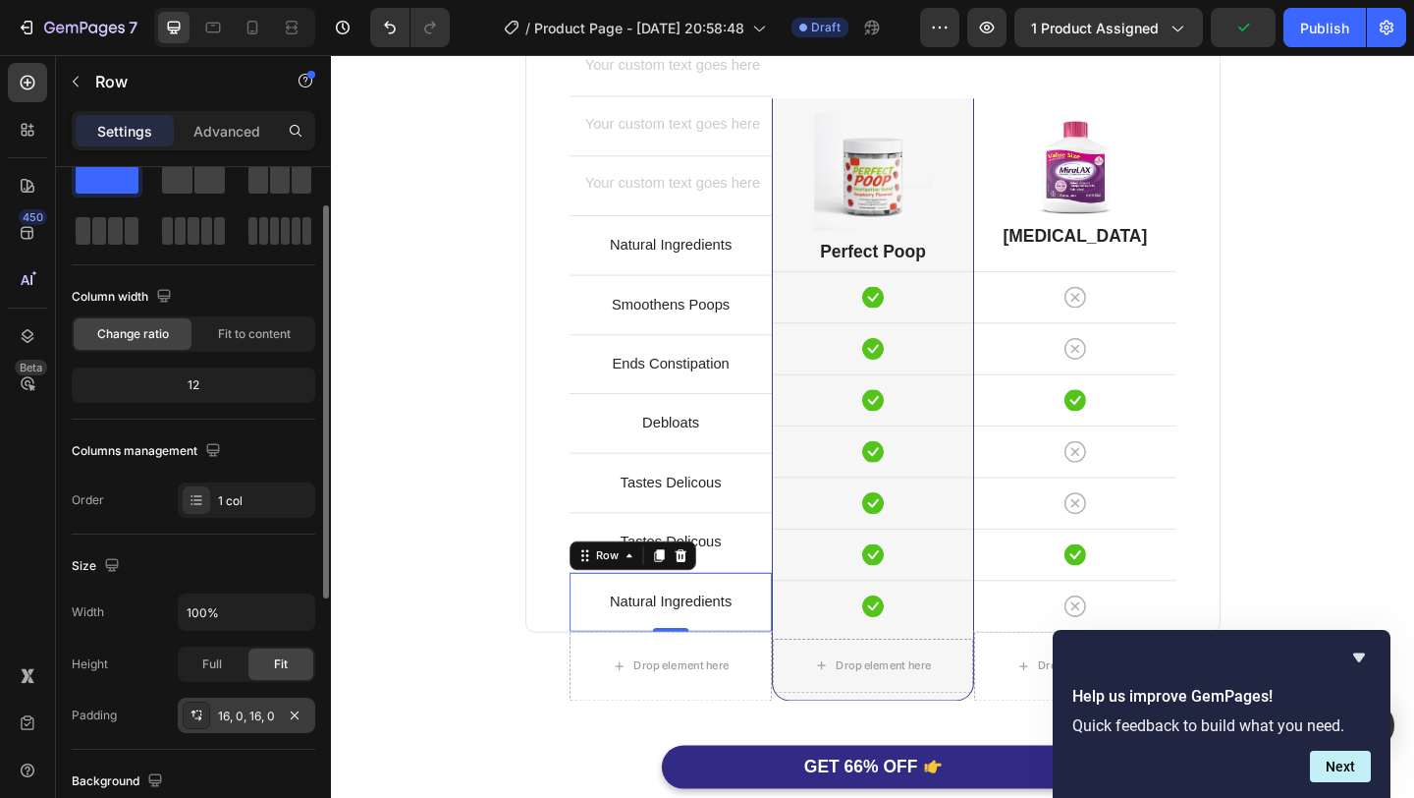
scroll to position [60, 0]
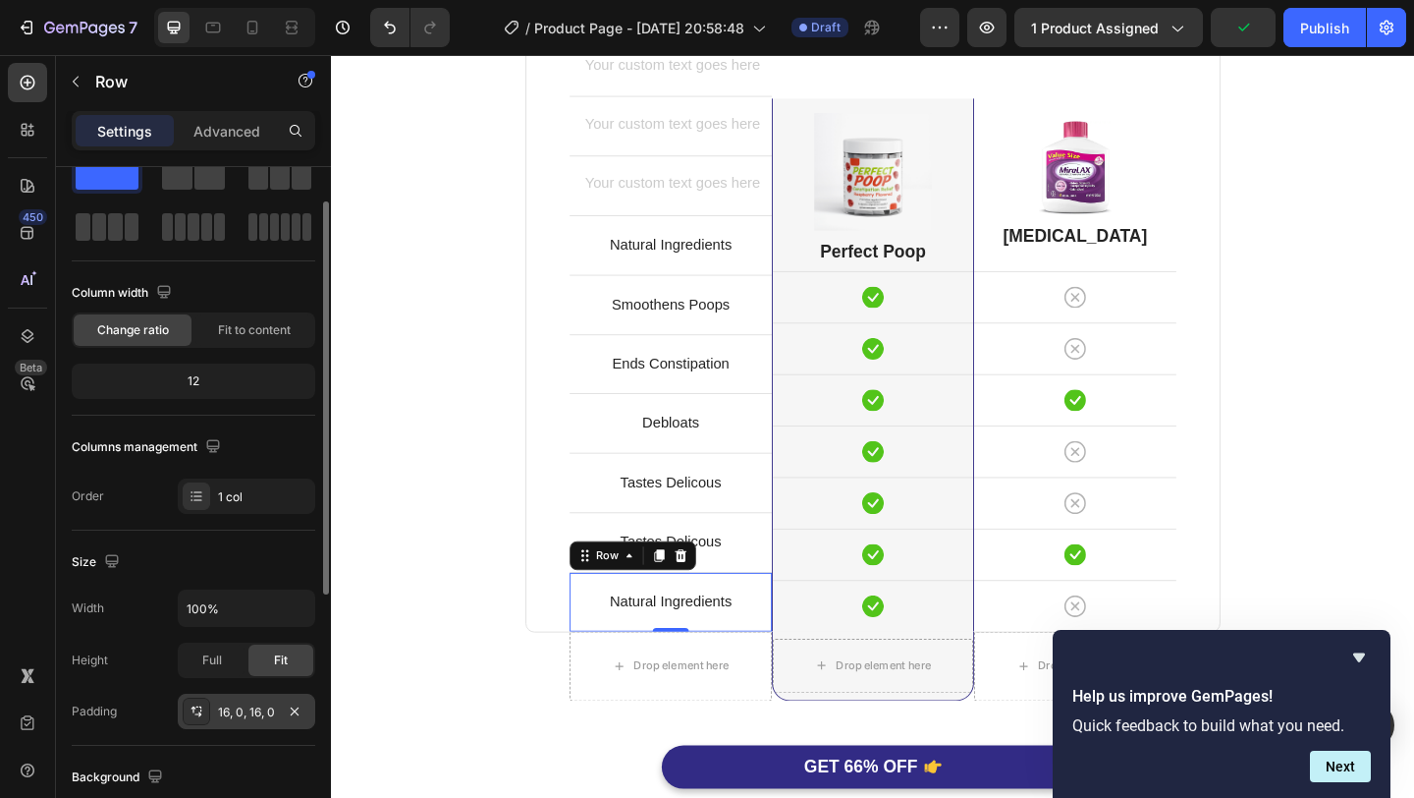
click at [221, 712] on div "16, 0, 16, 0" at bounding box center [246, 712] width 57 height 18
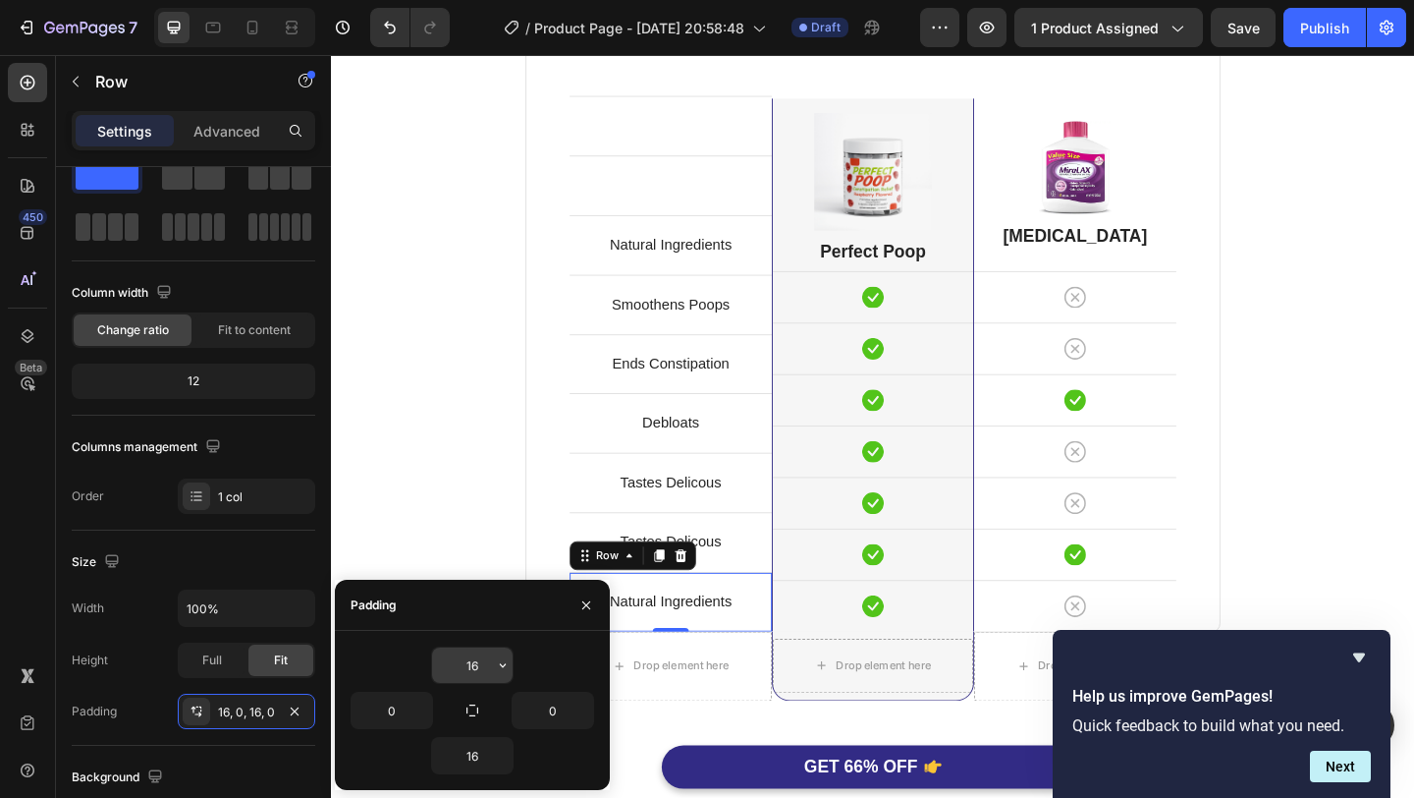
click at [470, 673] on input "16" at bounding box center [472, 664] width 81 height 35
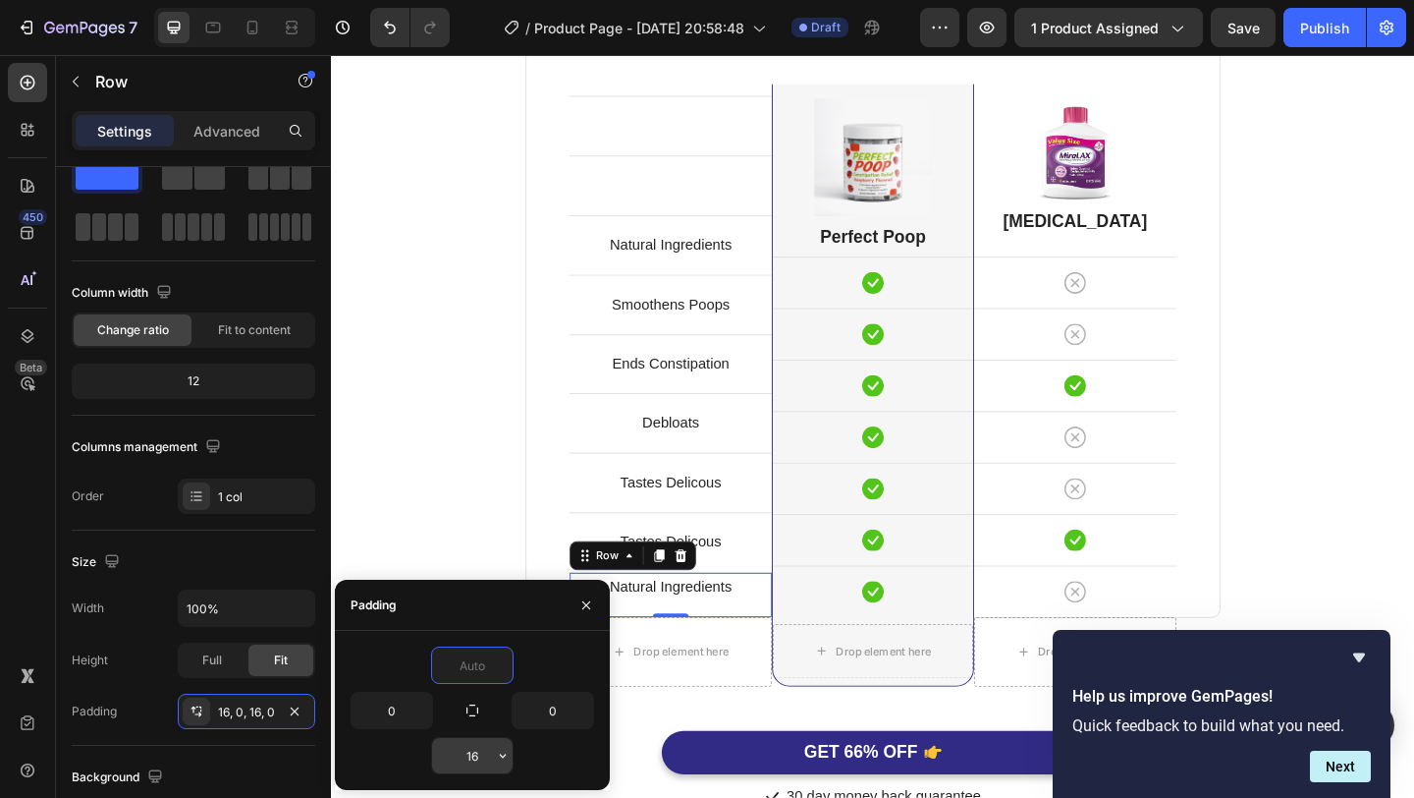
click at [489, 748] on input "16" at bounding box center [472, 755] width 81 height 35
type input "0"
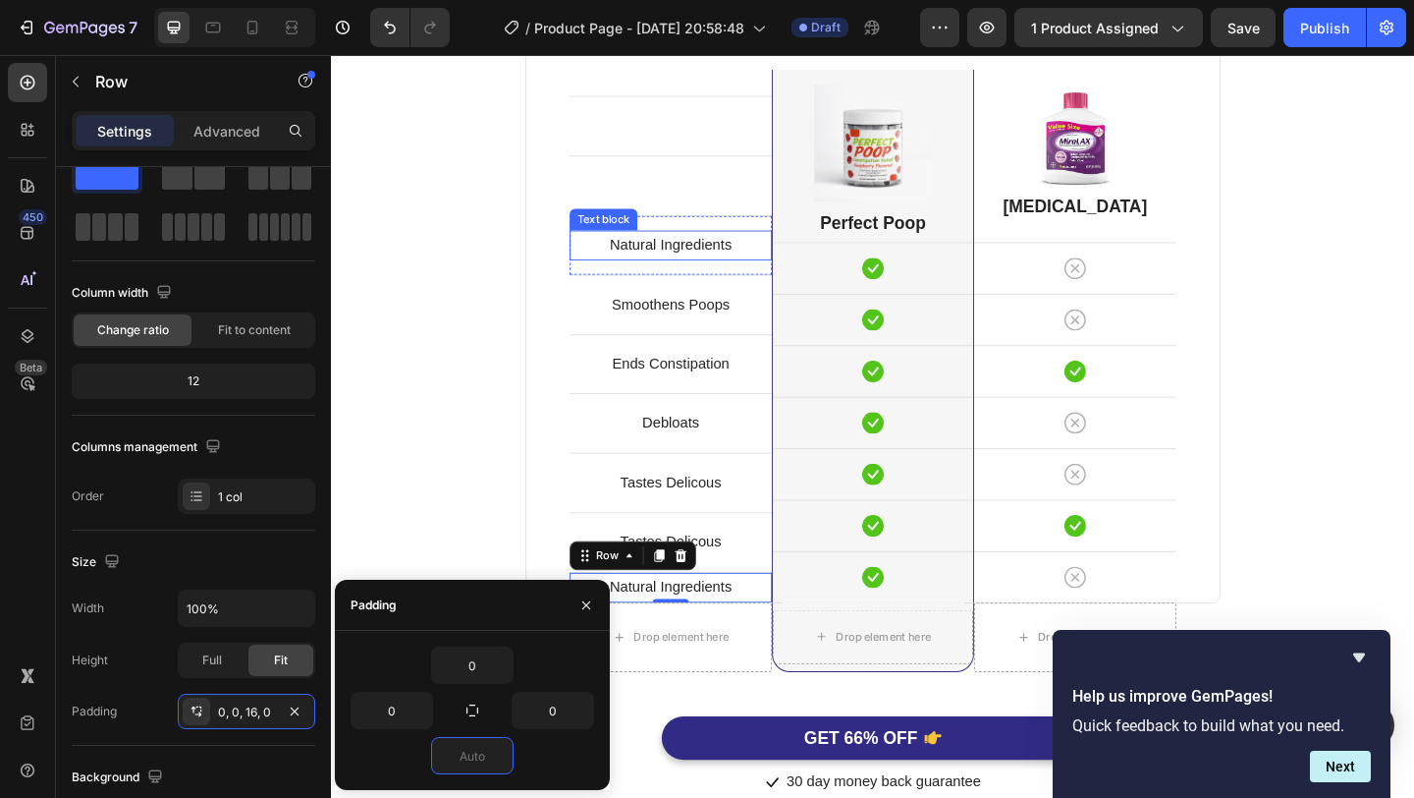
click at [791, 273] on p "Natural Ingredients" at bounding box center [700, 262] width 216 height 28
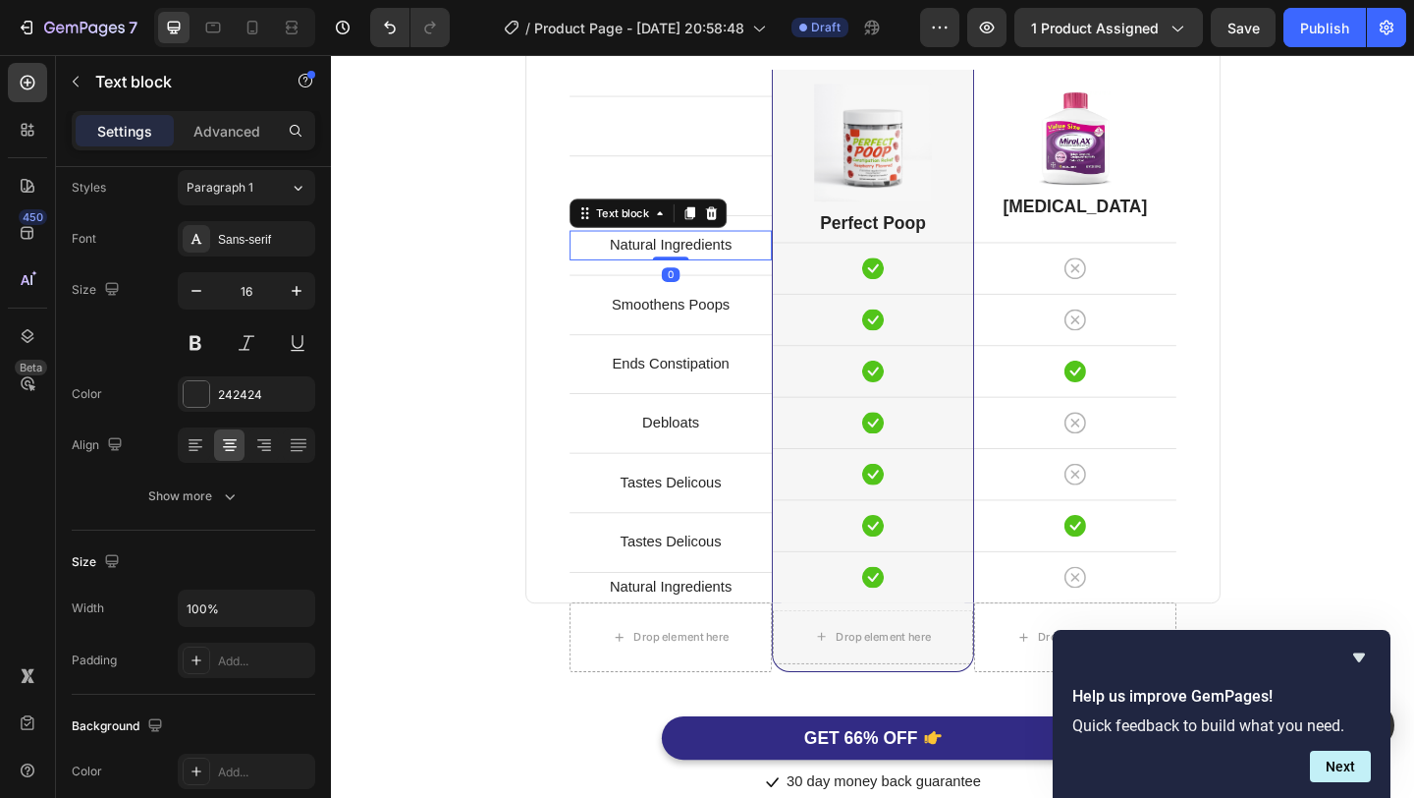
scroll to position [0, 0]
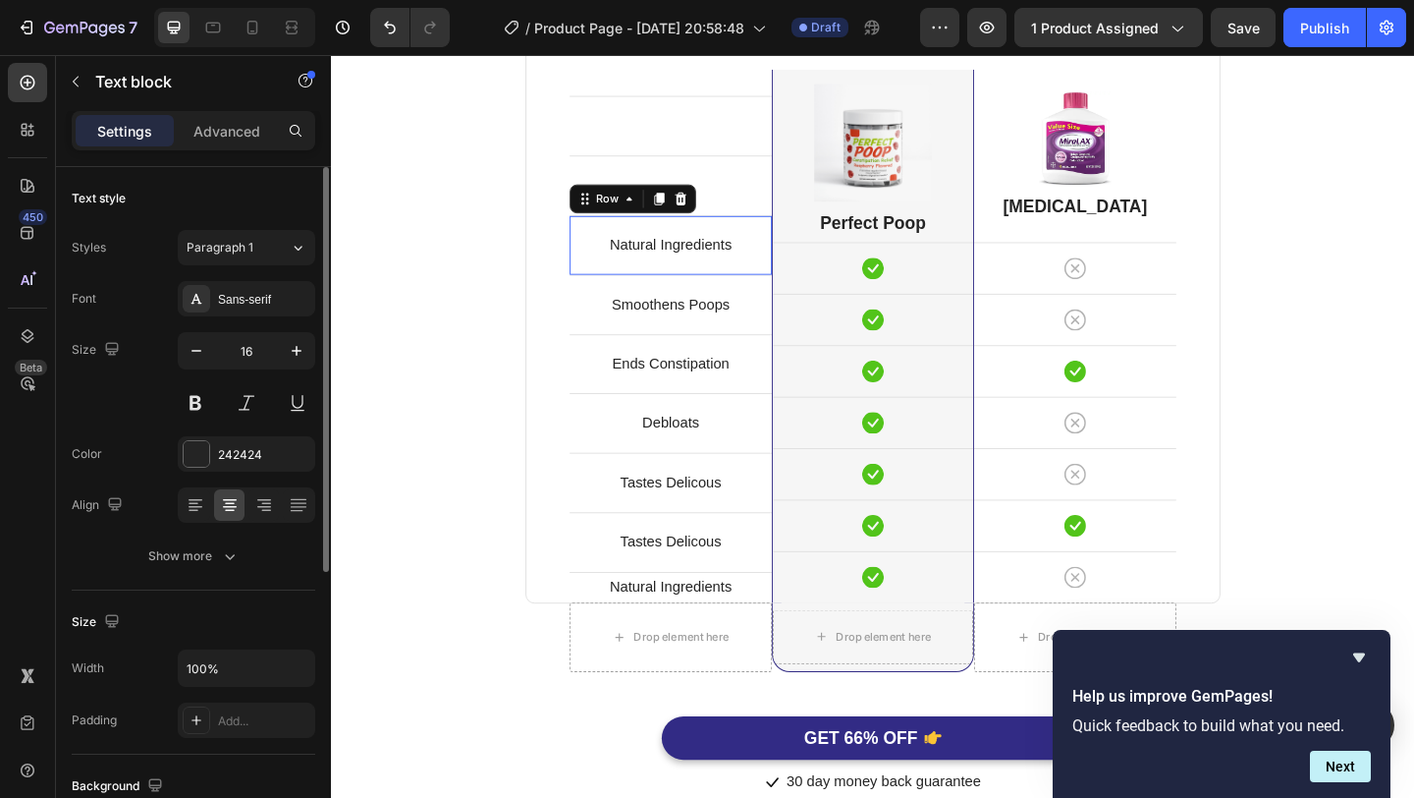
click at [790, 282] on div "Natural Ingredients Text block Row 0" at bounding box center [700, 261] width 220 height 65
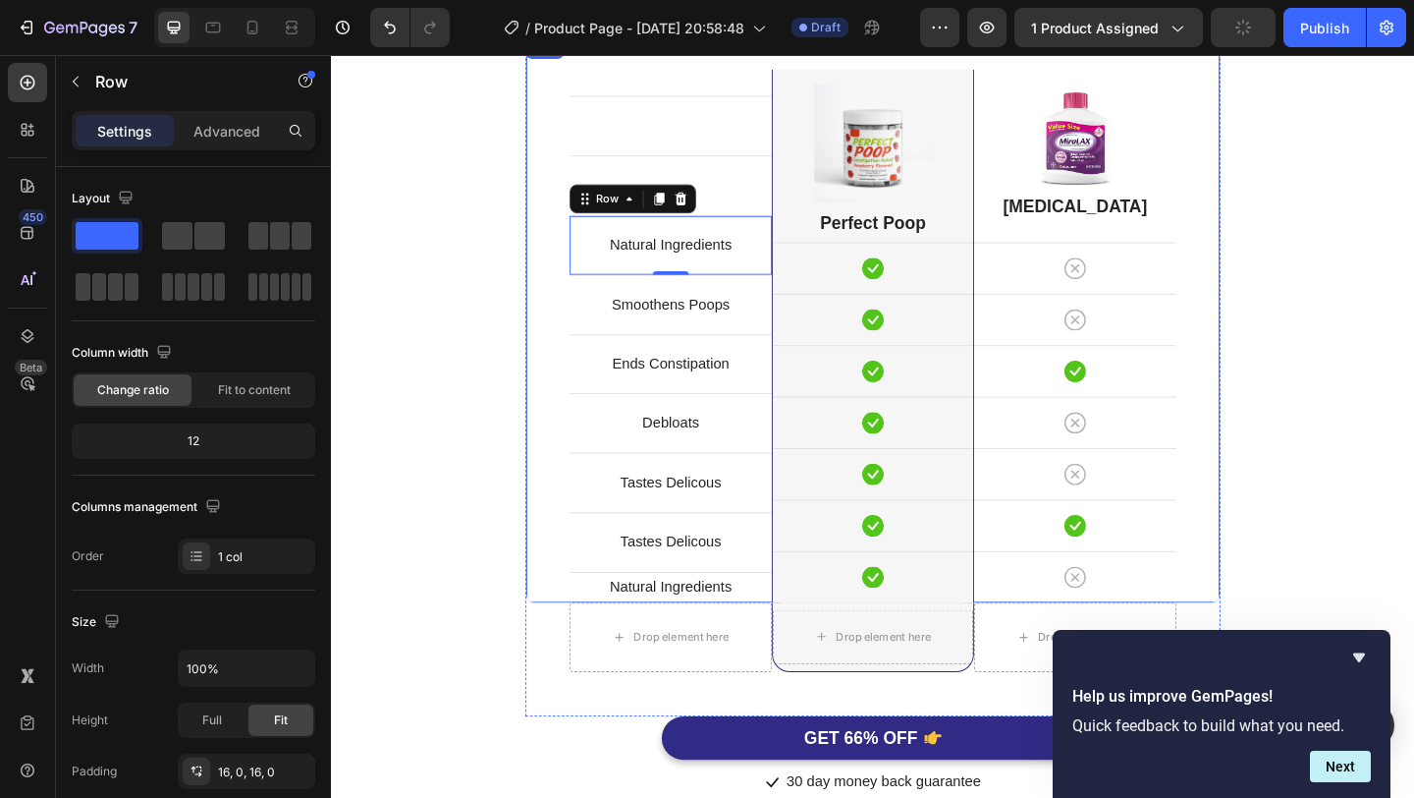
click at [1282, 487] on div "Text block Row Text block Row Text block Row Natural Ingredients Text block Row…" at bounding box center [920, 342] width 756 height 617
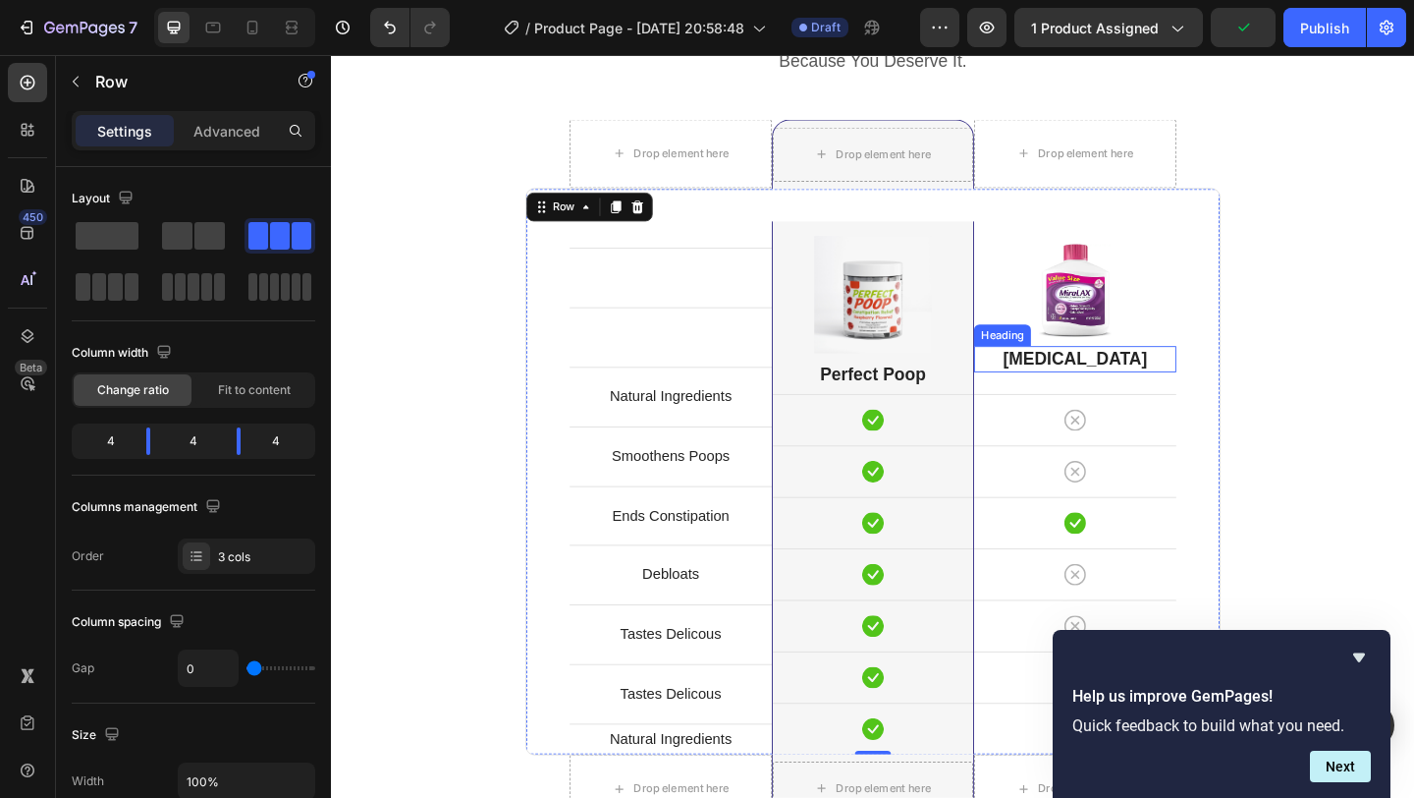
scroll to position [5023, 0]
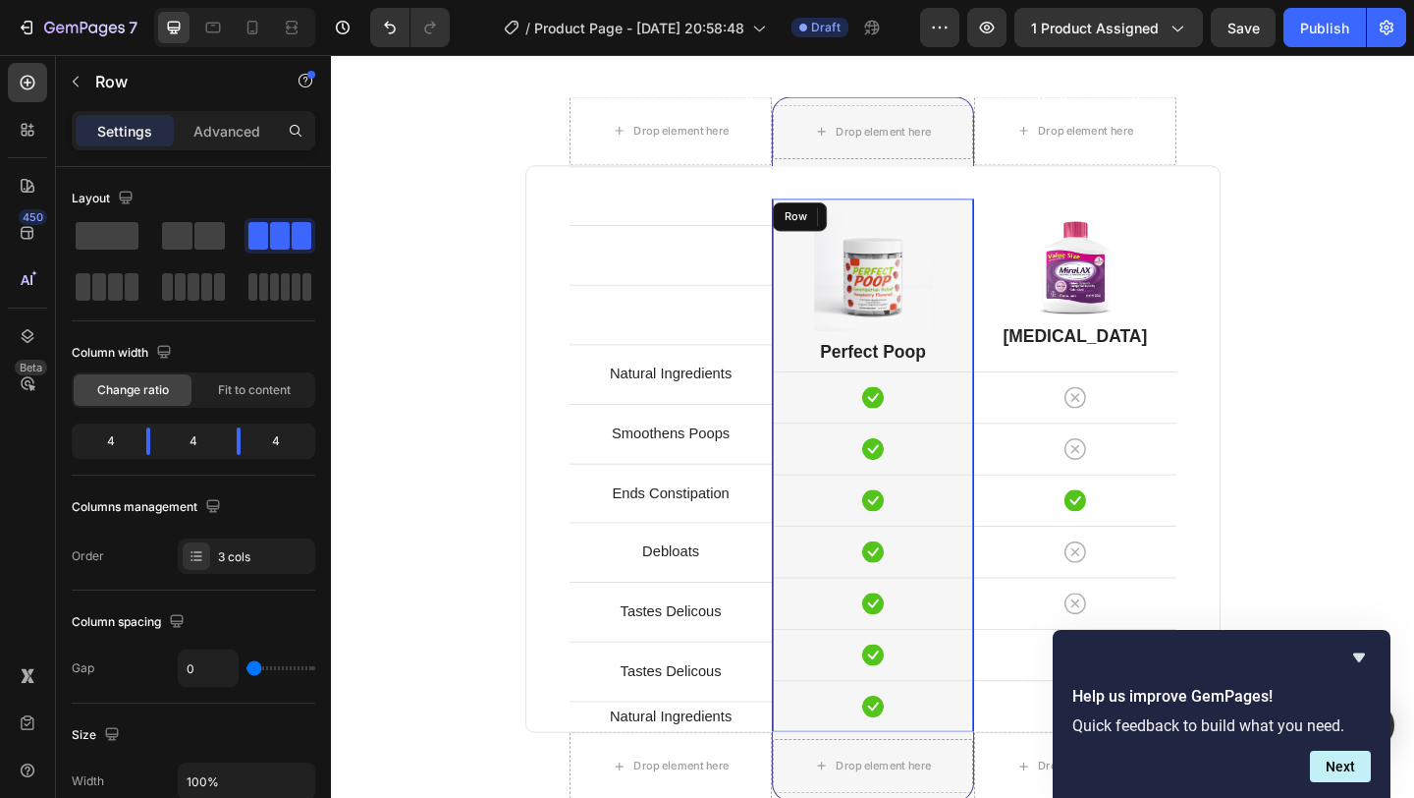
click at [1011, 218] on div "Image Perfect Poop Heading Icon Row Icon Row Icon Row Icon Row Icon Row Icon Ro…" at bounding box center [920, 501] width 218 height 580
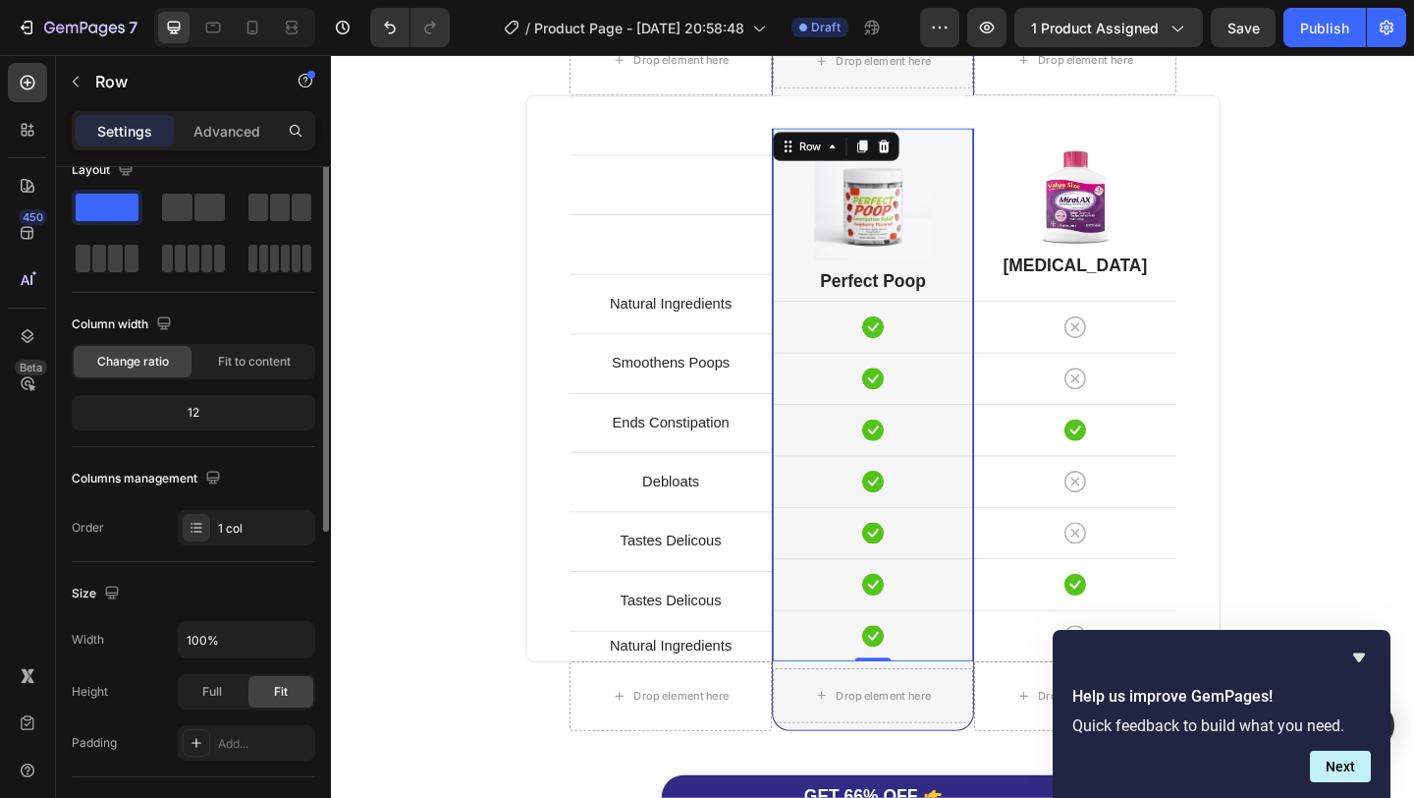
scroll to position [0, 0]
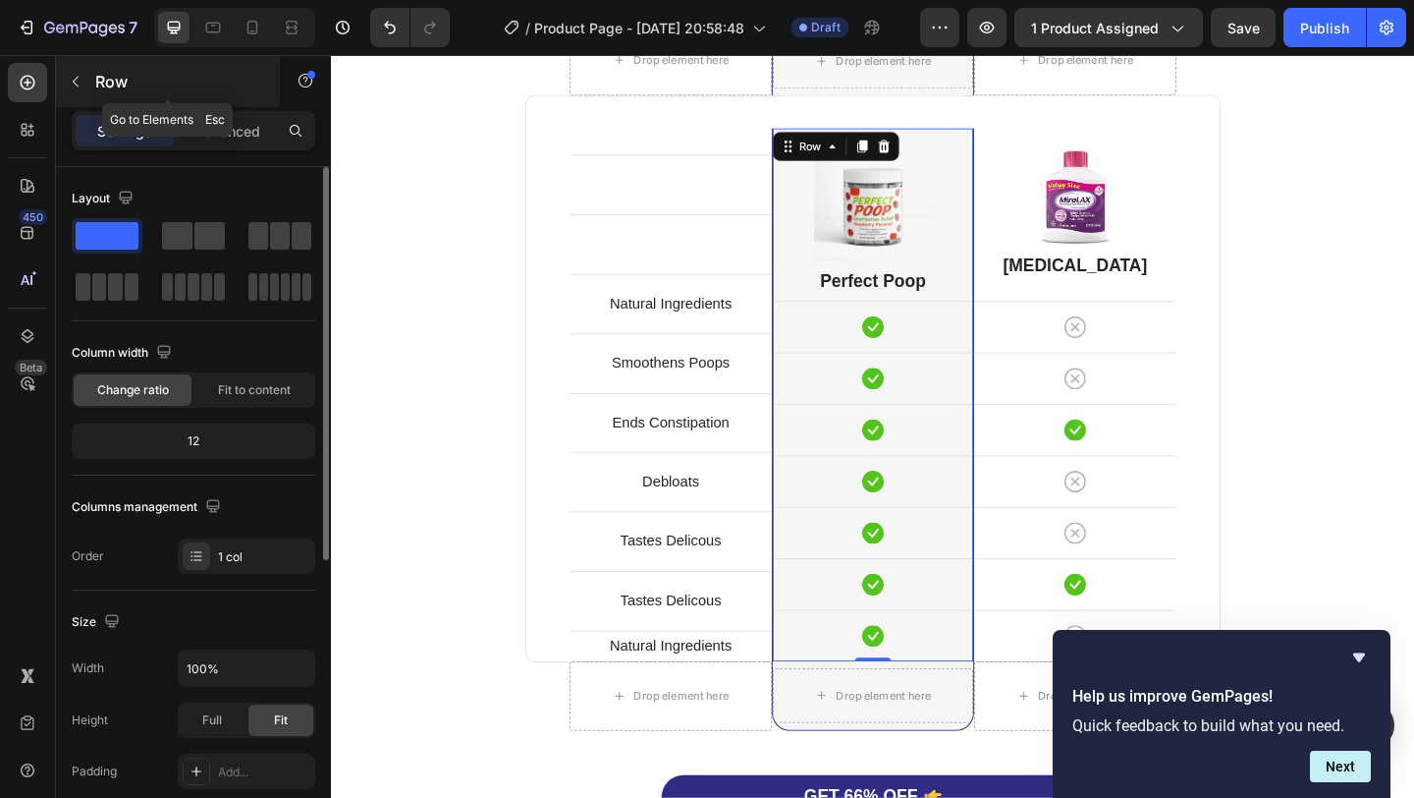
click at [86, 83] on button "button" at bounding box center [75, 81] width 31 height 31
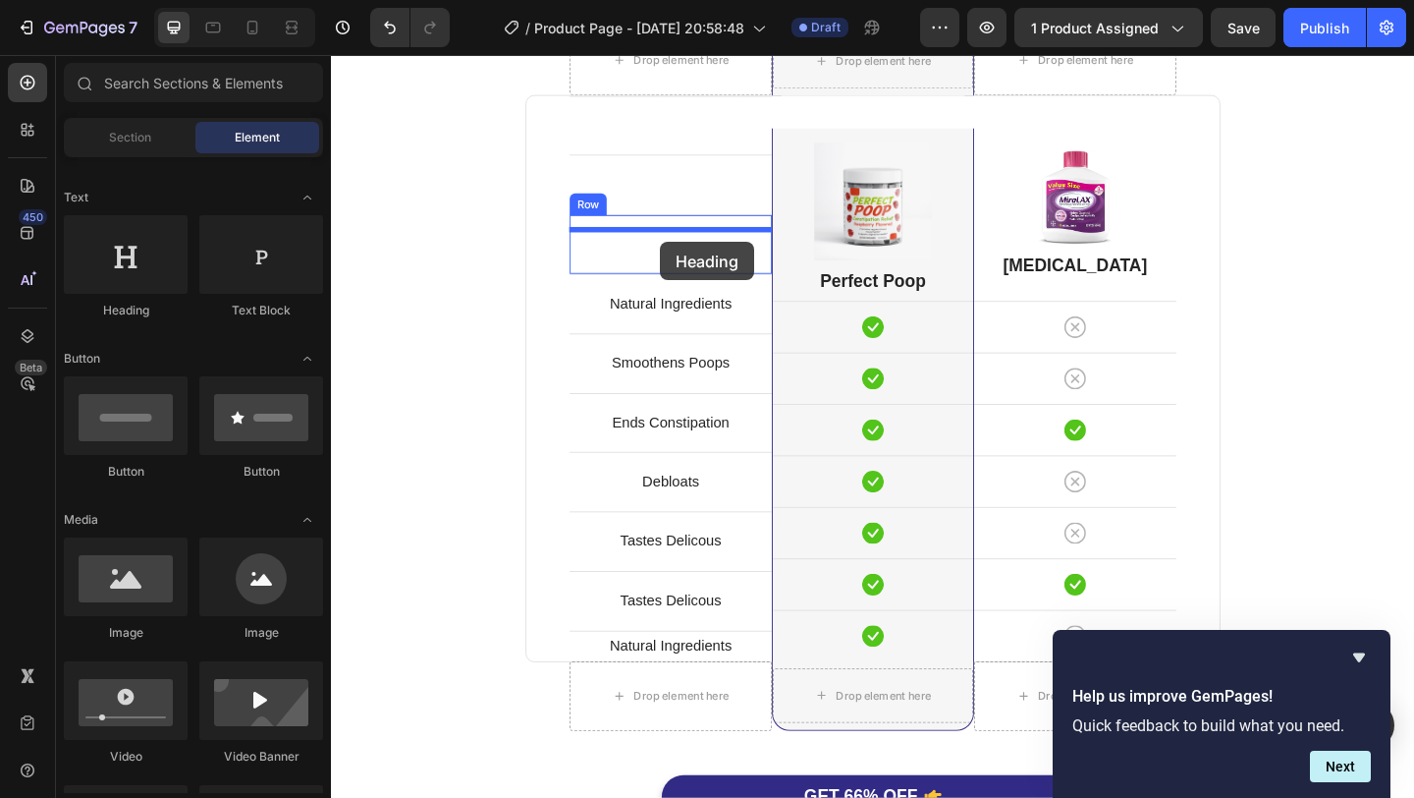
drag, startPoint x: 463, startPoint y: 334, endPoint x: 690, endPoint y: 258, distance: 239.2
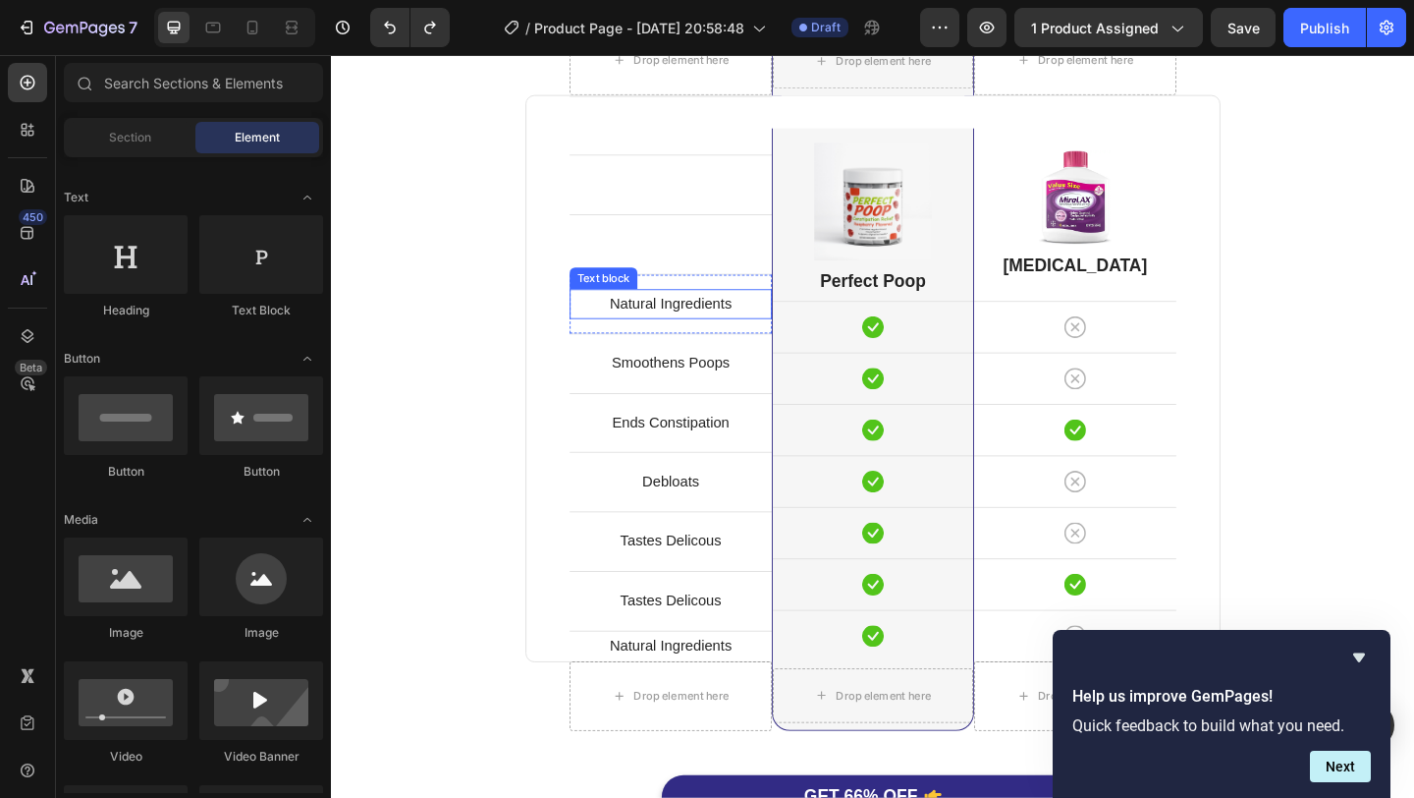
click at [767, 321] on p "Natural Ingredients" at bounding box center [700, 325] width 216 height 28
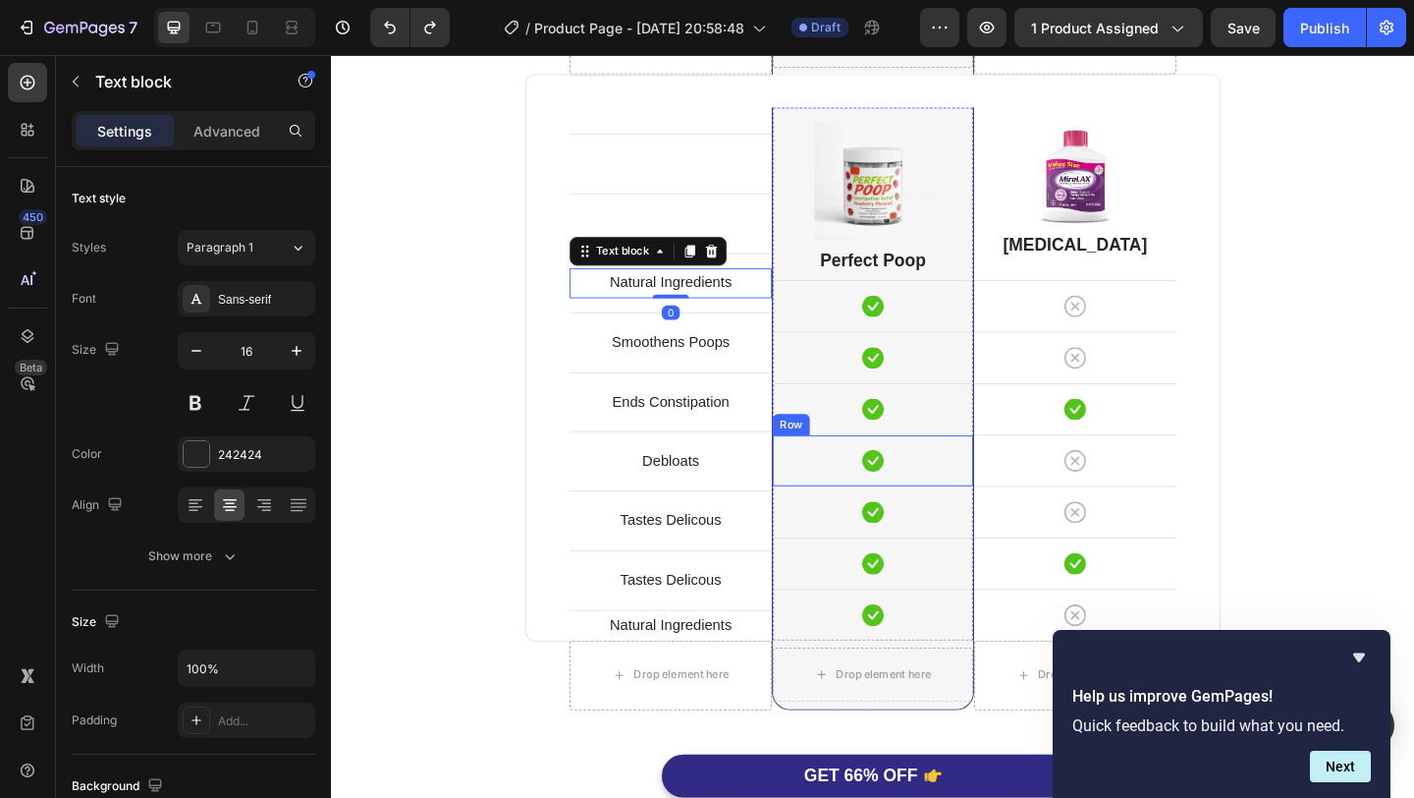
scroll to position [5126, 0]
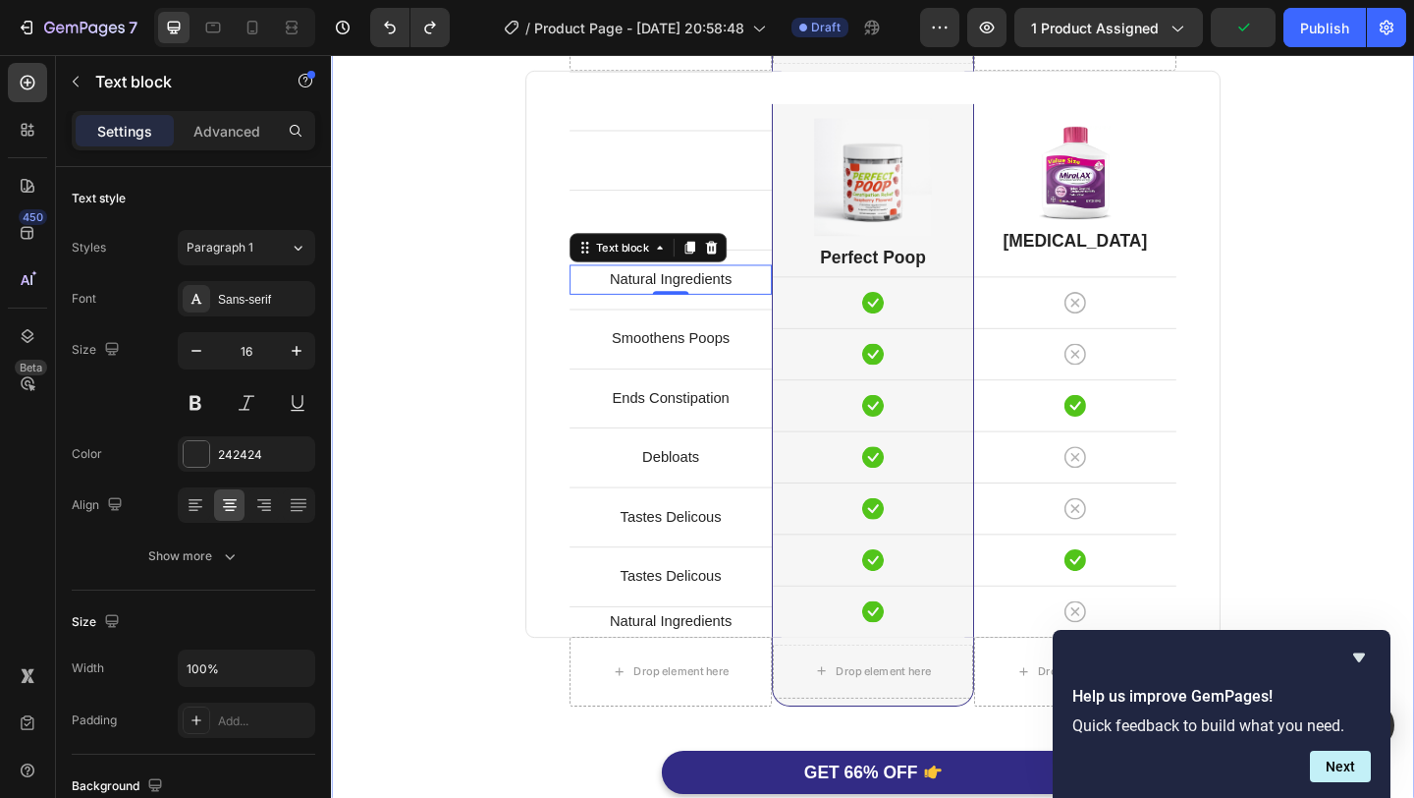
click at [1390, 574] on div "Perfect Poop Is Better. Heading Because You Deserve It. Text block Row Drop ele…" at bounding box center [920, 379] width 1149 height 1041
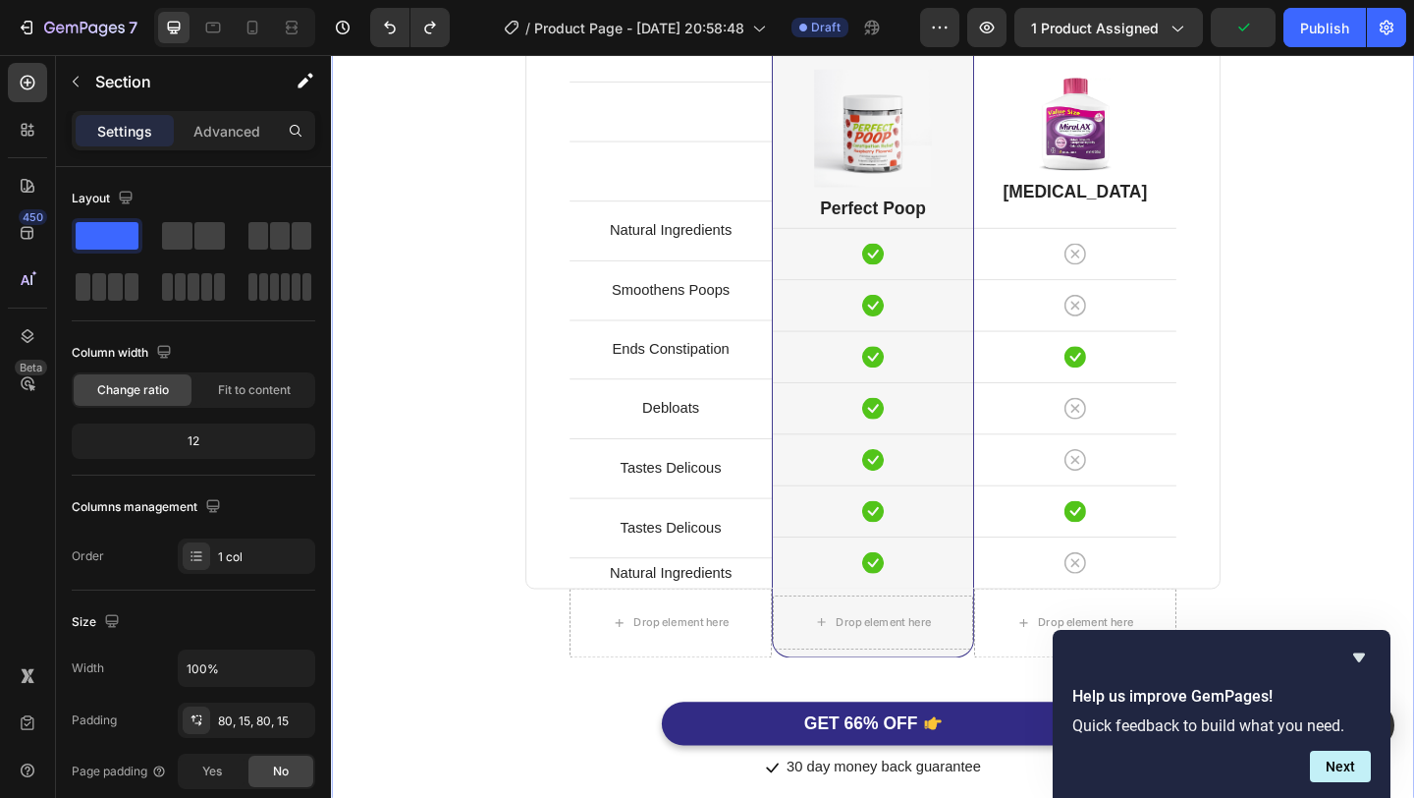
scroll to position [5180, 0]
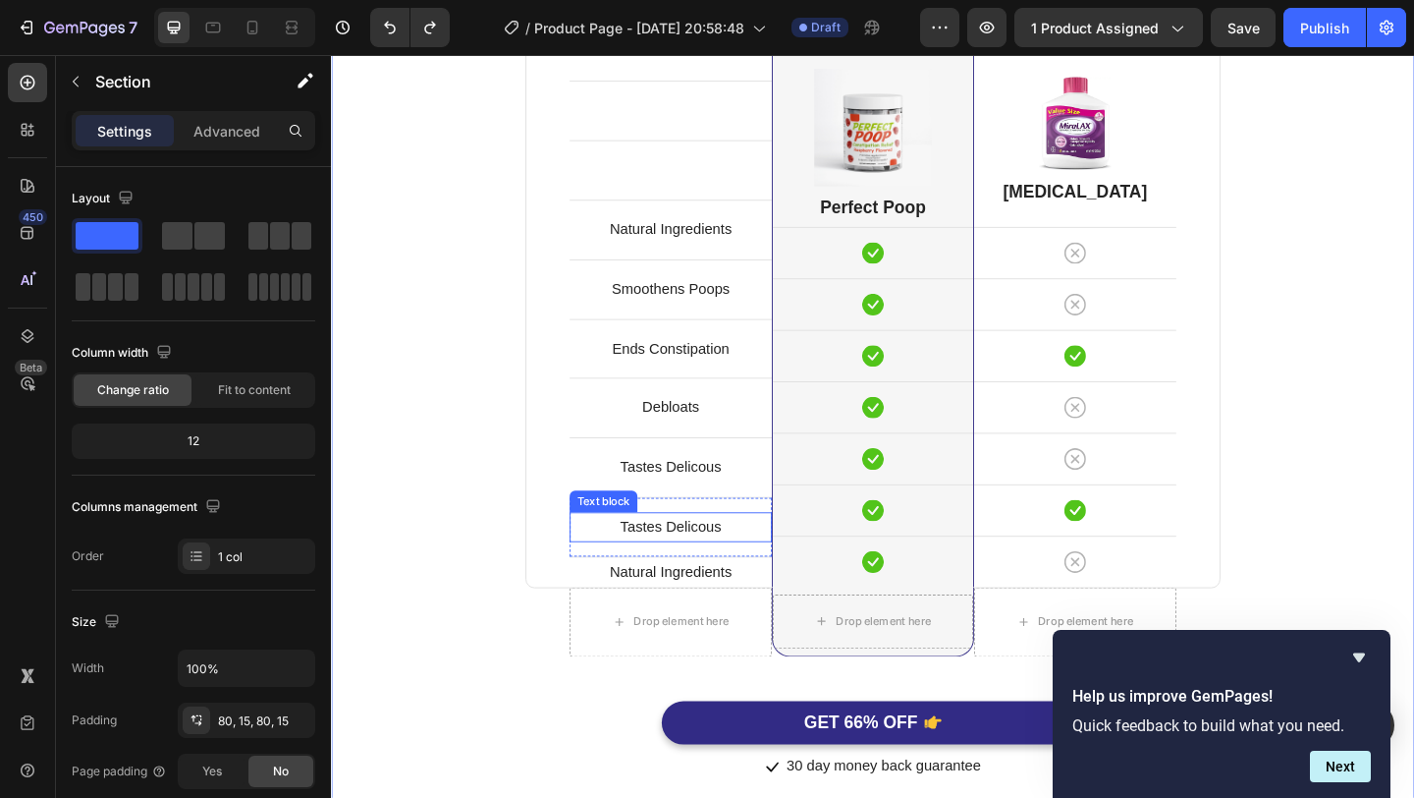
click at [697, 568] on p "Tastes Delicous" at bounding box center [700, 568] width 216 height 28
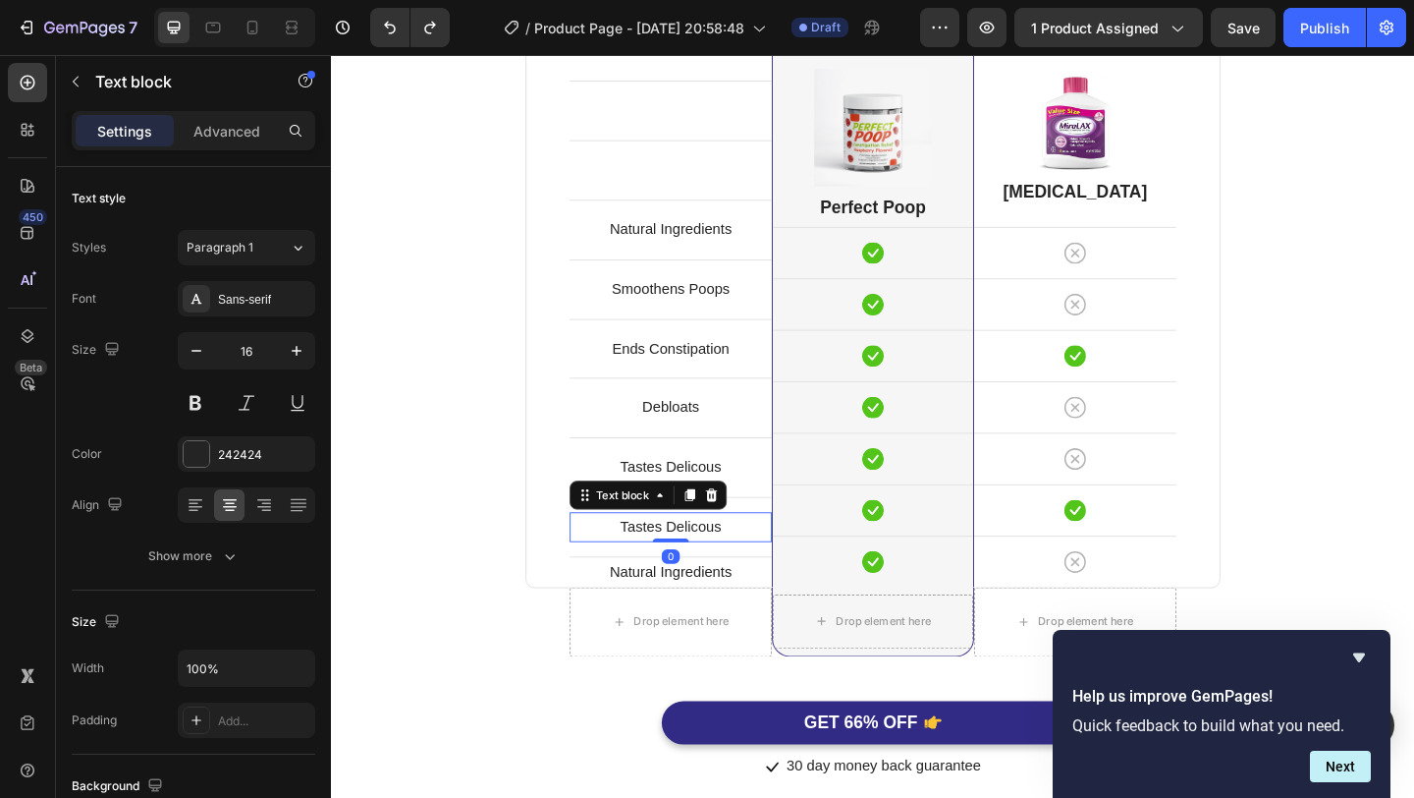
click at [697, 568] on p "Tastes Delicous" at bounding box center [700, 568] width 216 height 28
click at [703, 575] on p "Doctor REcommneded" at bounding box center [700, 568] width 216 height 28
click at [696, 573] on p "Doctor REcommneded" at bounding box center [700, 568] width 216 height 28
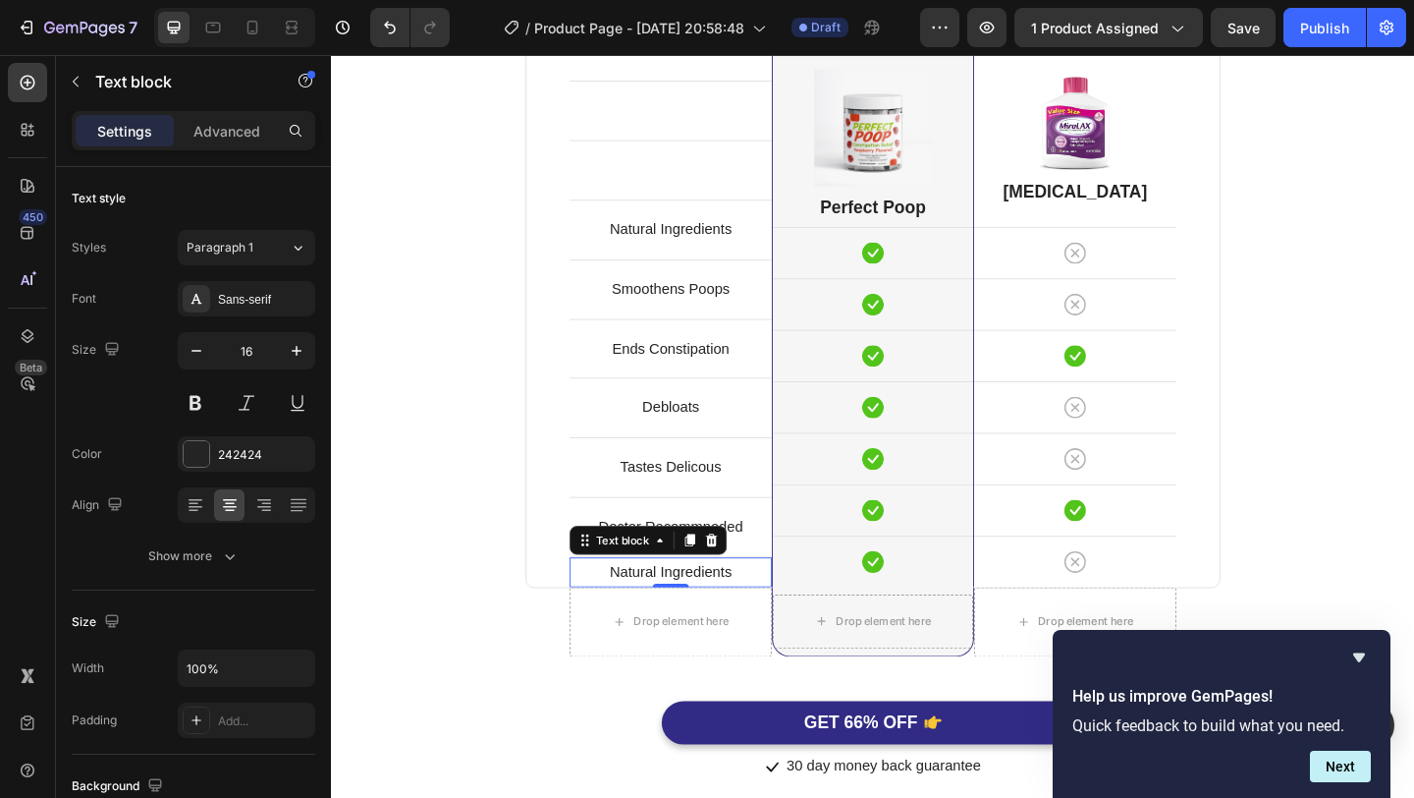
click at [748, 607] on p "Natural Ingredients" at bounding box center [700, 617] width 216 height 28
click at [771, 567] on p "Doctor Recommneded" at bounding box center [700, 568] width 216 height 28
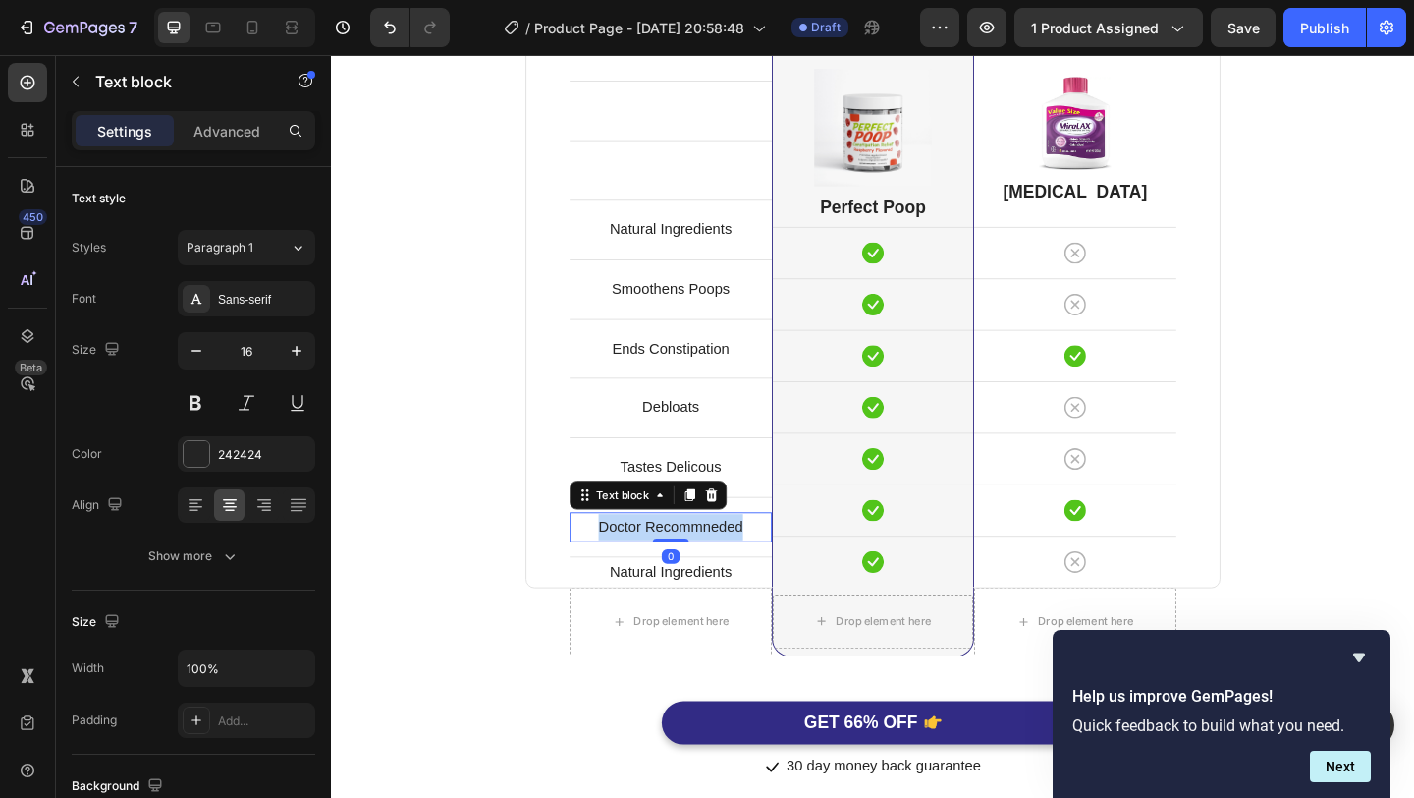
click at [771, 567] on p "Doctor Recommneded" at bounding box center [700, 568] width 216 height 28
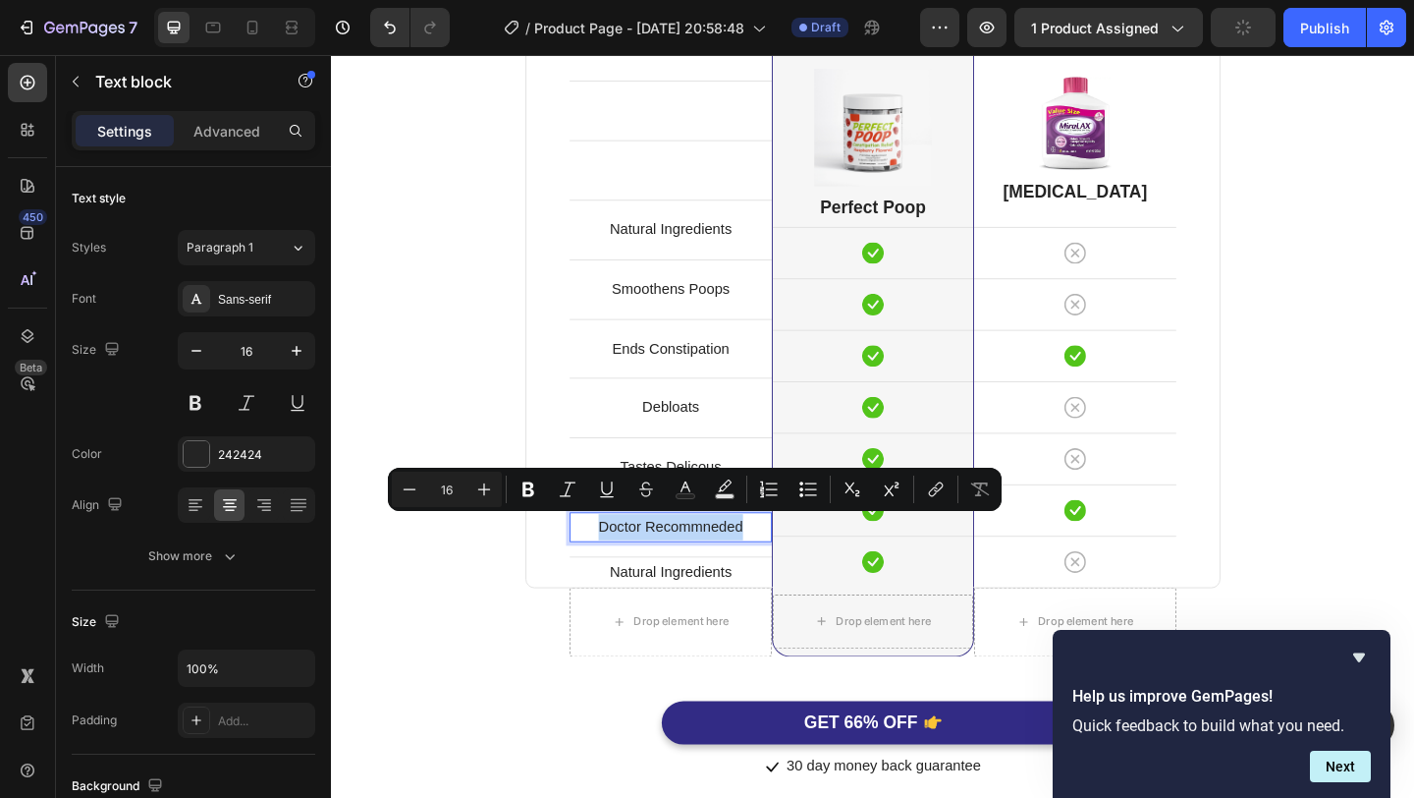
click at [771, 567] on p "Doctor Recommneded" at bounding box center [700, 568] width 216 height 28
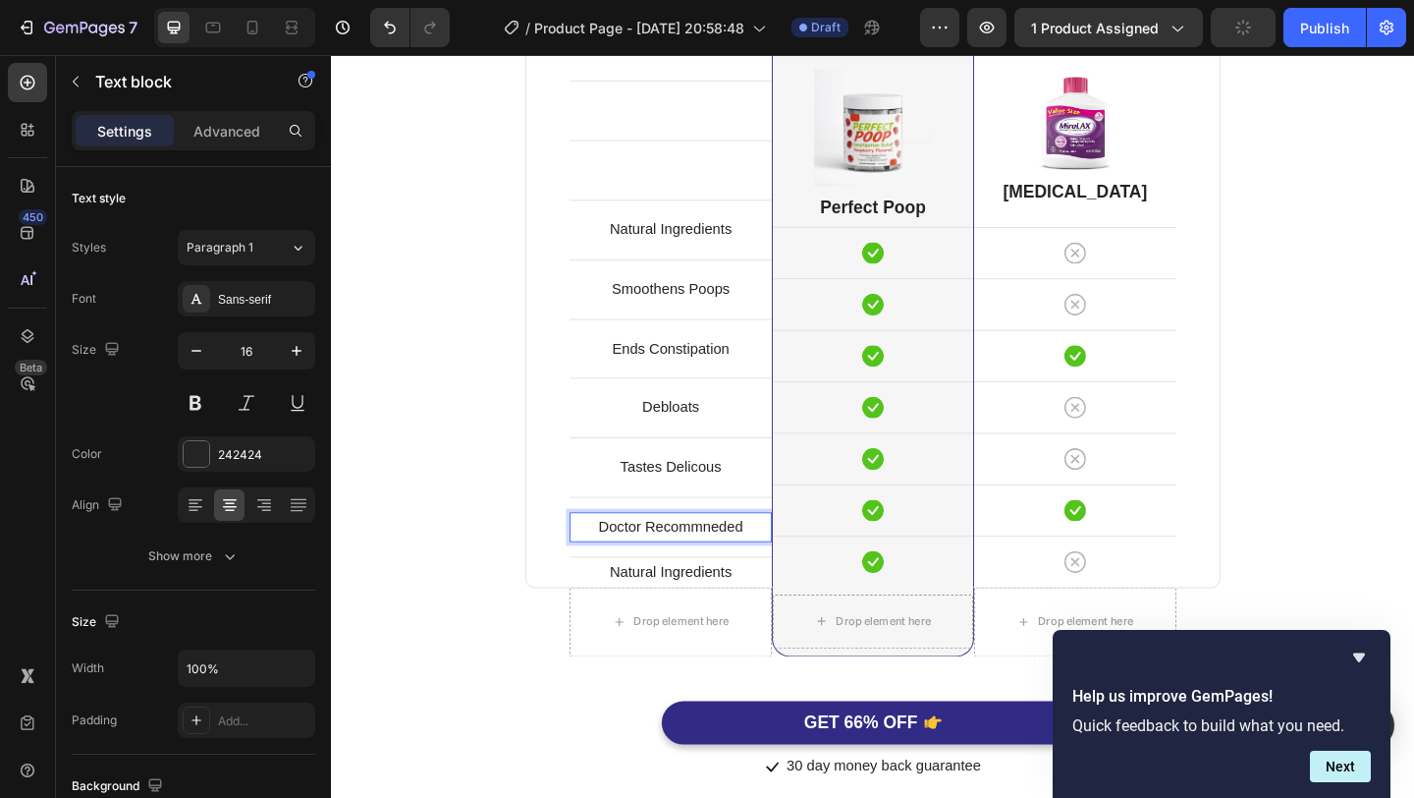
click at [748, 569] on p "Doctor Recommneded" at bounding box center [700, 568] width 216 height 28
click at [763, 571] on p "Doctor Recommneded" at bounding box center [700, 568] width 216 height 28
click at [728, 508] on p "Tastes Delicous" at bounding box center [700, 503] width 216 height 28
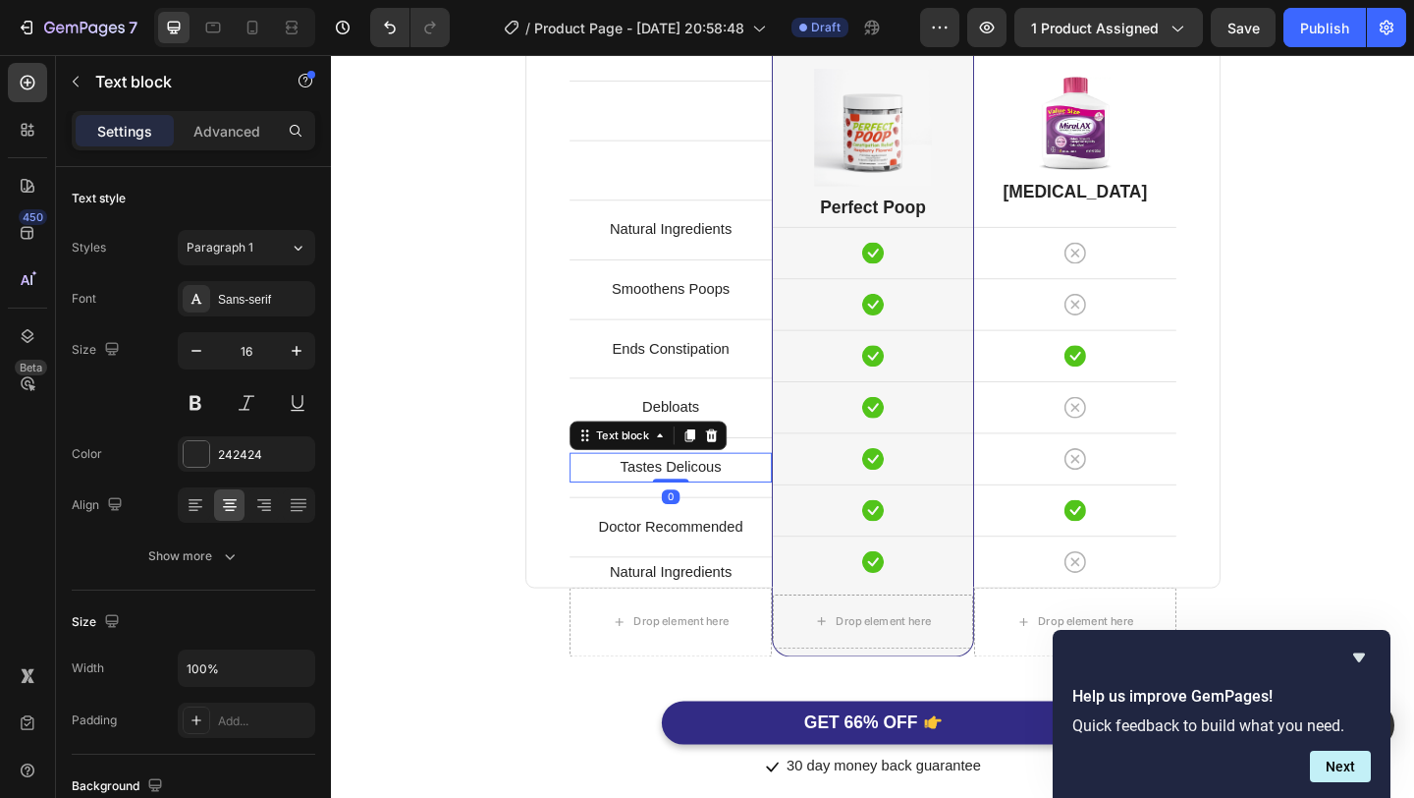
click at [728, 508] on p "Tastes Delicous" at bounding box center [700, 503] width 216 height 28
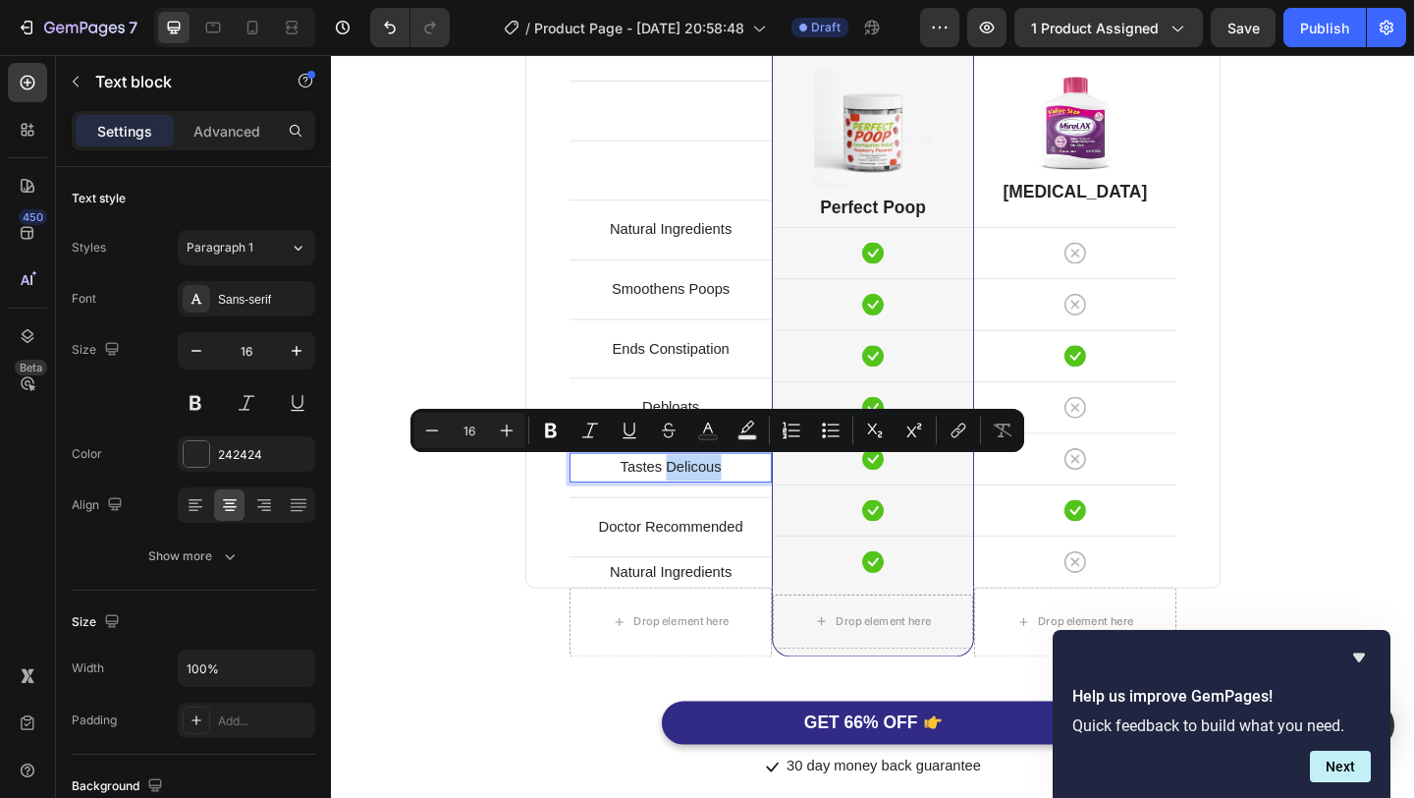
click at [717, 507] on p "Tastes Delicous" at bounding box center [700, 503] width 216 height 28
click at [670, 507] on p "Tastes Delicous" at bounding box center [700, 503] width 216 height 28
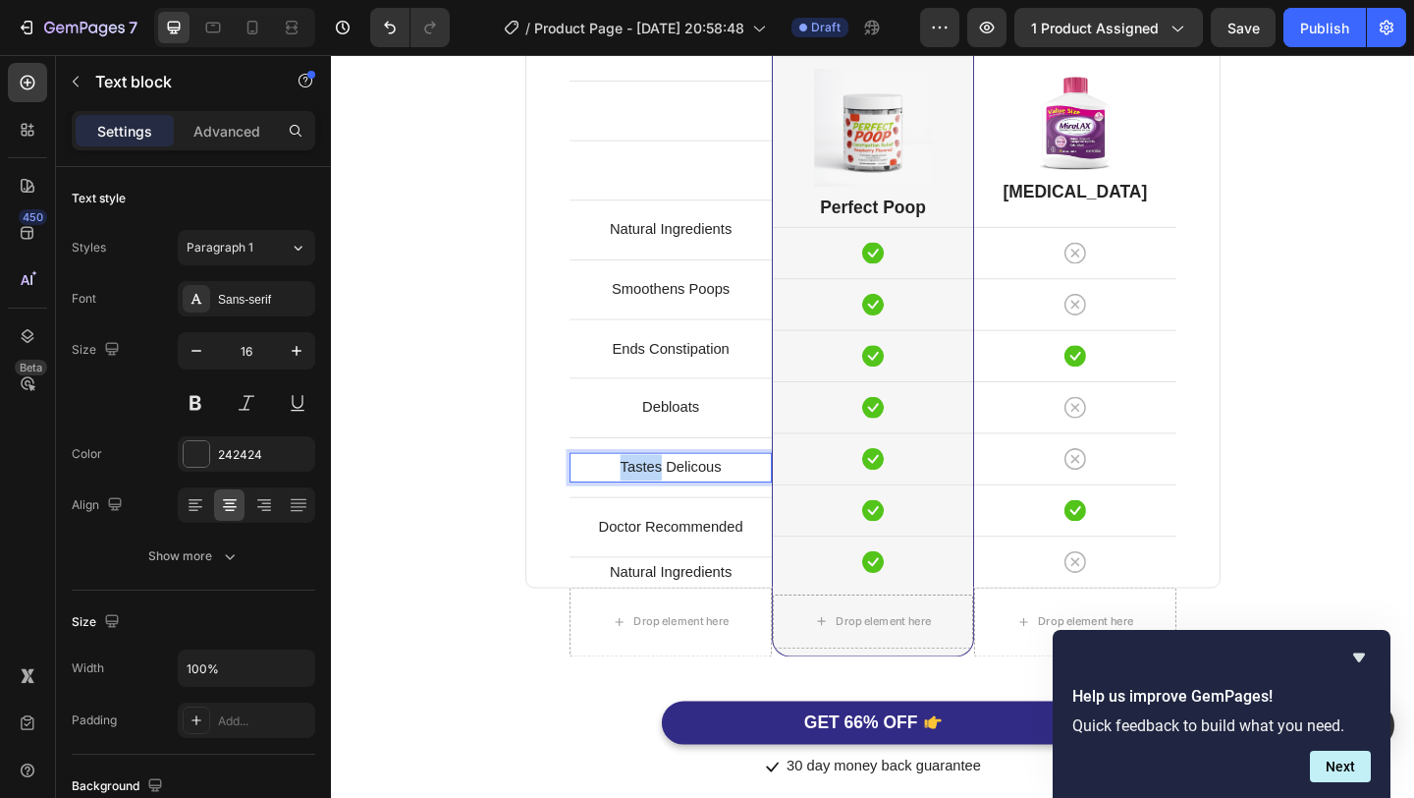
click at [670, 507] on p "Tastes Delicous" at bounding box center [700, 503] width 216 height 28
click at [719, 625] on p "Natural Ingredients" at bounding box center [700, 617] width 216 height 28
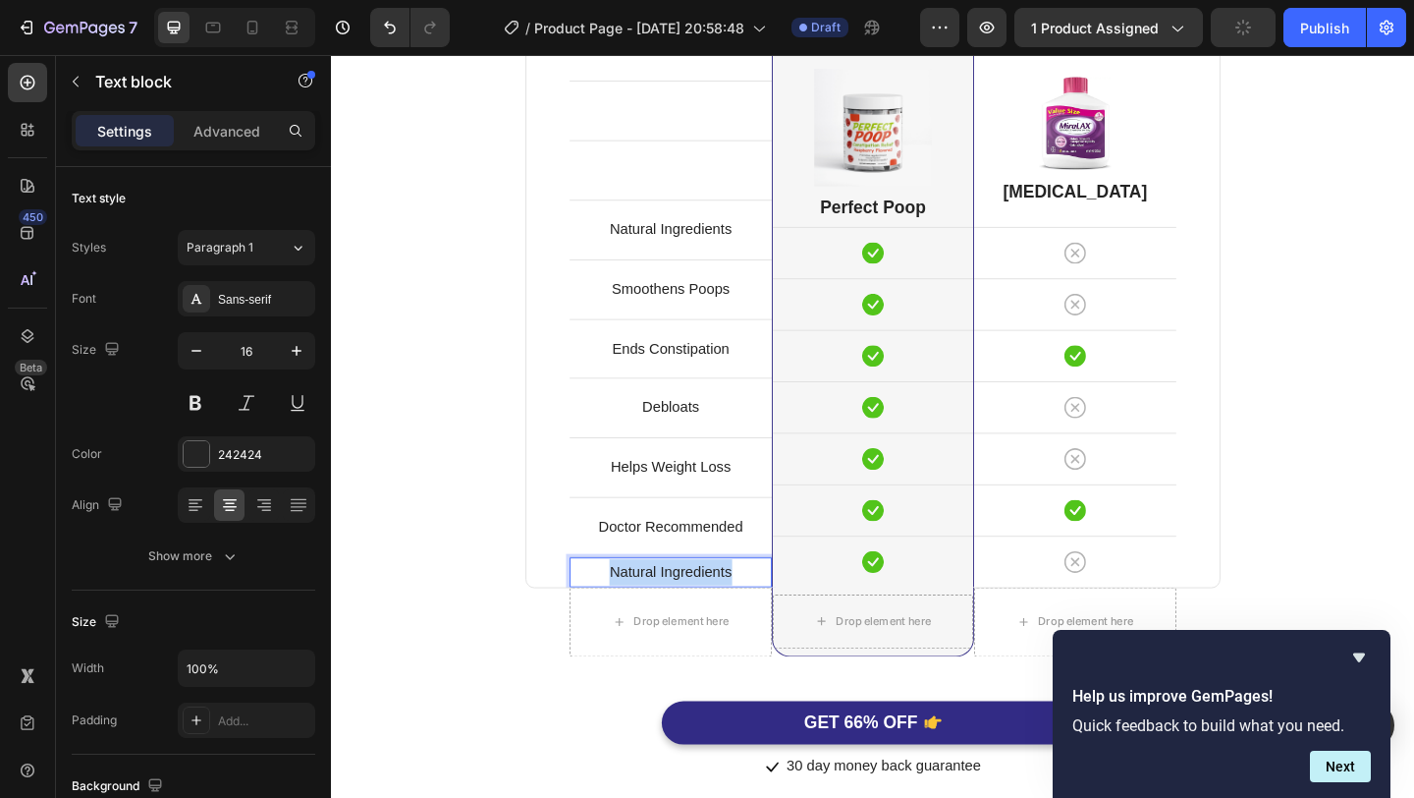
click at [719, 625] on p "Natural Ingredients" at bounding box center [700, 617] width 216 height 28
click at [741, 619] on p "Tastes Delicous" at bounding box center [700, 617] width 216 height 28
click at [1342, 499] on div "Perfect Poop Is Better. Heading Because You Deserve It. Text block Row Drop ele…" at bounding box center [920, 325] width 1149 height 1041
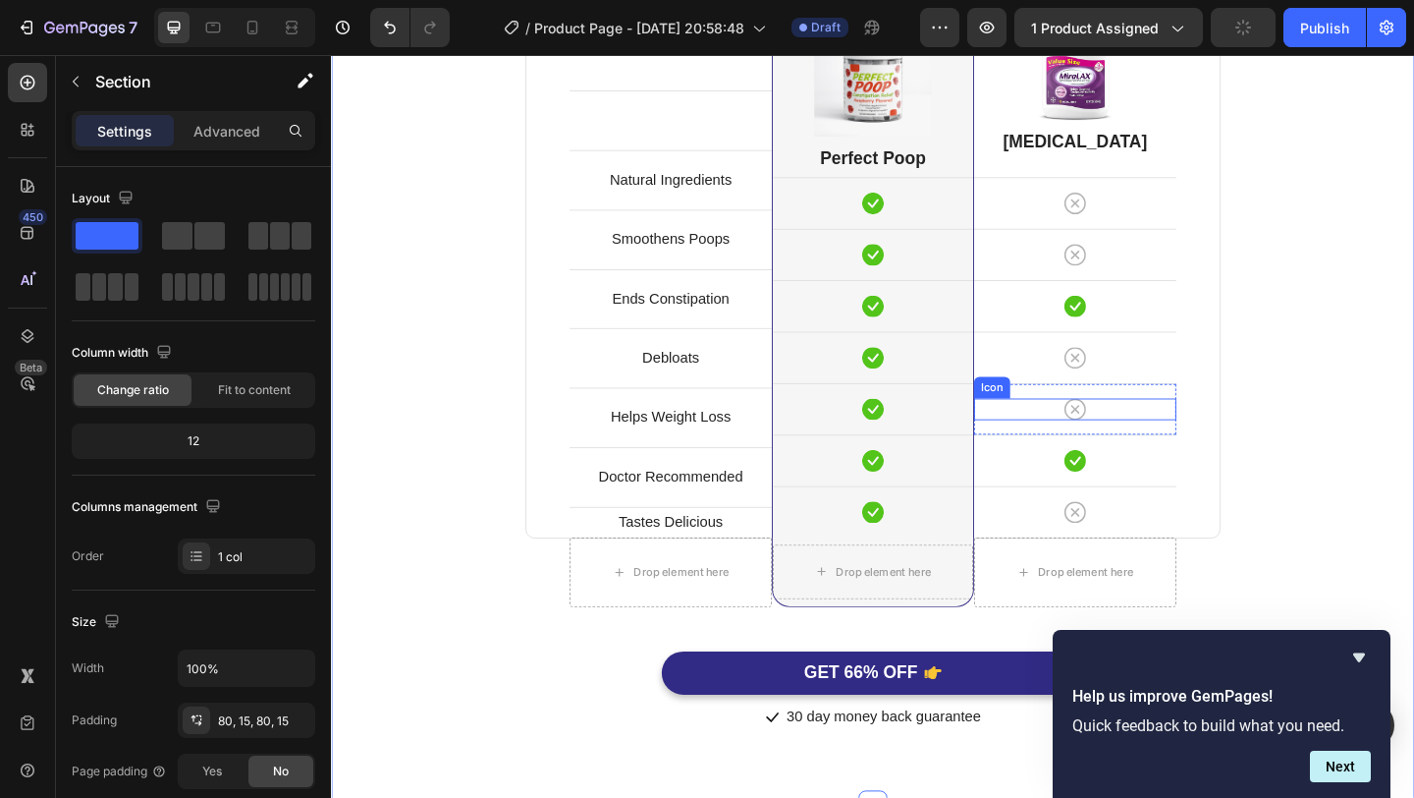
scroll to position [5236, 0]
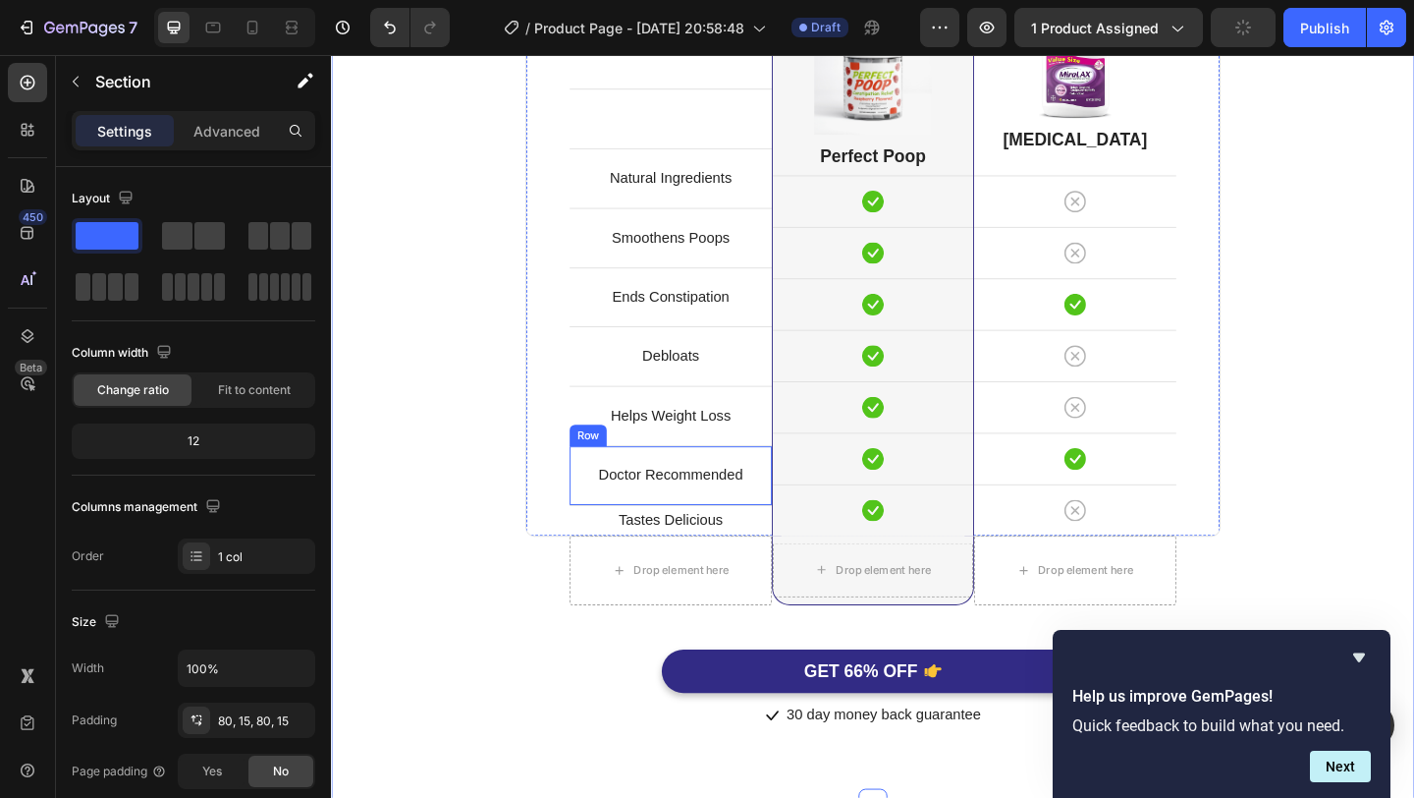
click at [782, 538] on div "Doctor Recommended Text block Row" at bounding box center [700, 511] width 220 height 65
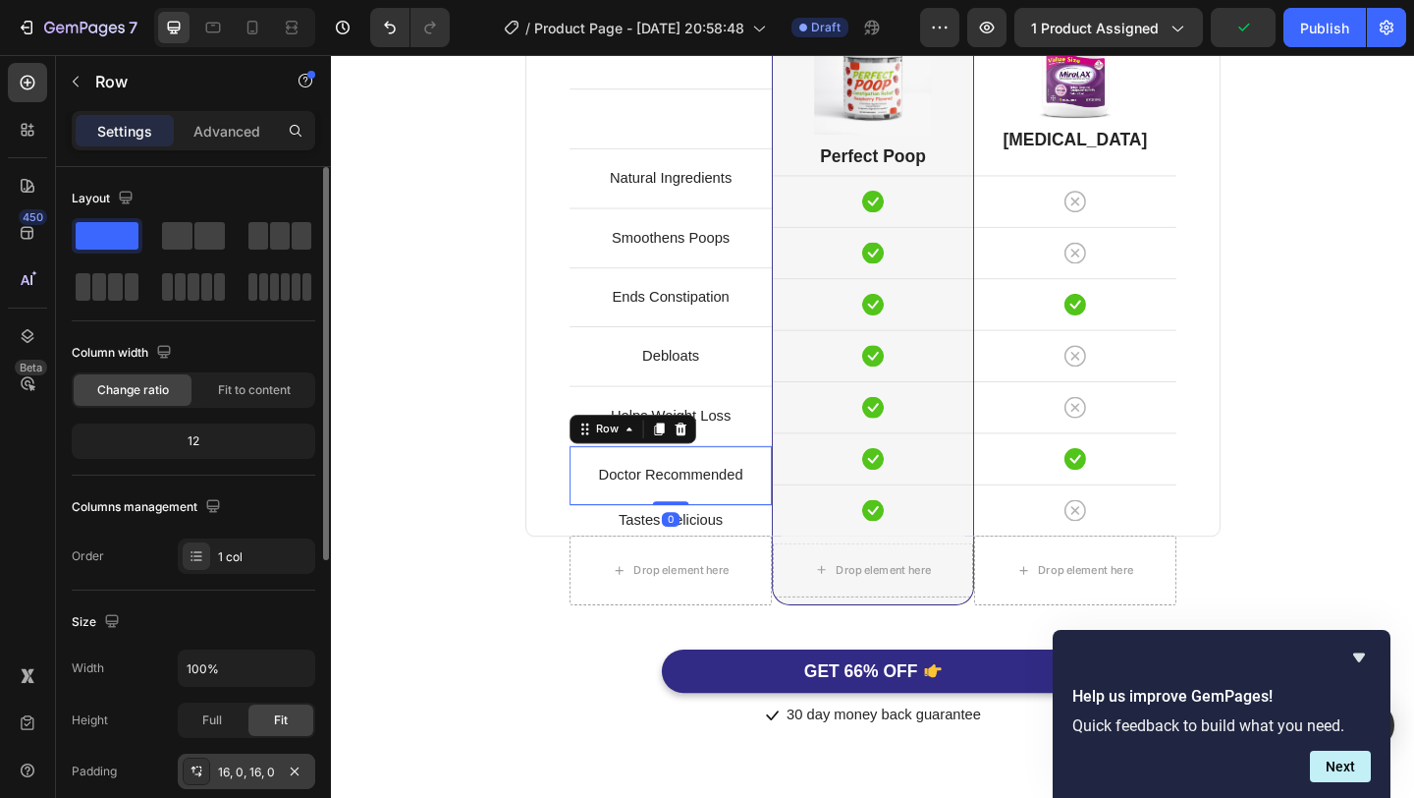
click at [255, 763] on div "16, 0, 16, 0" at bounding box center [246, 772] width 57 height 18
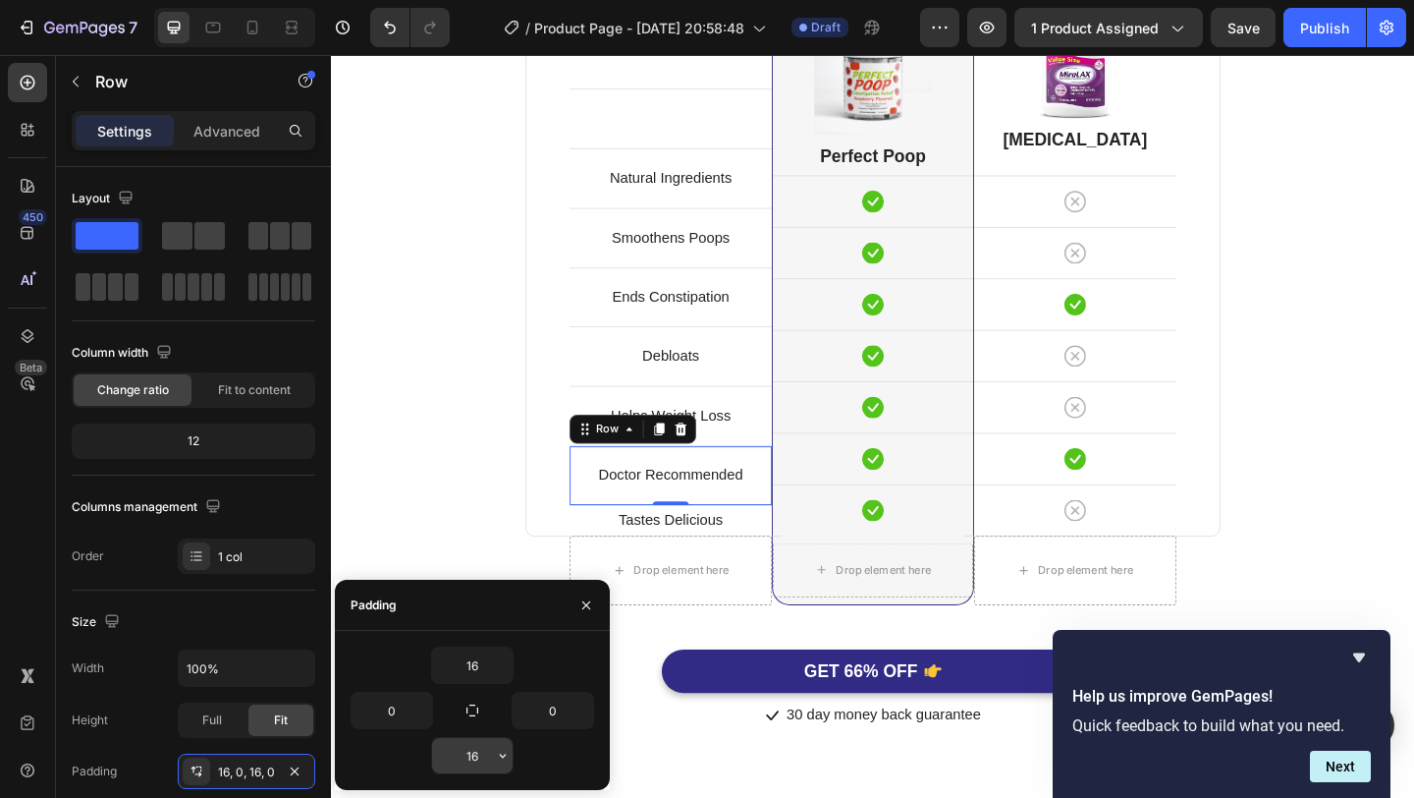
click at [480, 763] on input "16" at bounding box center [472, 755] width 81 height 35
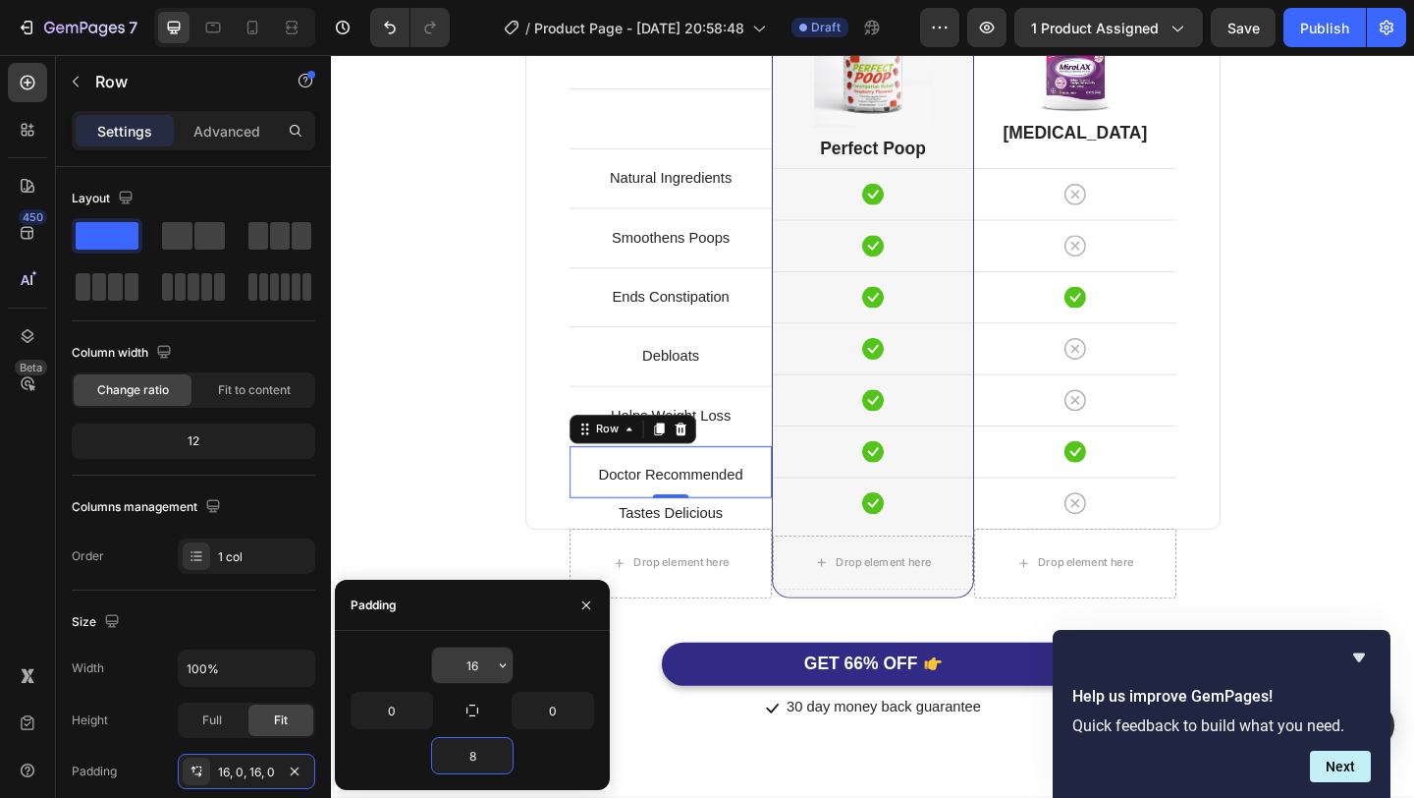
type input "8"
click at [476, 664] on input "16" at bounding box center [472, 664] width 81 height 35
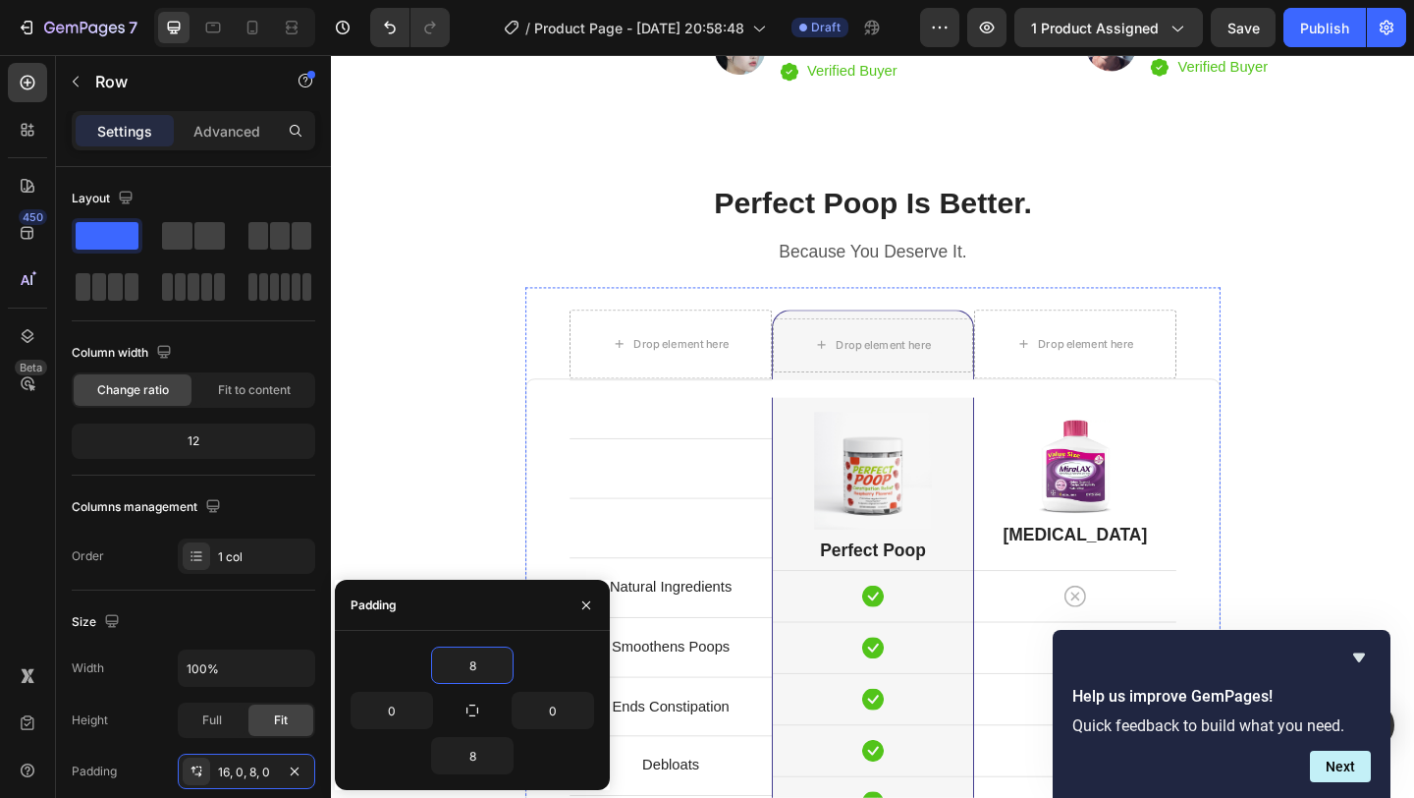
scroll to position [4792, 0]
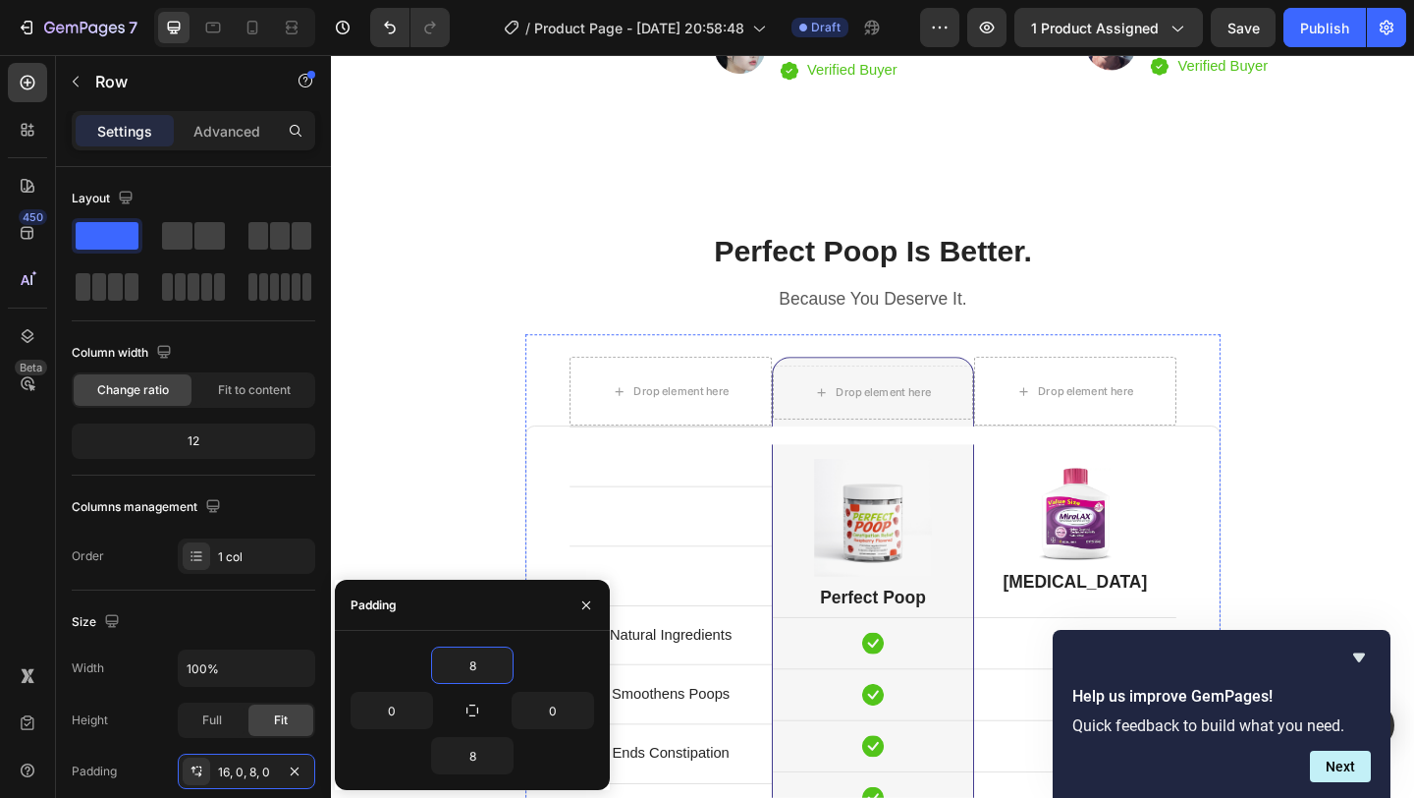
type input "16"
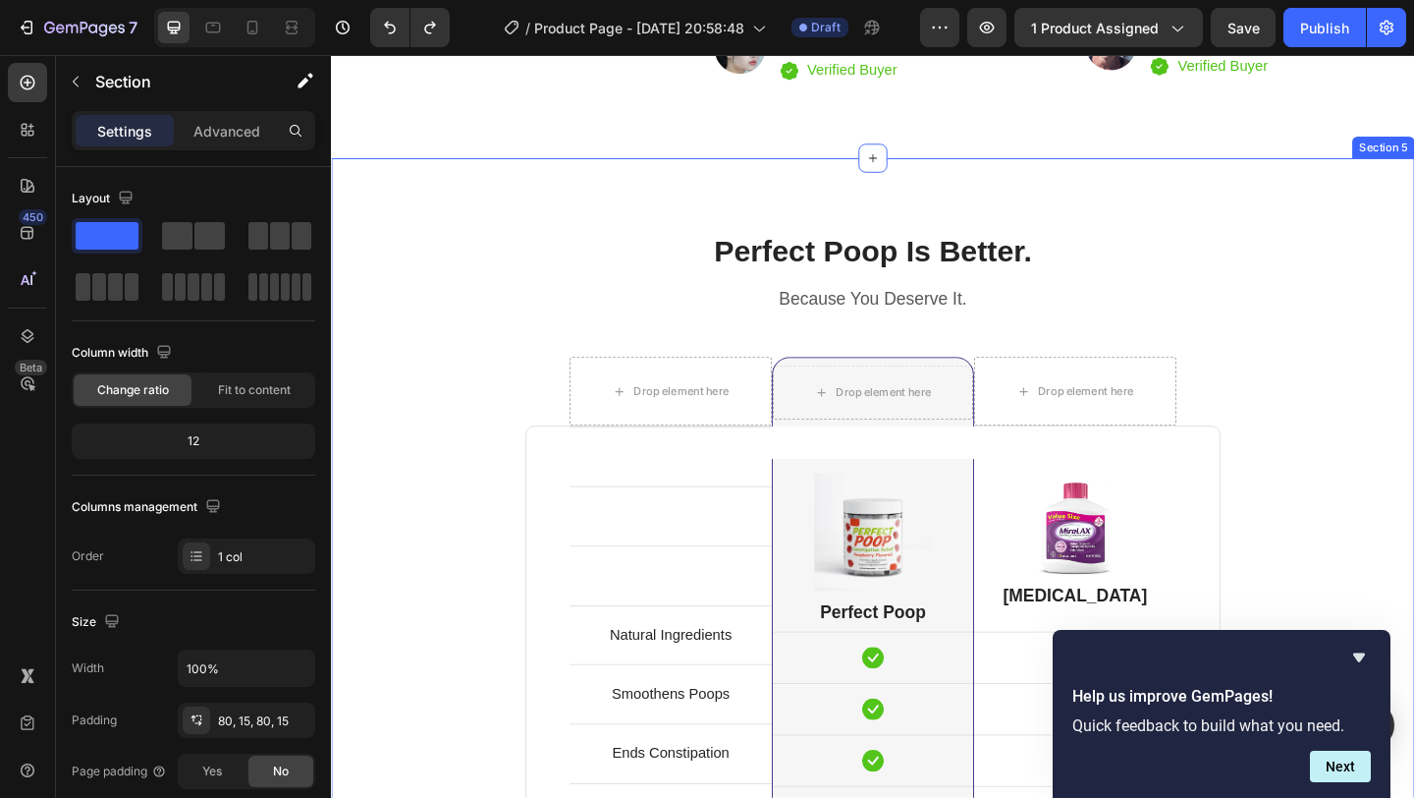
click at [1356, 409] on div "Perfect Poop Is Better. Heading Because You Deserve It. Text block Row Drop ele…" at bounding box center [920, 766] width 1149 height 1041
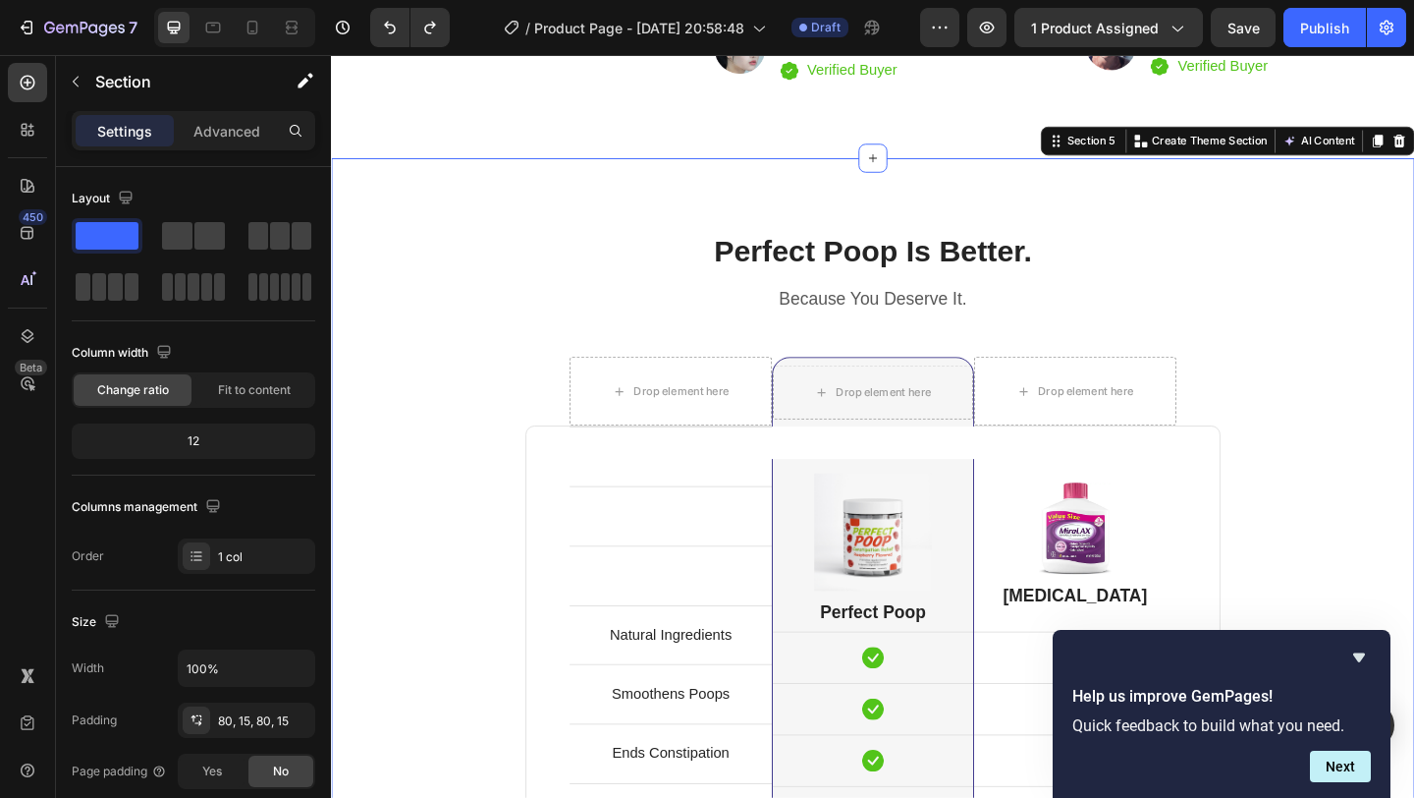
click at [1413, 393] on div "Perfect Poop Is Better. Heading Because You Deserve It. Text block Row Drop ele…" at bounding box center [920, 766] width 1149 height 1041
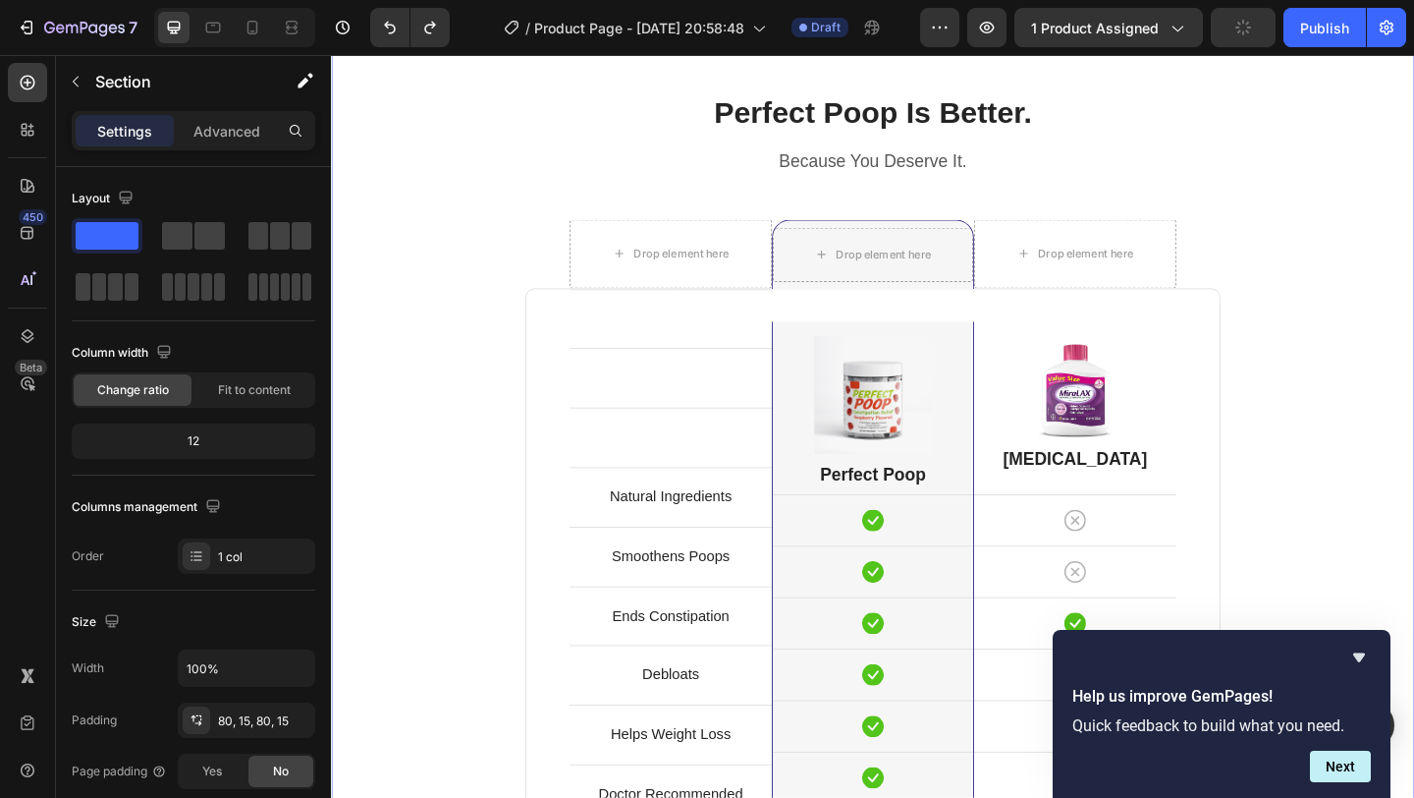
scroll to position [4976, 0]
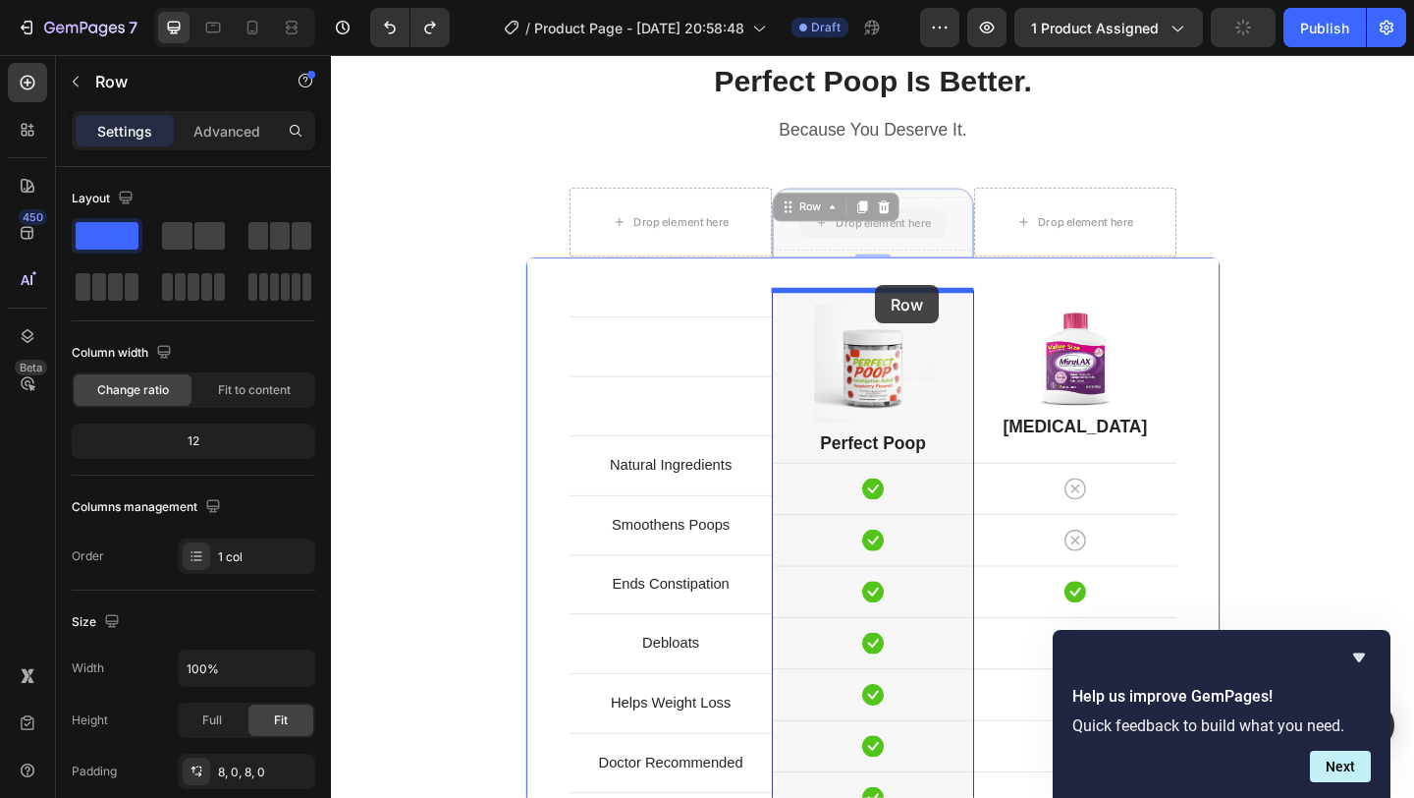
drag, startPoint x: 1008, startPoint y: 244, endPoint x: 923, endPoint y: 305, distance: 104.7
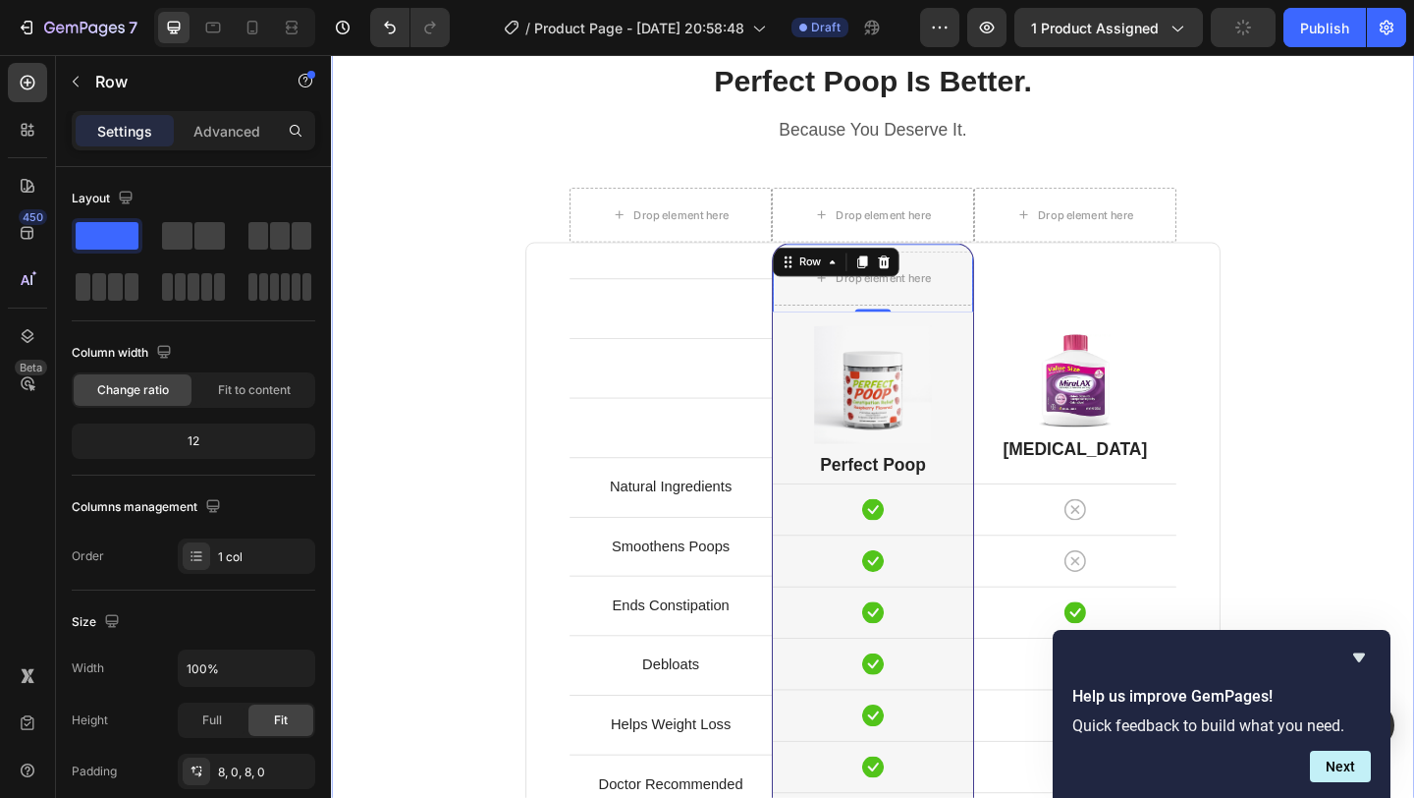
click at [1359, 269] on div "Perfect Poop Is Better. Heading Because You Deserve It. Text block Row Drop ele…" at bounding box center [920, 593] width 1149 height 1064
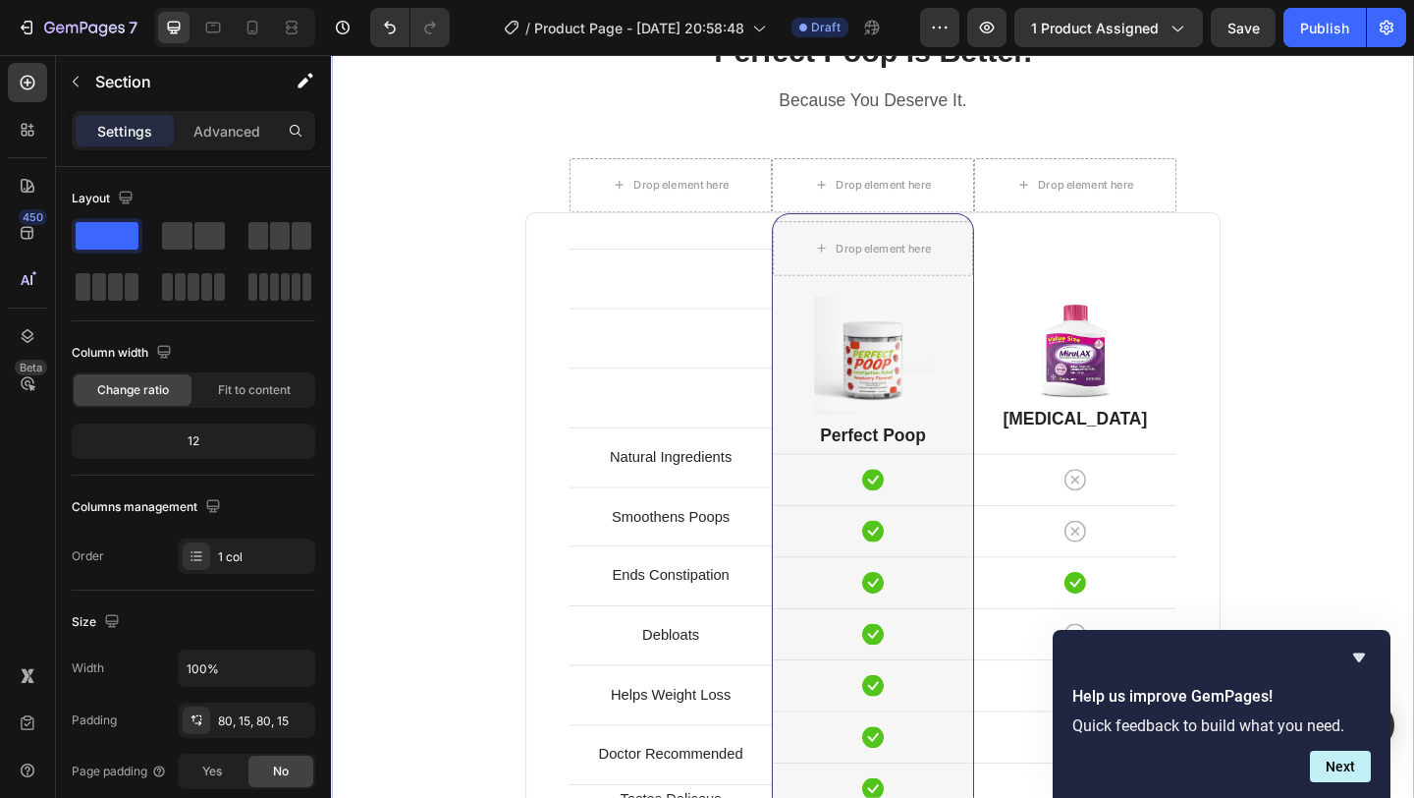
scroll to position [5012, 0]
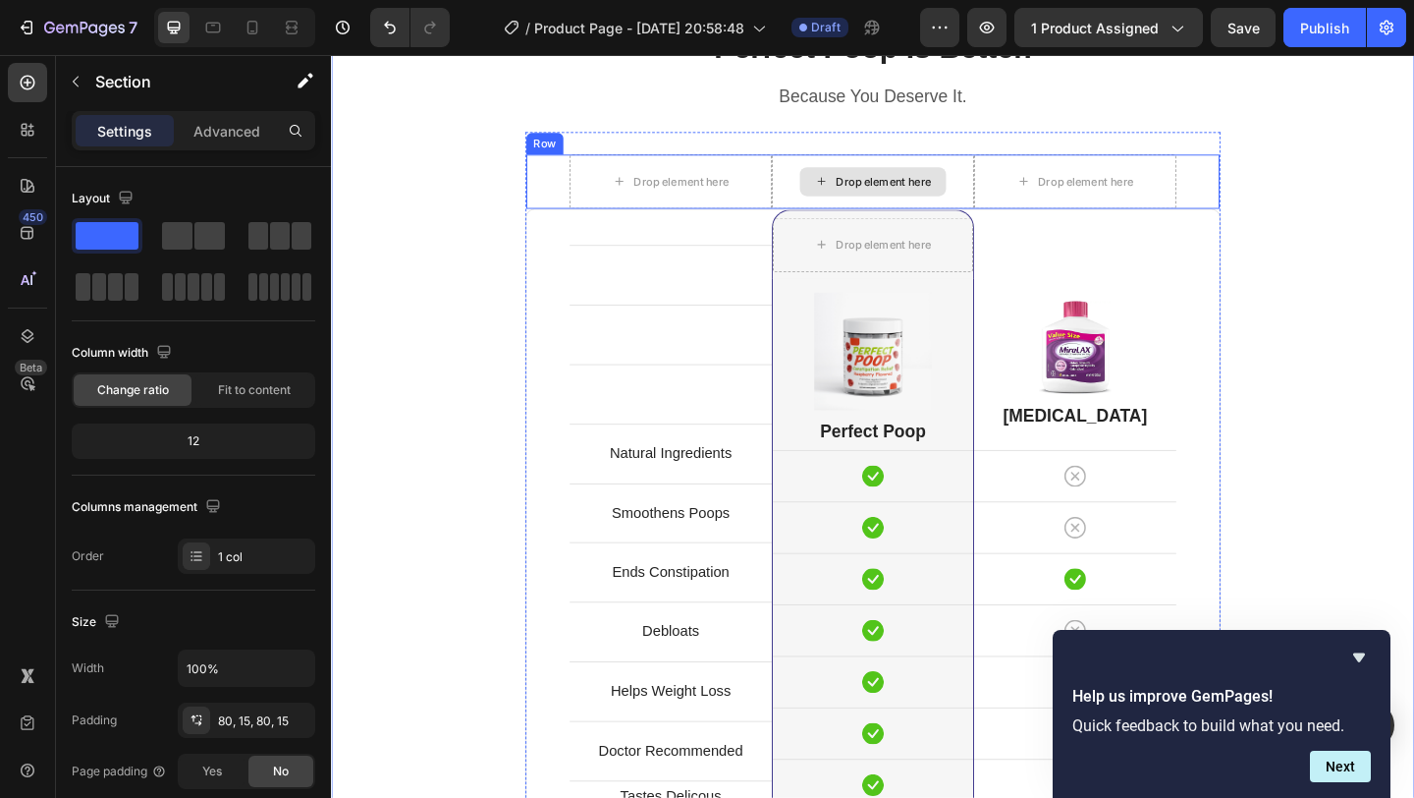
click at [1018, 177] on div "Drop element here" at bounding box center [920, 192] width 220 height 59
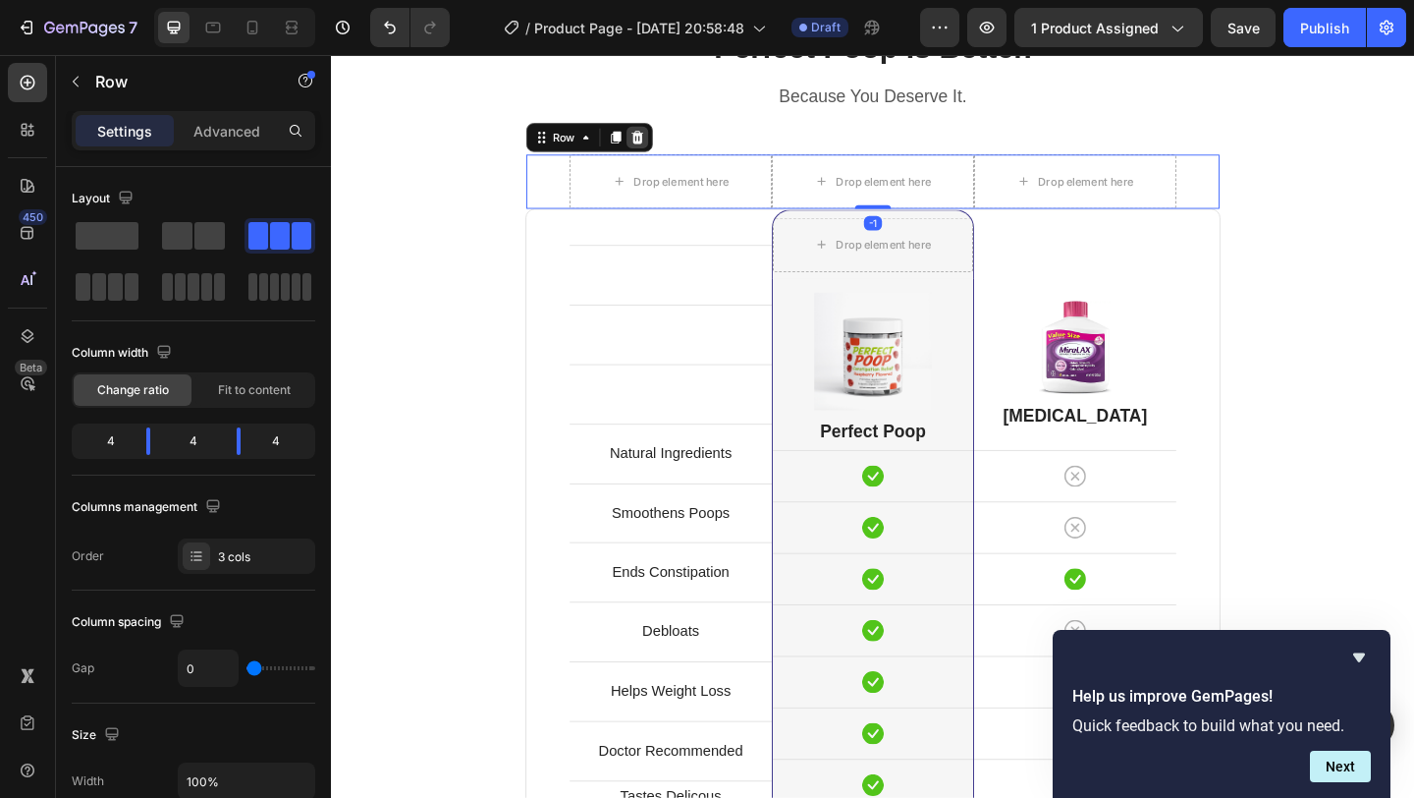
click at [672, 142] on div at bounding box center [664, 145] width 24 height 24
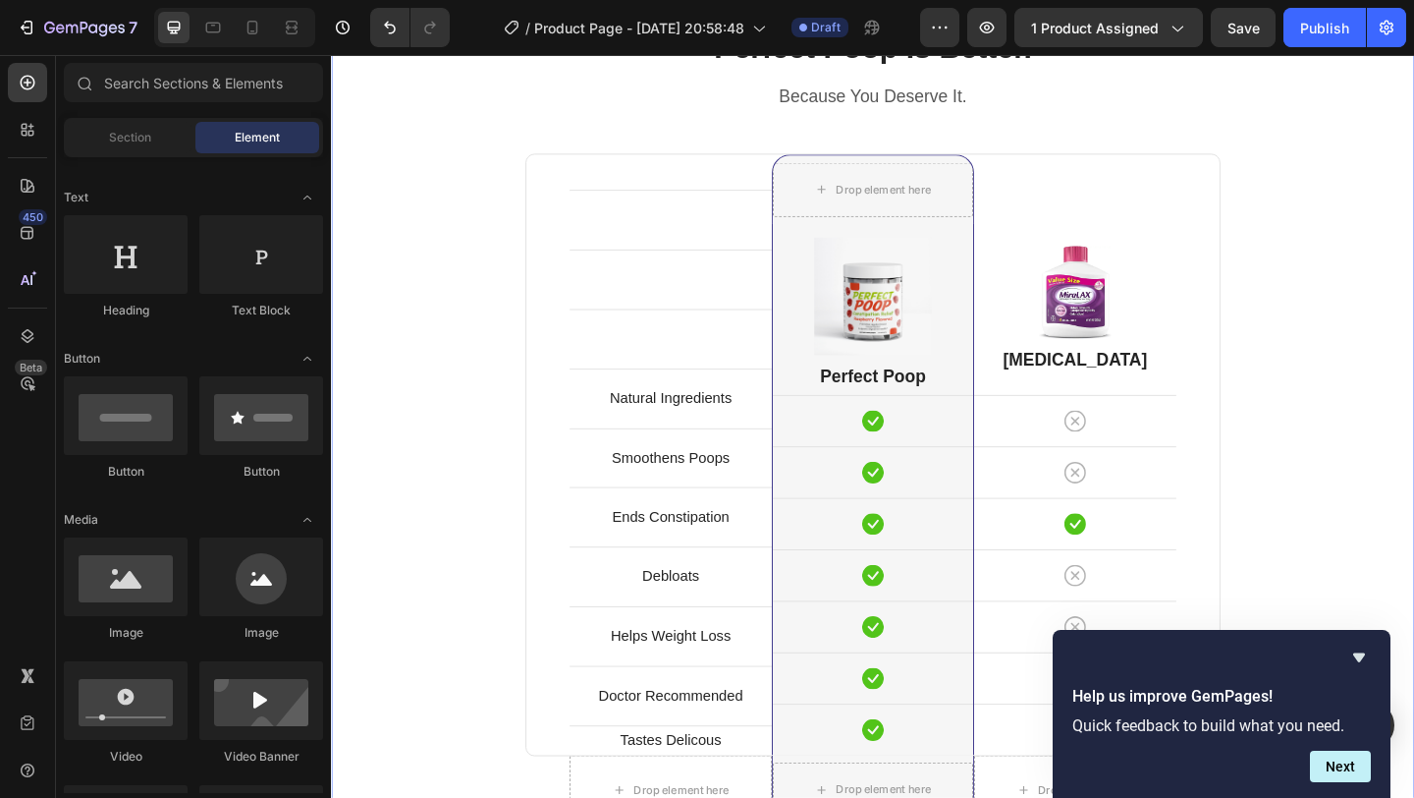
click at [1413, 230] on div "Perfect Poop Is Better. Heading Because You Deserve It. Text block Row Text blo…" at bounding box center [920, 527] width 1149 height 1004
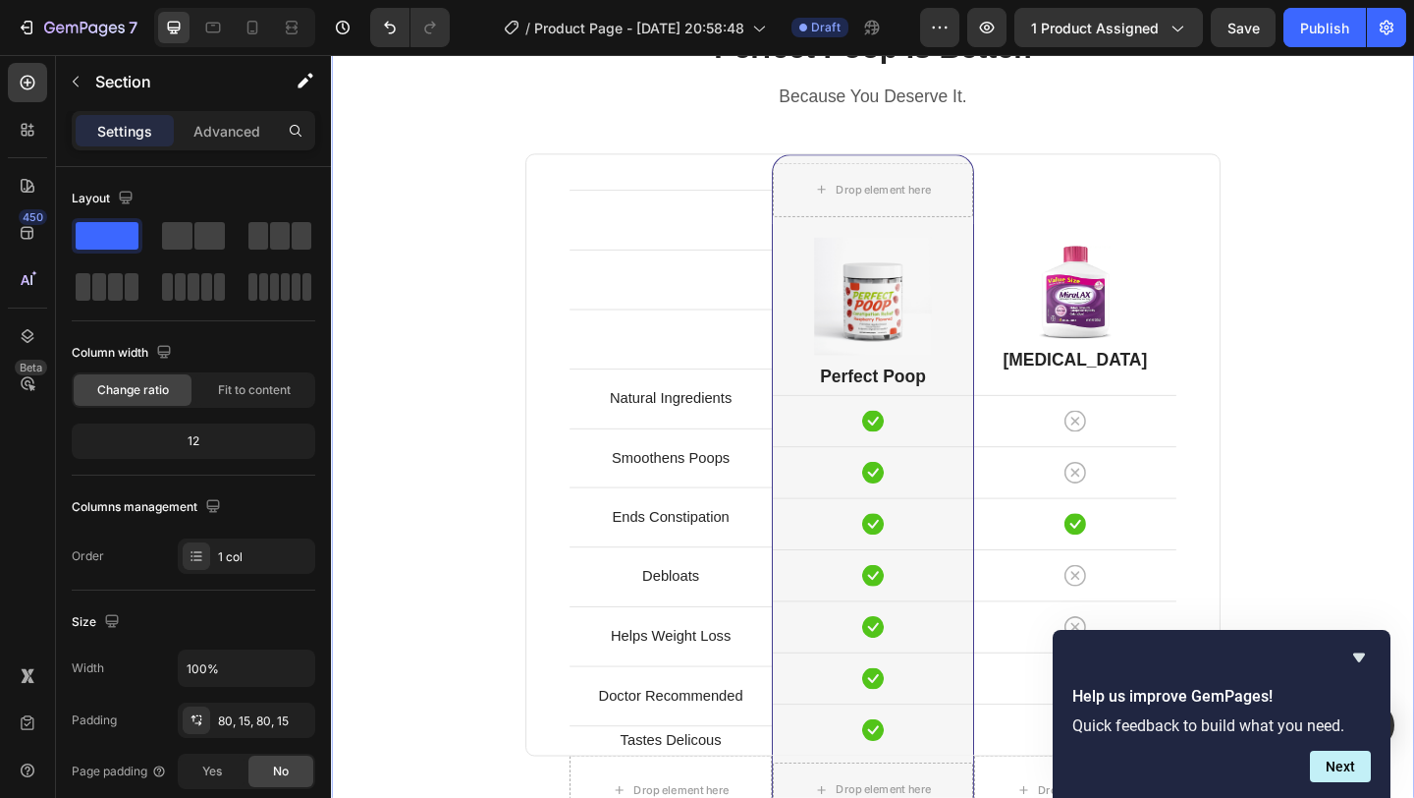
click at [1397, 359] on div "Perfect Poop Is Better. Heading Because You Deserve It. Text block Row Text blo…" at bounding box center [920, 527] width 1149 height 1004
click at [717, 323] on div "Text block Row" at bounding box center [700, 298] width 220 height 65
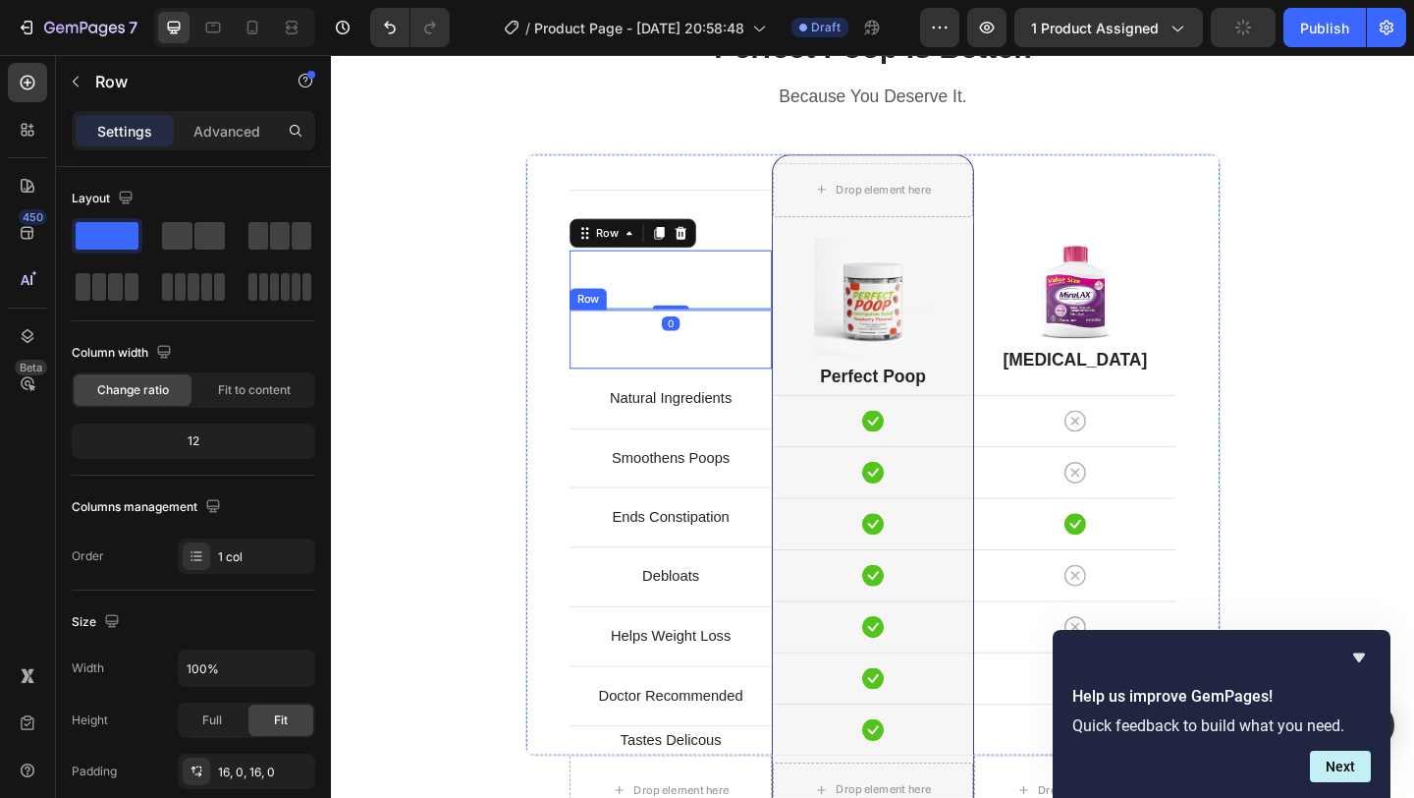
click at [770, 348] on div "Rich Text Editor. Editing area: main" at bounding box center [700, 364] width 220 height 32
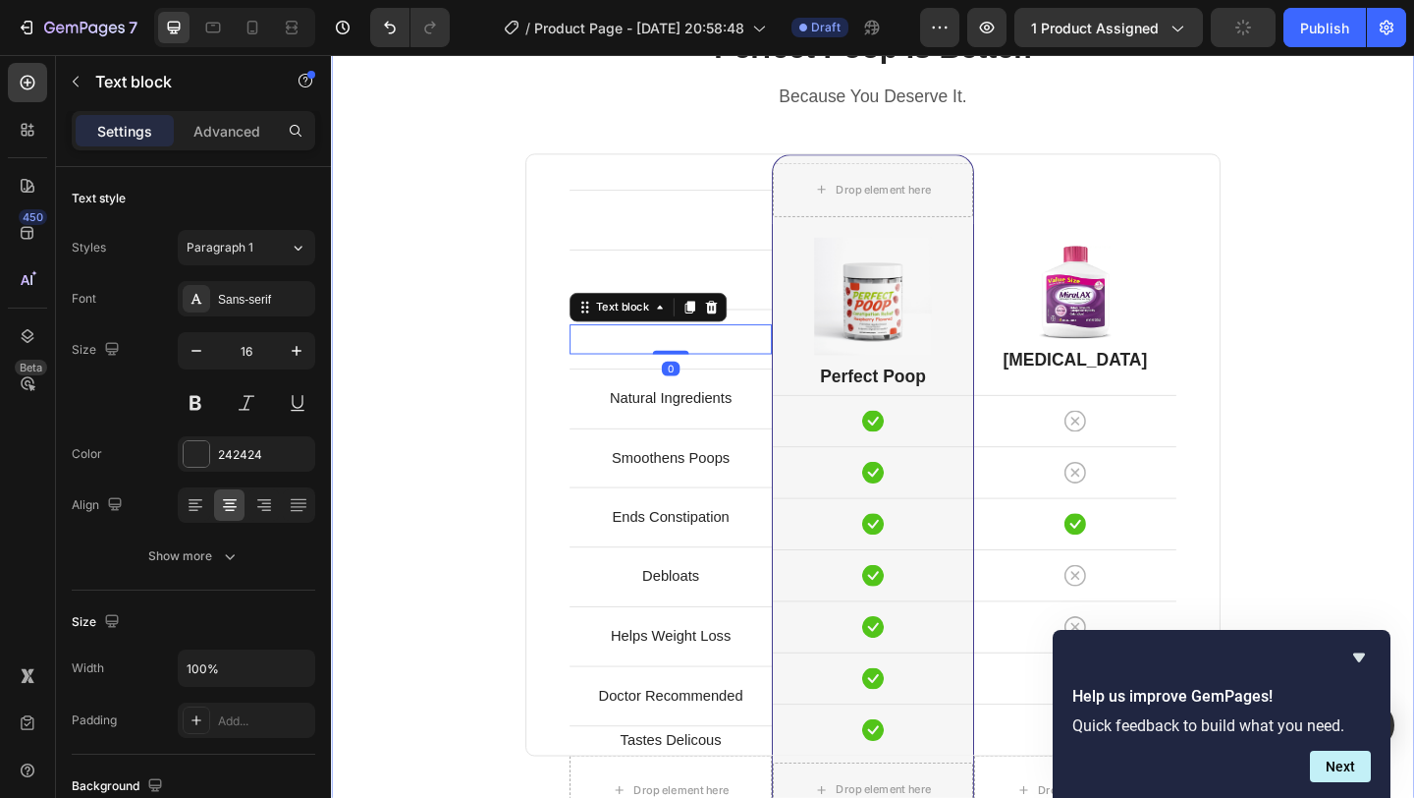
click at [1307, 275] on div "Perfect Poop Is Better. Heading Because You Deserve It. Text block Row Text blo…" at bounding box center [920, 527] width 1149 height 1004
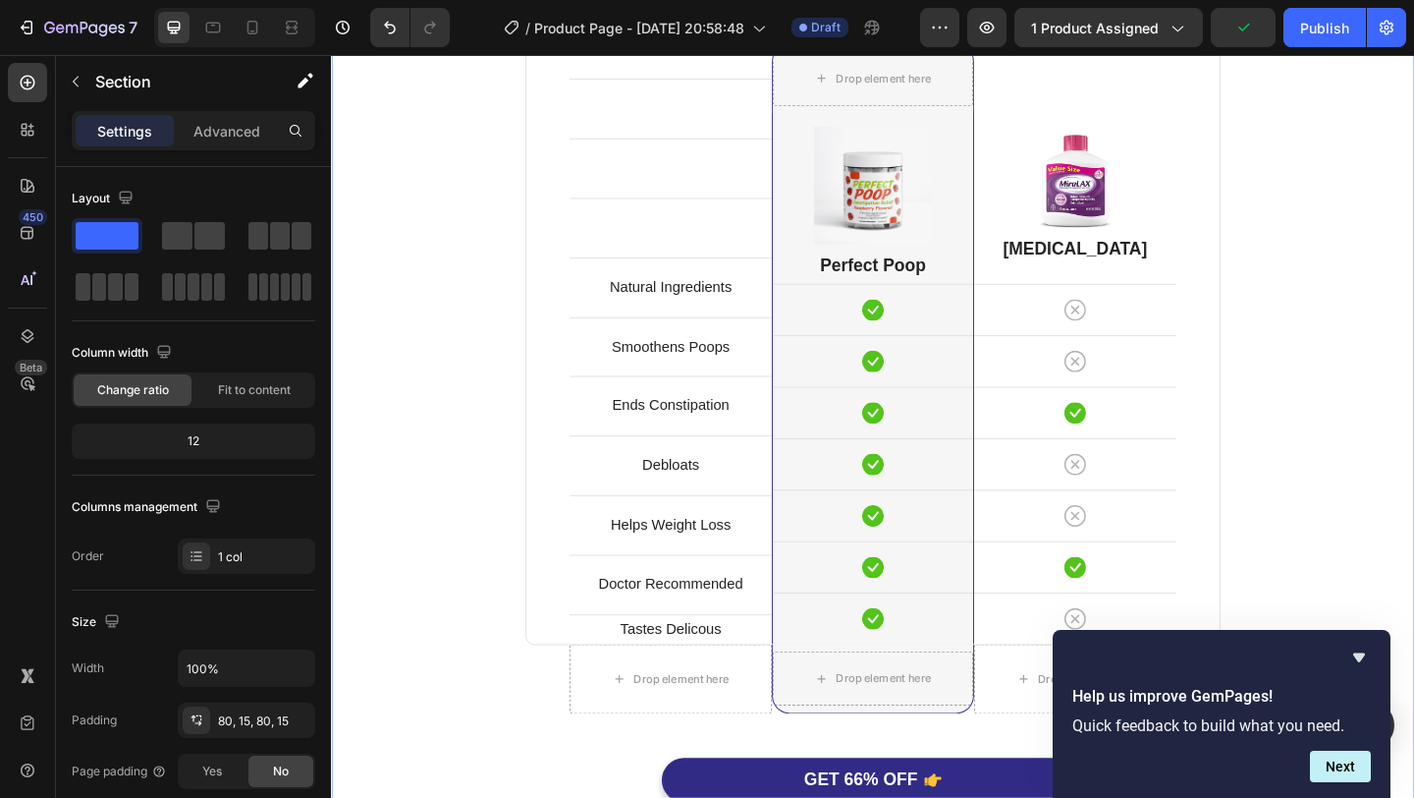
scroll to position [5138, 0]
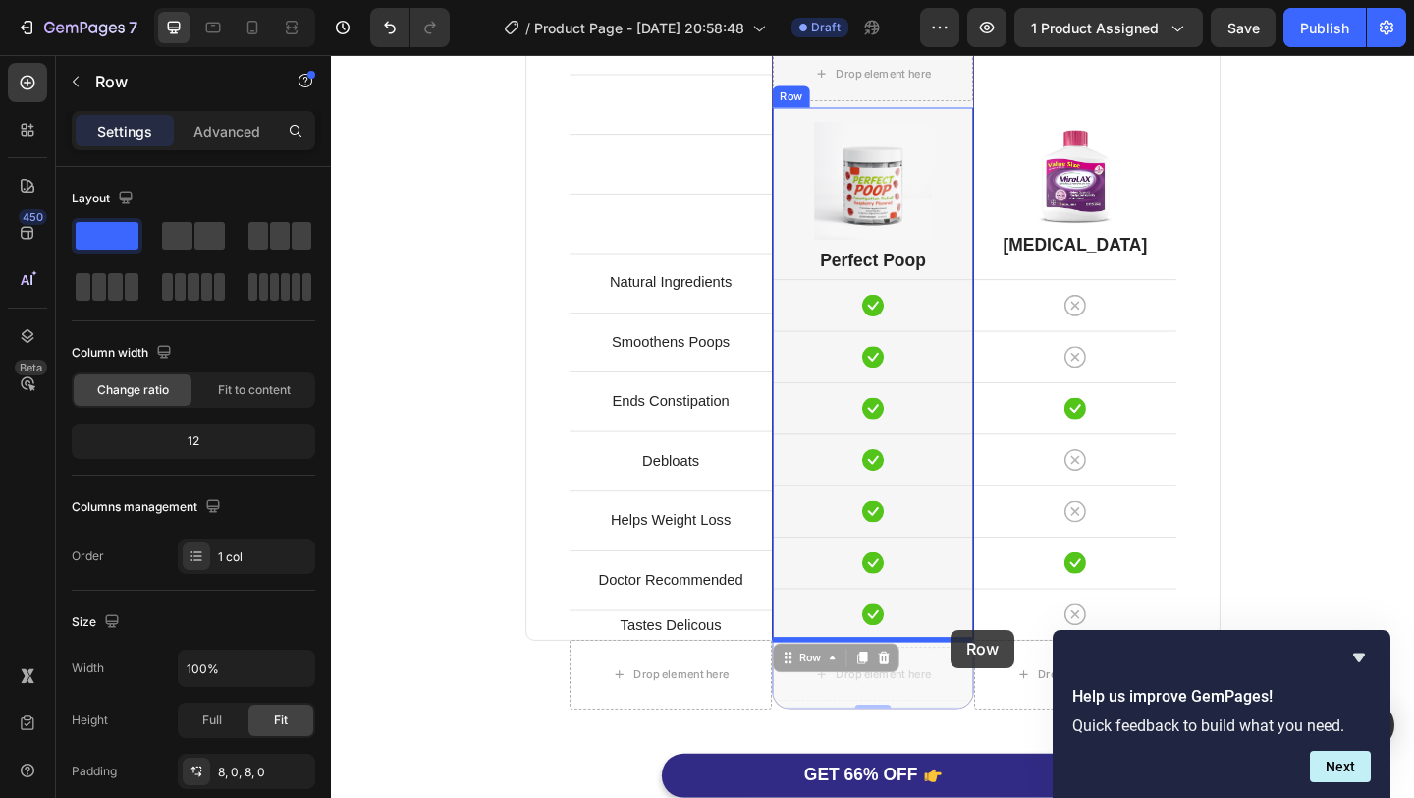
drag, startPoint x: 1019, startPoint y: 697, endPoint x: 1006, endPoint y: 681, distance: 21.0
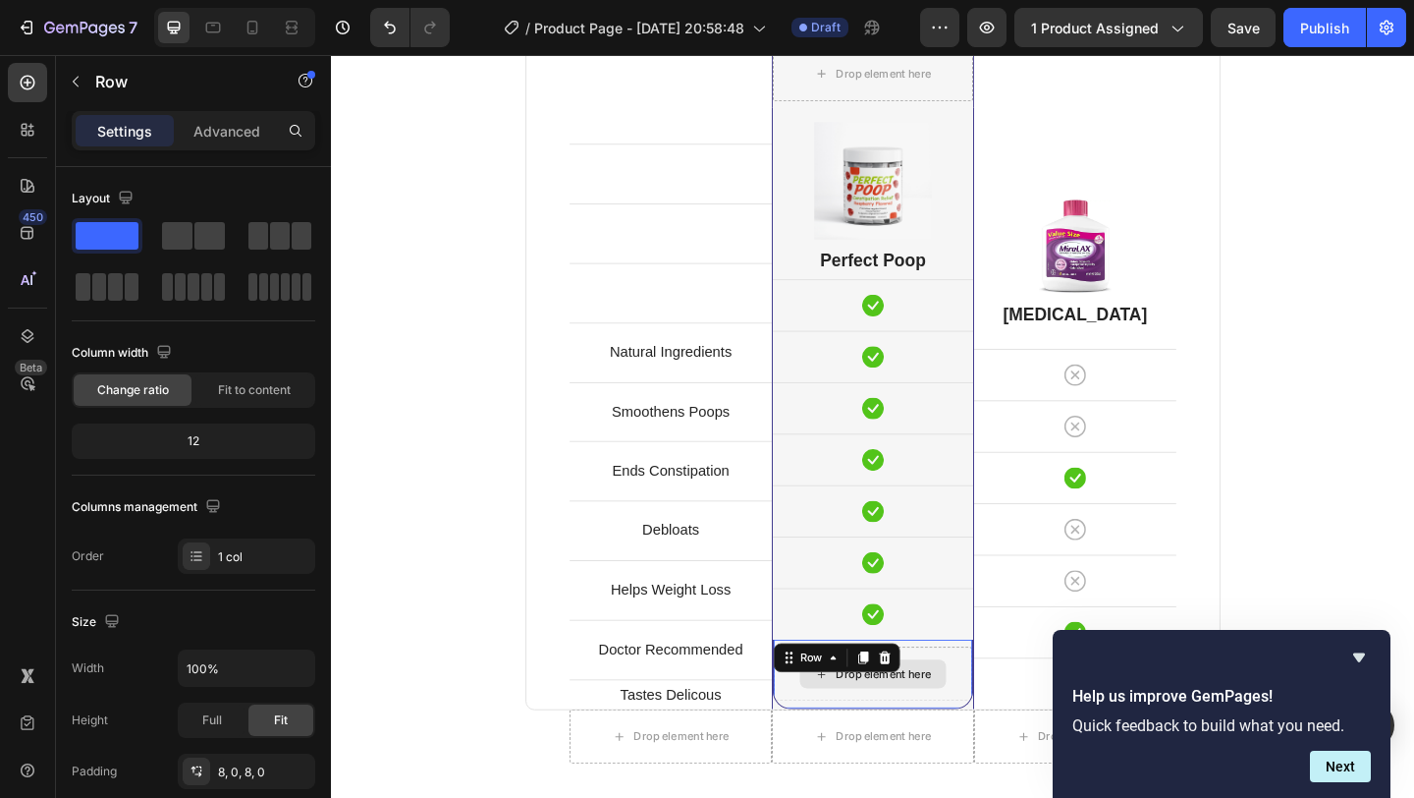
scroll to position [5214, 0]
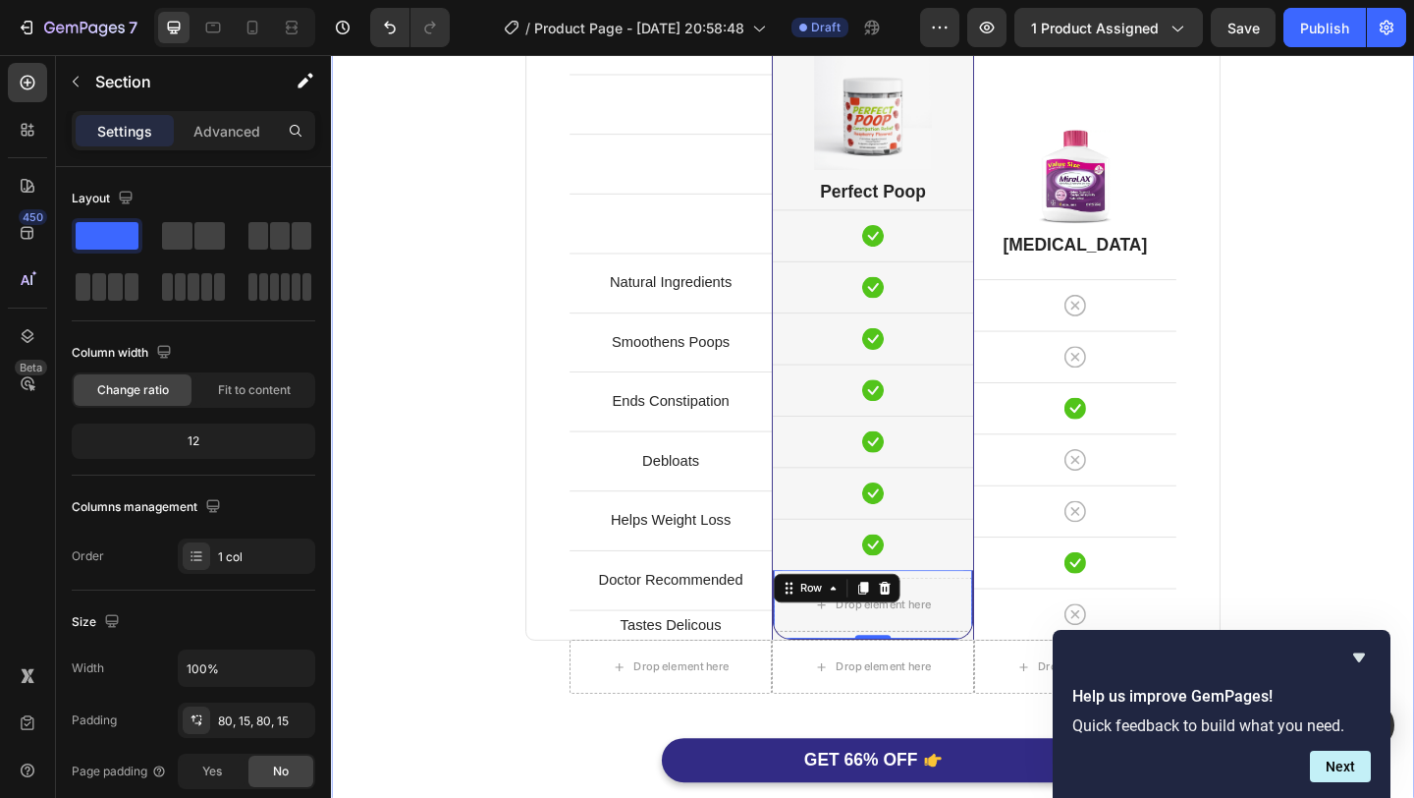
click at [1351, 614] on div "Perfect Poop Is Better. Heading Because You Deserve It. Text block Row Text blo…" at bounding box center [920, 354] width 1149 height 1063
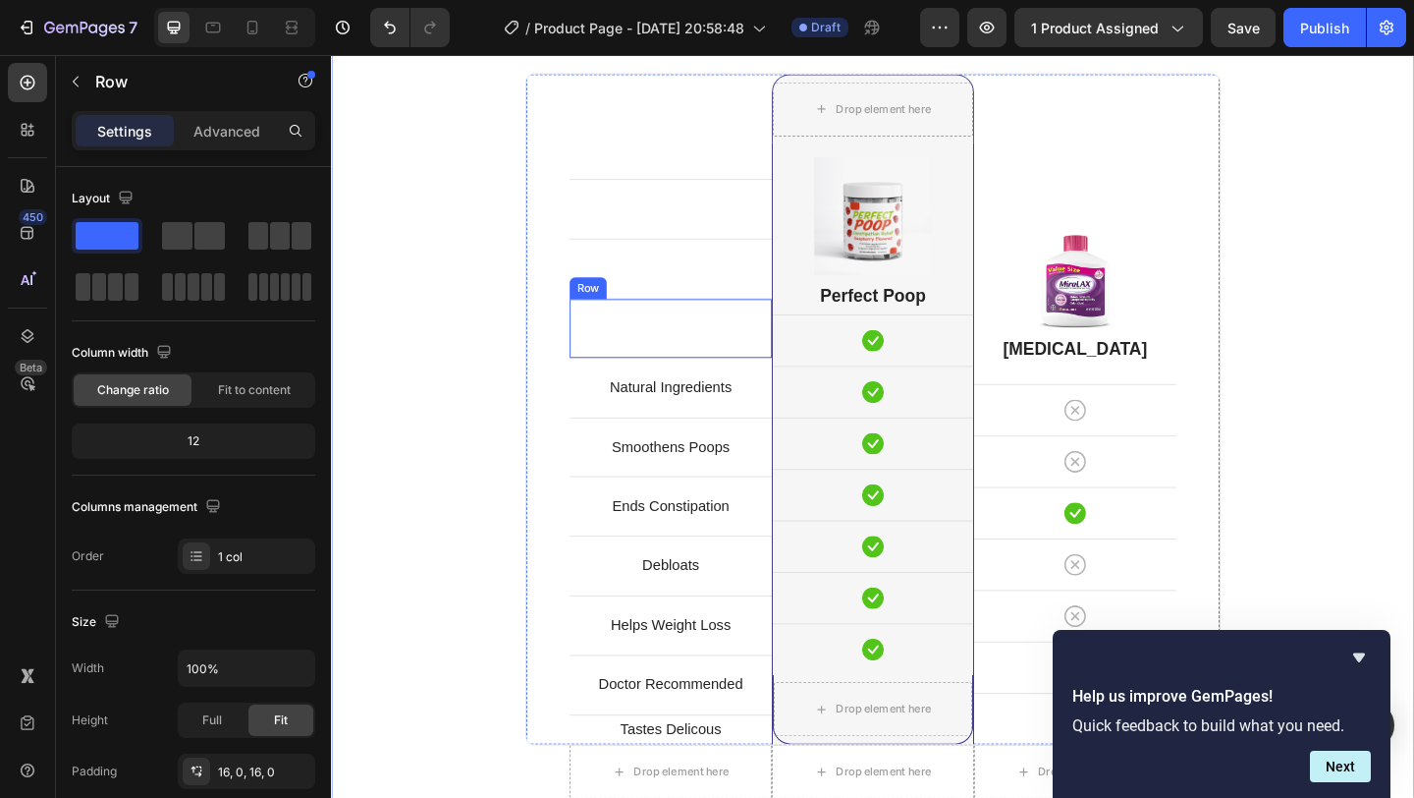
click at [711, 314] on div "Text block Row" at bounding box center [700, 286] width 220 height 65
click at [708, 242] on icon at bounding box center [711, 237] width 13 height 14
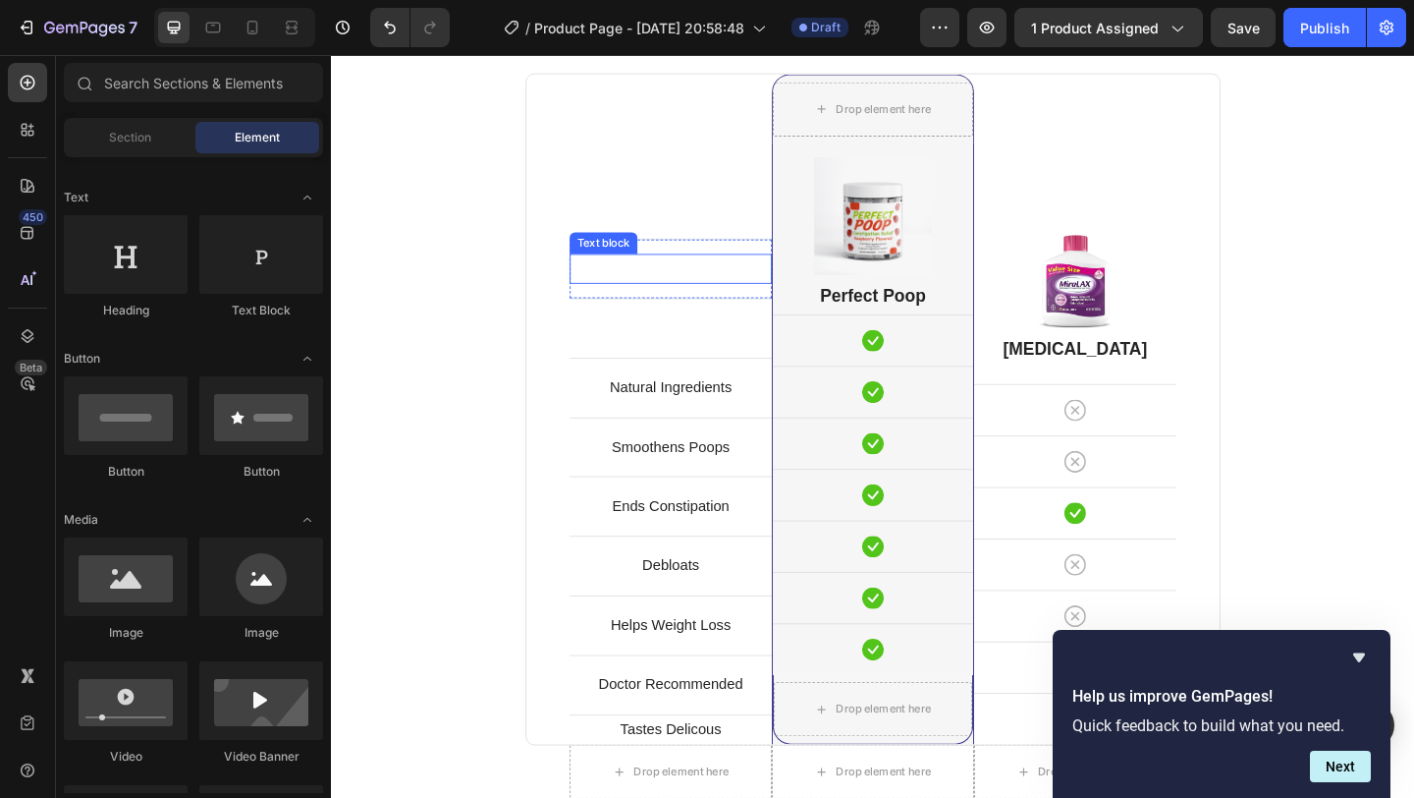
click at [720, 283] on p "Rich Text Editor. Editing area: main" at bounding box center [700, 287] width 216 height 28
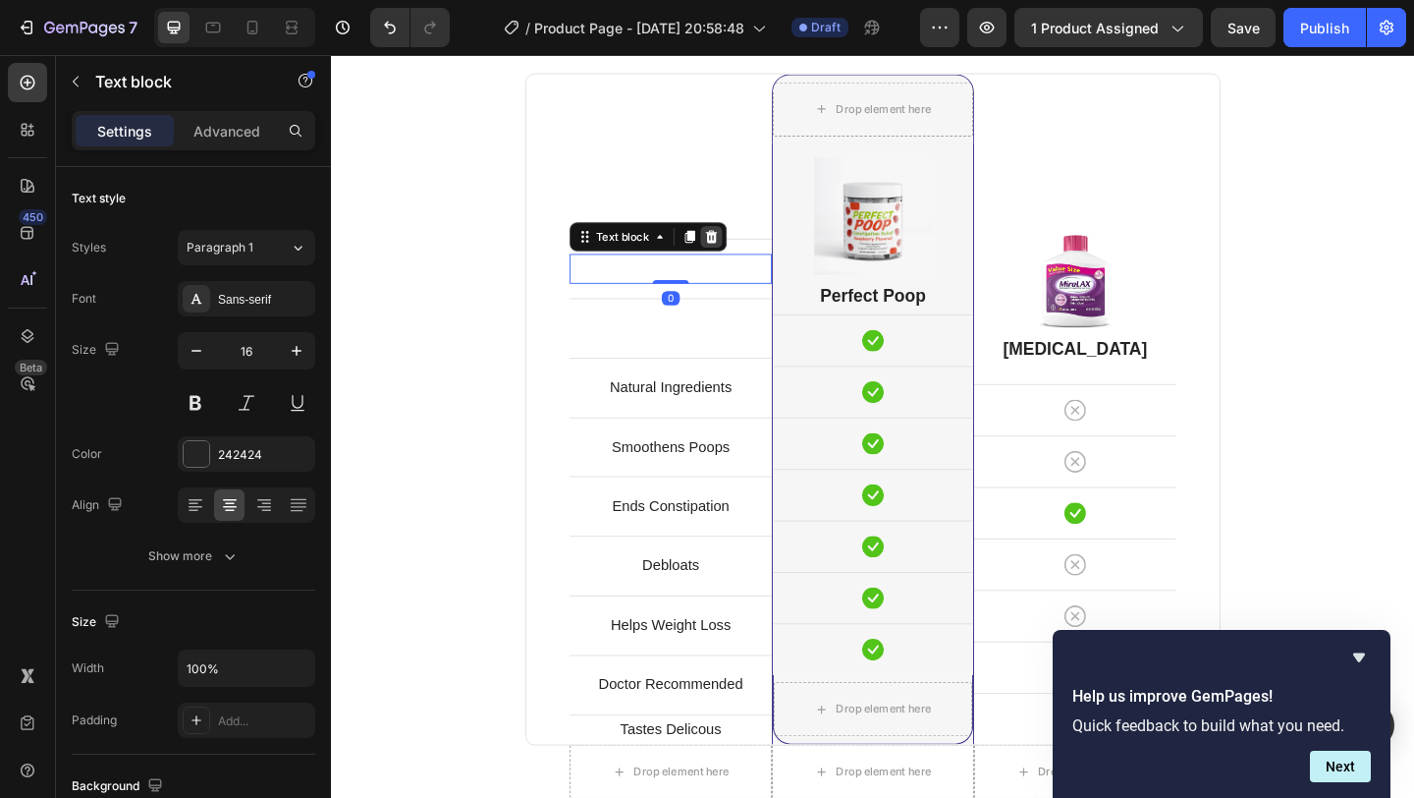
click at [743, 249] on icon at bounding box center [745, 253] width 13 height 14
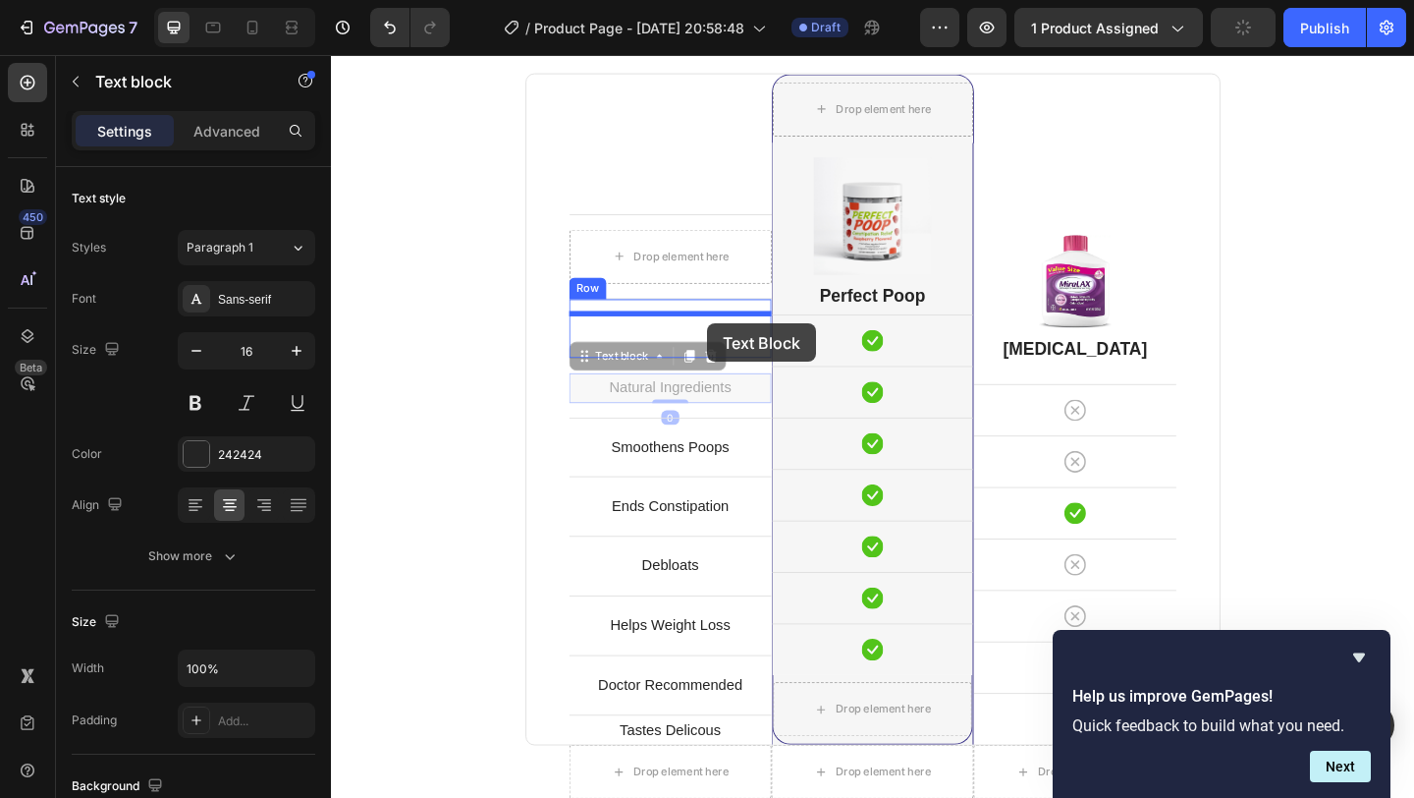
drag, startPoint x: 742, startPoint y: 412, endPoint x: 741, endPoint y: 347, distance: 64.8
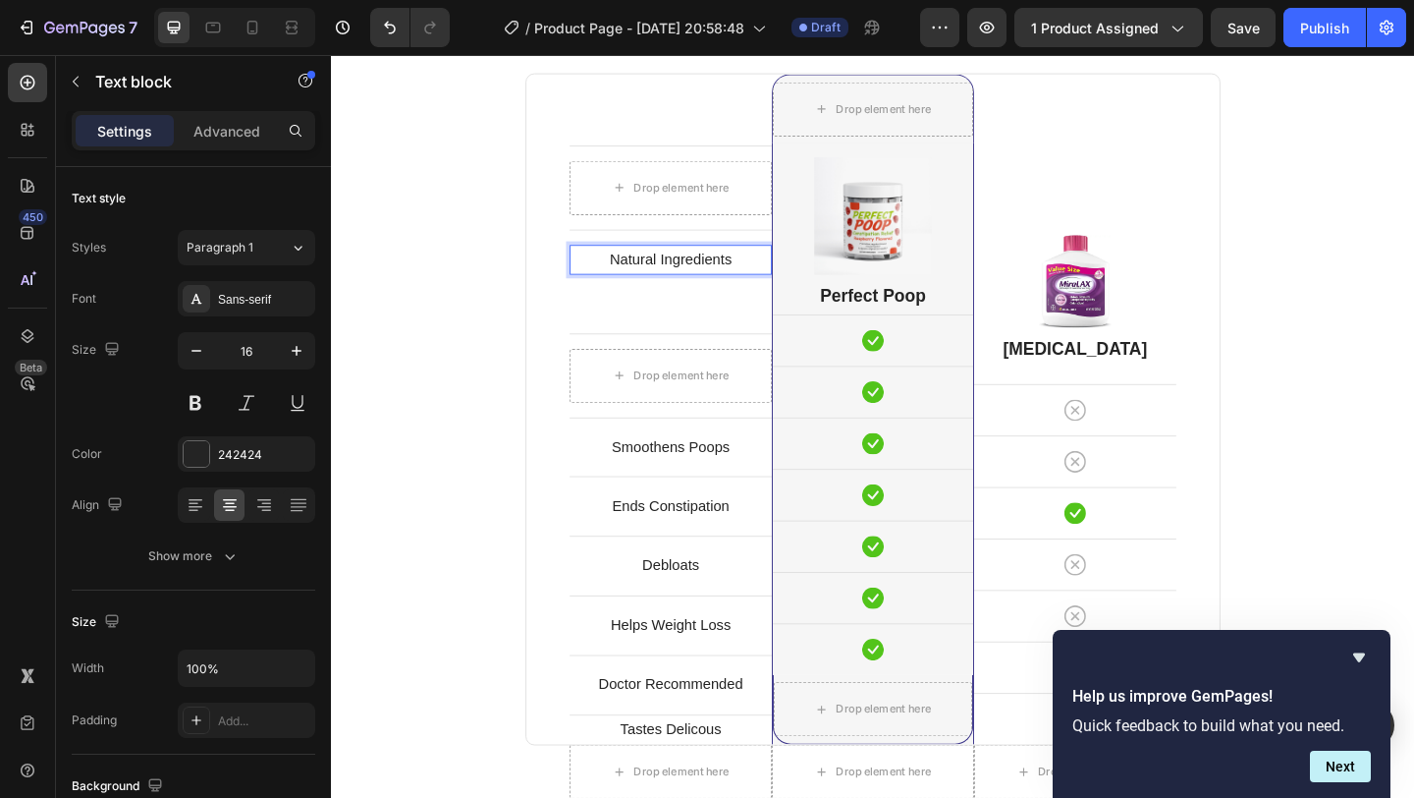
scroll to position [5052, 0]
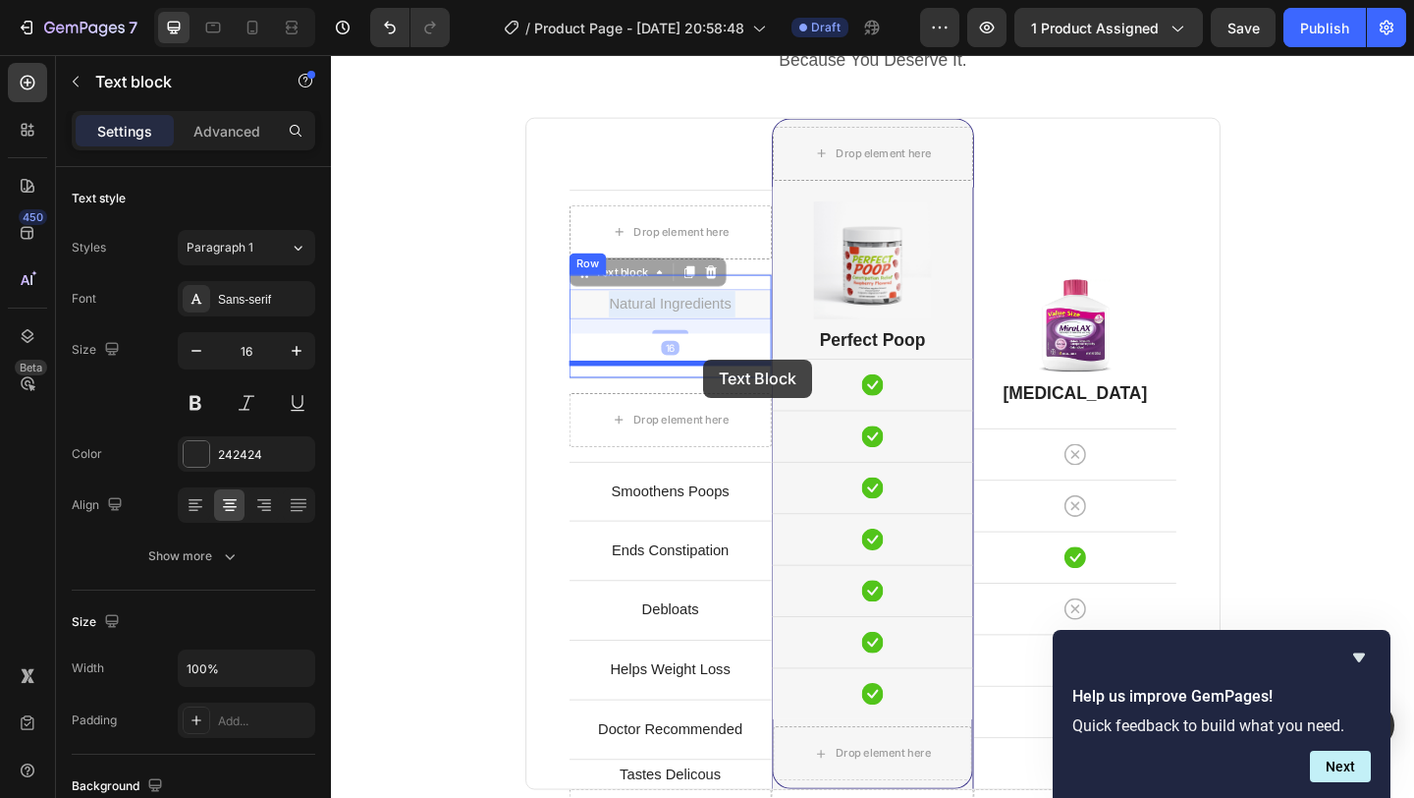
drag, startPoint x: 738, startPoint y: 276, endPoint x: 736, endPoint y: 388, distance: 112.0
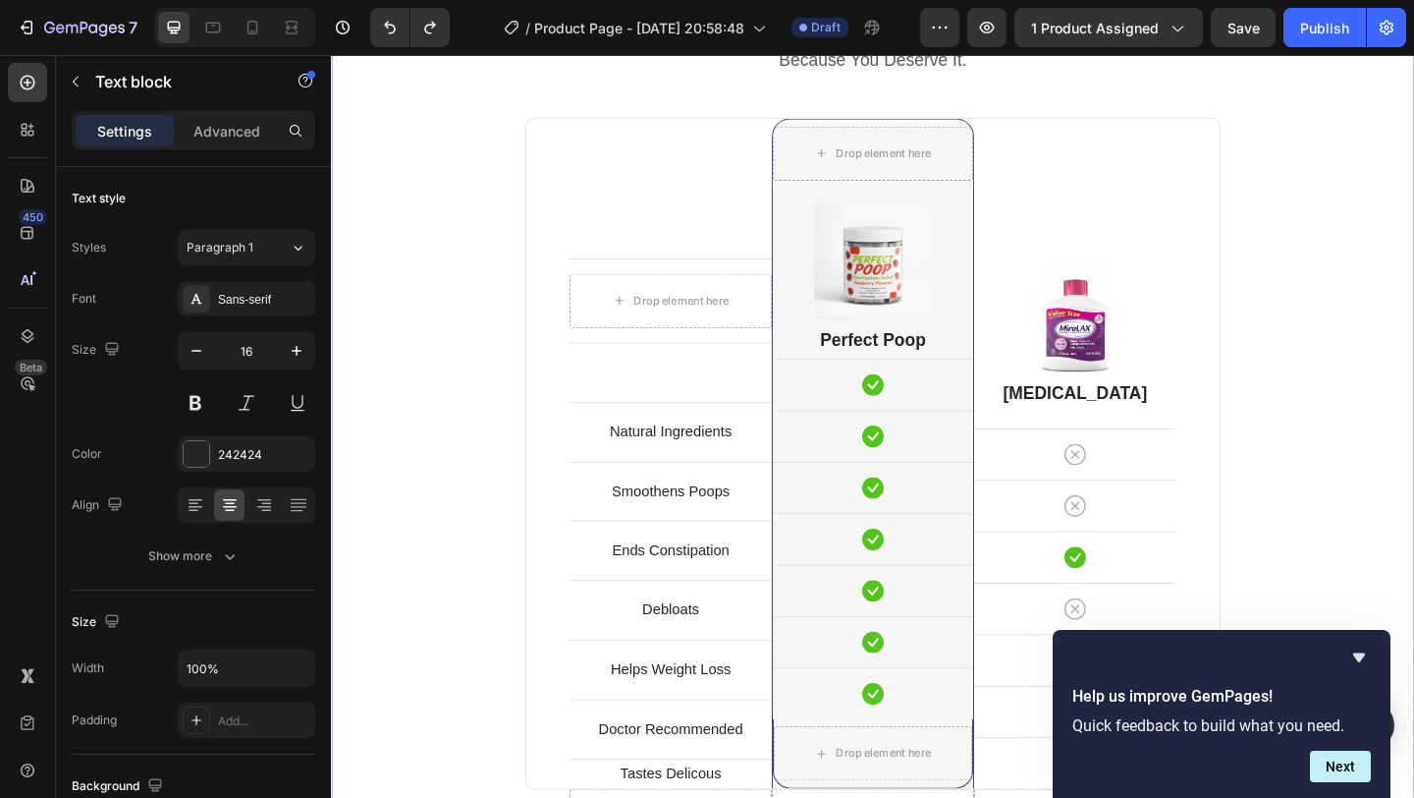
click at [1359, 274] on div "Perfect Poop Is Better. Heading Because You Deserve It. Text block Row Drop ele…" at bounding box center [920, 516] width 1149 height 1063
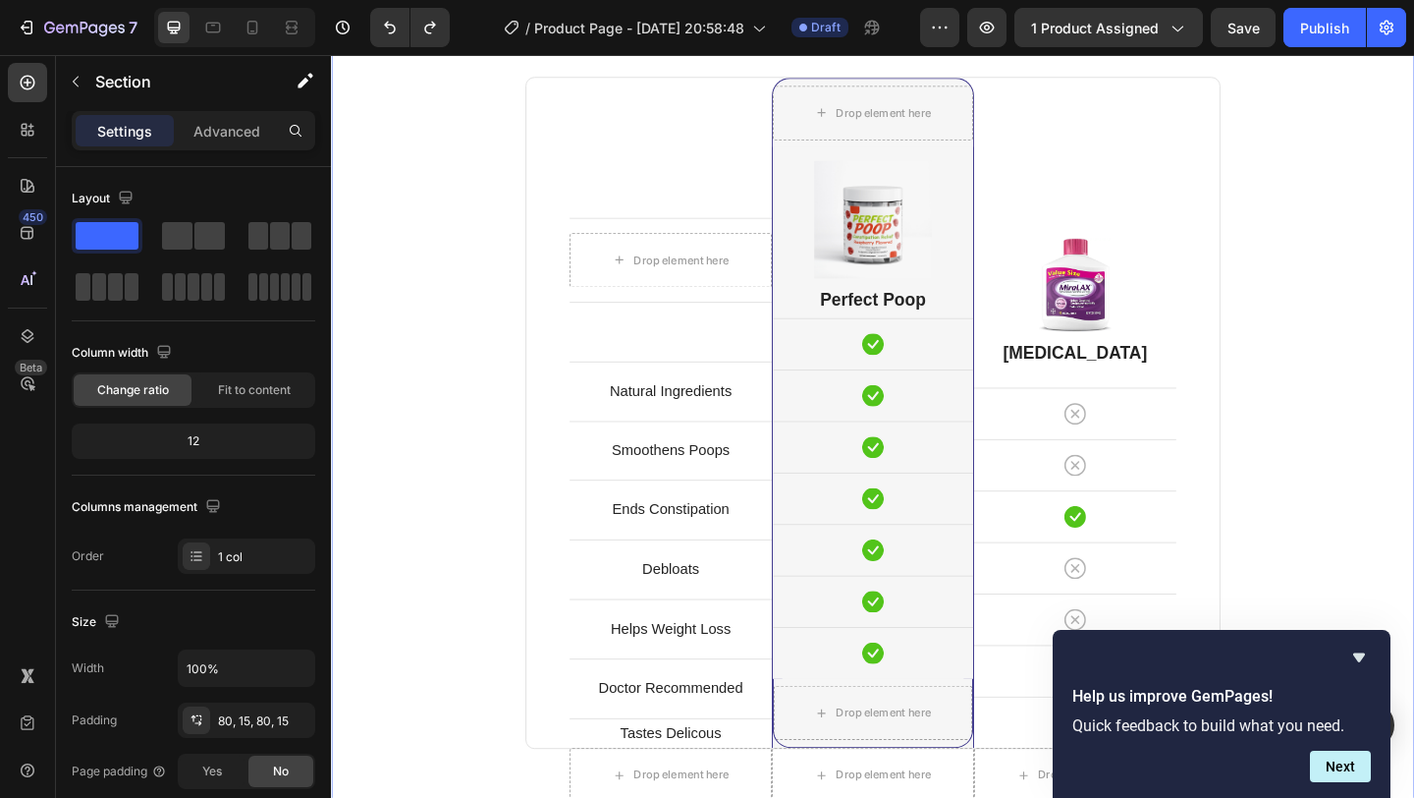
scroll to position [5100, 0]
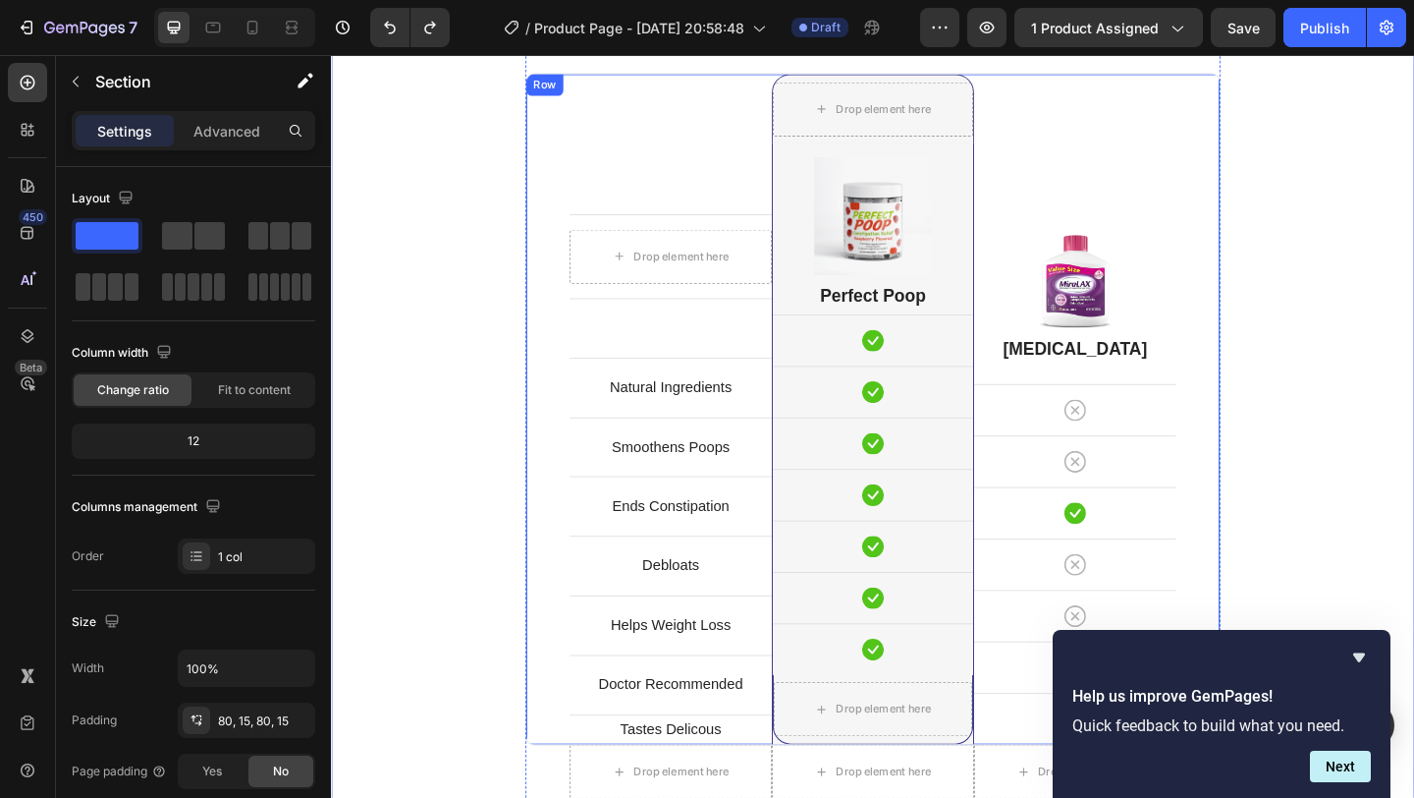
click at [1159, 208] on div "Image [MEDICAL_DATA] Heading Icon Row Icon Row Icon Row Icon Row Icon Row Icon …" at bounding box center [1140, 441] width 220 height 730
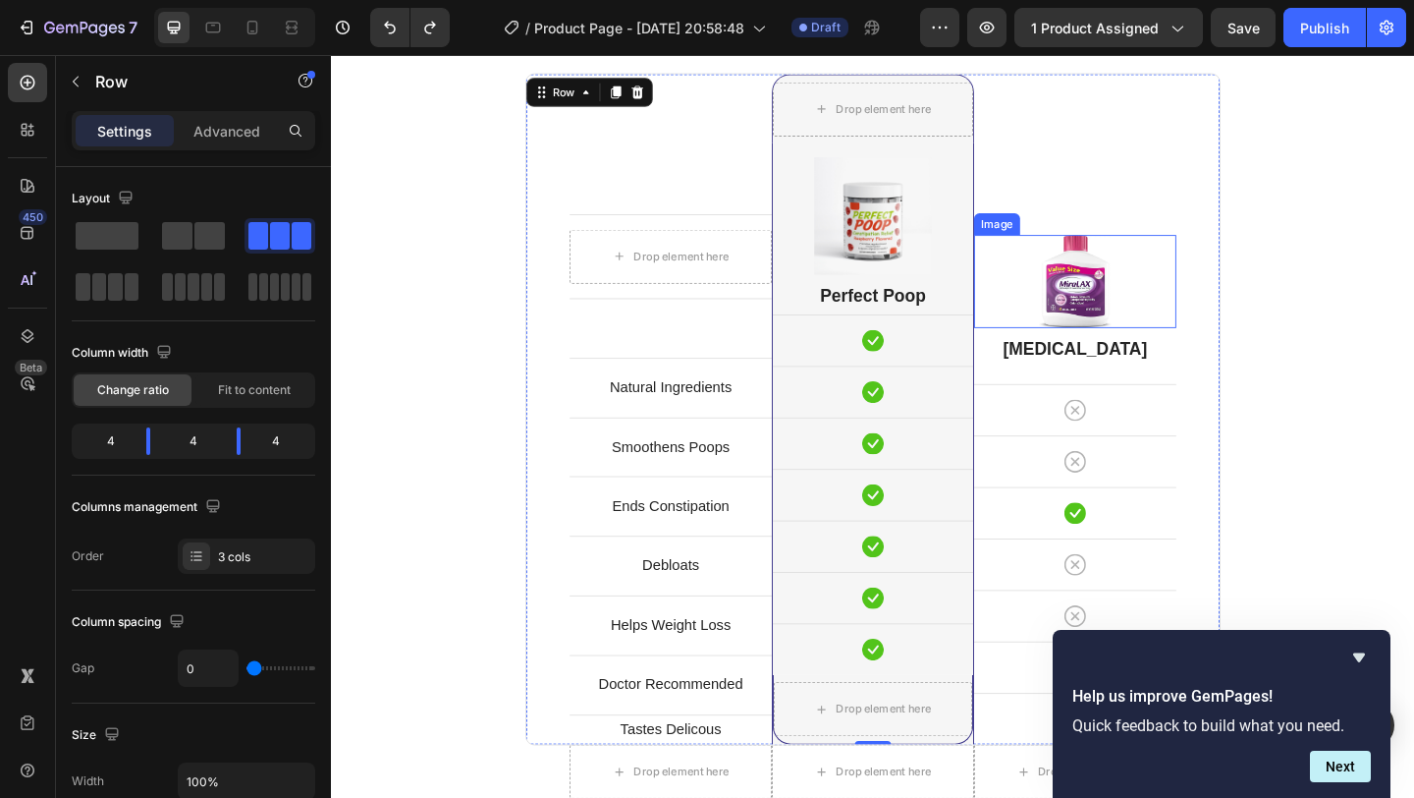
click at [1136, 291] on img at bounding box center [1140, 300] width 79 height 101
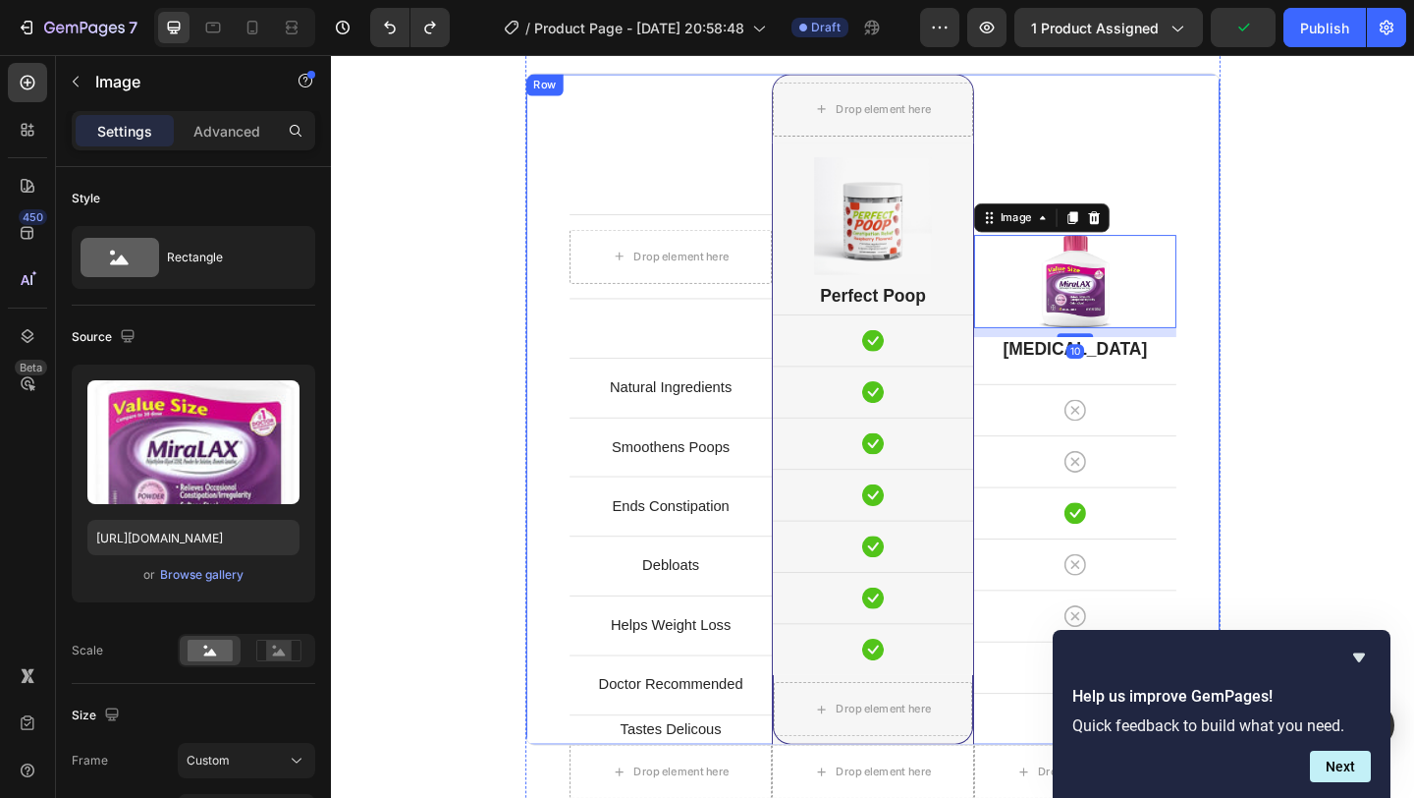
click at [1145, 173] on div "Image 10 [MEDICAL_DATA] Heading Icon Row Icon Row Icon Row Icon Row Icon Row Ic…" at bounding box center [1140, 441] width 220 height 730
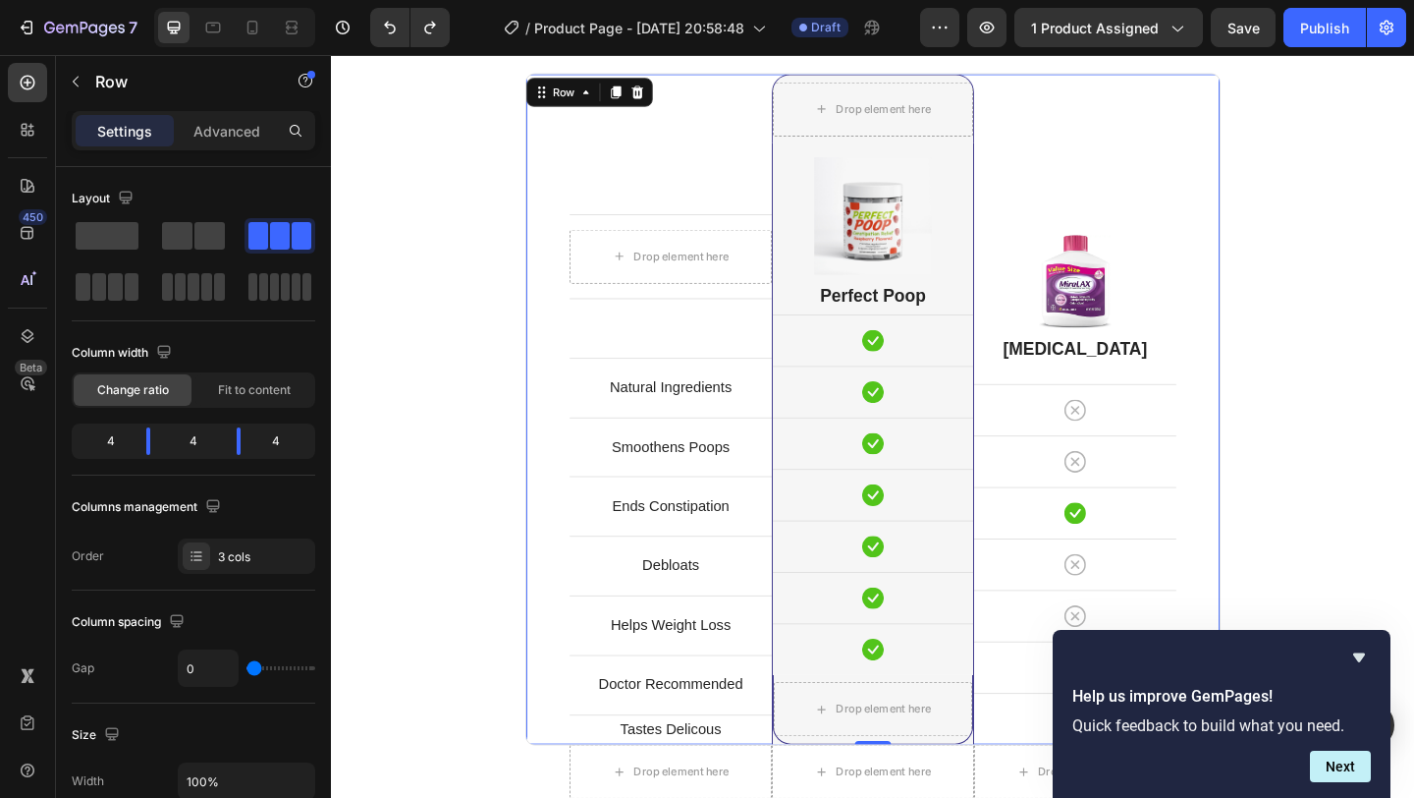
click at [1046, 182] on div "Image [MEDICAL_DATA] Heading Icon Row Icon Row Icon Row Icon Row Icon Row Icon …" at bounding box center [1140, 441] width 220 height 730
click at [1175, 322] on img at bounding box center [1140, 300] width 79 height 101
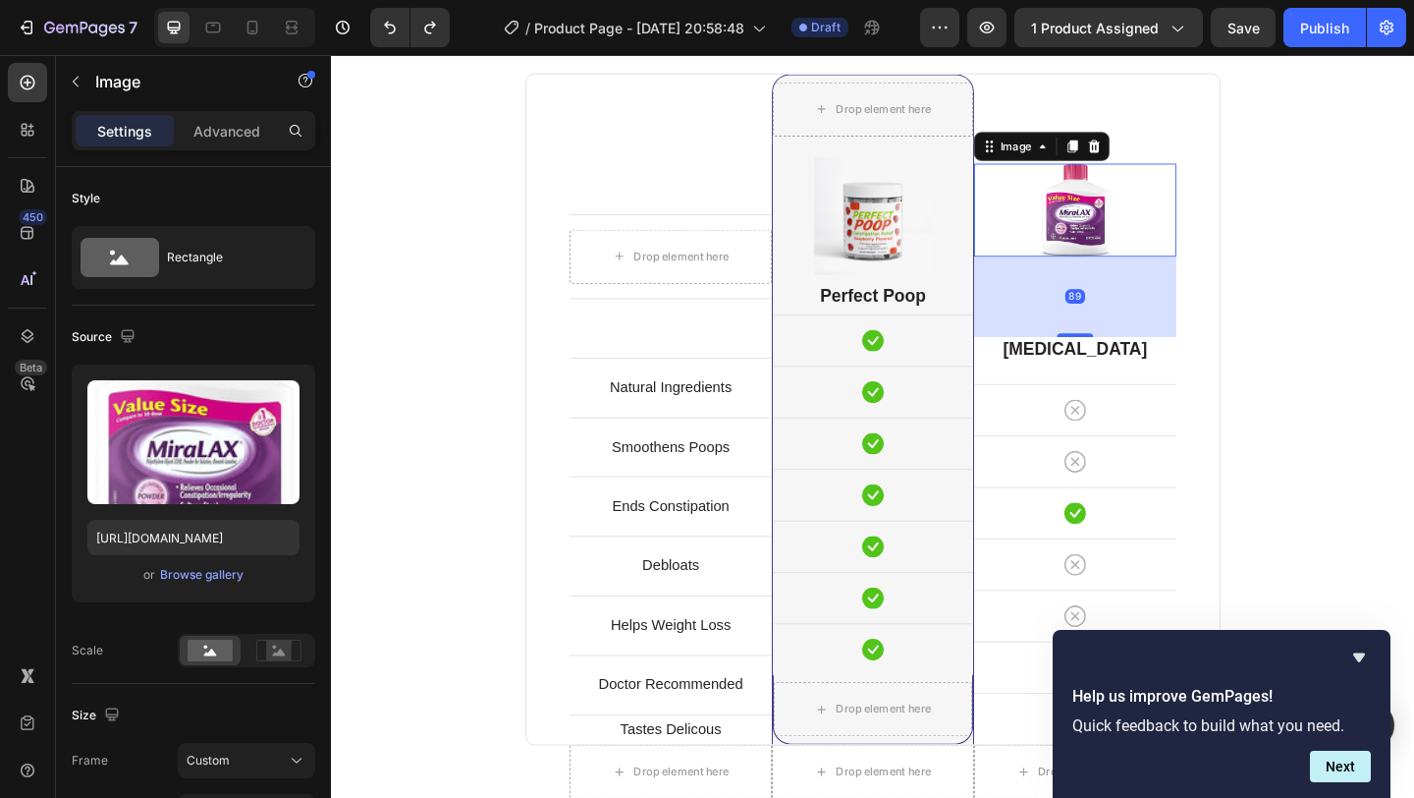
drag, startPoint x: 1143, startPoint y: 358, endPoint x: 1119, endPoint y: 435, distance: 81.4
click at [1119, 435] on div "Image 89 [MEDICAL_DATA] Heading Icon Row Icon Row Icon Row Icon Row Icon Row Ic…" at bounding box center [1140, 441] width 220 height 730
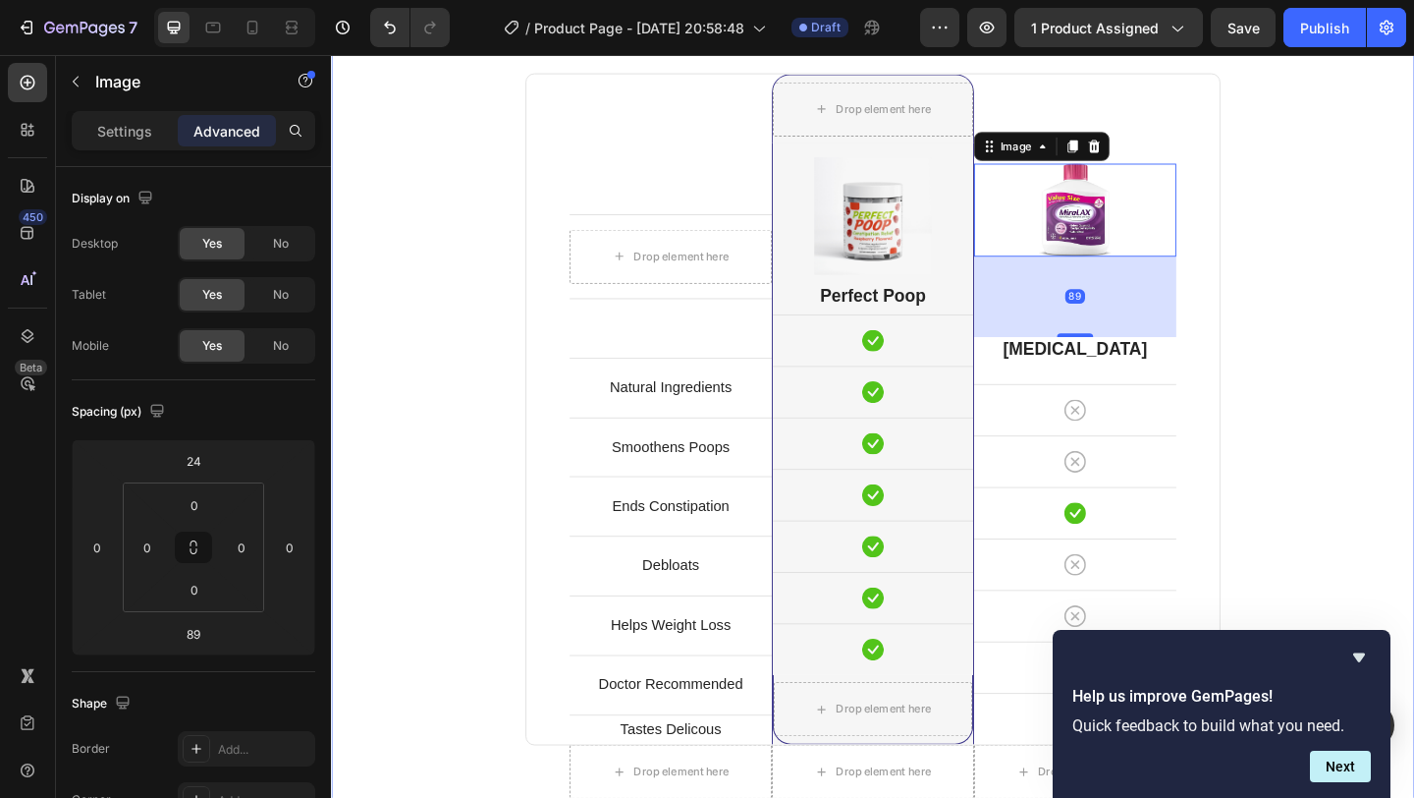
click at [1351, 317] on div "Perfect Poop Is Better. Heading Because You Deserve It. Text block Row Drop ele…" at bounding box center [920, 468] width 1149 height 1063
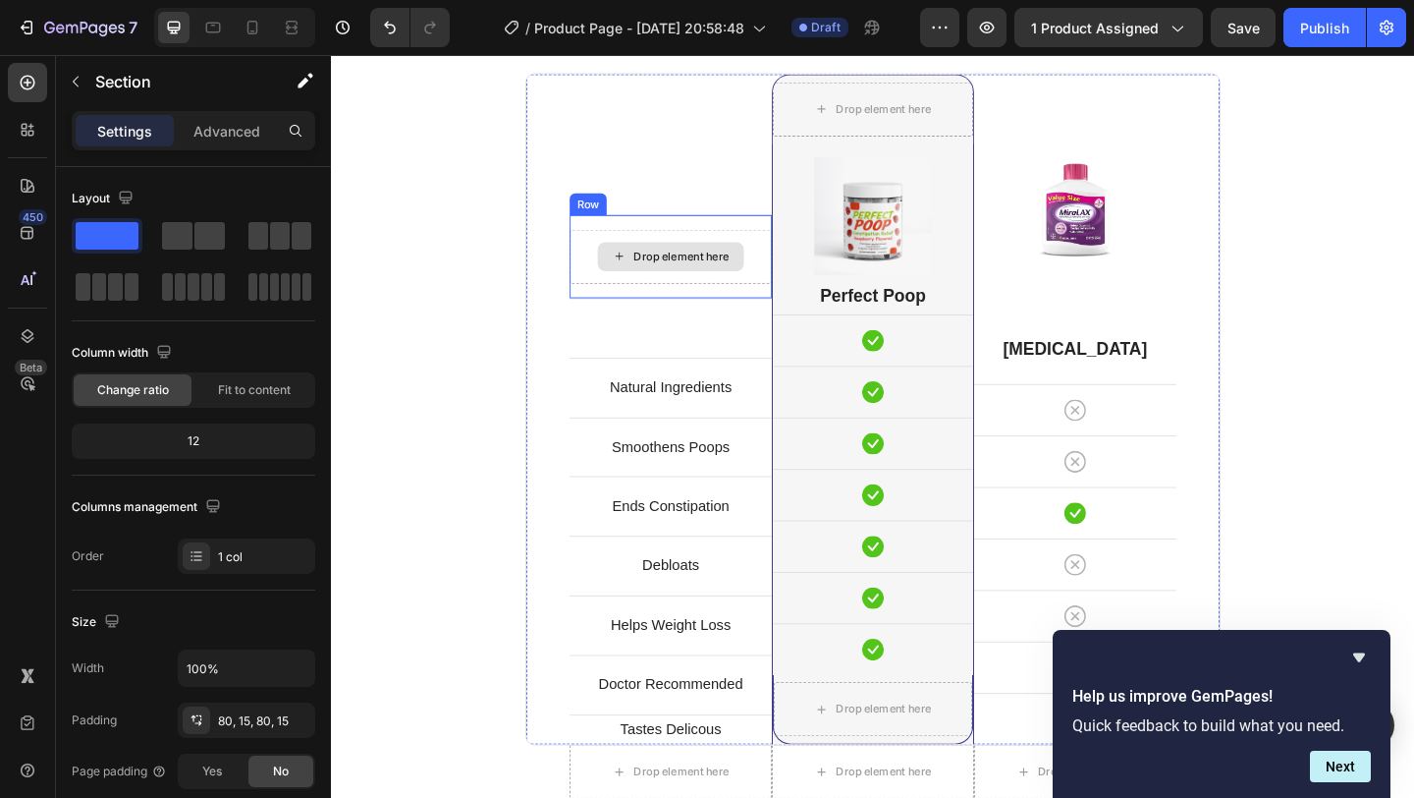
click at [740, 284] on div "Drop element here" at bounding box center [700, 273] width 159 height 31
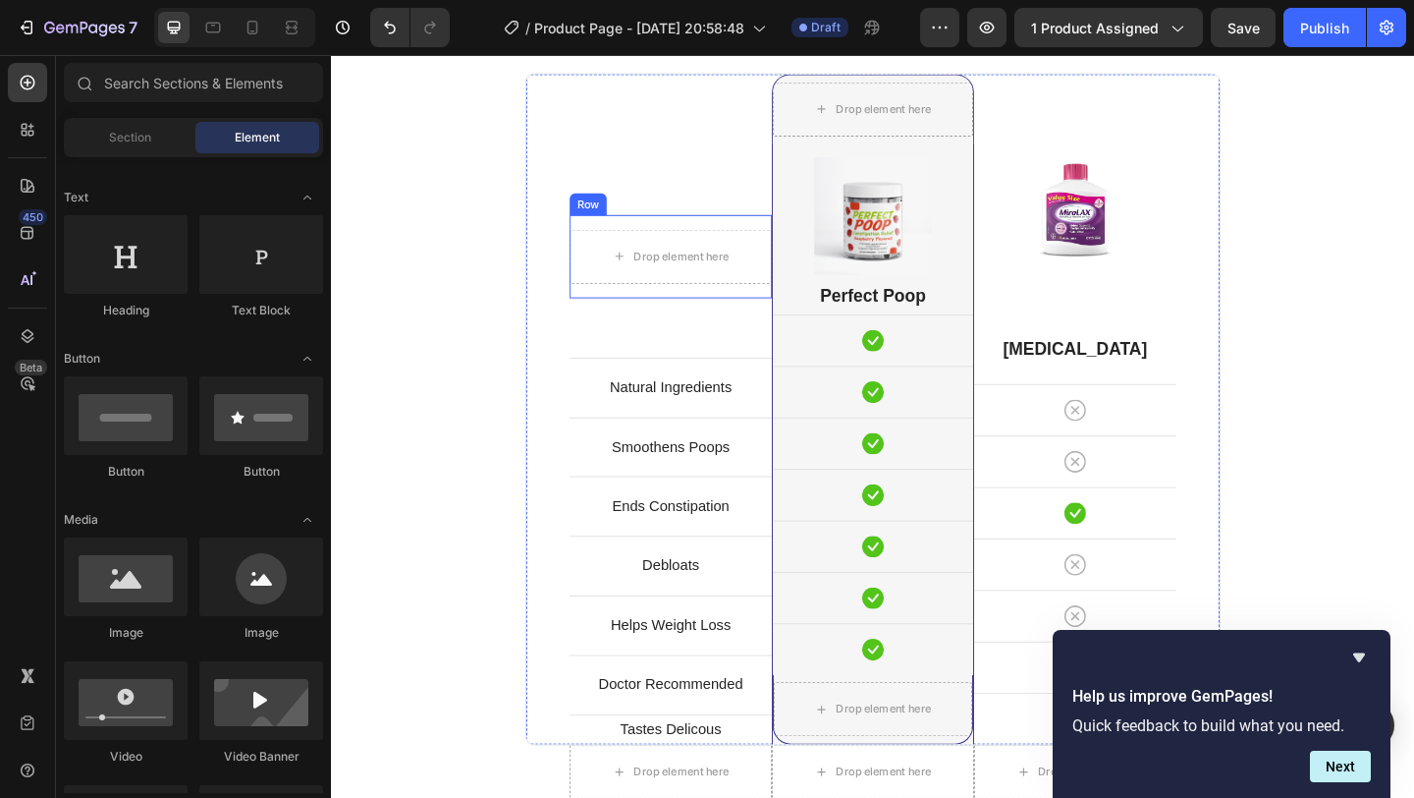
click at [775, 235] on div "Drop element here Row" at bounding box center [700, 273] width 220 height 91
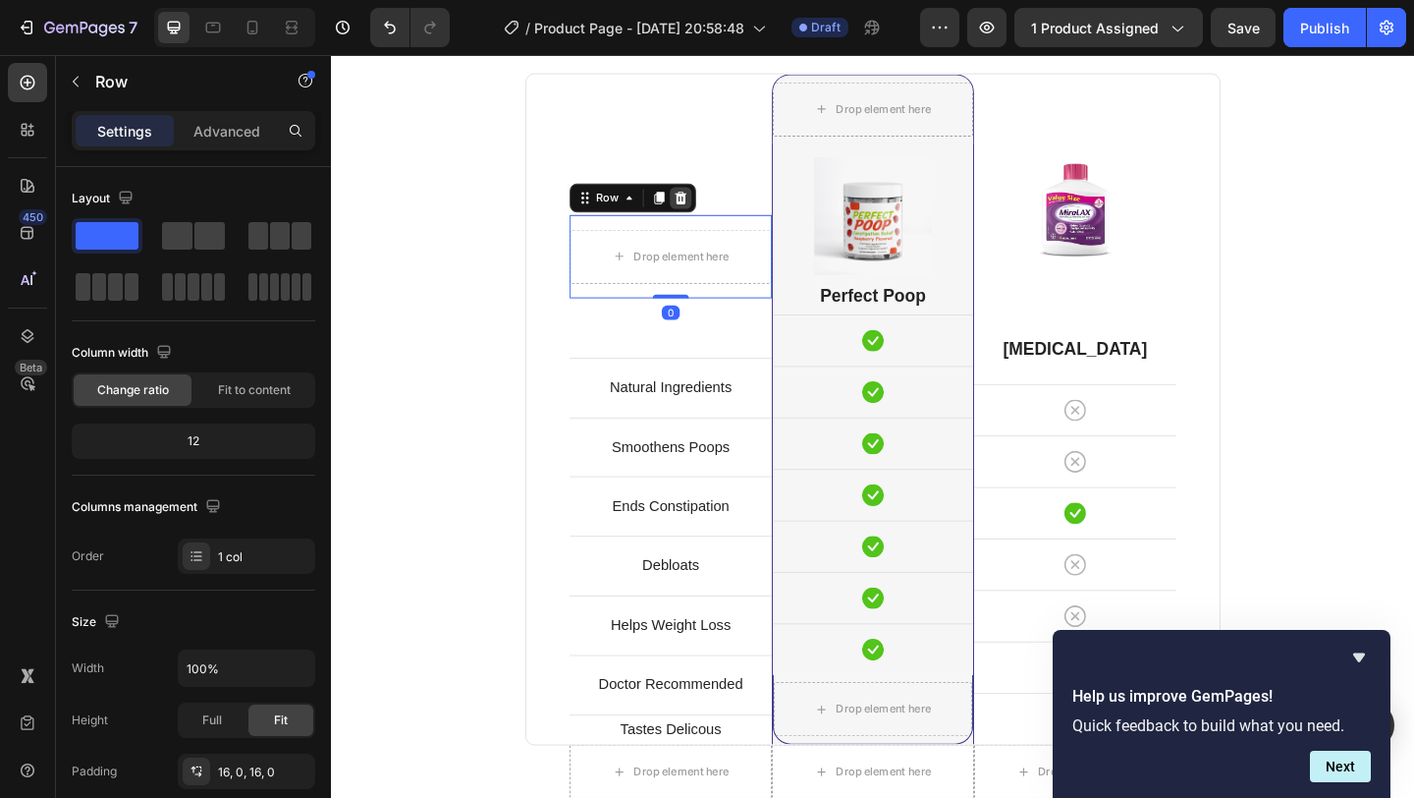
click at [716, 206] on icon at bounding box center [711, 210] width 16 height 16
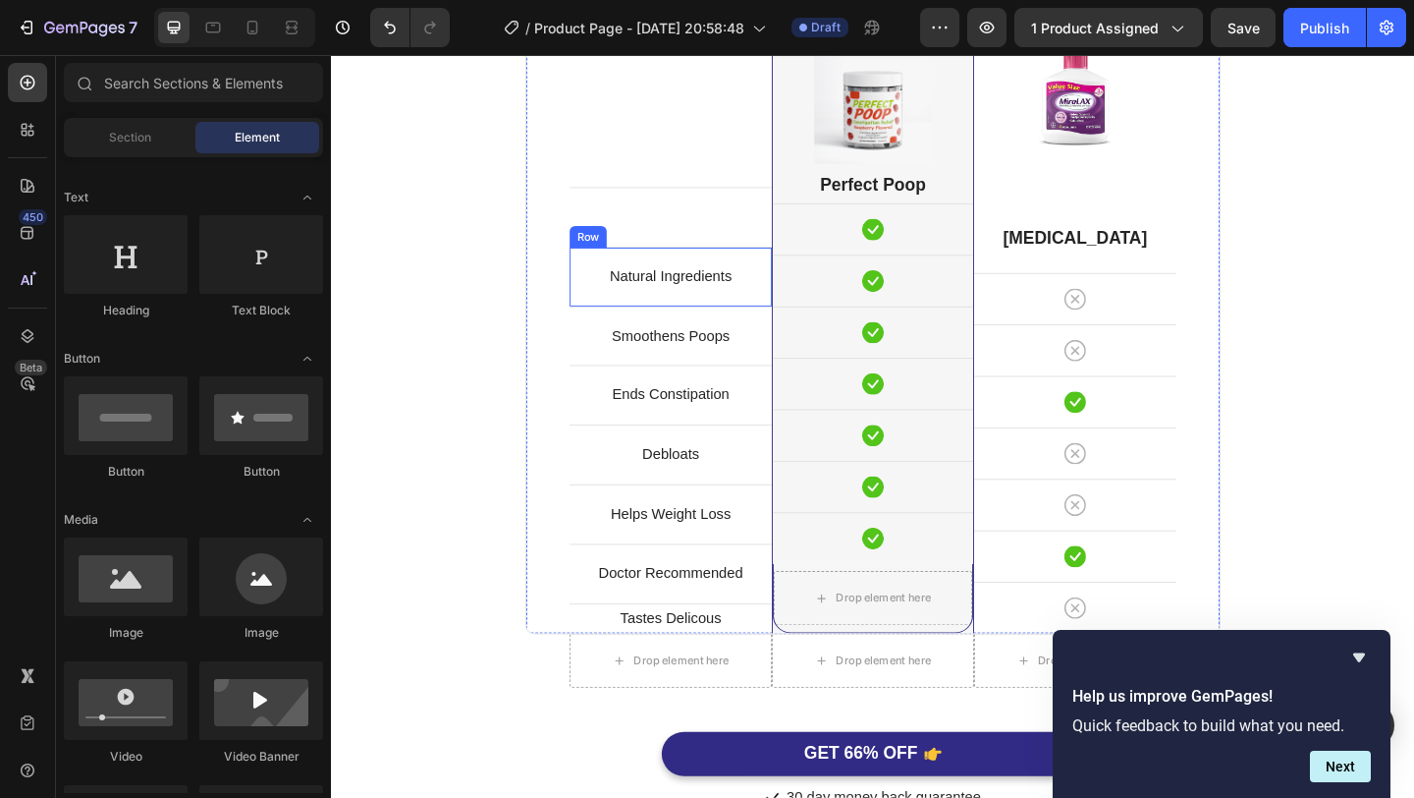
scroll to position [5226, 0]
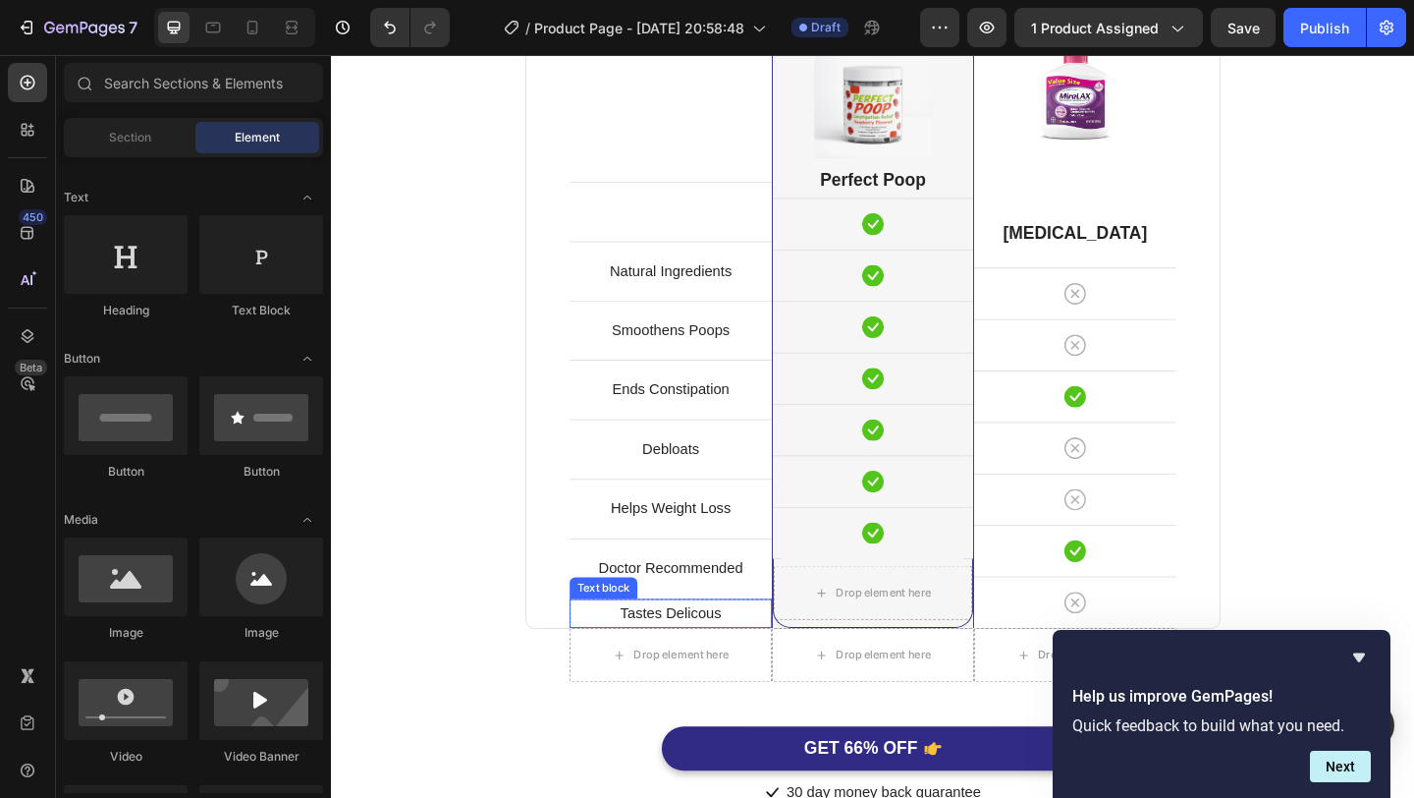
click at [744, 668] on p "Tastes Delicous" at bounding box center [700, 662] width 216 height 28
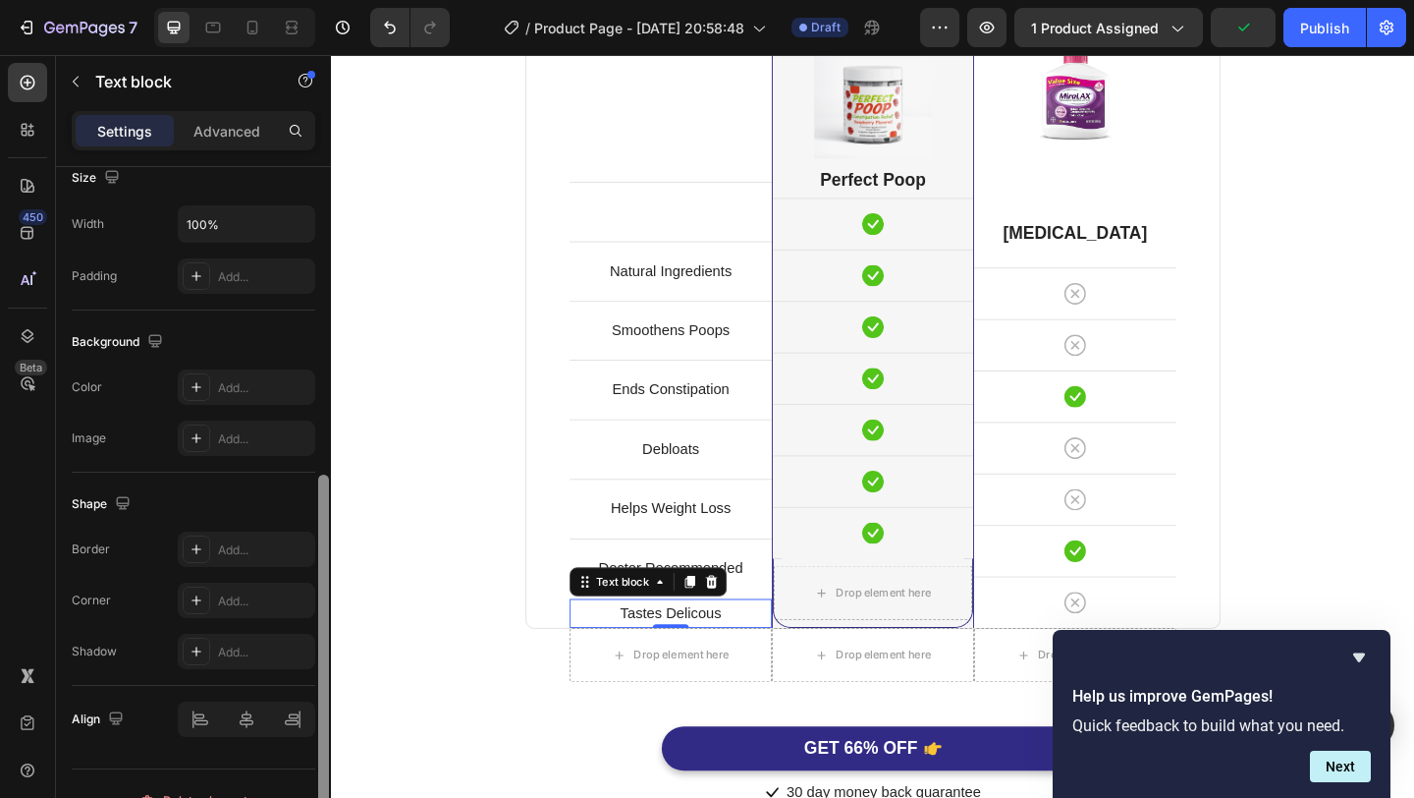
scroll to position [477, 0]
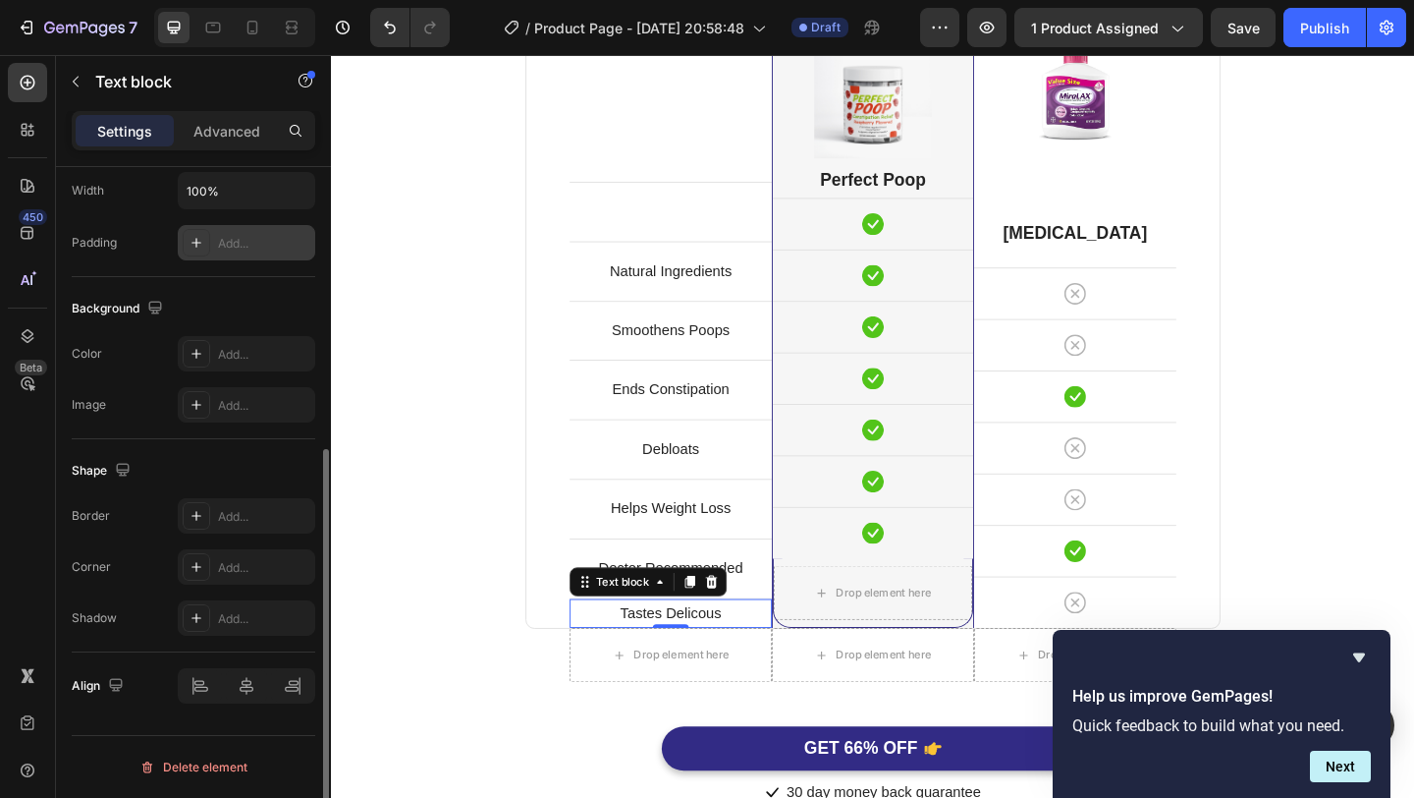
click at [200, 254] on div at bounding box center [197, 243] width 28 height 28
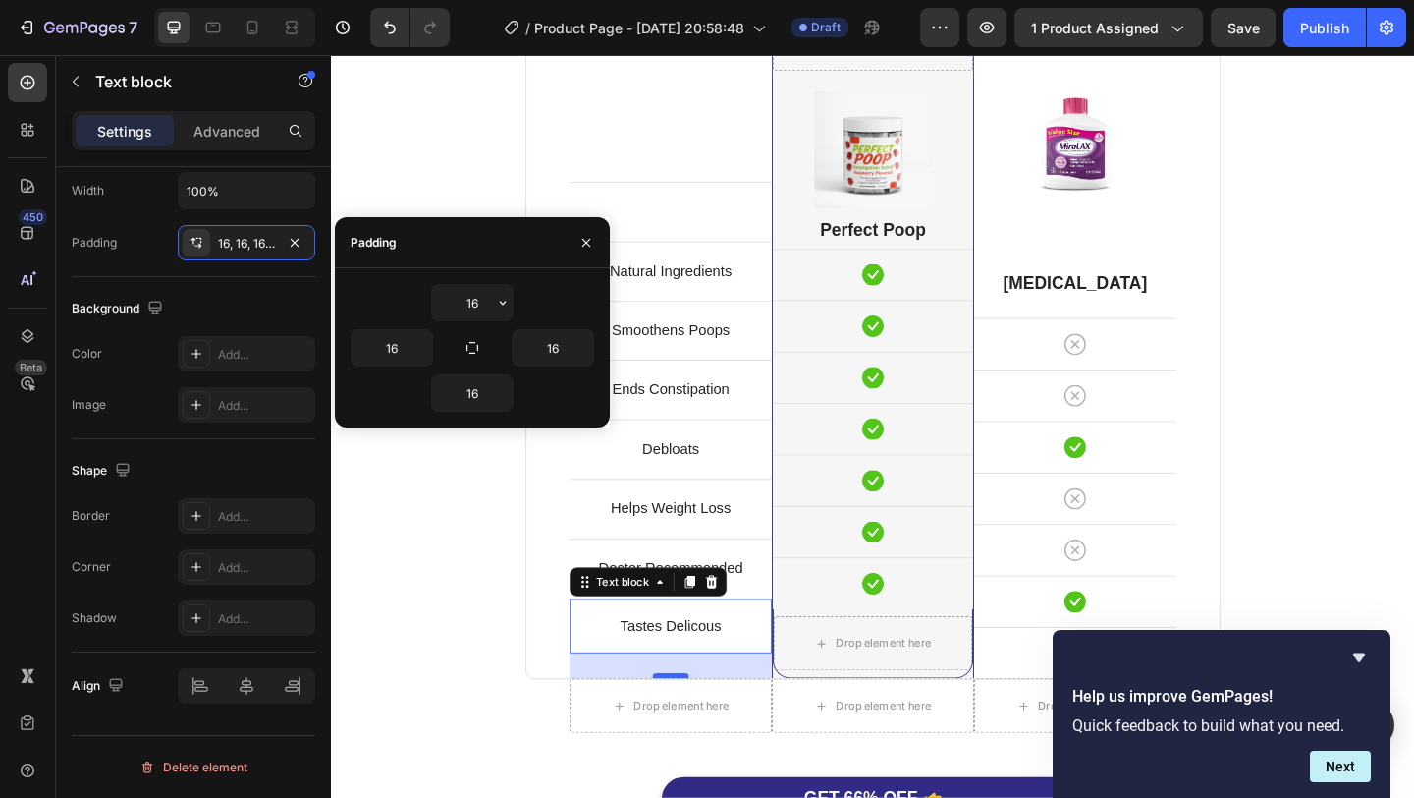
scroll to position [5179, 0]
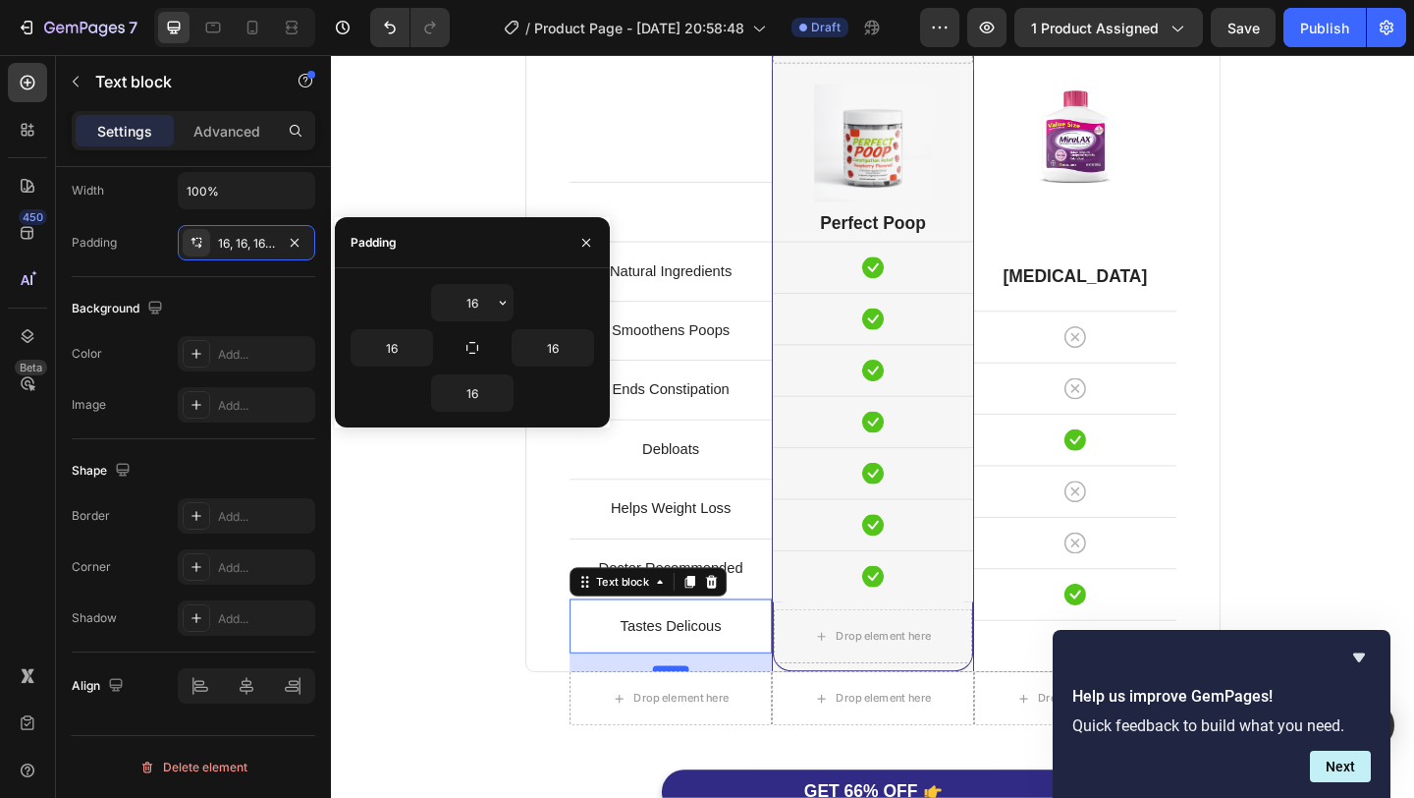
drag, startPoint x: 705, startPoint y: 700, endPoint x: 697, endPoint y: 720, distance: 21.2
click at [697, 720] on div at bounding box center [700, 722] width 39 height 6
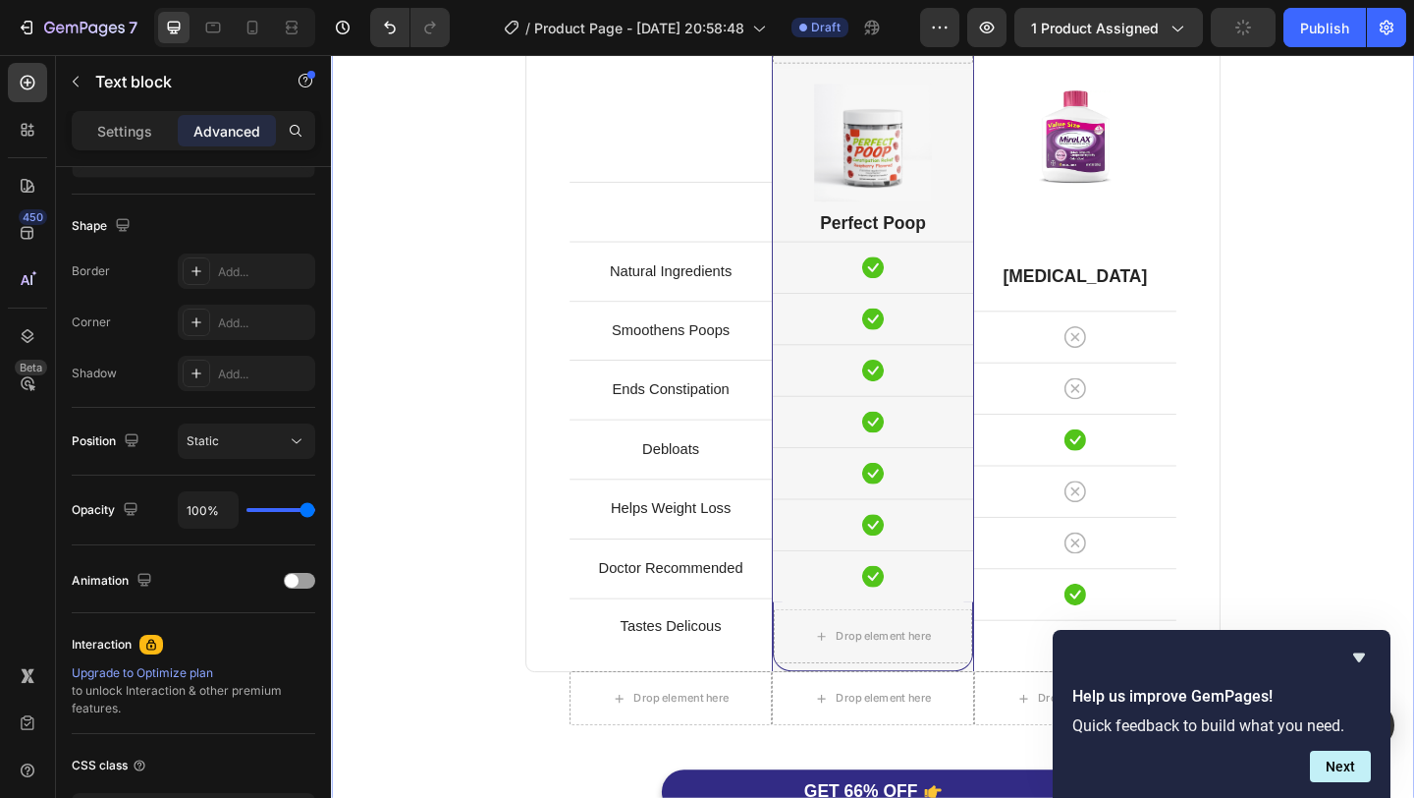
click at [1328, 503] on div "Perfect Poop Is Better. Heading Because You Deserve It. Text block Row Text blo…" at bounding box center [920, 389] width 1149 height 1063
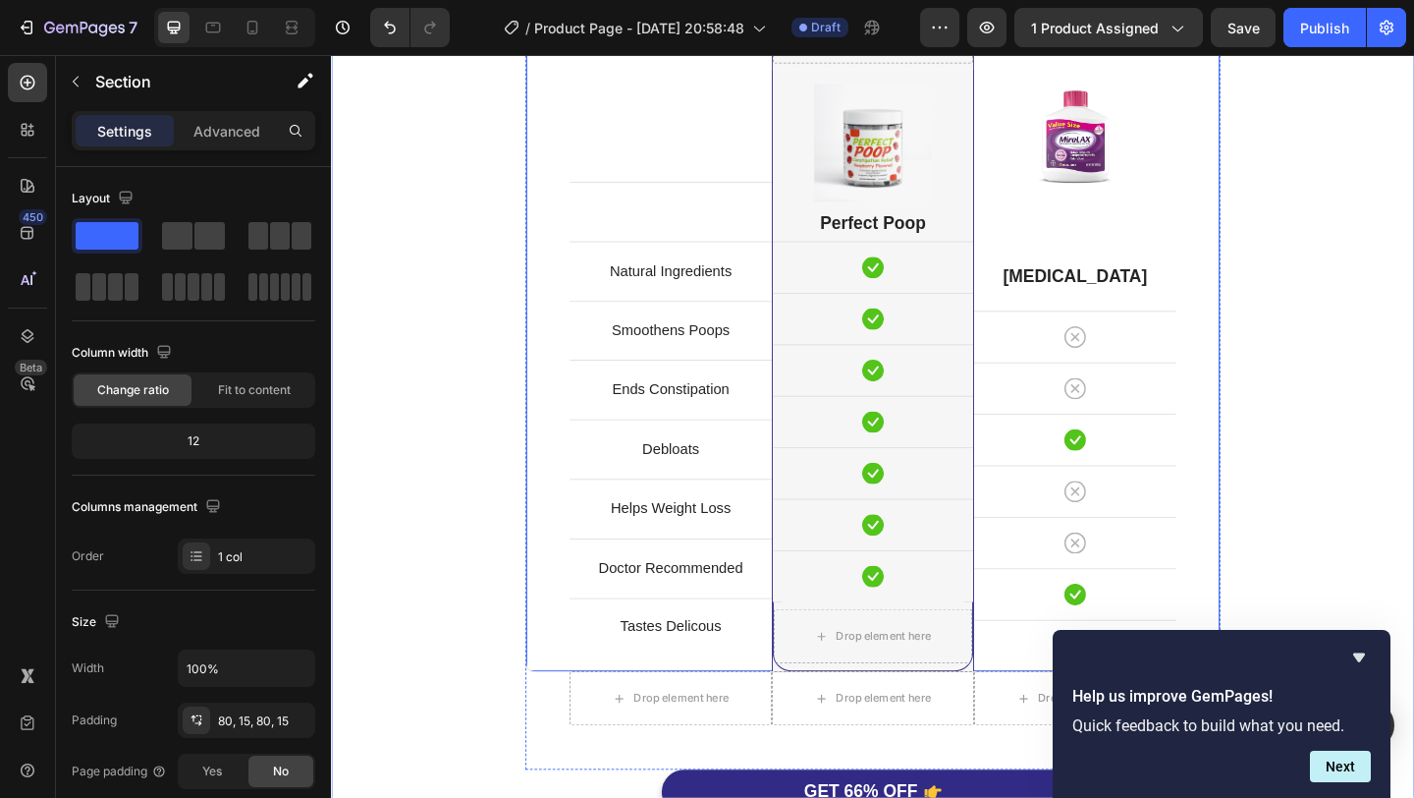
scroll to position [5214, 0]
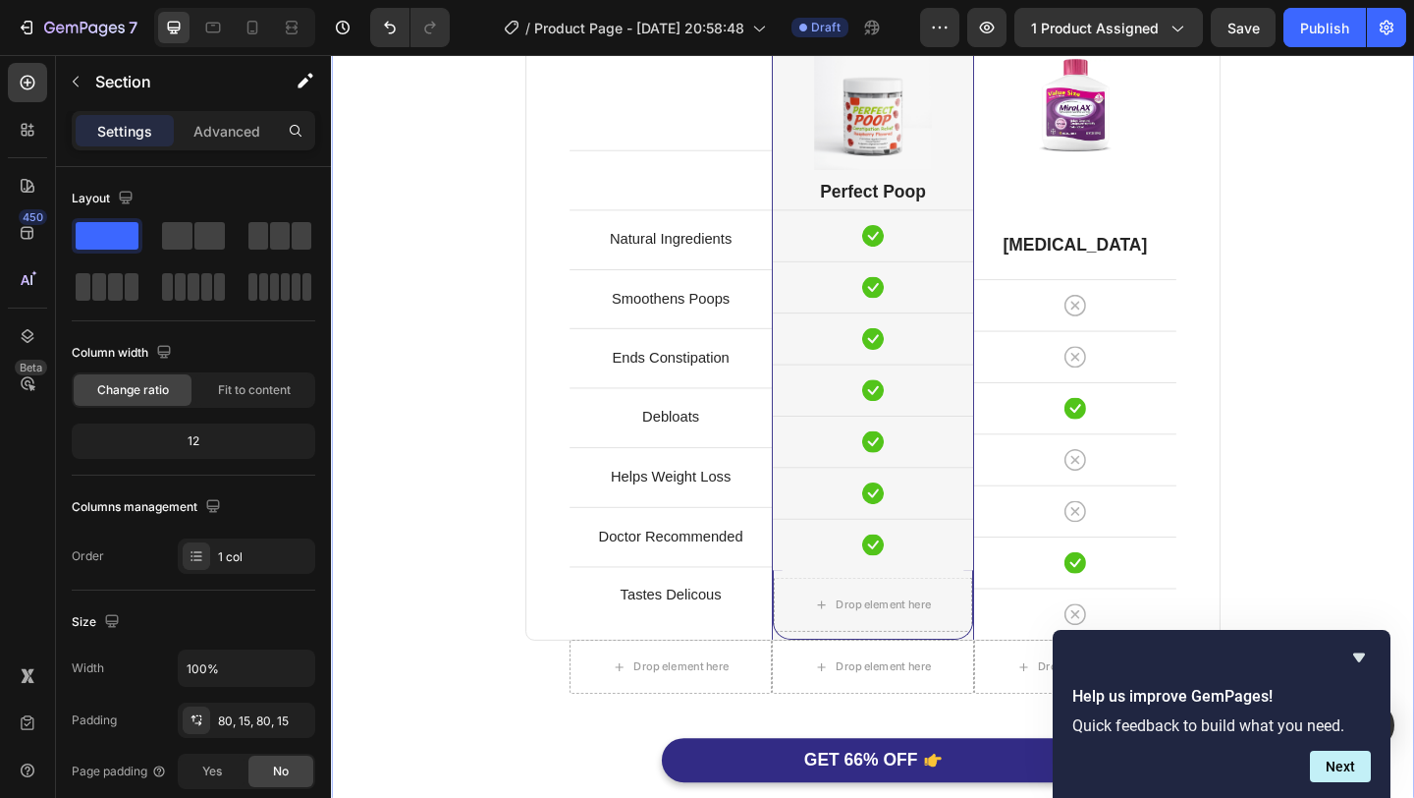
click at [1413, 532] on div "Perfect Poop Is Better. Heading Because You Deserve It. Text block Row Text blo…" at bounding box center [920, 354] width 1149 height 1063
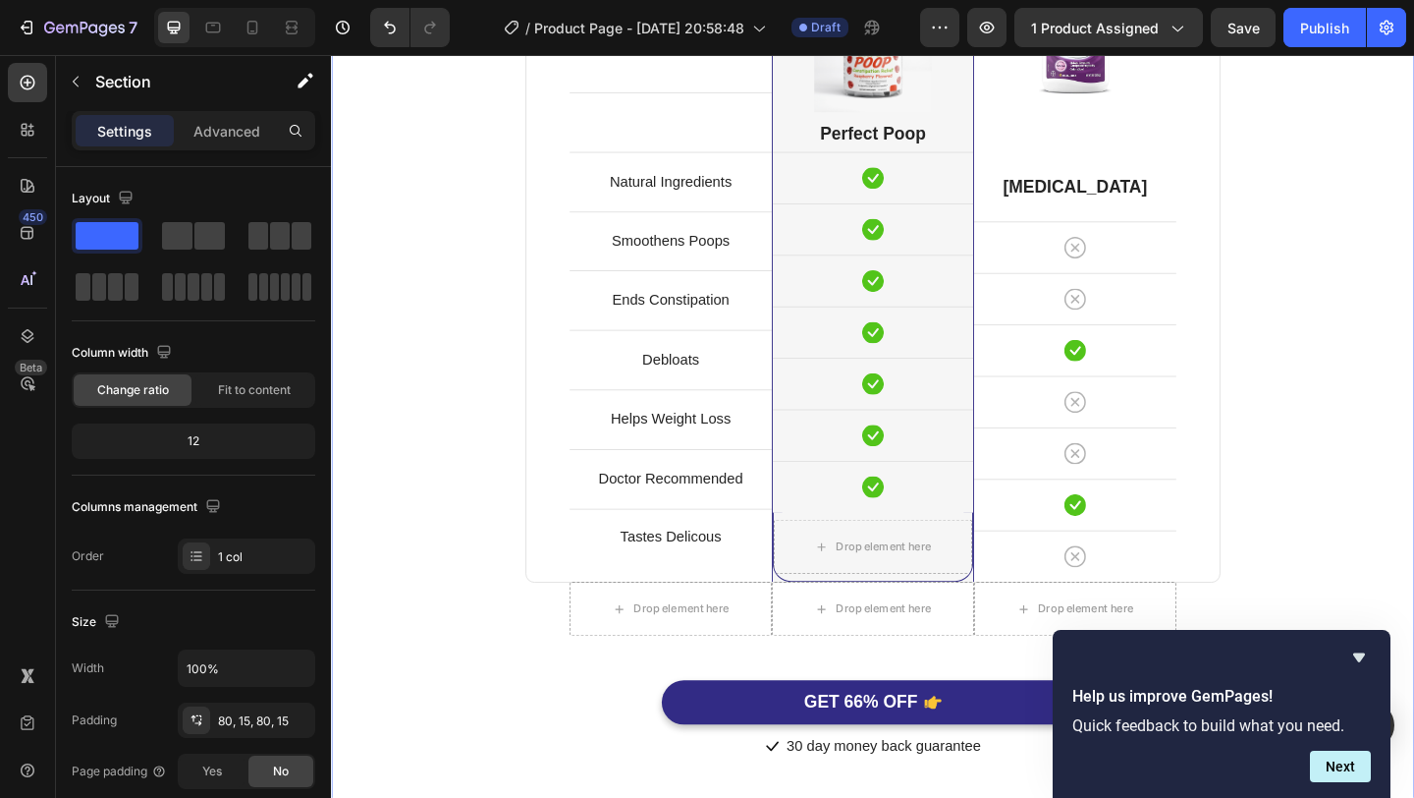
scroll to position [5289, 0]
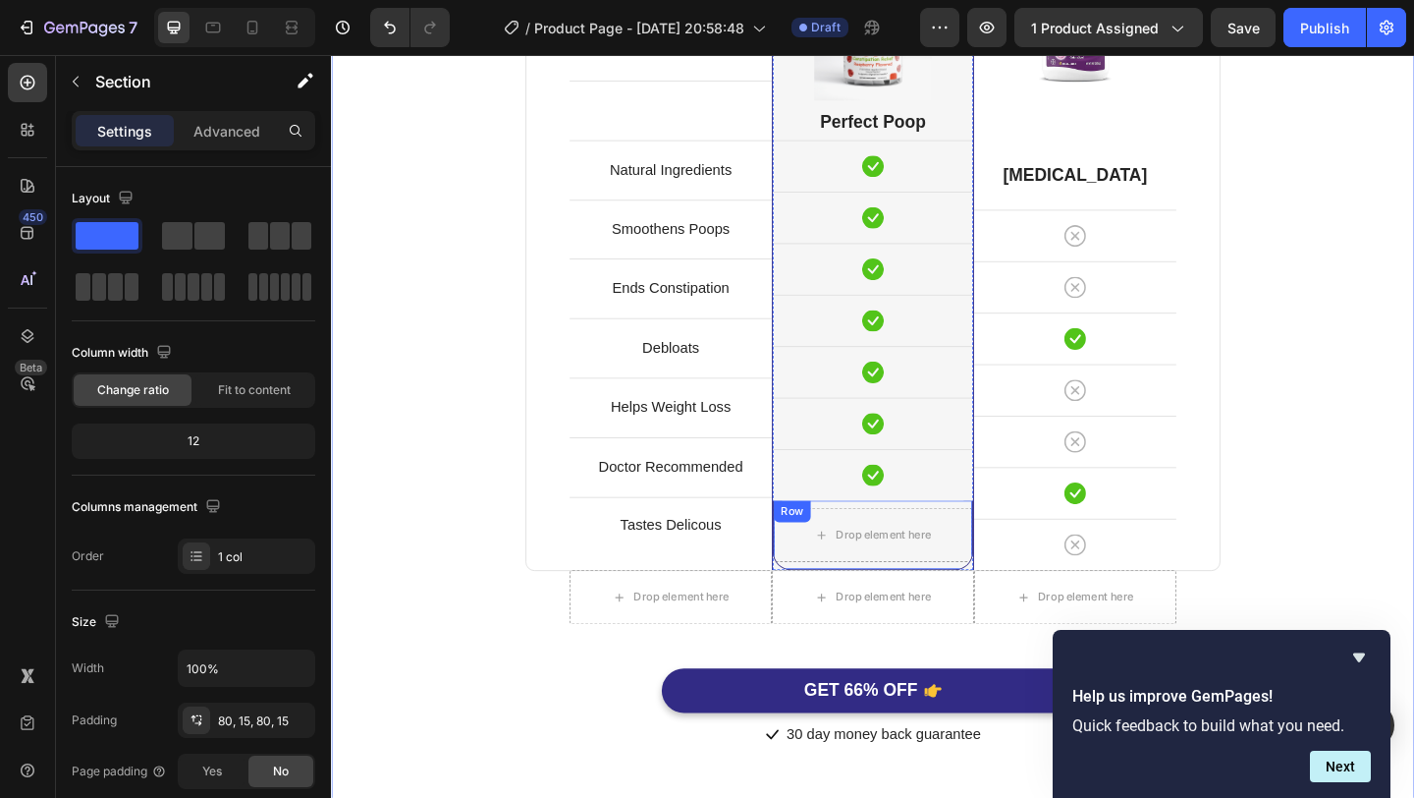
click at [993, 612] on div "Drop element here Row" at bounding box center [920, 577] width 218 height 76
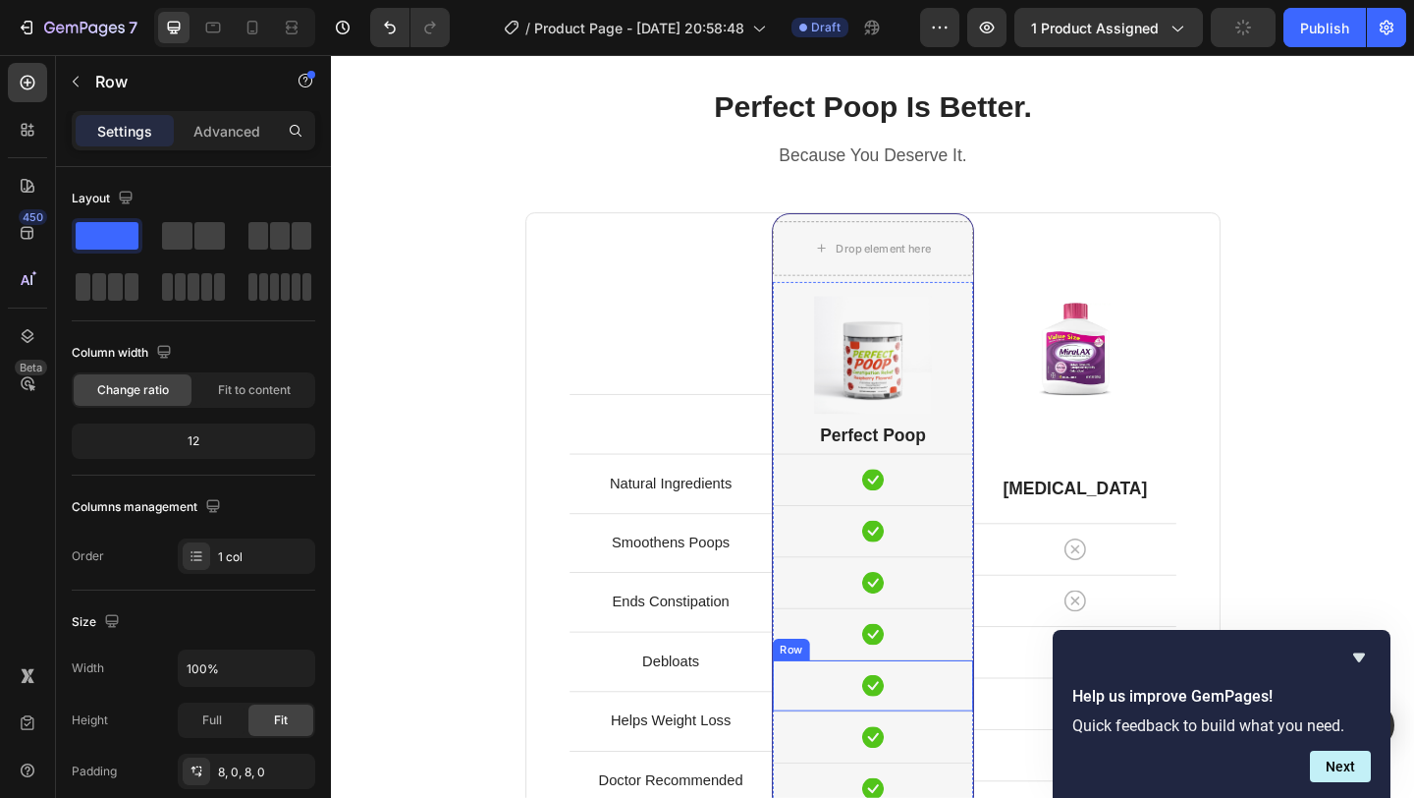
scroll to position [4979, 0]
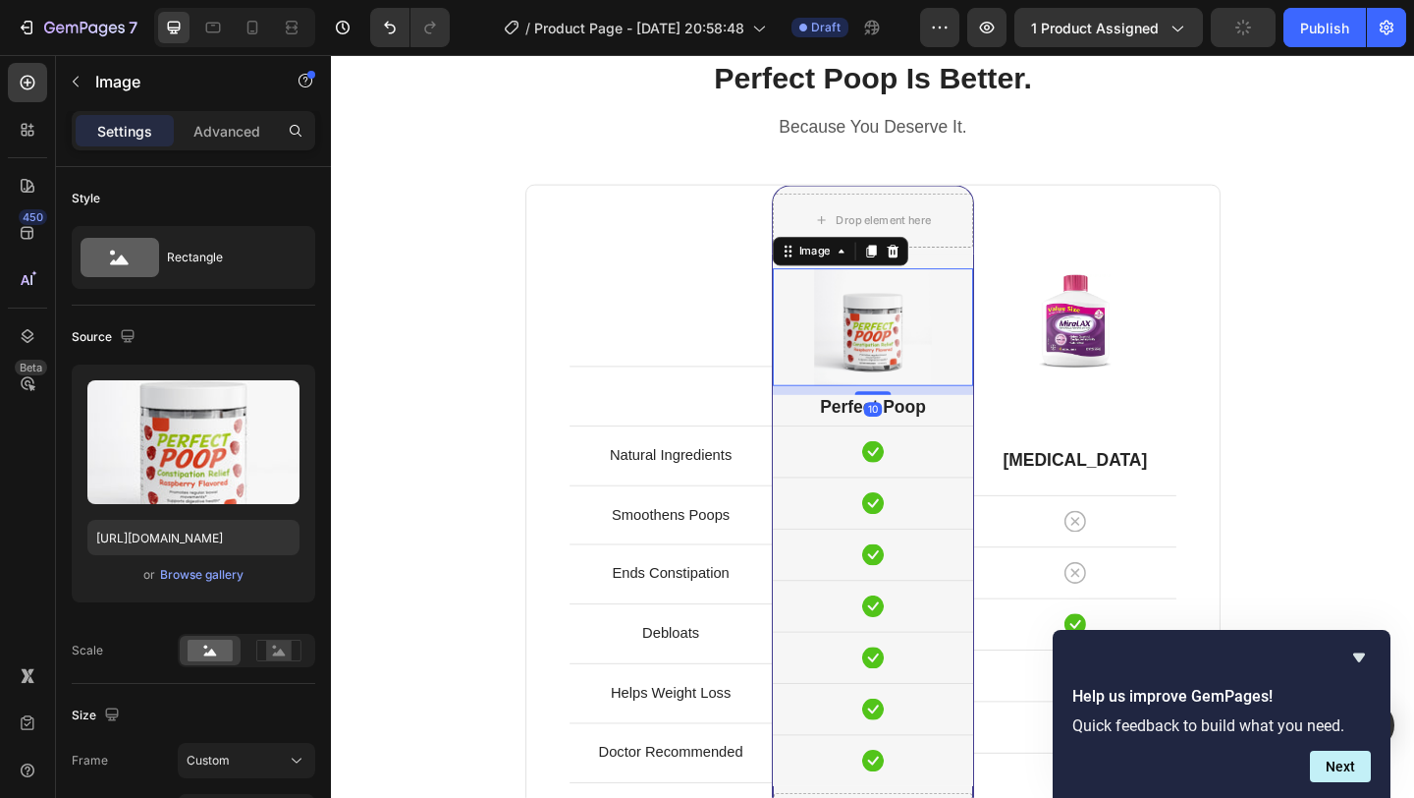
click at [1026, 410] on div at bounding box center [920, 351] width 218 height 128
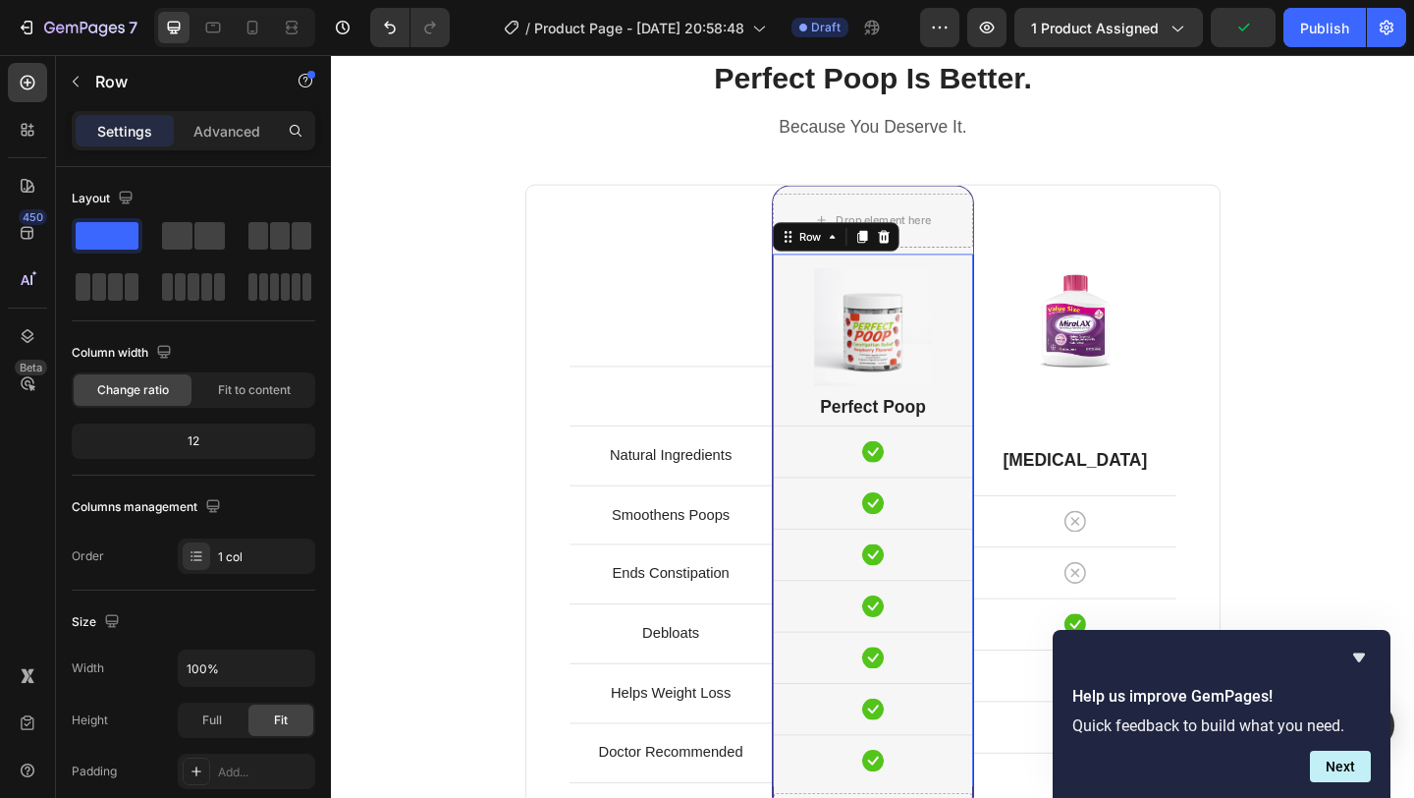
click at [1029, 458] on div "Image Perfect Poop Heading Icon Row Icon Row Icon Row Icon Row Icon Row Icon Ro…" at bounding box center [920, 598] width 220 height 655
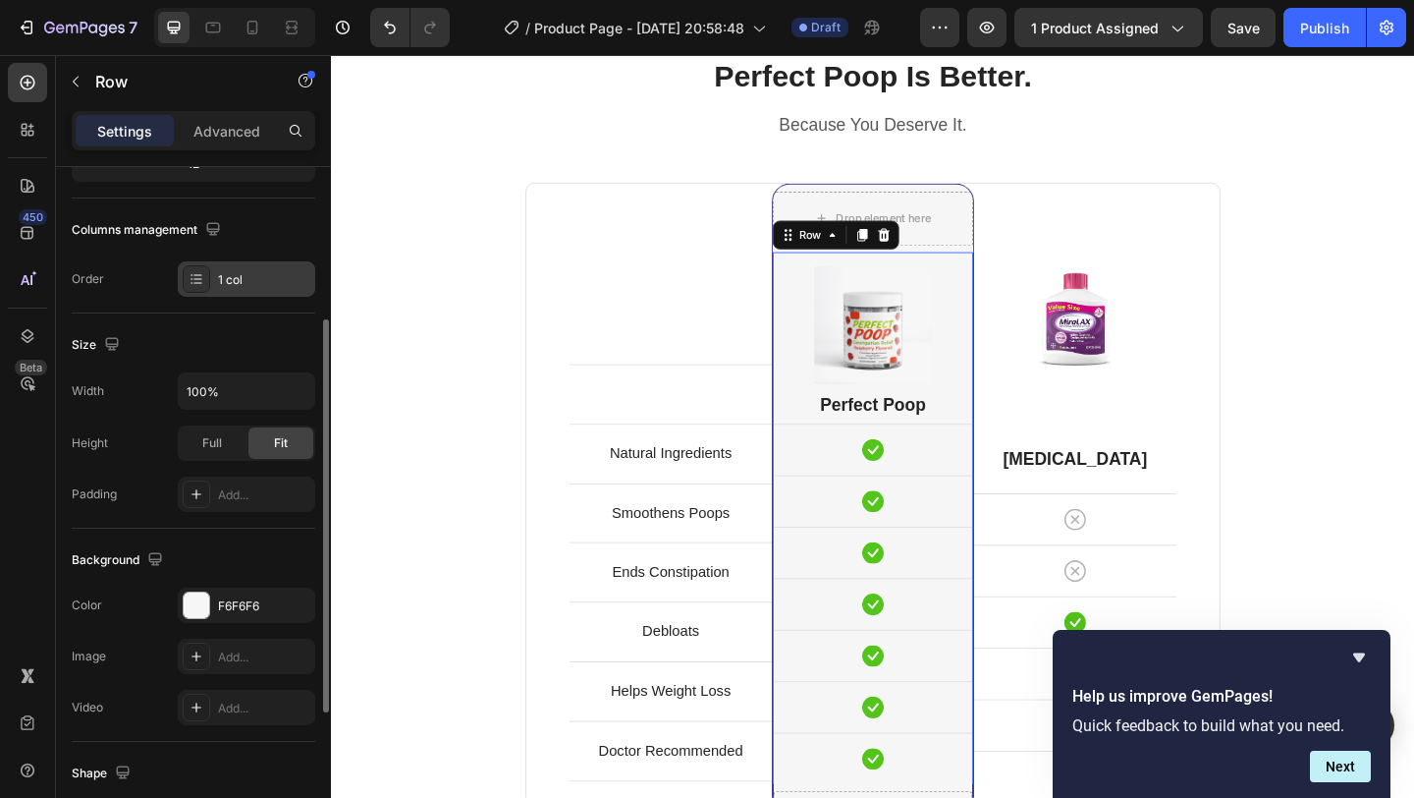
scroll to position [280, 0]
click at [208, 496] on div at bounding box center [197, 491] width 28 height 28
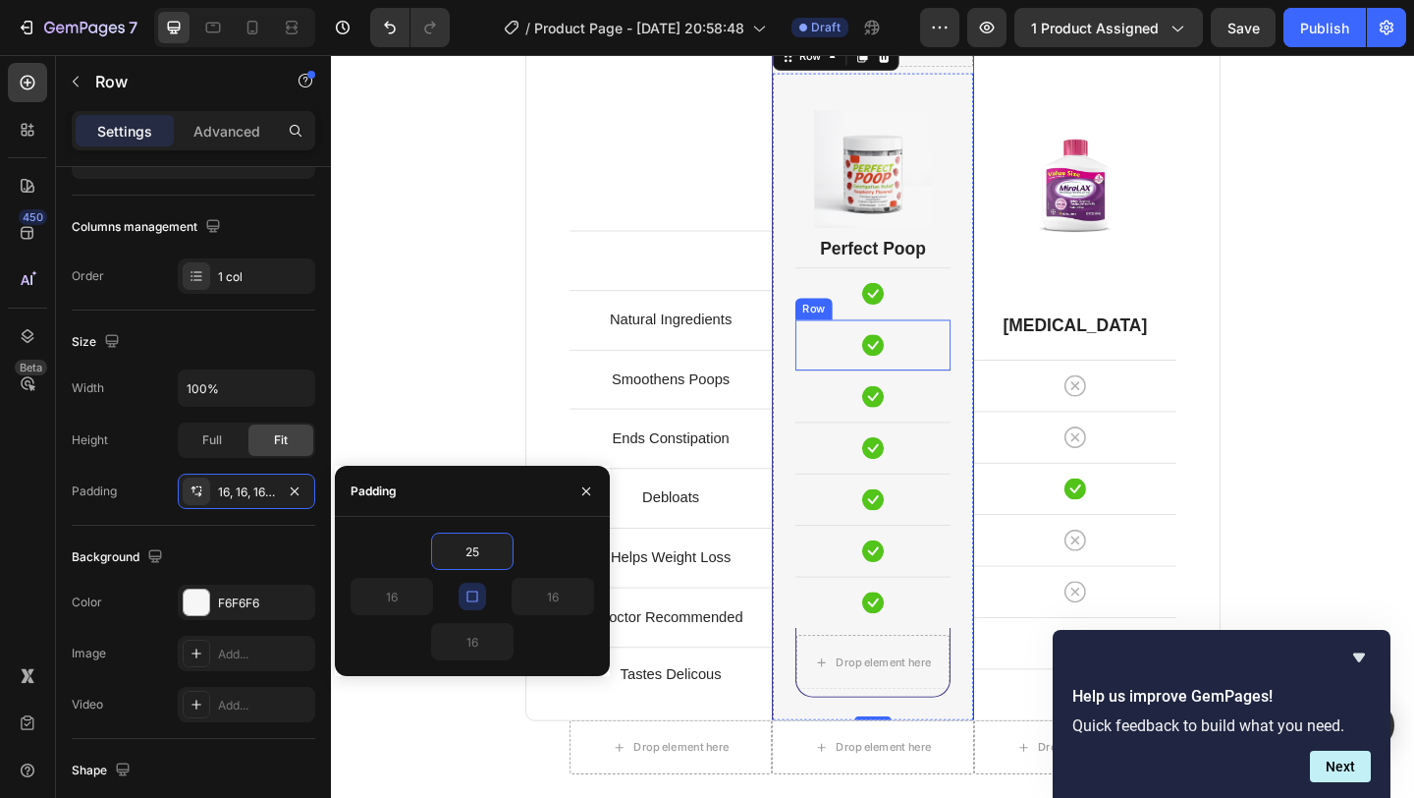
scroll to position [5221, 0]
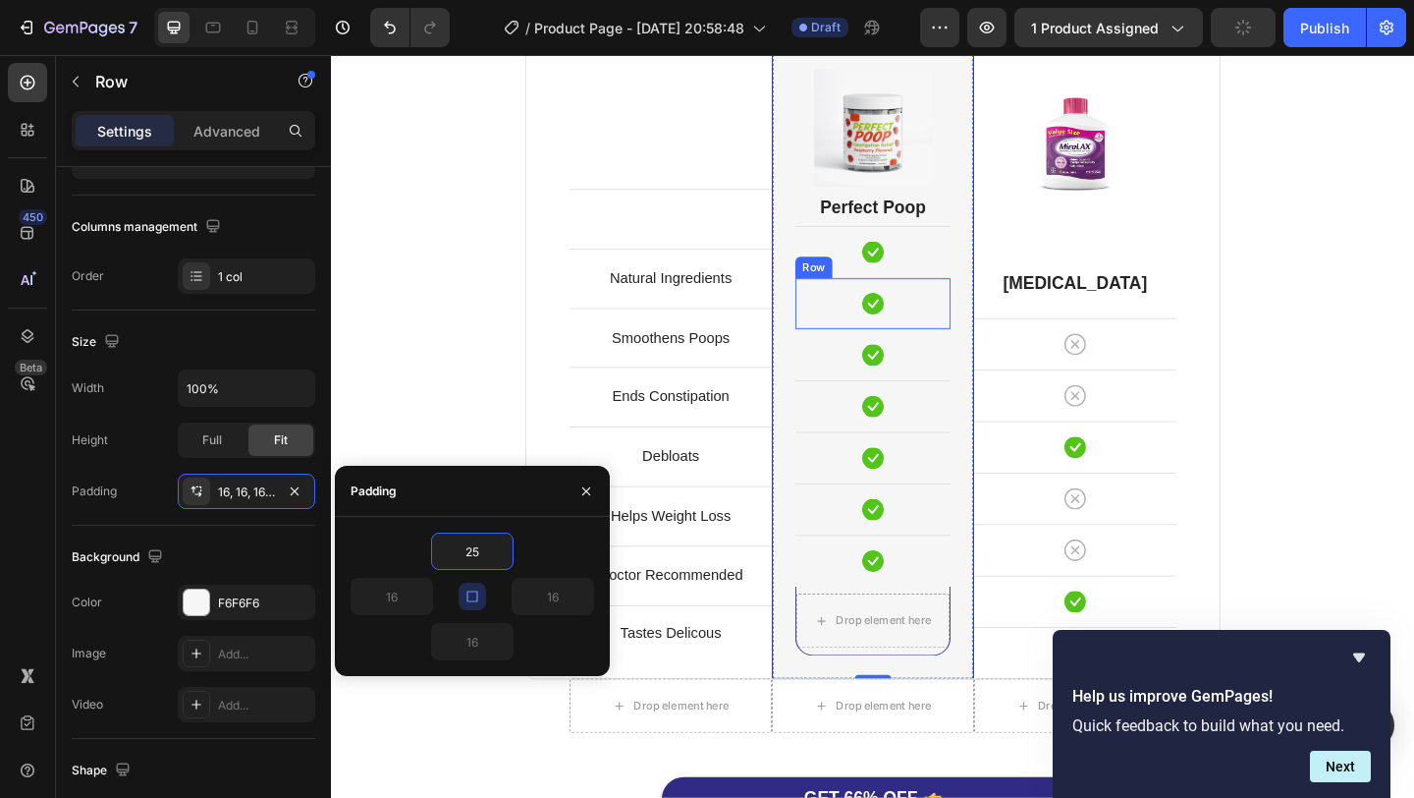
type input "2"
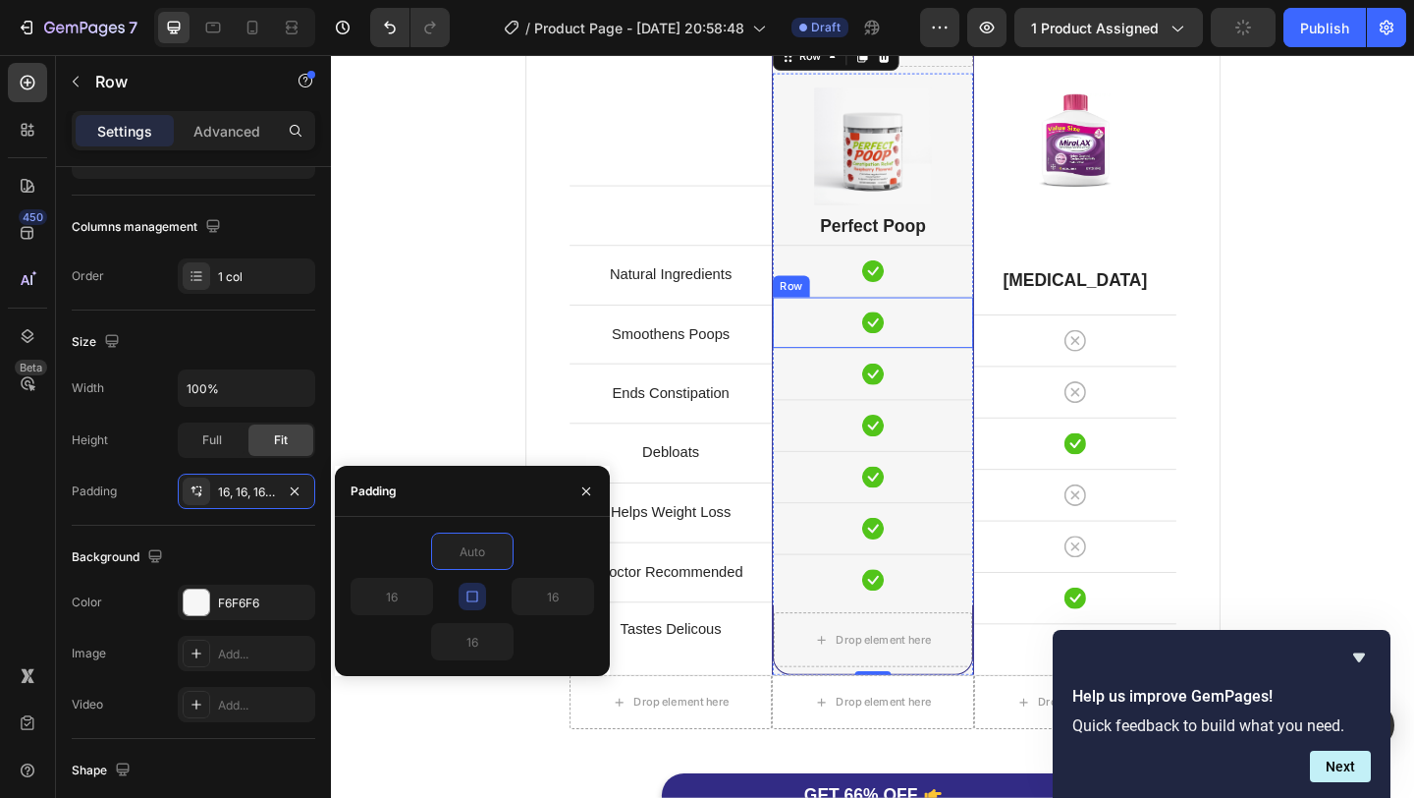
scroll to position [5171, 0]
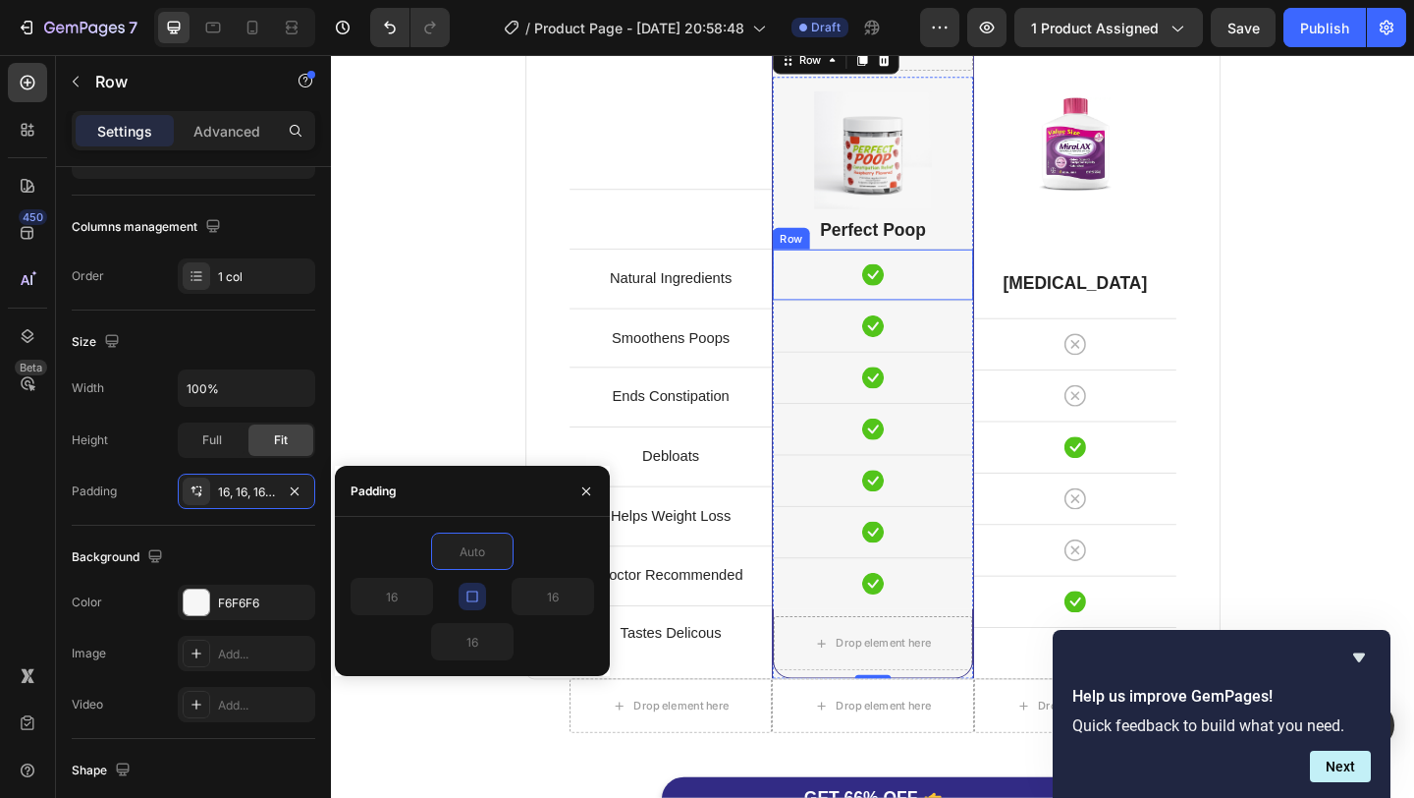
click at [906, 309] on div "Icon Row" at bounding box center [920, 293] width 218 height 56
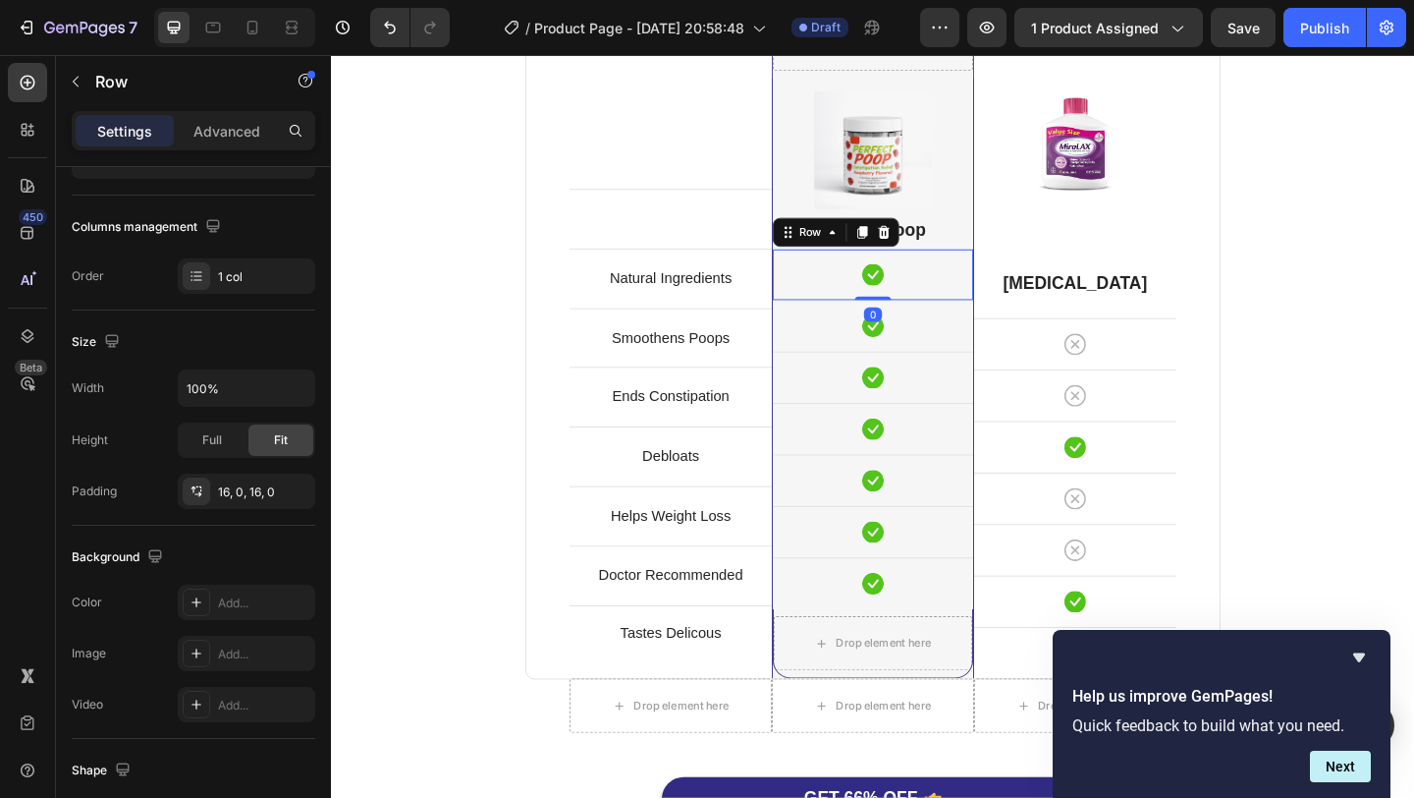
click at [923, 311] on div "Icon Row 0" at bounding box center [920, 293] width 218 height 56
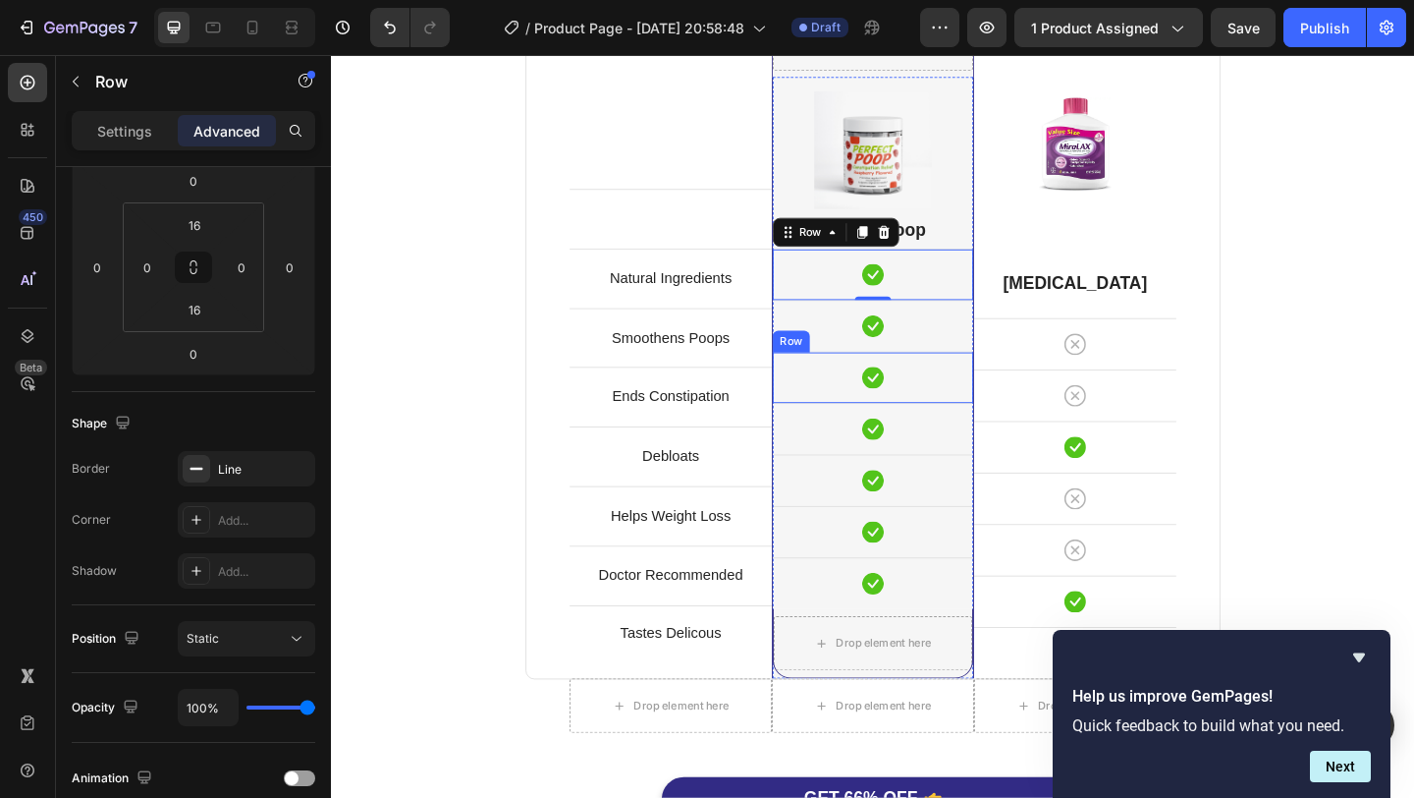
scroll to position [5156, 0]
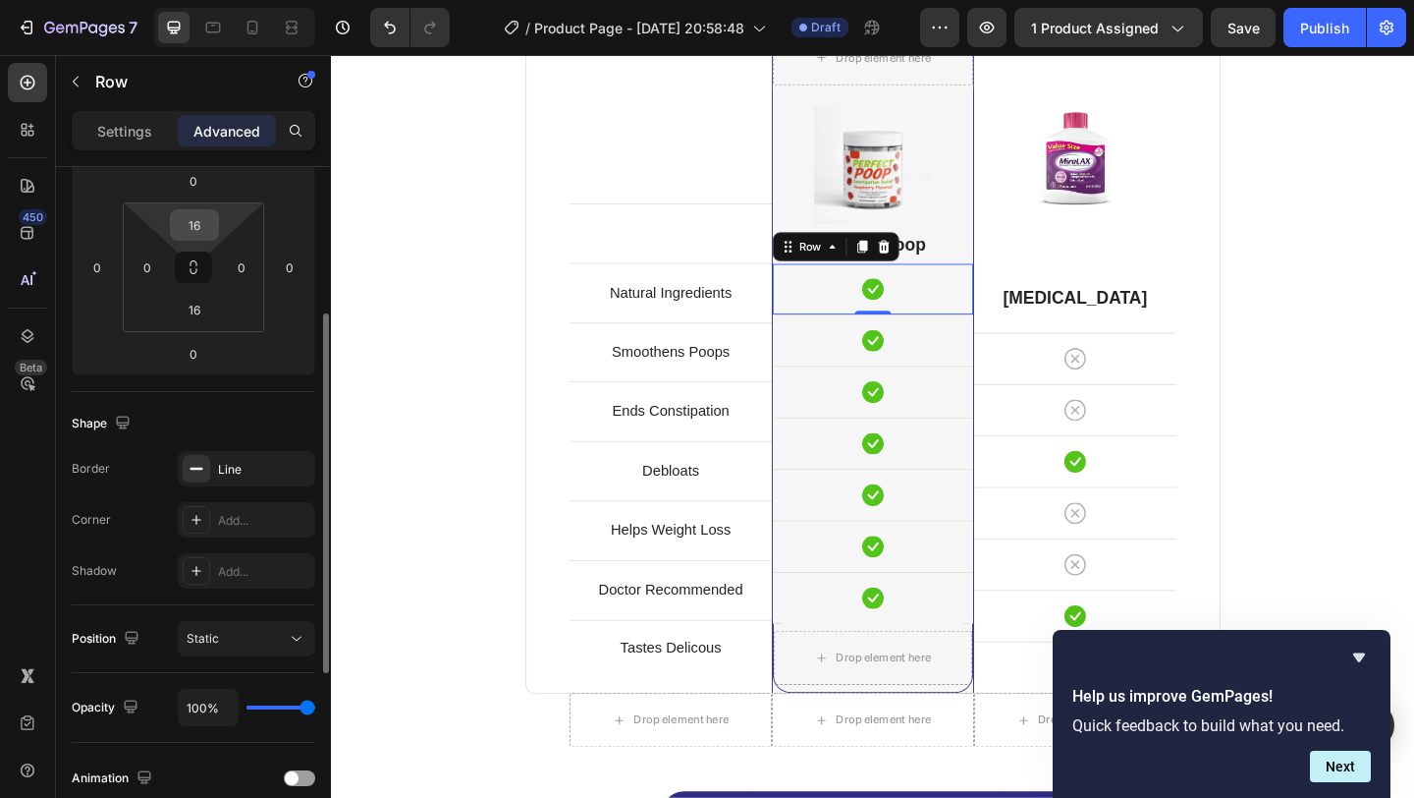
click at [206, 227] on input "16" at bounding box center [194, 224] width 39 height 29
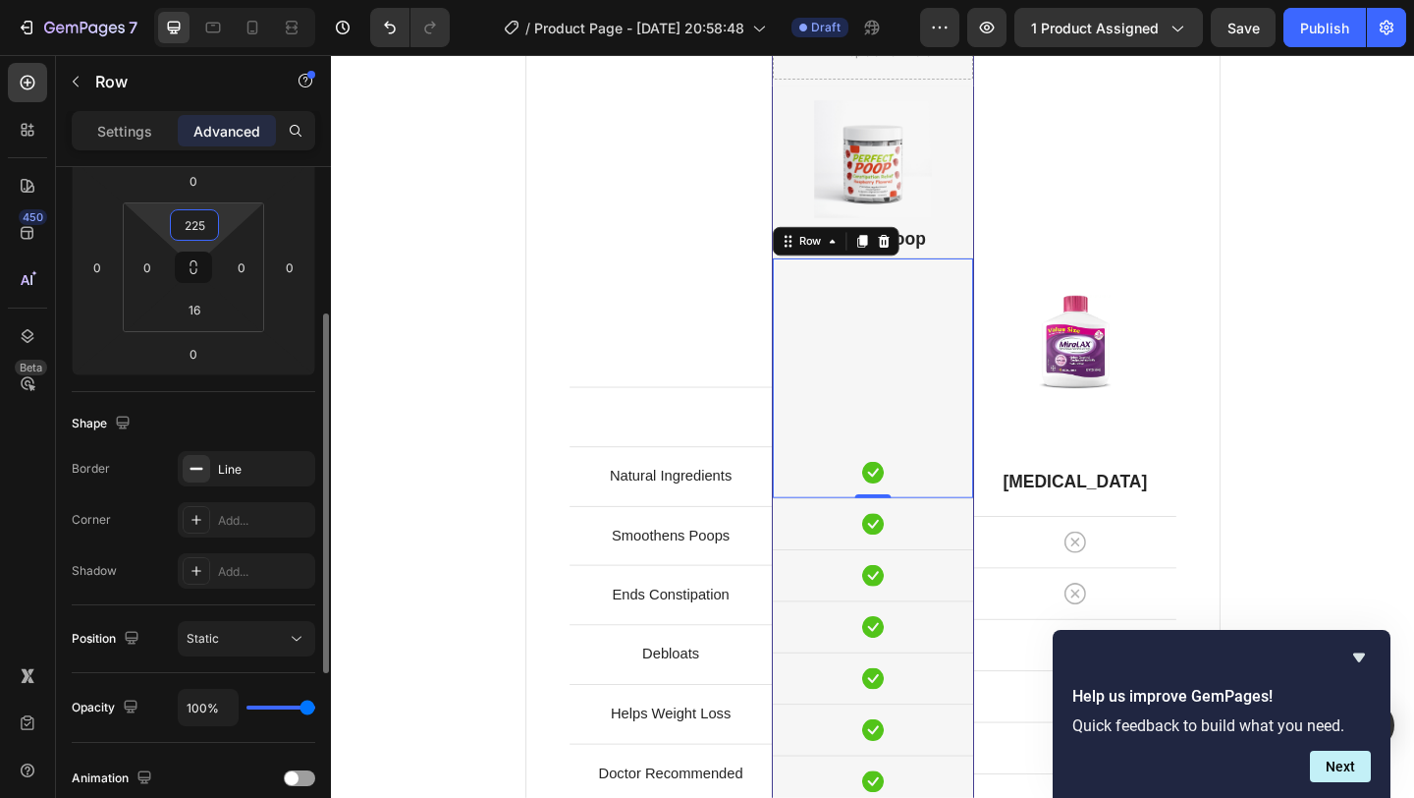
scroll to position [5361, 0]
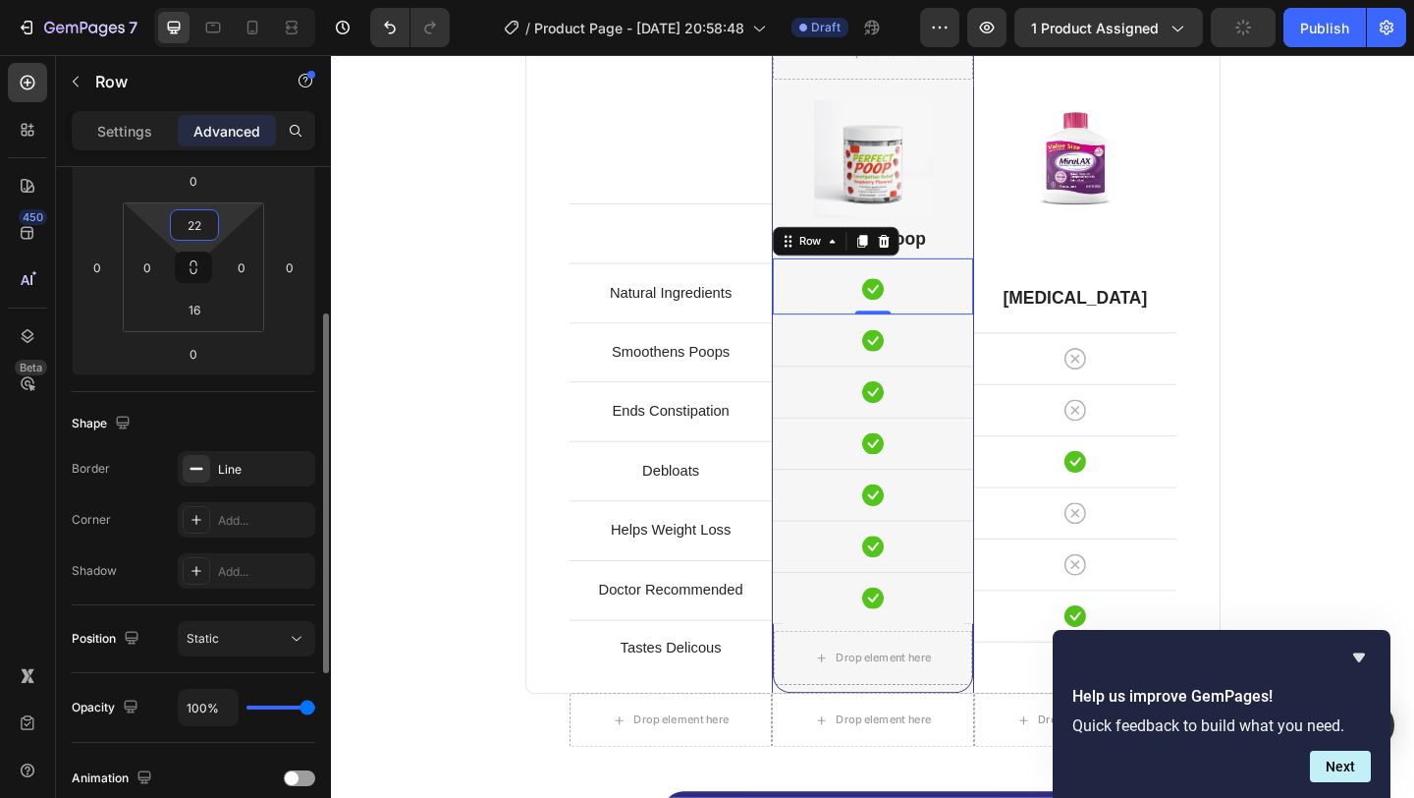
type input "2"
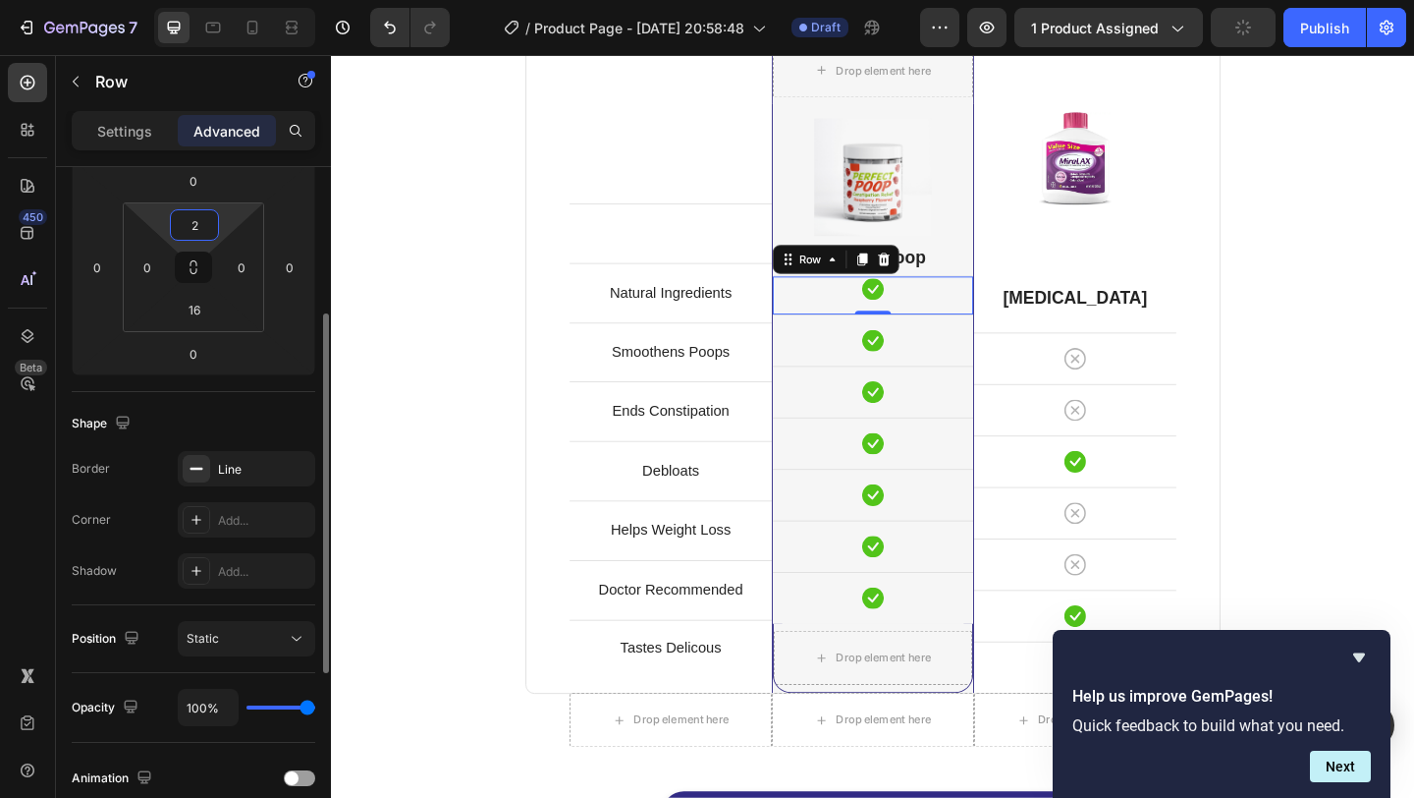
scroll to position [5140, 0]
type input "16"
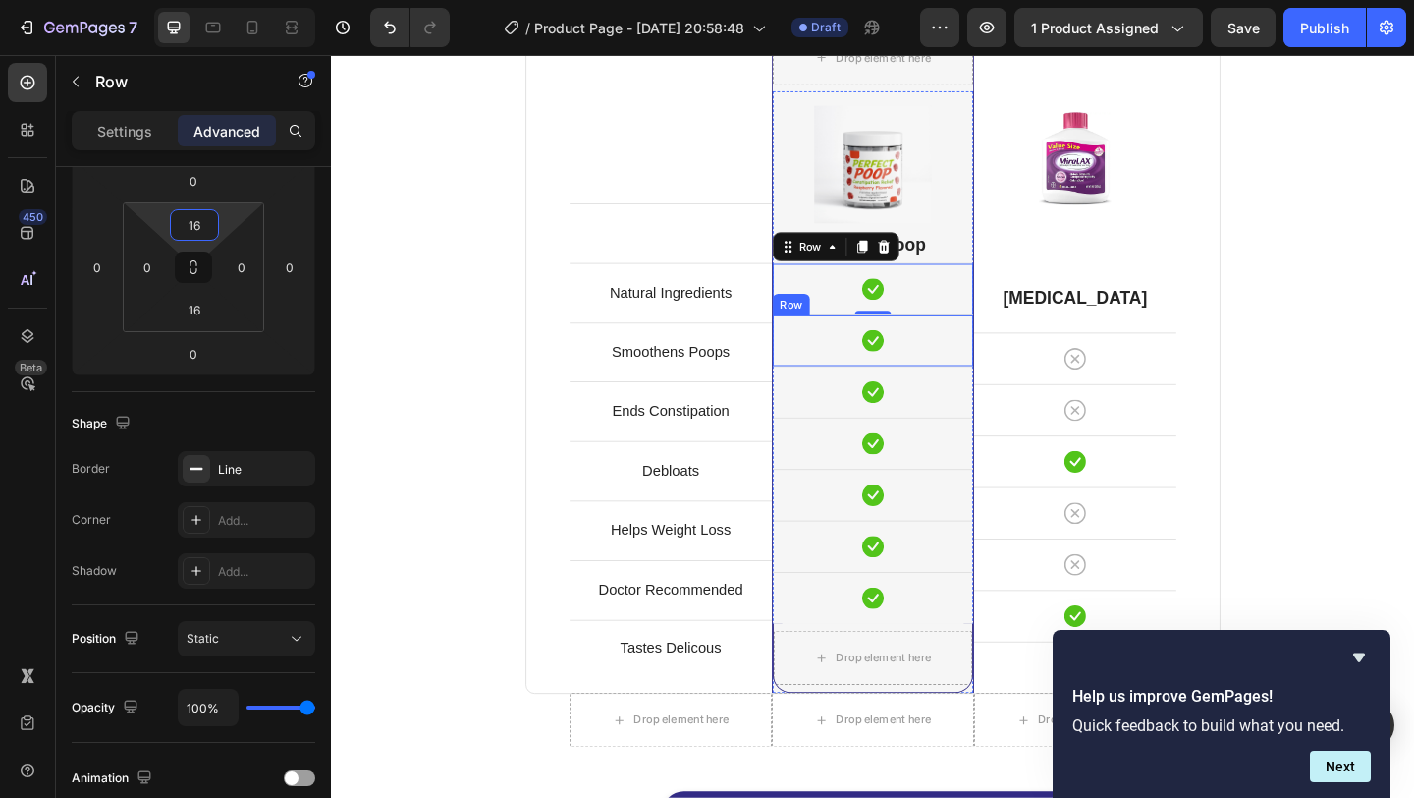
click at [926, 337] on div "Icon Row" at bounding box center [920, 365] width 218 height 56
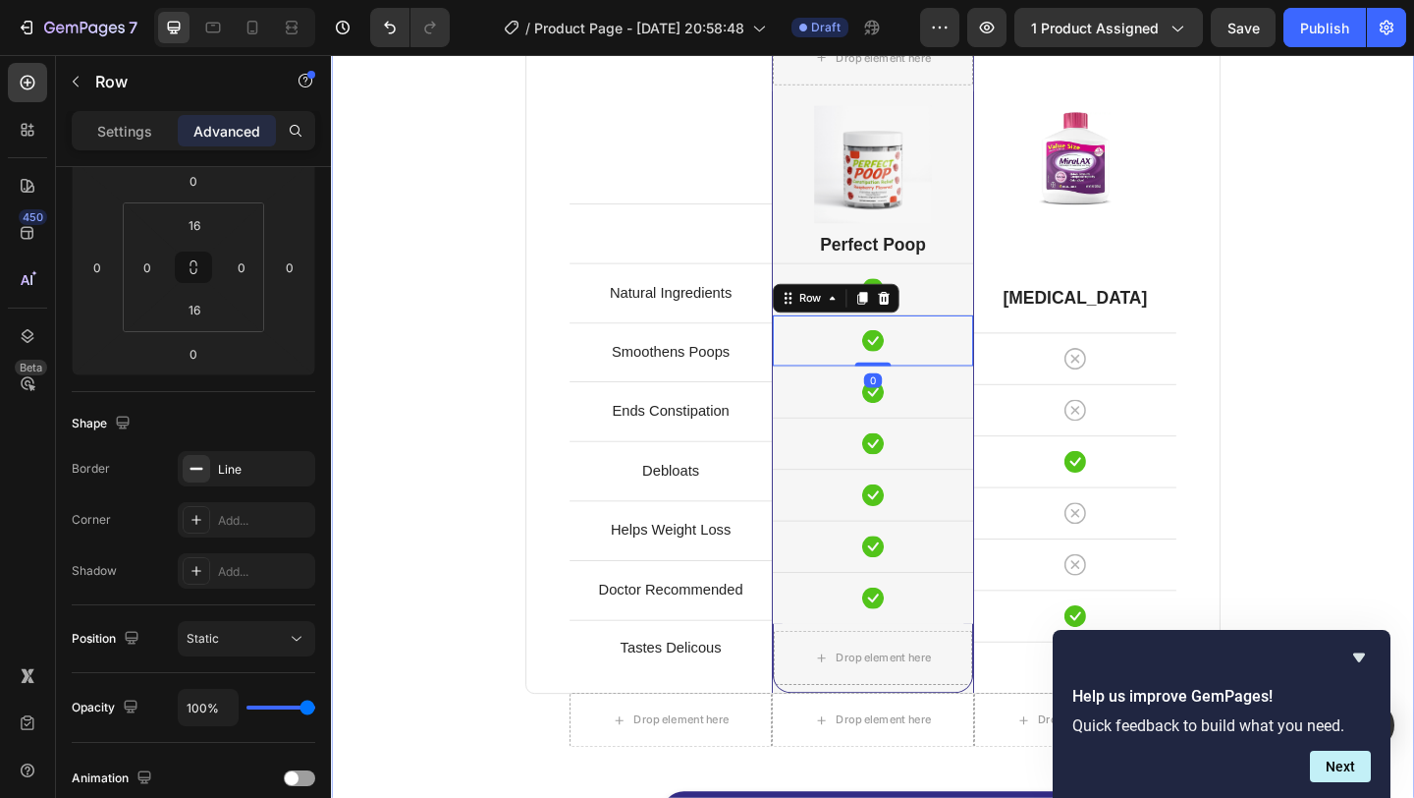
click at [1325, 332] on div "Perfect Poop Is Better. Heading Because You Deserve It. Text block Row Text blo…" at bounding box center [920, 412] width 1149 height 1063
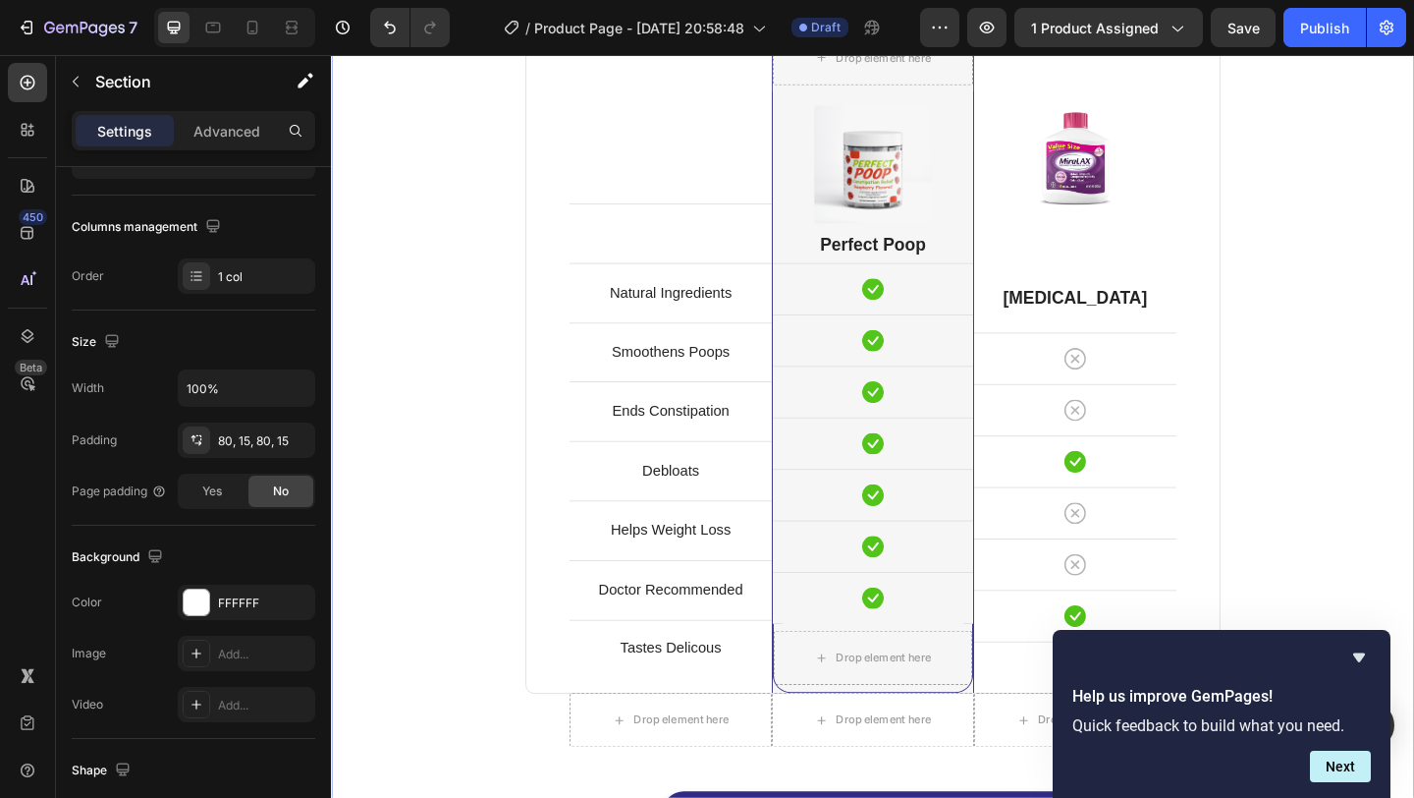
scroll to position [0, 0]
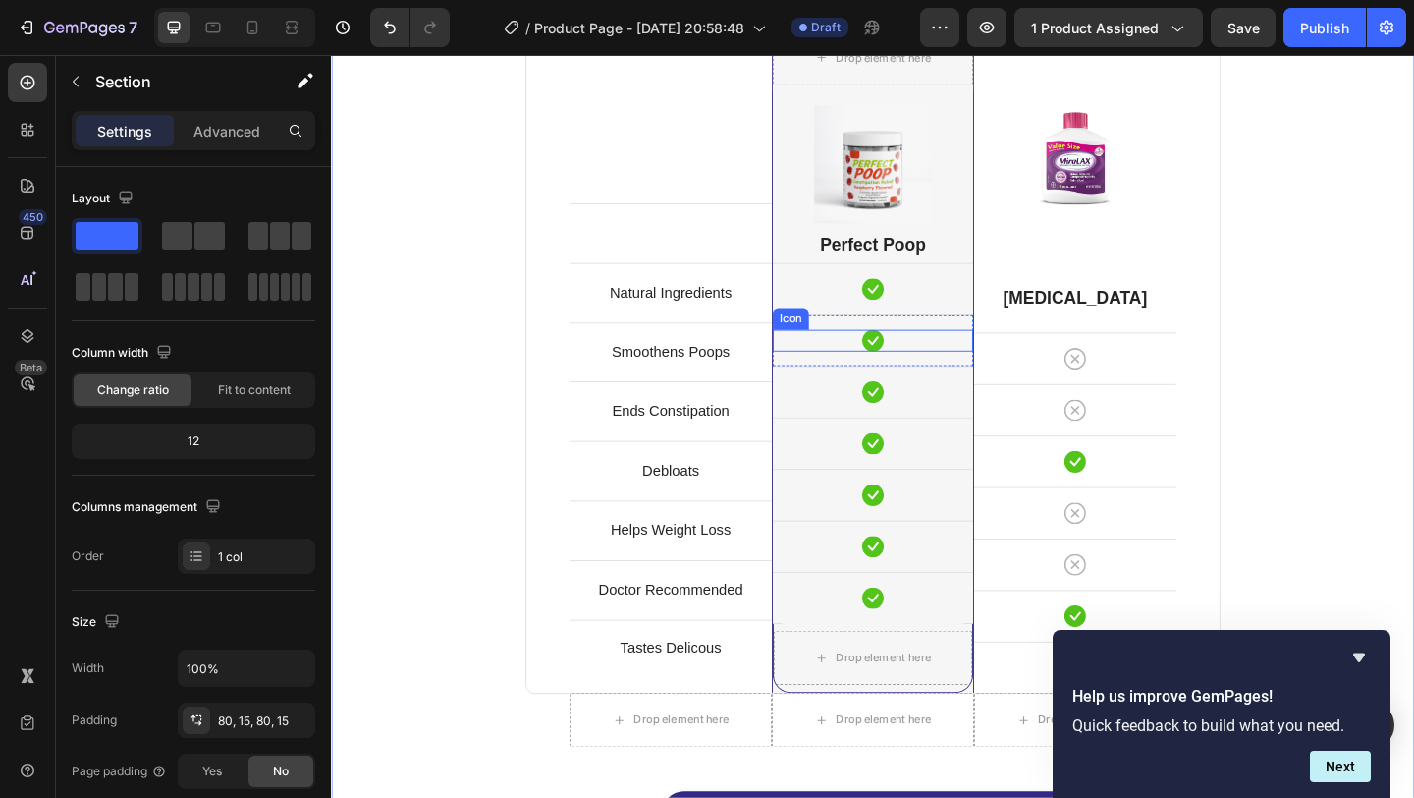
click at [950, 364] on div "Icon" at bounding box center [920, 366] width 218 height 24
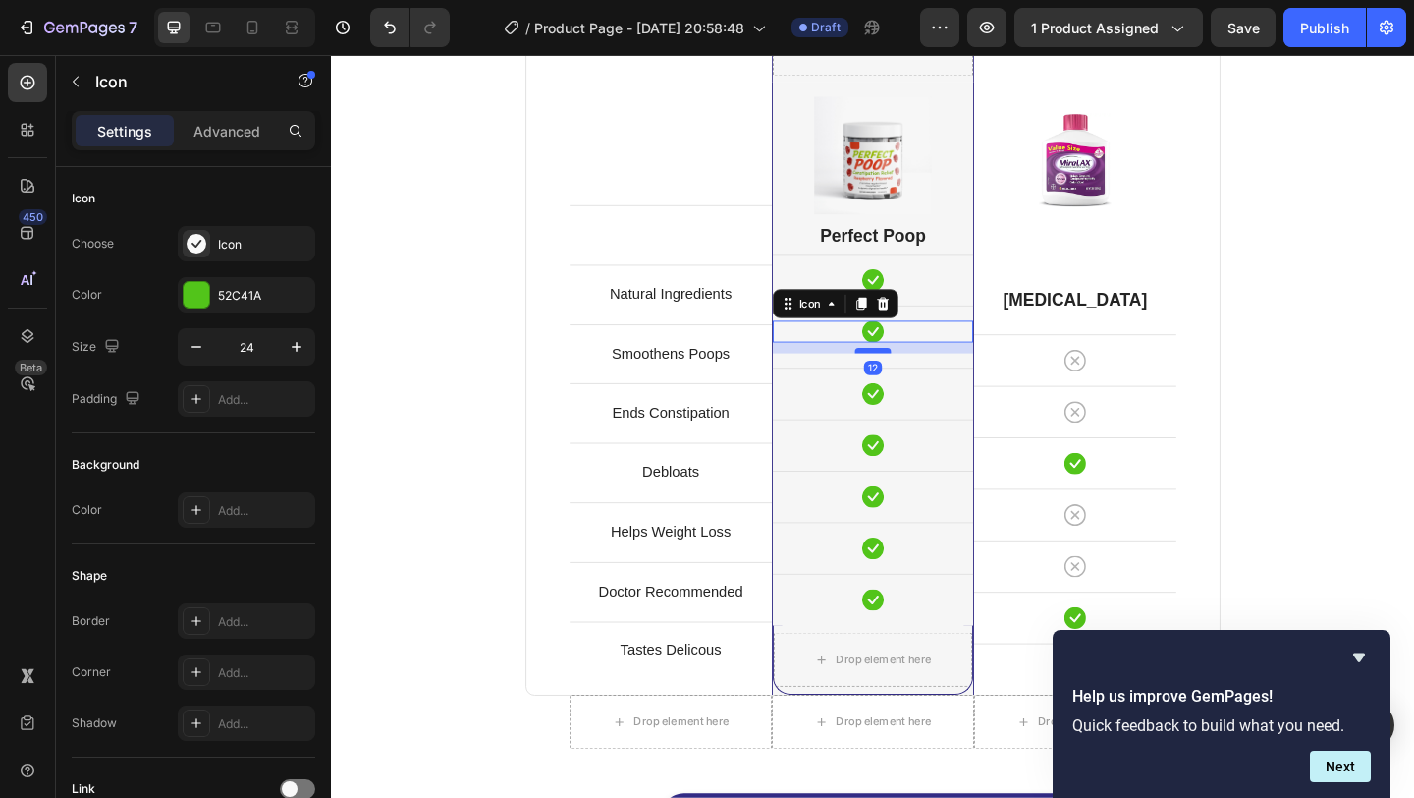
scroll to position [5156, 0]
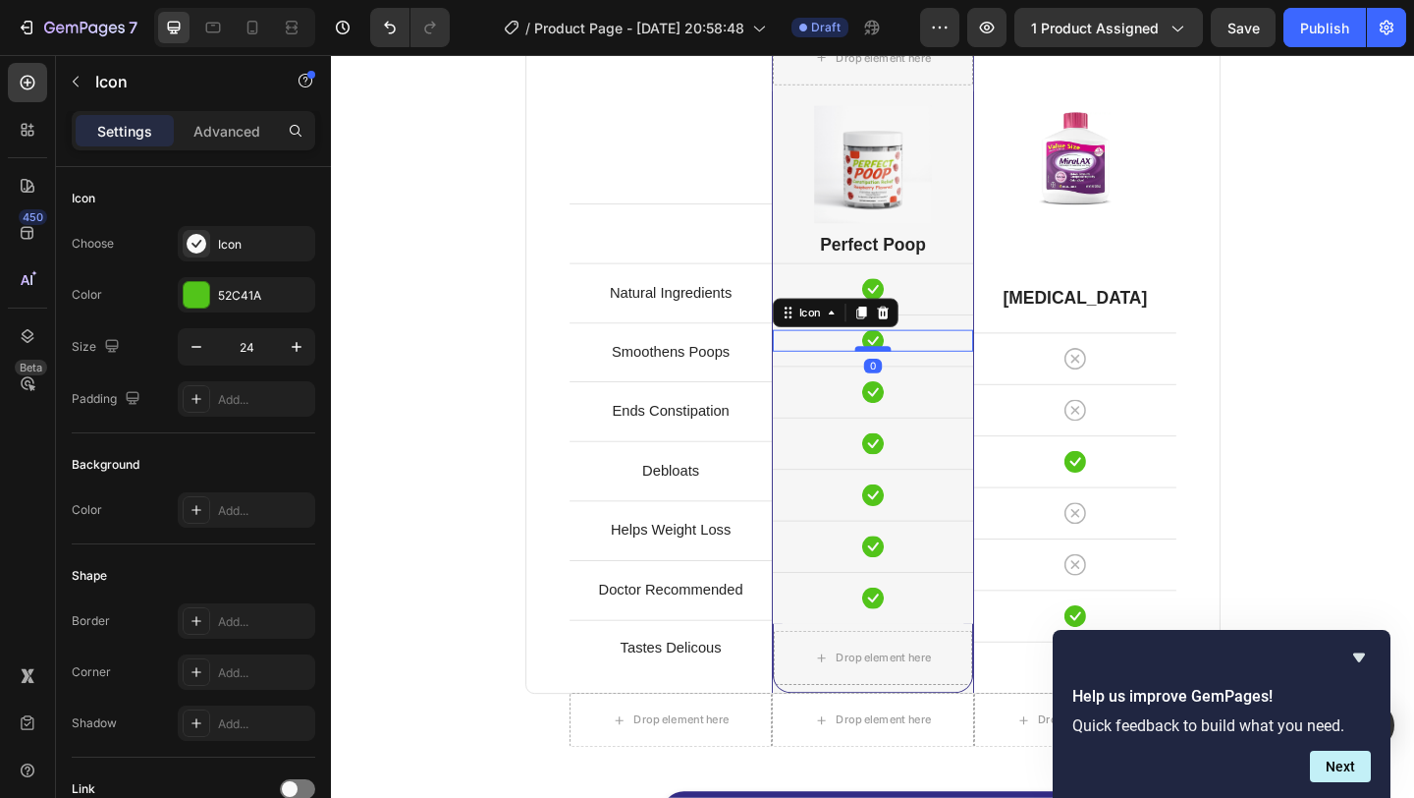
click at [919, 371] on div at bounding box center [920, 374] width 39 height 6
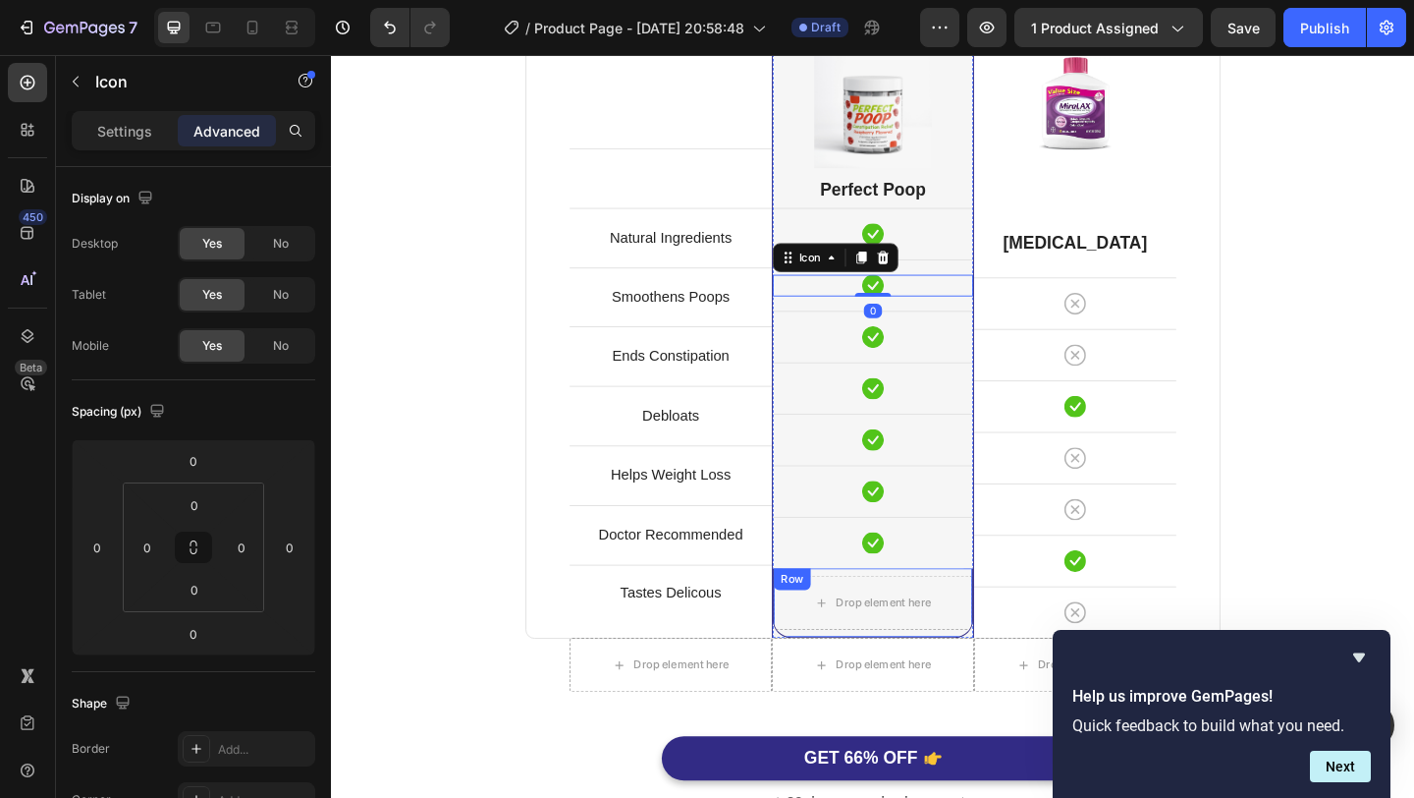
scroll to position [5223, 0]
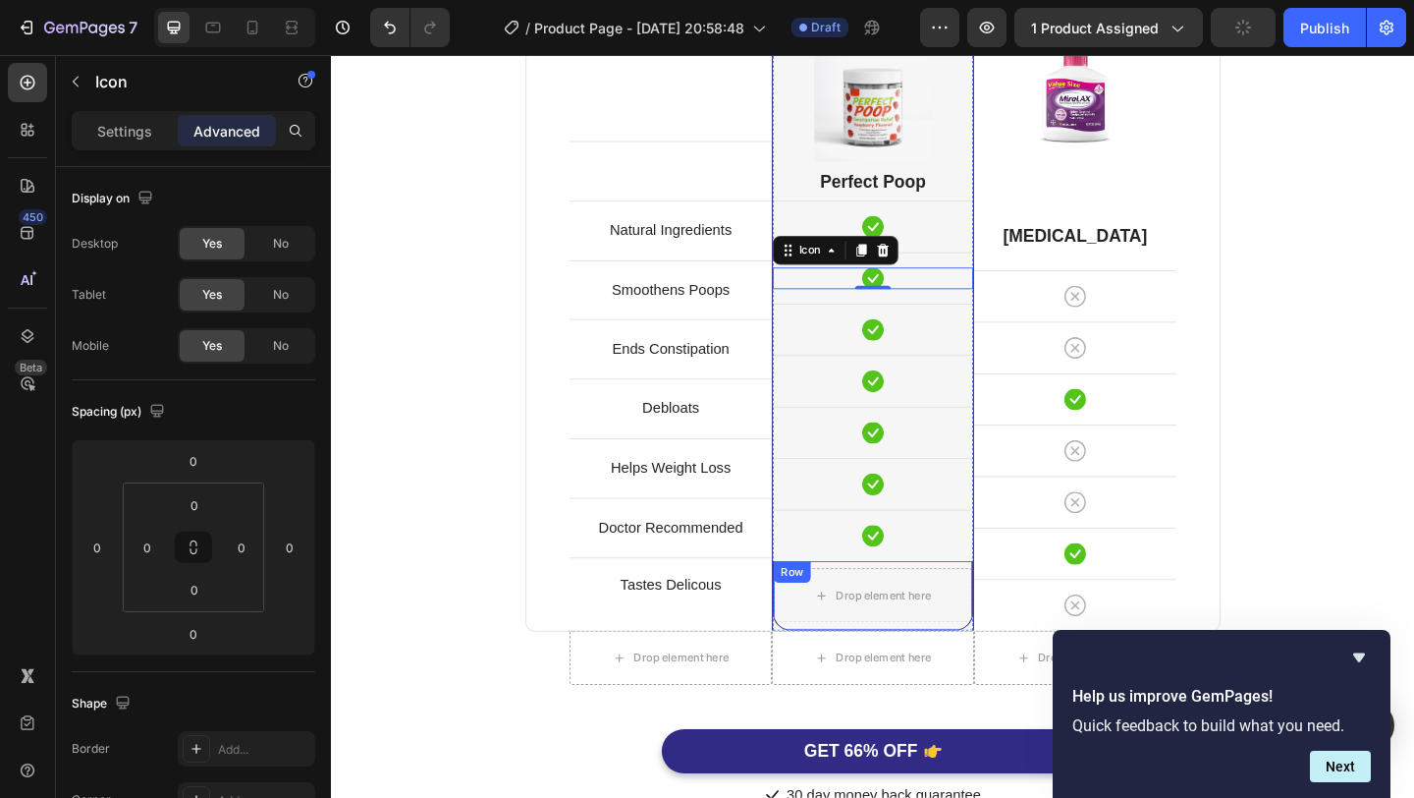
click at [992, 605] on div "Drop element here Row" at bounding box center [920, 643] width 218 height 76
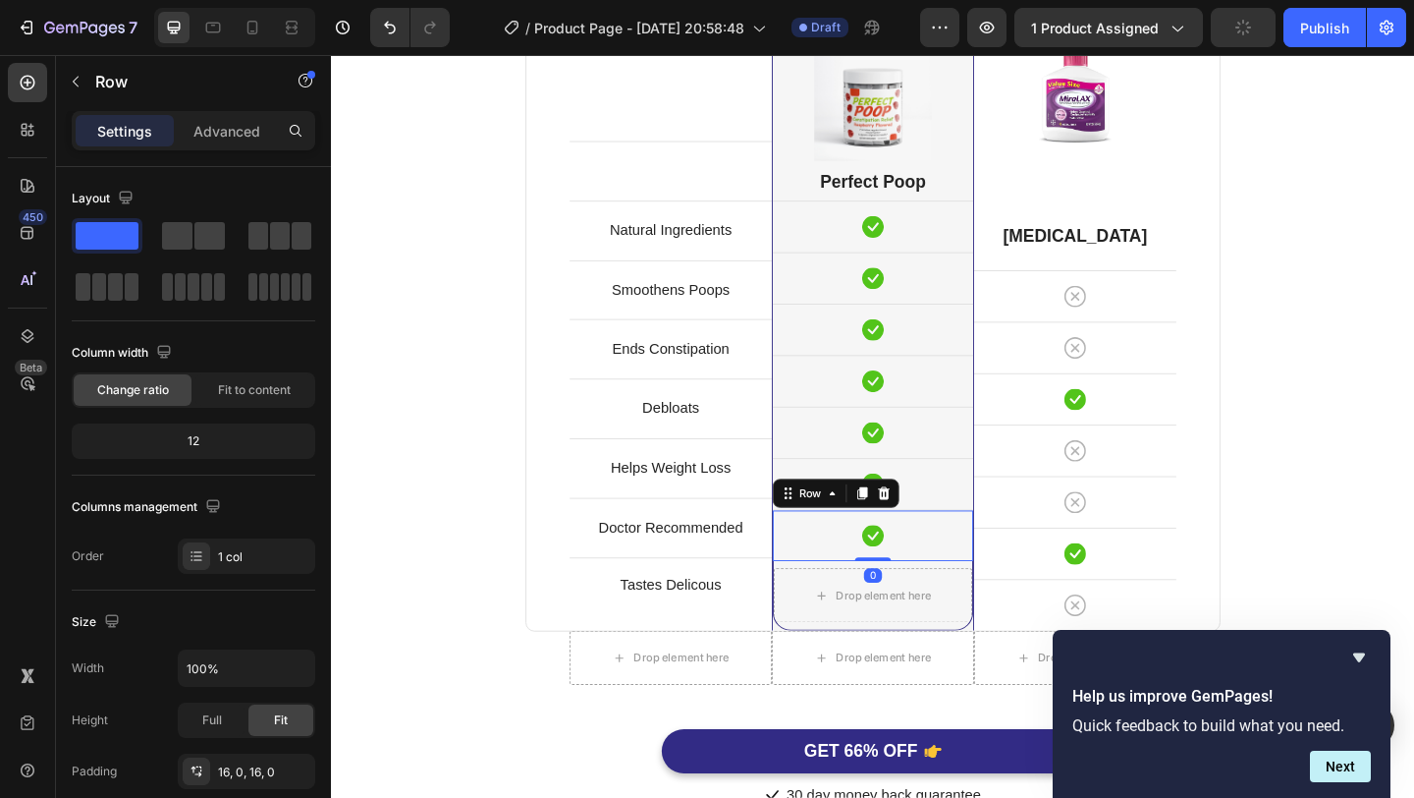
click at [1002, 590] on div "Icon Row 0" at bounding box center [920, 577] width 218 height 56
drag, startPoint x: 922, startPoint y: 602, endPoint x: 928, endPoint y: 552, distance: 50.4
click at [928, 552] on div "Icon Row 0" at bounding box center [920, 577] width 218 height 56
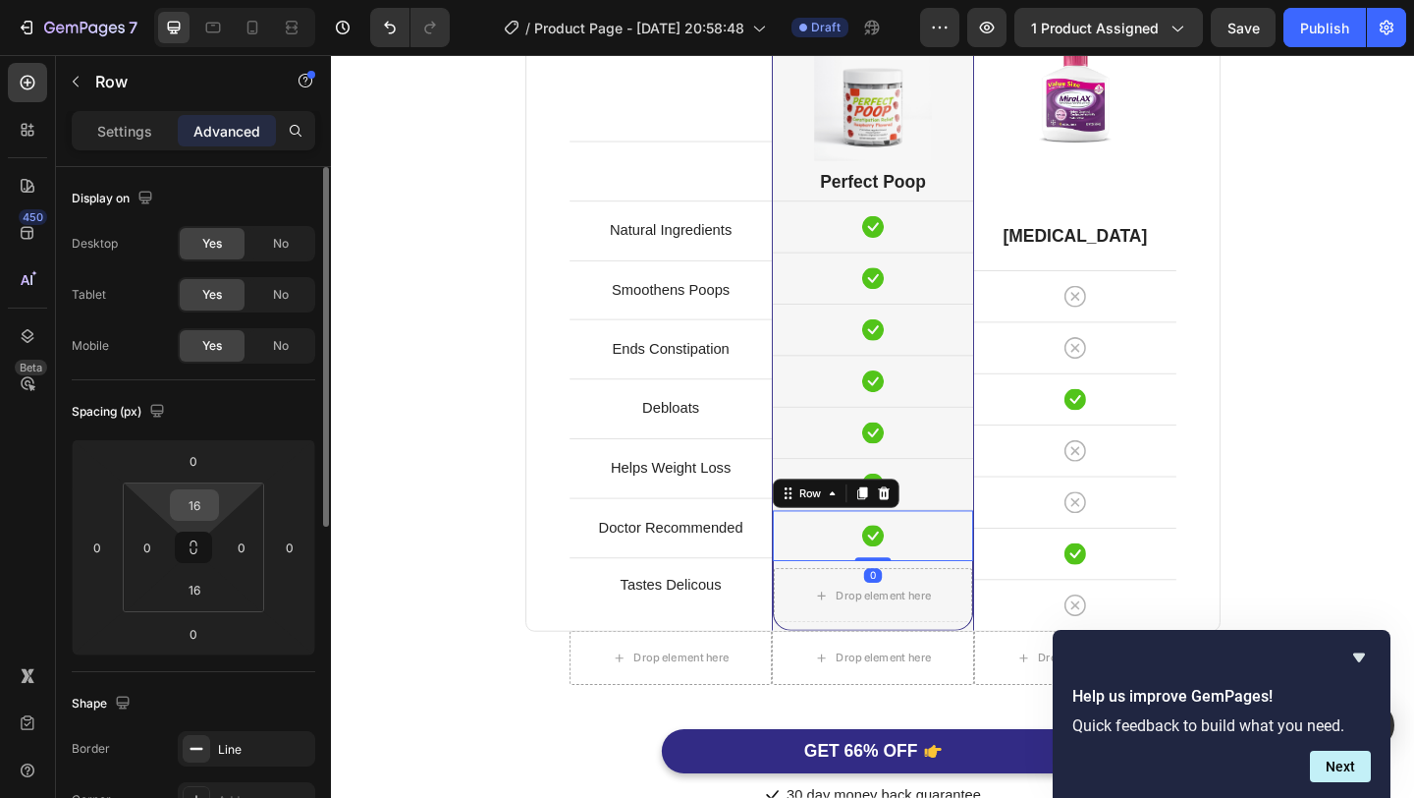
click at [190, 504] on input "16" at bounding box center [194, 504] width 39 height 29
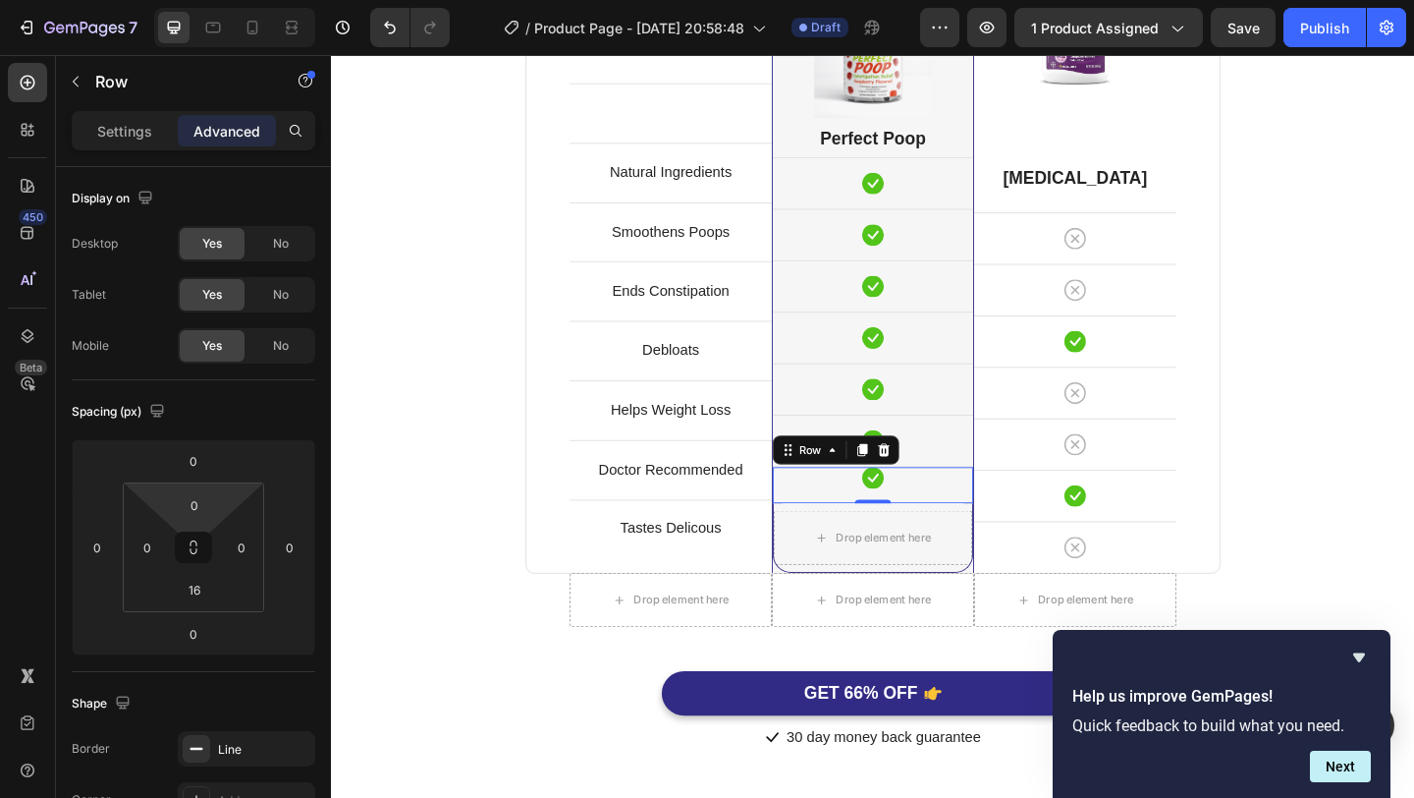
scroll to position [5208, 0]
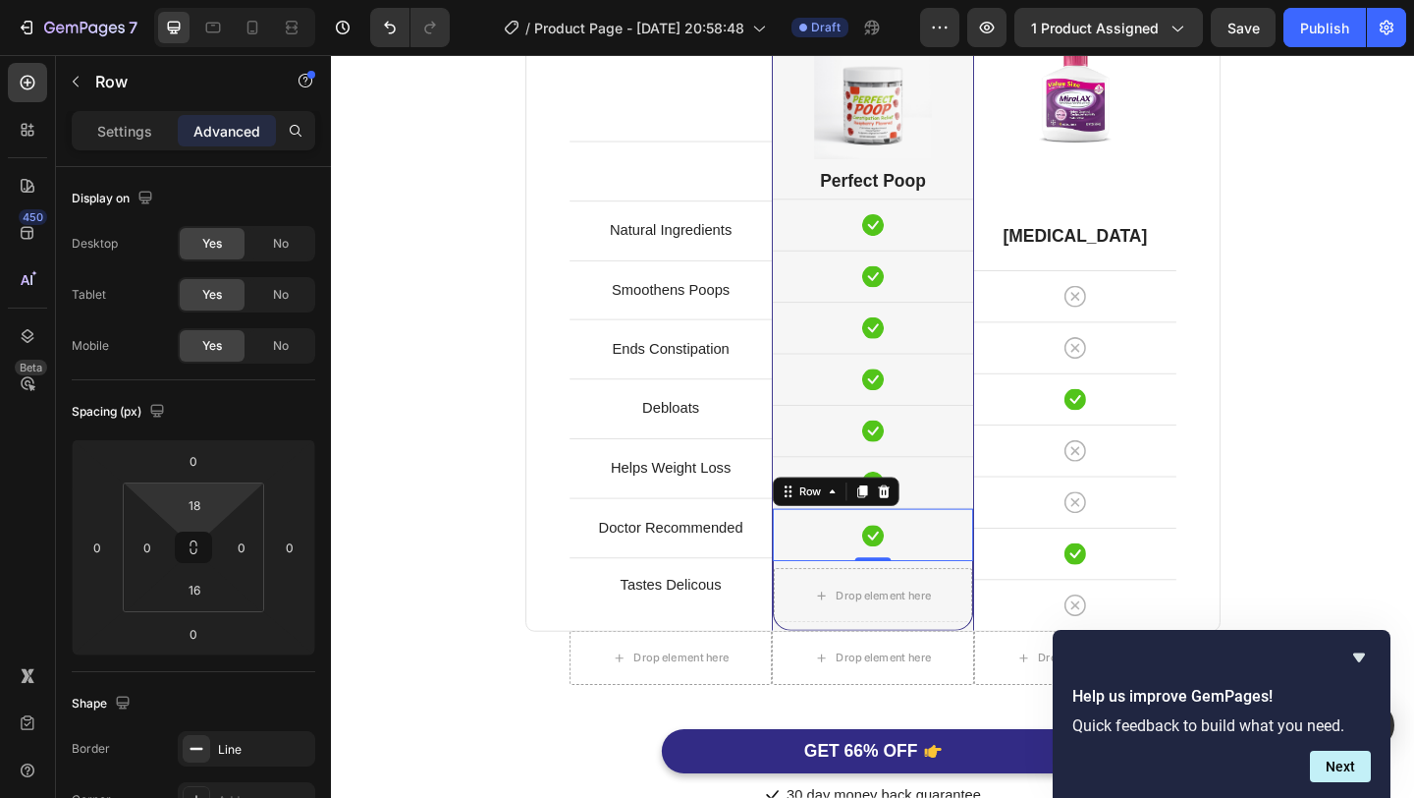
type input "16"
click at [208, 0] on html "7 Version history / Product Page - [DATE] 20:58:48 Draft Preview 1 product assi…" at bounding box center [707, 0] width 1414 height 0
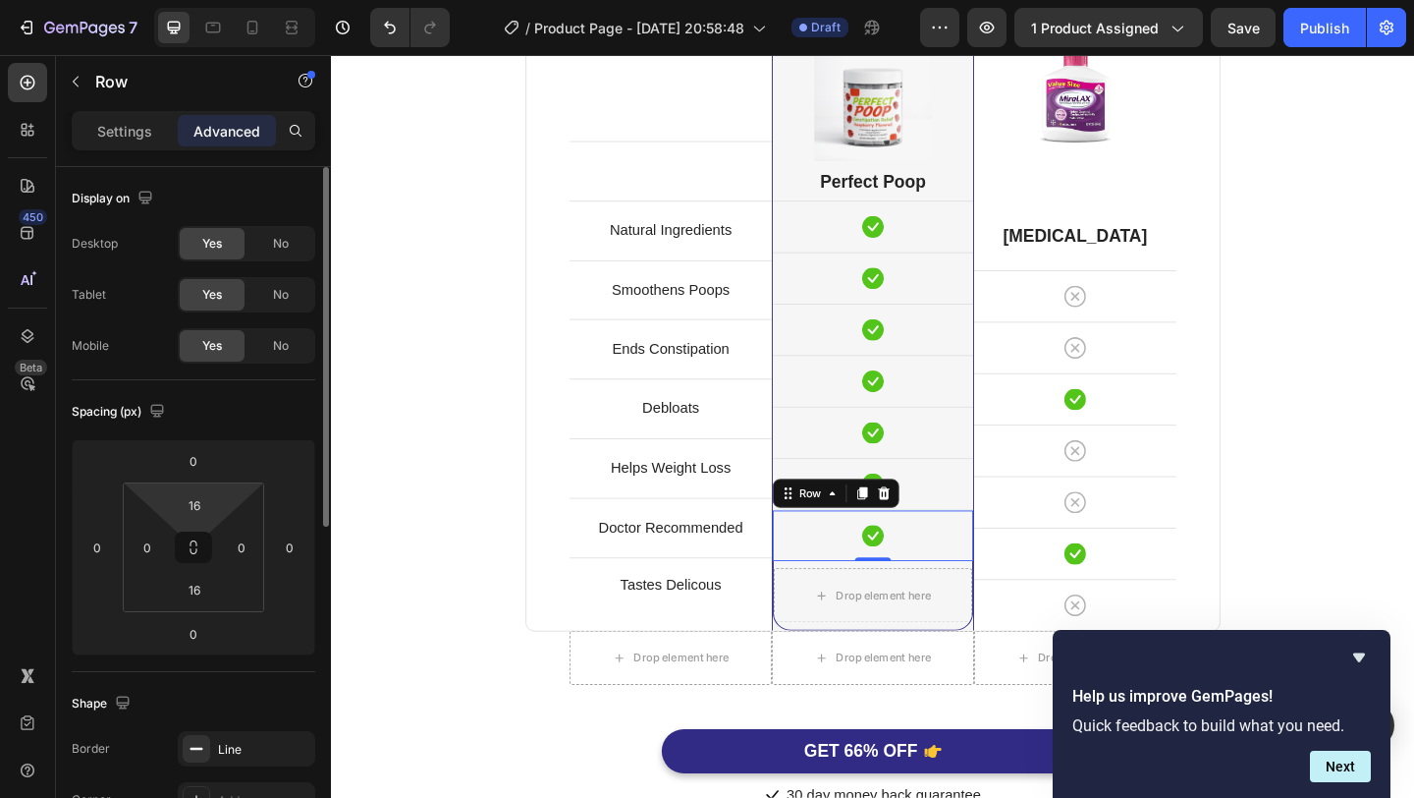
click at [219, 439] on icon at bounding box center [194, 547] width 244 height 216
click at [221, 0] on html "7 Version history / Product Page - [DATE] 20:58:48 Draft Preview 1 product assi…" at bounding box center [707, 0] width 1414 height 0
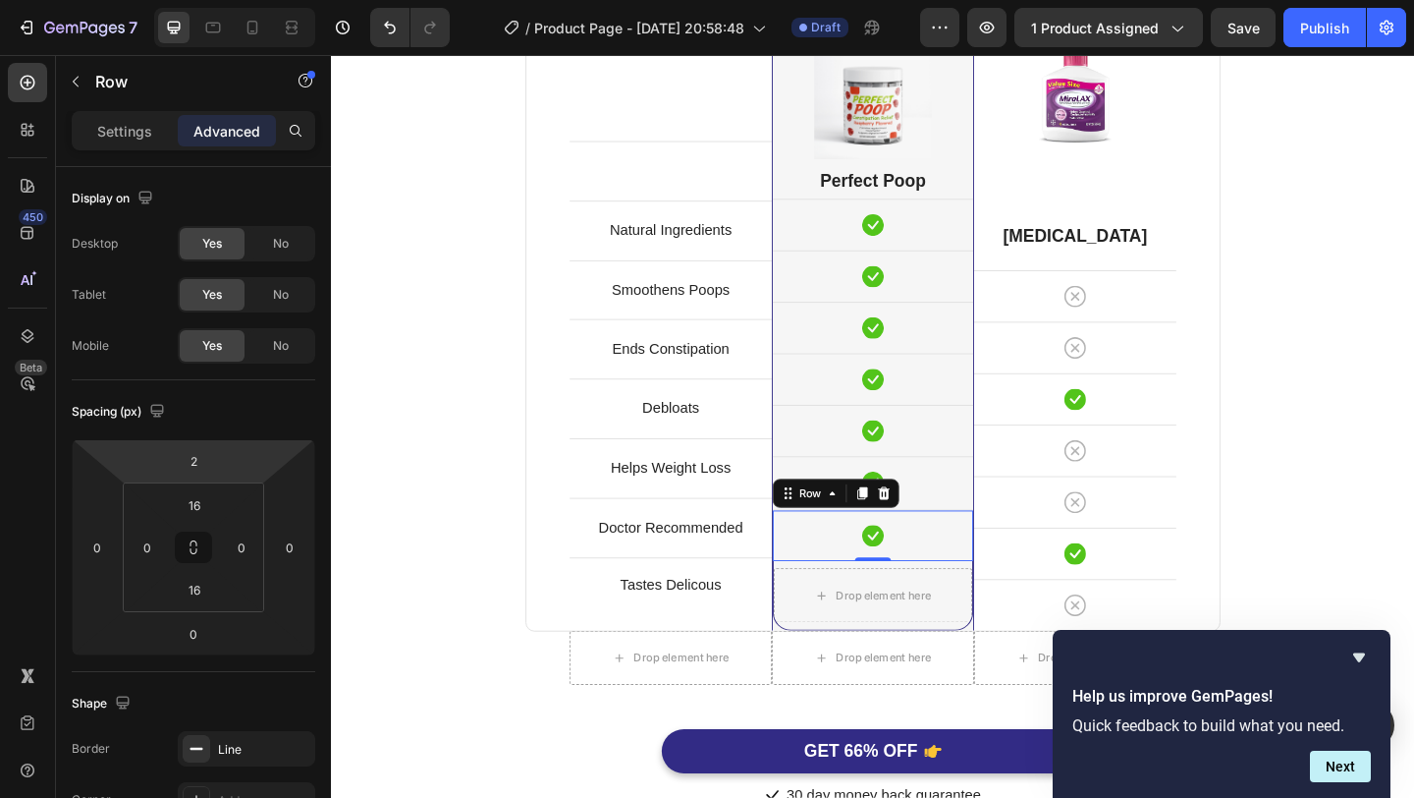
type input "0"
click at [221, 0] on html "7 Version history / Product Page - [DATE] 20:58:48 Draft Preview 1 product assi…" at bounding box center [707, 0] width 1414 height 0
click at [968, 591] on div "Icon Row 0" at bounding box center [920, 577] width 218 height 56
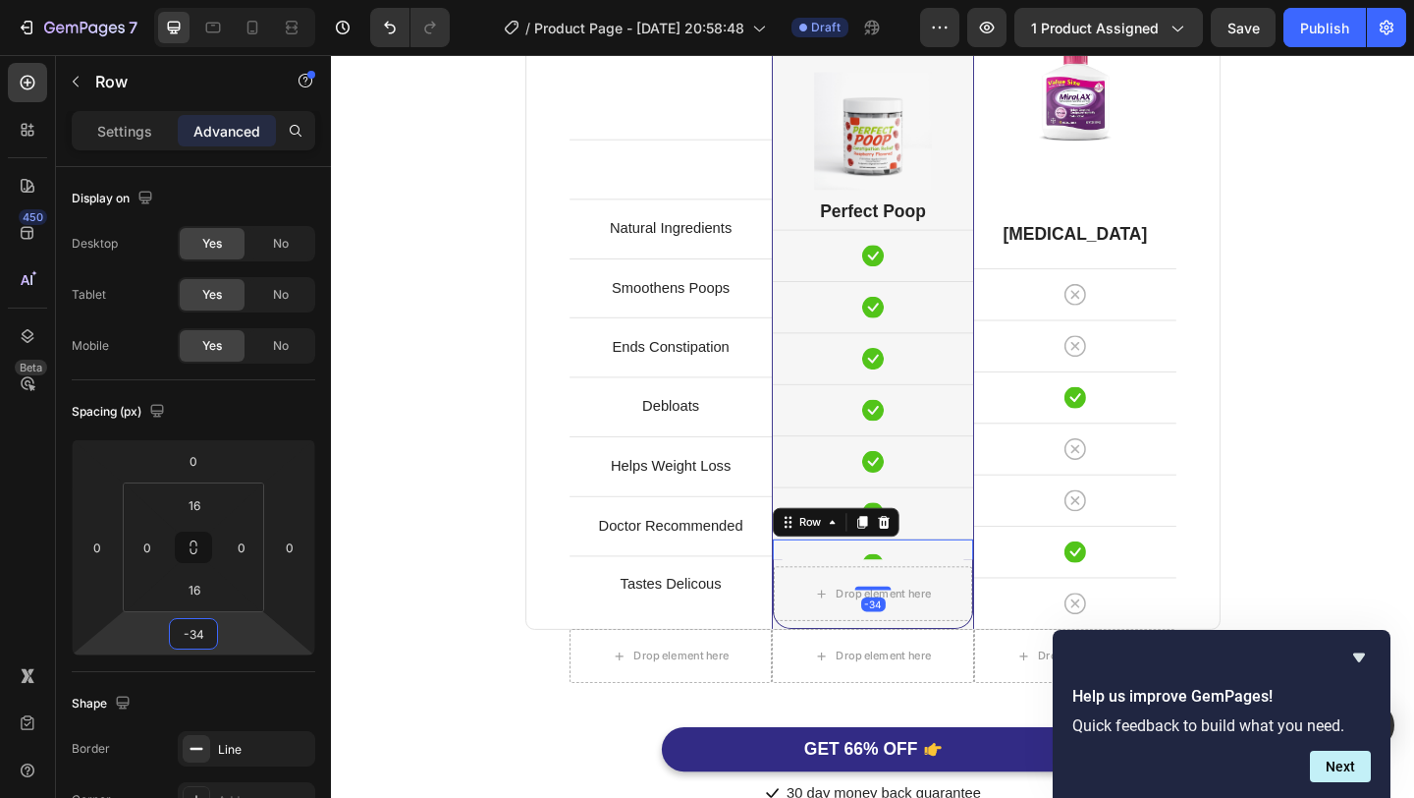
type input "-36"
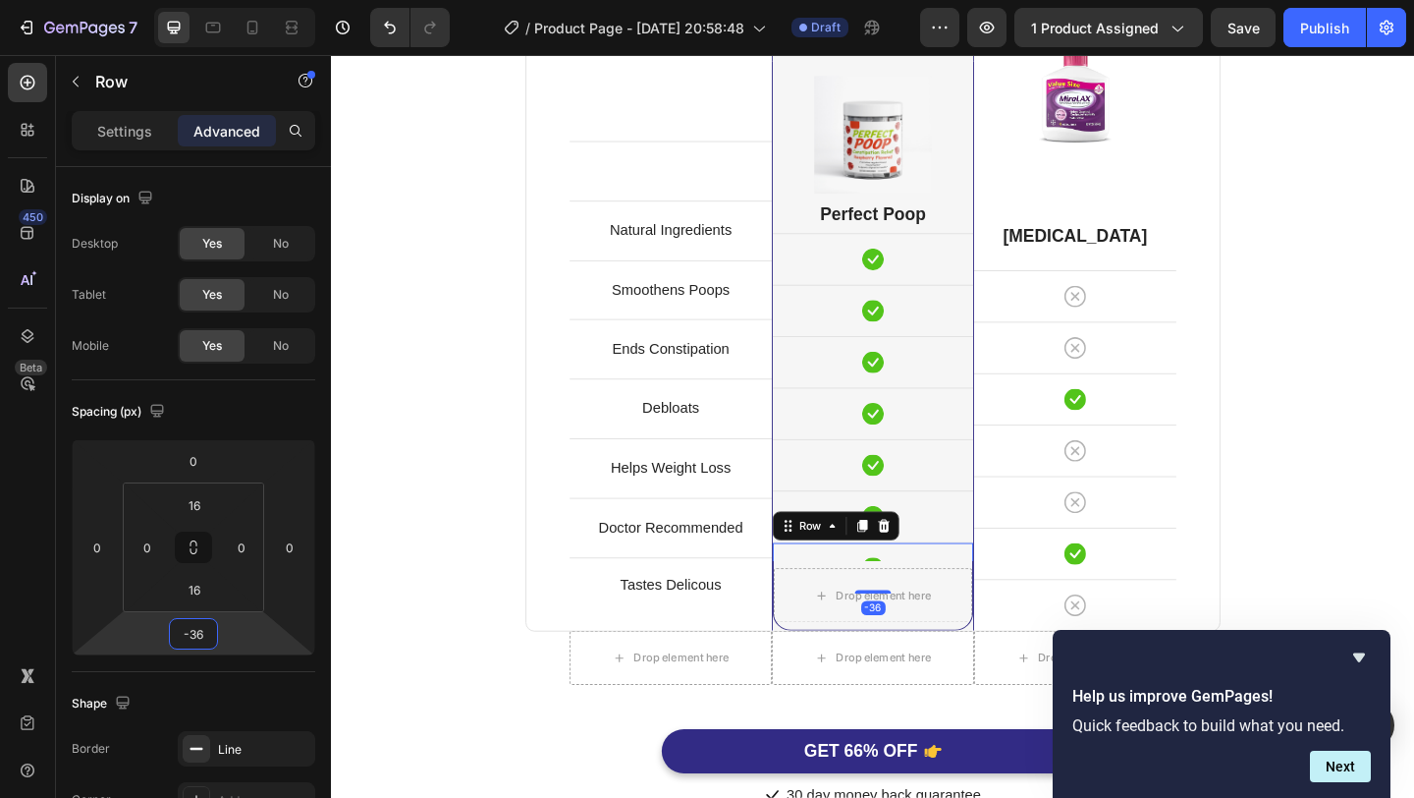
drag, startPoint x: 207, startPoint y: 614, endPoint x: 214, endPoint y: 632, distance: 19.0
click at [214, 0] on html "7 Version history / Product Page - [DATE] 20:58:48 Draft Preview 1 product assi…" at bounding box center [707, 0] width 1414 height 0
click at [839, 652] on div "Drop element here" at bounding box center [920, 642] width 216 height 59
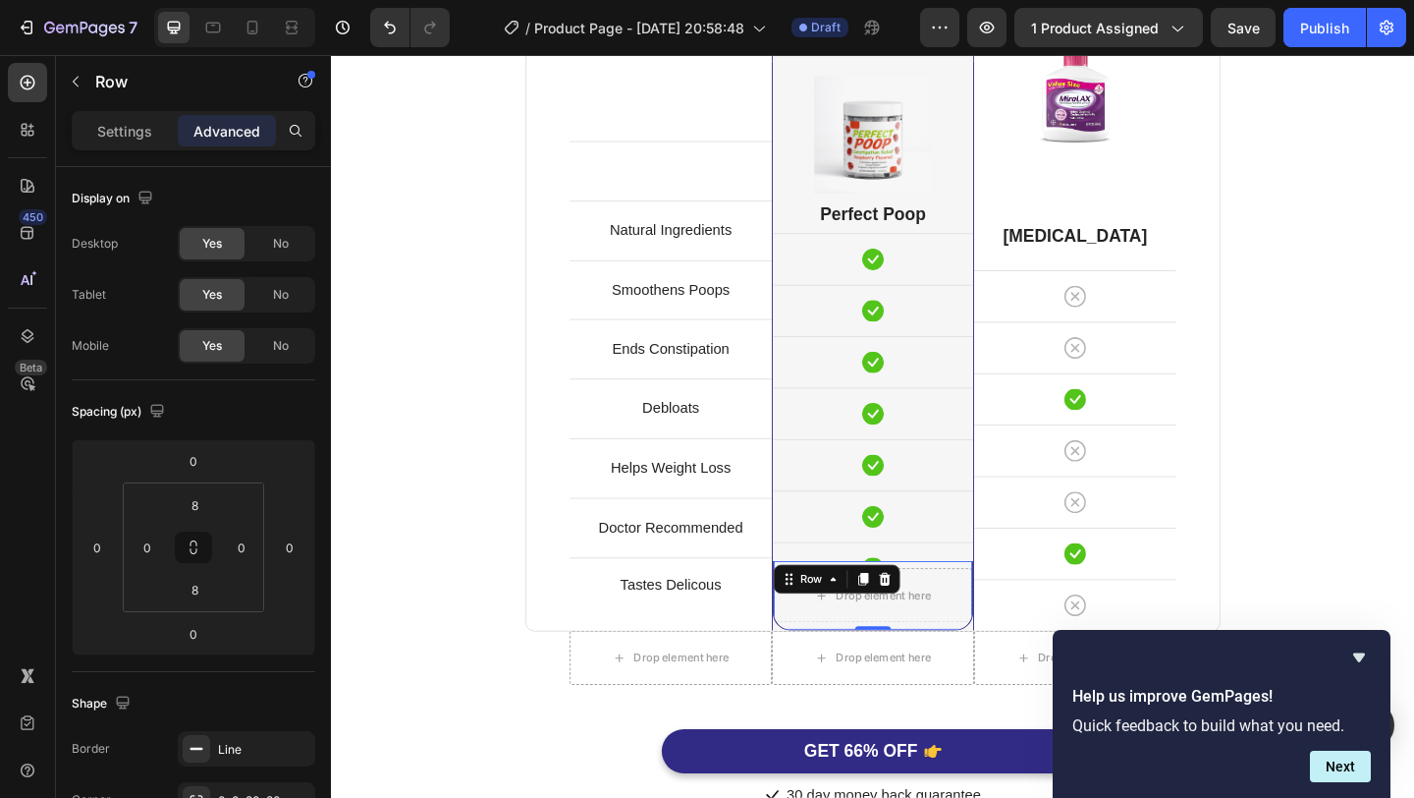
click at [924, 675] on div "Drop element here Row 0" at bounding box center [920, 643] width 218 height 76
drag, startPoint x: 924, startPoint y: 677, endPoint x: 939, endPoint y: 625, distance: 54.1
click at [939, 625] on div "Drop element here Row 0" at bounding box center [920, 643] width 218 height 76
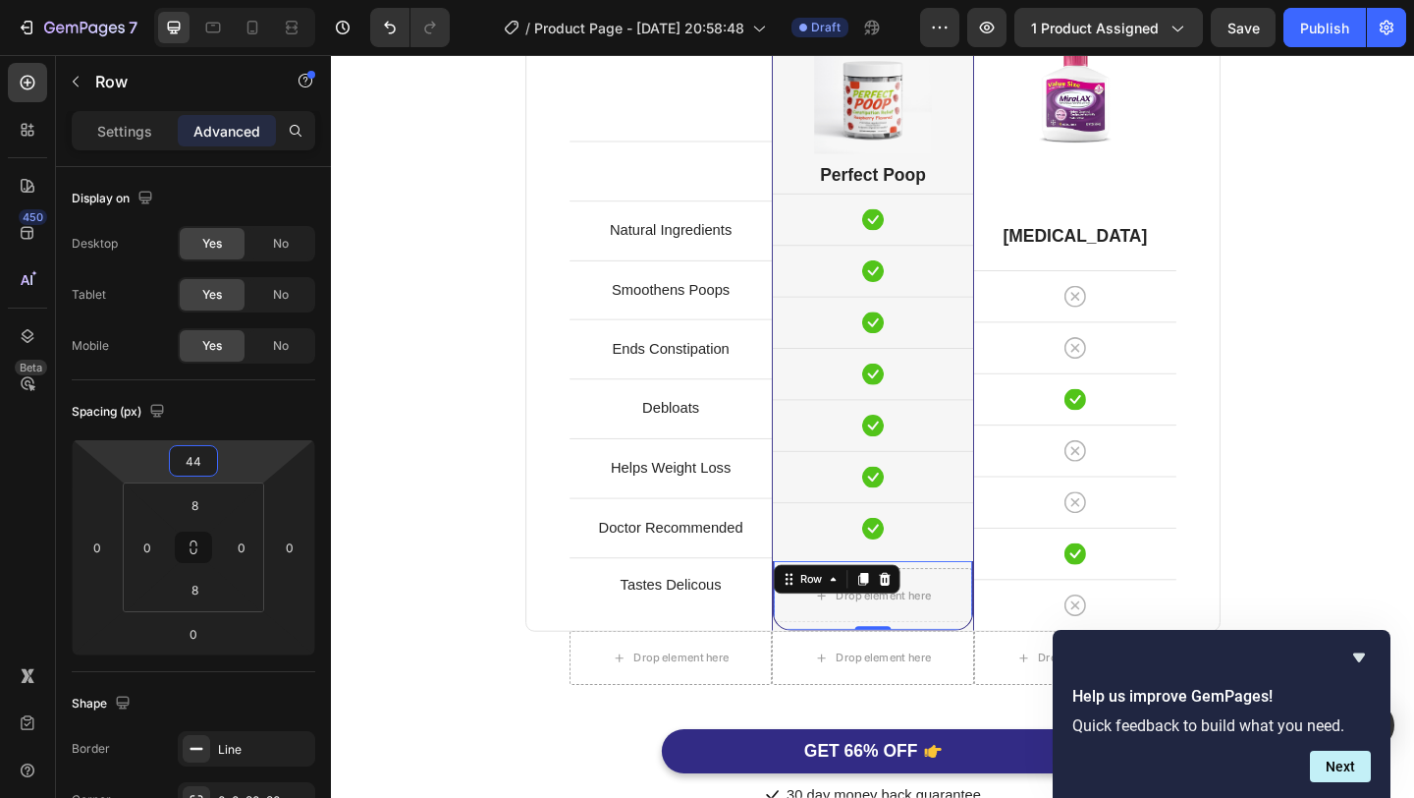
drag, startPoint x: 218, startPoint y: 440, endPoint x: 228, endPoint y: 419, distance: 22.8
click at [228, 0] on html "7 Version history / Product Page - [DATE] 20:58:48 Draft Preview 1 product assi…" at bounding box center [707, 0] width 1414 height 0
type input "42"
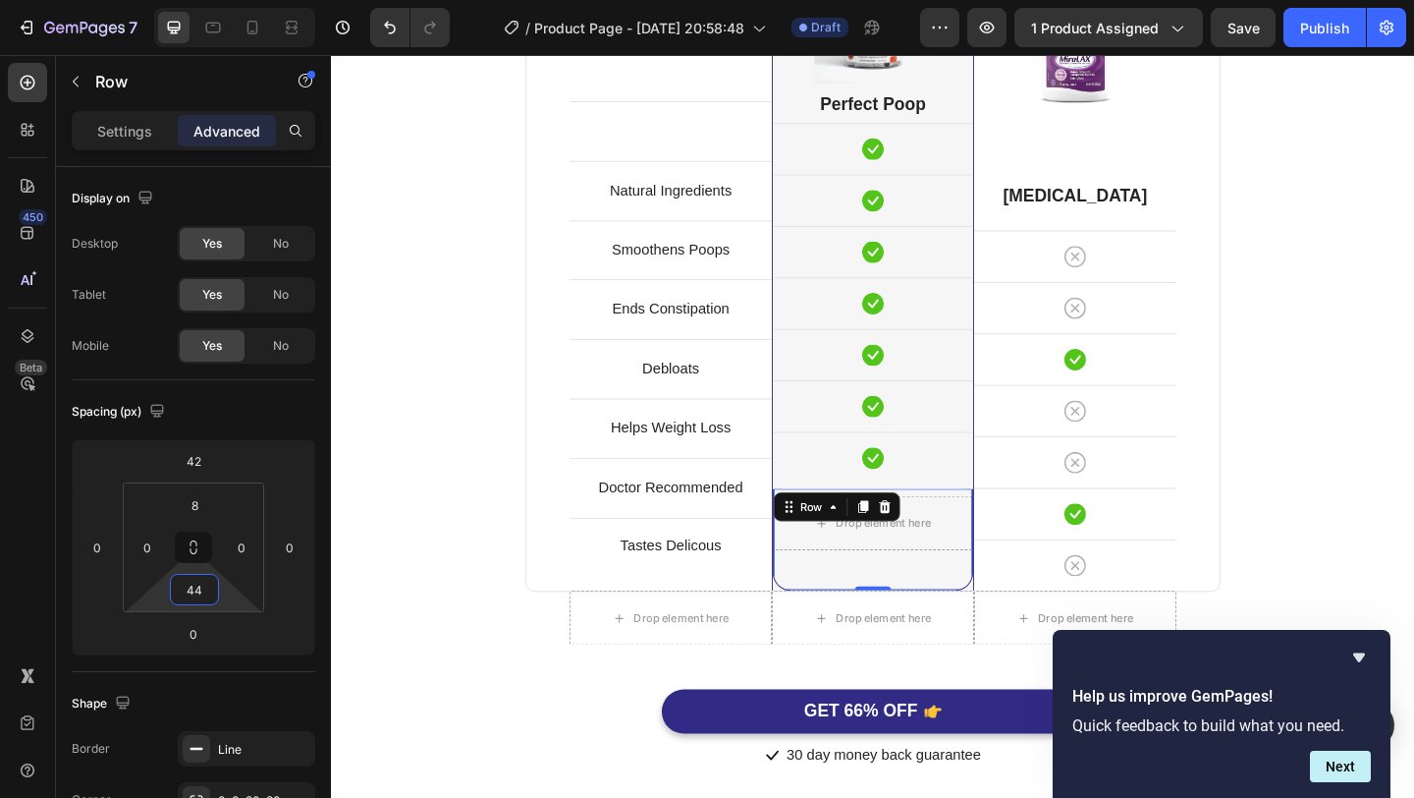
scroll to position [5221, 0]
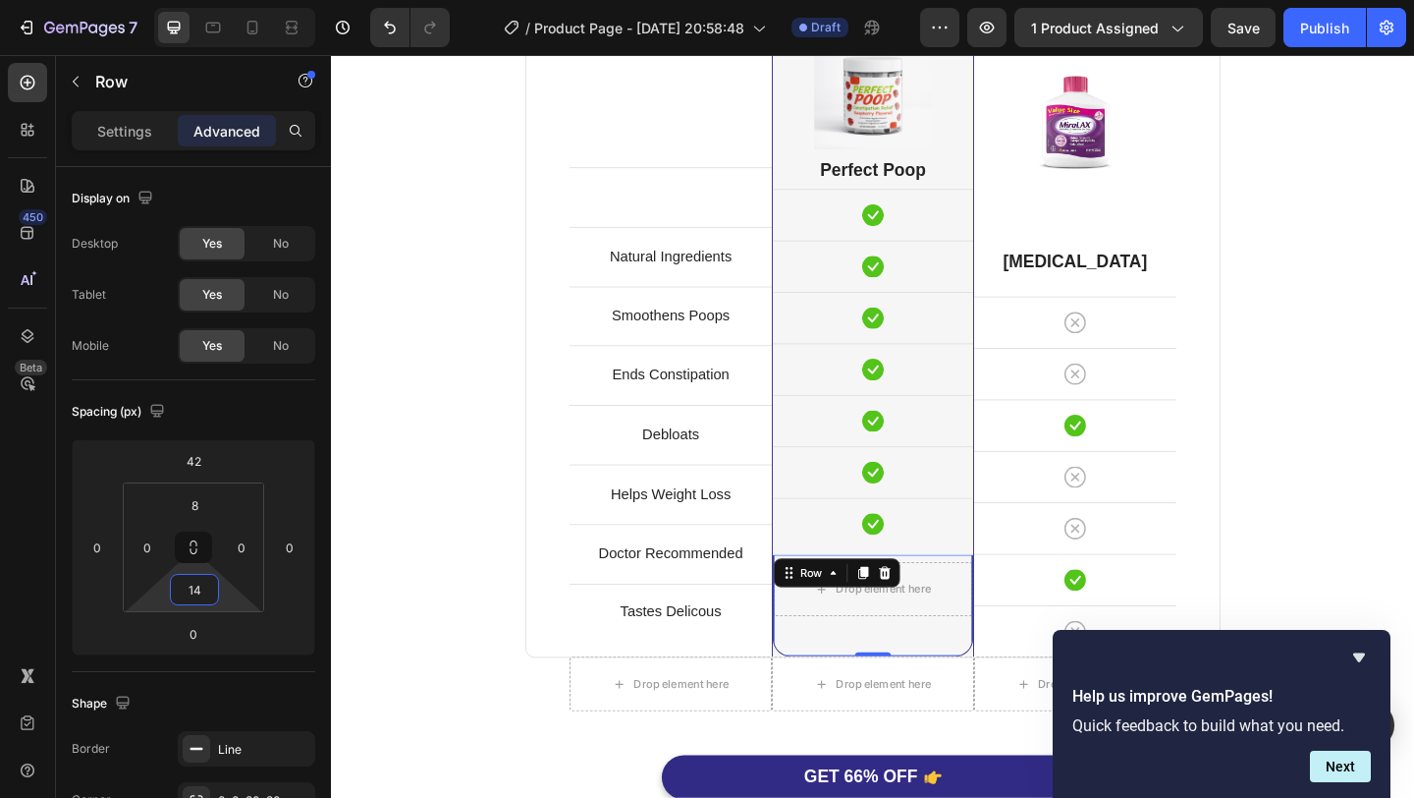
type input "0"
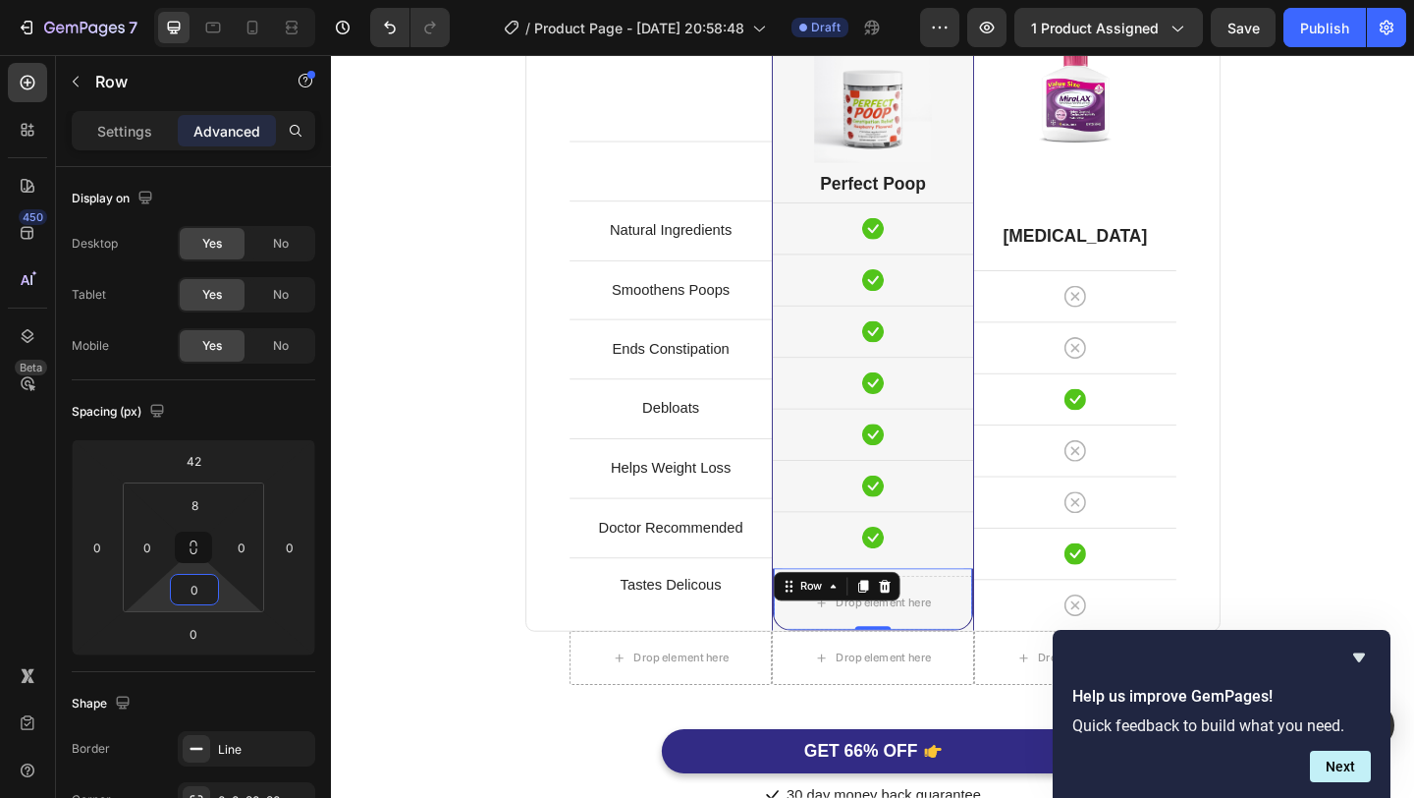
drag, startPoint x: 216, startPoint y: 609, endPoint x: 216, endPoint y: 641, distance: 32.4
click at [216, 0] on html "7 Version history / Product Page - [DATE] 20:58:48 Draft Preview 1 product assi…" at bounding box center [707, 0] width 1414 height 0
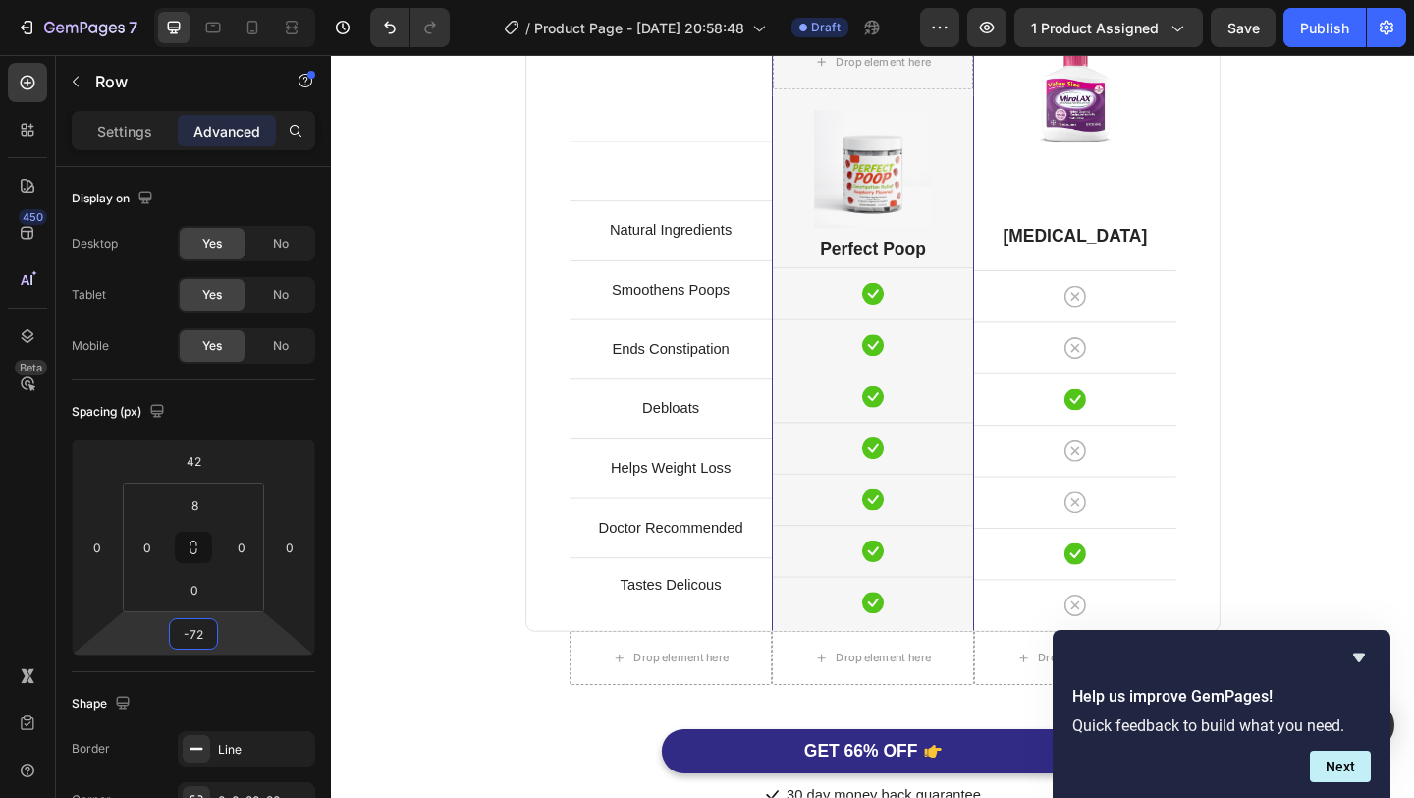
drag, startPoint x: 218, startPoint y: 654, endPoint x: 220, endPoint y: 688, distance: 33.5
click at [220, 0] on html "7 Version history / Product Page - [DATE] 20:58:48 Draft Preview 1 product assi…" at bounding box center [707, 0] width 1414 height 0
type input "-68"
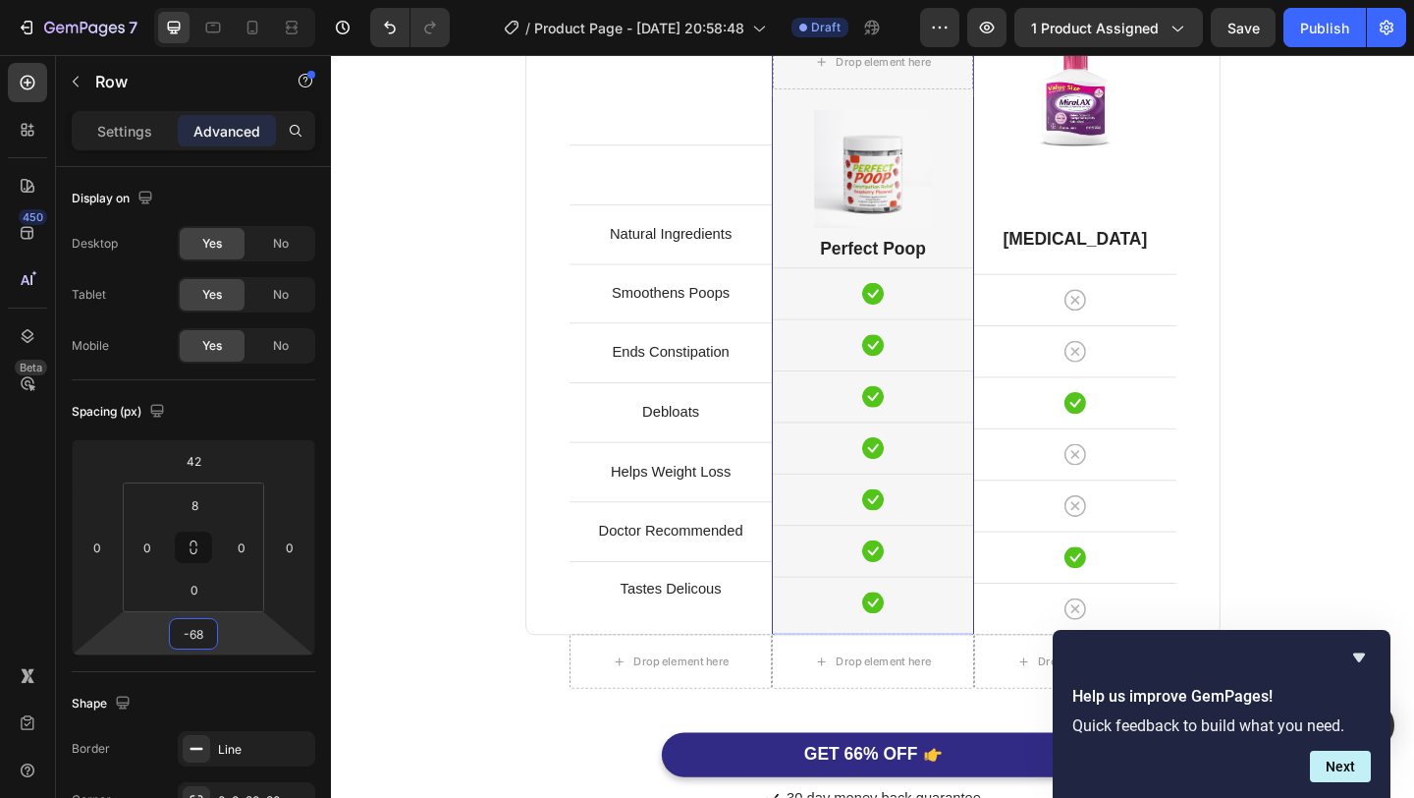
scroll to position [5155, 0]
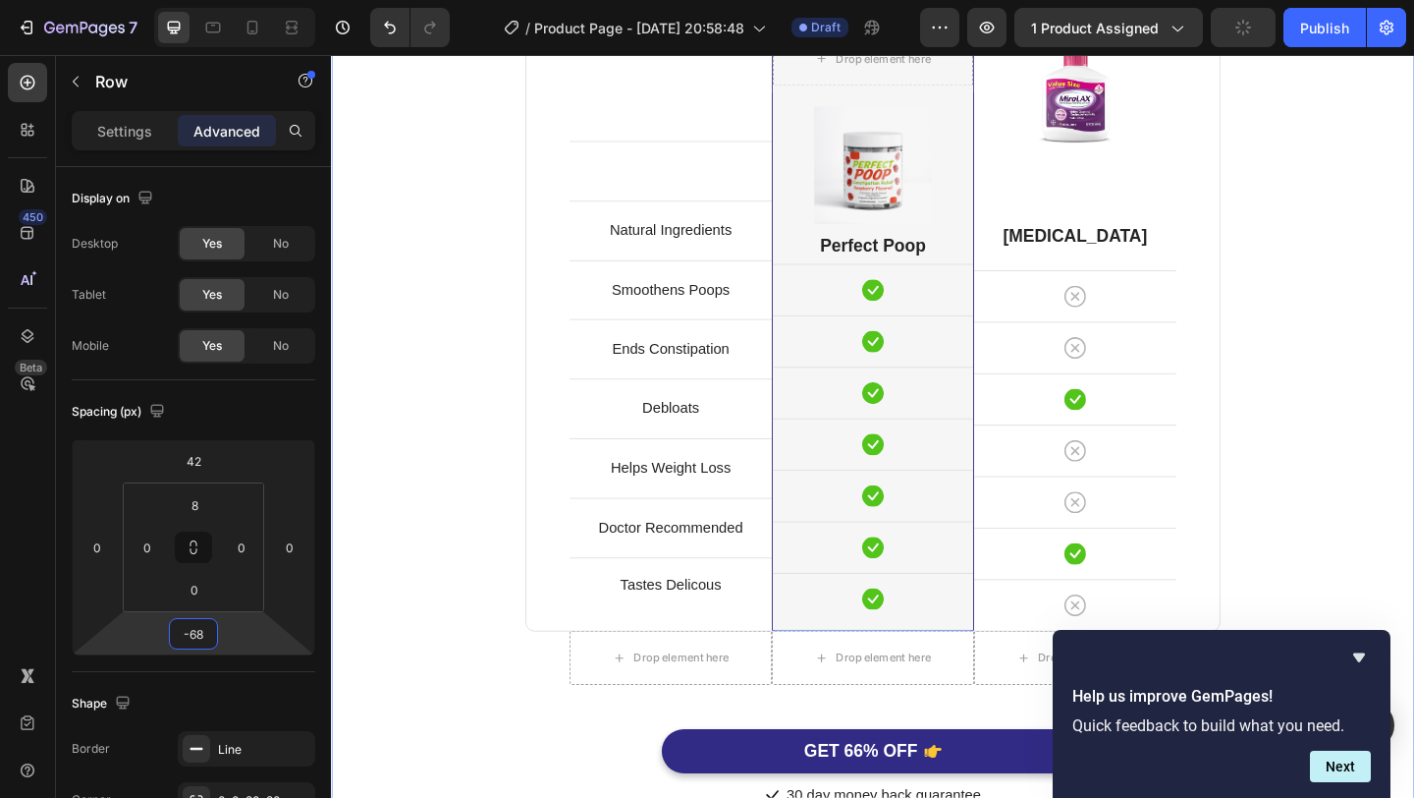
click at [1413, 503] on div "Perfect Poop Is Better. Heading Because You Deserve It. Text block Row Text blo…" at bounding box center [920, 379] width 1149 height 994
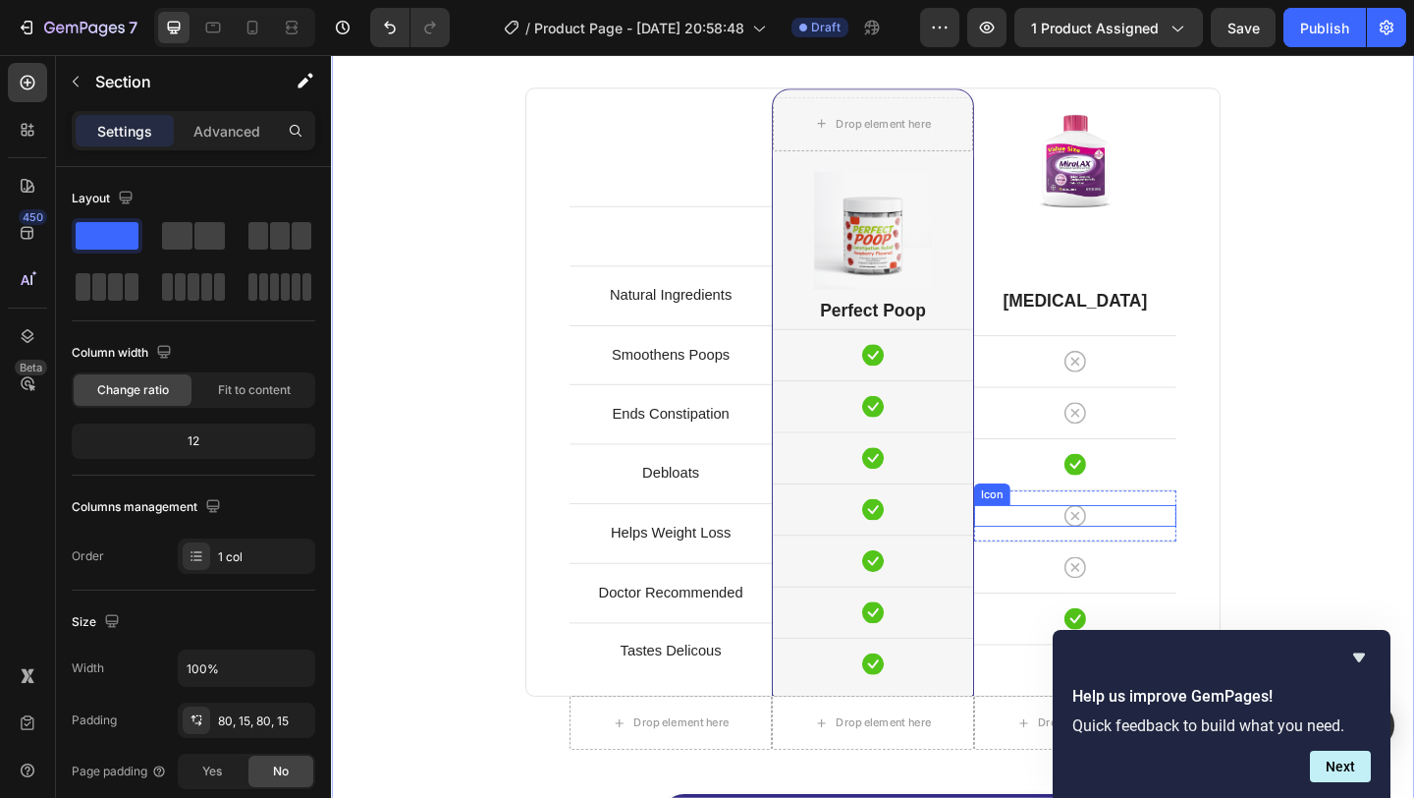
scroll to position [5068, 0]
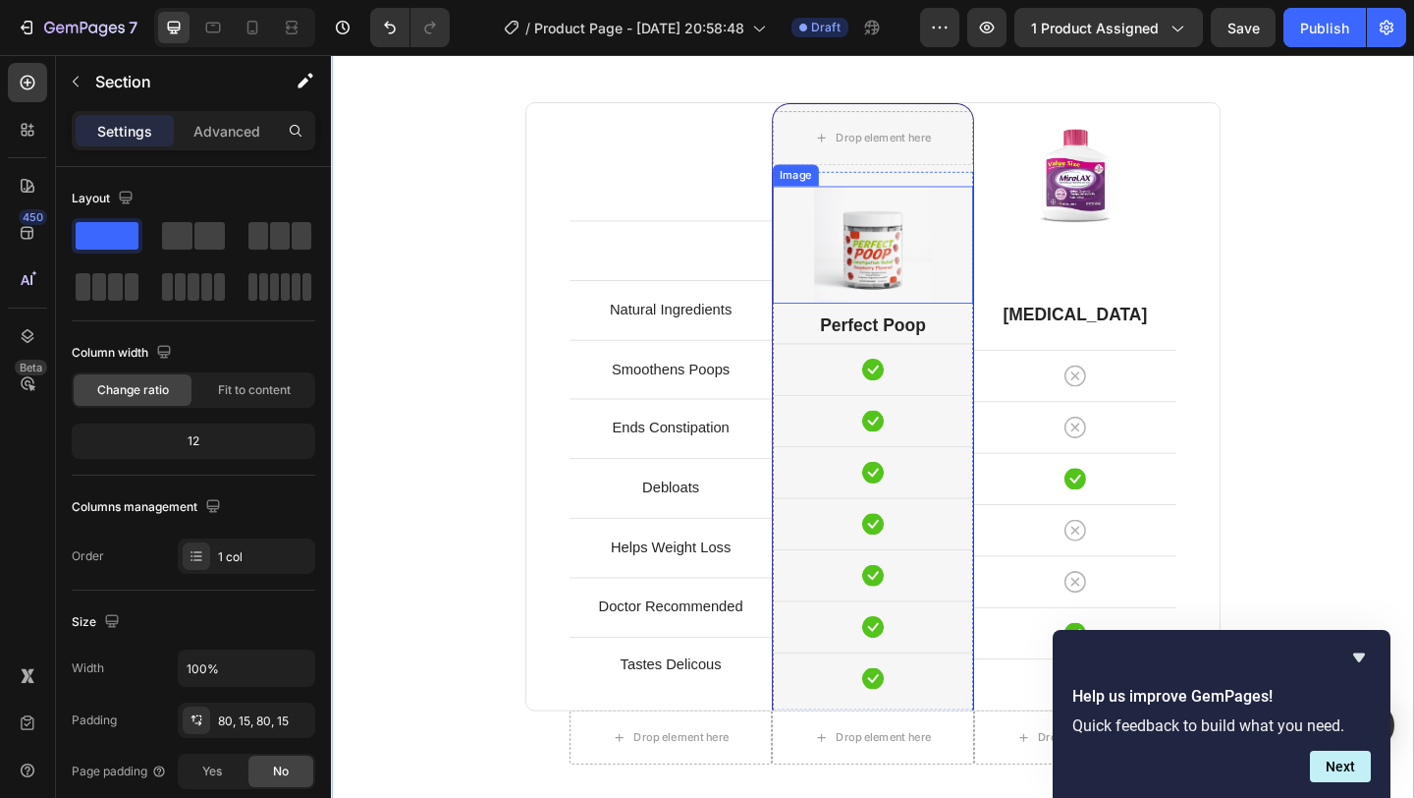
click at [959, 326] on div "Image Perfect Poop Heading Icon Row Icon Row Icon Row Icon Row Icon Row Icon Ro…" at bounding box center [920, 475] width 218 height 586
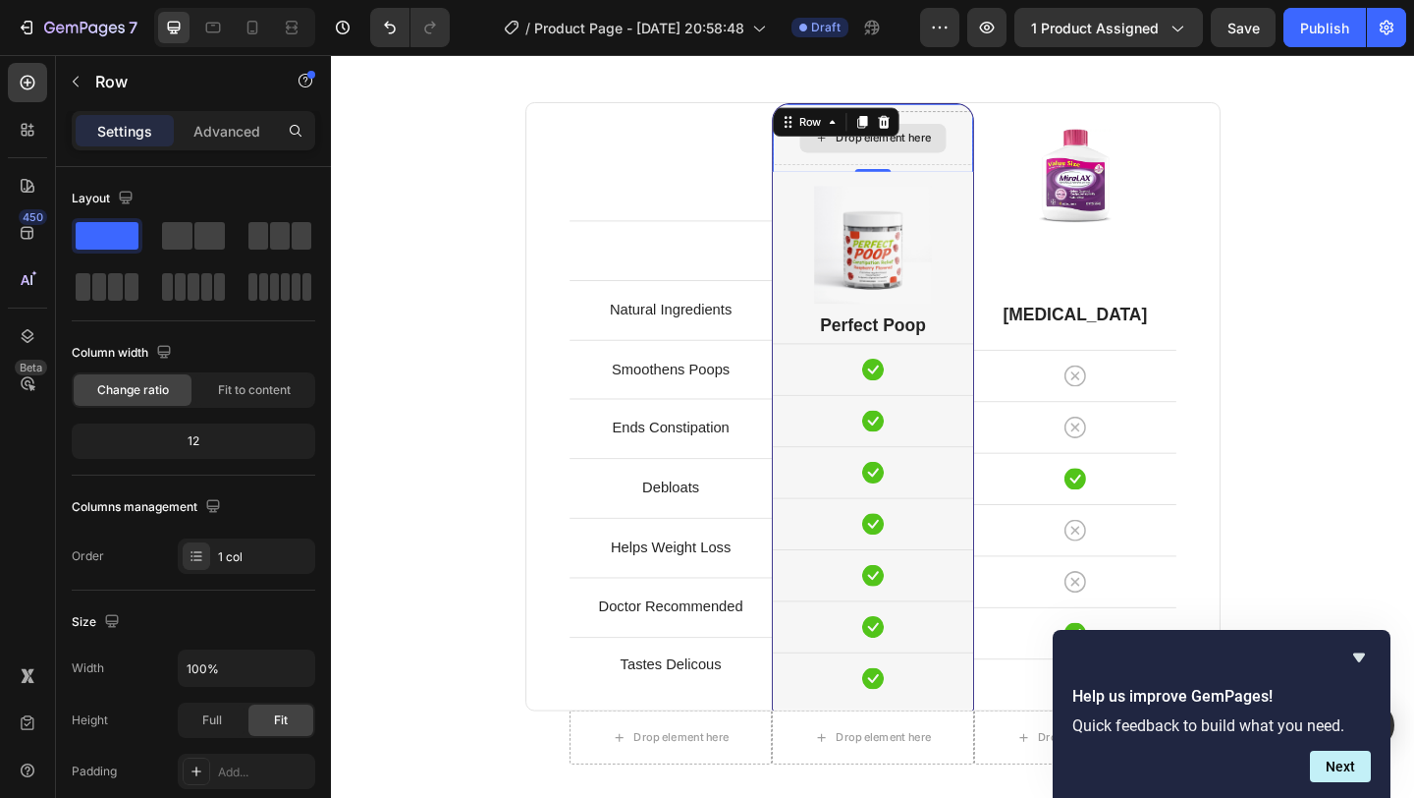
click at [998, 122] on div "Drop element here" at bounding box center [920, 145] width 218 height 59
click at [932, 122] on icon at bounding box center [932, 128] width 13 height 14
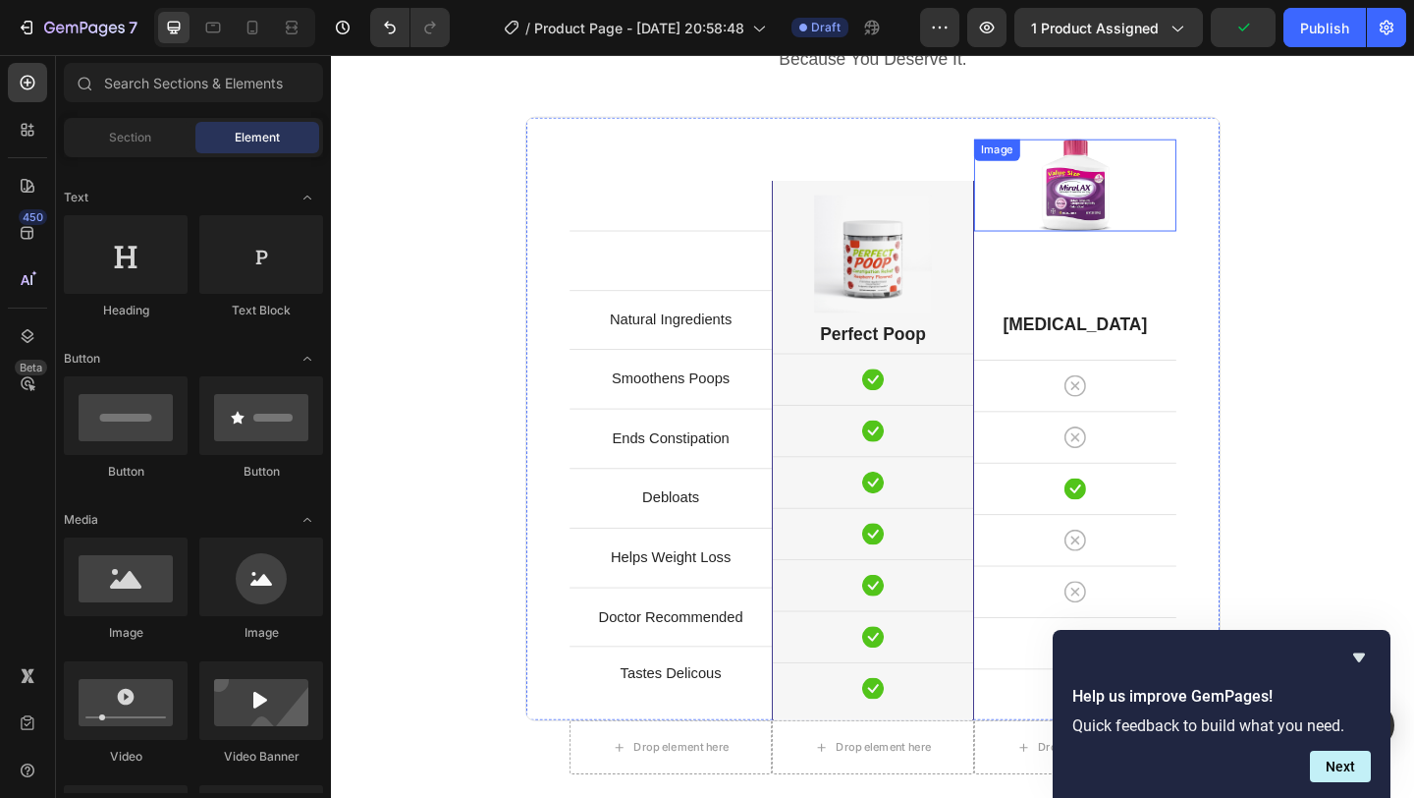
scroll to position [5049, 0]
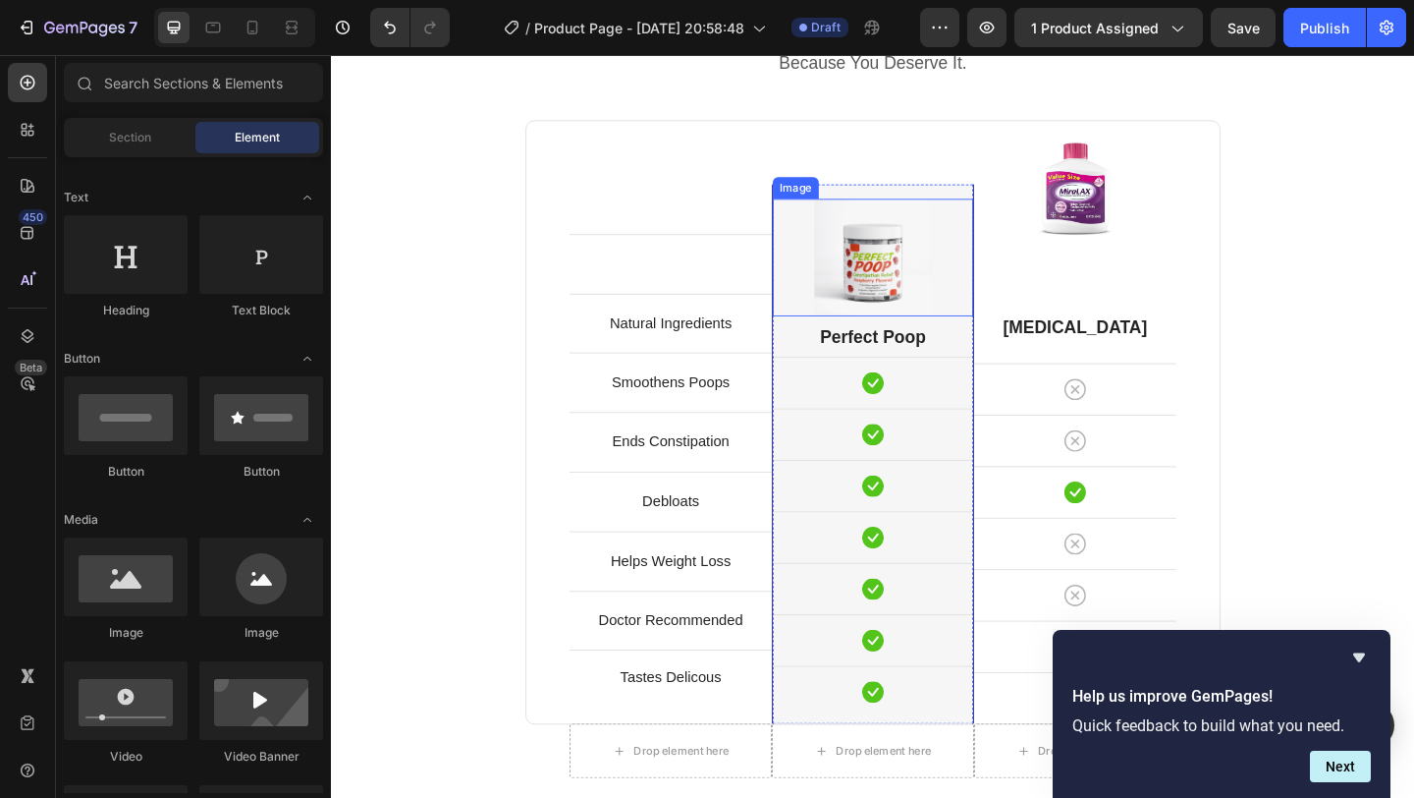
click at [954, 223] on img at bounding box center [920, 275] width 128 height 128
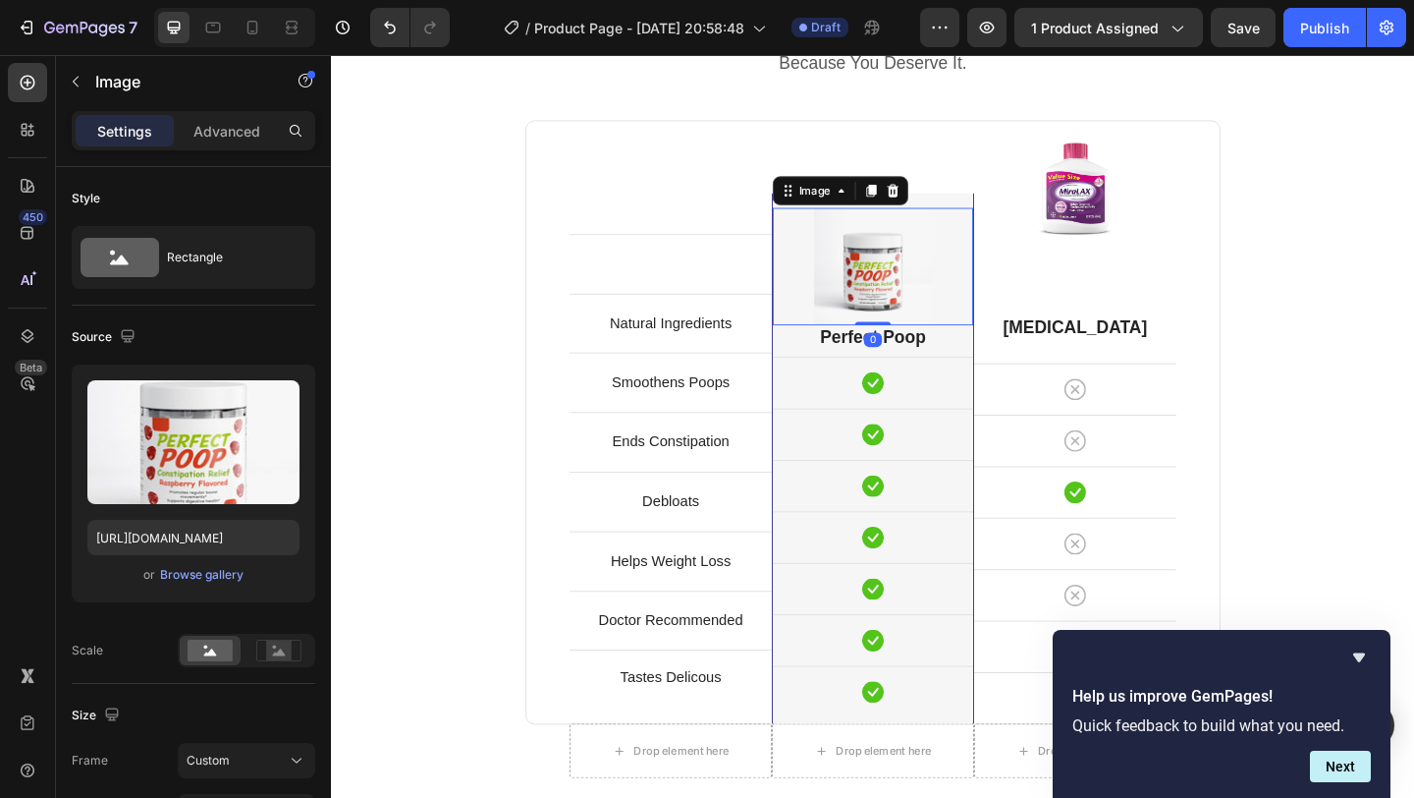
drag, startPoint x: 926, startPoint y: 345, endPoint x: 928, endPoint y: 326, distance: 18.8
click at [928, 326] on div "Image 0" at bounding box center [920, 285] width 218 height 128
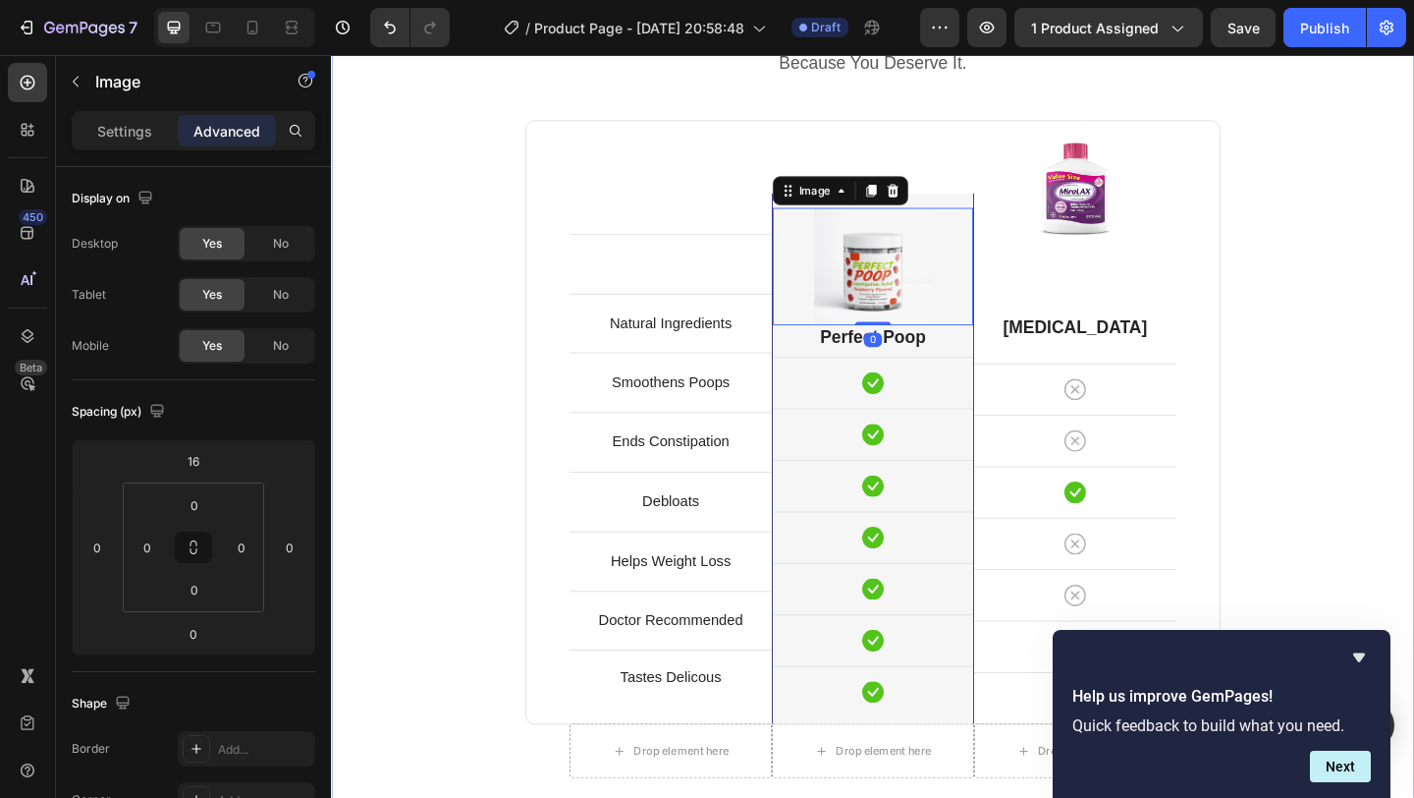
click at [1378, 319] on div "Perfect Poop Is Better. Heading Because You Deserve It. Text block Row Text blo…" at bounding box center [920, 482] width 1149 height 989
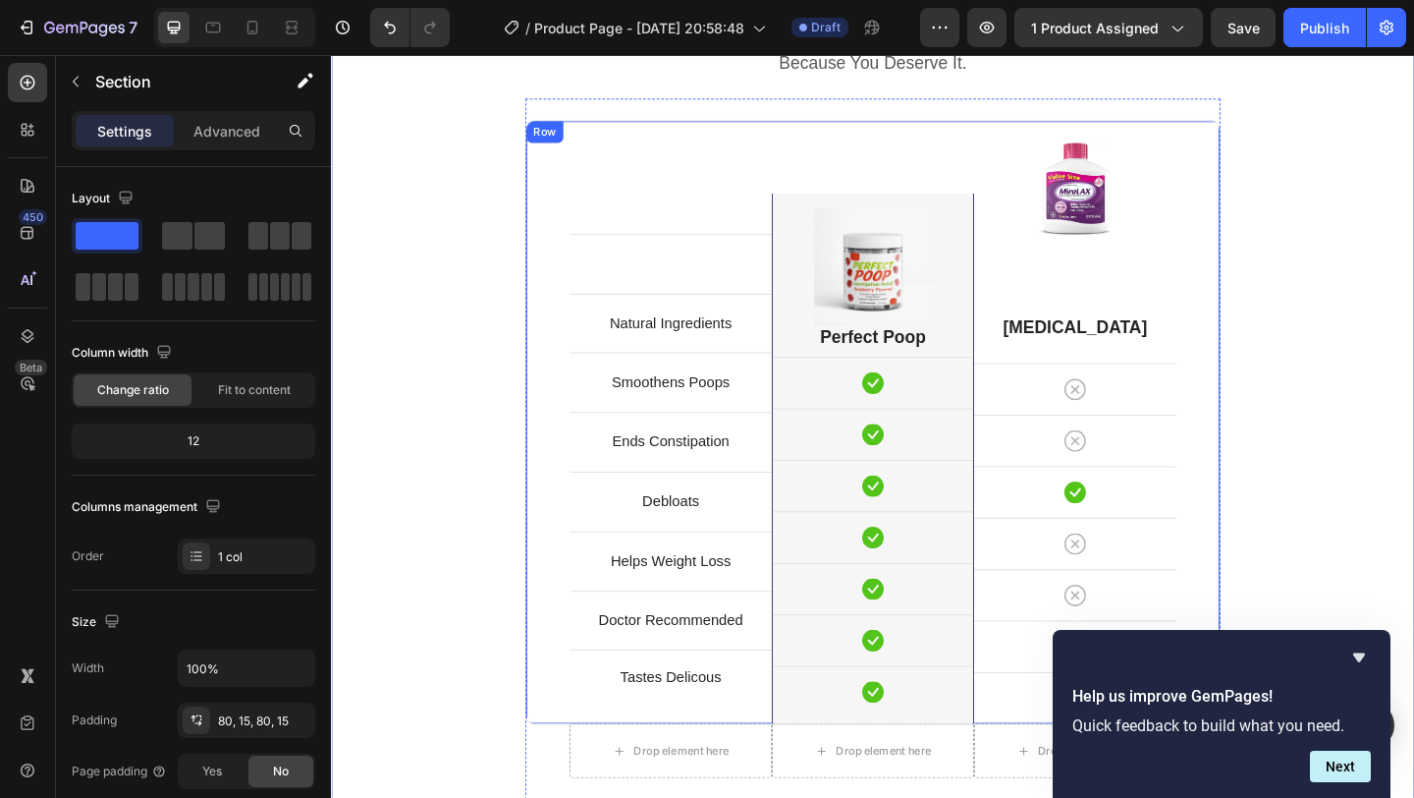
click at [1168, 275] on div "Image Miralax Heading Icon Row Icon Row Icon Row Icon Row Icon Row Icon Row Ico…" at bounding box center [1140, 455] width 220 height 656
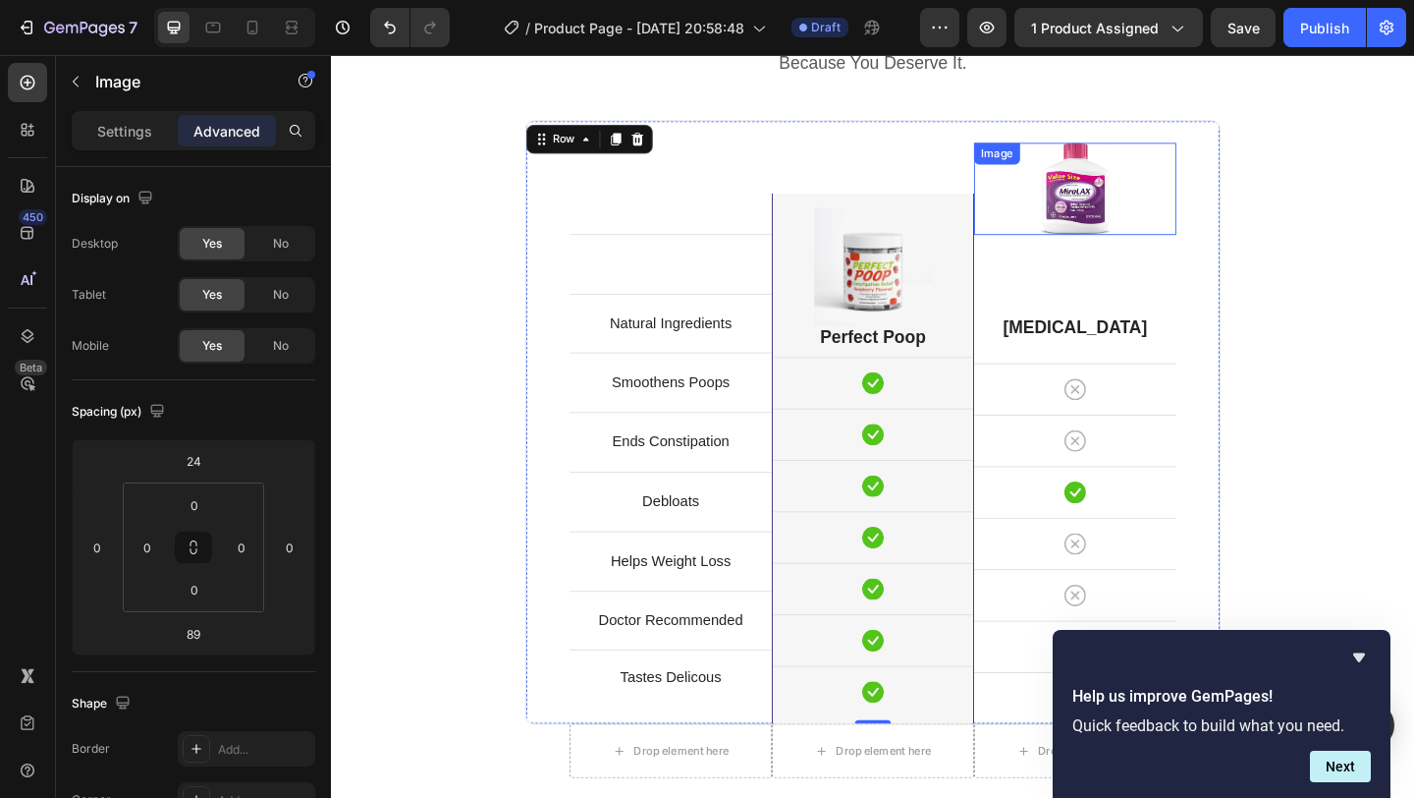
click at [1160, 221] on img at bounding box center [1140, 200] width 79 height 101
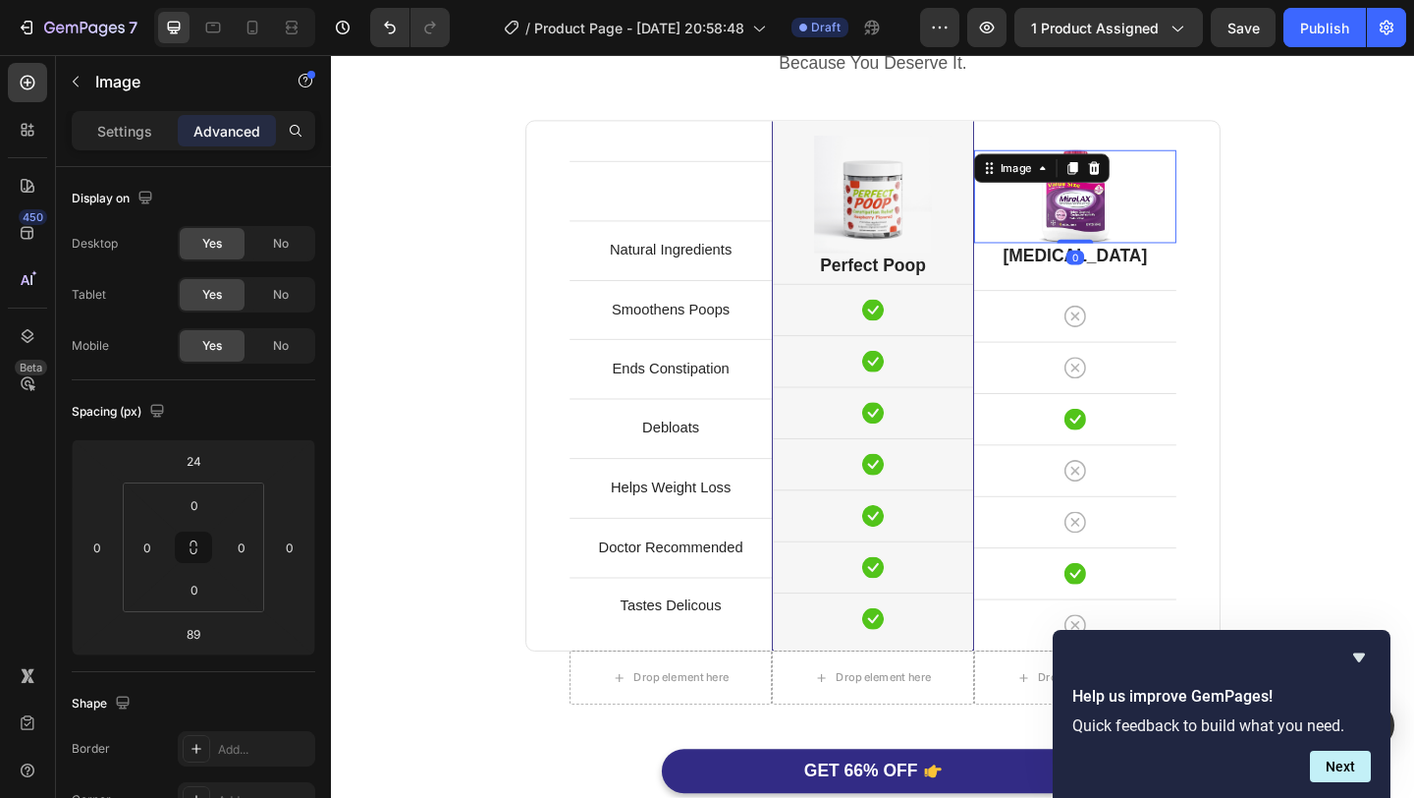
drag, startPoint x: 1140, startPoint y: 335, endPoint x: 1139, endPoint y: 243, distance: 92.3
click at [1139, 243] on div "Image 0" at bounding box center [1140, 208] width 220 height 101
type input "0"
click at [1383, 287] on div "Perfect Poop Is Better. Heading Because You Deserve It. Text block Row Text blo…" at bounding box center [920, 443] width 1149 height 910
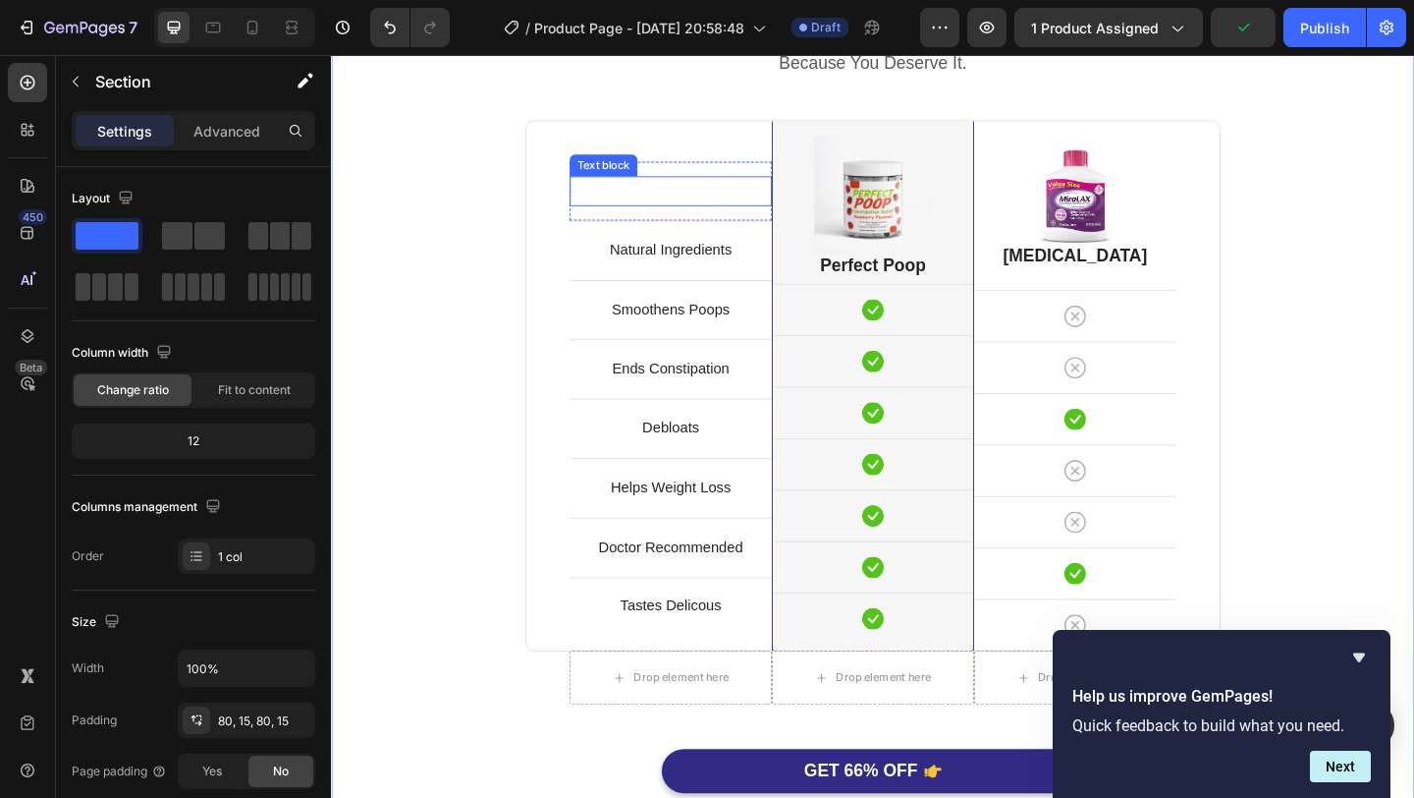
click at [776, 212] on p "Rich Text Editor. Editing area: main" at bounding box center [700, 203] width 216 height 28
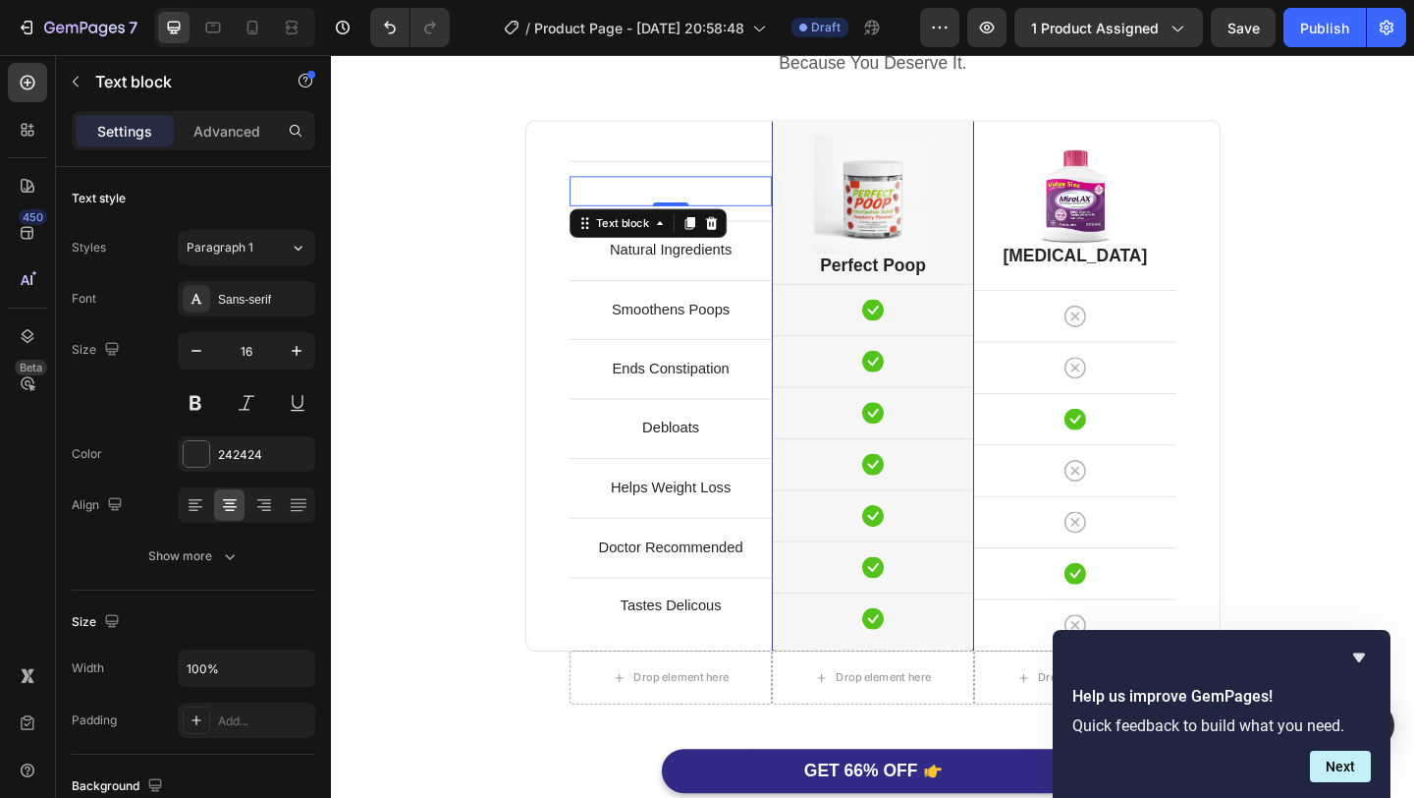
drag, startPoint x: 701, startPoint y: 213, endPoint x: 714, endPoint y: 193, distance: 24.3
click at [714, 193] on div "Text block 0" at bounding box center [700, 203] width 220 height 32
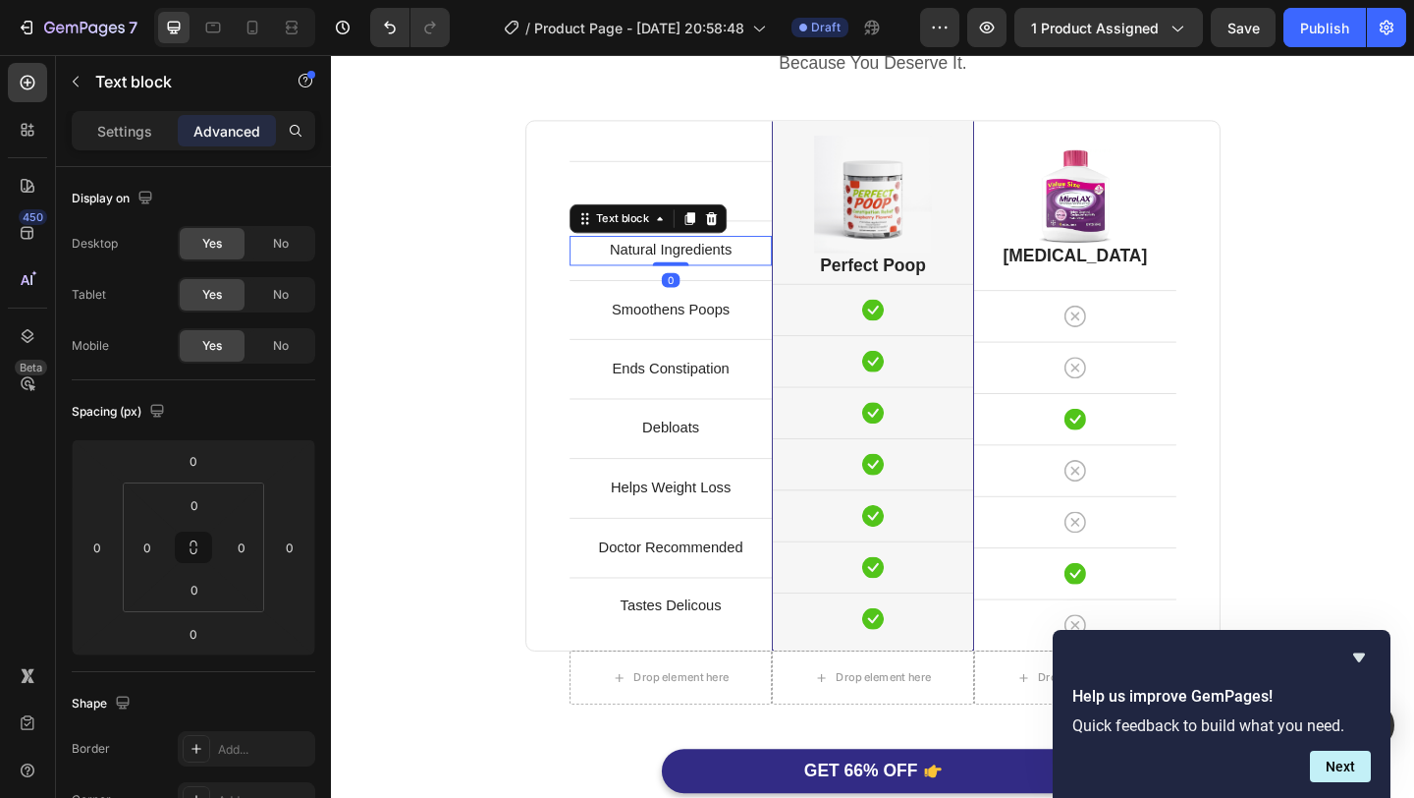
click at [778, 272] on p "Natural Ingredients" at bounding box center [700, 267] width 216 height 28
click at [711, 674] on div "Tastes Delicous" at bounding box center [700, 654] width 220 height 60
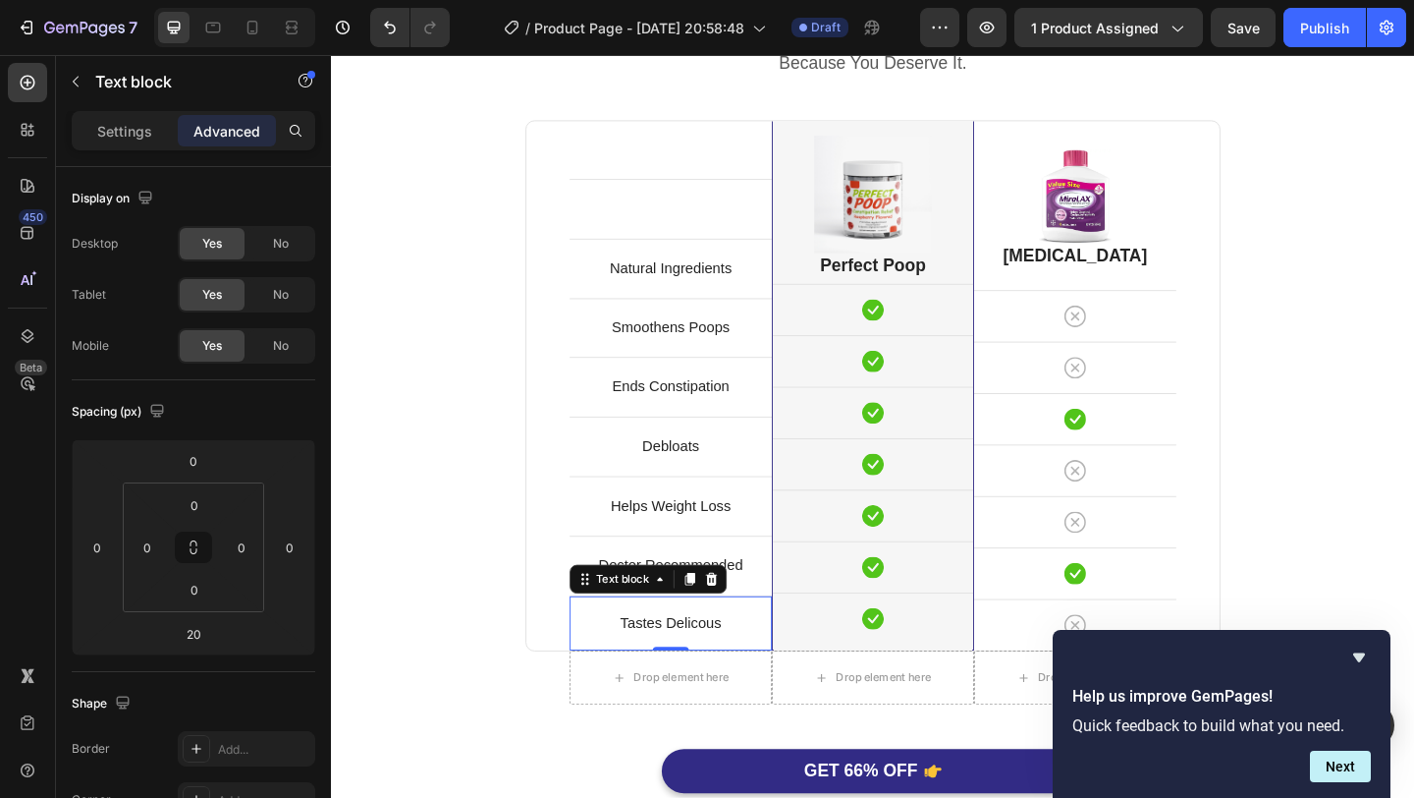
drag, startPoint x: 702, startPoint y: 690, endPoint x: 703, endPoint y: 672, distance: 17.7
click at [703, 672] on div "Tastes Delicous Text block 0" at bounding box center [700, 673] width 220 height 60
type input "0"
click at [705, 692] on div "Tastes Delicous Text block 0" at bounding box center [700, 673] width 220 height 60
click at [790, 628] on div "Doctor Recommended Text block Row" at bounding box center [700, 610] width 220 height 65
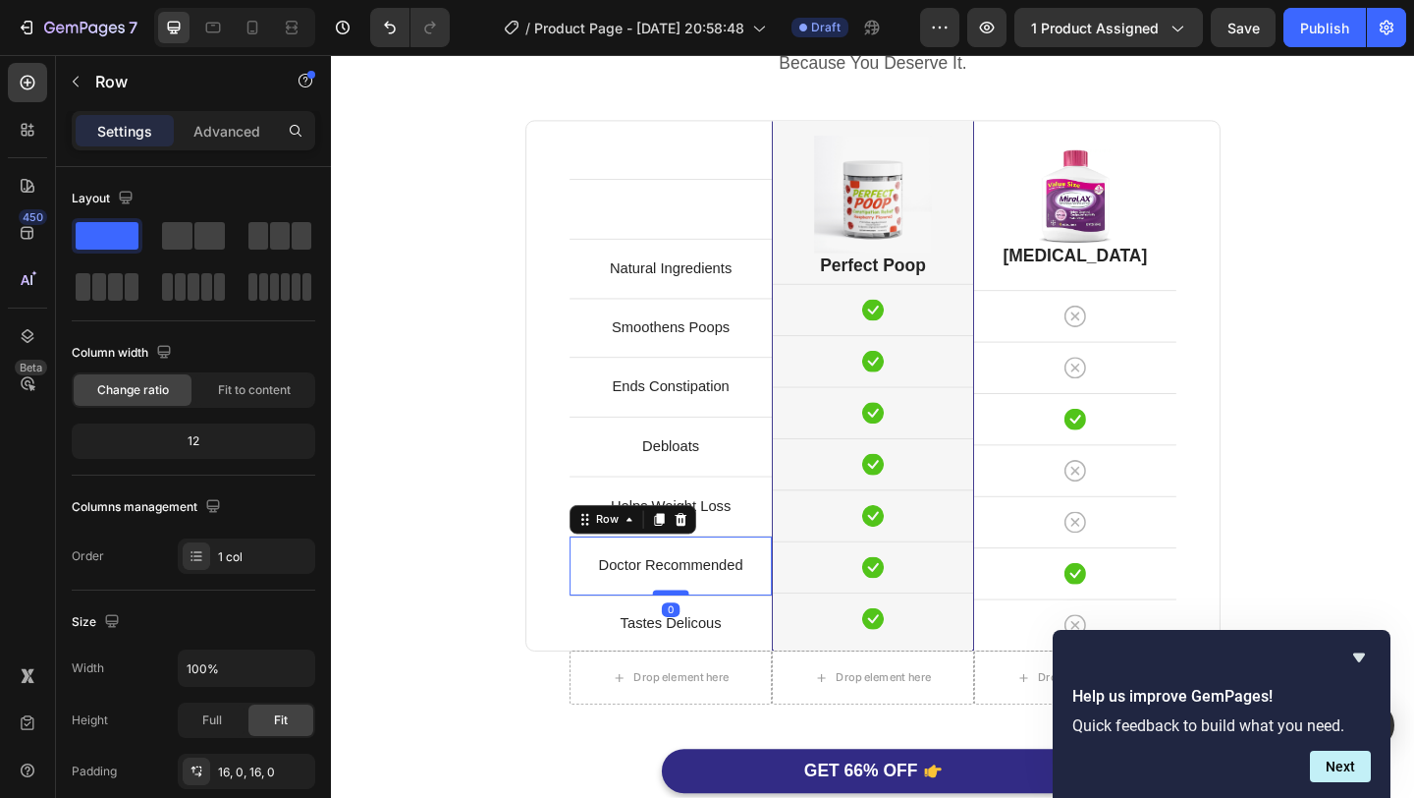
click at [704, 639] on div at bounding box center [700, 639] width 39 height 6
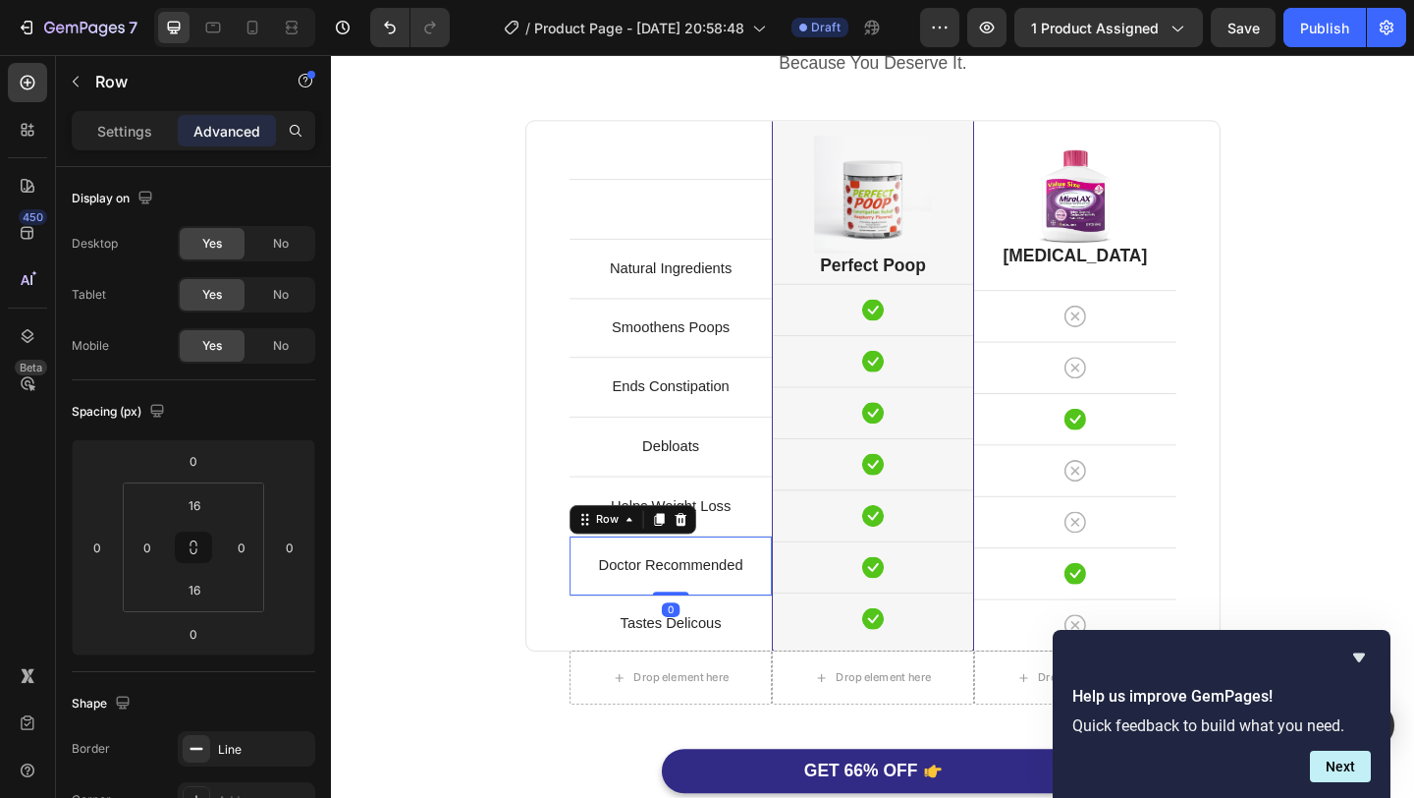
click at [753, 575] on div "Helps Weight Loss Text block Row" at bounding box center [700, 545] width 220 height 65
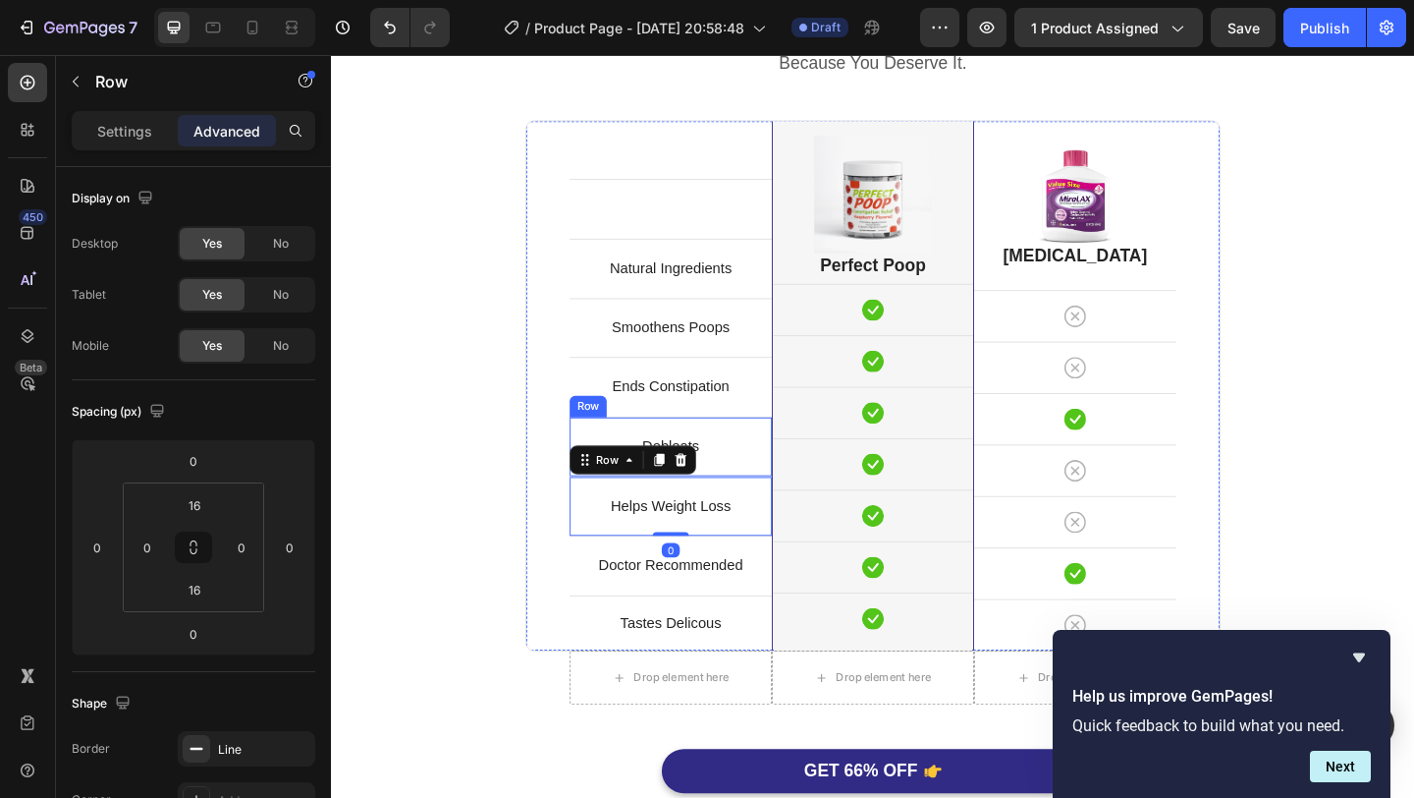
click at [767, 500] on div "Debloats Text block Row" at bounding box center [700, 480] width 220 height 65
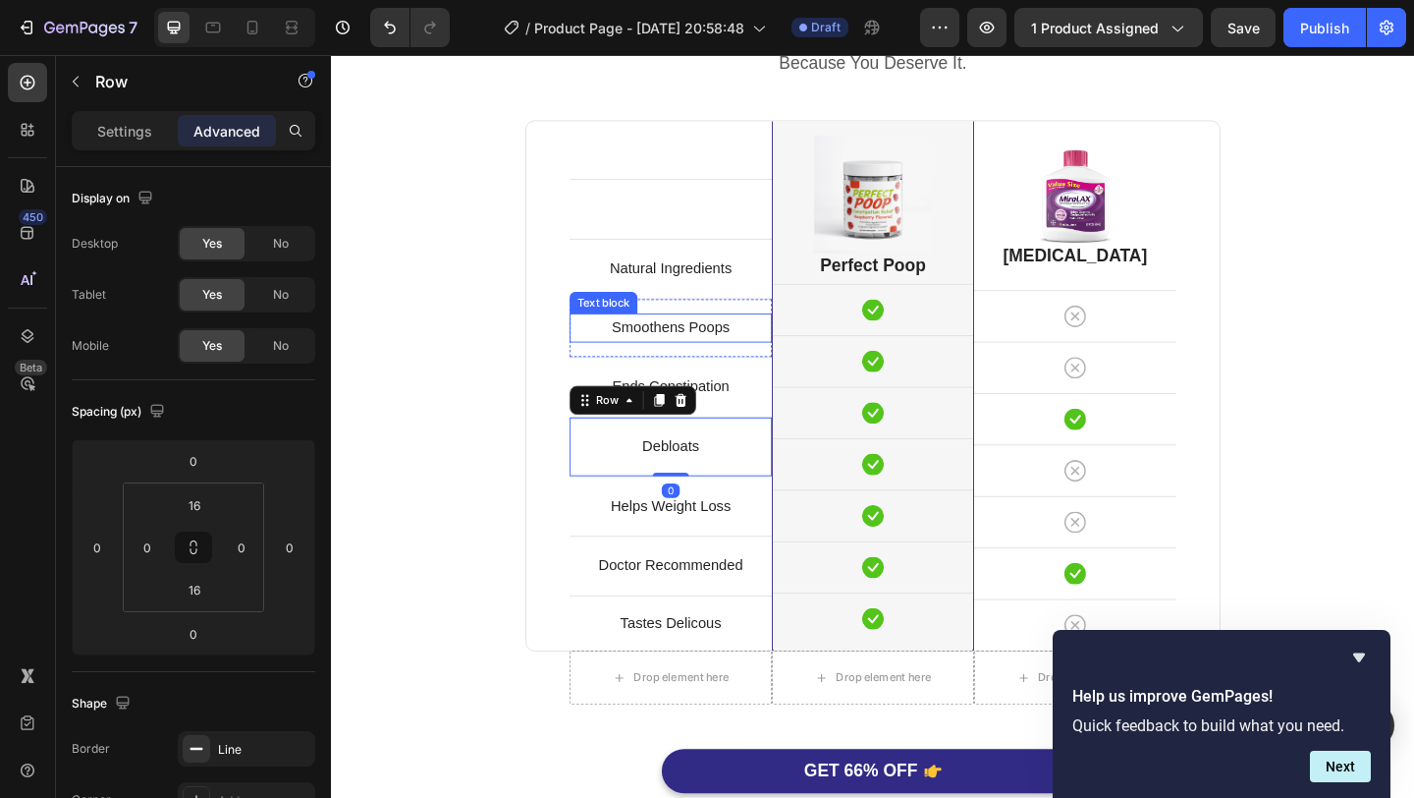
click at [762, 358] on p "Smoothens Poops" at bounding box center [700, 352] width 216 height 28
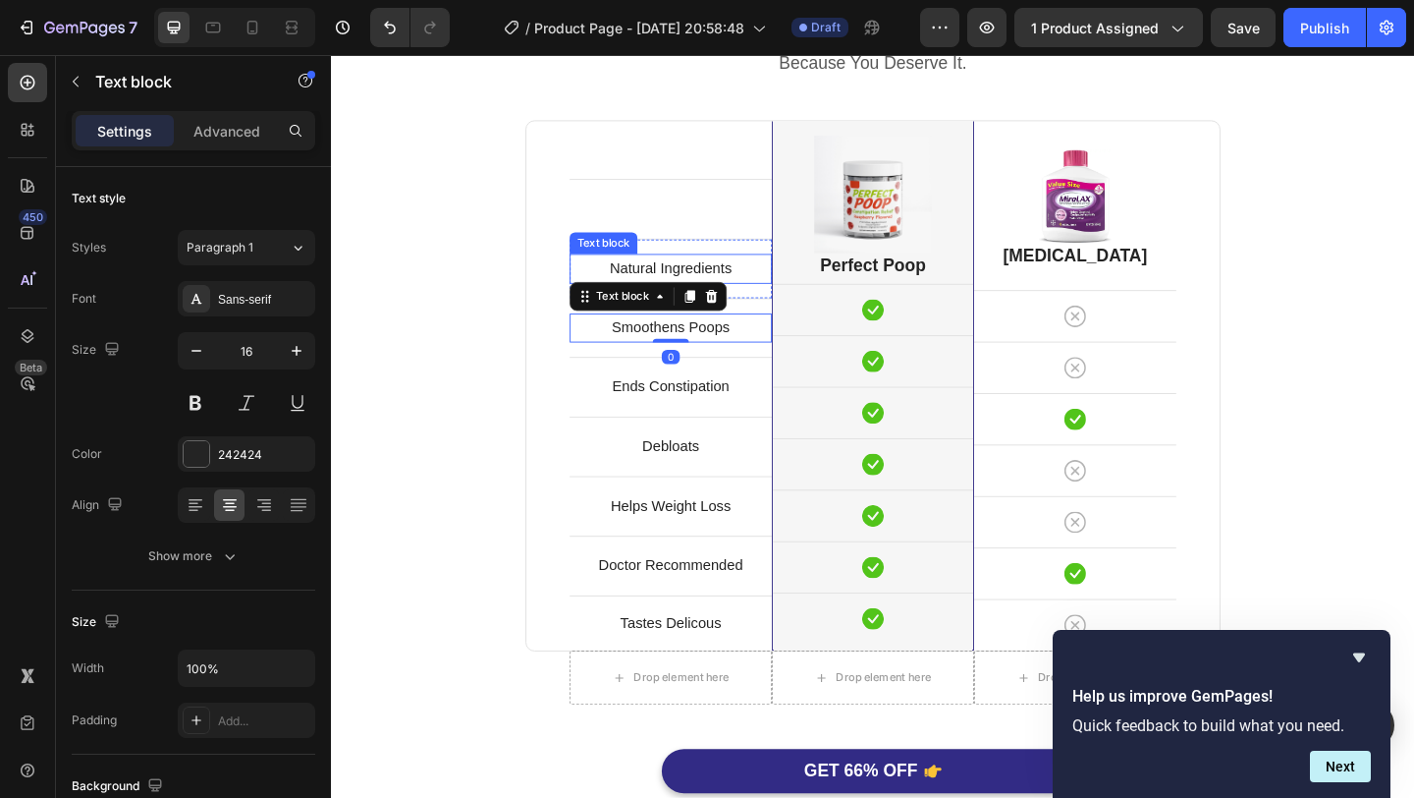
click at [797, 275] on p "Natural Ingredients" at bounding box center [700, 287] width 216 height 28
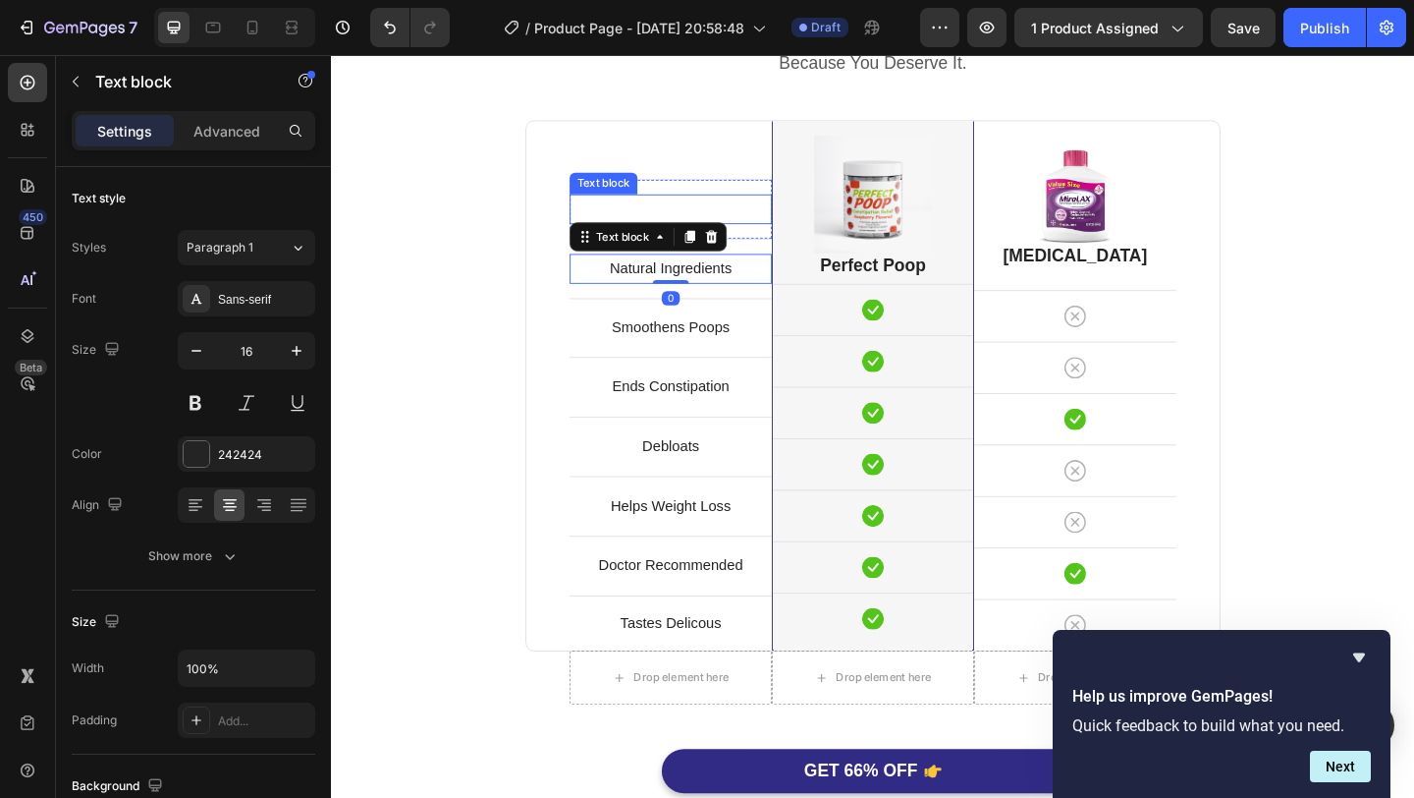
click at [778, 226] on p "Rich Text Editor. Editing area: main" at bounding box center [700, 222] width 216 height 28
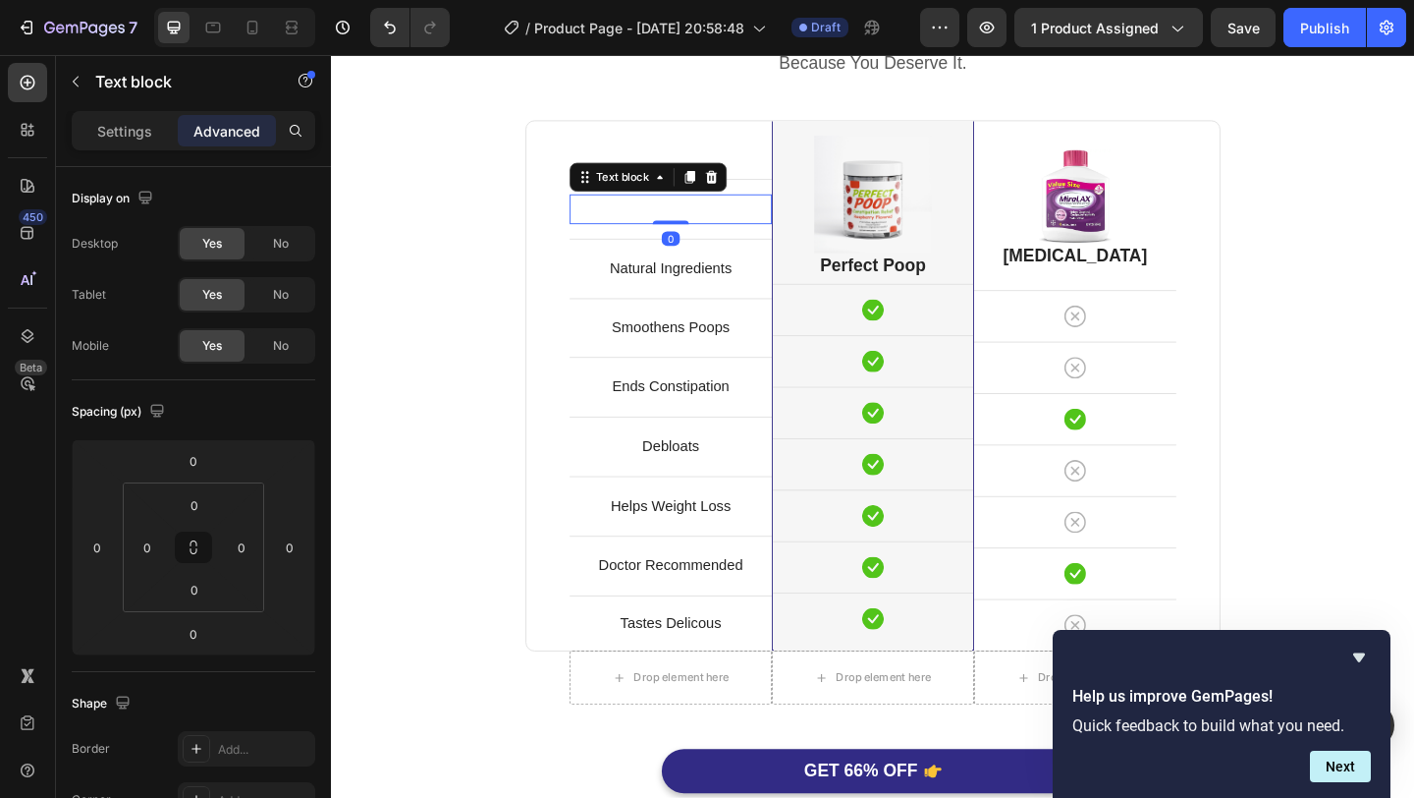
drag, startPoint x: 708, startPoint y: 235, endPoint x: 712, endPoint y: 220, distance: 15.2
click at [712, 220] on div "Text block 0" at bounding box center [700, 222] width 220 height 32
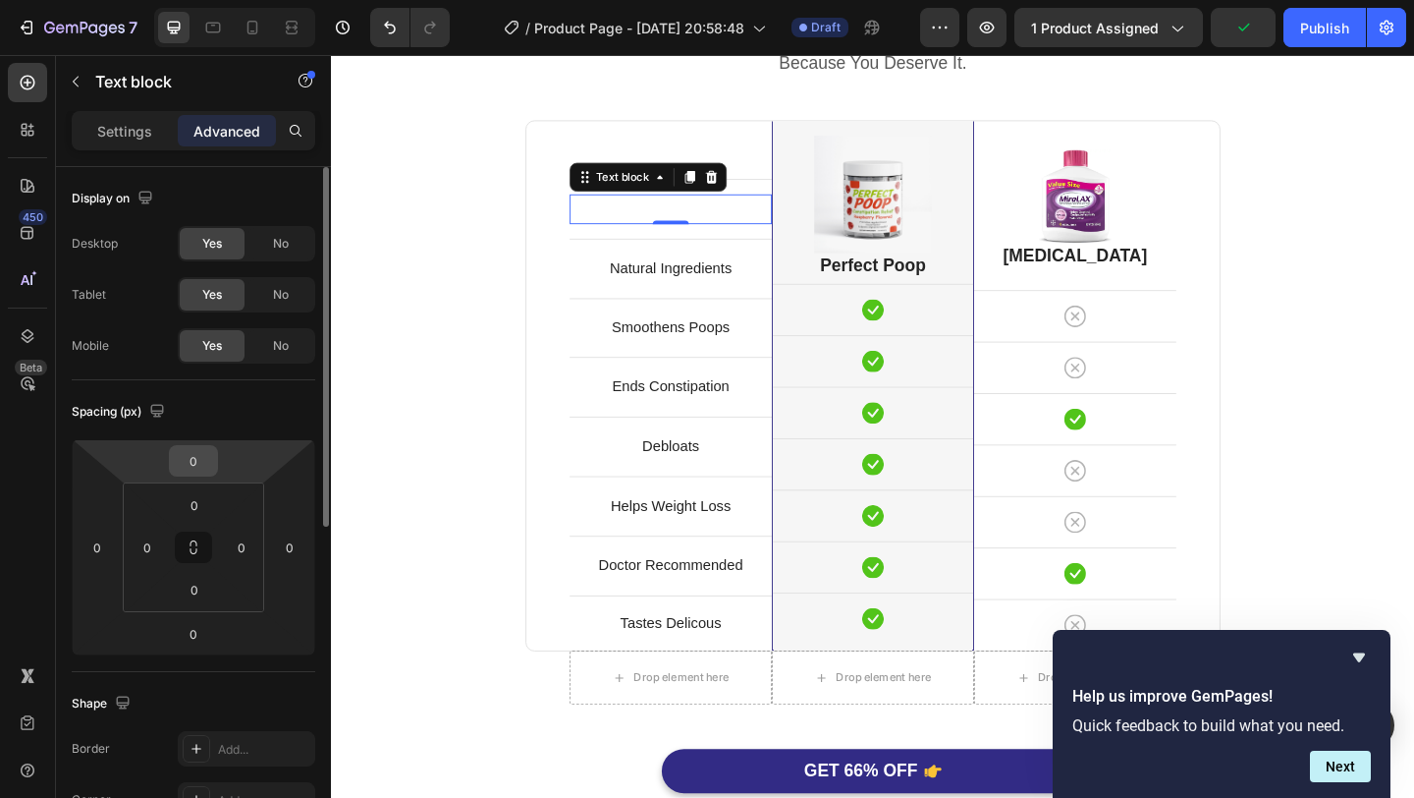
click at [201, 466] on input "0" at bounding box center [193, 460] width 39 height 29
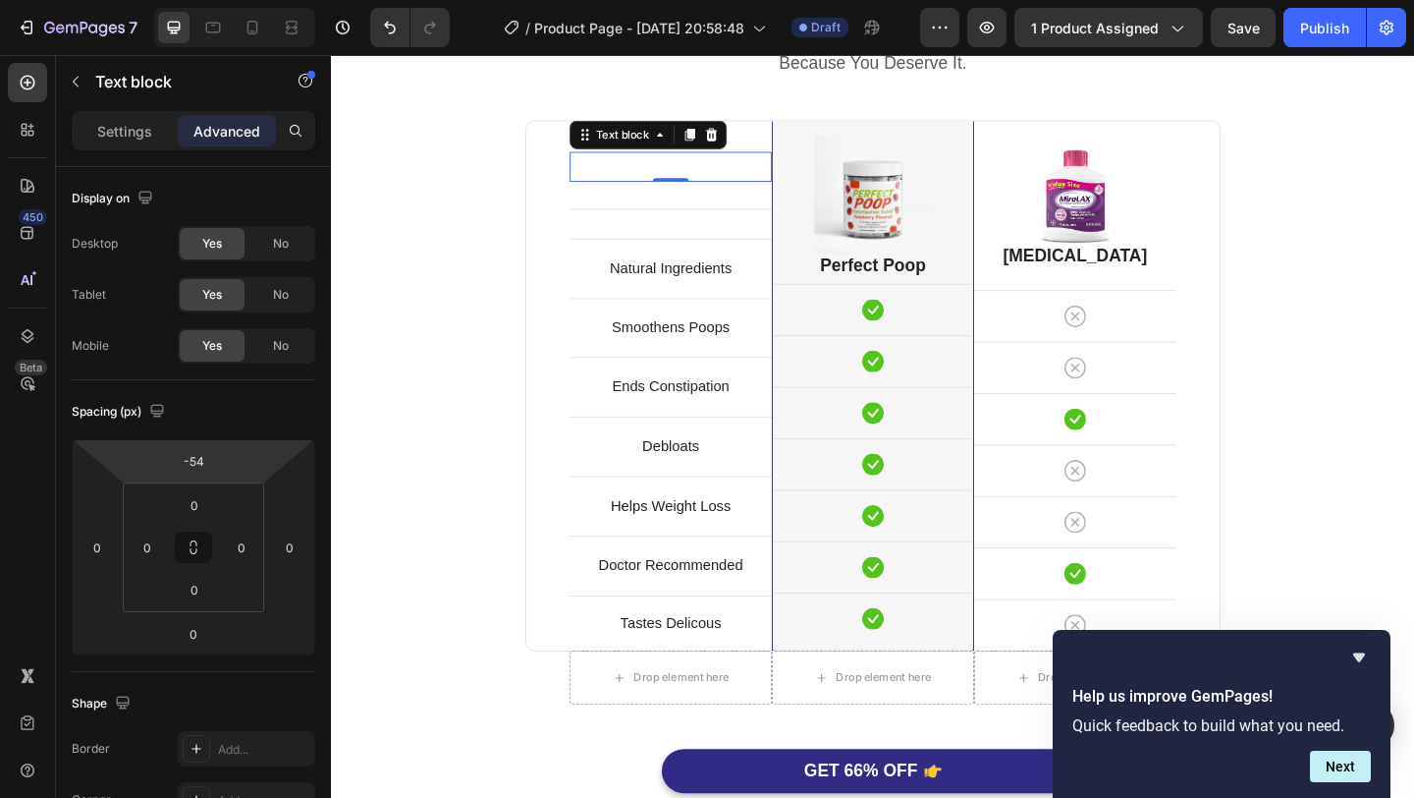
type input "-52"
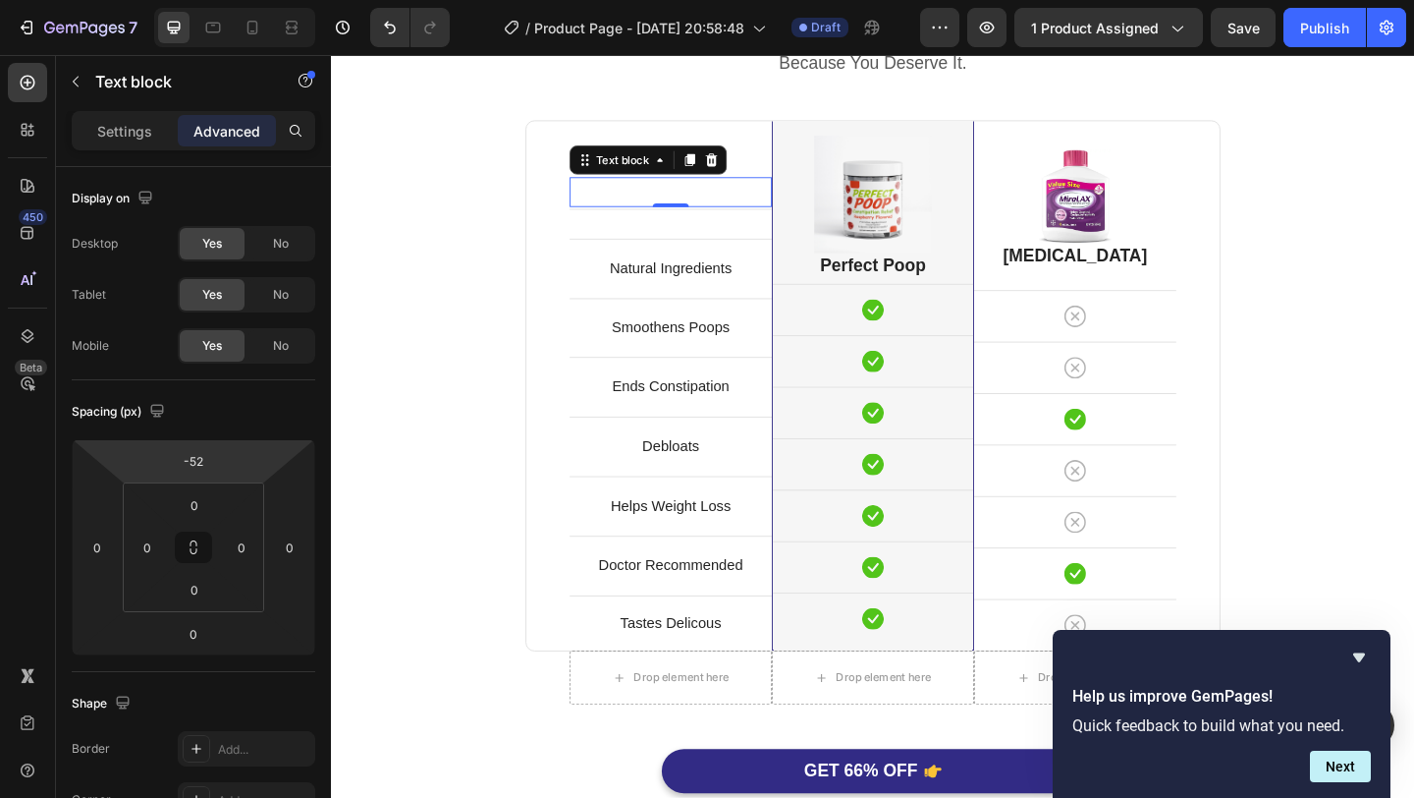
drag, startPoint x: 227, startPoint y: 442, endPoint x: 234, endPoint y: 469, distance: 27.4
click at [234, 0] on html "7 Version history / Product Page - Sep 25, 20:58:48 Draft Preview 1 product ass…" at bounding box center [707, 0] width 1414 height 0
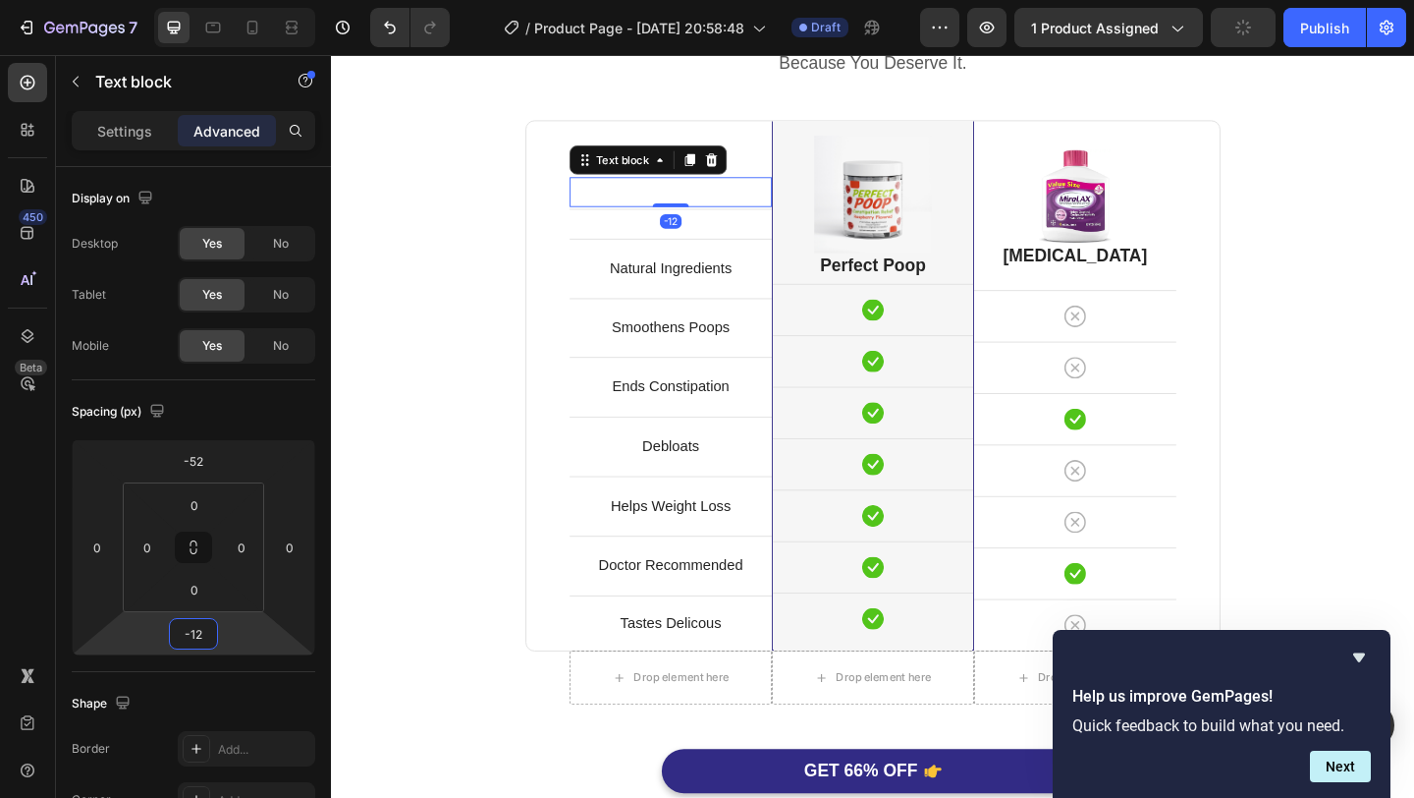
drag, startPoint x: 222, startPoint y: 615, endPoint x: 241, endPoint y: 620, distance: 19.3
click at [241, 0] on html "7 Version history / Product Page - Sep 25, 20:58:48 Draft Preview 1 product ass…" at bounding box center [707, 0] width 1414 height 0
drag, startPoint x: 229, startPoint y: 653, endPoint x: 232, endPoint y: 715, distance: 62.0
click at [232, 0] on html "7 Version history / Product Page - Sep 25, 20:58:48 Draft Preview 1 product ass…" at bounding box center [707, 0] width 1414 height 0
type input "-136"
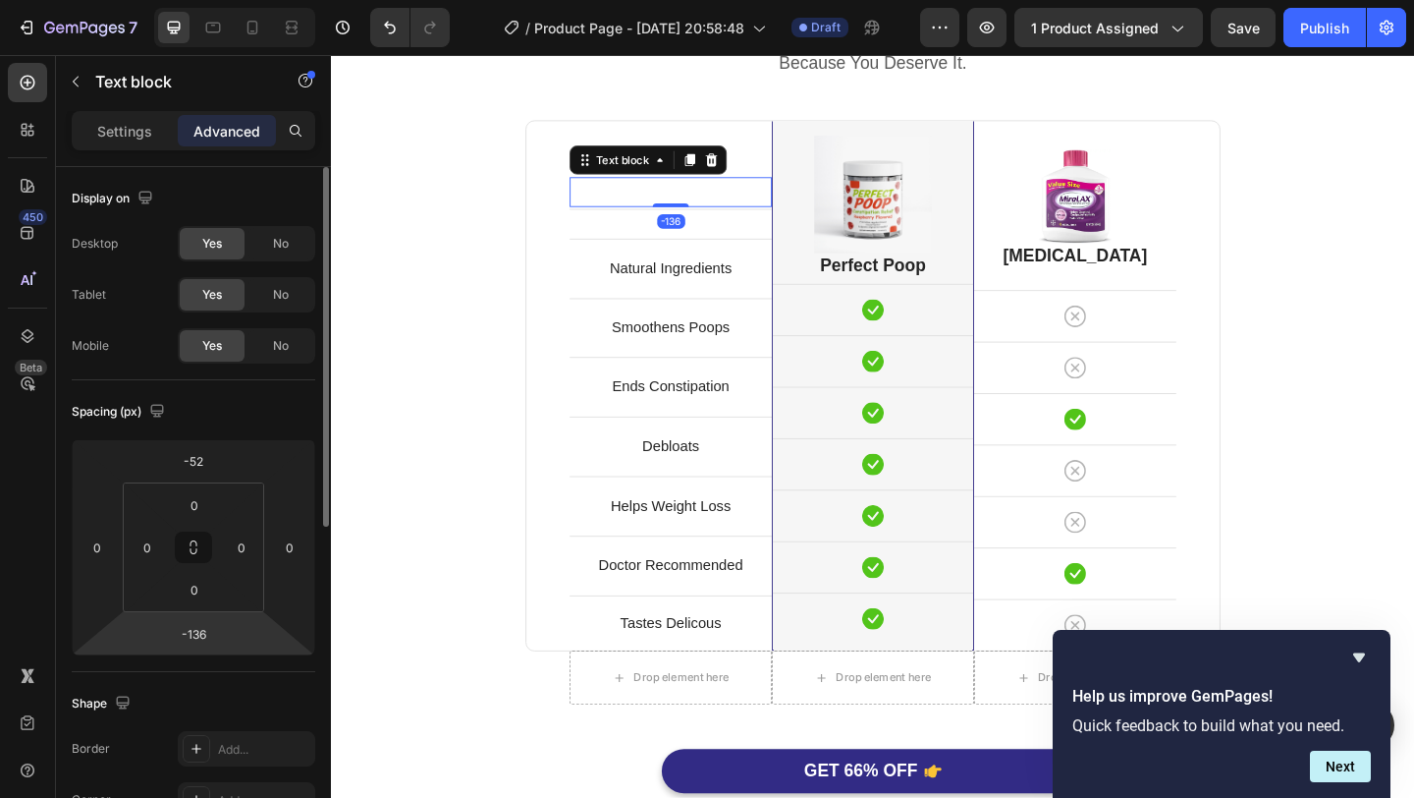
click at [246, 0] on html "7 Version history / Product Page - Sep 25, 20:58:48 Draft Preview 1 product ass…" at bounding box center [707, 0] width 1414 height 0
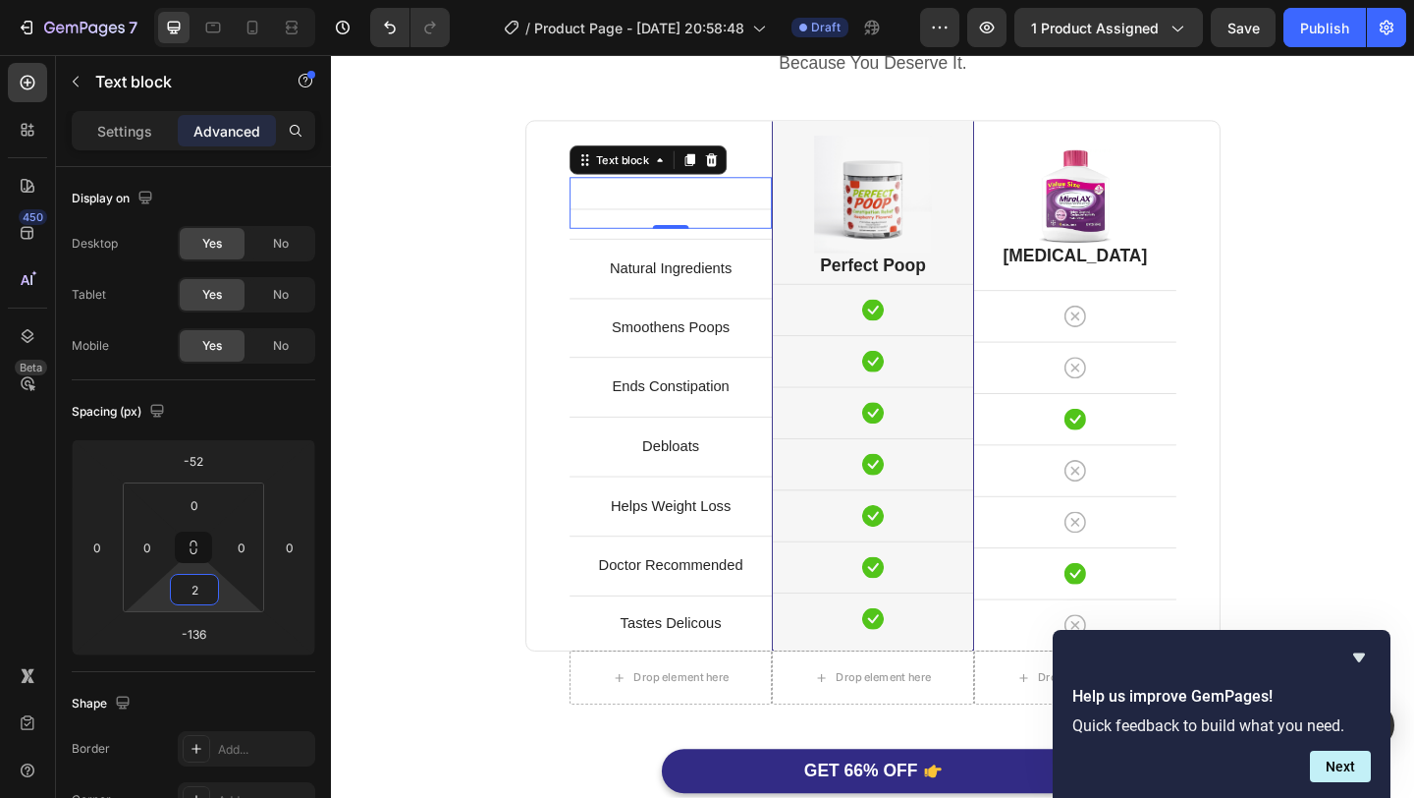
type input "0"
drag, startPoint x: 245, startPoint y: 604, endPoint x: 228, endPoint y: 749, distance: 146.3
click at [228, 0] on html "7 Version history / Product Page - Sep 25, 20:58:48 Draft Preview 1 product ass…" at bounding box center [707, 0] width 1414 height 0
click at [763, 269] on div "Natural Ingredients Text block Row" at bounding box center [700, 286] width 220 height 65
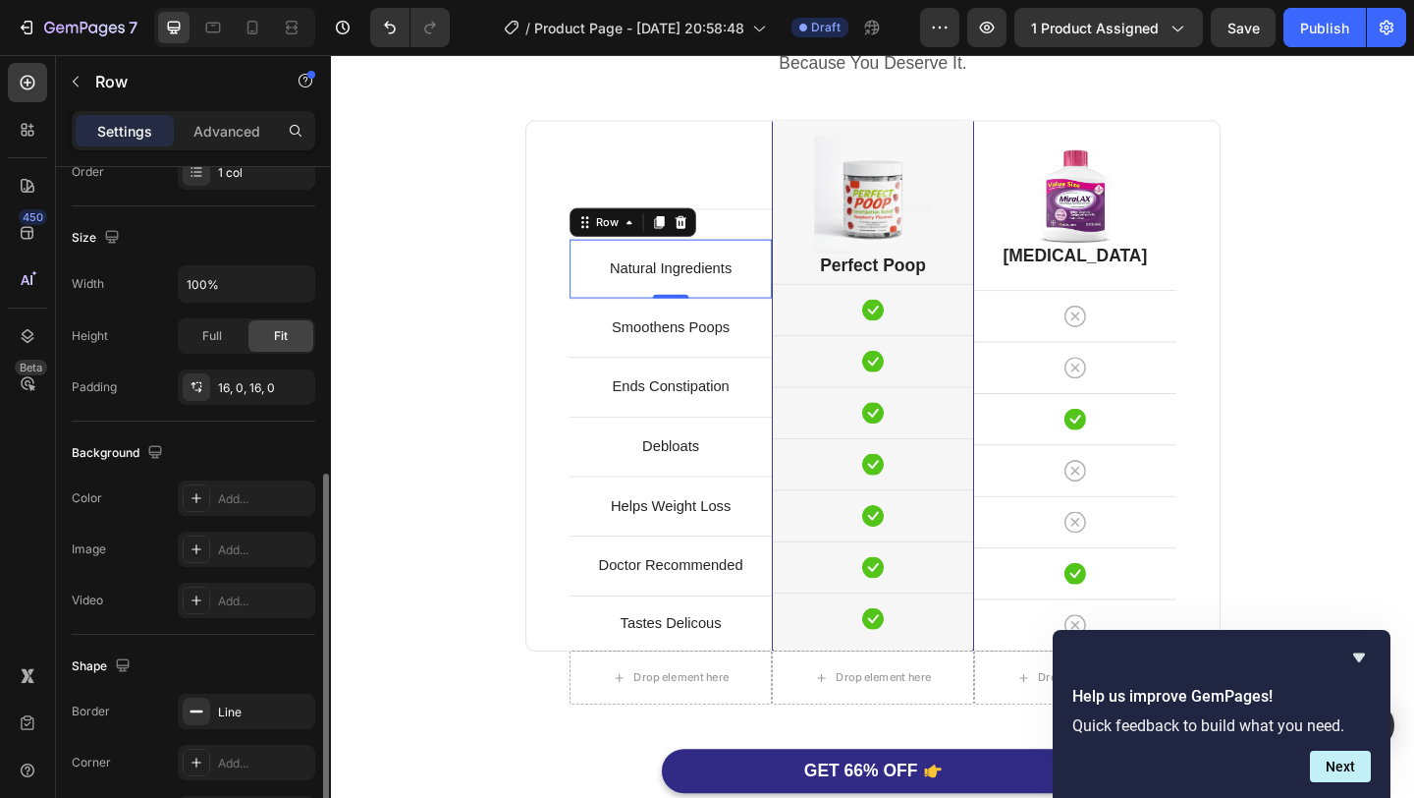
scroll to position [343, 0]
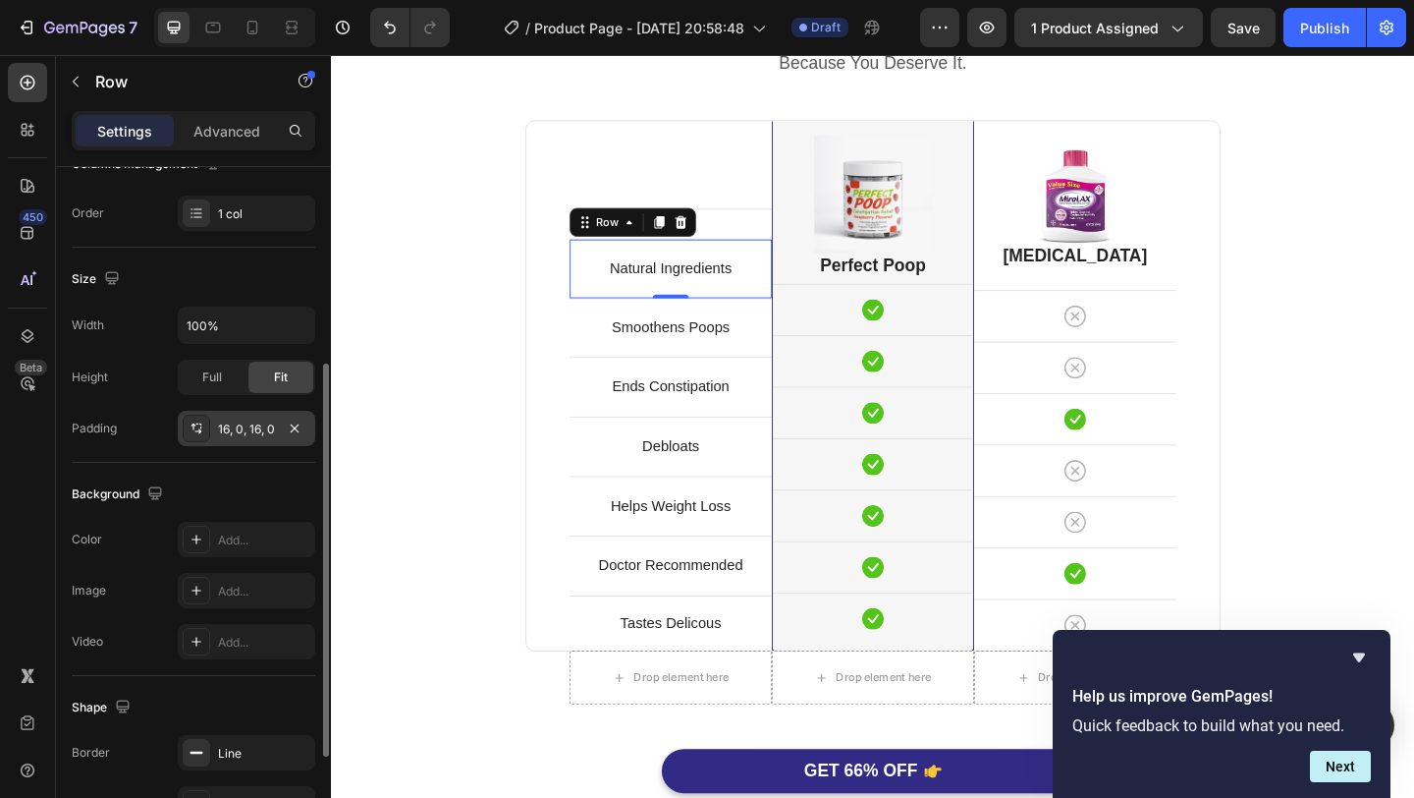
click at [246, 429] on div "16, 0, 16, 0" at bounding box center [246, 429] width 57 height 18
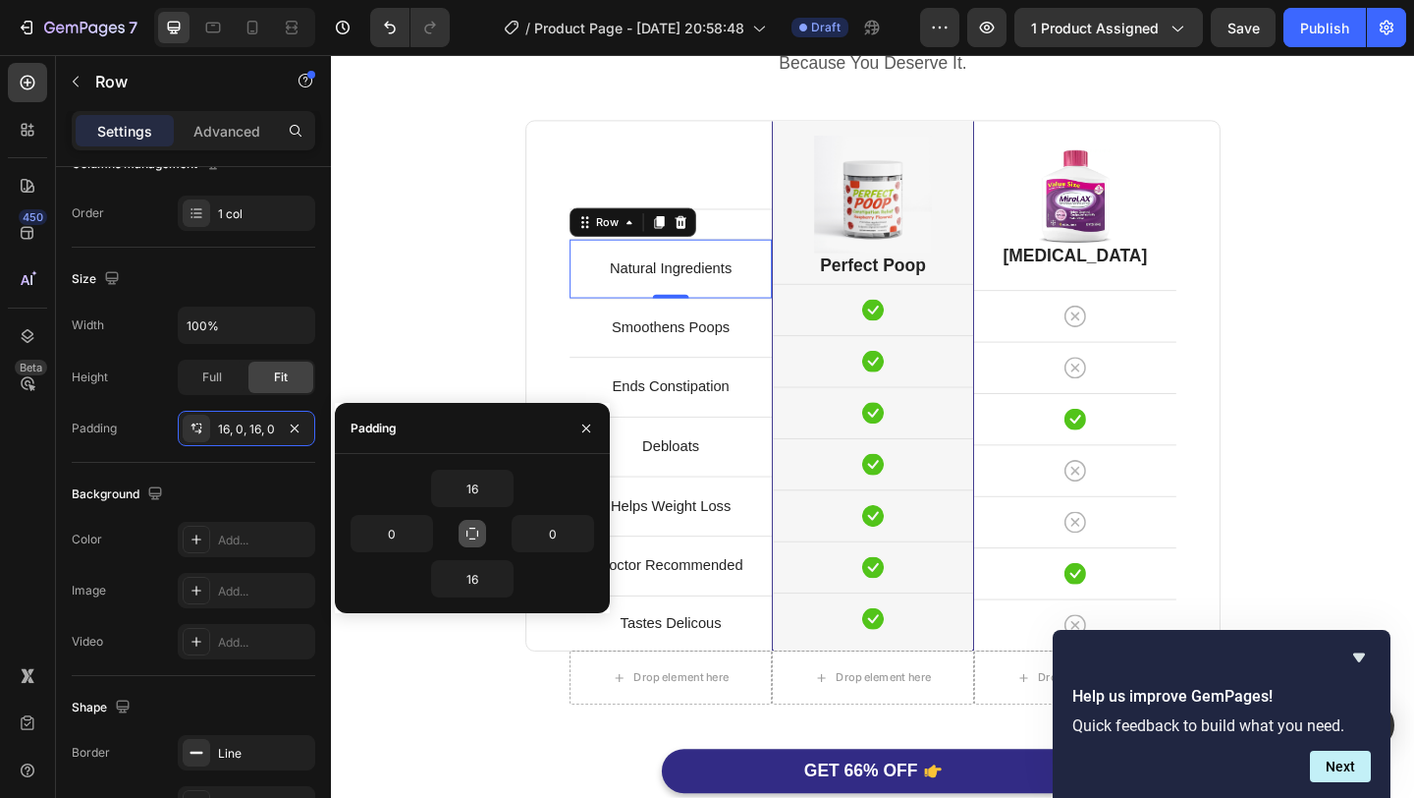
click at [472, 529] on icon "button" at bounding box center [473, 533] width 16 height 16
type input "16"
click at [474, 535] on icon "button" at bounding box center [473, 533] width 16 height 16
click at [591, 420] on icon "button" at bounding box center [587, 428] width 16 height 16
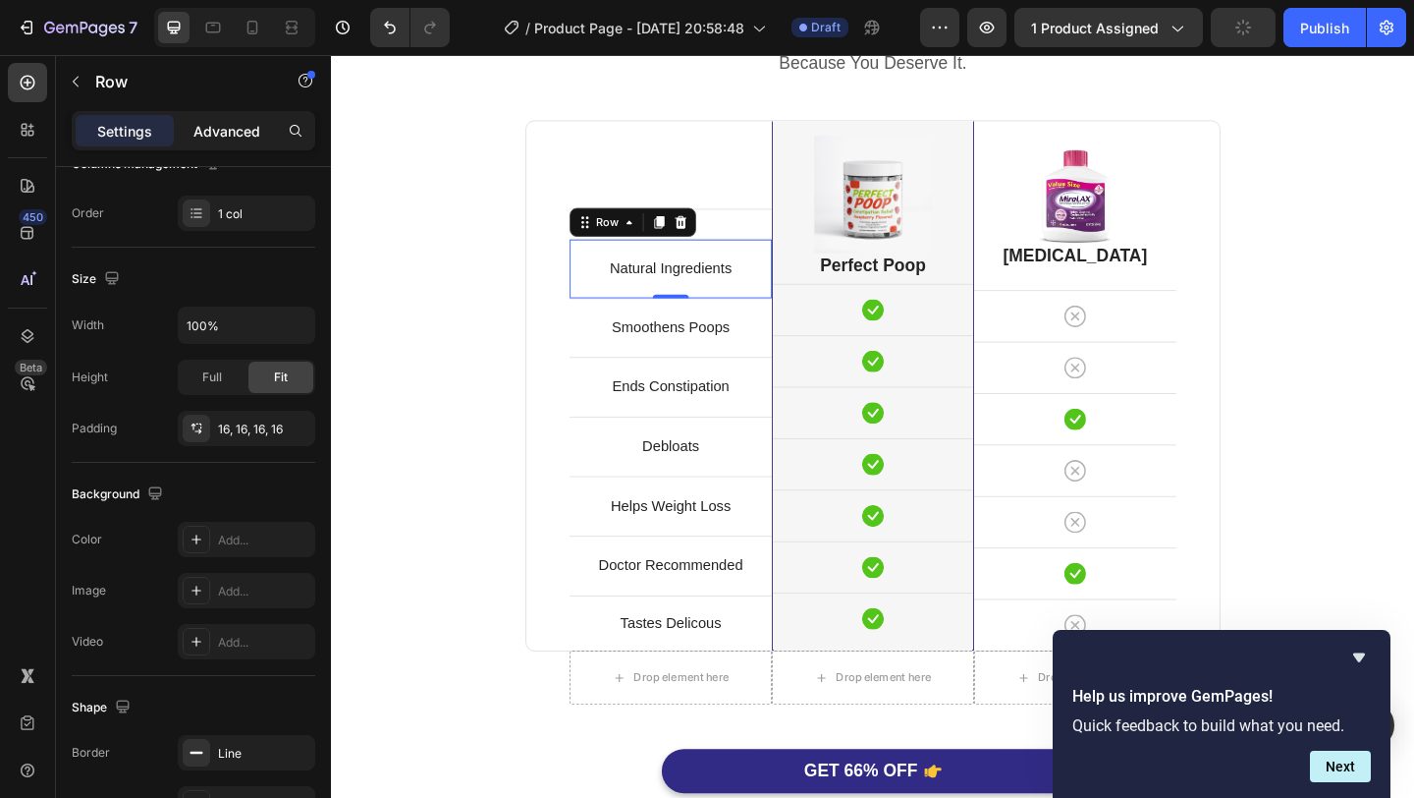
click at [235, 125] on p "Advanced" at bounding box center [226, 131] width 67 height 21
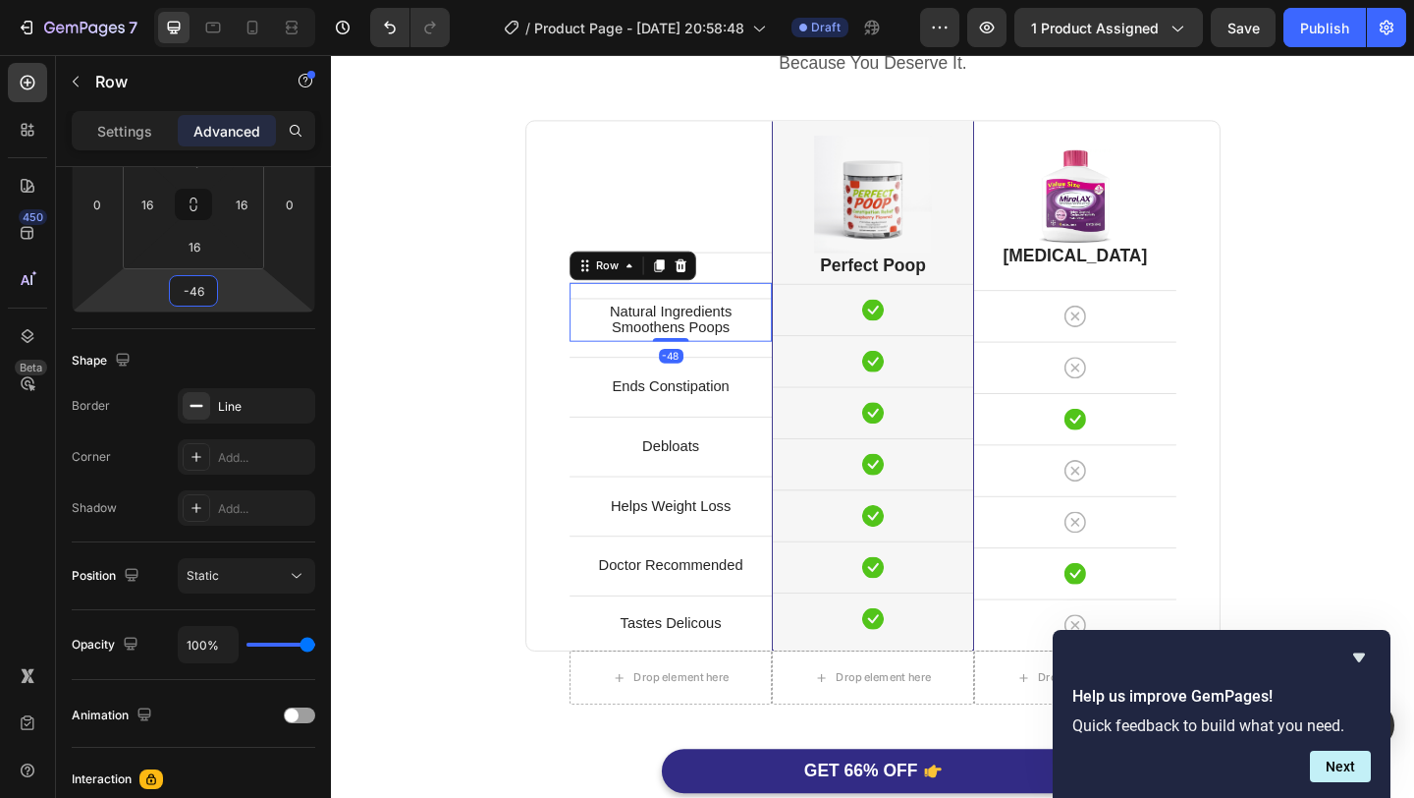
drag, startPoint x: 206, startPoint y: 307, endPoint x: 206, endPoint y: 326, distance: 18.7
click at [206, 0] on html "7 Version history / Product Page - Sep 25, 20:58:48 Draft Preview 1 product ass…" at bounding box center [707, 0] width 1414 height 0
type input "-38"
click at [601, 369] on div "Smoothens Poops Text block Row" at bounding box center [700, 351] width 220 height 65
type input "16"
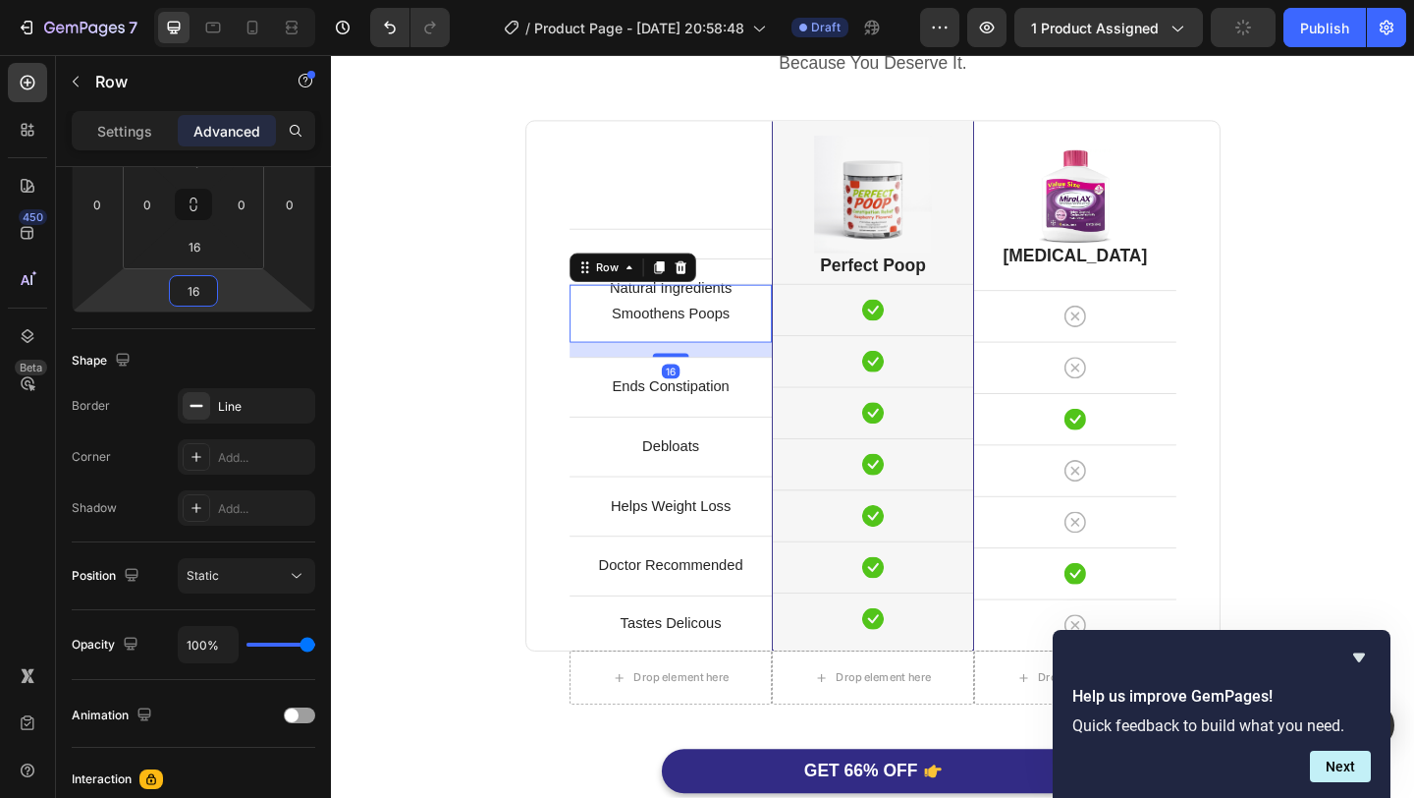
click at [237, 0] on html "7 Version history / Product Page - Sep 25, 20:58:48 Draft Preview 1 product ass…" at bounding box center [707, 0] width 1414 height 0
click at [400, 325] on div "Perfect Poop Is Better. Heading Because You Deserve It. Text block Row Text blo…" at bounding box center [920, 443] width 1149 height 910
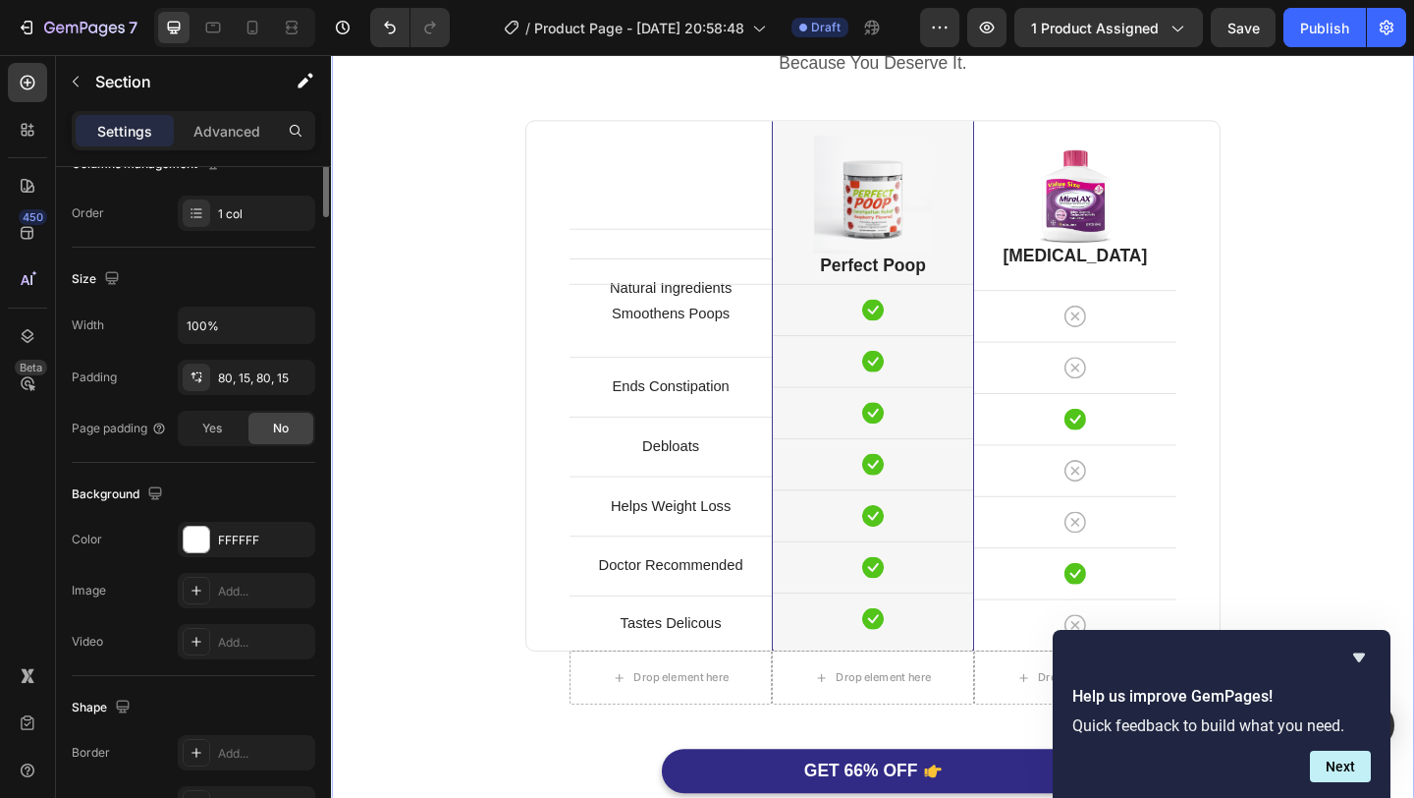
scroll to position [0, 0]
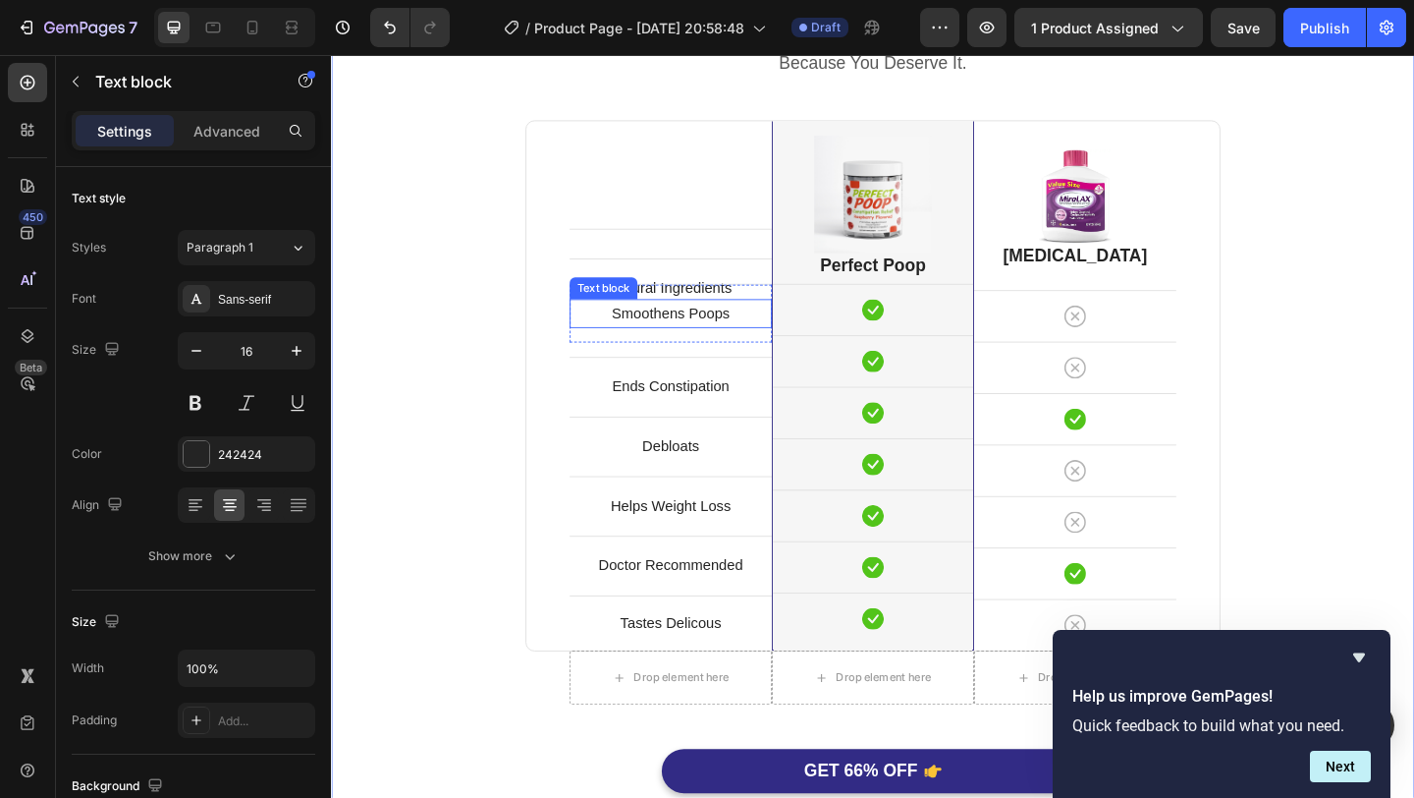
click at [710, 345] on p "Smoothens Poops" at bounding box center [700, 336] width 216 height 28
click at [241, 147] on div "Settings Advanced" at bounding box center [194, 130] width 244 height 39
click at [242, 140] on div "Advanced" at bounding box center [227, 130] width 98 height 31
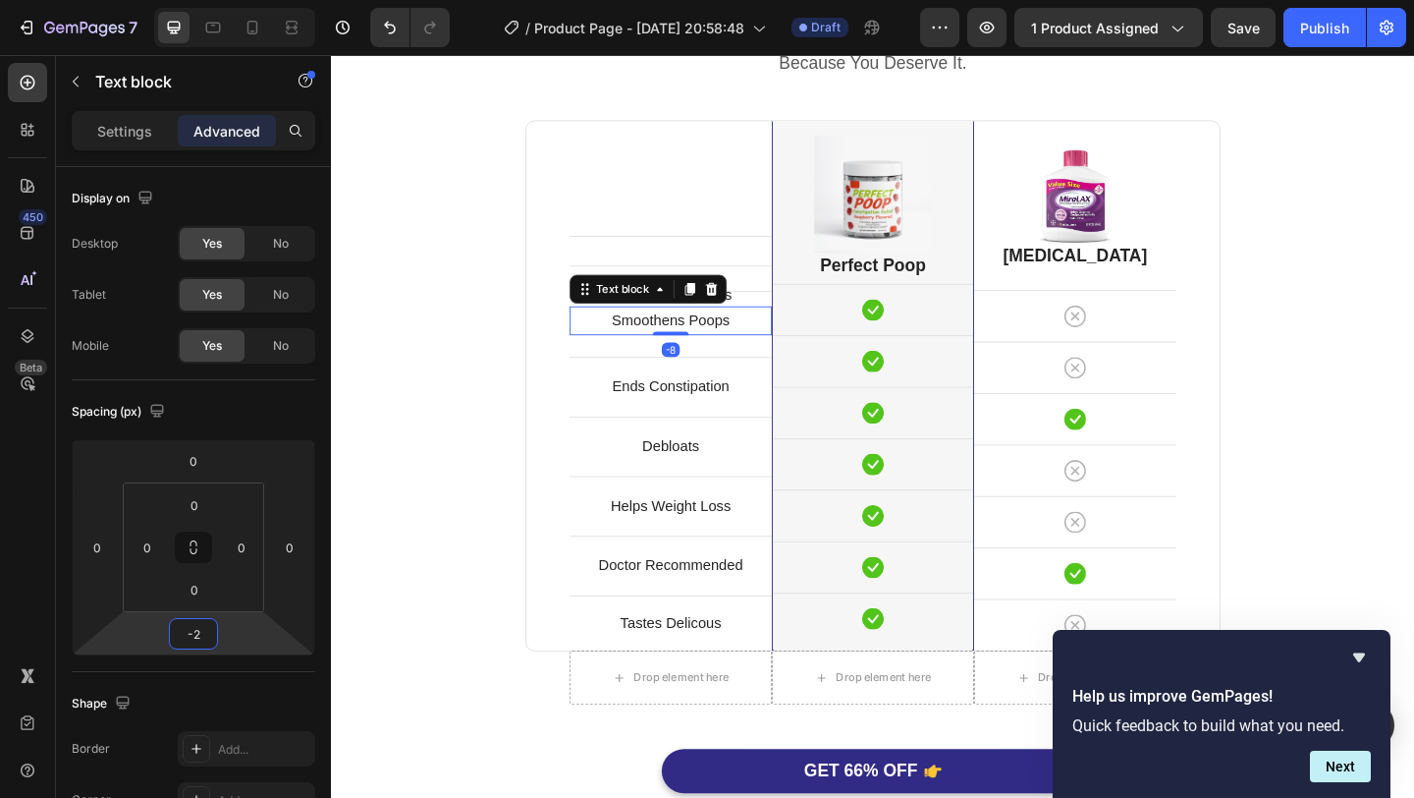
type input "0"
click at [227, 0] on html "7 Version history / Product Page - Sep 25, 20:58:48 Draft Preview 1 product ass…" at bounding box center [707, 0] width 1414 height 0
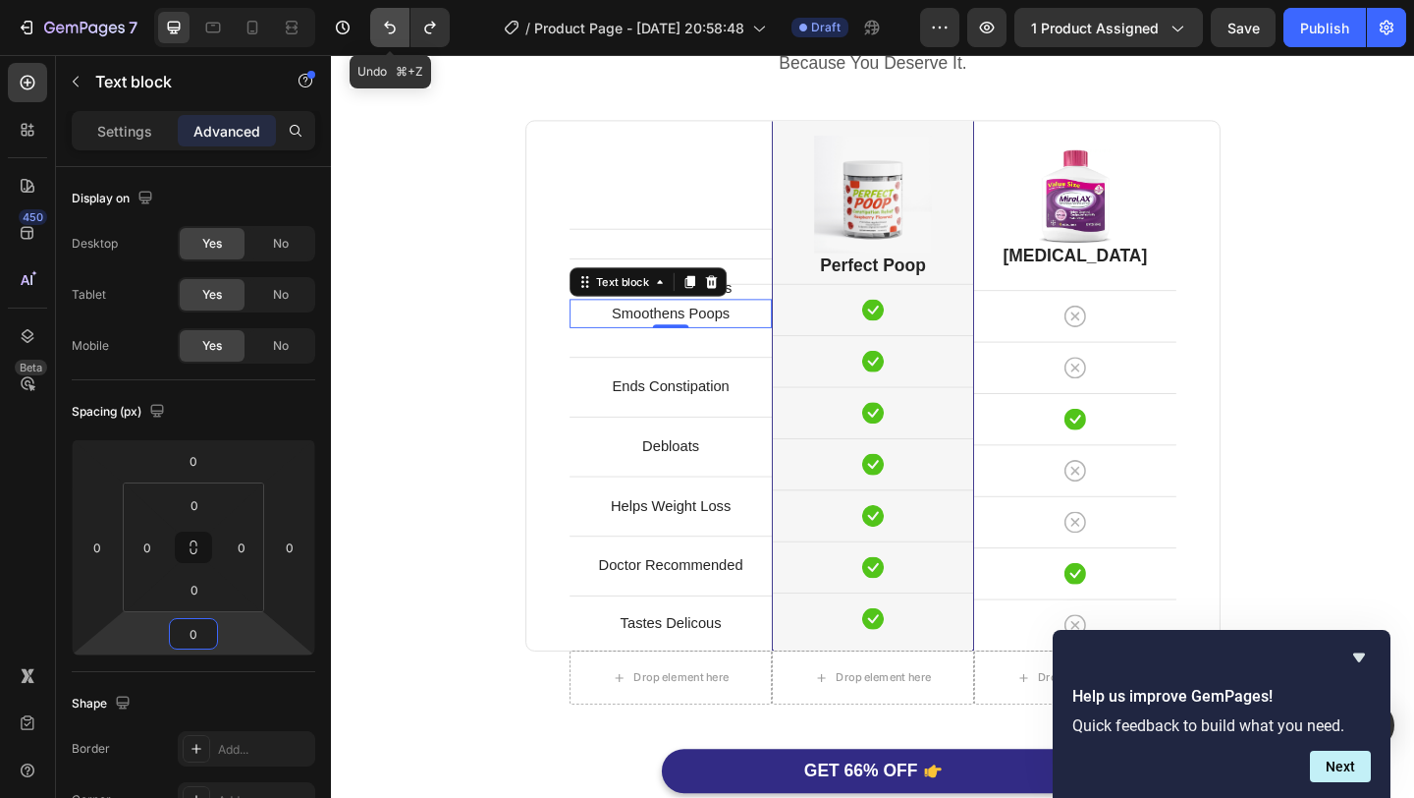
click at [400, 41] on button "Undo/Redo" at bounding box center [389, 27] width 39 height 39
click at [528, 174] on div "Perfect Poop Is Better. Heading Because You Deserve It. Text block Row Text blo…" at bounding box center [920, 443] width 1149 height 910
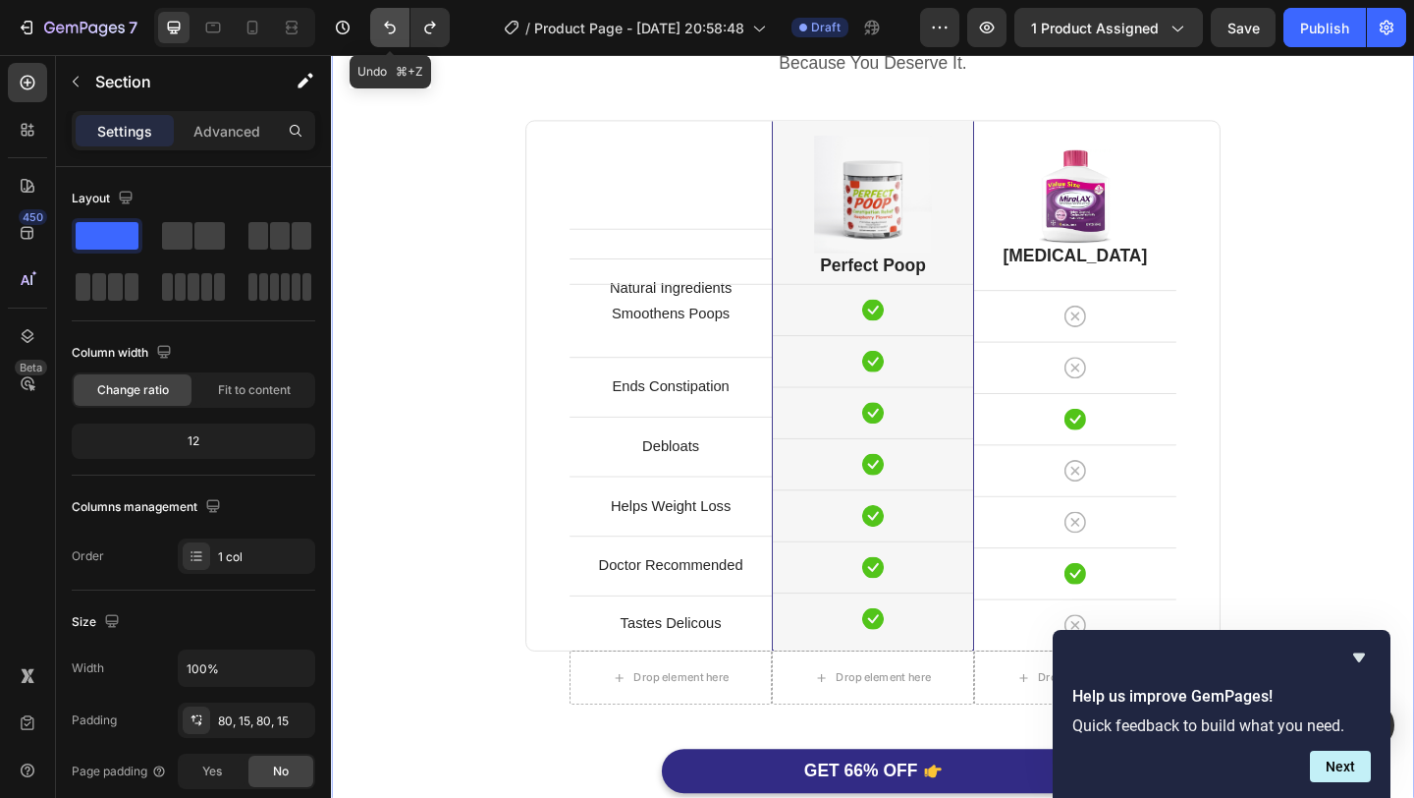
click at [389, 36] on icon "Undo/Redo" at bounding box center [390, 28] width 20 height 20
click at [399, 29] on icon "Undo/Redo" at bounding box center [390, 28] width 20 height 20
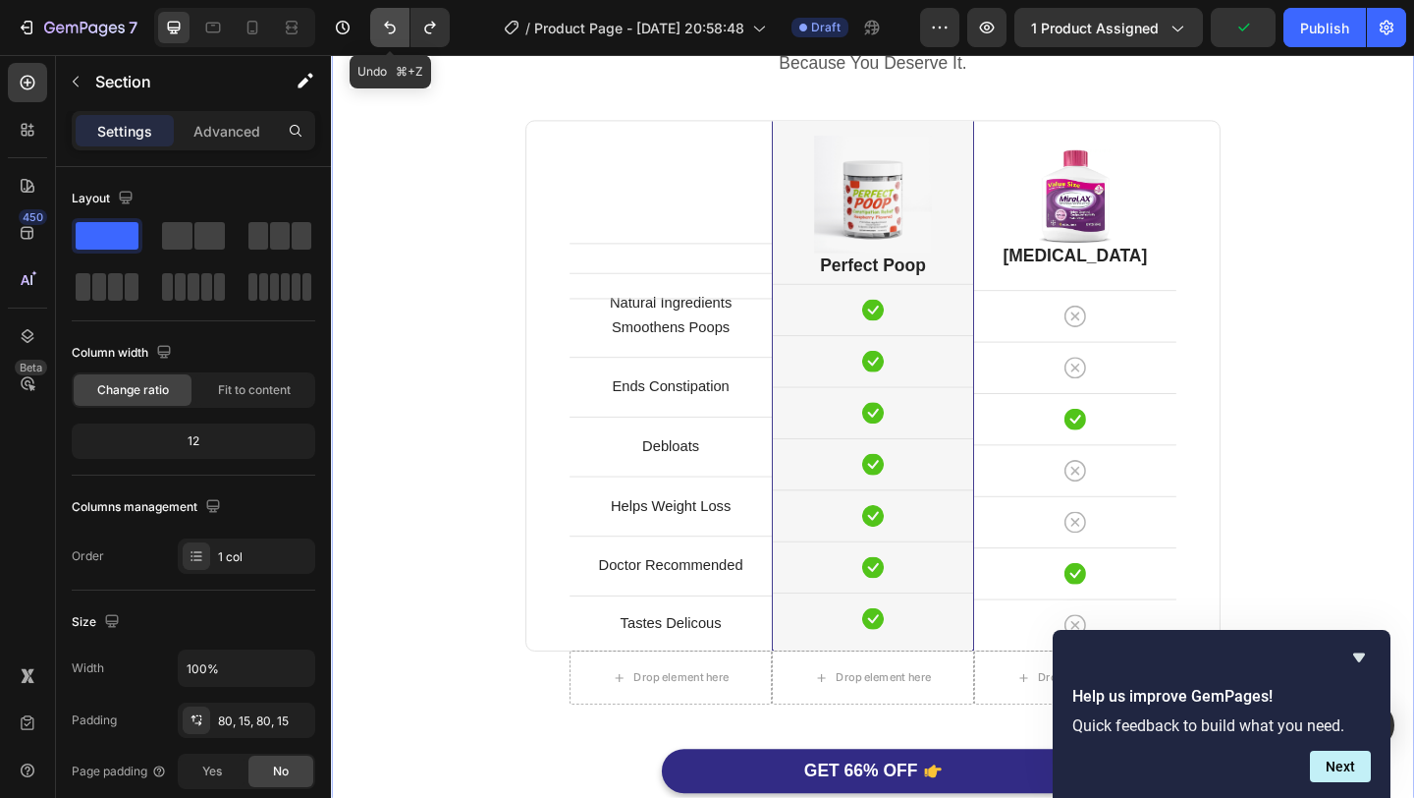
click at [399, 29] on icon "Undo/Redo" at bounding box center [390, 28] width 20 height 20
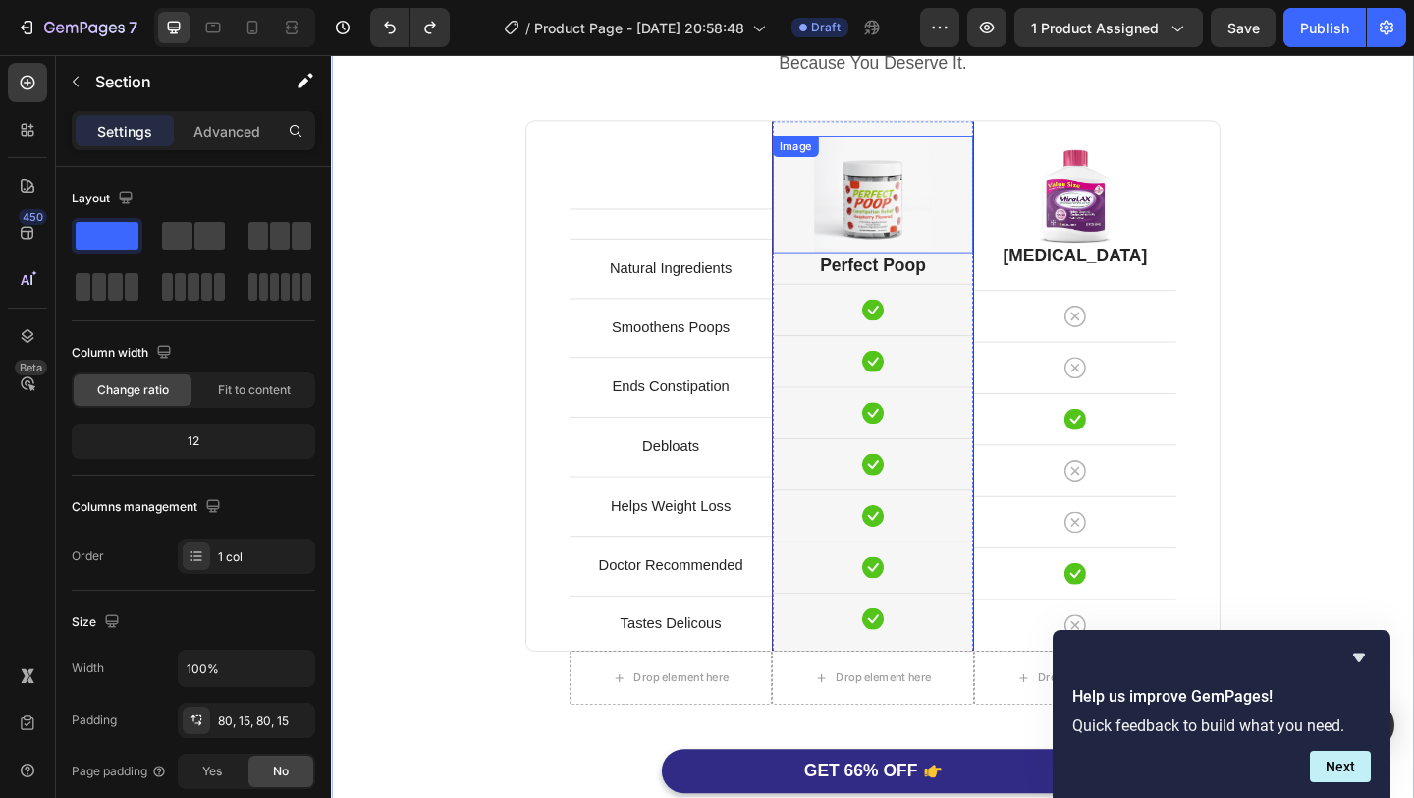
click at [969, 223] on img at bounding box center [920, 206] width 128 height 128
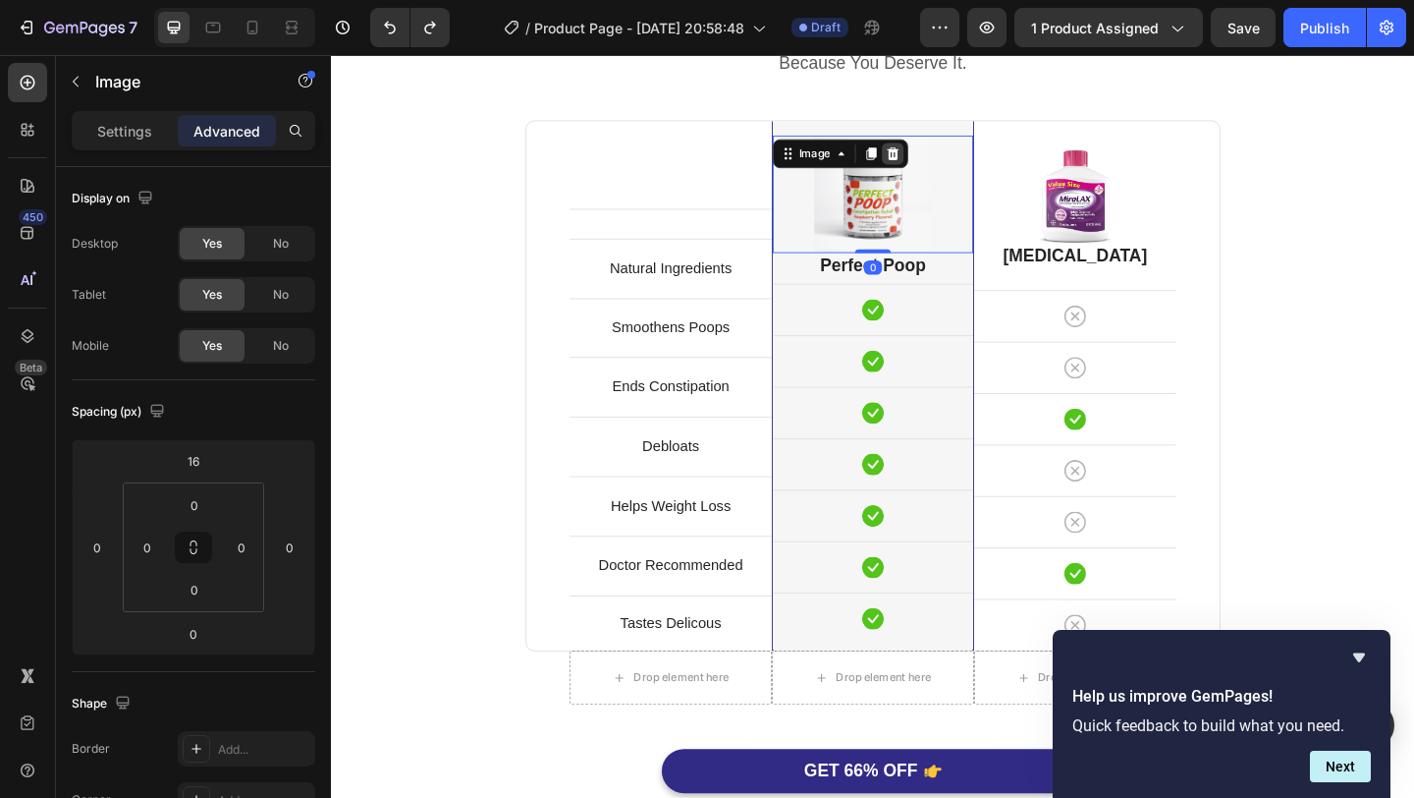
click at [940, 161] on icon at bounding box center [942, 162] width 16 height 16
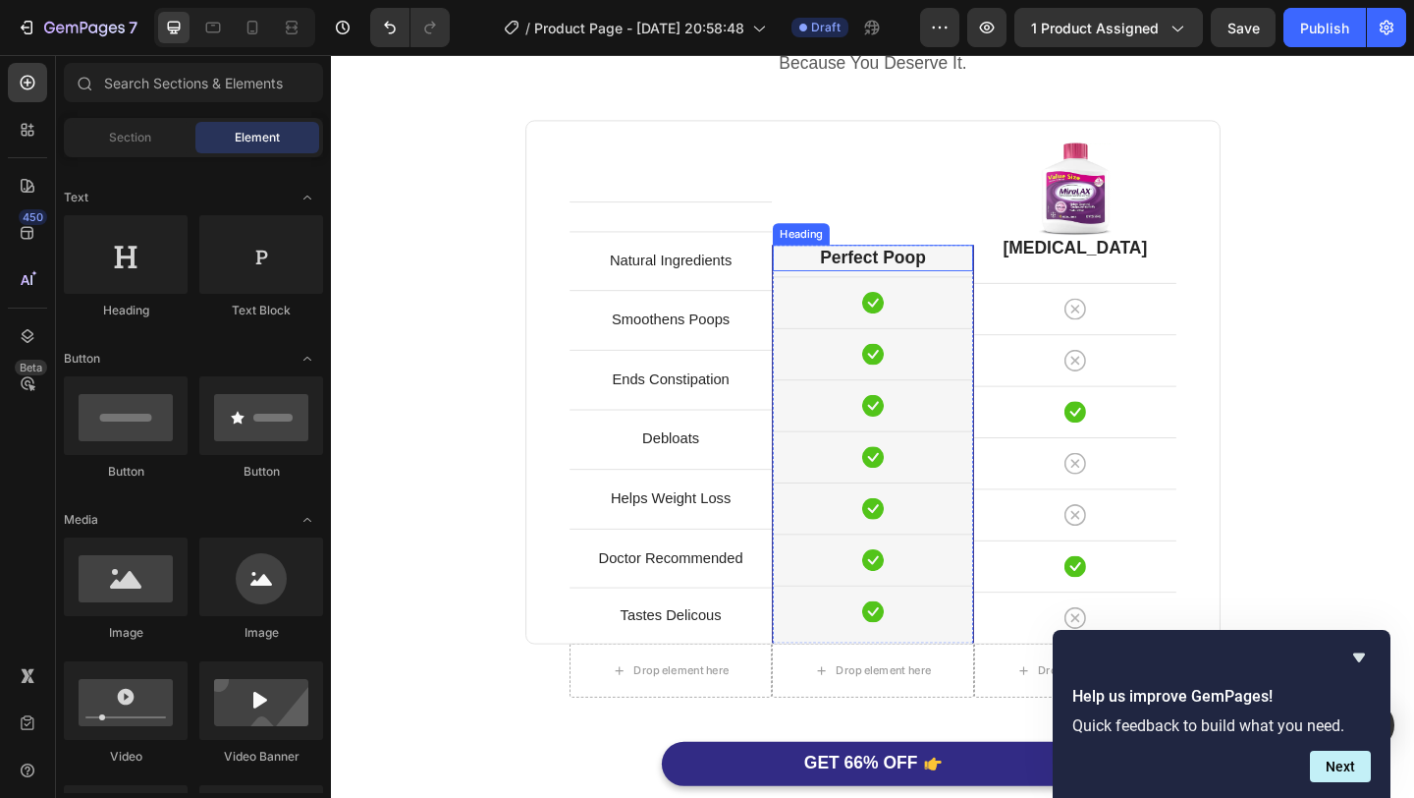
click at [953, 278] on h2 "Perfect Poop" at bounding box center [920, 275] width 218 height 28
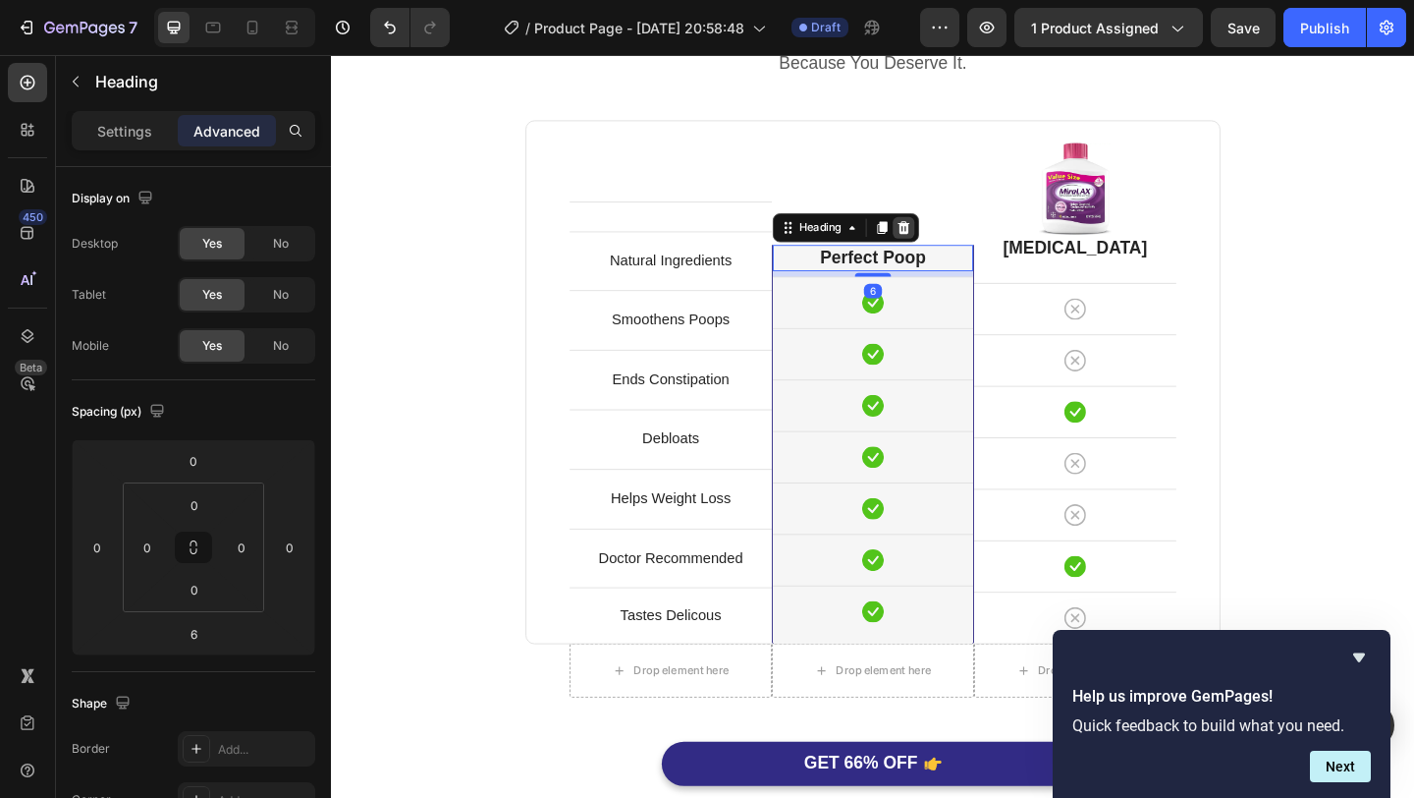
click at [954, 235] on icon at bounding box center [954, 243] width 16 height 16
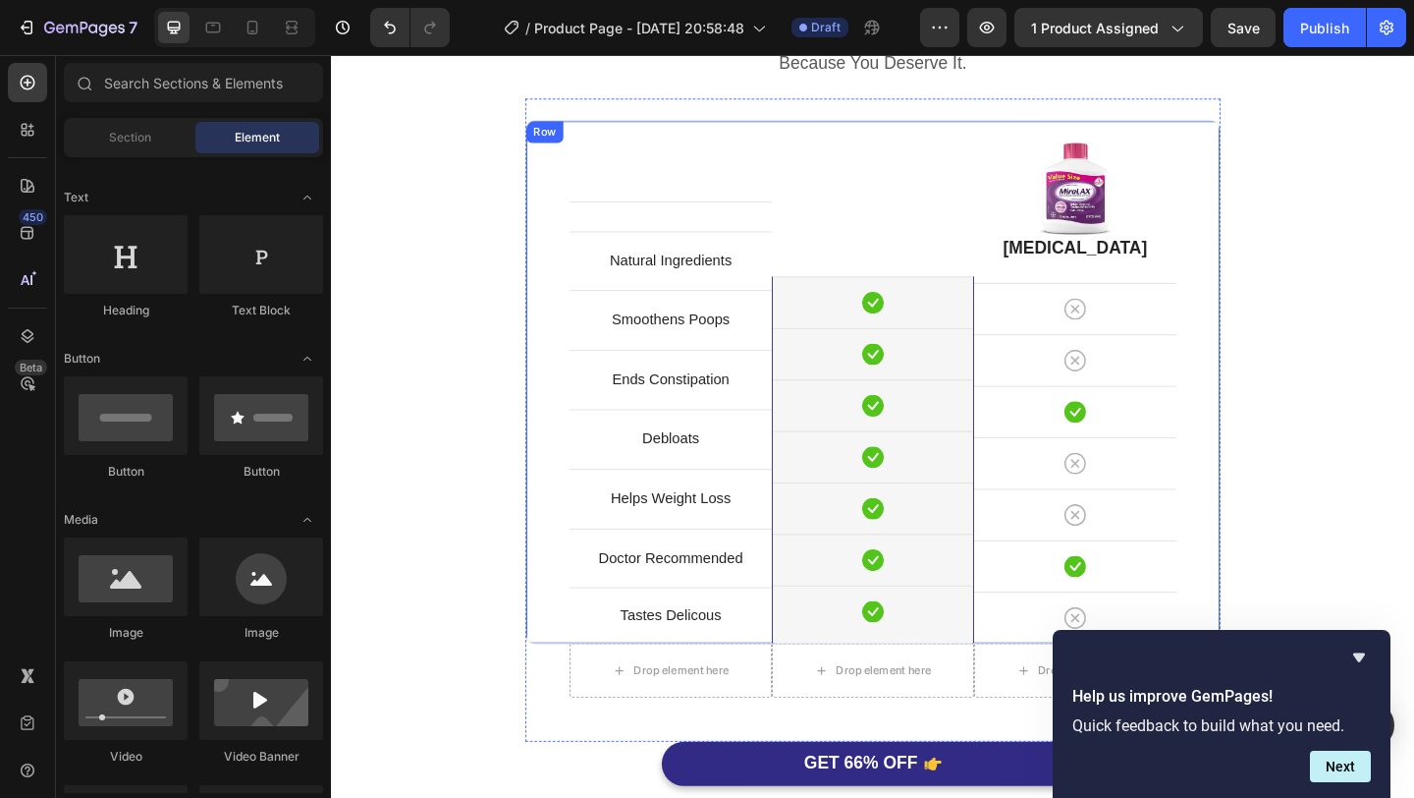
click at [943, 272] on div "Icon Row Icon Row Icon Row Icon Row Icon Row Icon Row Icon Row Drop element her…" at bounding box center [920, 411] width 220 height 569
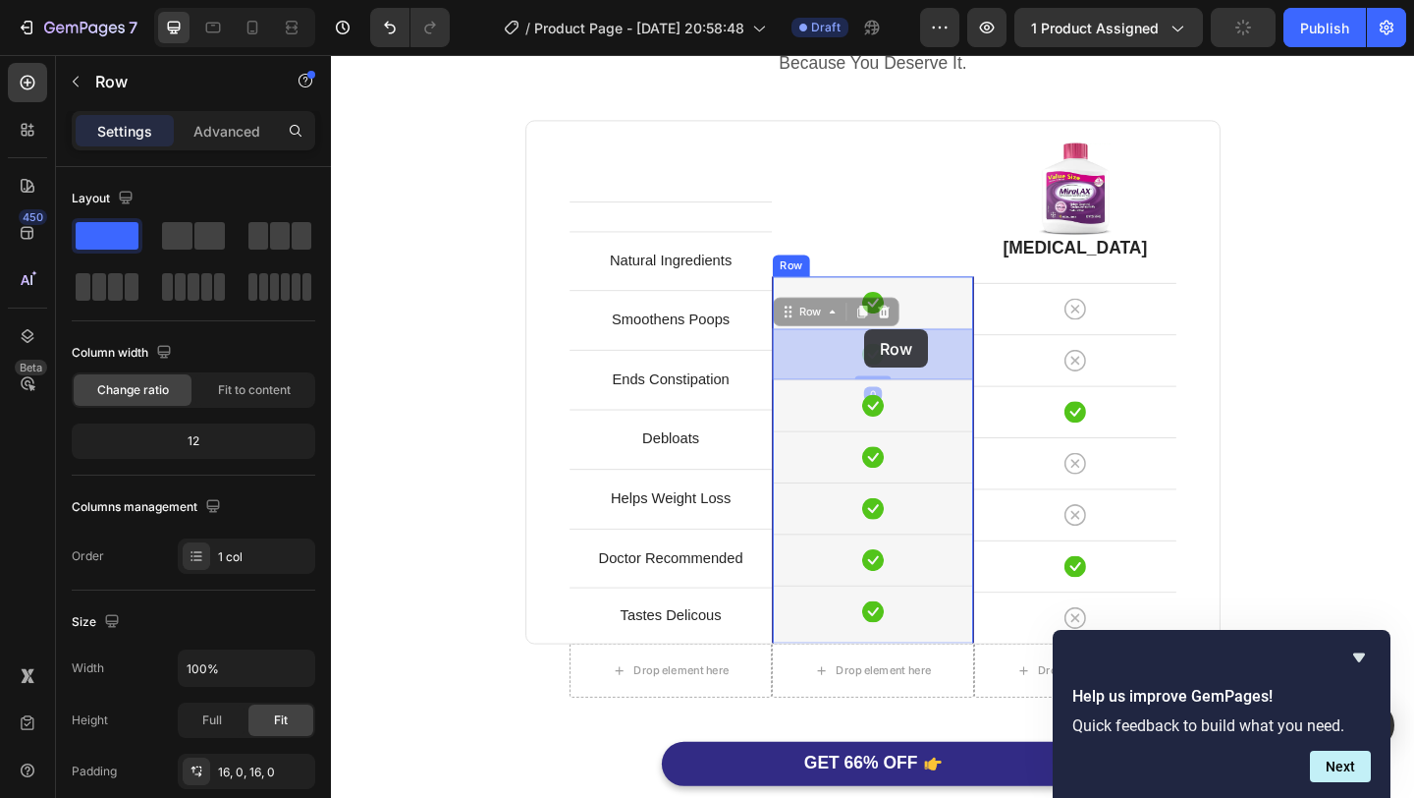
drag, startPoint x: 900, startPoint y: 357, endPoint x: 912, endPoint y: 354, distance: 12.1
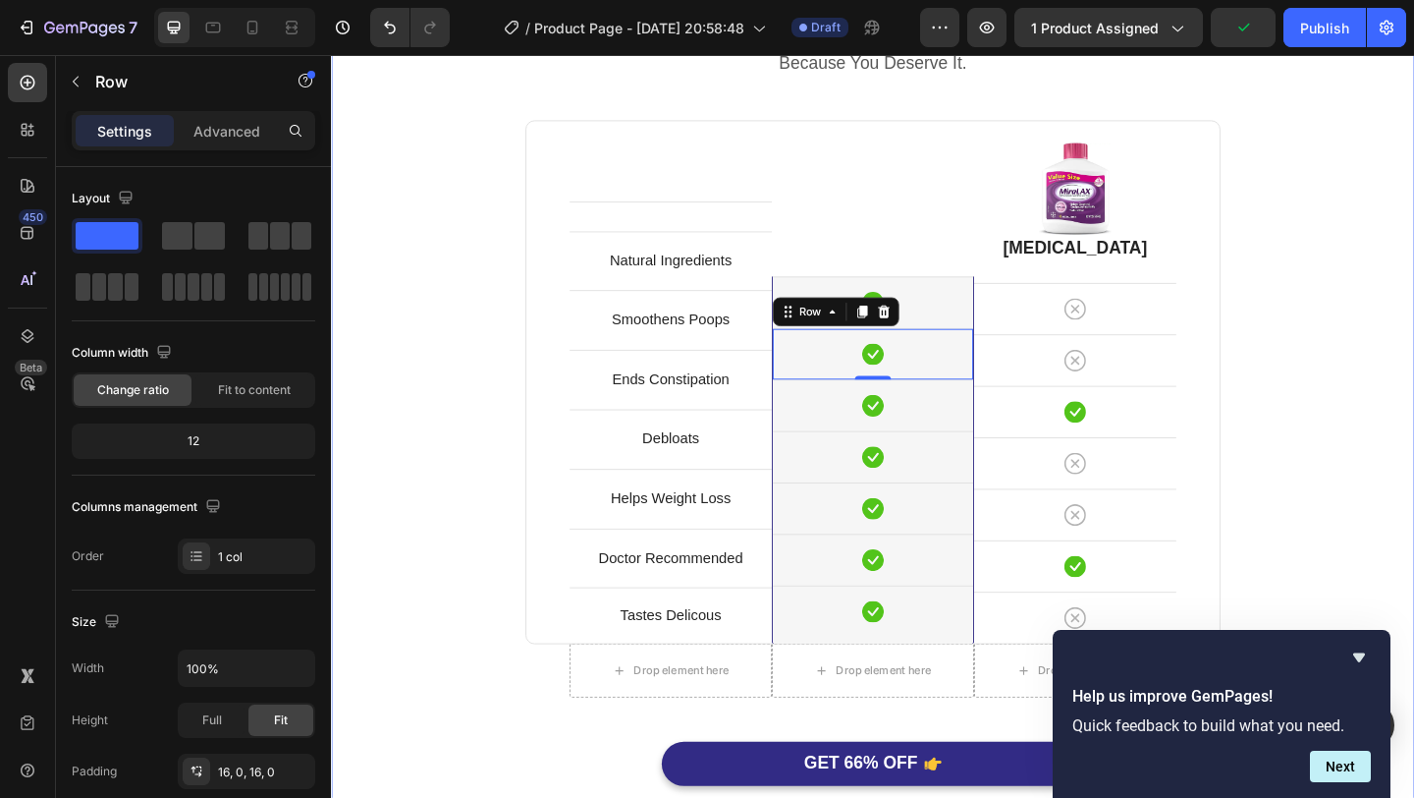
click at [1413, 324] on div "Perfect Poop Is Better. Heading Because You Deserve It. Text block Row Text blo…" at bounding box center [920, 439] width 1149 height 902
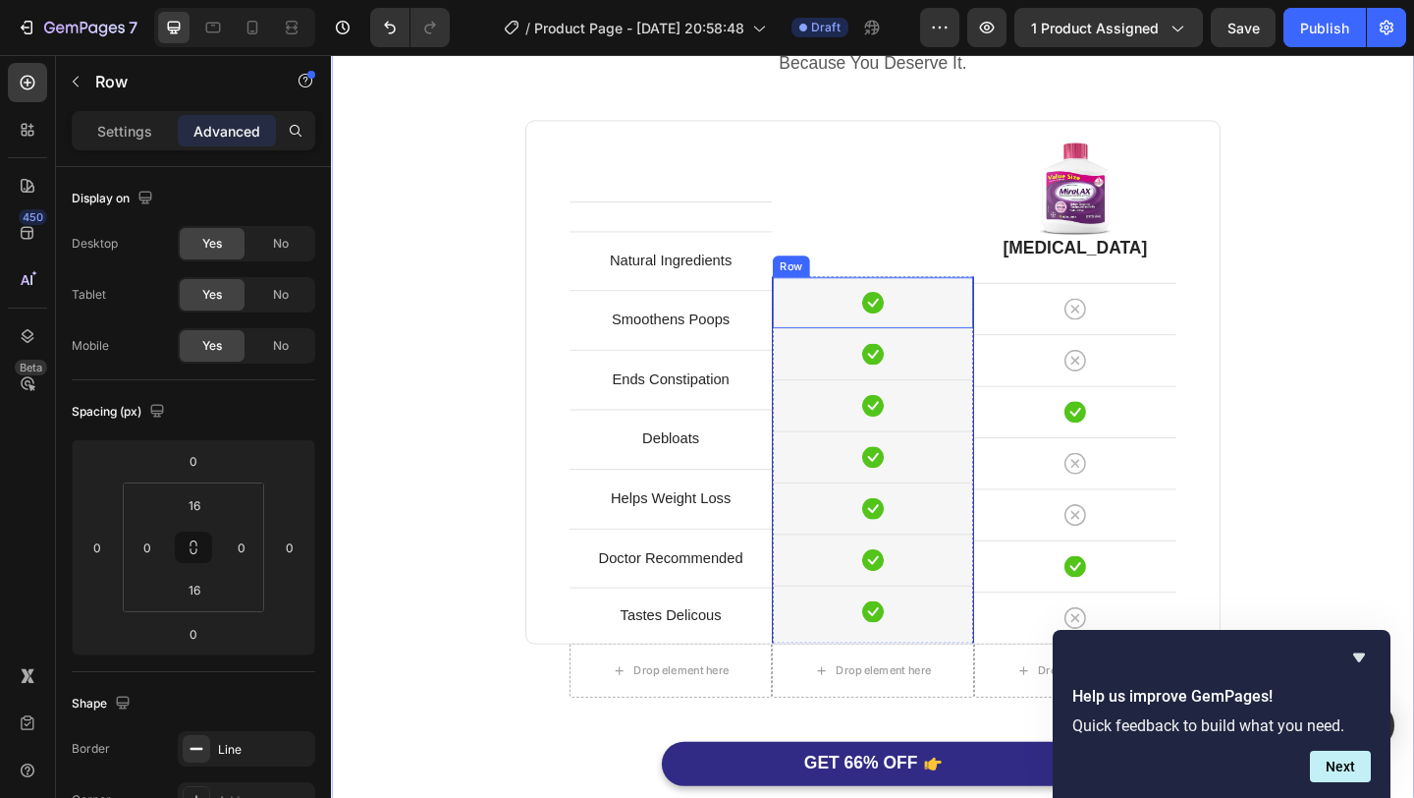
click at [880, 338] on div "Icon Row" at bounding box center [920, 324] width 218 height 56
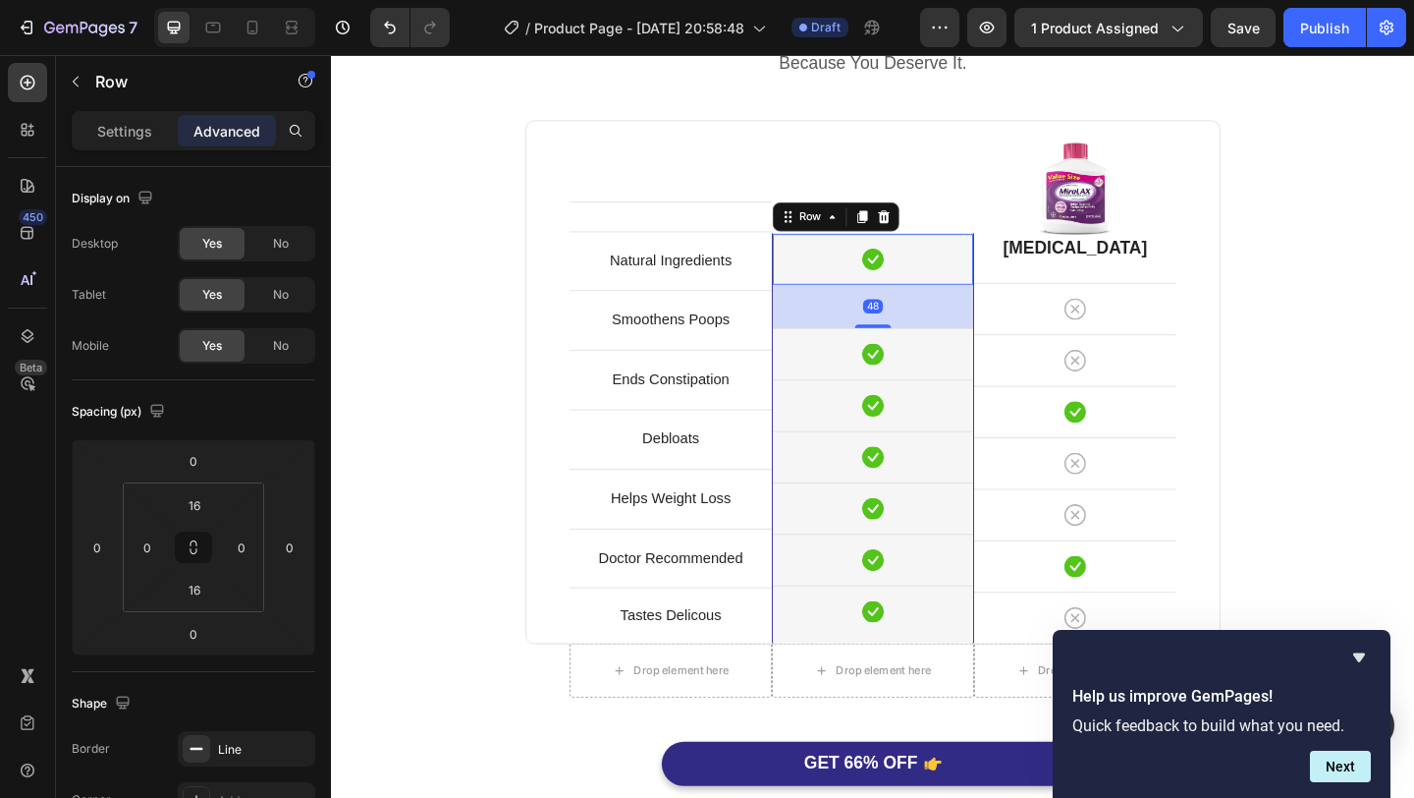
drag, startPoint x: 932, startPoint y: 350, endPoint x: 932, endPoint y: 397, distance: 47.1
click at [932, 397] on div "Icon Row 48 Icon Row Icon Row Icon Row Icon Row Icon Row Icon Row Drop element …" at bounding box center [920, 472] width 218 height 446
click at [956, 290] on div "Icon Row 48" at bounding box center [920, 277] width 218 height 56
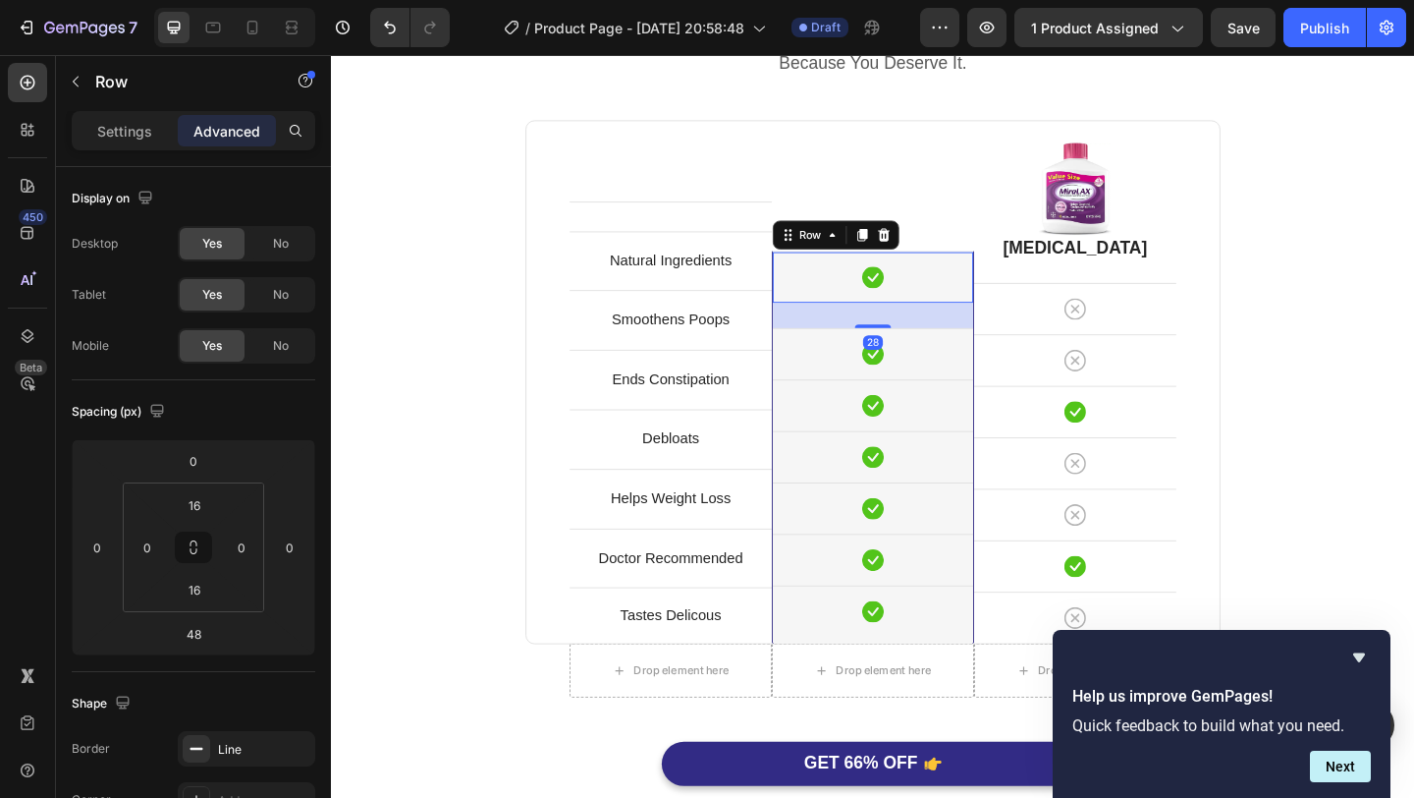
drag, startPoint x: 916, startPoint y: 349, endPoint x: 916, endPoint y: 329, distance: 19.6
click at [916, 324] on div "28" at bounding box center [920, 324] width 218 height 0
type input "28"
click at [975, 400] on div "Icon Row" at bounding box center [920, 380] width 218 height 56
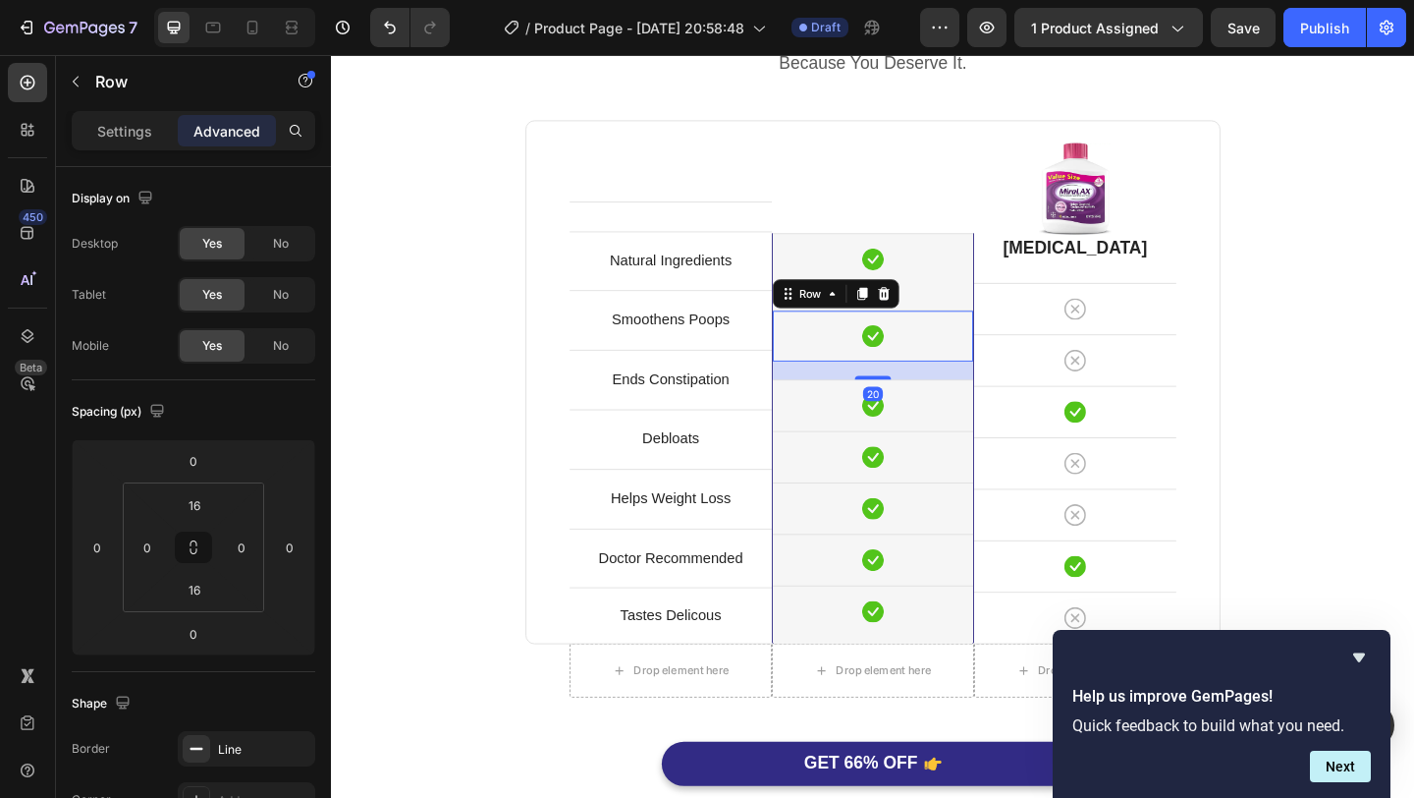
drag, startPoint x: 923, startPoint y: 404, endPoint x: 923, endPoint y: 420, distance: 16.7
click at [923, 388] on div "20" at bounding box center [920, 388] width 218 height 0
type input "17"
click at [971, 447] on div "Icon" at bounding box center [920, 436] width 218 height 24
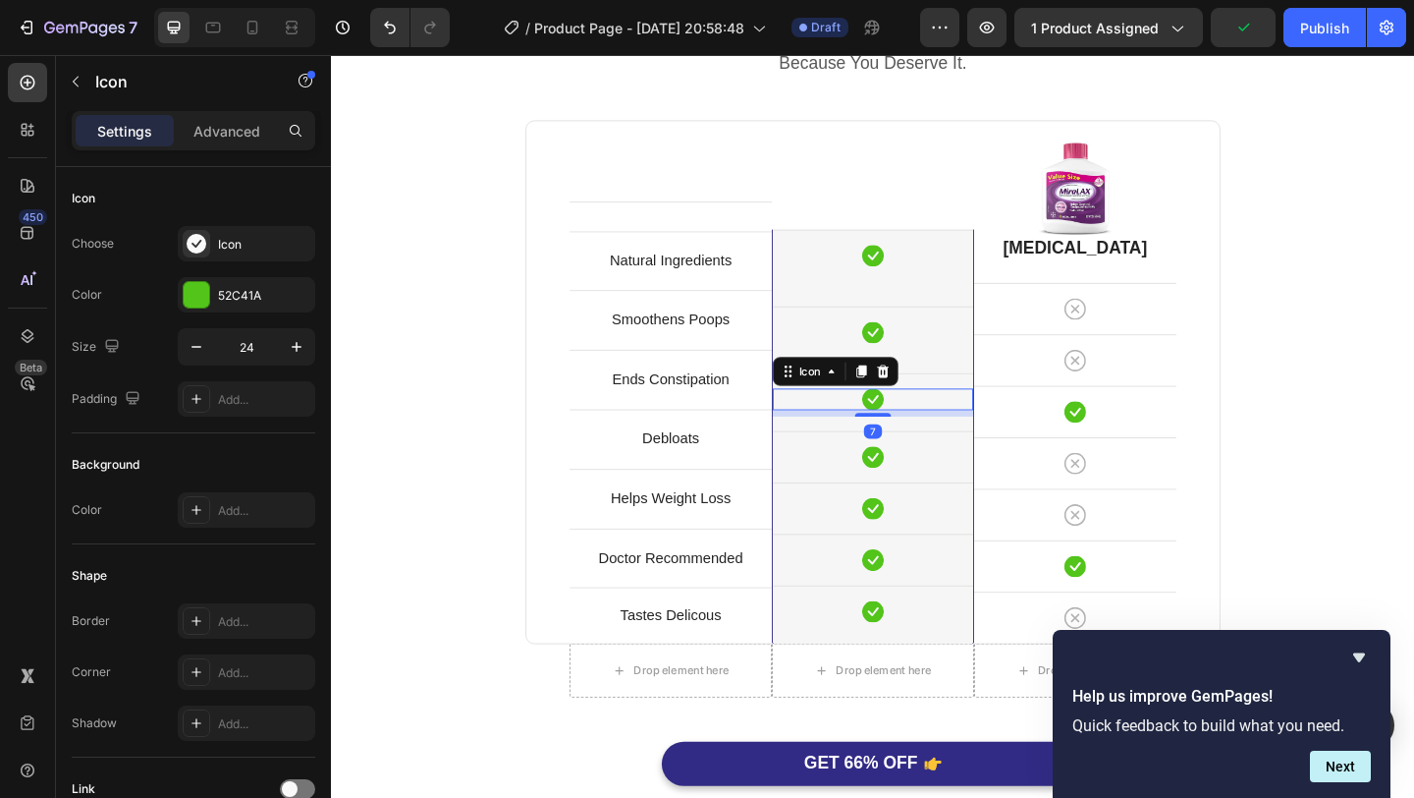
click at [929, 451] on div "Icon 7 Row" at bounding box center [920, 432] width 218 height 63
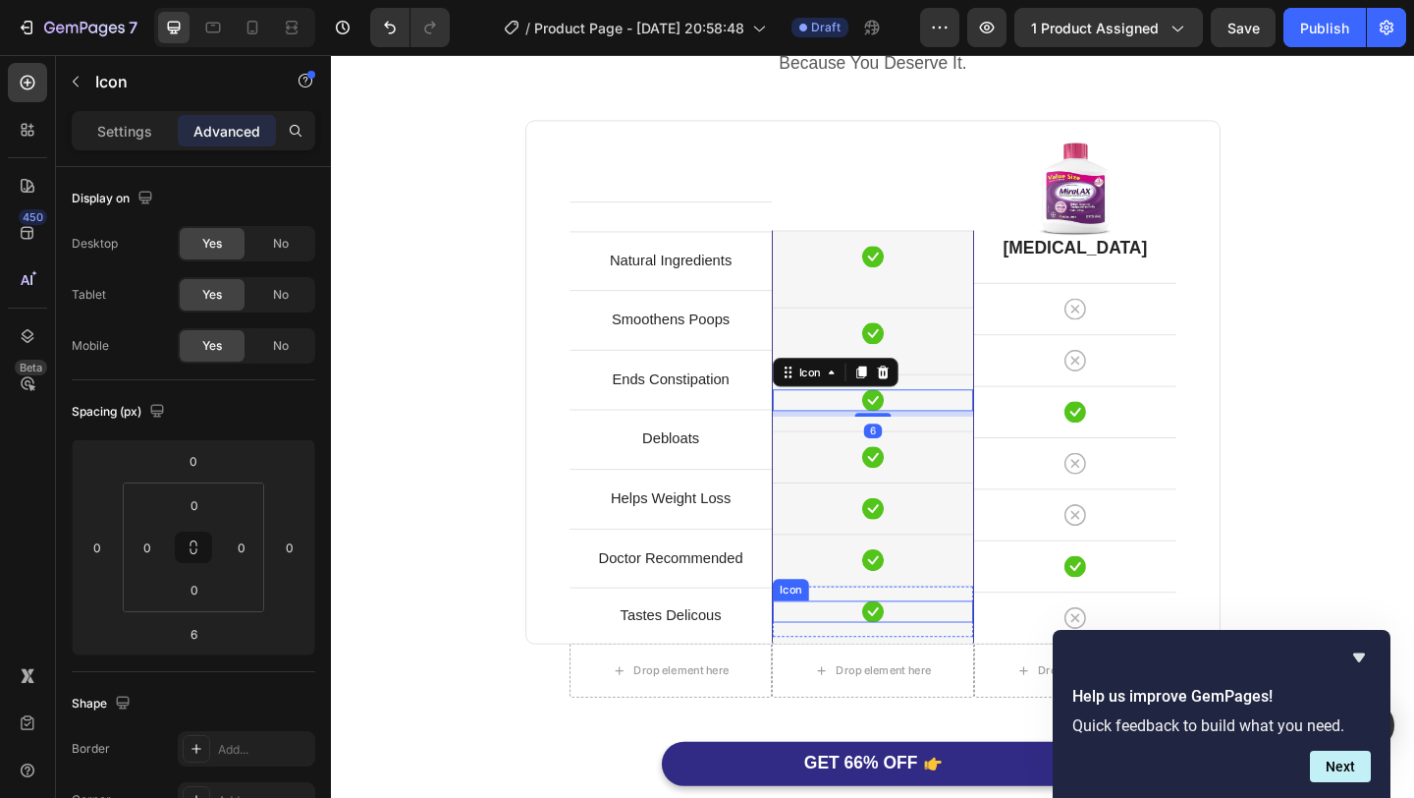
click at [951, 661] on div "Icon" at bounding box center [920, 660] width 218 height 24
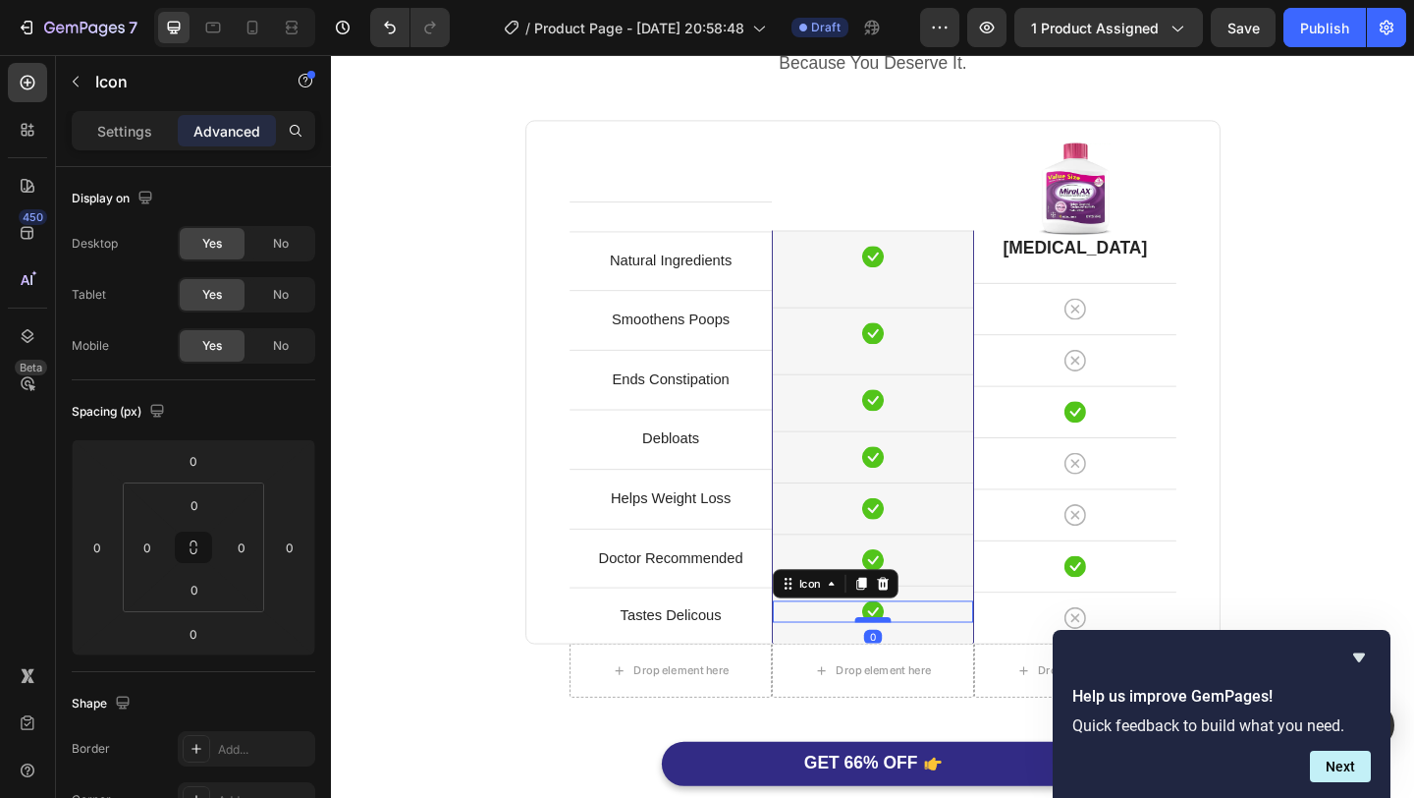
click at [929, 669] on div at bounding box center [920, 669] width 39 height 6
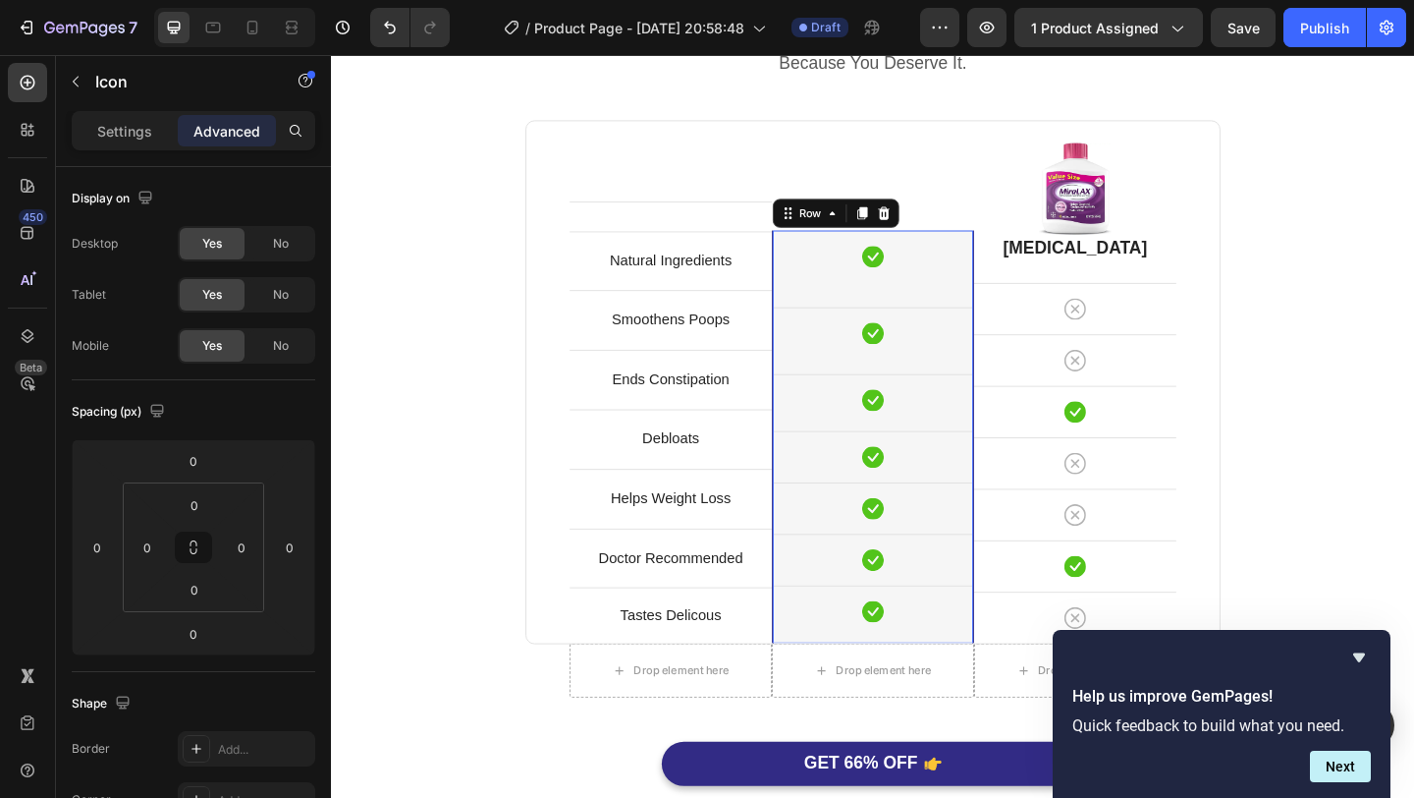
click at [950, 690] on div "Icon Row Icon Row Icon Row Icon Row Icon Row Icon Row Icon Row Drop element her…" at bounding box center [920, 470] width 218 height 449
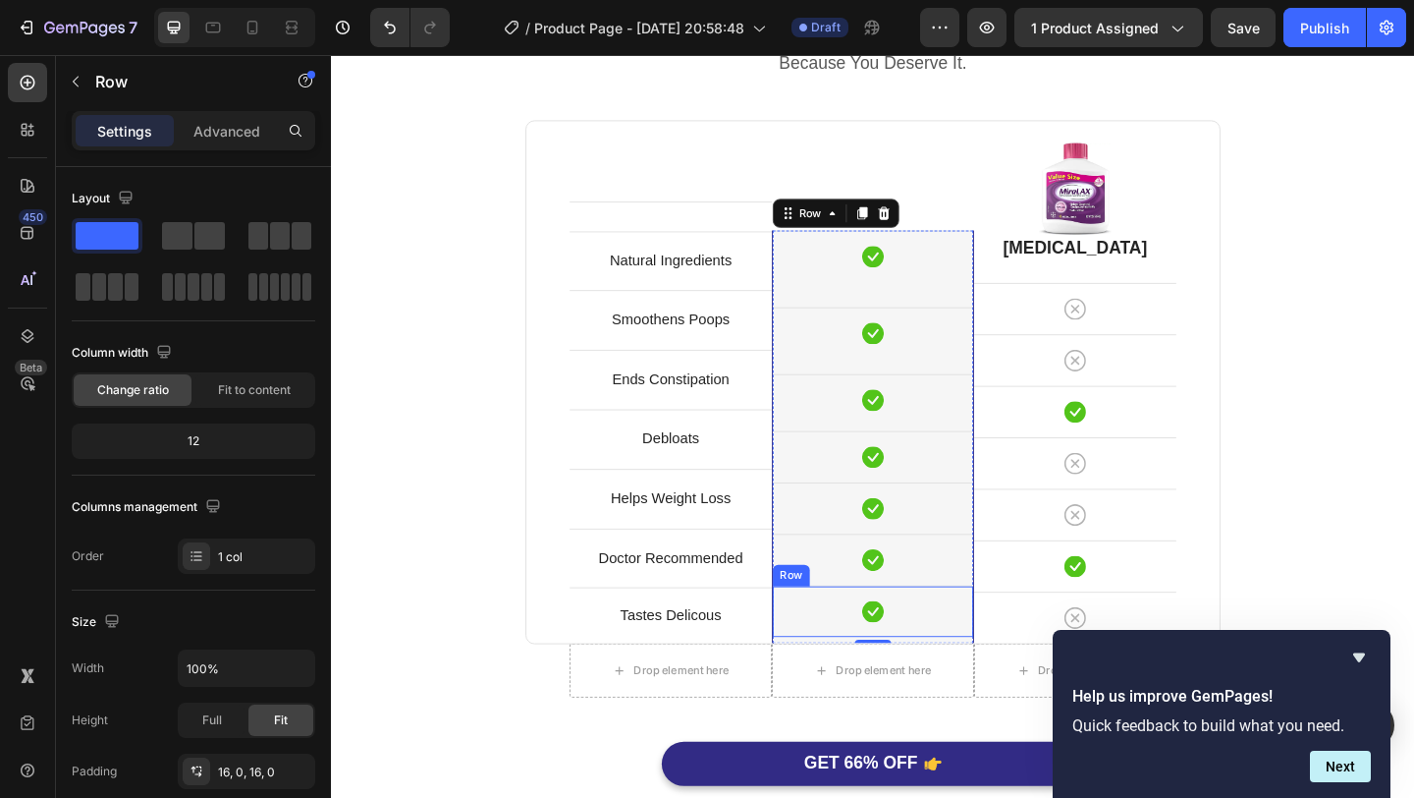
click at [960, 681] on div "Icon Row" at bounding box center [920, 660] width 218 height 56
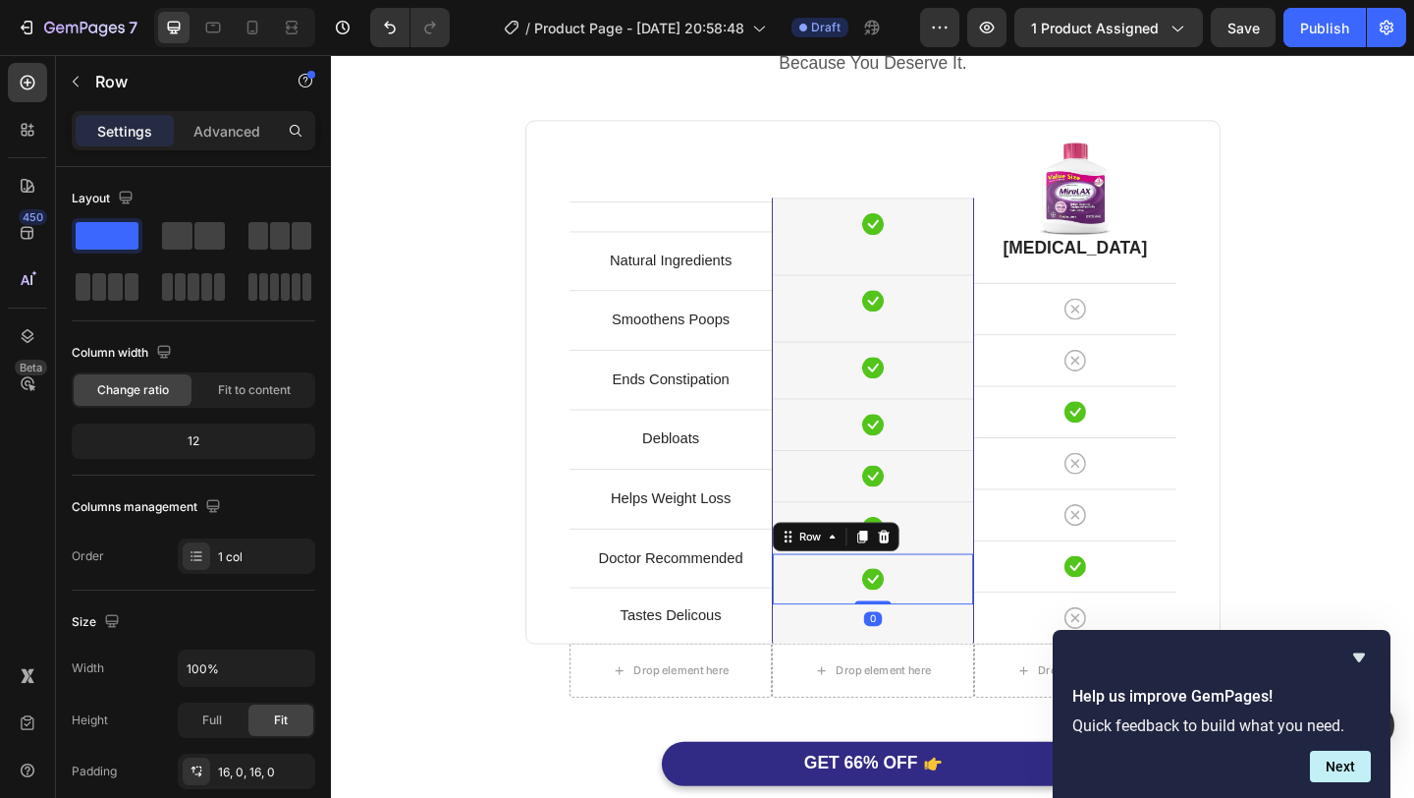
drag, startPoint x: 929, startPoint y: 684, endPoint x: 927, endPoint y: 669, distance: 14.9
click at [927, 652] on div "0" at bounding box center [920, 652] width 218 height 0
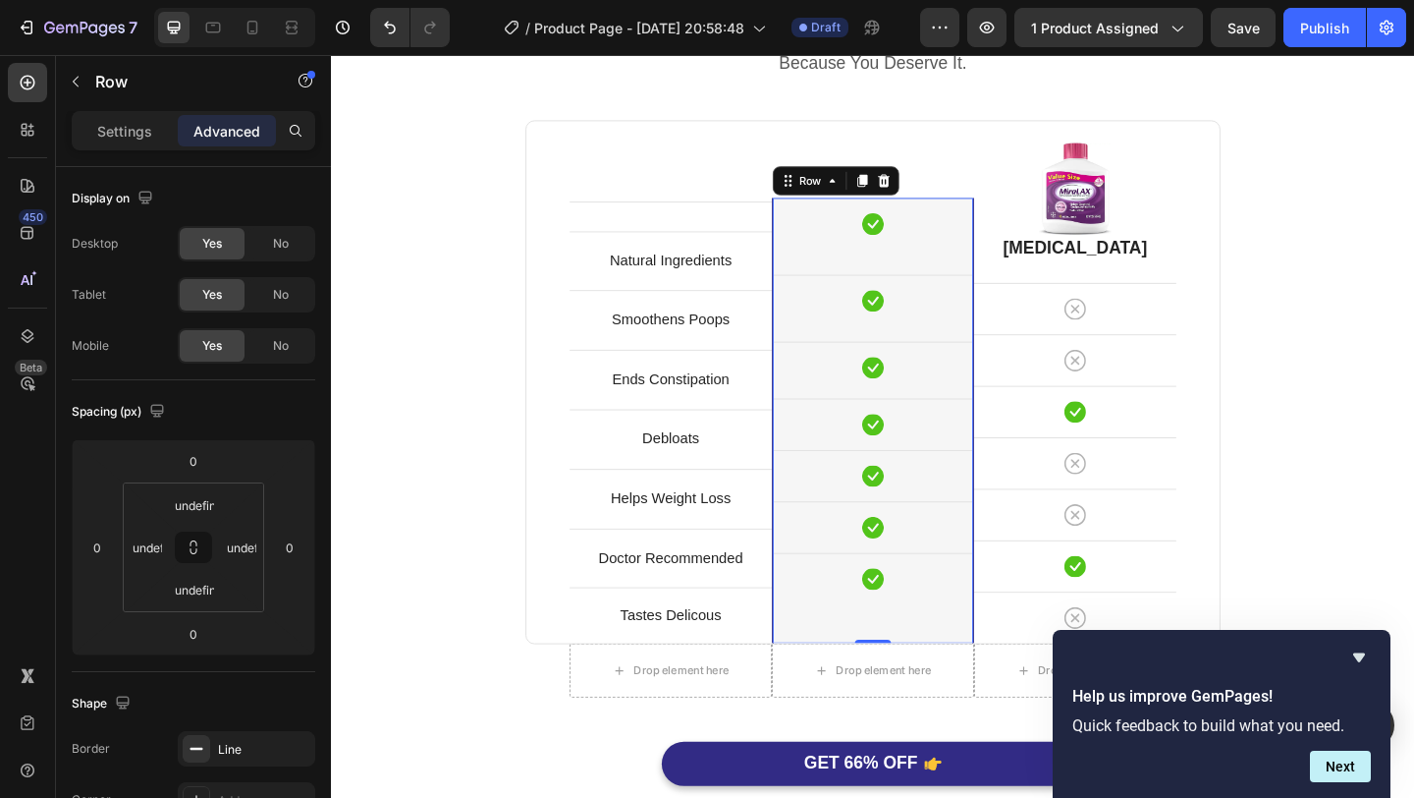
click at [967, 682] on div "Icon Row Icon Row Icon Row Icon Row Icon Row Icon Row Icon Row Drop element her…" at bounding box center [920, 452] width 218 height 484
drag, startPoint x: 923, startPoint y: 691, endPoint x: 926, endPoint y: 662, distance: 29.6
click at [926, 662] on div "Icon Row Icon Row Icon Row Icon Row Icon Row Icon Row Icon Row Drop element her…" at bounding box center [920, 452] width 220 height 484
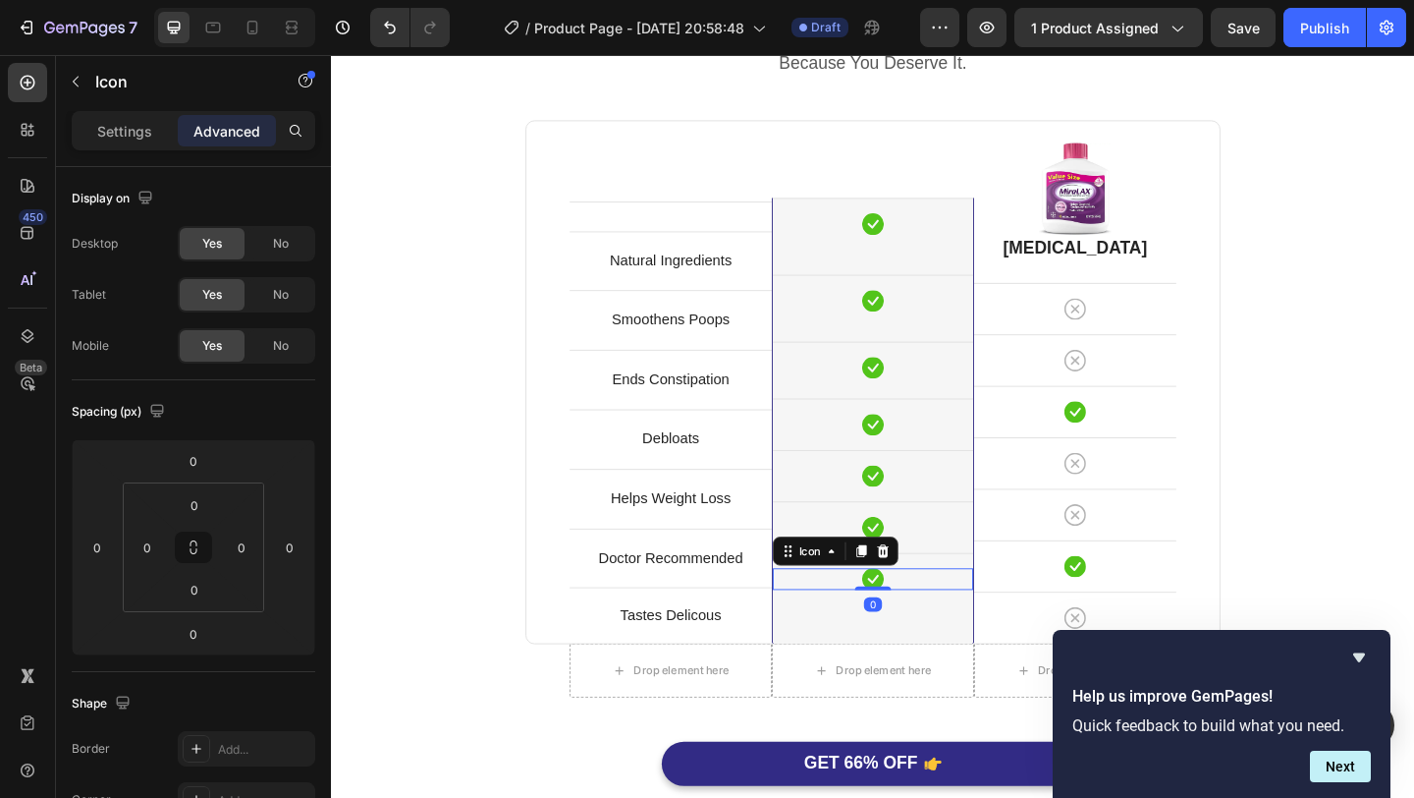
click at [960, 627] on div "Icon 0" at bounding box center [920, 625] width 218 height 24
drag, startPoint x: 934, startPoint y: 633, endPoint x: 947, endPoint y: 547, distance: 86.4
click at [947, 547] on div "Icon Row Icon Row Icon Row Icon Row Icon Row Icon Row Icon 0 Row Drop element h…" at bounding box center [920, 452] width 218 height 484
click at [957, 667] on div "Icon Row Icon Row Icon Row Icon Row Icon Row Icon Row Icon 0 Row Drop element h…" at bounding box center [920, 452] width 218 height 484
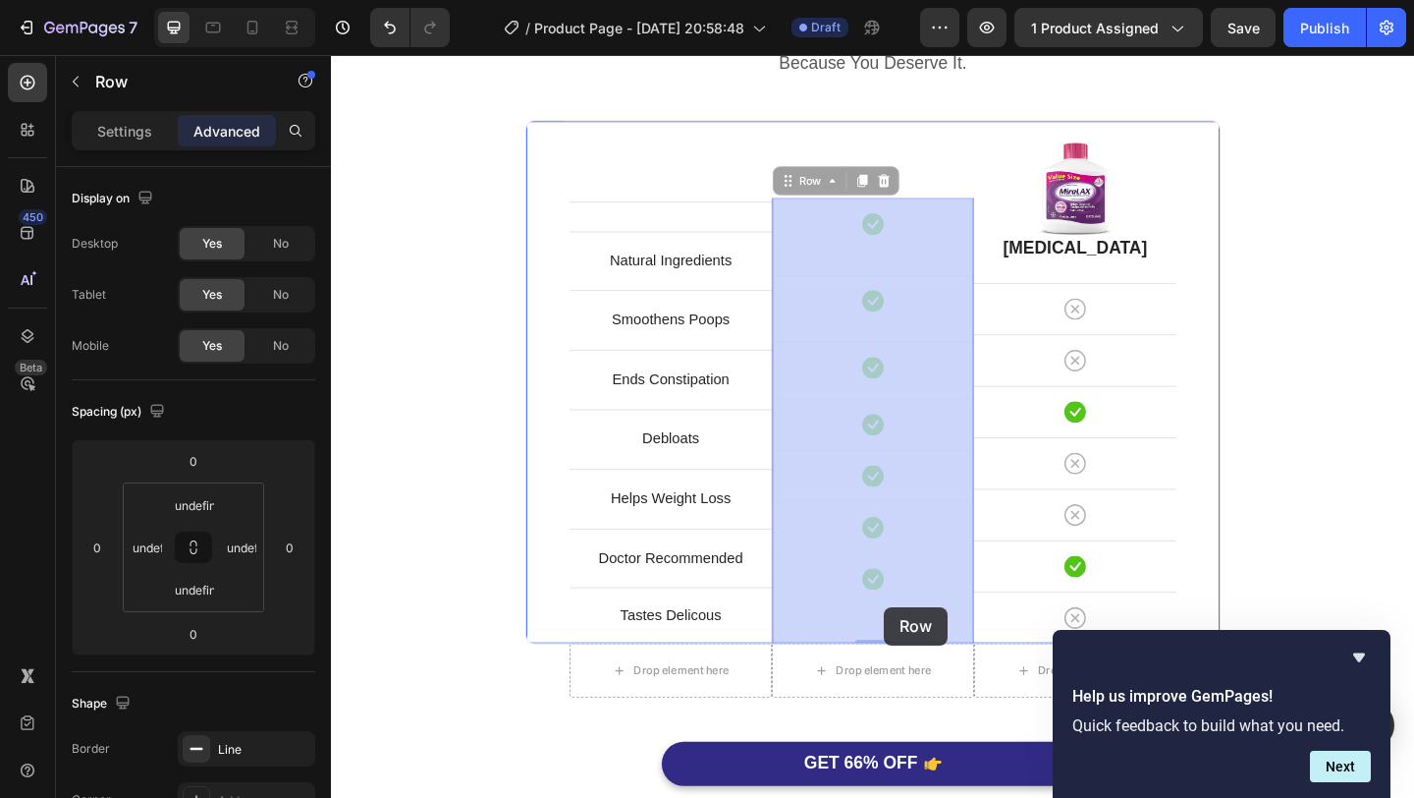
drag, startPoint x: 928, startPoint y: 684, endPoint x: 932, endPoint y: 664, distance: 20.0
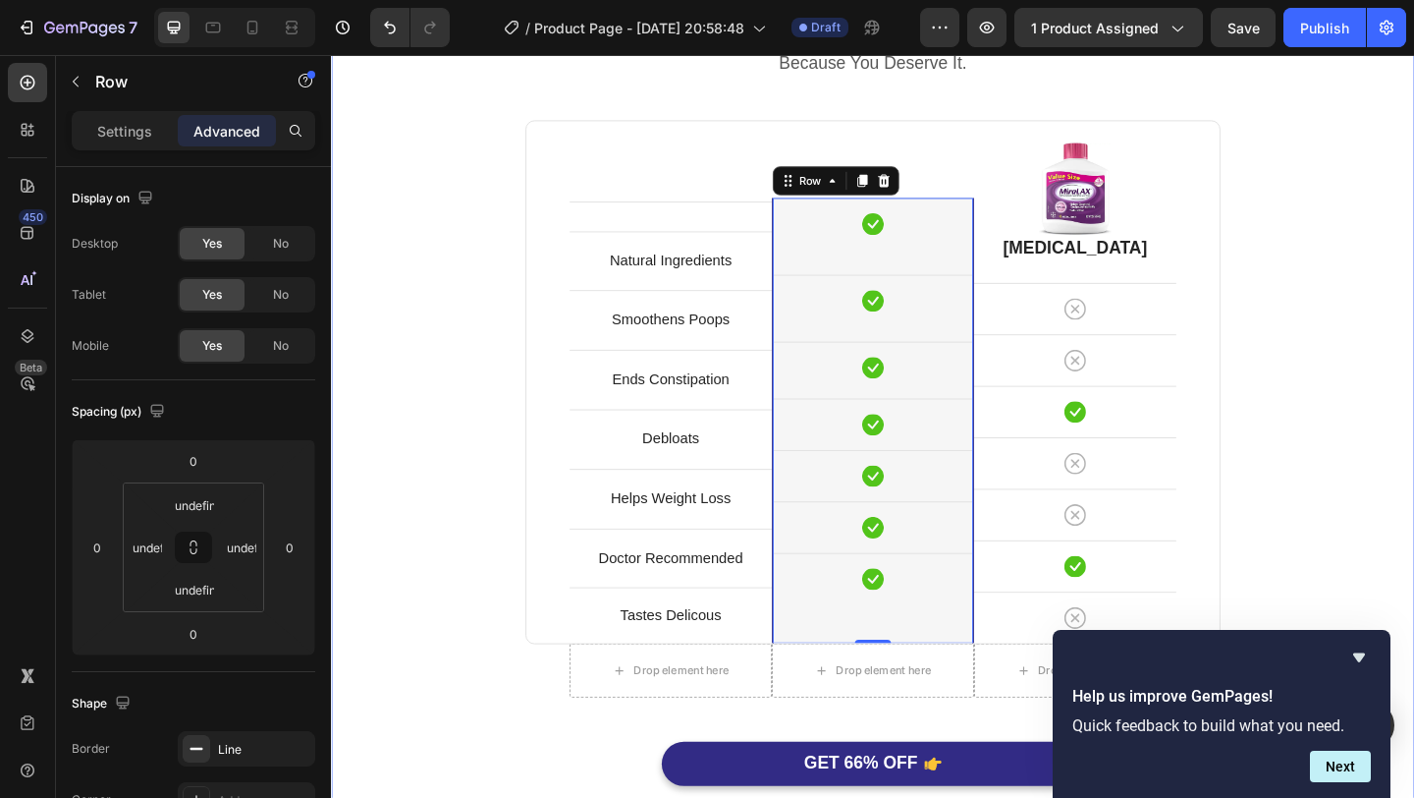
click at [414, 383] on div "Perfect Poop Is Better. Heading Because You Deserve It. Text block Row Text blo…" at bounding box center [920, 439] width 1149 height 902
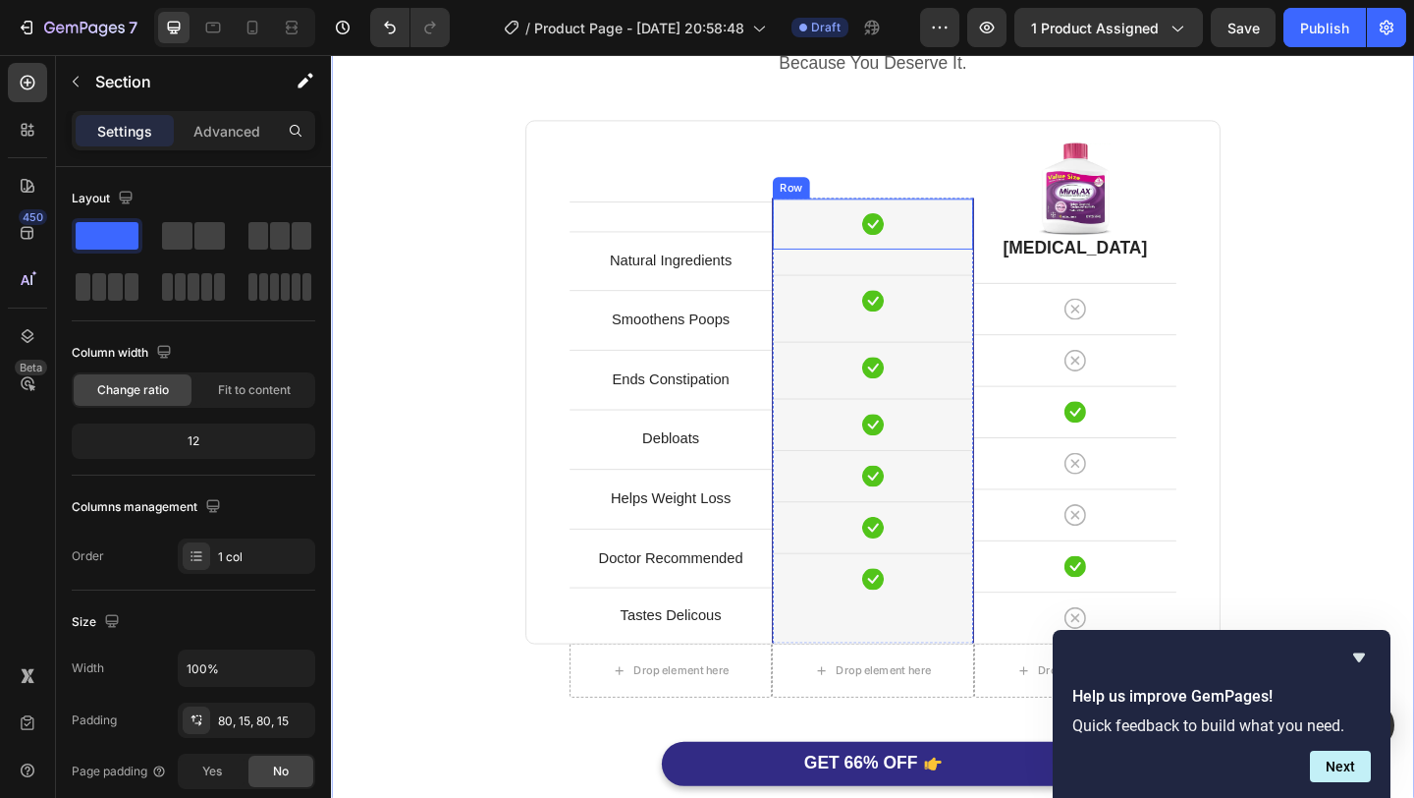
click at [997, 254] on div "Icon Row" at bounding box center [920, 238] width 218 height 56
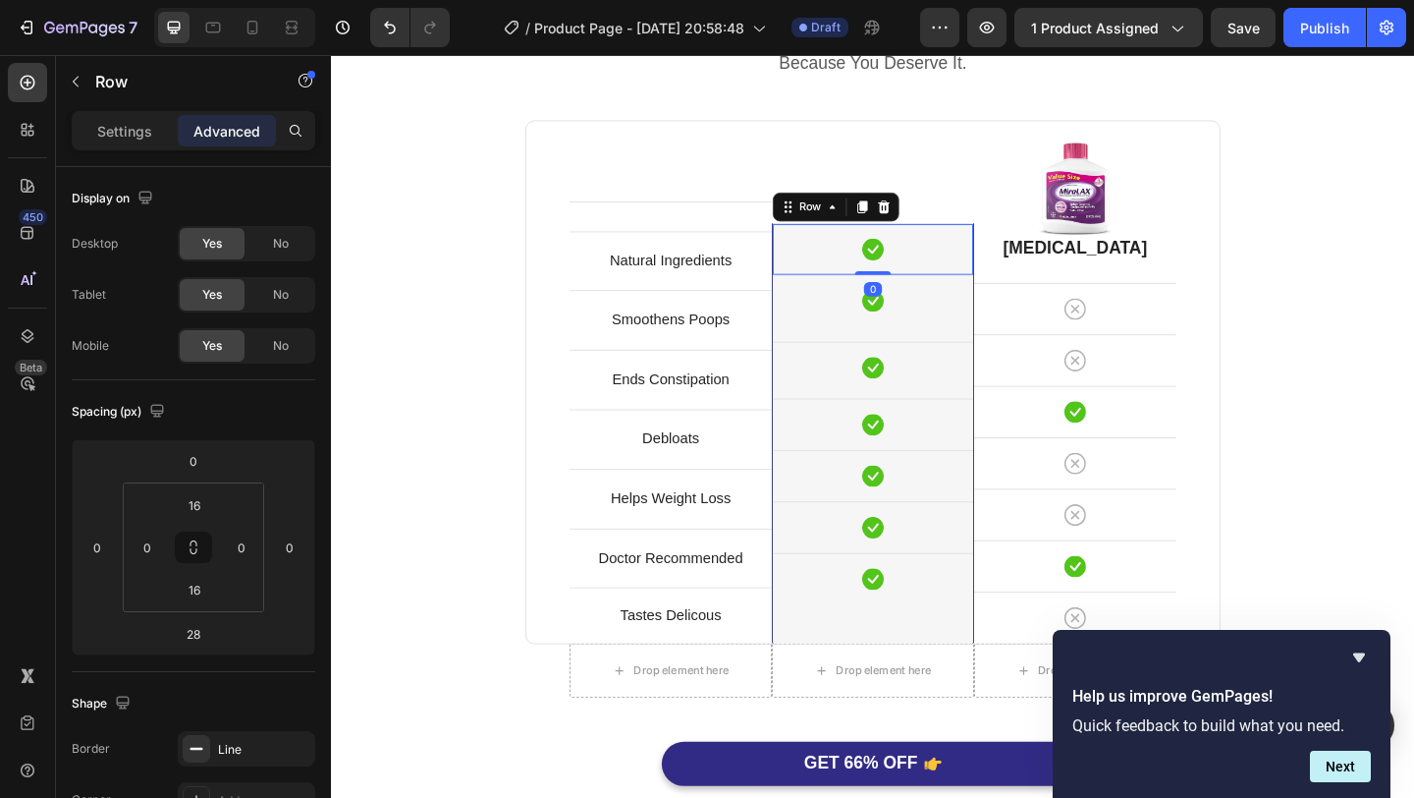
drag, startPoint x: 925, startPoint y: 292, endPoint x: 931, endPoint y: 238, distance: 54.3
click at [931, 238] on div "Icon Row 0" at bounding box center [920, 266] width 218 height 56
type input "0"
click at [978, 350] on div "Icon Row" at bounding box center [920, 322] width 218 height 56
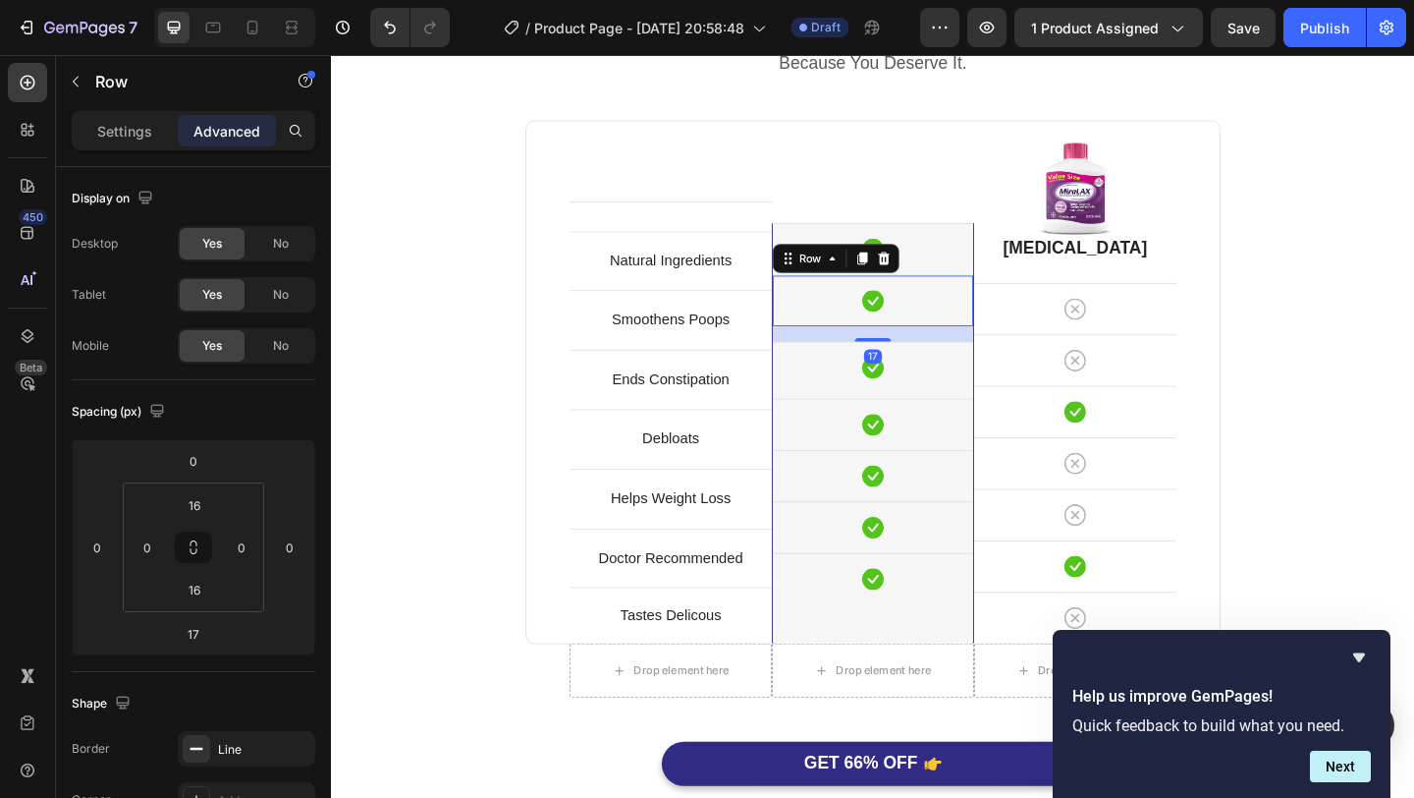
click at [933, 354] on div "17" at bounding box center [920, 358] width 218 height 17
click at [972, 655] on div "Icon Row Icon Row 17 Icon Row Icon Row Icon Row Icon Row Icon Row Drop element …" at bounding box center [920, 466] width 218 height 457
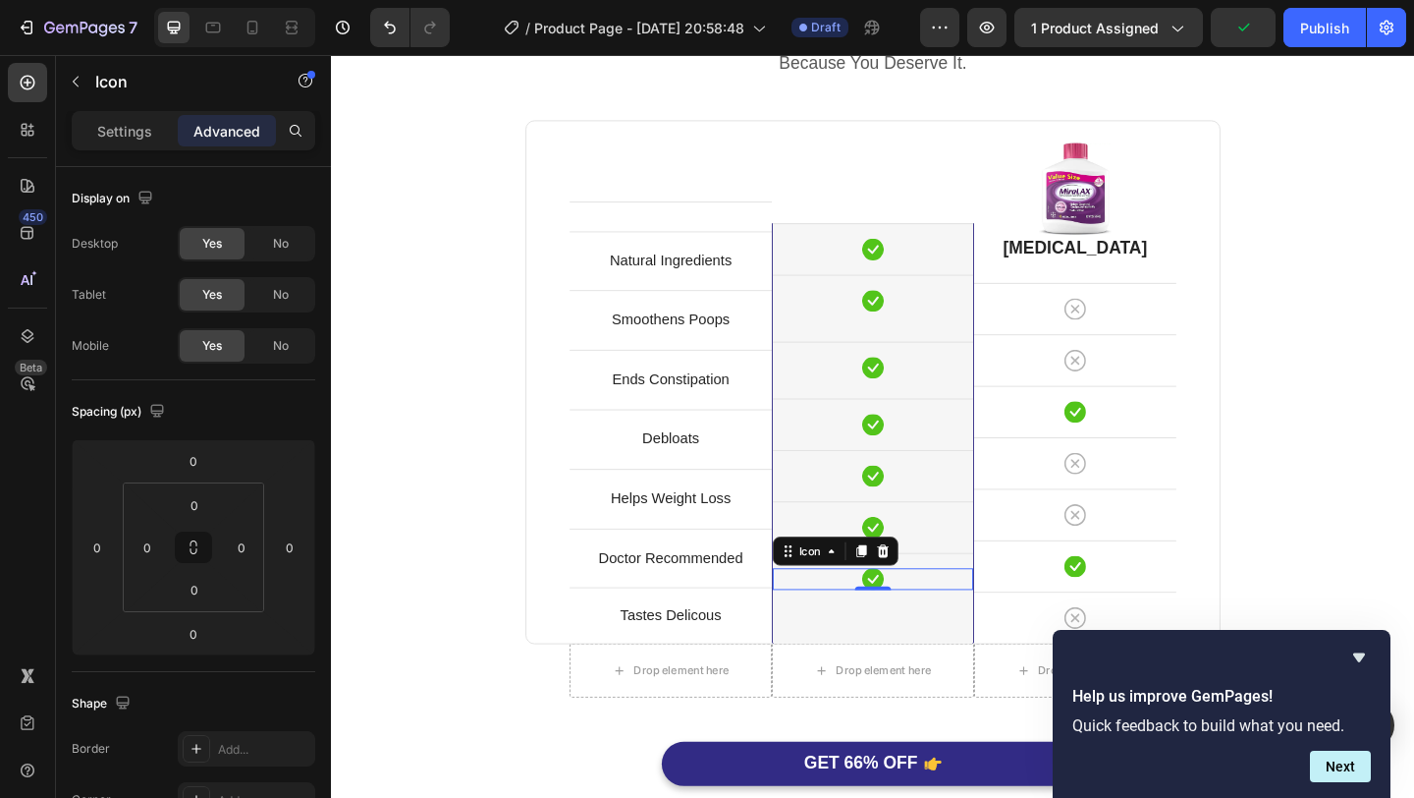
click at [944, 629] on div "Icon 0" at bounding box center [920, 625] width 218 height 24
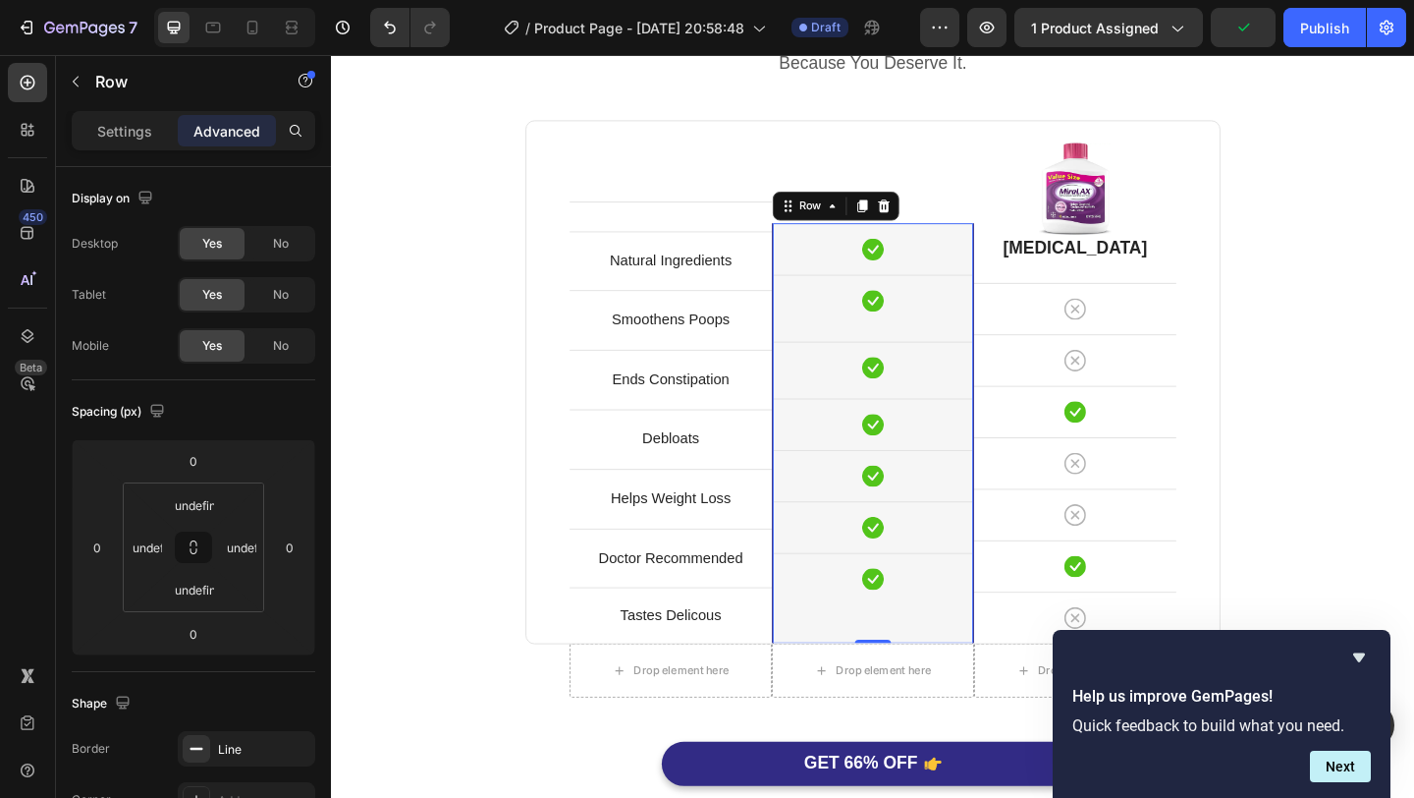
click at [973, 653] on div "Icon Row Icon Row Icon Row Icon Row Icon Row Icon Row Icon Row Drop element her…" at bounding box center [920, 466] width 218 height 457
click at [991, 637] on div "Icon Row" at bounding box center [920, 624] width 218 height 56
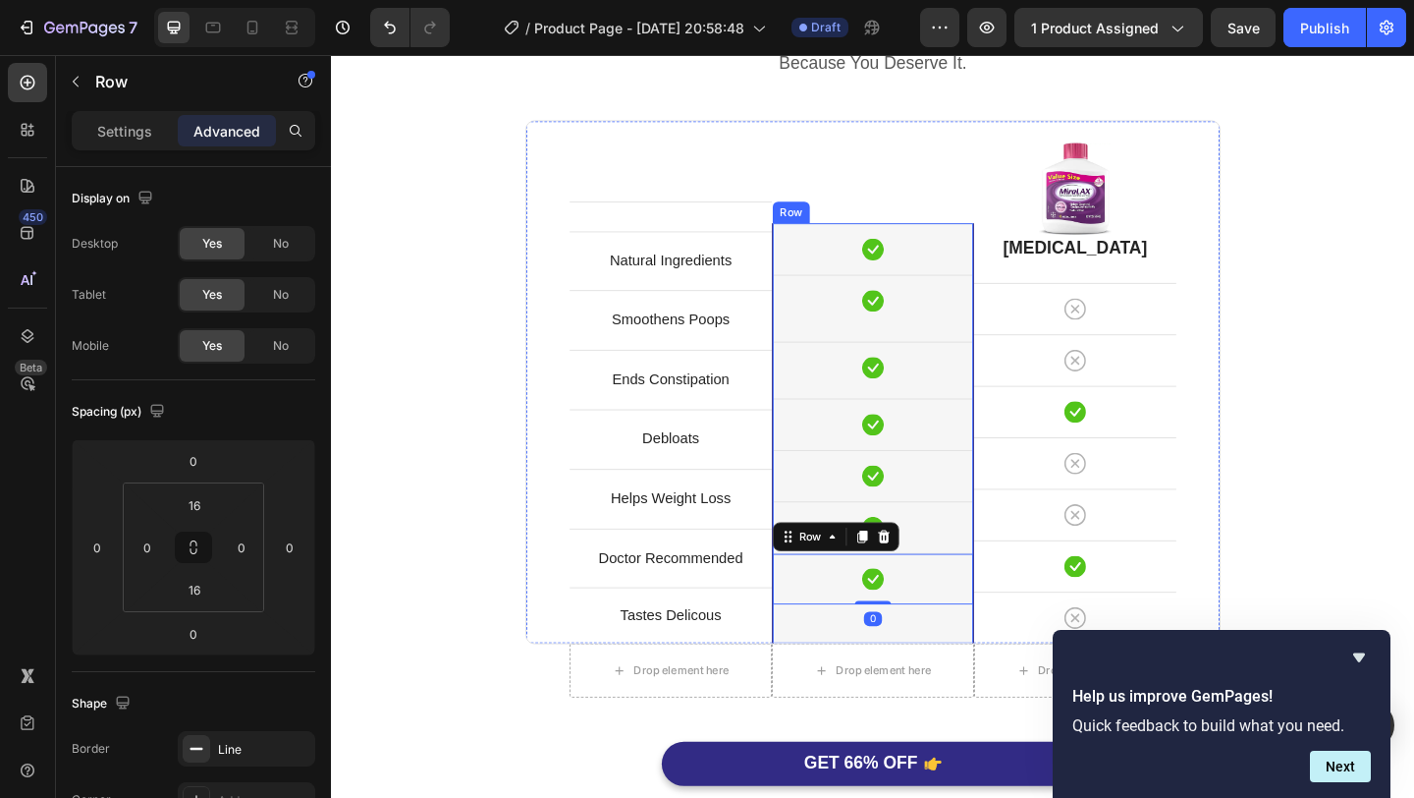
click at [980, 679] on div "Icon Row Icon Row Icon Row Icon Row Icon Row Icon Row Icon Row 0 Drop element h…" at bounding box center [920, 466] width 218 height 457
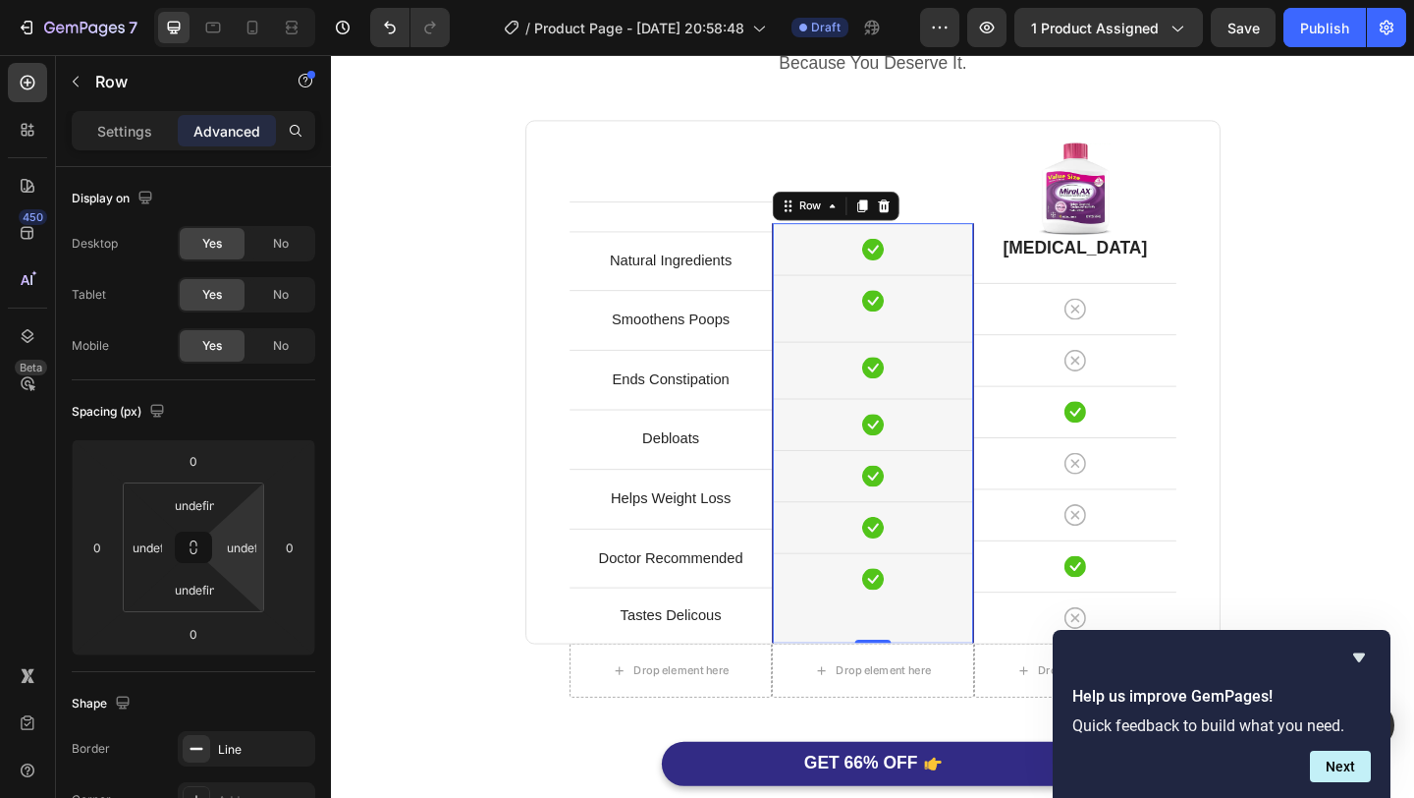
click at [240, 0] on html "7 Version history / Product Page - Sep 25, 20:58:48 Draft Preview 1 product ass…" at bounding box center [707, 0] width 1414 height 0
type input "0"
click at [190, 602] on input "undefined" at bounding box center [194, 589] width 39 height 29
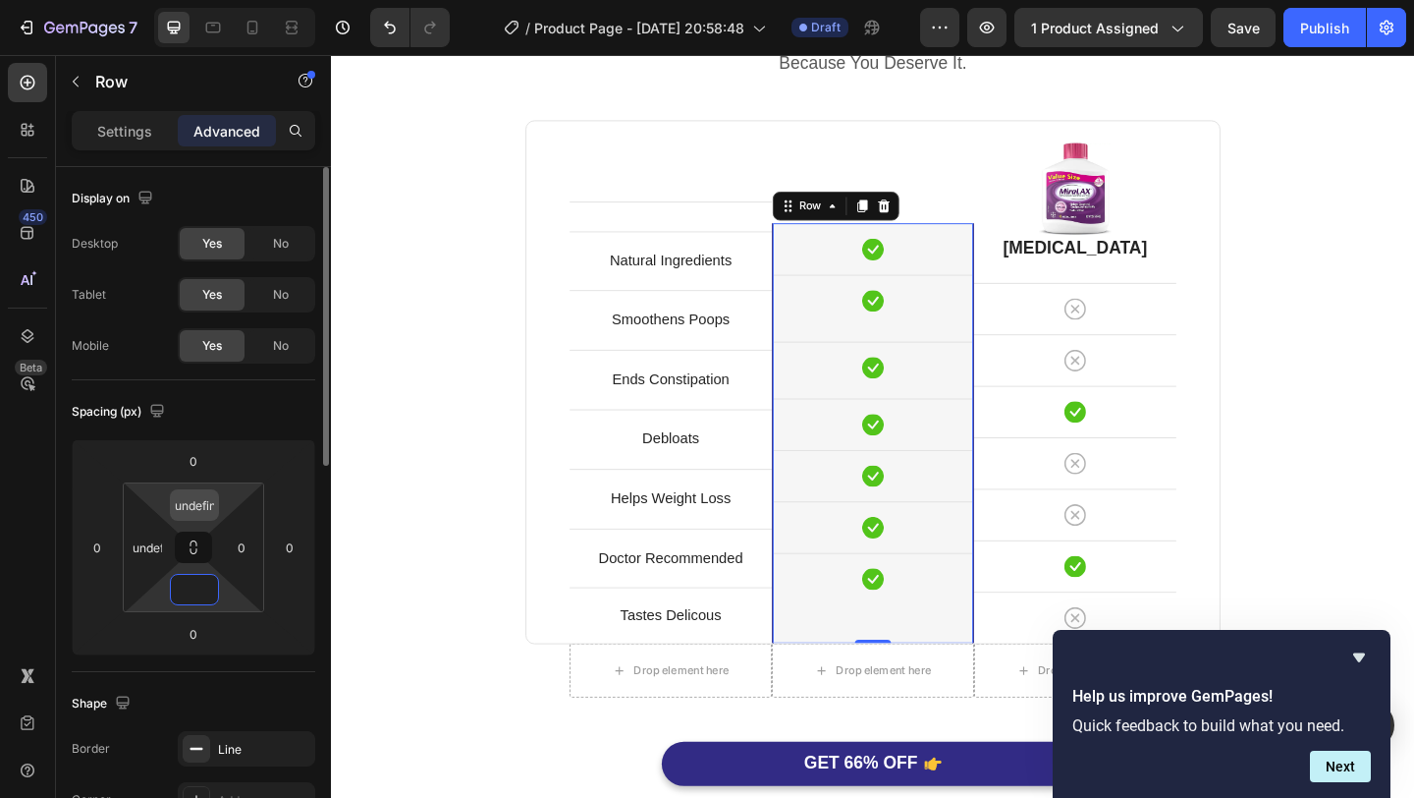
type input "0"
click at [202, 513] on input "undefined" at bounding box center [194, 504] width 39 height 29
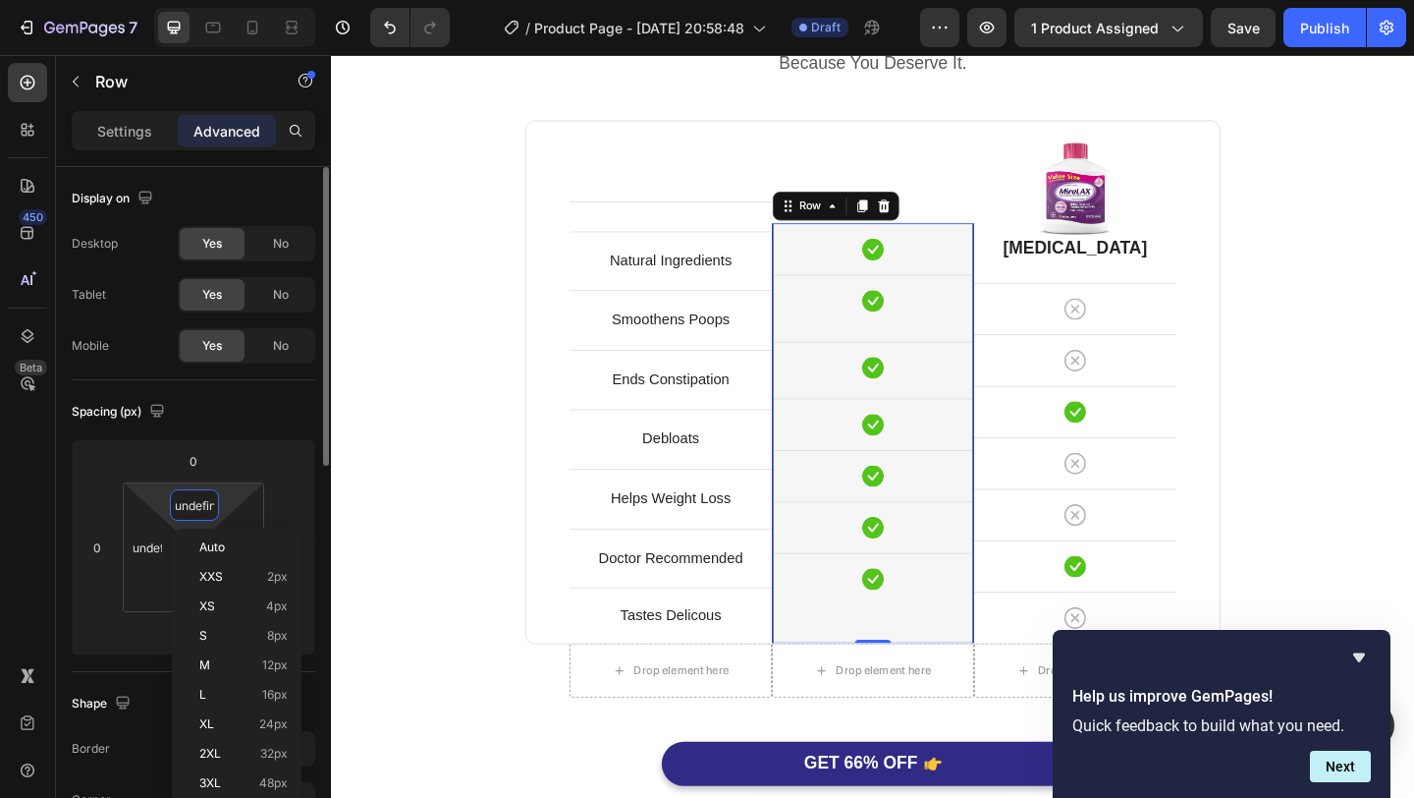
click at [202, 513] on input "undefined" at bounding box center [194, 504] width 39 height 29
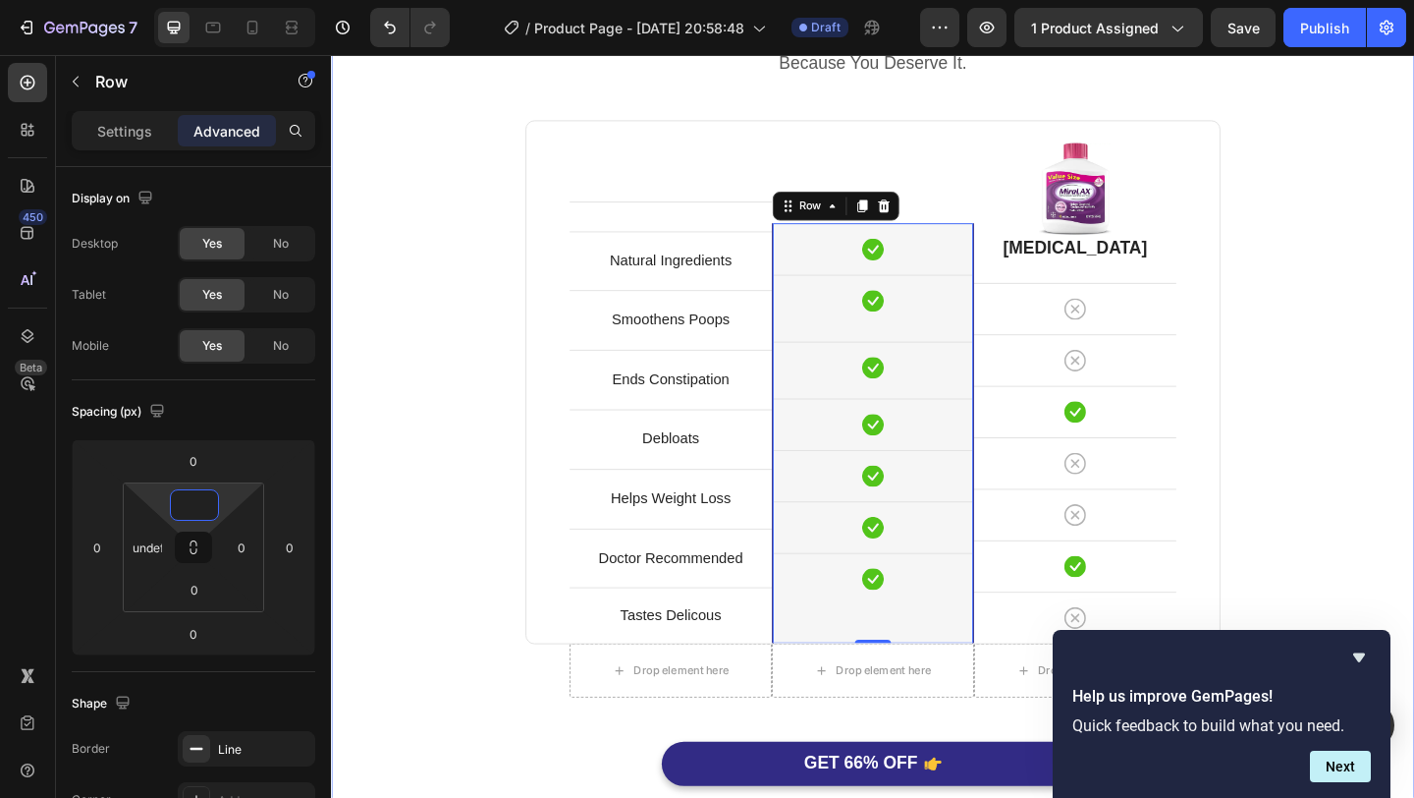
click at [1413, 302] on div "Perfect Poop Is Better. Heading Because You Deserve It. Text block Row Text blo…" at bounding box center [920, 439] width 1149 height 902
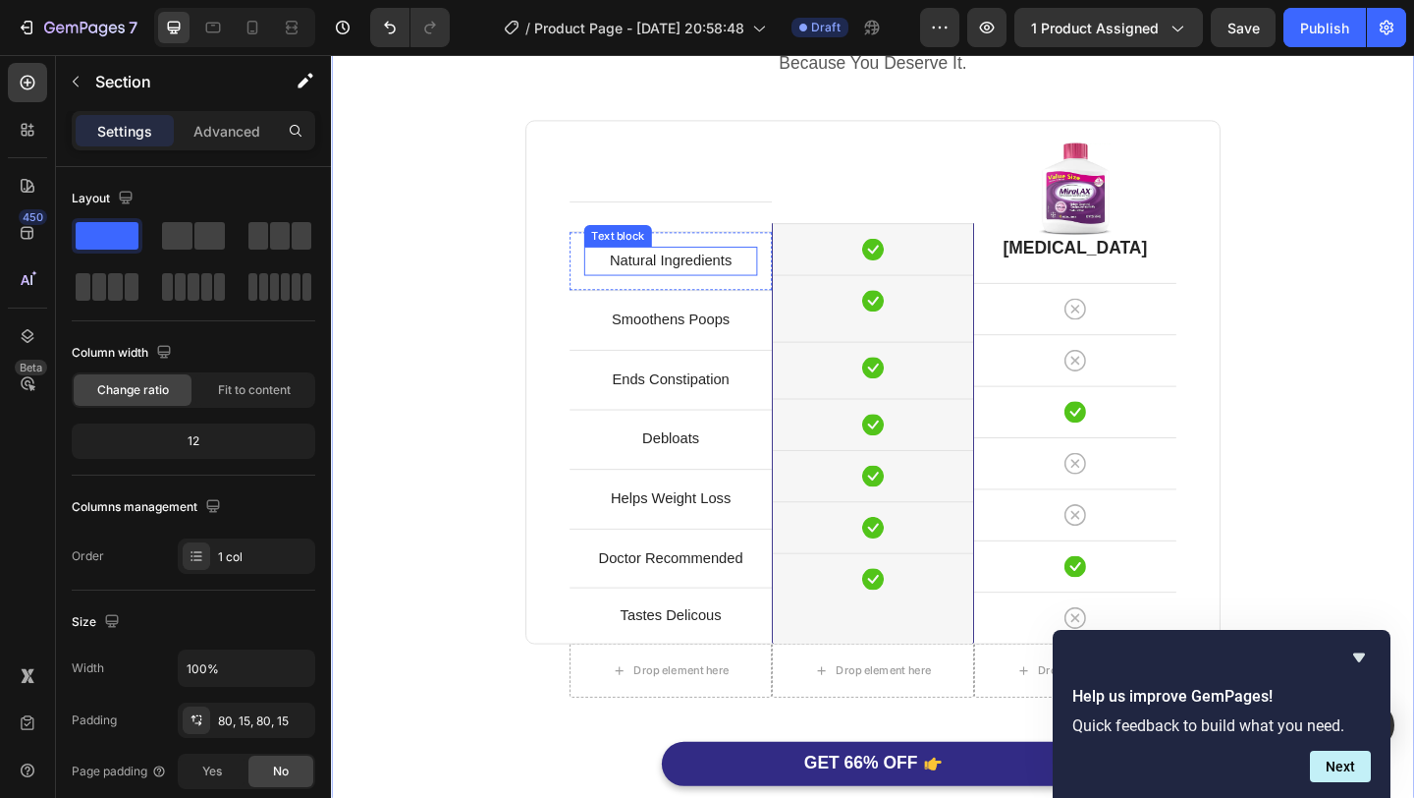
click at [763, 285] on p "Natural Ingredients" at bounding box center [700, 279] width 185 height 28
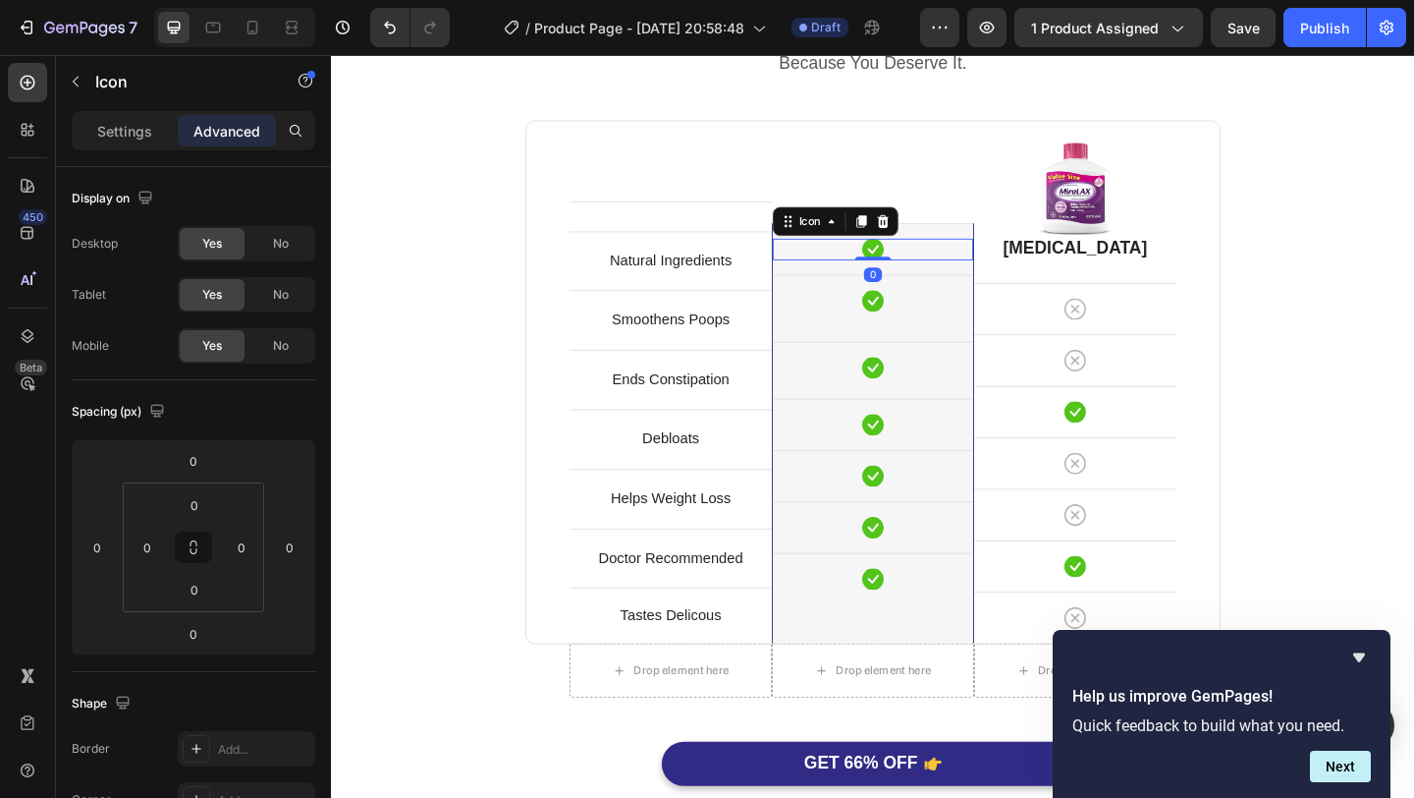
click at [917, 265] on icon at bounding box center [921, 266] width 24 height 24
click at [968, 674] on div "Icon 0 Row Icon Row Icon Row Icon Row Icon Row Icon Row Icon Row Drop element h…" at bounding box center [920, 466] width 218 height 457
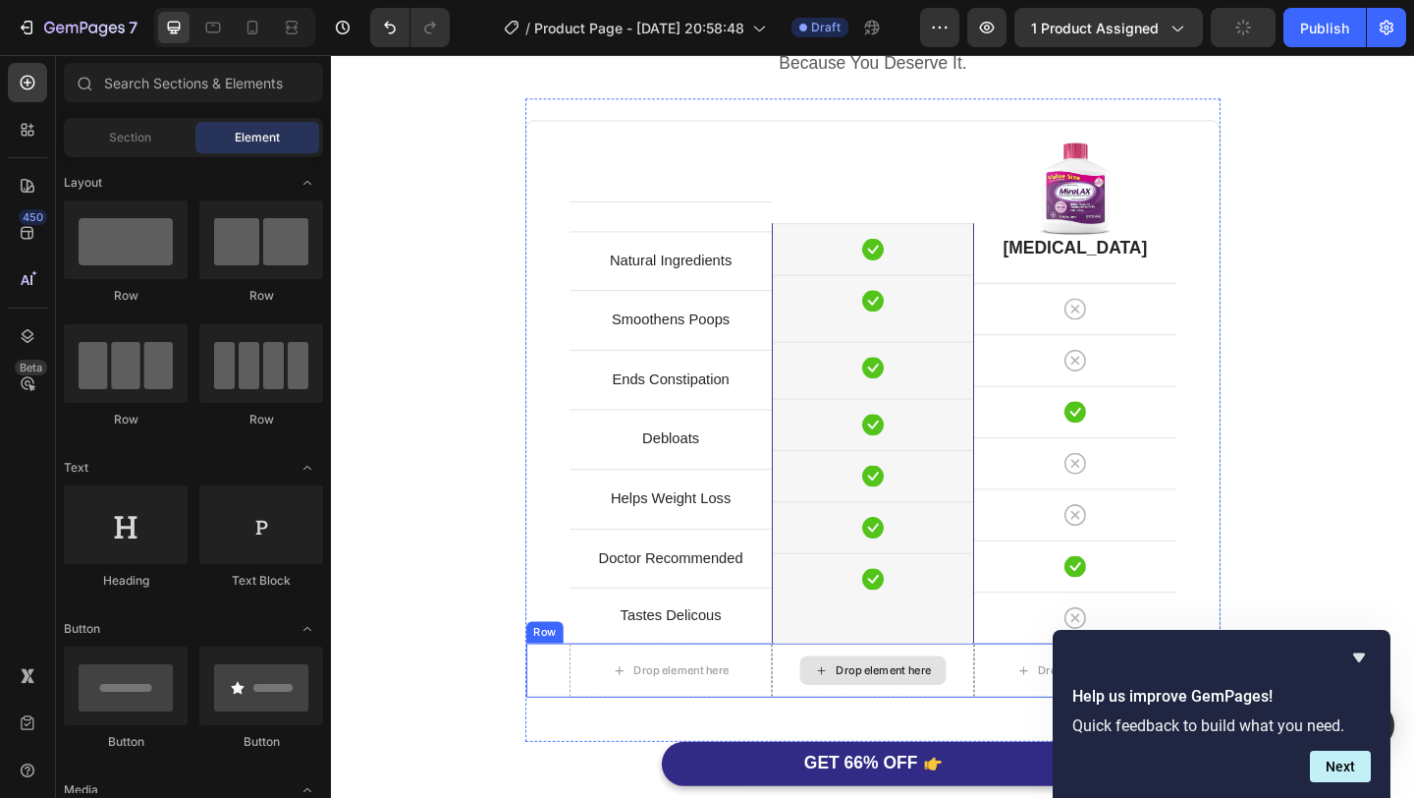
scroll to position [270, 0]
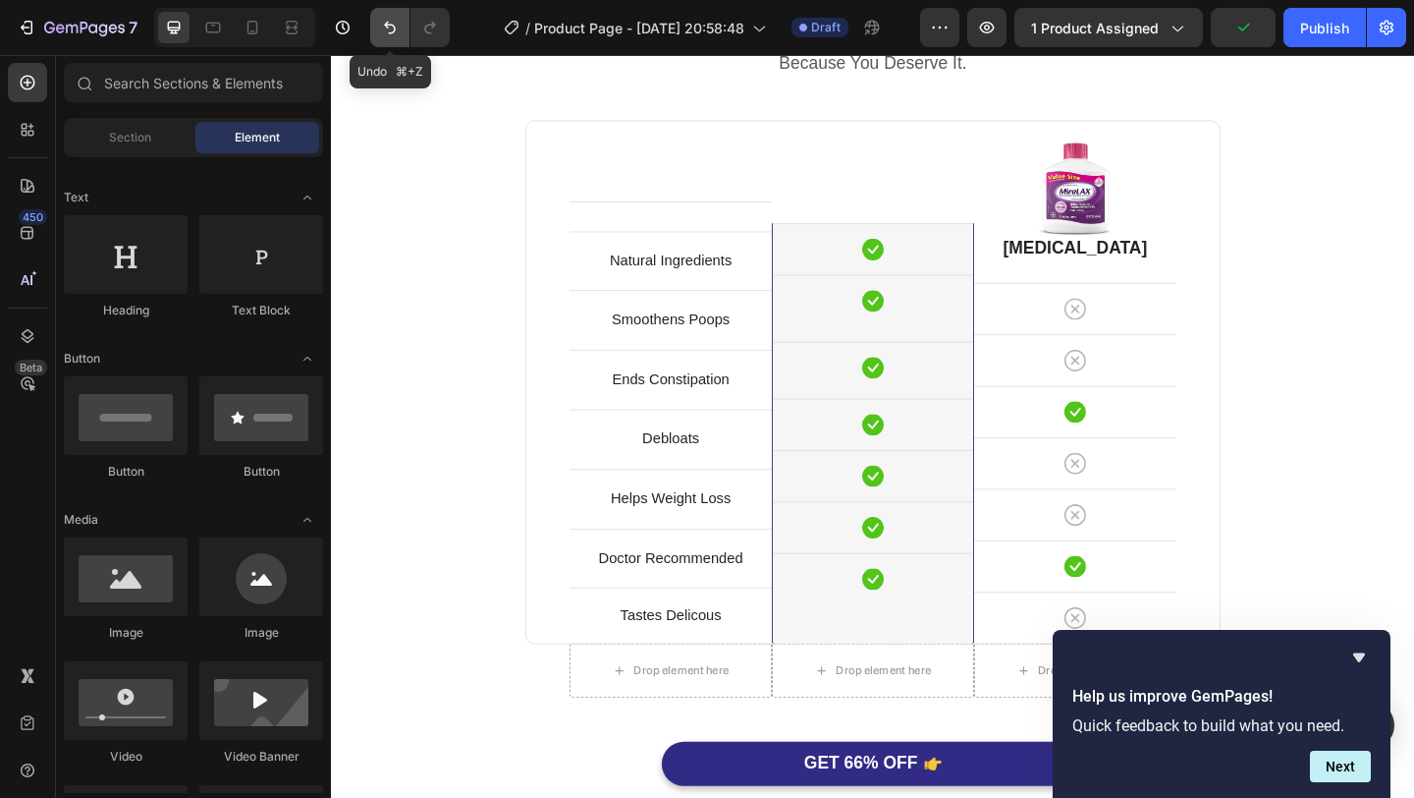
click at [384, 33] on icon "Undo/Redo" at bounding box center [390, 28] width 20 height 20
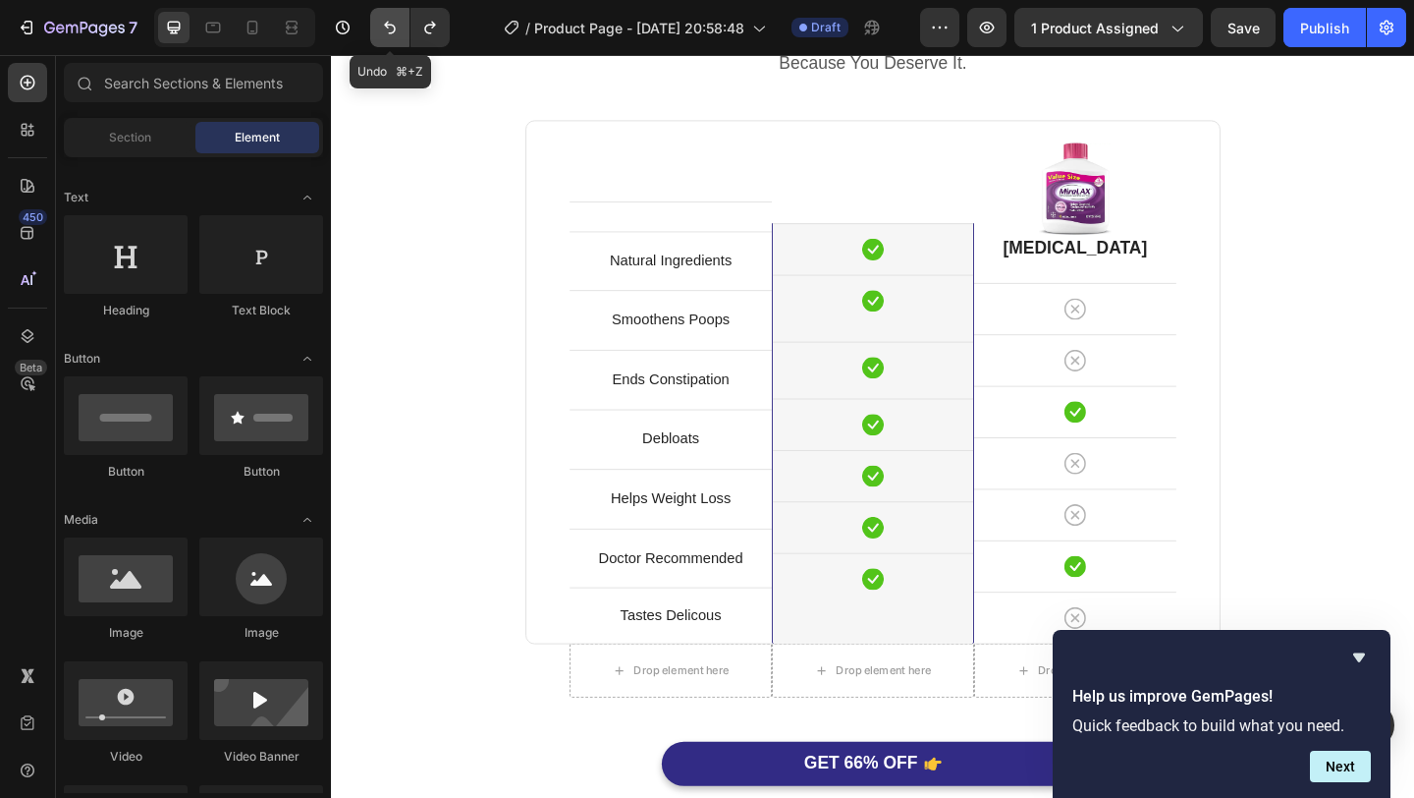
click at [384, 33] on icon "Undo/Redo" at bounding box center [390, 28] width 20 height 20
click at [384, 31] on icon "Undo/Redo" at bounding box center [390, 28] width 20 height 20
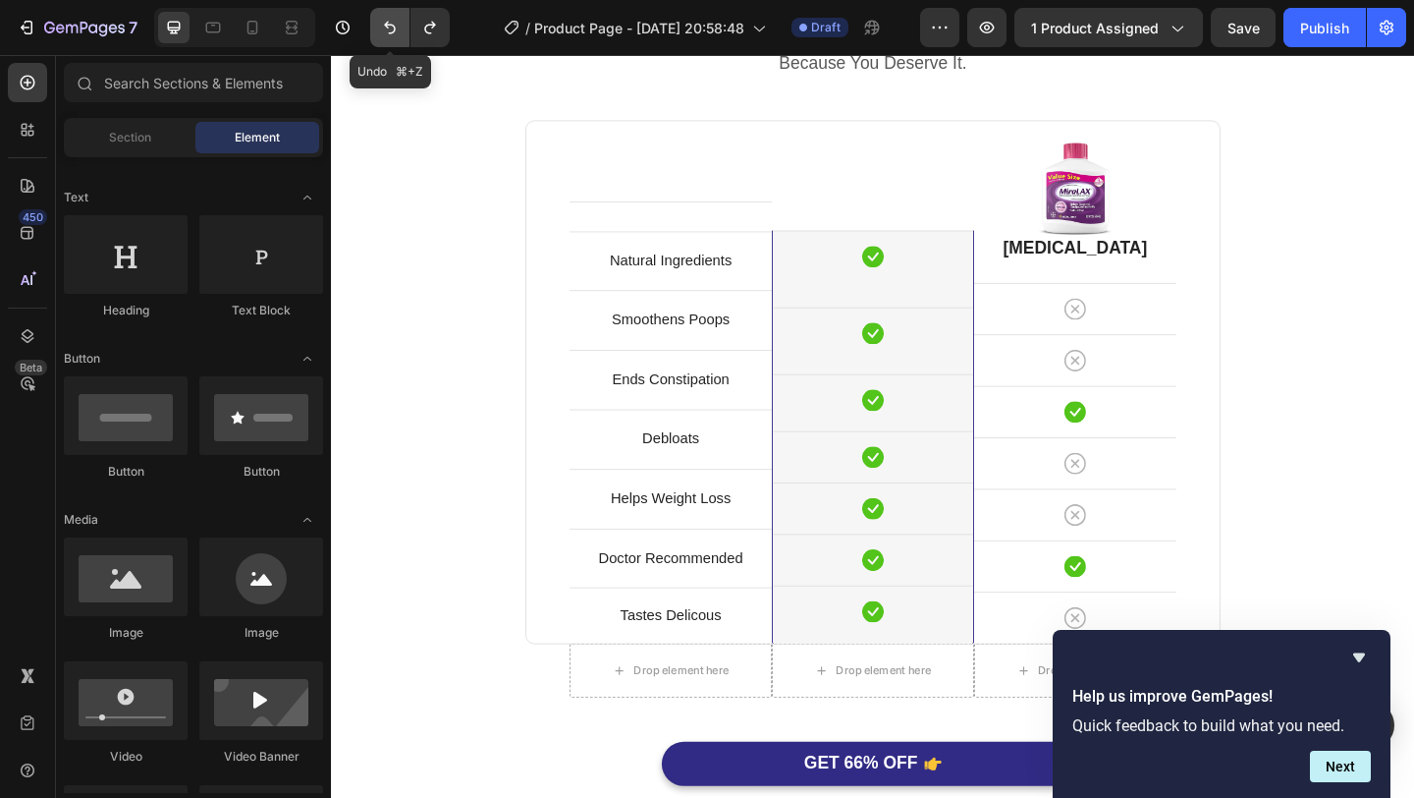
click at [384, 31] on icon "Undo/Redo" at bounding box center [390, 28] width 20 height 20
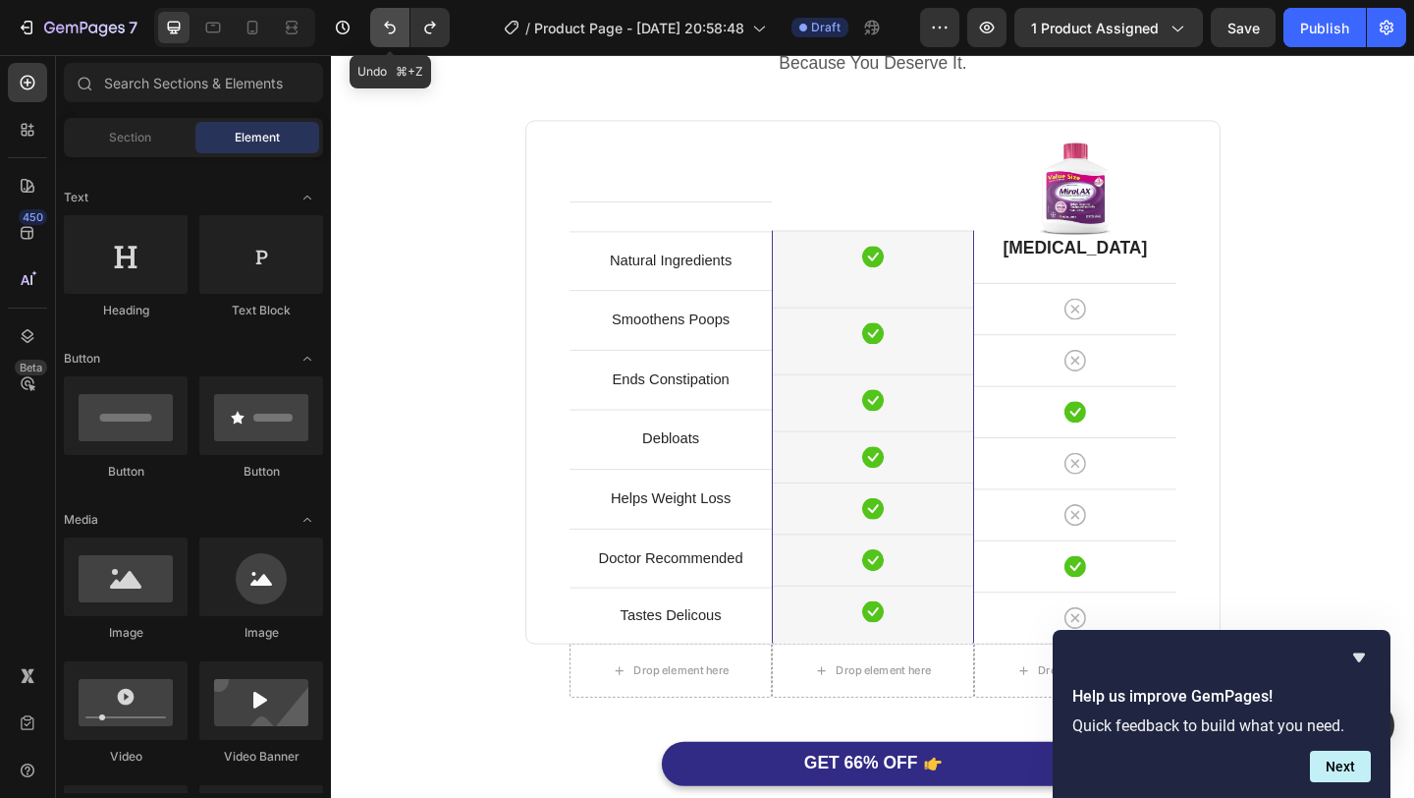
click at [384, 31] on icon "Undo/Redo" at bounding box center [390, 28] width 20 height 20
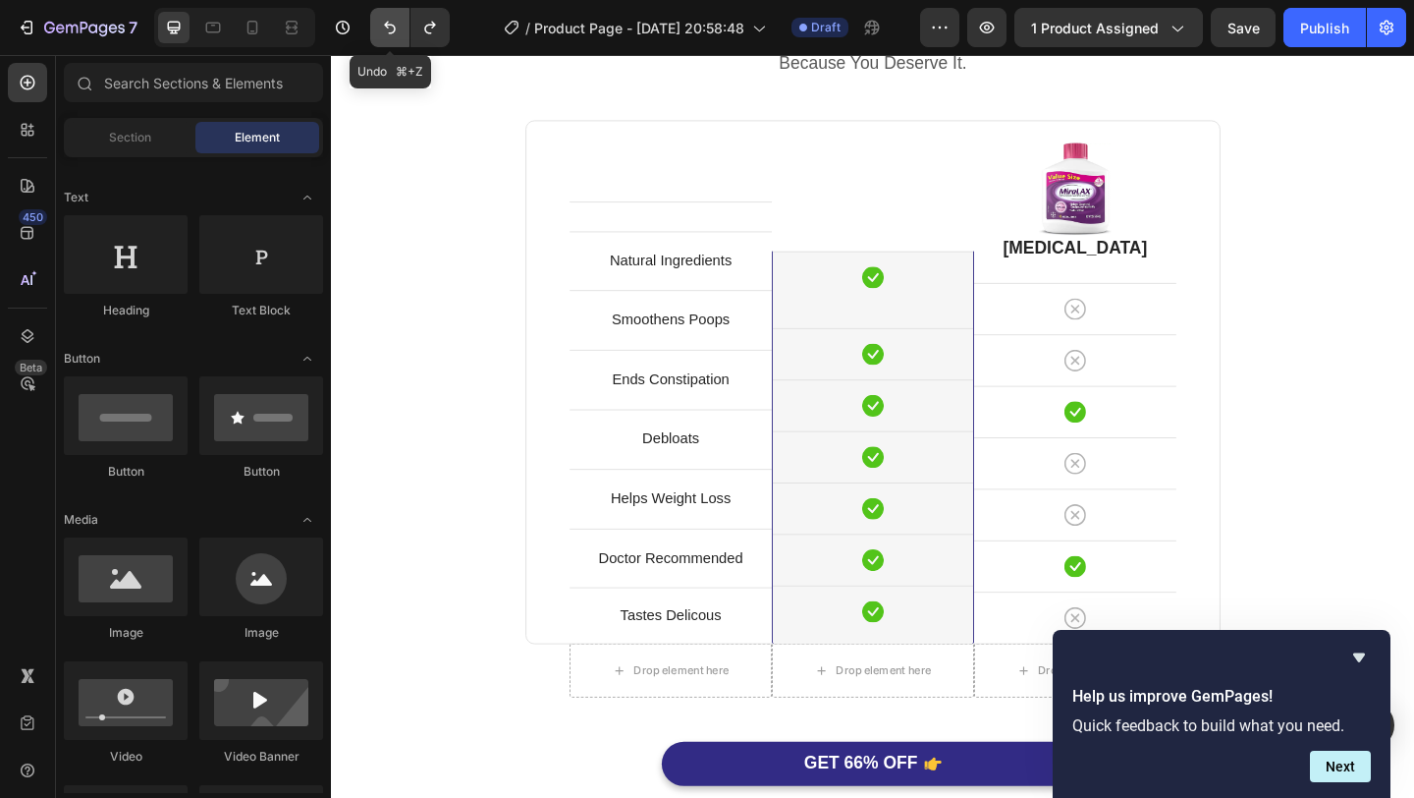
click at [384, 31] on icon "Undo/Redo" at bounding box center [390, 28] width 20 height 20
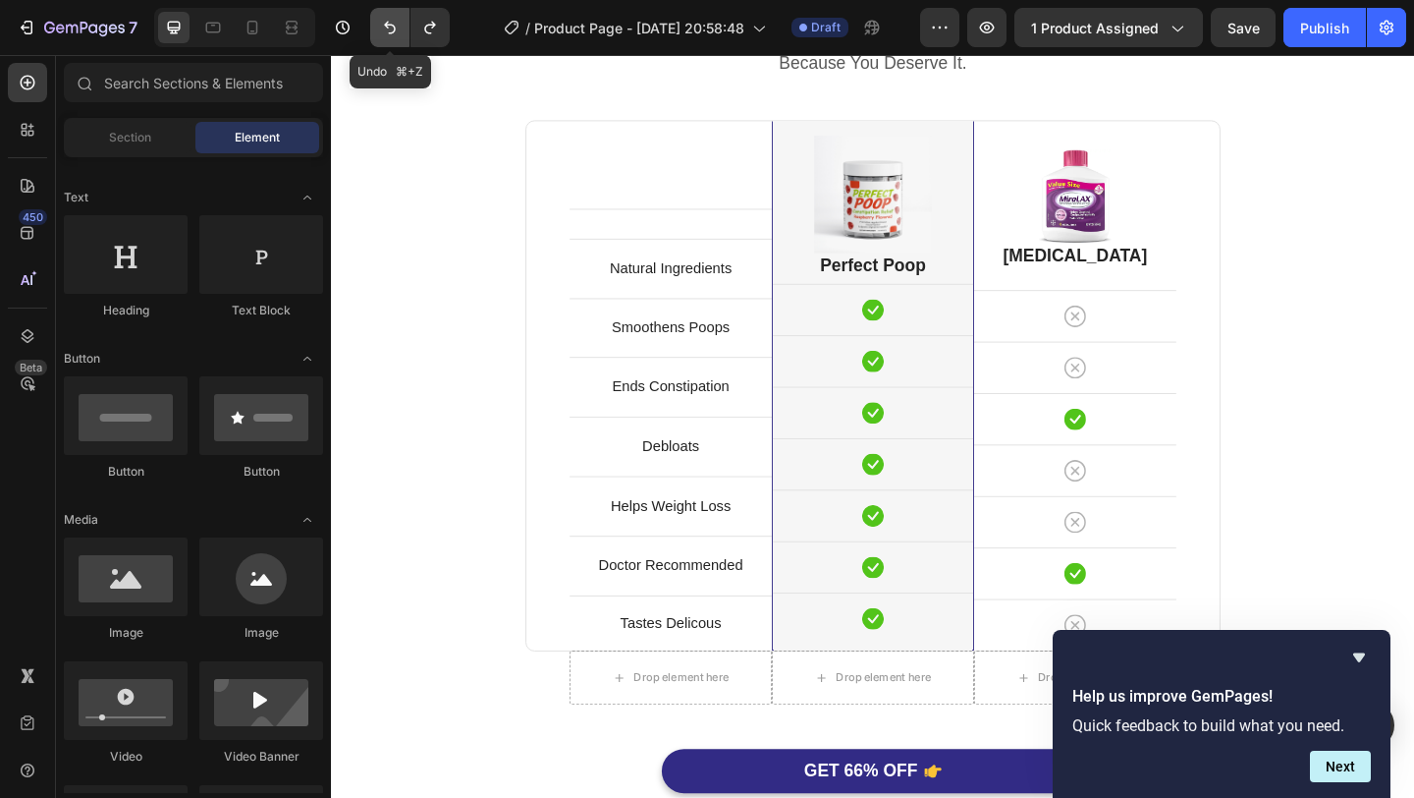
click at [384, 31] on icon "Undo/Redo" at bounding box center [390, 28] width 20 height 20
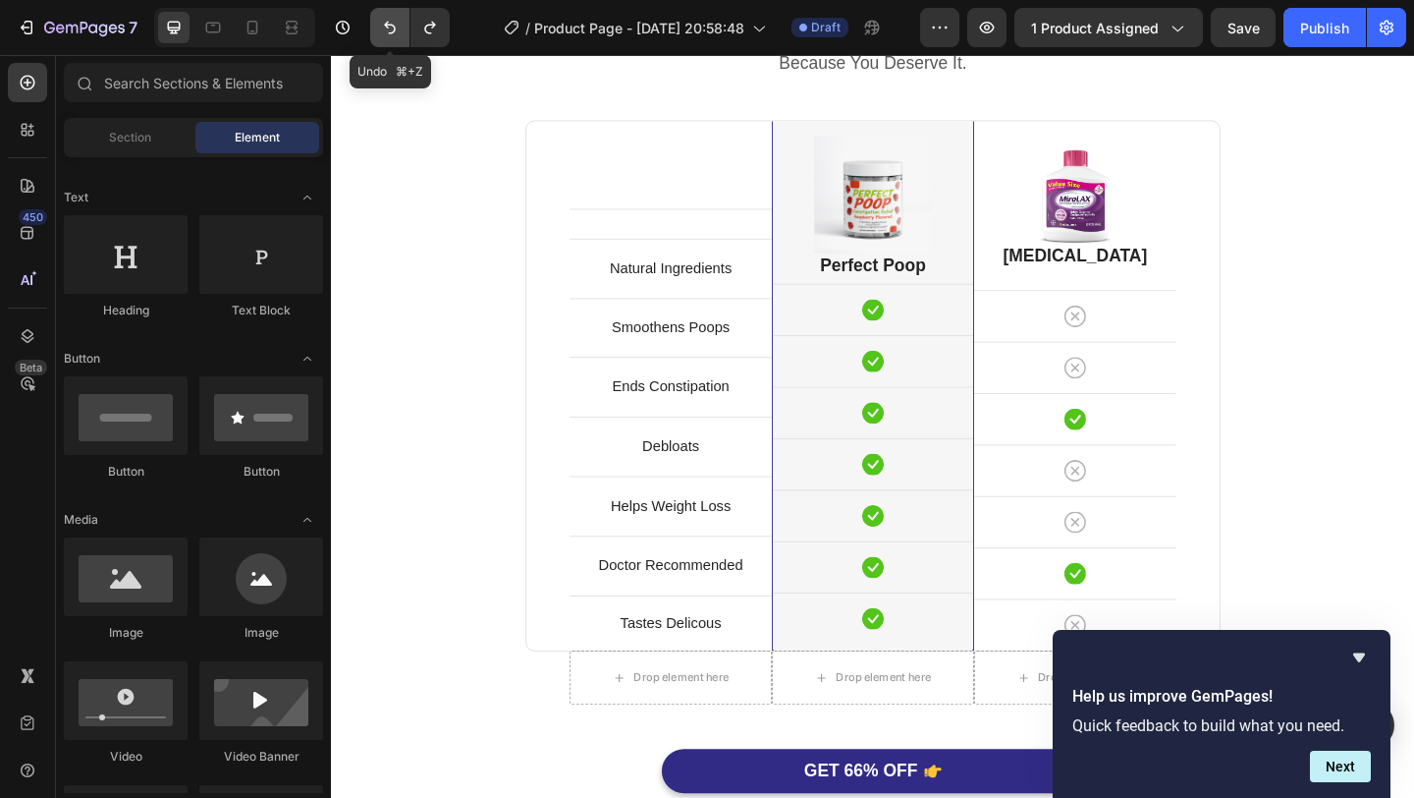
click at [384, 31] on icon "Undo/Redo" at bounding box center [390, 28] width 20 height 20
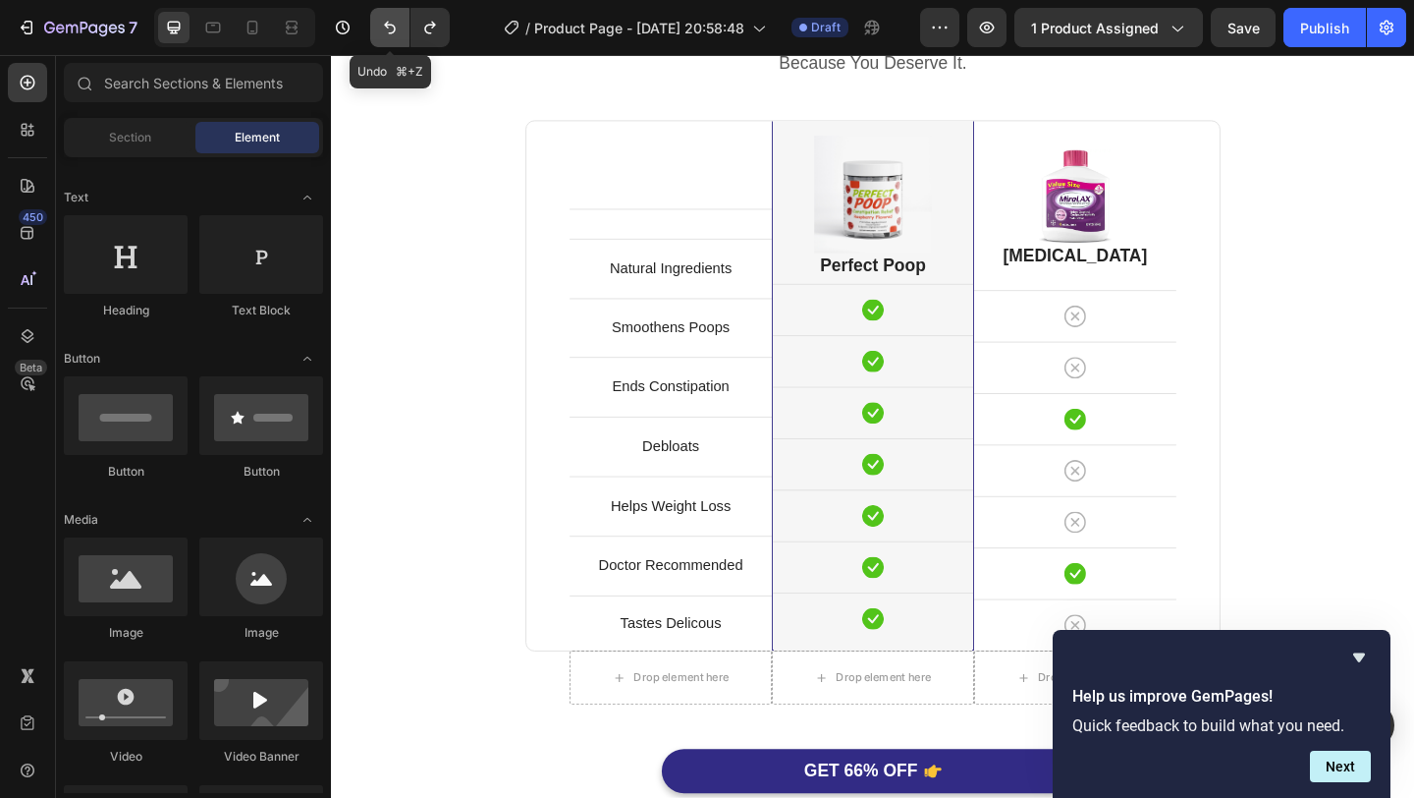
click at [384, 31] on icon "Undo/Redo" at bounding box center [390, 28] width 20 height 20
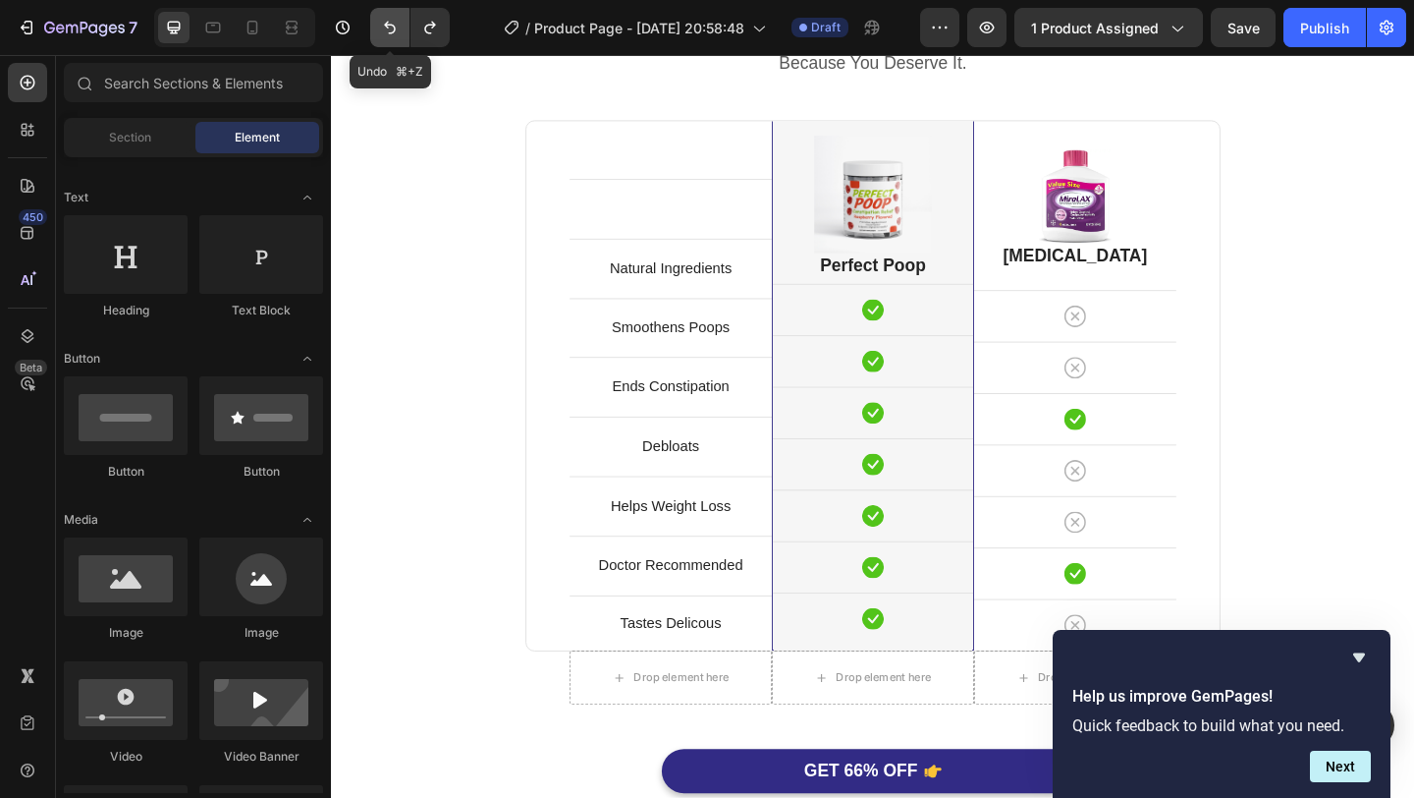
click at [384, 31] on icon "Undo/Redo" at bounding box center [390, 28] width 20 height 20
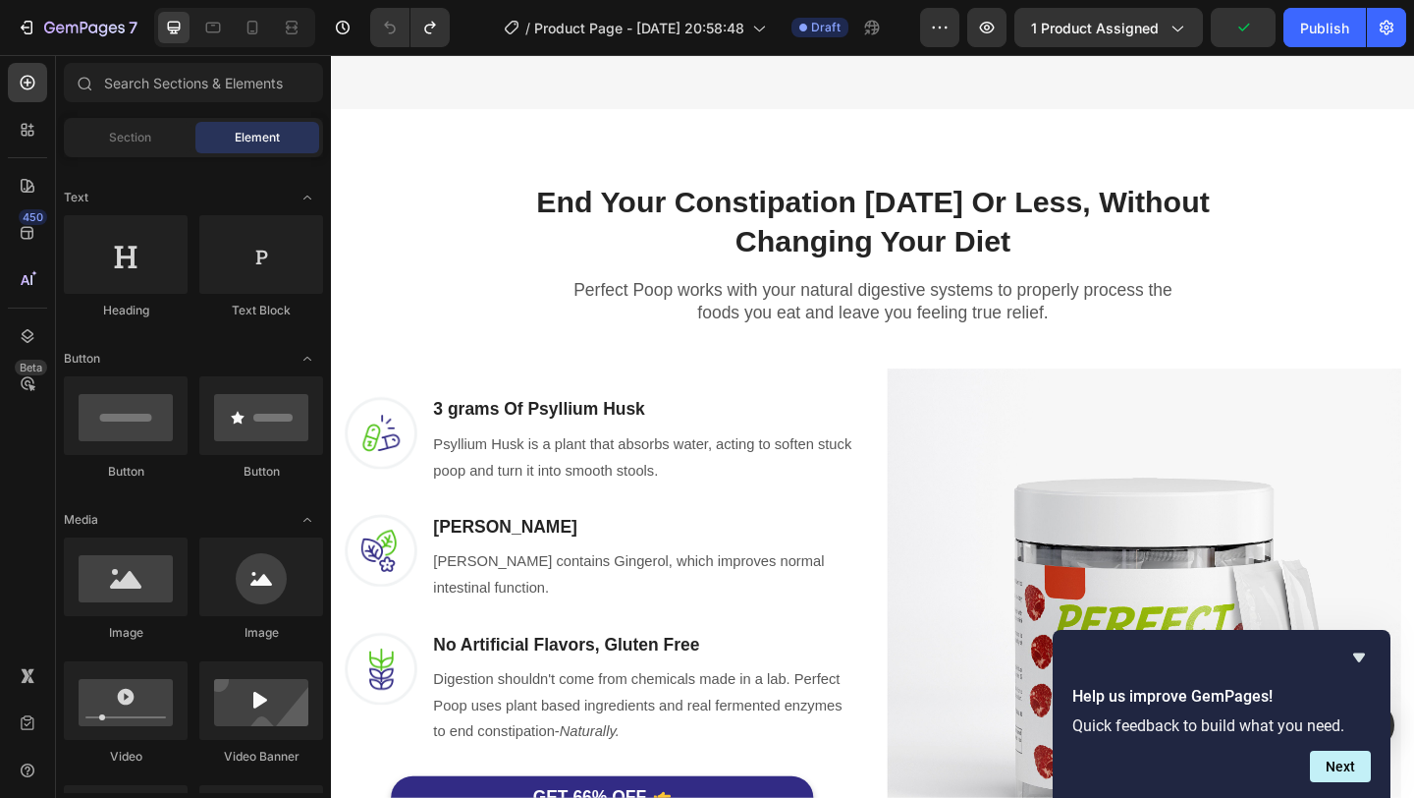
scroll to position [0, 0]
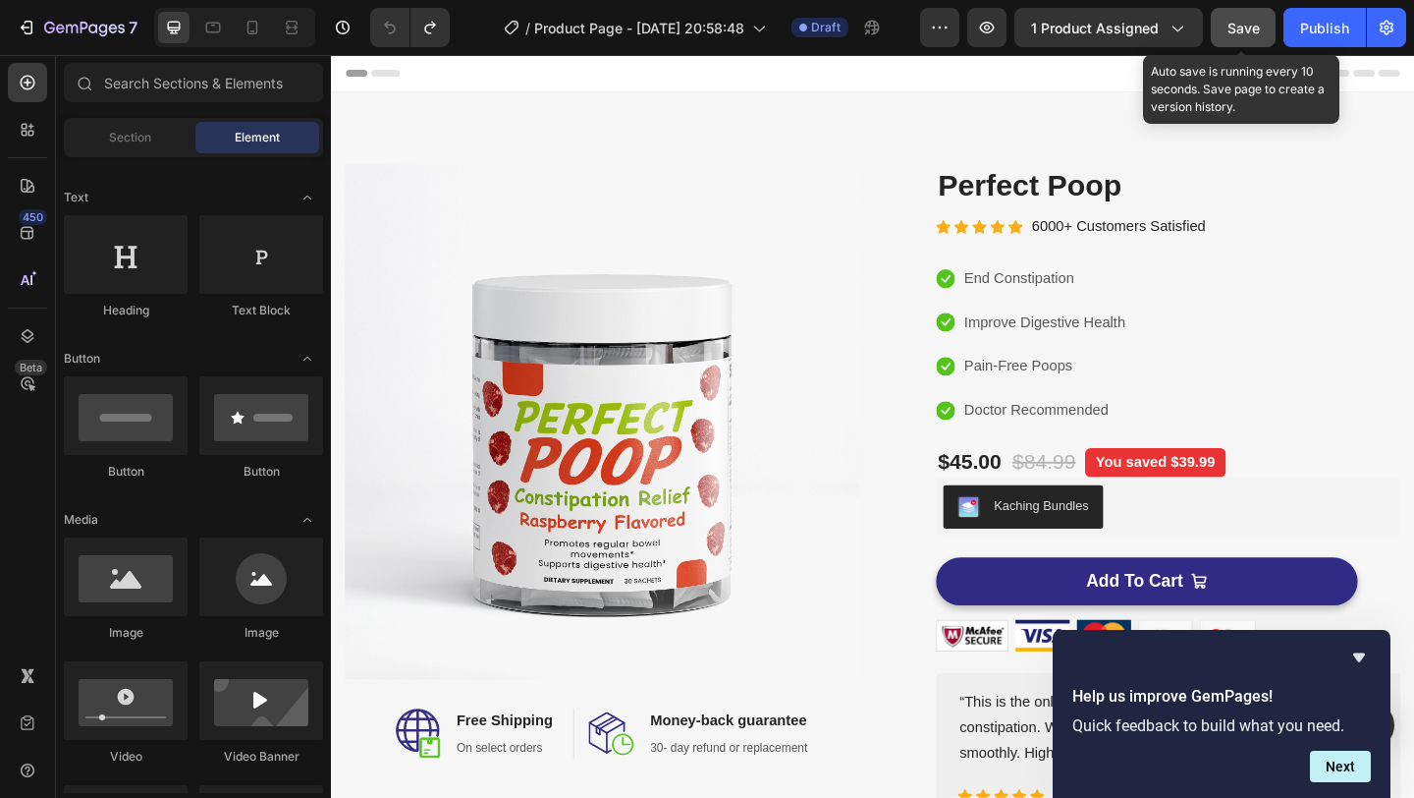
click at [1256, 24] on span "Save" at bounding box center [1244, 28] width 32 height 17
